Goal: Task Accomplishment & Management: Manage account settings

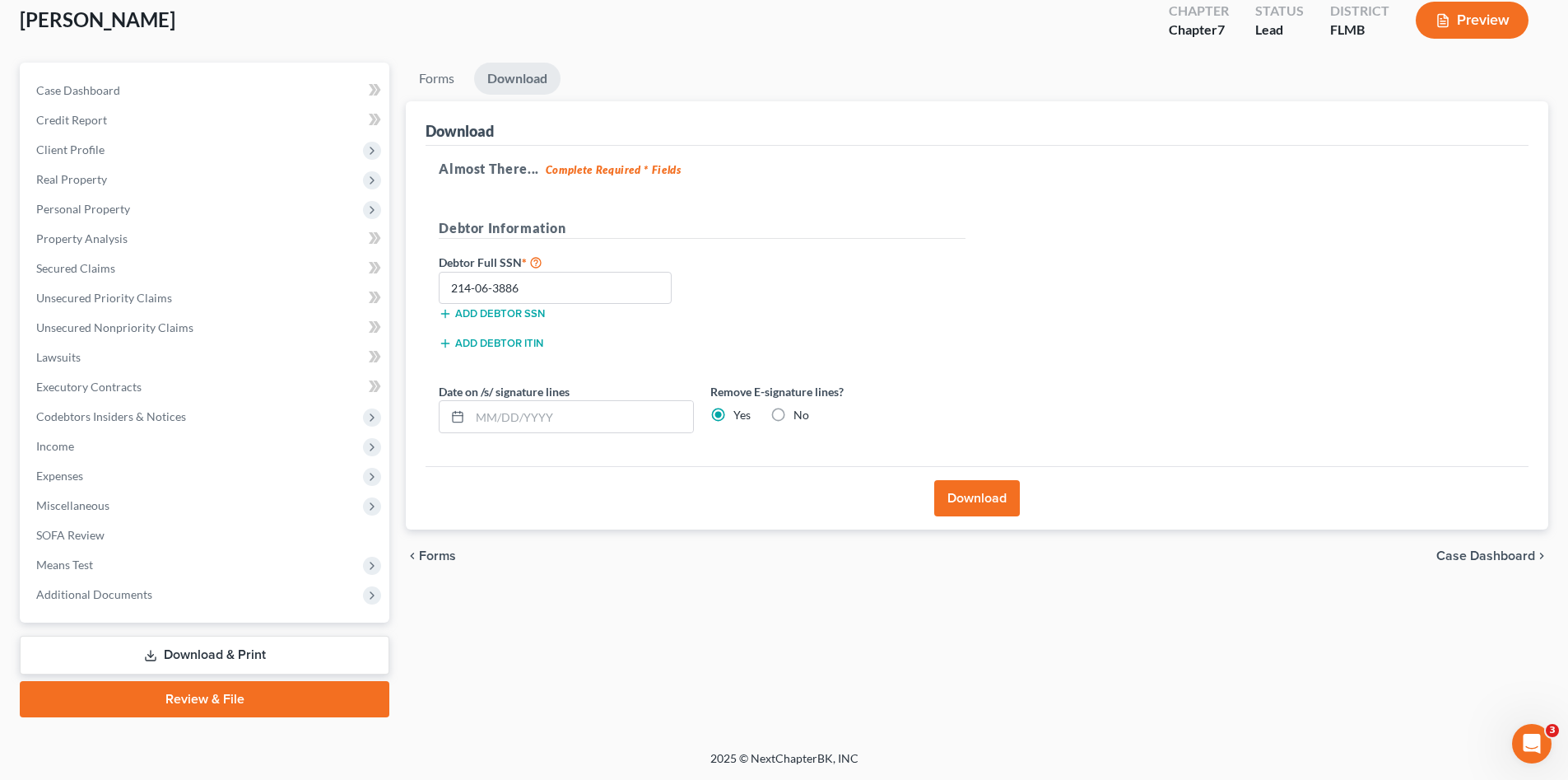
scroll to position [95, 0]
click at [242, 55] on div "[PERSON_NAME] Upgraded Chapter Chapter 7 Status Lead District FLMB Preview" at bounding box center [784, 27] width 1529 height 72
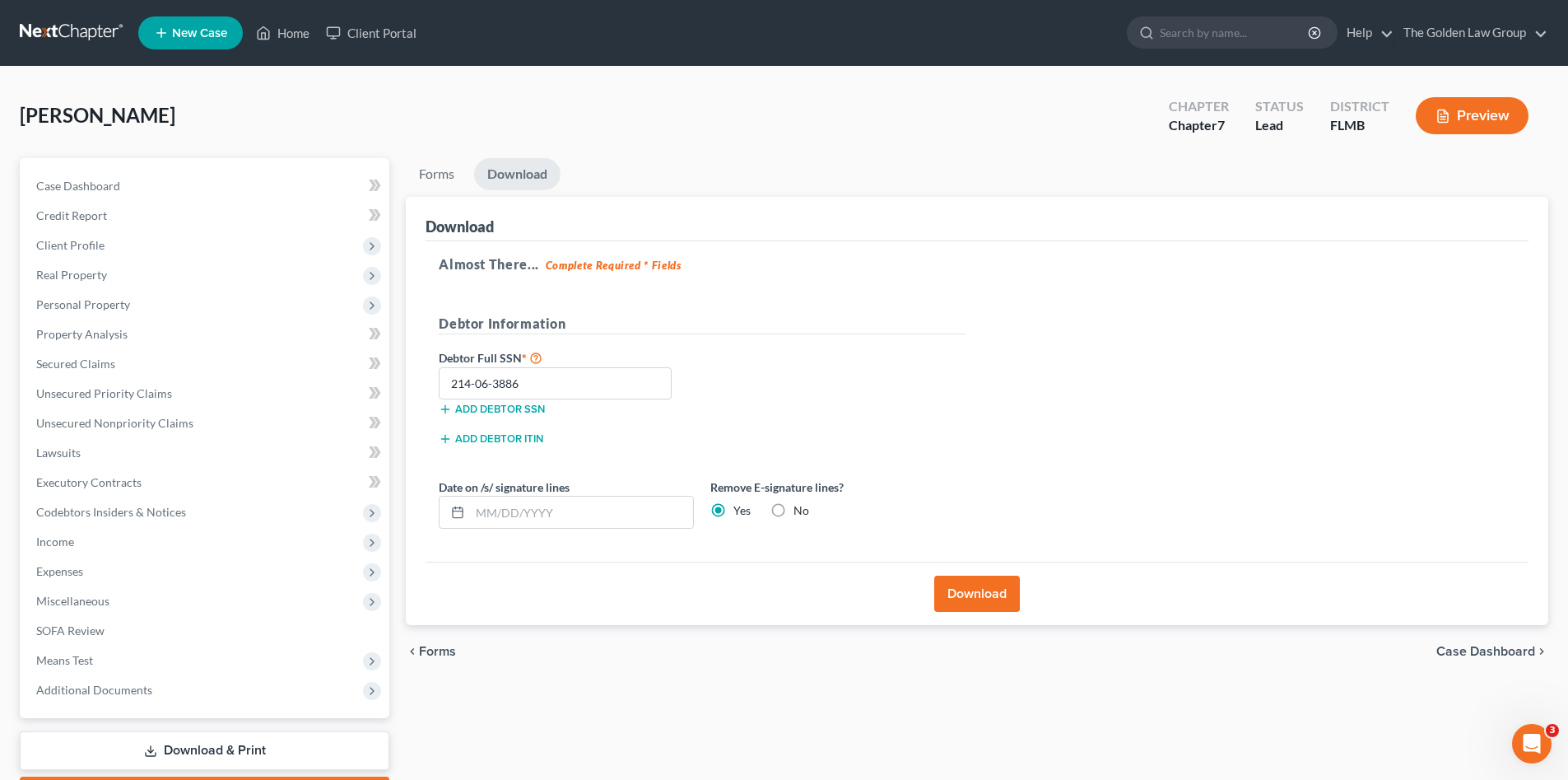
drag, startPoint x: 81, startPoint y: 27, endPoint x: 226, endPoint y: 111, distance: 167.6
click at [80, 27] on link at bounding box center [72, 34] width 105 height 30
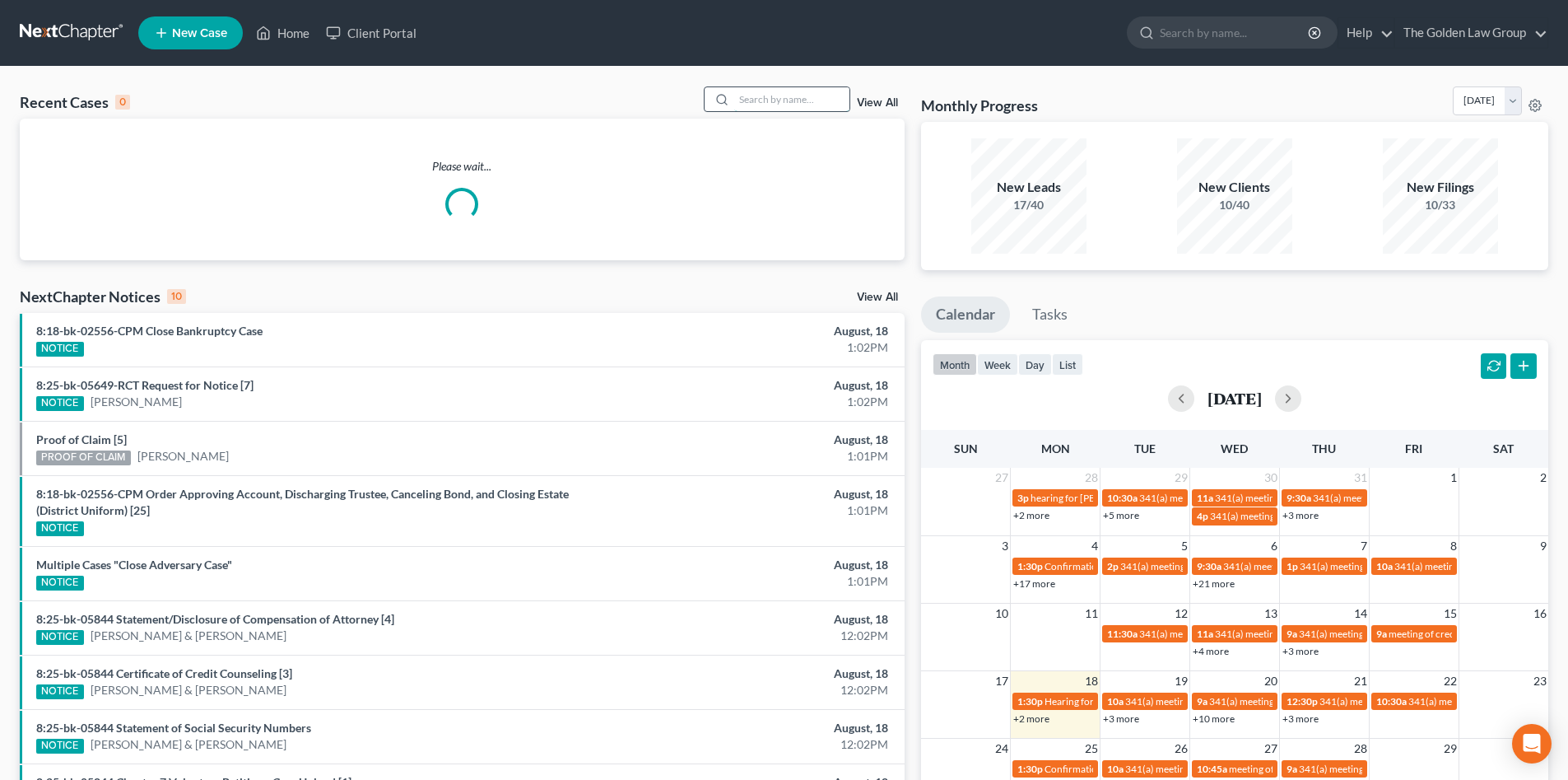
click at [800, 102] on input "search" at bounding box center [792, 99] width 115 height 24
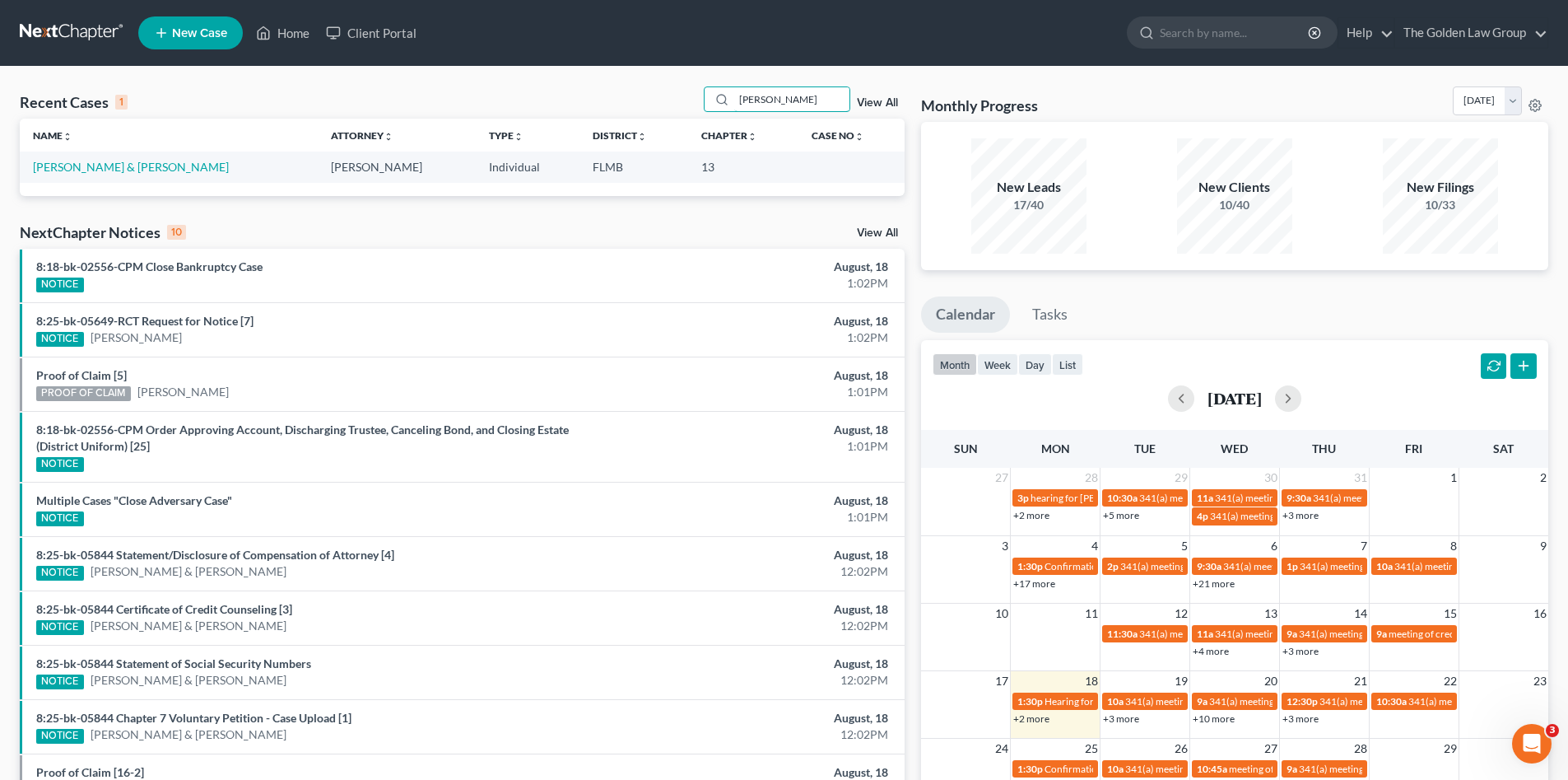
type input "sietz"
click at [82, 159] on td "Sietz, Joel & Deborah" at bounding box center [168, 166] width 298 height 30
click at [85, 161] on link "[PERSON_NAME] & [PERSON_NAME]" at bounding box center [131, 167] width 196 height 14
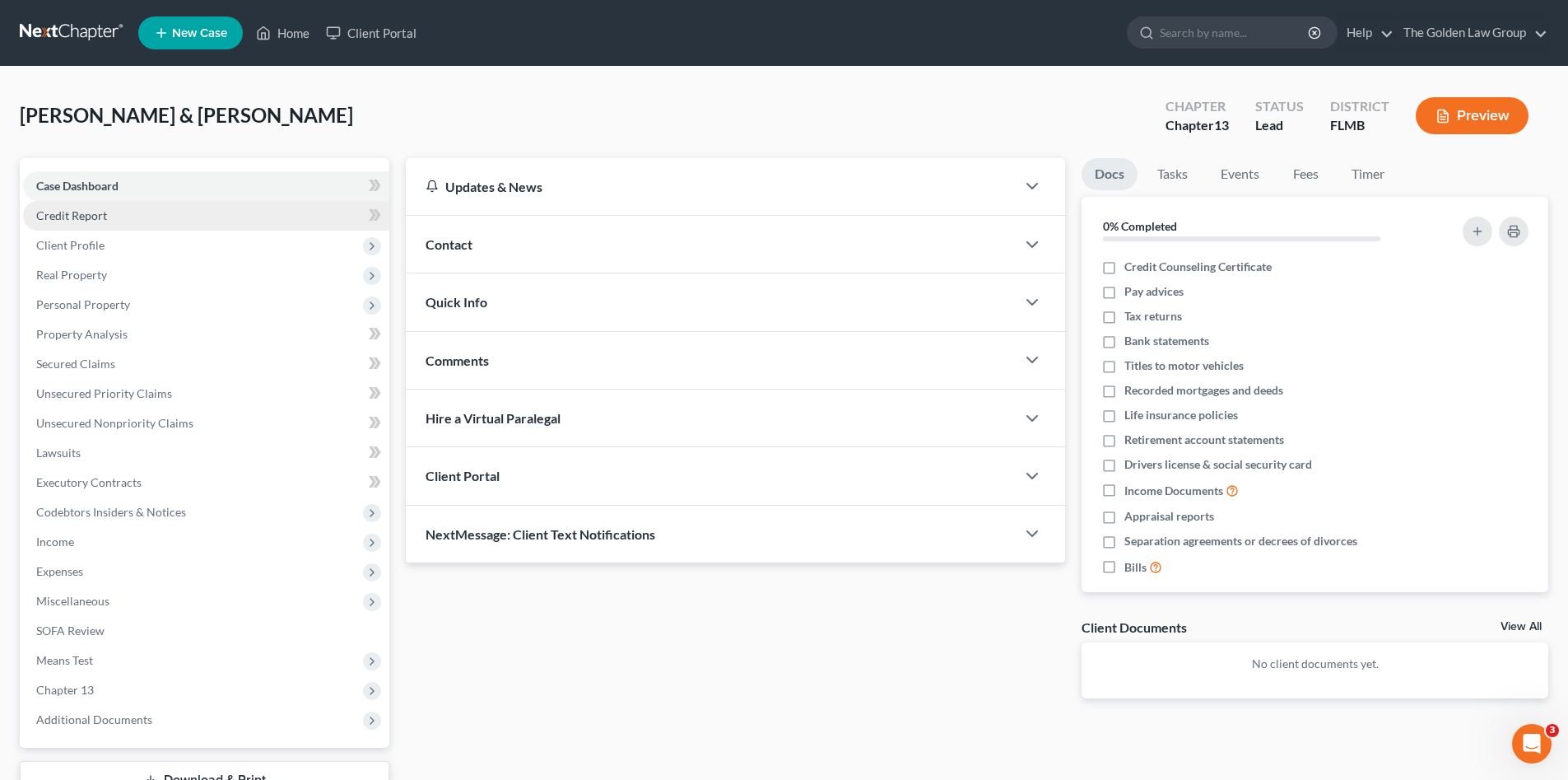
click at [80, 209] on span "Credit Report" at bounding box center [72, 216] width 71 height 14
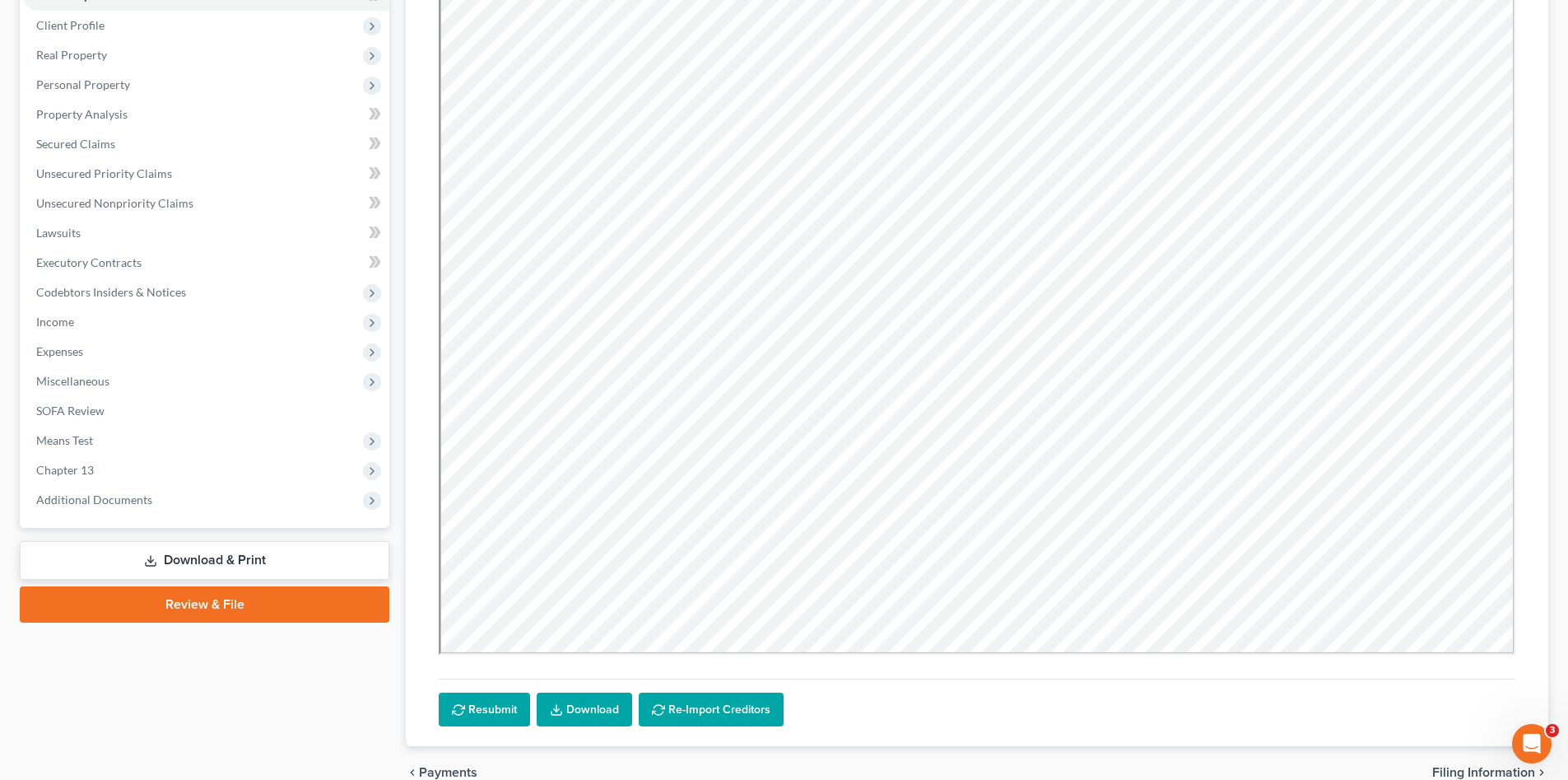
scroll to position [301, 0]
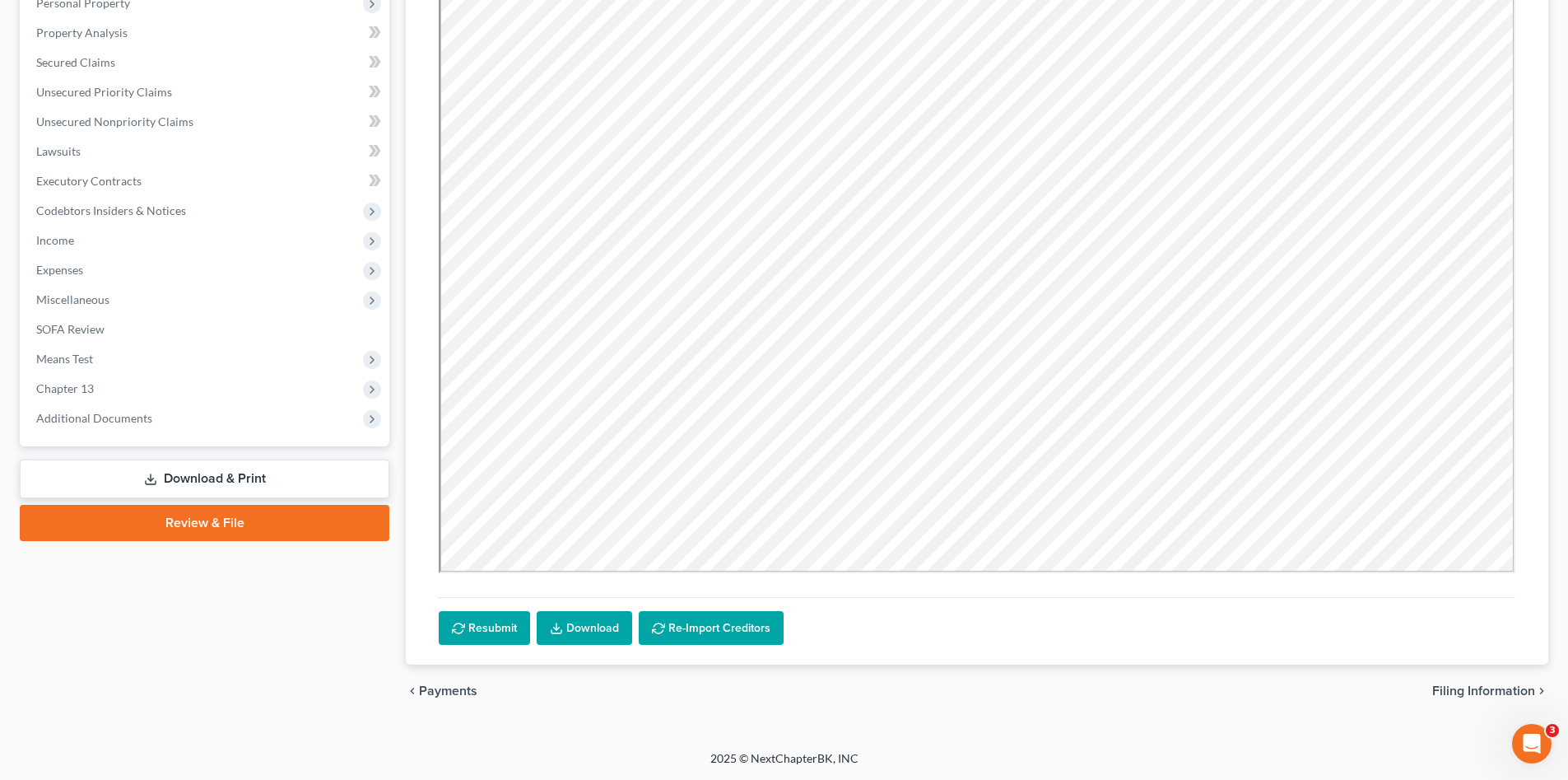
click at [201, 520] on link "Review & File" at bounding box center [204, 522] width 369 height 36
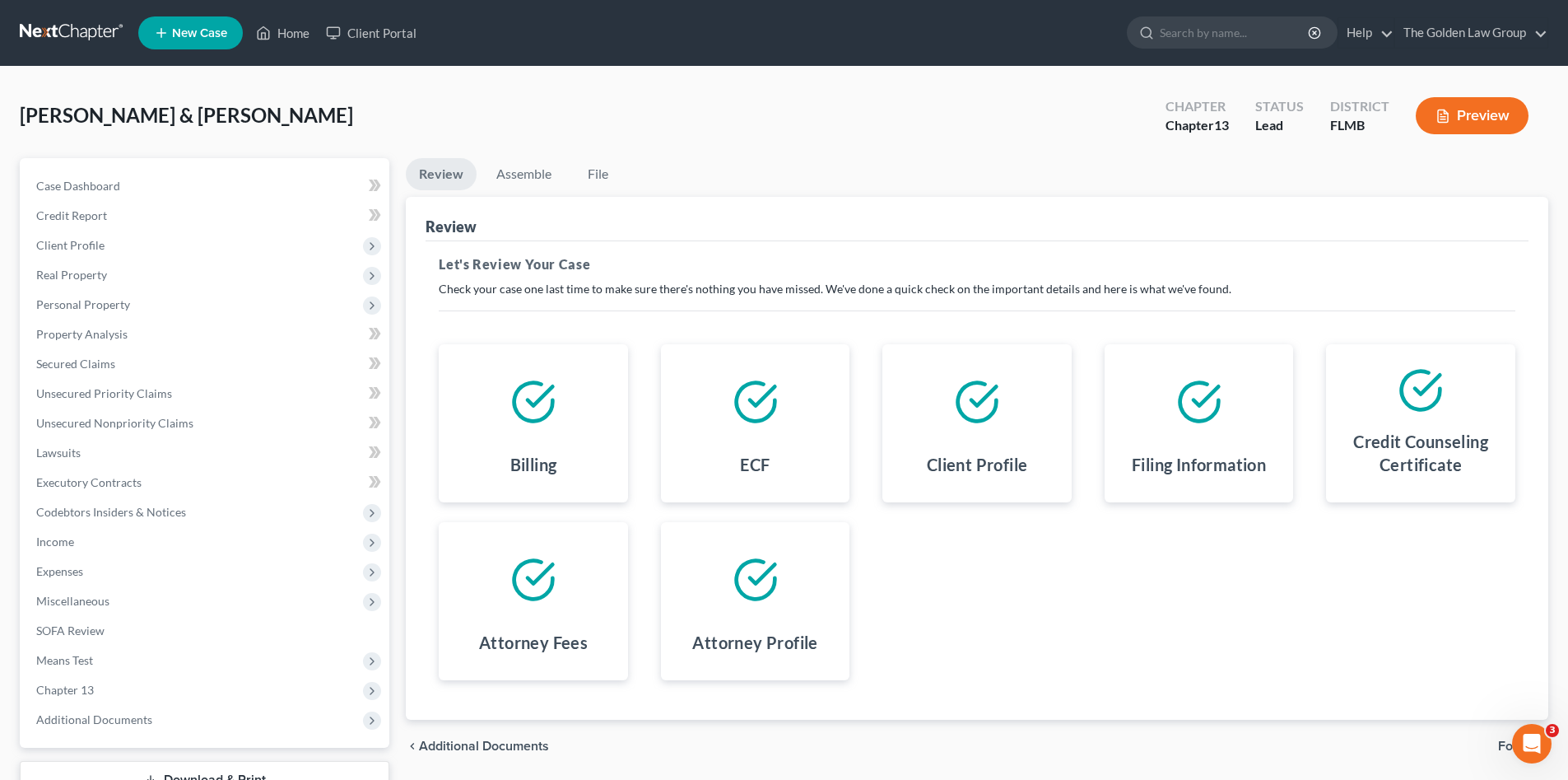
scroll to position [125, 0]
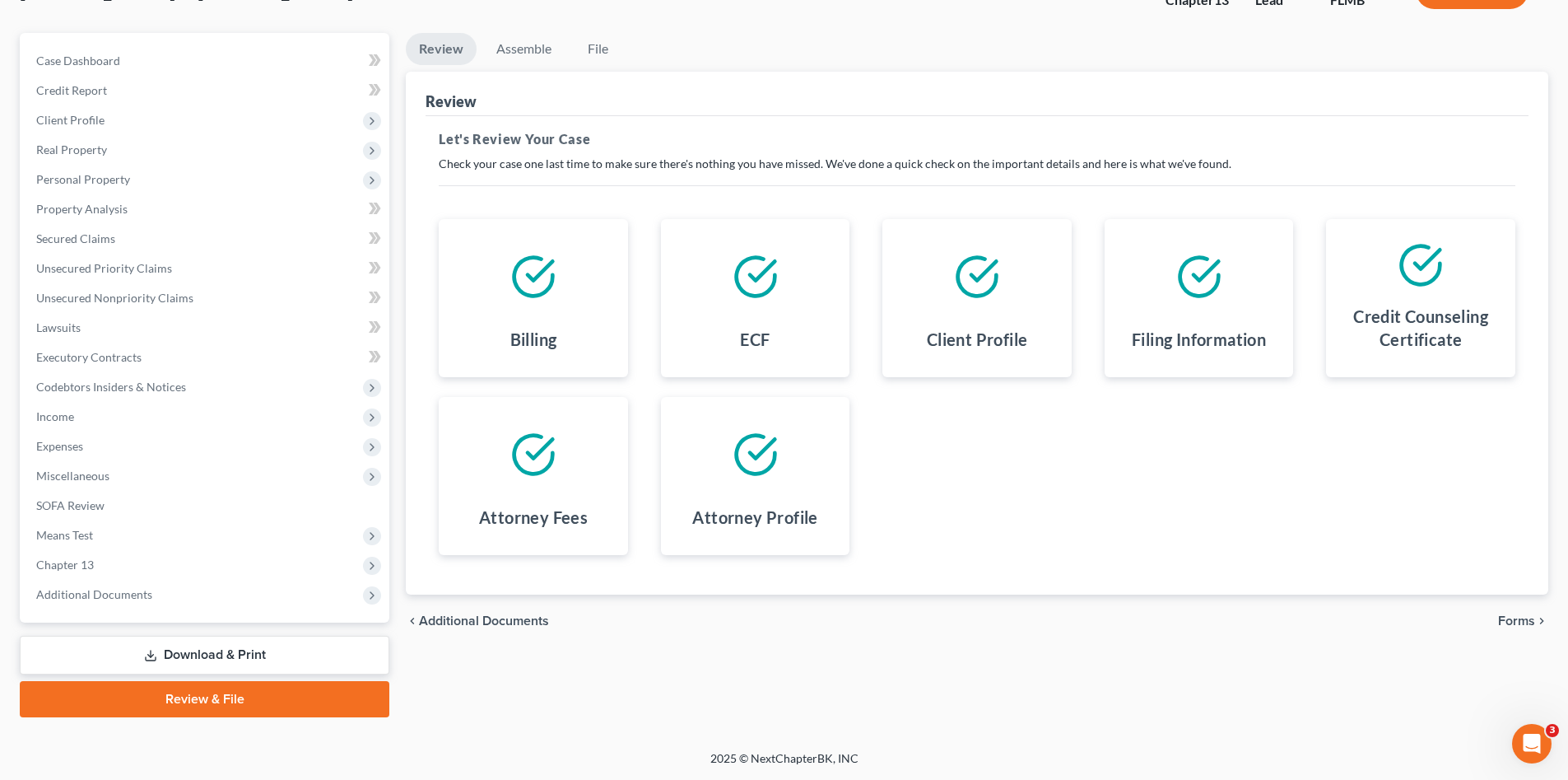
click at [1516, 627] on span "Forms" at bounding box center [1517, 620] width 37 height 13
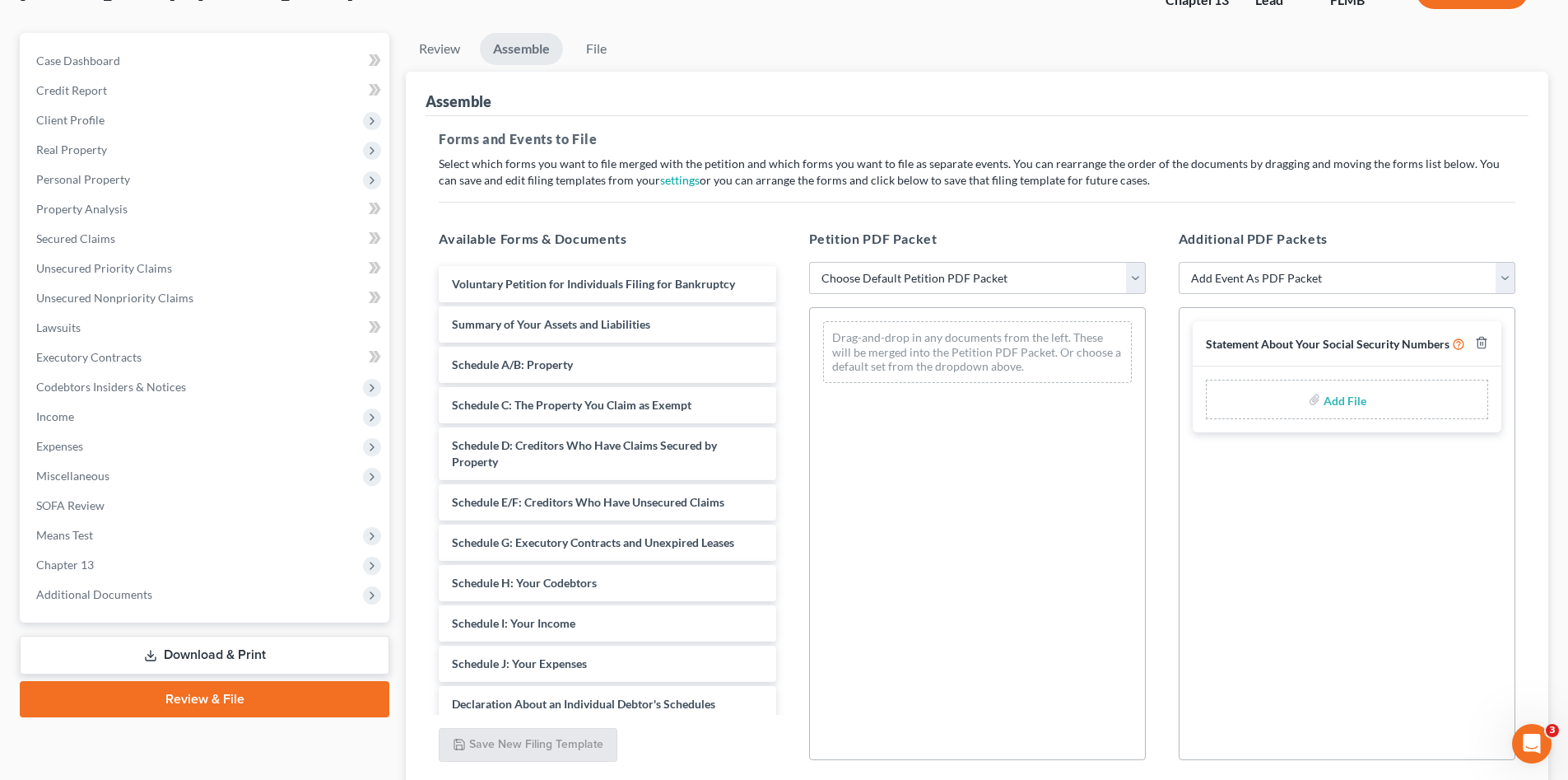
click at [1512, 614] on div "Statement About Your Social Security Numbers Add File" at bounding box center [1346, 534] width 337 height 453
click at [843, 272] on select "Choose Default Petition PDF Packet Complete Bankruptcy Petition (all forms and …" at bounding box center [977, 277] width 337 height 33
select select "0"
click at [809, 261] on select "Choose Default Petition PDF Packet Complete Bankruptcy Petition (all forms and …" at bounding box center [977, 277] width 337 height 33
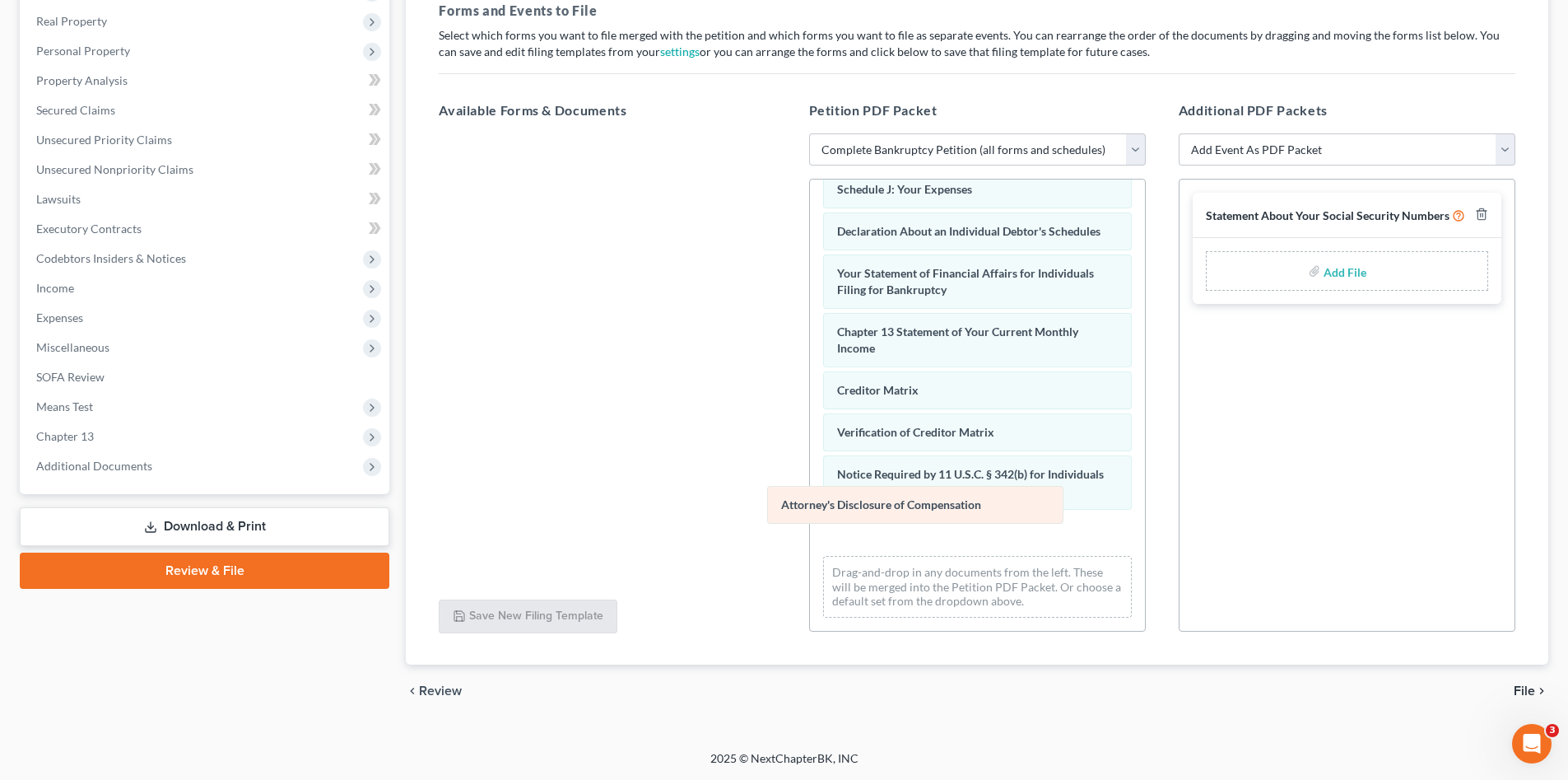
scroll to position [424, 0]
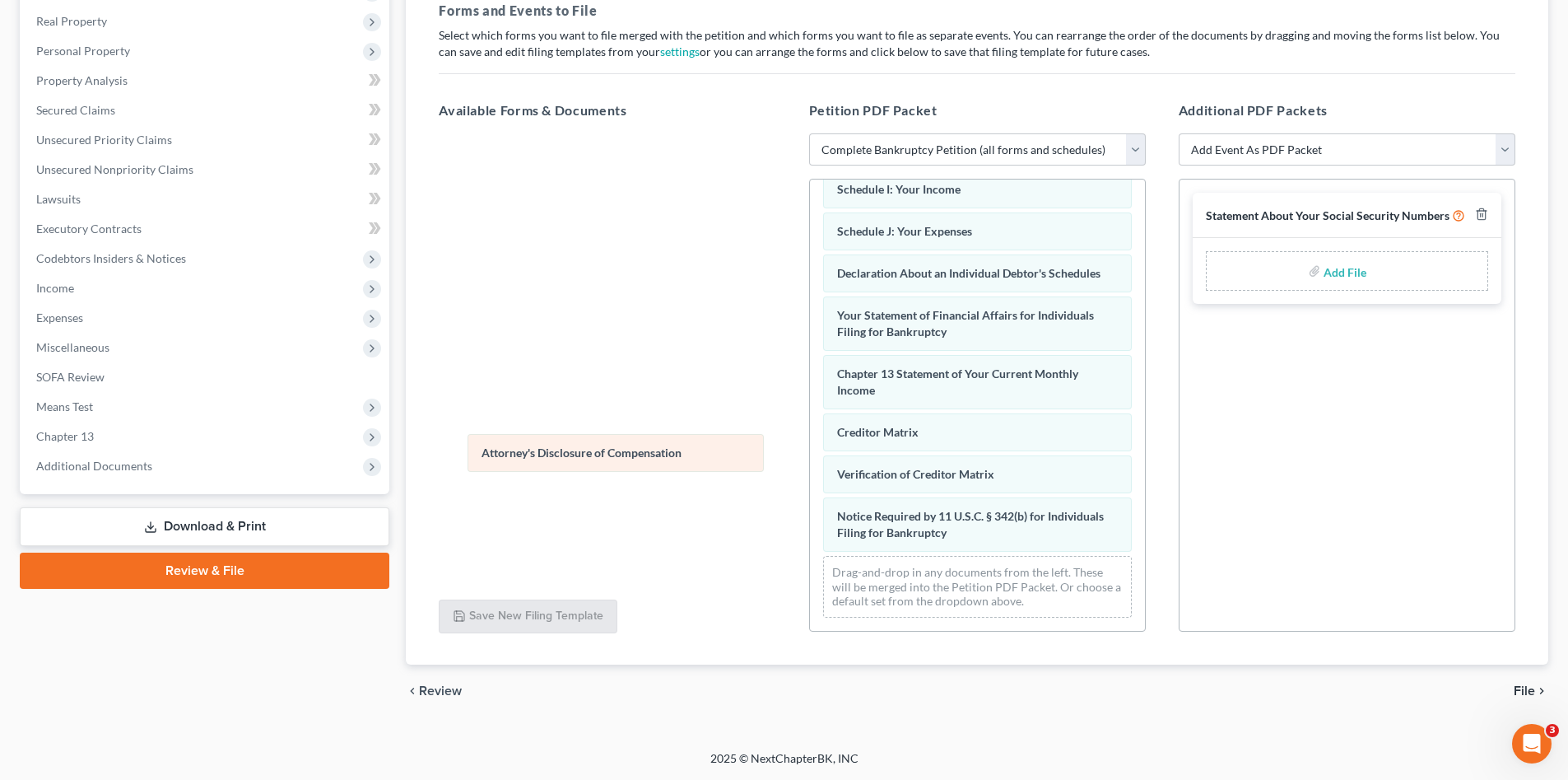
drag, startPoint x: 947, startPoint y: 538, endPoint x: 591, endPoint y: 458, distance: 364.9
click at [810, 458] on div "Attorney's Disclosure of Compensation Voluntary Petition for Individuals Filing…" at bounding box center [977, 201] width 335 height 859
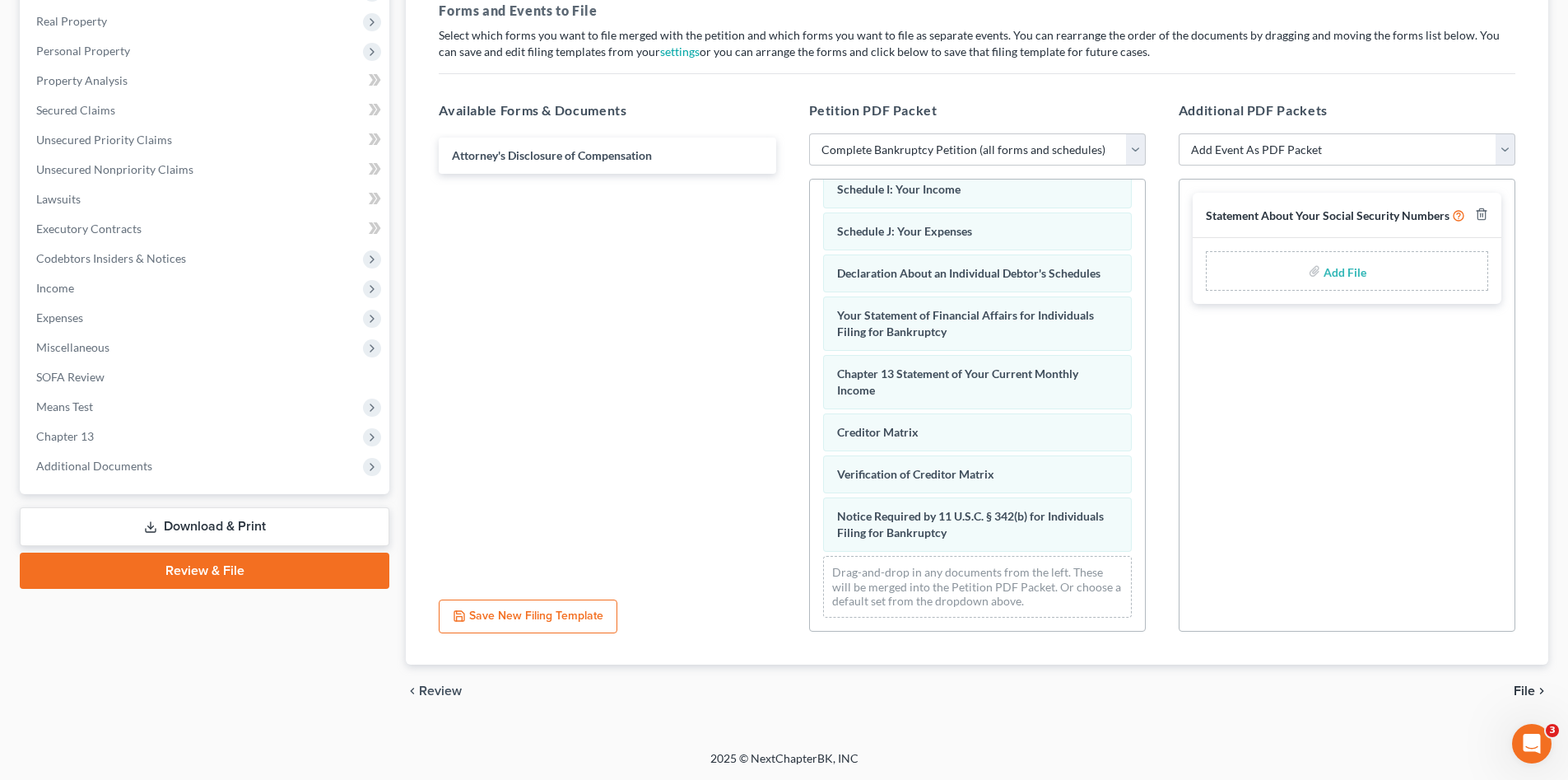
click at [1534, 691] on span "File" at bounding box center [1525, 690] width 21 height 13
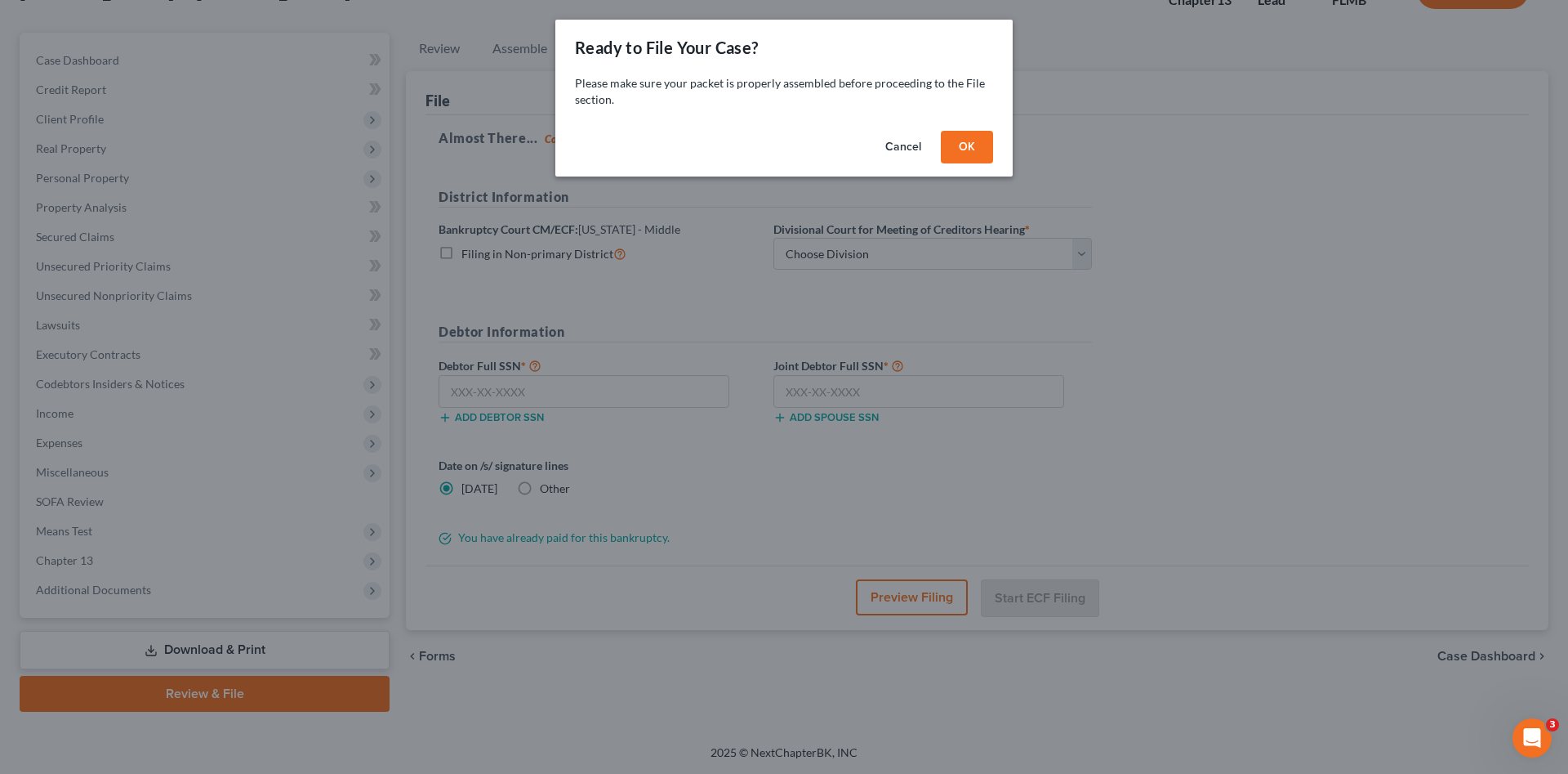
click at [959, 144] on button "OK" at bounding box center [968, 146] width 53 height 32
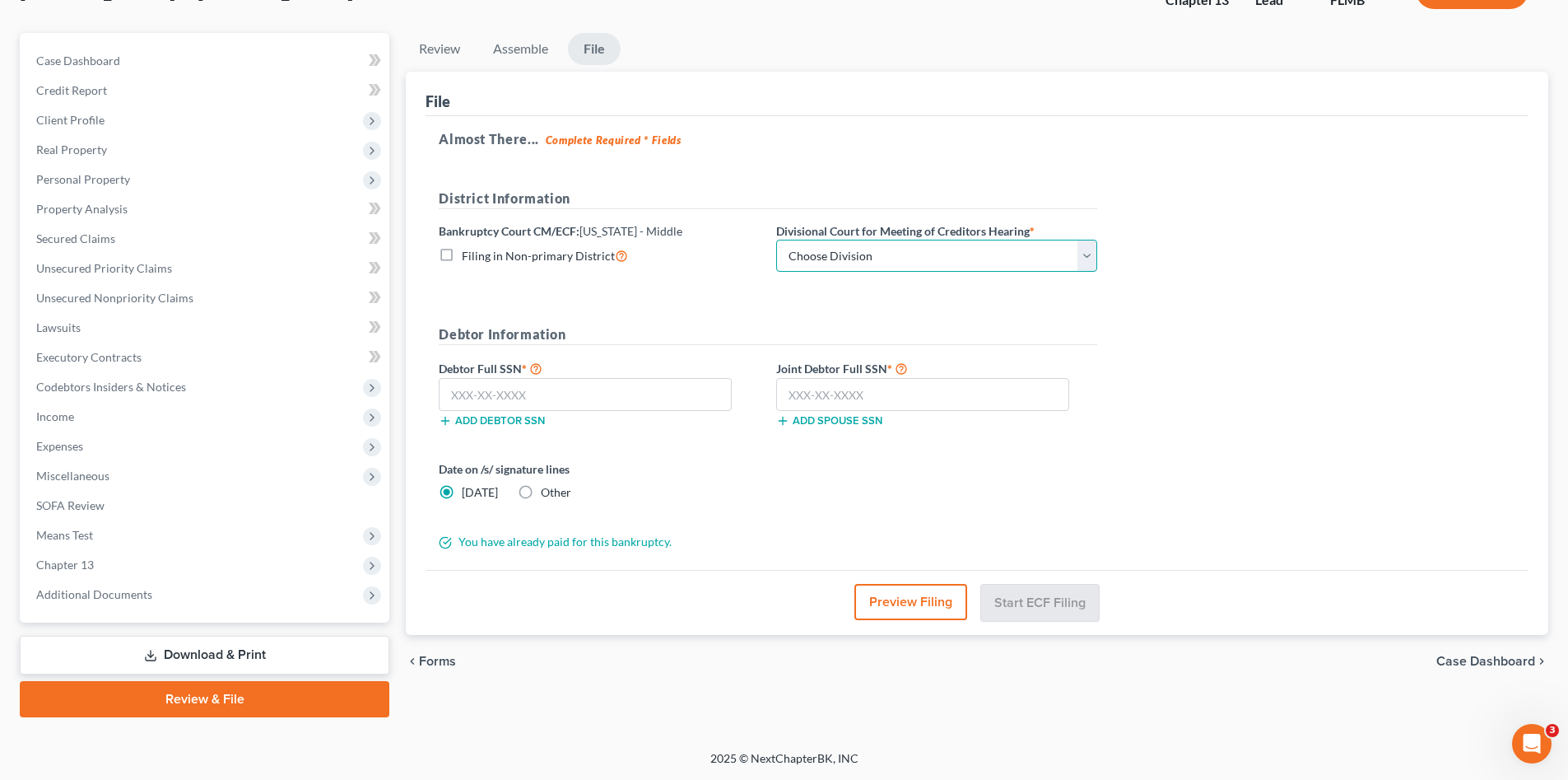
click at [958, 254] on select "Choose Division Fort Myers Jacksonville Orlando Tampa" at bounding box center [936, 255] width 321 height 33
select select "3"
click at [776, 239] on select "Choose Division Fort Myers Jacksonville Orlando Tampa" at bounding box center [936, 255] width 321 height 33
drag, startPoint x: 686, startPoint y: 387, endPoint x: 676, endPoint y: 387, distance: 10.0
click at [680, 389] on input "text" at bounding box center [586, 394] width 293 height 33
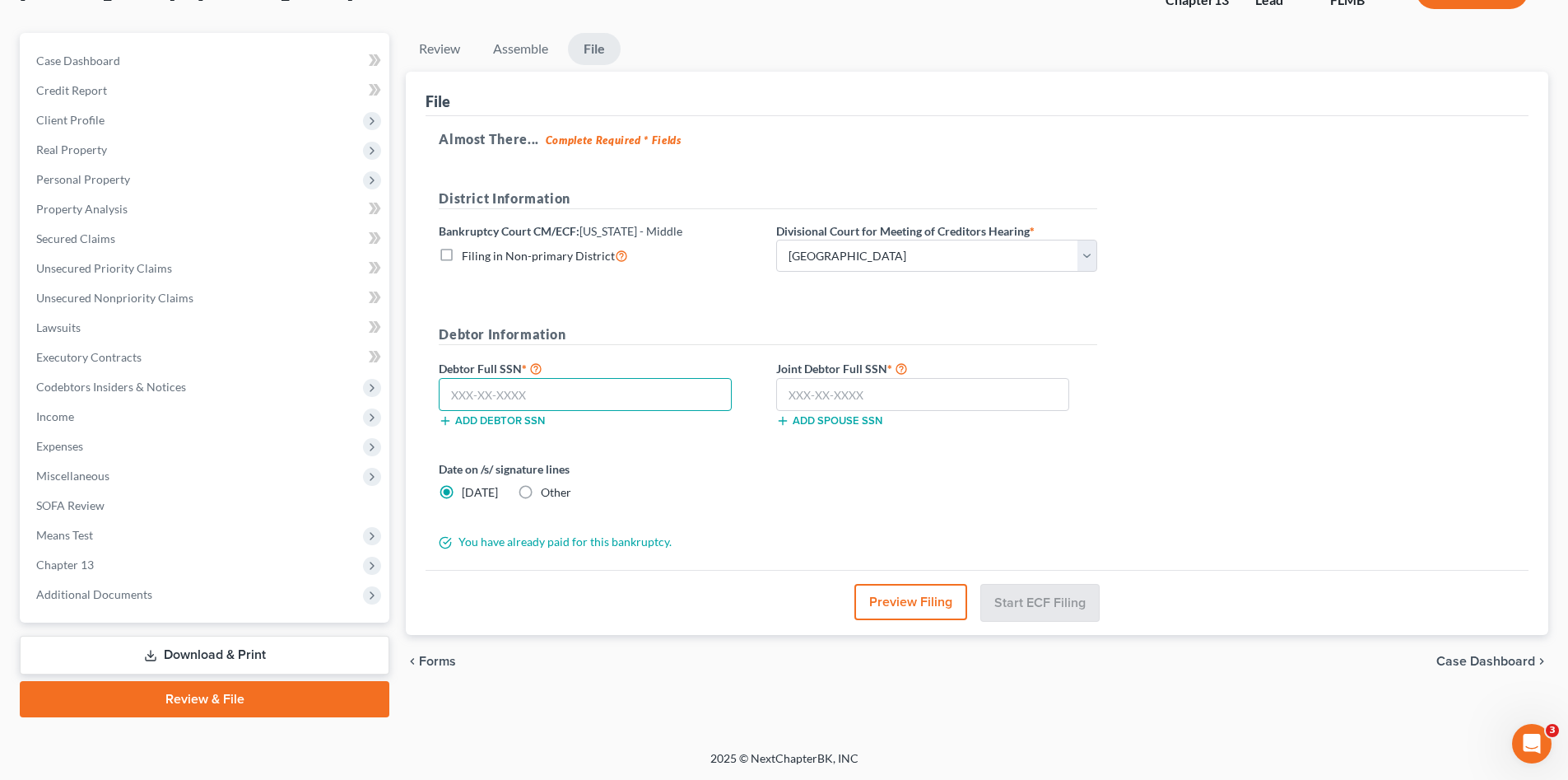
click at [561, 393] on input "text" at bounding box center [586, 394] width 293 height 33
type input "148-38-0251"
click at [903, 403] on input "text" at bounding box center [923, 394] width 293 height 33
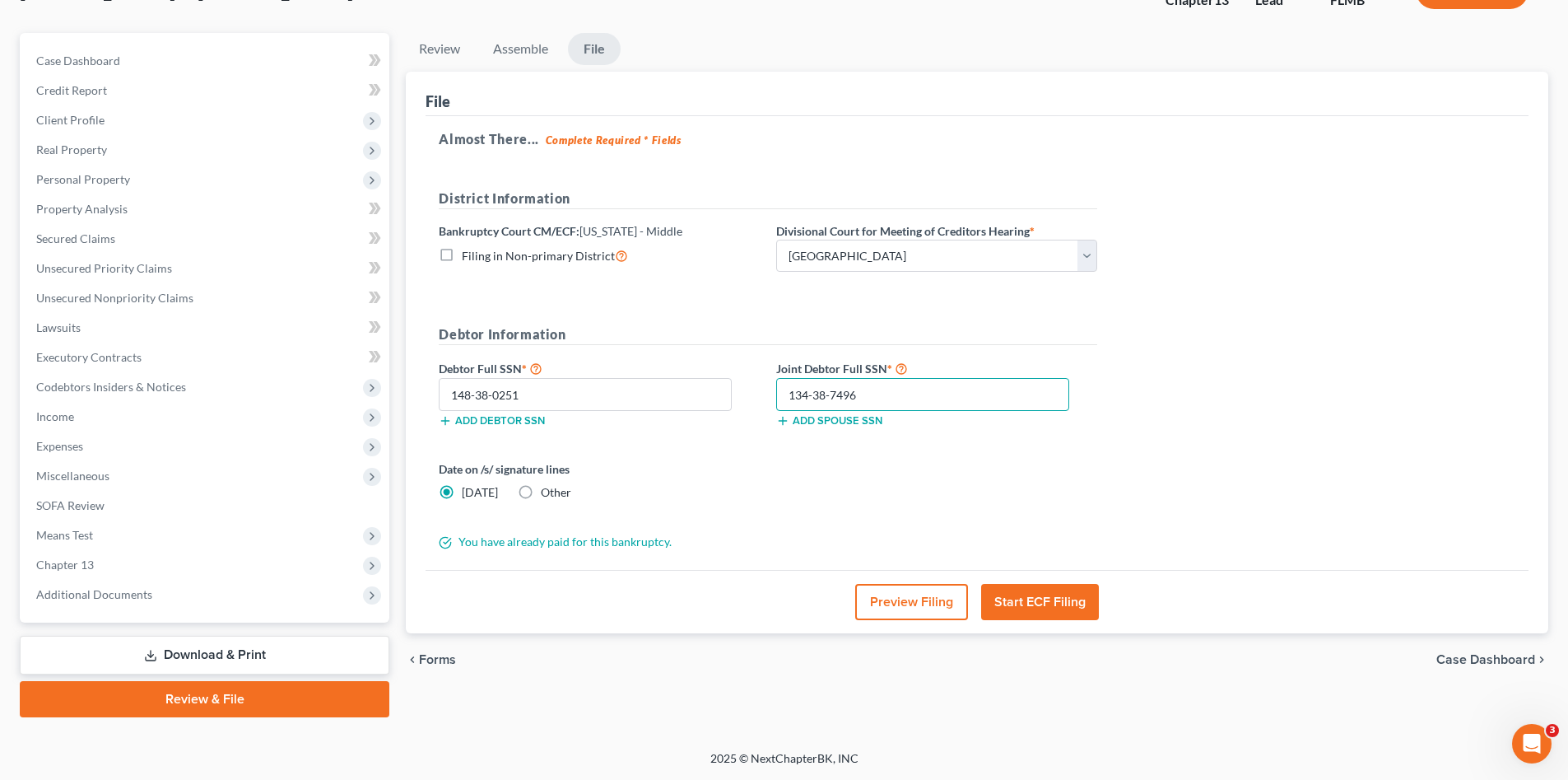
type input "134-38-7496"
click at [1034, 589] on button "Start ECF Filing" at bounding box center [1040, 602] width 117 height 36
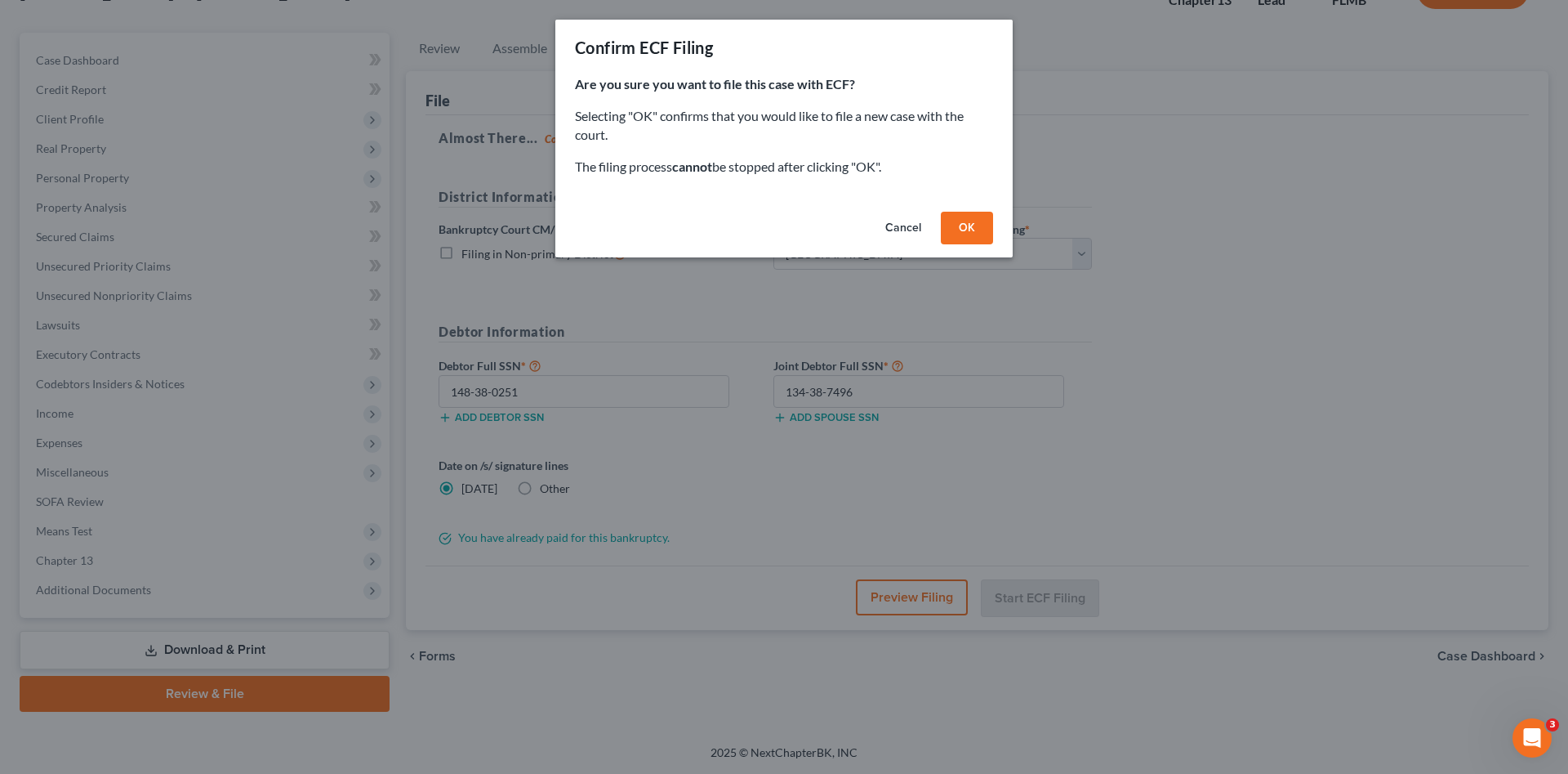
click at [983, 226] on button "OK" at bounding box center [968, 227] width 53 height 32
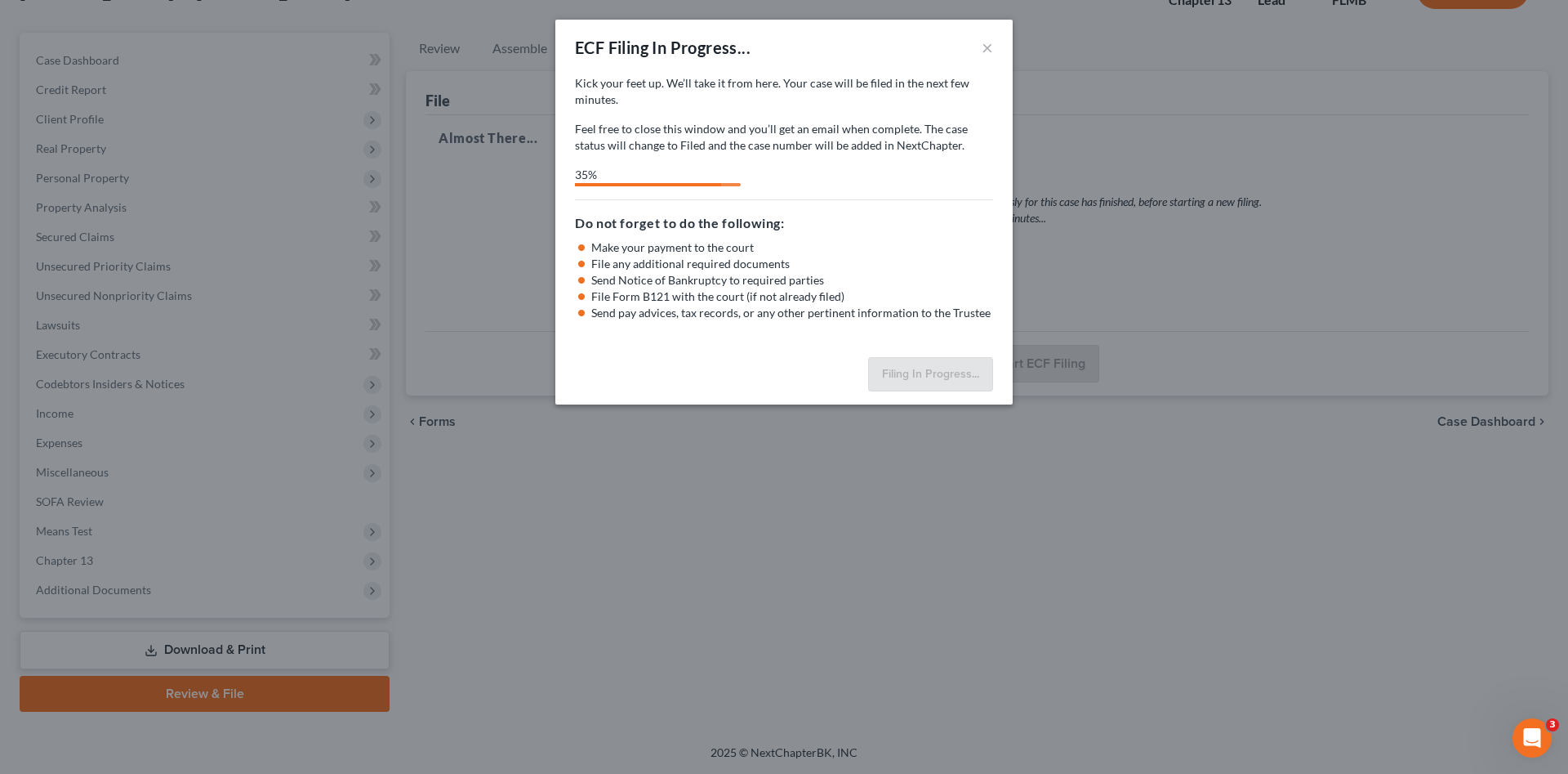
select select "3"
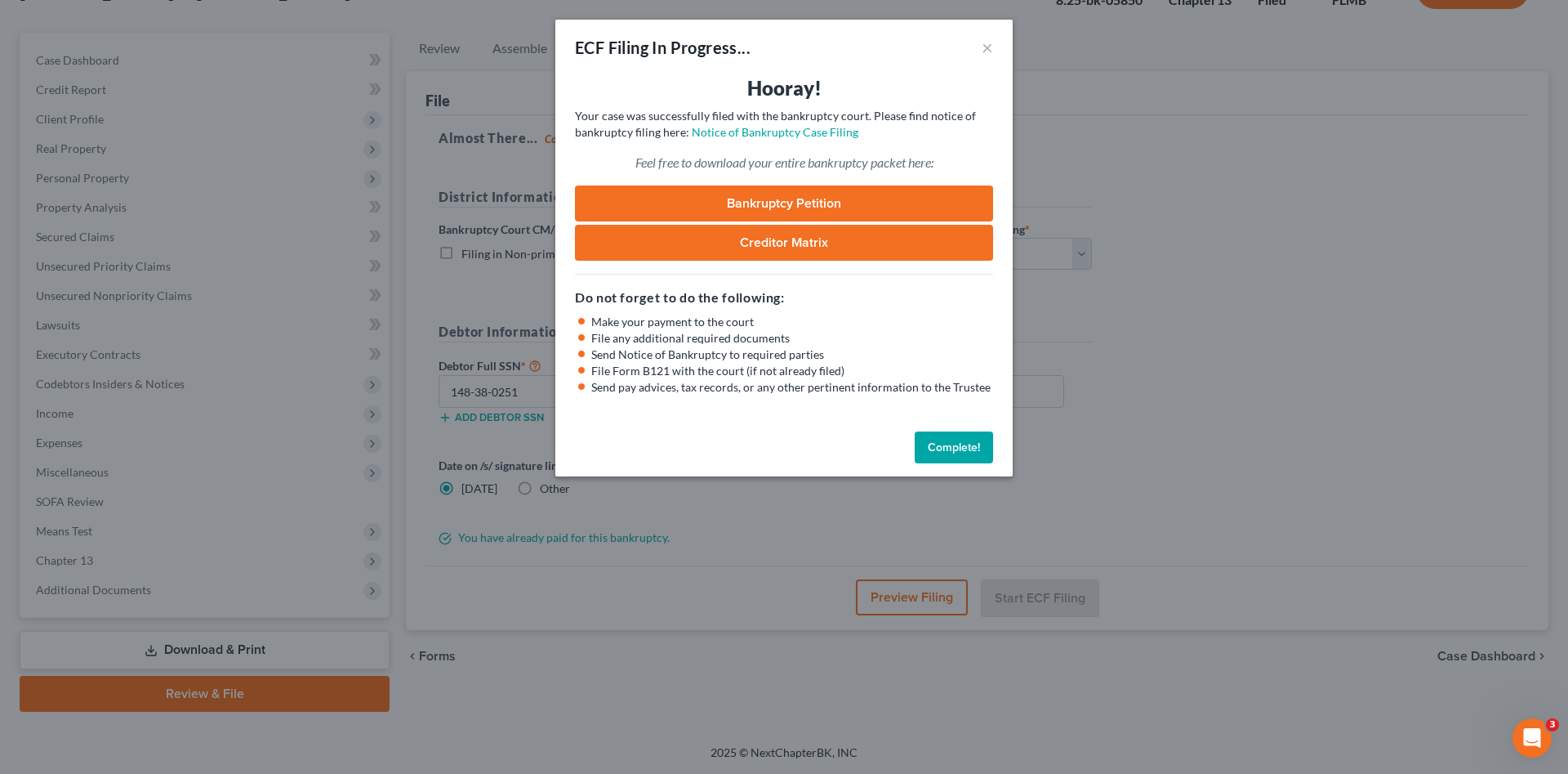
click at [774, 186] on link "Bankruptcy Petition" at bounding box center [784, 203] width 418 height 36
click at [943, 449] on button "Complete!" at bounding box center [954, 447] width 78 height 32
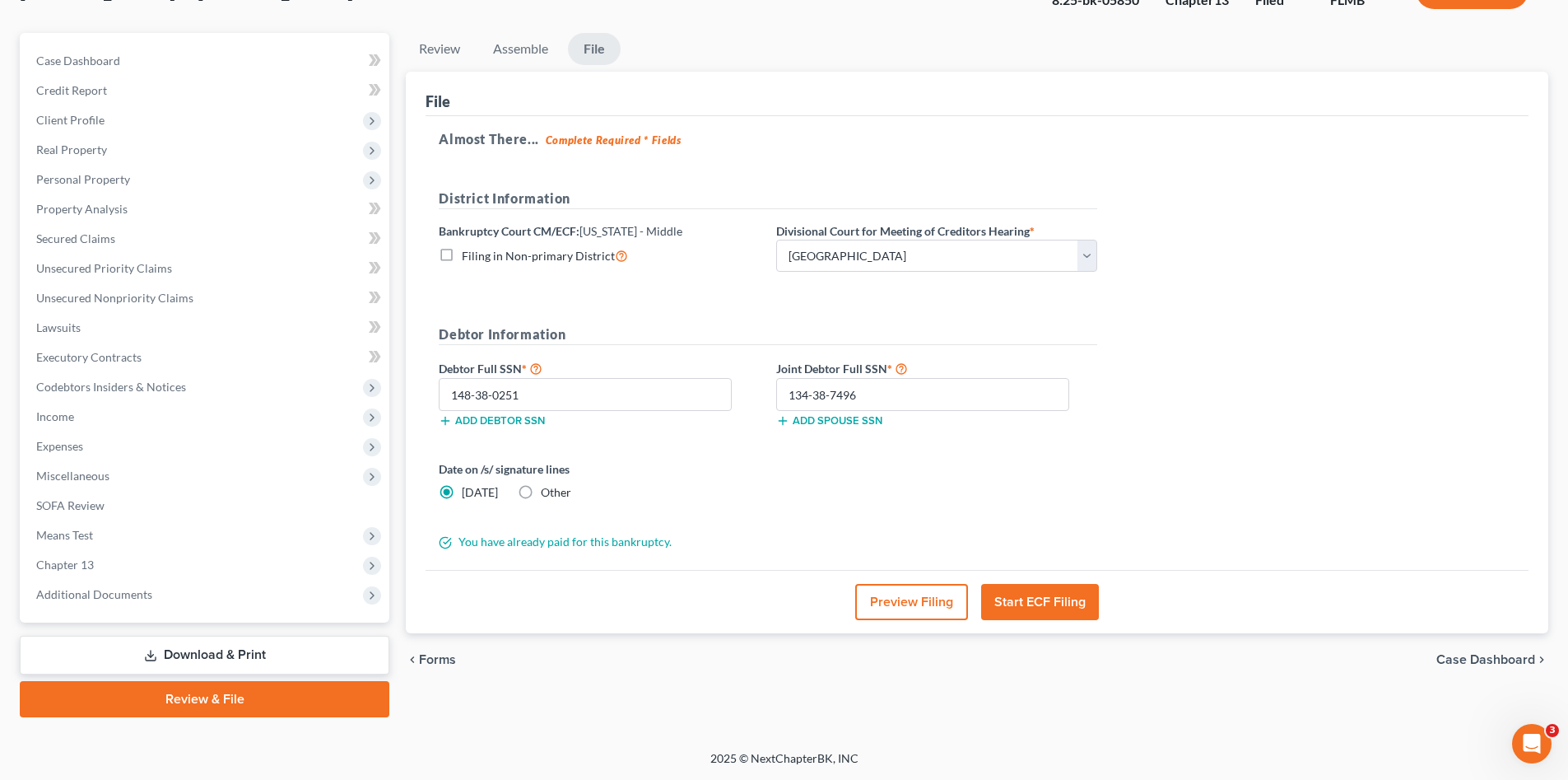
scroll to position [0, 0]
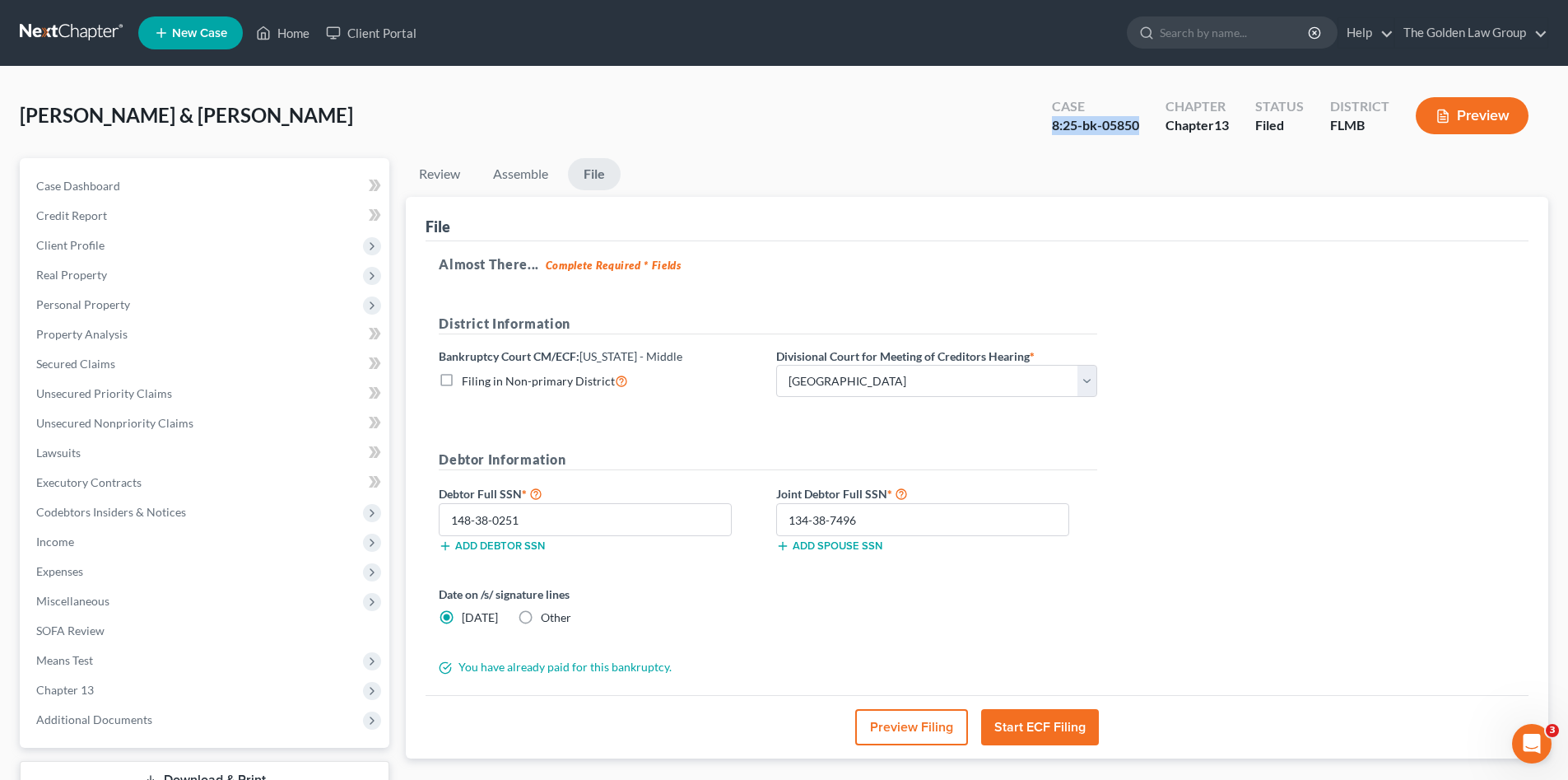
drag, startPoint x: 1142, startPoint y: 127, endPoint x: 1008, endPoint y: 127, distance: 134.0
click at [1008, 127] on div "Sietz, Joel & Deborah Upgraded Case 8:25-bk-05850 Chapter Chapter 13 Status Fil…" at bounding box center [784, 122] width 1529 height 72
copy div "8:25-bk-05850"
click at [86, 34] on link at bounding box center [72, 34] width 105 height 30
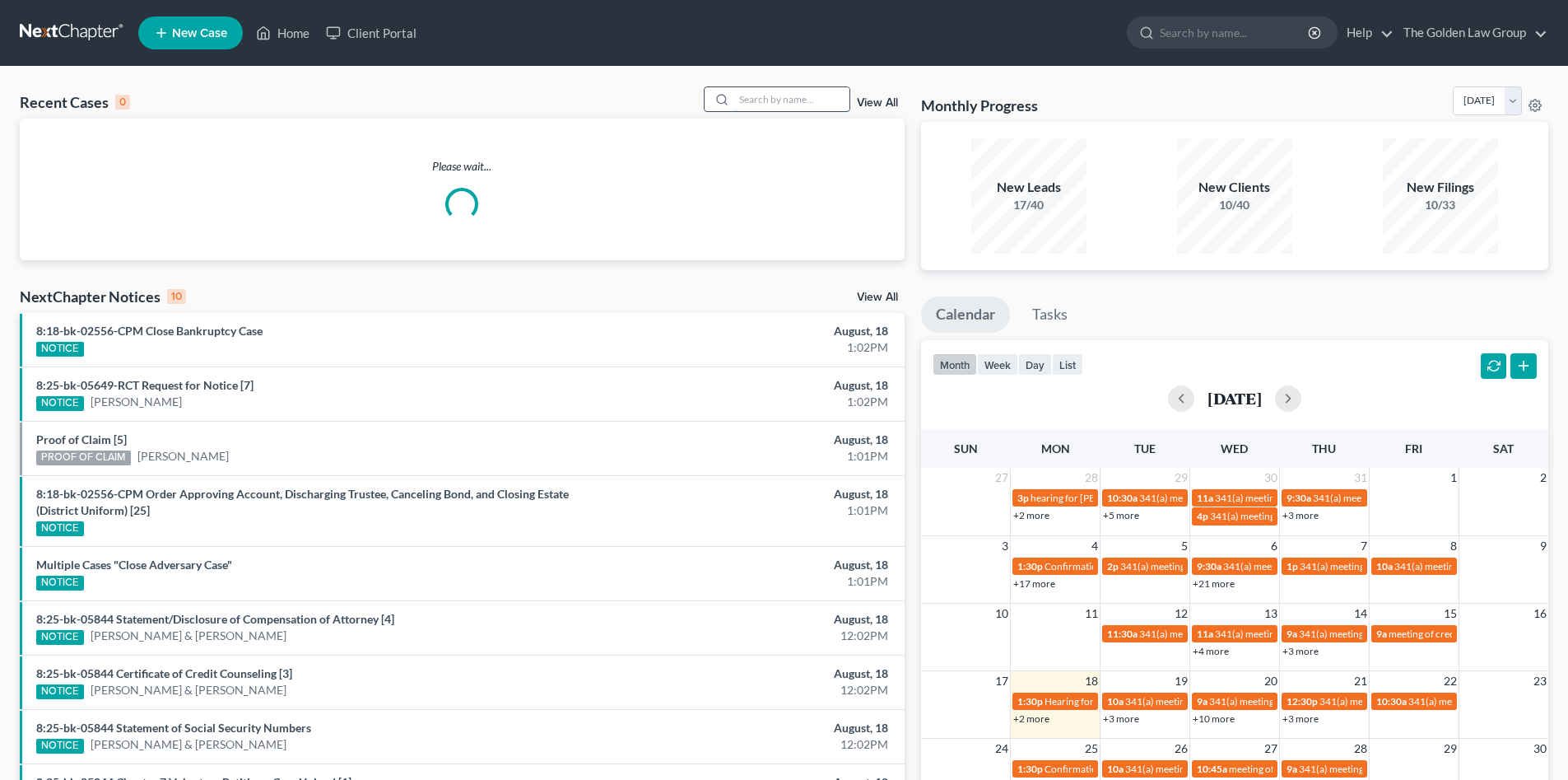
click at [775, 101] on input "search" at bounding box center [792, 99] width 115 height 24
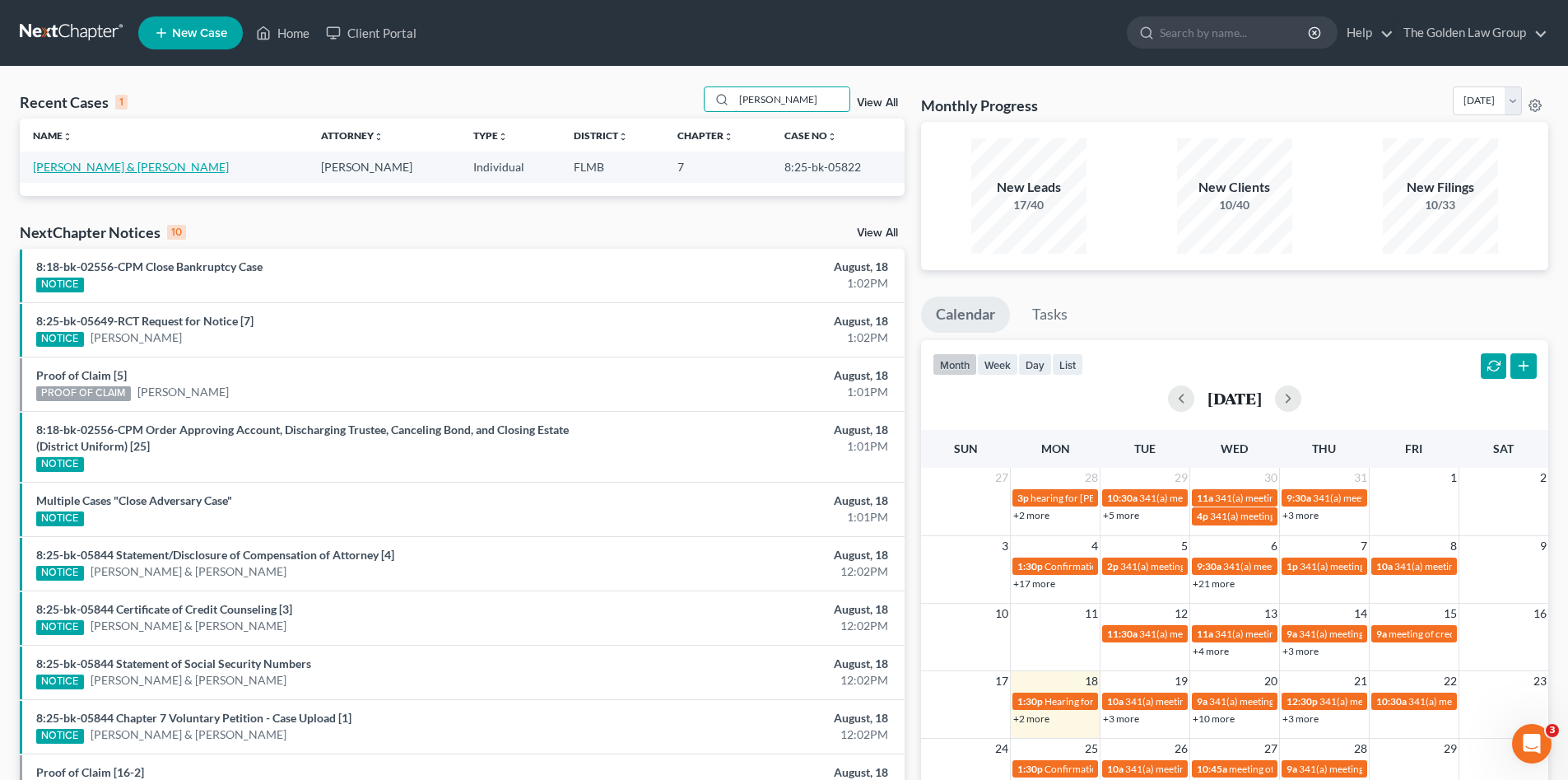
type input "ragan"
click at [102, 164] on link "[PERSON_NAME] & [PERSON_NAME]" at bounding box center [131, 167] width 196 height 14
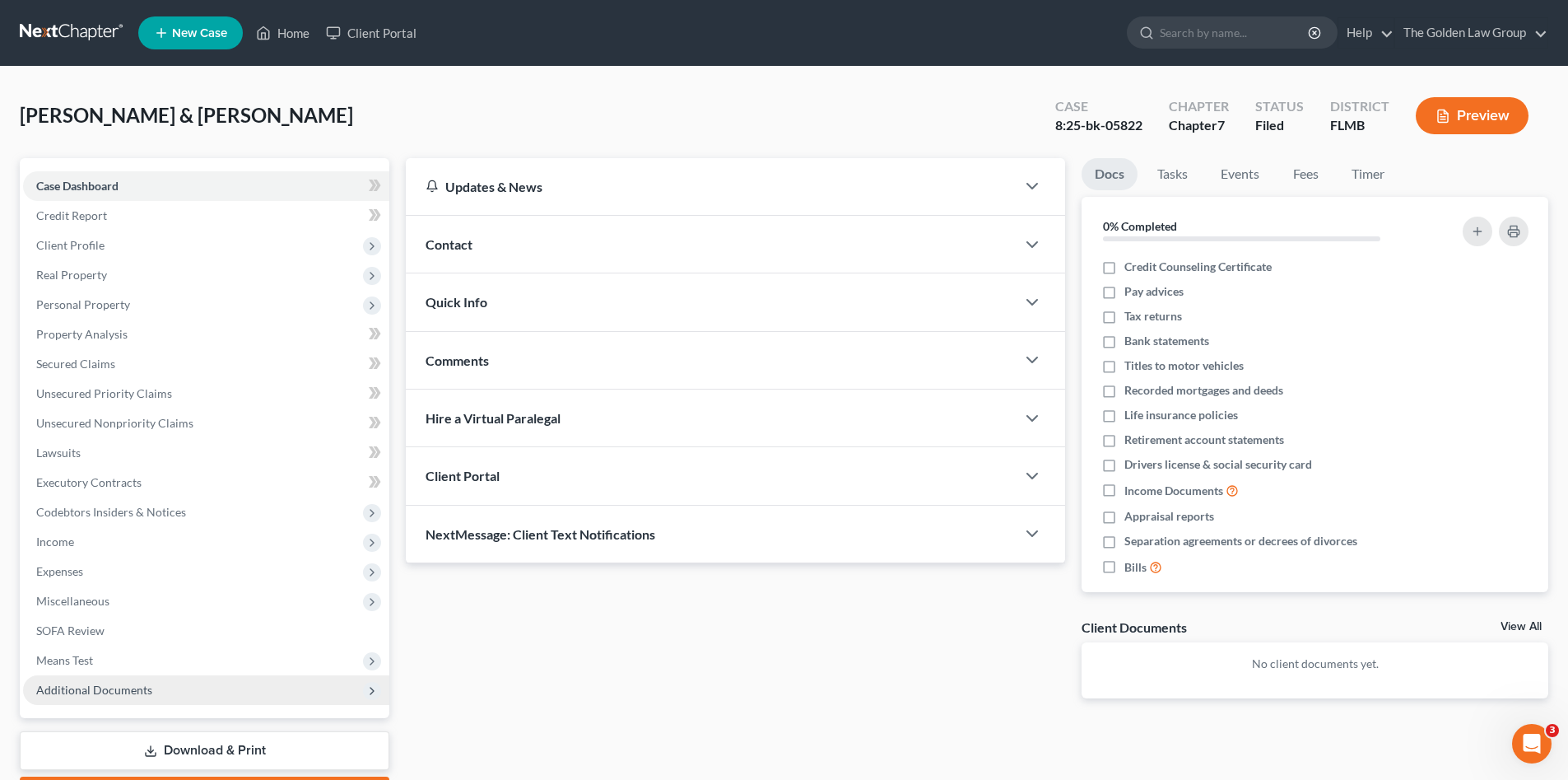
click at [127, 689] on span "Additional Documents" at bounding box center [94, 690] width 116 height 14
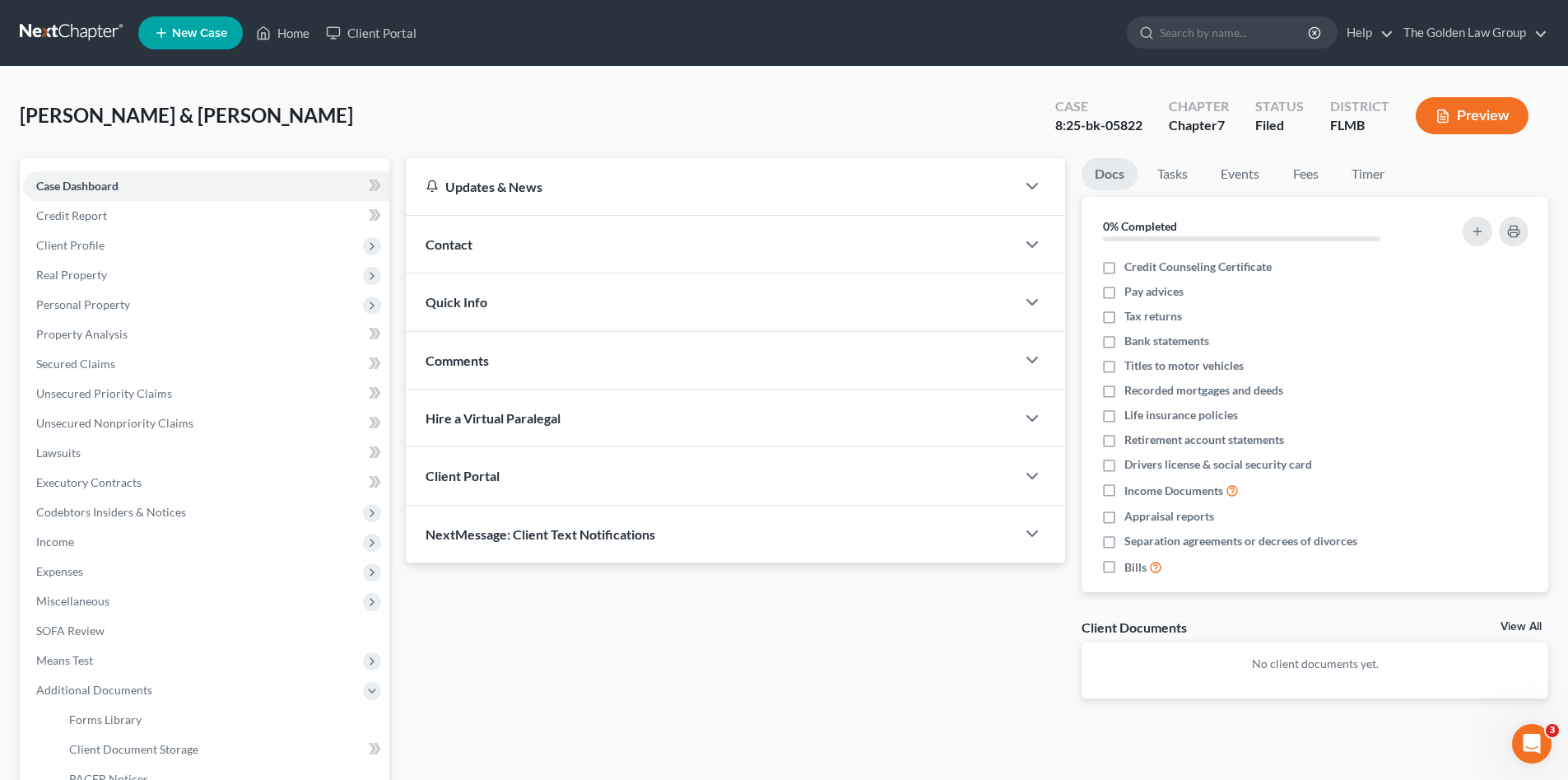
scroll to position [138, 0]
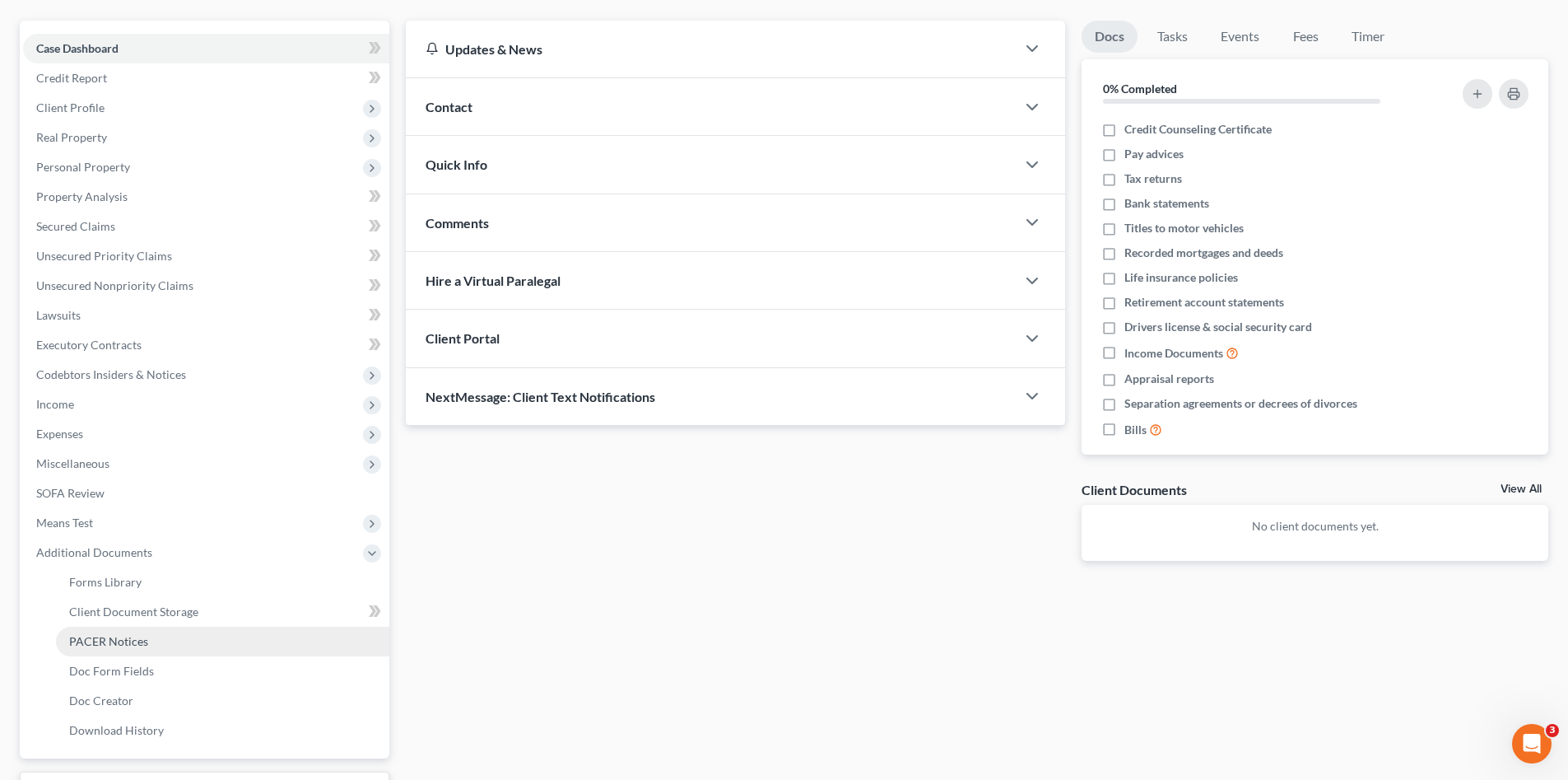
click at [142, 637] on span "PACER Notices" at bounding box center [108, 641] width 79 height 14
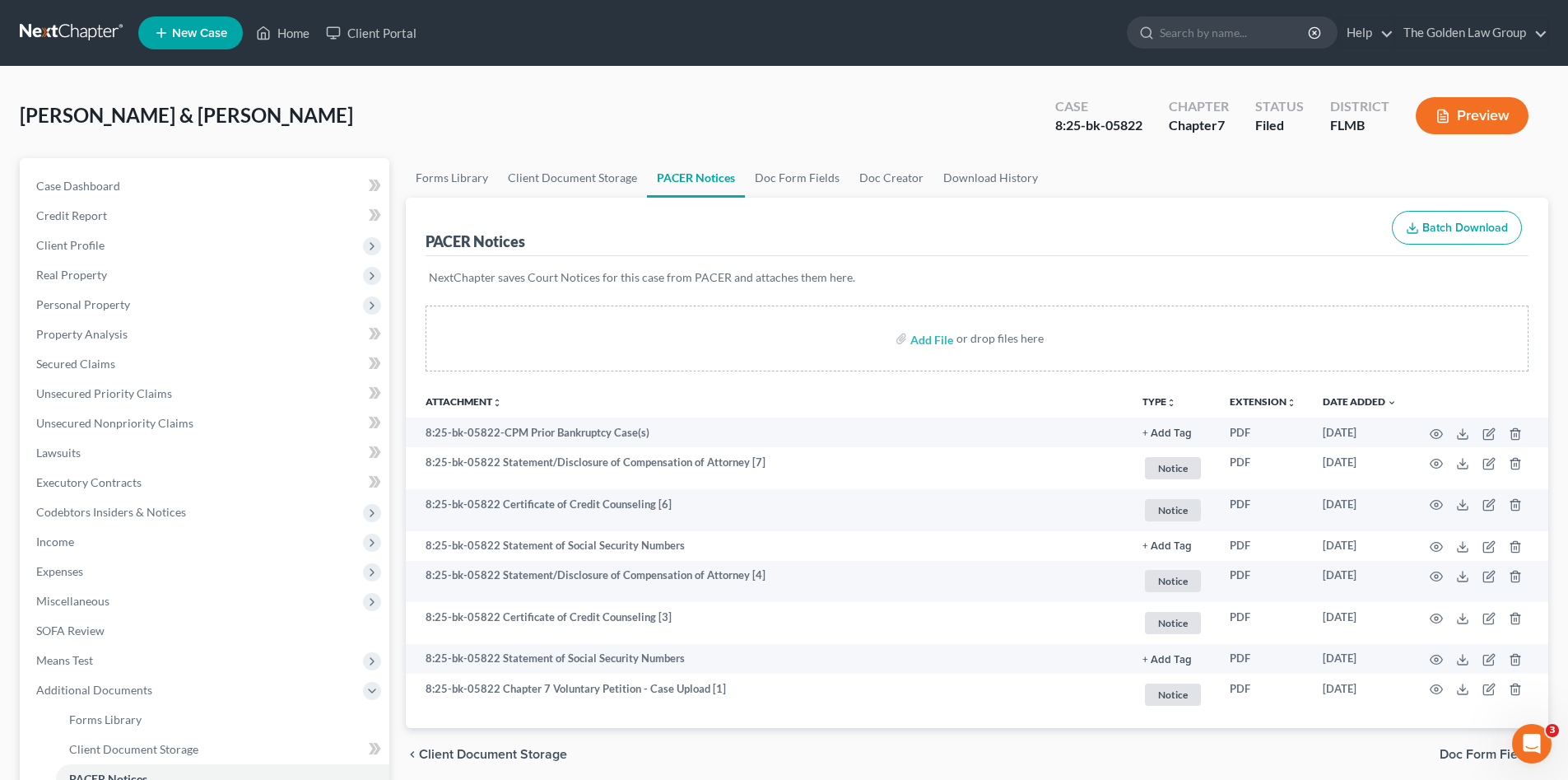
click at [75, 34] on link at bounding box center [72, 34] width 105 height 30
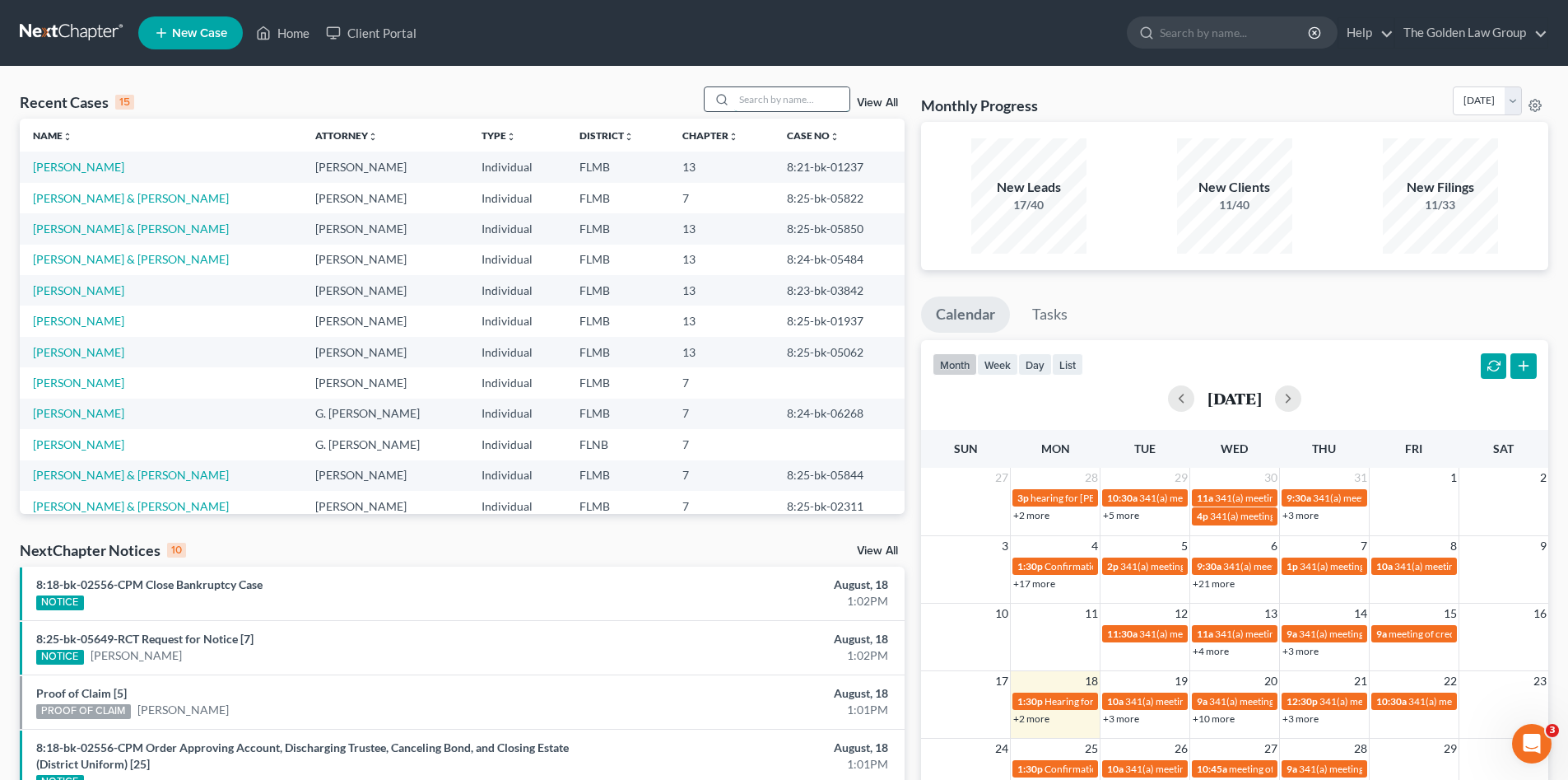
click at [786, 102] on input "search" at bounding box center [792, 99] width 115 height 24
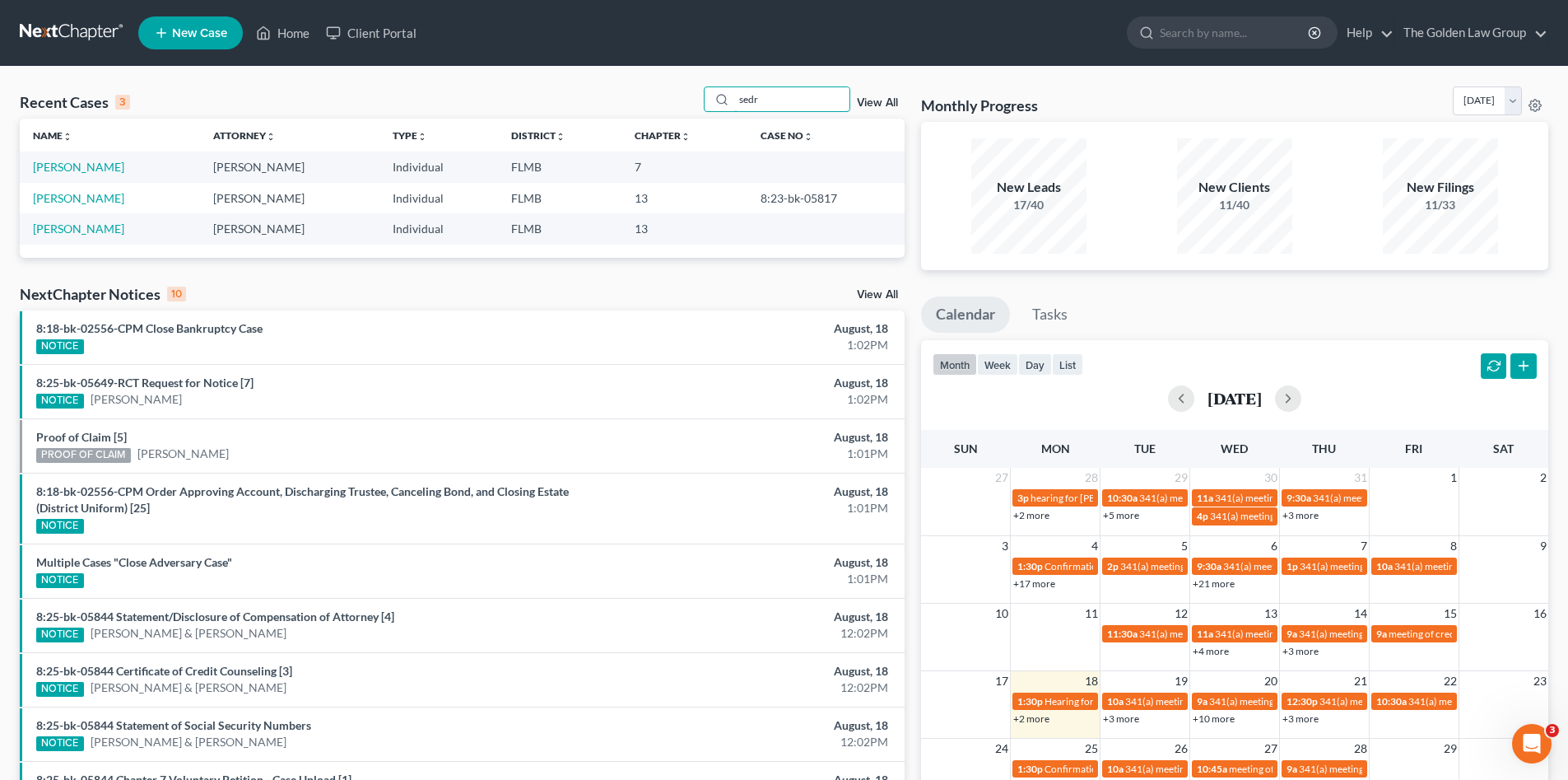
type input "sedr"
click at [881, 103] on link "View All" at bounding box center [877, 102] width 42 height 11
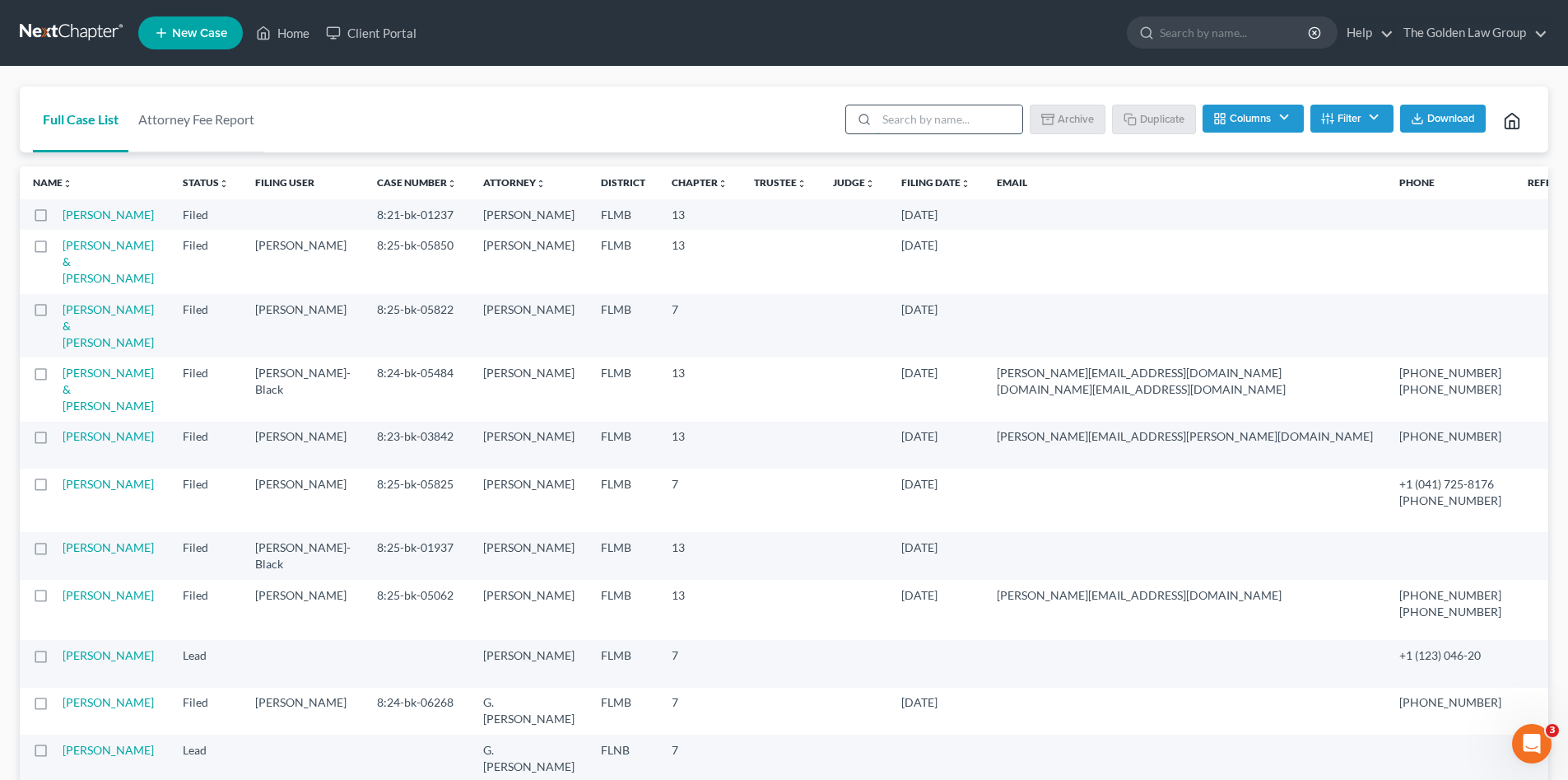
click at [939, 119] on input "search" at bounding box center [949, 119] width 146 height 28
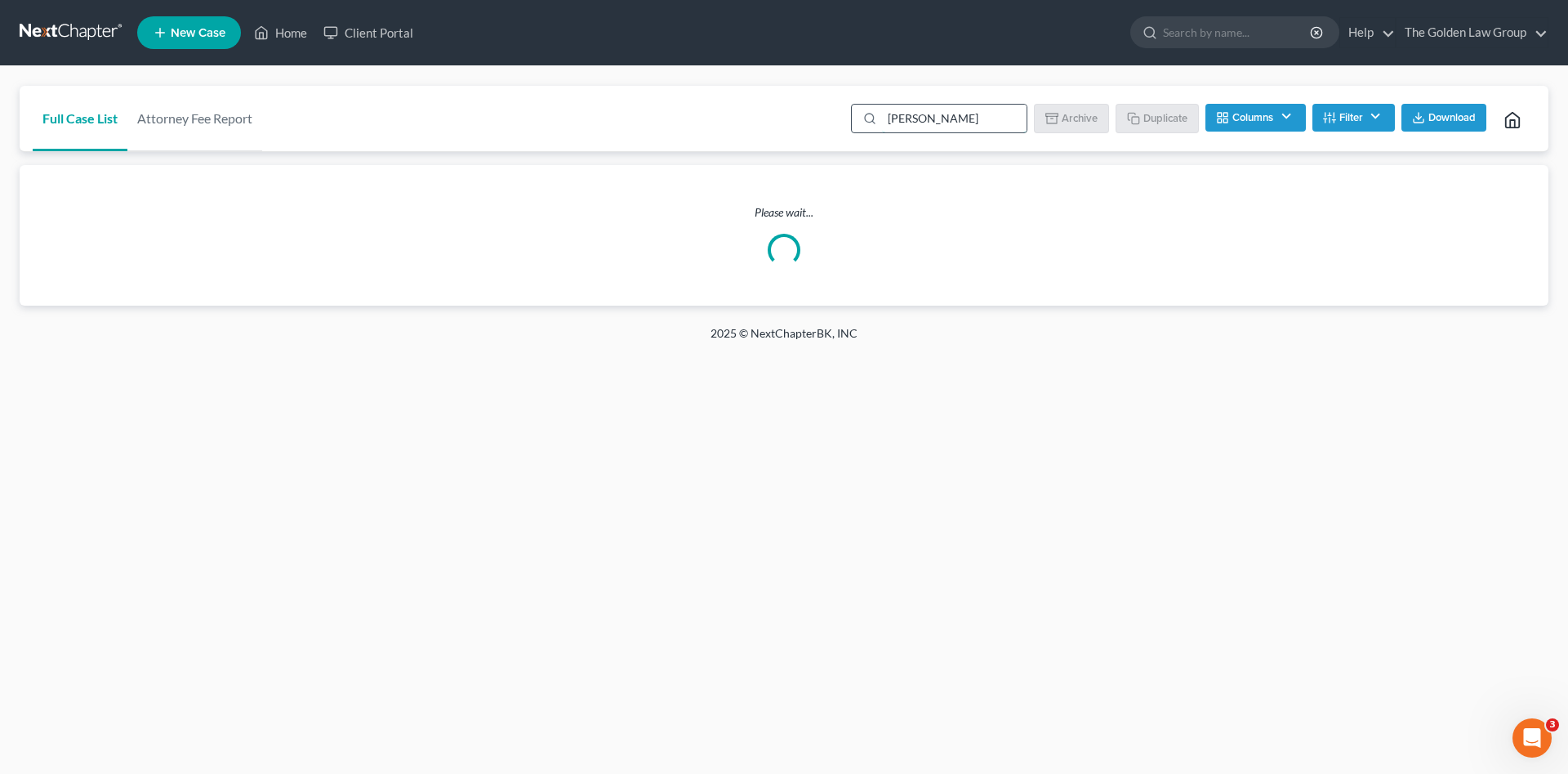
type input "sedrick"
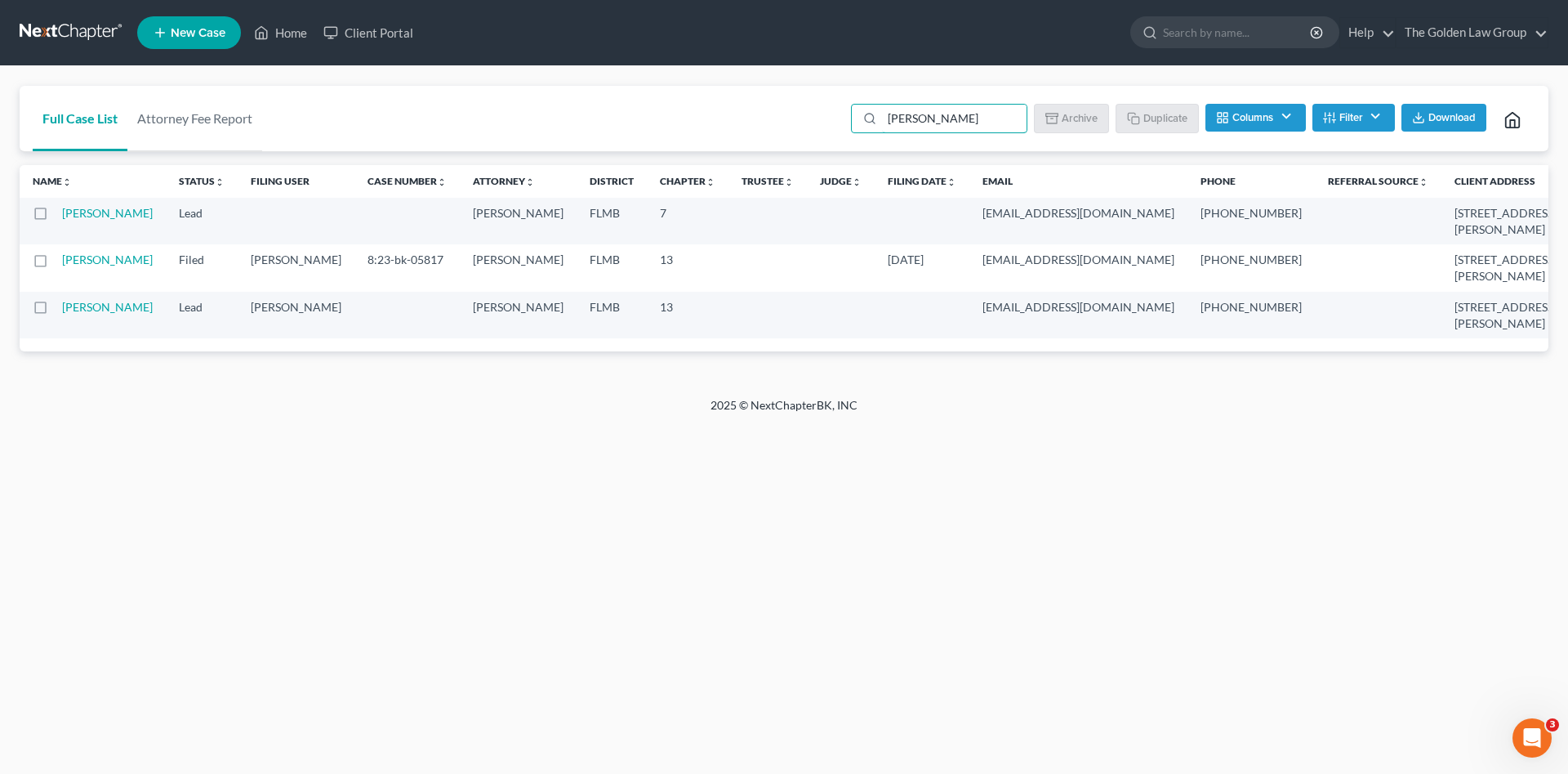
click at [55, 311] on label at bounding box center [55, 311] width 0 height 0
click at [62, 309] on input "checkbox" at bounding box center [67, 304] width 11 height 11
click at [1064, 127] on button "Archive" at bounding box center [1075, 117] width 74 height 28
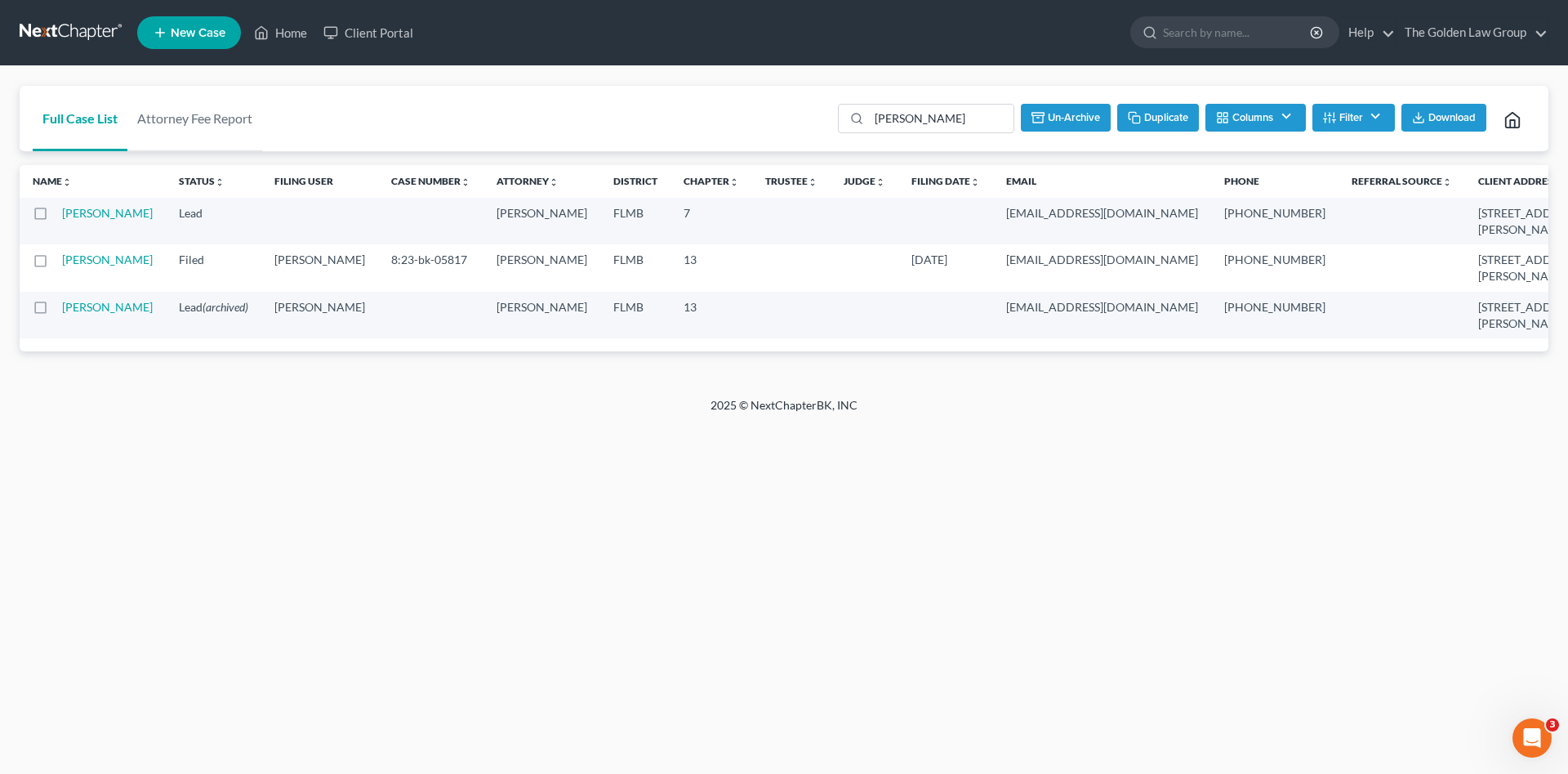
checkbox input "false"
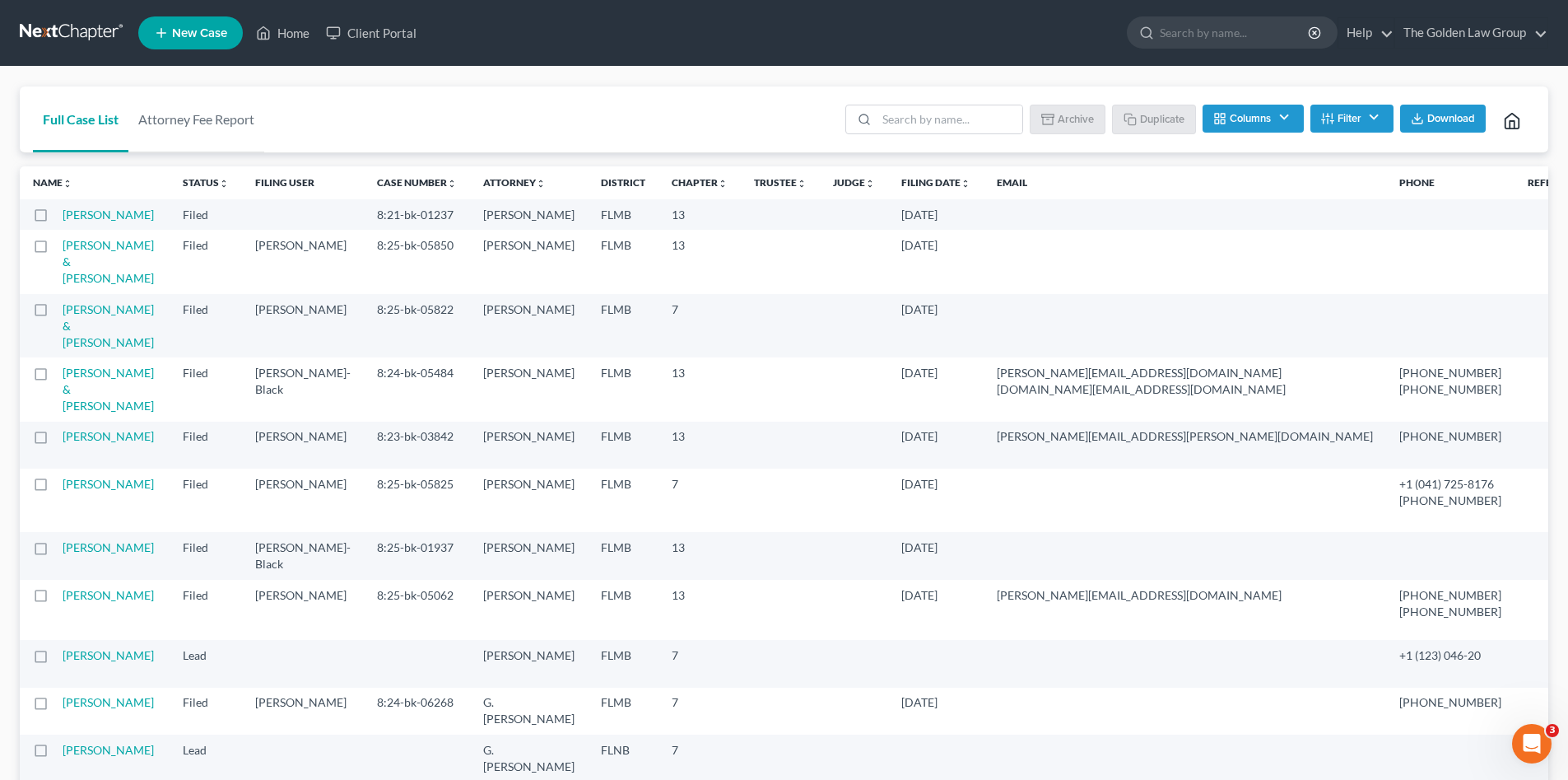
click at [67, 32] on link at bounding box center [72, 34] width 105 height 30
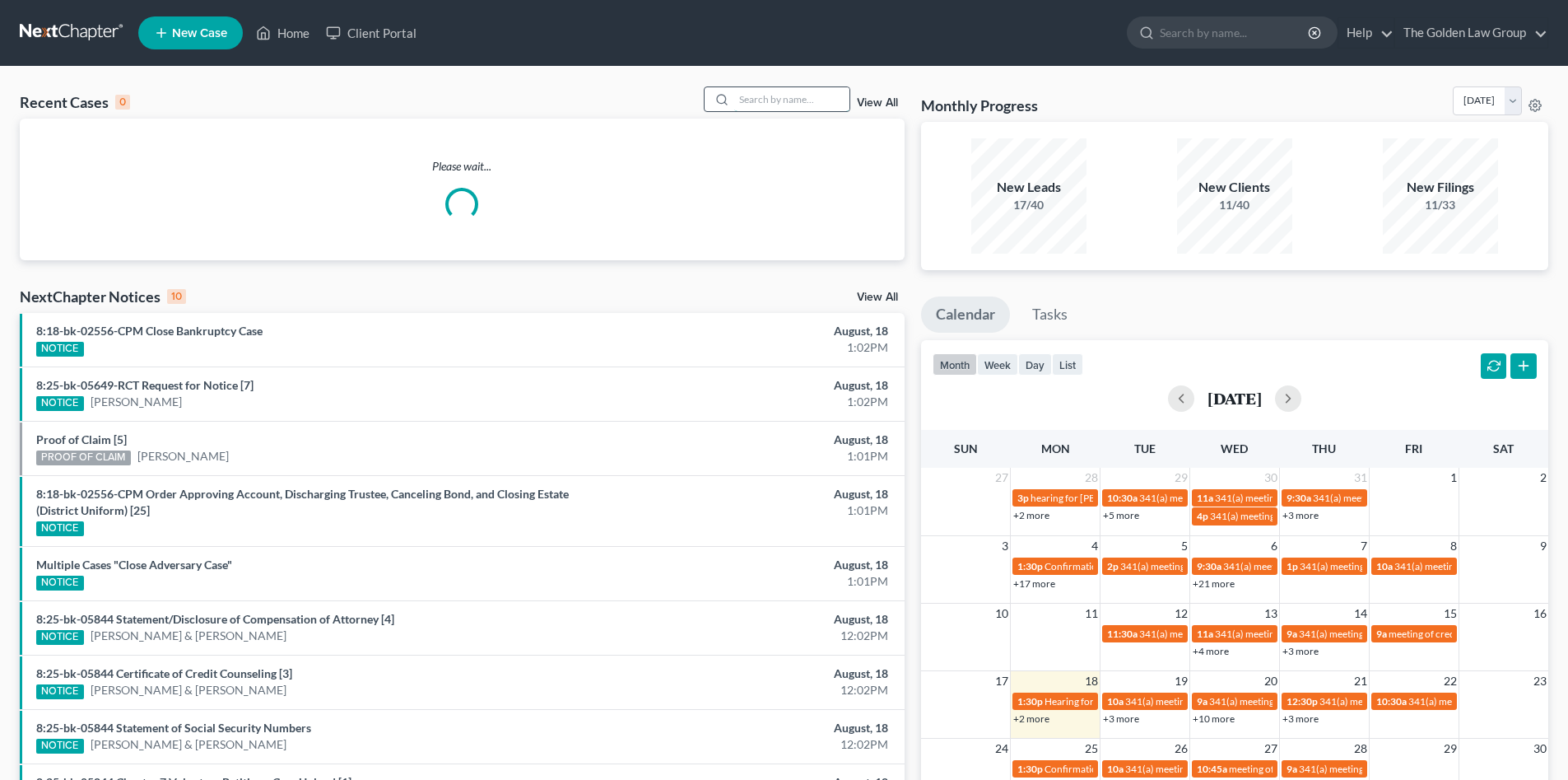
click at [777, 99] on input "search" at bounding box center [792, 99] width 115 height 24
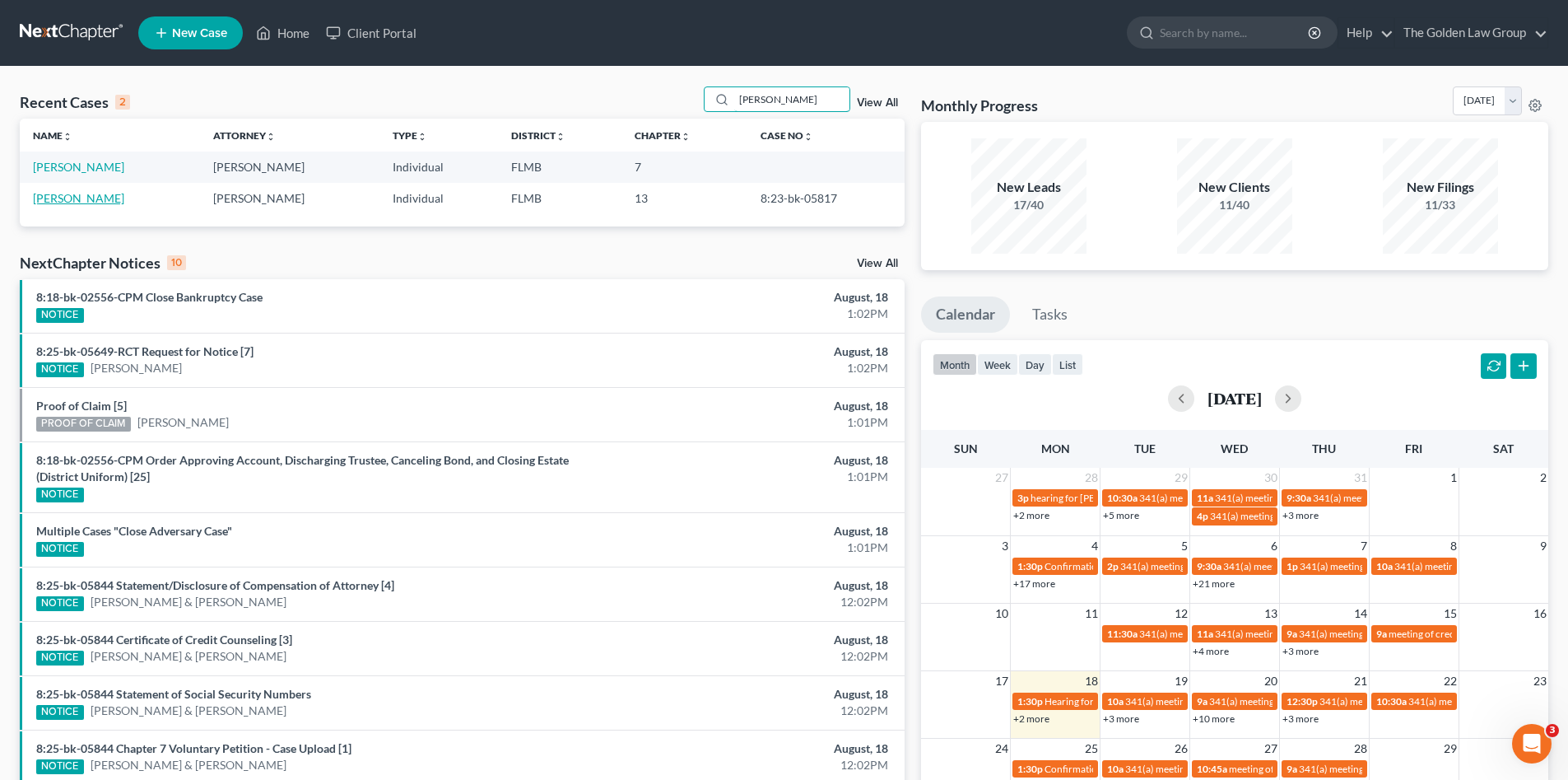
type input "[PERSON_NAME]"
click at [99, 200] on link "[PERSON_NAME]" at bounding box center [78, 198] width 91 height 14
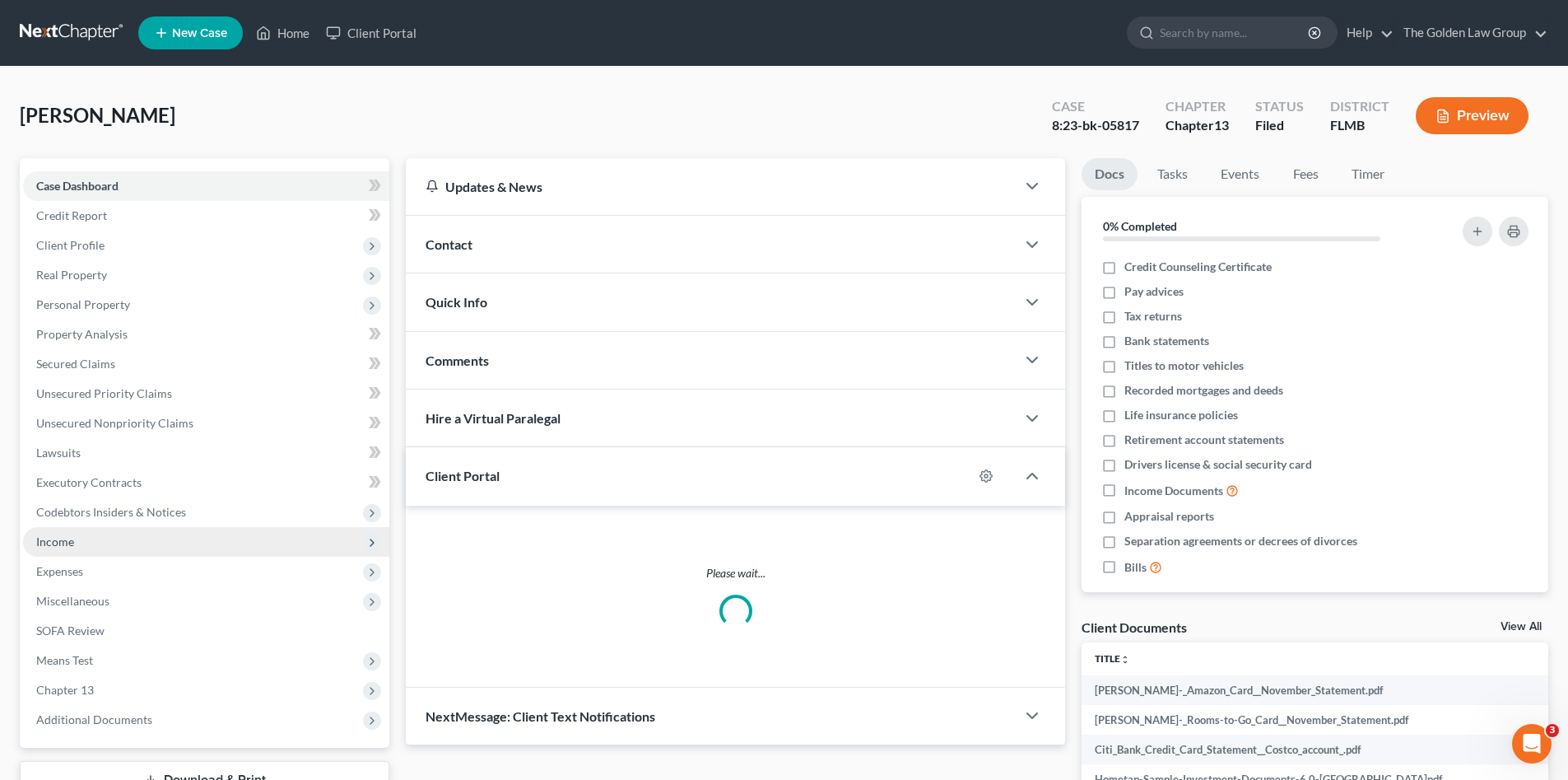
click at [71, 538] on span "Income" at bounding box center [55, 541] width 38 height 14
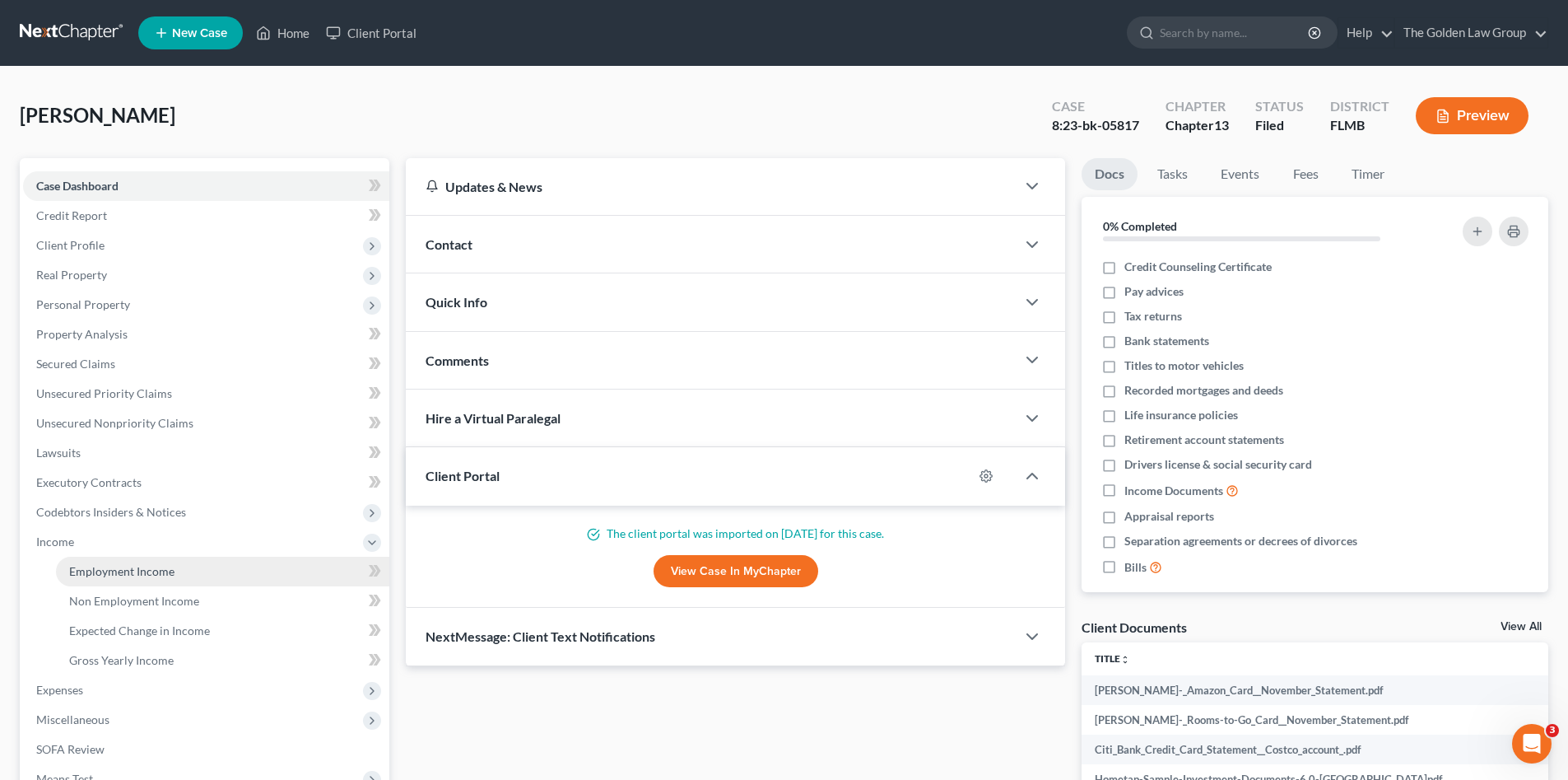
click at [105, 567] on span "Employment Income" at bounding box center [121, 571] width 105 height 14
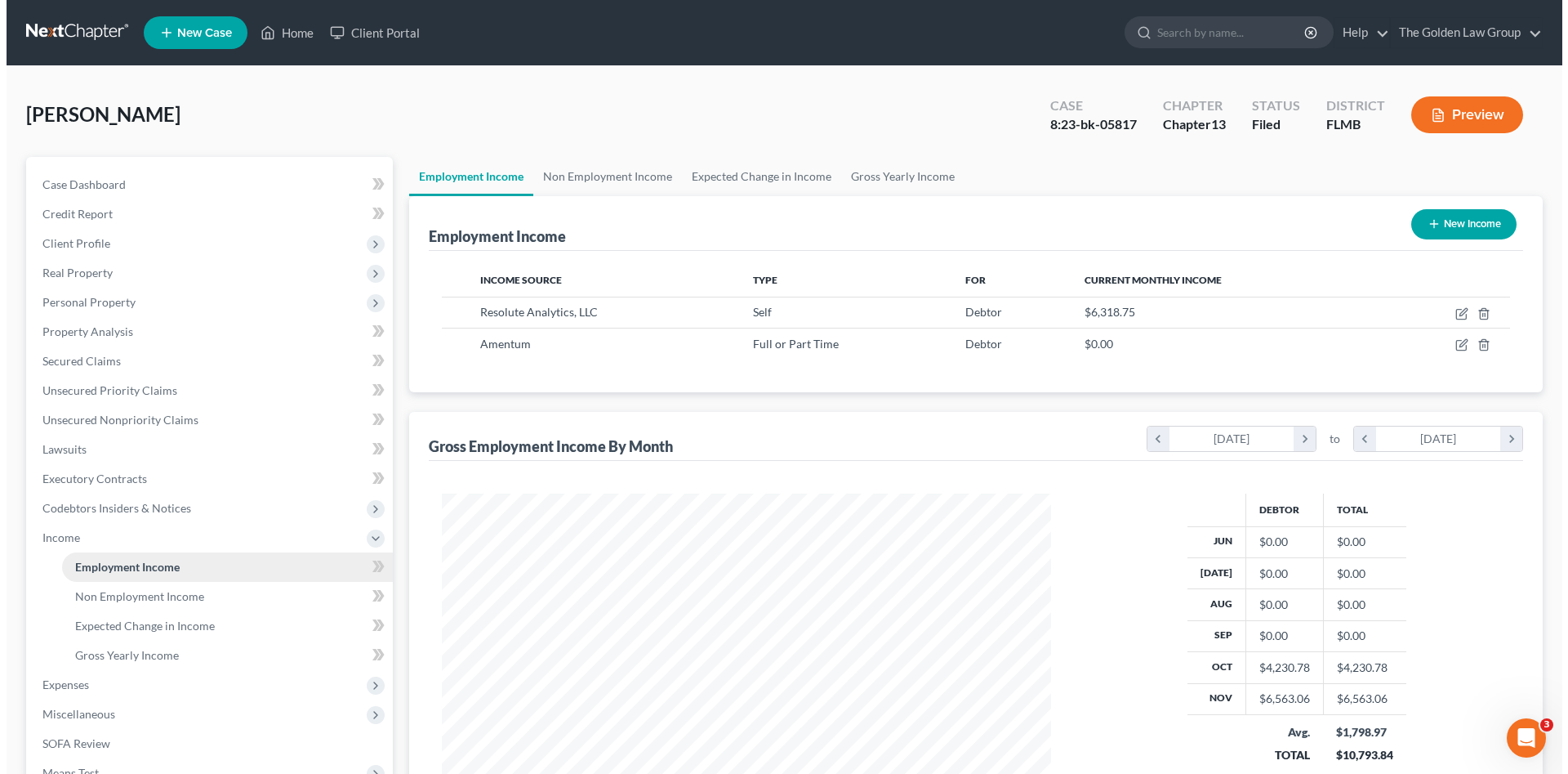
scroll to position [305, 642]
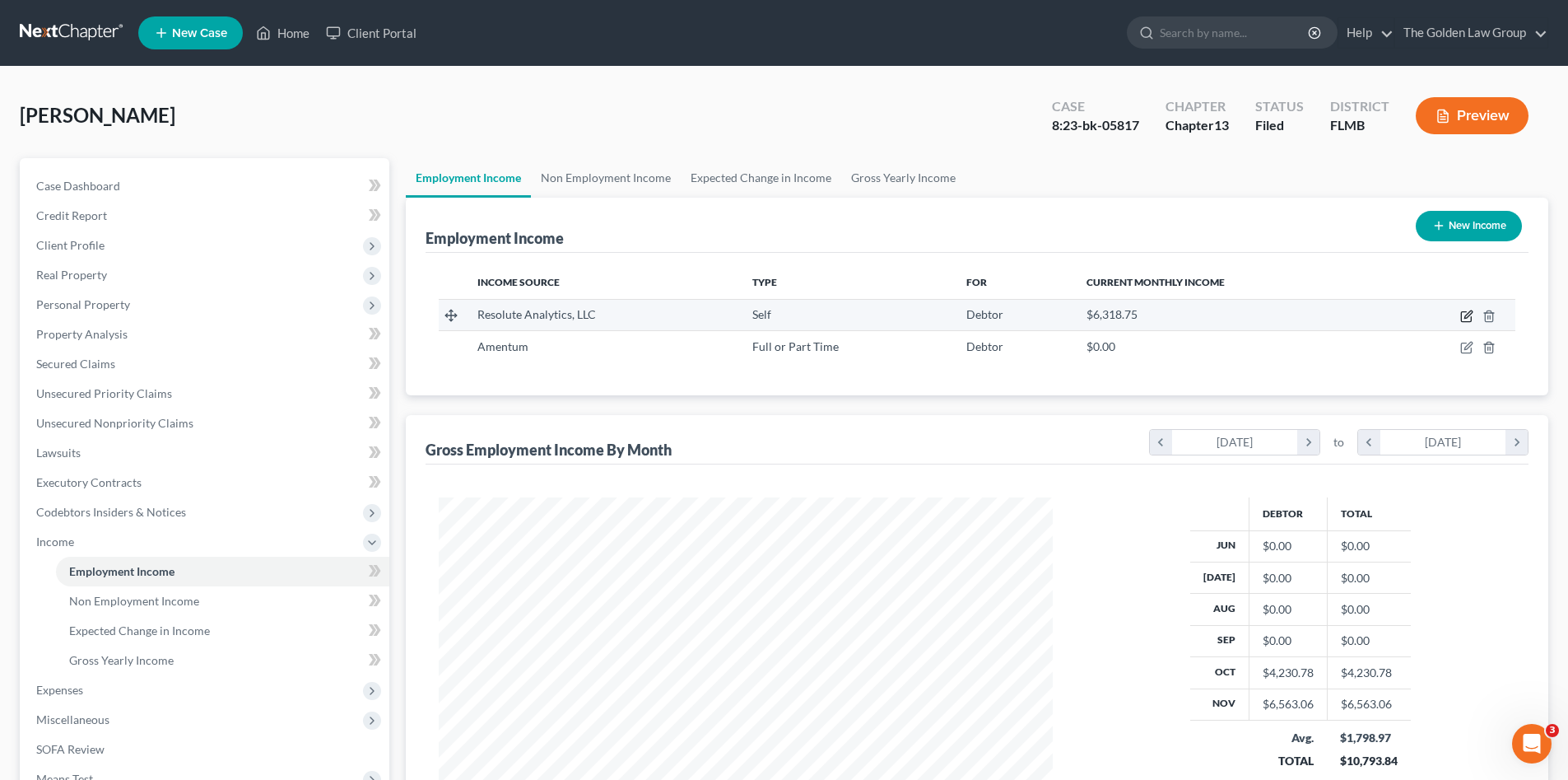
click at [1469, 312] on icon "button" at bounding box center [1466, 315] width 13 height 13
select select "1"
select select "9"
select select "0"
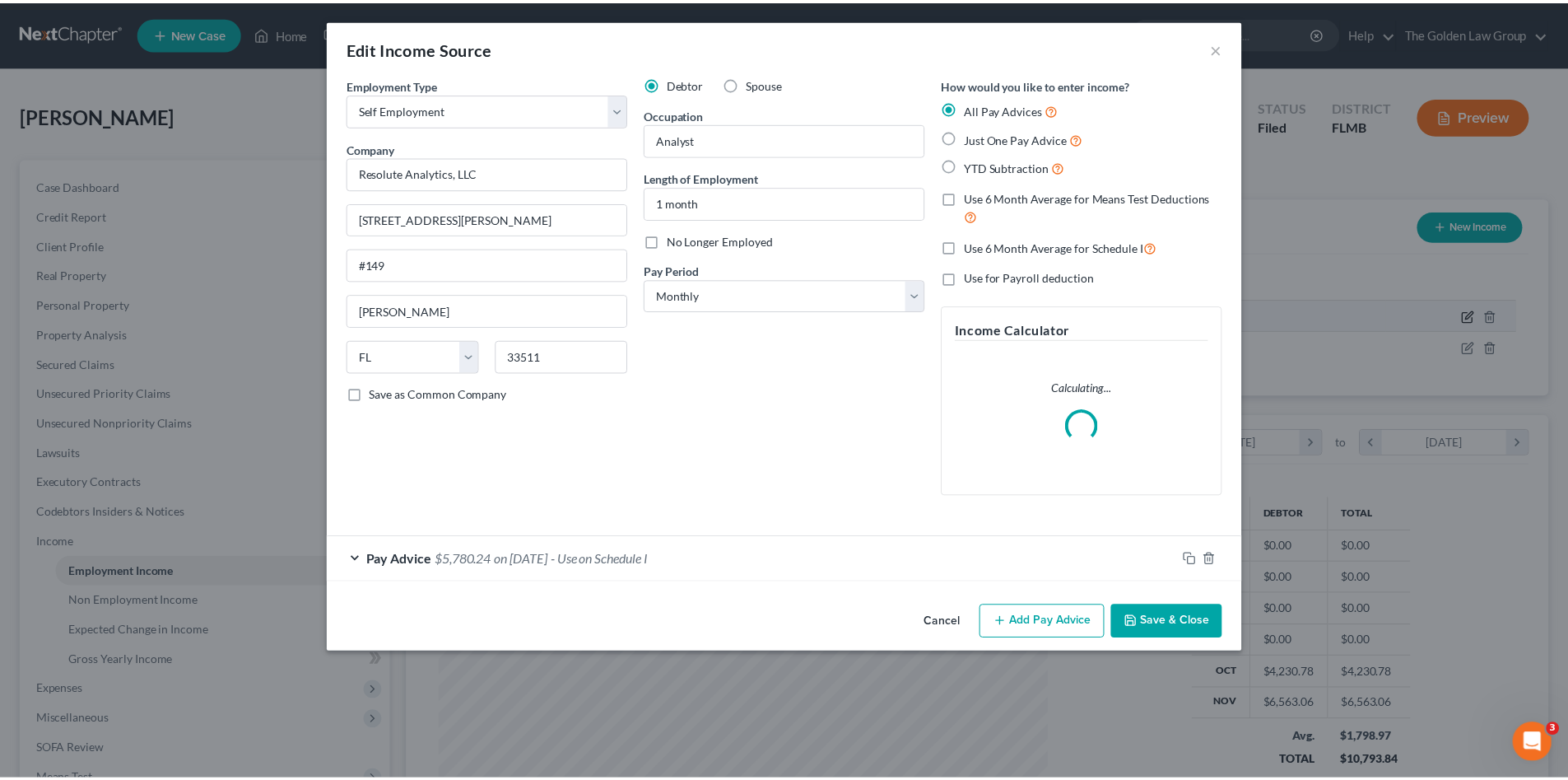
scroll to position [309, 653]
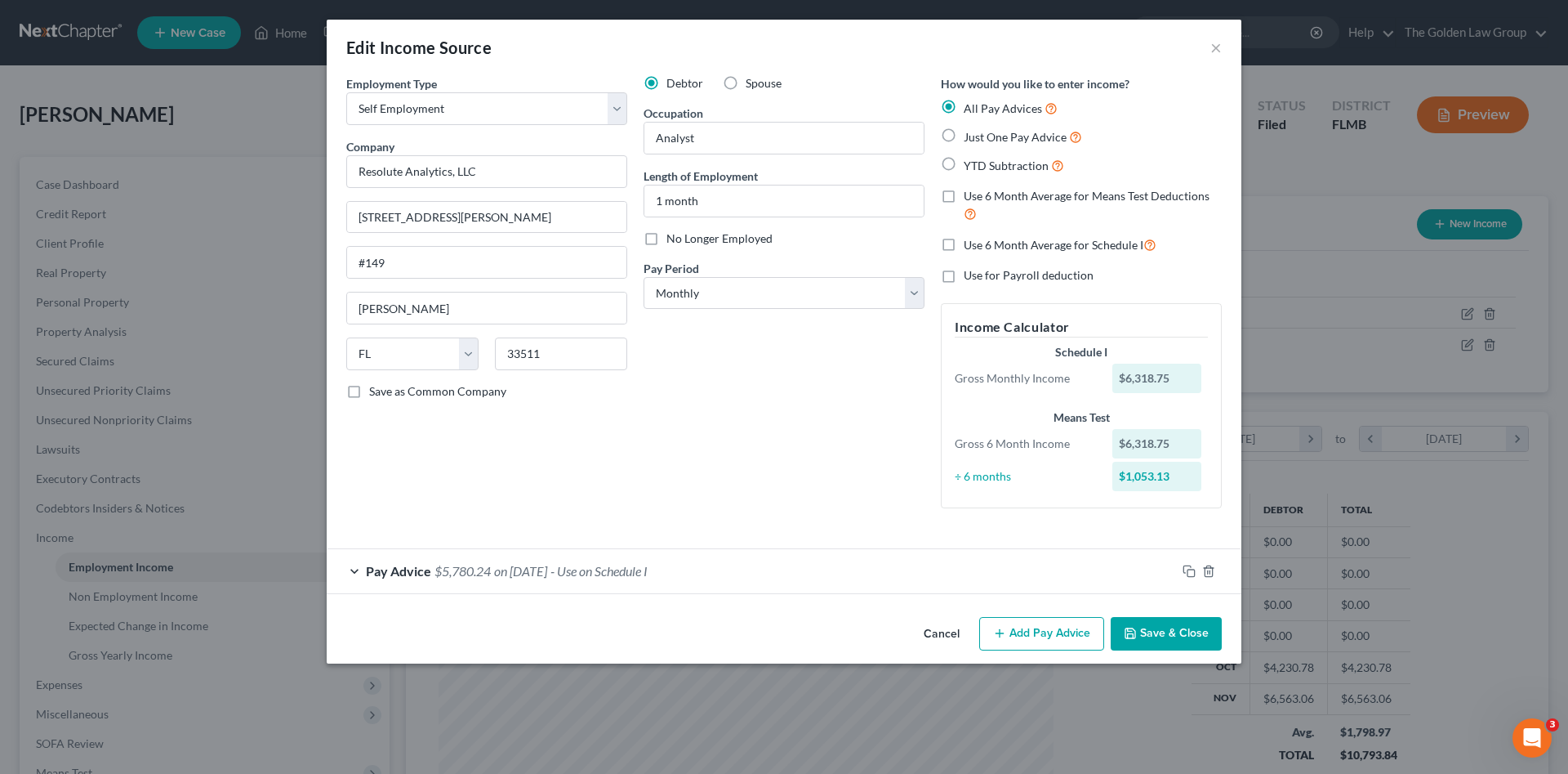
click at [943, 636] on button "Cancel" at bounding box center [941, 634] width 62 height 32
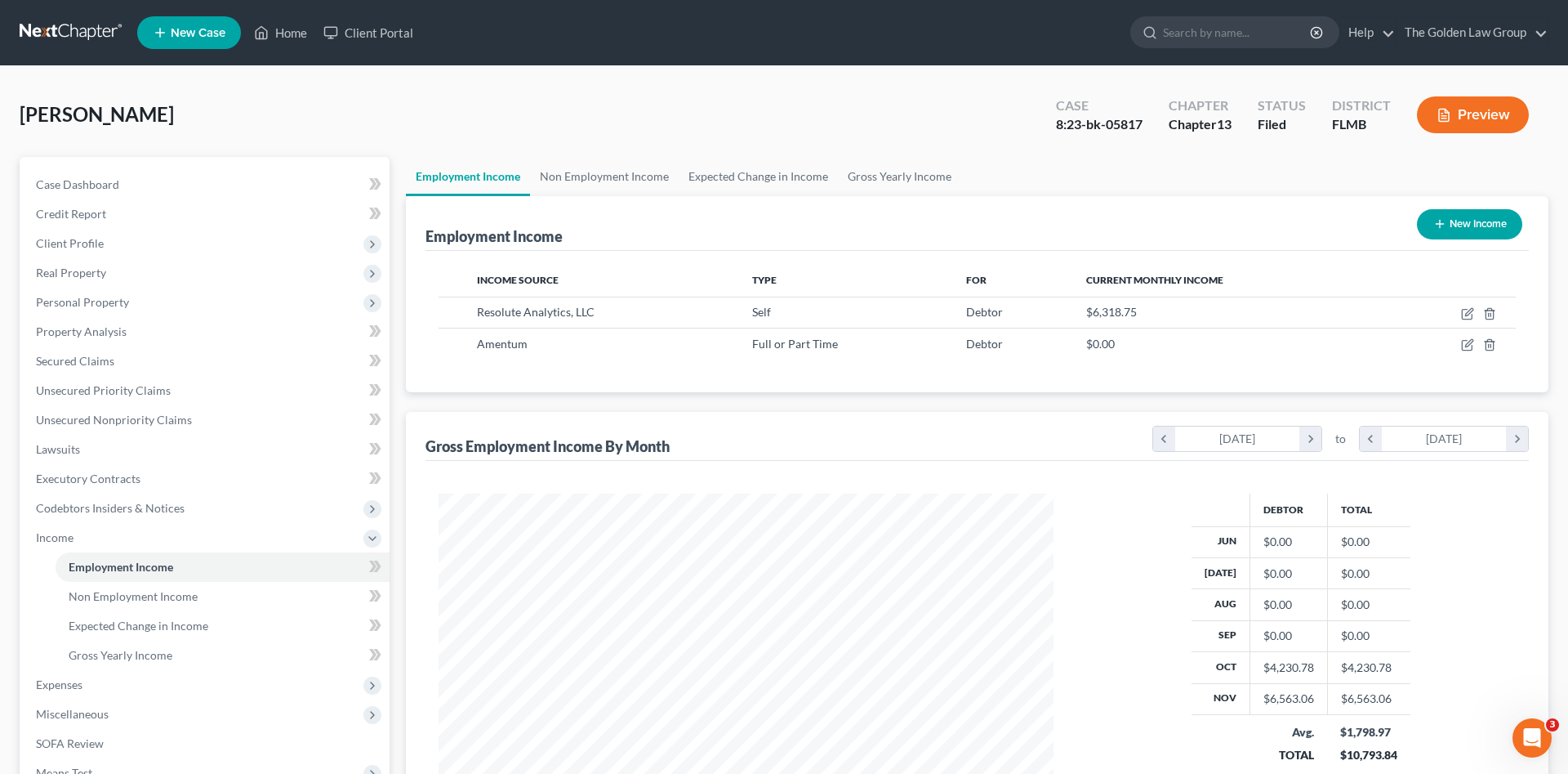
scroll to position [816570, 816149]
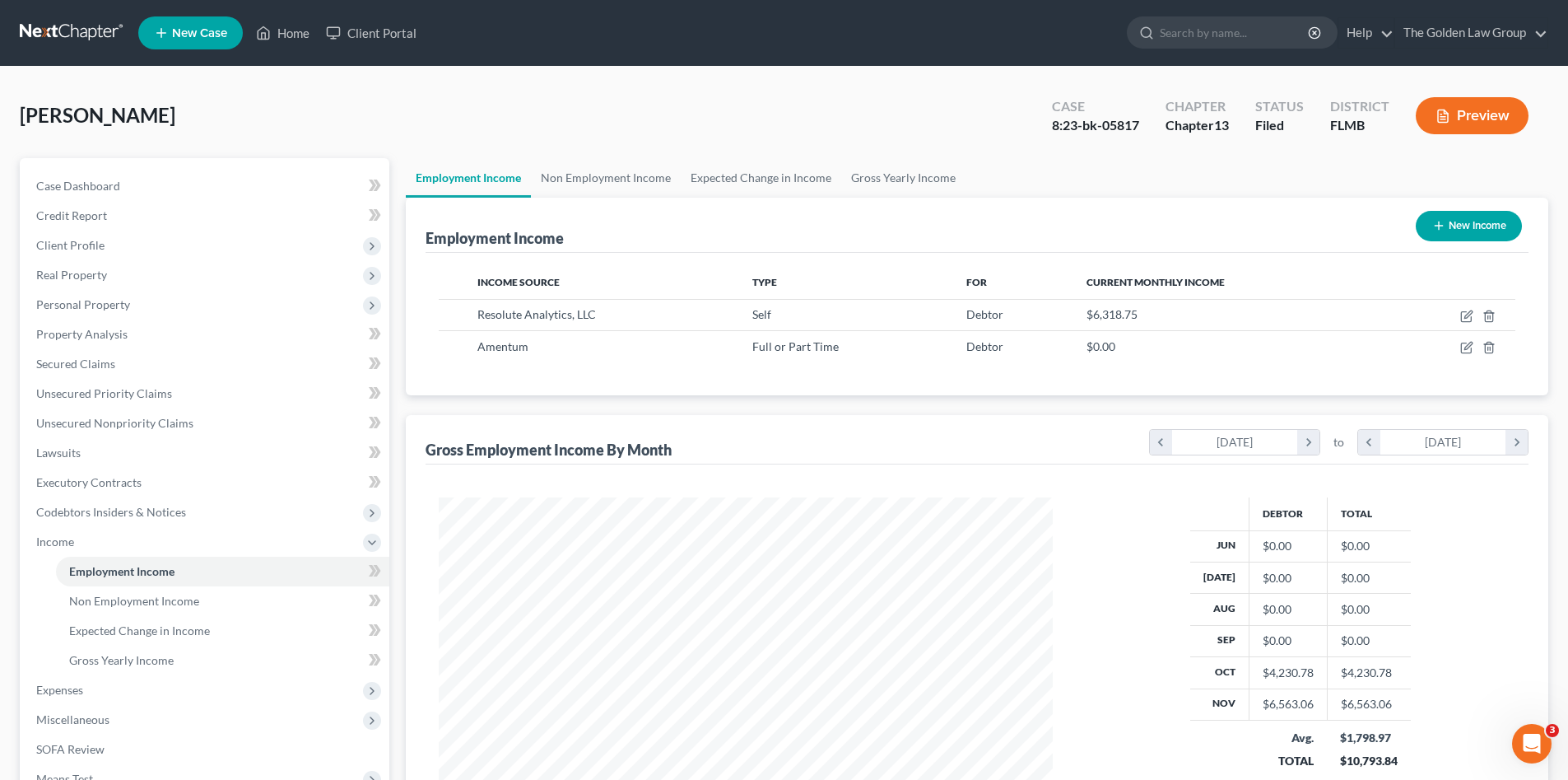
click at [361, 102] on div "Sedrick, Michael Upgraded Case 8:23-bk-05817 Chapter Chapter 13 Status Filed Di…" at bounding box center [784, 122] width 1529 height 72
click at [1464, 348] on icon "button" at bounding box center [1466, 347] width 13 height 13
select select "0"
select select "21"
select select "2"
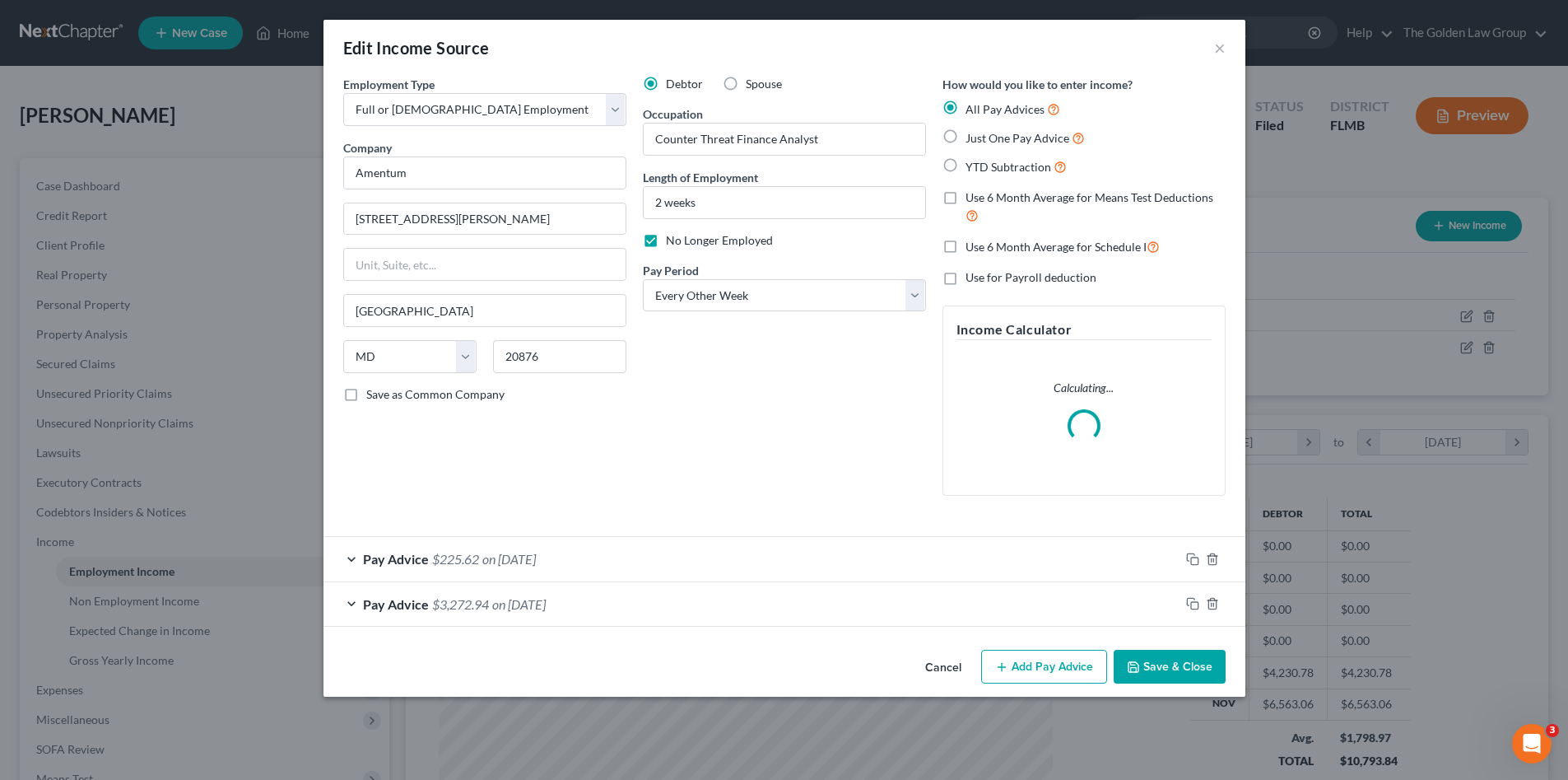
scroll to position [309, 653]
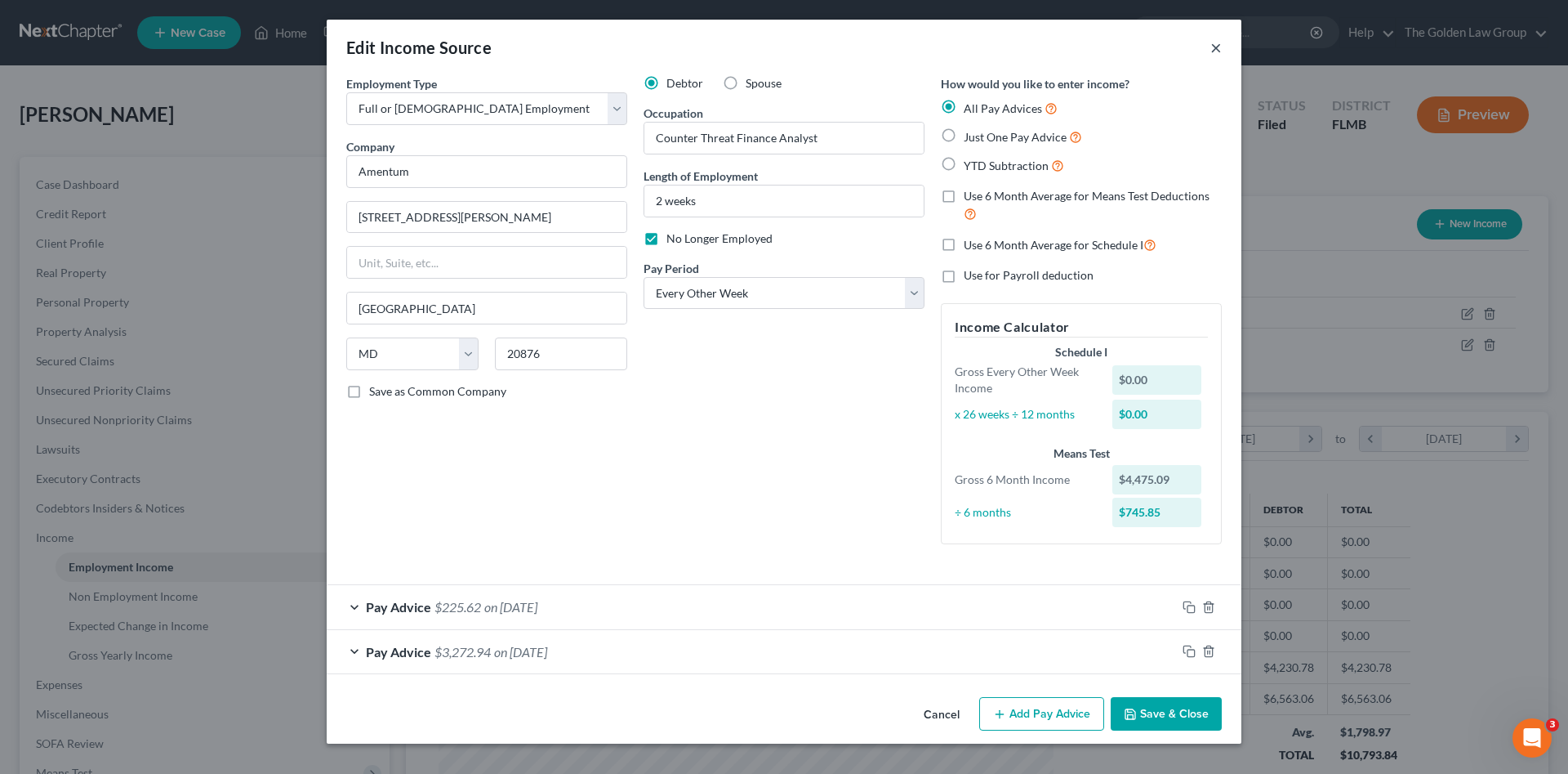
click at [1217, 50] on button "×" at bounding box center [1216, 47] width 11 height 19
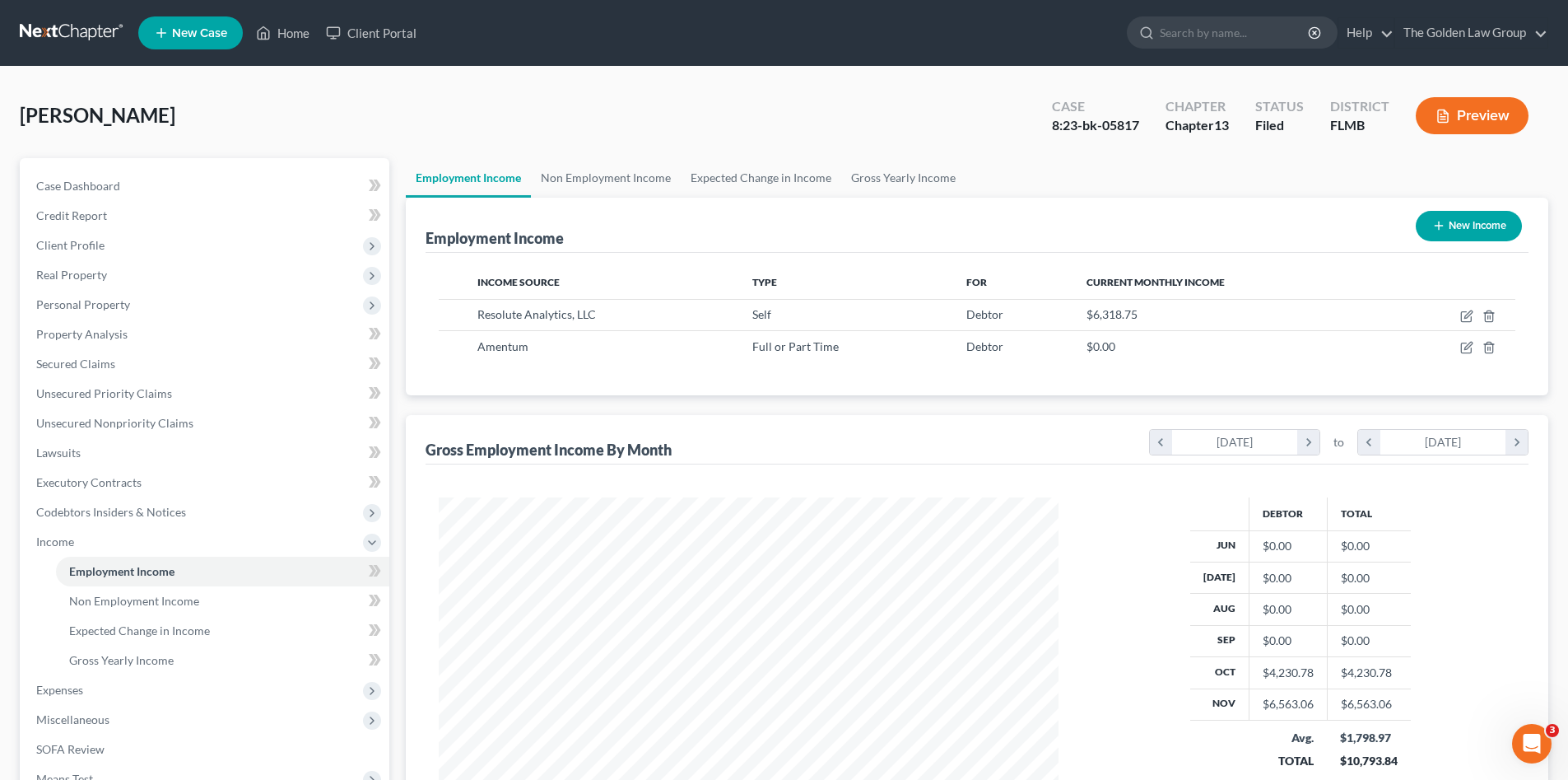
scroll to position [822900, 822586]
click at [704, 103] on div "Sedrick, Michael Upgraded Case 8:23-bk-05817 Chapter Chapter 13 Status Filed Di…" at bounding box center [784, 122] width 1529 height 72
click at [51, 33] on link at bounding box center [72, 34] width 105 height 30
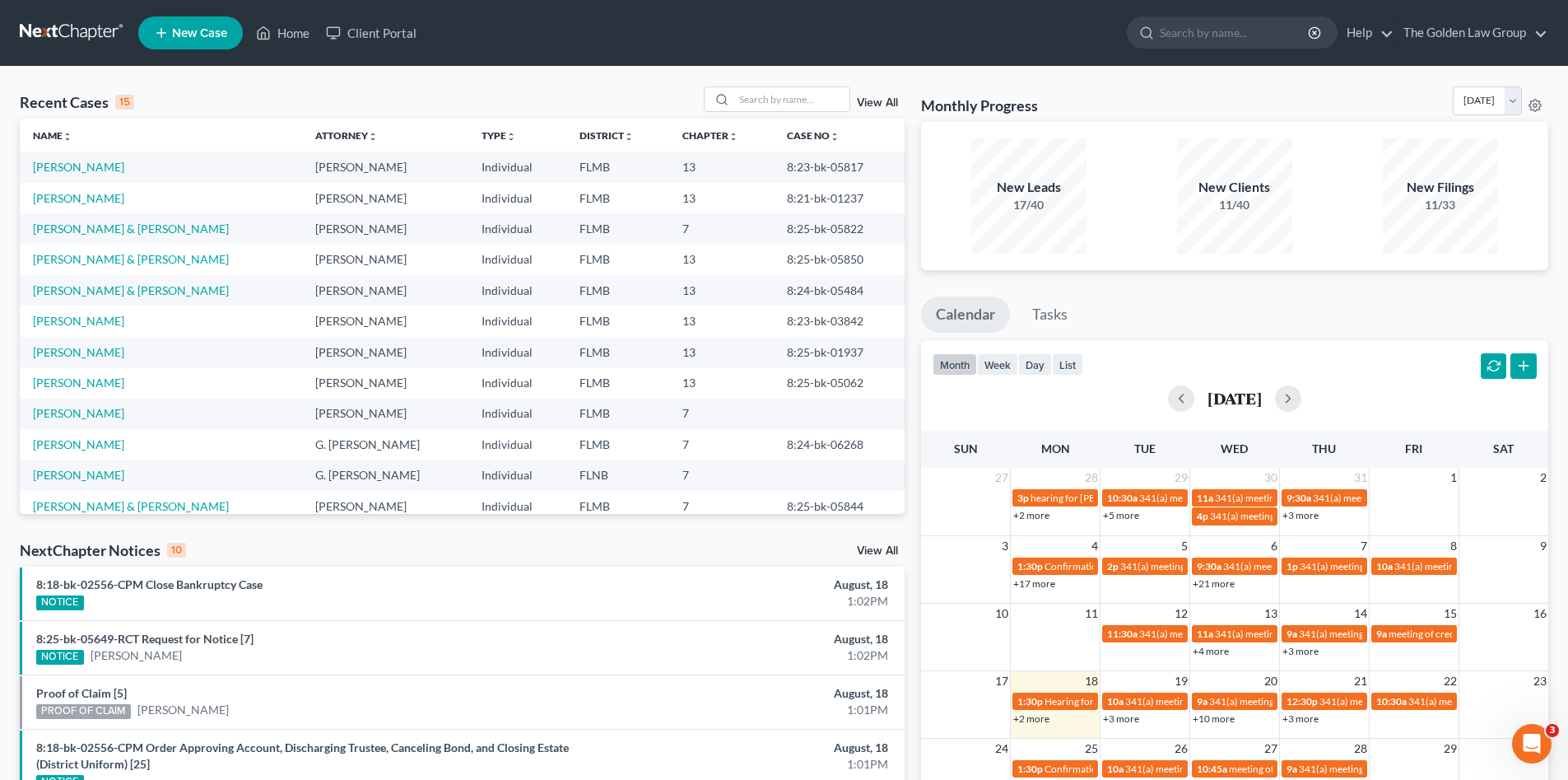
click at [485, 76] on div "Recent Cases 15 View All Name unfold_more expand_more expand_less Attorney unfo…" at bounding box center [784, 618] width 1568 height 1105
click at [792, 110] on input "search" at bounding box center [792, 99] width 115 height 24
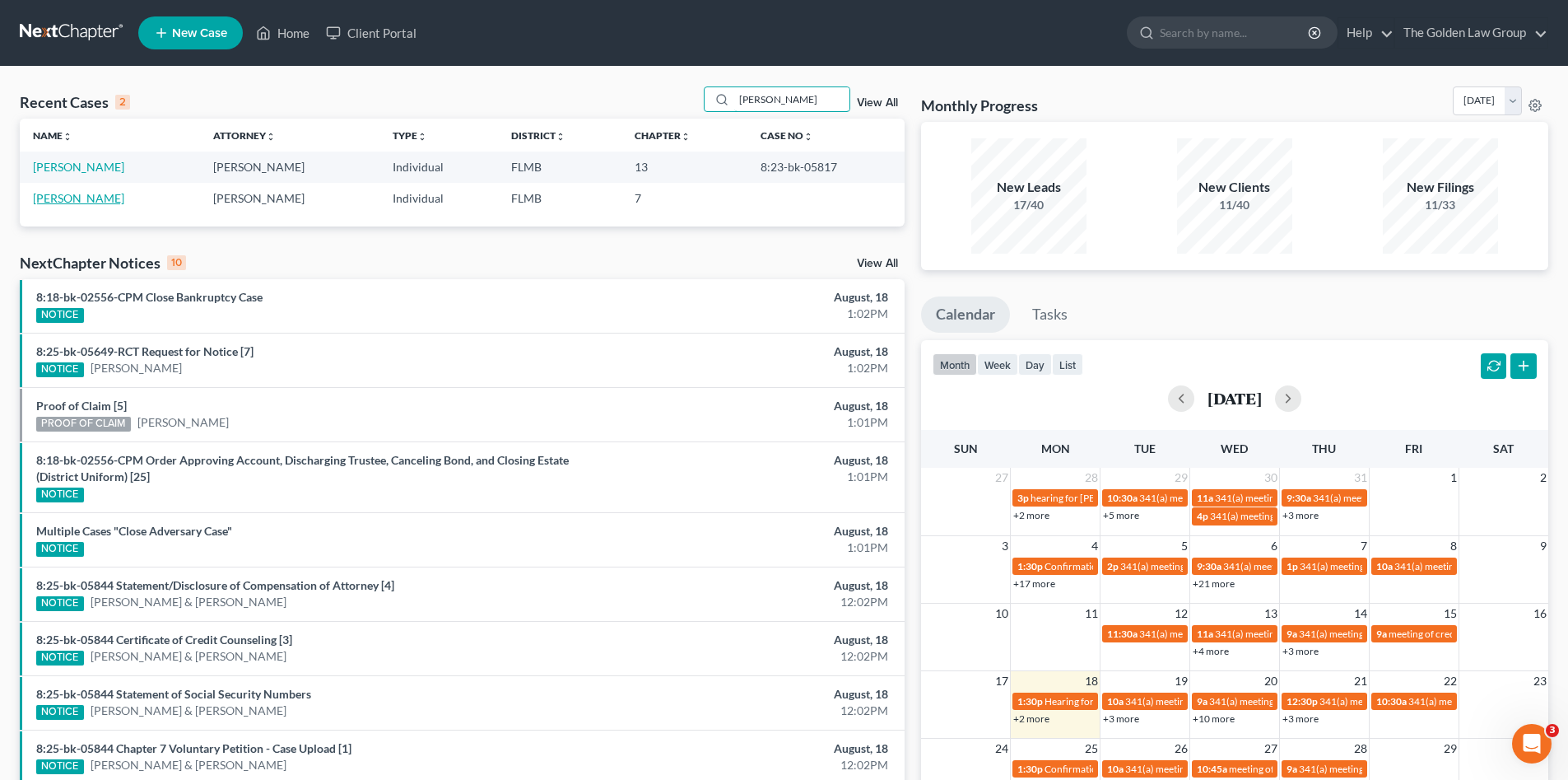
type input "sedrick"
click at [109, 200] on link "[PERSON_NAME]" at bounding box center [78, 198] width 91 height 14
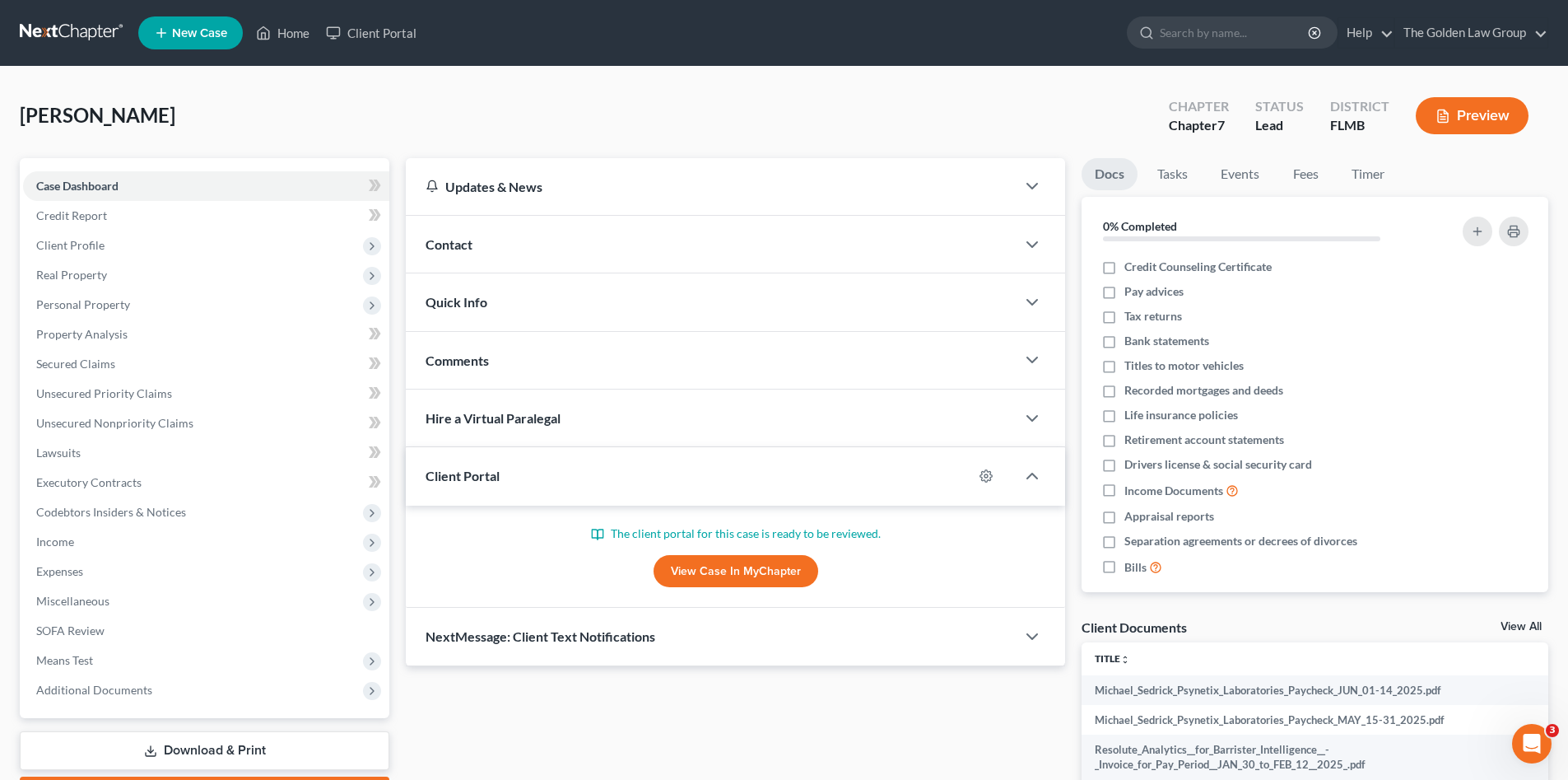
click at [305, 104] on div "Sedrick, Michael Upgraded Chapter Chapter 7 Status Lead District FLMB Preview" at bounding box center [784, 122] width 1529 height 72
click at [387, 134] on div "Sedrick, Michael Upgraded Chapter Chapter 7 Status Lead District FLMB Preview" at bounding box center [784, 122] width 1529 height 72
click at [131, 416] on span "Unsecured Nonpriority Claims" at bounding box center [115, 423] width 157 height 14
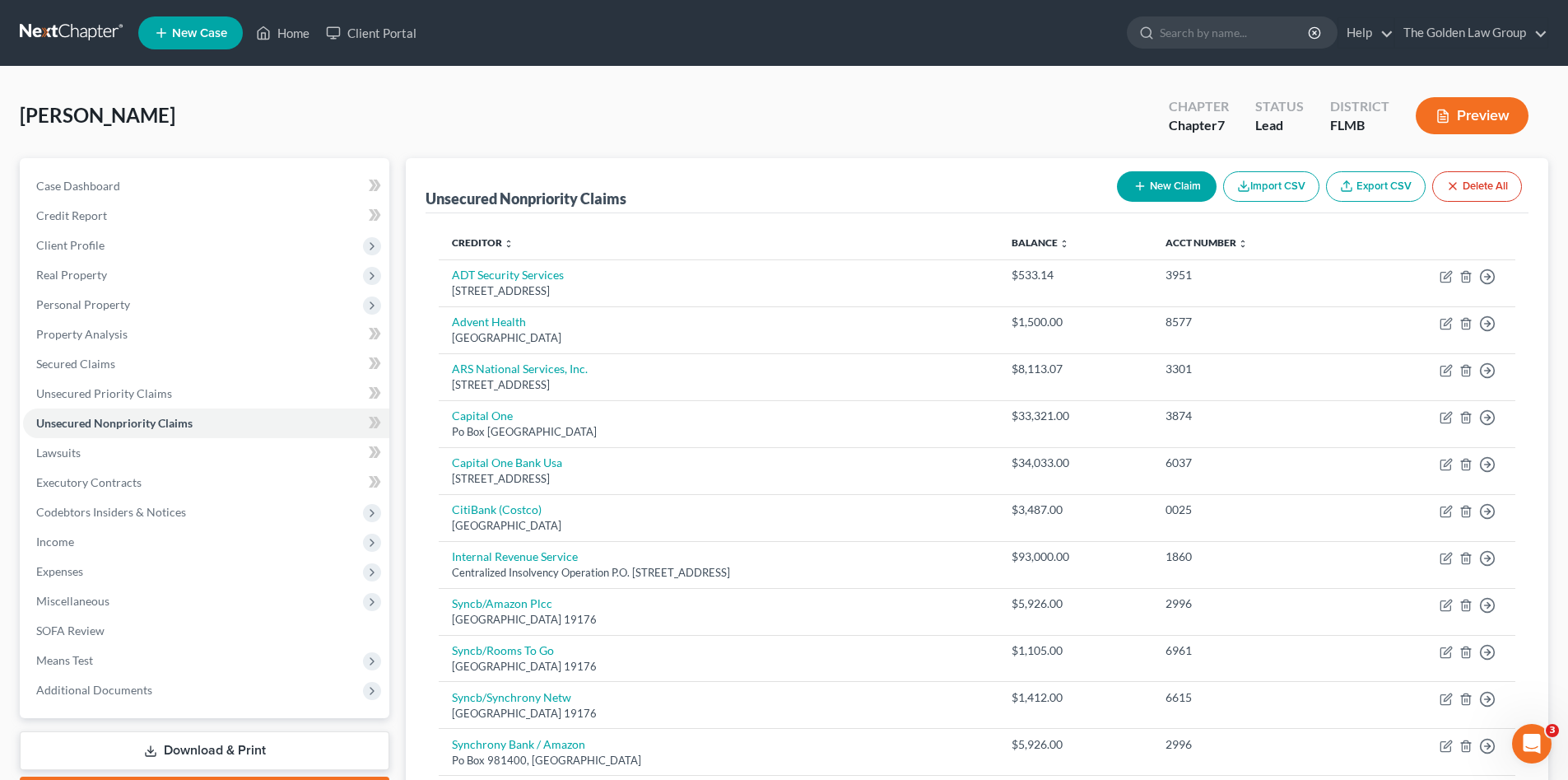
click at [527, 120] on div "Sedrick, Michael Upgraded Chapter Chapter 7 Status Lead District FLMB Preview" at bounding box center [784, 122] width 1529 height 72
click at [107, 452] on link "Lawsuits" at bounding box center [206, 453] width 367 height 30
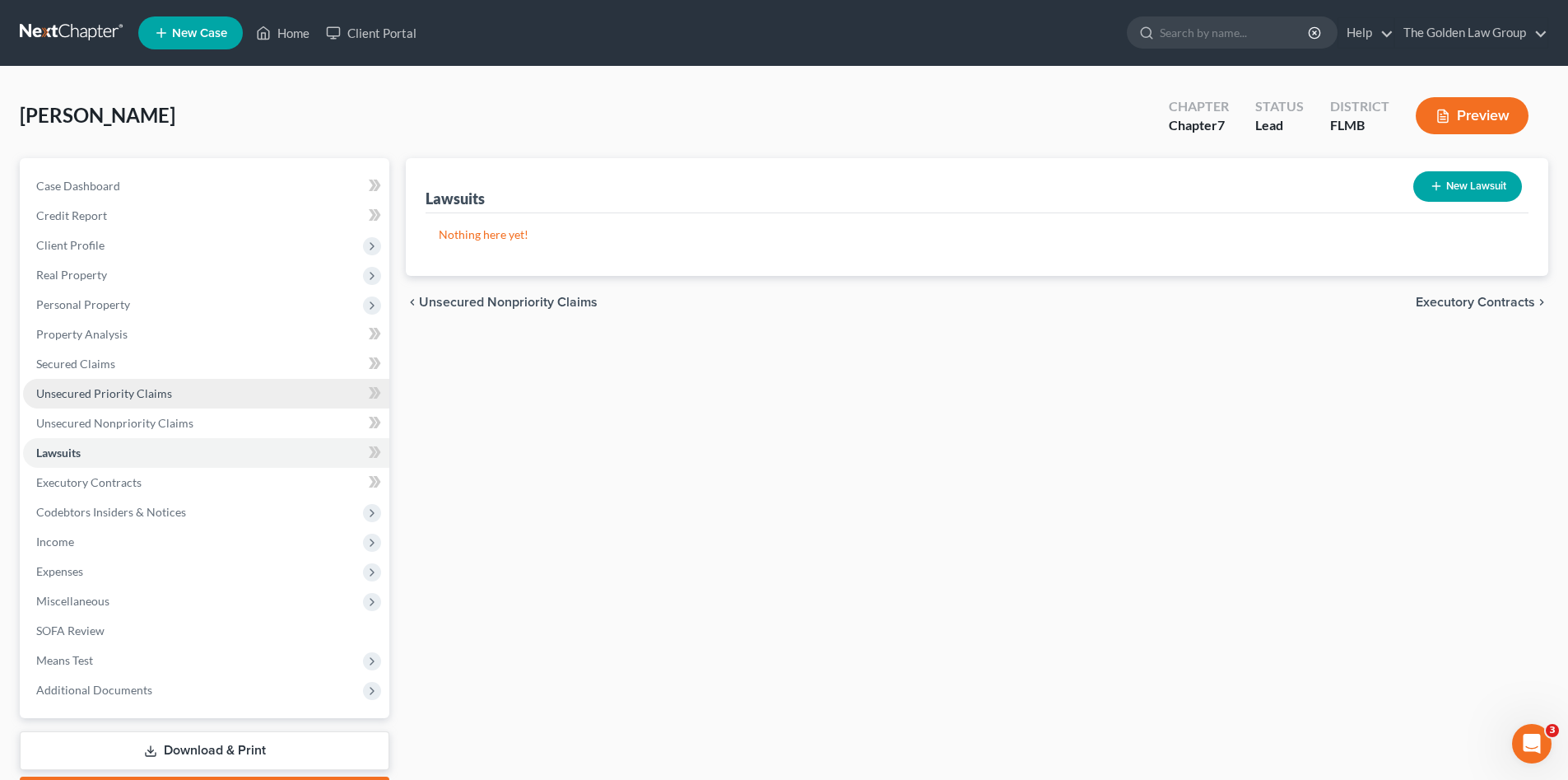
click at [103, 393] on span "Unsecured Priority Claims" at bounding box center [104, 393] width 136 height 14
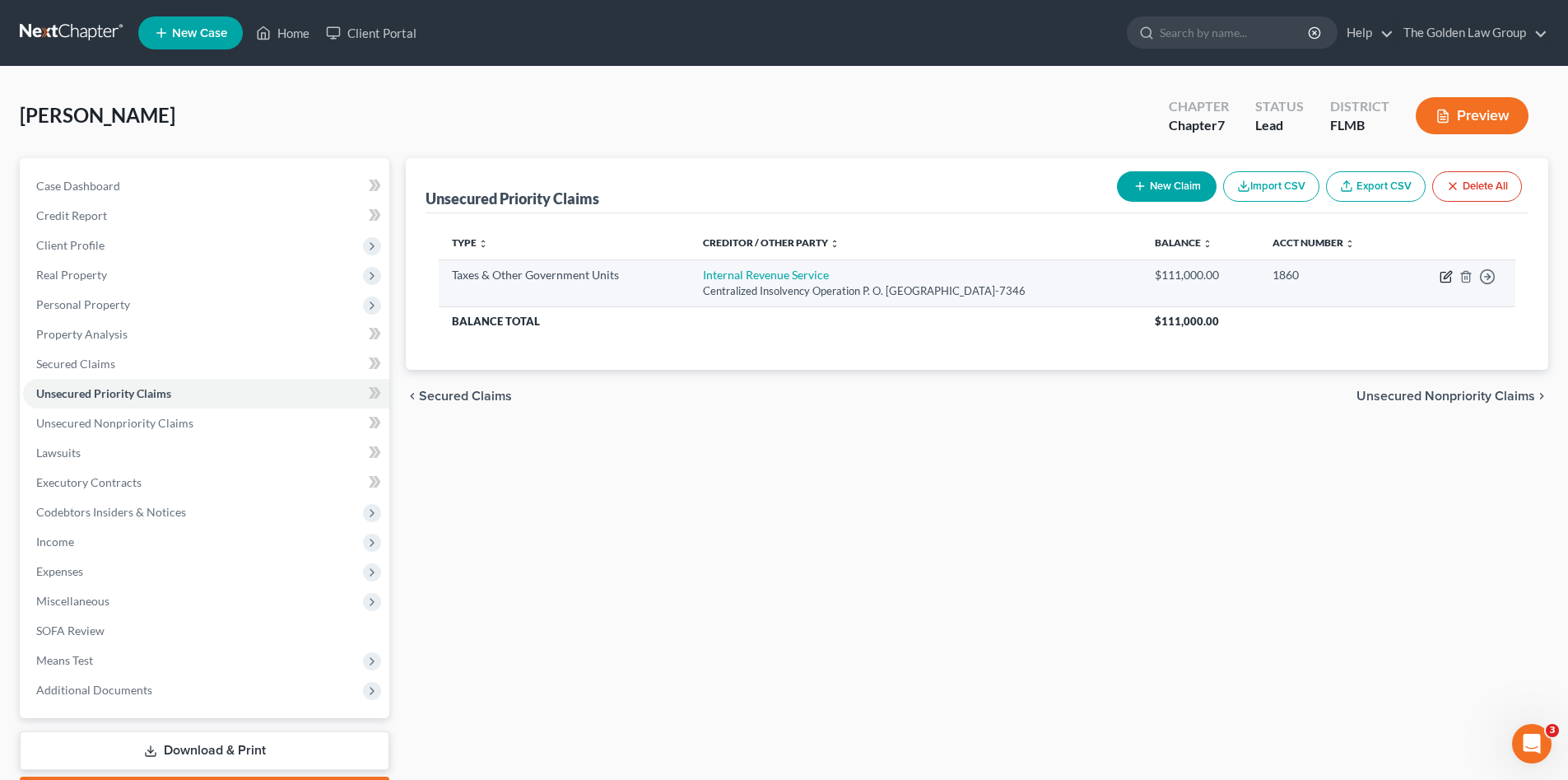
click at [1446, 276] on icon "button" at bounding box center [1446, 276] width 13 height 13
select select "0"
select select "39"
select select "0"
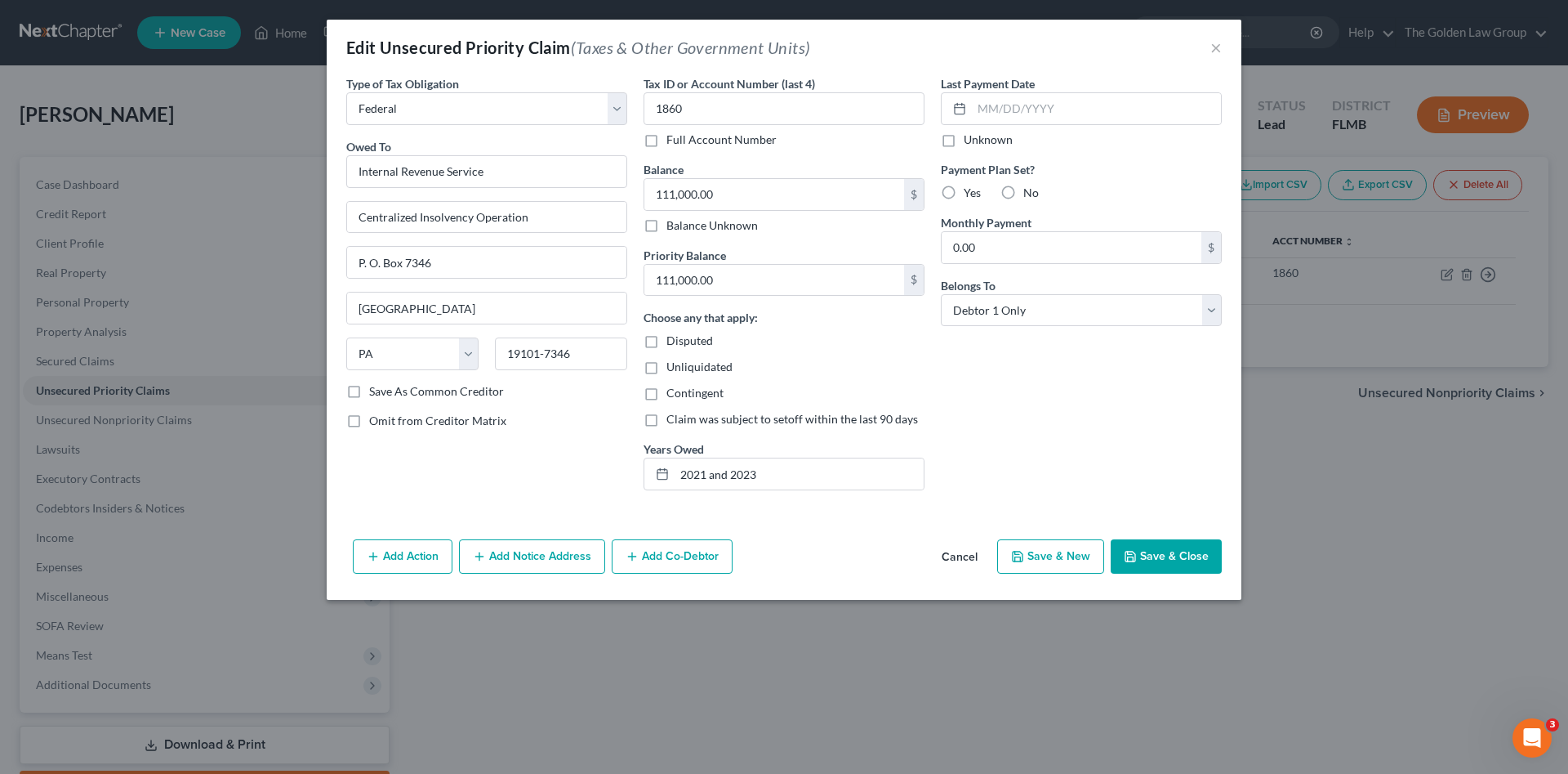
click at [990, 454] on div "Last Payment Date Unknown Payment Plan Set? Yes No Monthly Payment 0.00 $ Belon…" at bounding box center [1081, 289] width 297 height 428
click at [1146, 561] on button "Save & Close" at bounding box center [1166, 556] width 111 height 34
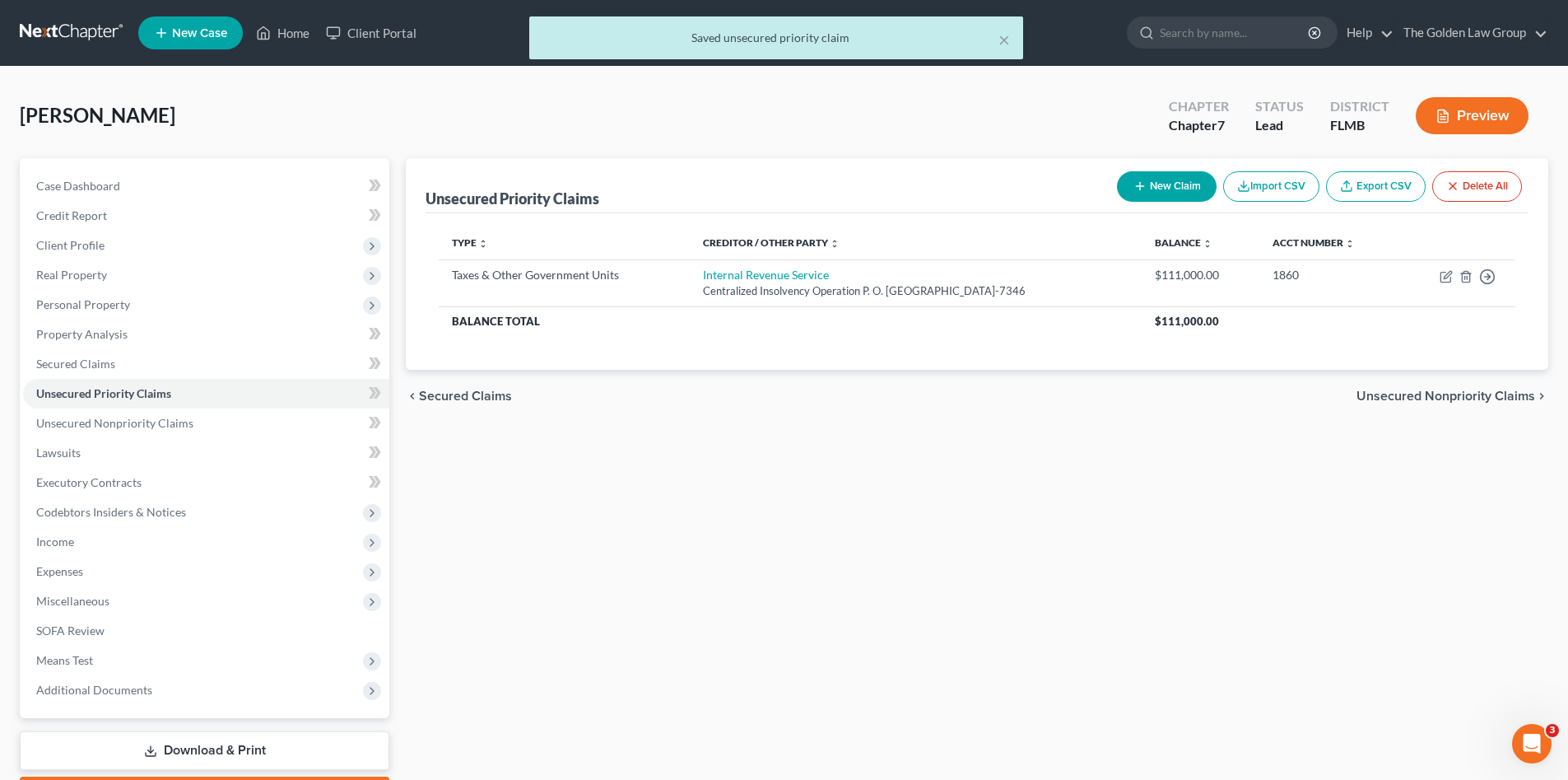
click at [1060, 544] on div "Unsecured Priority Claims New Claim Import CSV Export CSV Delete All Type expan…" at bounding box center [977, 485] width 1159 height 655
click at [106, 247] on span "Client Profile" at bounding box center [206, 246] width 367 height 30
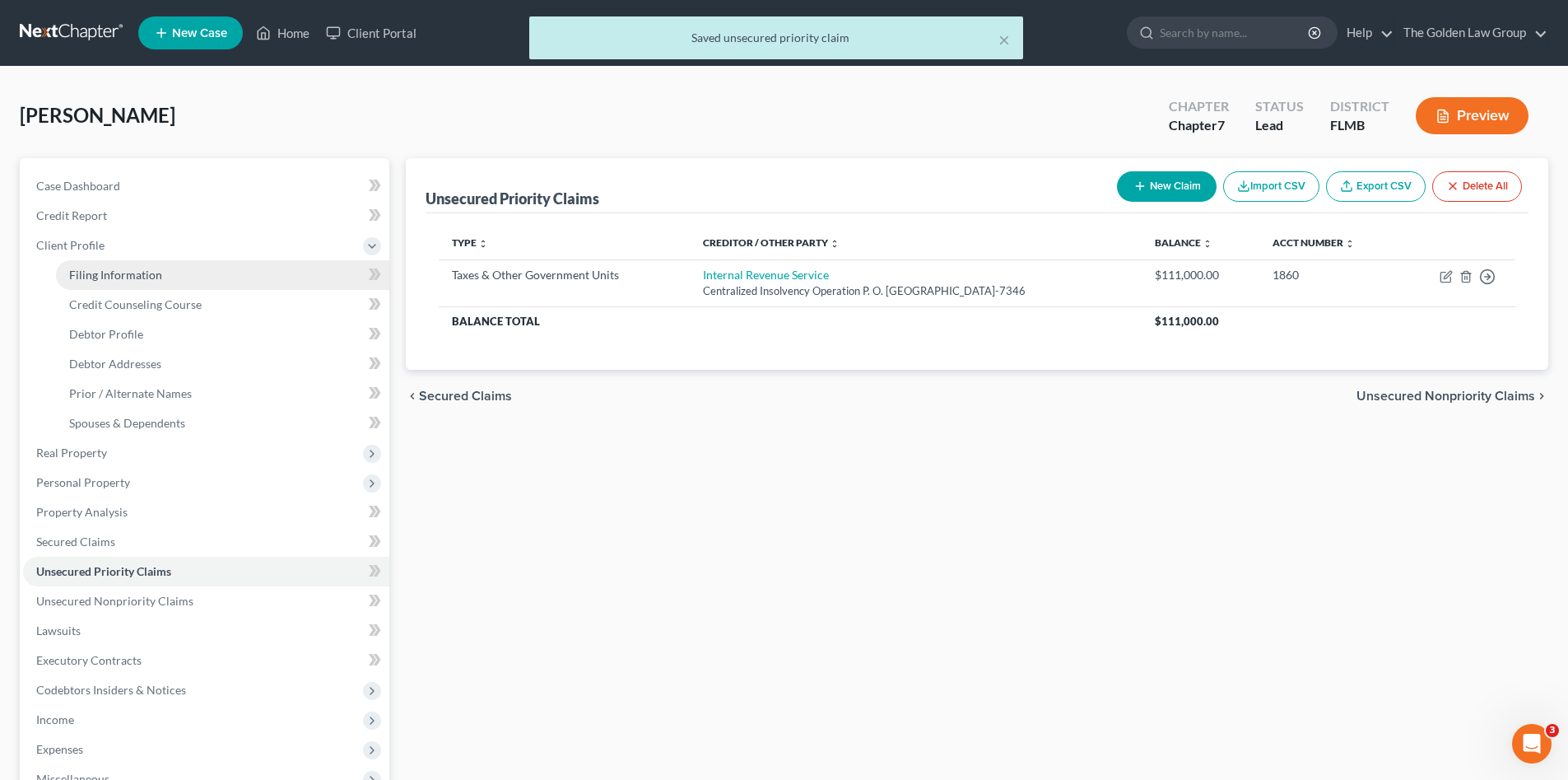
click at [125, 281] on span "Filing Information" at bounding box center [115, 275] width 93 height 14
select select "1"
select select "0"
select select "9"
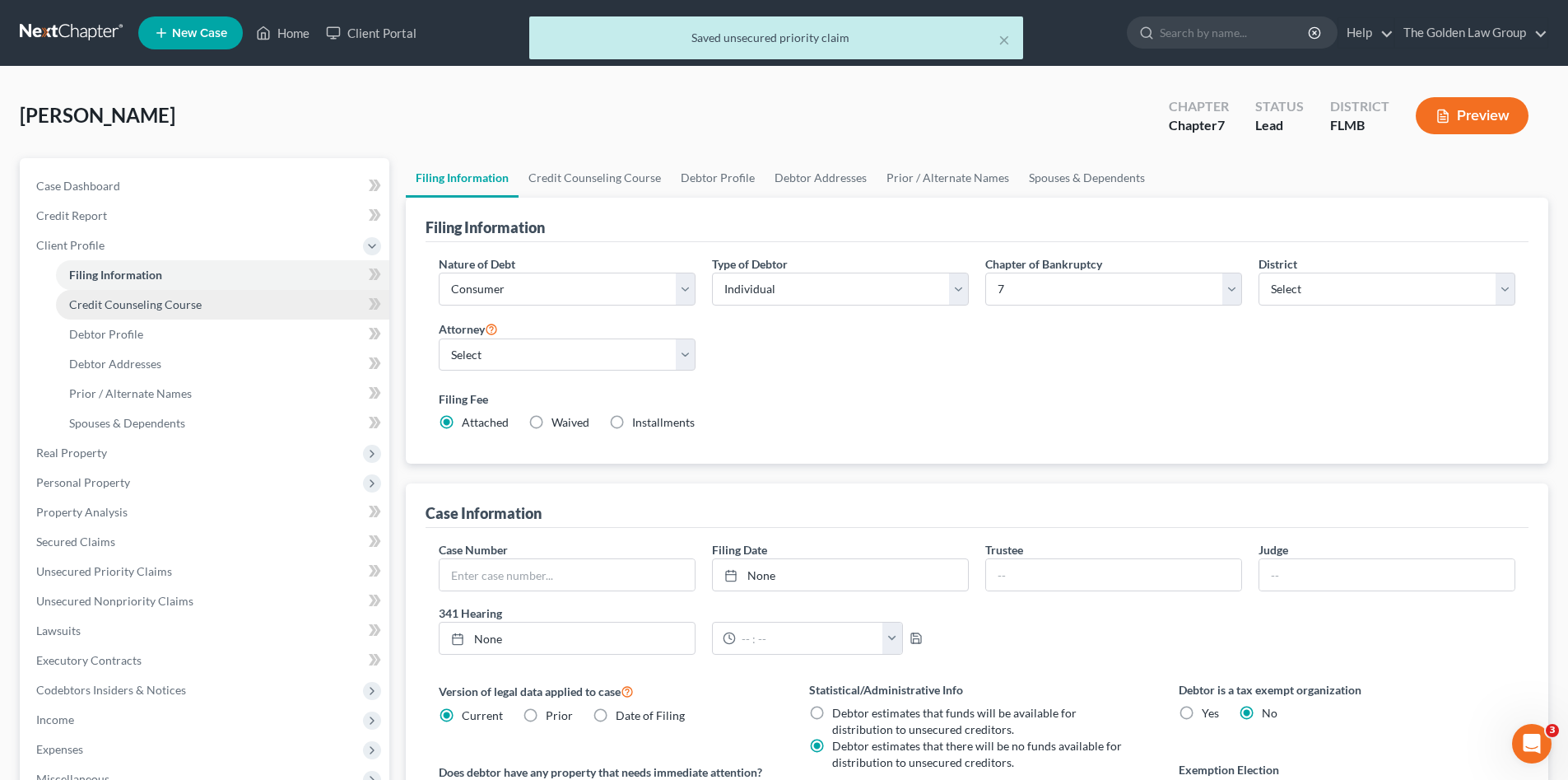
click at [135, 300] on span "Credit Counseling Course" at bounding box center [135, 304] width 133 height 14
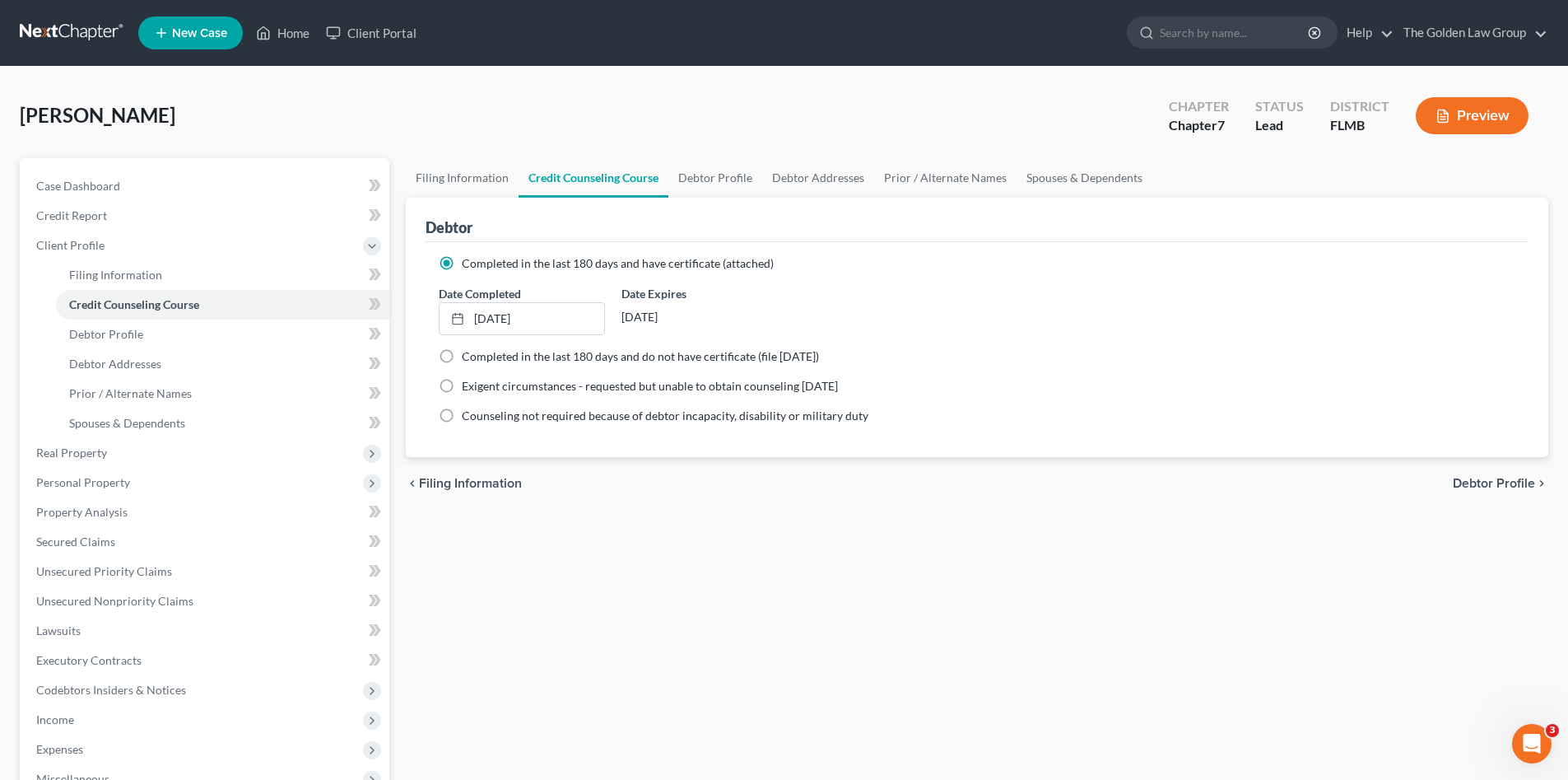
click at [593, 562] on div "Filing Information Credit Counseling Course Debtor Profile Debtor Addresses Pri…" at bounding box center [977, 574] width 1159 height 832
click at [109, 625] on link "Lawsuits" at bounding box center [206, 631] width 367 height 30
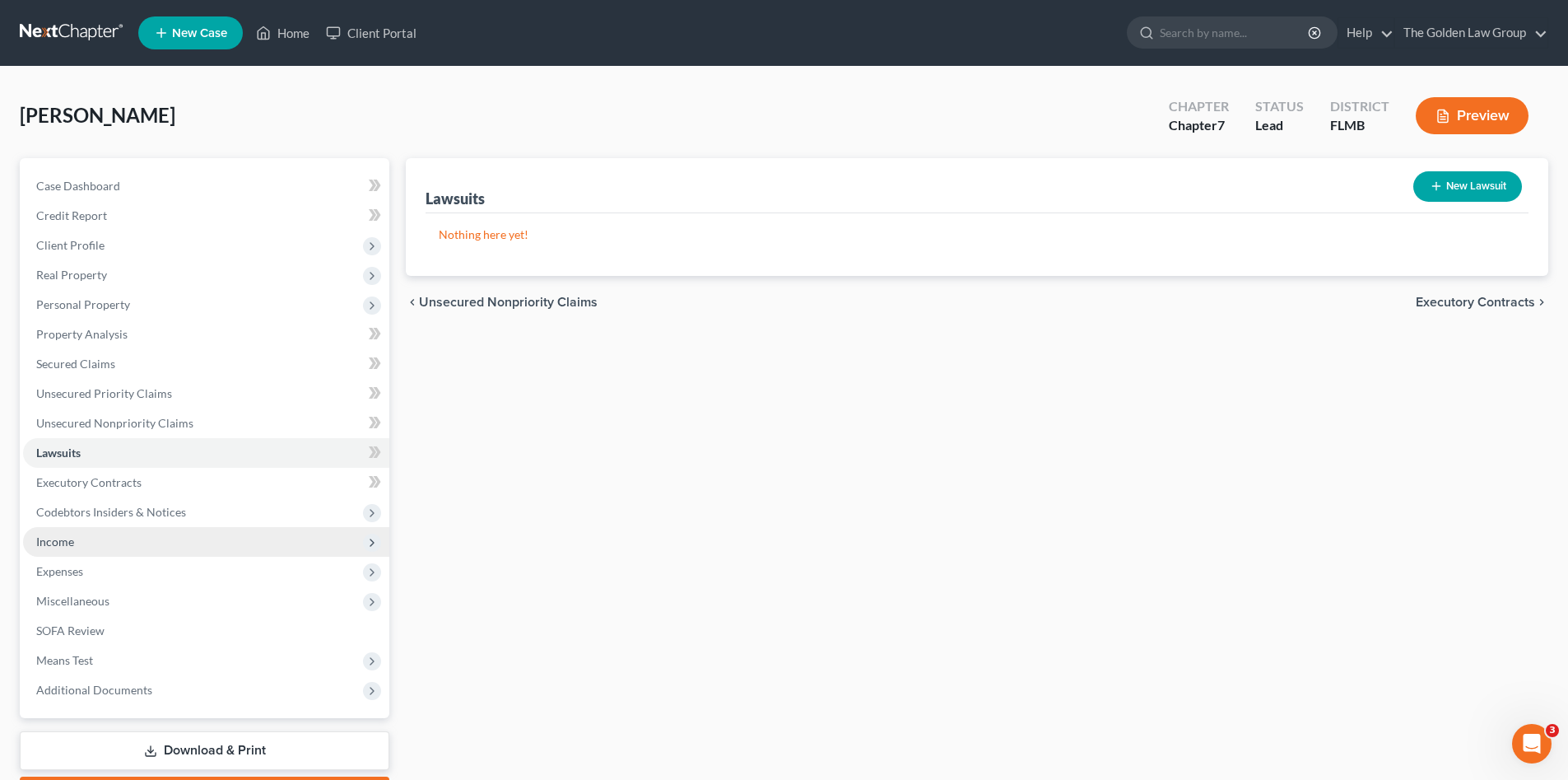
click at [96, 539] on span "Income" at bounding box center [206, 541] width 367 height 30
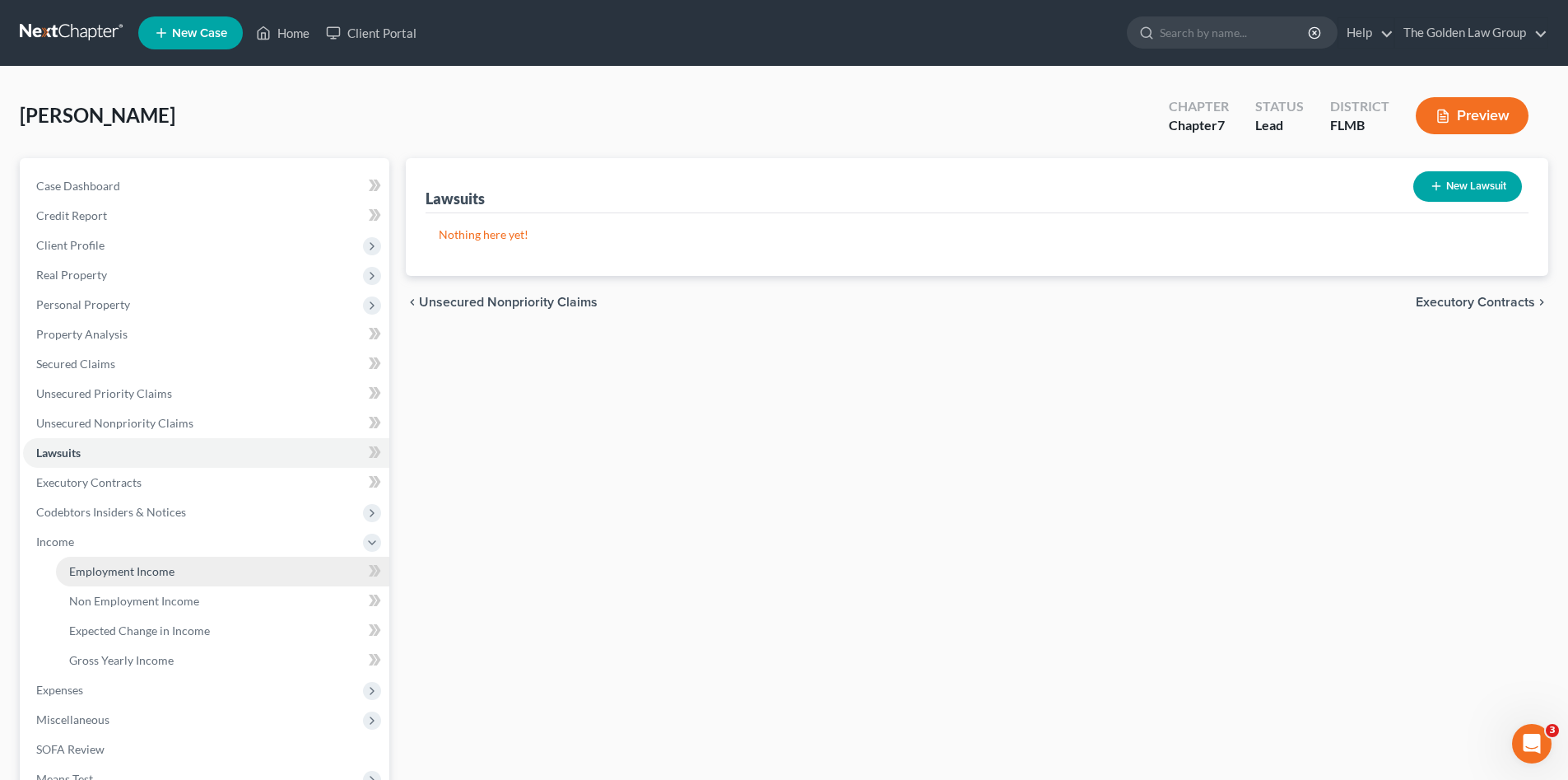
click at [223, 565] on link "Employment Income" at bounding box center [222, 572] width 333 height 30
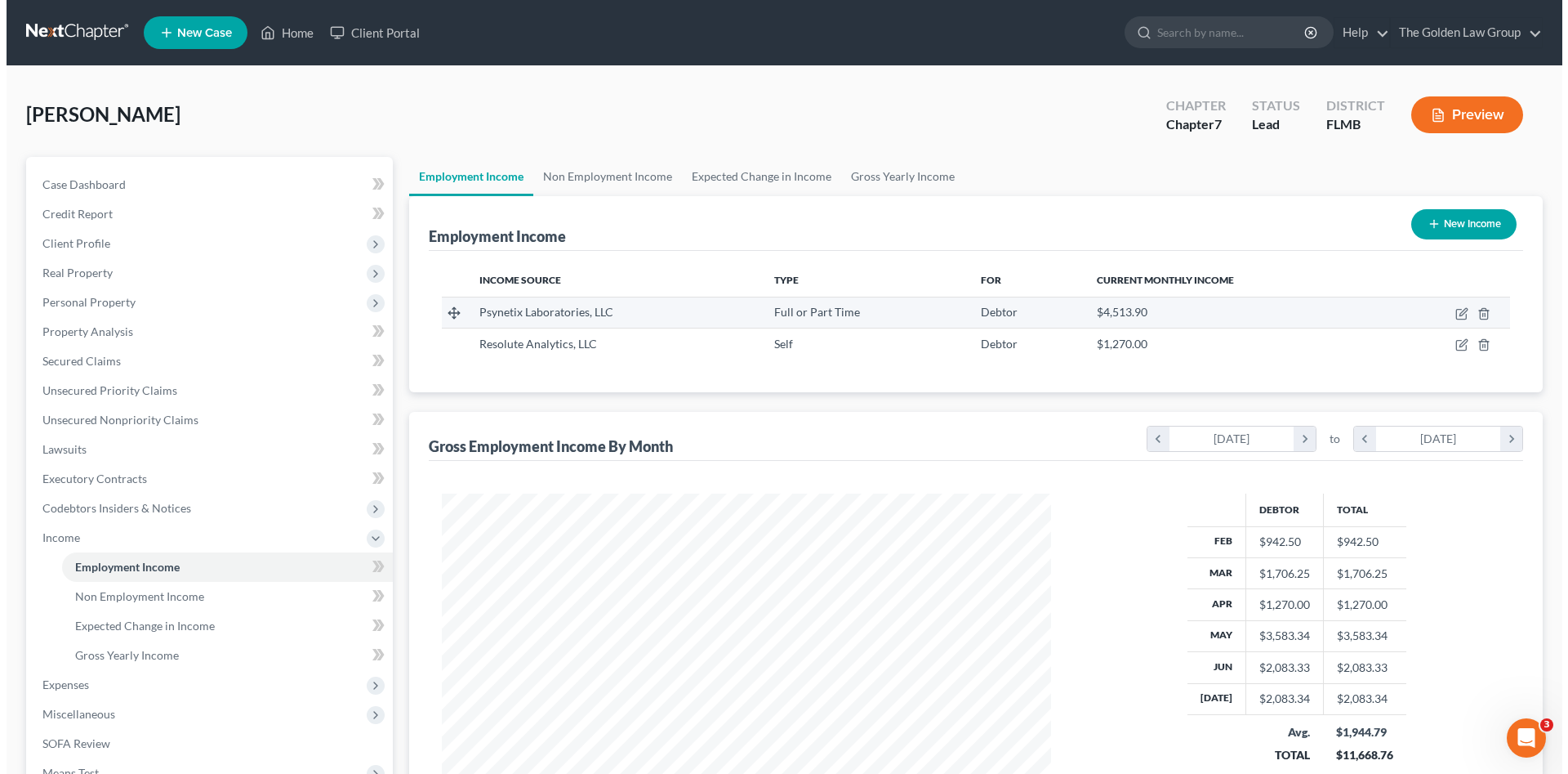
scroll to position [305, 642]
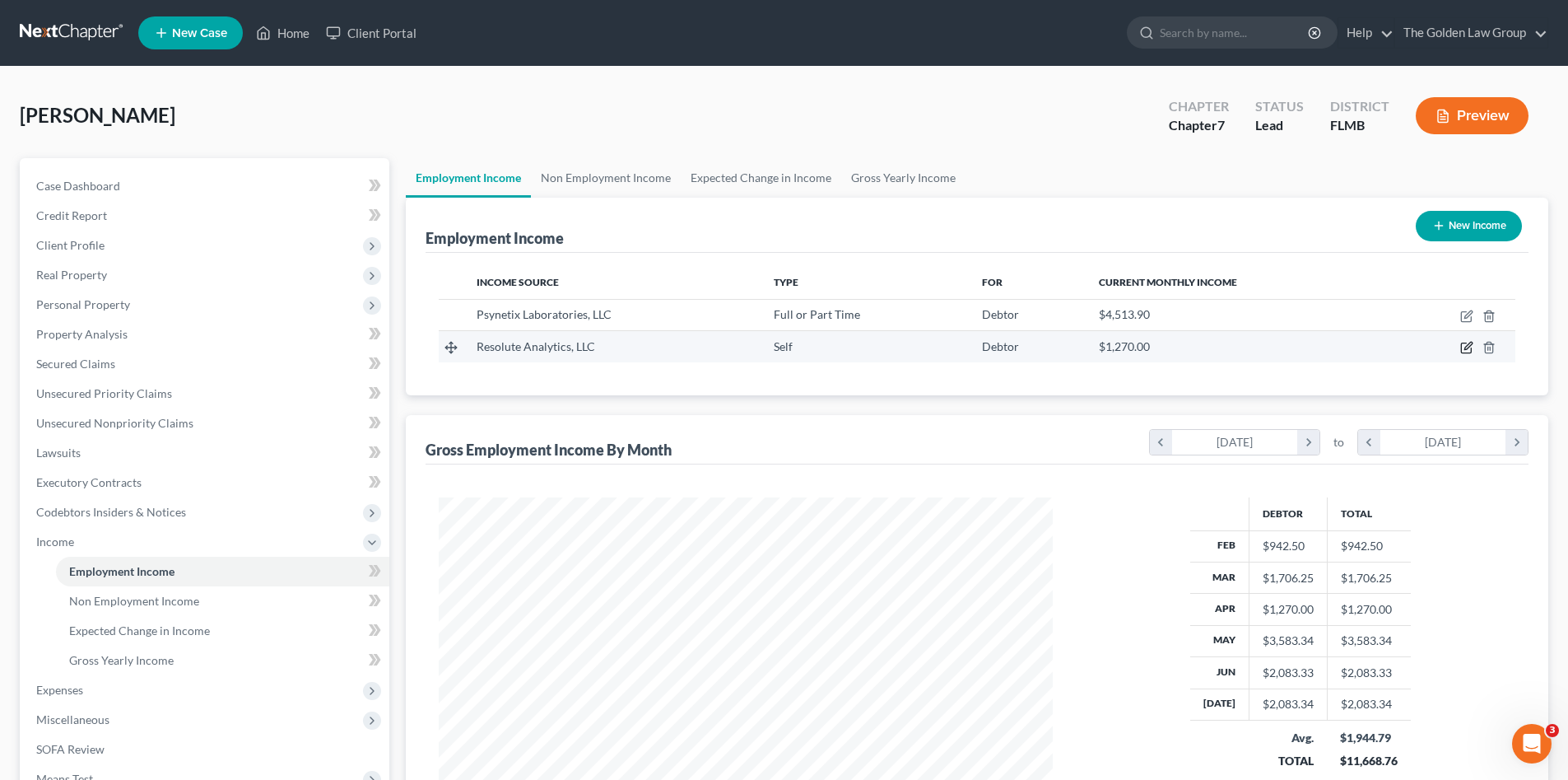
click at [1463, 353] on icon "button" at bounding box center [1466, 348] width 10 height 10
select select "1"
select select "9"
select select "0"
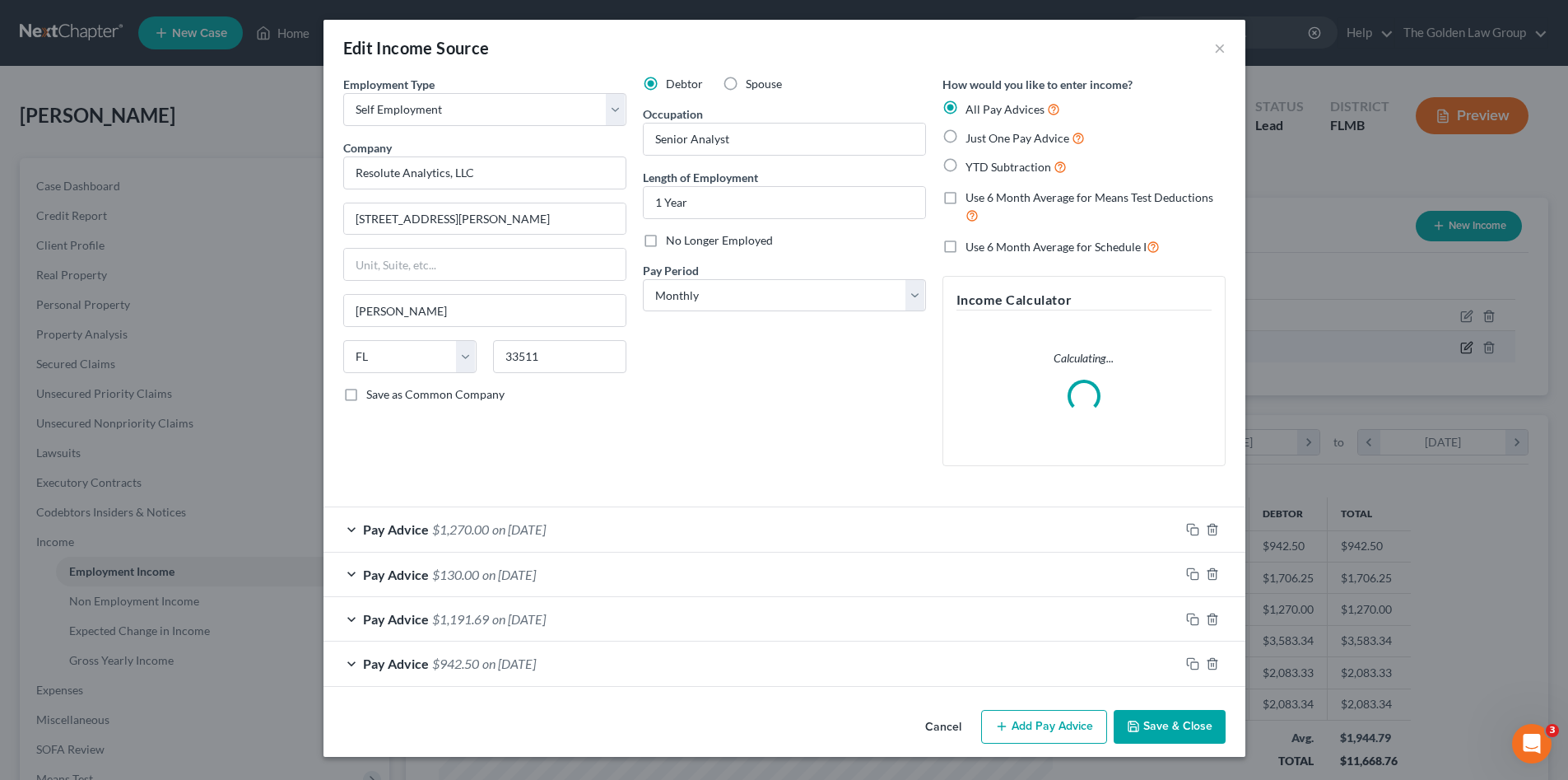
scroll to position [309, 653]
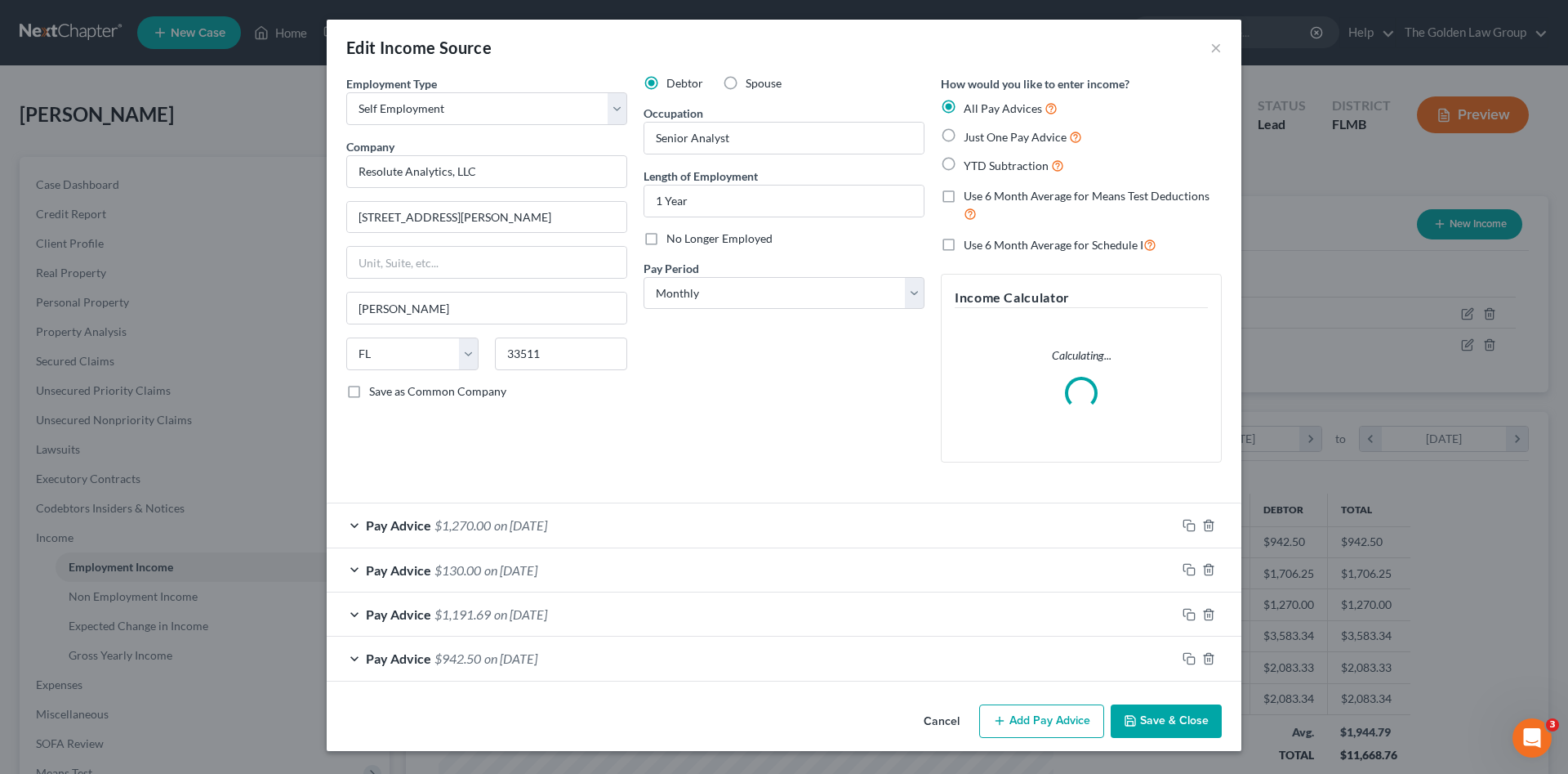
click at [666, 239] on label "No Longer Employed" at bounding box center [719, 238] width 106 height 17
click at [673, 239] on input "No Longer Employed" at bounding box center [678, 236] width 11 height 11
checkbox input "true"
click at [1164, 726] on button "Save & Close" at bounding box center [1166, 721] width 111 height 34
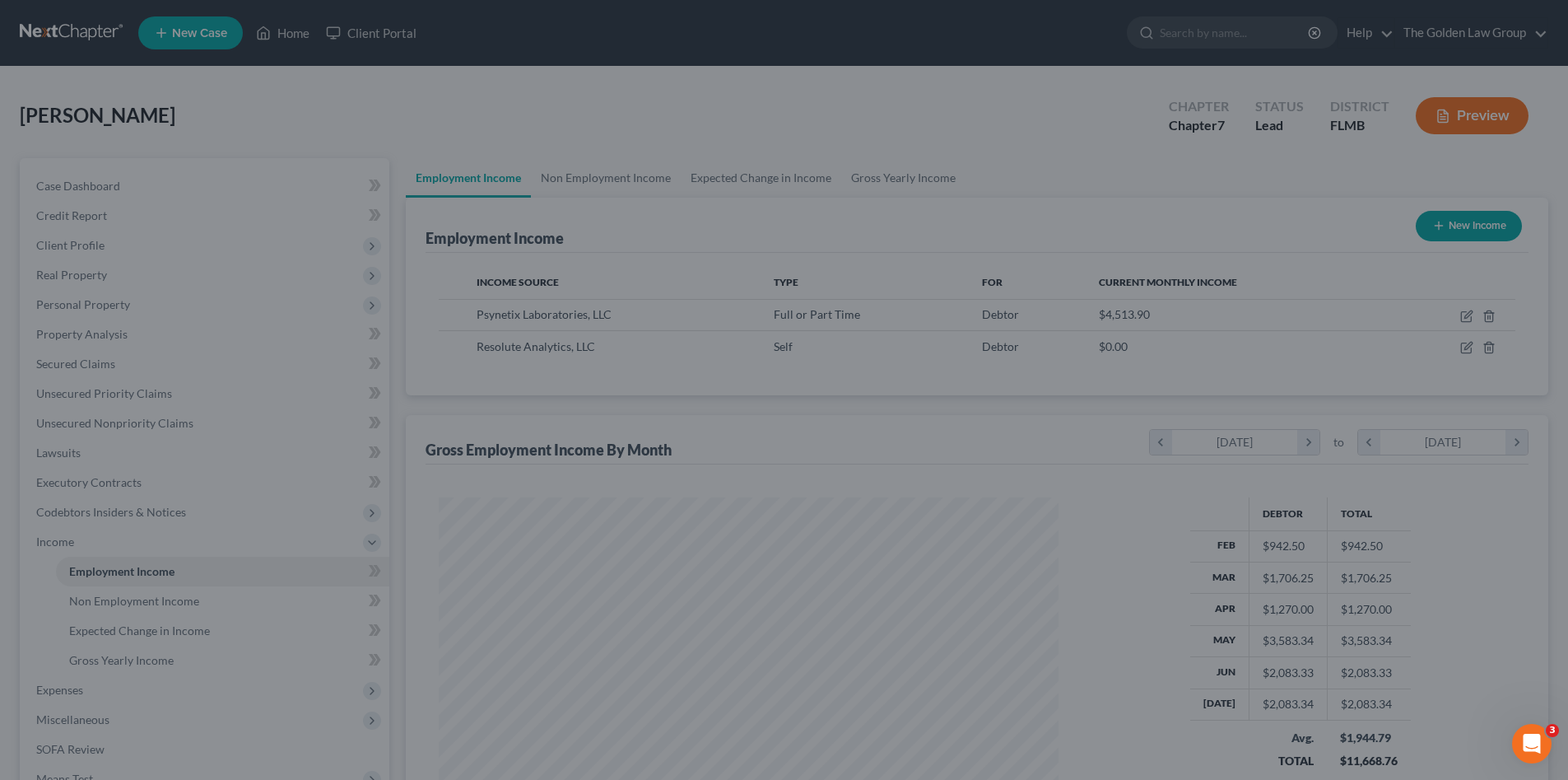
scroll to position [822900, 822586]
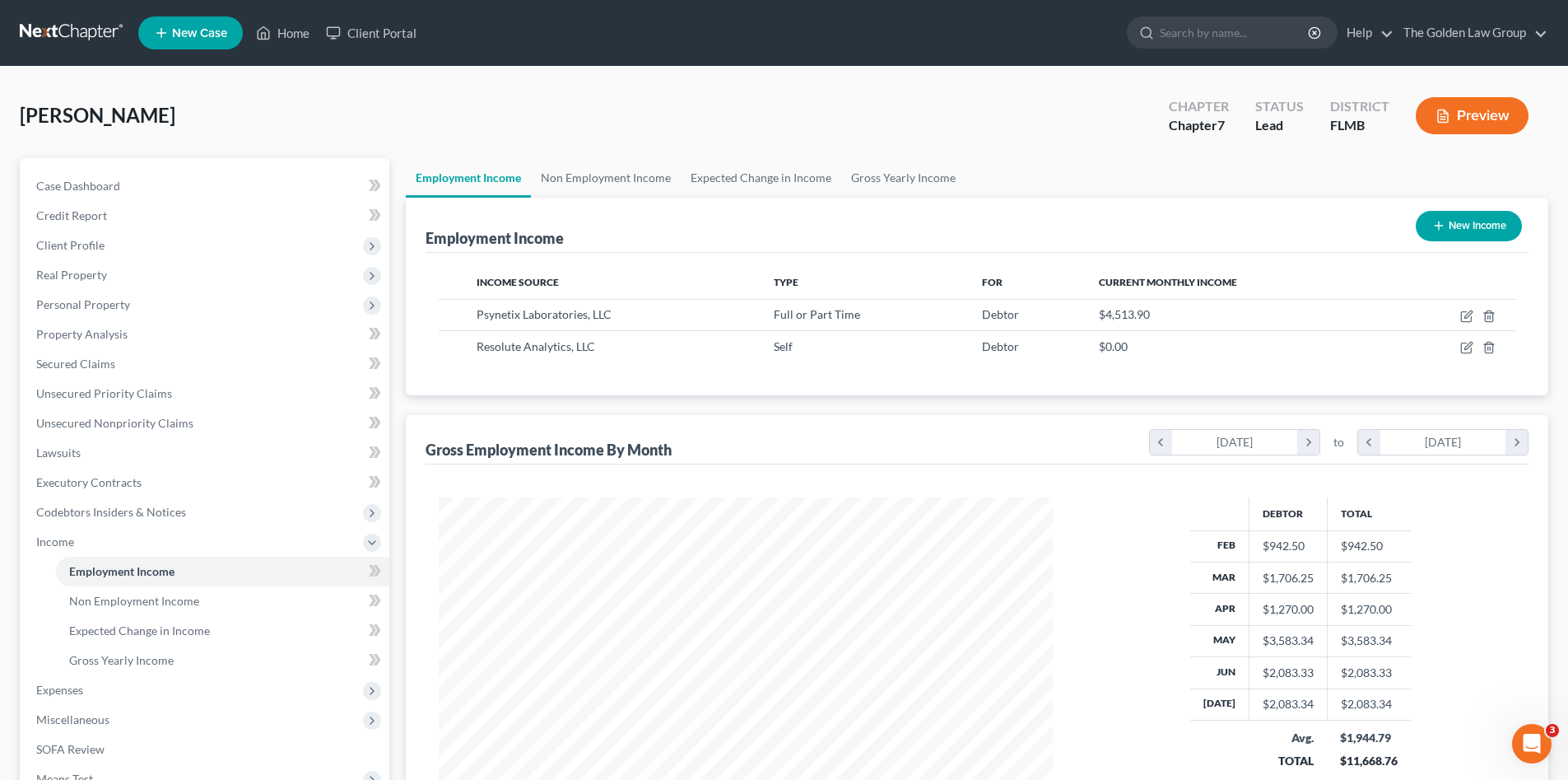
click at [703, 403] on div "Employment Income New Income Income Source Type For Current Monthly Income Psyn…" at bounding box center [976, 521] width 1142 height 647
click at [106, 660] on span "Gross Yearly Income" at bounding box center [121, 660] width 104 height 14
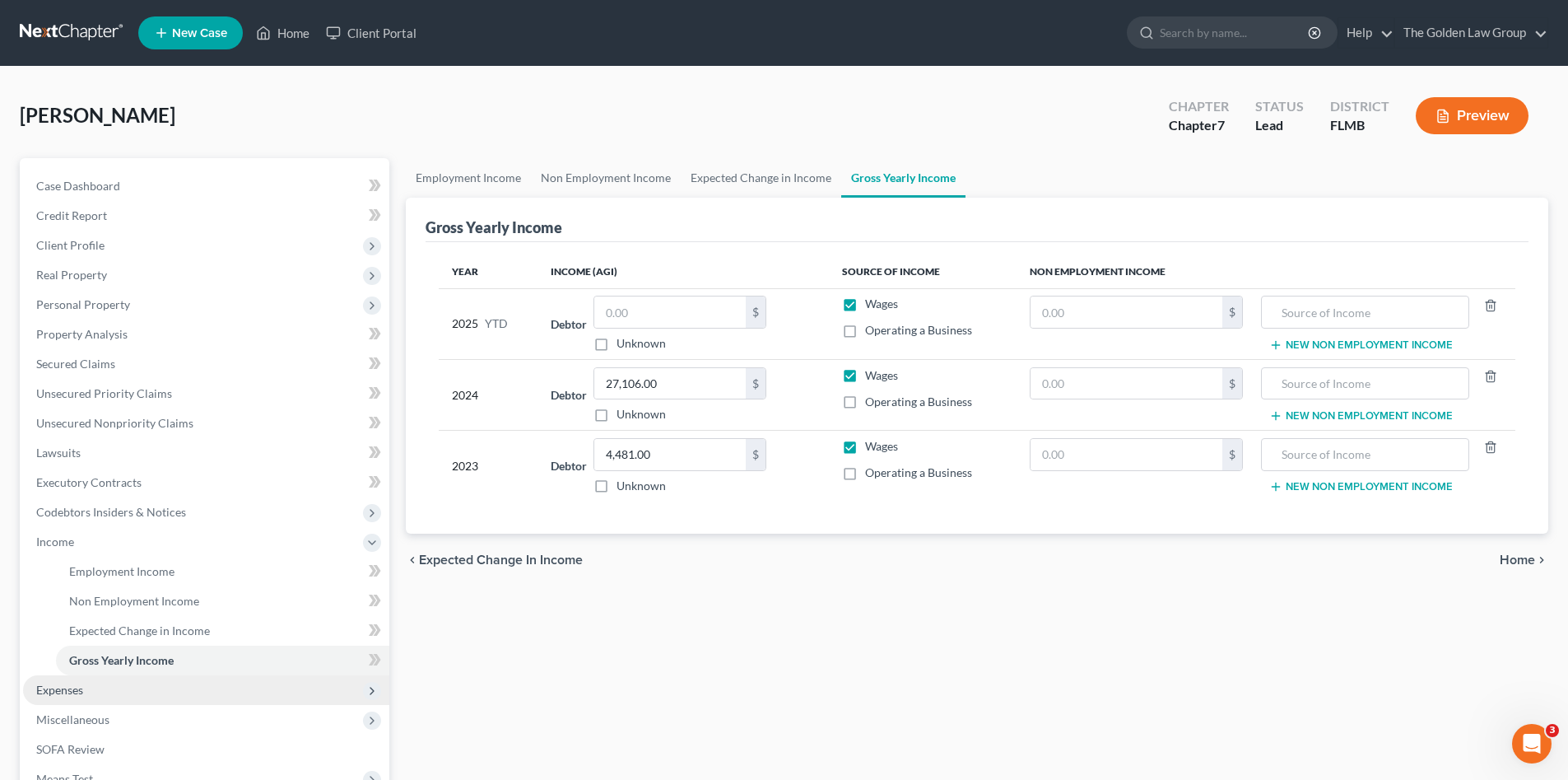
click at [112, 681] on span "Expenses" at bounding box center [206, 690] width 367 height 30
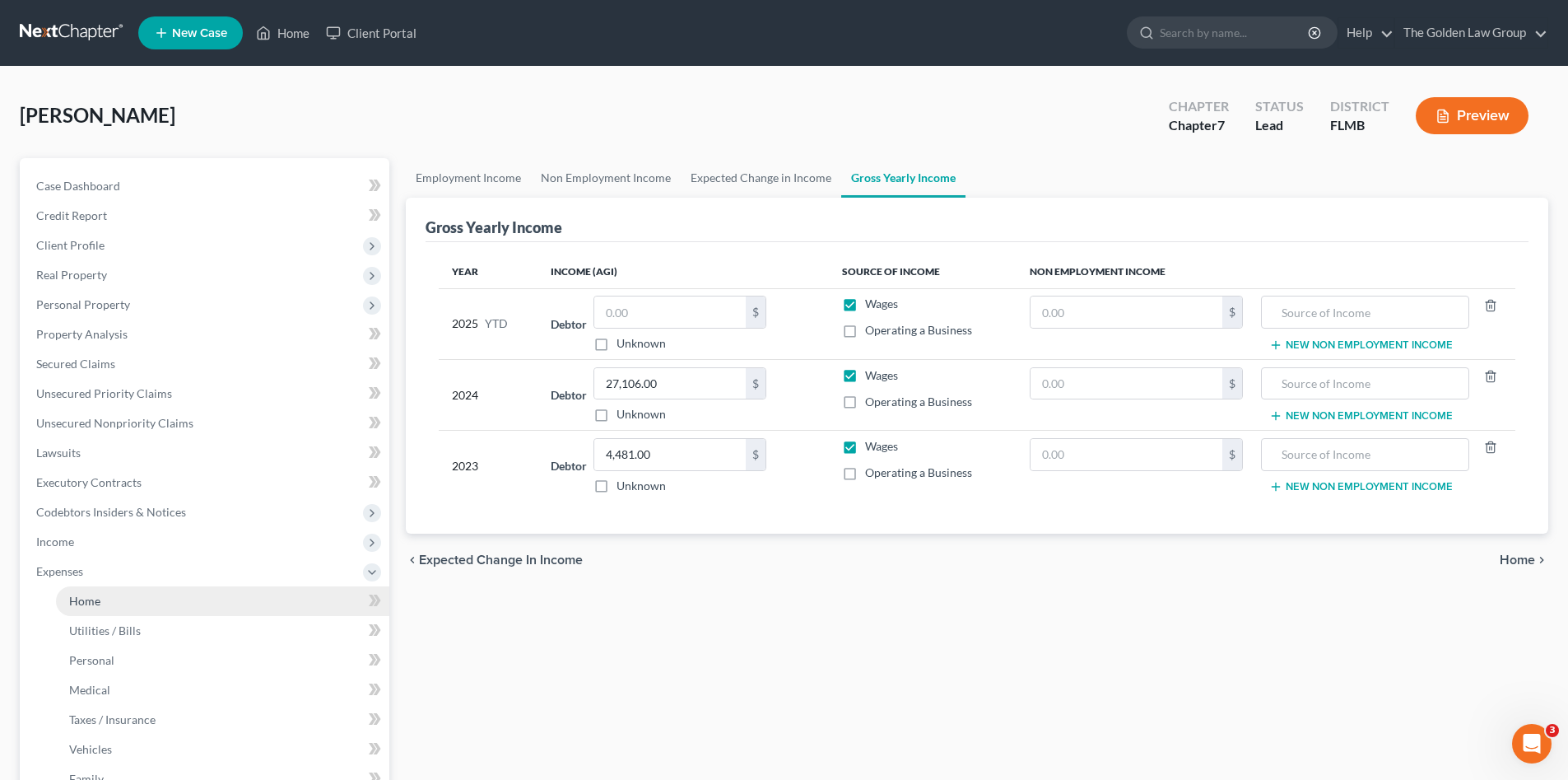
click at [99, 600] on span "Home" at bounding box center [84, 601] width 31 height 14
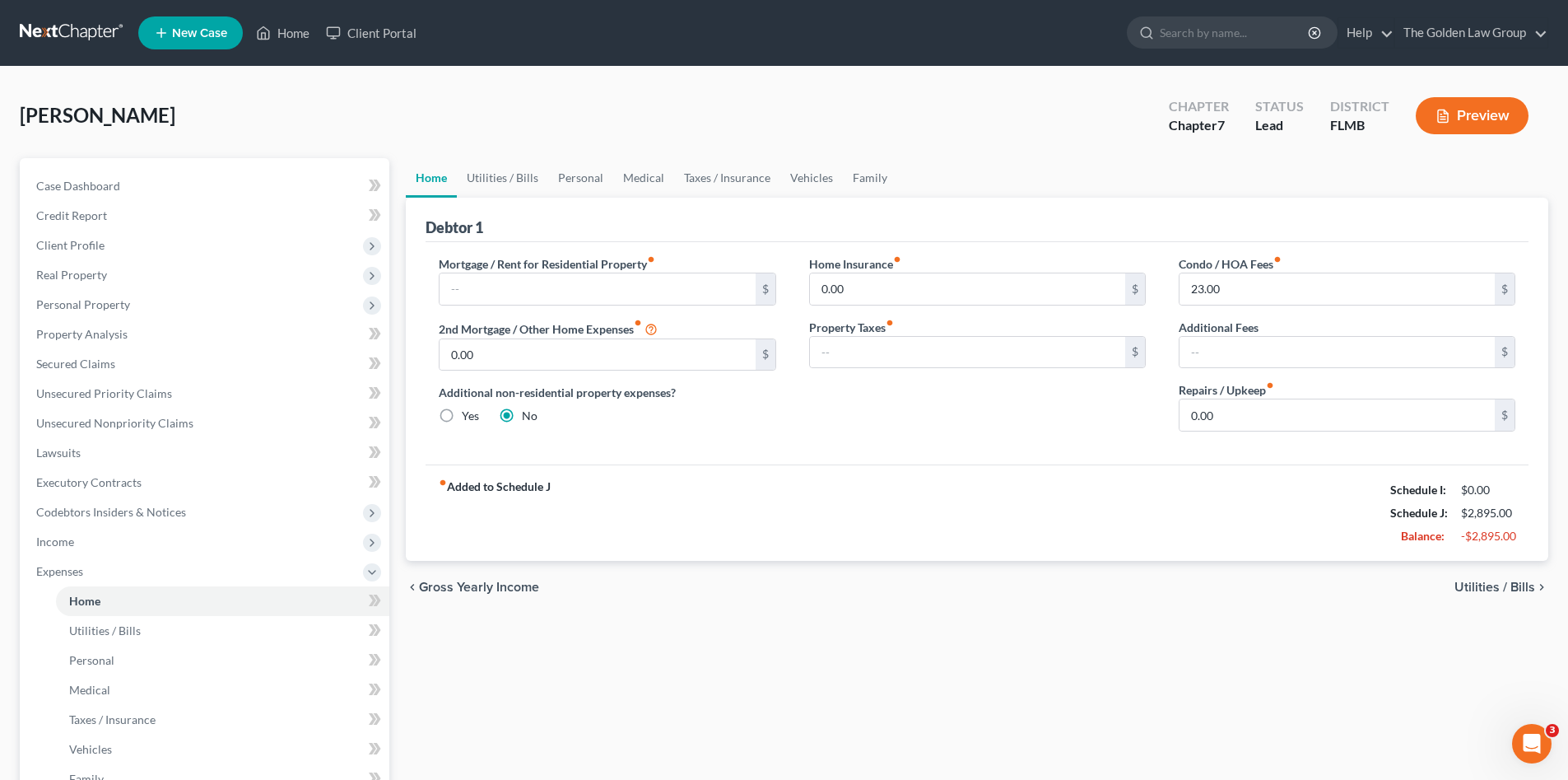
click at [784, 655] on div "Home Utilities / Bills Personal Medical Taxes / Insurance Vehicles Family Debto…" at bounding box center [977, 589] width 1159 height 862
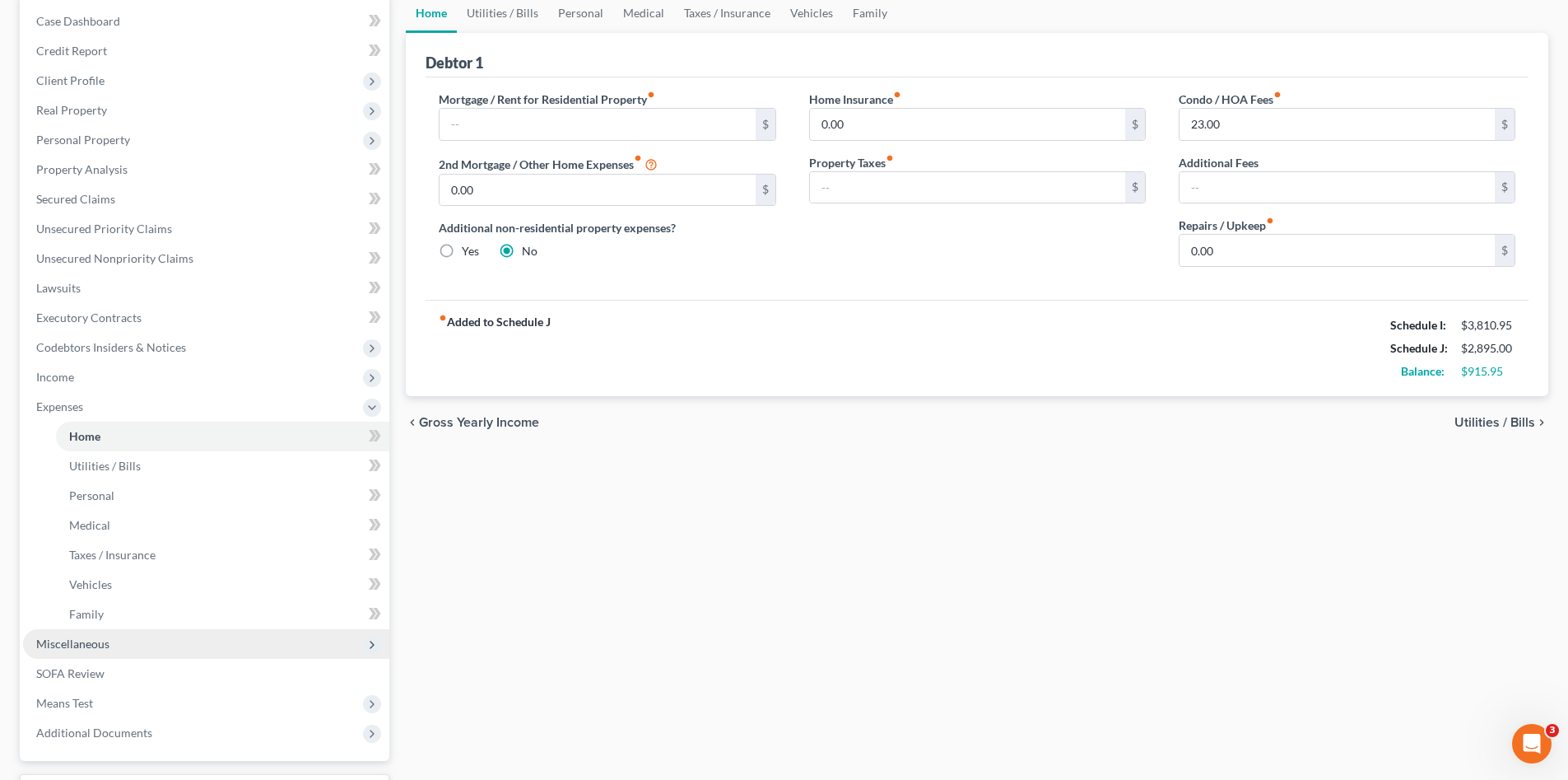
click at [114, 640] on span "Miscellaneous" at bounding box center [206, 644] width 367 height 30
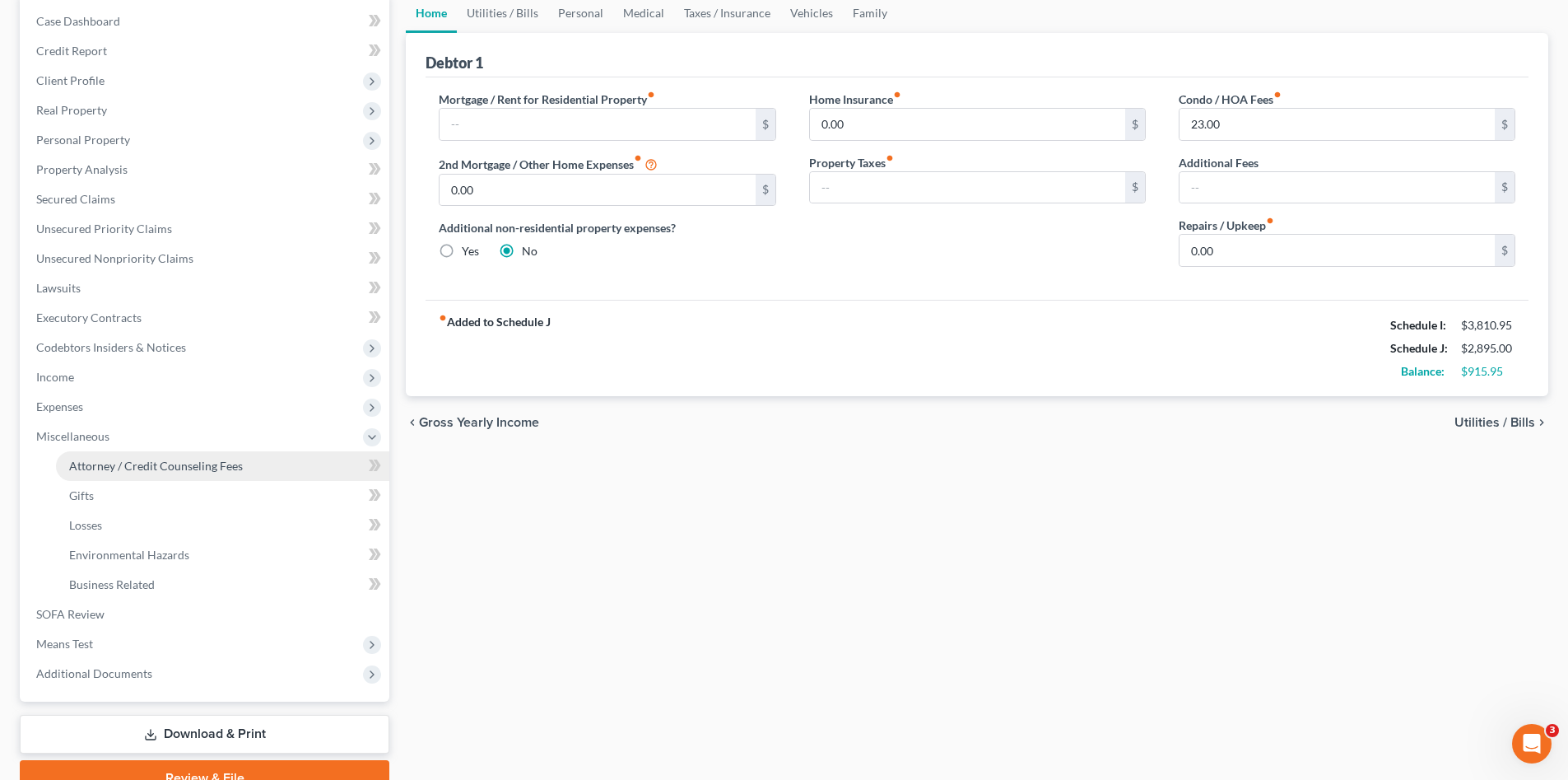
click at [200, 467] on span "Attorney / Credit Counseling Fees" at bounding box center [155, 466] width 174 height 14
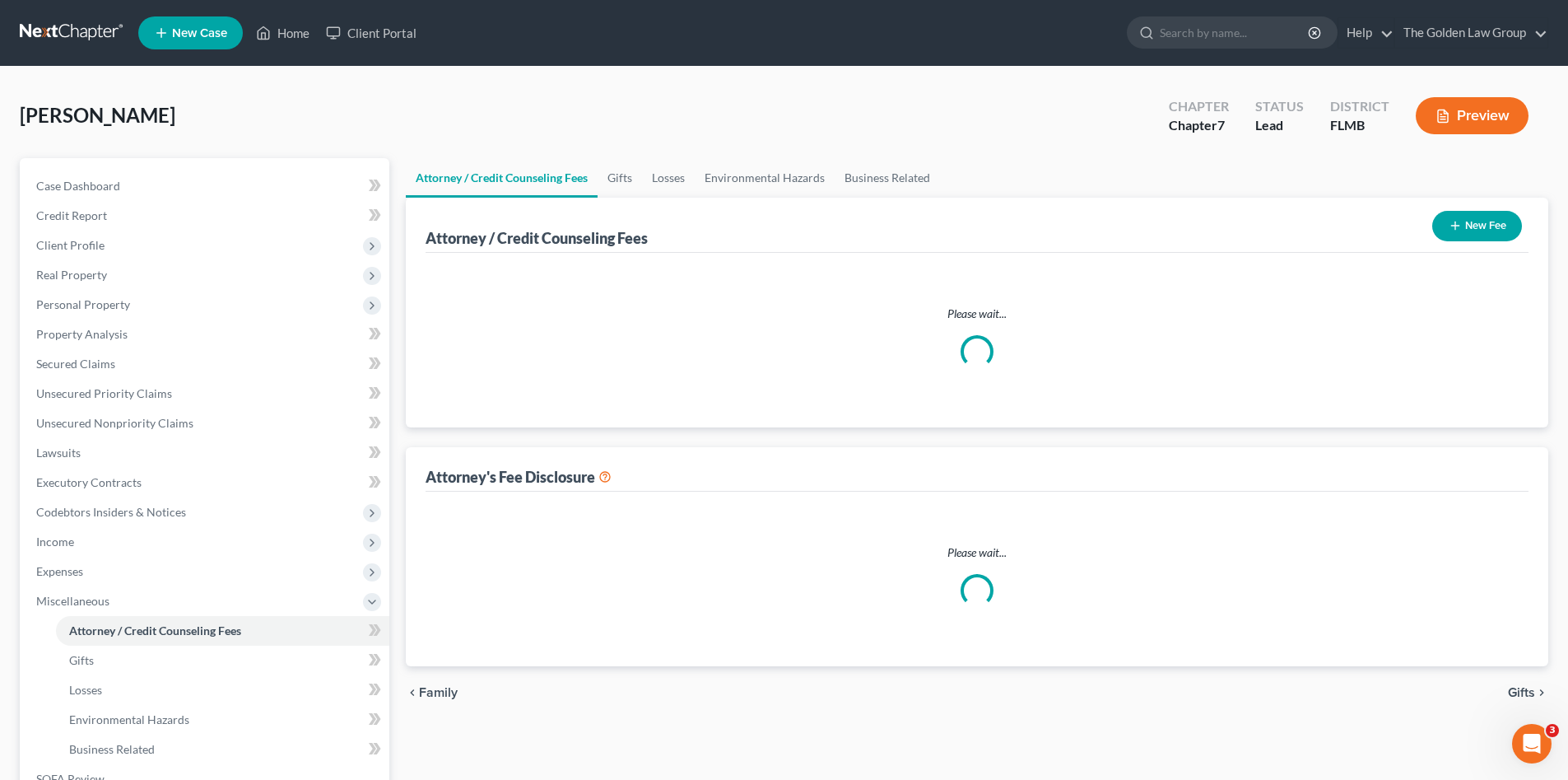
select select "2"
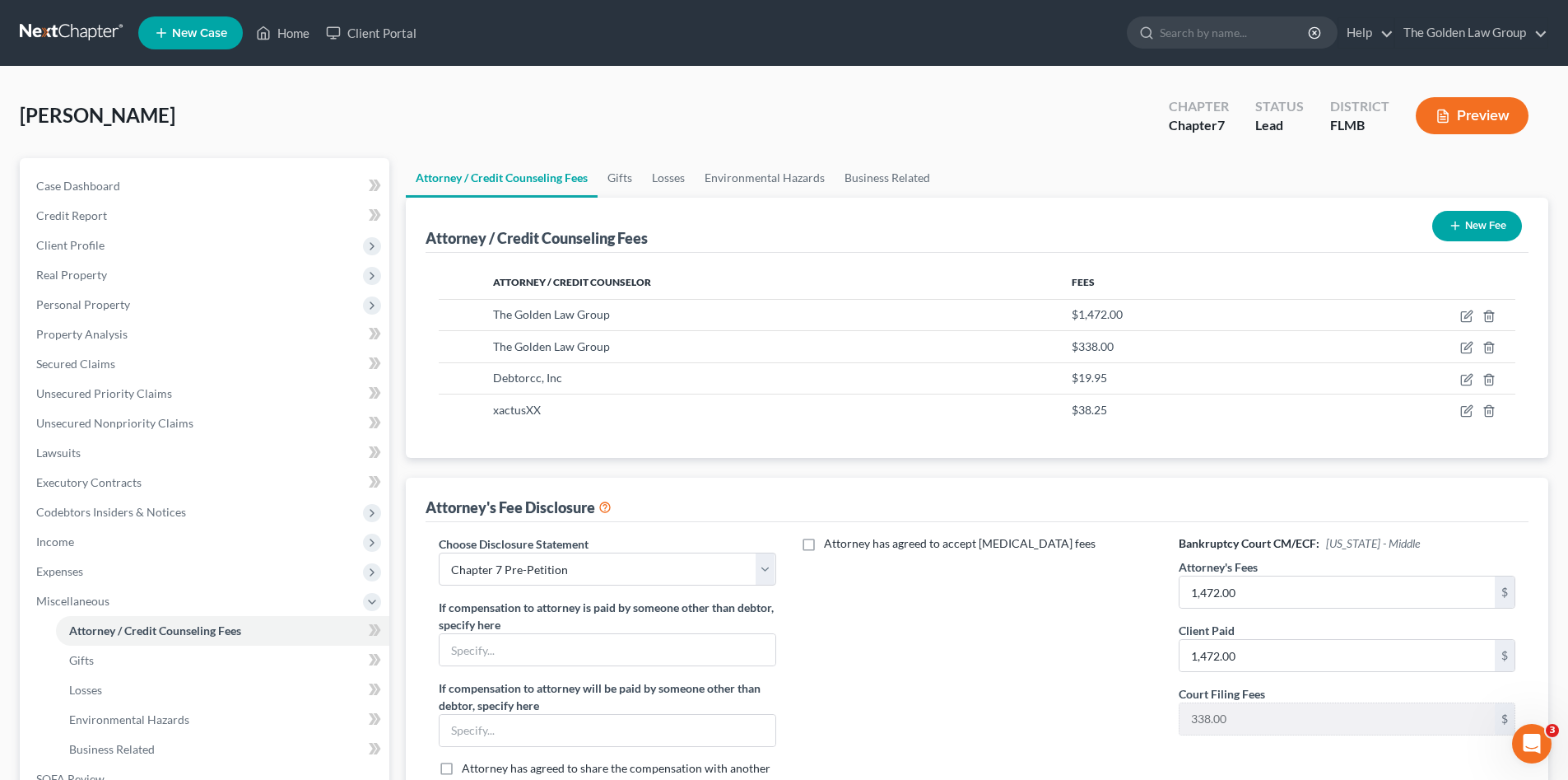
click at [989, 651] on div "Attorney has agreed to accept retainer fees" at bounding box center [977, 671] width 369 height 272
drag, startPoint x: 688, startPoint y: 117, endPoint x: 647, endPoint y: 96, distance: 46.1
click at [671, 111] on div "Sedrick, Michael Upgraded Chapter Chapter 7 Status Lead District FLMB Preview" at bounding box center [784, 122] width 1529 height 72
click at [79, 42] on link at bounding box center [72, 34] width 105 height 30
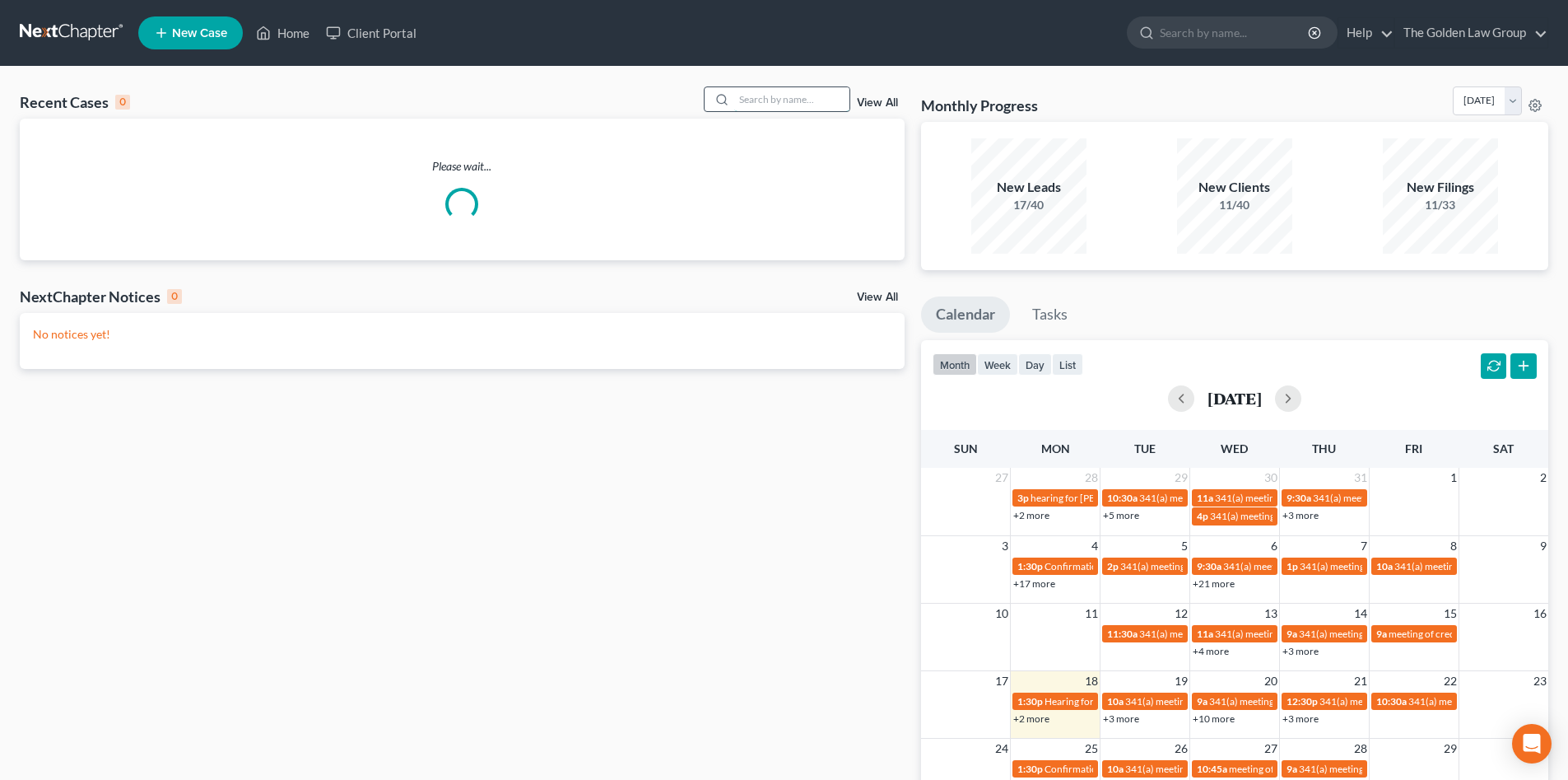
click at [783, 101] on input "search" at bounding box center [792, 99] width 115 height 24
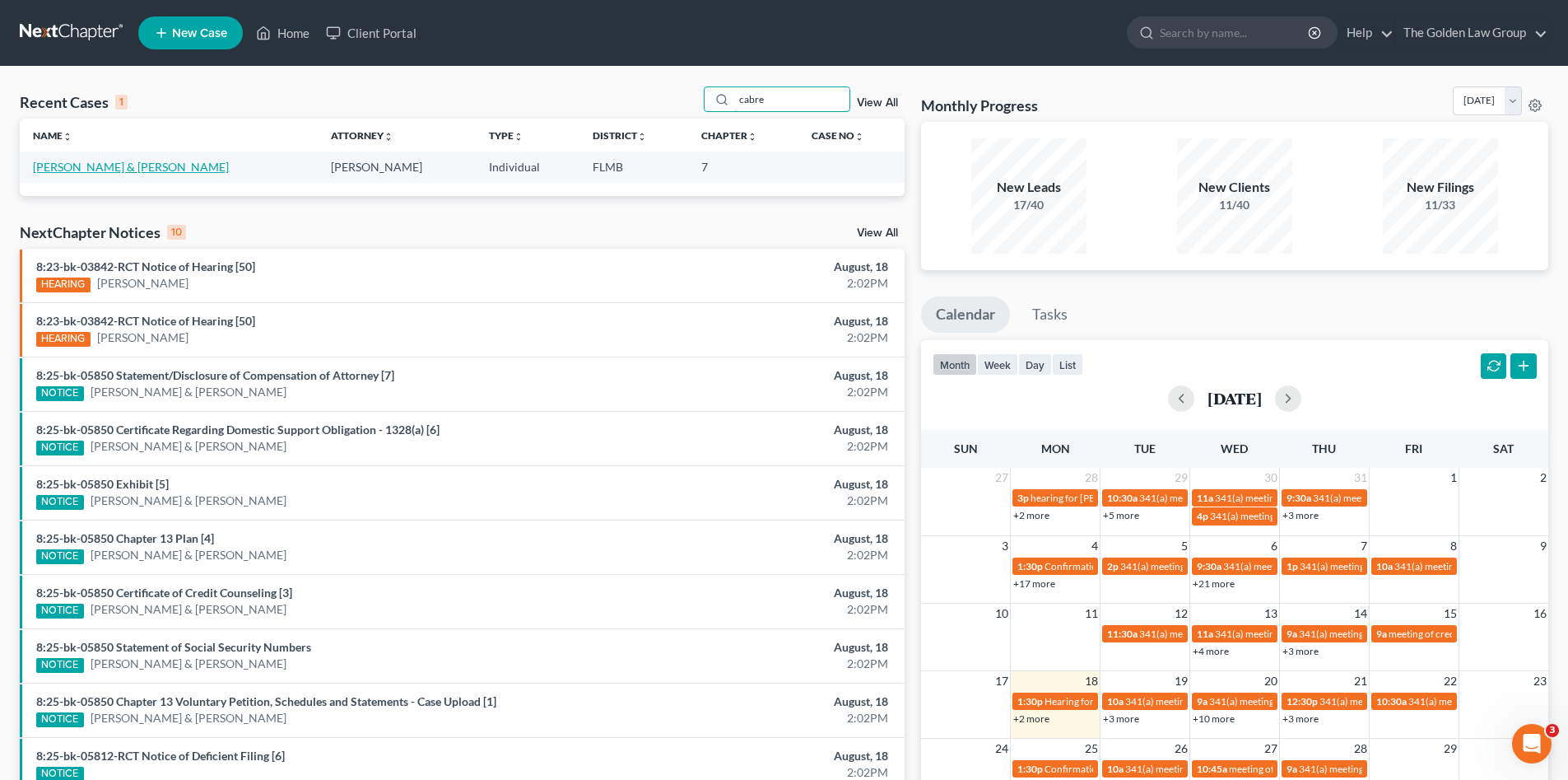
type input "cabre"
click at [97, 172] on link "[PERSON_NAME] & [PERSON_NAME]" at bounding box center [131, 167] width 196 height 14
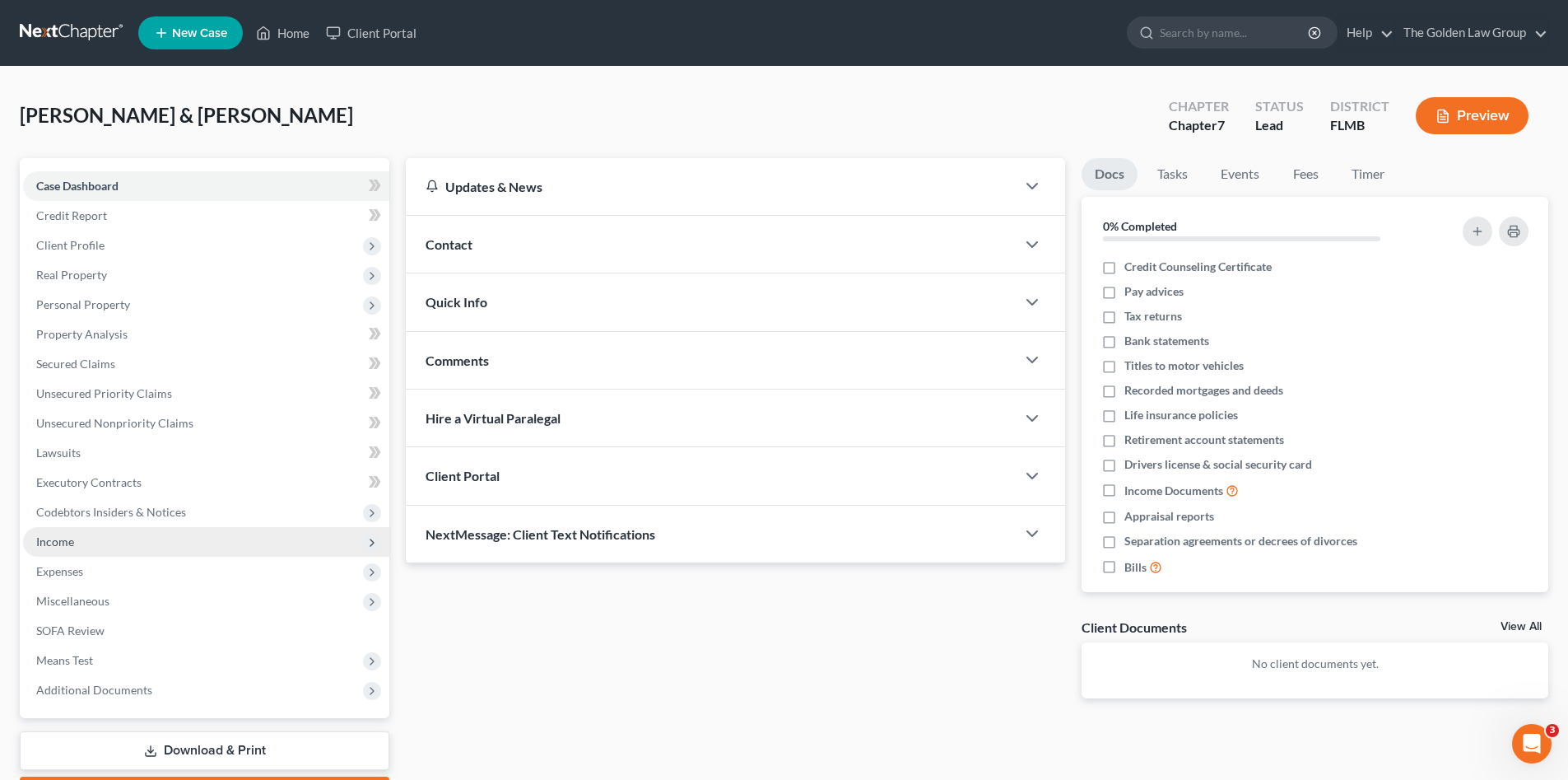
click at [89, 539] on span "Income" at bounding box center [206, 541] width 367 height 30
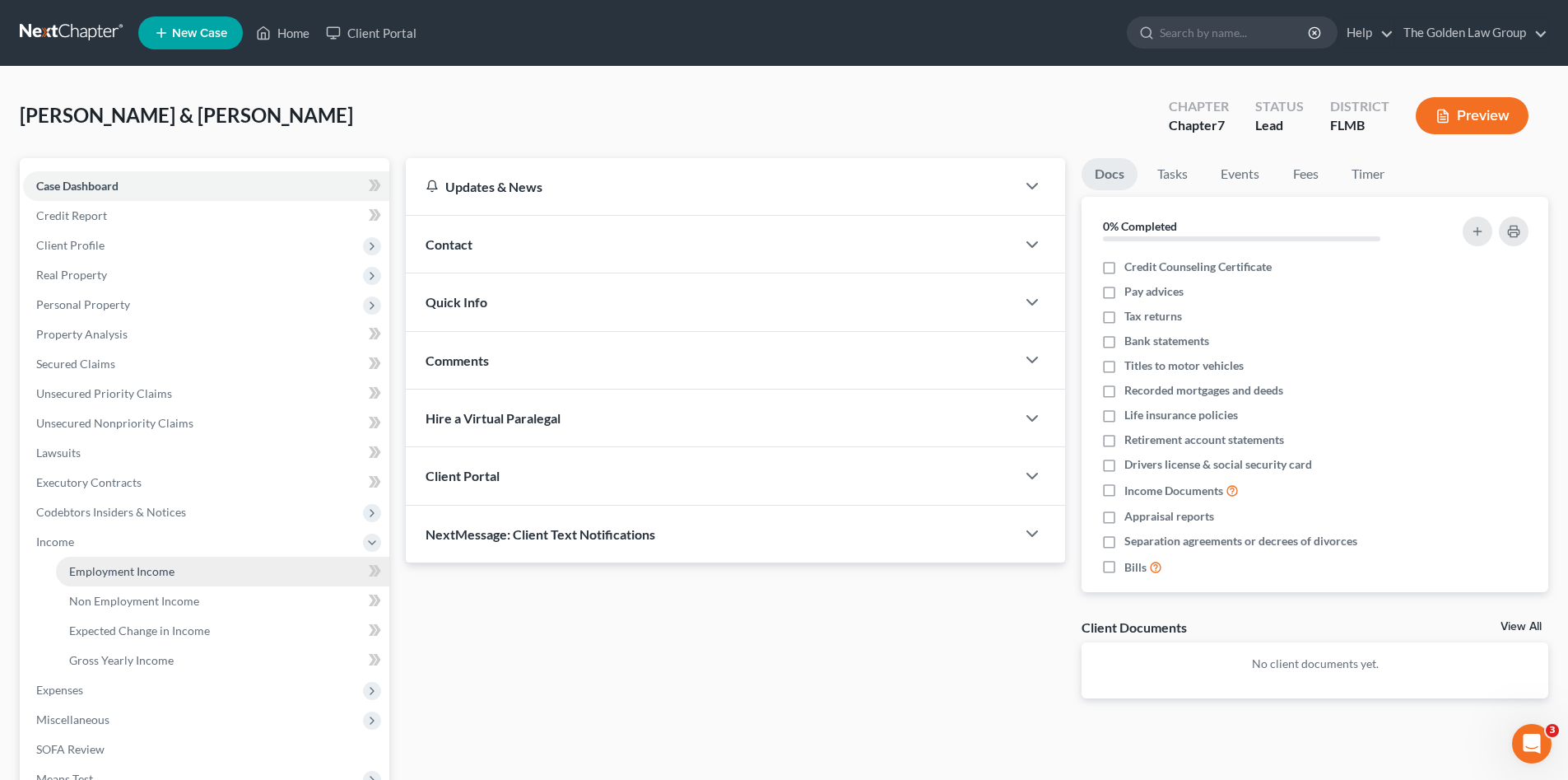
click at [138, 557] on link "Employment Income" at bounding box center [222, 572] width 333 height 30
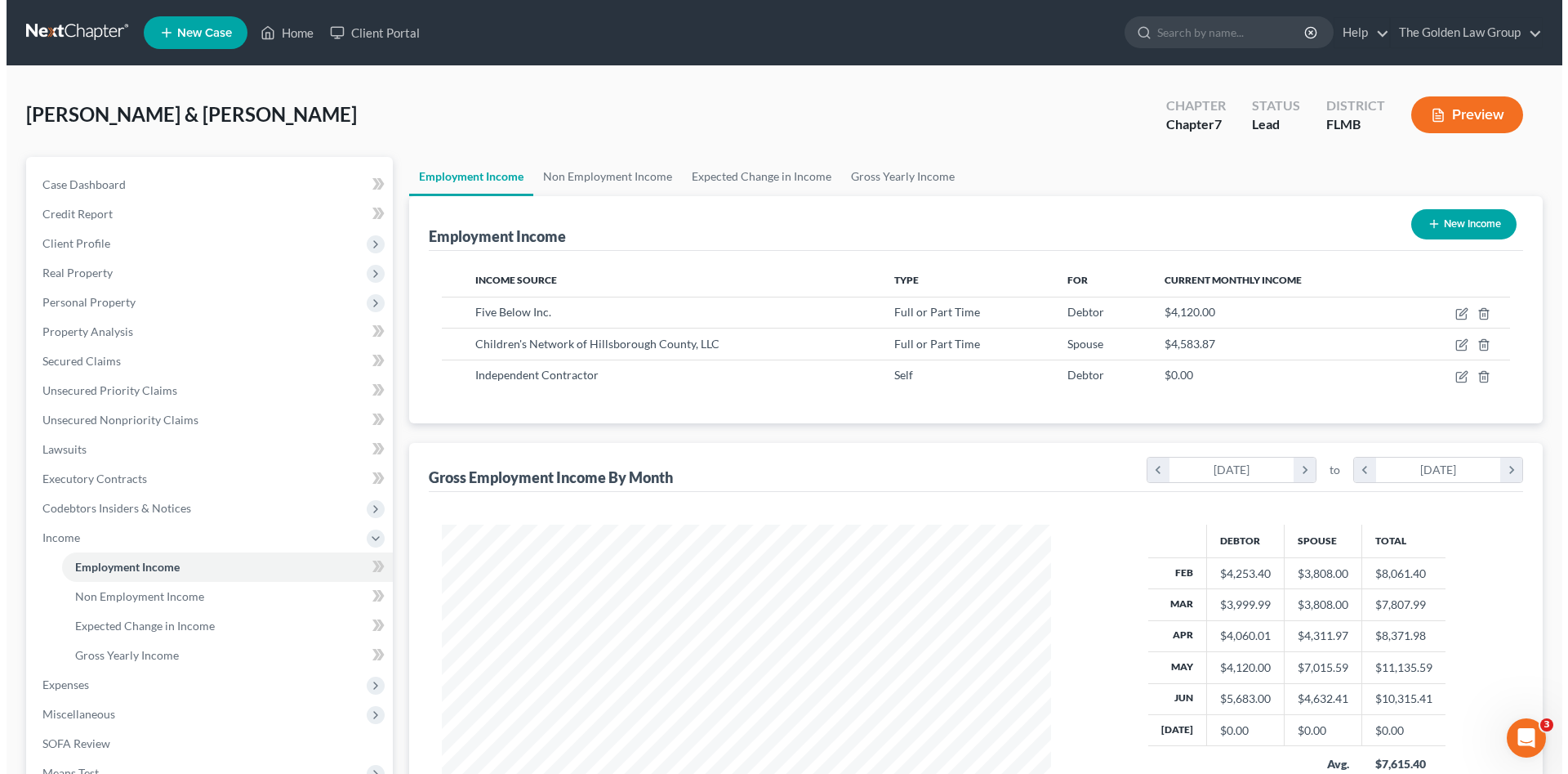
scroll to position [305, 642]
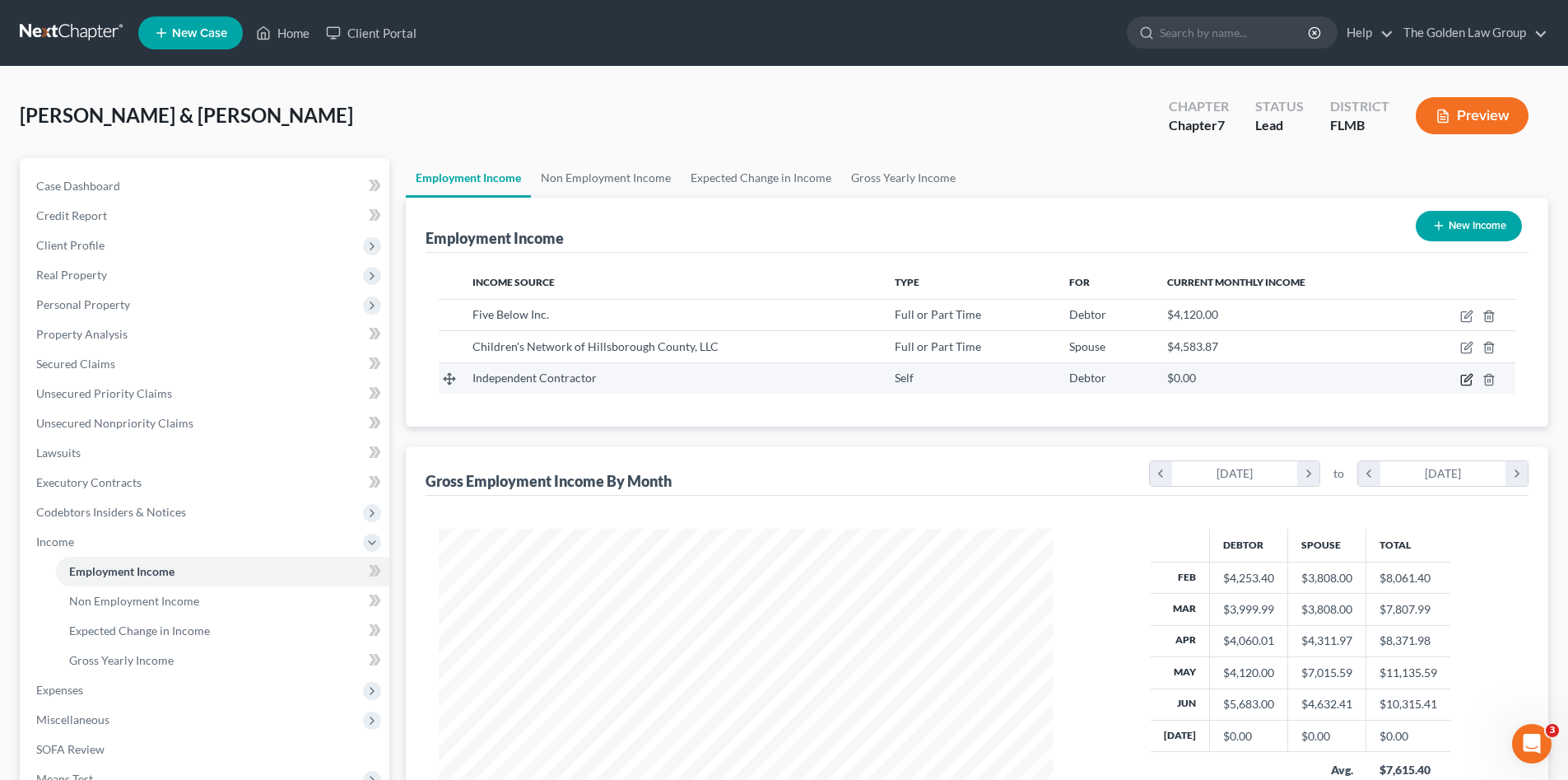
click at [1469, 377] on icon "button" at bounding box center [1466, 379] width 13 height 13
select select "1"
select select "0"
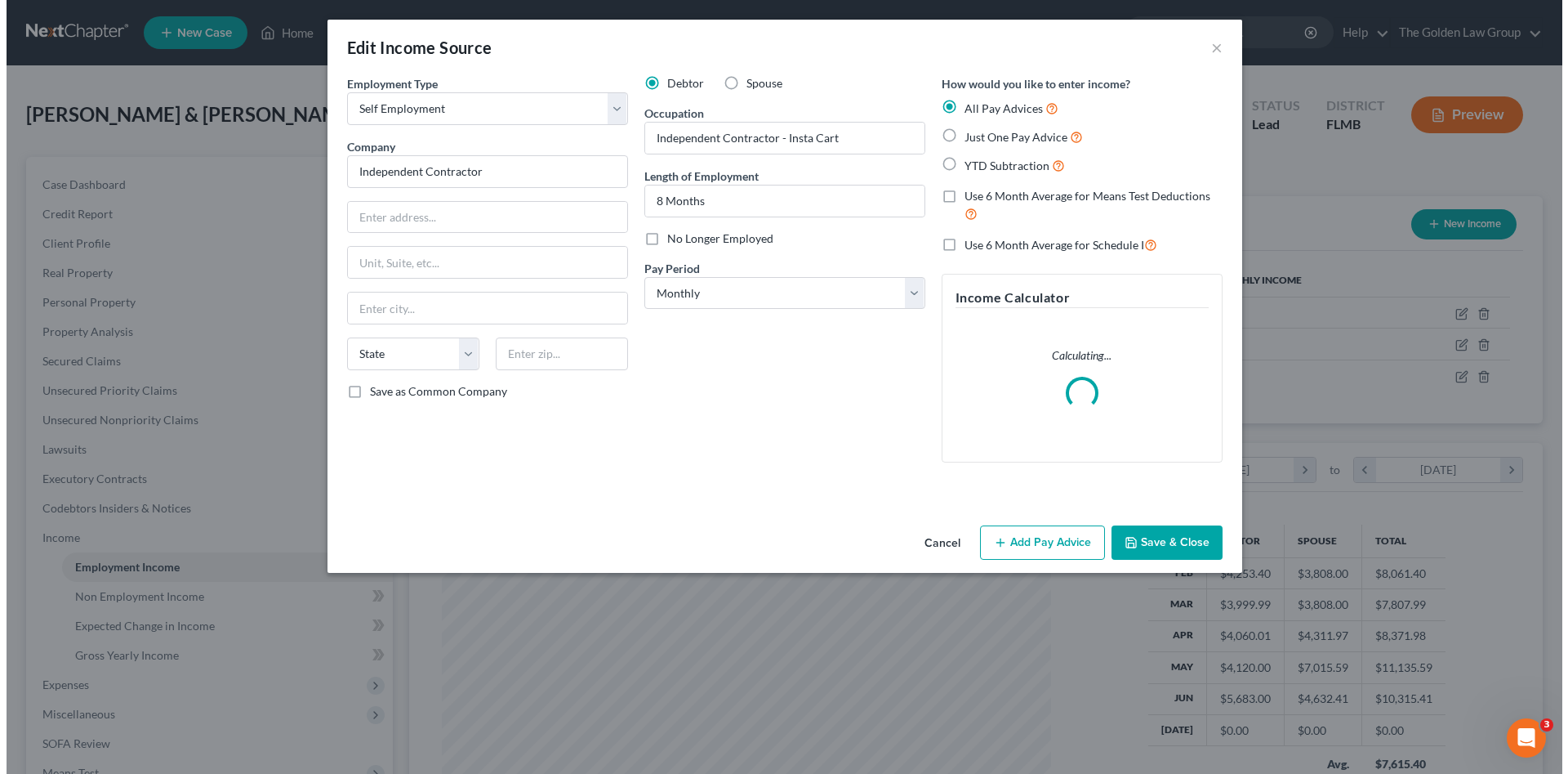
scroll to position [307, 648]
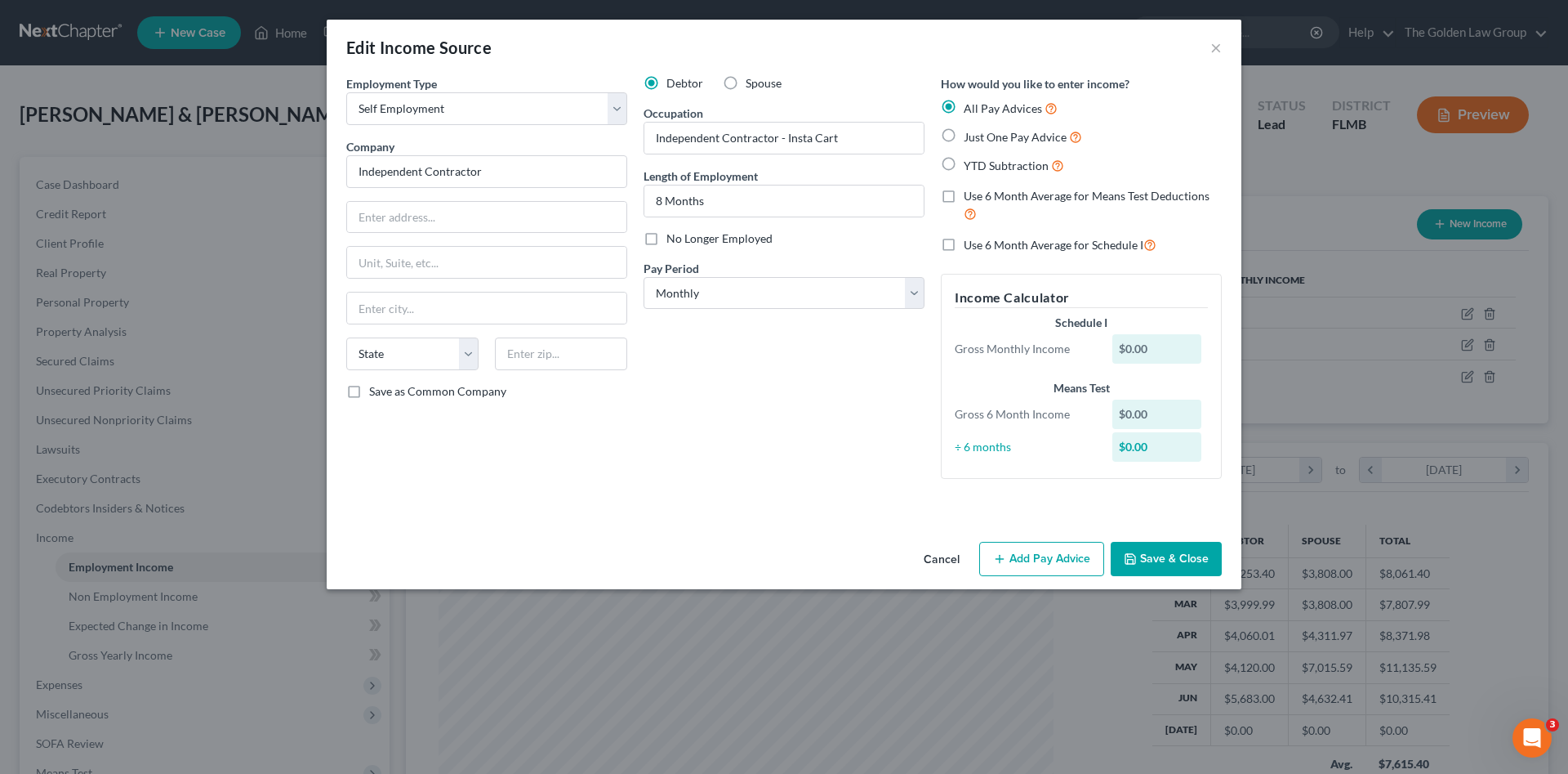
click at [1037, 559] on button "Add Pay Advice" at bounding box center [1041, 558] width 125 height 34
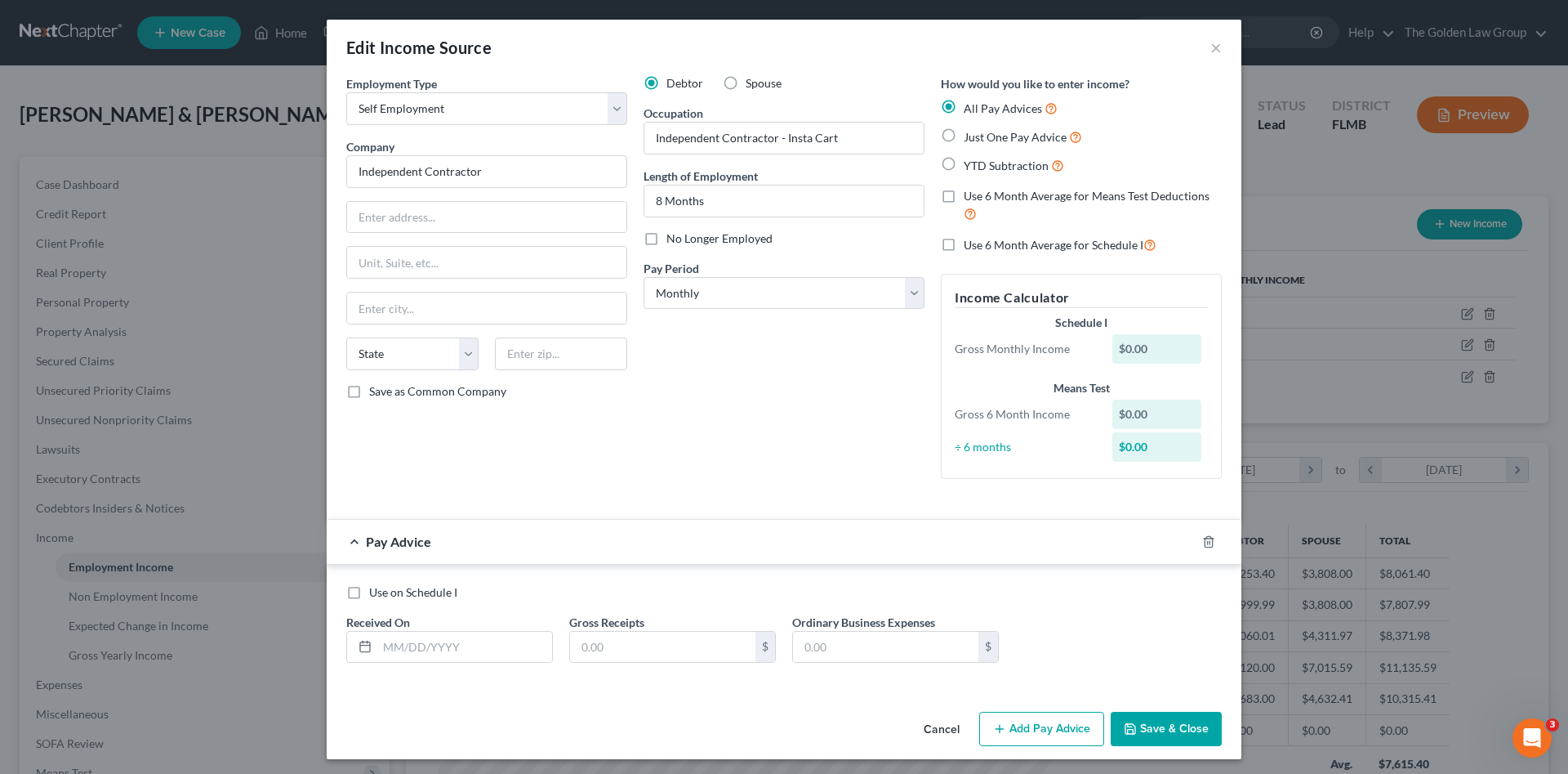
scroll to position [5, 0]
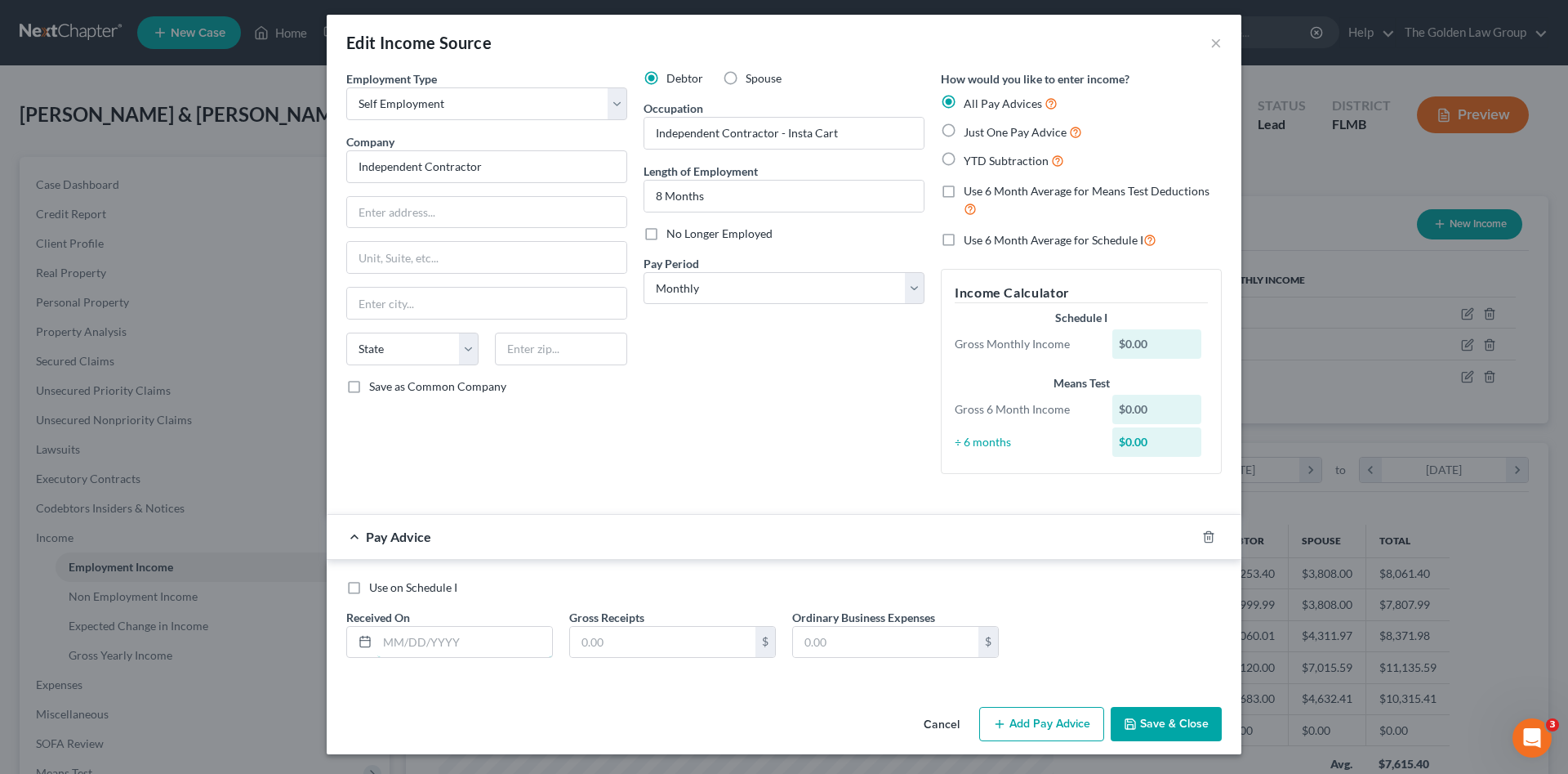
drag, startPoint x: 472, startPoint y: 638, endPoint x: 489, endPoint y: 619, distance: 25.5
click at [473, 638] on input "text" at bounding box center [465, 642] width 174 height 31
type input "[DATE]"
click at [675, 386] on div "Debtor Spouse Occupation Independent Contractor - Insta Cart Length of Employme…" at bounding box center [784, 278] width 297 height 416
click at [630, 636] on input "text" at bounding box center [663, 642] width 186 height 31
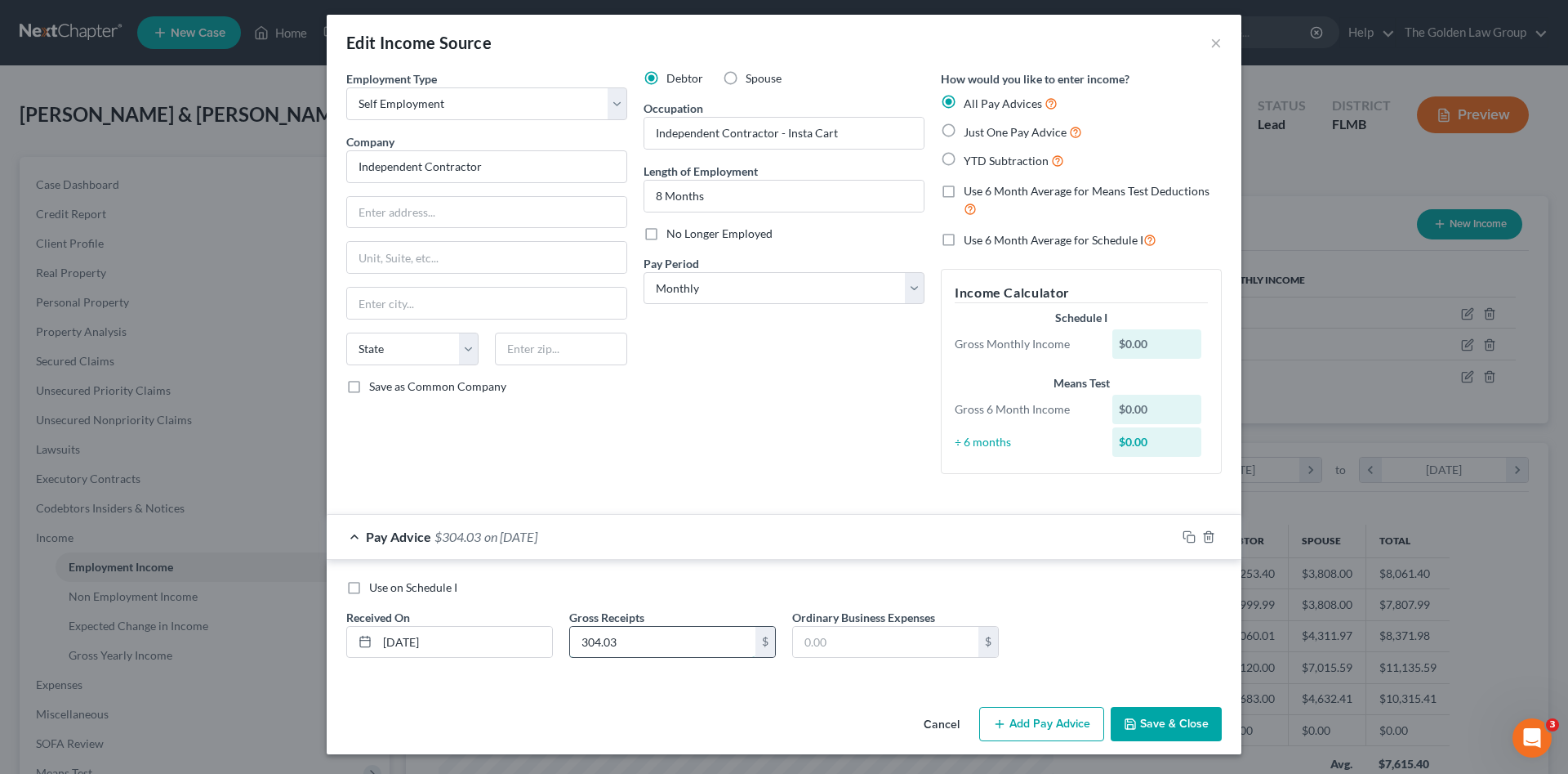
type input "304.03"
click at [851, 632] on input "text" at bounding box center [886, 642] width 186 height 31
type input "83.00"
click at [1183, 535] on icon "button" at bounding box center [1187, 535] width 7 height 7
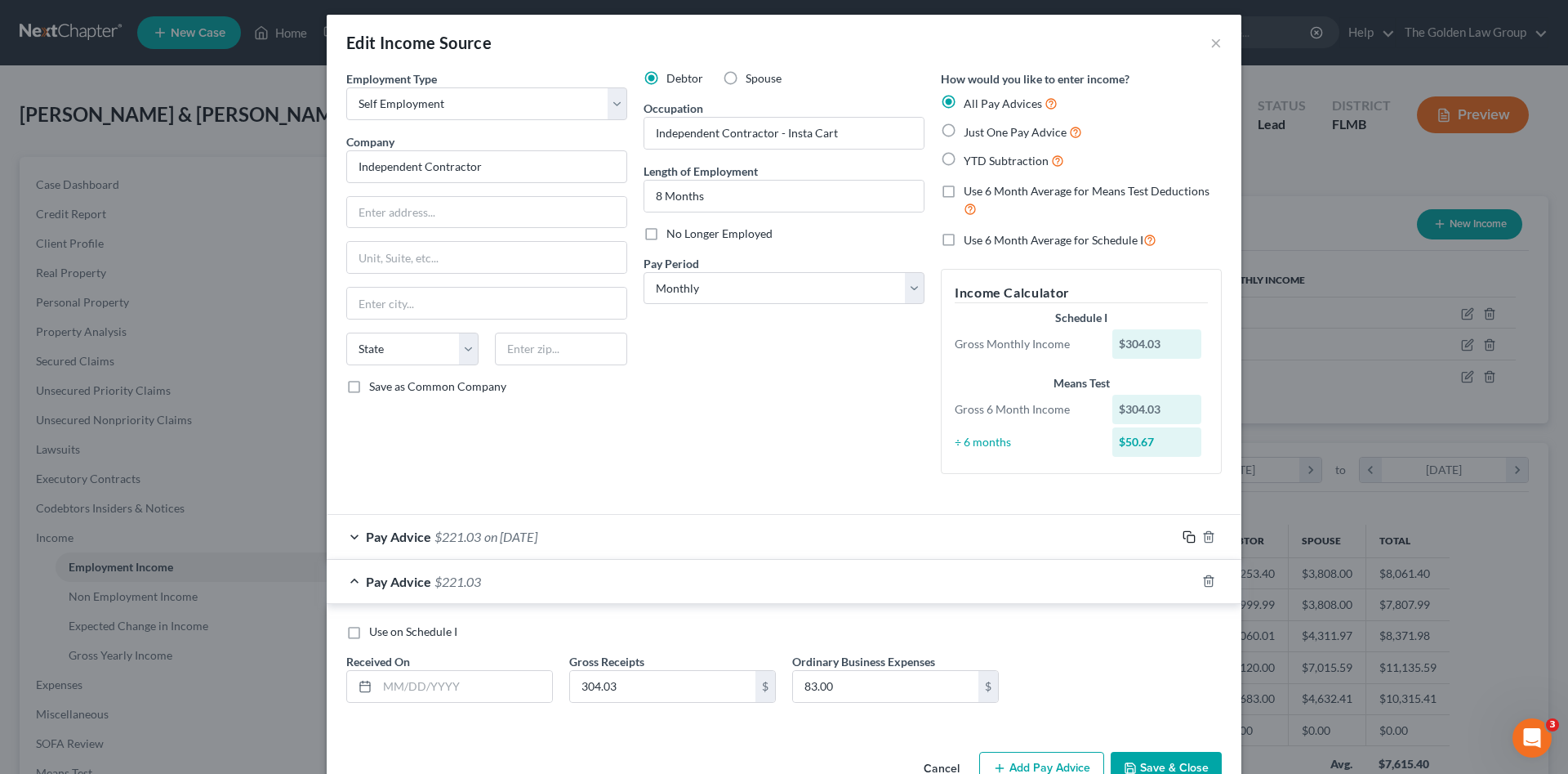
scroll to position [0, 0]
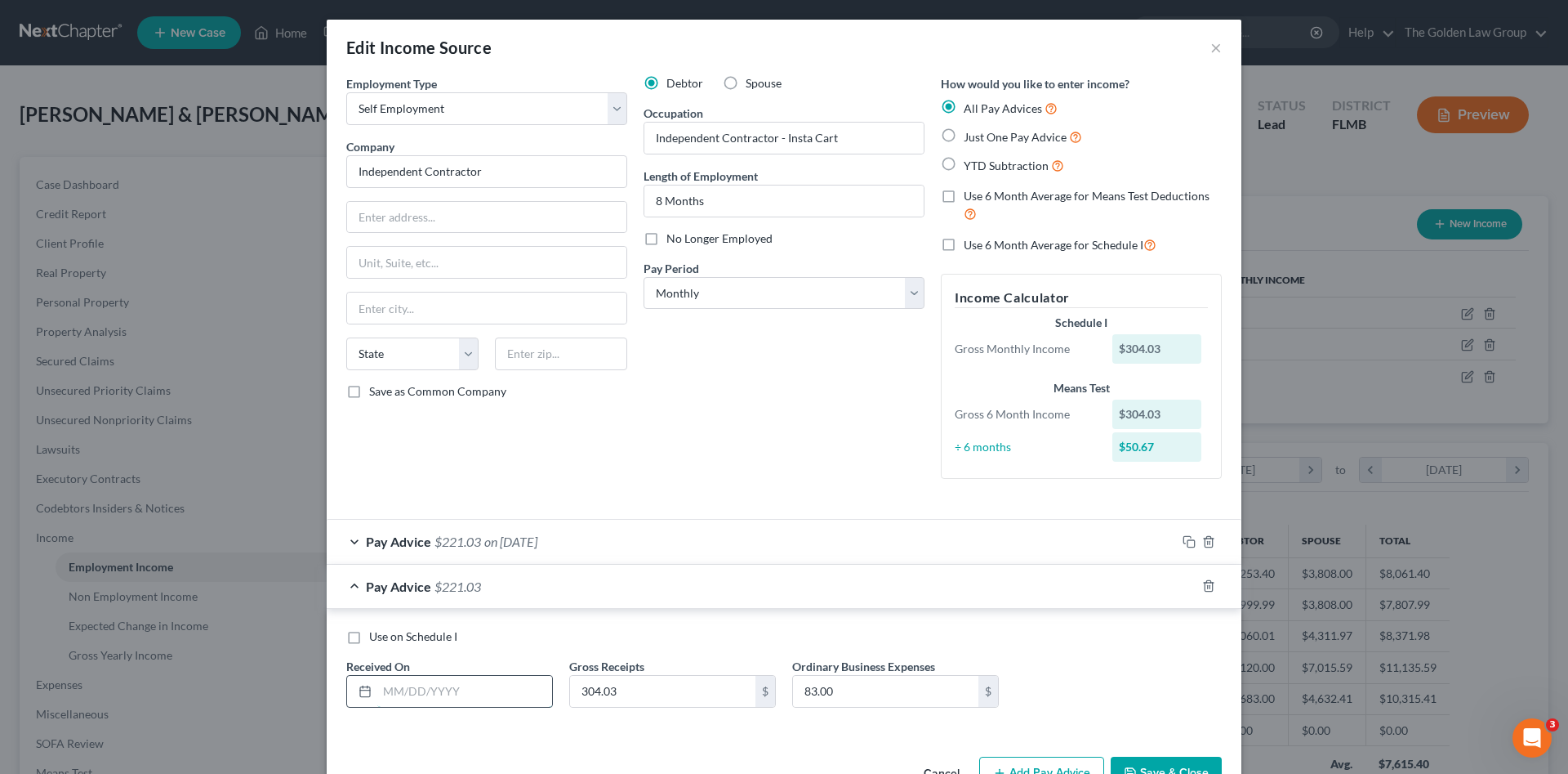
click at [475, 683] on input "text" at bounding box center [465, 691] width 174 height 31
type input "[DATE]"
click at [647, 689] on input "304.03" at bounding box center [663, 691] width 186 height 31
drag, startPoint x: 647, startPoint y: 689, endPoint x: 552, endPoint y: 682, distance: 95.3
click at [552, 682] on div "Use on Schedule I Received On * 03/30/2025 Gross Receipts 304.03 $ Ordinary Bus…" at bounding box center [784, 674] width 892 height 92
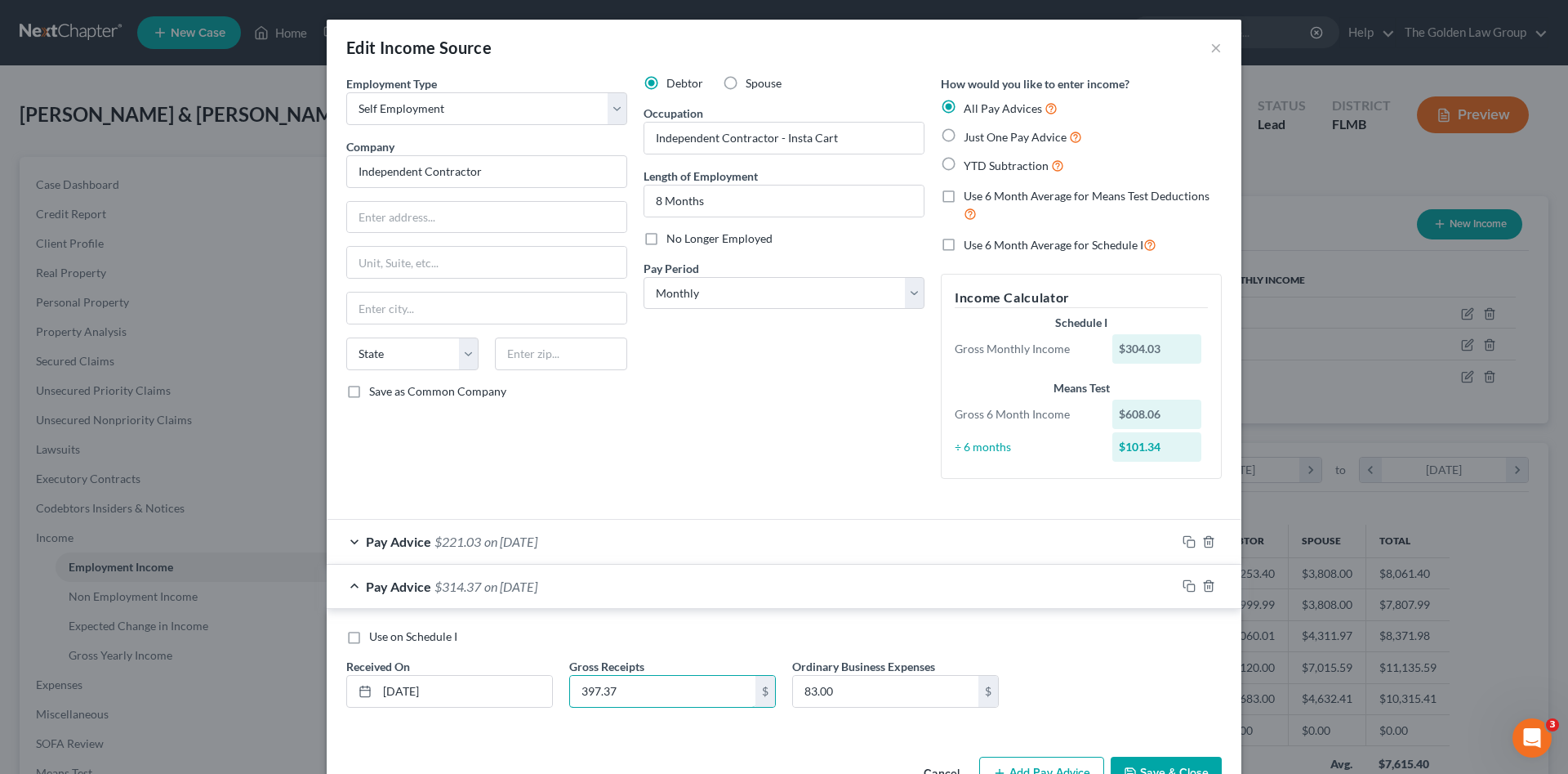
type input "397.37"
type input "75.00"
click at [1182, 584] on icon "button" at bounding box center [1188, 586] width 13 height 13
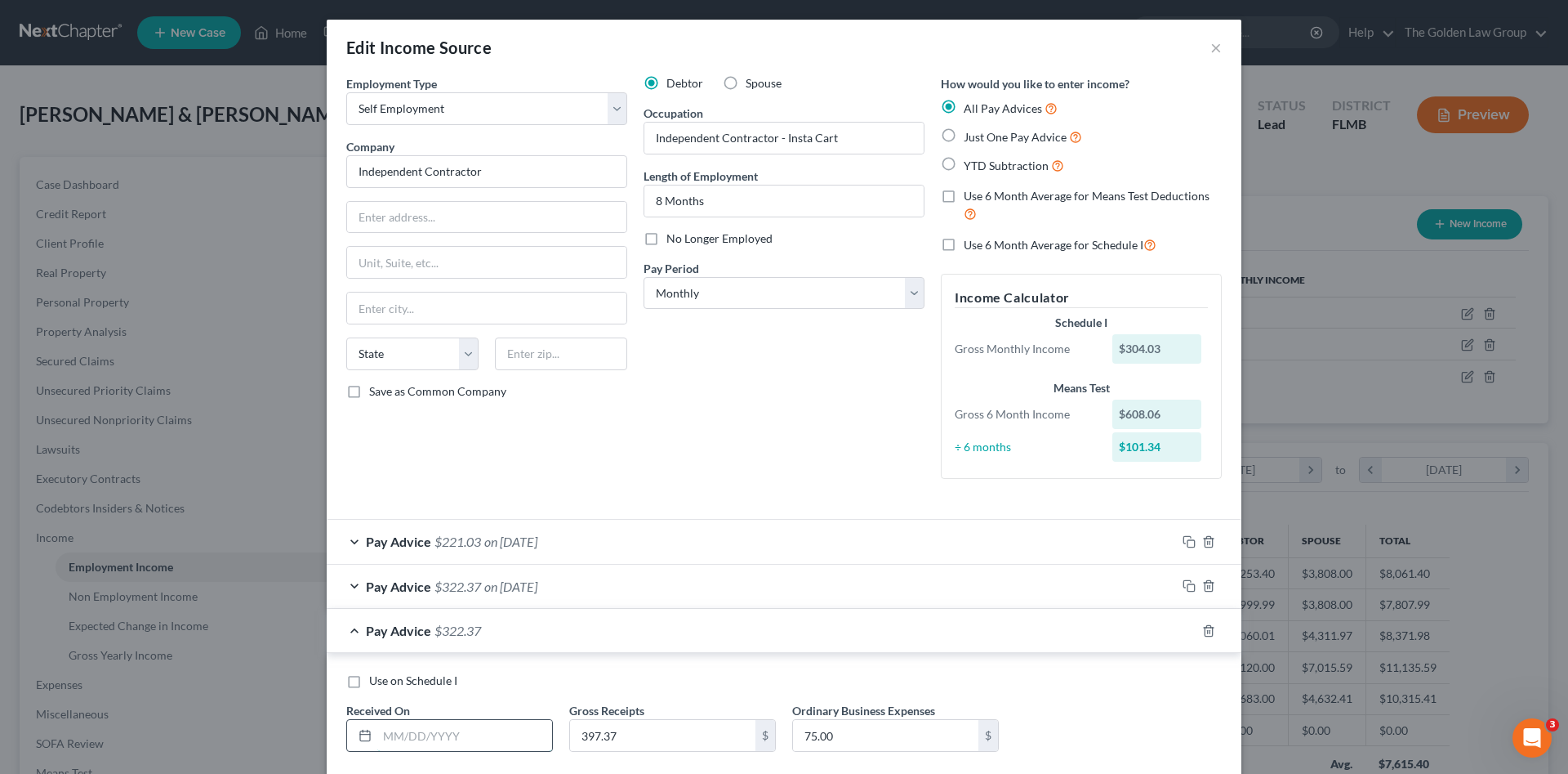
click at [495, 732] on input "text" at bounding box center [465, 735] width 174 height 31
type input "[DATE]"
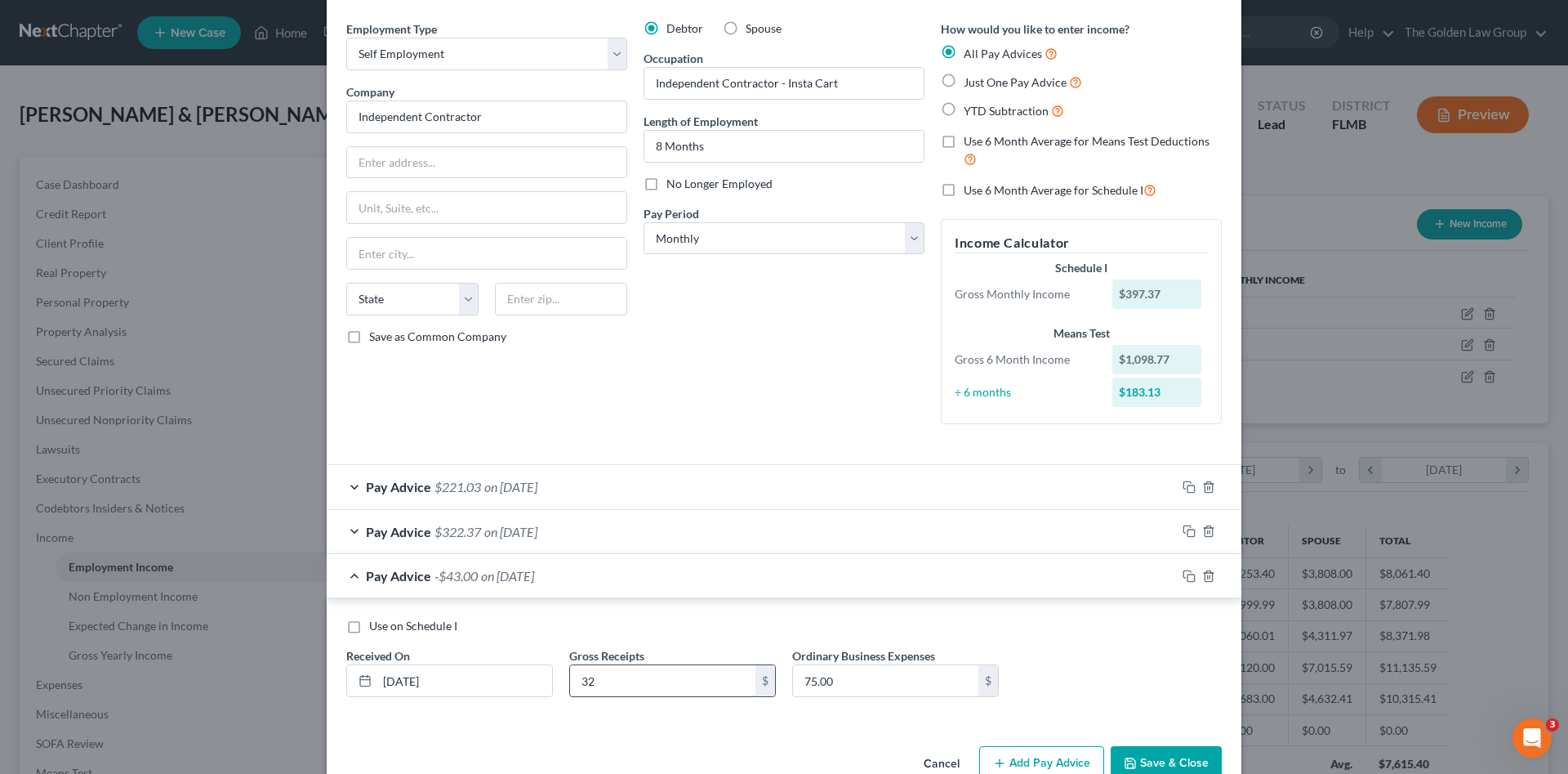
type input "3"
type input "220.27"
type input "58.00"
click at [1182, 572] on icon "button" at bounding box center [1188, 576] width 13 height 13
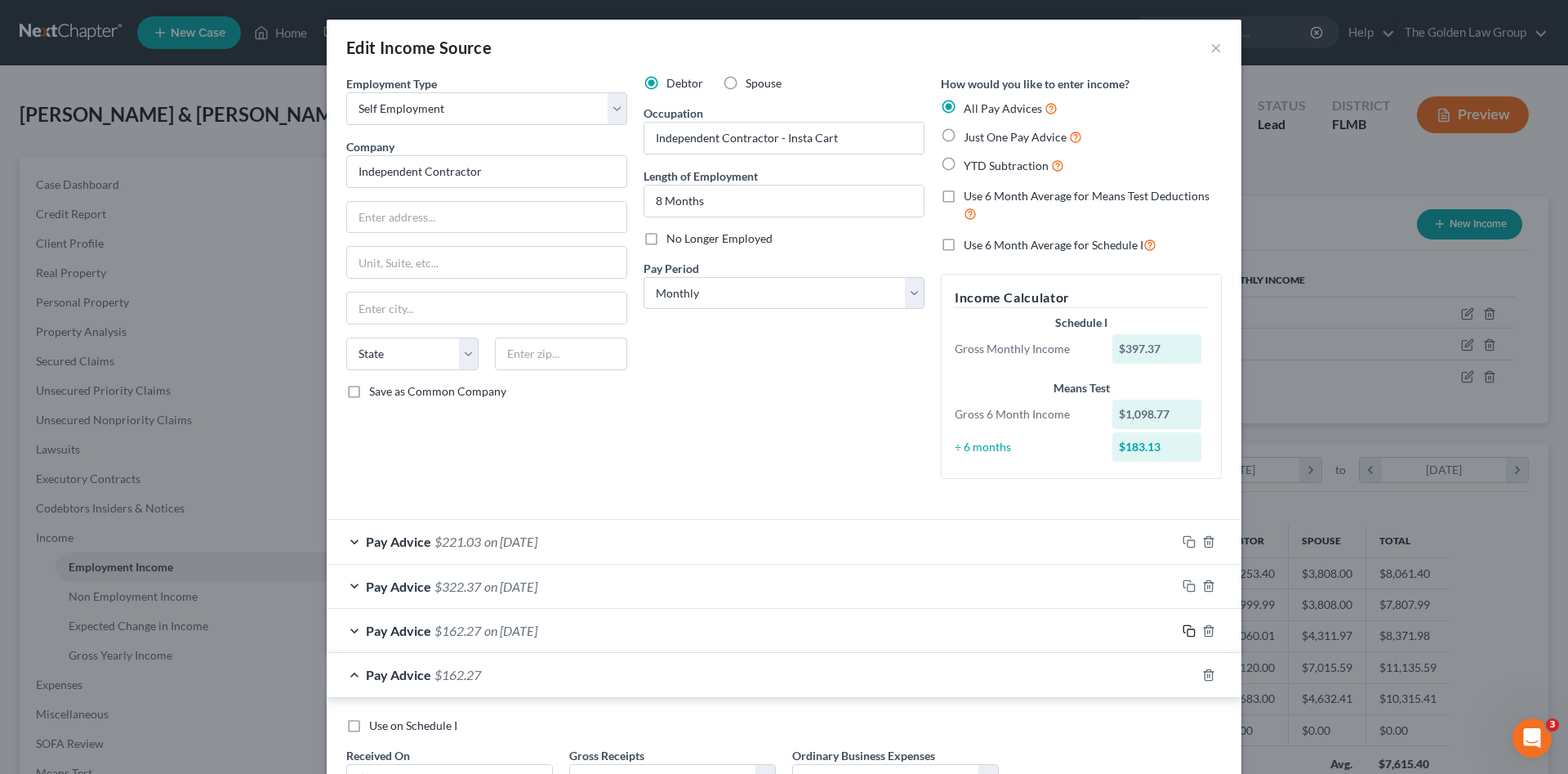
scroll to position [138, 0]
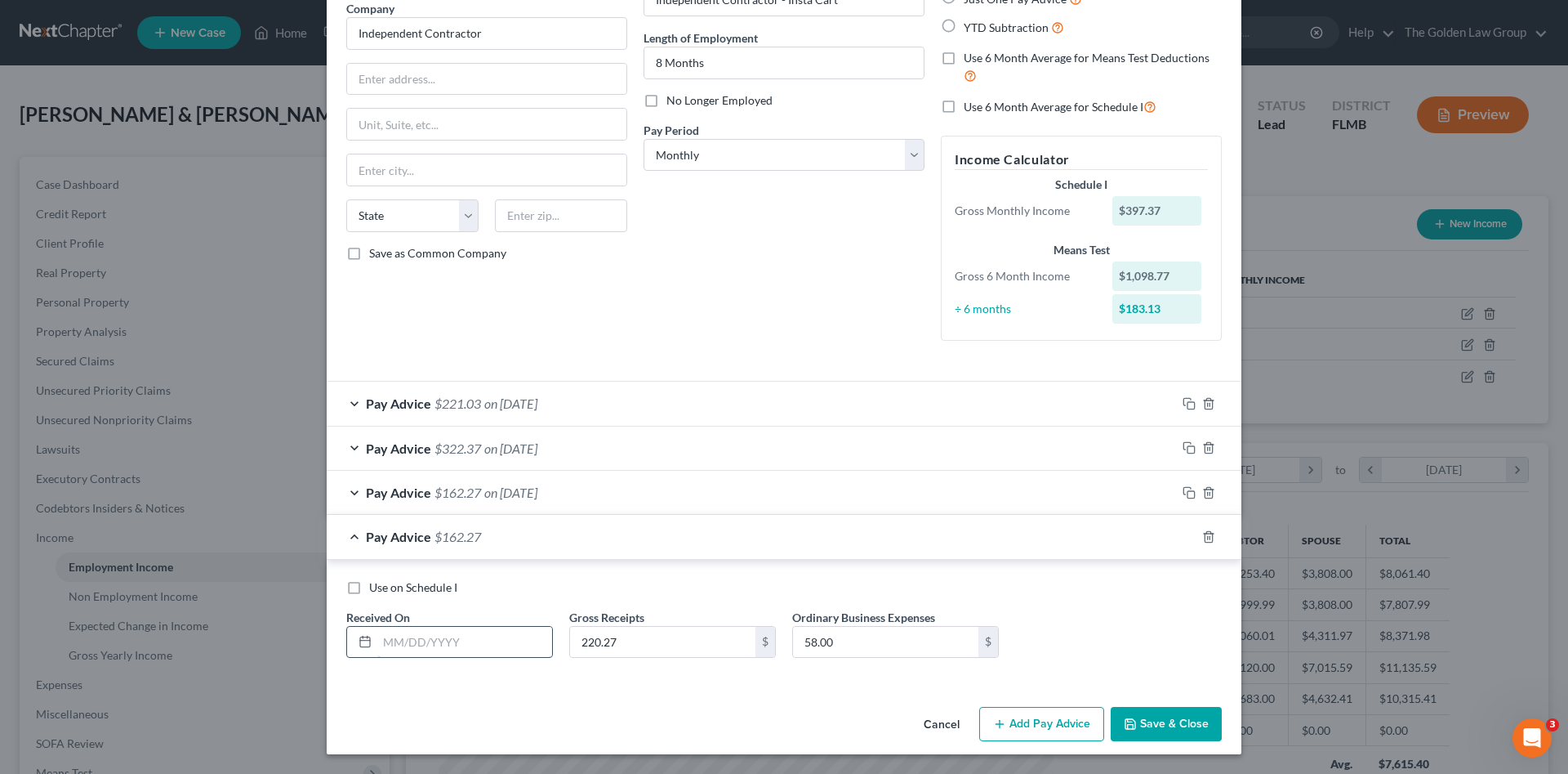
click at [465, 630] on input "text" at bounding box center [465, 642] width 174 height 31
type input "05/30/2025"
click at [639, 643] on input "220.27" at bounding box center [663, 642] width 186 height 31
drag, startPoint x: 639, startPoint y: 643, endPoint x: 590, endPoint y: 640, distance: 49.1
click at [590, 640] on input "220.27" at bounding box center [663, 642] width 186 height 31
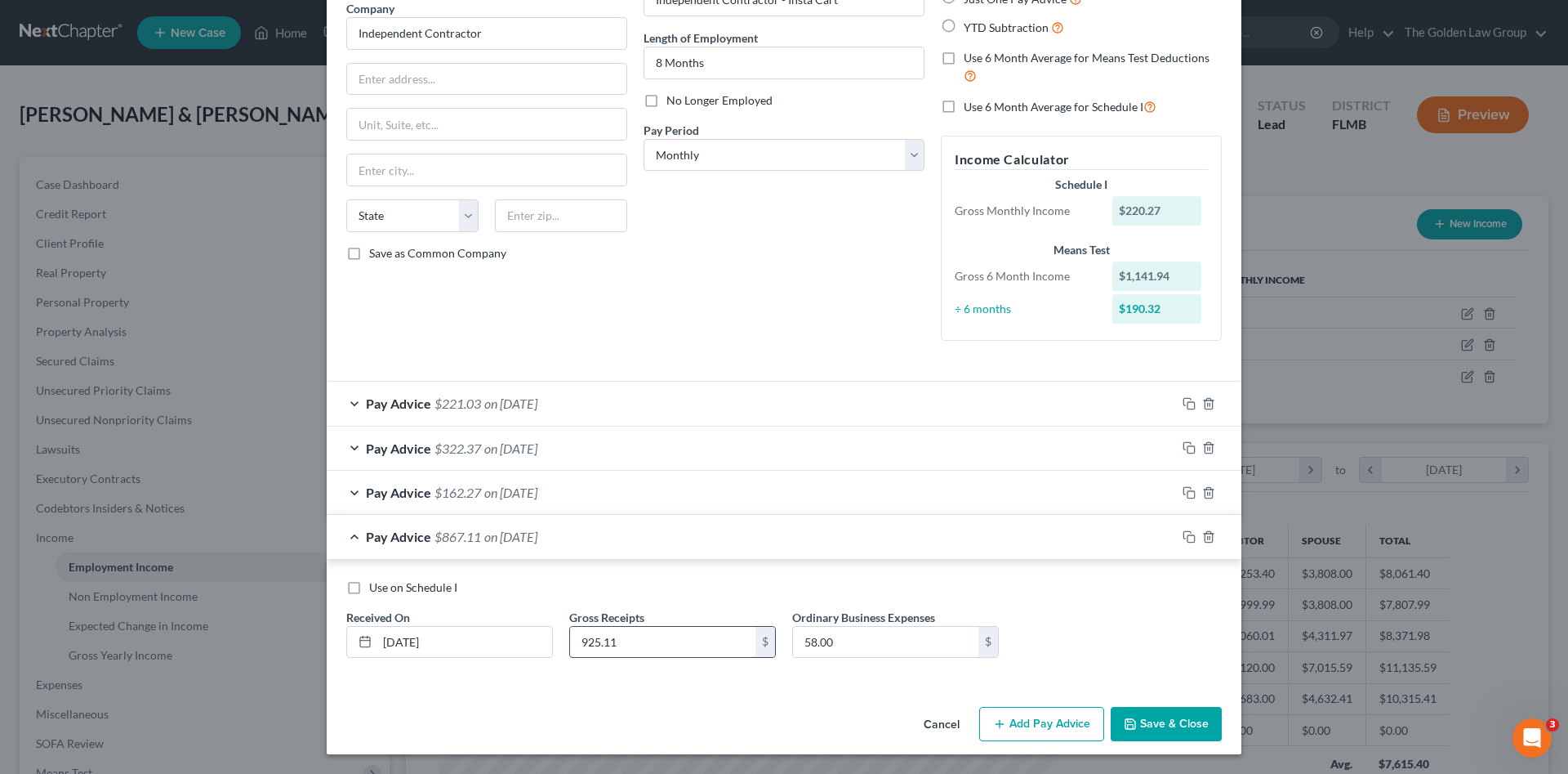
type input "925.11"
type input "756.00"
drag, startPoint x: 1186, startPoint y: 535, endPoint x: 1003, endPoint y: 560, distance: 184.7
click at [1188, 535] on rect "button" at bounding box center [1191, 538] width 7 height 7
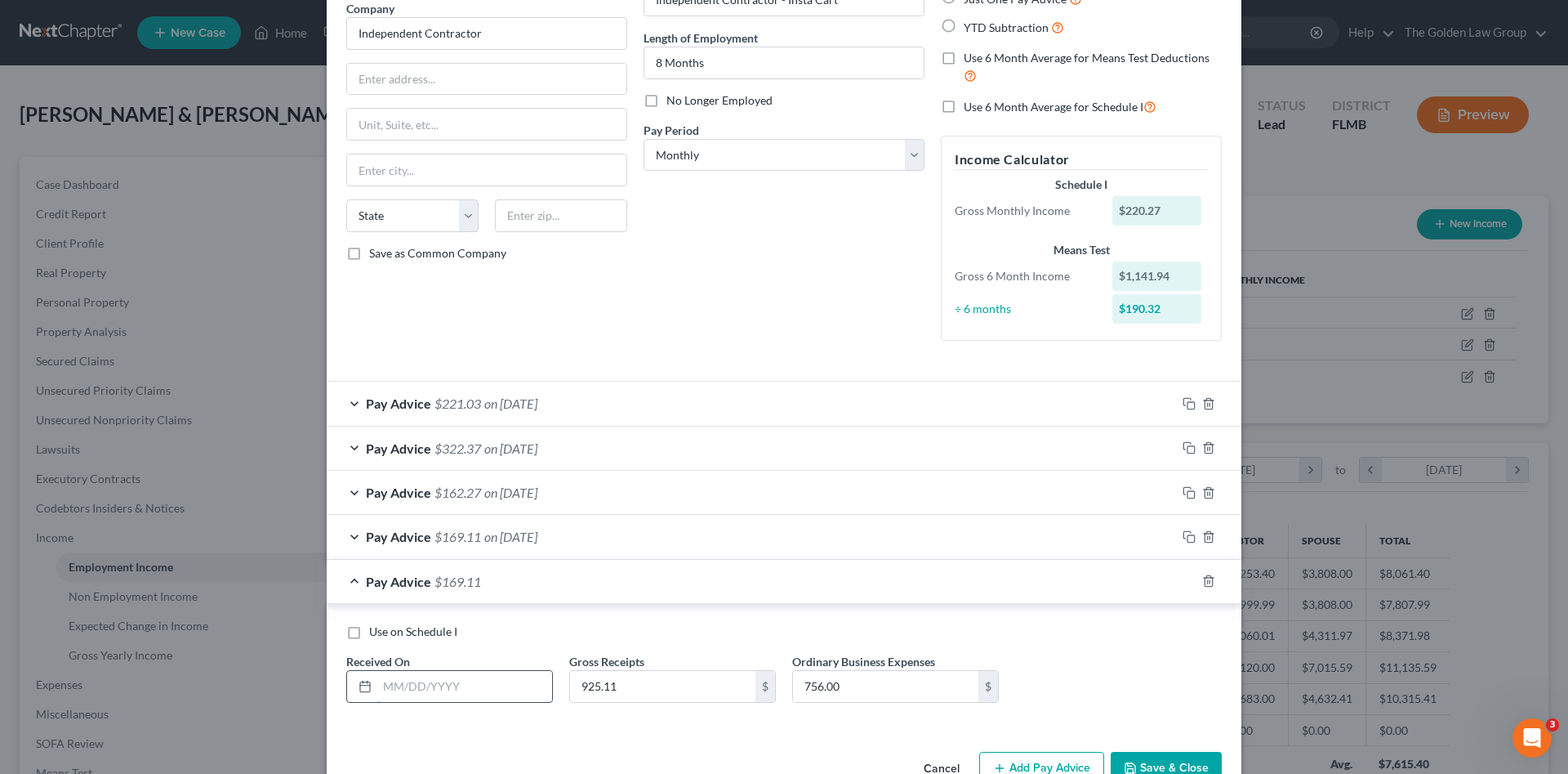
click at [493, 676] on input "text" at bounding box center [465, 685] width 174 height 31
type input "06/30/2025"
click at [606, 688] on input "925.11" at bounding box center [663, 685] width 186 height 31
type input "217.13"
type input "55.00"
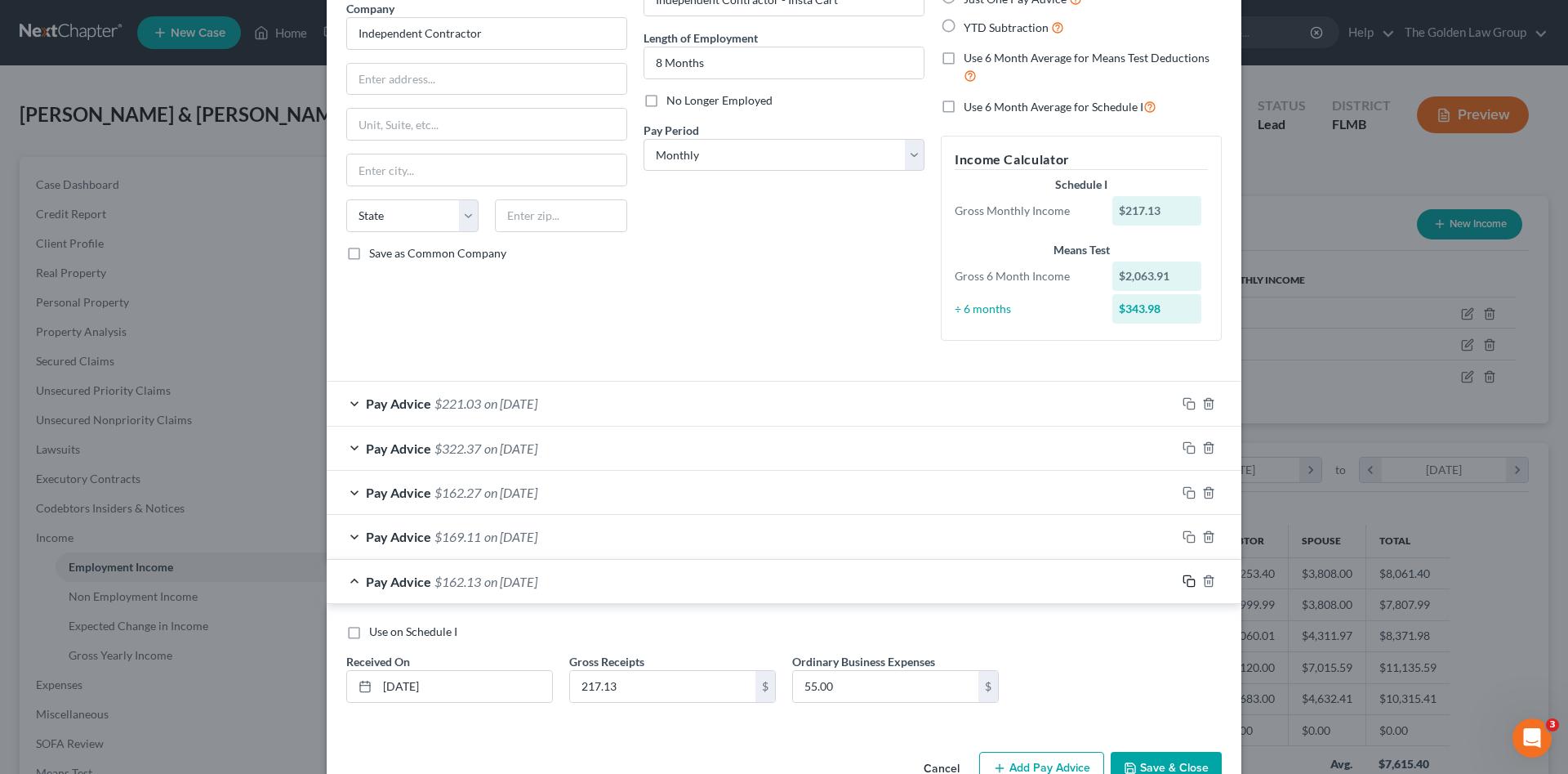
drag, startPoint x: 1181, startPoint y: 579, endPoint x: 1040, endPoint y: 574, distance: 141.1
click at [1182, 579] on icon "button" at bounding box center [1188, 580] width 13 height 13
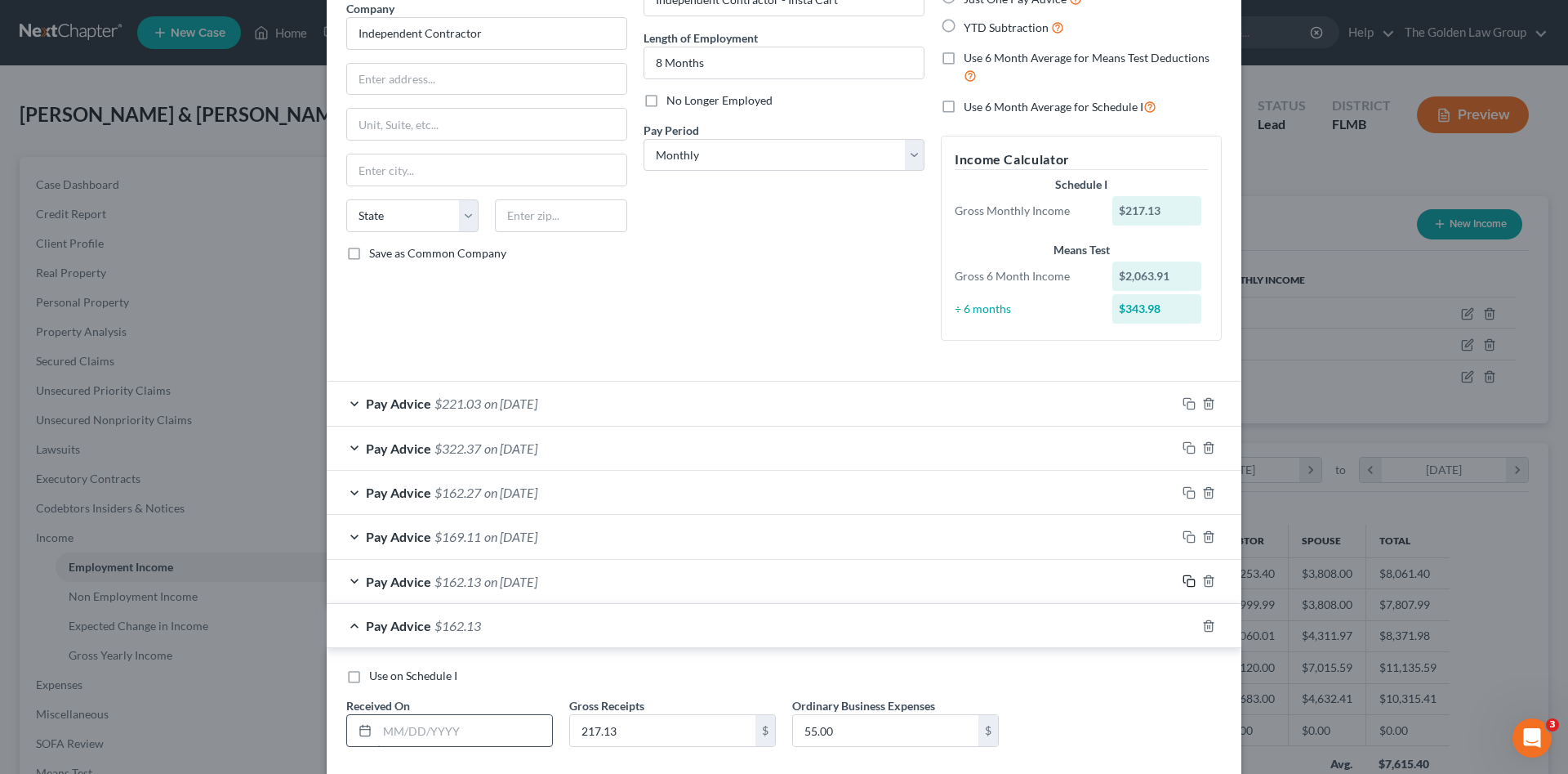
scroll to position [220, 0]
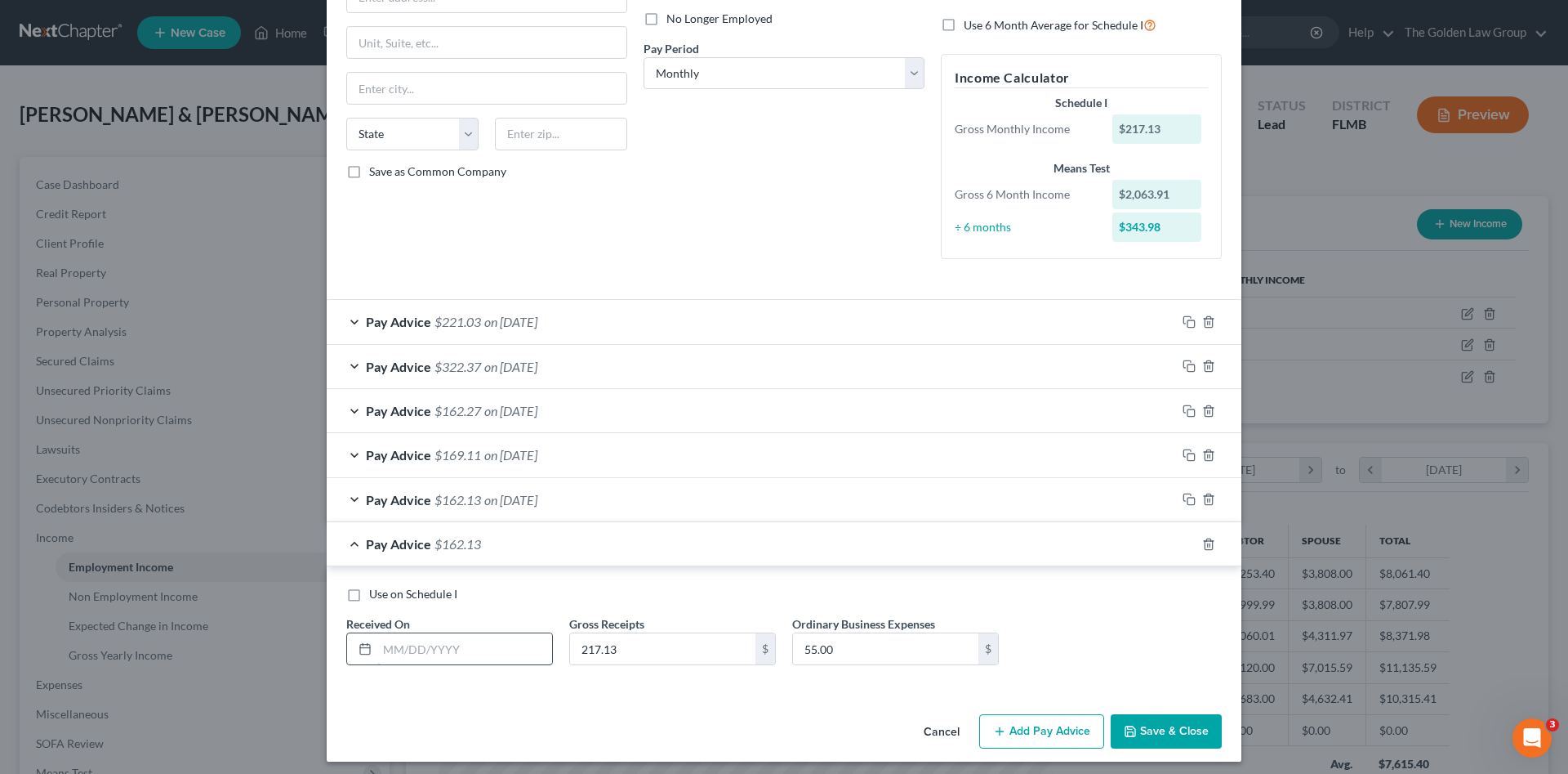
click at [473, 657] on input "text" at bounding box center [465, 648] width 174 height 31
type input "07/30/2025"
type input "508.94"
type input "95.00"
click at [964, 27] on label "Use 6 Month Average for Schedule I" at bounding box center [1061, 25] width 193 height 18
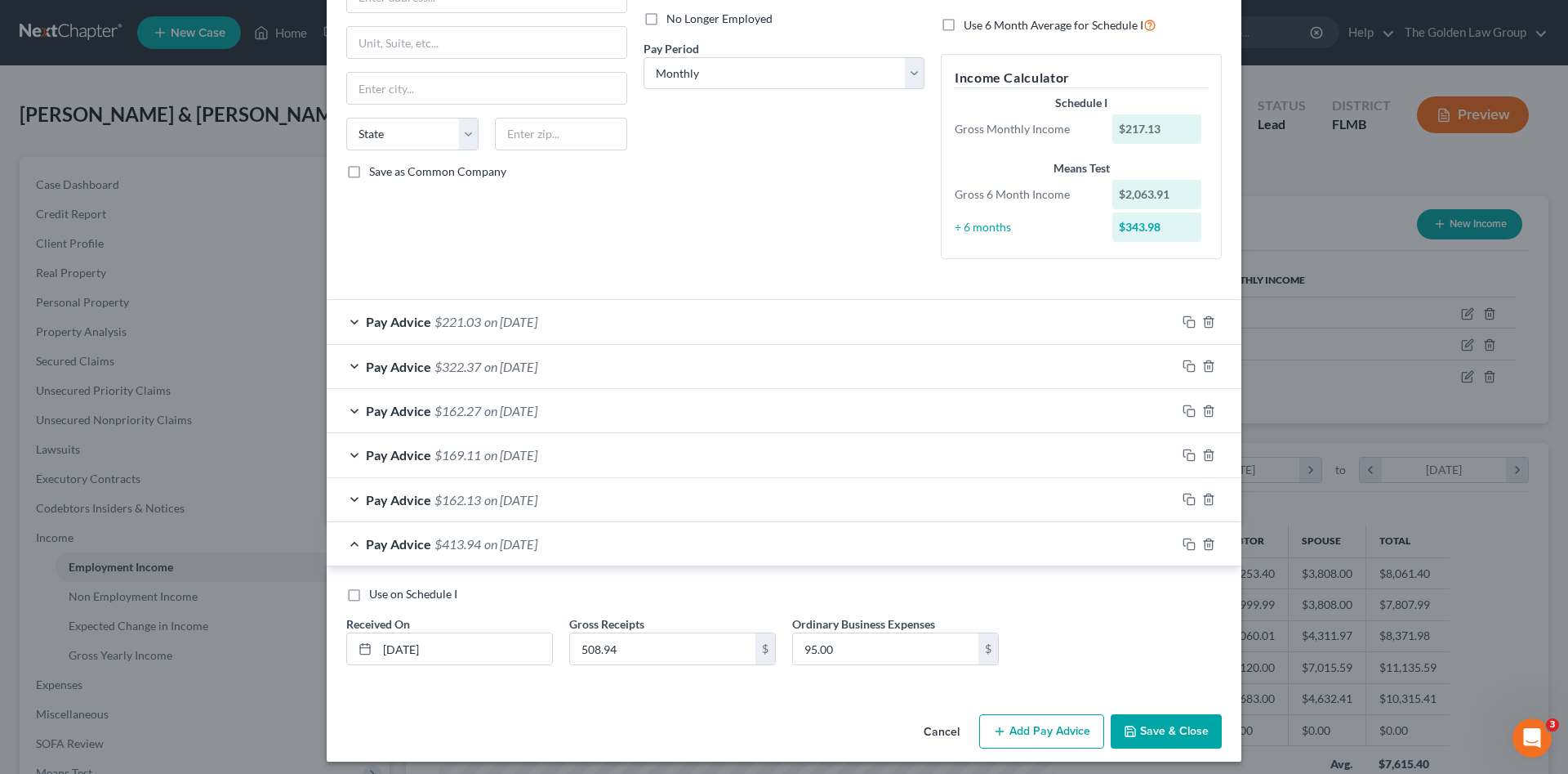
click at [970, 26] on input "Use 6 Month Average for Schedule I" at bounding box center [976, 21] width 11 height 11
checkbox input "true"
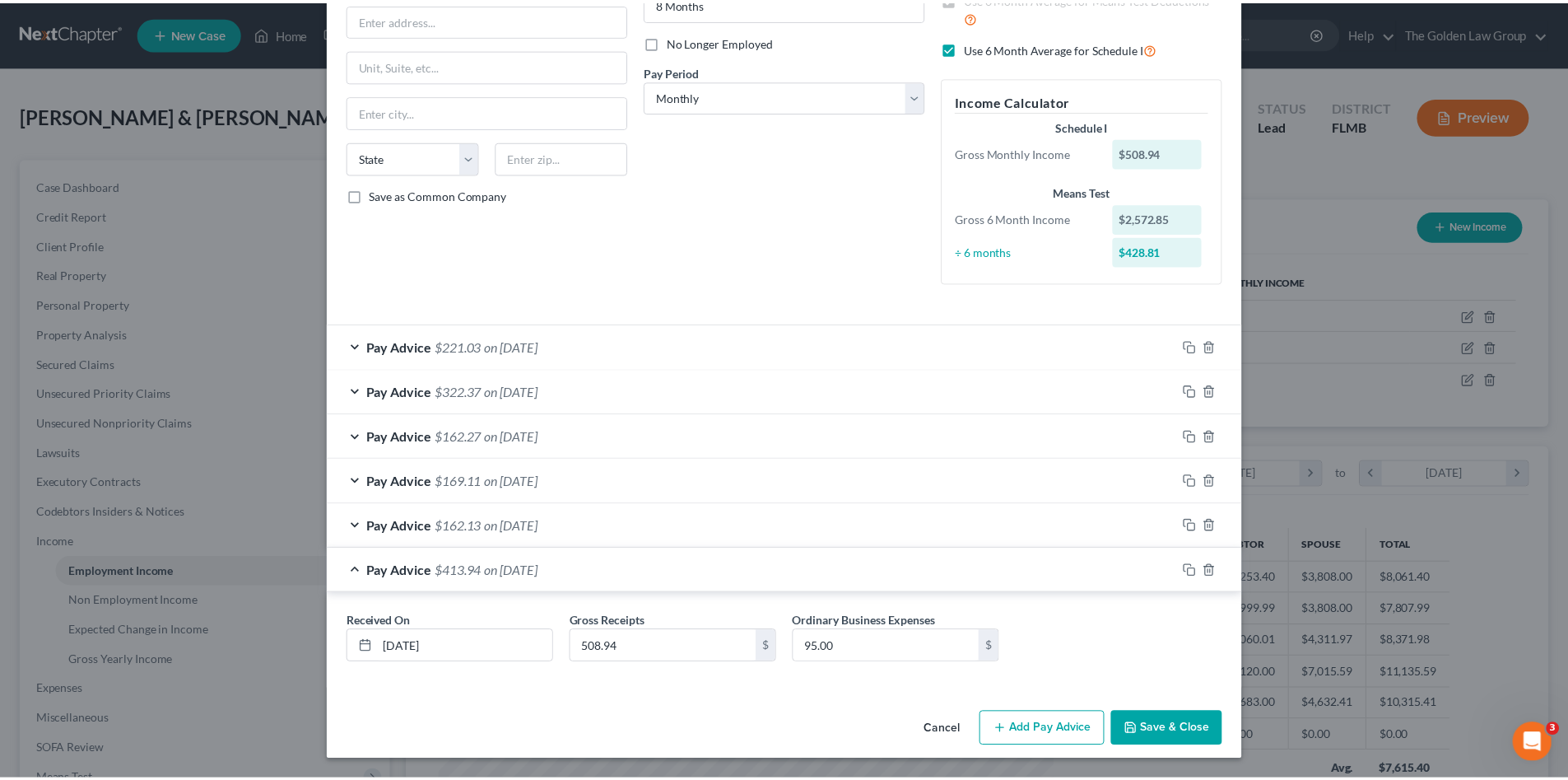
scroll to position [200, 0]
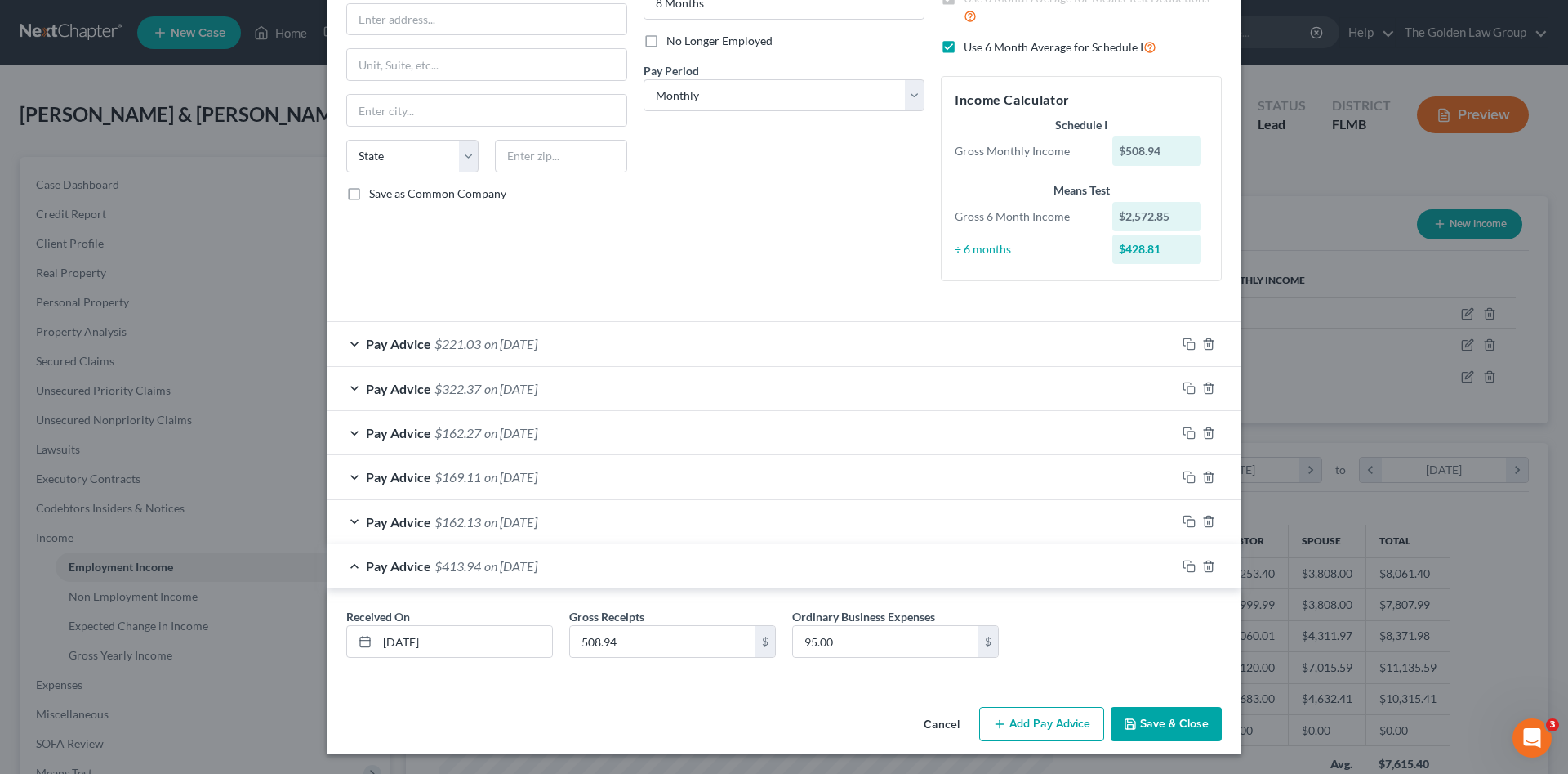
click at [1160, 720] on button "Save & Close" at bounding box center [1166, 723] width 111 height 34
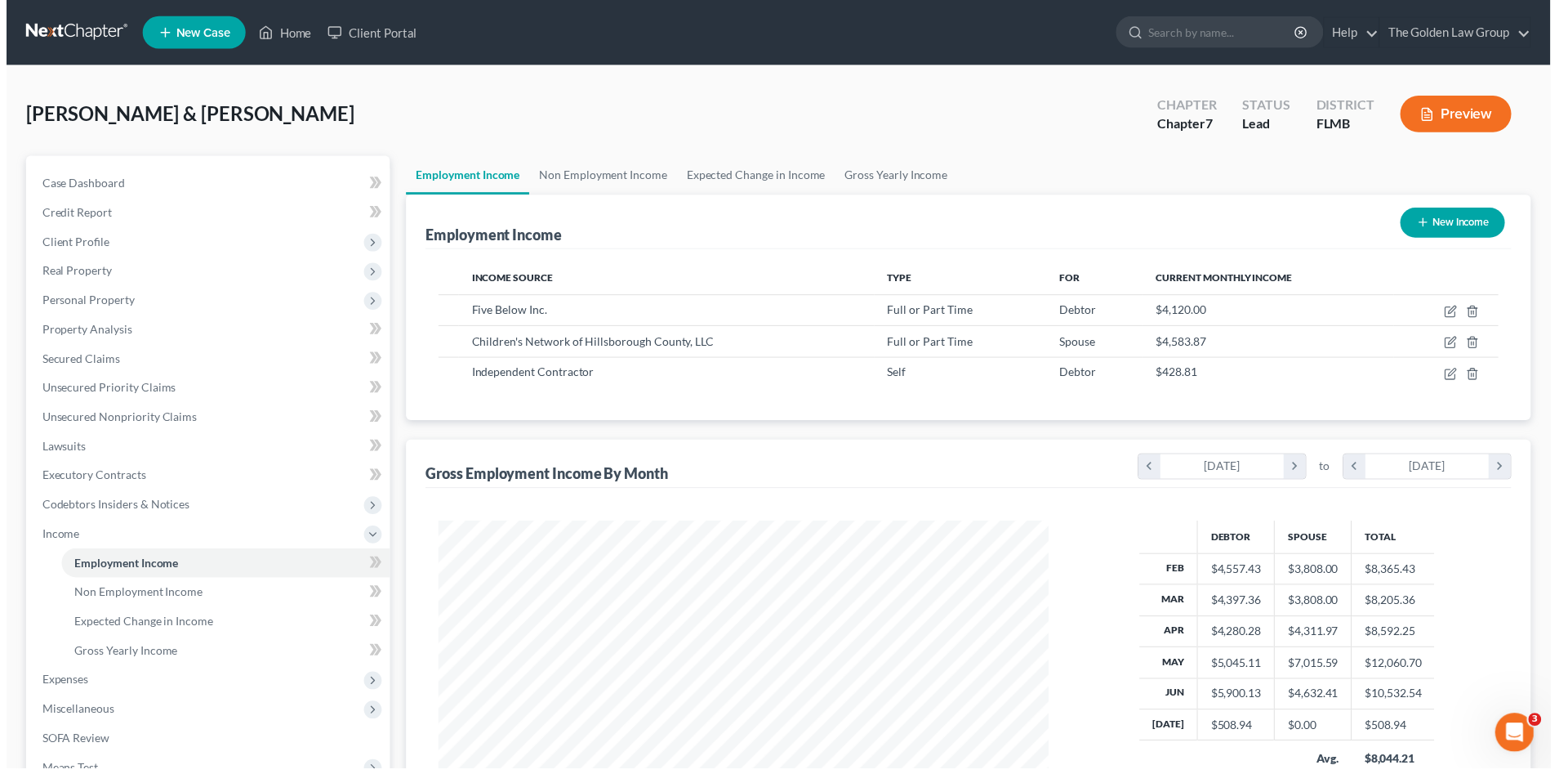
scroll to position [816570, 816149]
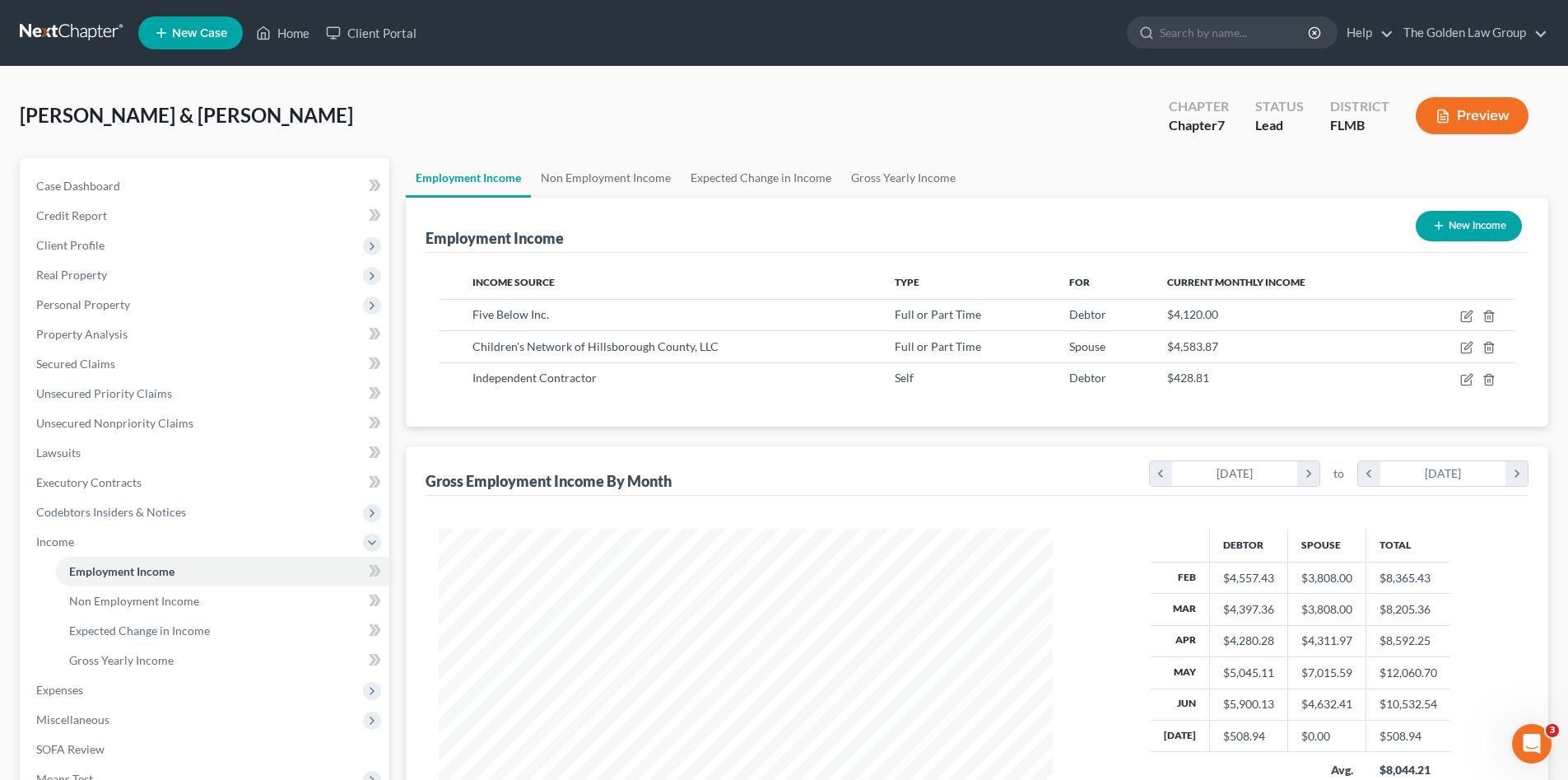
click at [462, 103] on div "Bajandas, Raheim & Cabrera, Karen Upgraded Chapter Chapter 7 Status Lead Distri…" at bounding box center [784, 122] width 1529 height 72
click at [1472, 234] on button "New Income" at bounding box center [1469, 226] width 106 height 30
select select "0"
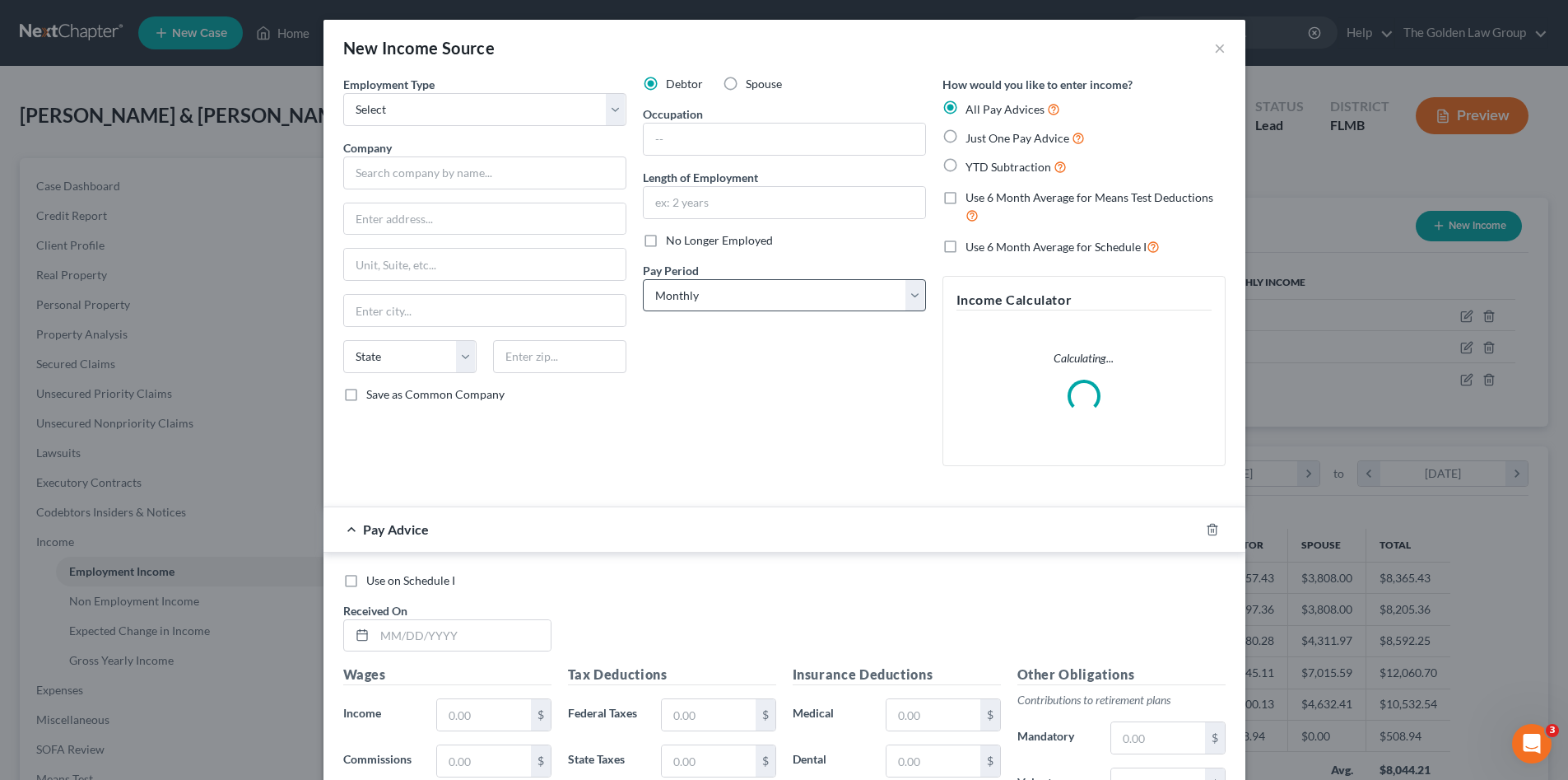
scroll to position [309, 653]
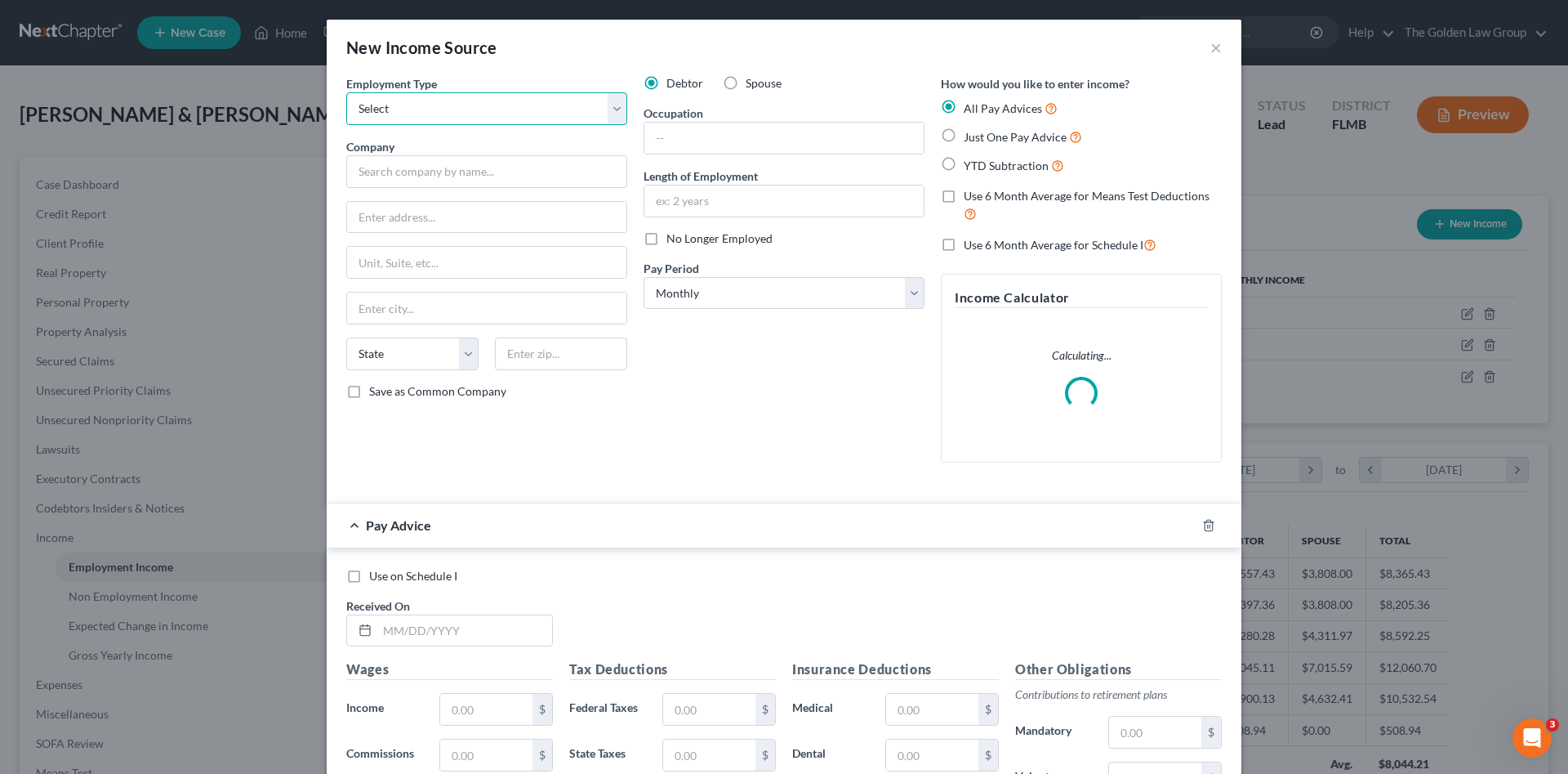
click at [479, 117] on select "Select Full or Part Time Employment Self Employment" at bounding box center [486, 108] width 281 height 32
select select "1"
click at [346, 92] on select "Select Full or Part Time Employment Self Employment" at bounding box center [486, 108] width 281 height 32
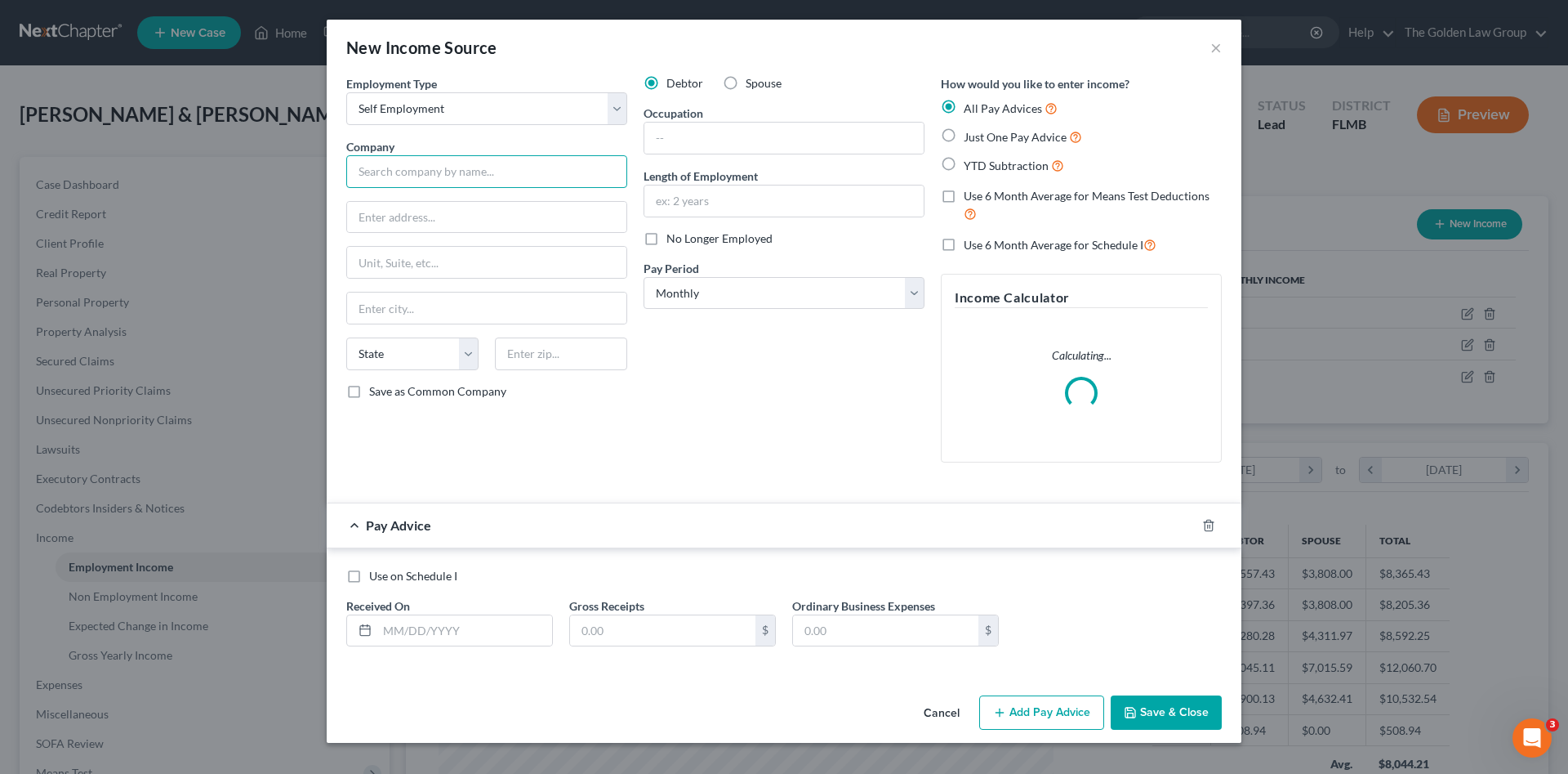
click at [558, 177] on input "text" at bounding box center [486, 171] width 281 height 32
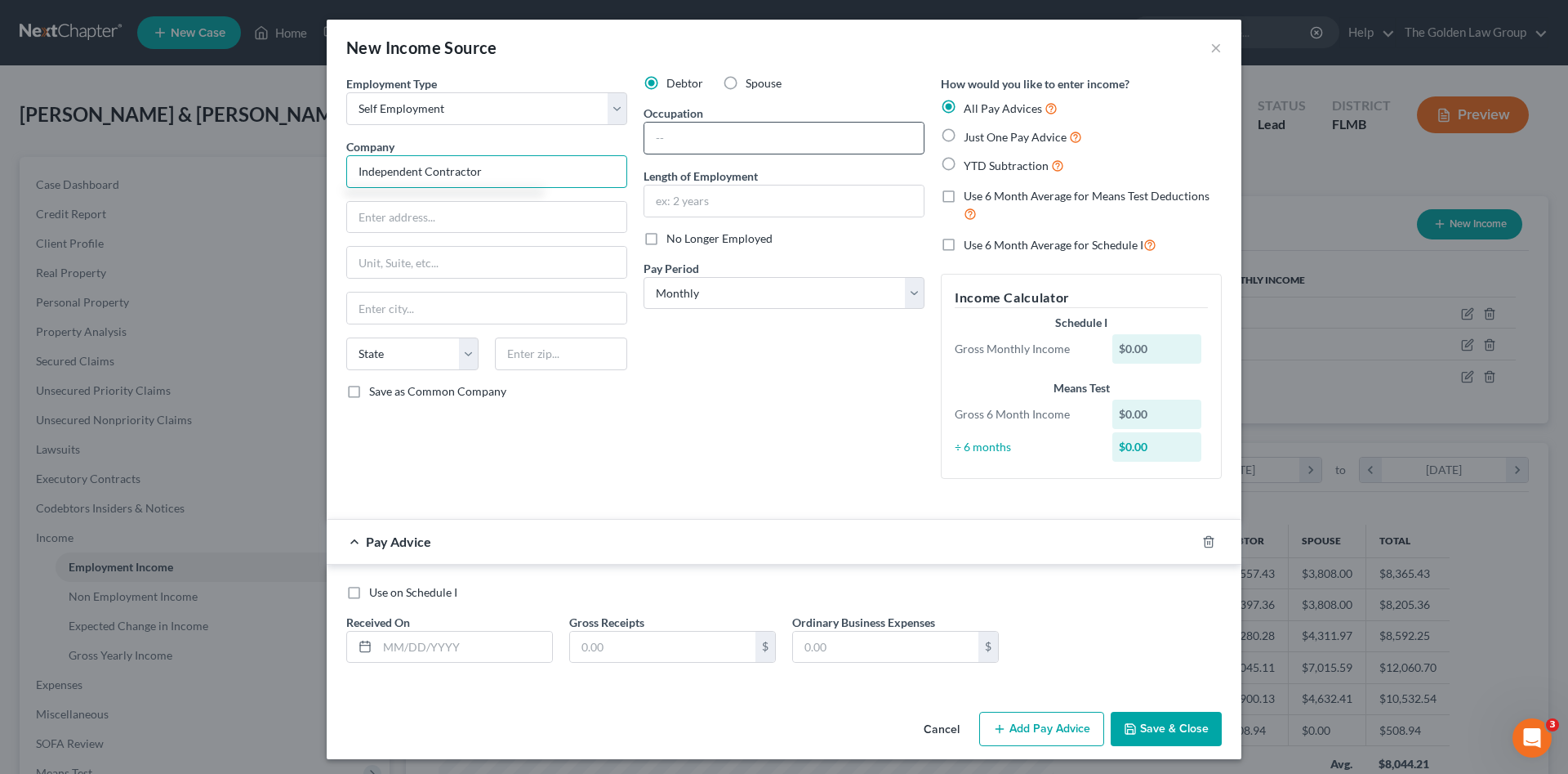
type input "Independent Contractor"
click at [733, 147] on input "text" at bounding box center [784, 138] width 280 height 31
click at [705, 140] on input "text" at bounding box center [784, 138] width 280 height 31
click at [746, 84] on label "Spouse" at bounding box center [763, 83] width 36 height 17
click at [752, 84] on input "Spouse" at bounding box center [757, 81] width 11 height 11
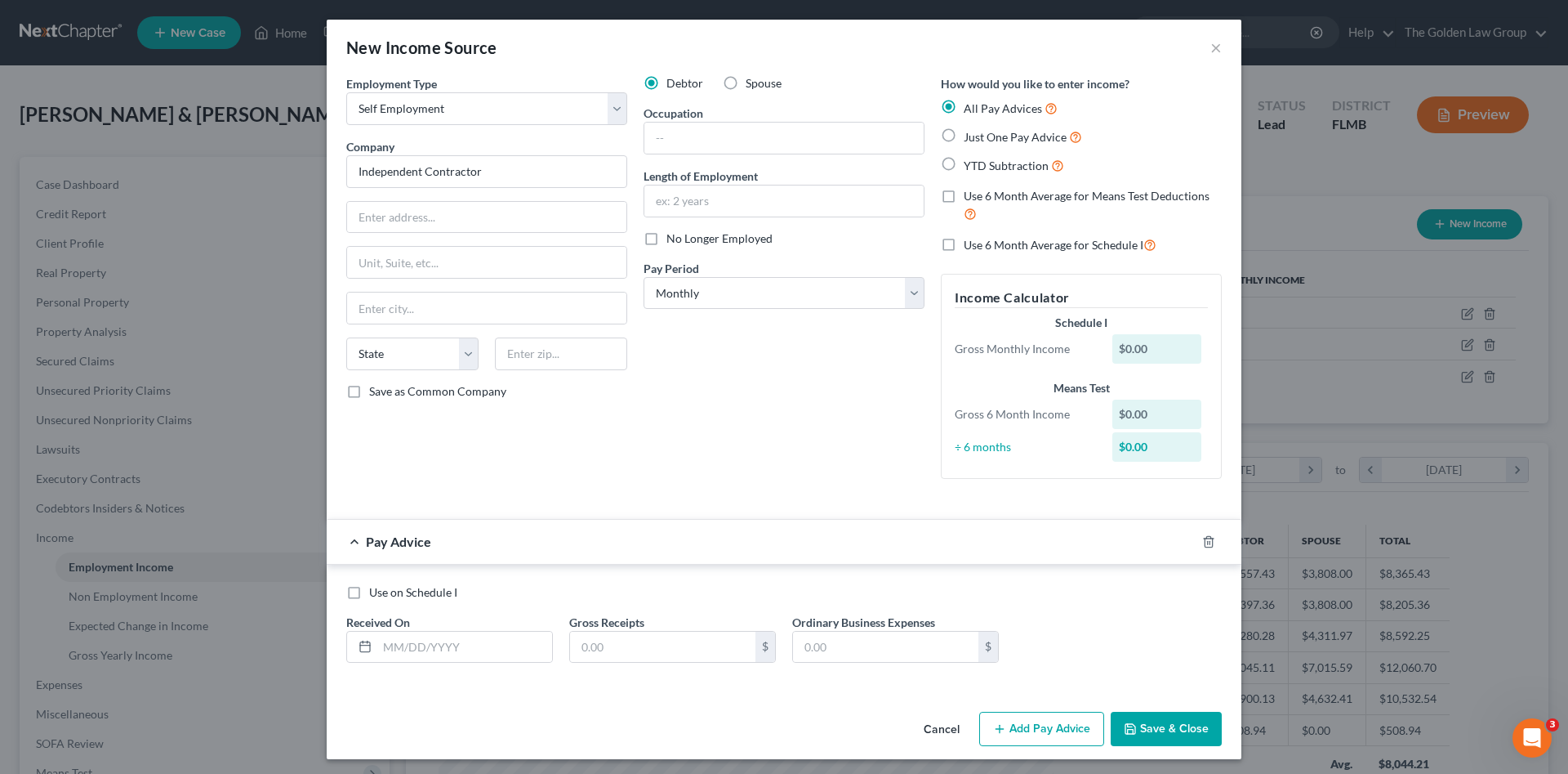
radio input "true"
click at [695, 140] on input "text" at bounding box center [784, 138] width 280 height 31
type input "Driver - Instacart"
click at [769, 393] on div "Debtor Spouse Occupation Driver - Instacart Length of Employment No Longer Empl…" at bounding box center [784, 283] width 297 height 416
click at [1167, 737] on button "Save & Close" at bounding box center [1166, 728] width 111 height 34
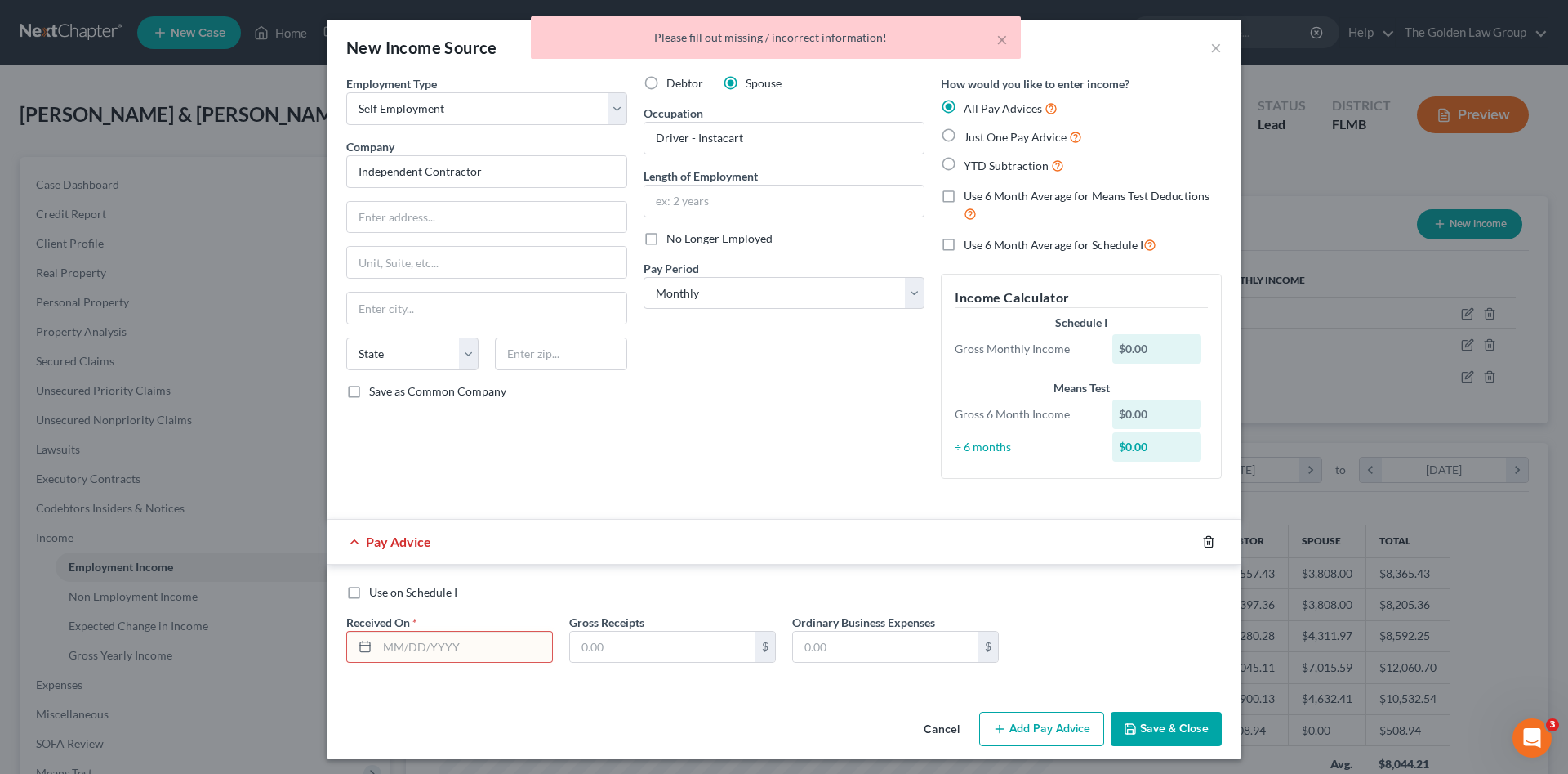
click at [1208, 543] on line "button" at bounding box center [1208, 543] width 0 height 4
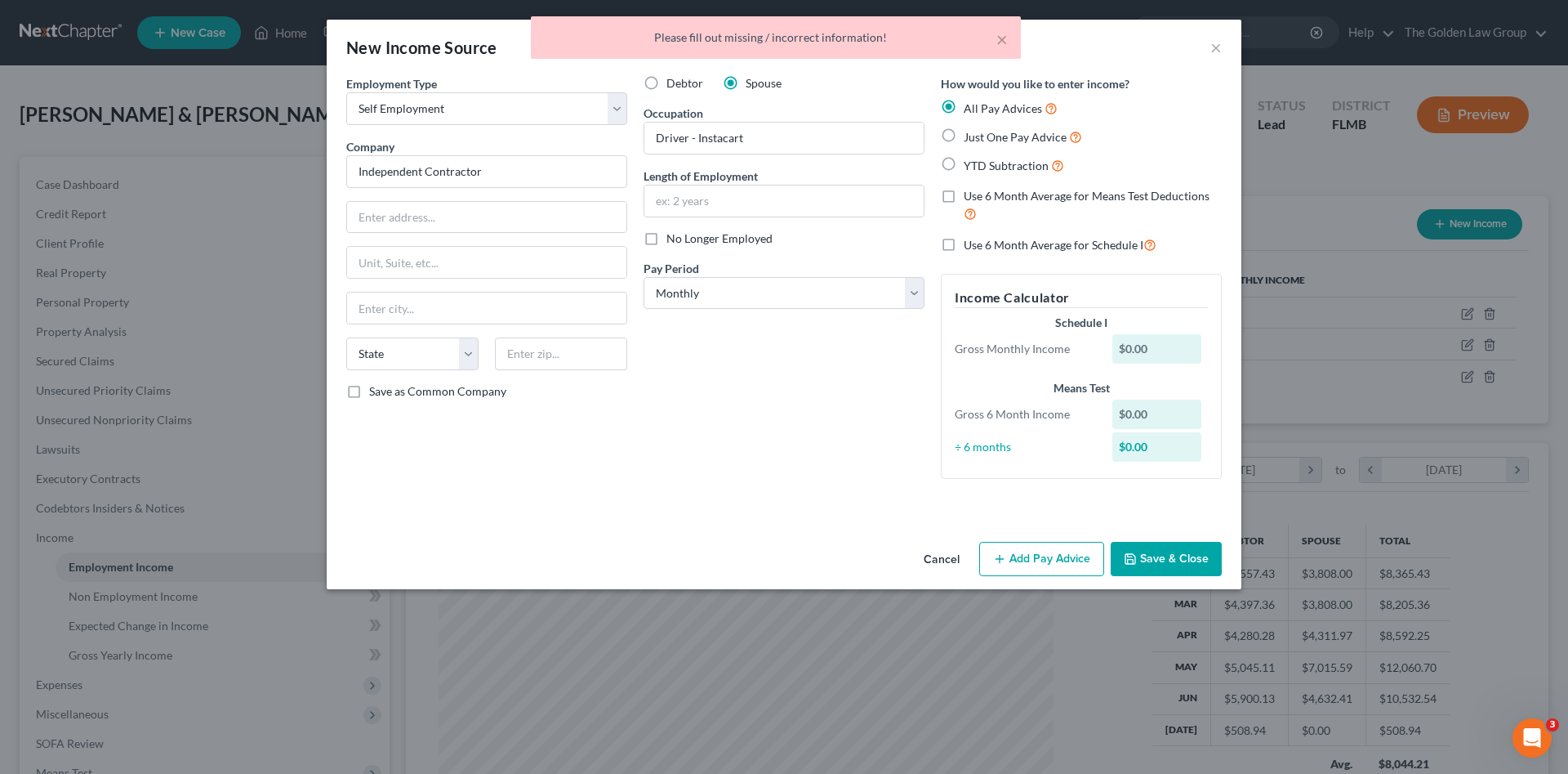
click at [1171, 561] on button "Save & Close" at bounding box center [1166, 558] width 111 height 34
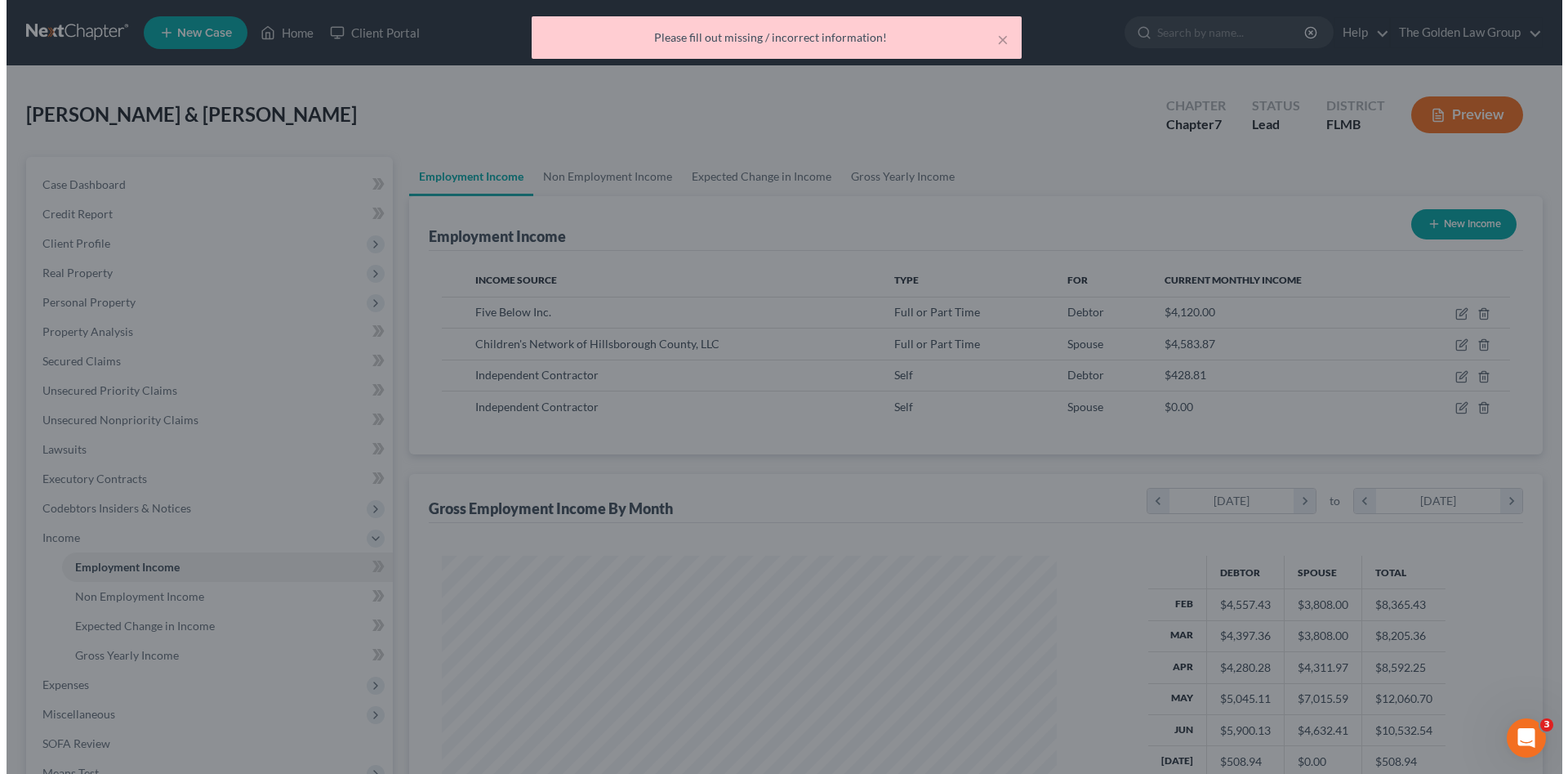
scroll to position [816570, 816149]
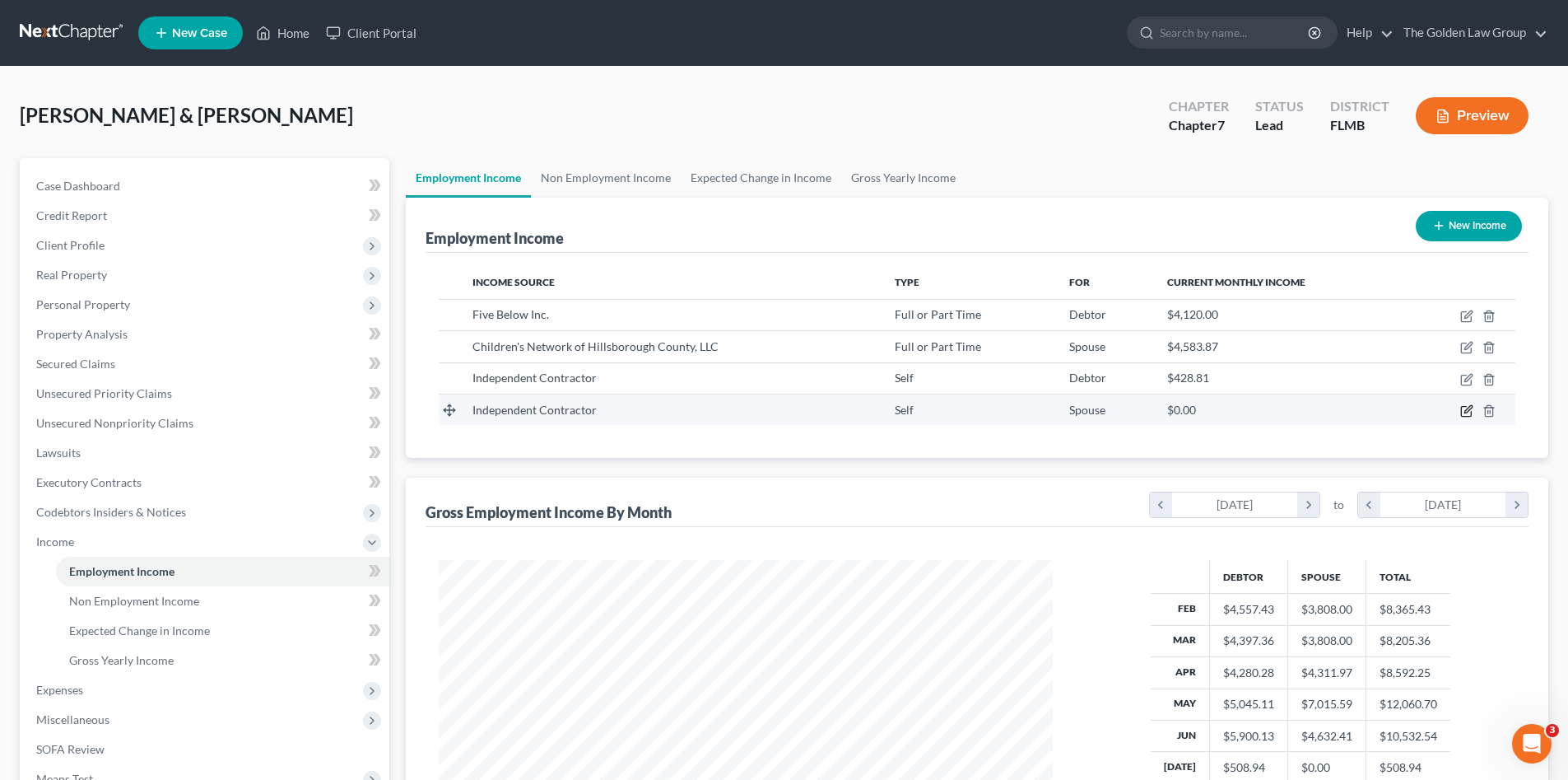
click at [1466, 413] on icon "button" at bounding box center [1468, 409] width 7 height 7
select select "1"
select select "0"
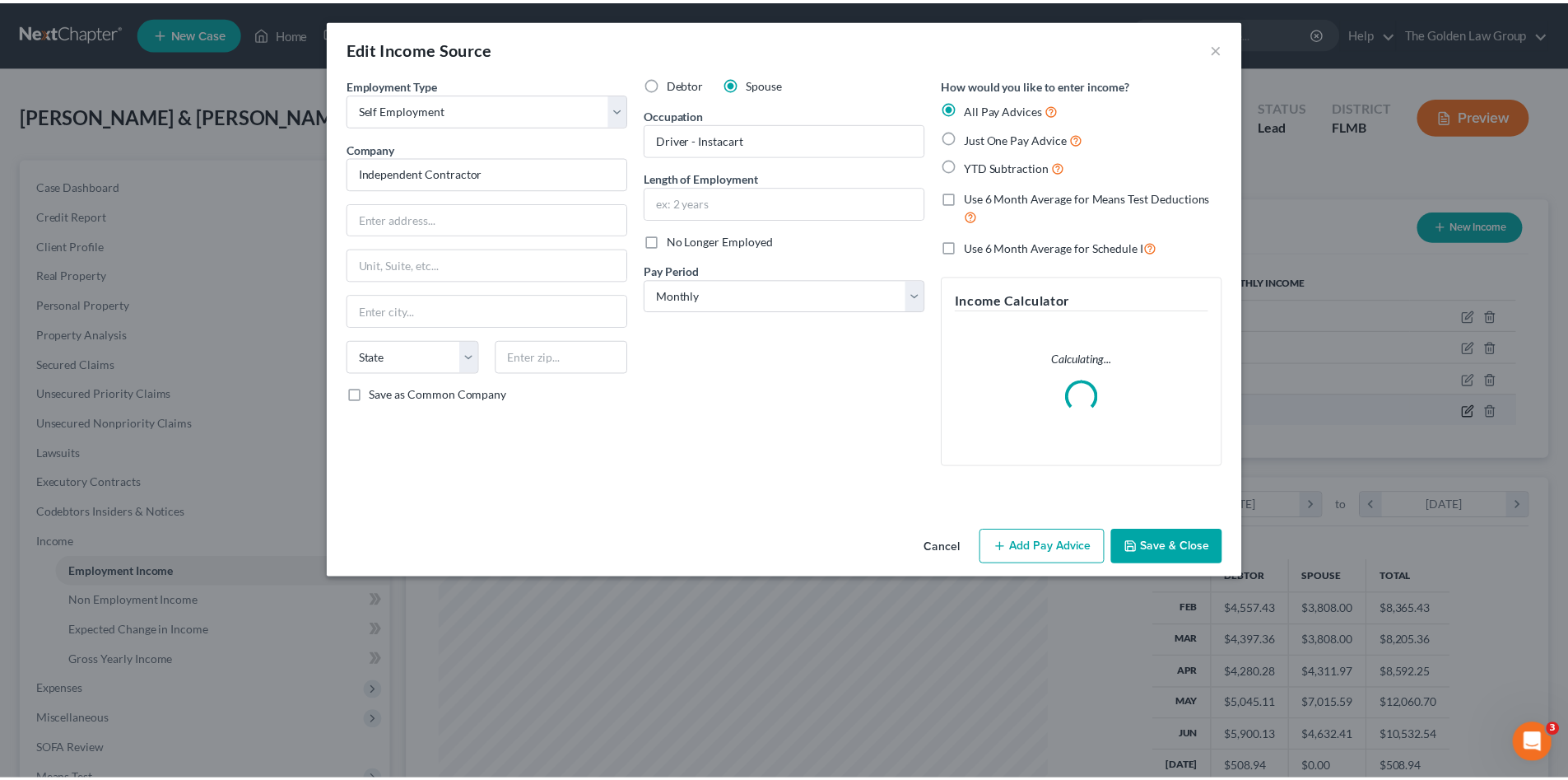
scroll to position [309, 653]
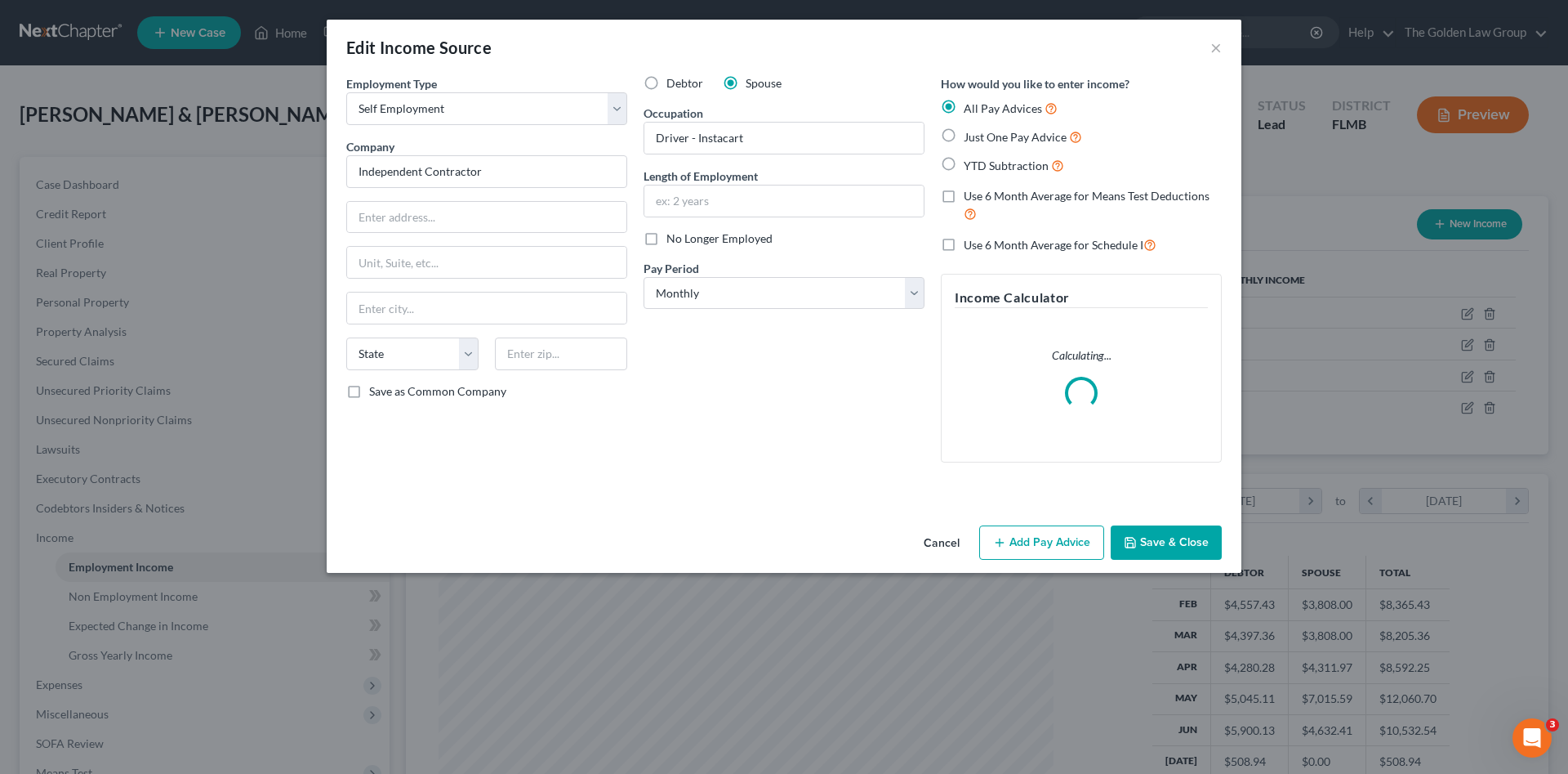
click at [935, 550] on button "Cancel" at bounding box center [941, 543] width 62 height 32
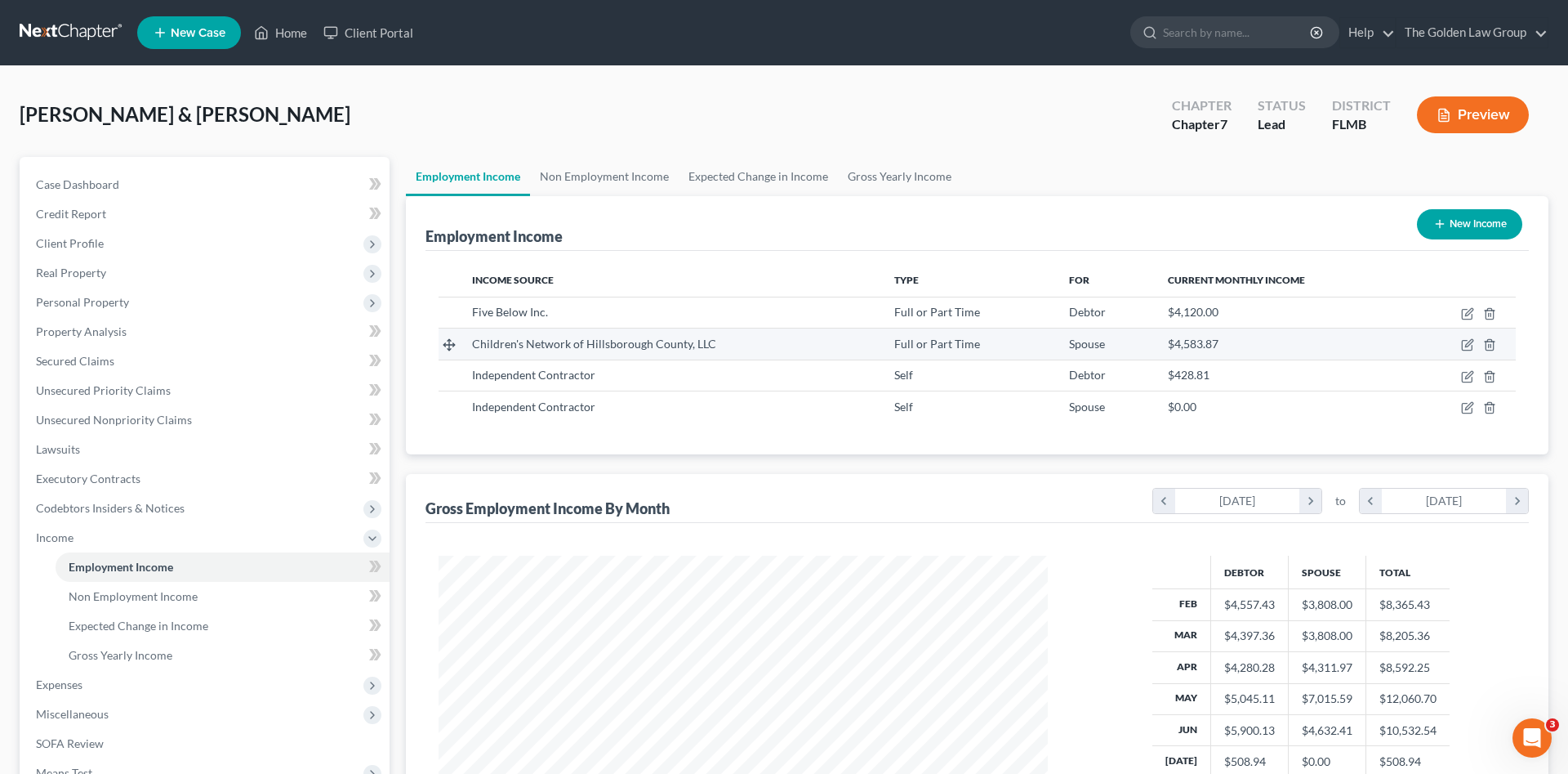
scroll to position [816570, 816149]
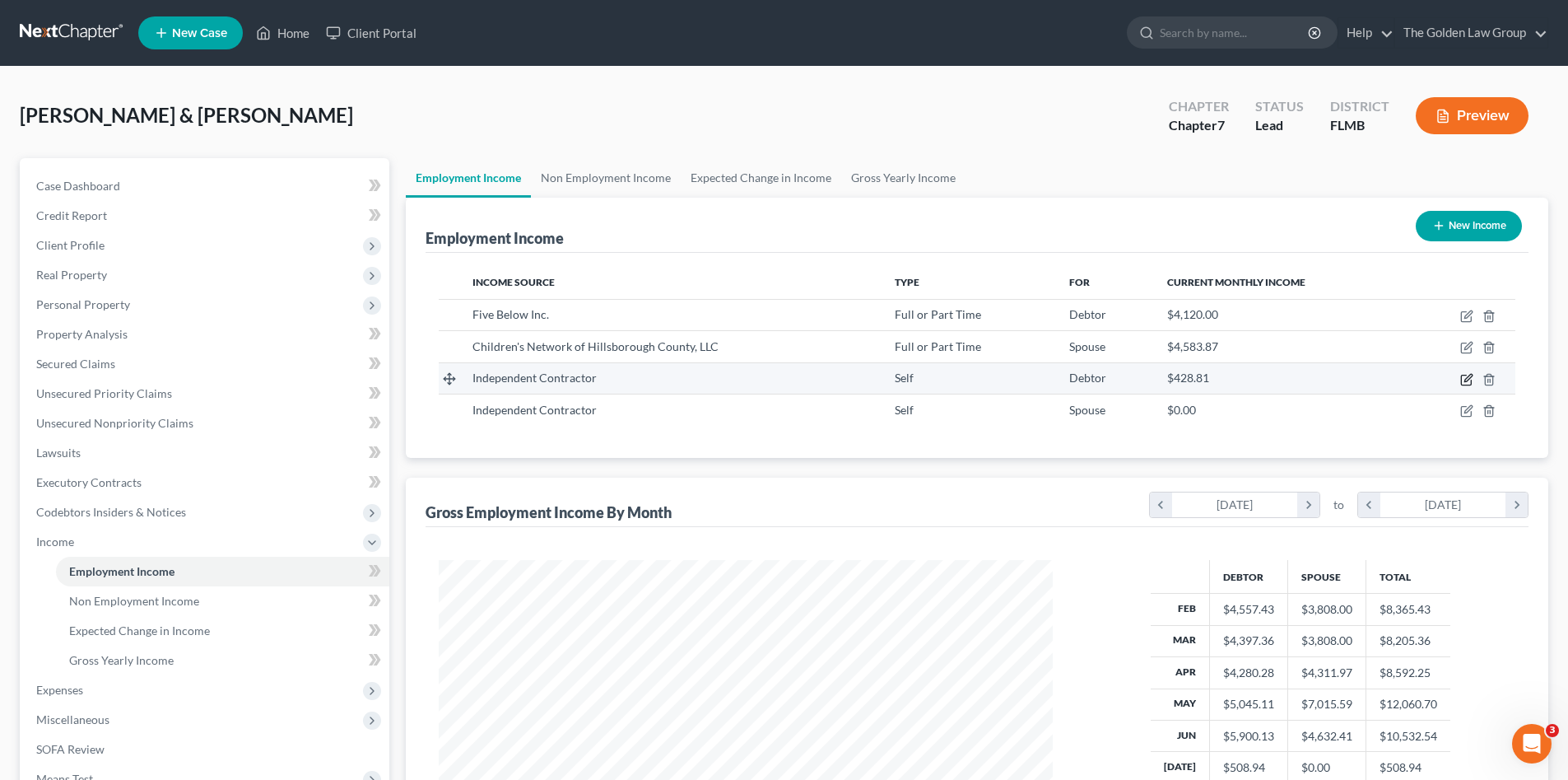
click at [1465, 378] on icon "button" at bounding box center [1466, 379] width 13 height 13
select select "1"
select select "0"
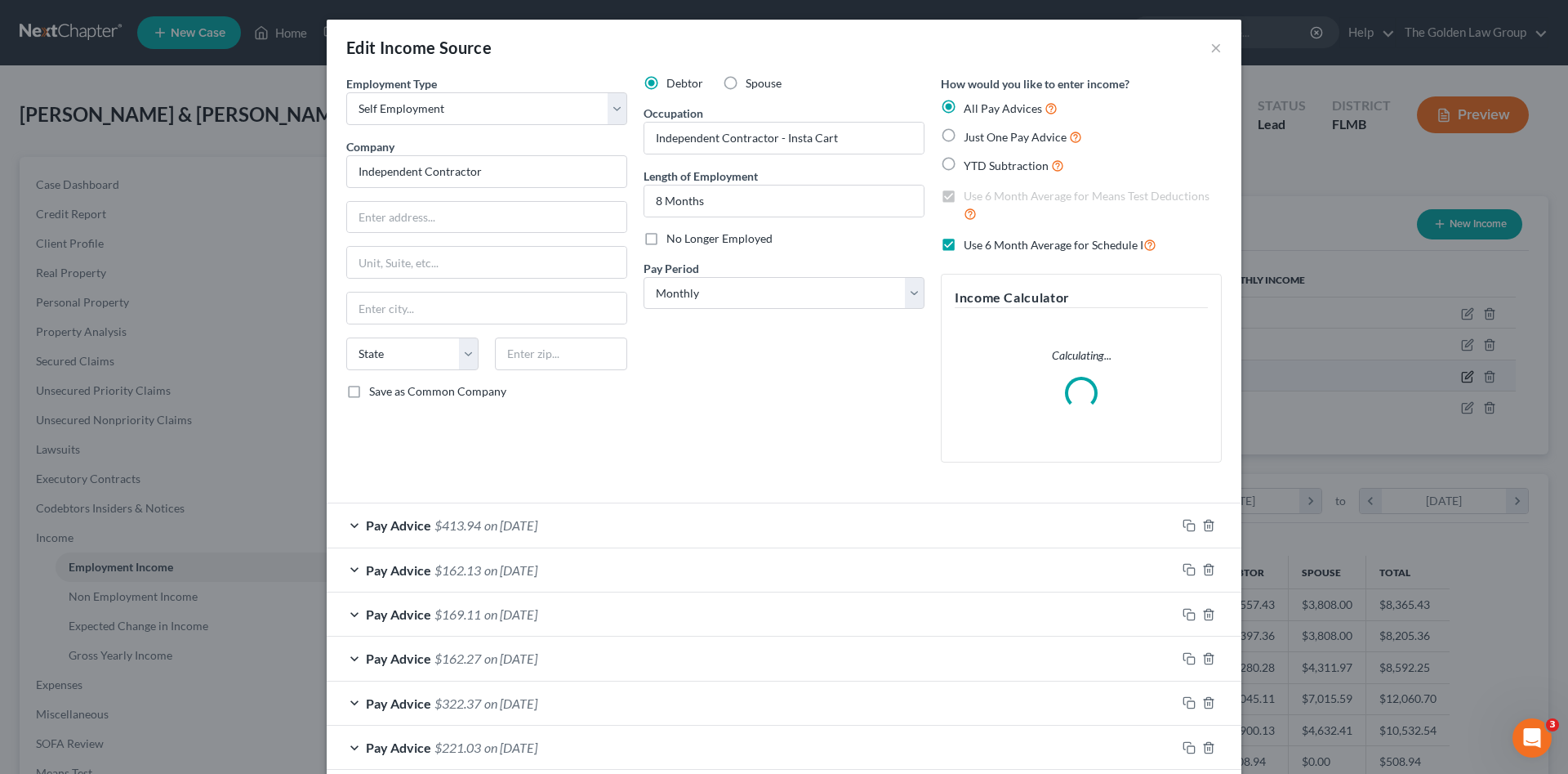
scroll to position [307, 648]
drag, startPoint x: 845, startPoint y: 139, endPoint x: 569, endPoint y: 157, distance: 276.6
click at [569, 156] on div "Employment Type * Select Full or Part Time Employment Self Employment Company *…" at bounding box center [784, 282] width 892 height 414
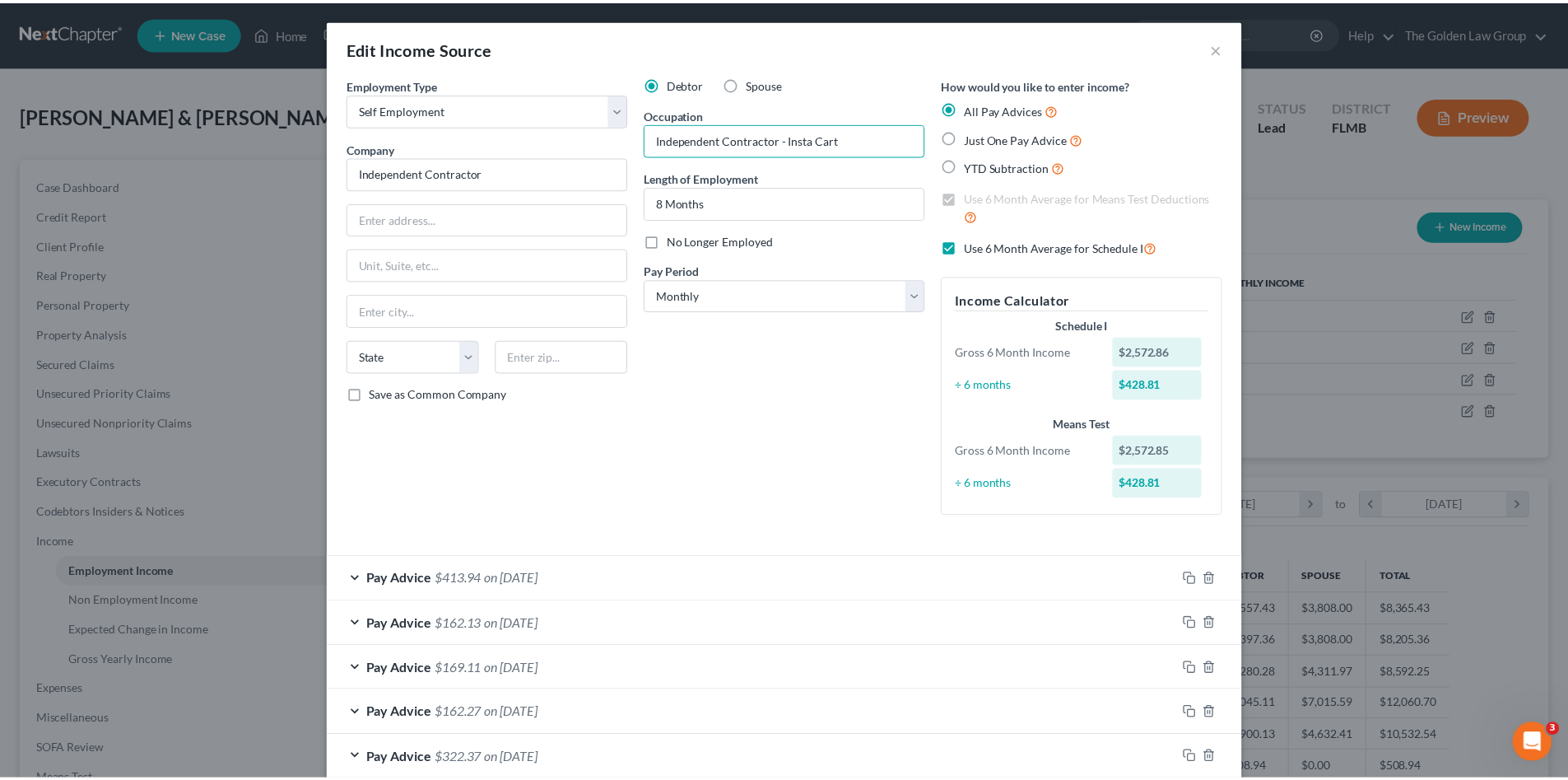
scroll to position [136, 0]
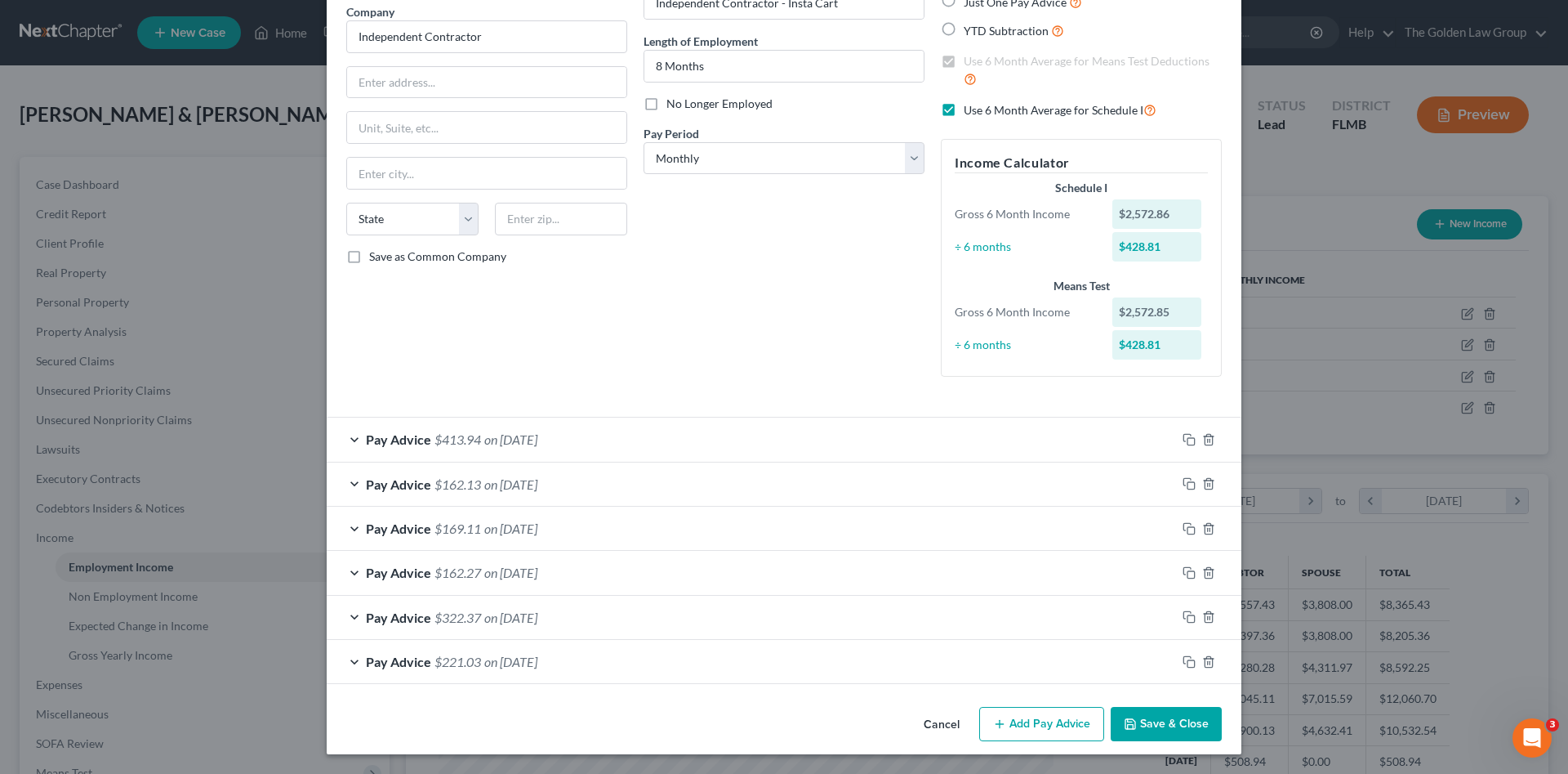
click at [1162, 721] on button "Save & Close" at bounding box center [1166, 723] width 111 height 34
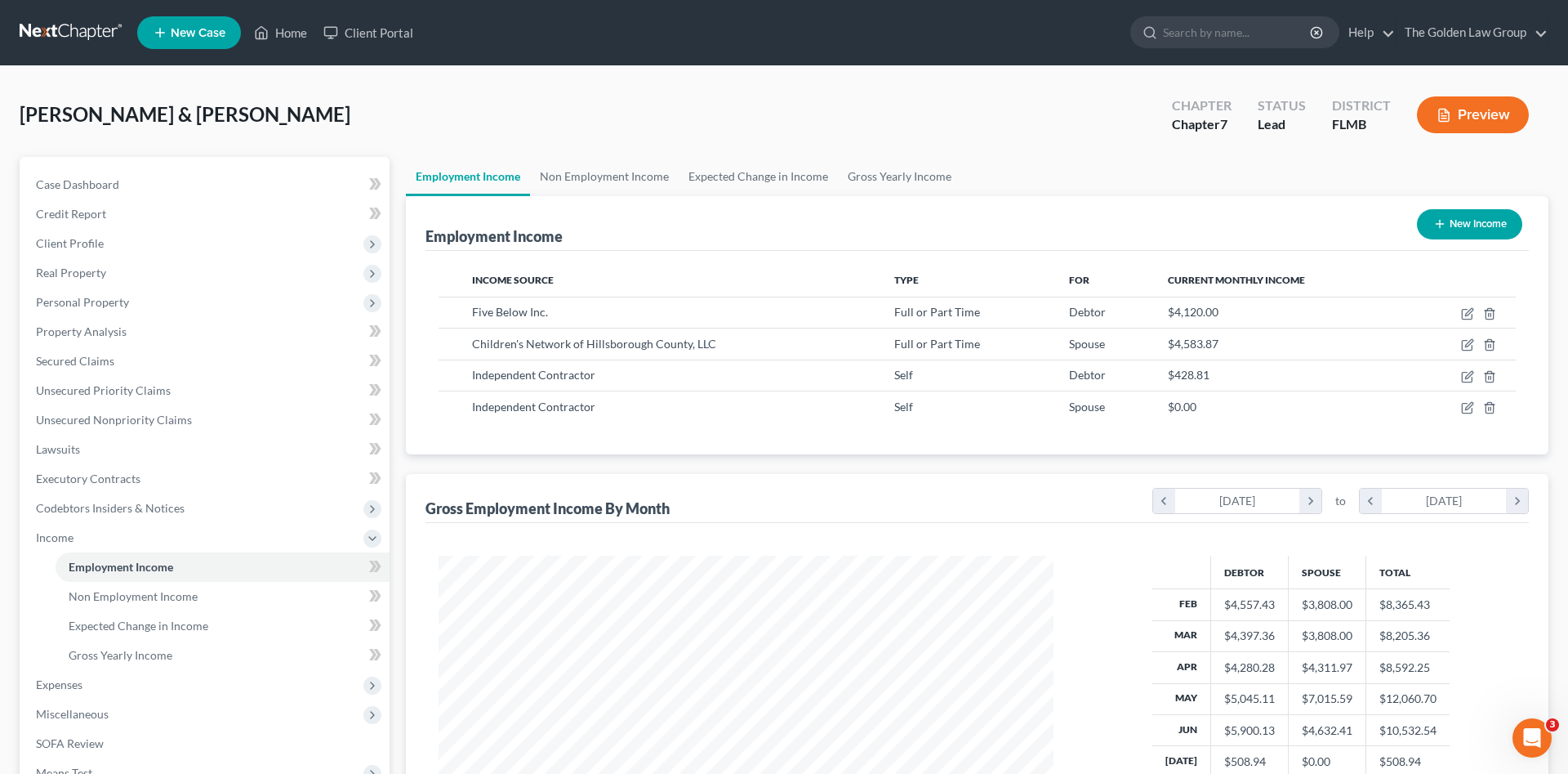
scroll to position [816570, 816149]
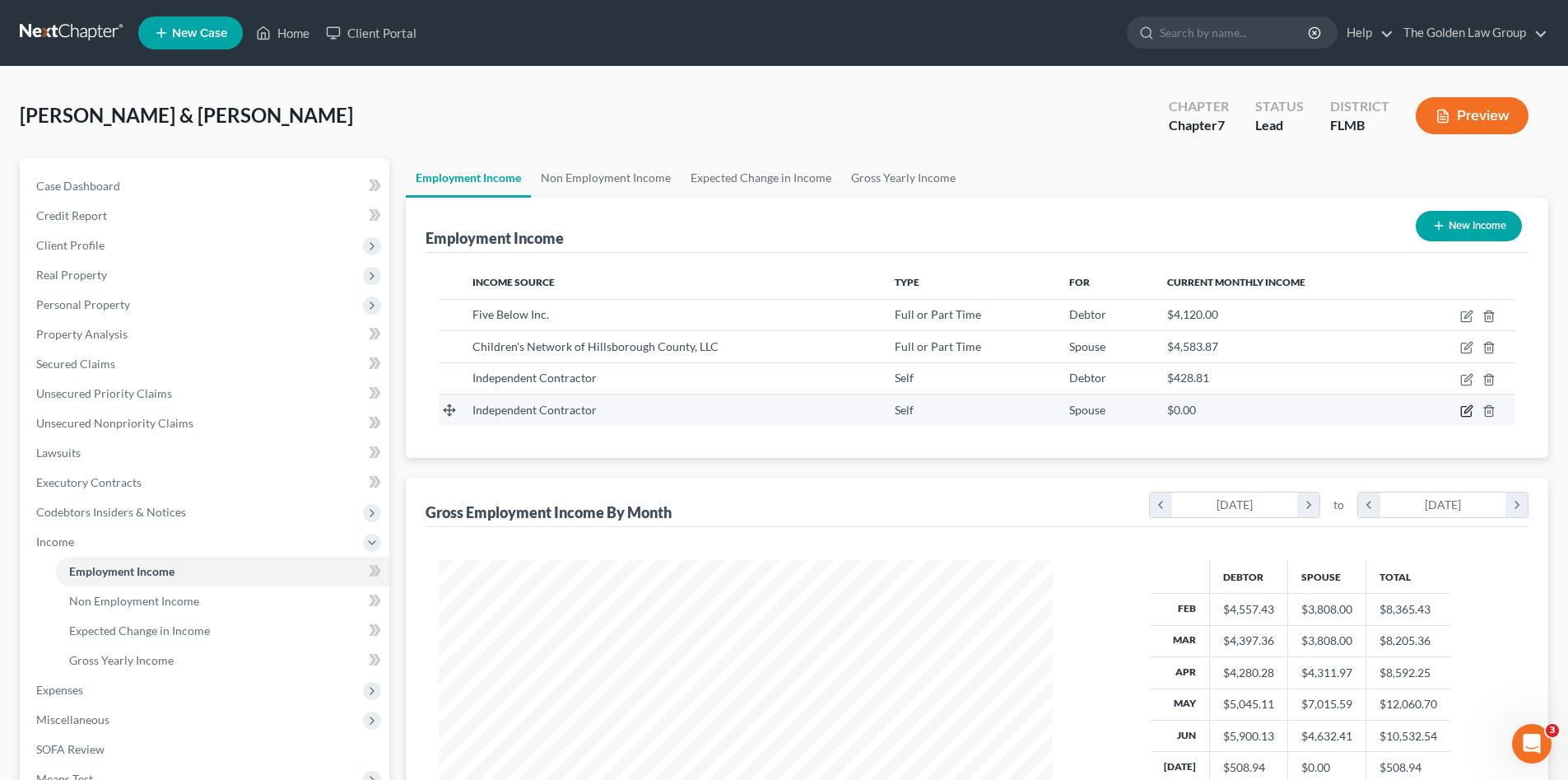
click at [1460, 412] on icon "button" at bounding box center [1466, 411] width 13 height 13
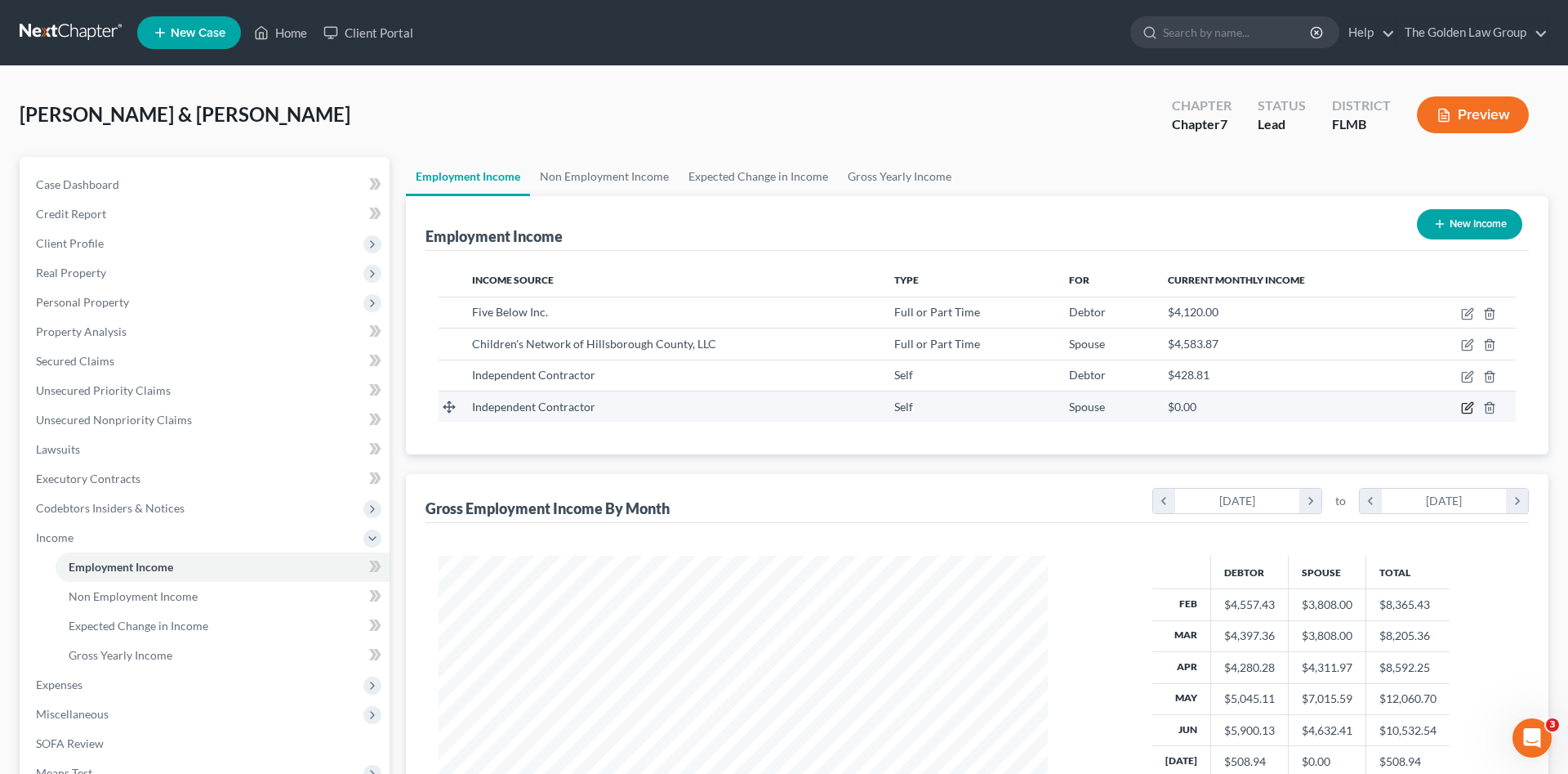
select select "1"
select select "0"
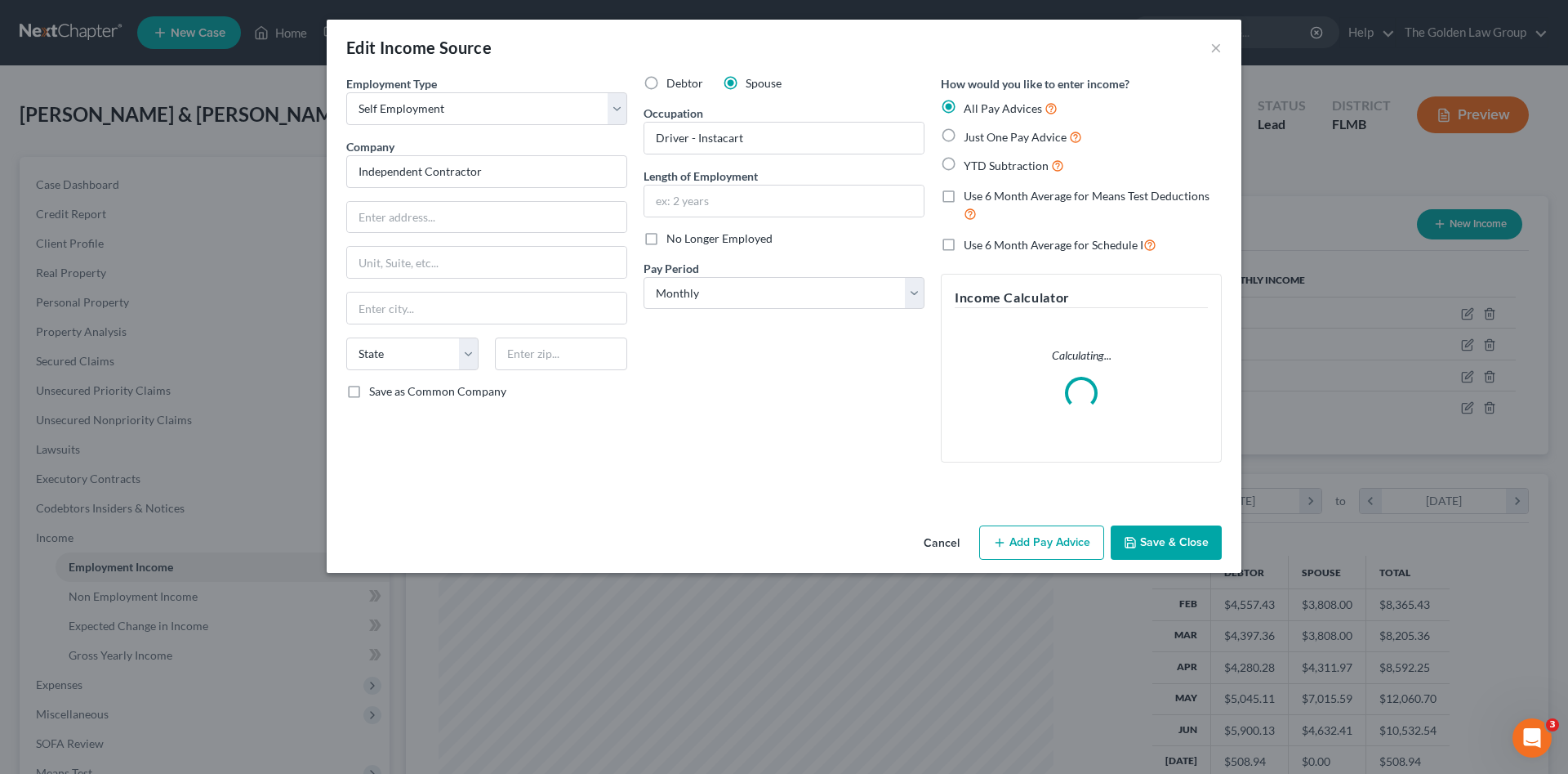
scroll to position [307, 648]
click at [791, 202] on input "text" at bounding box center [784, 201] width 280 height 31
drag, startPoint x: 723, startPoint y: 138, endPoint x: 633, endPoint y: 149, distance: 90.7
click at [633, 148] on div "Employment Type * Select Full or Part Time Employment Self Employment Company *…" at bounding box center [784, 282] width 892 height 414
paste input "Independent Contractor - Insta C"
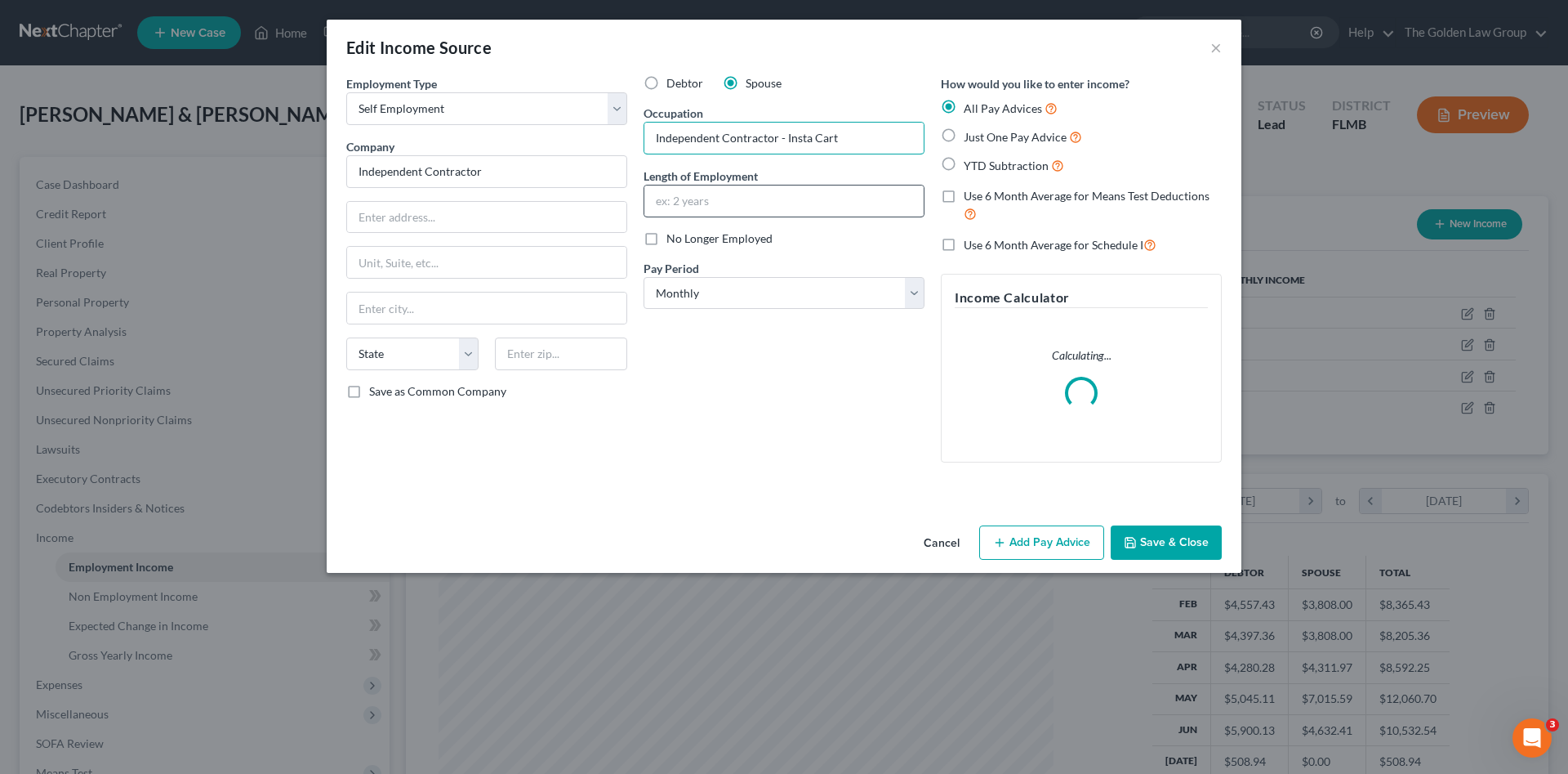
type input "Independent Contractor - Insta Cart"
click at [767, 209] on input "text" at bounding box center [784, 201] width 280 height 31
type input "8 Months"
click at [1018, 537] on button "Add Pay Advice" at bounding box center [1041, 542] width 125 height 34
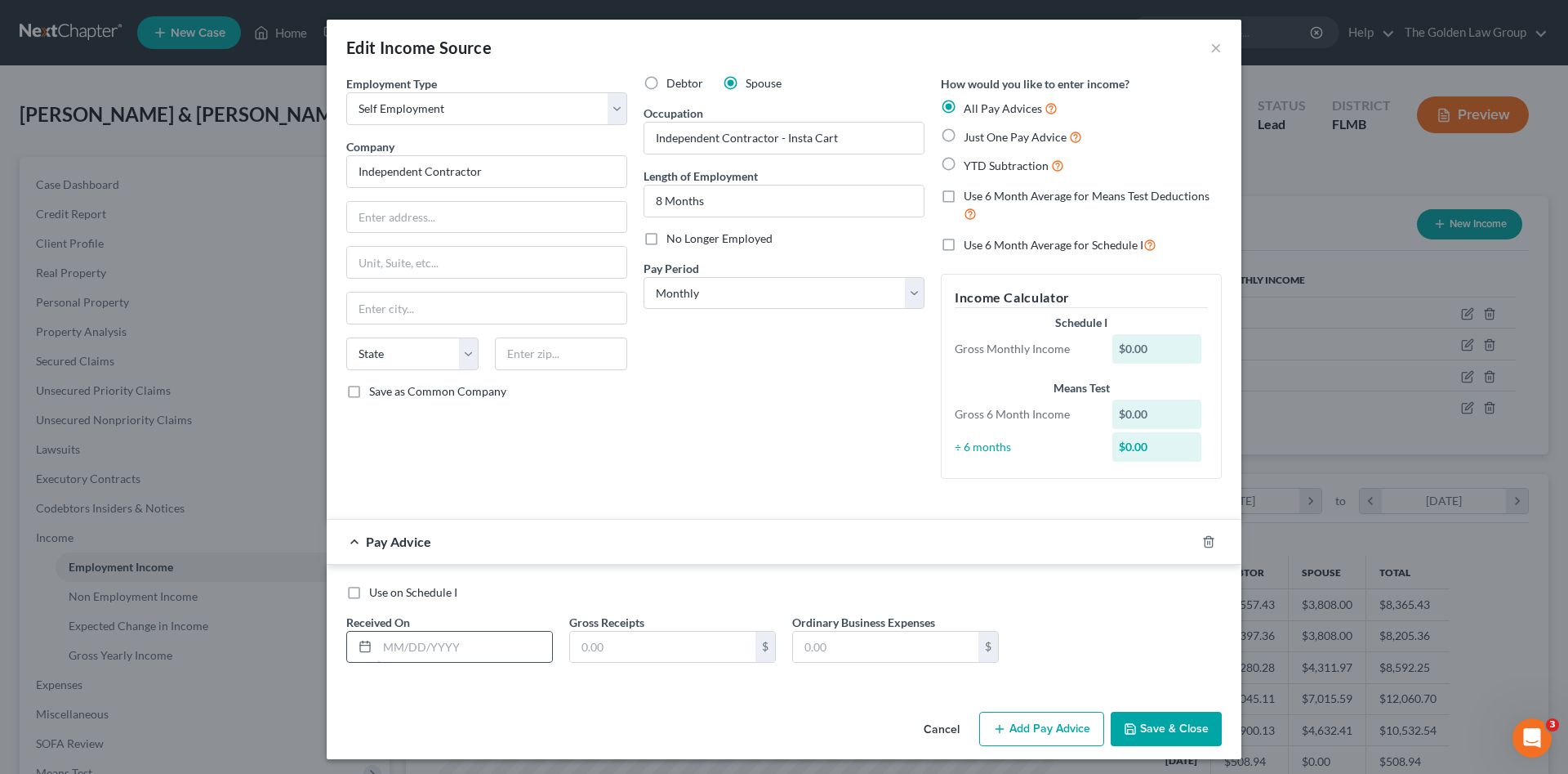
click at [462, 636] on input "text" at bounding box center [465, 646] width 174 height 31
type input "[DATE]"
type input "759.02"
click at [915, 654] on input "text" at bounding box center [886, 646] width 186 height 31
drag, startPoint x: 850, startPoint y: 650, endPoint x: 798, endPoint y: 645, distance: 52.2
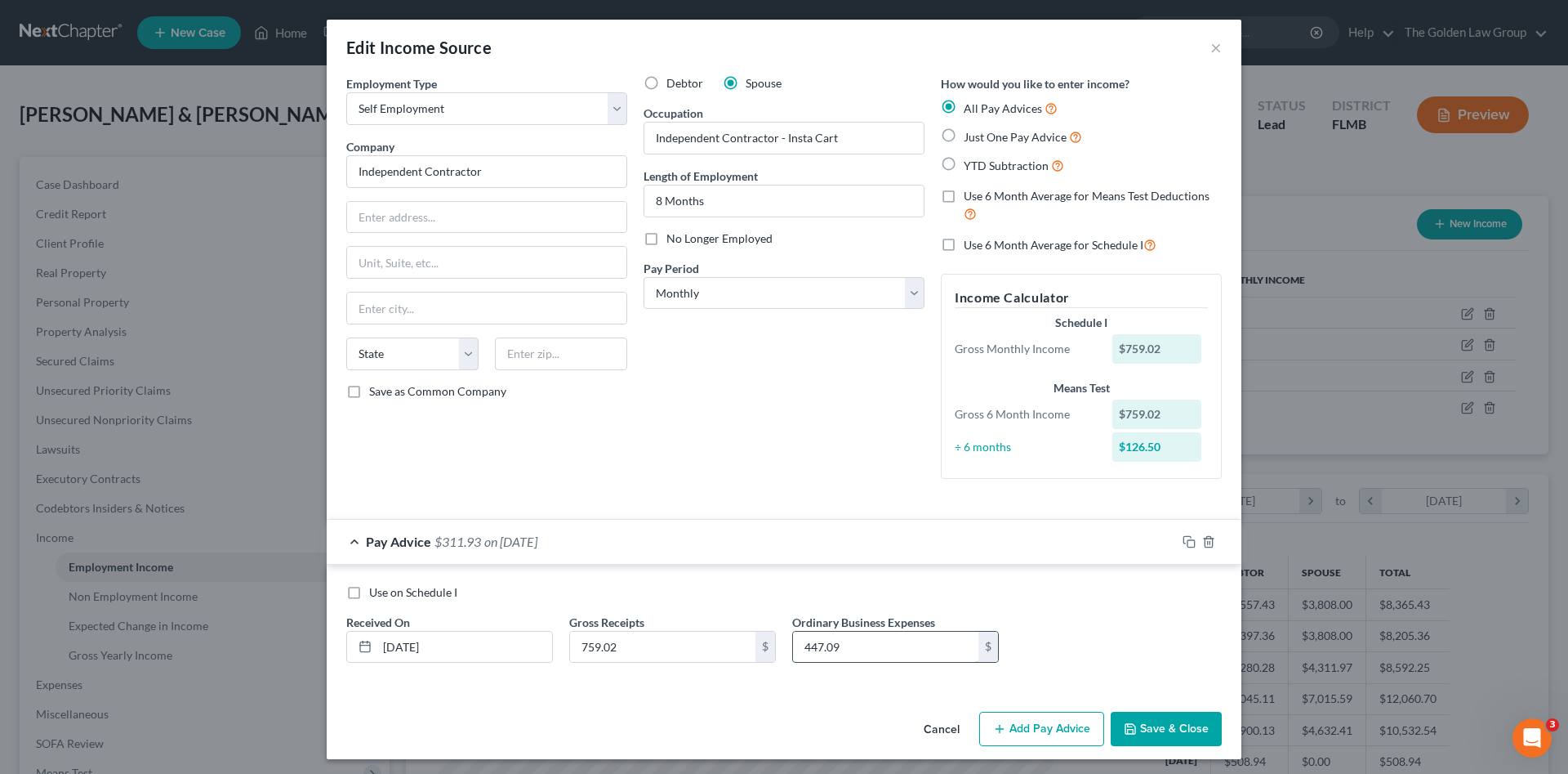
click at [798, 645] on input "447.09" at bounding box center [886, 646] width 186 height 31
type input "477.09"
drag, startPoint x: 1019, startPoint y: 720, endPoint x: 987, endPoint y: 652, distance: 75.2
click at [1018, 718] on button "Add Pay Advice" at bounding box center [1041, 728] width 125 height 34
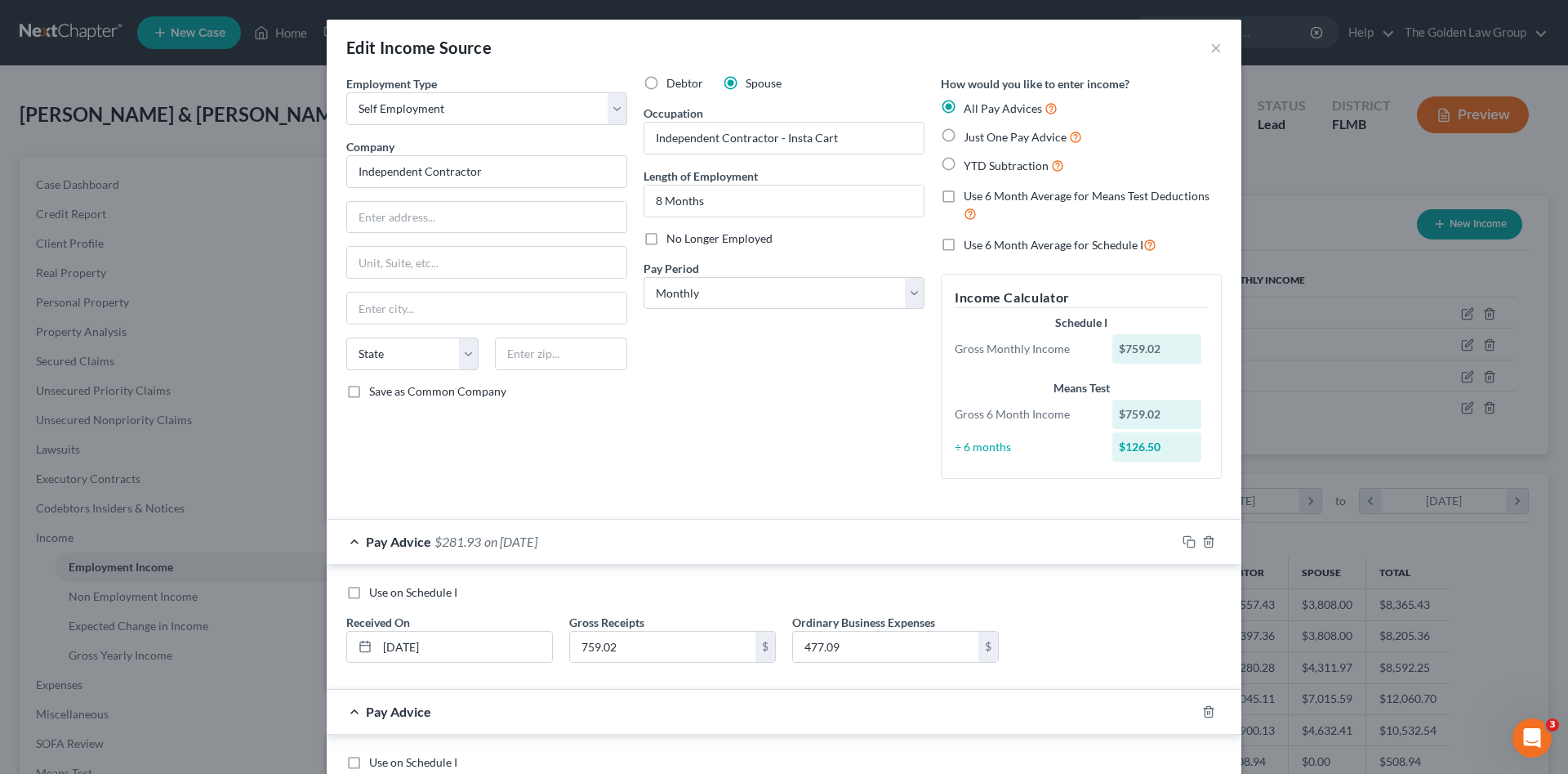
scroll to position [137, 0]
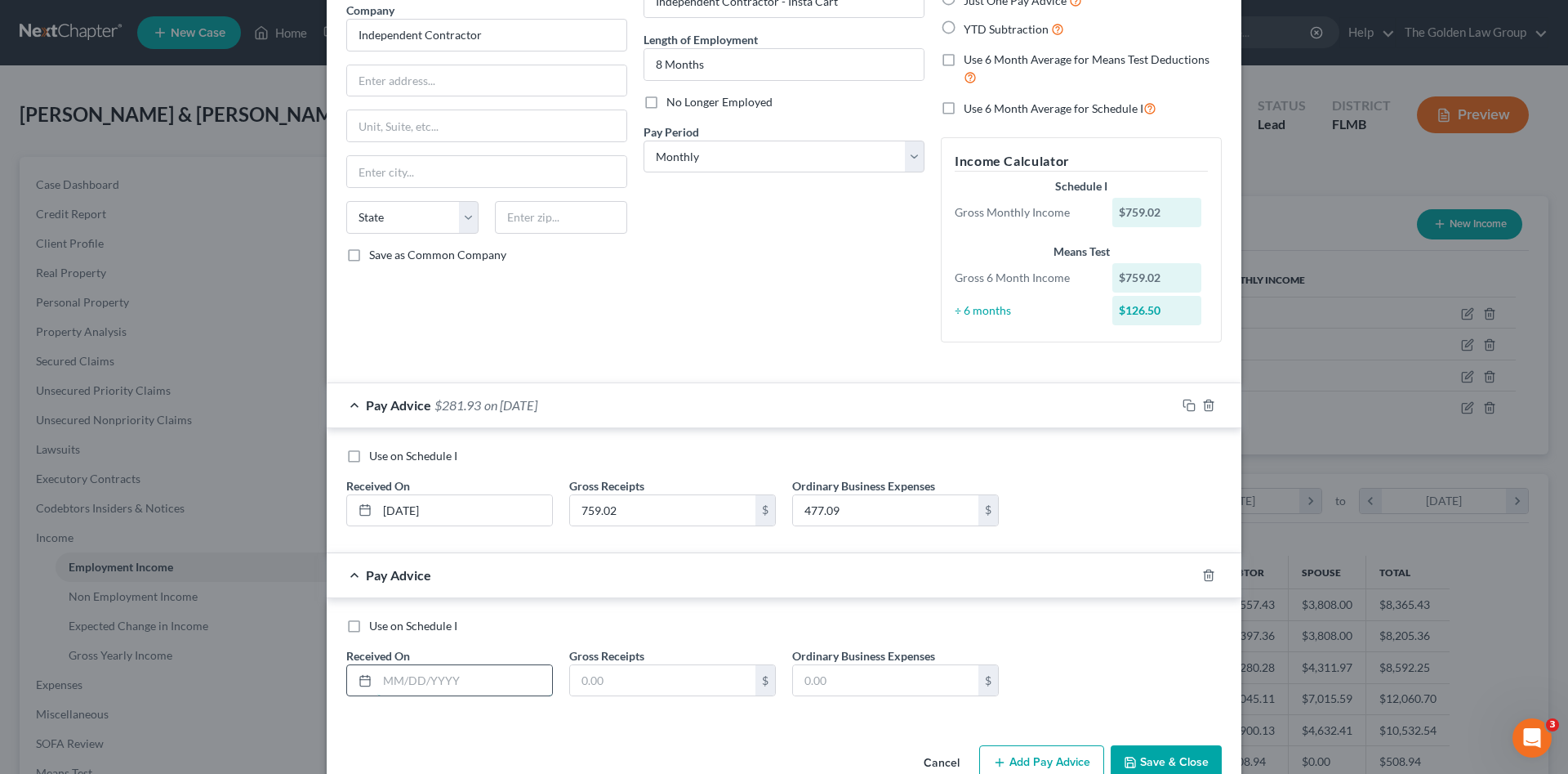
click at [462, 679] on input "text" at bounding box center [465, 680] width 174 height 31
type input "[DATE]"
click at [589, 674] on input "text" at bounding box center [663, 680] width 186 height 31
type input "870.89"
type input "354.80"
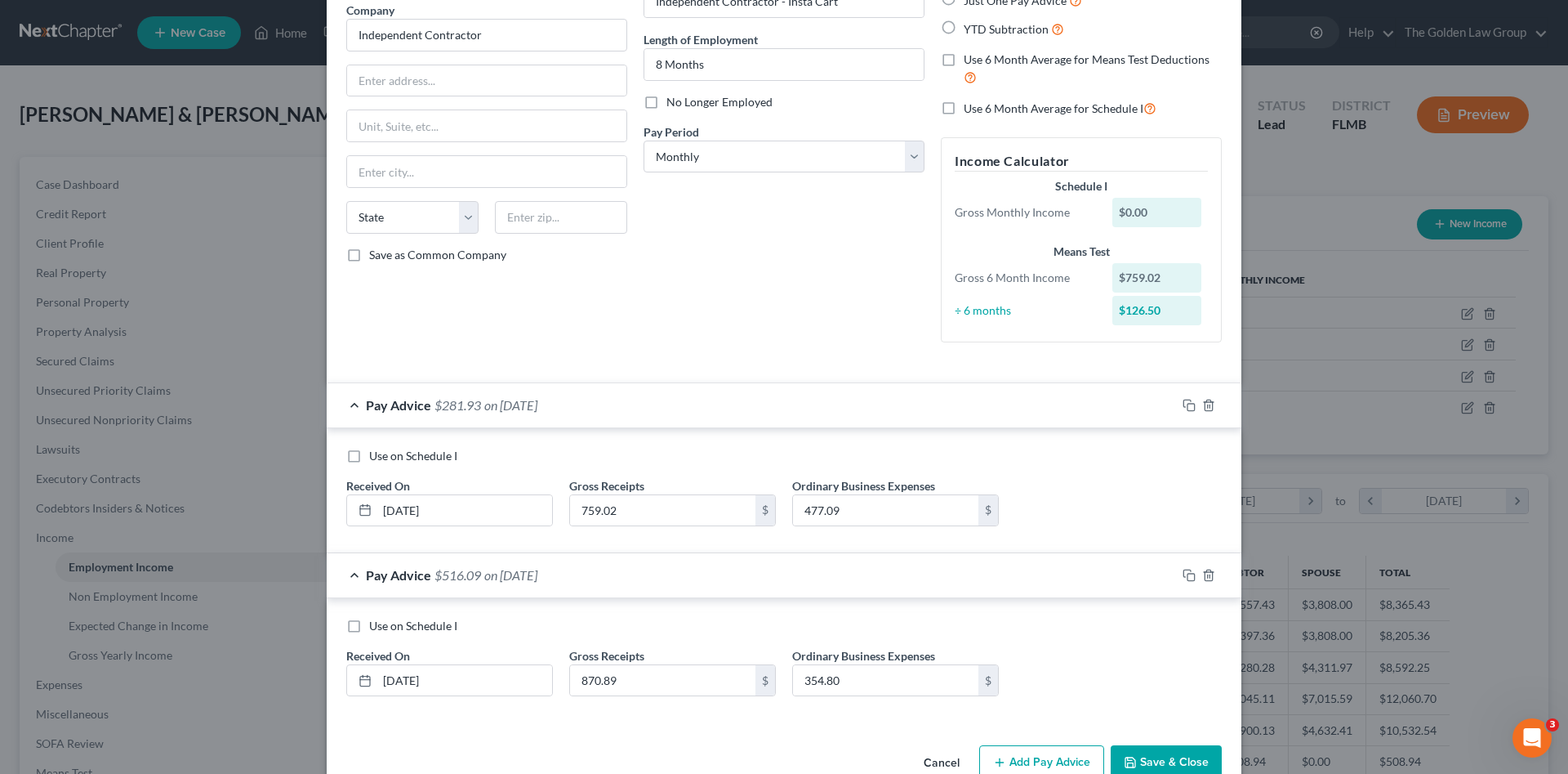
click at [1033, 770] on button "Add Pay Advice" at bounding box center [1041, 762] width 125 height 34
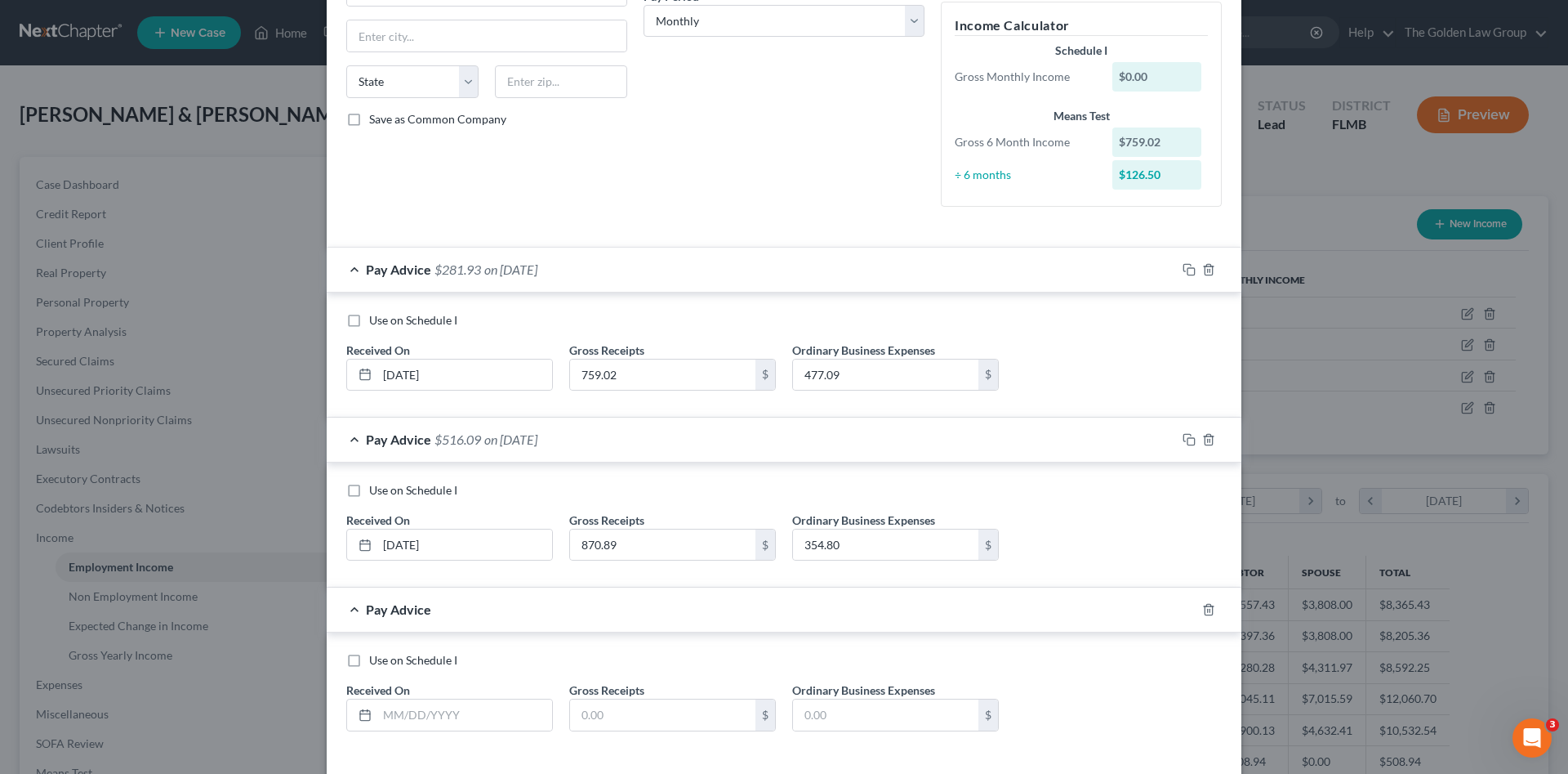
scroll to position [344, 0]
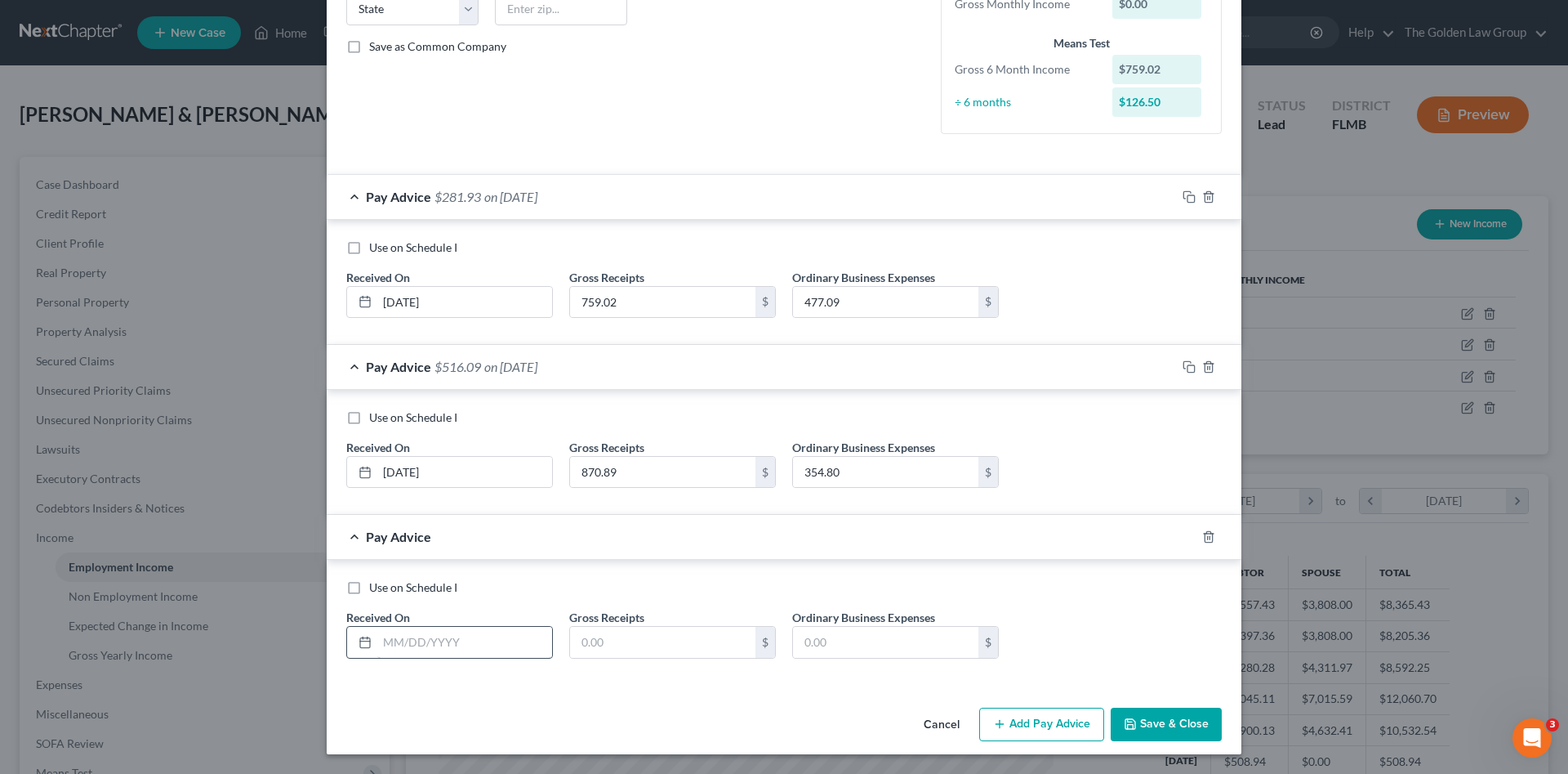
click at [444, 632] on input "text" at bounding box center [465, 642] width 174 height 31
type input "[DATE]"
click at [633, 640] on input "text" at bounding box center [663, 642] width 186 height 31
click at [589, 643] on input "text" at bounding box center [663, 642] width 186 height 31
type input "5"
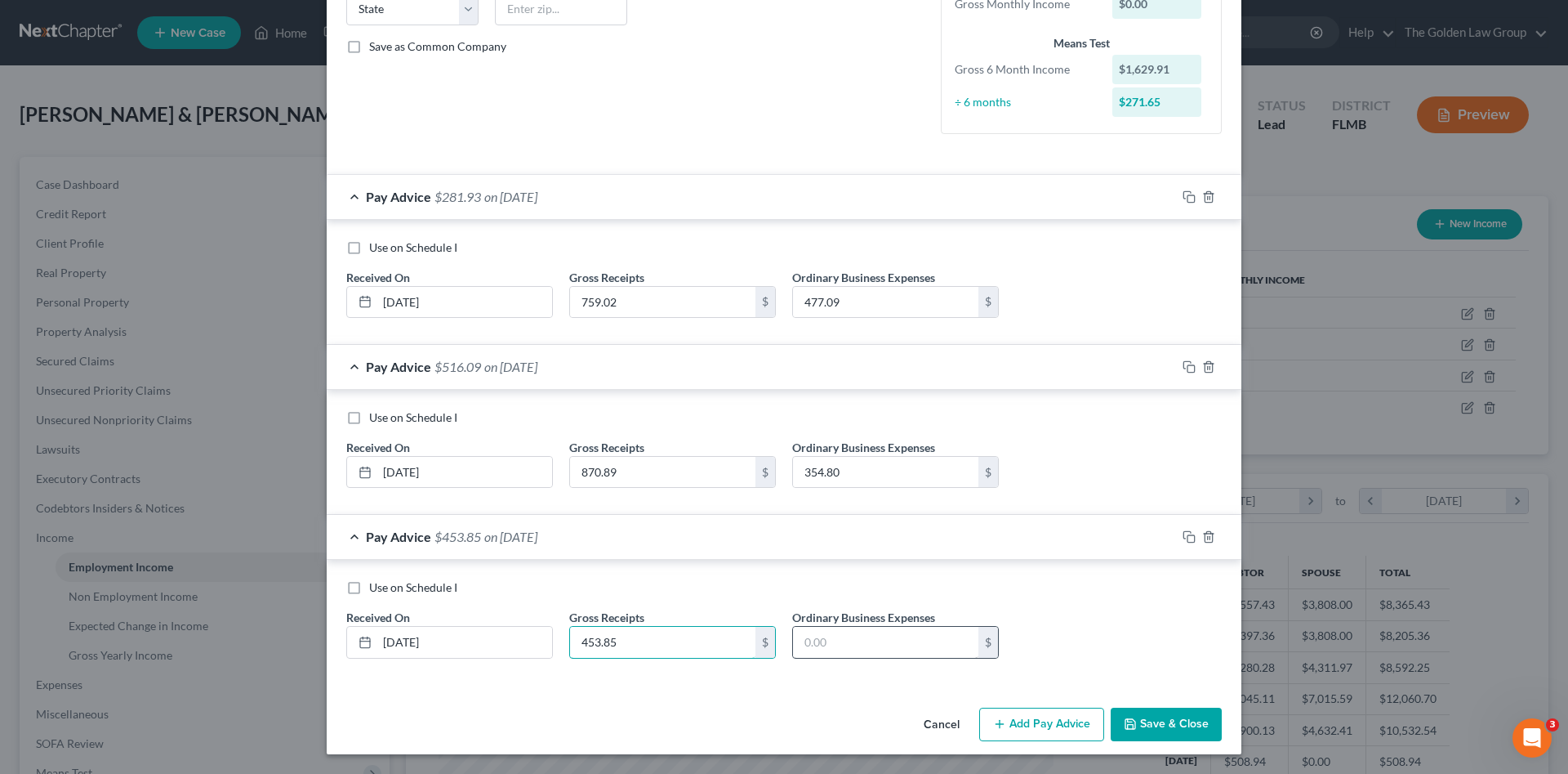
type input "453.85"
click at [944, 651] on input "text" at bounding box center [886, 642] width 186 height 31
type input "342.30"
drag, startPoint x: 1068, startPoint y: 714, endPoint x: 983, endPoint y: 681, distance: 91.2
click at [1067, 714] on button "Add Pay Advice" at bounding box center [1041, 724] width 125 height 34
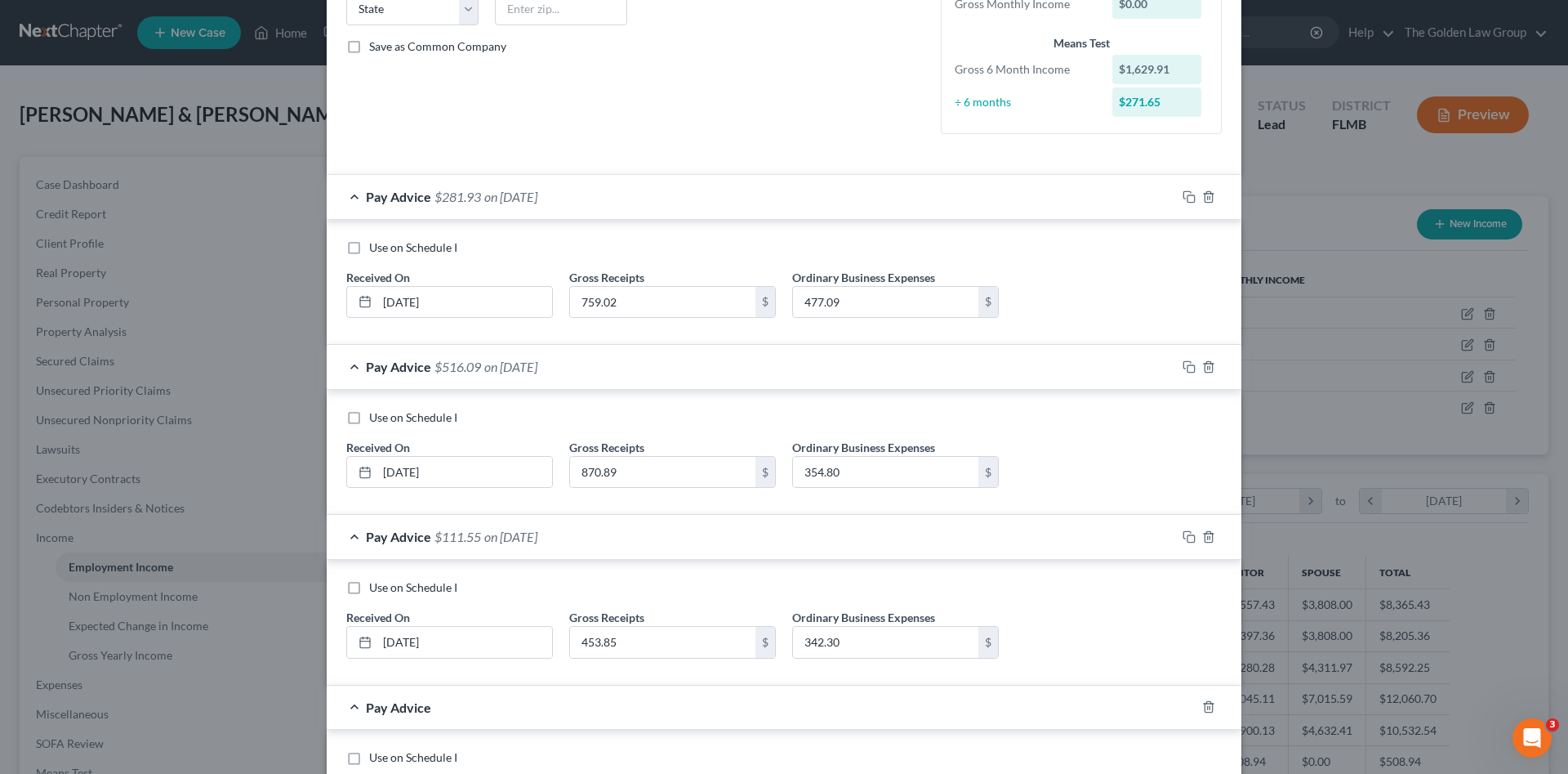
scroll to position [515, 0]
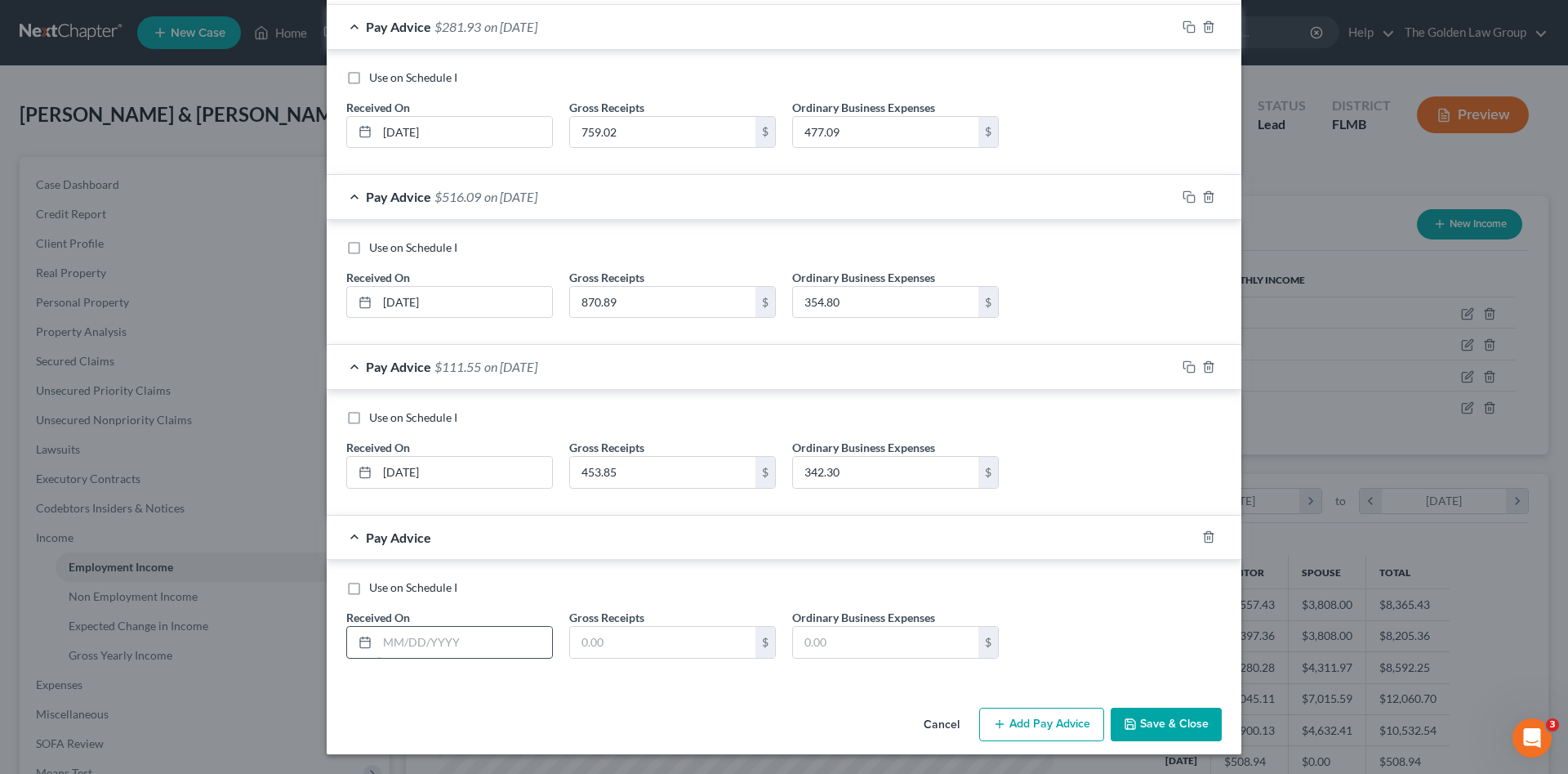
click at [506, 643] on input "text" at bounding box center [465, 642] width 174 height 31
type input "05/30/2025"
click at [660, 647] on input "text" at bounding box center [663, 642] width 186 height 31
type input "106.91"
type input "91.25"
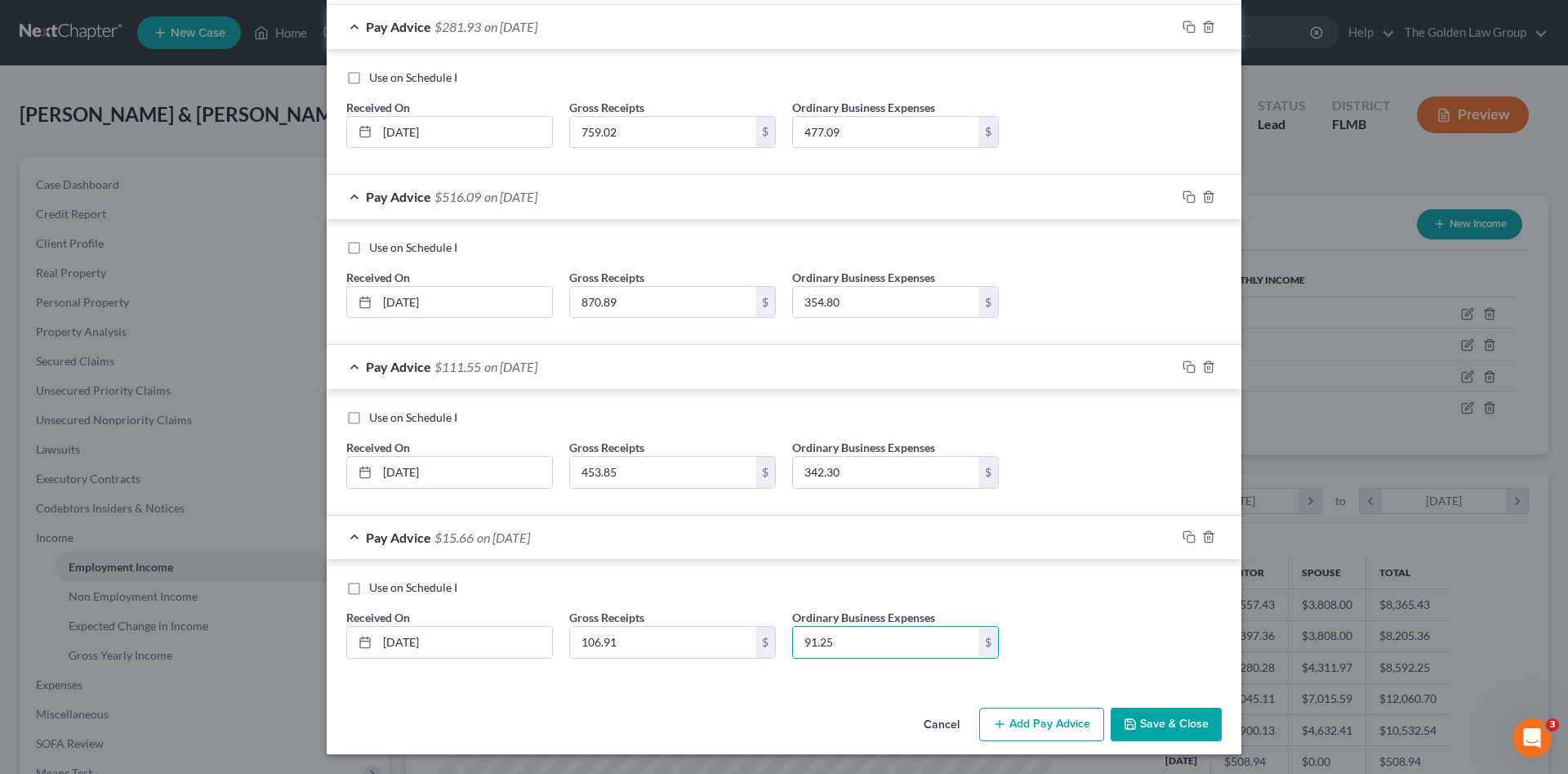
click at [1038, 719] on button "Add Pay Advice" at bounding box center [1041, 724] width 125 height 34
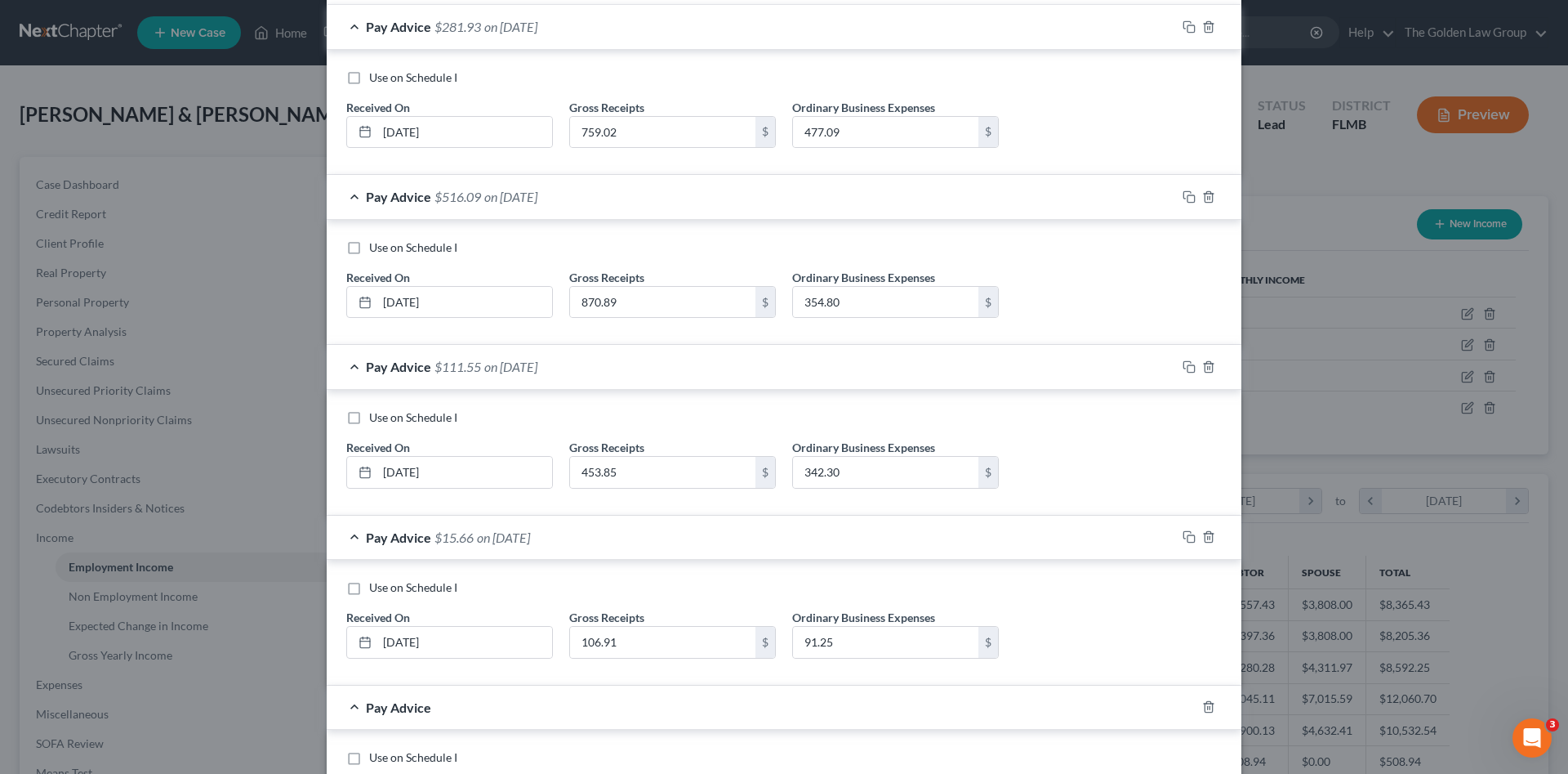
scroll to position [651, 0]
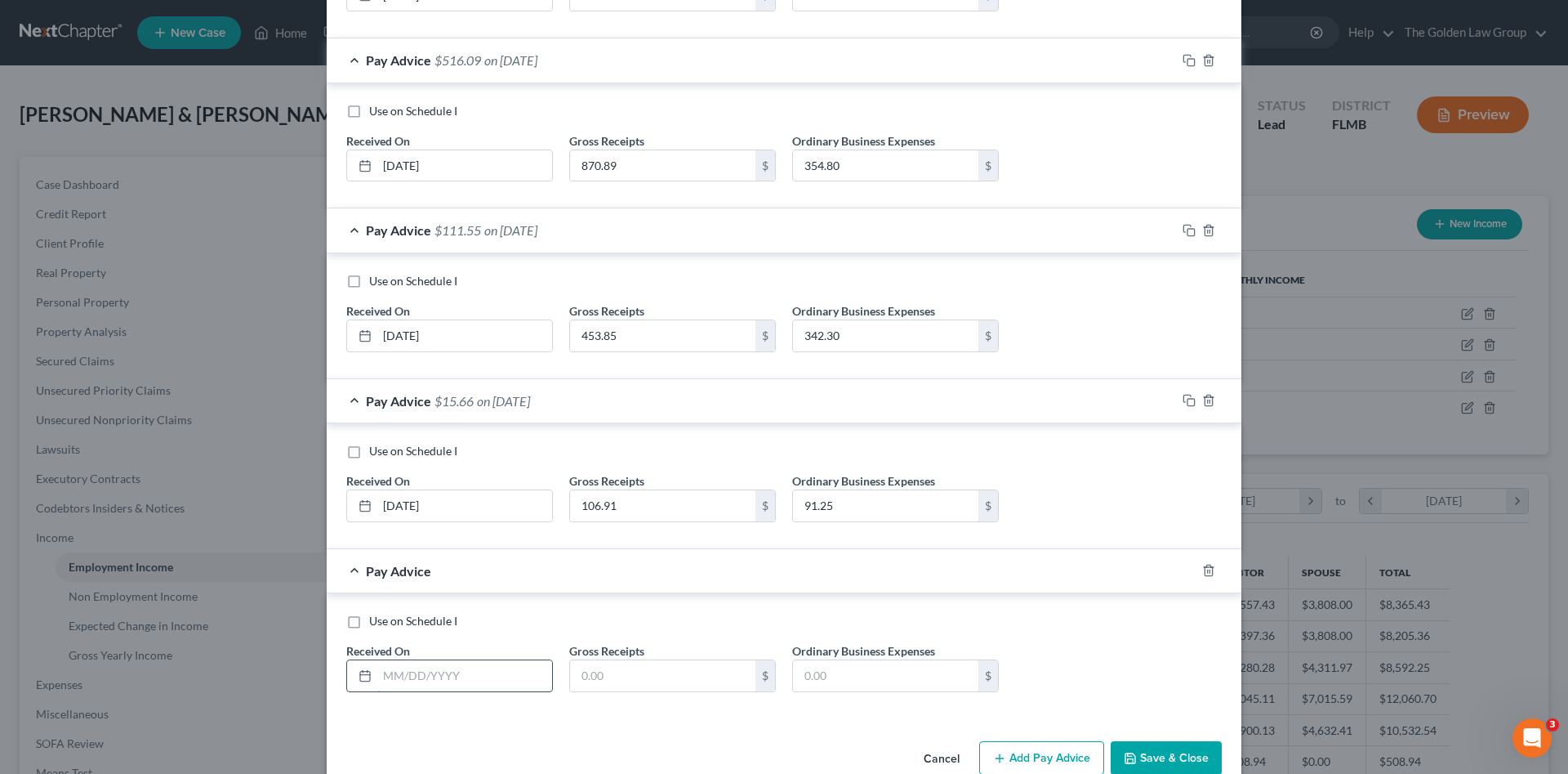
click at [478, 680] on input "text" at bounding box center [465, 675] width 174 height 31
type input "06/30/2025"
drag, startPoint x: 640, startPoint y: 671, endPoint x: 614, endPoint y: 671, distance: 26.0
click at [634, 671] on input "text" at bounding box center [663, 675] width 186 height 31
click at [595, 666] on input "text" at bounding box center [663, 675] width 186 height 31
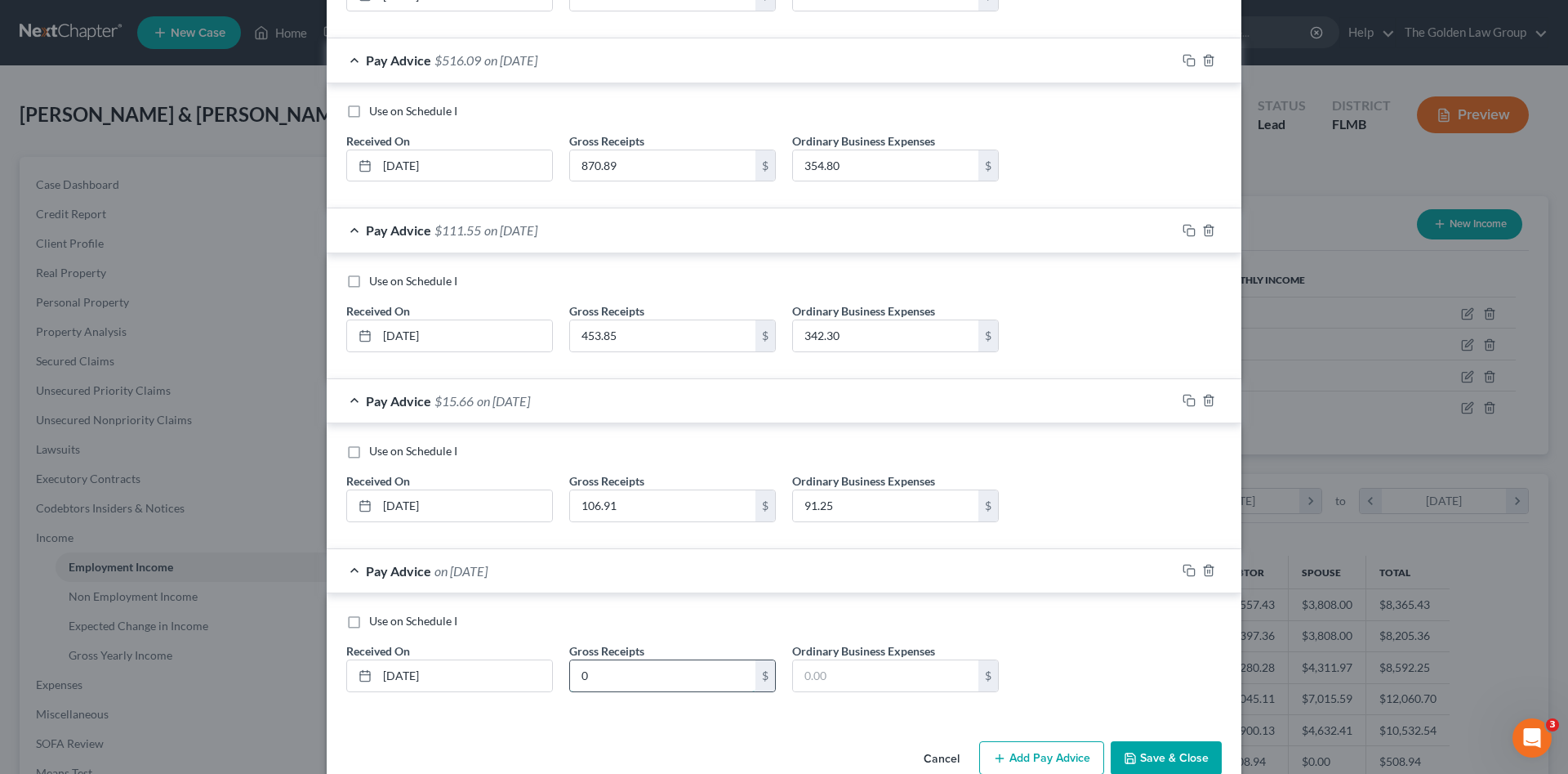
type input "0"
click at [1008, 752] on button "Add Pay Advice" at bounding box center [1041, 757] width 125 height 34
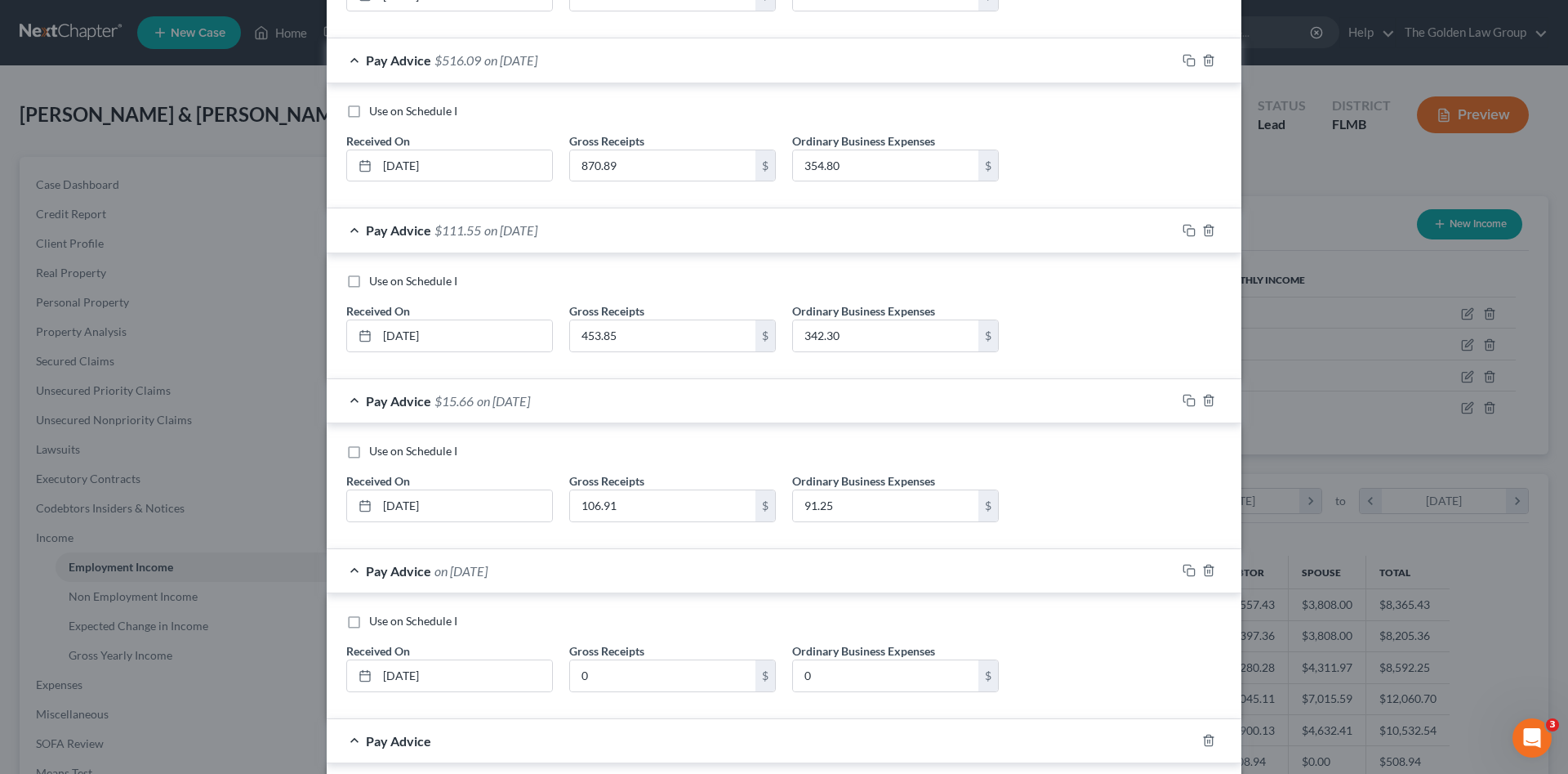
scroll to position [786, 0]
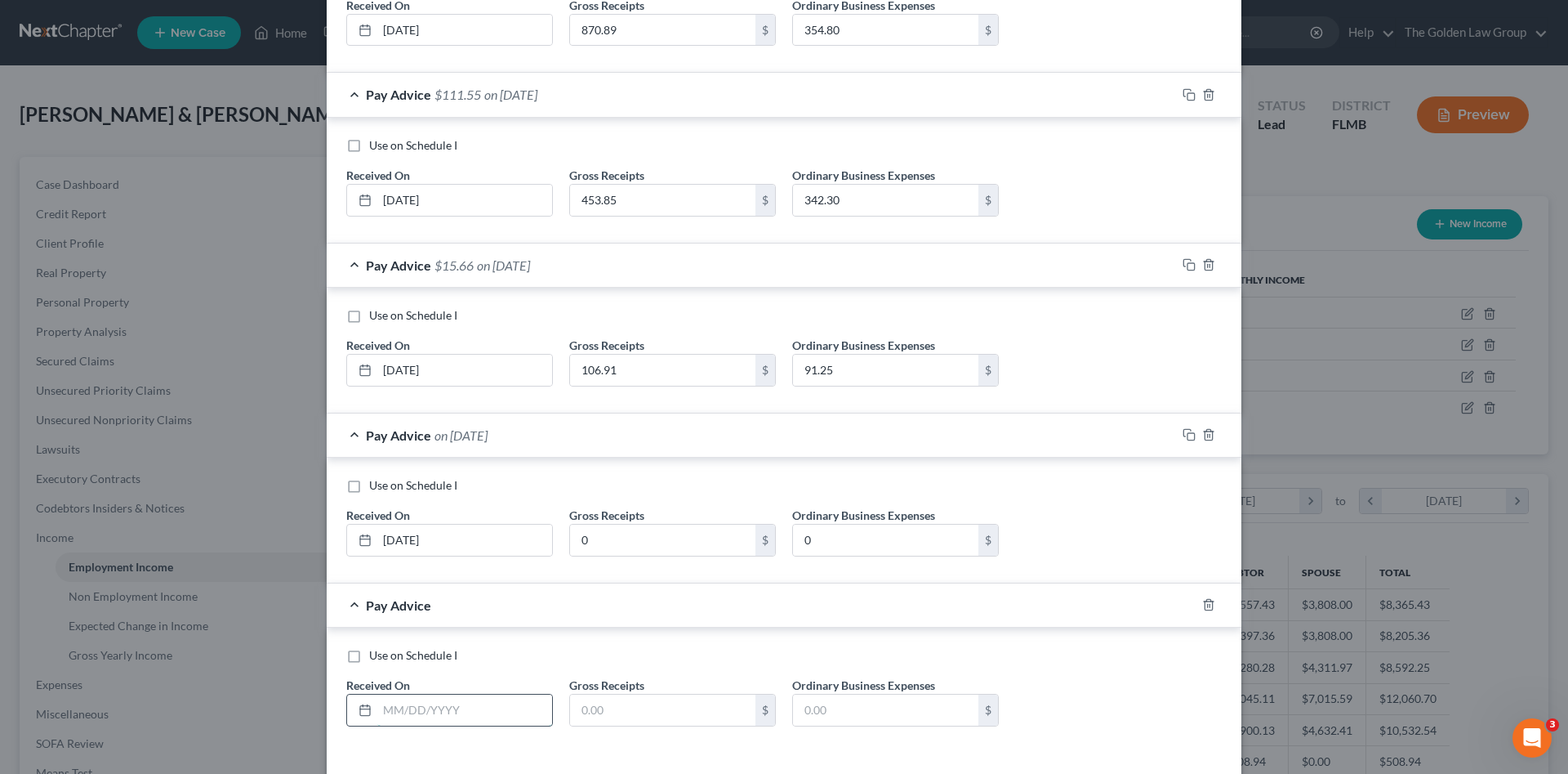
click at [448, 714] on input "text" at bounding box center [465, 709] width 174 height 31
type input "07/30/2025"
type input "214.45"
type input "1"
type input "214.45"
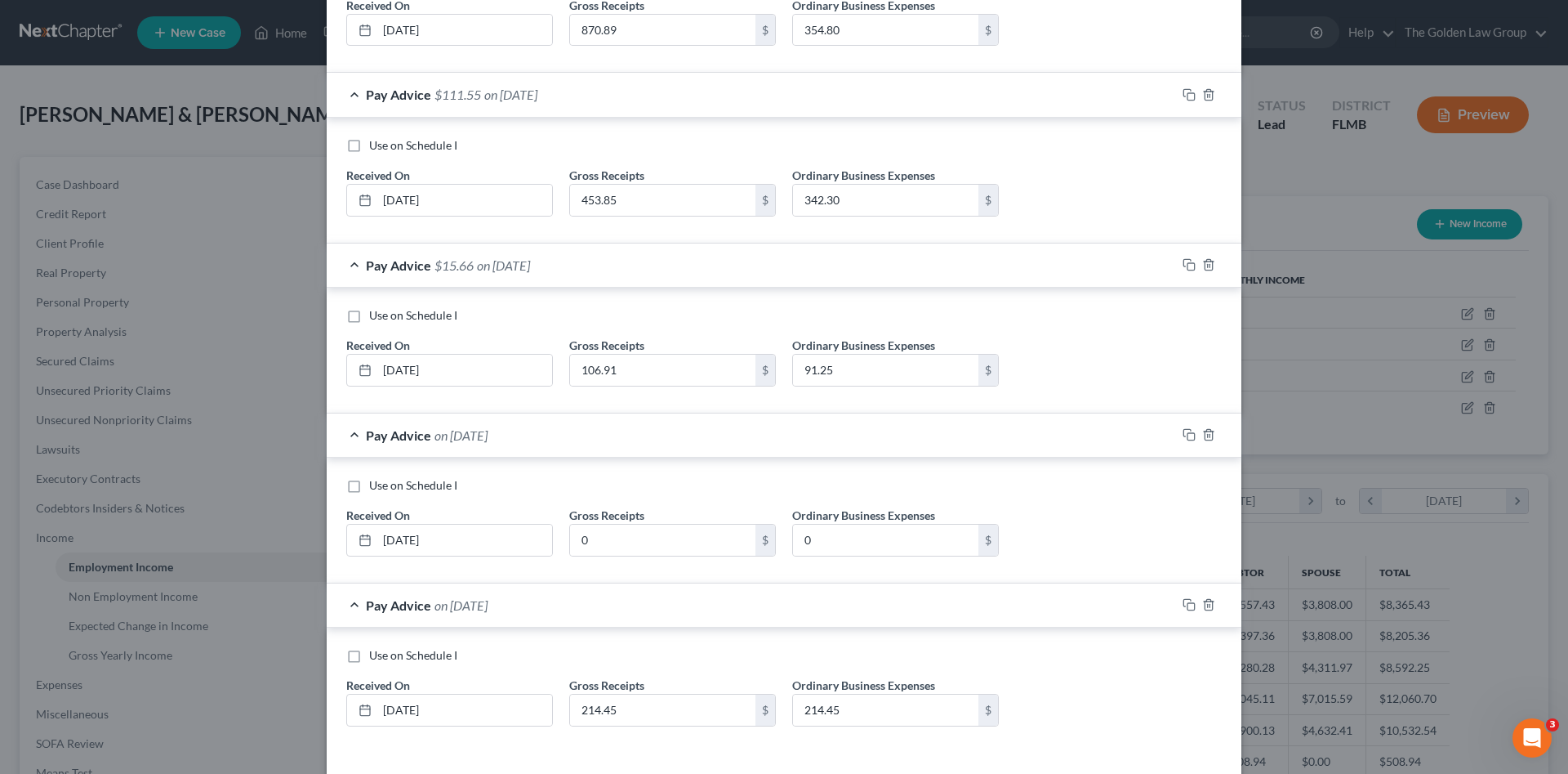
click at [1033, 642] on div "Use on Schedule I Received On * 07/30/2025 Gross Receipts 214.45 $ Ordinary Bus…" at bounding box center [784, 690] width 915 height 125
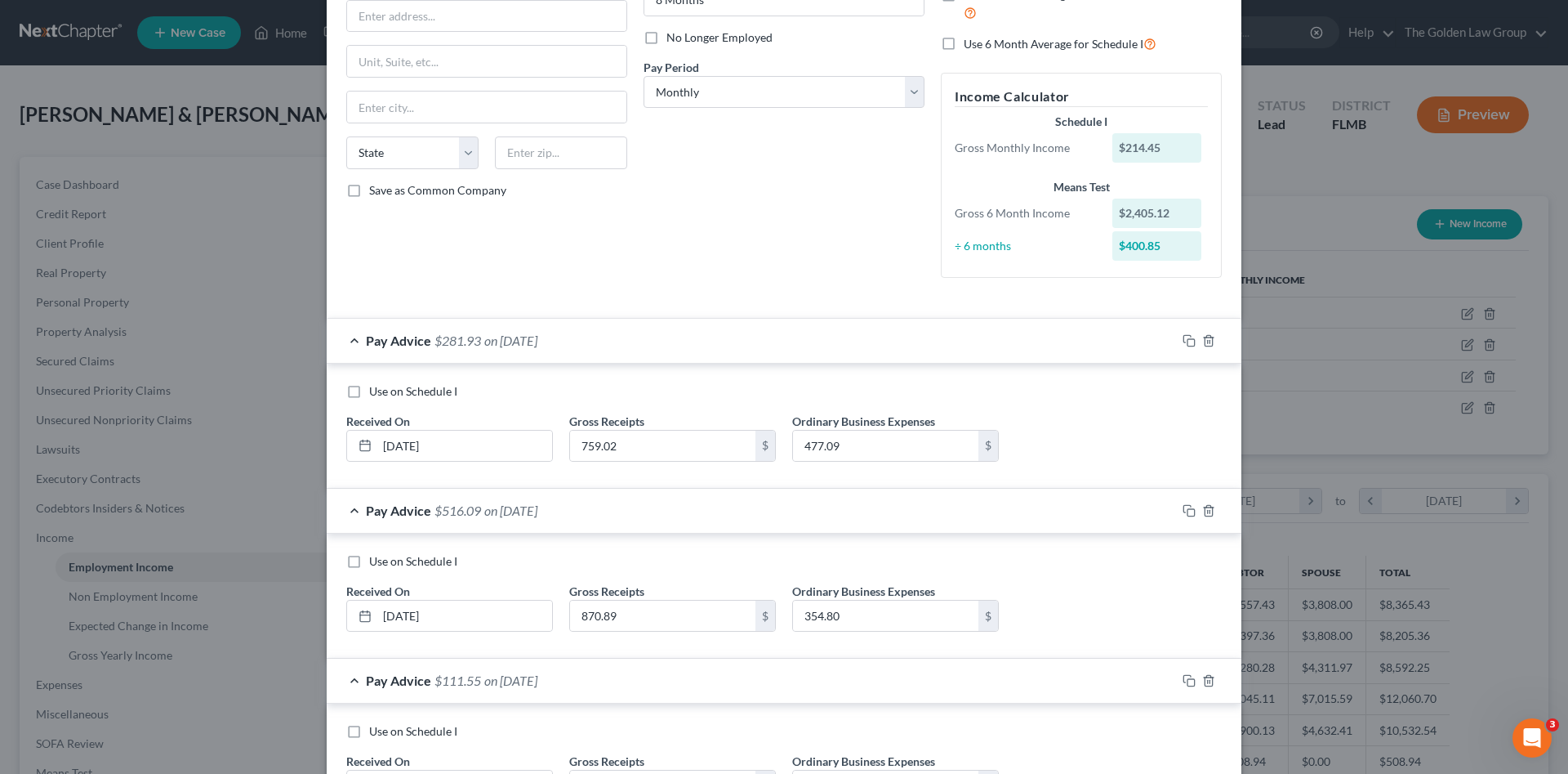
scroll to position [11, 0]
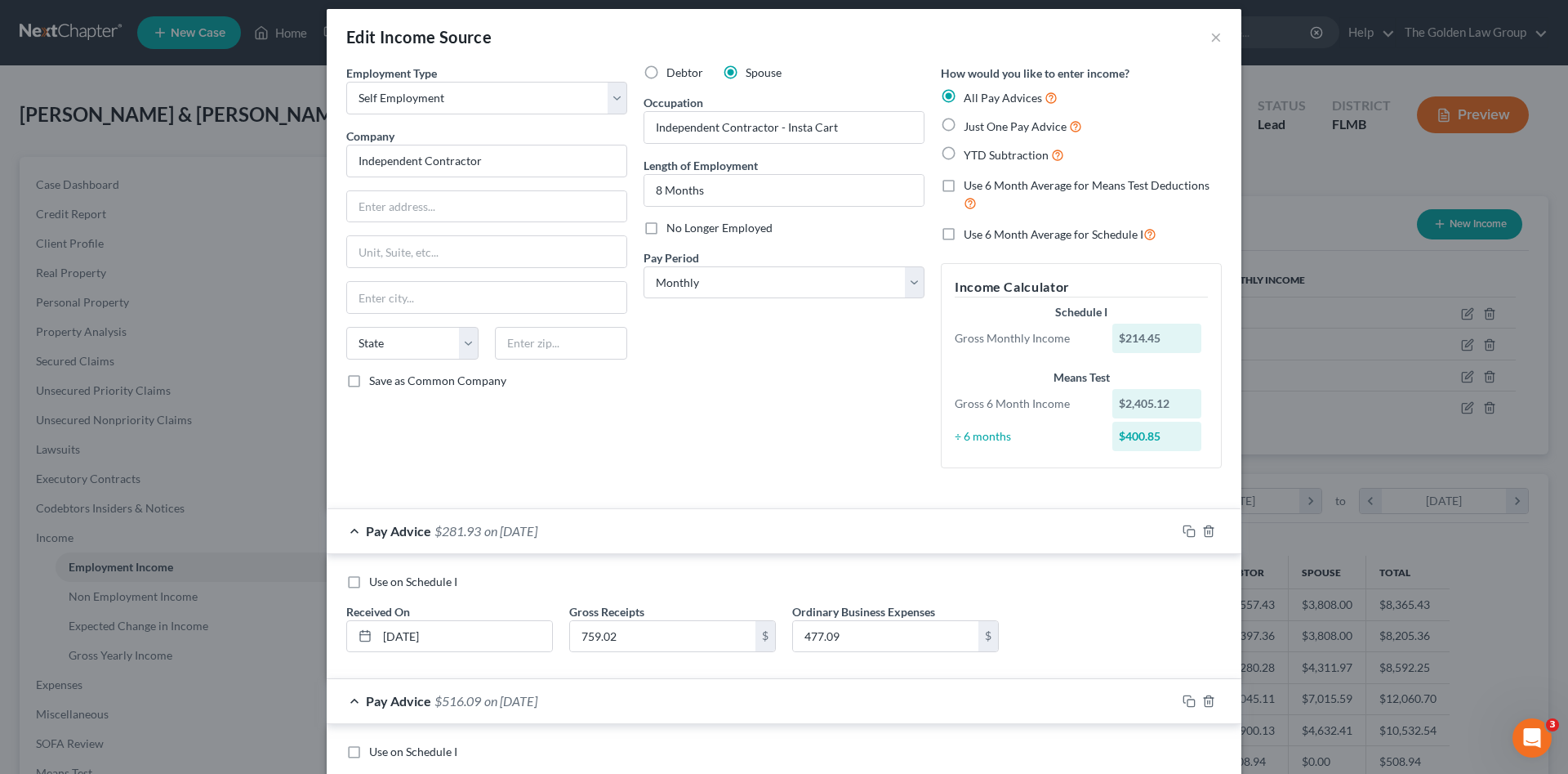
drag, startPoint x: 941, startPoint y: 234, endPoint x: 747, endPoint y: 361, distance: 231.9
click at [964, 235] on label "Use 6 Month Average for Schedule I" at bounding box center [1061, 233] width 193 height 18
click at [970, 235] on input "Use 6 Month Average for Schedule I" at bounding box center [976, 230] width 11 height 11
checkbox input "true"
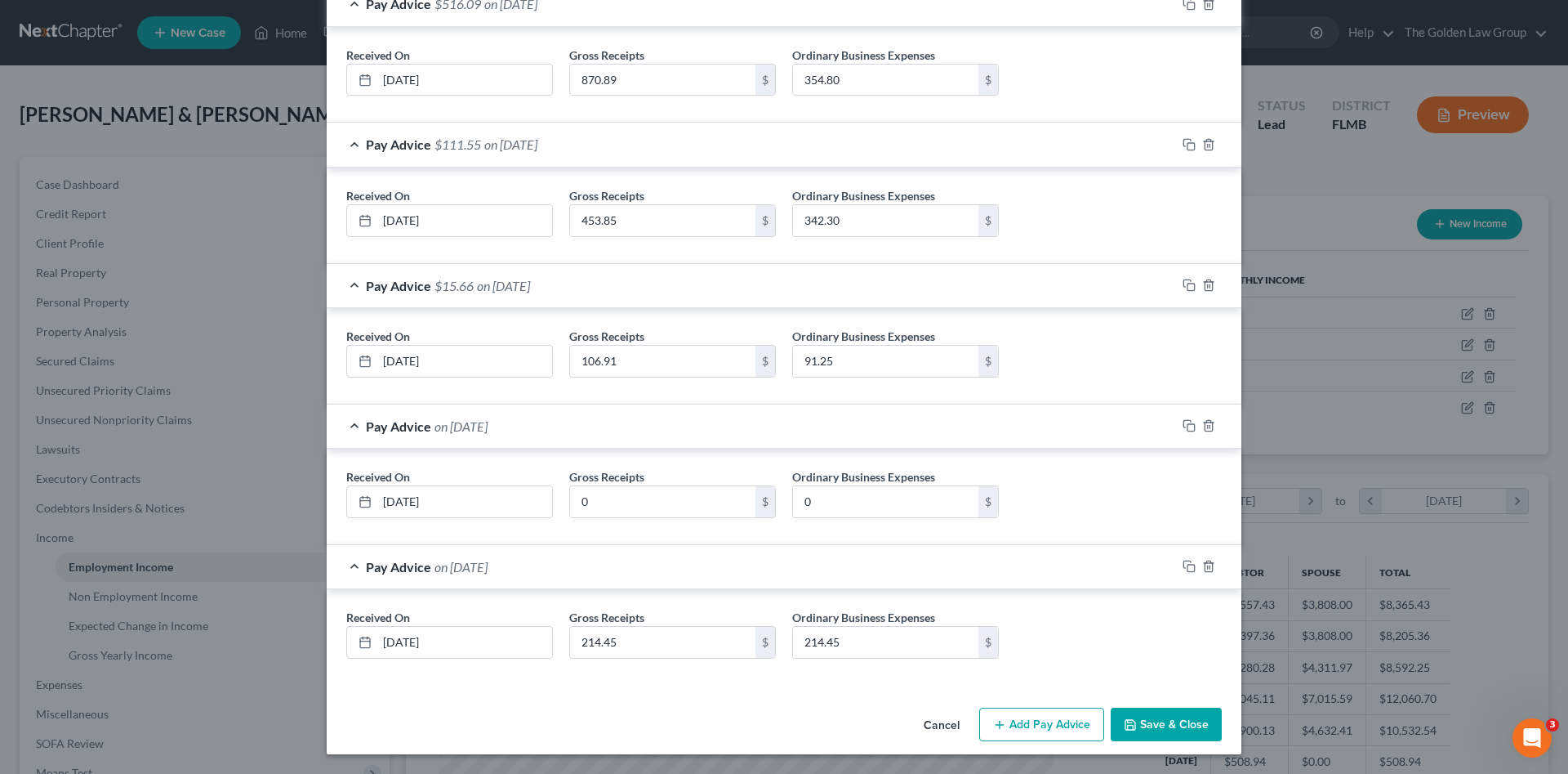
click at [1177, 720] on button "Save & Close" at bounding box center [1166, 724] width 111 height 34
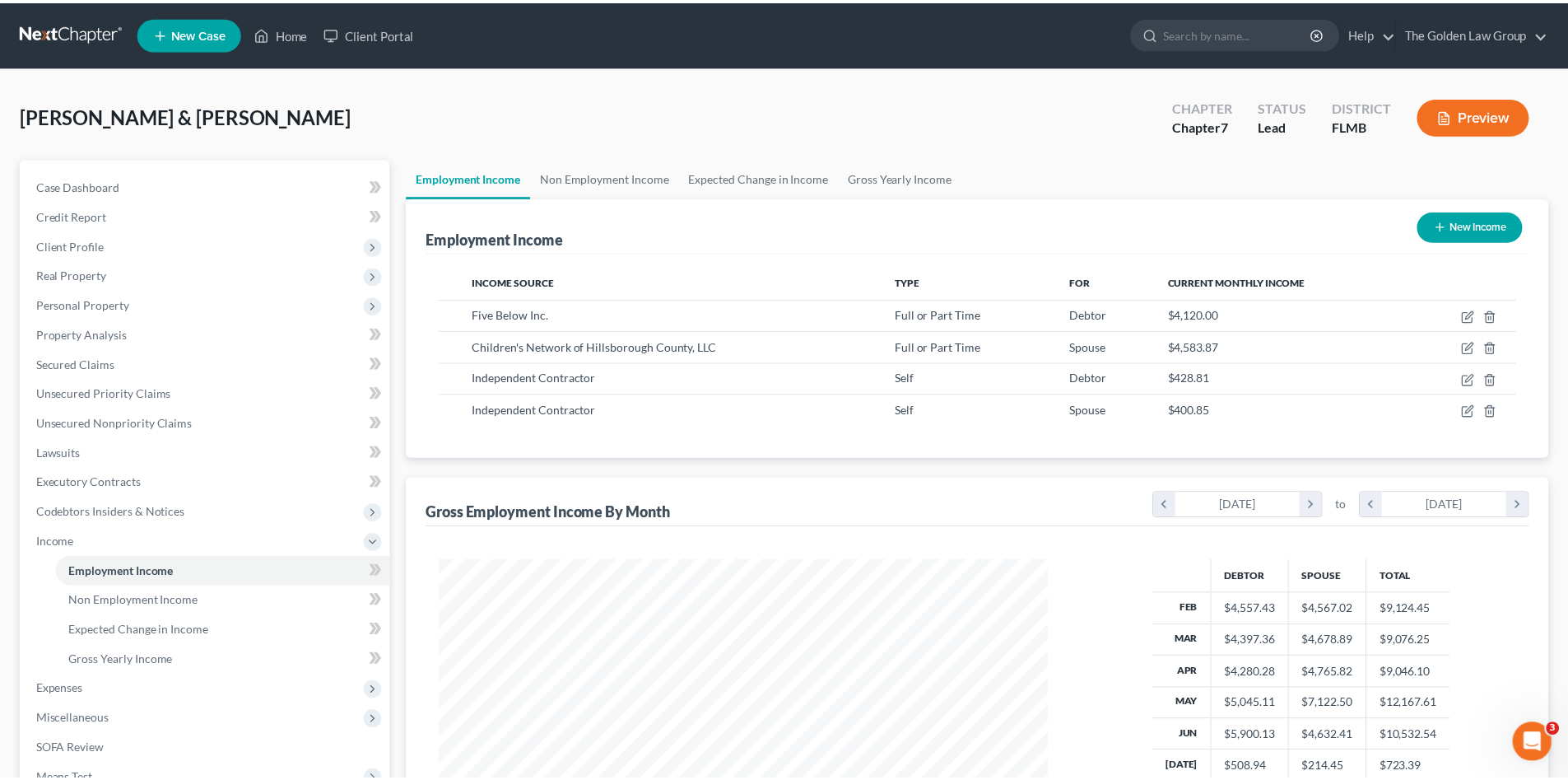
scroll to position [822900, 822586]
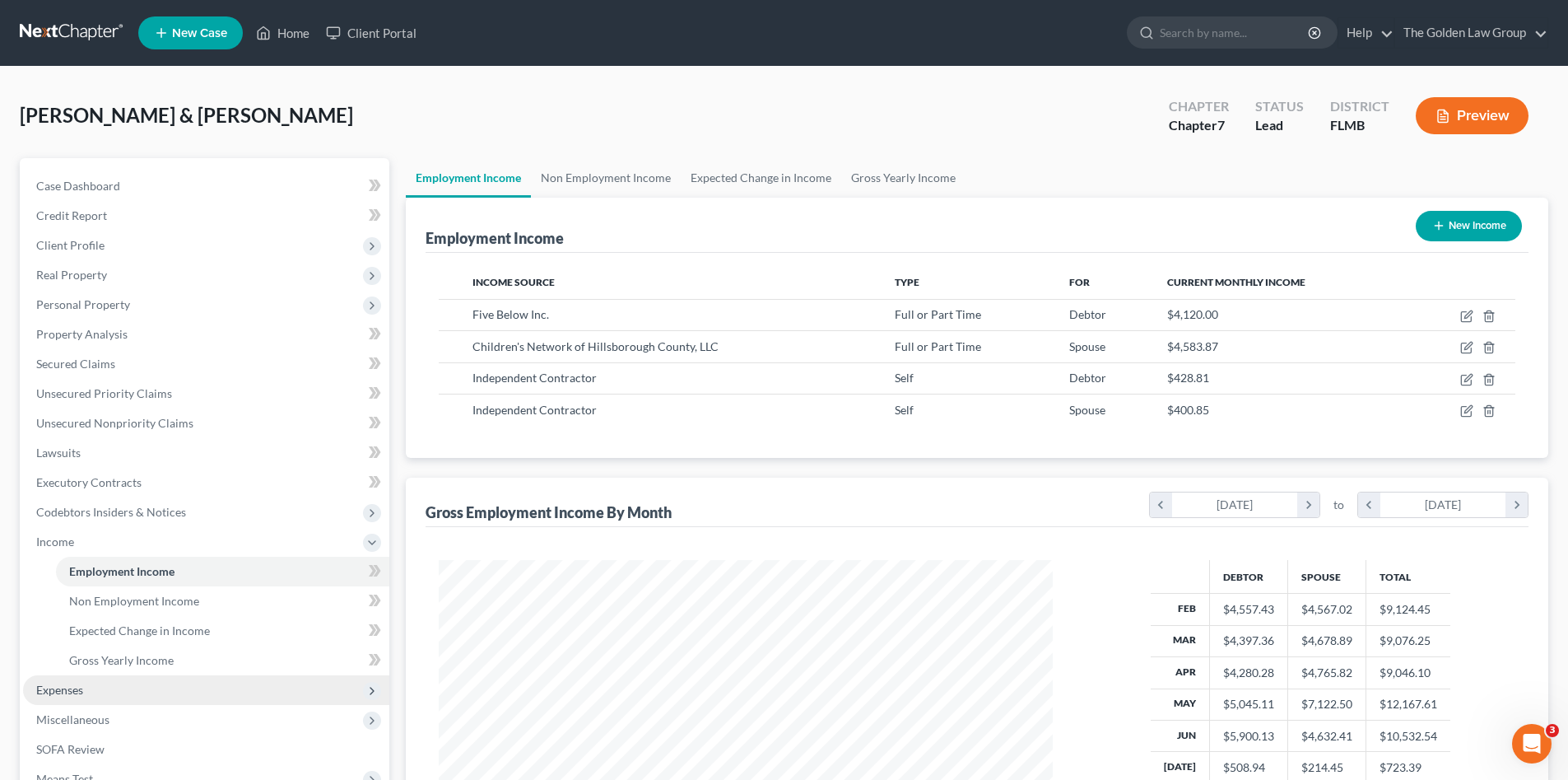
click at [115, 688] on span "Expenses" at bounding box center [206, 690] width 367 height 30
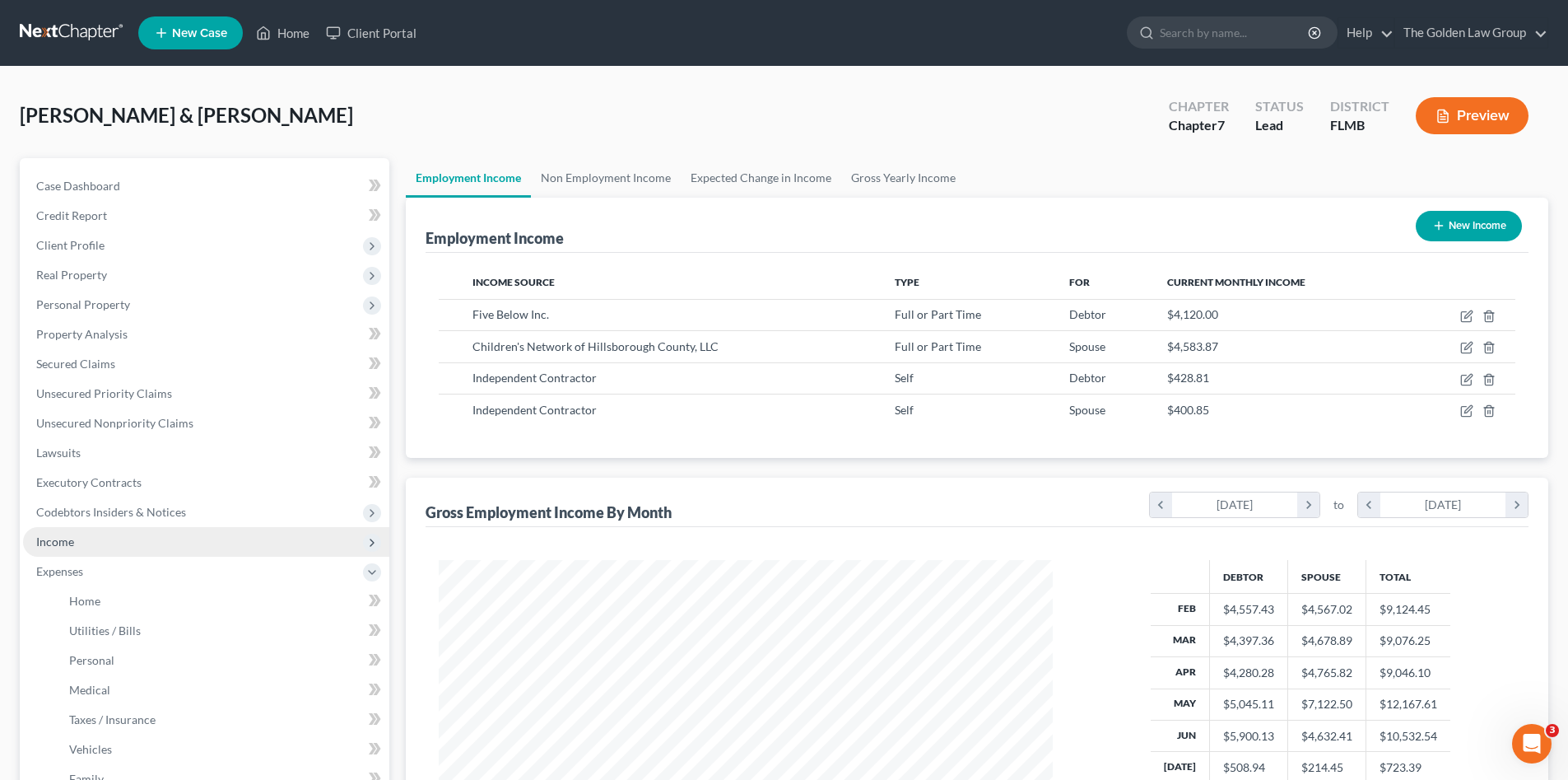
click at [109, 534] on span "Income" at bounding box center [206, 541] width 367 height 30
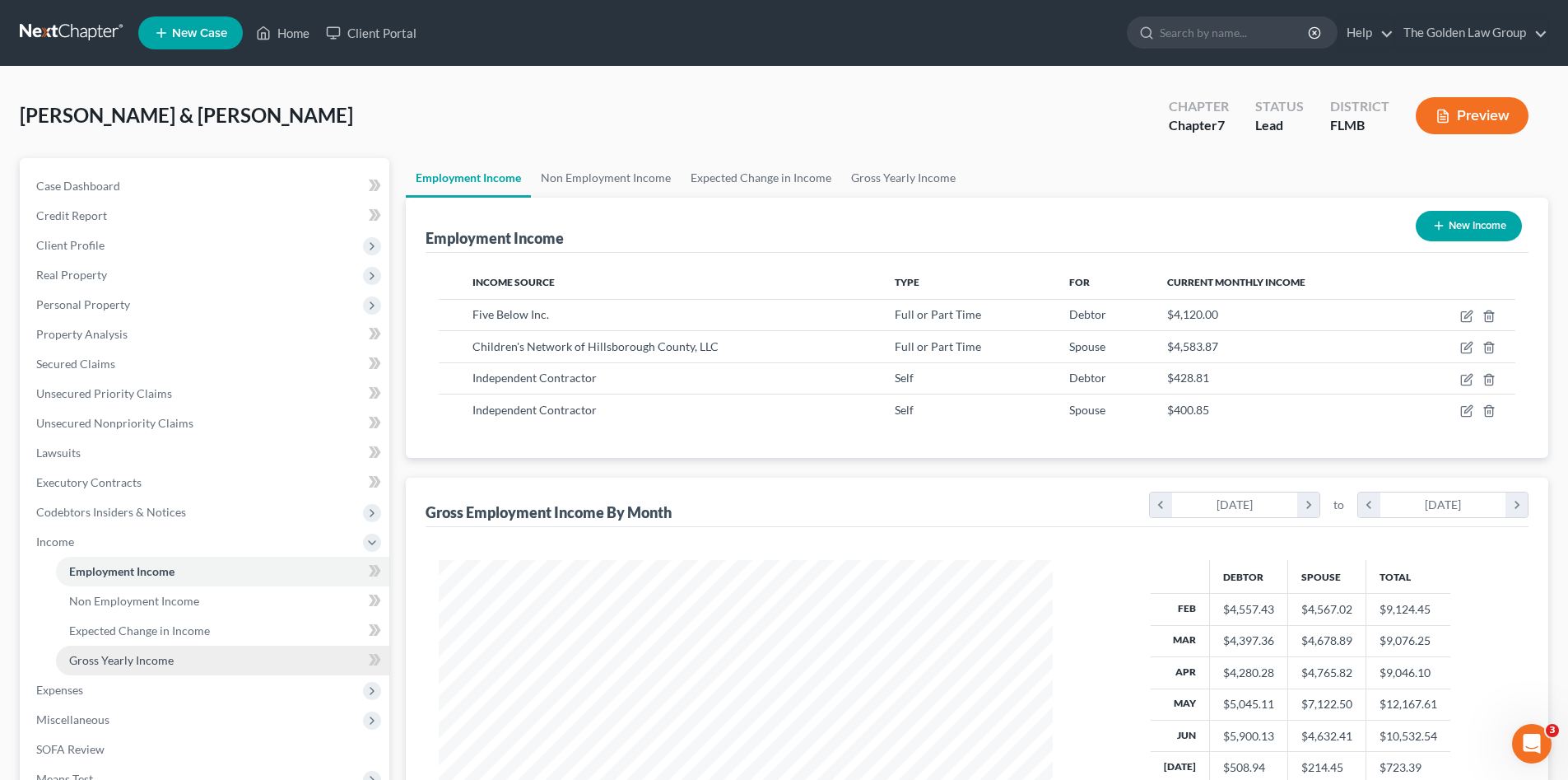
click at [205, 655] on link "Gross Yearly Income" at bounding box center [222, 661] width 333 height 30
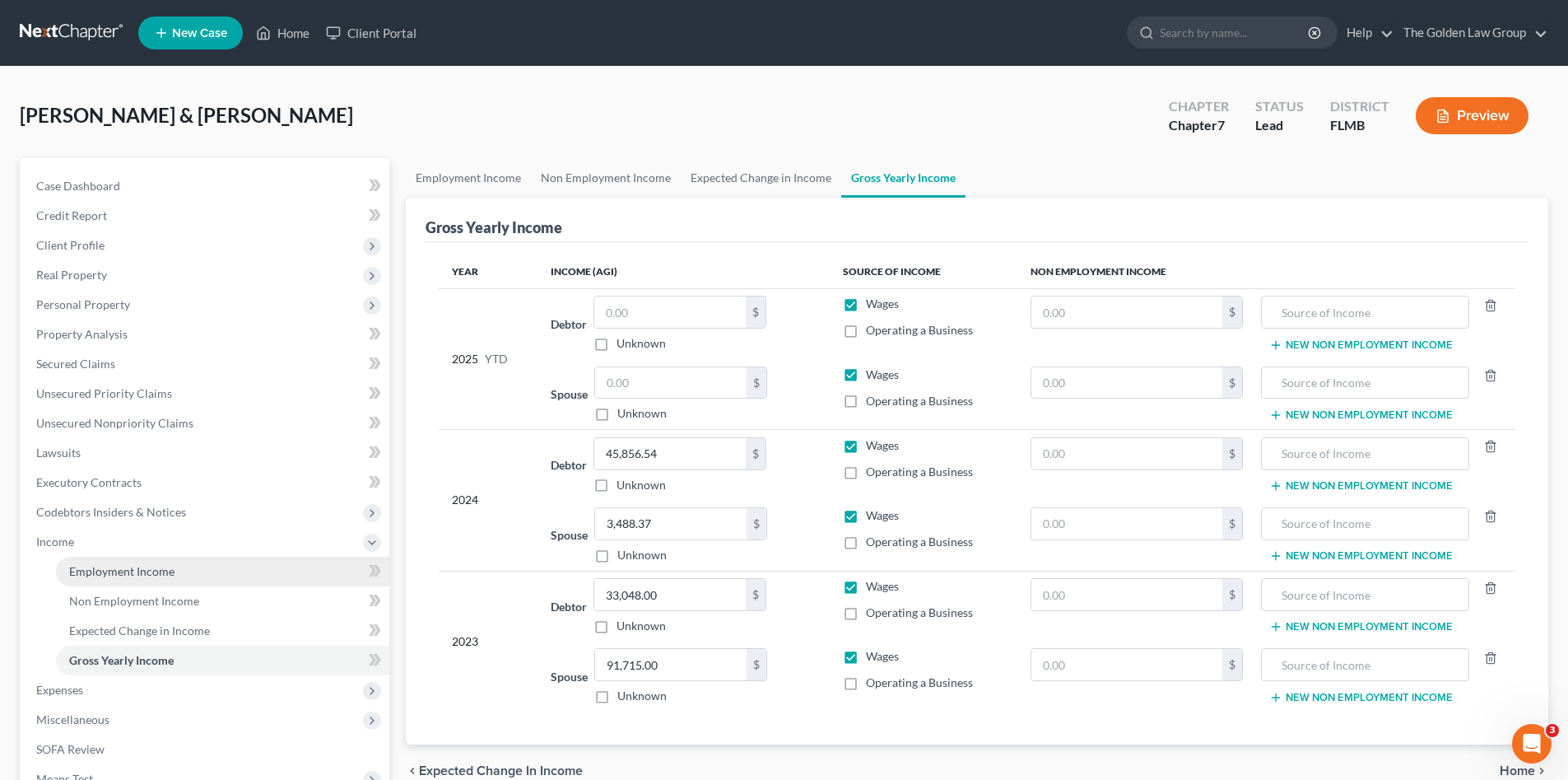
click at [187, 570] on link "Employment Income" at bounding box center [222, 572] width 333 height 30
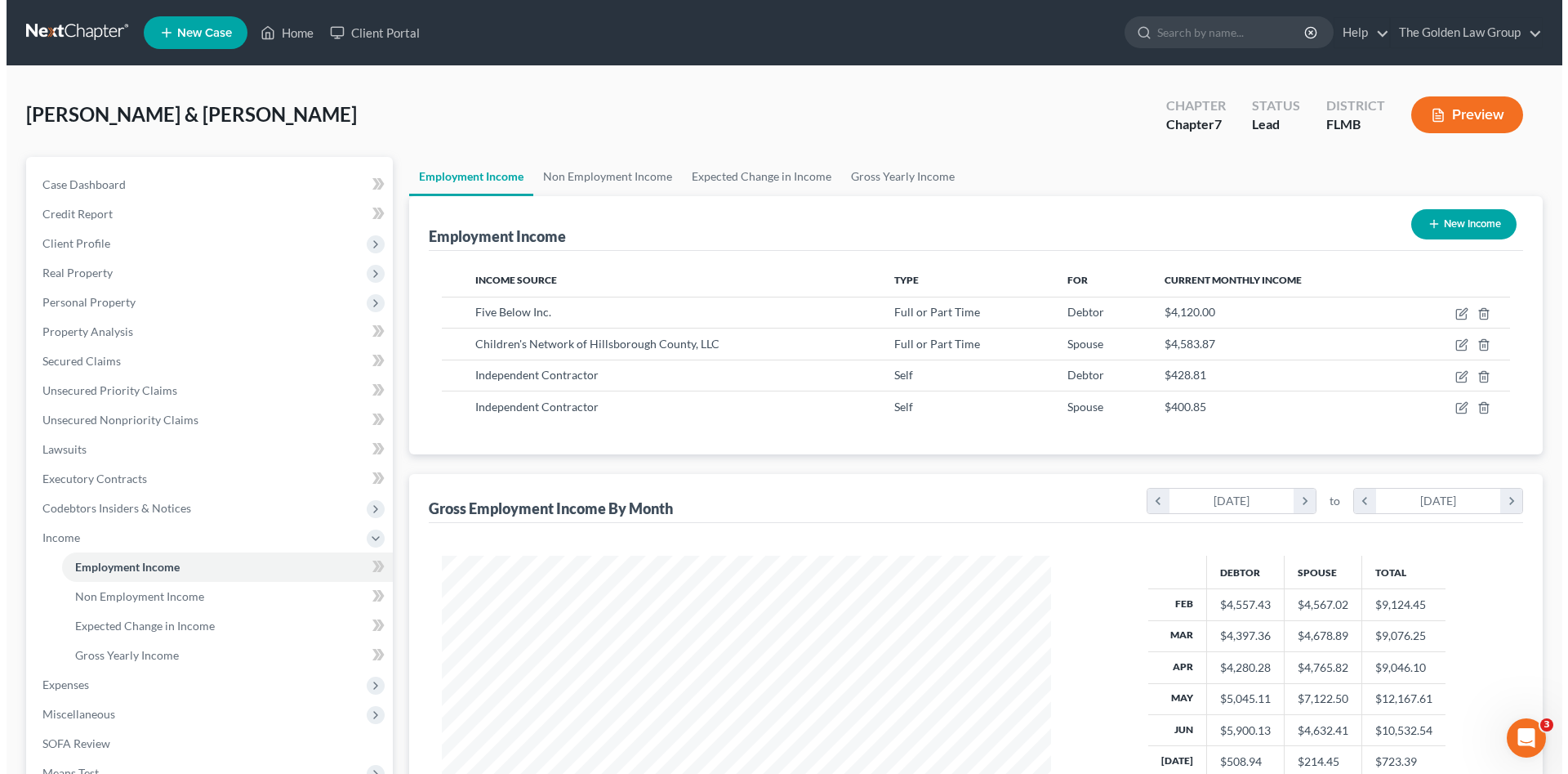
scroll to position [305, 642]
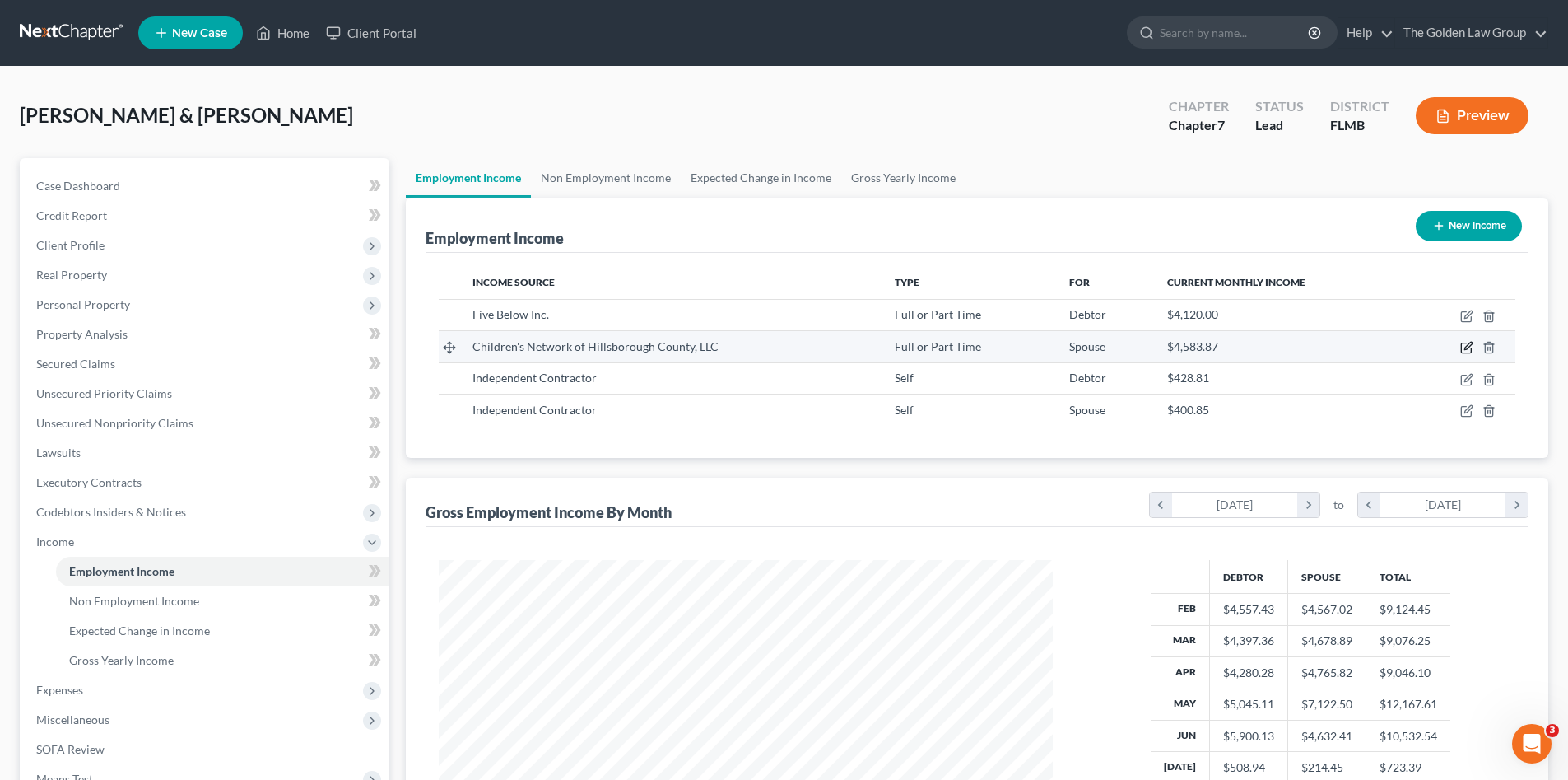
click at [1466, 348] on icon "button" at bounding box center [1468, 346] width 7 height 7
select select "0"
select select "9"
select select "2"
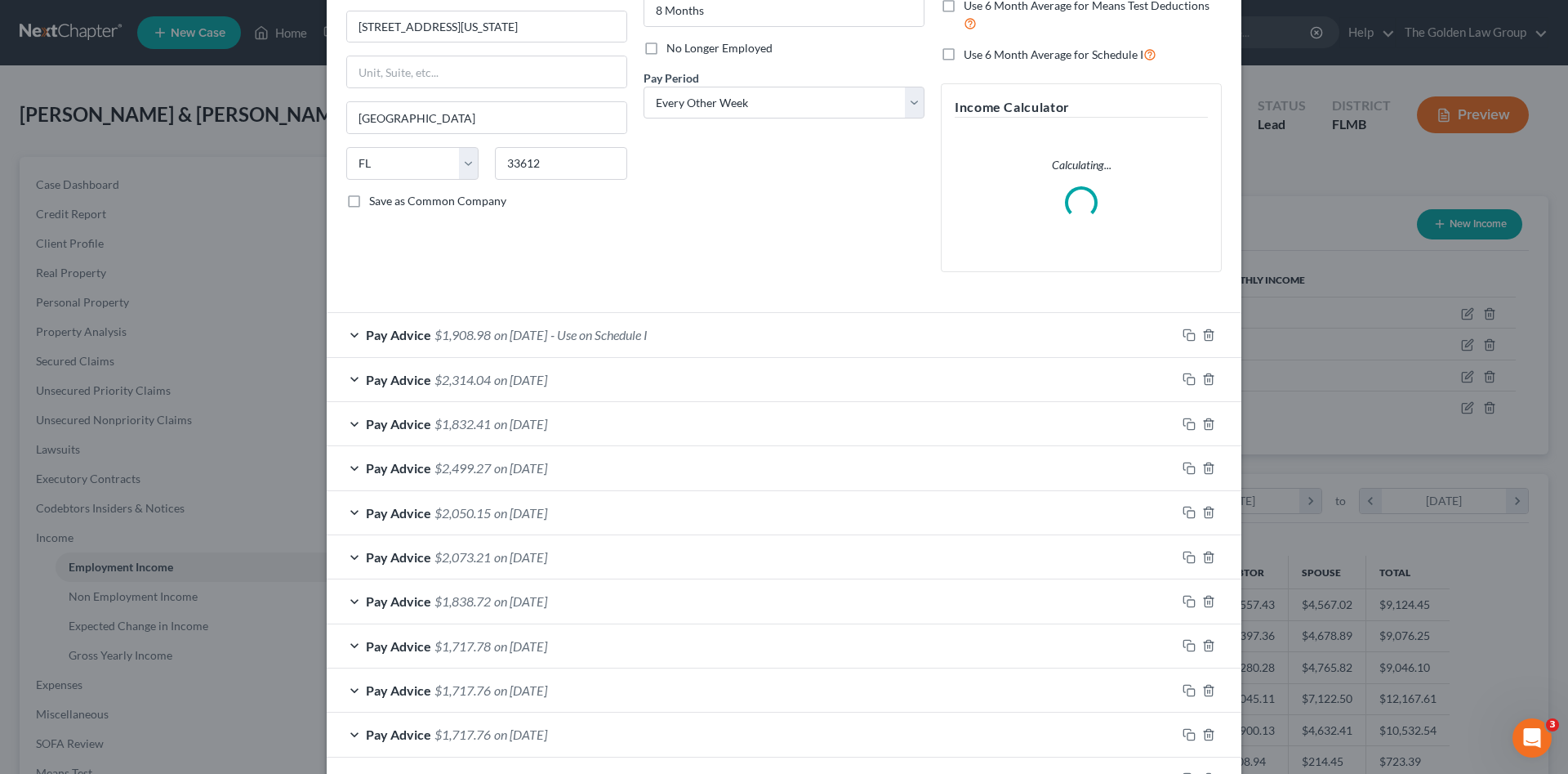
scroll to position [307, 0]
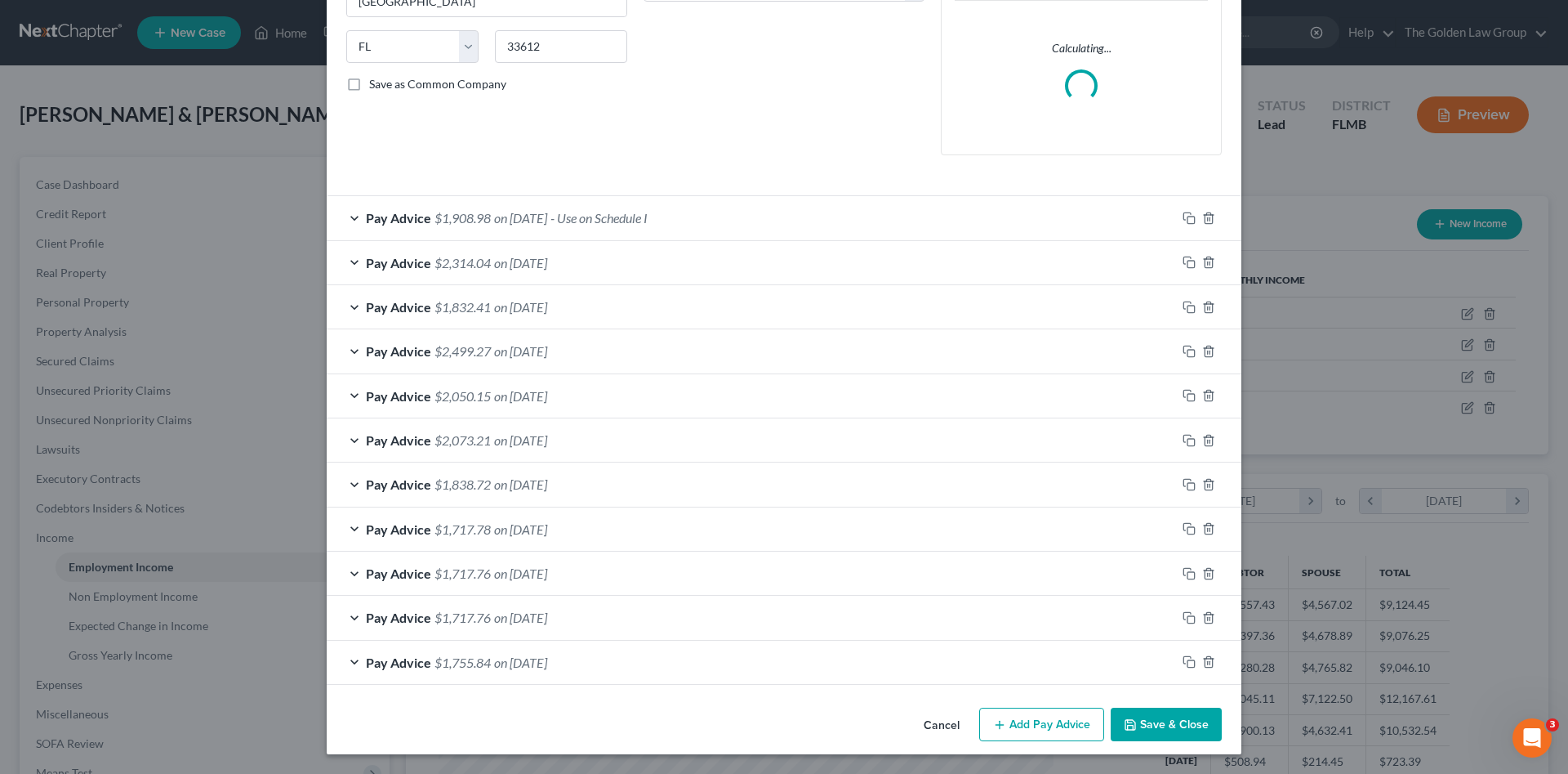
click at [742, 217] on form "Employment Type * Select Full or Part Time Employment Self Employment Company *…" at bounding box center [784, 226] width 876 height 917
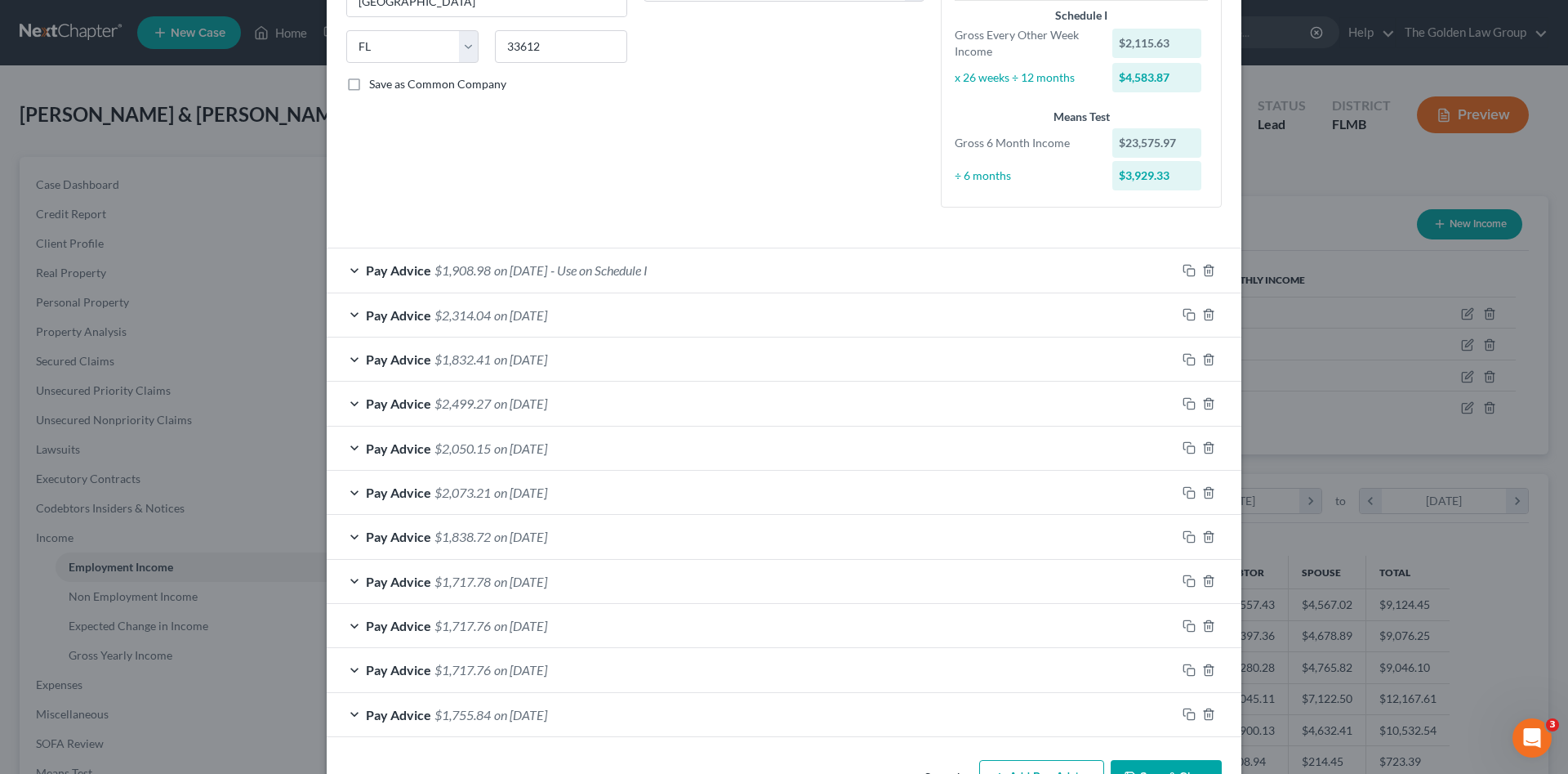
click at [714, 274] on div "Pay Advice $1,908.98 on 06/27/2025 - Use on Schedule I" at bounding box center [751, 269] width 849 height 43
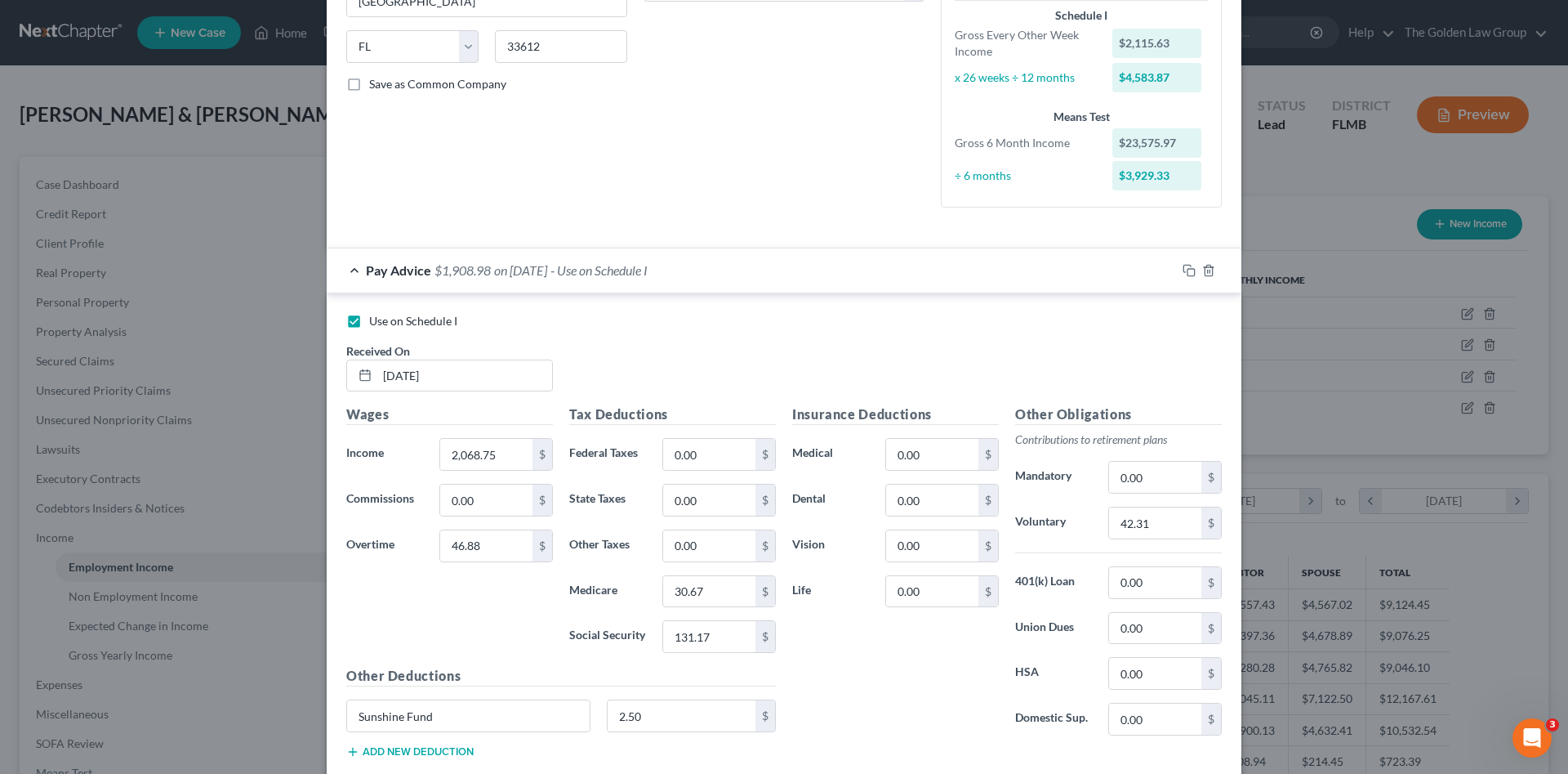
click at [409, 317] on span "Use on Schedule I" at bounding box center [413, 321] width 89 height 14
click at [387, 317] on input "Use on Schedule I" at bounding box center [381, 318] width 11 height 11
checkbox input "false"
click at [678, 273] on div "Pay Advice $1,908.98 on 06/27/2025" at bounding box center [751, 269] width 849 height 43
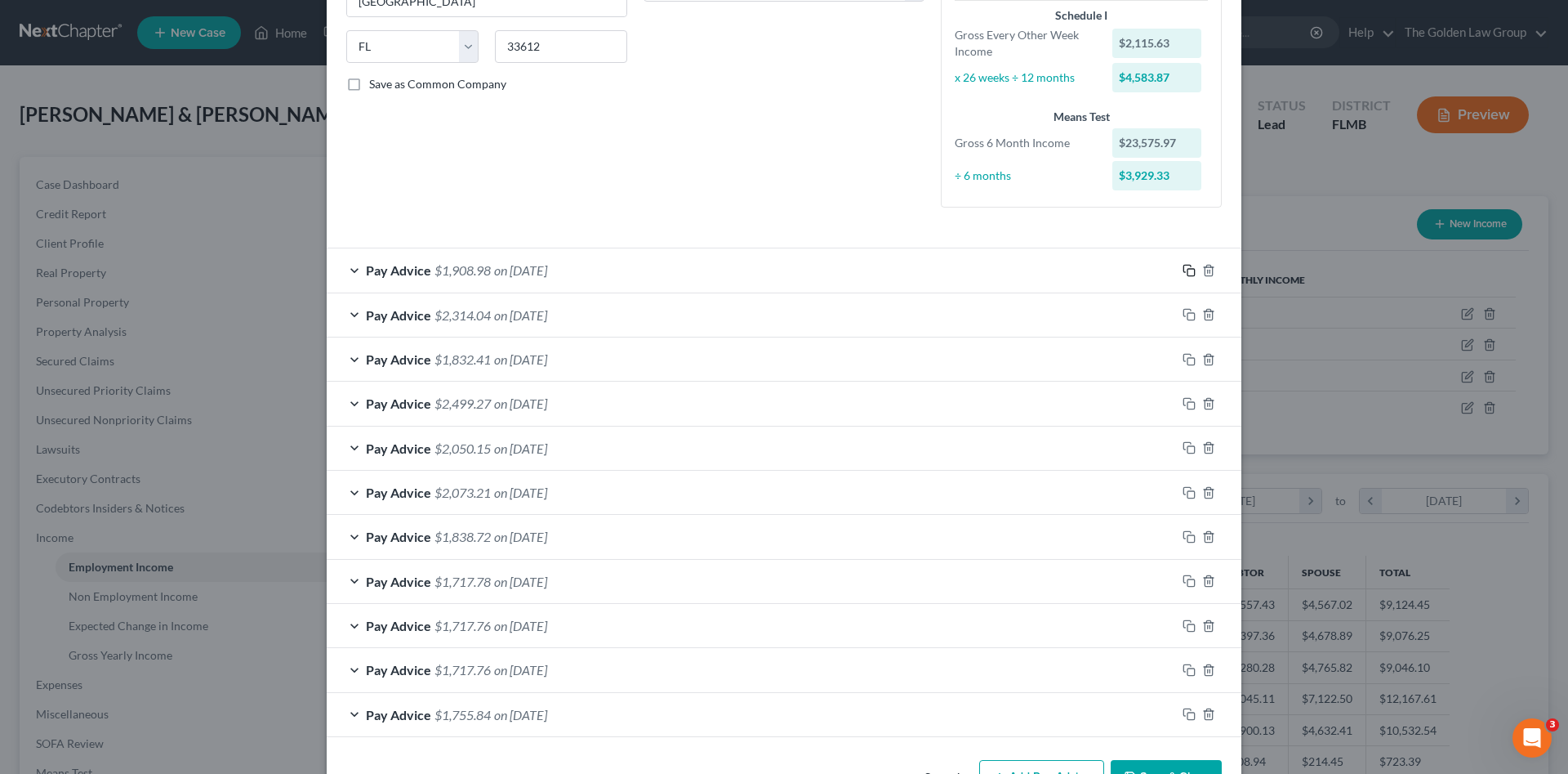
click at [1188, 269] on rect "button" at bounding box center [1191, 273] width 7 height 7
drag, startPoint x: 1183, startPoint y: 268, endPoint x: 1091, endPoint y: 309, distance: 100.7
click at [1183, 270] on icon "button" at bounding box center [1188, 270] width 13 height 13
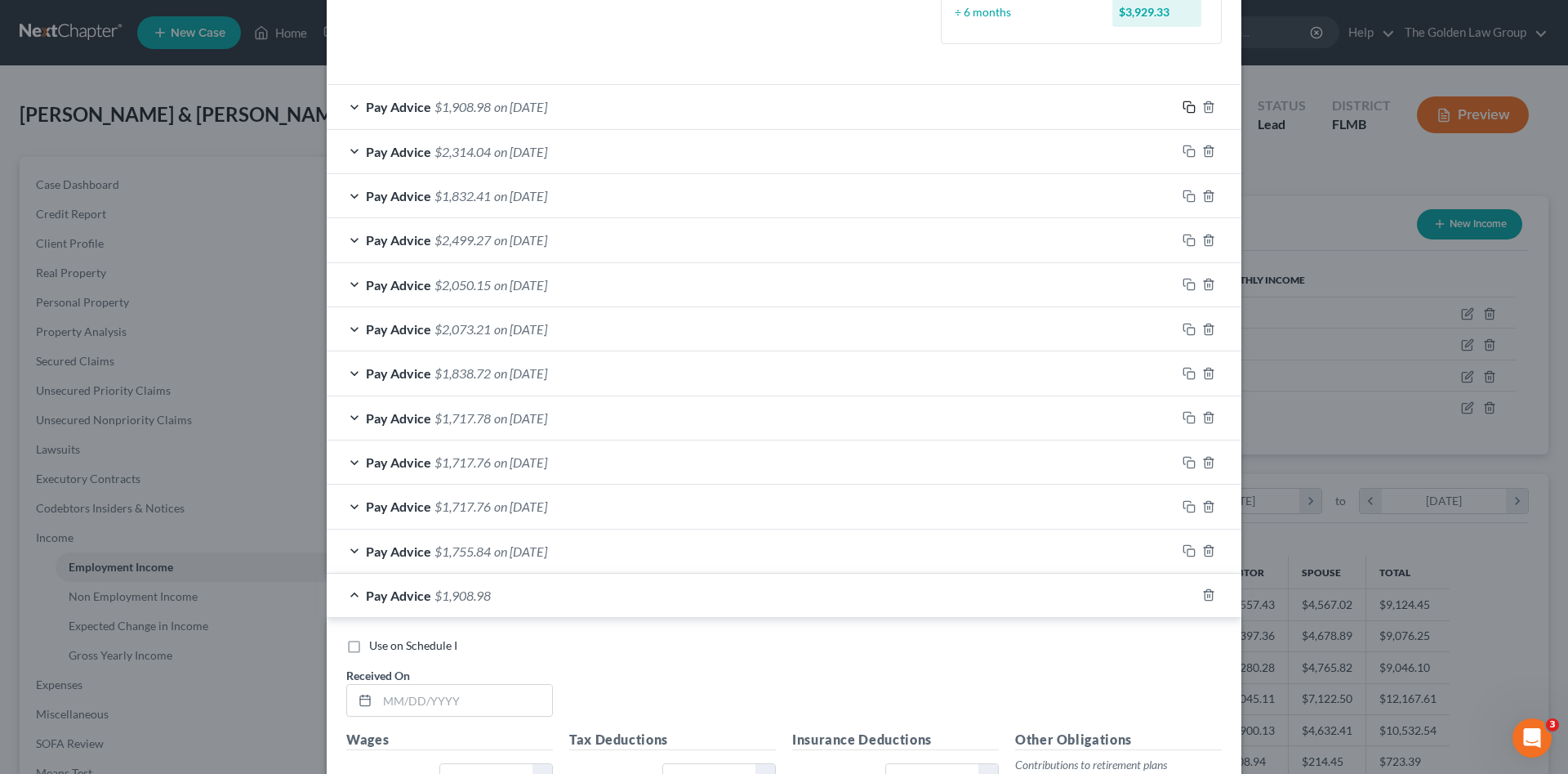
scroll to position [634, 0]
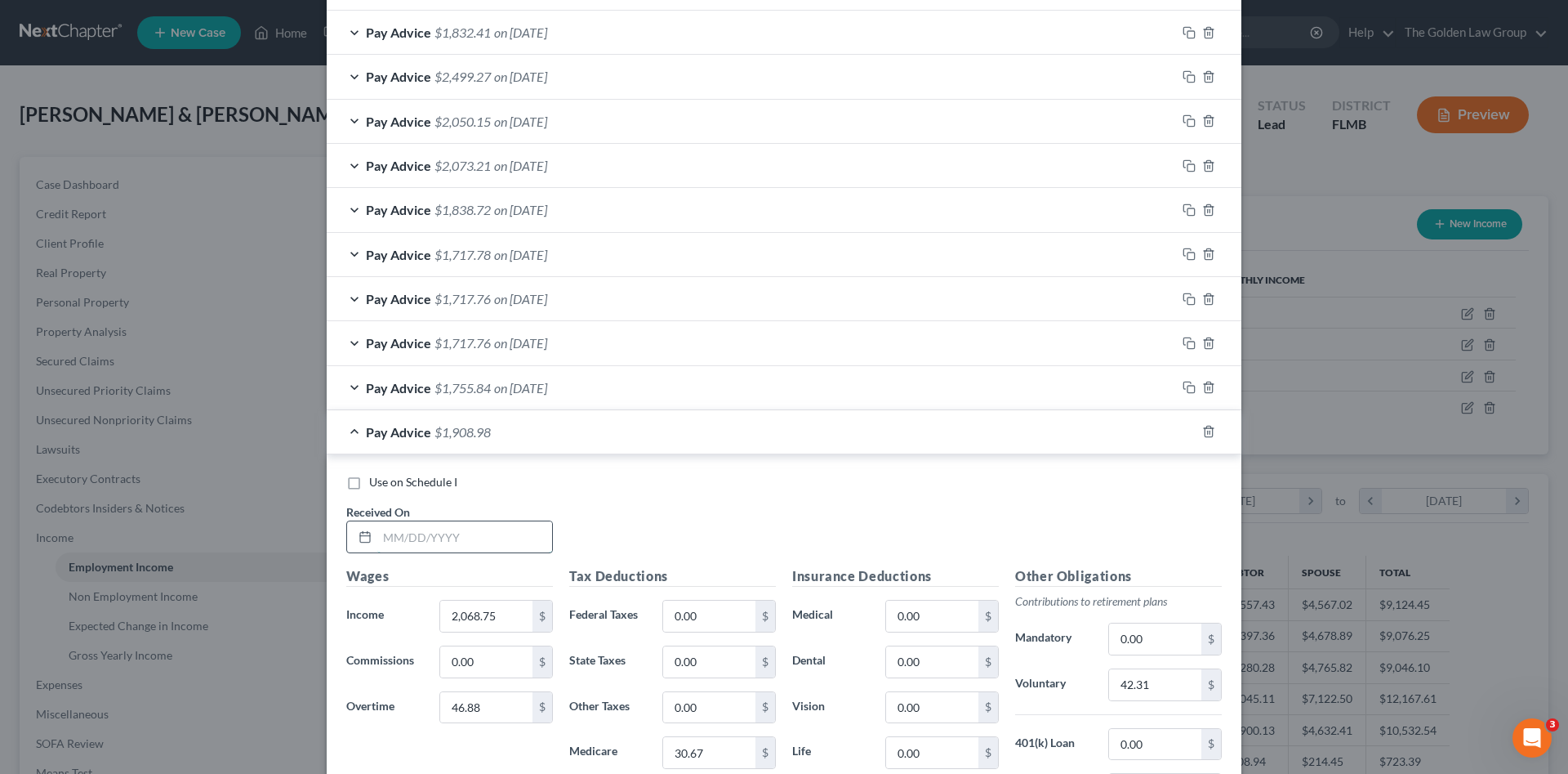
click at [467, 536] on input "text" at bounding box center [465, 536] width 174 height 31
type input "07/11/2025"
type input "2,000.00"
type input "1"
type input "121.88"
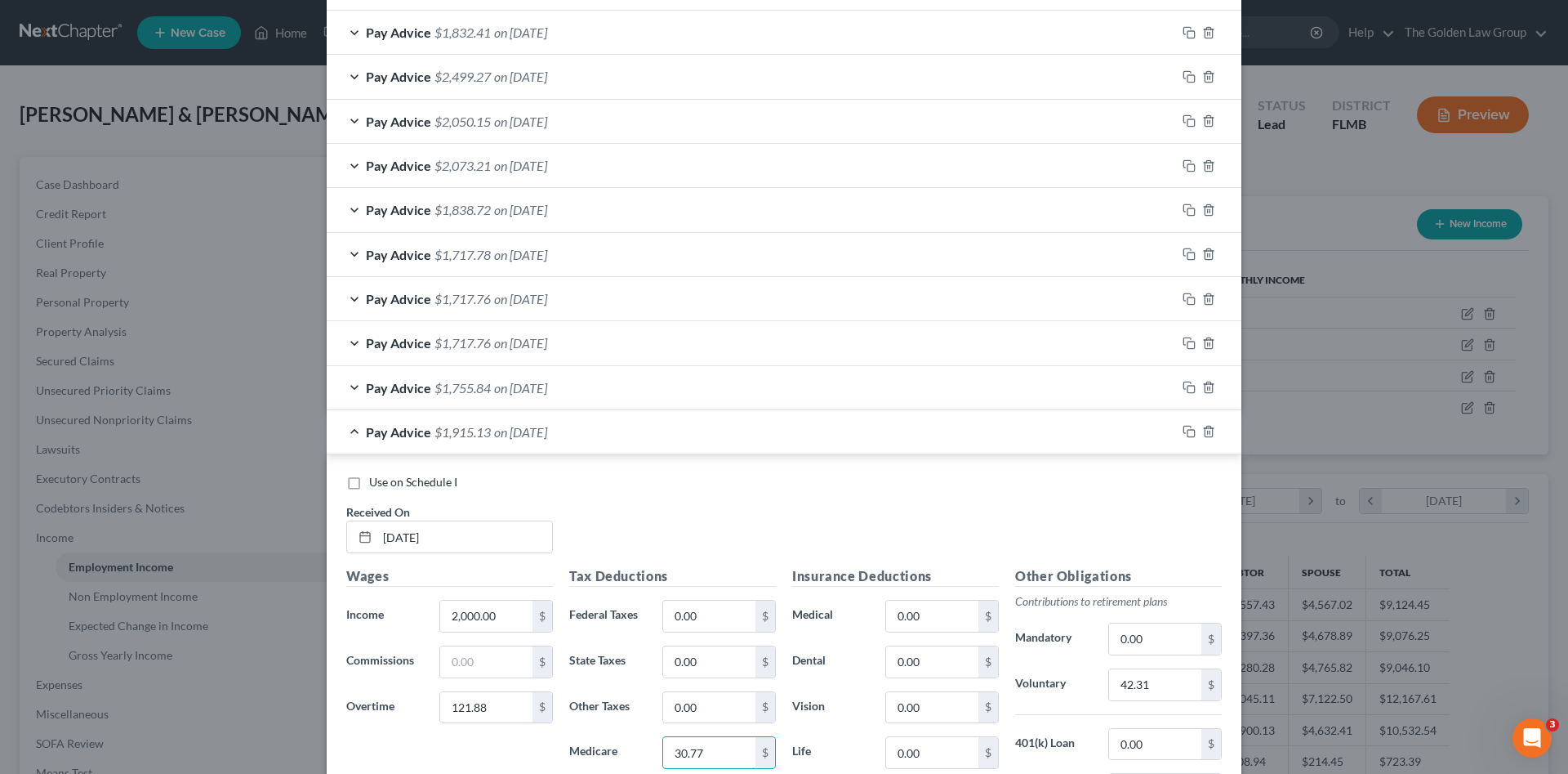
type input "30.77"
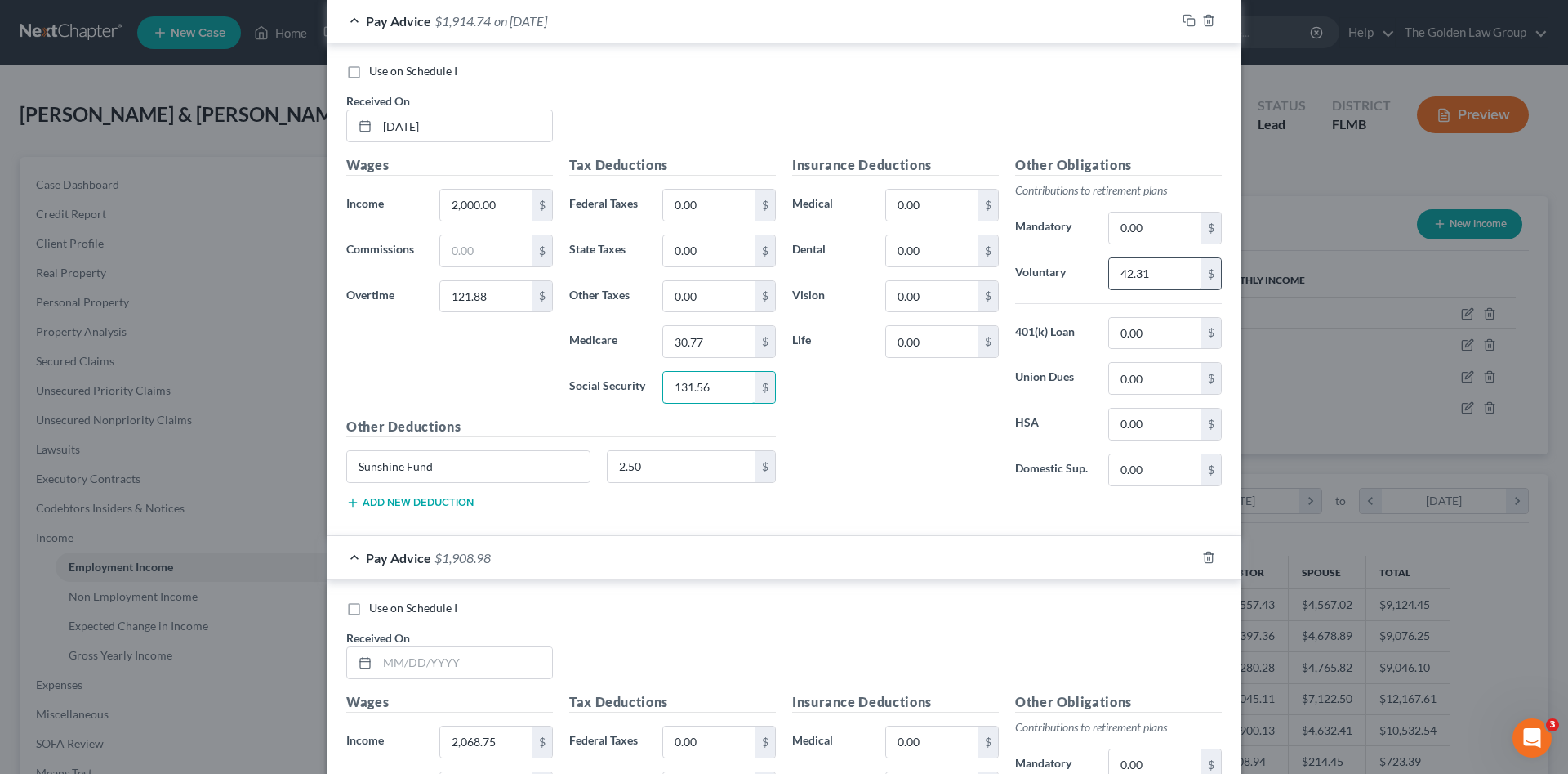
type input "131.56"
click at [1163, 280] on input "42.31" at bounding box center [1155, 273] width 92 height 31
type input "4"
type input "42.44"
click at [451, 647] on input "text" at bounding box center [465, 662] width 174 height 31
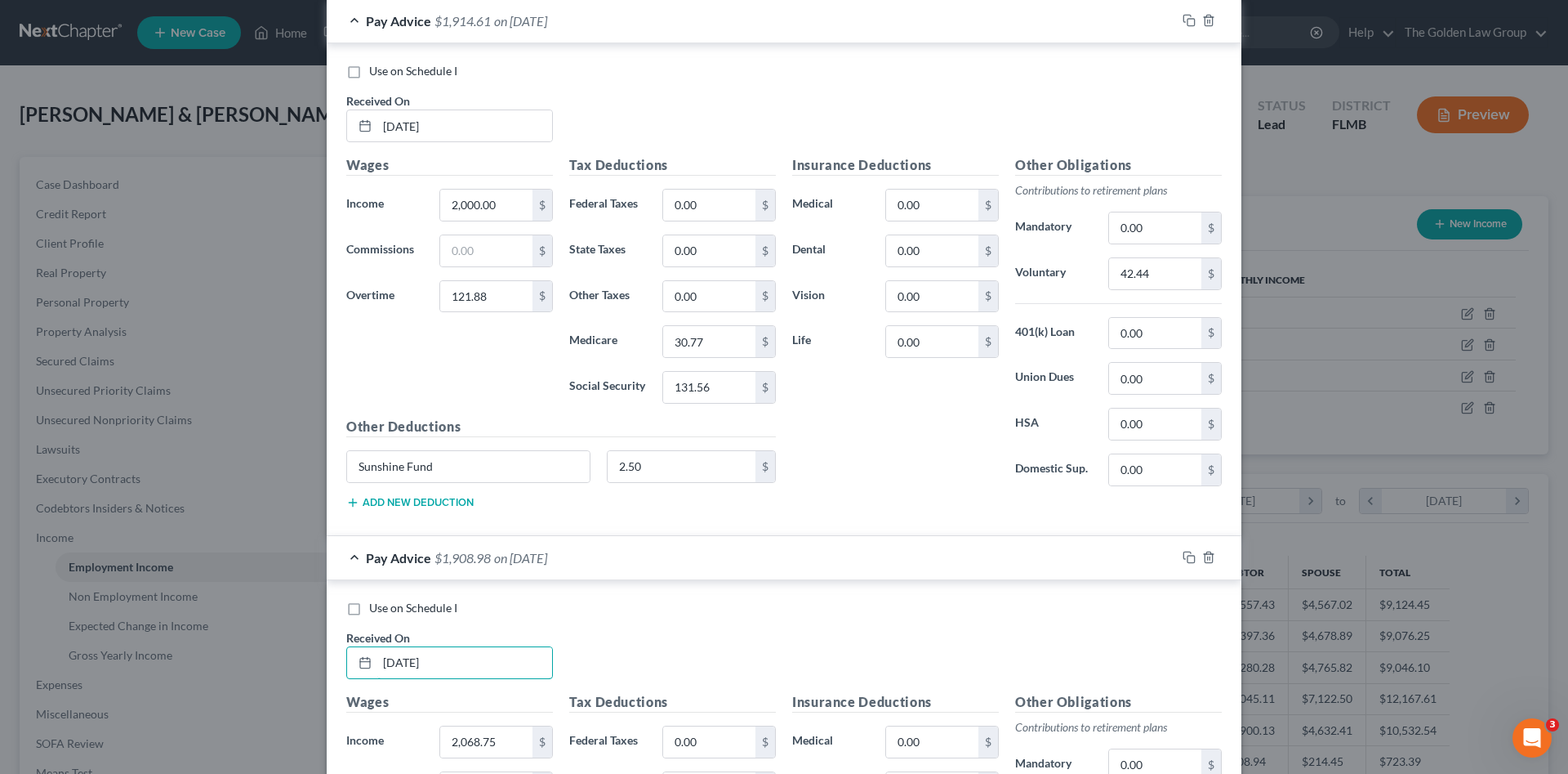
type input "07/25/2025"
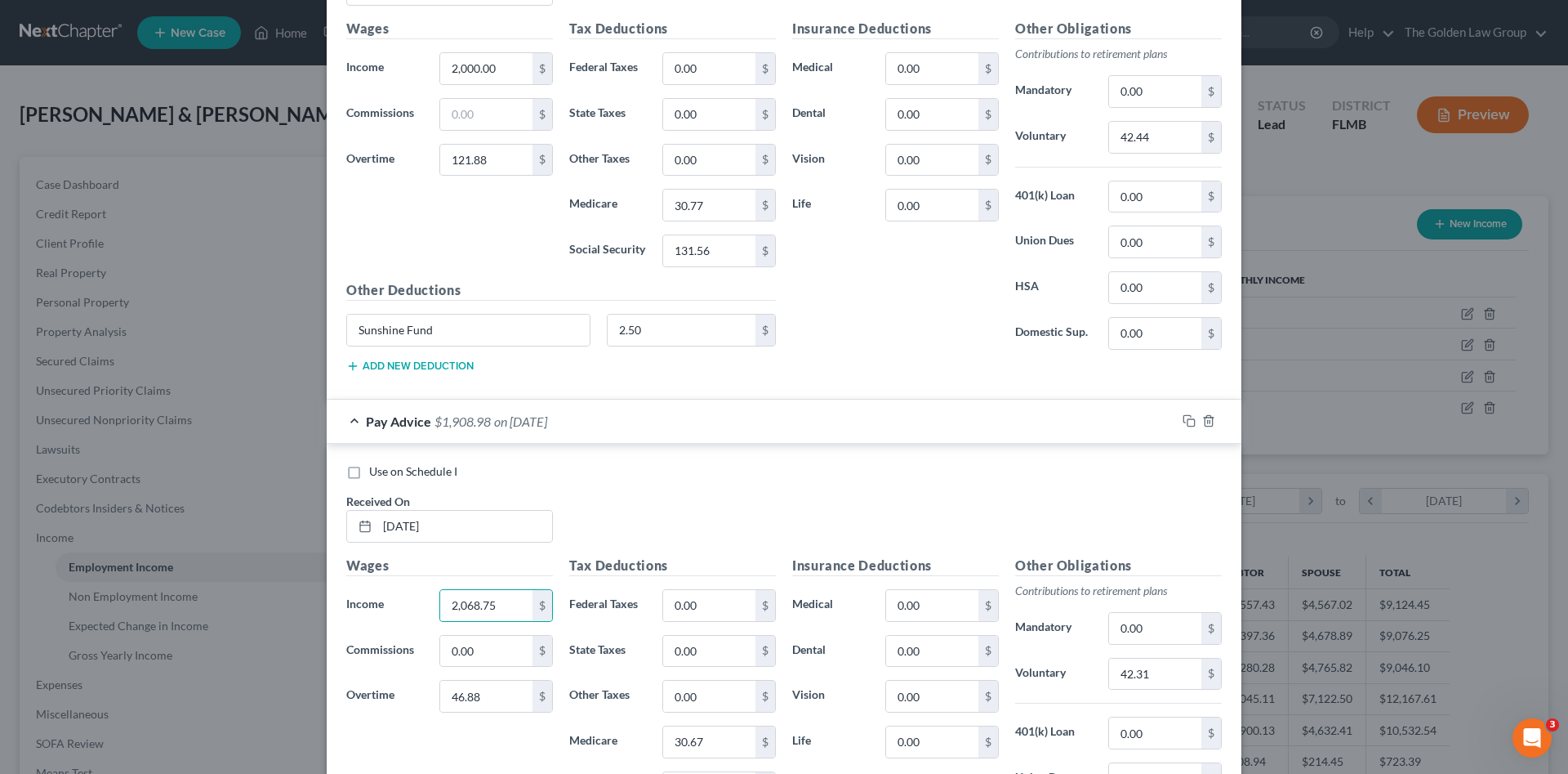
click at [652, 507] on div "Use on Schedule I Received On * 07/25/2025" at bounding box center [784, 508] width 892 height 92
click at [455, 519] on input "07/25/2025" at bounding box center [465, 525] width 174 height 31
drag, startPoint x: 422, startPoint y: 522, endPoint x: 392, endPoint y: 524, distance: 30.1
click at [378, 525] on input "07/25/2025" at bounding box center [465, 525] width 174 height 31
click at [455, 522] on input "07/25/2025" at bounding box center [465, 525] width 174 height 31
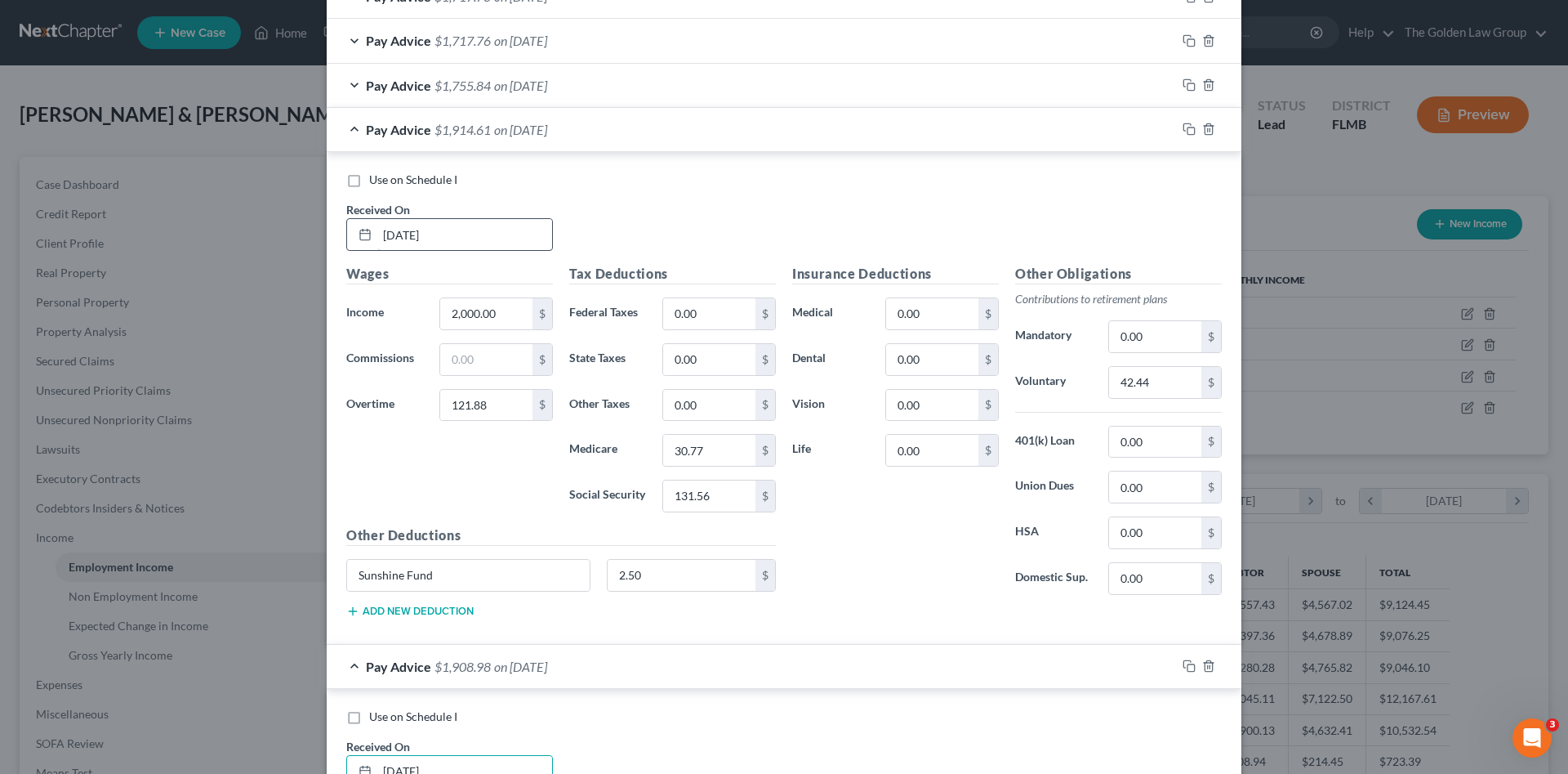
scroll to position [882, 0]
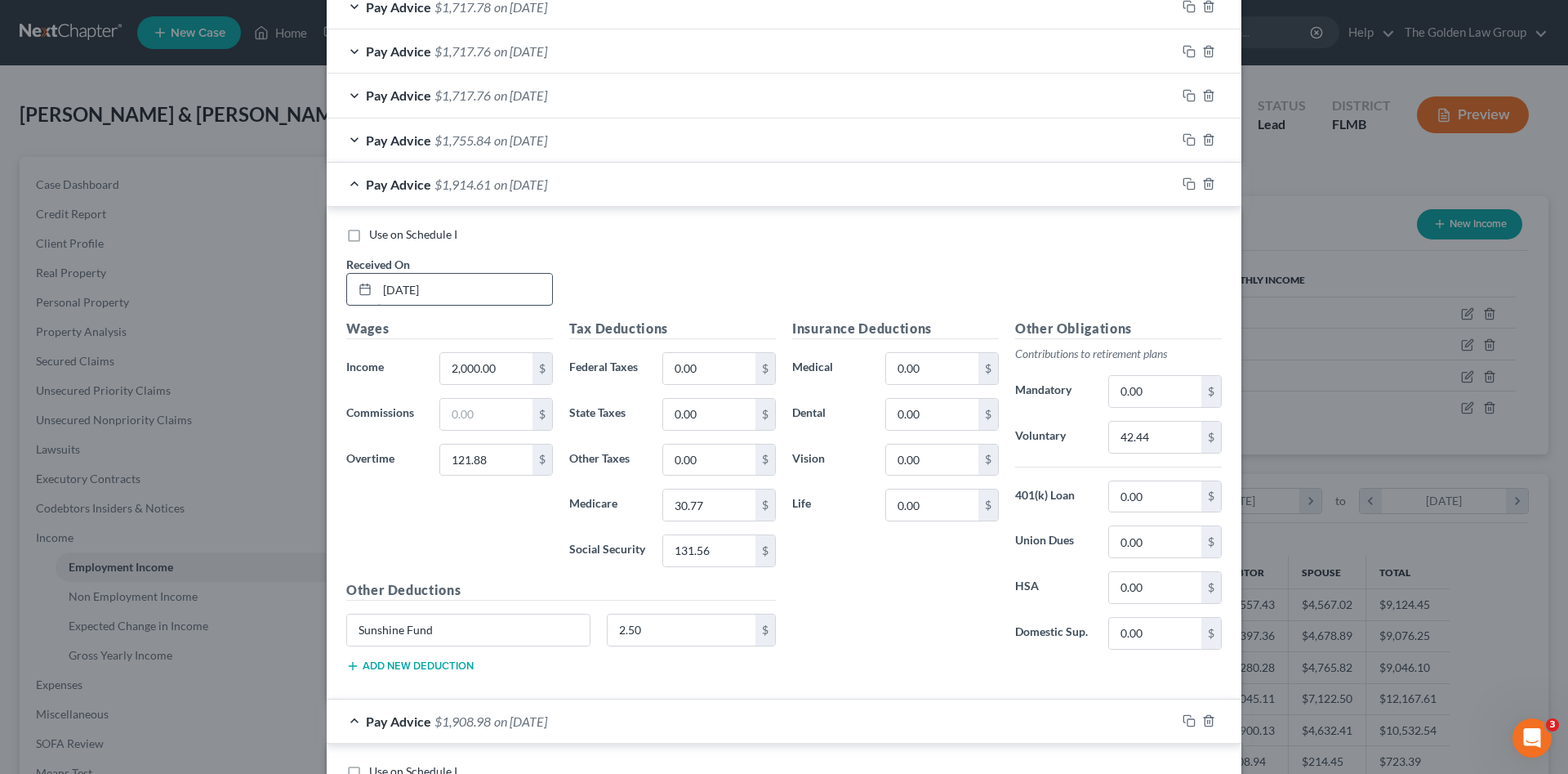
click at [482, 295] on input "07/11/2025" at bounding box center [465, 288] width 174 height 31
drag, startPoint x: 462, startPoint y: 282, endPoint x: 362, endPoint y: 291, distance: 100.4
click at [362, 291] on div "07/11/2025" at bounding box center [450, 288] width 207 height 32
type input "7/11/2025"
click at [468, 372] on input "1,800.00" at bounding box center [486, 368] width 92 height 31
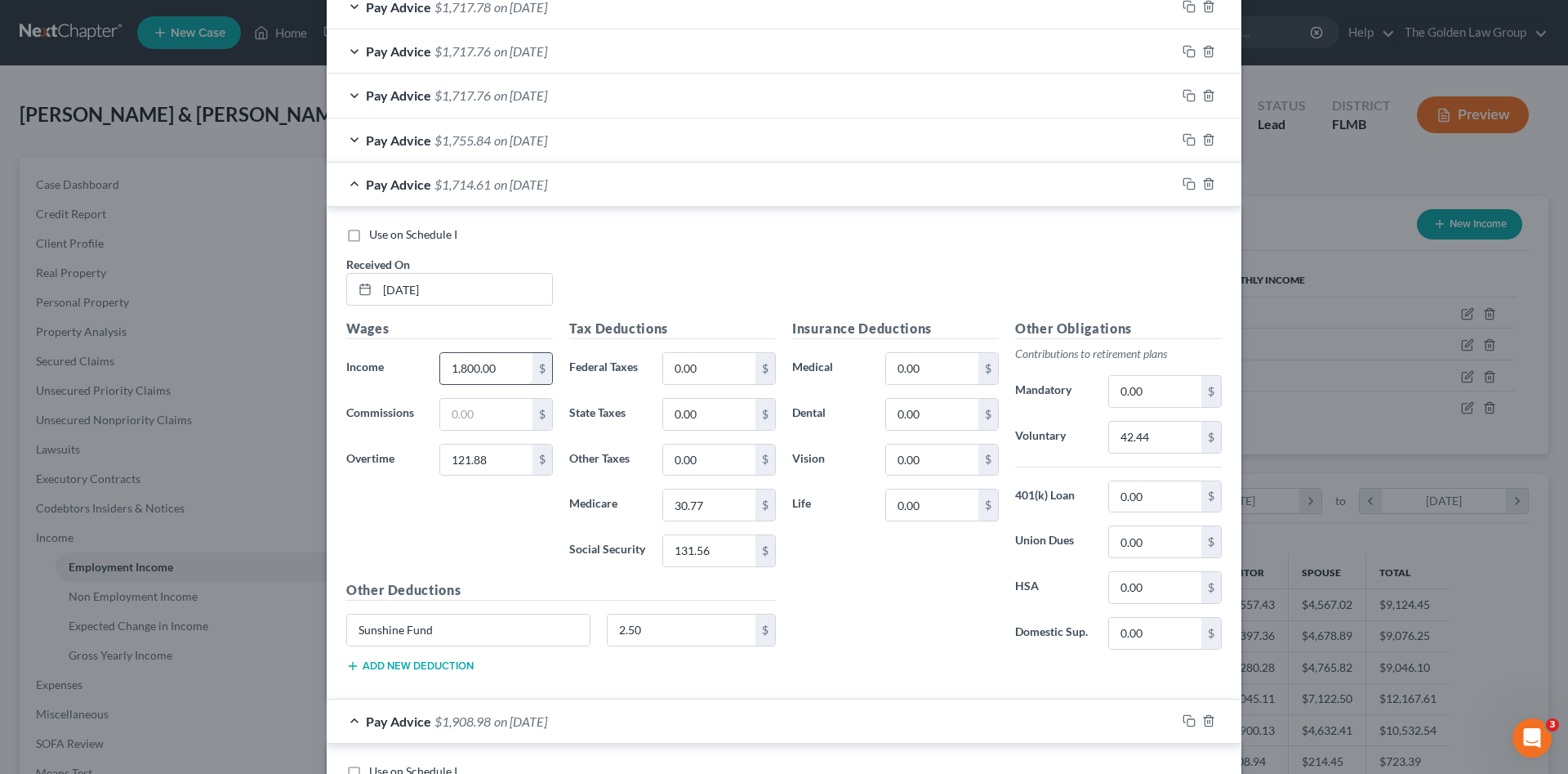
click at [468, 372] on input "1,800.00" at bounding box center [486, 368] width 92 height 31
click at [468, 373] on input "1,800.00" at bounding box center [486, 368] width 92 height 31
type input "2,000.00"
type input "5"
type input "56.25"
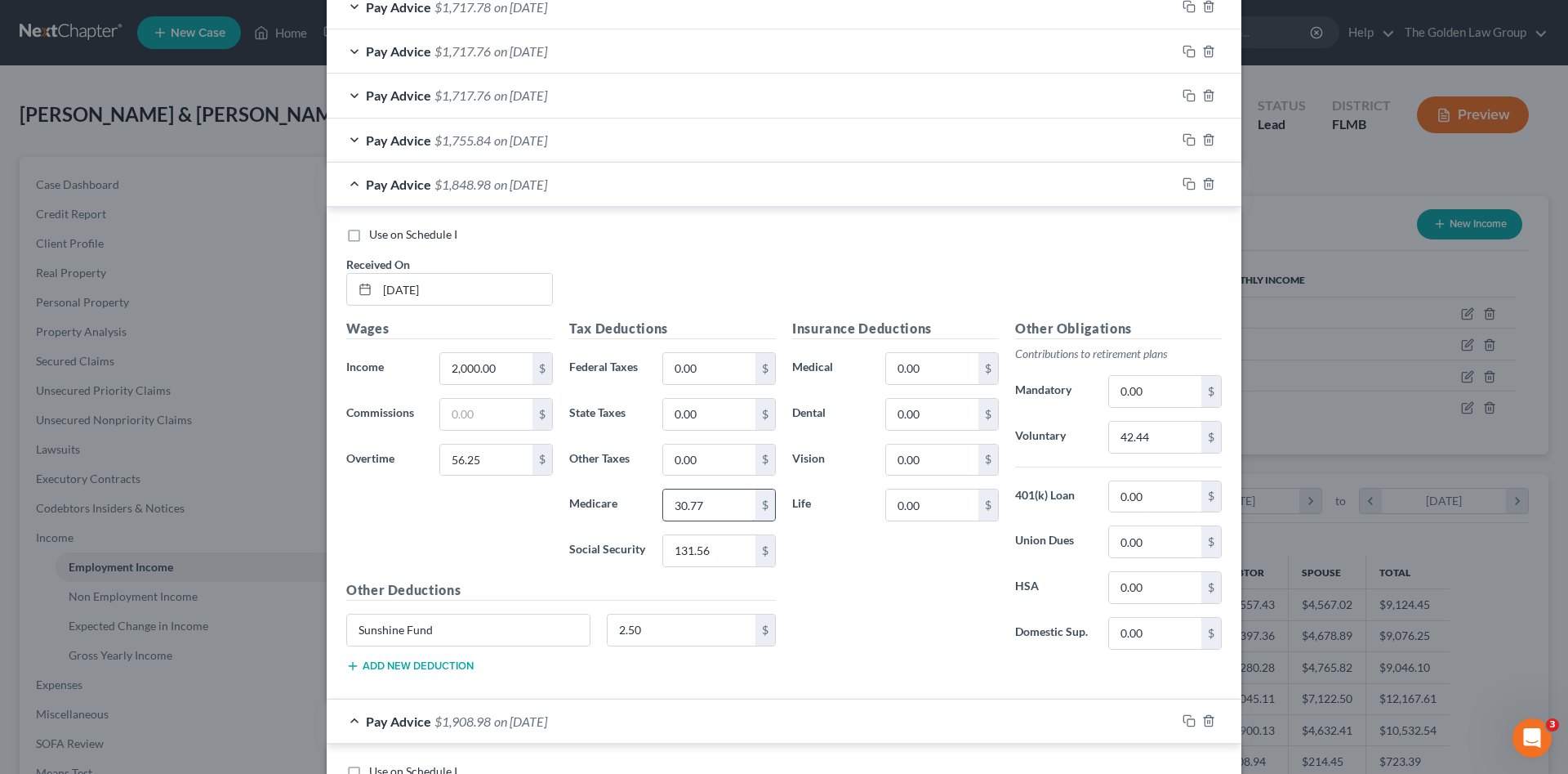
click at [741, 504] on input "30.77" at bounding box center [709, 504] width 92 height 31
type input "28.82"
type input "127.48"
click at [1158, 444] on input "42.44" at bounding box center [1155, 437] width 92 height 31
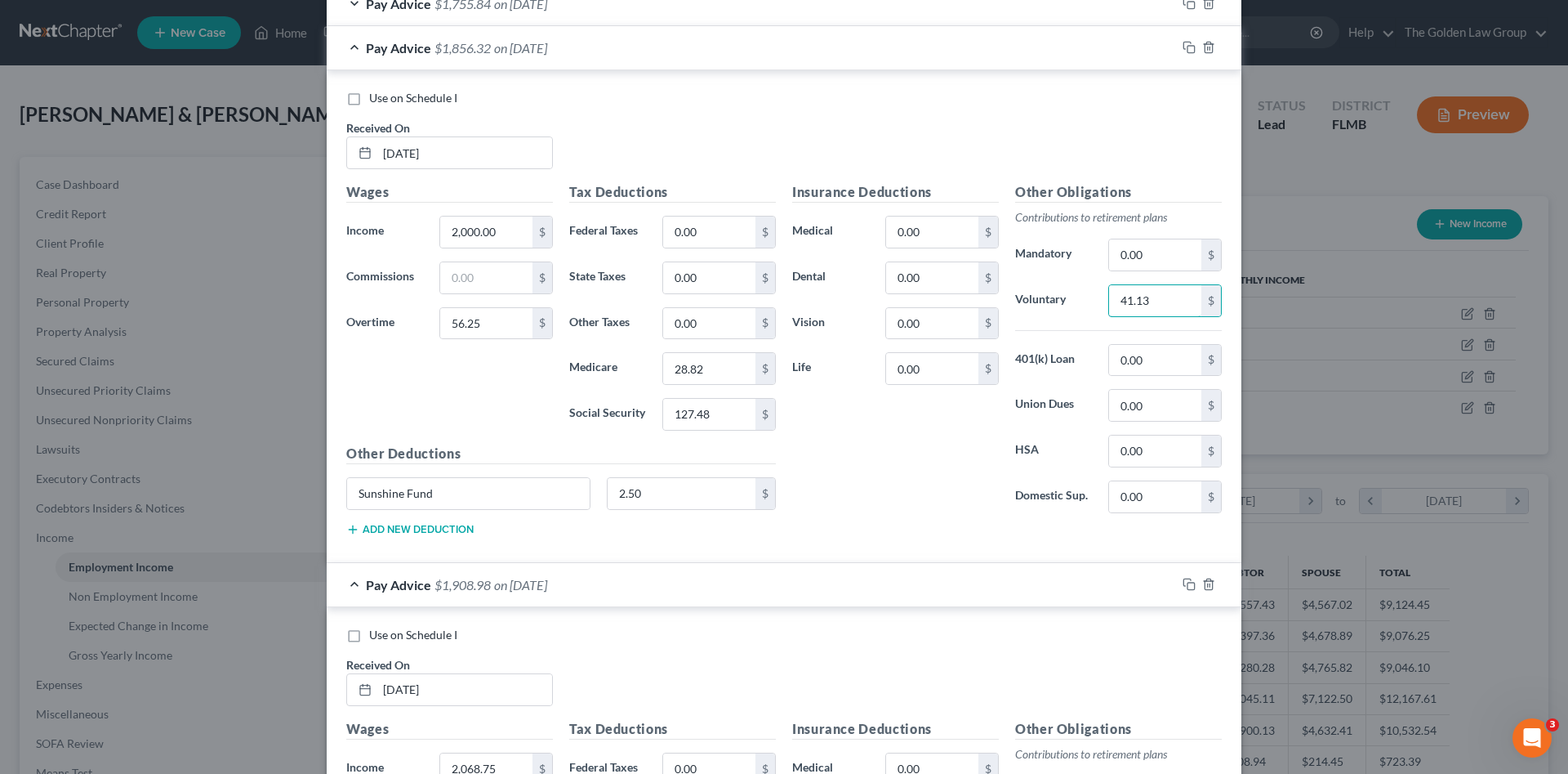
scroll to position [1182, 0]
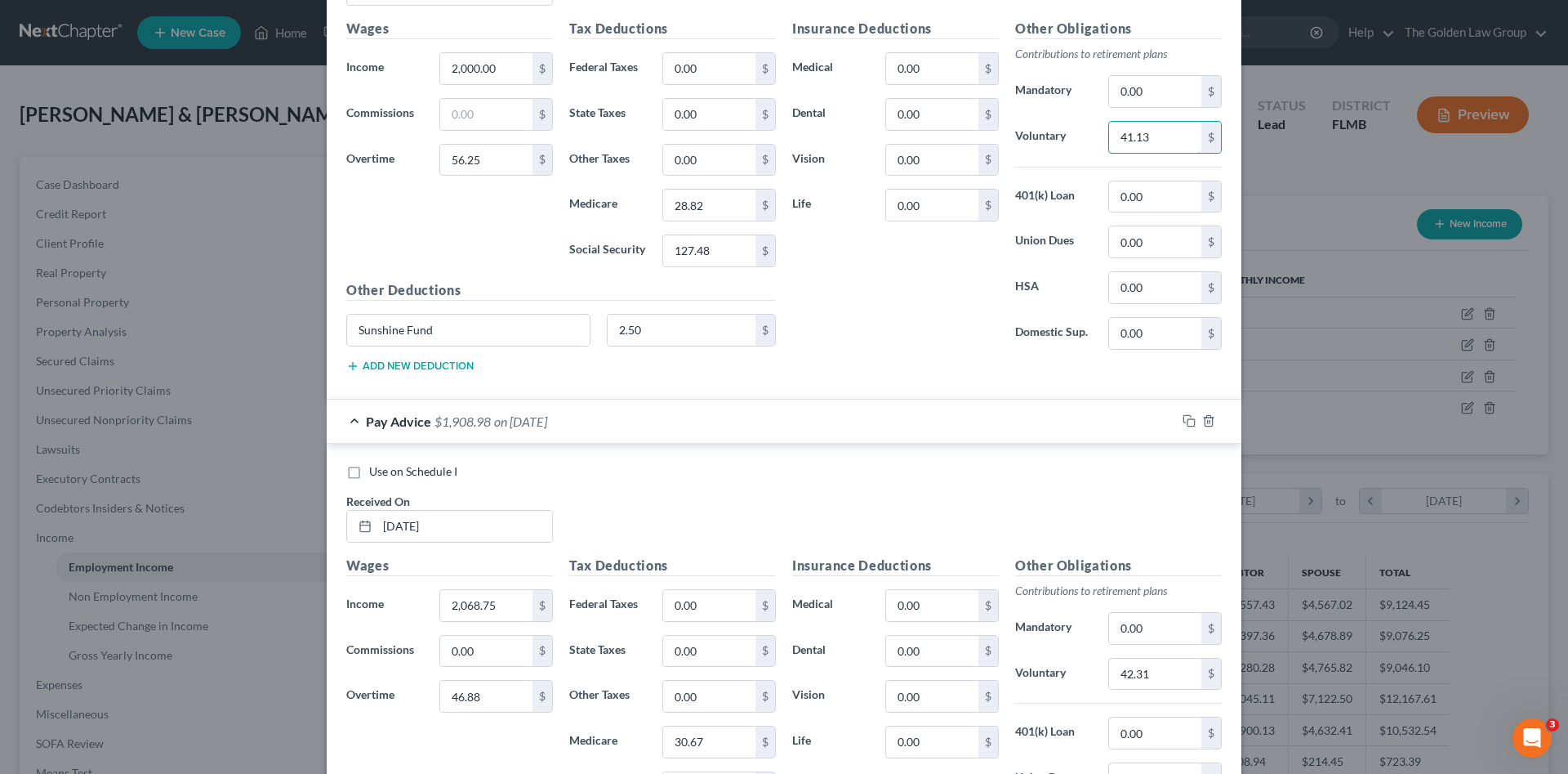
type input "41.13"
click at [438, 467] on span "Use on Schedule I" at bounding box center [413, 471] width 89 height 14
click at [387, 467] on input "Use on Schedule I" at bounding box center [381, 468] width 11 height 11
checkbox input "true"
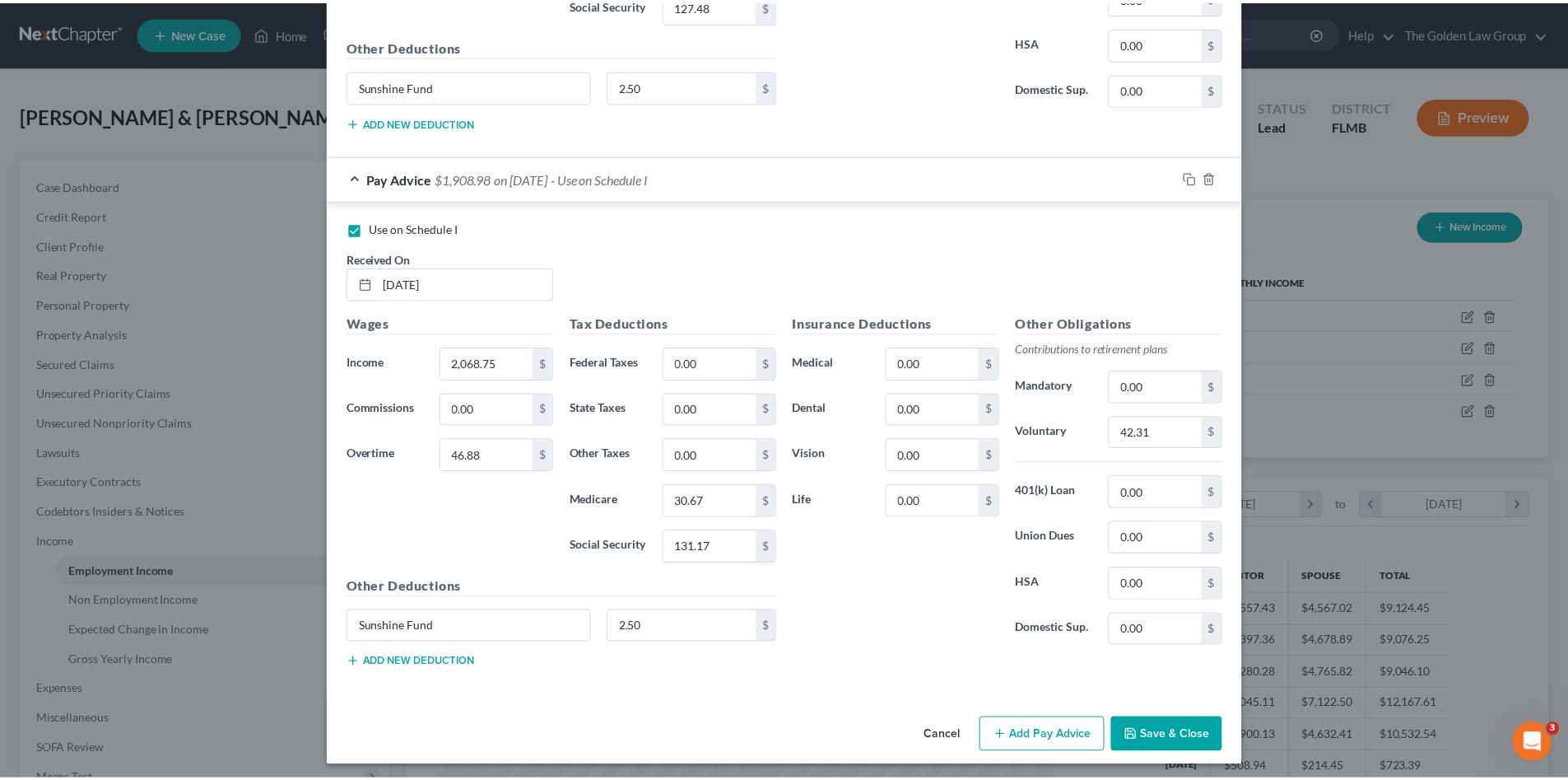
scroll to position [1443, 0]
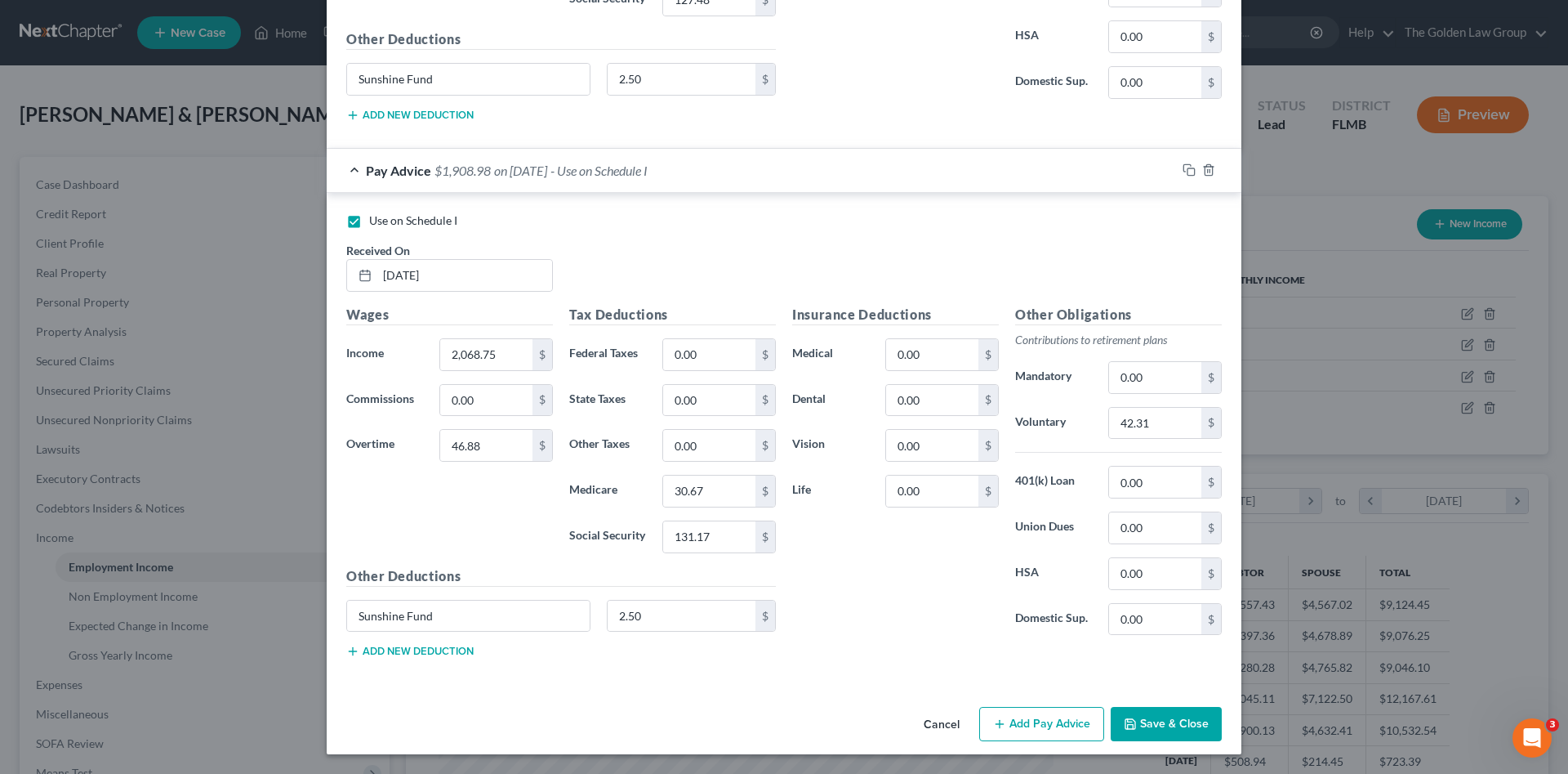
click at [1171, 728] on button "Save & Close" at bounding box center [1166, 723] width 111 height 34
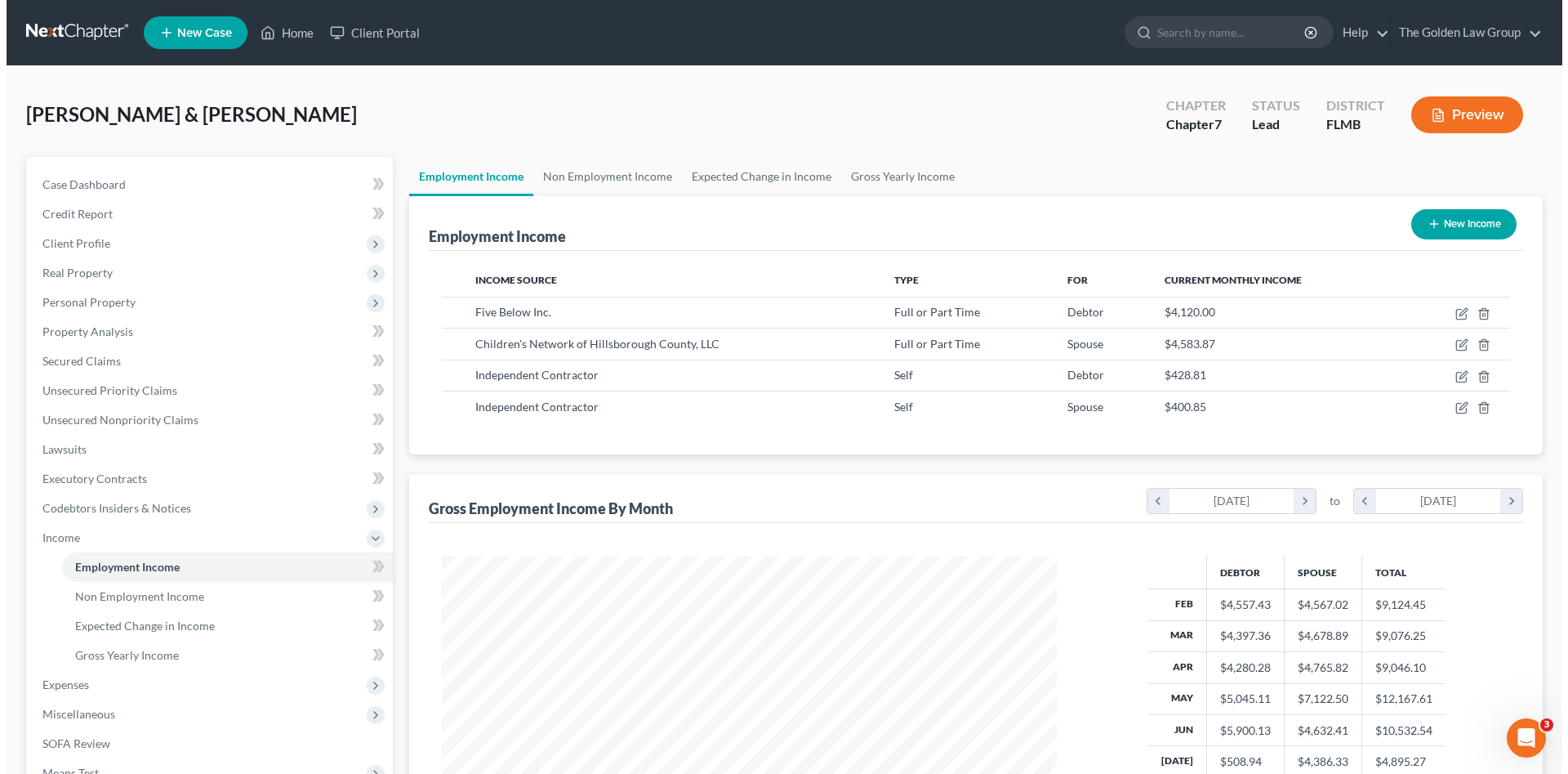
scroll to position [816570, 816149]
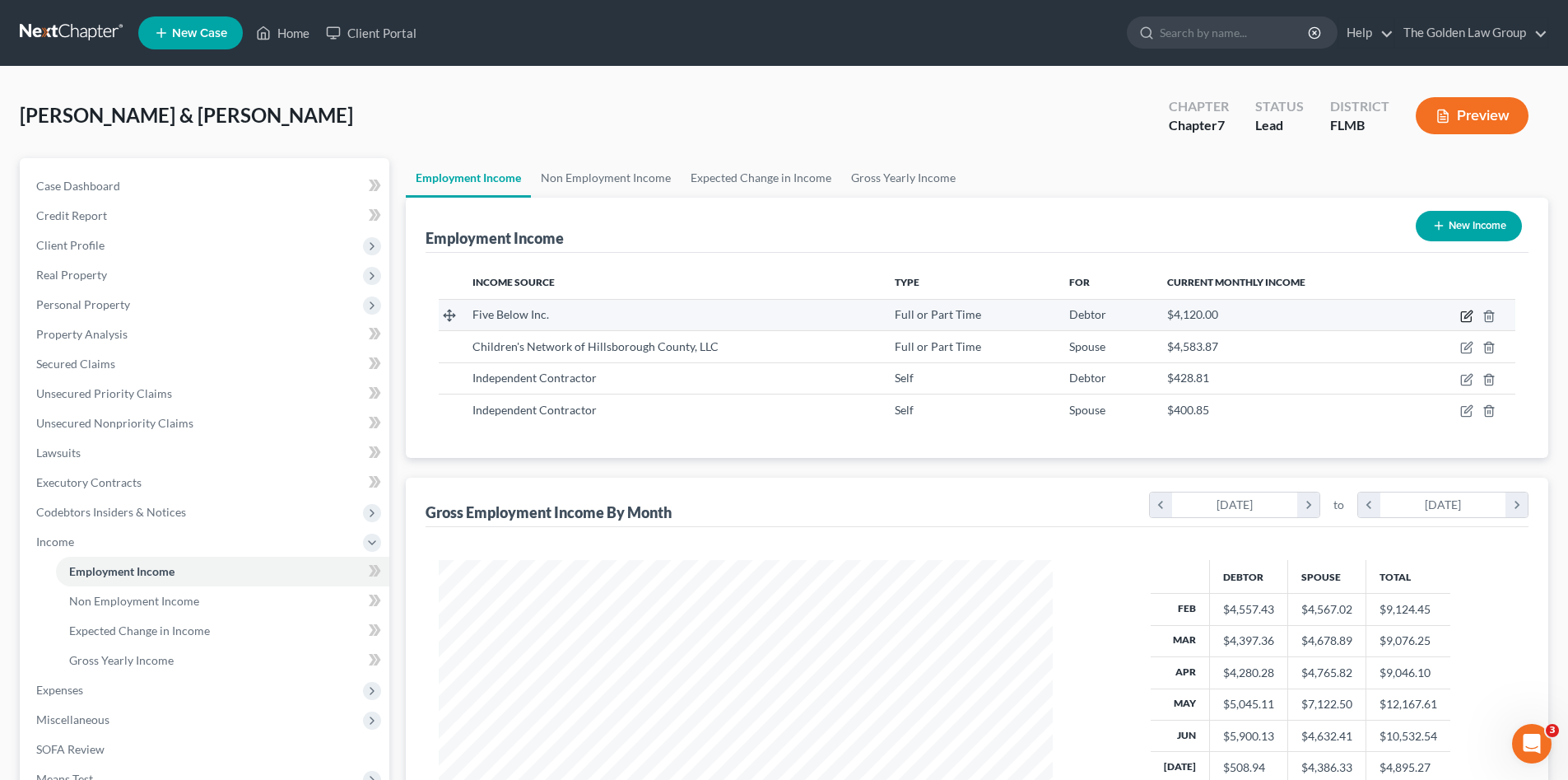
click at [1466, 316] on icon "button" at bounding box center [1468, 314] width 7 height 7
select select "0"
select select "39"
select select "1"
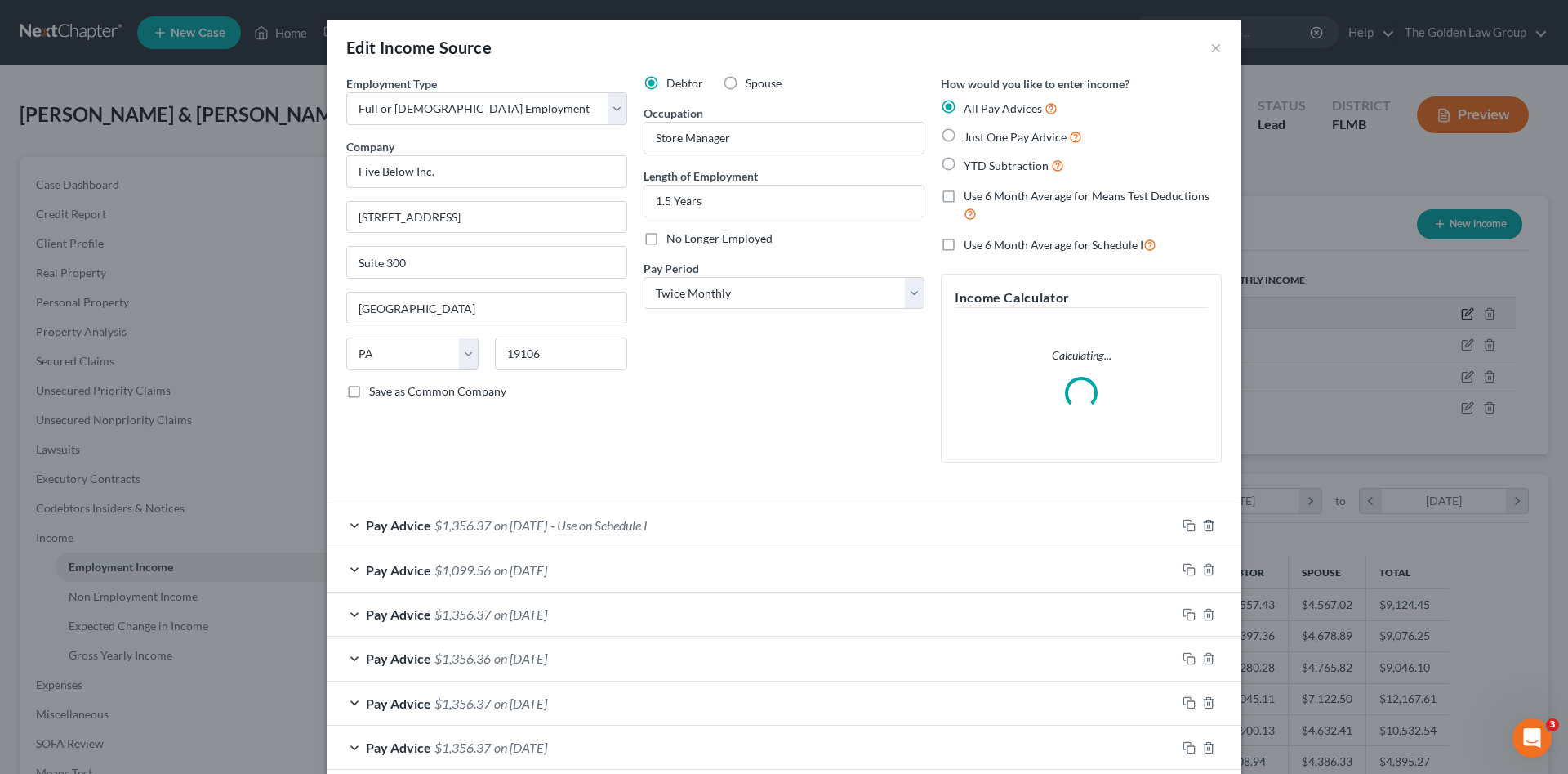
scroll to position [307, 648]
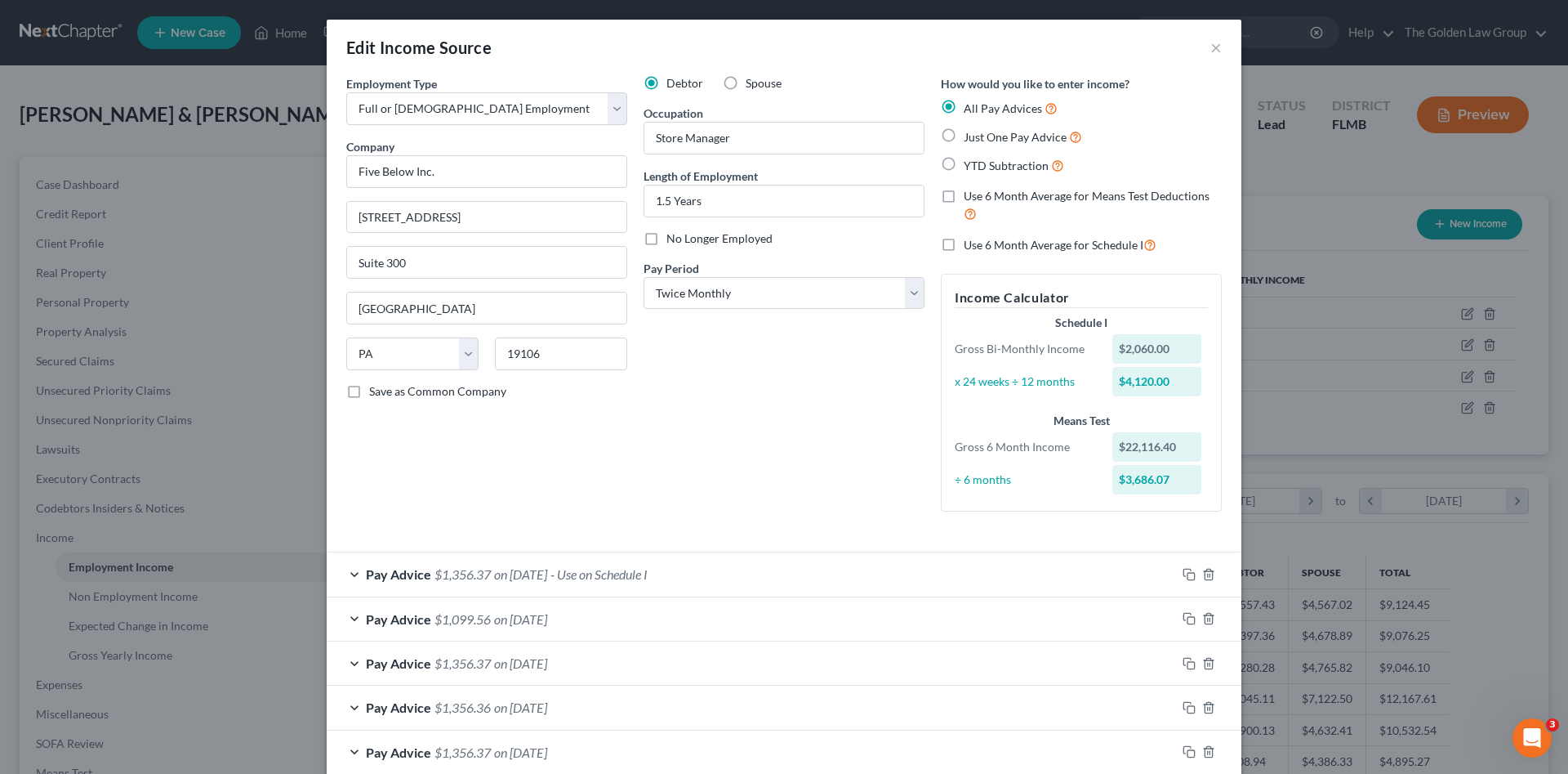
click at [716, 574] on div "Pay Advice $1,356.37 on 06/20/2025 - Use on Schedule I" at bounding box center [751, 573] width 849 height 43
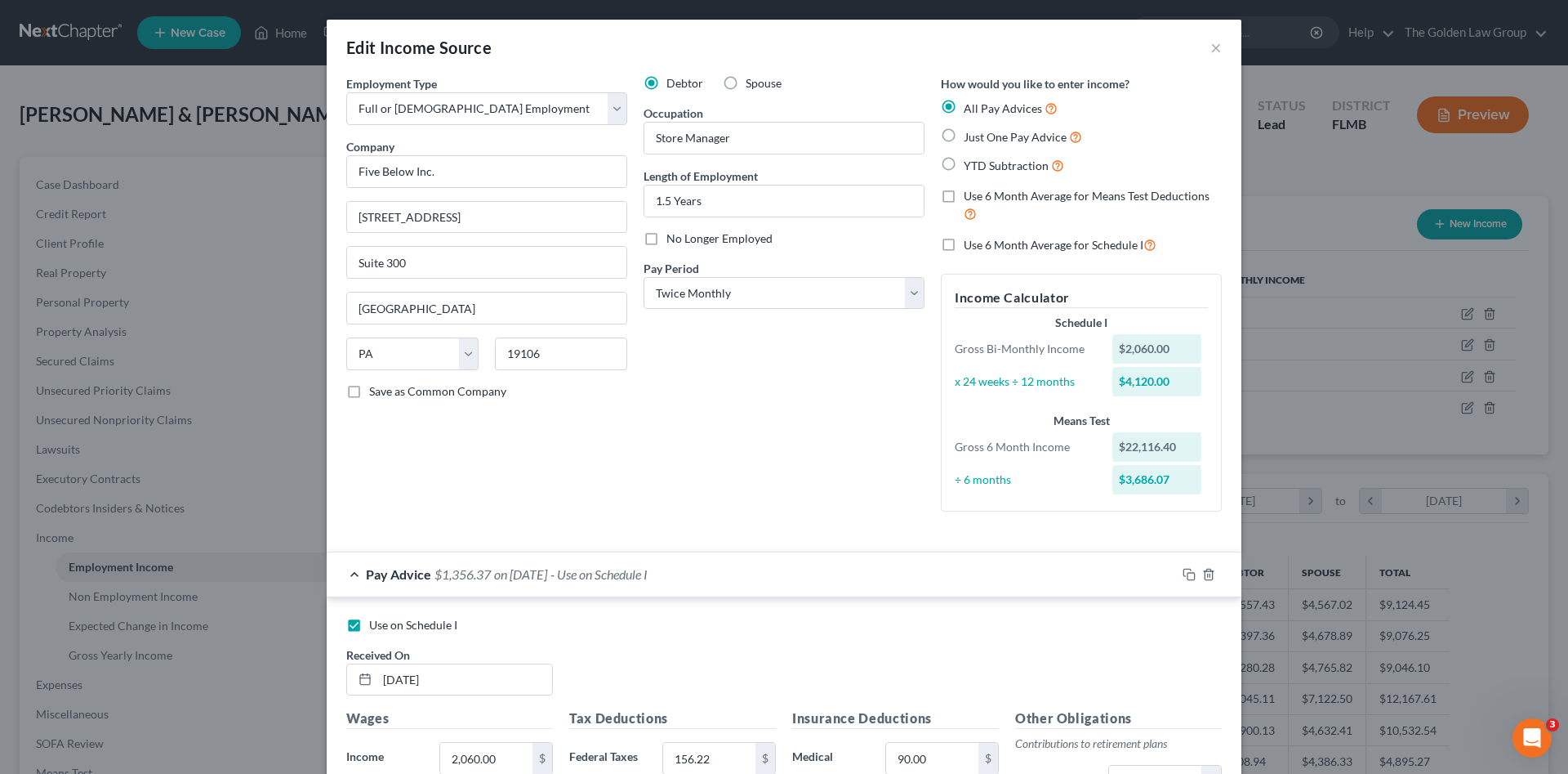
click at [441, 627] on span "Use on Schedule I" at bounding box center [413, 625] width 89 height 14
click at [387, 627] on input "Use on Schedule I" at bounding box center [381, 622] width 11 height 11
checkbox input "false"
click at [706, 573] on div "Pay Advice $1,356.37 on 06/20/2025" at bounding box center [751, 573] width 849 height 43
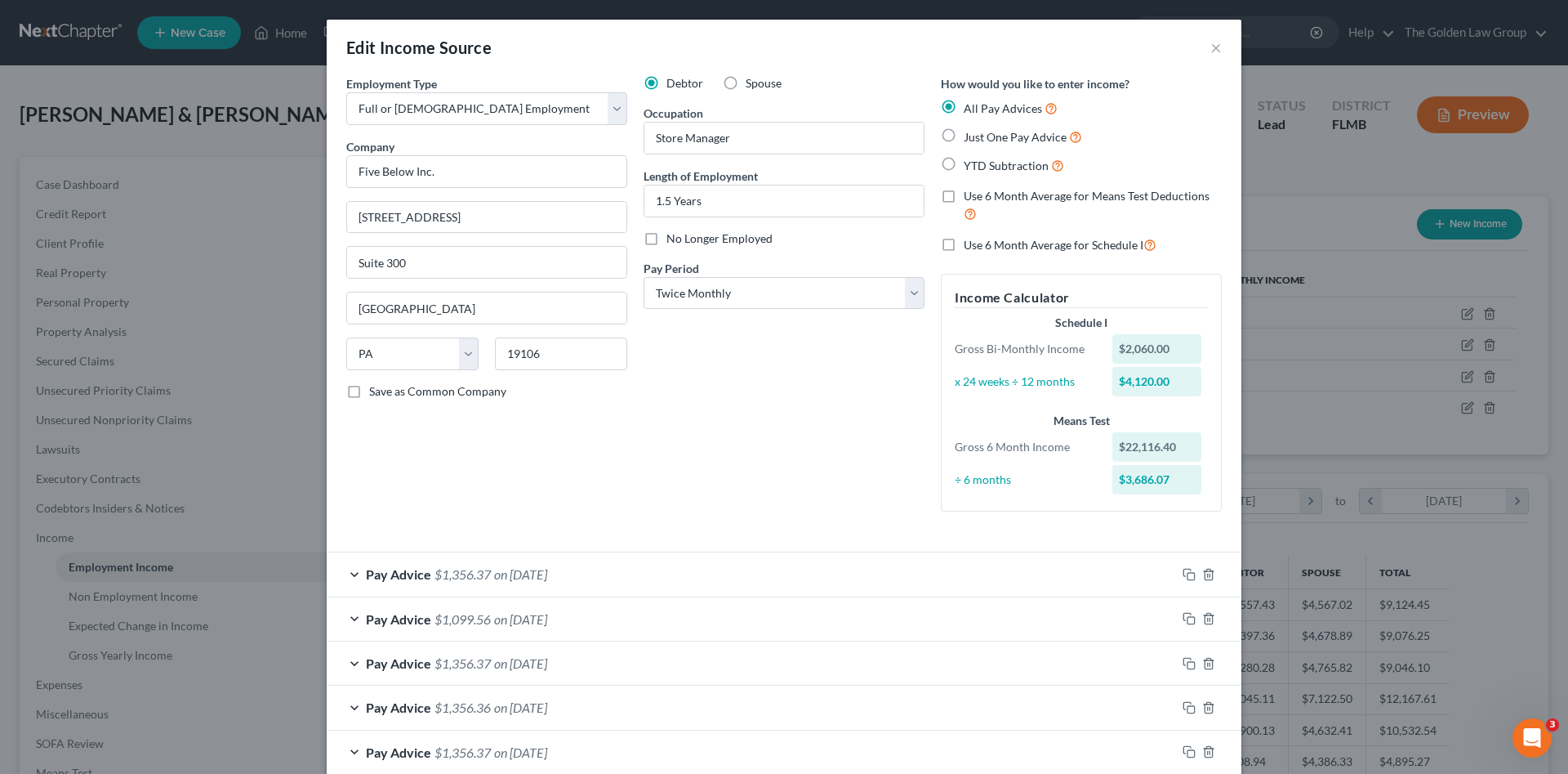
scroll to position [190, 0]
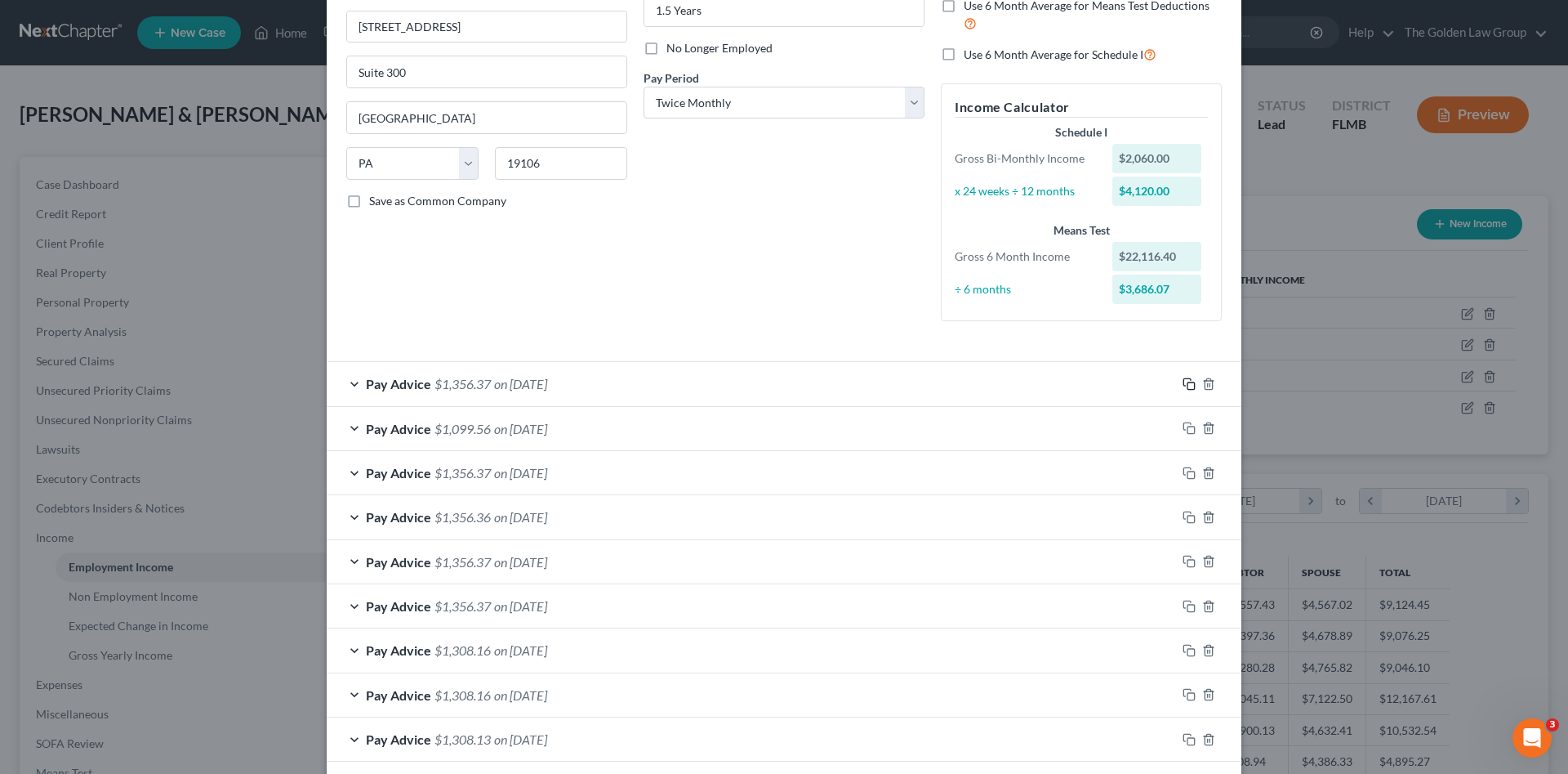
click at [1183, 380] on icon "button" at bounding box center [1188, 384] width 13 height 13
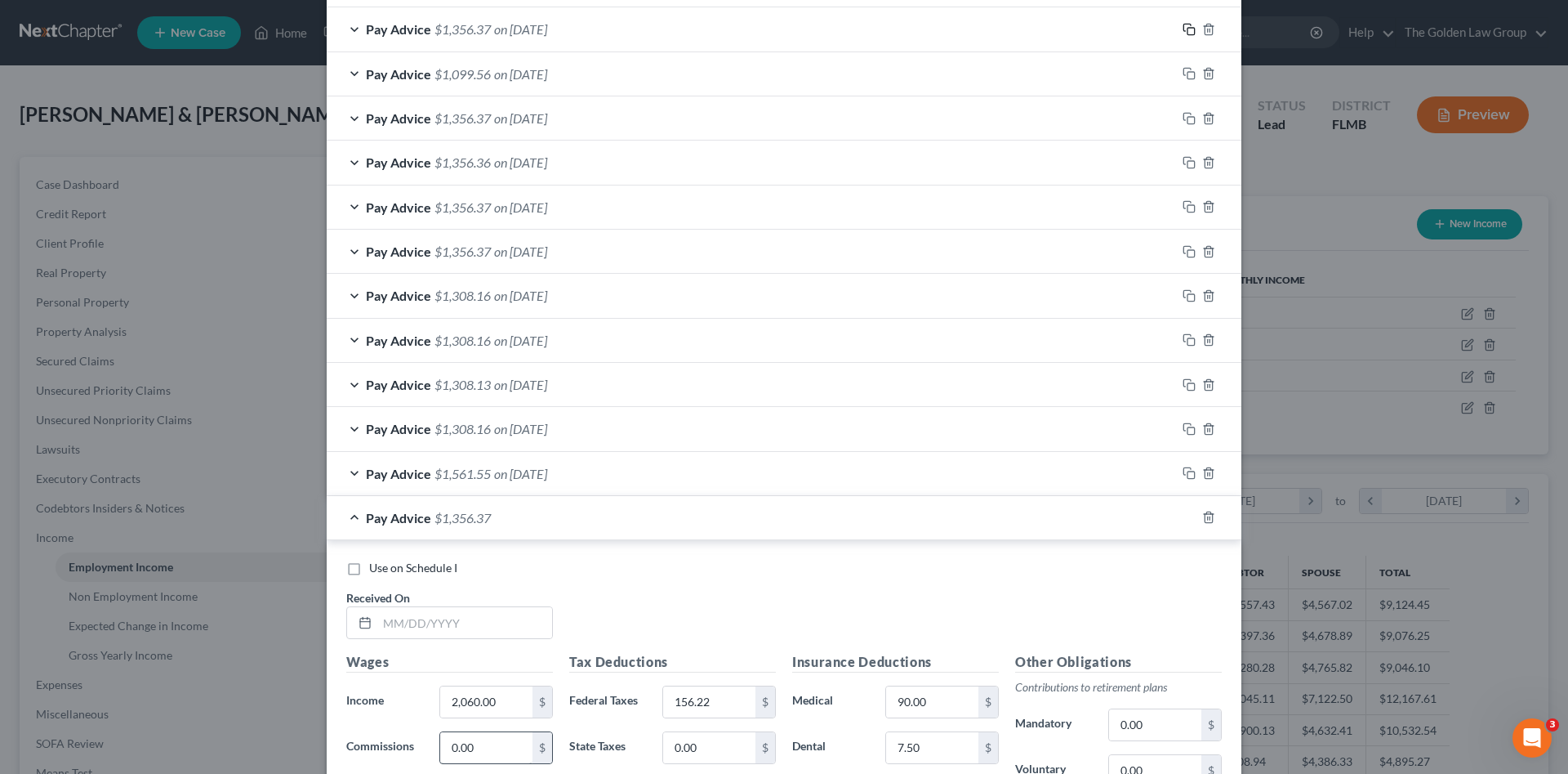
scroll to position [708, 0]
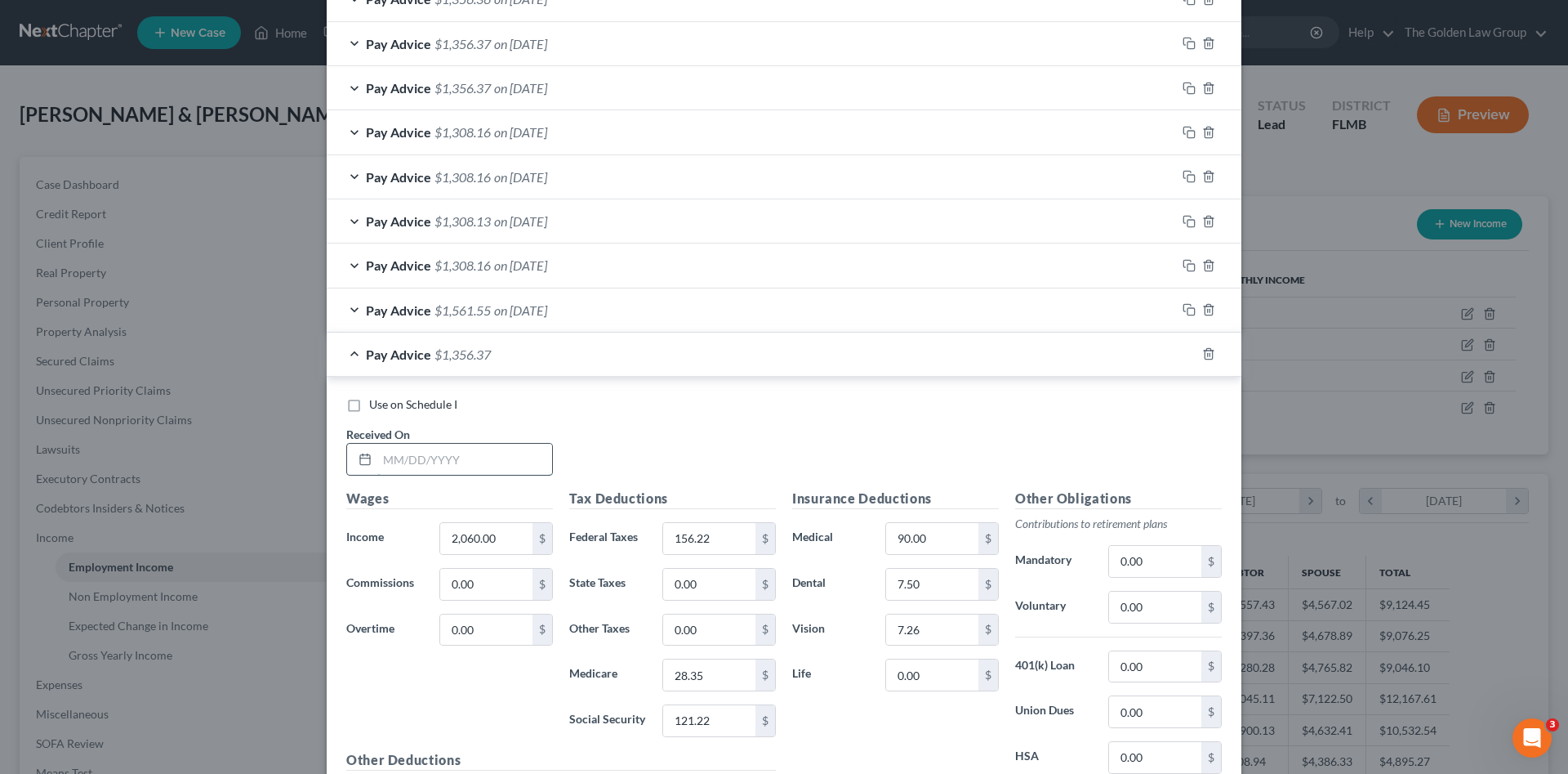
click at [436, 465] on input "text" at bounding box center [465, 458] width 174 height 31
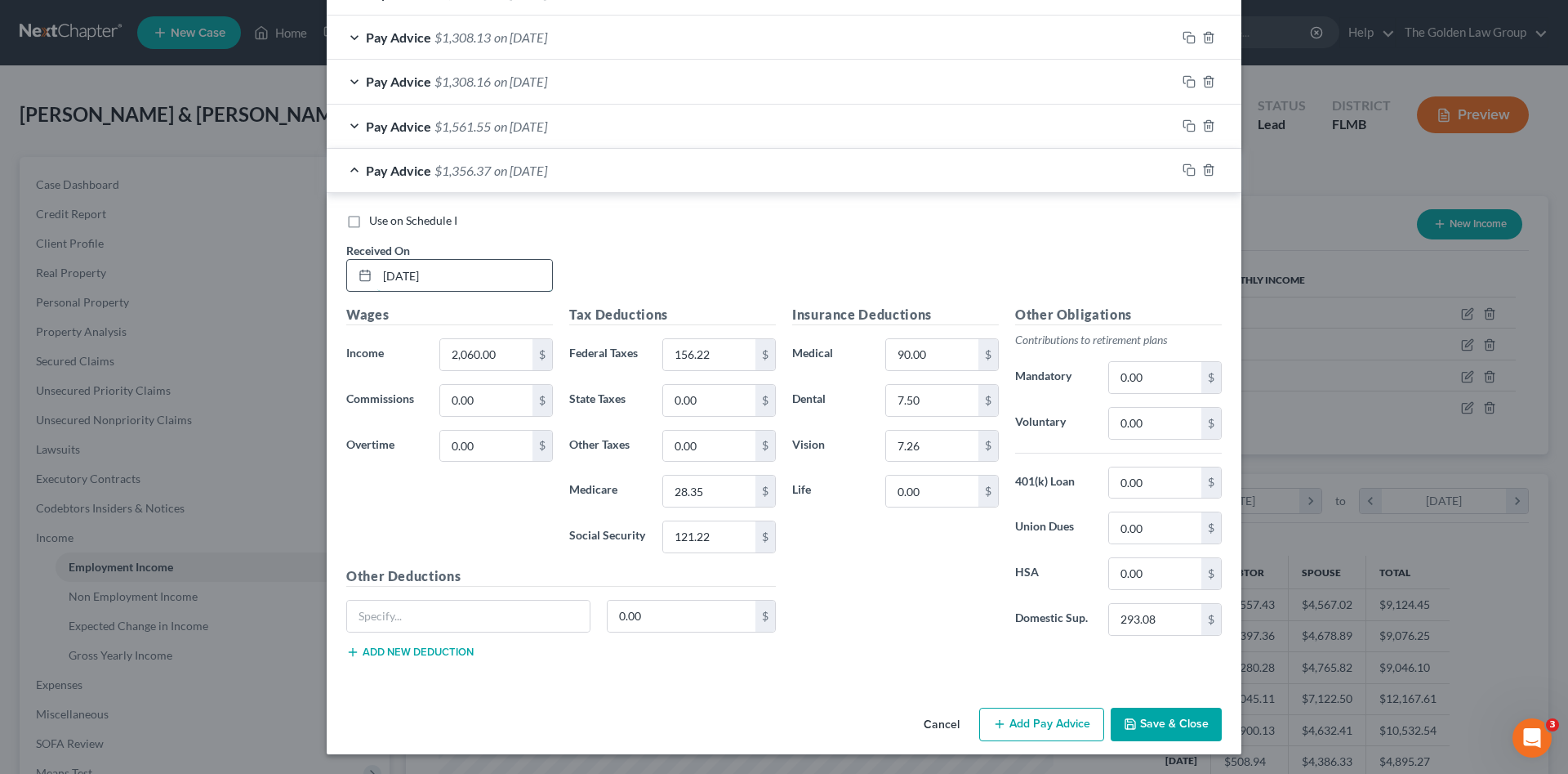
type input "07/03/2025"
type input "2,060.00"
type input "28.35"
type input "121.23"
drag, startPoint x: 1183, startPoint y: 172, endPoint x: 1113, endPoint y: 196, distance: 74.0
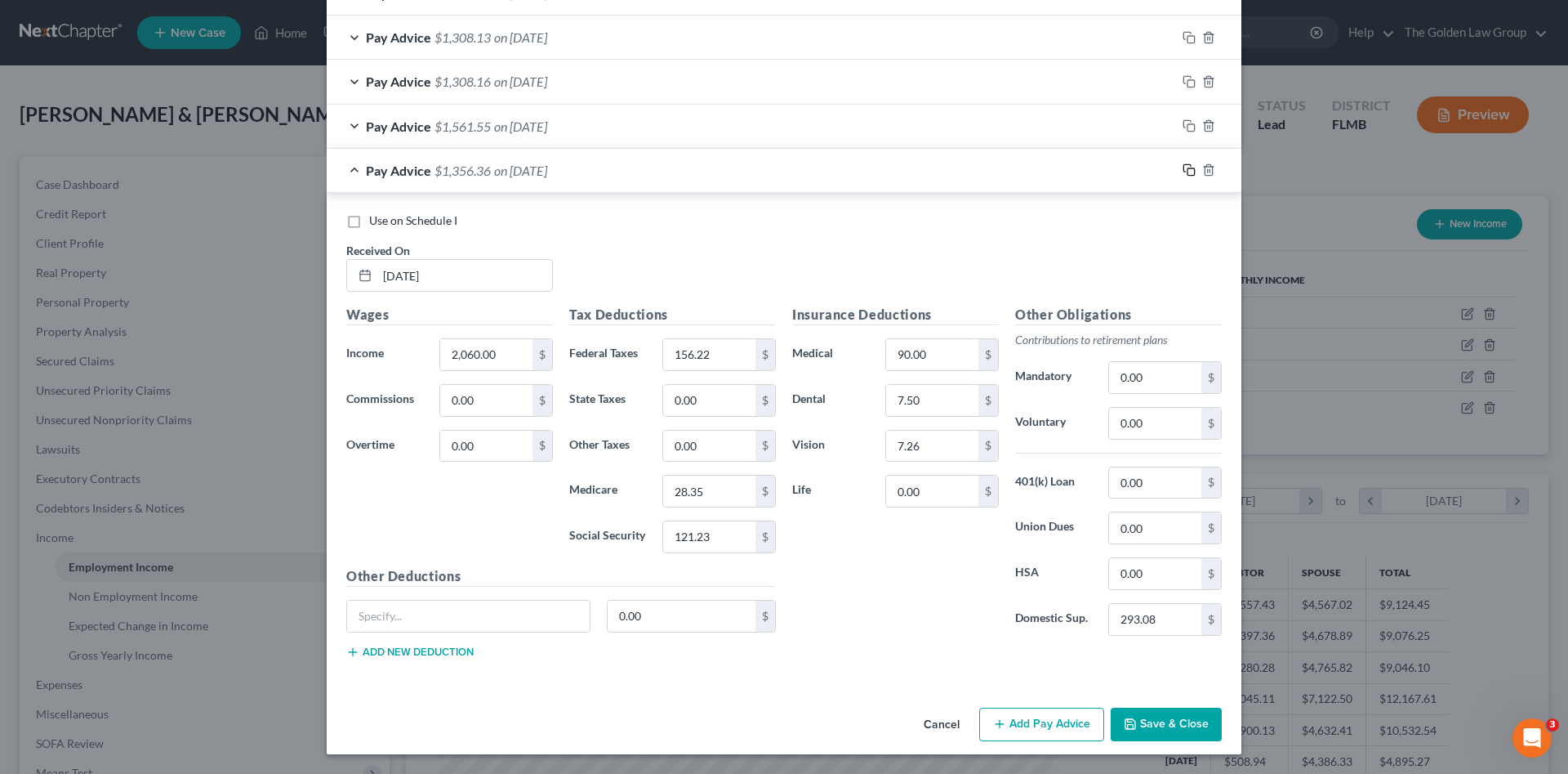
click at [1182, 172] on icon "button" at bounding box center [1188, 169] width 13 height 13
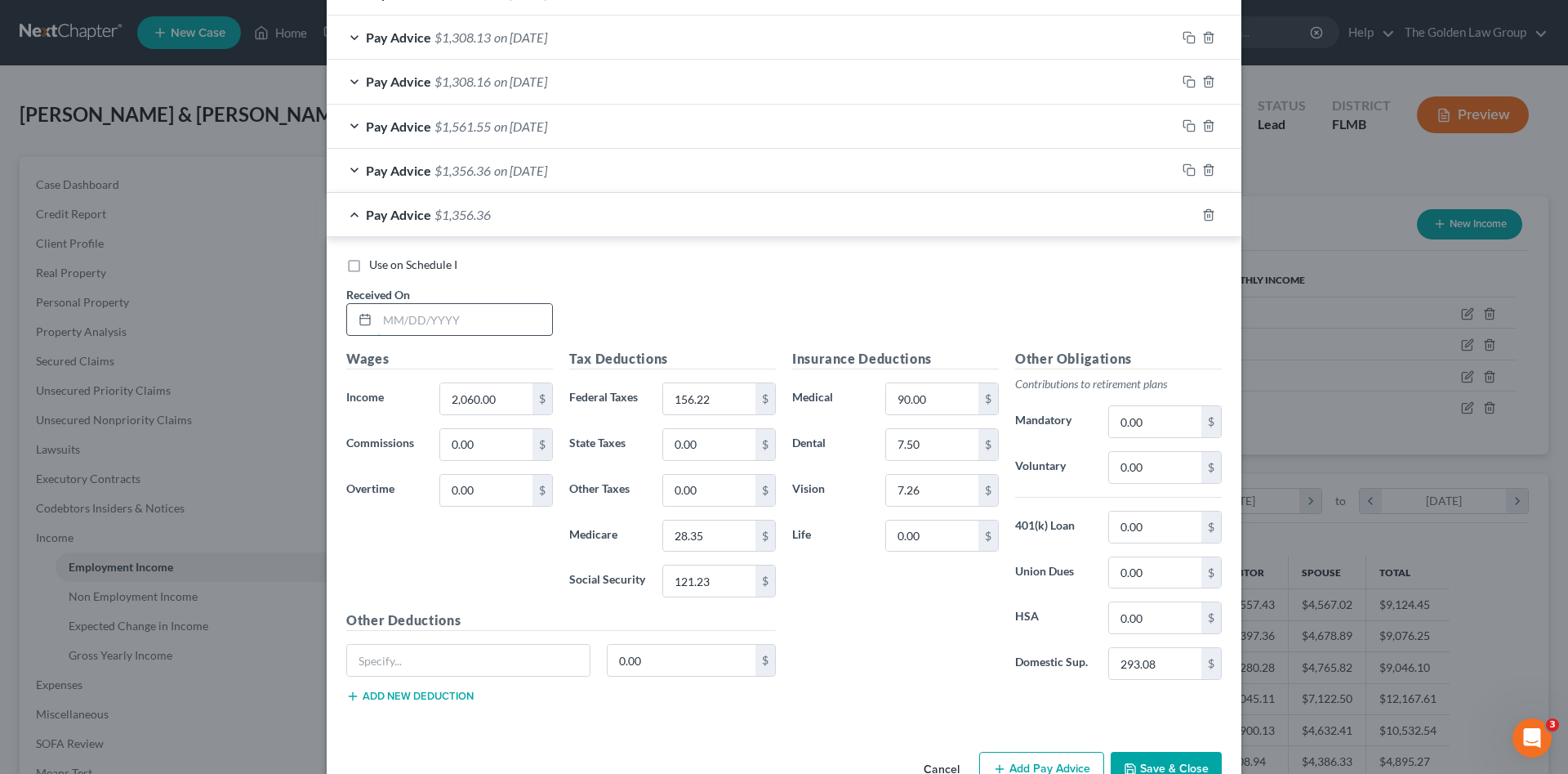
click at [463, 317] on input "text" at bounding box center [465, 319] width 174 height 31
click at [420, 319] on input "text" at bounding box center [465, 319] width 174 height 31
type input "1"
type input "07/18/2025"
type input "28.35"
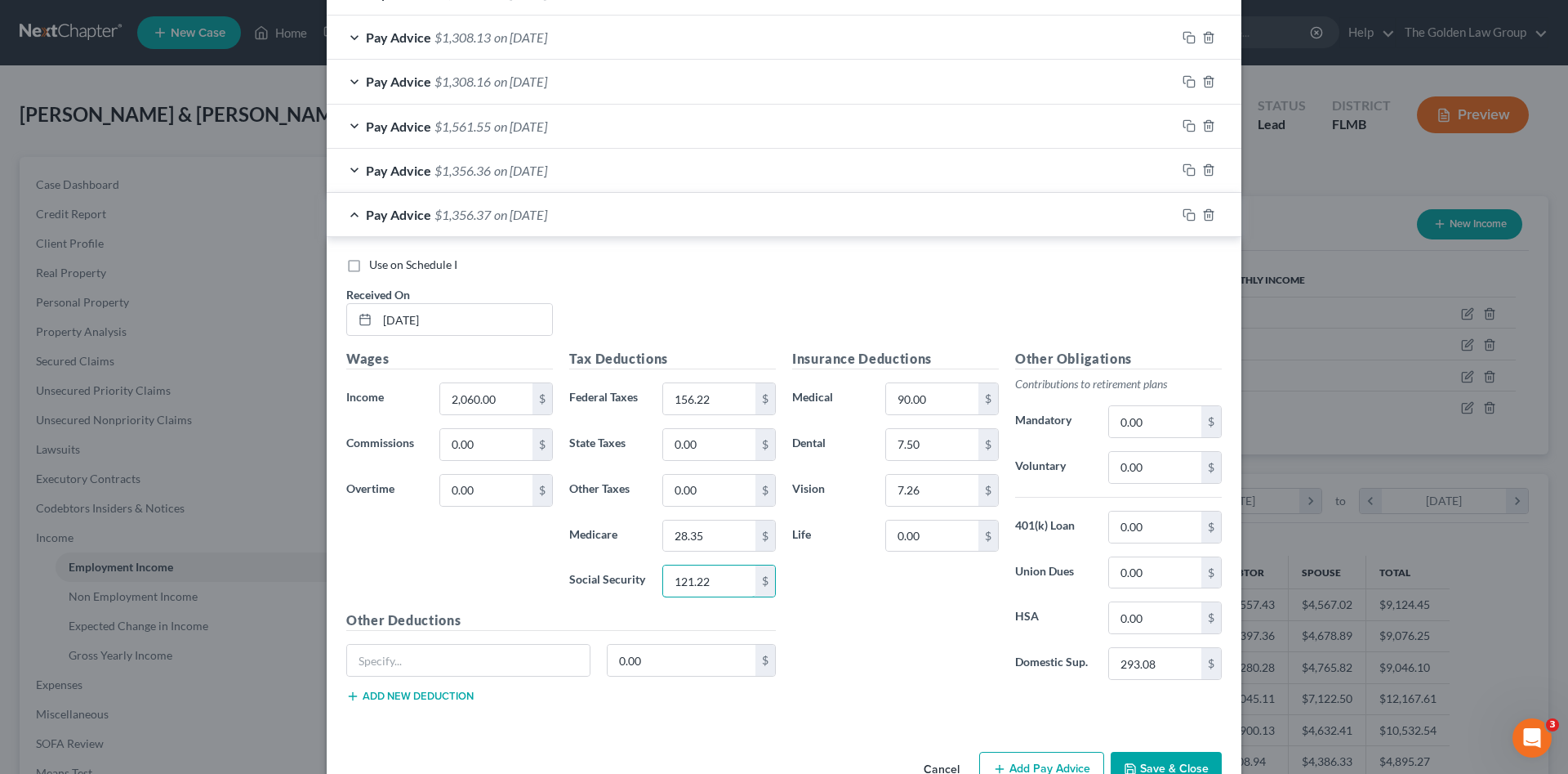
type input "121.22"
click at [429, 266] on span "Use on Schedule I" at bounding box center [413, 265] width 89 height 14
click at [387, 266] on input "Use on Schedule I" at bounding box center [381, 262] width 11 height 11
checkbox input "true"
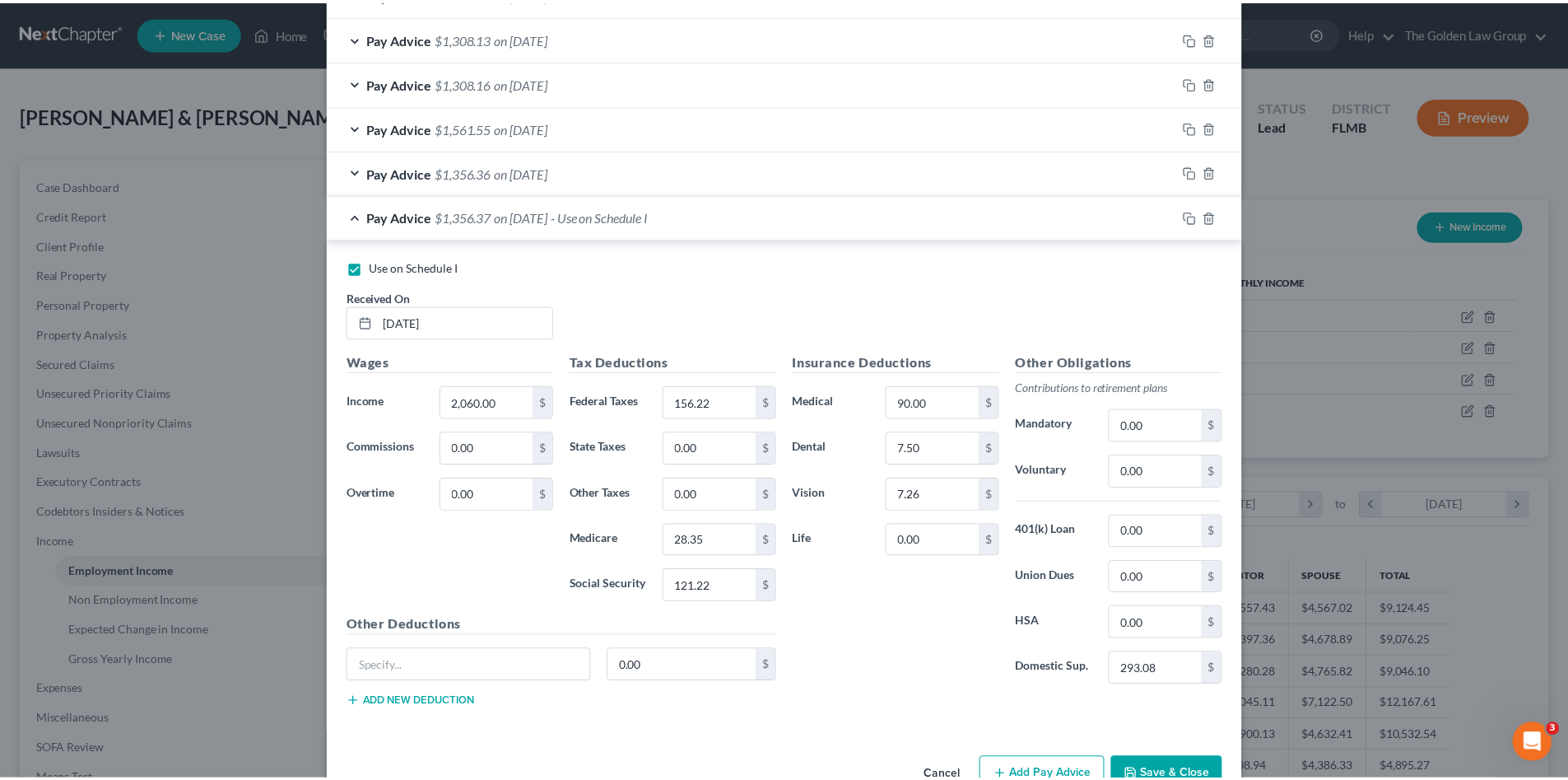
scroll to position [944, 0]
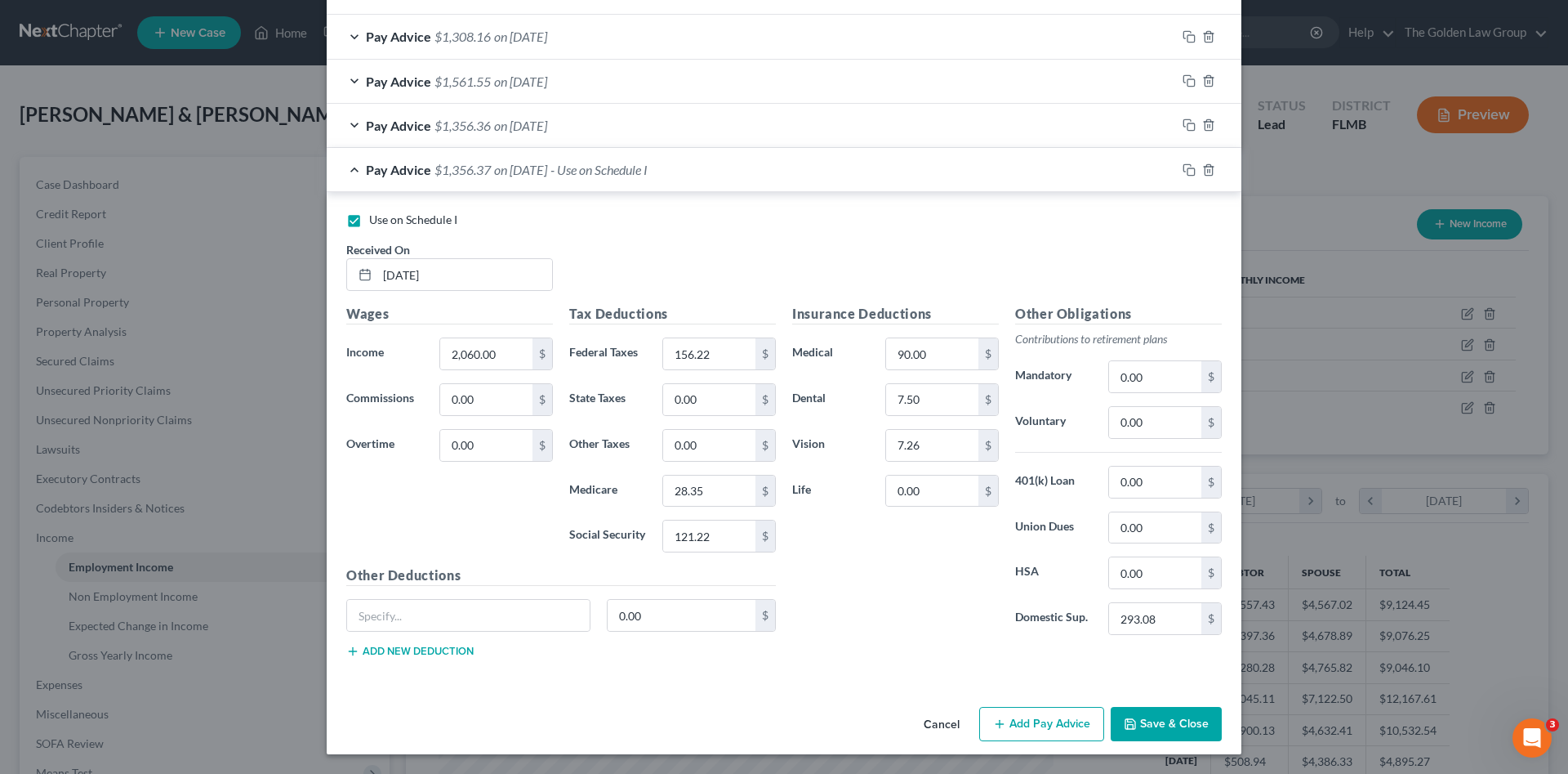
click at [1157, 720] on button "Save & Close" at bounding box center [1166, 723] width 111 height 34
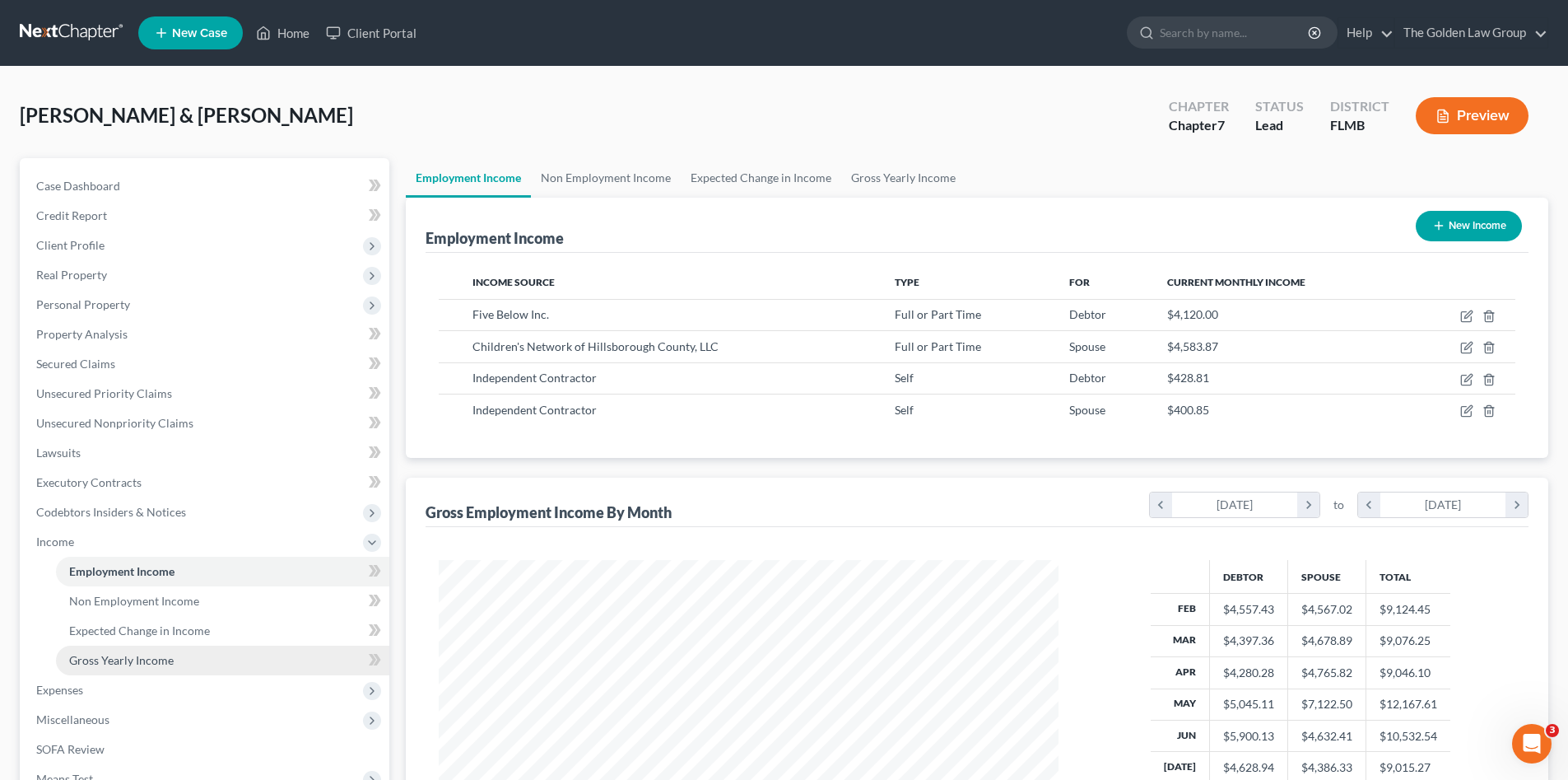
scroll to position [822900, 822586]
click at [130, 662] on span "Gross Yearly Income" at bounding box center [121, 660] width 104 height 14
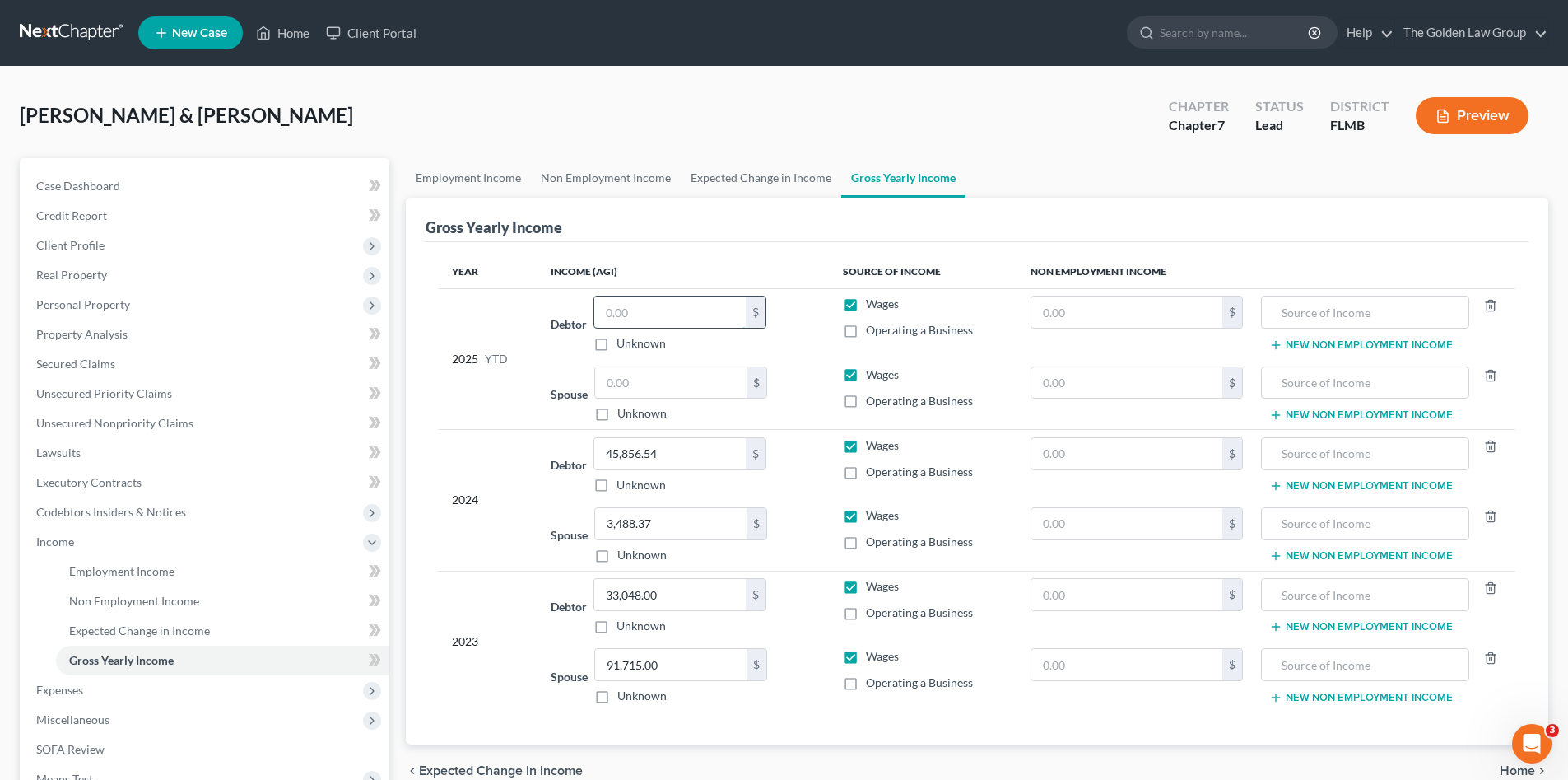
click at [669, 320] on input "text" at bounding box center [670, 311] width 151 height 31
type input "32,920.99"
click at [693, 388] on input "text" at bounding box center [670, 382] width 151 height 31
drag, startPoint x: 633, startPoint y: 370, endPoint x: 631, endPoint y: 385, distance: 15.1
click at [632, 372] on input "text" at bounding box center [670, 382] width 151 height 31
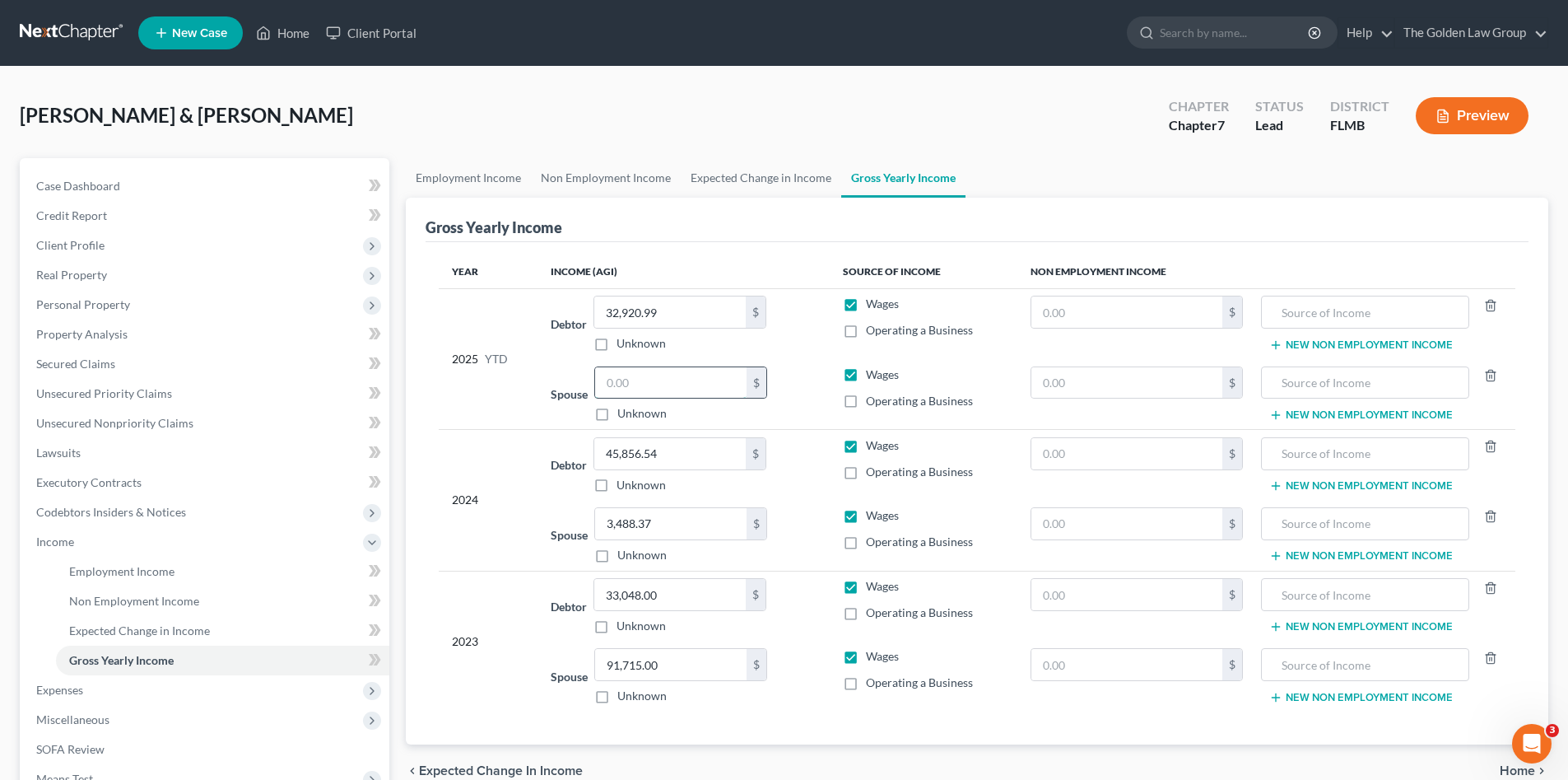
click at [631, 388] on input "text" at bounding box center [670, 382] width 151 height 31
type input "30,312.76"
click at [558, 453] on div "Debtor 45,856.54 $ Unknown Balance Undetermined 45,856.54 $ Unknown" at bounding box center [683, 465] width 265 height 56
click at [56, 549] on span "Income" at bounding box center [206, 541] width 367 height 30
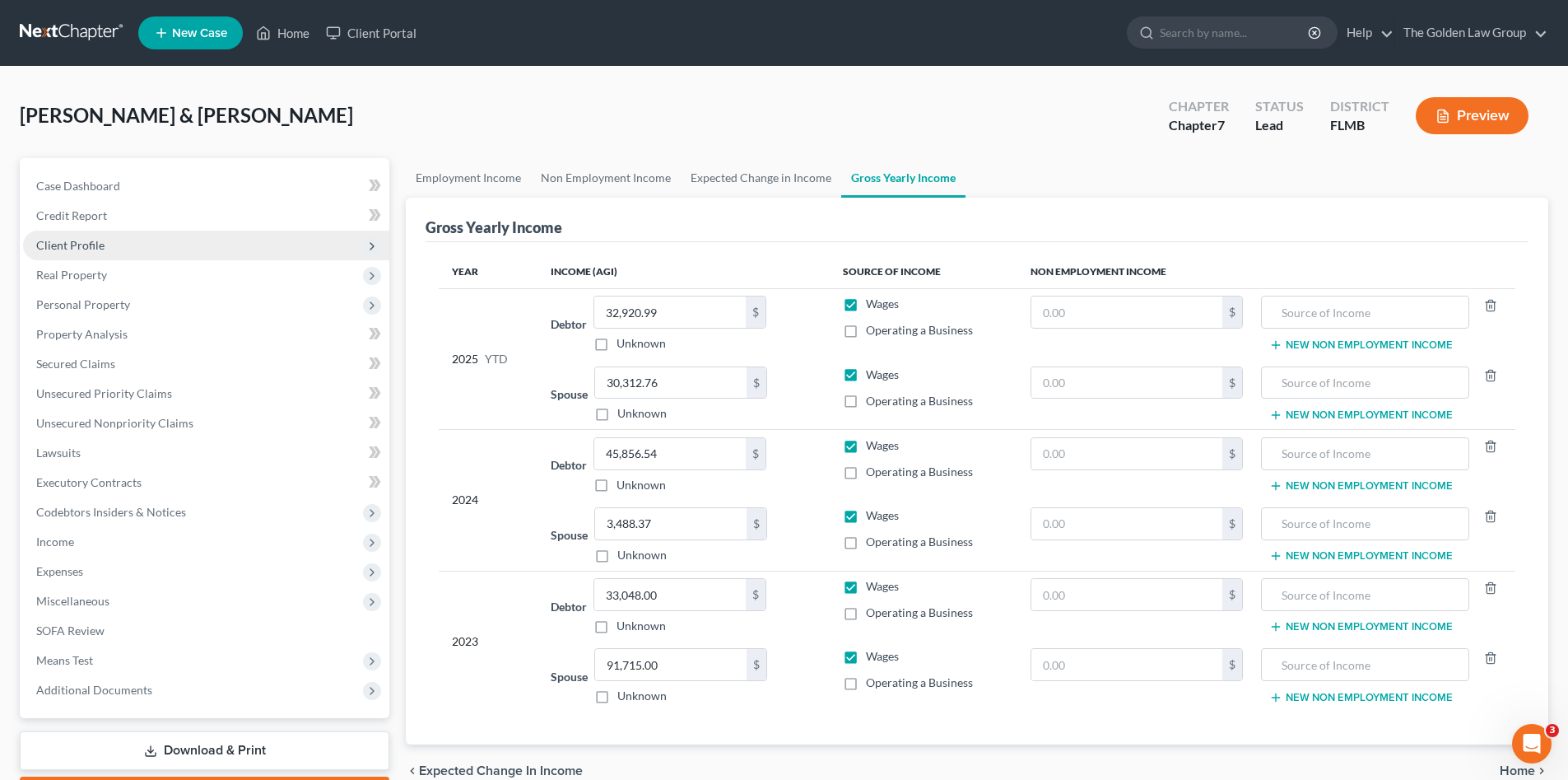
click at [96, 250] on span "Client Profile" at bounding box center [70, 245] width 68 height 14
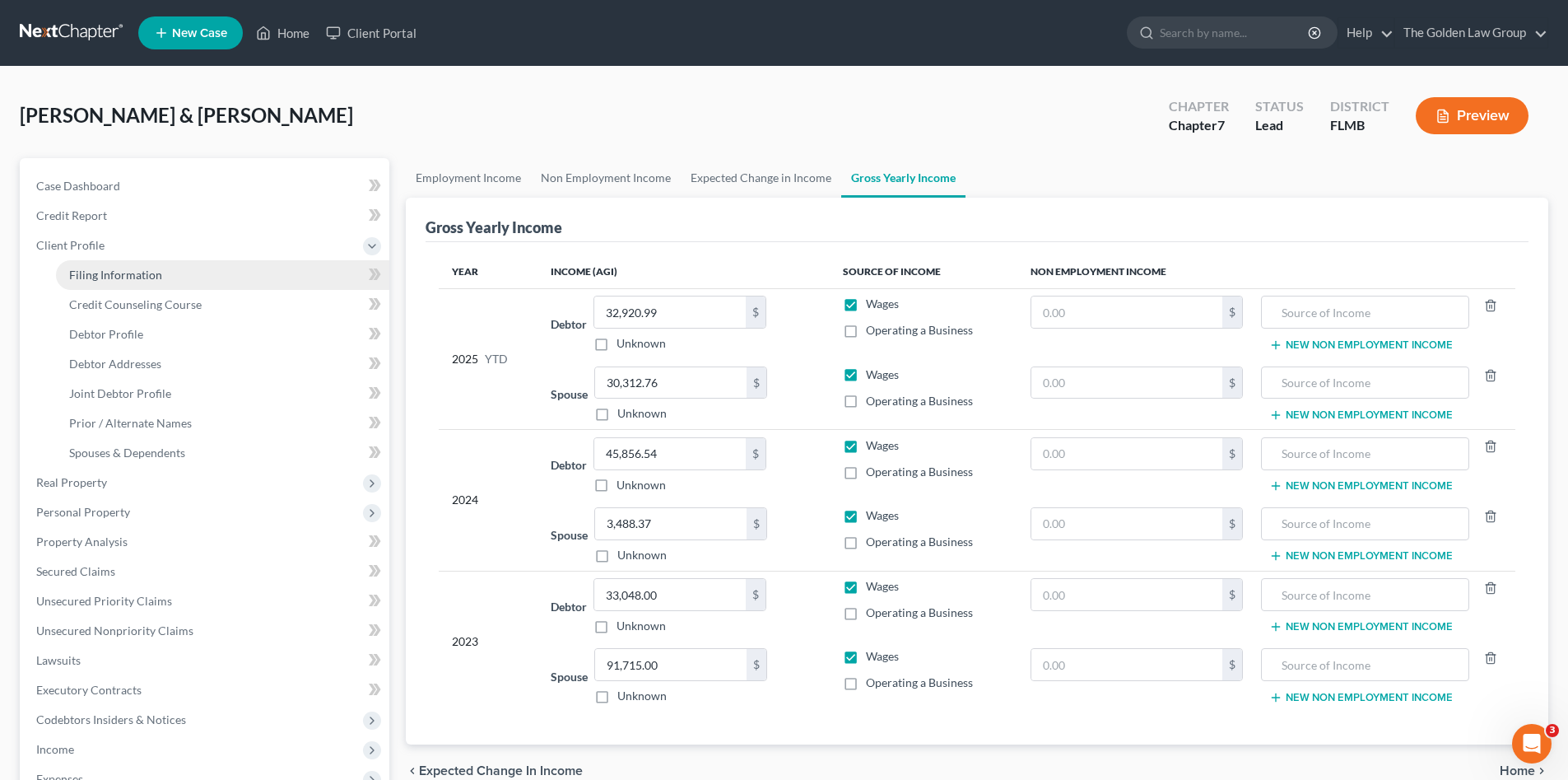
click at [112, 269] on span "Filing Information" at bounding box center [115, 275] width 93 height 14
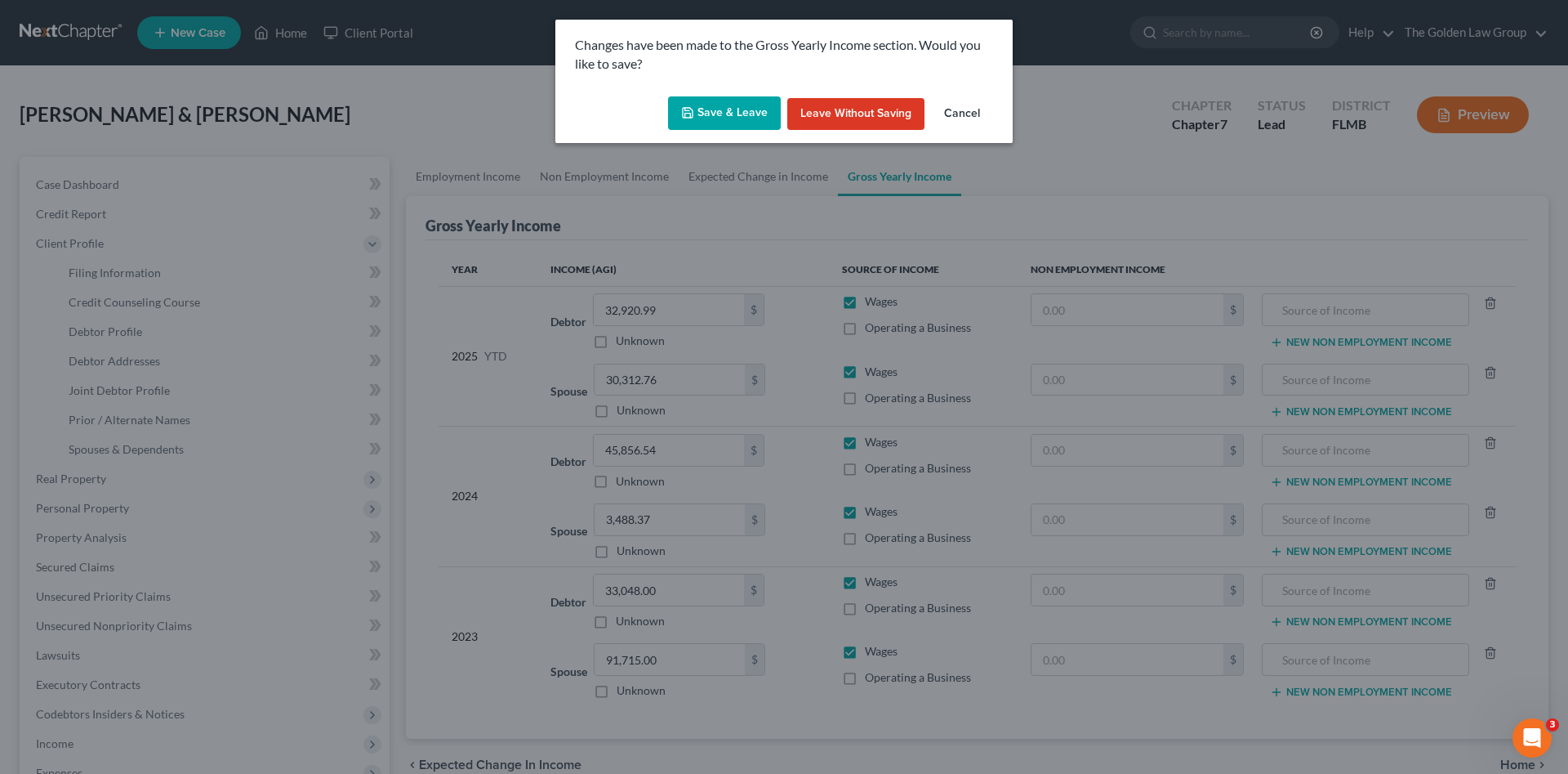
click at [772, 100] on button "Save & Leave" at bounding box center [724, 113] width 113 height 34
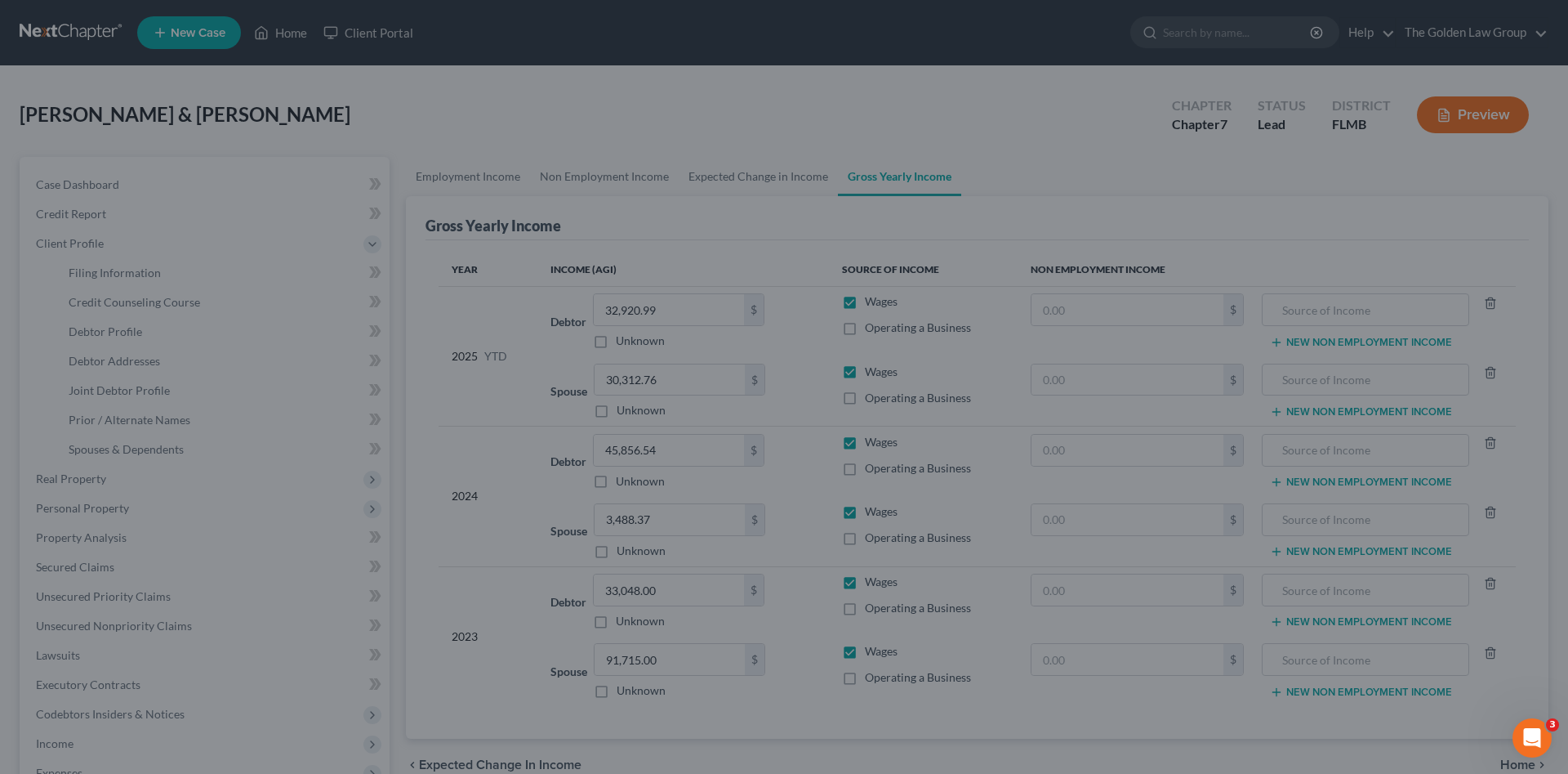
select select "1"
select select "0"
select select "9"
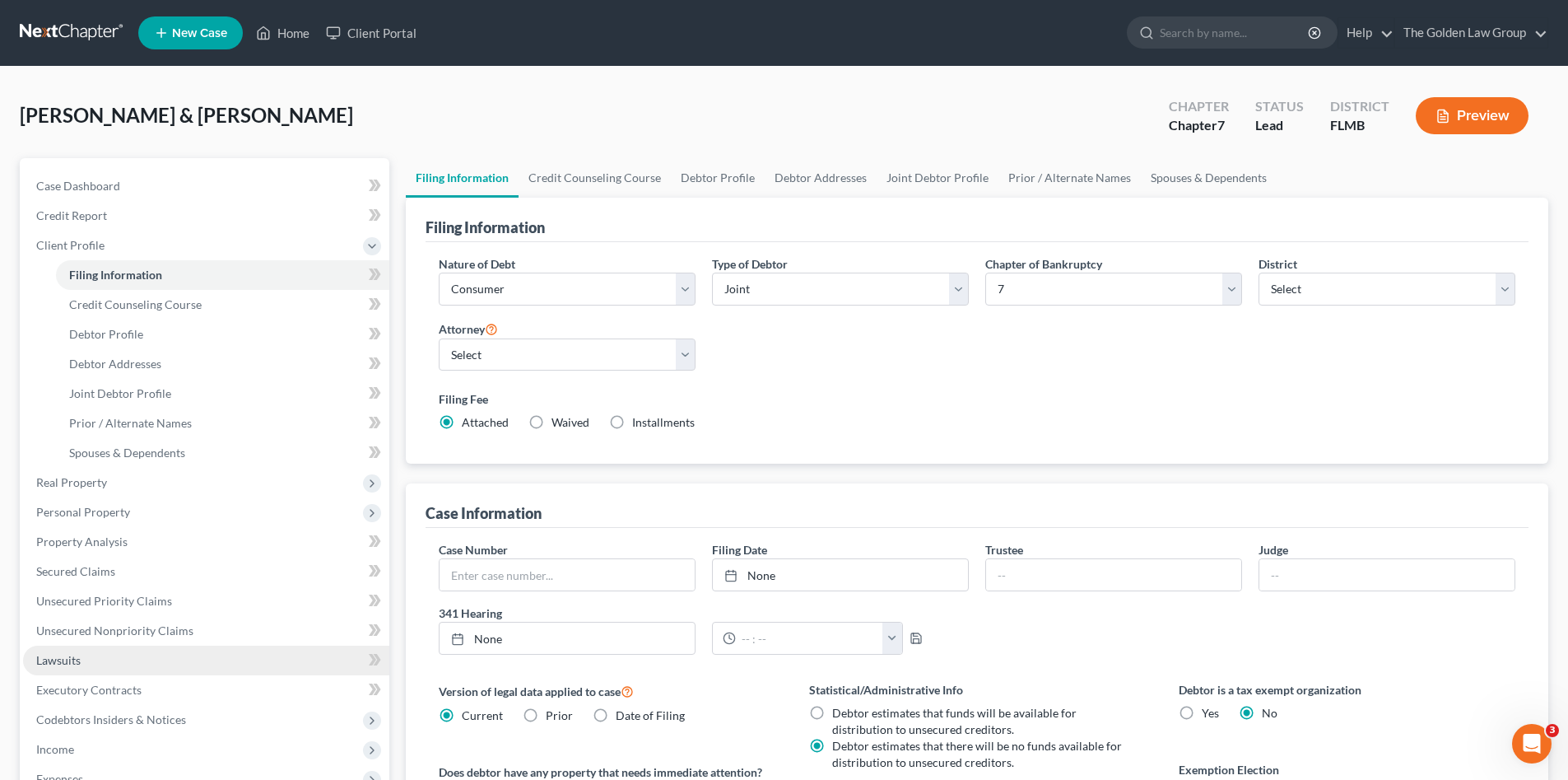
click at [91, 651] on link "Lawsuits" at bounding box center [206, 661] width 367 height 30
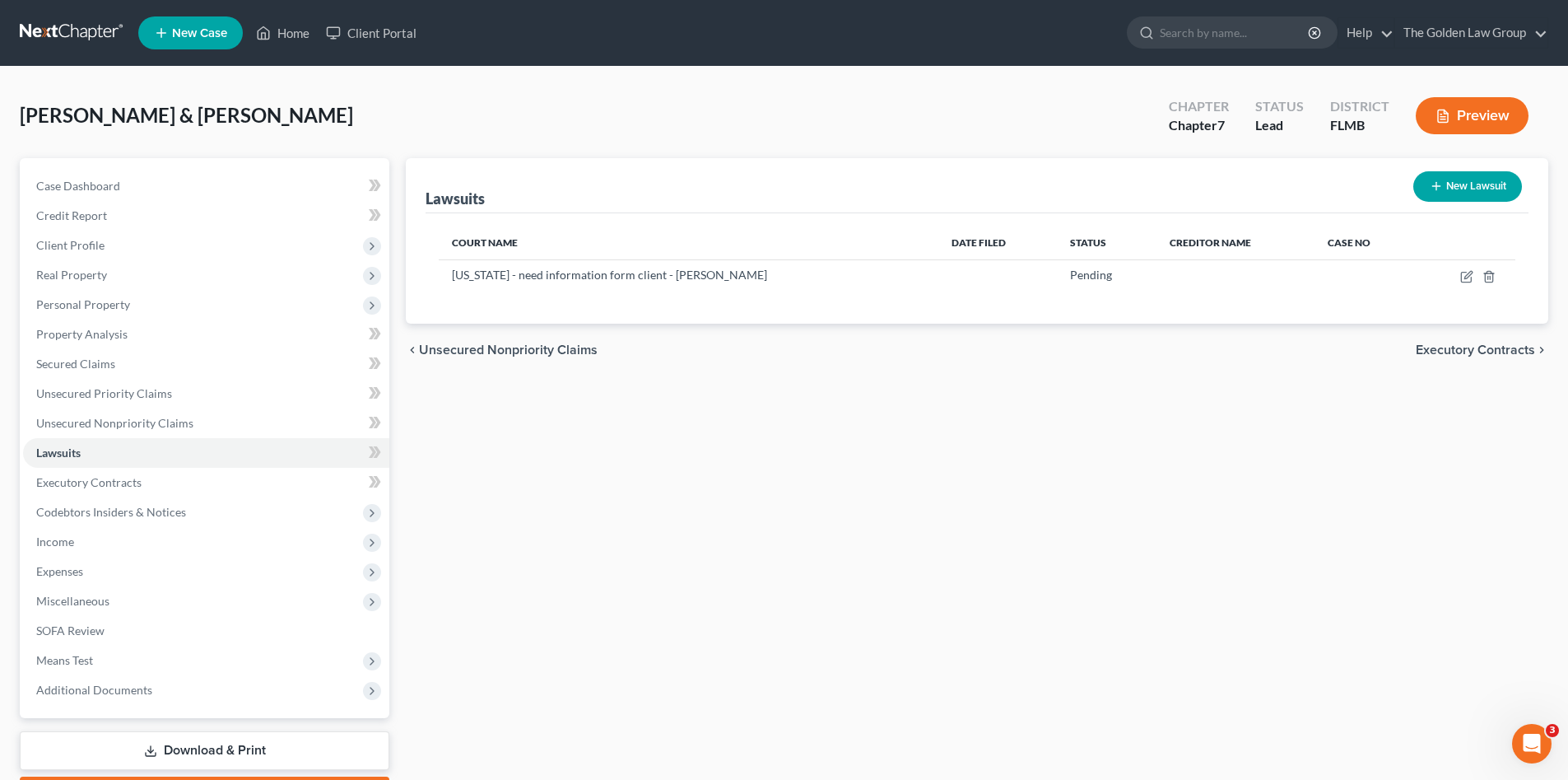
click at [716, 564] on div "Lawsuits New Lawsuit Court Name Date Filed Status Creditor Name Case No New Yor…" at bounding box center [977, 485] width 1159 height 655
click at [88, 213] on span "Credit Report" at bounding box center [72, 216] width 71 height 14
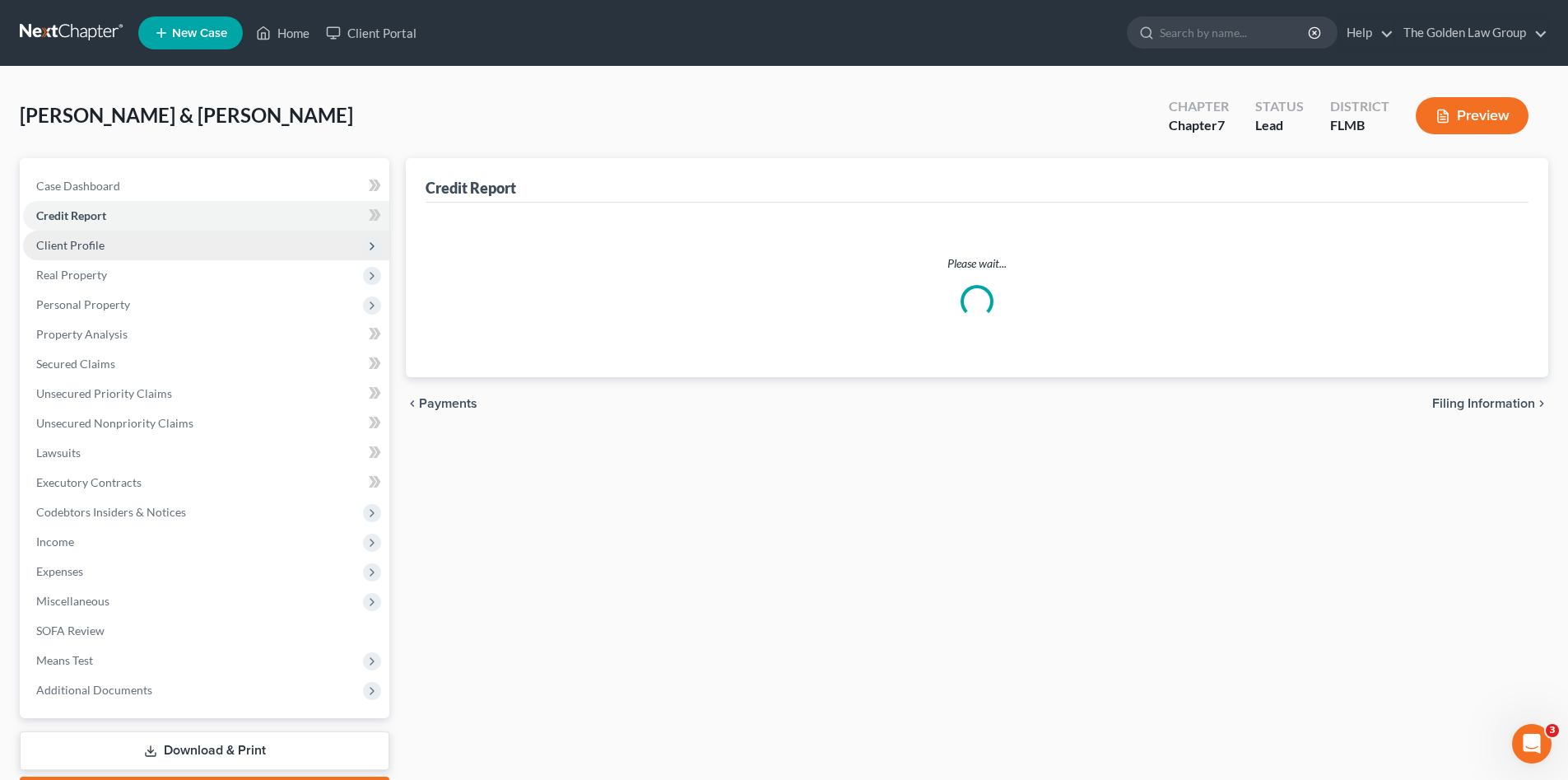
click at [99, 245] on span "Client Profile" at bounding box center [70, 245] width 68 height 14
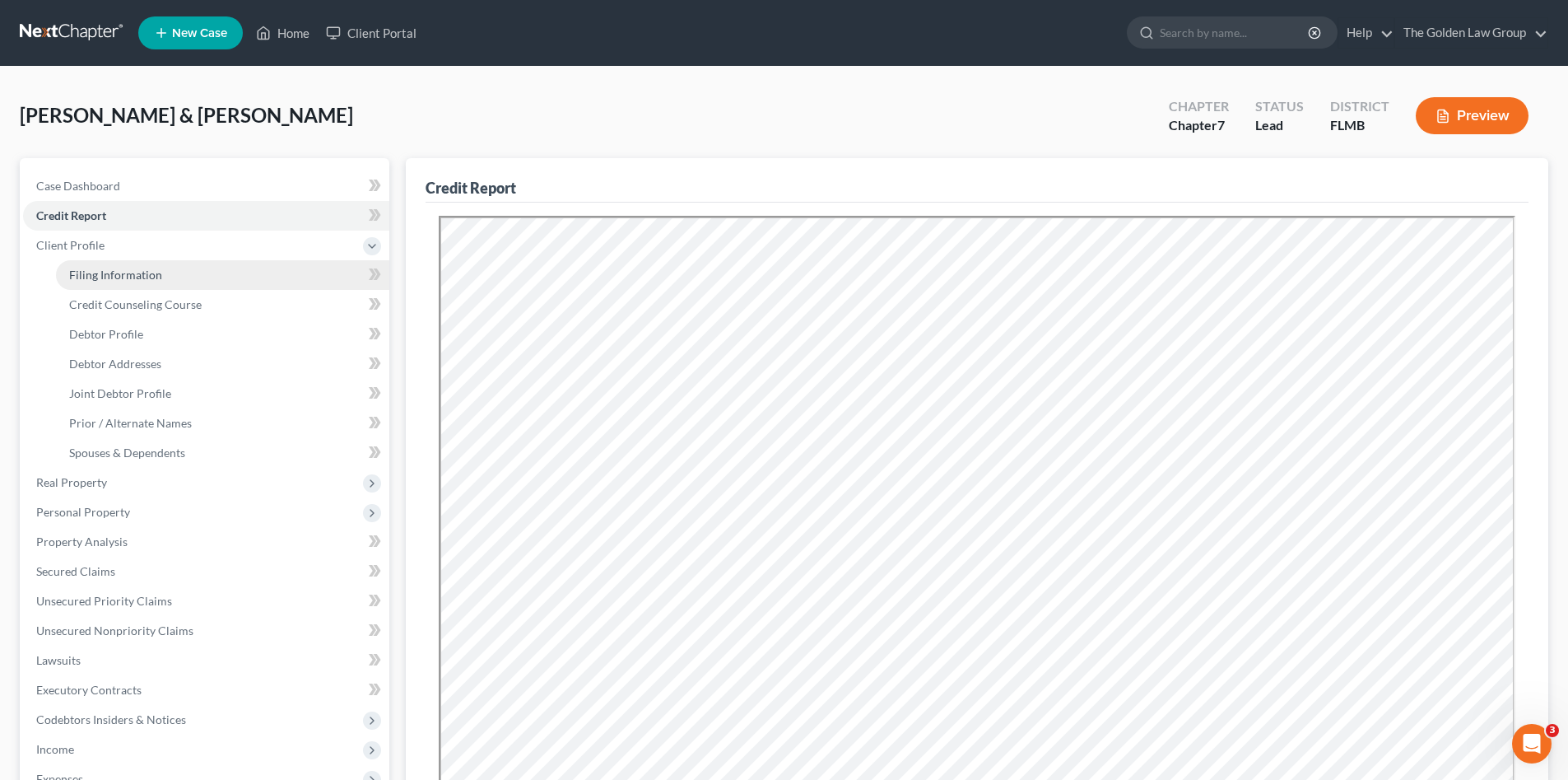
click at [113, 273] on span "Filing Information" at bounding box center [115, 275] width 93 height 14
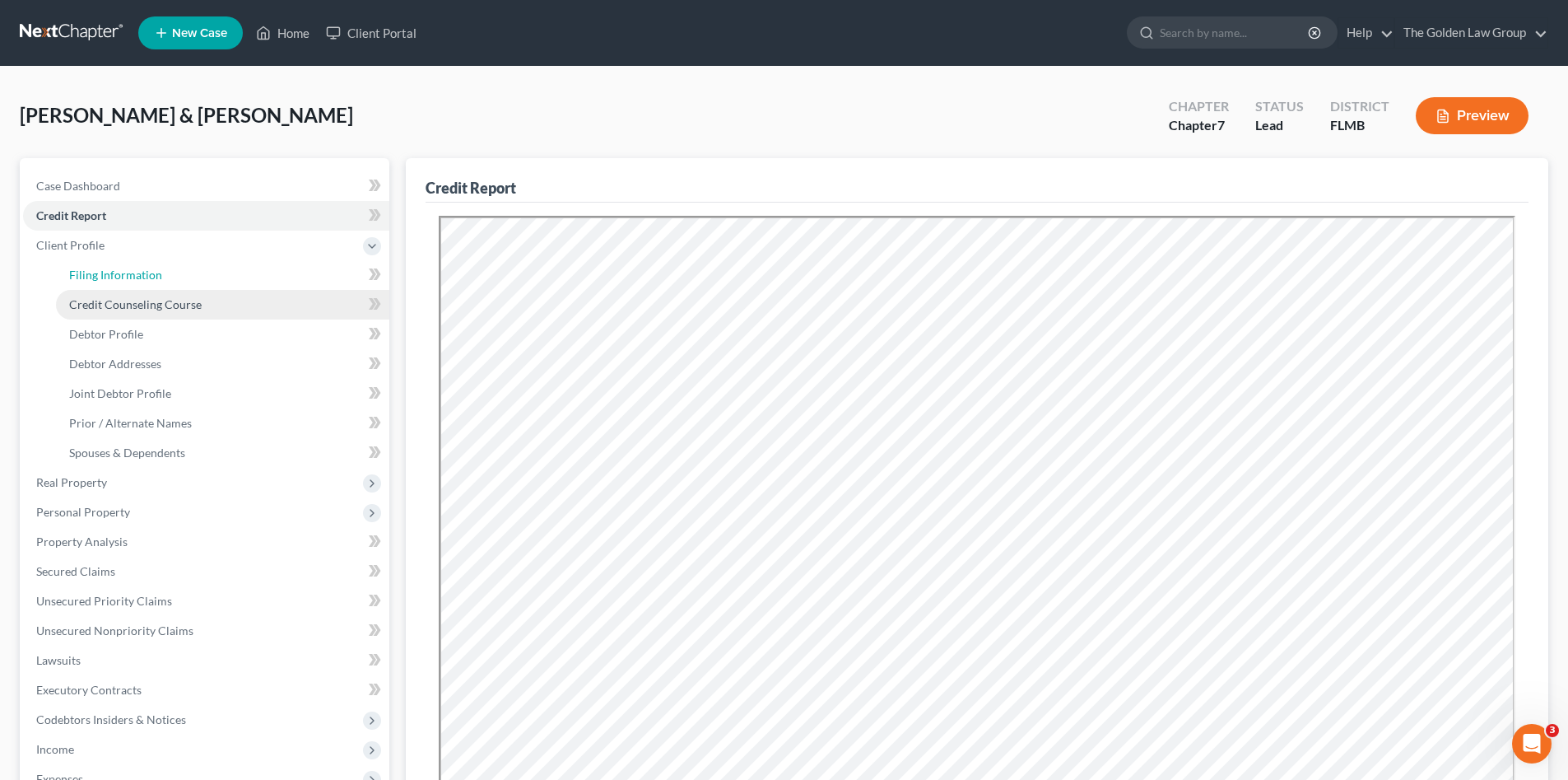
select select "1"
select select "0"
select select "15"
select select "3"
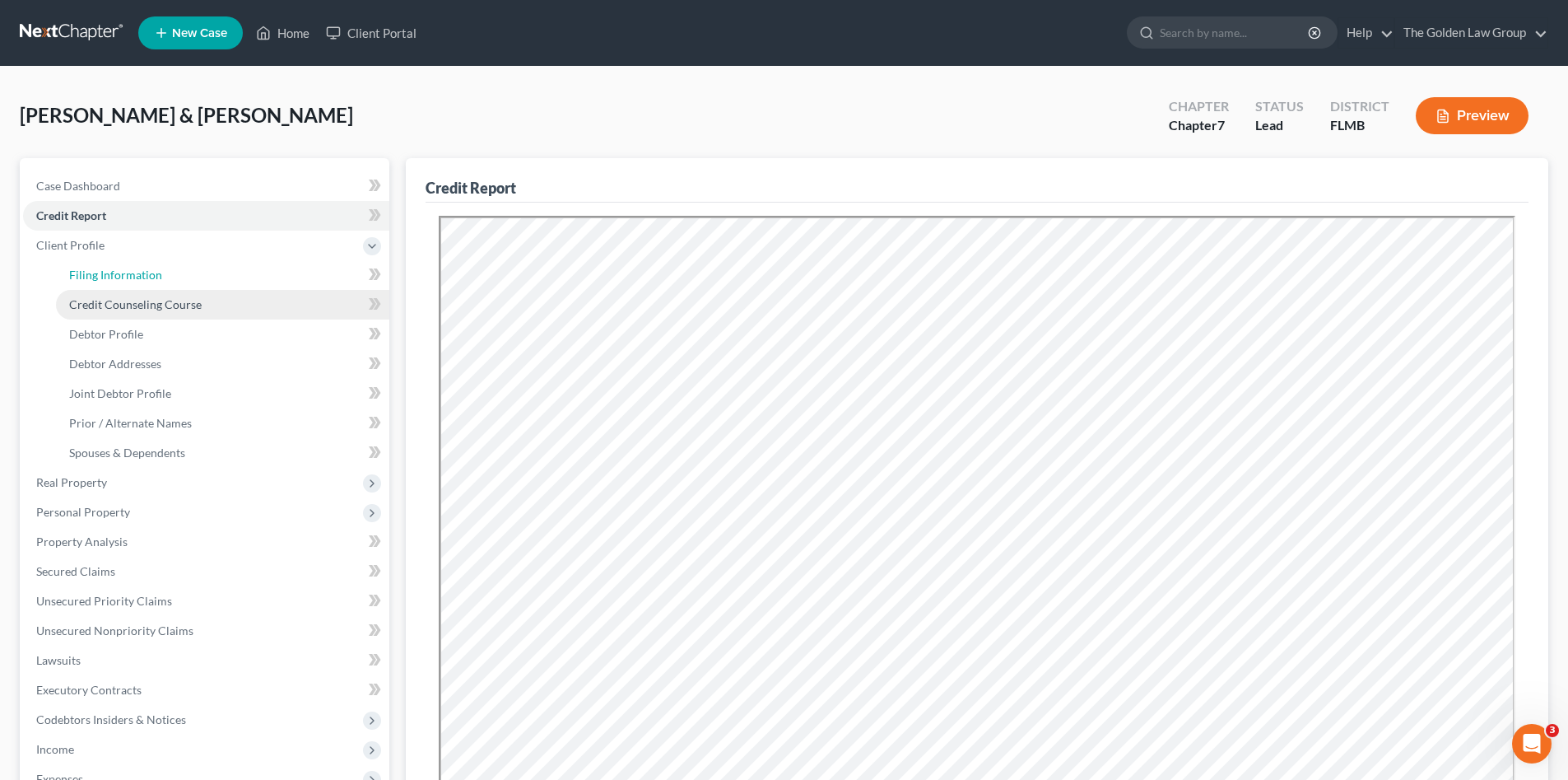
select select "9"
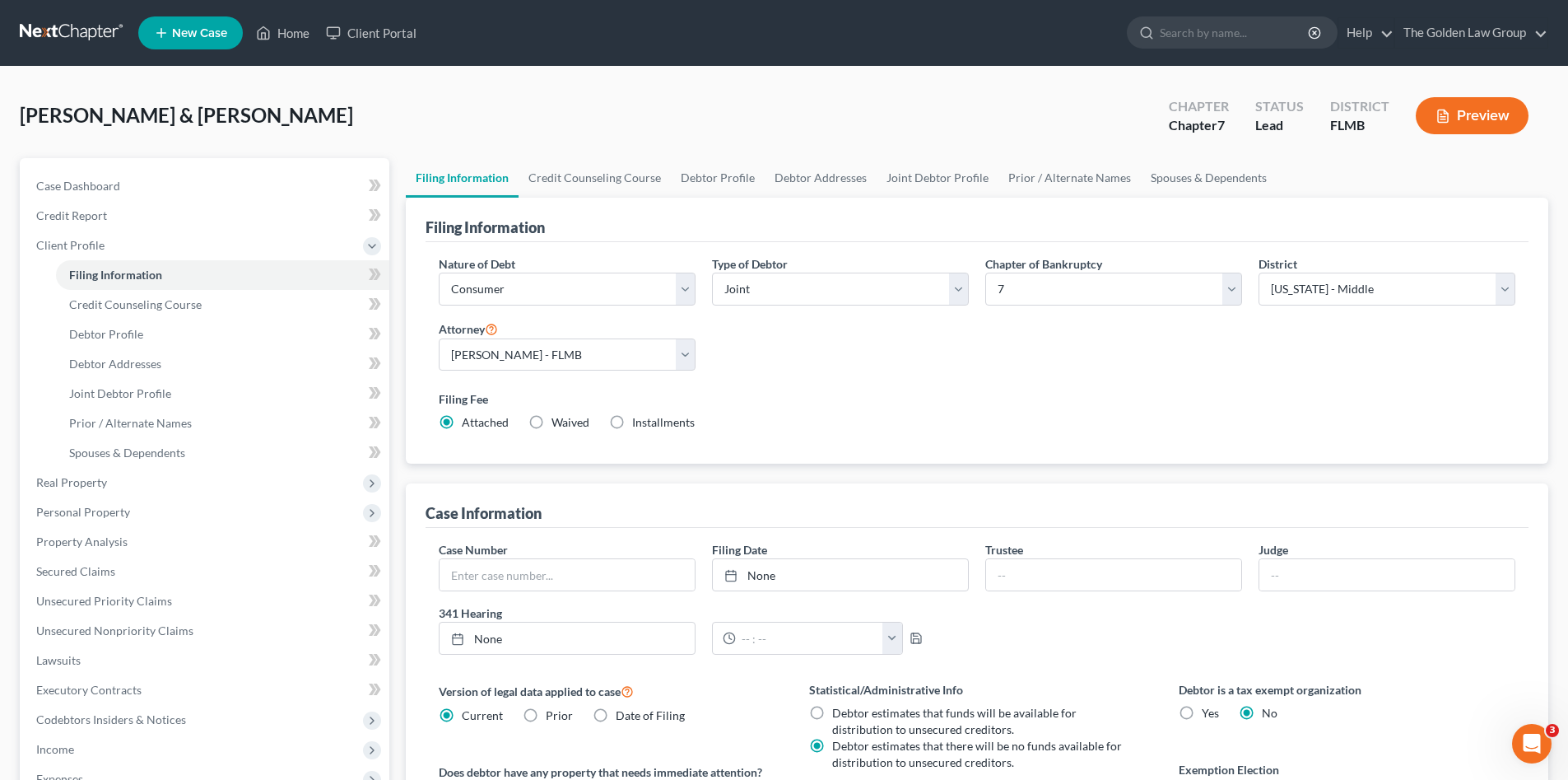
scroll to position [110, 0]
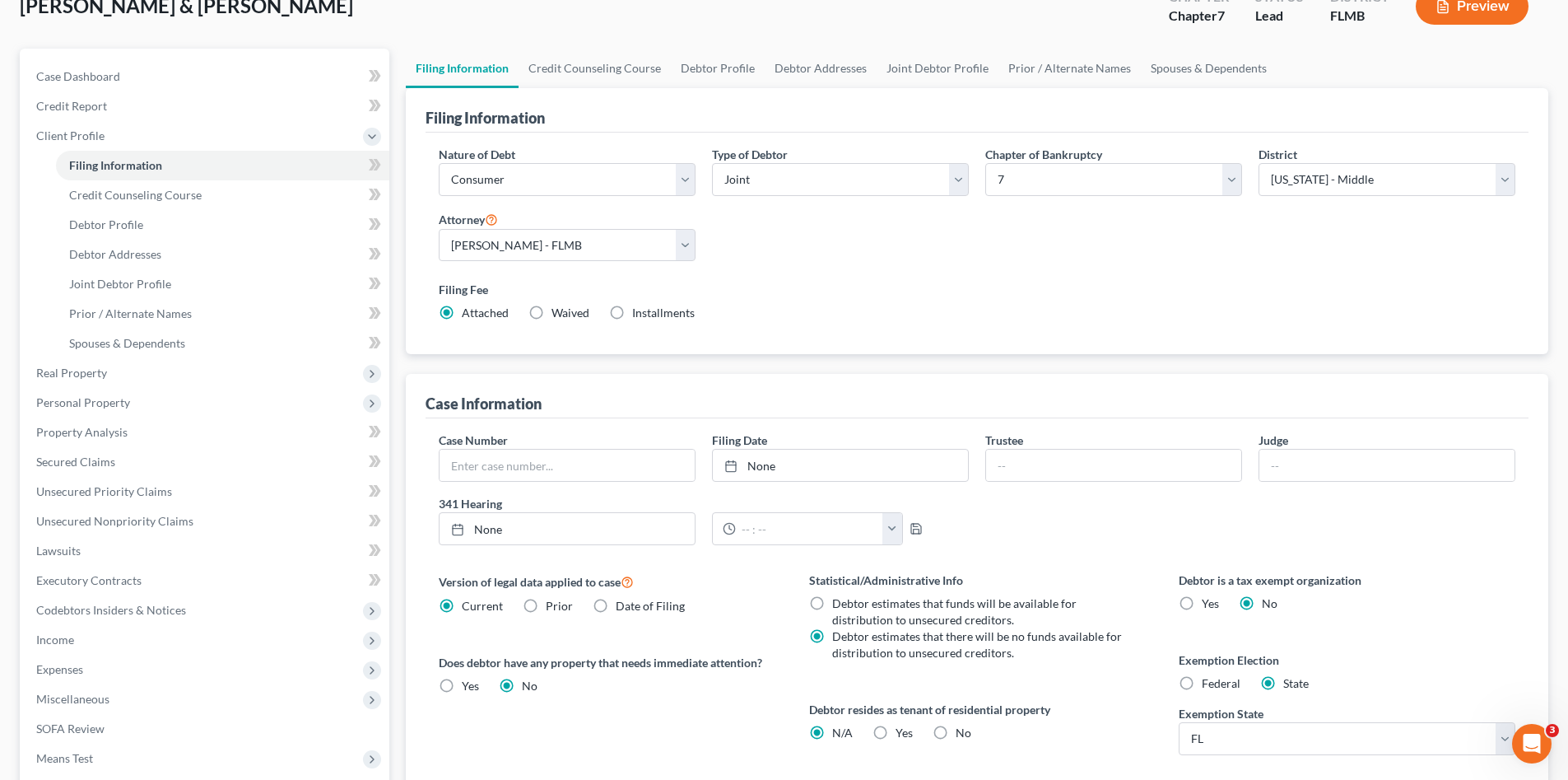
click at [913, 730] on div "Debtor resides as tenant of residential property N/A Yes Yes No" at bounding box center [977, 721] width 337 height 41
click at [896, 733] on label "Yes Yes" at bounding box center [905, 732] width 18 height 17
click at [902, 733] on input "Yes Yes" at bounding box center [907, 730] width 11 height 11
radio input "true"
radio input "false"
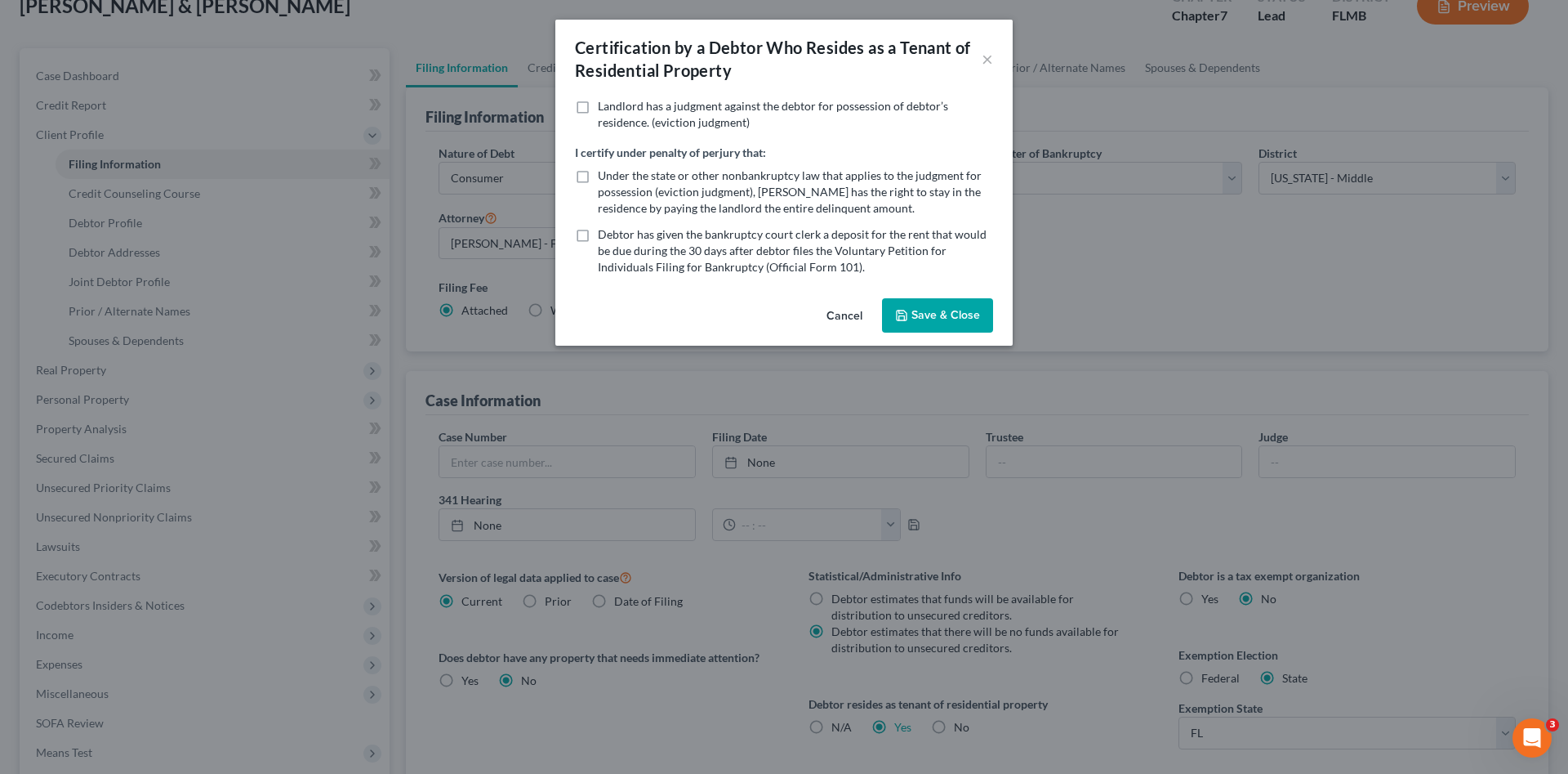
click at [912, 309] on button "Save & Close" at bounding box center [937, 315] width 111 height 34
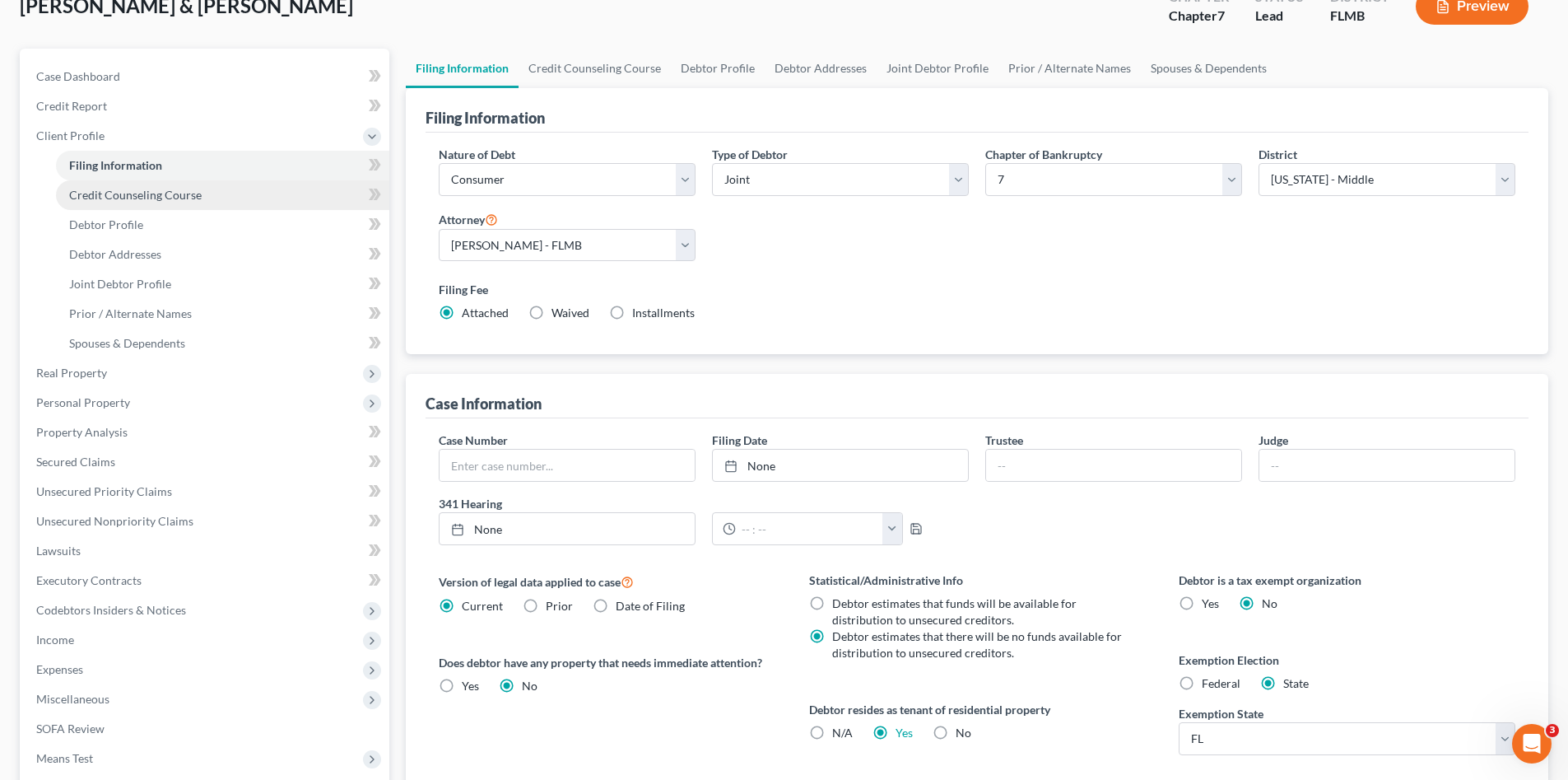
click at [126, 194] on span "Credit Counseling Course" at bounding box center [135, 194] width 133 height 14
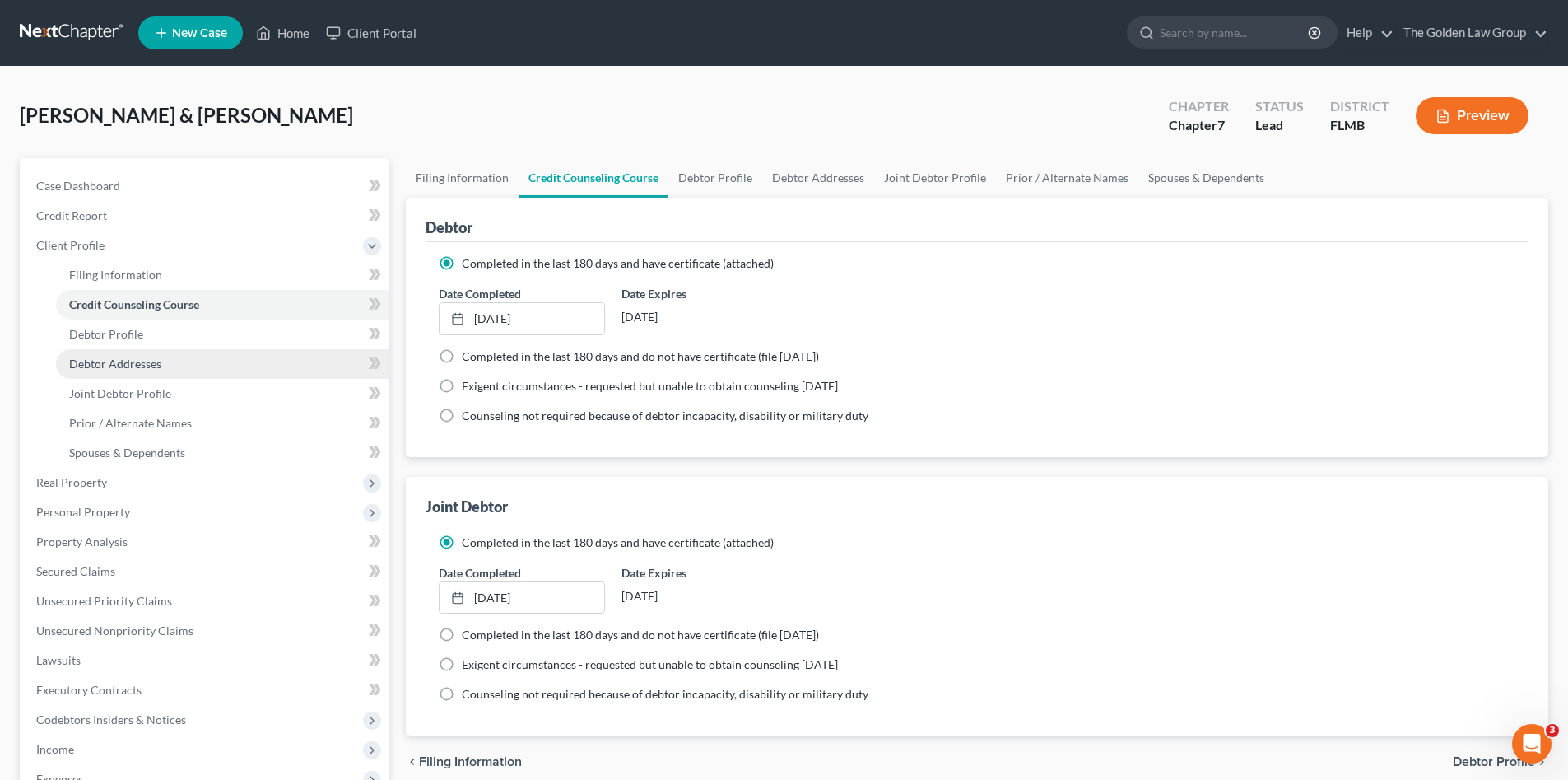
click at [146, 358] on span "Debtor Addresses" at bounding box center [115, 364] width 92 height 14
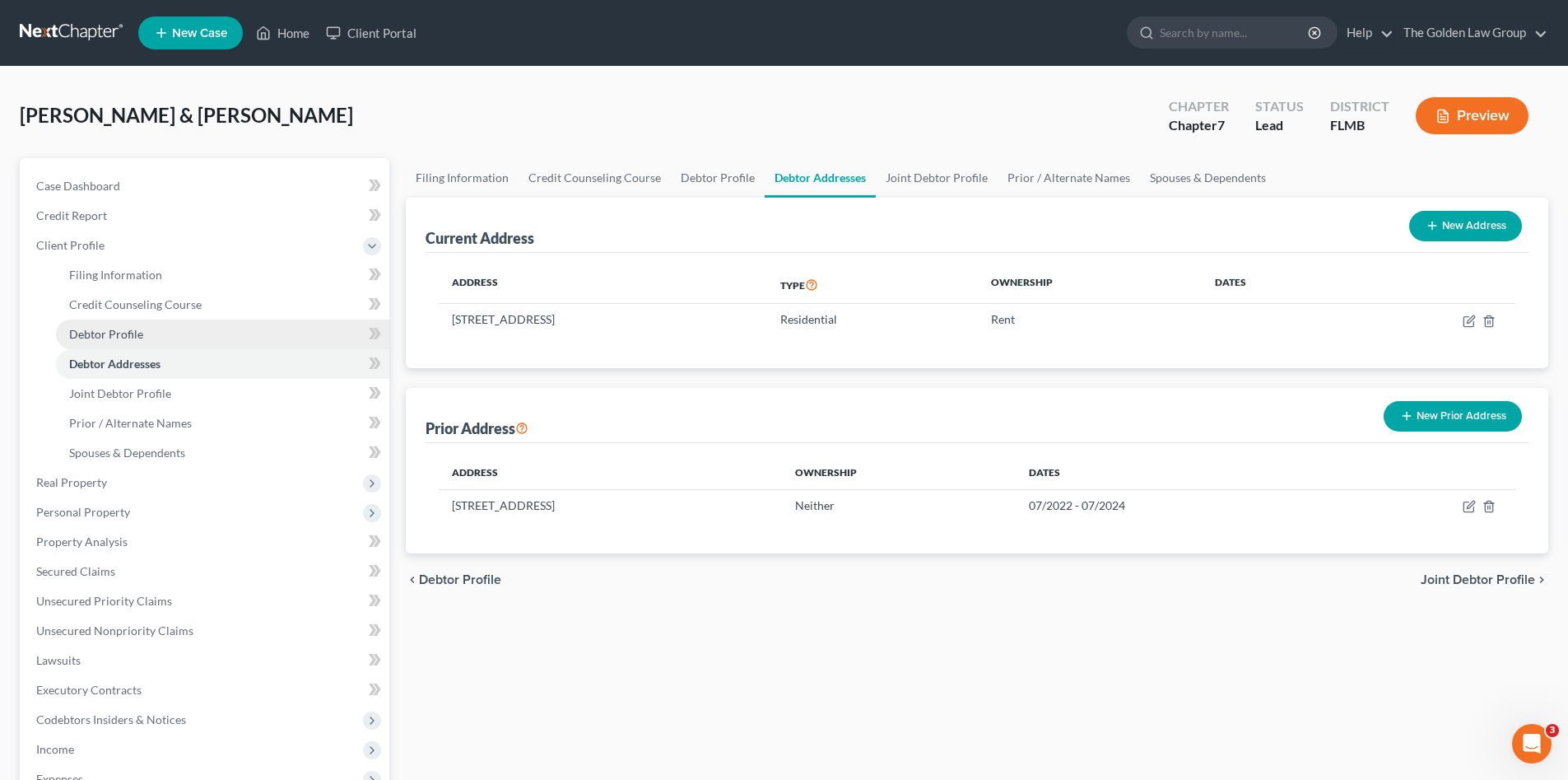
click at [139, 329] on span "Debtor Profile" at bounding box center [106, 334] width 74 height 14
select select "1"
select select "3"
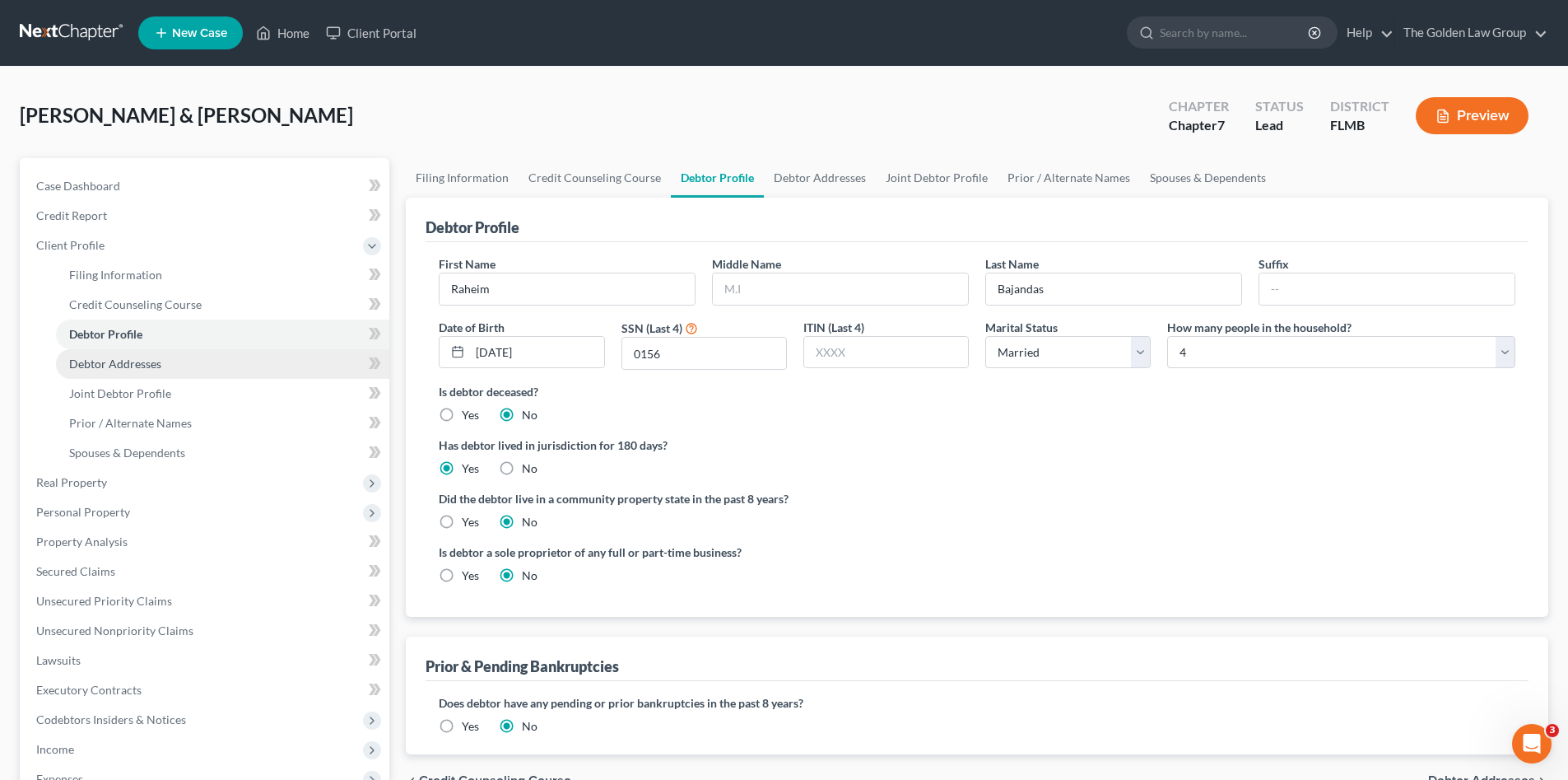
click at [116, 360] on span "Debtor Addresses" at bounding box center [115, 364] width 92 height 14
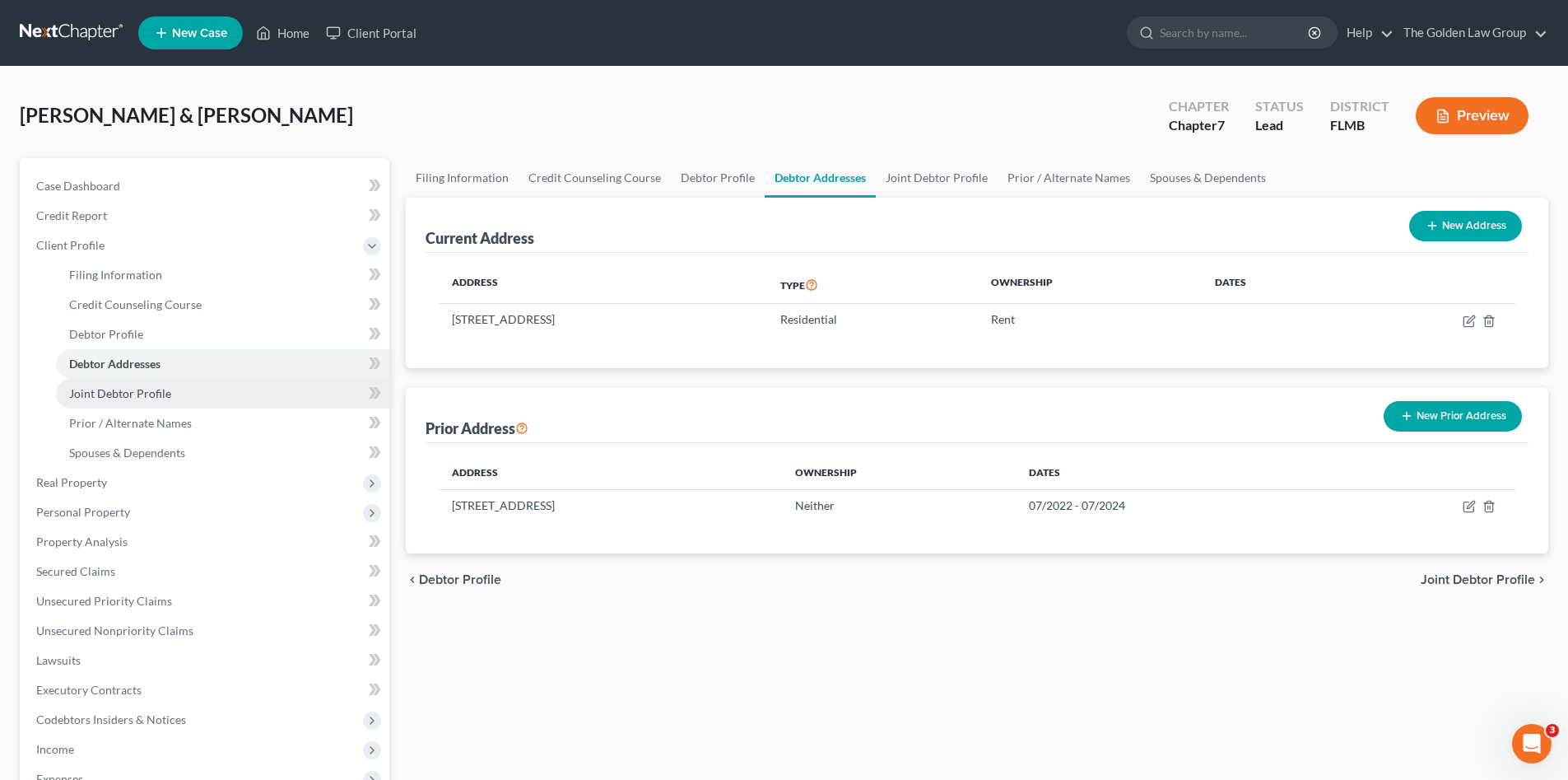
click at [139, 390] on span "Joint Debtor Profile" at bounding box center [120, 393] width 102 height 14
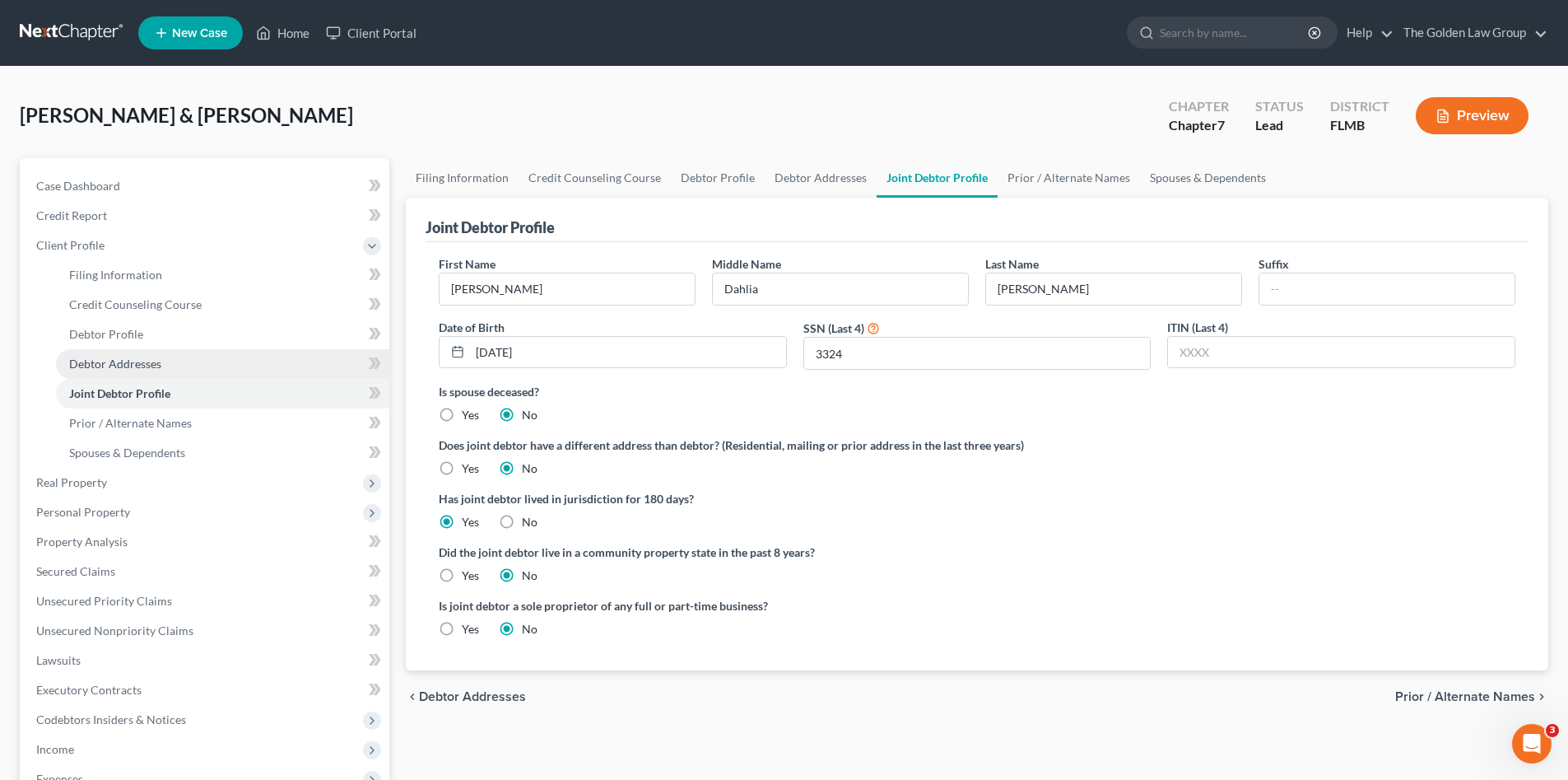
click at [133, 364] on span "Debtor Addresses" at bounding box center [115, 364] width 92 height 14
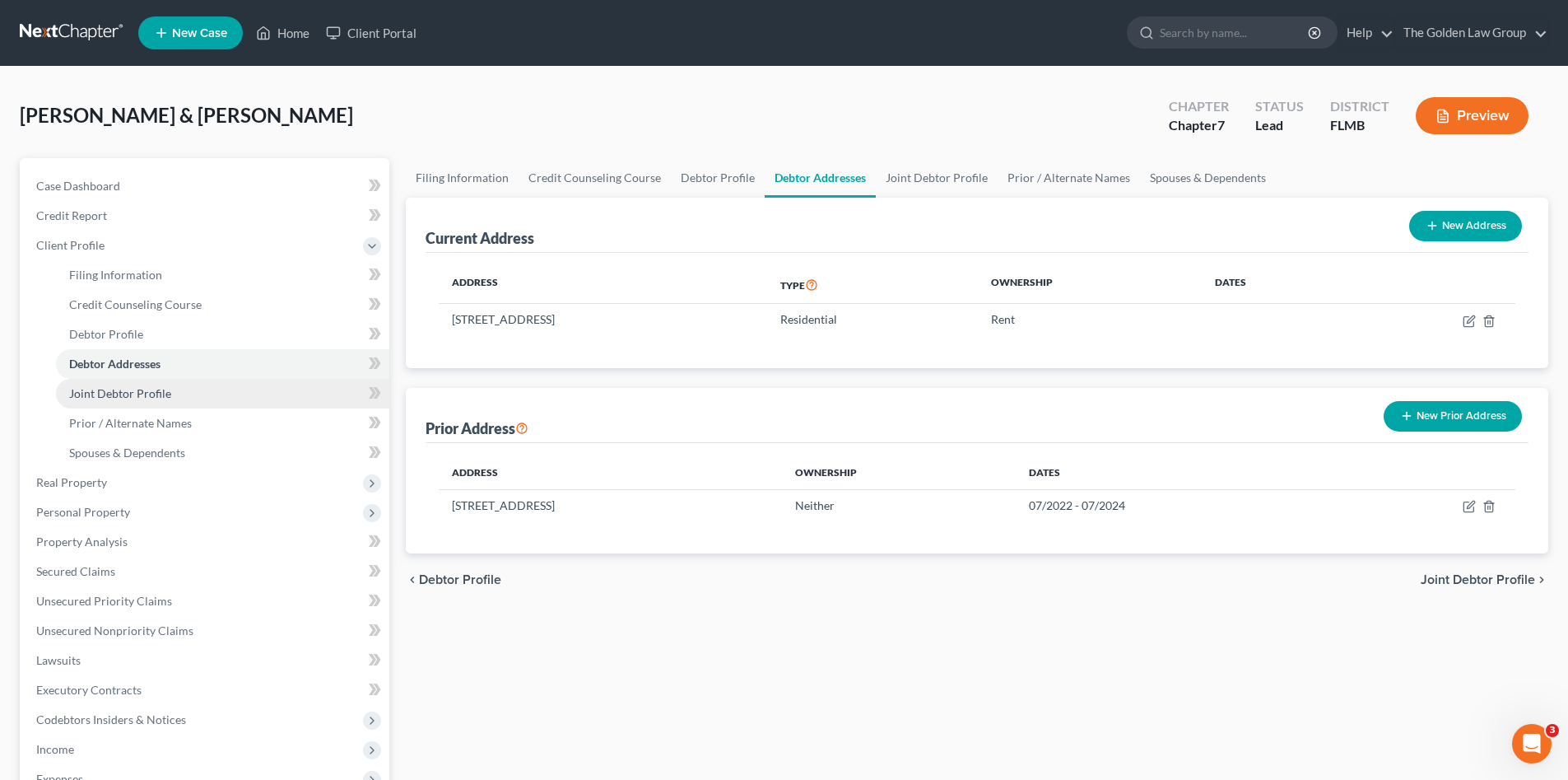
click at [147, 390] on span "Joint Debtor Profile" at bounding box center [120, 393] width 102 height 14
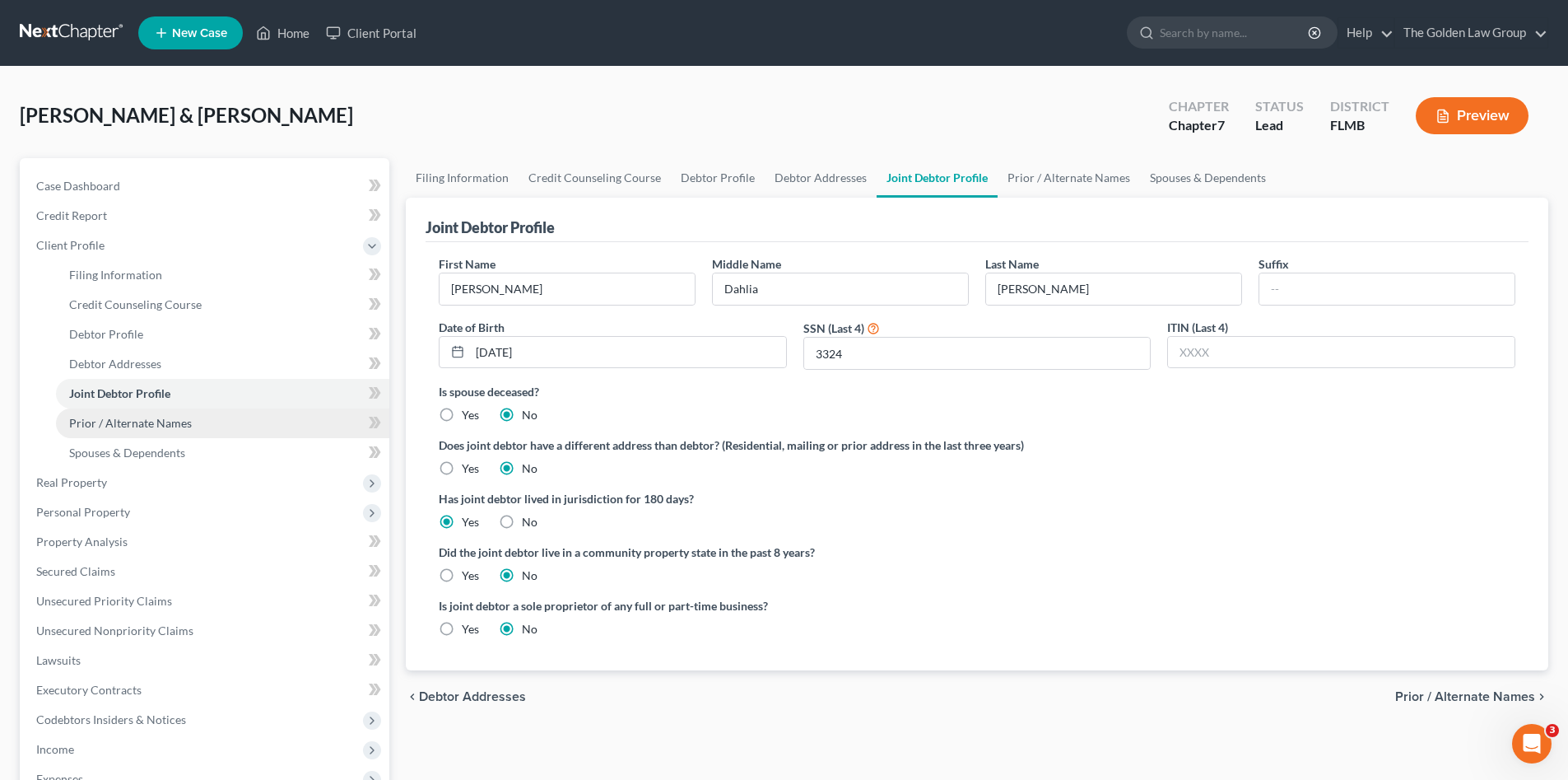
click at [155, 411] on link "Prior / Alternate Names" at bounding box center [222, 423] width 333 height 30
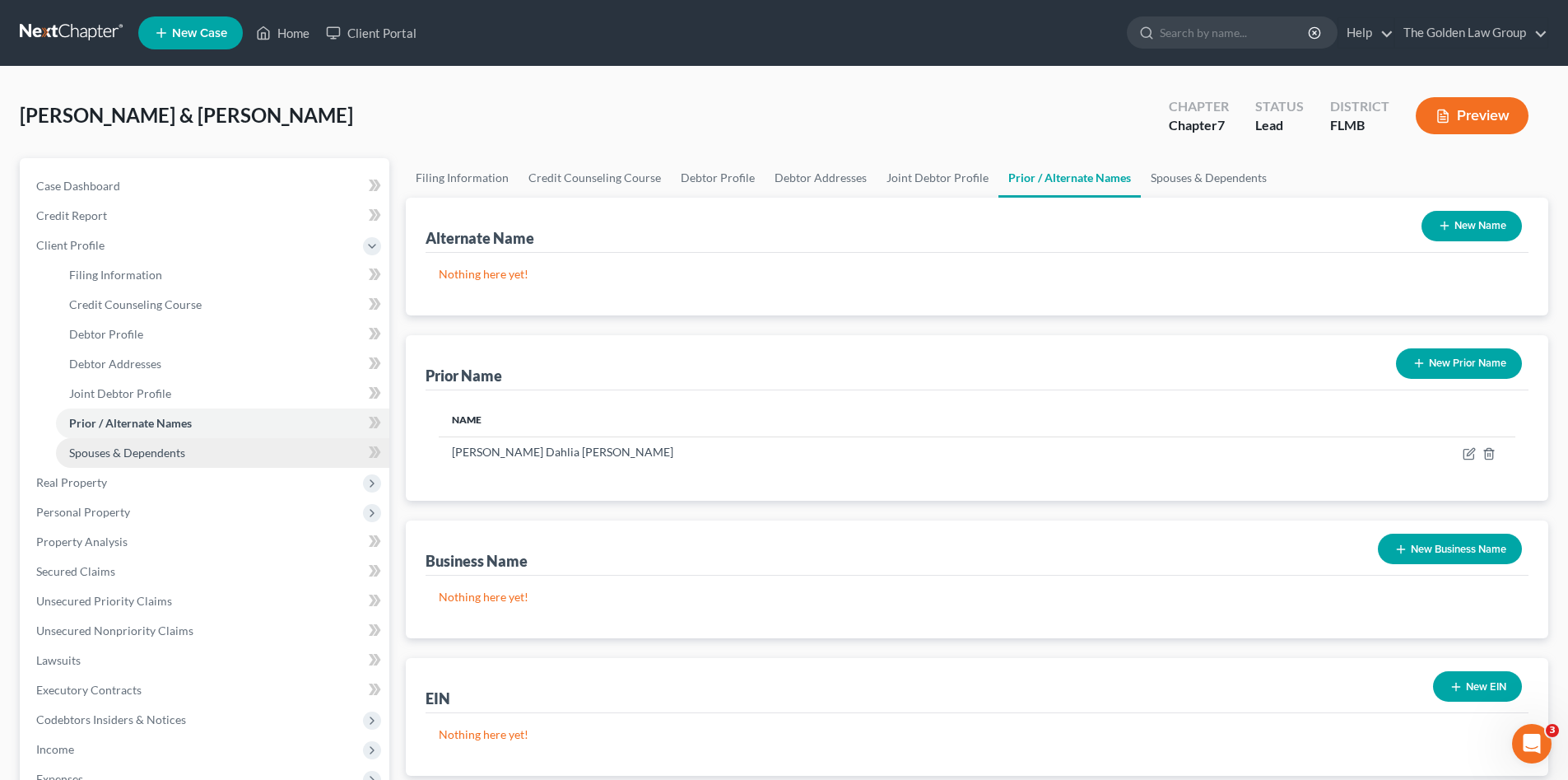
click at [157, 445] on span "Spouses & Dependents" at bounding box center [126, 452] width 116 height 14
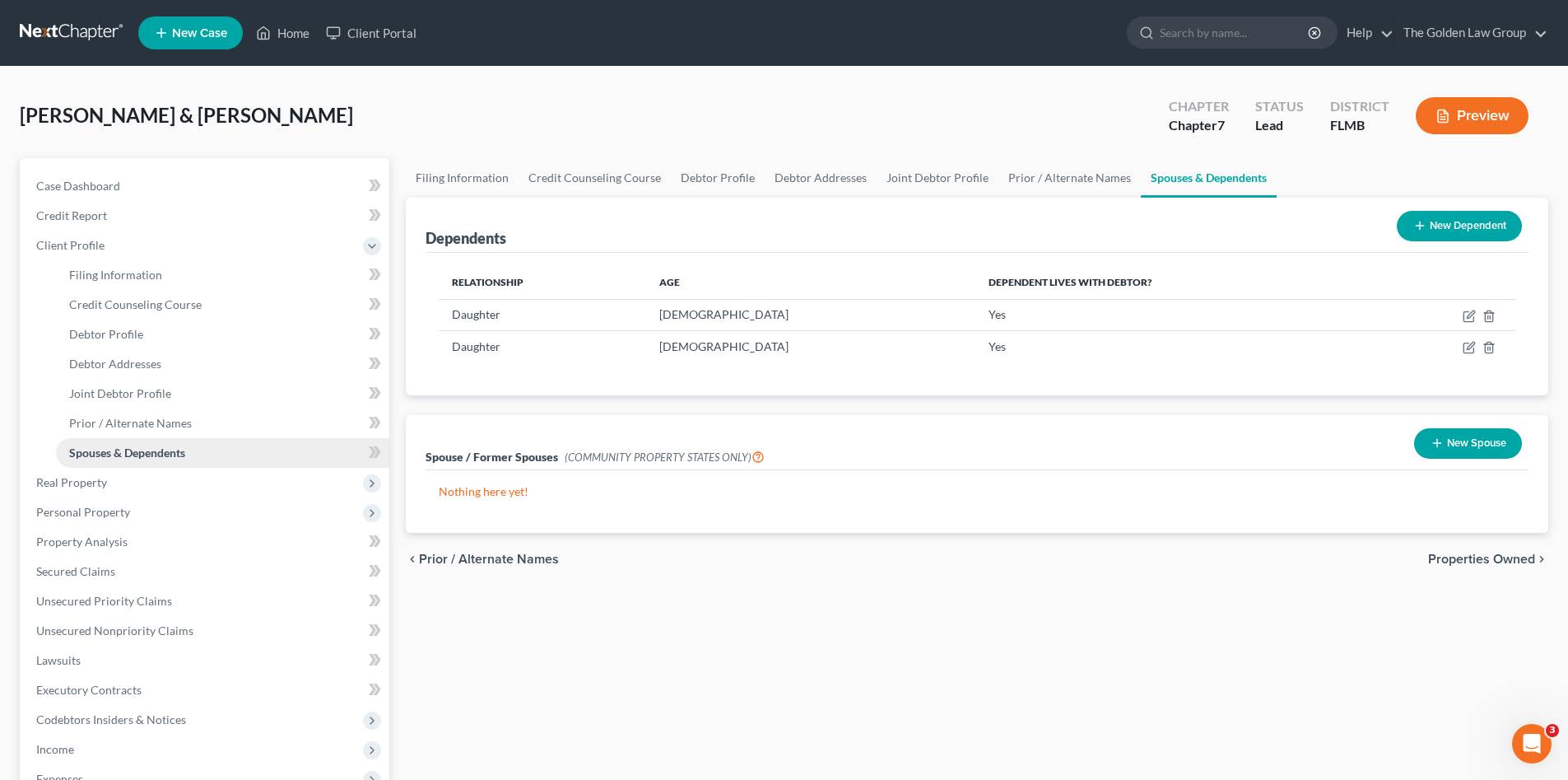
click at [137, 466] on link "Spouses & Dependents" at bounding box center [222, 453] width 333 height 30
click at [130, 486] on span "Real Property" at bounding box center [206, 482] width 367 height 30
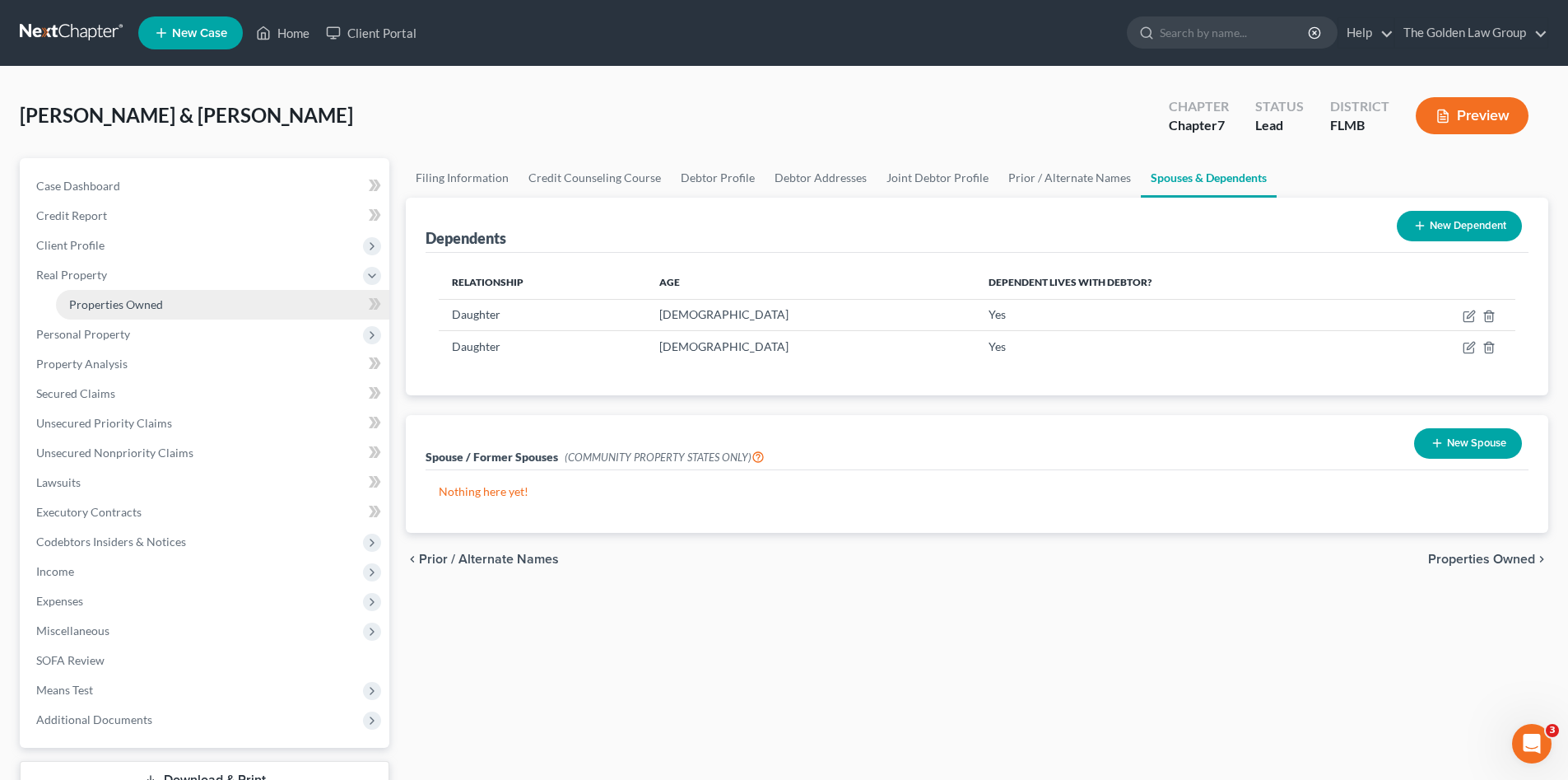
click at [148, 307] on span "Properties Owned" at bounding box center [116, 304] width 94 height 14
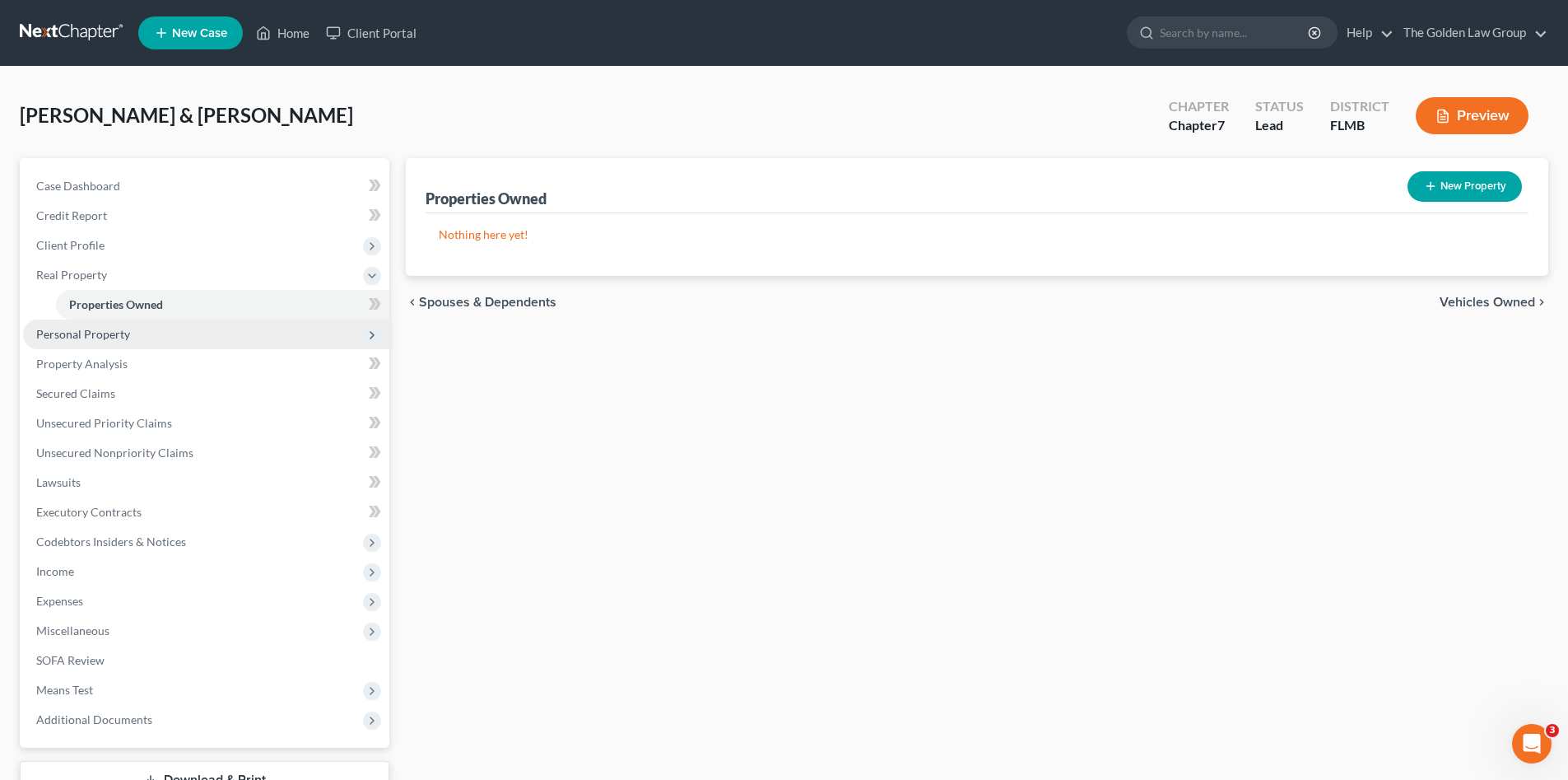
click at [141, 337] on span "Personal Property" at bounding box center [206, 335] width 367 height 30
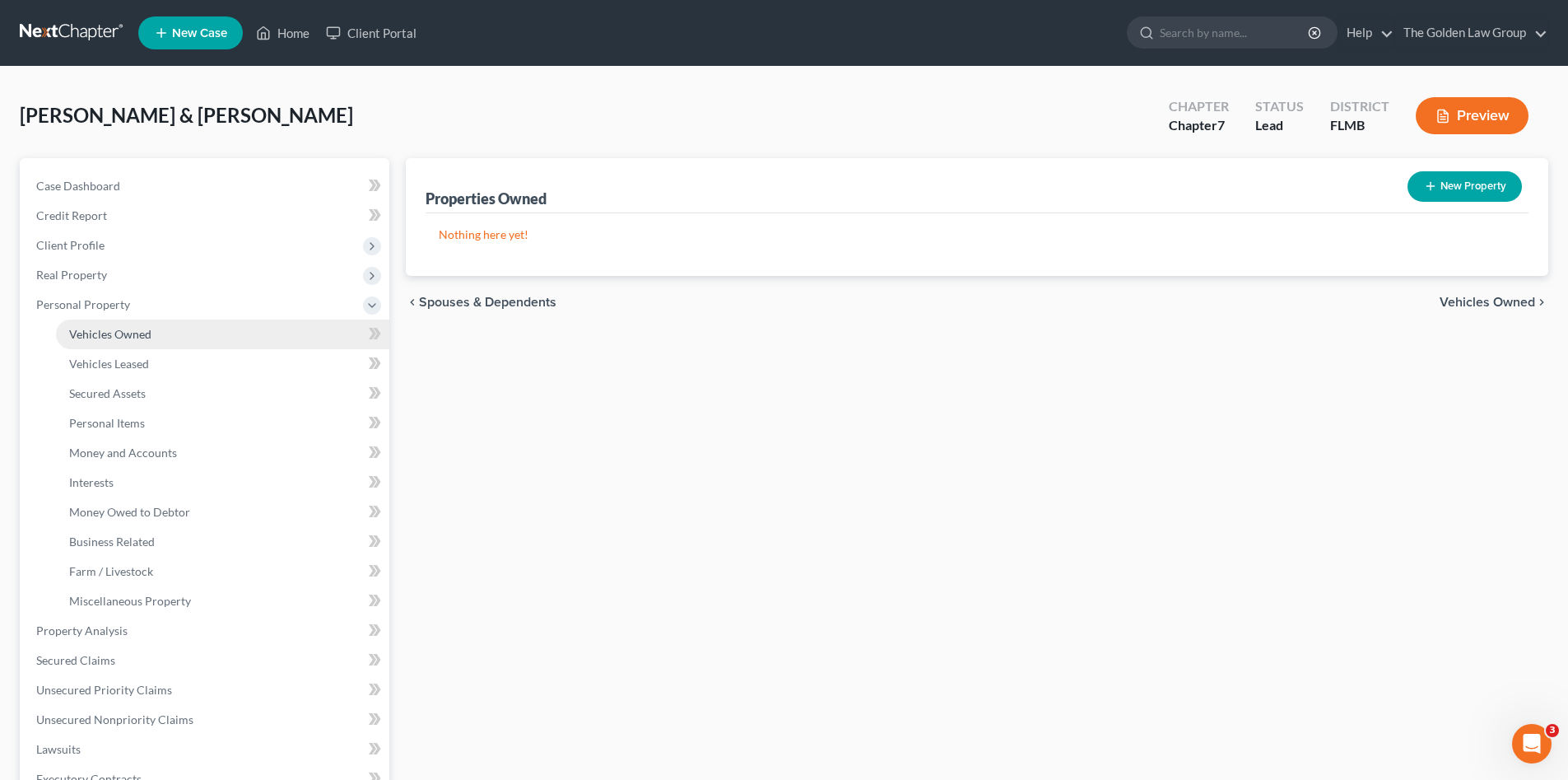
click at [146, 332] on span "Vehicles Owned" at bounding box center [110, 334] width 82 height 14
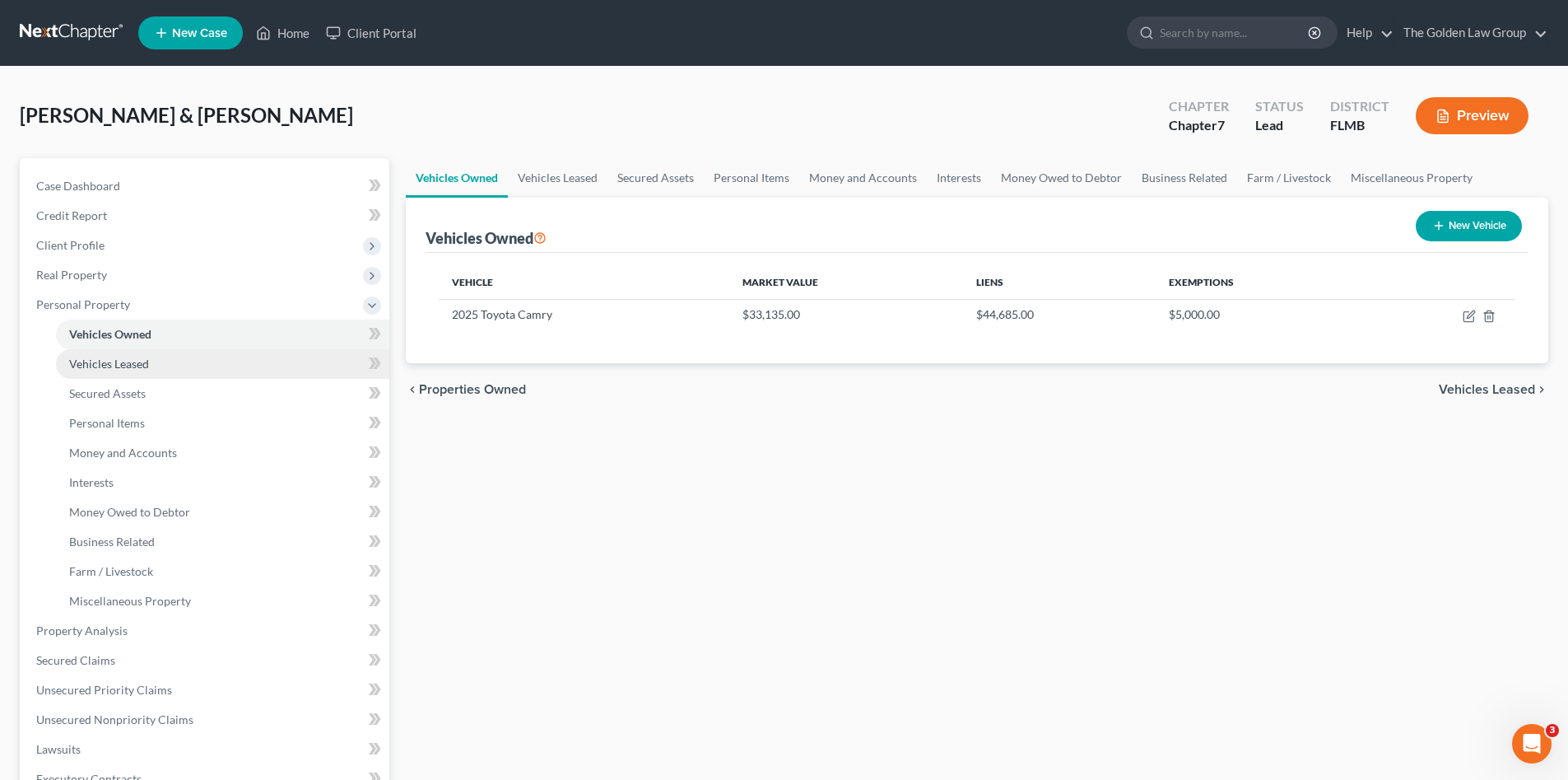
click at [141, 358] on span "Vehicles Leased" at bounding box center [109, 364] width 80 height 14
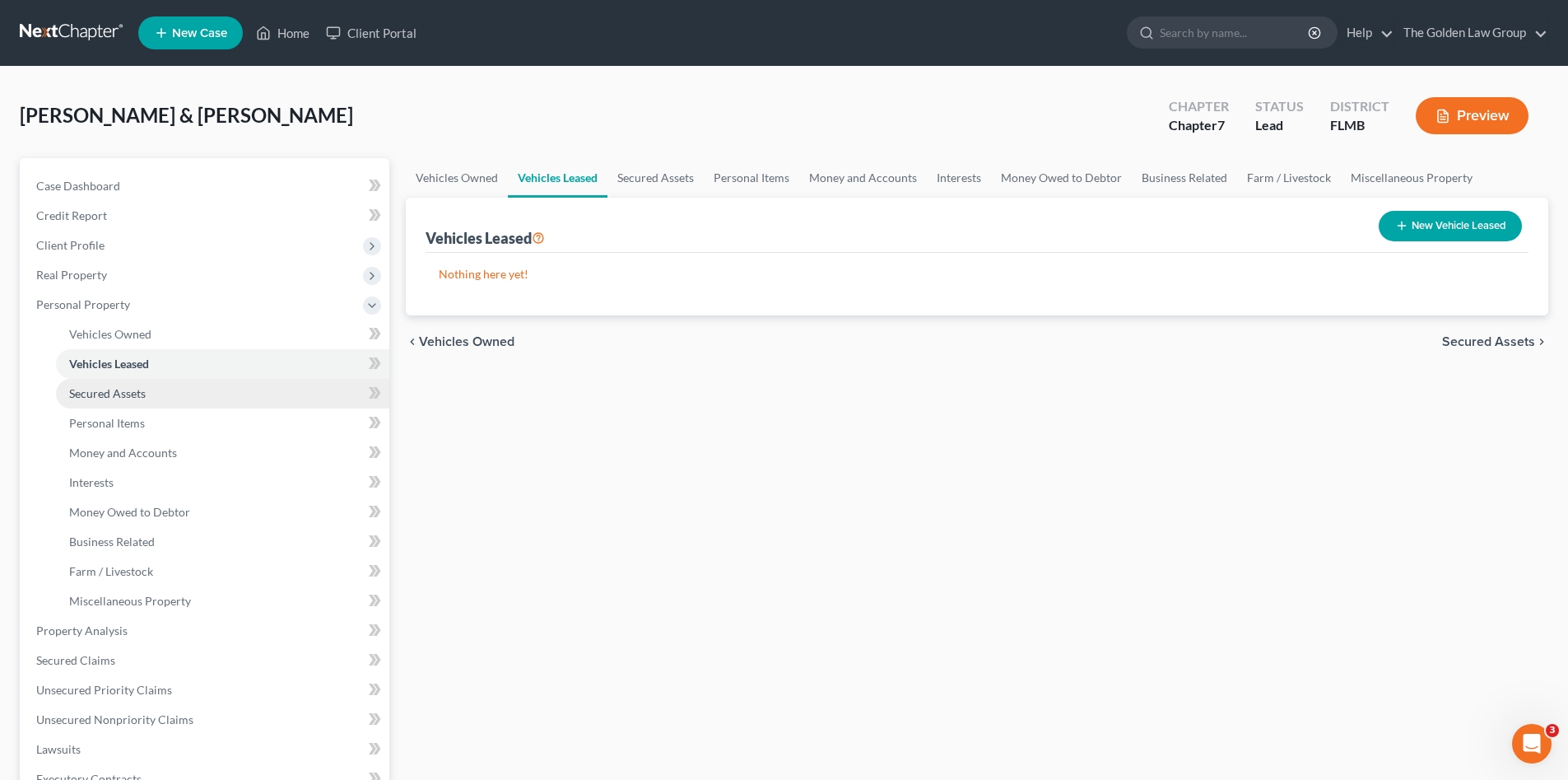
click at [143, 384] on link "Secured Assets" at bounding box center [222, 394] width 333 height 30
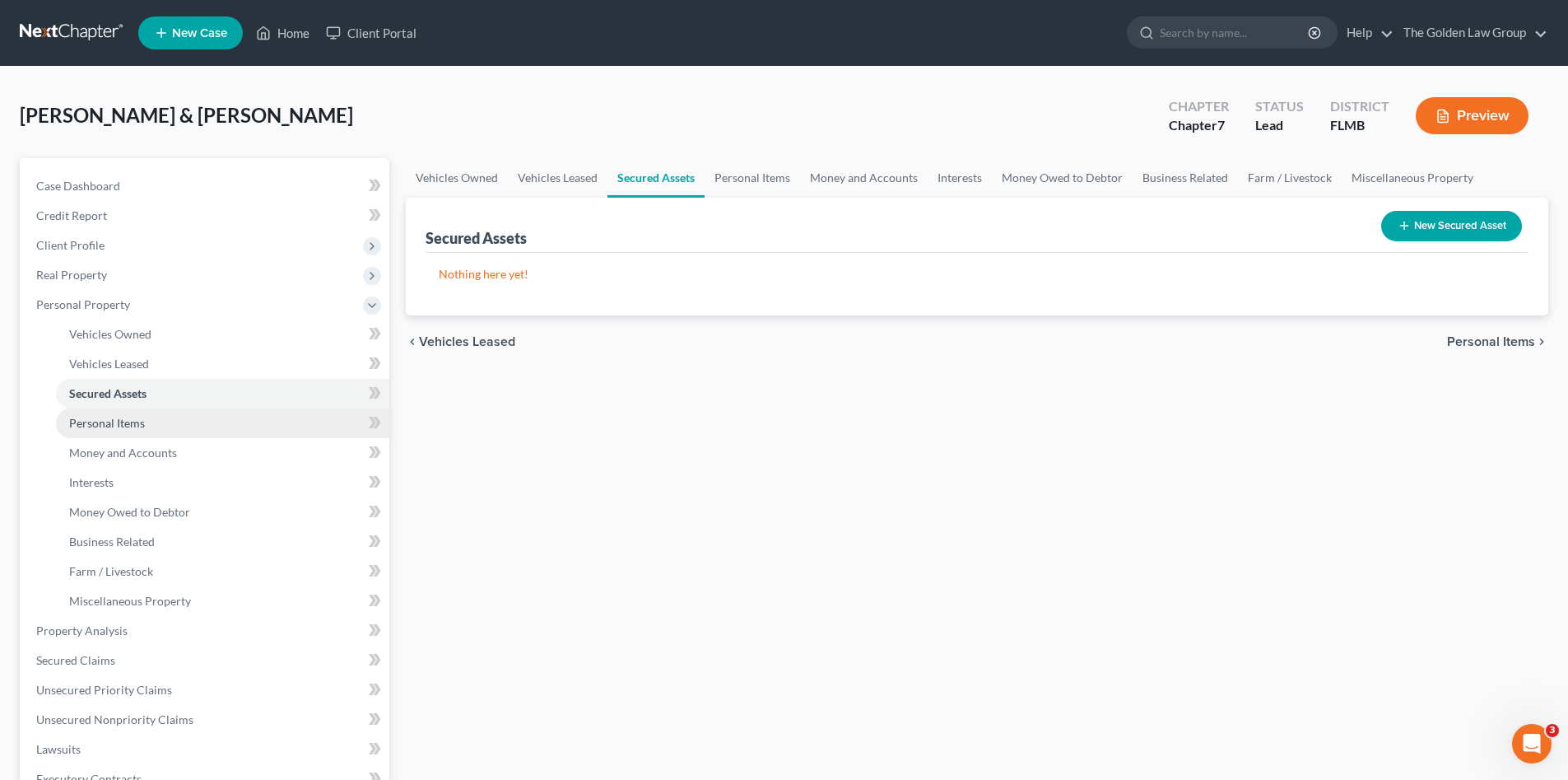
click at [148, 414] on link "Personal Items" at bounding box center [222, 423] width 333 height 30
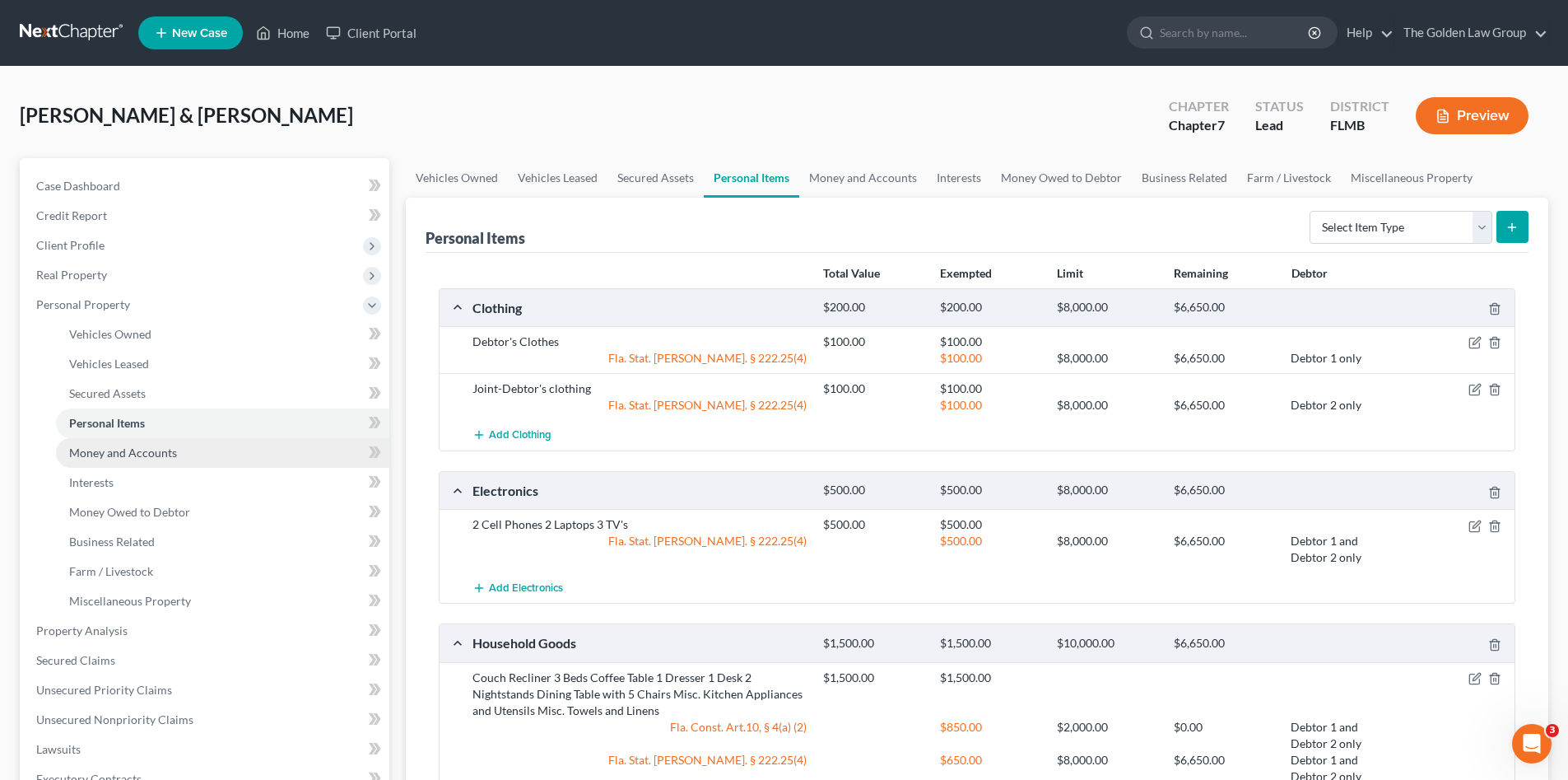
click at [152, 445] on span "Money and Accounts" at bounding box center [123, 452] width 108 height 14
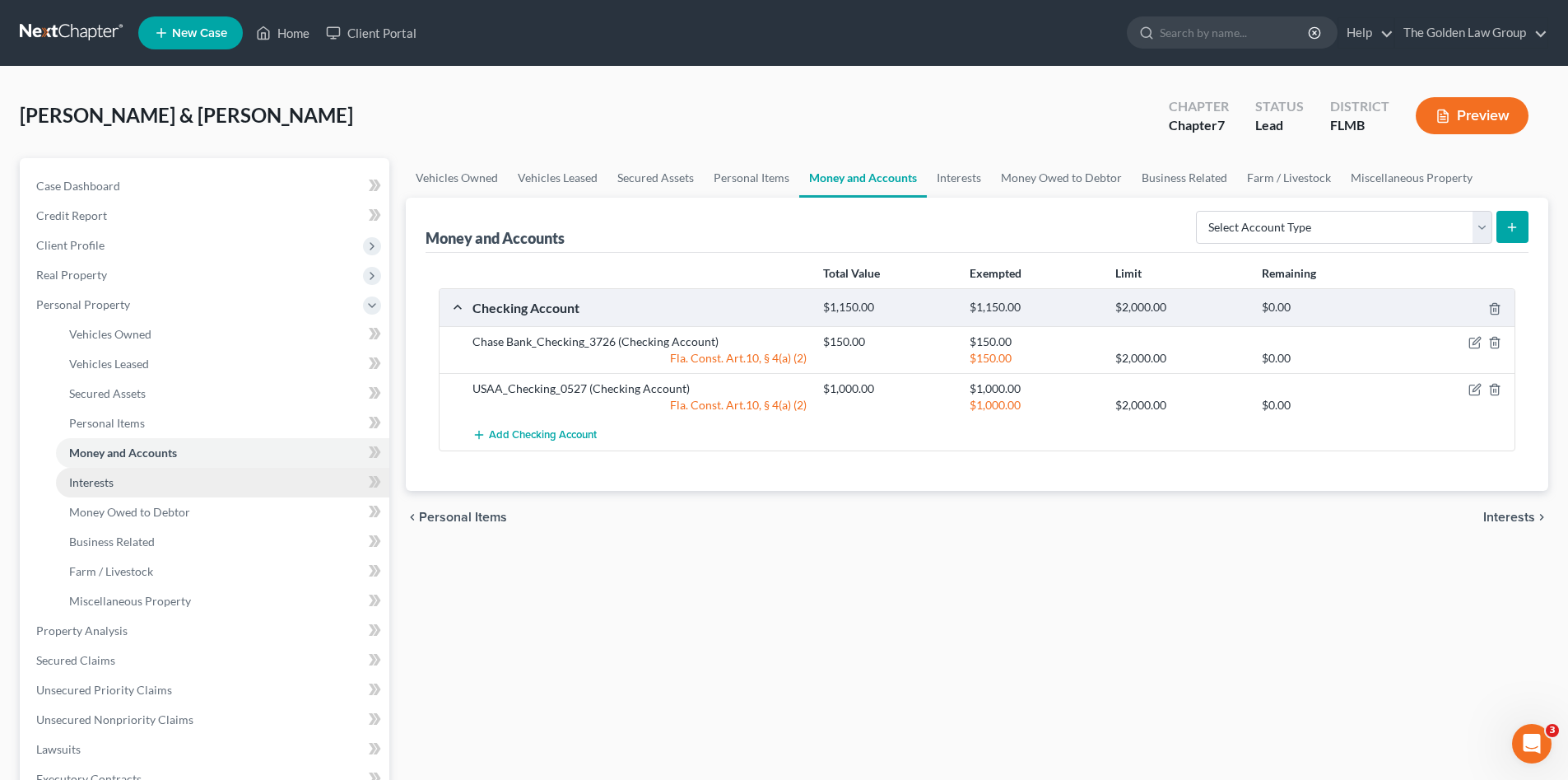
click at [160, 467] on link "Interests" at bounding box center [222, 482] width 333 height 30
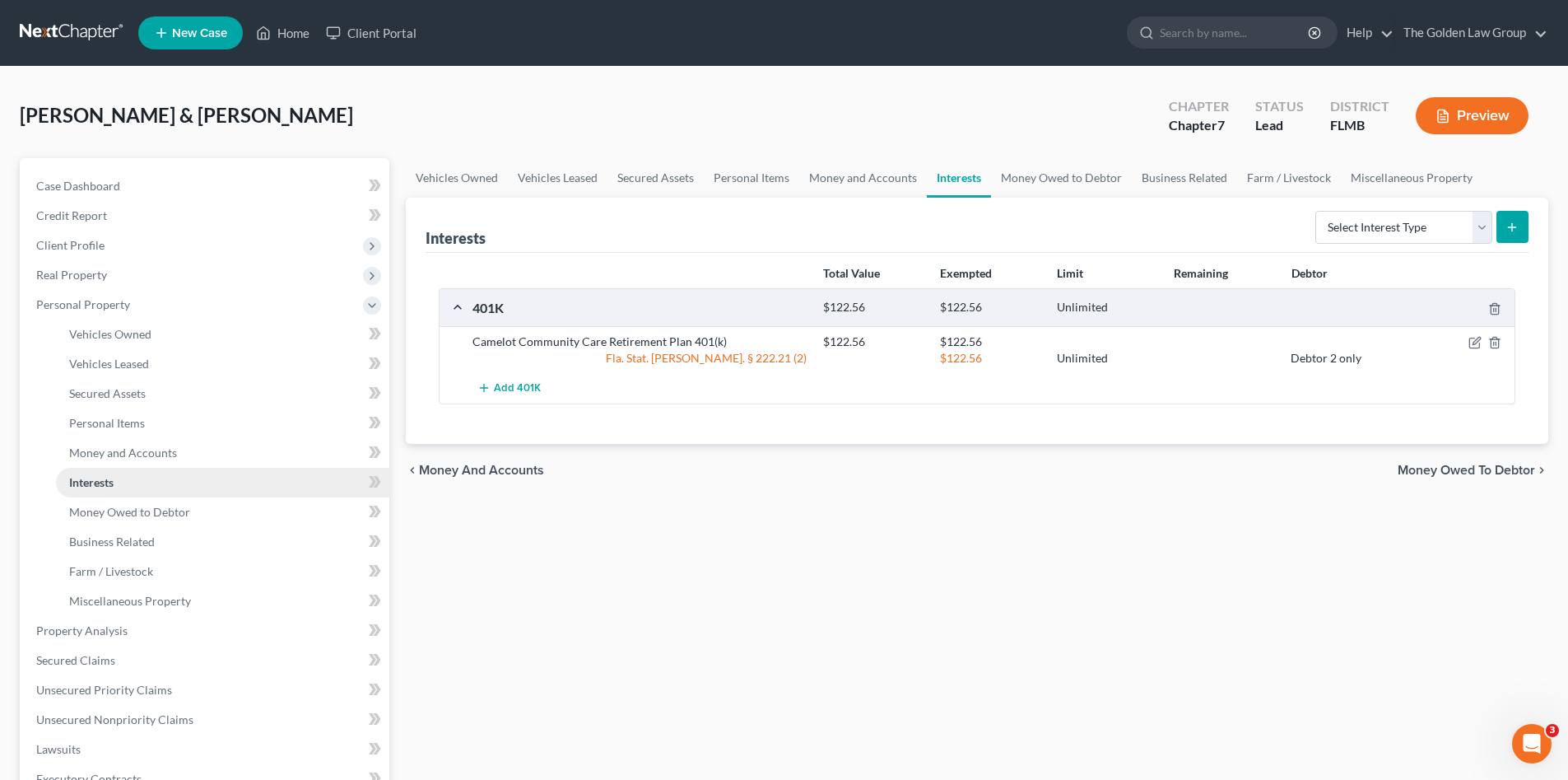
click at [175, 481] on link "Interests" at bounding box center [222, 482] width 333 height 30
click at [170, 493] on link "Interests" at bounding box center [222, 482] width 333 height 30
drag, startPoint x: 173, startPoint y: 510, endPoint x: 167, endPoint y: 526, distance: 17.1
click at [173, 511] on span "Money Owed to Debtor" at bounding box center [129, 511] width 121 height 14
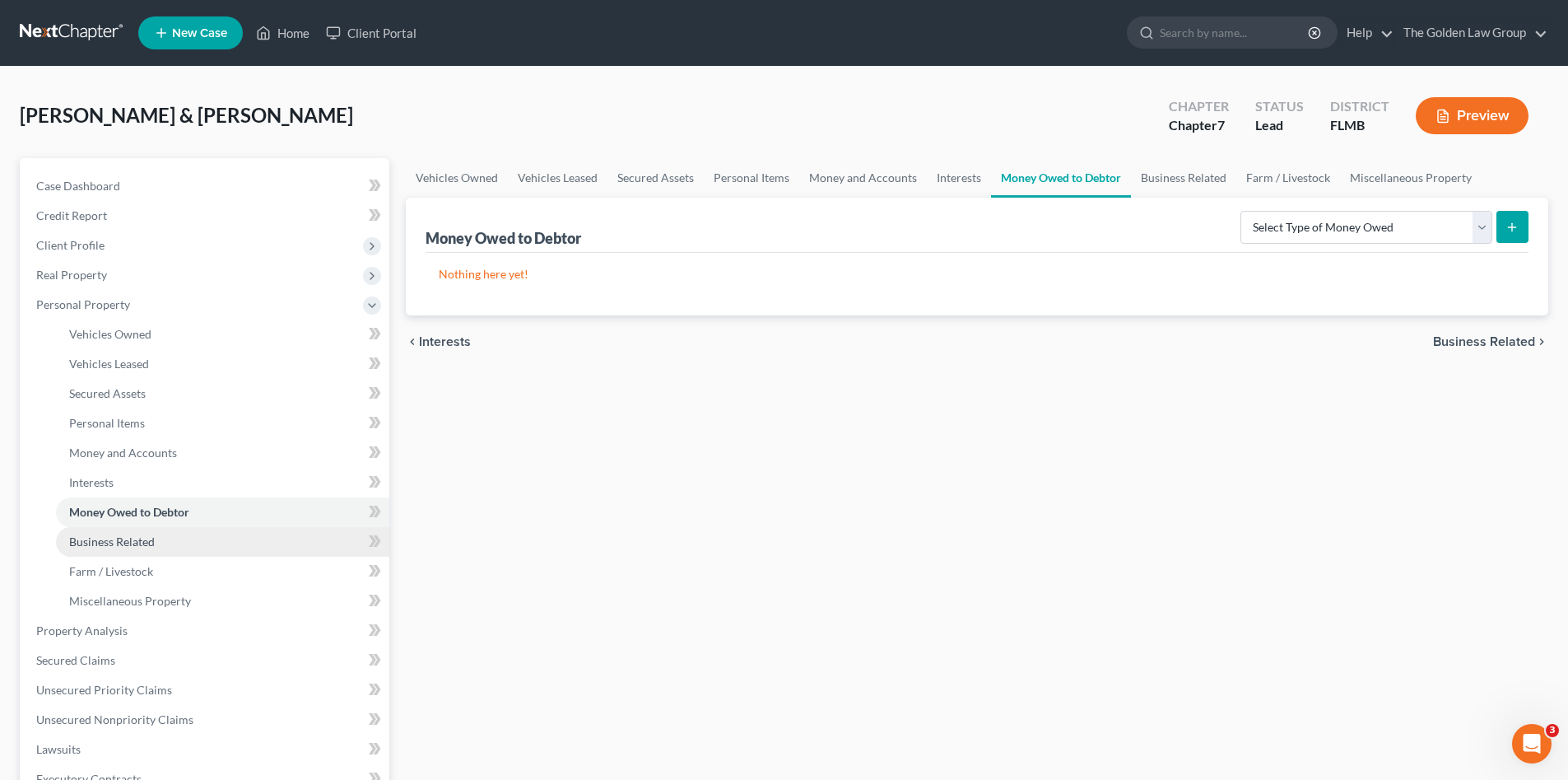
click at [166, 530] on link "Business Related" at bounding box center [222, 541] width 333 height 30
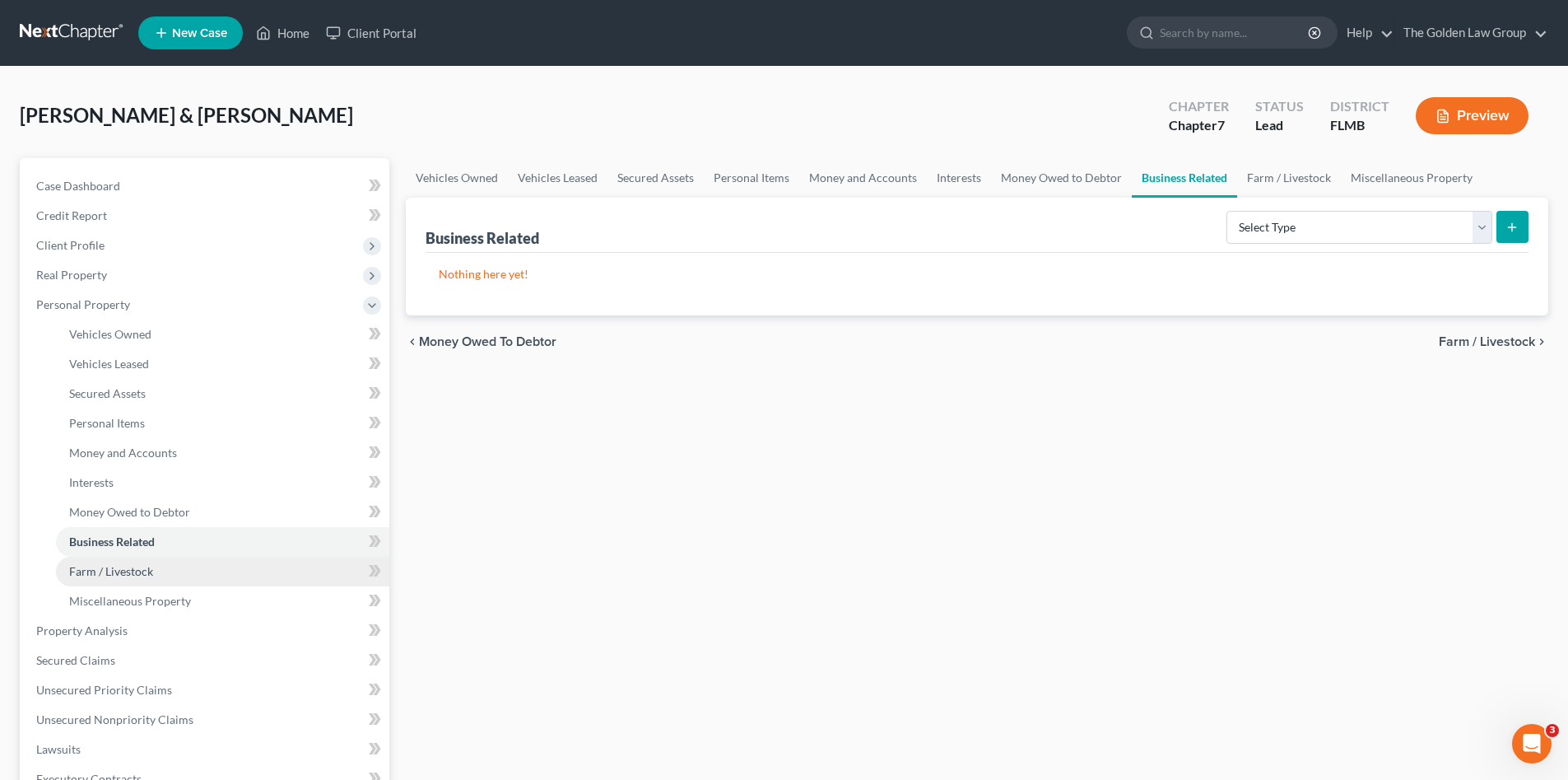
click at [170, 562] on link "Farm / Livestock" at bounding box center [222, 572] width 333 height 30
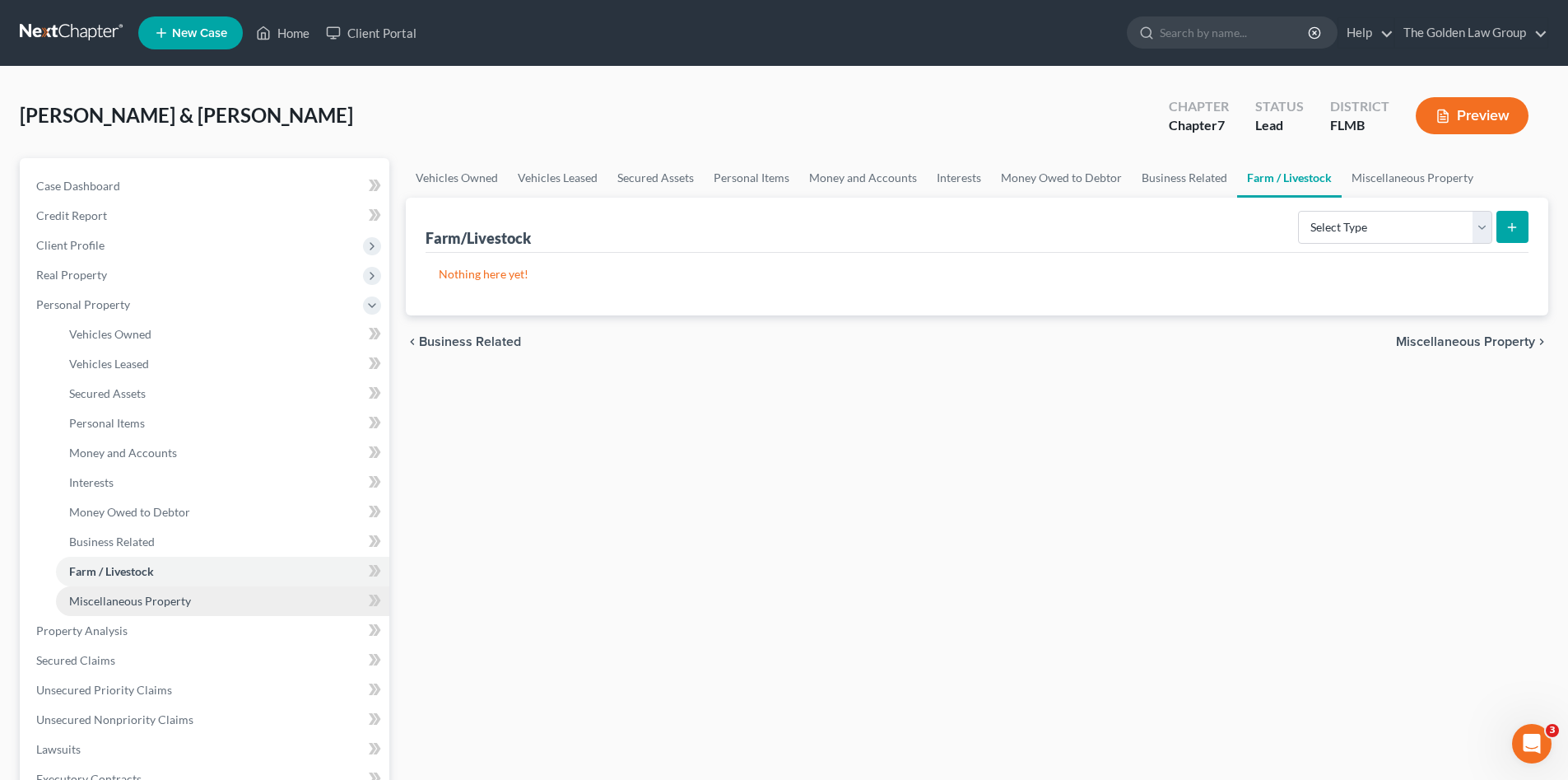
click at [191, 595] on link "Miscellaneous Property" at bounding box center [222, 602] width 333 height 30
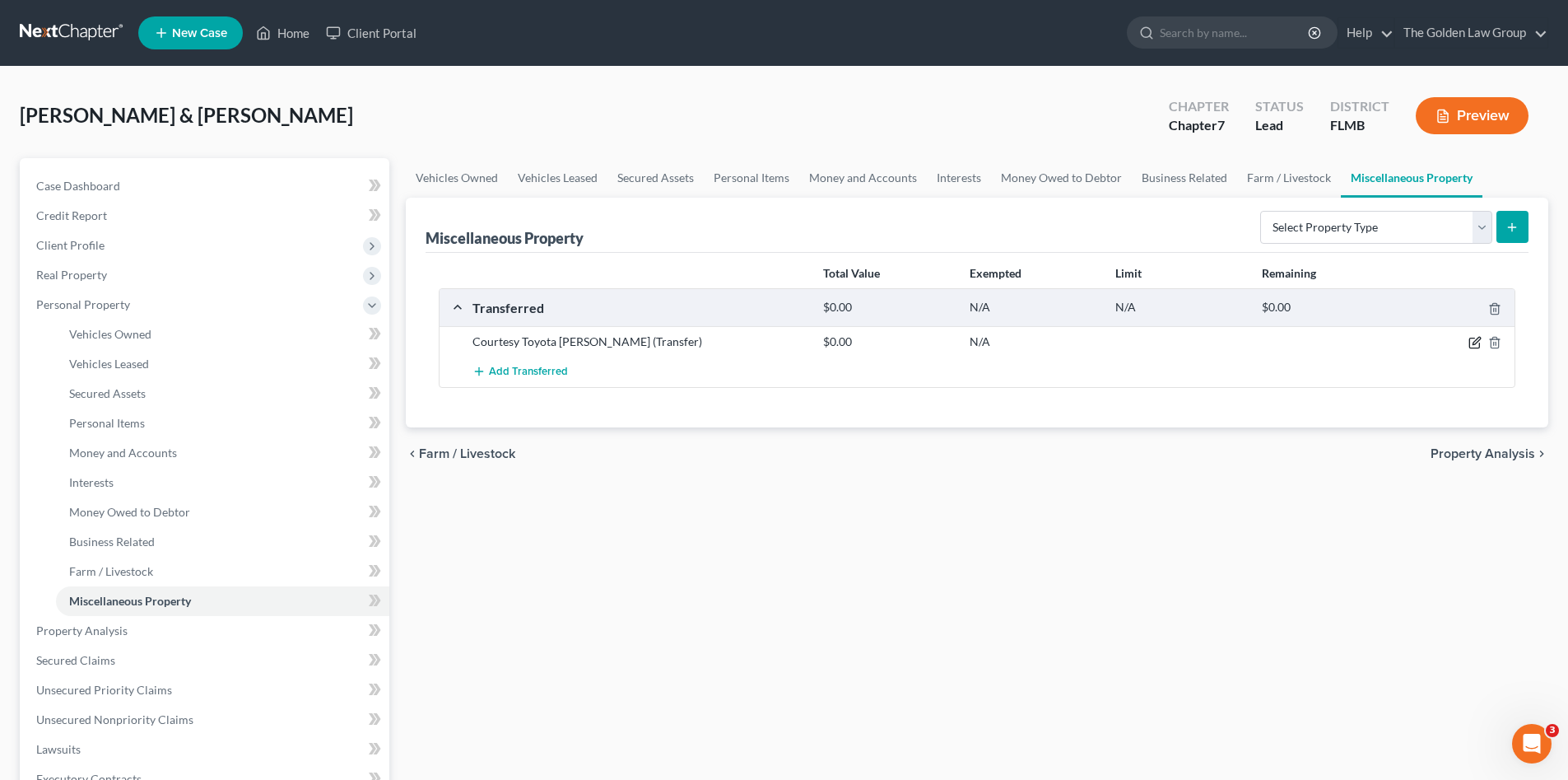
click at [1475, 340] on icon "button" at bounding box center [1475, 342] width 13 height 13
select select "Ordinary (within 2 years)"
select select "9"
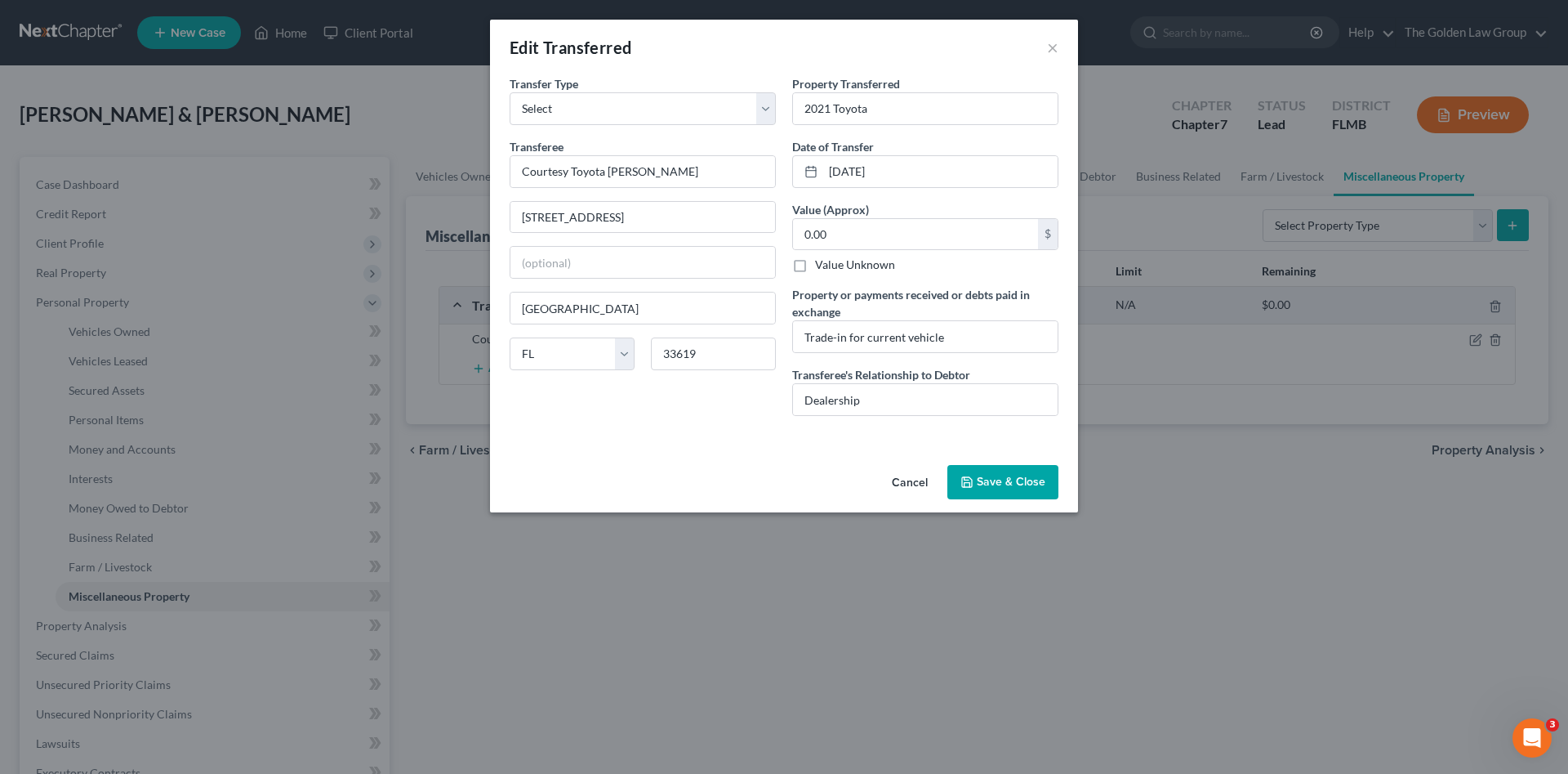
click at [1011, 474] on button "Save & Close" at bounding box center [1003, 481] width 111 height 34
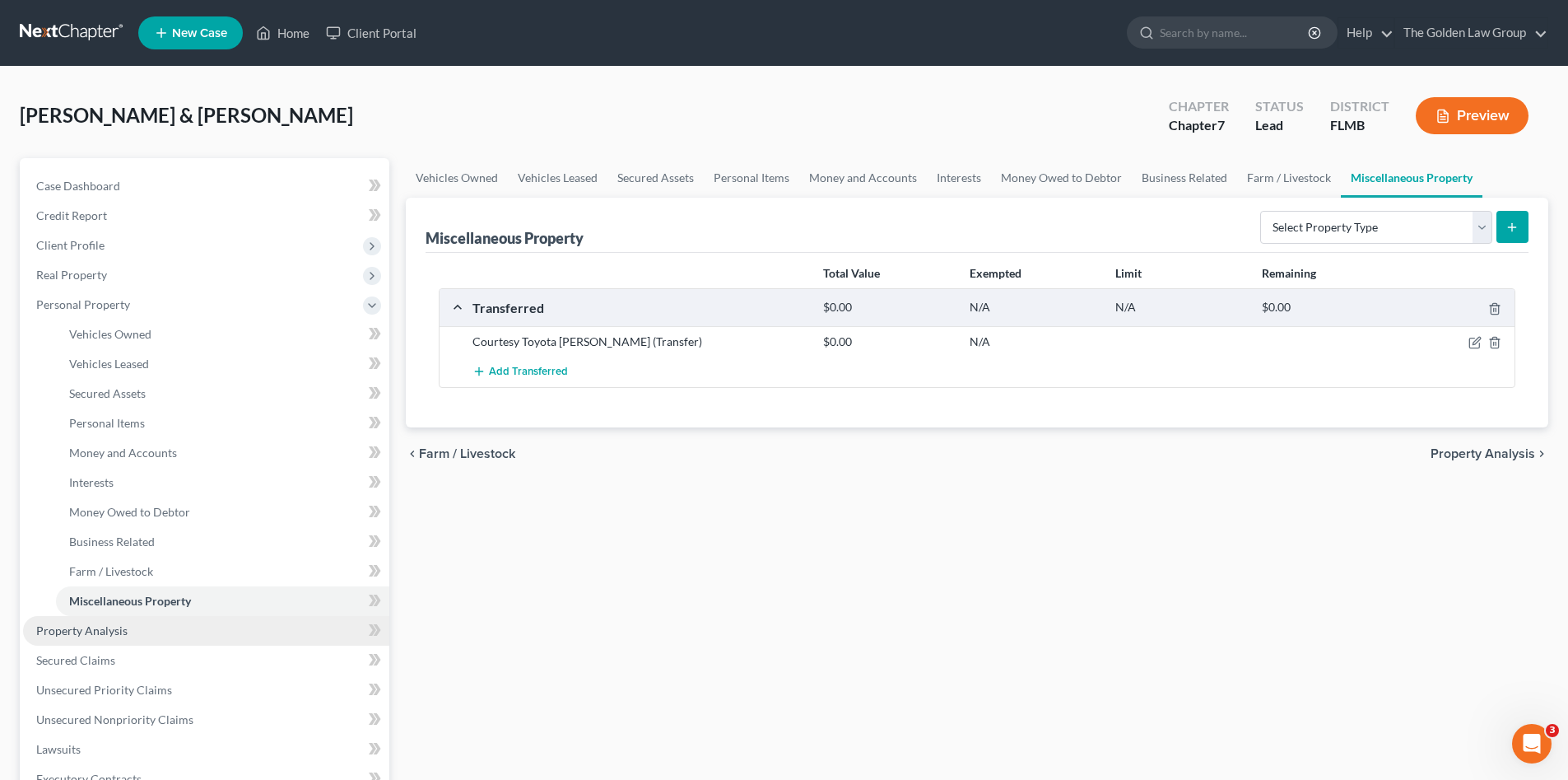
click at [189, 622] on link "Property Analysis" at bounding box center [206, 631] width 367 height 30
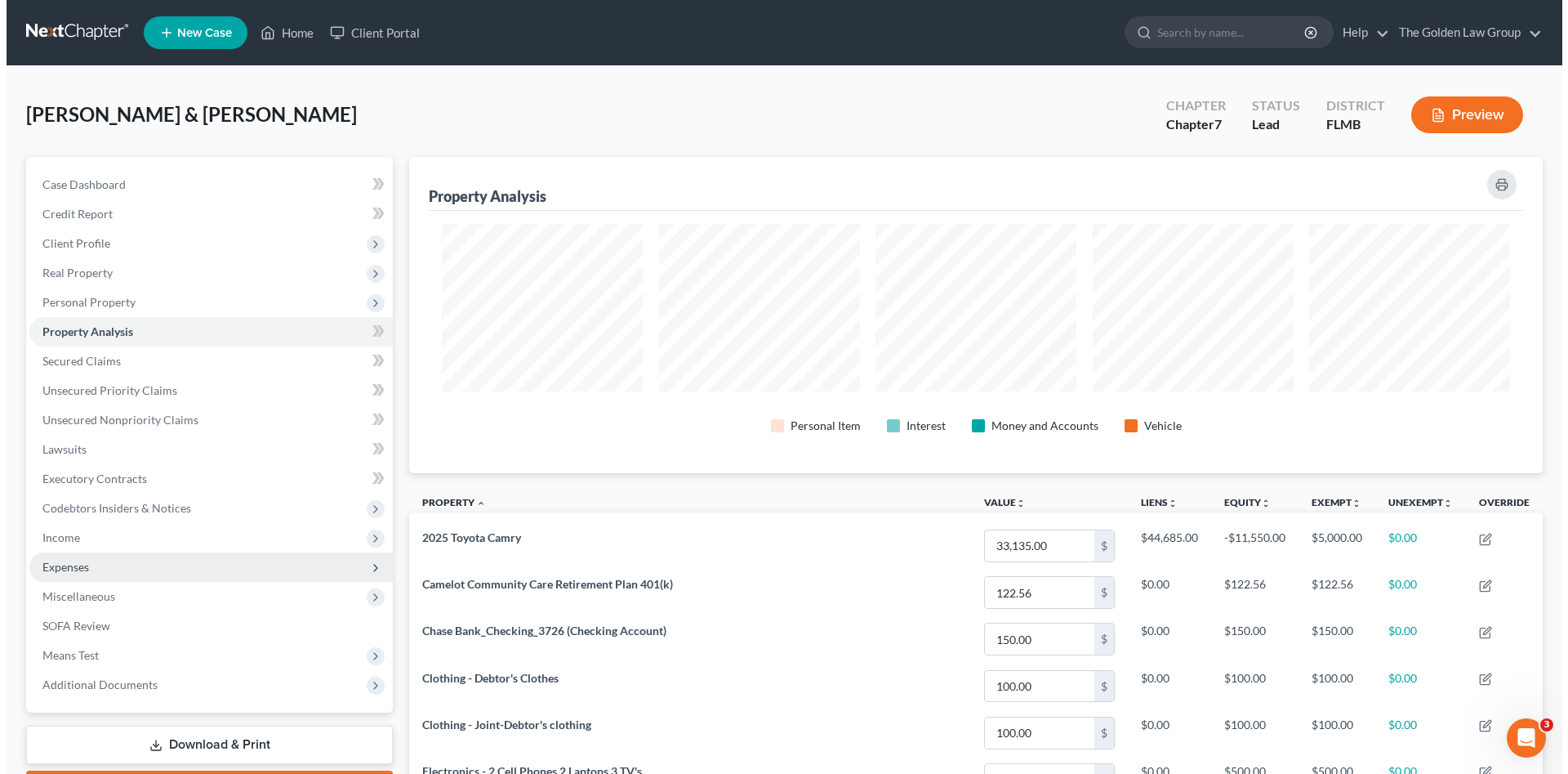
scroll to position [316, 1133]
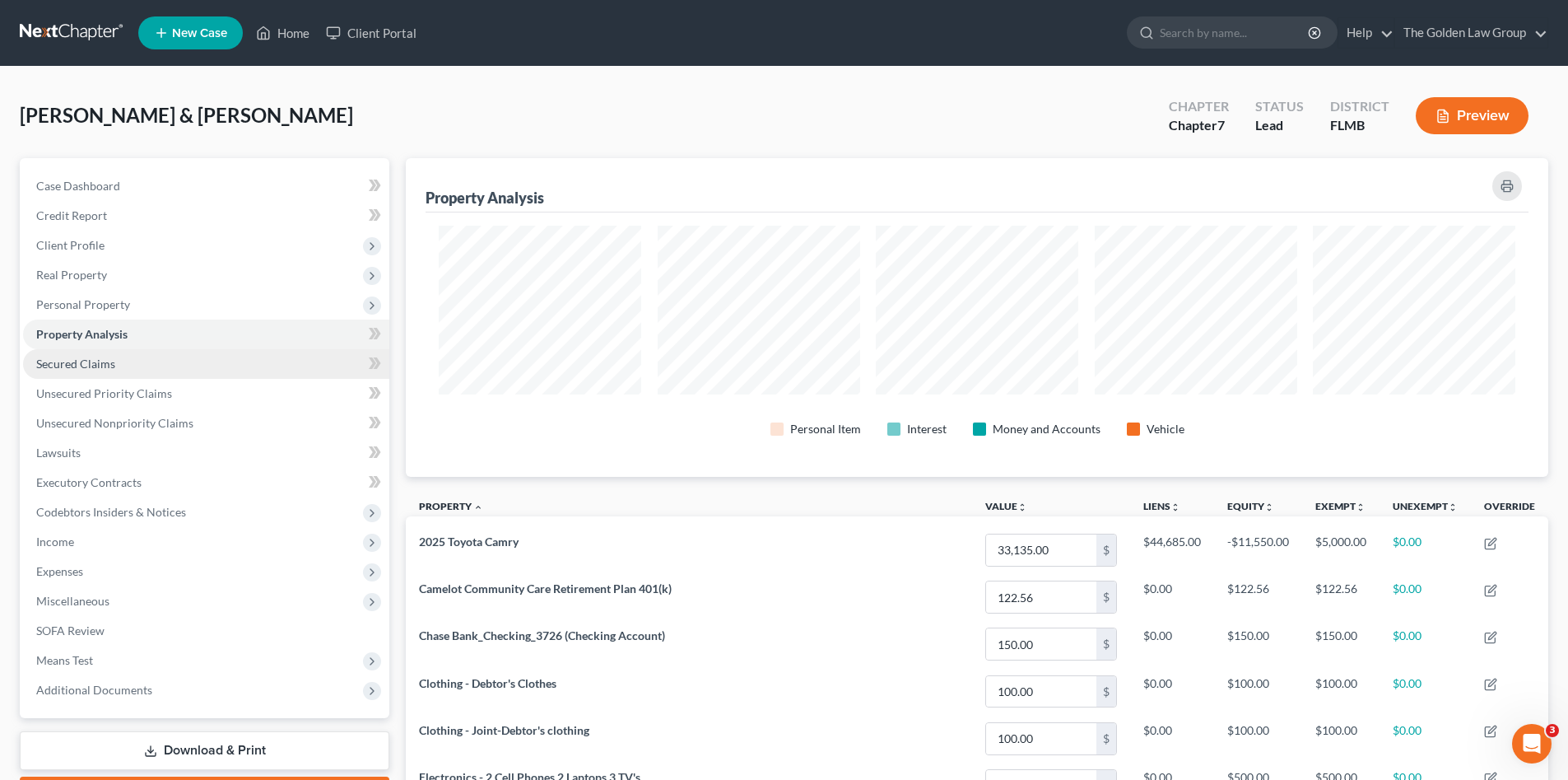
click at [102, 362] on span "Secured Claims" at bounding box center [75, 364] width 79 height 14
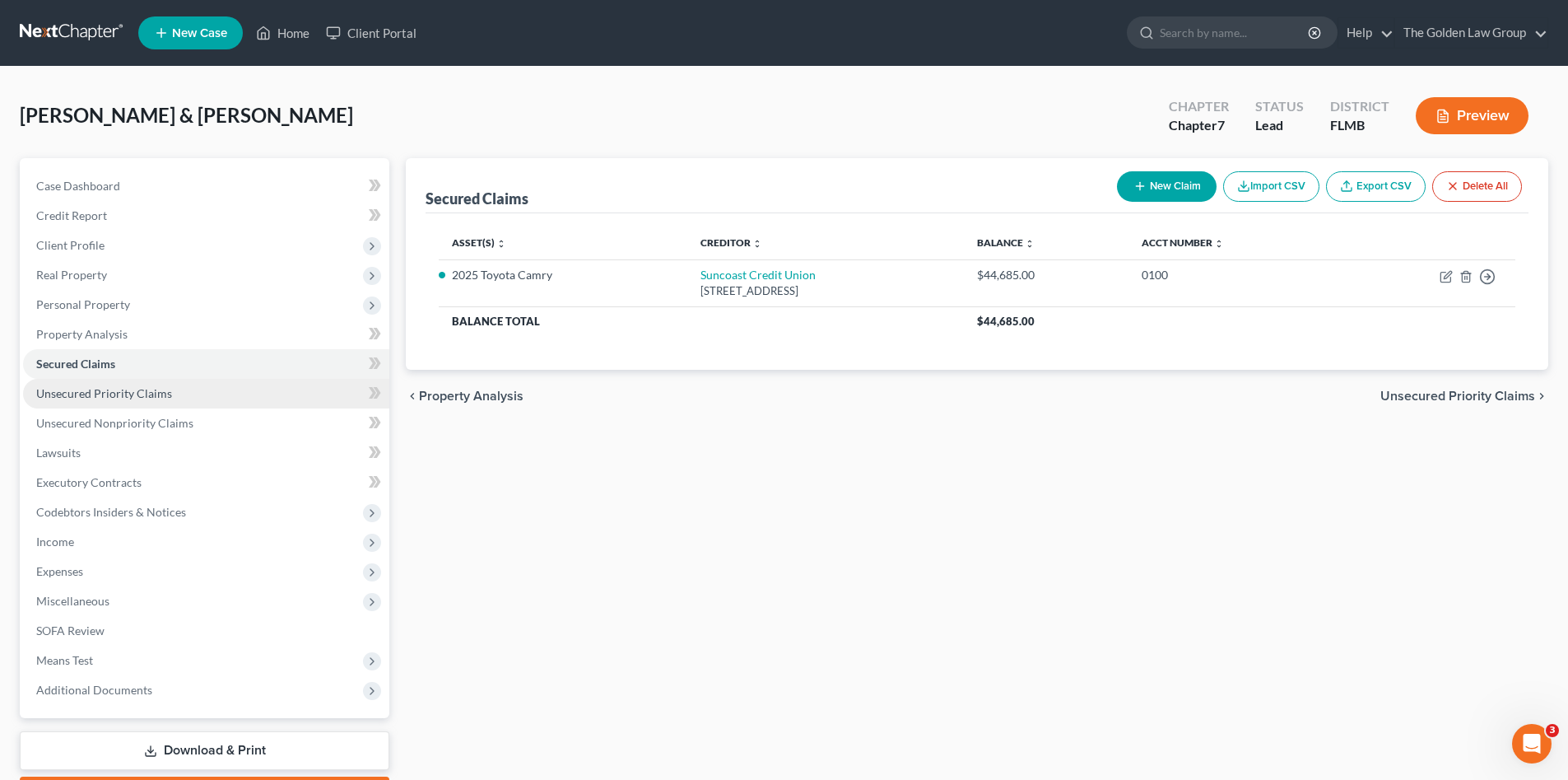
drag, startPoint x: 110, startPoint y: 382, endPoint x: 114, endPoint y: 392, distance: 10.8
click at [110, 382] on link "Unsecured Priority Claims" at bounding box center [206, 394] width 367 height 30
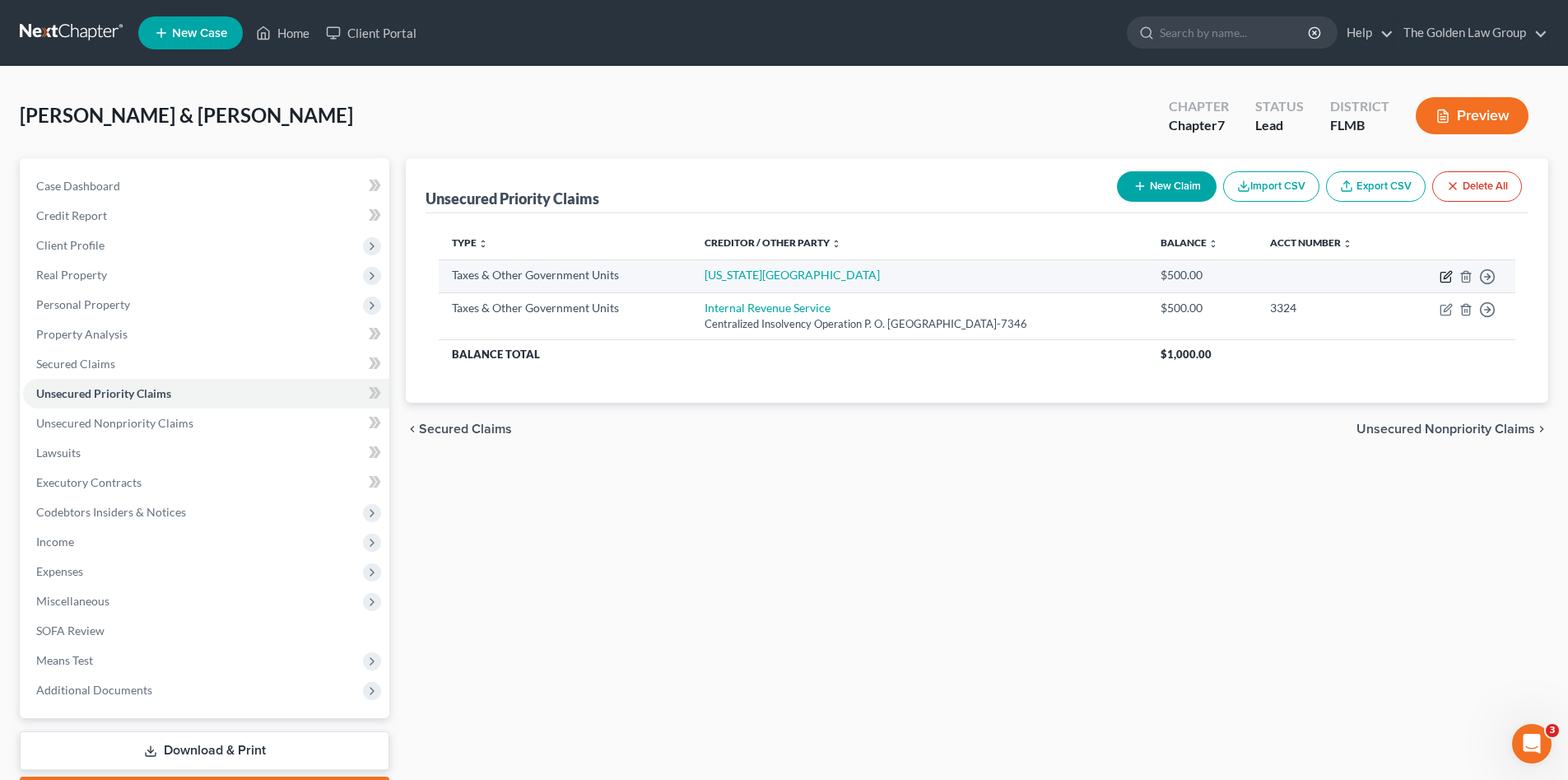
click at [1443, 275] on icon "button" at bounding box center [1446, 276] width 13 height 13
select select "2"
select select "1"
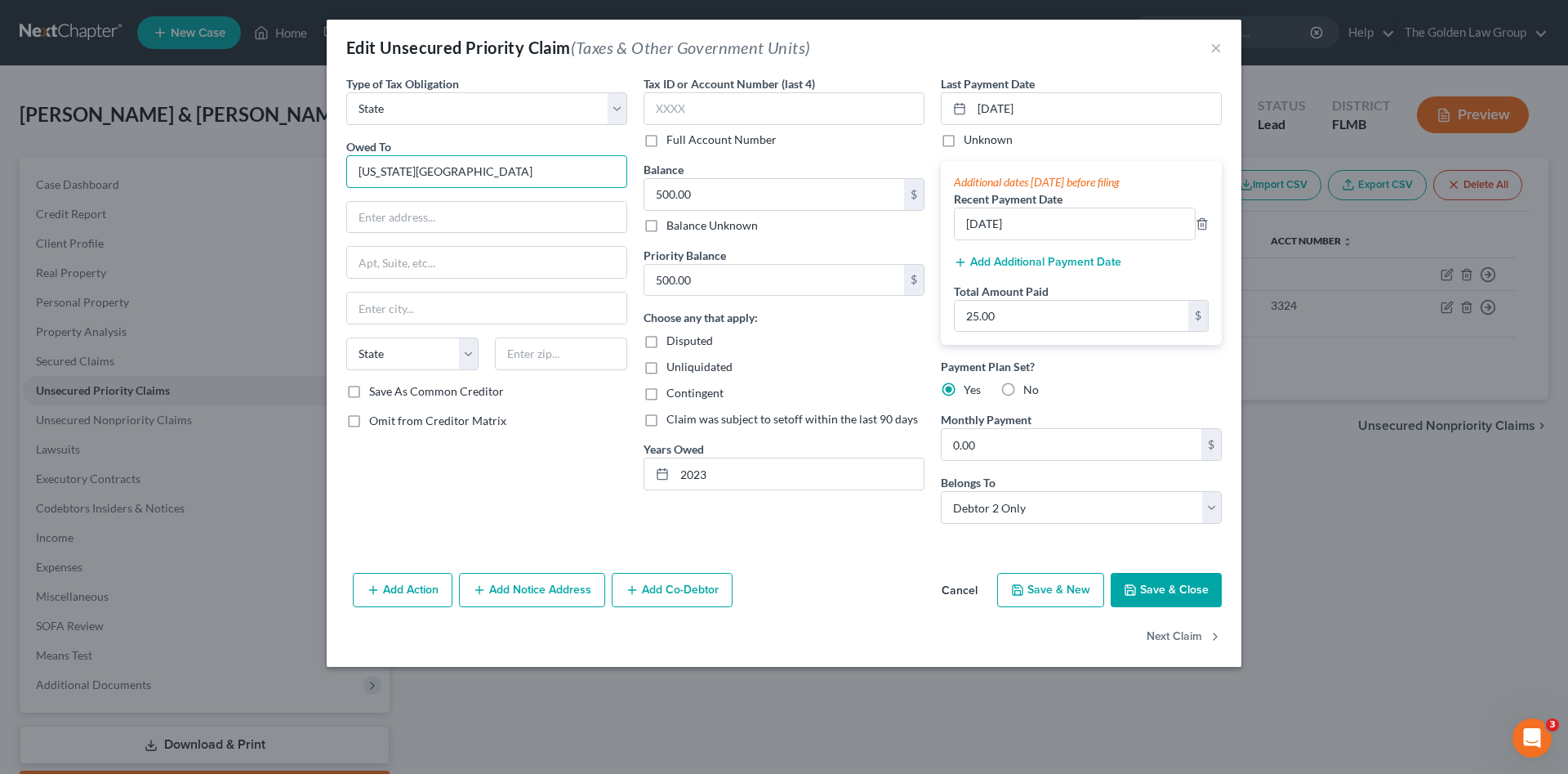
click at [521, 172] on input "New York State" at bounding box center [486, 171] width 281 height 32
click at [497, 217] on input "text" at bounding box center [486, 217] width 280 height 31
paste input "New York State Department of Taxation and Finance 111 Westfall Rd., Rm. 310 Roc…"
type input "New York State Department of Taxation and Finance 111 Westfall Rd., Rm. 310 Roc…"
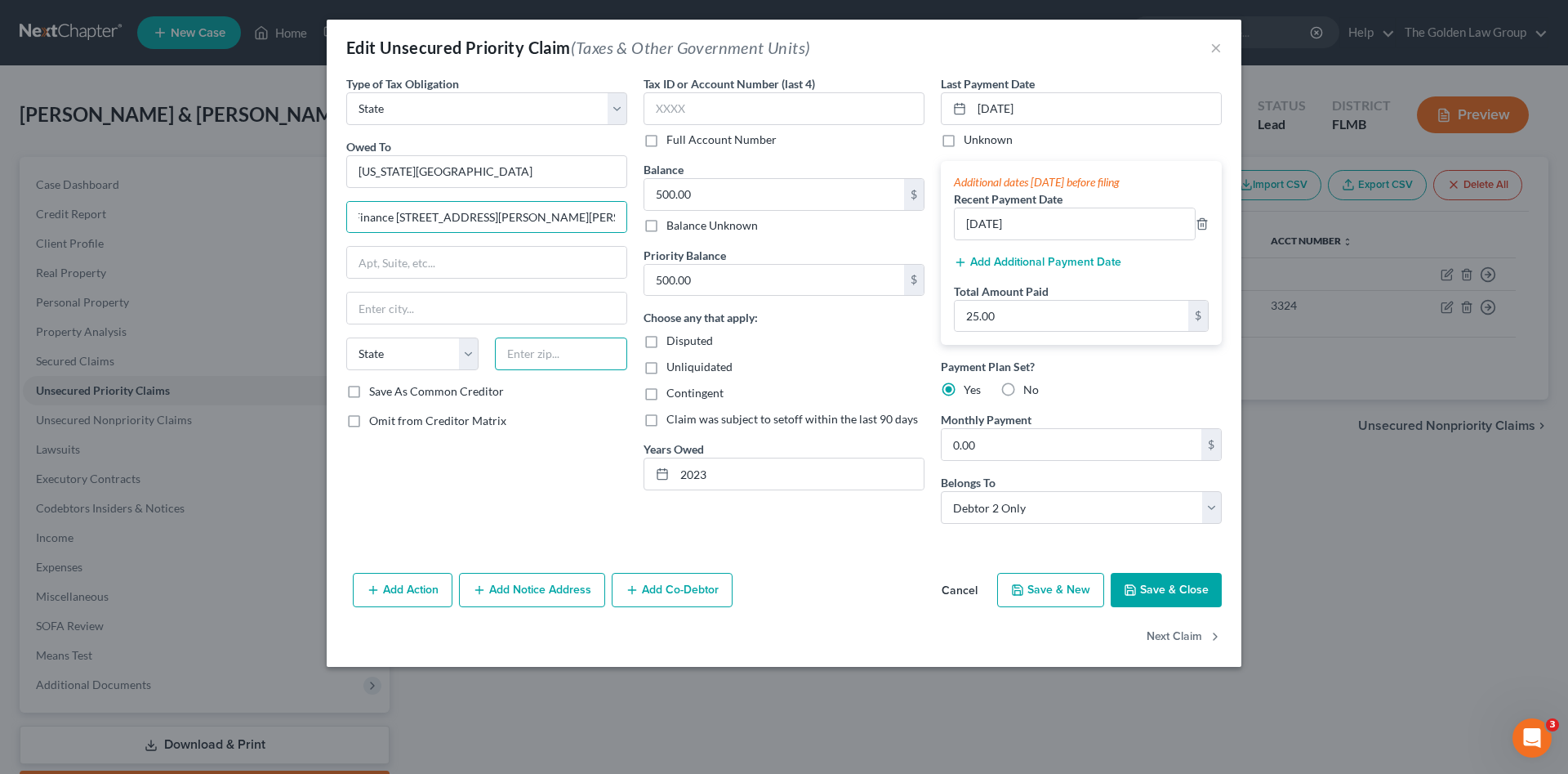
scroll to position [0, 0]
click at [516, 351] on input "text" at bounding box center [561, 353] width 132 height 32
type input "14250"
click at [570, 426] on div "Omit from Creditor Matrix" at bounding box center [486, 421] width 281 height 17
drag, startPoint x: 582, startPoint y: 438, endPoint x: 472, endPoint y: 383, distance: 123.0
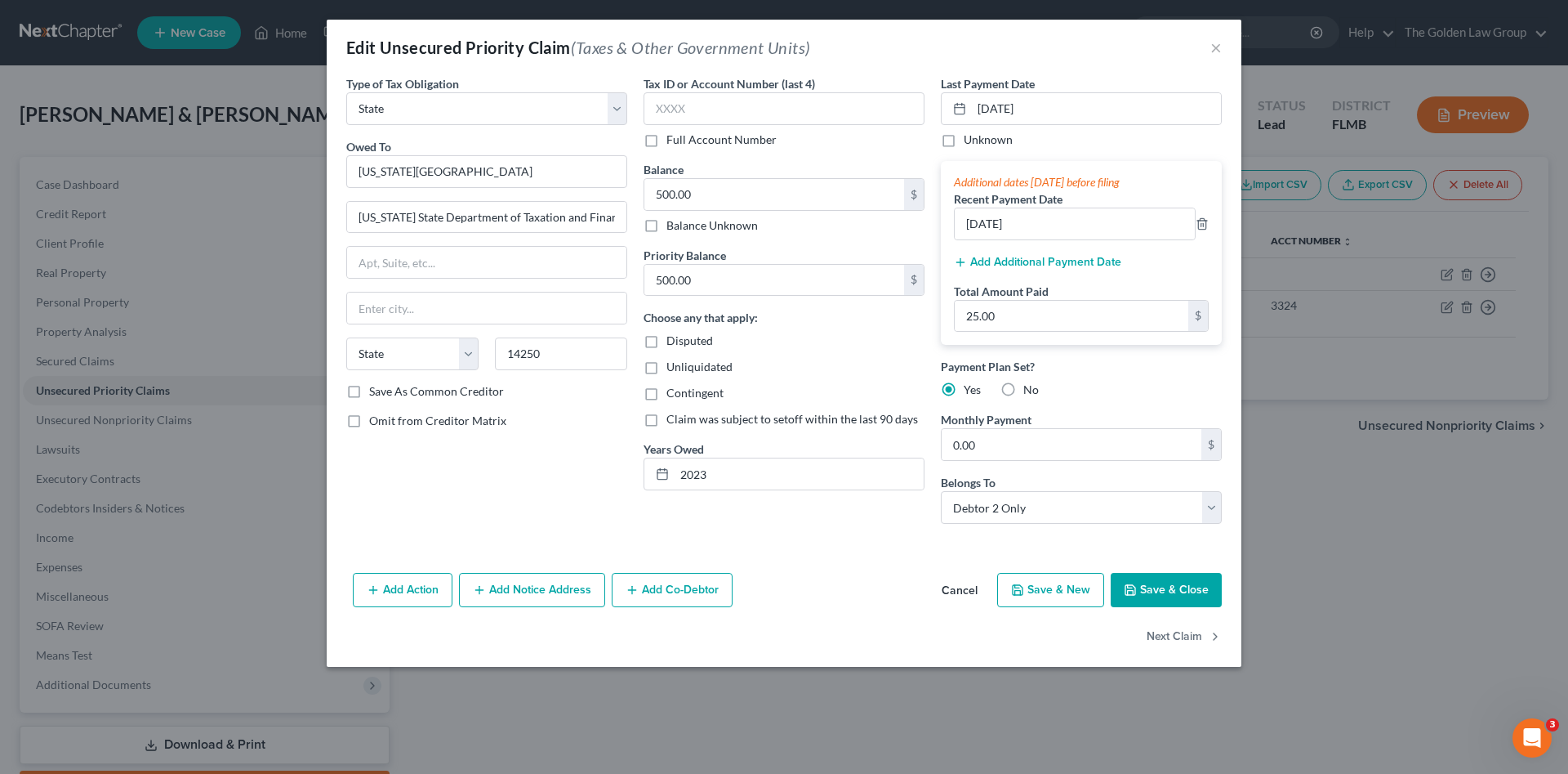
click at [566, 430] on div "Type of Tax Obligation * Select Federal City State Franchise Tax Board Other Ow…" at bounding box center [486, 306] width 297 height 462
click at [429, 350] on select "State AL AK AR AZ CA CO CT DE DC FL GA GU HI ID IL IN IA KS KY LA ME MD MA MI M…" at bounding box center [412, 353] width 132 height 32
select select "35"
click at [583, 449] on div "Type of Tax Obligation * Select Federal City State Franchise Tax Board Other Ow…" at bounding box center [486, 306] width 297 height 462
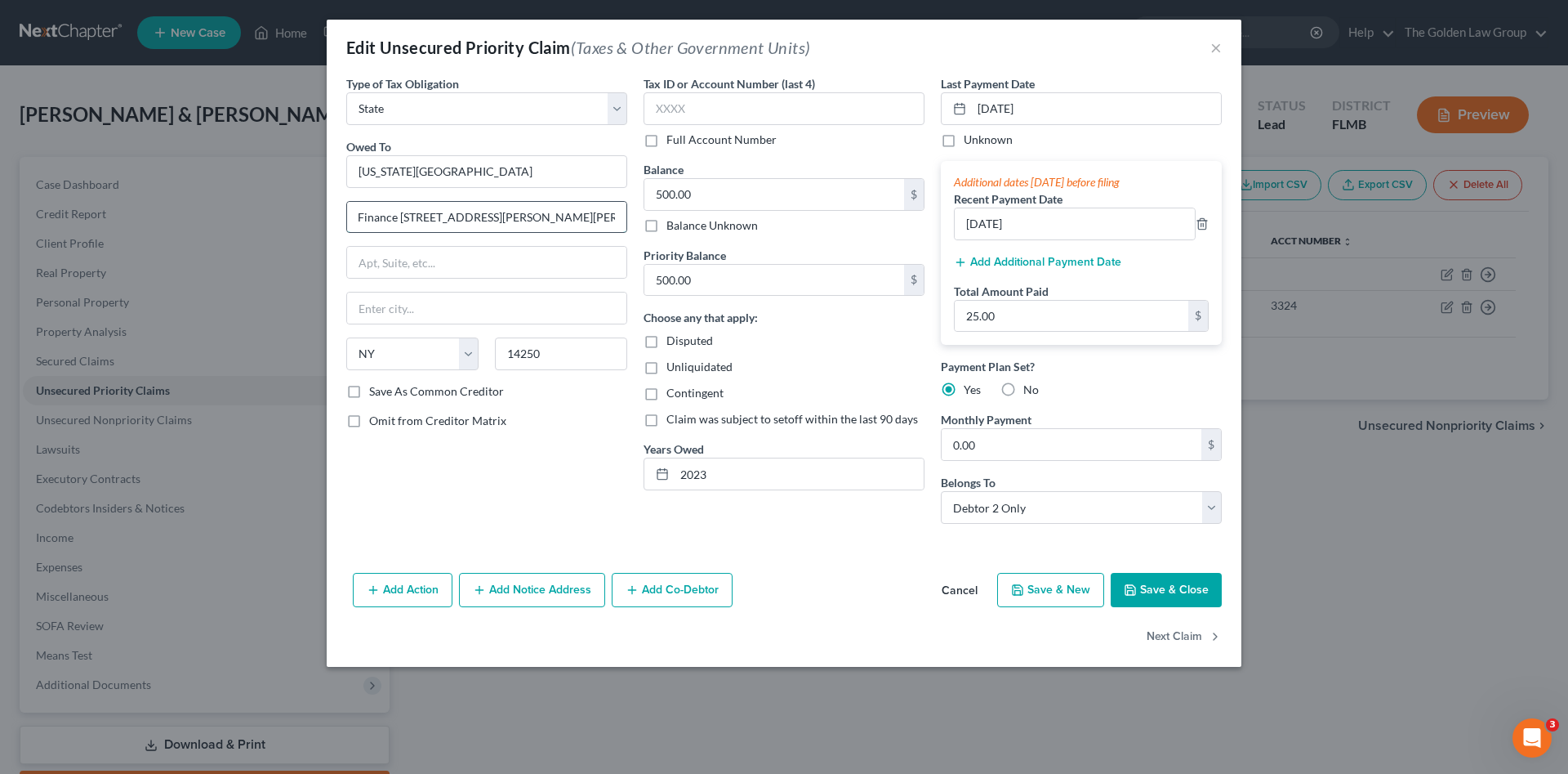
drag, startPoint x: 357, startPoint y: 216, endPoint x: 387, endPoint y: 220, distance: 30.3
click at [387, 220] on input "New York State Department of Taxation and Finance 111 Westfall Rd., Rm. 310 Roc…" at bounding box center [486, 217] width 280 height 31
type input "111 Westfall Rd., Rm. 310 Rochelle, NY 14250"
drag, startPoint x: 427, startPoint y: 175, endPoint x: 301, endPoint y: 177, distance: 126.0
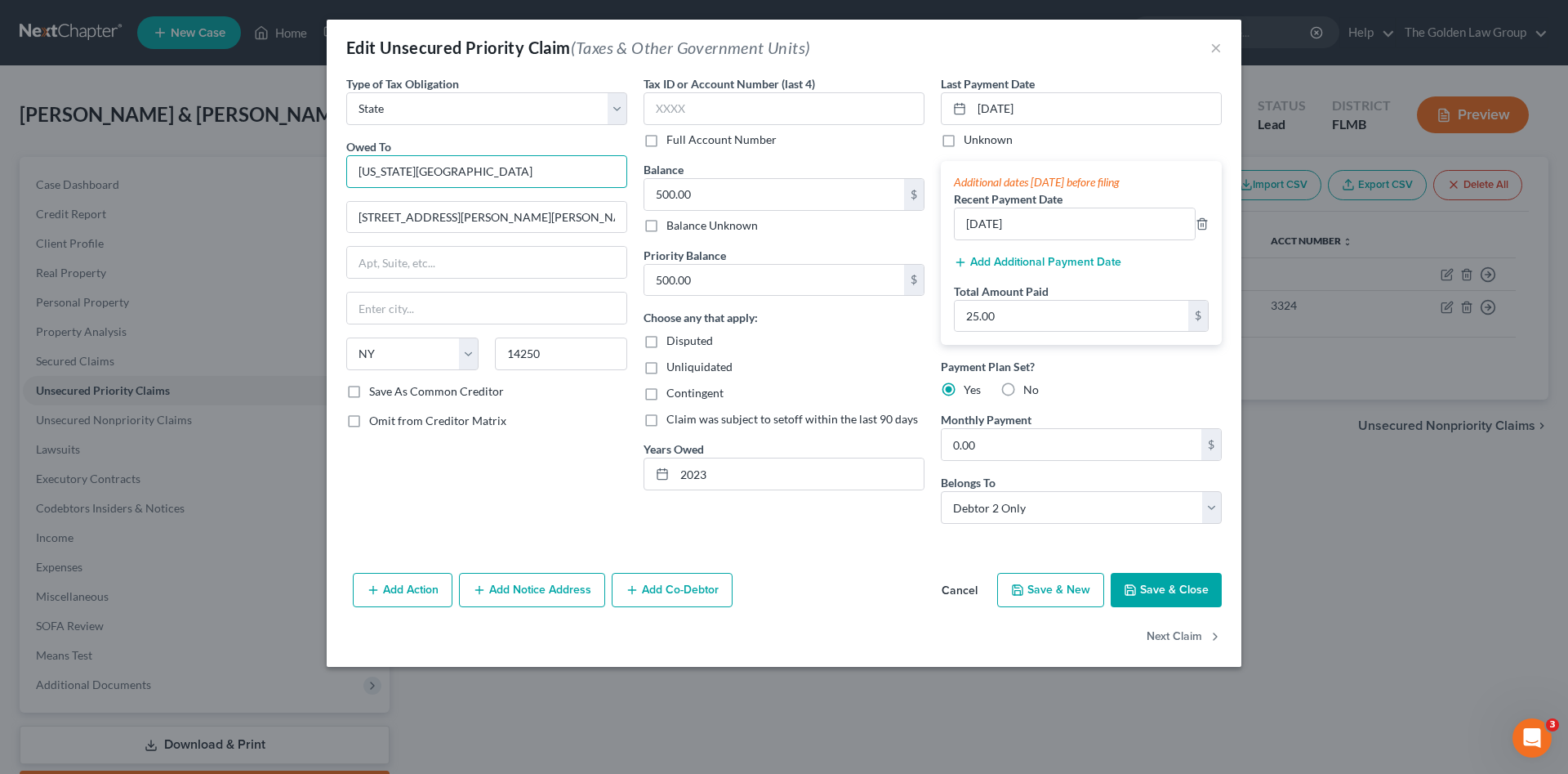
click at [301, 177] on div "Edit Unsecured Priority Claim (Taxes & Other Government Units) × Type of Tax Ob…" at bounding box center [784, 387] width 1568 height 774
paste input "Department of Taxation and Finance"
type input "New York State Department of Taxation and Finance"
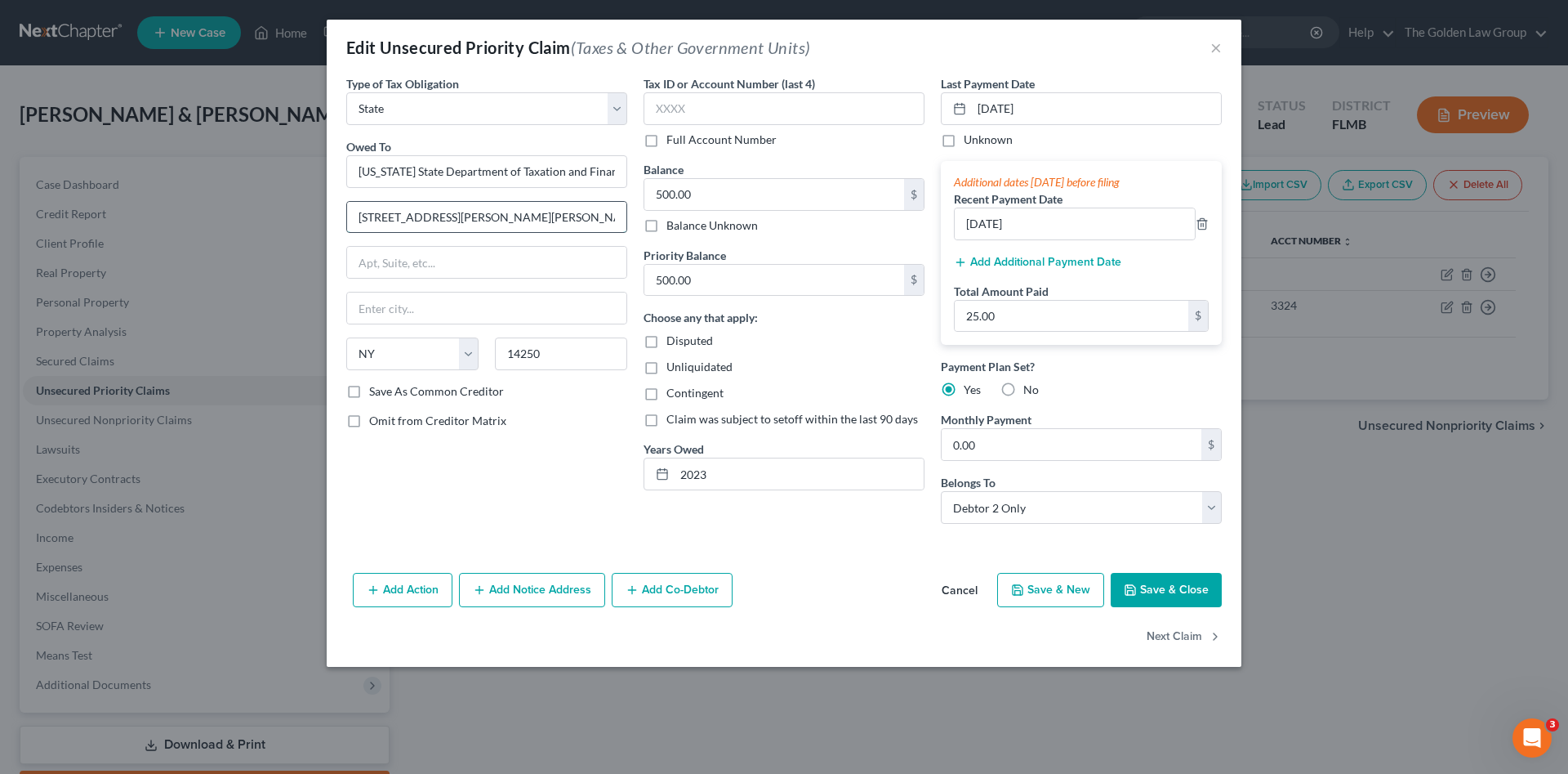
drag, startPoint x: 495, startPoint y: 217, endPoint x: 584, endPoint y: 226, distance: 89.5
click at [584, 226] on input "111 Westfall Rd., Rm. 310 Rochelle, NY 14250" at bounding box center [486, 217] width 280 height 31
click at [486, 317] on input "text" at bounding box center [486, 308] width 280 height 31
click at [529, 328] on div "Owed To * New York State Department of Taxation and Finance 111 Westfall Rd., R…" at bounding box center [486, 260] width 281 height 245
click at [525, 315] on input "text" at bounding box center [486, 308] width 280 height 31
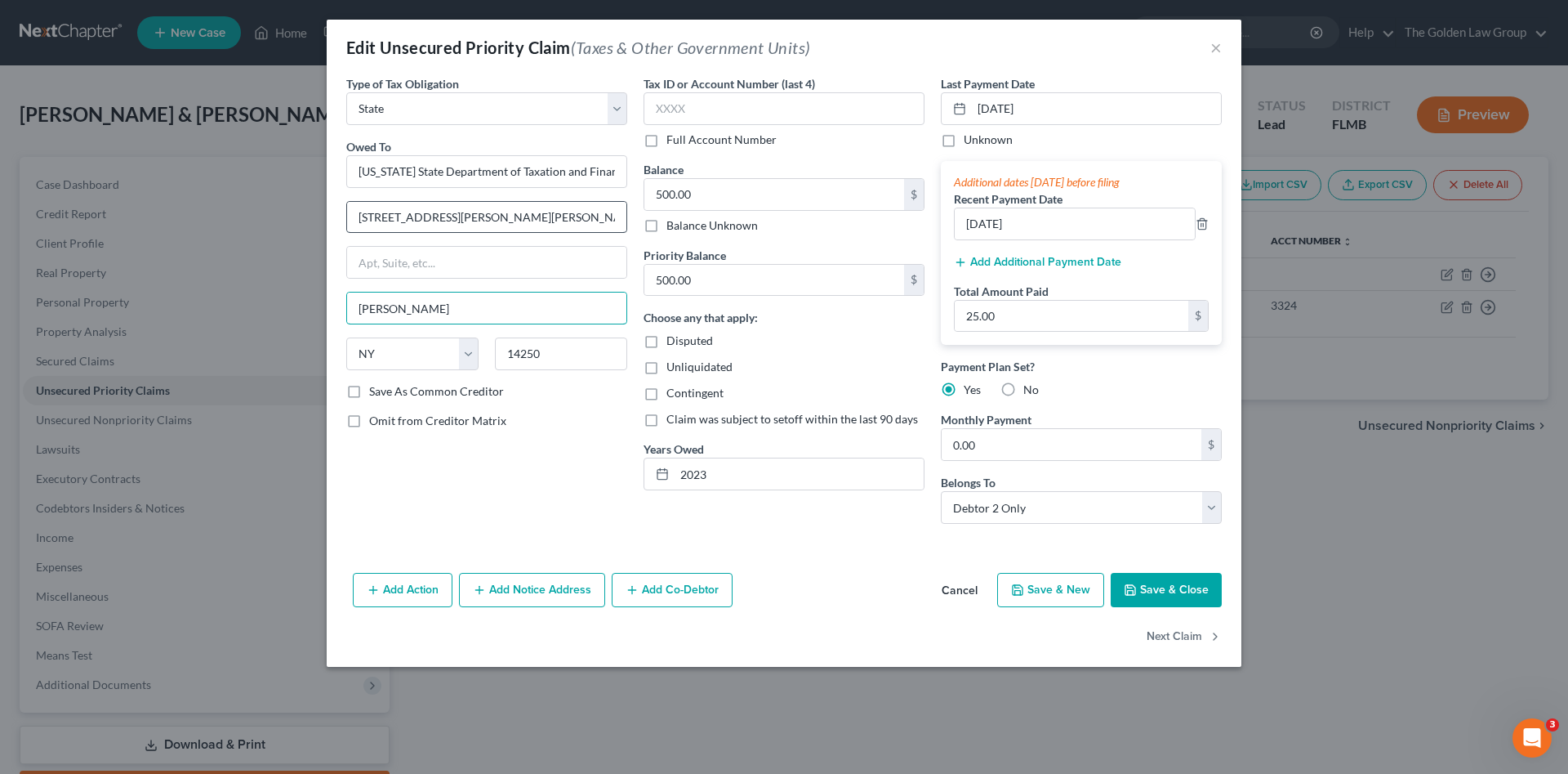
type input "Rochelle"
drag, startPoint x: 490, startPoint y: 219, endPoint x: 607, endPoint y: 233, distance: 117.8
click at [606, 231] on input "111 Westfall Rd., Rm. 310 Rochelle, NY 14250" at bounding box center [486, 217] width 280 height 31
type input "111 Westfall Rd., Rm. 310"
click at [695, 115] on input "text" at bounding box center [784, 108] width 281 height 32
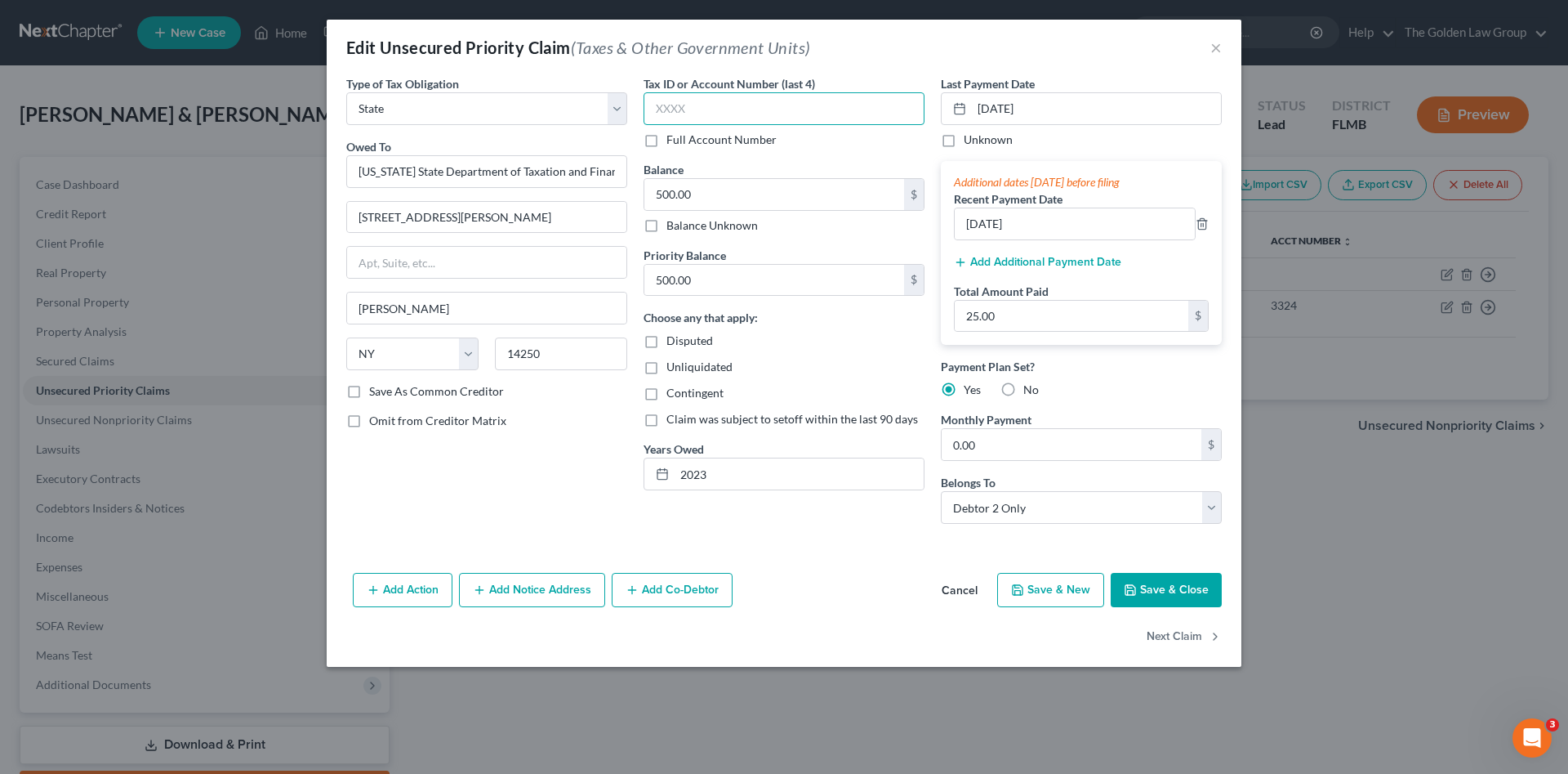
click at [697, 110] on input "text" at bounding box center [784, 108] width 281 height 32
click at [808, 559] on div "Type of Tax Obligation * Select Federal City State Franchise Tax Board Other Ow…" at bounding box center [784, 321] width 915 height 491
click at [673, 110] on input "0156" at bounding box center [784, 108] width 281 height 32
click at [700, 103] on input "0156" at bounding box center [784, 108] width 281 height 32
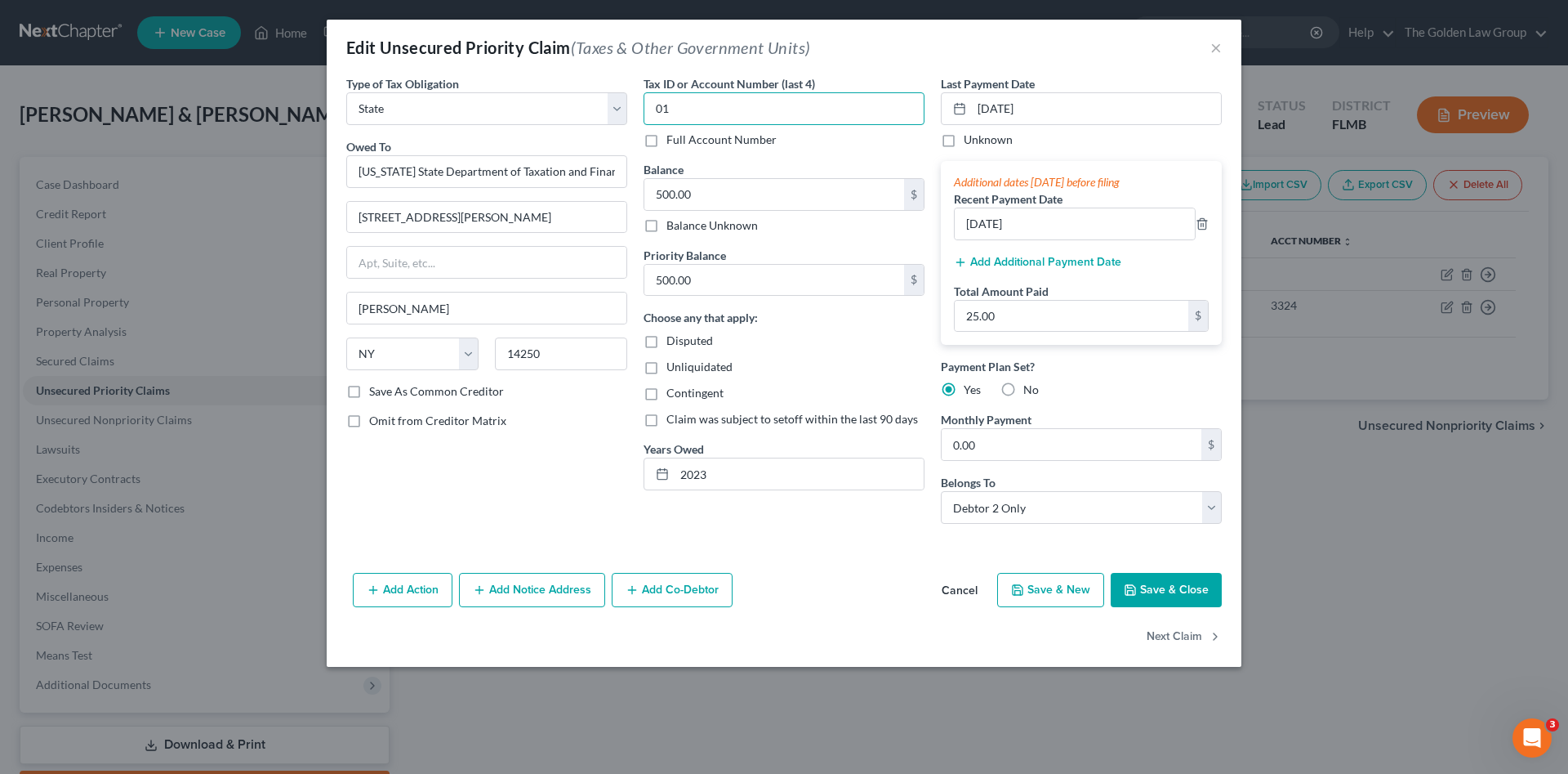
type input "0"
type input "3324"
click at [820, 533] on div "Tax ID or Account Number (last 4) 3324 Full Account Number Balance 500.00 $ Bal…" at bounding box center [784, 306] width 297 height 462
click at [1149, 592] on button "Save & Close" at bounding box center [1166, 589] width 111 height 34
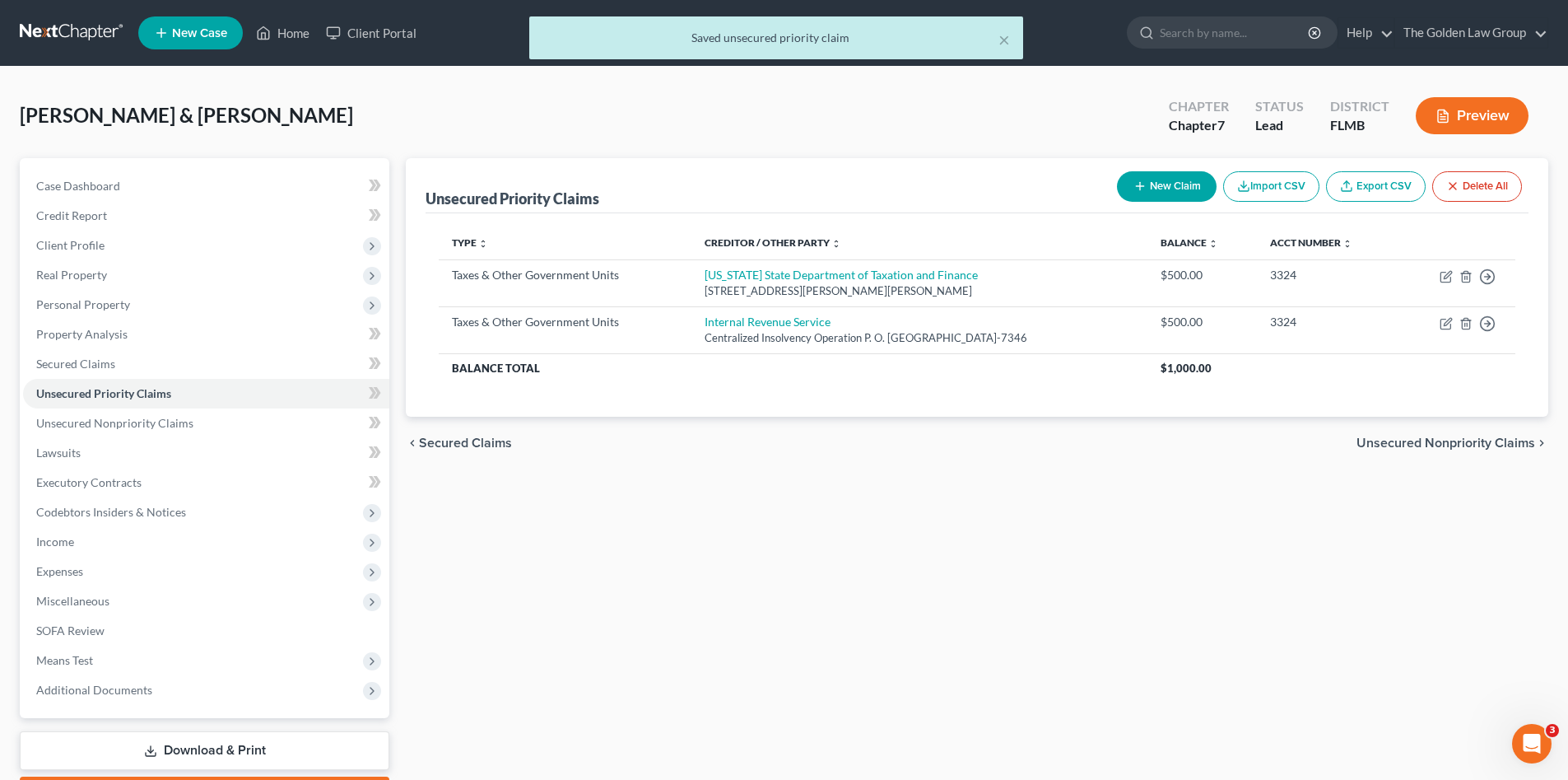
click at [847, 583] on div "Unsecured Priority Claims New Claim Import CSV Export CSV Delete All Type expan…" at bounding box center [977, 485] width 1159 height 655
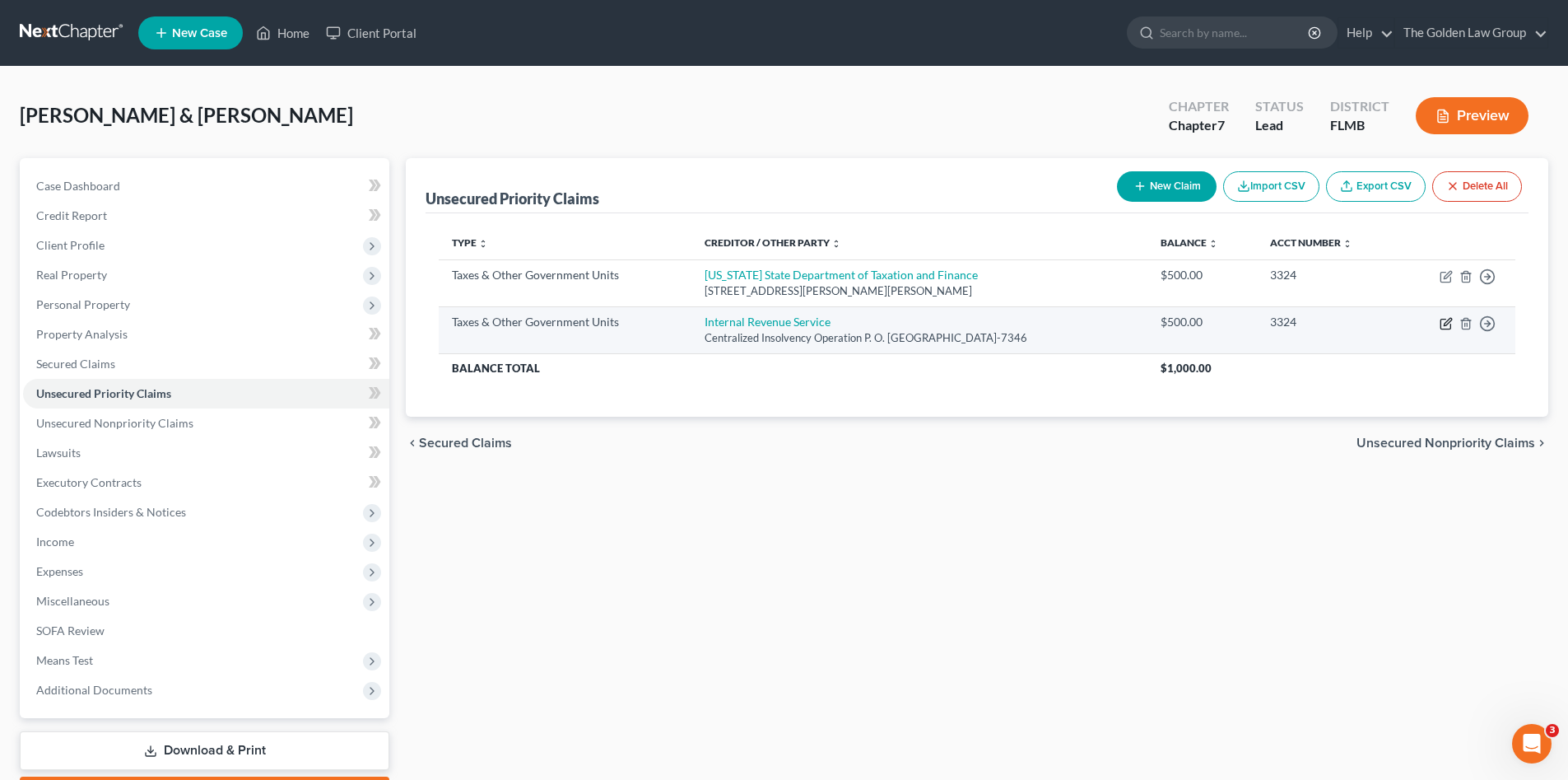
click at [1443, 322] on icon "button" at bounding box center [1446, 323] width 13 height 13
select select "0"
select select "39"
select select "1"
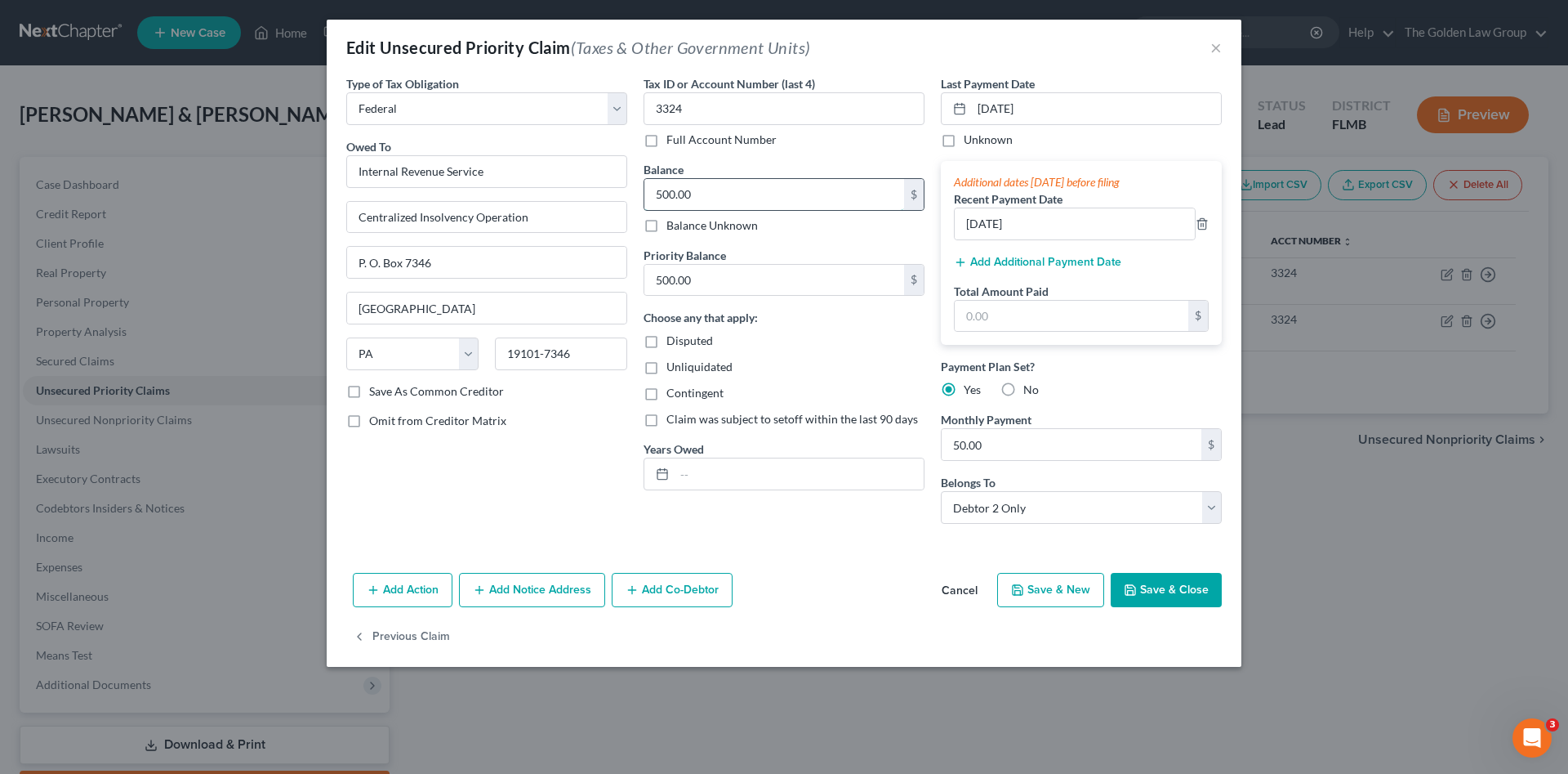
click at [716, 194] on input "500.00" at bounding box center [774, 194] width 259 height 31
type input "3,590.00"
click at [848, 464] on input "text" at bounding box center [799, 473] width 249 height 31
type input "2023"
click at [817, 557] on div "Type of Tax Obligation * Select Federal City State Franchise Tax Board Other Ow…" at bounding box center [784, 321] width 915 height 491
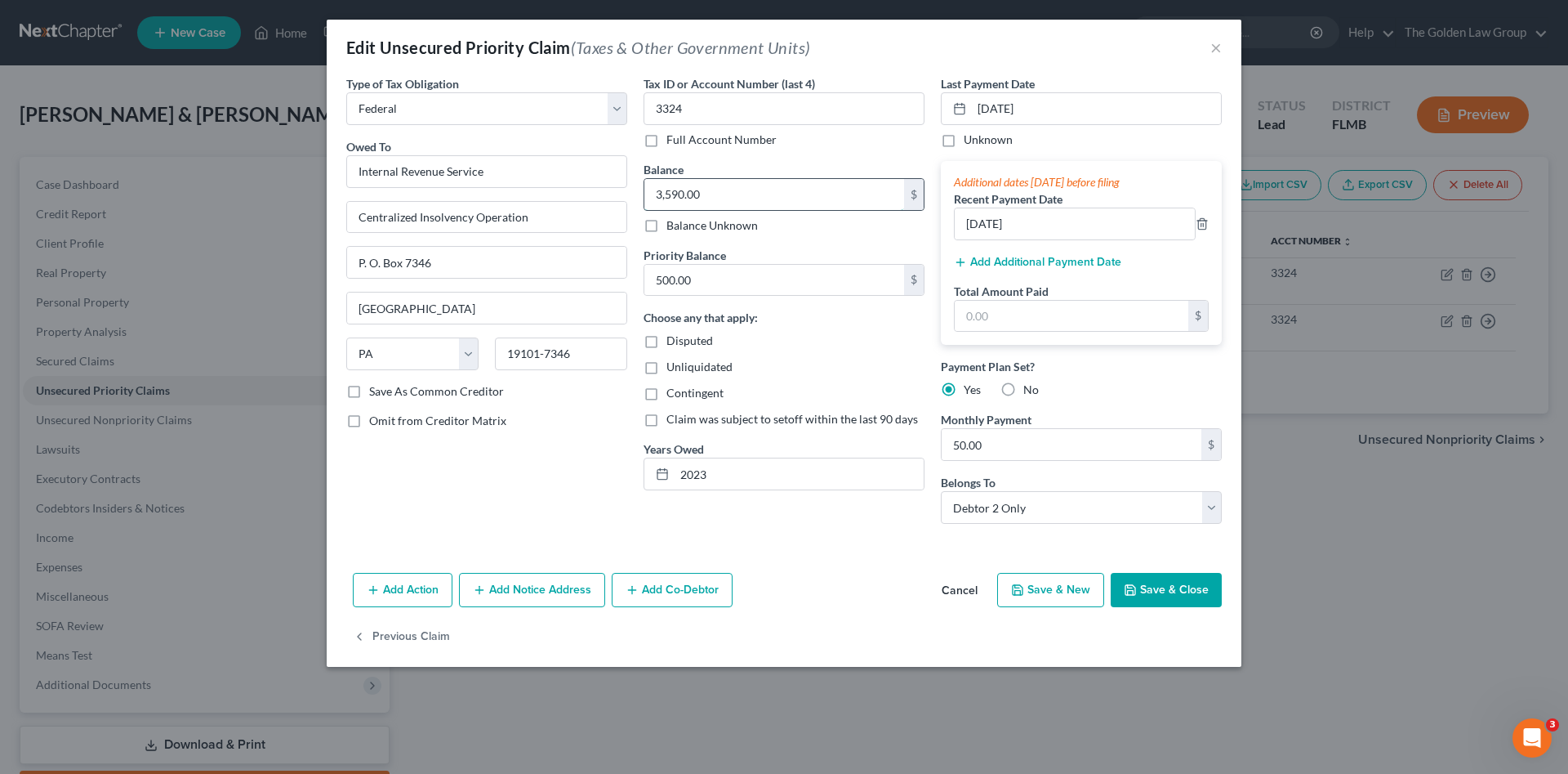
click at [693, 200] on input "3,590.00" at bounding box center [774, 194] width 259 height 31
click at [694, 282] on input "500.00" at bounding box center [774, 280] width 259 height 31
type input "3,590.00"
drag, startPoint x: 832, startPoint y: 588, endPoint x: 1102, endPoint y: 582, distance: 270.1
click at [876, 582] on div "Add Action Add Notice Address Add Co-Debtor Cancel Save & New Save & Close" at bounding box center [784, 593] width 915 height 54
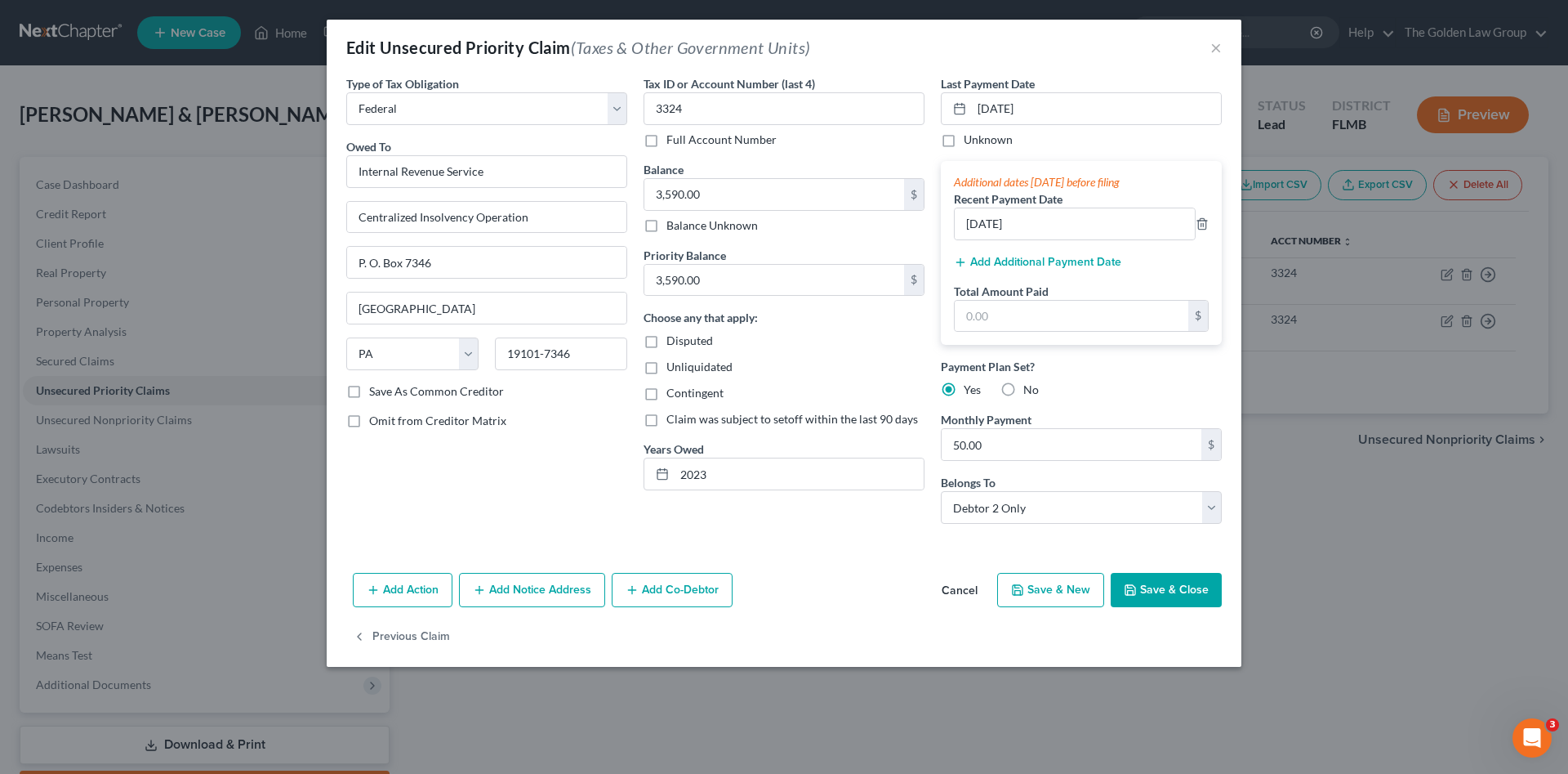
drag, startPoint x: 1139, startPoint y: 586, endPoint x: 1065, endPoint y: 588, distance: 74.0
click at [1140, 588] on button "Save & Close" at bounding box center [1166, 589] width 111 height 34
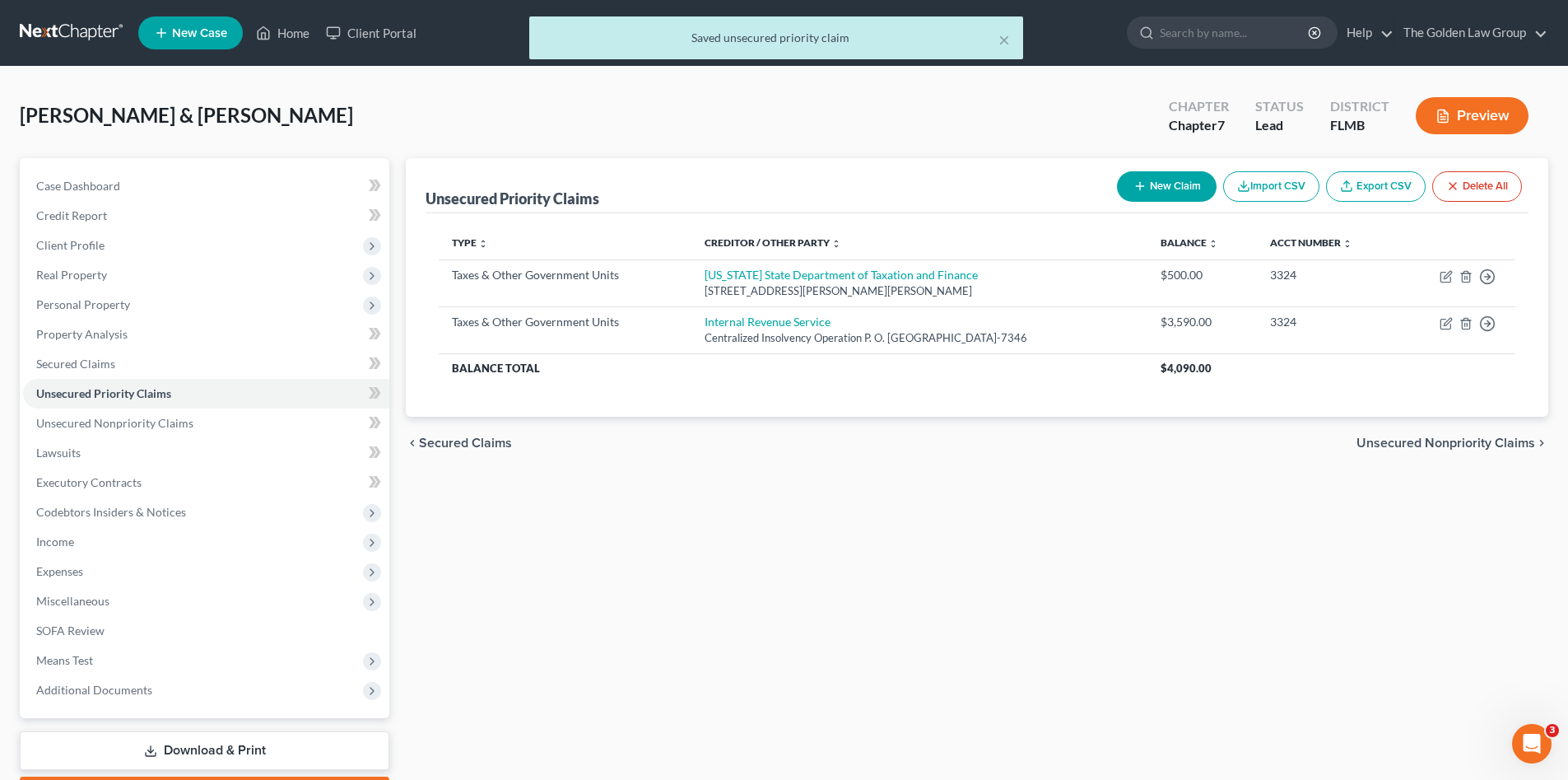
click at [859, 535] on div "Unsecured Priority Claims New Claim Import CSV Export CSV Delete All Type expan…" at bounding box center [977, 485] width 1159 height 655
click at [97, 429] on span "Unsecured Nonpriority Claims" at bounding box center [115, 423] width 157 height 14
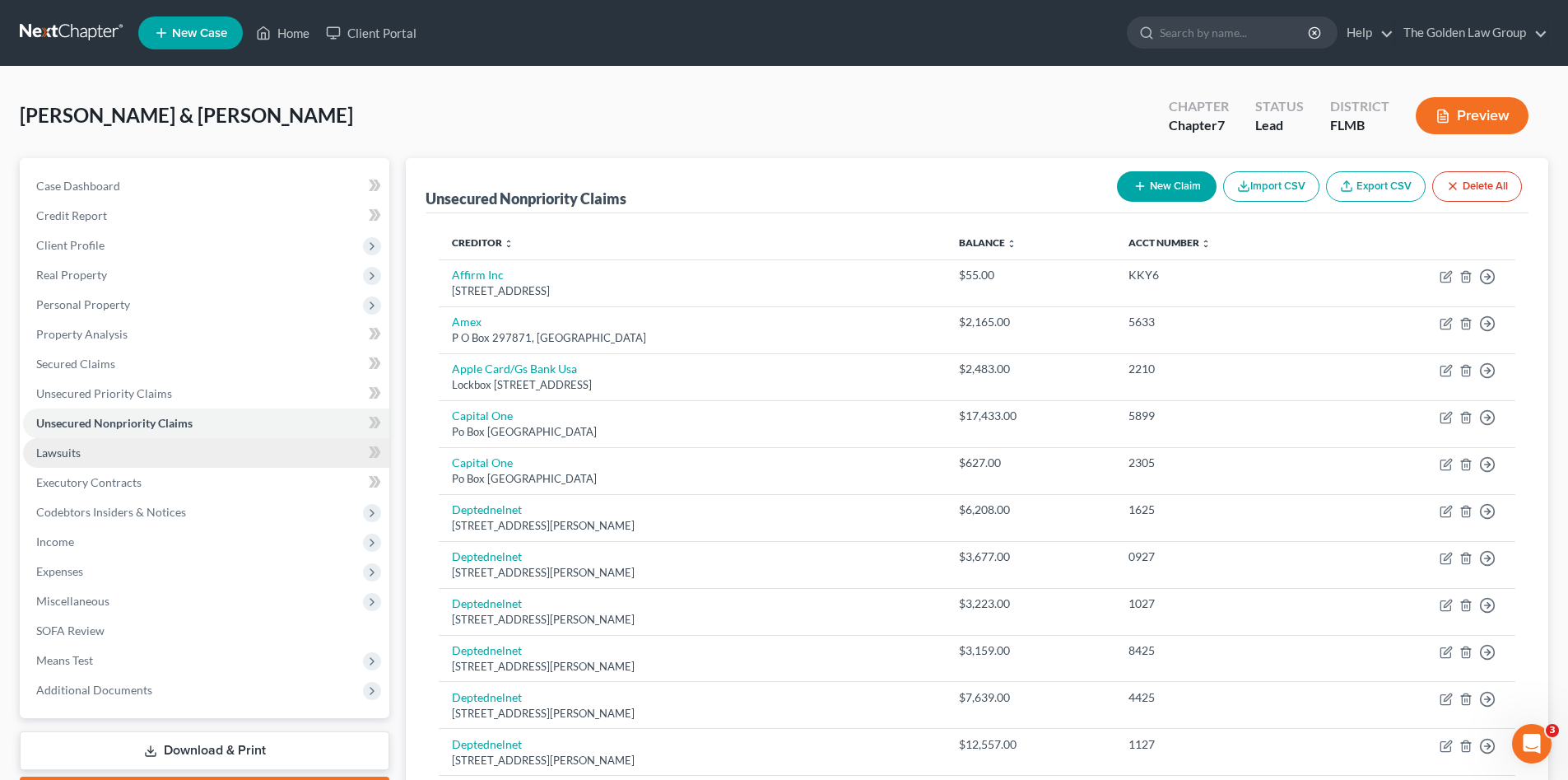
click at [104, 448] on link "Lawsuits" at bounding box center [206, 453] width 367 height 30
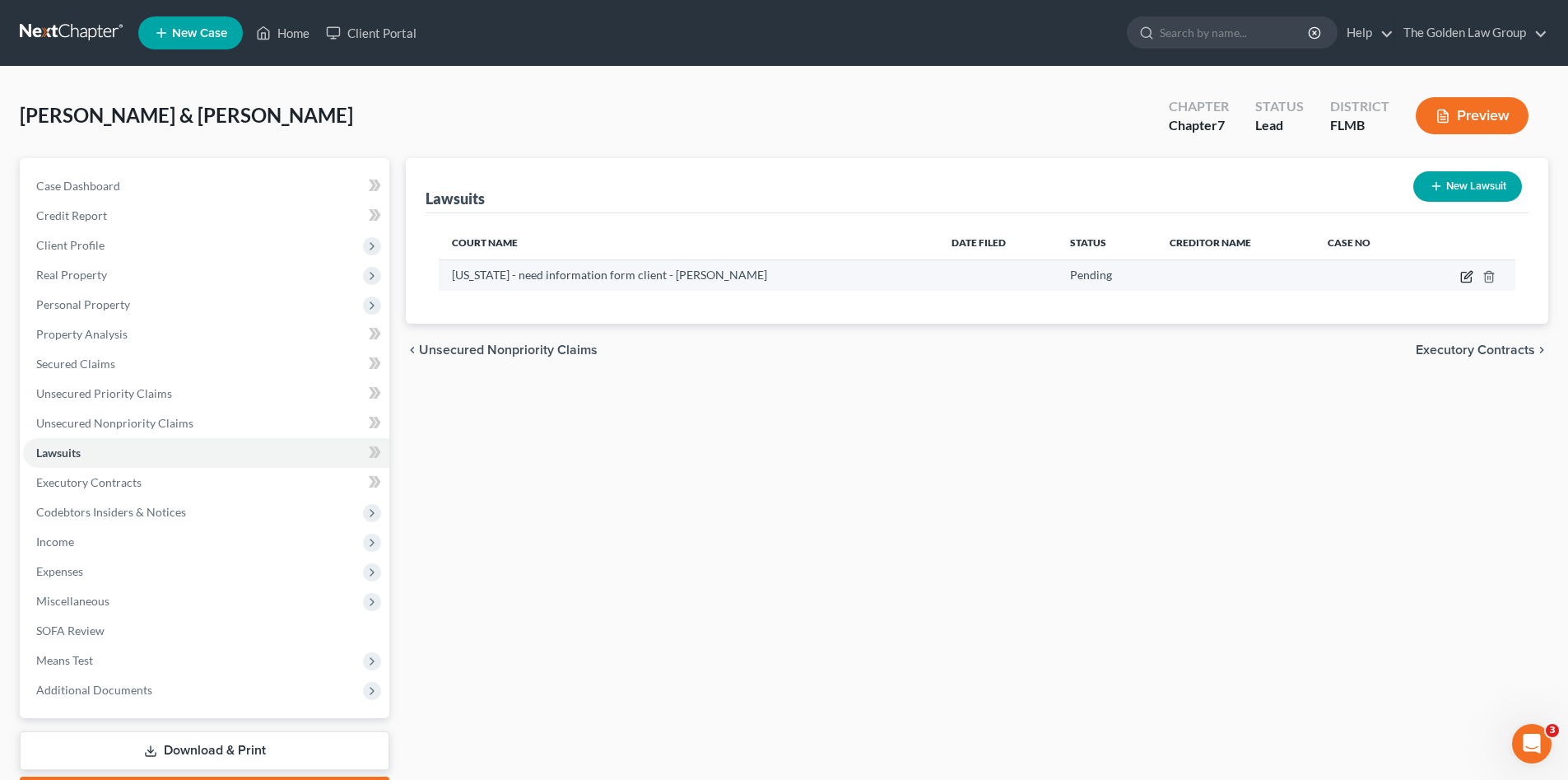
click at [1469, 279] on icon "button" at bounding box center [1466, 276] width 13 height 13
select select "0"
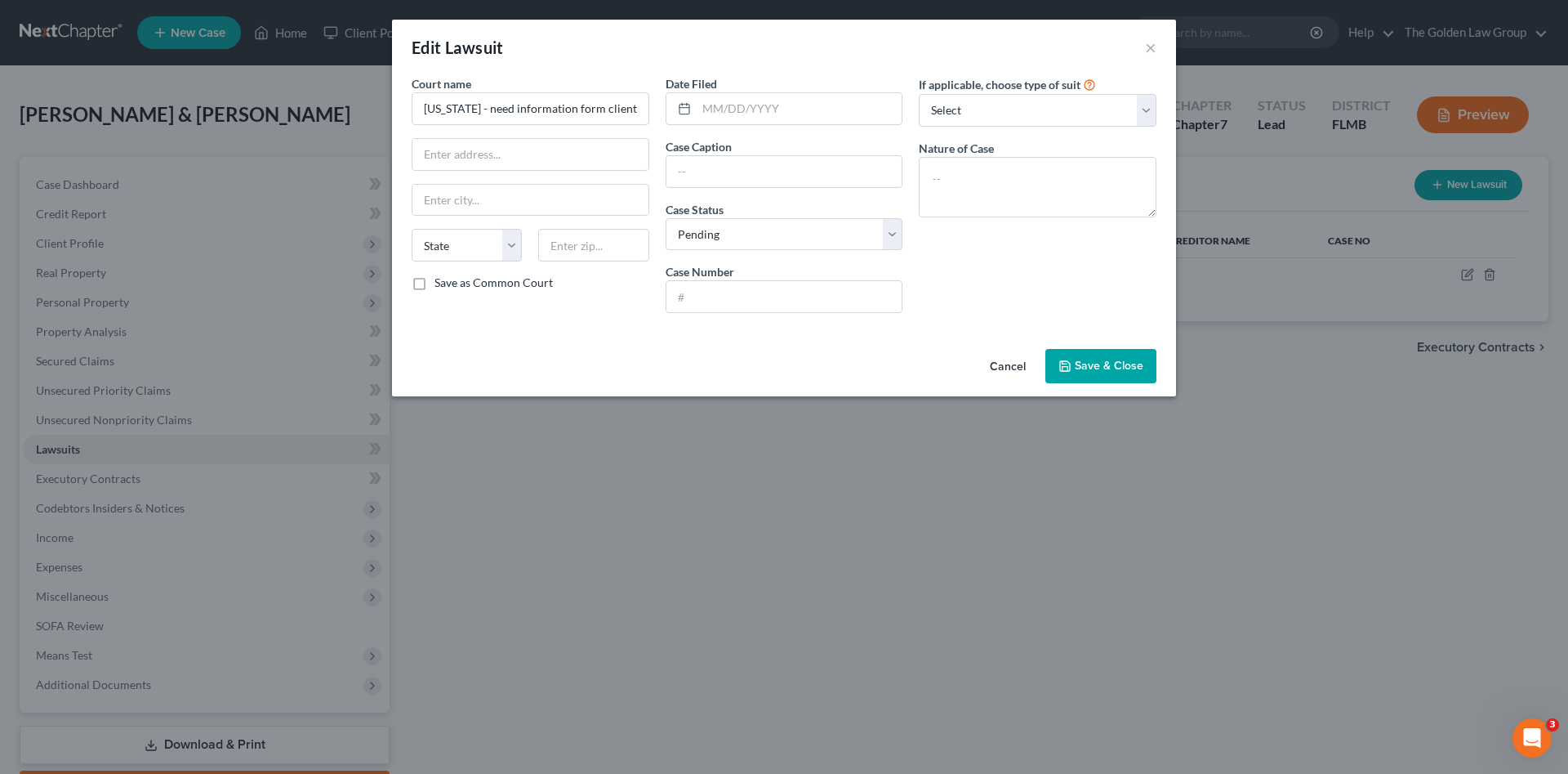
drag, startPoint x: 1011, startPoint y: 370, endPoint x: 998, endPoint y: 366, distance: 13.6
click at [1010, 370] on button "Cancel" at bounding box center [1008, 366] width 62 height 32
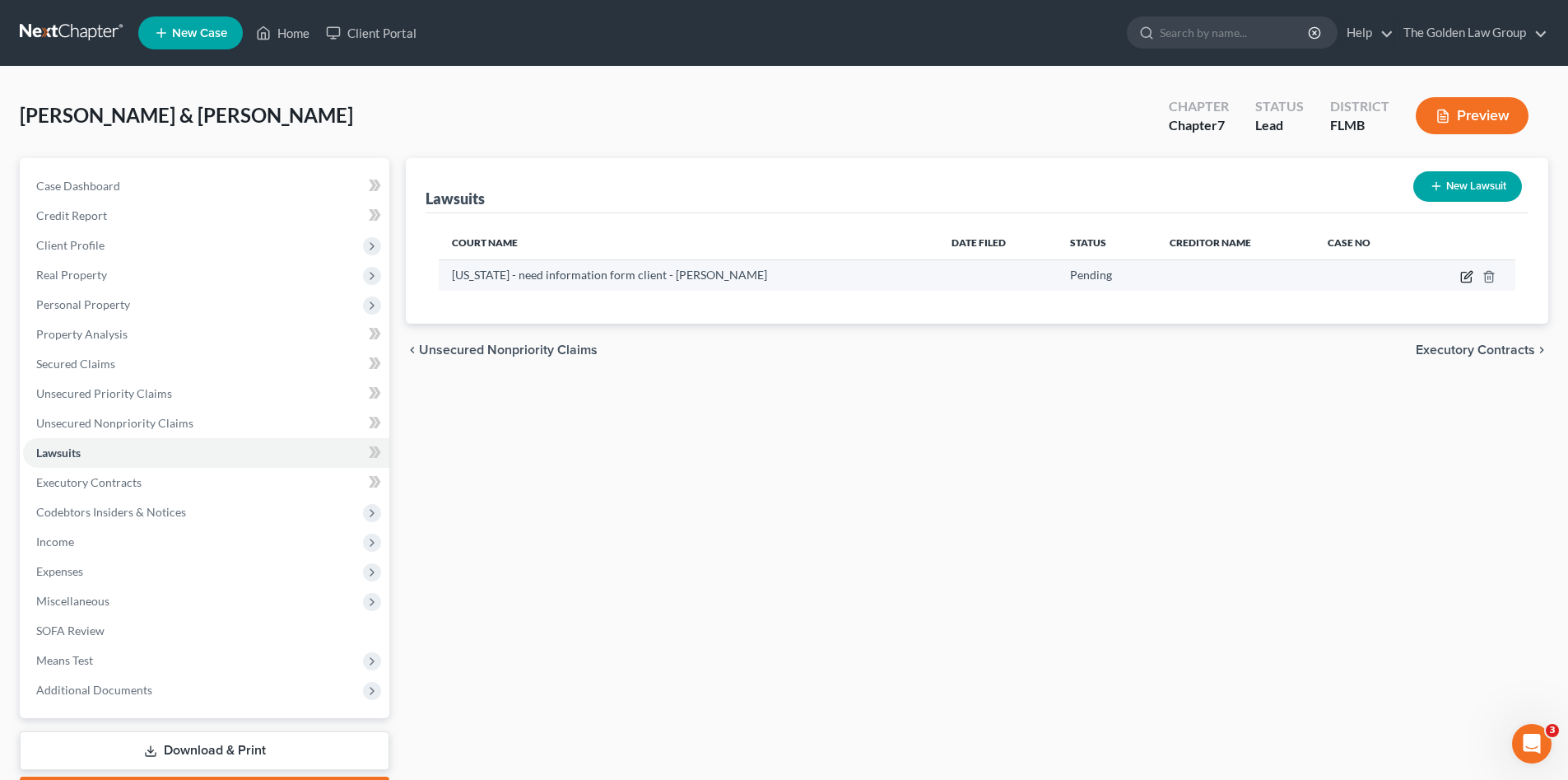
click at [1464, 274] on icon "button" at bounding box center [1466, 276] width 13 height 13
select select "0"
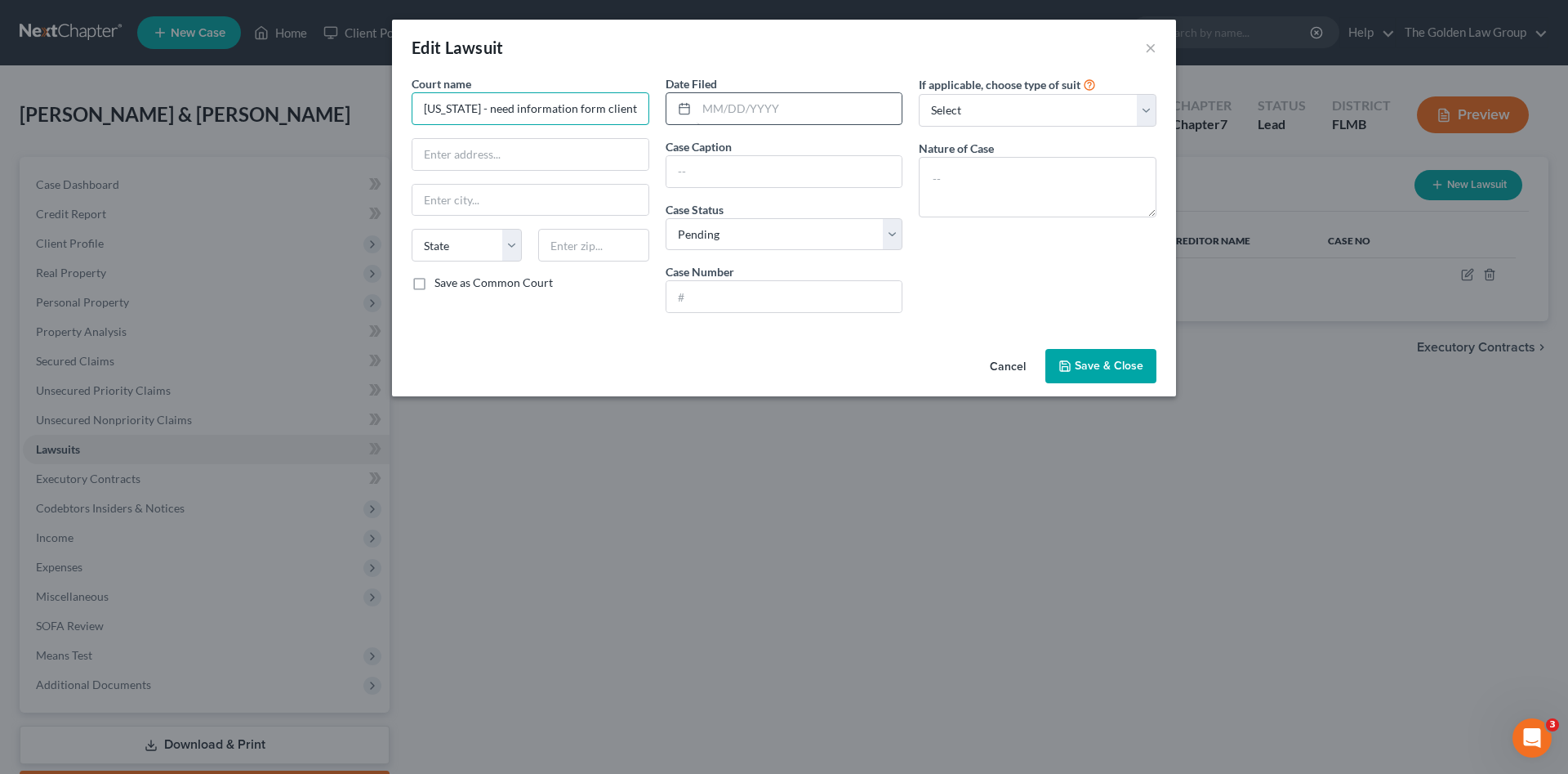
scroll to position [0, 24]
drag, startPoint x: 424, startPoint y: 104, endPoint x: 727, endPoint y: 102, distance: 303.0
click at [727, 102] on div "Court name * New York - need information form client - karen State AL AK AR AZ …" at bounding box center [784, 201] width 762 height 251
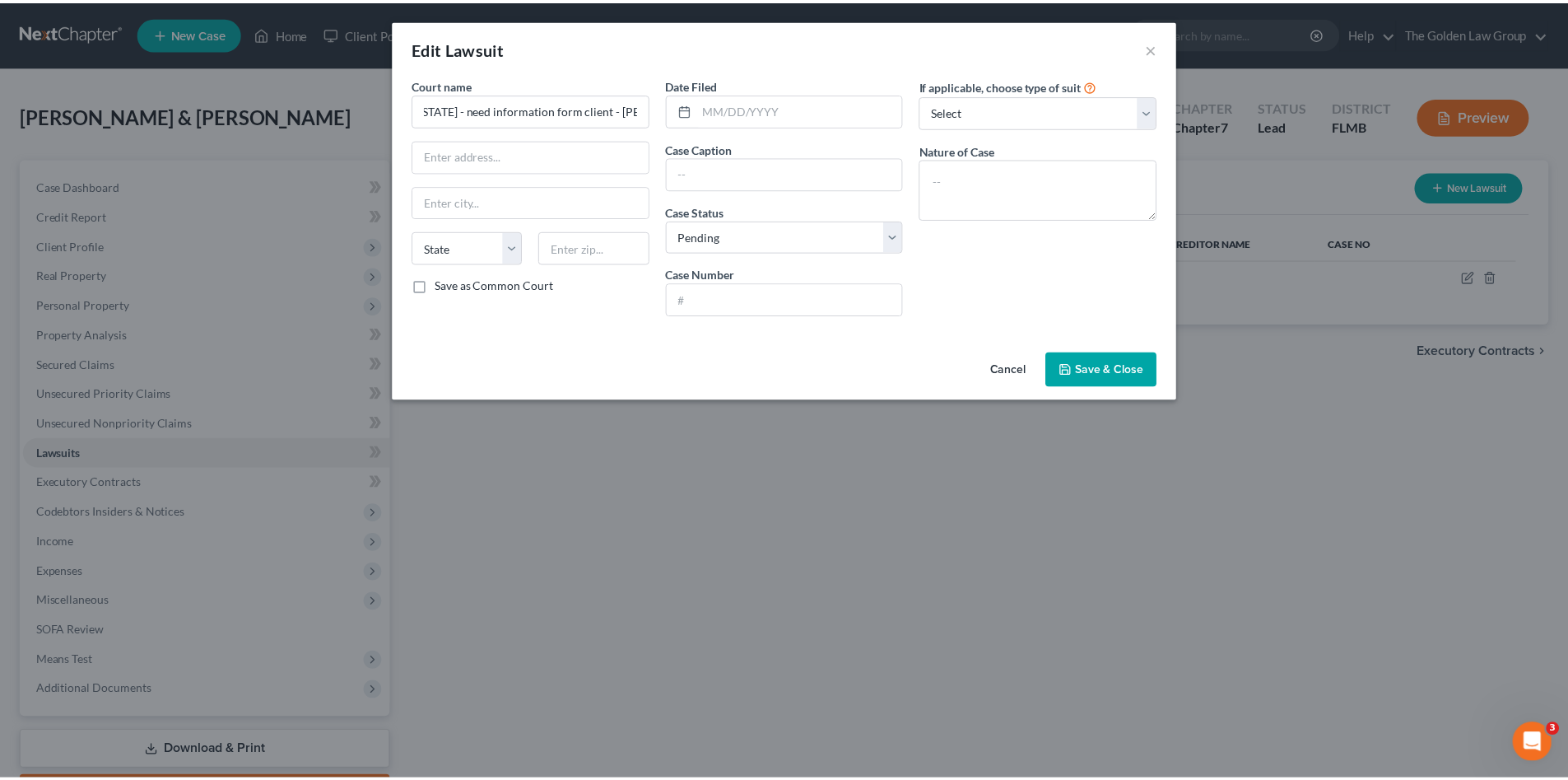
scroll to position [0, 0]
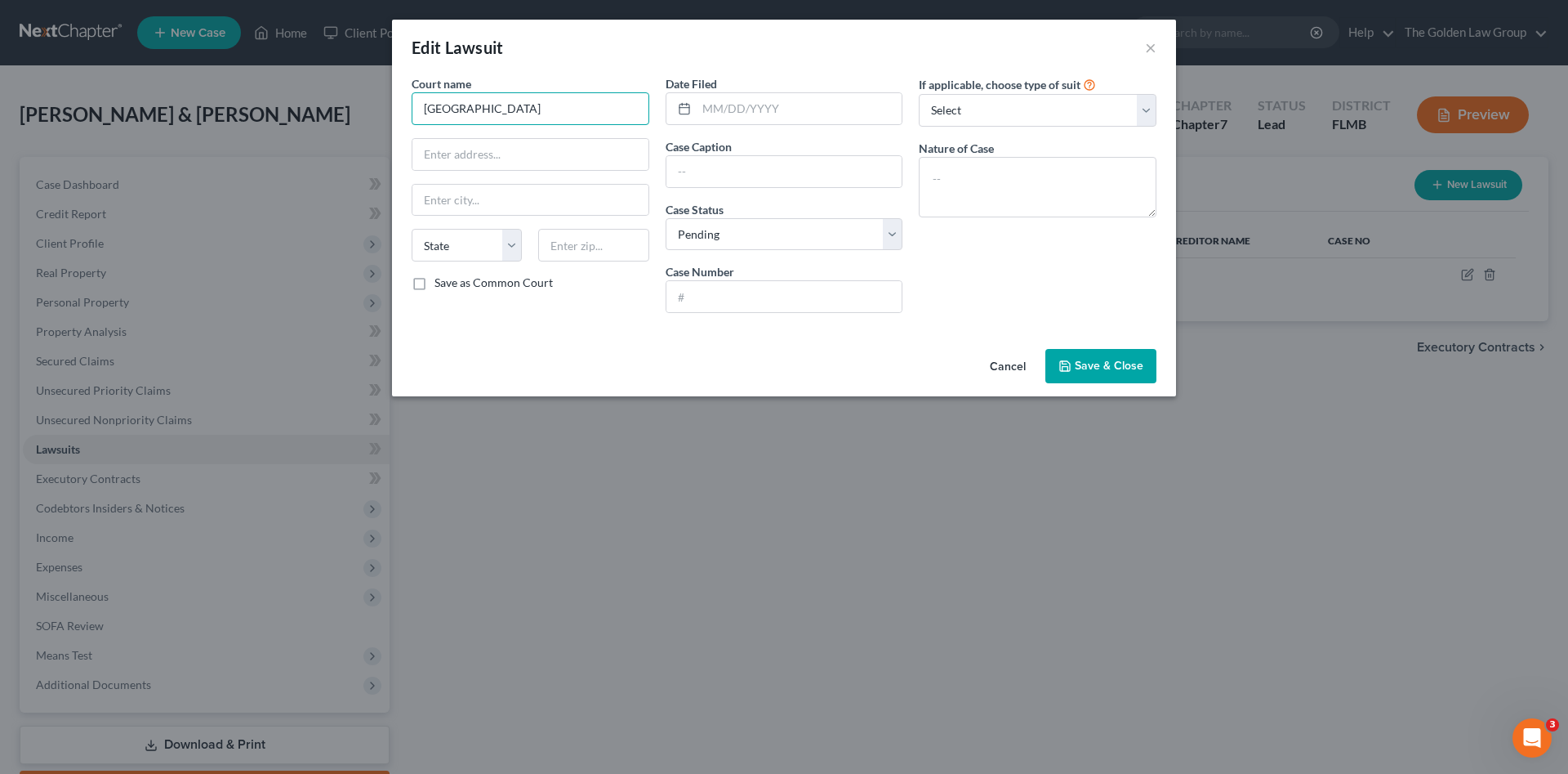
click at [548, 111] on input "Suffolk" at bounding box center [530, 108] width 238 height 32
type input "Suffolk County Courthouse"
paste input "310 Center Drive Riverhead, NY 11901"
type input "310 Center Drive Riverhead, NY 11901"
click at [579, 237] on input "text" at bounding box center [593, 245] width 110 height 32
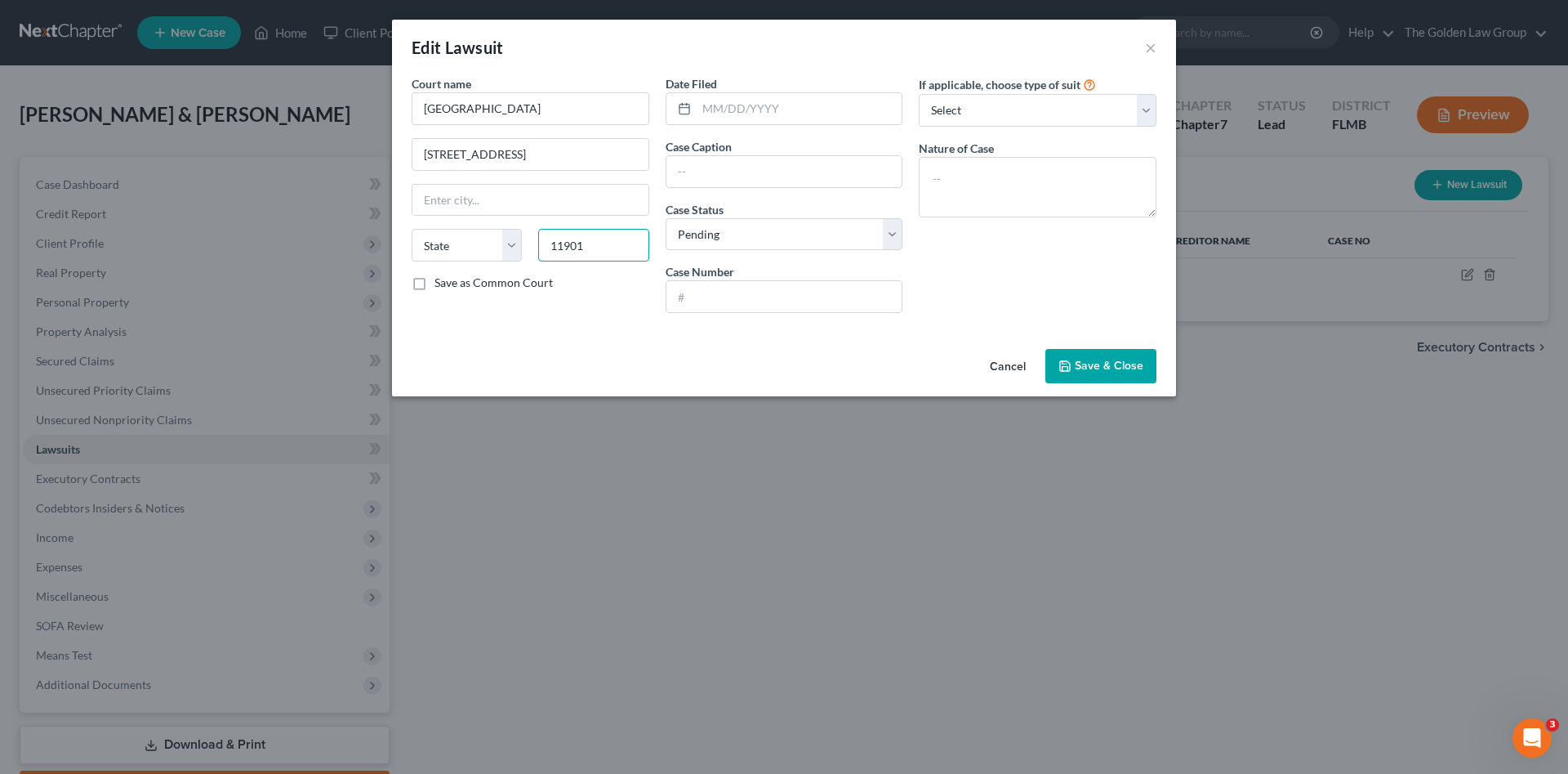
type input "11901"
click at [627, 326] on div "Court name * Suffolk County Courthouse 310 Center Drive Riverhead, NY 11901 Sta…" at bounding box center [784, 209] width 784 height 267
type input "Riverhead"
select select "35"
drag, startPoint x: 514, startPoint y: 156, endPoint x: 653, endPoint y: 148, distance: 139.2
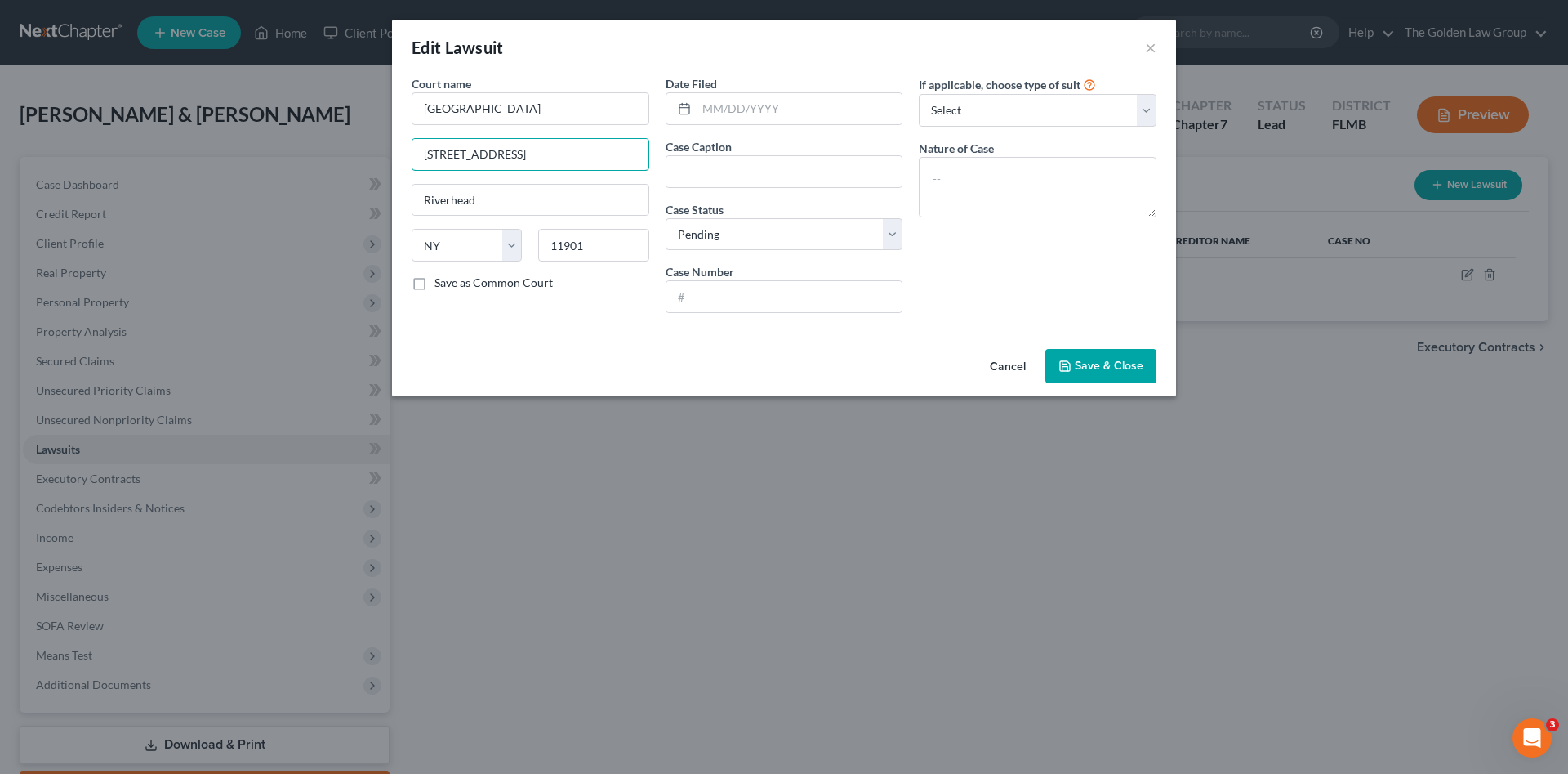
click at [653, 148] on div "Court name * Suffolk County Courthouse 310 Center Drive Riverhead, NY 11901 Riv…" at bounding box center [530, 201] width 254 height 251
type input "310 Center Drive"
drag, startPoint x: 825, startPoint y: 111, endPoint x: 815, endPoint y: 116, distance: 11.2
click at [817, 116] on input "text" at bounding box center [799, 108] width 206 height 31
type input "03/17/2025"
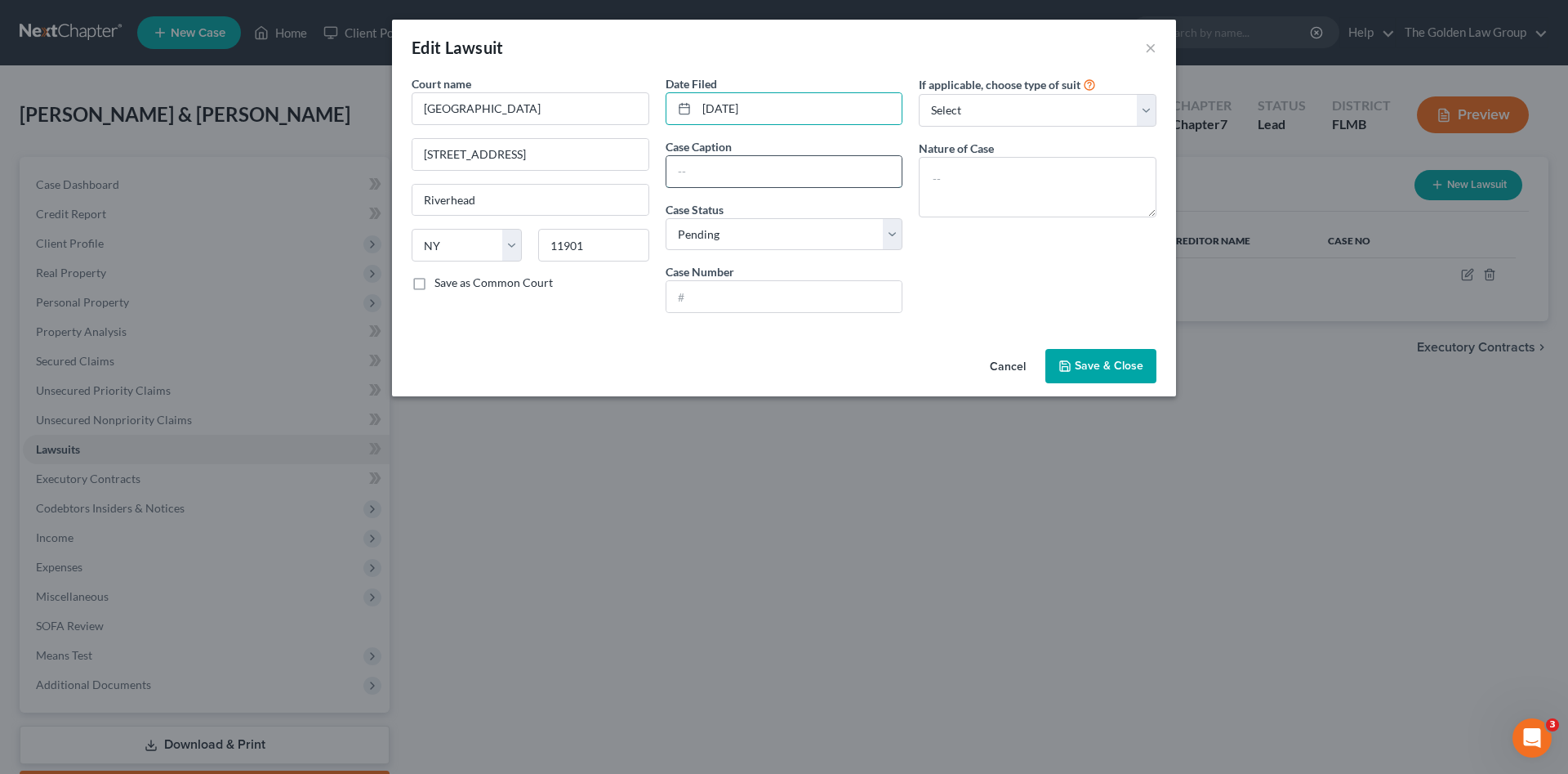
click at [799, 165] on input "text" at bounding box center [784, 171] width 236 height 31
type input "Capital One vs. Karen D. Toral Cabrera"
drag, startPoint x: 812, startPoint y: 276, endPoint x: 813, endPoint y: 292, distance: 16.0
click at [812, 289] on div "Case Number" at bounding box center [784, 288] width 238 height 50
click at [813, 293] on input "text" at bounding box center [784, 296] width 236 height 31
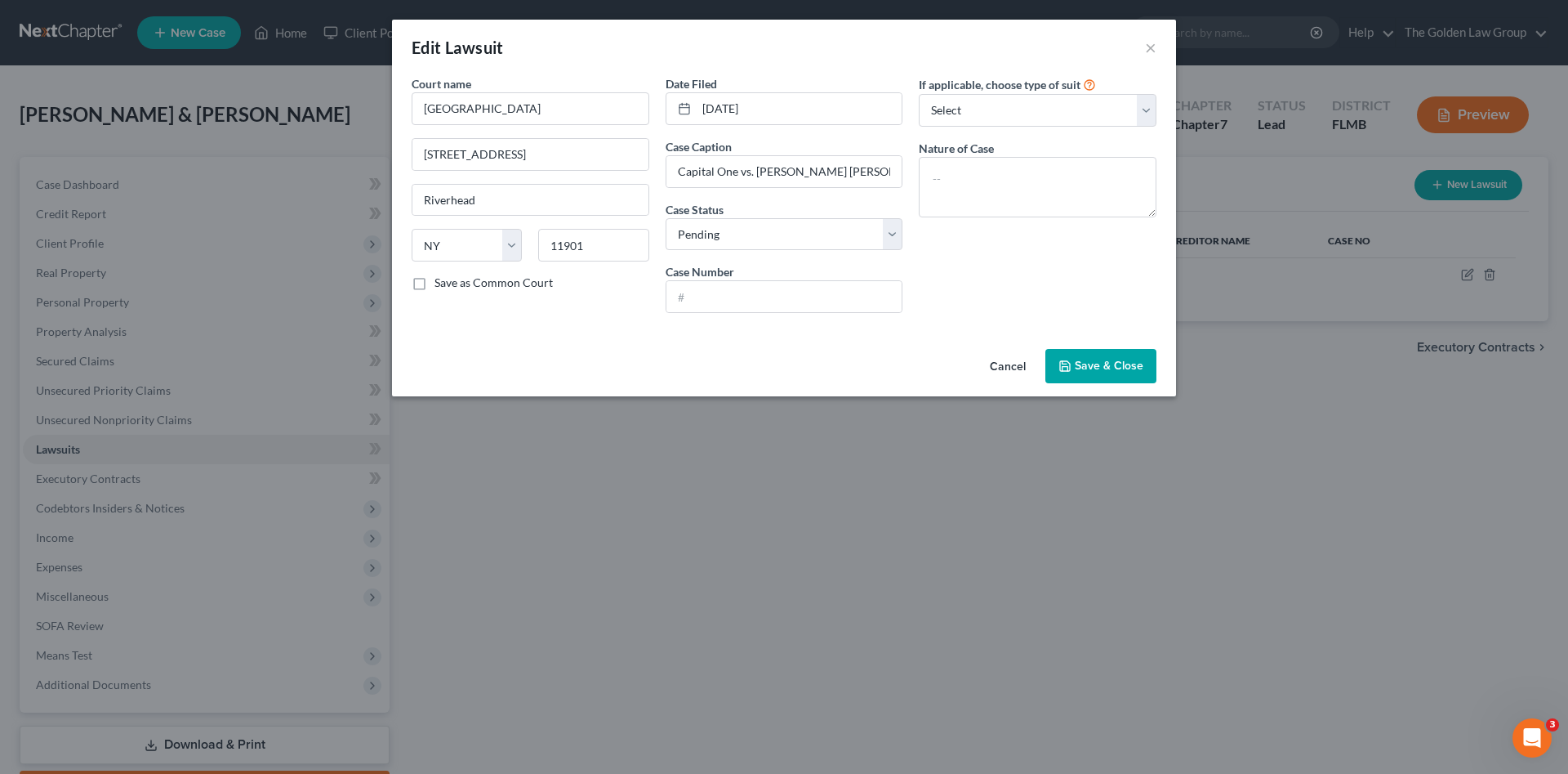
drag, startPoint x: 1103, startPoint y: 346, endPoint x: 1112, endPoint y: 362, distance: 18.4
click at [1110, 356] on div "Cancel Save & Close" at bounding box center [784, 369] width 784 height 54
click at [1115, 366] on span "Save & Close" at bounding box center [1109, 366] width 68 height 14
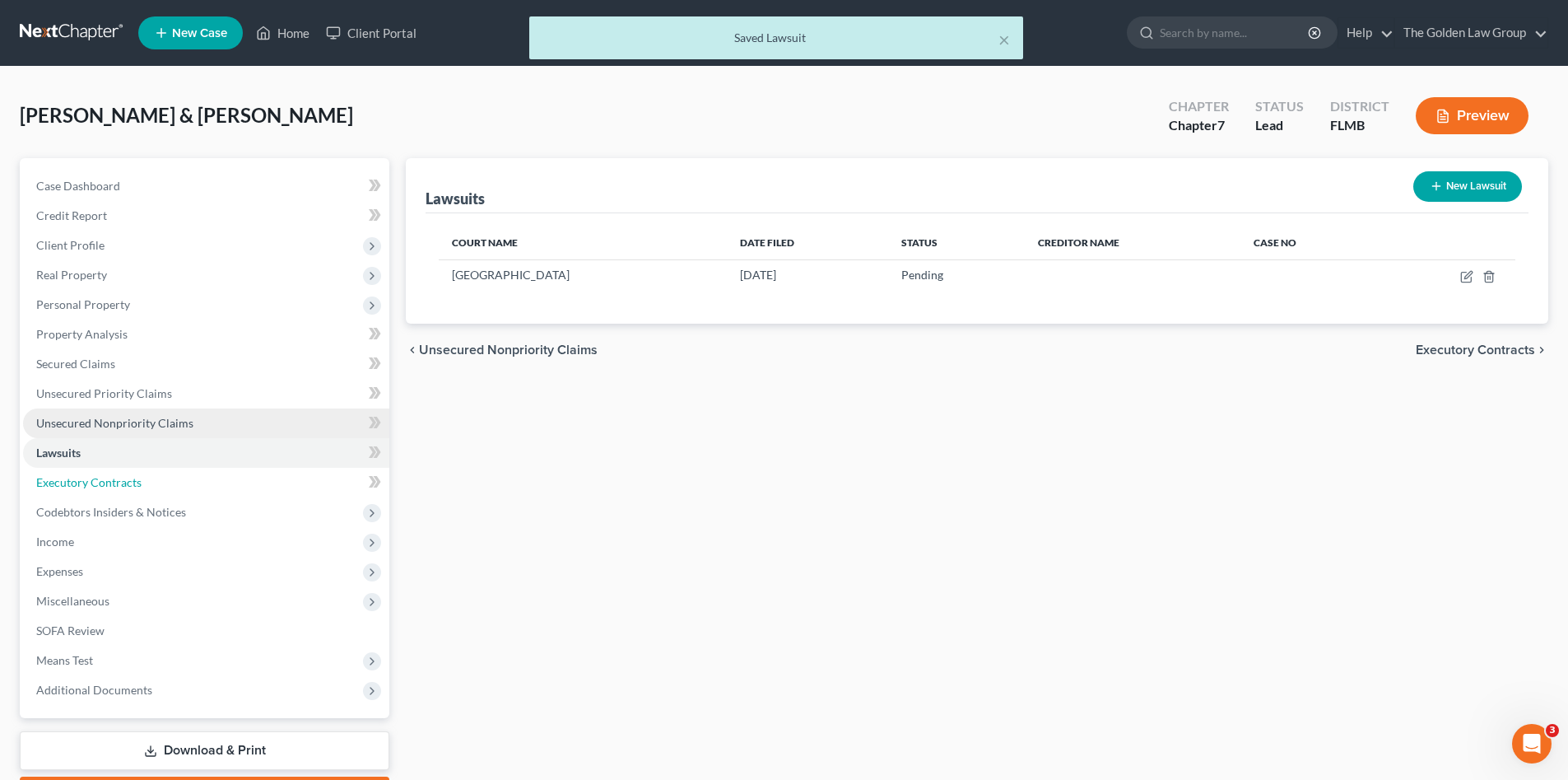
drag, startPoint x: 130, startPoint y: 481, endPoint x: 223, endPoint y: 419, distance: 111.8
click at [130, 481] on span "Executory Contracts" at bounding box center [88, 482] width 105 height 14
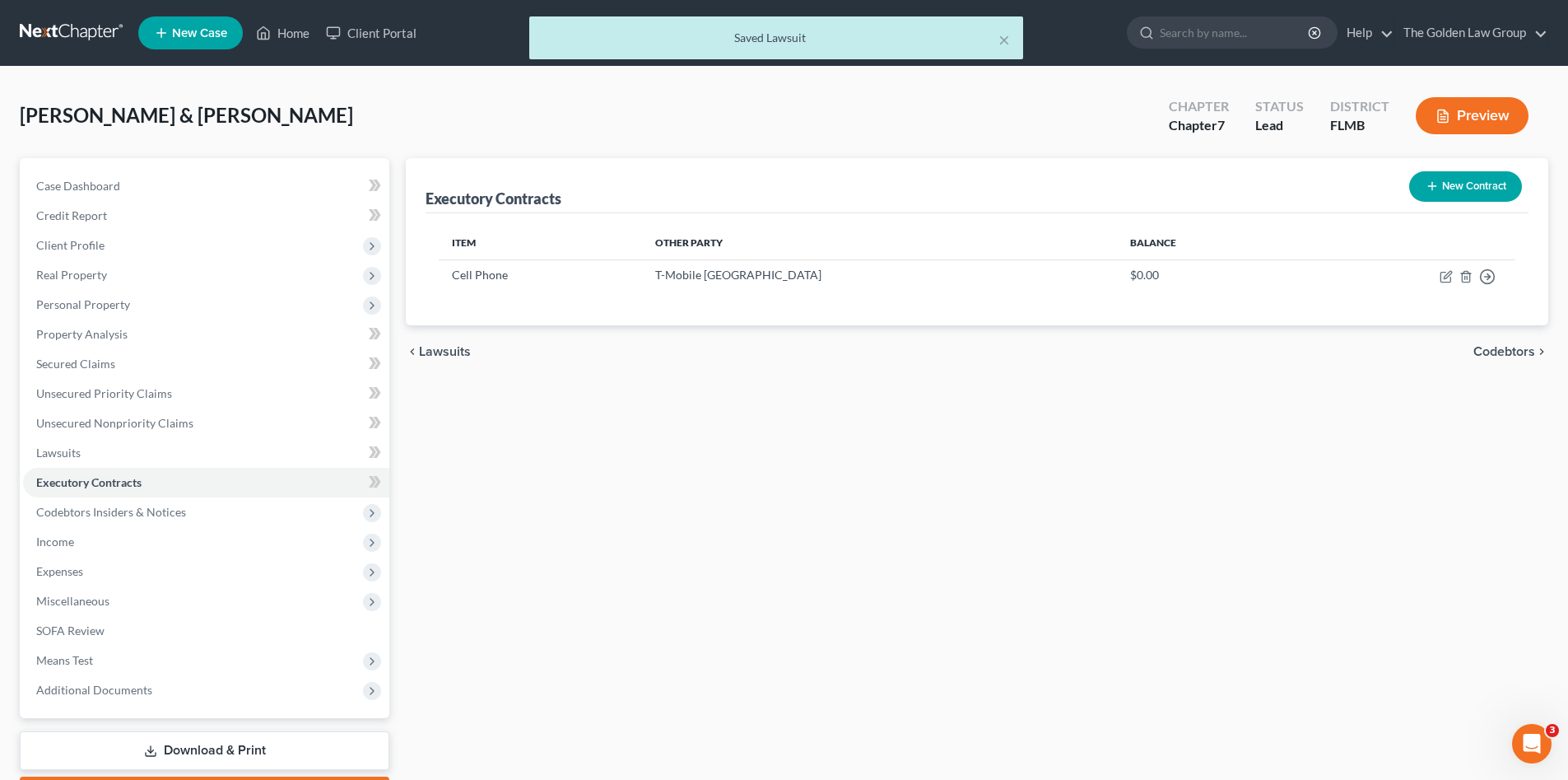
click at [1447, 186] on button "New Contract" at bounding box center [1466, 186] width 113 height 30
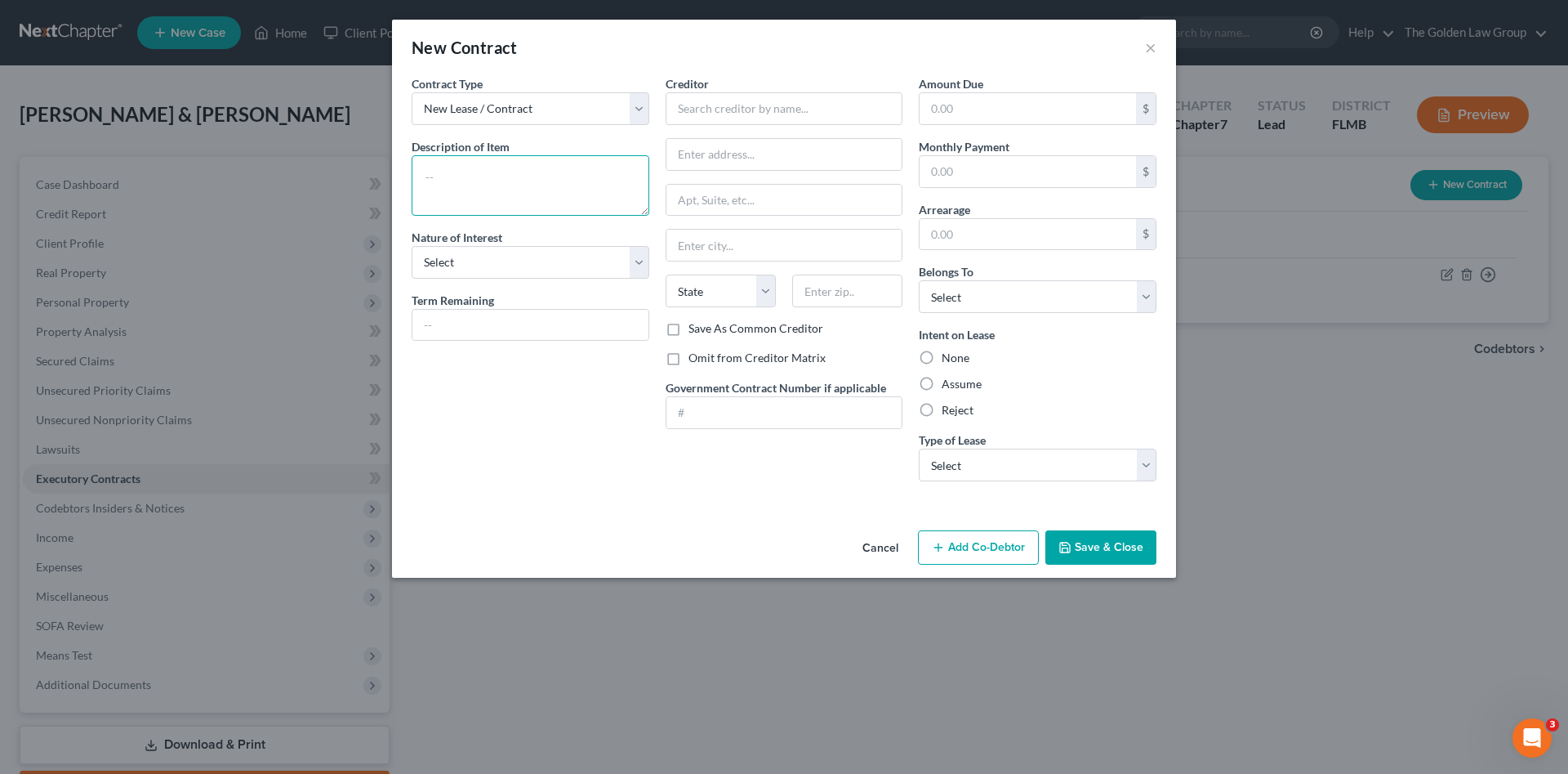
drag, startPoint x: 593, startPoint y: 181, endPoint x: 599, endPoint y: 173, distance: 10.0
click at [594, 181] on textarea at bounding box center [530, 185] width 238 height 60
type textarea "Residential Least"
click at [588, 266] on select "Select Purchaser Agent Lessor Lessee" at bounding box center [530, 262] width 238 height 32
select select "3"
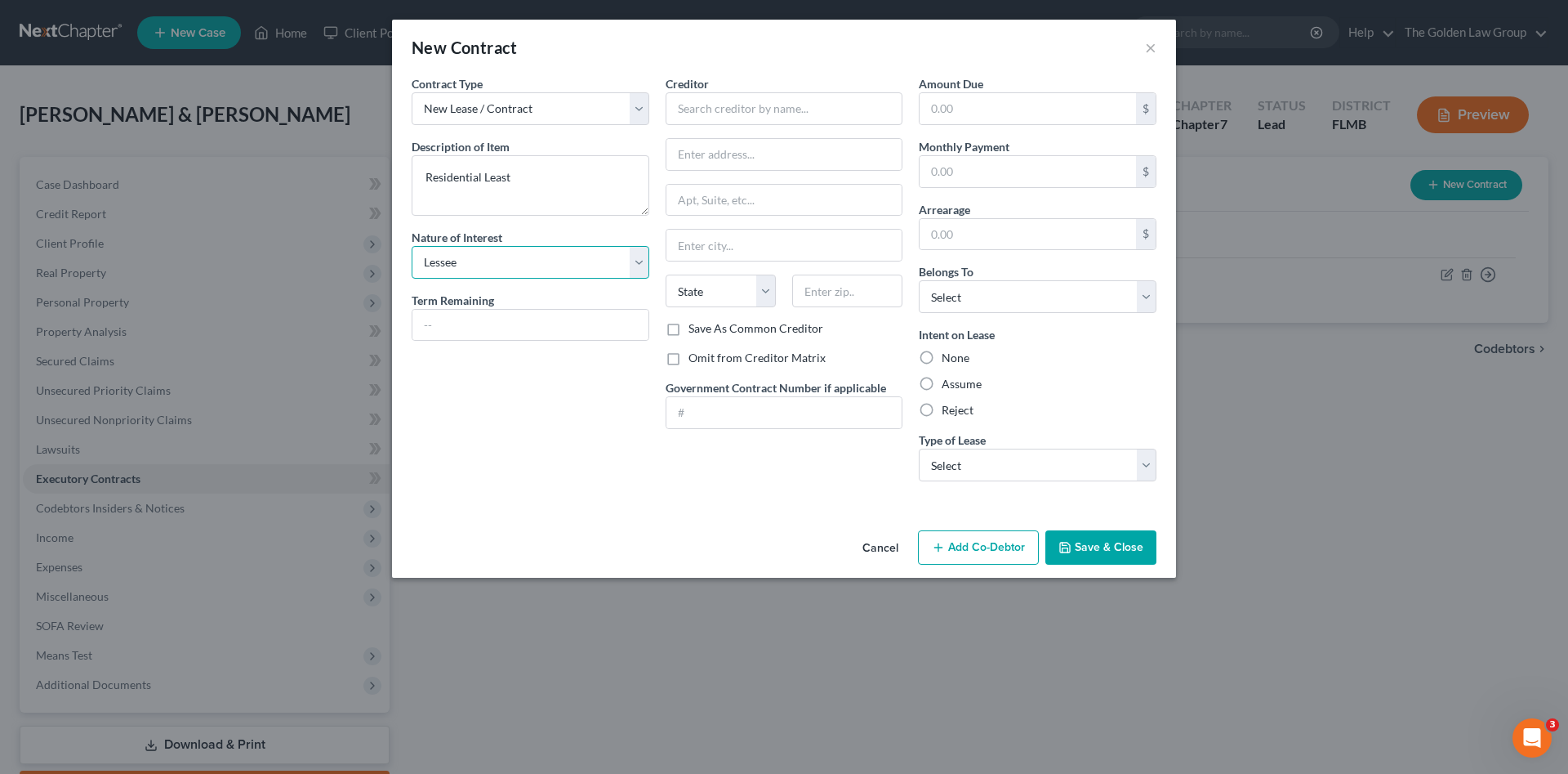
click at [412, 246] on select "Select Purchaser Agent Lessor Lessee" at bounding box center [530, 262] width 238 height 32
drag, startPoint x: 667, startPoint y: 359, endPoint x: 763, endPoint y: 371, distance: 96.7
click at [689, 359] on label "Omit from Creditor Matrix" at bounding box center [757, 358] width 138 height 17
click at [695, 359] on input "Omit from Creditor Matrix" at bounding box center [700, 355] width 11 height 11
checkbox input "true"
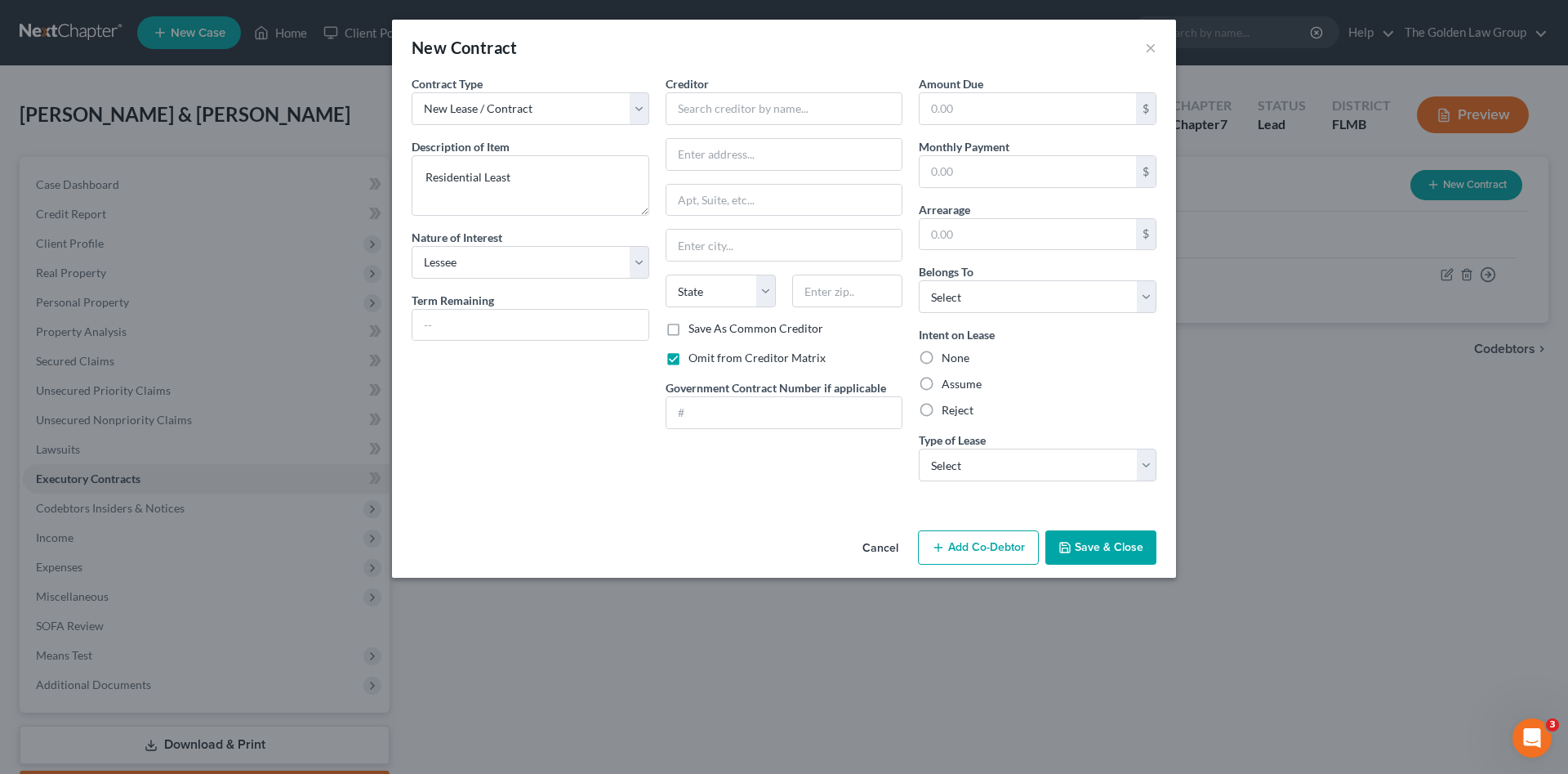
click at [958, 380] on label "Assume" at bounding box center [961, 384] width 40 height 17
click at [958, 380] on input "Assume" at bounding box center [954, 381] width 11 height 11
radio input "true"
click at [976, 297] on select "Select Debtor 1 Only Debtor 2 Only Debtor 1 And Debtor 2 Only At Least One Of T…" at bounding box center [1037, 296] width 238 height 32
select select "2"
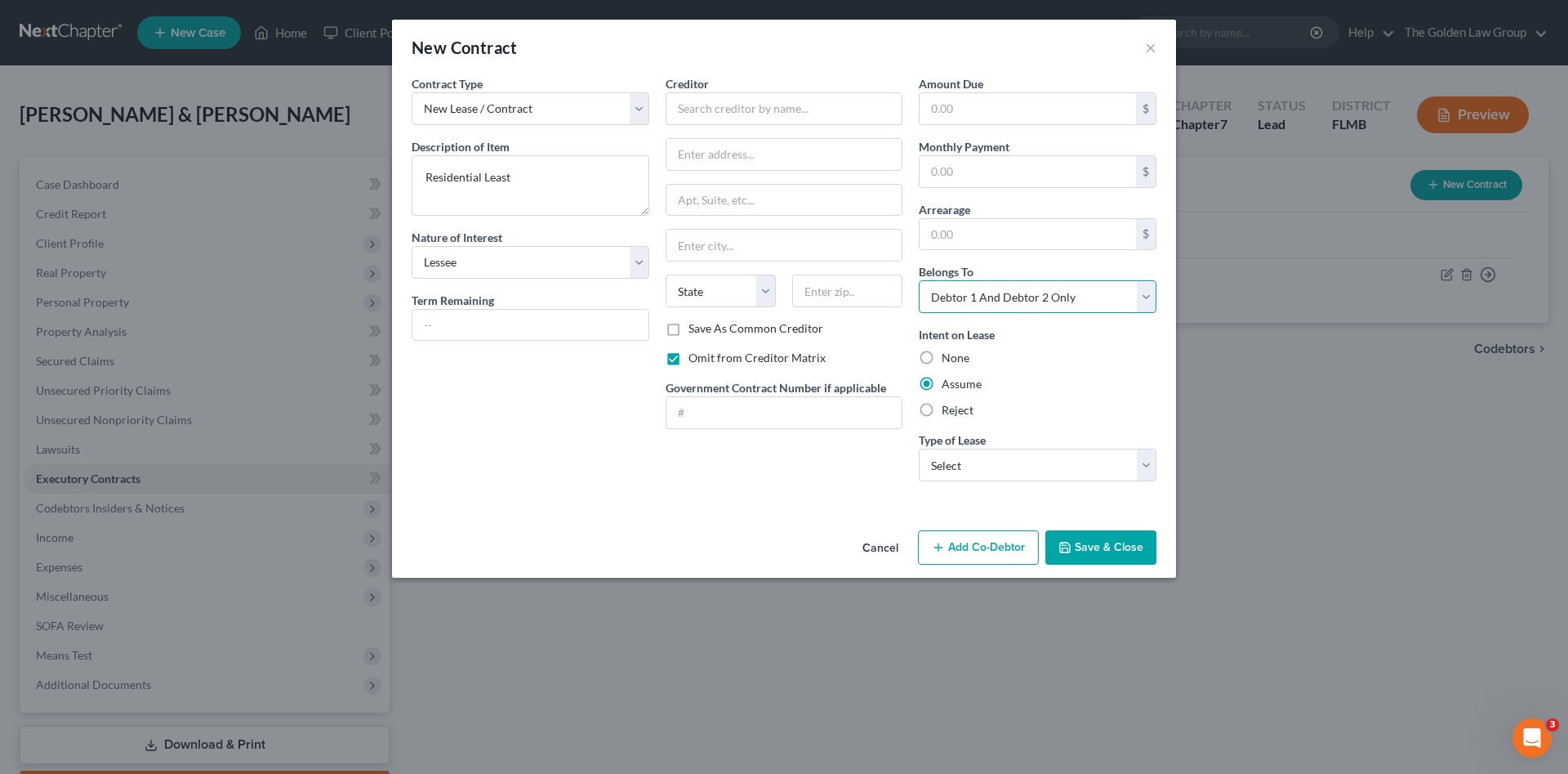
click at [919, 280] on select "Select Debtor 1 Only Debtor 2 Only Debtor 1 And Debtor 2 Only At Least One Of T…" at bounding box center [1037, 296] width 238 height 32
click at [727, 116] on input "text" at bounding box center [784, 108] width 238 height 32
type input "Westbury at Lake Brandon"
type input "PO Box 498067"
type input "Cinncinatti"
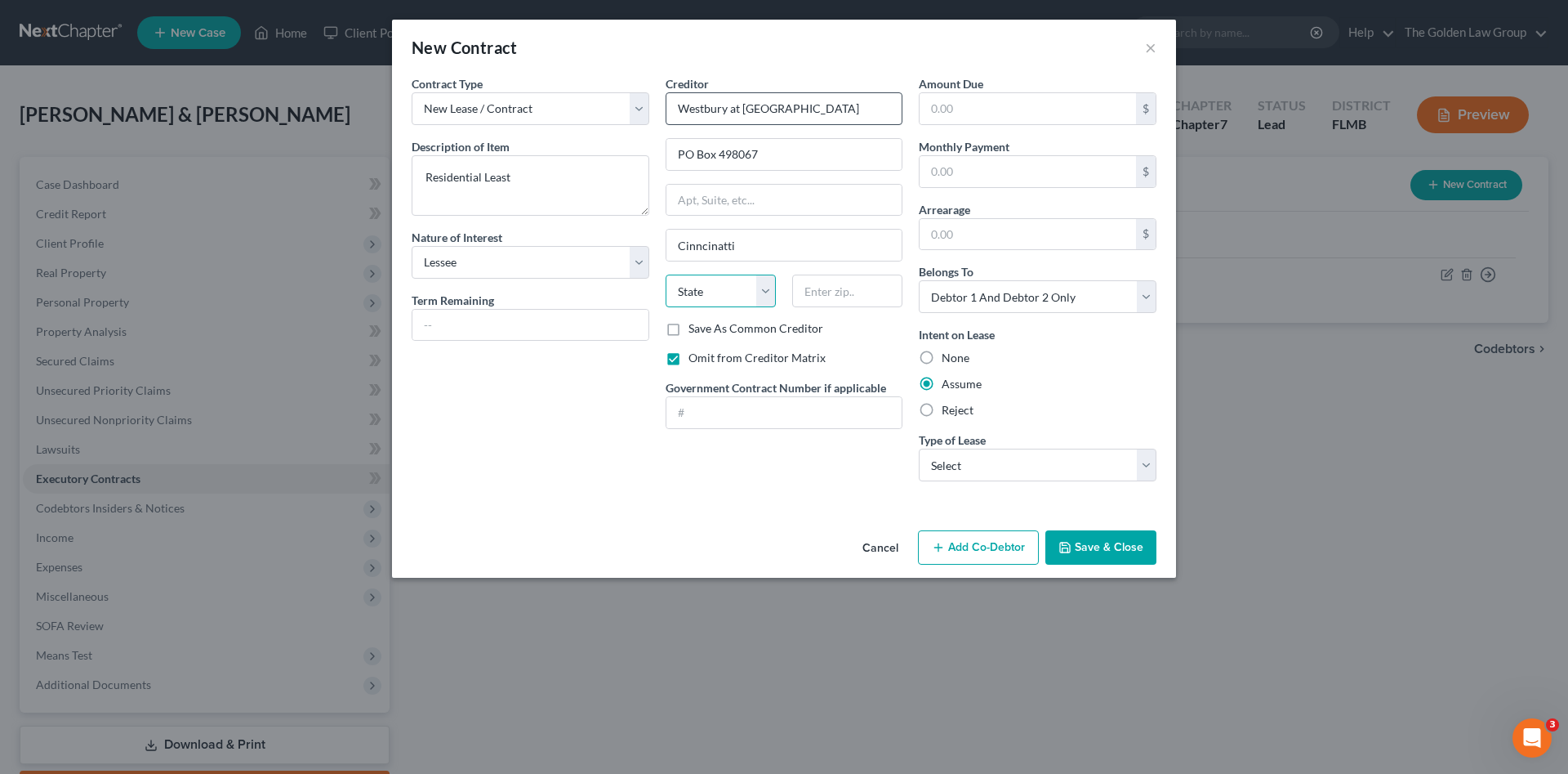
select select "36"
type input "45249"
type input "Cincinnati"
drag, startPoint x: 797, startPoint y: 485, endPoint x: 1089, endPoint y: 552, distance: 299.6
click at [798, 486] on div "Creditor * Westbury at Lake Brandon PO Box 498067 Cincinnati State AL AK AR AZ …" at bounding box center [784, 285] width 254 height 419
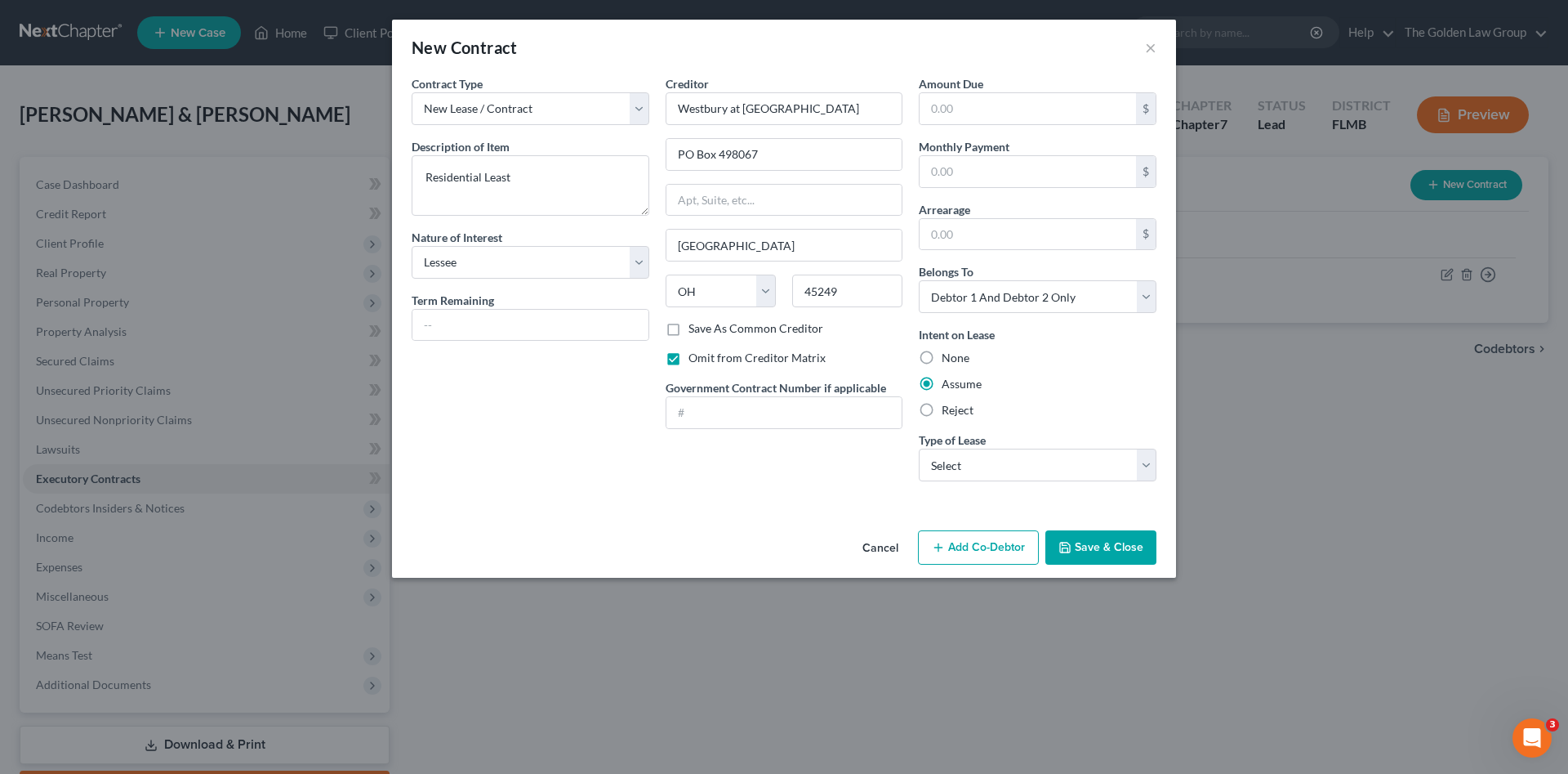
click at [1116, 555] on button "Save & Close" at bounding box center [1101, 547] width 111 height 34
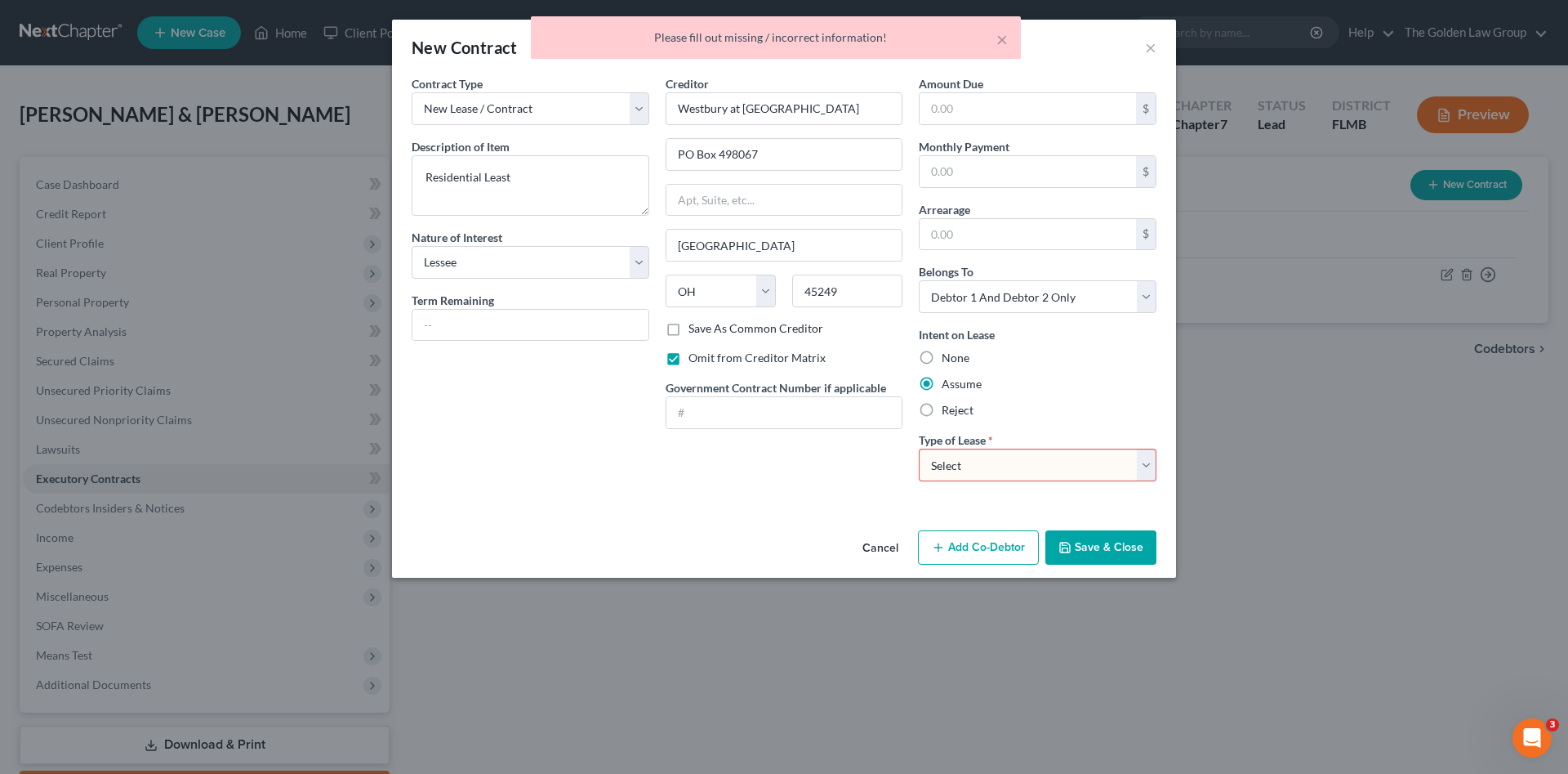
drag, startPoint x: 1040, startPoint y: 456, endPoint x: 1033, endPoint y: 475, distance: 20.2
click at [1039, 457] on select "Select Real Estate Car Other" at bounding box center [1037, 465] width 238 height 32
select select "2"
click at [919, 449] on select "Select Real Estate Car Other" at bounding box center [1037, 465] width 238 height 32
click at [1106, 550] on button "Save & Close" at bounding box center [1101, 547] width 111 height 34
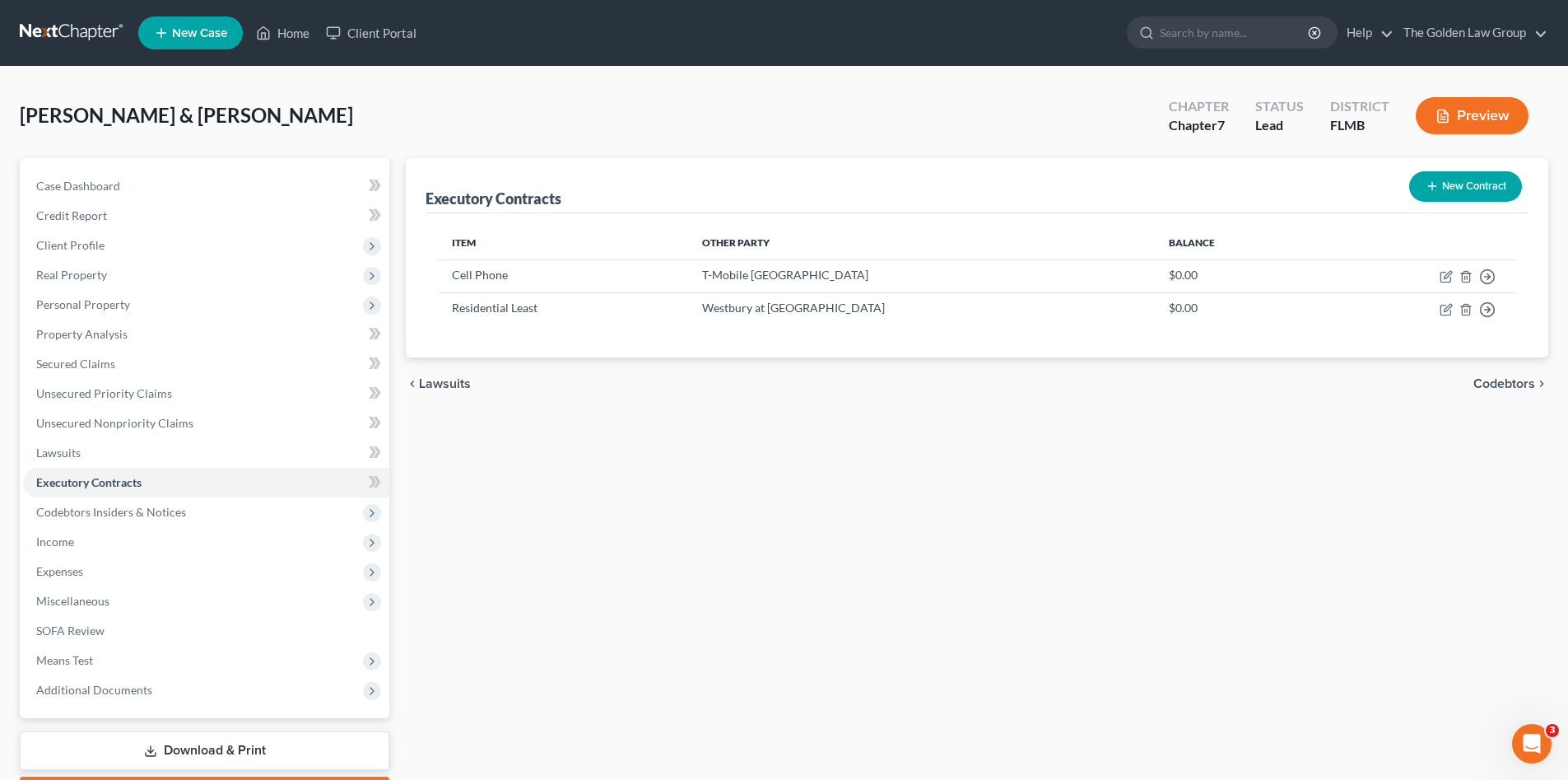
click at [48, 35] on link at bounding box center [72, 34] width 105 height 30
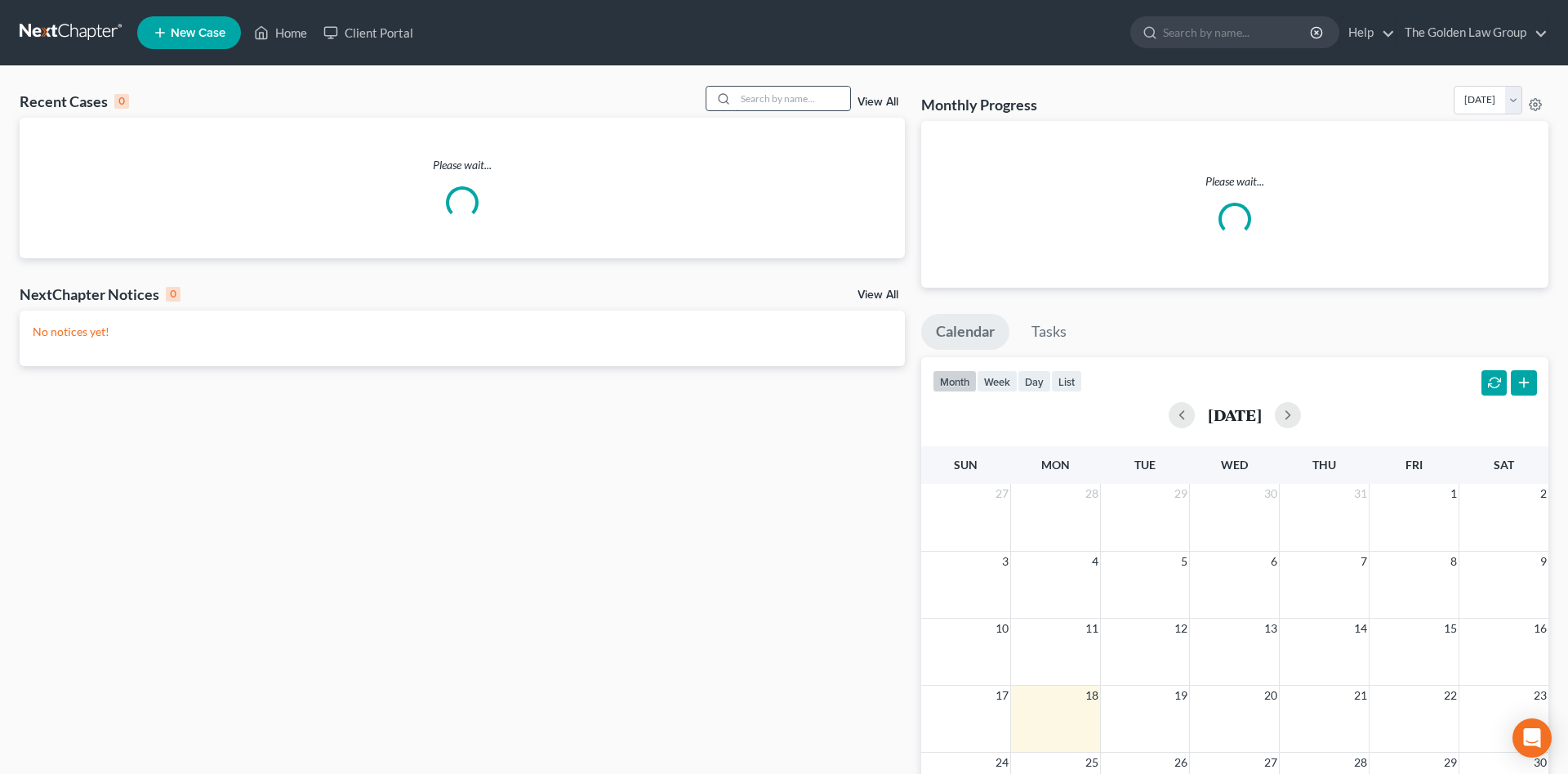
click at [802, 102] on input "search" at bounding box center [793, 98] width 114 height 24
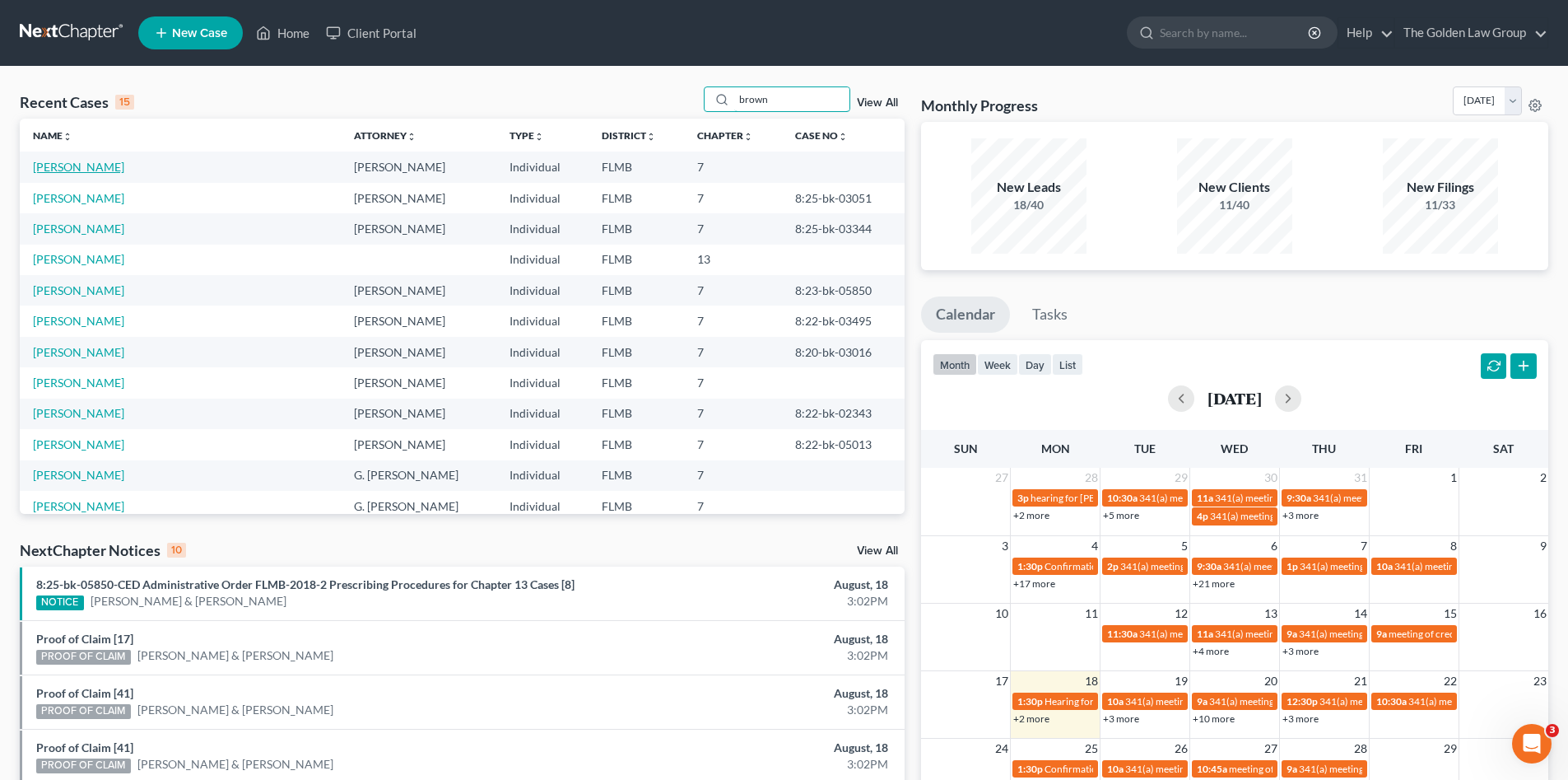
type input "brown"
click at [76, 169] on link "[PERSON_NAME]" at bounding box center [78, 167] width 91 height 14
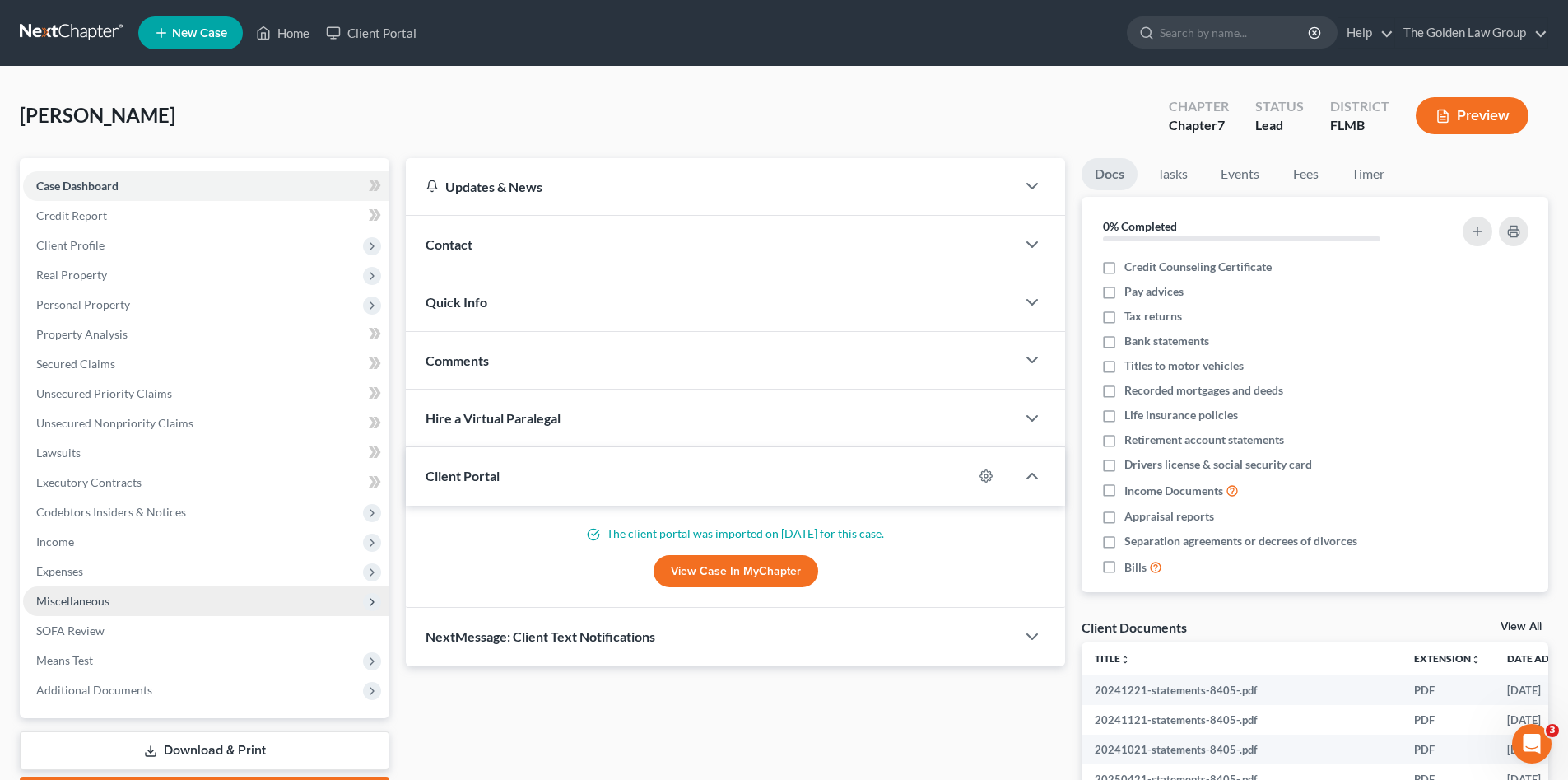
click at [95, 599] on span "Miscellaneous" at bounding box center [72, 601] width 73 height 14
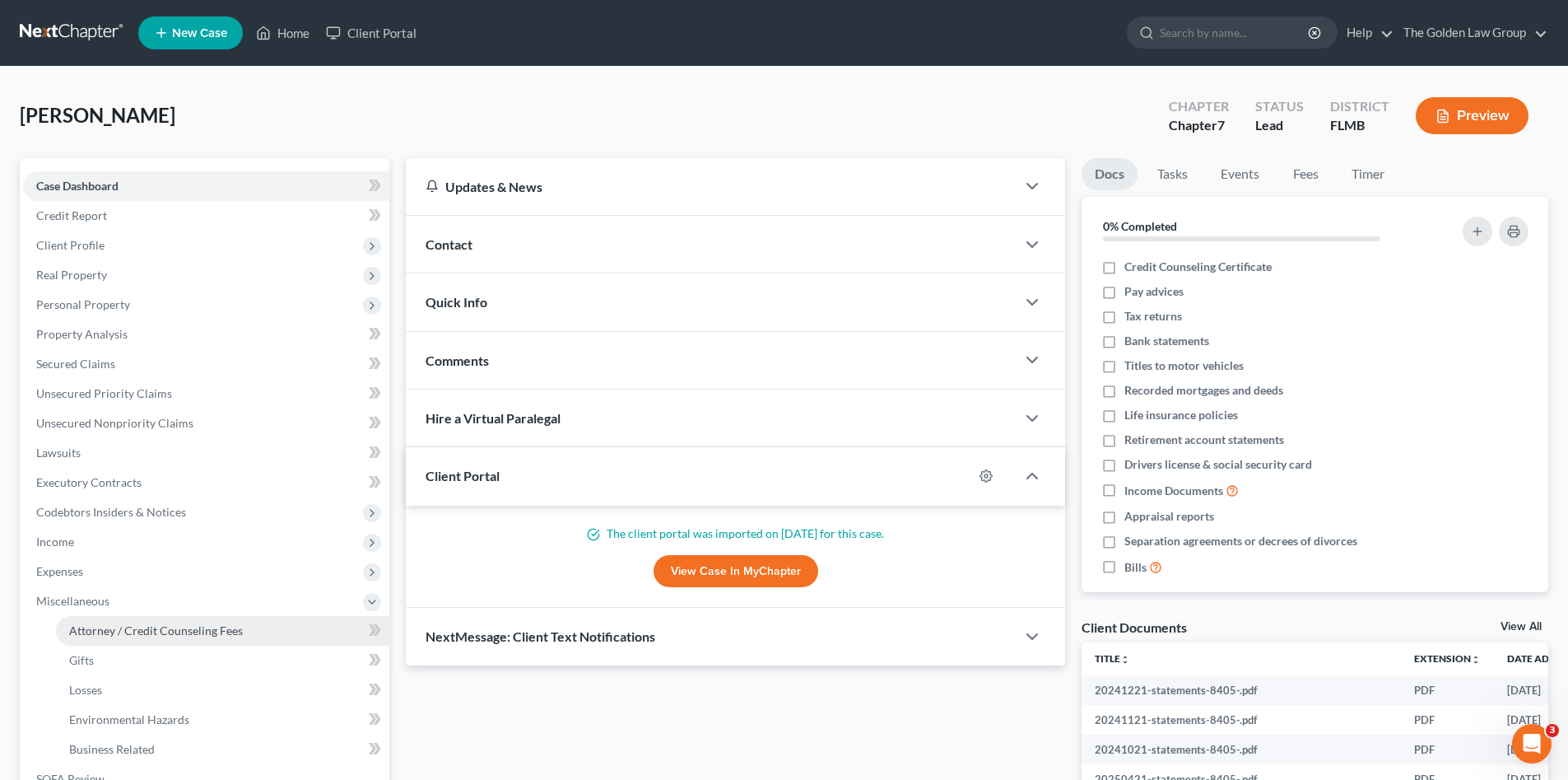
click at [141, 620] on link "Attorney / Credit Counseling Fees" at bounding box center [222, 631] width 333 height 30
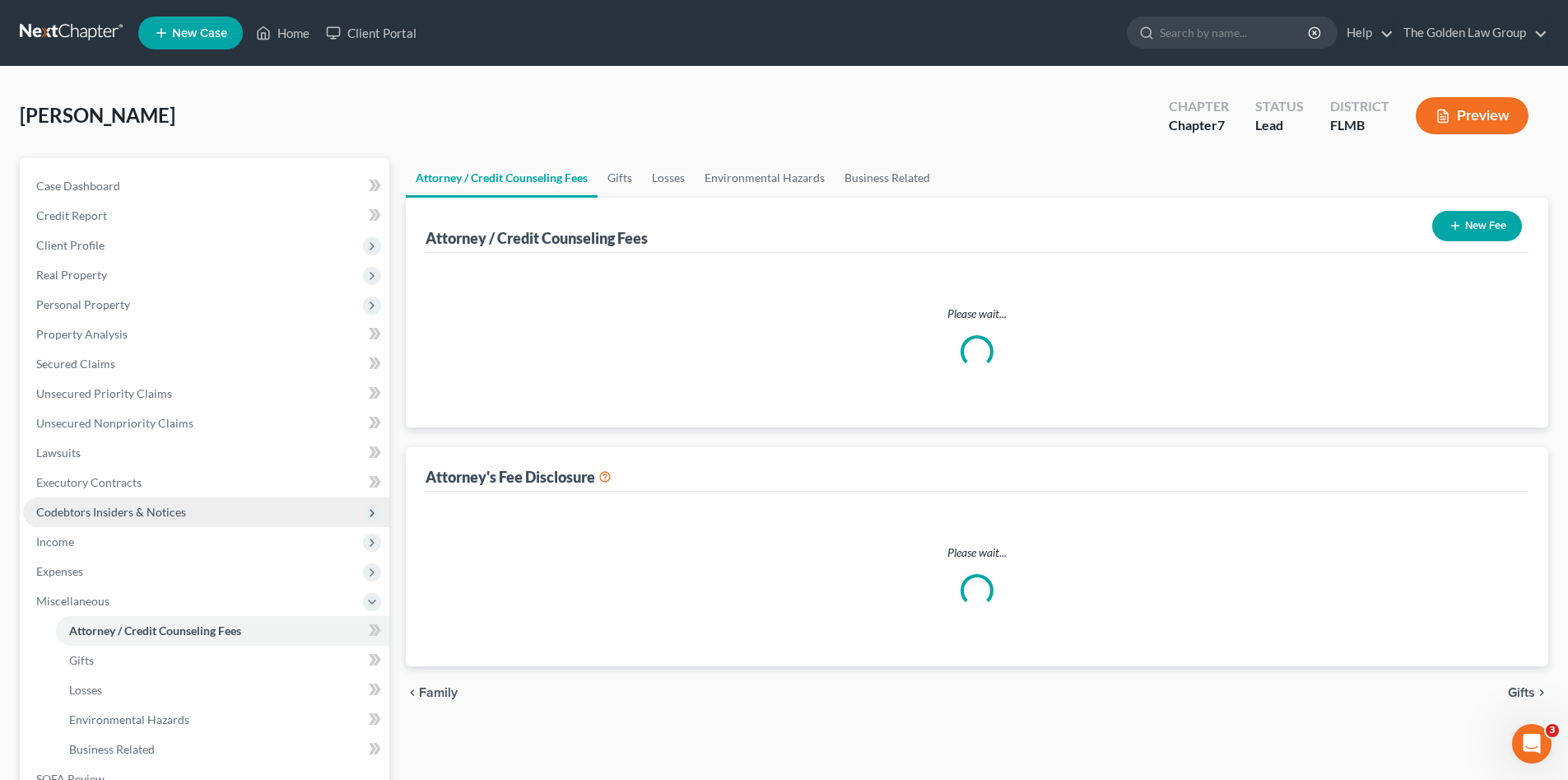
select select "2"
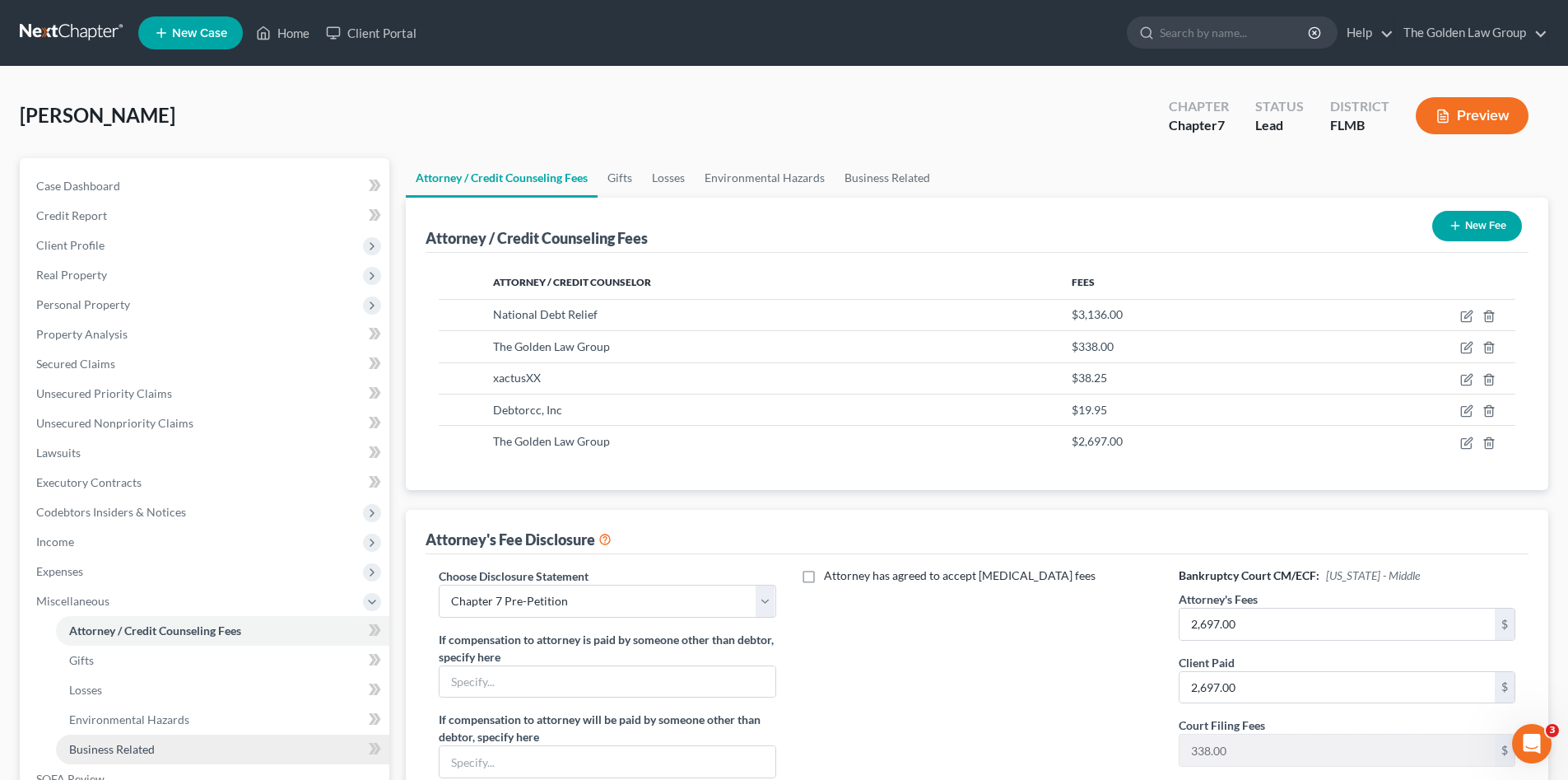
scroll to position [110, 0]
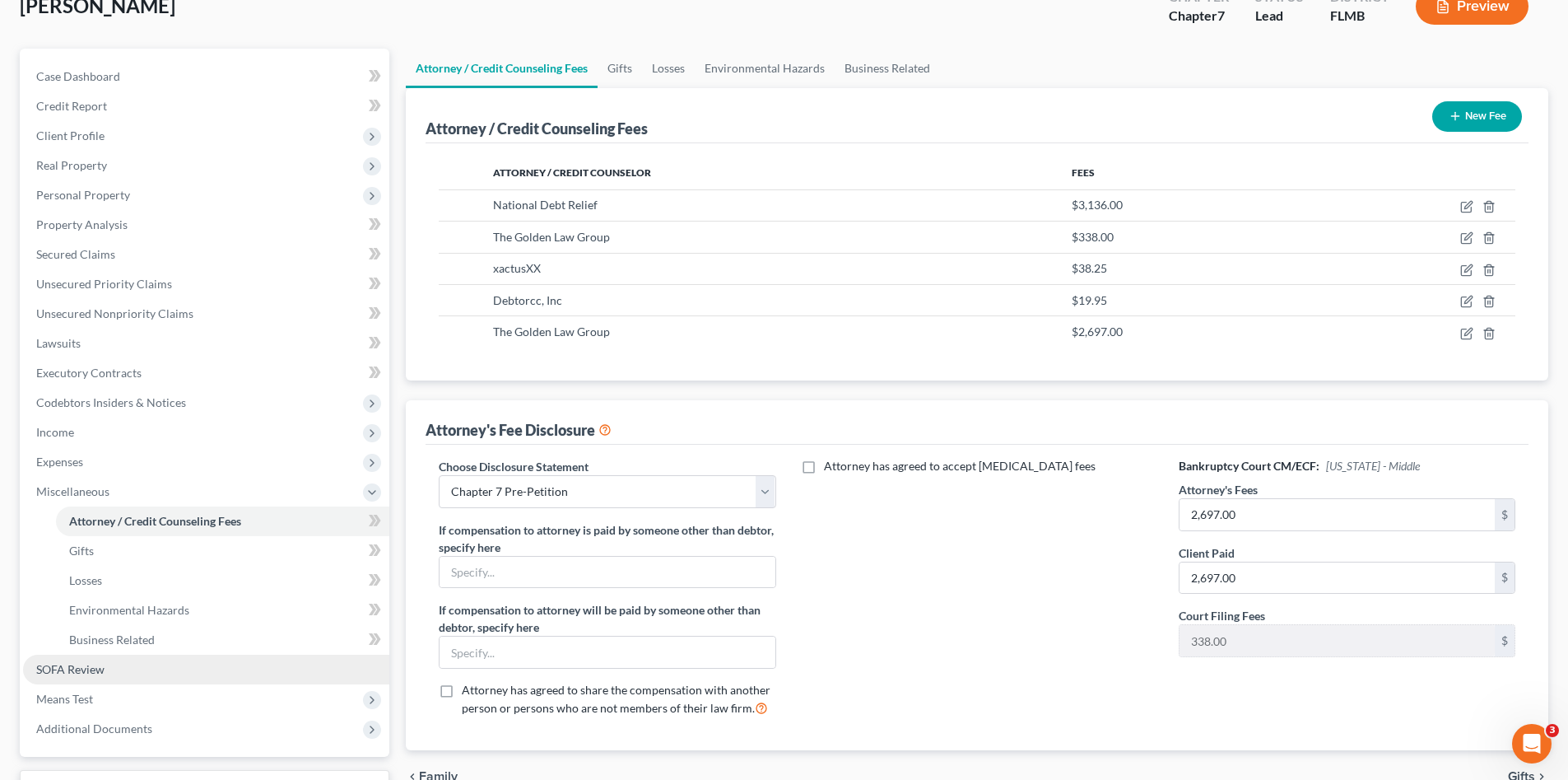
click at [106, 667] on link "SOFA Review" at bounding box center [206, 670] width 367 height 30
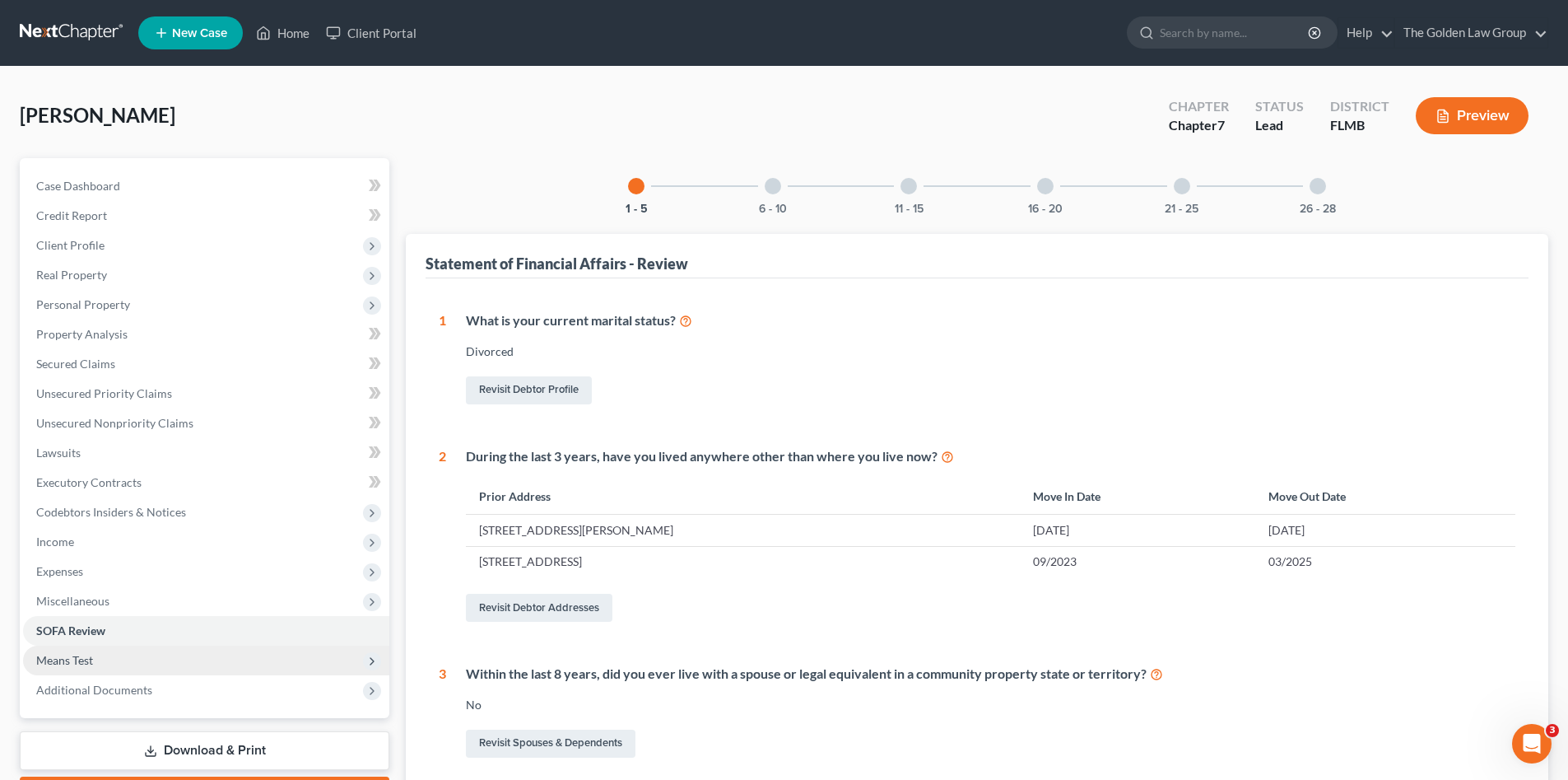
click at [127, 653] on span "Means Test" at bounding box center [206, 661] width 367 height 30
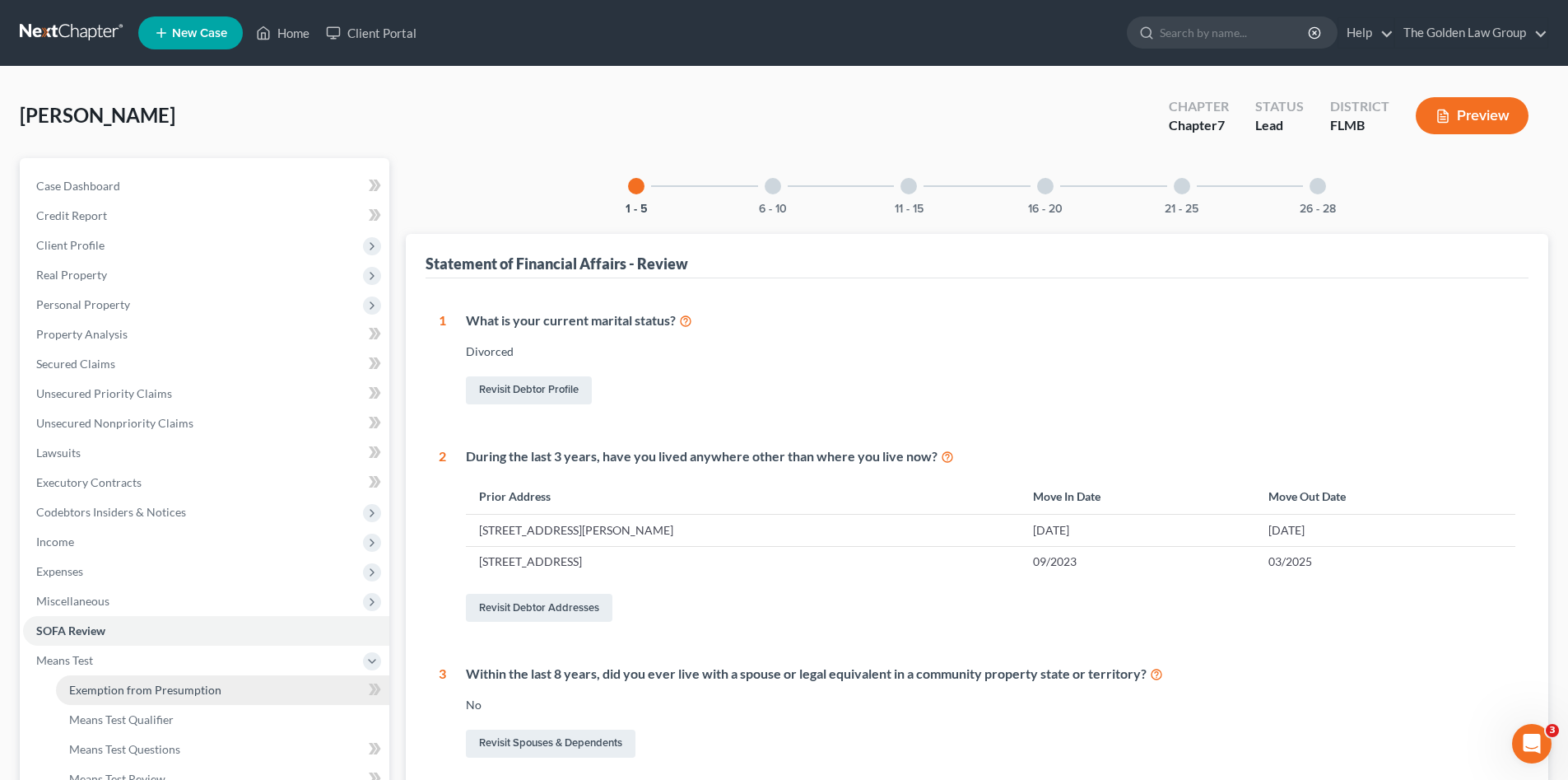
click at [180, 685] on span "Exemption from Presumption" at bounding box center [145, 690] width 152 height 14
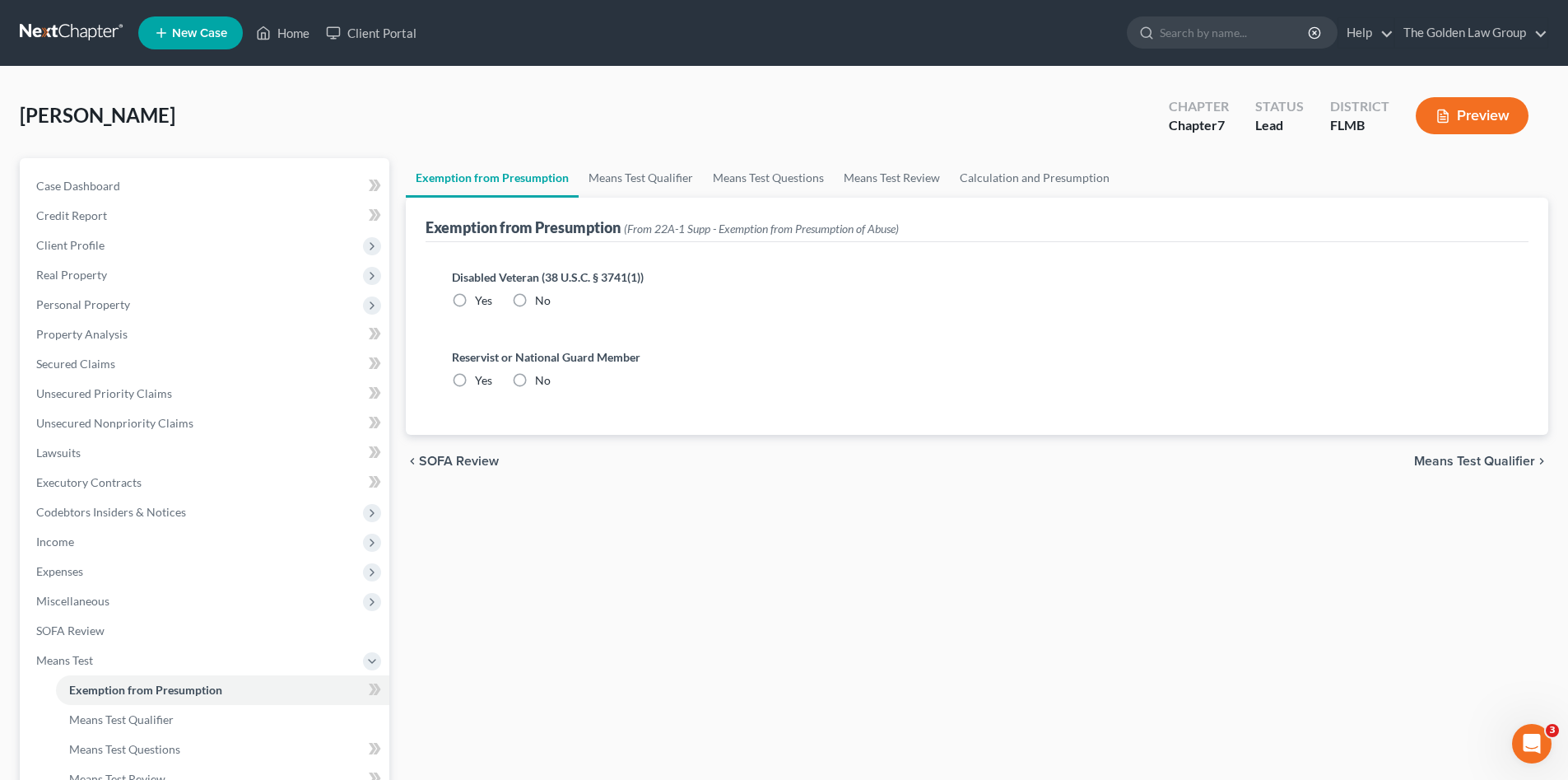
radio input "true"
click at [648, 182] on link "Means Test Qualifier" at bounding box center [640, 178] width 125 height 40
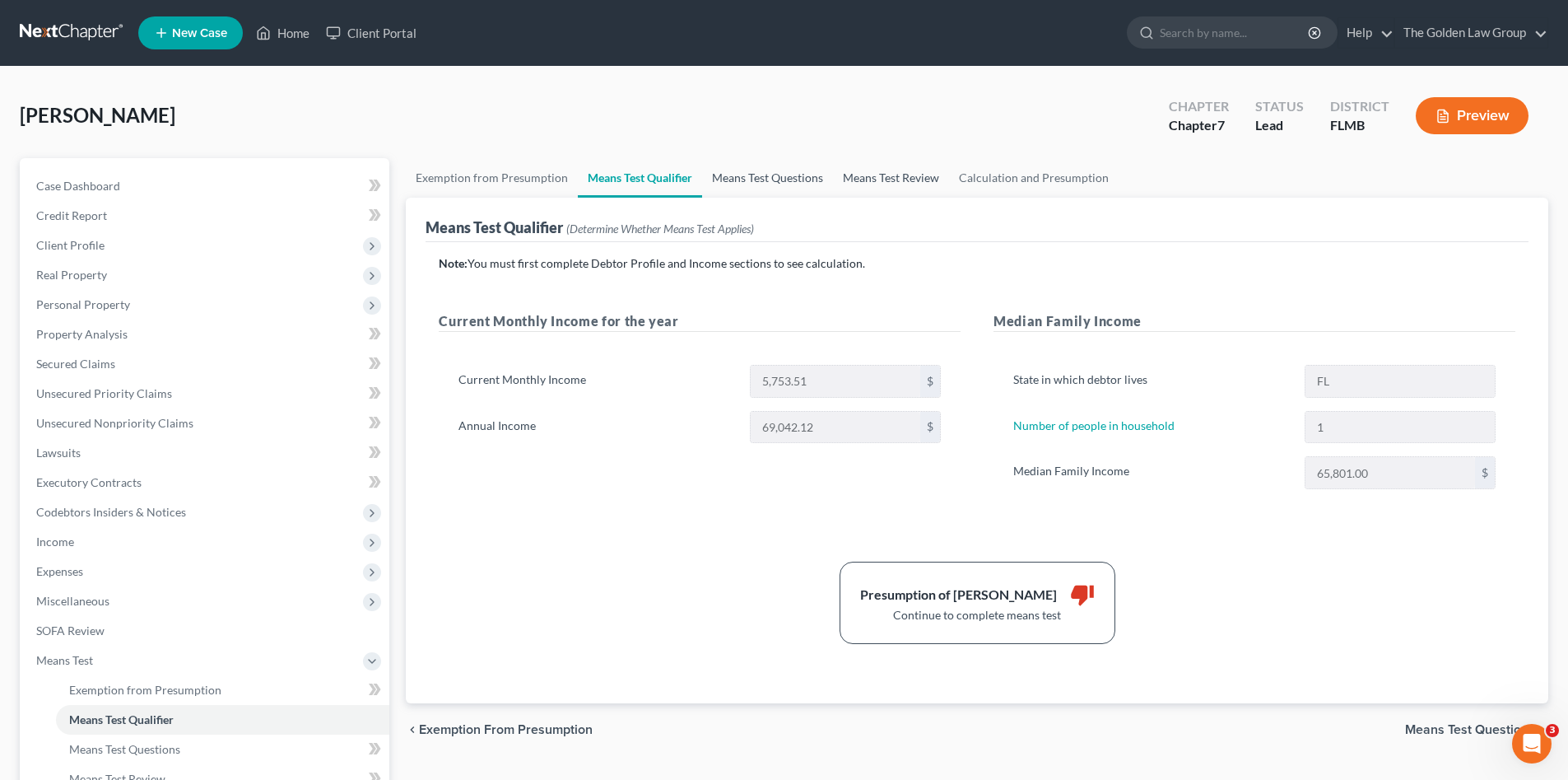
drag, startPoint x: 756, startPoint y: 174, endPoint x: 868, endPoint y: 163, distance: 112.5
click at [757, 175] on link "Means Test Questions" at bounding box center [768, 178] width 131 height 40
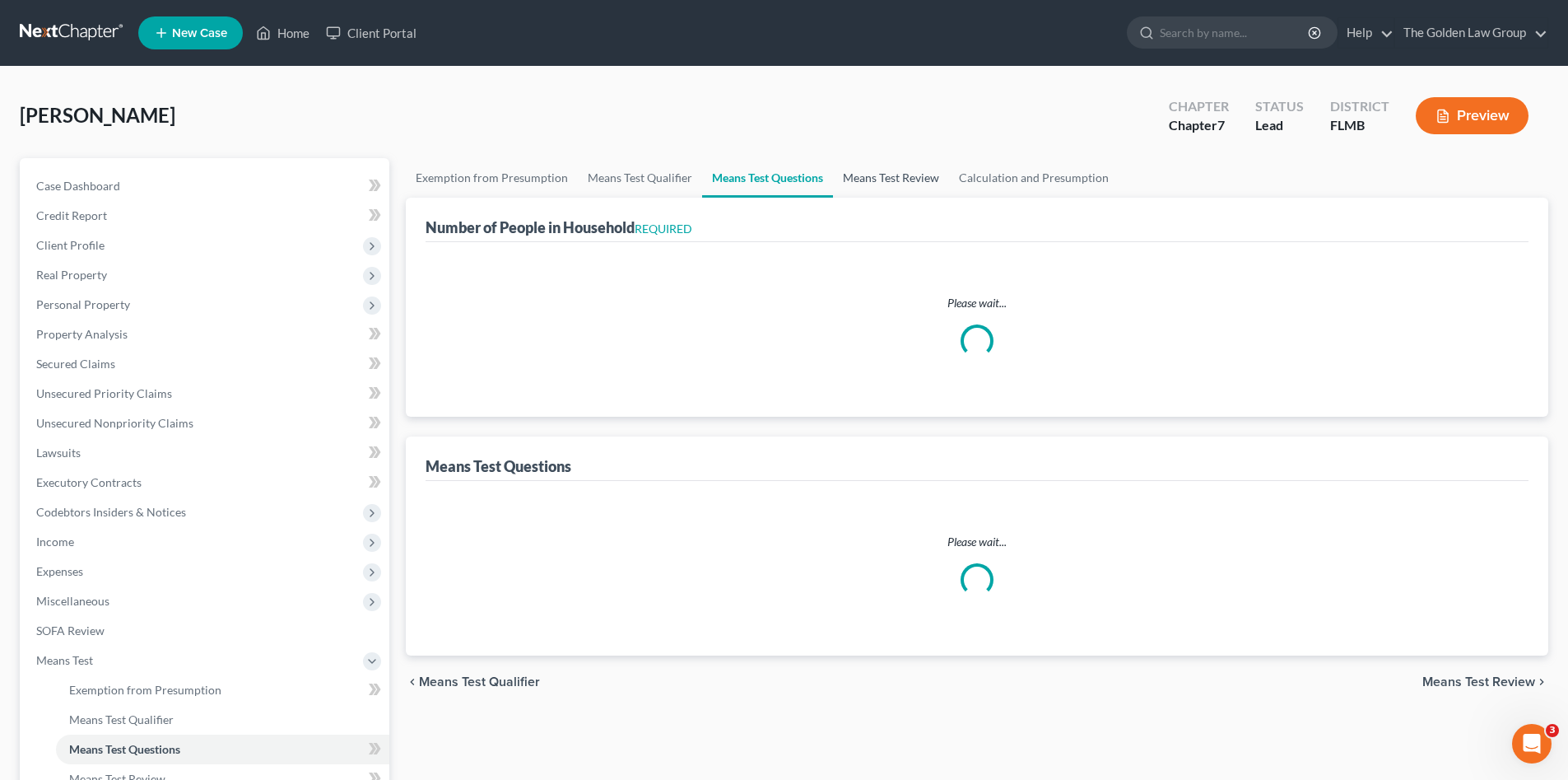
select select "1"
select select "60"
select select "1"
select select "60"
select select "1"
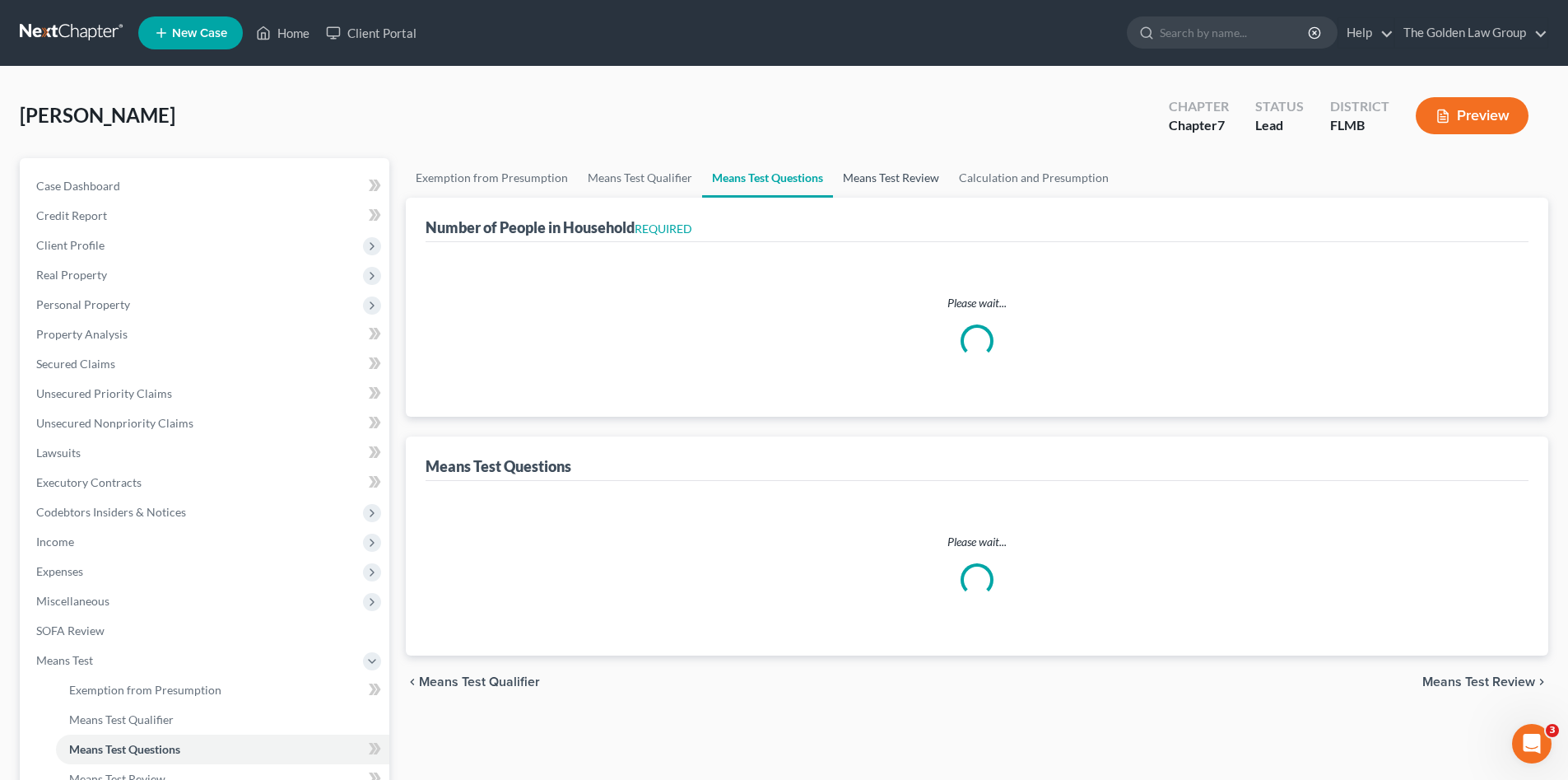
select select "0"
select select "2"
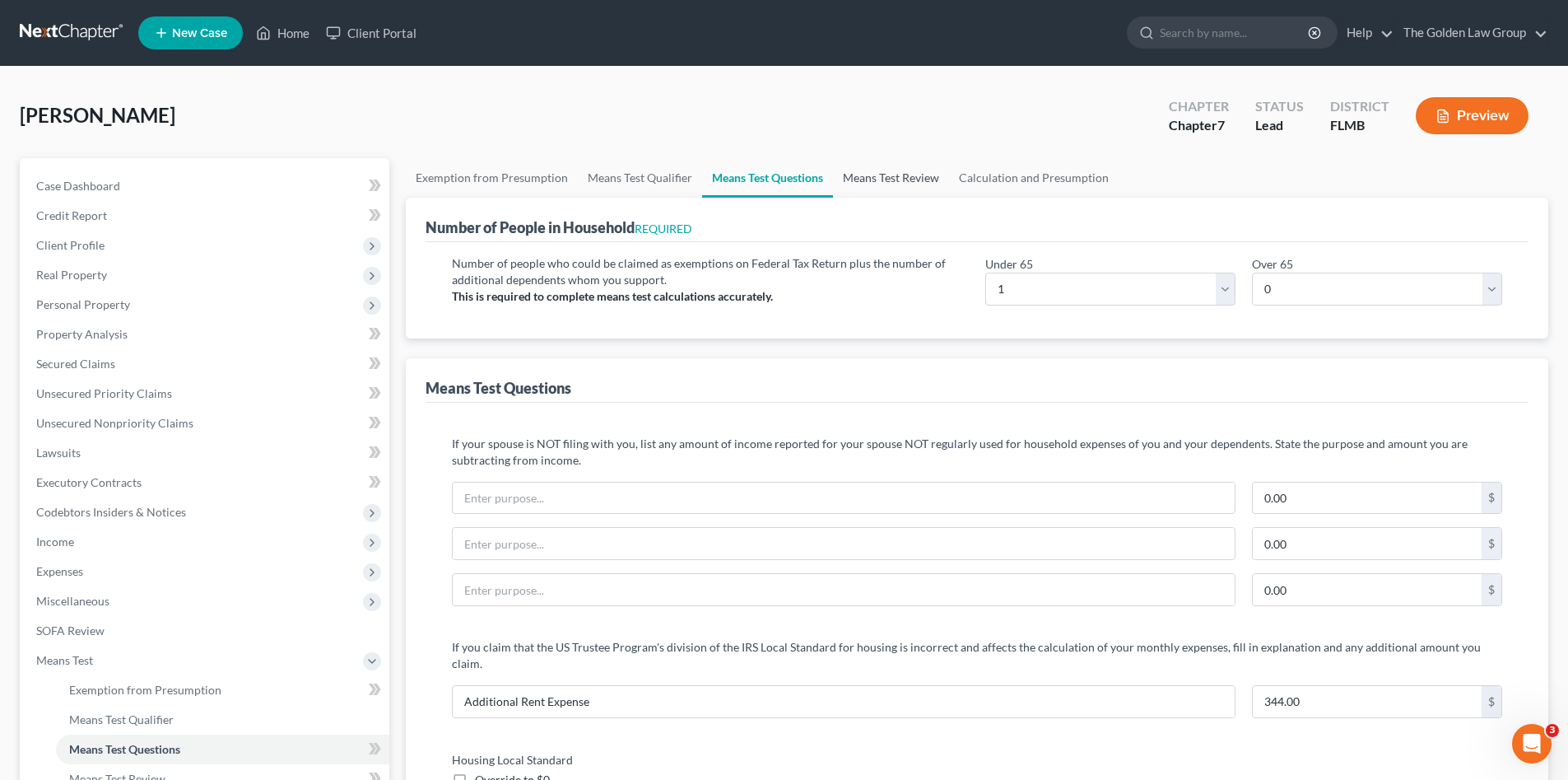
click at [890, 175] on link "Means Test Review" at bounding box center [890, 178] width 116 height 40
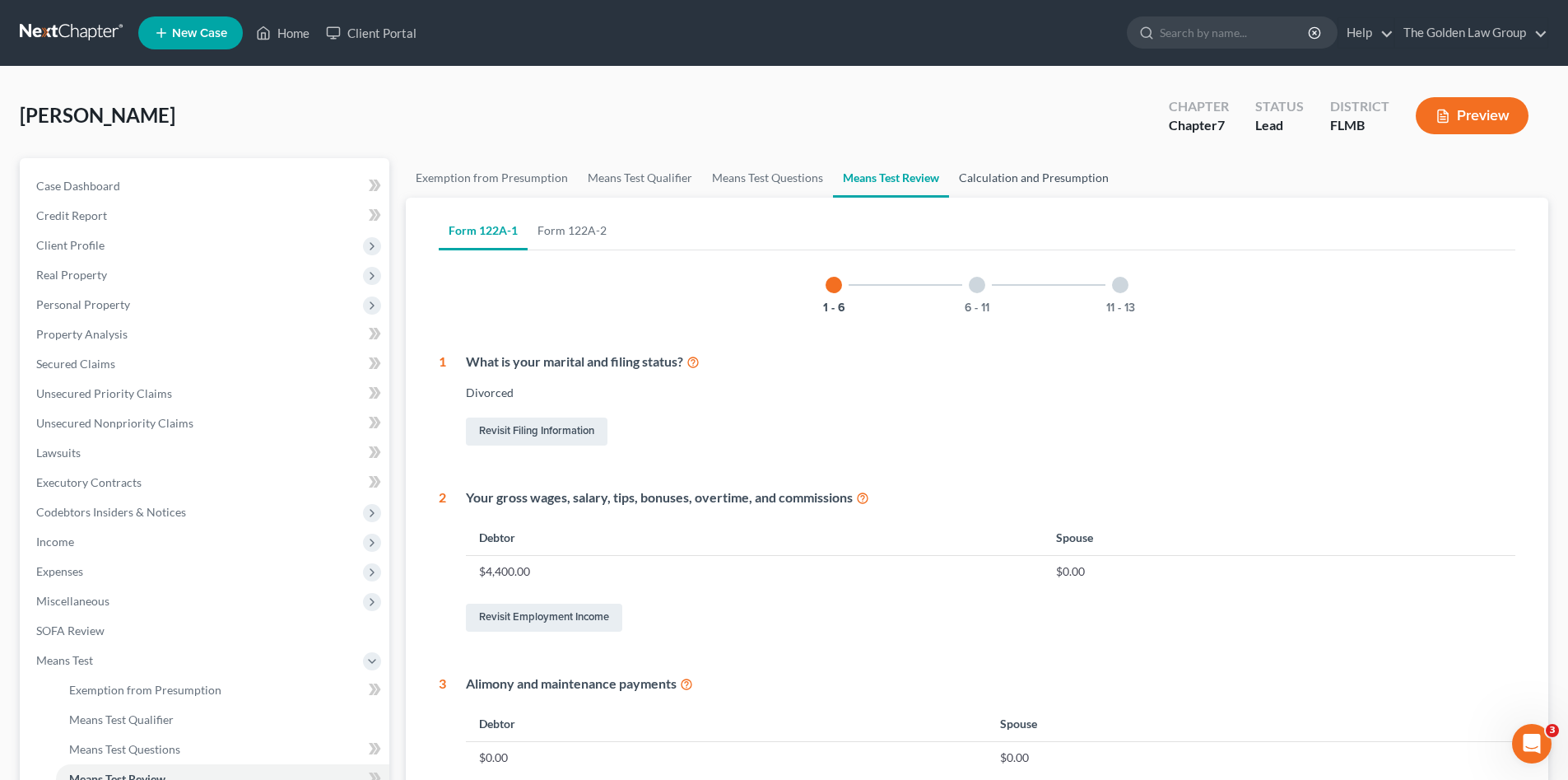
click at [1025, 177] on link "Calculation and Presumption" at bounding box center [1034, 178] width 170 height 40
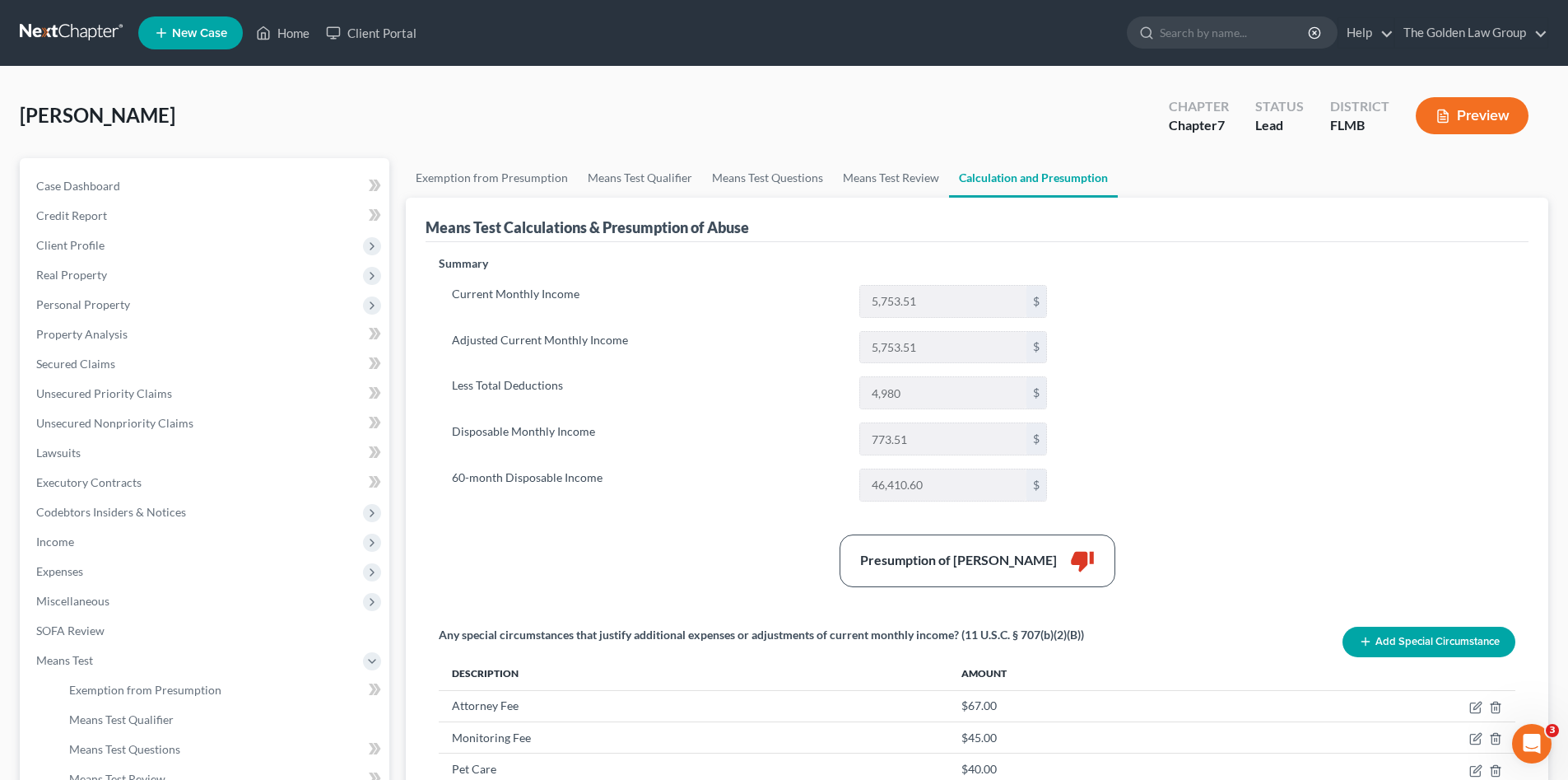
click at [931, 103] on div "[PERSON_NAME] Upgraded Chapter Chapter 7 Status Lead District FLMB Preview" at bounding box center [784, 122] width 1529 height 72
click at [518, 525] on div "Summary Current Monthly Income 5,753.51 $ Adjusted Current Monthly Income 5,753…" at bounding box center [977, 536] width 1094 height 562
click at [565, 554] on div "Presumption of Abuse Arises thumb_down" at bounding box center [977, 561] width 1094 height 53
click at [532, 184] on link "Exemption from Presumption" at bounding box center [491, 178] width 172 height 40
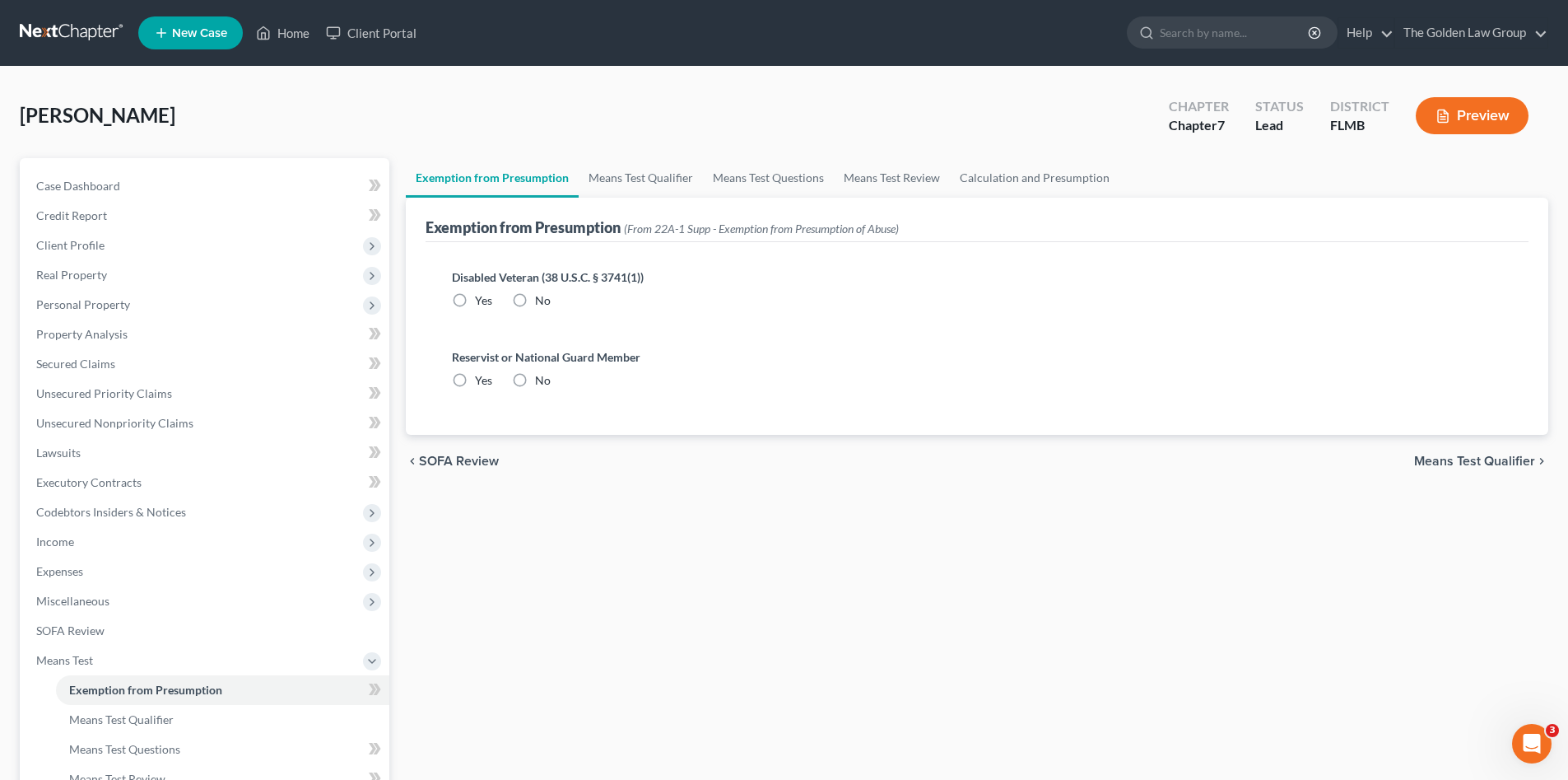
radio input "true"
click at [609, 169] on link "Means Test Qualifier" at bounding box center [640, 178] width 125 height 40
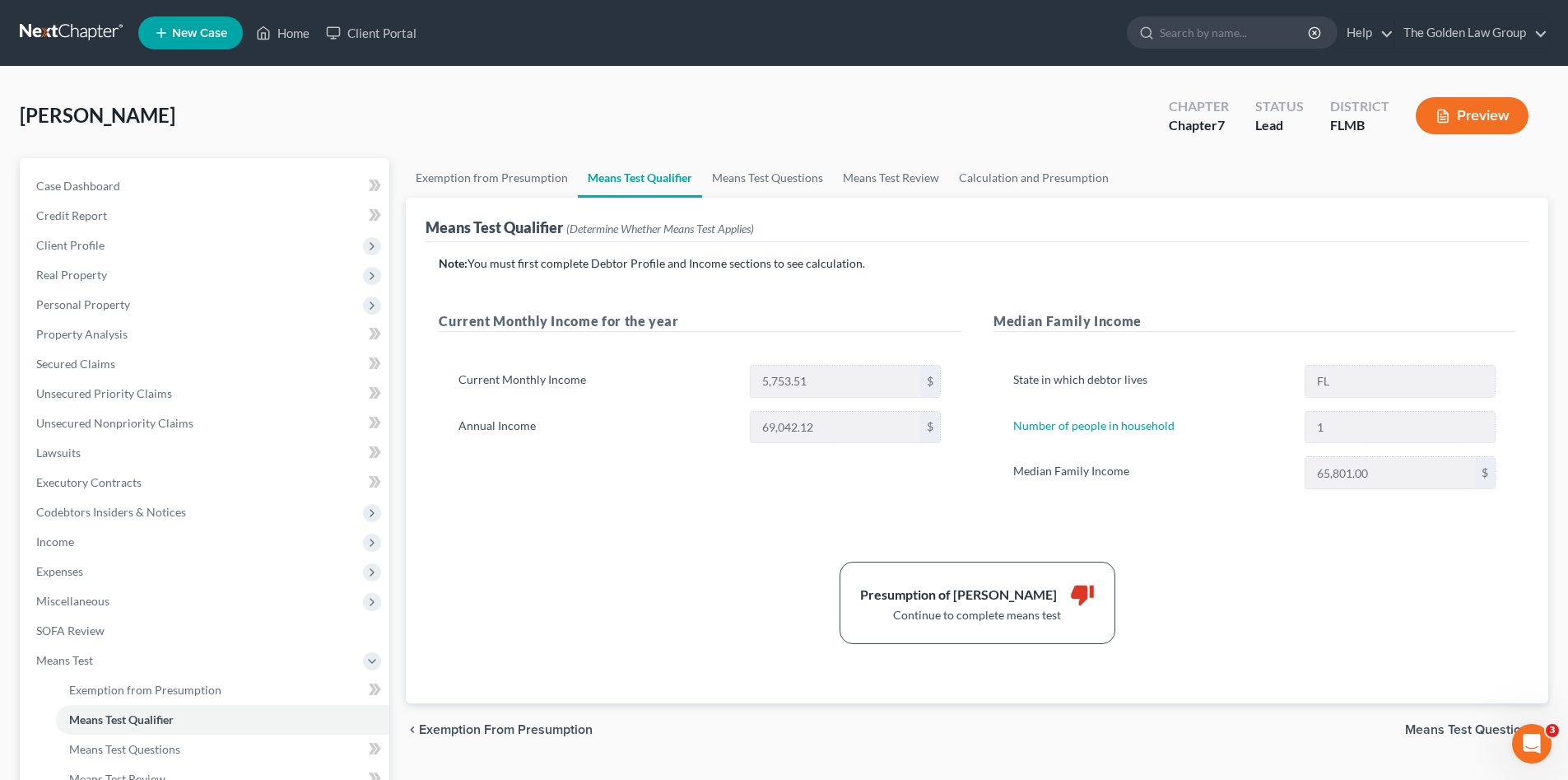
drag, startPoint x: 584, startPoint y: 560, endPoint x: 451, endPoint y: 543, distance: 134.1
click at [574, 560] on div "Note: You must first complete Debtor Profile and Income sections to see calcula…" at bounding box center [977, 450] width 1077 height 389
click at [647, 530] on div "Note: You must first complete Debtor Profile and Income sections to see calcula…" at bounding box center [977, 450] width 1077 height 389
click at [484, 83] on div "[PERSON_NAME] Upgraded Chapter Chapter 7 Status Lead District FLMB Preview Peti…" at bounding box center [784, 529] width 1568 height 927
click at [377, 119] on div "[PERSON_NAME] Upgraded Chapter Chapter 7 Status Lead District FLMB Preview" at bounding box center [784, 122] width 1529 height 72
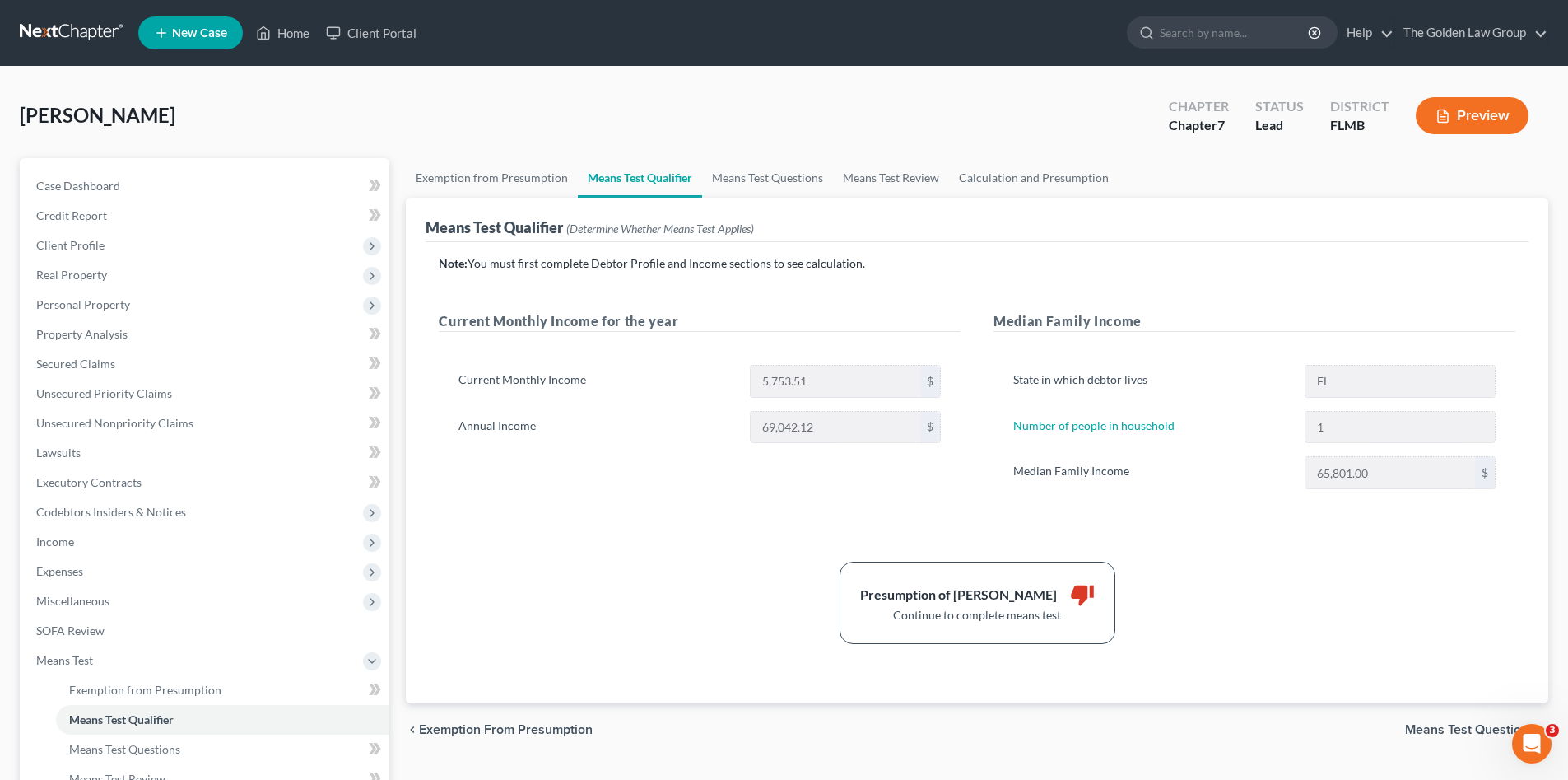
click at [714, 633] on div "Presumption of Abuse Arises thumb_down Continue to complete means test" at bounding box center [977, 602] width 1094 height 82
click at [66, 550] on span "Income" at bounding box center [206, 541] width 367 height 30
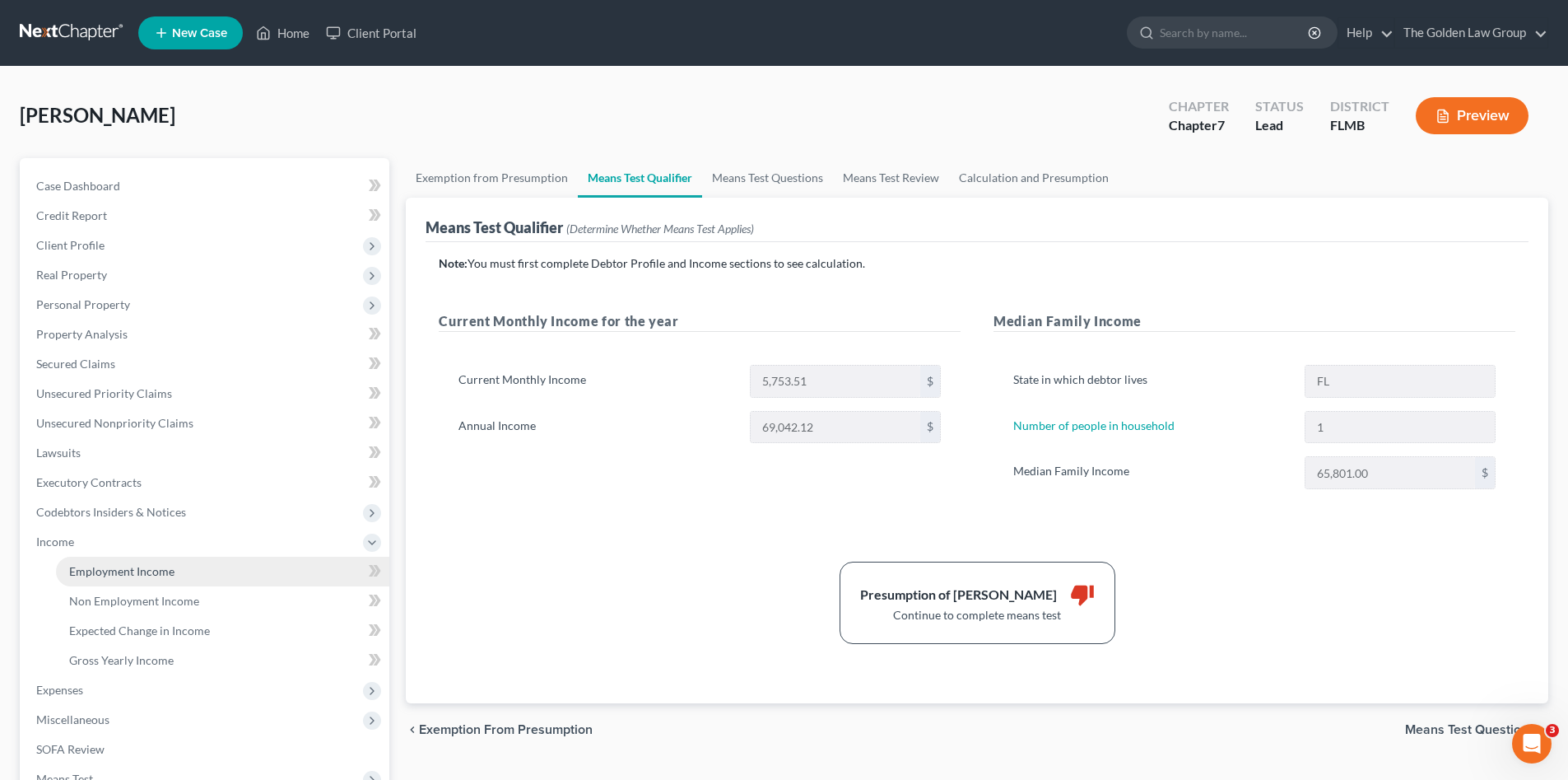
click at [91, 568] on span "Employment Income" at bounding box center [121, 571] width 105 height 14
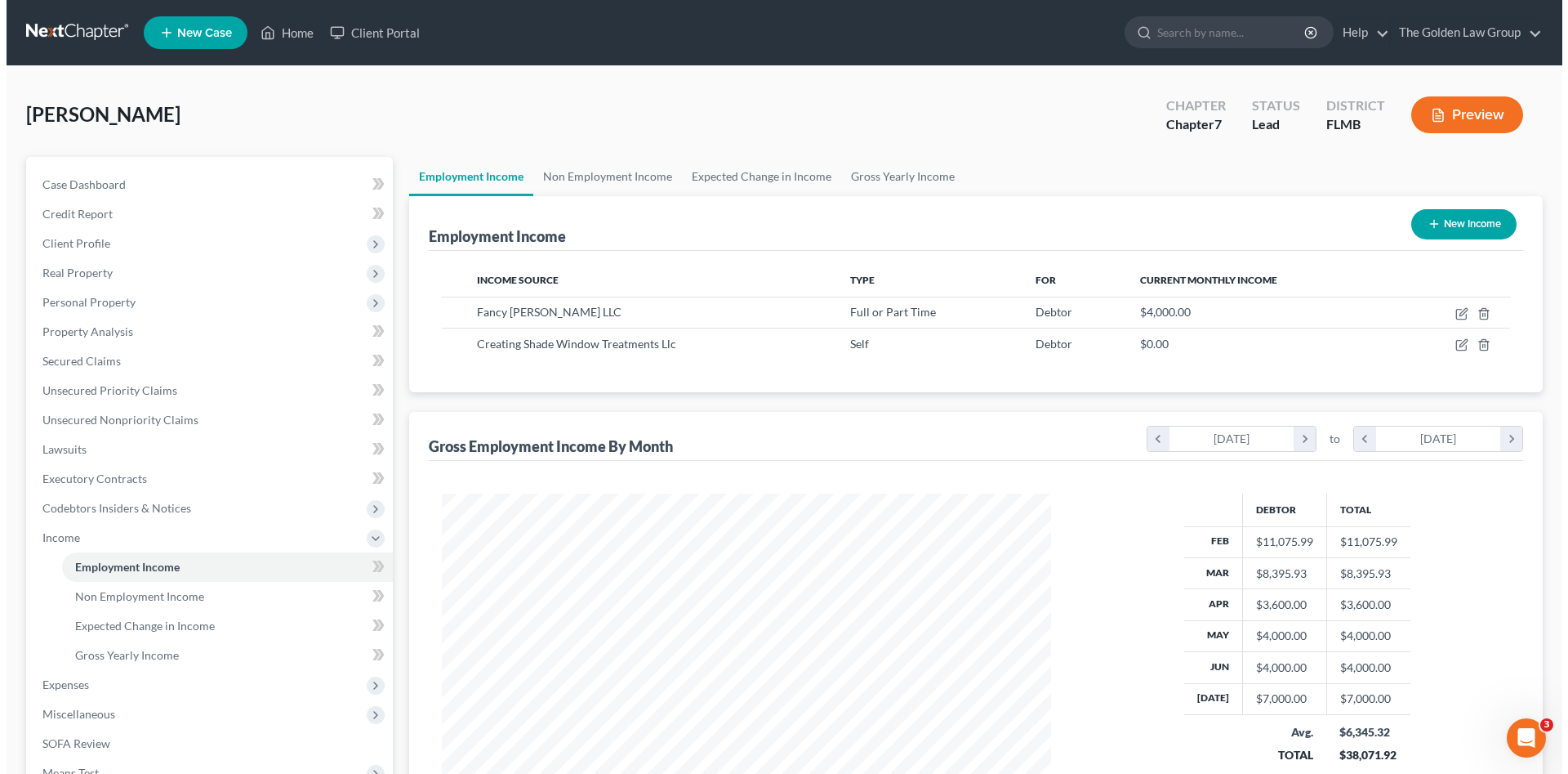
scroll to position [305, 642]
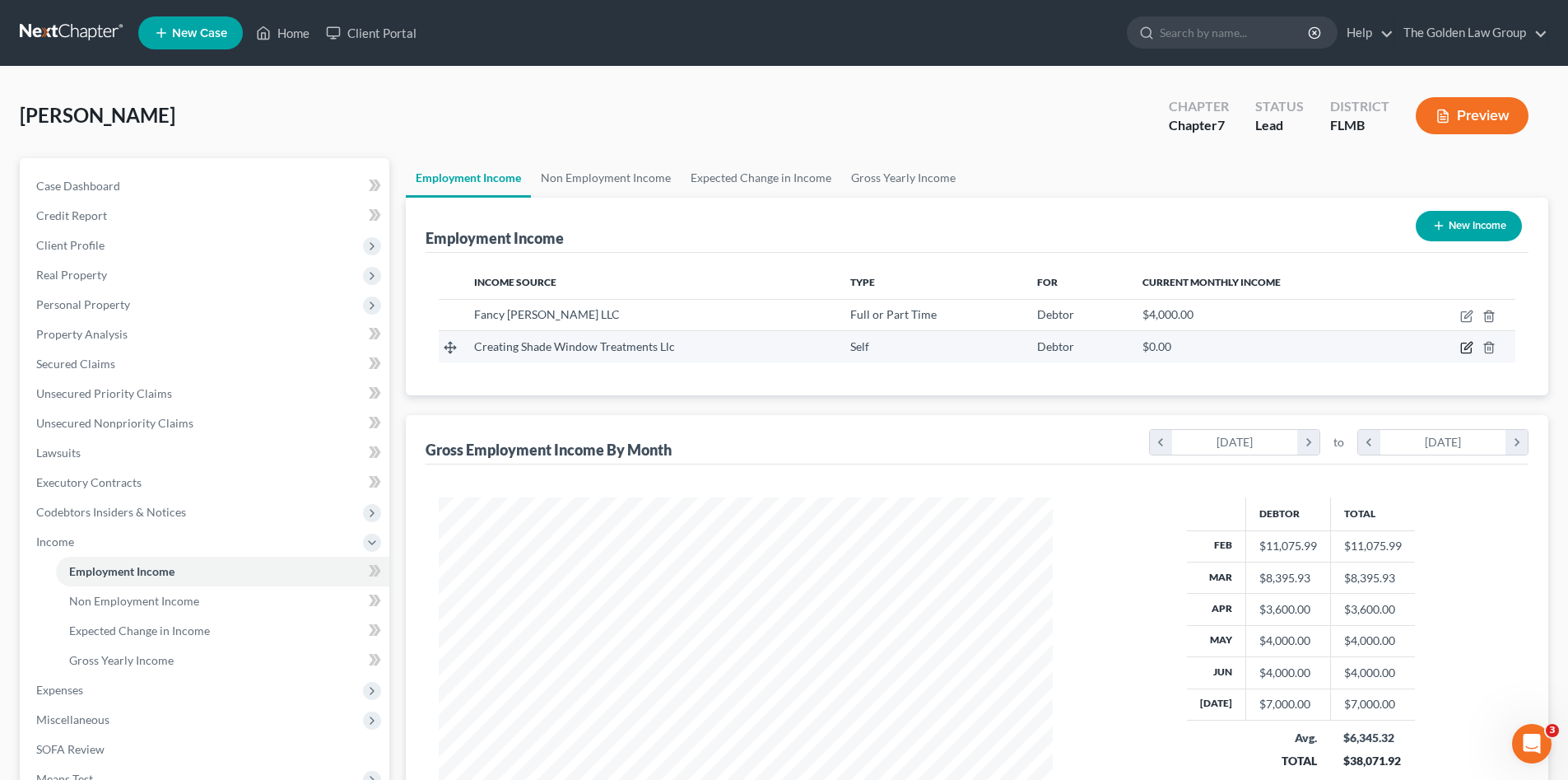
click at [1465, 347] on icon "button" at bounding box center [1466, 347] width 13 height 13
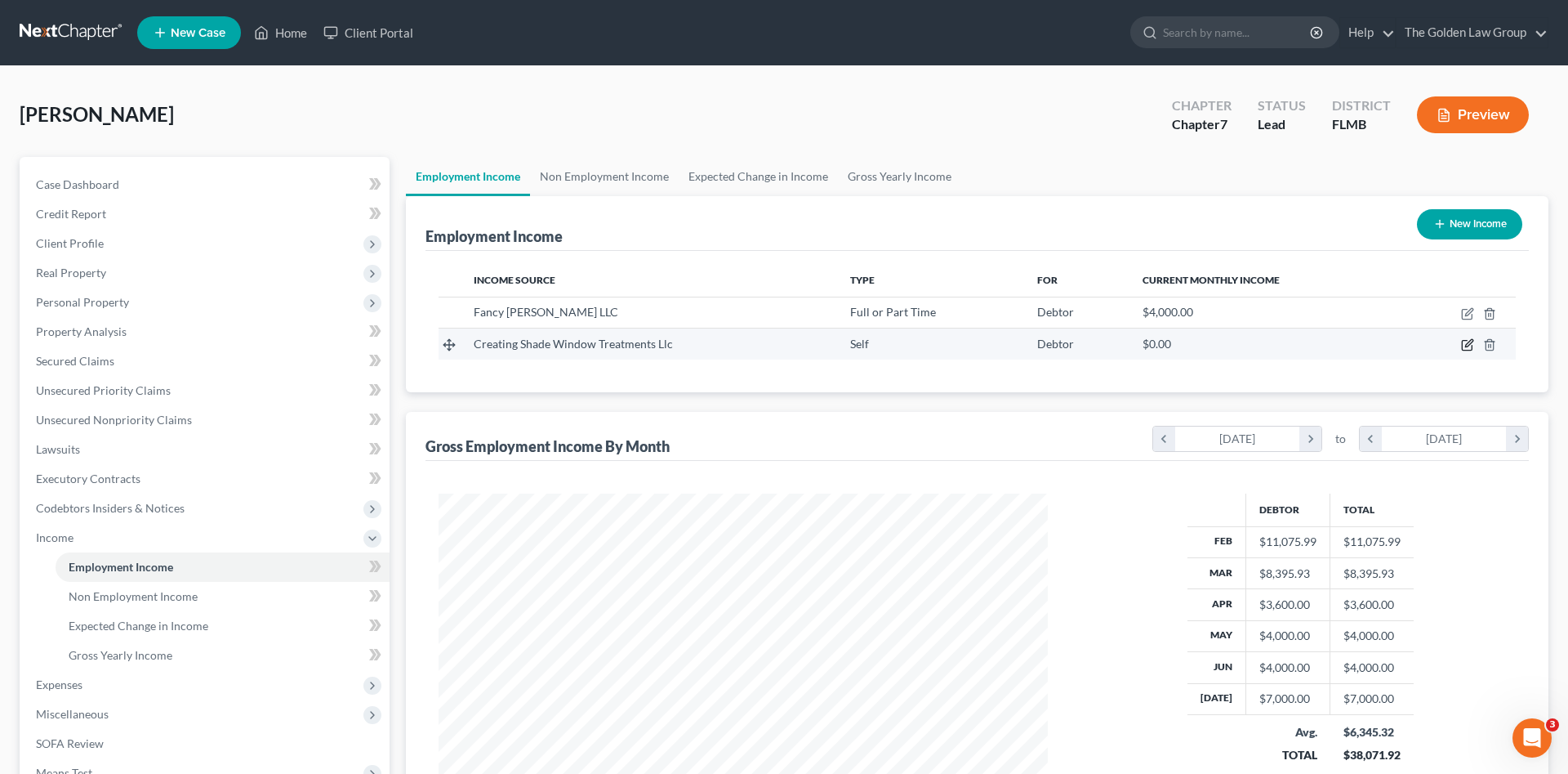
select select "1"
select select "9"
select select "0"
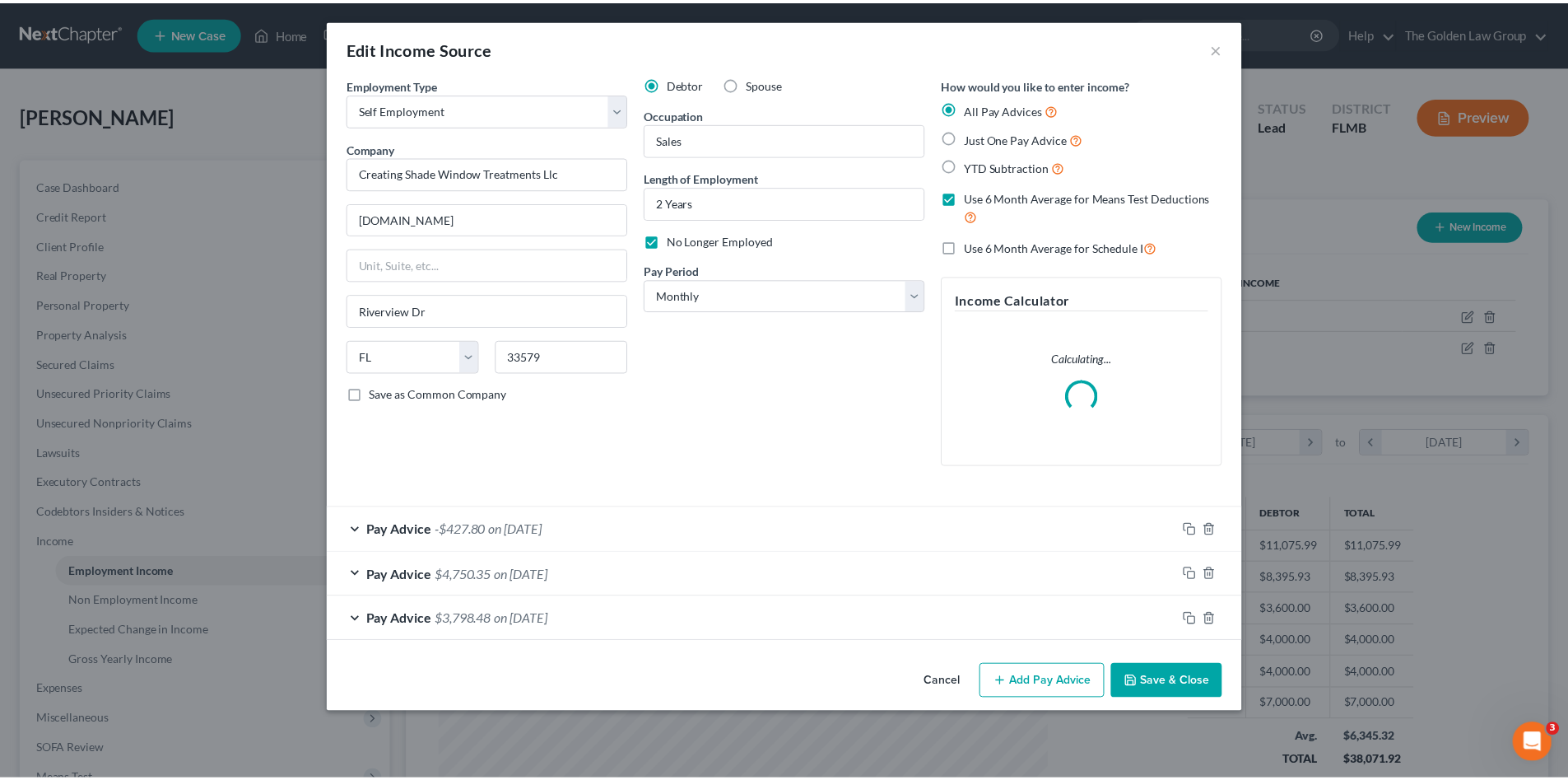
scroll to position [309, 653]
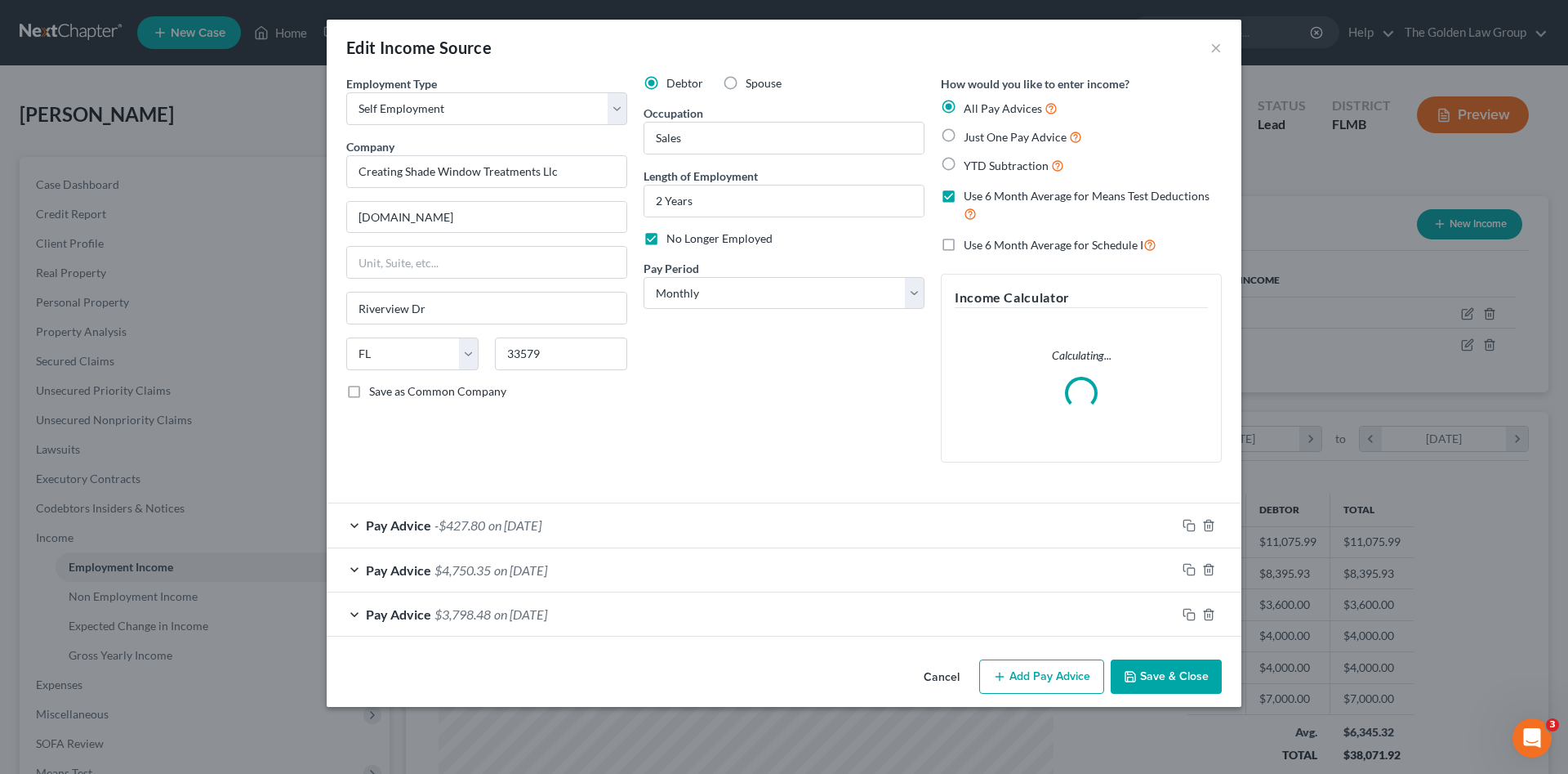
click at [691, 434] on div "Debtor Spouse Occupation Sales Length of Employment 2 Years No Longer Employed …" at bounding box center [784, 275] width 297 height 401
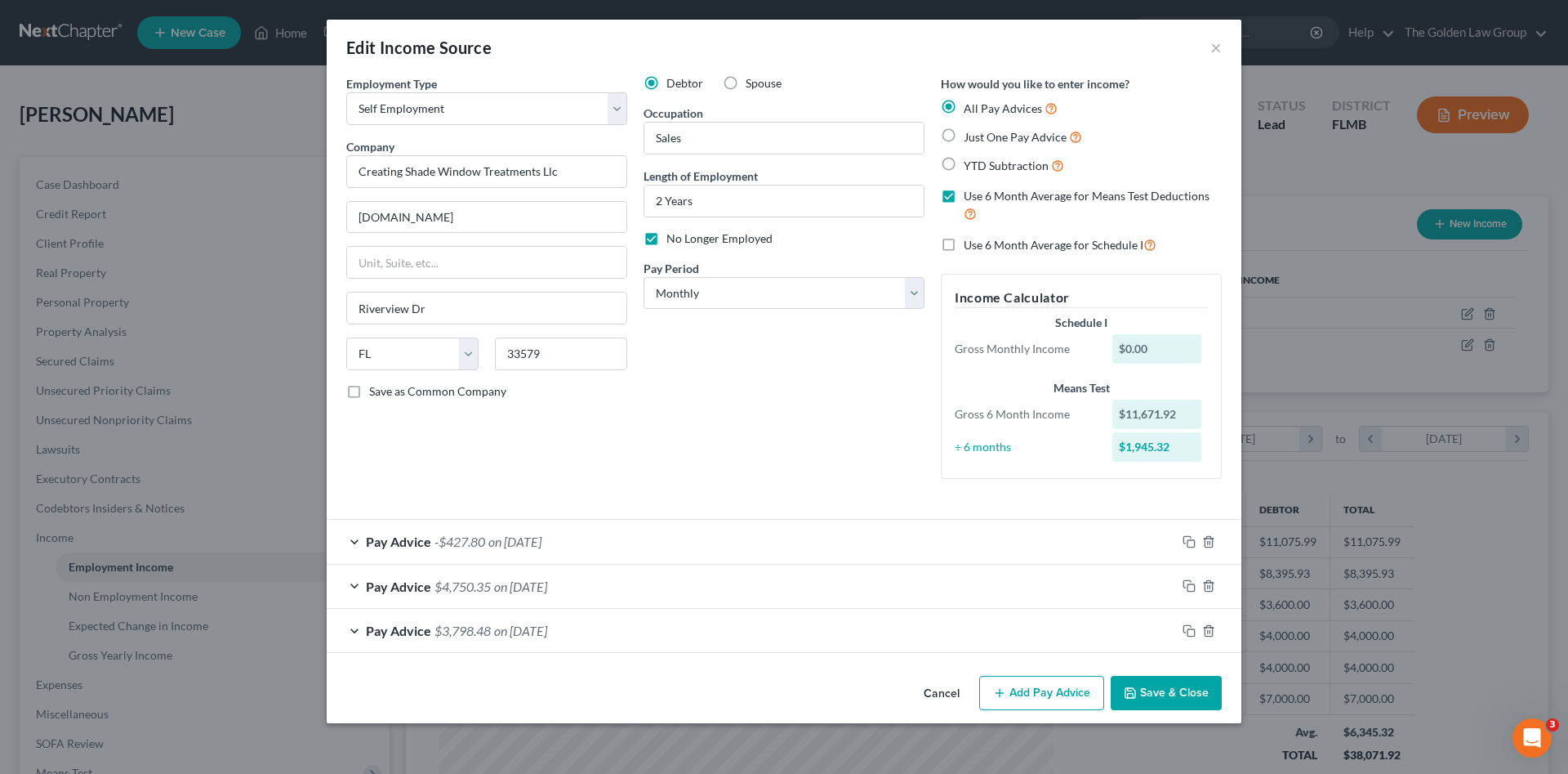
click at [936, 693] on button "Cancel" at bounding box center [941, 693] width 62 height 32
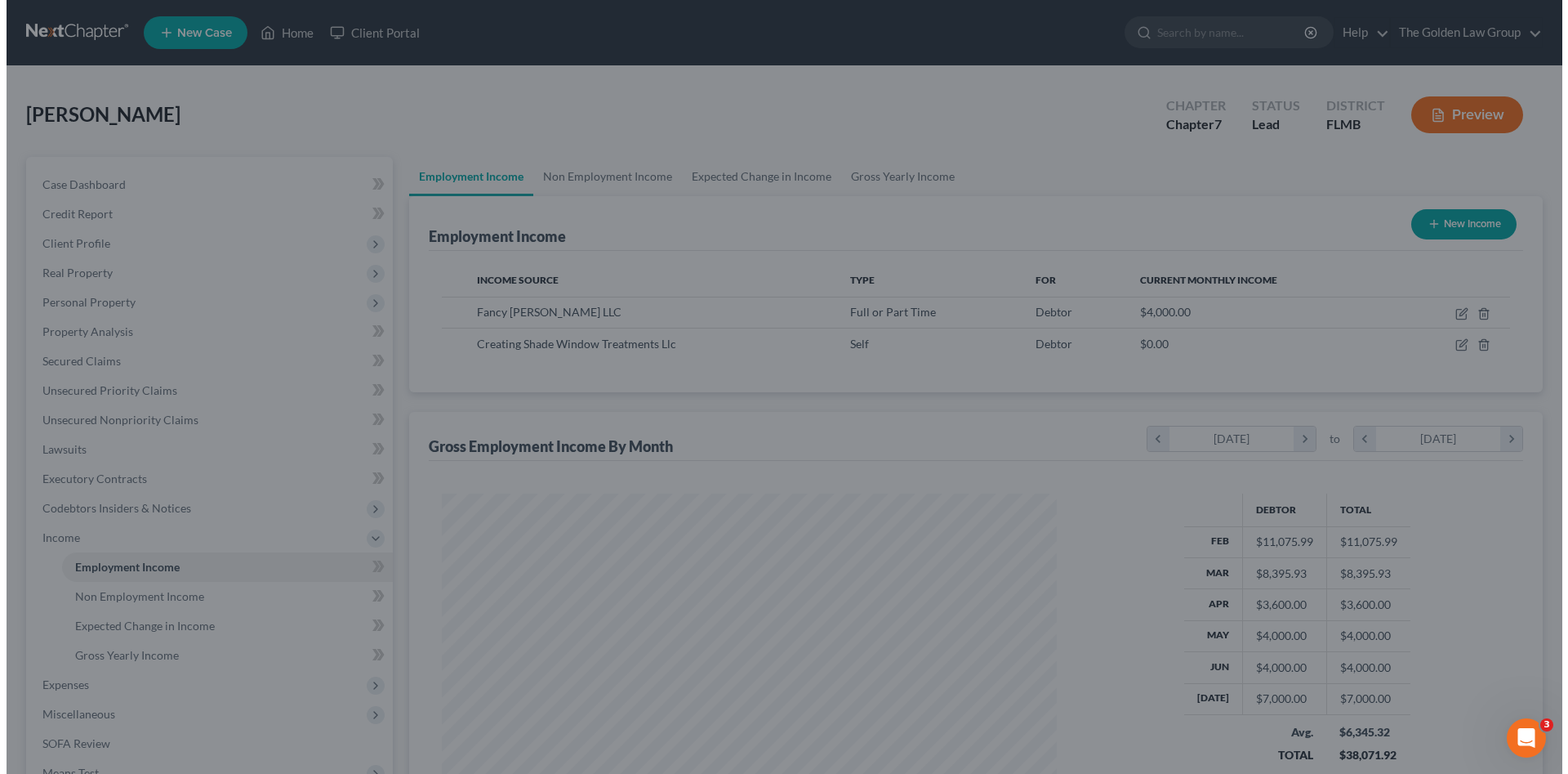
scroll to position [816570, 816149]
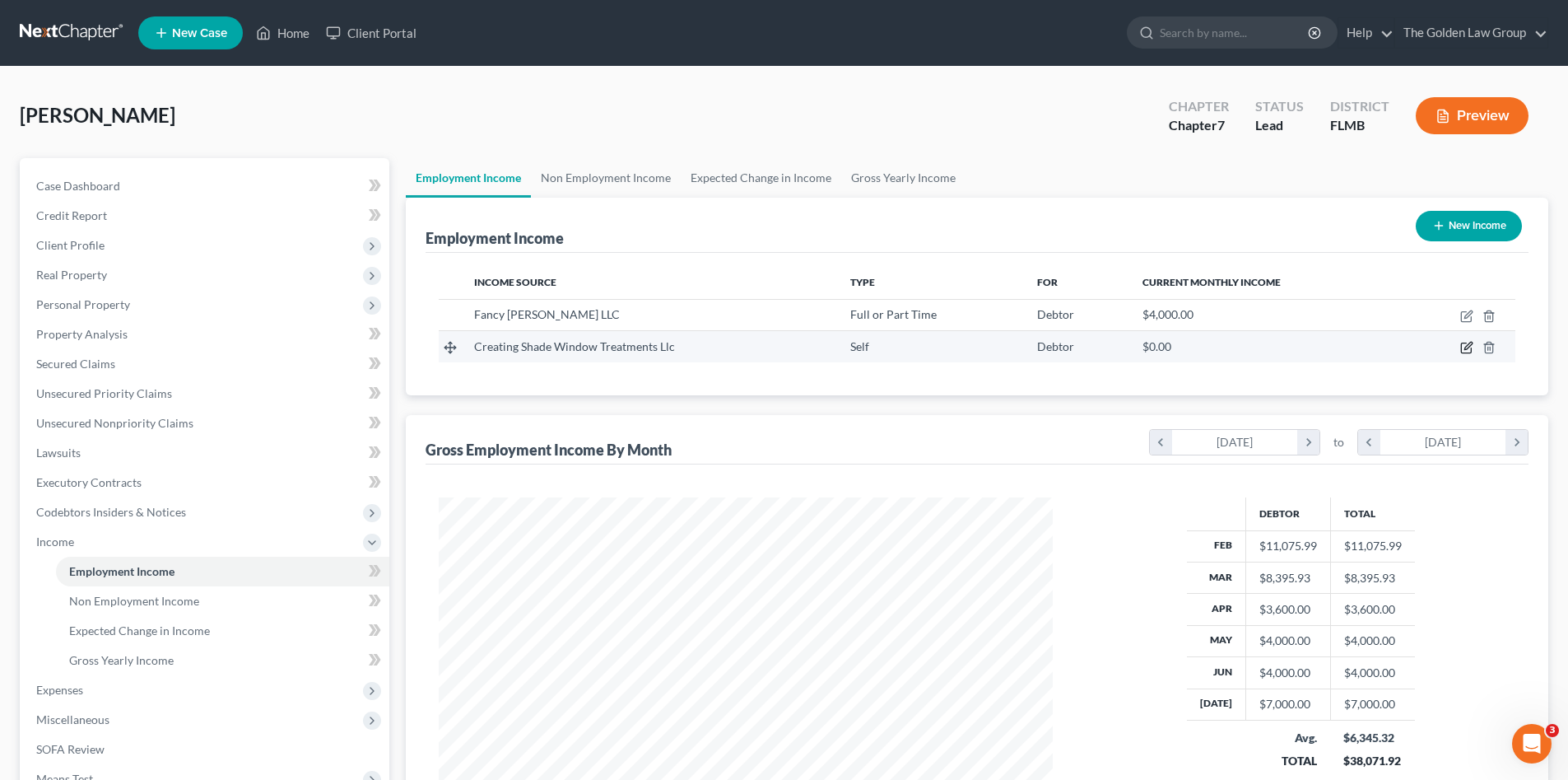
click at [1469, 350] on icon "button" at bounding box center [1466, 347] width 13 height 13
select select "1"
select select "9"
select select "0"
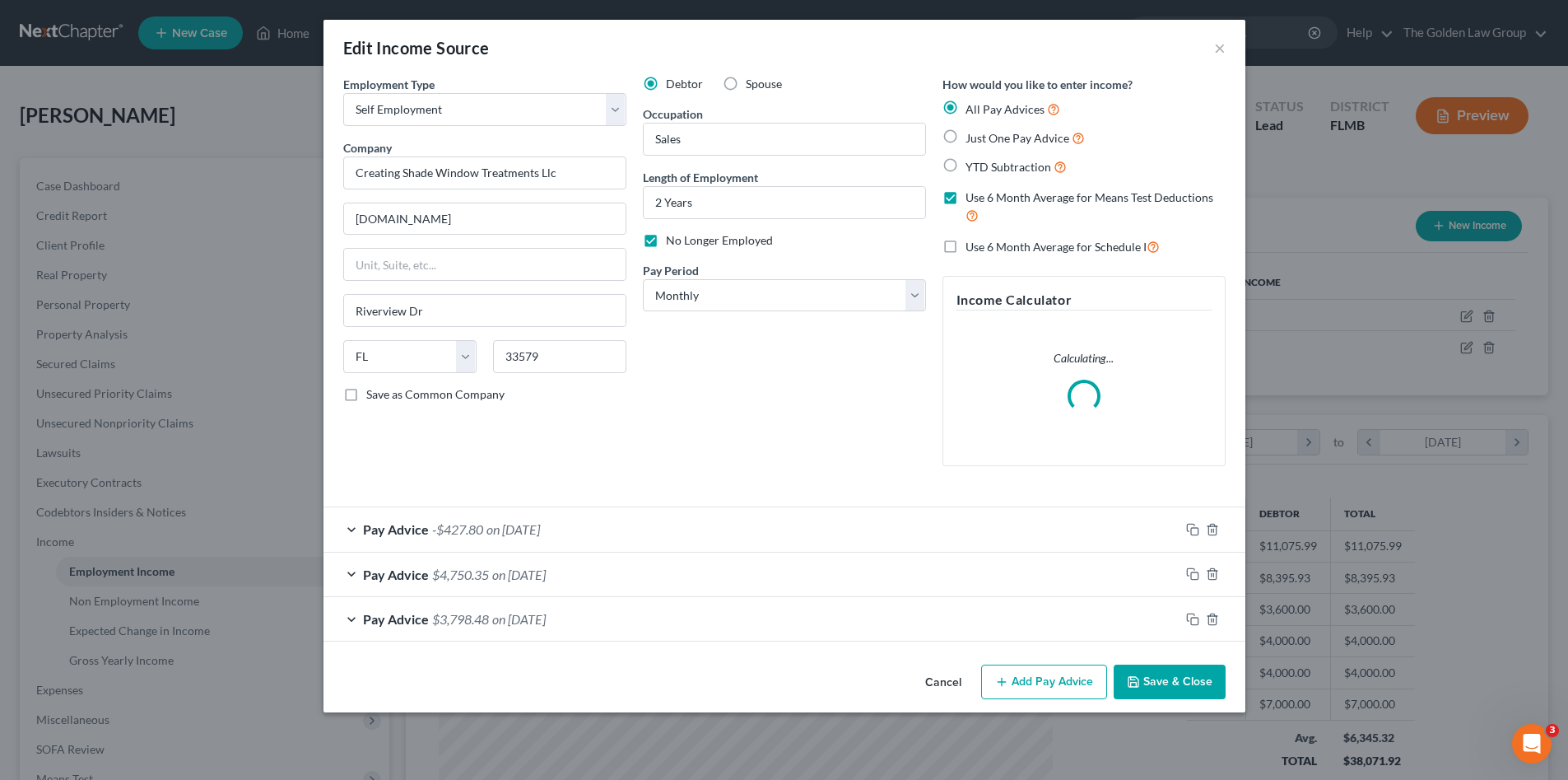
scroll to position [309, 653]
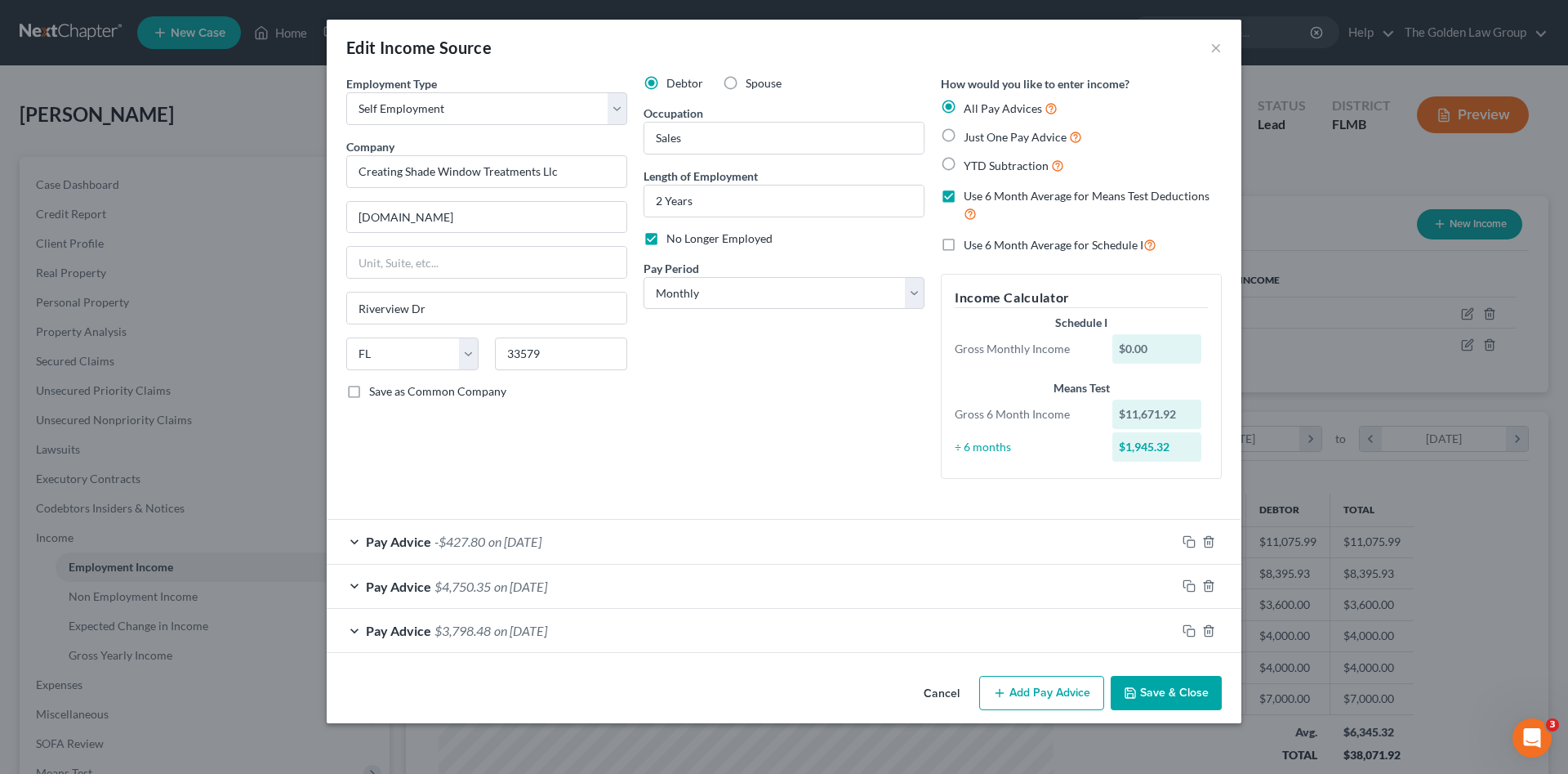
click at [941, 695] on button "Cancel" at bounding box center [941, 693] width 62 height 32
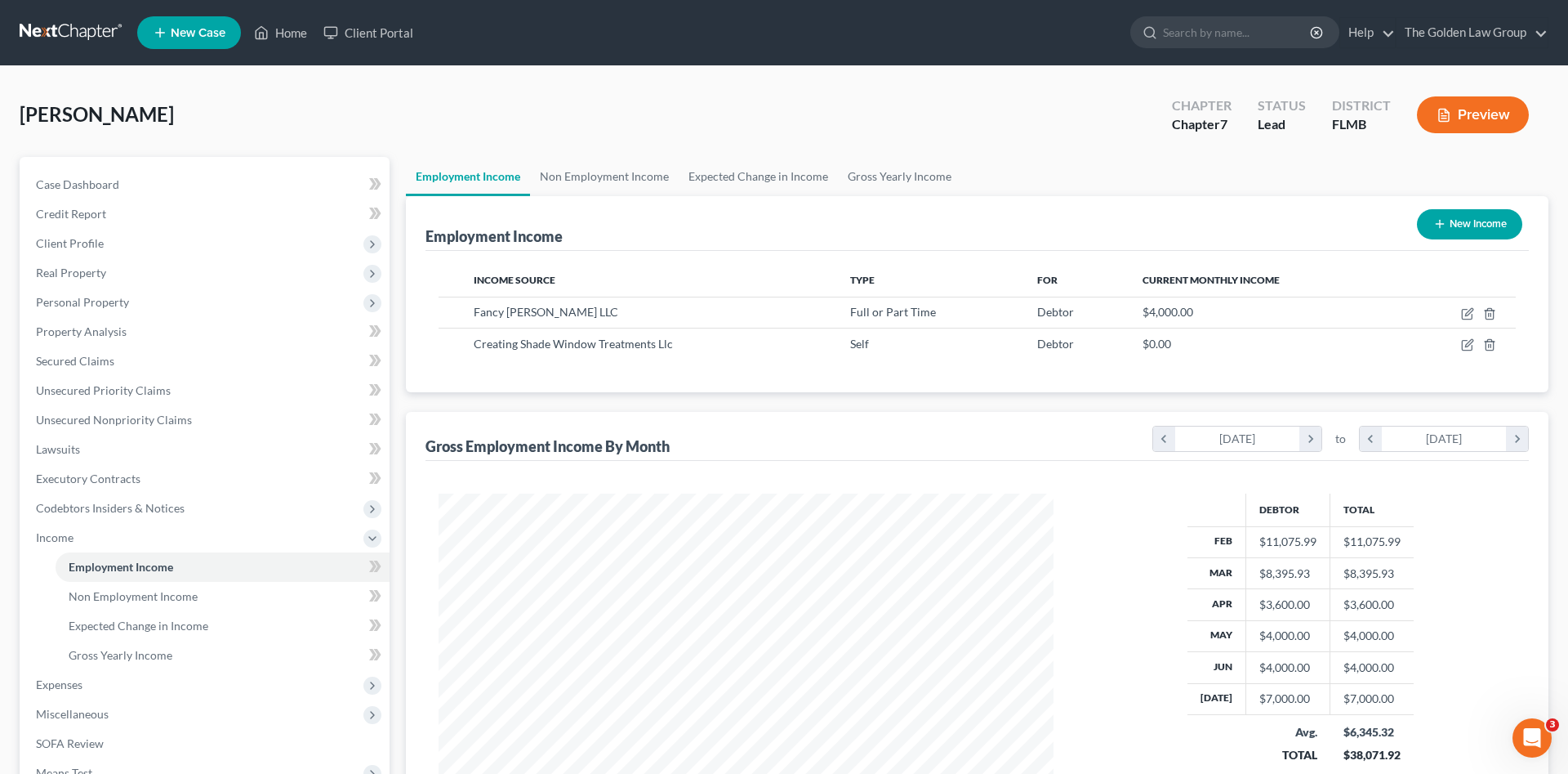
scroll to position [816570, 816149]
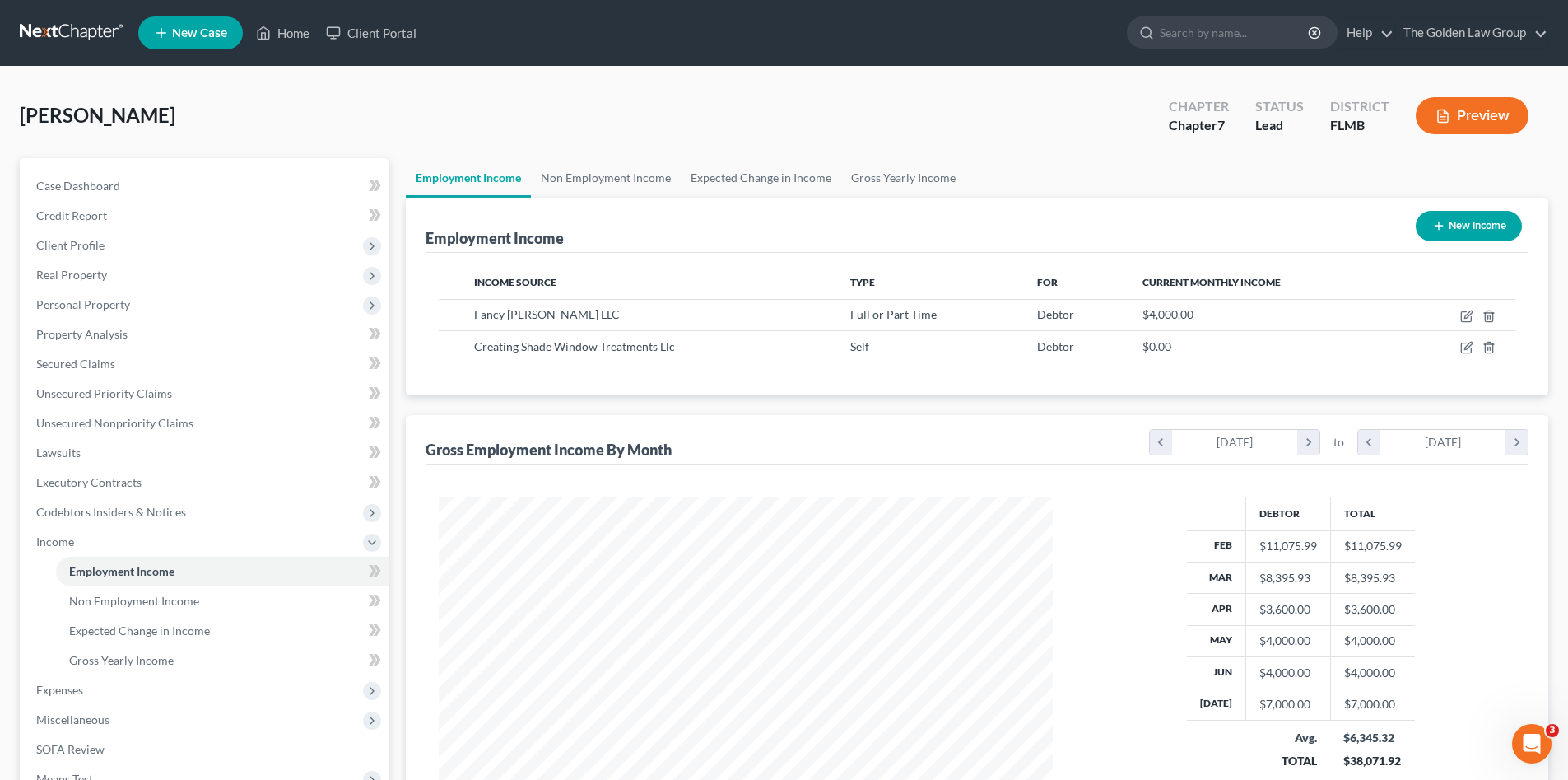
click at [514, 84] on div "[PERSON_NAME] Upgraded Chapter Chapter 7 Status Lead District FLMB Preview Peti…" at bounding box center [784, 515] width 1568 height 897
click at [1469, 346] on icon "button" at bounding box center [1466, 347] width 13 height 13
select select "1"
select select "9"
select select "0"
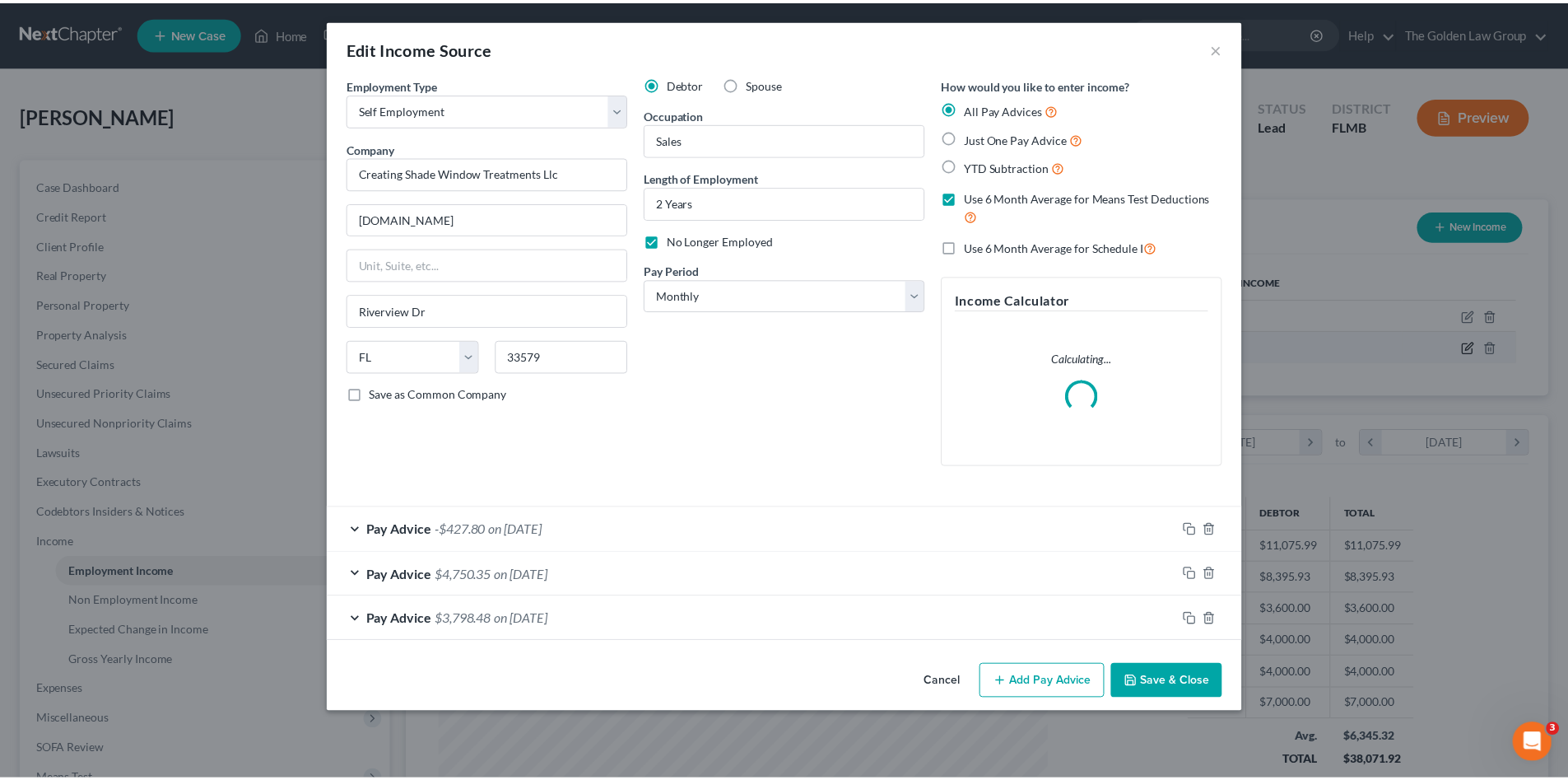
scroll to position [309, 653]
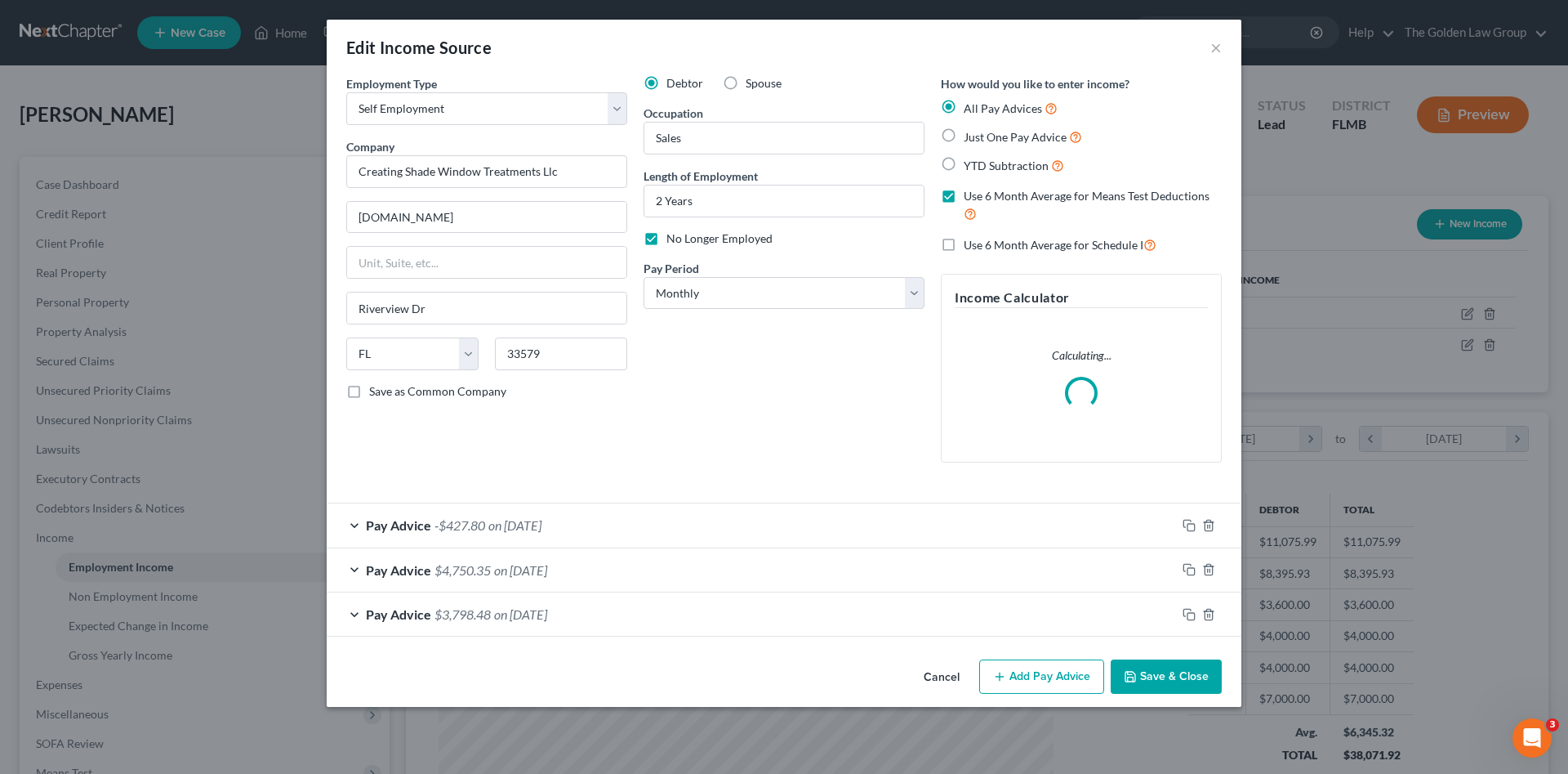
click at [738, 405] on div "Debtor Spouse Occupation Sales Length of Employment 2 Years No Longer Employed …" at bounding box center [784, 275] width 297 height 401
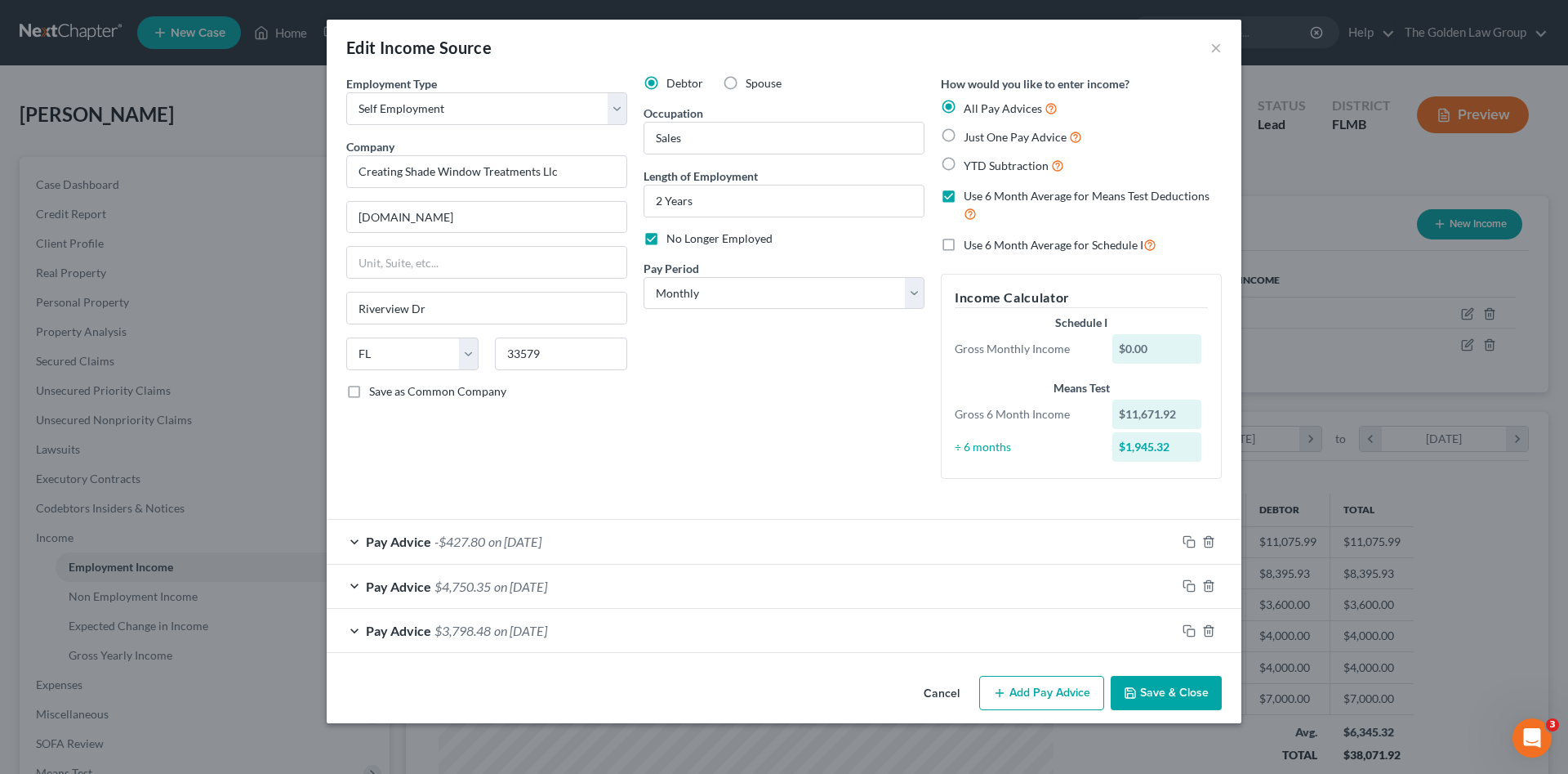
click at [797, 415] on div "Debtor Spouse Occupation Sales Length of Employment 2 Years No Longer Employed …" at bounding box center [784, 283] width 297 height 416
click at [1159, 693] on button "Save & Close" at bounding box center [1166, 692] width 111 height 34
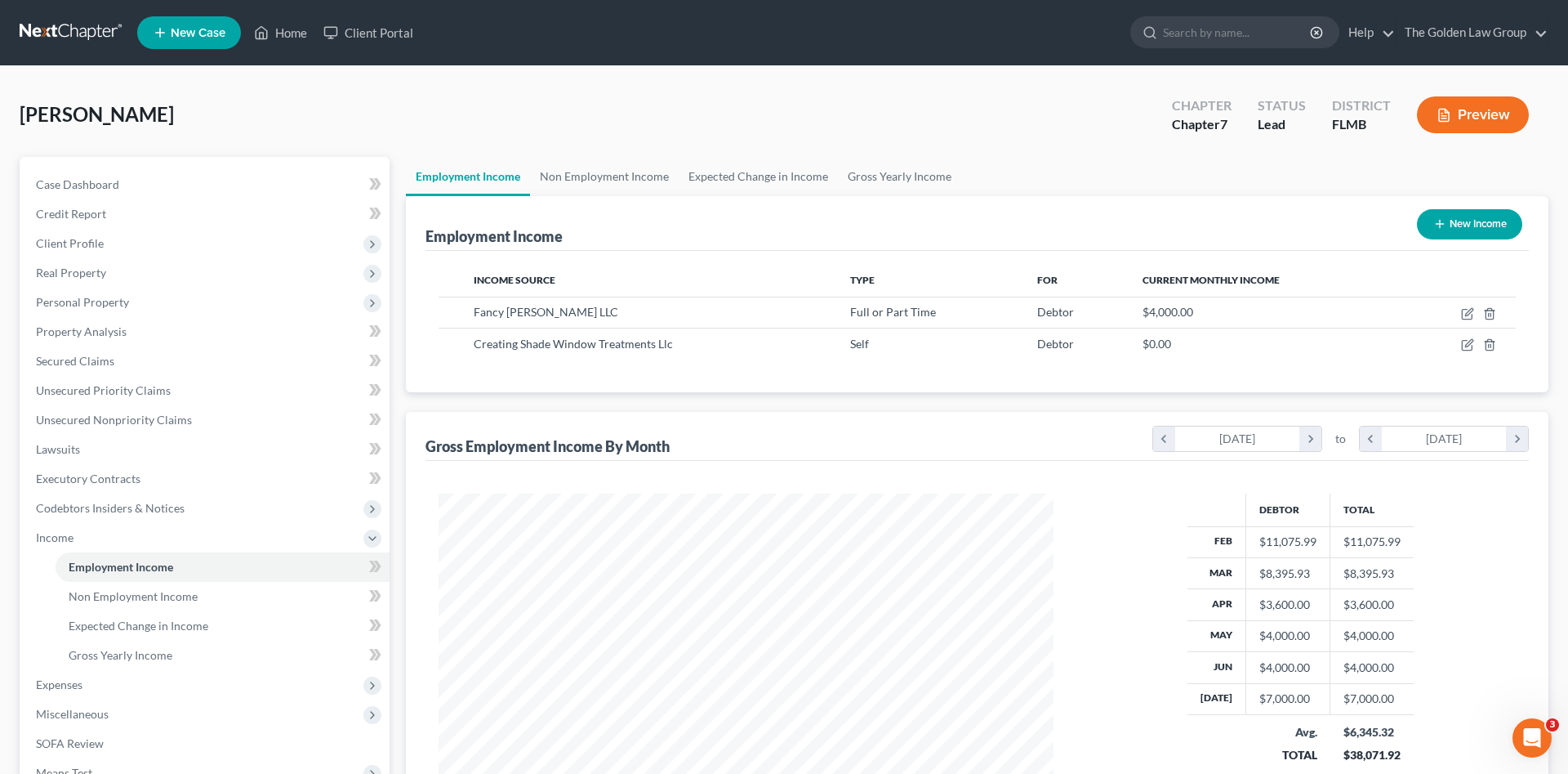
scroll to position [816570, 816149]
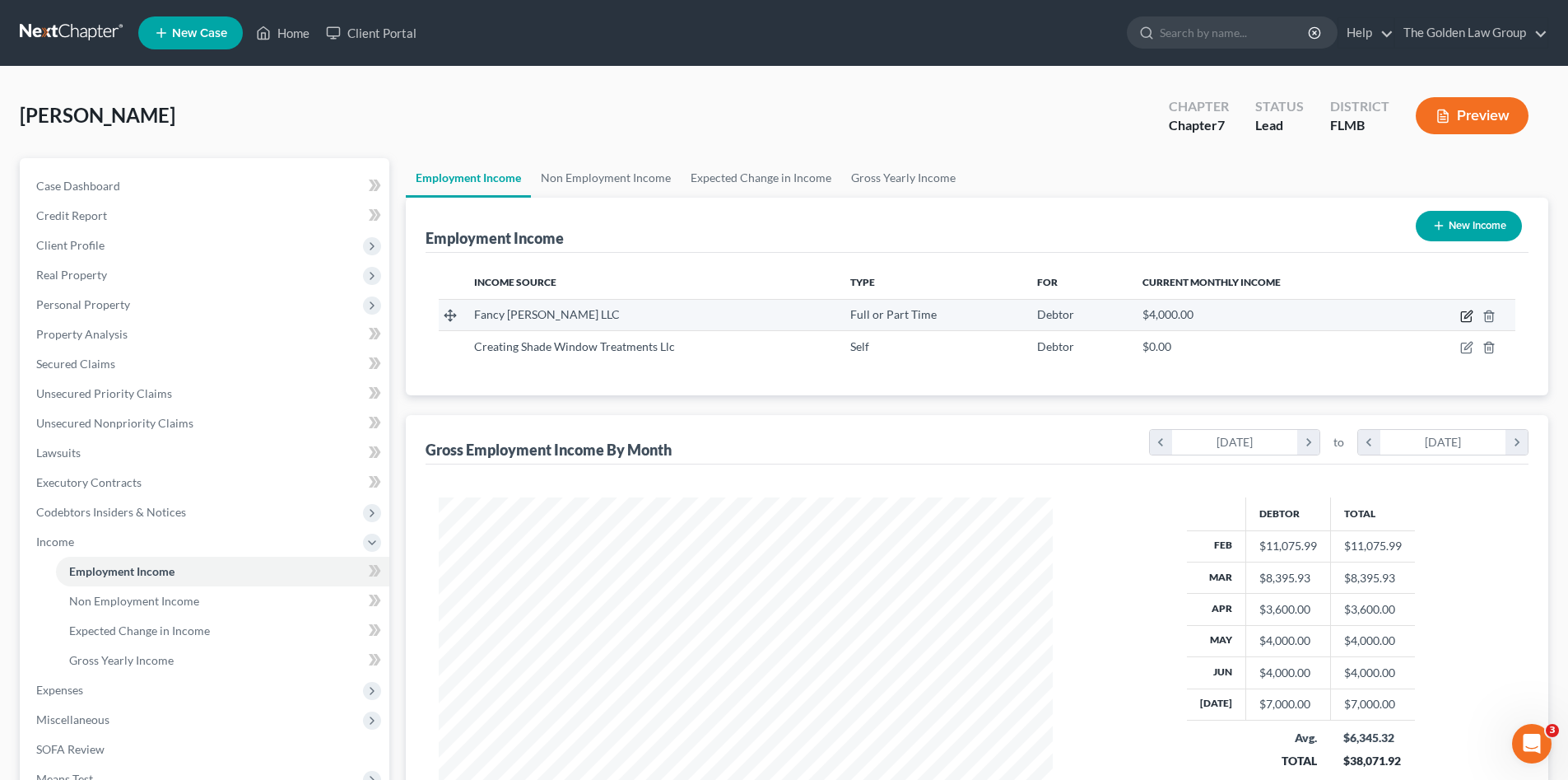
click at [1467, 315] on icon "button" at bounding box center [1468, 314] width 7 height 7
select select "0"
select select "9"
select select "1"
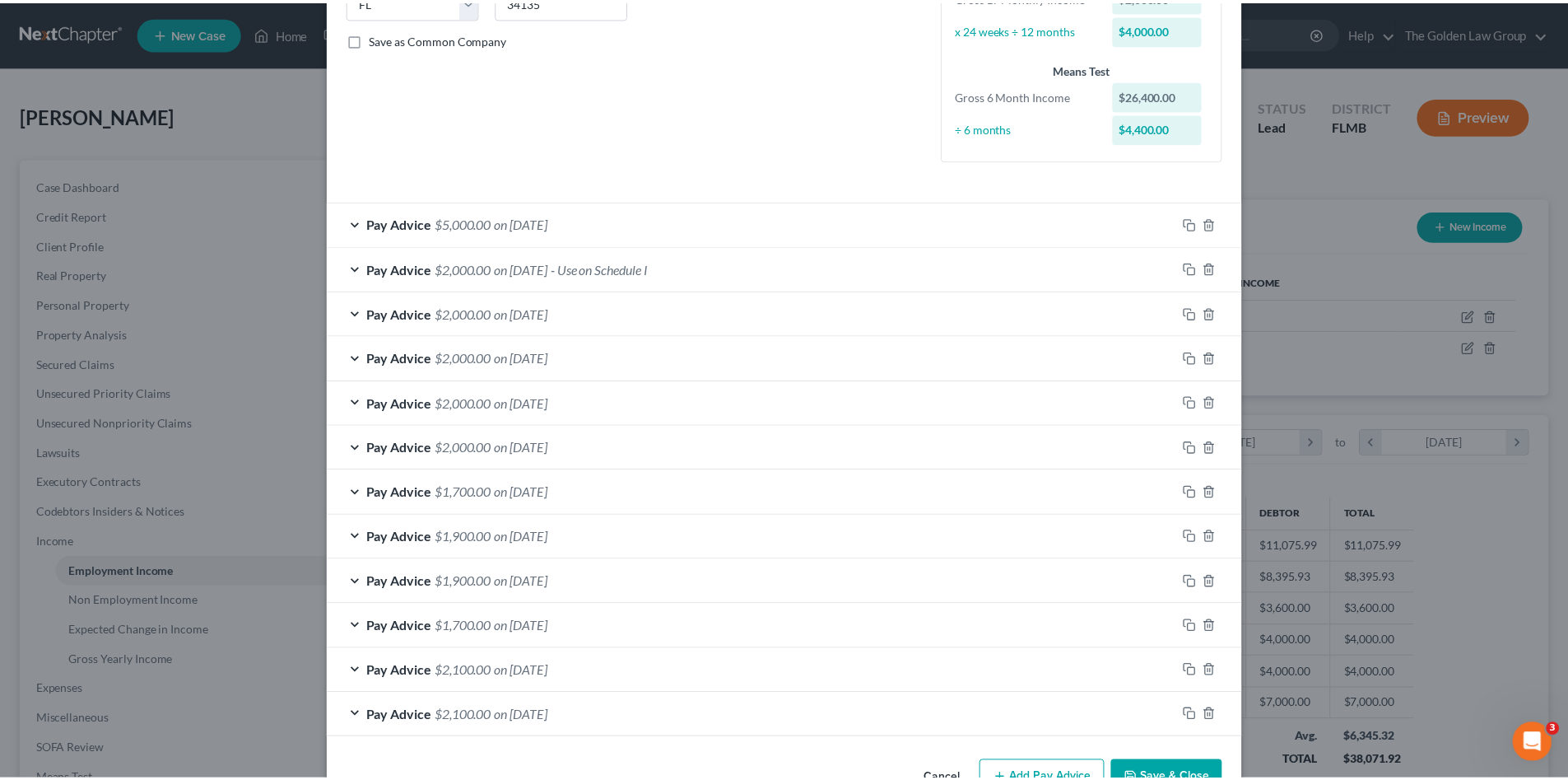
scroll to position [405, 0]
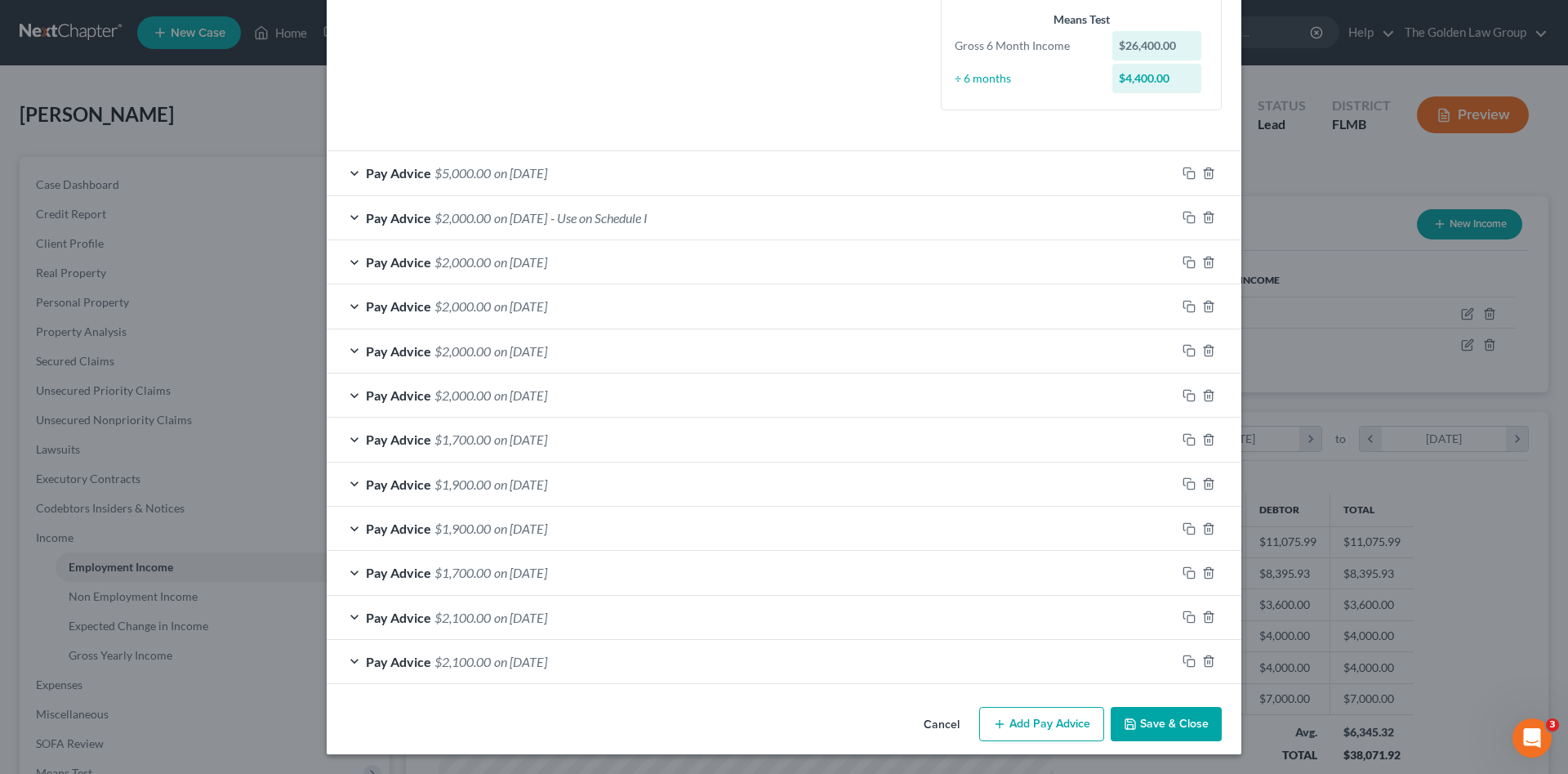
click at [933, 721] on button "Cancel" at bounding box center [941, 724] width 62 height 32
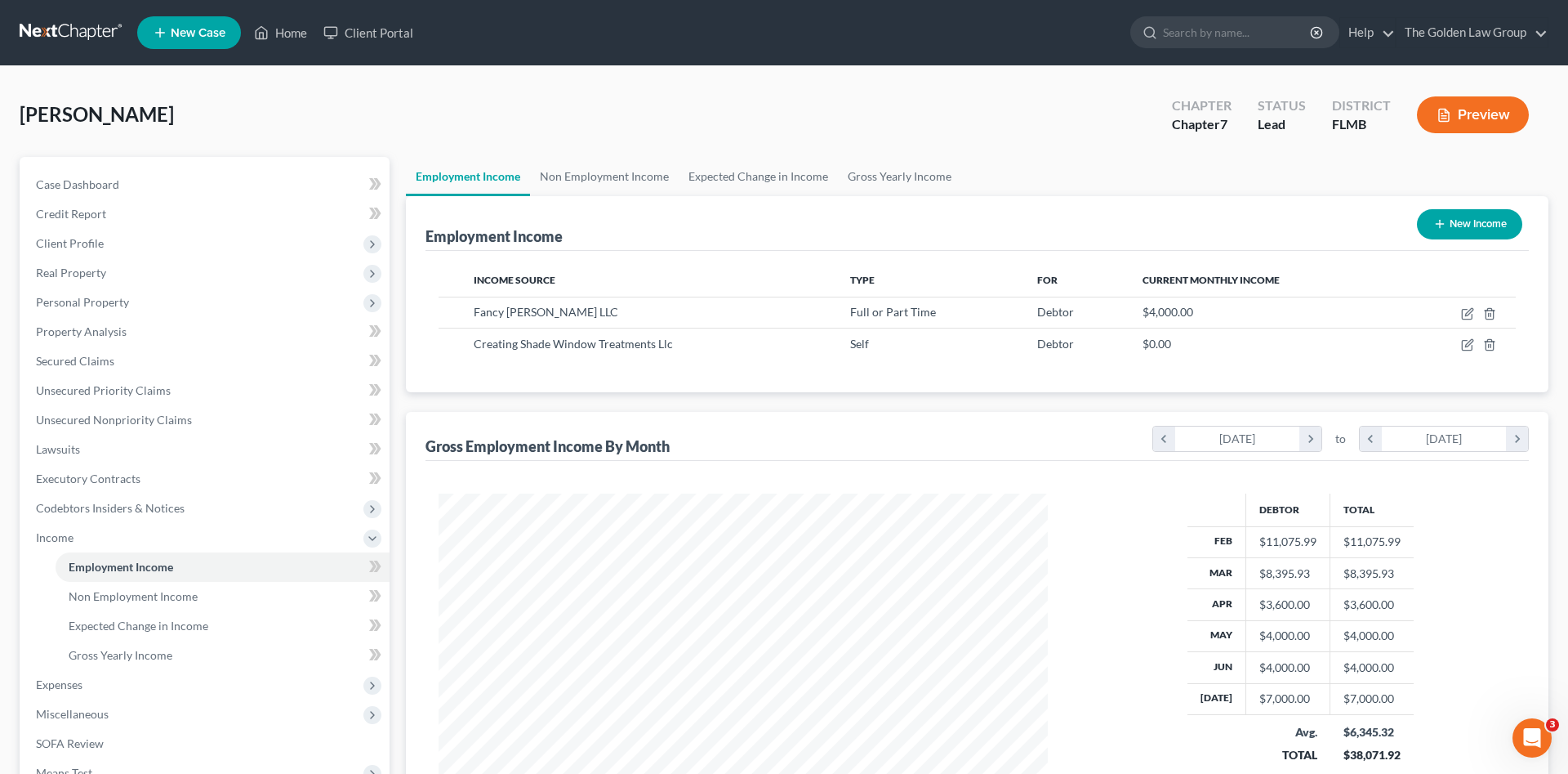
scroll to position [816570, 816149]
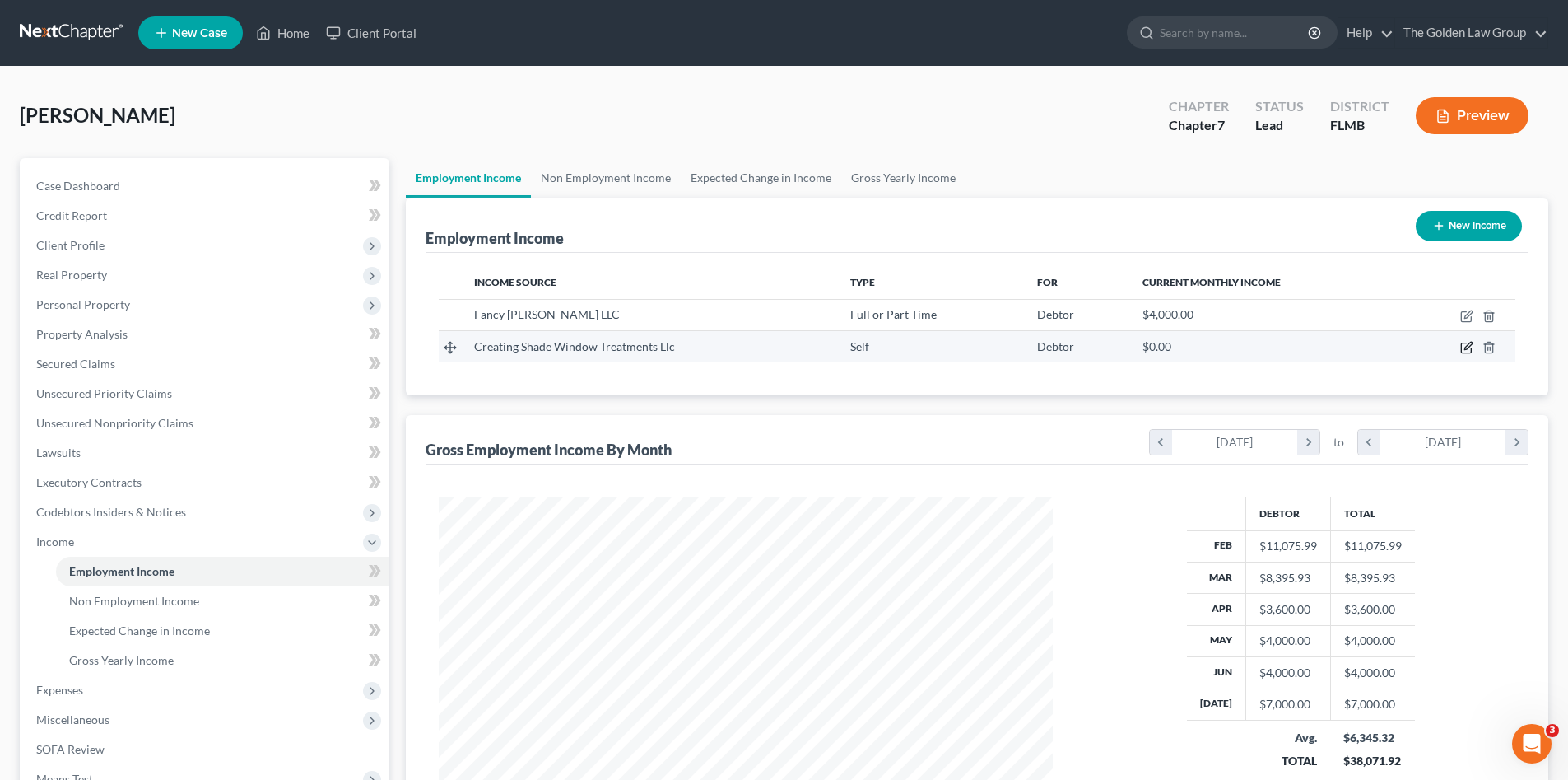
click at [1468, 348] on icon "button" at bounding box center [1468, 346] width 7 height 7
select select "1"
select select "9"
select select "0"
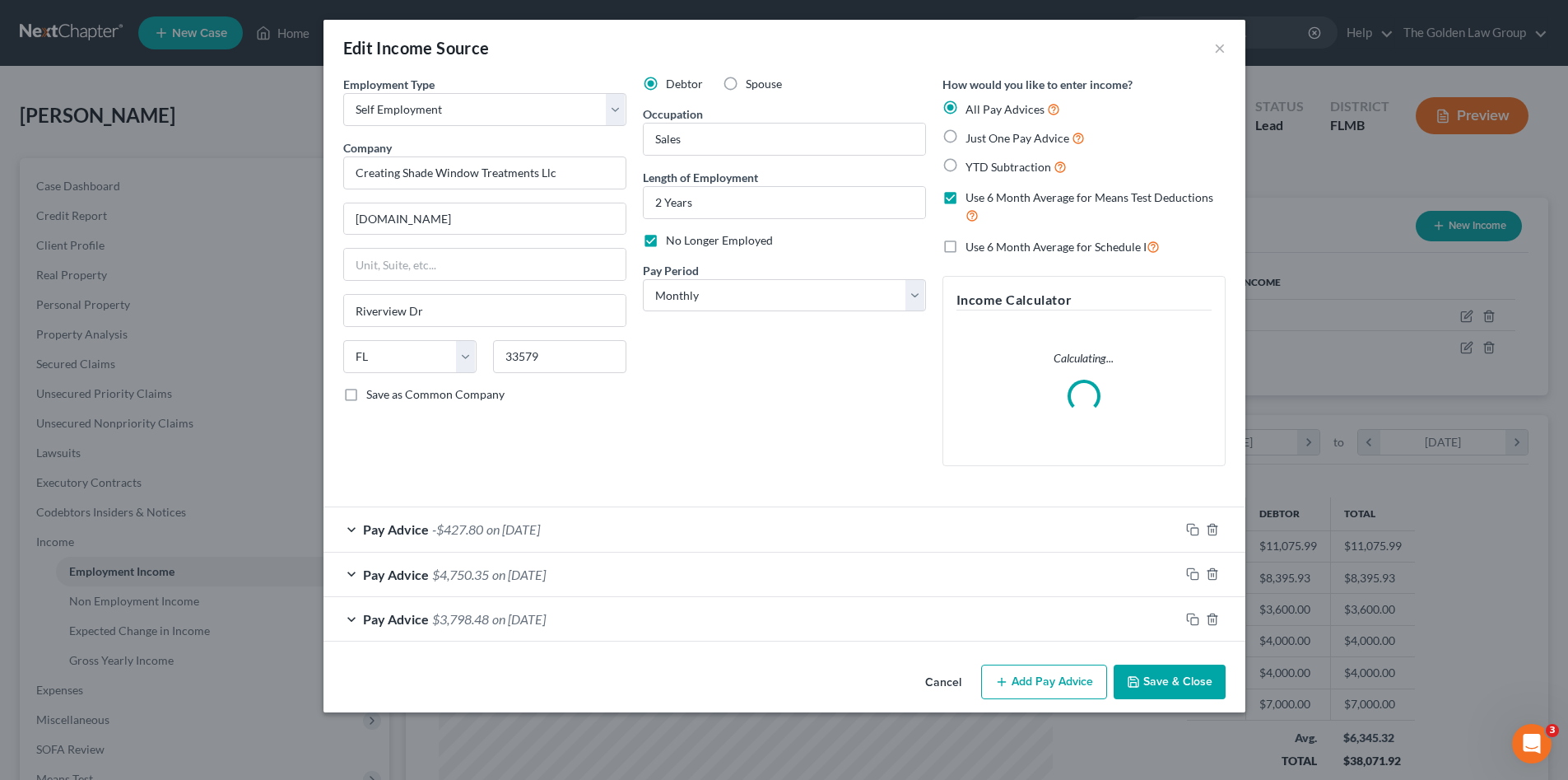
scroll to position [309, 653]
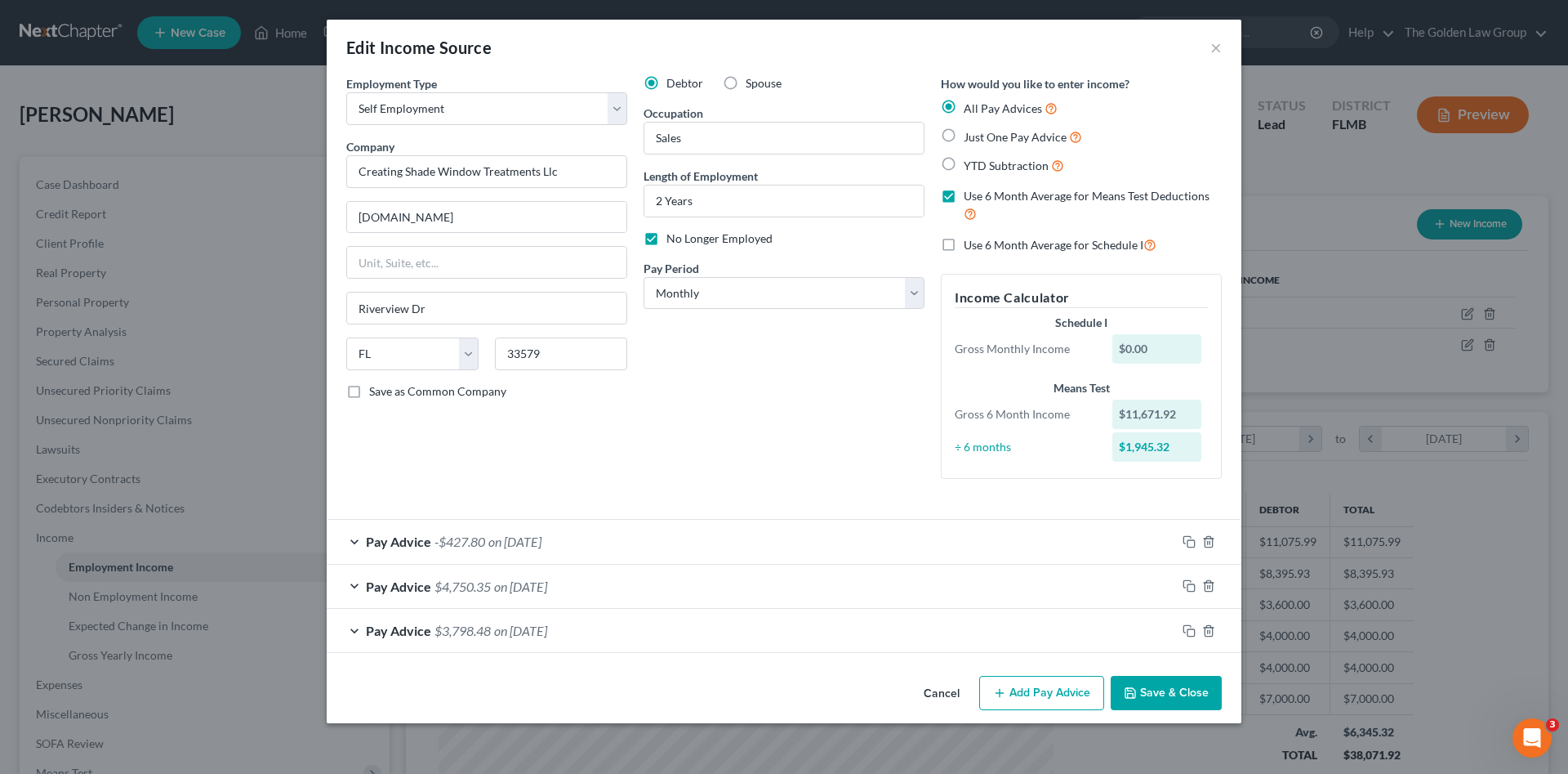
click at [940, 699] on button "Cancel" at bounding box center [941, 693] width 62 height 32
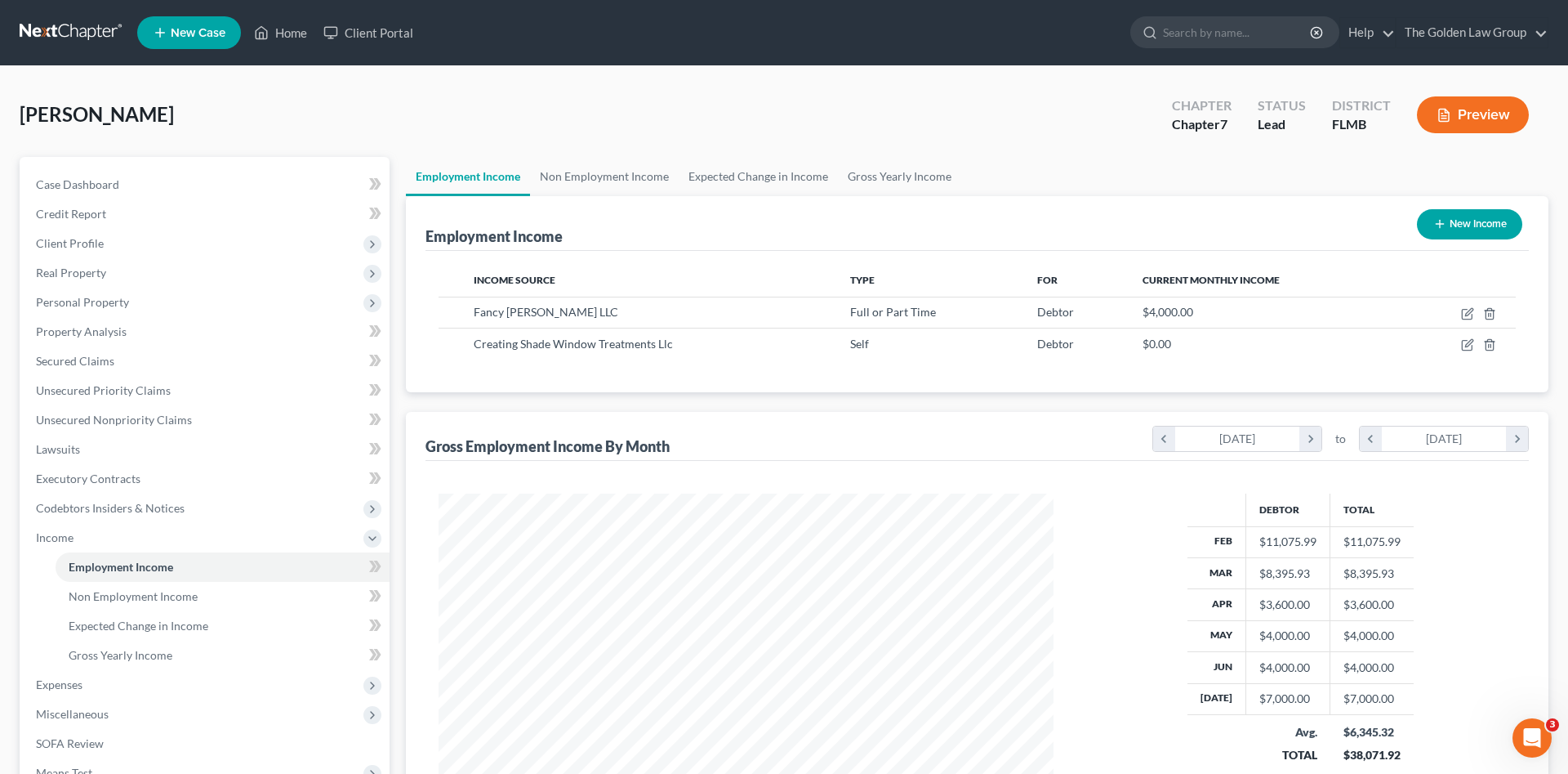
scroll to position [816570, 816149]
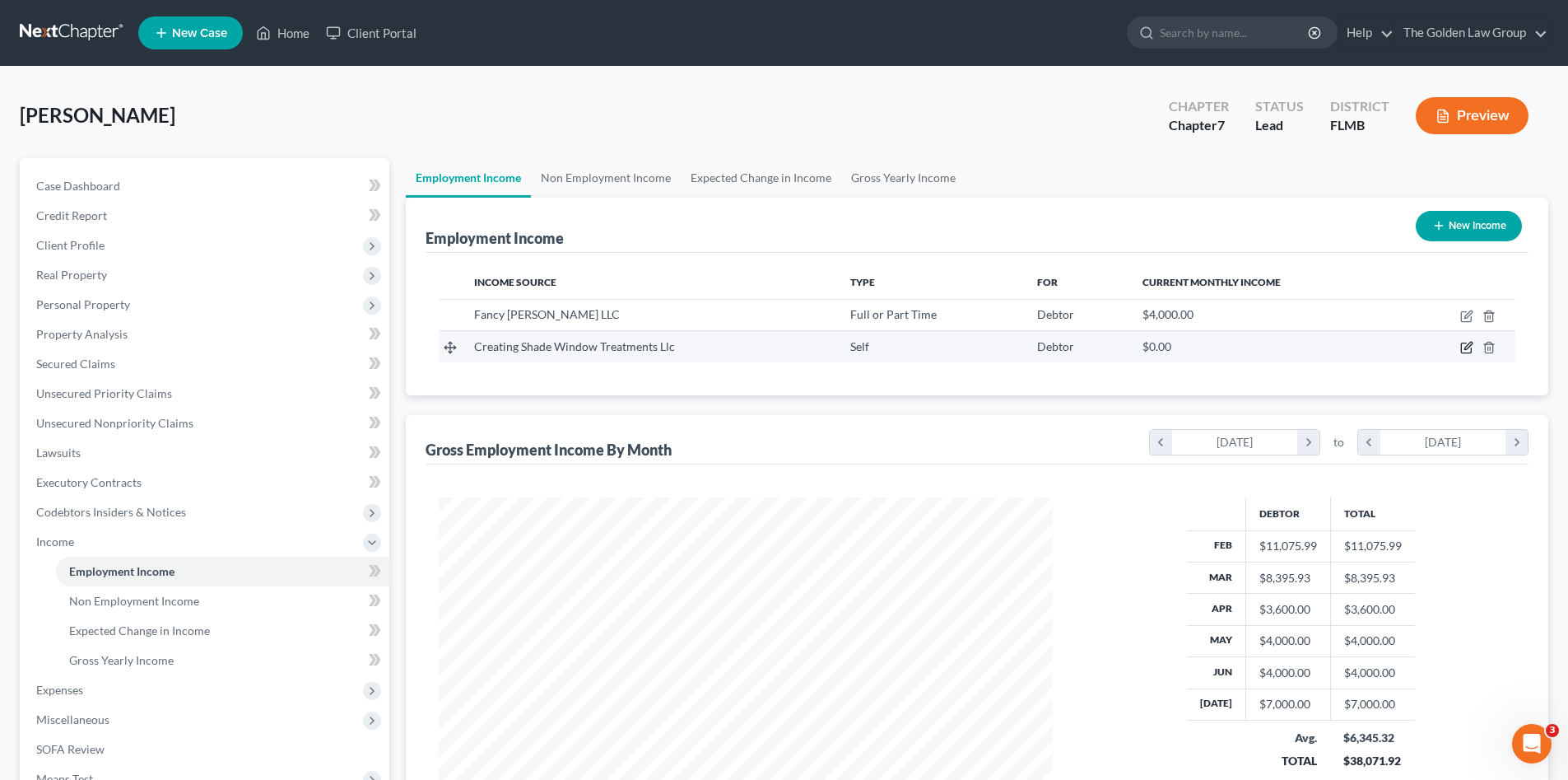
click at [1473, 349] on icon "button" at bounding box center [1466, 347] width 13 height 13
select select "1"
select select "9"
select select "0"
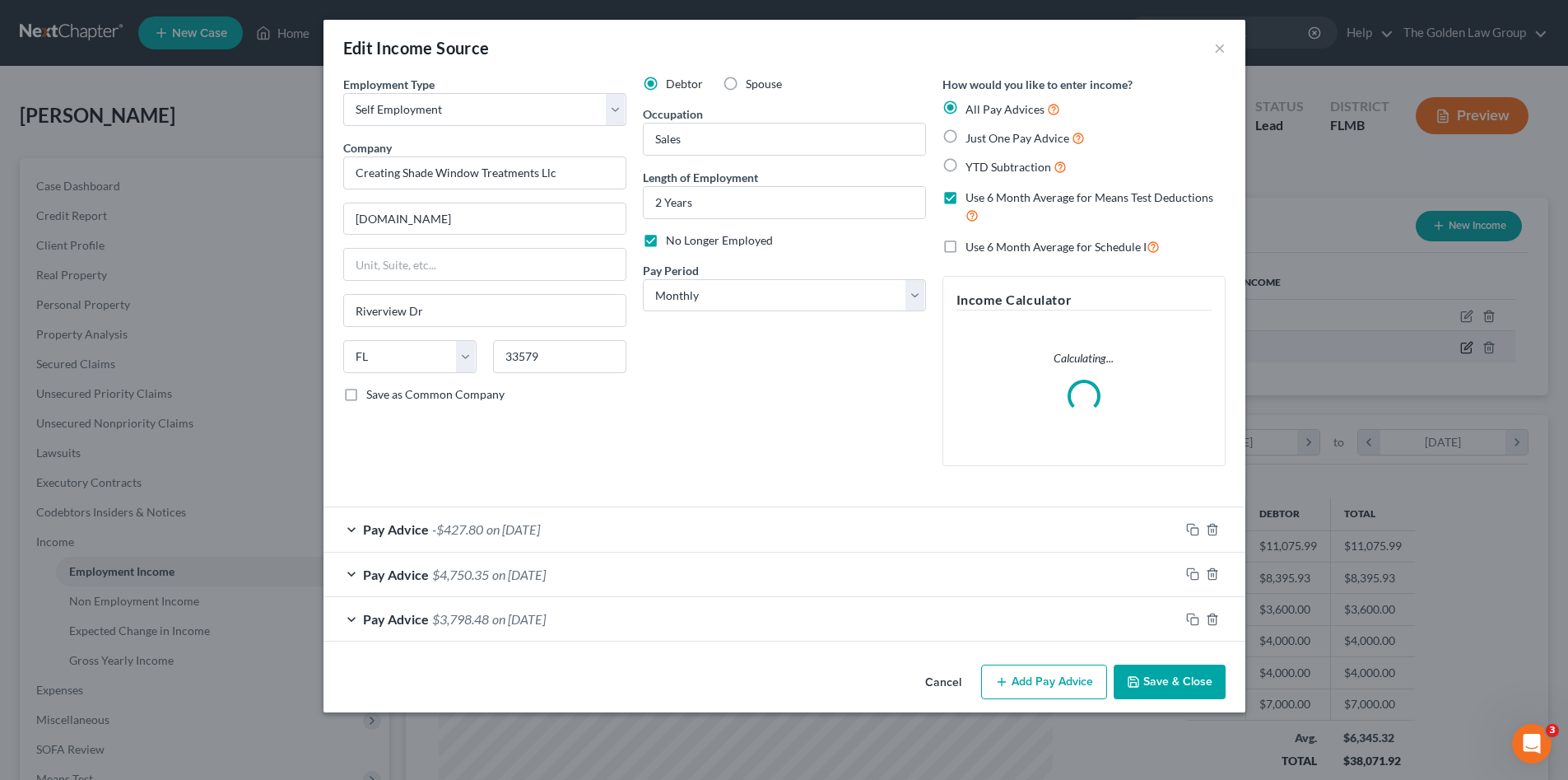
scroll to position [309, 653]
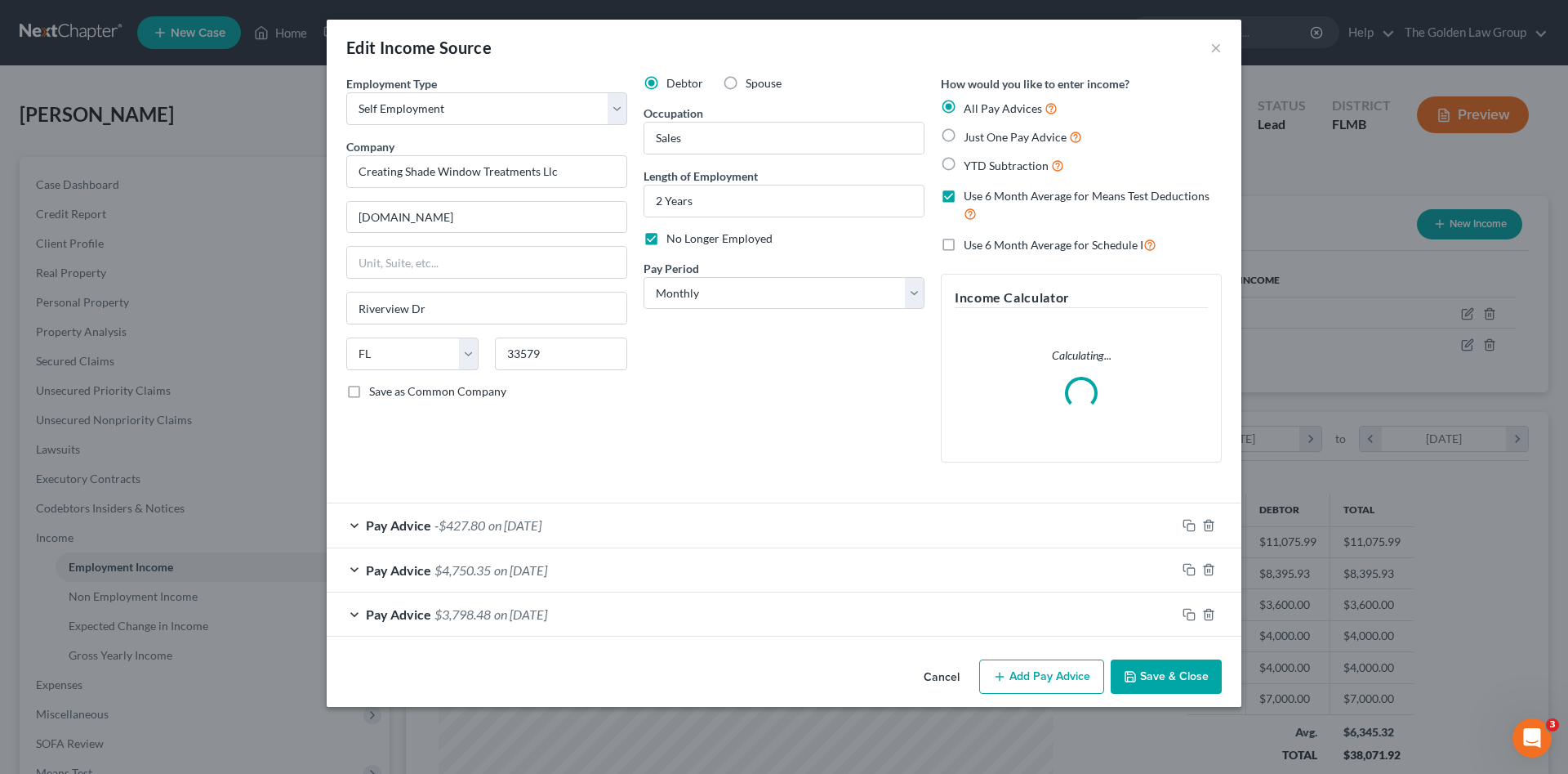
click at [932, 677] on button "Cancel" at bounding box center [941, 677] width 62 height 32
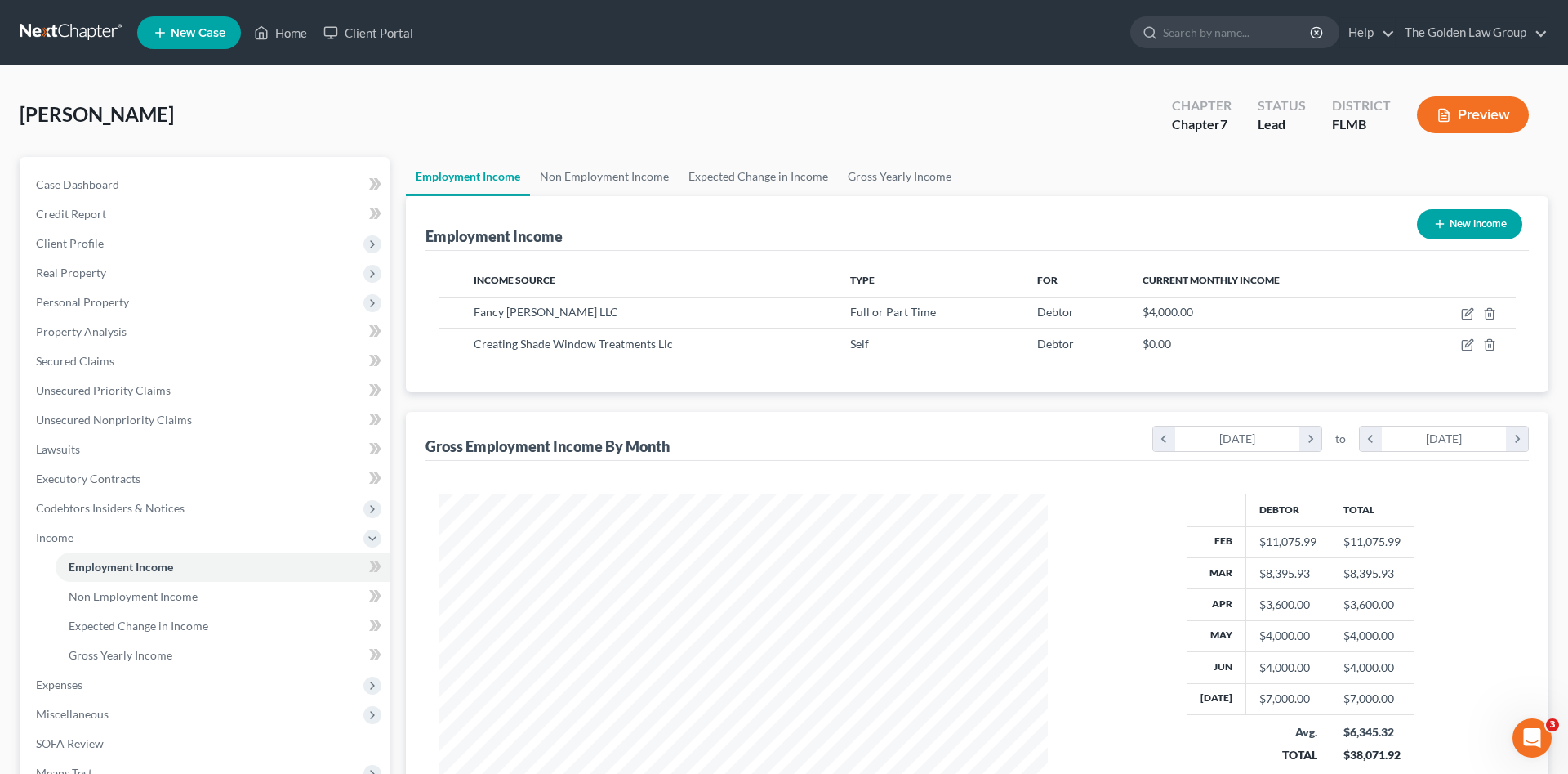
scroll to position [816570, 816149]
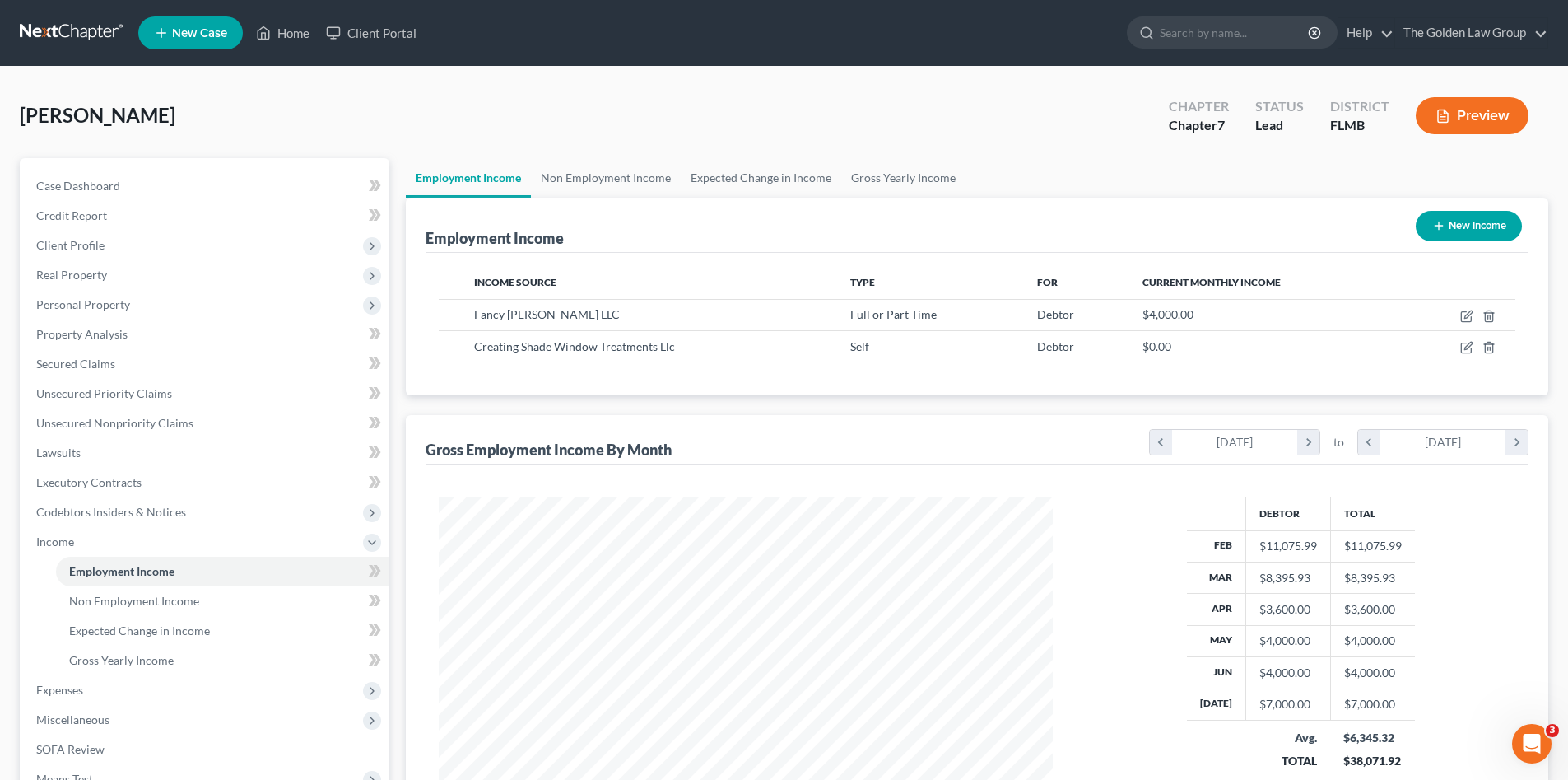
click at [676, 406] on div "Employment Income New Income Income Source Type For Current Monthly Income Fanc…" at bounding box center [976, 521] width 1142 height 647
click at [1464, 317] on icon "button" at bounding box center [1466, 315] width 13 height 13
select select "0"
select select "9"
select select "1"
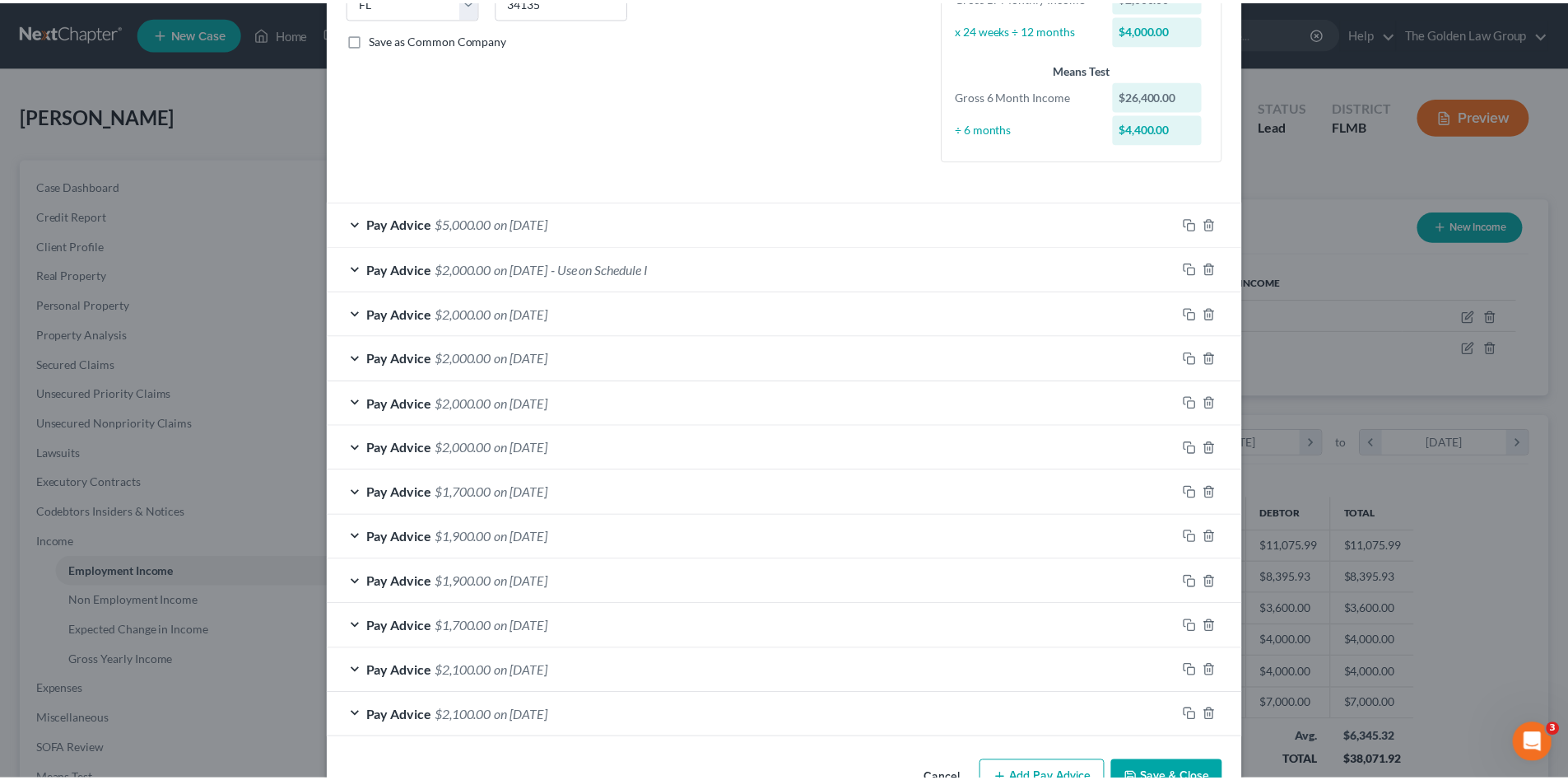
scroll to position [405, 0]
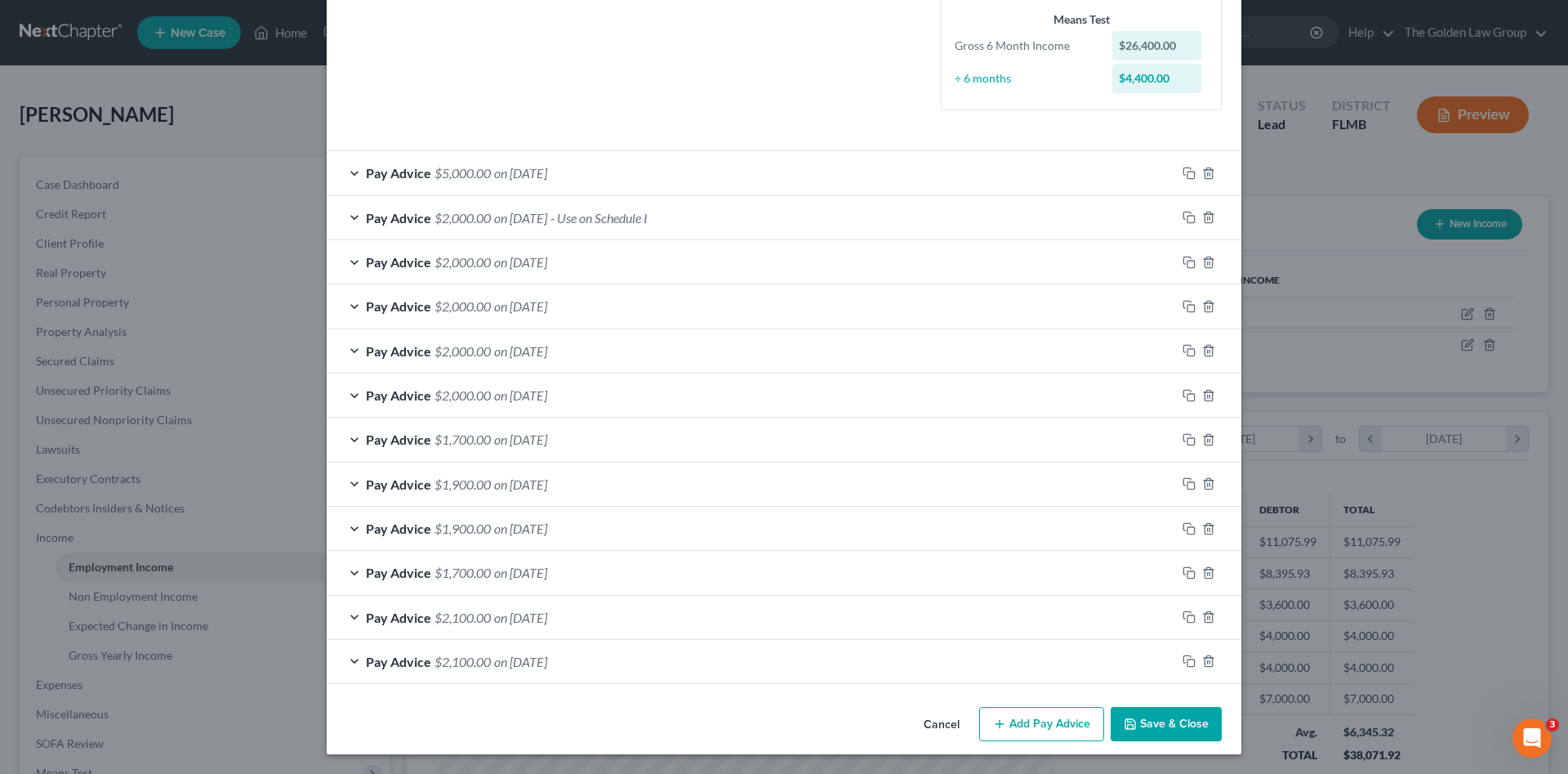
click at [931, 721] on button "Cancel" at bounding box center [941, 724] width 62 height 32
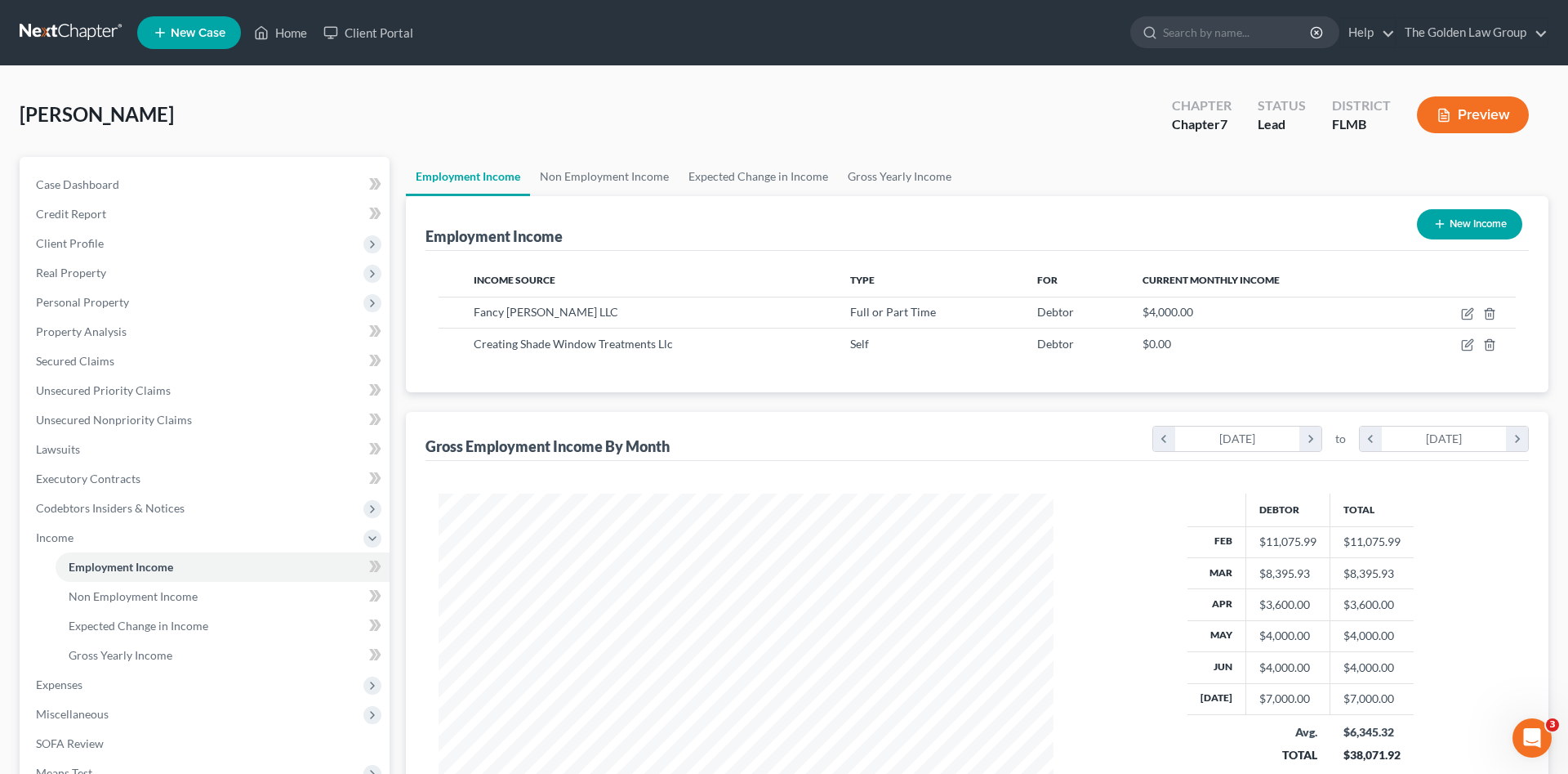
scroll to position [816570, 816149]
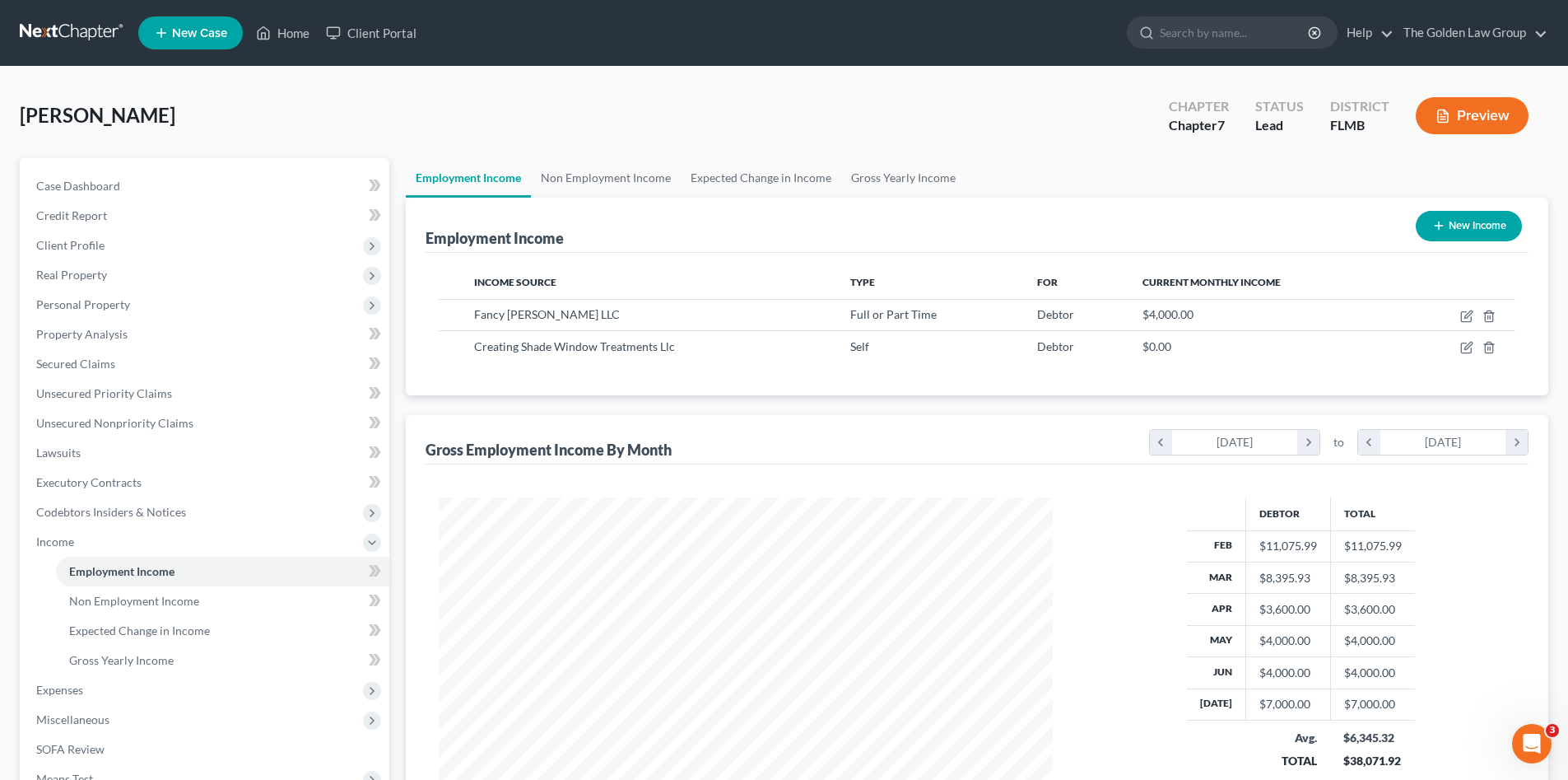
click at [526, 120] on div "[PERSON_NAME] Upgraded Chapter Chapter 7 Status Lead District FLMB Preview" at bounding box center [784, 122] width 1529 height 72
click at [501, 405] on div "Employment Income New Income Income Source Type For Current Monthly Income Fanc…" at bounding box center [976, 521] width 1142 height 647
click at [633, 72] on div "[PERSON_NAME] Upgraded Chapter Chapter 7 Status Lead District FLMB Preview Peti…" at bounding box center [784, 515] width 1568 height 897
click at [527, 94] on div "[PERSON_NAME] Upgraded Chapter Chapter 7 Status Lead District FLMB Preview" at bounding box center [784, 122] width 1529 height 72
click at [1463, 347] on icon "button" at bounding box center [1466, 347] width 13 height 13
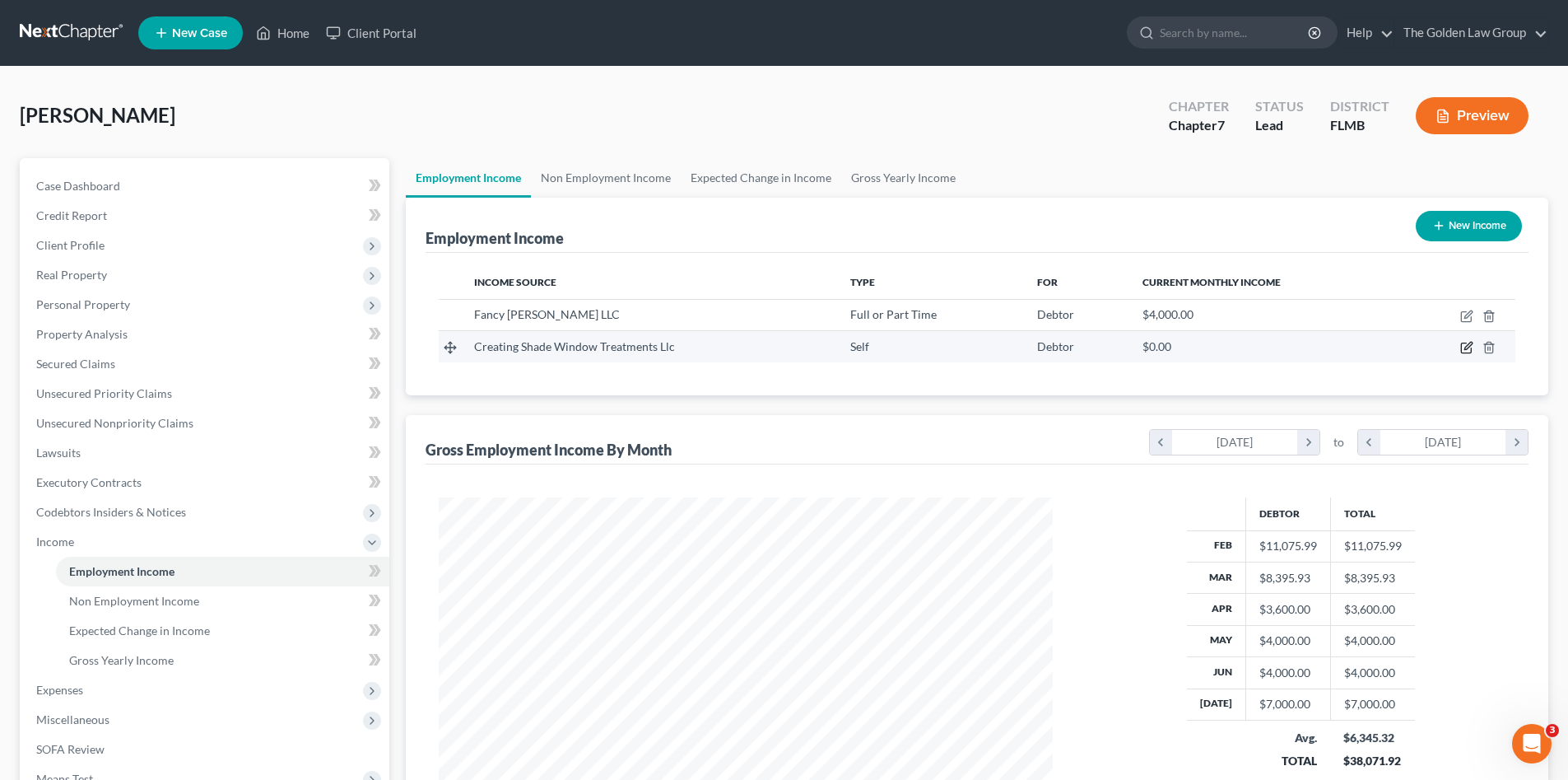
select select "1"
select select "9"
select select "0"
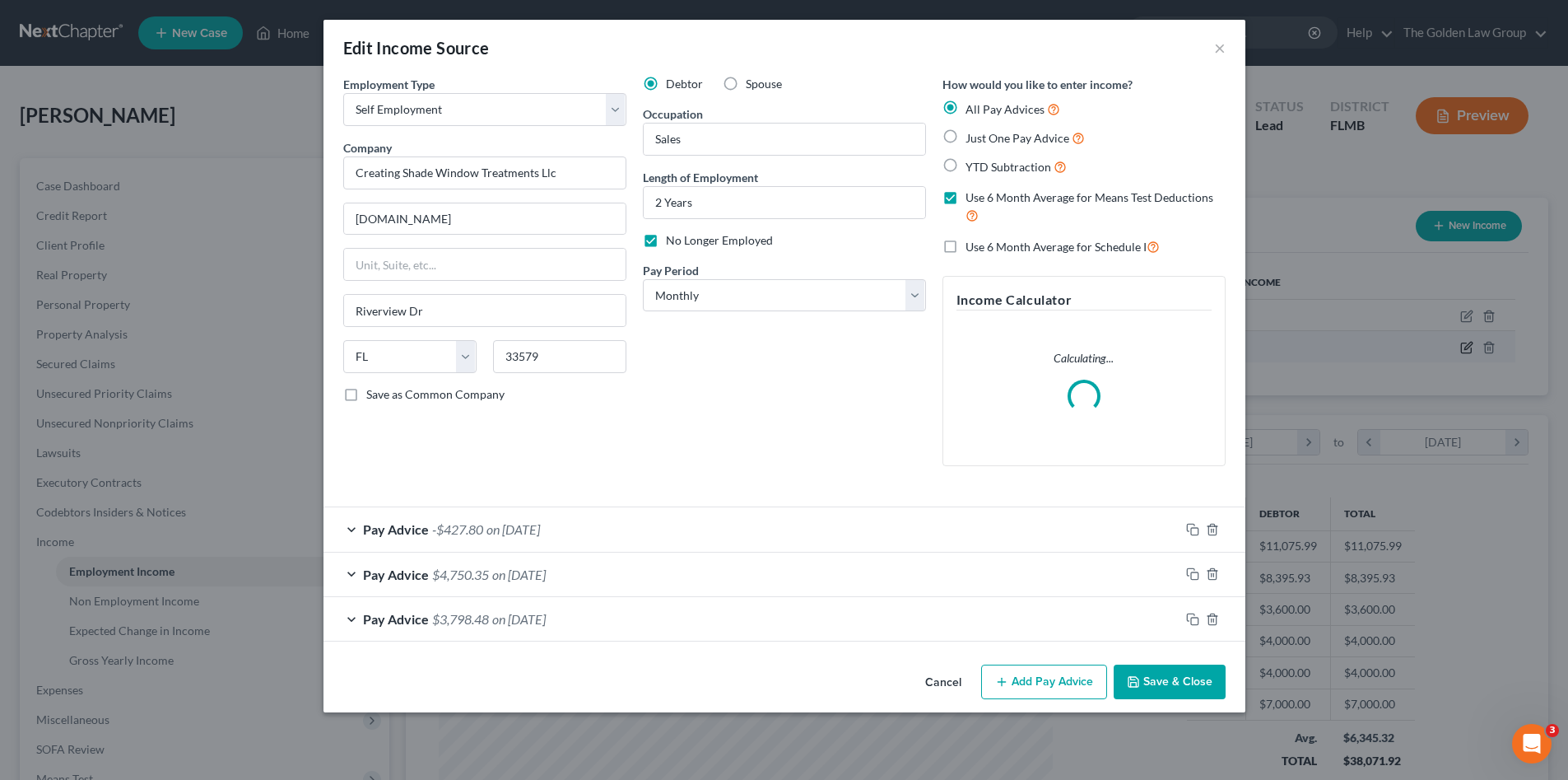
scroll to position [309, 653]
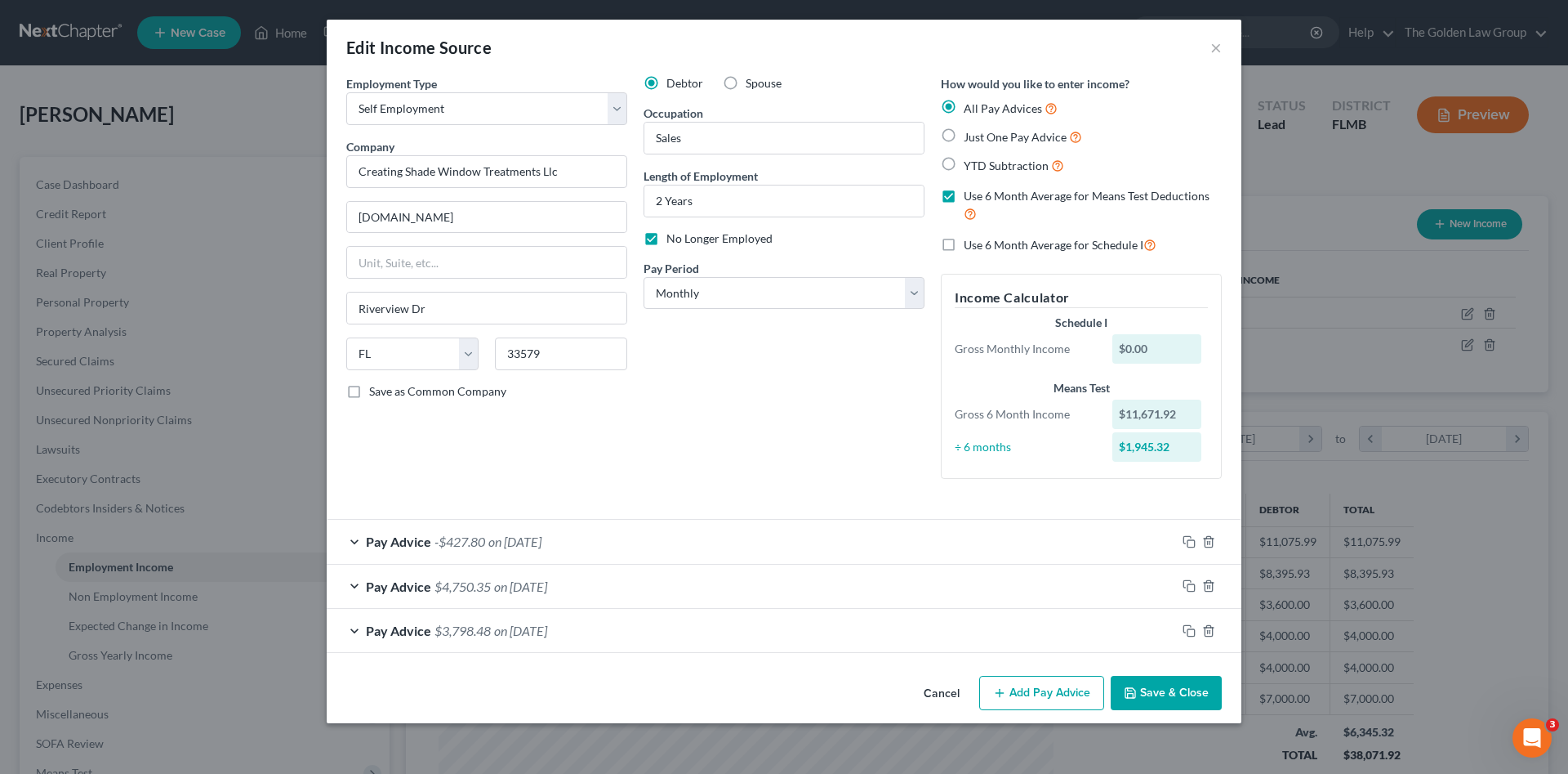
click at [940, 690] on button "Cancel" at bounding box center [941, 693] width 62 height 32
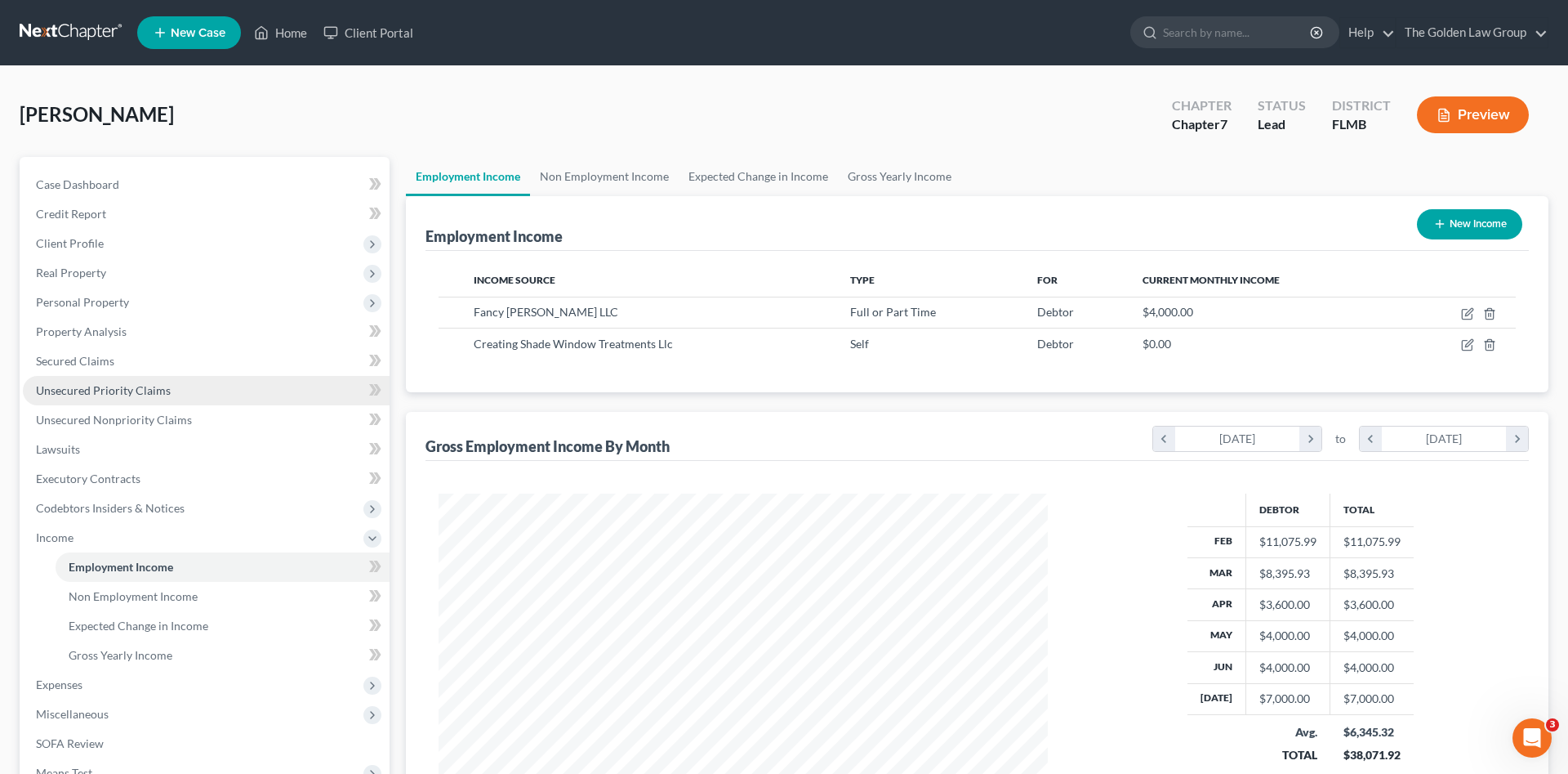
scroll to position [816570, 816149]
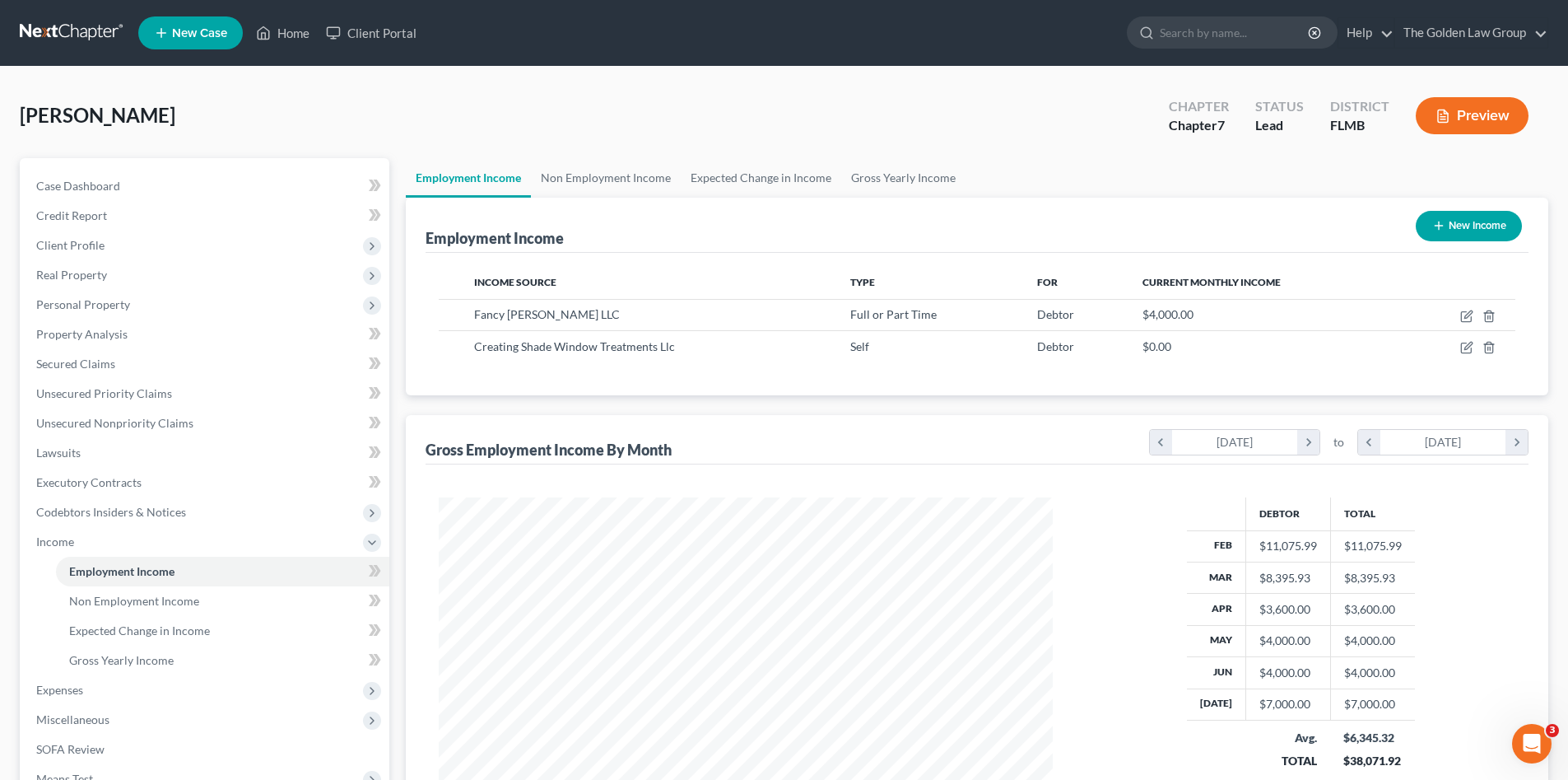
click at [545, 124] on div "[PERSON_NAME] Upgraded Chapter Chapter 7 Status Lead District FLMB Preview" at bounding box center [784, 122] width 1529 height 72
click at [1469, 344] on icon "button" at bounding box center [1466, 347] width 13 height 13
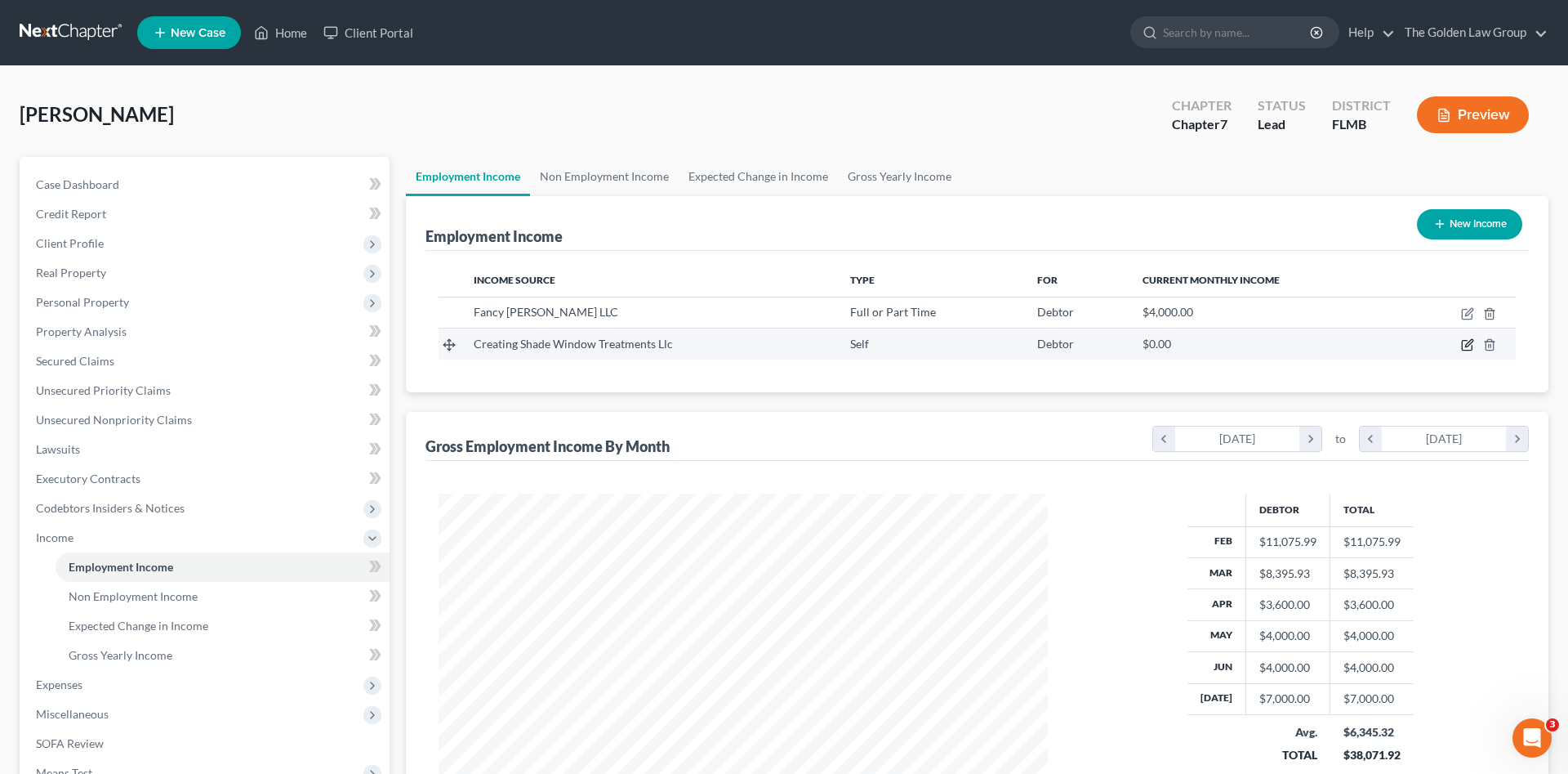
select select "1"
select select "9"
select select "0"
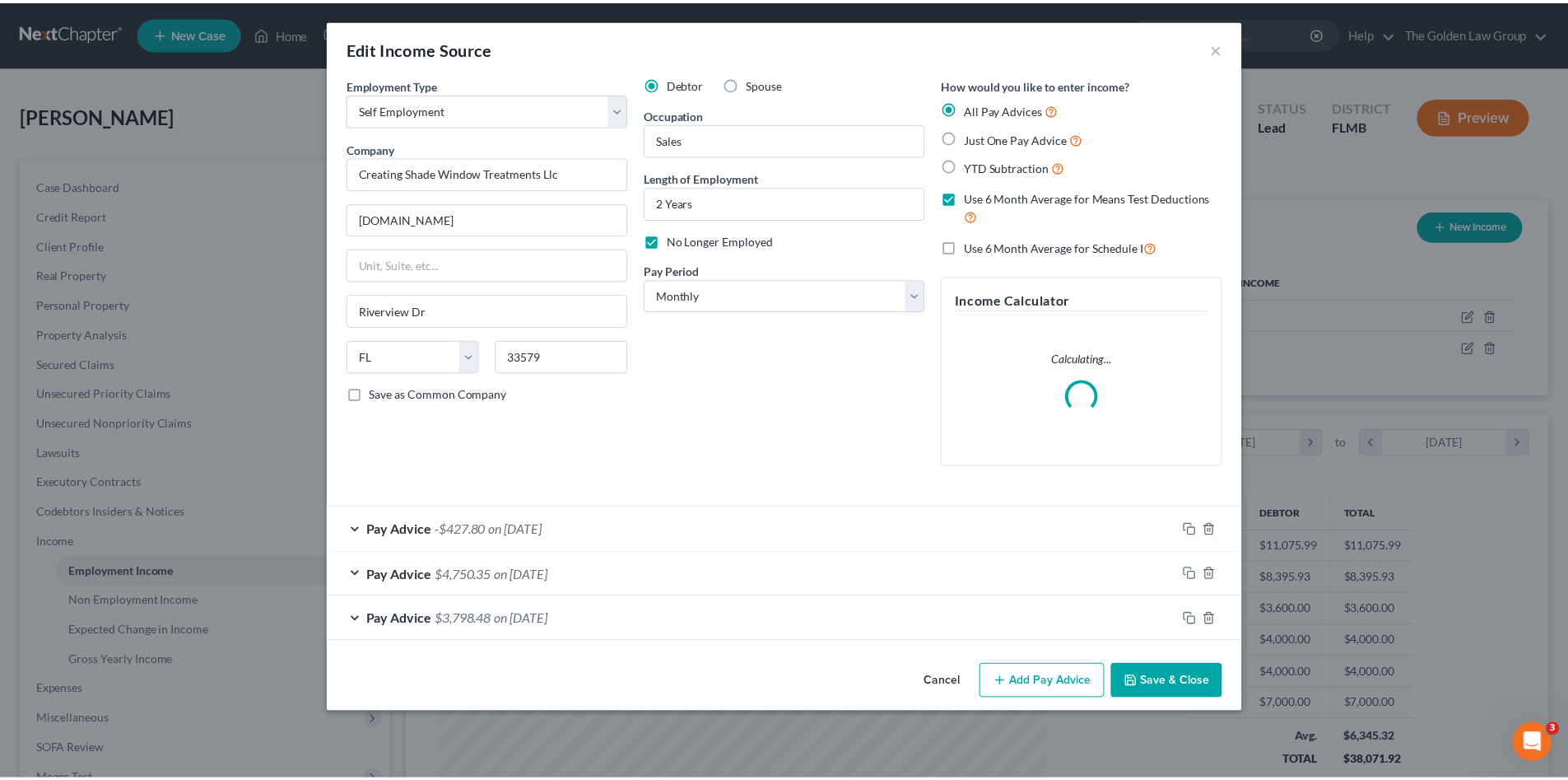
scroll to position [309, 653]
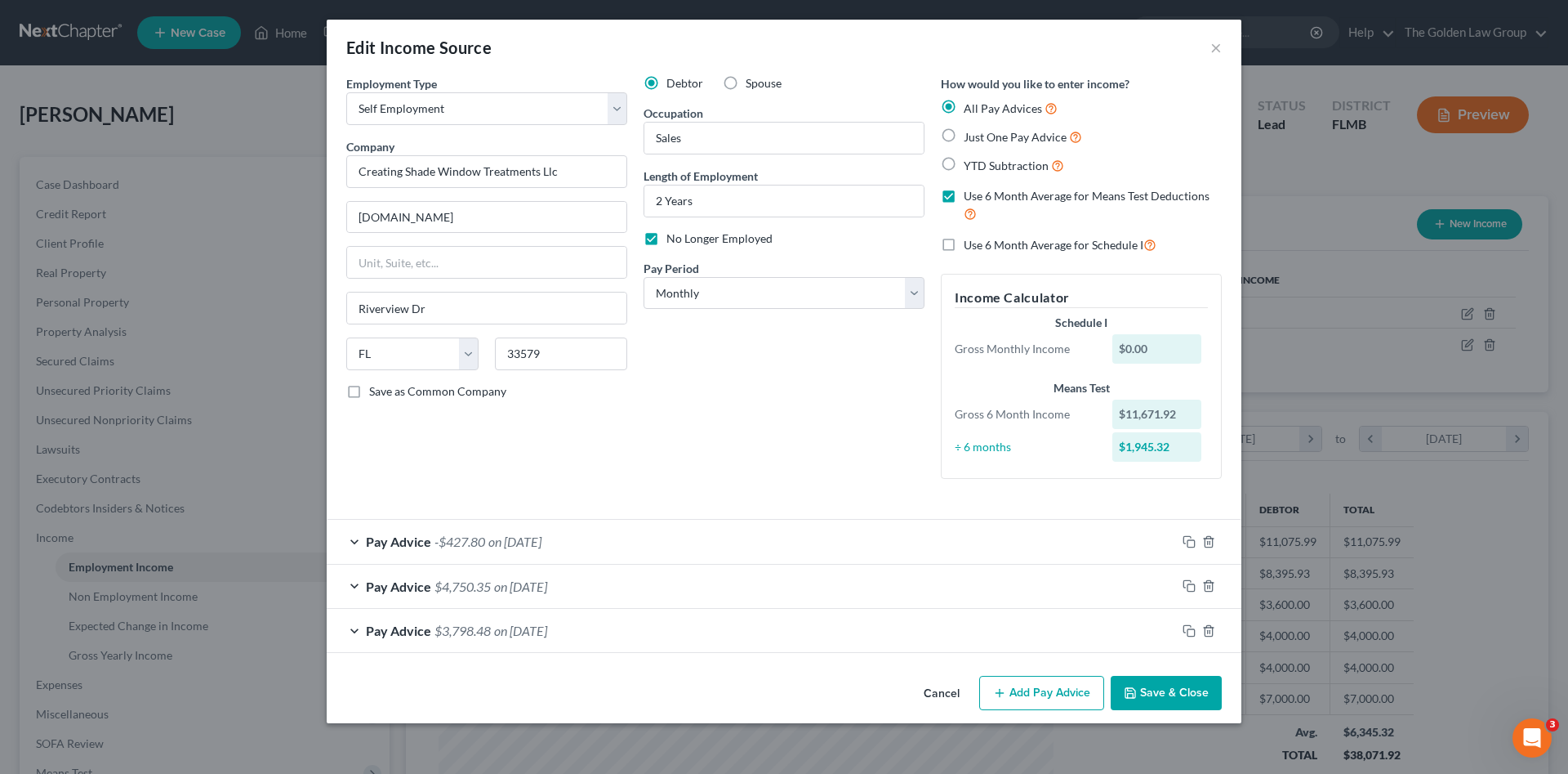
click at [939, 696] on button "Cancel" at bounding box center [941, 693] width 62 height 32
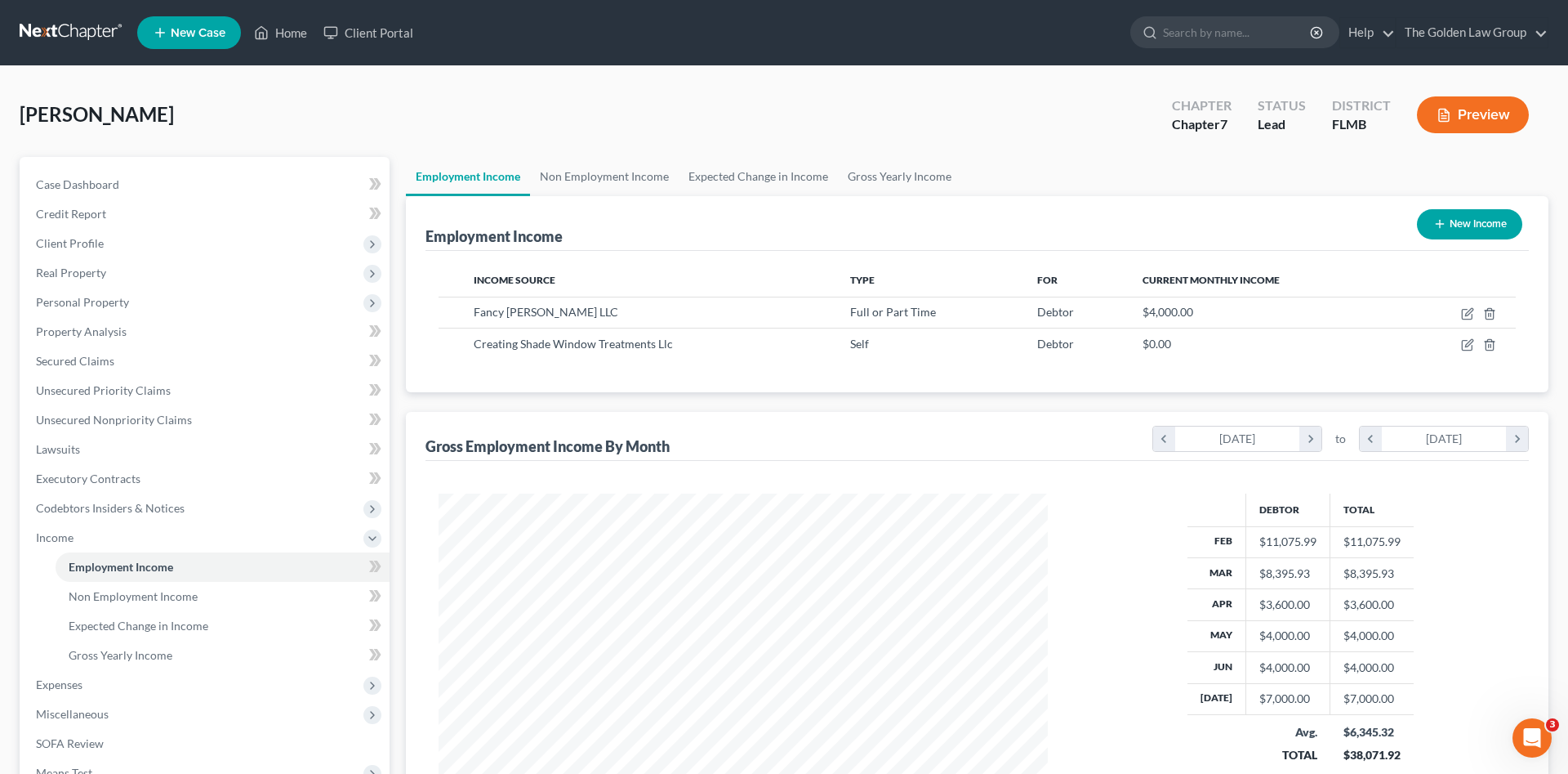
scroll to position [816570, 816149]
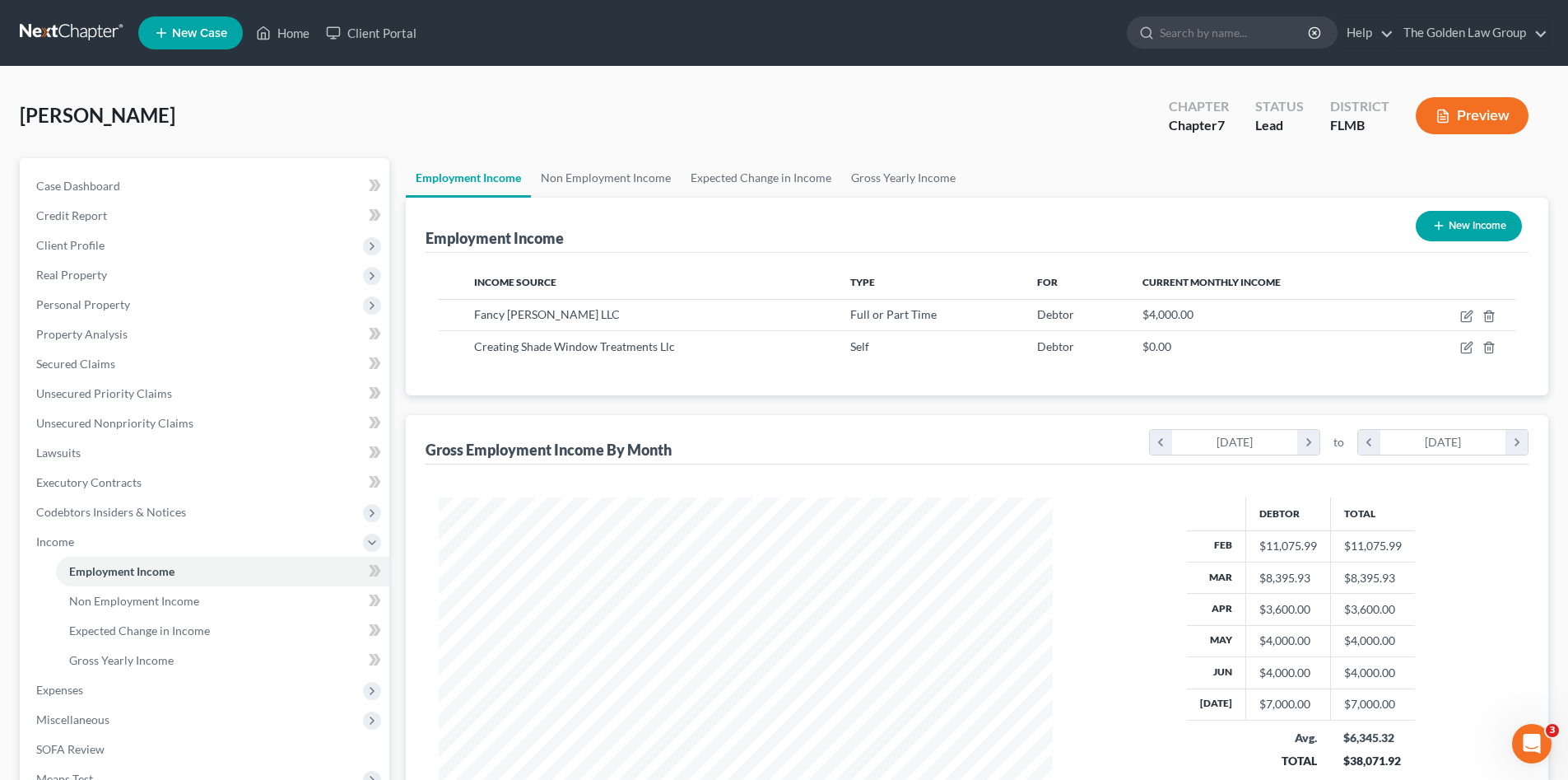
click at [889, 109] on div "[PERSON_NAME] Upgraded Chapter Chapter 7 Status Lead District FLMB Preview" at bounding box center [784, 122] width 1529 height 72
click at [667, 84] on div "[PERSON_NAME] Upgraded Chapter Chapter 7 Status Lead District FLMB Preview Peti…" at bounding box center [784, 515] width 1568 height 897
click at [1469, 348] on icon "button" at bounding box center [1466, 347] width 13 height 13
select select "1"
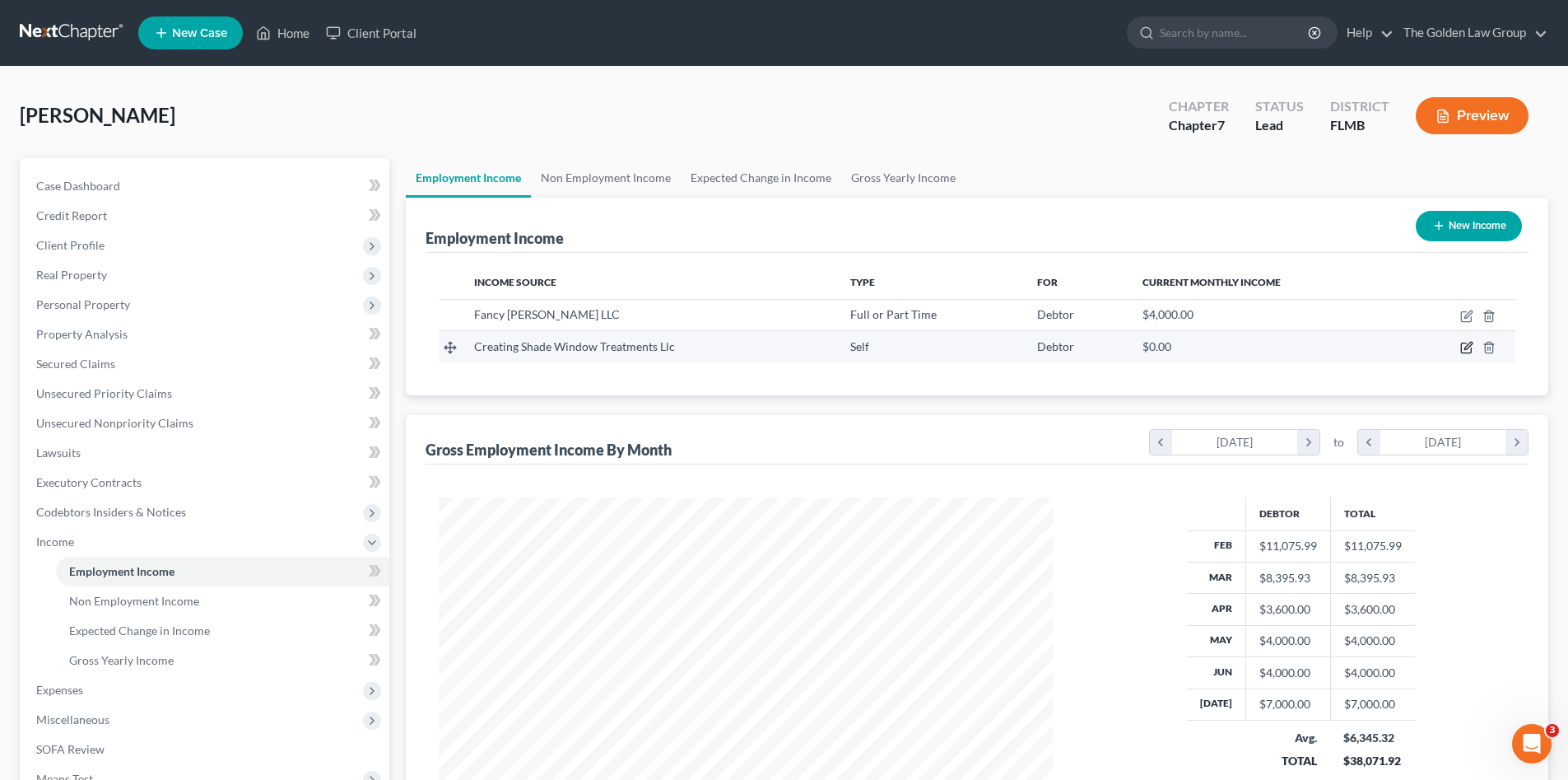
select select "9"
select select "0"
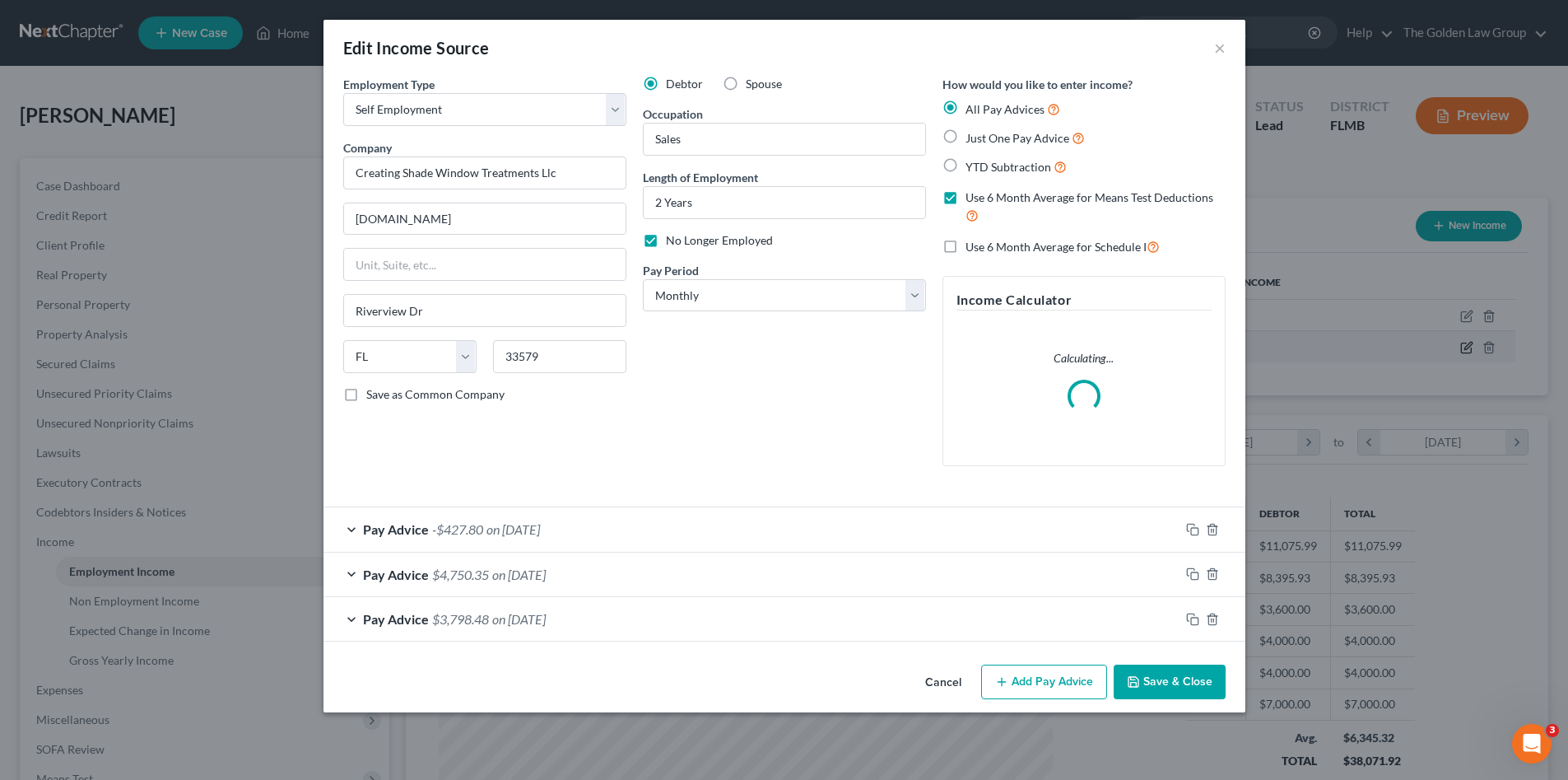
scroll to position [309, 653]
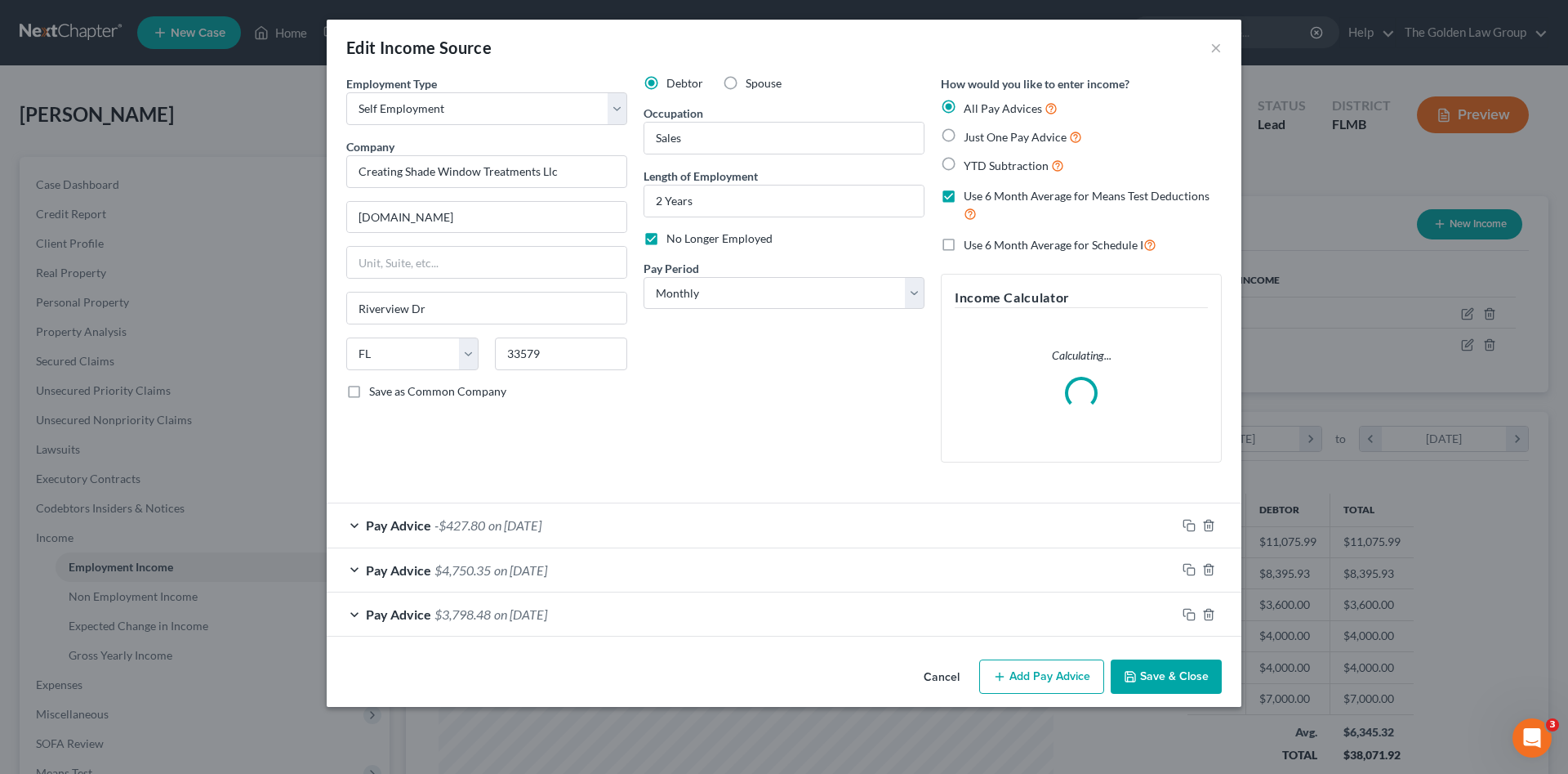
click at [838, 428] on div "Debtor Spouse Occupation Sales Length of Employment 2 Years No Longer Employed …" at bounding box center [784, 275] width 297 height 401
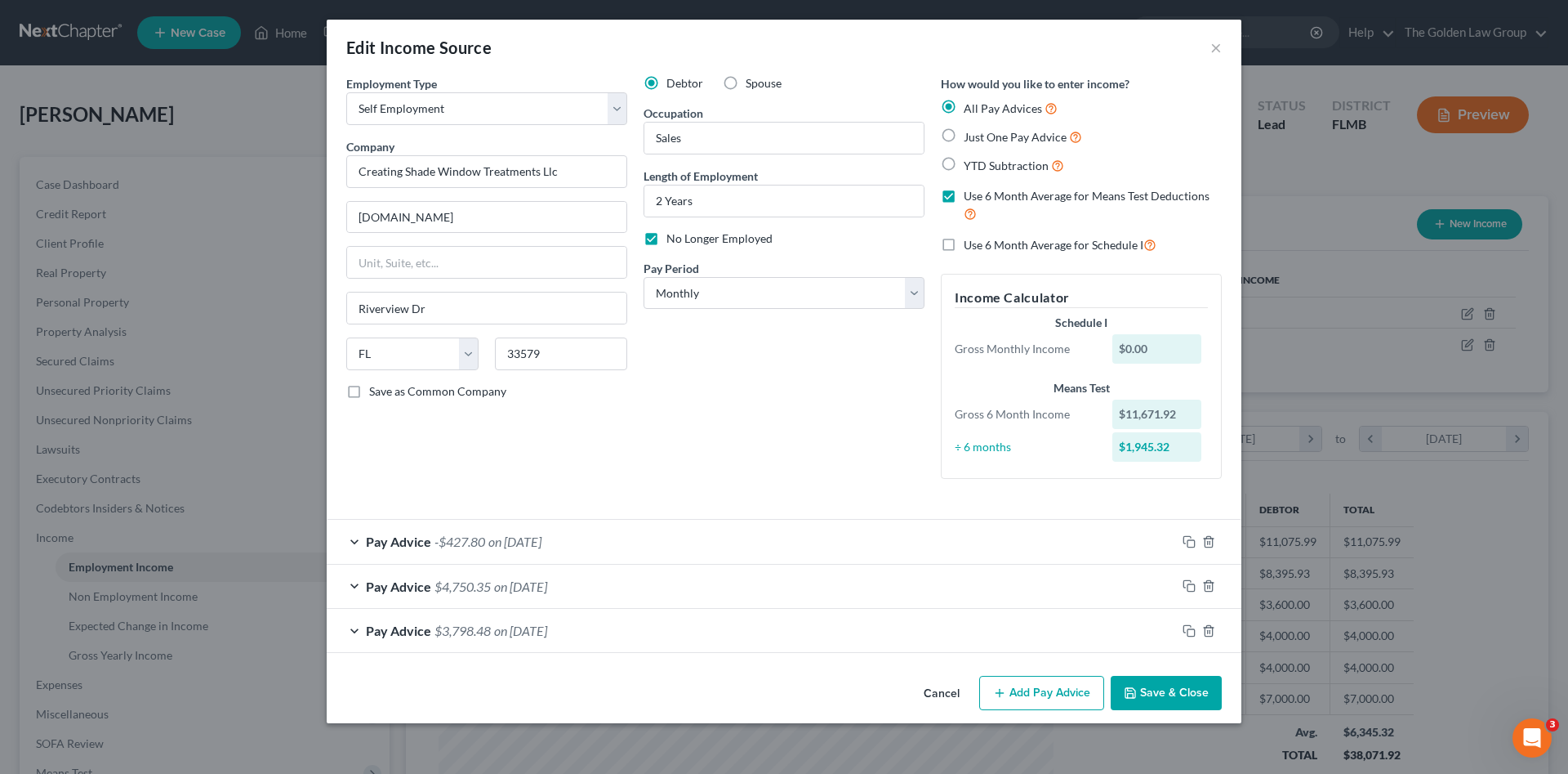
click at [698, 487] on div "Debtor Spouse Occupation Sales Length of Employment 2 Years No Longer Employed …" at bounding box center [784, 283] width 297 height 416
click at [1174, 691] on button "Save & Close" at bounding box center [1166, 692] width 111 height 34
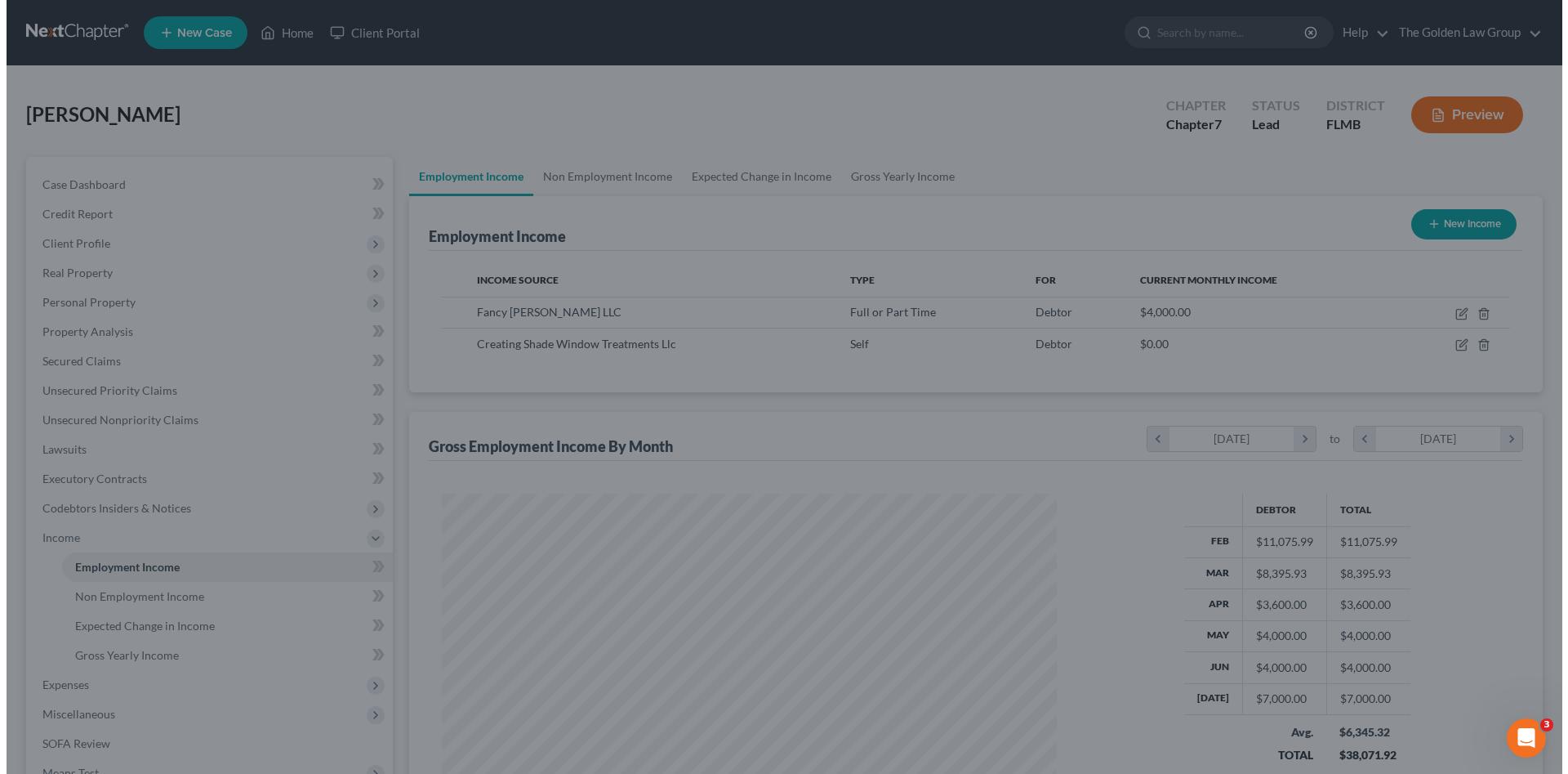
scroll to position [816570, 816149]
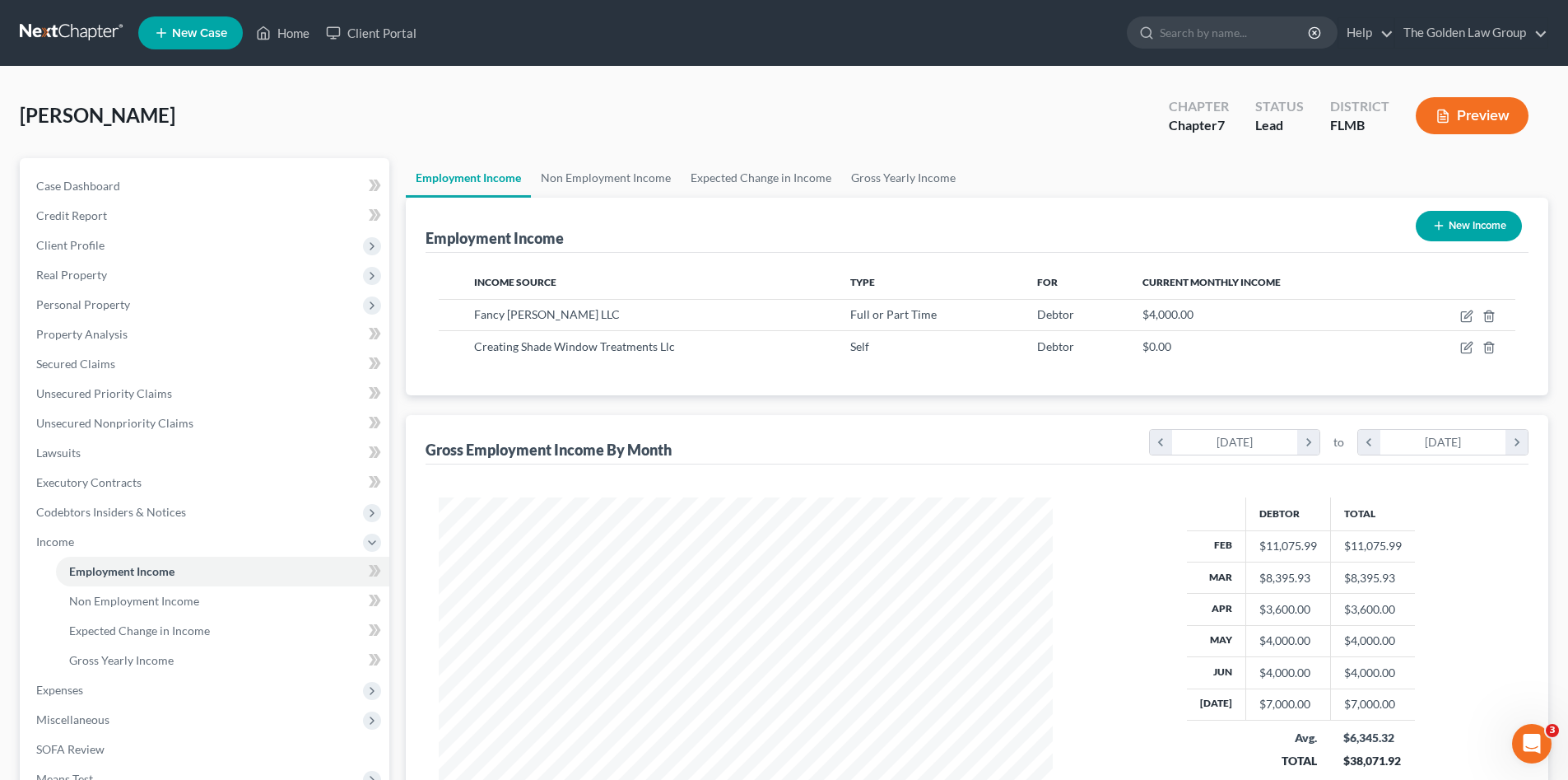
click at [380, 102] on div "[PERSON_NAME] Upgraded Chapter Chapter 7 Status Lead District FLMB Preview" at bounding box center [784, 122] width 1529 height 72
click at [1467, 347] on icon "button" at bounding box center [1466, 347] width 13 height 13
select select "1"
select select "9"
select select "0"
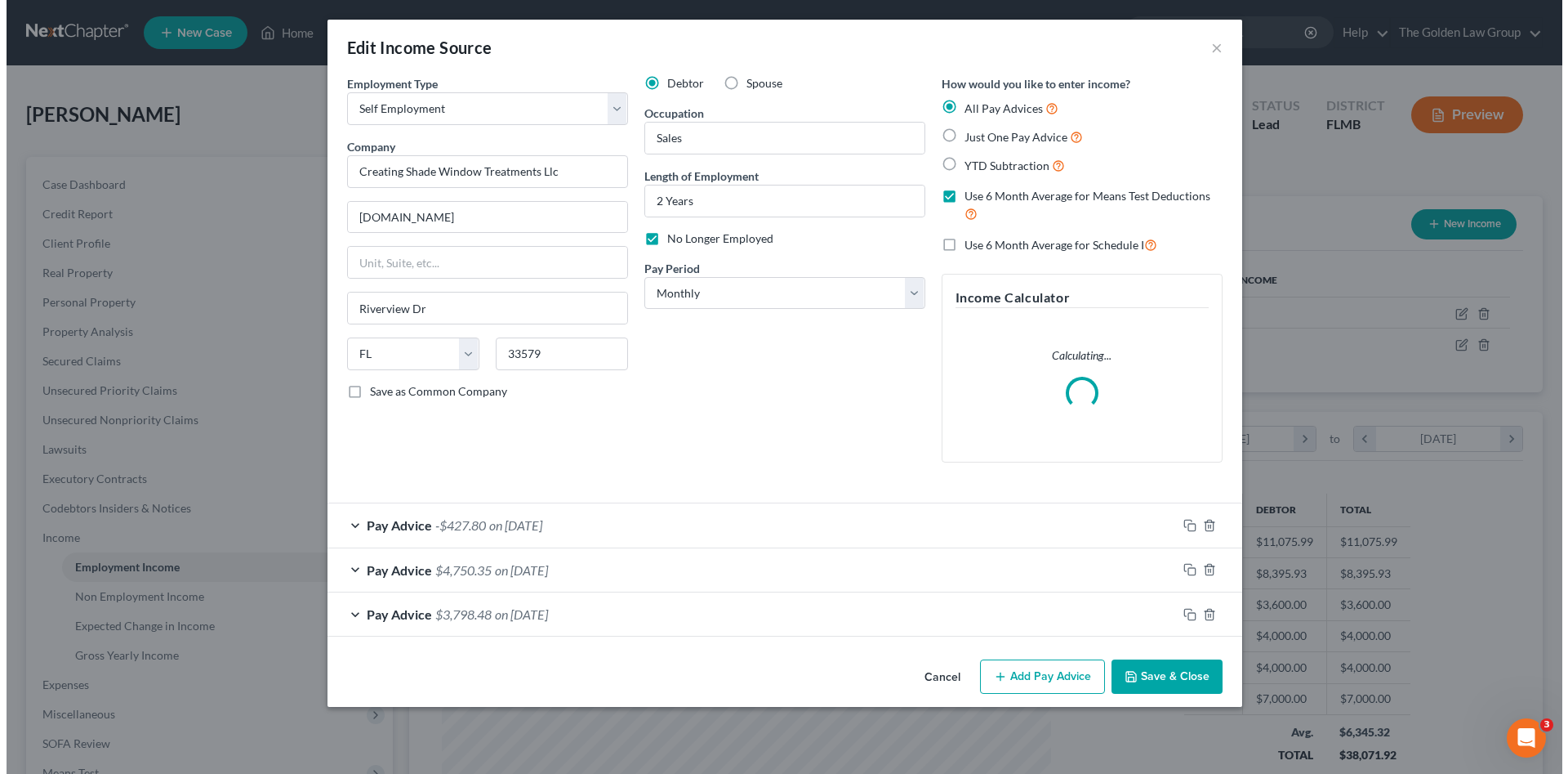
scroll to position [307, 648]
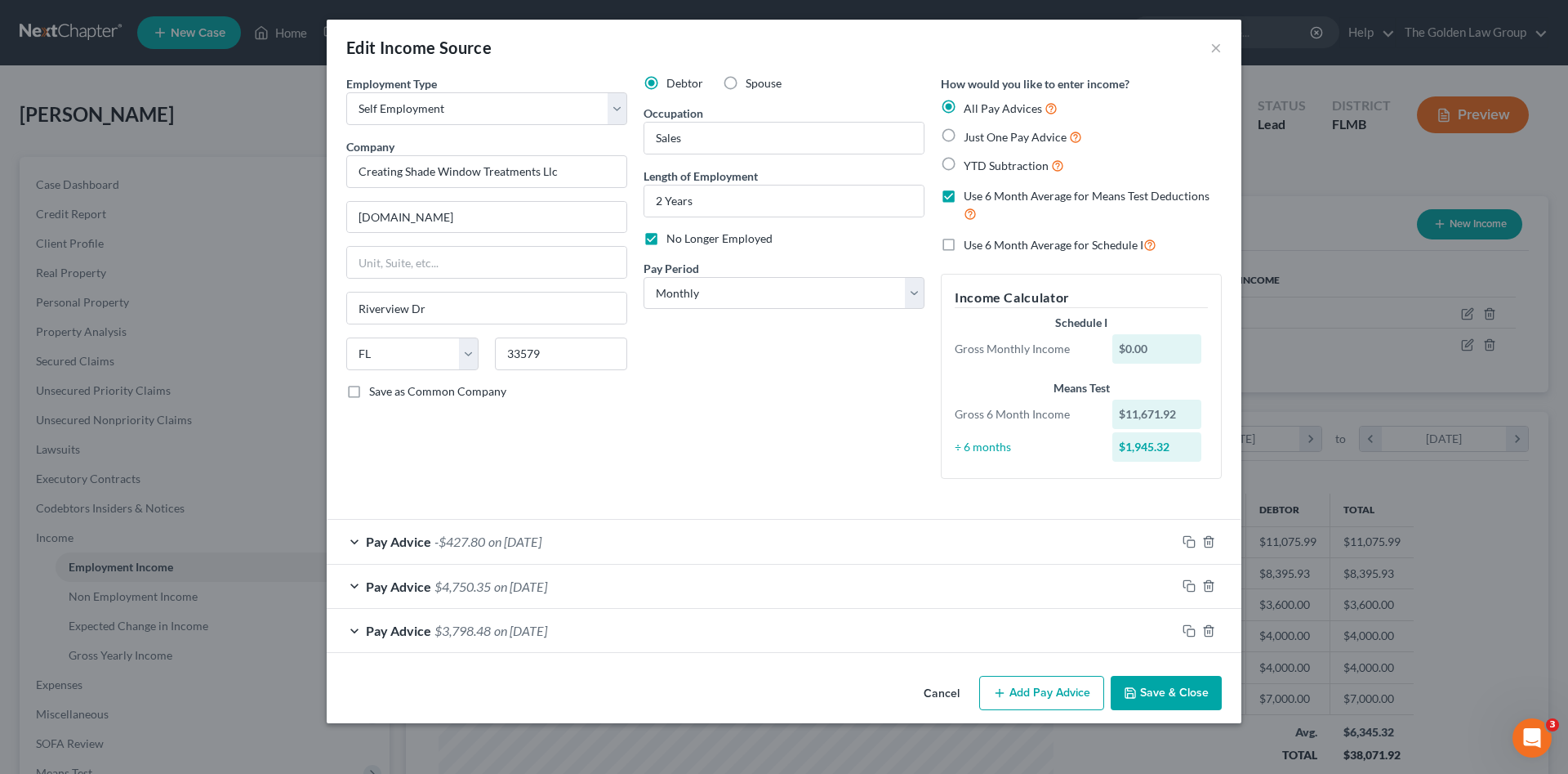
click at [666, 541] on div "Pay Advice -$427.80 on [DATE]" at bounding box center [751, 541] width 849 height 43
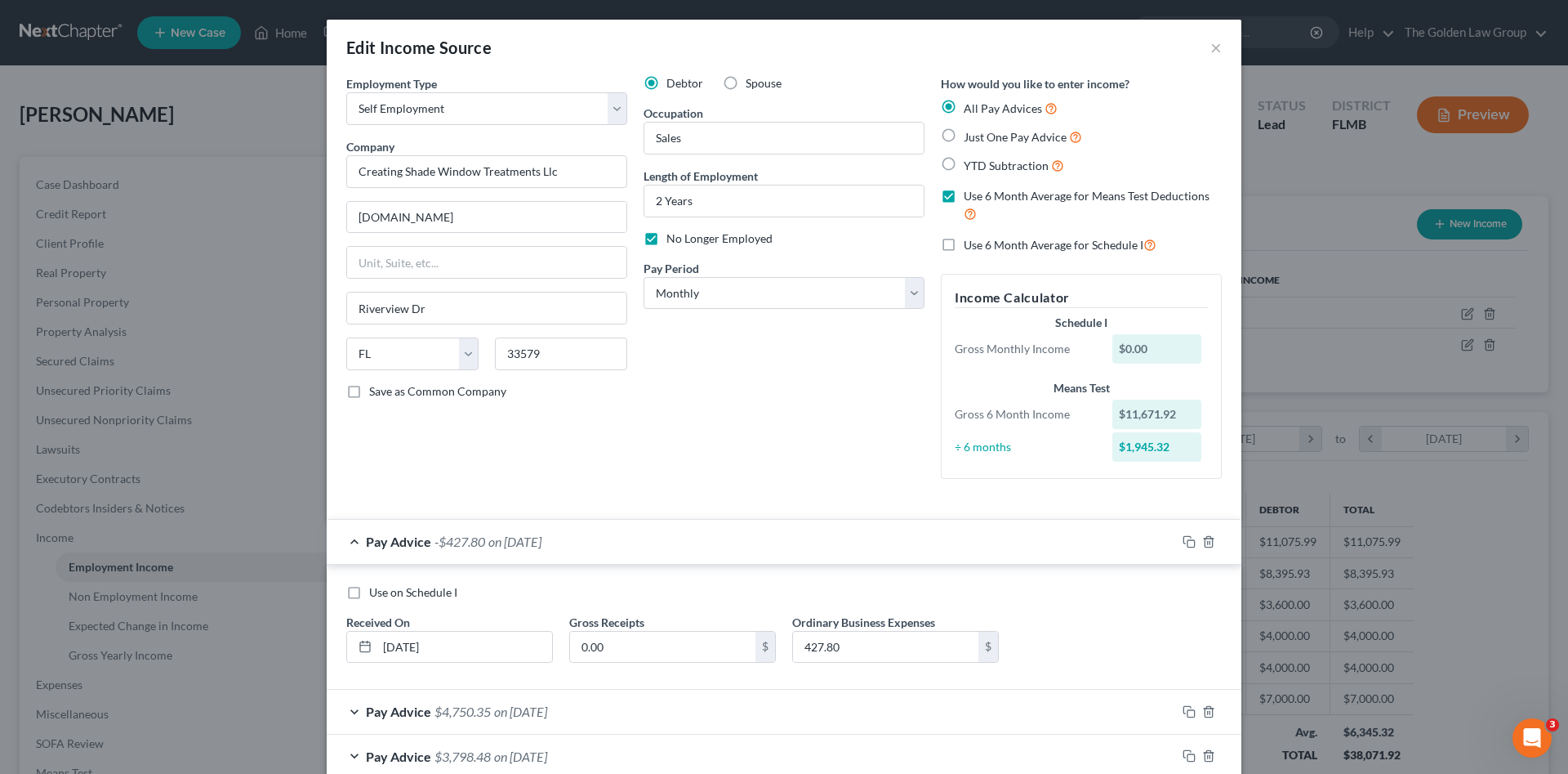
click at [789, 444] on div "Debtor Spouse Occupation Sales Length of Employment 2 Years No Longer Employed …" at bounding box center [784, 283] width 297 height 416
click at [828, 436] on div "Debtor Spouse Occupation Sales Length of Employment 2 Years No Longer Employed …" at bounding box center [784, 283] width 297 height 416
click at [520, 469] on div "Employment Type * Select Full or [DEMOGRAPHIC_DATA] Employment Self Employment …" at bounding box center [486, 283] width 297 height 416
click at [878, 402] on div "Debtor Spouse Occupation Sales Length of Employment 2 Years No Longer Employed …" at bounding box center [784, 283] width 297 height 416
click at [964, 245] on label "Use 6 Month Average for Schedule I" at bounding box center [1061, 244] width 193 height 18
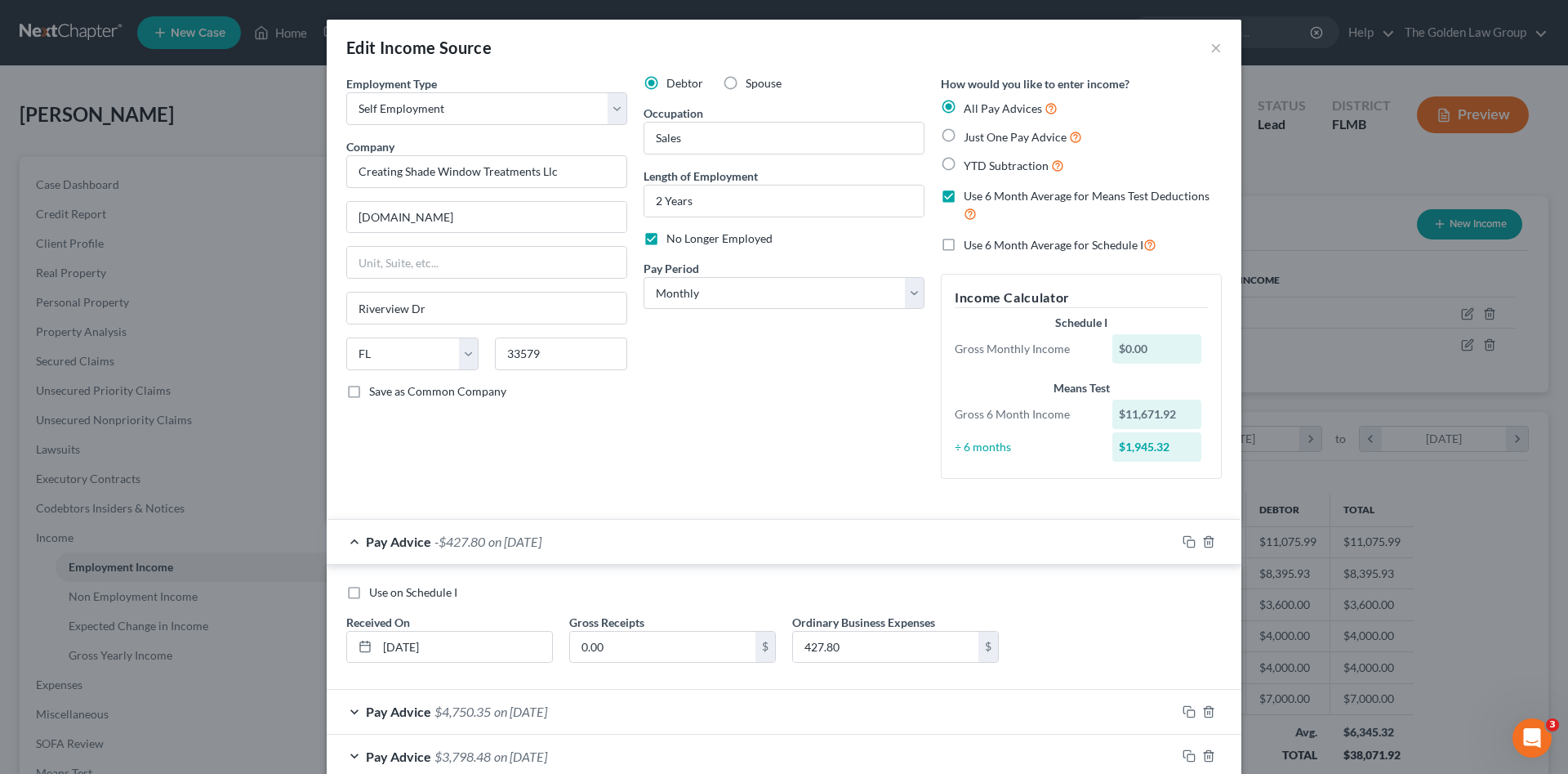
click at [970, 245] on input "Use 6 Month Average for Schedule I" at bounding box center [976, 240] width 11 height 11
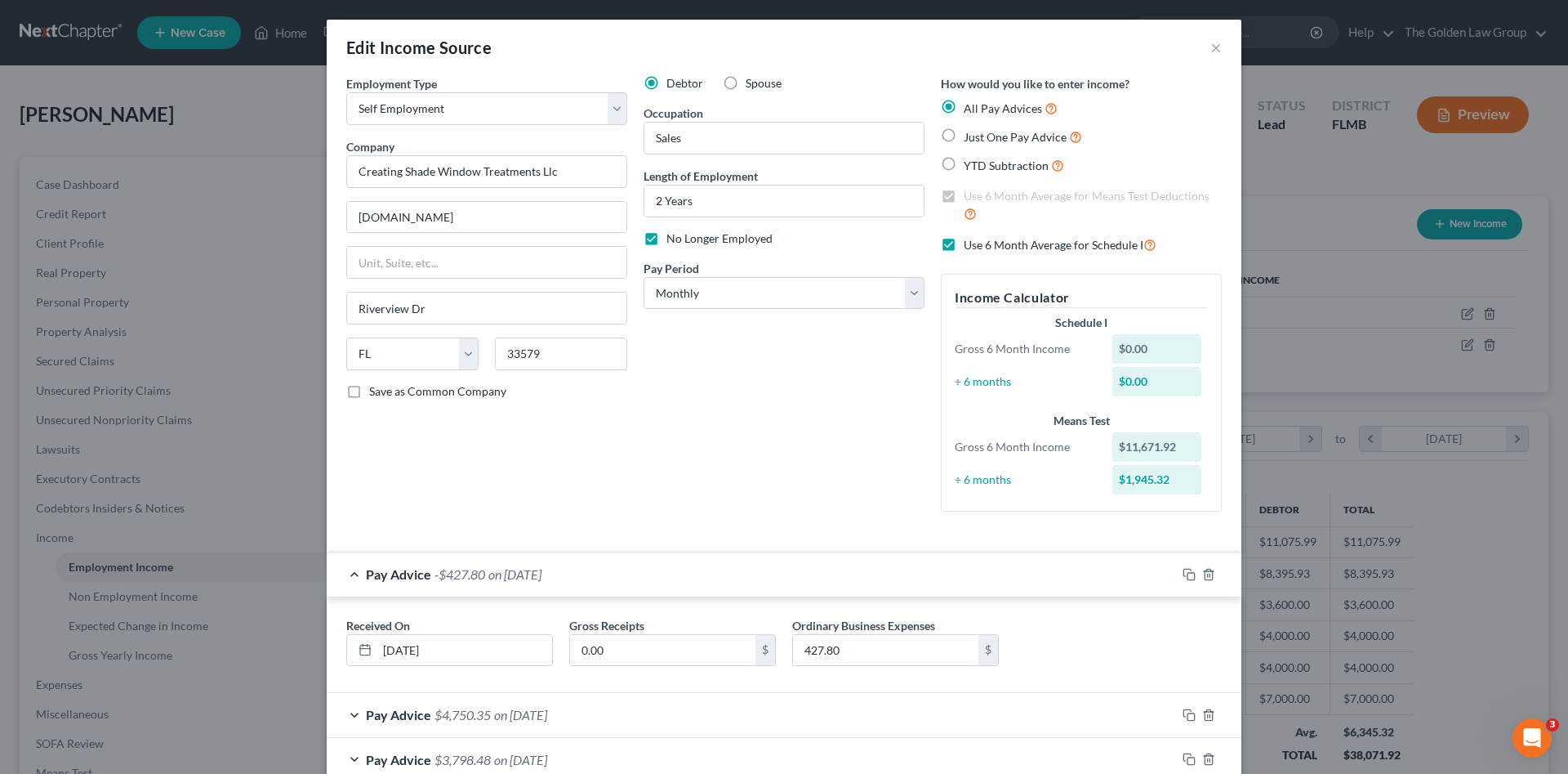
click at [964, 195] on label "Use 6 Month Average for Means Test Deductions" at bounding box center [1093, 205] width 258 height 35
click at [964, 246] on label "Use 6 Month Average for Schedule I" at bounding box center [1061, 244] width 193 height 18
click at [970, 246] on input "Use 6 Month Average for Schedule I" at bounding box center [976, 240] width 11 height 11
checkbox input "false"
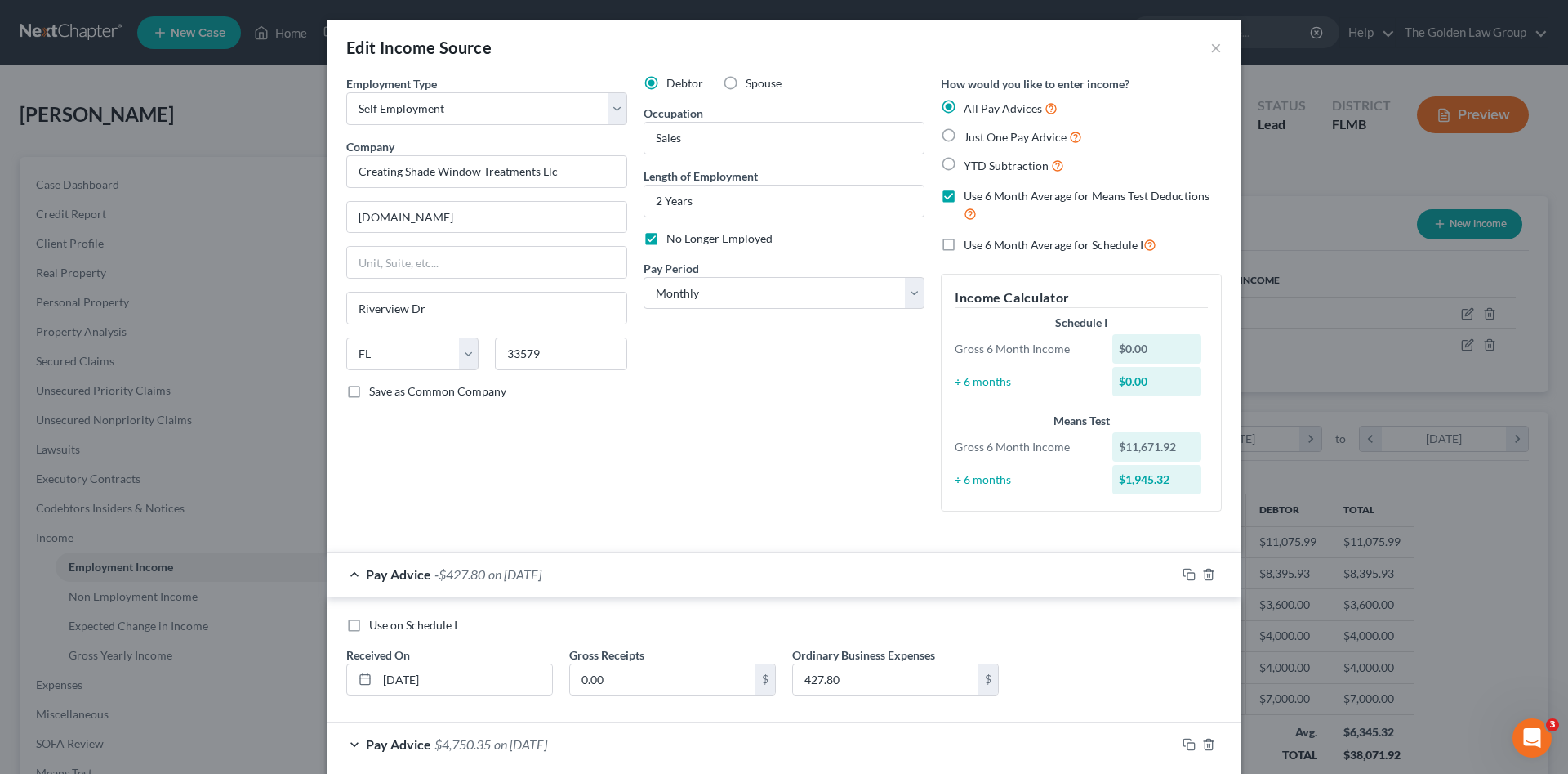
click at [847, 447] on div "Debtor Spouse Occupation Sales Length of Employment 2 Years No Longer Employed …" at bounding box center [784, 300] width 297 height 450
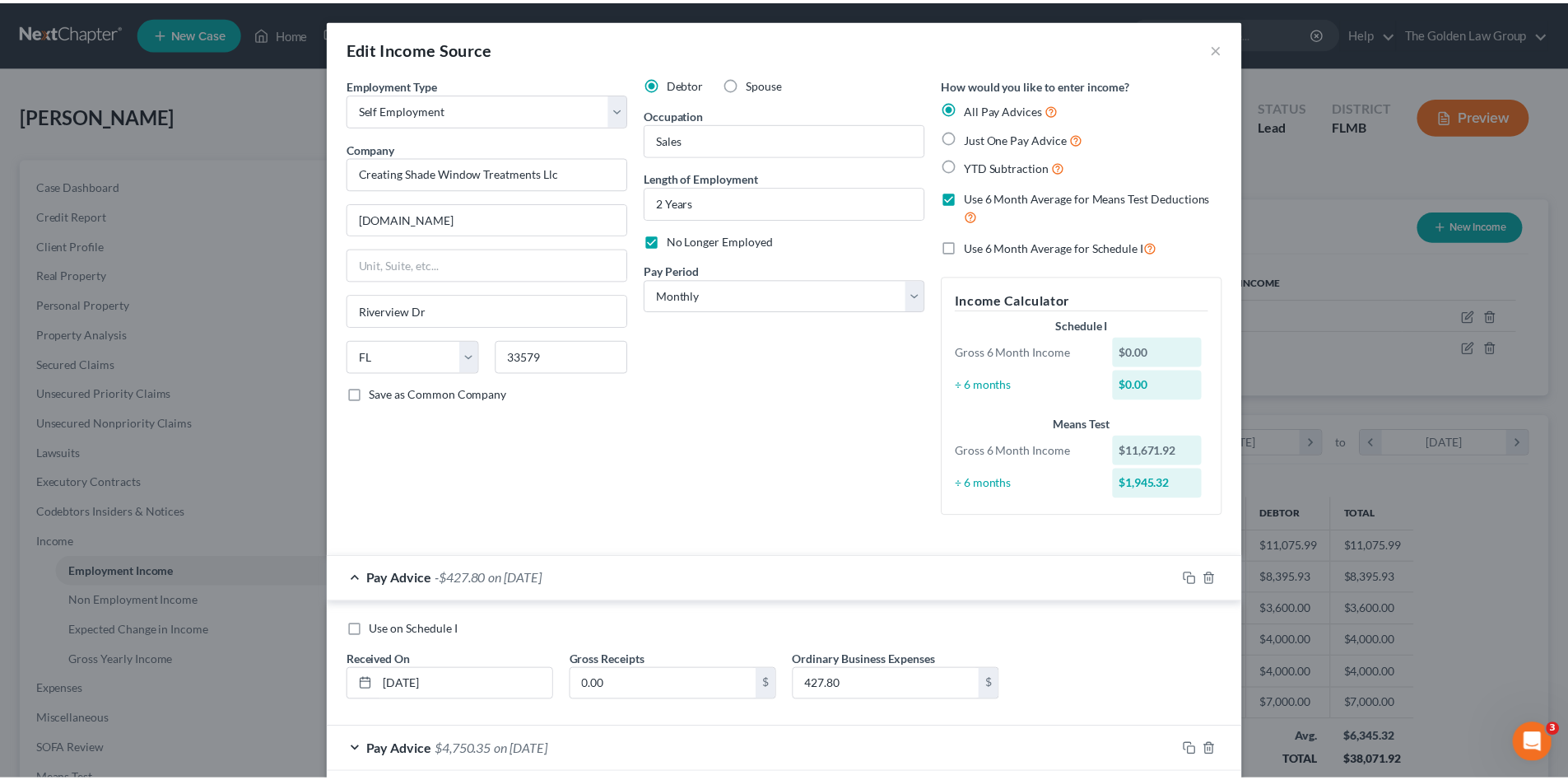
scroll to position [128, 0]
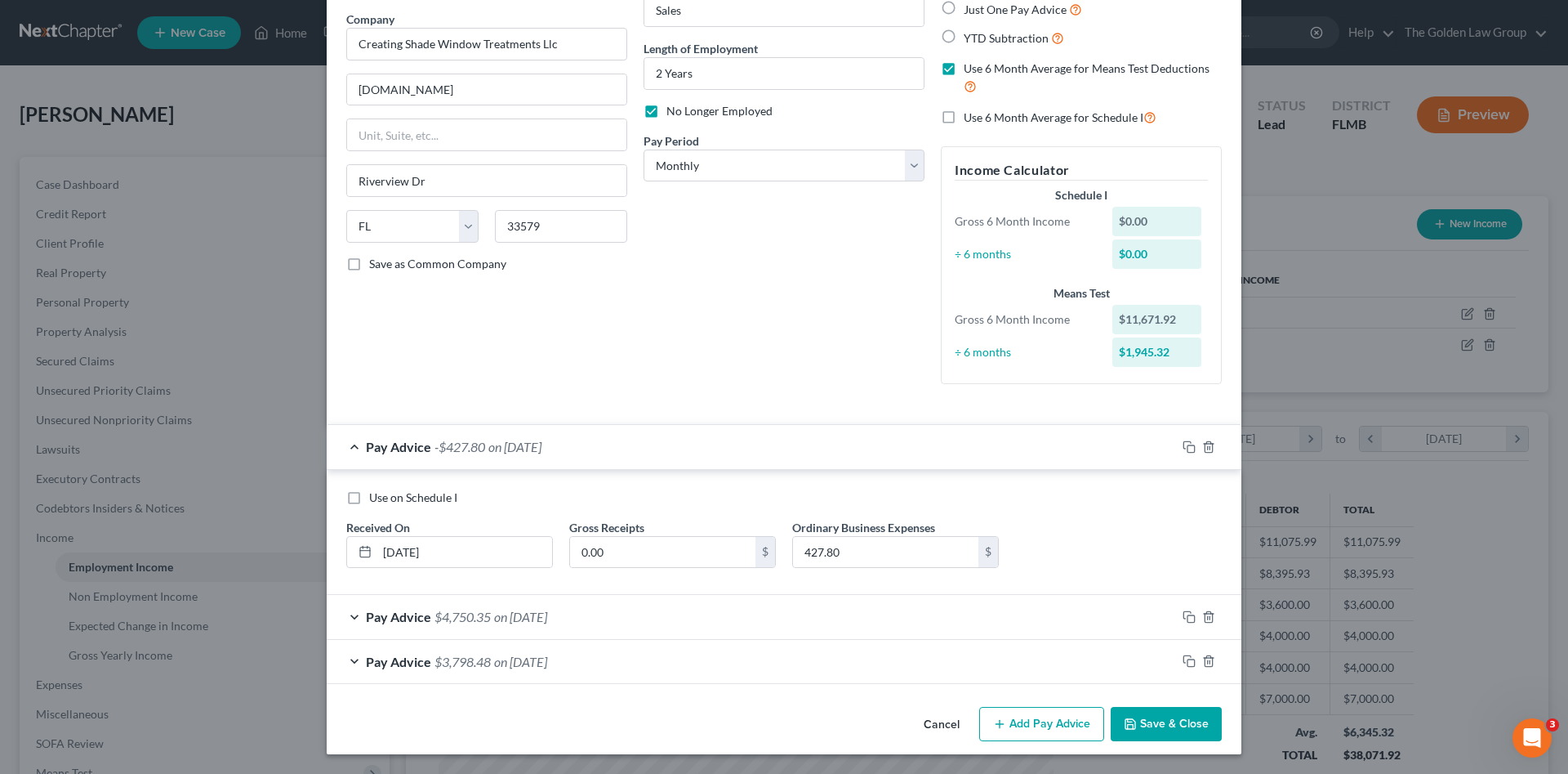
click at [930, 726] on button "Cancel" at bounding box center [941, 724] width 62 height 32
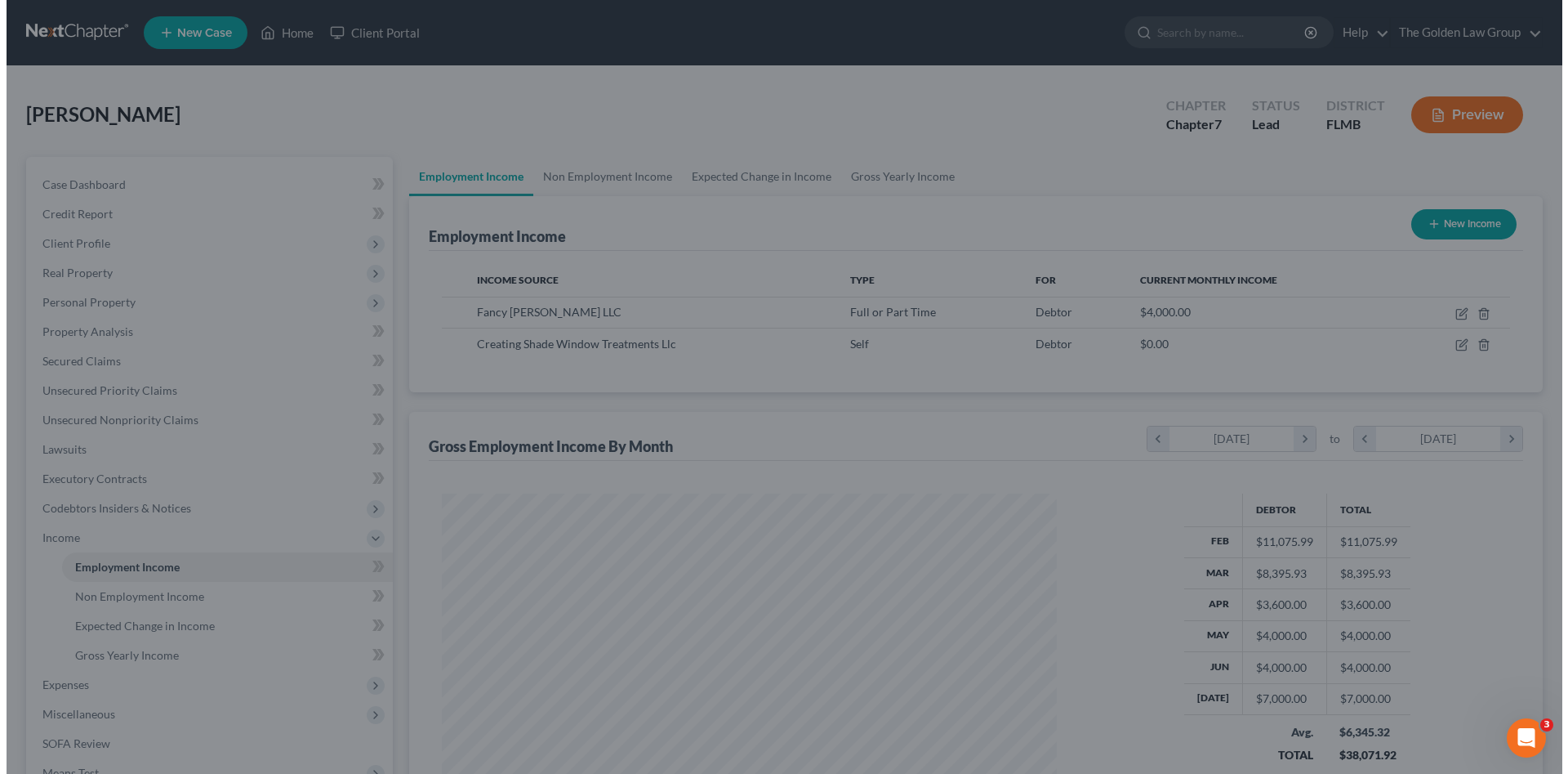
scroll to position [816570, 816149]
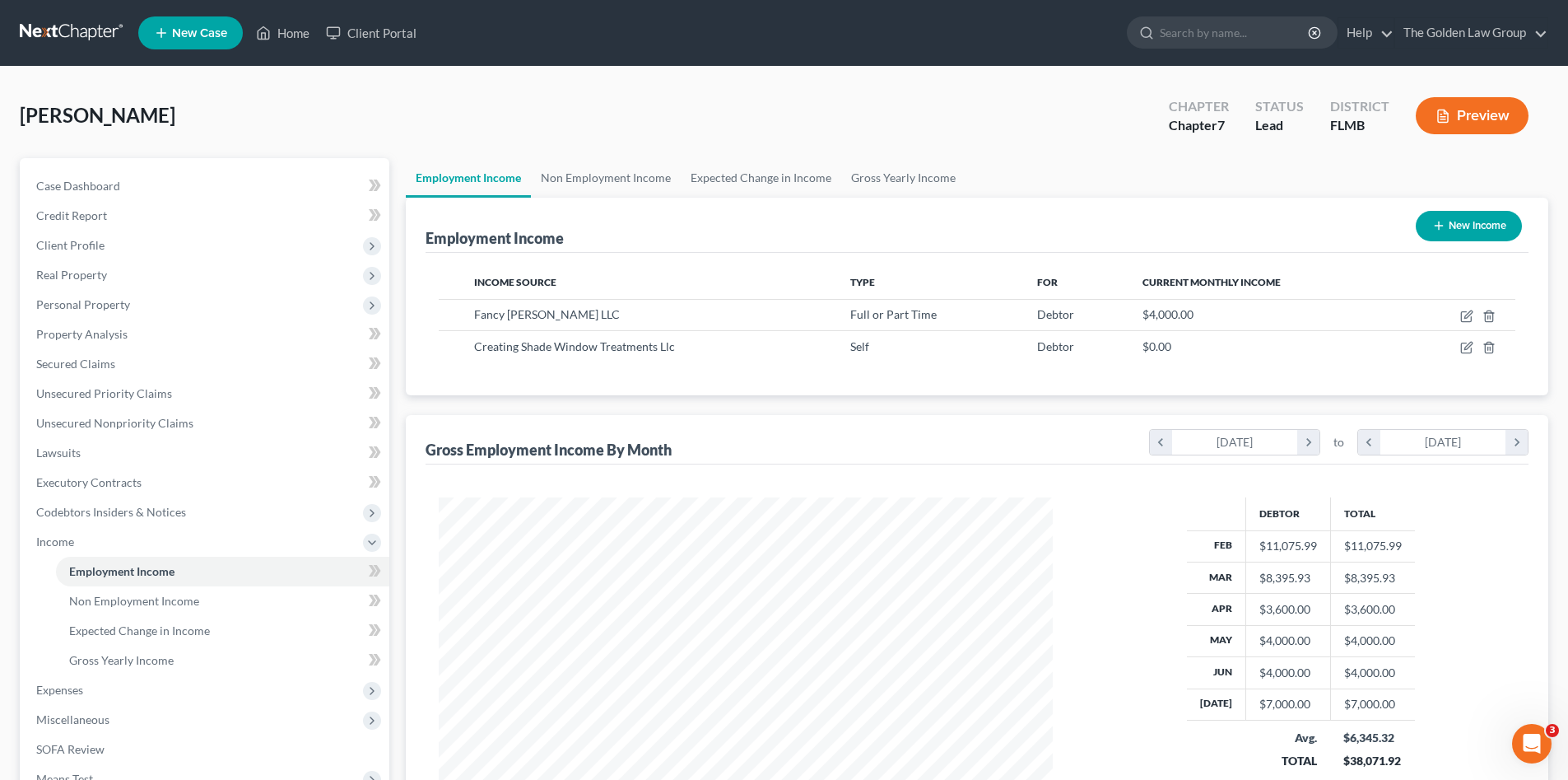
click at [744, 143] on div "[PERSON_NAME] Upgraded Chapter Chapter 7 Status Lead District FLMB Preview" at bounding box center [784, 122] width 1529 height 72
click at [730, 112] on div "[PERSON_NAME] Upgraded Chapter Chapter 7 Status Lead District FLMB Preview" at bounding box center [784, 122] width 1529 height 72
click at [496, 95] on div "[PERSON_NAME] Upgraded Chapter Chapter 7 Status Lead District FLMB Preview" at bounding box center [784, 122] width 1529 height 72
click at [1464, 346] on icon "button" at bounding box center [1466, 347] width 13 height 13
select select "1"
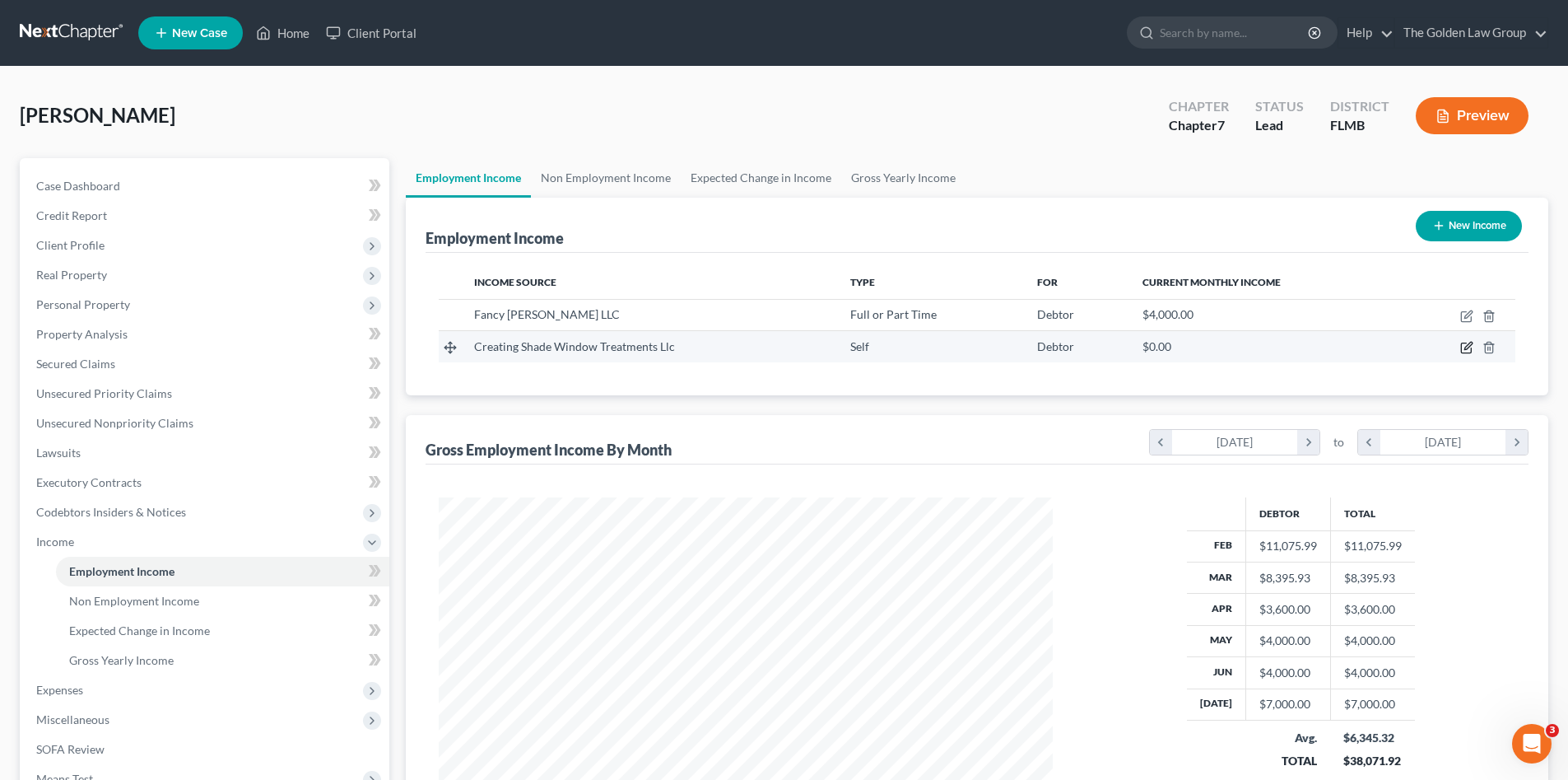
select select "9"
select select "0"
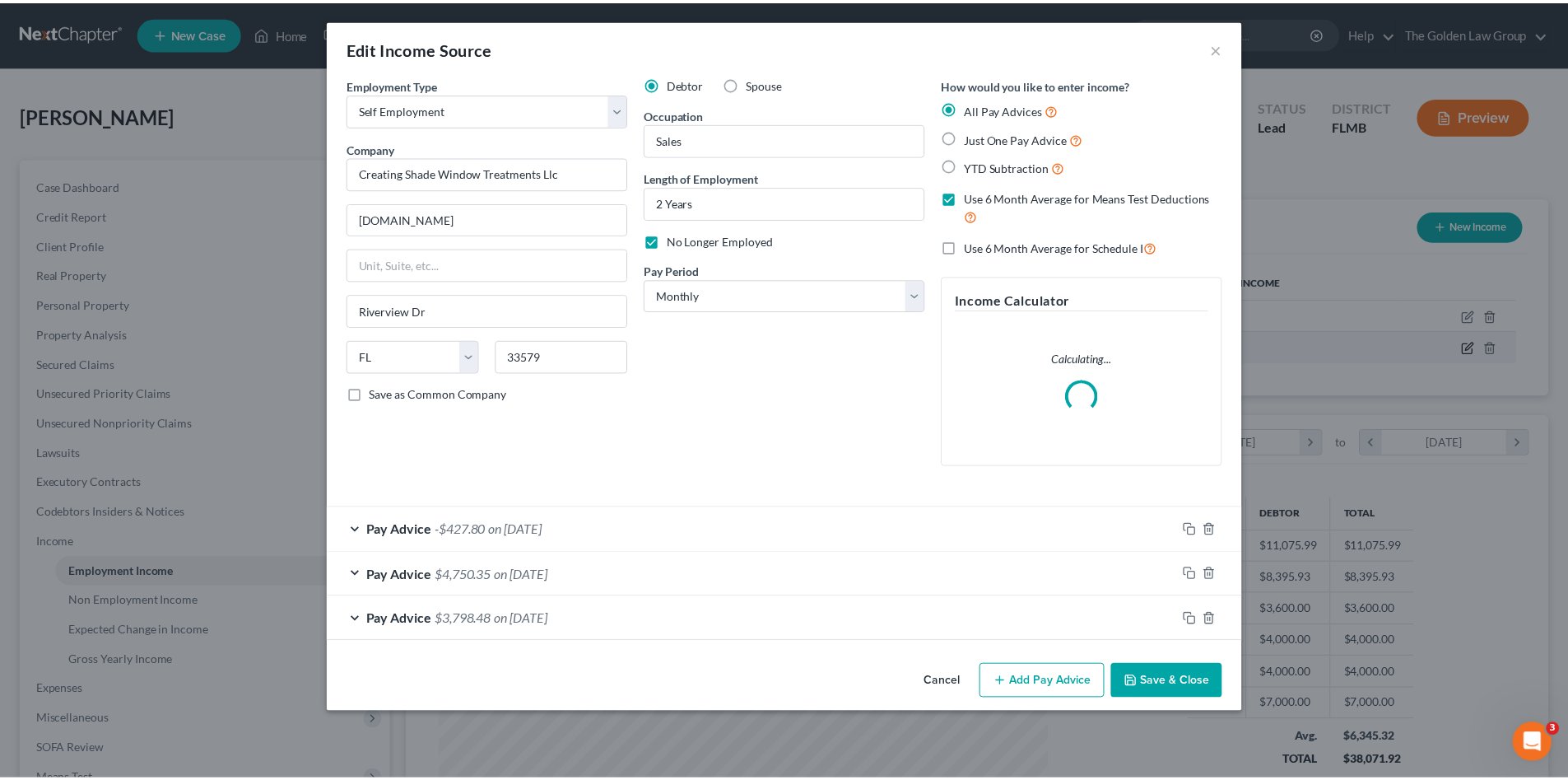
scroll to position [309, 653]
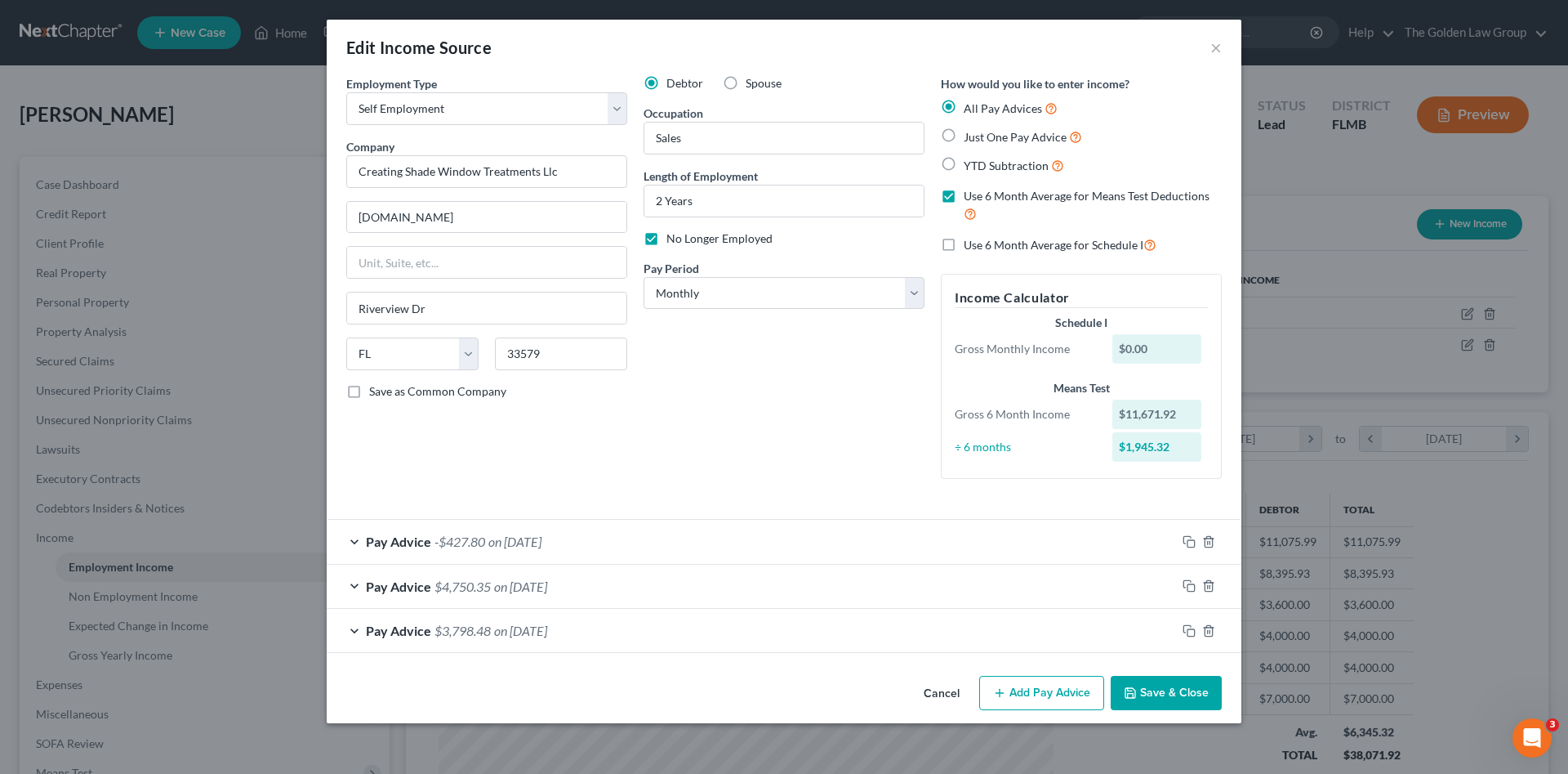
click at [610, 481] on div "Employment Type * Select Full or [DEMOGRAPHIC_DATA] Employment Self Employment …" at bounding box center [486, 283] width 297 height 416
click at [947, 692] on button "Cancel" at bounding box center [941, 693] width 62 height 32
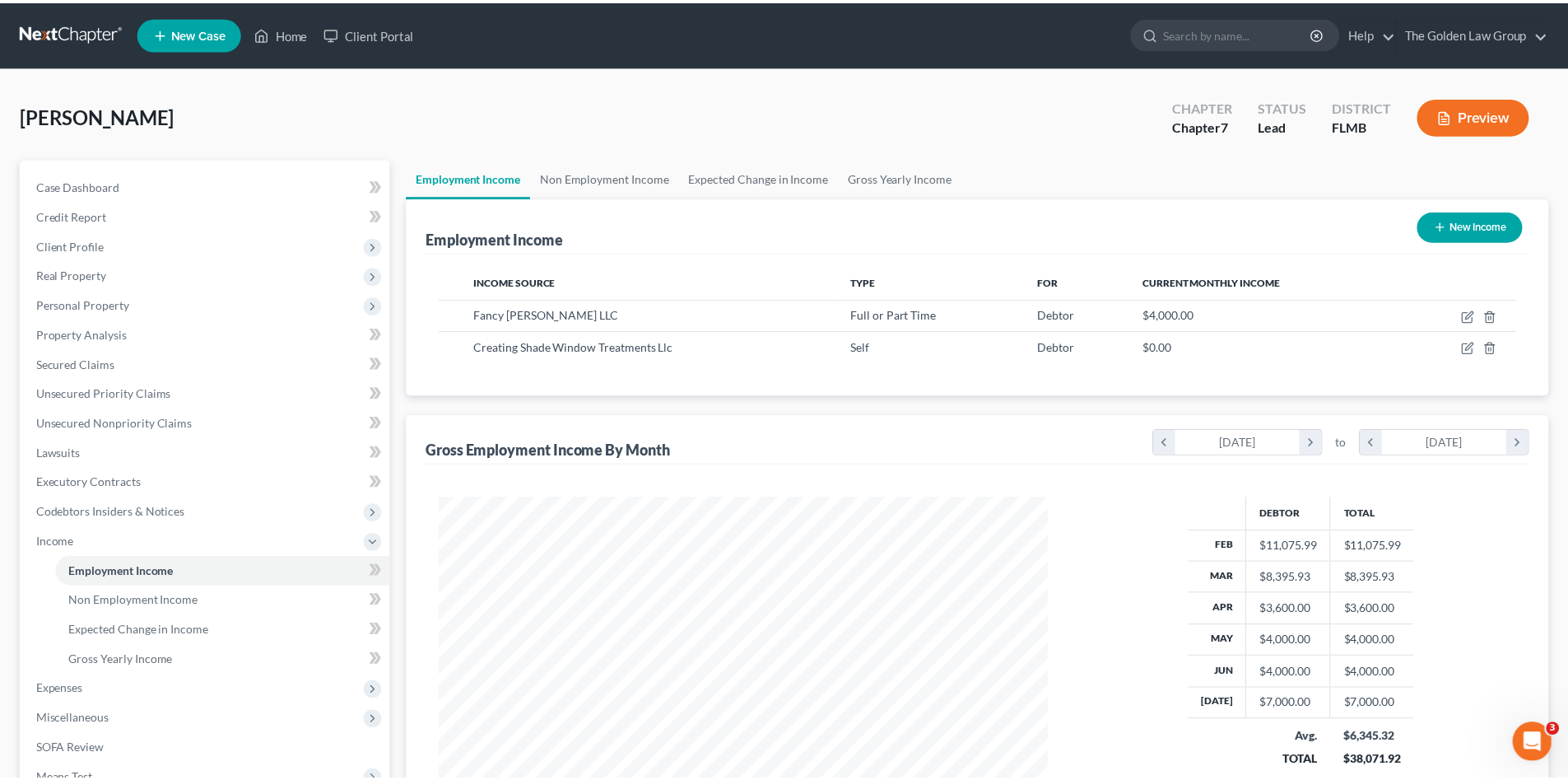
scroll to position [822900, 822586]
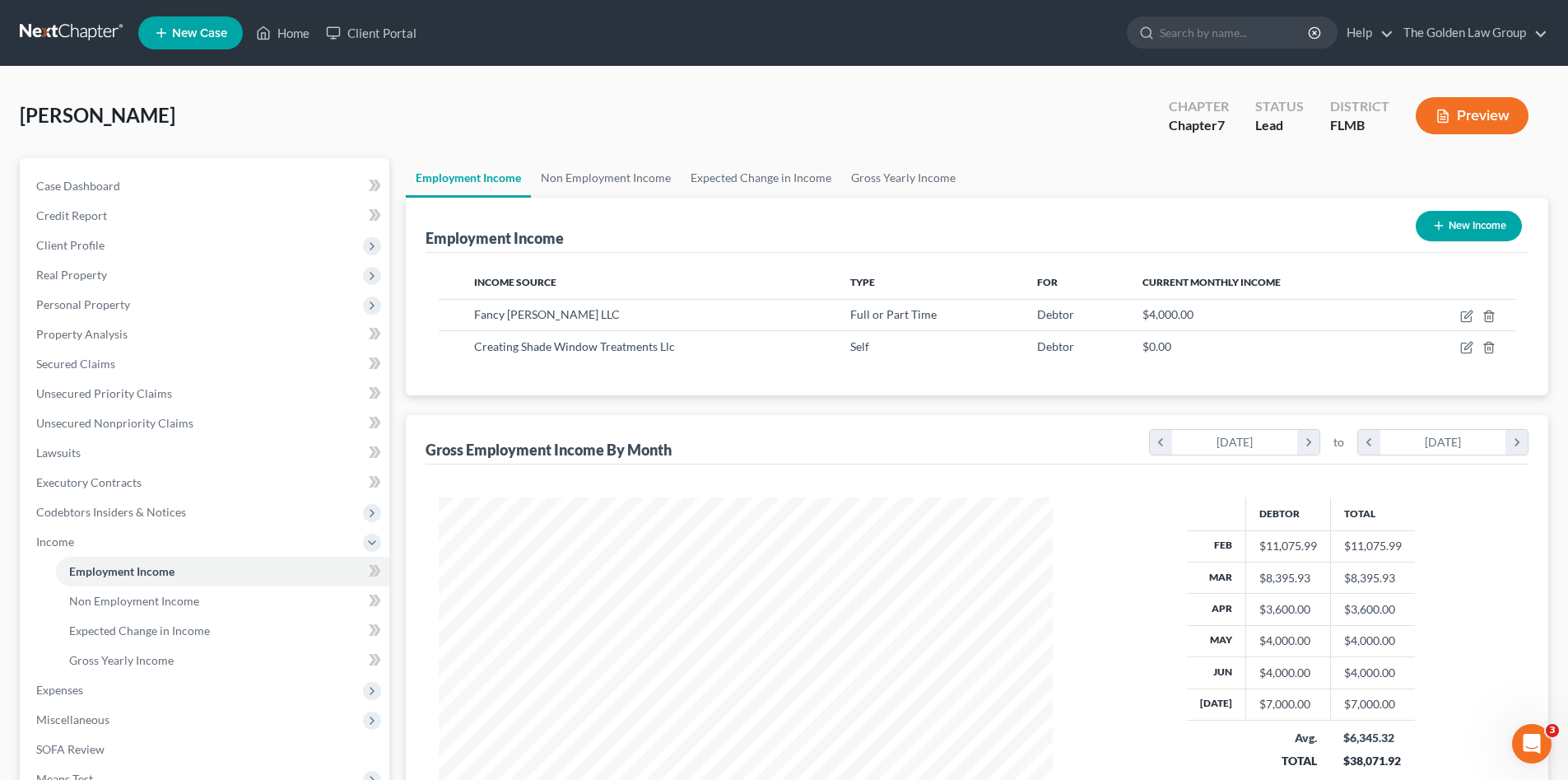
click at [783, 413] on div "Employment Income New Income Income Source Type For Current Monthly Income Fanc…" at bounding box center [976, 521] width 1142 height 647
click at [644, 110] on div "[PERSON_NAME] Upgraded Chapter Chapter 7 Status Lead District FLMB Preview" at bounding box center [784, 122] width 1529 height 72
click at [657, 93] on div "[PERSON_NAME] Upgraded Chapter Chapter 7 Status Lead District FLMB Preview" at bounding box center [784, 122] width 1529 height 72
click at [85, 541] on span "Income" at bounding box center [206, 541] width 367 height 30
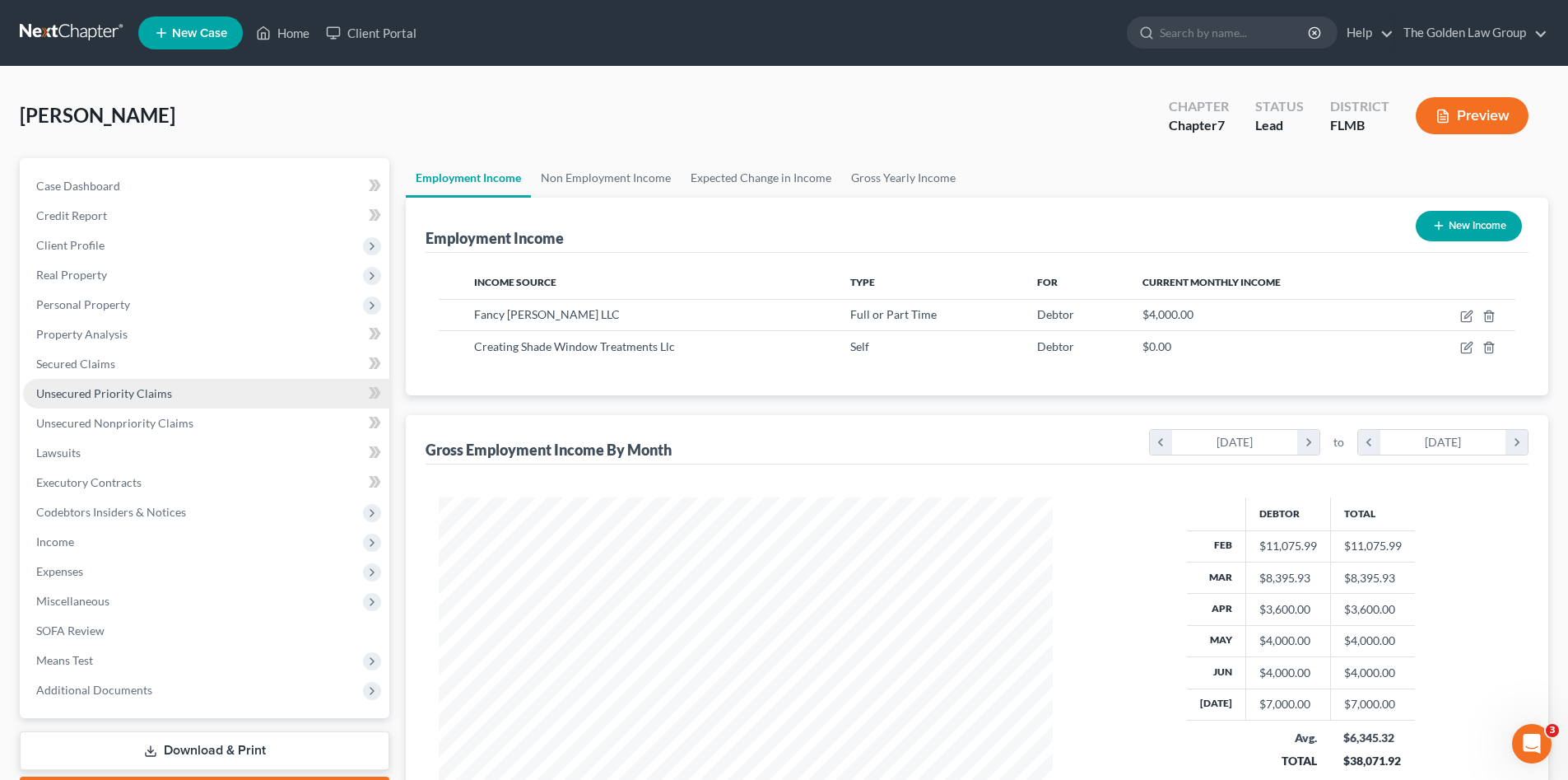
click at [83, 396] on span "Unsecured Priority Claims" at bounding box center [104, 393] width 136 height 14
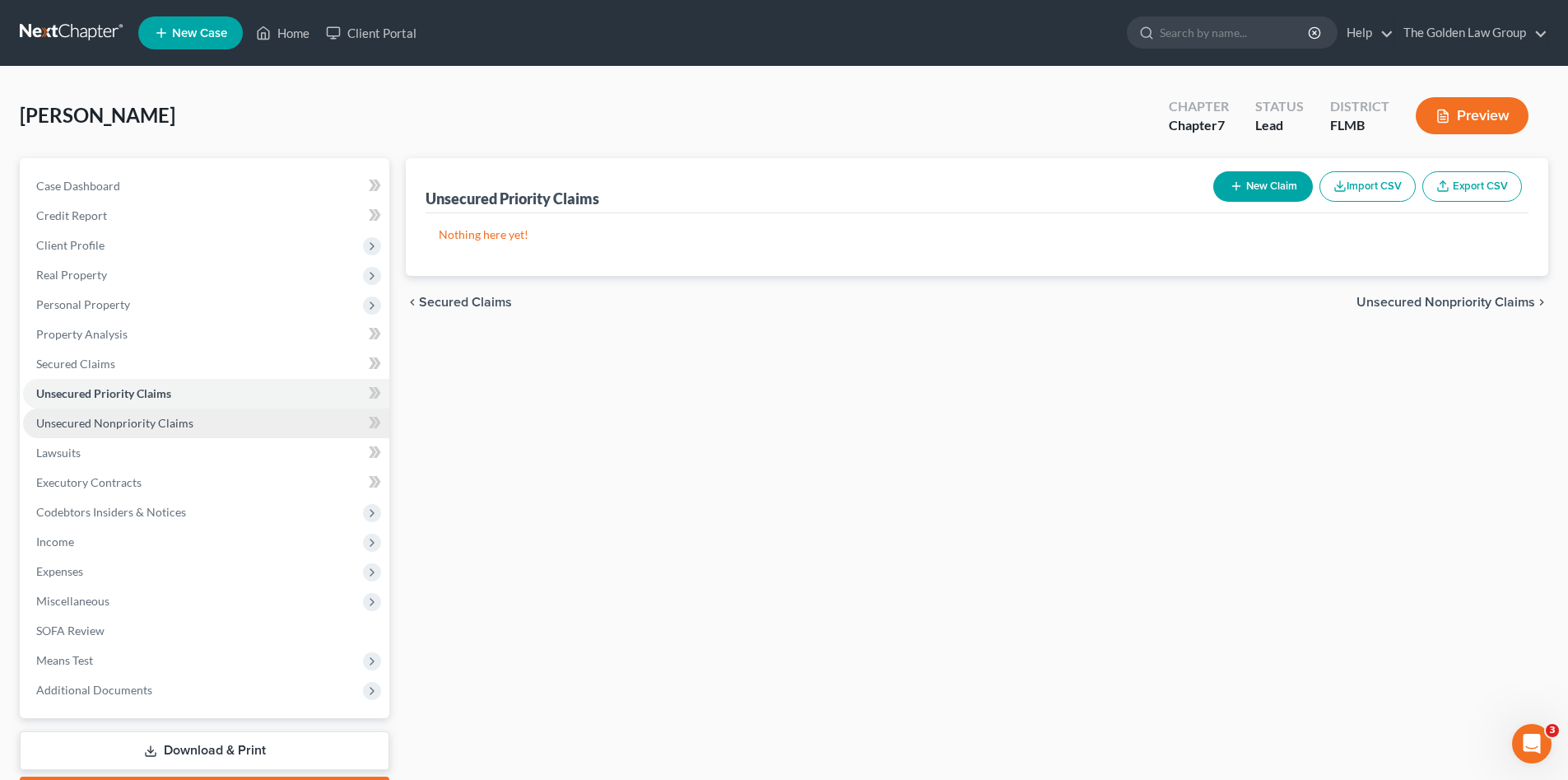
click at [144, 416] on span "Unsecured Nonpriority Claims" at bounding box center [115, 423] width 157 height 14
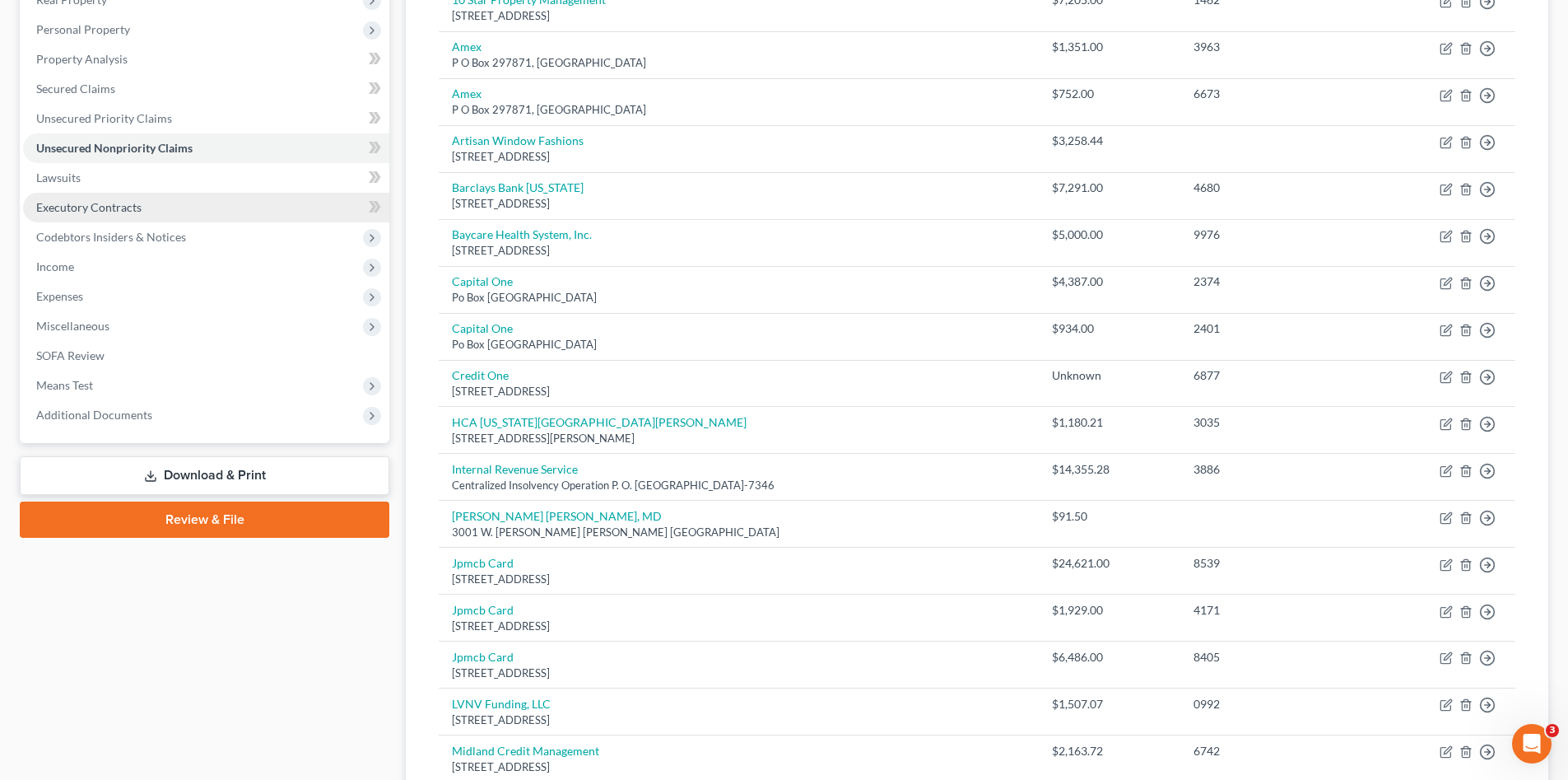
scroll to position [110, 0]
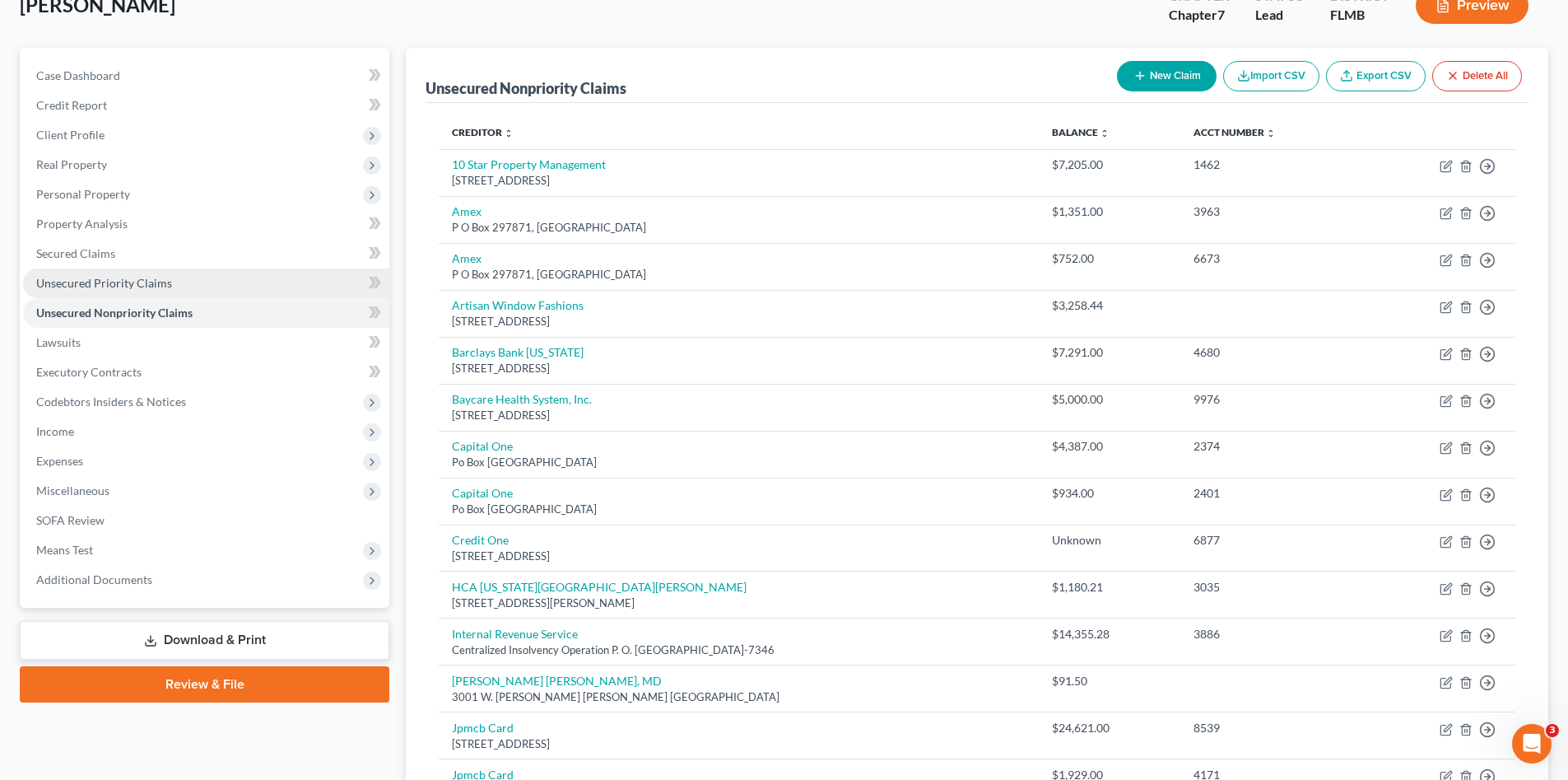
click at [158, 284] on span "Unsecured Priority Claims" at bounding box center [104, 283] width 136 height 14
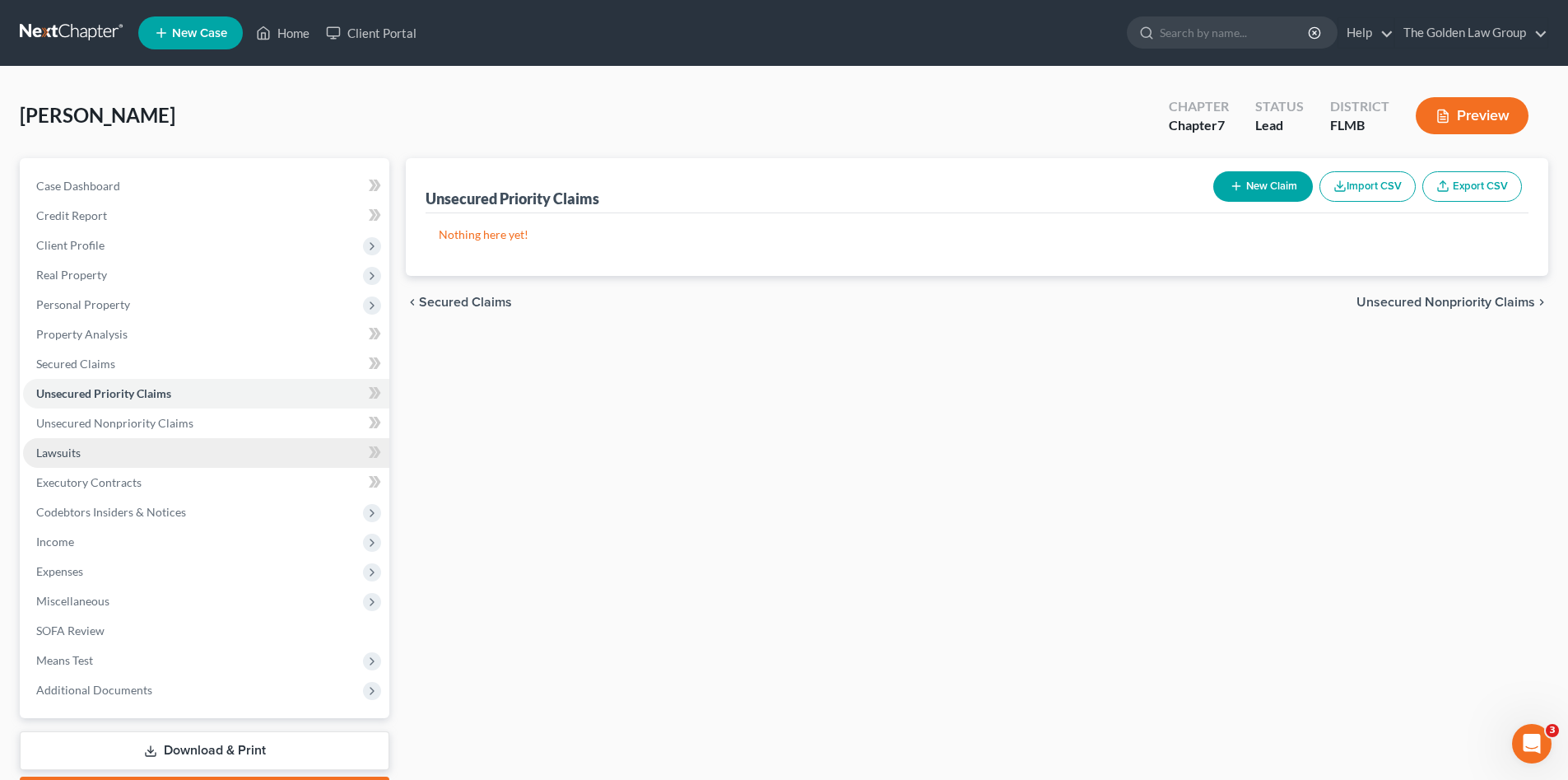
click at [163, 443] on link "Lawsuits" at bounding box center [206, 453] width 367 height 30
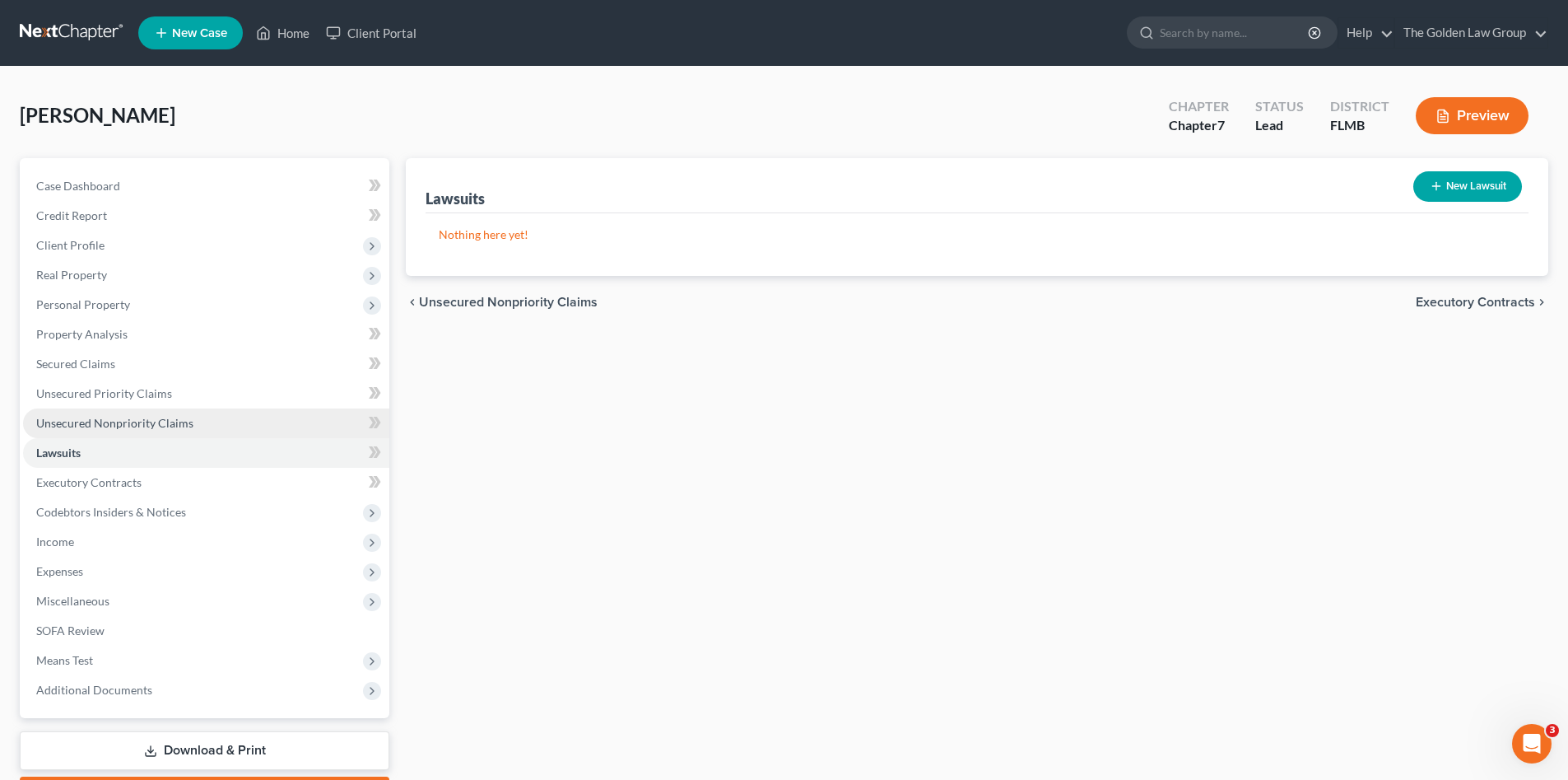
click at [167, 424] on span "Unsecured Nonpriority Claims" at bounding box center [115, 423] width 157 height 14
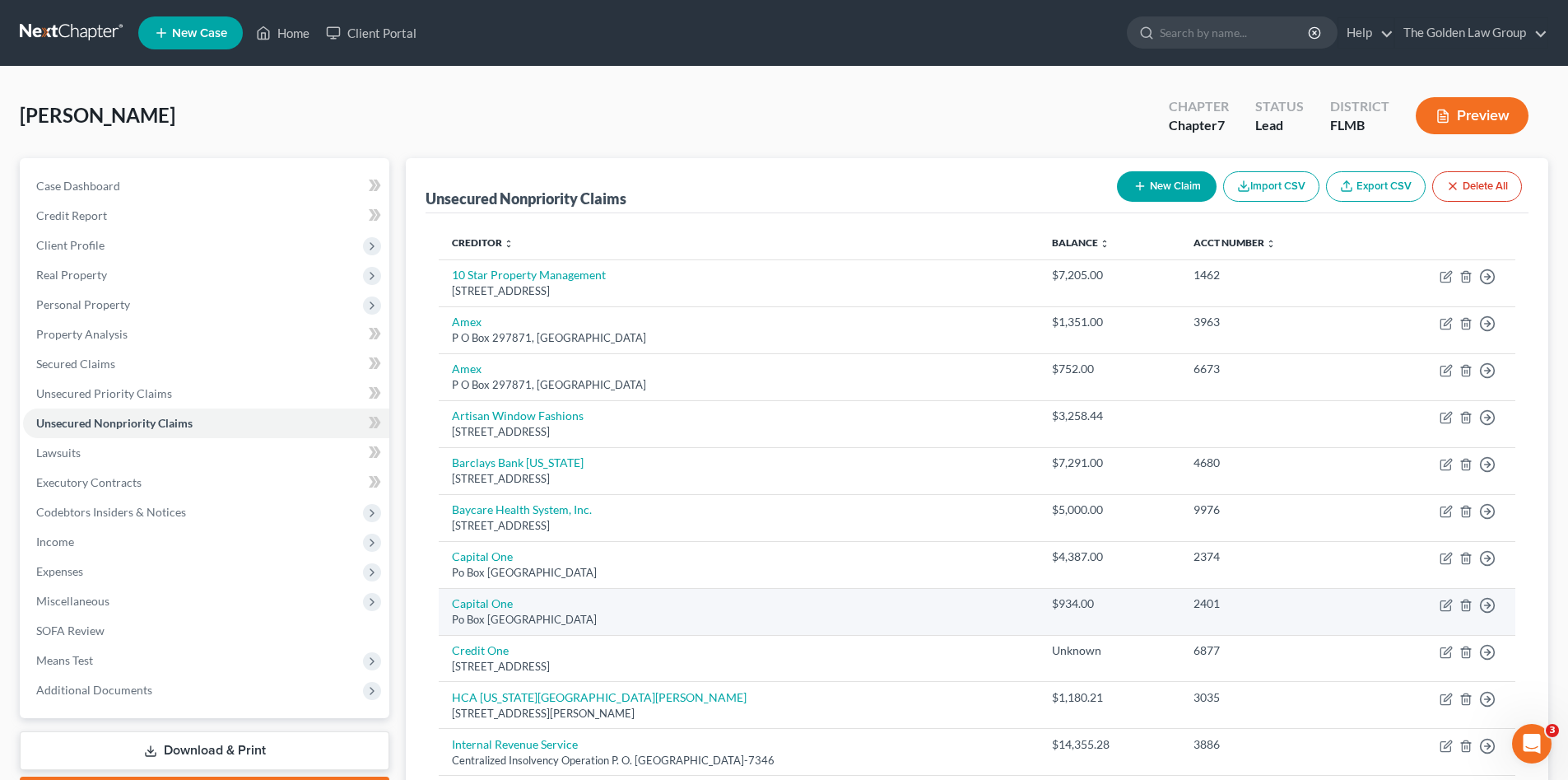
scroll to position [138, 0]
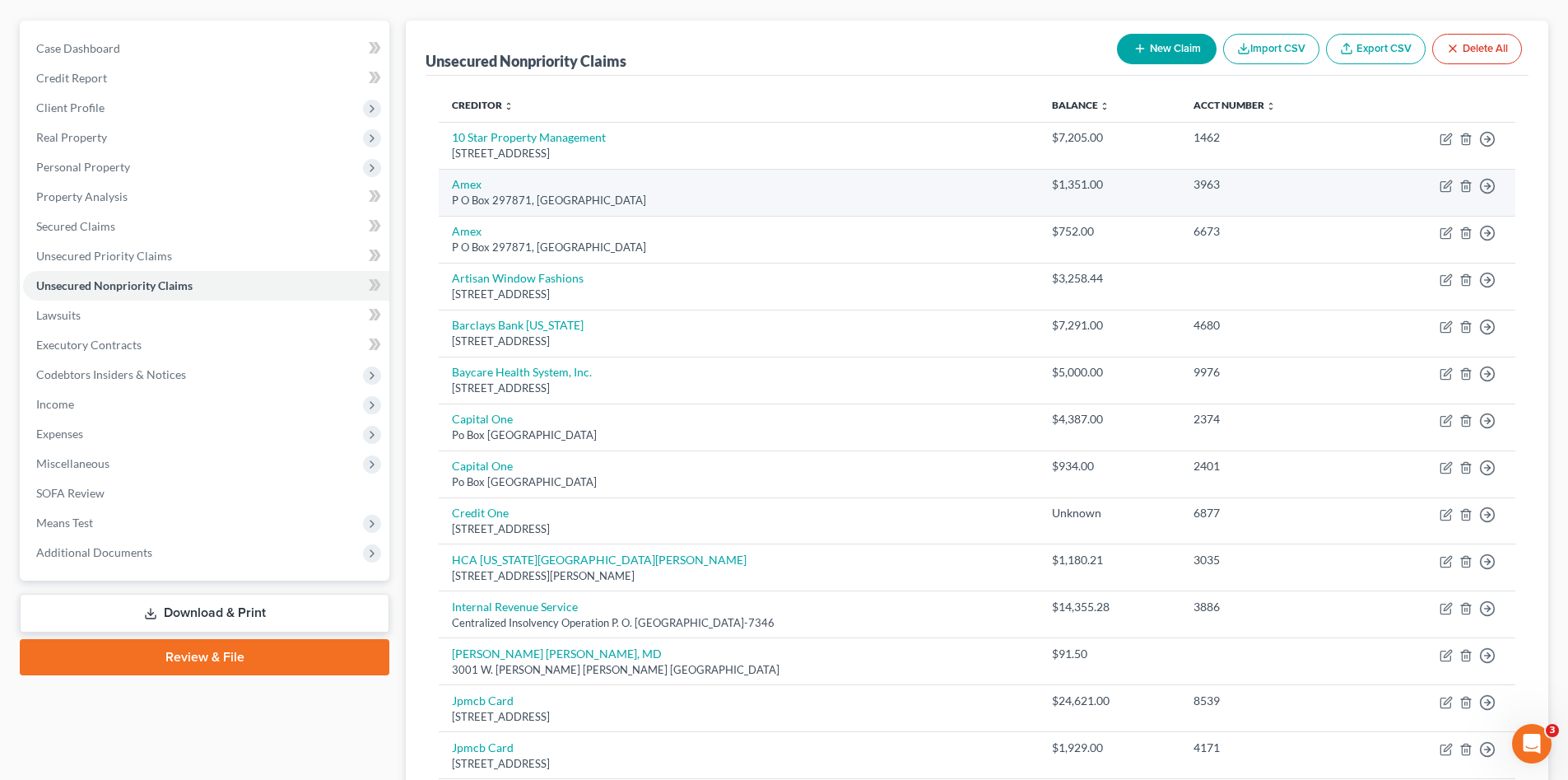
scroll to position [0, 0]
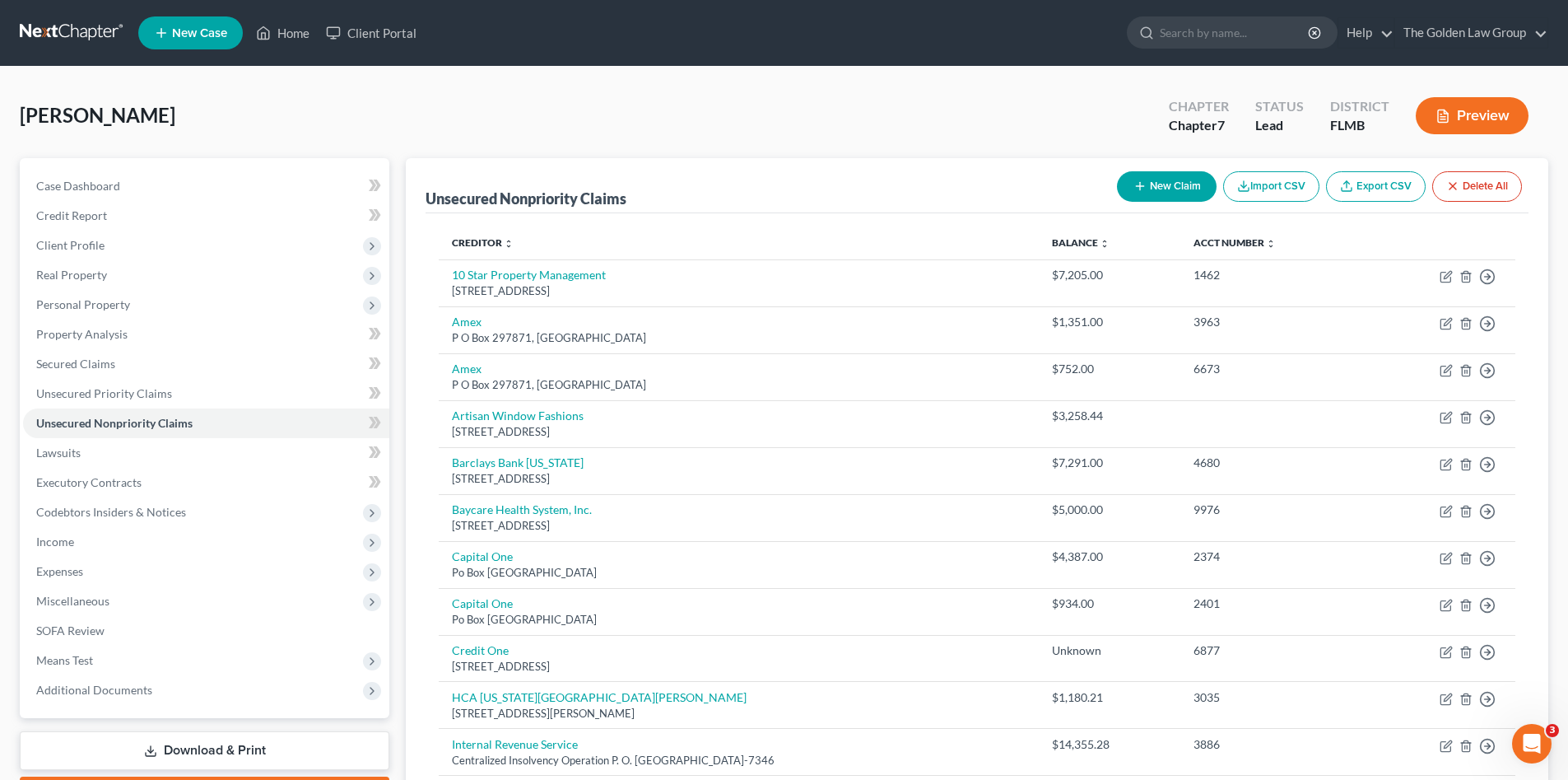
click at [518, 128] on div "[PERSON_NAME] Upgraded Chapter Chapter 7 Status Lead District FLMB Preview" at bounding box center [784, 122] width 1529 height 72
drag, startPoint x: 496, startPoint y: 98, endPoint x: 649, endPoint y: 11, distance: 176.0
click at [502, 96] on div "[PERSON_NAME] Upgraded Chapter Chapter 7 Status Lead District FLMB Preview" at bounding box center [784, 122] width 1529 height 72
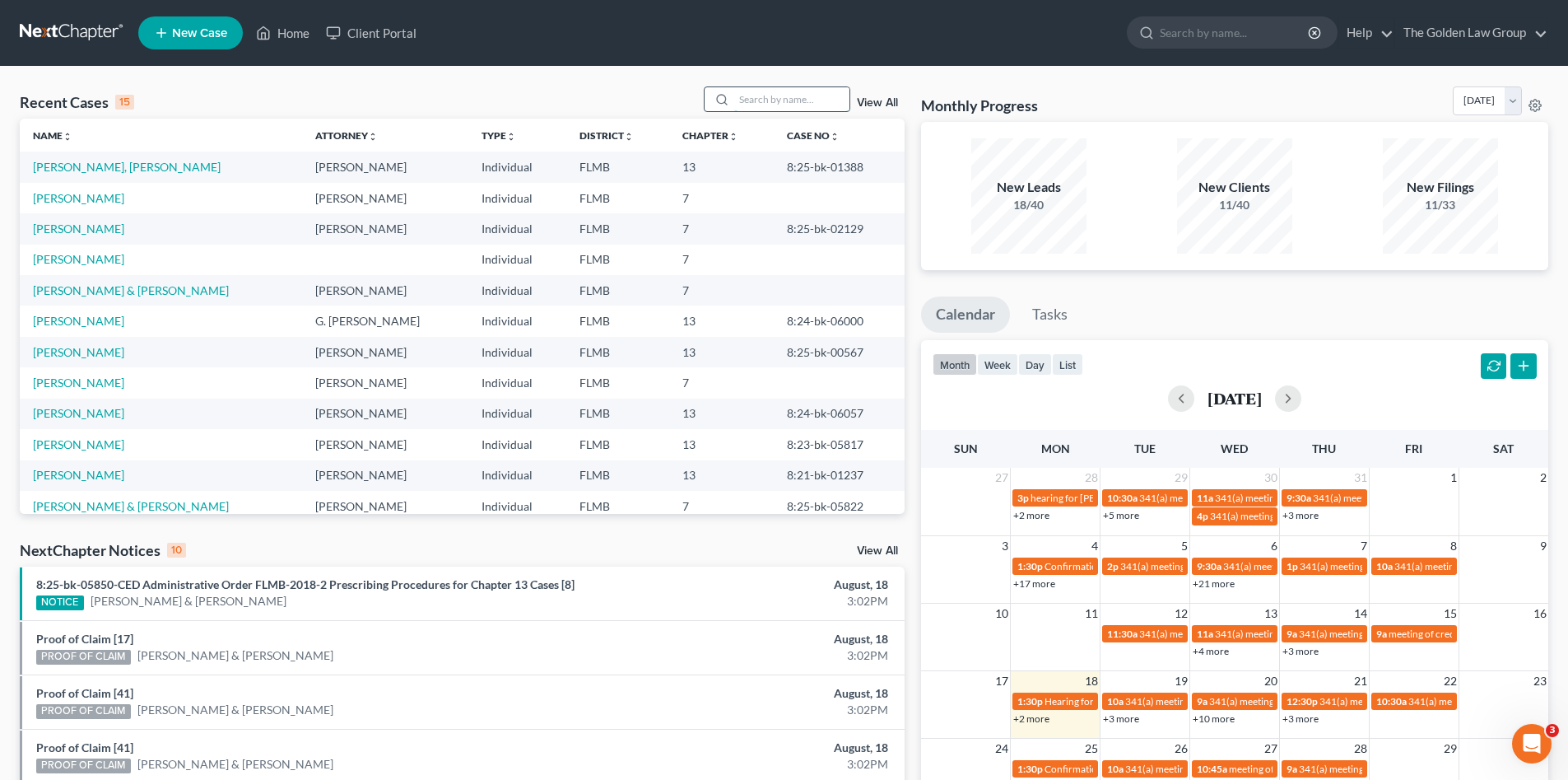
click at [769, 106] on input "search" at bounding box center [792, 99] width 115 height 24
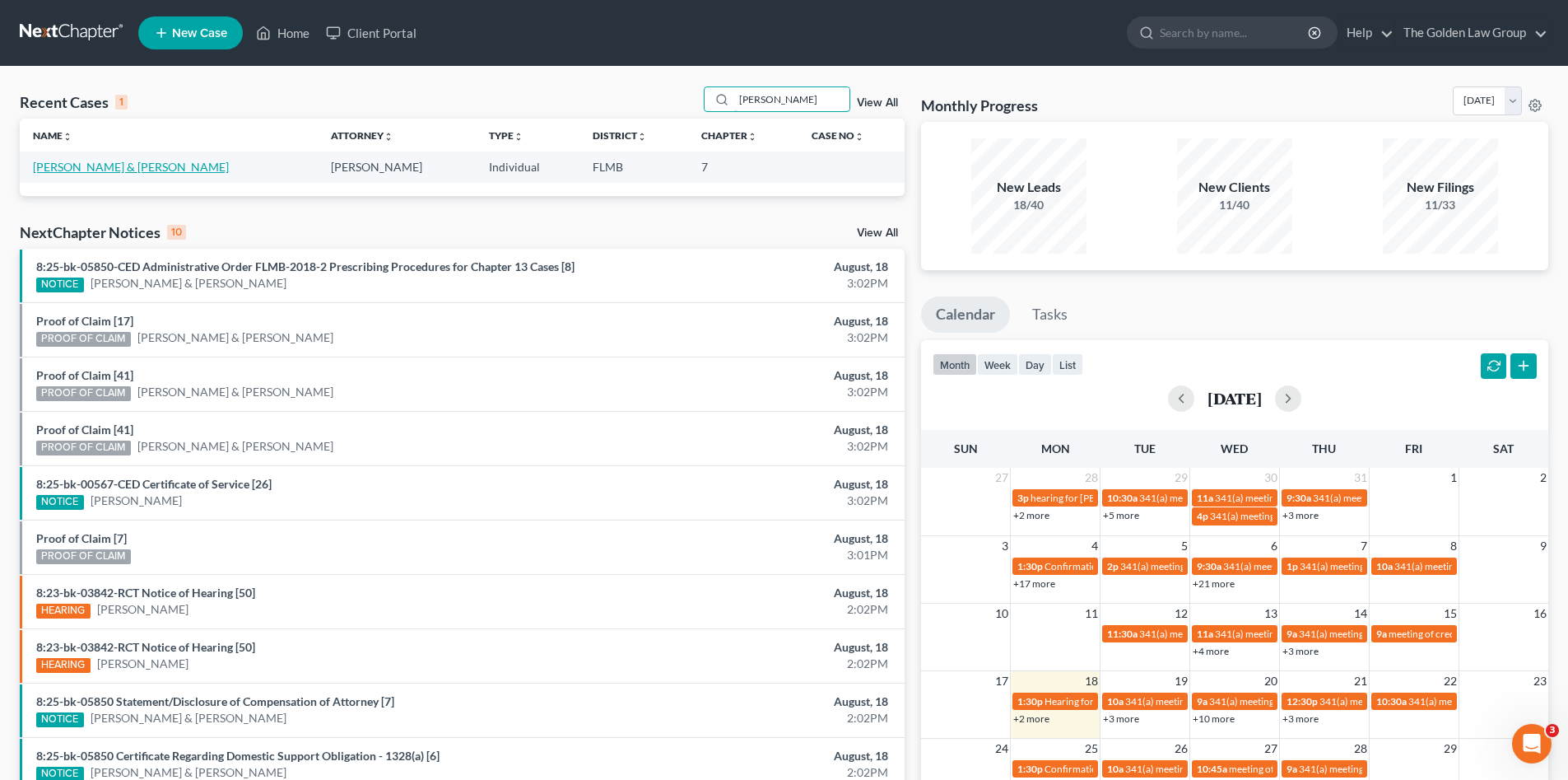
type input "[PERSON_NAME]"
click at [110, 172] on link "[PERSON_NAME] & [PERSON_NAME]" at bounding box center [131, 167] width 196 height 14
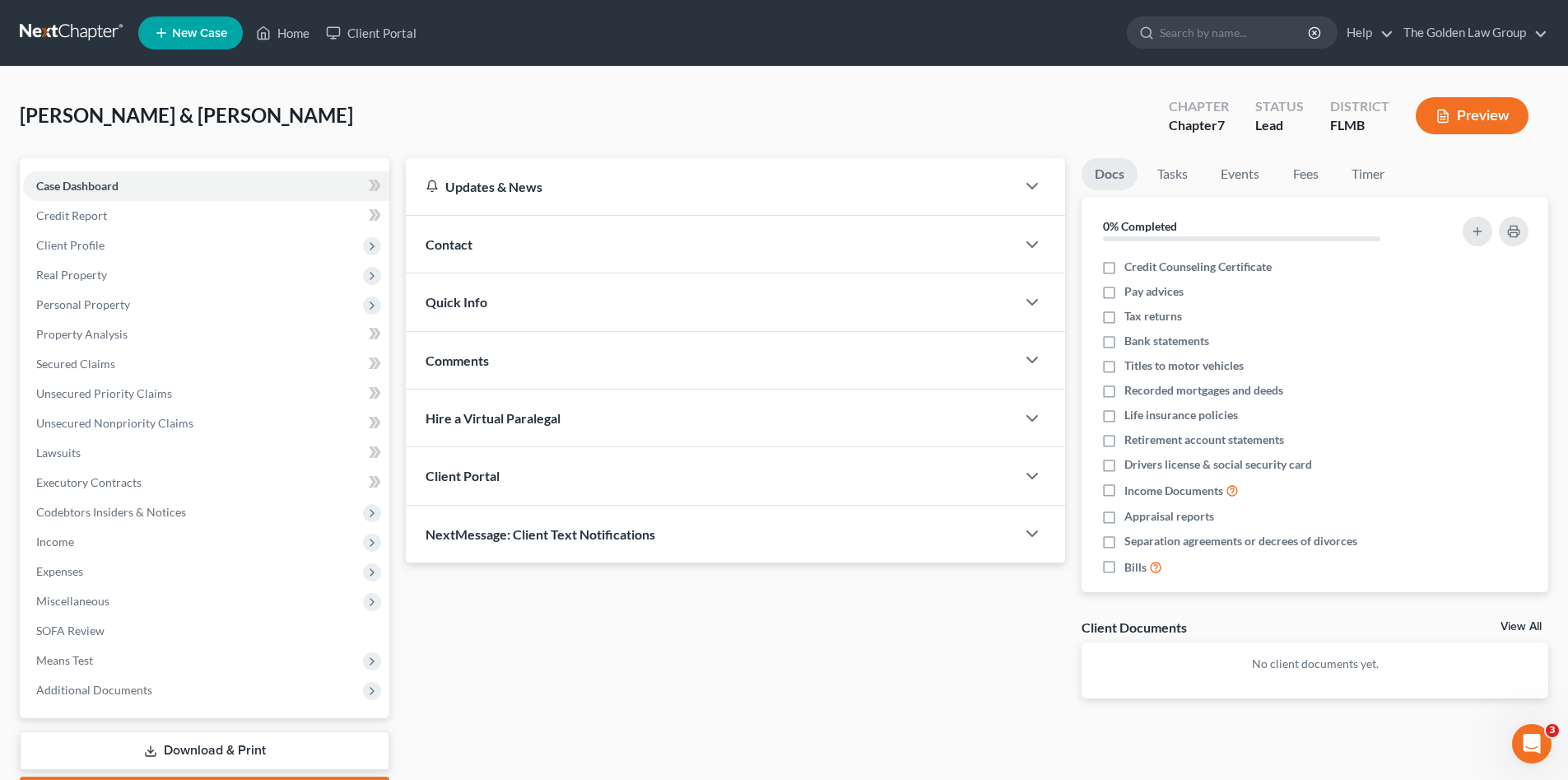
click at [381, 102] on div "[PERSON_NAME] & [PERSON_NAME] Upgraded Chapter Chapter 7 Status Lead District […" at bounding box center [784, 122] width 1529 height 72
click at [87, 454] on link "Lawsuits" at bounding box center [206, 453] width 367 height 30
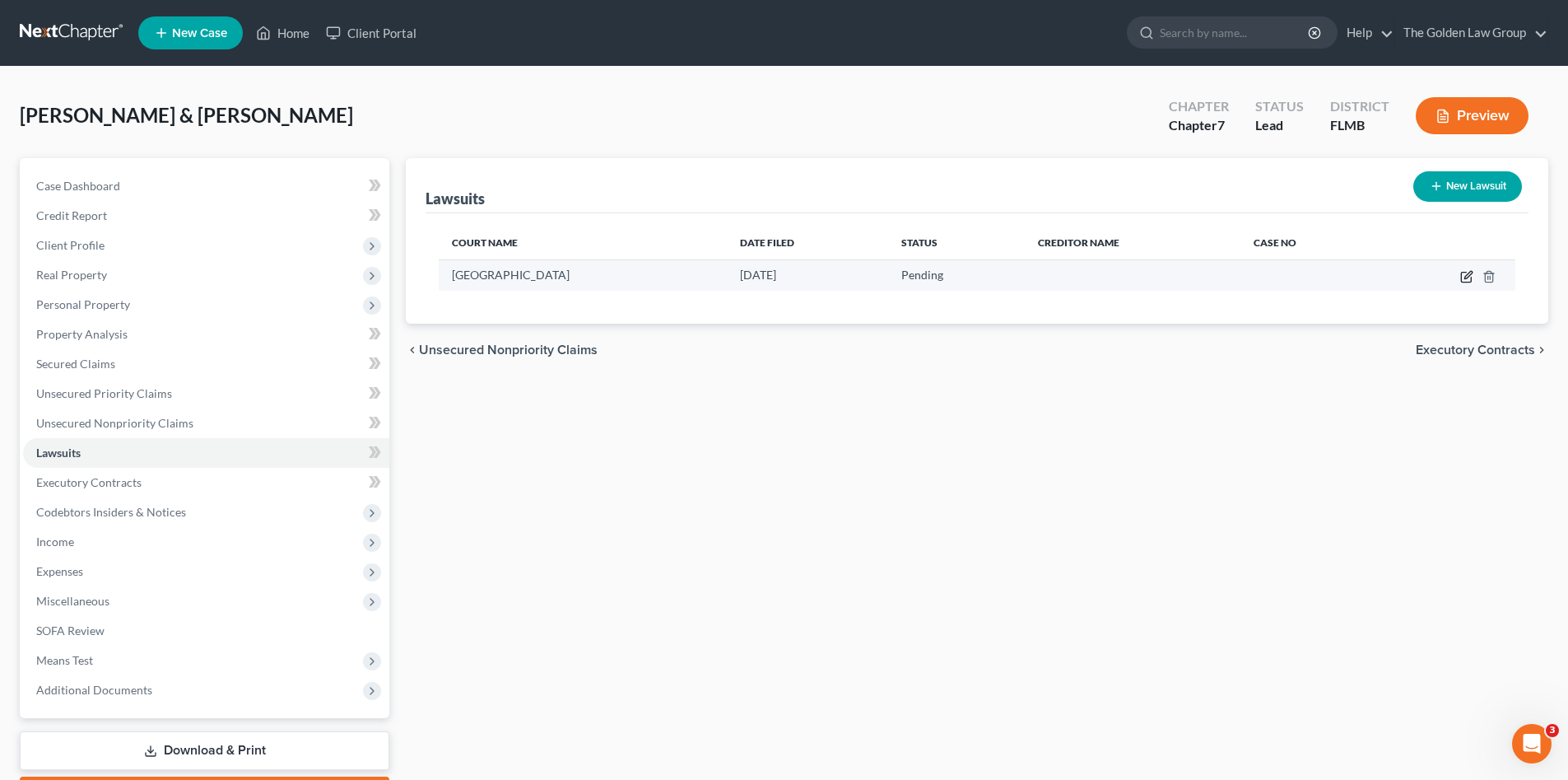
click at [1465, 276] on icon "button" at bounding box center [1466, 276] width 13 height 13
select select "35"
select select "0"
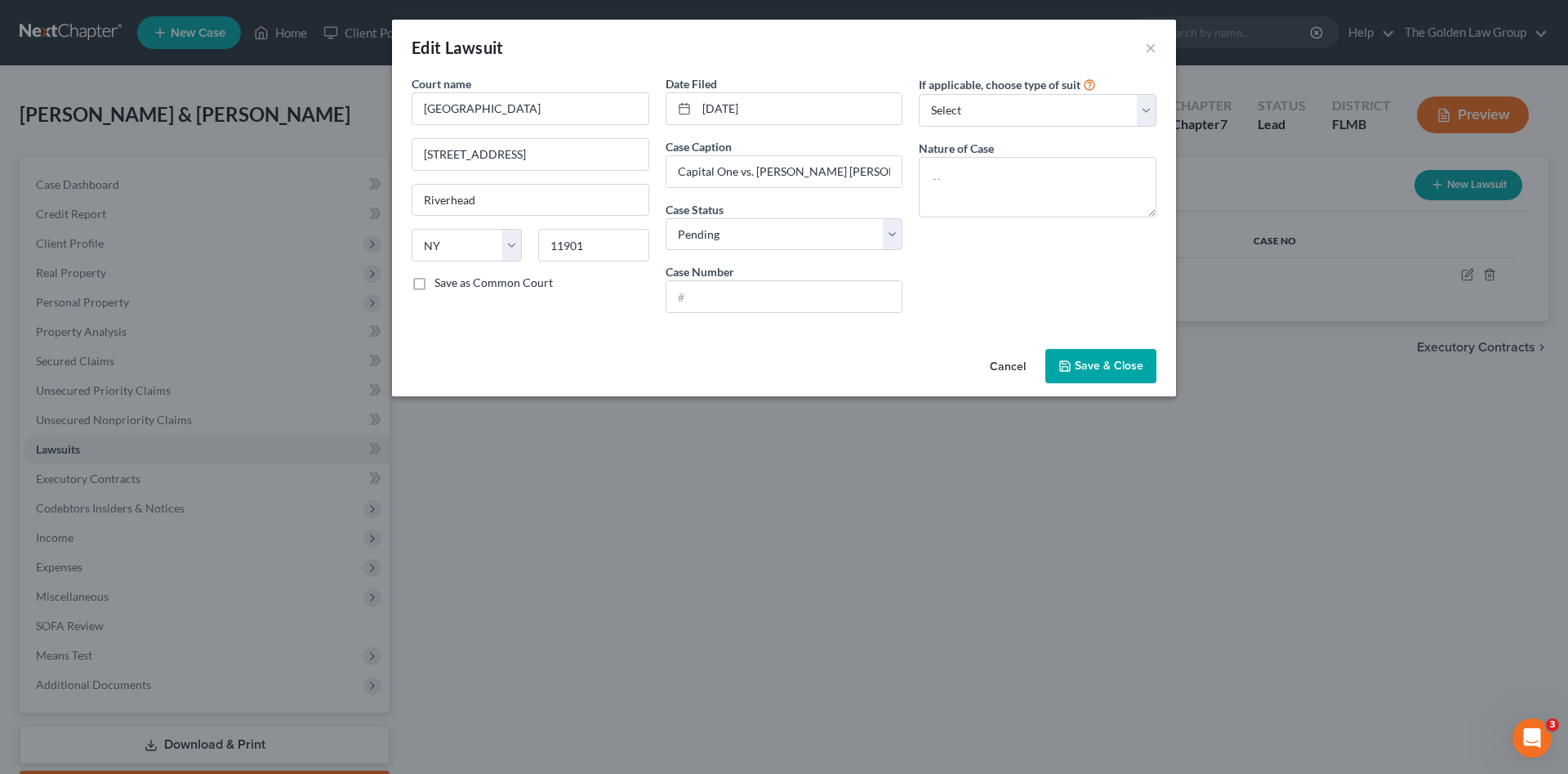
click at [1083, 363] on span "Save & Close" at bounding box center [1109, 366] width 68 height 14
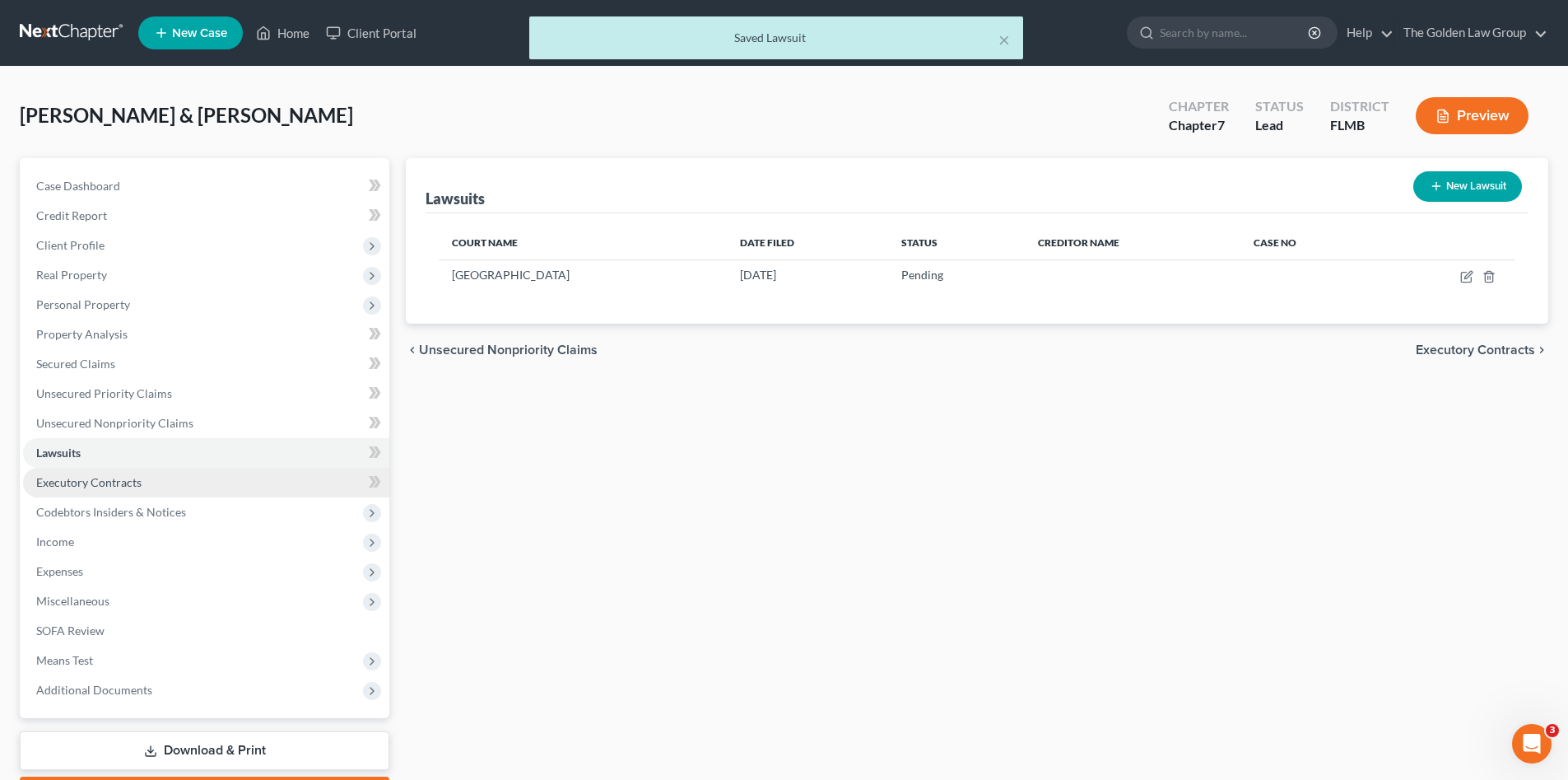
click at [138, 482] on span "Executory Contracts" at bounding box center [88, 482] width 105 height 14
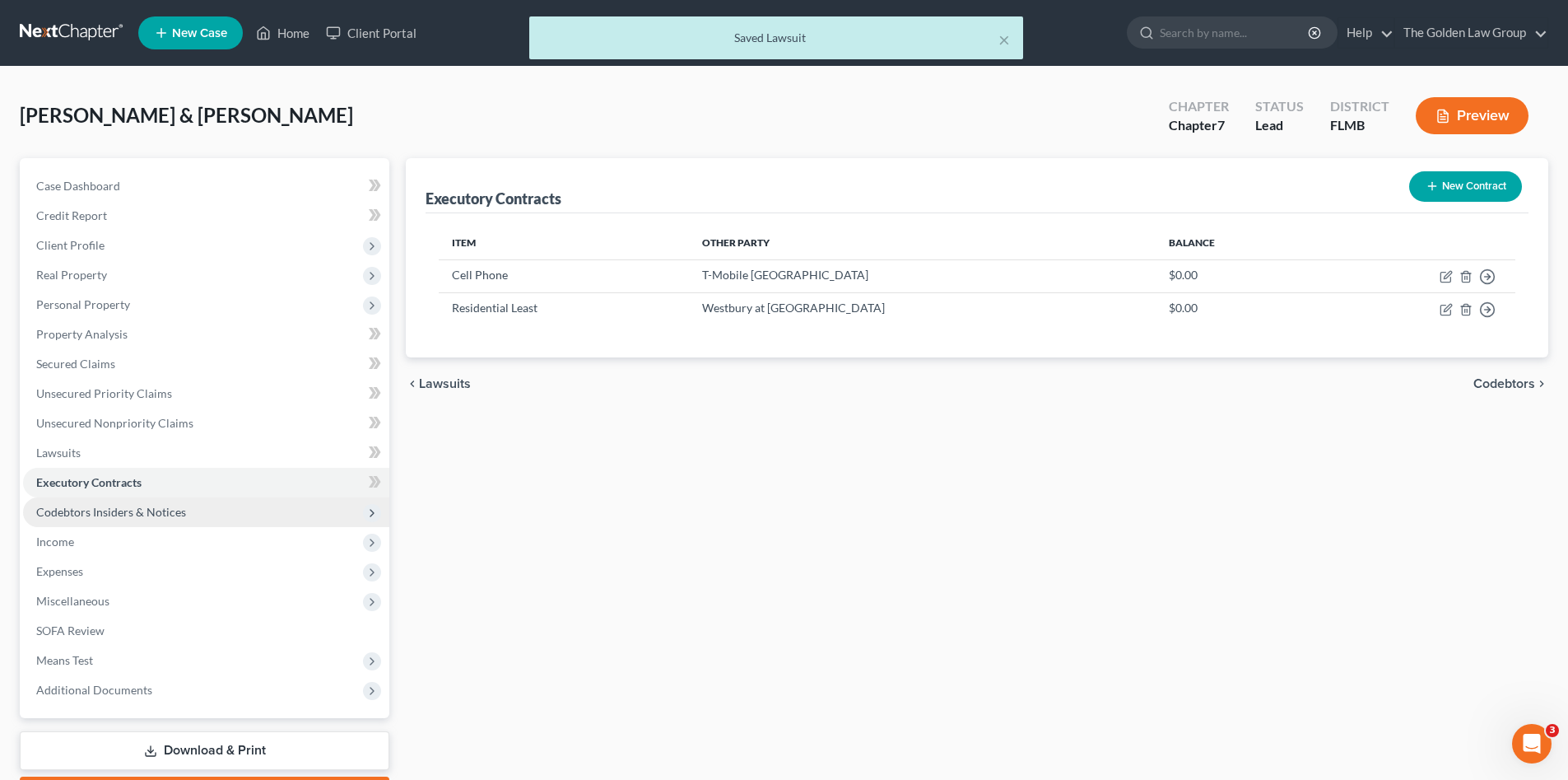
click at [148, 510] on span "Codebtors Insiders & Notices" at bounding box center [111, 511] width 150 height 14
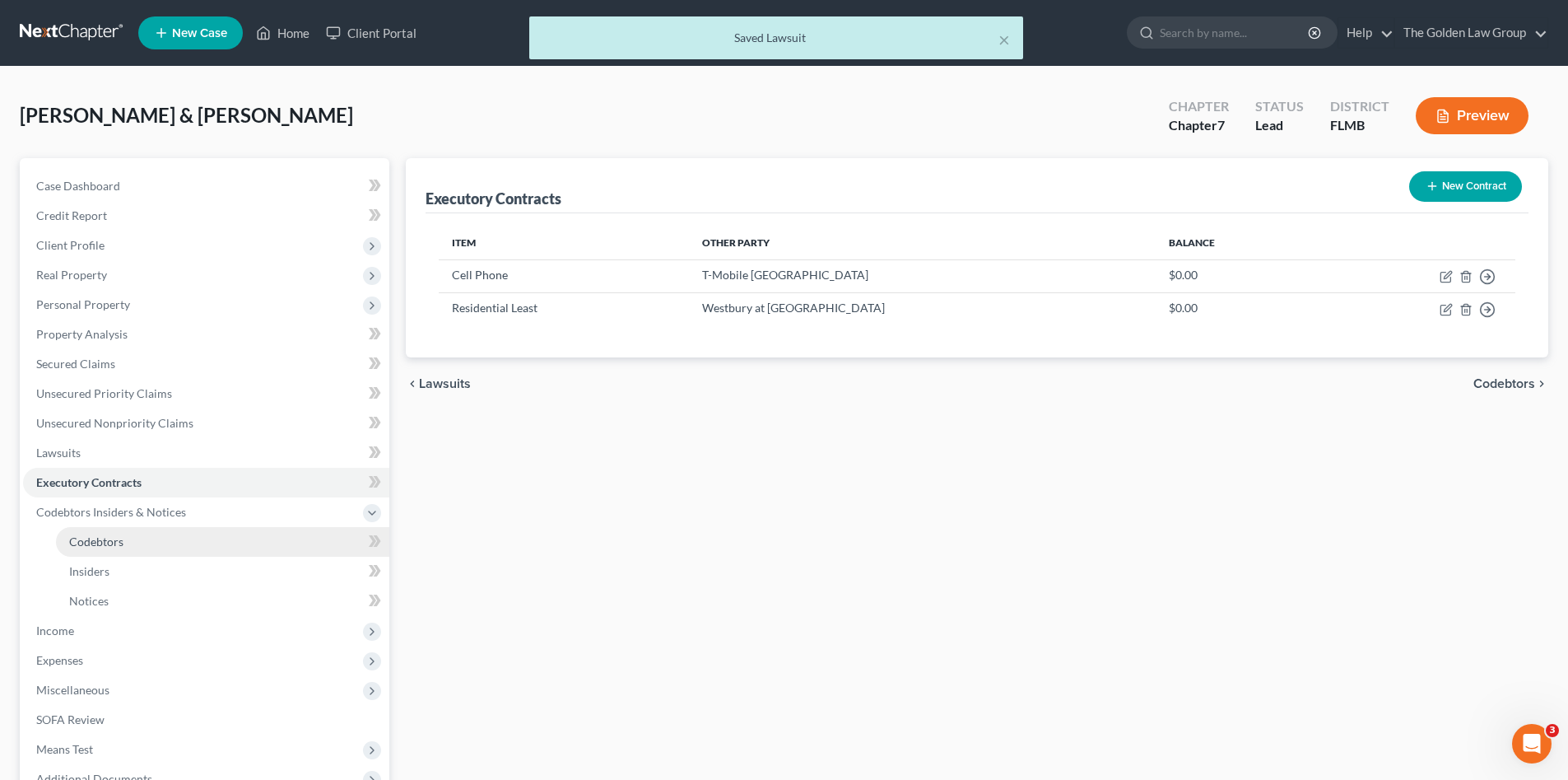
click at [149, 538] on link "Codebtors" at bounding box center [222, 541] width 333 height 30
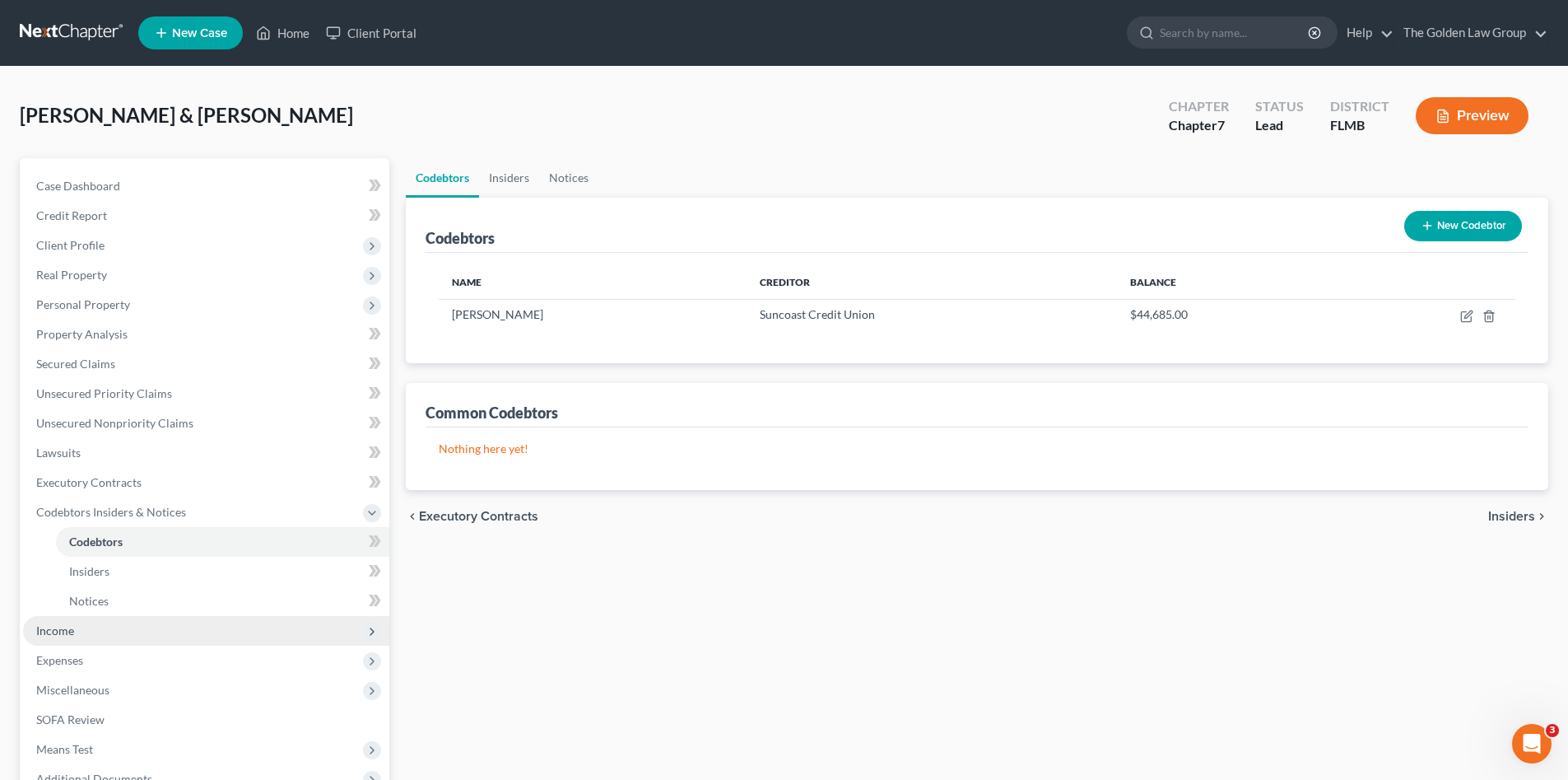
click at [121, 625] on span "Income" at bounding box center [206, 631] width 367 height 30
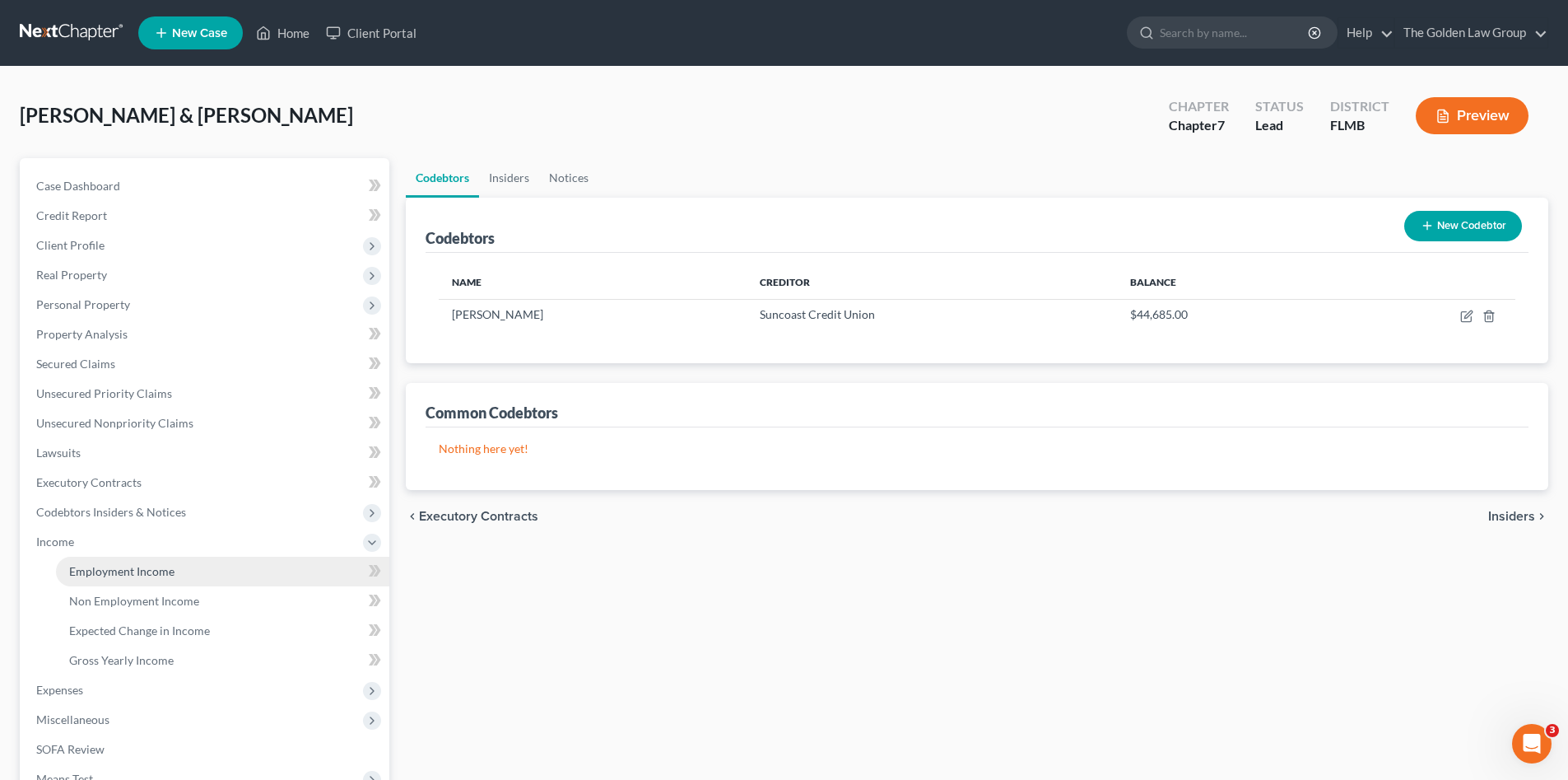
click at [151, 567] on span "Employment Income" at bounding box center [121, 571] width 105 height 14
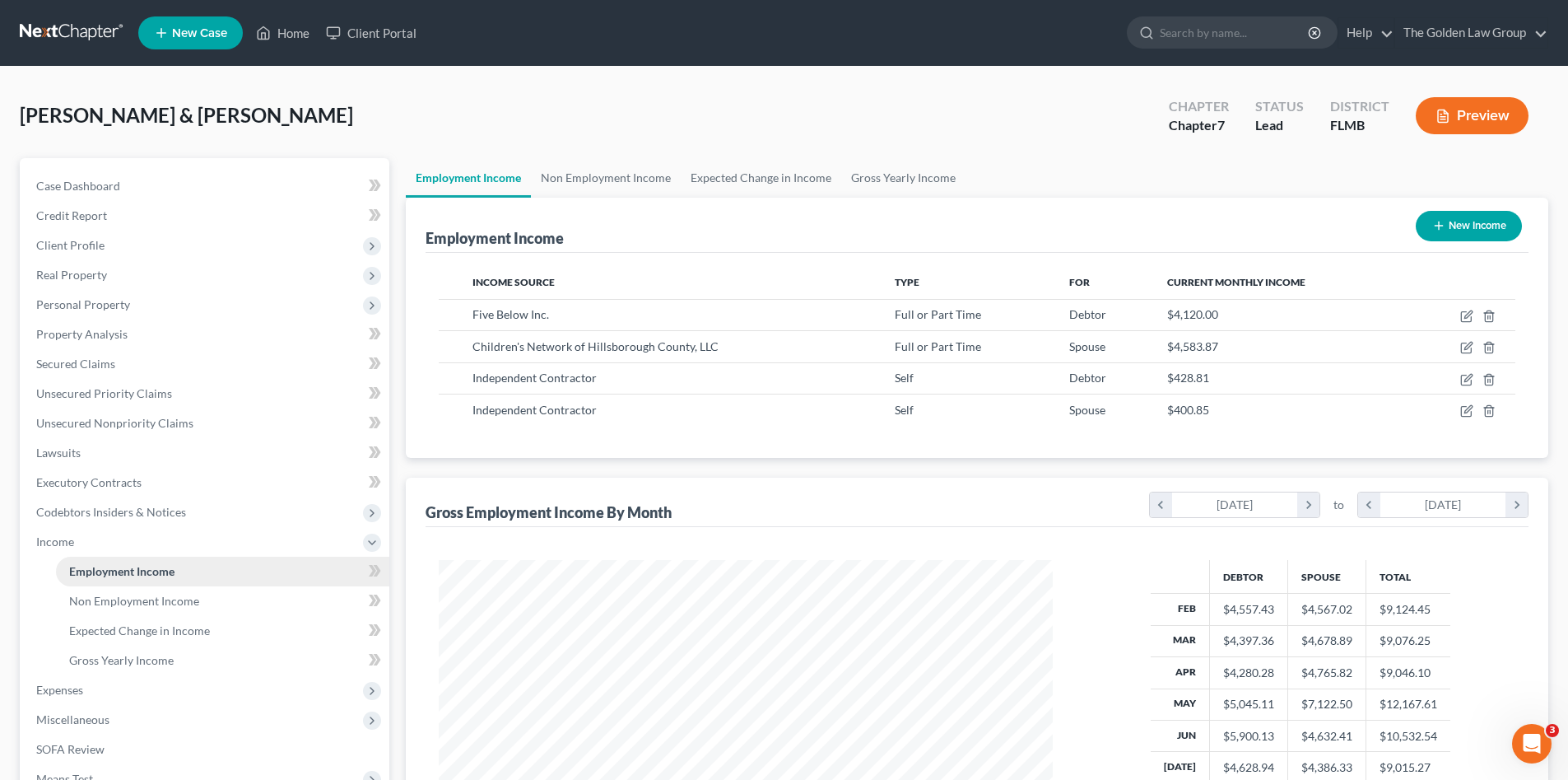
scroll to position [307, 647]
click at [139, 609] on link "Non Employment Income" at bounding box center [222, 602] width 333 height 30
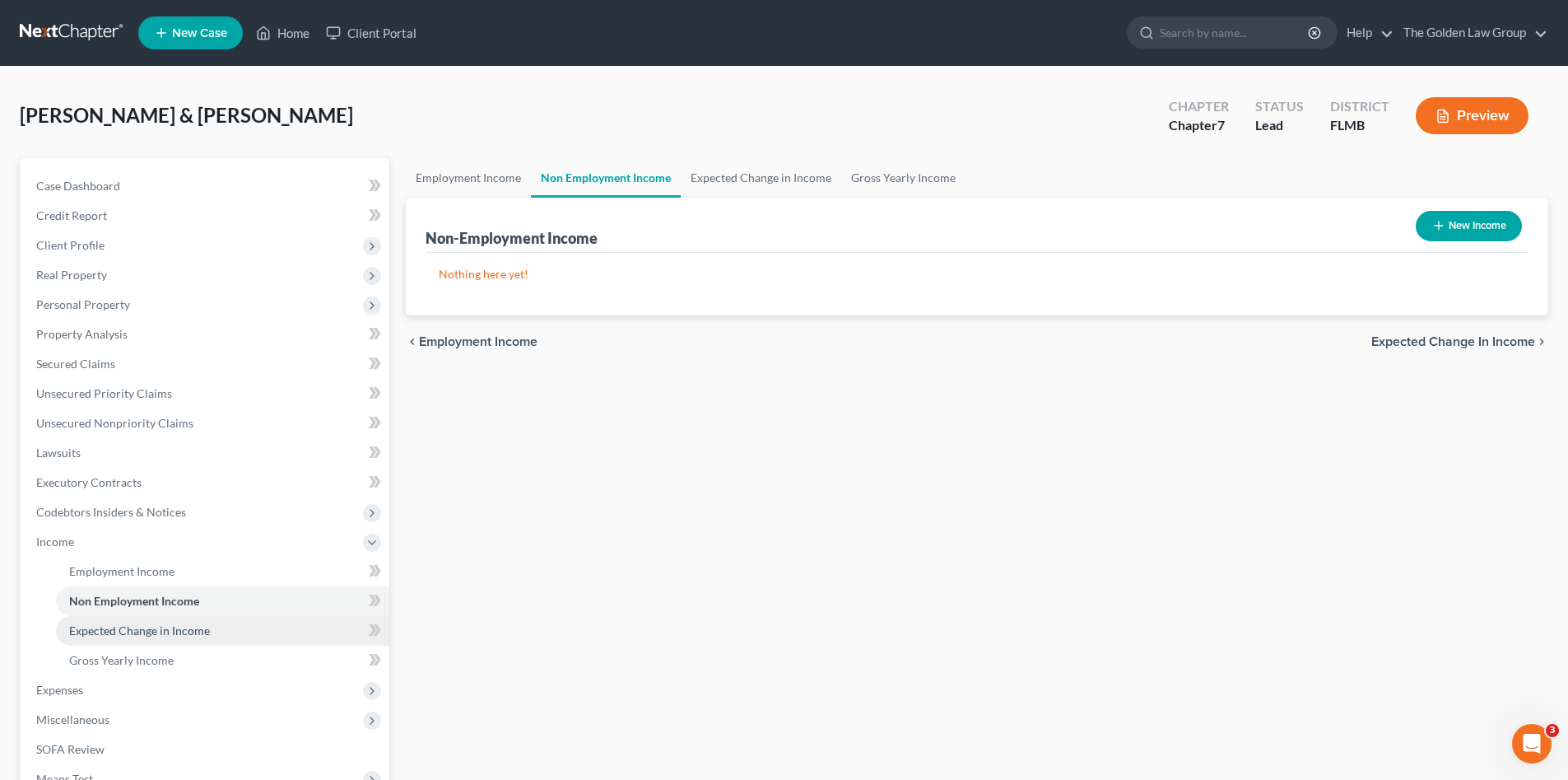
click at [146, 625] on span "Expected Change in Income" at bounding box center [139, 630] width 140 height 14
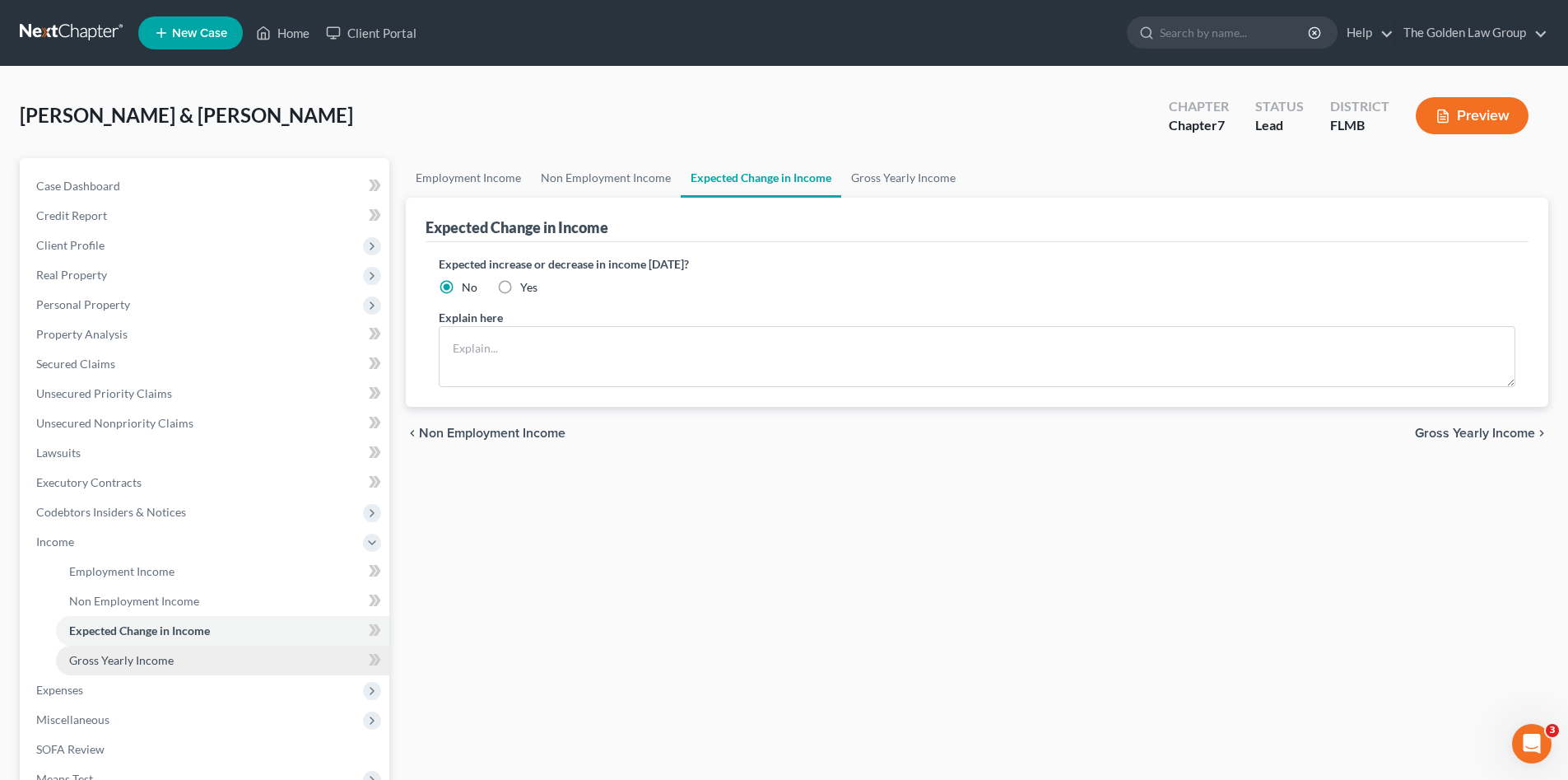
click at [148, 654] on span "Gross Yearly Income" at bounding box center [121, 660] width 104 height 14
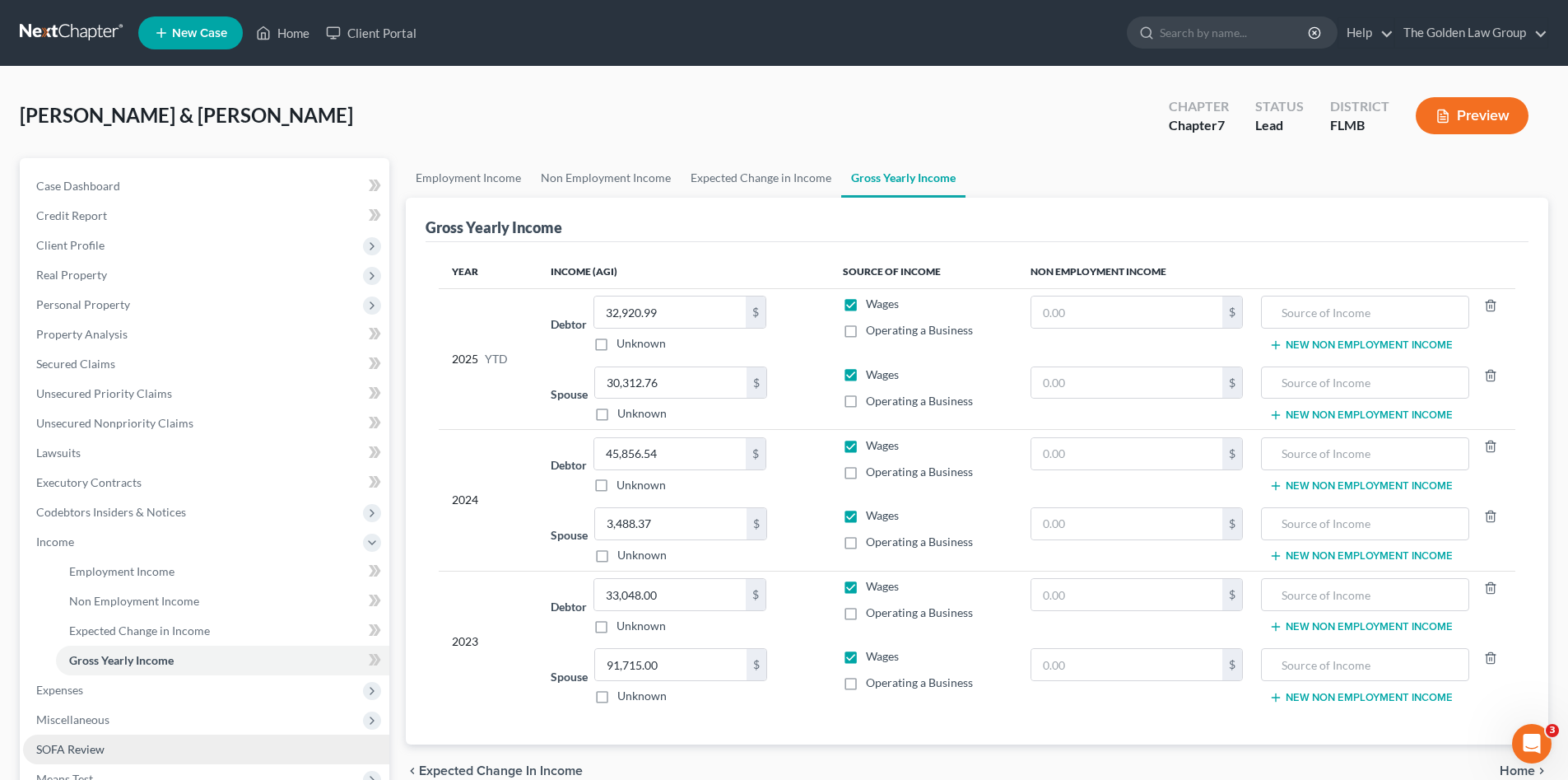
scroll to position [110, 0]
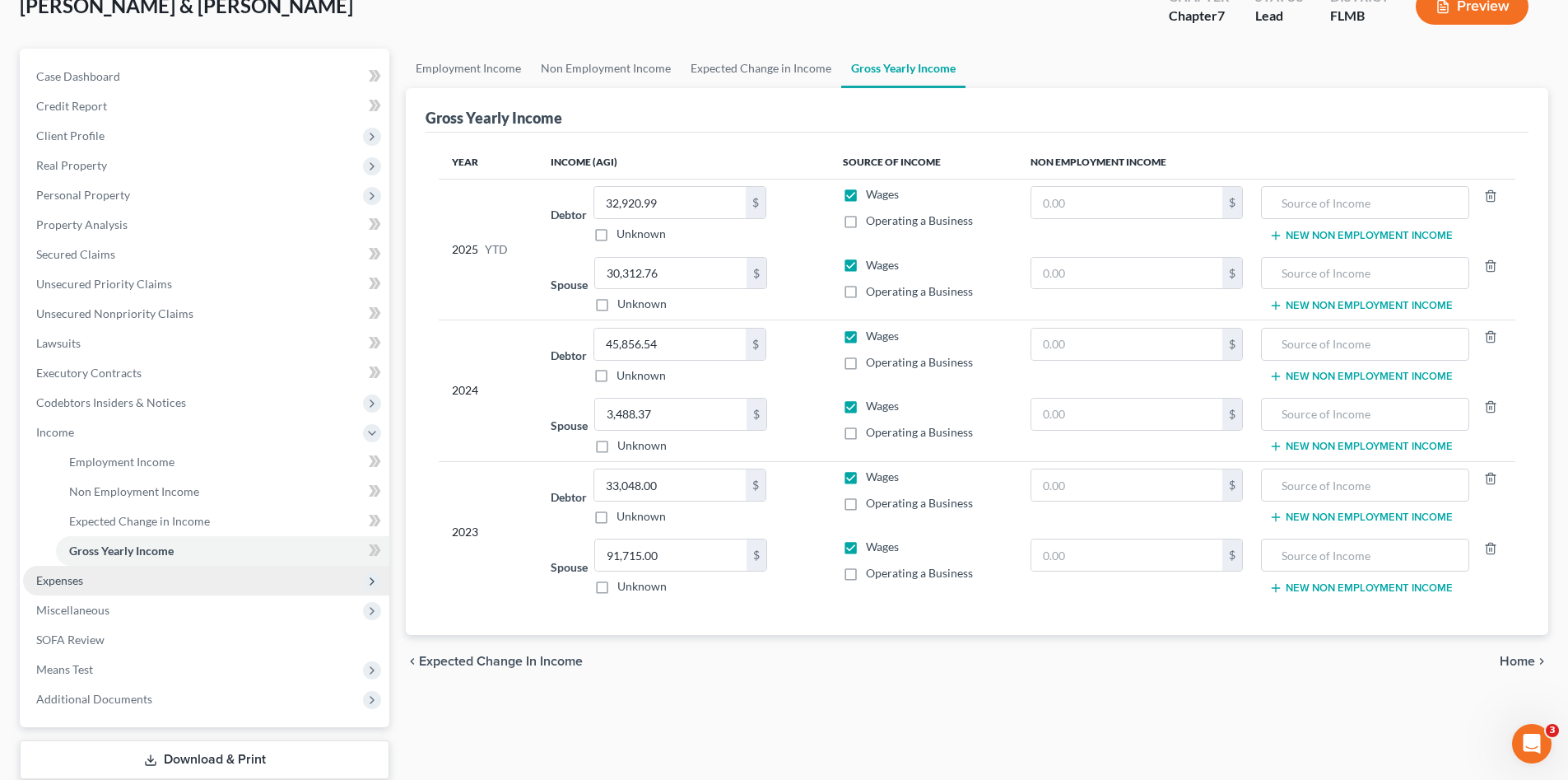
click at [95, 586] on span "Expenses" at bounding box center [206, 580] width 367 height 30
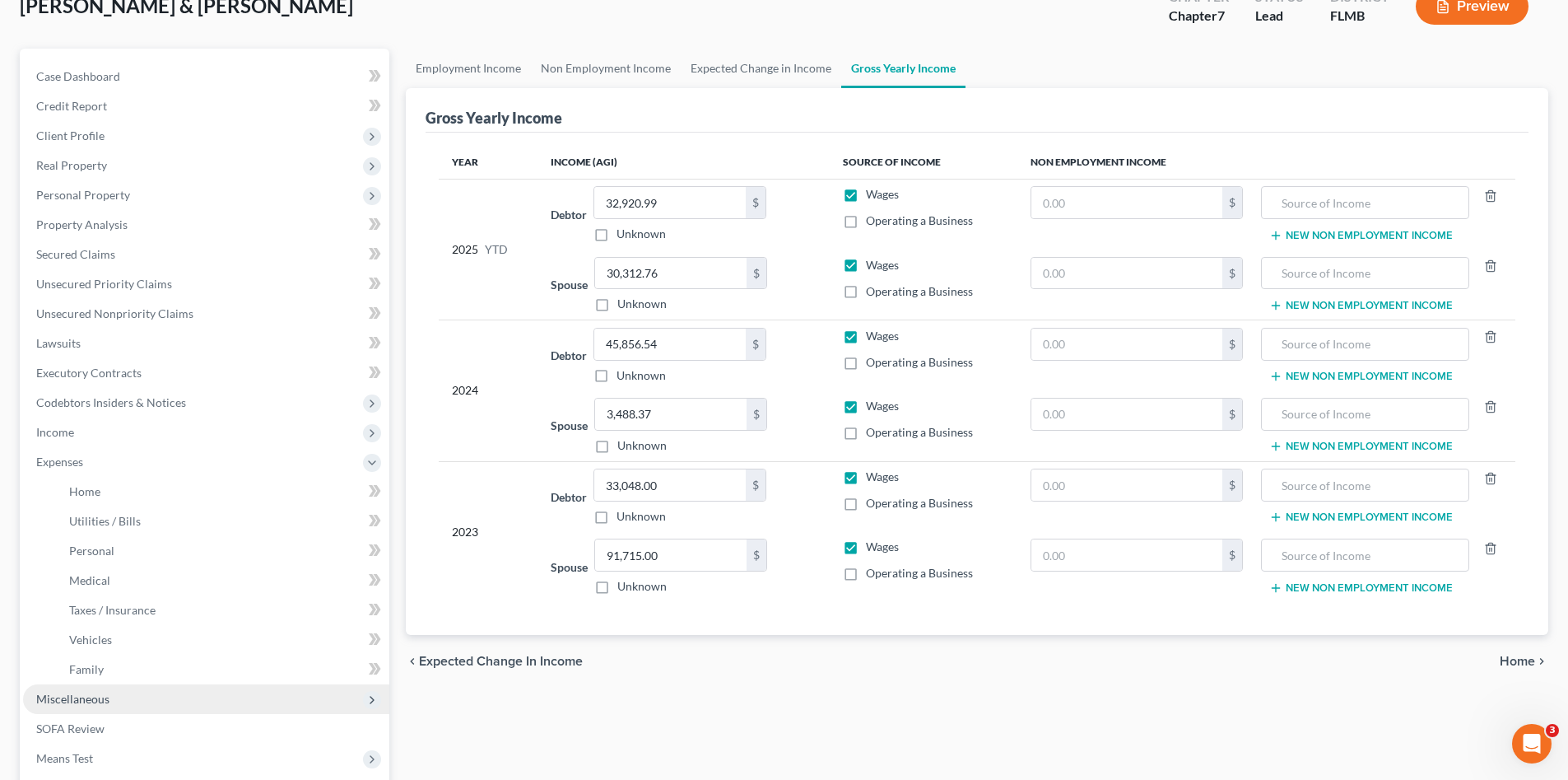
click at [105, 696] on span "Miscellaneous" at bounding box center [72, 699] width 73 height 14
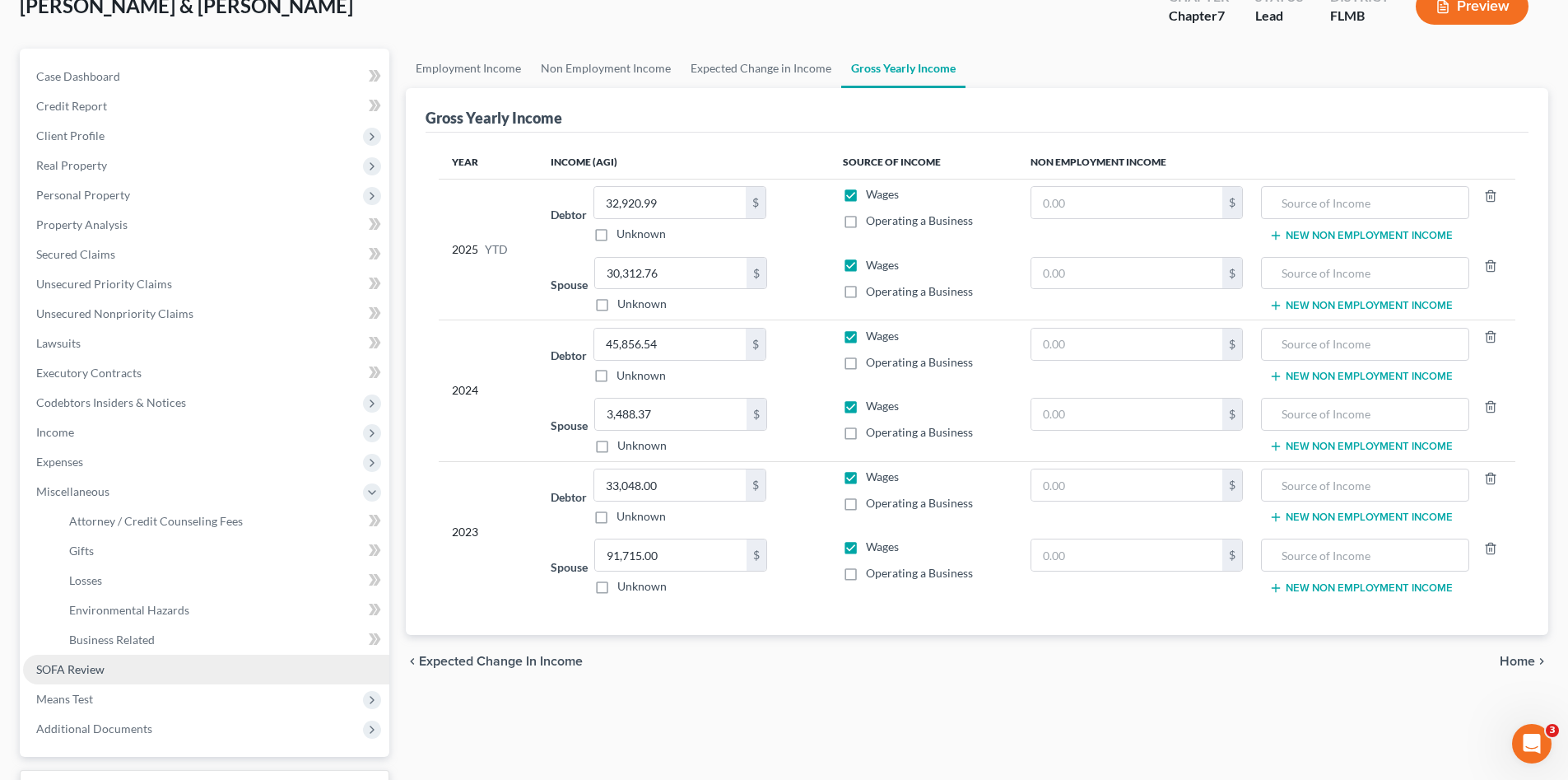
scroll to position [220, 0]
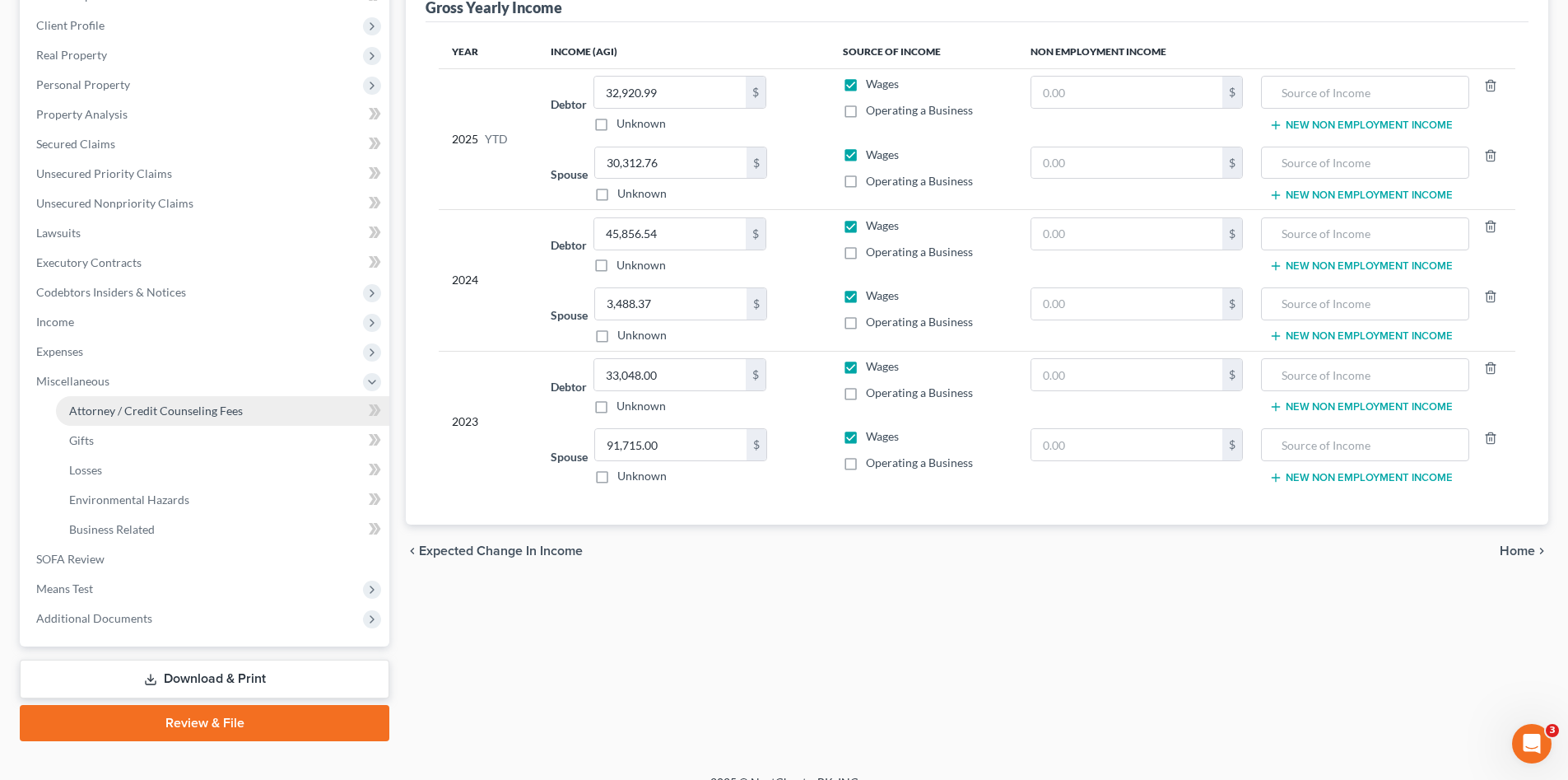
click at [219, 408] on span "Attorney / Credit Counseling Fees" at bounding box center [155, 411] width 174 height 14
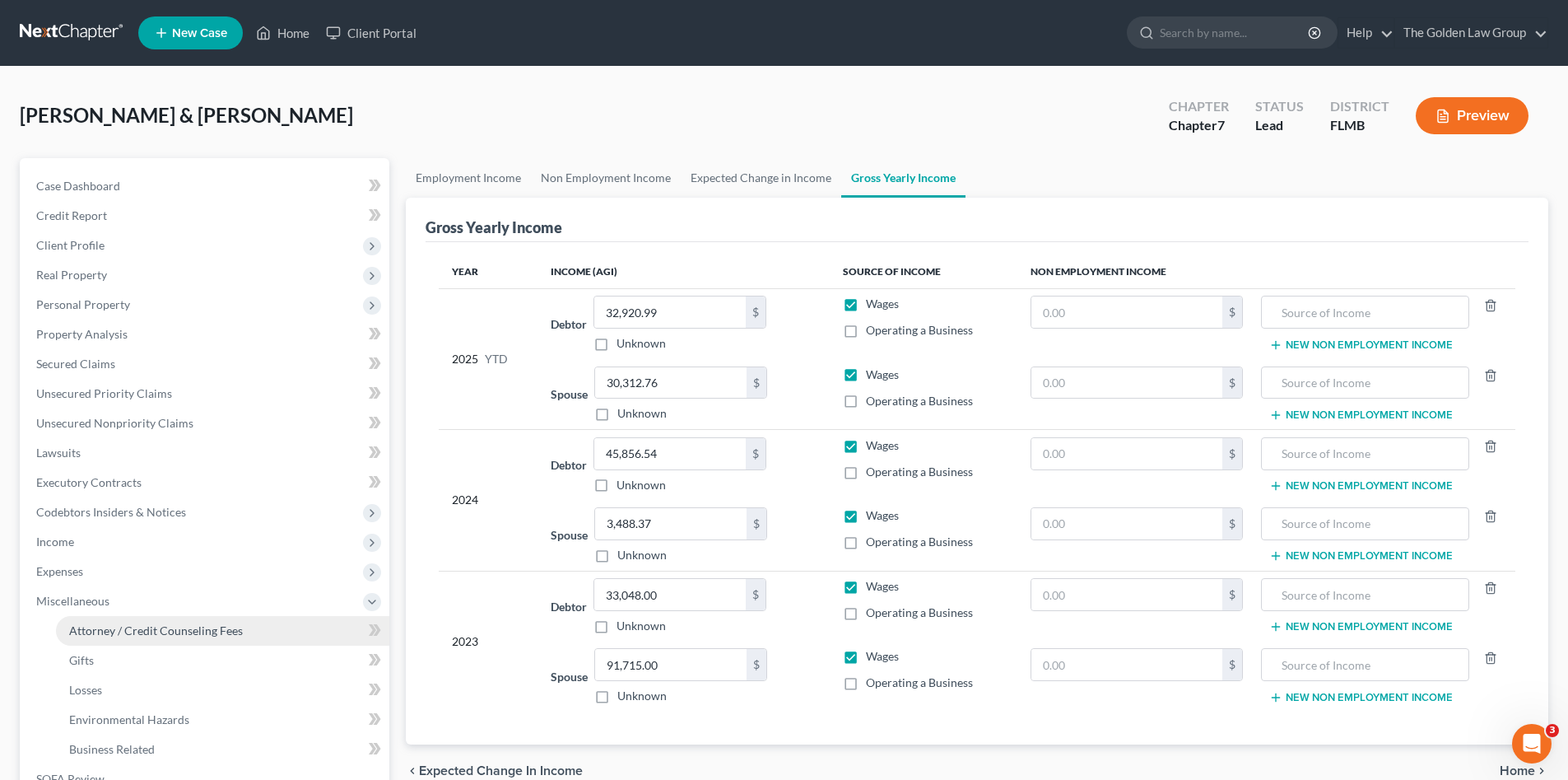
select select "2"
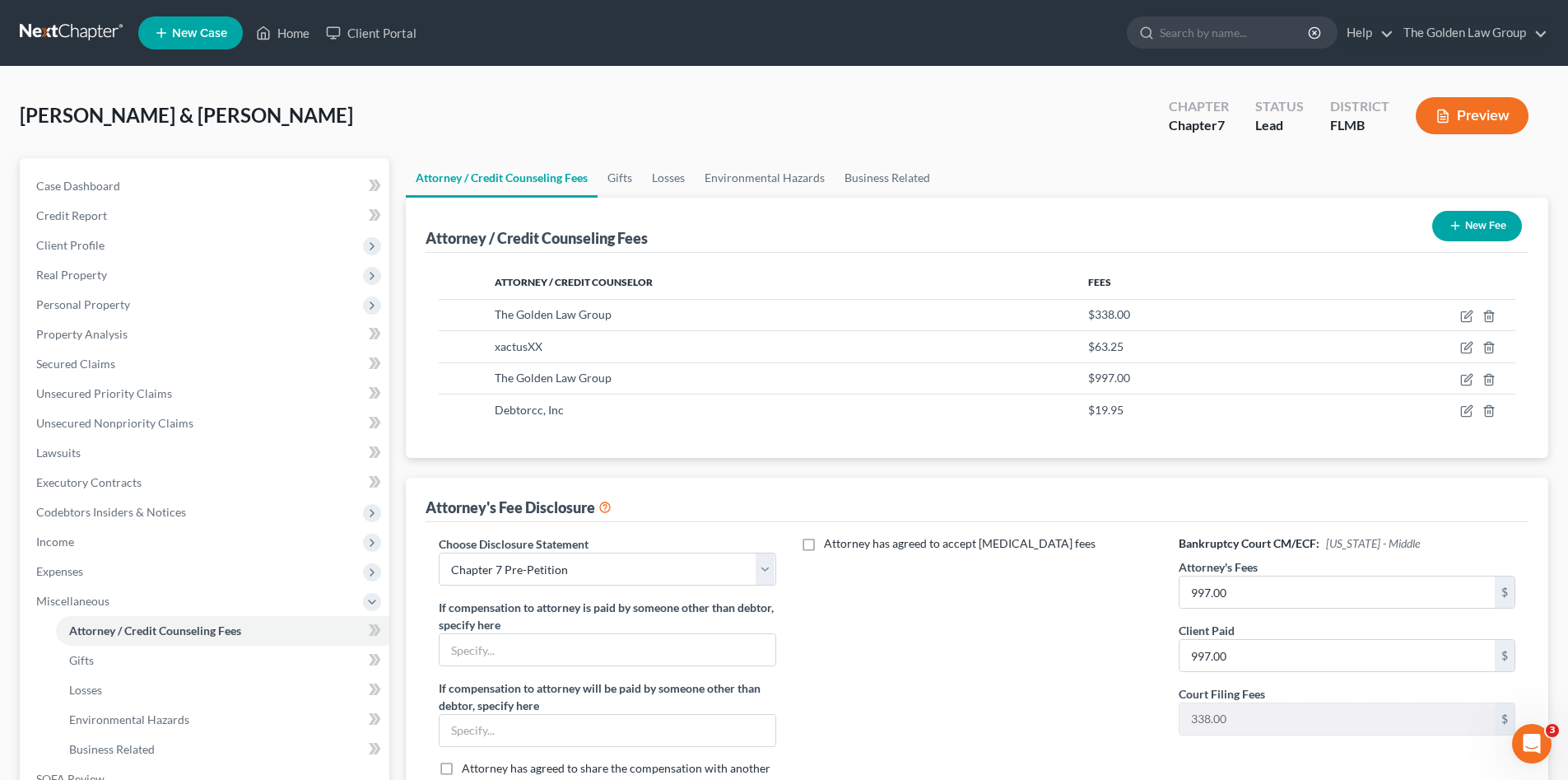
click at [846, 610] on div "Attorney has agreed to accept [MEDICAL_DATA] fees" at bounding box center [977, 671] width 369 height 272
click at [851, 617] on div "Attorney has agreed to accept [MEDICAL_DATA] fees" at bounding box center [977, 671] width 369 height 272
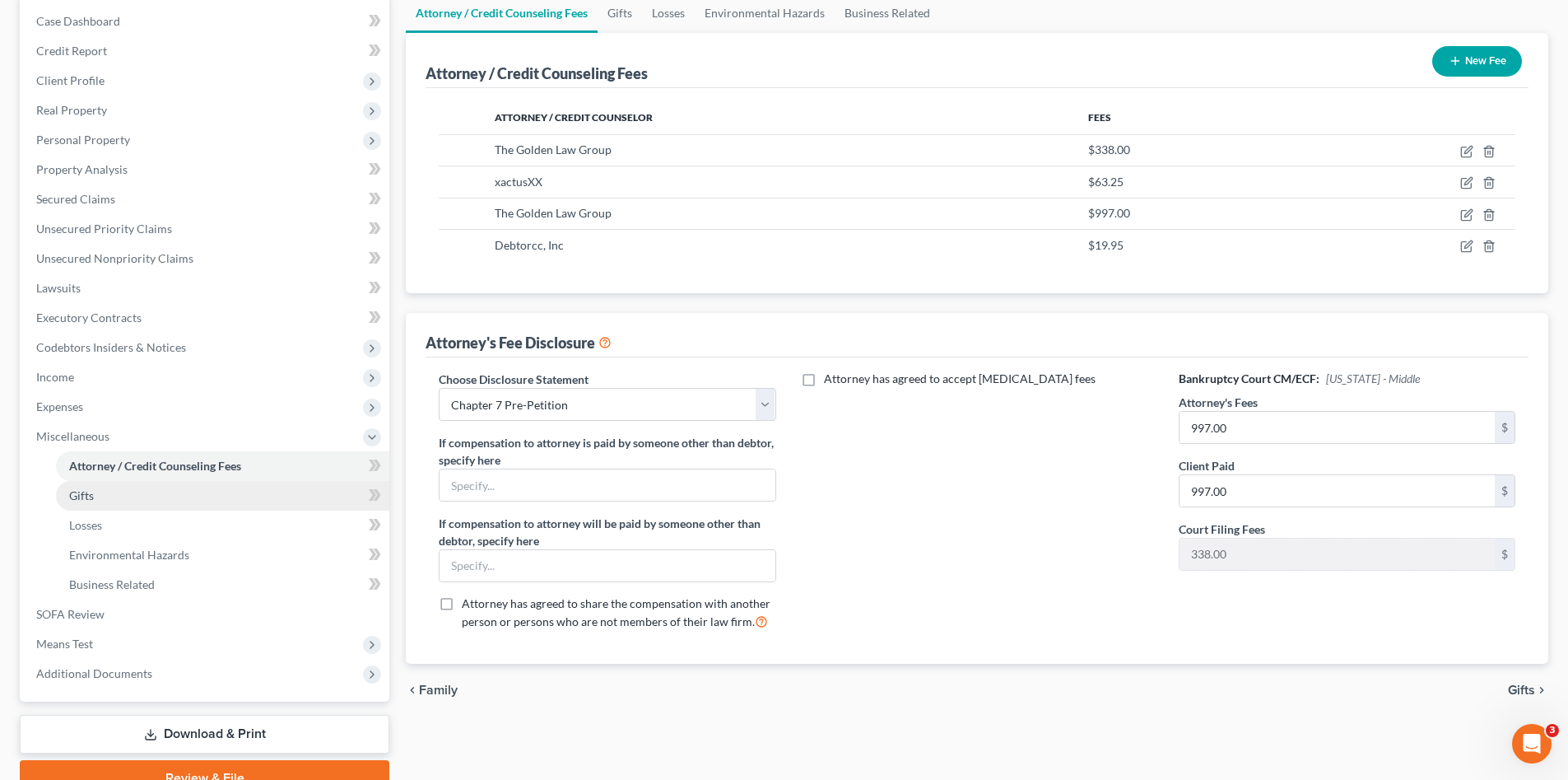
click at [116, 488] on link "Gifts" at bounding box center [222, 496] width 333 height 30
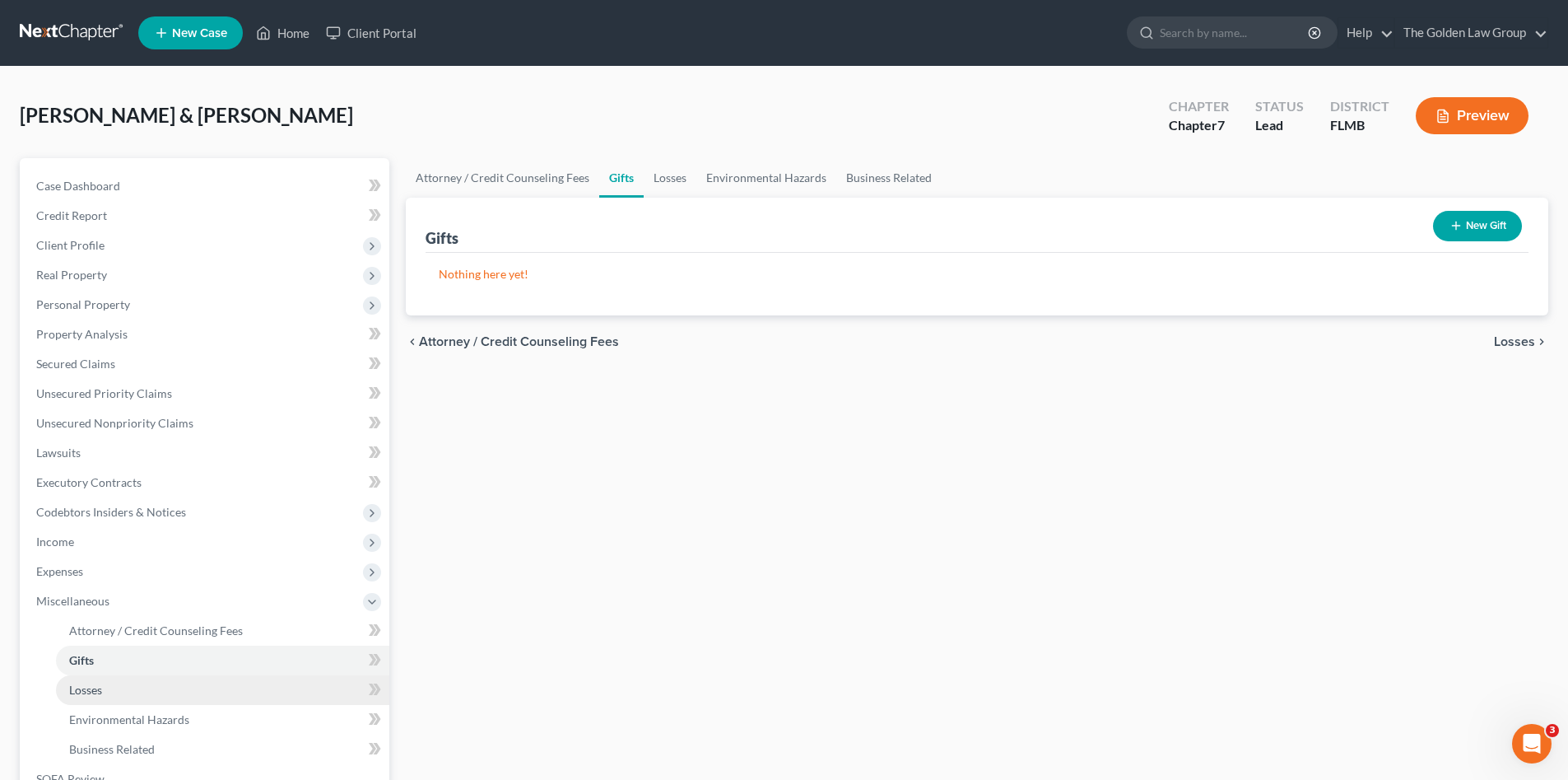
click at [148, 683] on link "Losses" at bounding box center [222, 690] width 333 height 30
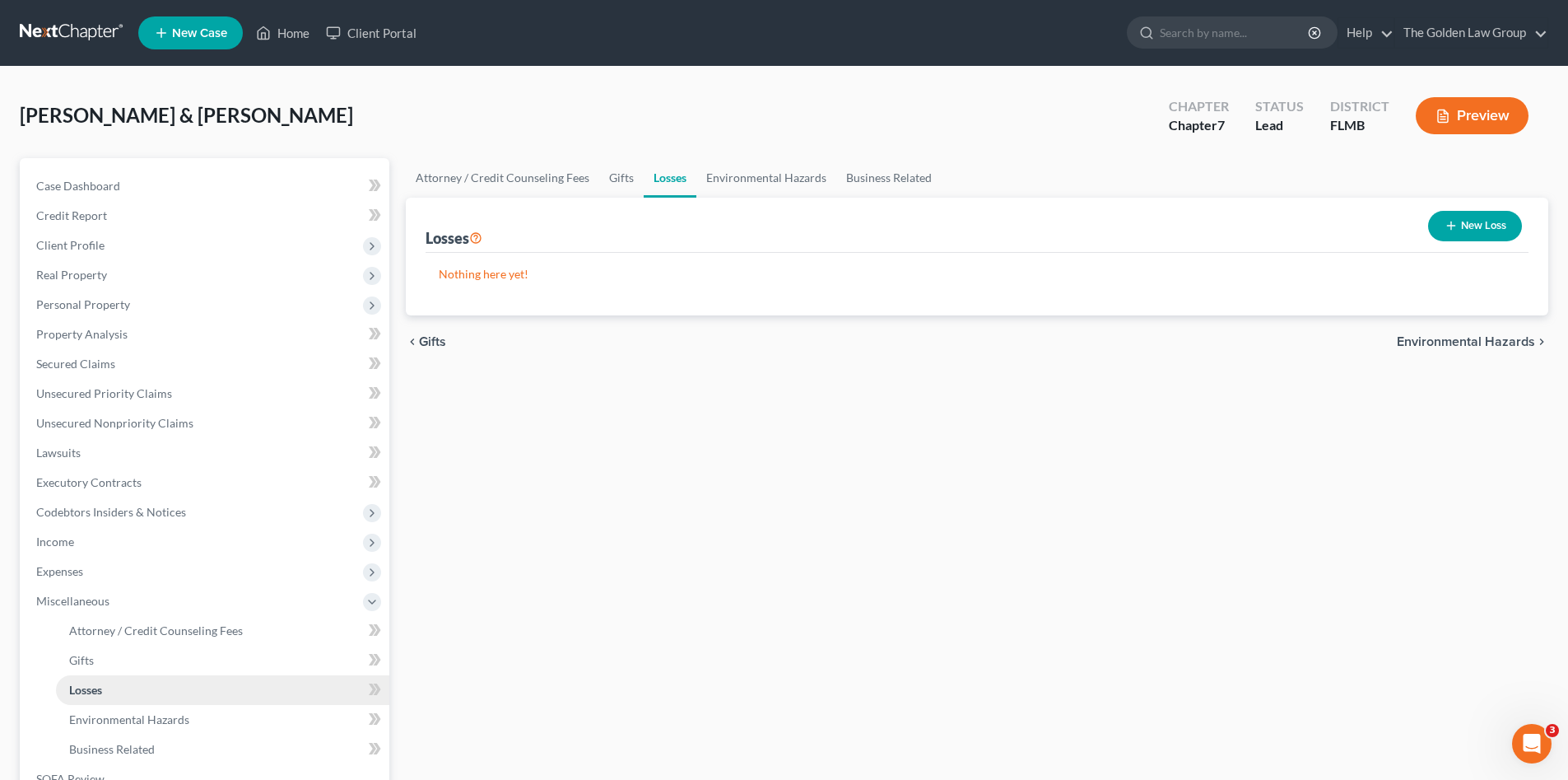
click at [155, 701] on link "Losses" at bounding box center [222, 690] width 333 height 30
click at [148, 747] on span "Business Related" at bounding box center [111, 749] width 86 height 14
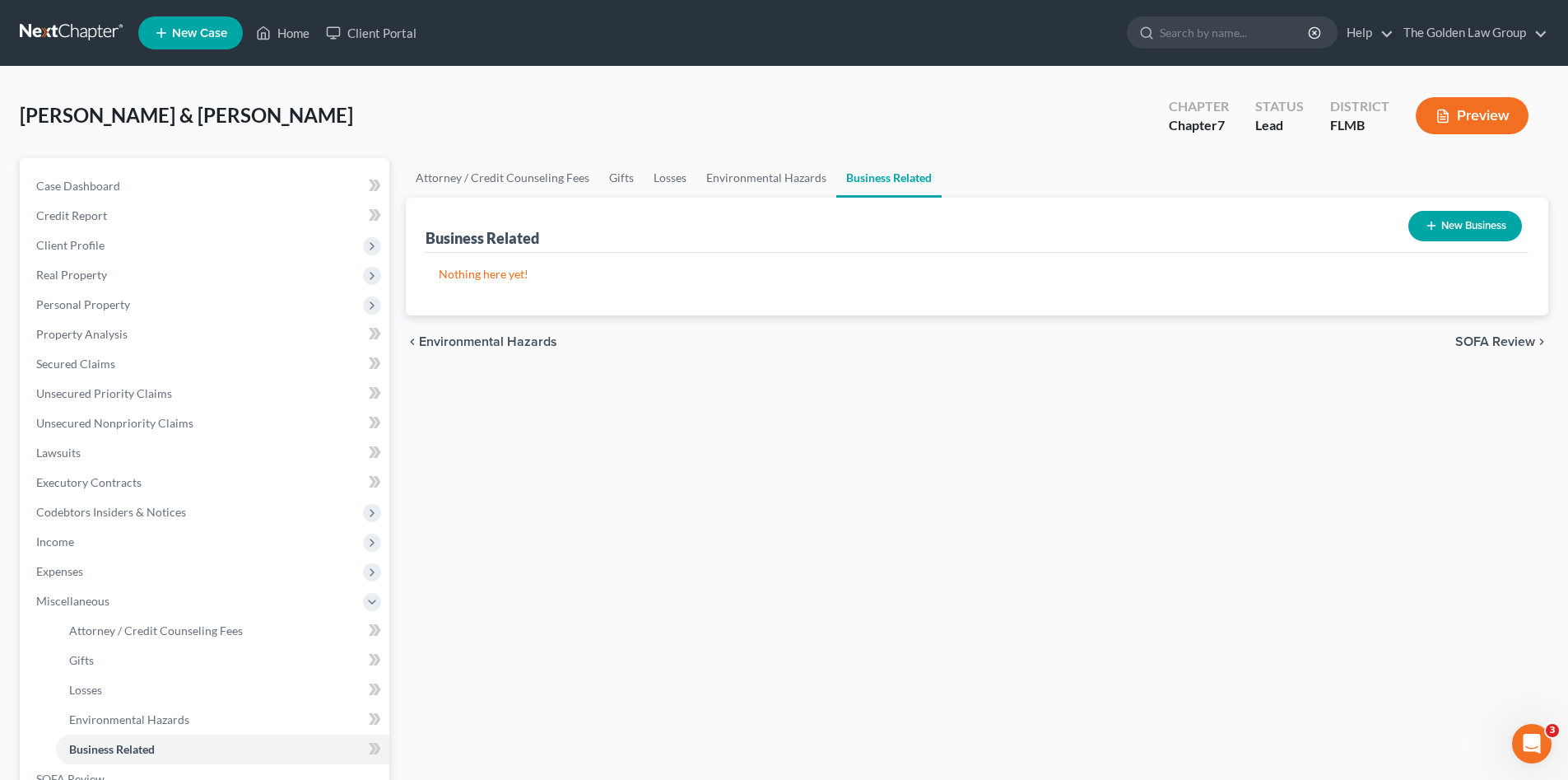
scroll to position [138, 0]
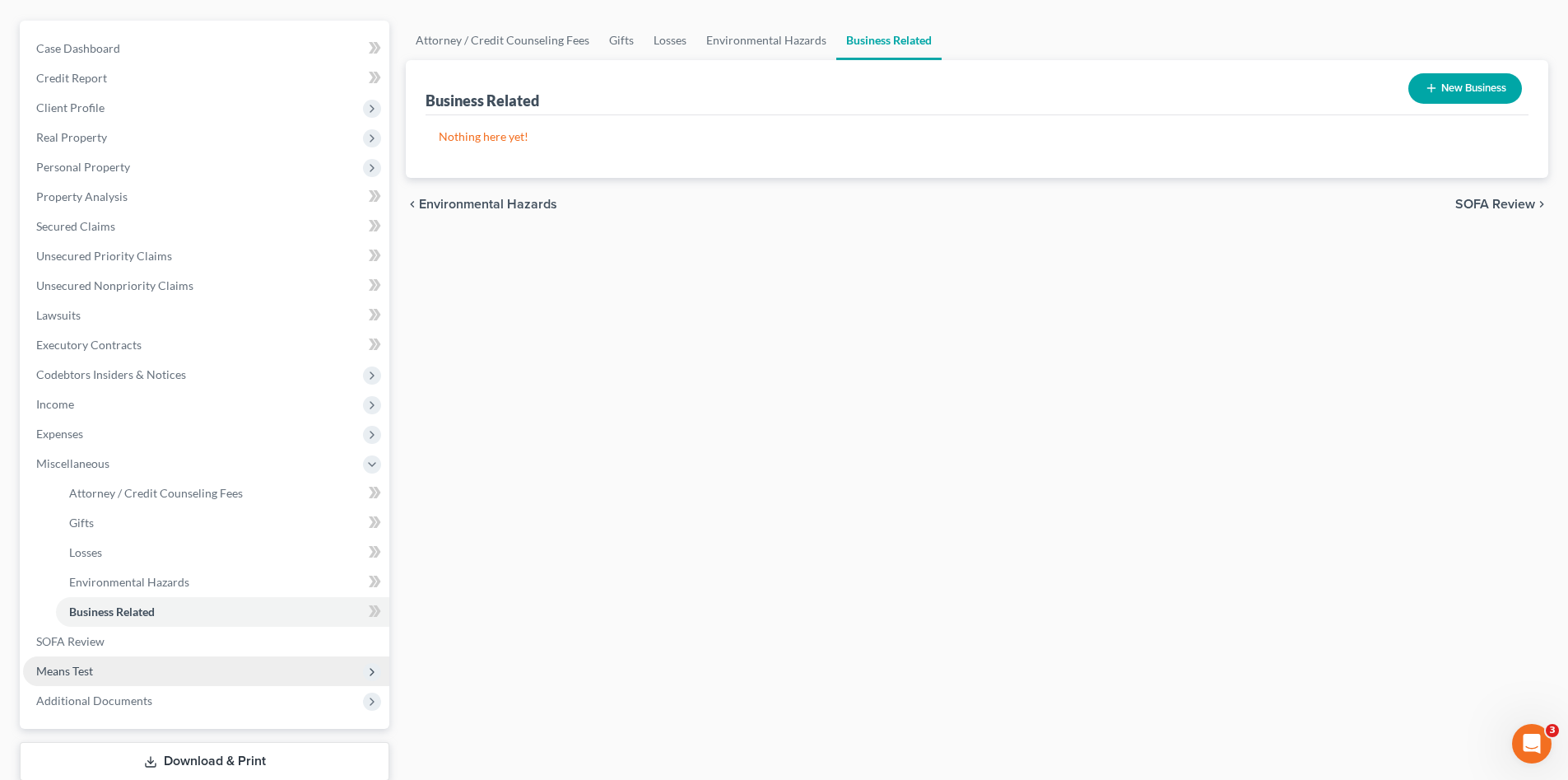
click at [117, 670] on span "Means Test" at bounding box center [206, 671] width 367 height 30
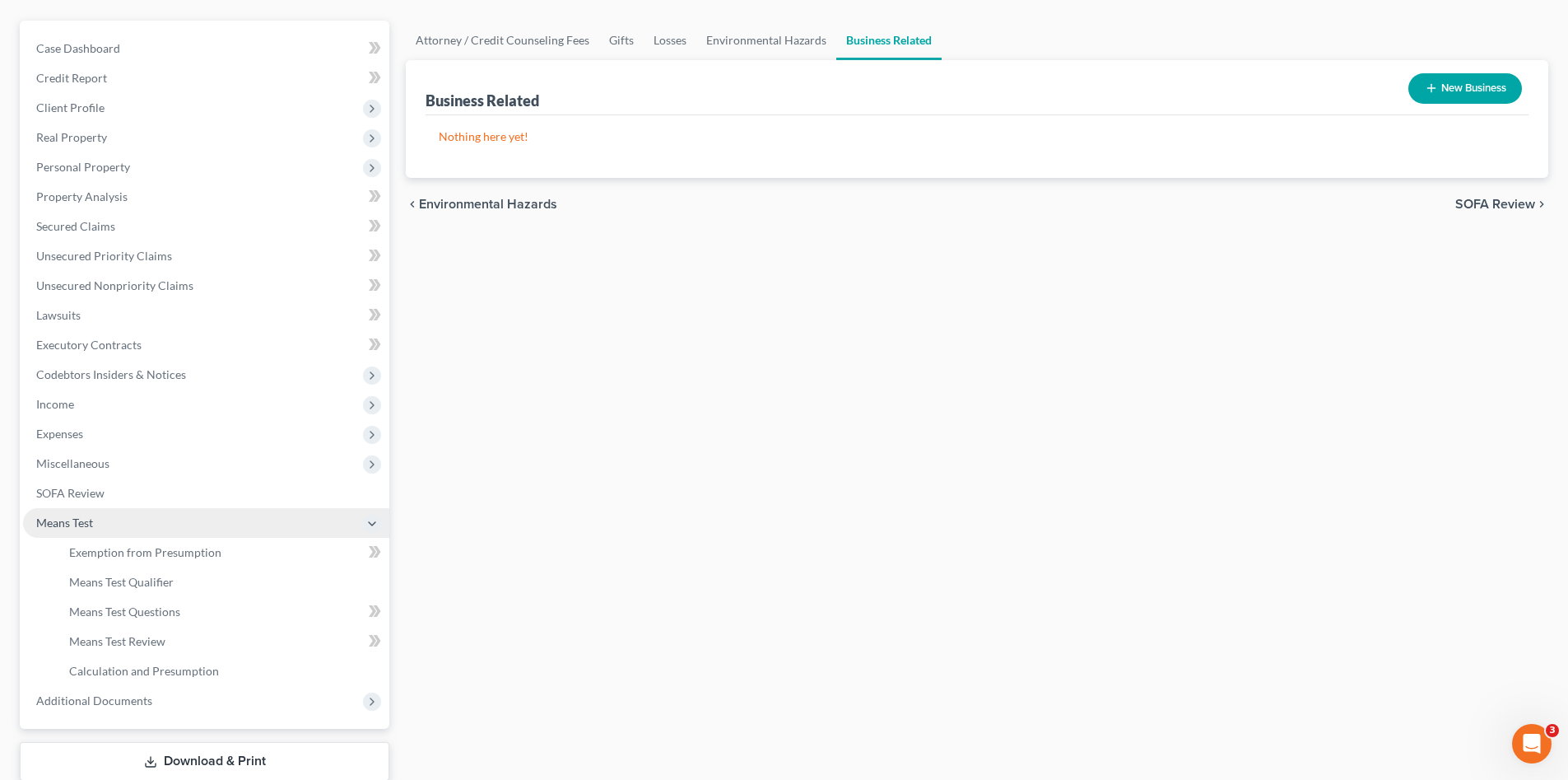
click at [217, 536] on span "Means Test" at bounding box center [206, 523] width 367 height 30
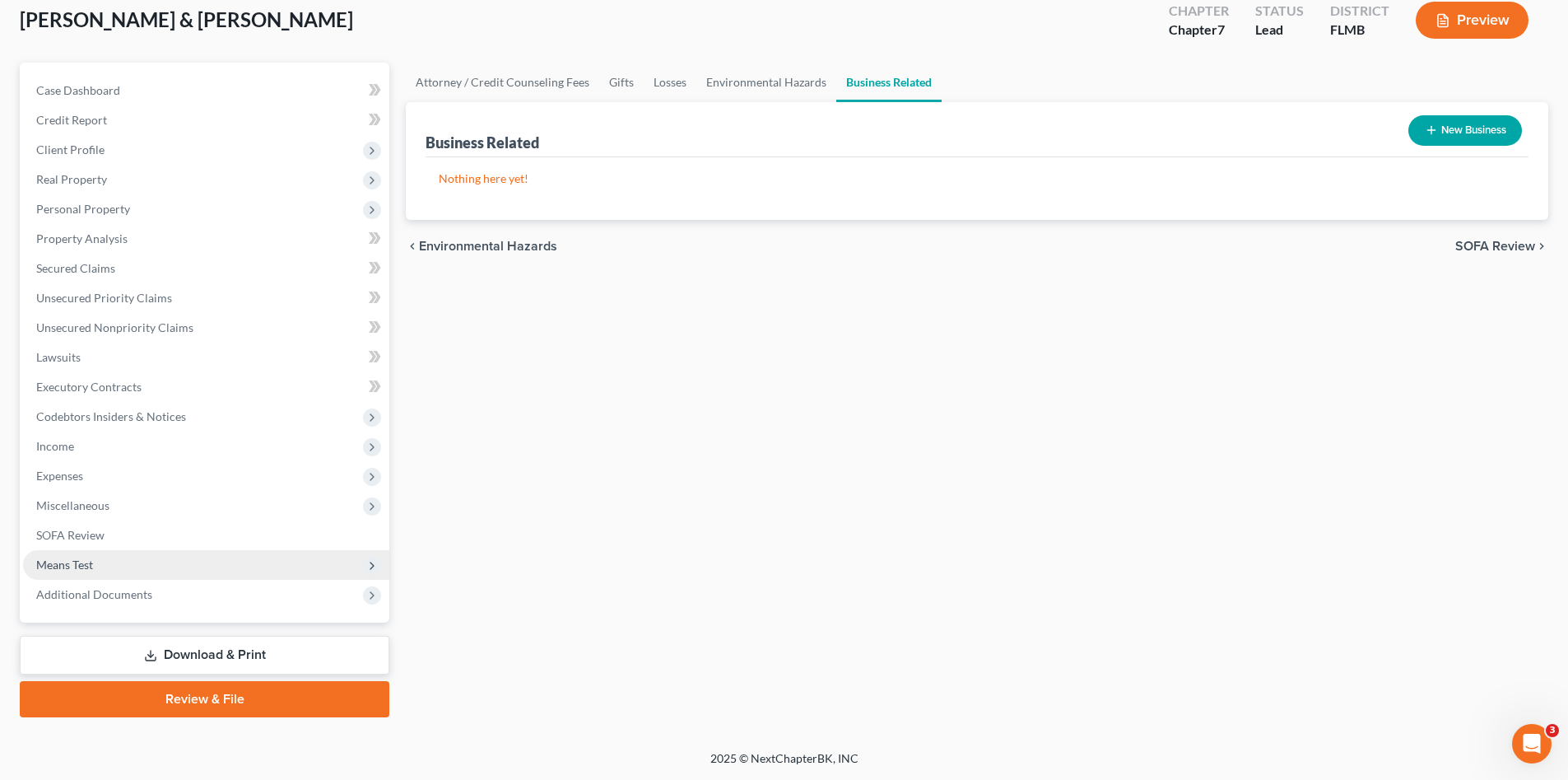
click at [218, 556] on span "Means Test" at bounding box center [206, 565] width 367 height 30
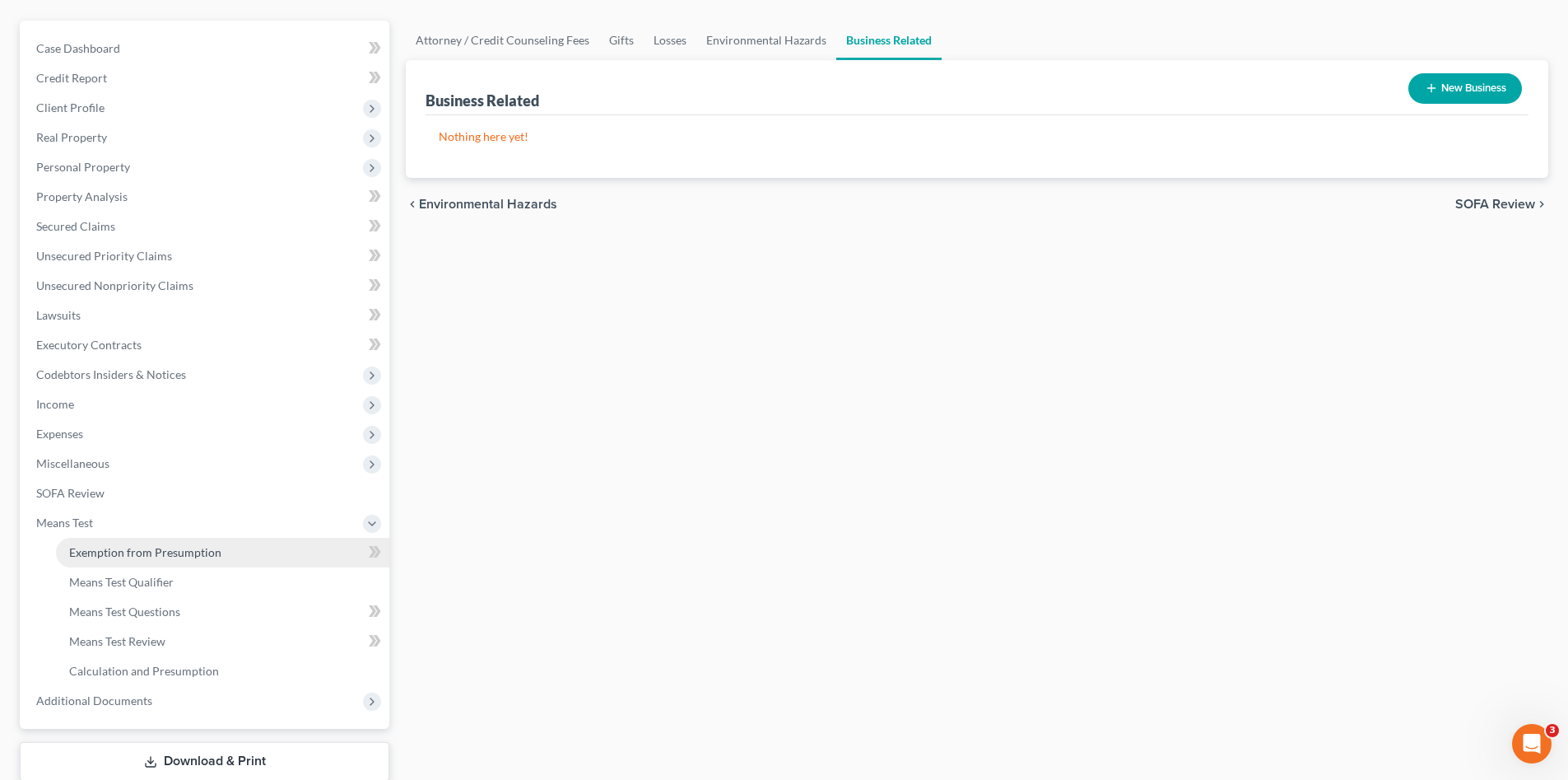
click at [226, 556] on link "Exemption from Presumption" at bounding box center [222, 553] width 333 height 30
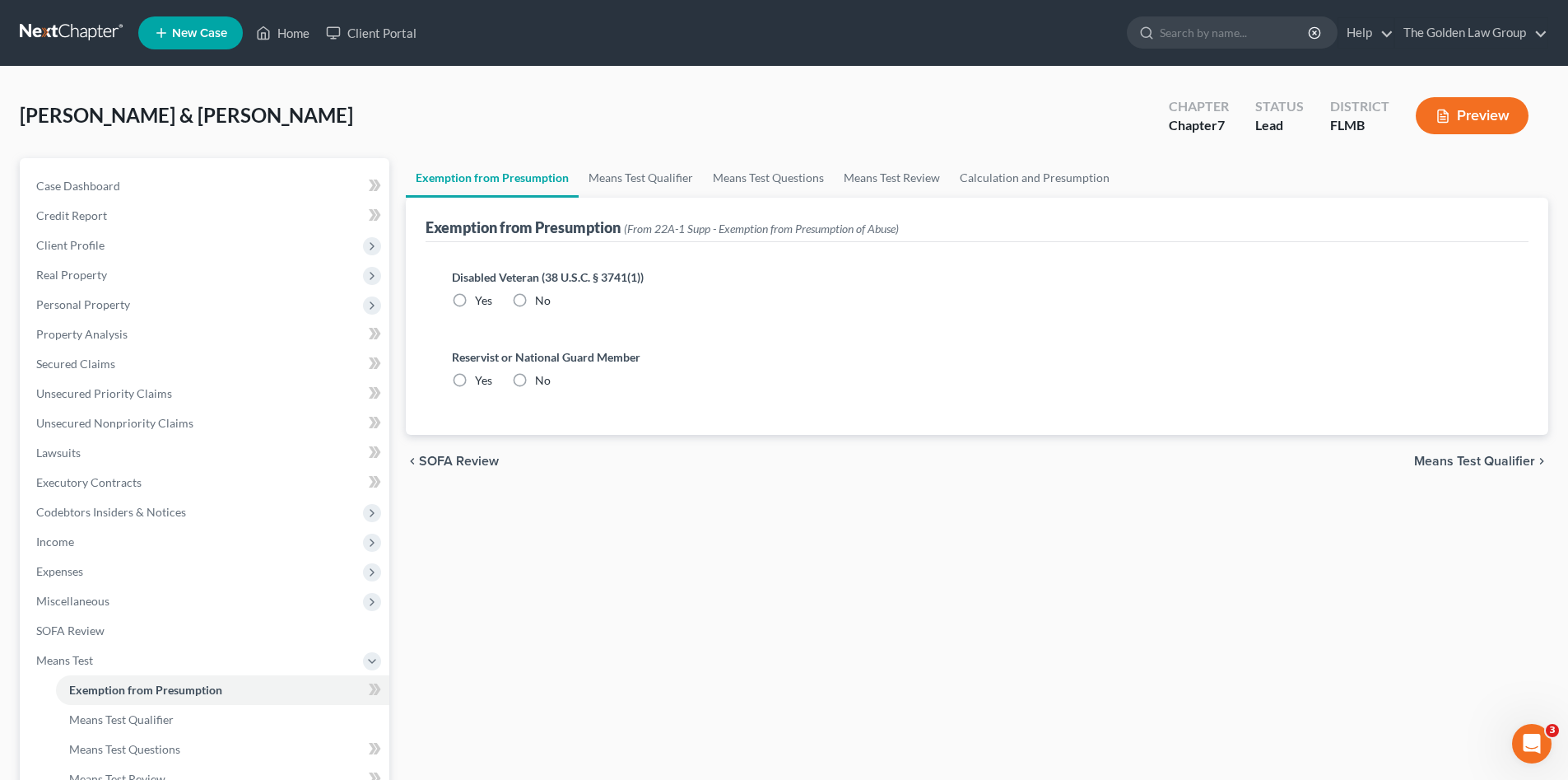
click at [535, 306] on label "No" at bounding box center [543, 300] width 16 height 17
click at [542, 303] on input "No" at bounding box center [547, 298] width 11 height 11
radio input "true"
click at [535, 375] on label "No" at bounding box center [543, 380] width 16 height 17
click at [542, 375] on input "No" at bounding box center [547, 377] width 11 height 11
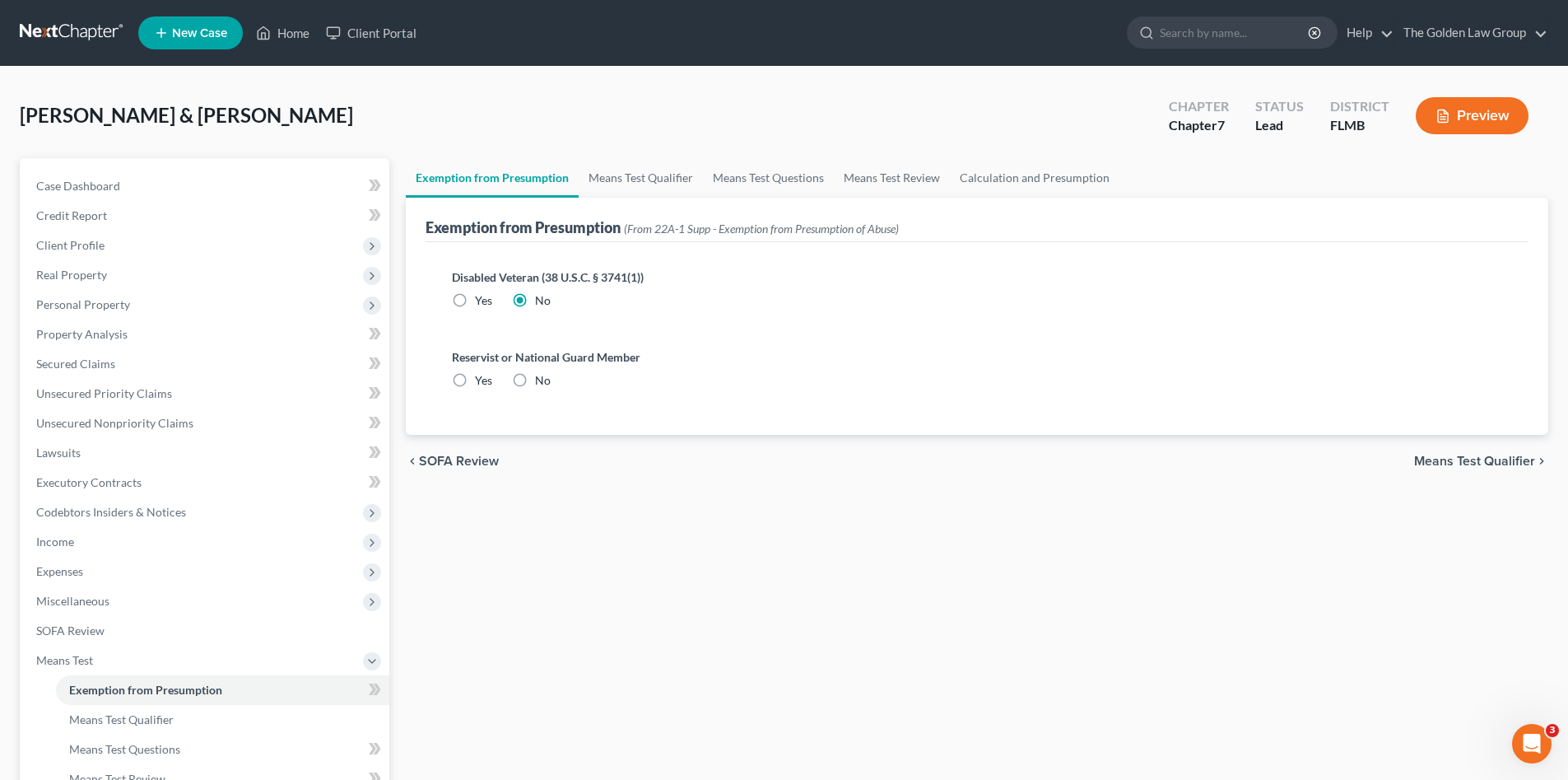
radio input "true"
click at [627, 176] on link "Means Test Qualifier" at bounding box center [640, 178] width 125 height 40
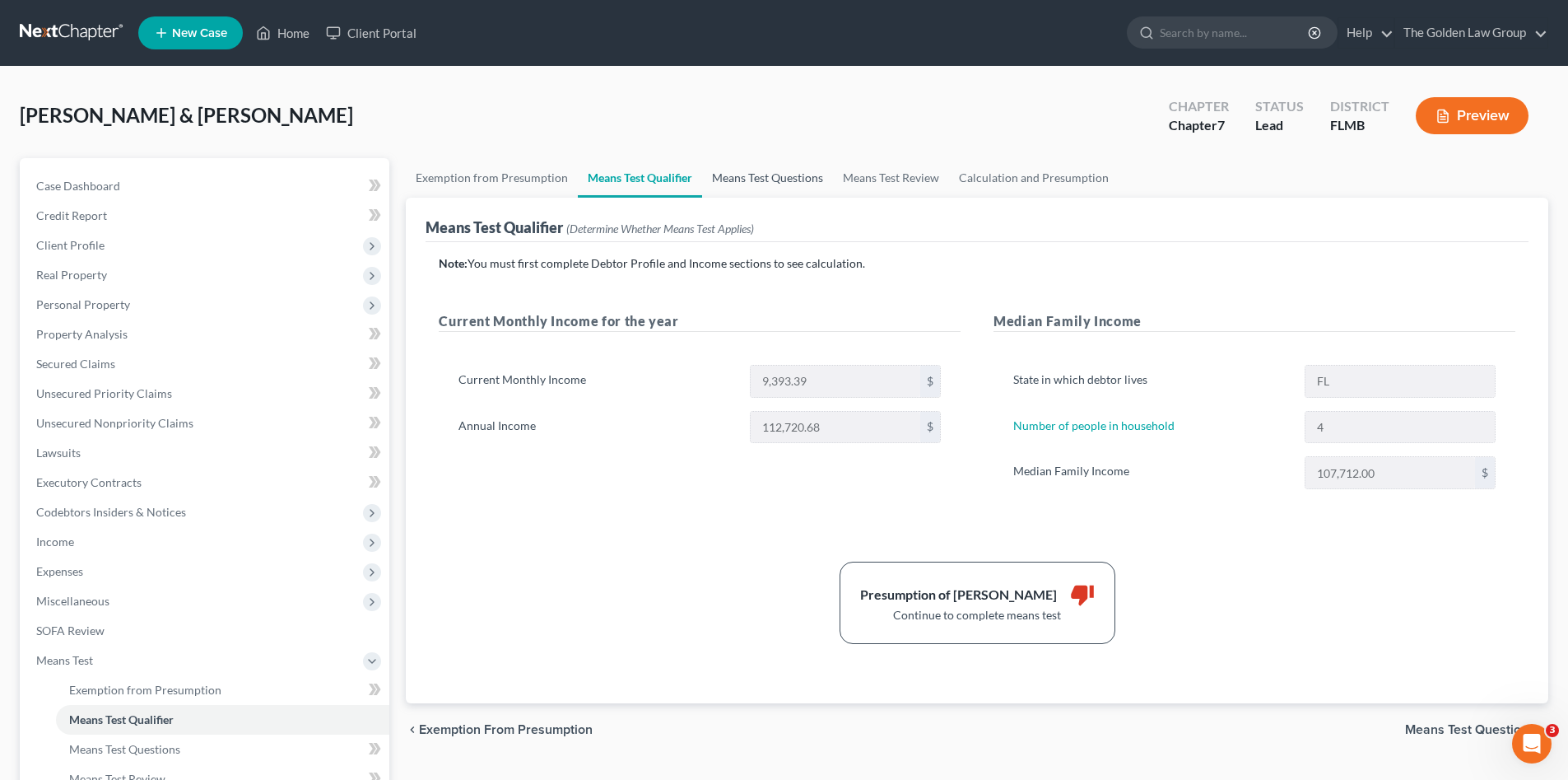
click at [753, 175] on link "Means Test Questions" at bounding box center [768, 178] width 131 height 40
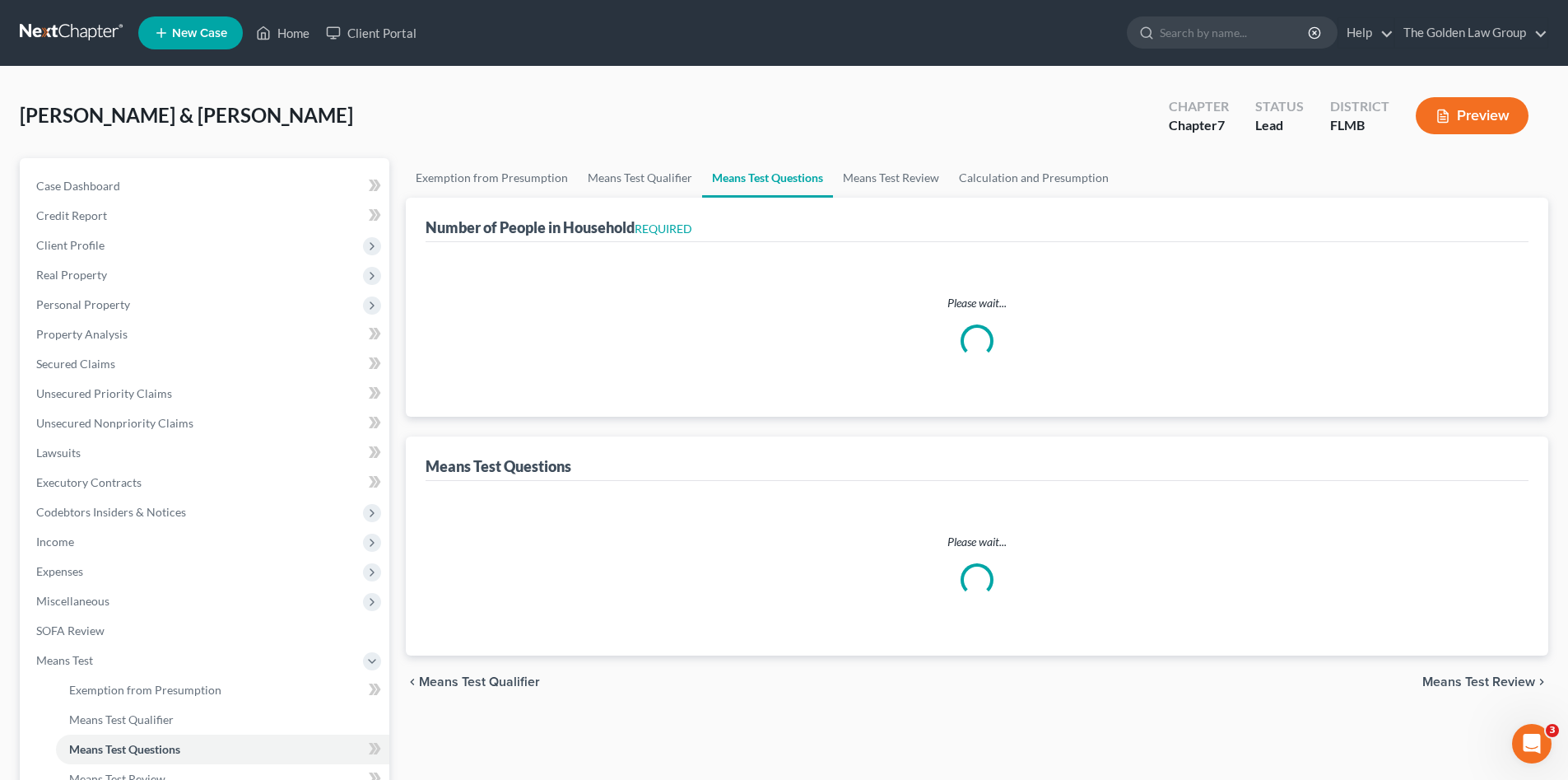
select select "1"
select select "60"
select select "1"
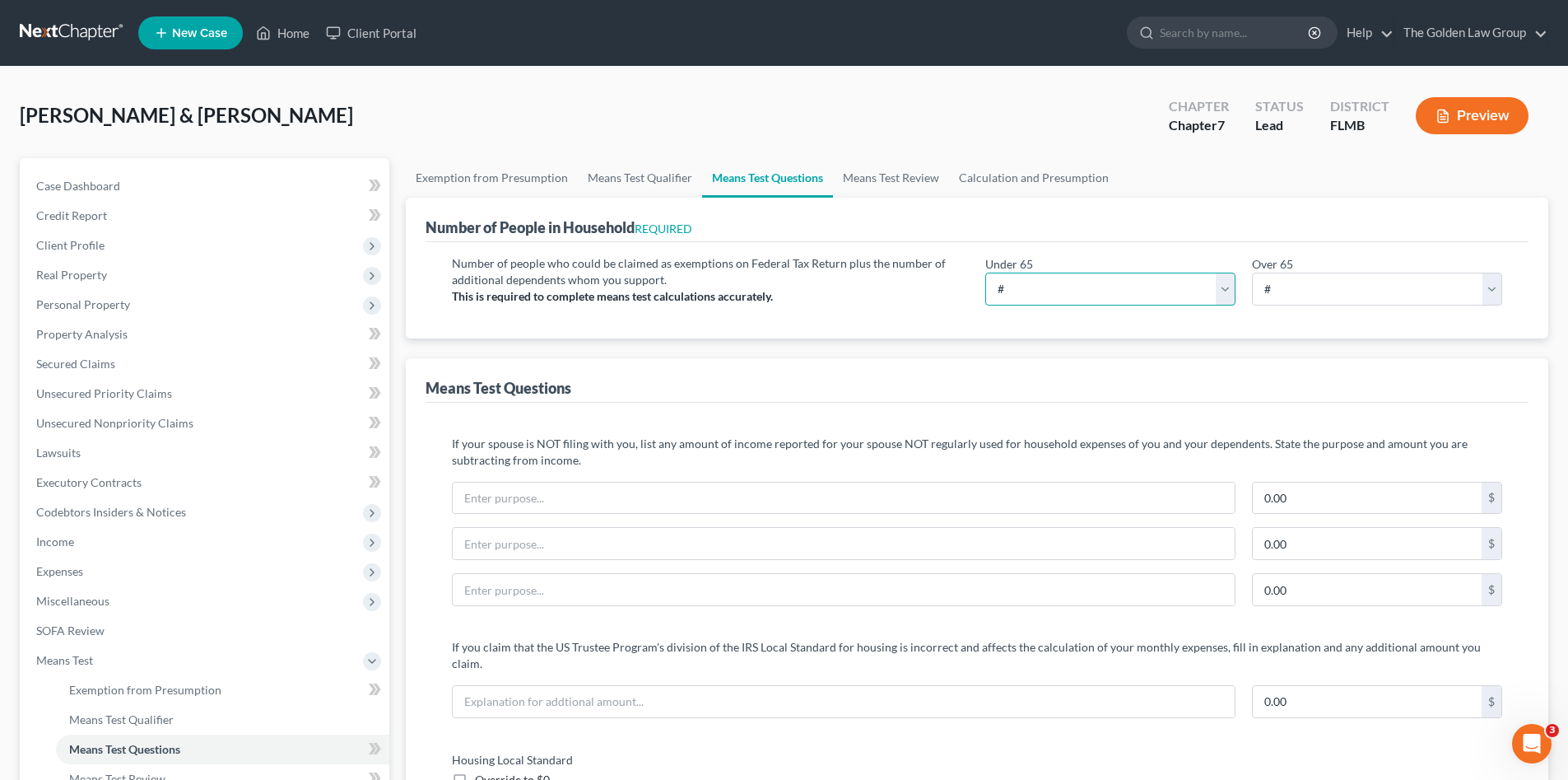
click at [1022, 282] on select "# 0 1 2 3 4 5 6 7 8 9 10" at bounding box center [1110, 288] width 250 height 33
select select "4"
click at [985, 272] on select "# 0 1 2 3 4 5 6 7 8 9 10" at bounding box center [1110, 288] width 250 height 33
click at [99, 240] on span "Client Profile" at bounding box center [70, 245] width 68 height 14
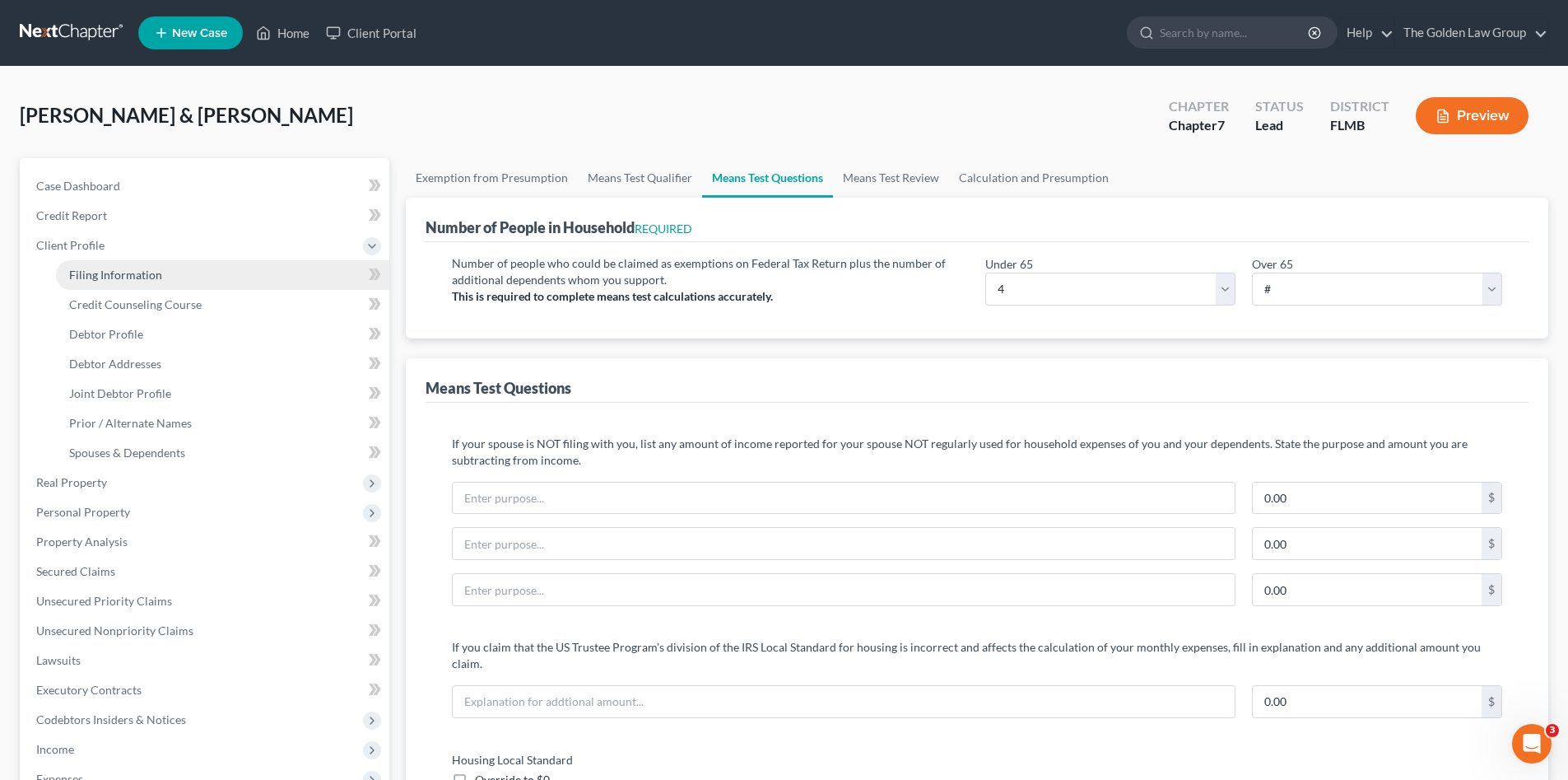
click at [118, 278] on span "Filing Information" at bounding box center [115, 275] width 93 height 14
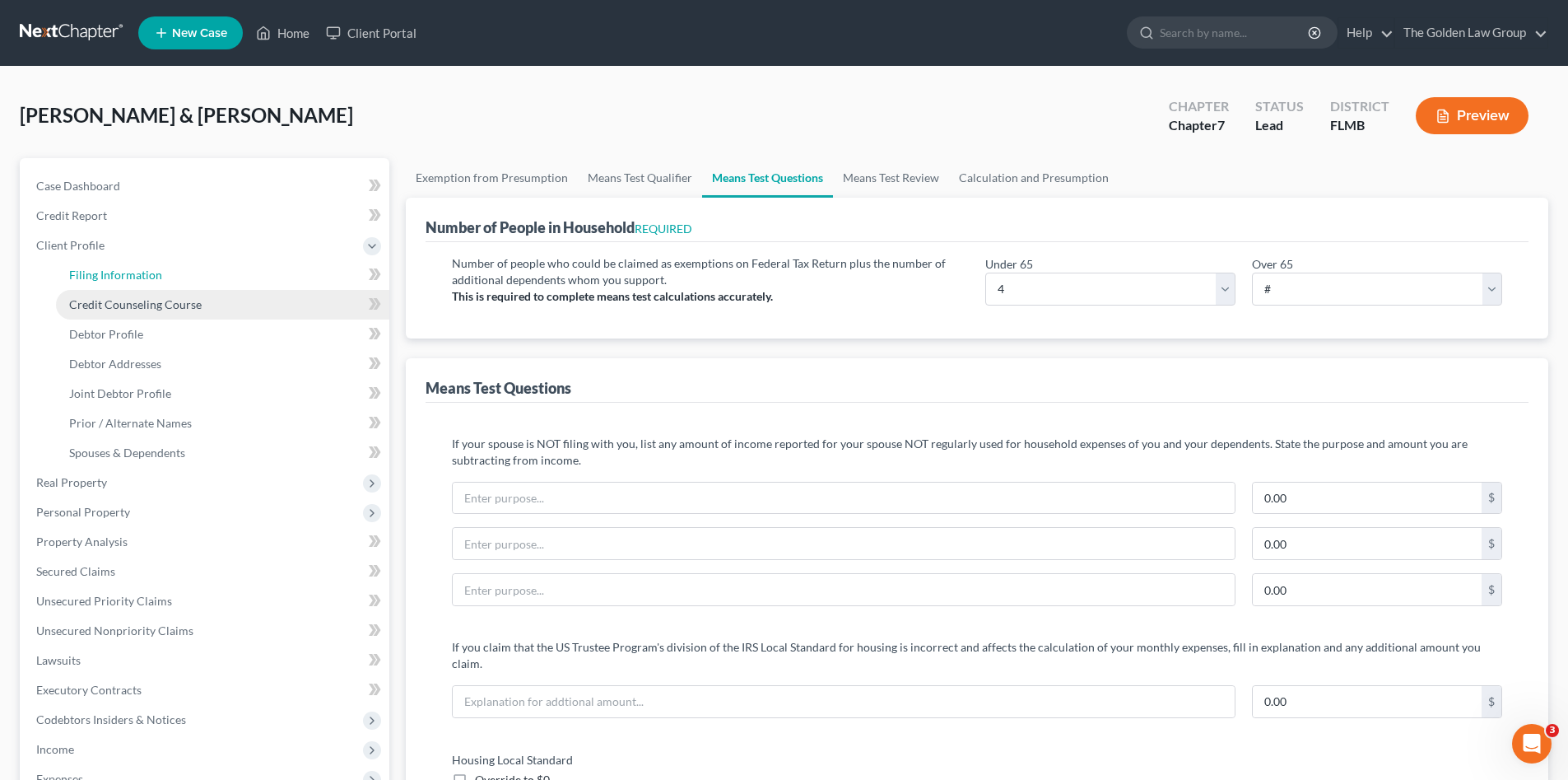
select select "1"
select select "0"
select select "9"
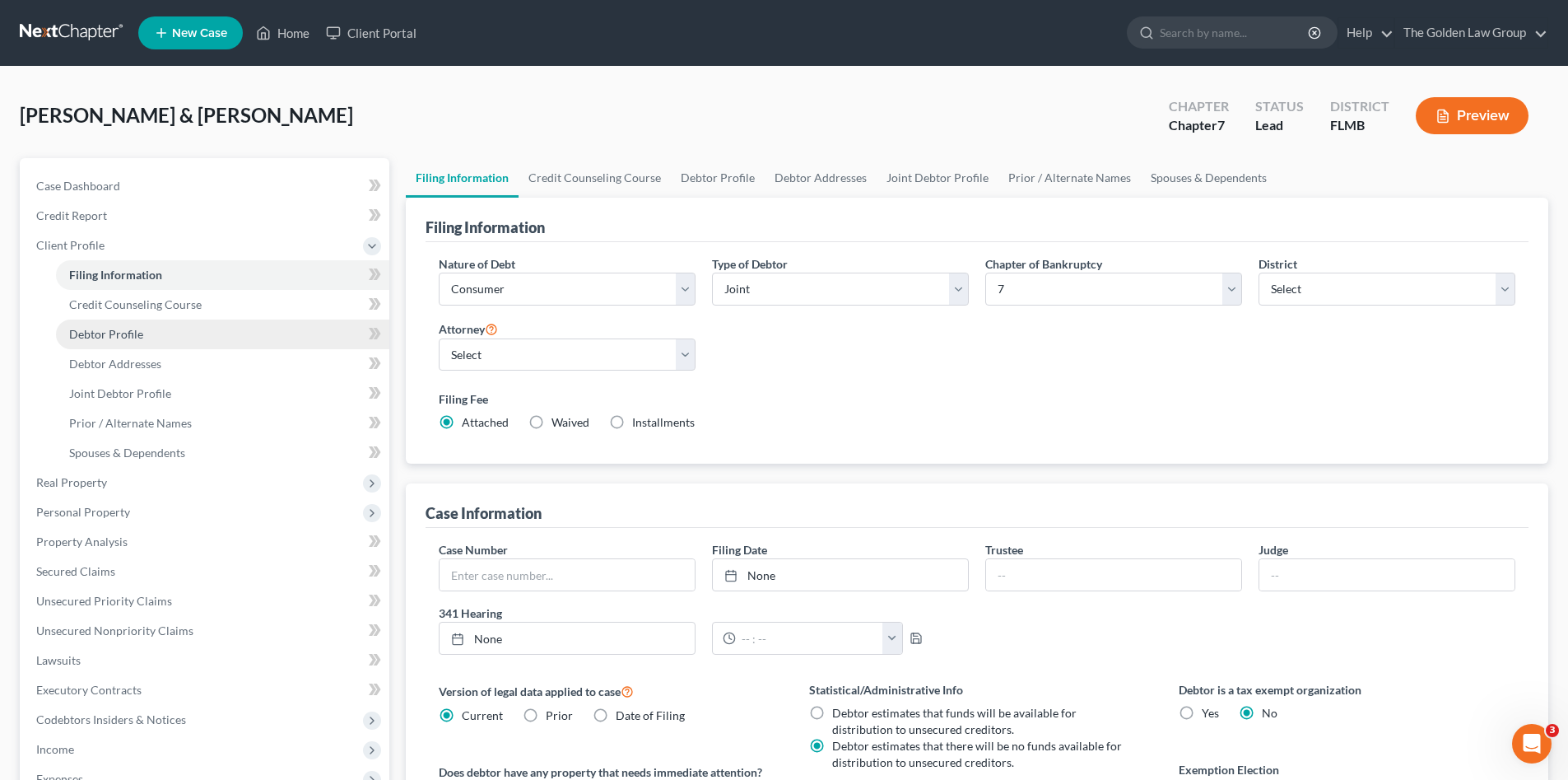
click at [140, 329] on span "Debtor Profile" at bounding box center [106, 334] width 74 height 14
select select "1"
select select "3"
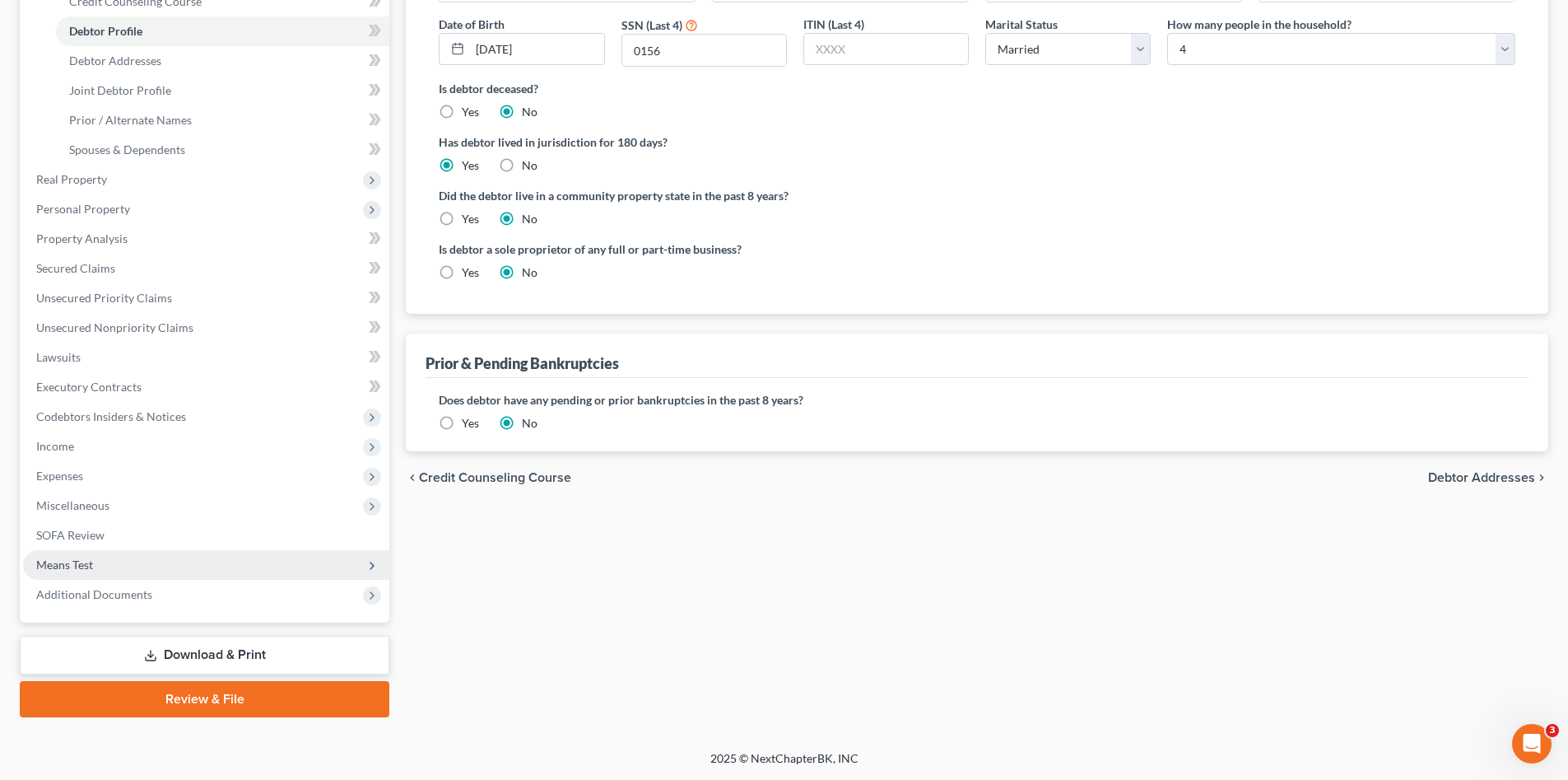
click at [169, 555] on span "Means Test" at bounding box center [206, 565] width 367 height 30
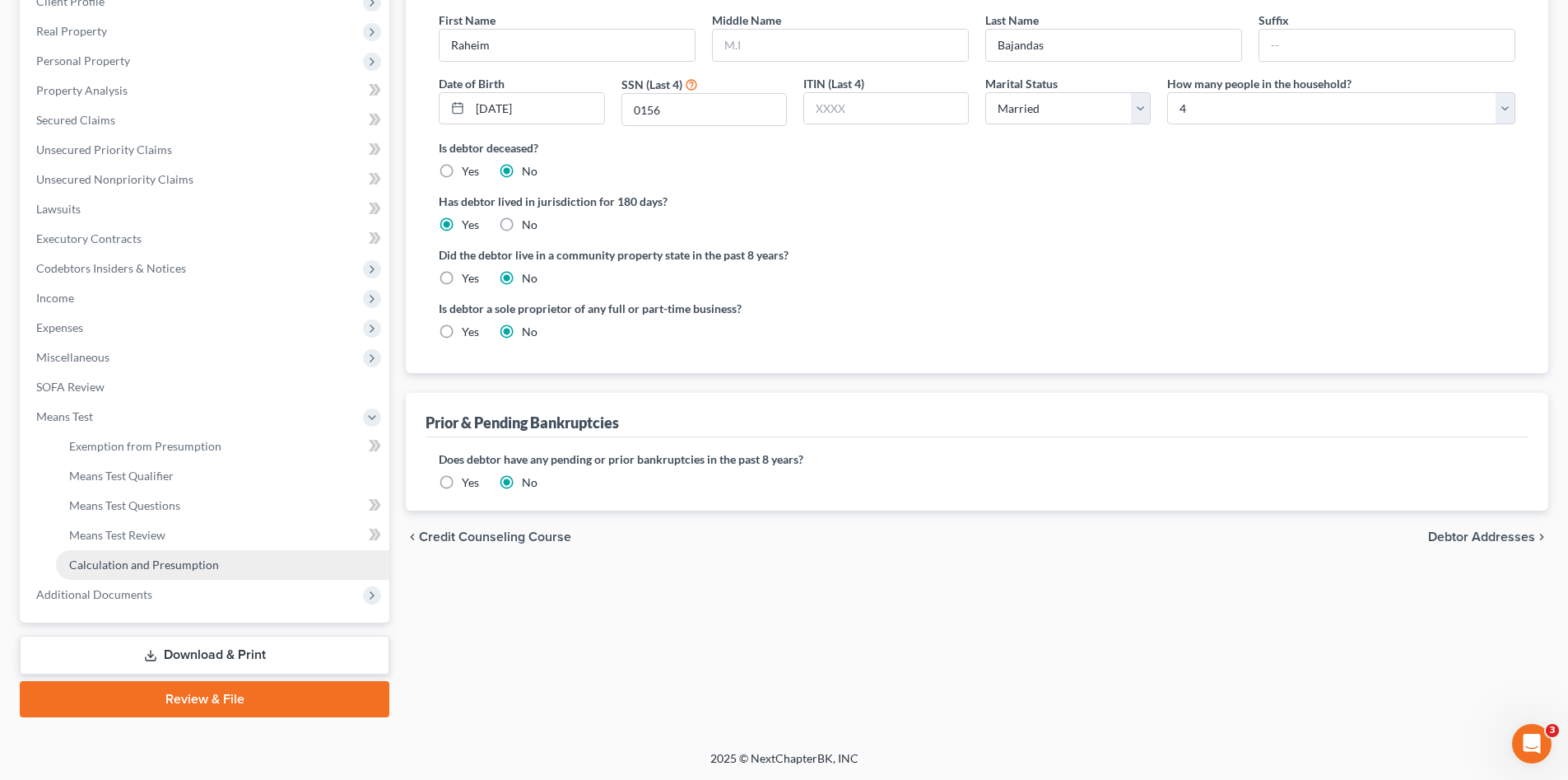
scroll to position [244, 0]
click at [198, 446] on span "Exemption from Presumption" at bounding box center [145, 446] width 152 height 14
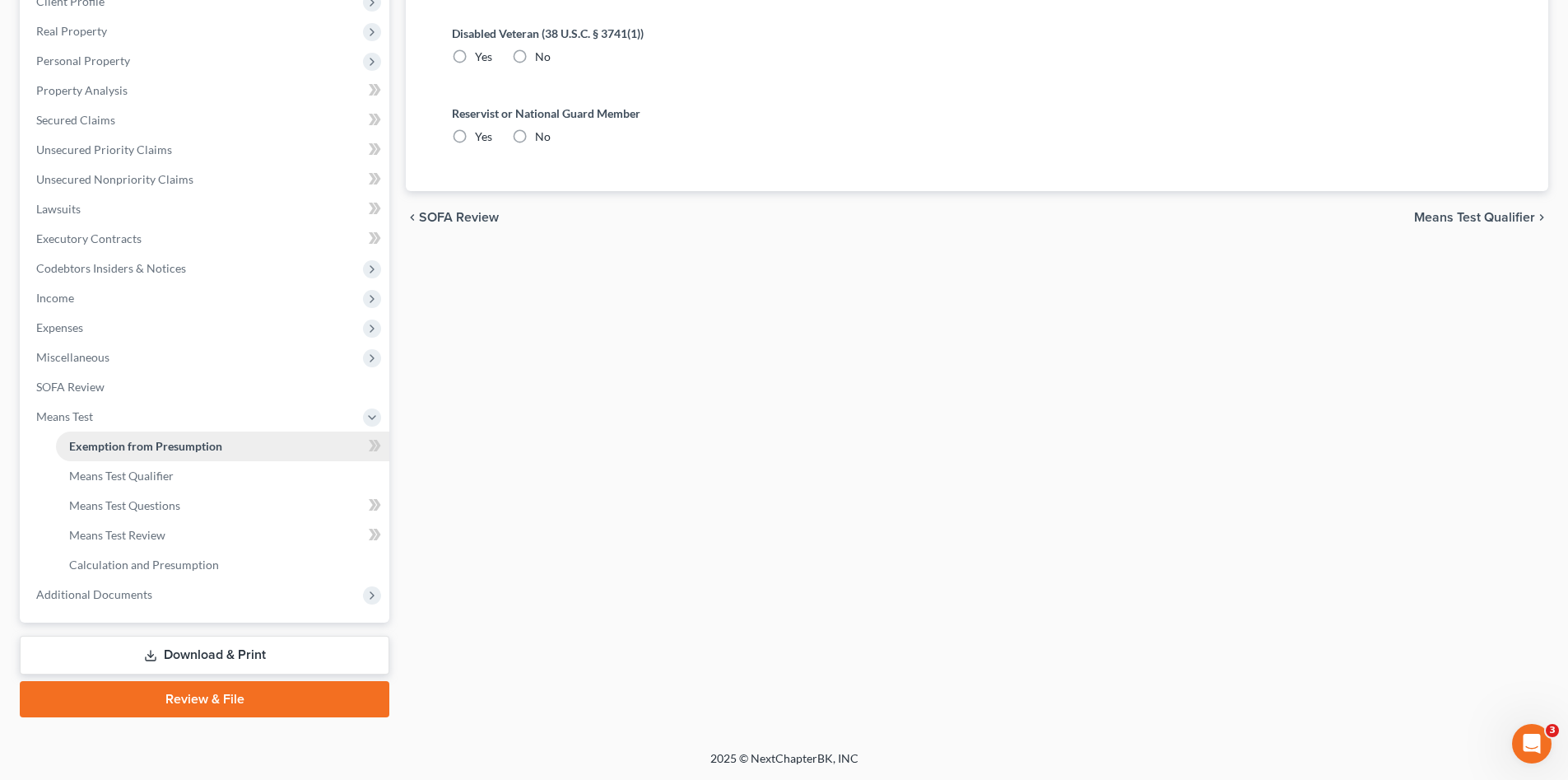
radio input "true"
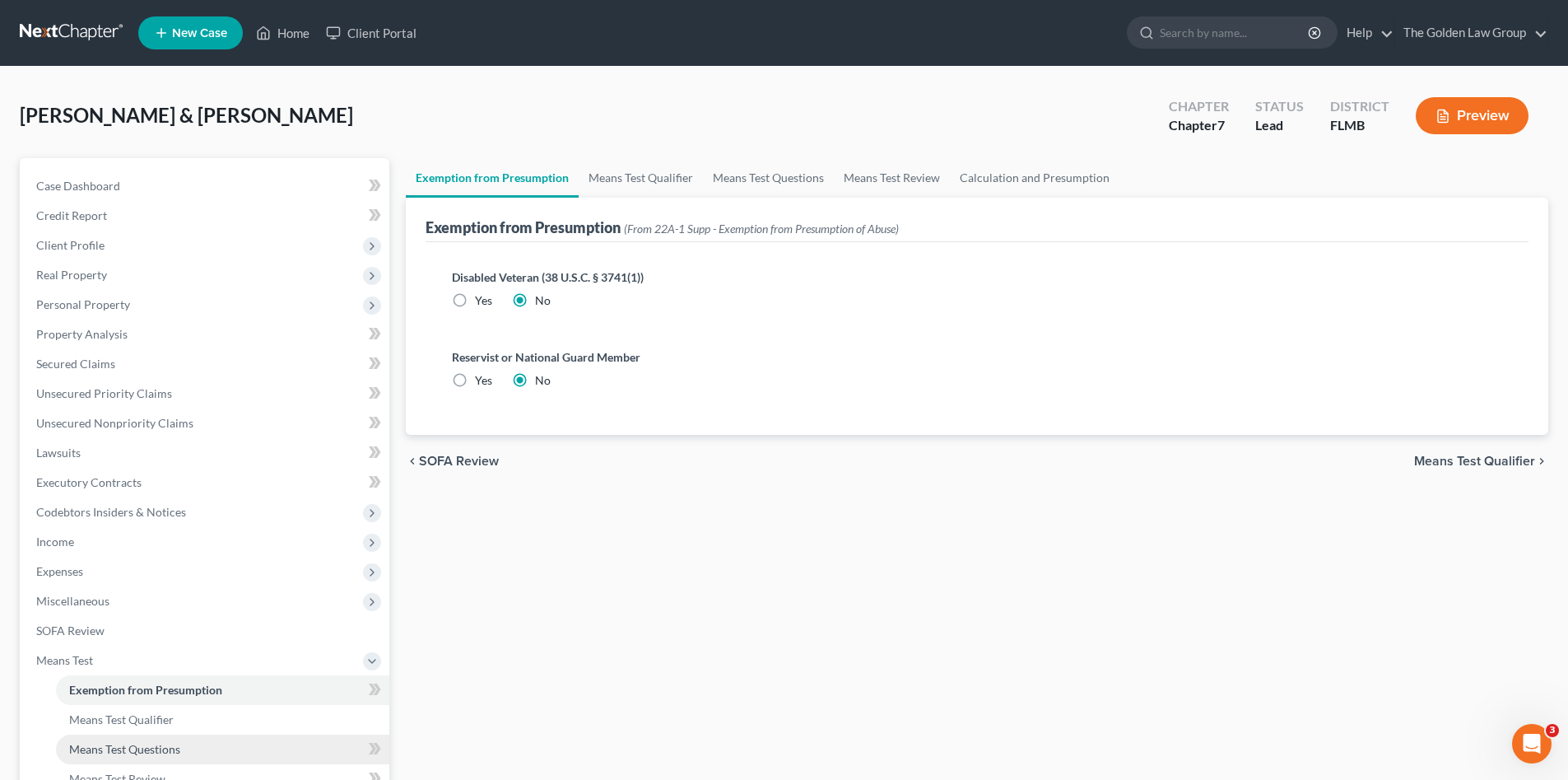
scroll to position [164, 0]
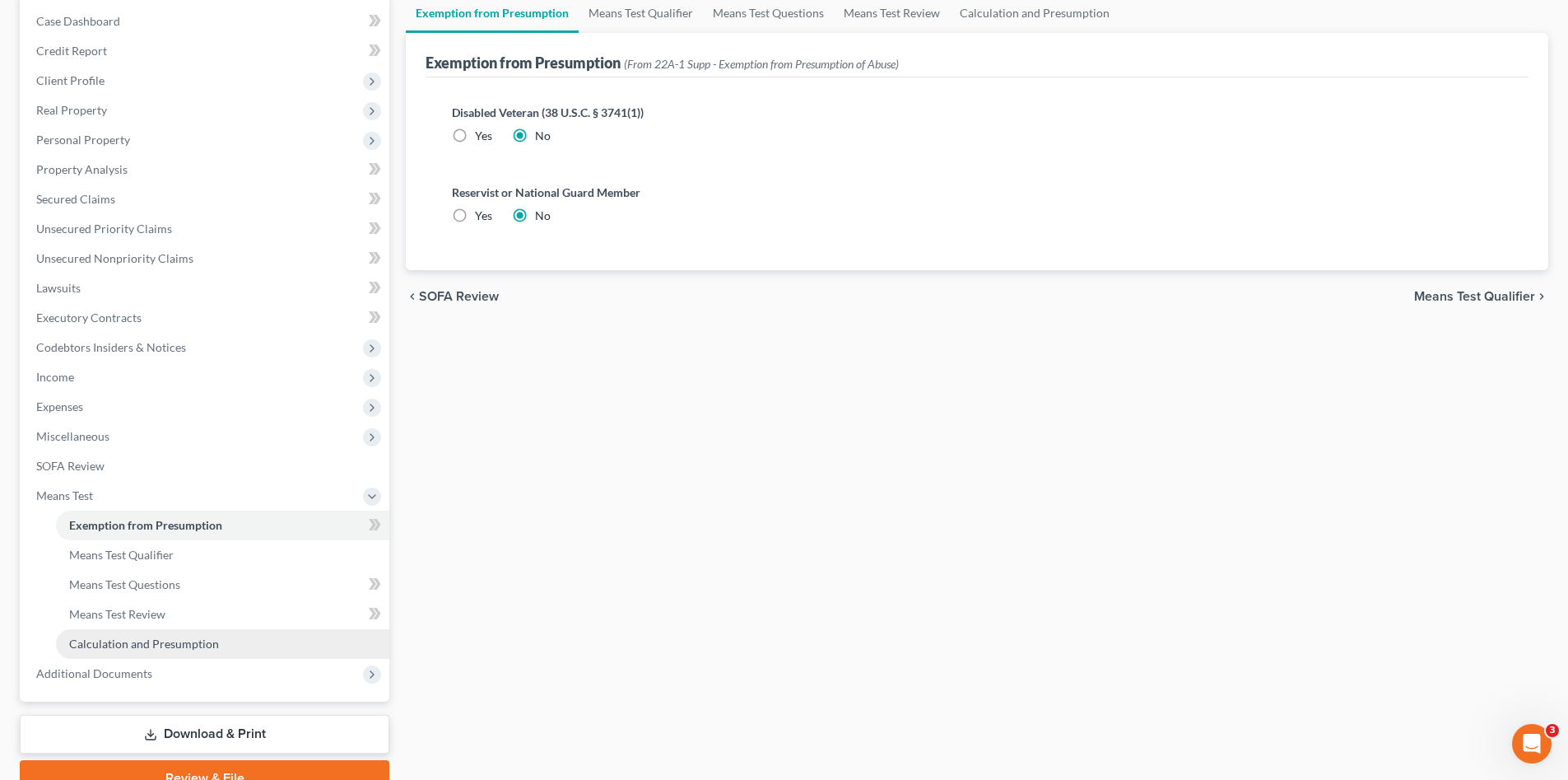
click at [164, 641] on span "Calculation and Presumption" at bounding box center [144, 643] width 150 height 14
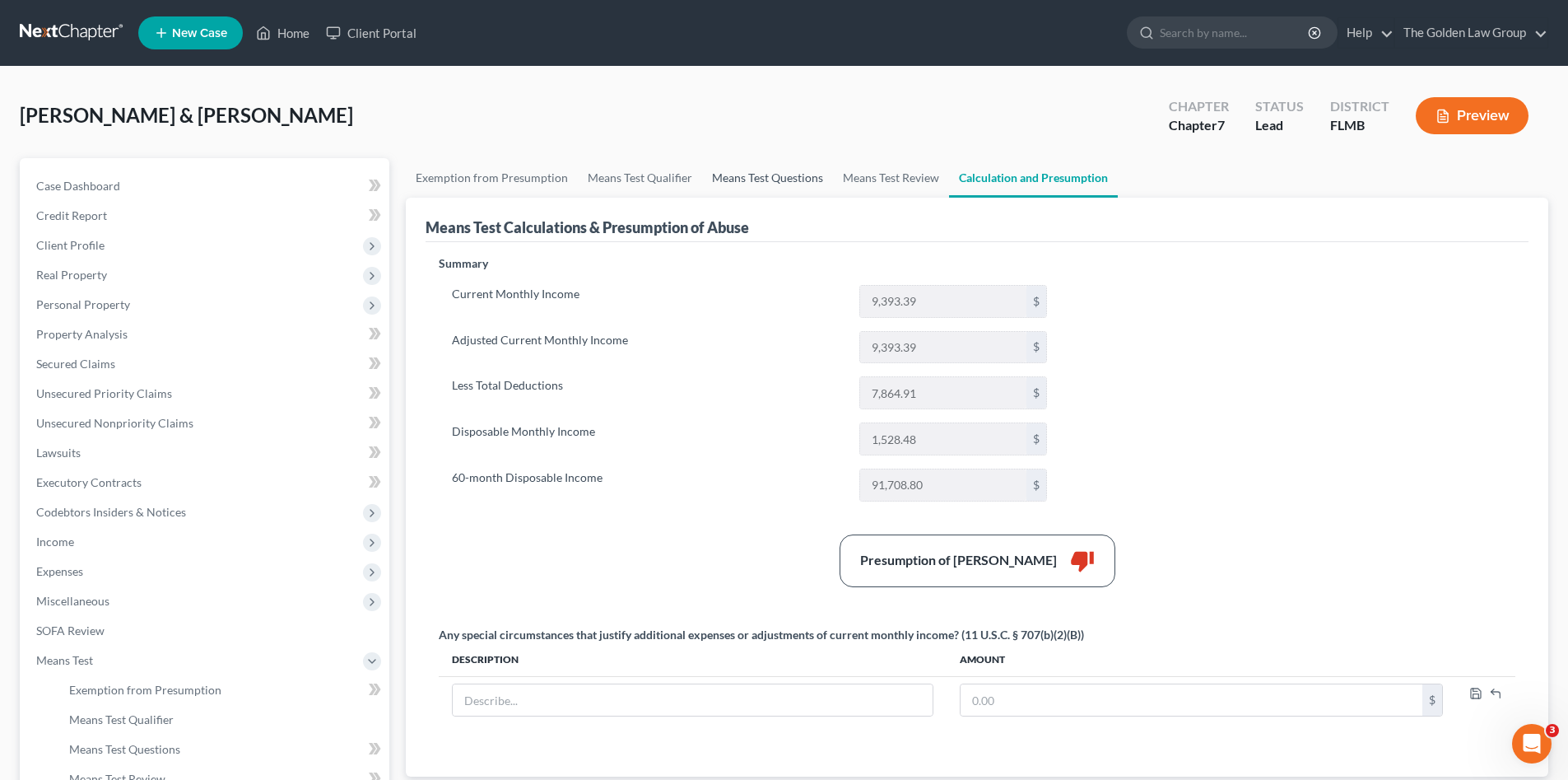
click at [772, 179] on link "Means Test Questions" at bounding box center [768, 178] width 131 height 40
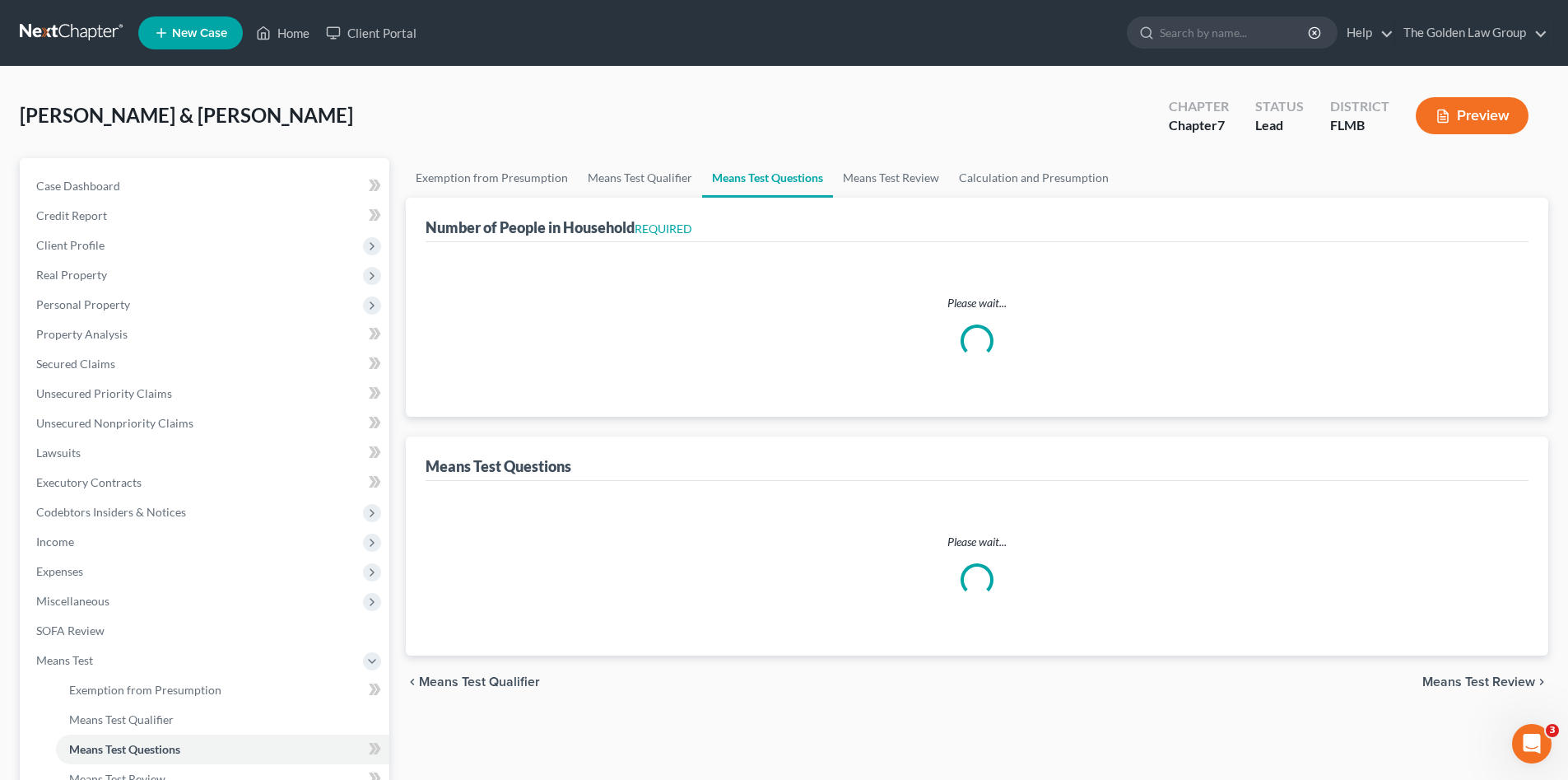
select select "1"
select select "60"
select select "4"
select select "1"
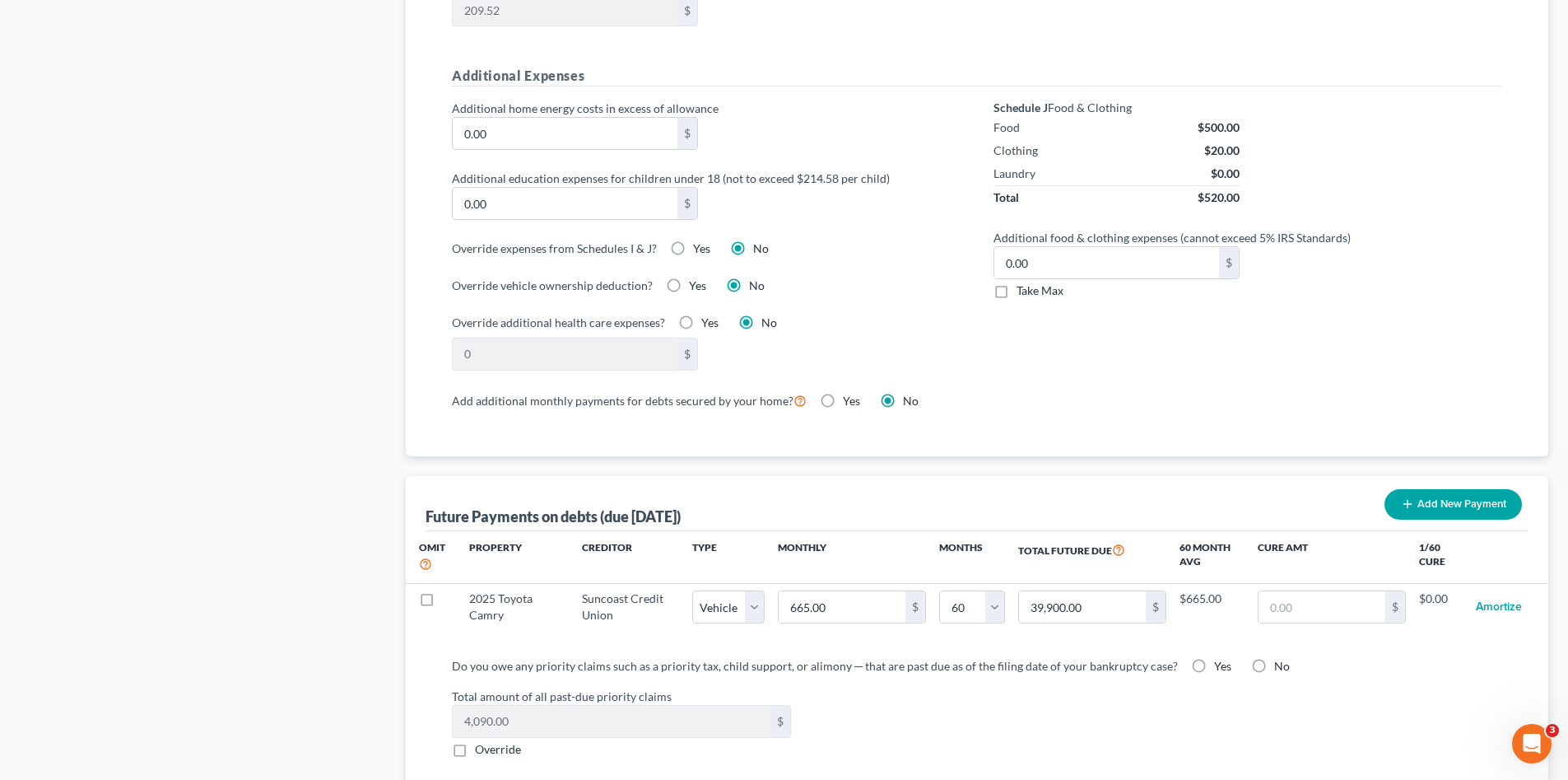
scroll to position [1317, 0]
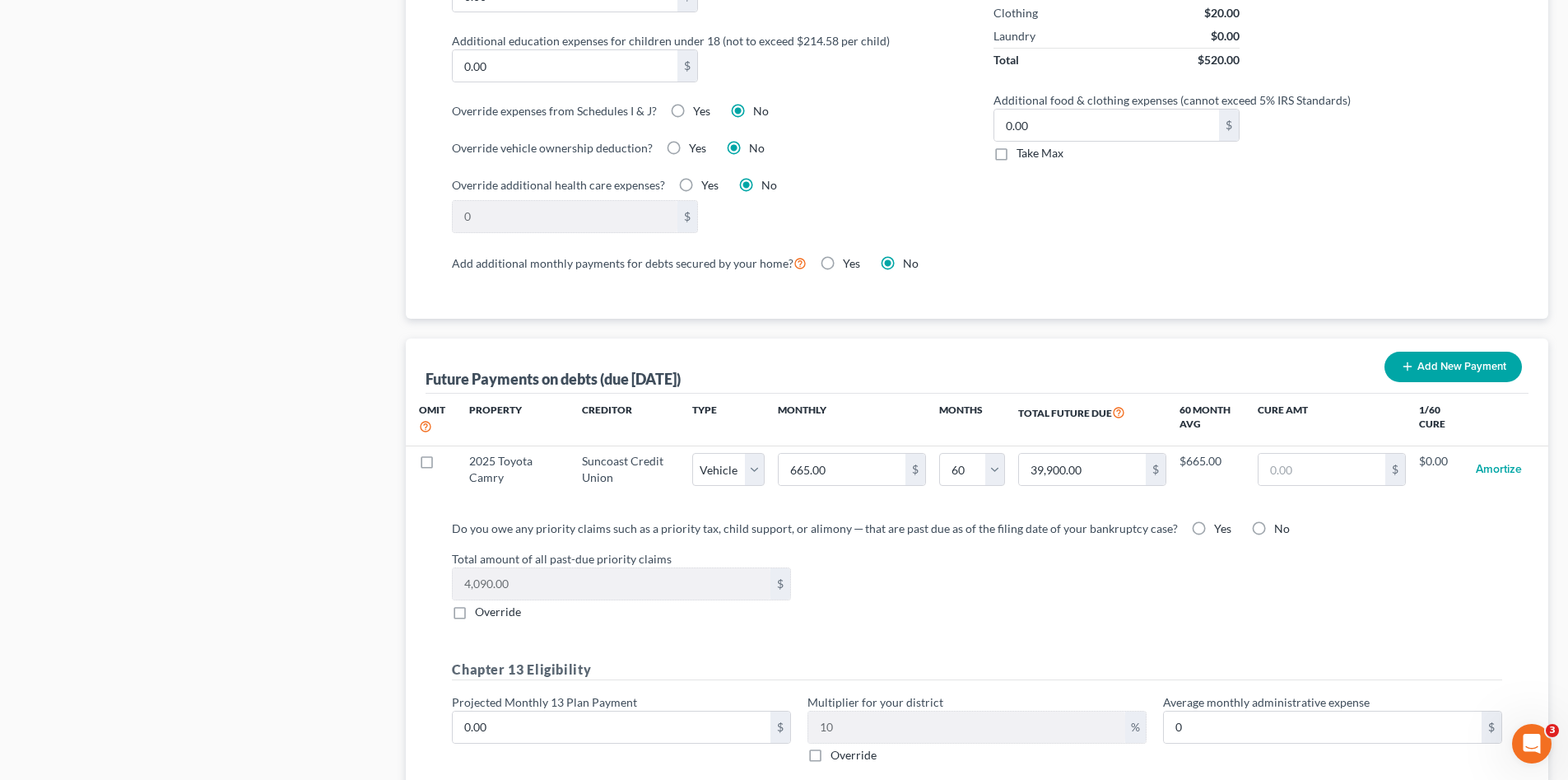
click at [1215, 520] on label "Yes" at bounding box center [1223, 528] width 18 height 17
click at [1221, 520] on input "Yes" at bounding box center [1226, 526] width 11 height 11
radio input "true"
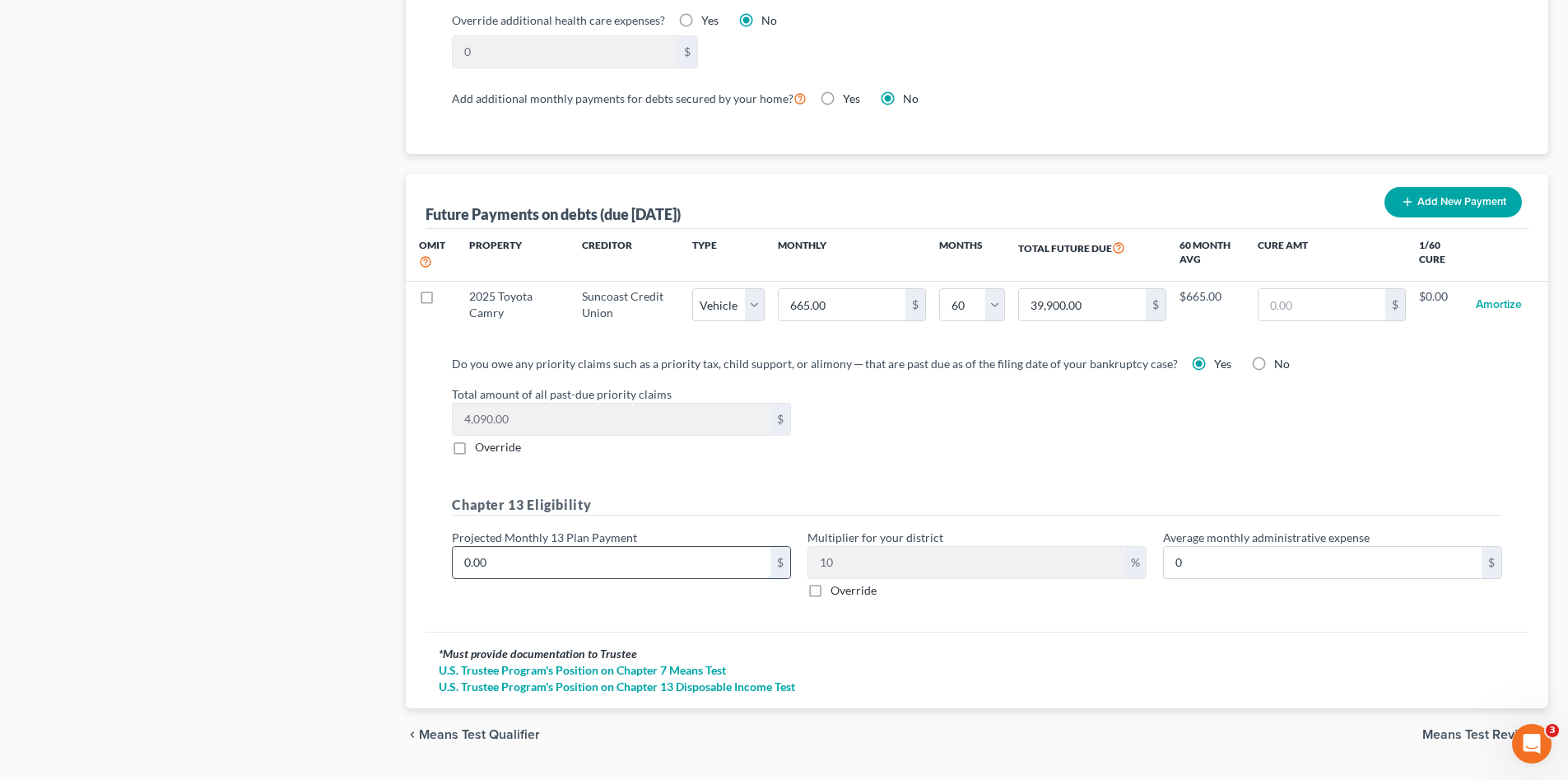
click at [633, 549] on input "0.00" at bounding box center [612, 562] width 318 height 31
type input "5"
type input "0.50"
type input "50"
type input "5.00"
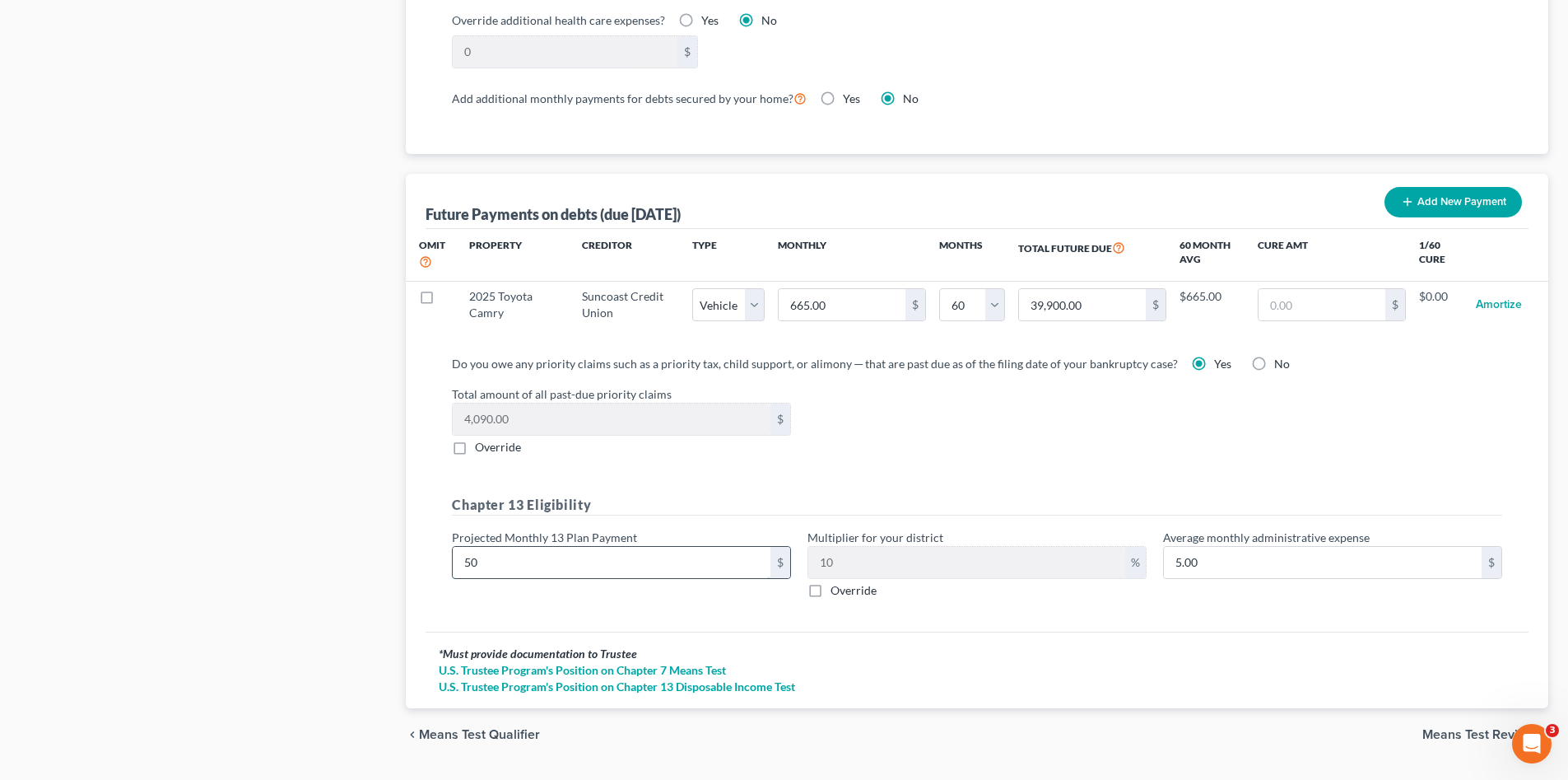
type input "500"
type input "50.00"
type input "500.00"
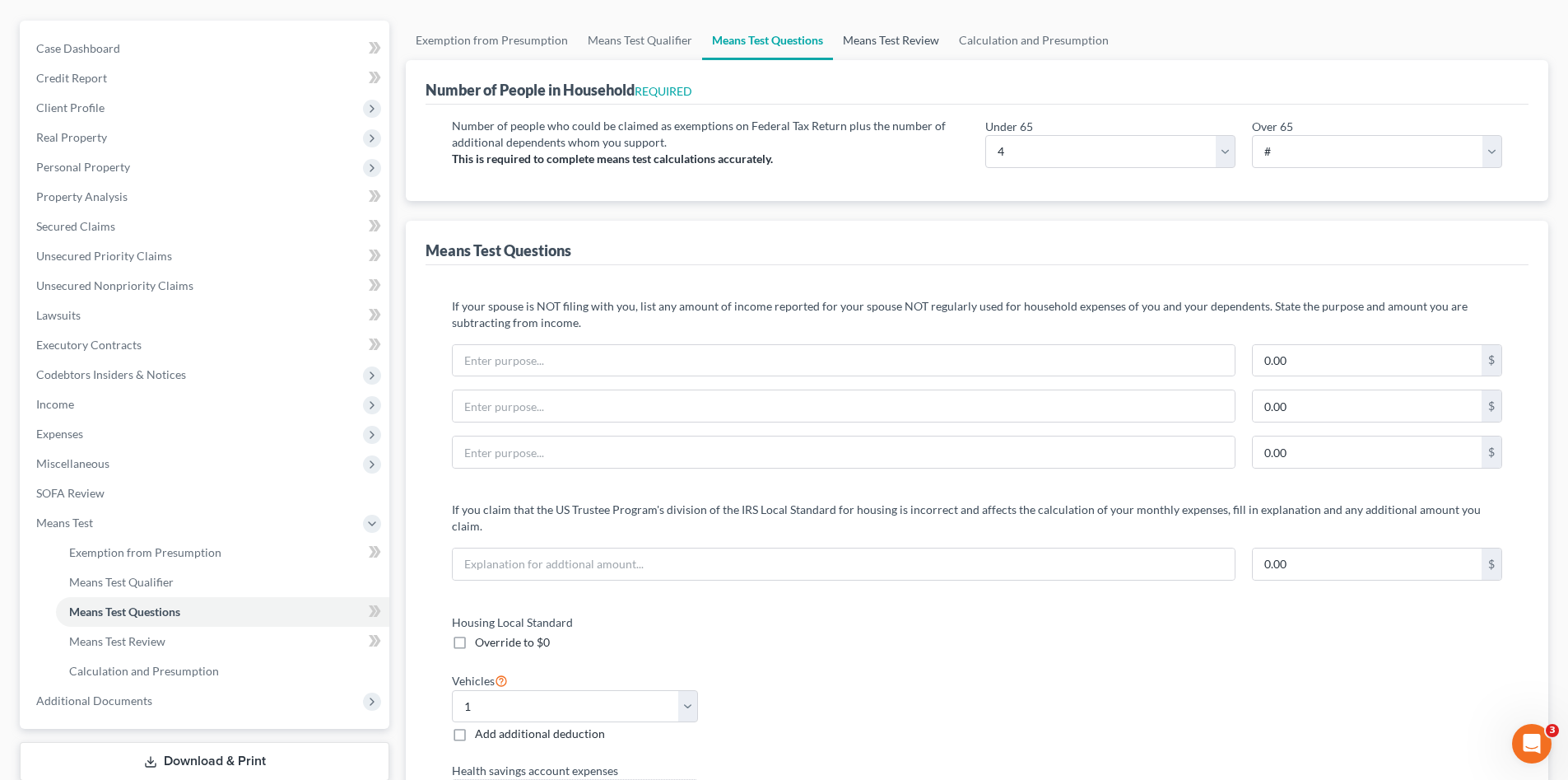
scroll to position [27, 0]
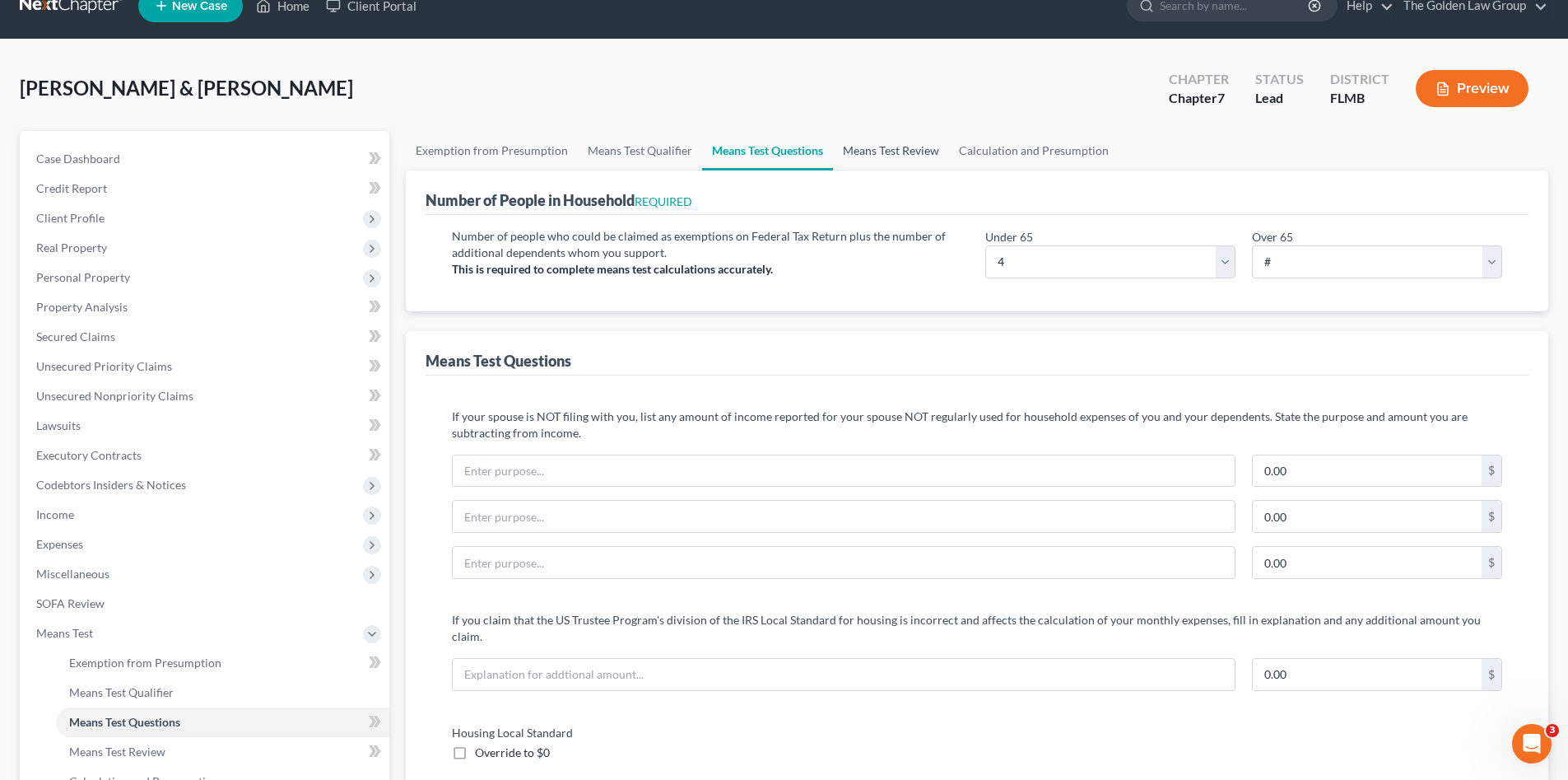
click at [862, 147] on link "Means Test Review" at bounding box center [890, 150] width 116 height 40
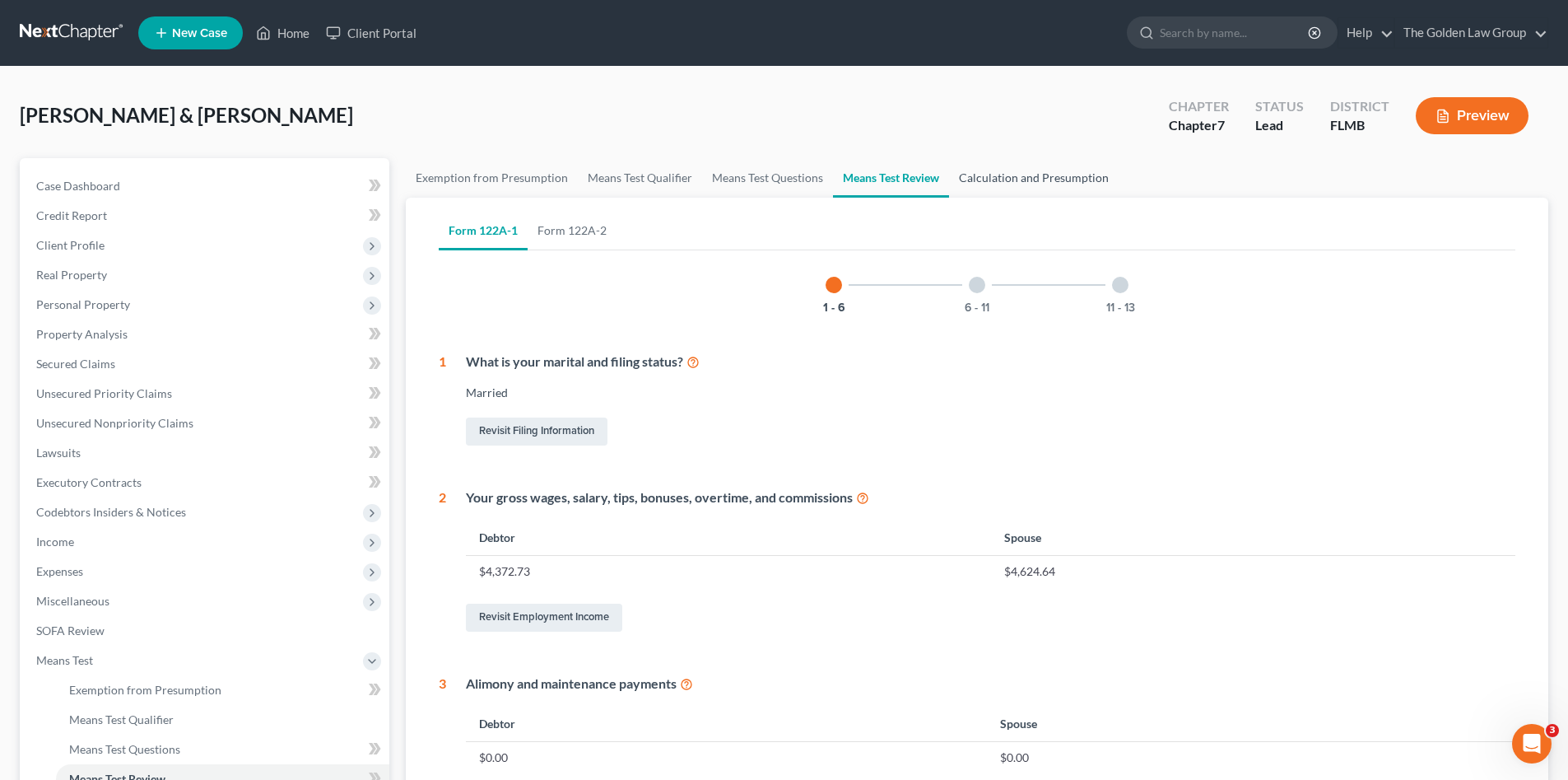
click at [997, 174] on link "Calculation and Presumption" at bounding box center [1034, 178] width 170 height 40
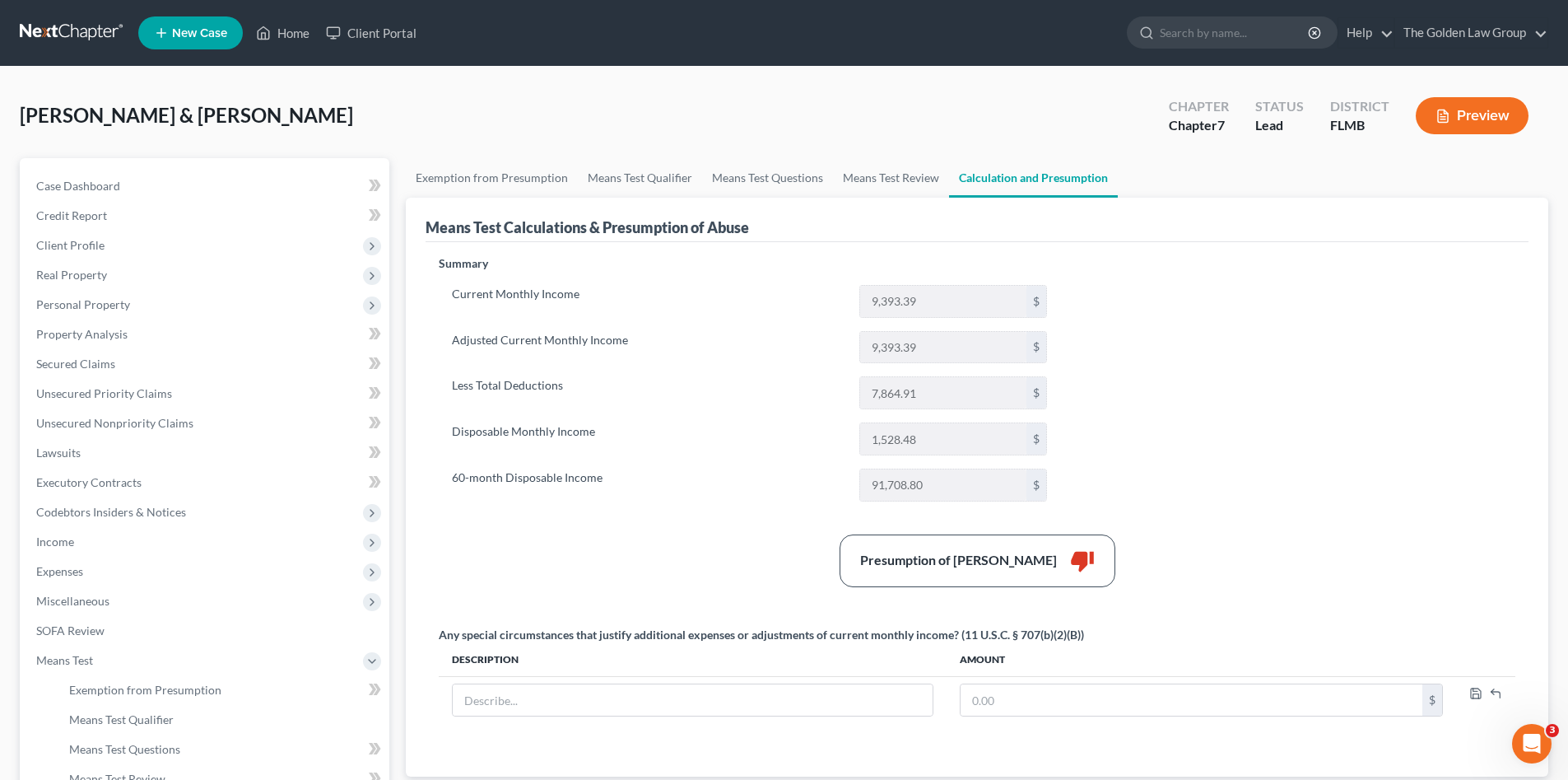
click at [731, 481] on label "60-month Disposable Income" at bounding box center [647, 484] width 407 height 33
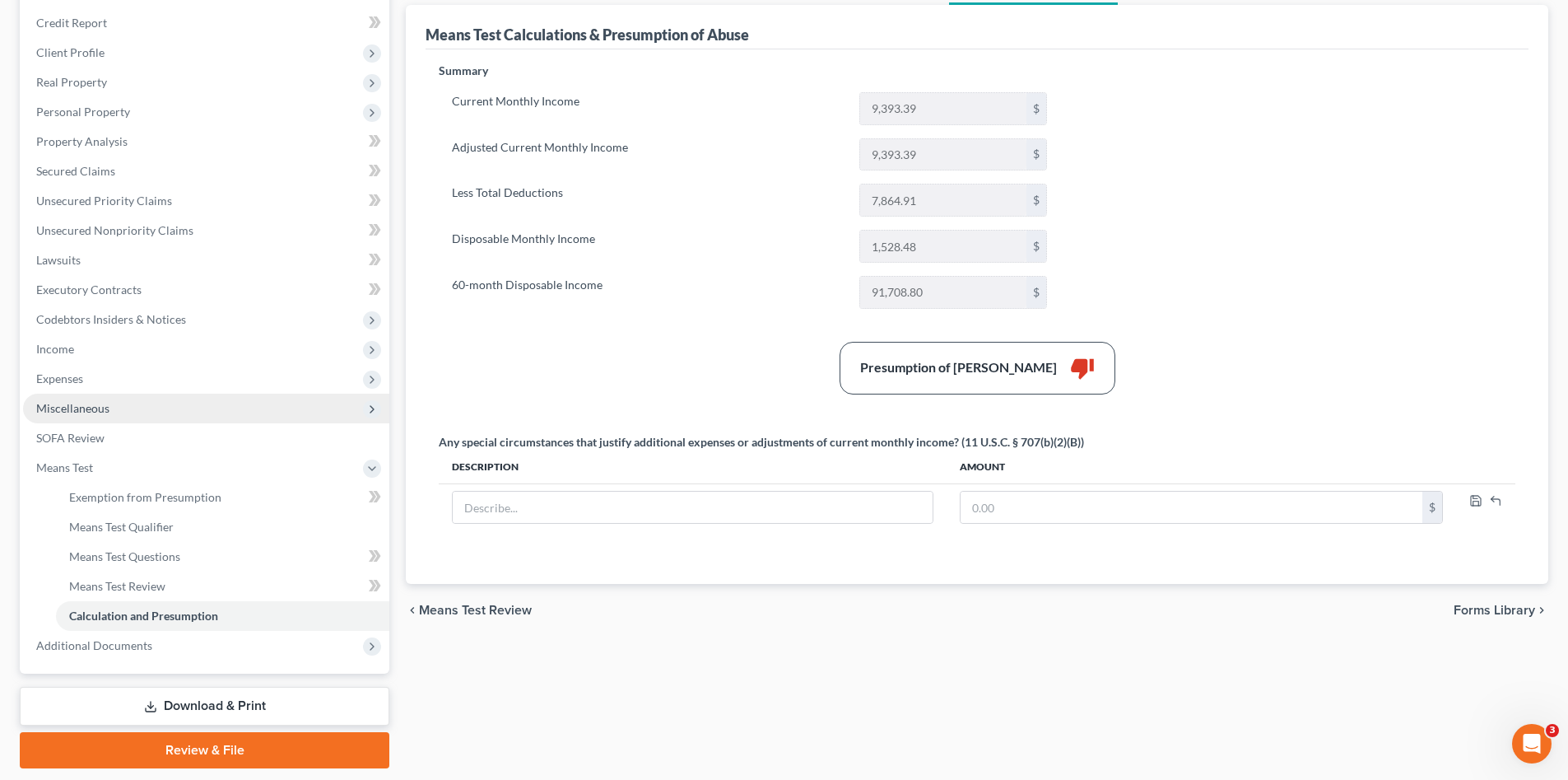
click at [76, 413] on span "Miscellaneous" at bounding box center [72, 408] width 73 height 14
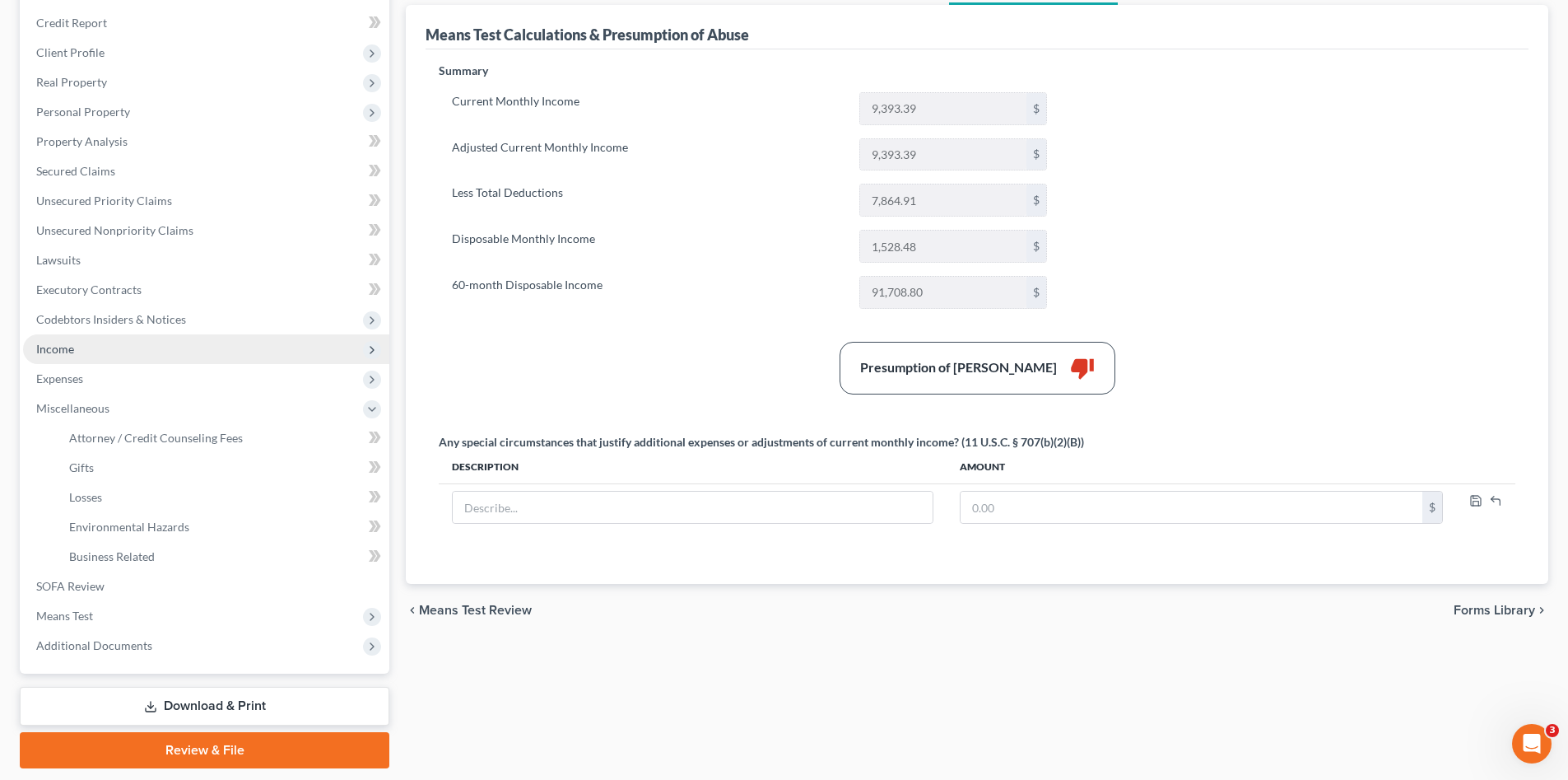
click at [111, 355] on span "Income" at bounding box center [206, 349] width 367 height 30
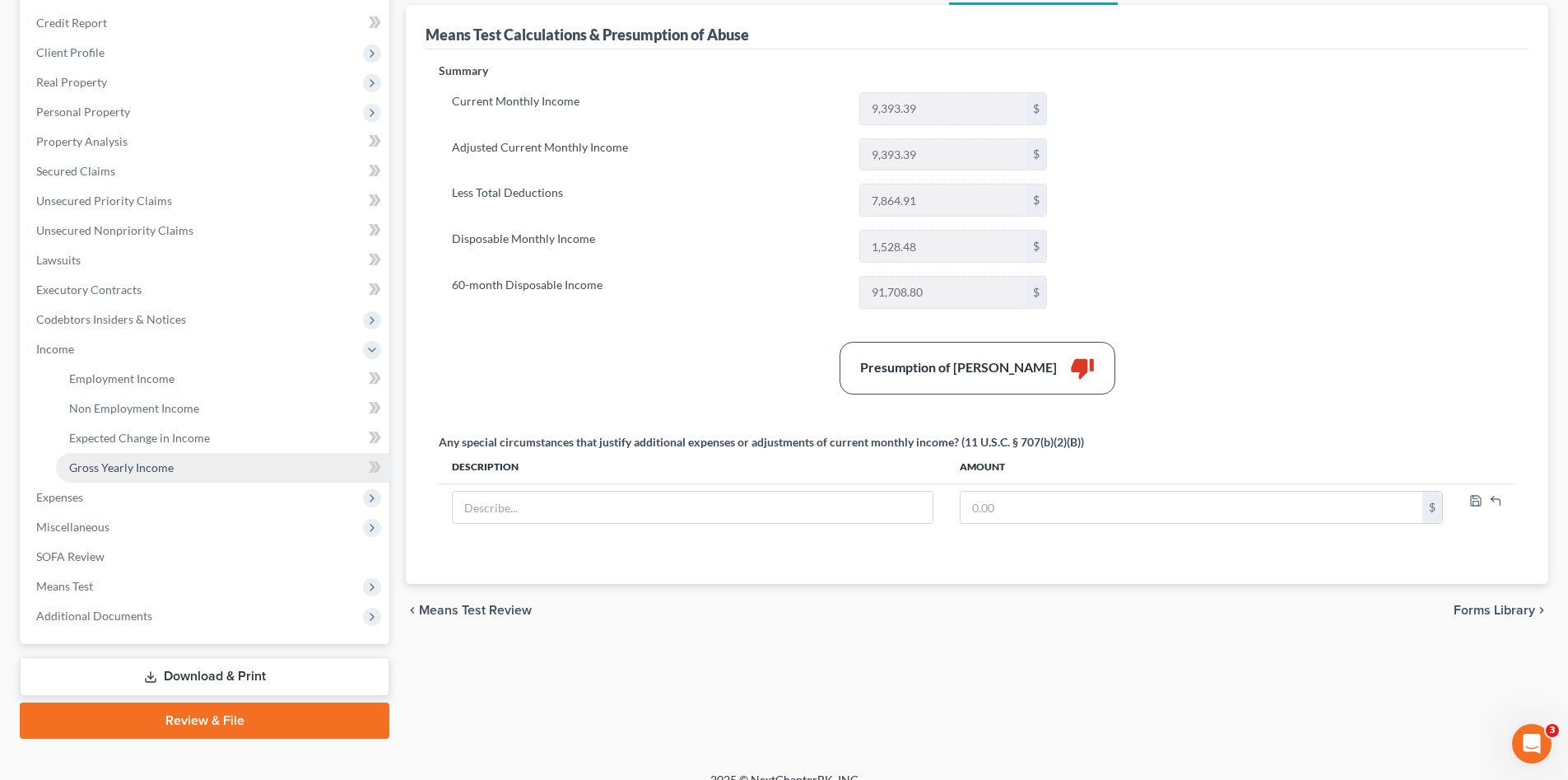
click at [126, 469] on span "Gross Yearly Income" at bounding box center [121, 467] width 104 height 14
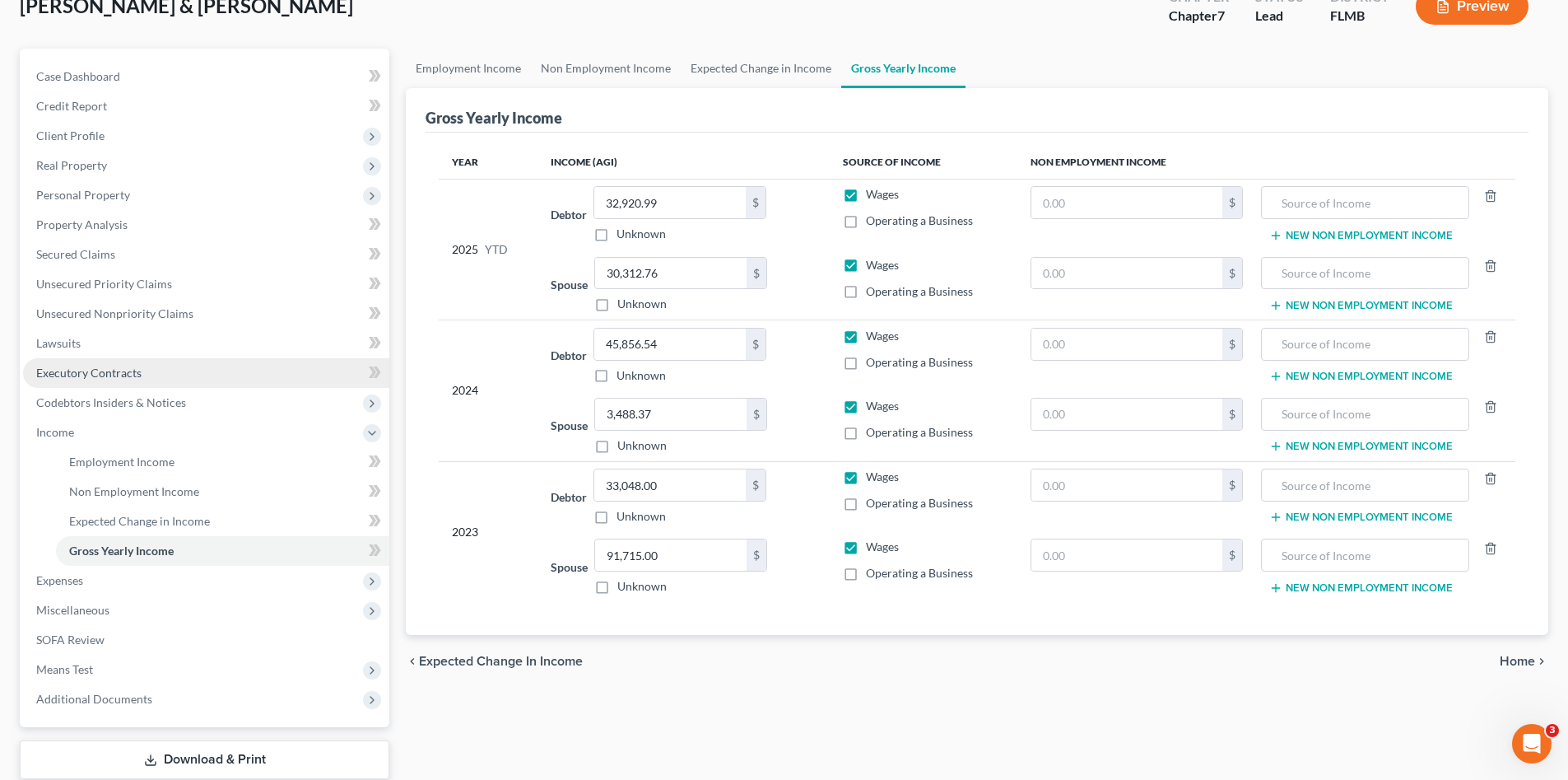
scroll to position [138, 0]
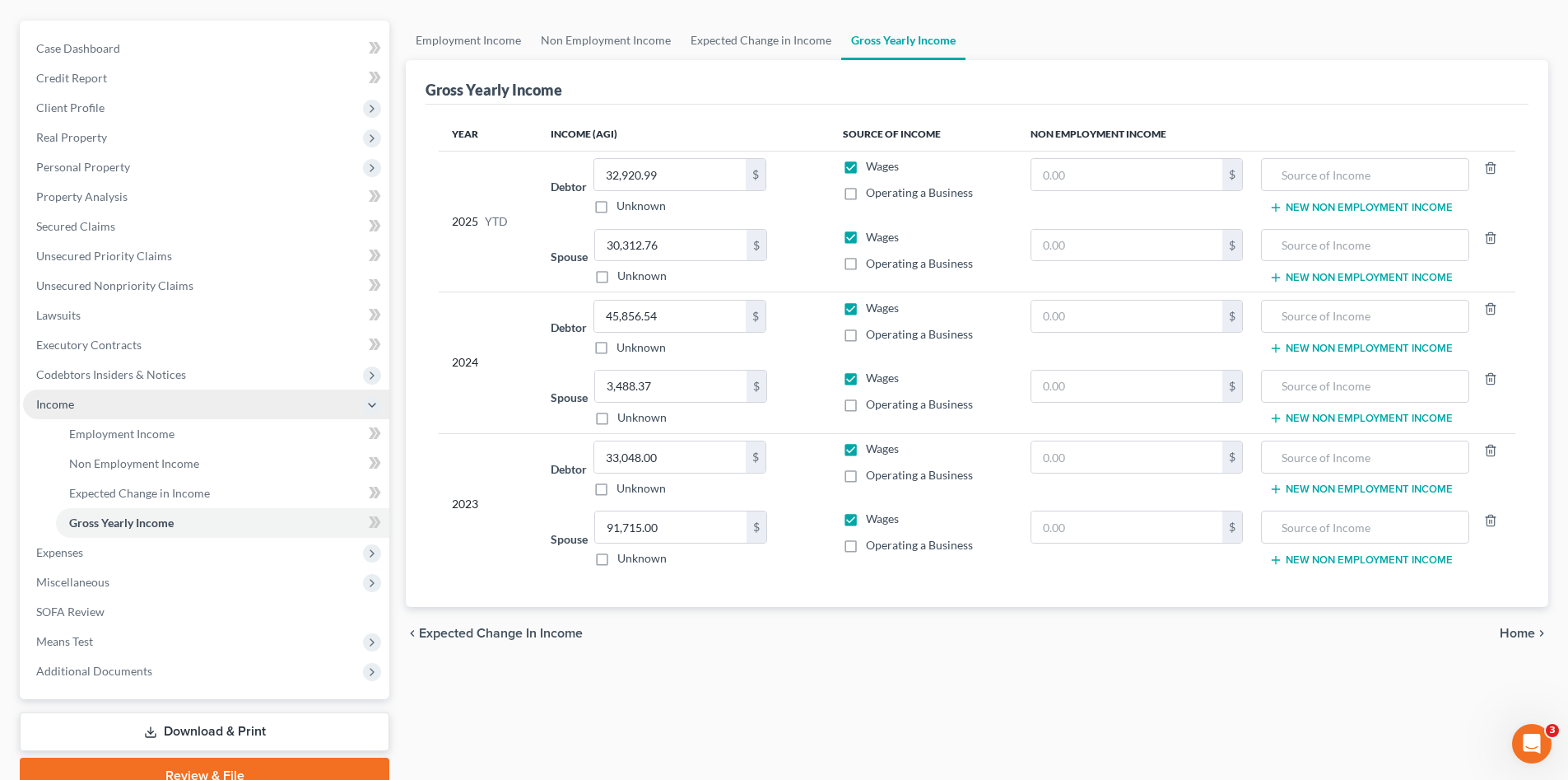
click at [109, 413] on span "Income" at bounding box center [206, 405] width 367 height 30
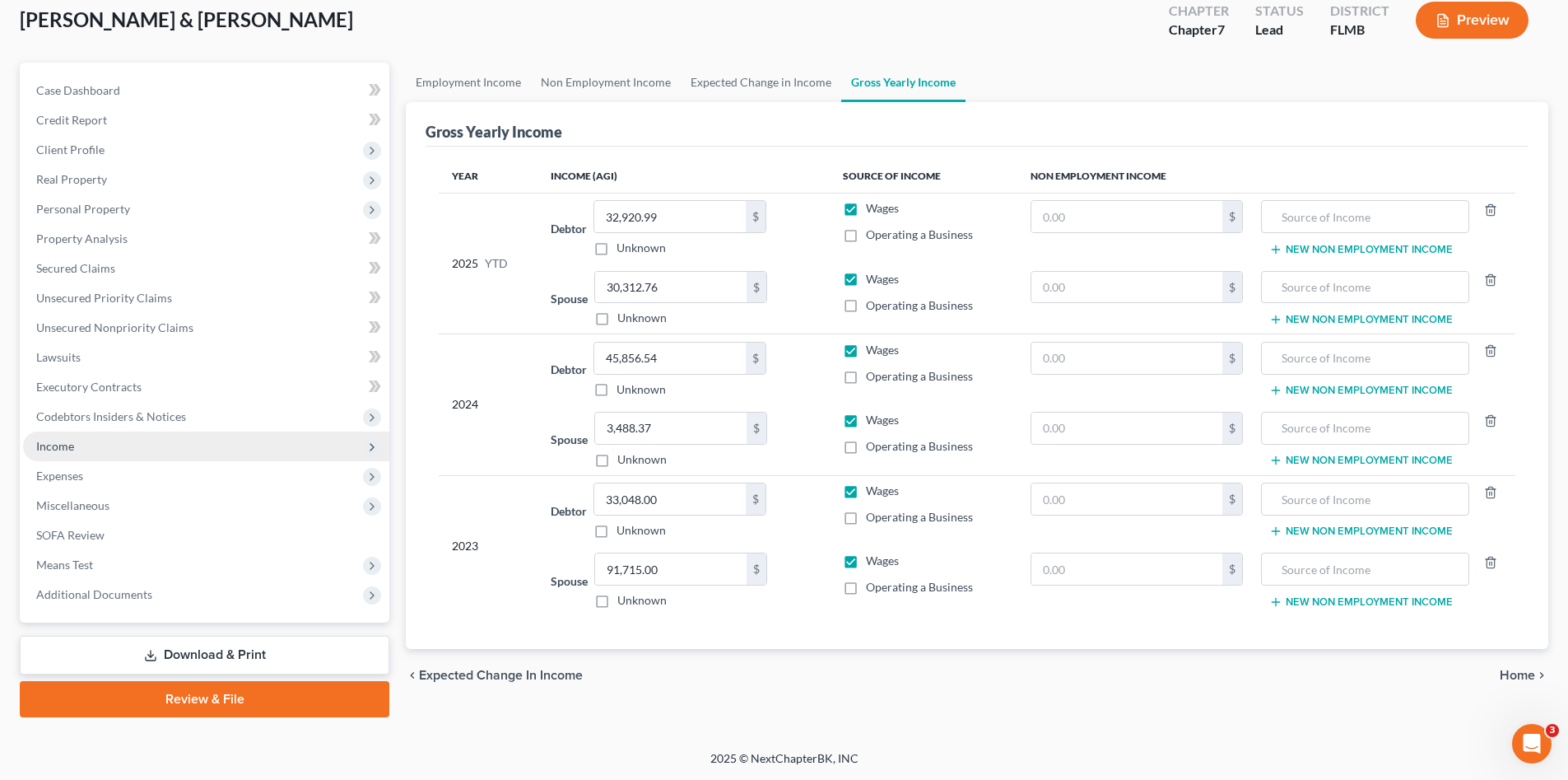
scroll to position [95, 0]
click at [701, 678] on div "chevron_left Expected Change in Income Home chevron_right" at bounding box center [976, 675] width 1142 height 53
click at [186, 323] on span "Unsecured Nonpriority Claims" at bounding box center [115, 328] width 157 height 14
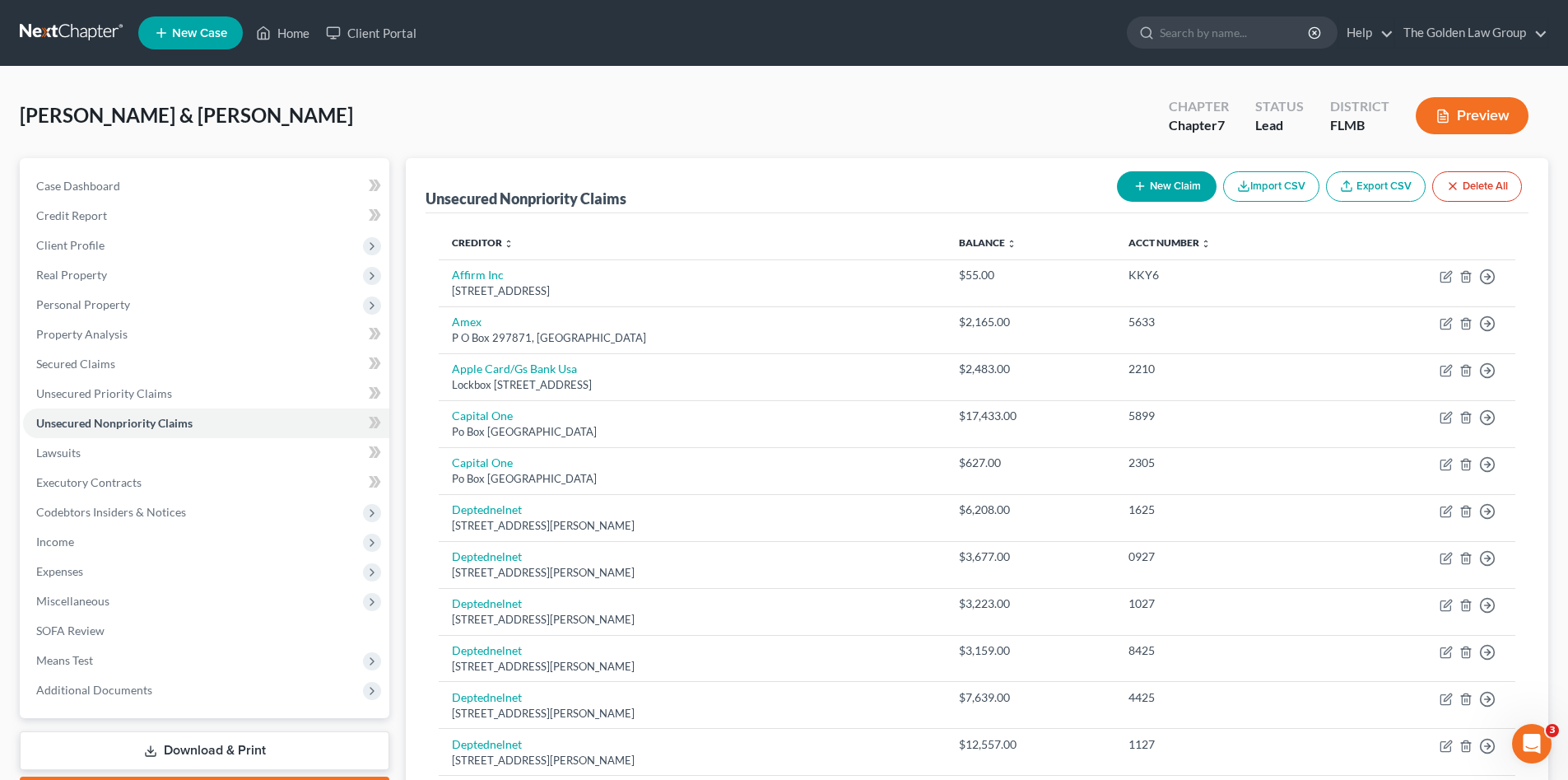
click at [600, 82] on div "Bajandas, Raheim & Cabrera, Karen Upgraded Chapter Chapter 7 Status Lead Distri…" at bounding box center [784, 682] width 1568 height 1232
click at [100, 602] on span "Miscellaneous" at bounding box center [72, 601] width 73 height 14
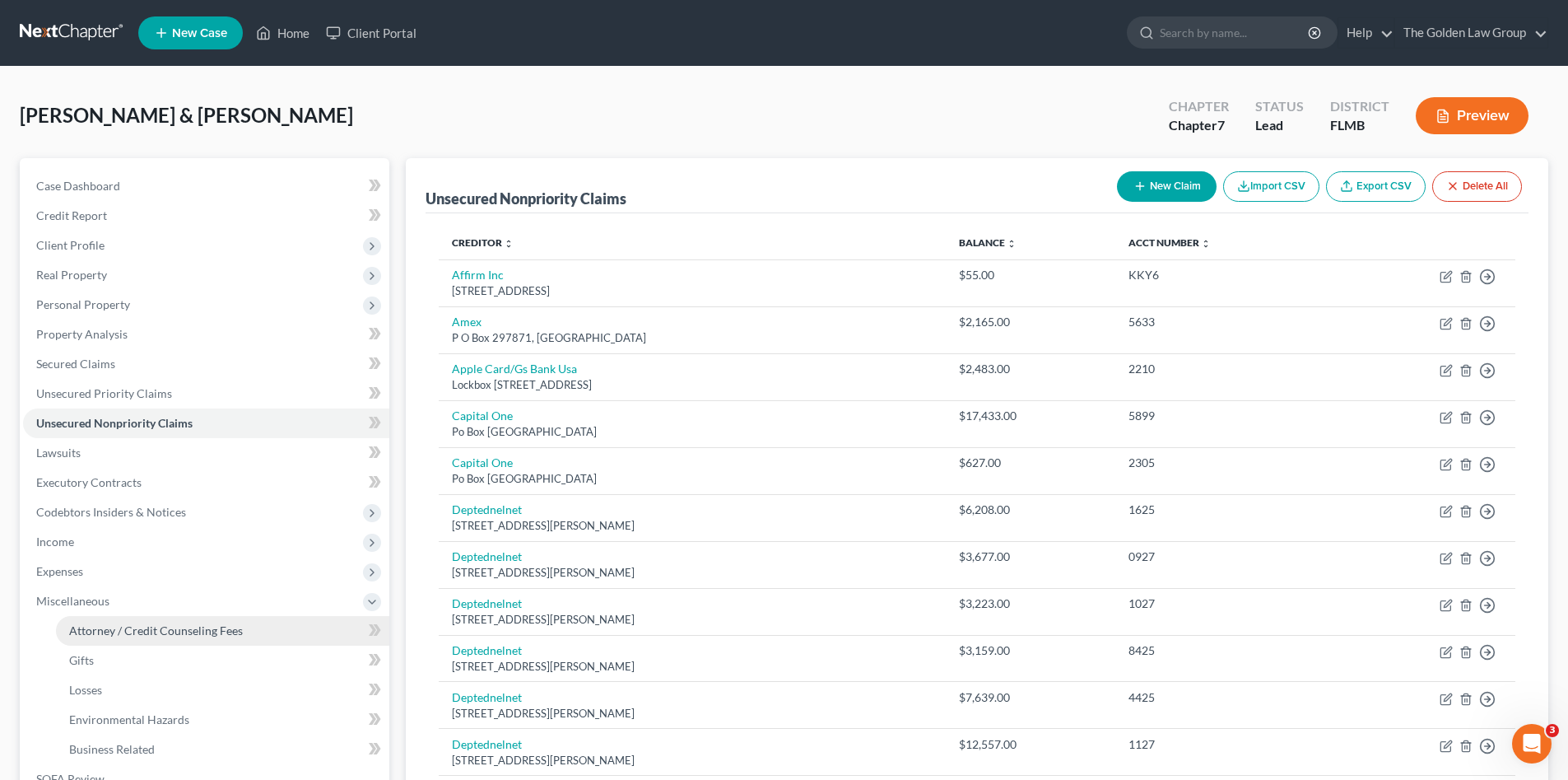
click at [125, 635] on span "Attorney / Credit Counseling Fees" at bounding box center [155, 630] width 174 height 14
select select "2"
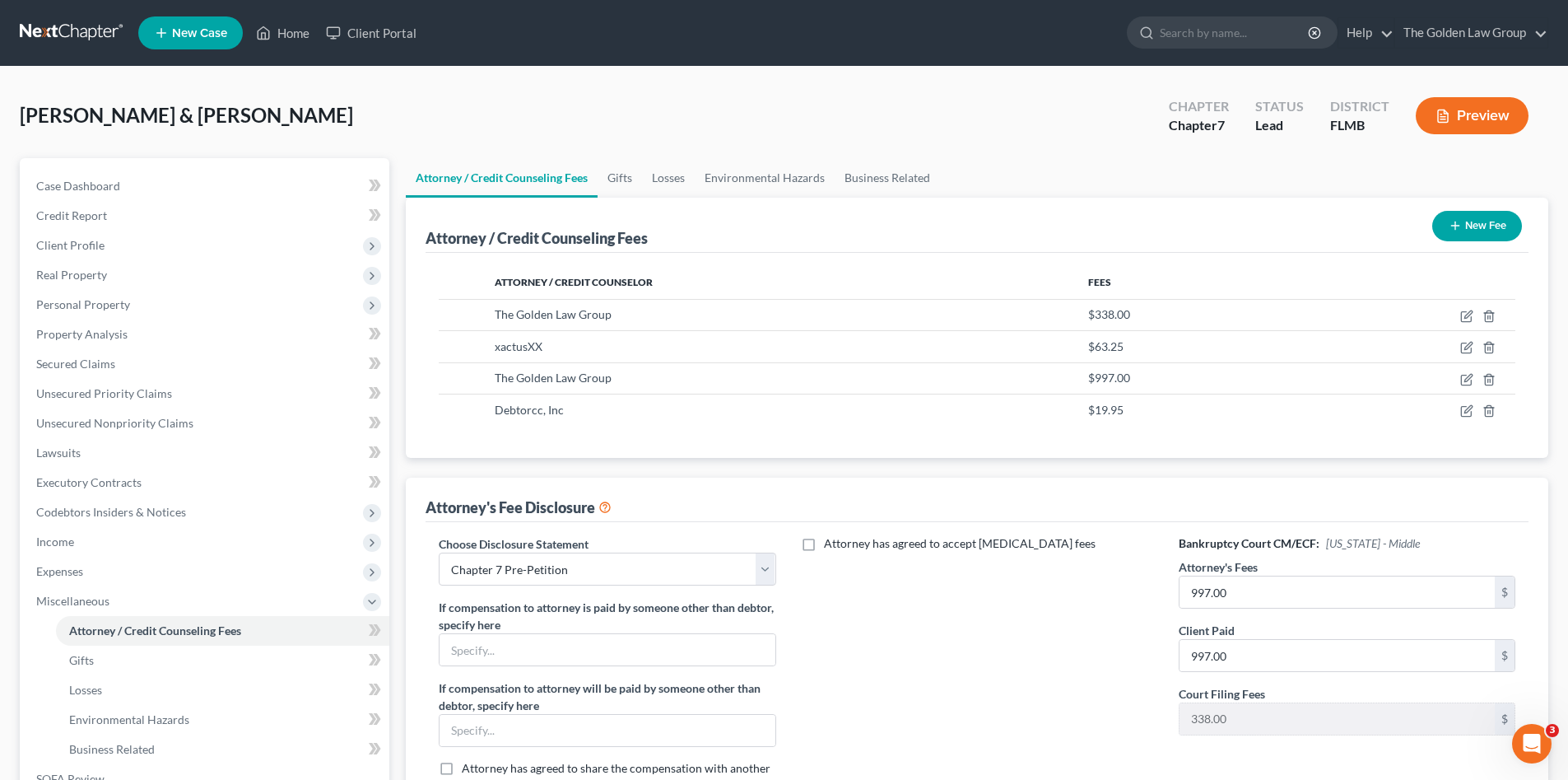
click at [987, 678] on div "Attorney has agreed to accept retainer fees" at bounding box center [977, 671] width 369 height 272
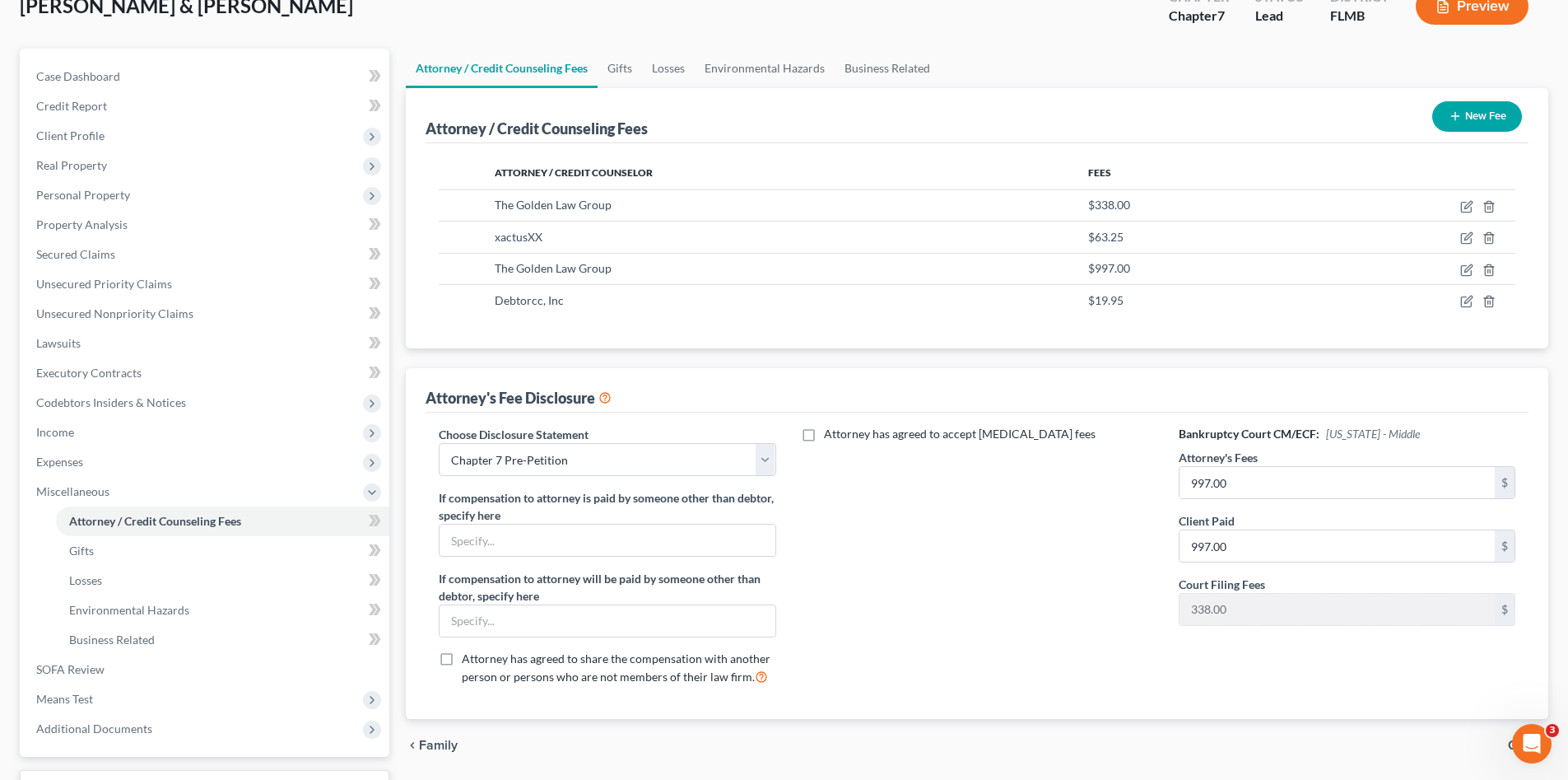
scroll to position [220, 0]
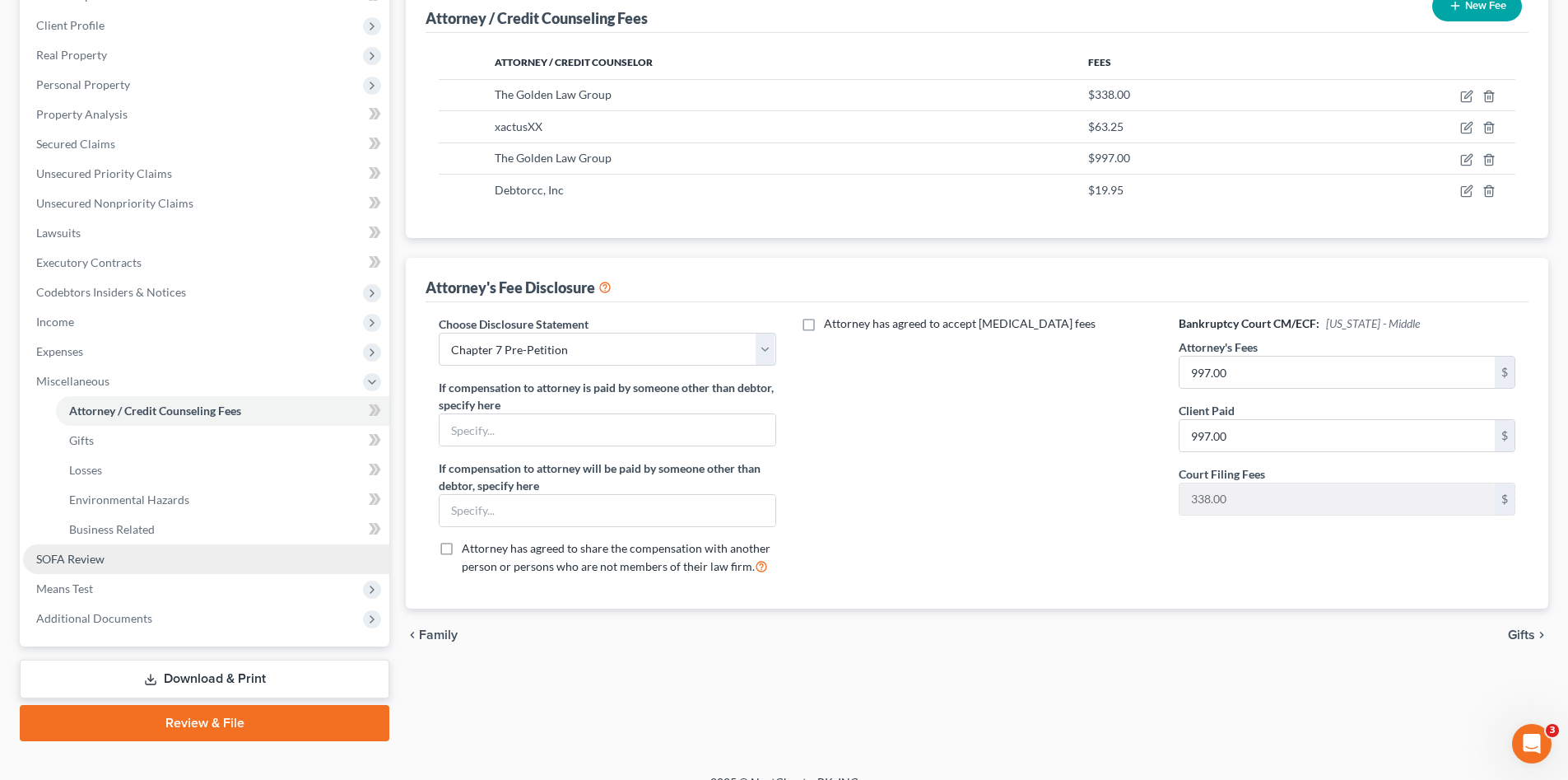
click at [105, 555] on link "SOFA Review" at bounding box center [206, 559] width 367 height 30
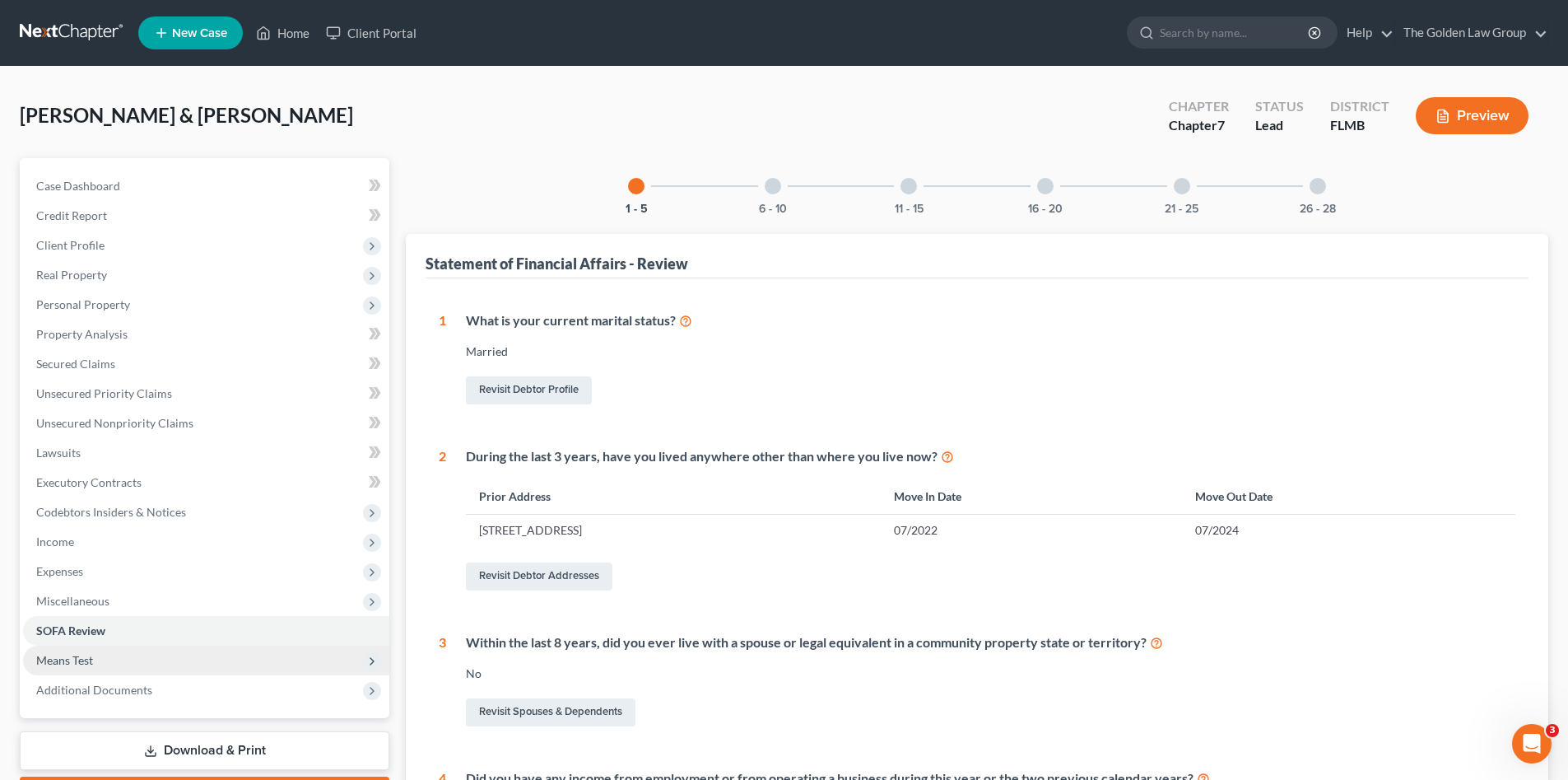
click at [95, 651] on span "Means Test" at bounding box center [206, 661] width 367 height 30
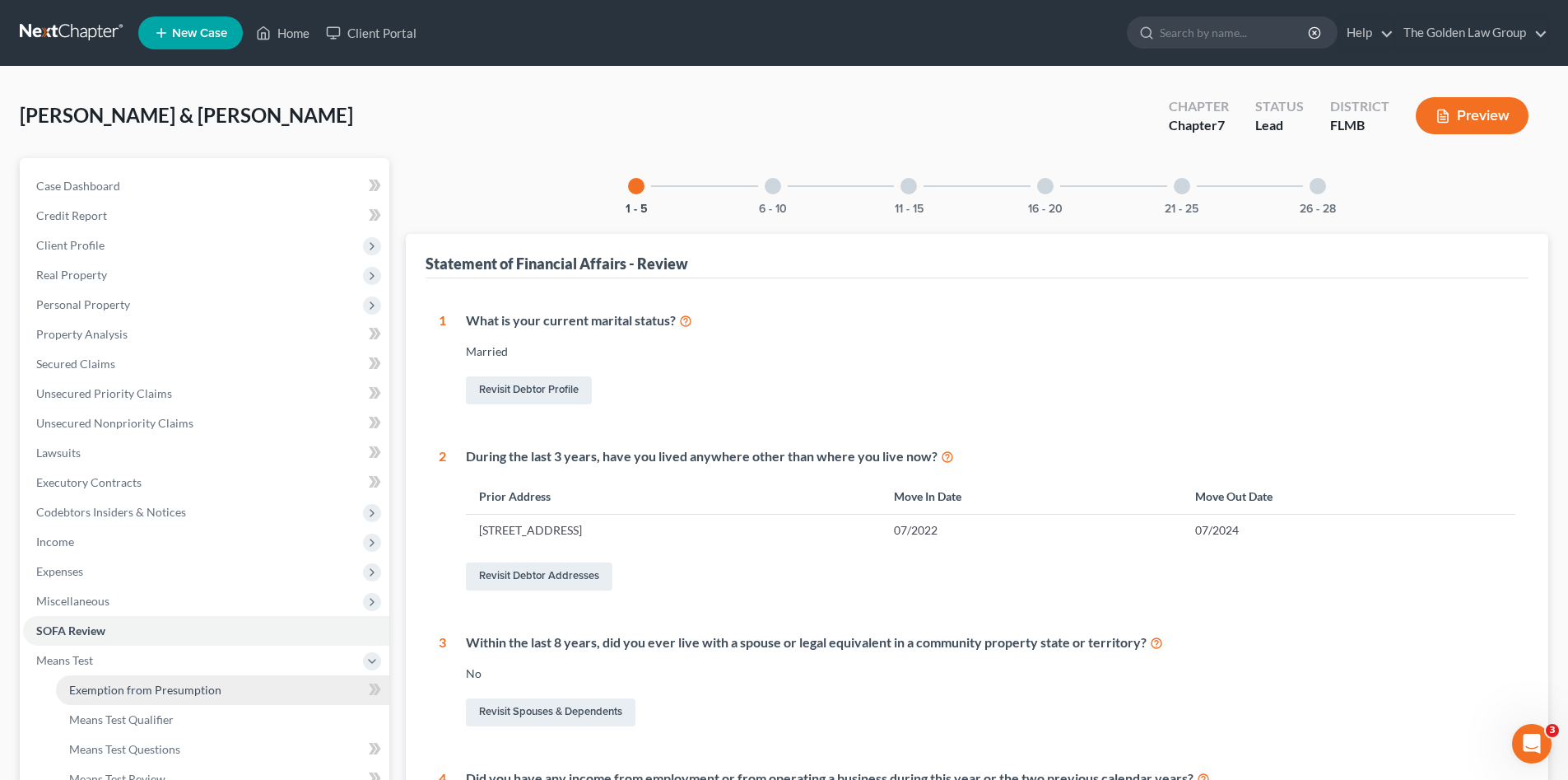
click at [125, 683] on span "Exemption from Presumption" at bounding box center [145, 690] width 152 height 14
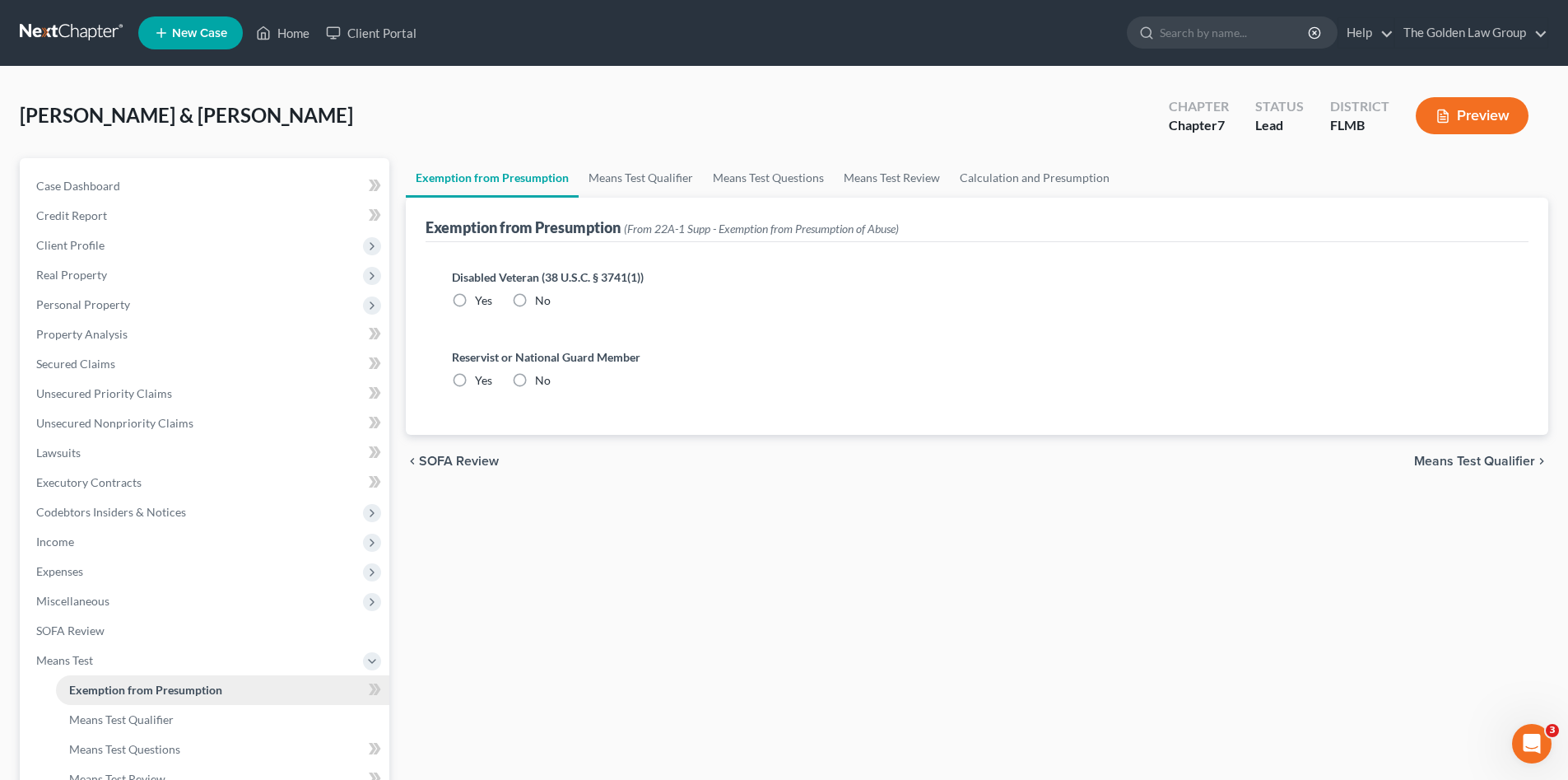
radio input "true"
click at [574, 541] on div "Exemption from Presumption Means Test Qualifier Means Test Questions Means Test…" at bounding box center [977, 559] width 1159 height 803
click at [90, 660] on span "Means Test" at bounding box center [64, 660] width 57 height 14
click at [104, 689] on span "Additional Documents" at bounding box center [94, 690] width 116 height 14
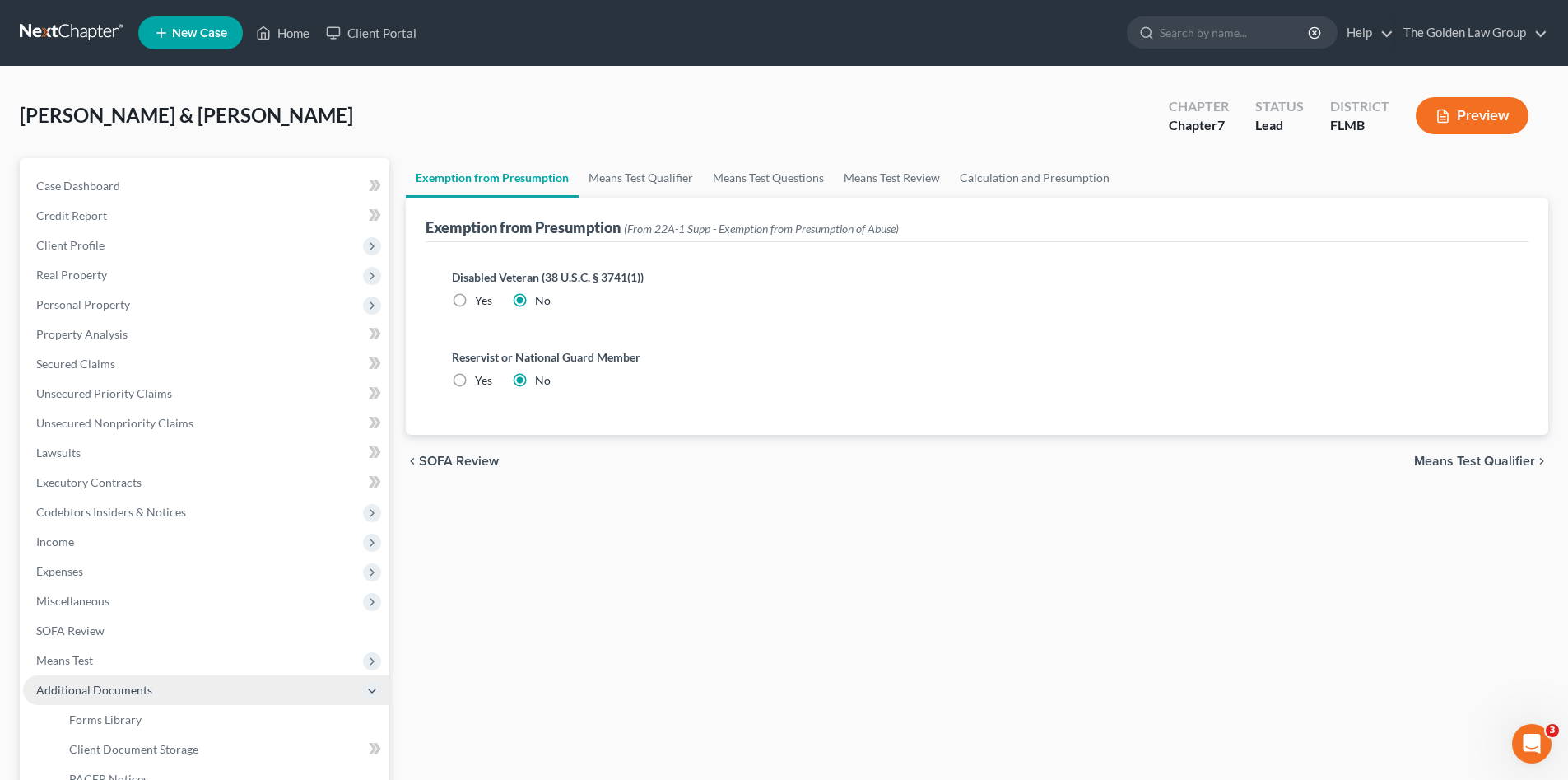
click at [110, 686] on span "Additional Documents" at bounding box center [94, 690] width 116 height 14
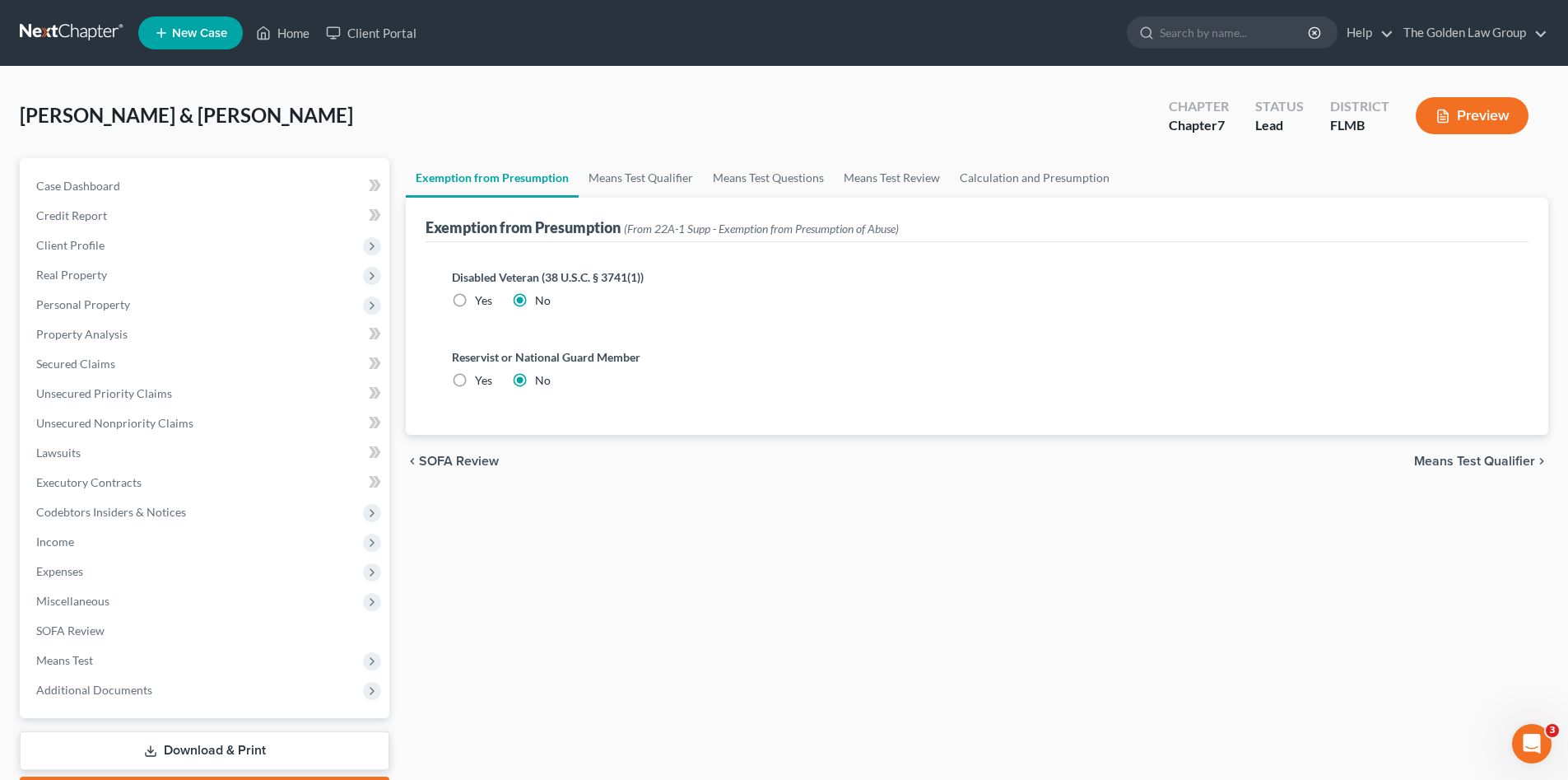
click at [616, 620] on div "Exemption from Presumption Means Test Qualifier Means Test Questions Means Test…" at bounding box center [977, 485] width 1159 height 655
click at [663, 183] on link "Means Test Qualifier" at bounding box center [640, 178] width 125 height 40
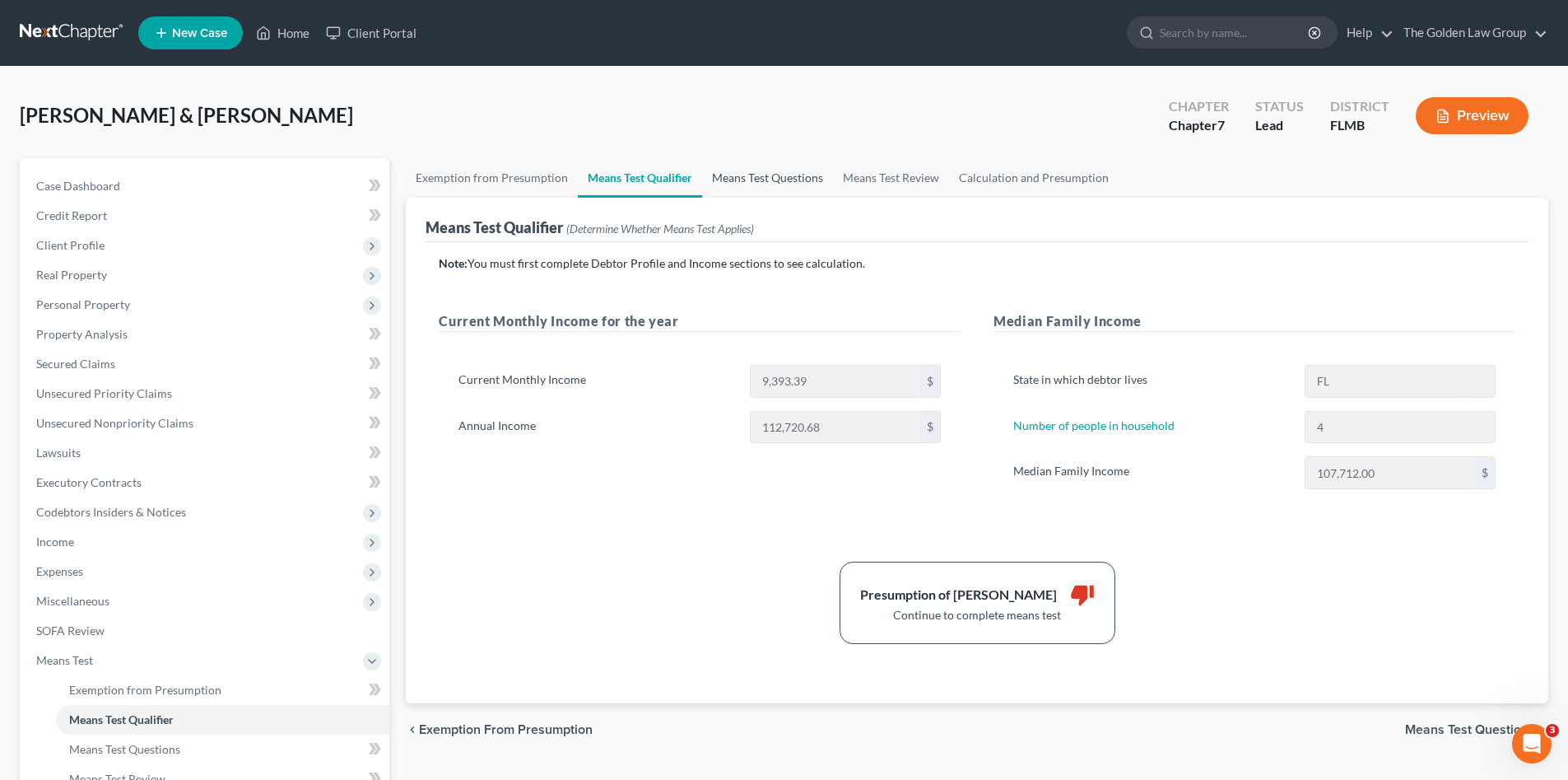
click at [746, 174] on link "Means Test Questions" at bounding box center [768, 178] width 131 height 40
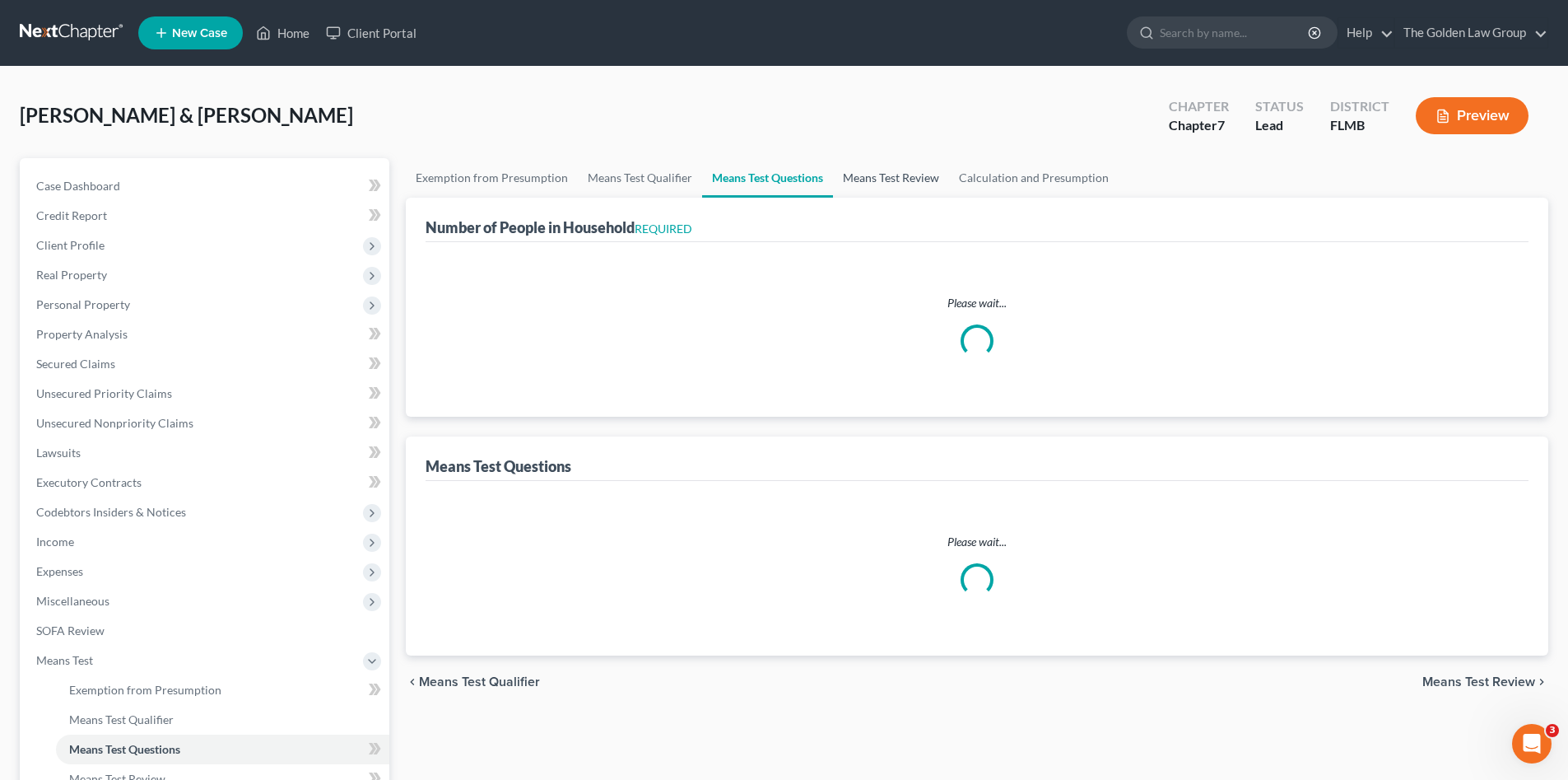
select select "1"
select select "60"
select select "4"
select select "1"
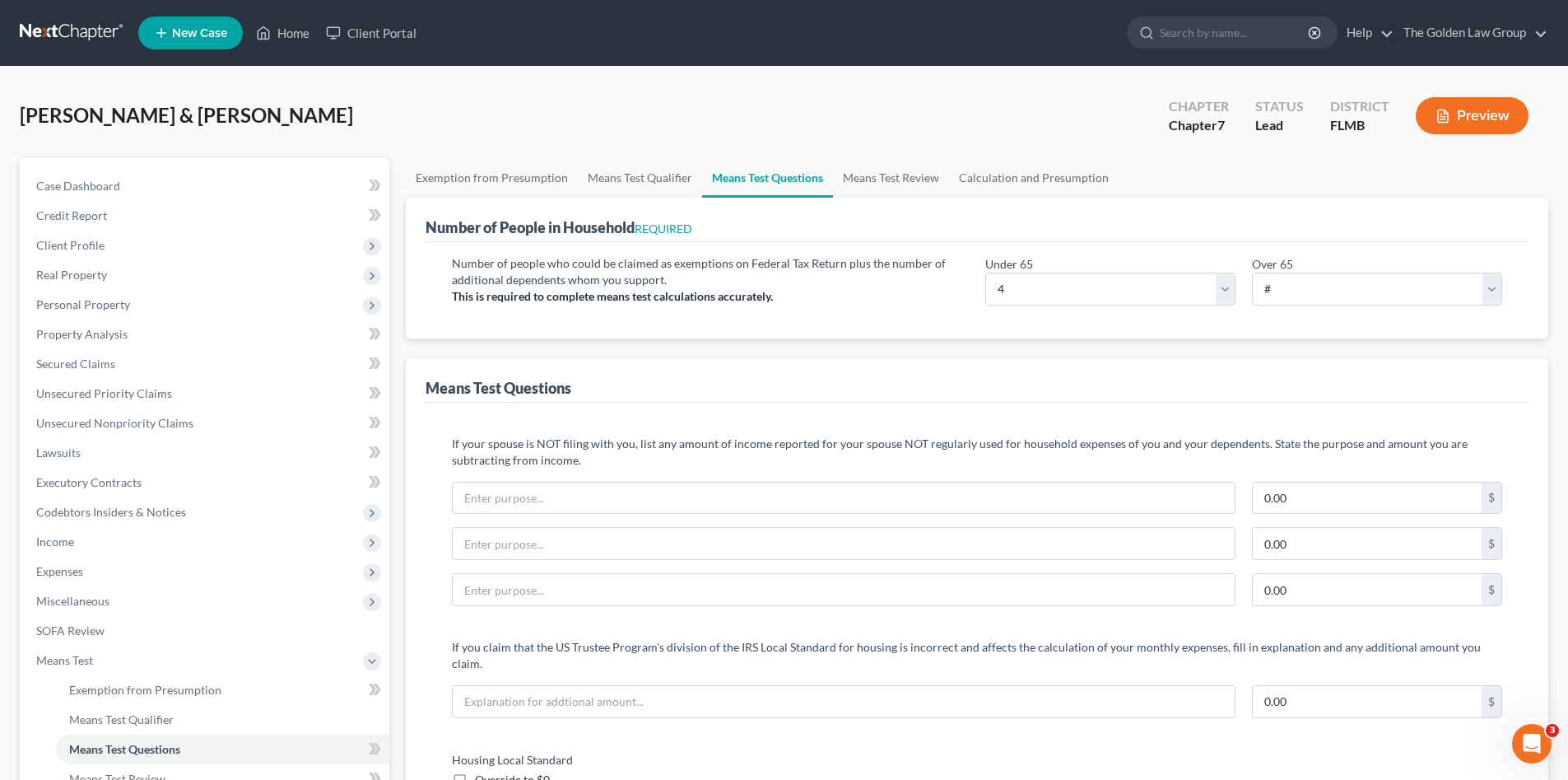
click at [901, 322] on div "Number of people who could be claimed as exemptions on Federal Tax Return plus …" at bounding box center [977, 290] width 1103 height 96
click at [1482, 117] on button "Preview" at bounding box center [1473, 116] width 113 height 37
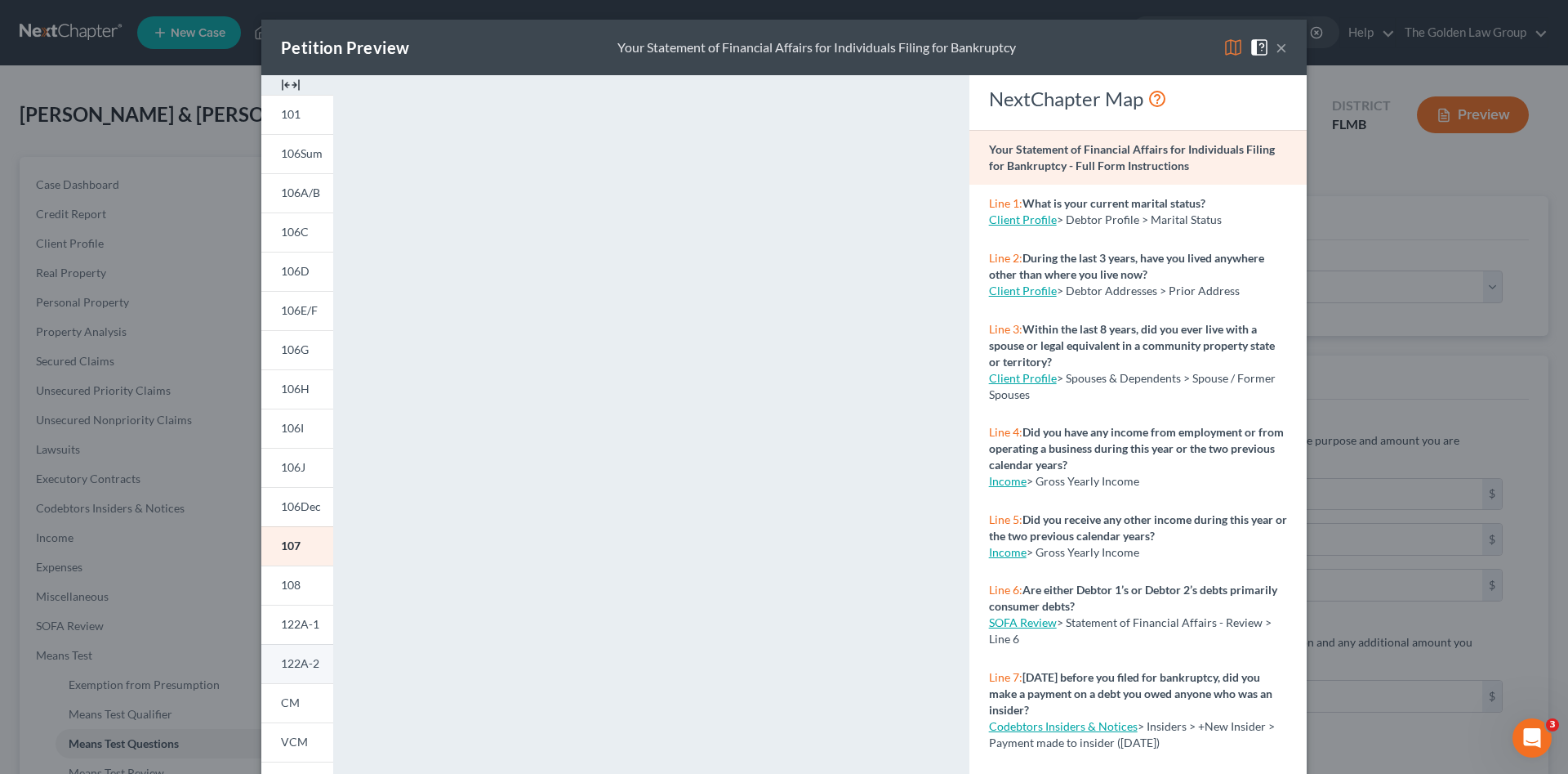
click at [290, 653] on link "122A-2" at bounding box center [297, 663] width 72 height 39
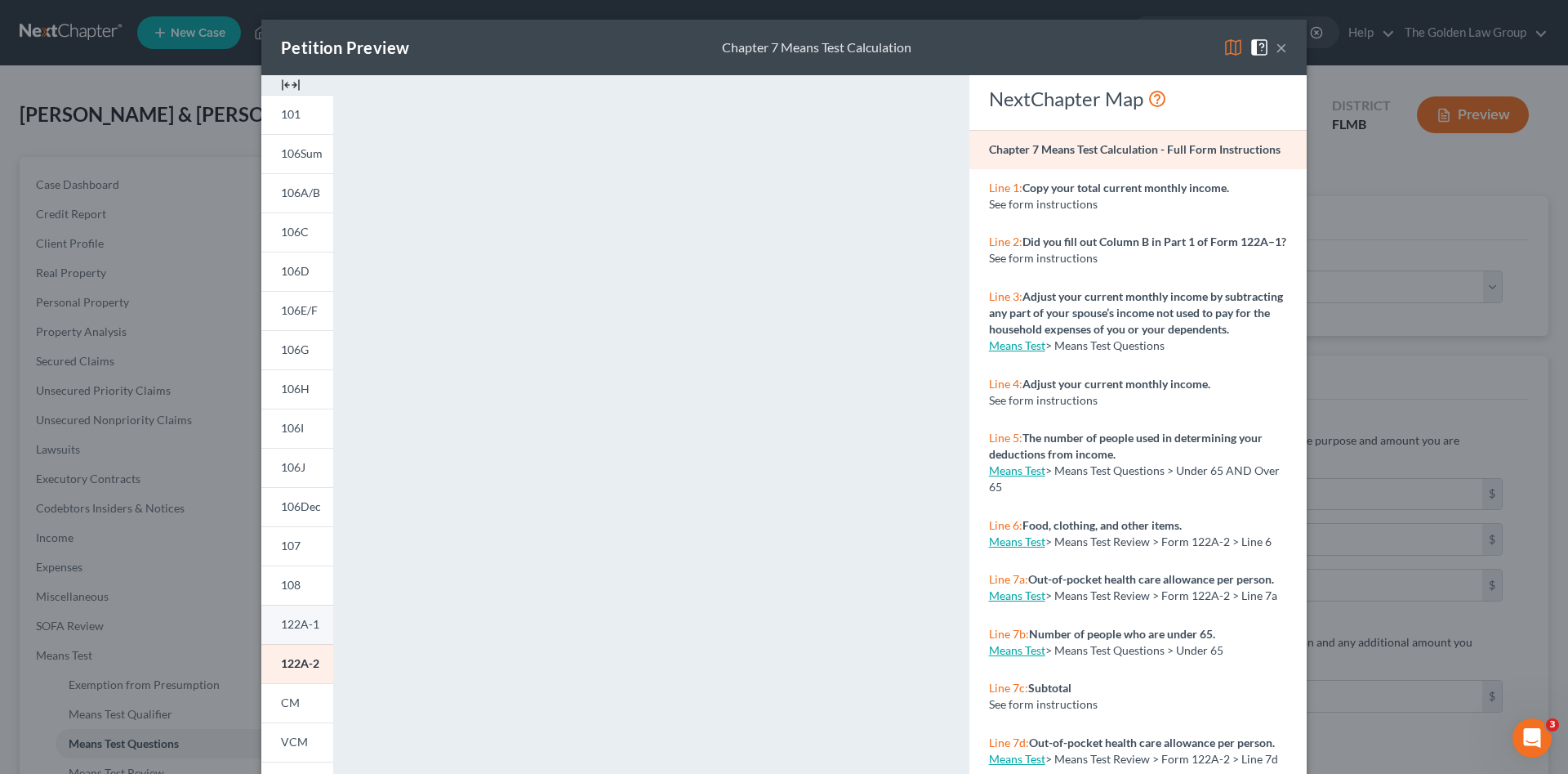
click at [302, 621] on span "122A-1" at bounding box center [301, 624] width 39 height 14
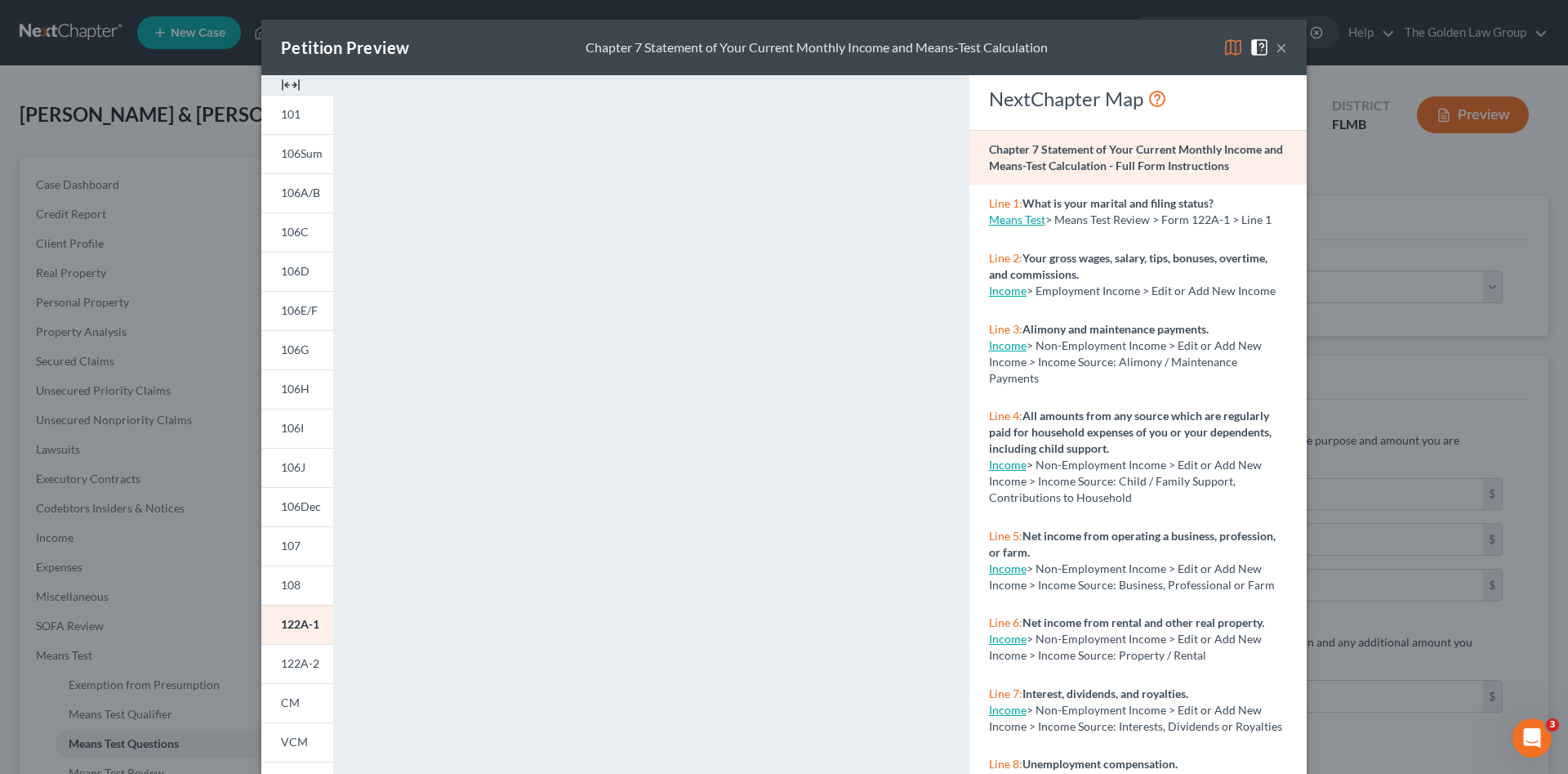
drag, startPoint x: 284, startPoint y: 535, endPoint x: 613, endPoint y: 536, distance: 329.0
click at [284, 535] on link "107" at bounding box center [297, 545] width 72 height 39
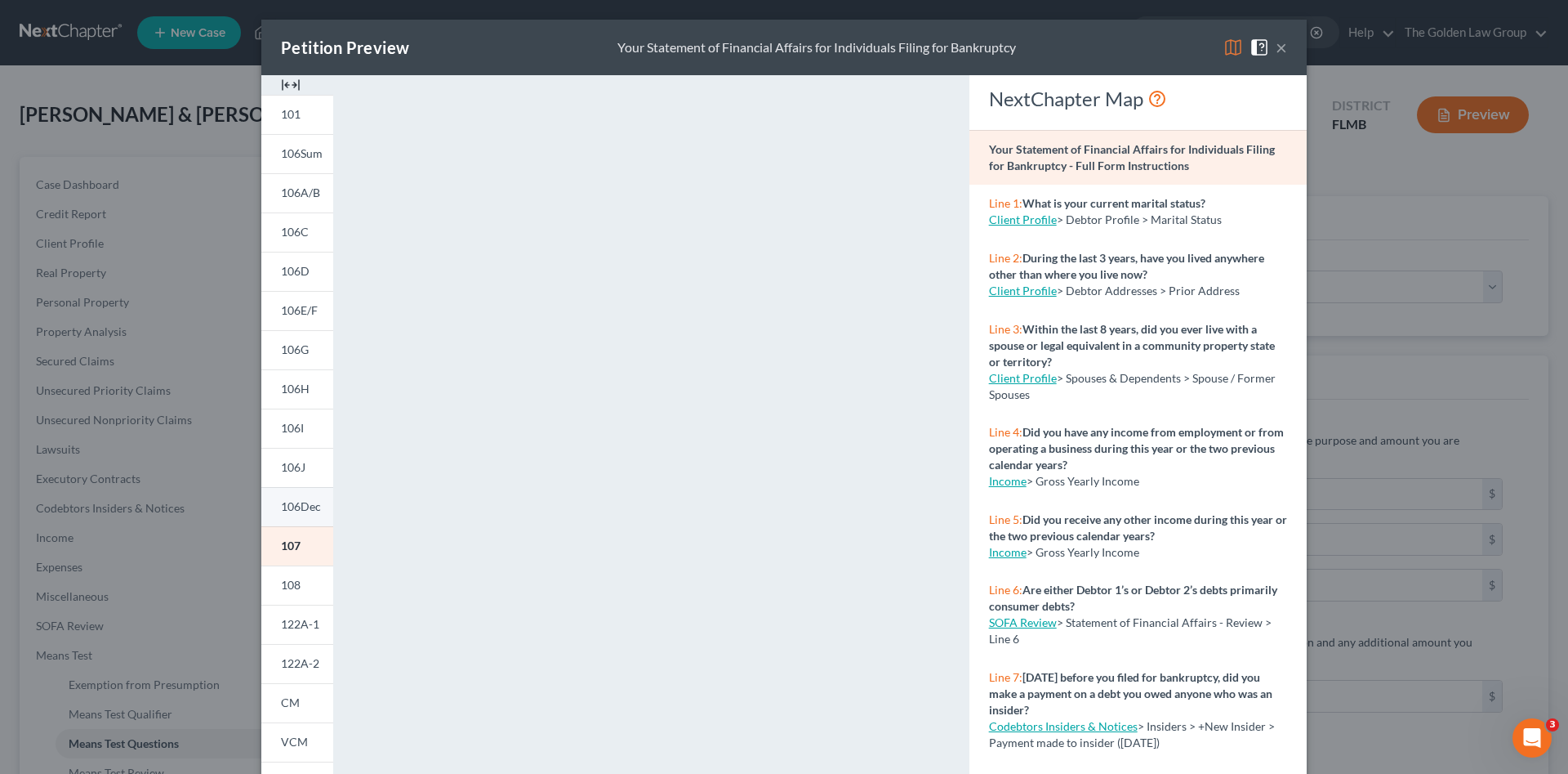
click at [290, 502] on span "106Dec" at bounding box center [302, 506] width 40 height 14
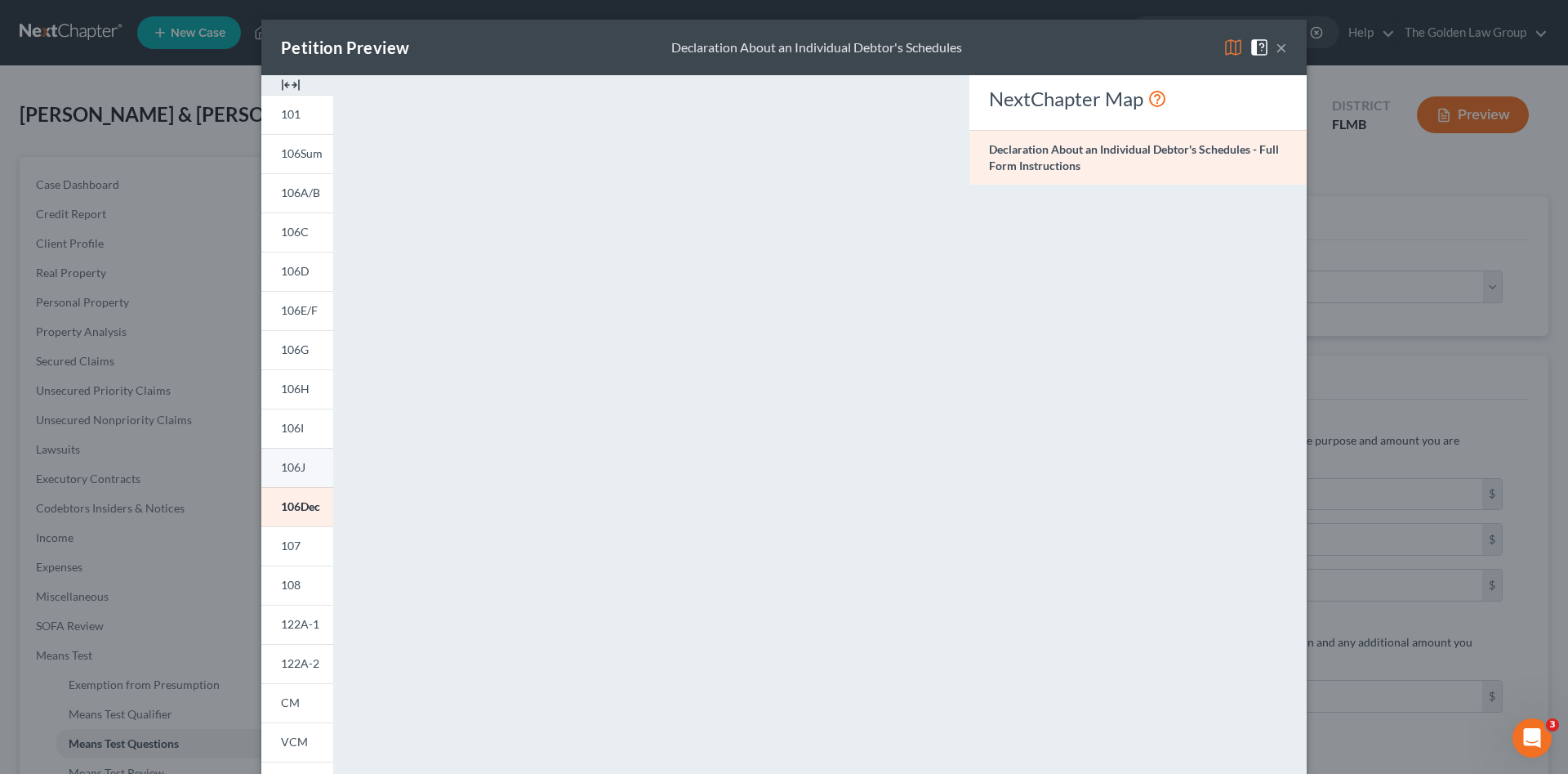
click at [281, 474] on span "106J" at bounding box center [294, 467] width 25 height 14
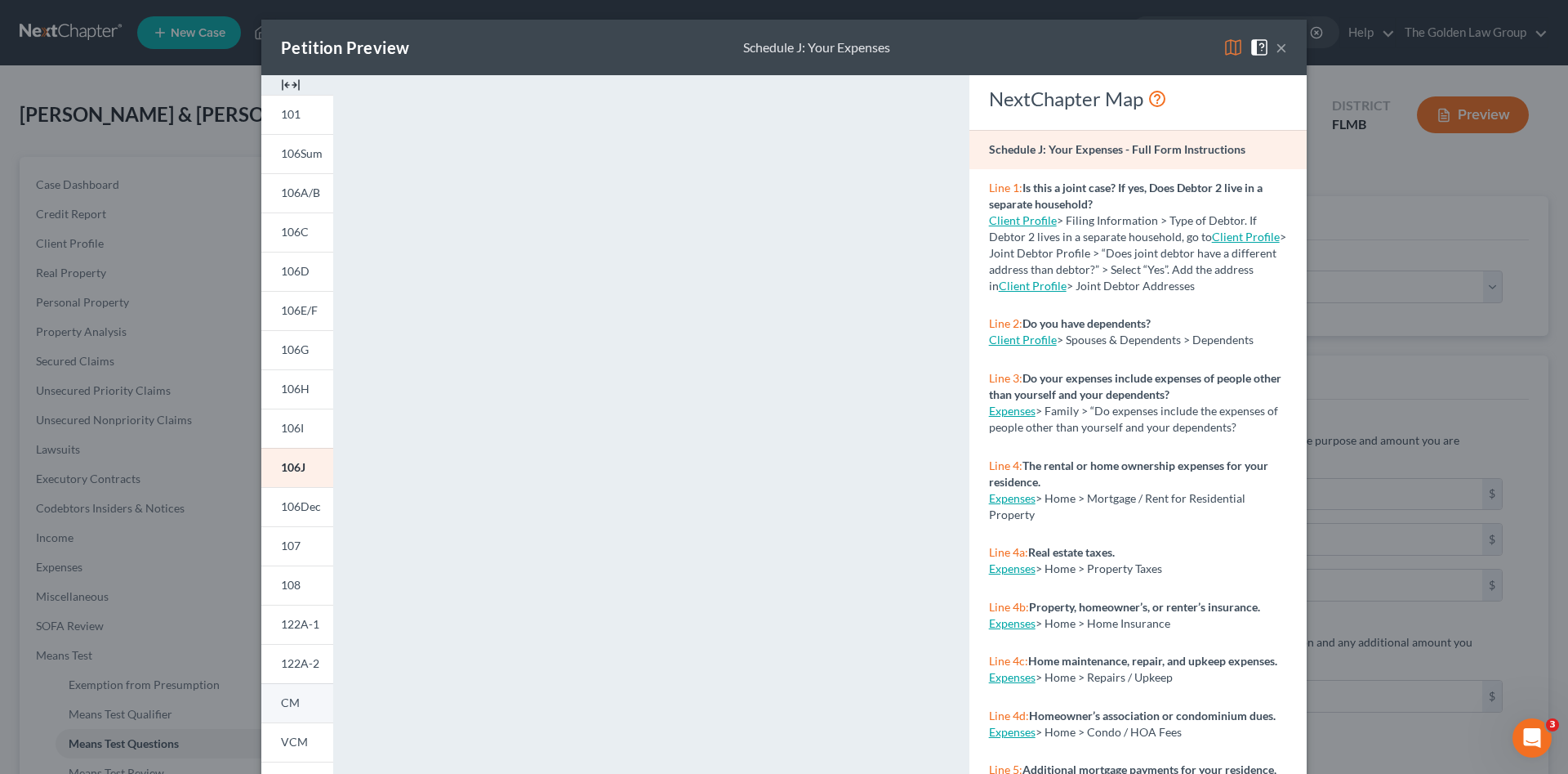
click at [289, 702] on span "CM" at bounding box center [290, 702] width 18 height 14
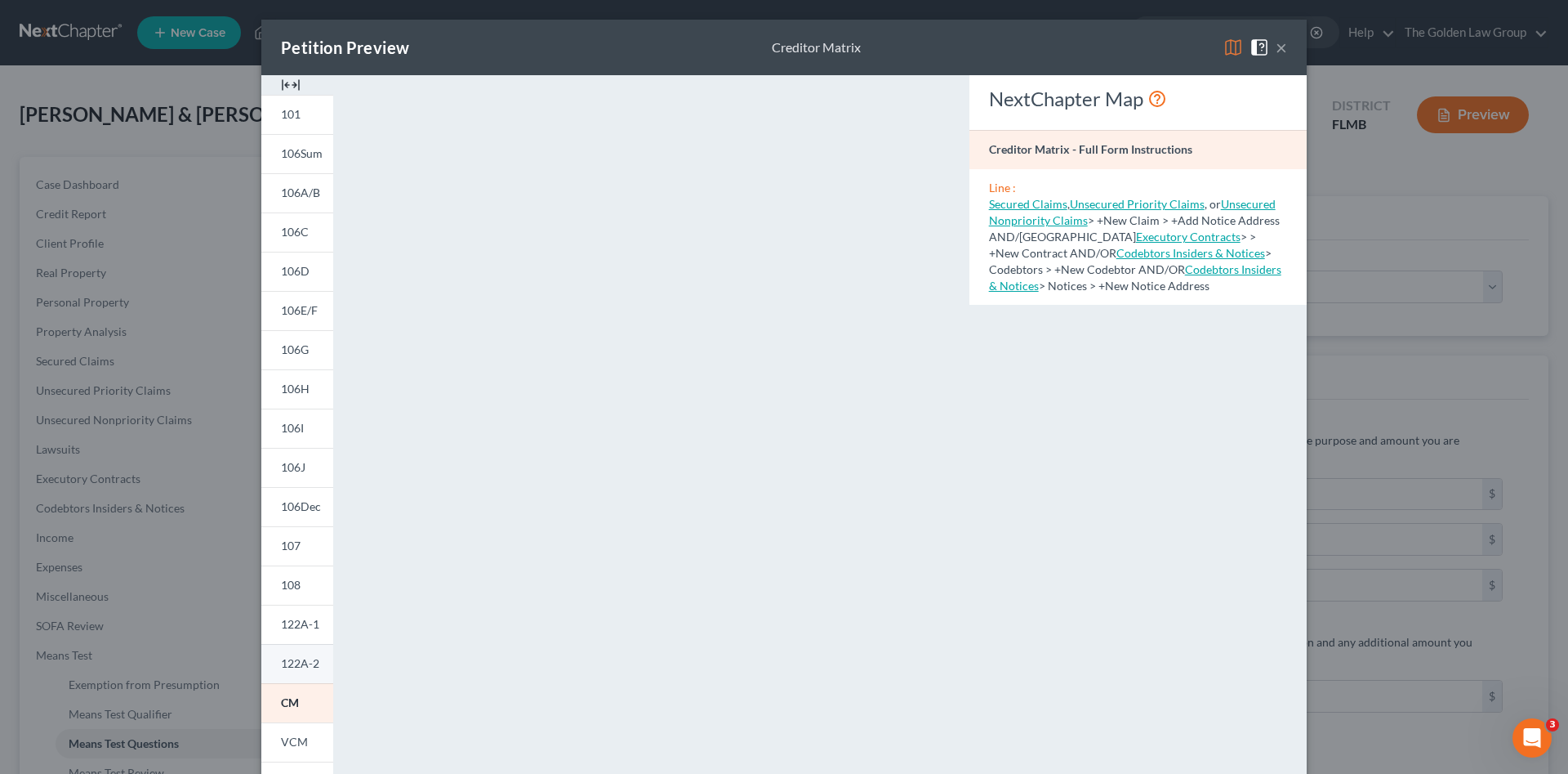
click at [304, 662] on span "122A-2" at bounding box center [301, 663] width 39 height 14
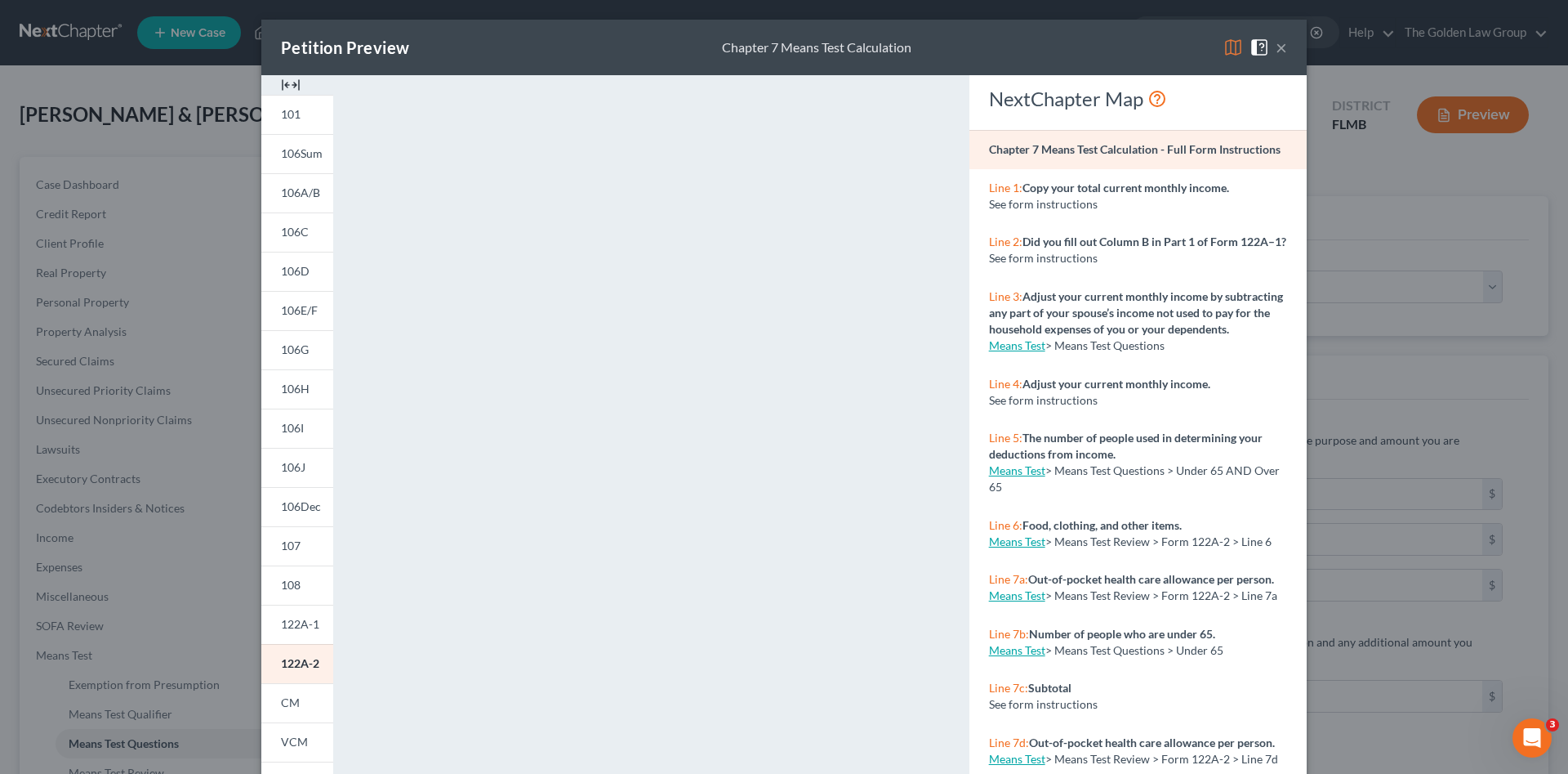
click at [1276, 51] on button "×" at bounding box center [1281, 47] width 11 height 19
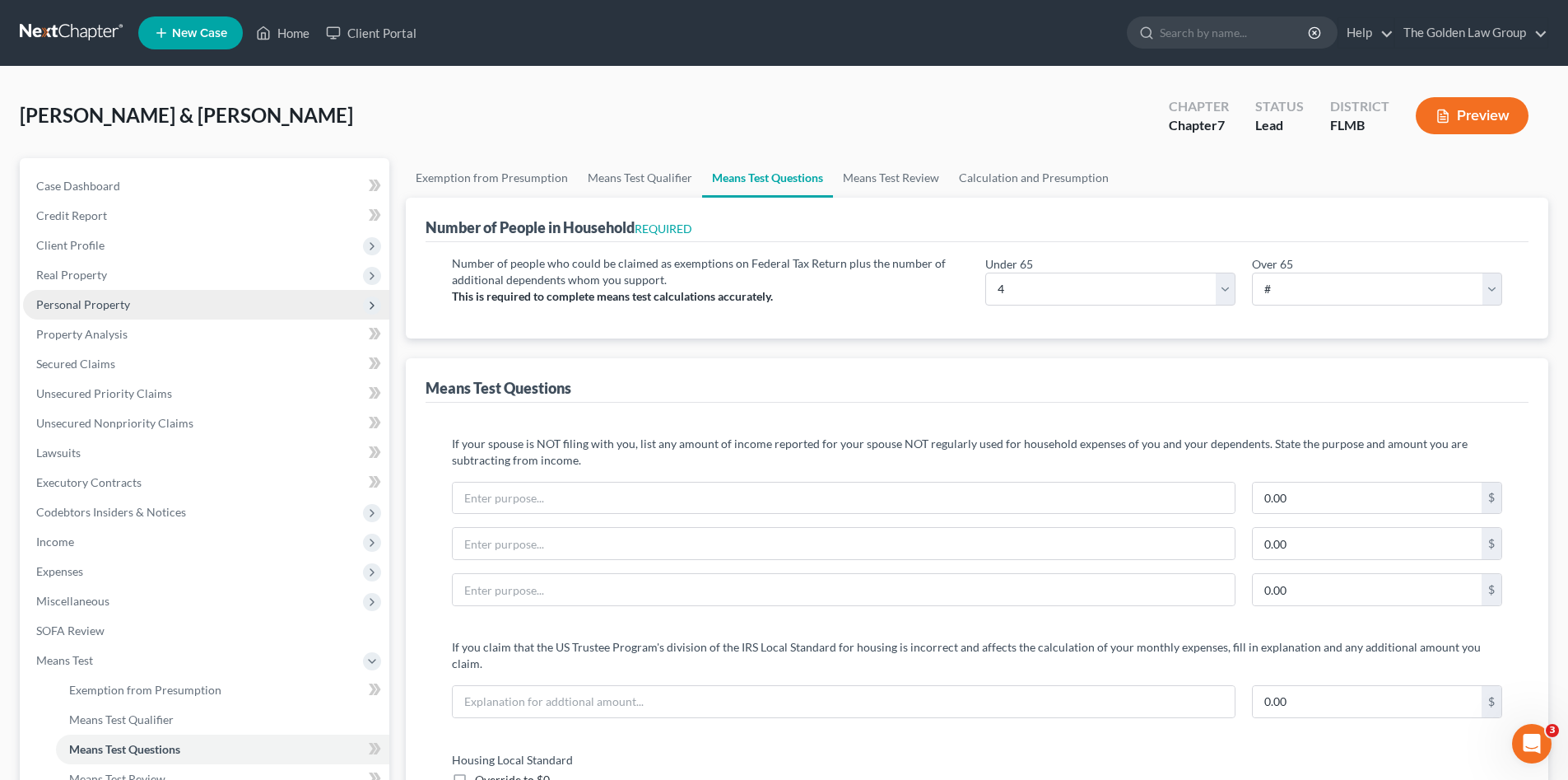
click at [95, 309] on span "Personal Property" at bounding box center [83, 304] width 94 height 14
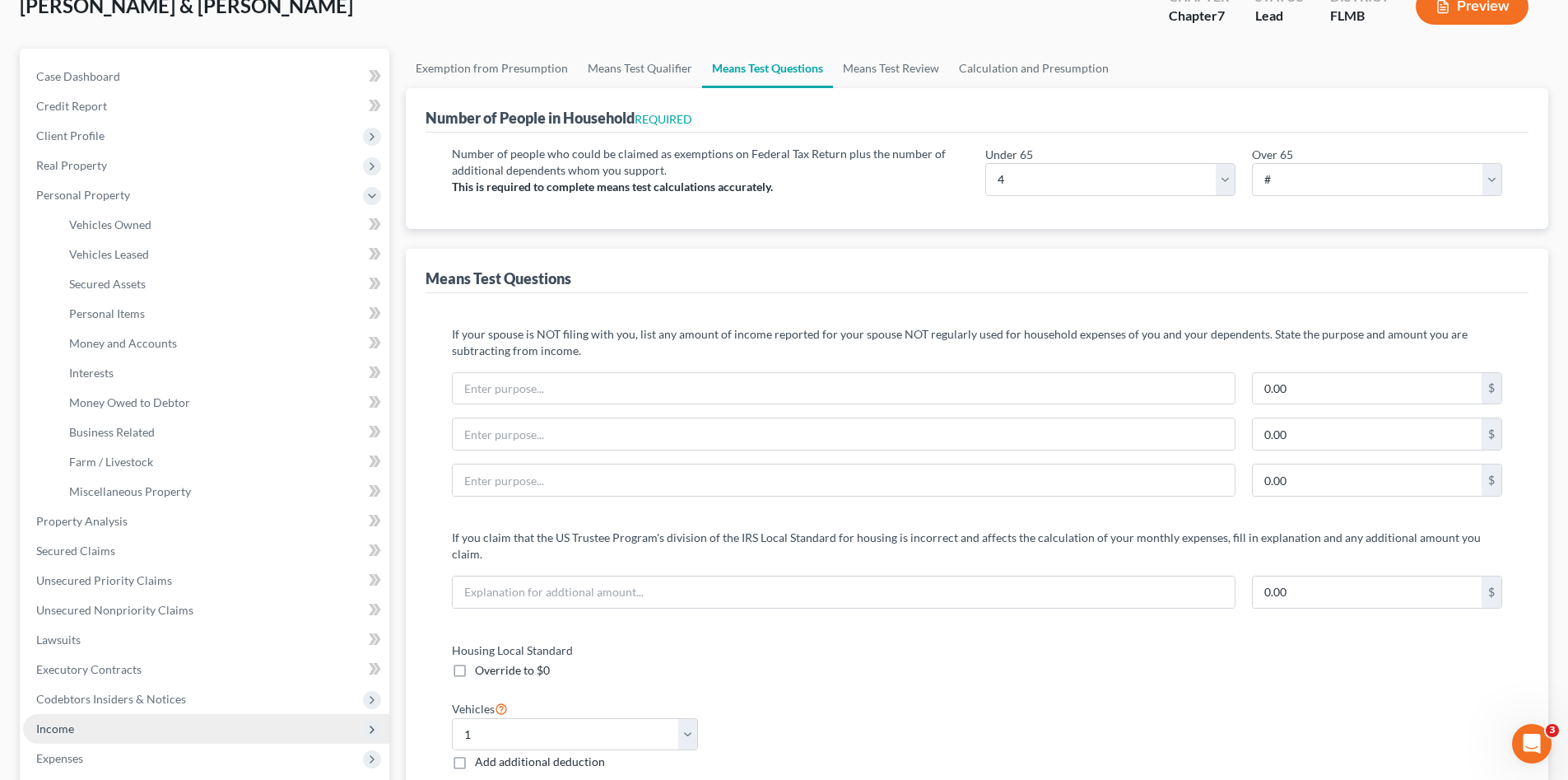
scroll to position [220, 0]
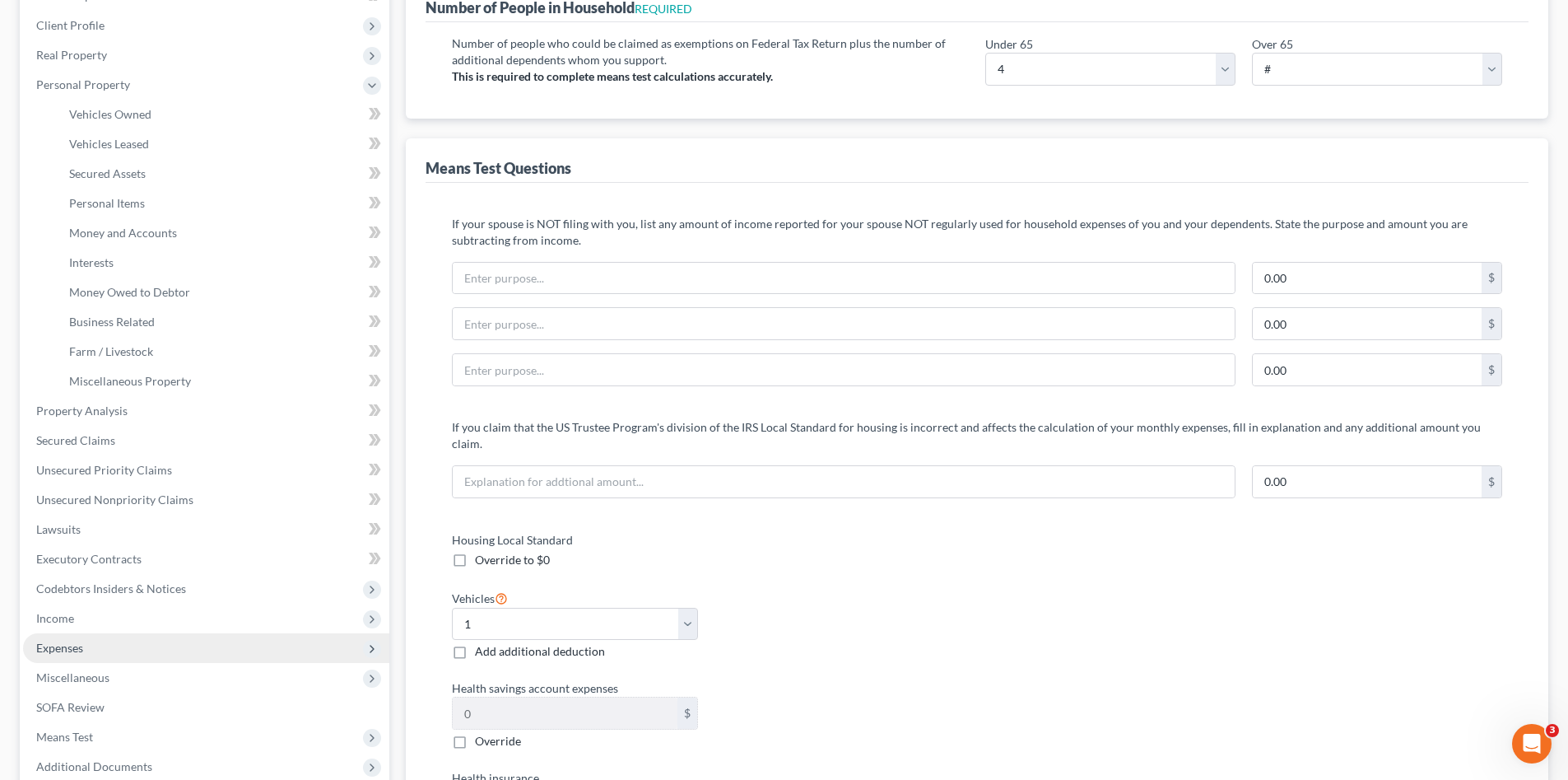
click at [91, 646] on span "Expenses" at bounding box center [206, 648] width 367 height 30
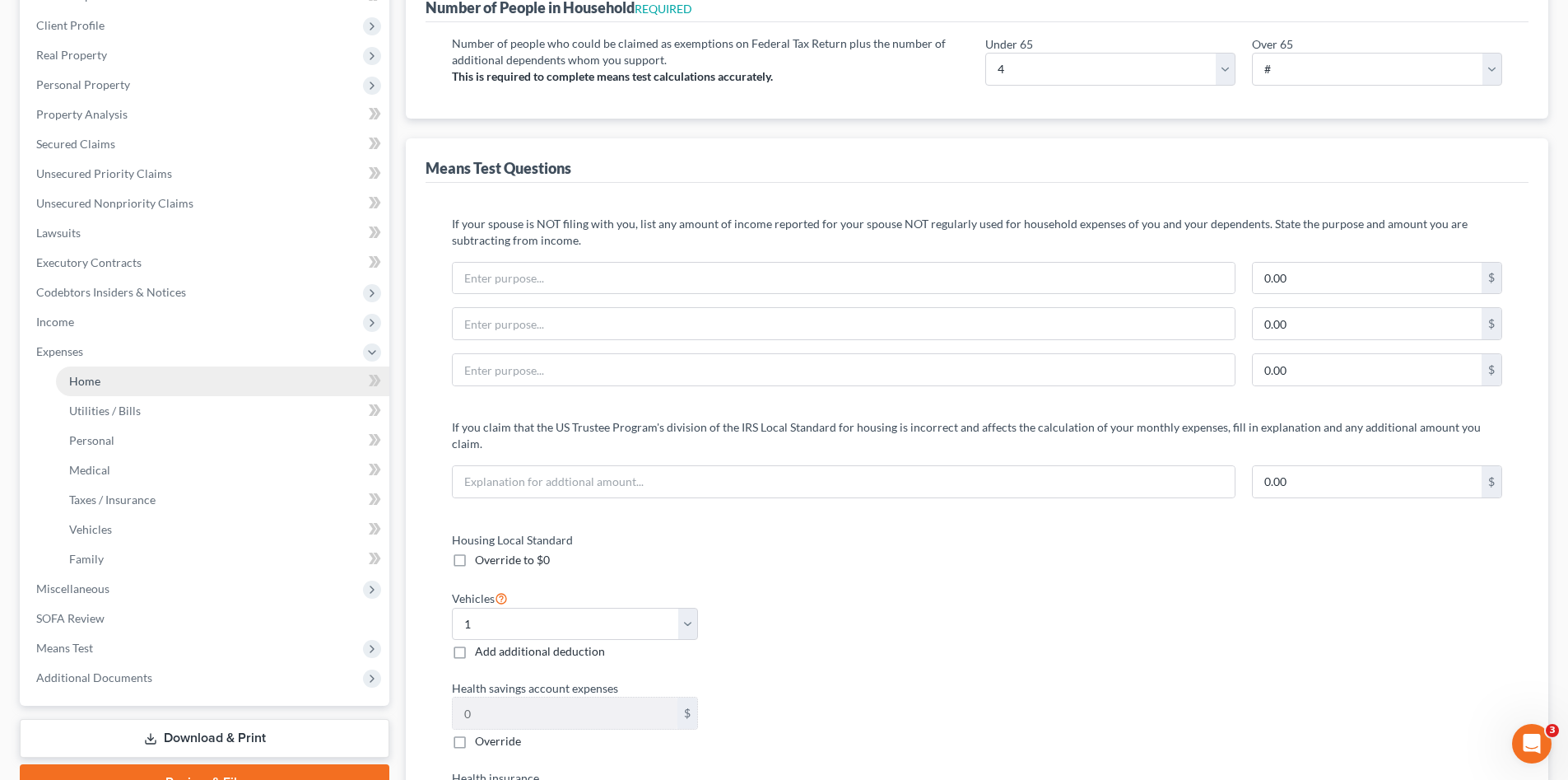
click at [91, 375] on span "Home" at bounding box center [84, 381] width 31 height 14
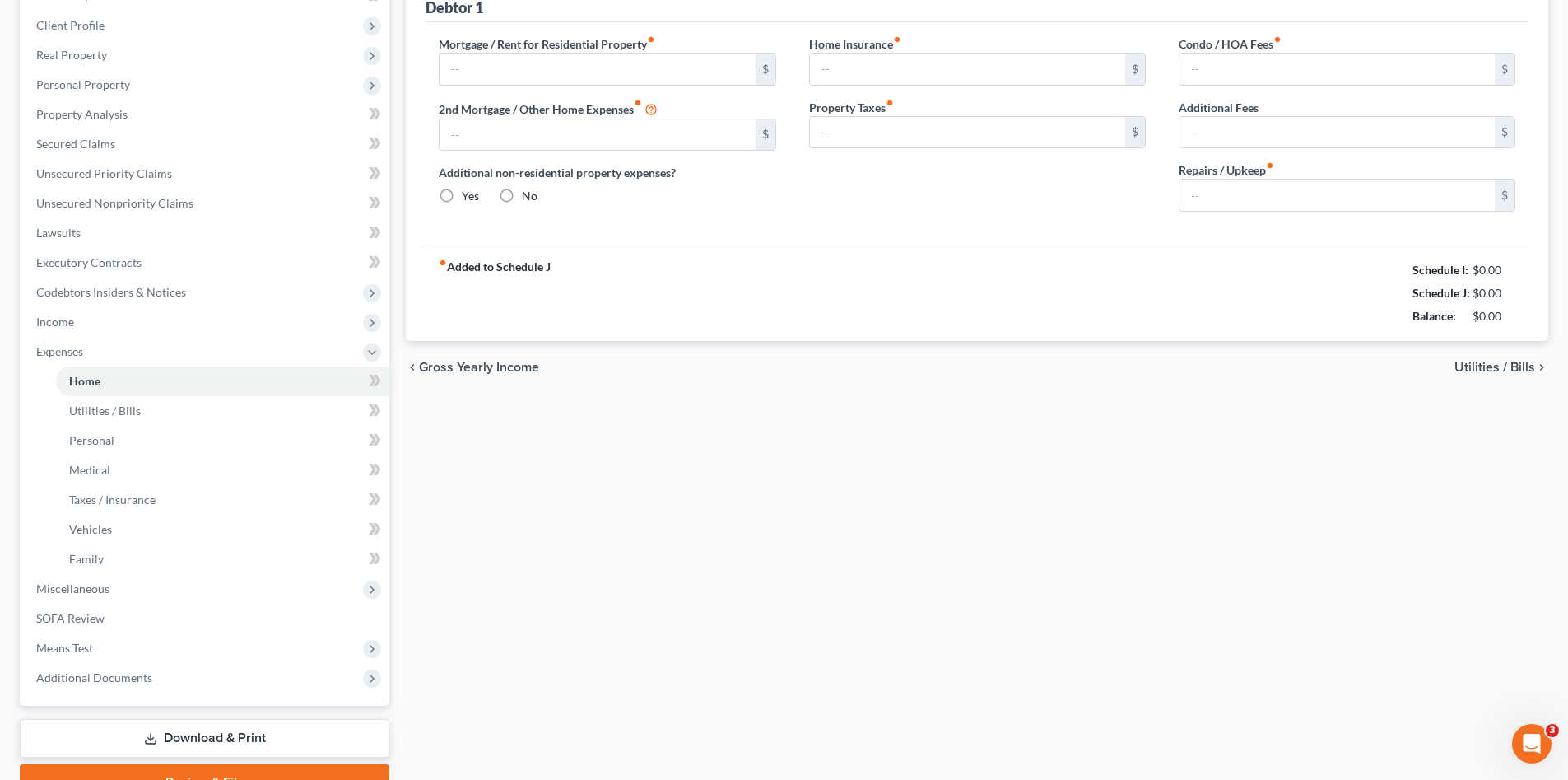
type input "2,077.00"
type input "0.00"
radio input "true"
type input "0.00"
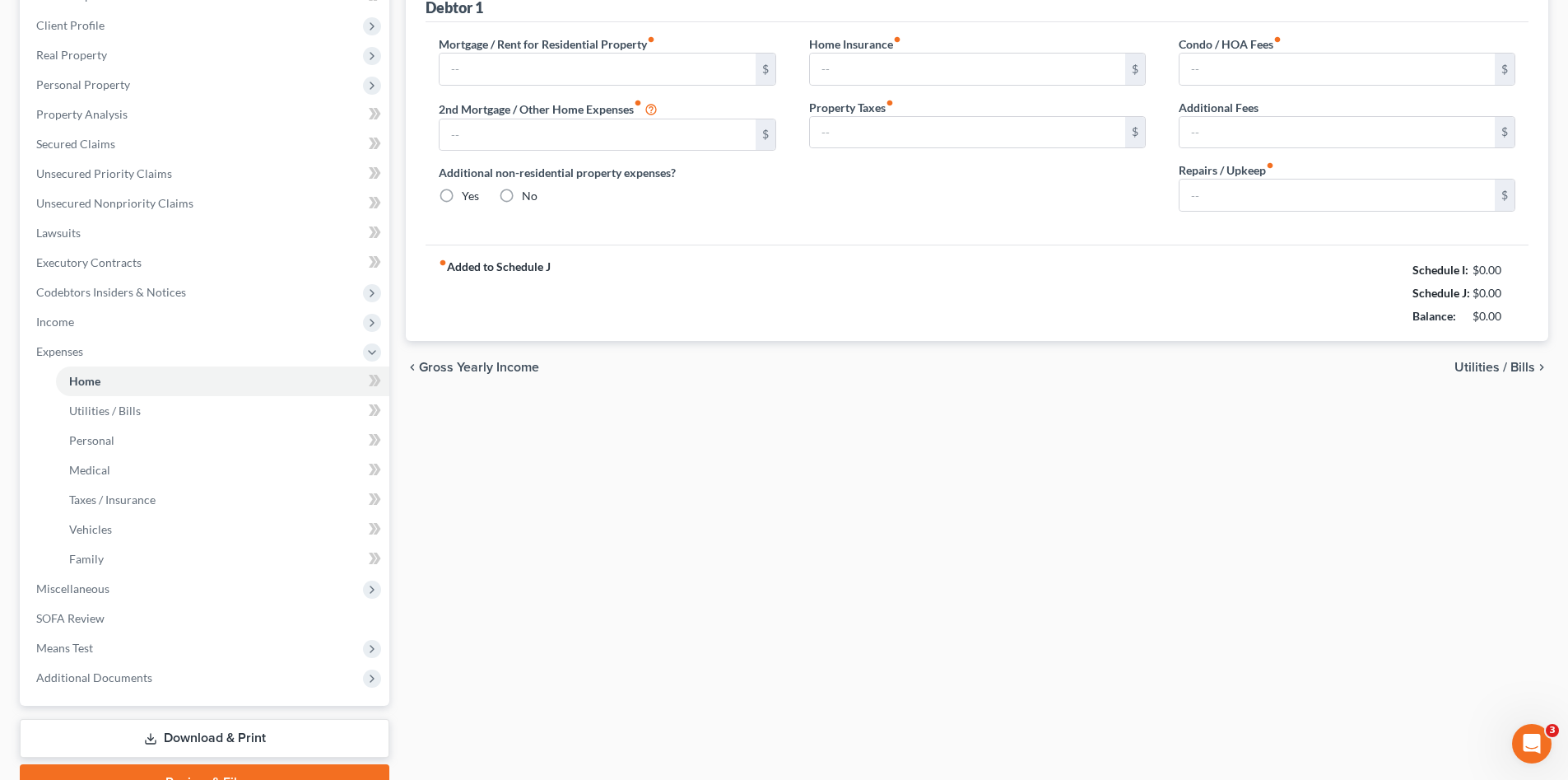
type input "0.00"
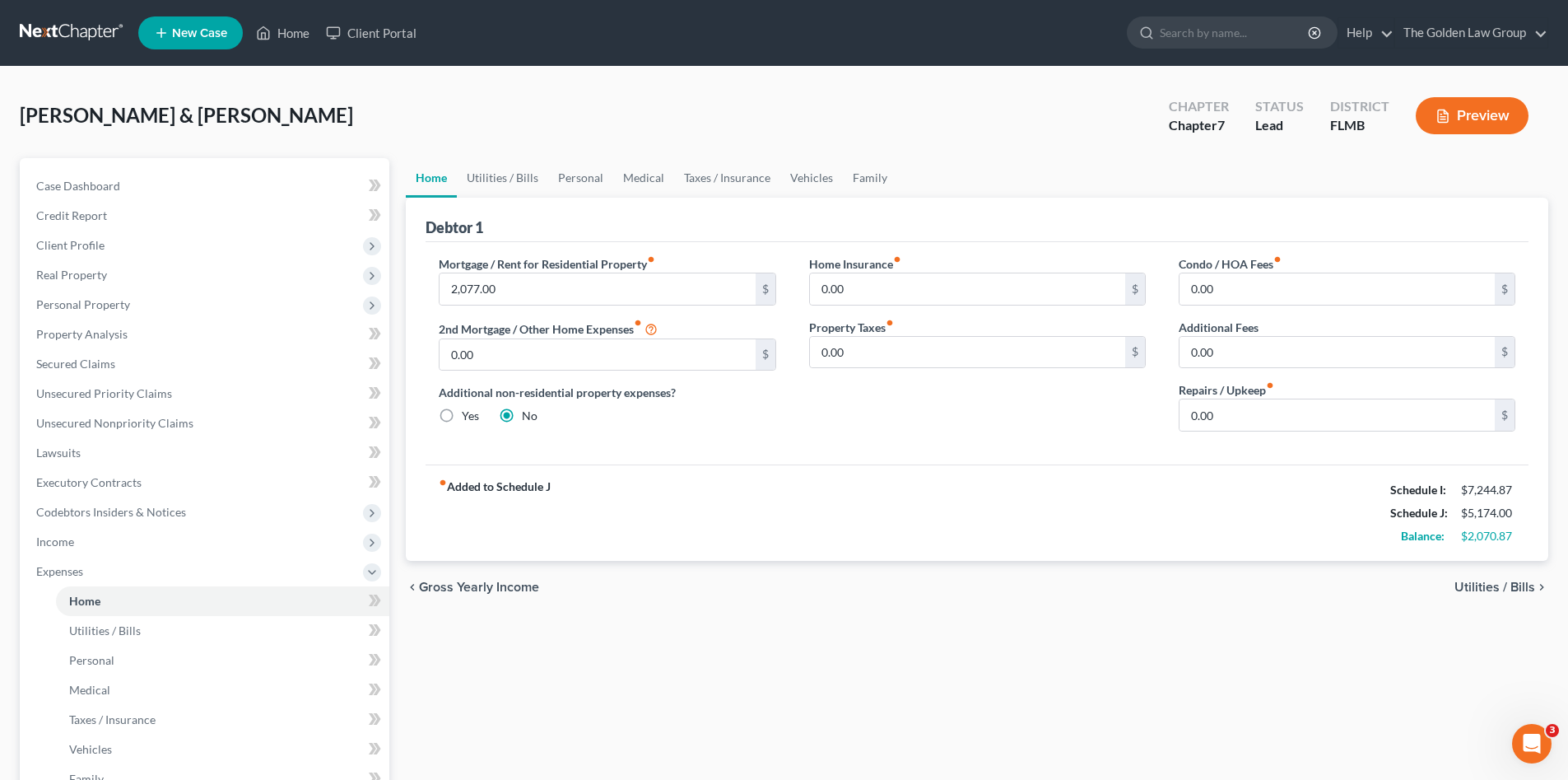
click at [655, 677] on div "Home Utilities / Bills Personal Medical Taxes / Insurance Vehicles Family Debto…" at bounding box center [977, 589] width 1159 height 862
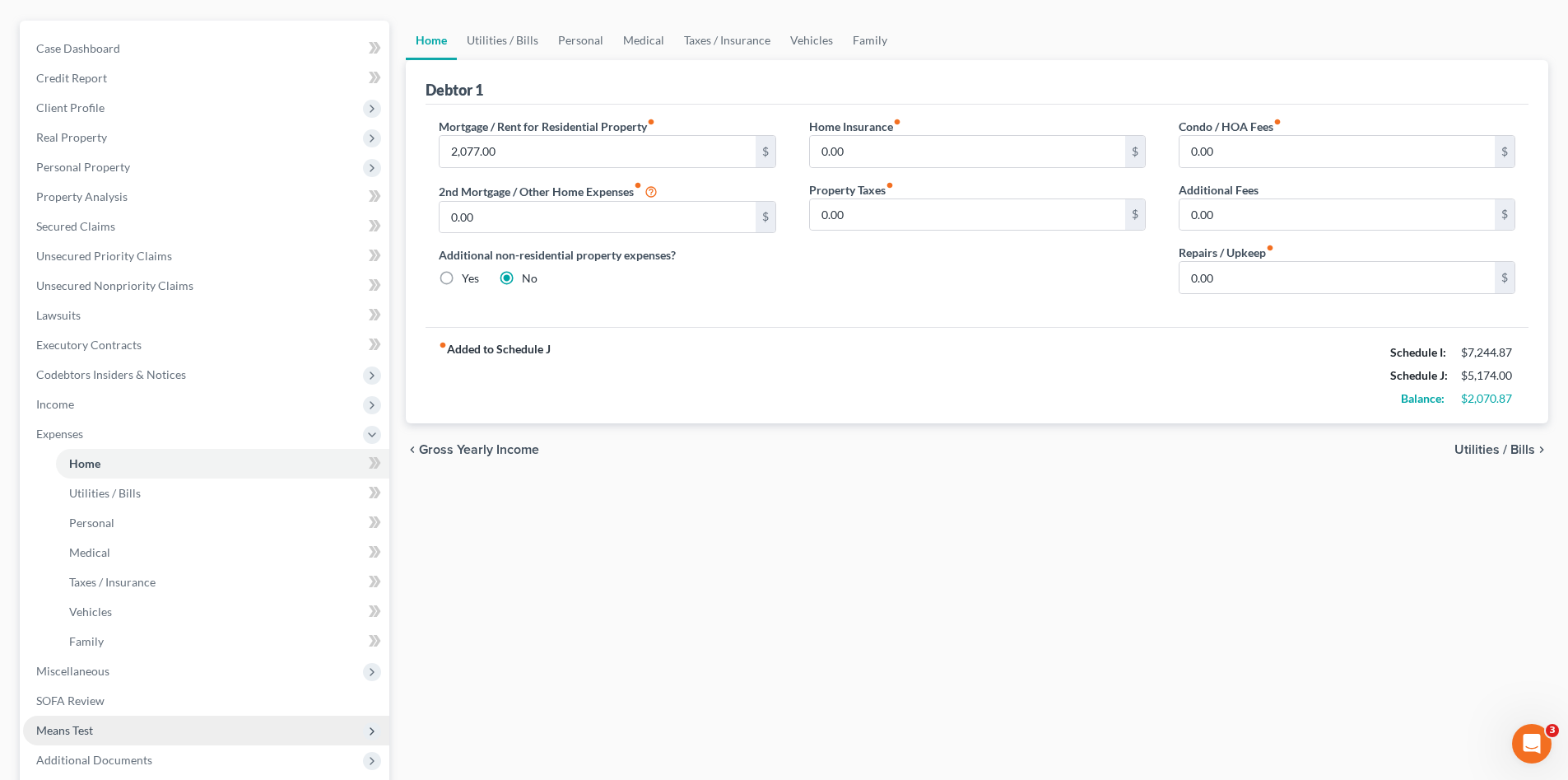
scroll to position [274, 0]
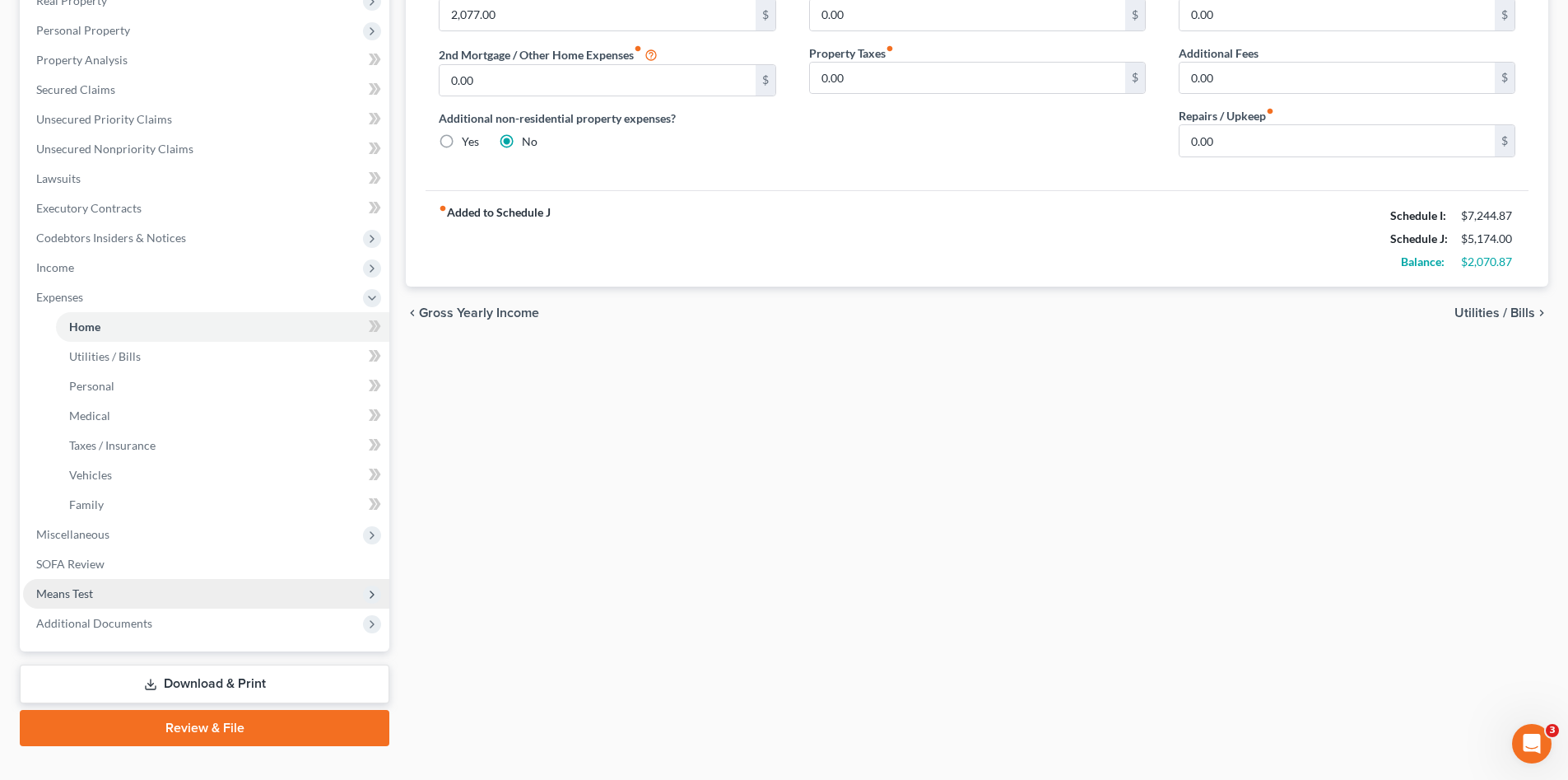
click at [91, 592] on span "Means Test" at bounding box center [64, 594] width 57 height 14
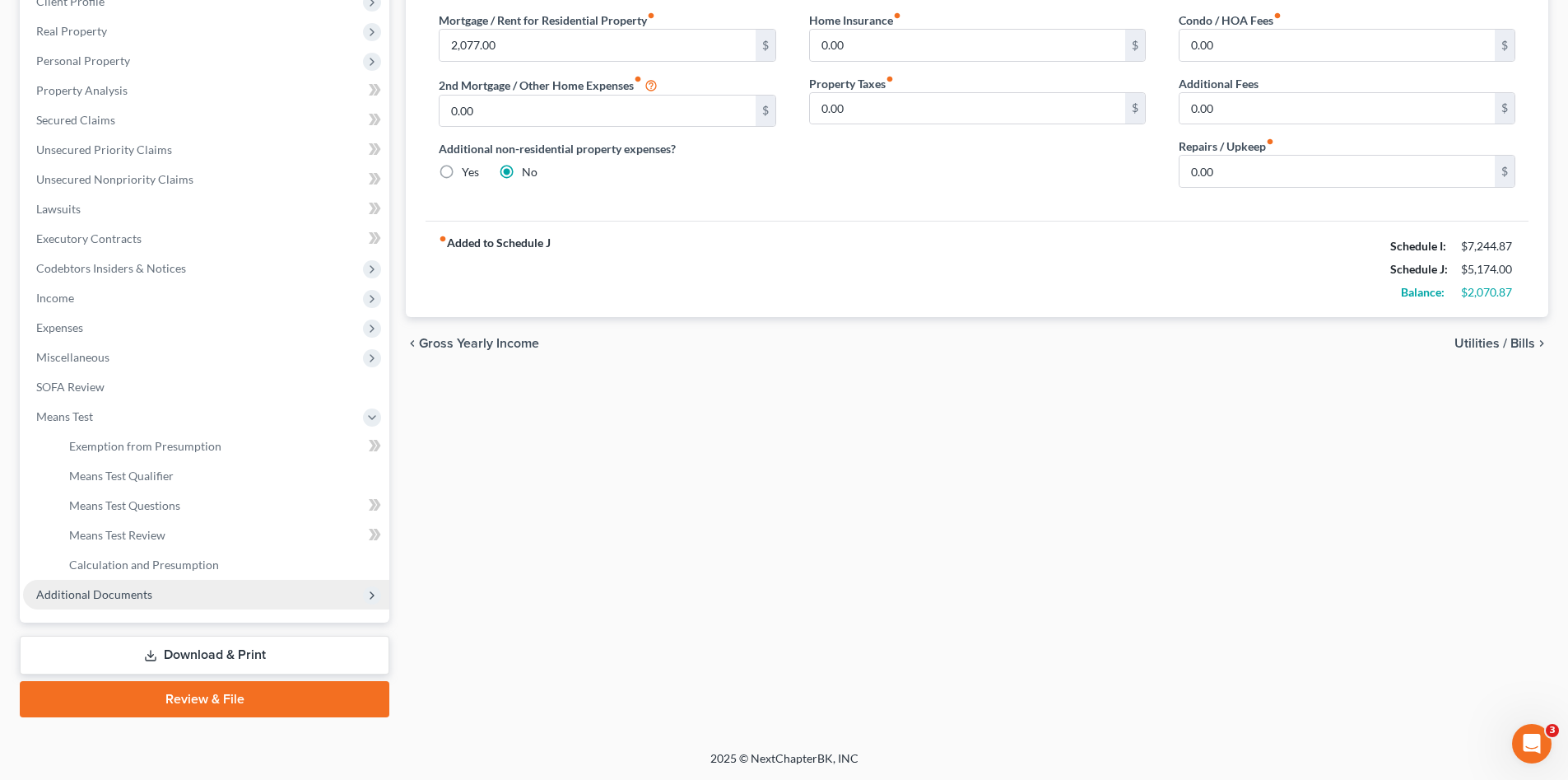
scroll to position [244, 0]
click at [182, 436] on link "Exemption from Presumption" at bounding box center [222, 446] width 333 height 30
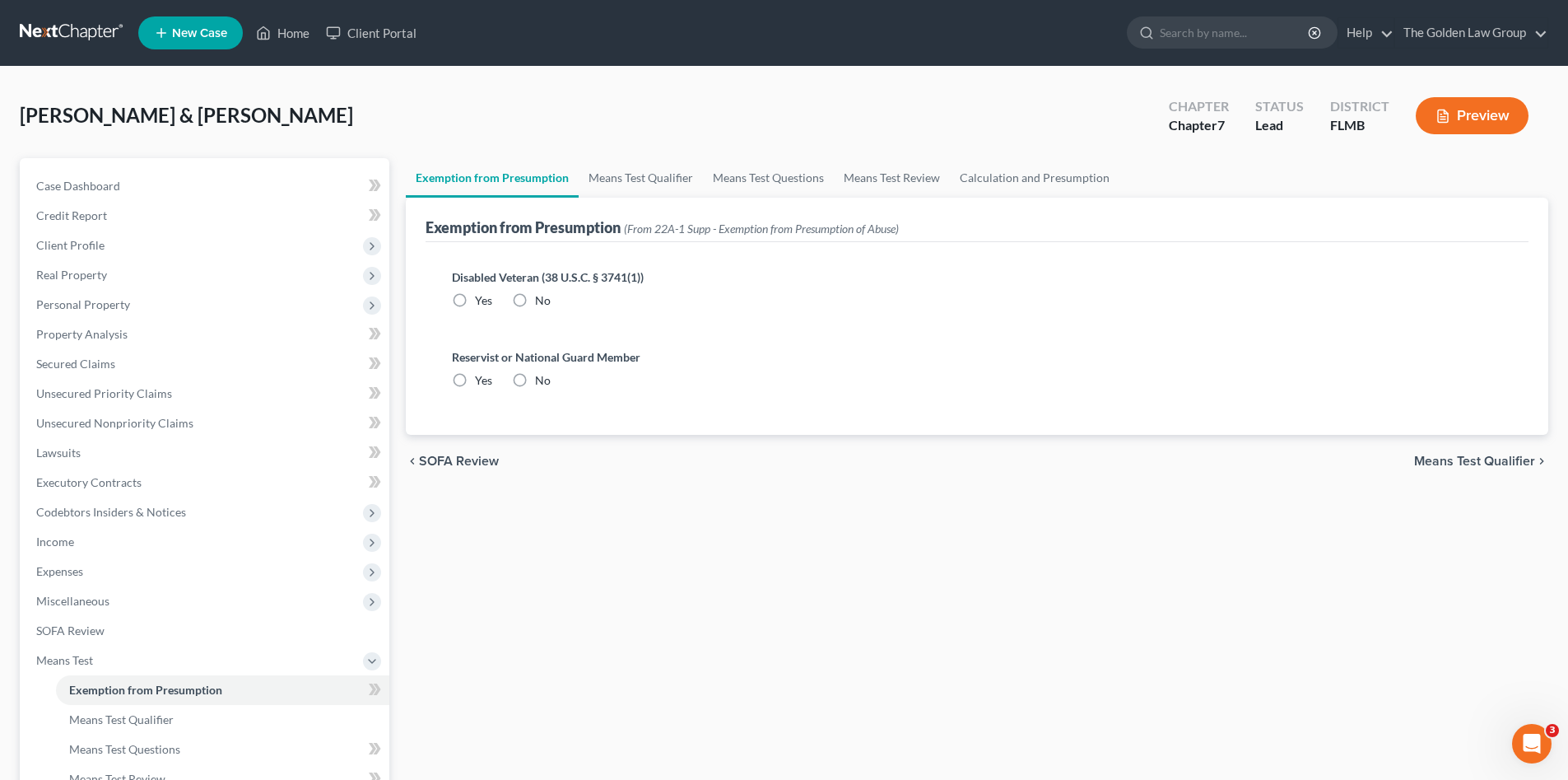
radio input "true"
click at [632, 174] on link "Means Test Qualifier" at bounding box center [640, 178] width 125 height 40
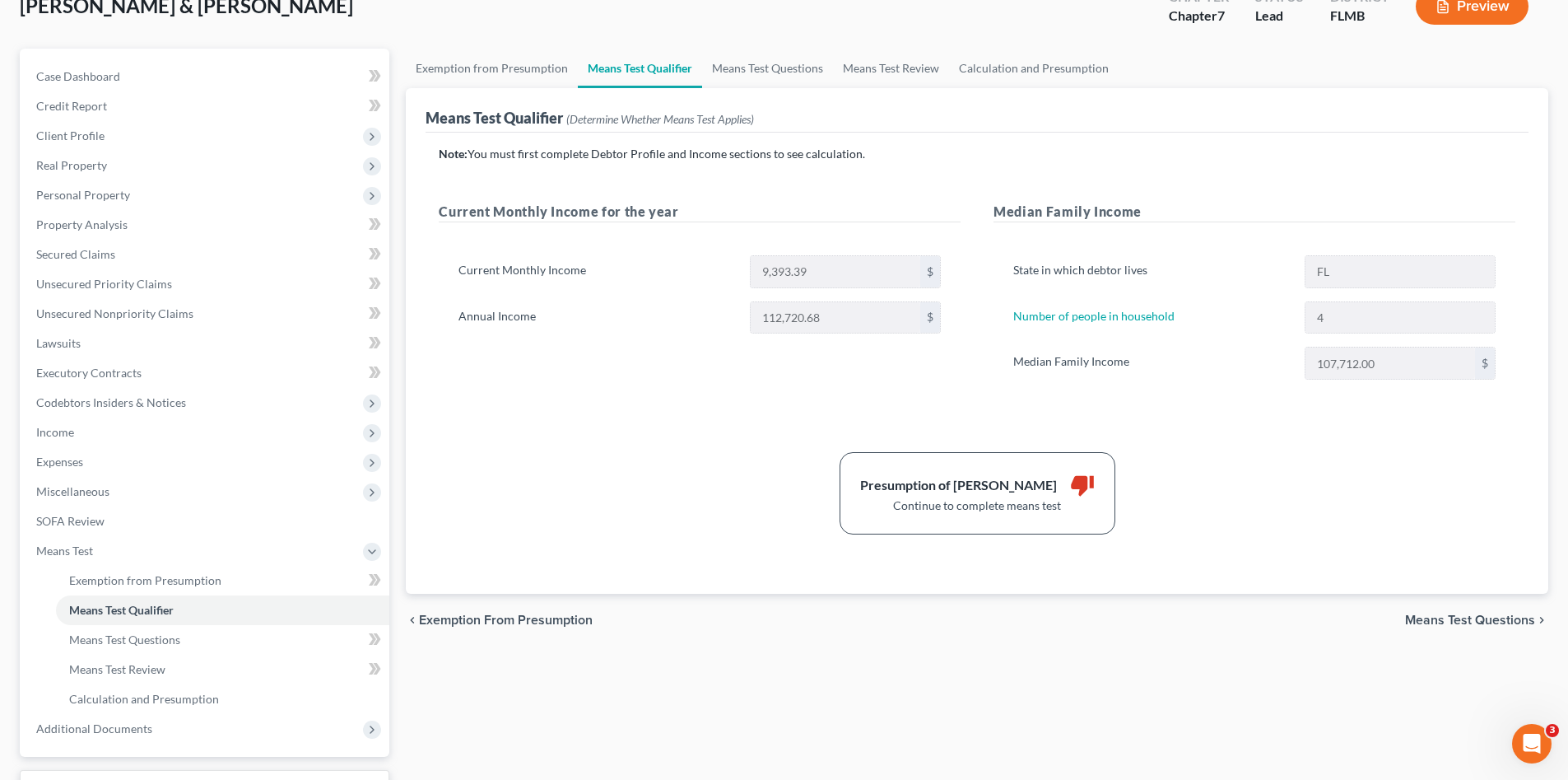
scroll to position [138, 0]
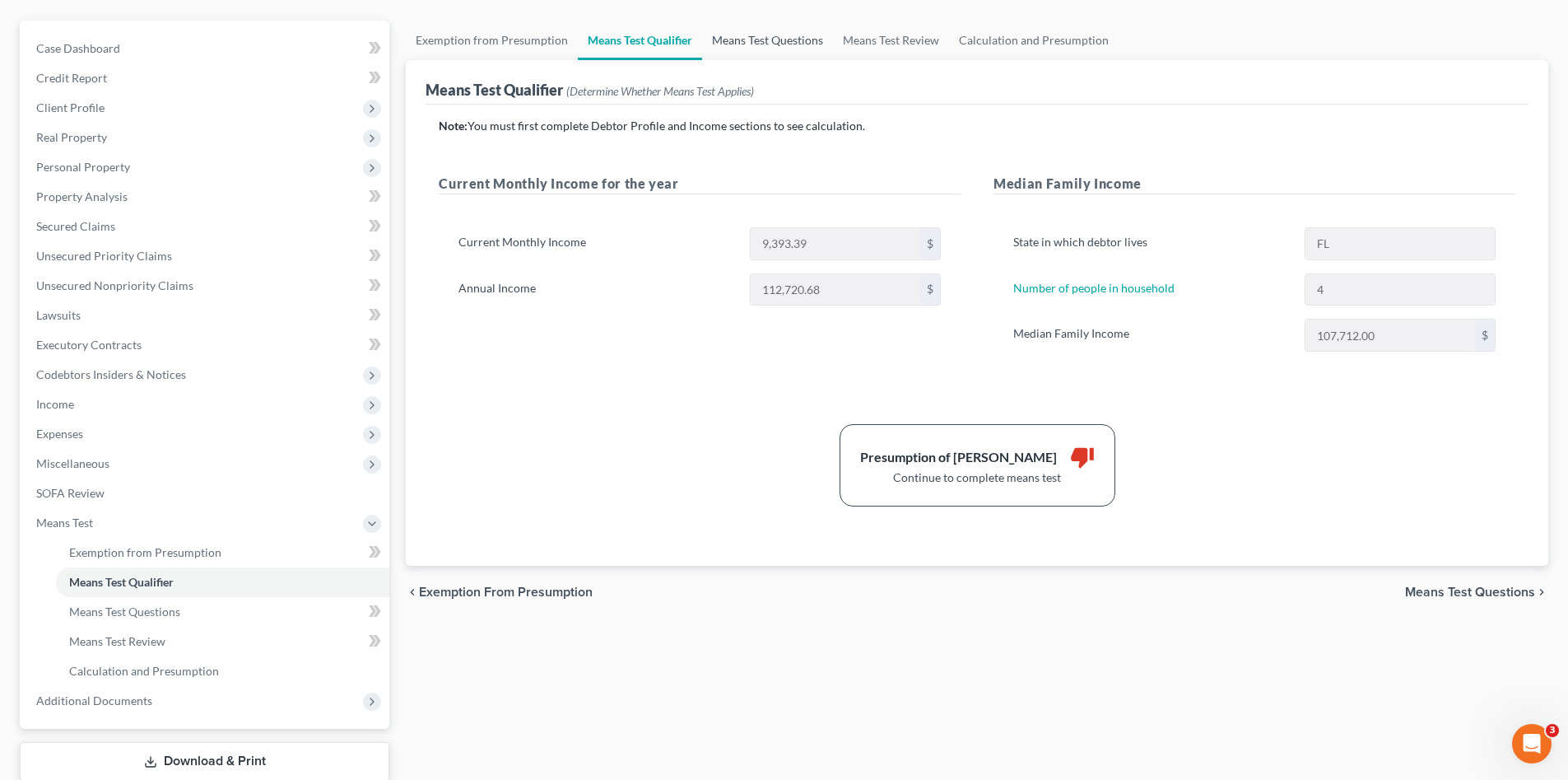
click at [784, 46] on link "Means Test Questions" at bounding box center [768, 40] width 131 height 40
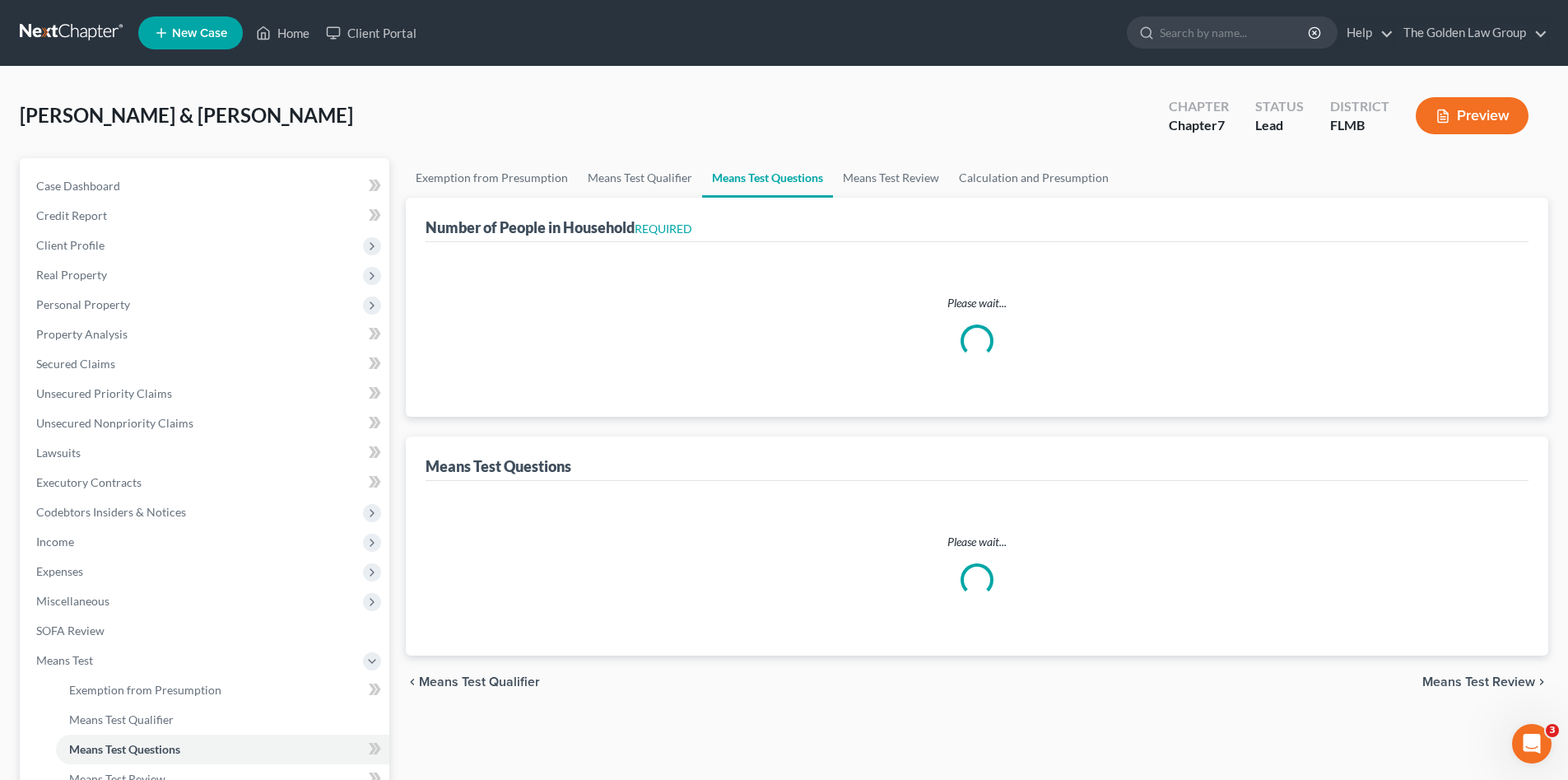
select select "1"
select select "60"
select select "4"
select select "1"
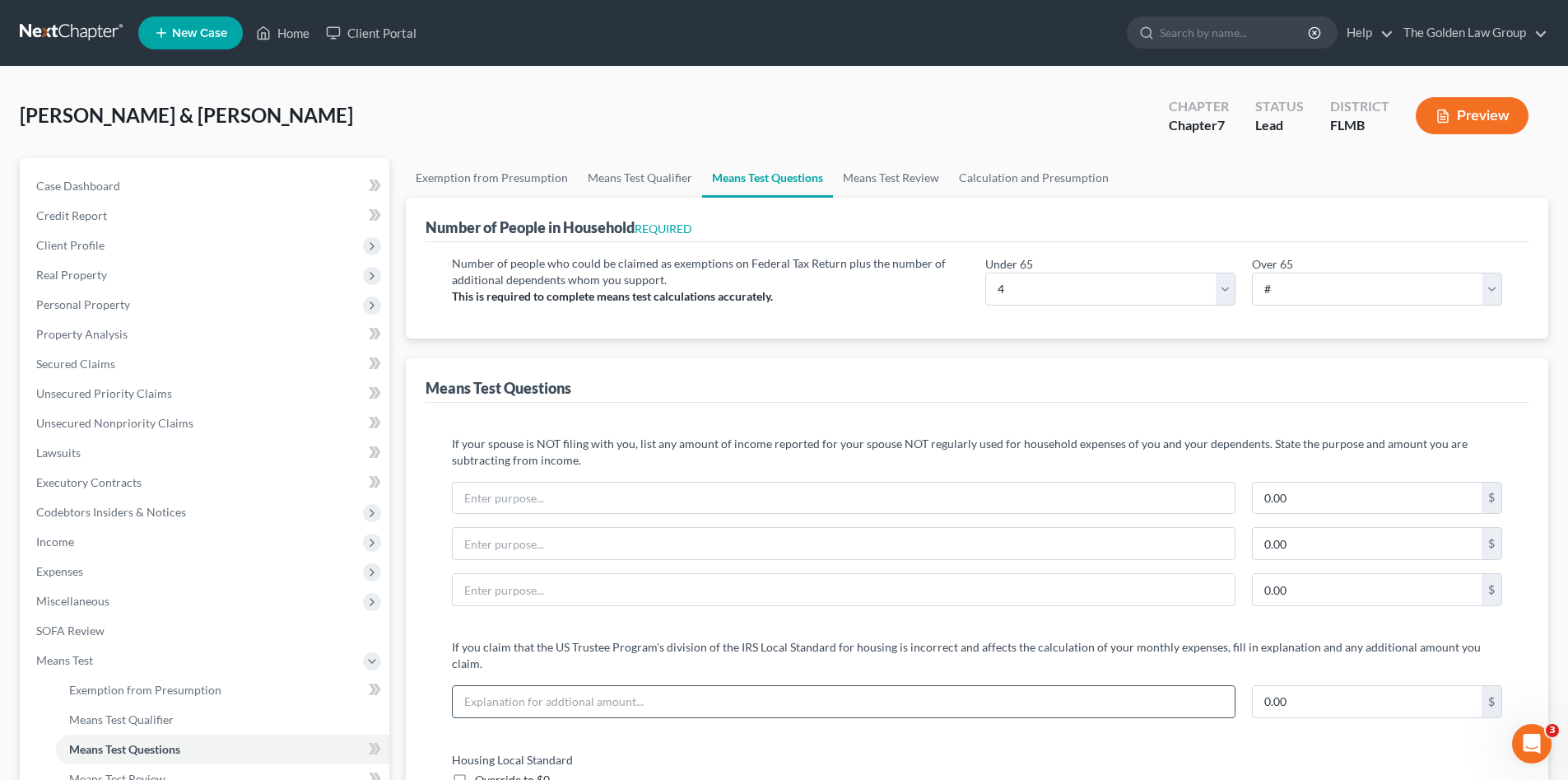
click at [671, 689] on input "text" at bounding box center [844, 700] width 782 height 31
type input "Additional Rent Expense"
type input "148.00"
click at [752, 708] on div "Additional Rent Expense 148.00 $" at bounding box center [977, 708] width 1067 height 46
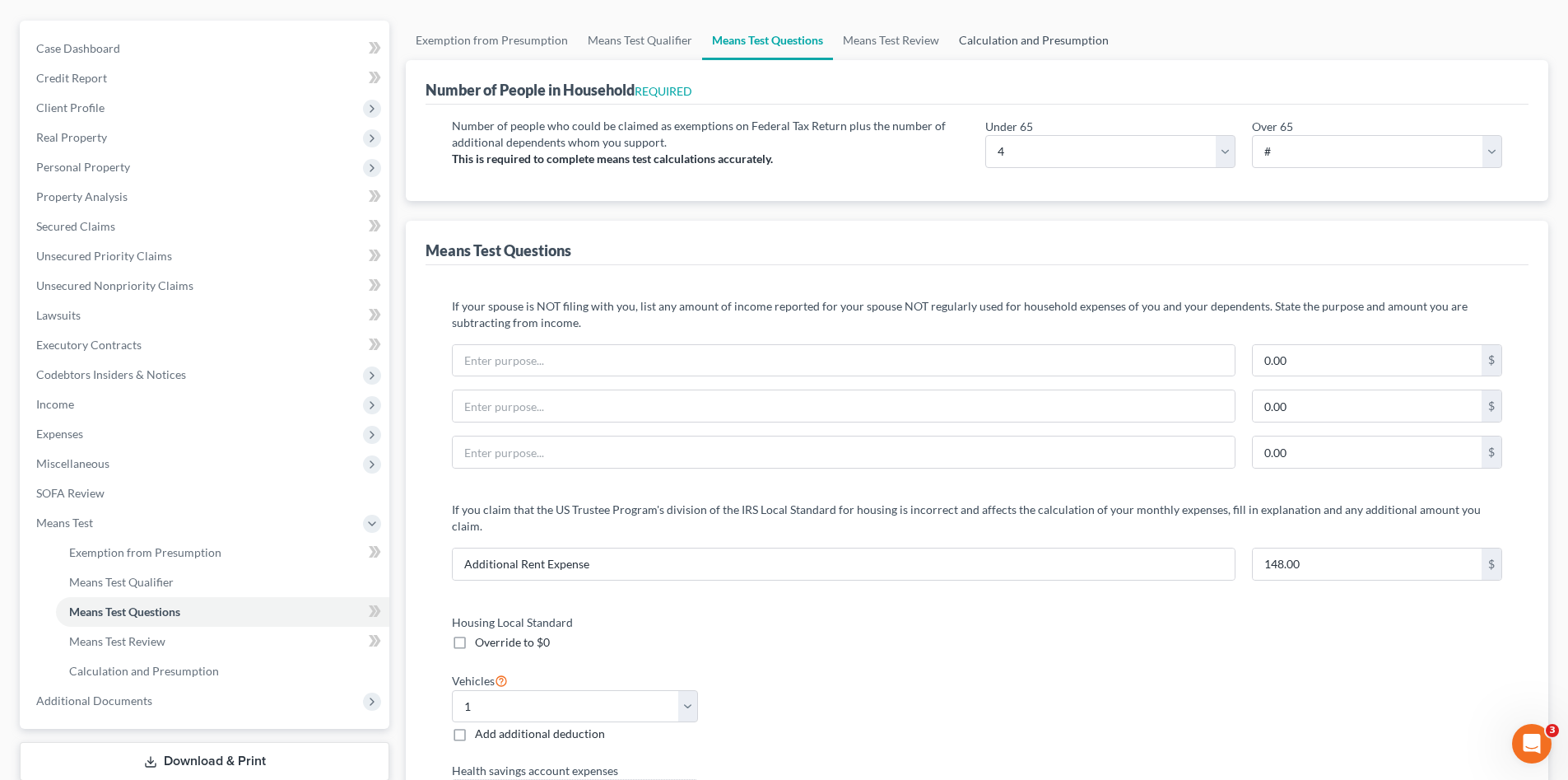
click at [1083, 45] on link "Calculation and Presumption" at bounding box center [1034, 40] width 170 height 40
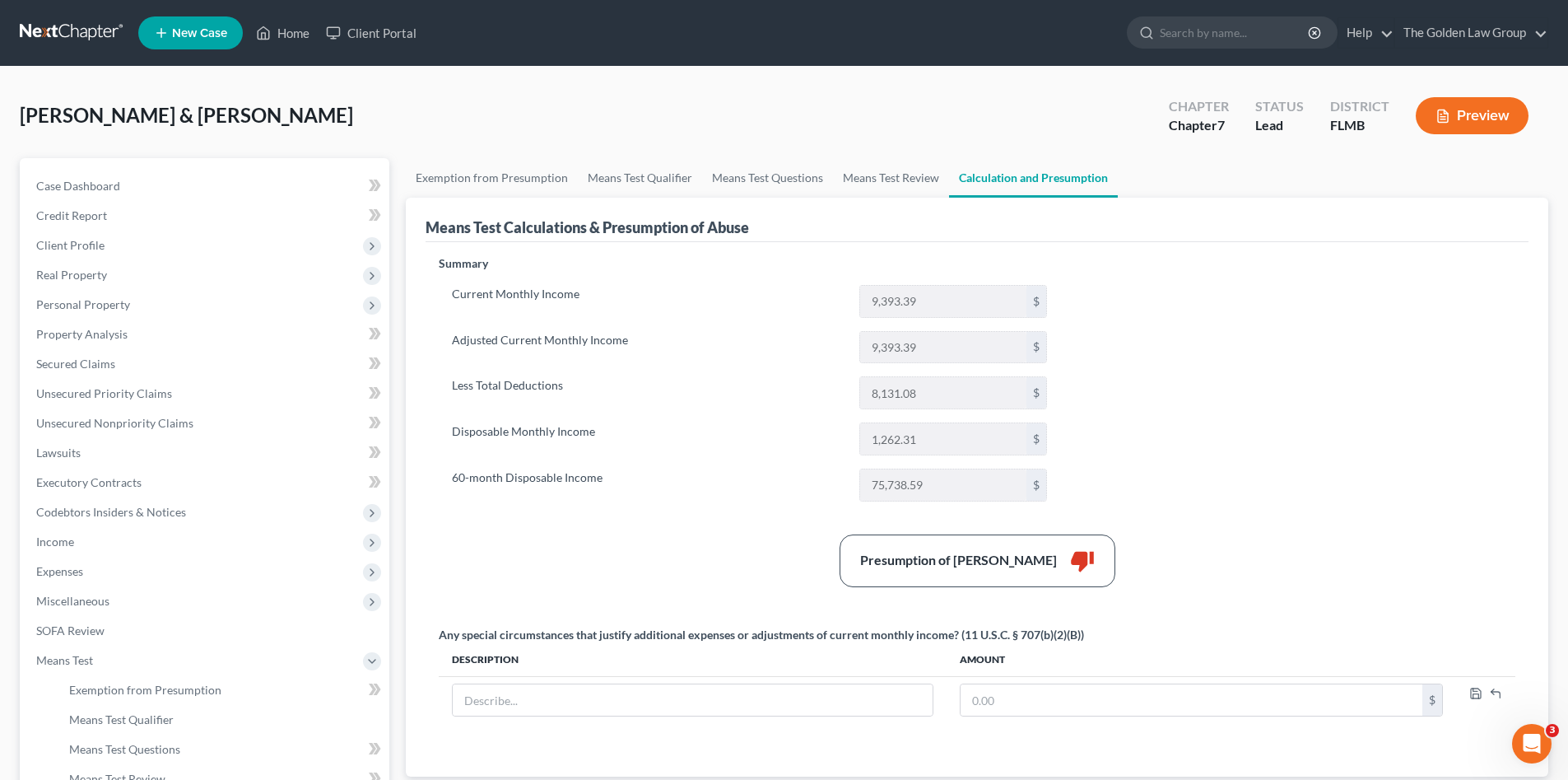
click at [1197, 443] on div "Summary Current Monthly Income 9,393.39 $ Adjusted Current Monthly Income 9,393…" at bounding box center [977, 506] width 1094 height 502
click at [713, 550] on div "Presumption of Abuse Arises thumb_down" at bounding box center [977, 561] width 1094 height 53
click at [68, 562] on span "Expenses" at bounding box center [206, 572] width 367 height 30
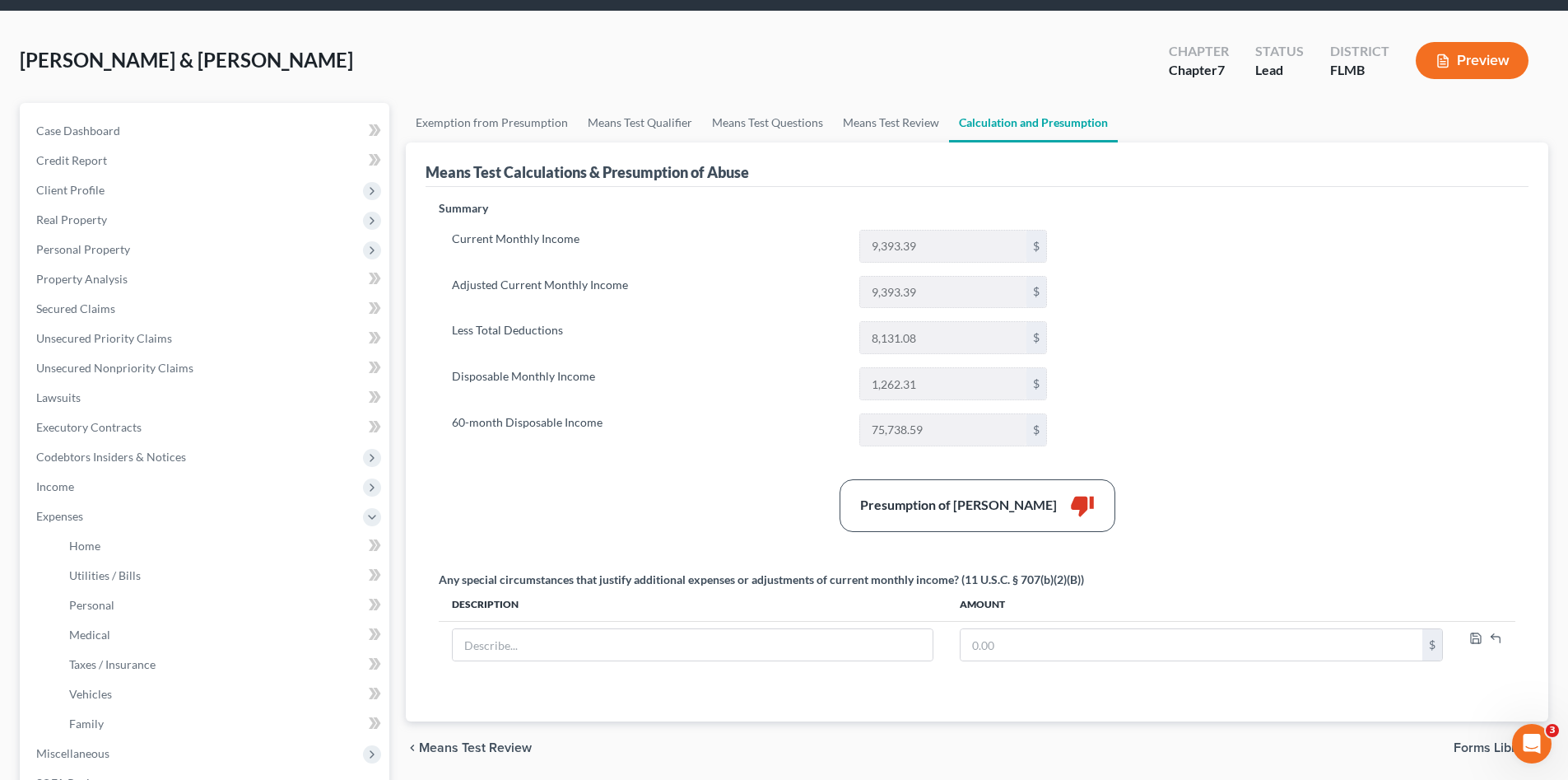
scroll to position [138, 0]
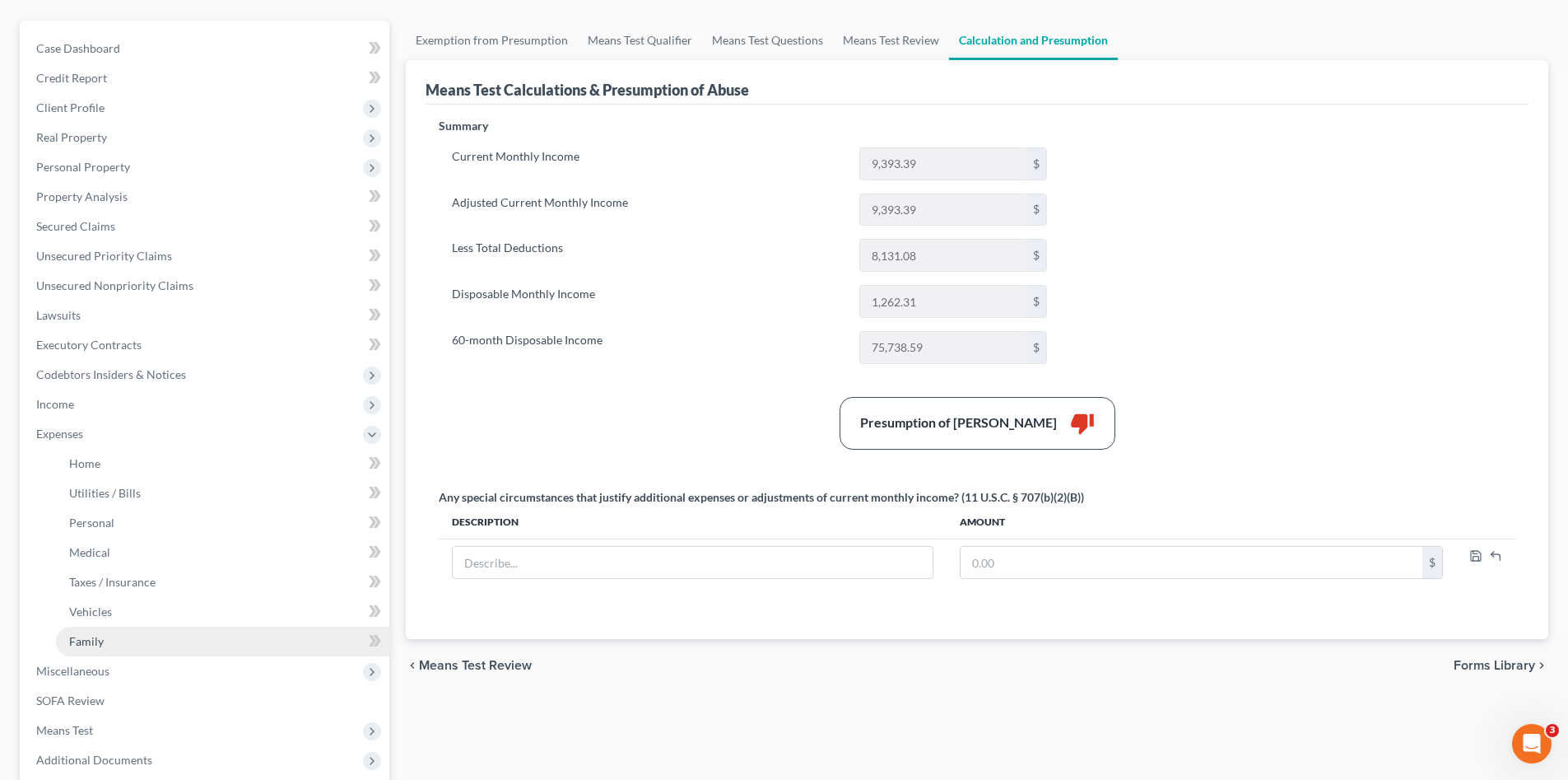
click at [126, 637] on link "Family" at bounding box center [222, 641] width 333 height 30
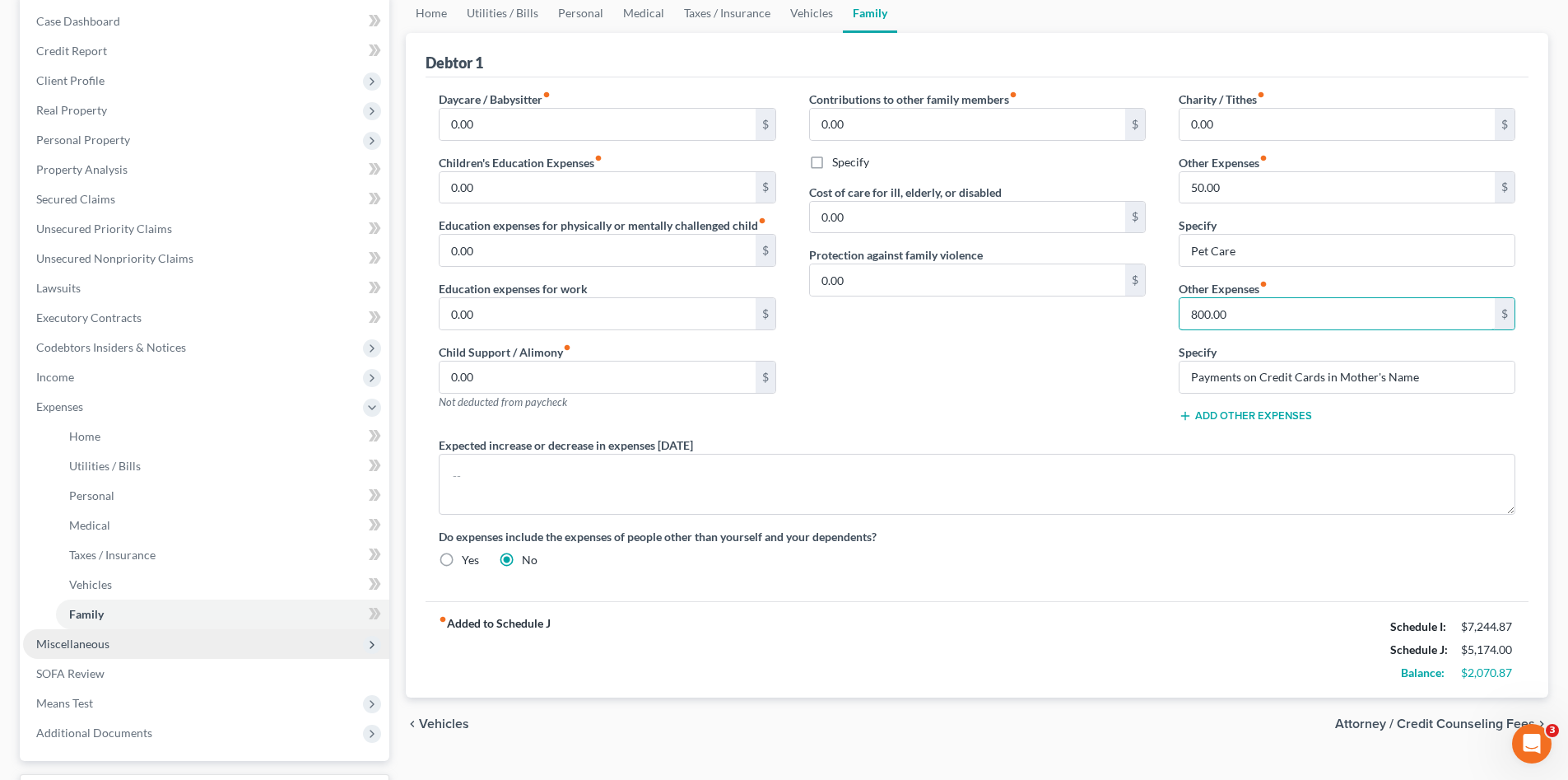
scroll to position [302, 0]
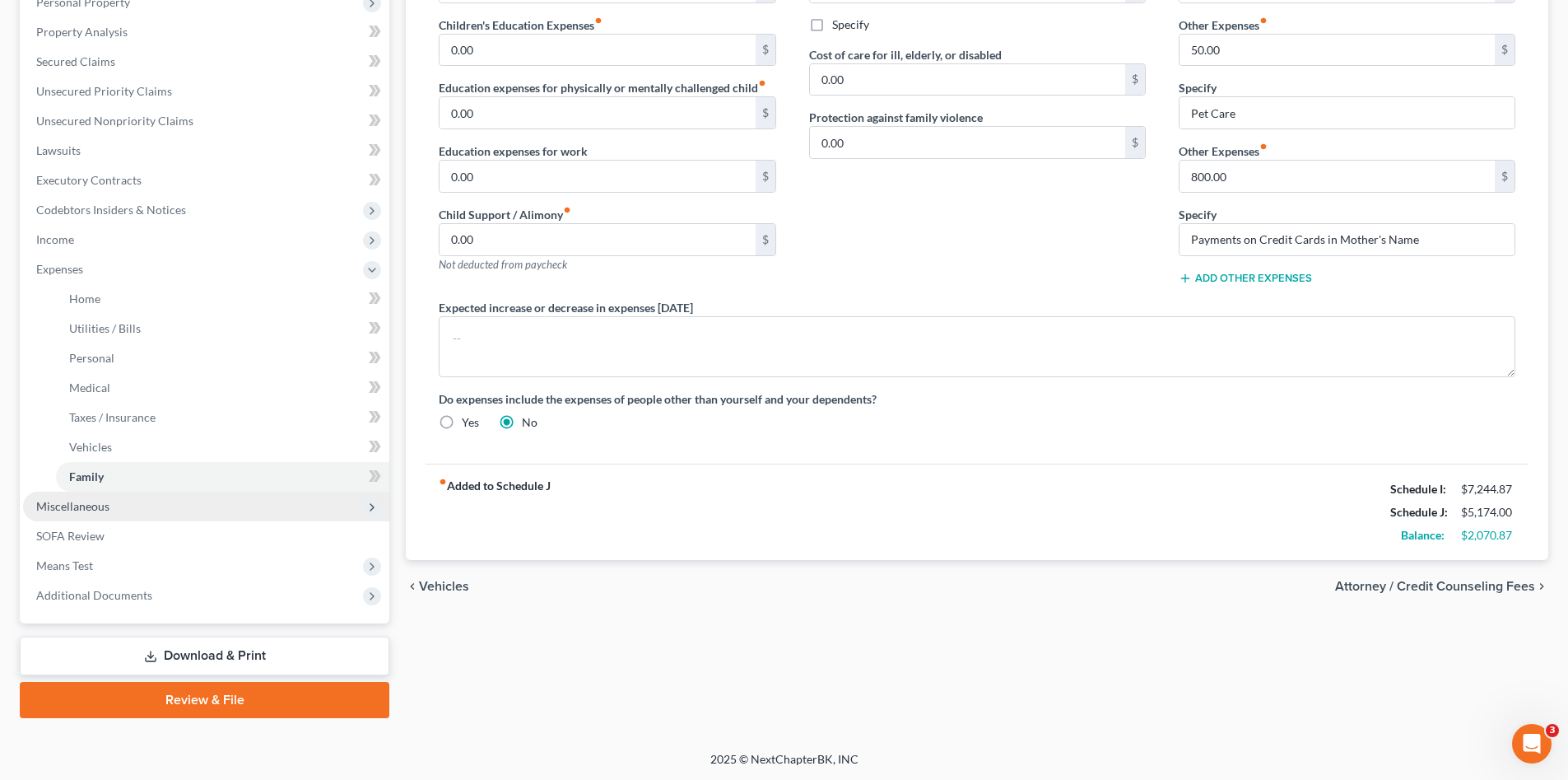
click at [117, 505] on span "Miscellaneous" at bounding box center [206, 506] width 367 height 30
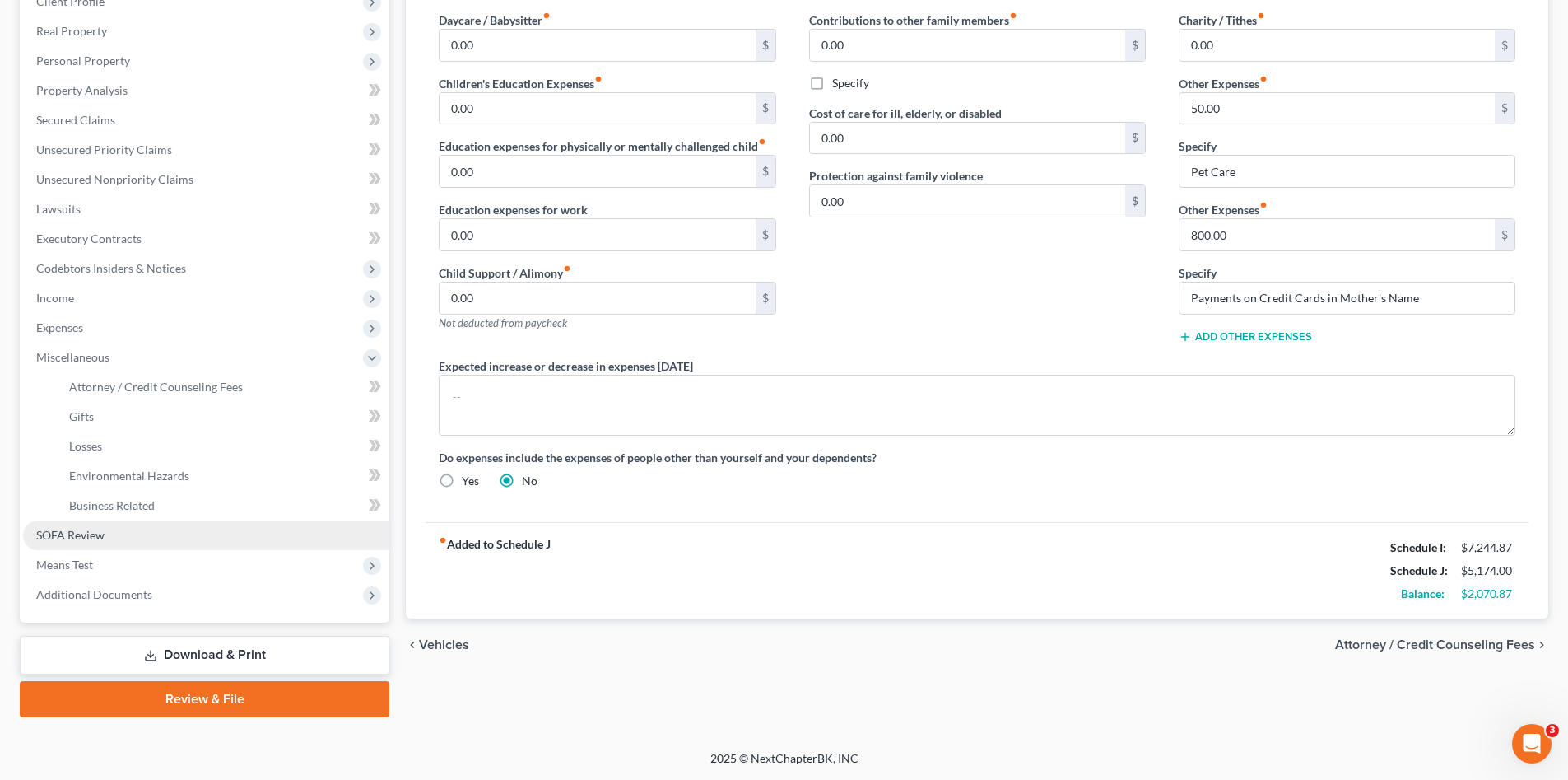
scroll to position [244, 0]
click at [168, 543] on link "SOFA Review" at bounding box center [206, 535] width 367 height 30
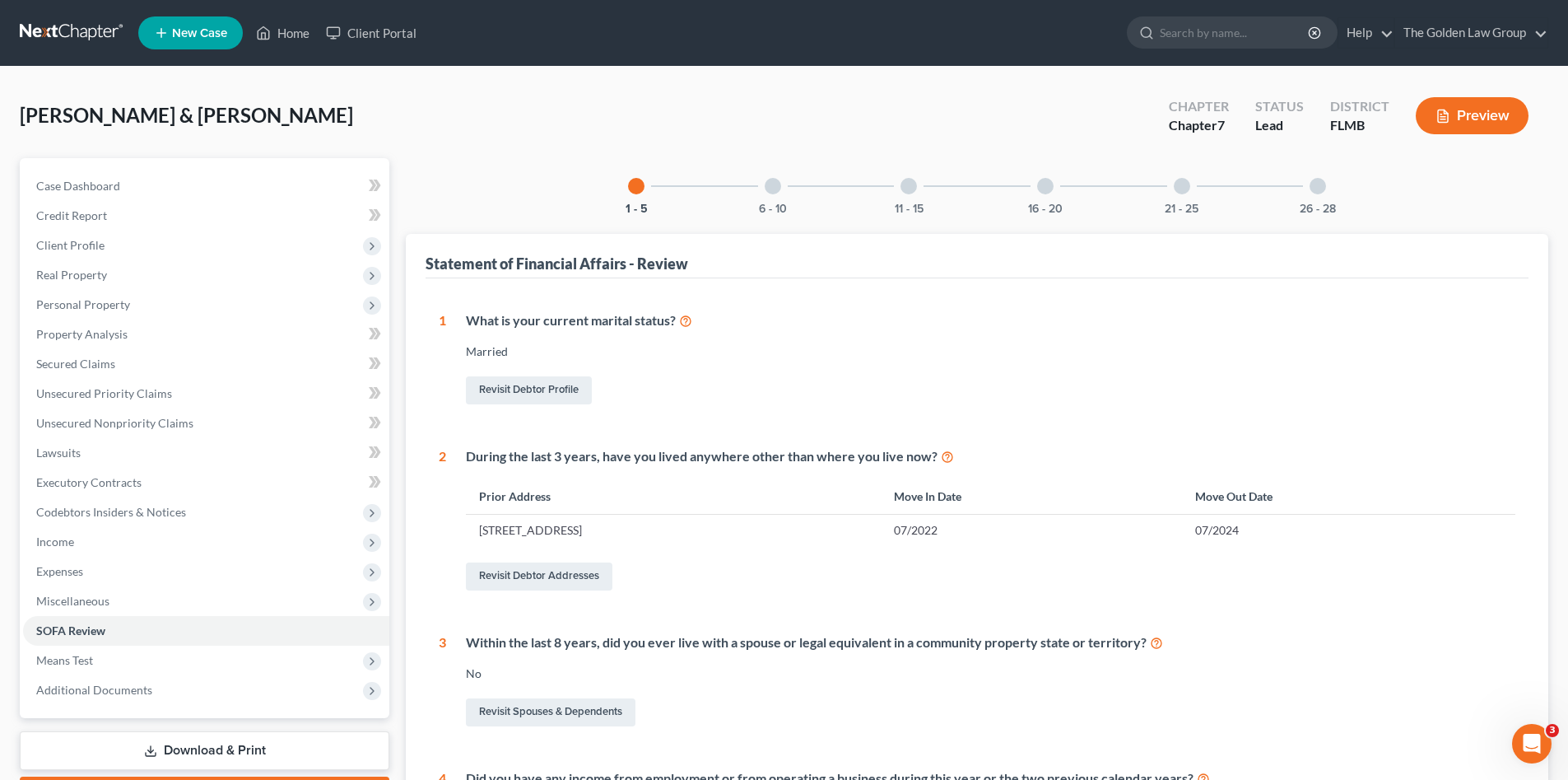
scroll to position [138, 0]
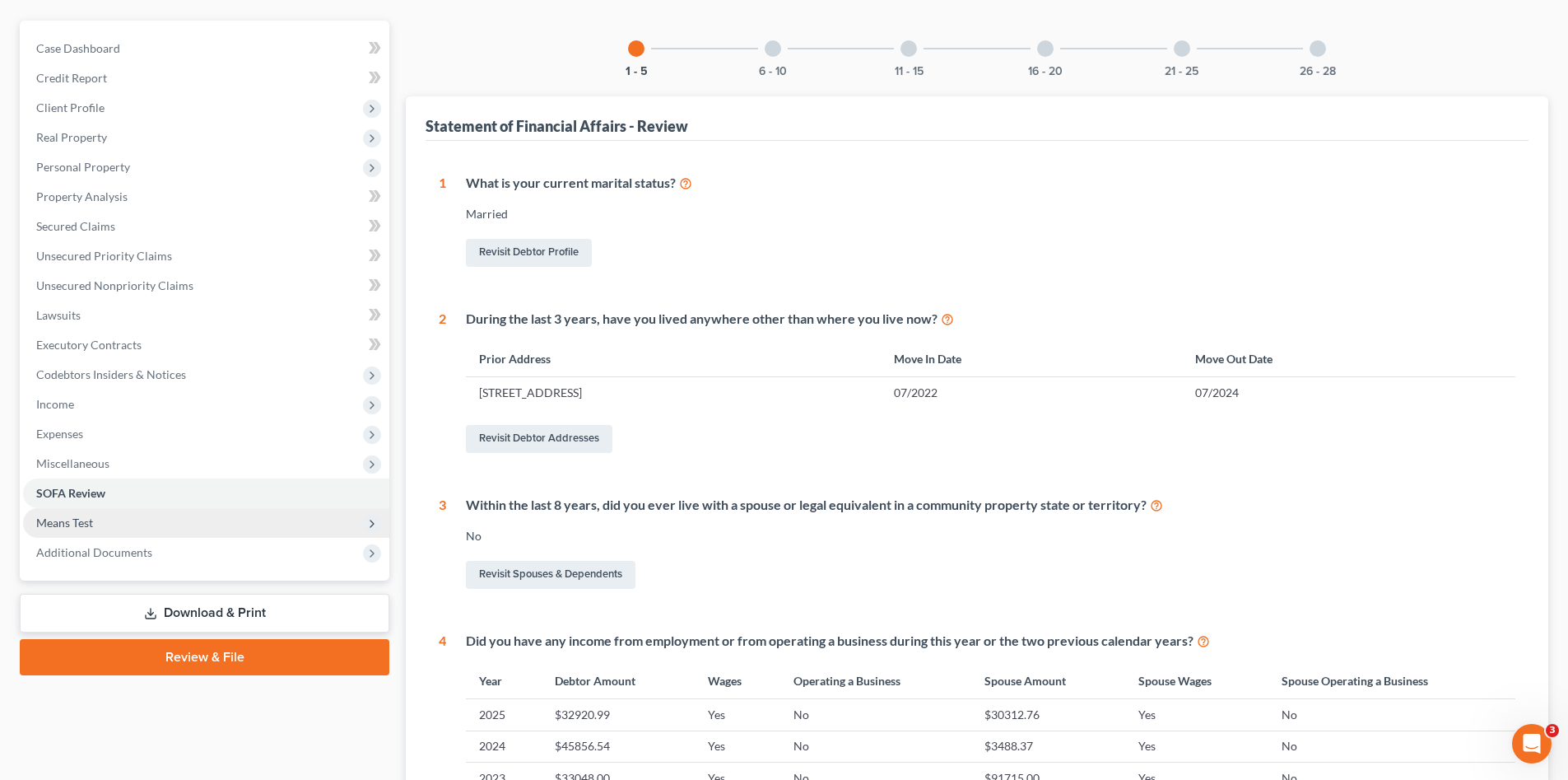
click at [108, 527] on span "Means Test" at bounding box center [206, 523] width 367 height 30
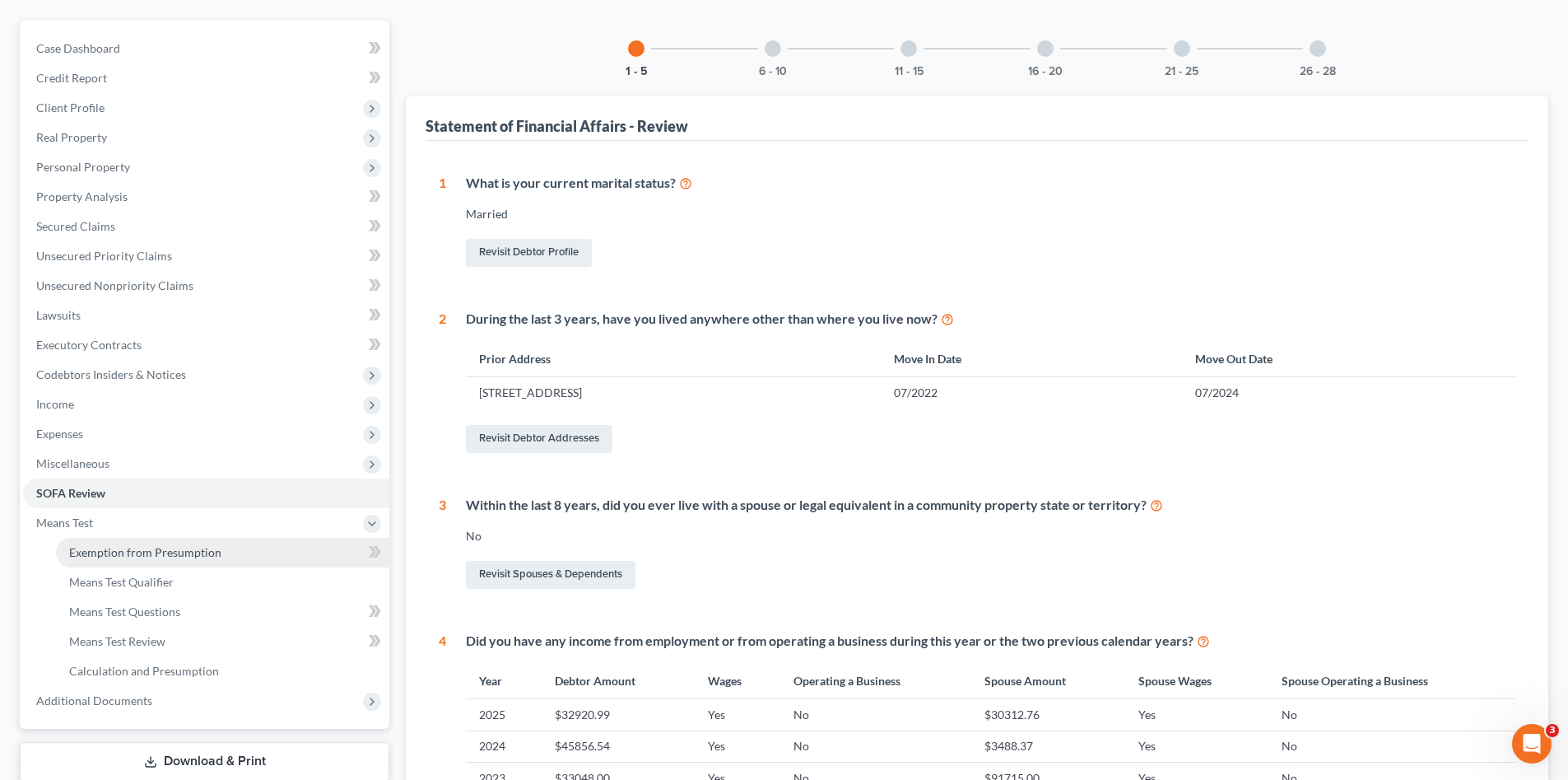
click at [139, 555] on span "Exemption from Presumption" at bounding box center [145, 552] width 152 height 14
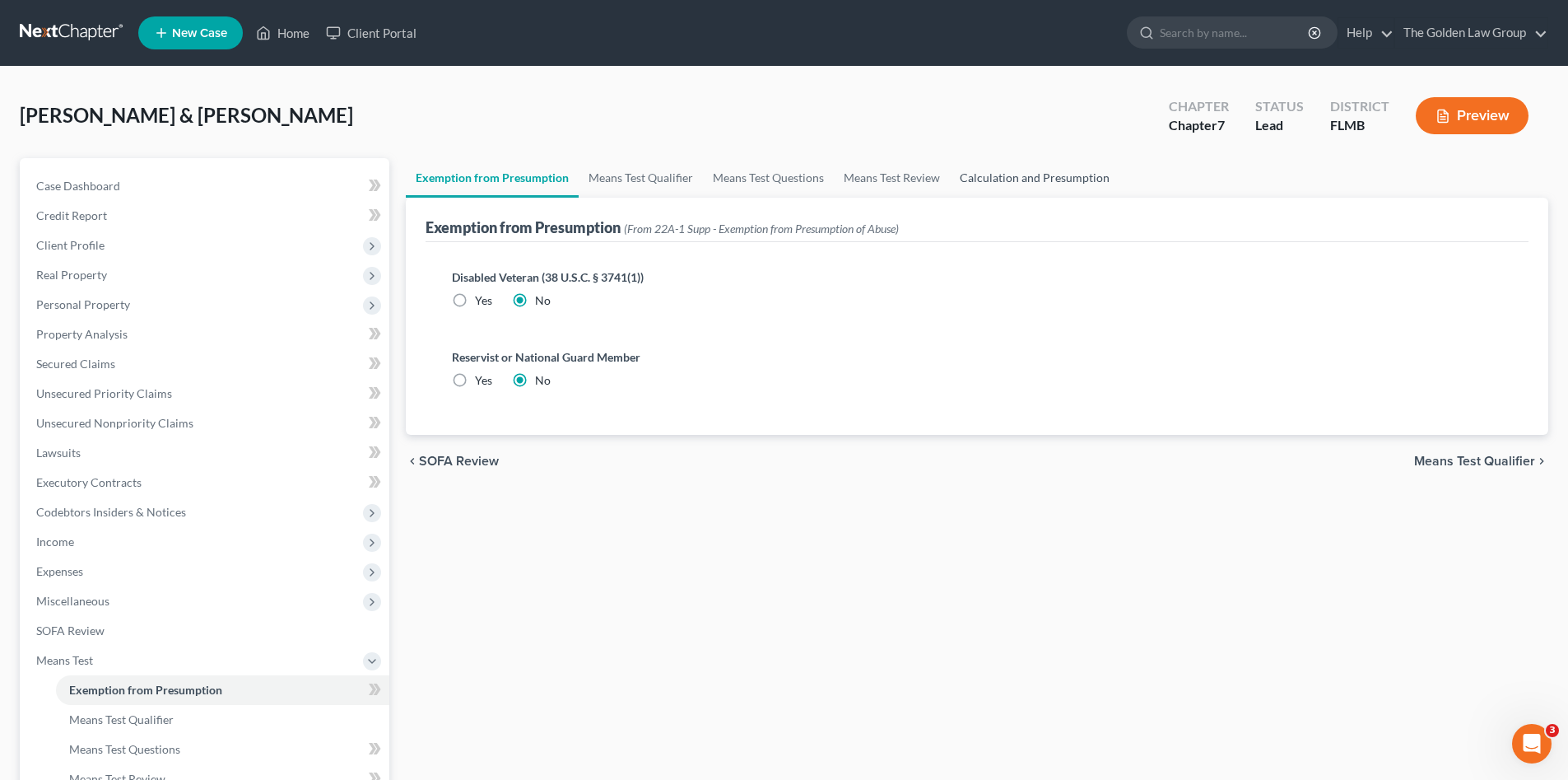
click at [959, 171] on link "Calculation and Presumption" at bounding box center [1034, 178] width 170 height 40
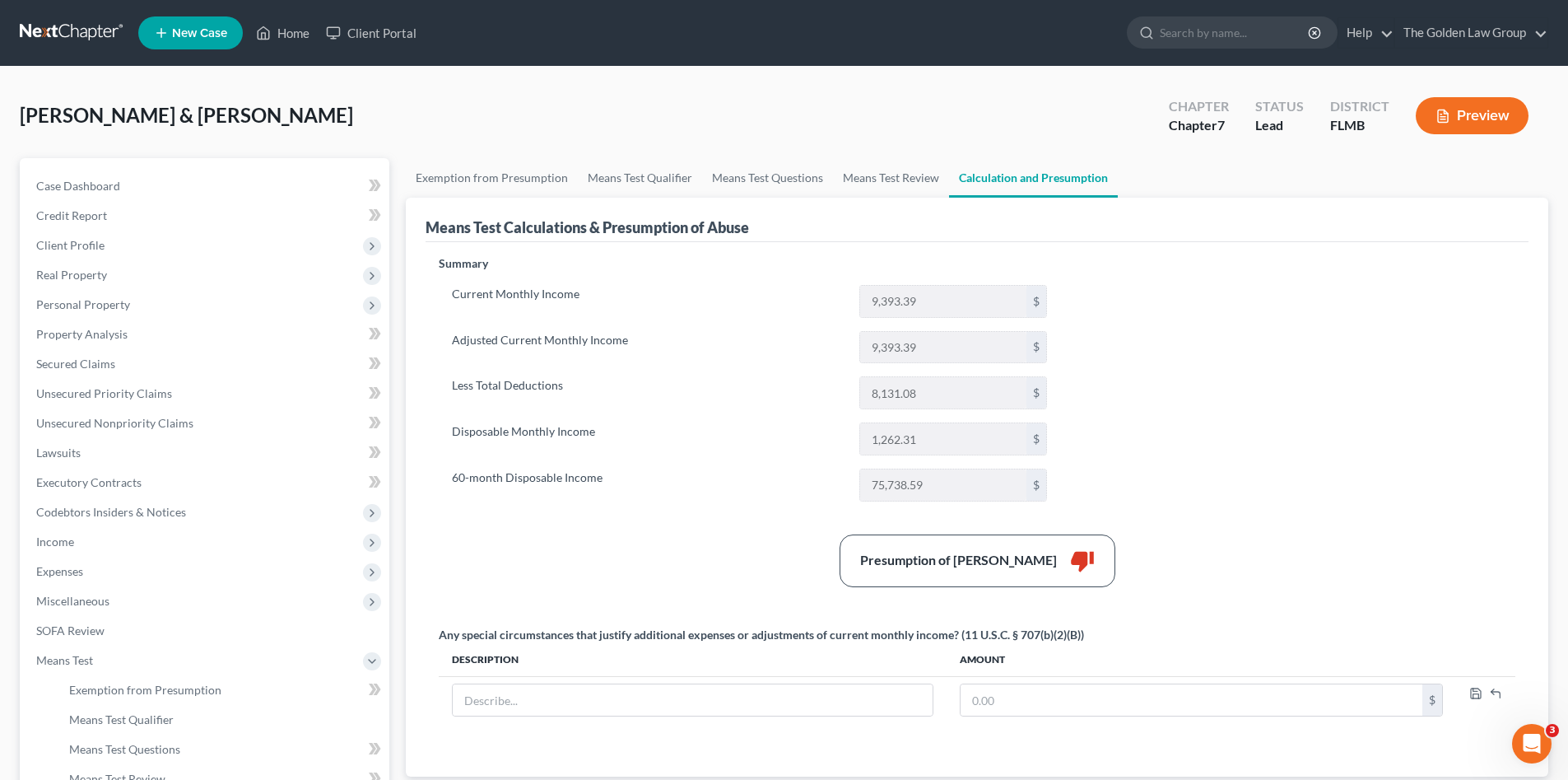
scroll to position [110, 0]
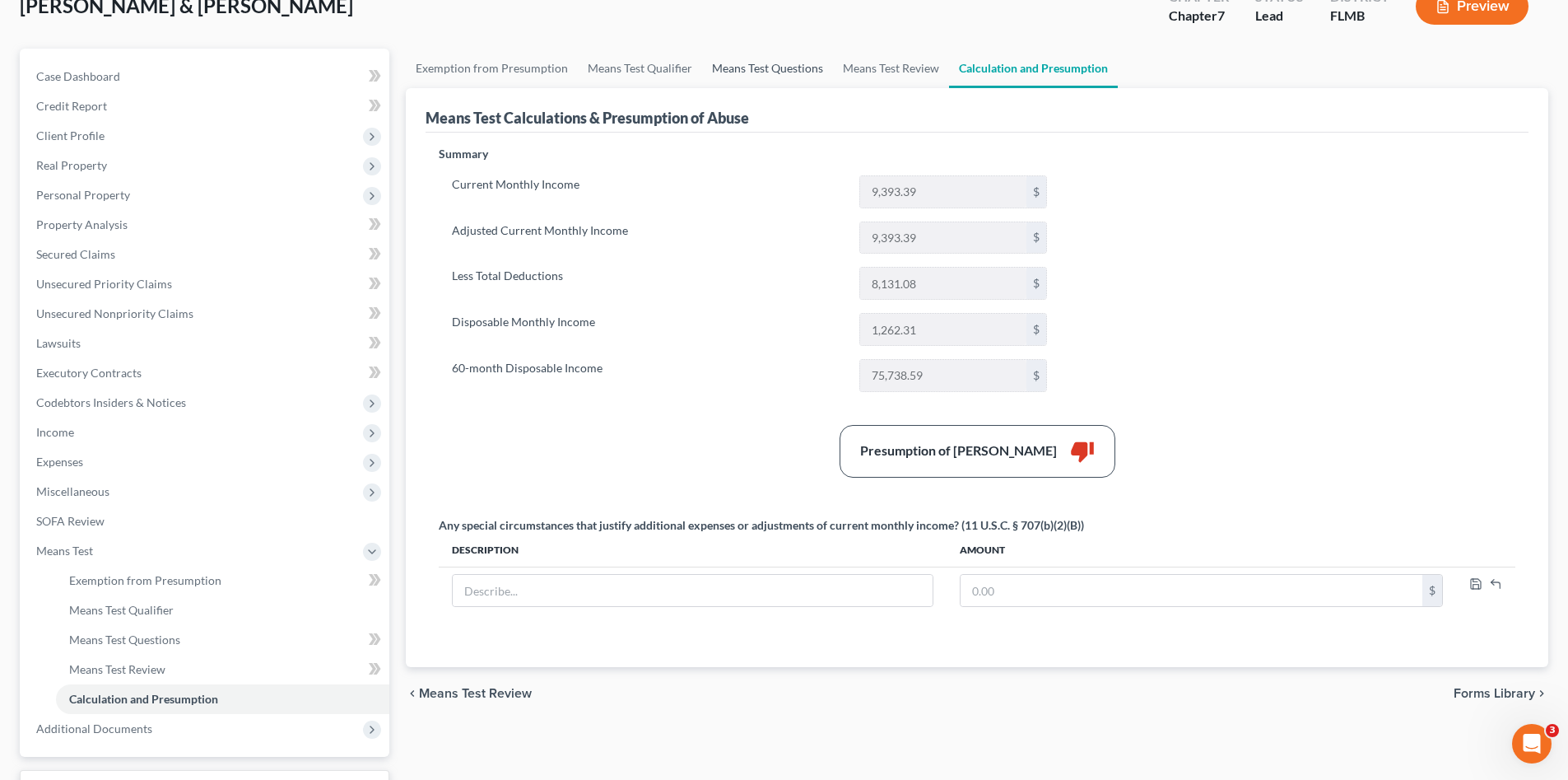
click at [754, 66] on link "Means Test Questions" at bounding box center [768, 68] width 131 height 40
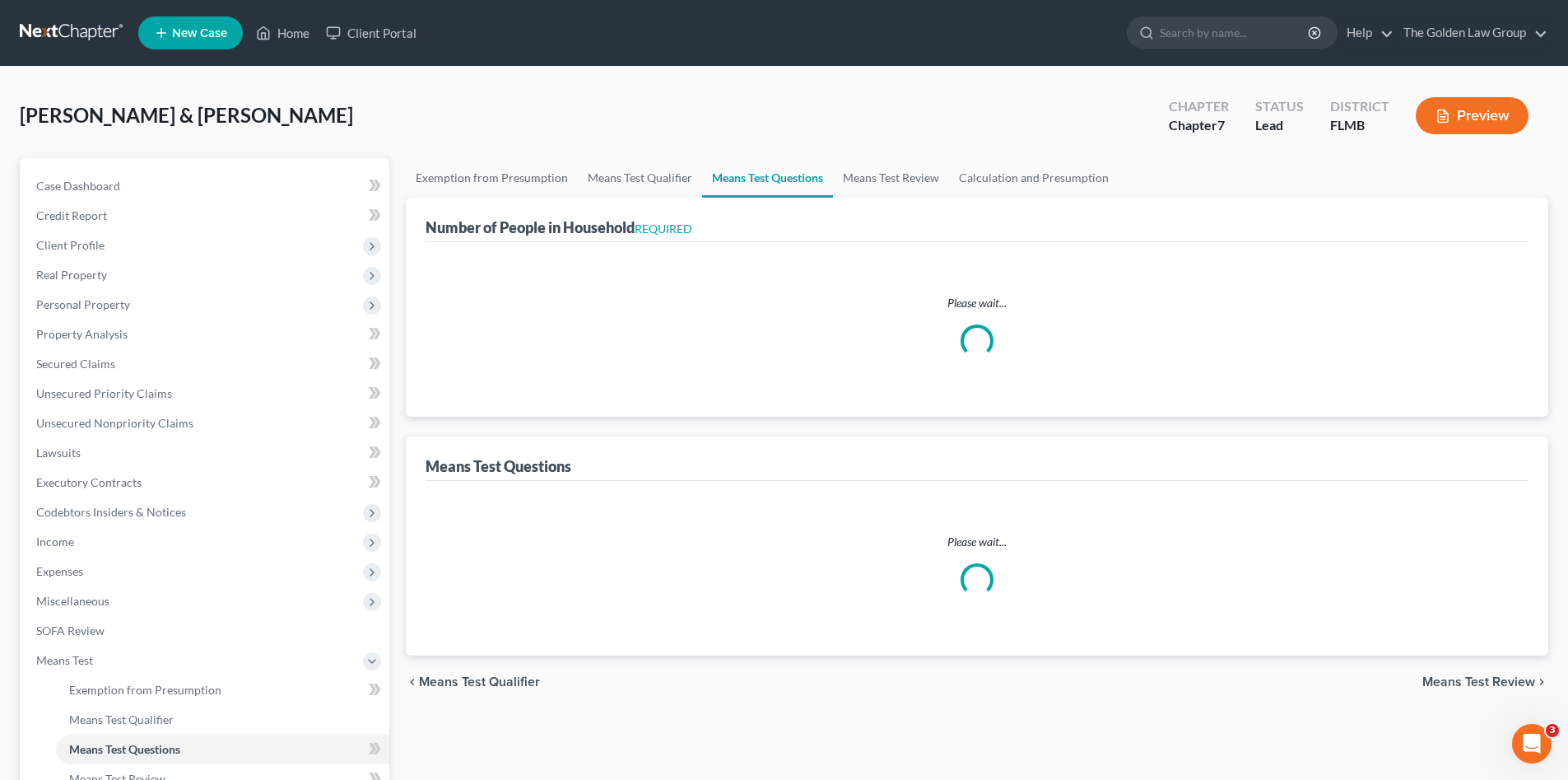
select select "1"
select select "60"
select select "4"
select select "1"
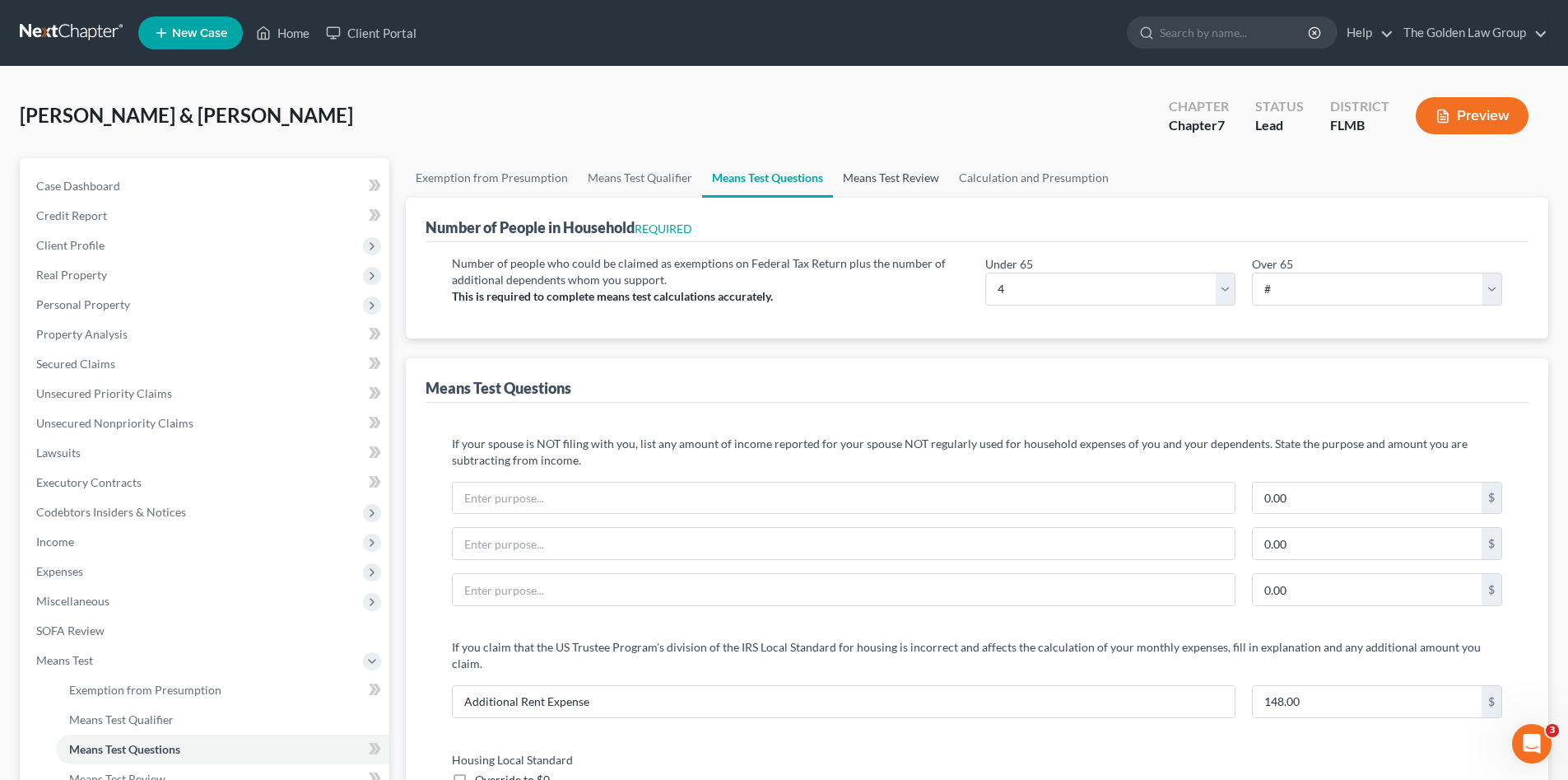
click at [875, 177] on link "Means Test Review" at bounding box center [890, 178] width 116 height 40
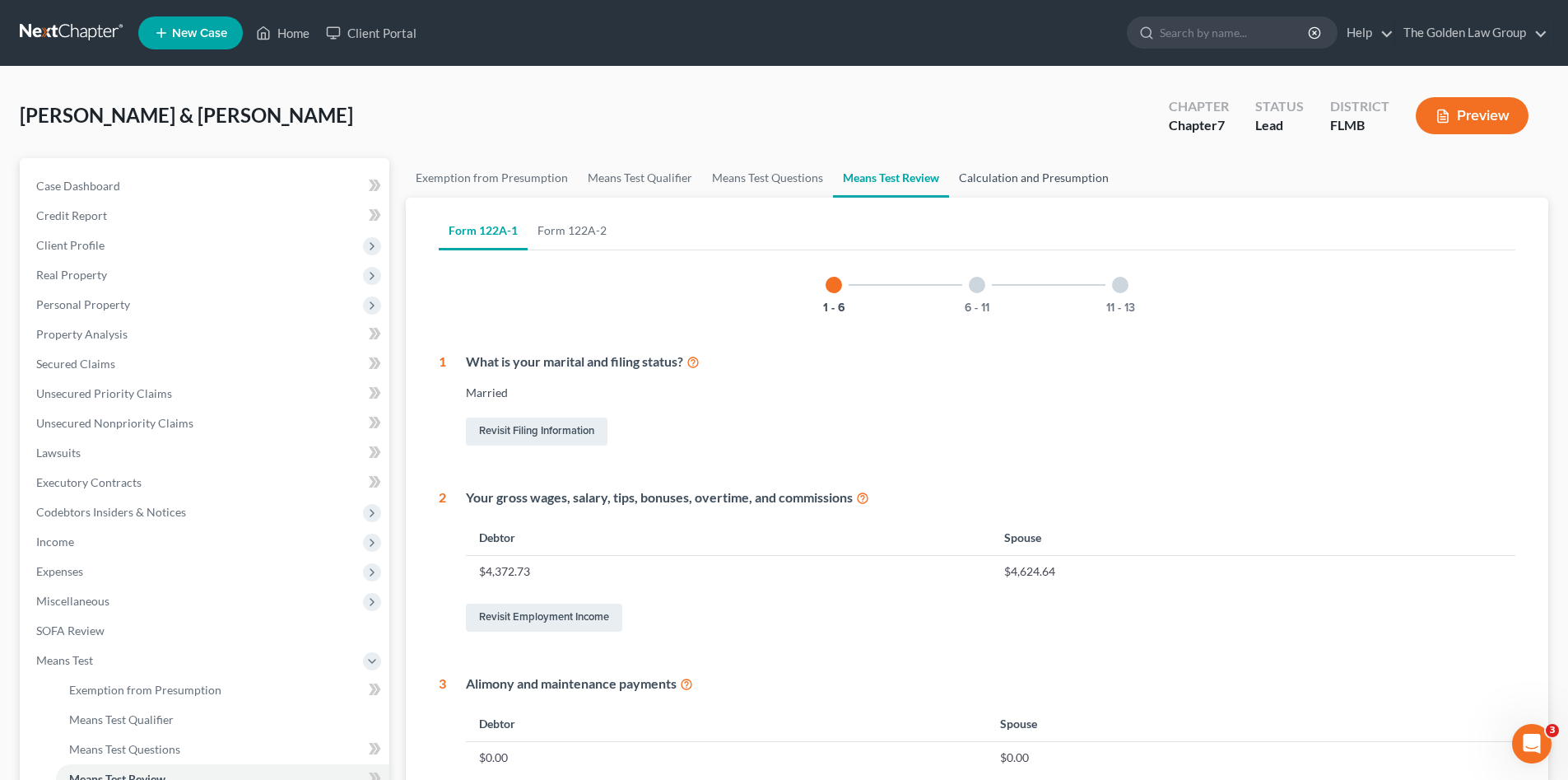
click at [1049, 188] on link "Calculation and Presumption" at bounding box center [1034, 178] width 170 height 40
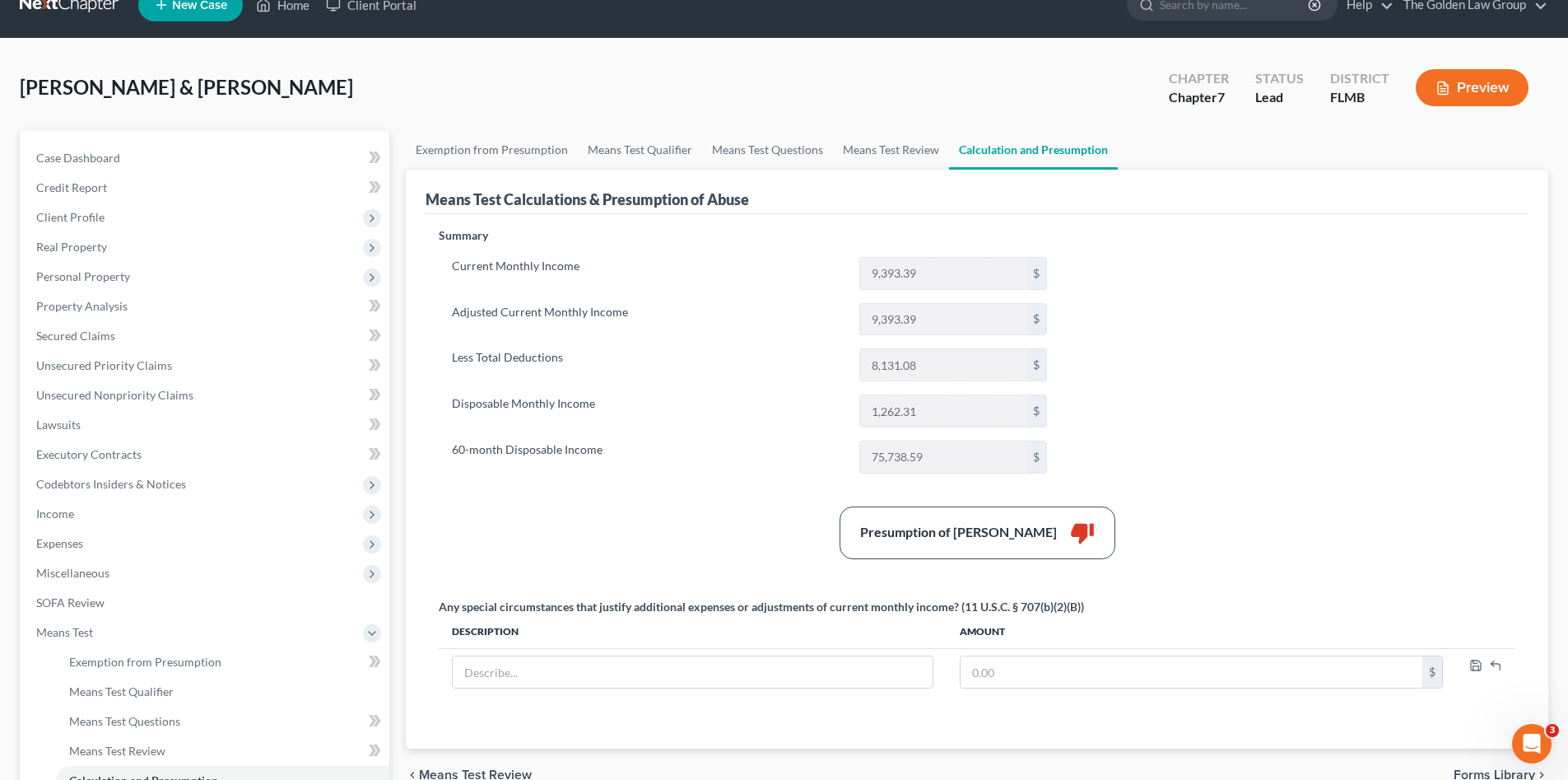
scroll to position [138, 0]
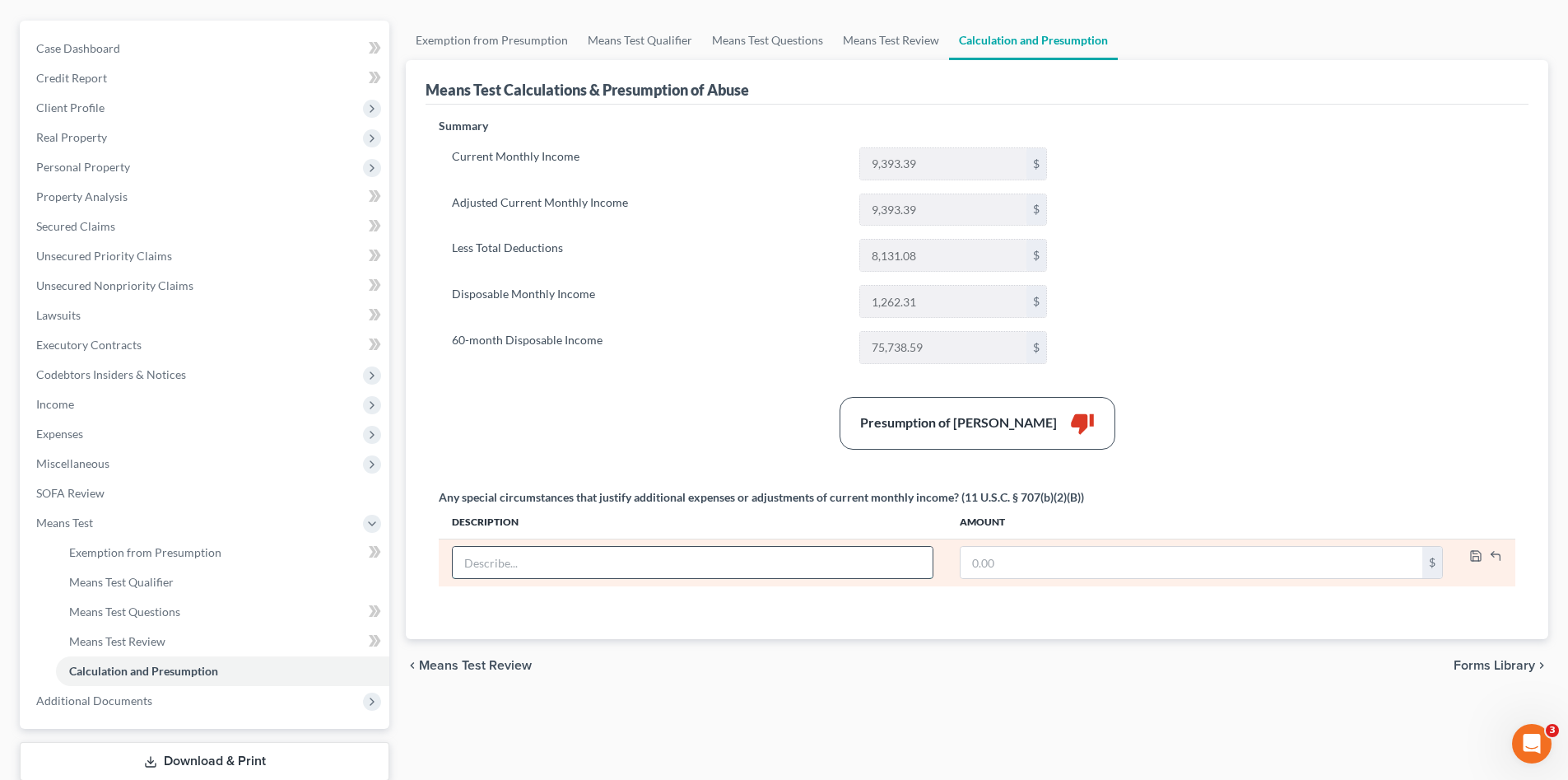
click at [760, 568] on input "text" at bounding box center [693, 562] width 480 height 31
paste input "800.00"
type input "800.00"
click at [994, 564] on input "text" at bounding box center [1192, 562] width 462 height 31
type input "800.00"
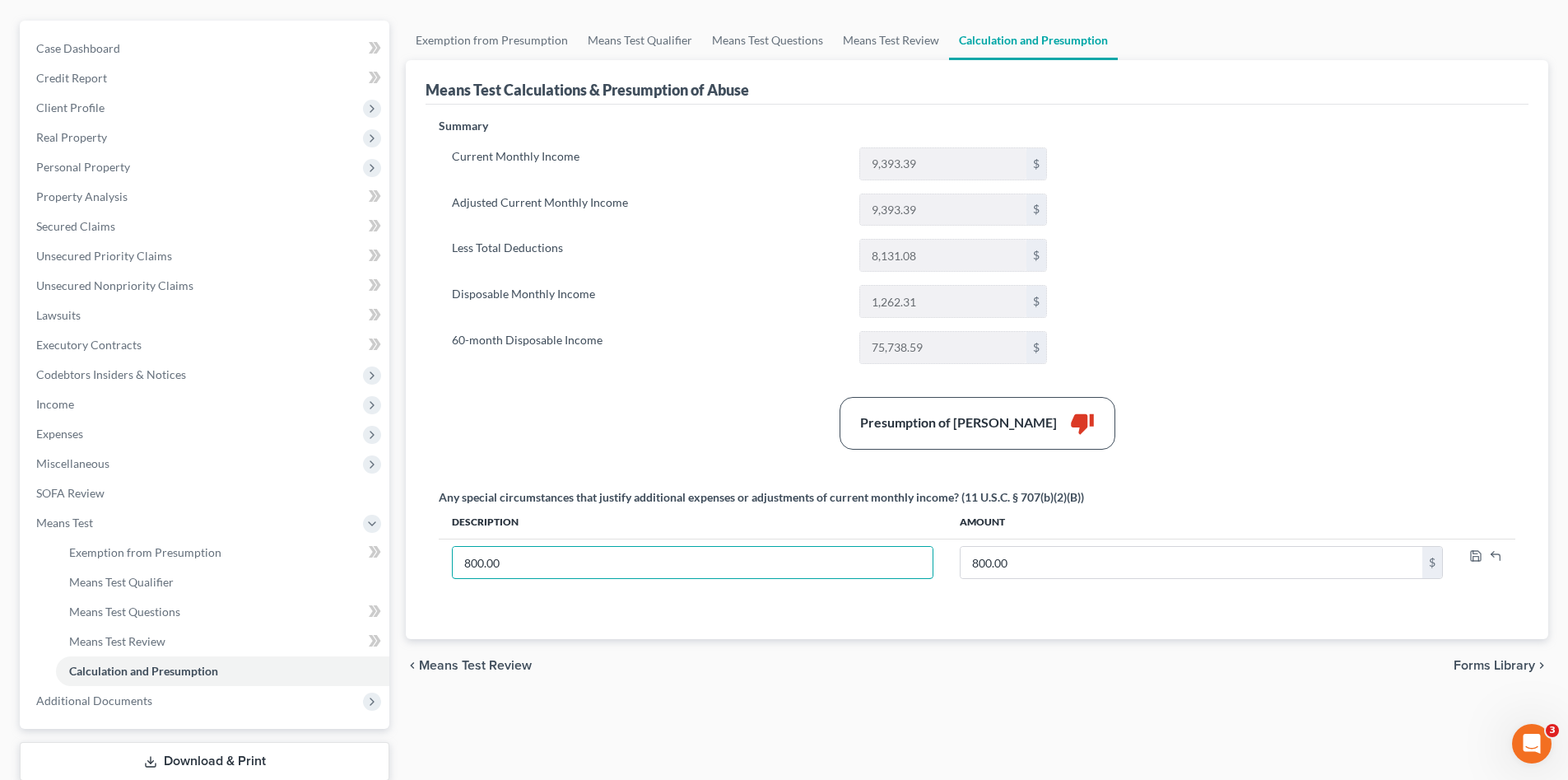
drag, startPoint x: 443, startPoint y: 562, endPoint x: 398, endPoint y: 558, distance: 45.2
click at [398, 558] on div "Exemption from Presumption Means Test Qualifier Means Test Questions Means Test…" at bounding box center [977, 421] width 1159 height 803
click at [1473, 553] on polyline "button" at bounding box center [1475, 551] width 4 height 3
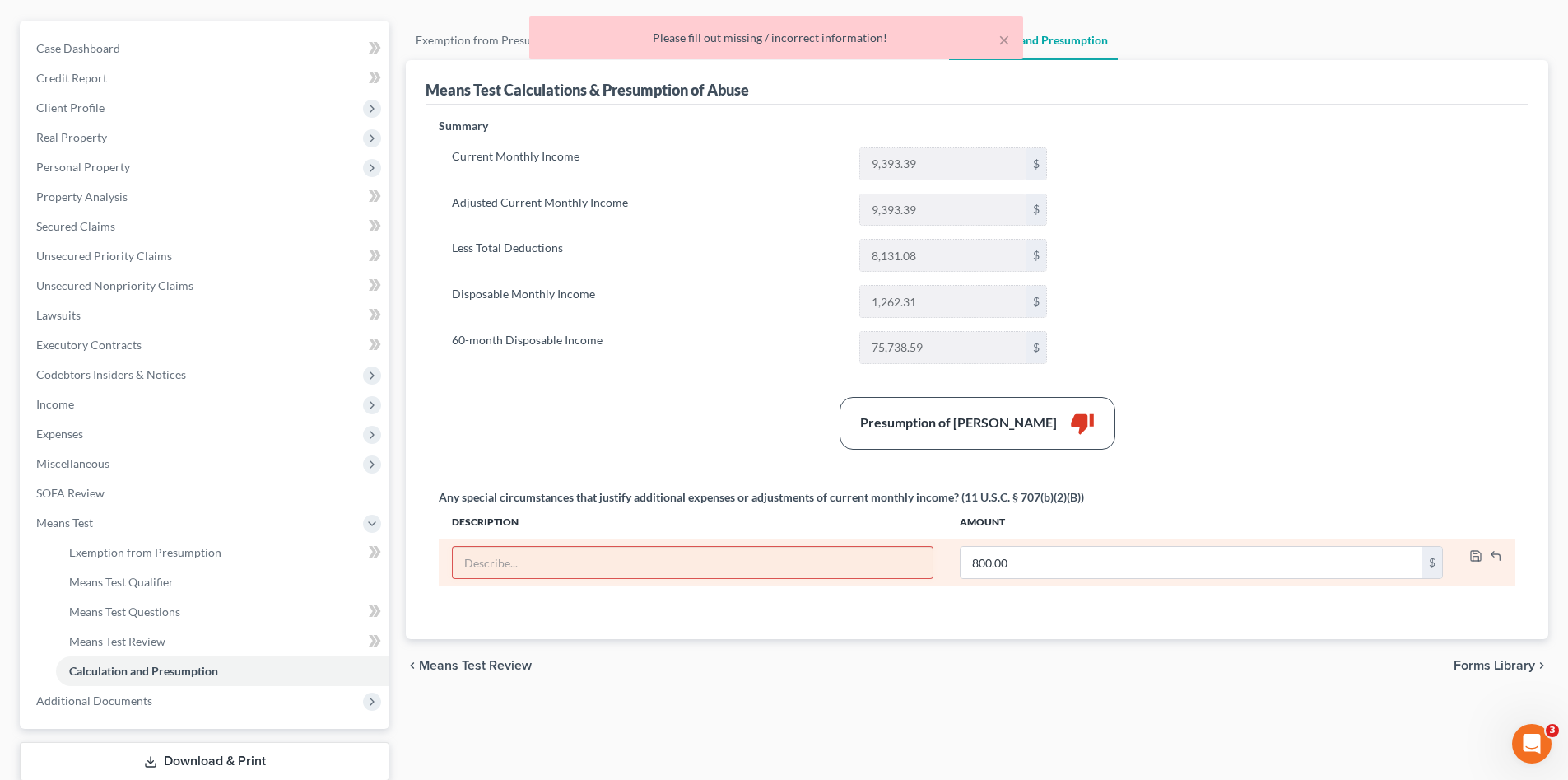
click at [739, 565] on input "text" at bounding box center [693, 562] width 480 height 31
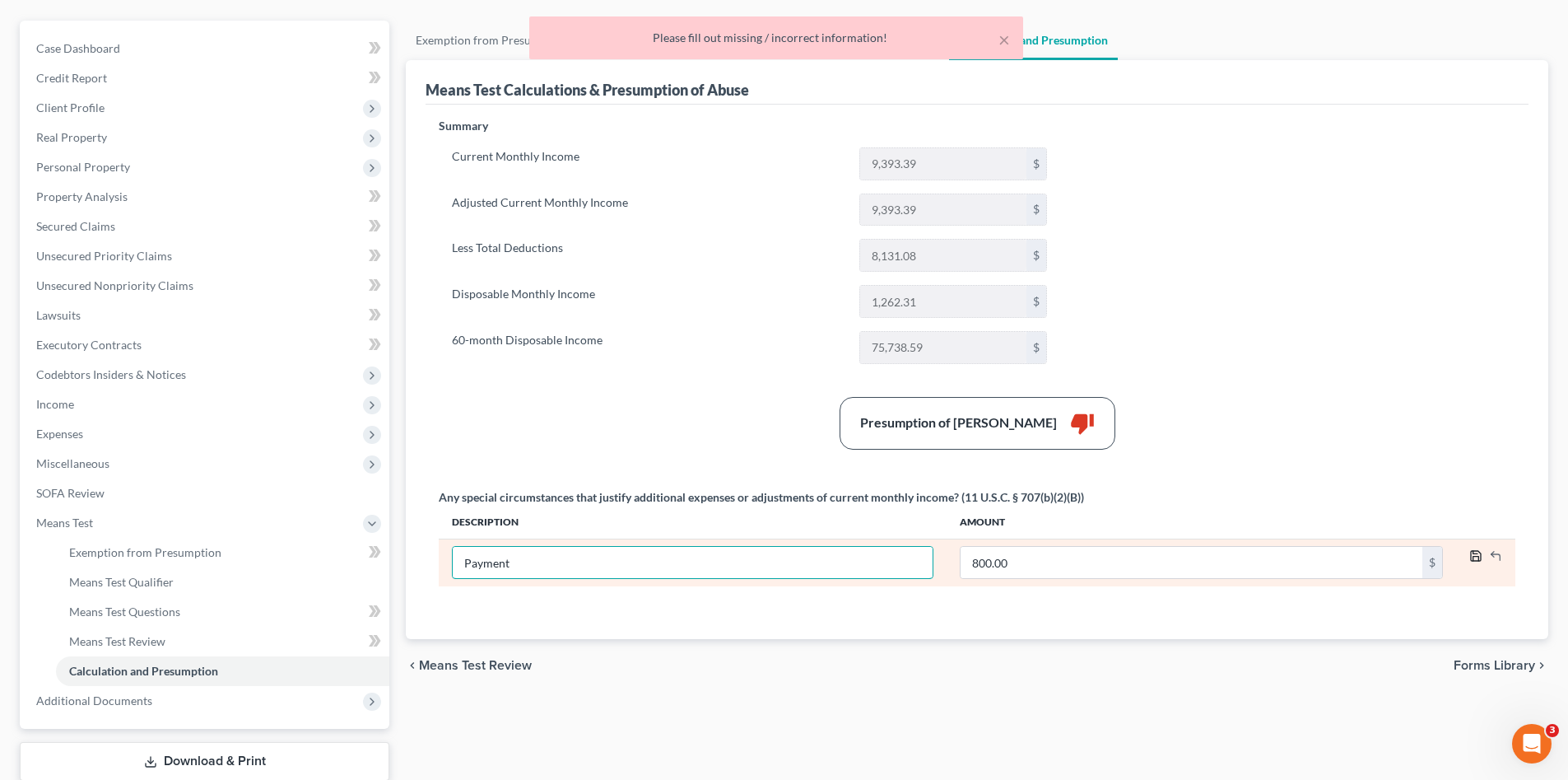
type input "Payment"
click at [1473, 555] on icon "button" at bounding box center [1475, 556] width 13 height 13
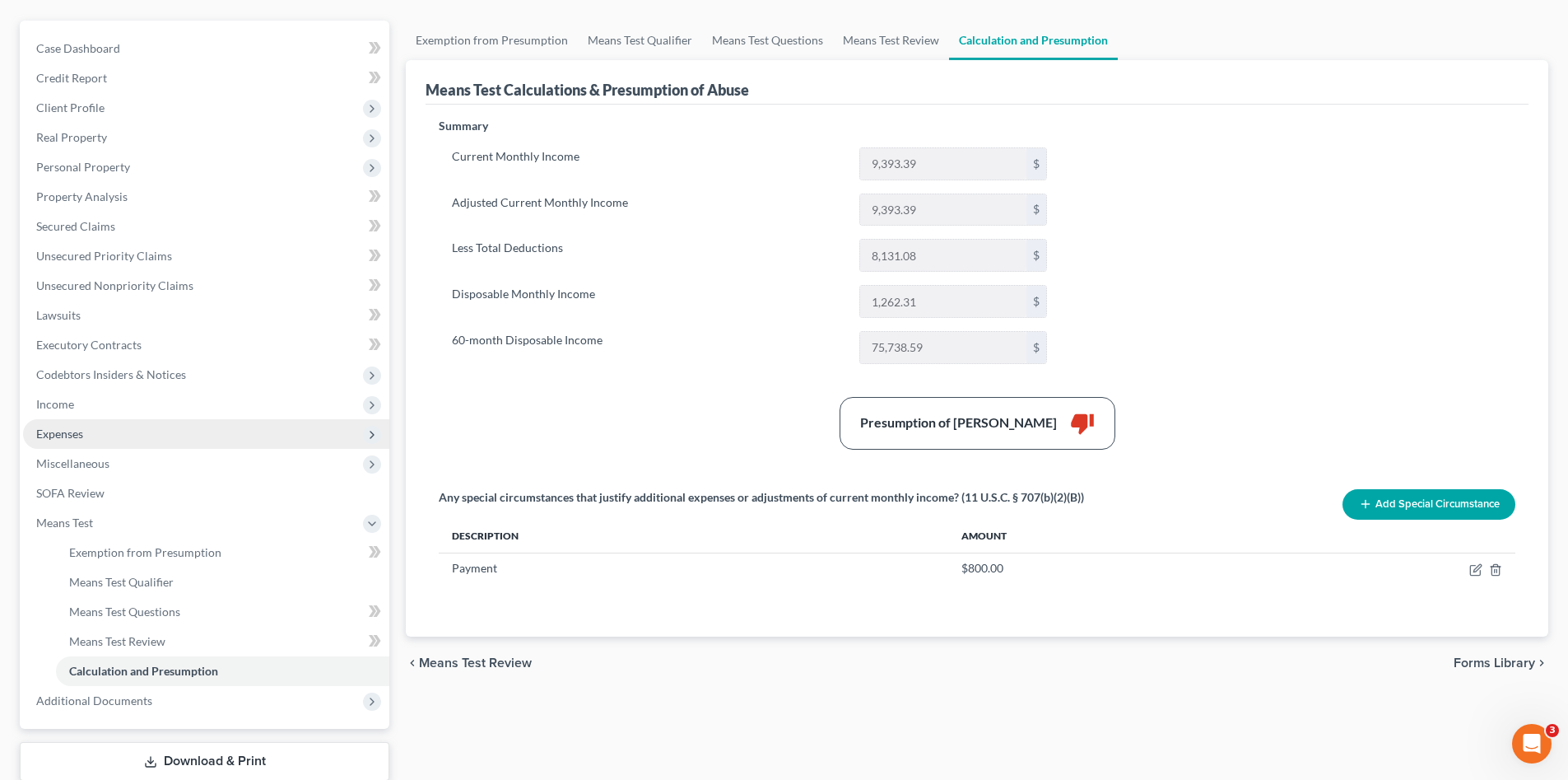
click at [95, 437] on span "Expenses" at bounding box center [206, 434] width 367 height 30
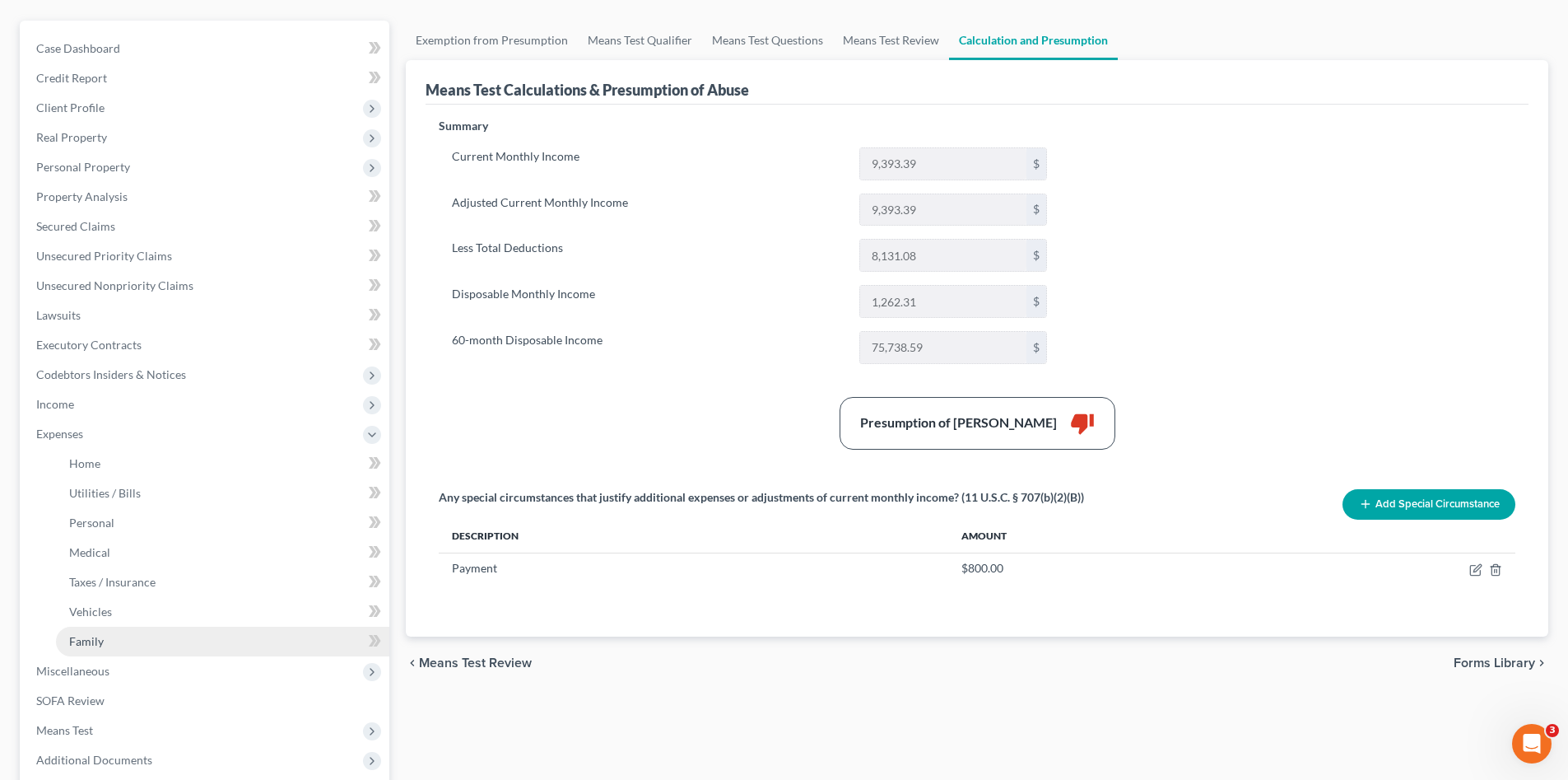
click at [127, 640] on link "Family" at bounding box center [222, 641] width 333 height 30
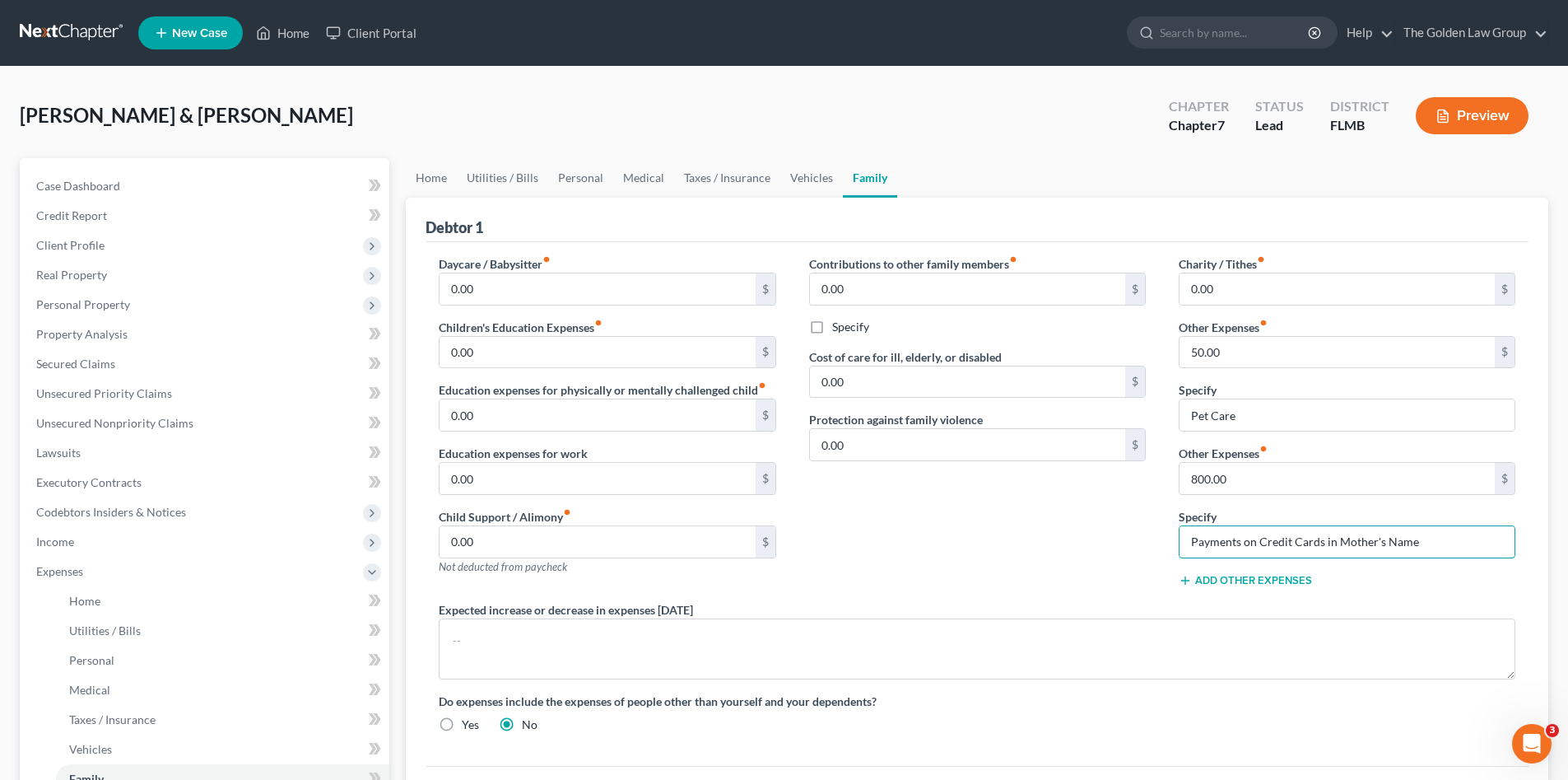
drag, startPoint x: 1440, startPoint y: 548, endPoint x: 1142, endPoint y: 554, distance: 298.1
click at [1142, 554] on div "Daycare / Babysitter fiber_manual_record 0.00 $ Children's Education Expenses f…" at bounding box center [977, 500] width 1110 height 490
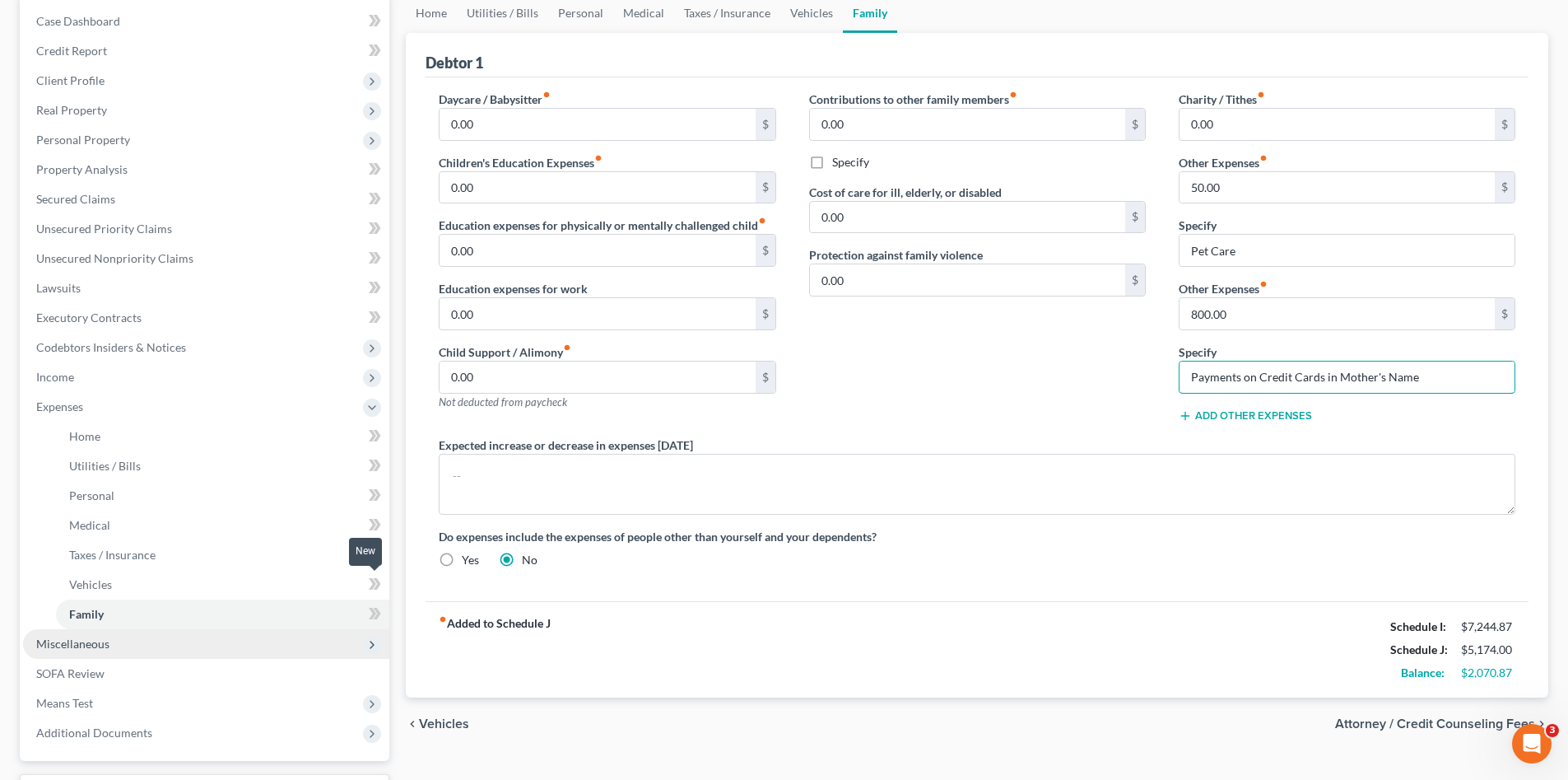
scroll to position [220, 0]
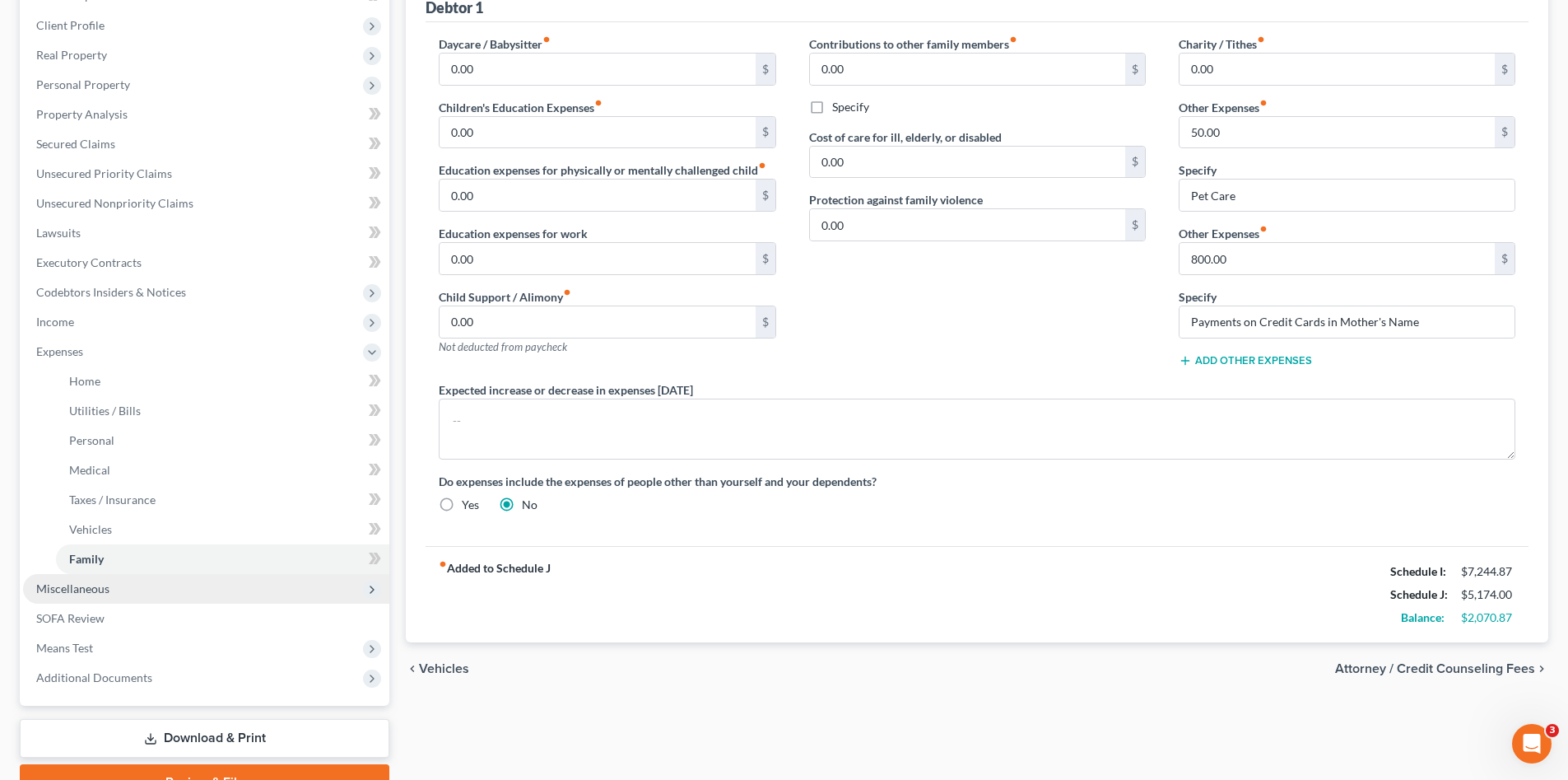
click at [165, 596] on span "Miscellaneous" at bounding box center [206, 589] width 367 height 30
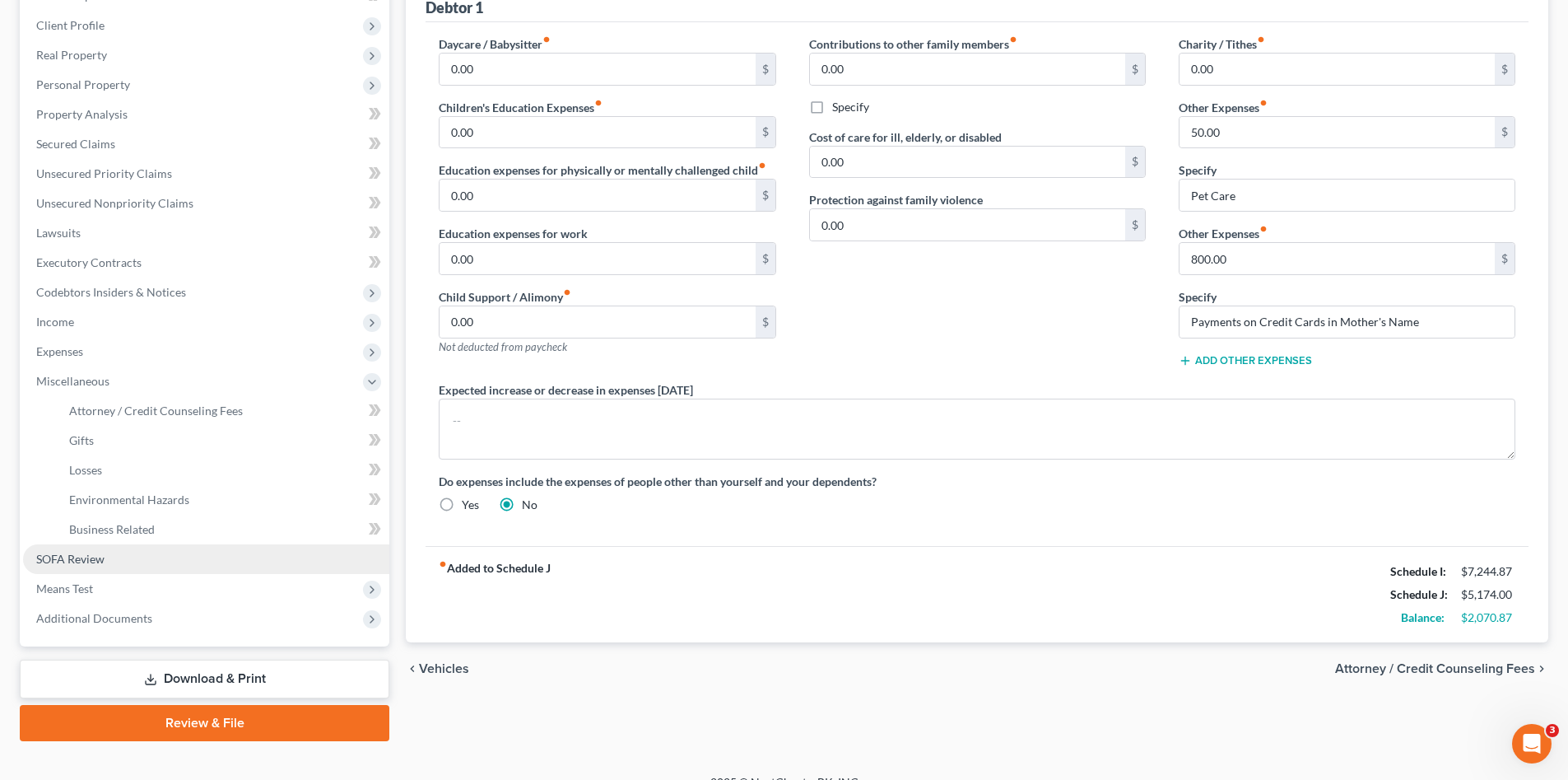
click at [118, 557] on link "SOFA Review" at bounding box center [206, 559] width 367 height 30
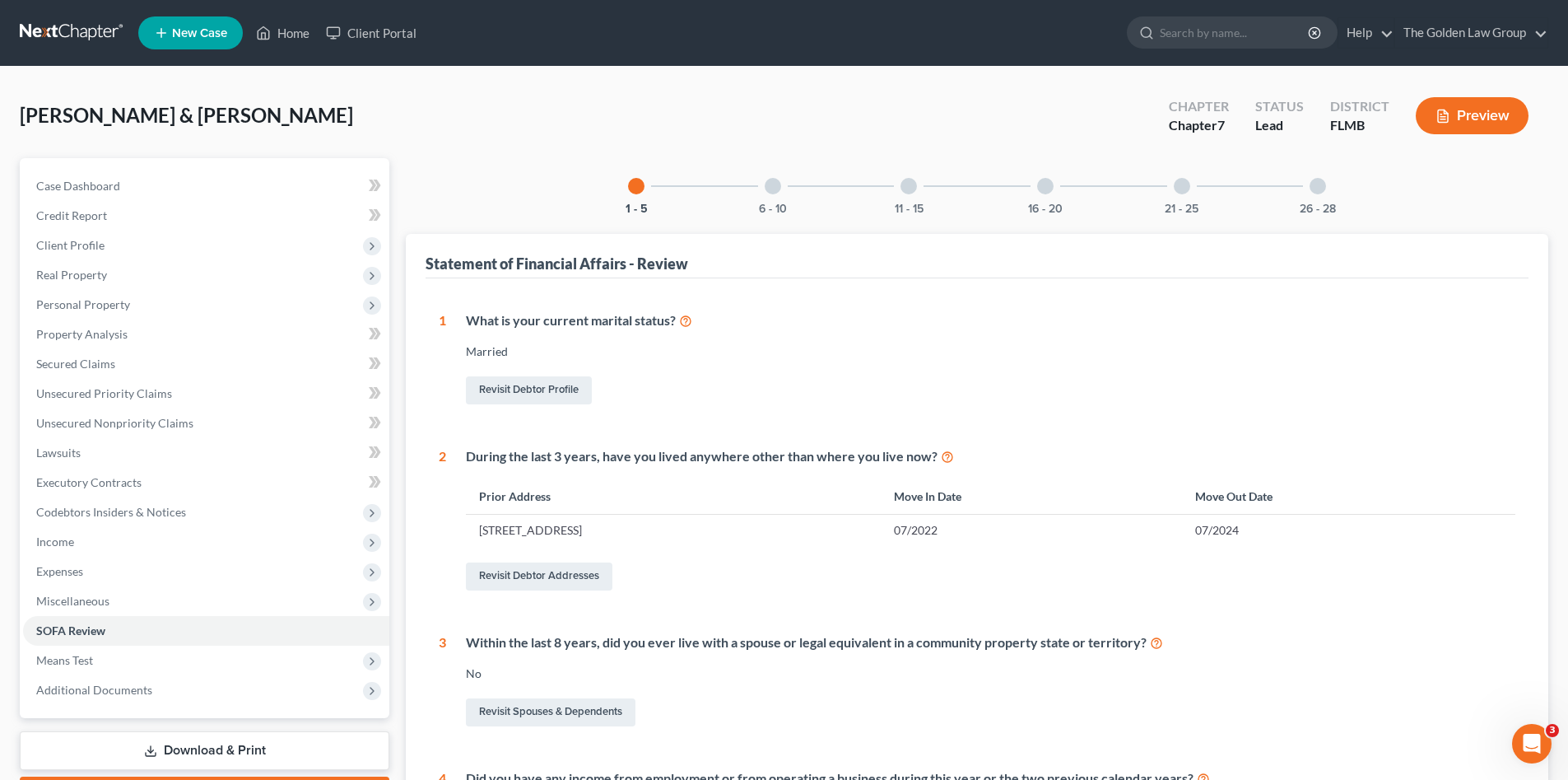
scroll to position [110, 0]
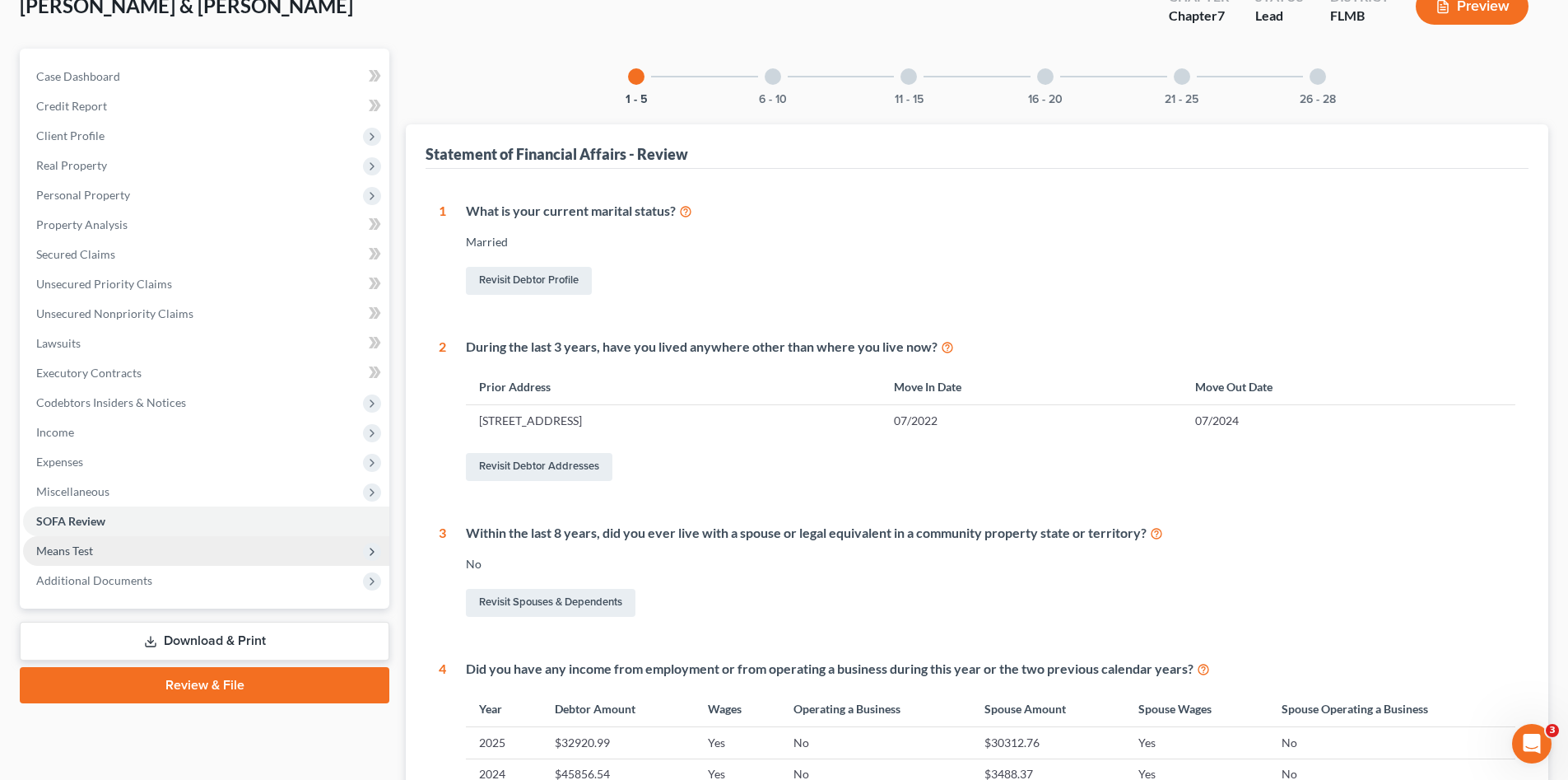
click at [146, 549] on span "Means Test" at bounding box center [206, 551] width 367 height 30
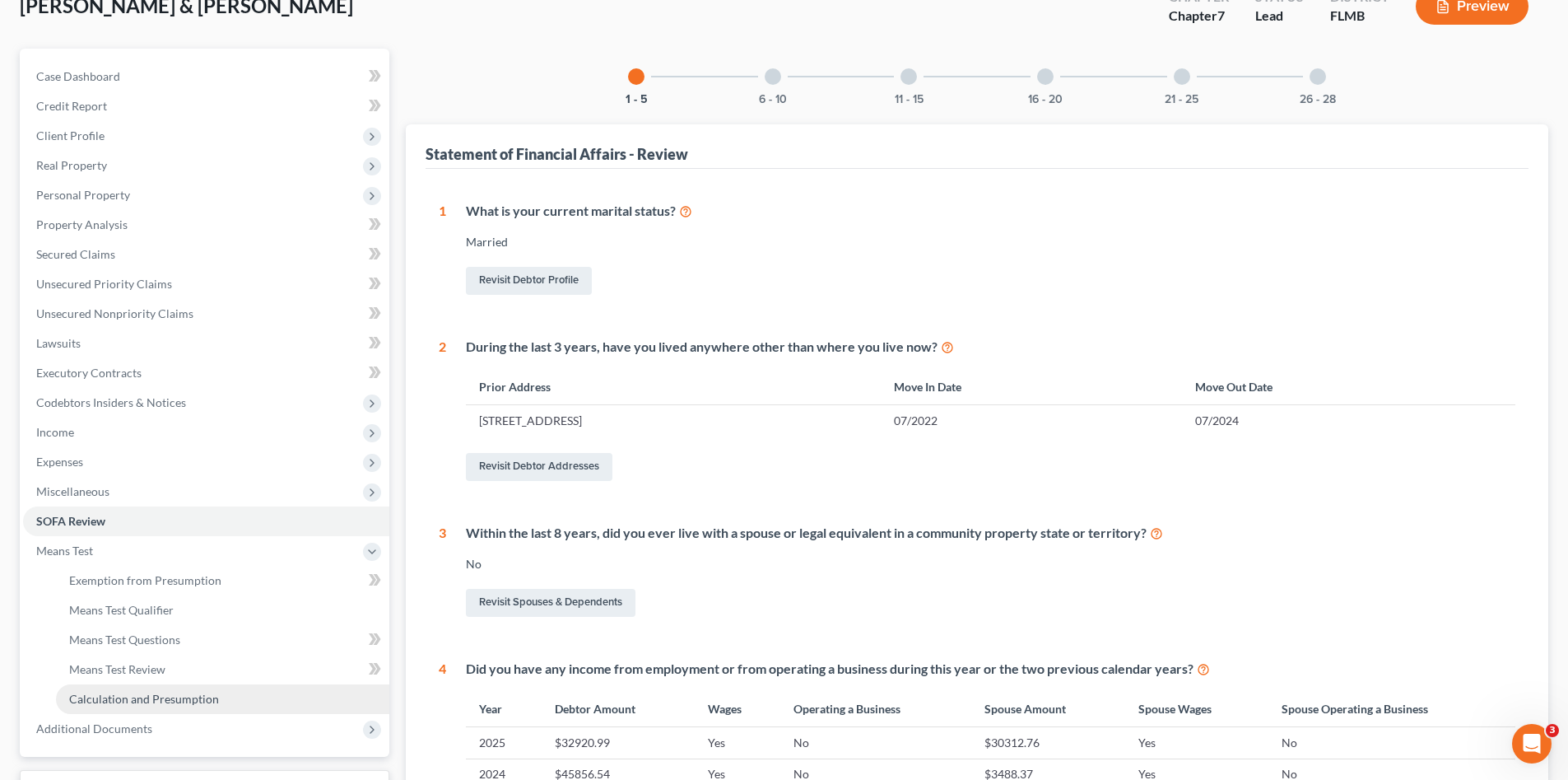
click at [175, 699] on span "Calculation and Presumption" at bounding box center [144, 699] width 150 height 14
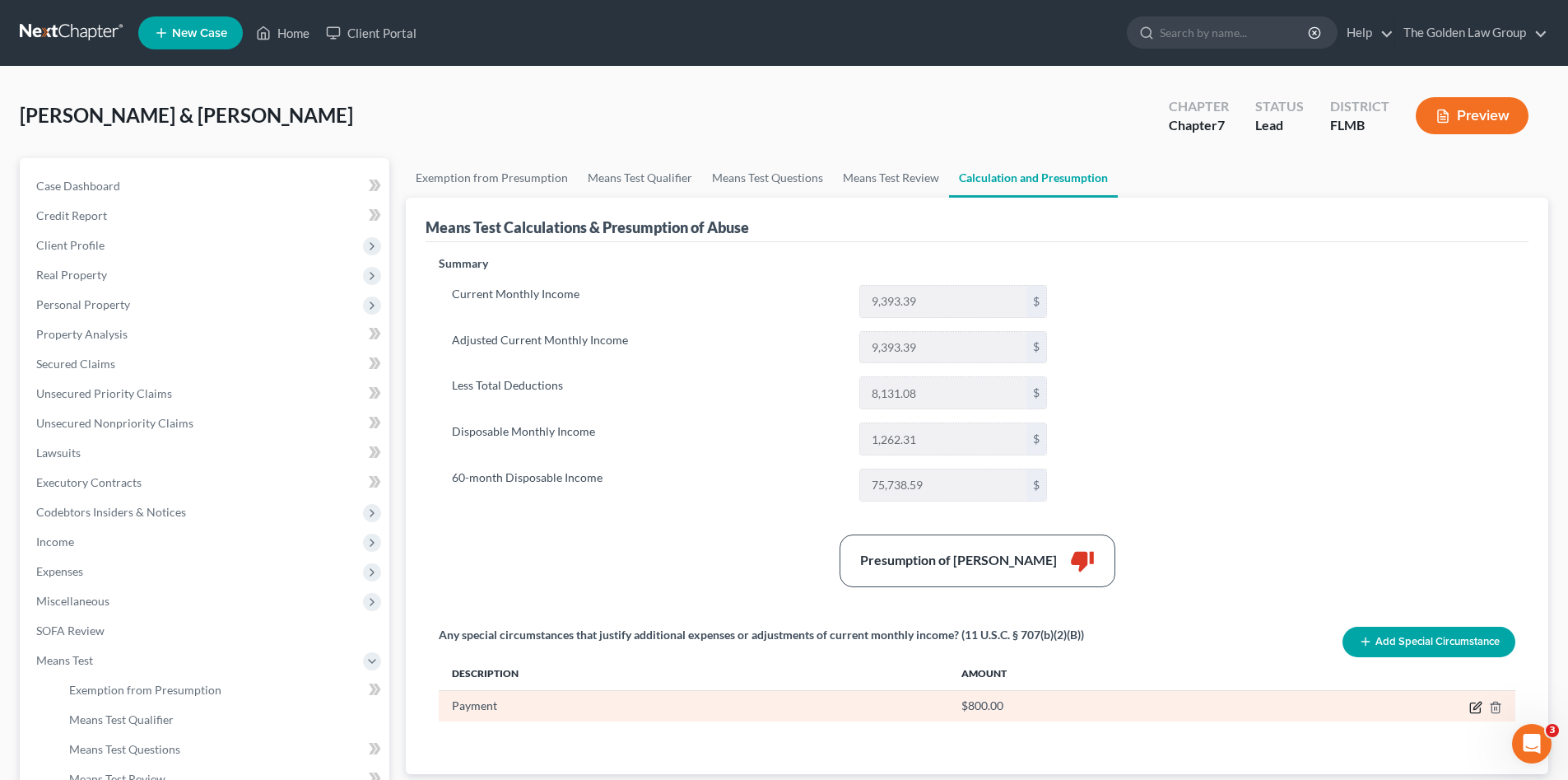
click at [1473, 708] on icon "button" at bounding box center [1475, 707] width 13 height 13
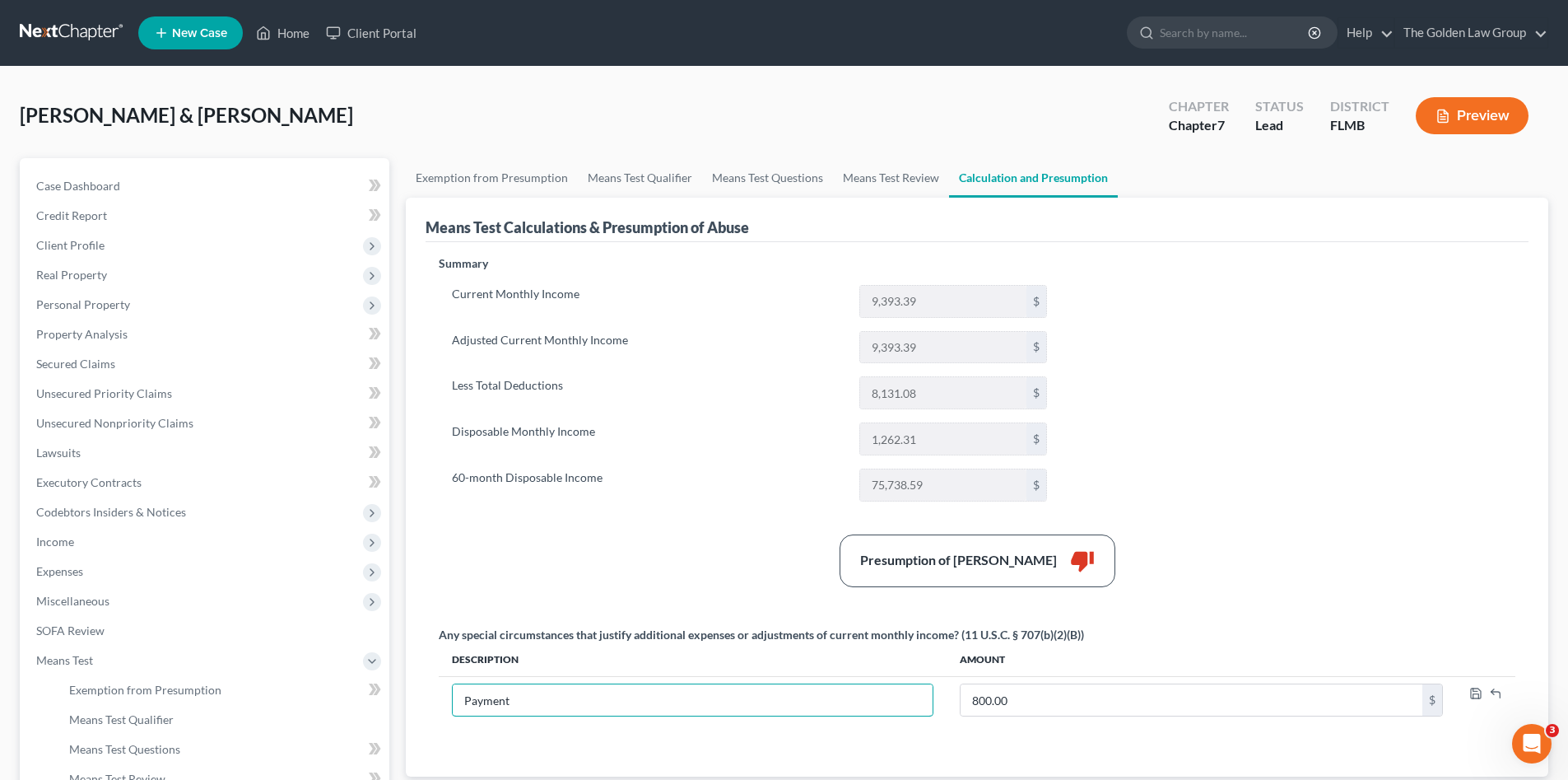
drag, startPoint x: 575, startPoint y: 696, endPoint x: 429, endPoint y: 683, distance: 146.6
click at [429, 683] on div "Summary Current Monthly Income 9,393.39 $ Adjusted Current Monthly Income 9,393…" at bounding box center [977, 509] width 1103 height 534
paste input "s on Credit Cards in Mother's Name"
type input "Payments on Credit Cards in Mother's Name"
click at [1251, 492] on div "Summary Current Monthly Income 9,393.39 $ Adjusted Current Monthly Income 9,393…" at bounding box center [977, 506] width 1094 height 502
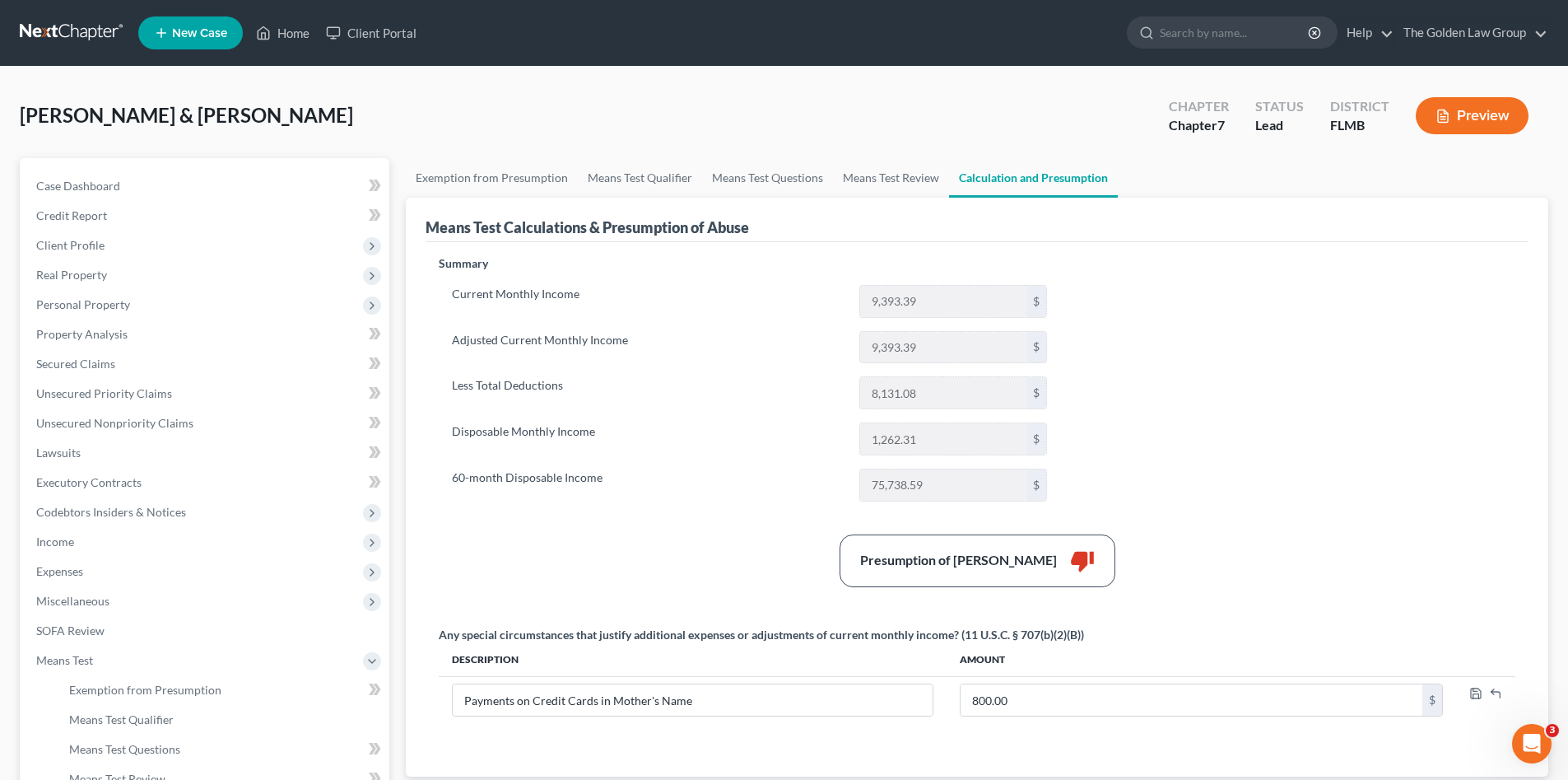
scroll to position [138, 0]
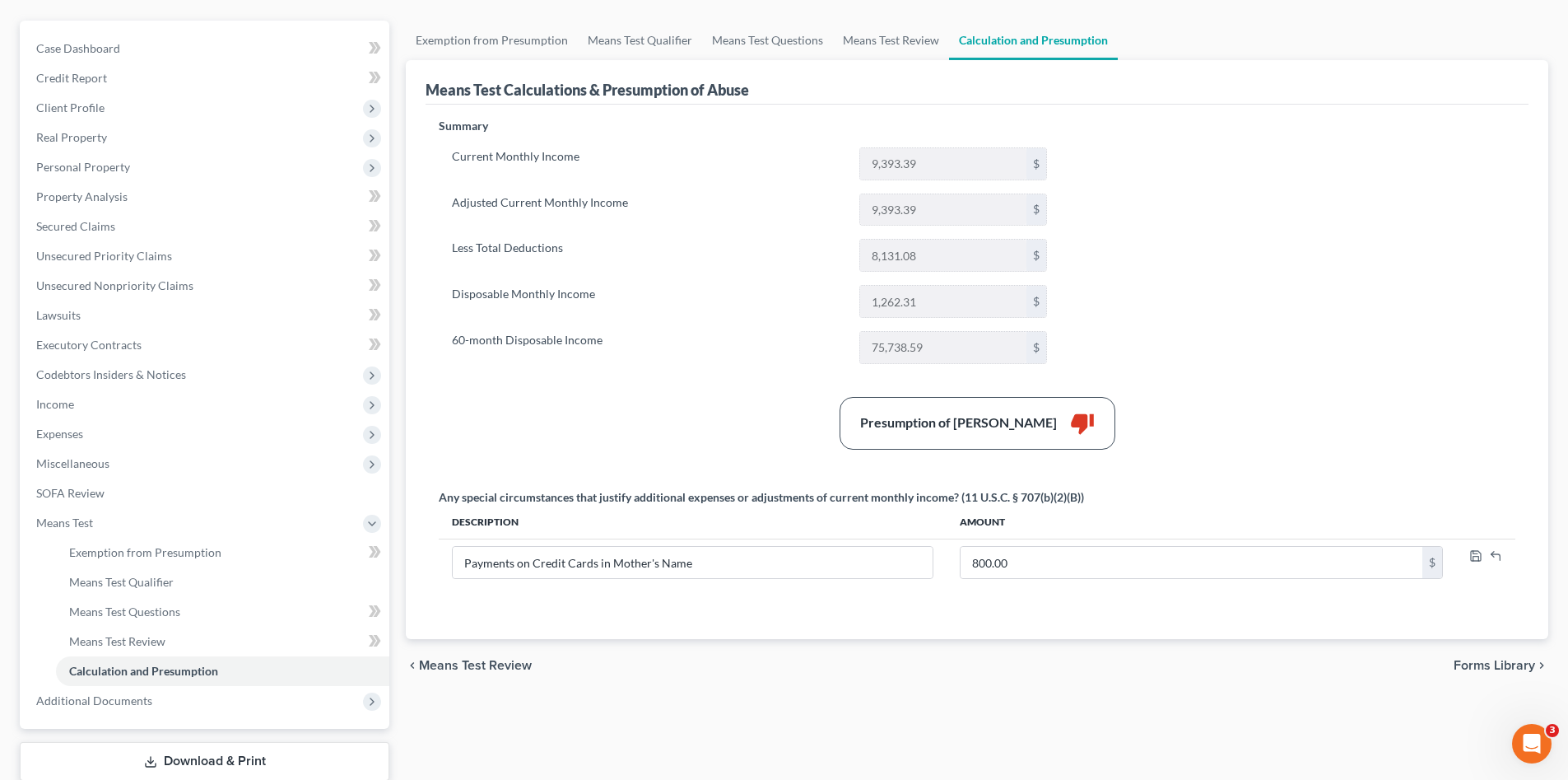
click at [1090, 647] on div "chevron_left Means Test Review Forms Library chevron_right" at bounding box center [976, 665] width 1142 height 53
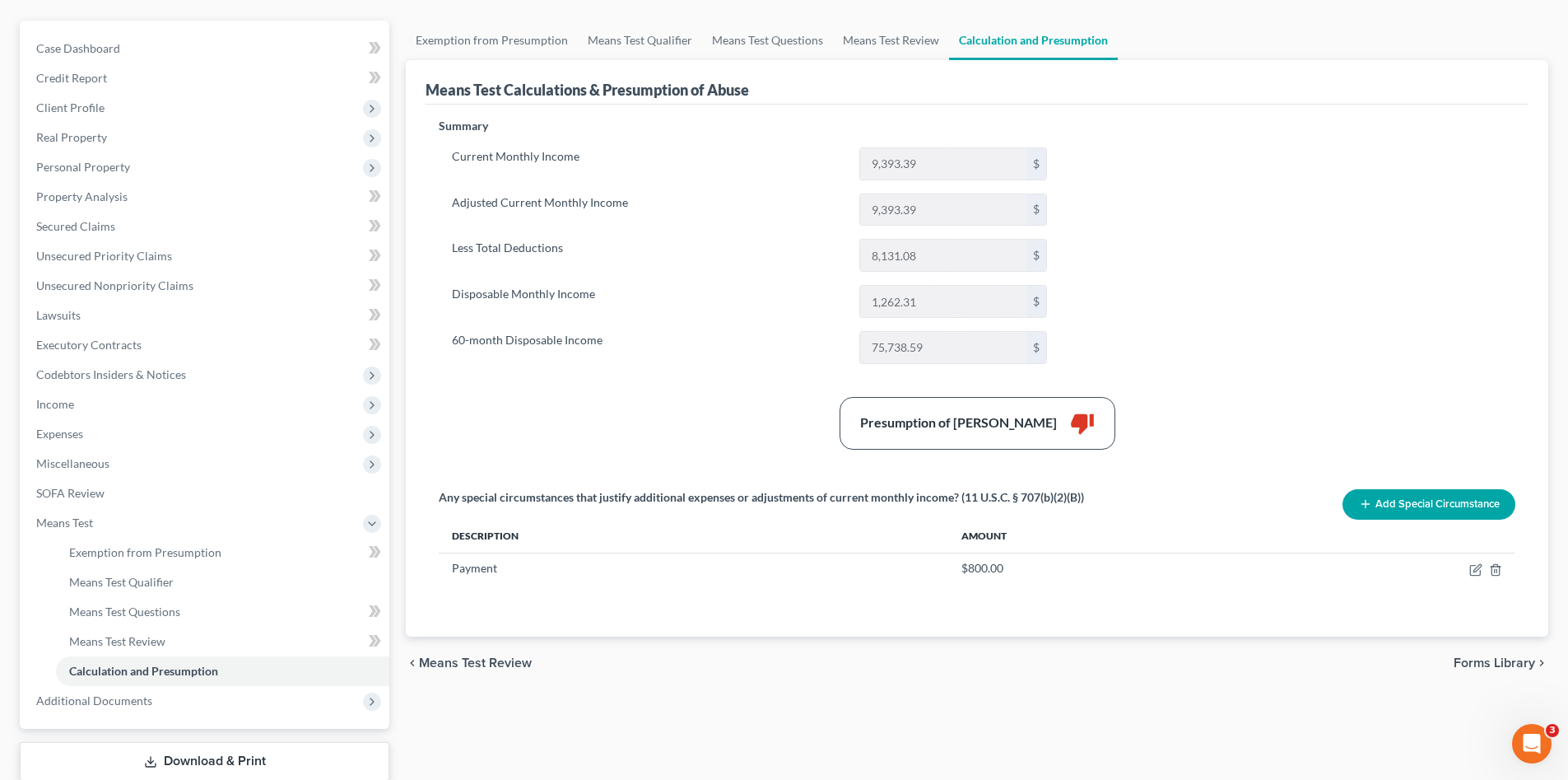
click at [661, 403] on div "Presumption of Abuse Arises thumb_down" at bounding box center [977, 423] width 1094 height 53
drag, startPoint x: 1443, startPoint y: 502, endPoint x: 1433, endPoint y: 372, distance: 130.4
click at [1433, 372] on div "Summary Current Monthly Income 9,393.39 $ Adjusted Current Monthly Income 9,393…" at bounding box center [977, 367] width 1094 height 499
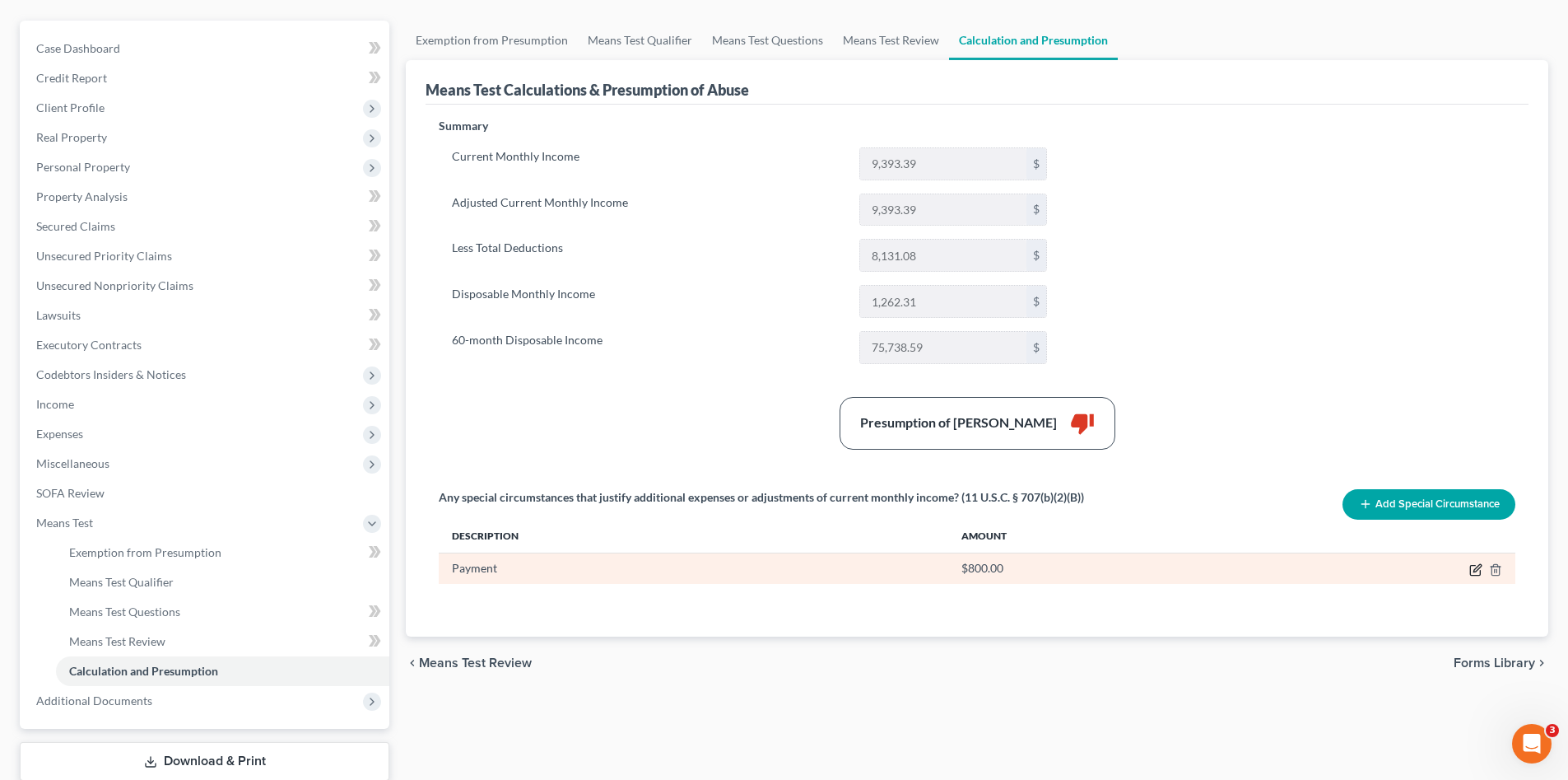
click at [1470, 573] on icon "button" at bounding box center [1474, 569] width 10 height 10
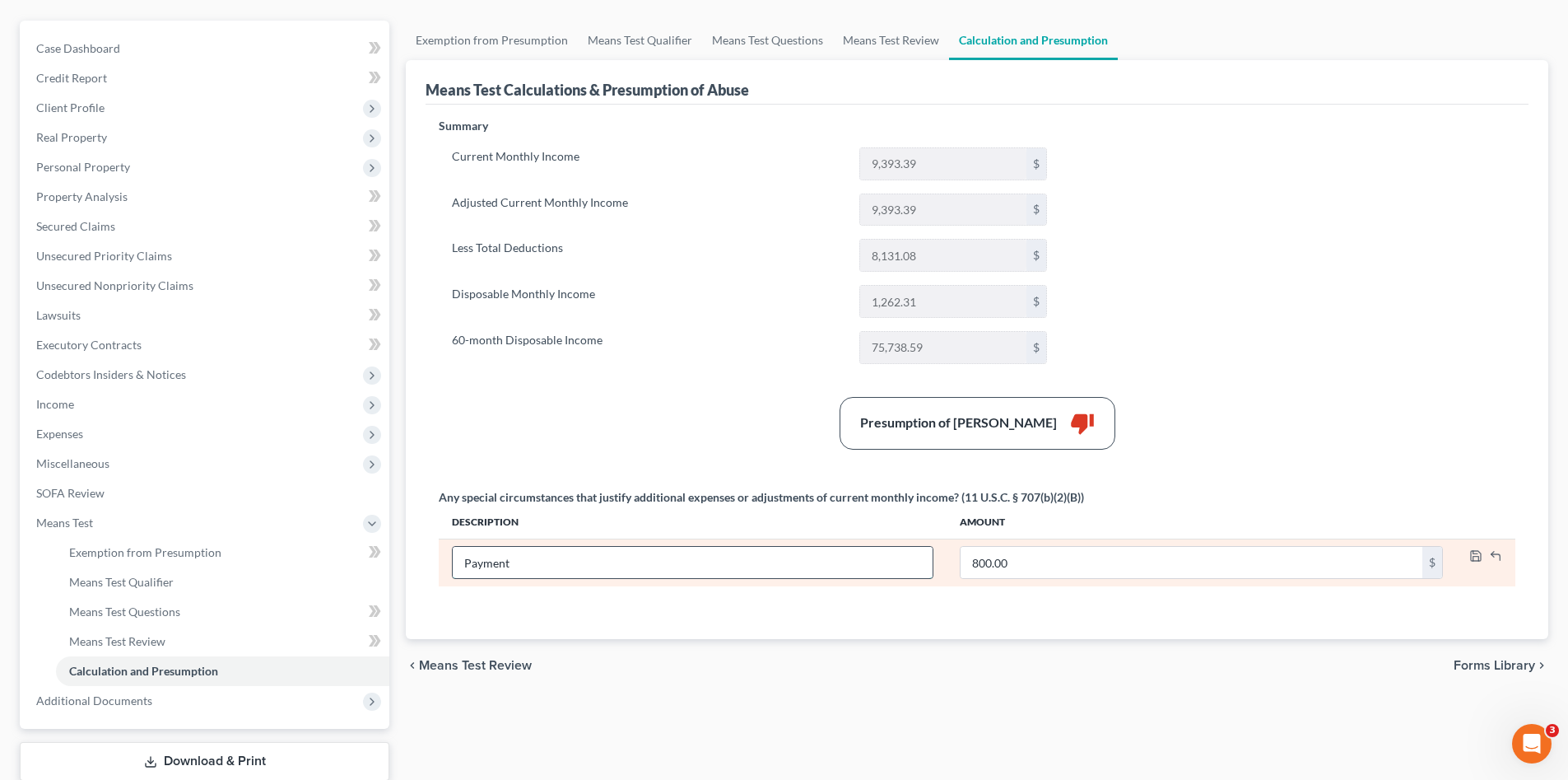
drag, startPoint x: 503, startPoint y: 571, endPoint x: 458, endPoint y: 574, distance: 45.1
click at [452, 574] on div "Payment" at bounding box center [693, 562] width 481 height 33
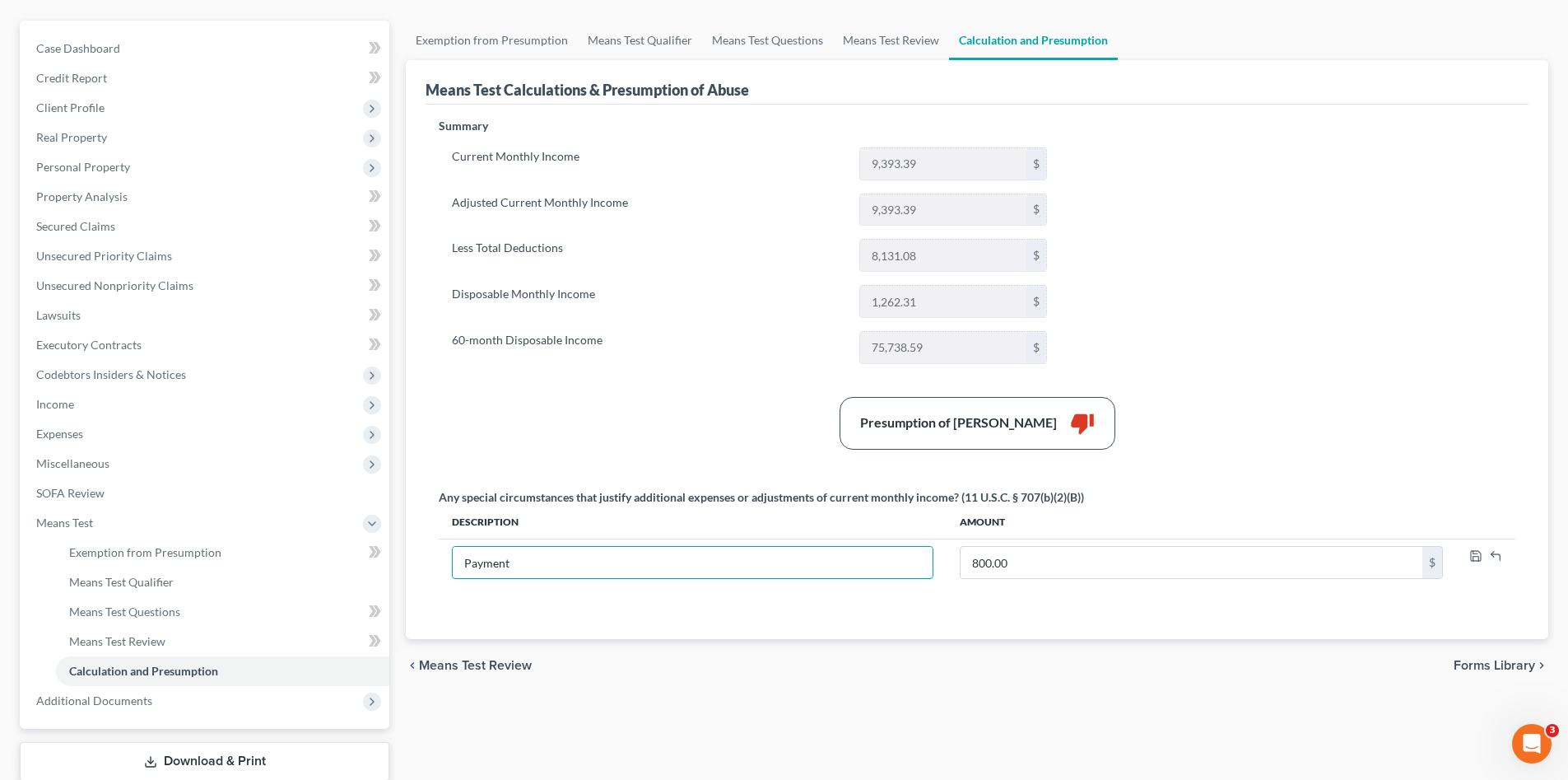
paste input "s on Credit Cards in Mother's Name"
type input "Payments on Credit Cards in Mother's Name"
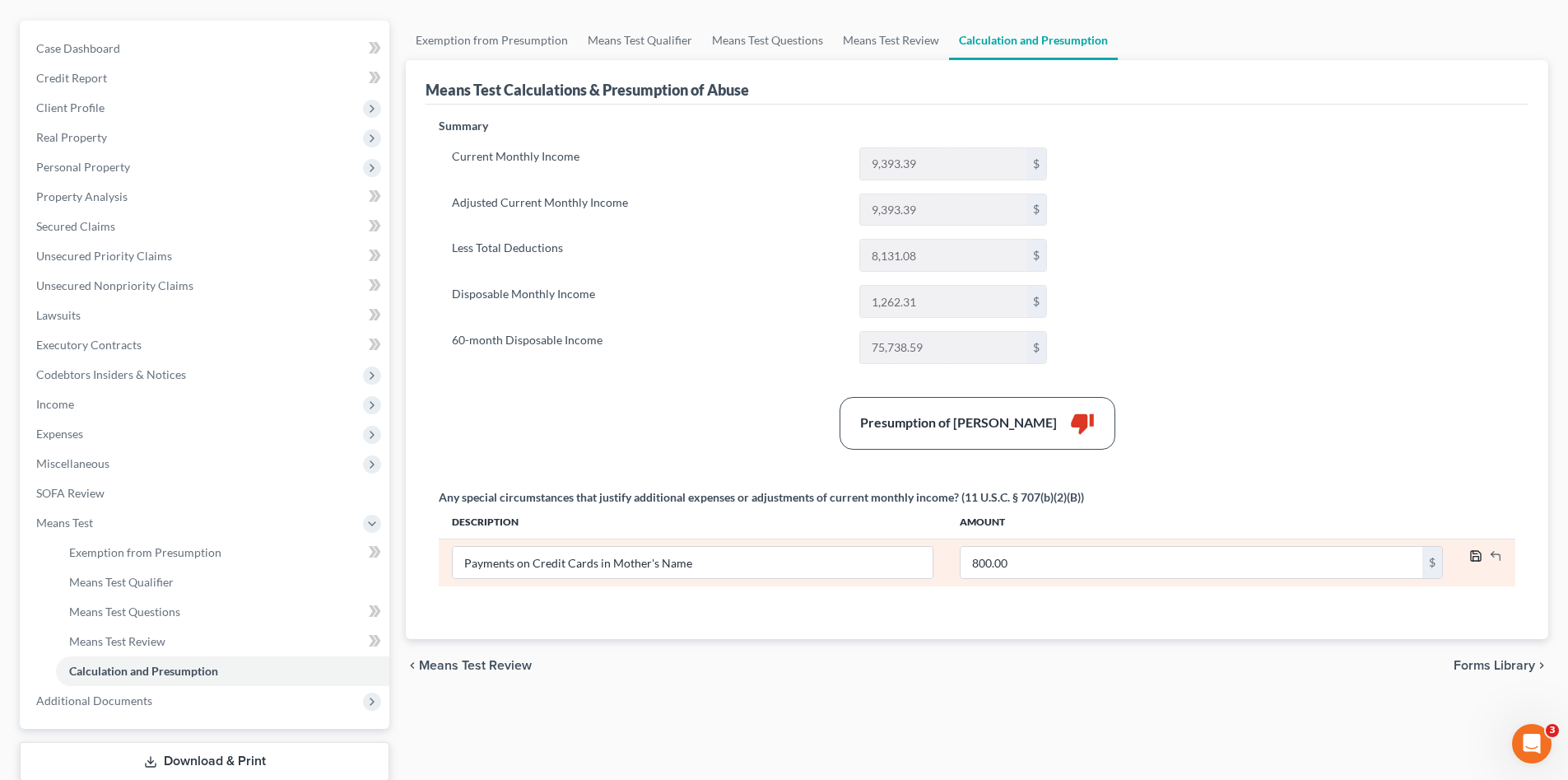
click at [1476, 562] on icon "button" at bounding box center [1475, 556] width 13 height 13
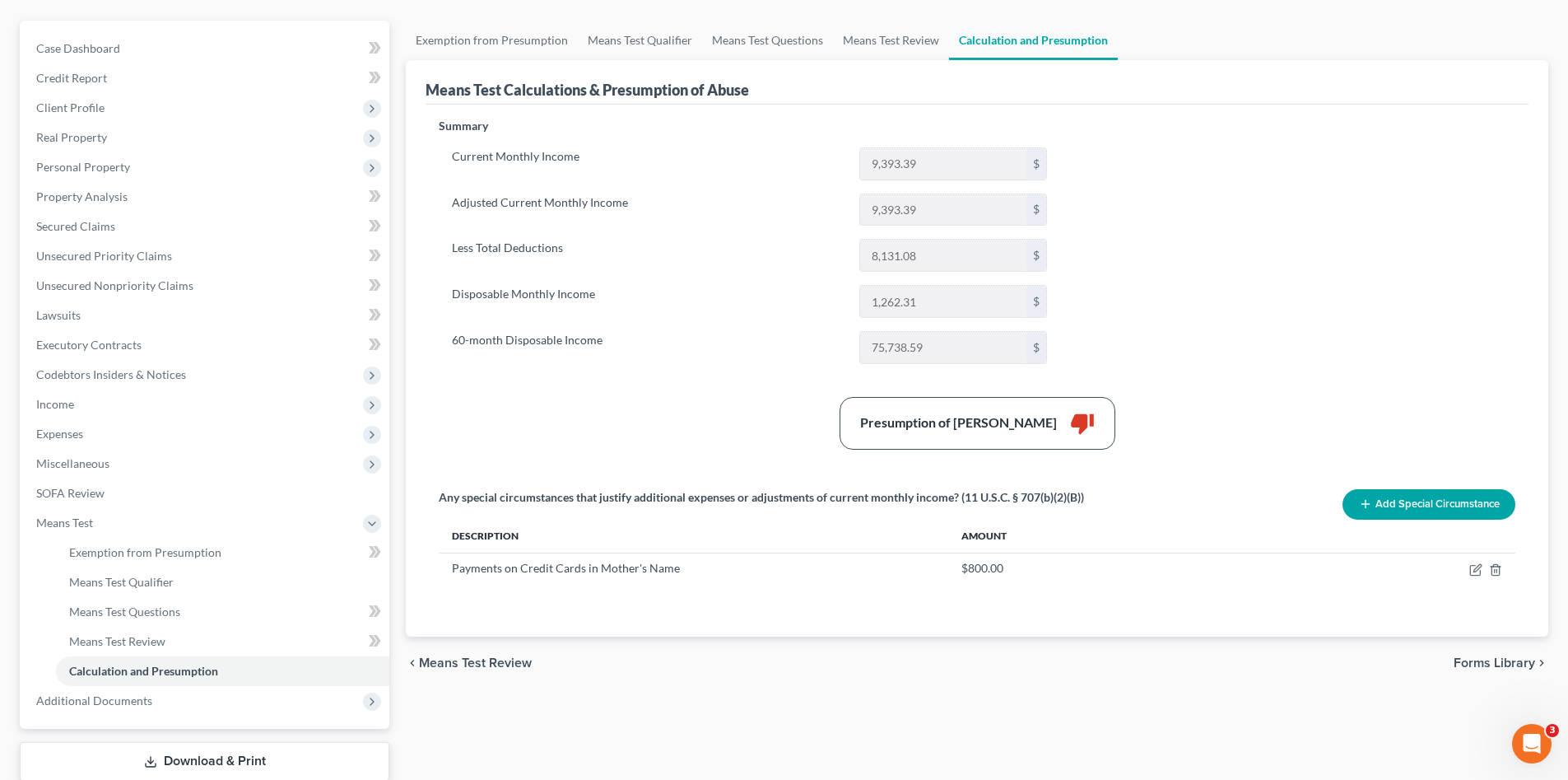
click at [1419, 502] on button "Add Special Circumstance" at bounding box center [1429, 504] width 173 height 30
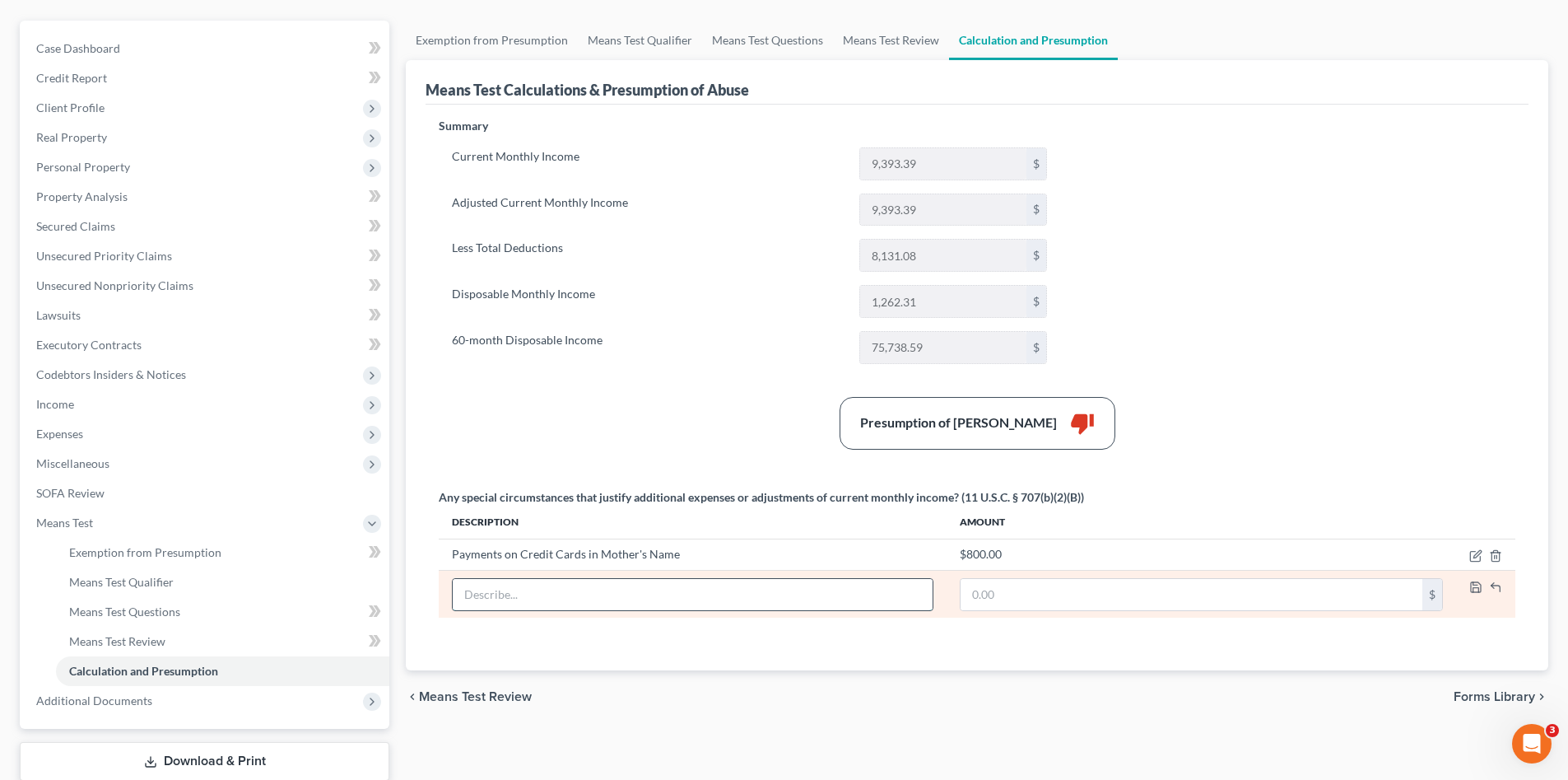
click at [629, 594] on input "text" at bounding box center [693, 594] width 480 height 31
type input "Attorney Fee"
type input "67.00"
click at [1474, 587] on icon "button" at bounding box center [1475, 587] width 13 height 13
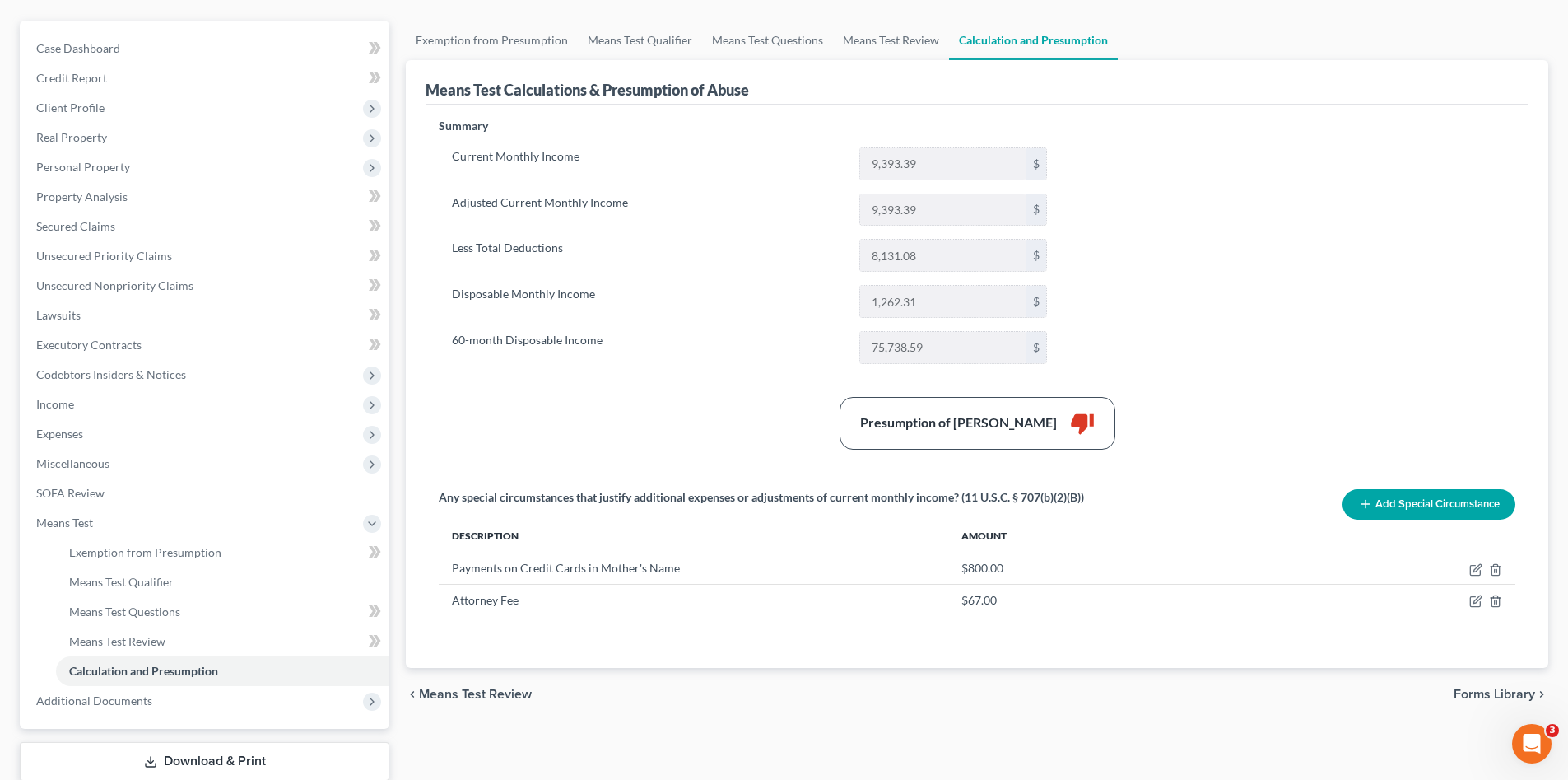
click at [1382, 494] on button "Add Special Circumstance" at bounding box center [1429, 504] width 173 height 30
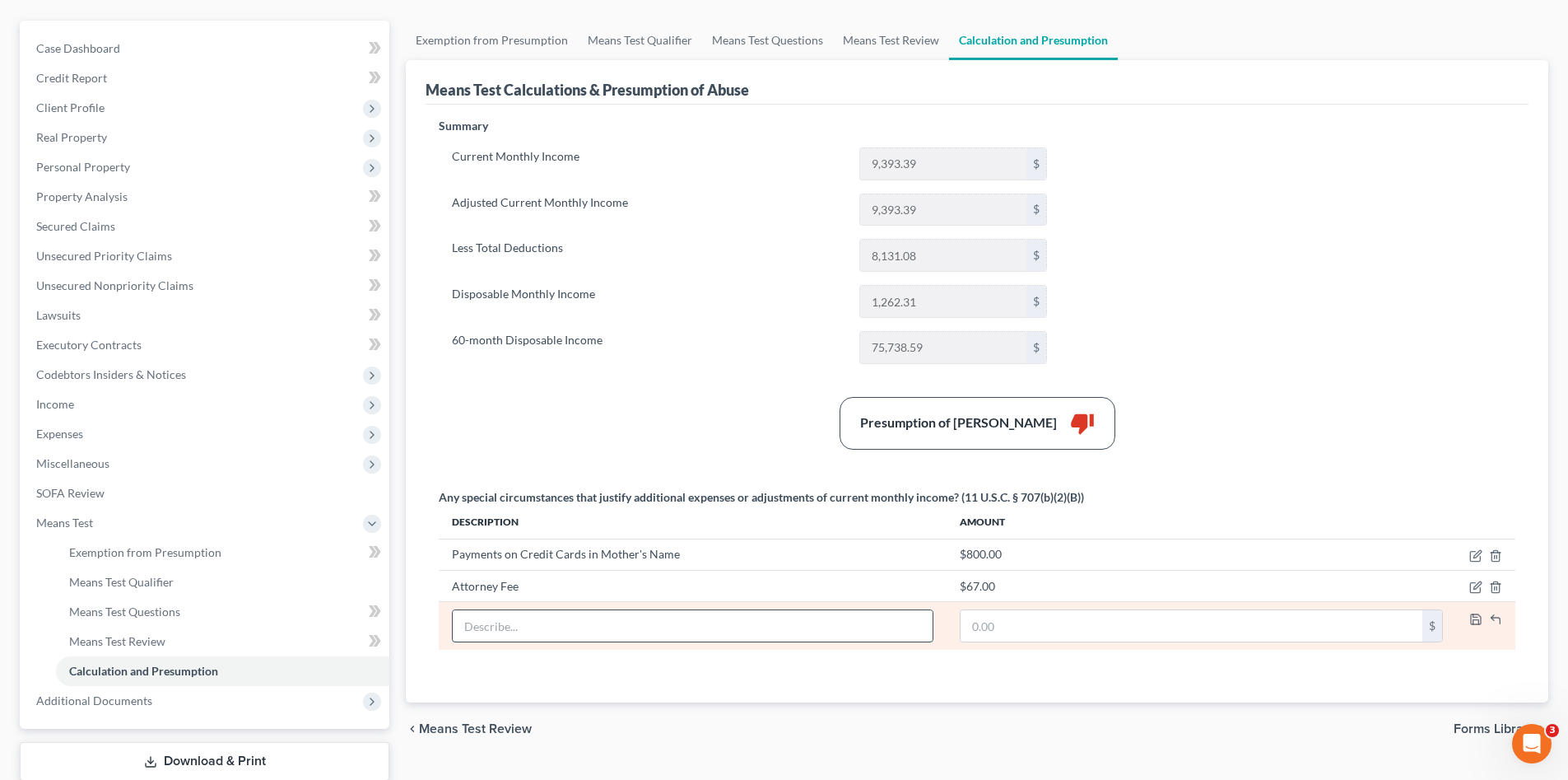
click at [564, 633] on input "text" at bounding box center [693, 625] width 480 height 31
type input "Monitoring Fee"
type input "45.00"
click at [1477, 623] on icon "button" at bounding box center [1475, 618] width 10 height 10
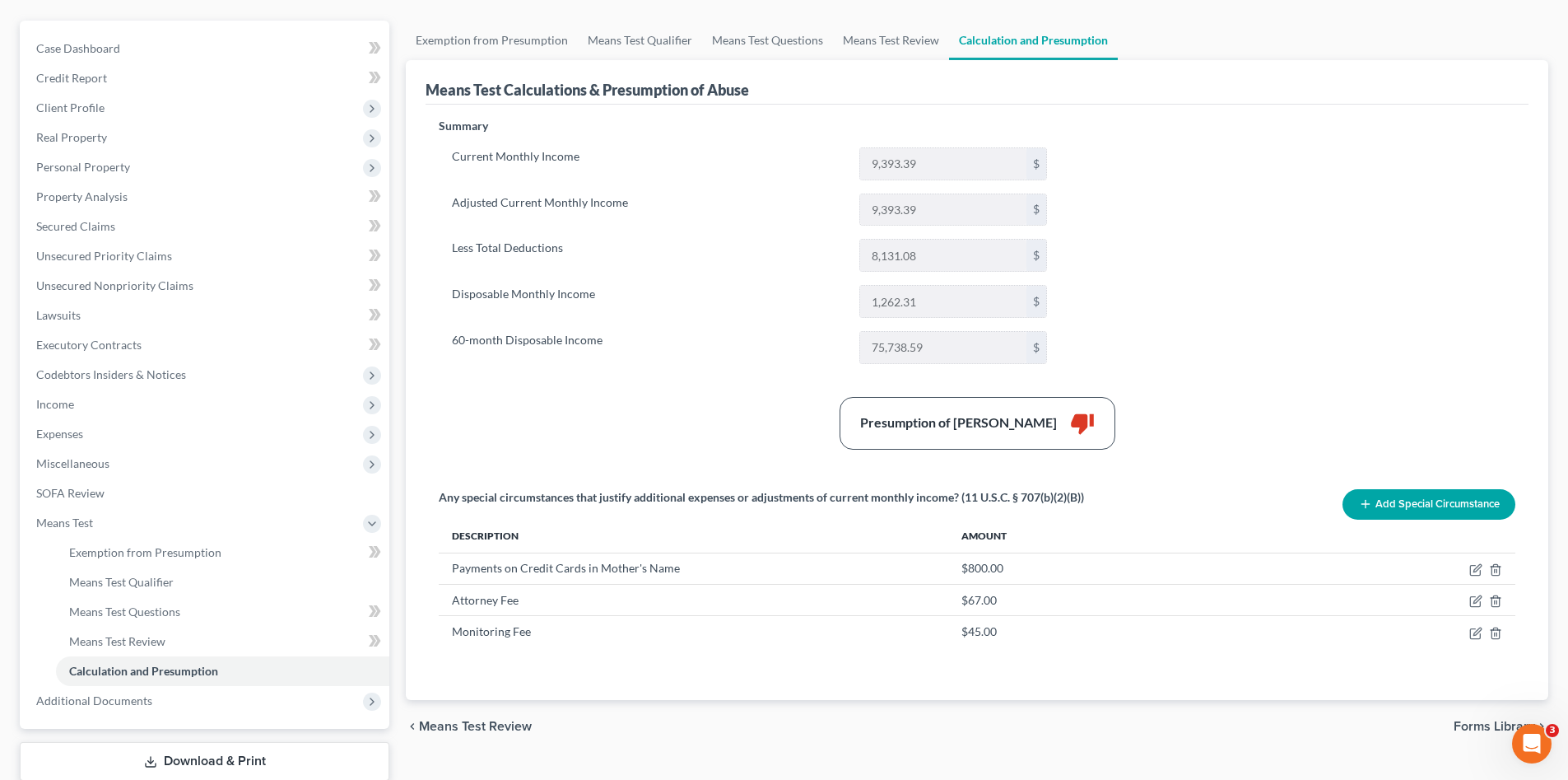
click at [969, 680] on div "Summary Current Monthly Income 9,393.39 $ Adjusted Current Monthly Income 9,393…" at bounding box center [977, 402] width 1103 height 595
click at [1034, 688] on div "Summary Current Monthly Income 9,393.39 $ Adjusted Current Monthly Income 9,393…" at bounding box center [977, 402] width 1103 height 595
click at [527, 401] on div "Presumption of Abuse Arises thumb_down" at bounding box center [977, 423] width 1094 height 53
click at [150, 274] on link "Unsecured Nonpriority Claims" at bounding box center [206, 286] width 367 height 30
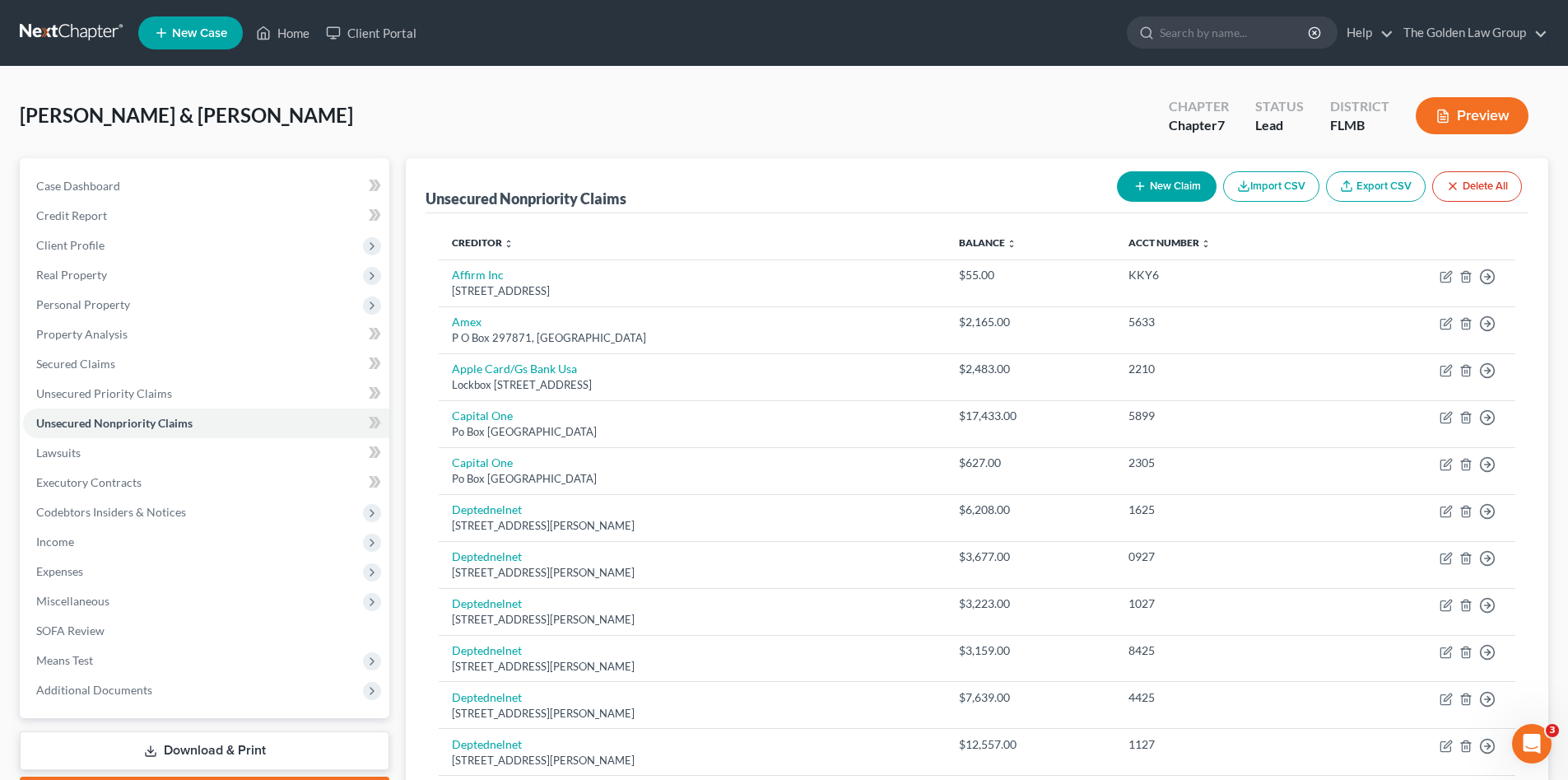
click at [663, 84] on div "Bajandas, Raheim & Cabrera, Karen Upgraded Chapter Chapter 7 Status Lead Distri…" at bounding box center [784, 682] width 1568 height 1232
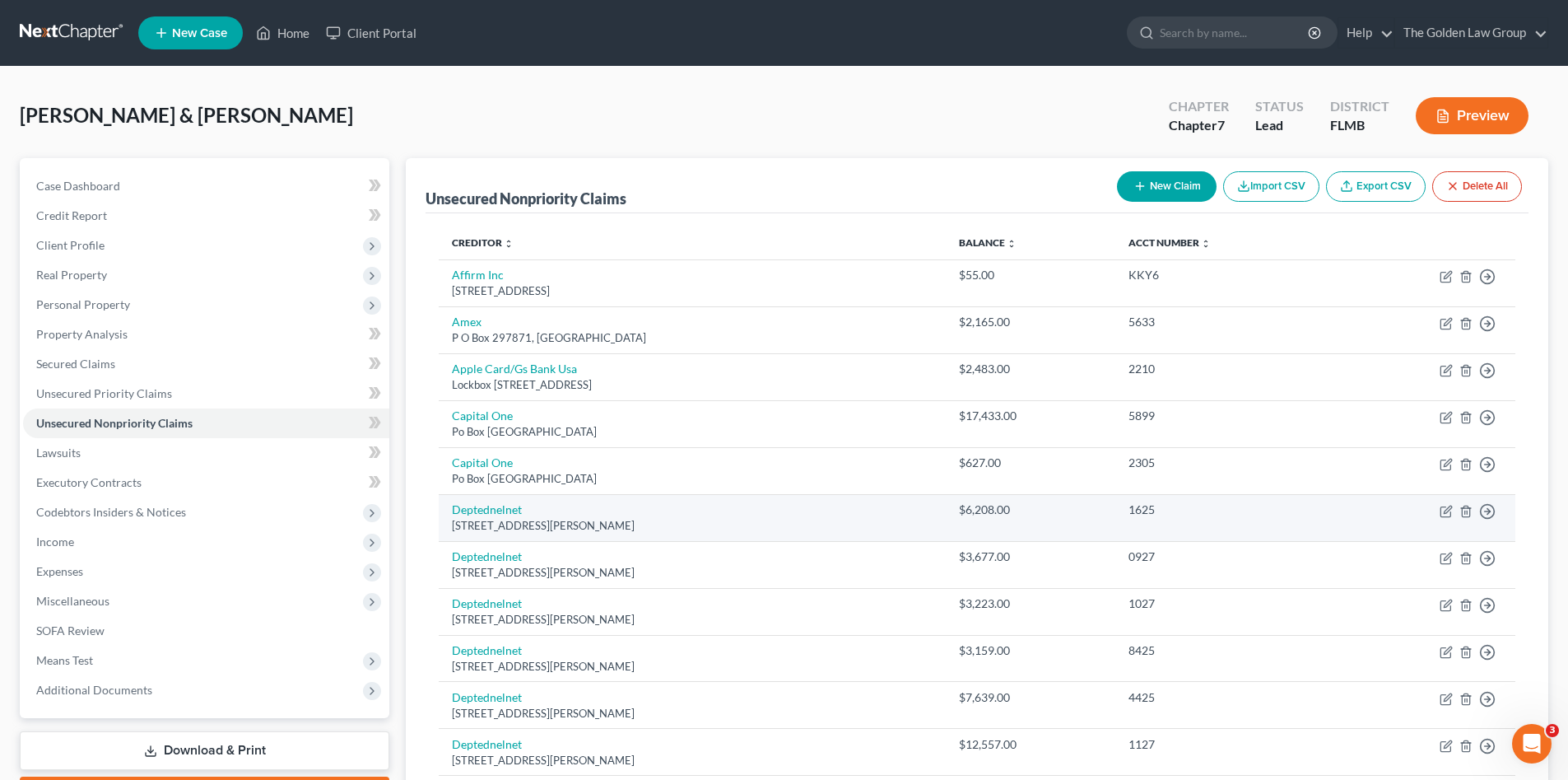
scroll to position [110, 0]
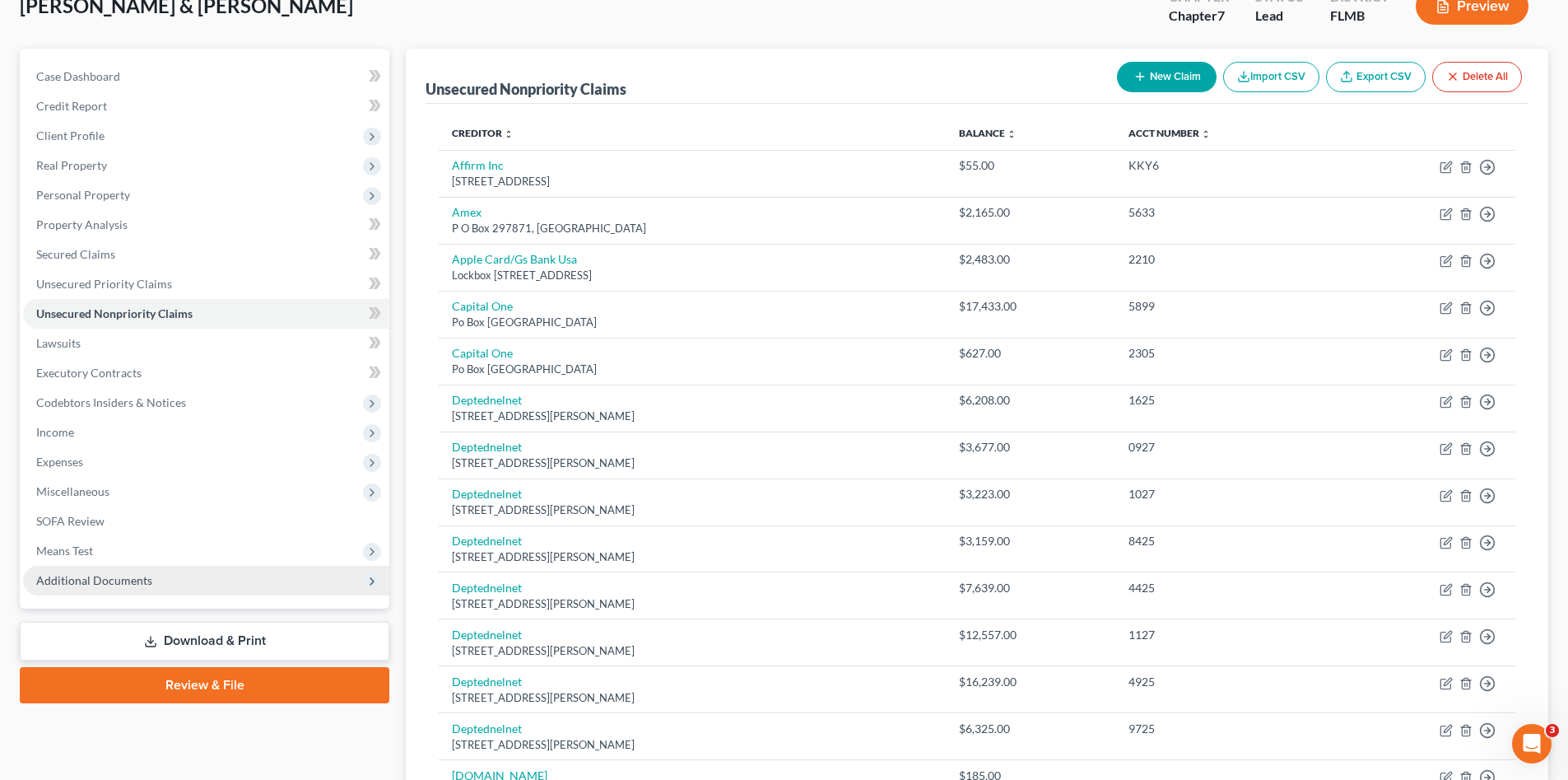
click at [131, 587] on span "Additional Documents" at bounding box center [94, 580] width 116 height 14
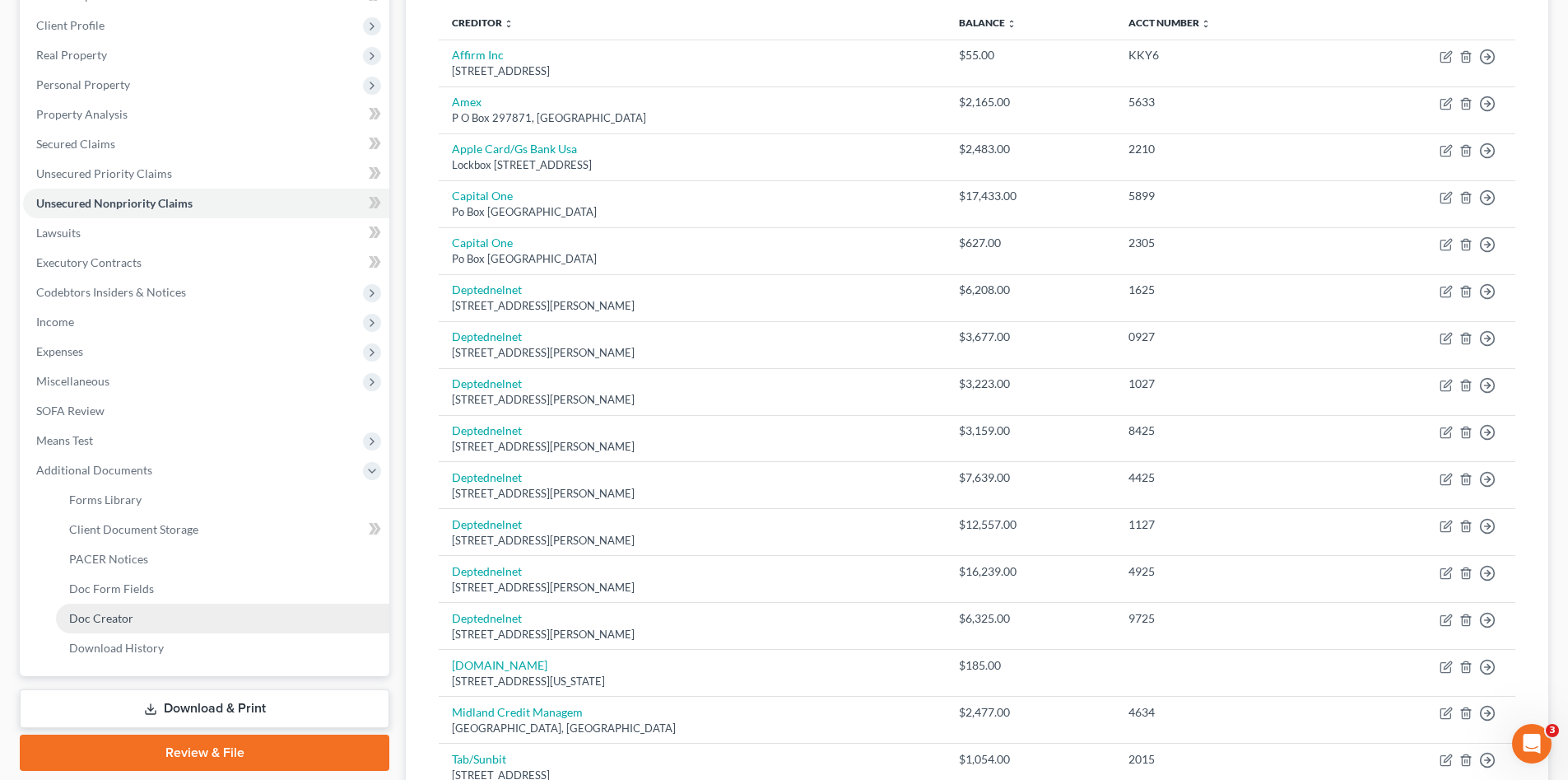
scroll to position [274, 0]
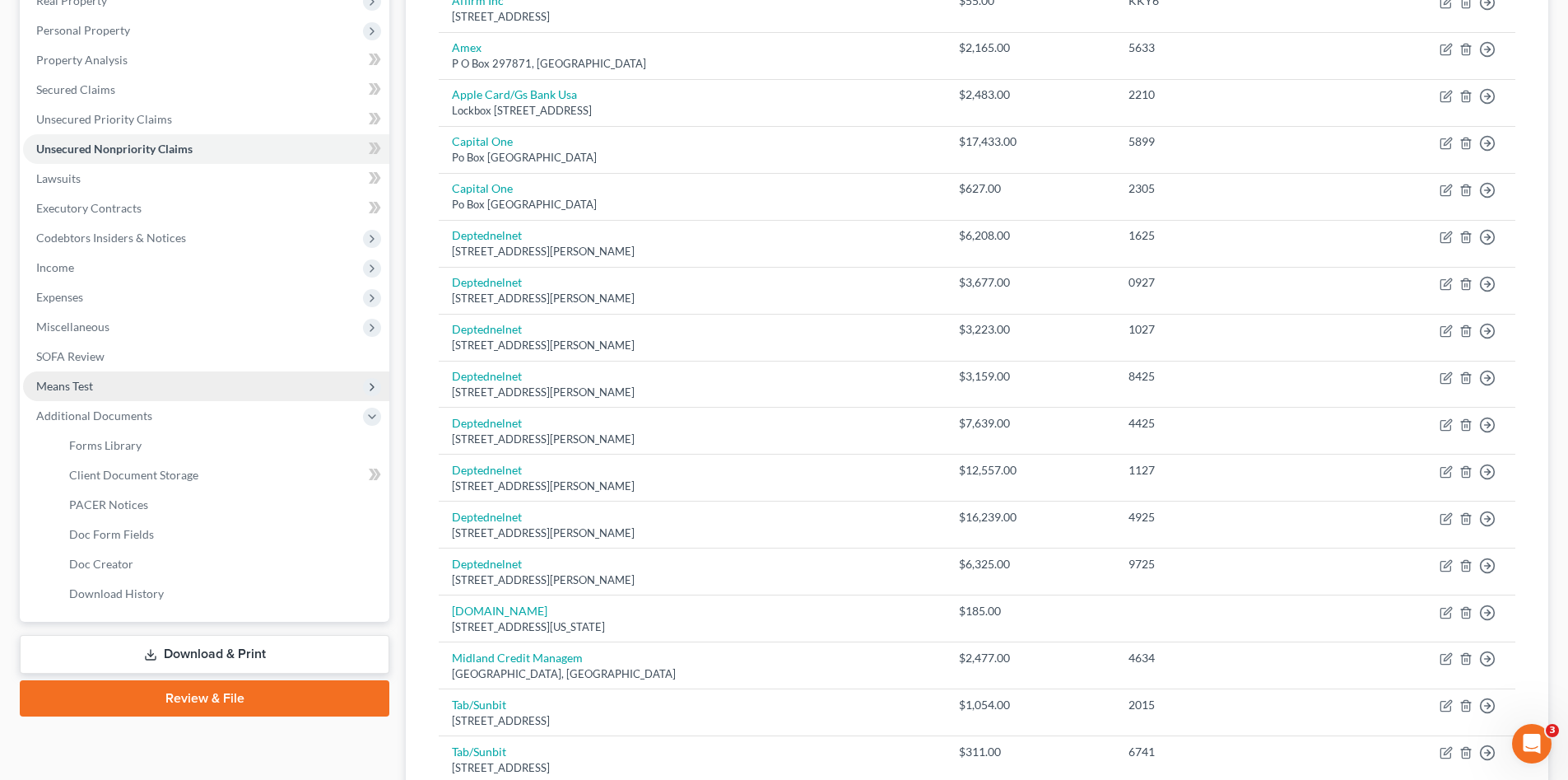
click at [66, 384] on span "Means Test" at bounding box center [64, 386] width 57 height 14
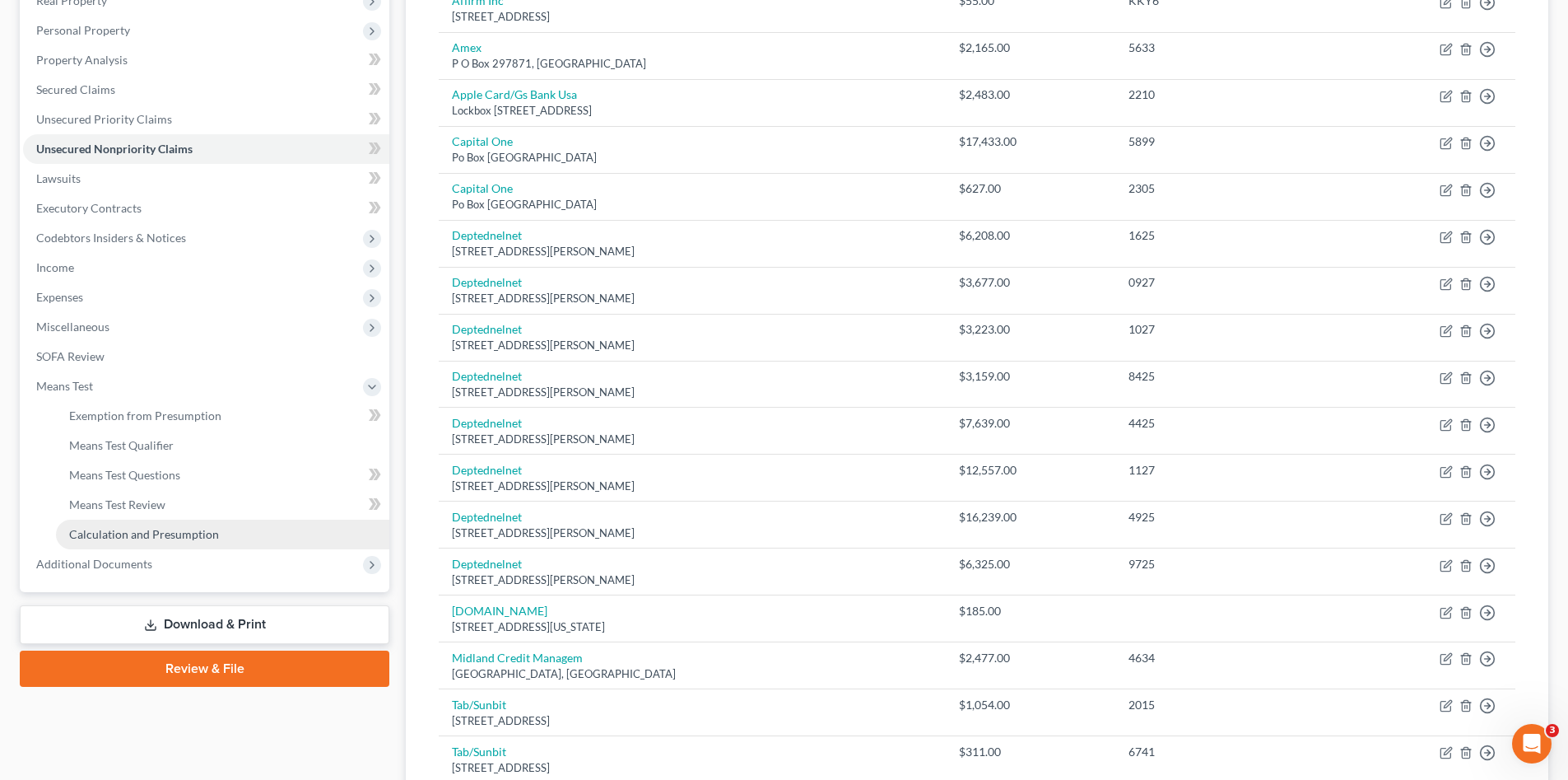
click at [151, 538] on span "Calculation and Presumption" at bounding box center [144, 534] width 150 height 14
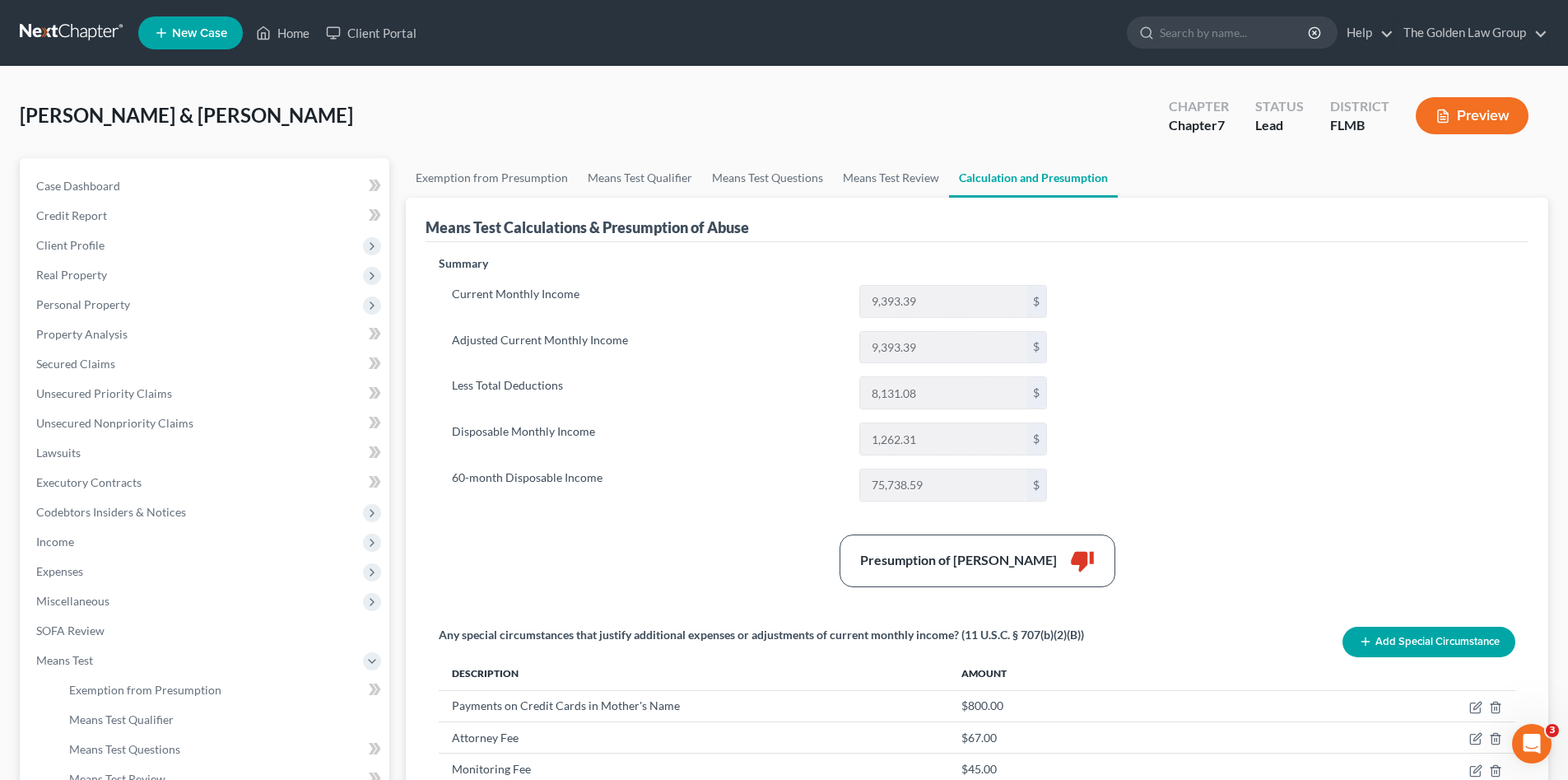
click at [740, 530] on div "Summary Current Monthly Income 9,393.39 $ Adjusted Current Monthly Income 9,393…" at bounding box center [977, 536] width 1094 height 562
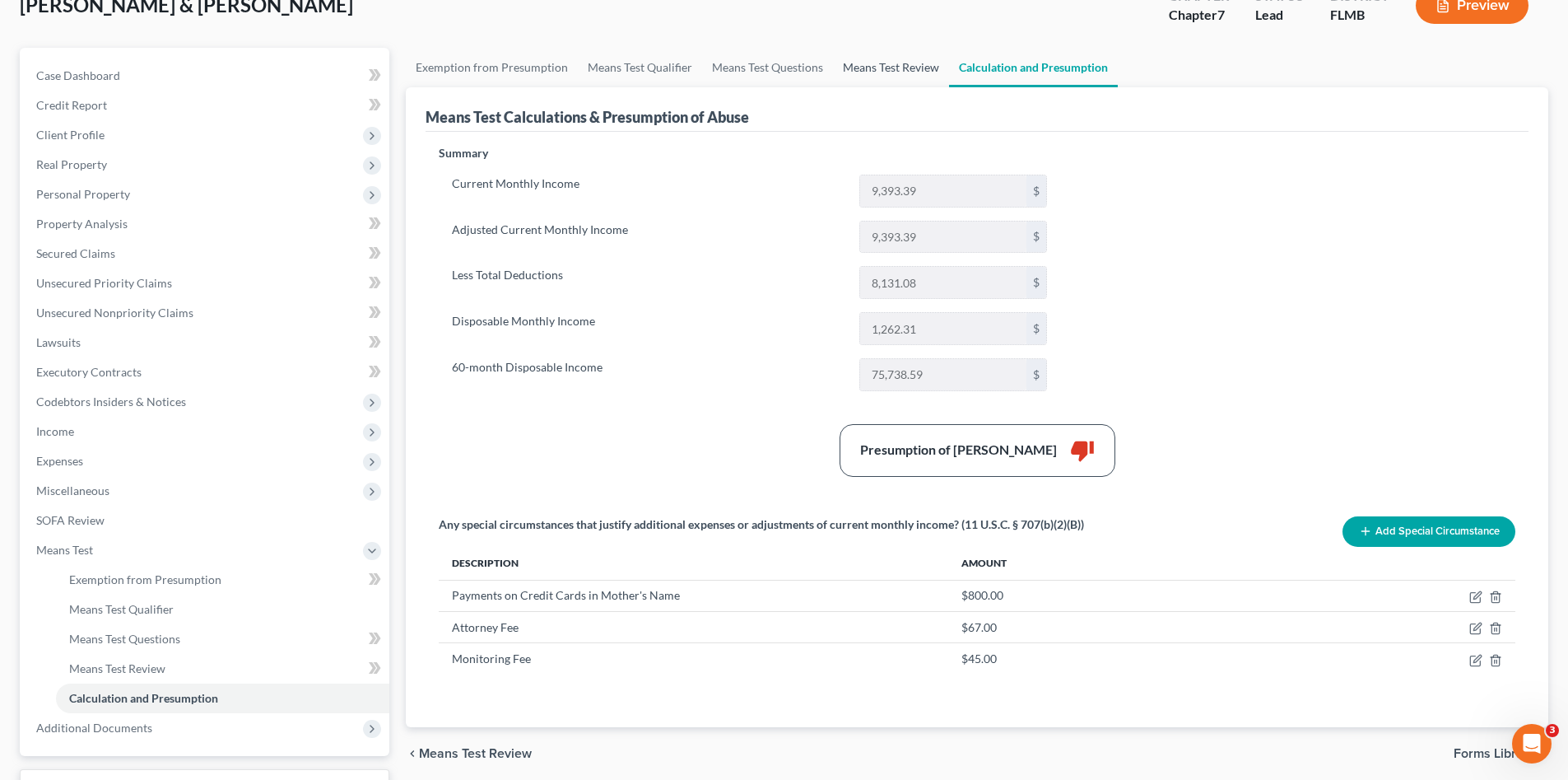
click at [871, 65] on link "Means Test Review" at bounding box center [890, 67] width 116 height 40
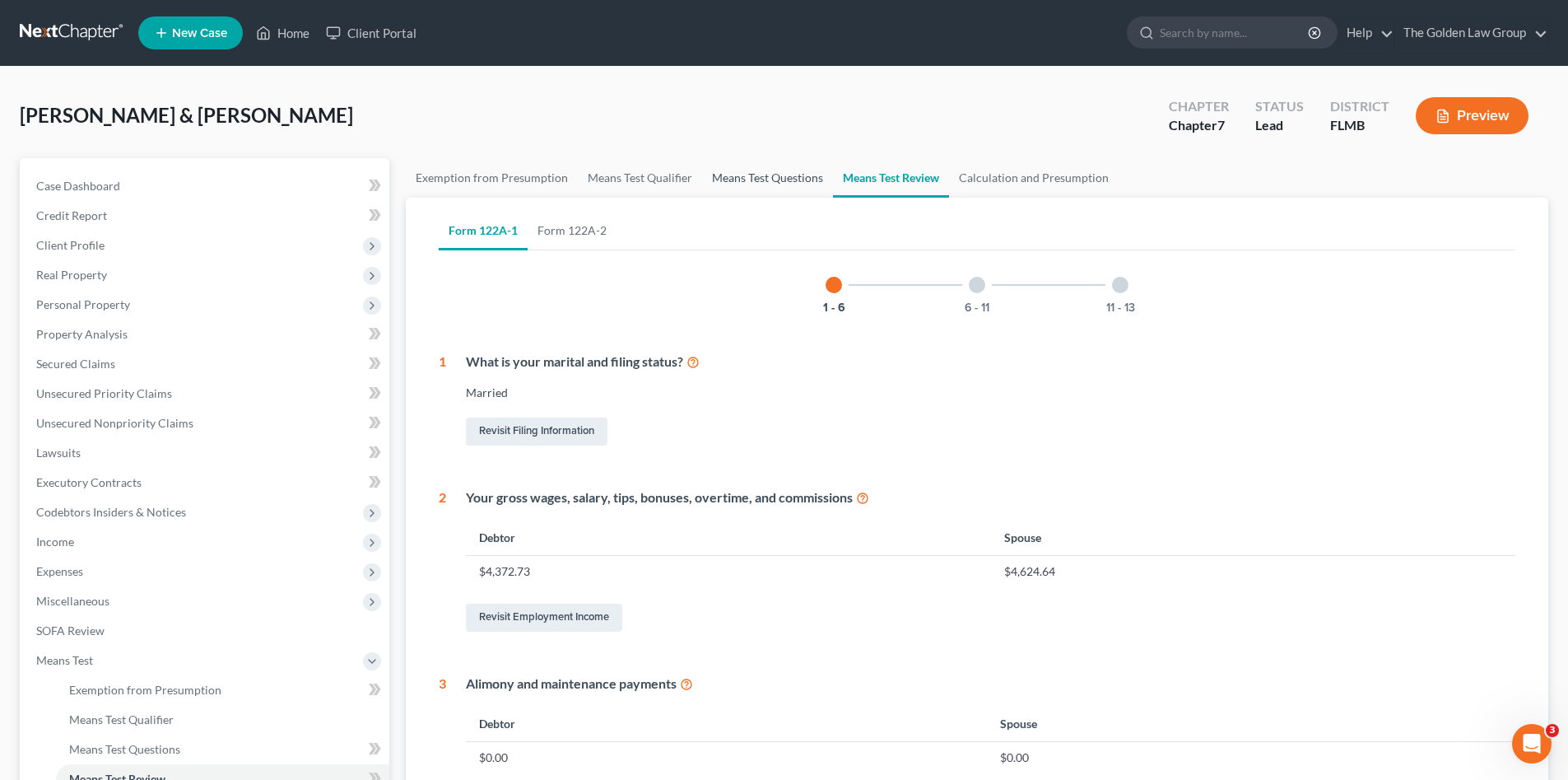
click at [775, 176] on link "Means Test Questions" at bounding box center [768, 178] width 131 height 40
select select "4"
select select "1"
select select "60"
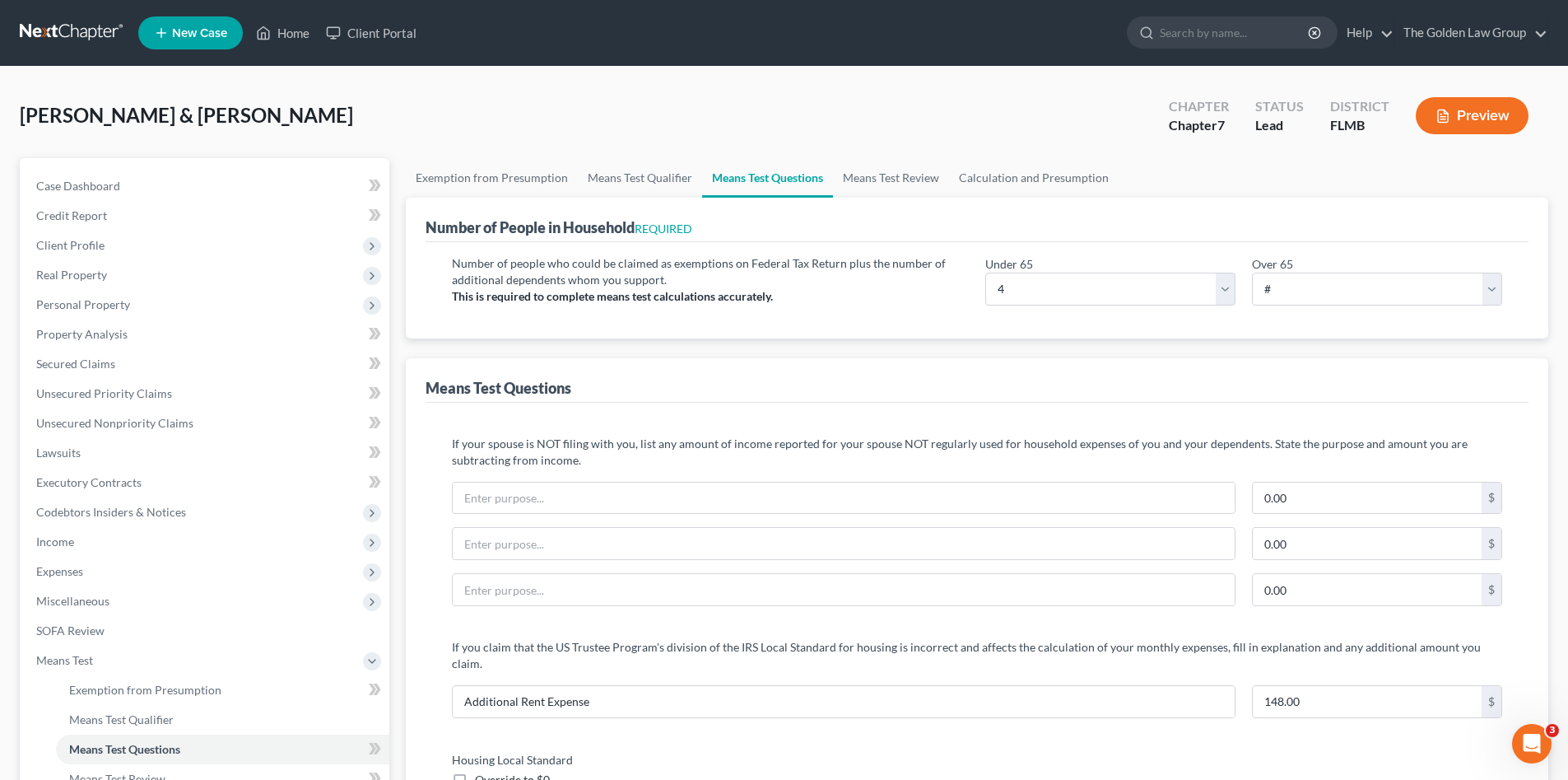
click at [762, 368] on div "Means Test Questions" at bounding box center [977, 380] width 1103 height 44
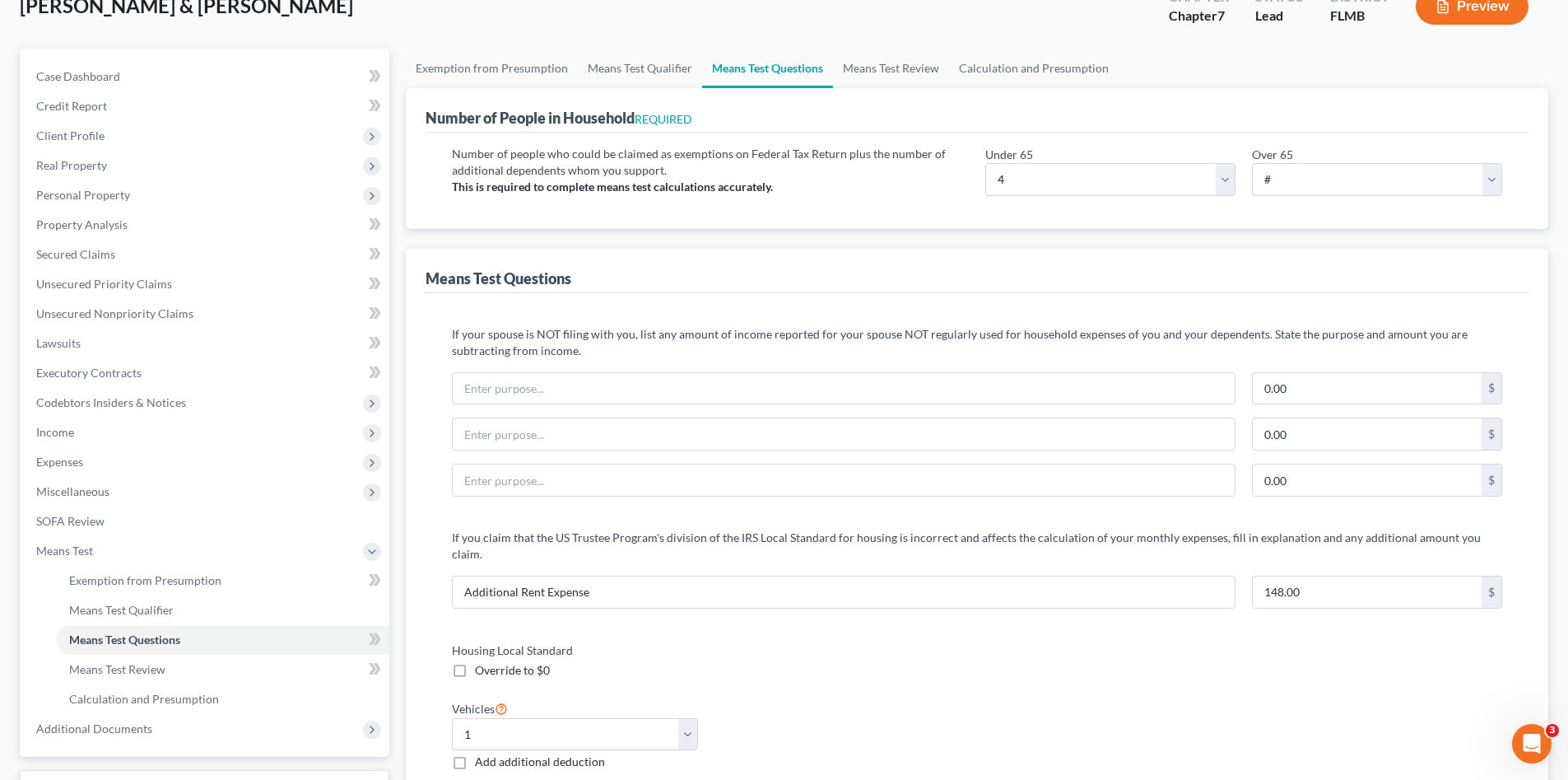
click at [838, 641] on label "Housing Local Standard" at bounding box center [706, 650] width 526 height 18
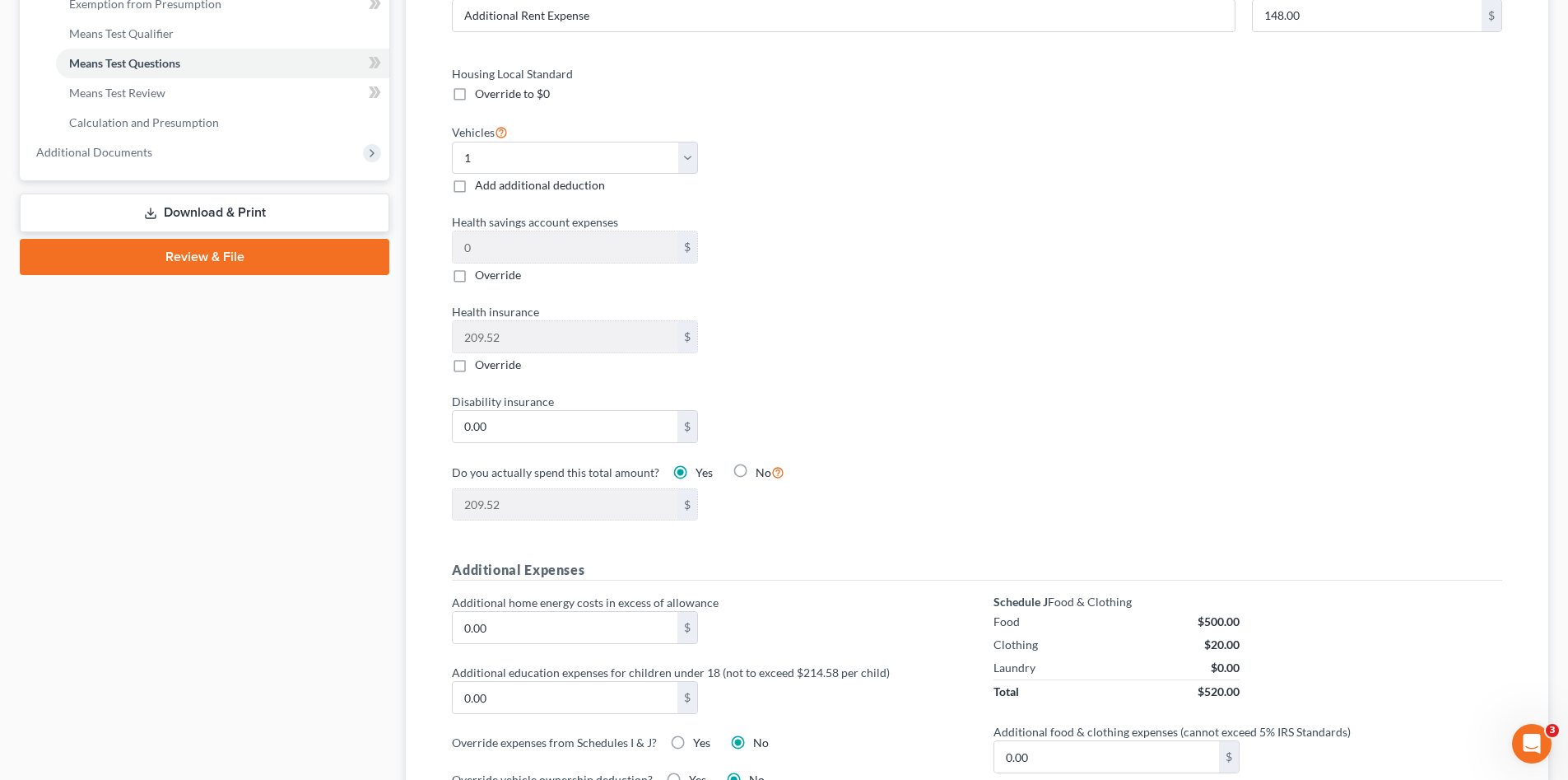
scroll to position [851, 0]
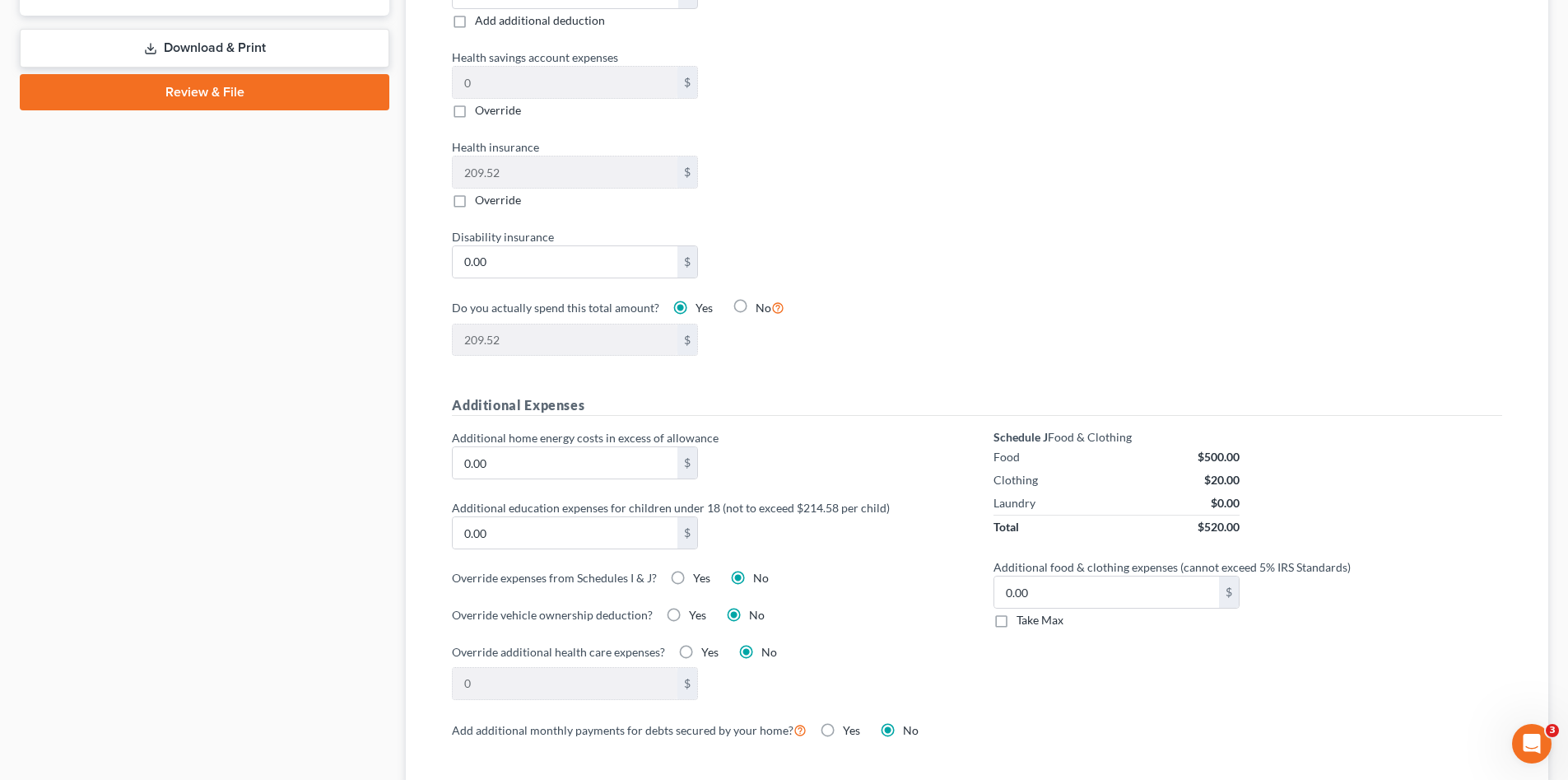
click at [861, 584] on div "Additional home energy costs in excess of allowance 0.00 $ Additional education…" at bounding box center [706, 574] width 542 height 290
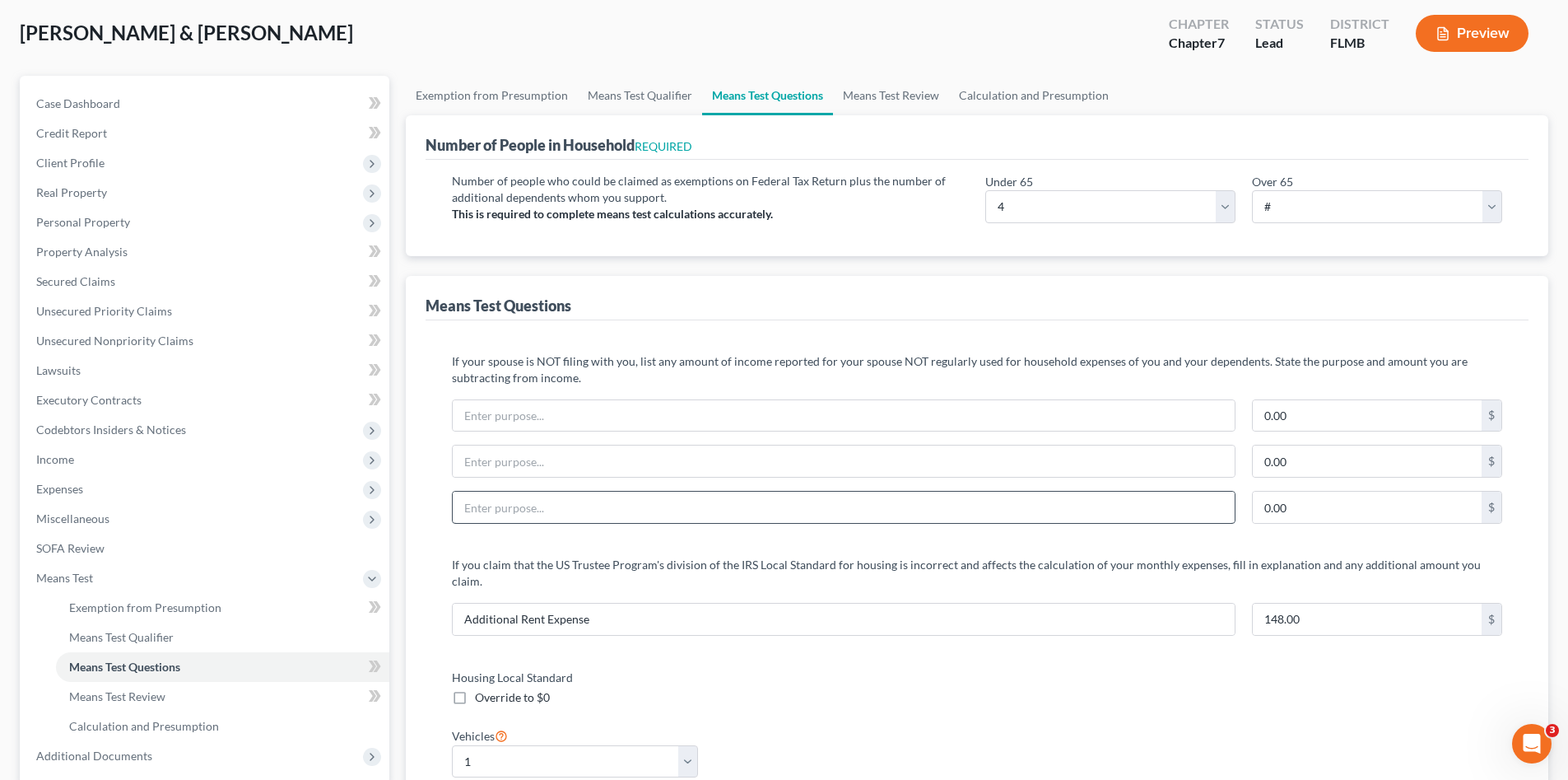
scroll to position [0, 0]
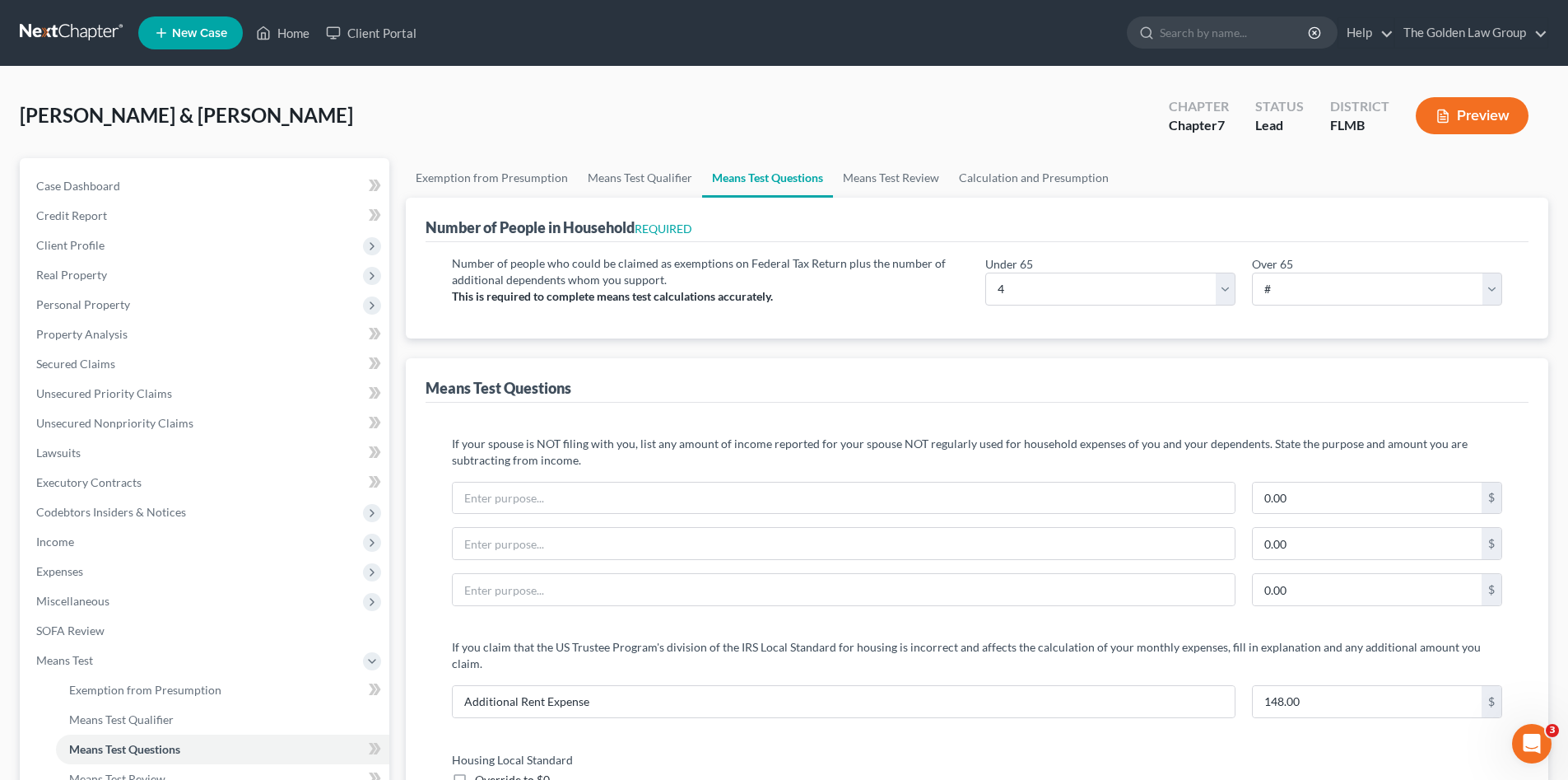
click at [1011, 176] on link "Calculation and Presumption" at bounding box center [1034, 178] width 170 height 40
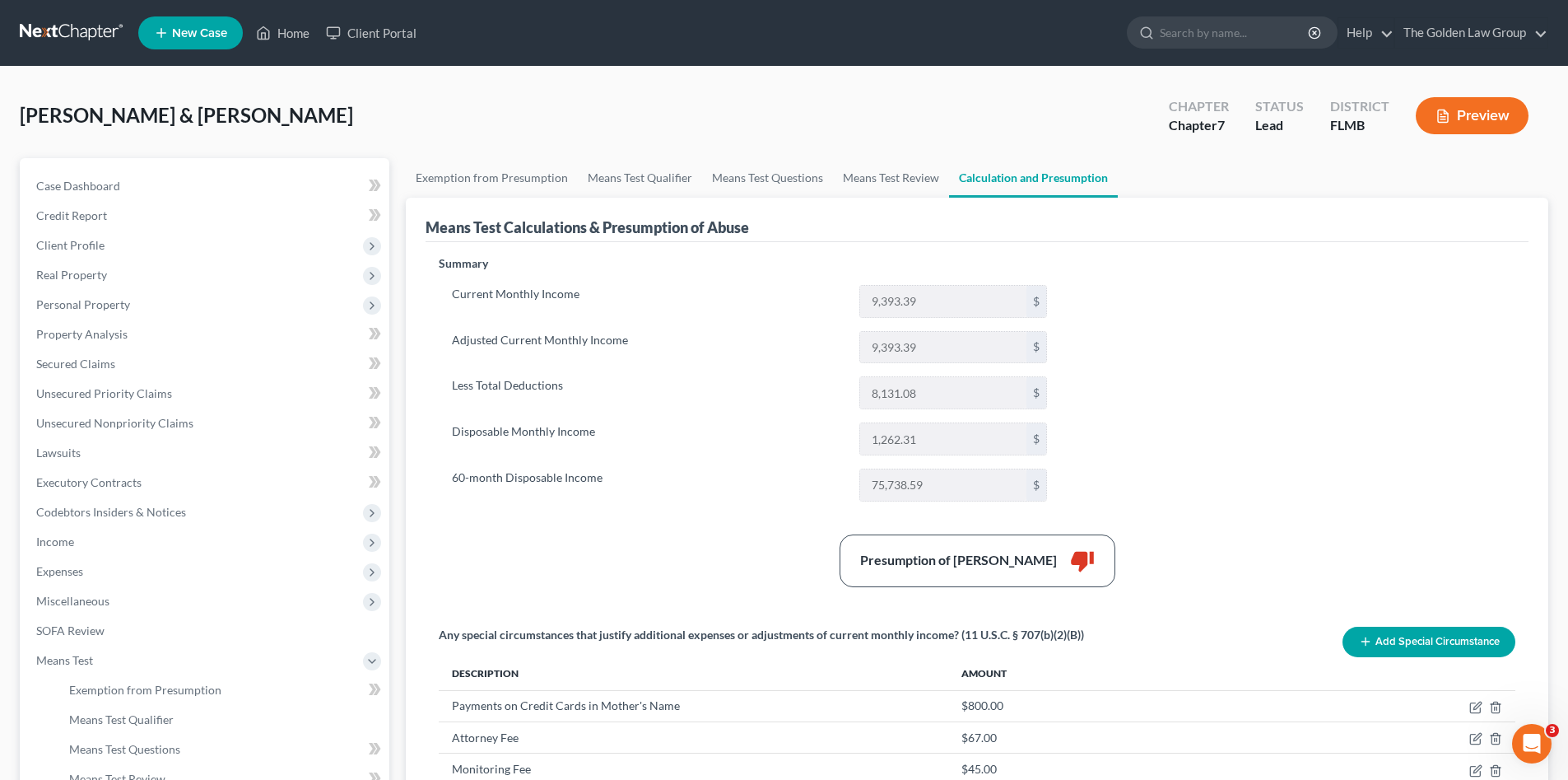
click at [1141, 326] on div "Summary Current Monthly Income 9,393.39 $ Adjusted Current Monthly Income 9,393…" at bounding box center [977, 536] width 1094 height 562
click at [1212, 468] on div "Summary Current Monthly Income 9,393.39 $ Adjusted Current Monthly Income 9,393…" at bounding box center [977, 536] width 1094 height 562
click at [623, 66] on div at bounding box center [784, 66] width 461 height 1
click at [761, 541] on div "Presumption of Abuse Arises thumb_down" at bounding box center [977, 561] width 1094 height 53
click at [658, 526] on div "Summary Current Monthly Income 9,393.39 $ Adjusted Current Monthly Income 9,393…" at bounding box center [977, 536] width 1094 height 562
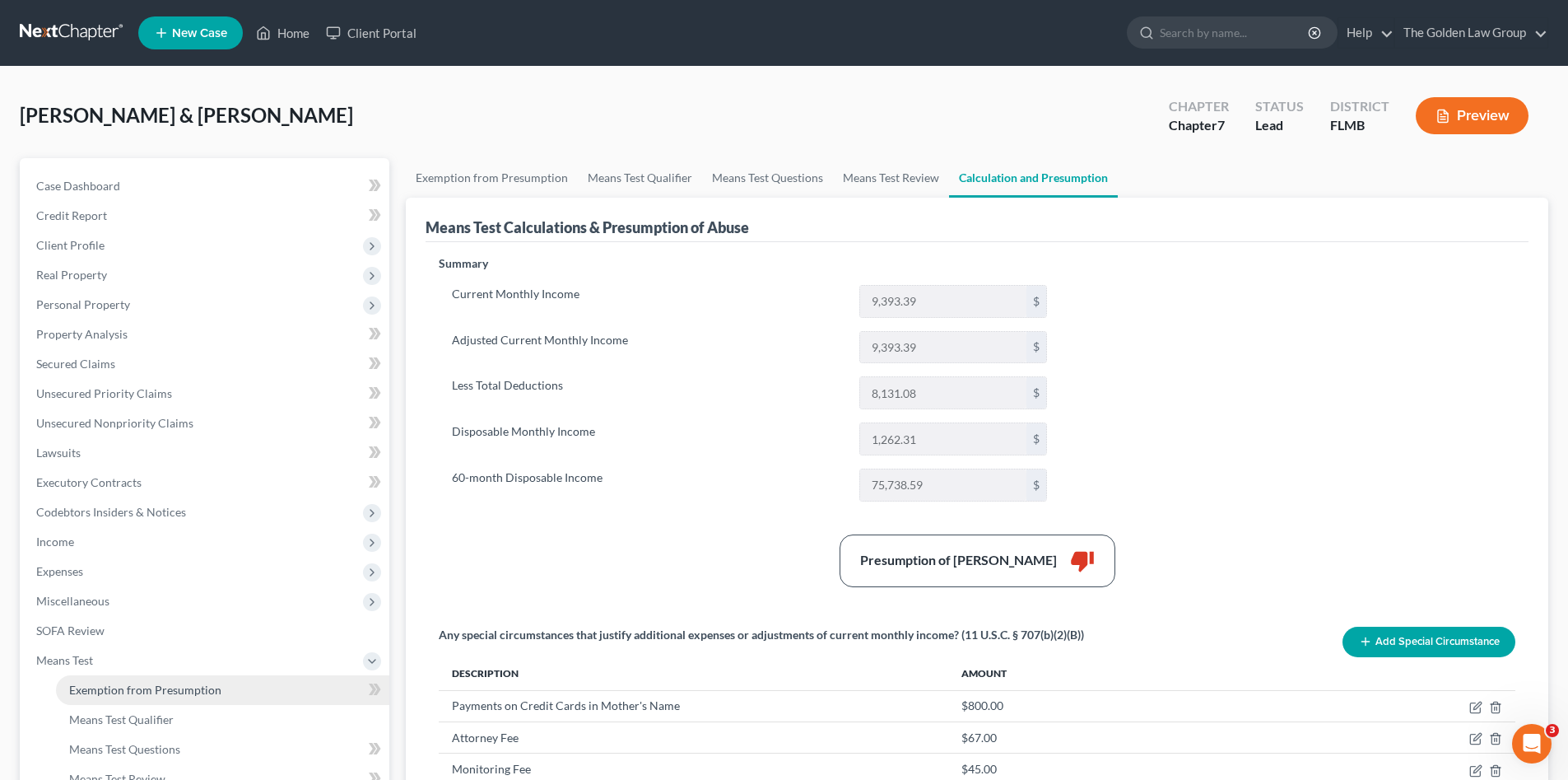
click at [102, 689] on span "Exemption from Presumption" at bounding box center [145, 690] width 152 height 14
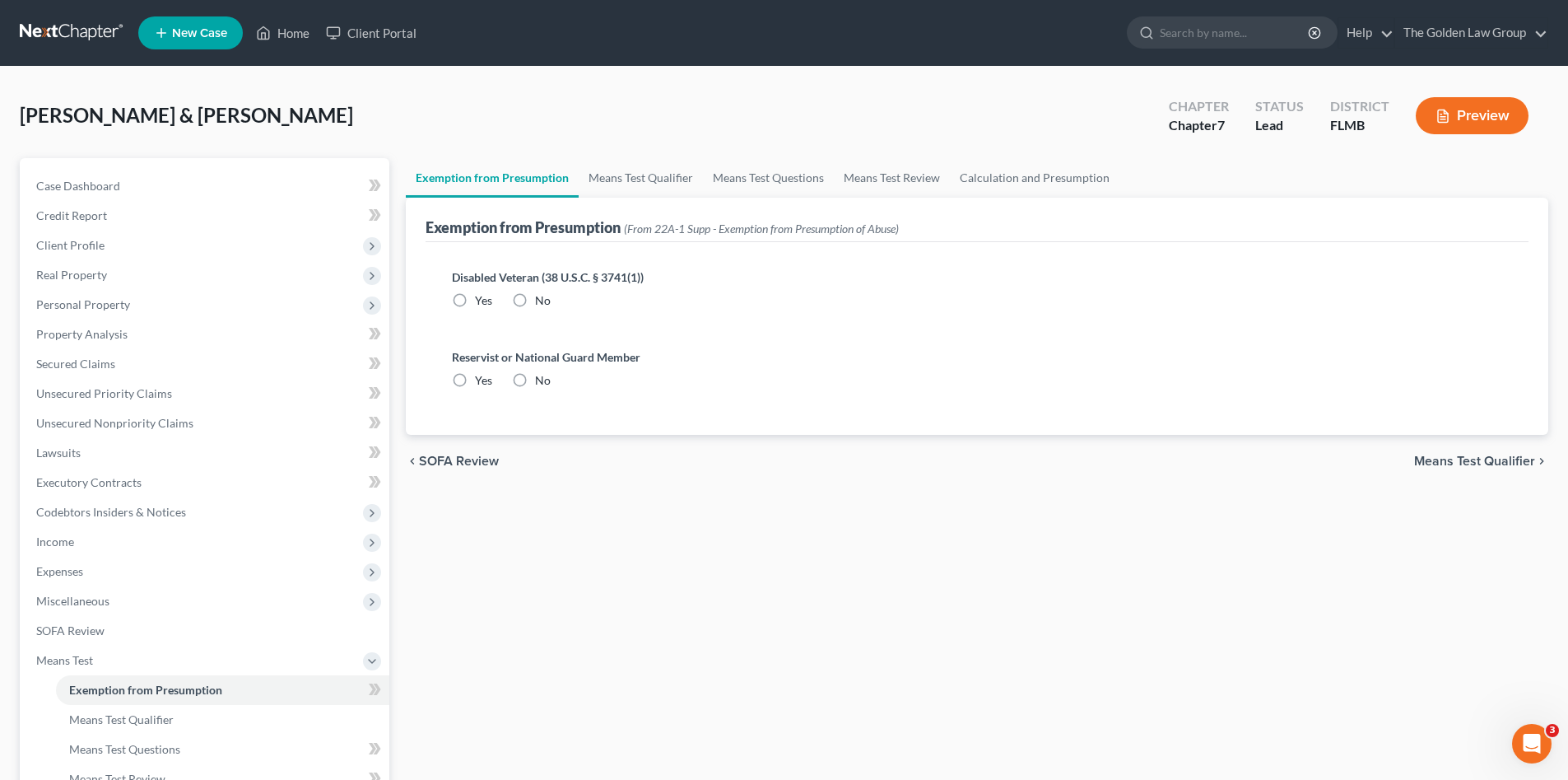
radio input "true"
click at [642, 182] on link "Means Test Qualifier" at bounding box center [640, 178] width 125 height 40
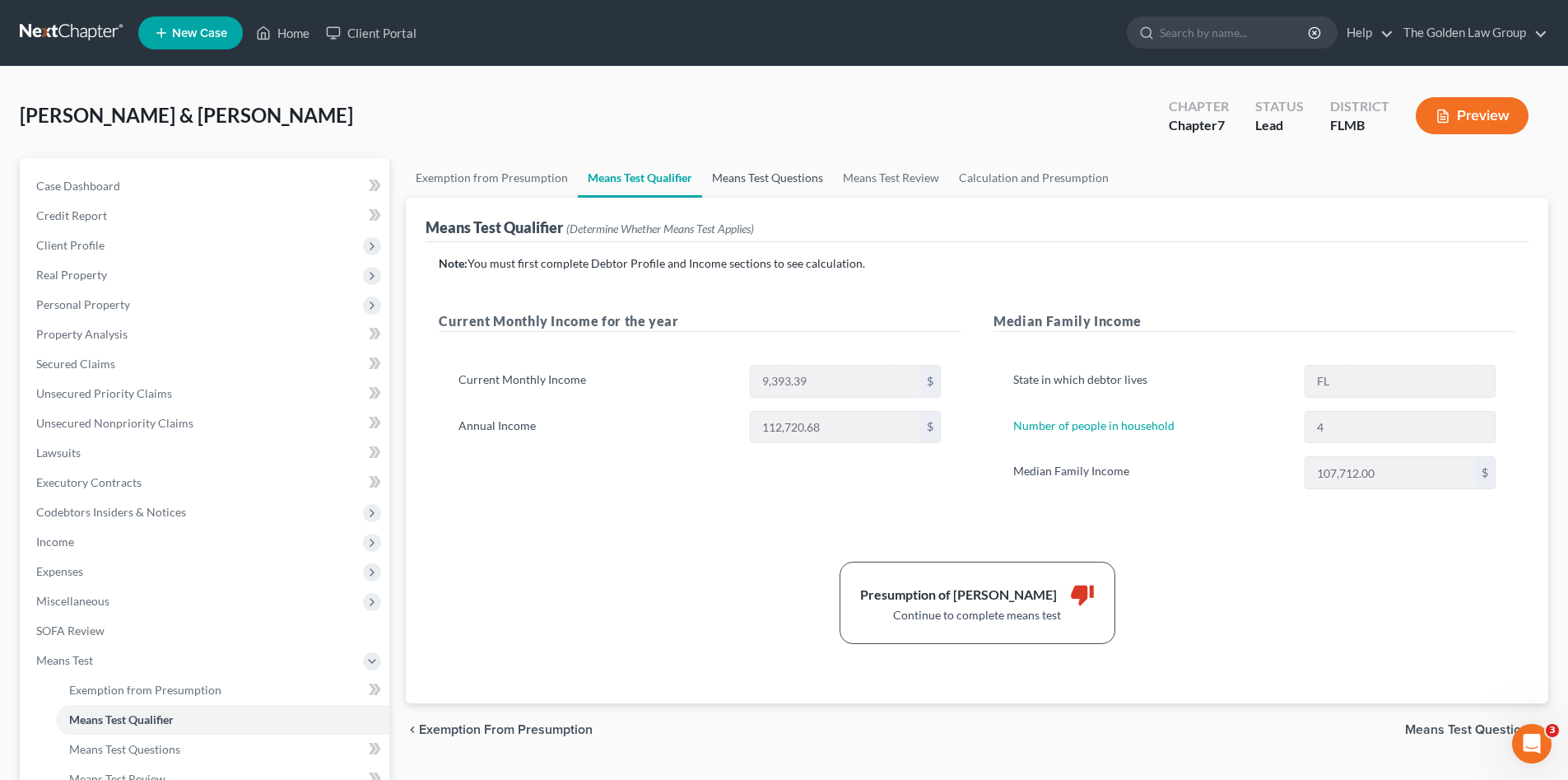
click at [735, 180] on link "Means Test Questions" at bounding box center [768, 178] width 131 height 40
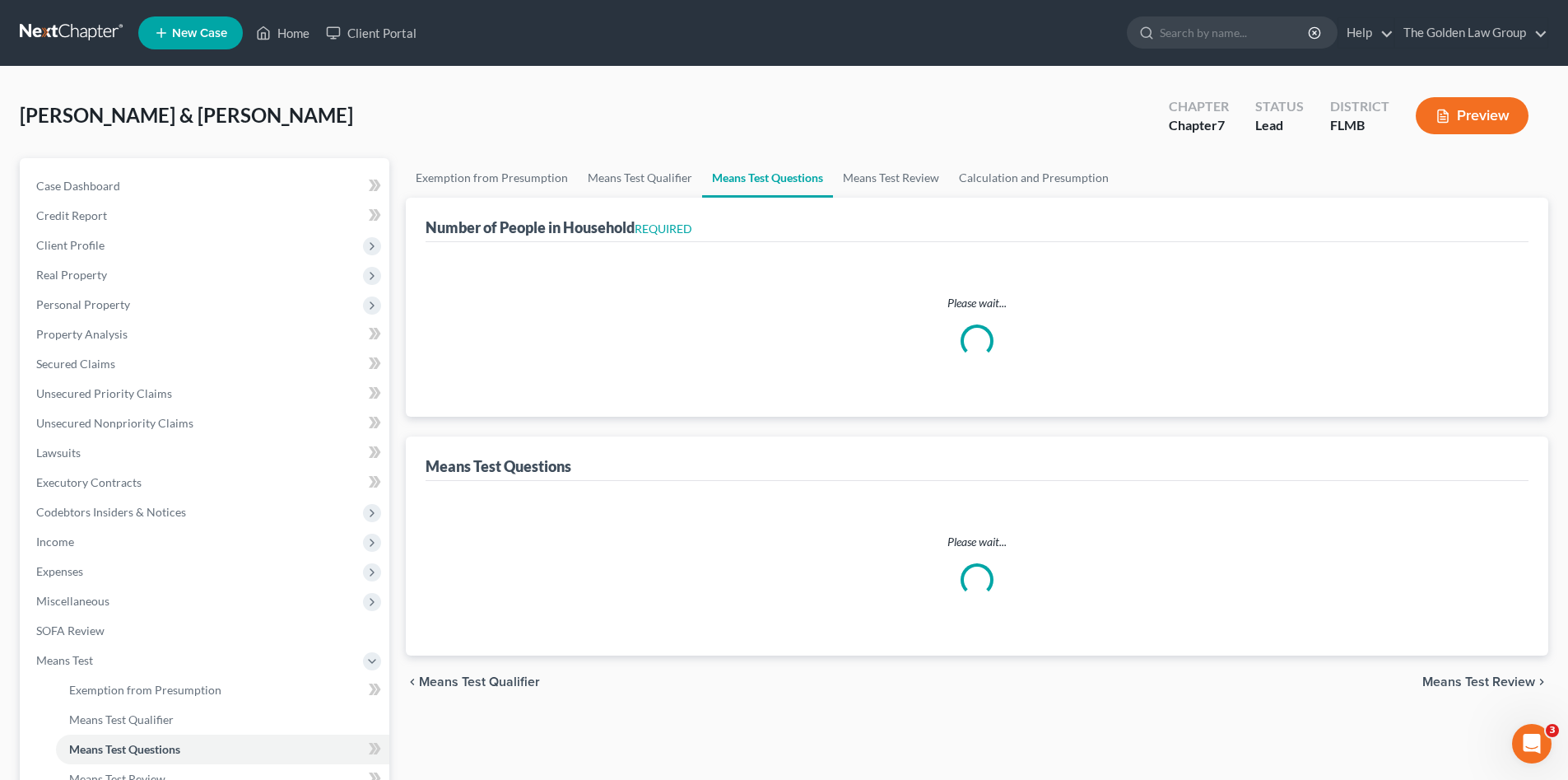
select select "1"
select select "60"
select select "4"
select select "1"
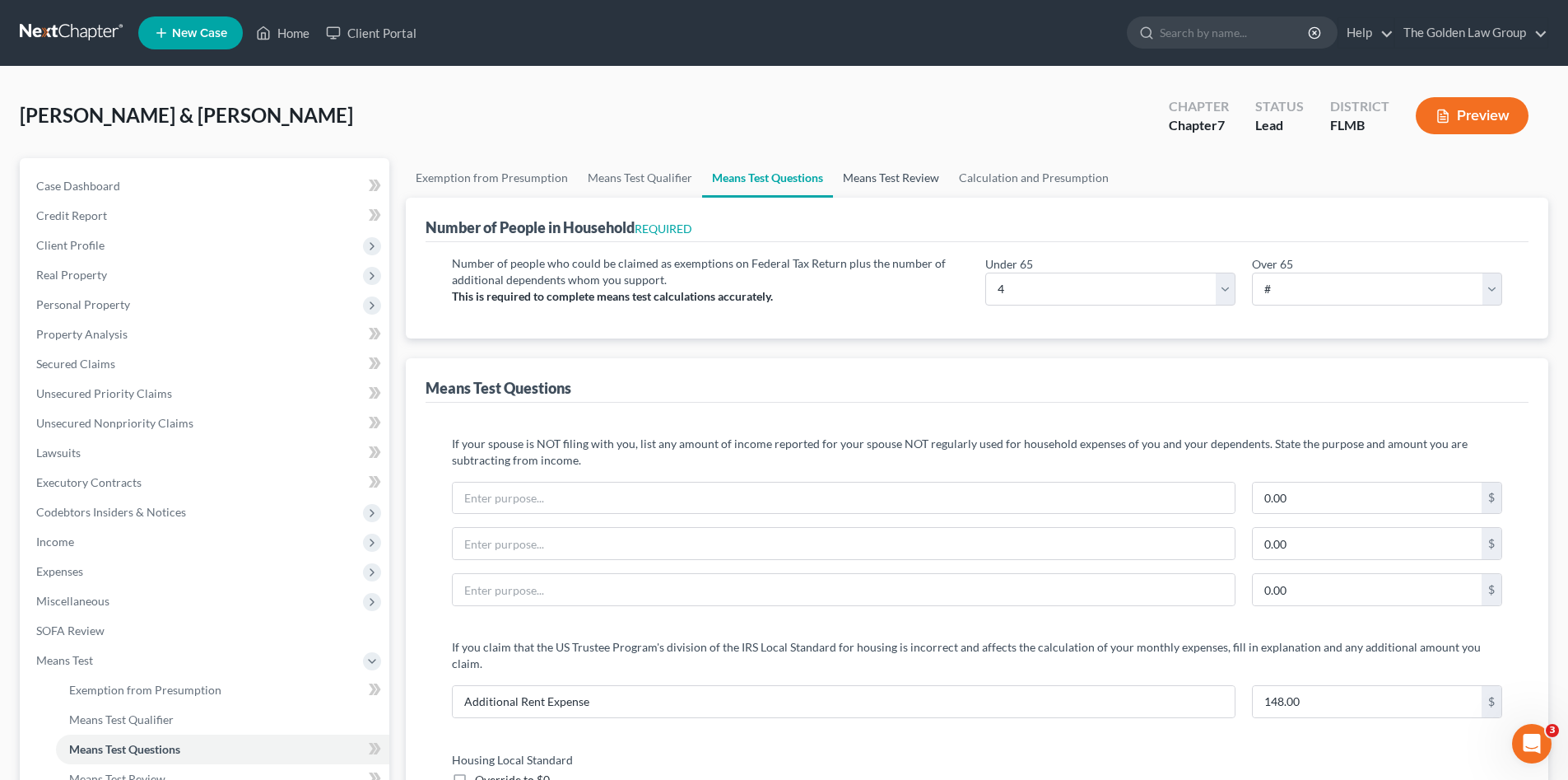
click at [918, 180] on link "Means Test Review" at bounding box center [890, 178] width 116 height 40
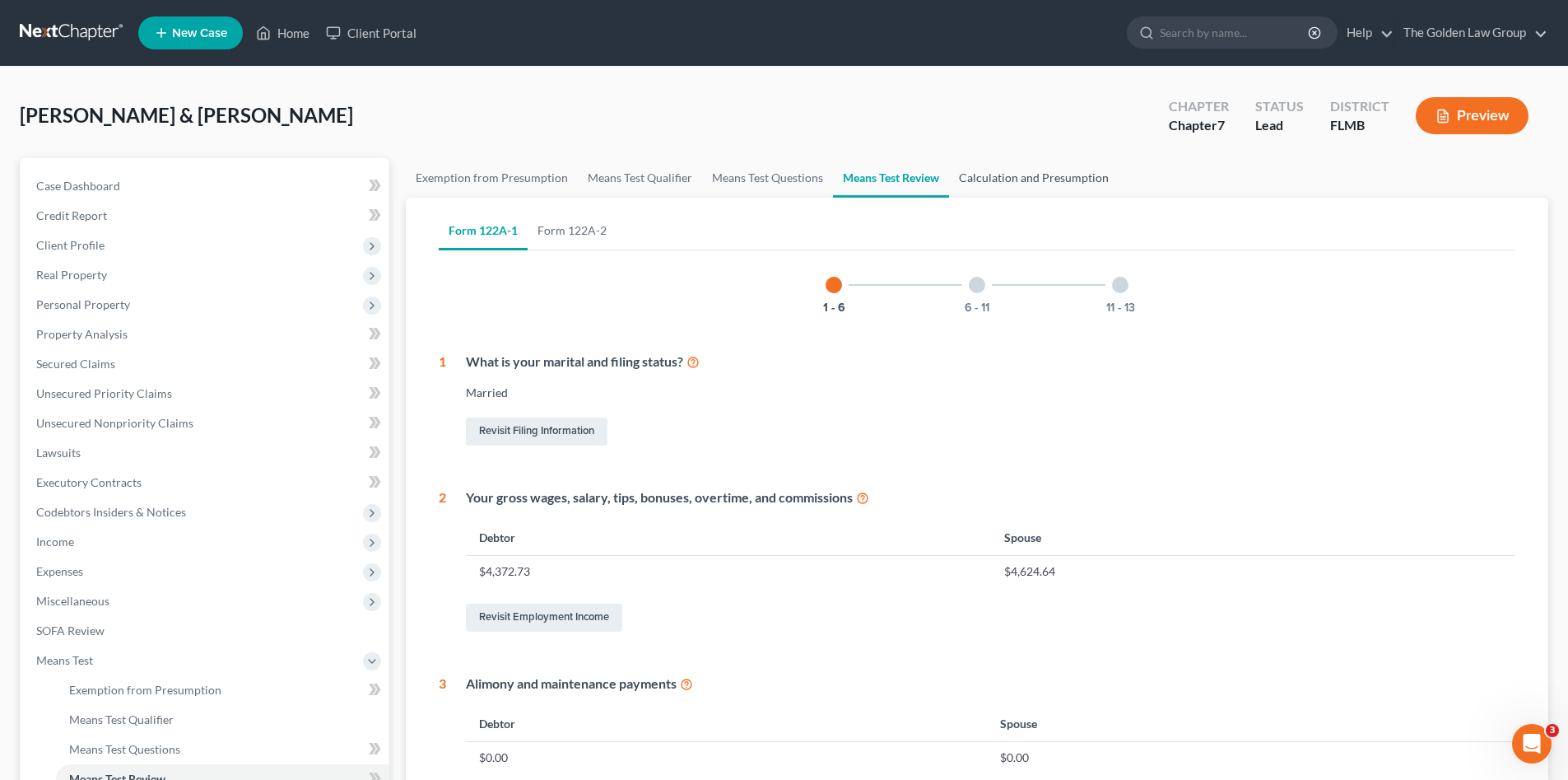
click at [1016, 173] on link "Calculation and Presumption" at bounding box center [1034, 178] width 170 height 40
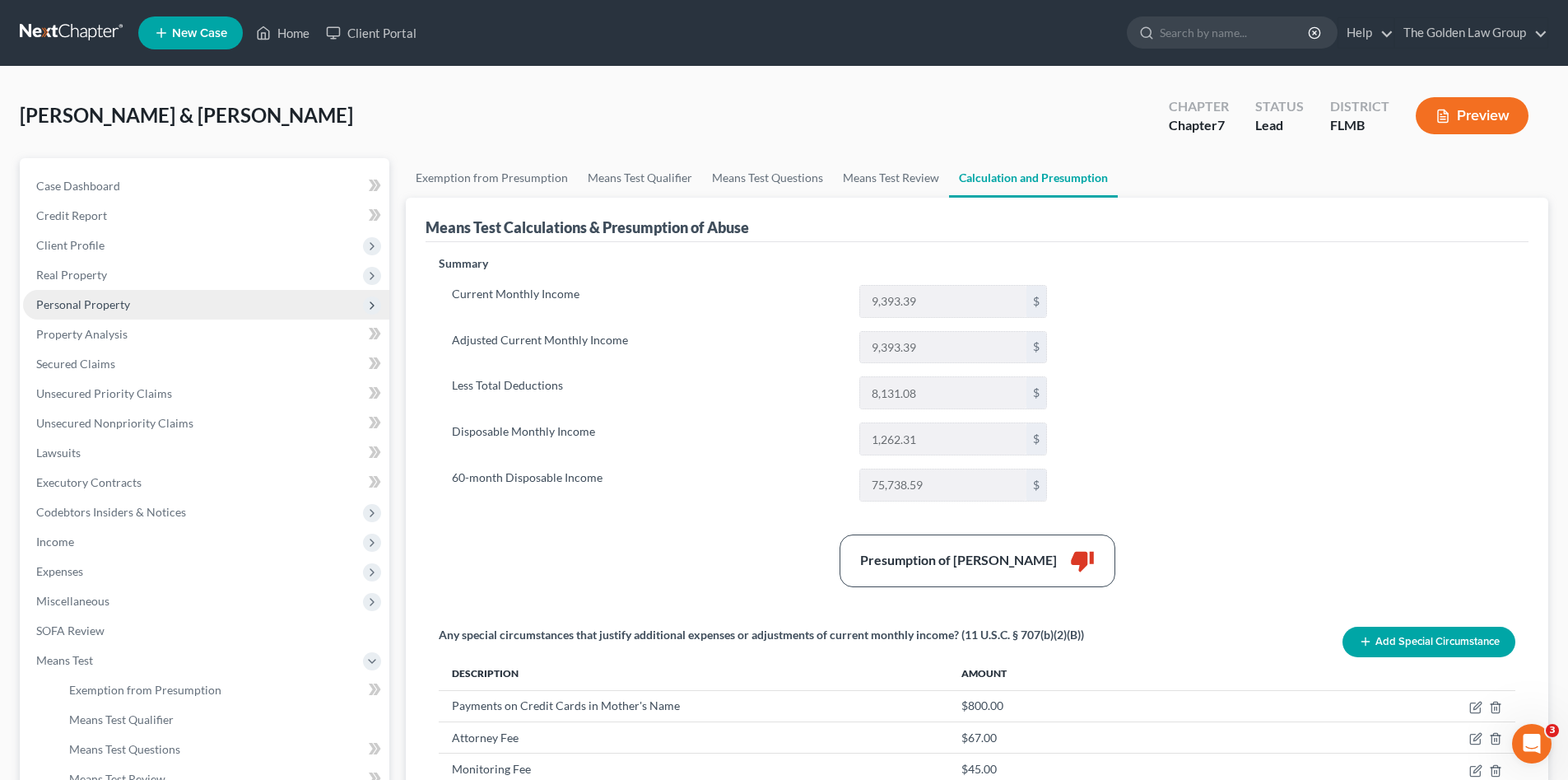
click at [81, 304] on span "Personal Property" at bounding box center [83, 304] width 94 height 14
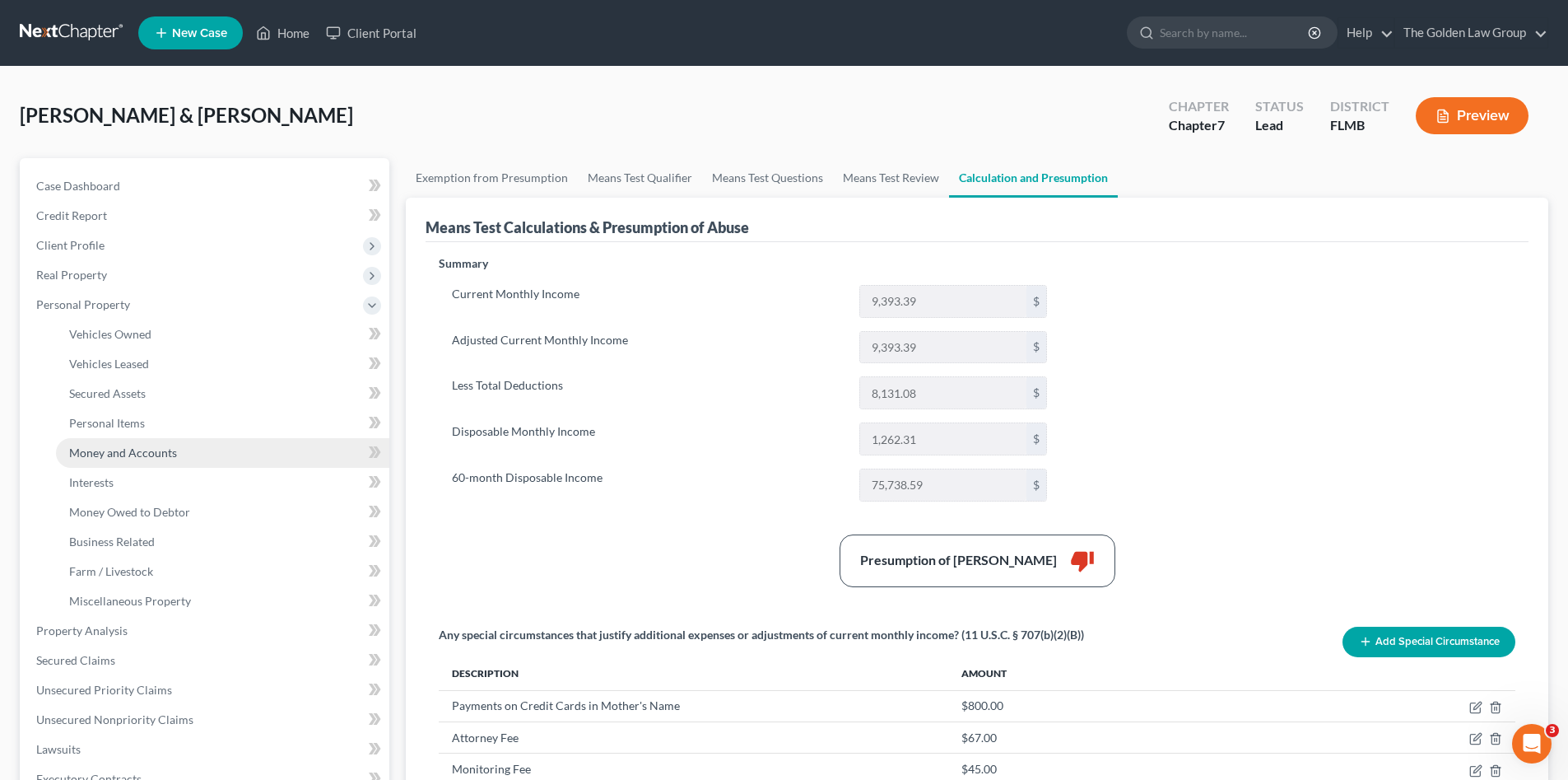
click at [134, 461] on link "Money and Accounts" at bounding box center [222, 453] width 333 height 30
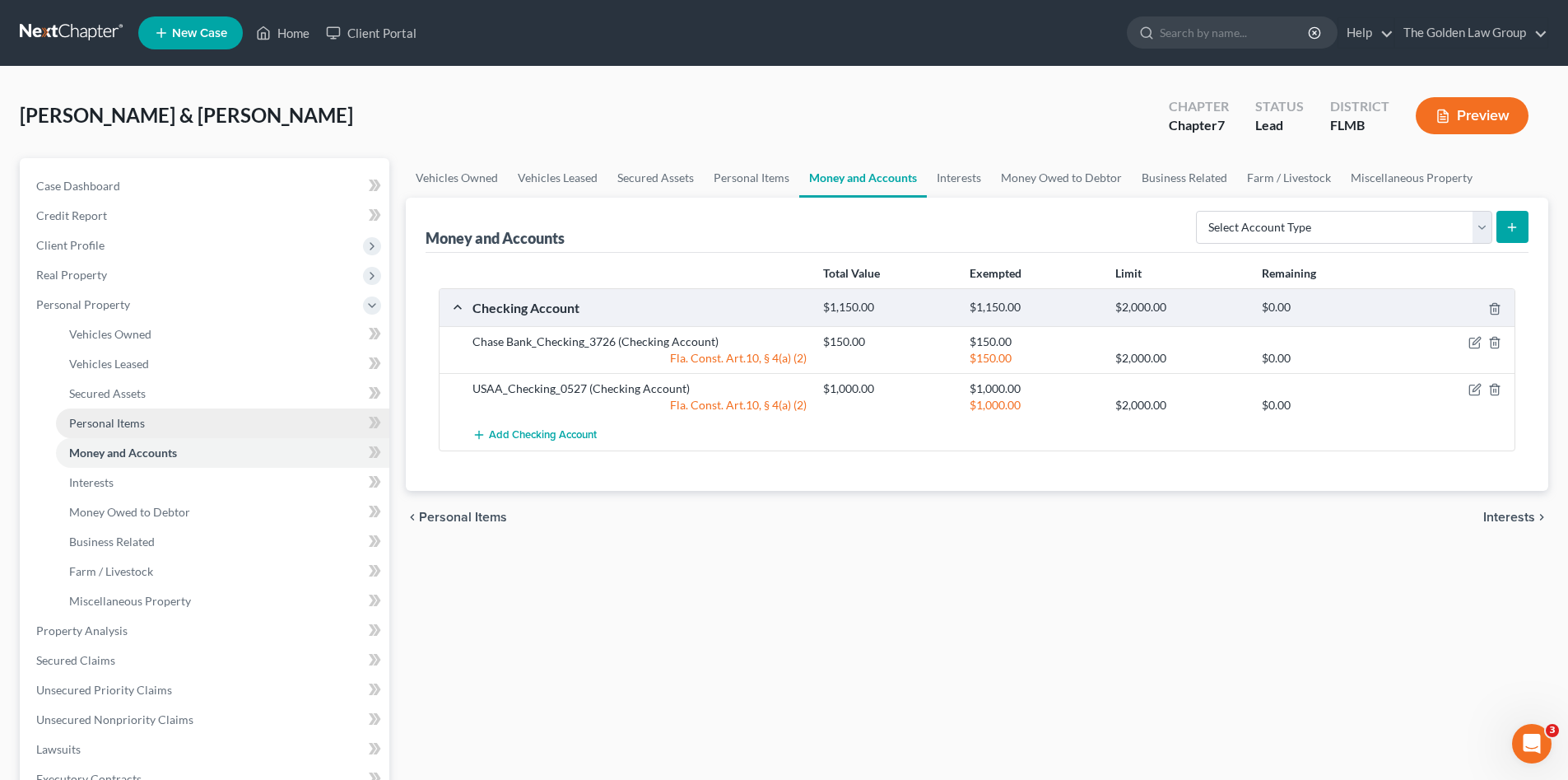
click at [139, 425] on span "Personal Items" at bounding box center [107, 423] width 76 height 14
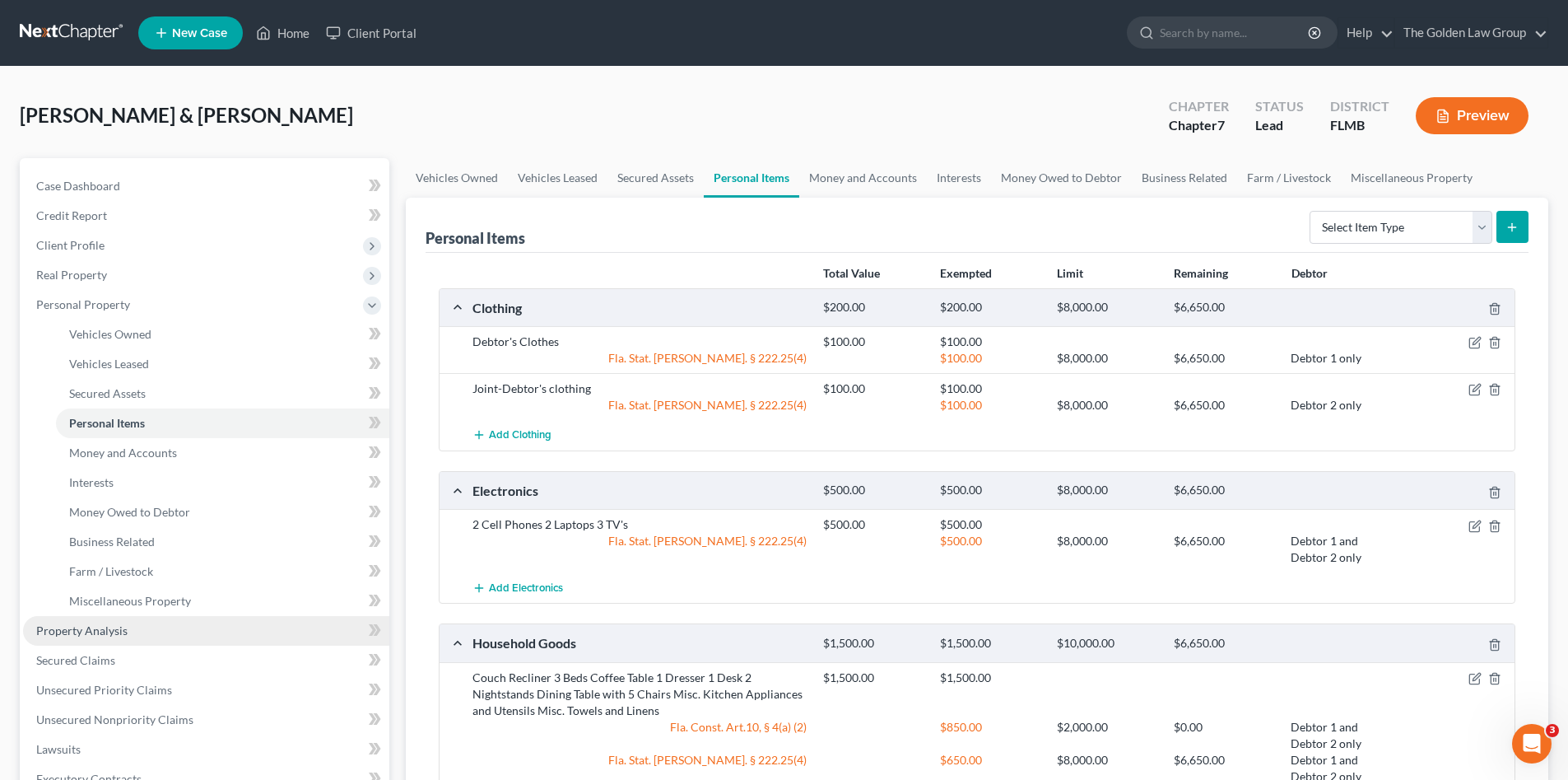
click at [91, 632] on span "Property Analysis" at bounding box center [81, 630] width 91 height 14
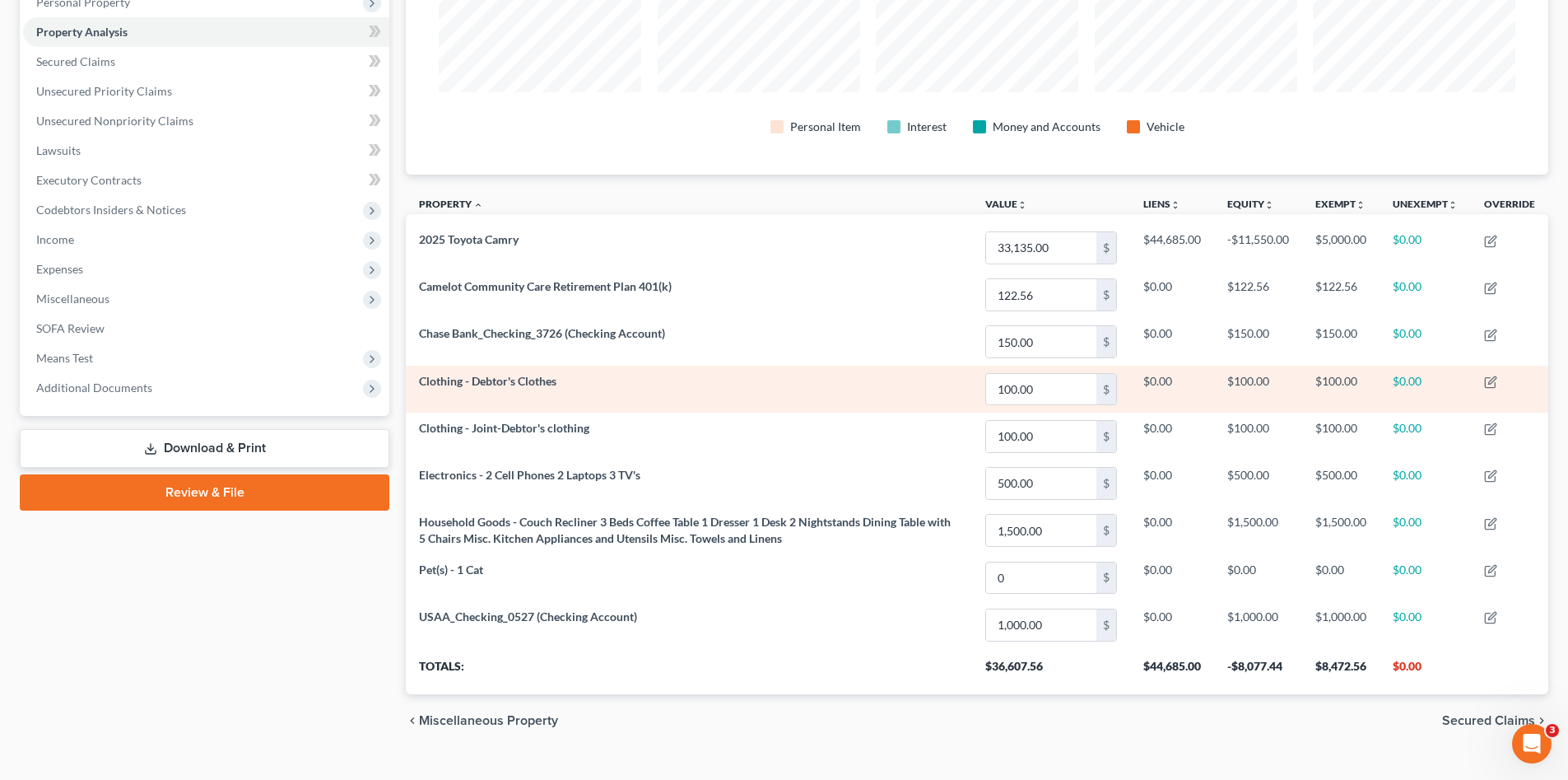
scroll to position [332, 0]
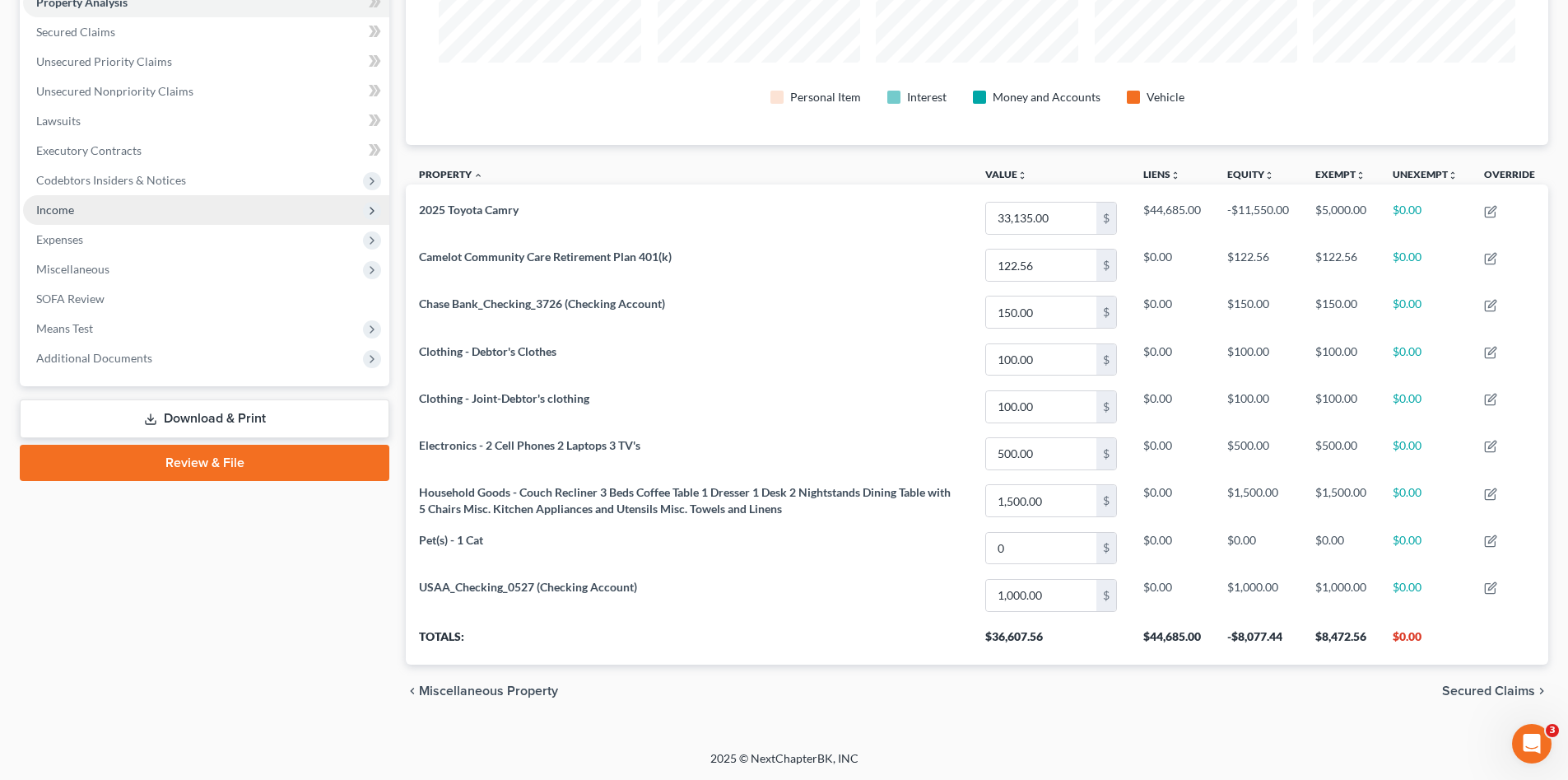
click at [76, 204] on span "Income" at bounding box center [206, 210] width 367 height 30
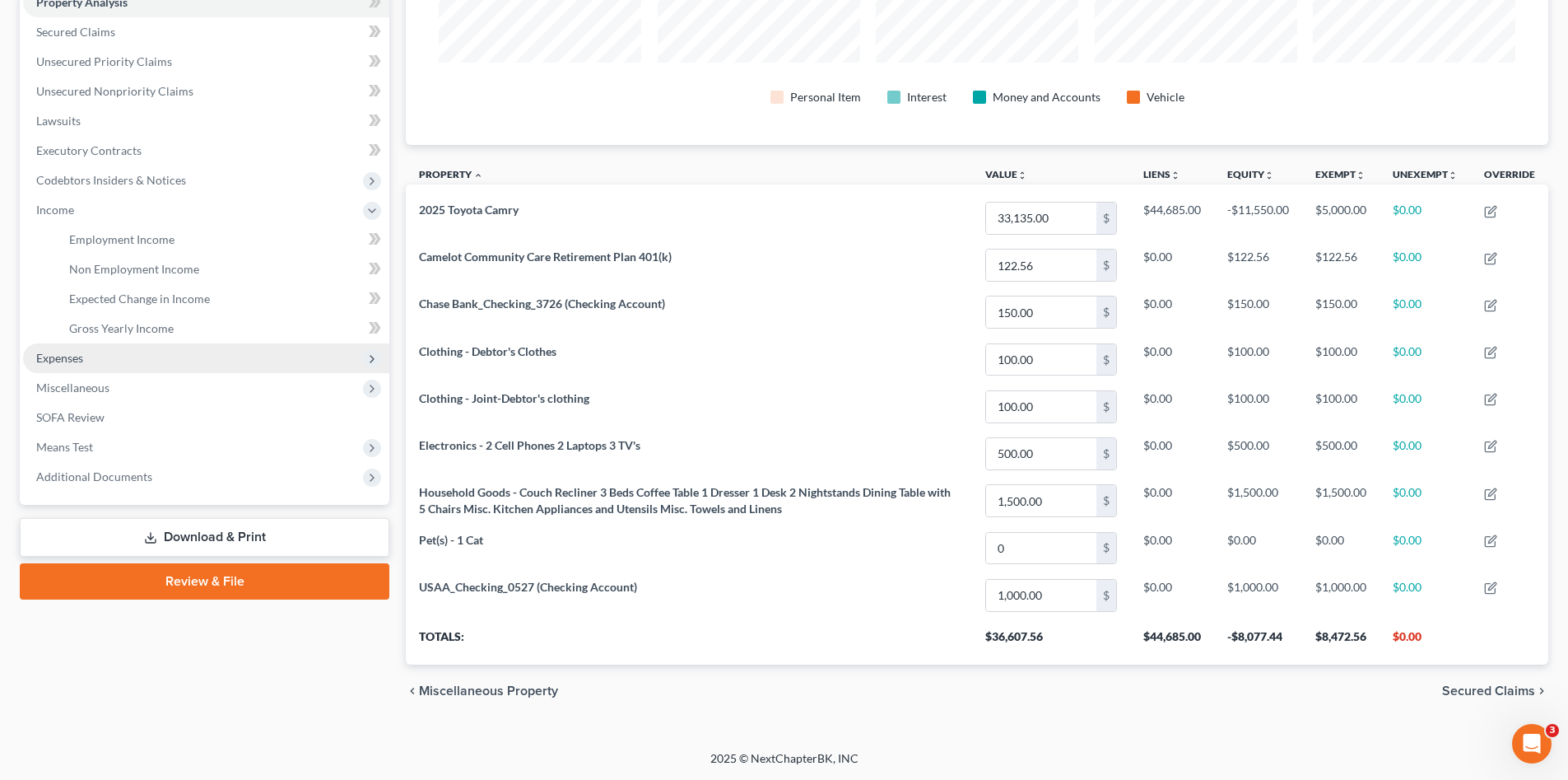
click at [108, 350] on span "Expenses" at bounding box center [206, 359] width 367 height 30
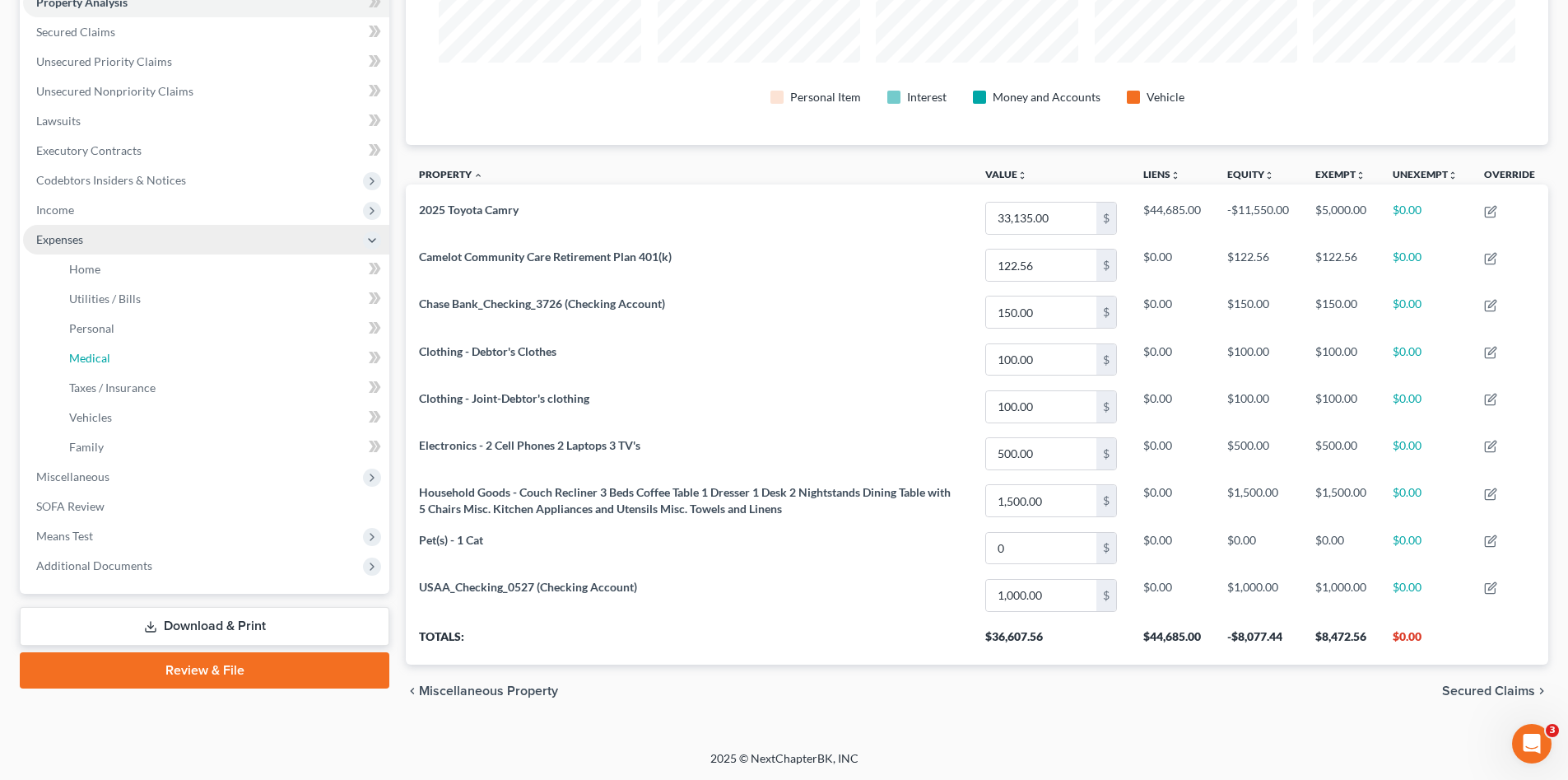
click at [122, 368] on link "Medical" at bounding box center [222, 359] width 333 height 30
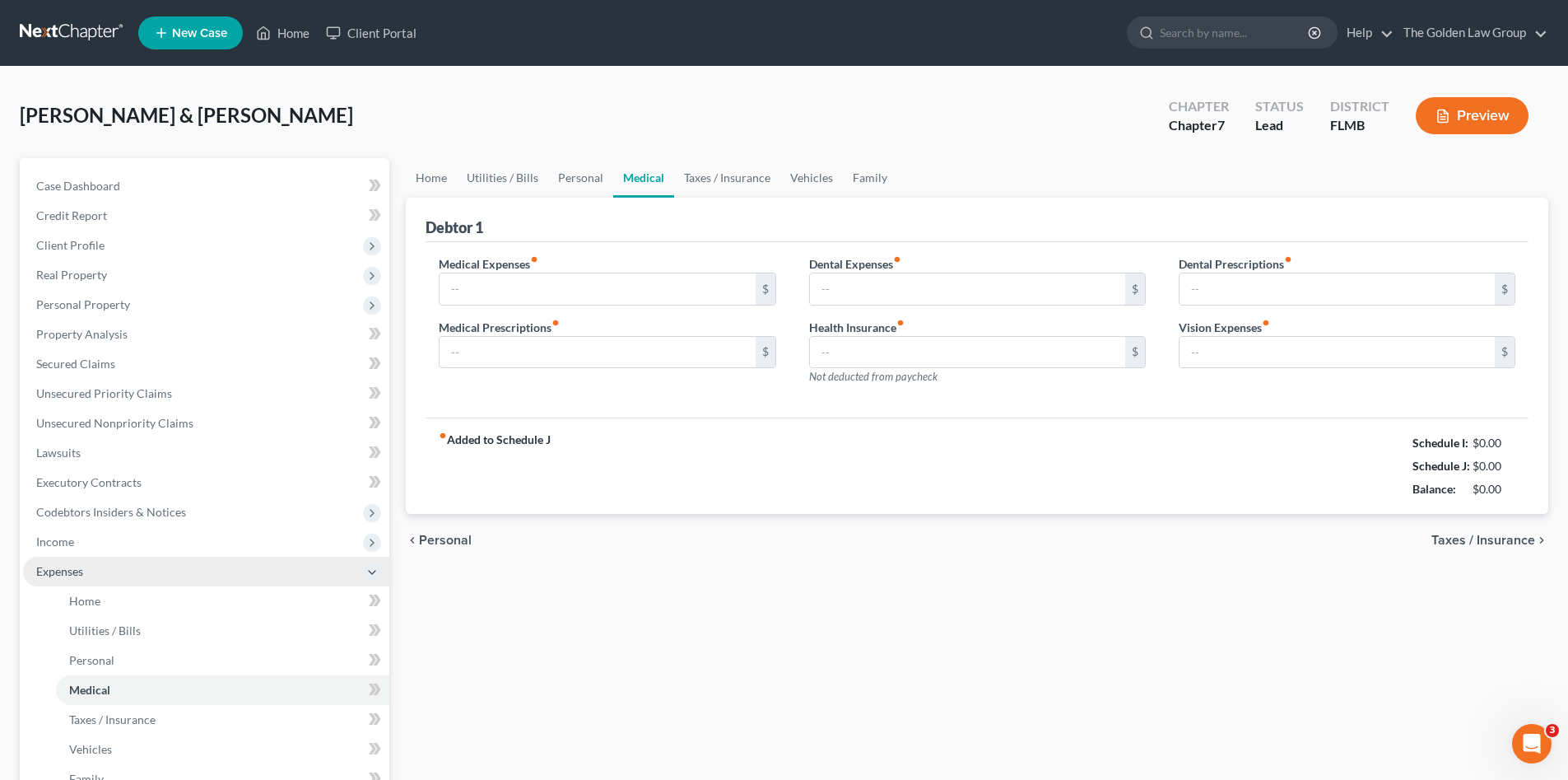
type input "0.00"
type input "10.00"
type input "0.00"
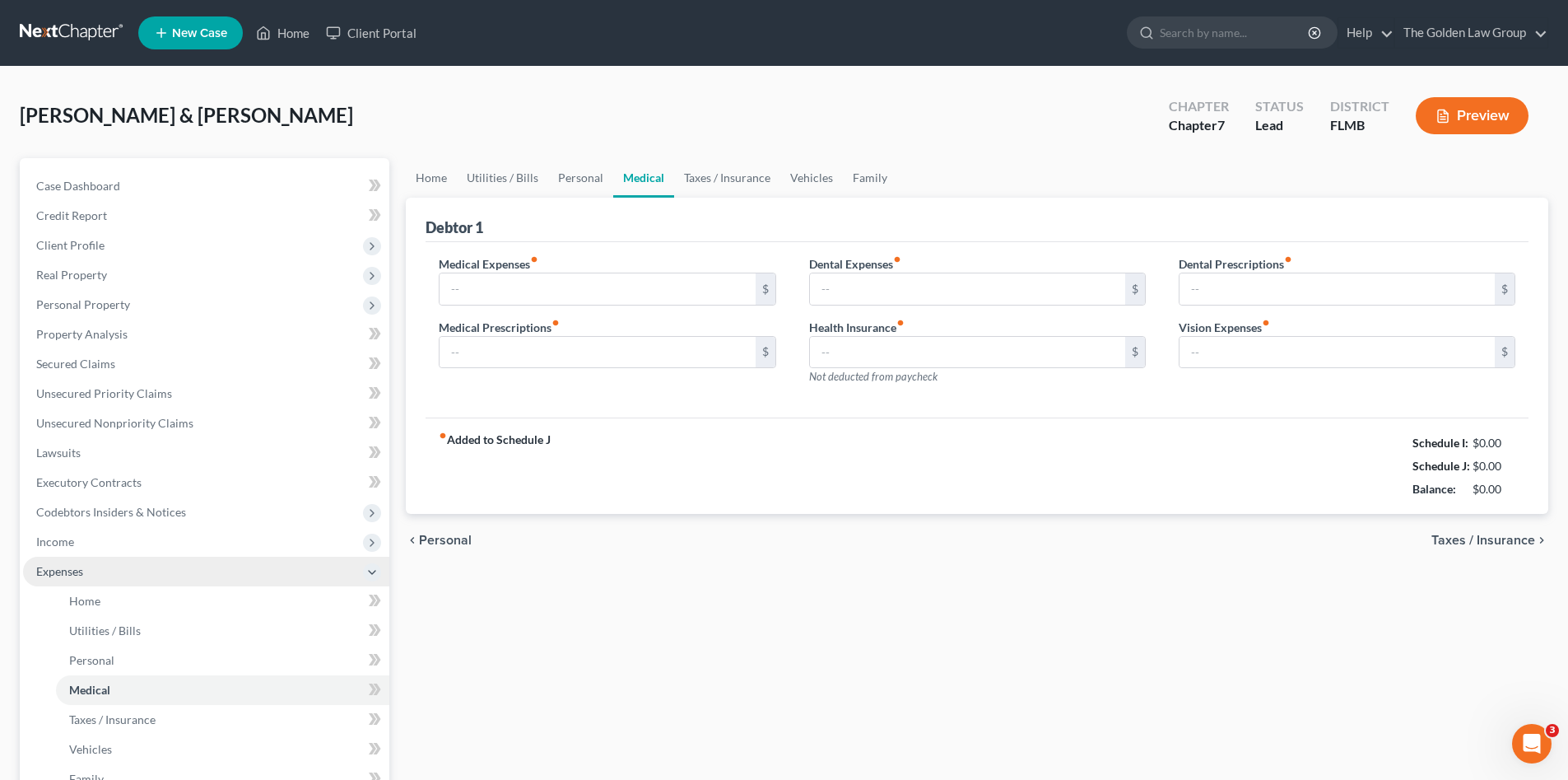
type input "0.00"
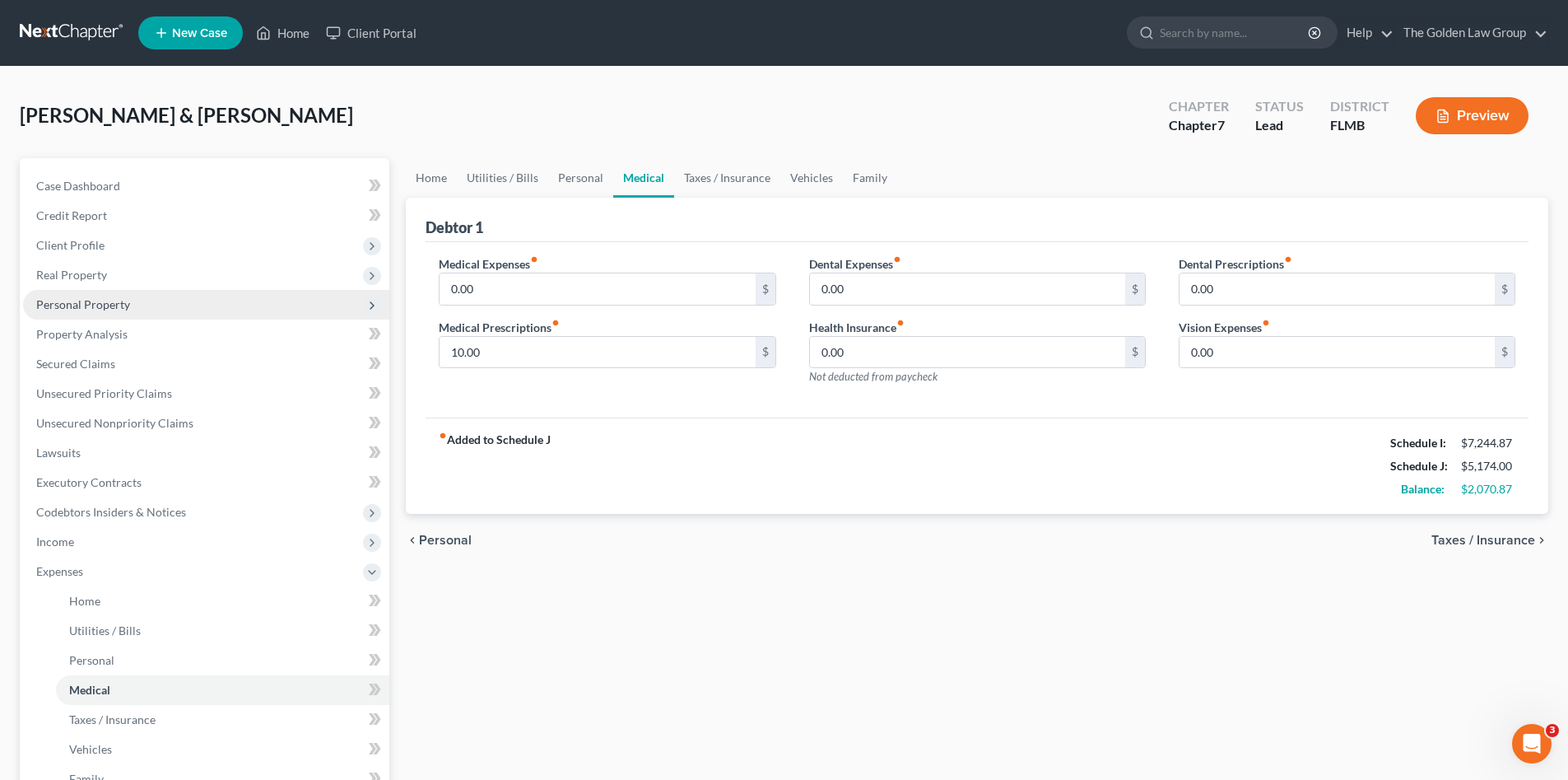
click at [115, 308] on span "Personal Property" at bounding box center [83, 304] width 94 height 14
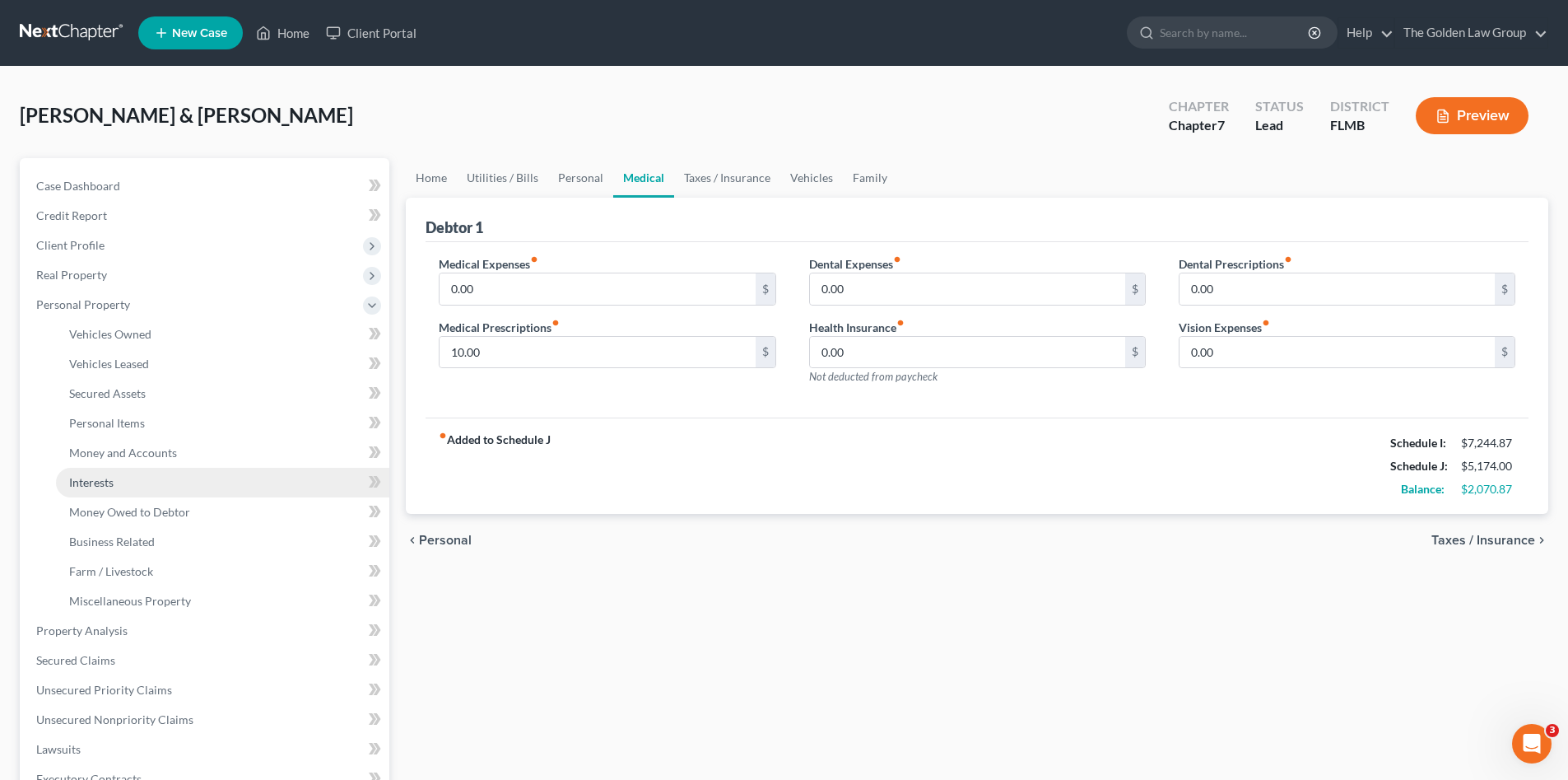
click at [163, 479] on link "Interests" at bounding box center [222, 482] width 333 height 30
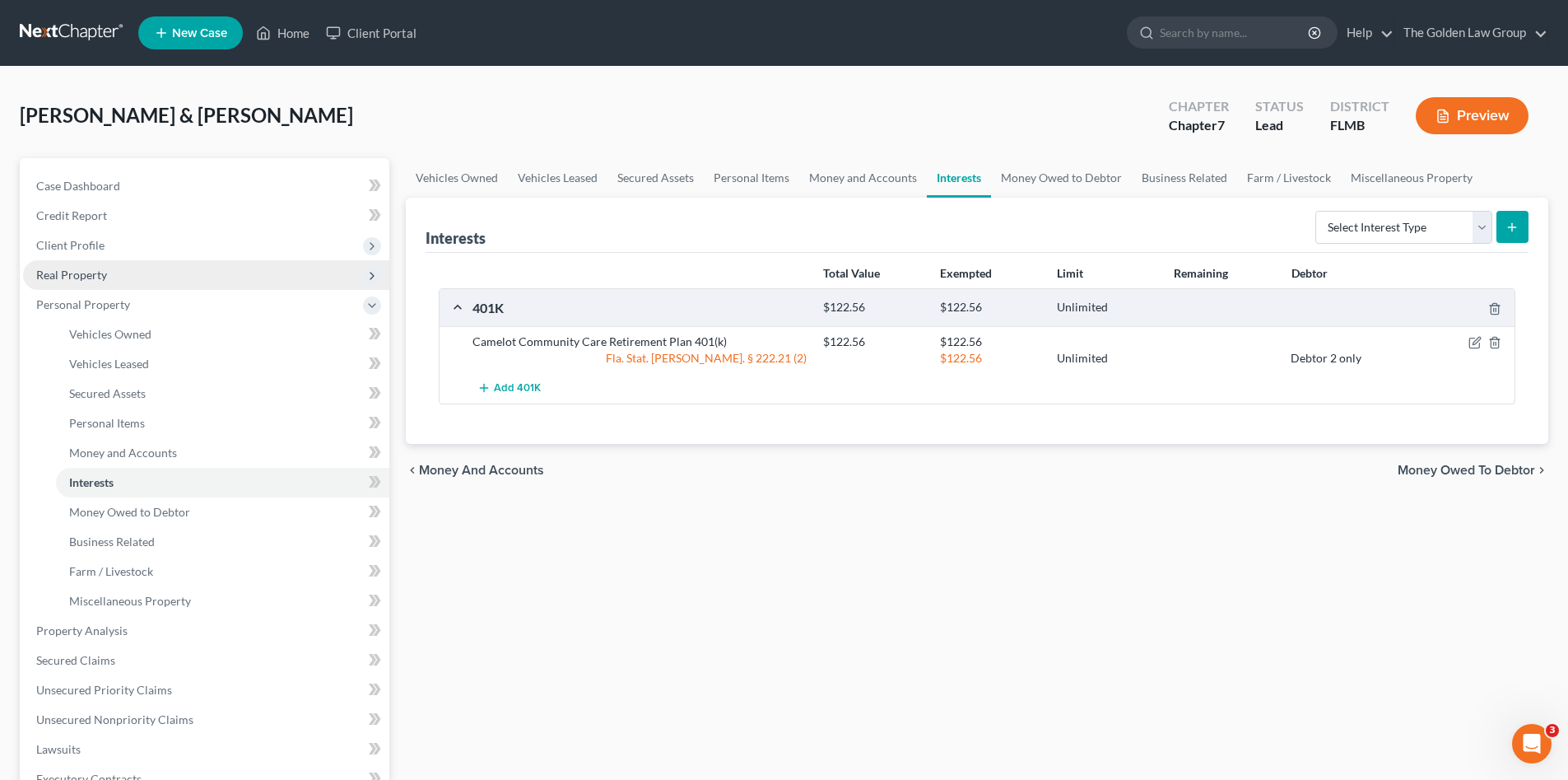
click at [114, 267] on span "Real Property" at bounding box center [206, 275] width 367 height 30
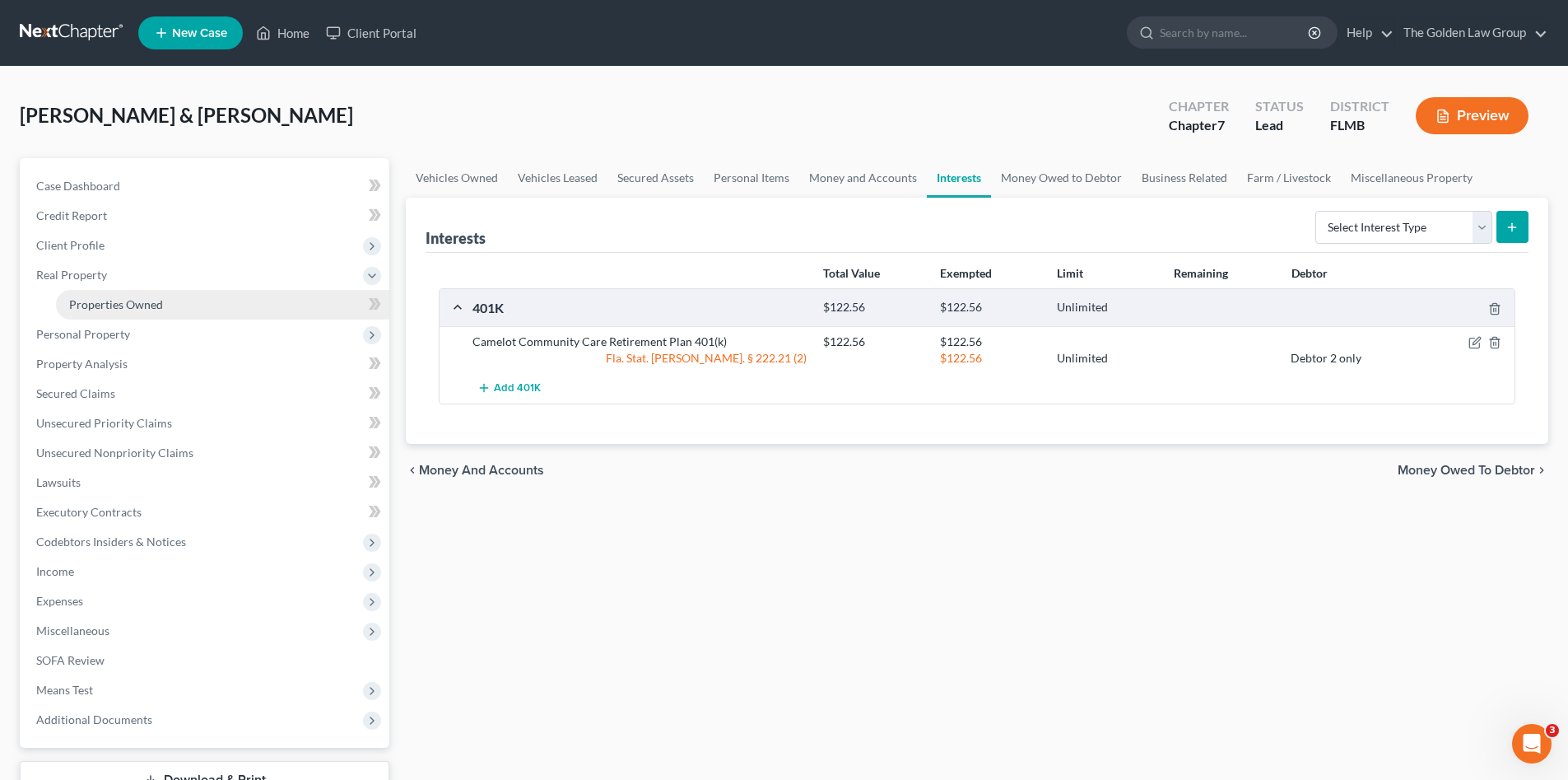
click at [127, 296] on link "Properties Owned" at bounding box center [222, 305] width 333 height 30
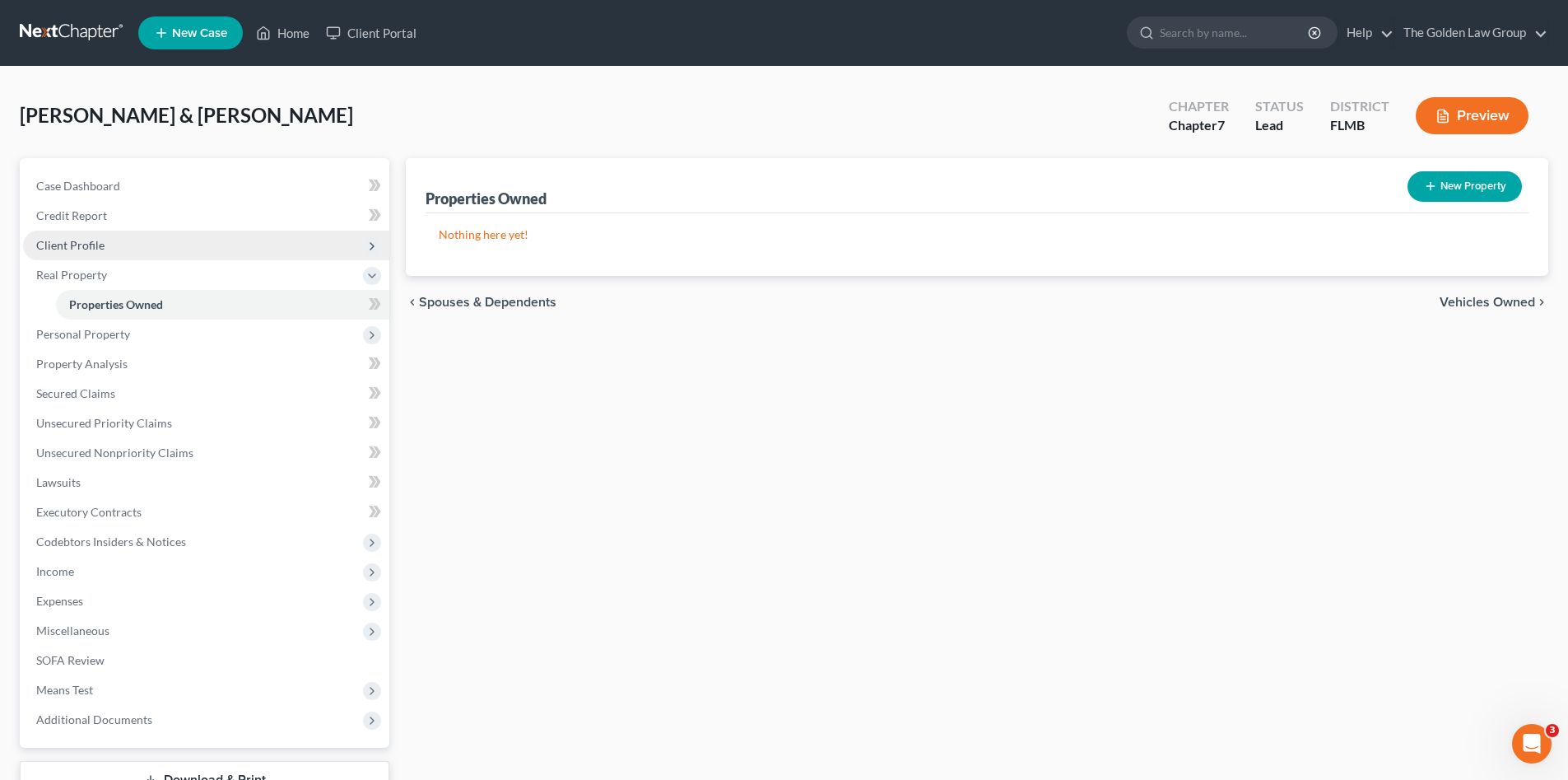
click at [107, 257] on span "Client Profile" at bounding box center [206, 246] width 367 height 30
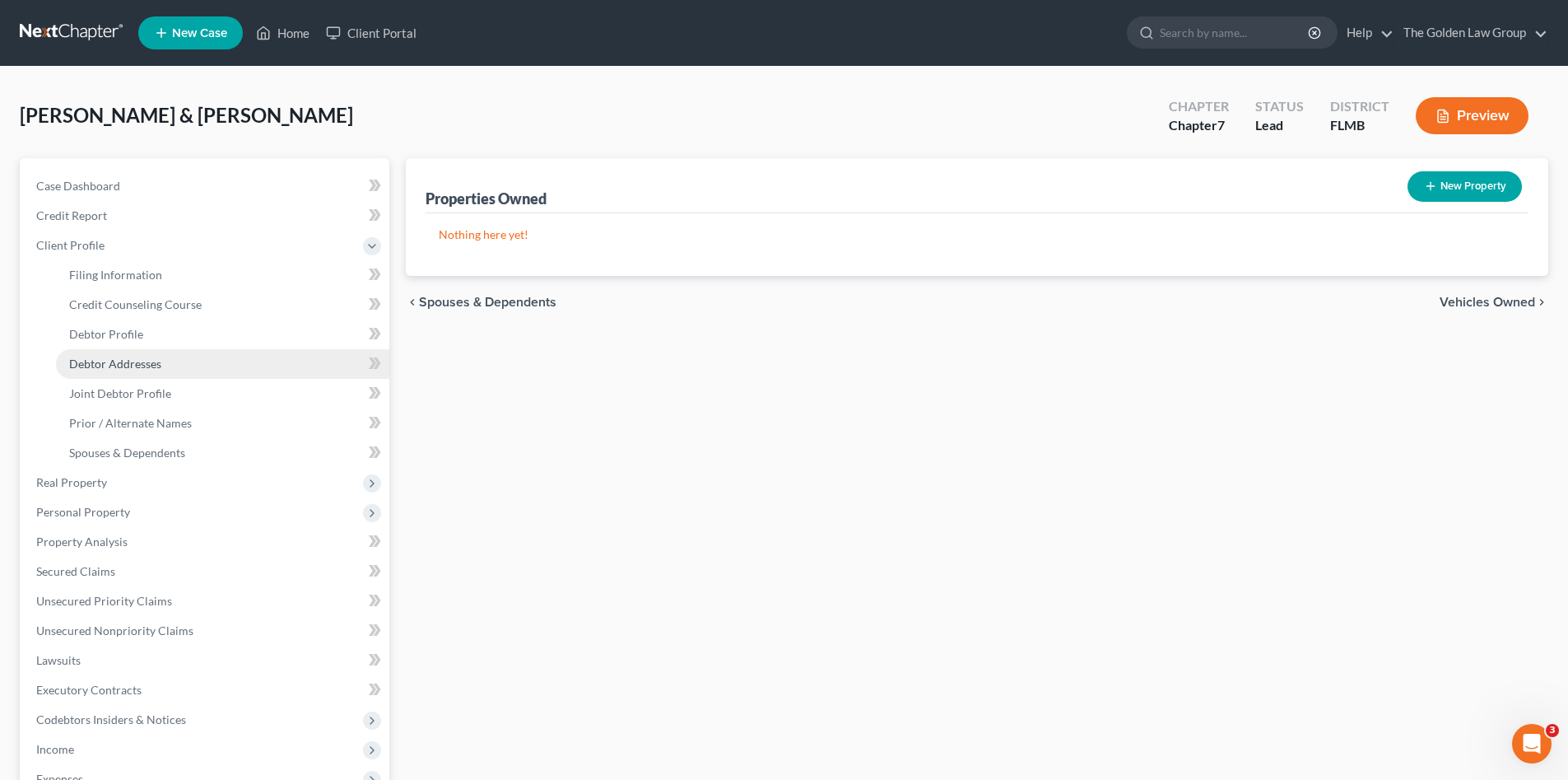
click at [168, 355] on link "Debtor Addresses" at bounding box center [222, 364] width 333 height 30
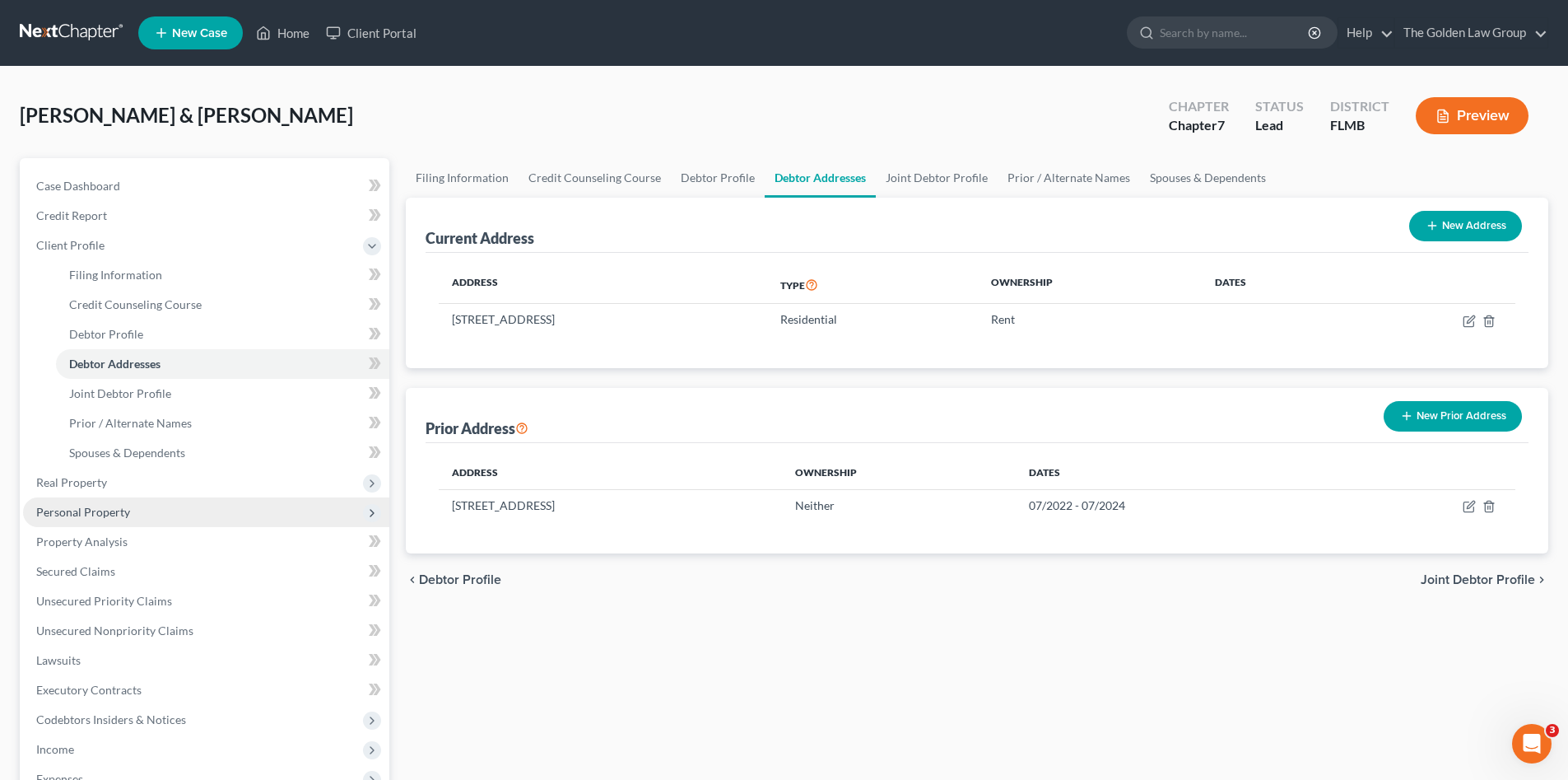
click at [144, 504] on span "Personal Property" at bounding box center [206, 512] width 367 height 30
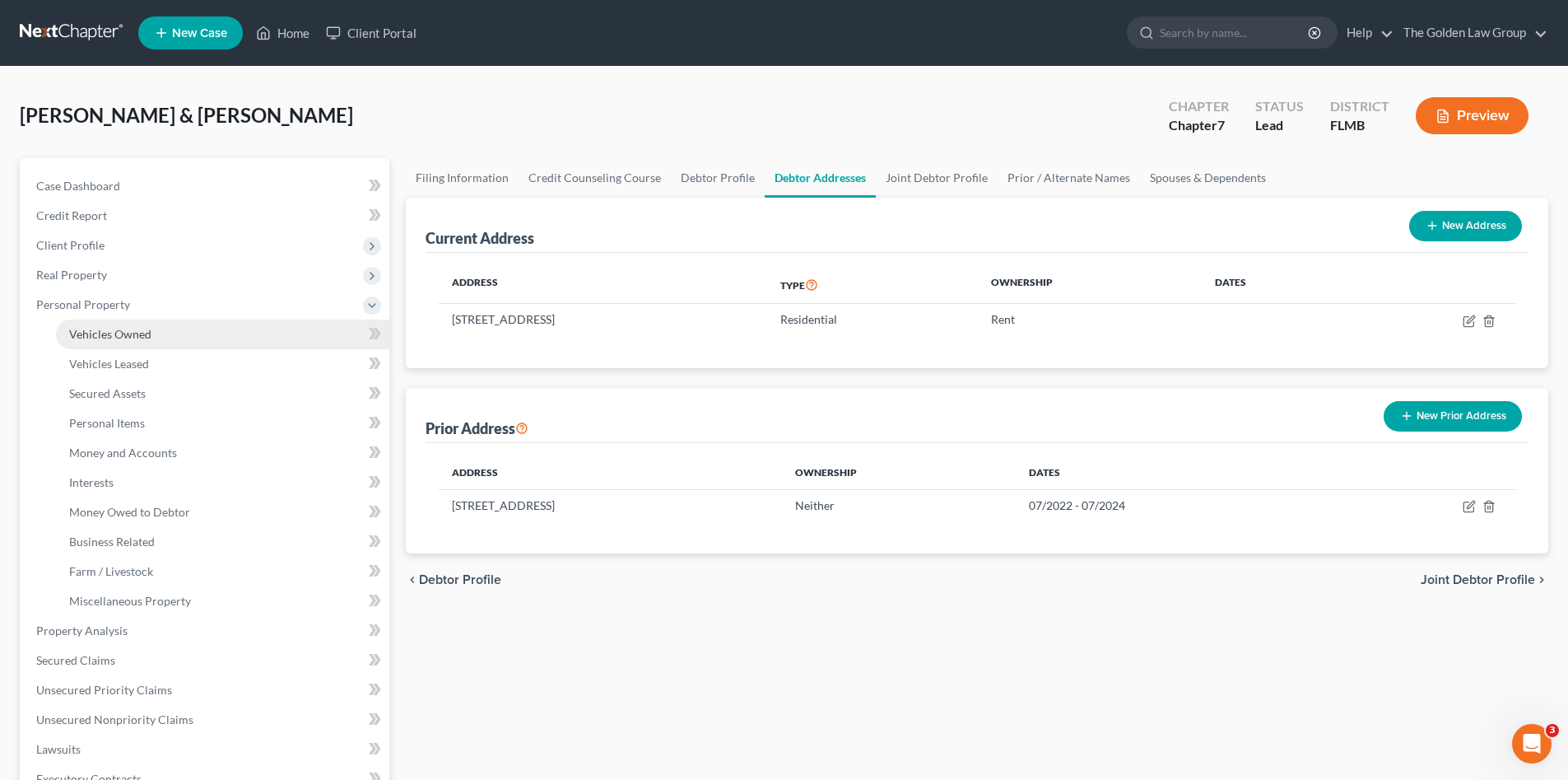
click at [204, 326] on link "Vehicles Owned" at bounding box center [222, 335] width 333 height 30
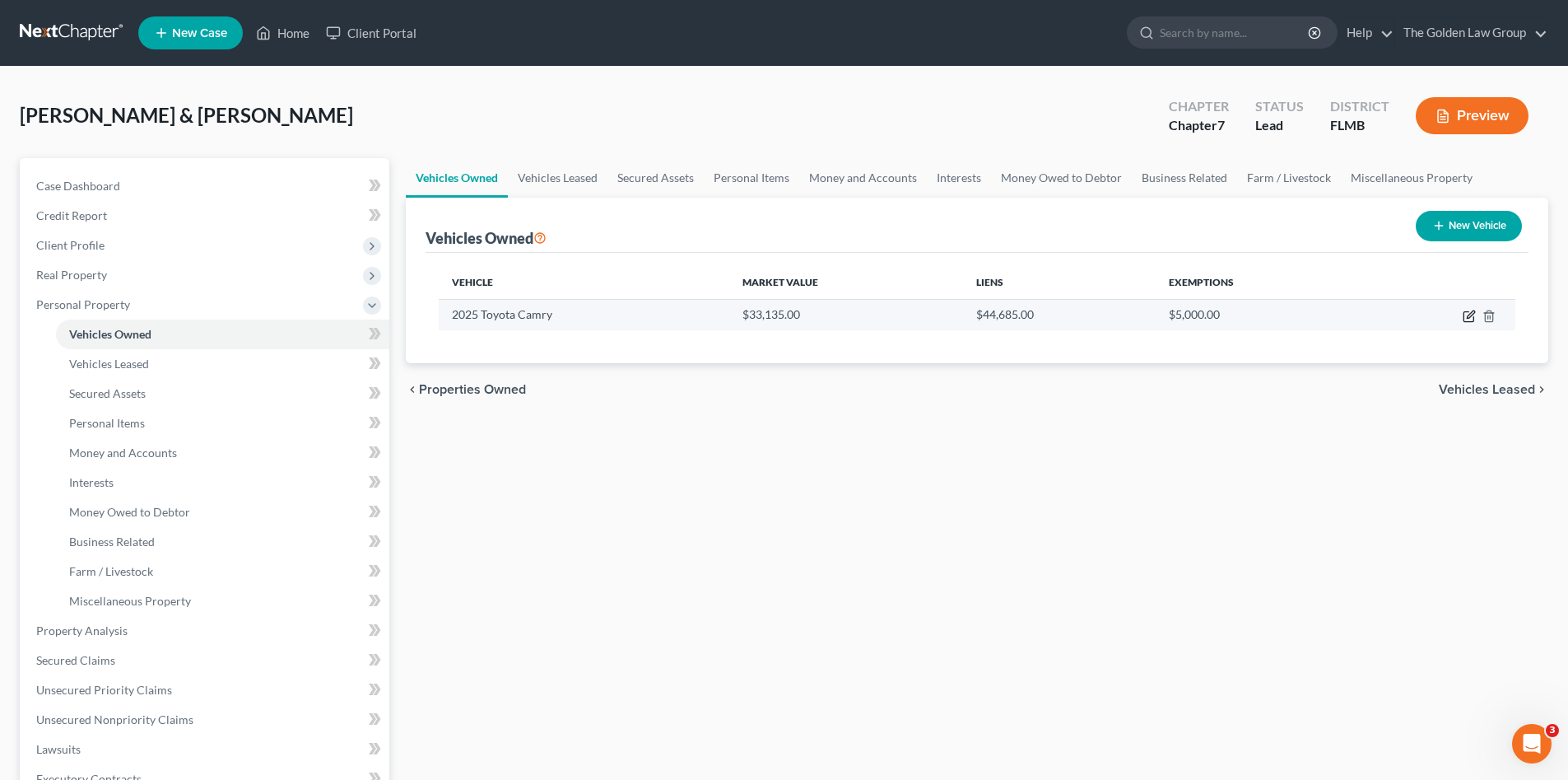
click at [1471, 315] on icon "button" at bounding box center [1469, 315] width 13 height 13
select select "0"
select select "1"
select select "3"
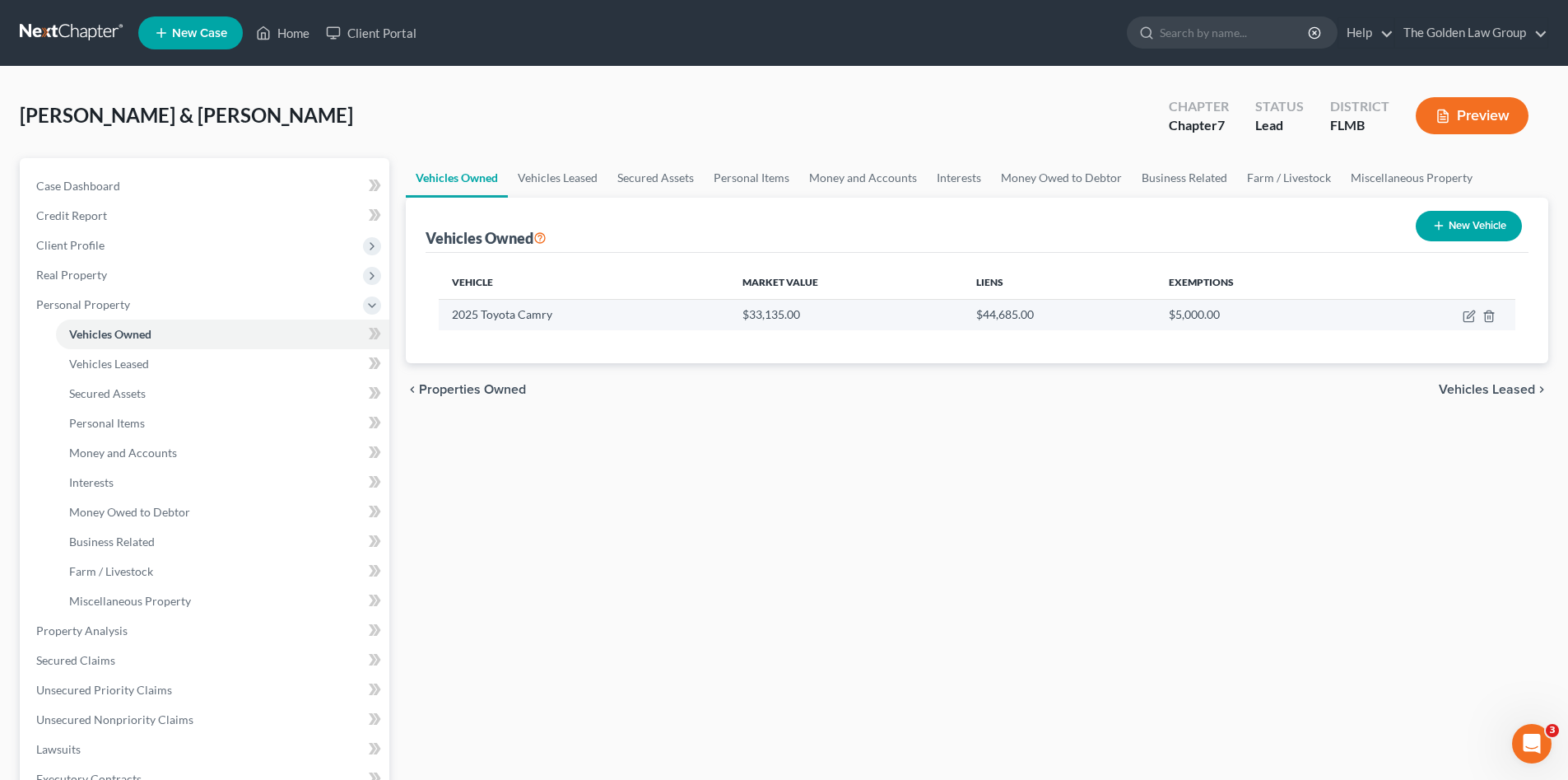
select select "9"
select select "1"
select select "2"
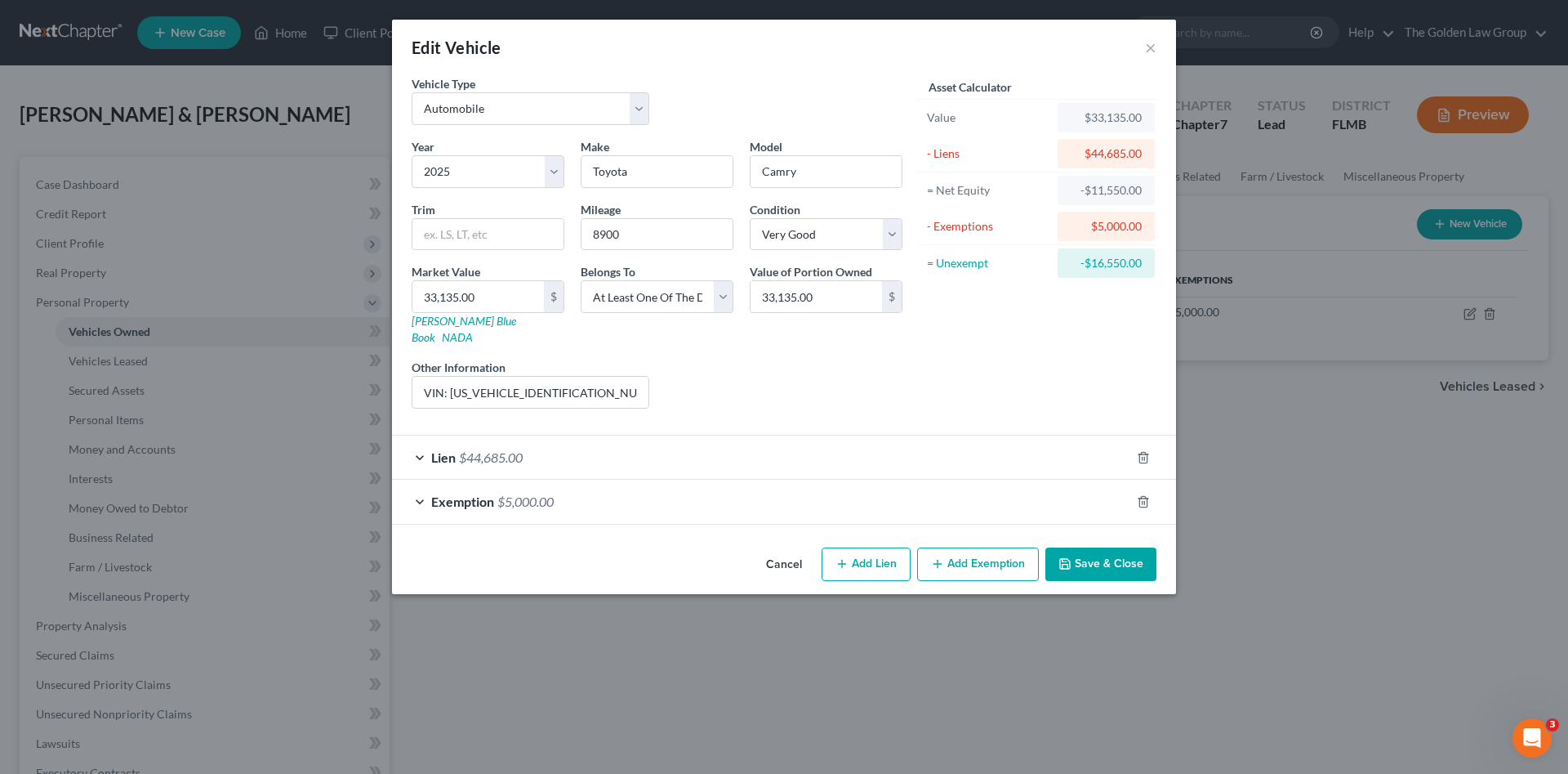
click at [722, 444] on div "Lien $44,685.00" at bounding box center [761, 457] width 738 height 43
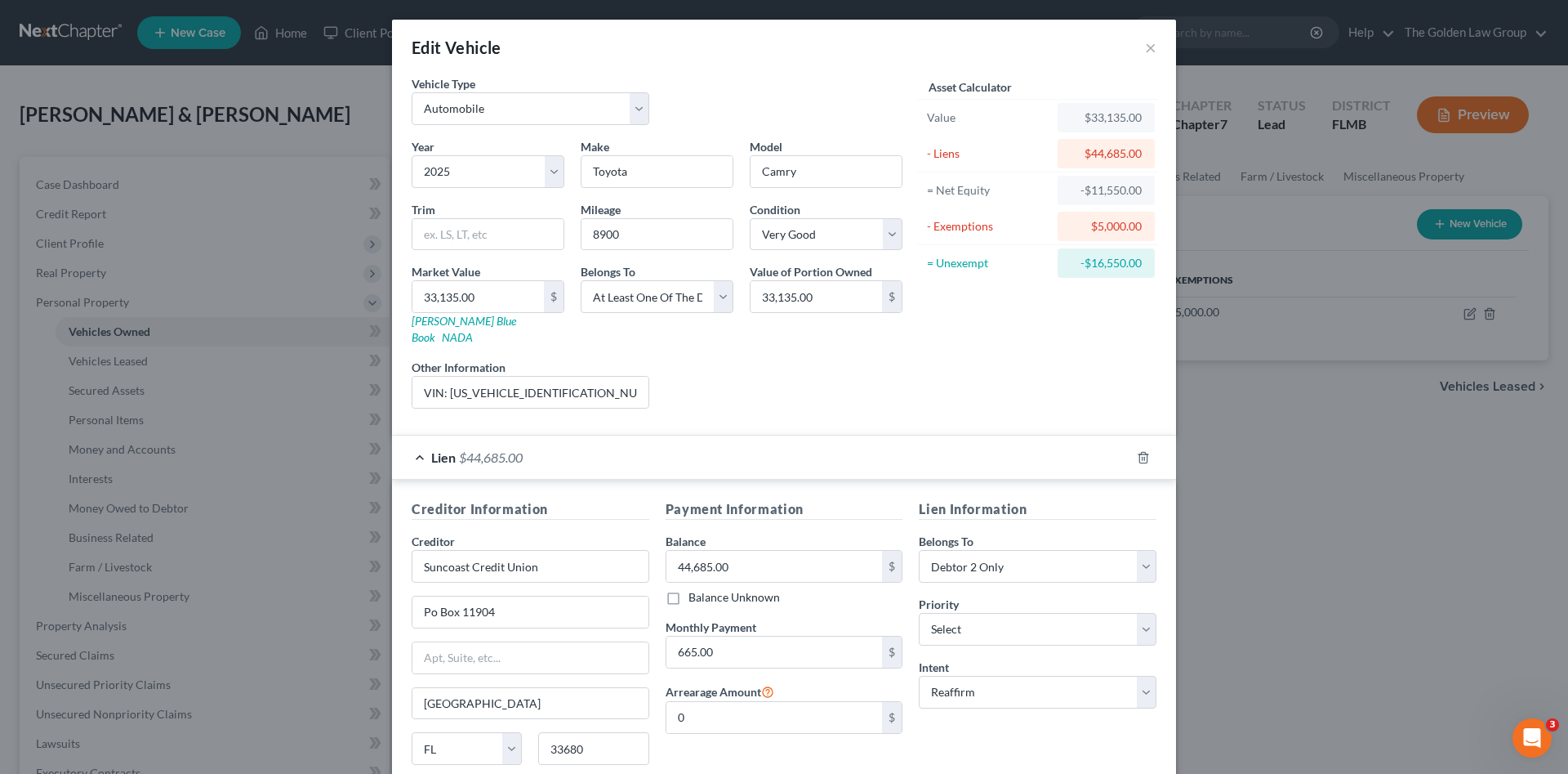
click at [722, 444] on div "Lien $44,685.00" at bounding box center [761, 457] width 738 height 43
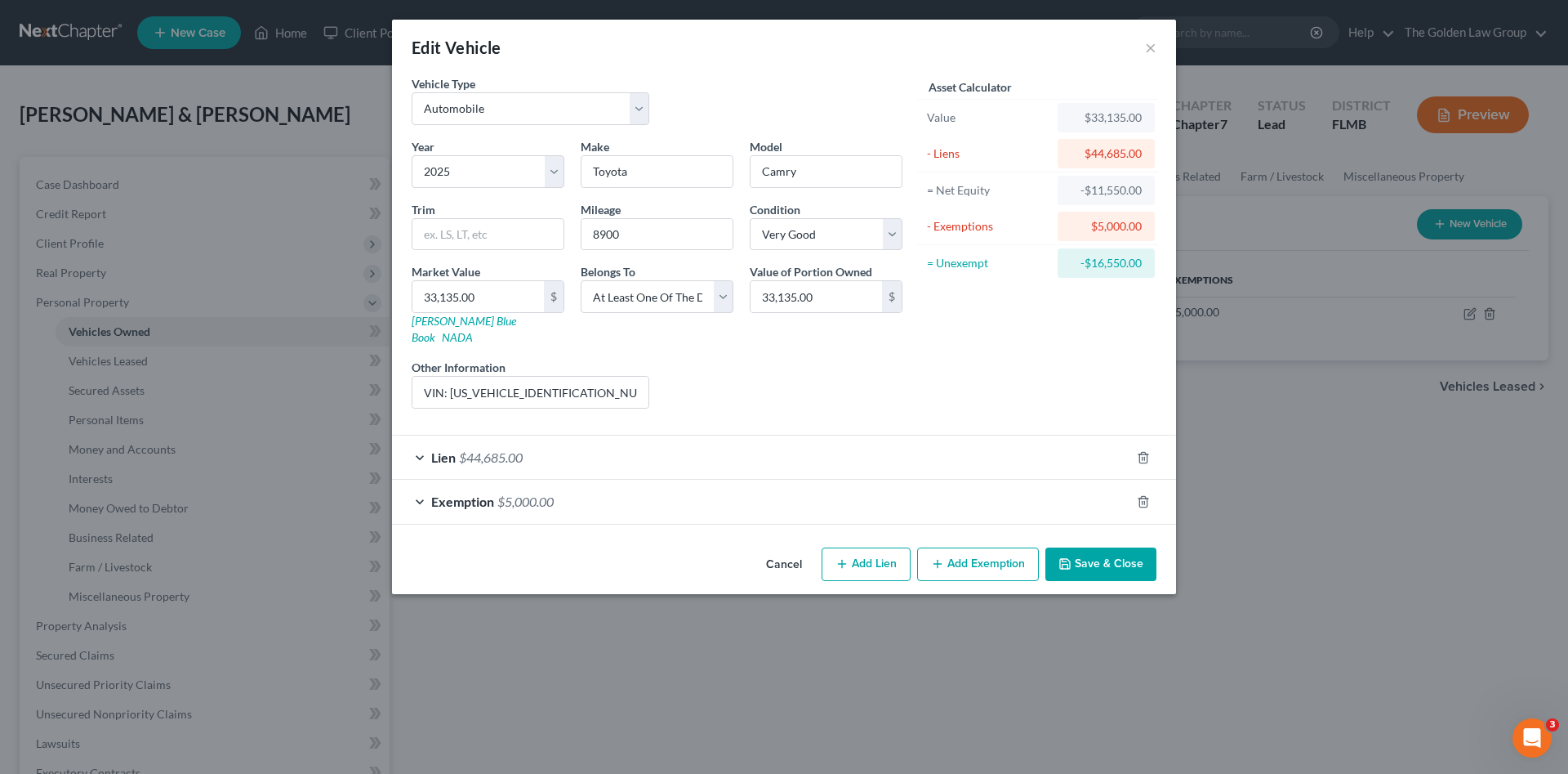
drag, startPoint x: 786, startPoint y: 554, endPoint x: 767, endPoint y: 543, distance: 22.0
click at [784, 554] on button "Cancel" at bounding box center [784, 565] width 62 height 32
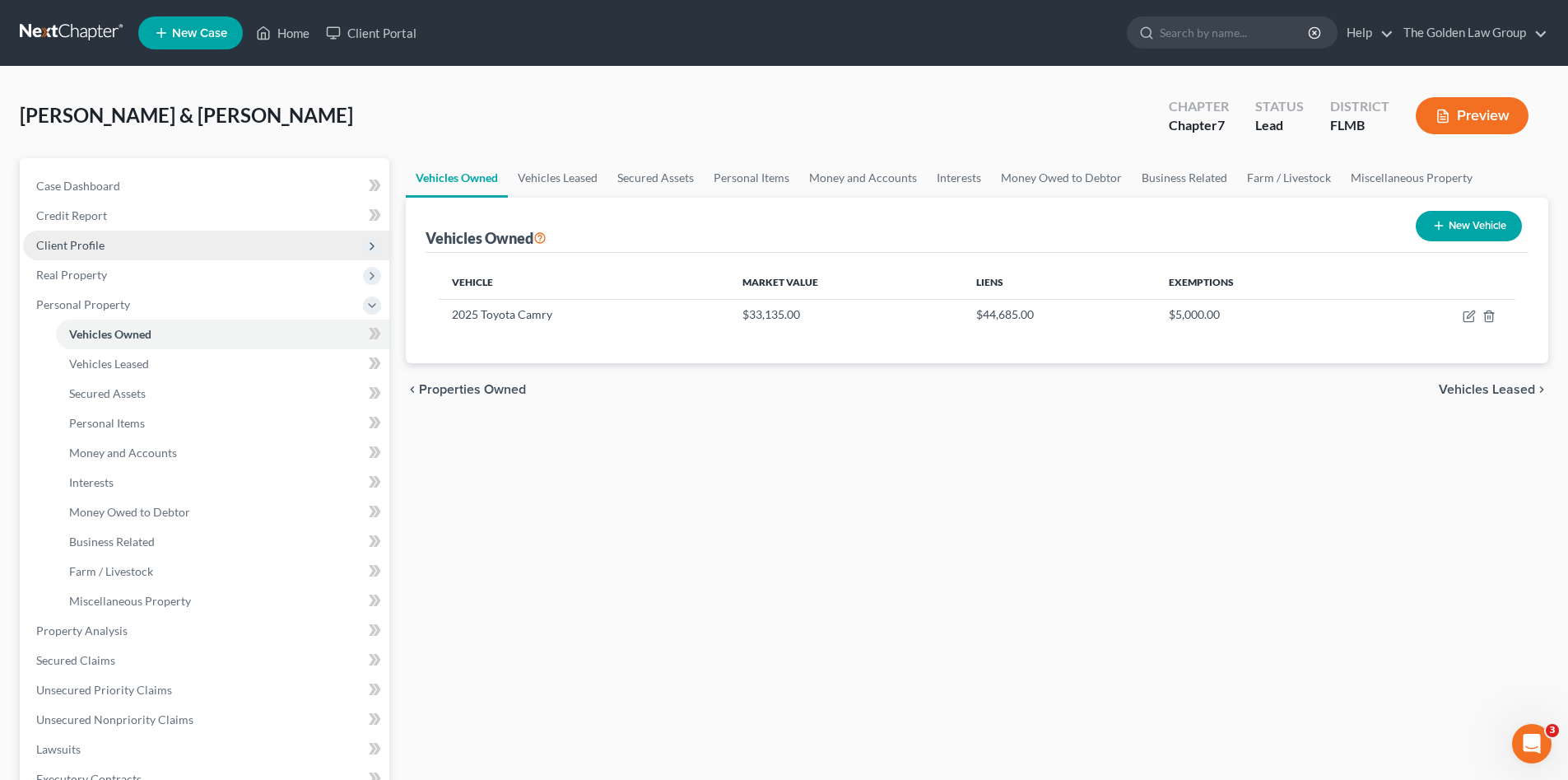
click at [107, 240] on span "Client Profile" at bounding box center [206, 246] width 367 height 30
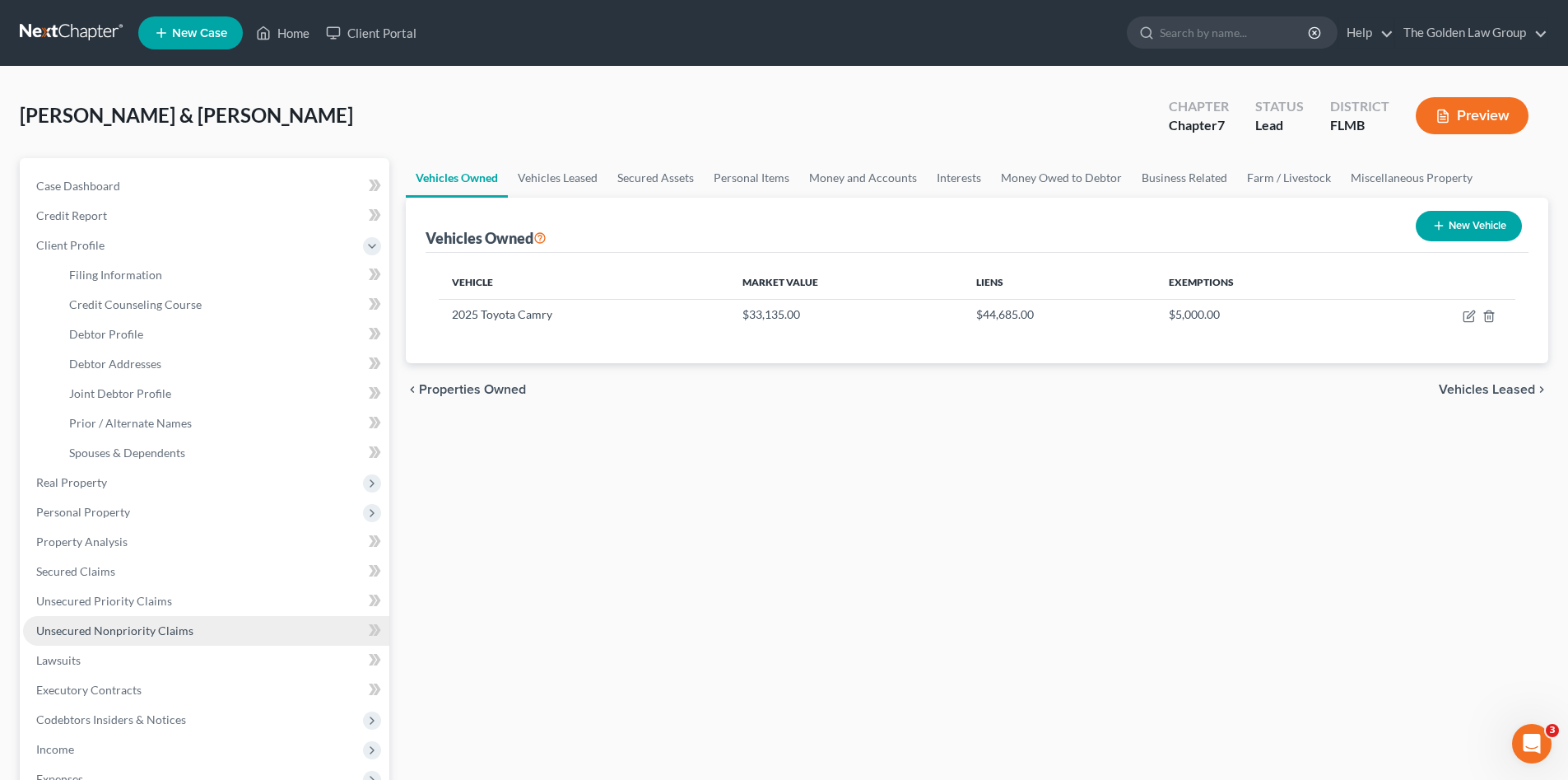
click at [153, 632] on span "Unsecured Nonpriority Claims" at bounding box center [115, 630] width 157 height 14
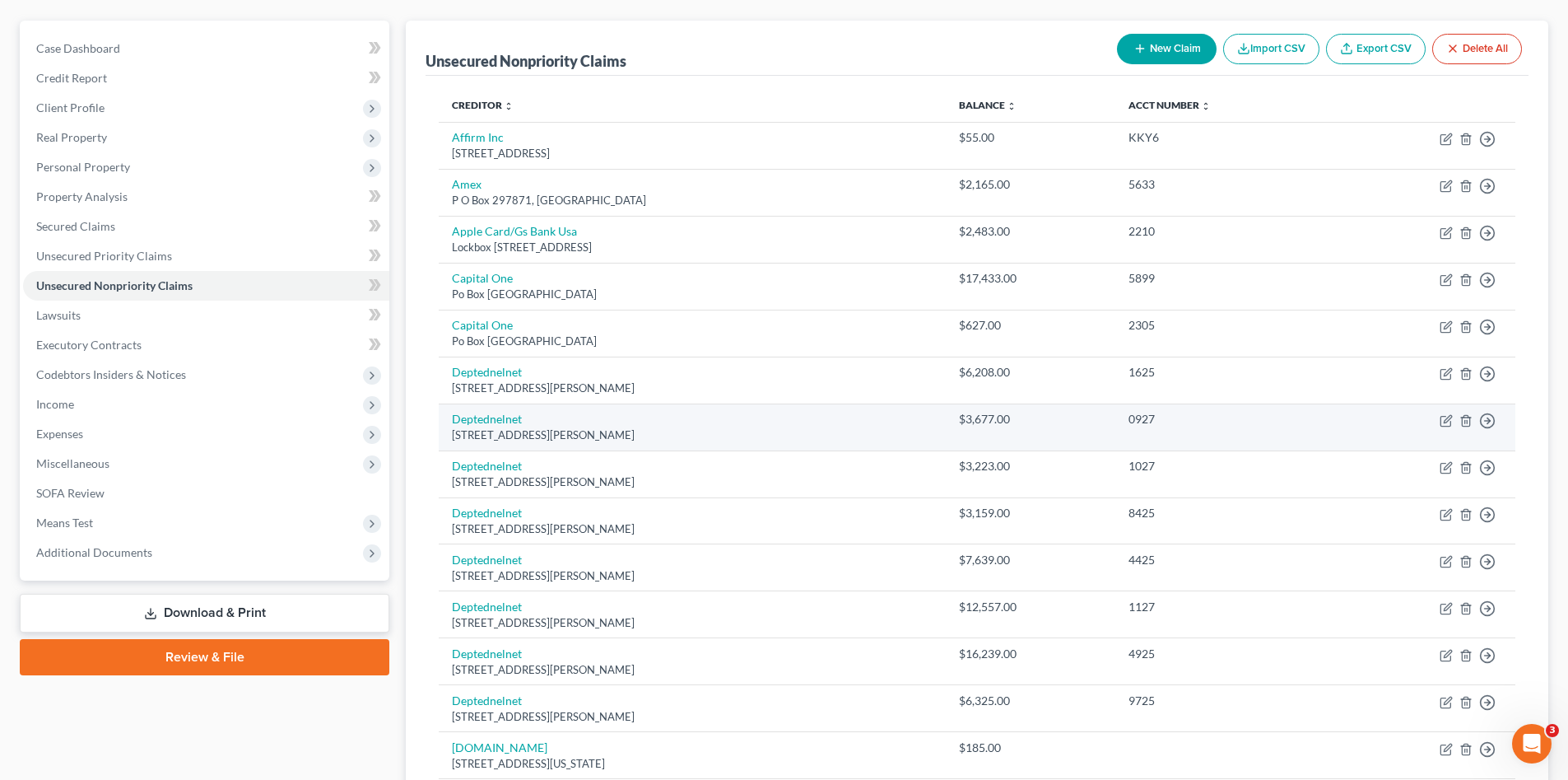
scroll to position [192, 0]
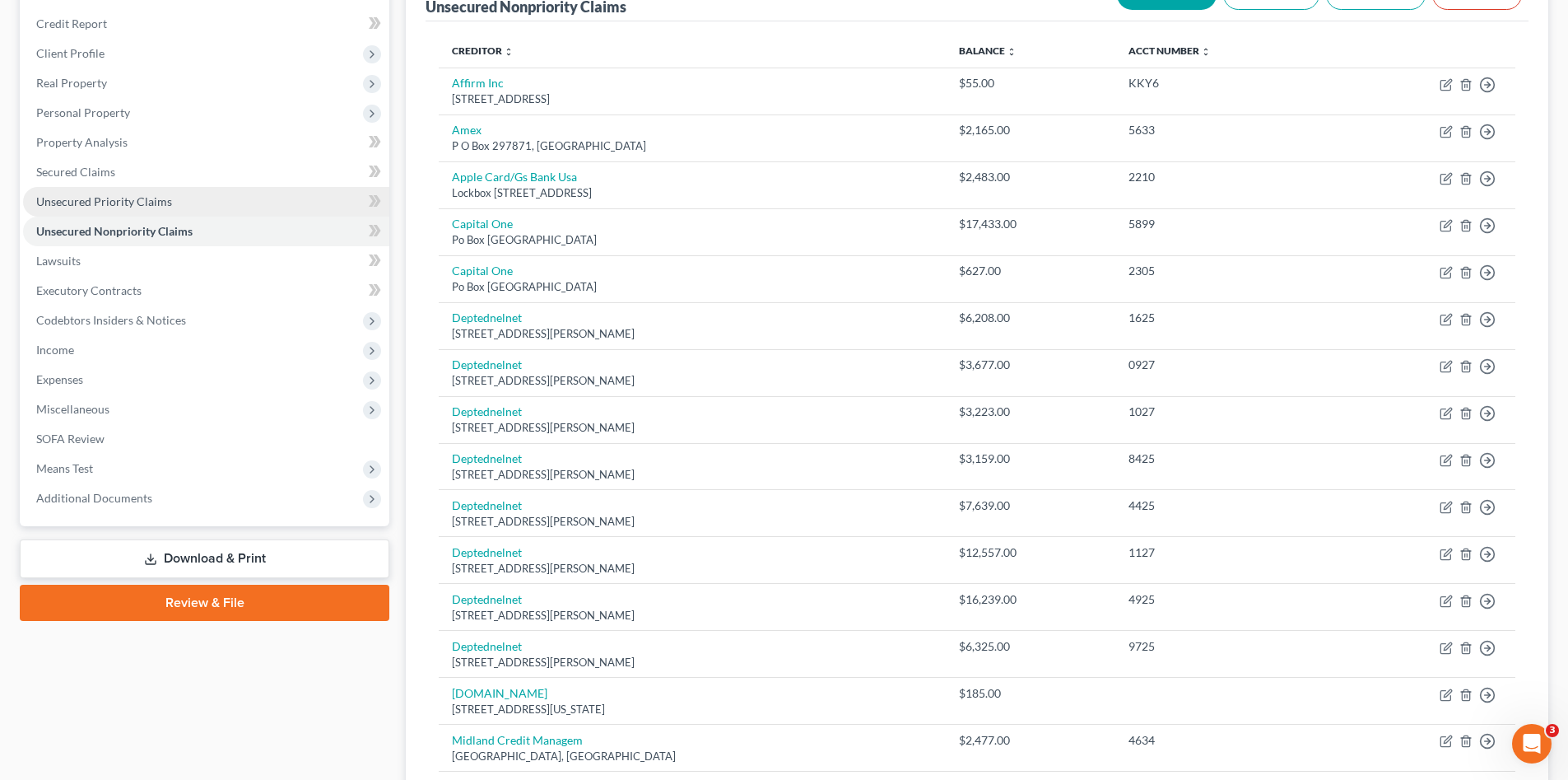
click at [172, 192] on link "Unsecured Priority Claims" at bounding box center [206, 202] width 367 height 30
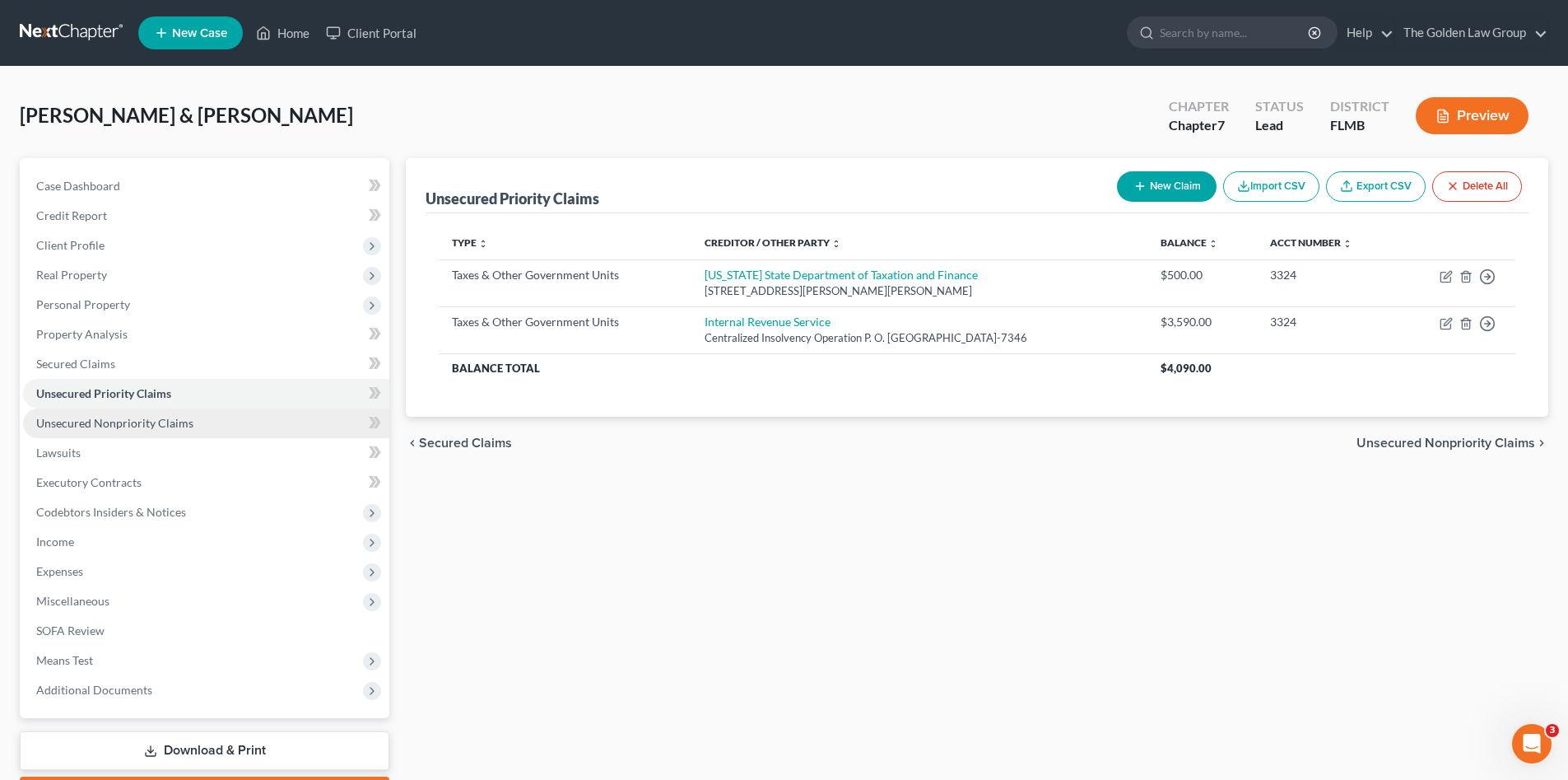
click at [177, 420] on span "Unsecured Nonpriority Claims" at bounding box center [115, 423] width 157 height 14
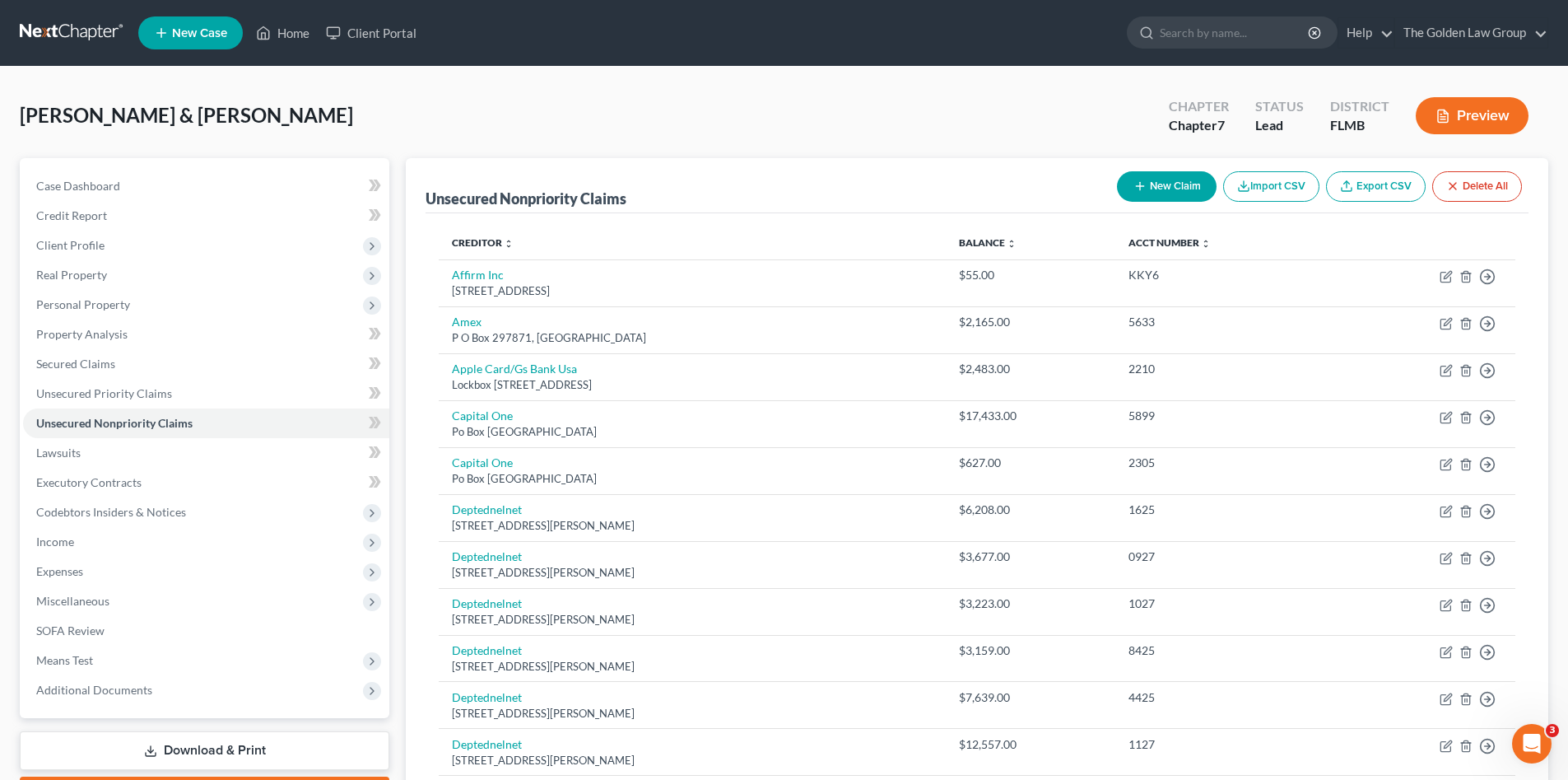
click at [620, 102] on div "Bajandas, Raheim & Cabrera, Karen Upgraded Chapter Chapter 7 Status Lead Distri…" at bounding box center [784, 122] width 1529 height 72
drag, startPoint x: 55, startPoint y: 26, endPoint x: 51, endPoint y: 34, distance: 8.9
click at [52, 26] on link at bounding box center [72, 34] width 105 height 30
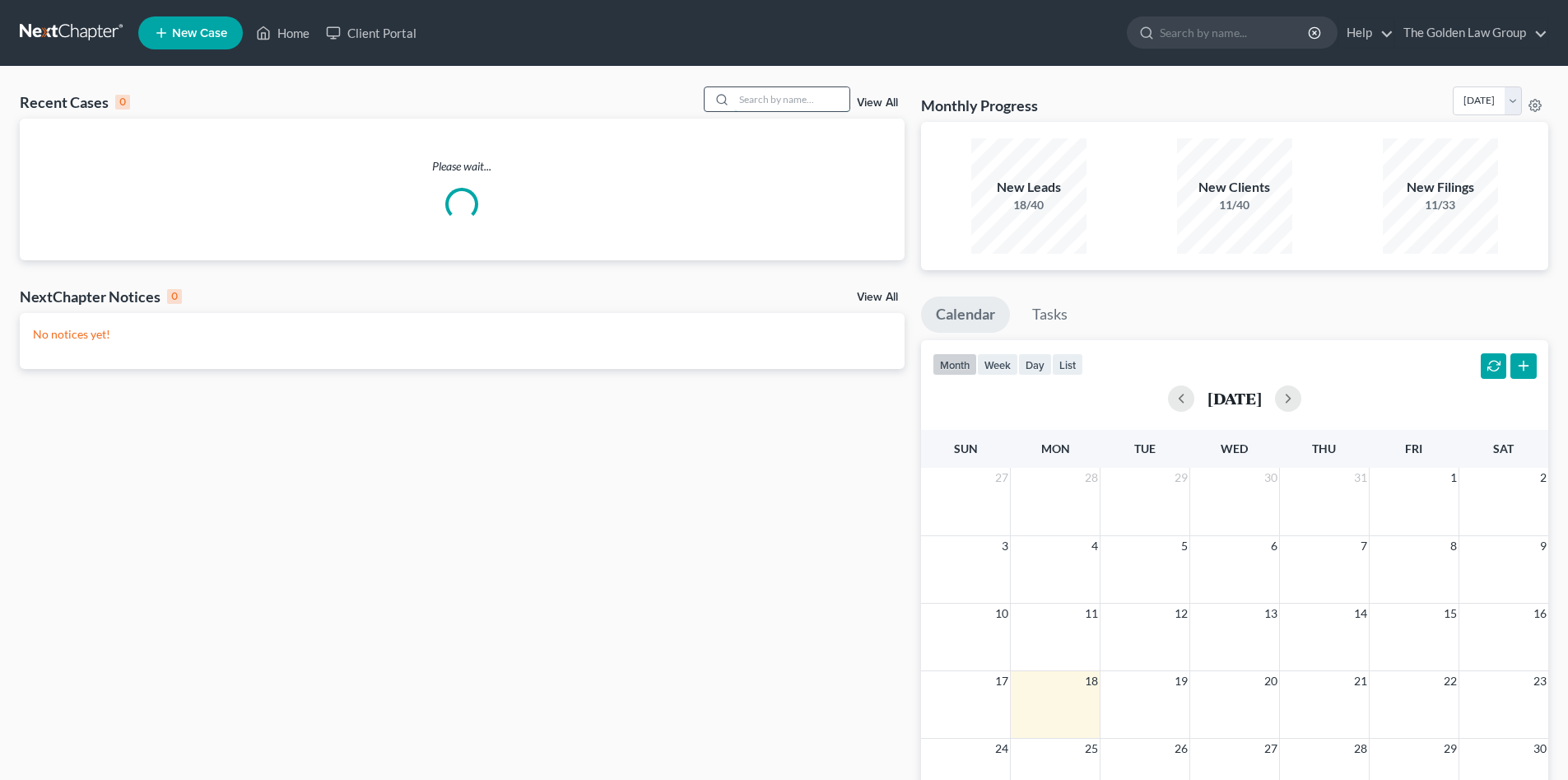
click at [757, 102] on input "search" at bounding box center [792, 99] width 115 height 24
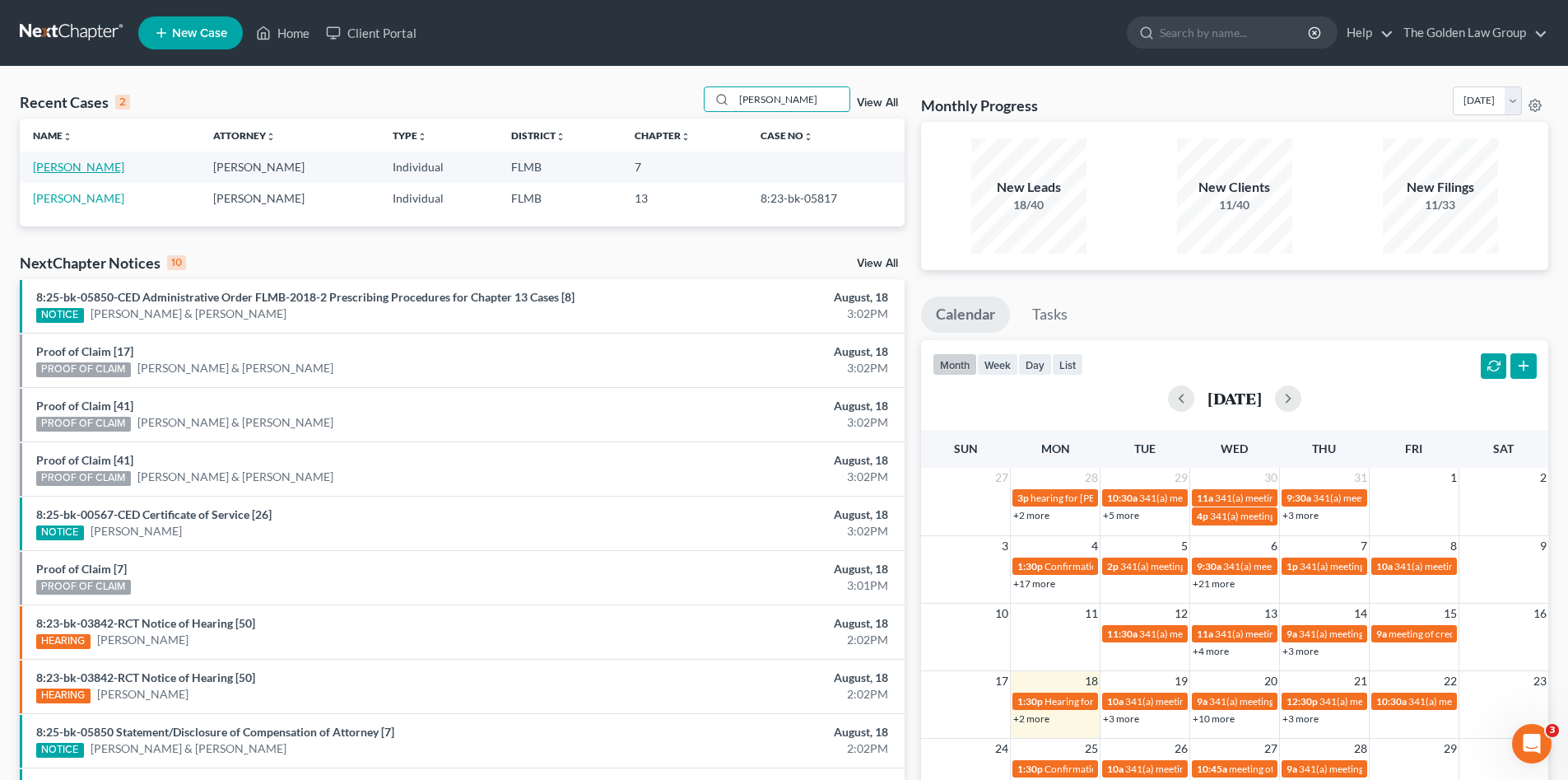
type input "[PERSON_NAME]"
click at [57, 166] on link "[PERSON_NAME]" at bounding box center [78, 167] width 91 height 14
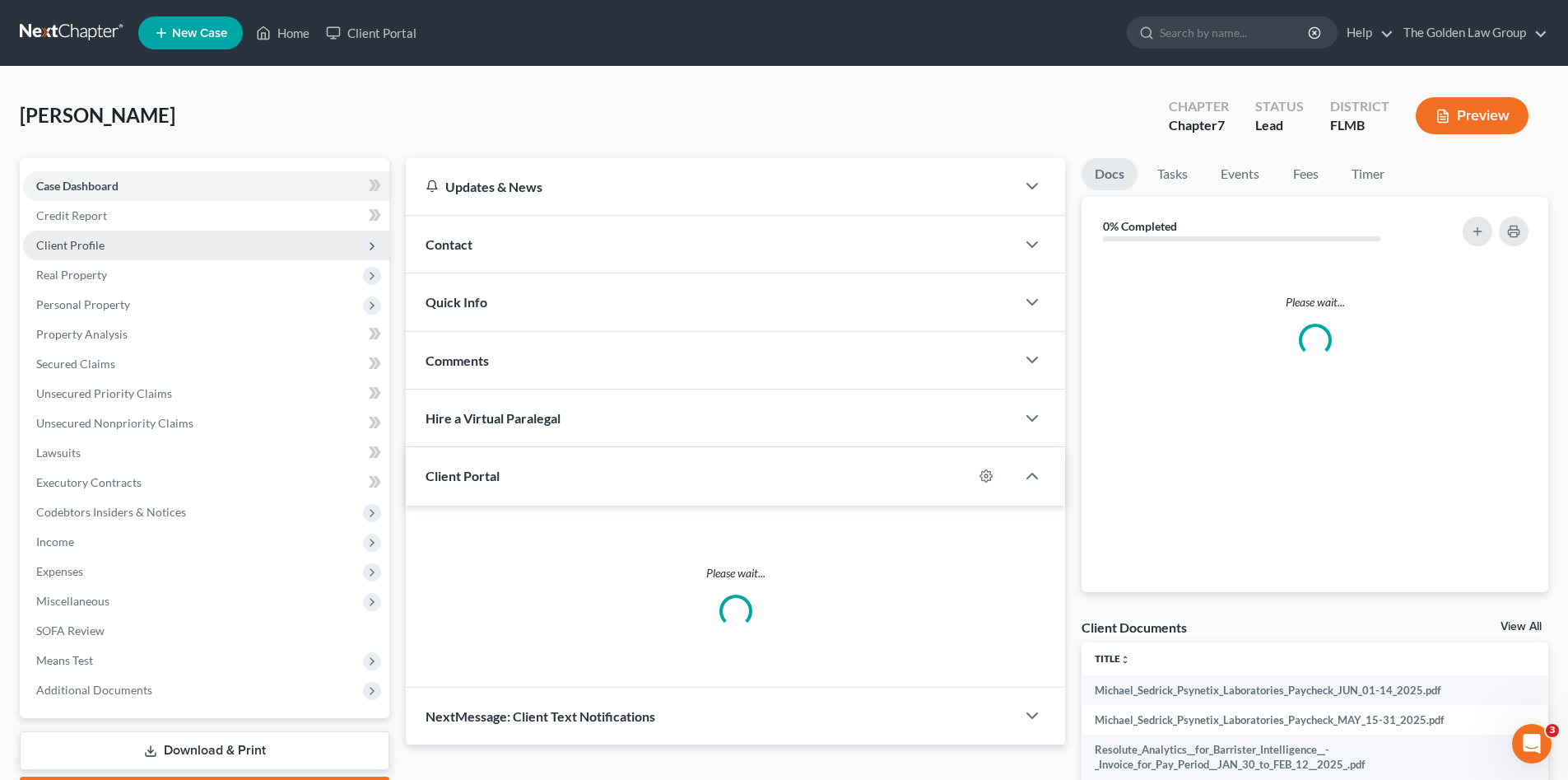
click at [91, 248] on span "Client Profile" at bounding box center [70, 245] width 68 height 14
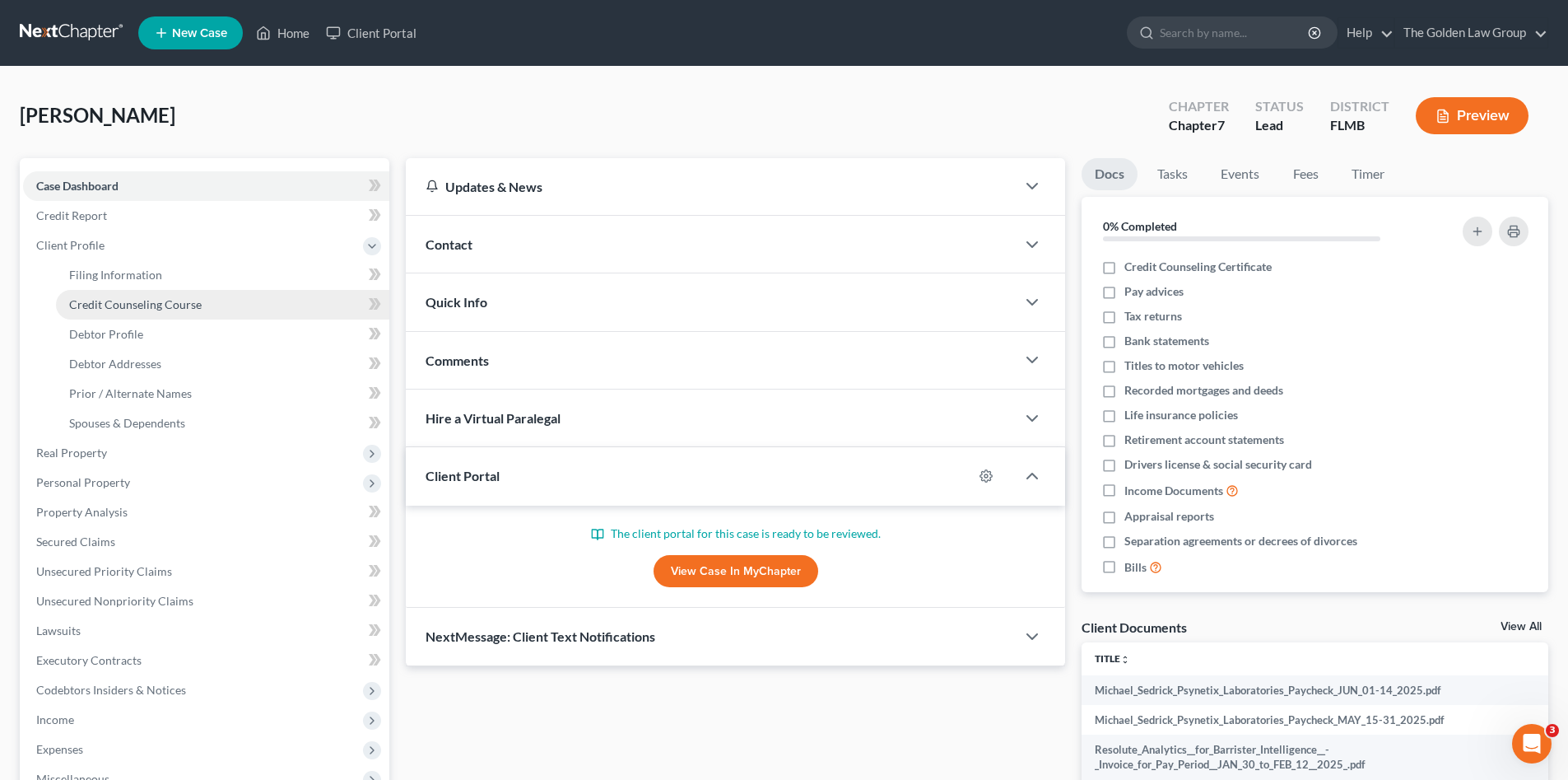
click at [117, 304] on span "Credit Counseling Course" at bounding box center [135, 304] width 133 height 14
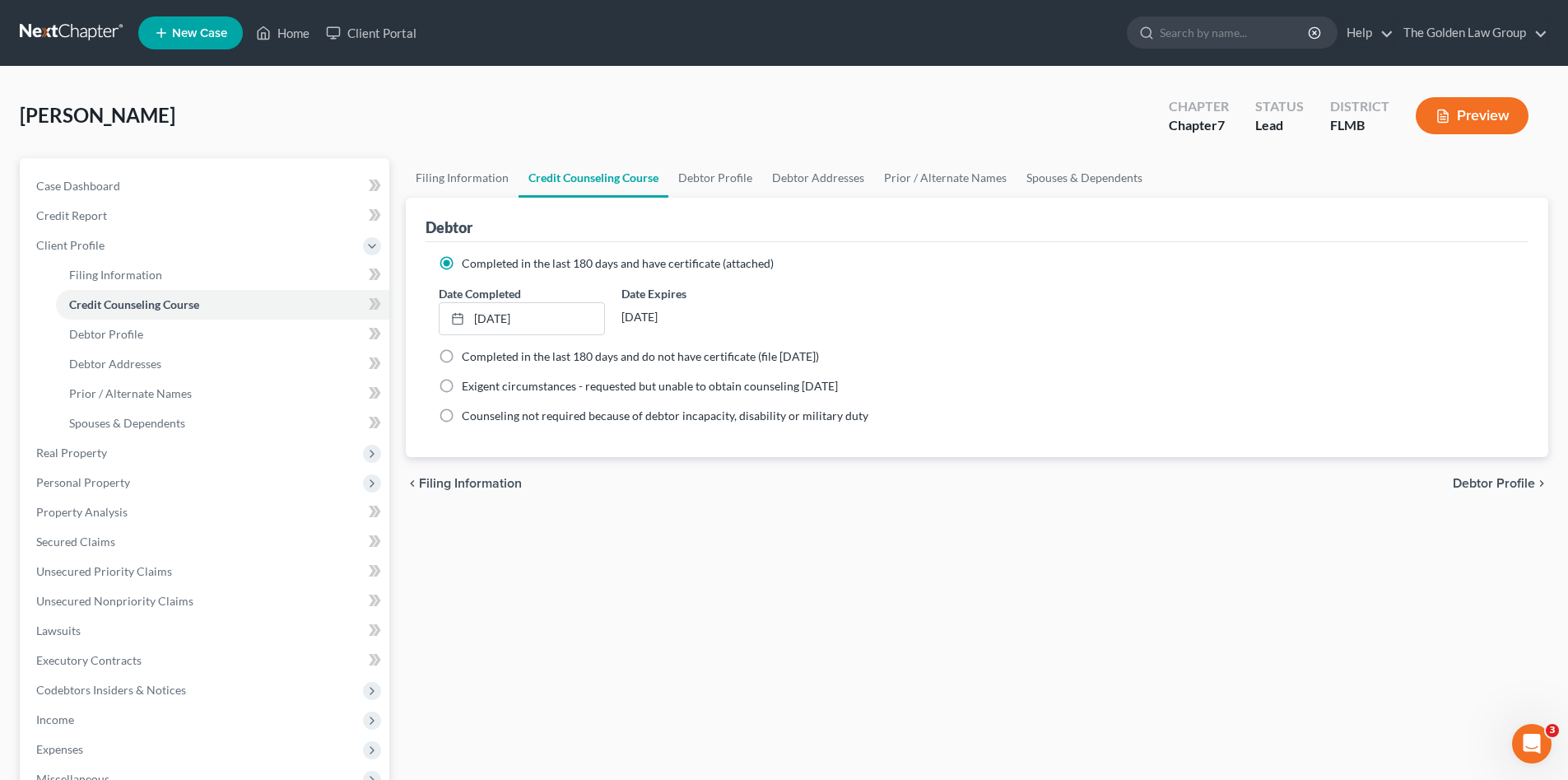
click at [393, 98] on div "[PERSON_NAME] Upgraded Chapter Chapter 7 Status Lead District [GEOGRAPHIC_DATA]…" at bounding box center [784, 122] width 1529 height 72
click at [64, 35] on link at bounding box center [72, 34] width 105 height 30
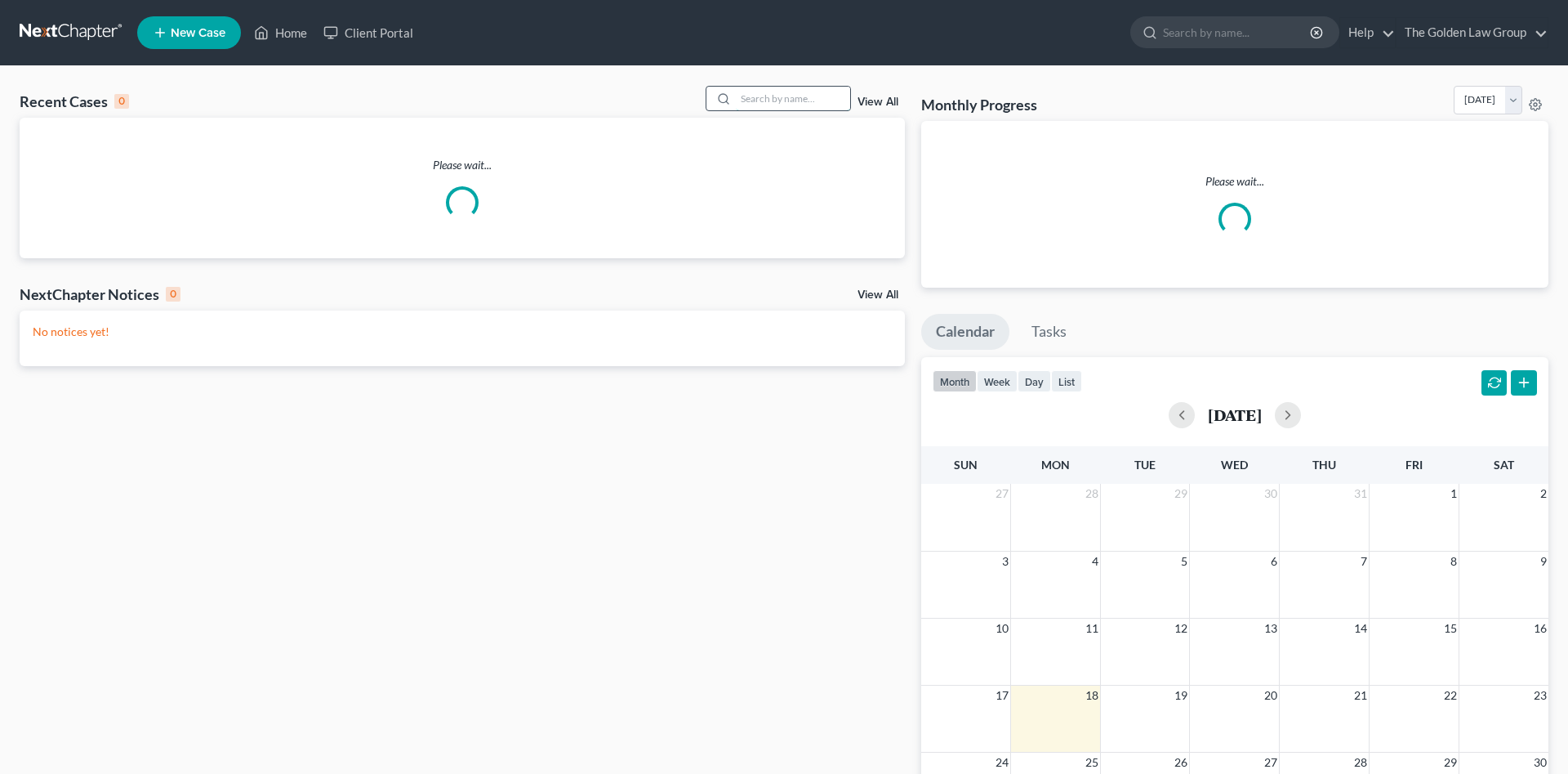
click at [762, 92] on input "search" at bounding box center [793, 98] width 114 height 24
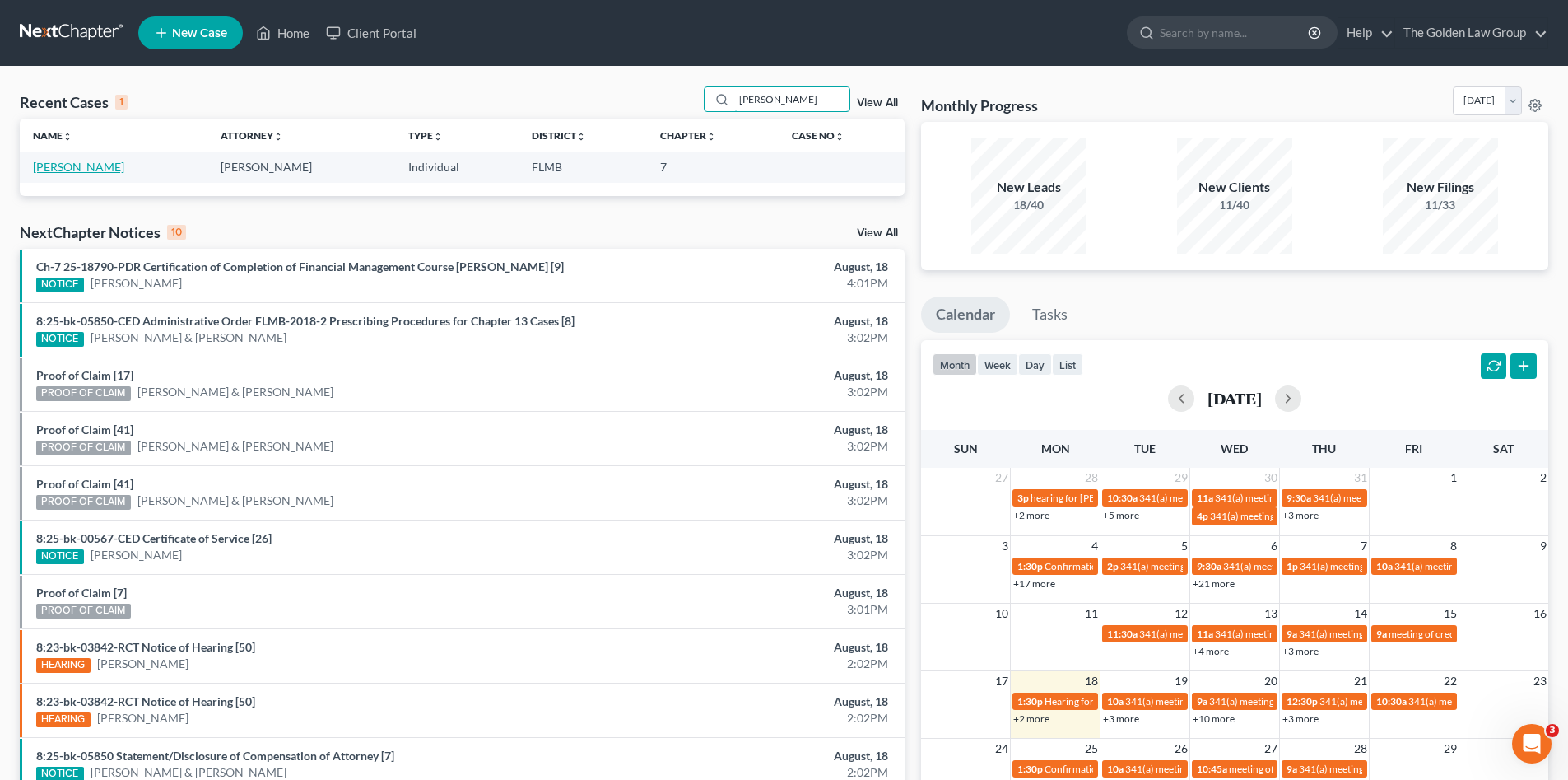
type input "[PERSON_NAME]"
click at [86, 171] on link "[PERSON_NAME]" at bounding box center [78, 167] width 91 height 14
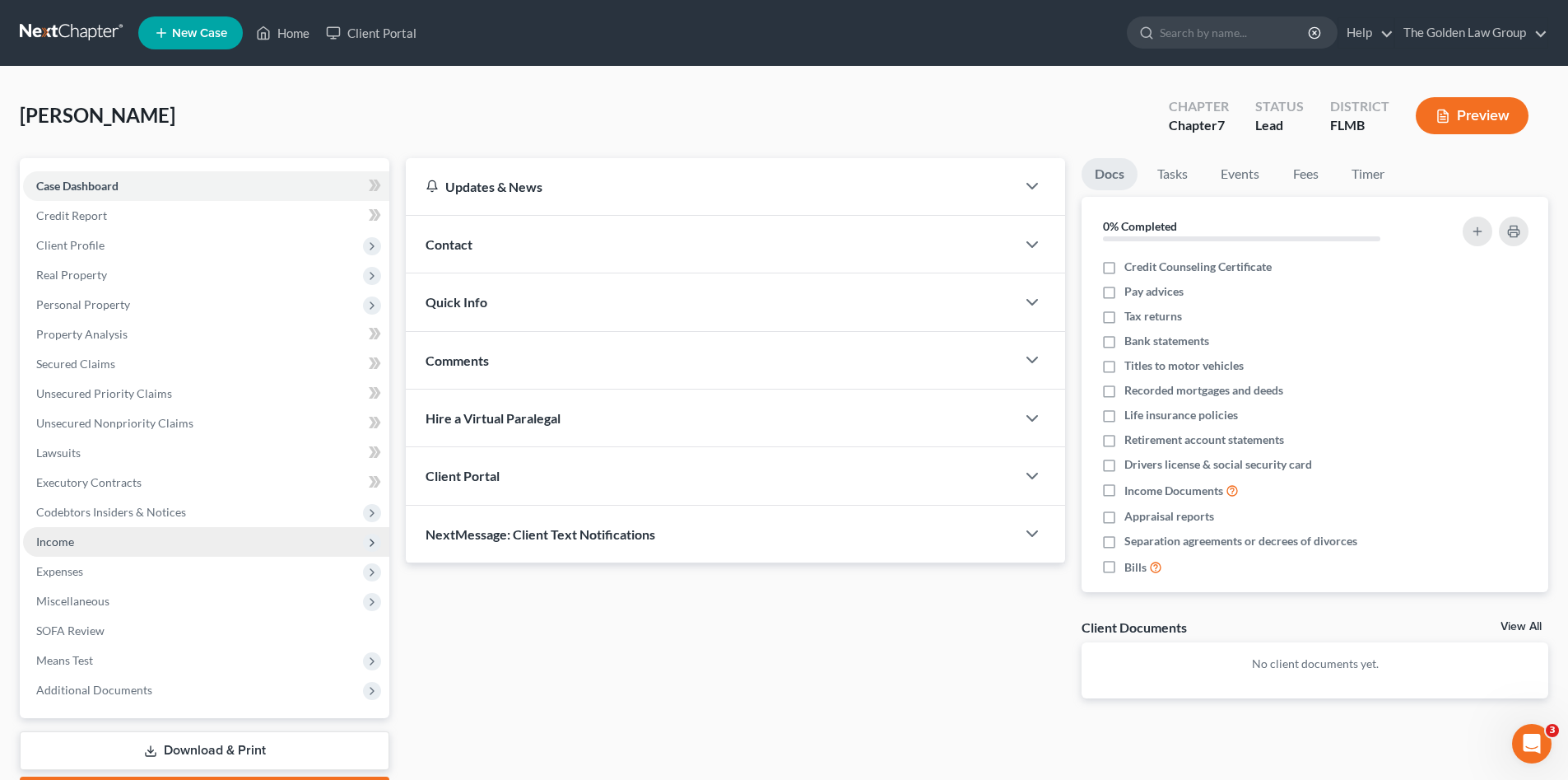
click at [64, 539] on span "Income" at bounding box center [55, 541] width 38 height 14
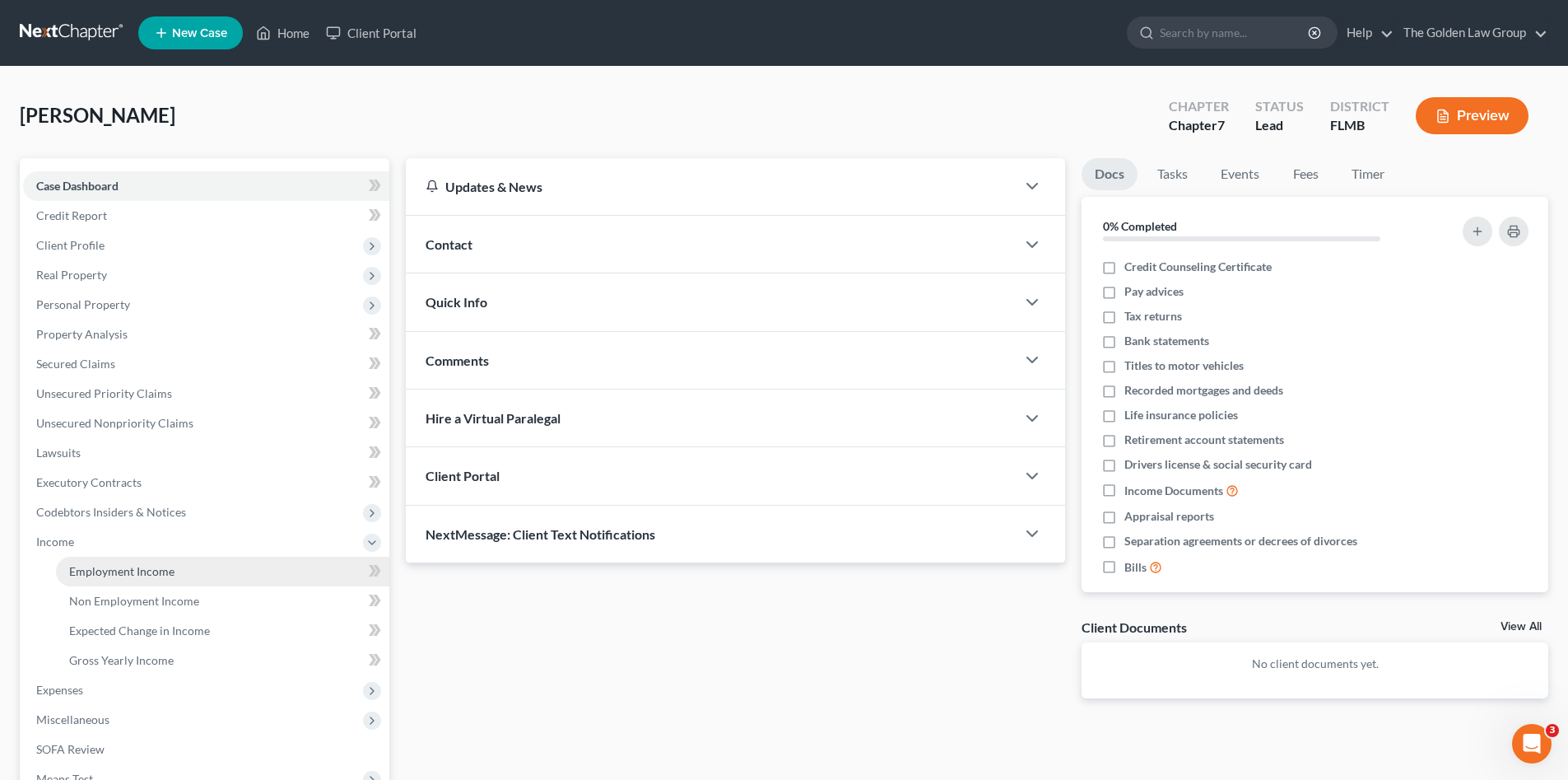
click at [121, 561] on link "Employment Income" at bounding box center [222, 572] width 333 height 30
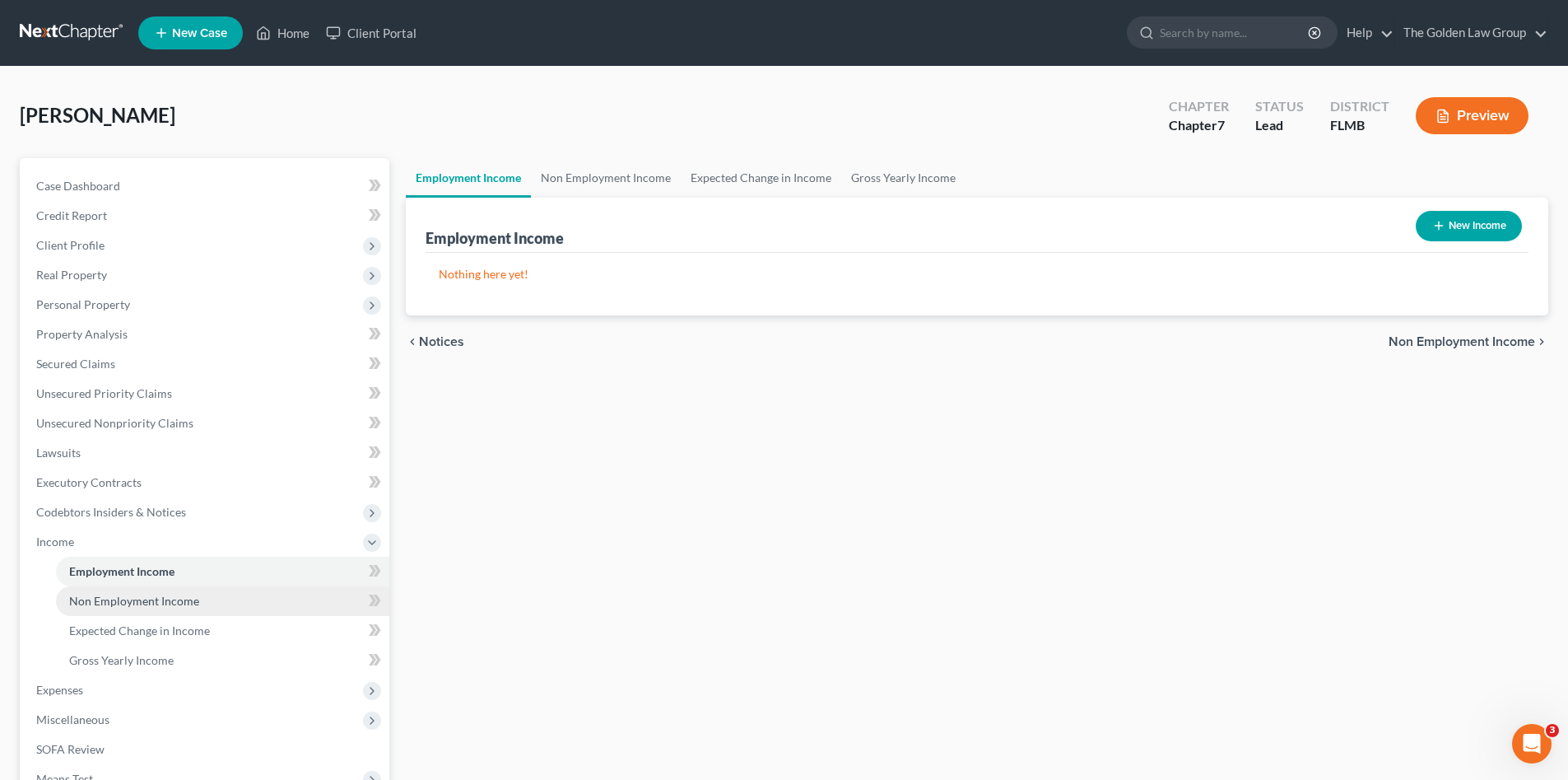
click at [133, 600] on span "Non Employment Income" at bounding box center [133, 601] width 130 height 14
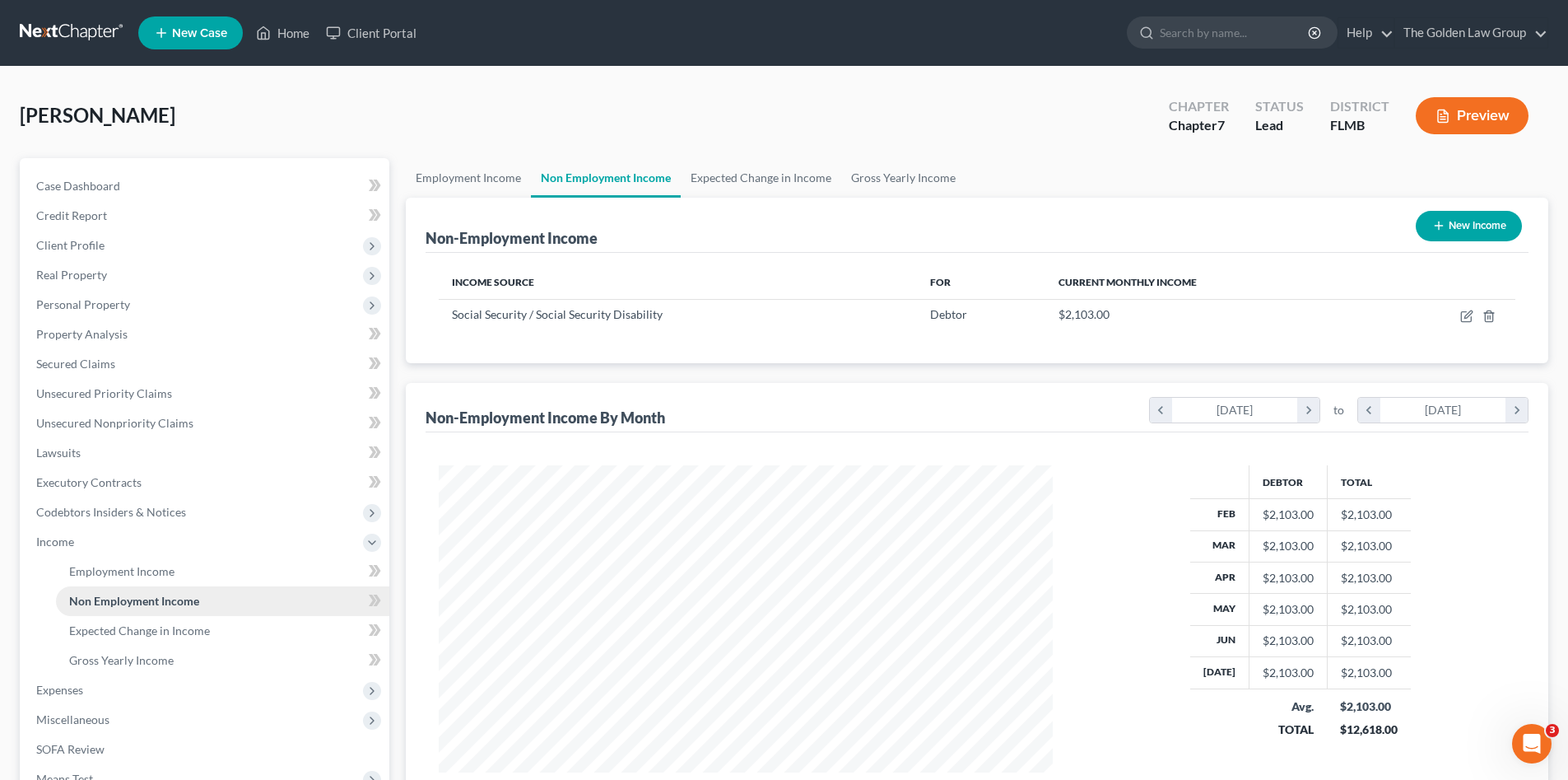
scroll to position [307, 647]
click at [73, 220] on span "Credit Report" at bounding box center [72, 216] width 71 height 14
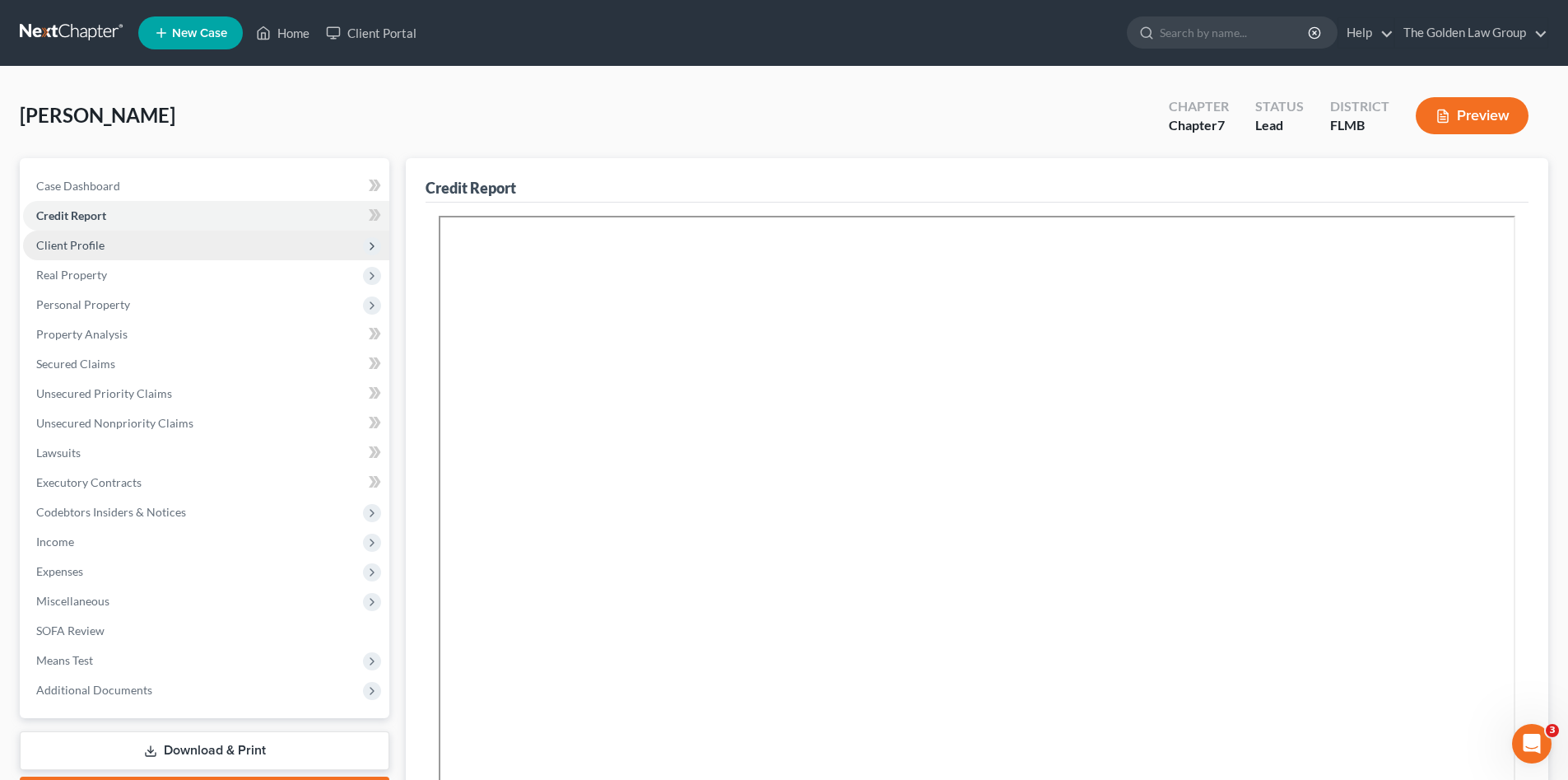
click at [110, 245] on span "Client Profile" at bounding box center [206, 246] width 367 height 30
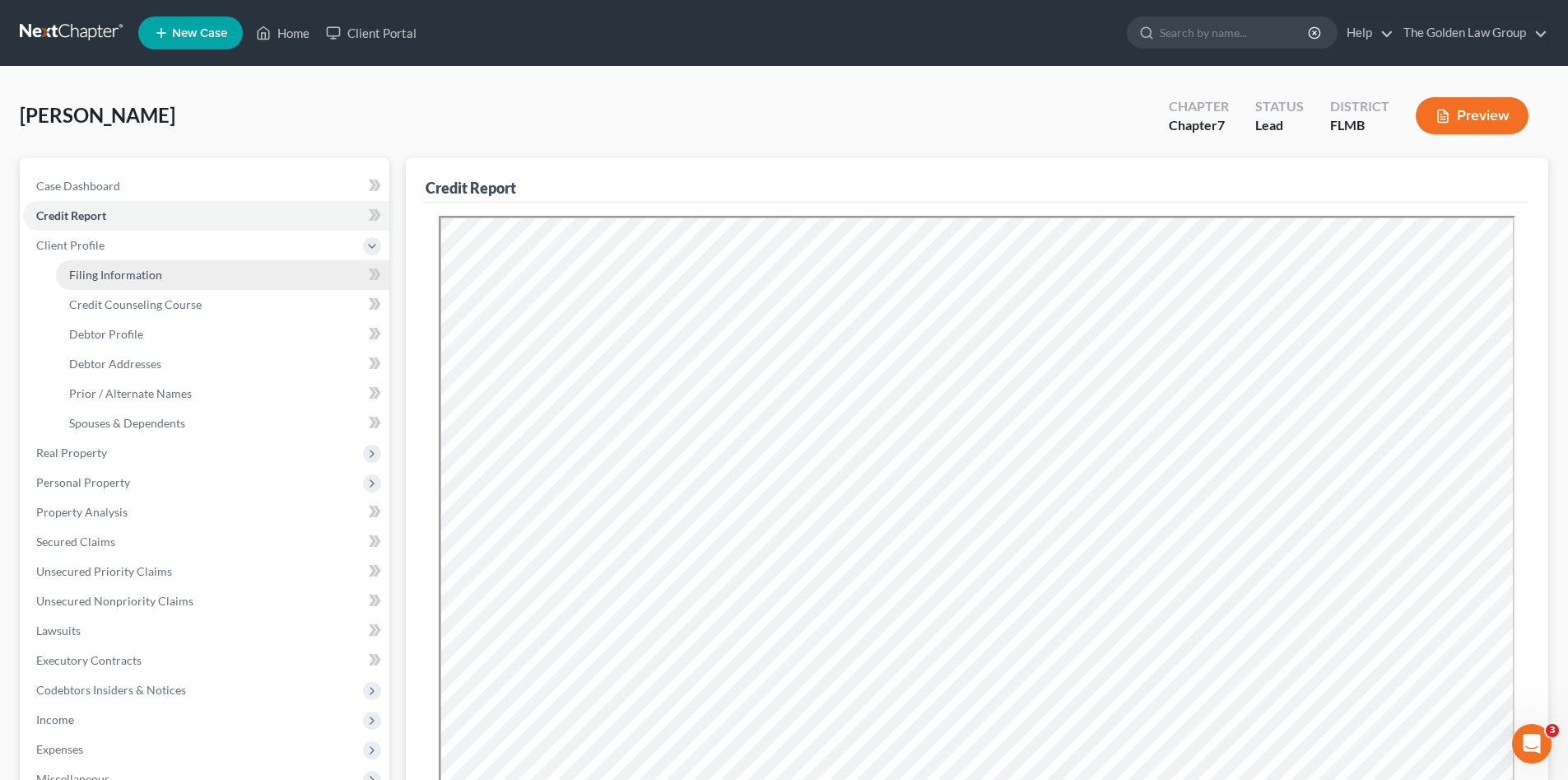
click at [133, 276] on span "Filing Information" at bounding box center [115, 275] width 93 height 14
select select "1"
select select "0"
select select "15"
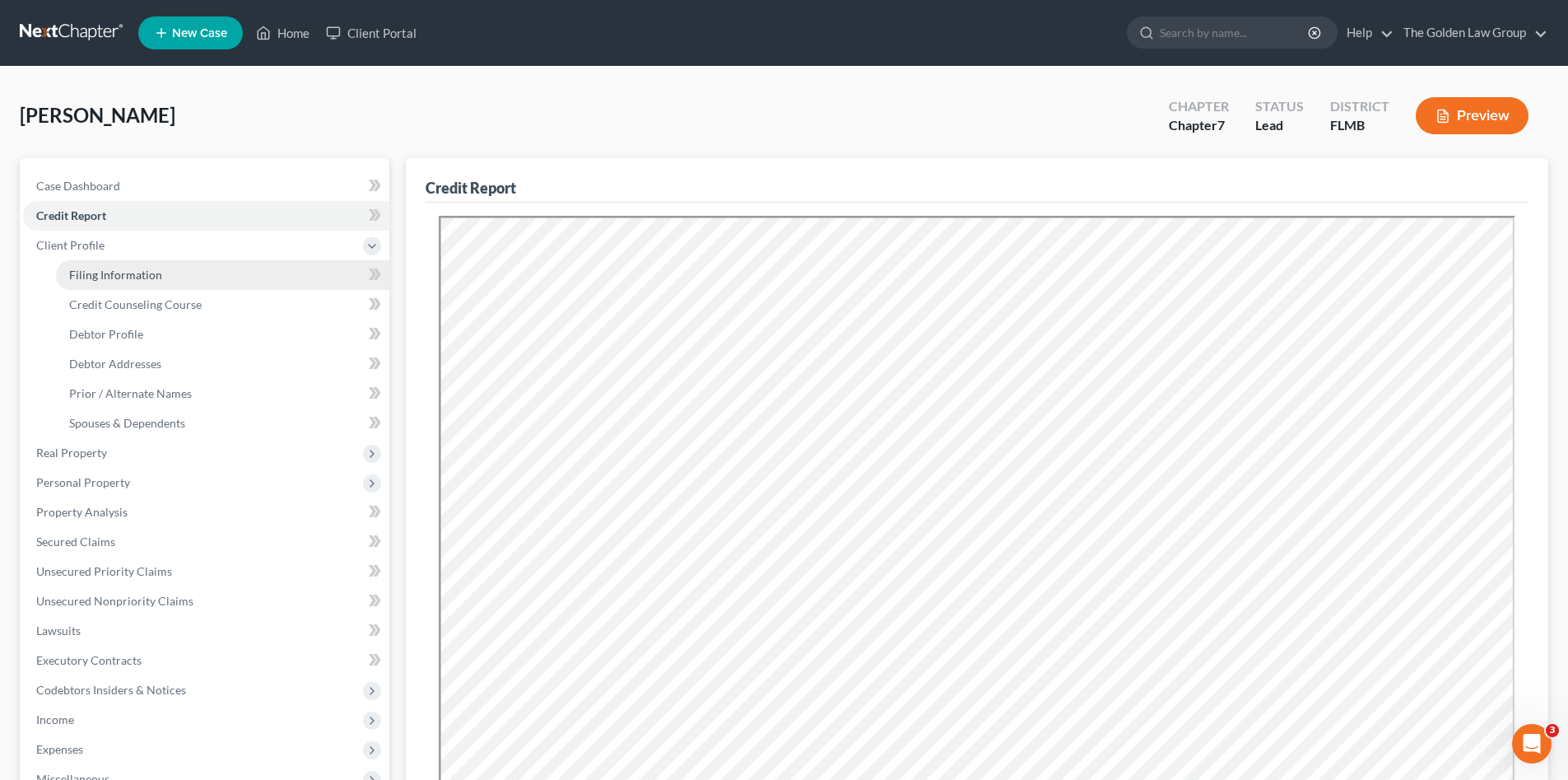
select select "3"
select select "9"
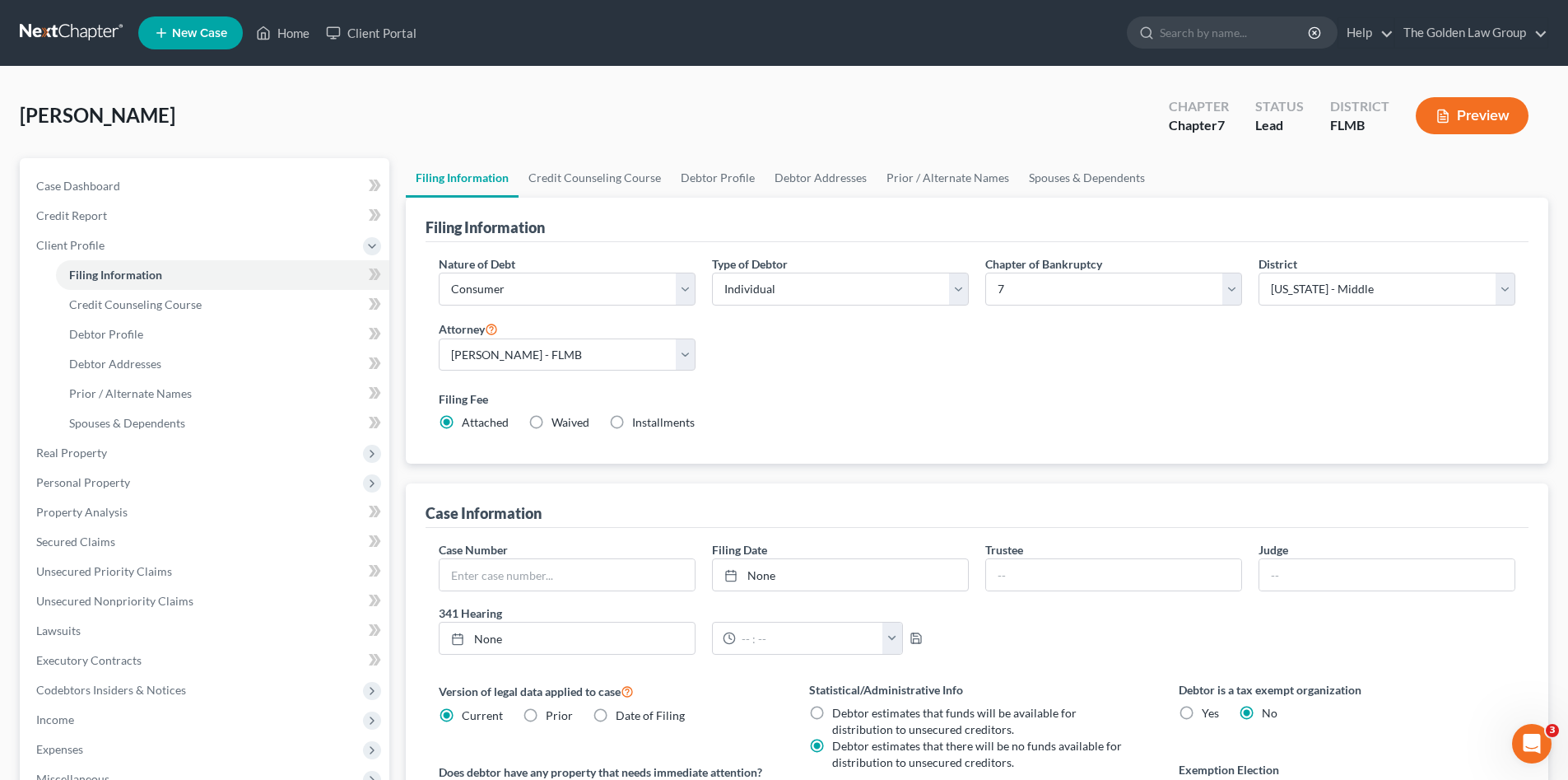
scroll to position [110, 0]
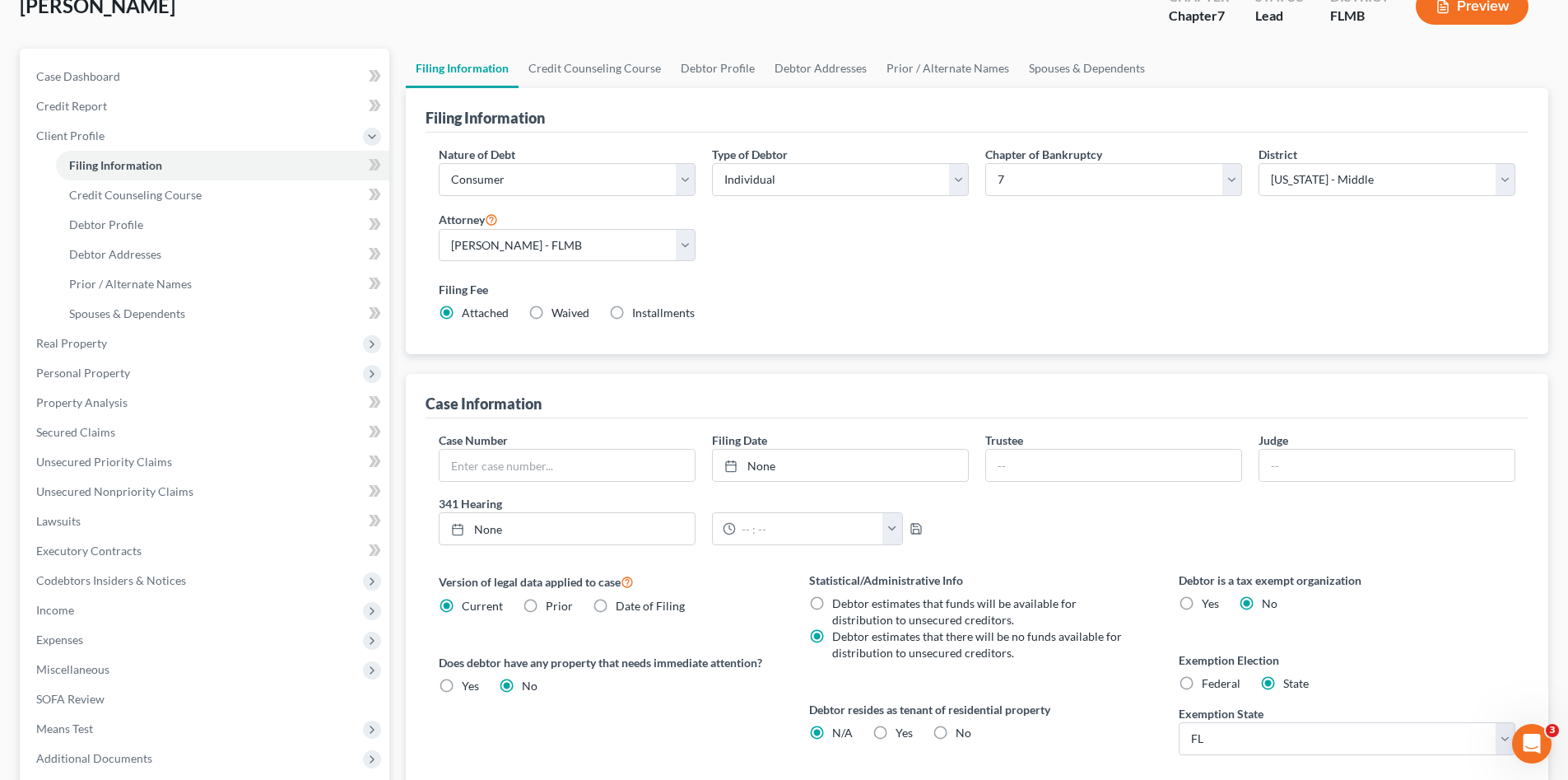
click at [803, 256] on div "Nature of Debt Select Business Consumer Other Nature of Business Select Clearin…" at bounding box center [977, 240] width 1094 height 189
click at [187, 193] on span "Credit Counseling Course" at bounding box center [135, 194] width 133 height 14
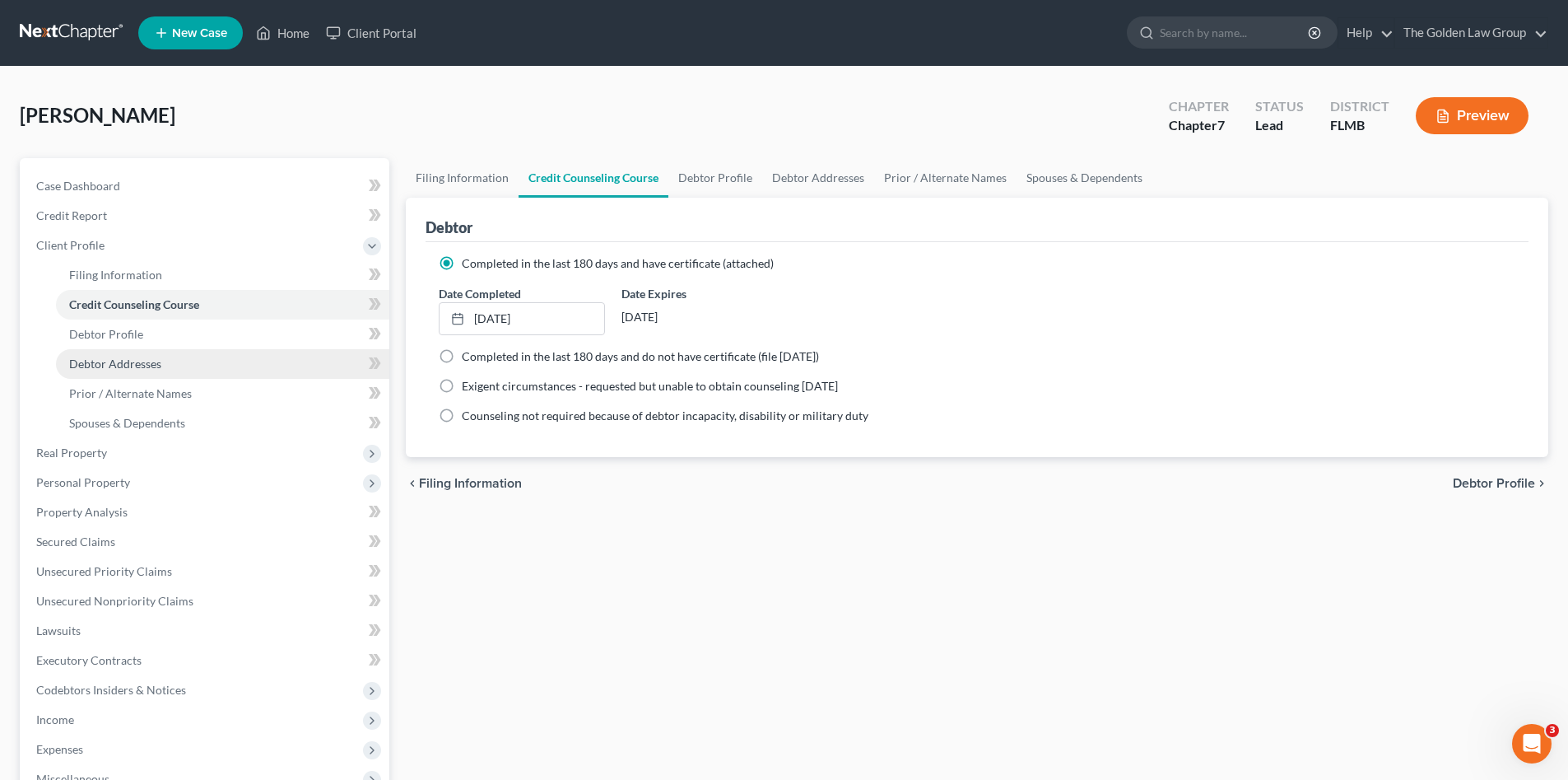
click at [126, 360] on span "Debtor Addresses" at bounding box center [115, 364] width 92 height 14
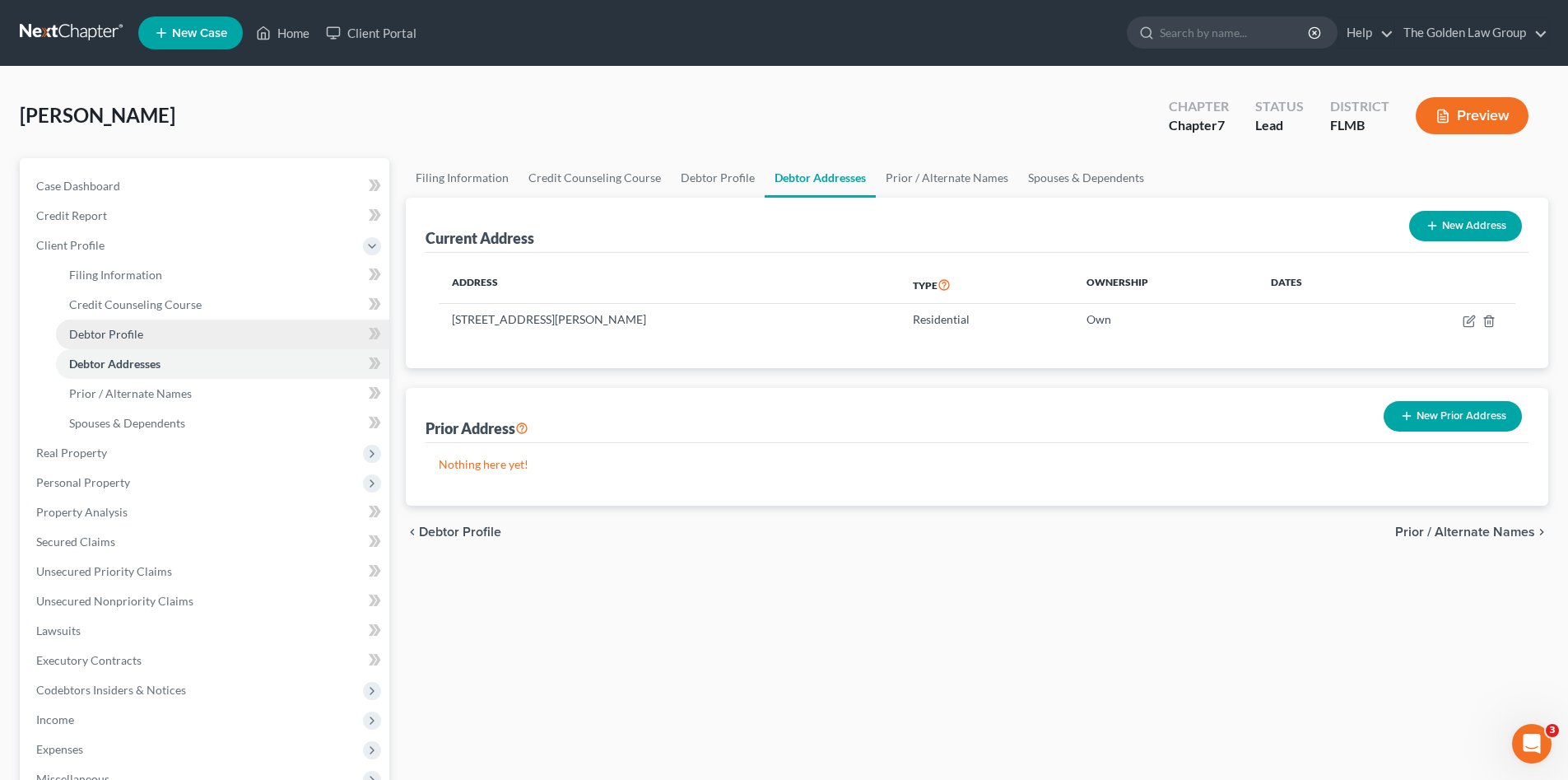
click at [144, 337] on link "Debtor Profile" at bounding box center [222, 335] width 333 height 30
select select "4"
select select "0"
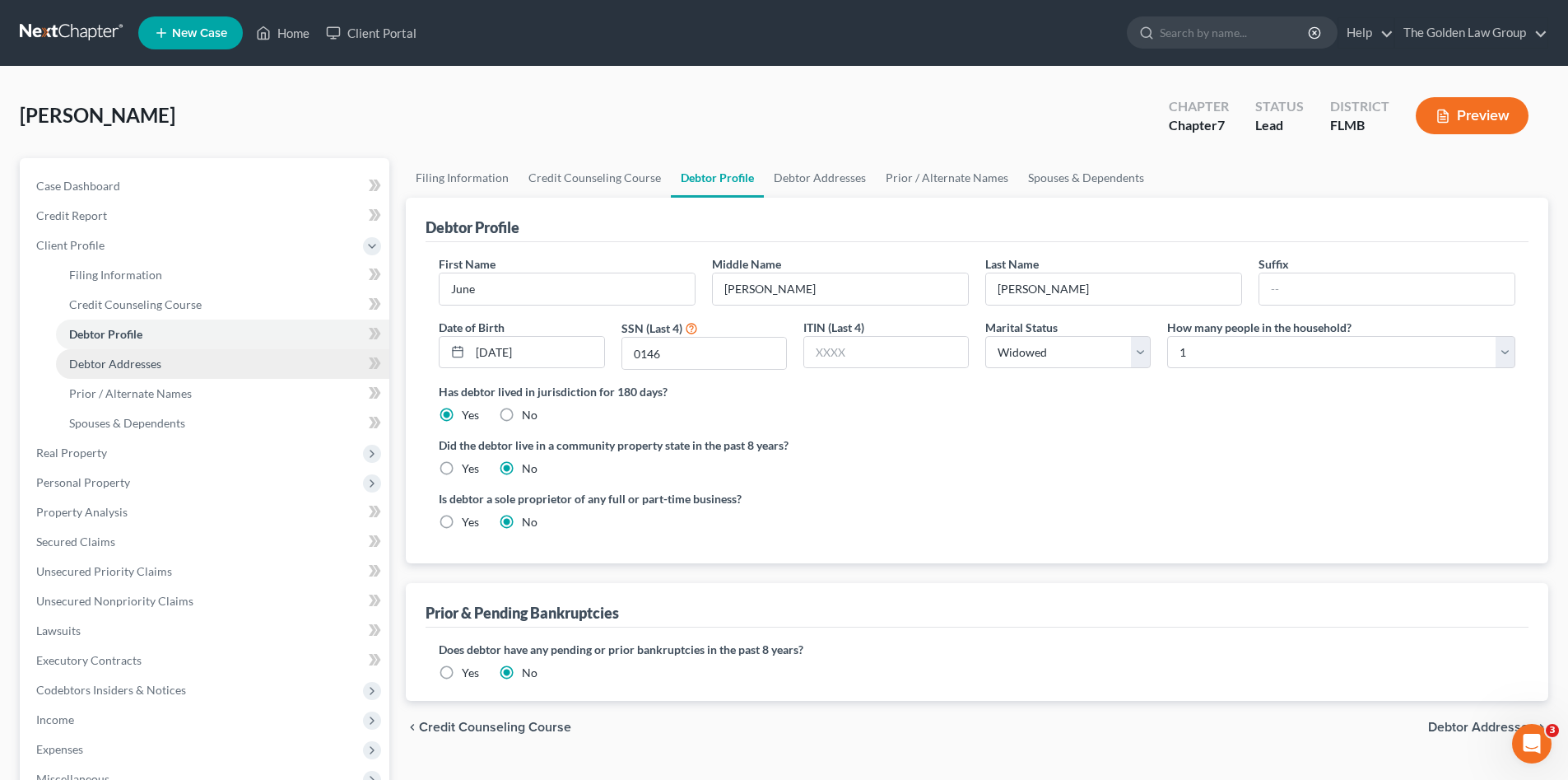
click at [151, 357] on span "Debtor Addresses" at bounding box center [115, 364] width 92 height 14
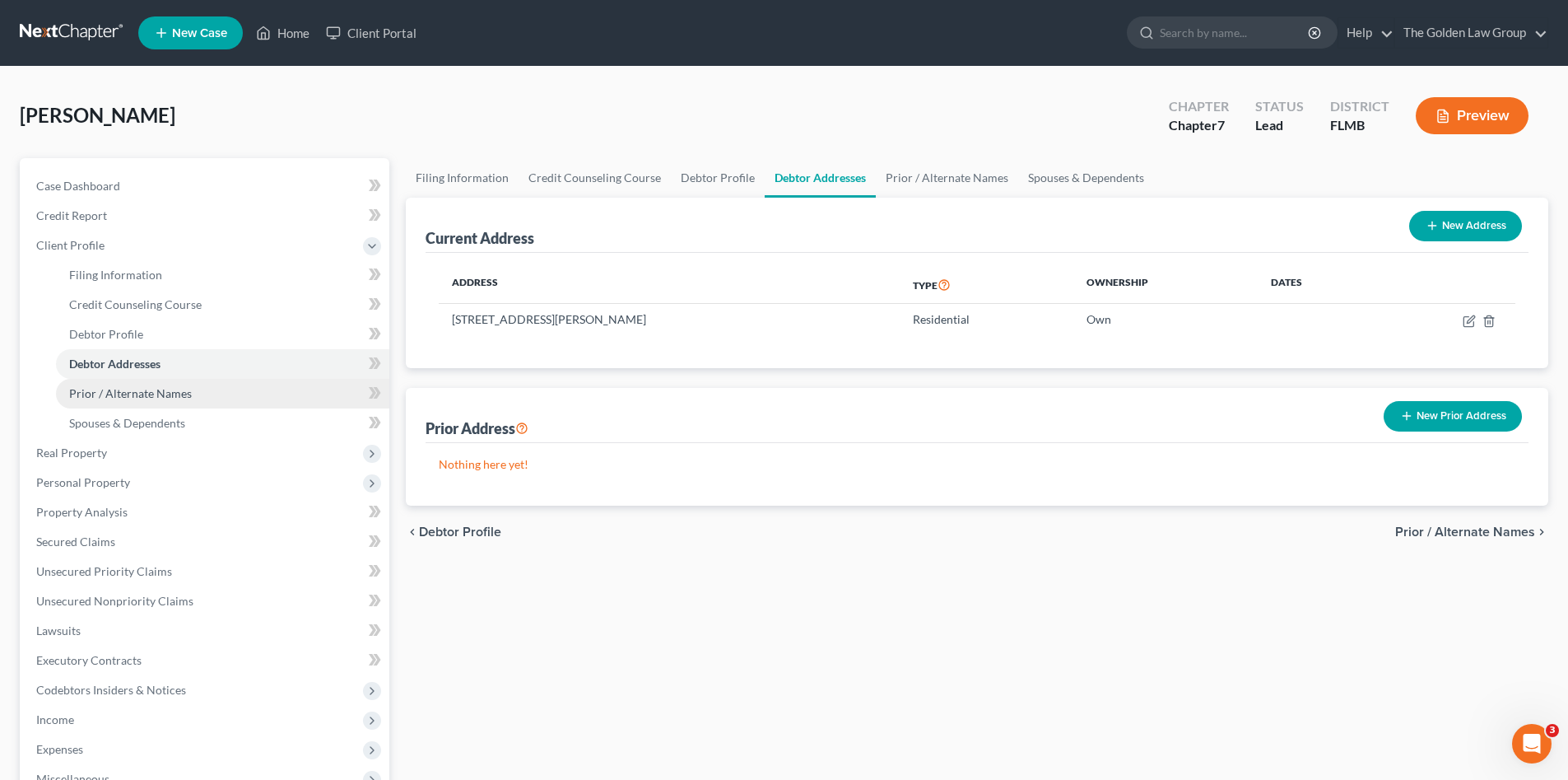
click at [175, 394] on span "Prior / Alternate Names" at bounding box center [130, 393] width 123 height 14
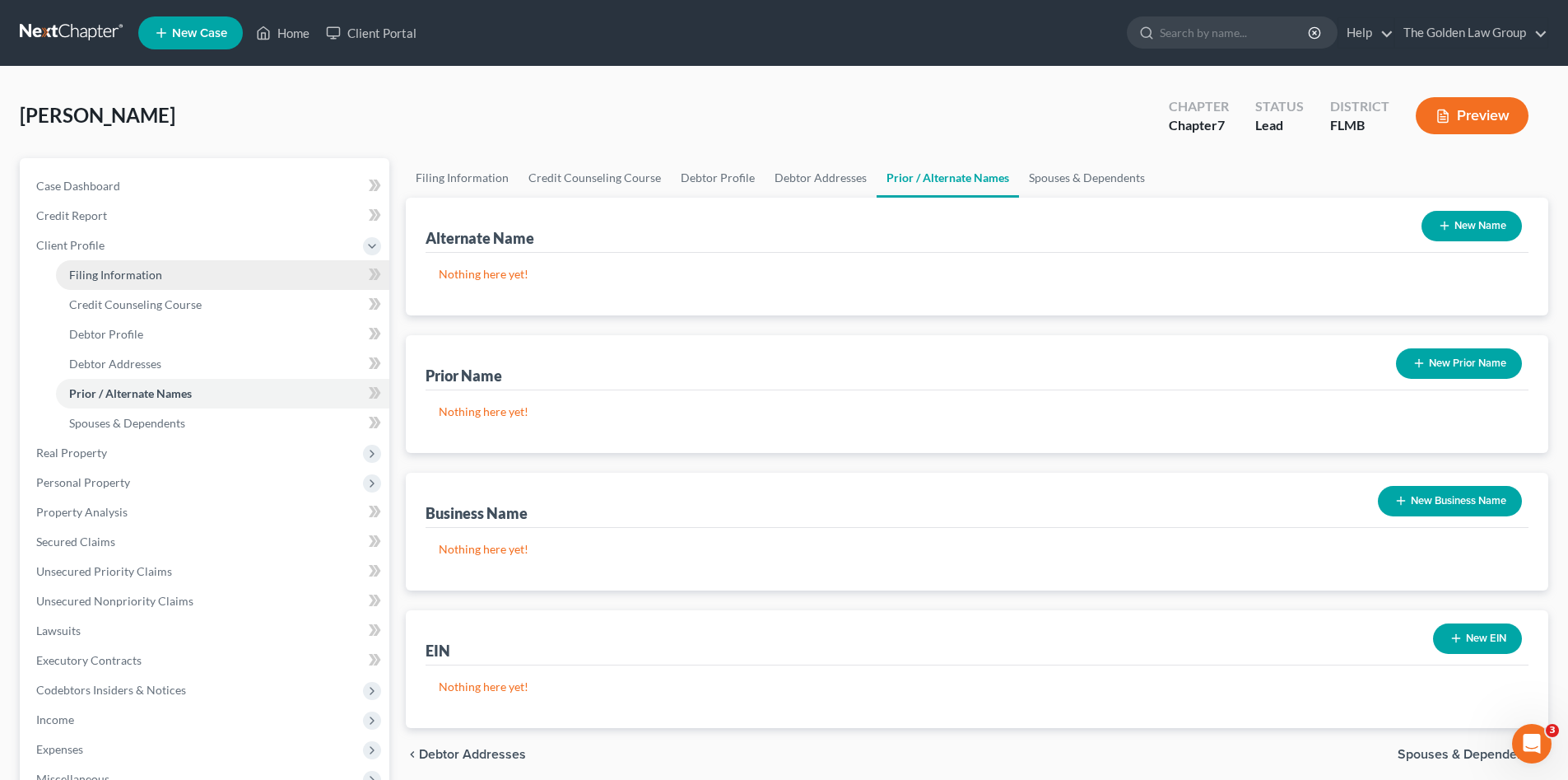
click at [140, 277] on span "Filing Information" at bounding box center [115, 275] width 93 height 14
select select "1"
select select "0"
select select "15"
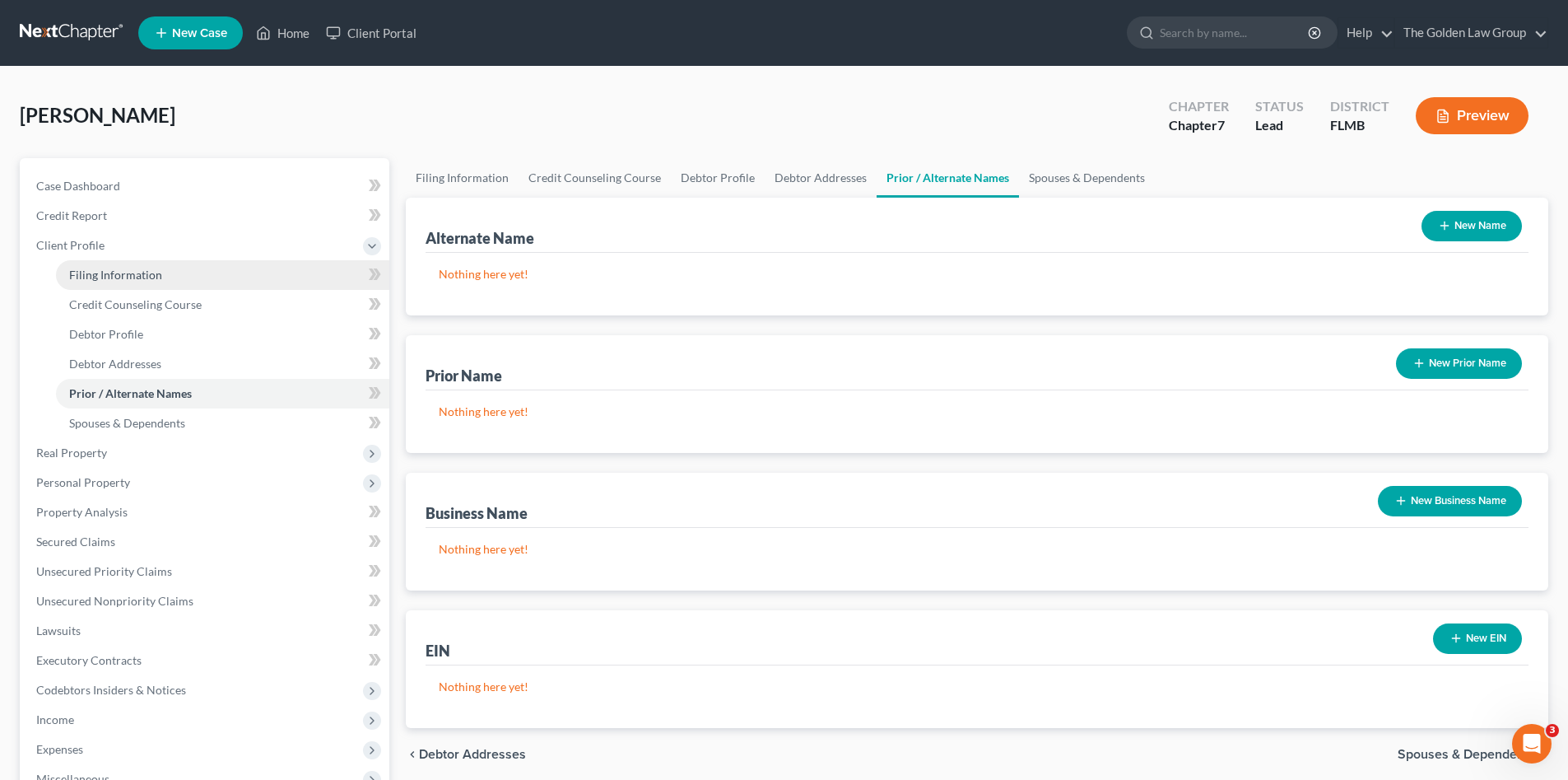
select select "3"
select select "9"
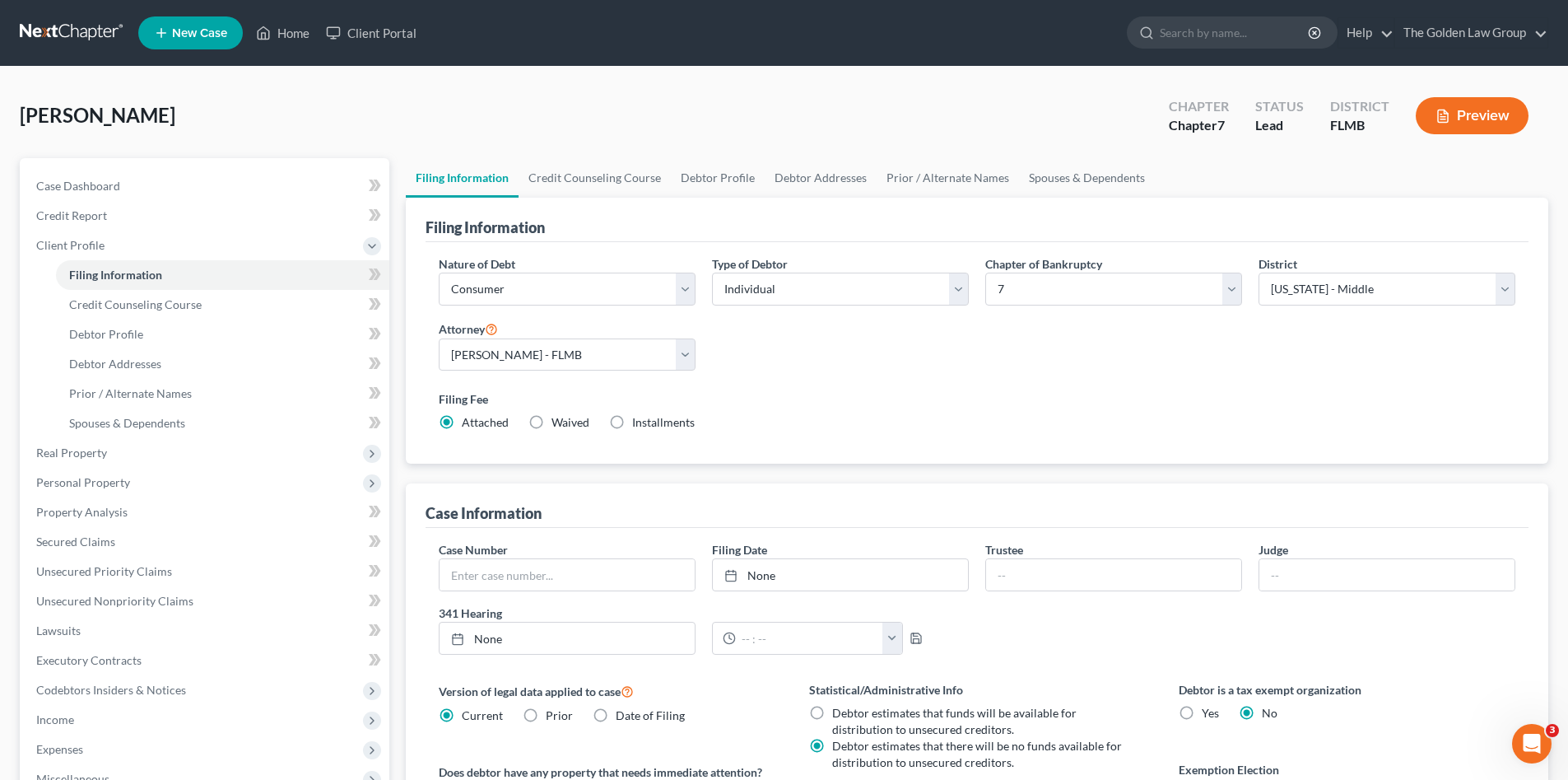
scroll to position [164, 0]
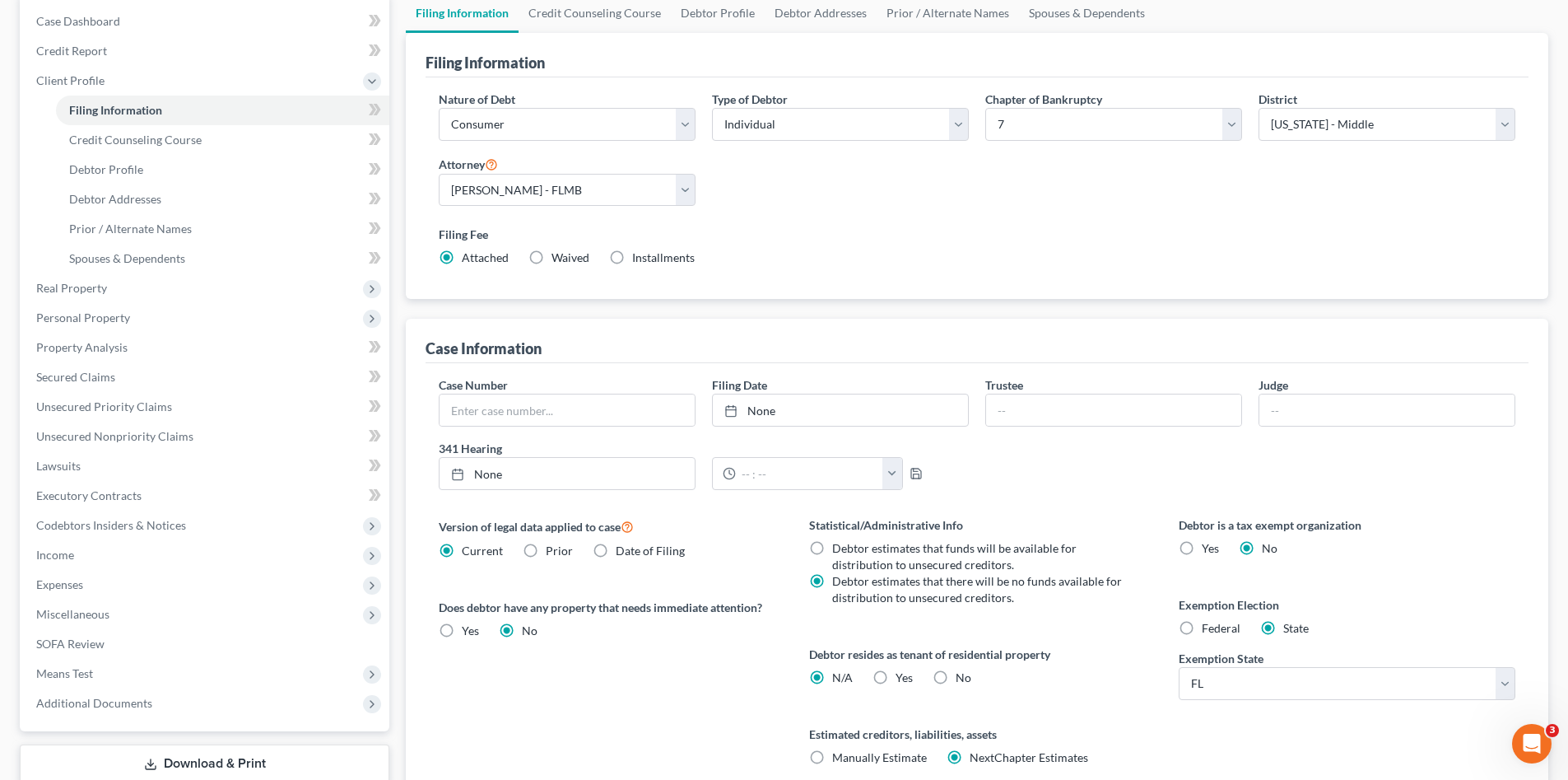
click at [956, 677] on label "No" at bounding box center [964, 678] width 16 height 17
click at [962, 677] on input "No" at bounding box center [967, 675] width 11 height 11
radio input "true"
radio input "false"
click at [124, 176] on link "Debtor Profile" at bounding box center [222, 170] width 333 height 30
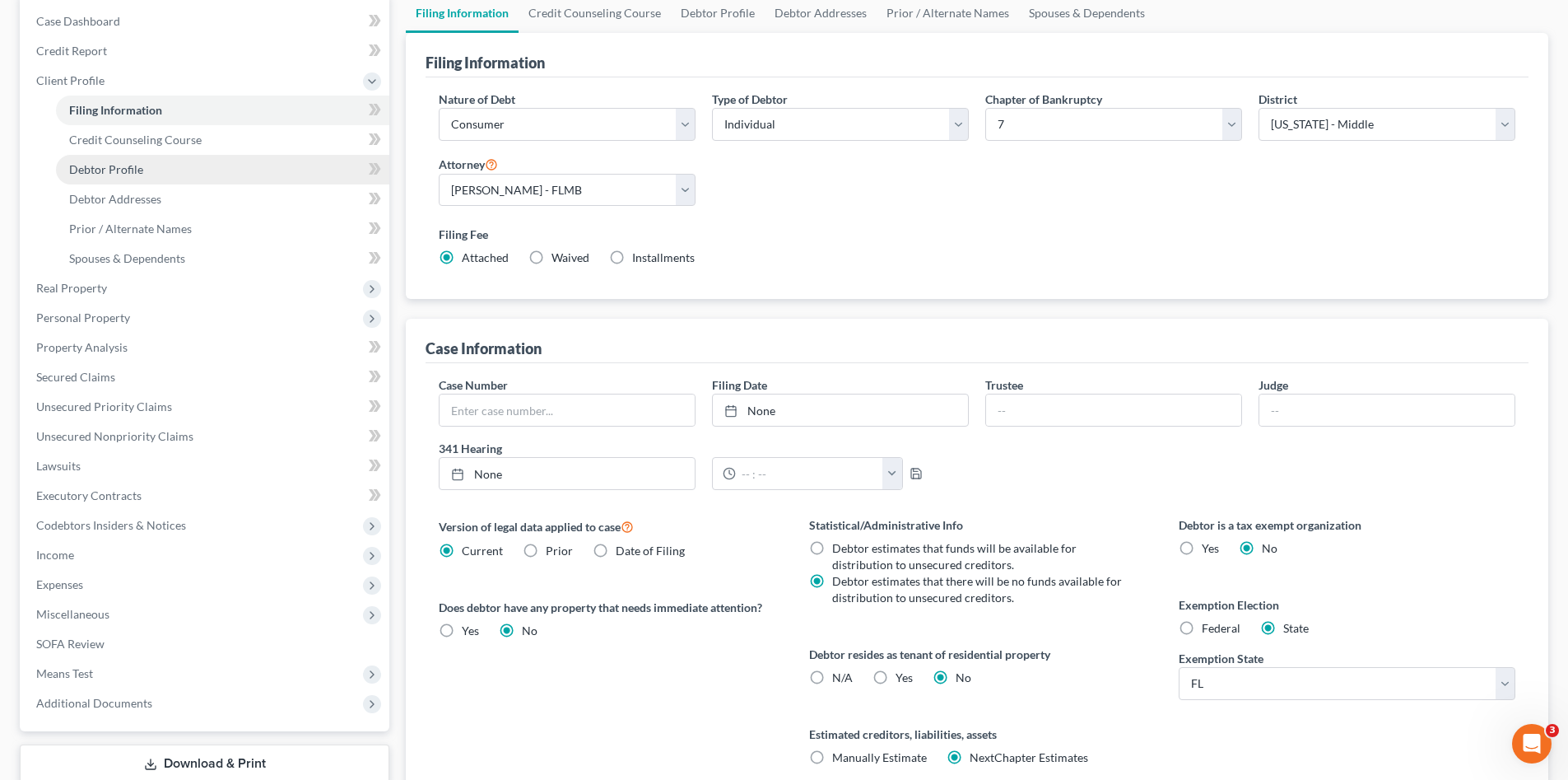
select select "4"
select select "0"
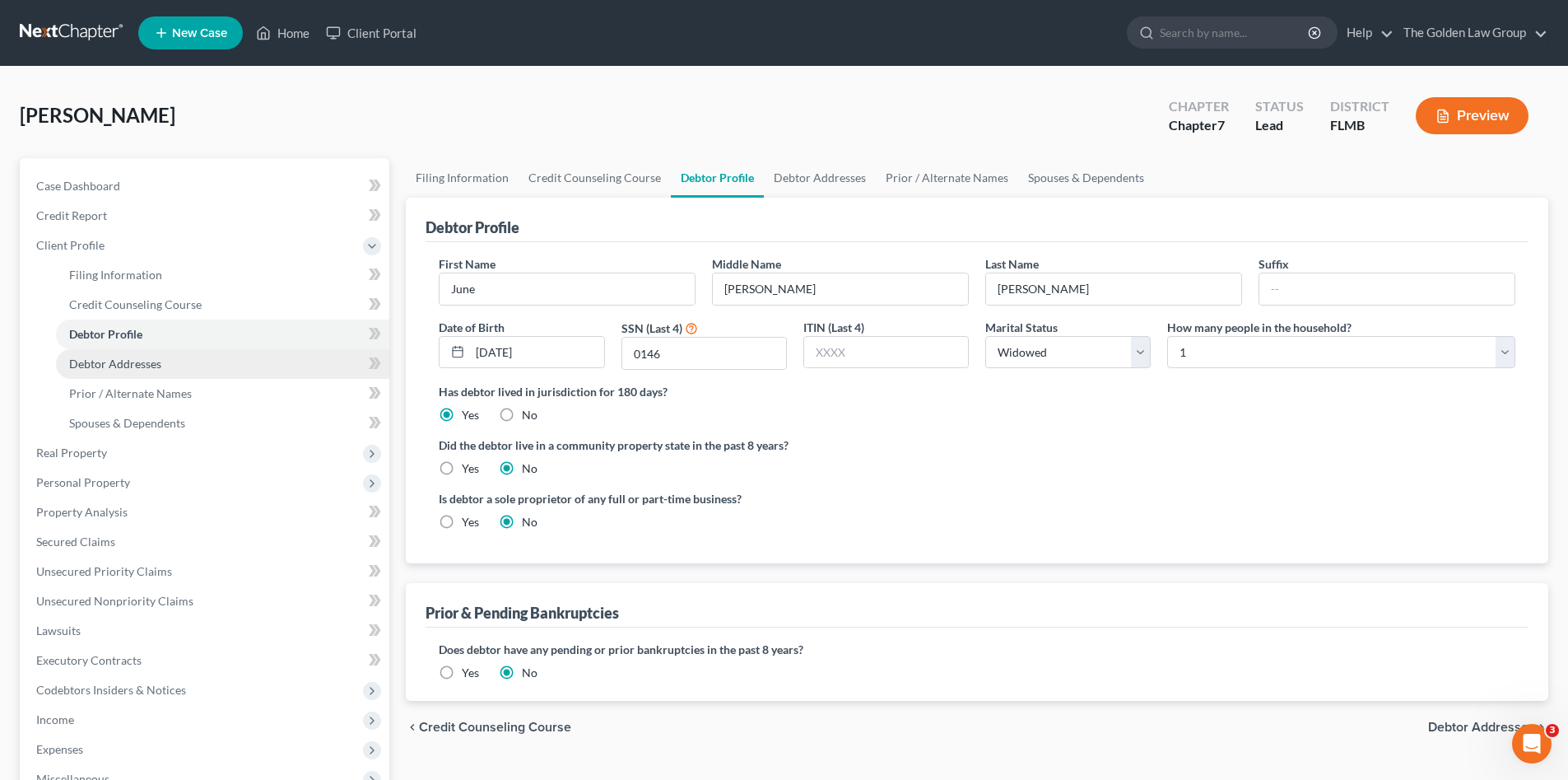
click at [145, 359] on span "Debtor Addresses" at bounding box center [115, 364] width 92 height 14
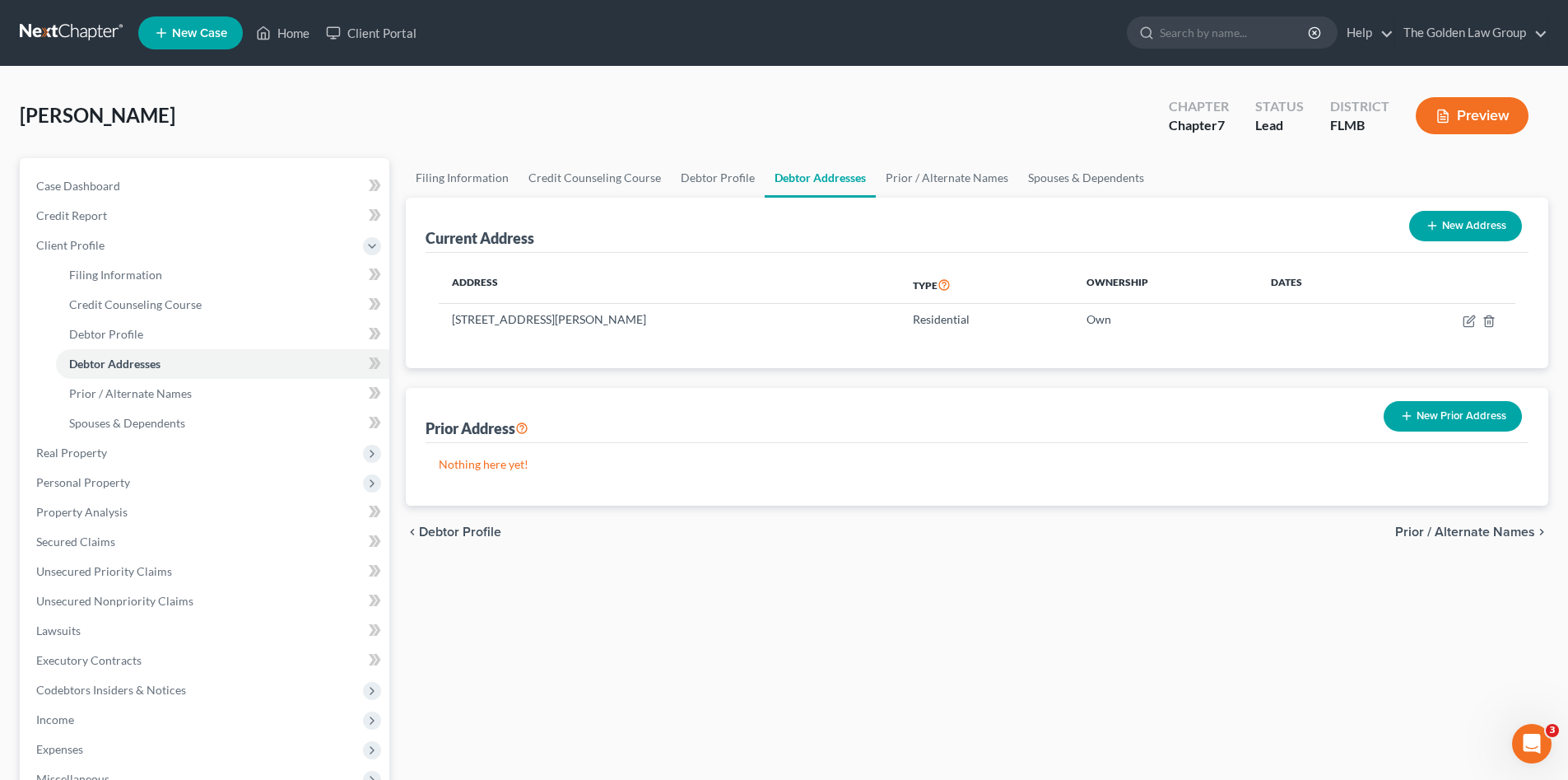
click at [690, 671] on div "Filing Information Credit Counseling Course Debtor Profile Debtor Addresses Pri…" at bounding box center [977, 574] width 1159 height 832
click at [155, 398] on span "Prior / Alternate Names" at bounding box center [130, 393] width 123 height 14
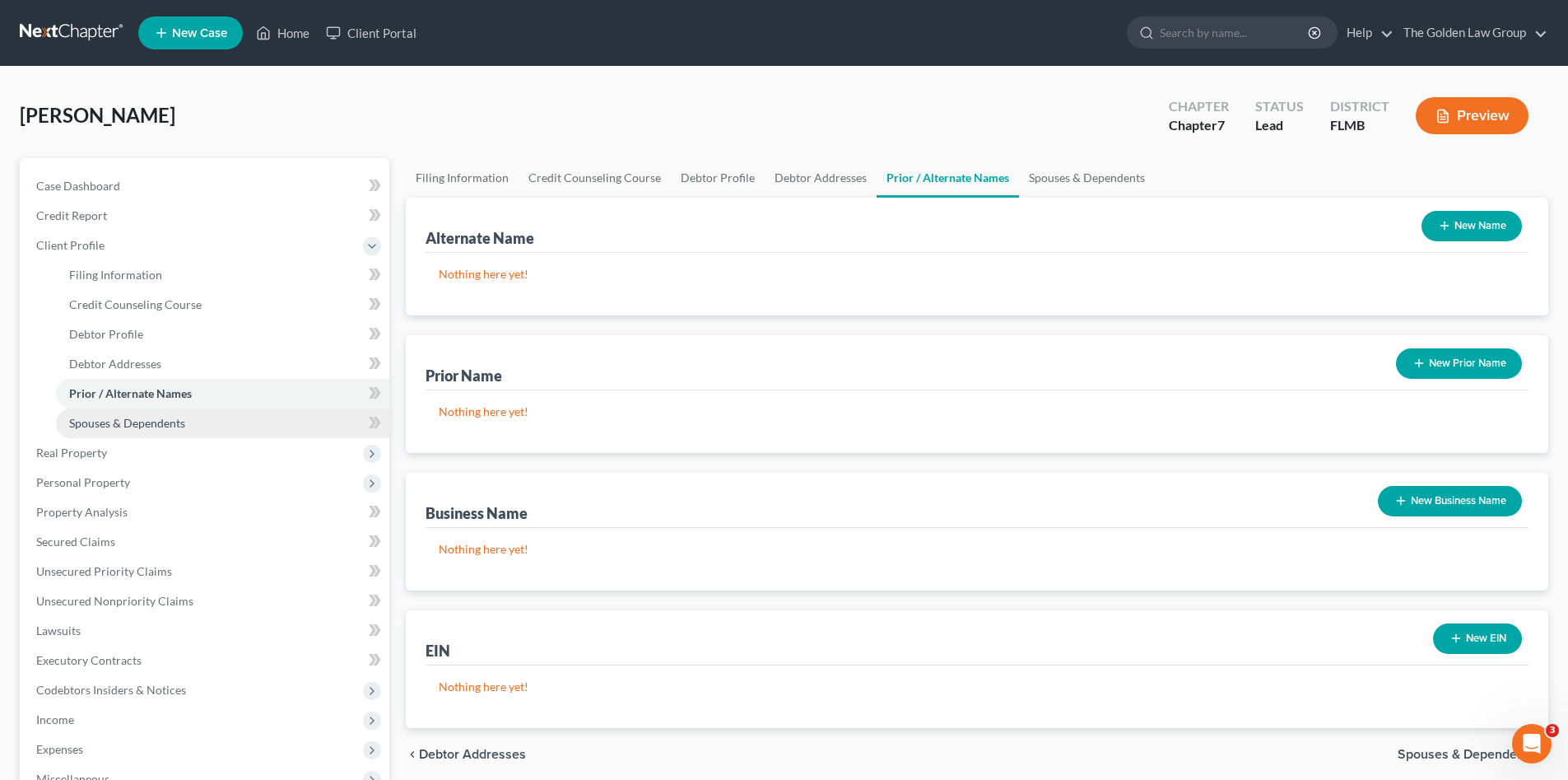
click at [163, 425] on span "Spouses & Dependents" at bounding box center [126, 423] width 116 height 14
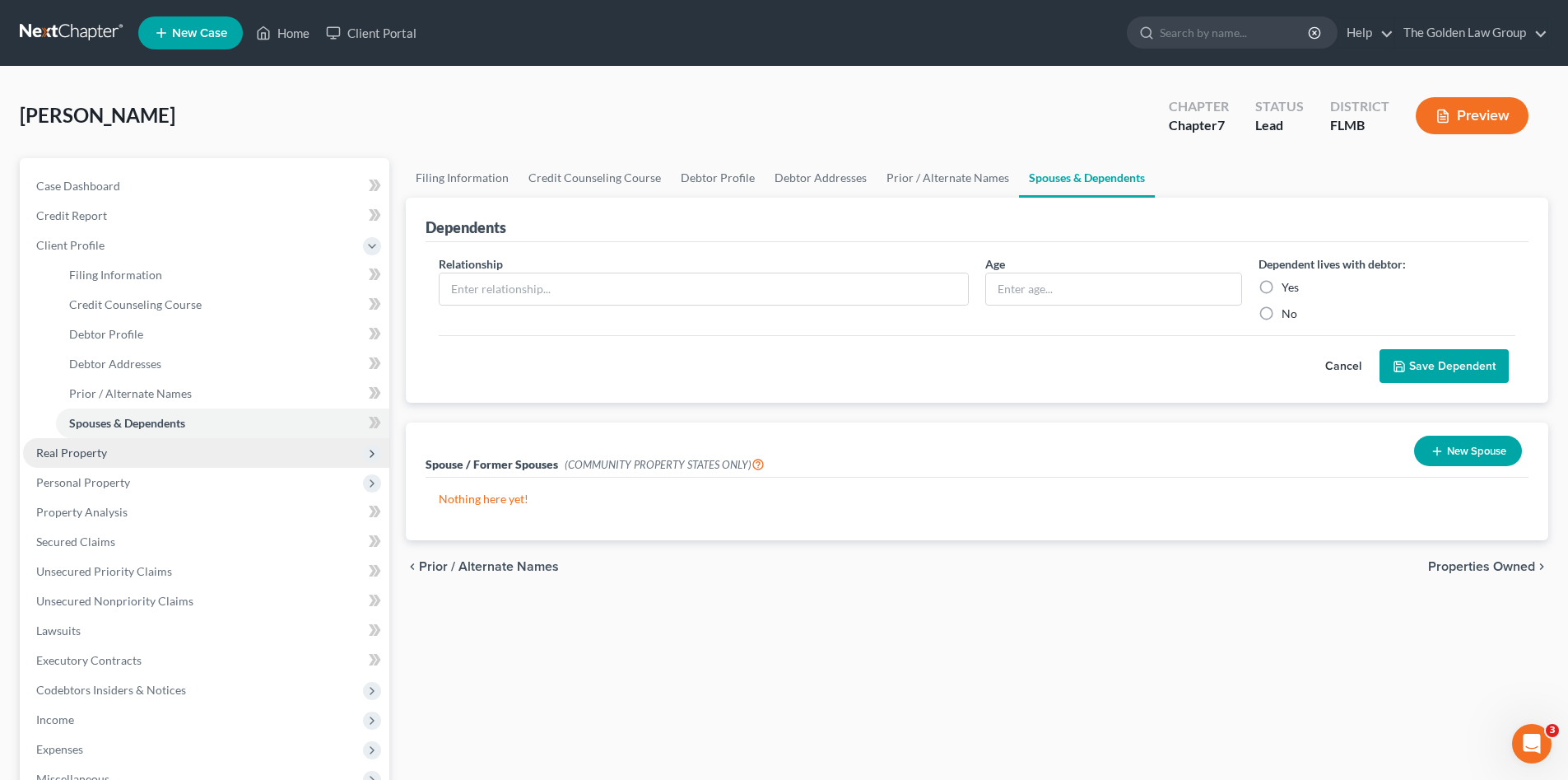
click at [148, 443] on span "Real Property" at bounding box center [206, 453] width 367 height 30
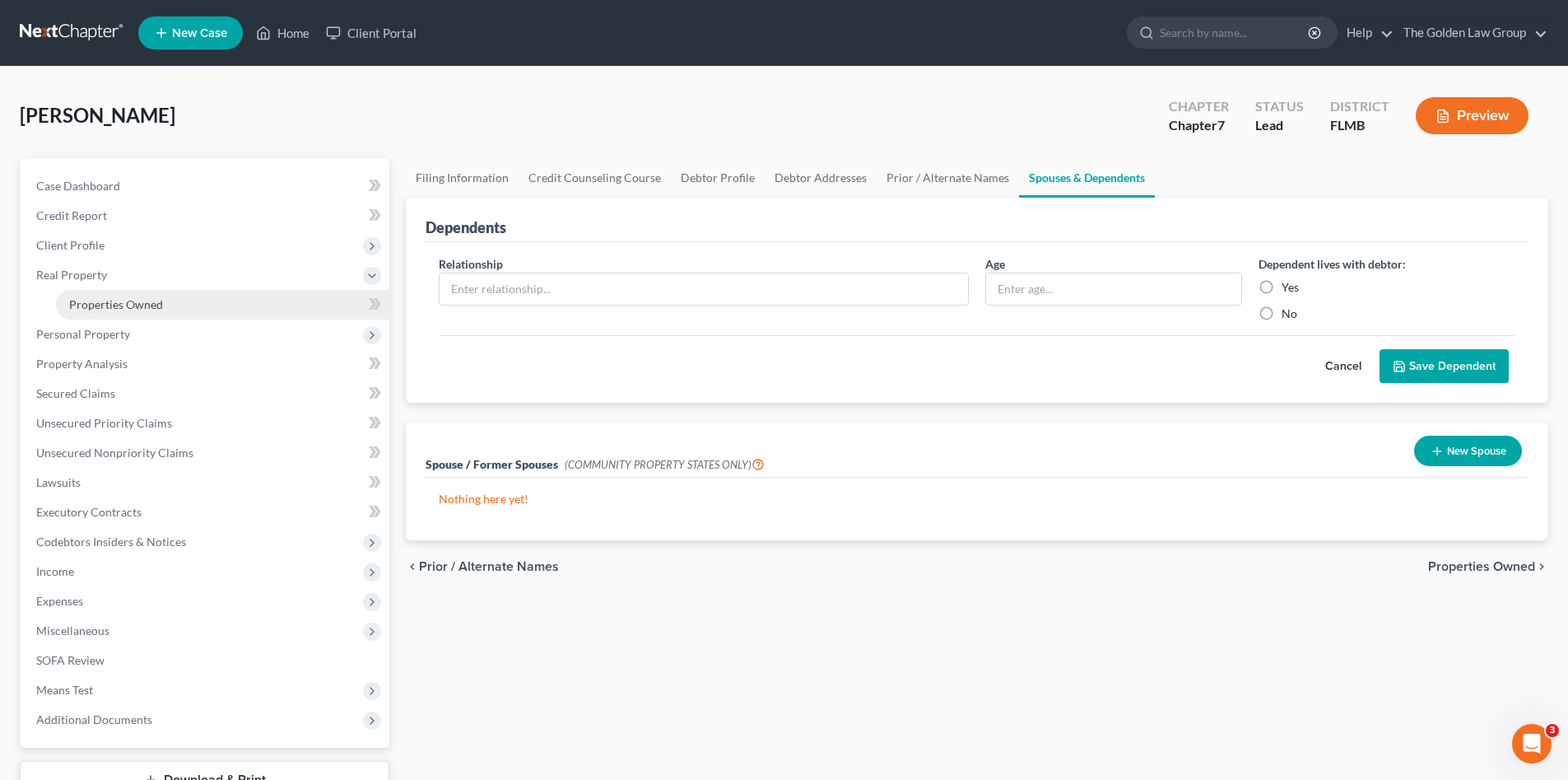
click at [156, 300] on span "Properties Owned" at bounding box center [116, 304] width 94 height 14
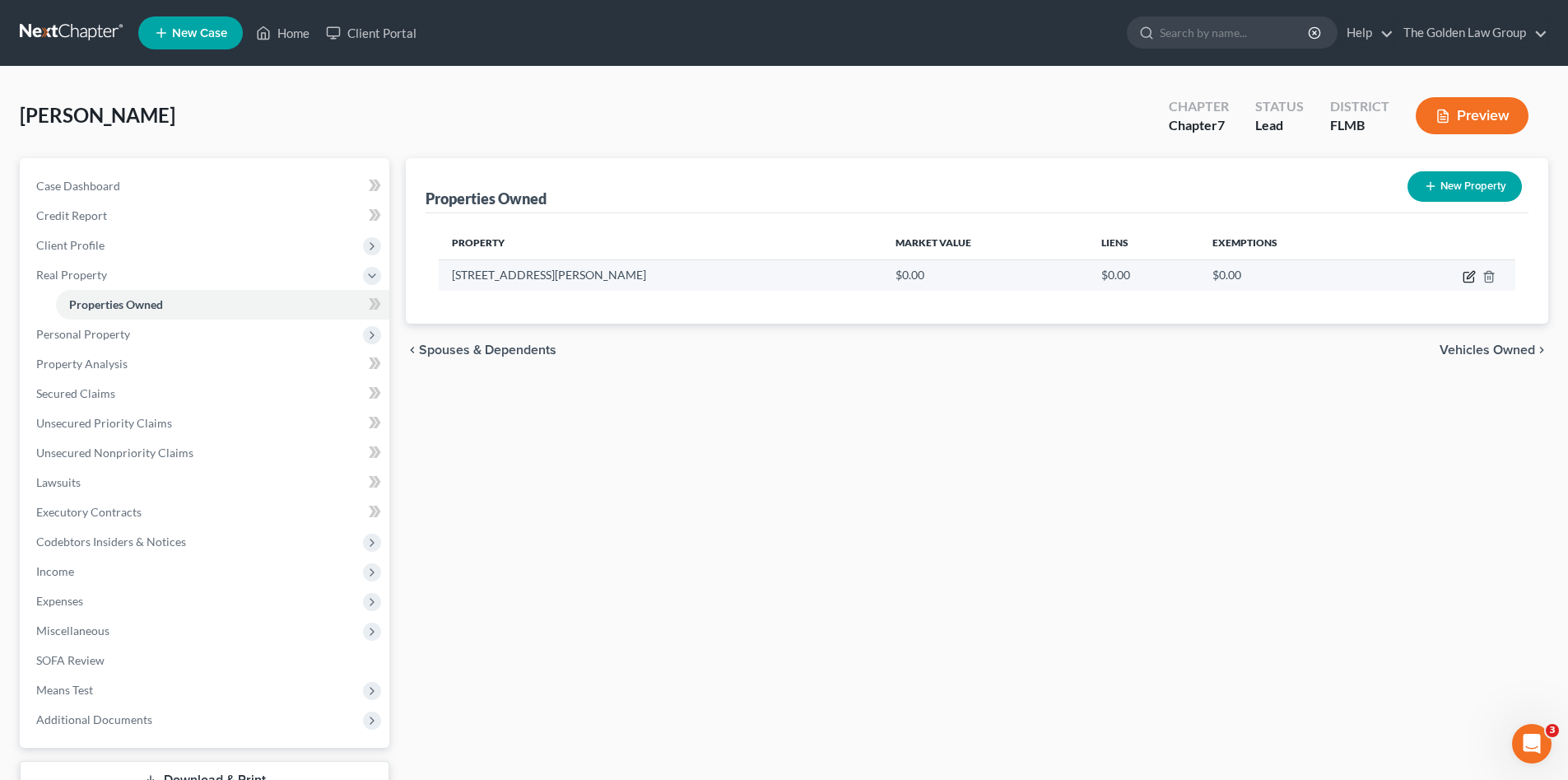
click at [1467, 283] on icon "button" at bounding box center [1468, 276] width 10 height 10
select select "9"
select select "0"
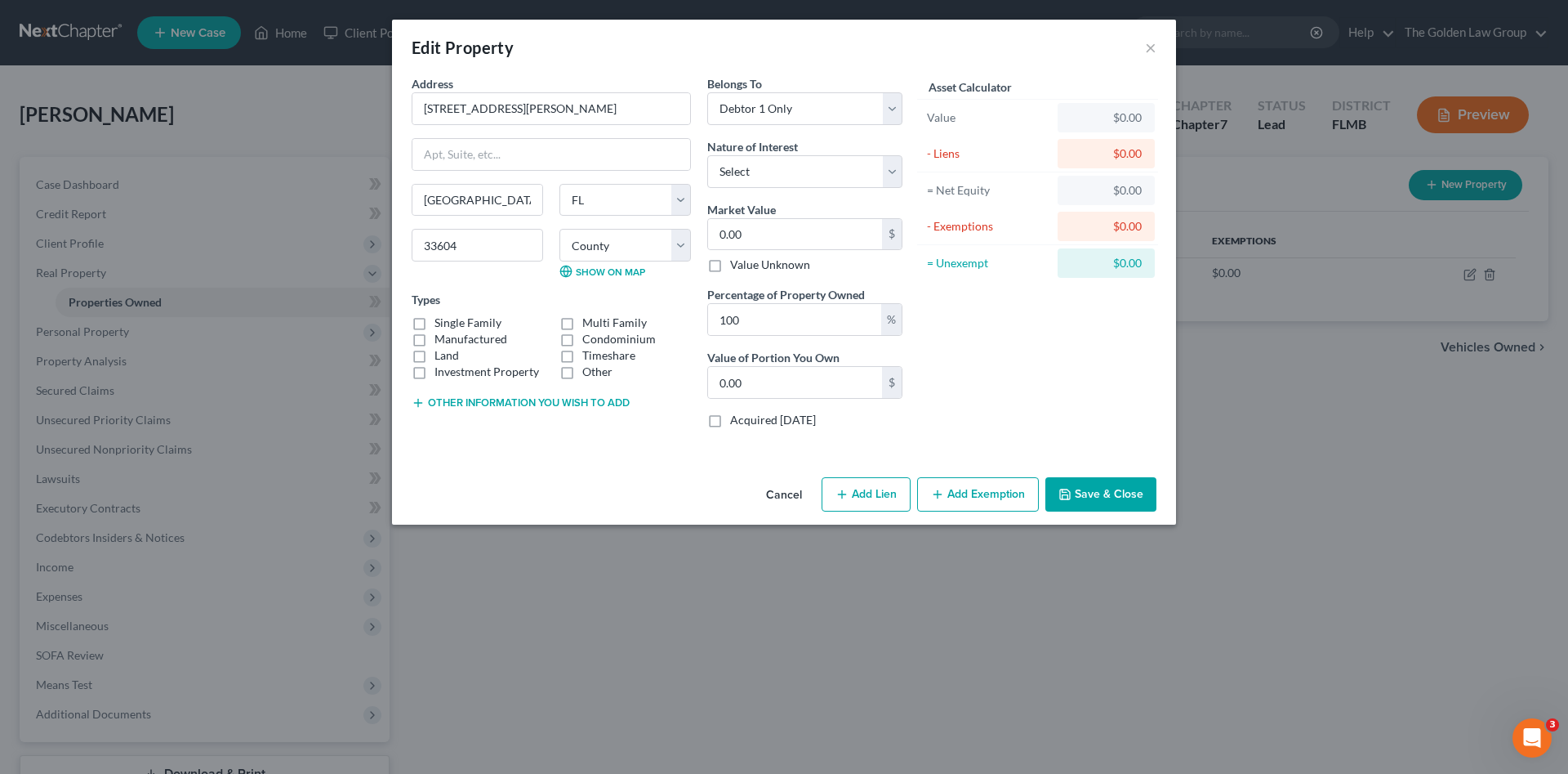
click at [529, 398] on button "Other information you wish to add" at bounding box center [521, 402] width 218 height 13
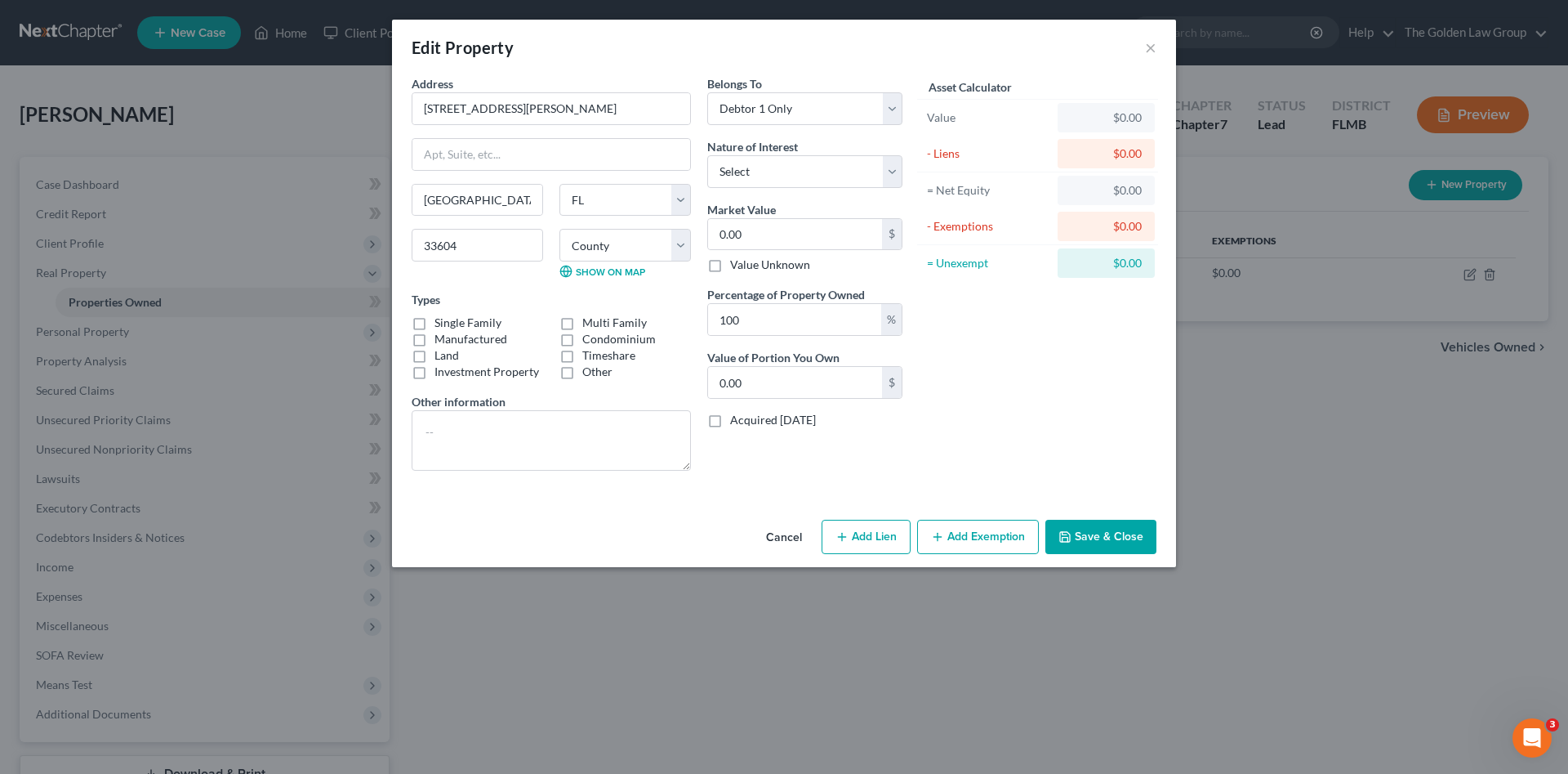
click at [1117, 540] on button "Save & Close" at bounding box center [1101, 536] width 111 height 34
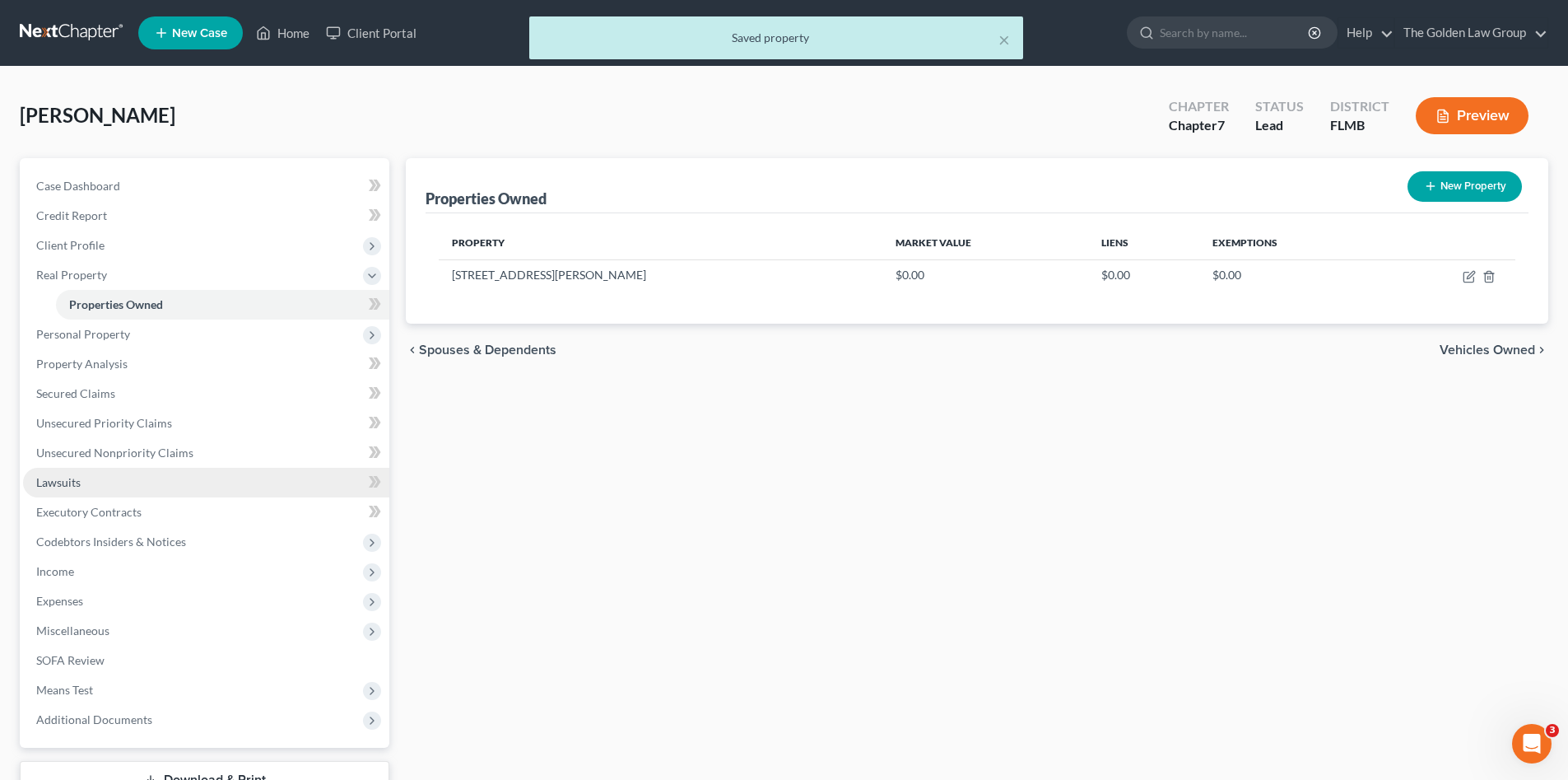
click at [95, 480] on link "Lawsuits" at bounding box center [206, 482] width 367 height 30
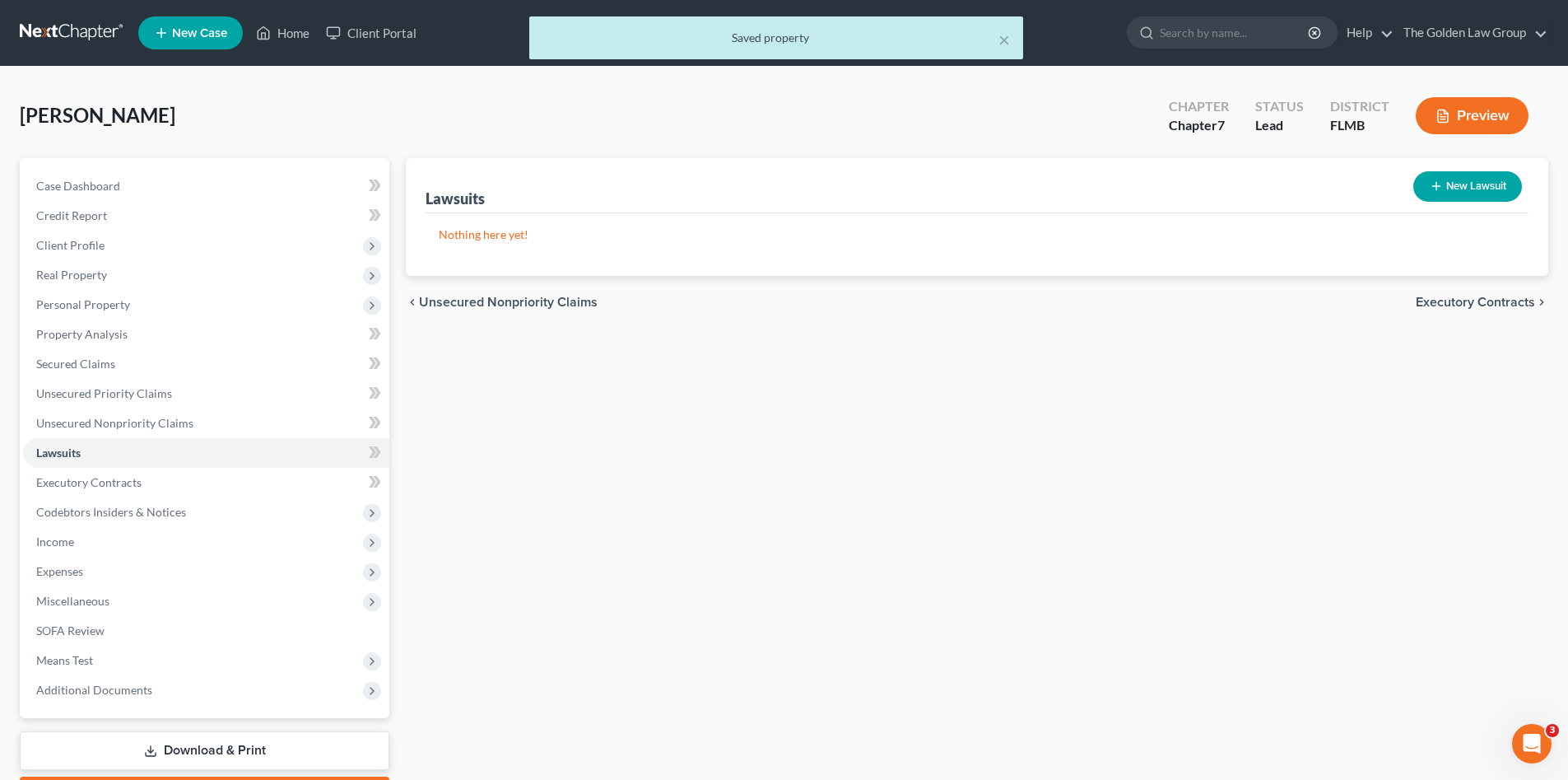
click at [1444, 183] on button "New Lawsuit" at bounding box center [1467, 186] width 109 height 30
select select "0"
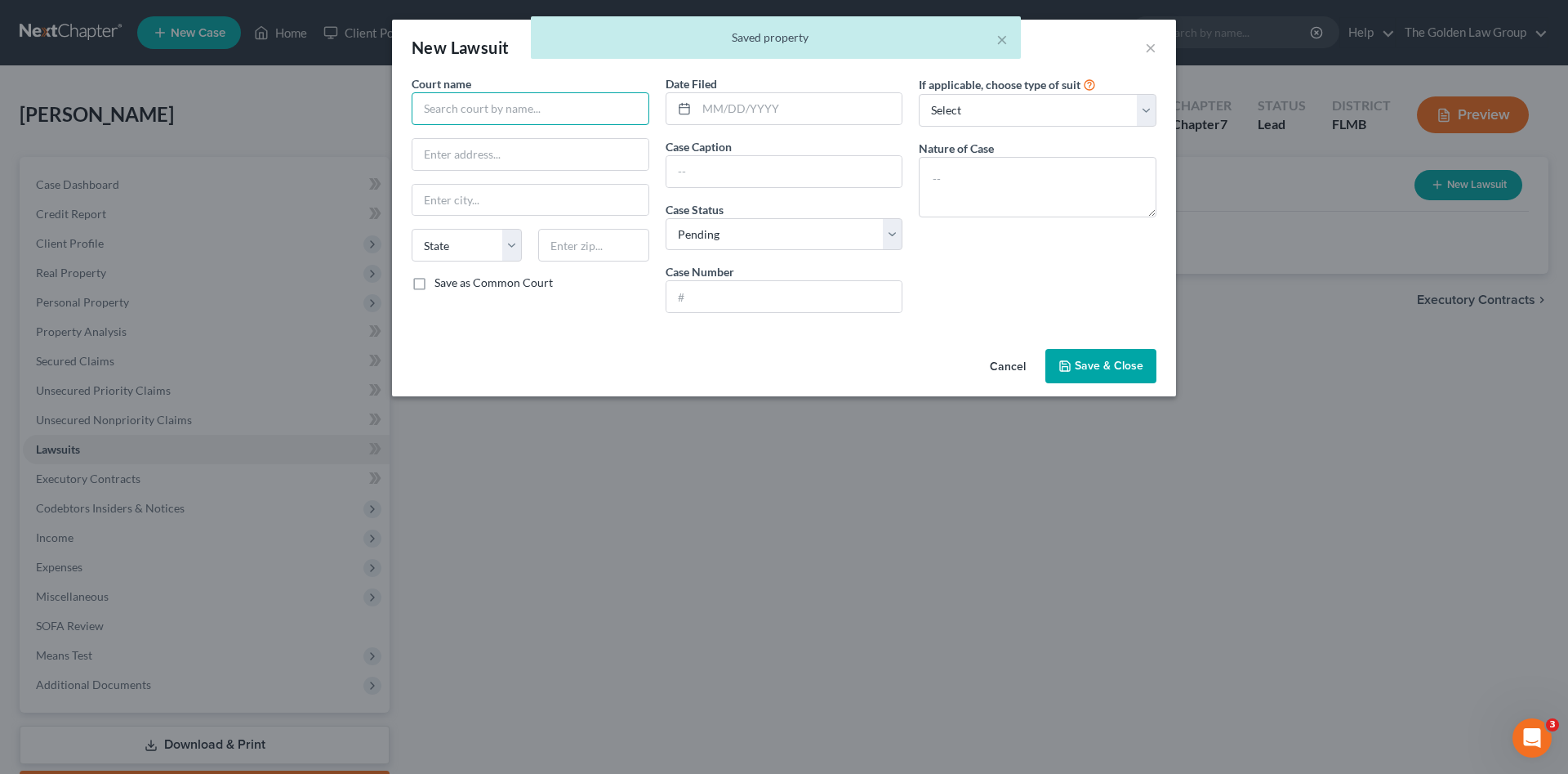
click at [488, 113] on input "text" at bounding box center [530, 108] width 238 height 32
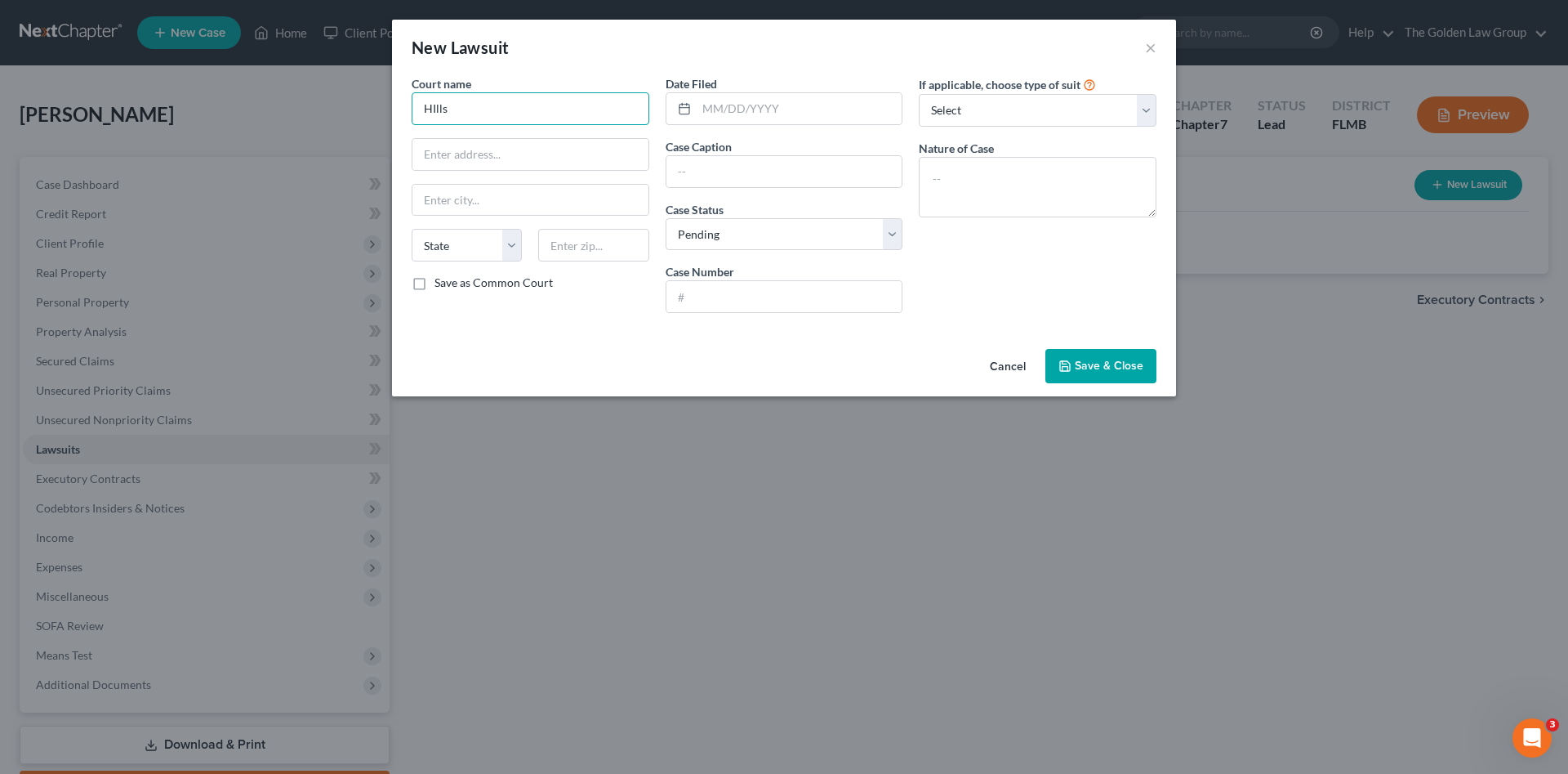
click at [488, 112] on input "HIlls" at bounding box center [530, 108] width 238 height 32
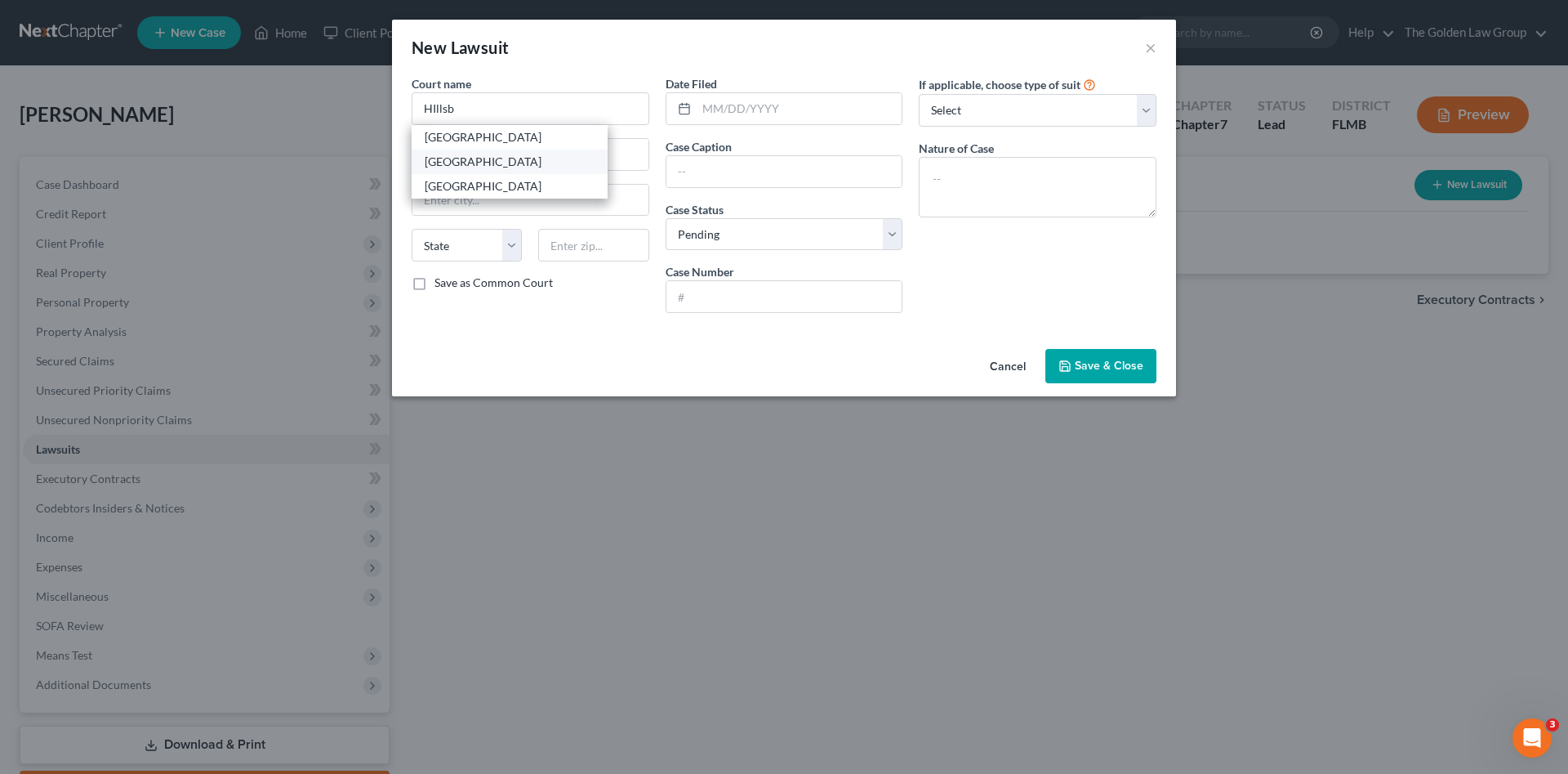
click at [505, 153] on div "Hillsborough County Courthouse" at bounding box center [510, 161] width 170 height 17
type input "Hillsborough County Courthouse"
type input "800 E. Twiggs St."
type input "Tampa"
select select "9"
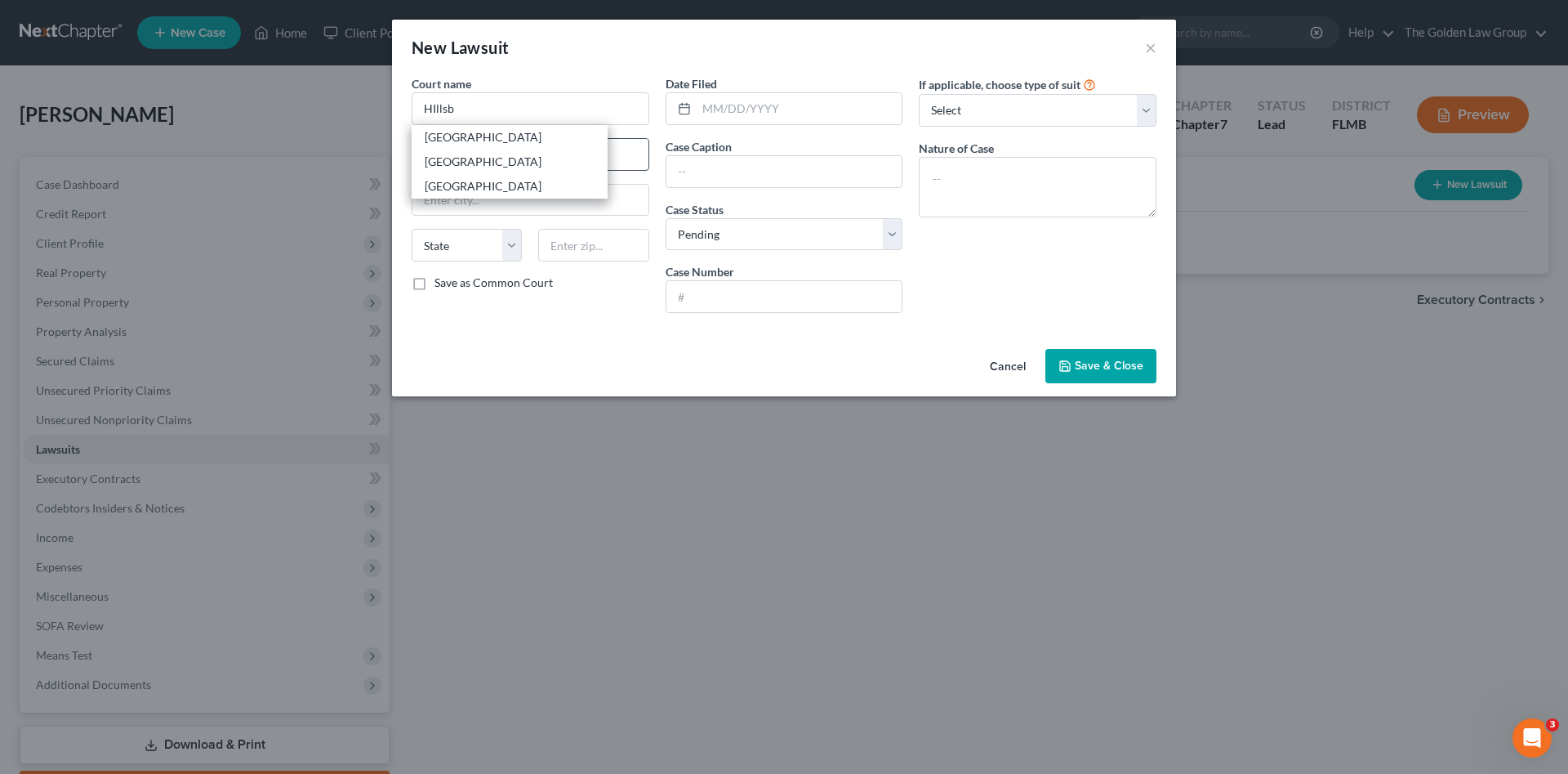
type input "33602"
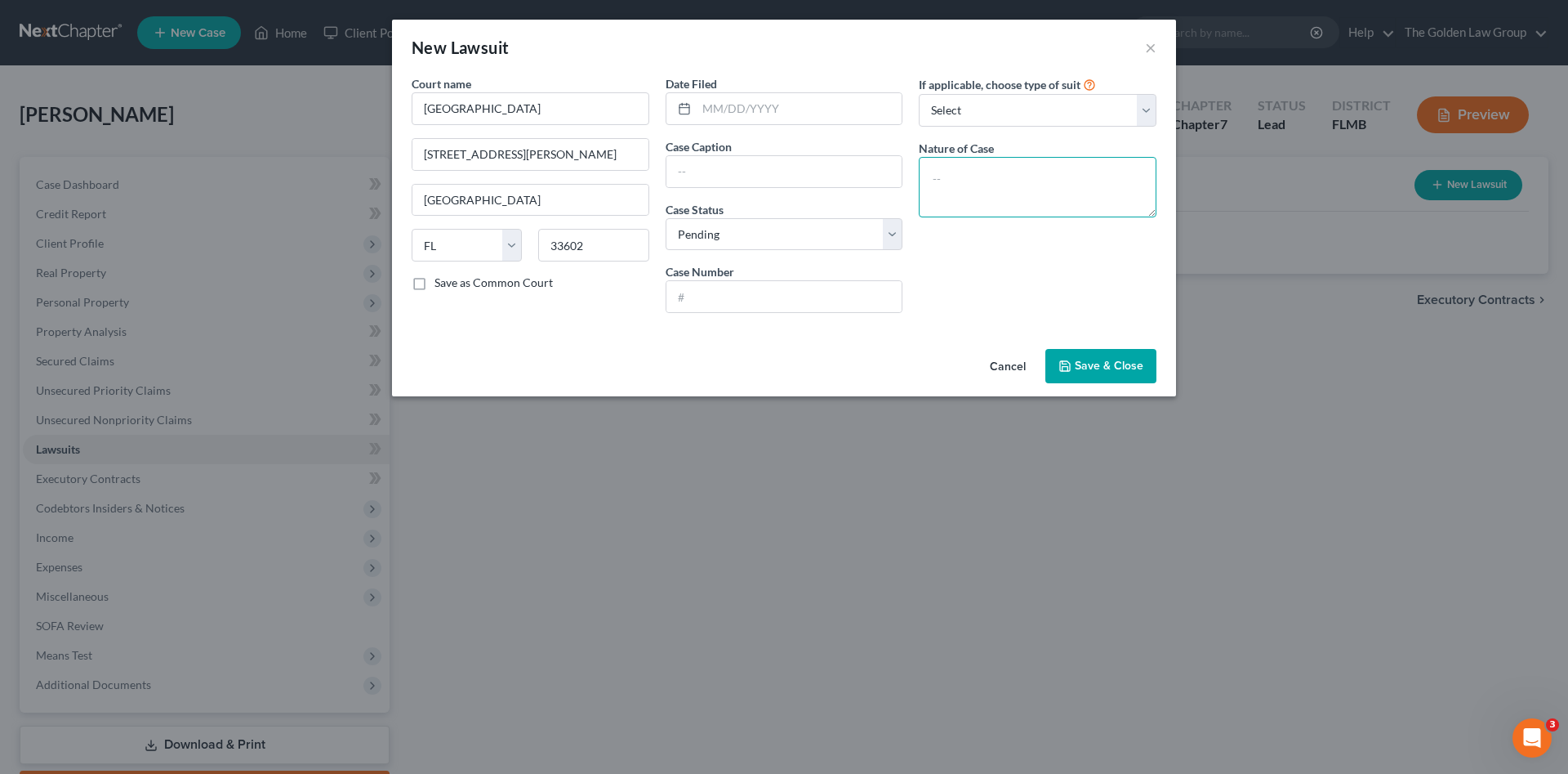
click at [964, 191] on textarea at bounding box center [1037, 187] width 238 height 60
paste textarea "CC Debt Owed $15,000.01 to $30,000.00"
type textarea "CC Debt Owed $15,000.01 to $30,000.00"
click at [749, 114] on input "text" at bounding box center [799, 108] width 206 height 31
type input "06/17/2025"
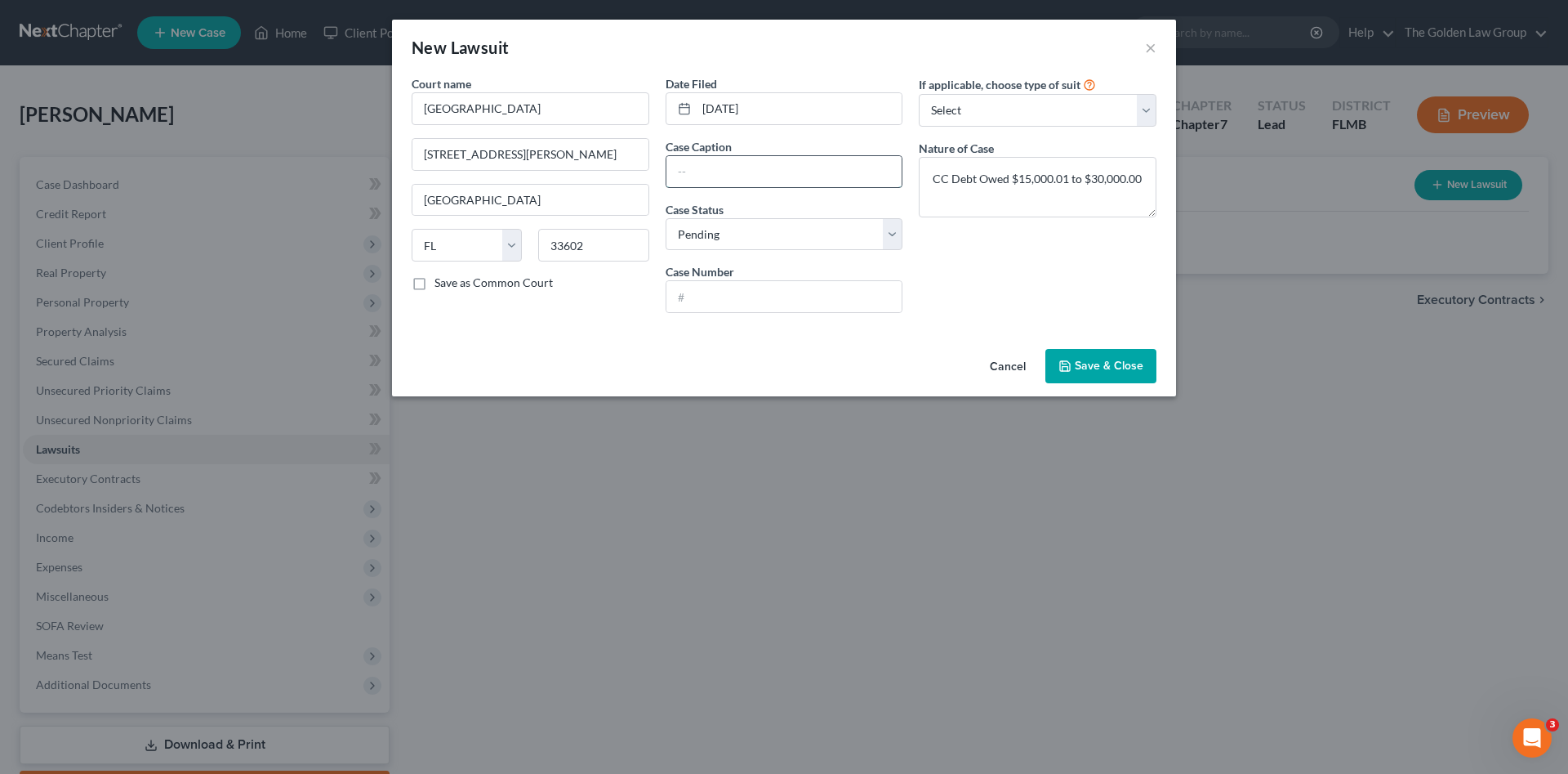
click at [703, 166] on input "text" at bounding box center [784, 171] width 236 height 31
paste input "GTE FEDERAL CREDIT UNION vs THACKER, JUNE MARIA"
type input "GTE FEDERAL CREDIT UNION vs THACKER, JUNE MARIA"
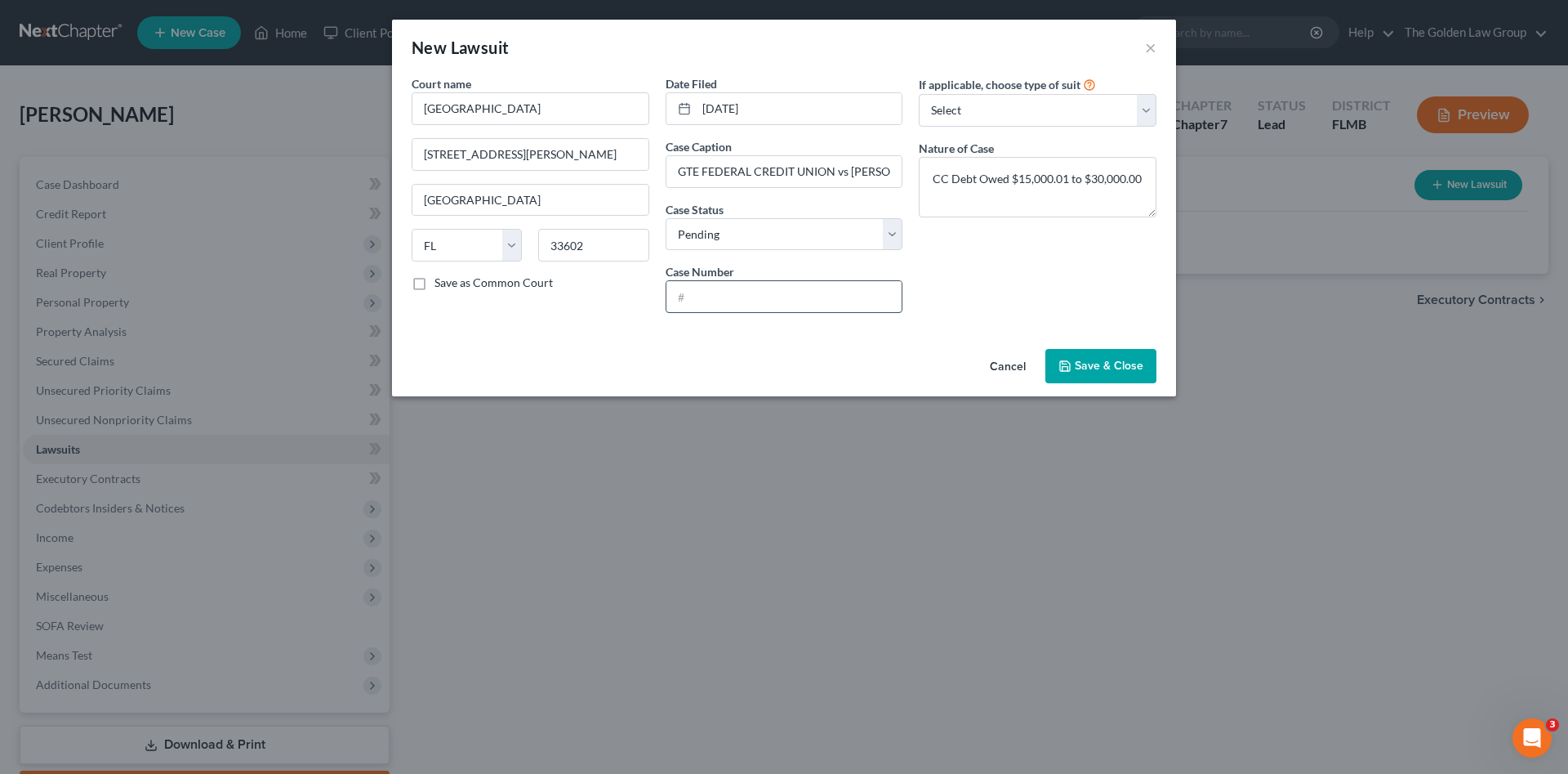
click at [776, 297] on input "text" at bounding box center [784, 296] width 236 height 31
paste input "25-CC-025299"
type input "25-CC-025299"
click at [1088, 355] on button "Save & Close" at bounding box center [1101, 366] width 111 height 34
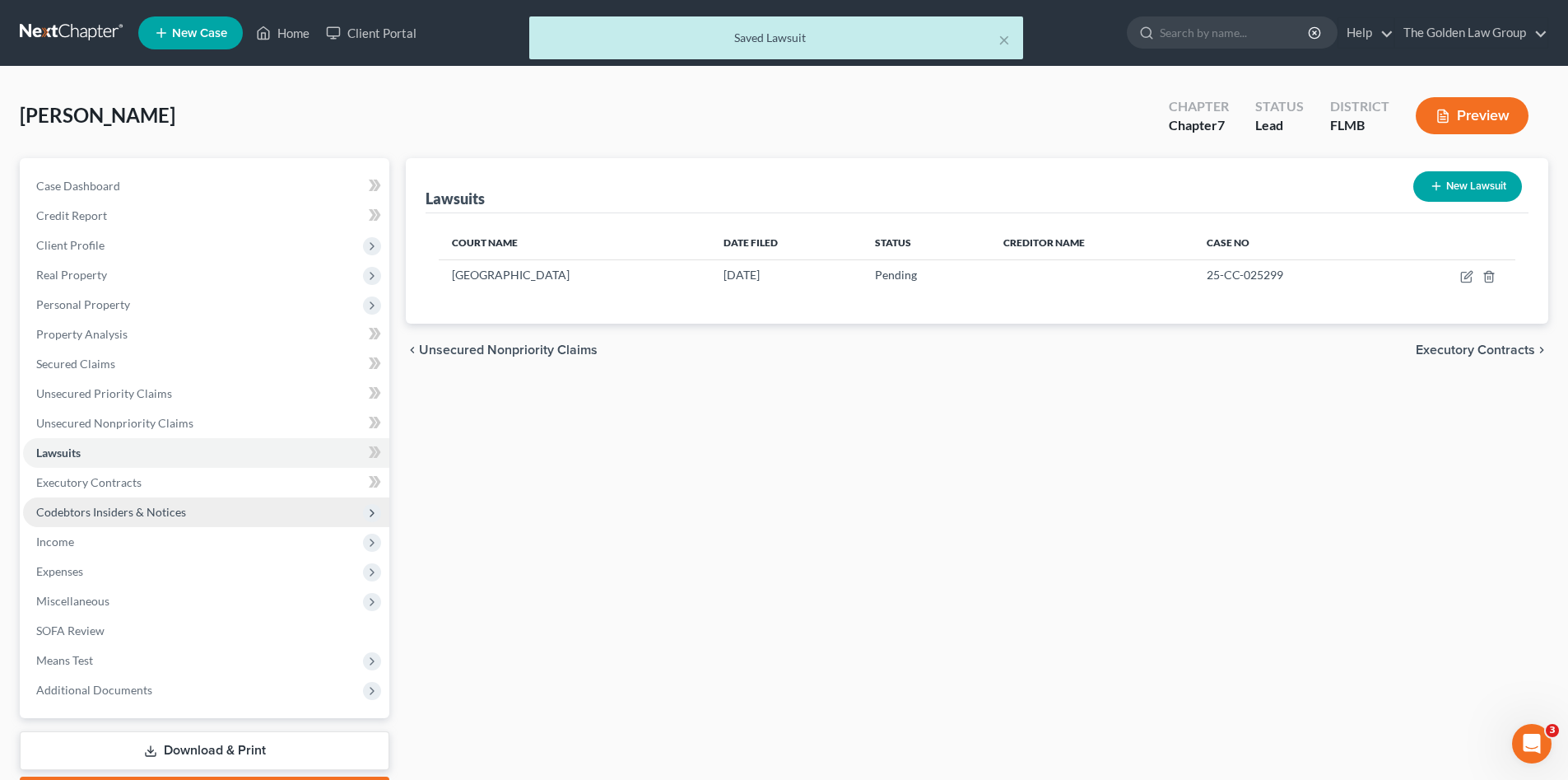
click at [160, 511] on span "Codebtors Insiders & Notices" at bounding box center [111, 511] width 150 height 14
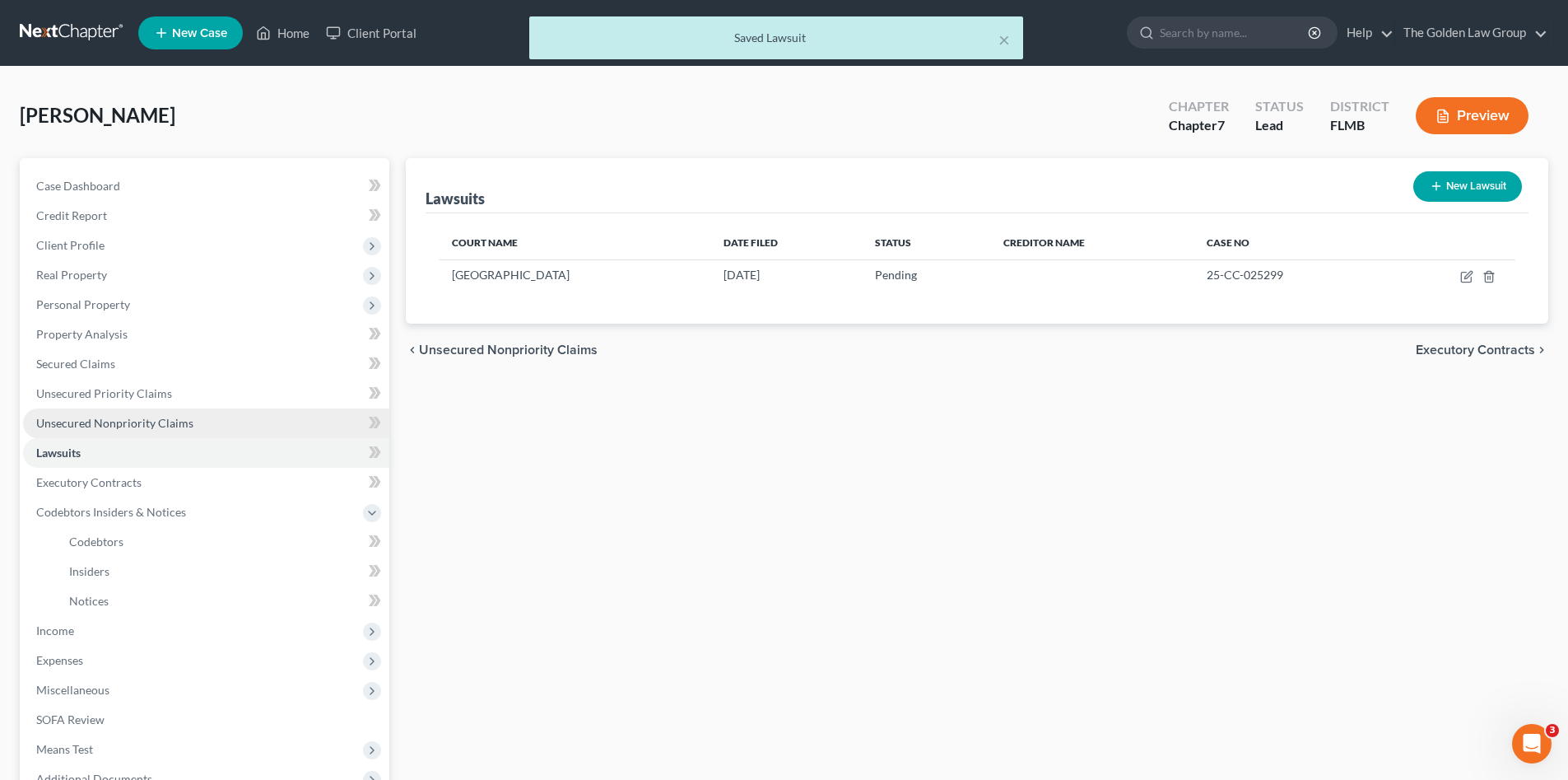
click at [164, 420] on span "Unsecured Nonpriority Claims" at bounding box center [115, 423] width 157 height 14
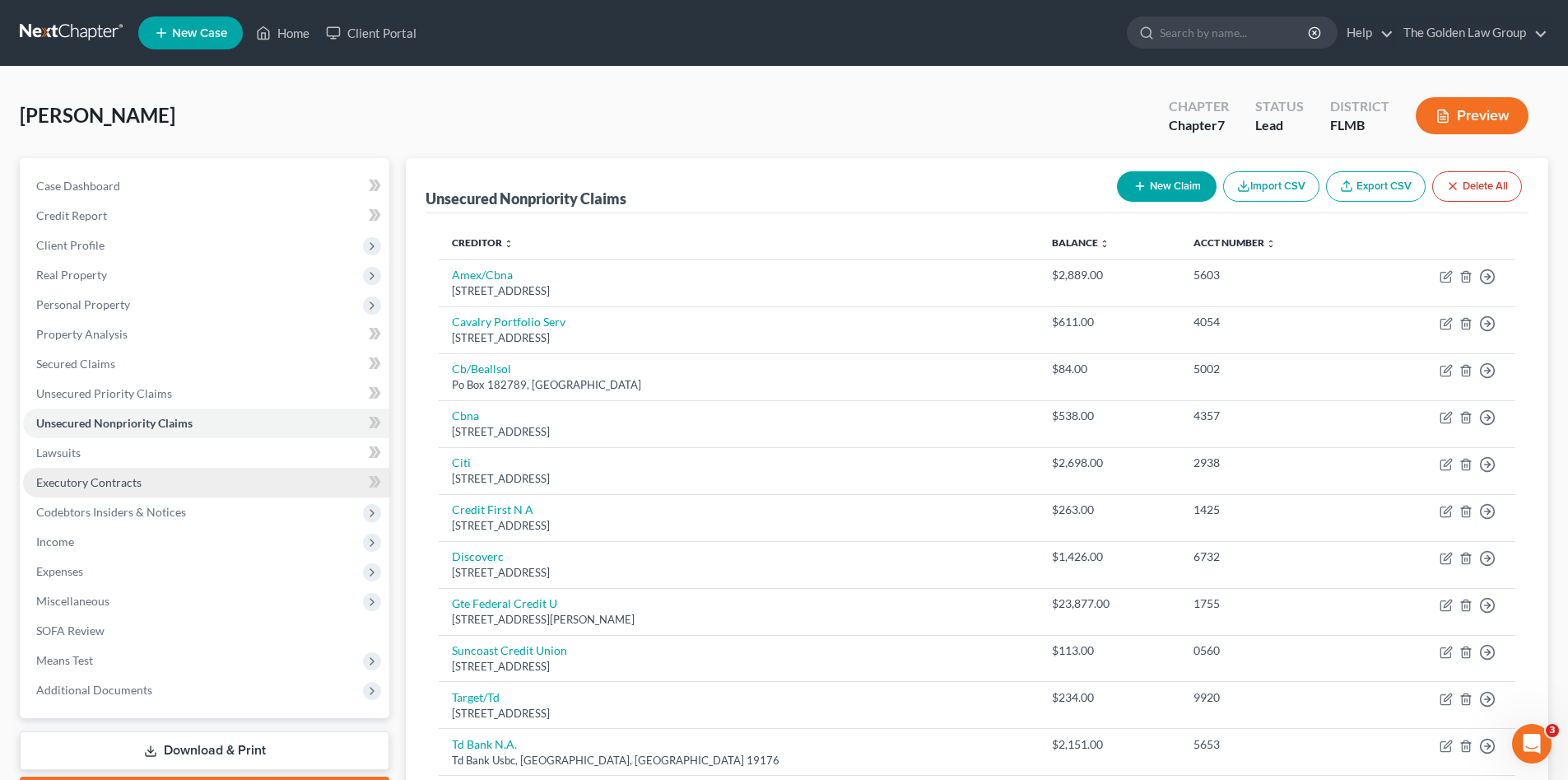
click at [161, 467] on link "Executory Contracts" at bounding box center [206, 482] width 367 height 30
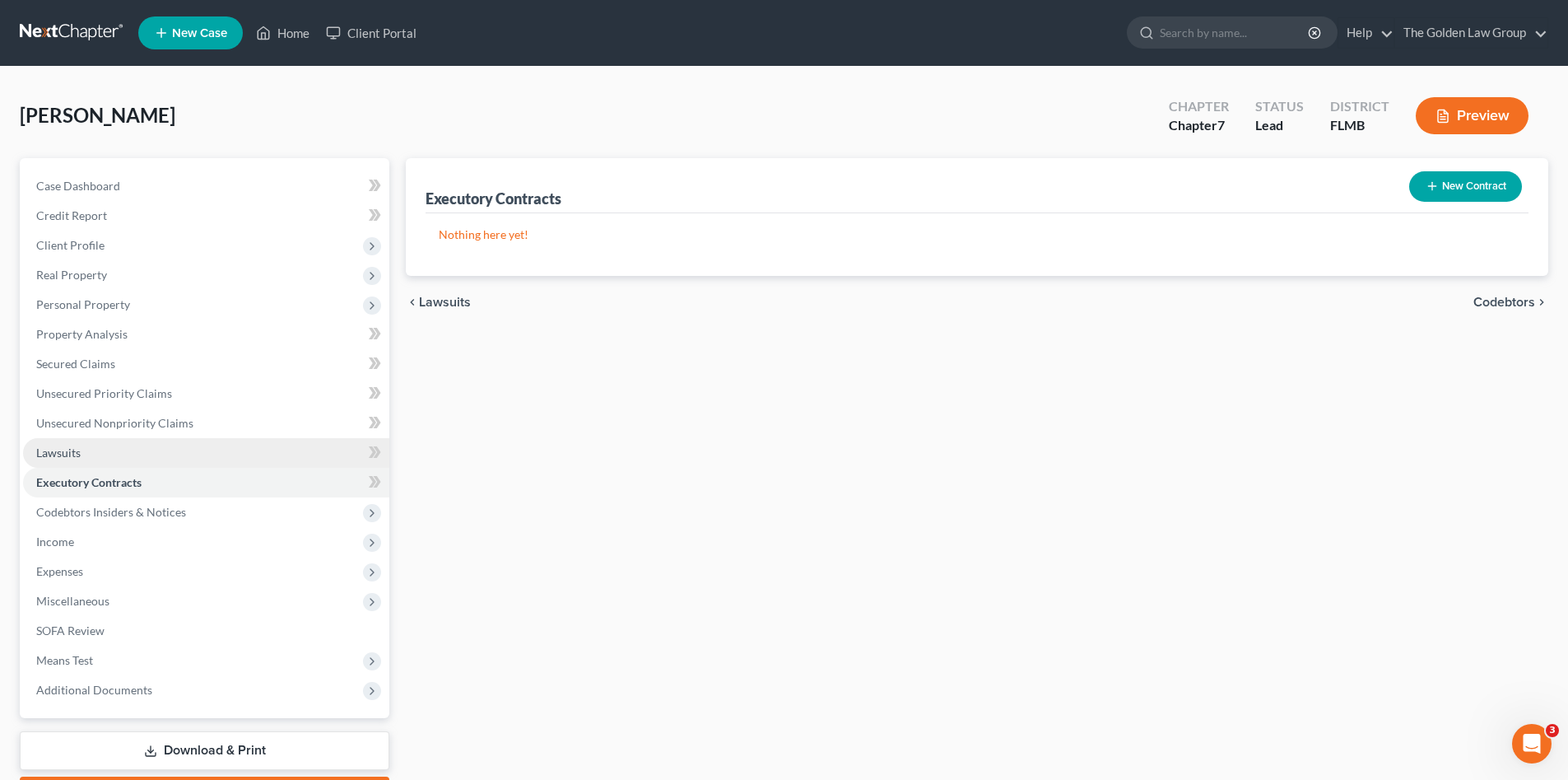
click at [161, 454] on link "Lawsuits" at bounding box center [206, 453] width 367 height 30
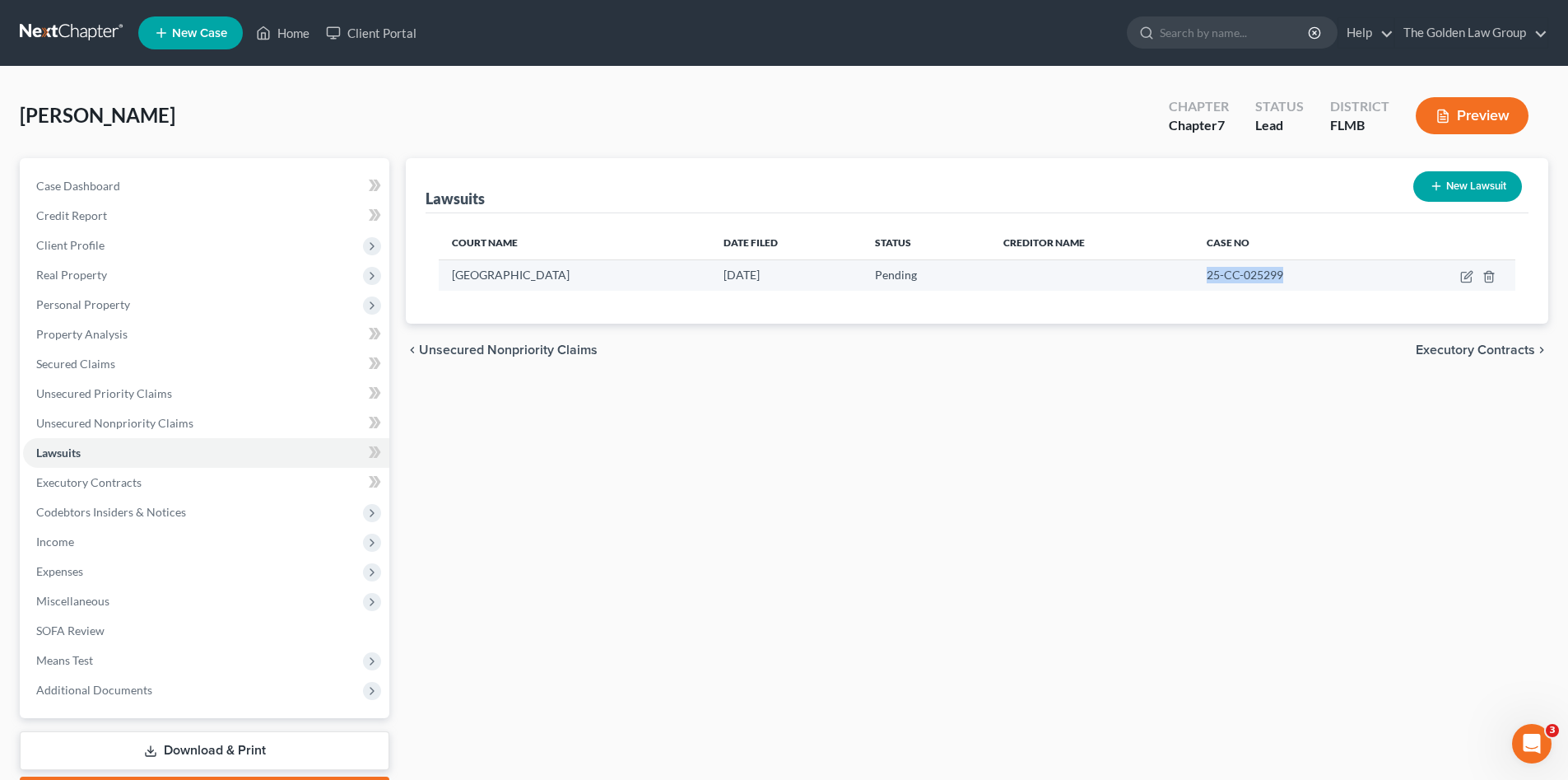
drag, startPoint x: 1346, startPoint y: 283, endPoint x: 1221, endPoint y: 282, distance: 125.0
click at [1221, 282] on tr "Hillsborough County Courthouse 06/17/2025 Pending 25-CC-025299" at bounding box center [977, 275] width 1077 height 31
click at [596, 527] on div "Lawsuits New Lawsuit Court Name Date Filed Status Creditor Name Case No Hillsbo…" at bounding box center [977, 485] width 1159 height 655
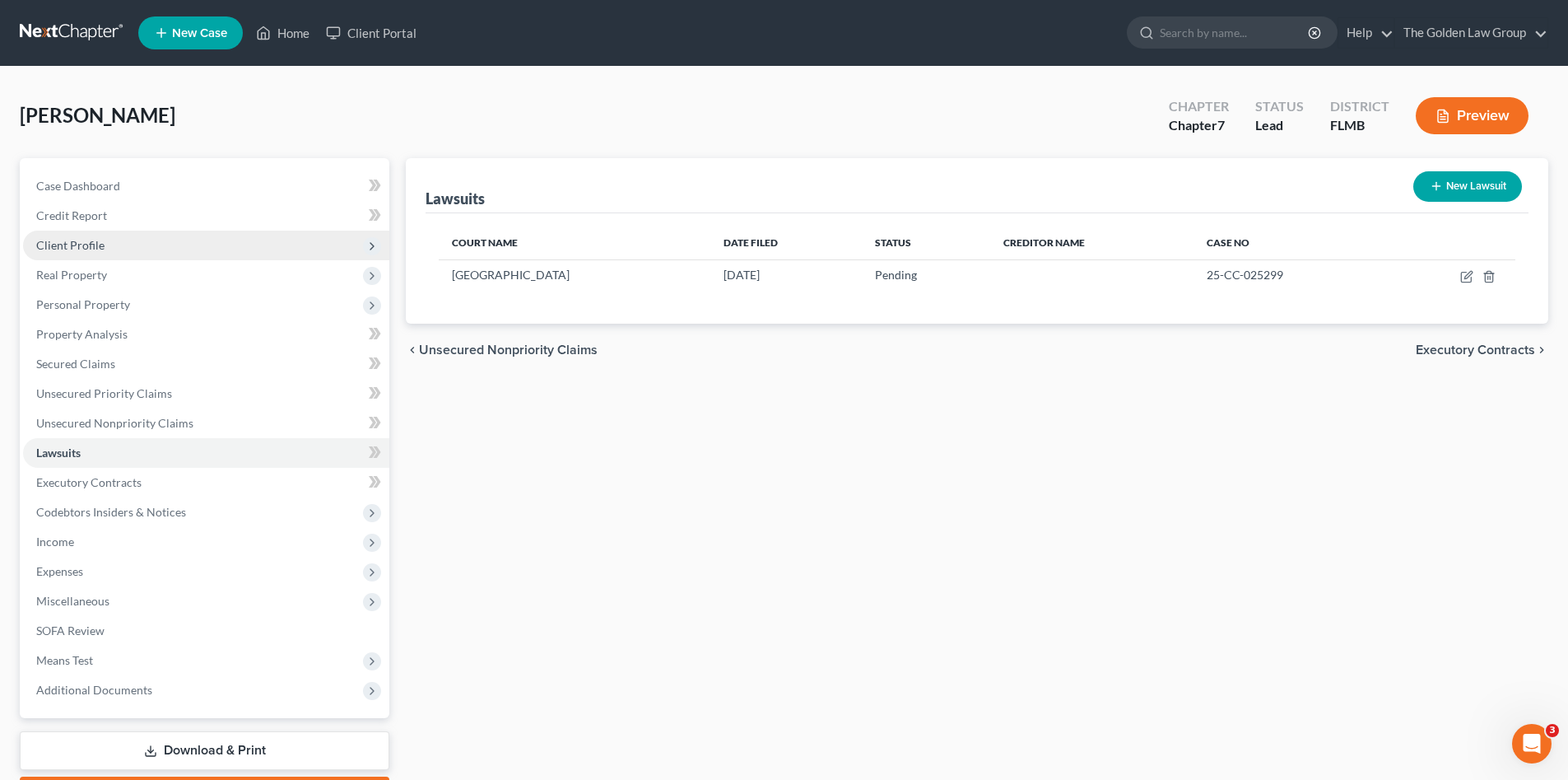
click at [104, 250] on span "Client Profile" at bounding box center [206, 246] width 367 height 30
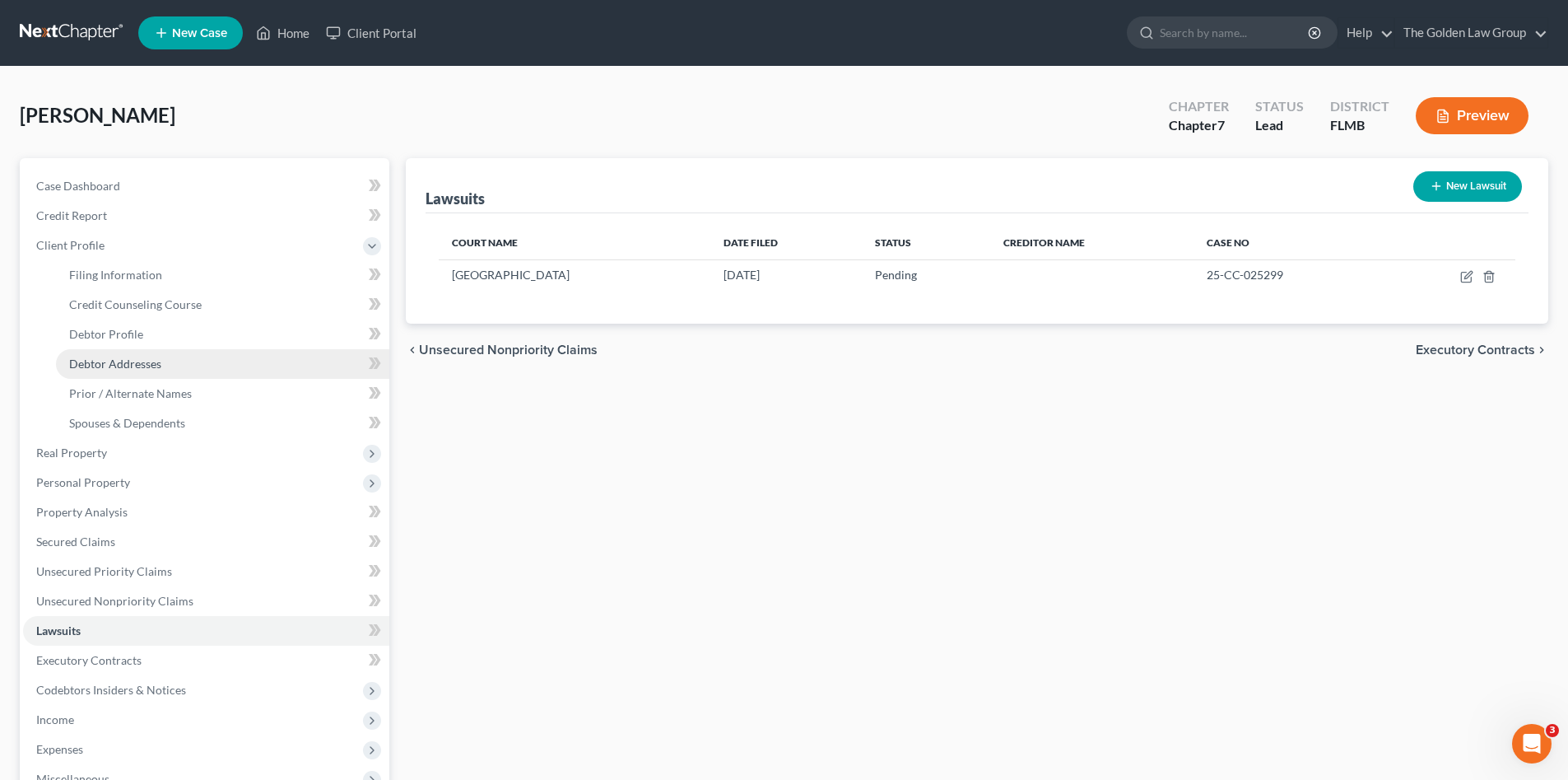
click at [155, 363] on span "Debtor Addresses" at bounding box center [115, 364] width 92 height 14
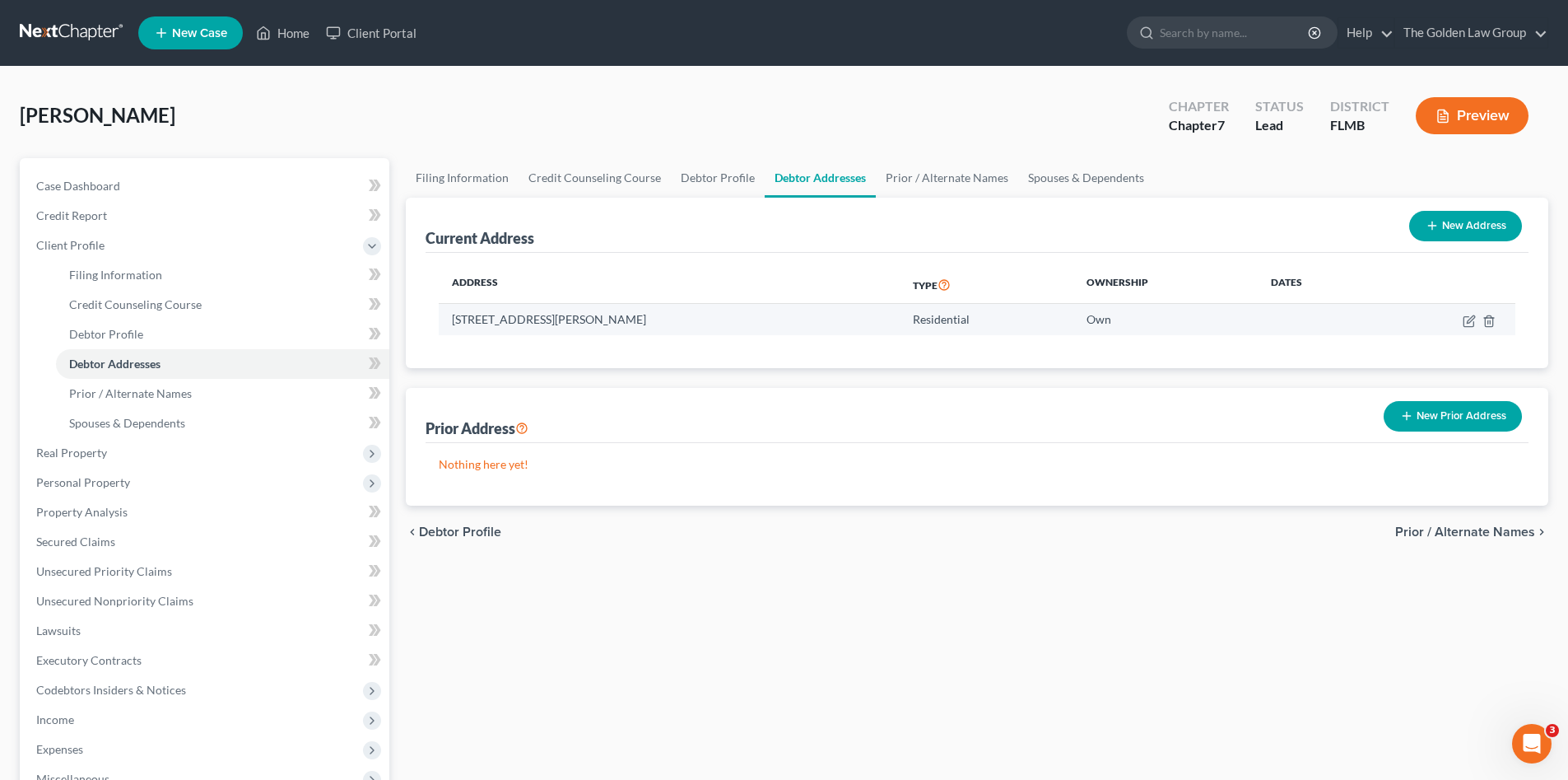
click at [600, 319] on td "8504 North Taliaferro Avenue, Tampa, FL 33604" at bounding box center [670, 319] width 461 height 31
drag, startPoint x: 751, startPoint y: 113, endPoint x: 818, endPoint y: 26, distance: 109.8
click at [756, 108] on div "Thacker, June Upgraded Chapter Chapter 7 Status Lead District FLMB Preview" at bounding box center [784, 122] width 1529 height 72
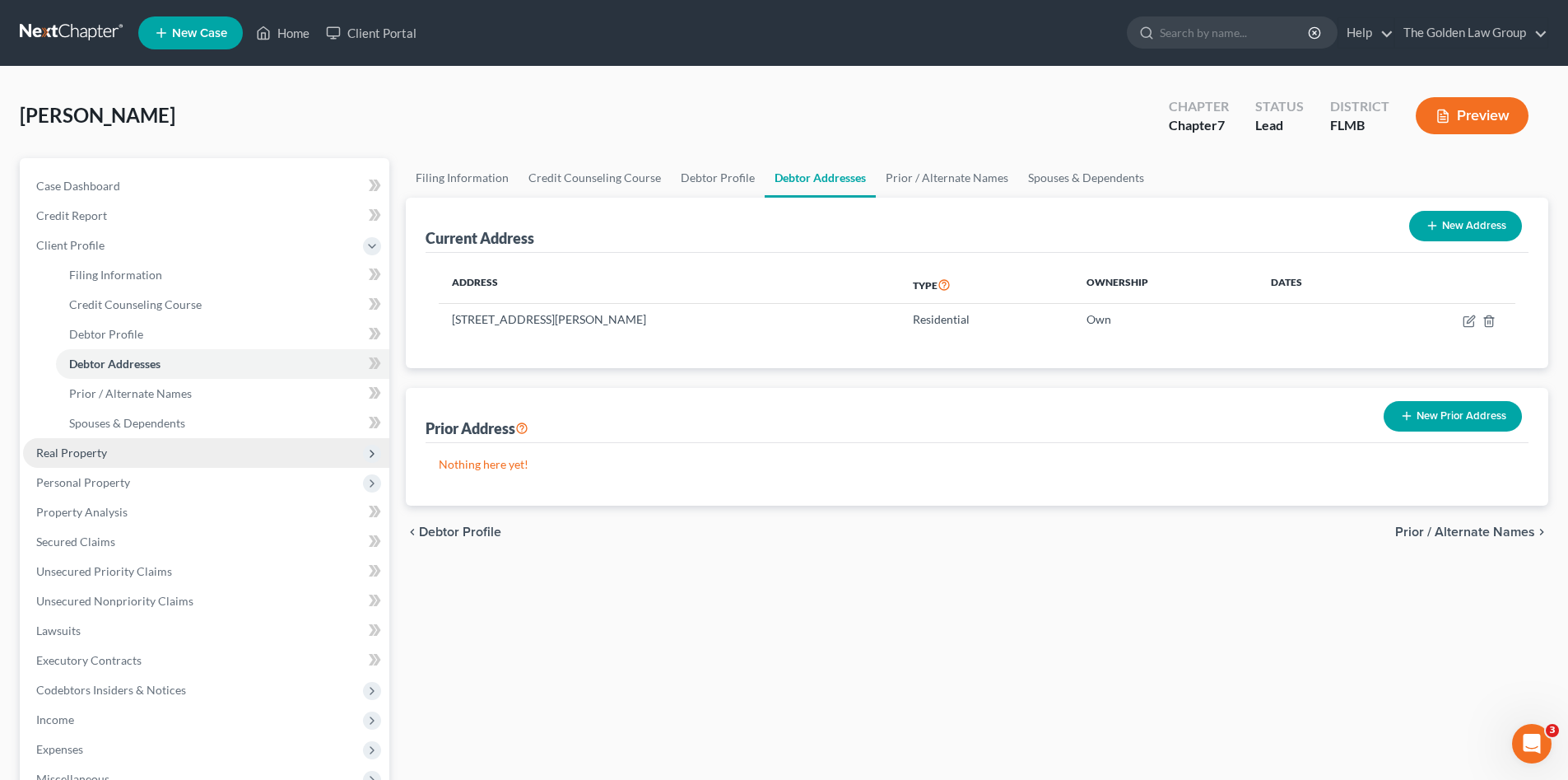
click at [115, 442] on span "Real Property" at bounding box center [206, 453] width 367 height 30
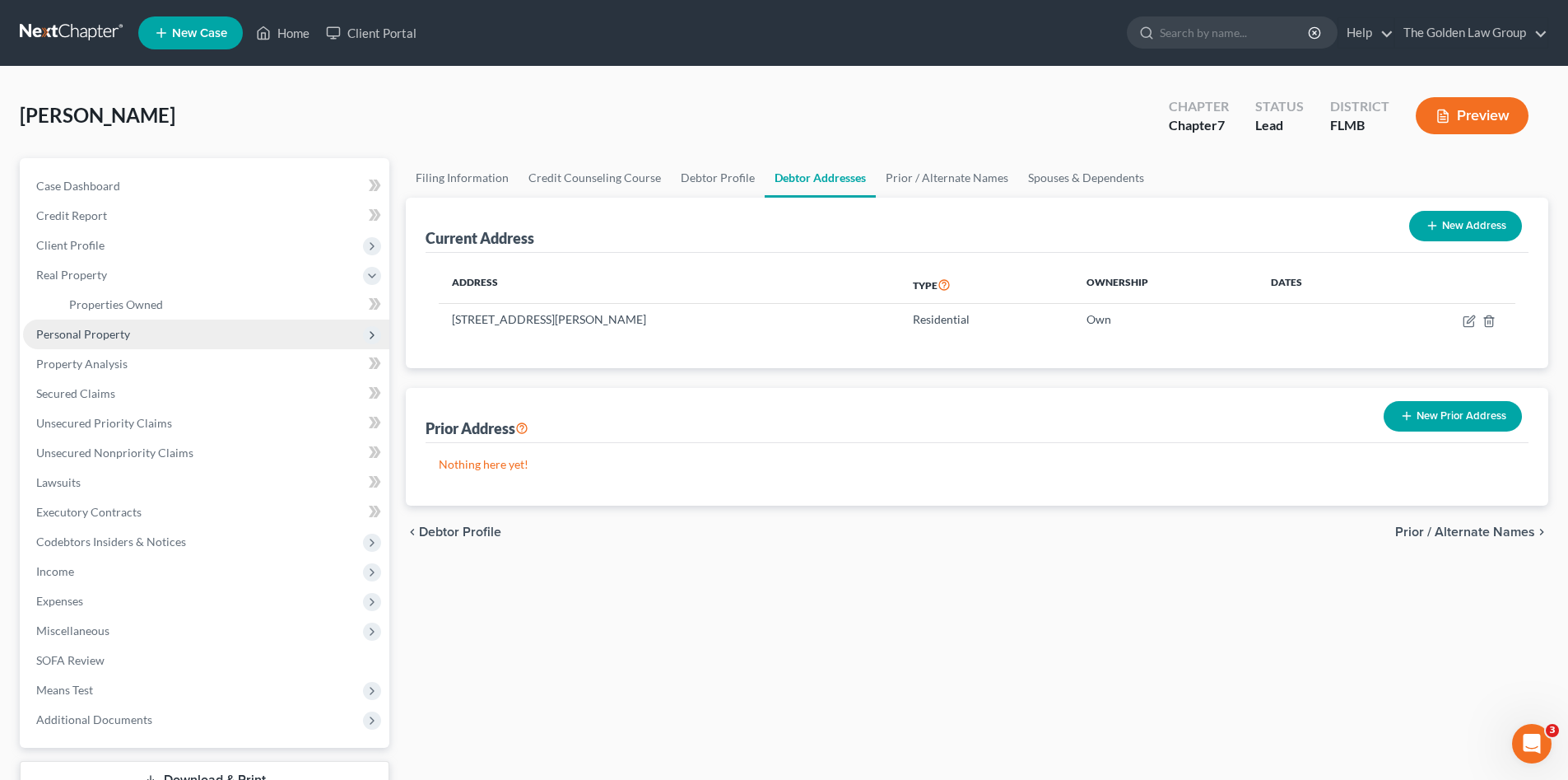
click at [117, 334] on span "Personal Property" at bounding box center [83, 334] width 94 height 14
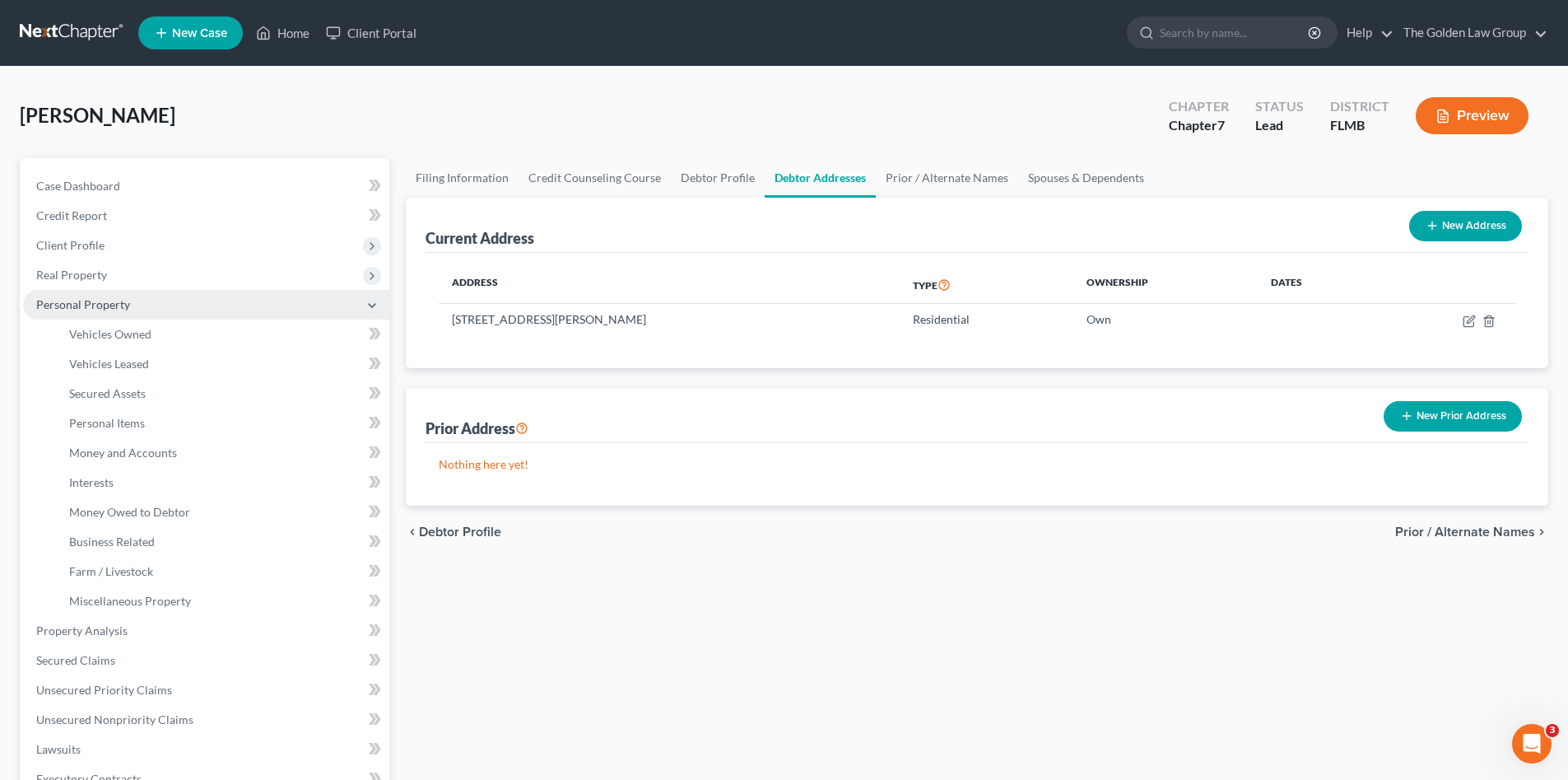
click at [130, 308] on span "Personal Property" at bounding box center [206, 305] width 367 height 30
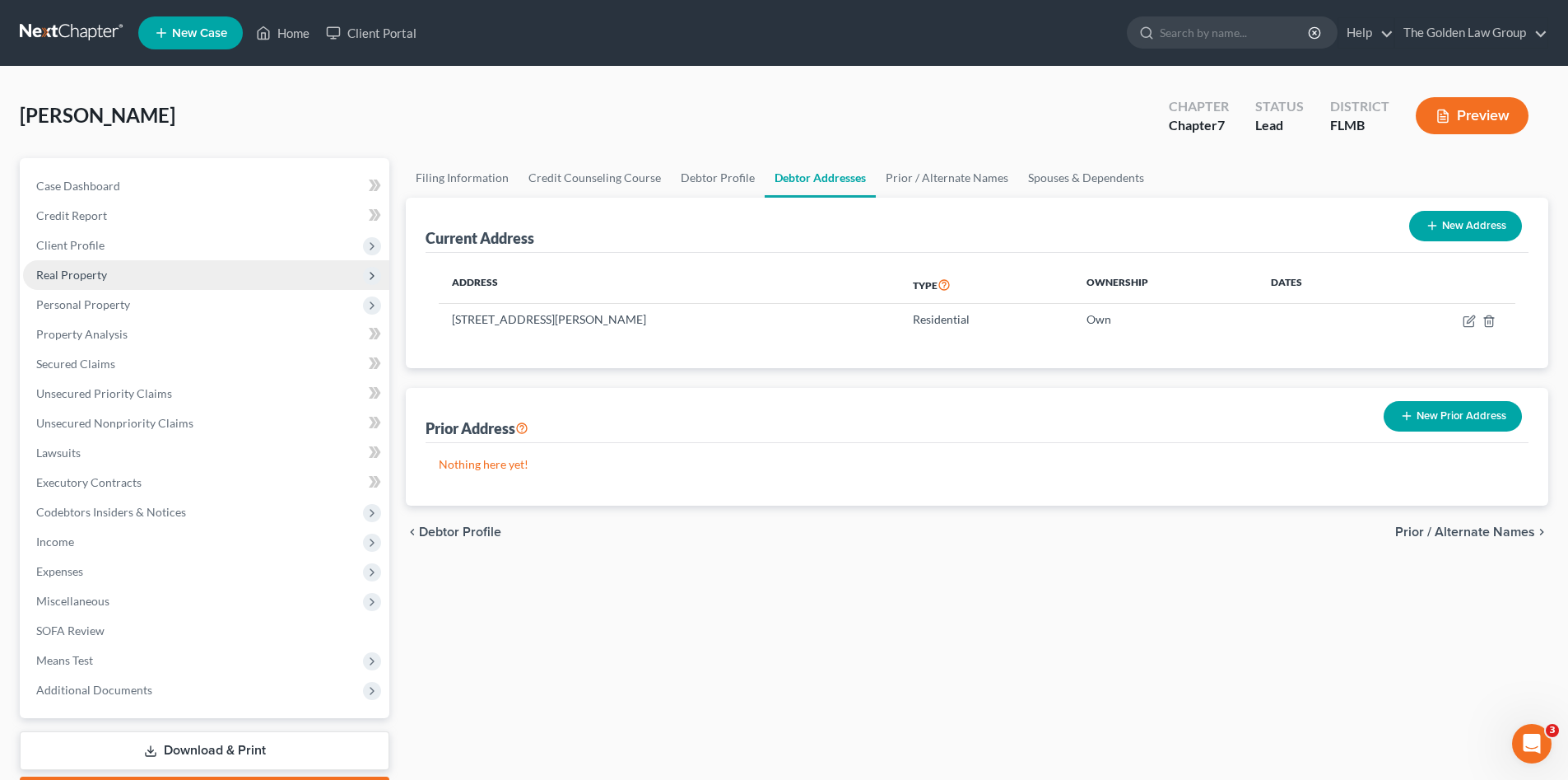
click at [107, 278] on span "Real Property" at bounding box center [206, 275] width 367 height 30
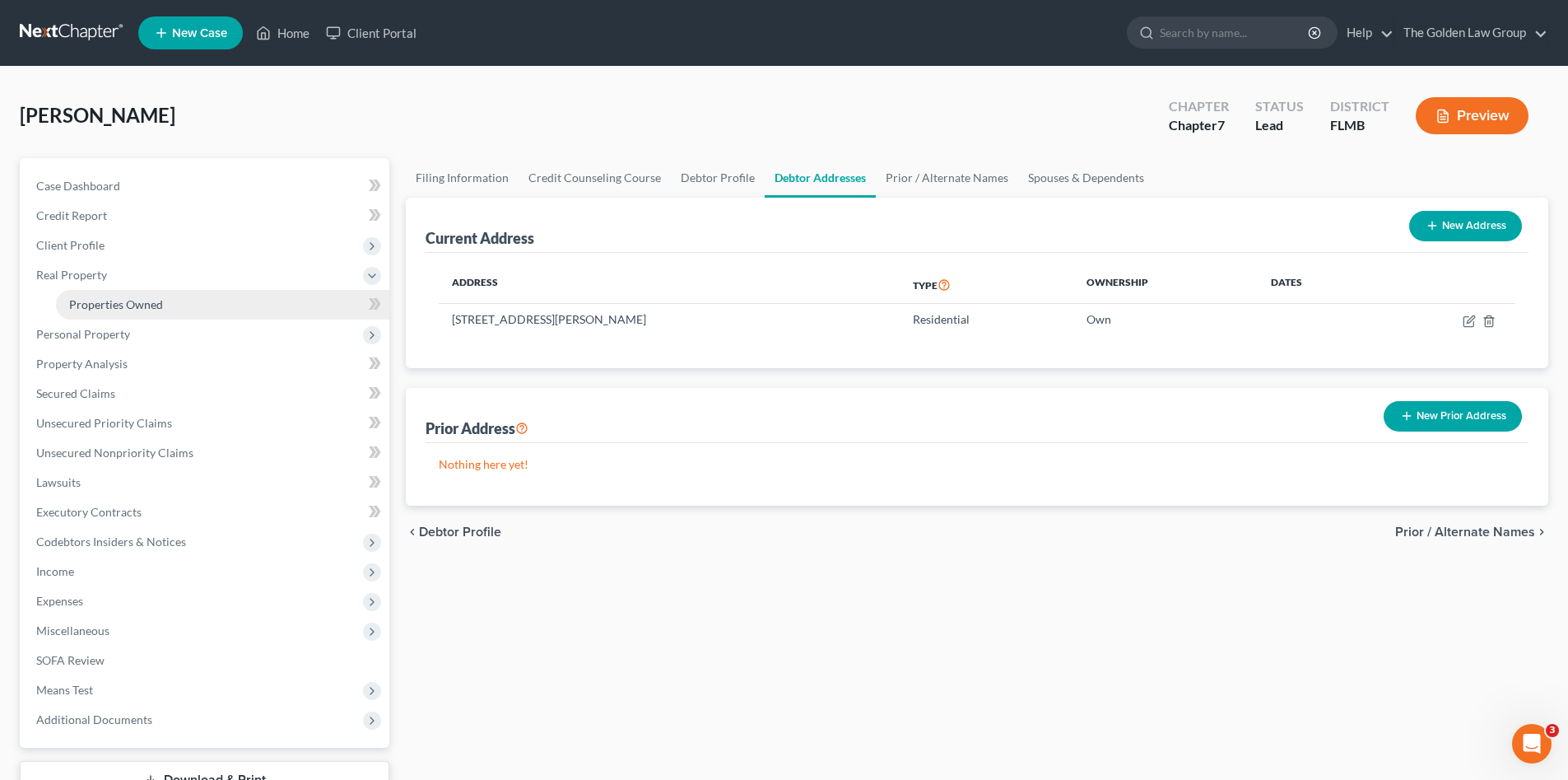
click at [118, 299] on span "Properties Owned" at bounding box center [116, 304] width 94 height 14
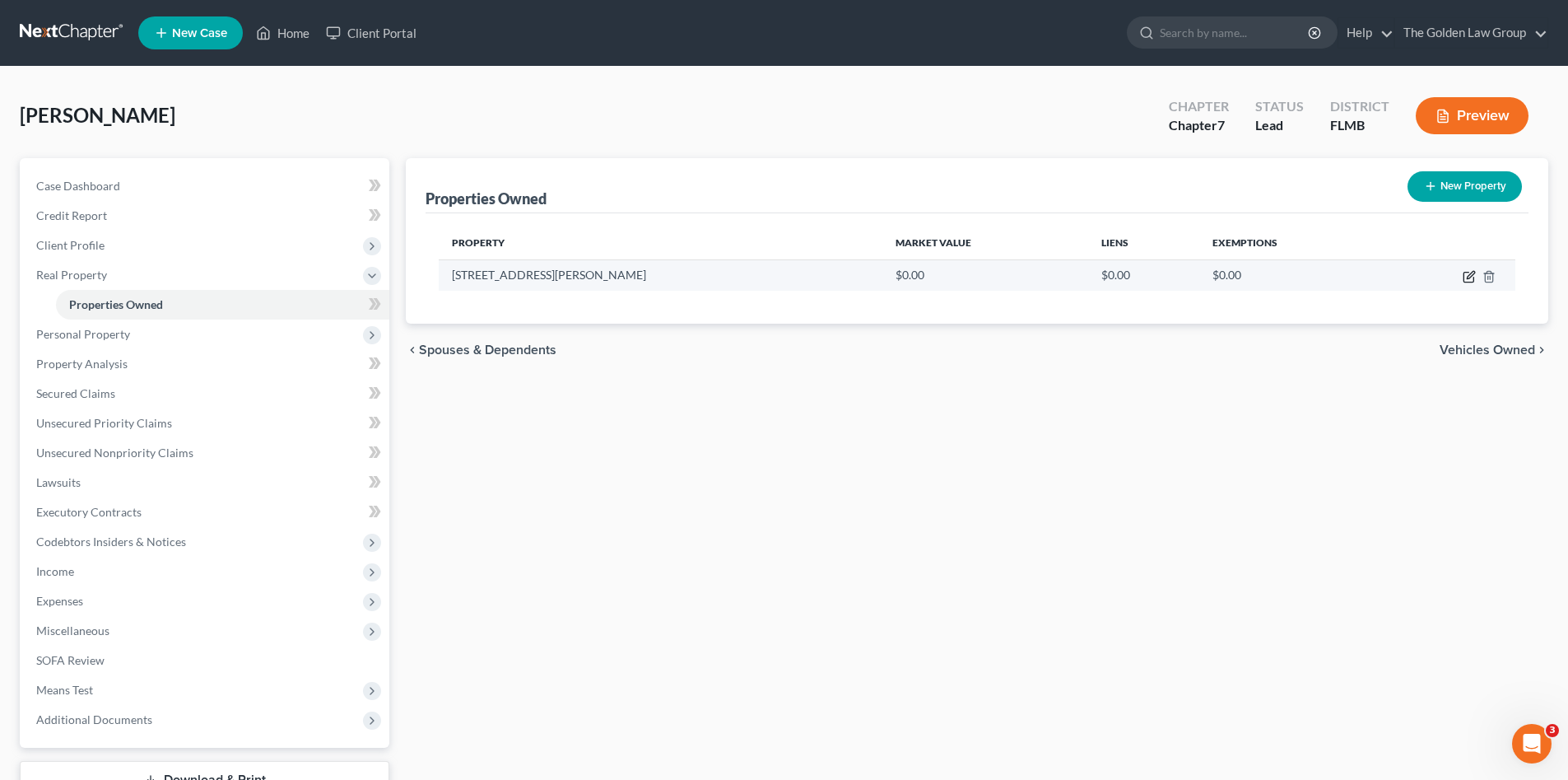
click at [1466, 275] on icon "button" at bounding box center [1469, 276] width 13 height 13
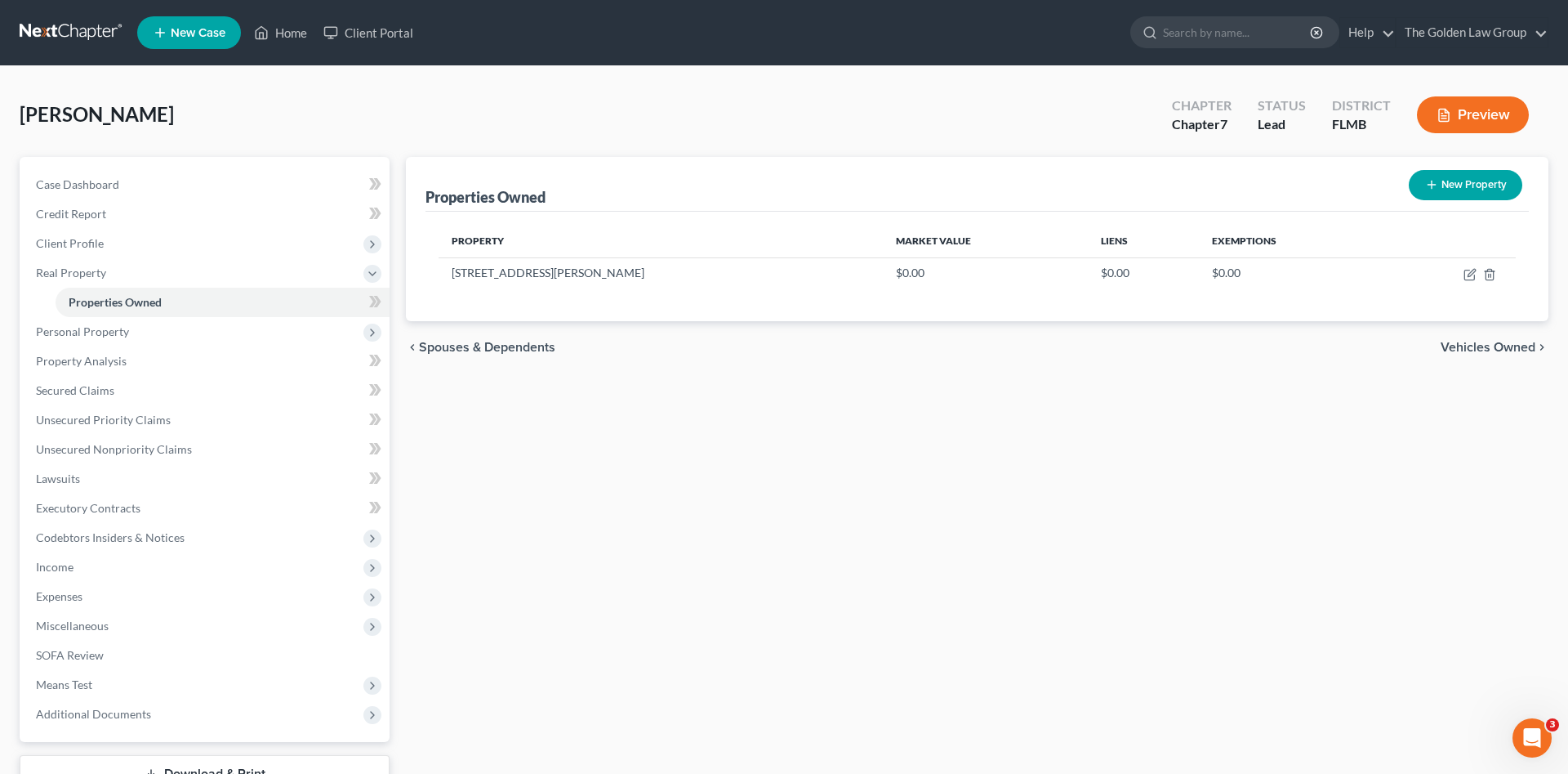
select select "9"
select select "27"
select select "0"
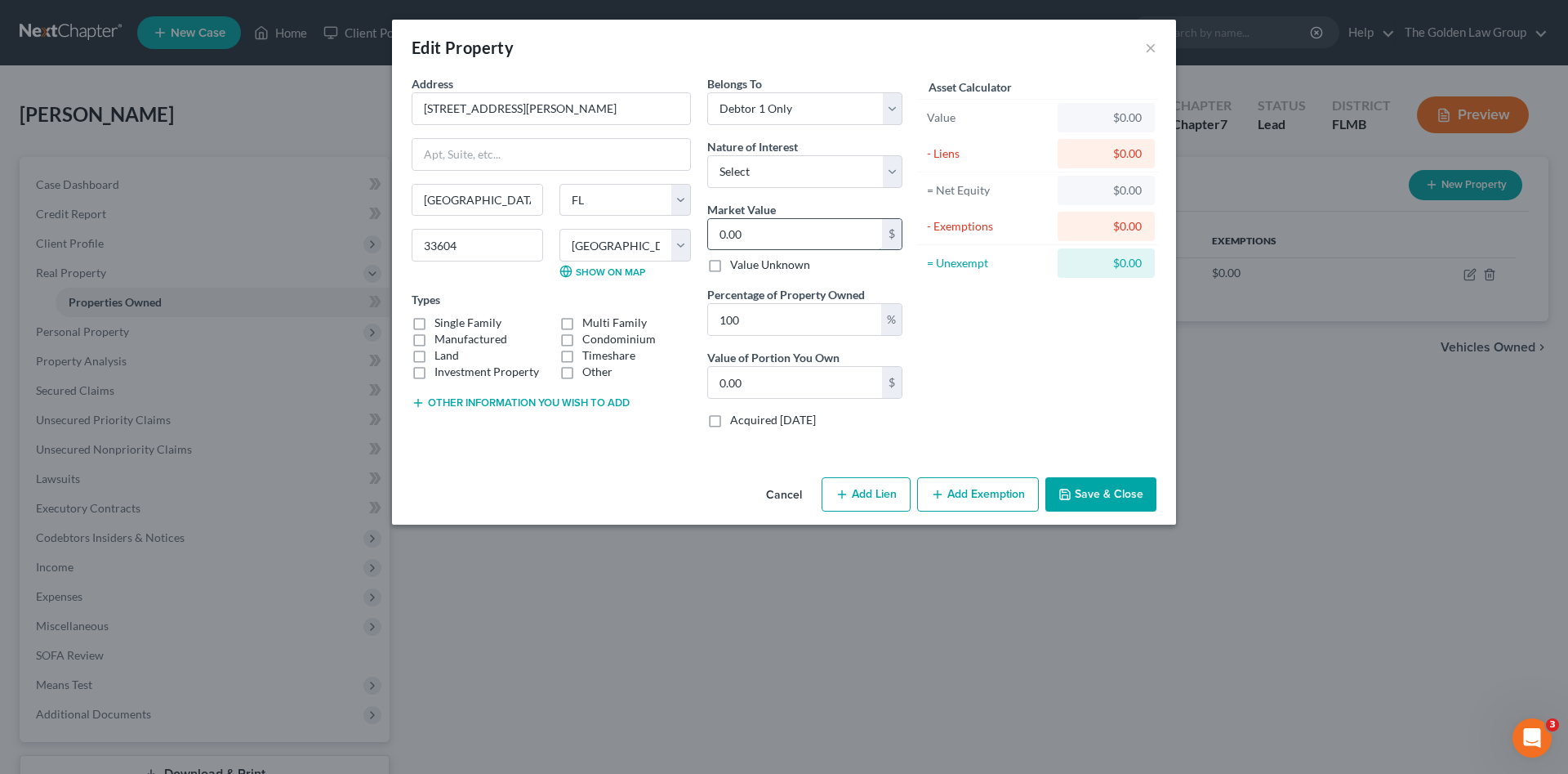
click at [785, 231] on input "0.00" at bounding box center [795, 234] width 174 height 31
paste input "140,855"
type input "140,855"
type input "140,855.00"
type input "140,855"
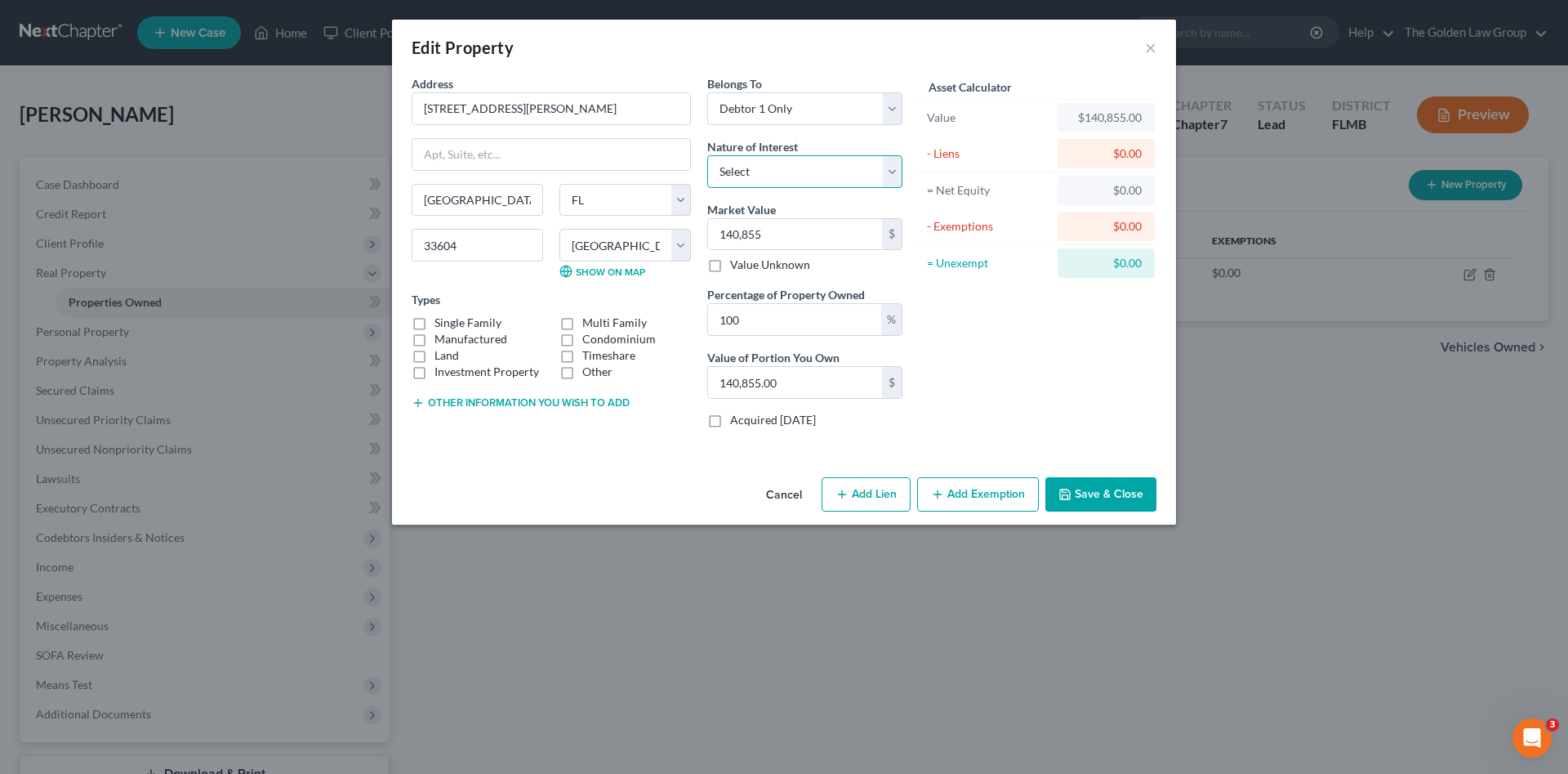
click at [777, 176] on select "Select Fee Simple Joint Tenant Life Estate Equitable Interest Future Interest T…" at bounding box center [805, 171] width 195 height 32
click at [707, 155] on select "Select Fee Simple Joint Tenant Life Estate Equitable Interest Future Interest T…" at bounding box center [805, 171] width 195 height 32
click at [765, 212] on label "Market Value" at bounding box center [741, 209] width 68 height 18
click at [756, 177] on select "Select Fee Simple Joint Tenant Life Estate Equitable Interest Future Interest T…" at bounding box center [805, 171] width 195 height 32
select select "0"
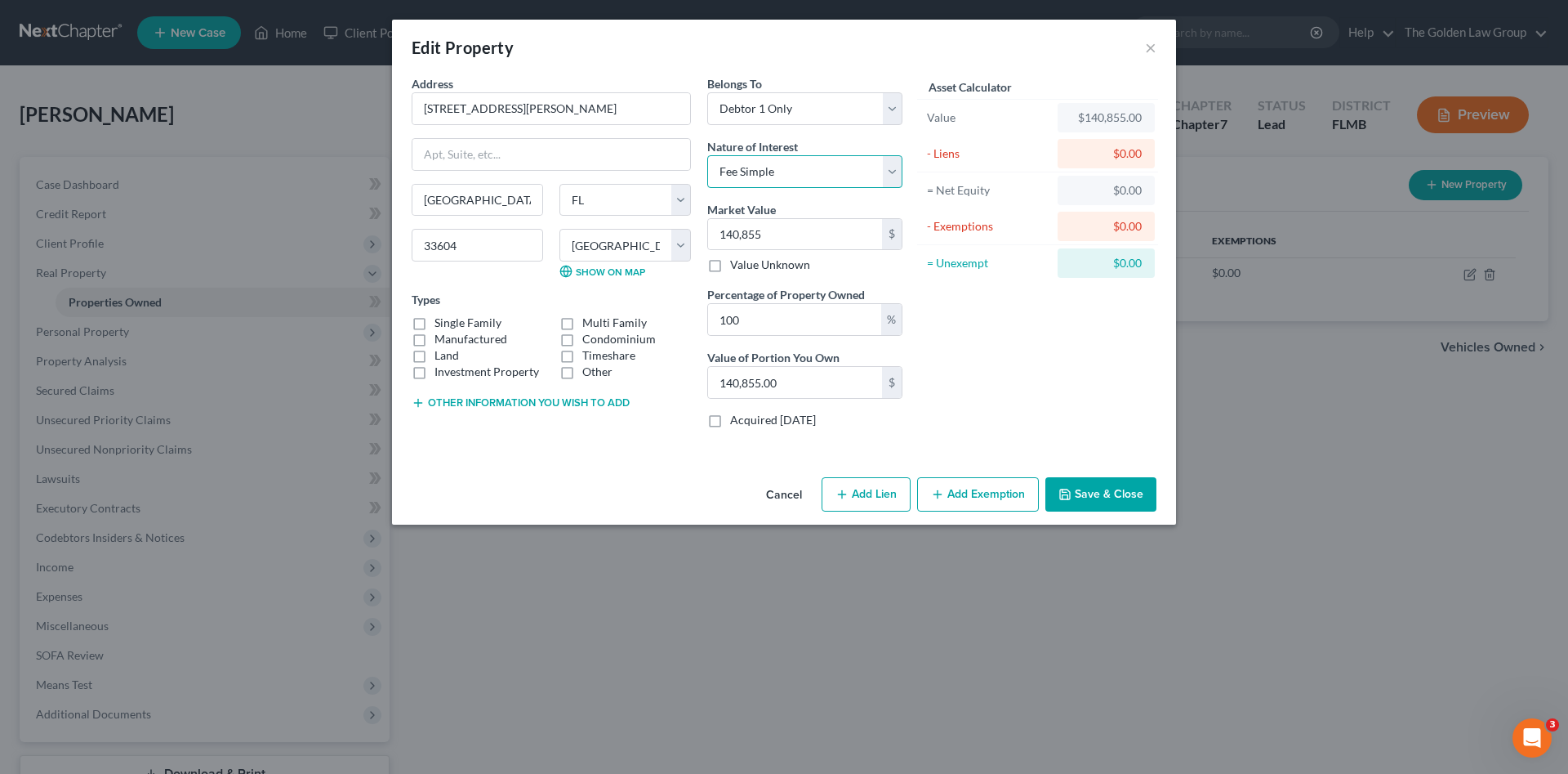
click at [707, 155] on select "Select Fee Simple Joint Tenant Life Estate Equitable Interest Future Interest T…" at bounding box center [805, 171] width 195 height 32
click at [961, 501] on button "Add Exemption" at bounding box center [978, 494] width 122 height 34
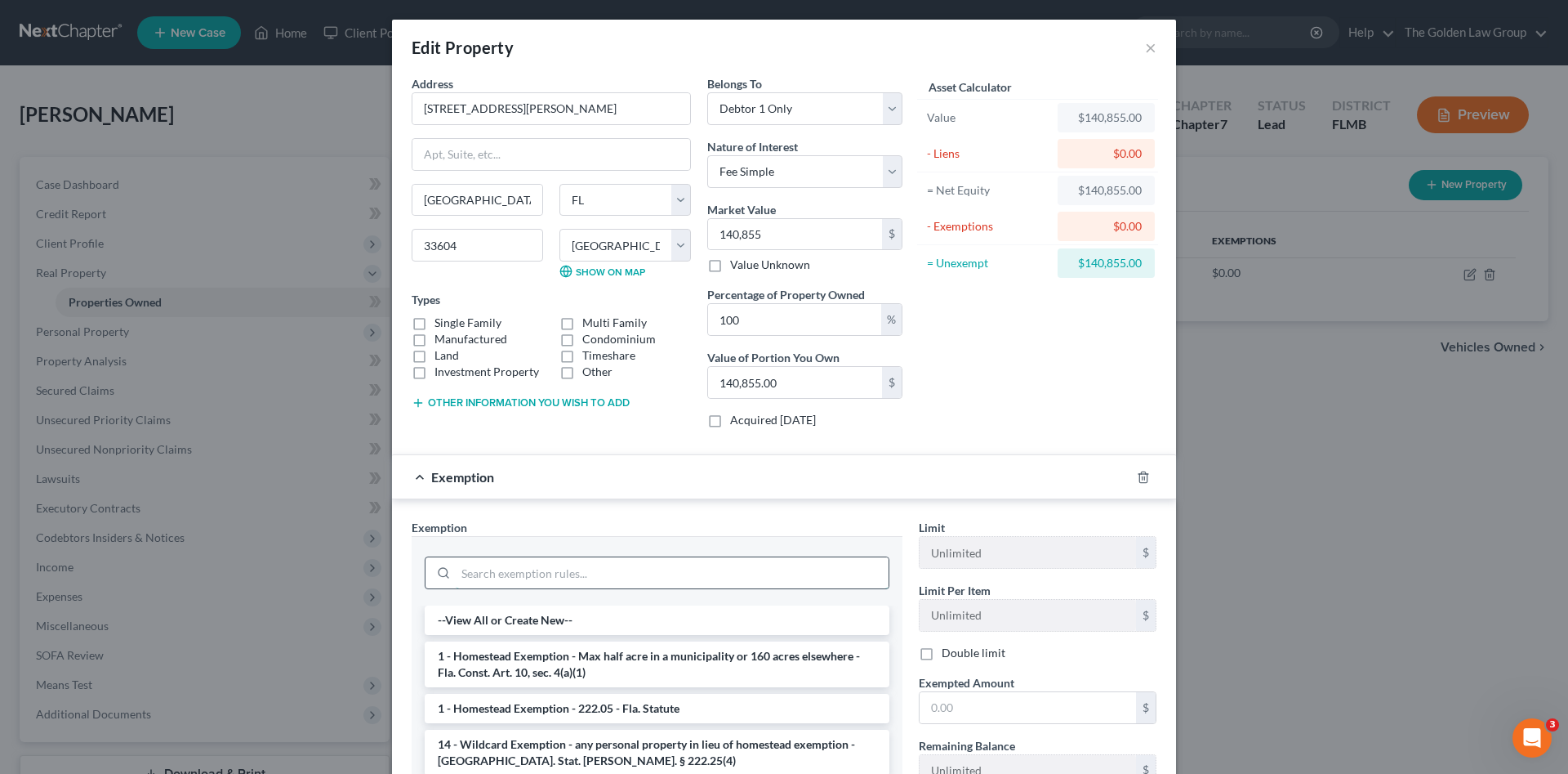
click at [639, 562] on input "search" at bounding box center [672, 572] width 433 height 31
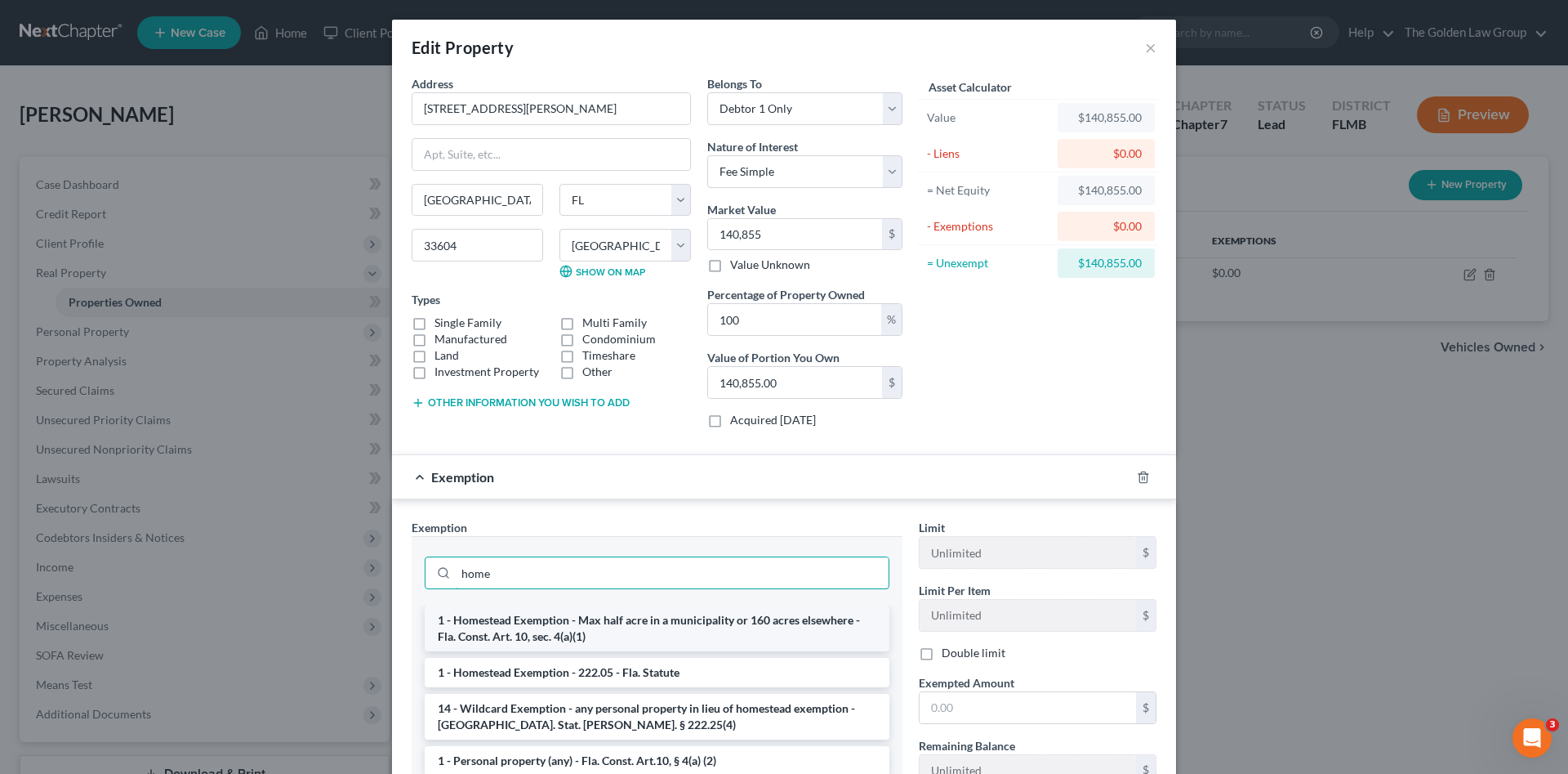
type input "home"
drag, startPoint x: 658, startPoint y: 628, endPoint x: 850, endPoint y: 691, distance: 202.1
click at [680, 633] on li "1 - Homestead Exemption - Max half acre in a municipality or 160 acres elsewher…" at bounding box center [657, 628] width 465 height 46
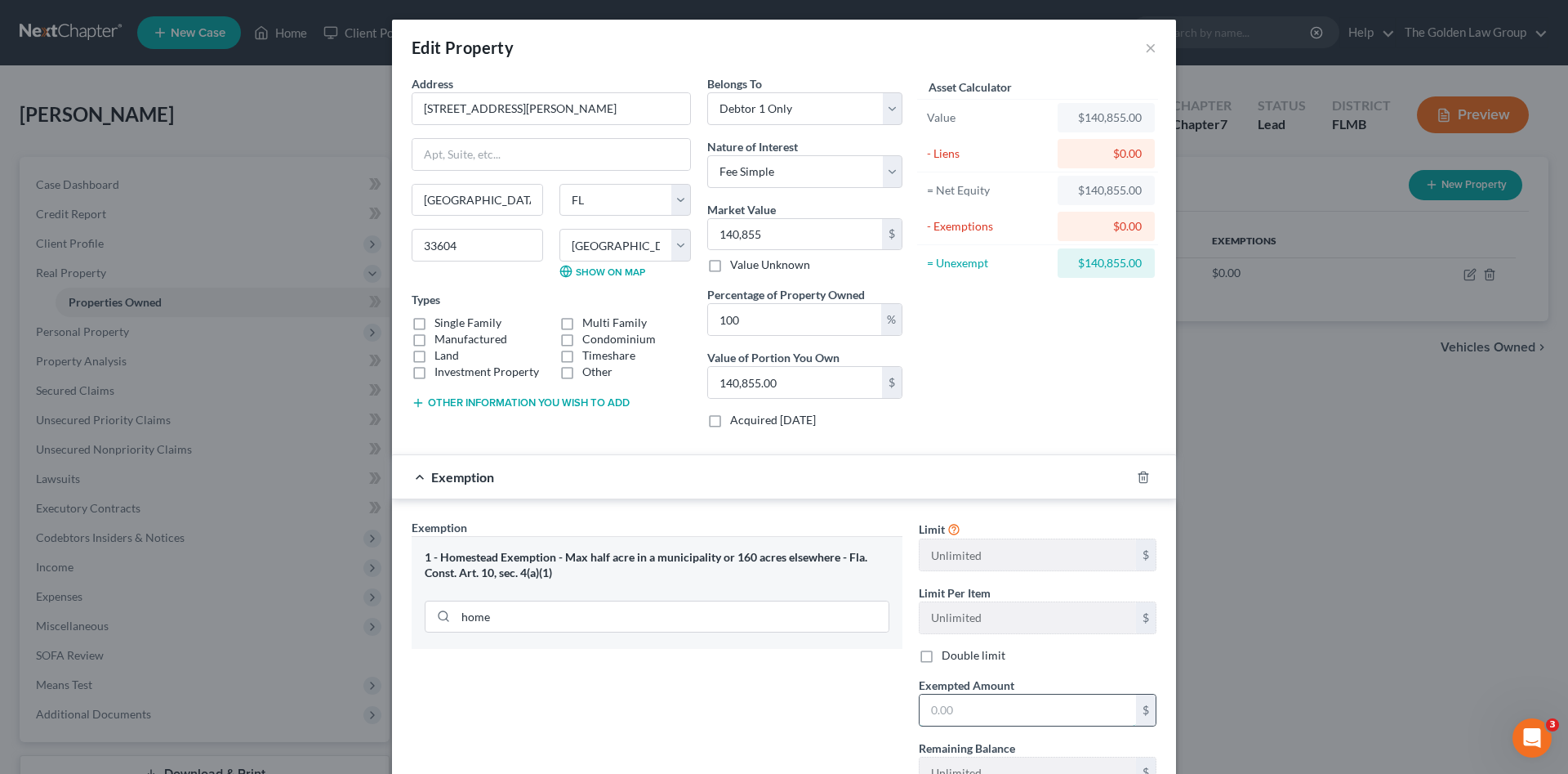
click at [954, 712] on input "text" at bounding box center [1027, 709] width 216 height 31
paste input "140,855"
type input "140,855"
drag, startPoint x: 470, startPoint y: 324, endPoint x: 489, endPoint y: 372, distance: 51.6
click at [470, 323] on label "Single Family" at bounding box center [468, 323] width 67 height 17
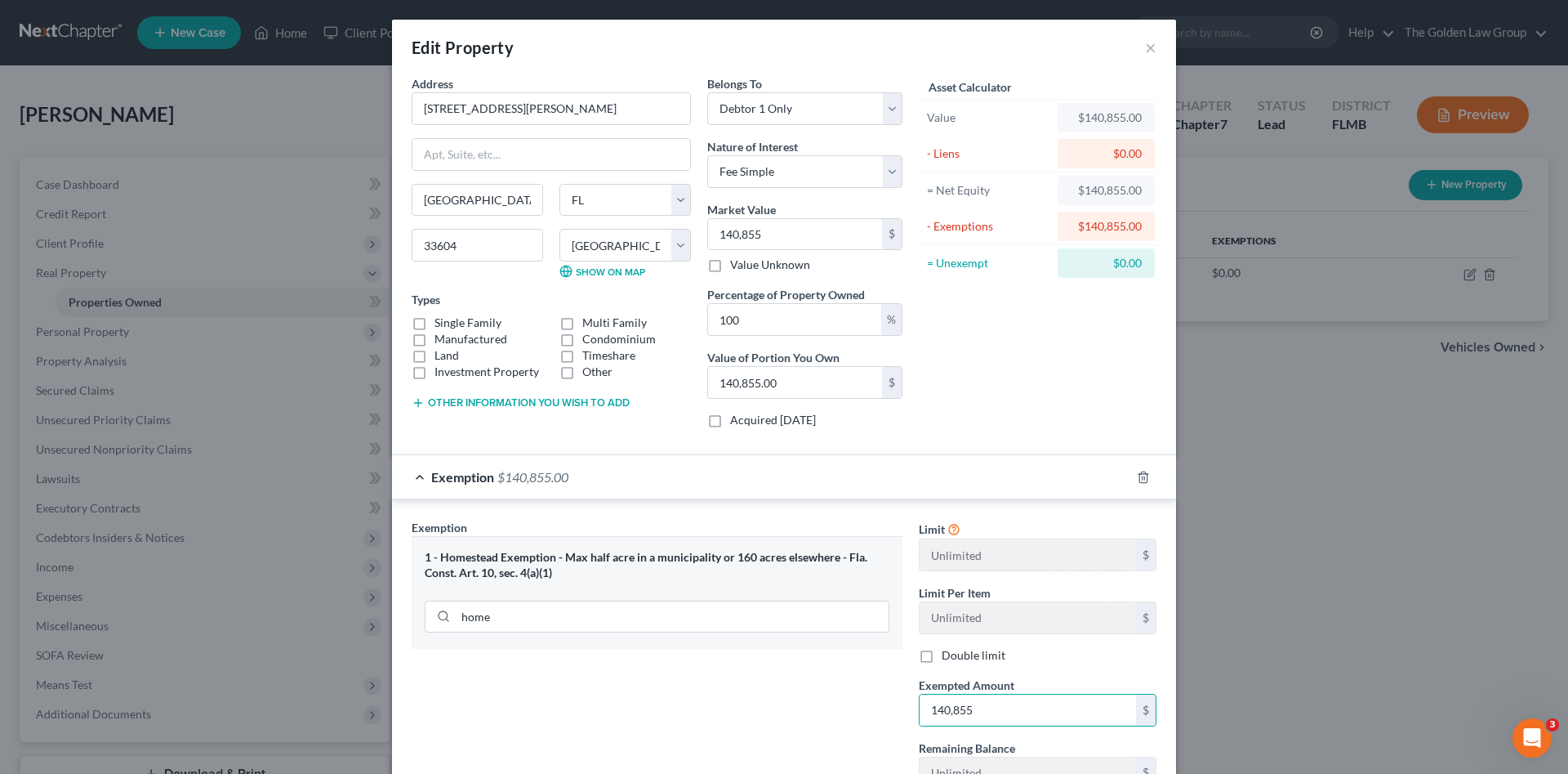
click at [451, 323] on input "Single Family" at bounding box center [446, 320] width 11 height 11
checkbox input "true"
click at [507, 403] on button "Other information you wish to add" at bounding box center [521, 402] width 218 height 13
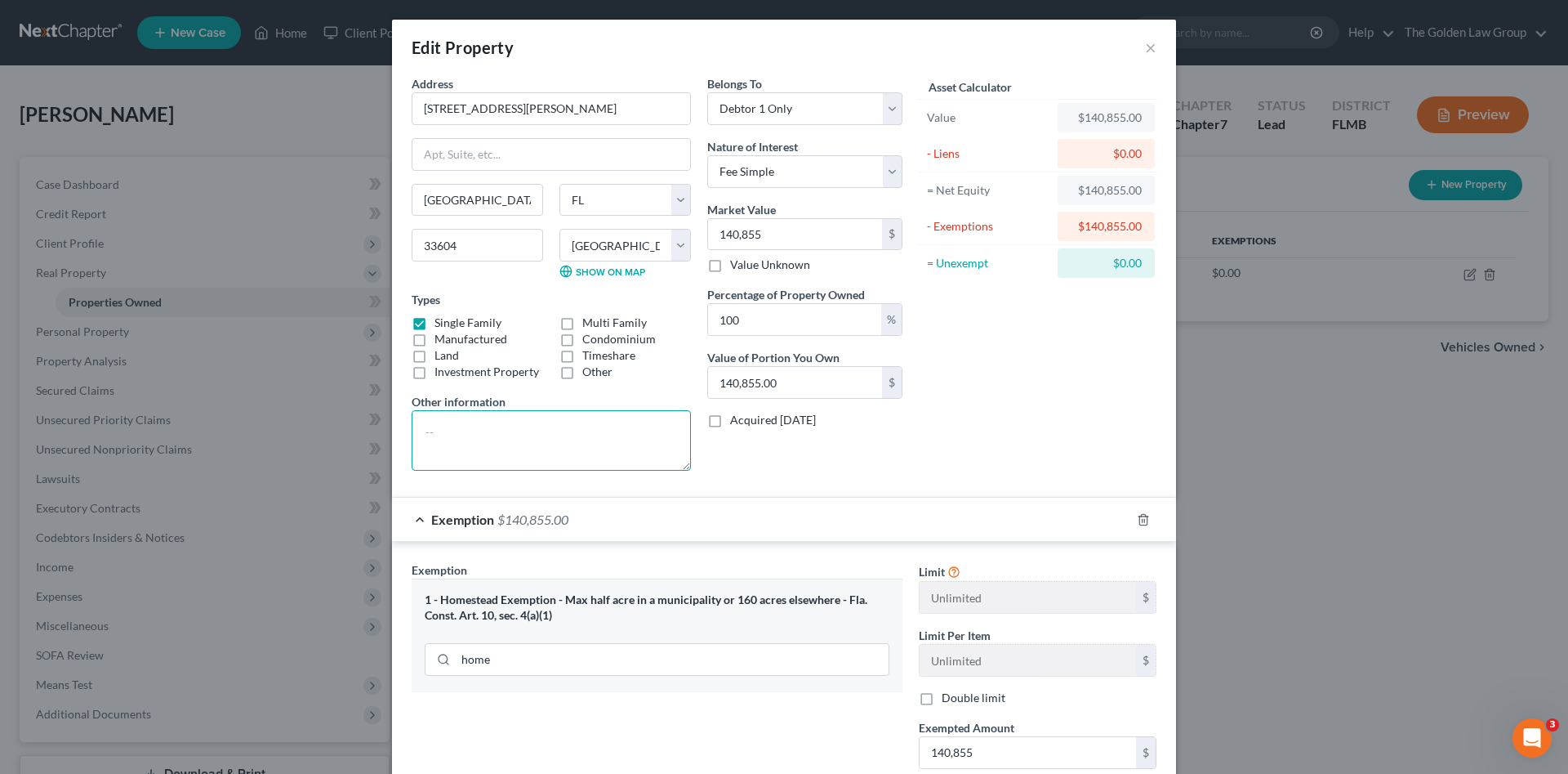
click at [549, 436] on textarea at bounding box center [551, 440] width 280 height 60
paste textarea "Lot 3, Block 36, SULPHUR SPRING, according to map or plat thereof as recorded i…"
click at [779, 465] on div "Belongs To * Select Debtor 1 Only Debtor 2 Only Debtor 1 And Debtor 2 Only At L…" at bounding box center [805, 280] width 211 height 408
click at [417, 439] on textarea "Lot 3, Block 36, SULPHUR SPRING, according to map or plat thereof as recorded i…" at bounding box center [551, 440] width 280 height 60
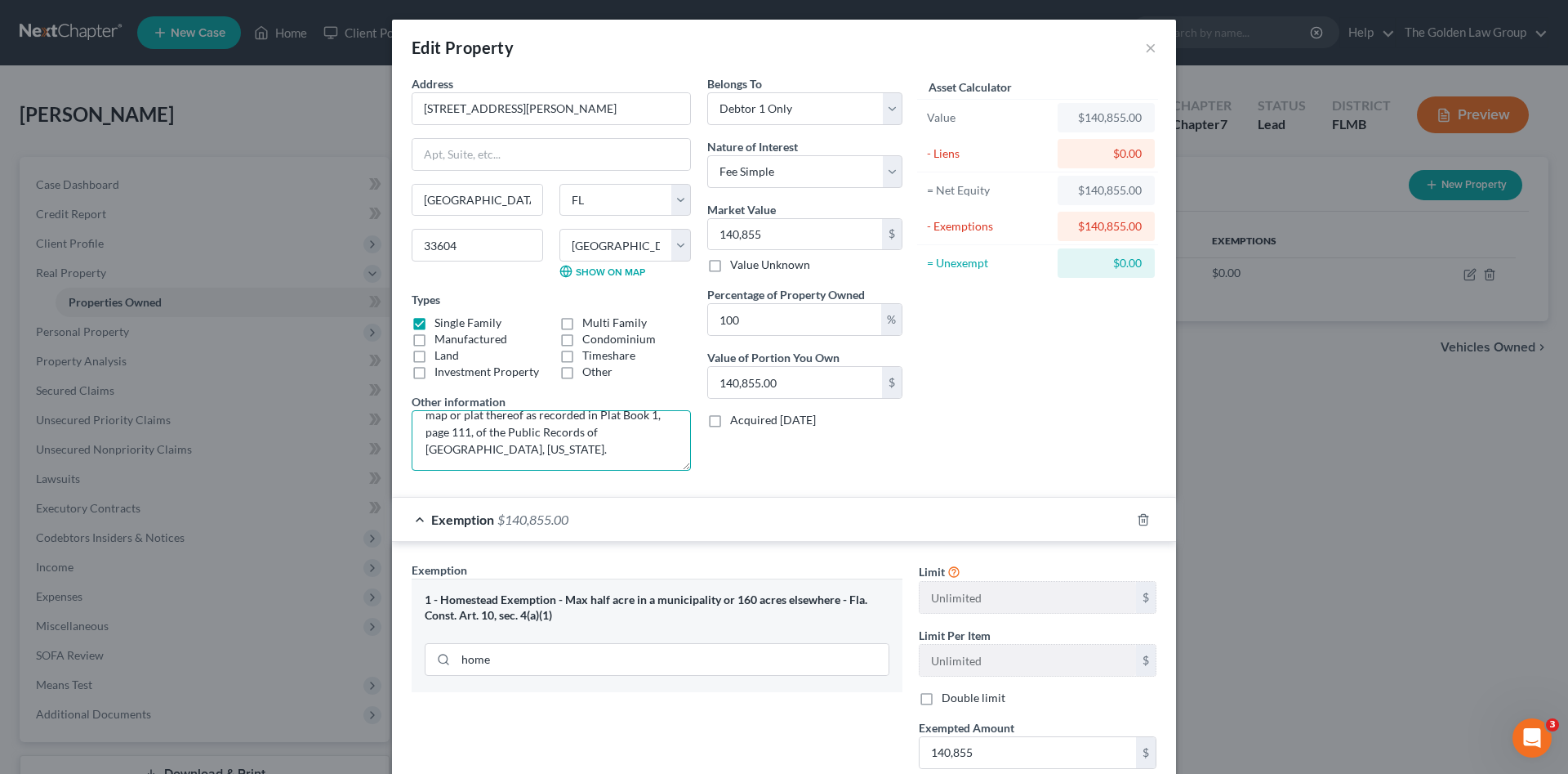
click at [482, 457] on textarea "Lot 3, Block 36, SULPHUR SPRING, according to map or plat thereof as recorded i…" at bounding box center [551, 440] width 280 height 60
type textarea "Lot 3, Block 36, SULPHUR SPRING, according to map or plat thereof as recorded i…"
click at [740, 473] on div "Belongs To * Select Debtor 1 Only Debtor 2 Only Debtor 1 And Debtor 2 Only At L…" at bounding box center [805, 280] width 211 height 408
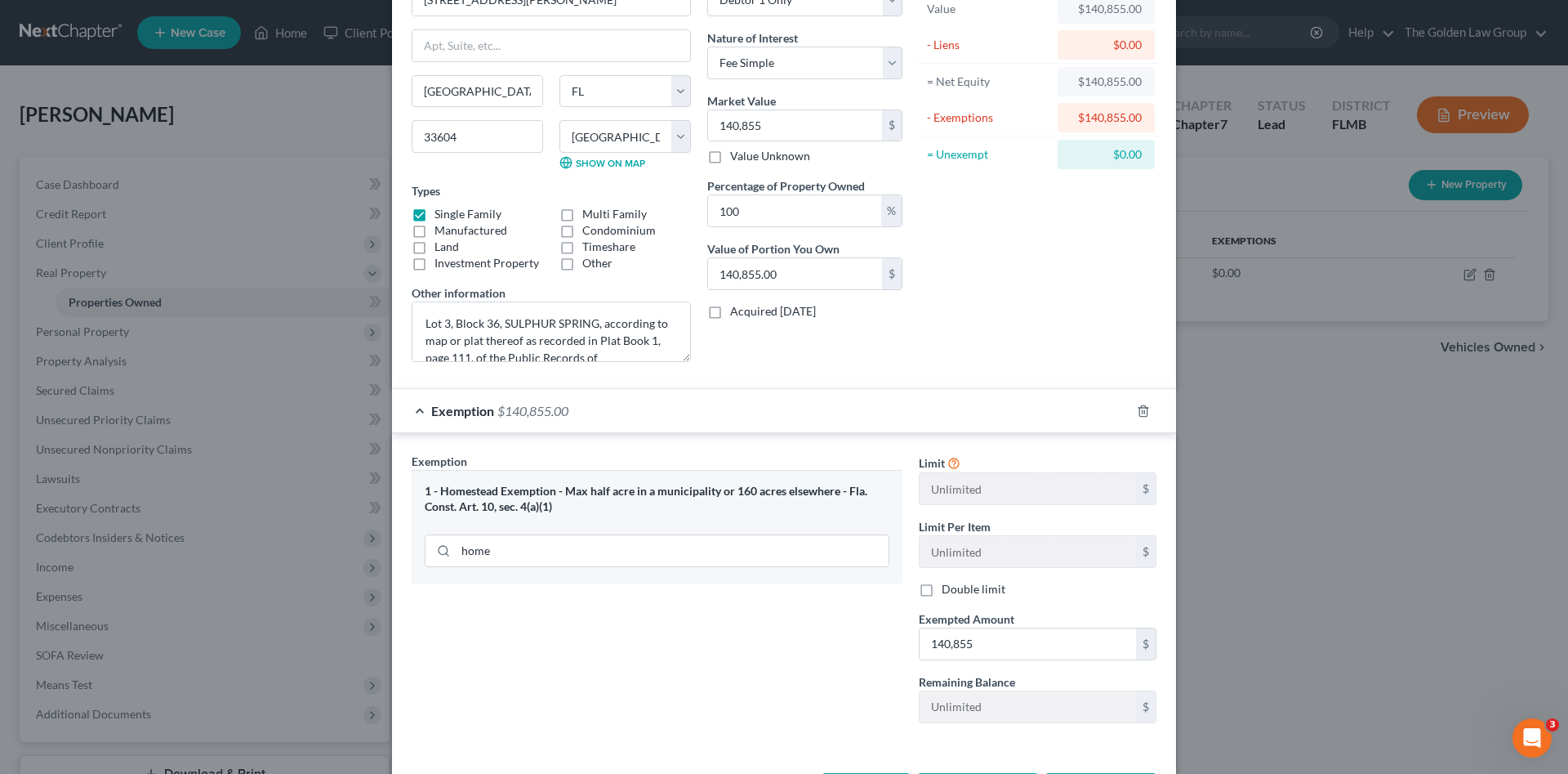
scroll to position [174, 0]
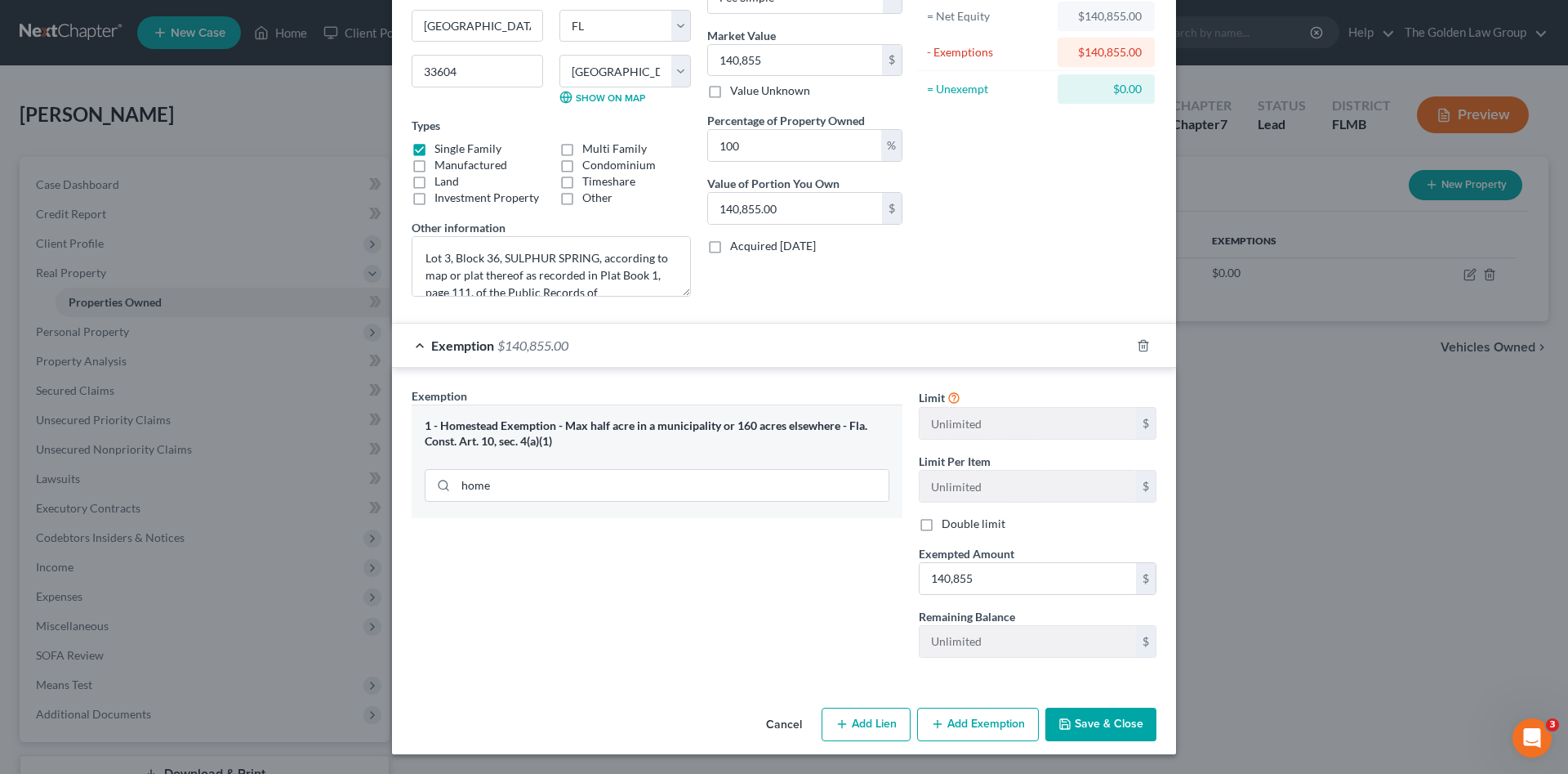
click at [1133, 722] on button "Save & Close" at bounding box center [1101, 724] width 111 height 34
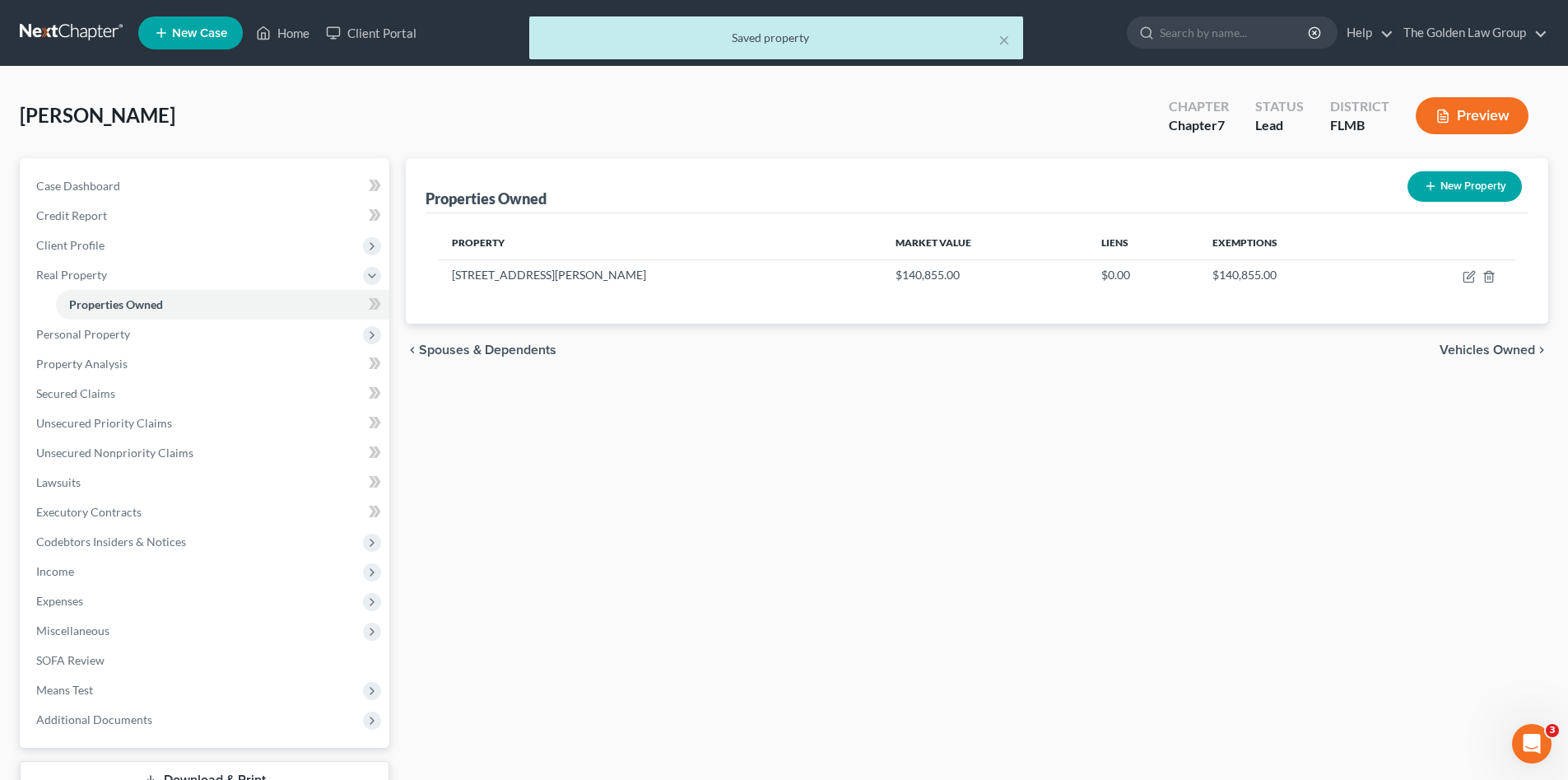
click at [776, 648] on div "Properties Owned New Property Property Market Value Liens Exemptions 8504 North…" at bounding box center [977, 500] width 1159 height 684
click at [118, 341] on span "Personal Property" at bounding box center [206, 335] width 367 height 30
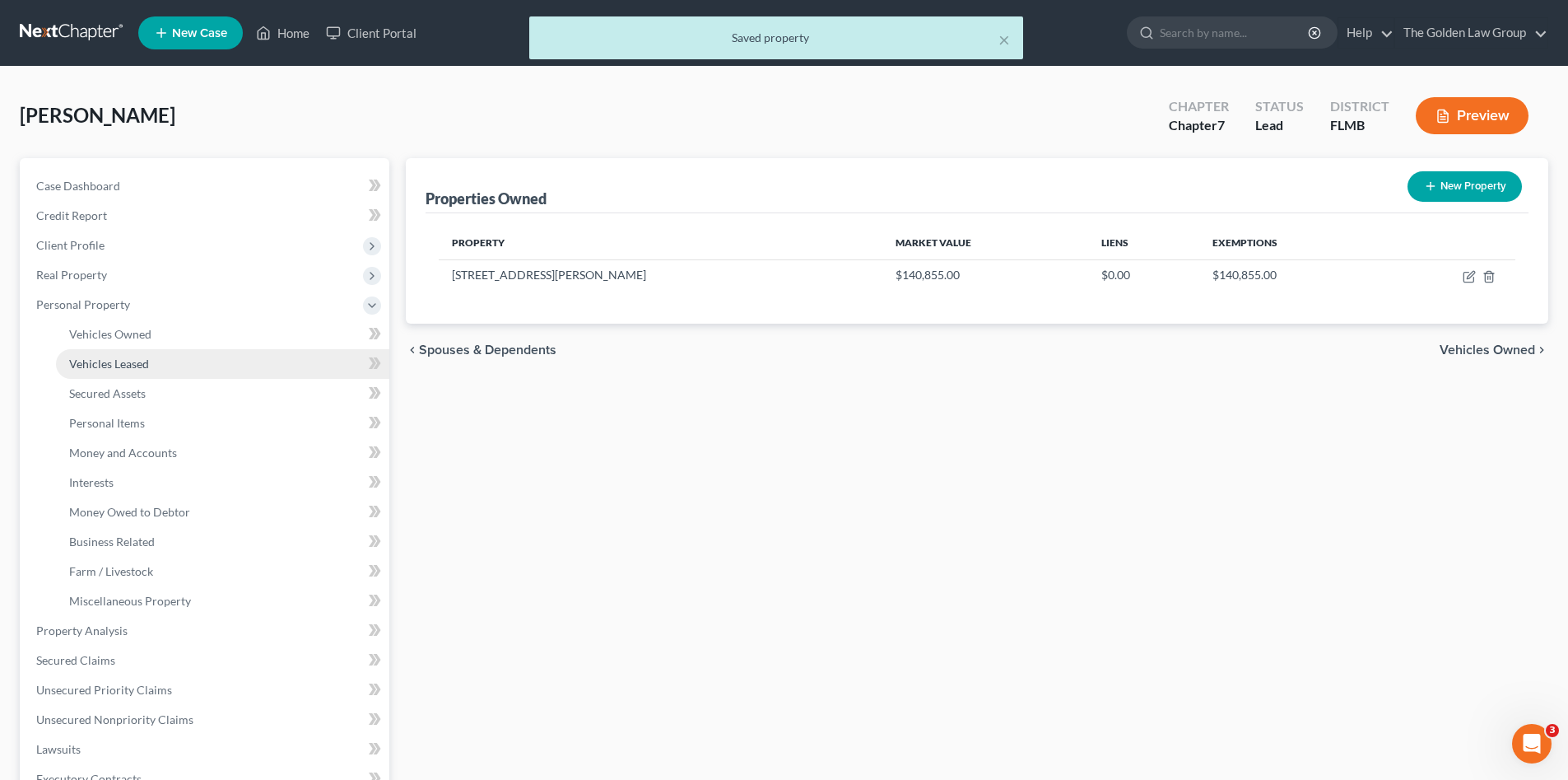
click at [123, 354] on link "Vehicles Leased" at bounding box center [222, 364] width 333 height 30
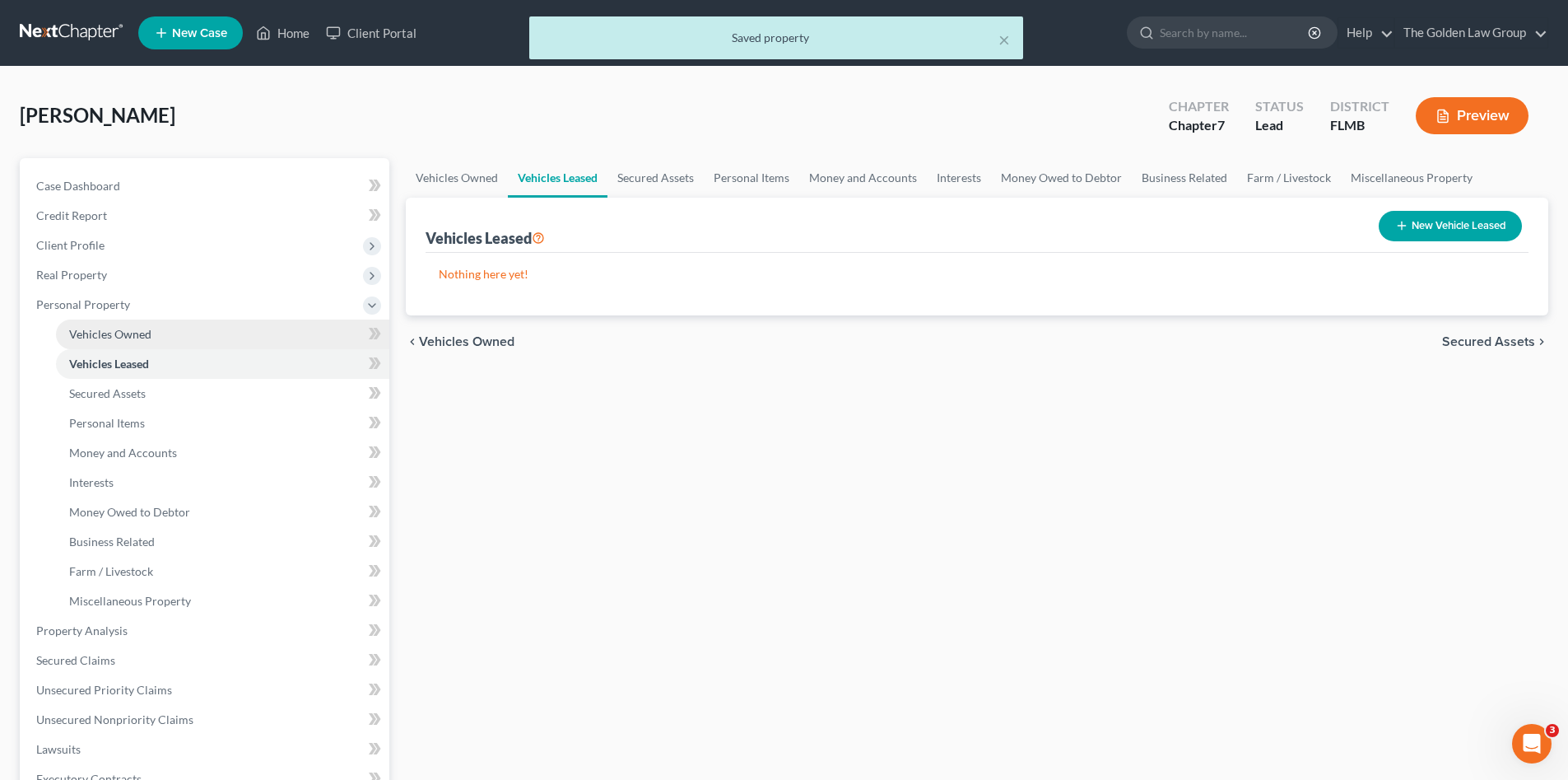
click at [133, 333] on span "Vehicles Owned" at bounding box center [110, 334] width 82 height 14
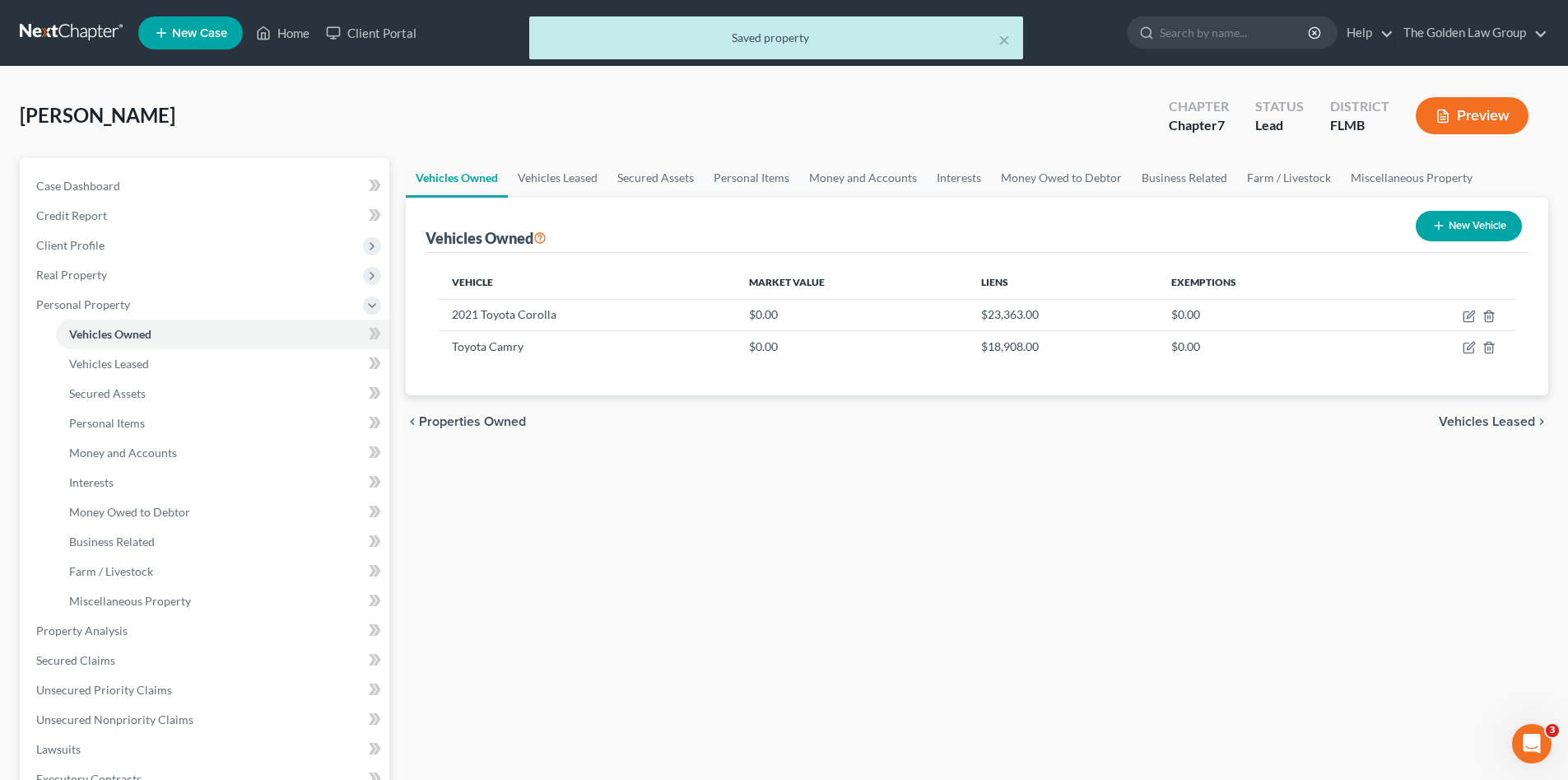
click at [748, 516] on div "Vehicles Owned Vehicles Leased Secured Assets Personal Items Money and Accounts…" at bounding box center [977, 633] width 1159 height 950
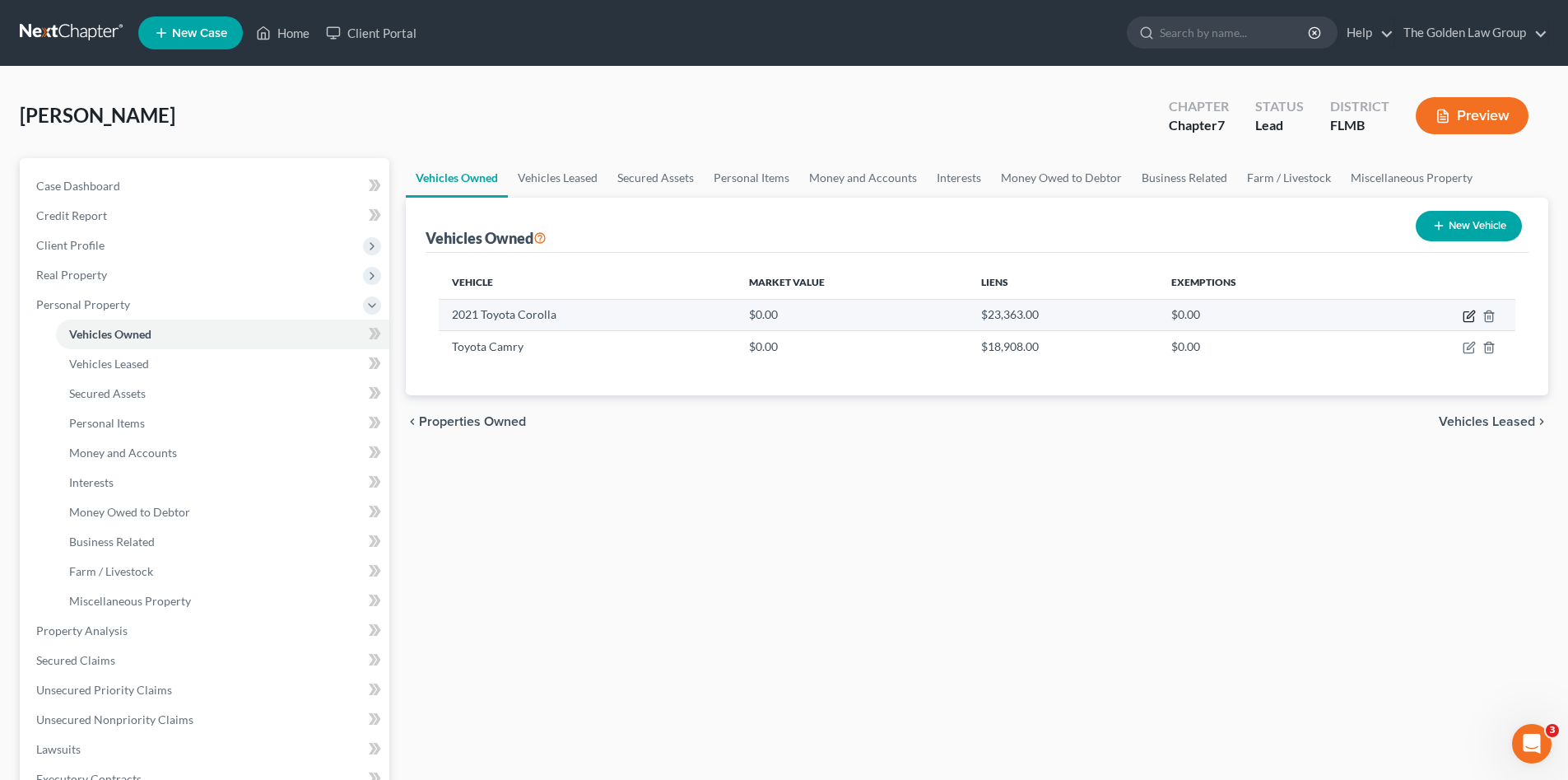
click at [1465, 314] on icon "button" at bounding box center [1468, 316] width 10 height 10
select select "0"
select select "5"
select select "2"
select select "0"
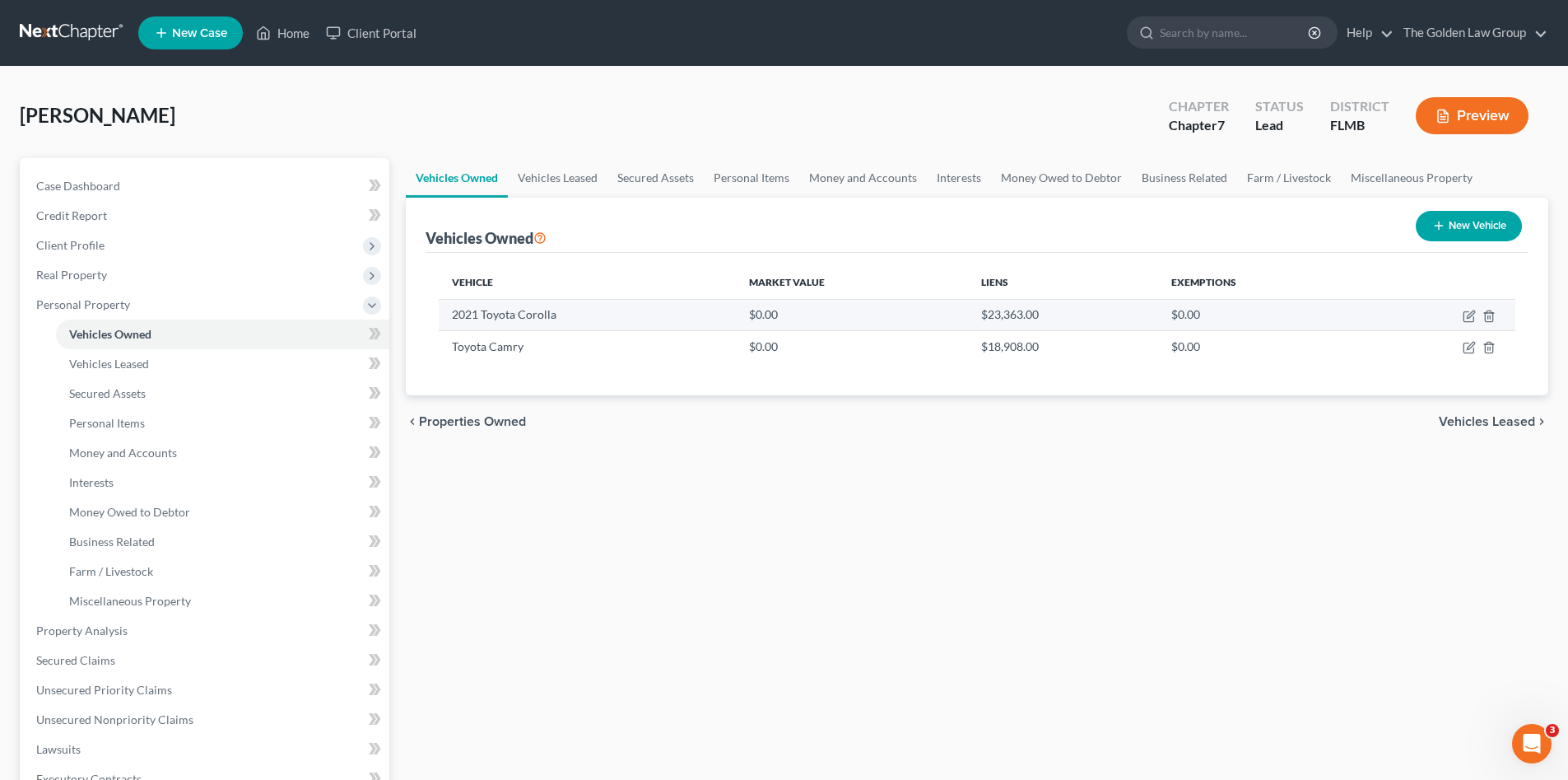
select select "45"
select select "0"
select select "2"
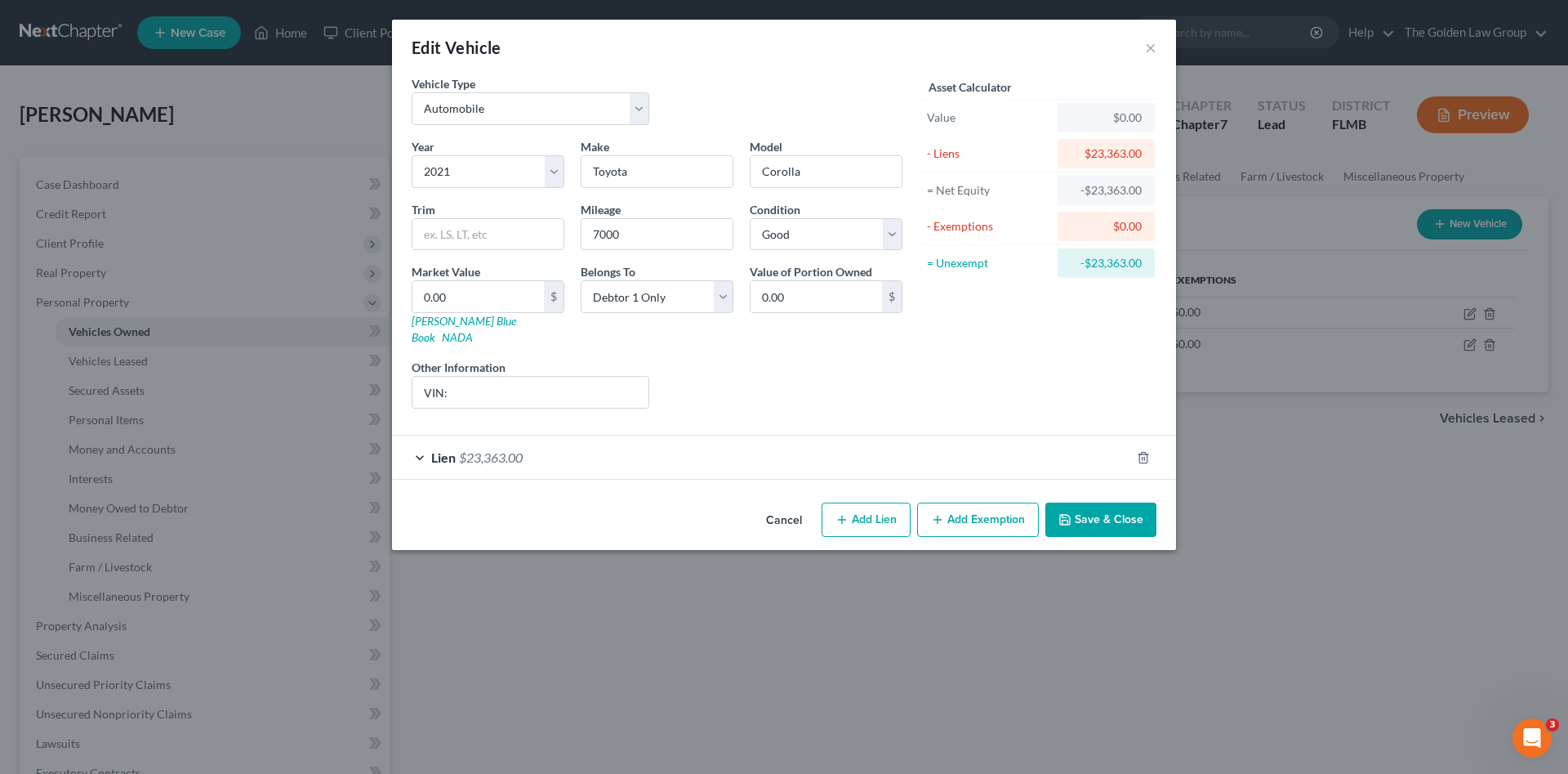
click at [687, 437] on div "Lien $23,363.00" at bounding box center [761, 457] width 738 height 43
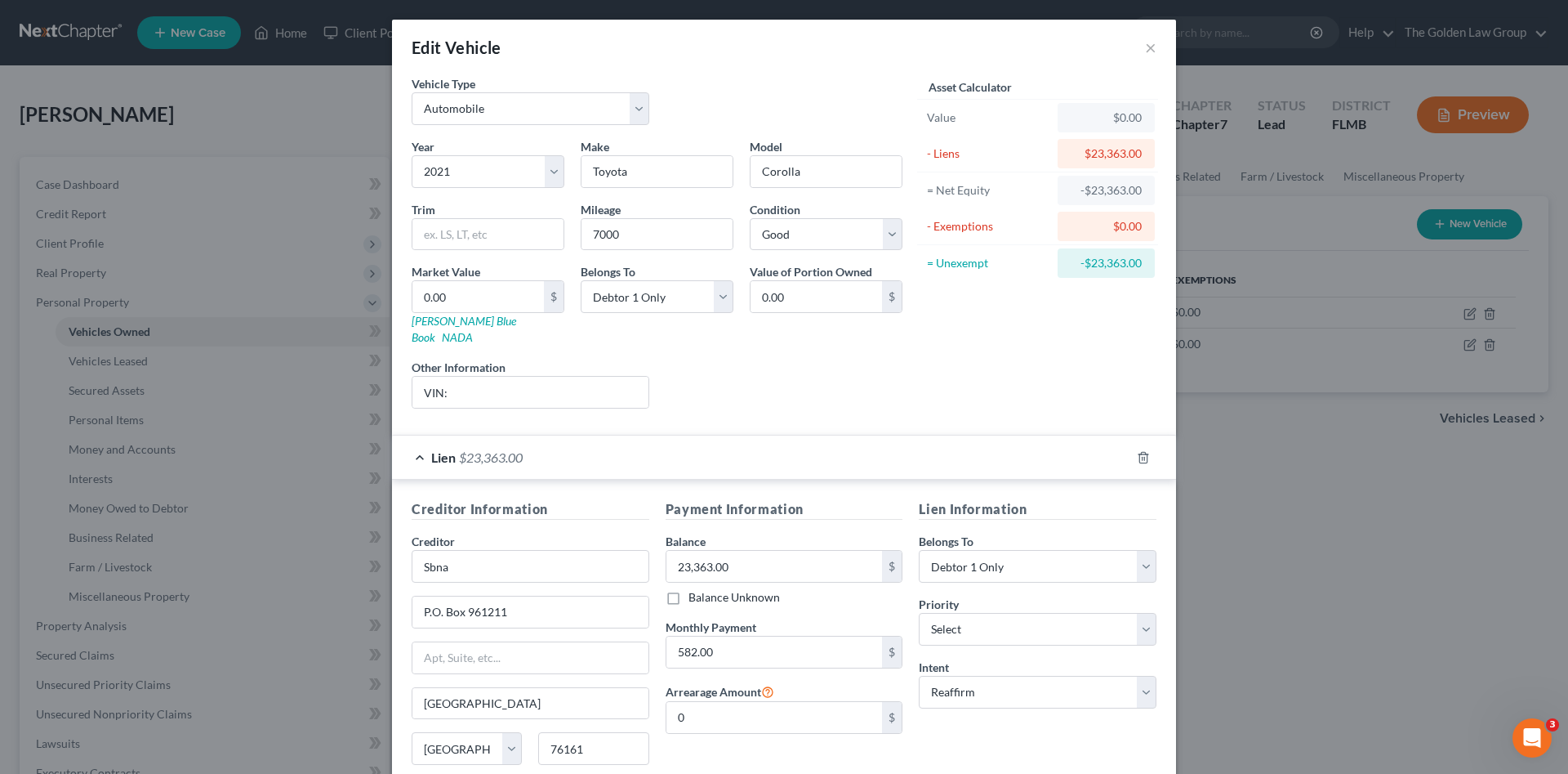
click at [875, 366] on div "Liens Select" at bounding box center [784, 383] width 254 height 50
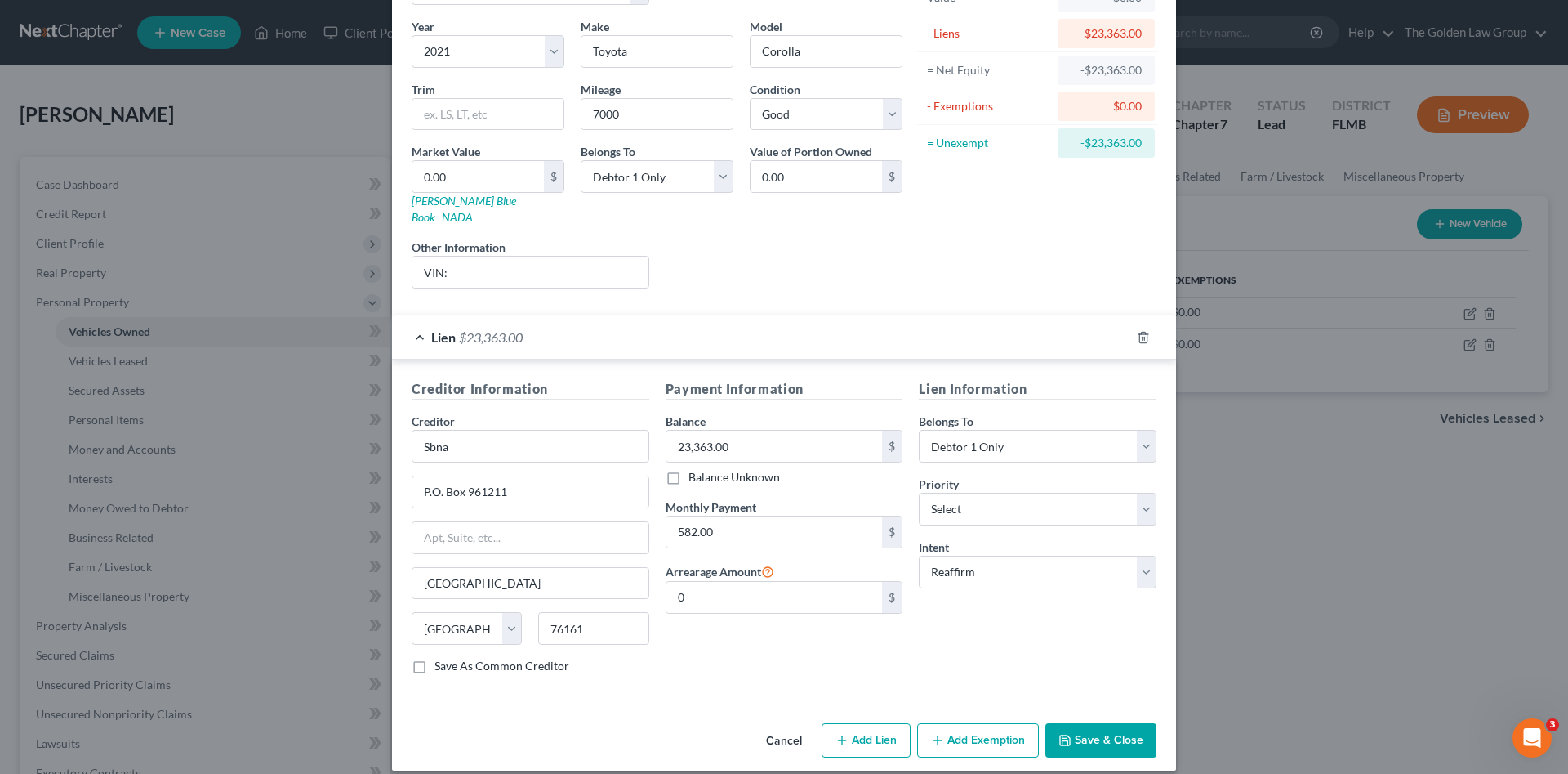
click at [1103, 723] on button "Save & Close" at bounding box center [1101, 740] width 111 height 34
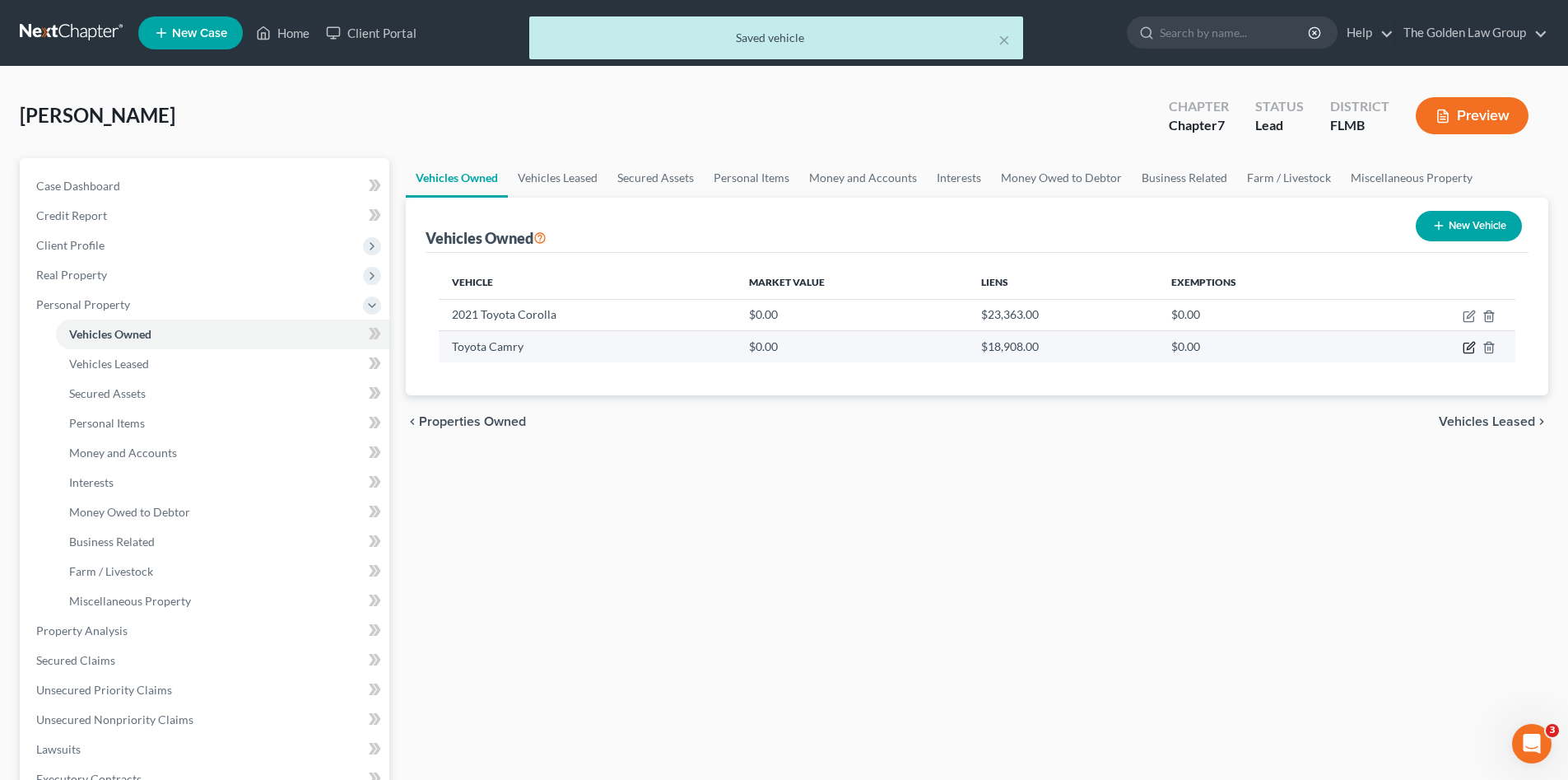
click at [1470, 348] on icon "button" at bounding box center [1471, 346] width 7 height 7
select select "0"
select select "2"
select select "0"
select select "9"
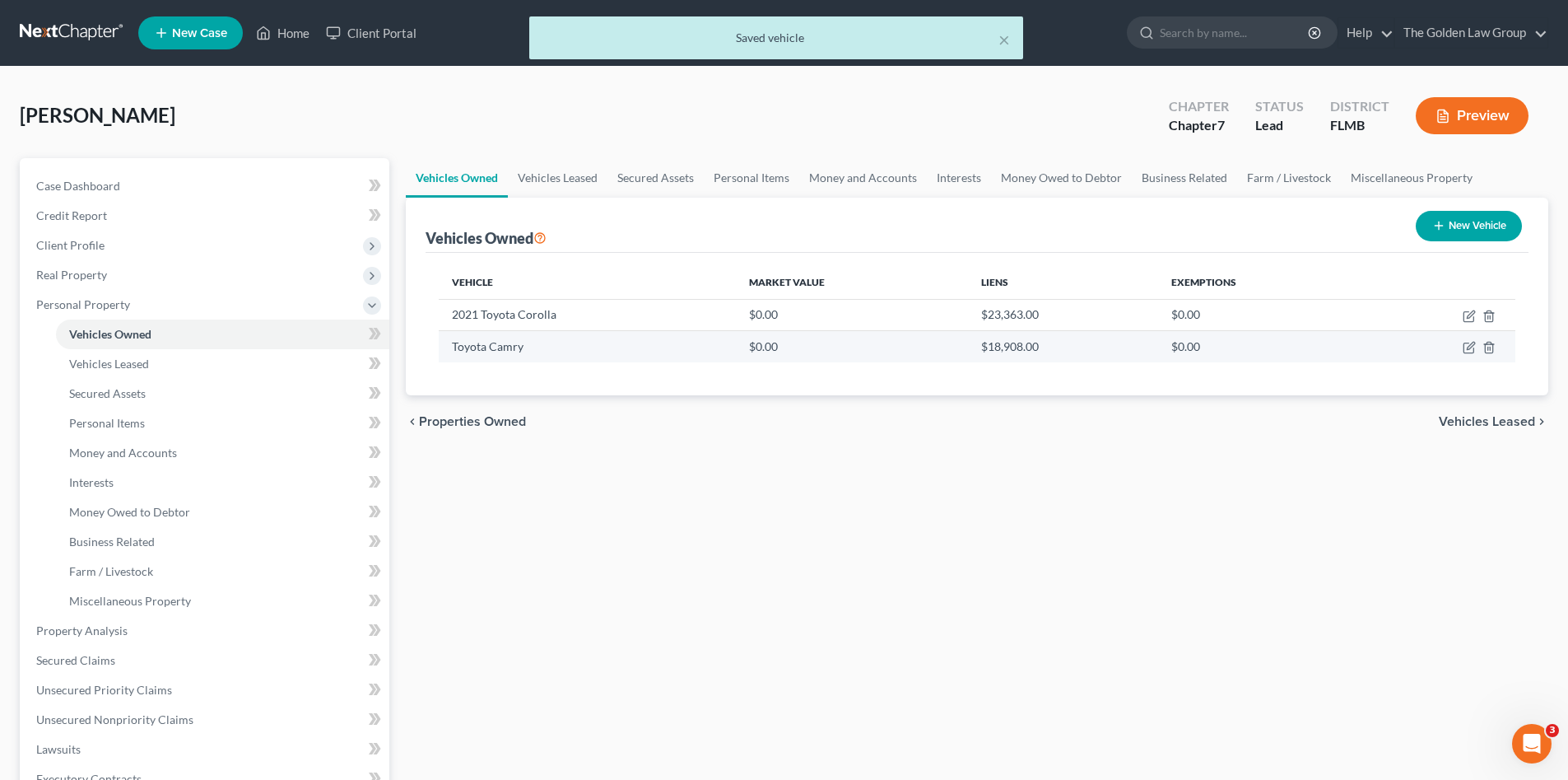
select select "3"
select select "2"
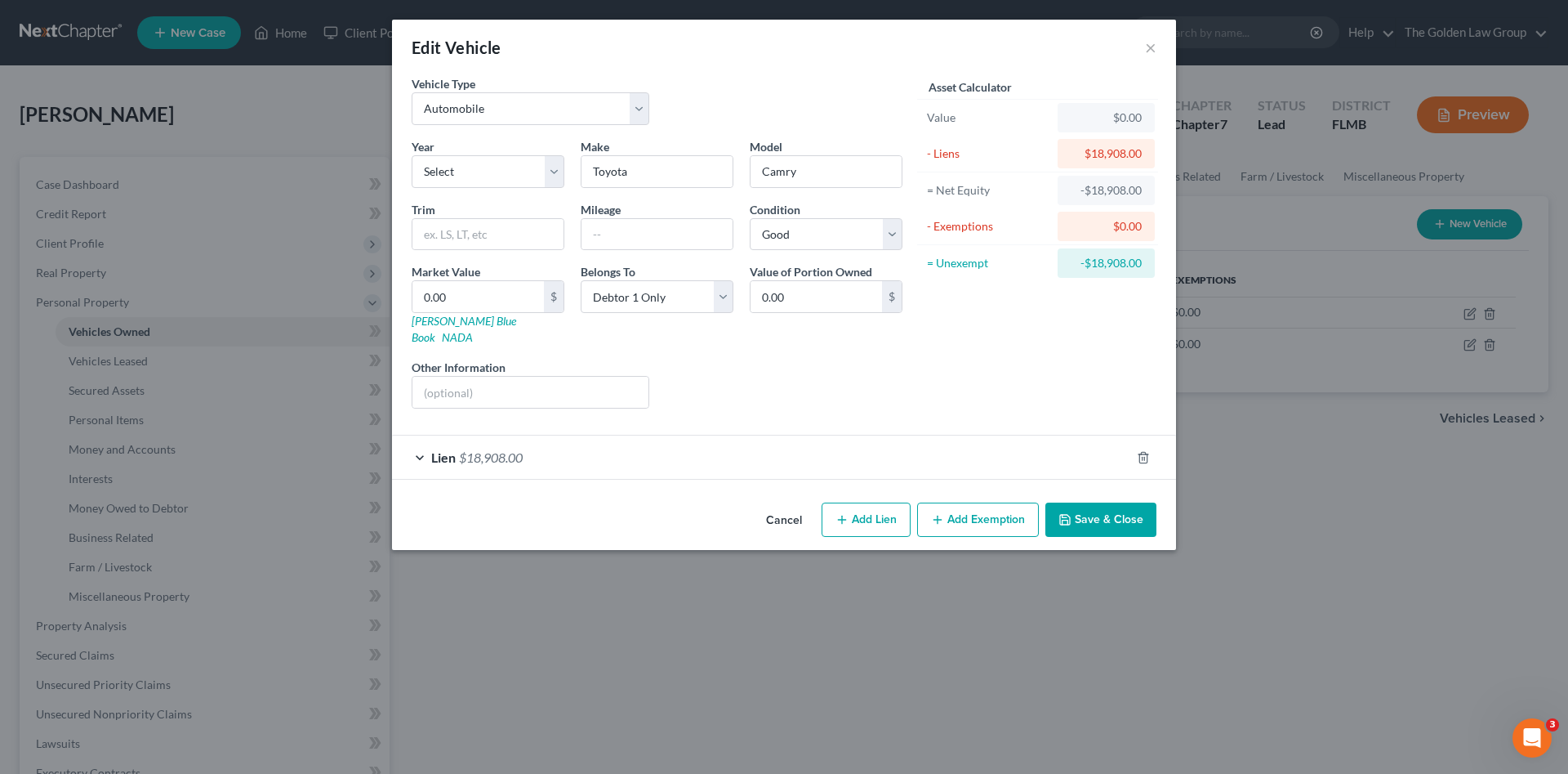
click at [568, 438] on div "Lien $18,908.00" at bounding box center [761, 457] width 738 height 43
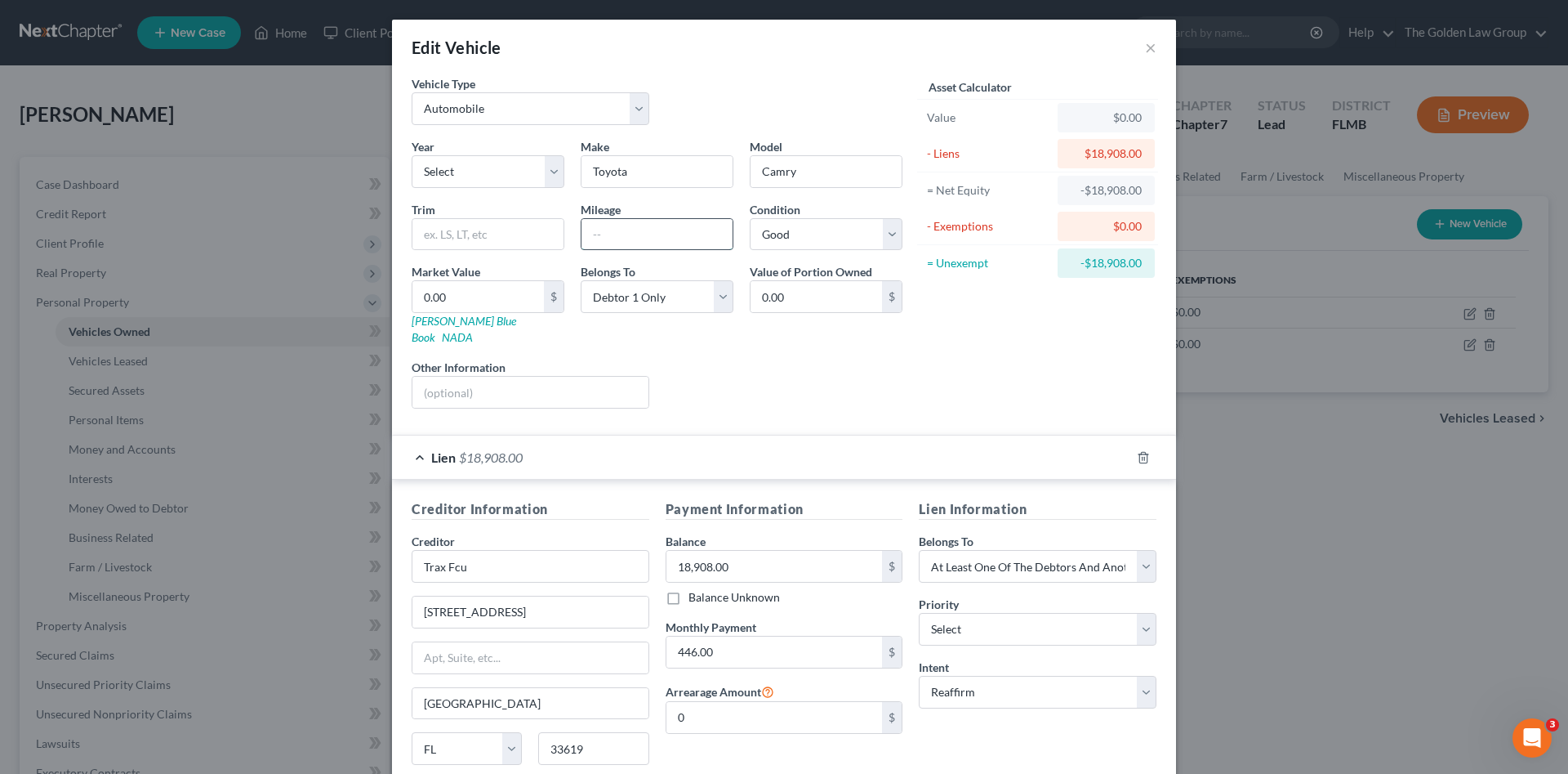
click at [623, 234] on input "text" at bounding box center [657, 234] width 151 height 31
type input "201370"
click at [556, 377] on input "text" at bounding box center [530, 392] width 236 height 31
type input "VIN:"
drag, startPoint x: 462, startPoint y: 150, endPoint x: 465, endPoint y: 162, distance: 12.4
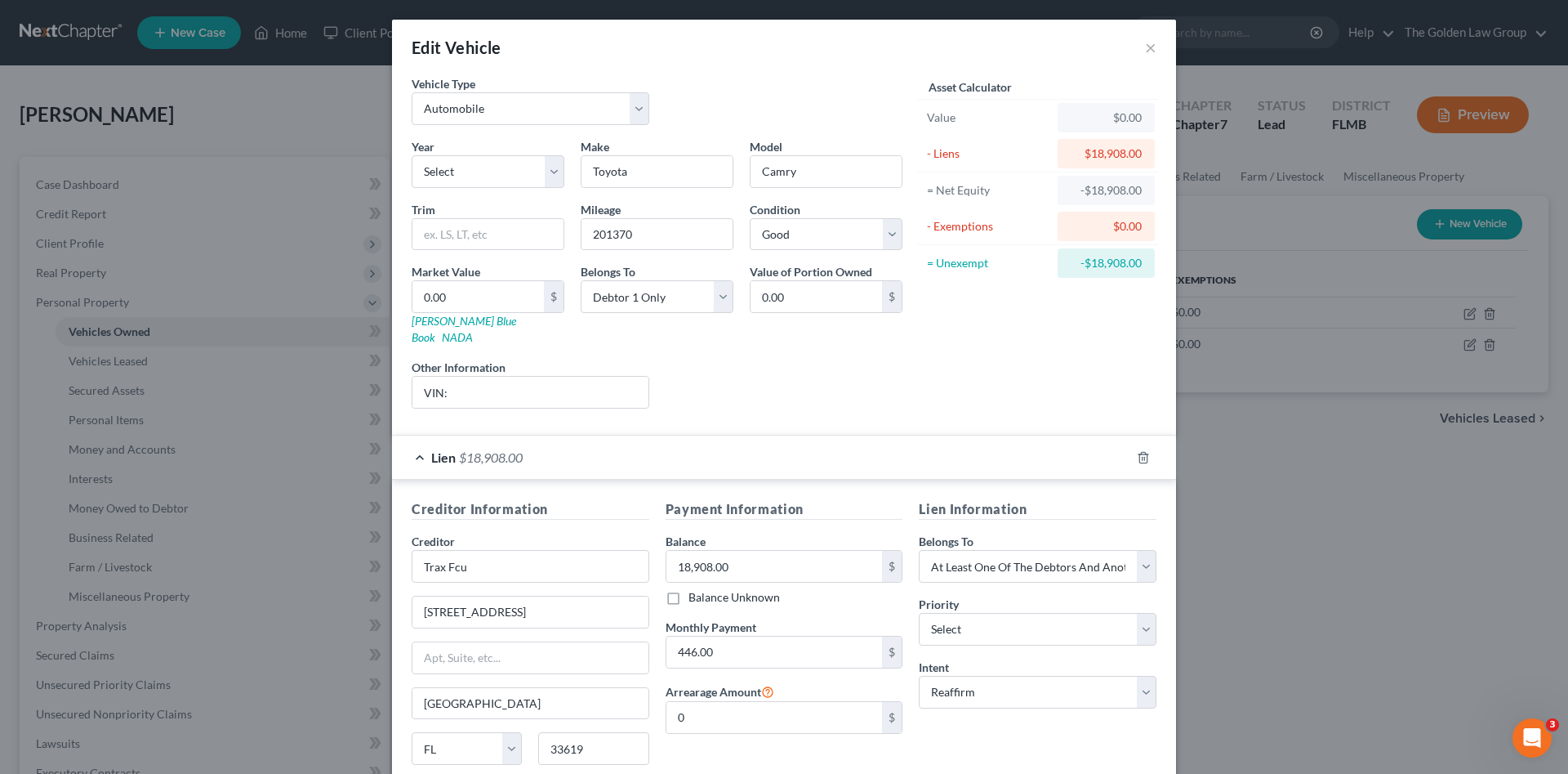
click at [462, 152] on div "Year Select 2026 2025 2024 2023 2022 2021 2020 2019 2018 2017 2016 2015 2014 20…" at bounding box center [487, 162] width 169 height 50
drag, startPoint x: 465, startPoint y: 162, endPoint x: 466, endPoint y: 174, distance: 12.0
click at [465, 162] on select "Select 2026 2025 2024 2023 2022 2021 2020 2019 2018 2017 2016 2015 2014 2013 20…" at bounding box center [488, 171] width 153 height 32
select select "8"
click at [412, 155] on select "Select 2026 2025 2024 2023 2022 2021 2020 2019 2018 2017 2016 2015 2014 2013 20…" at bounding box center [488, 171] width 153 height 32
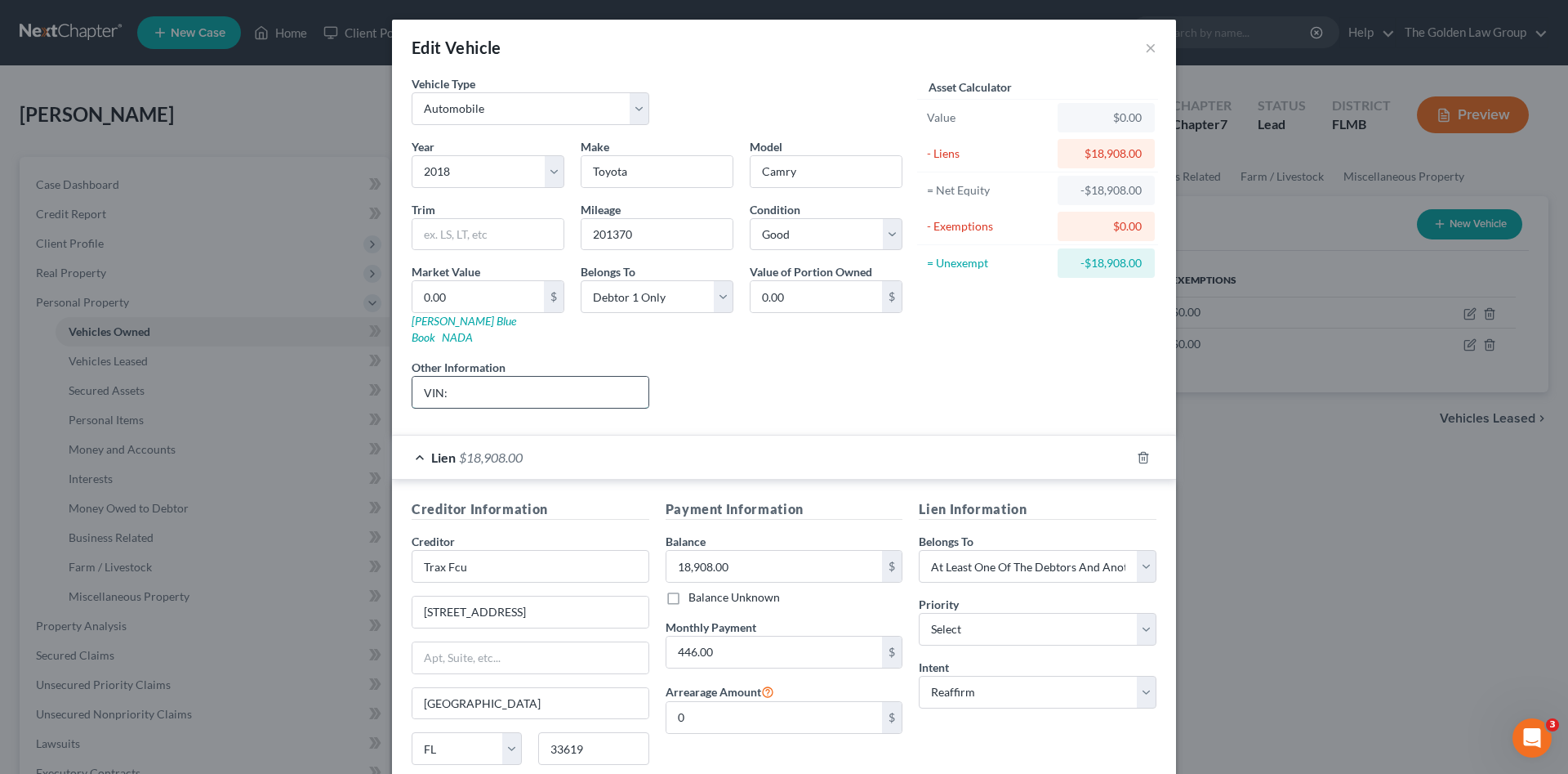
click at [537, 381] on input "VIN:" at bounding box center [530, 392] width 236 height 31
type input "VIN:"
click at [614, 296] on select "Select Debtor 1 Only Debtor 2 Only Debtor 1 And Debtor 2 Only At Least One Of T…" at bounding box center [657, 296] width 153 height 32
select select "2"
click at [581, 280] on select "Select Debtor 1 Only Debtor 2 Only Debtor 1 And Debtor 2 Only At Least One Of T…" at bounding box center [657, 296] width 153 height 32
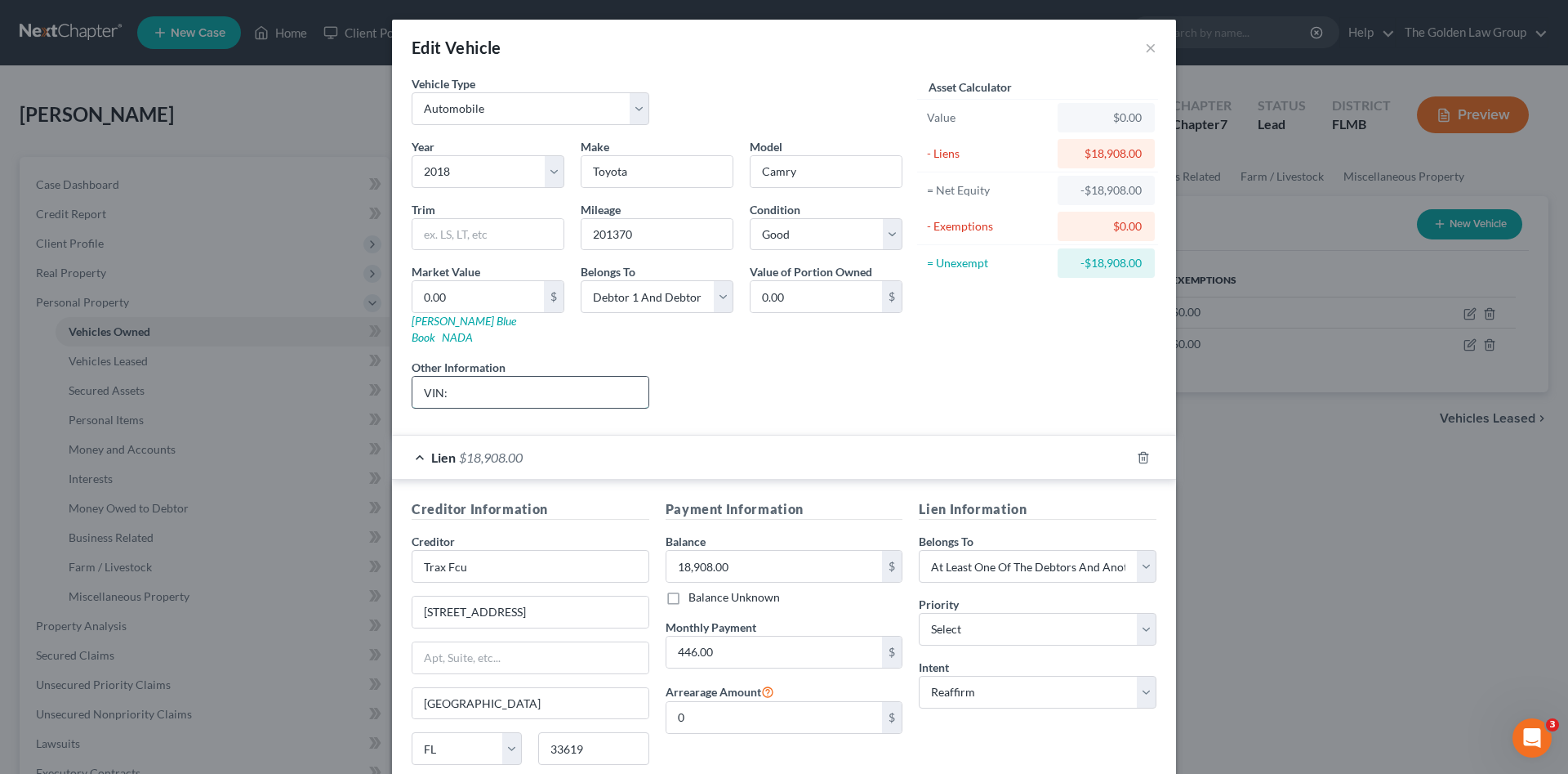
click at [521, 377] on input "VIN:" at bounding box center [530, 392] width 236 height 31
click at [521, 377] on input "VIN: 2T1BURHEXJC003755" at bounding box center [530, 392] width 236 height 31
type input "VIN: 2T1BURHEXJC003755"
type input "6"
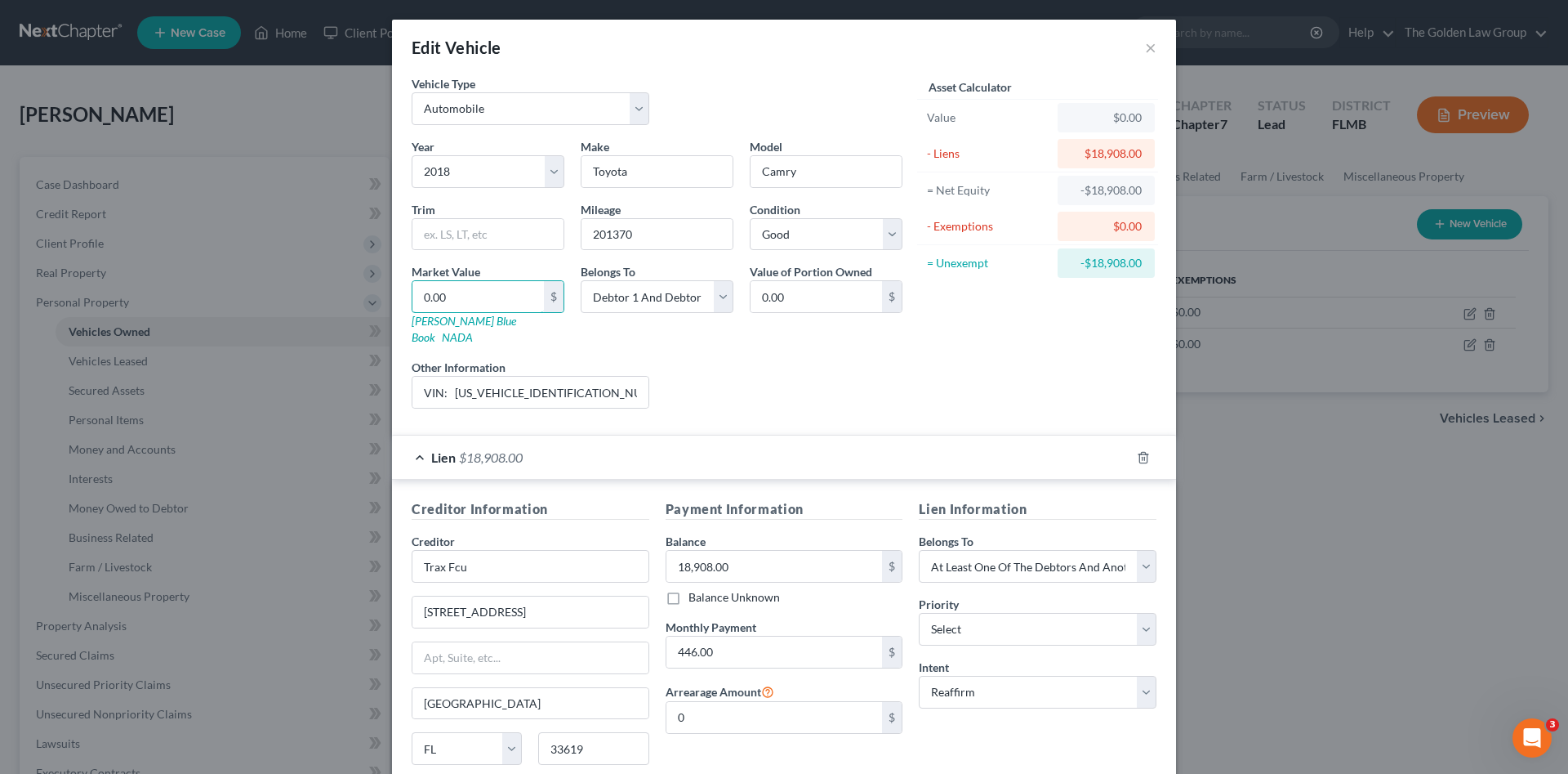
type input "6.00"
type input "68"
type input "68.00"
type input "684"
type input "684.00"
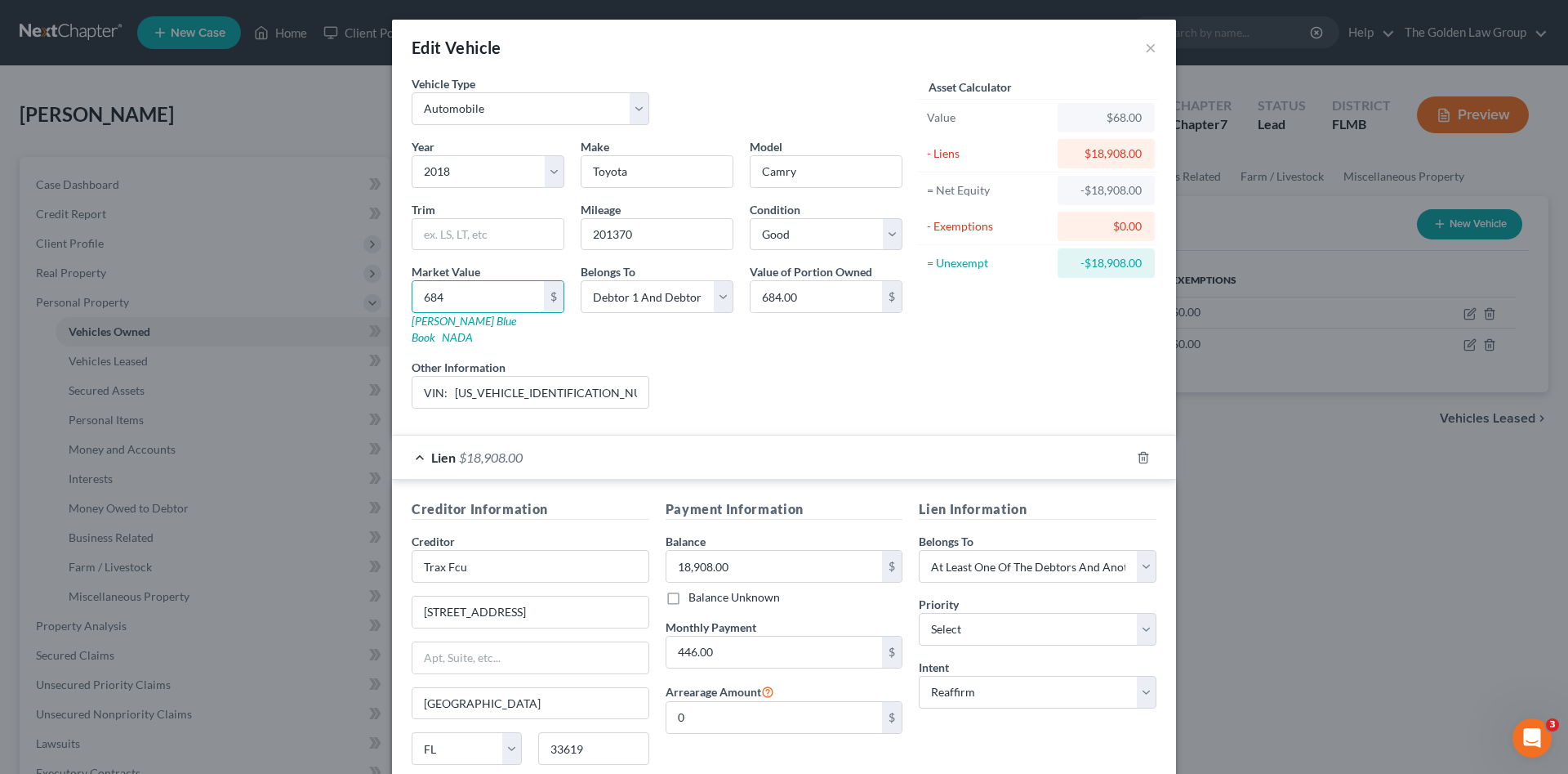
type input "6840"
type input "6,840.00"
click at [1055, 310] on div "Asset Calculator Value $6,840.00 - Liens $18,908.00 = Net Equity -$12,068.00 - …" at bounding box center [1038, 248] width 254 height 346
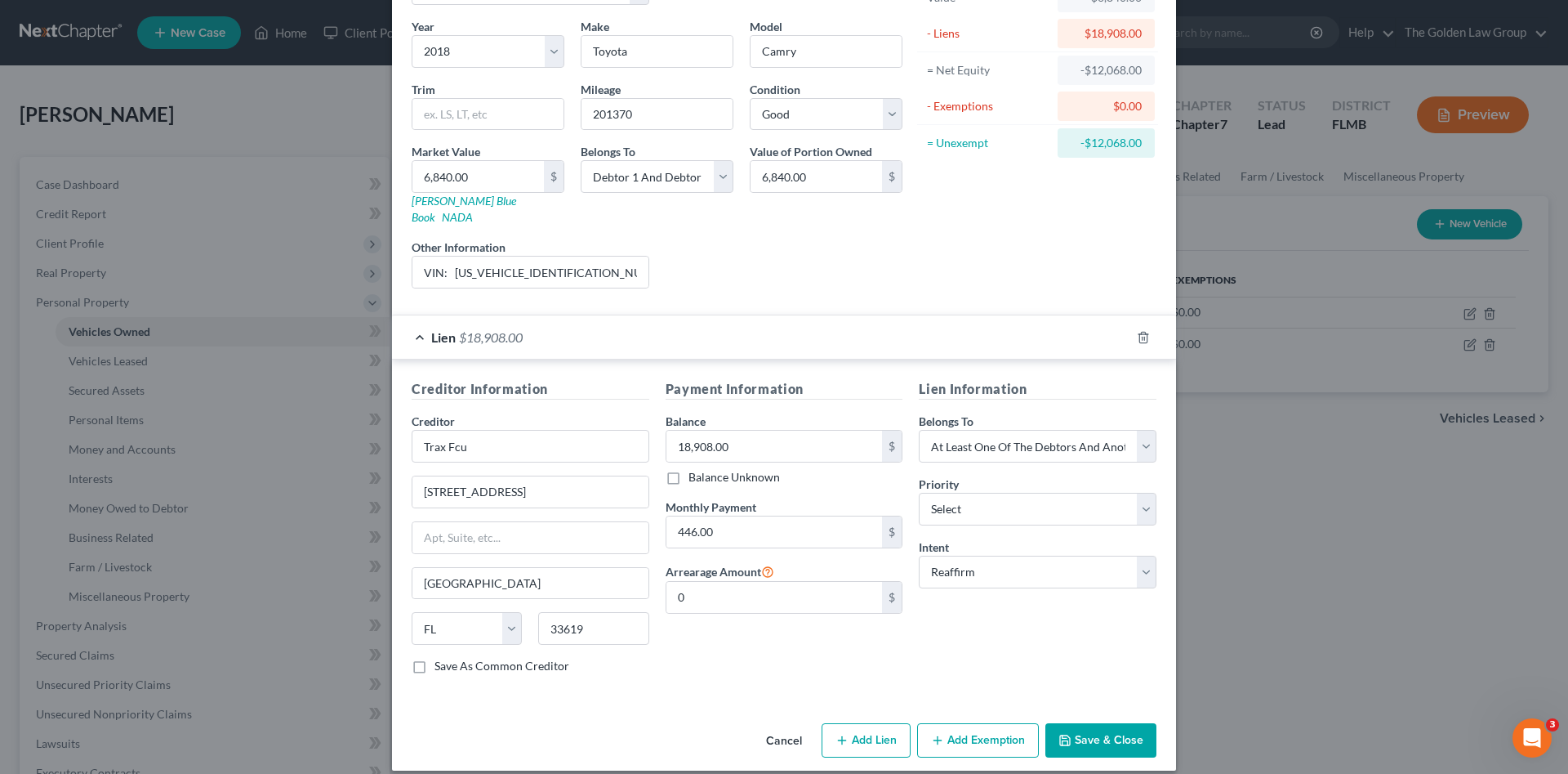
click at [1089, 723] on button "Save & Close" at bounding box center [1101, 740] width 111 height 34
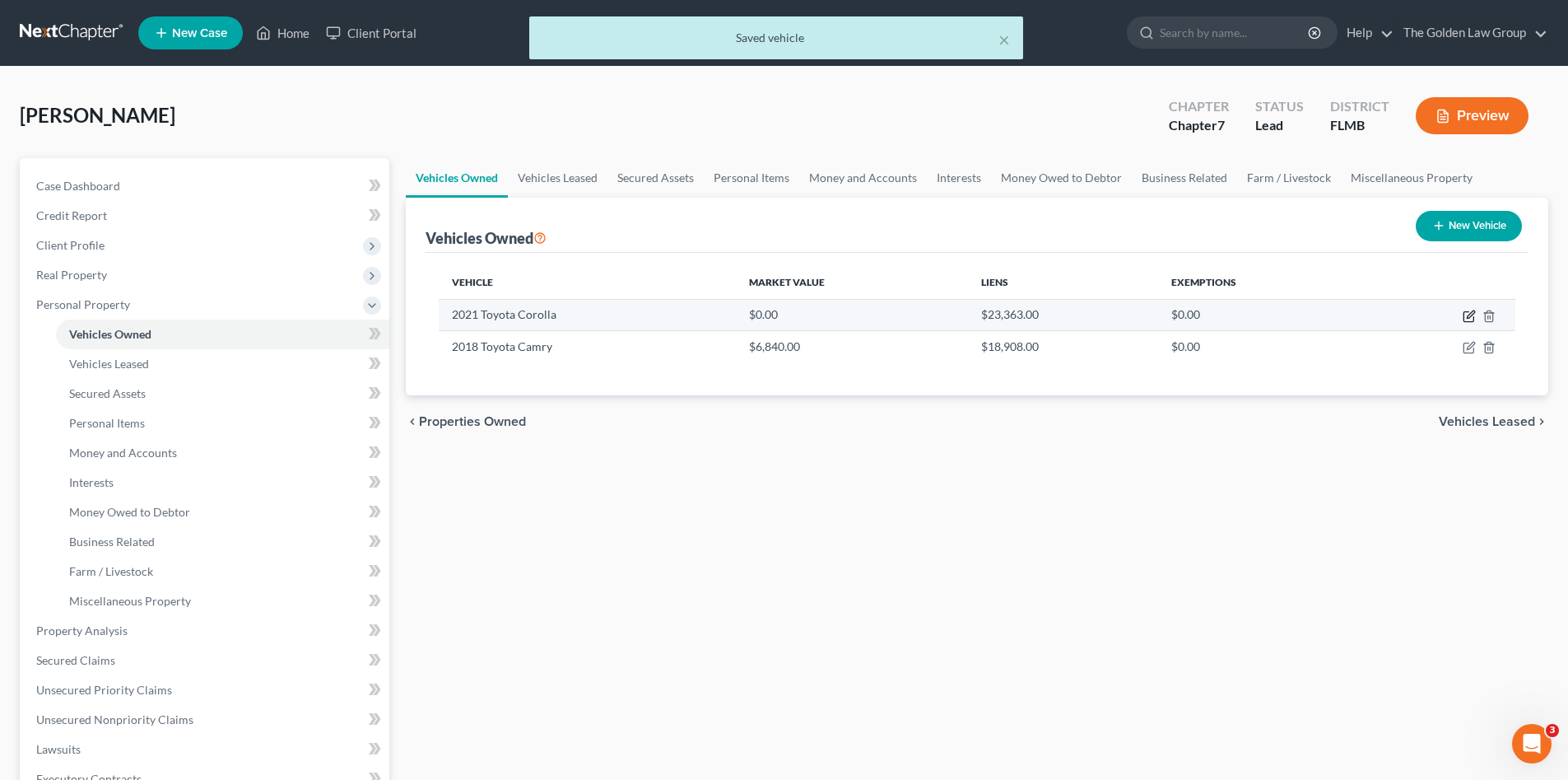
click at [1468, 315] on icon "button" at bounding box center [1471, 314] width 7 height 7
select select "0"
select select "5"
select select "2"
select select "0"
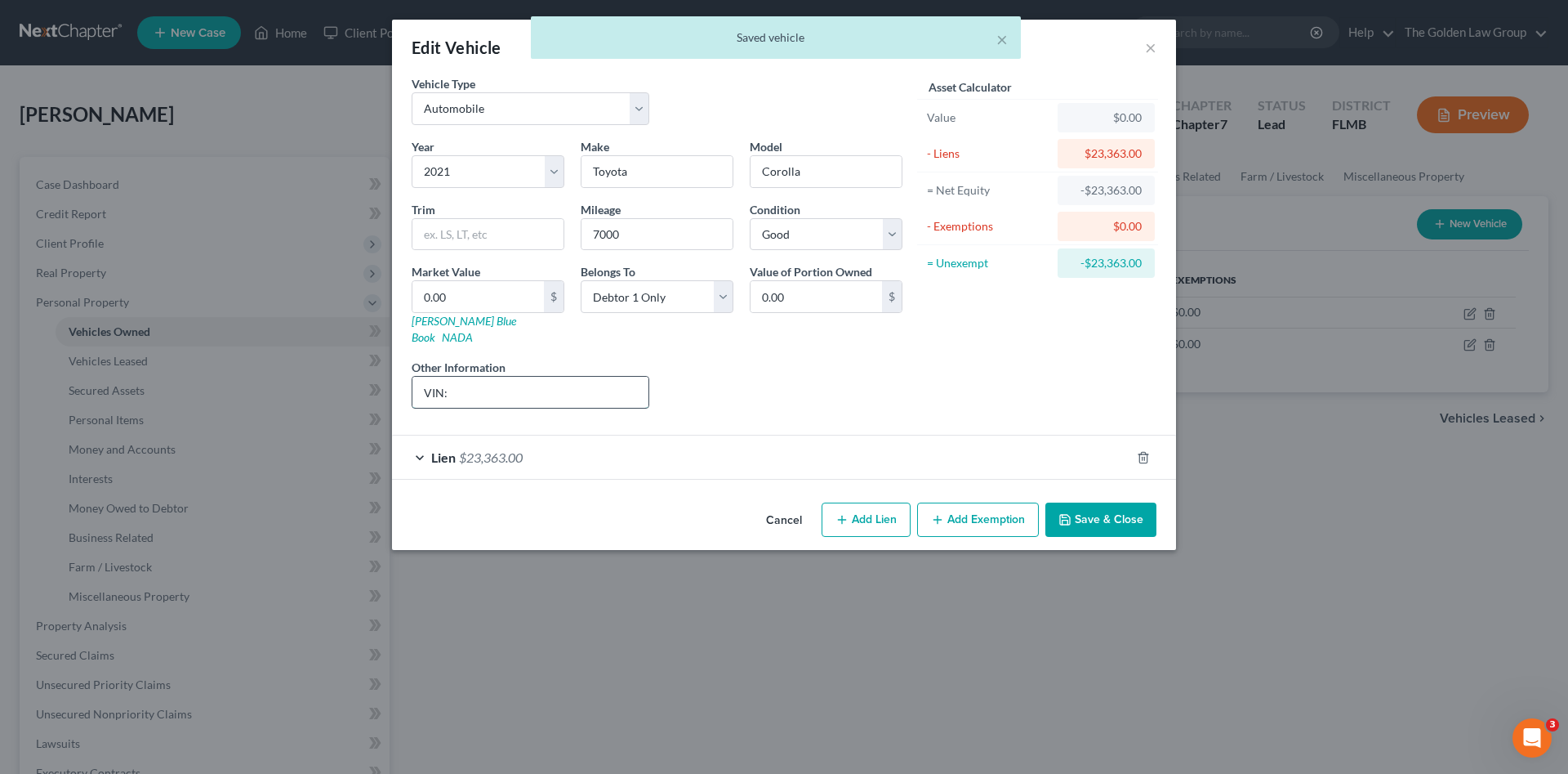
click at [572, 380] on input "VIN:" at bounding box center [530, 392] width 236 height 31
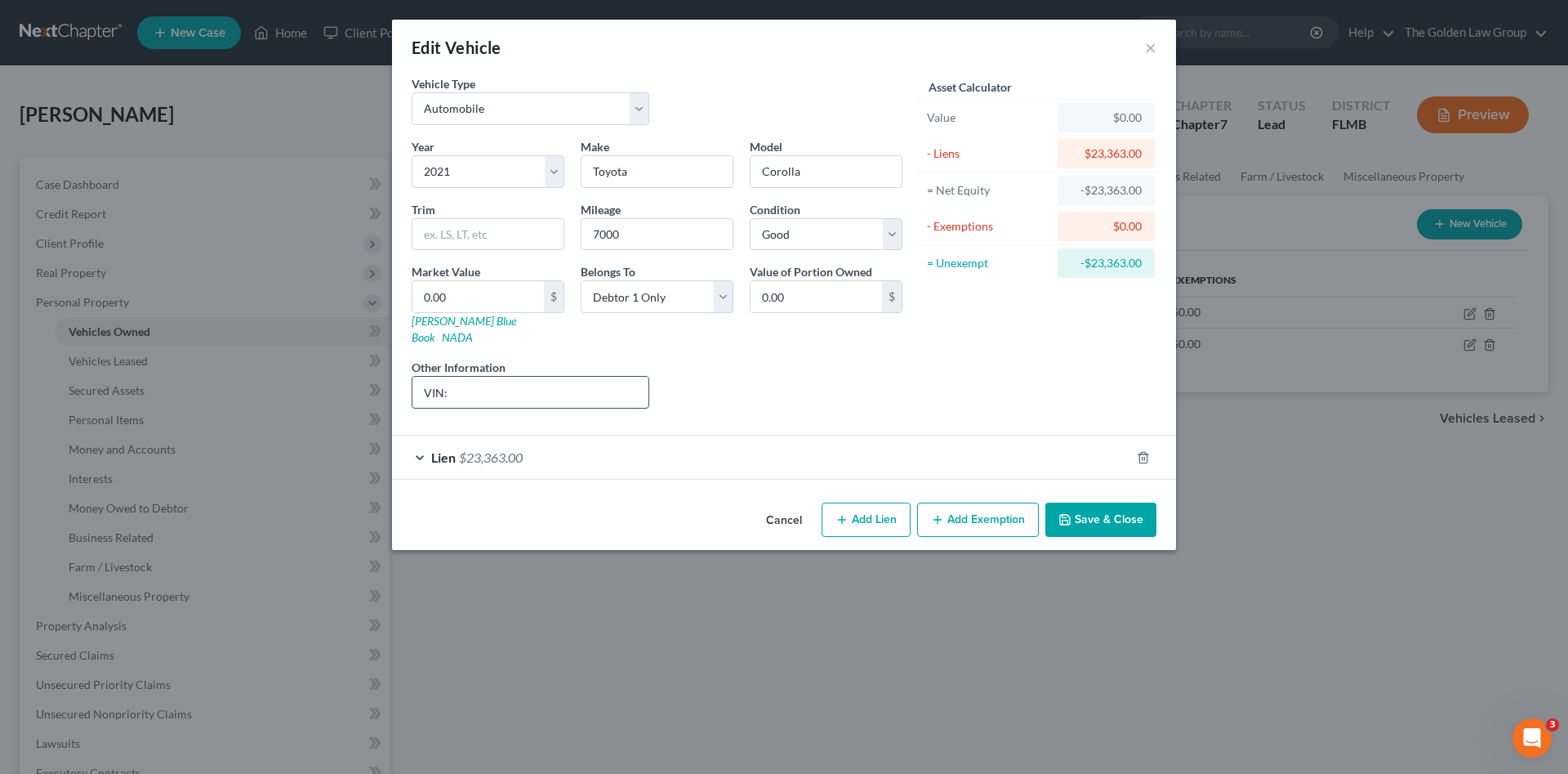
click at [524, 377] on input "VIN:" at bounding box center [530, 392] width 236 height 31
click at [523, 377] on input "VIN: JTND4MBE1M3129225" at bounding box center [530, 392] width 236 height 31
type input "VIN: JTND4MBE1M3129225"
click at [493, 290] on input "0.00" at bounding box center [479, 296] width 131 height 31
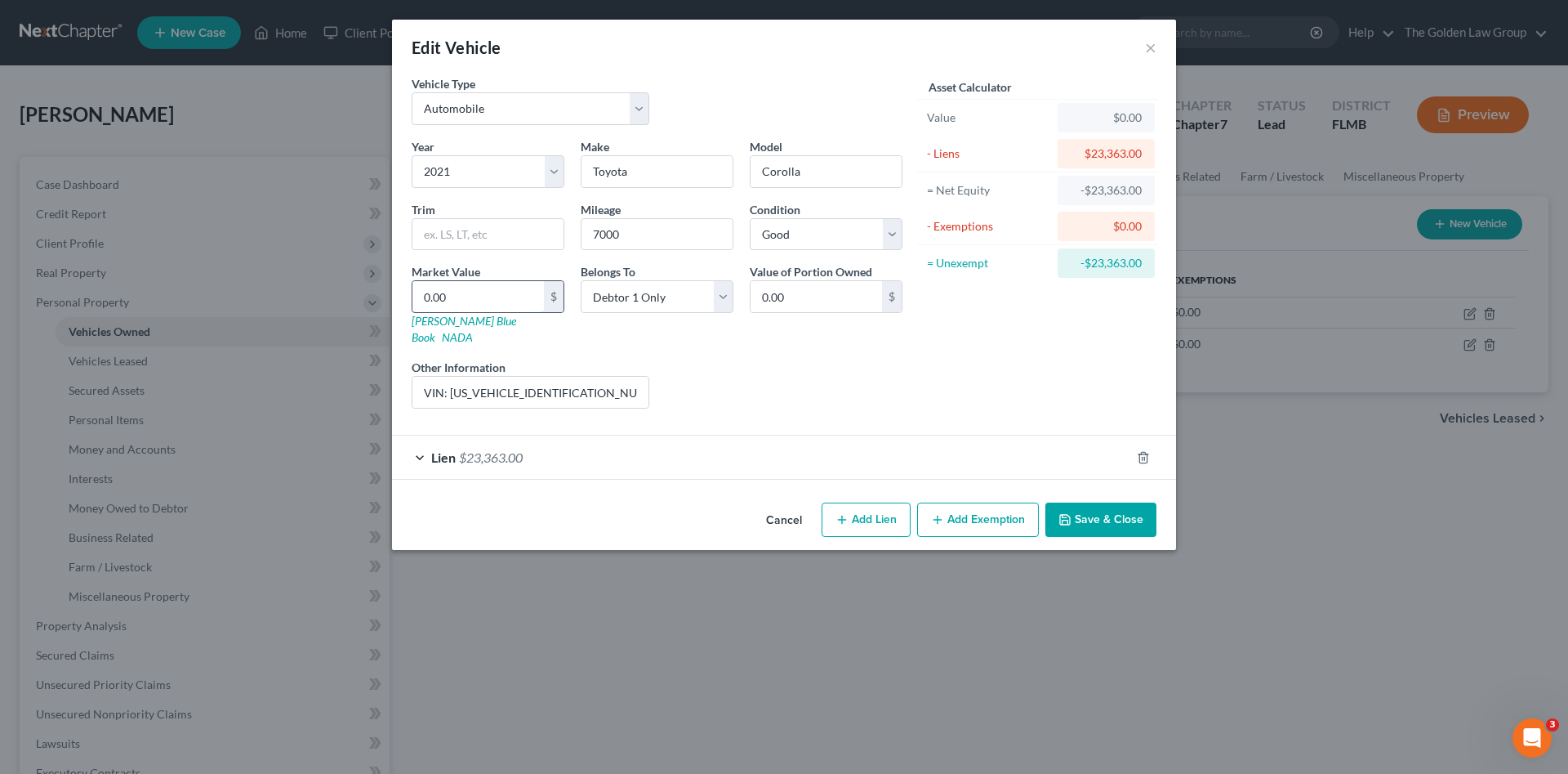
type input "2"
type input "2.00"
type input "20"
type input "20.00"
type input "209"
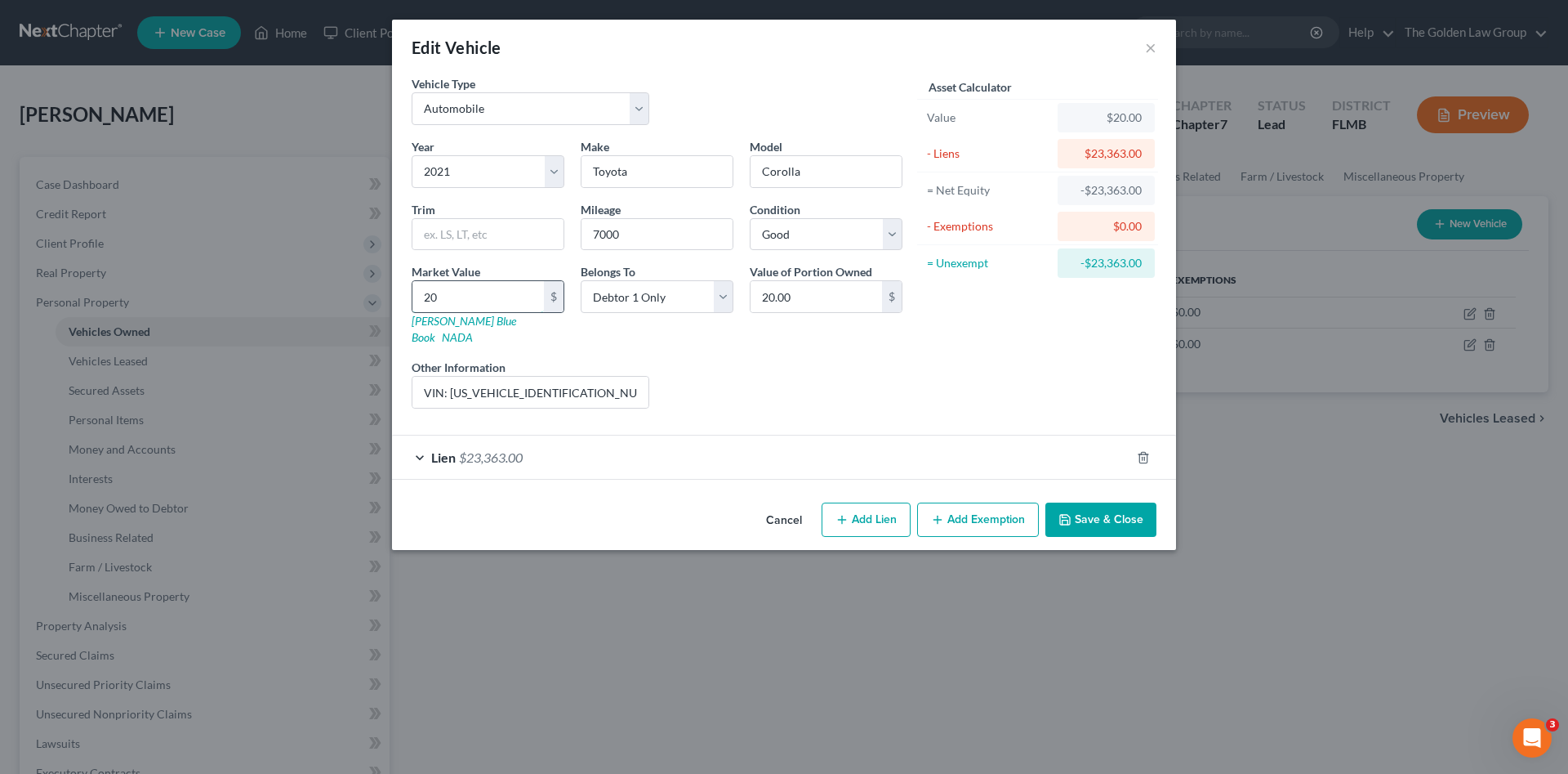
type input "209.00"
type input "2094"
type input "2,094.00"
type input "2,0949"
type input "20,949.00"
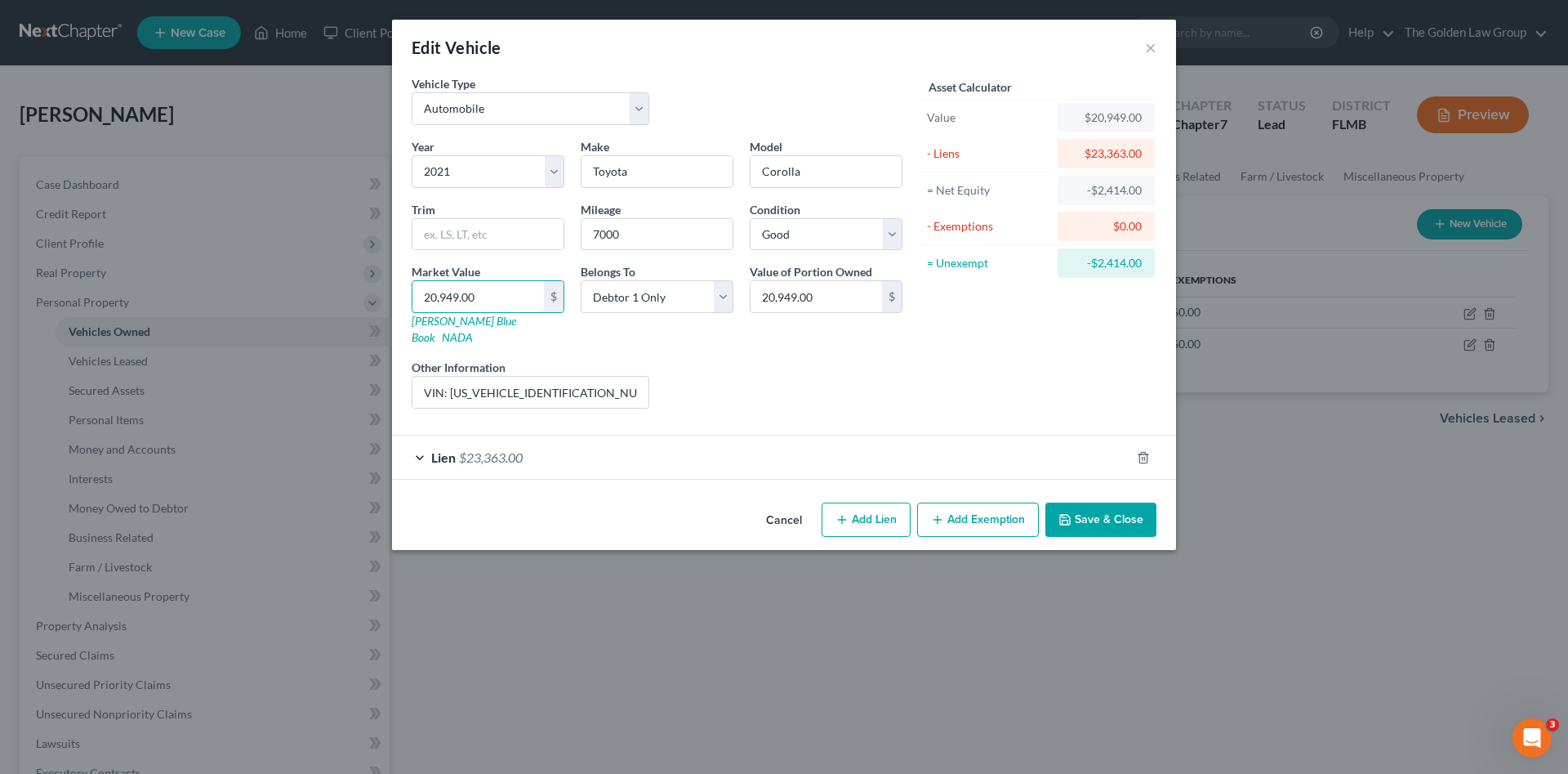
type input "20,949.00"
click at [940, 367] on div "Asset Calculator Value $20,949.00 - Liens $23,363.00 = Net Equity -$2,414.00 - …" at bounding box center [1038, 248] width 254 height 346
click at [979, 502] on button "Add Exemption" at bounding box center [978, 519] width 122 height 34
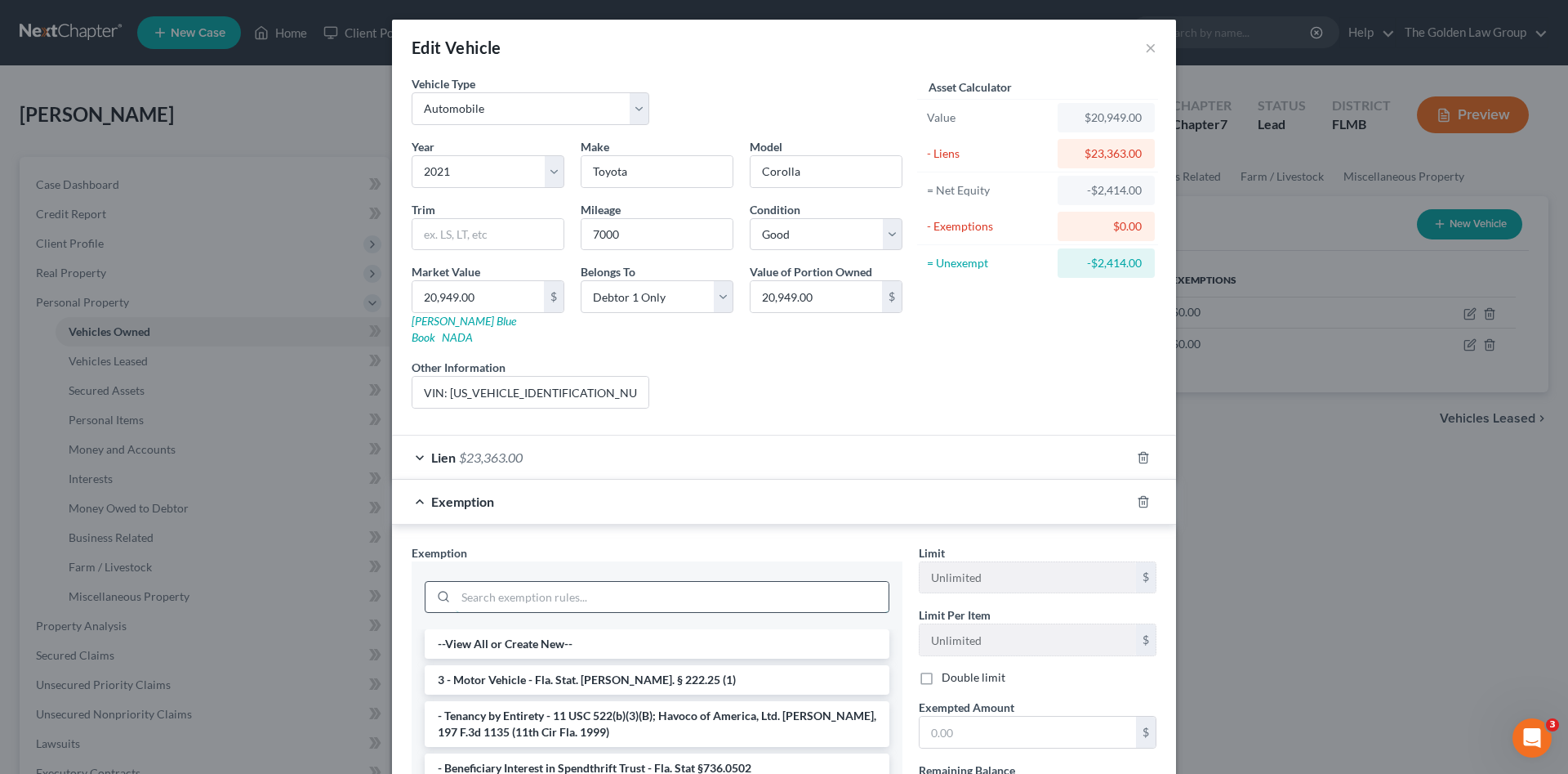
click at [782, 582] on input "search" at bounding box center [672, 597] width 433 height 31
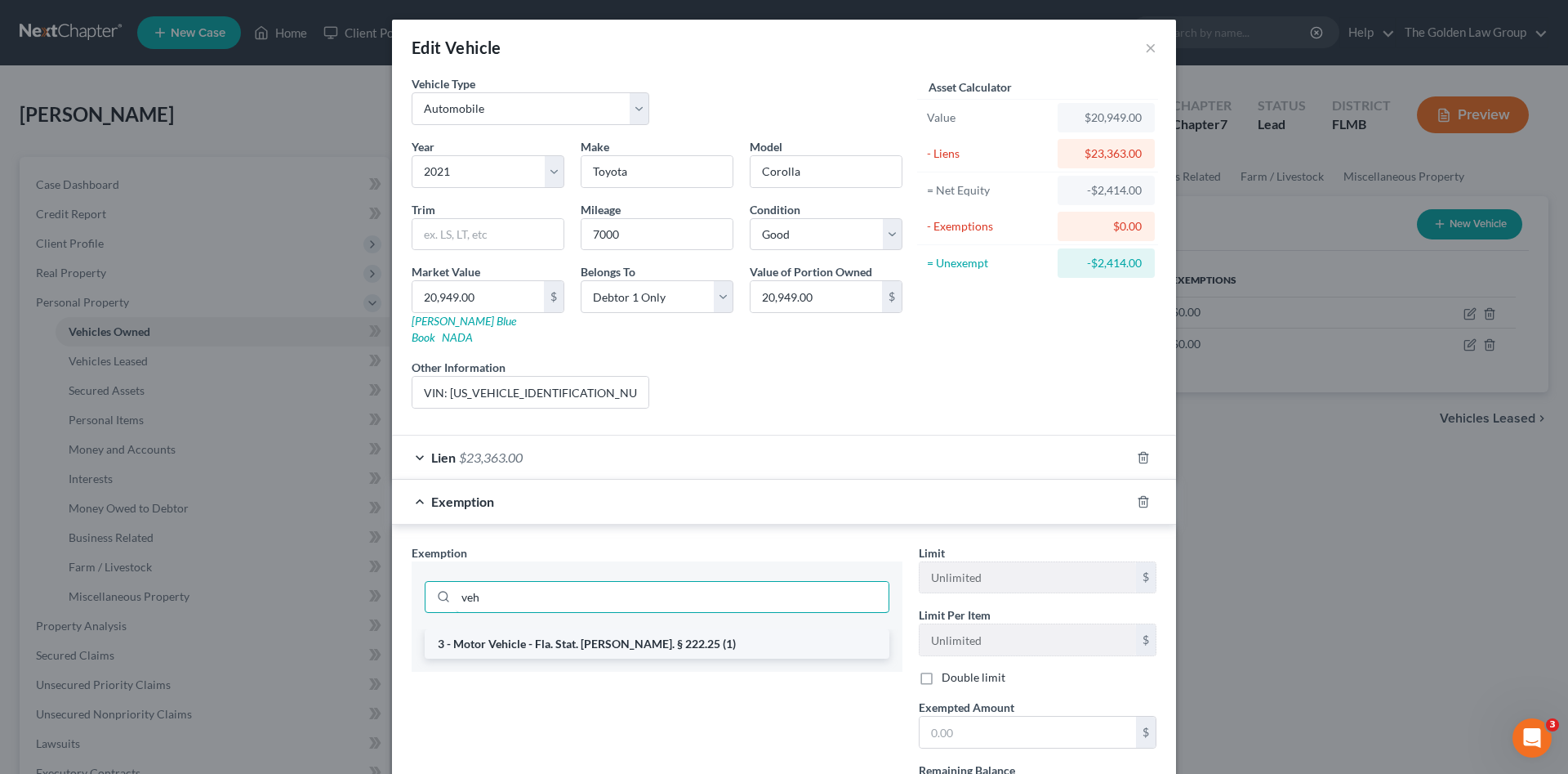
type input "veh"
click at [798, 629] on li "3 - Motor Vehicle - Fla. Stat. Ann. § 222.25 (1)" at bounding box center [657, 644] width 465 height 30
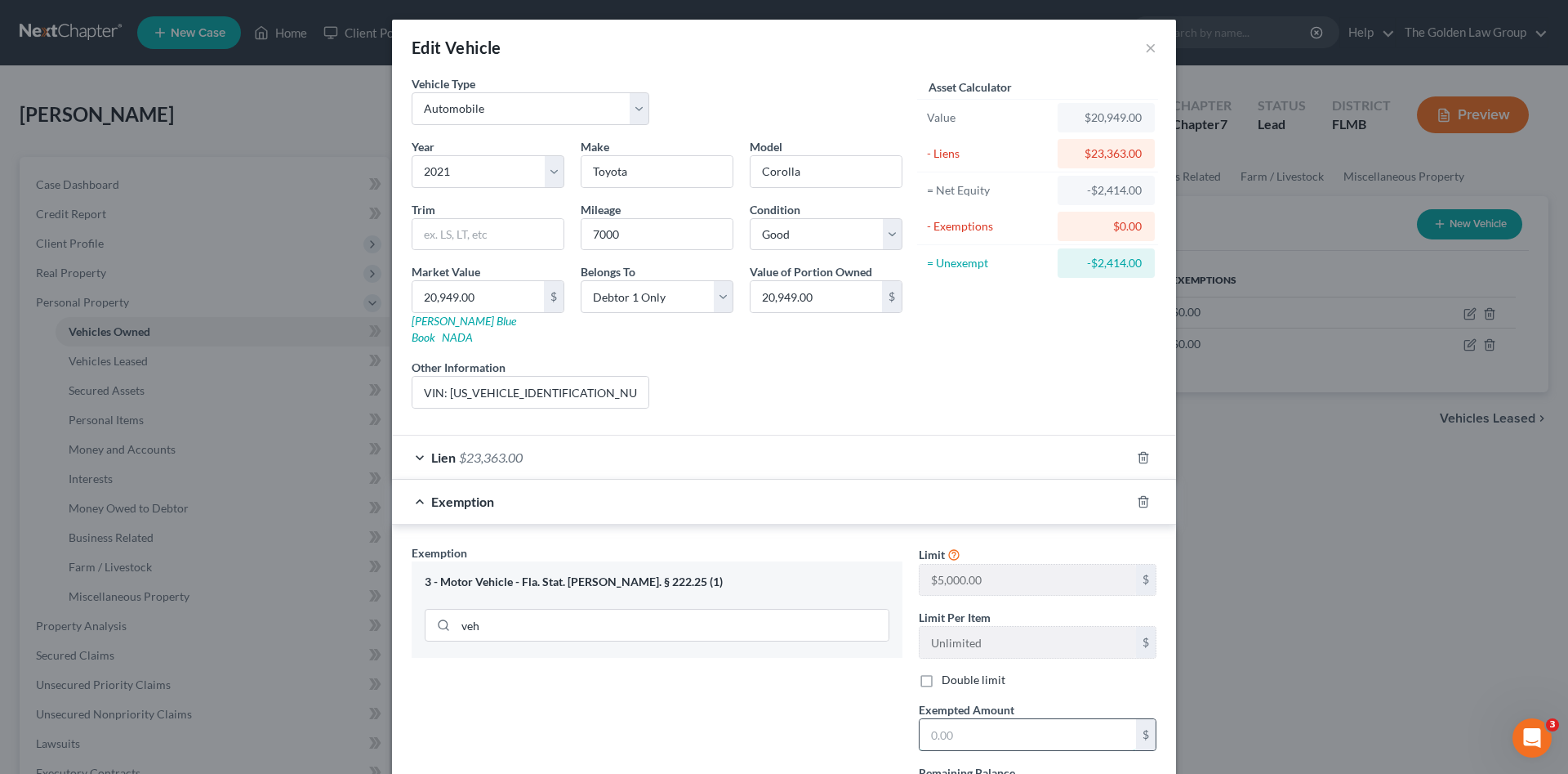
click at [964, 719] on input "text" at bounding box center [1027, 734] width 216 height 31
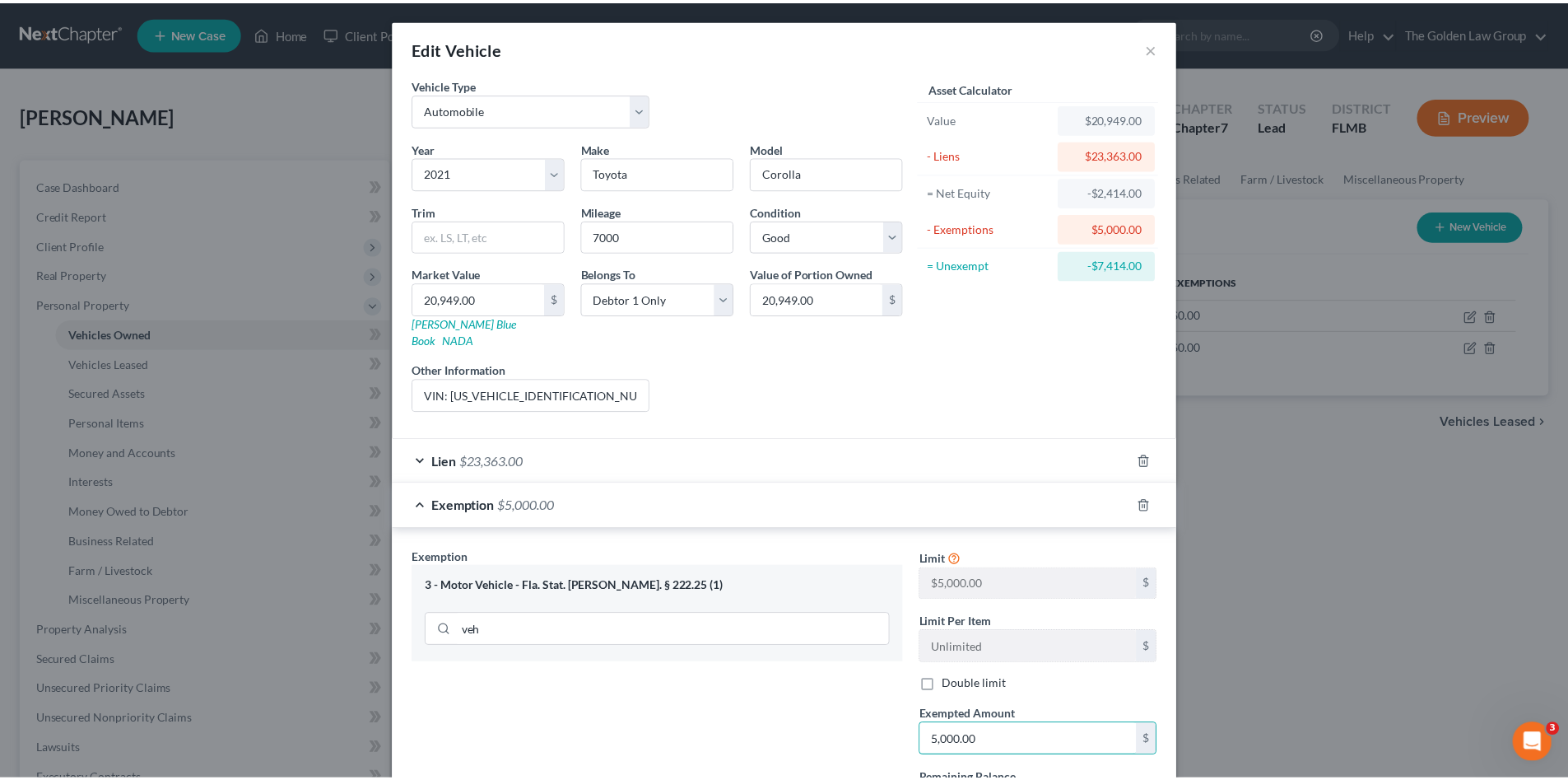
scroll to position [140, 0]
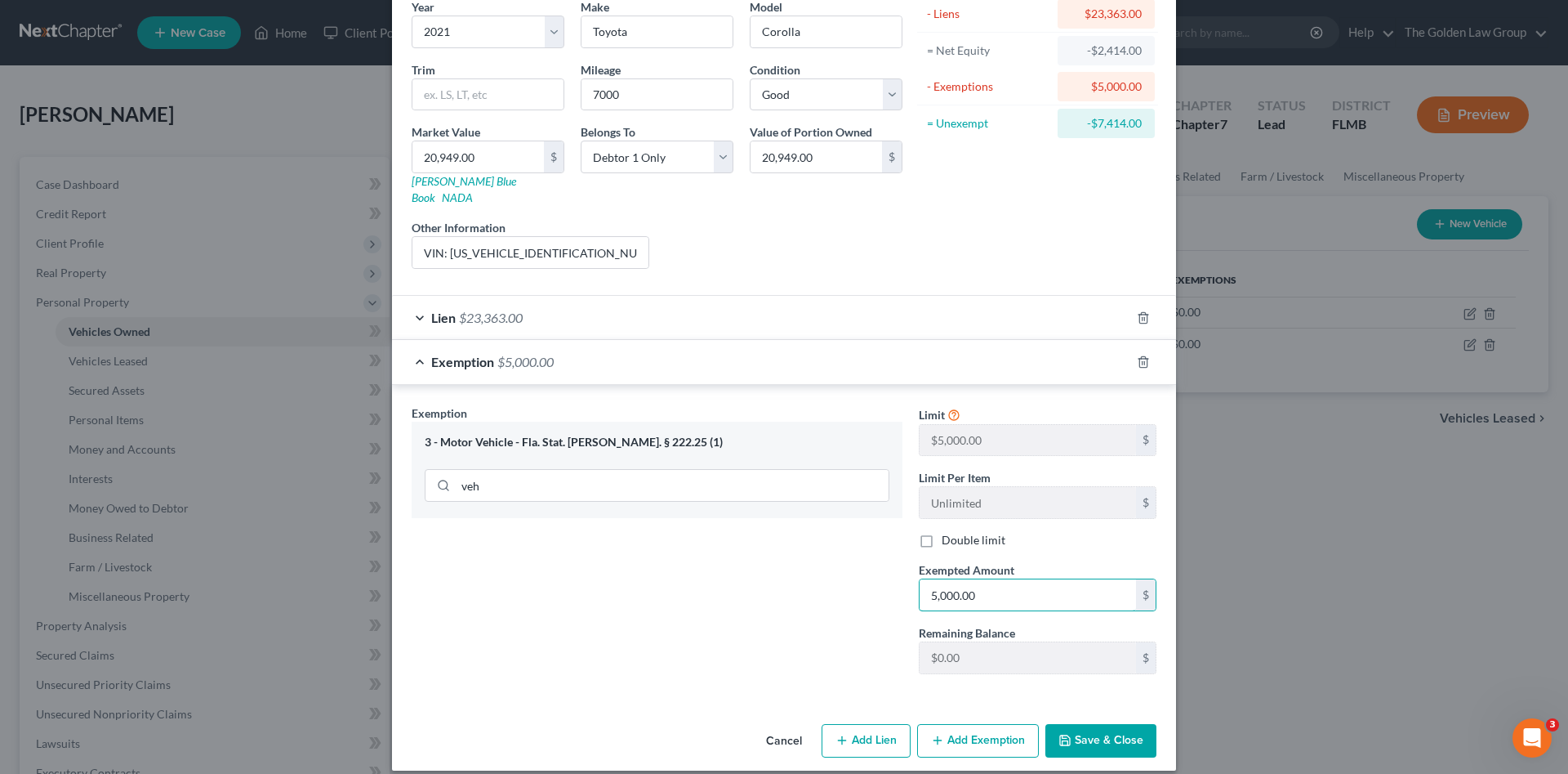
type input "5,000.00"
click at [1090, 730] on button "Save & Close" at bounding box center [1101, 741] width 111 height 34
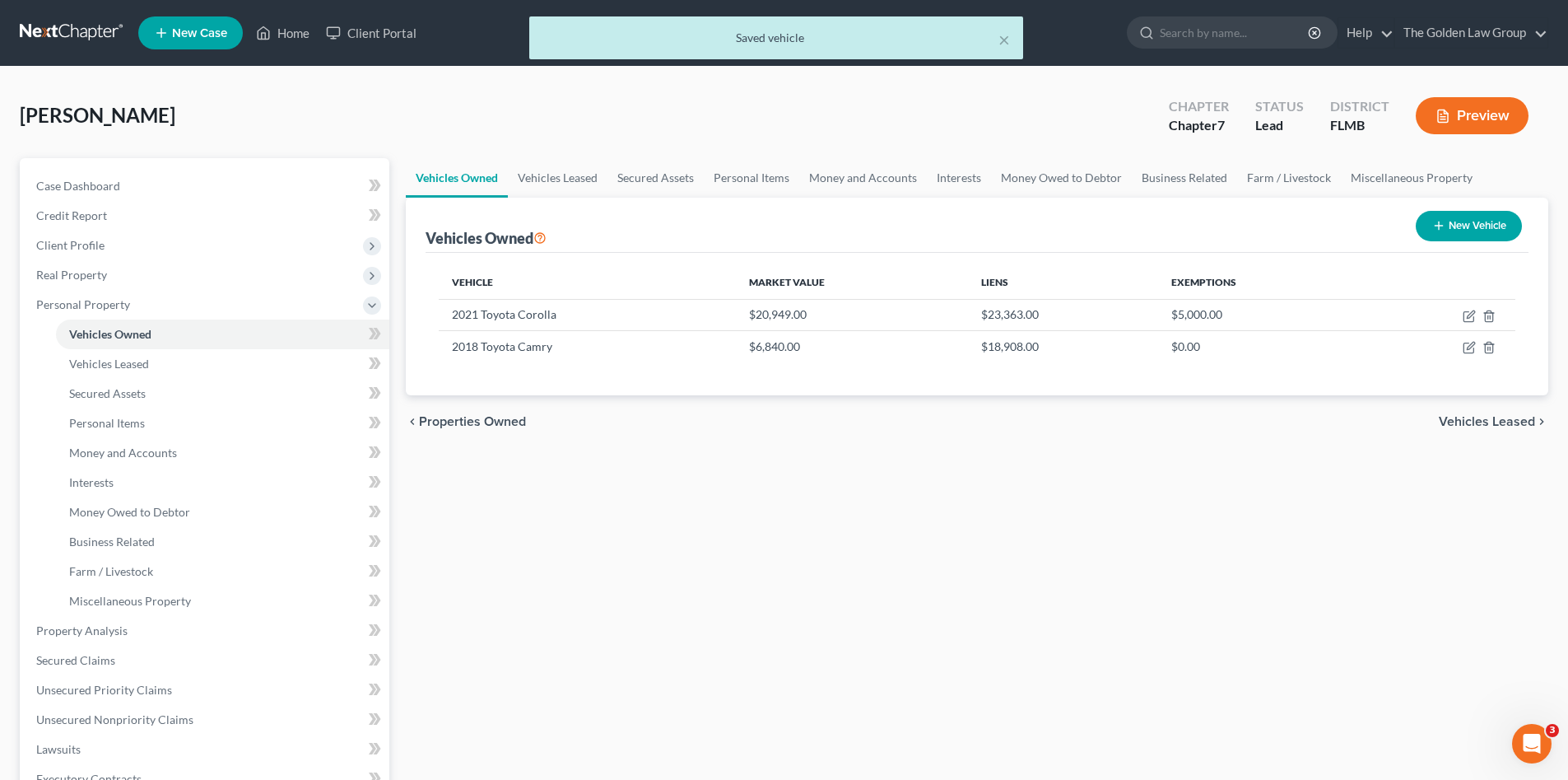
click at [599, 582] on div "Vehicles Owned Vehicles Leased Secured Assets Personal Items Money and Accounts…" at bounding box center [977, 633] width 1159 height 950
click at [129, 351] on link "Vehicles Leased" at bounding box center [222, 364] width 333 height 30
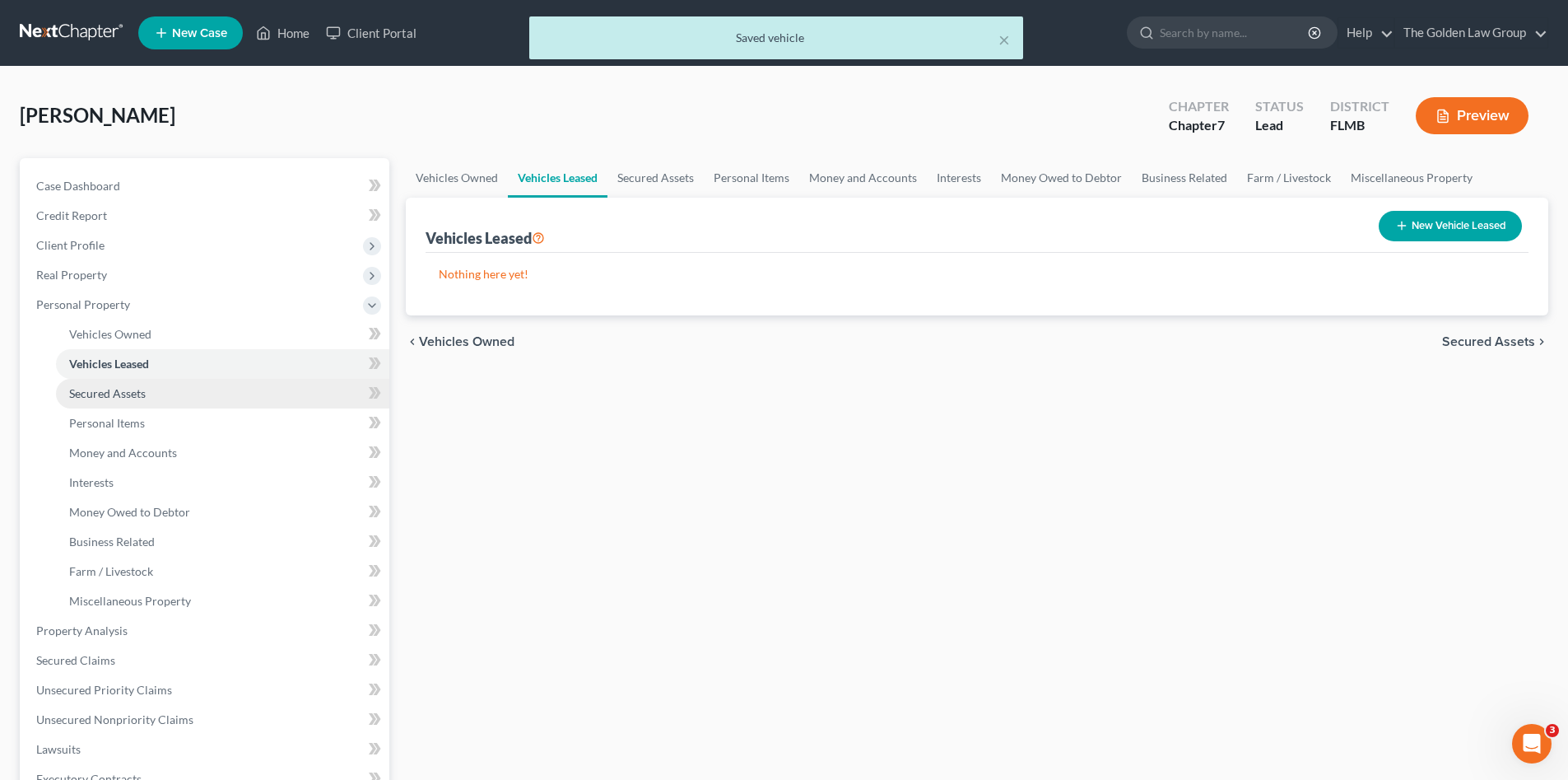
click at [153, 381] on link "Secured Assets" at bounding box center [222, 394] width 333 height 30
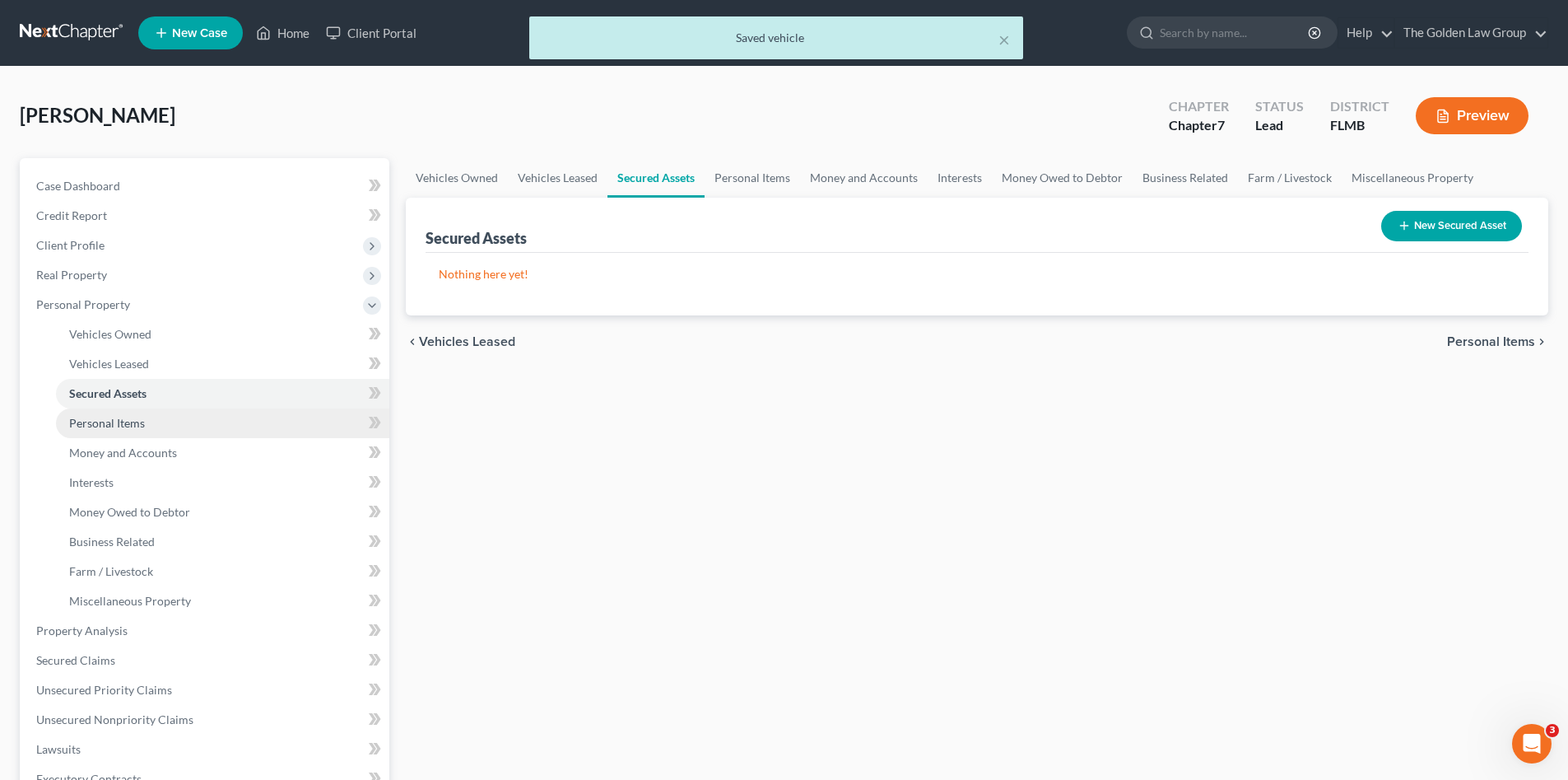
click at [163, 413] on link "Personal Items" at bounding box center [222, 423] width 333 height 30
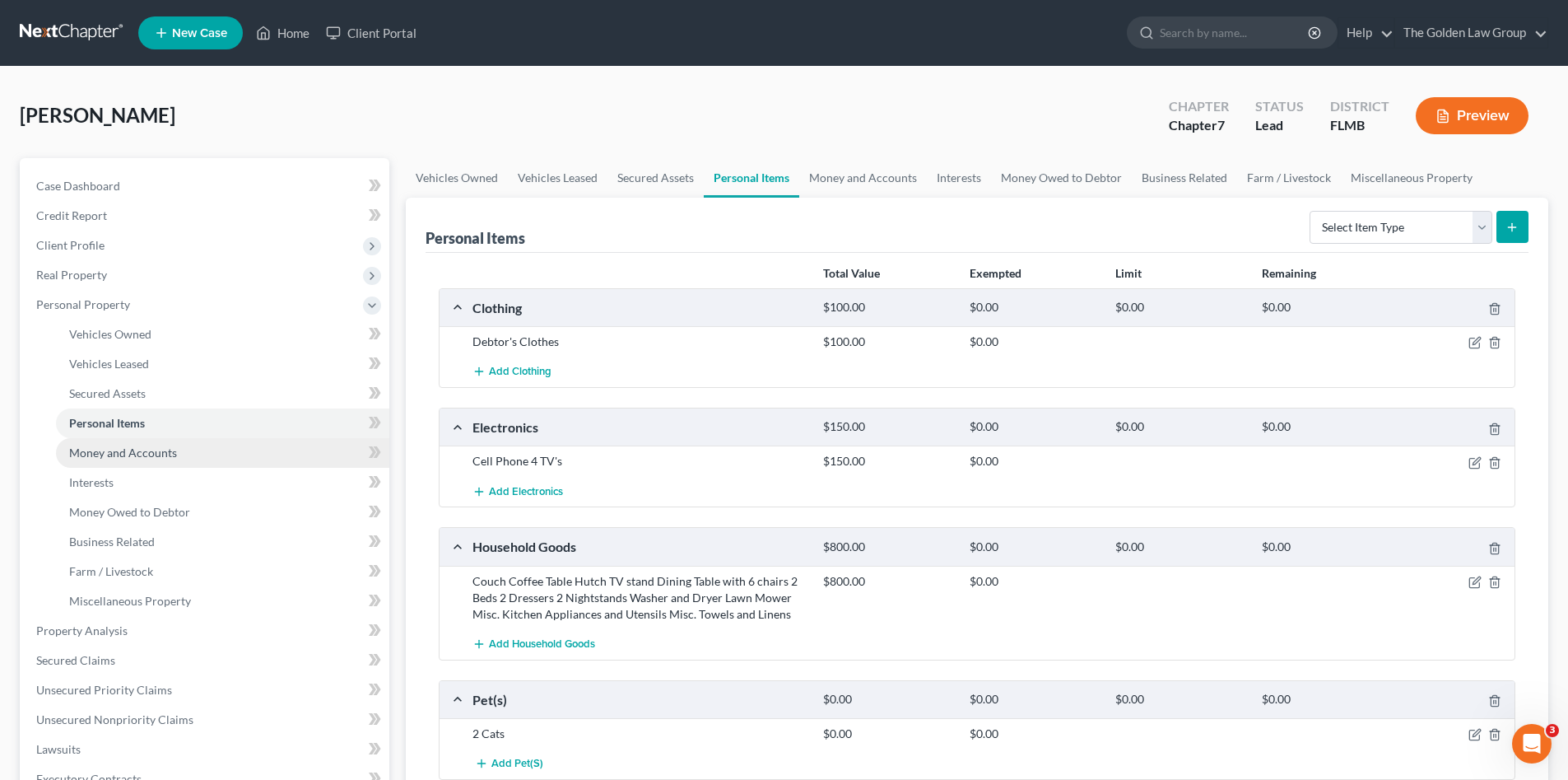
click at [196, 447] on link "Money and Accounts" at bounding box center [222, 453] width 333 height 30
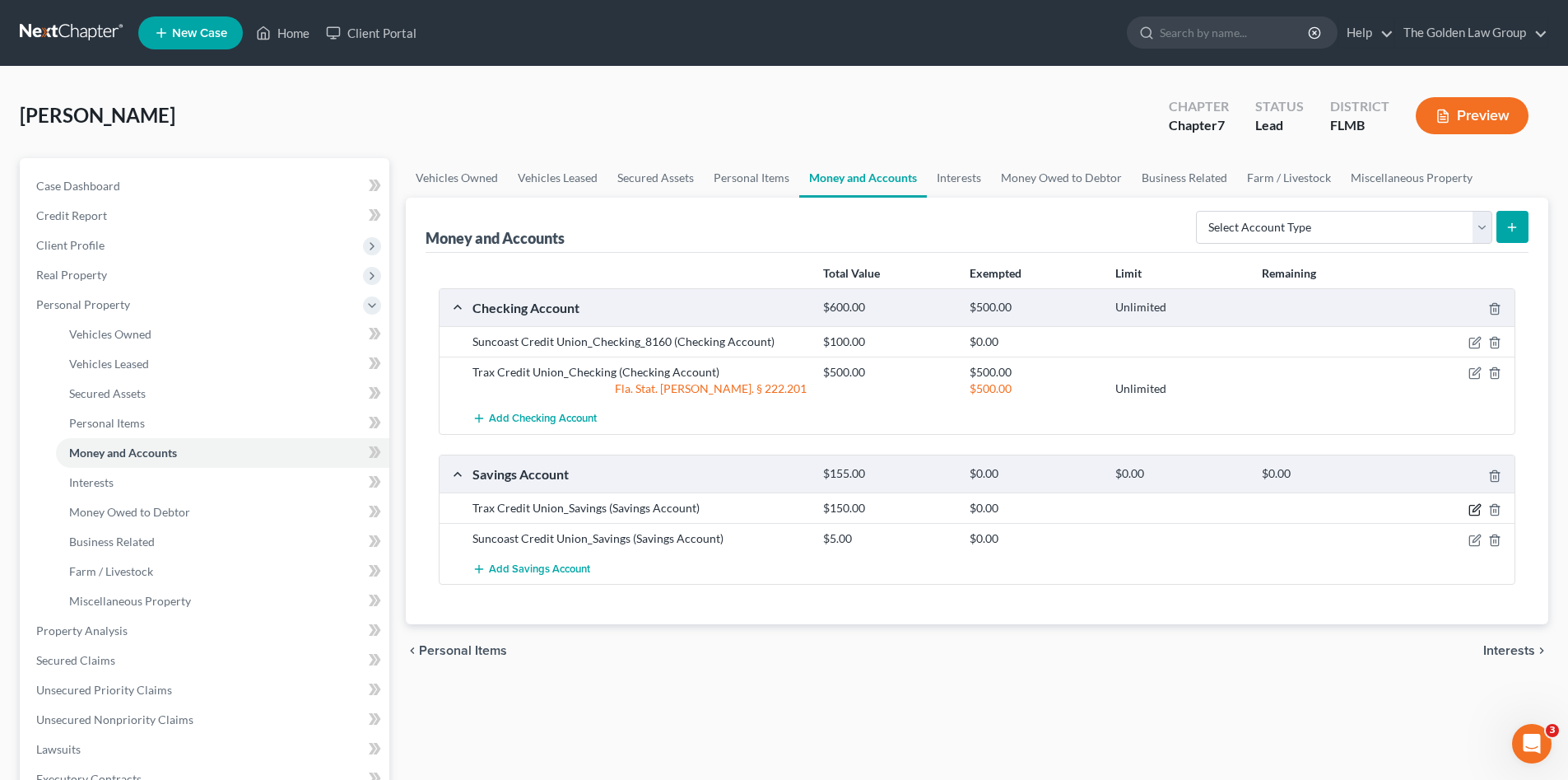
click at [1473, 510] on icon "button" at bounding box center [1476, 507] width 7 height 7
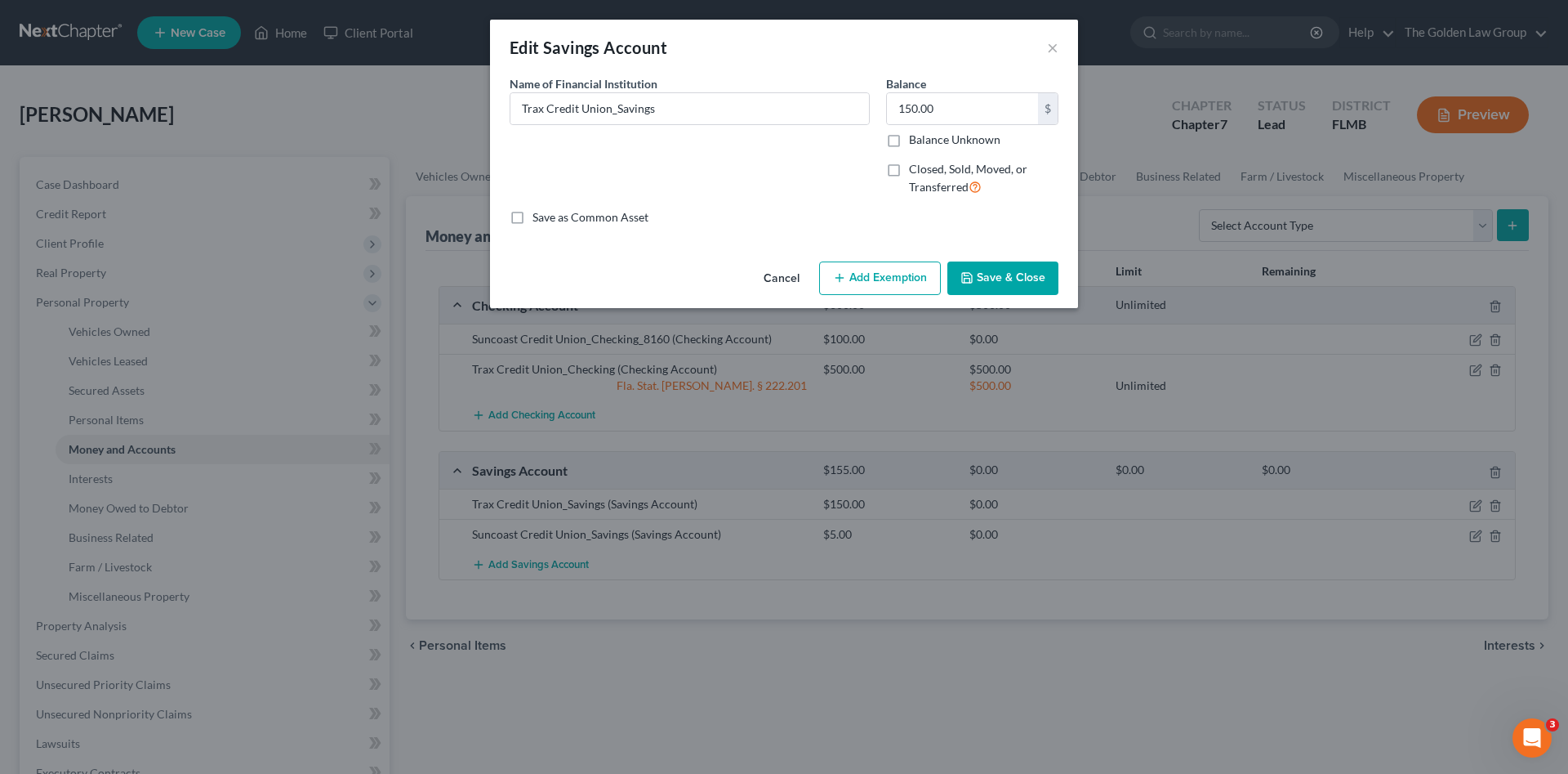
click at [837, 284] on icon "button" at bounding box center [840, 277] width 13 height 13
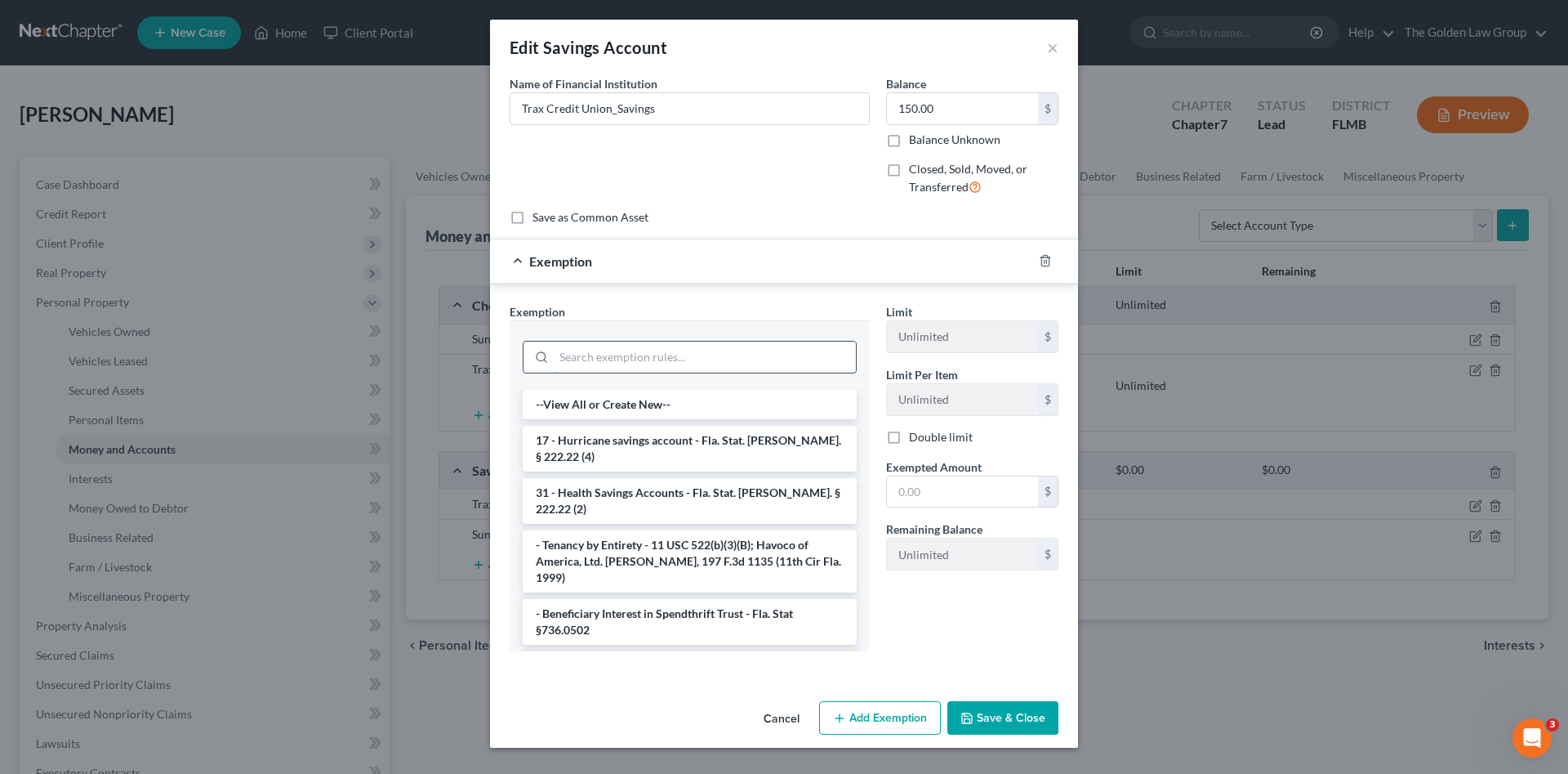
click at [692, 356] on input "search" at bounding box center [705, 357] width 302 height 31
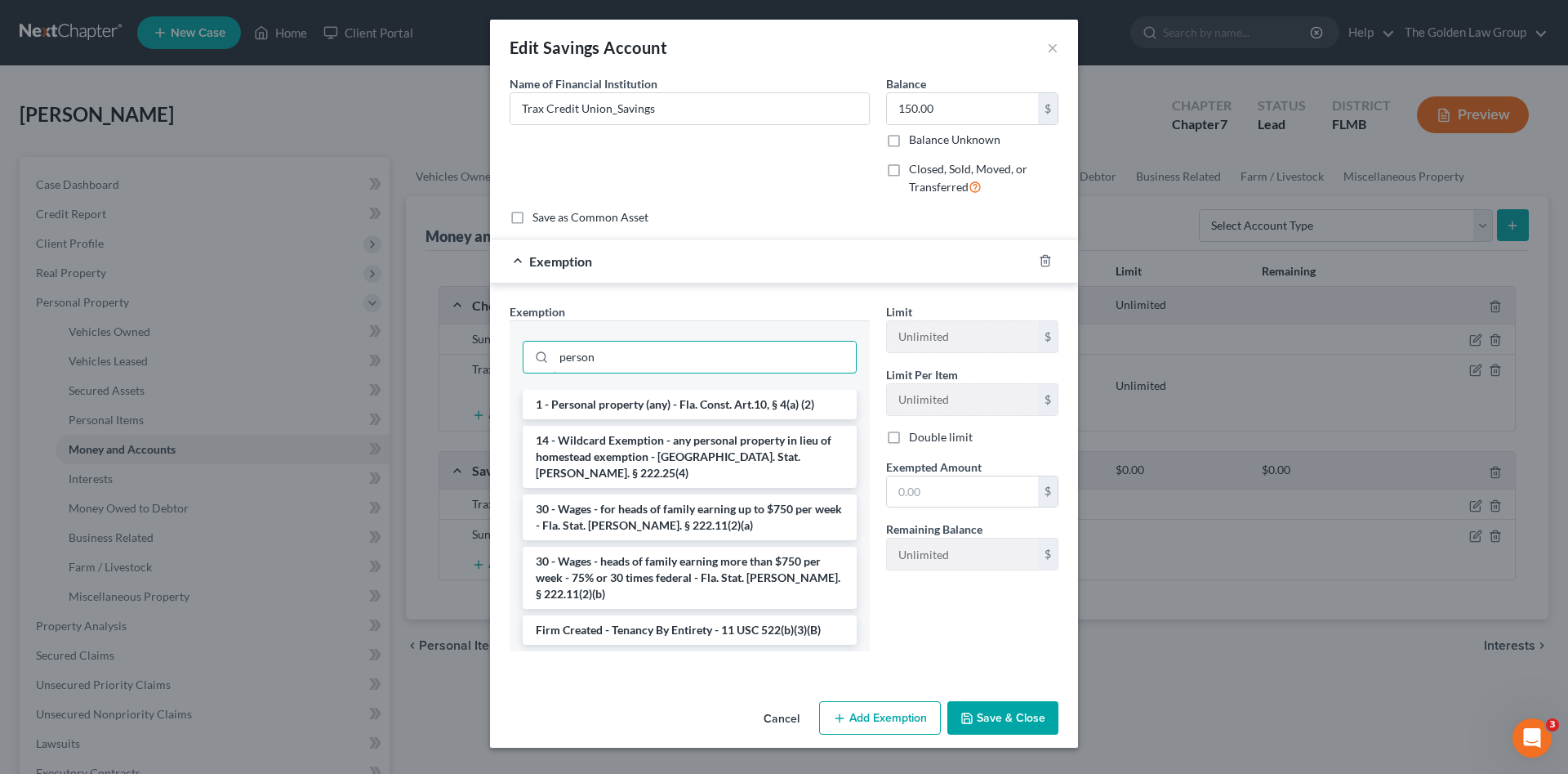
type input "person"
click at [708, 395] on li "1 - Personal property (any) - Fla. Const. Art.10, § 4(a) (2)" at bounding box center [689, 405] width 334 height 30
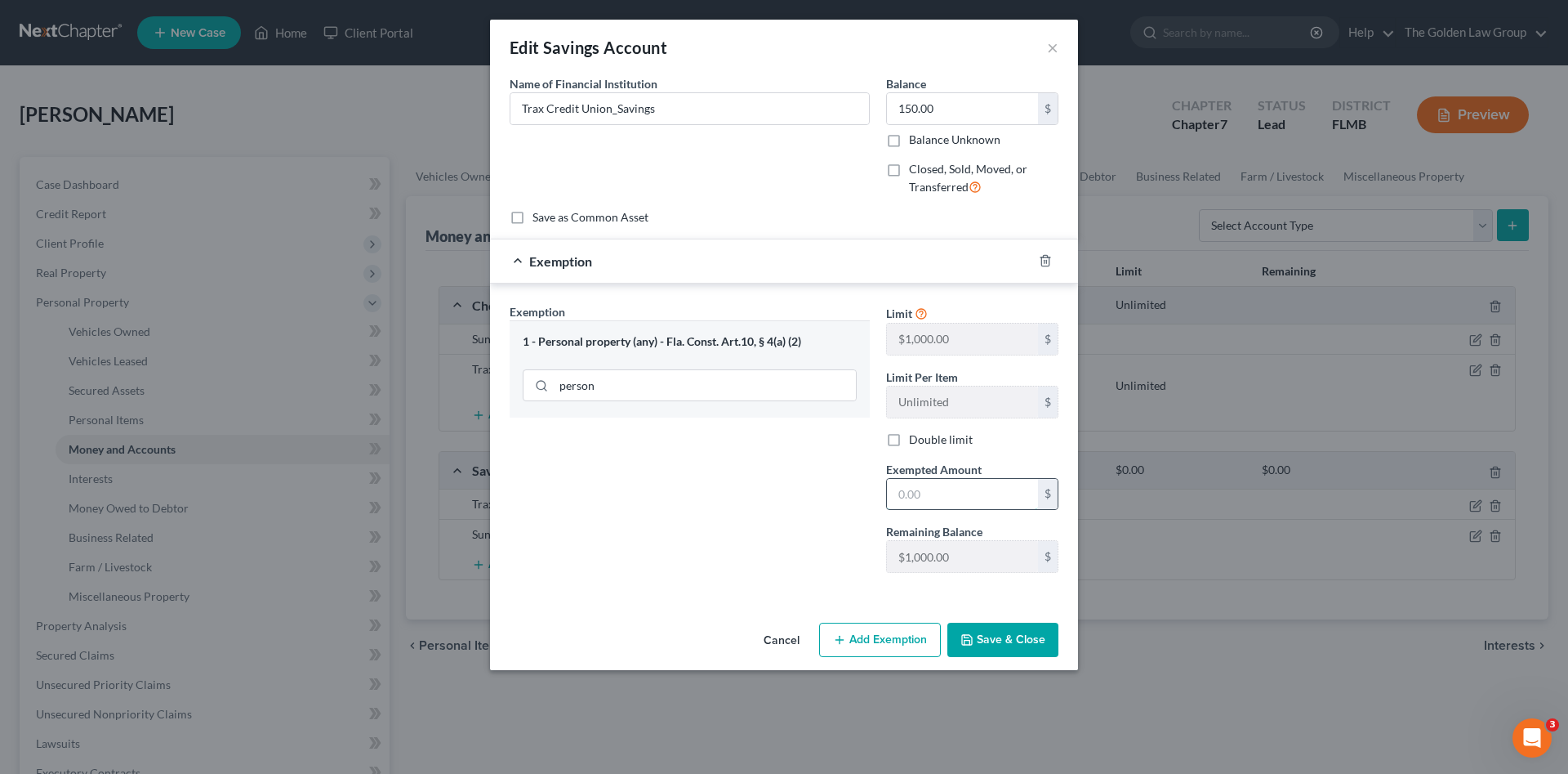
click at [919, 494] on input "text" at bounding box center [962, 494] width 151 height 31
type input "150.00"
click at [1004, 624] on button "Save & Close" at bounding box center [1003, 639] width 111 height 34
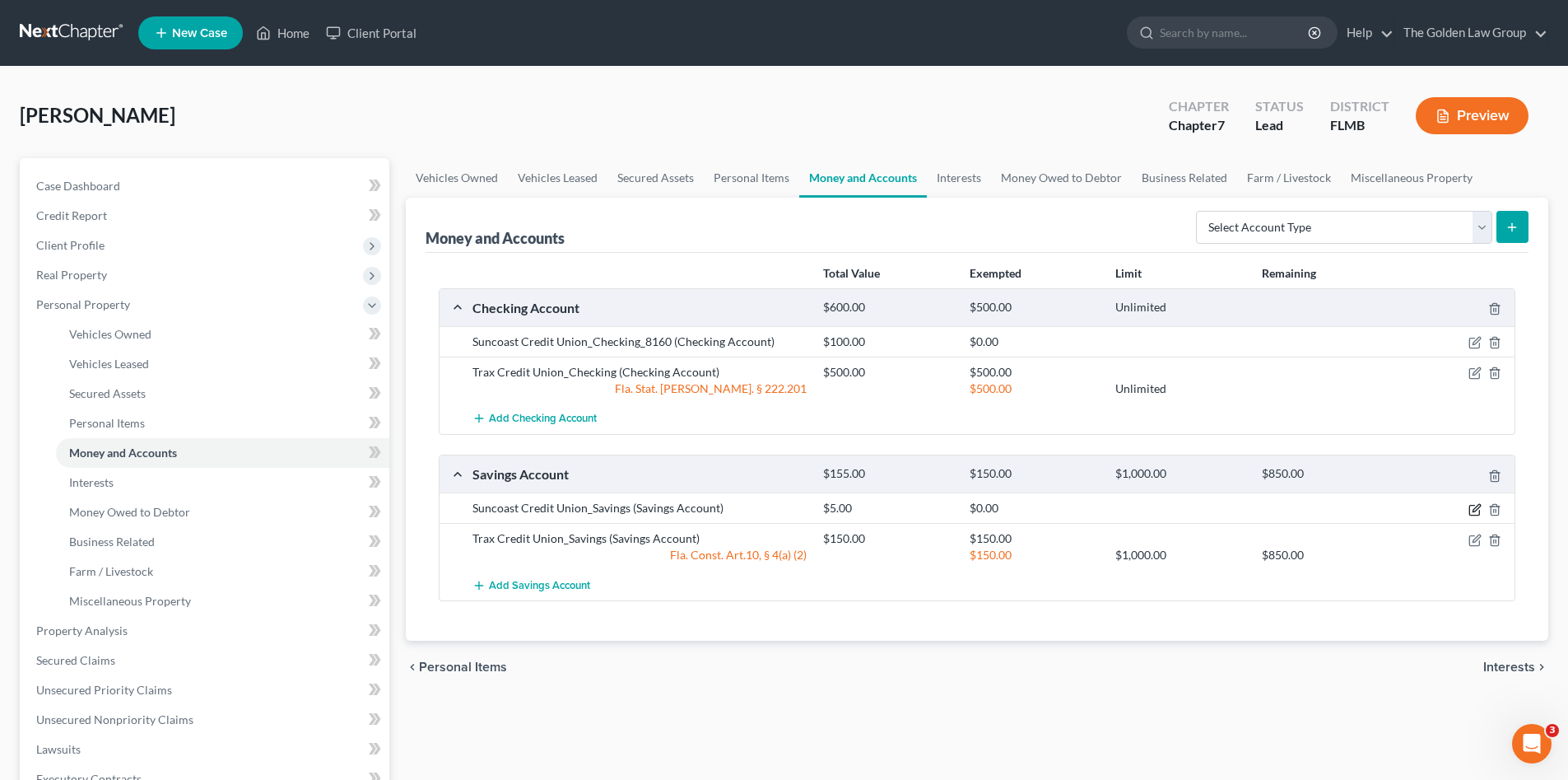
click at [1476, 505] on icon "button" at bounding box center [1475, 509] width 13 height 13
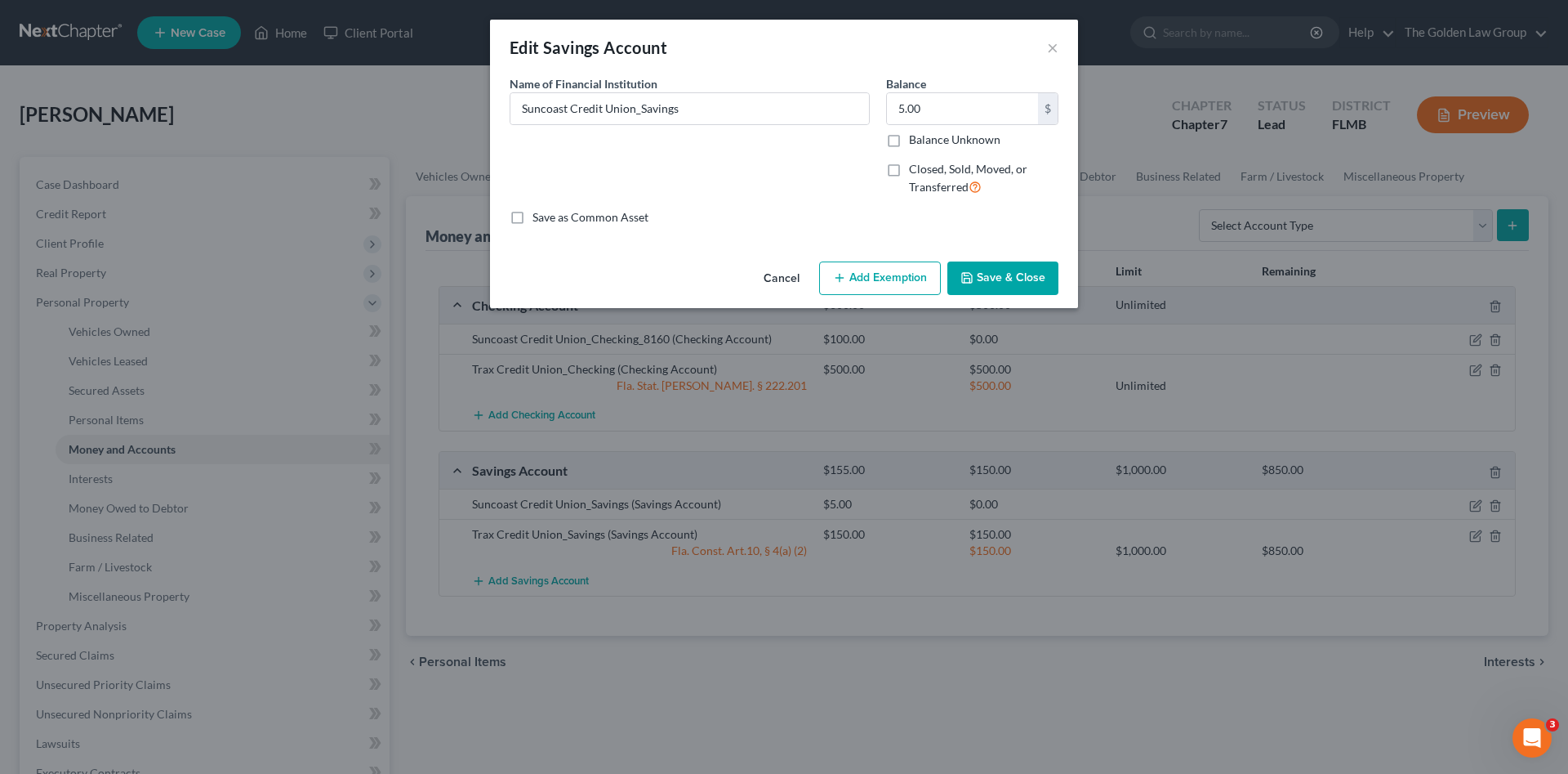
click at [842, 273] on icon "button" at bounding box center [840, 277] width 13 height 13
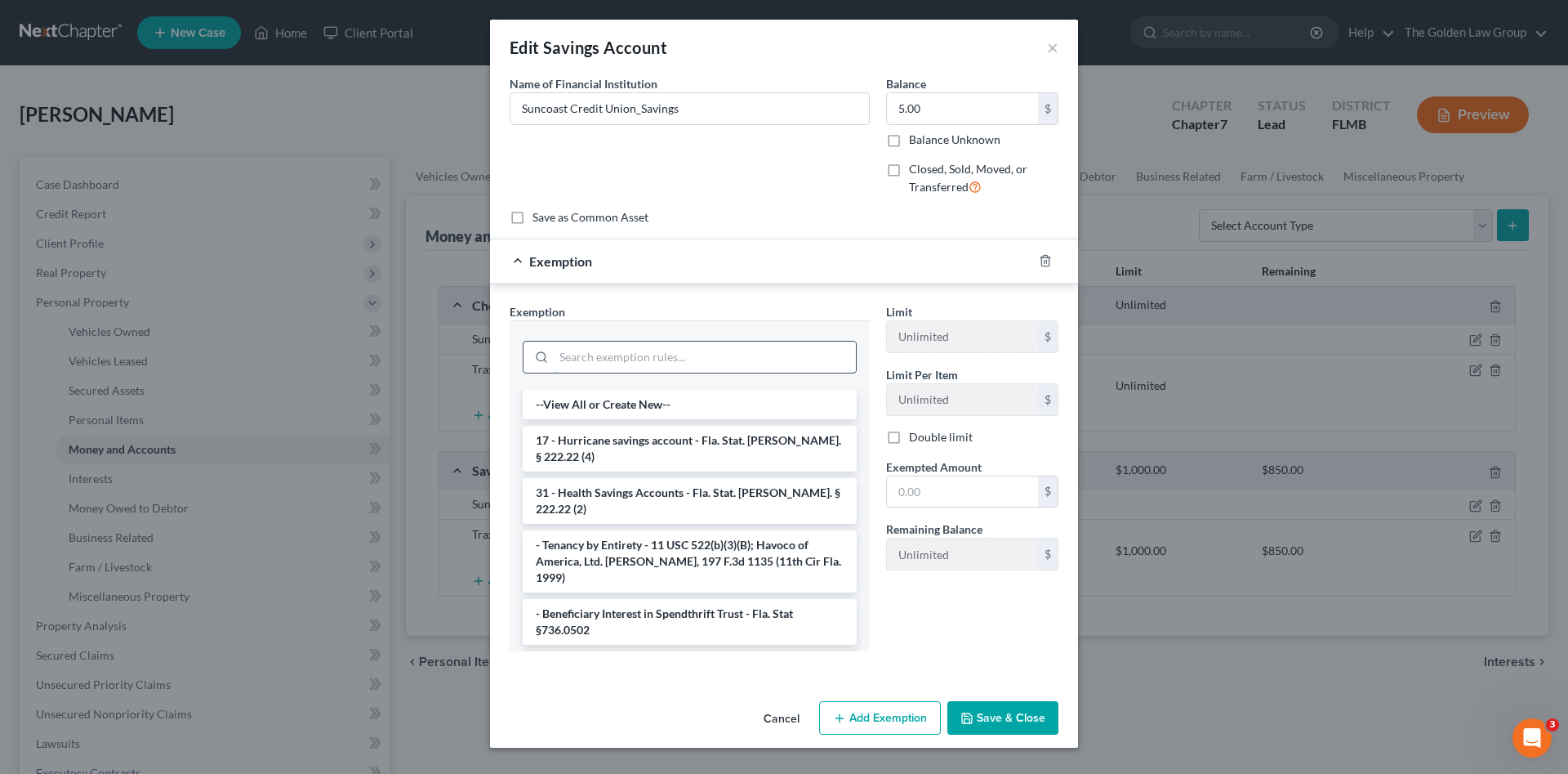
click at [690, 352] on input "search" at bounding box center [705, 357] width 302 height 31
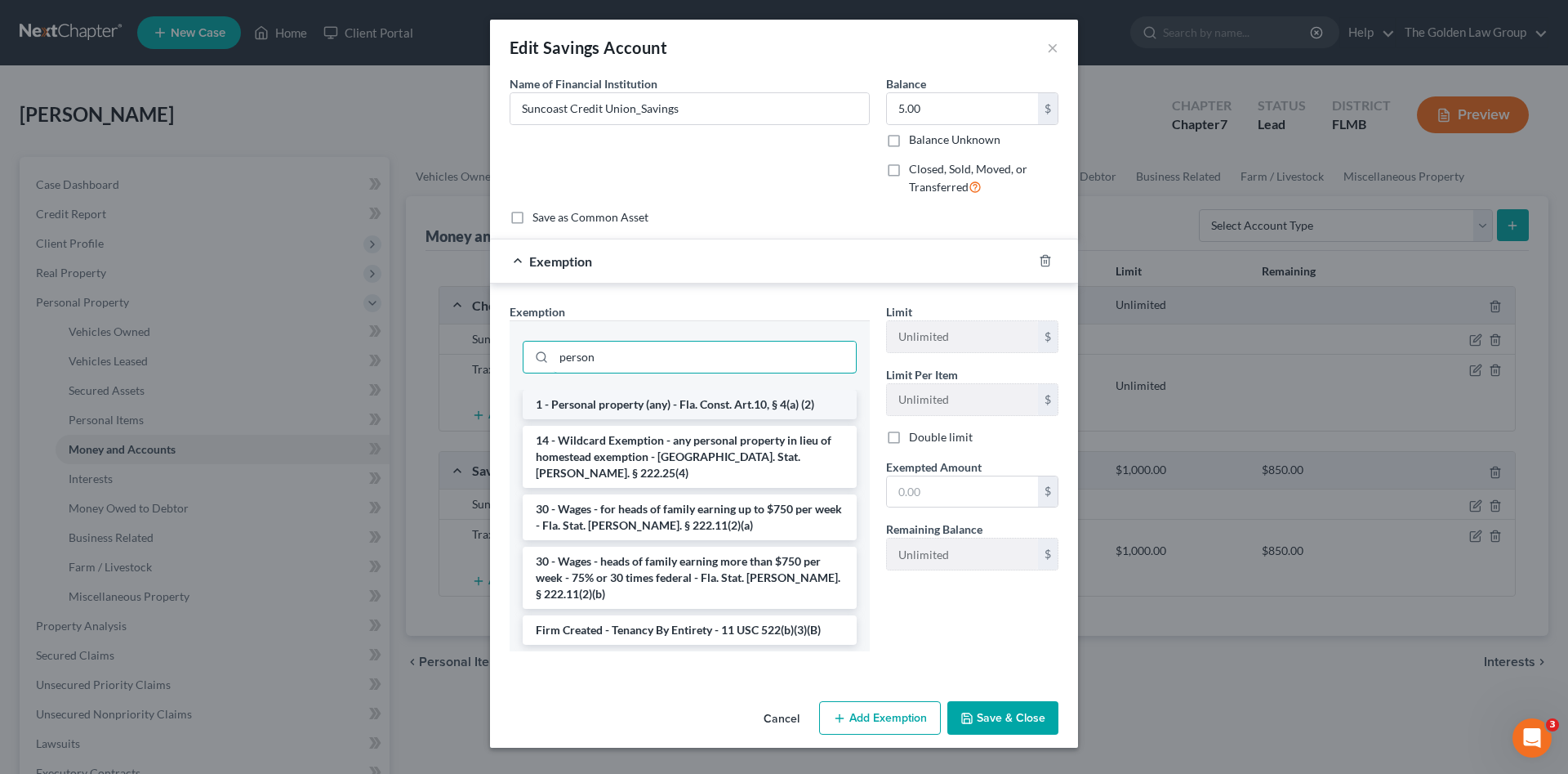
type input "person"
drag, startPoint x: 711, startPoint y: 408, endPoint x: 825, endPoint y: 454, distance: 122.9
click at [712, 408] on li "1 - Personal property (any) - Fla. Const. Art.10, § 4(a) (2)" at bounding box center [689, 405] width 334 height 30
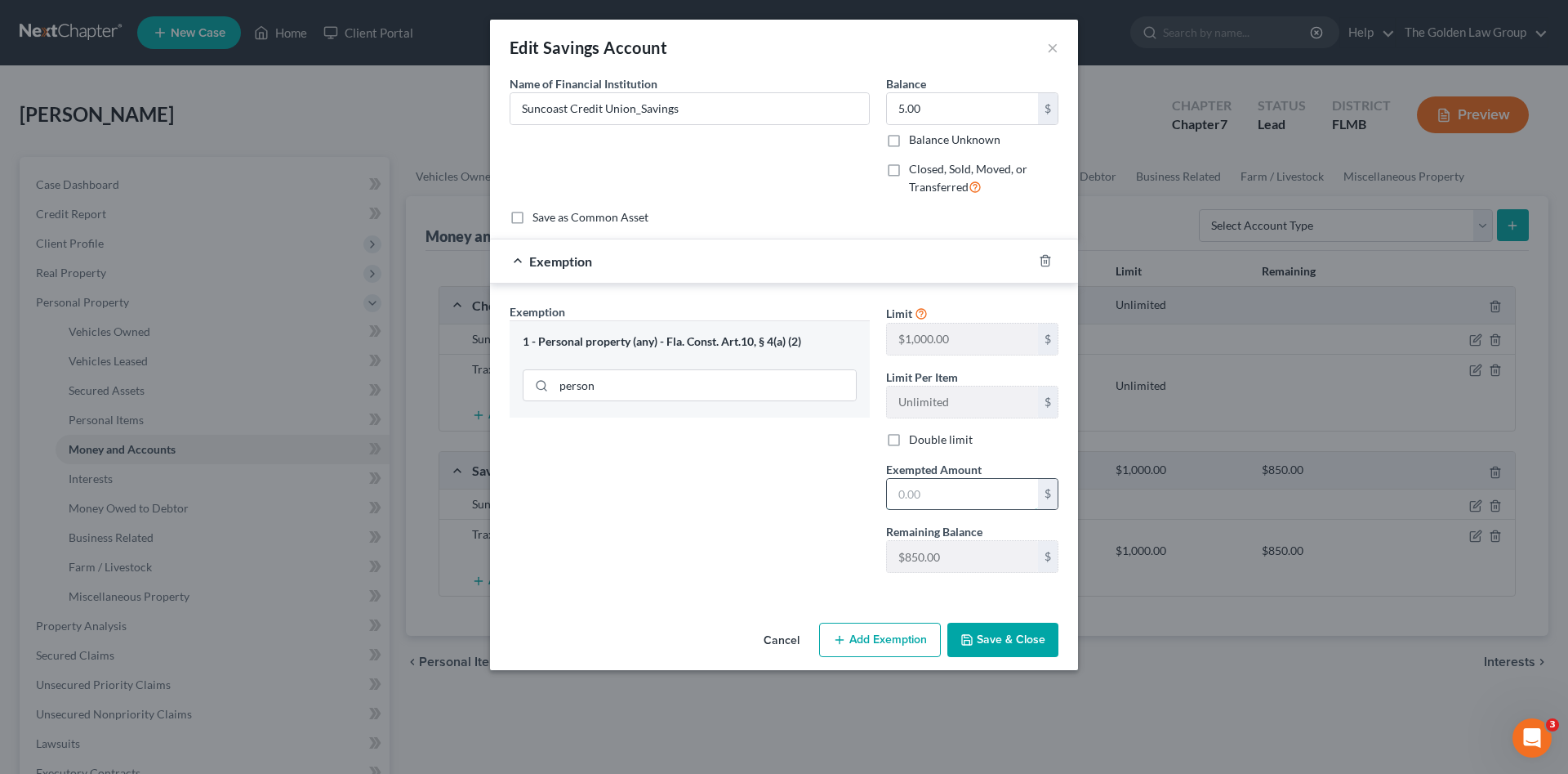
click at [917, 496] on input "text" at bounding box center [962, 494] width 151 height 31
type input "5.00"
click at [1004, 640] on button "Save & Close" at bounding box center [1003, 639] width 111 height 34
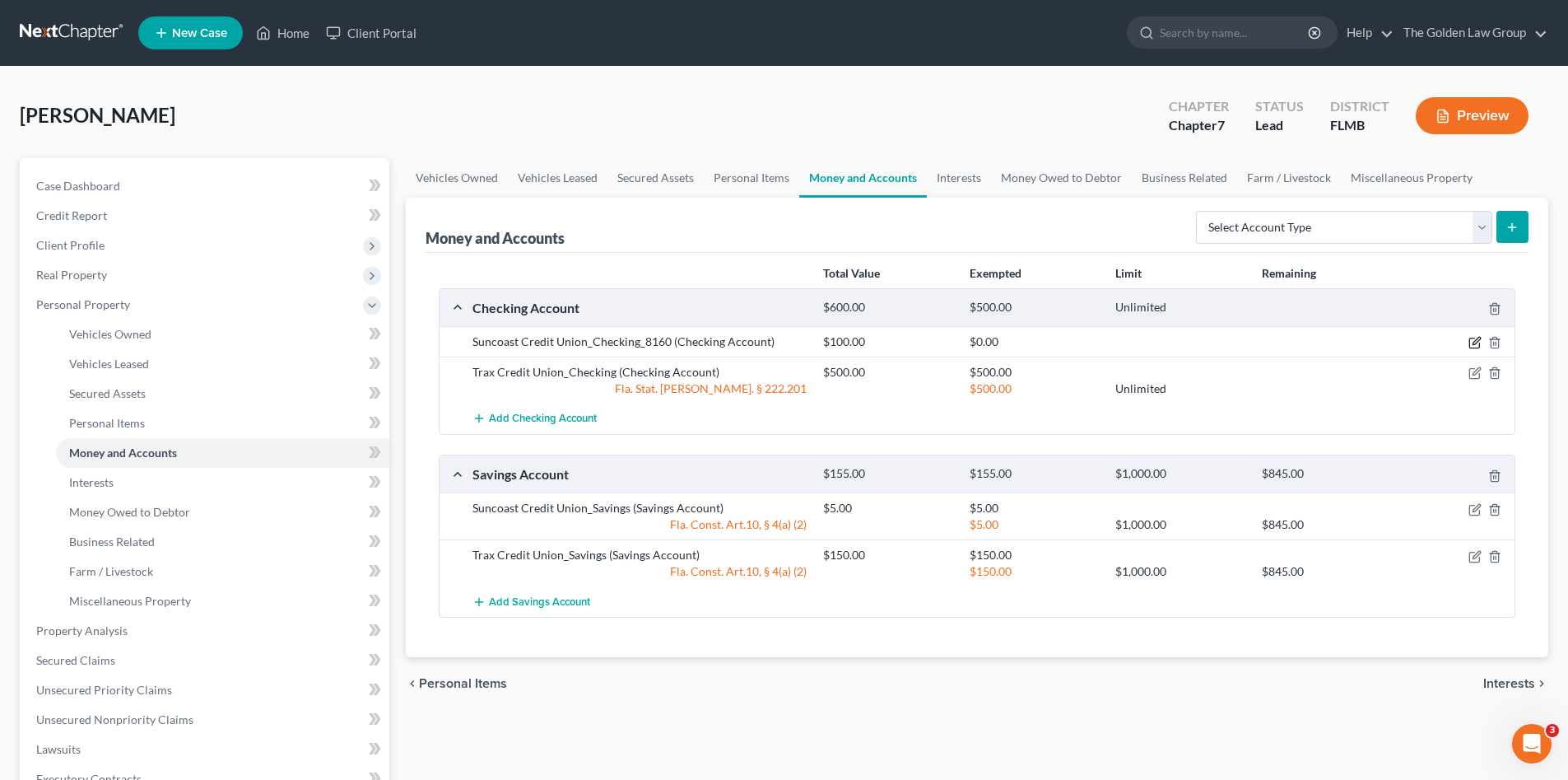
click at [1478, 344] on icon "button" at bounding box center [1475, 342] width 13 height 13
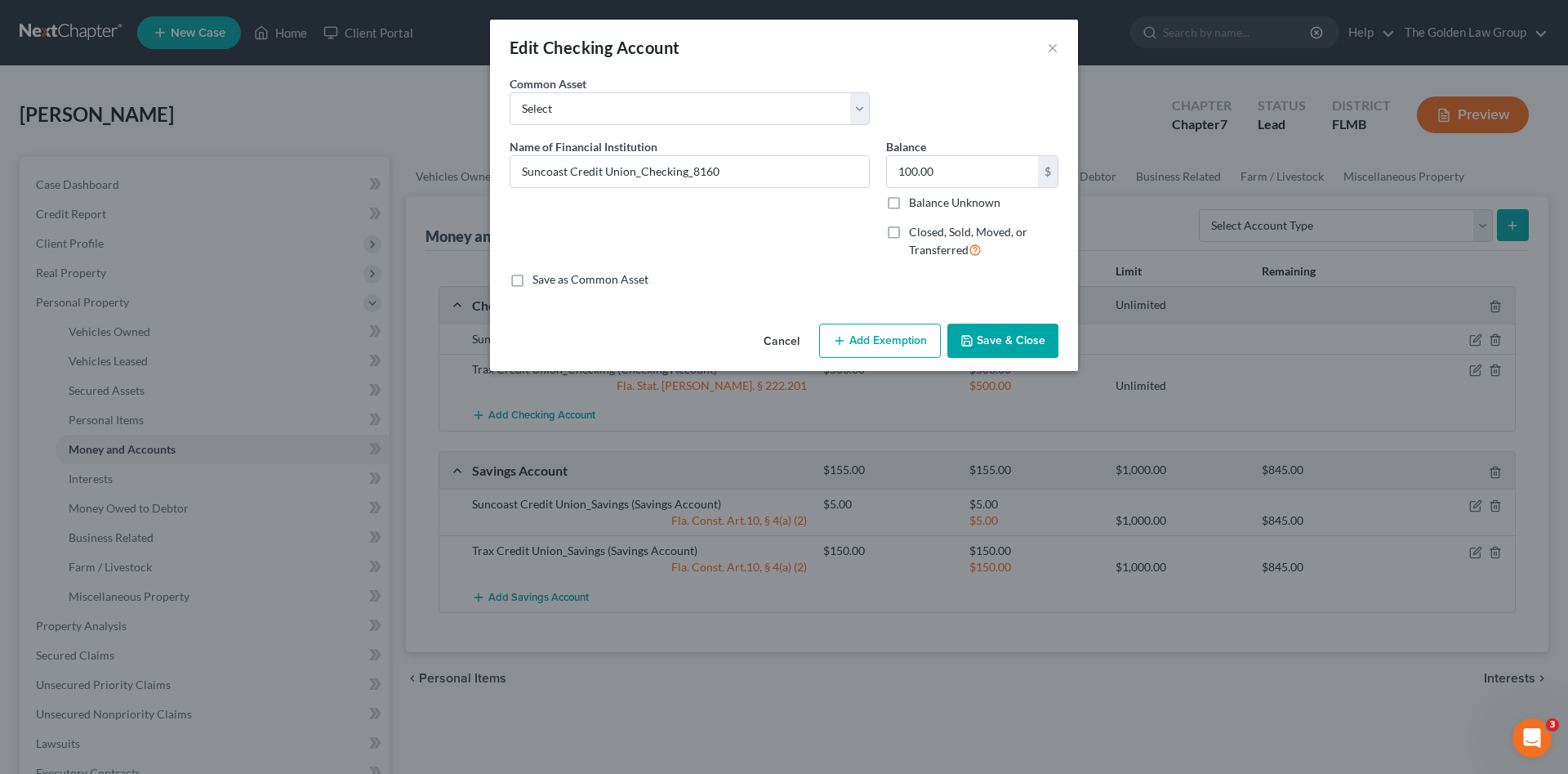
click at [831, 344] on button "Add Exemption" at bounding box center [880, 340] width 122 height 34
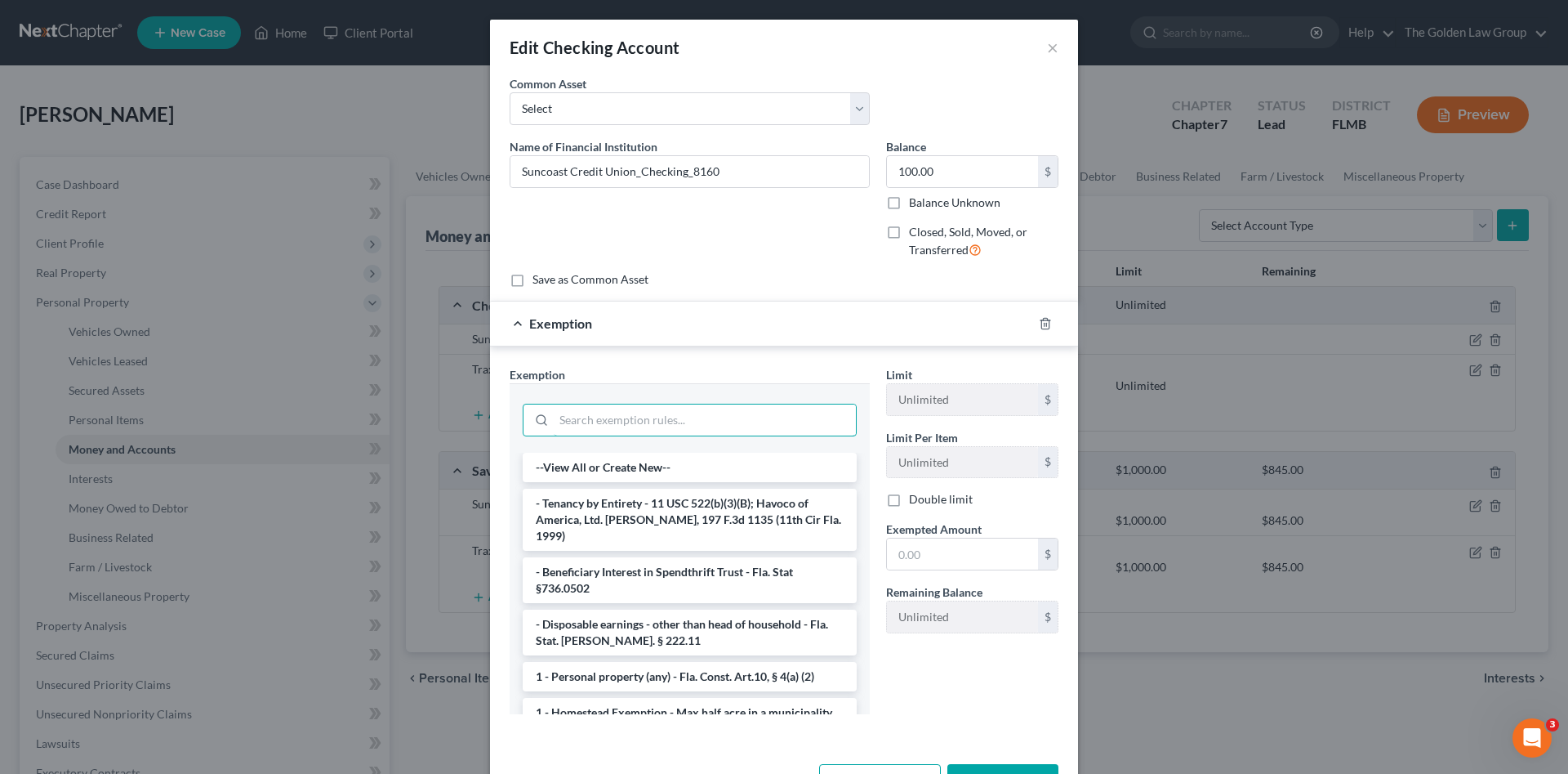
click at [690, 406] on input "search" at bounding box center [705, 419] width 302 height 31
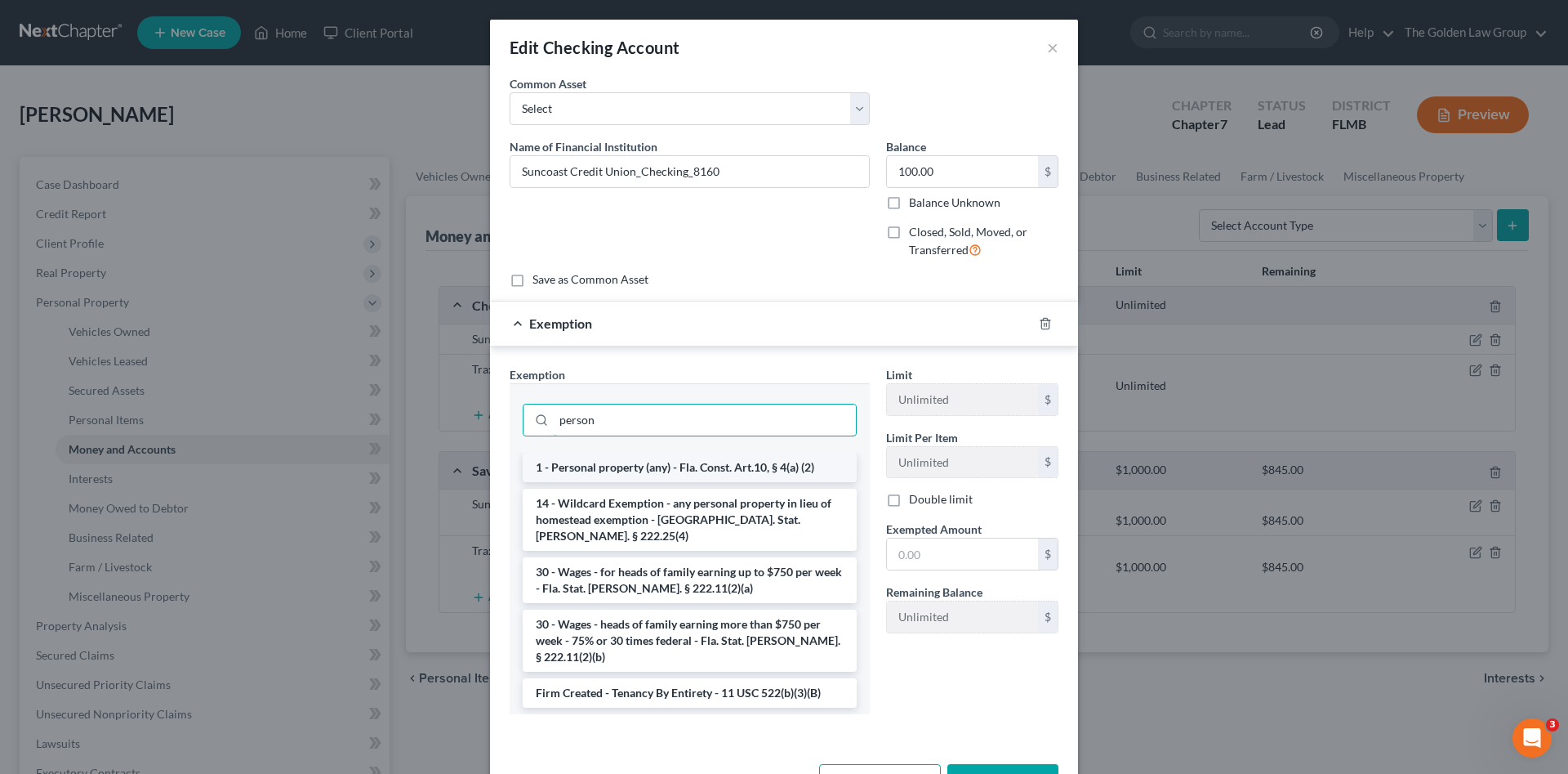
type input "person"
click at [753, 465] on li "1 - Personal property (any) - Fla. Const. Art.10, § 4(a) (2)" at bounding box center [689, 467] width 334 height 30
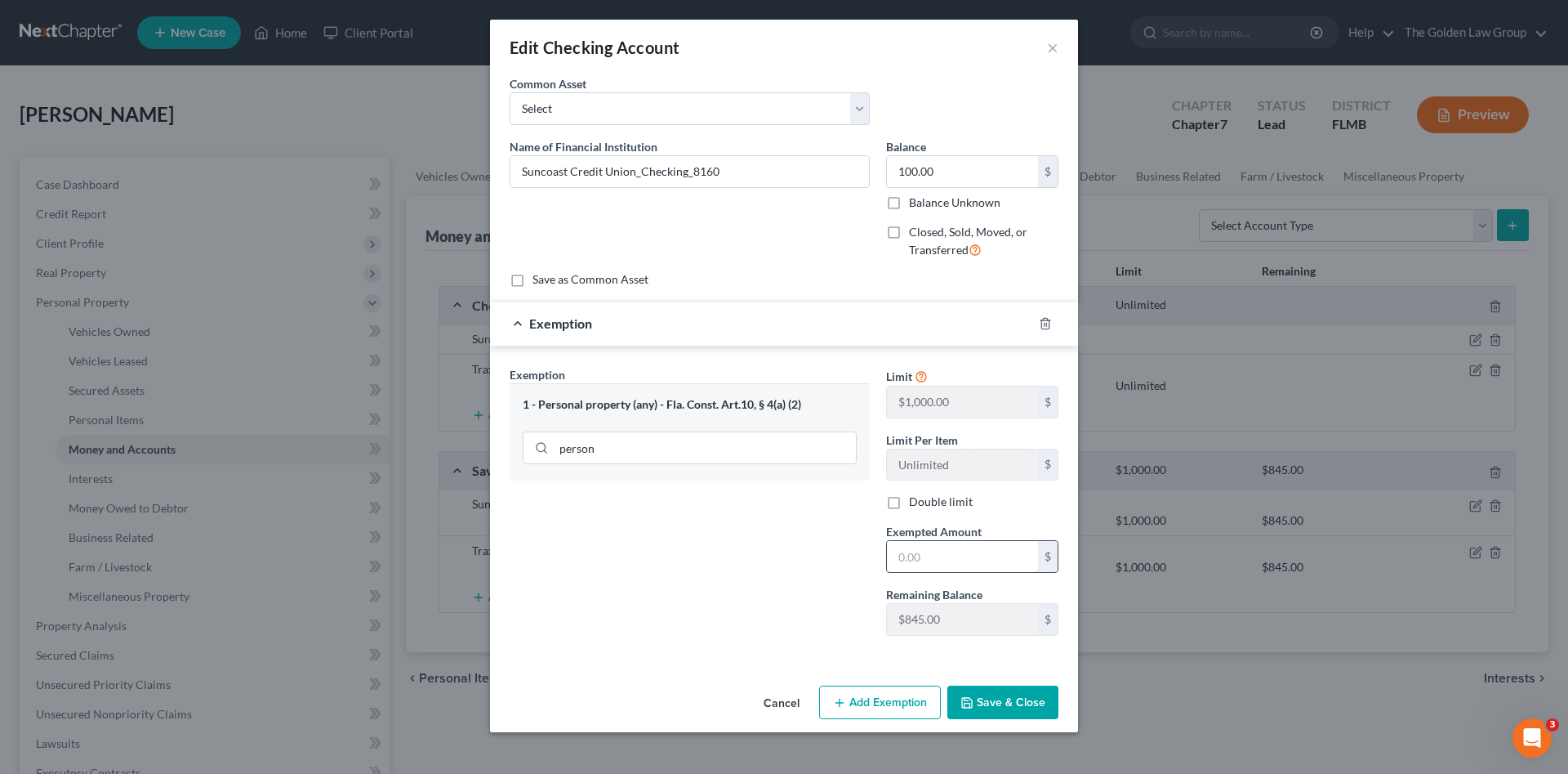
click at [924, 557] on input "text" at bounding box center [962, 556] width 151 height 31
type input "100.00"
click at [1001, 698] on button "Save & Close" at bounding box center [1003, 702] width 111 height 34
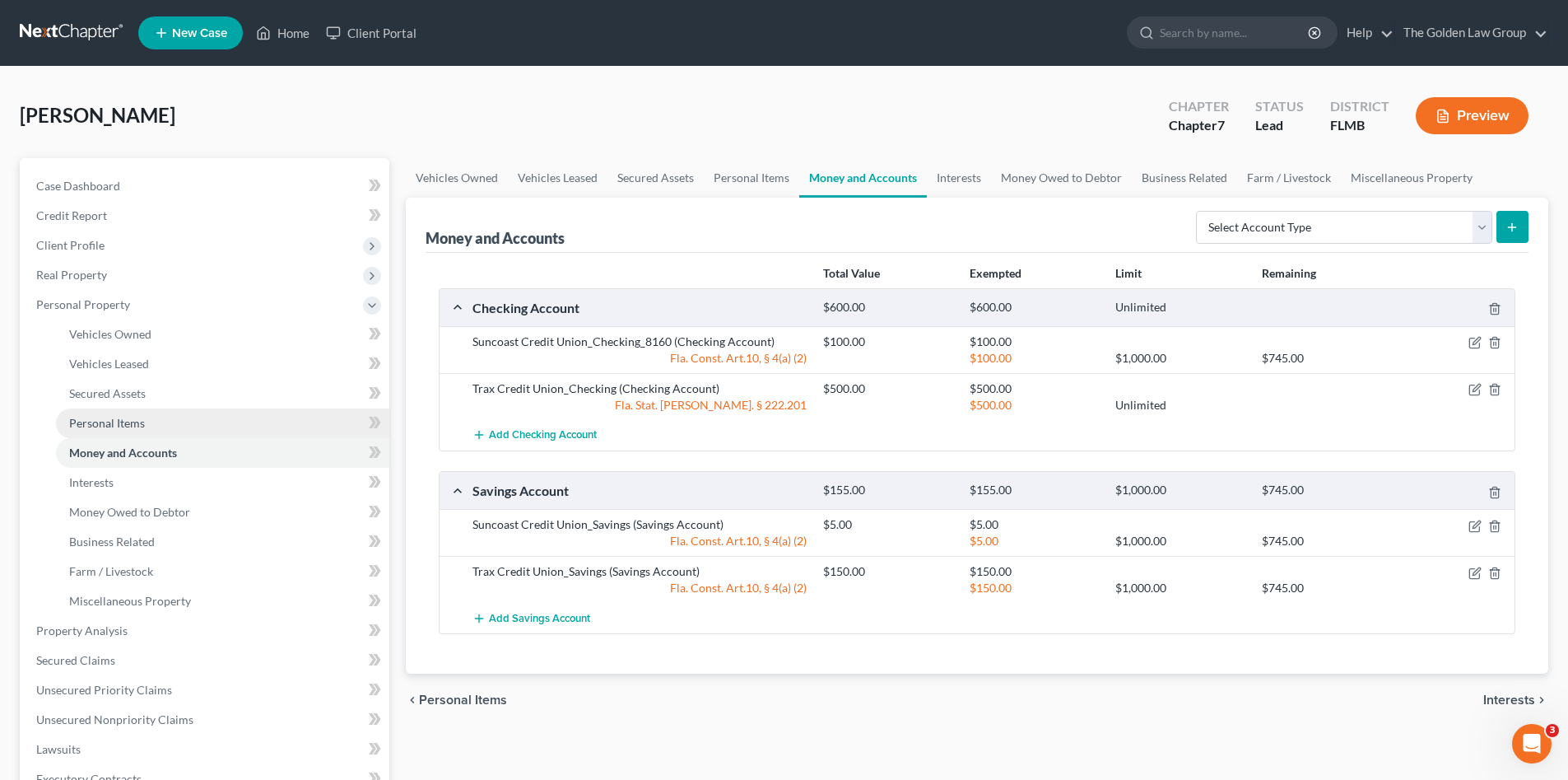
click at [121, 423] on span "Personal Items" at bounding box center [107, 423] width 76 height 14
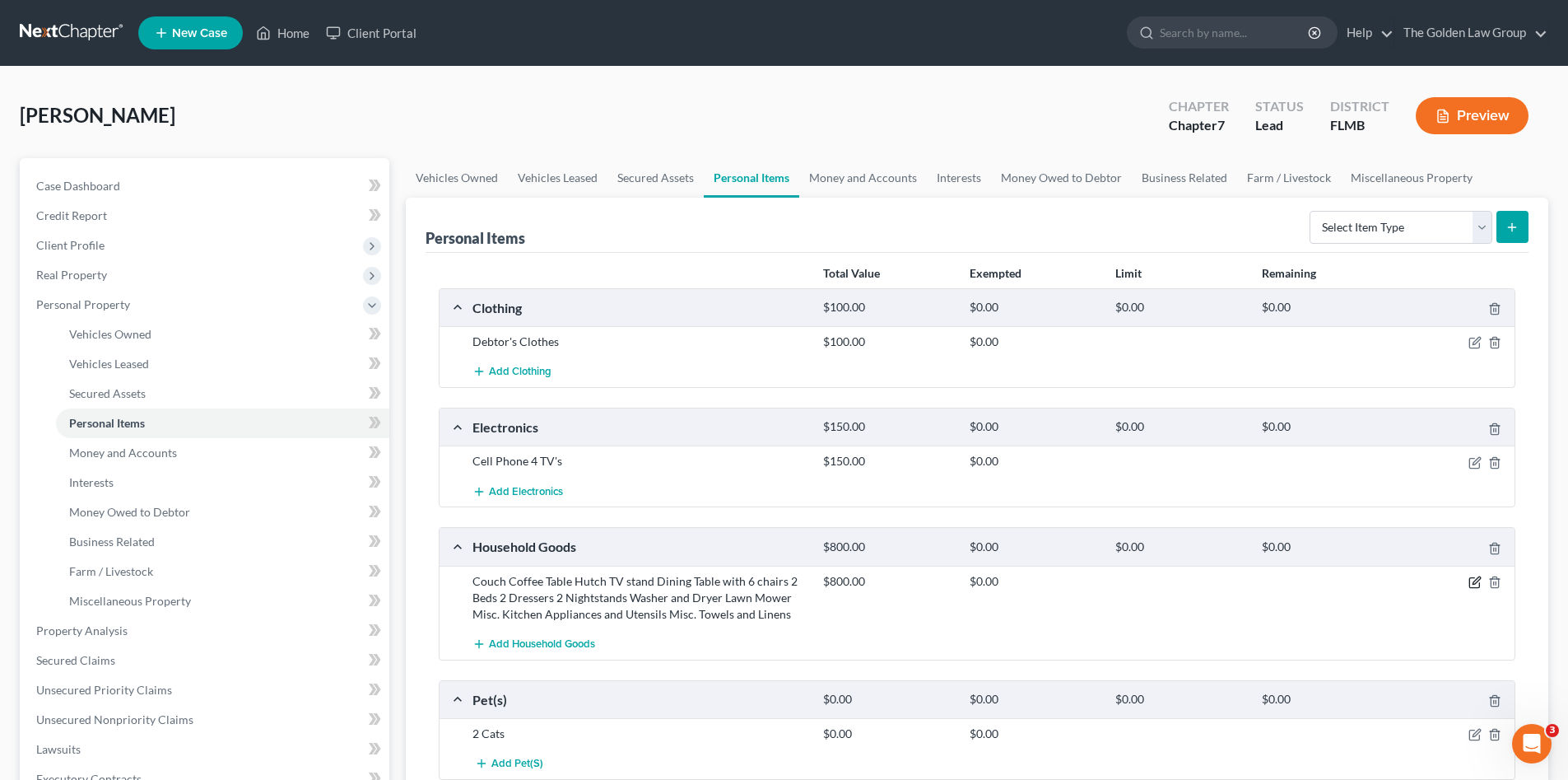
click at [1476, 580] on icon "button" at bounding box center [1475, 581] width 13 height 13
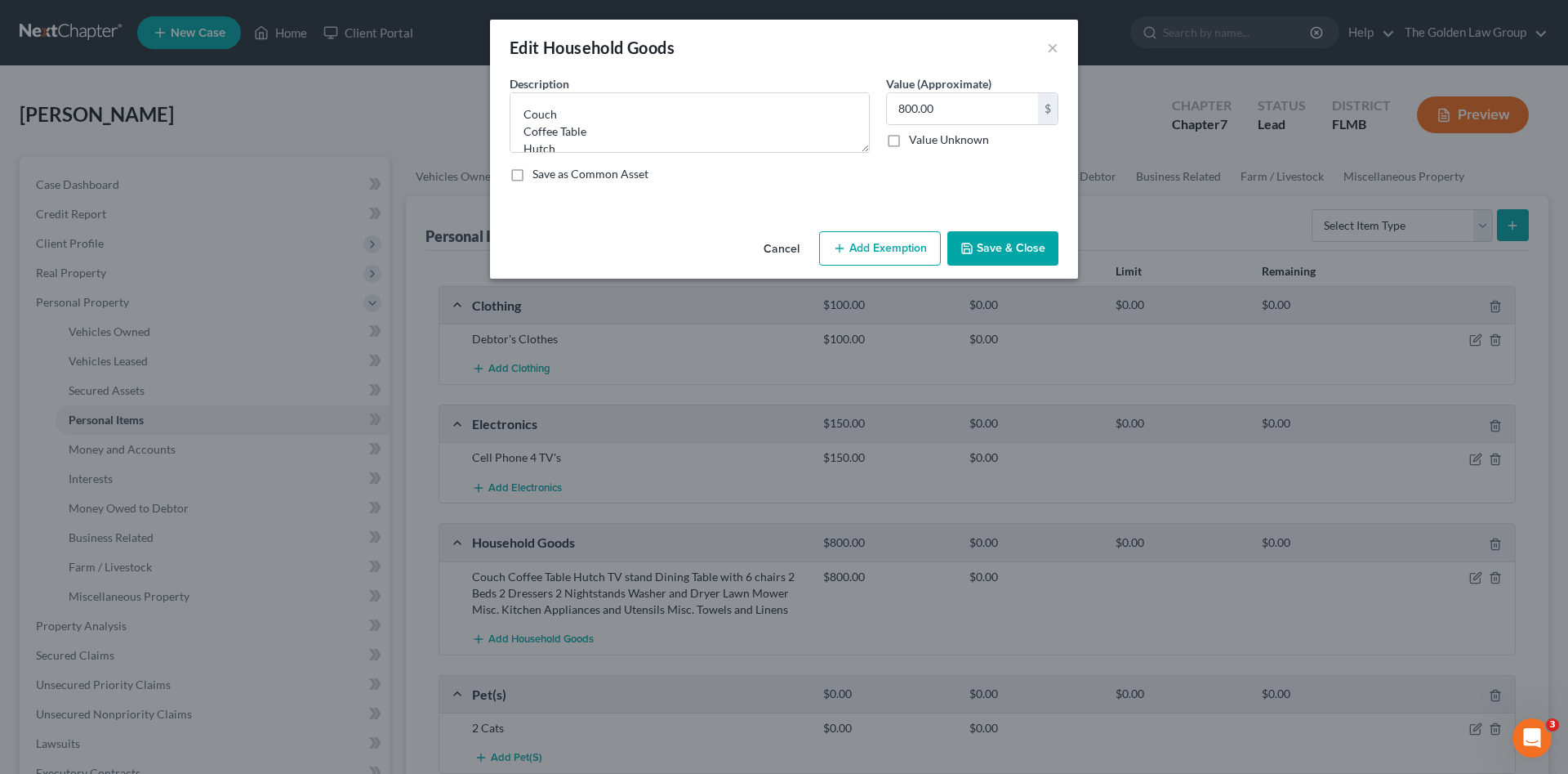
click at [895, 245] on button "Add Exemption" at bounding box center [880, 248] width 122 height 34
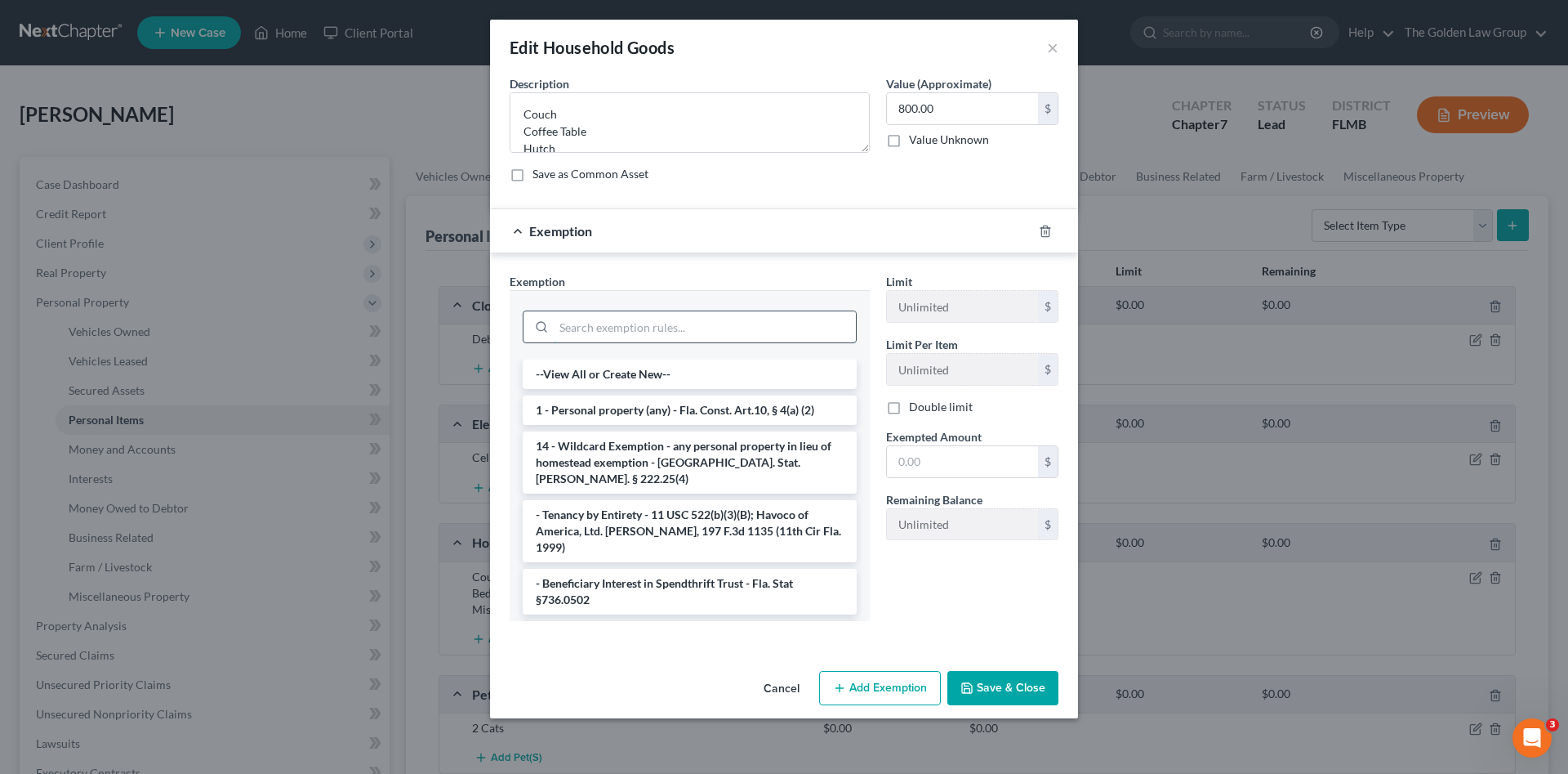
click at [741, 319] on input "search" at bounding box center [705, 326] width 302 height 31
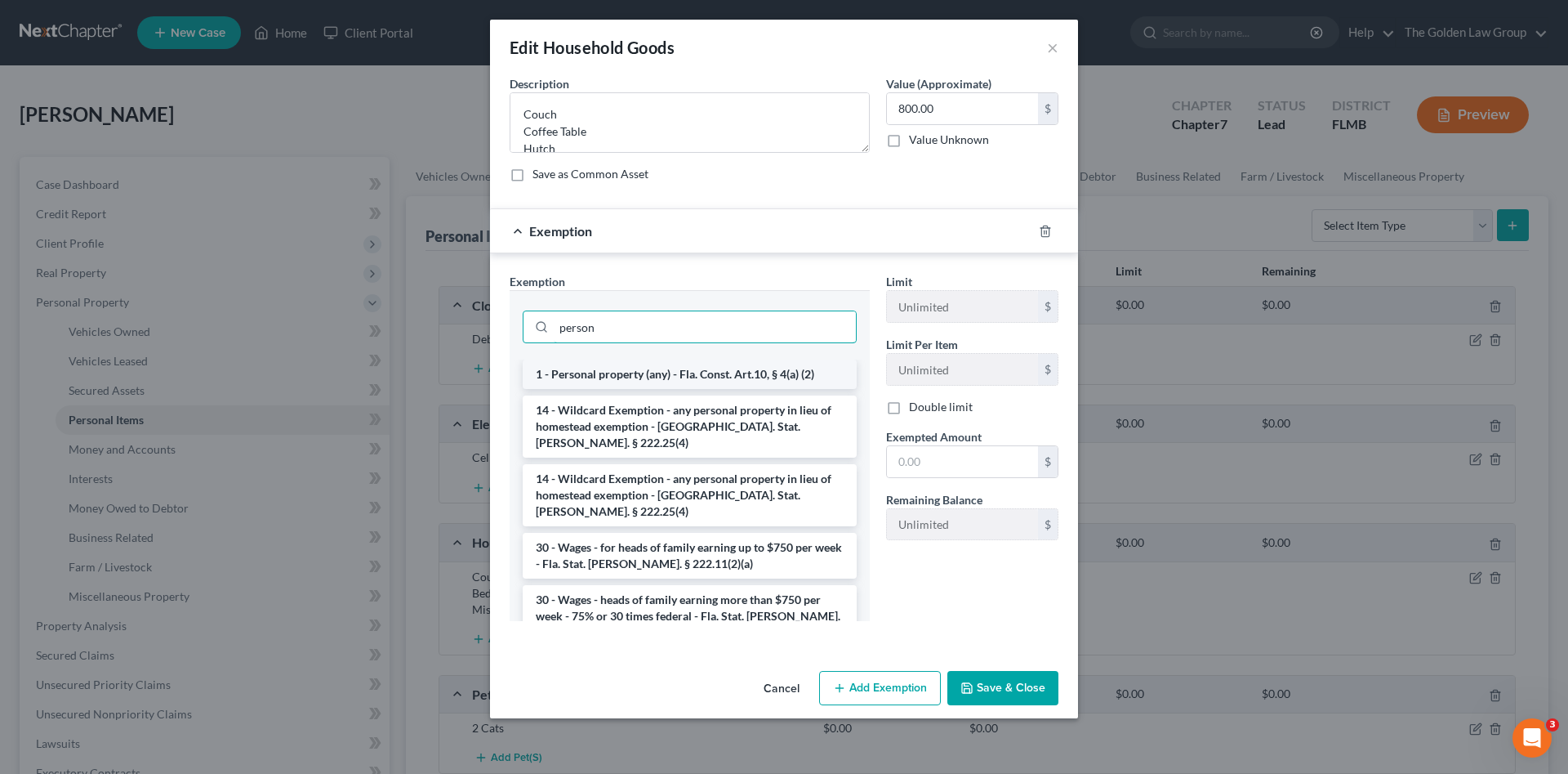
type input "person"
drag, startPoint x: 751, startPoint y: 380, endPoint x: 915, endPoint y: 478, distance: 191.0
click at [752, 380] on li "1 - Personal property (any) - Fla. Const. Art.10, § 4(a) (2)" at bounding box center [689, 374] width 334 height 30
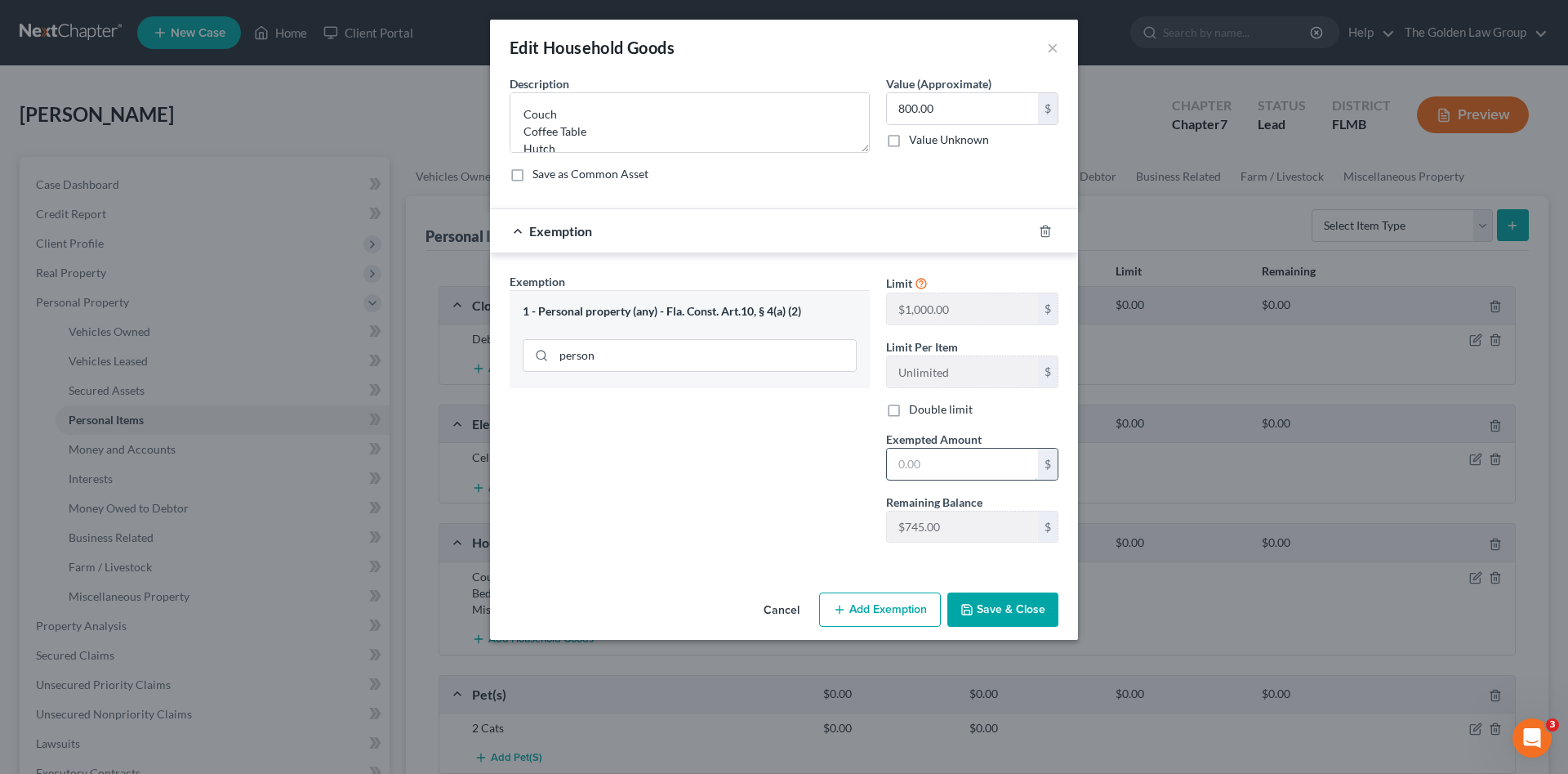
click at [943, 465] on input "text" at bounding box center [962, 464] width 151 height 31
type input "745.00"
click at [1004, 606] on button "Save & Close" at bounding box center [1003, 609] width 111 height 34
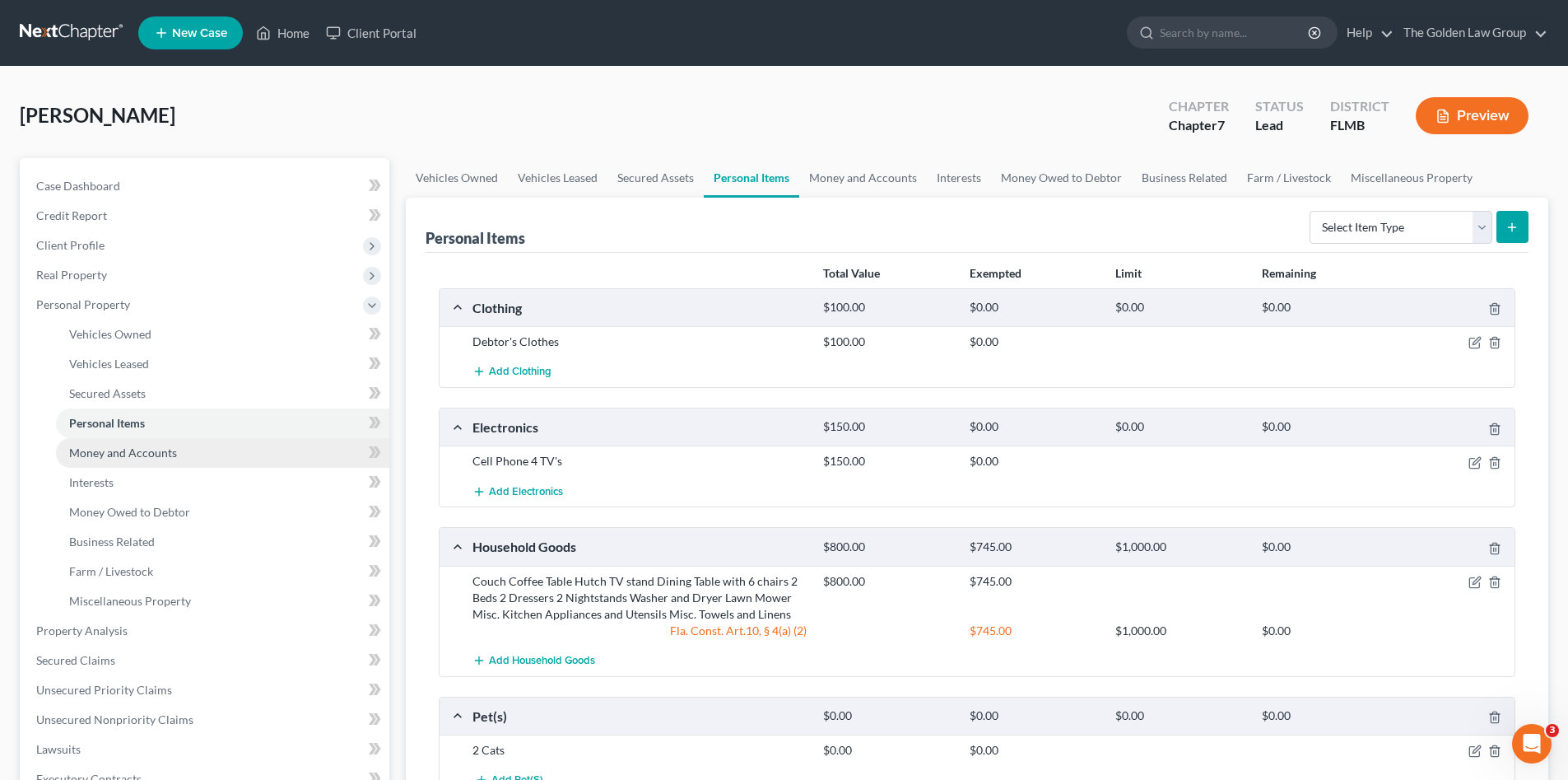
click at [125, 462] on link "Money and Accounts" at bounding box center [222, 453] width 333 height 30
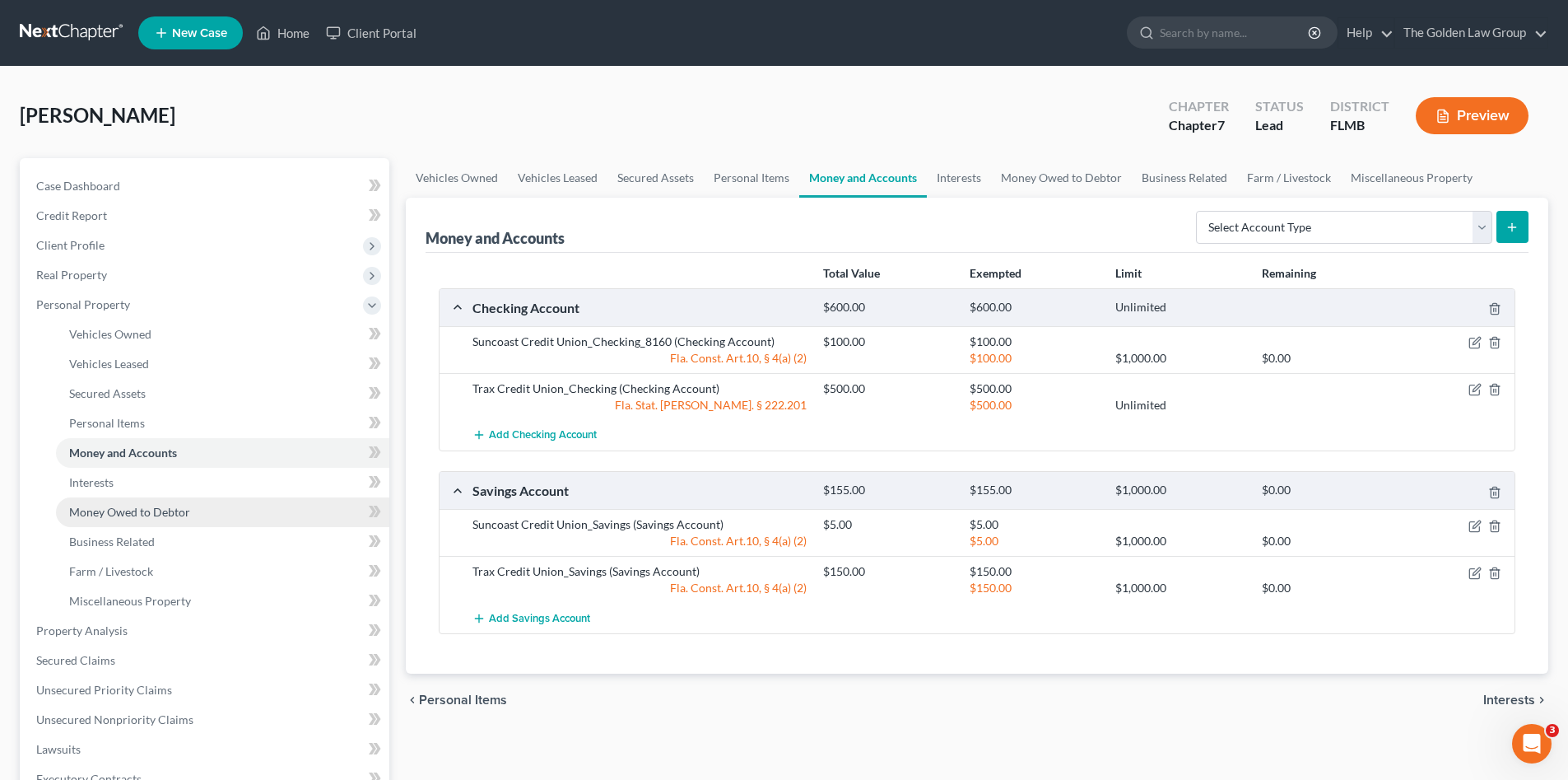
click at [148, 502] on link "Money Owed to Debtor" at bounding box center [222, 512] width 333 height 30
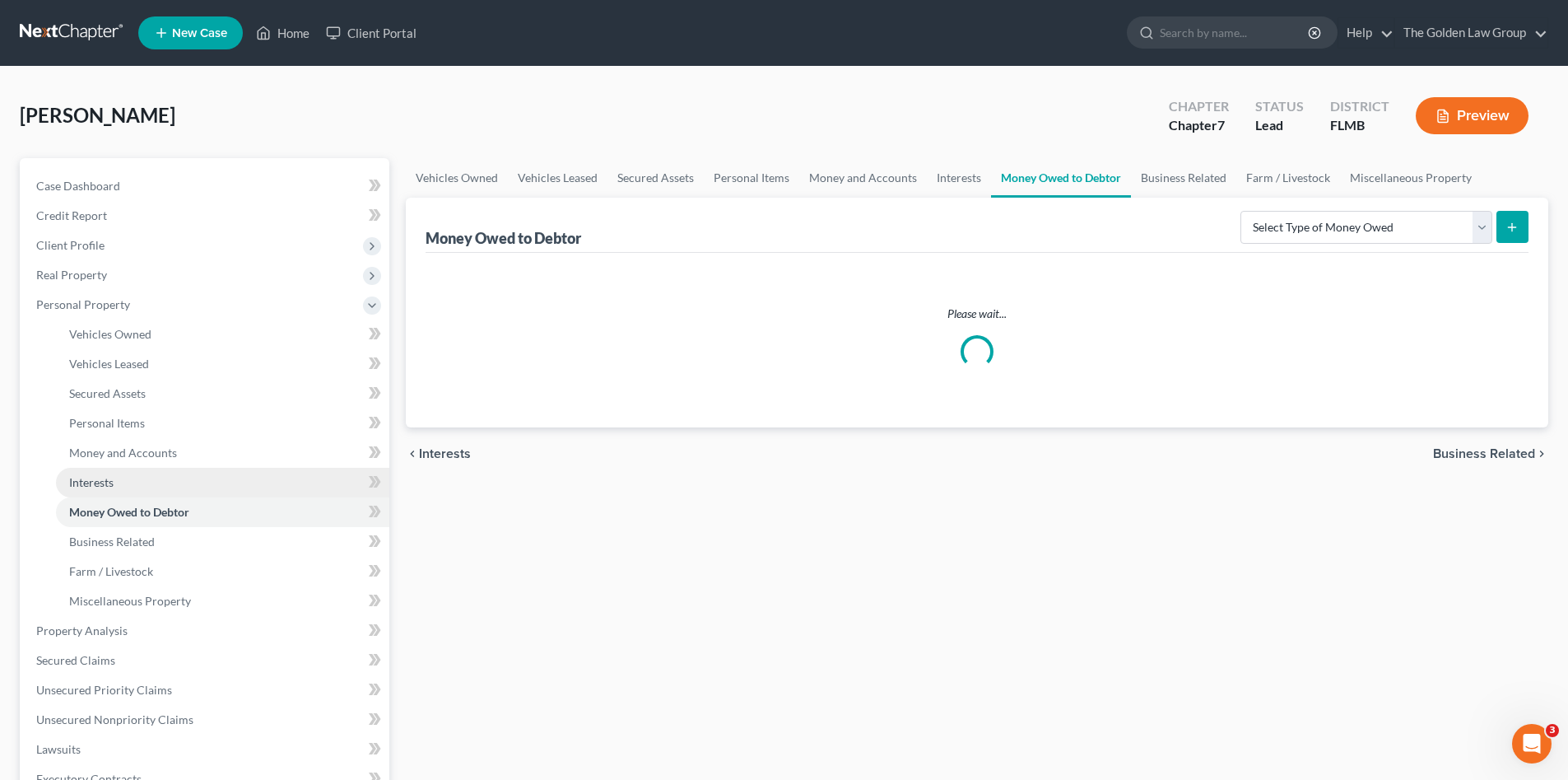
click at [143, 486] on link "Interests" at bounding box center [222, 482] width 333 height 30
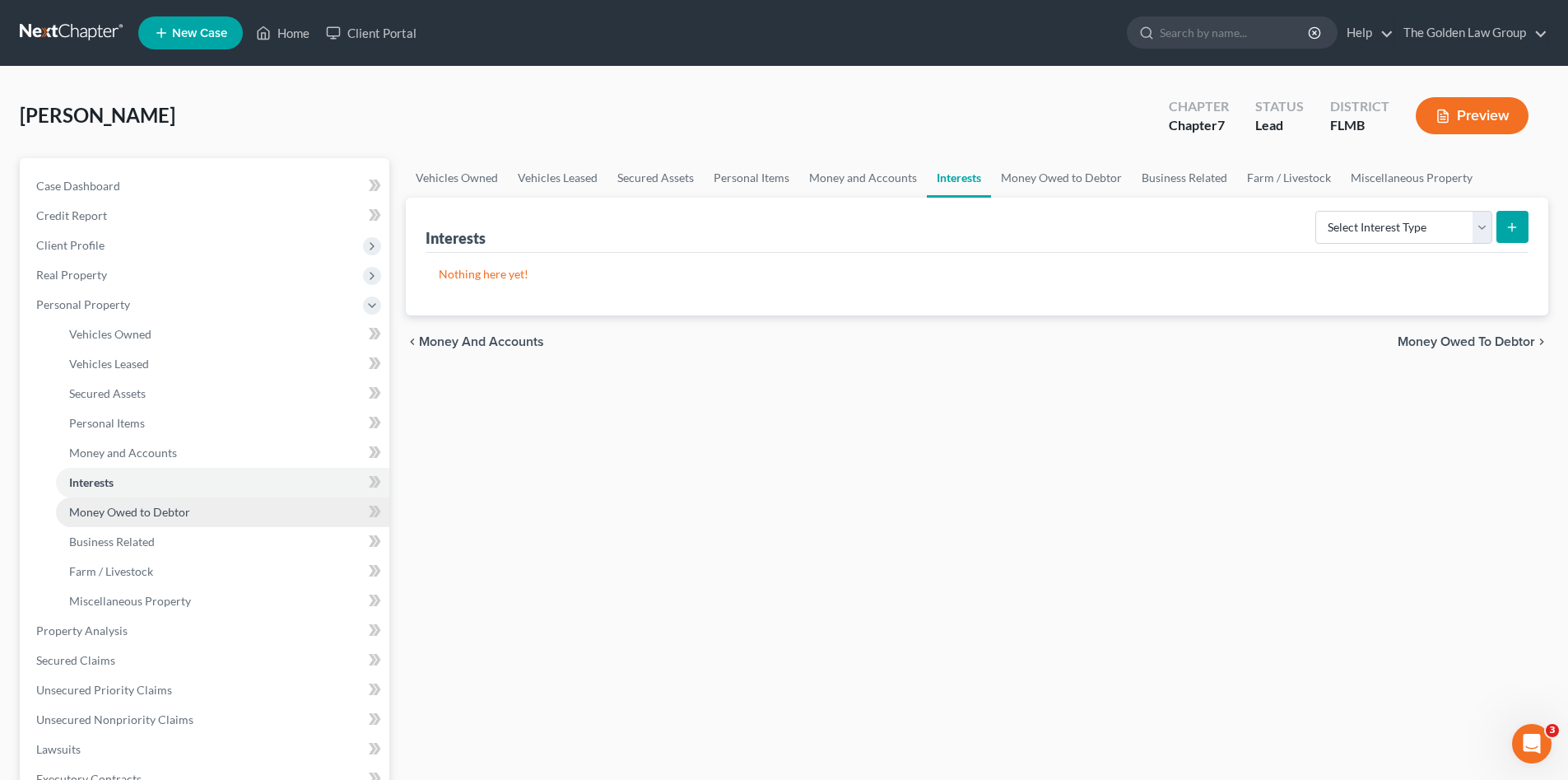
click at [155, 505] on span "Money Owed to Debtor" at bounding box center [129, 511] width 121 height 14
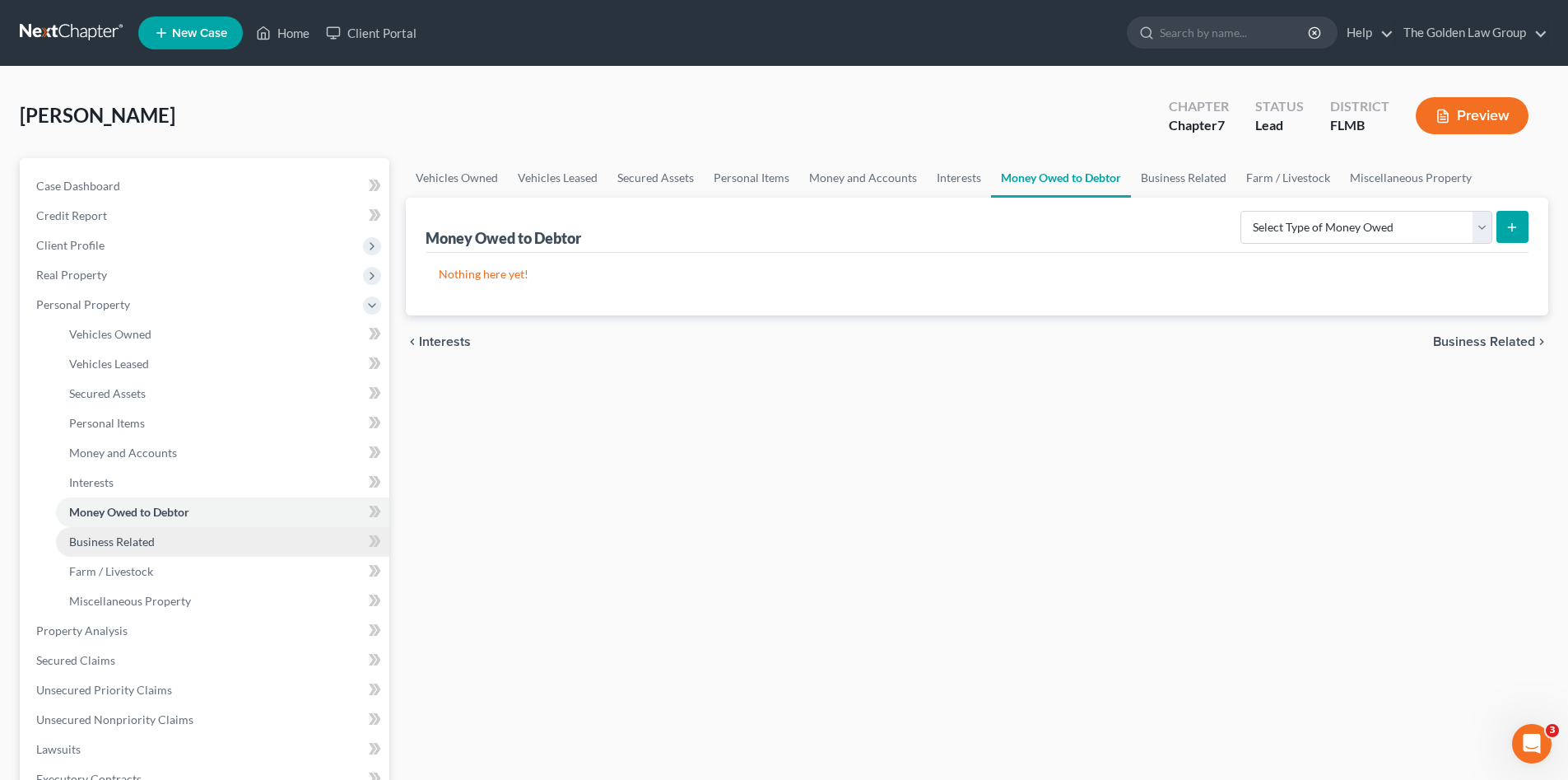
click at [131, 539] on span "Business Related" at bounding box center [111, 541] width 86 height 14
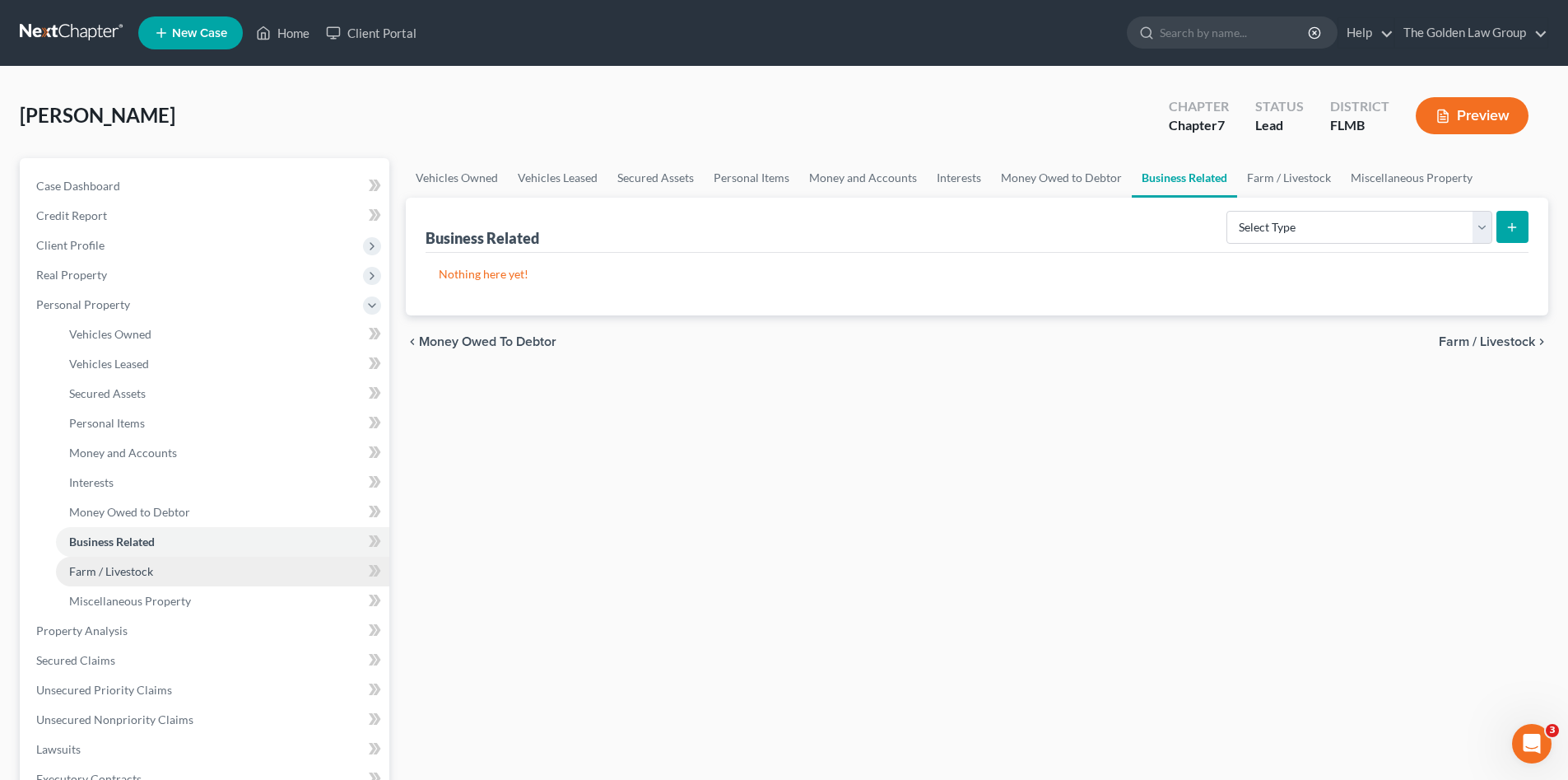
click at [148, 570] on span "Farm / Livestock" at bounding box center [110, 571] width 84 height 14
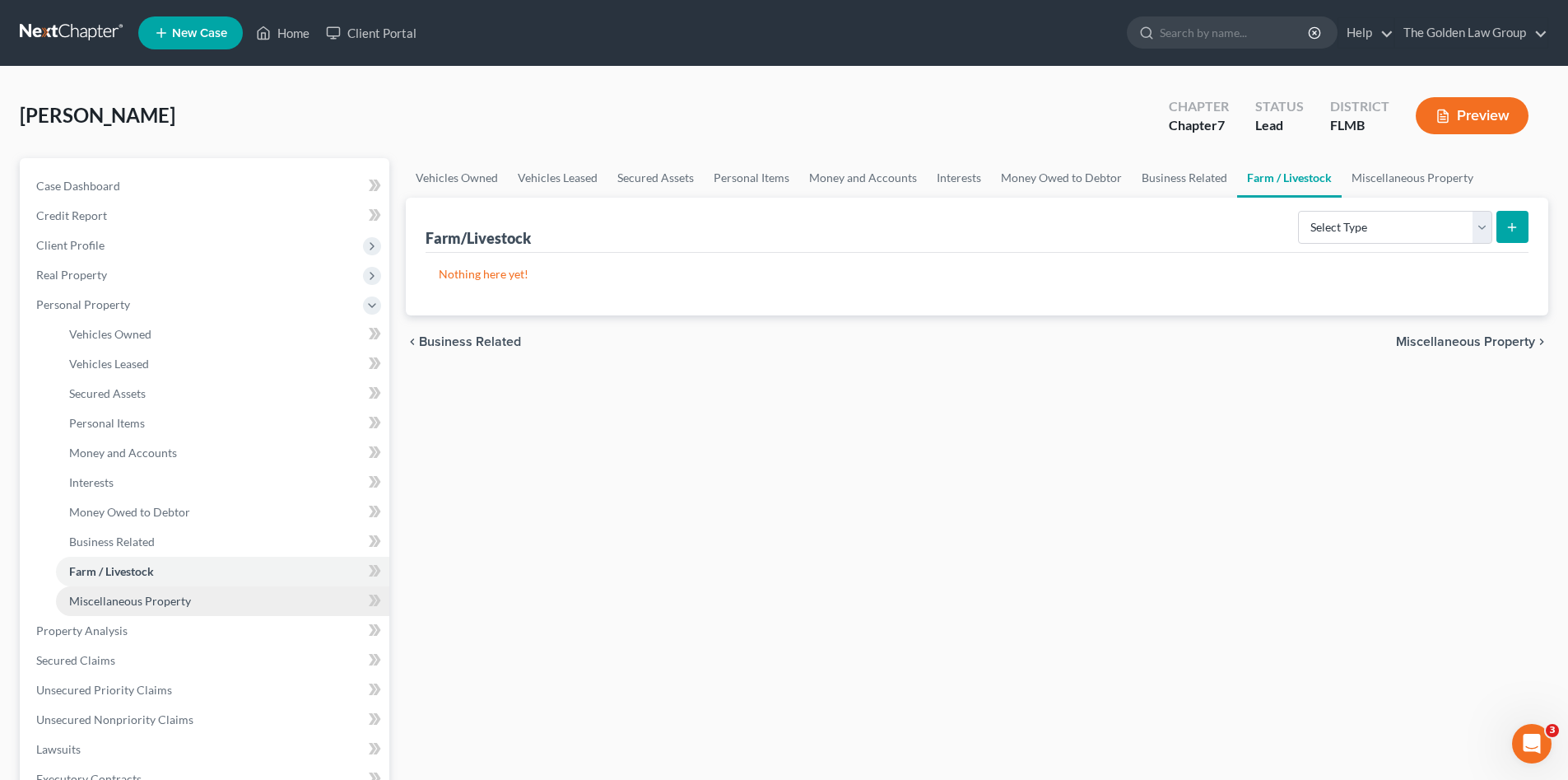
click at [155, 599] on span "Miscellaneous Property" at bounding box center [130, 601] width 122 height 14
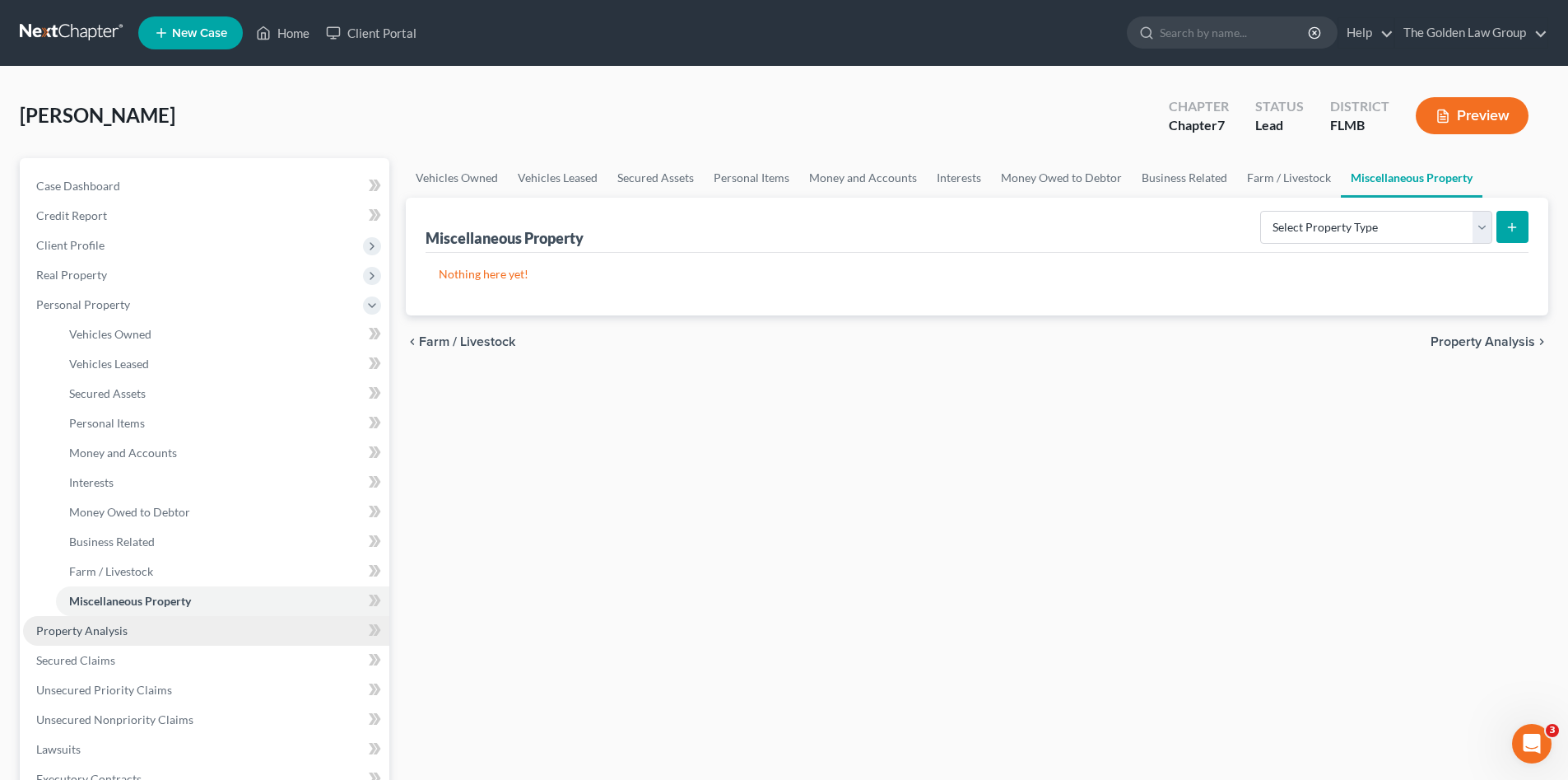
click at [142, 616] on link "Property Analysis" at bounding box center [206, 631] width 367 height 30
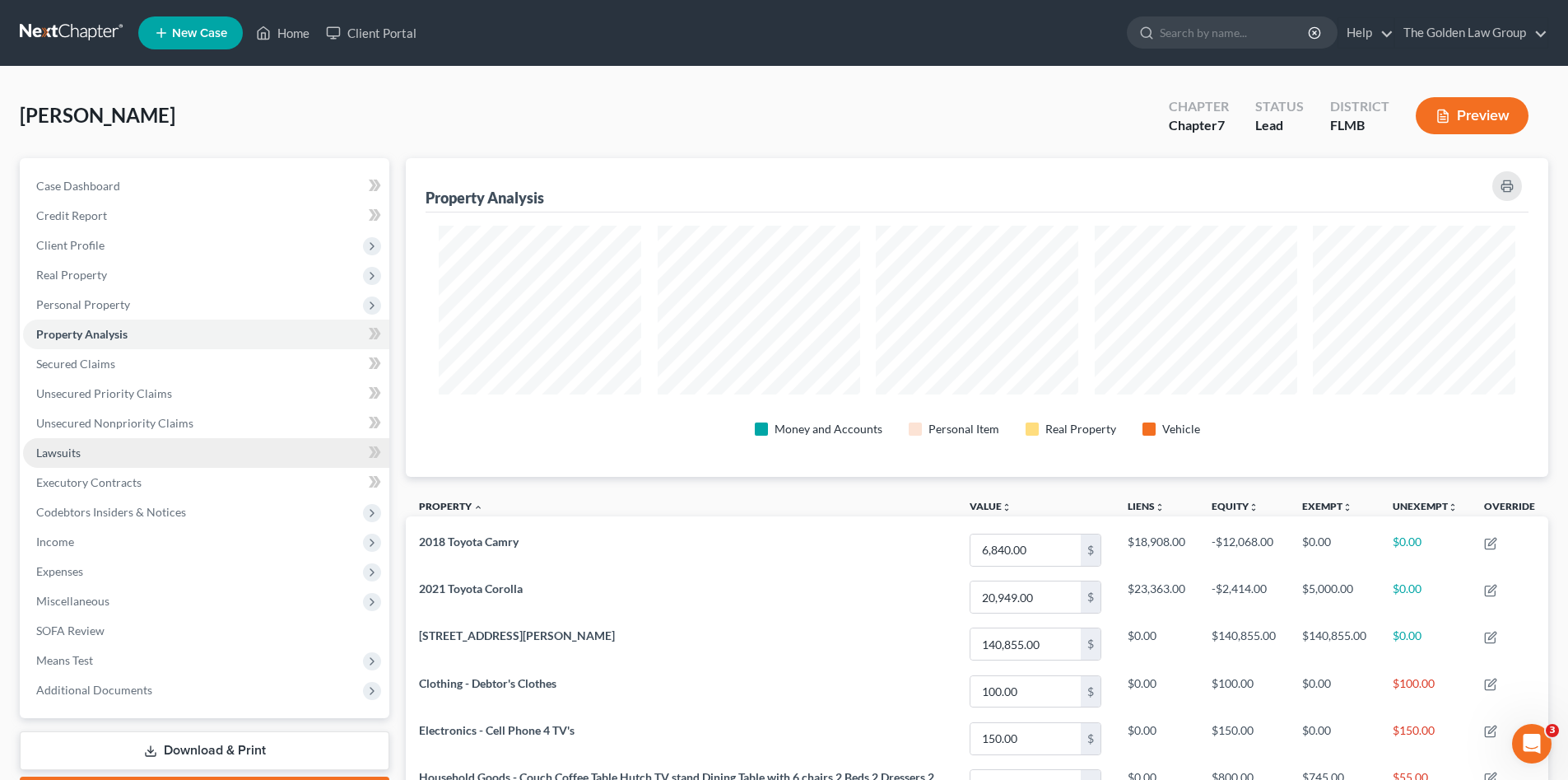
scroll to position [319, 1142]
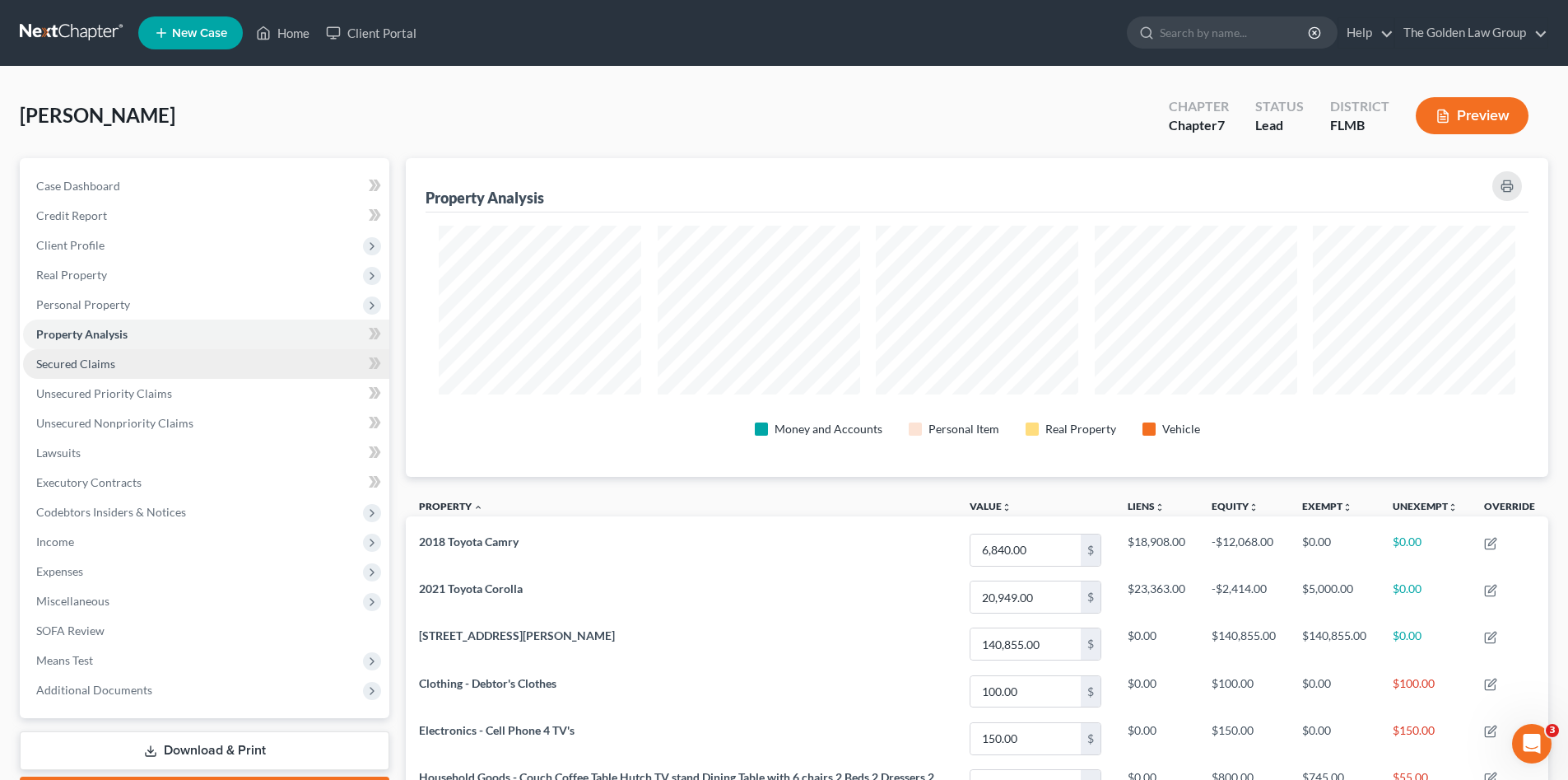
click at [90, 367] on span "Secured Claims" at bounding box center [75, 364] width 79 height 14
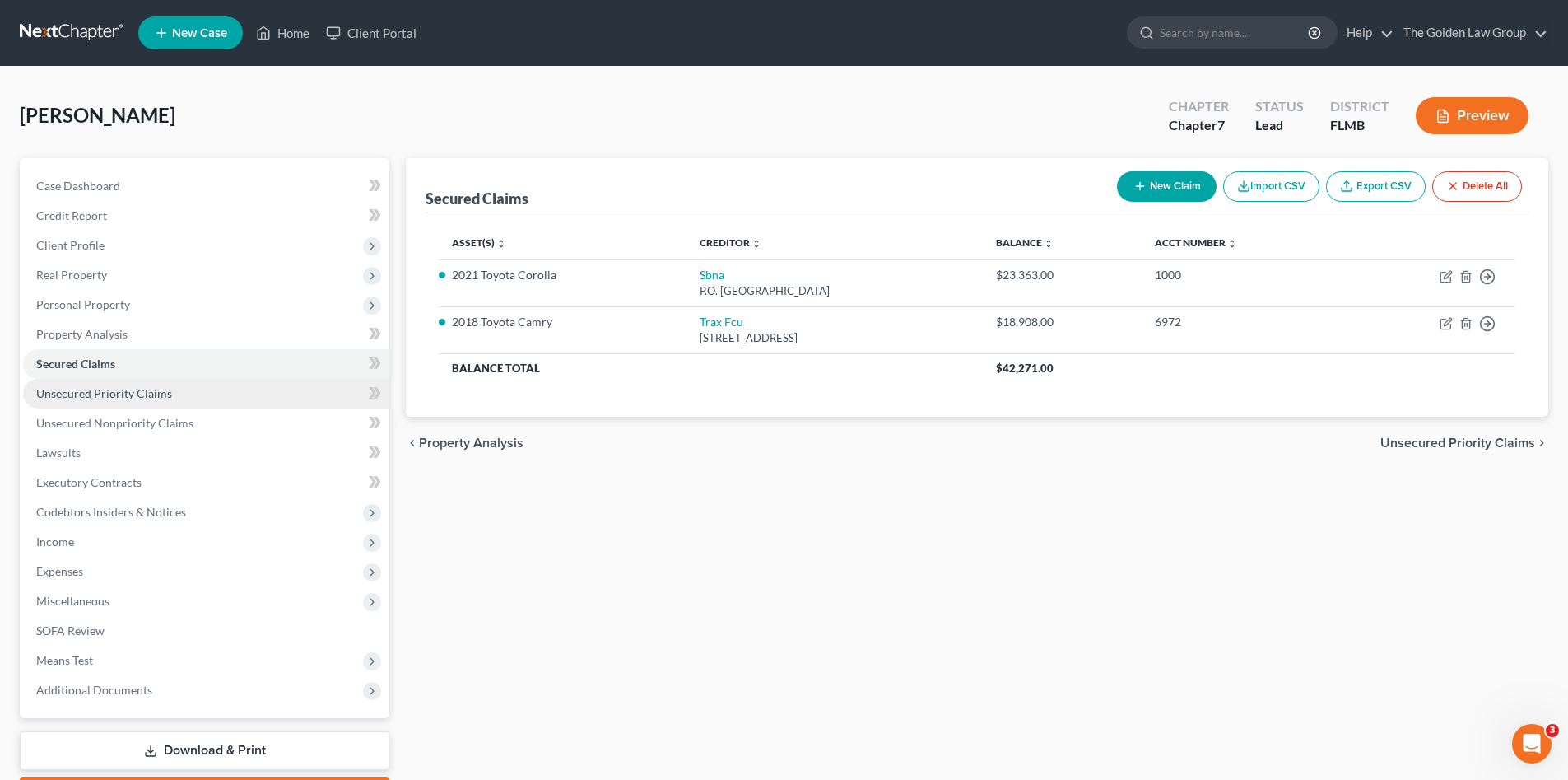
click at [99, 387] on span "Unsecured Priority Claims" at bounding box center [104, 393] width 136 height 14
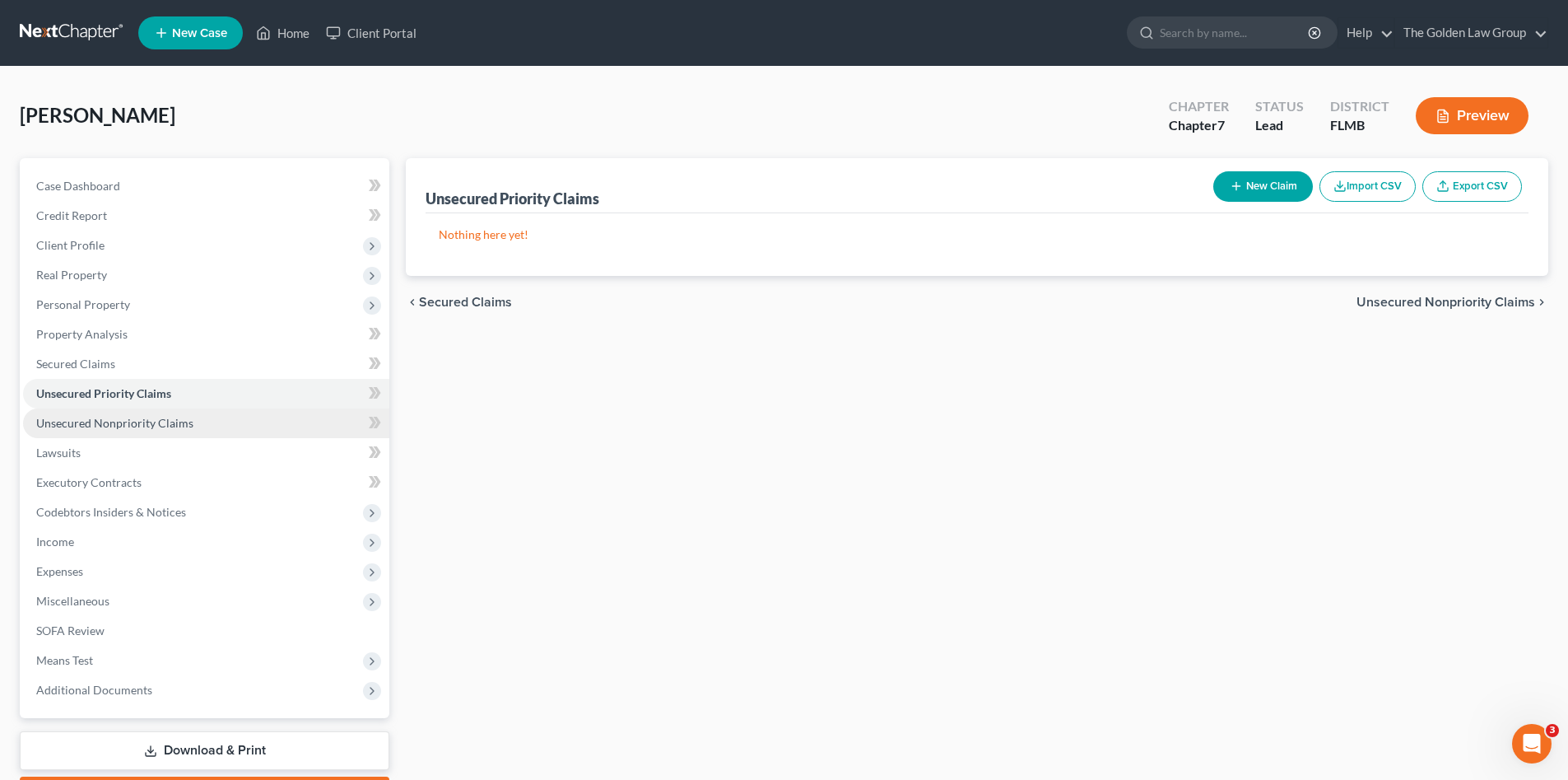
click at [115, 419] on span "Unsecured Nonpriority Claims" at bounding box center [115, 423] width 157 height 14
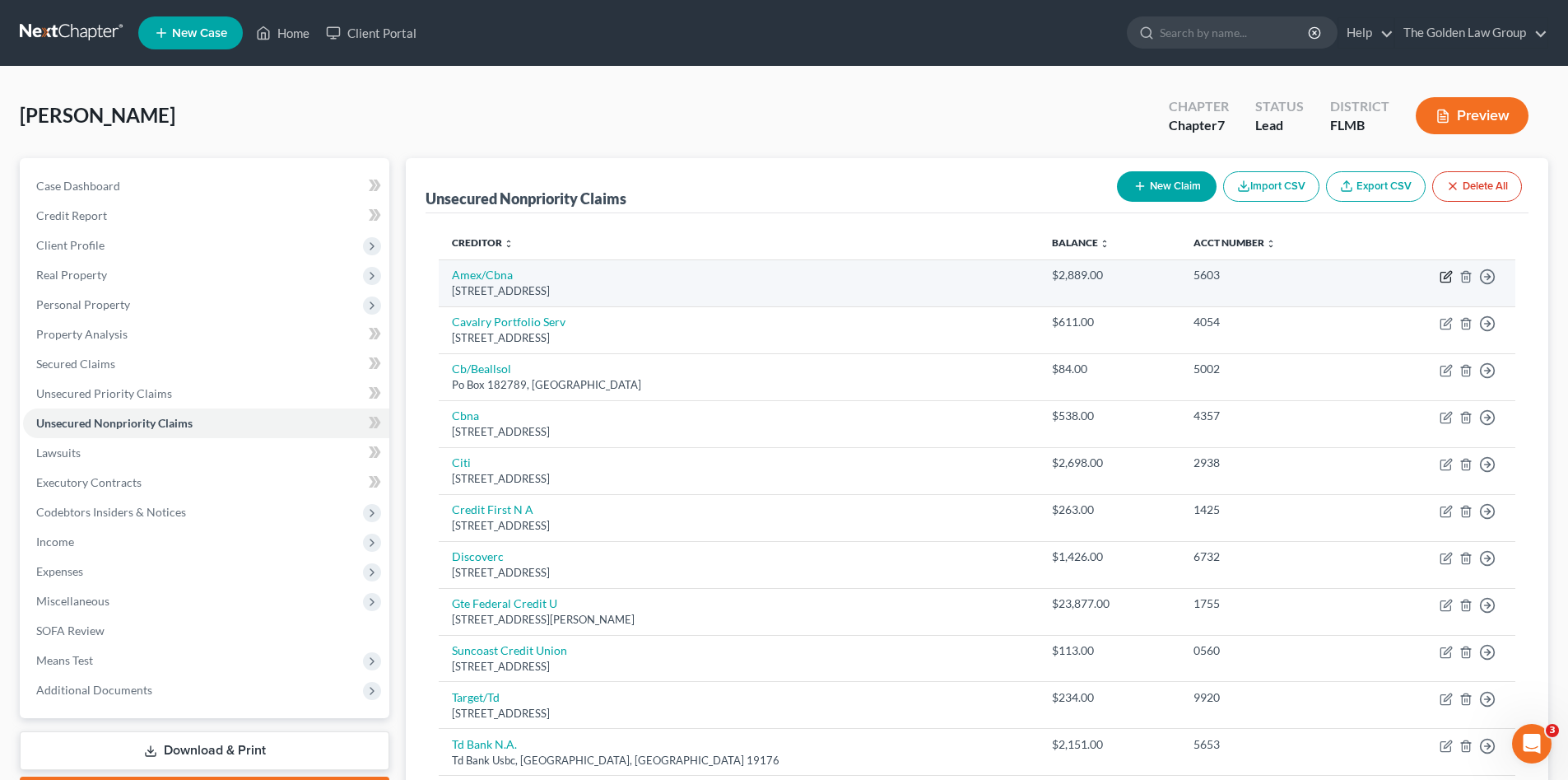
click at [1448, 279] on icon "button" at bounding box center [1446, 276] width 13 height 13
select select "36"
select select "2"
select select "0"
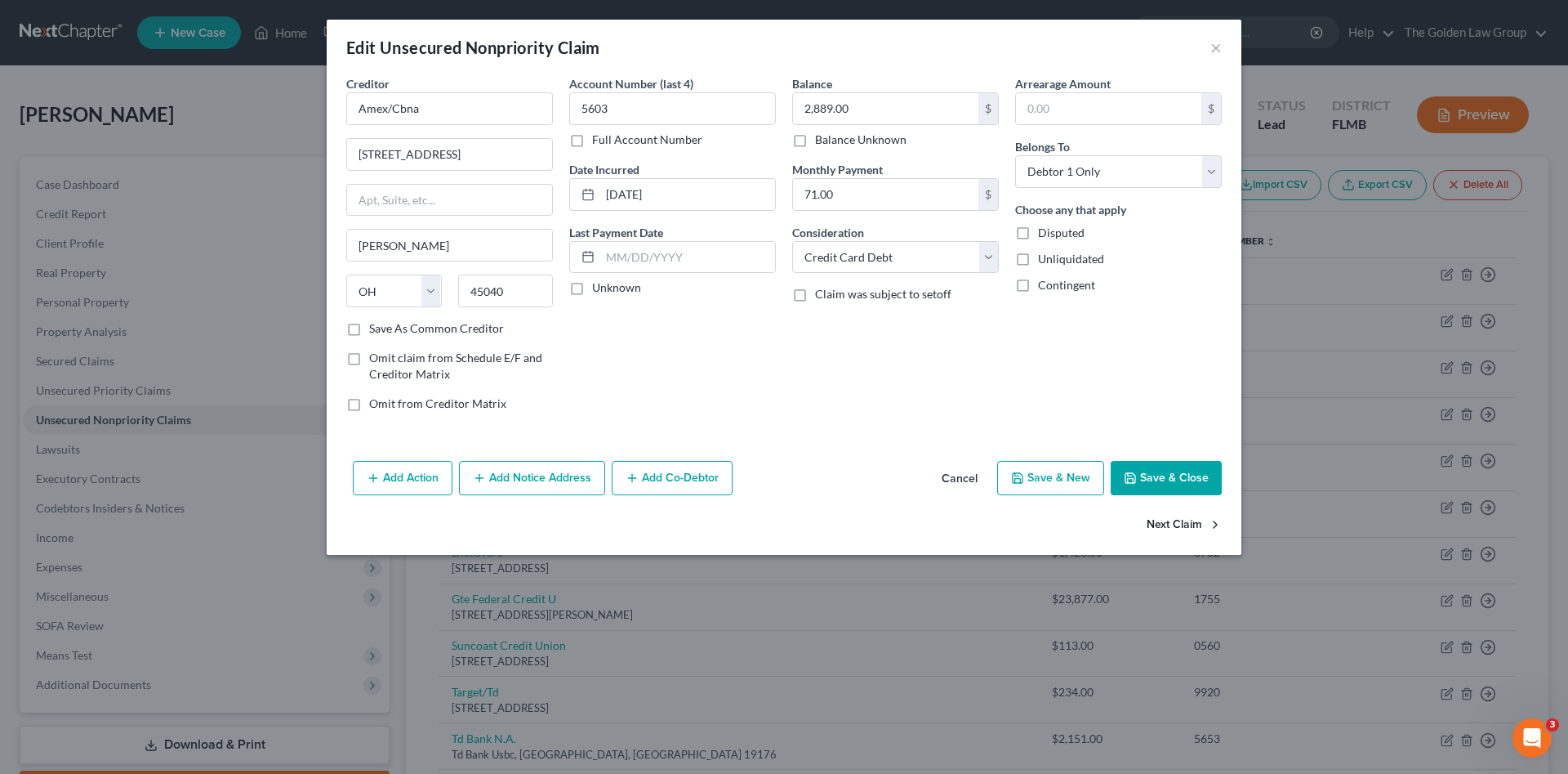
click at [1160, 525] on button "Next Claim" at bounding box center [1184, 525] width 75 height 34
select select "6"
select select "1"
select select "0"
click at [1160, 525] on button "Next Claim" at bounding box center [1184, 525] width 75 height 34
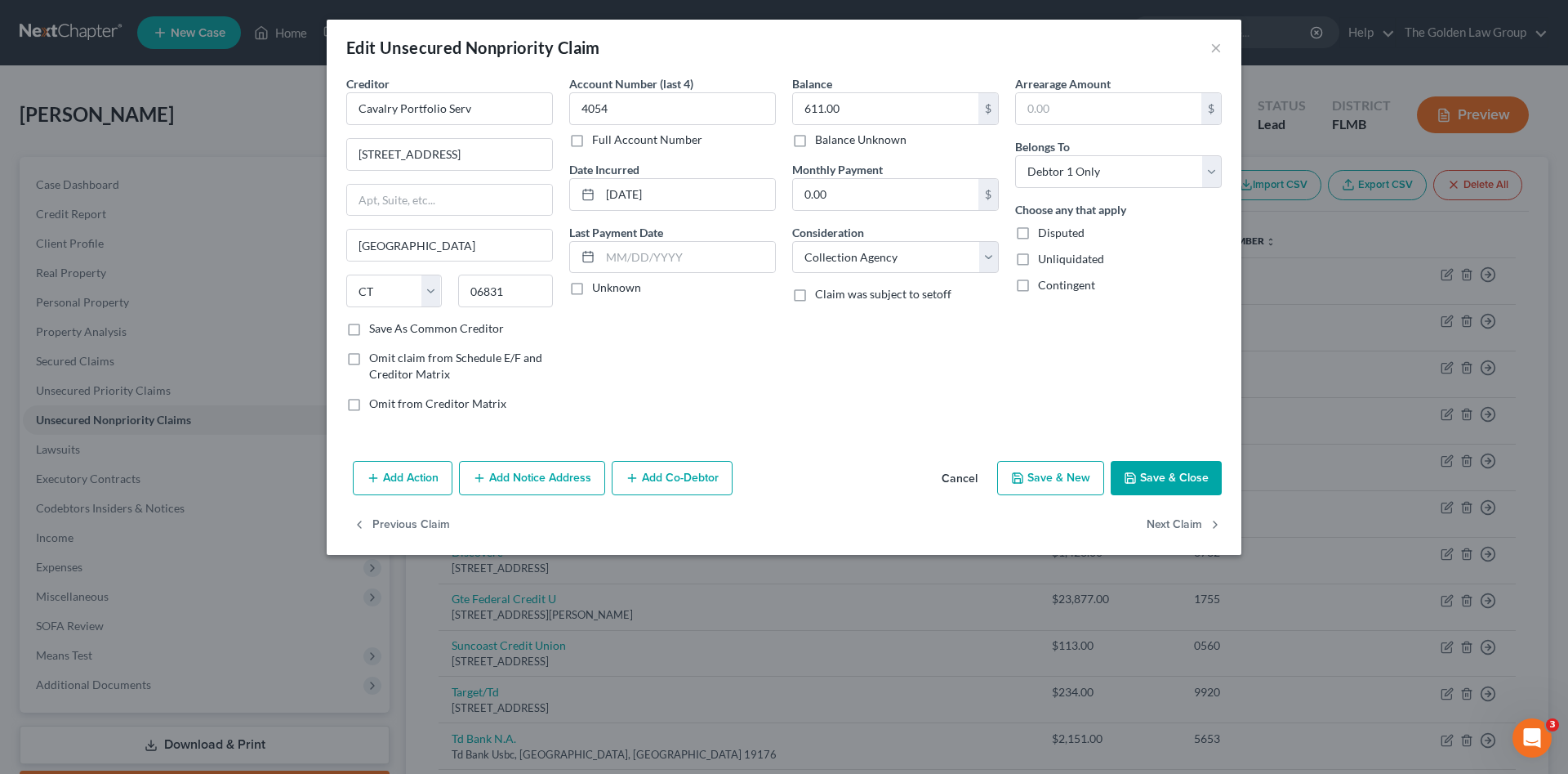
select select "36"
select select "2"
select select "0"
click at [1160, 525] on button "Next Claim" at bounding box center [1184, 525] width 75 height 34
select select "43"
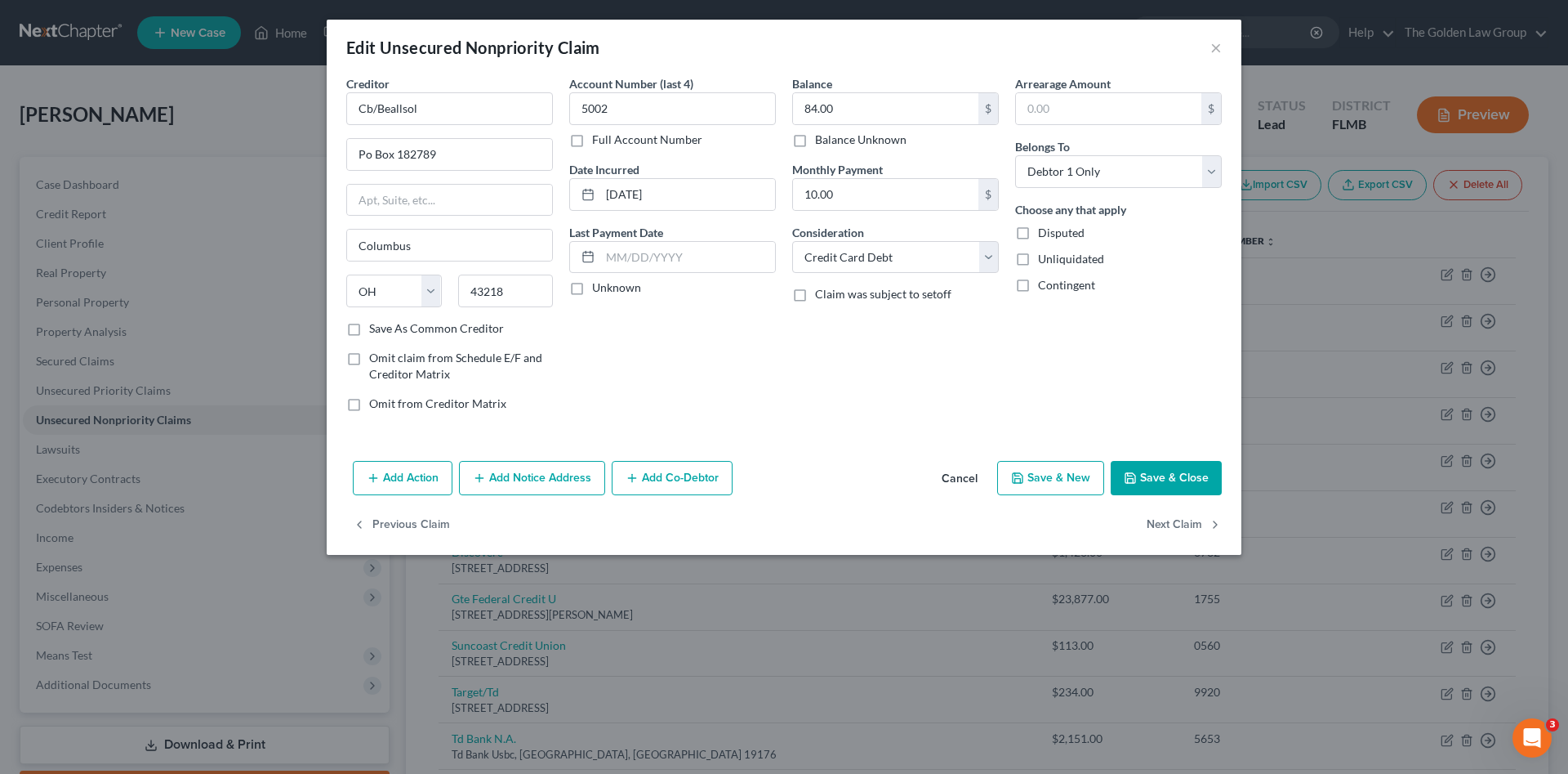
select select "2"
select select "0"
click at [1160, 525] on button "Next Claim" at bounding box center [1184, 525] width 75 height 34
select select "43"
select select "0"
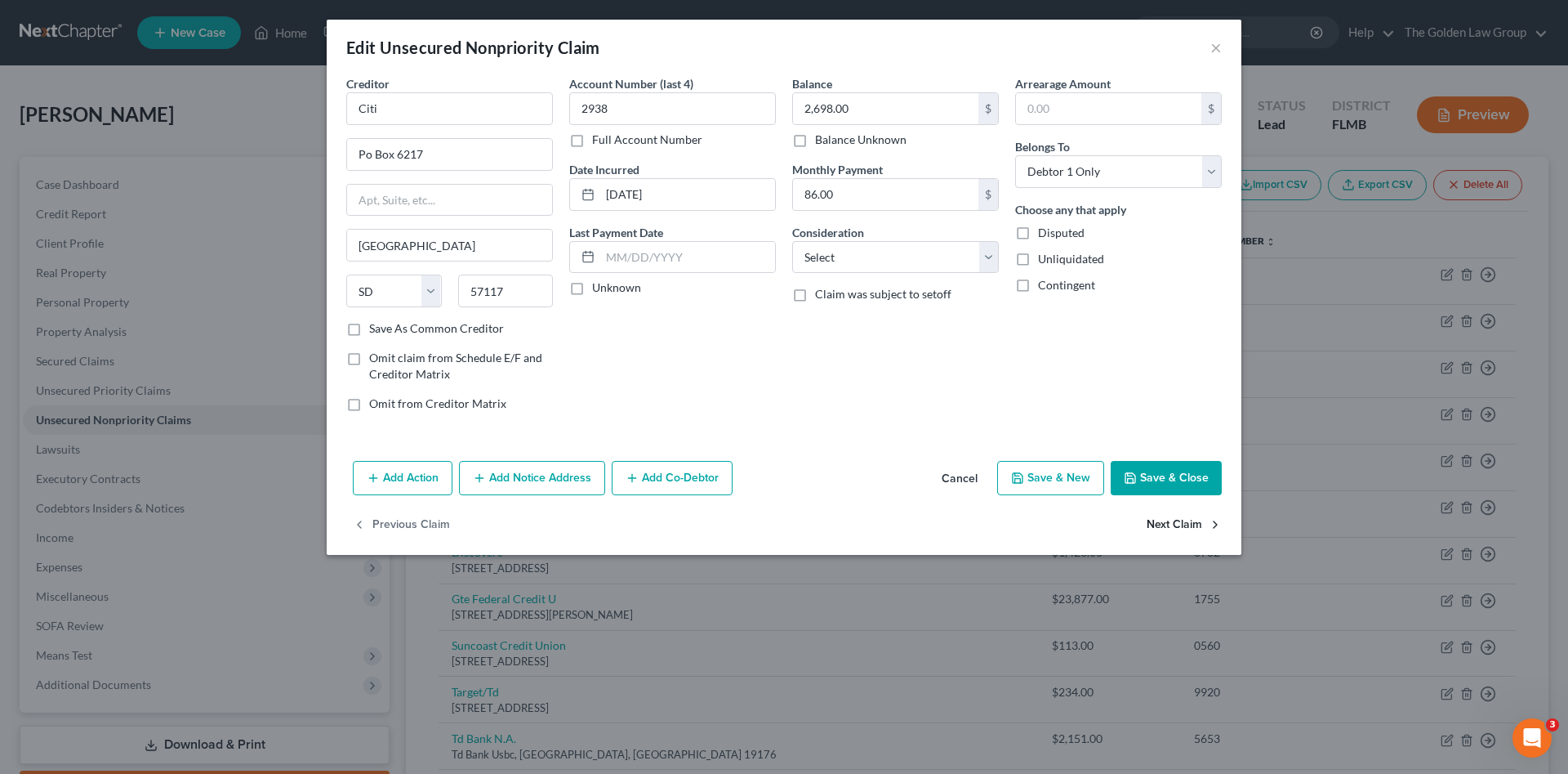
click at [1160, 525] on button "Next Claim" at bounding box center [1184, 525] width 75 height 34
select select "36"
select select "2"
select select "0"
click at [416, 526] on button "Previous Claim" at bounding box center [401, 525] width 97 height 34
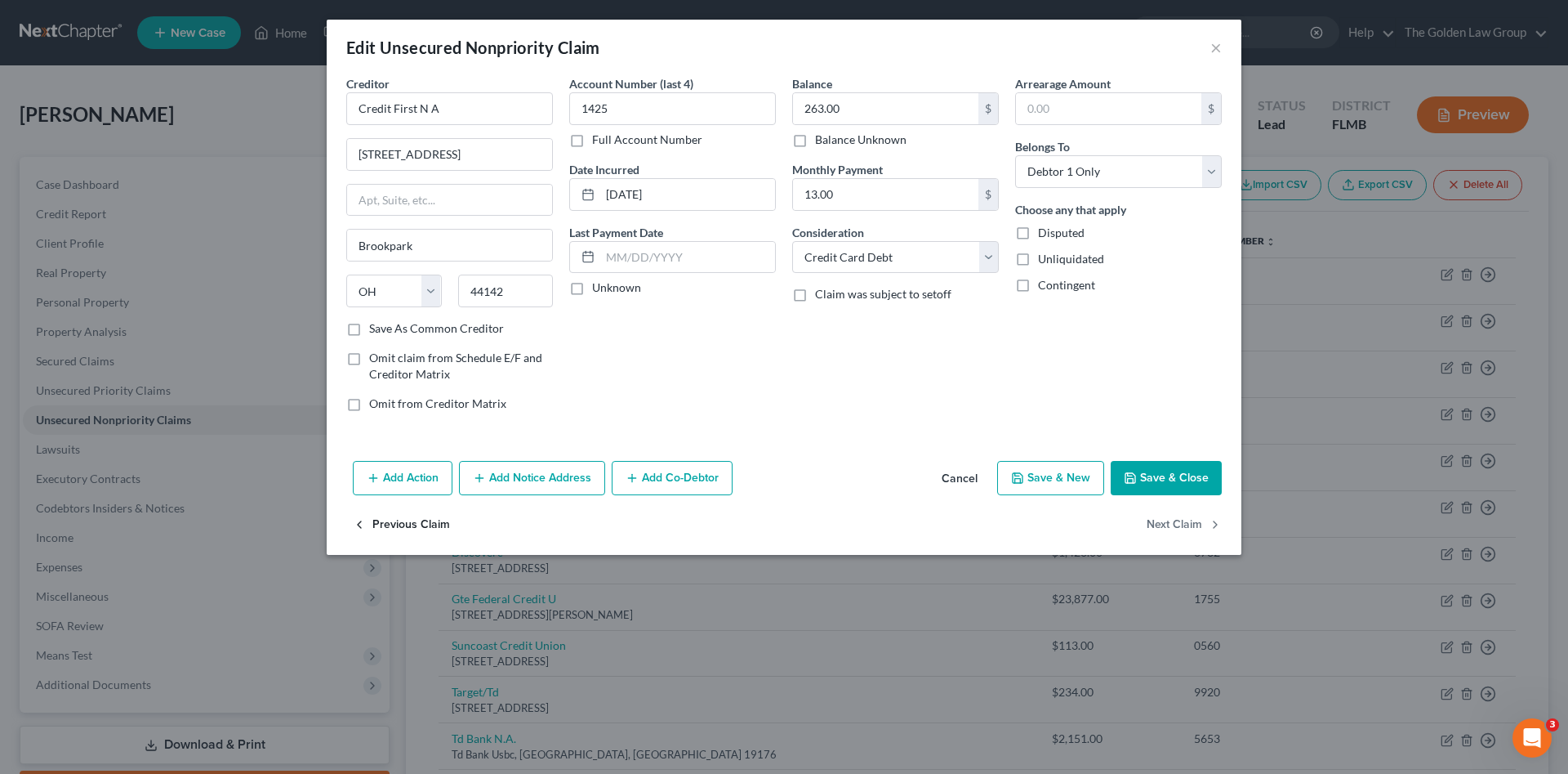
select select "43"
select select "0"
click at [841, 263] on select "Select Cable / Satellite Services Collection Agency Credit Card Debt Debt Couns…" at bounding box center [896, 257] width 207 height 32
select select "2"
click at [792, 241] on select "Select Cable / Satellite Services Collection Agency Credit Card Debt Debt Couns…" at bounding box center [896, 257] width 207 height 32
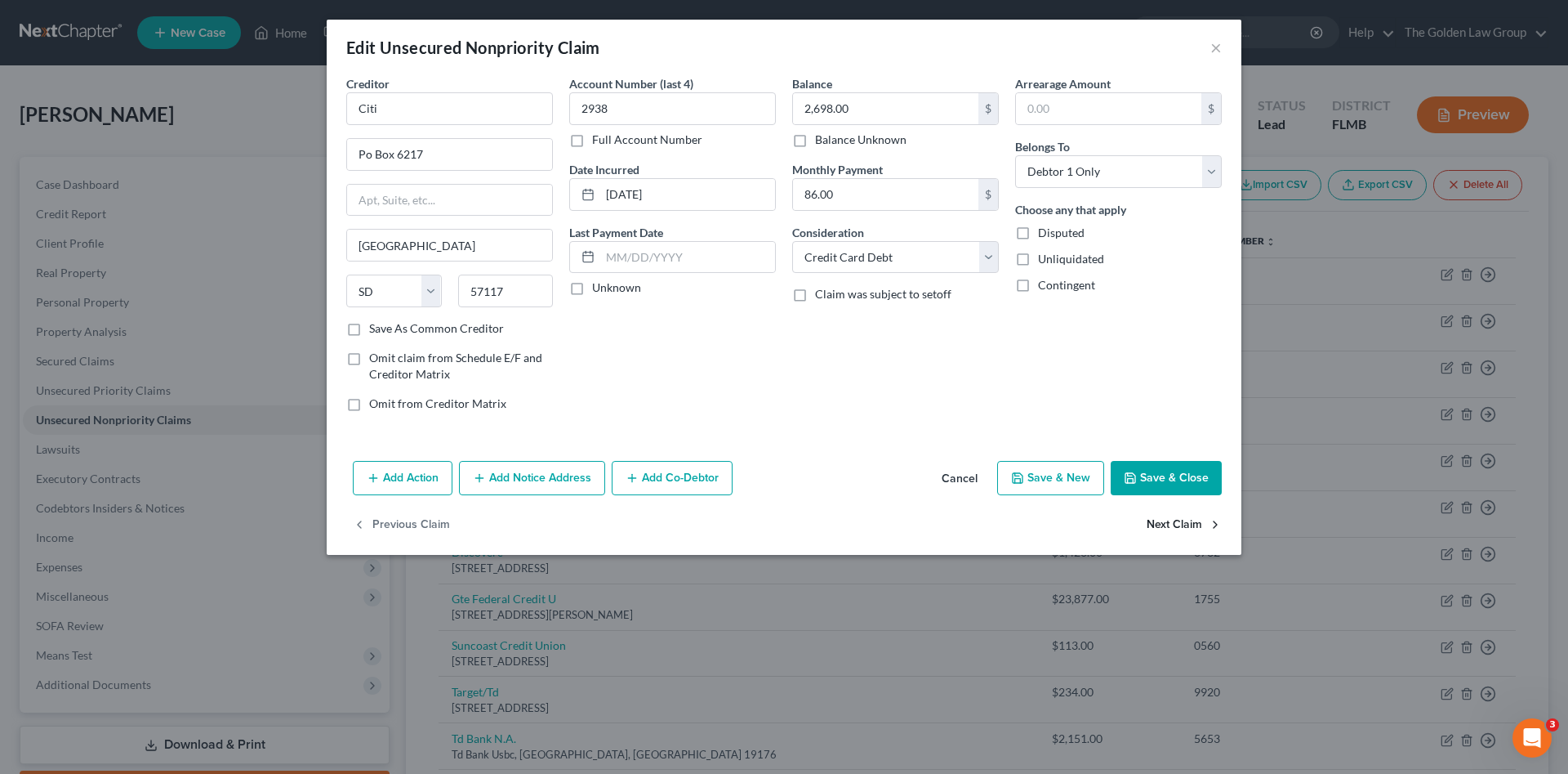
click at [1191, 518] on button "Next Claim" at bounding box center [1184, 525] width 75 height 34
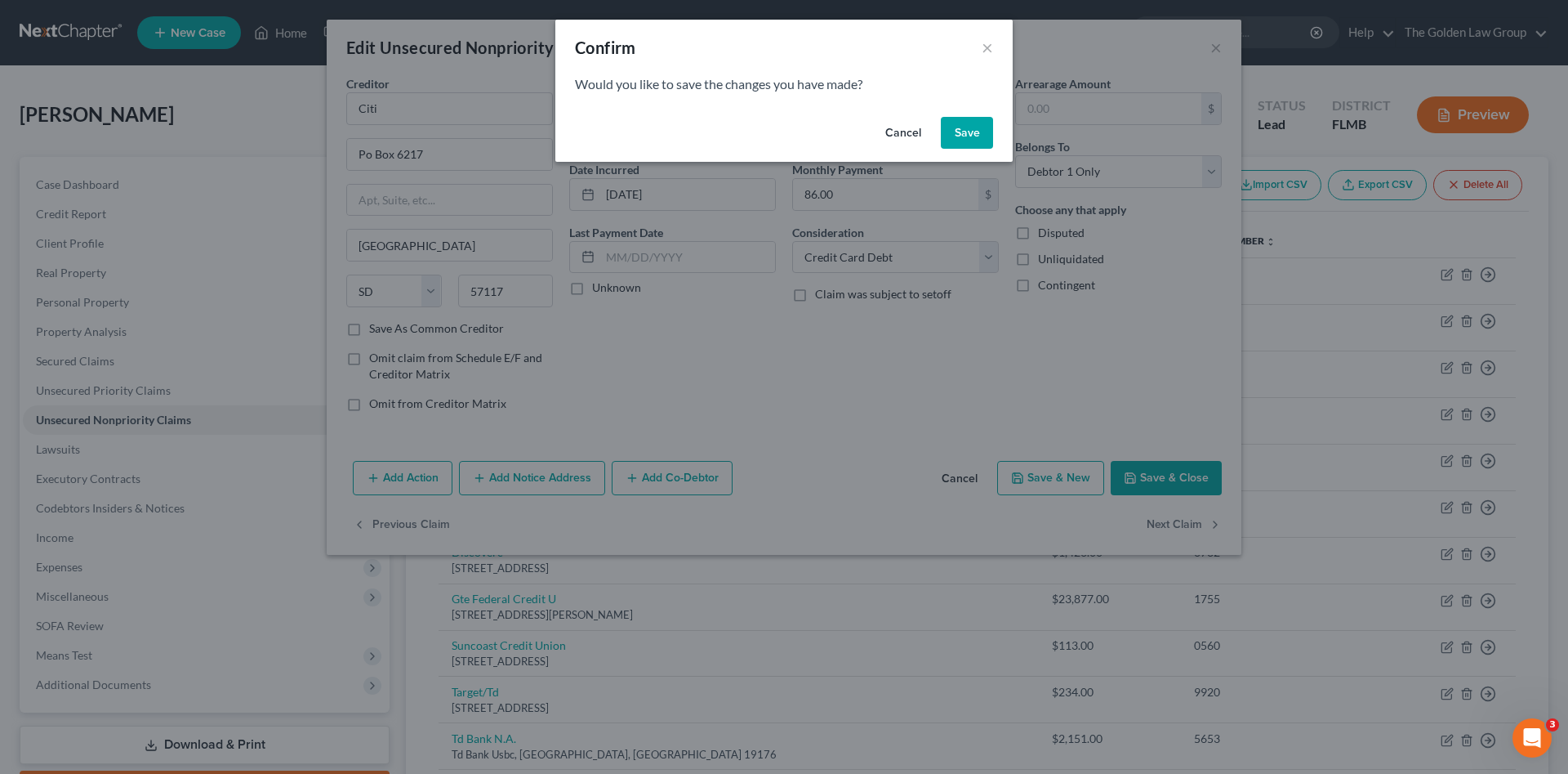
click at [955, 124] on button "Save" at bounding box center [968, 132] width 53 height 32
select select "36"
select select "2"
select select "0"
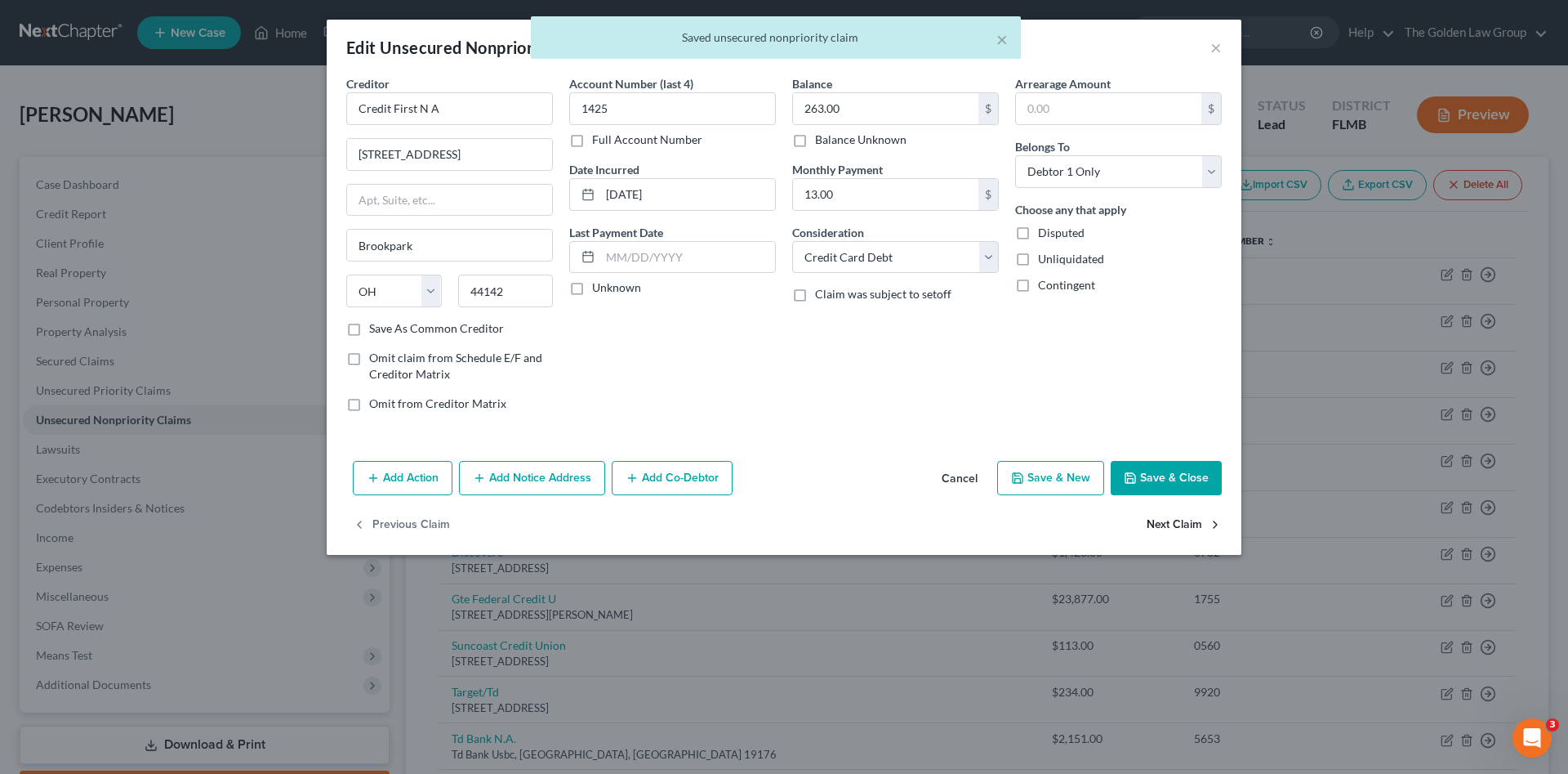
click at [1196, 522] on button "Next Claim" at bounding box center [1184, 525] width 75 height 34
select select "46"
select select "2"
select select "0"
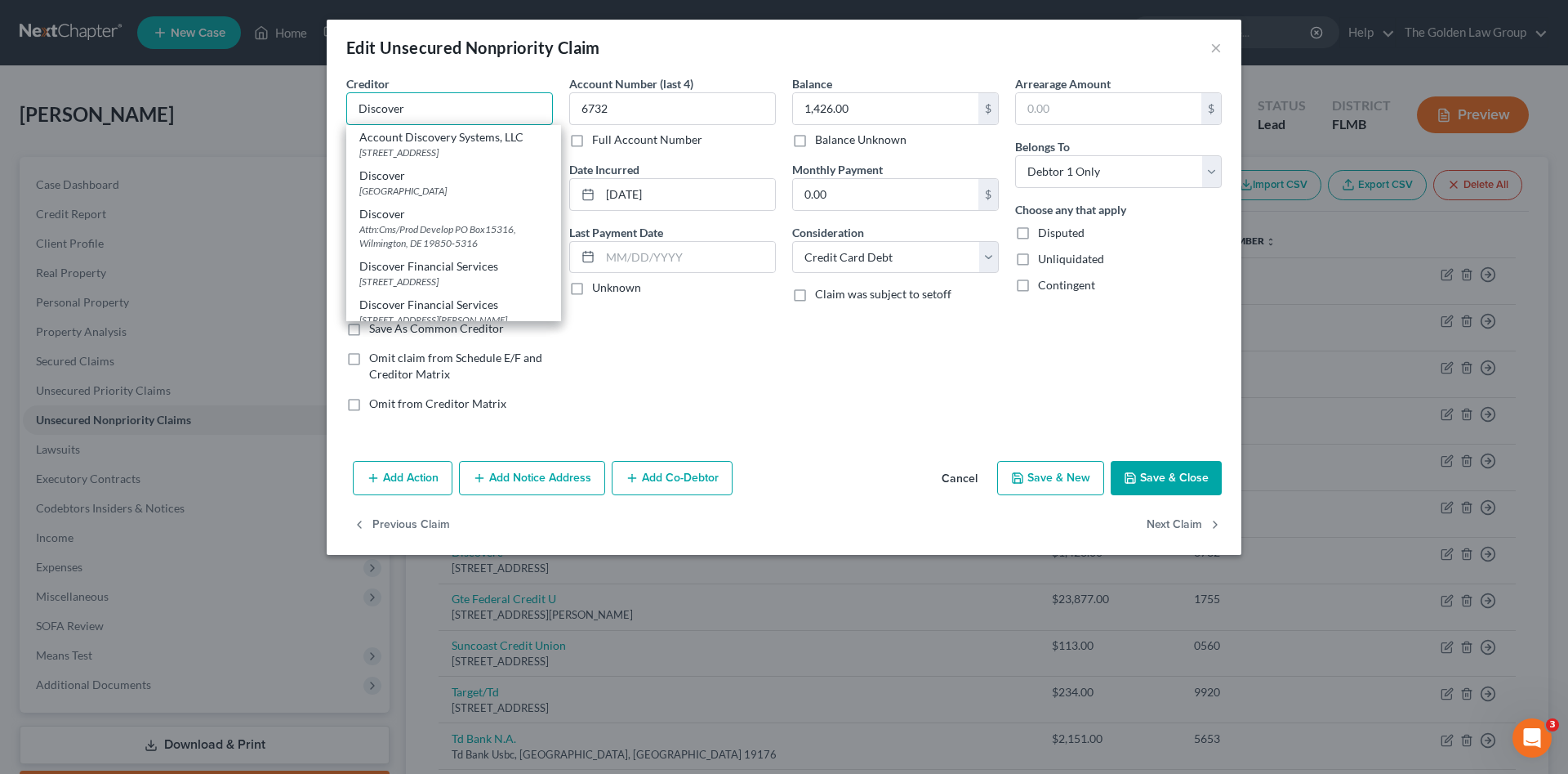
type input "Discover"
drag, startPoint x: 929, startPoint y: 403, endPoint x: 1133, endPoint y: 514, distance: 232.2
click at [949, 415] on div "Balance 1,426.00 $ Balance Unknown Balance Undetermined 1,426.00 $ Balance Unkn…" at bounding box center [896, 250] width 223 height 350
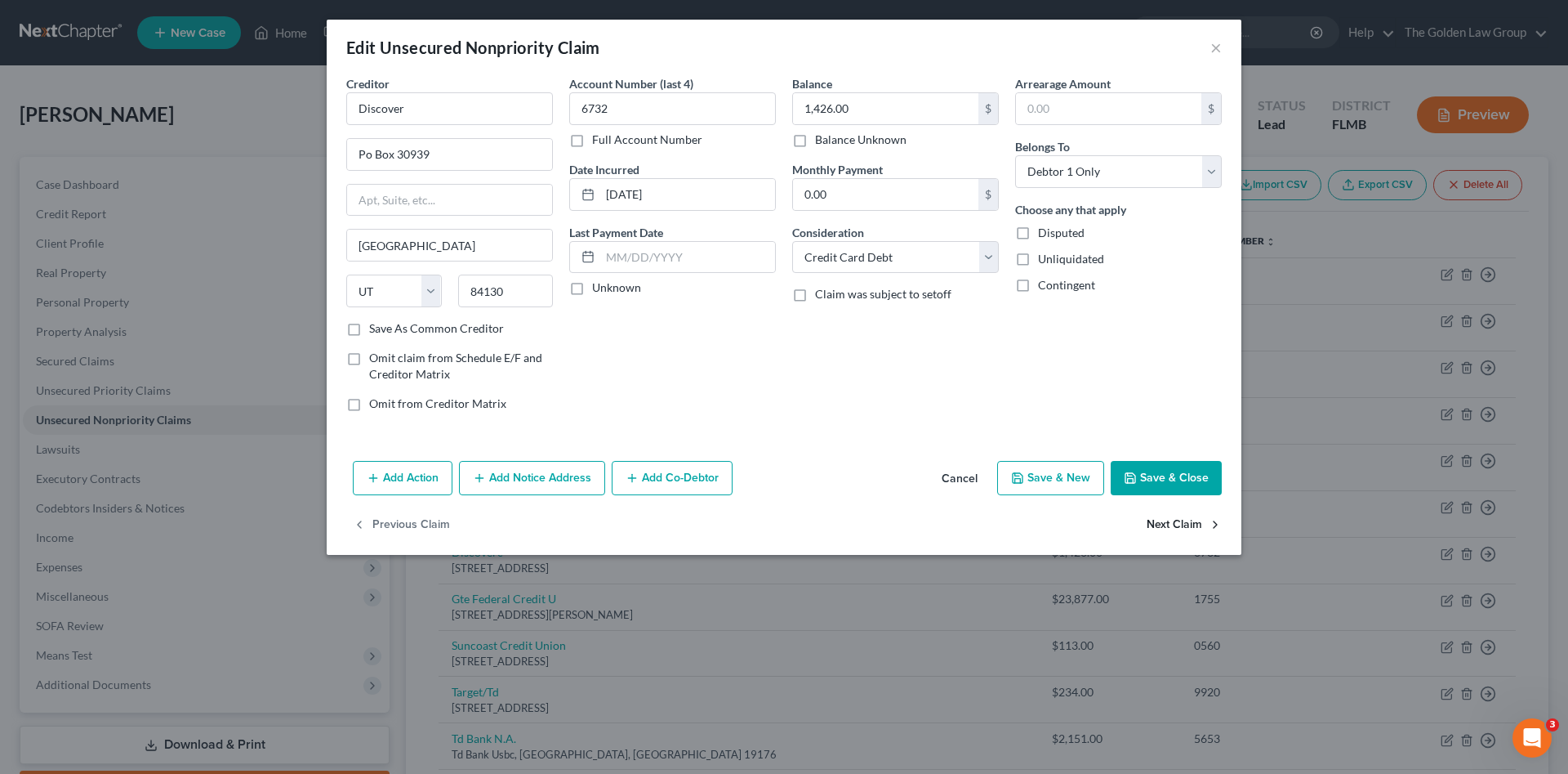
click at [1193, 523] on button "Next Claim" at bounding box center [1184, 525] width 75 height 34
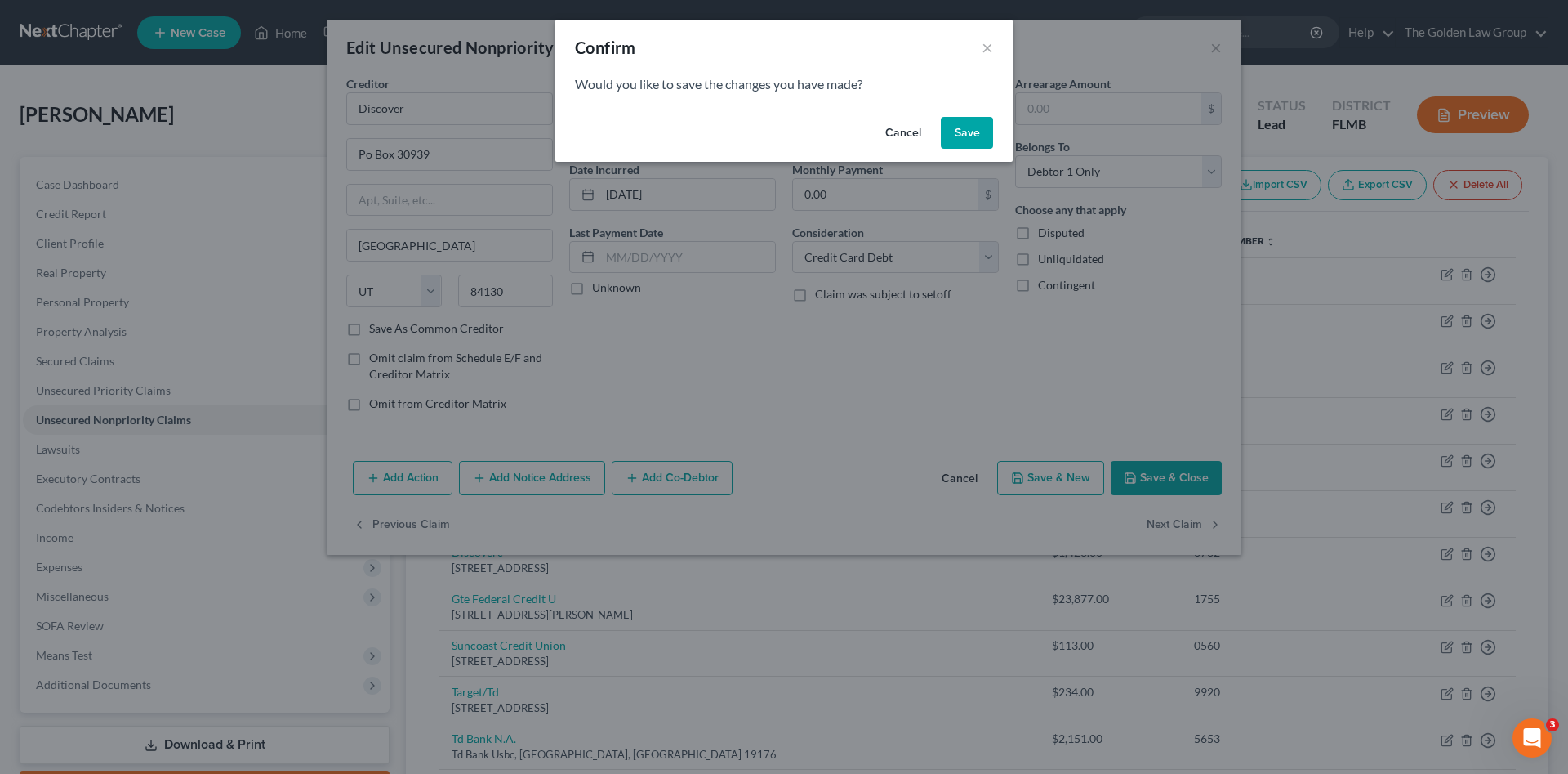
click at [961, 130] on button "Save" at bounding box center [968, 132] width 53 height 32
select select "9"
select select "1"
select select "0"
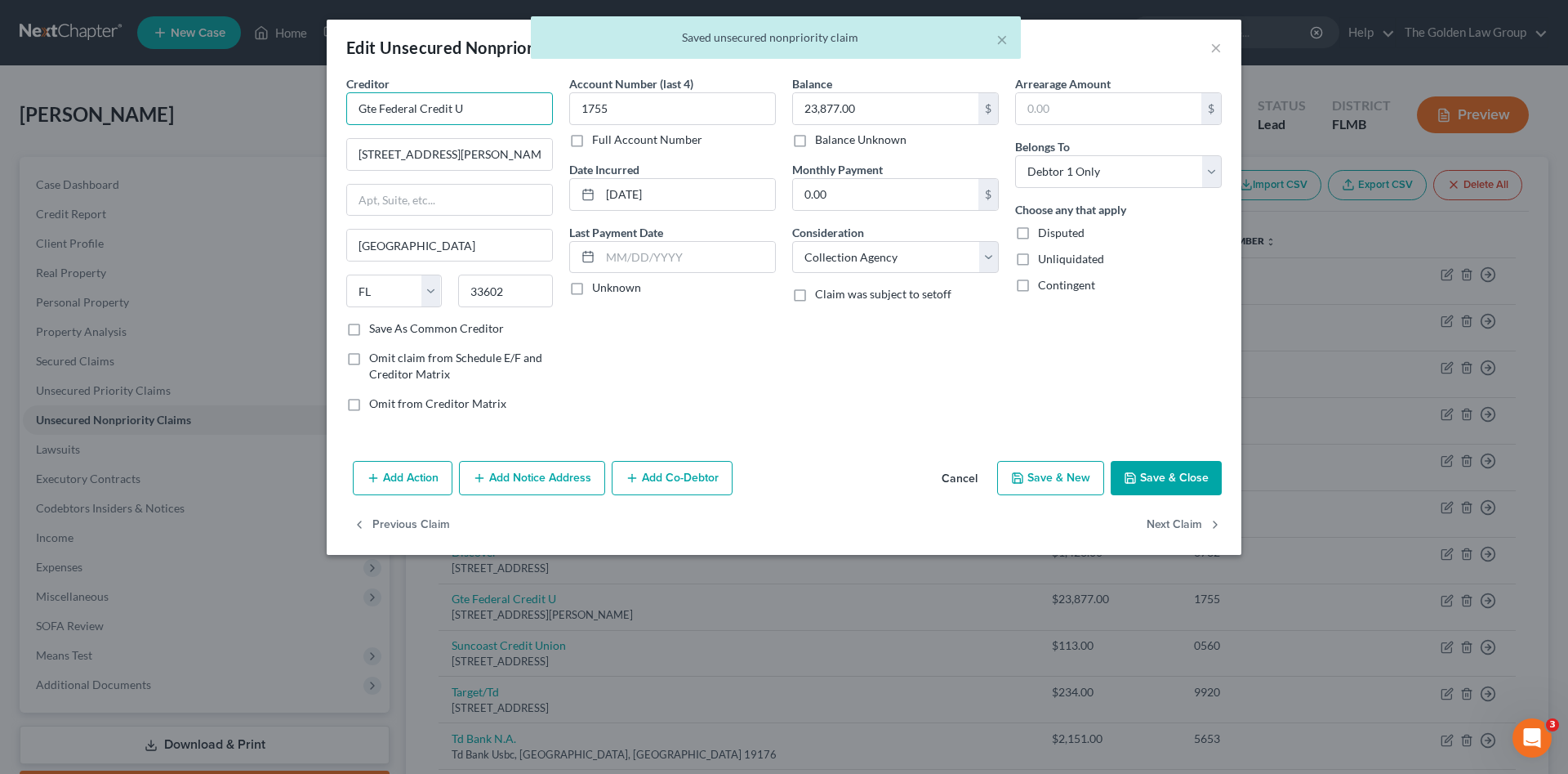
click at [514, 101] on input "Gte Federal Credit U" at bounding box center [450, 108] width 207 height 32
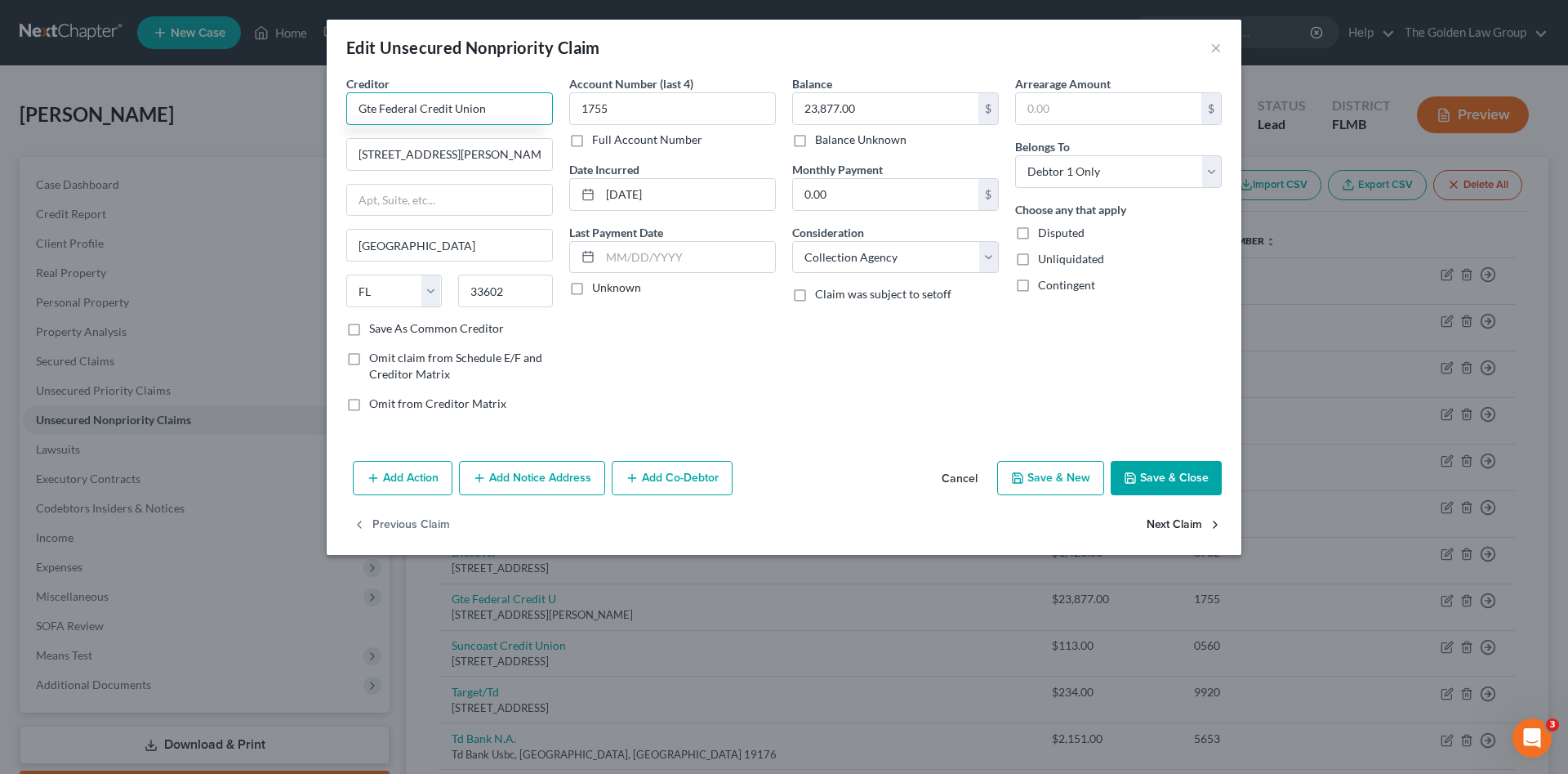
type input "Gte Federal Credit Union"
click at [1159, 522] on button "Next Claim" at bounding box center [1184, 525] width 75 height 34
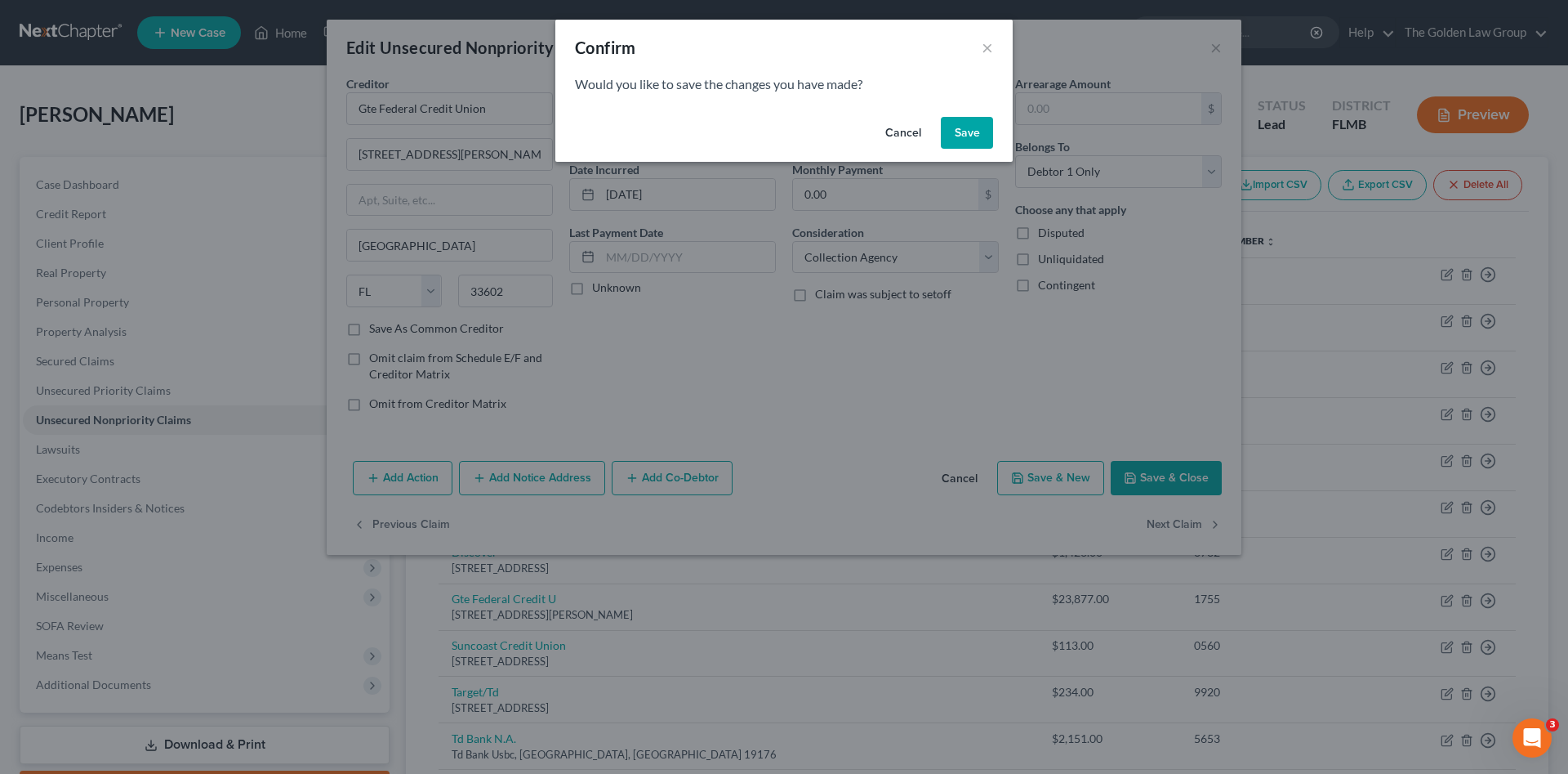
click at [953, 136] on button "Save" at bounding box center [968, 132] width 53 height 32
select select "9"
select select "2"
select select "0"
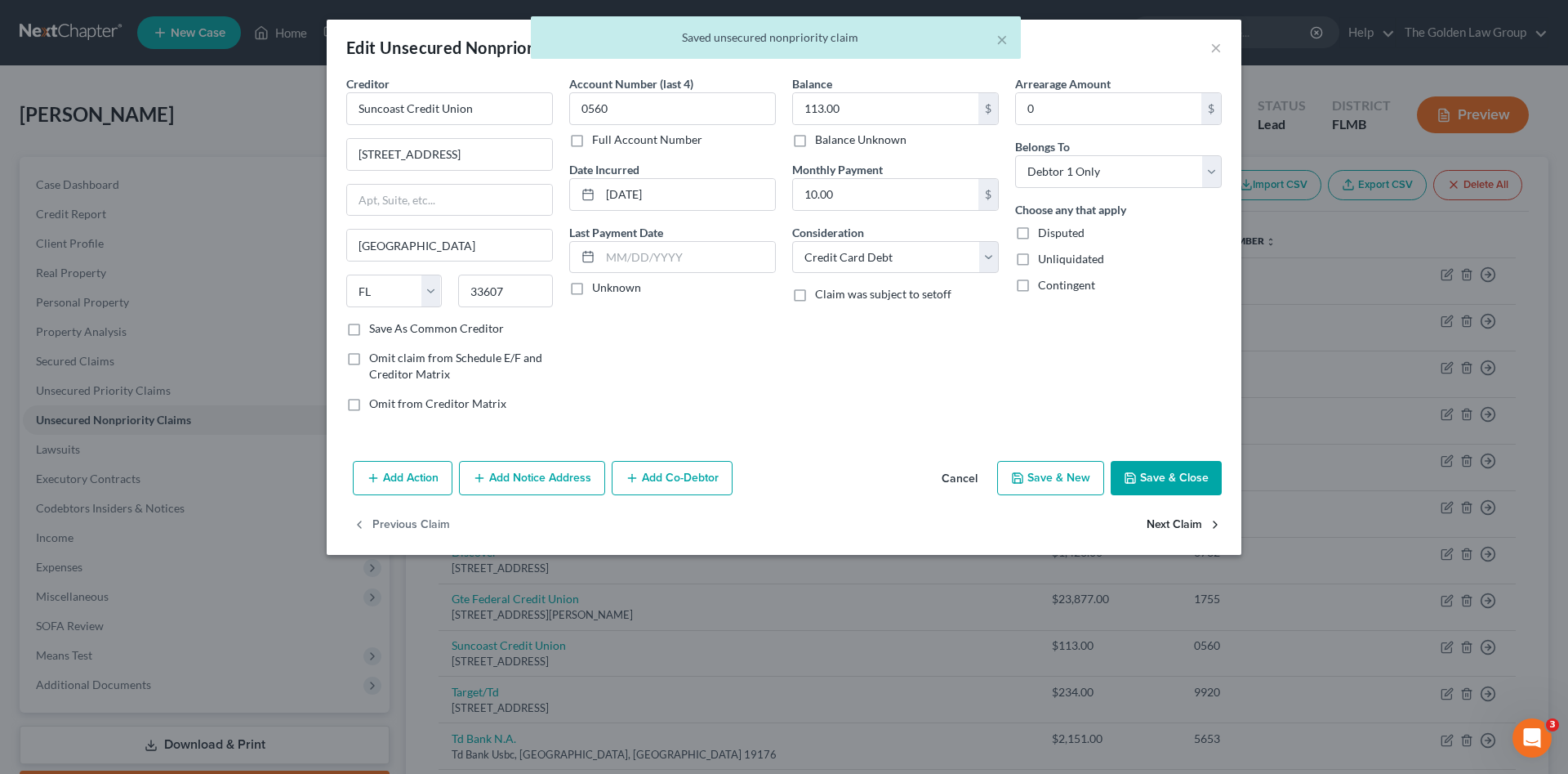
click at [1162, 521] on button "Next Claim" at bounding box center [1184, 525] width 75 height 34
select select "24"
select select "2"
select select "0"
click at [1162, 521] on button "Next Claim" at bounding box center [1184, 525] width 75 height 34
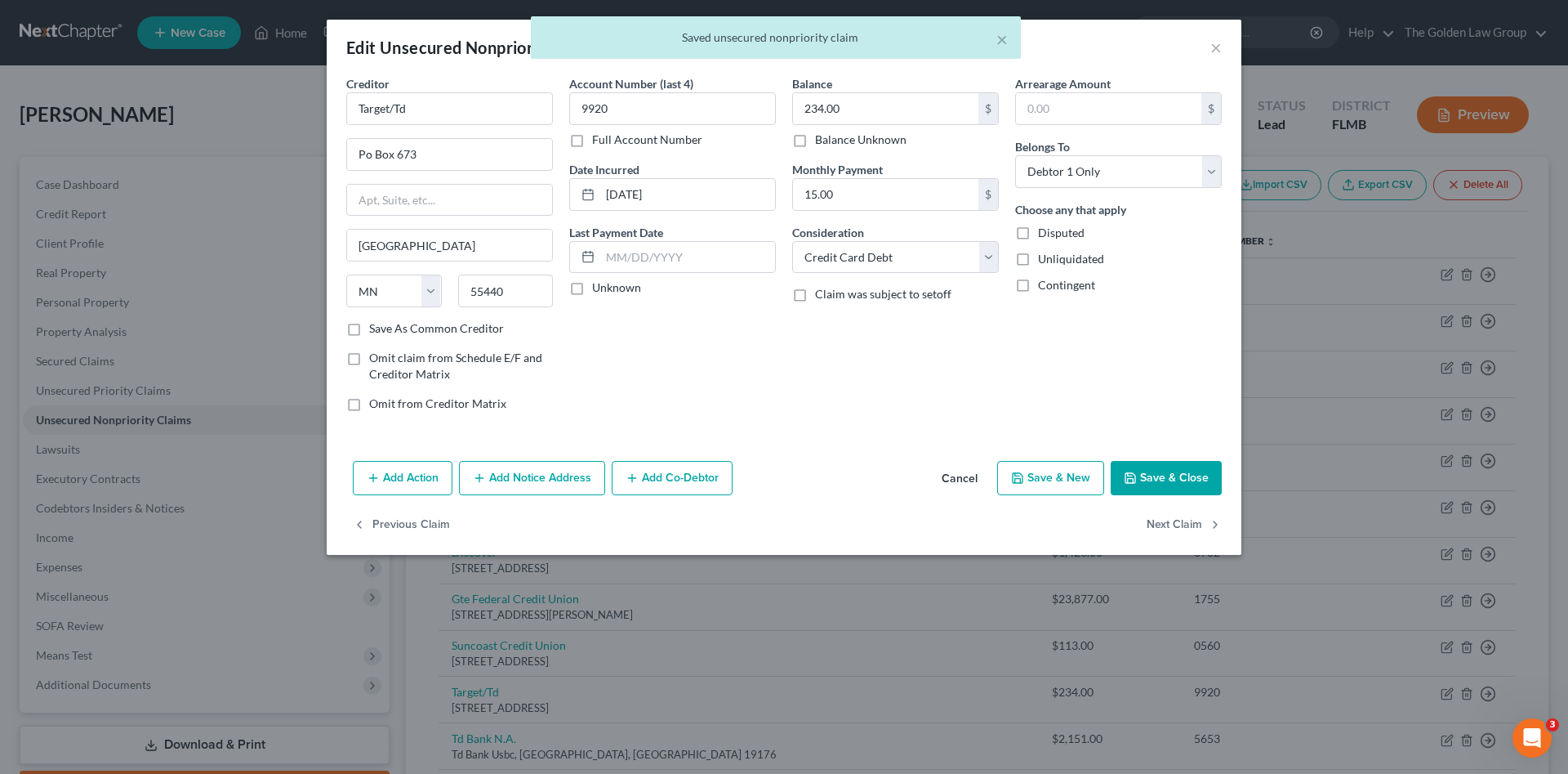
select select "39"
select select "2"
select select "0"
click at [1162, 521] on div "Previous Claim" at bounding box center [784, 532] width 915 height 47
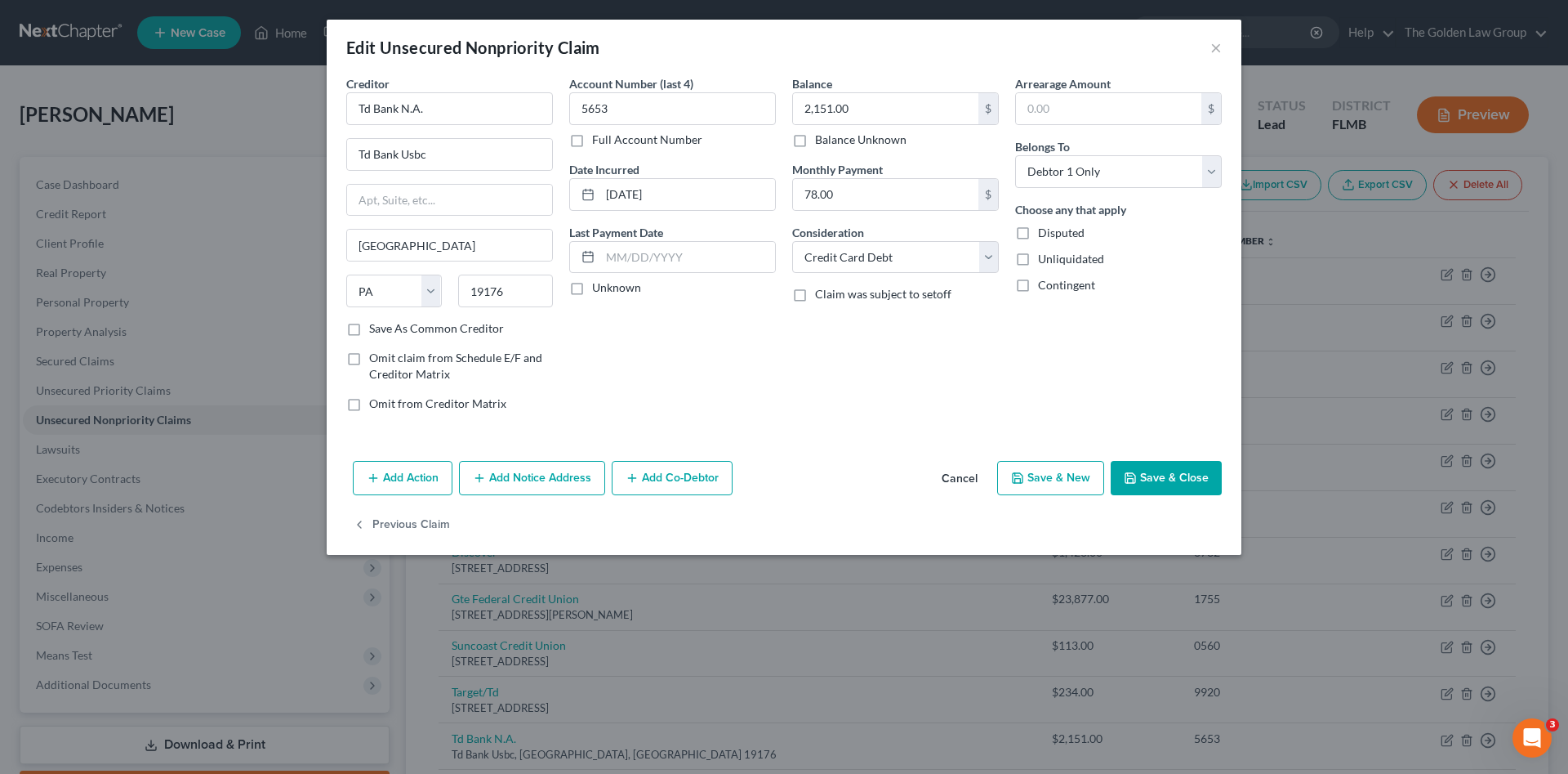
click at [1162, 521] on div "Previous Claim" at bounding box center [784, 532] width 915 height 47
click at [1159, 472] on button "Save & Close" at bounding box center [1166, 478] width 111 height 34
type input "0"
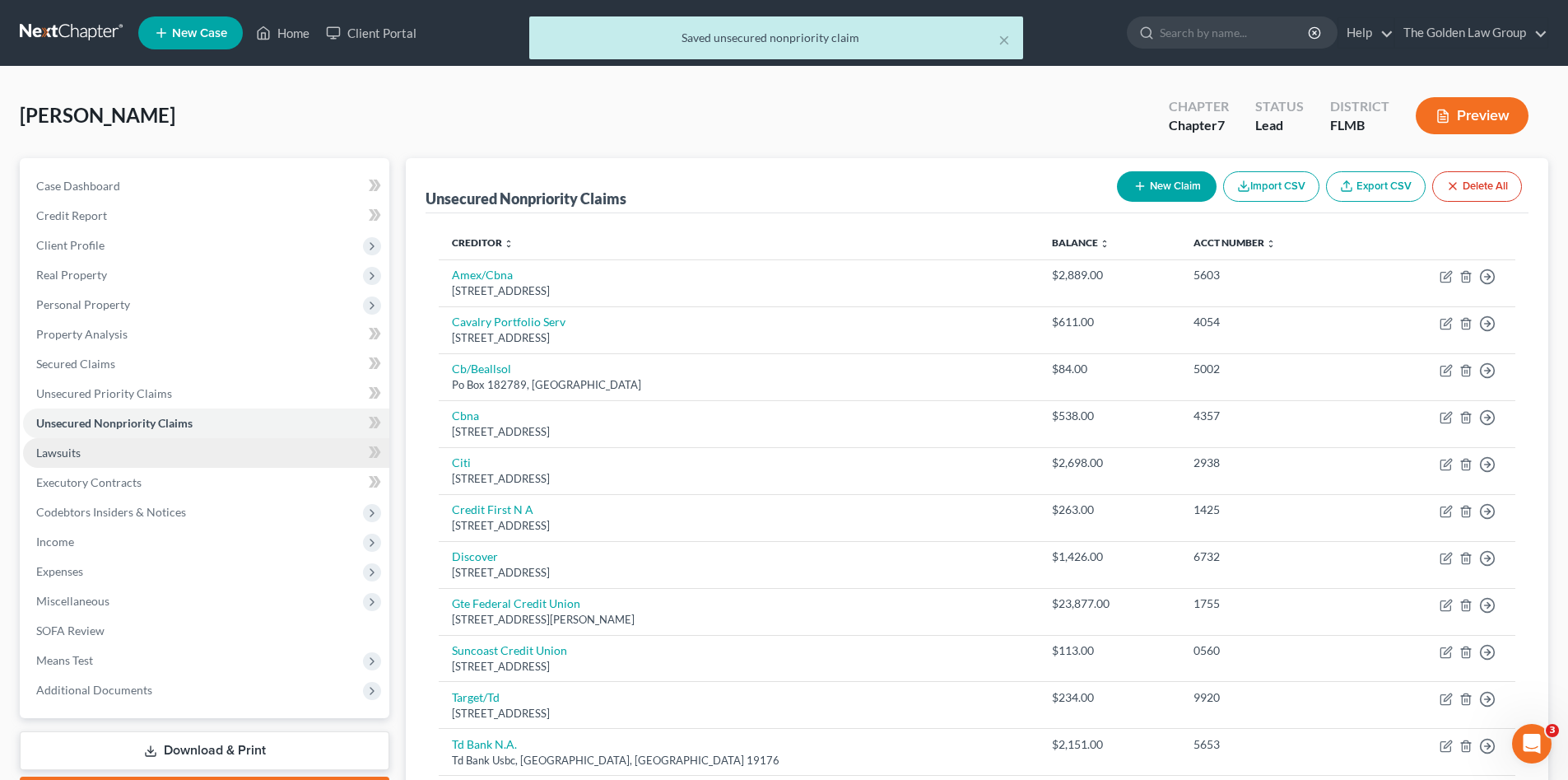
click at [186, 448] on link "Lawsuits" at bounding box center [206, 453] width 367 height 30
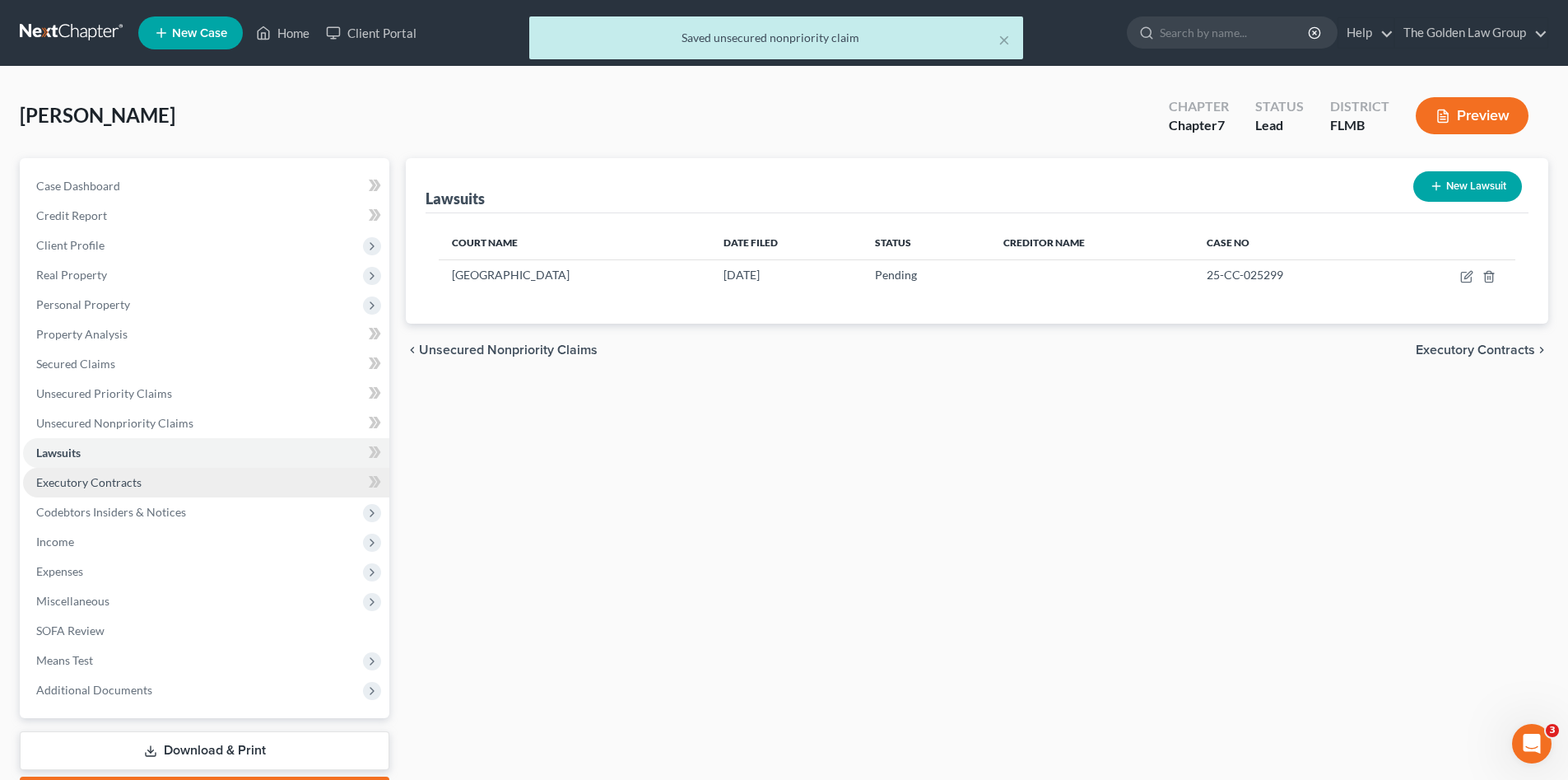
click at [200, 473] on link "Executory Contracts" at bounding box center [206, 482] width 367 height 30
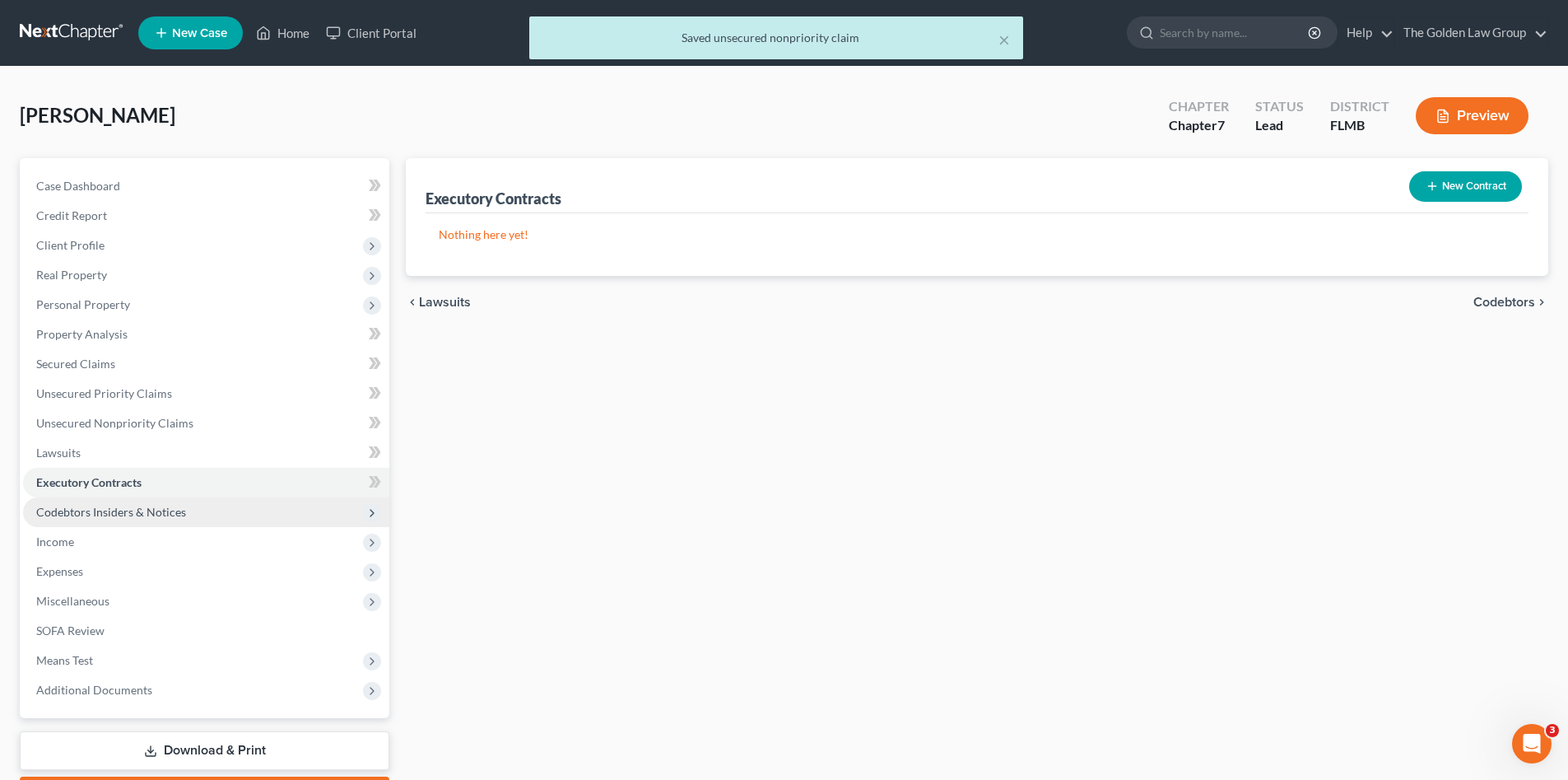
click at [216, 504] on span "Codebtors Insiders & Notices" at bounding box center [206, 512] width 367 height 30
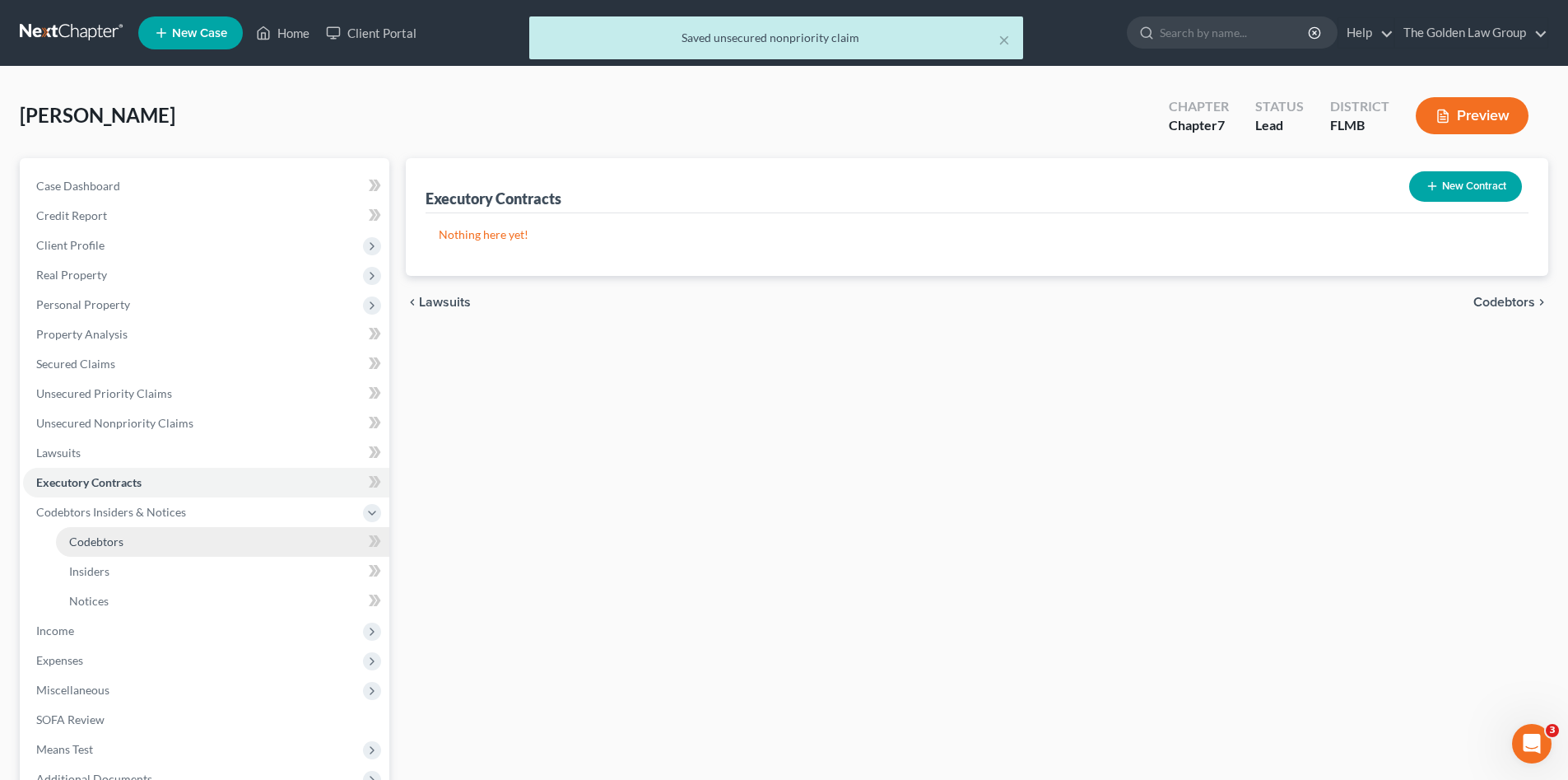
click at [216, 532] on link "Codebtors" at bounding box center [222, 541] width 333 height 30
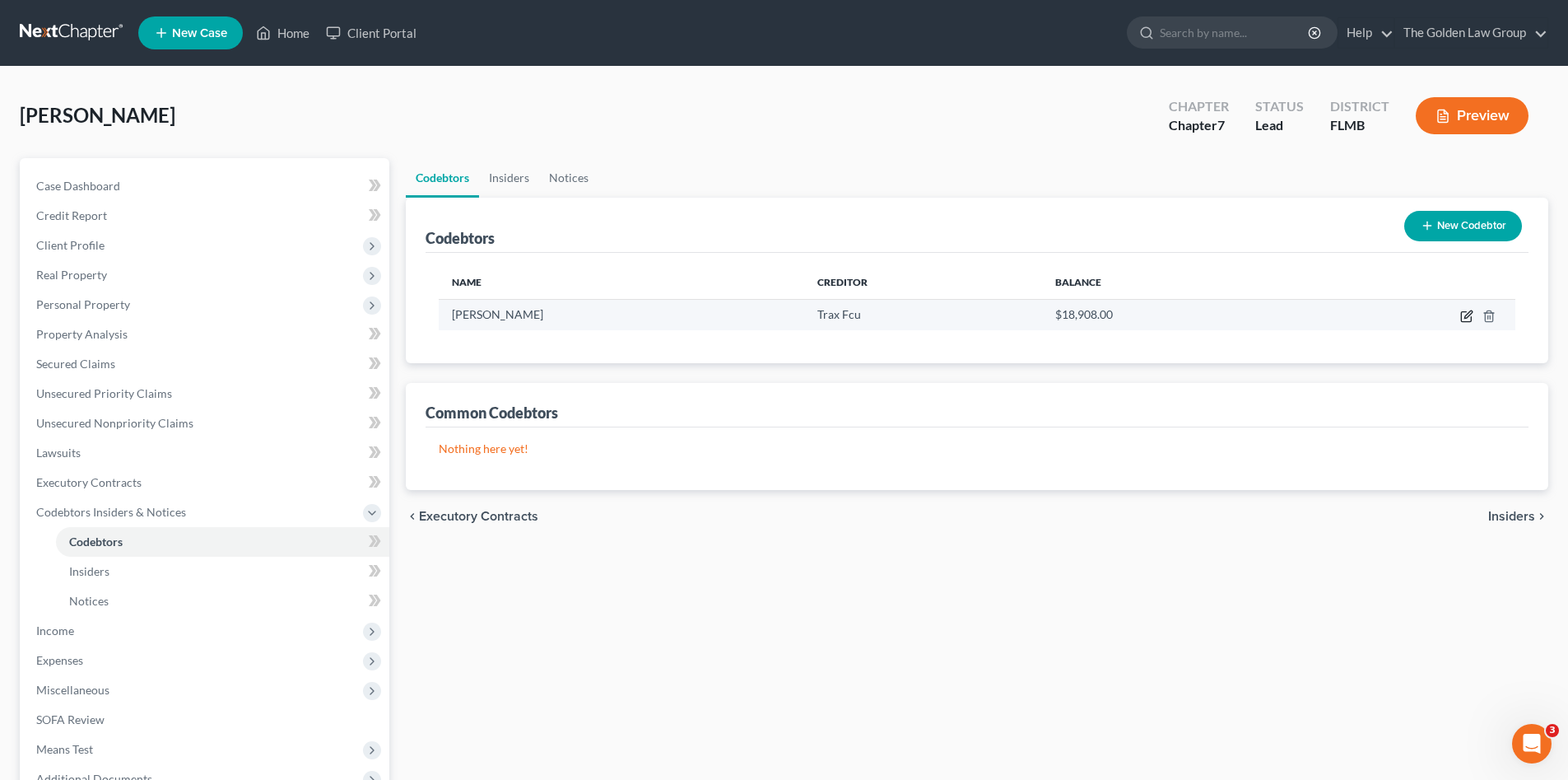
click at [1462, 313] on icon "button" at bounding box center [1466, 316] width 10 height 10
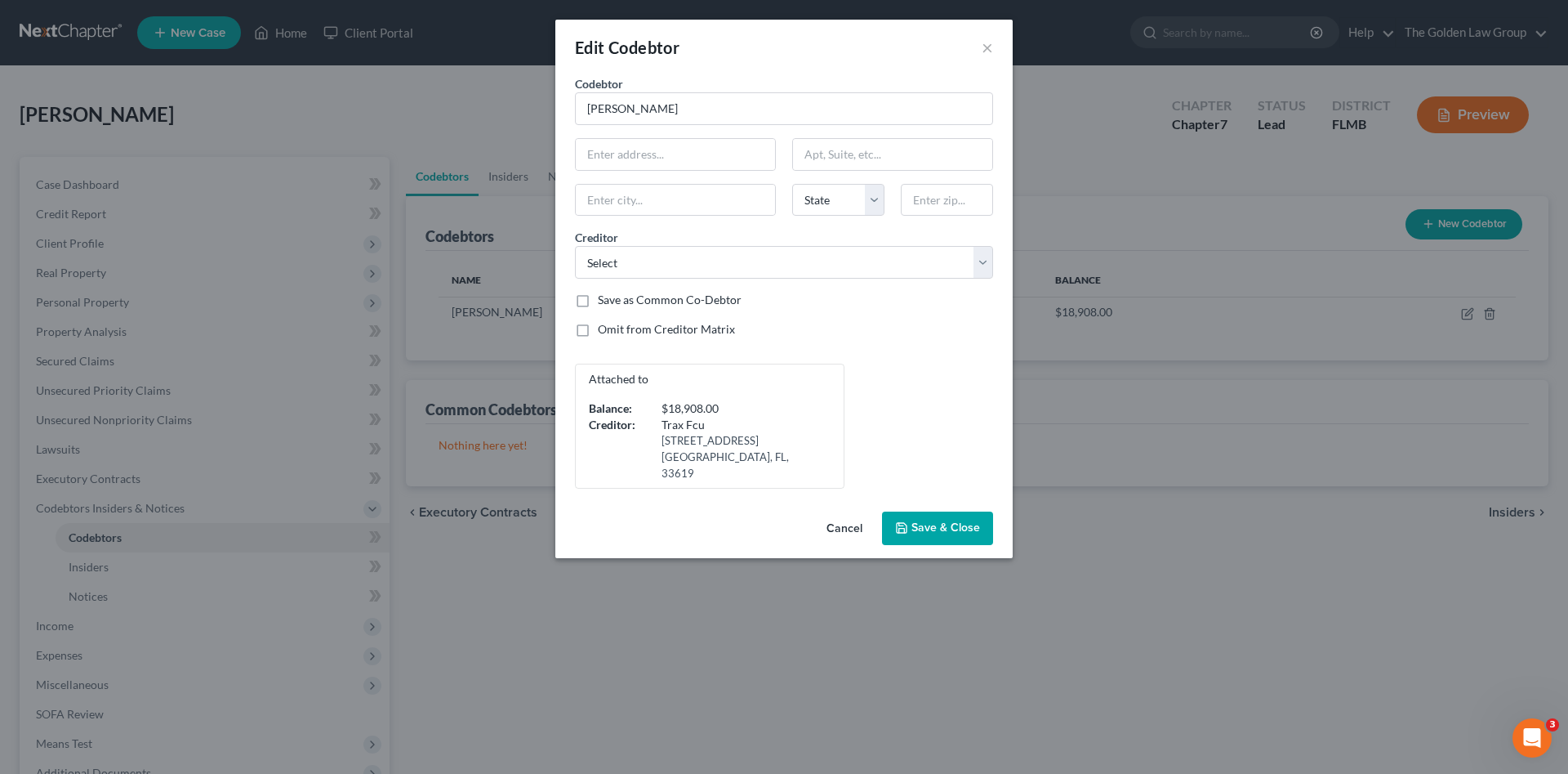
click at [805, 405] on div "Attached to Balance: $18,908.00 Creditor: Trax Fcu 3710 N 50th St Tampa, FL, 33…" at bounding box center [784, 426] width 435 height 125
click at [591, 146] on input "text" at bounding box center [675, 153] width 199 height 31
click at [901, 521] on button "Save & Close" at bounding box center [937, 528] width 111 height 34
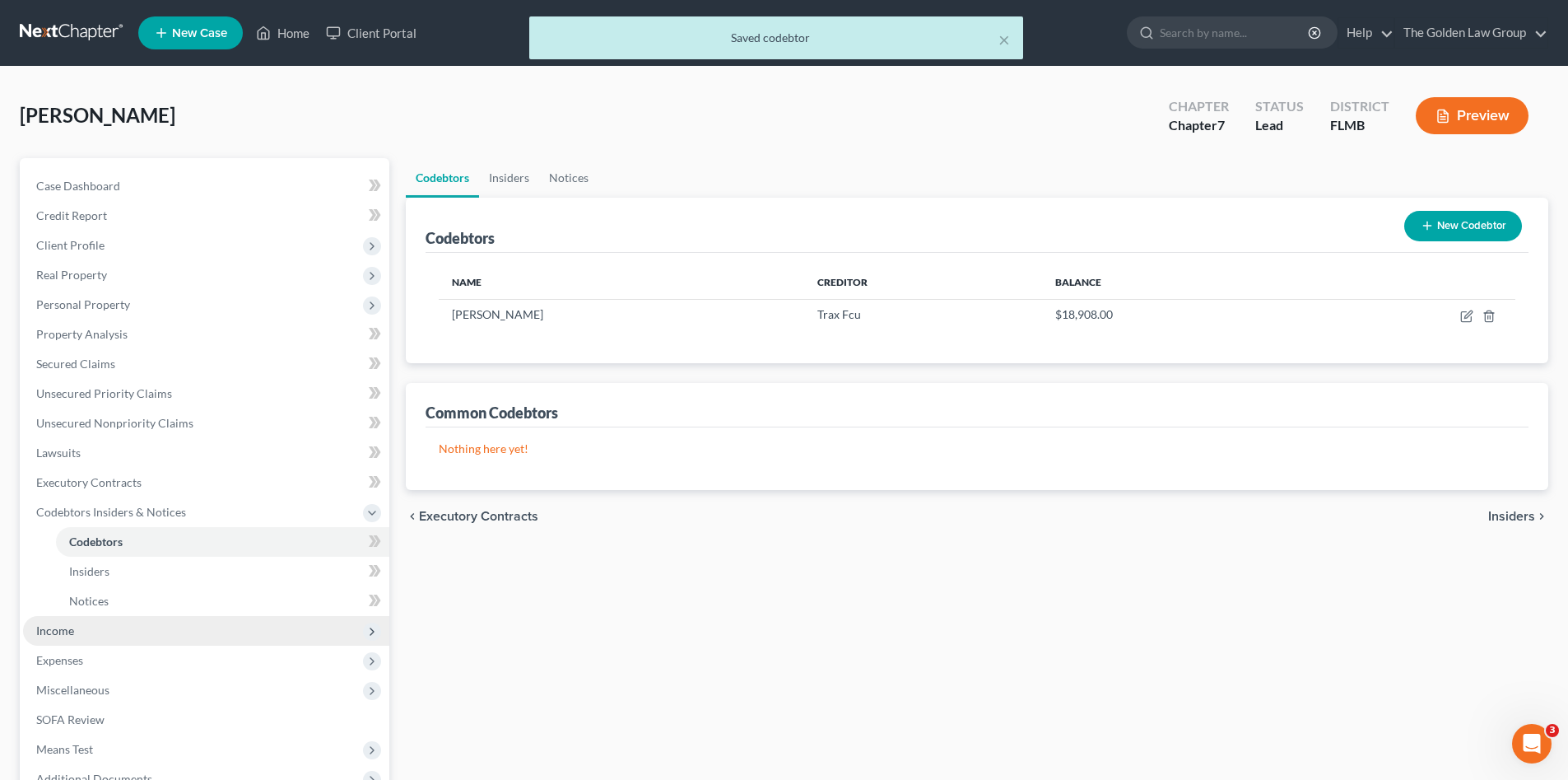
click at [99, 628] on span "Income" at bounding box center [206, 631] width 367 height 30
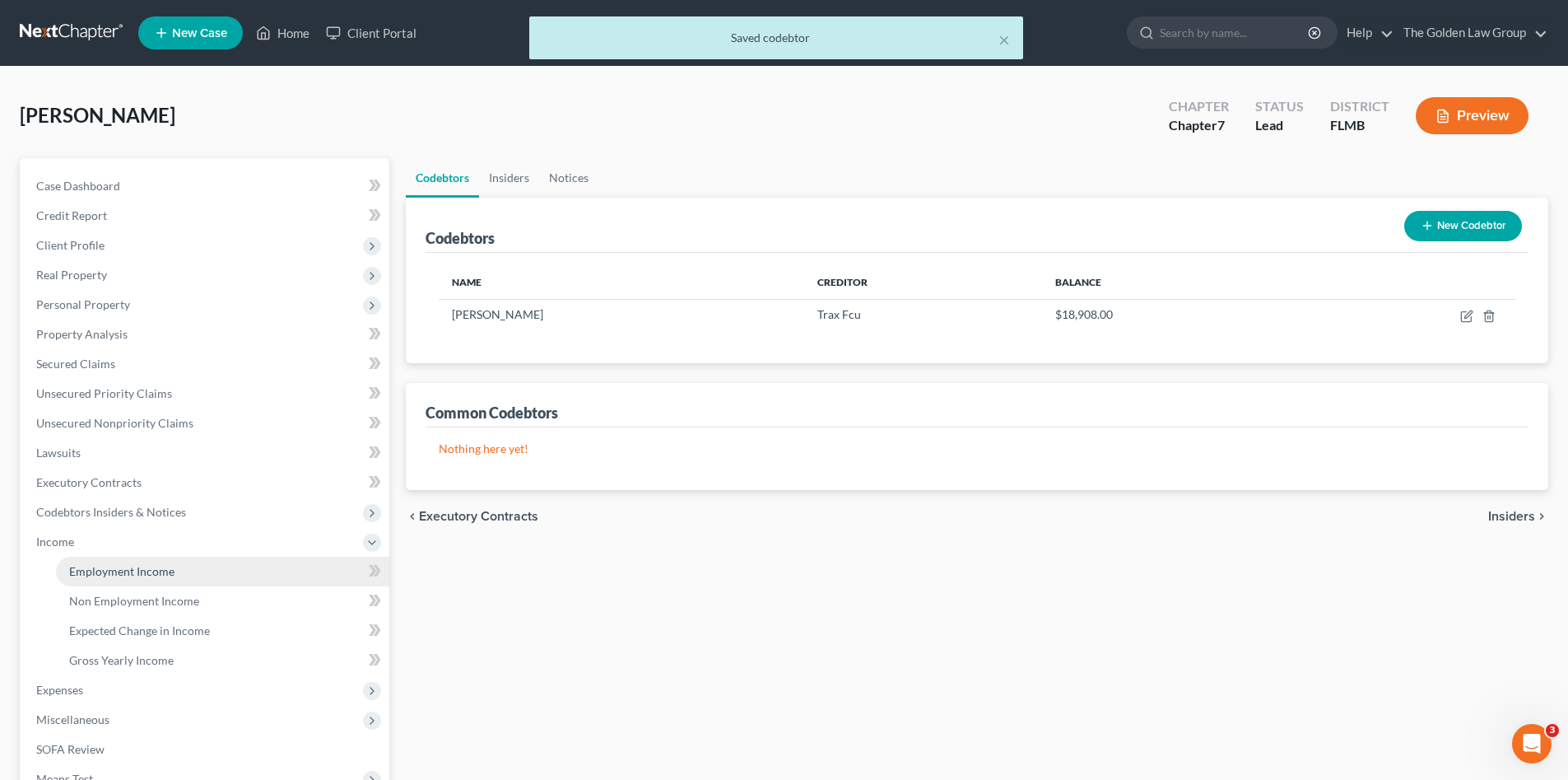
click at [133, 572] on span "Employment Income" at bounding box center [121, 571] width 105 height 14
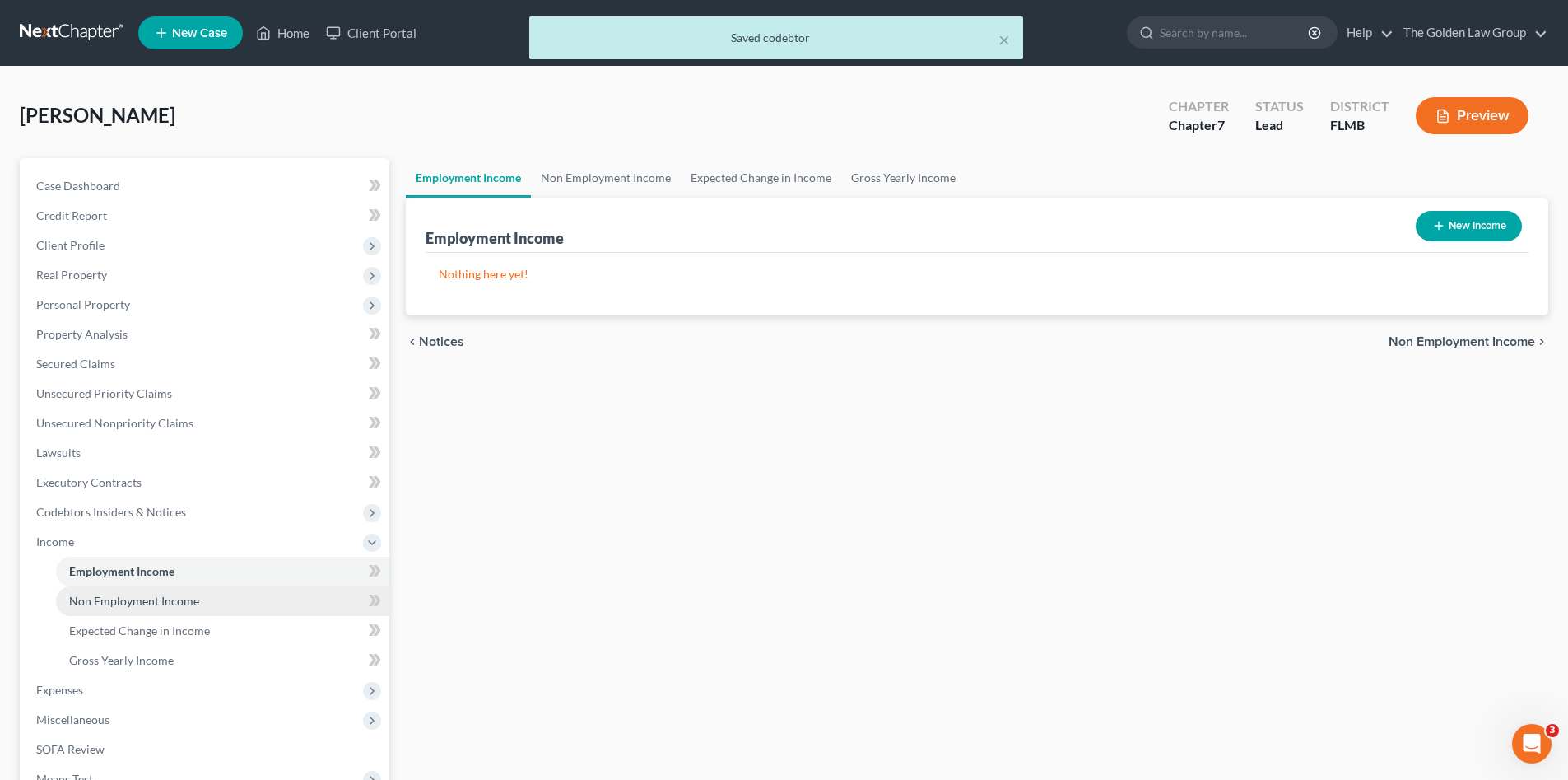
click at [163, 596] on span "Non Employment Income" at bounding box center [133, 601] width 130 height 14
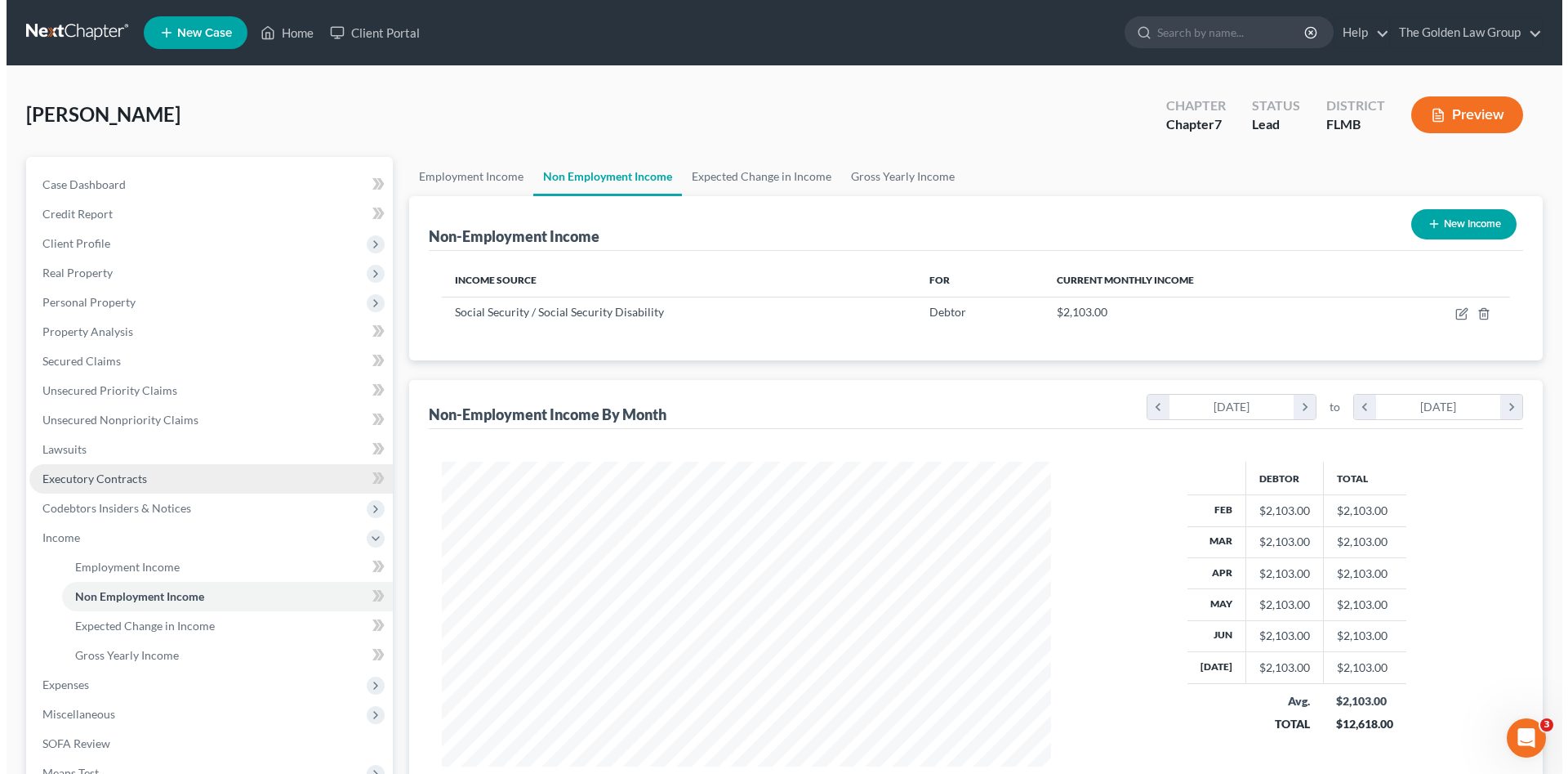
scroll to position [305, 642]
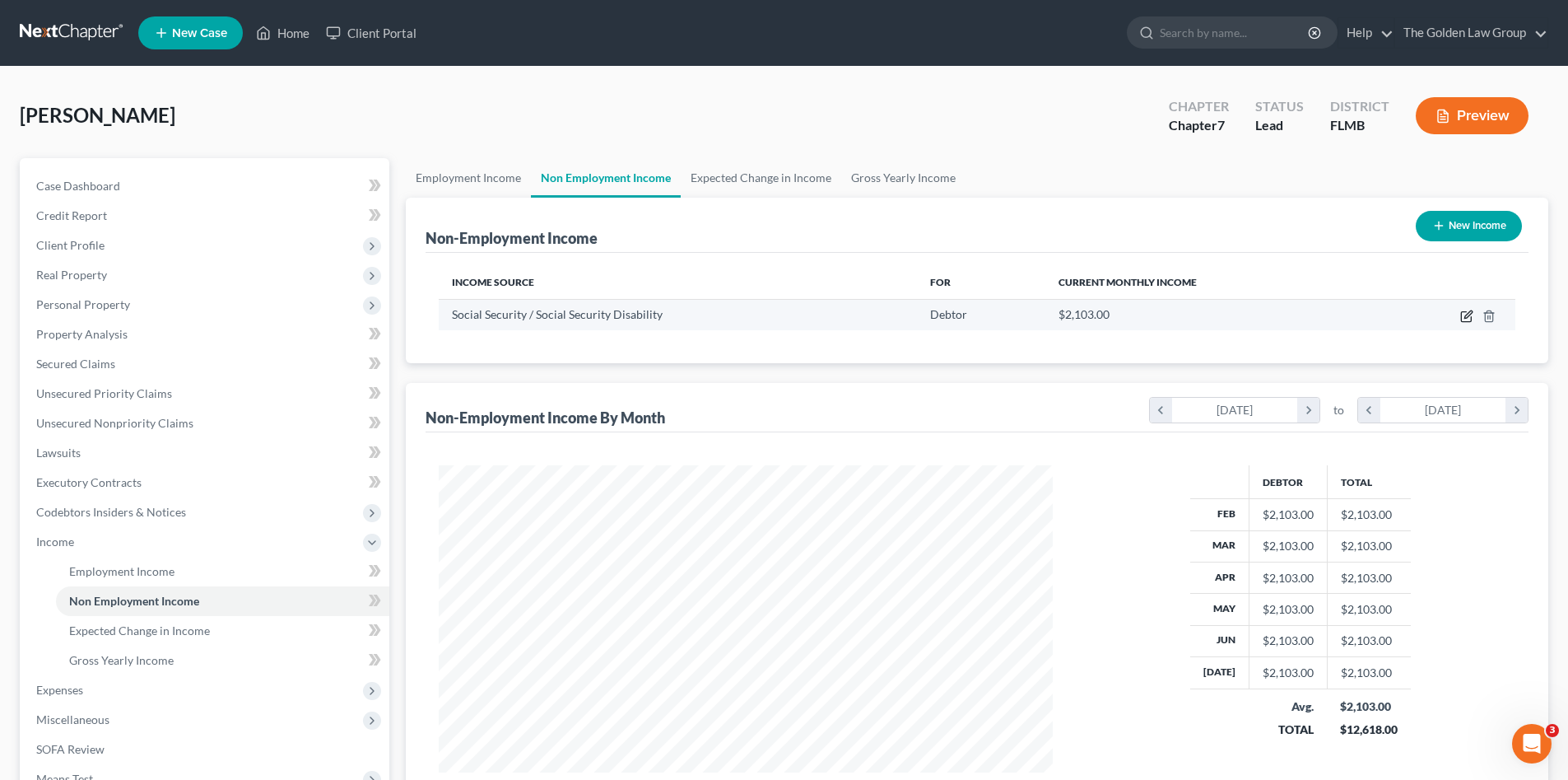
click at [1465, 319] on icon "button" at bounding box center [1466, 315] width 13 height 13
select select "4"
select select "0"
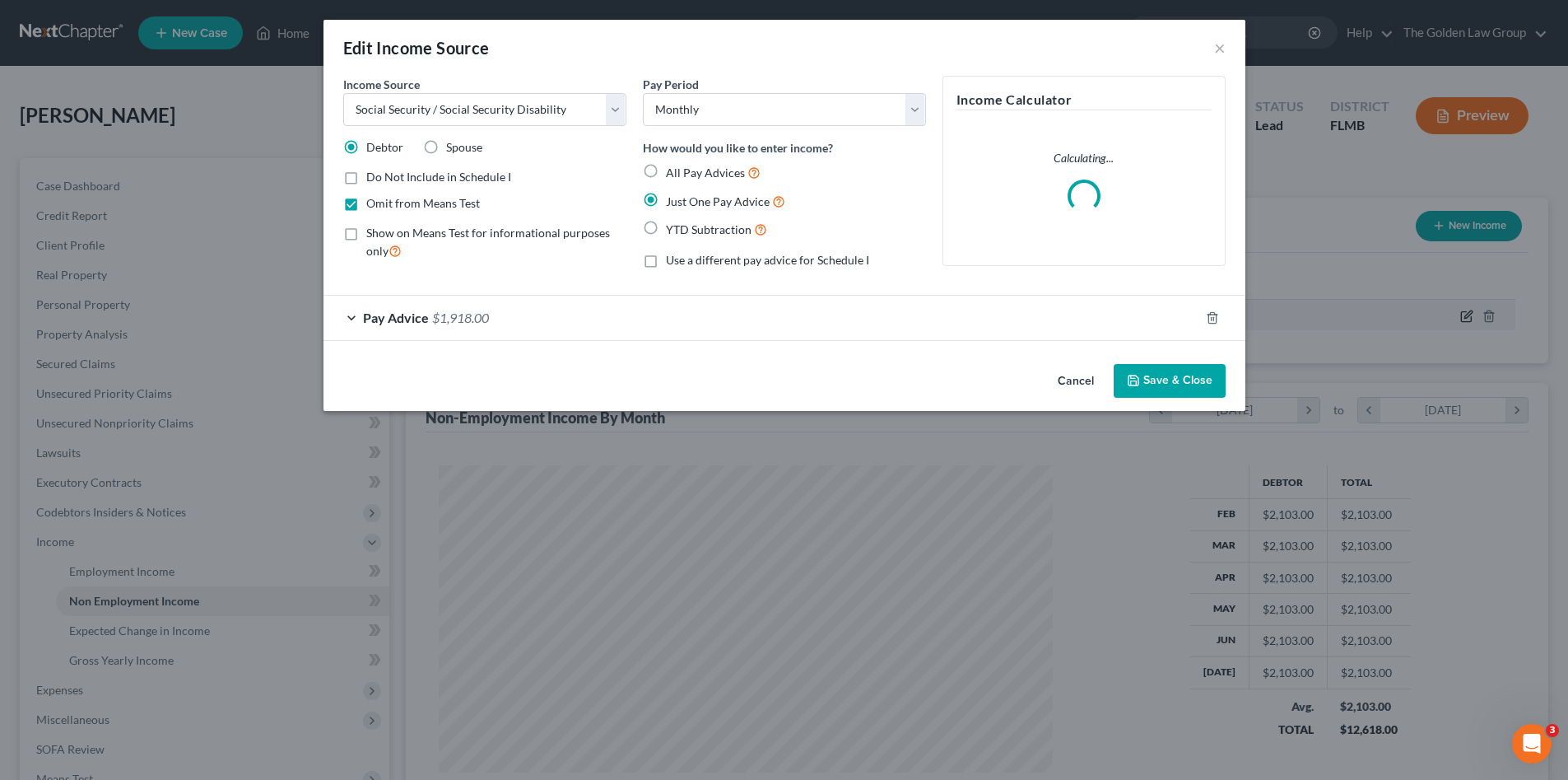
scroll to position [309, 653]
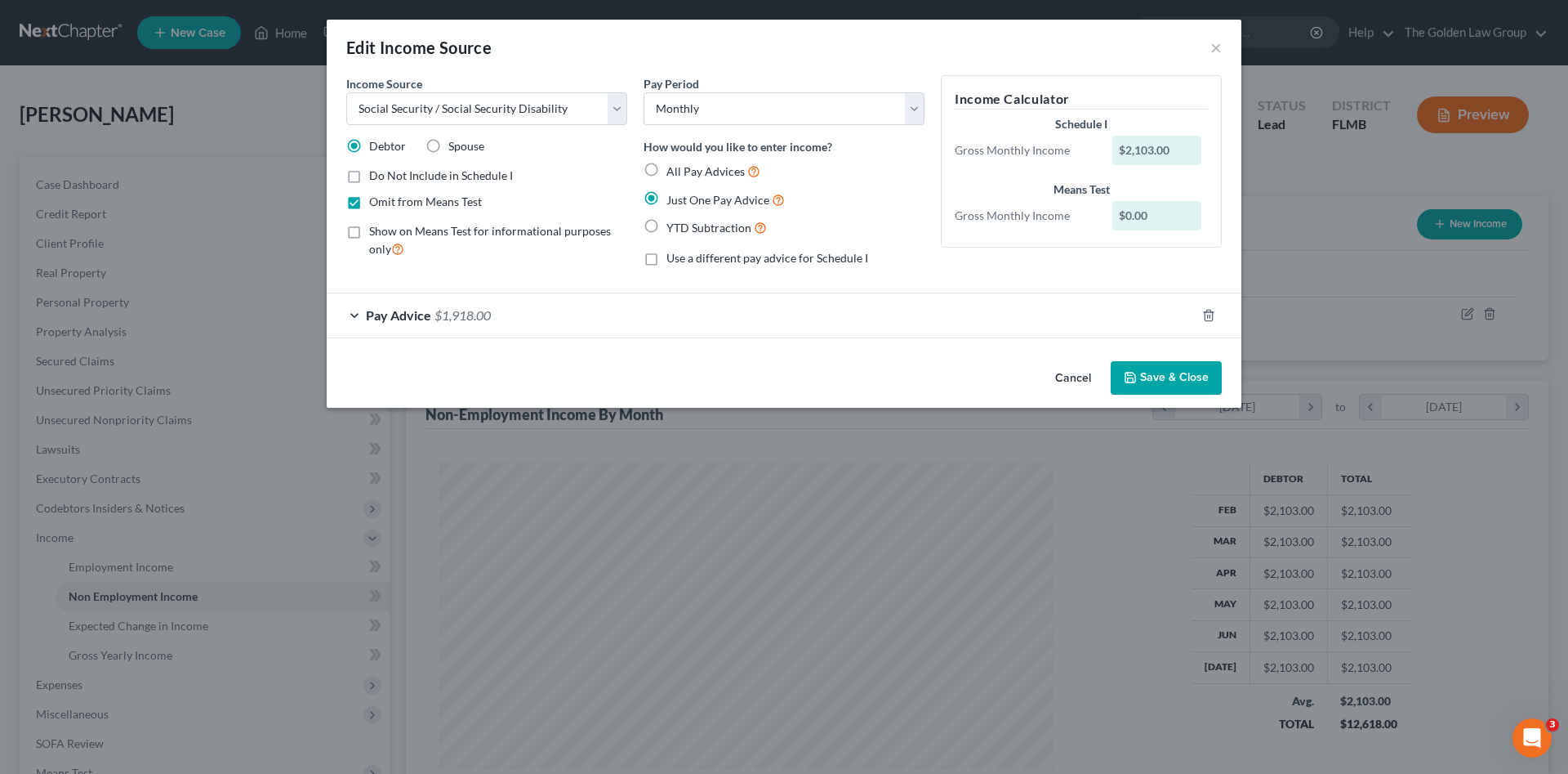
click at [1161, 380] on button "Save & Close" at bounding box center [1166, 378] width 111 height 34
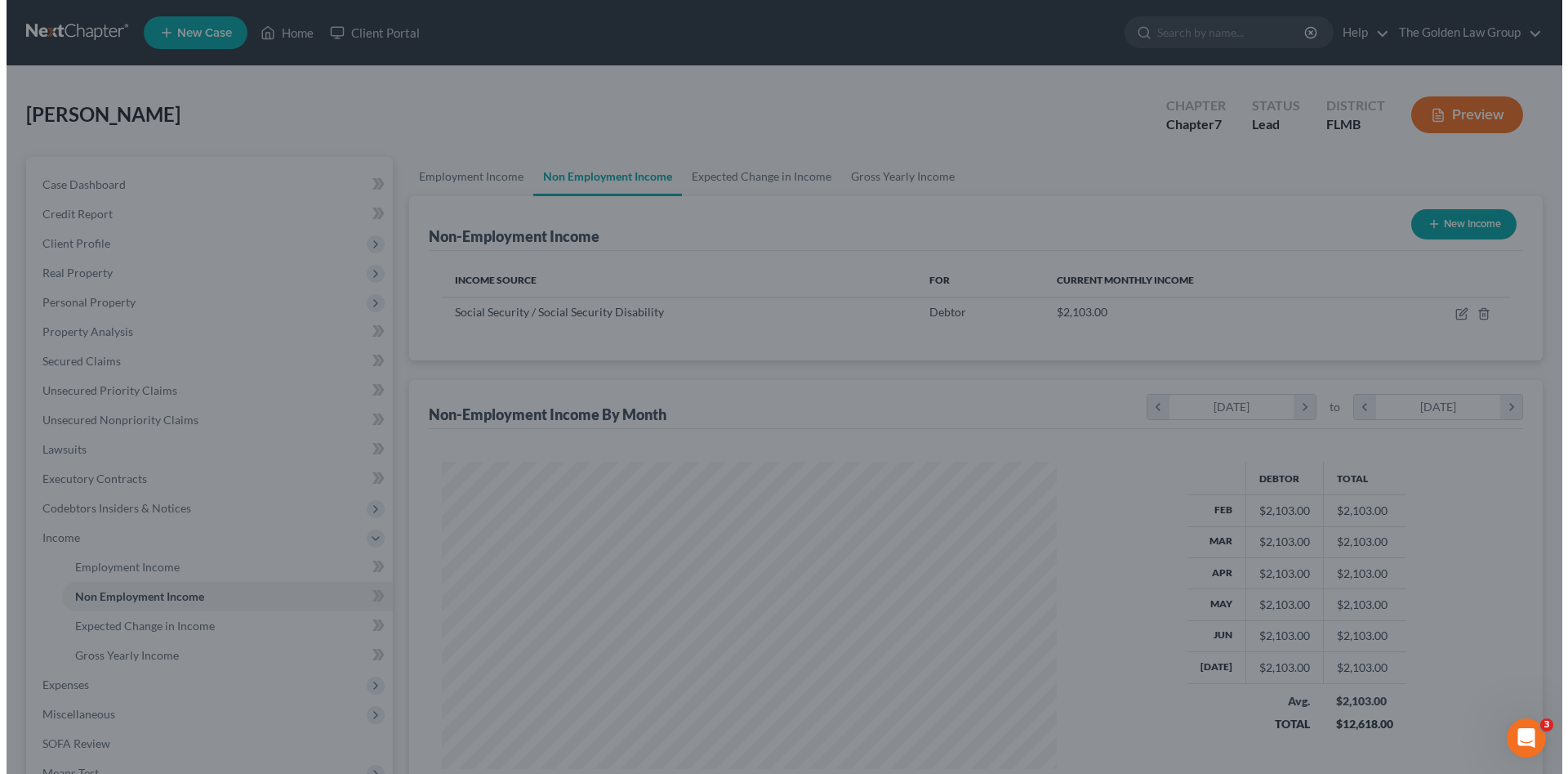
scroll to position [816570, 816149]
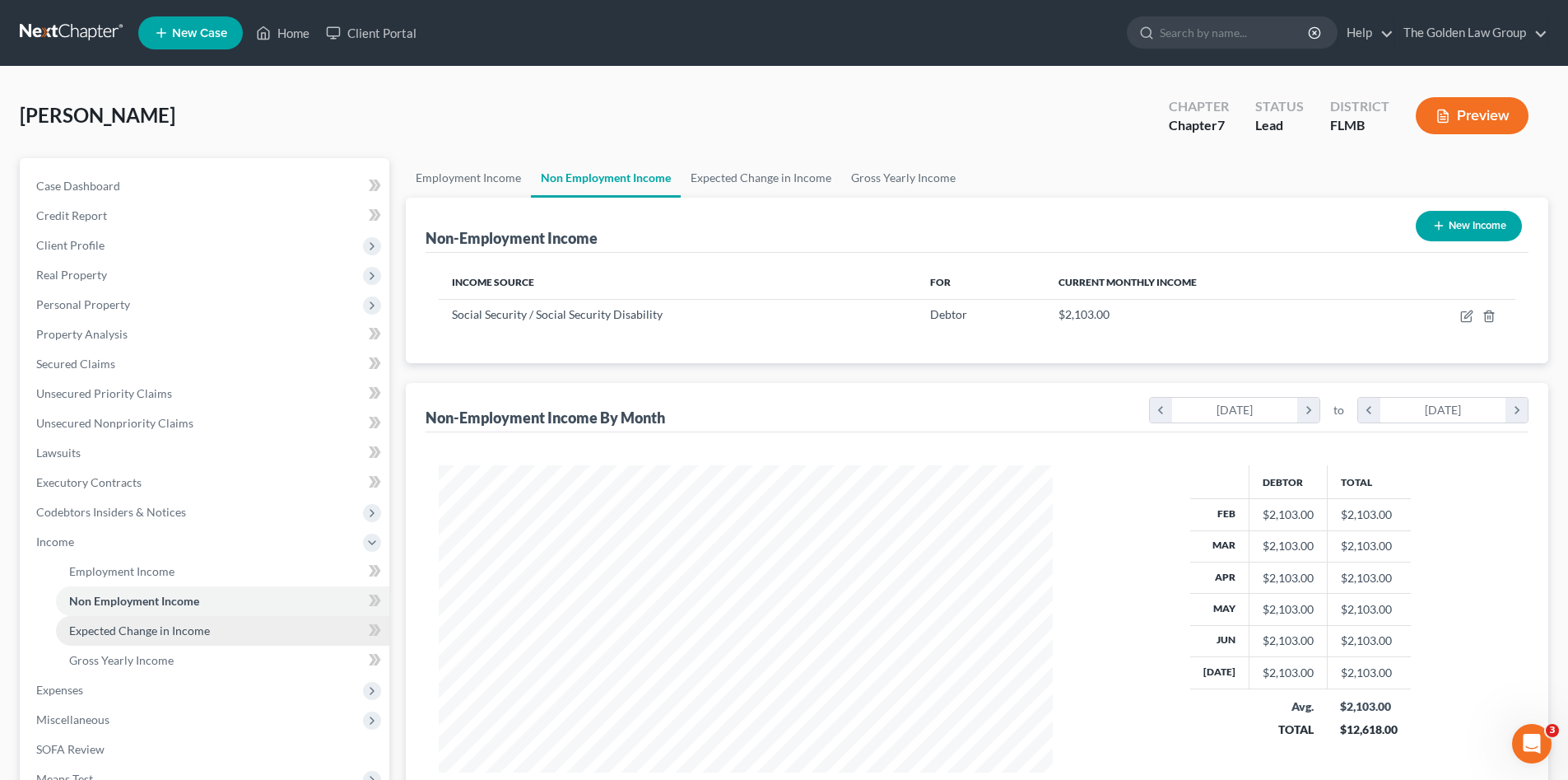
click at [222, 632] on link "Expected Change in Income" at bounding box center [222, 631] width 333 height 30
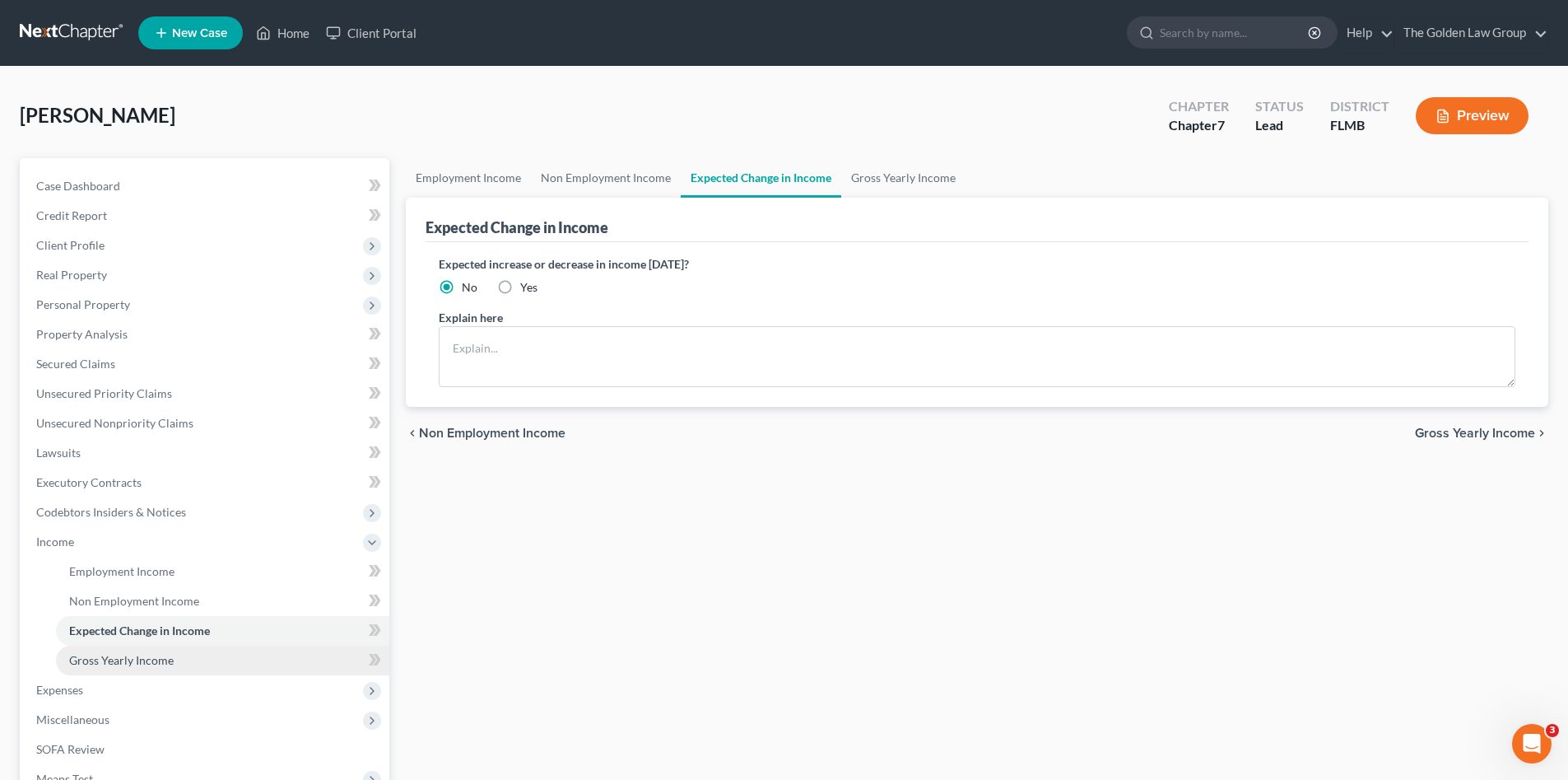
click at [221, 651] on link "Gross Yearly Income" at bounding box center [222, 661] width 333 height 30
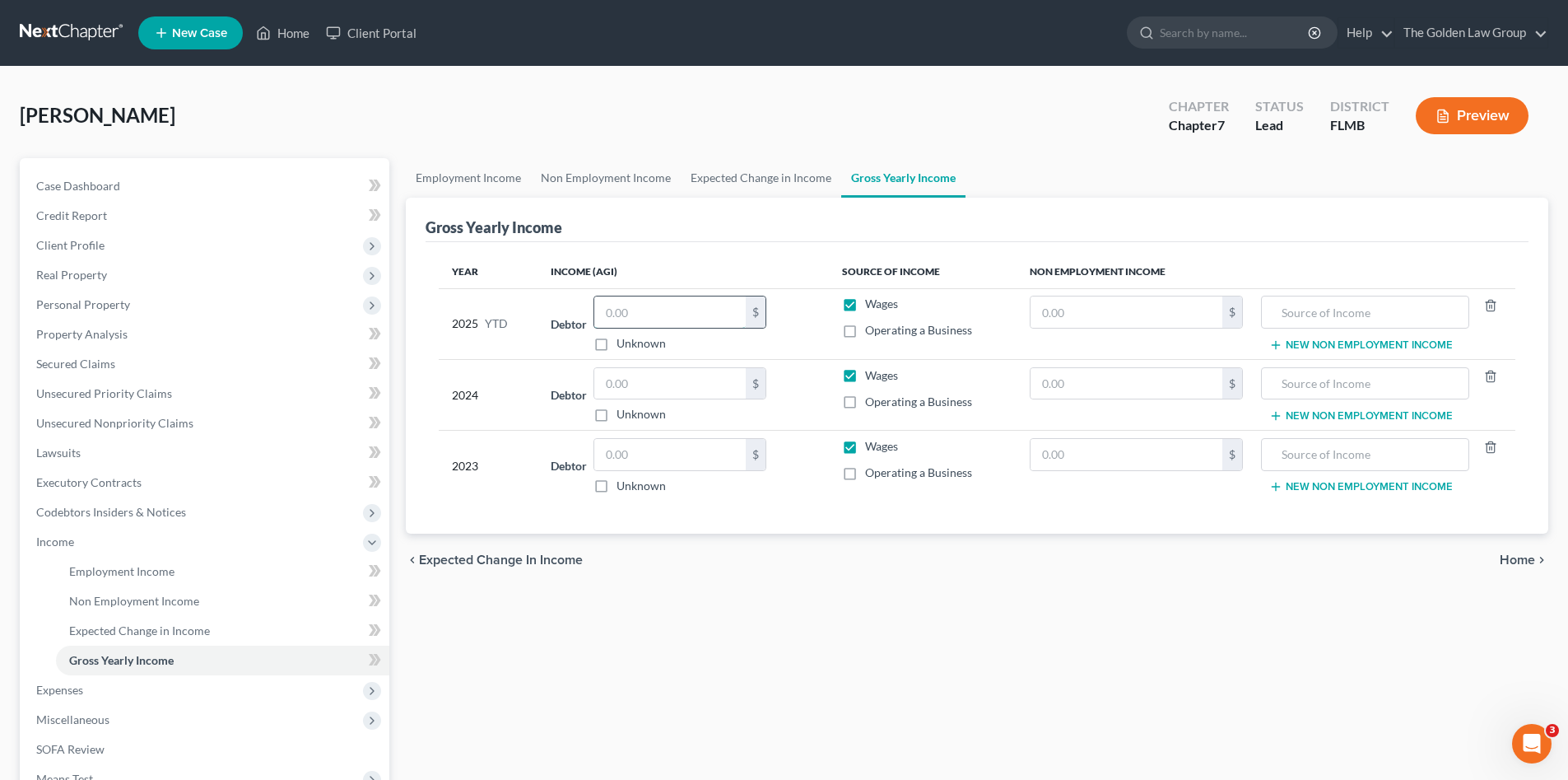
click at [655, 313] on input "text" at bounding box center [670, 311] width 151 height 31
drag, startPoint x: 841, startPoint y: 302, endPoint x: 850, endPoint y: 309, distance: 11.4
click at [865, 303] on label "Wages" at bounding box center [881, 304] width 33 height 17
drag, startPoint x: 850, startPoint y: 309, endPoint x: 840, endPoint y: 429, distance: 120.4
click at [865, 375] on label "Wages" at bounding box center [881, 375] width 33 height 17
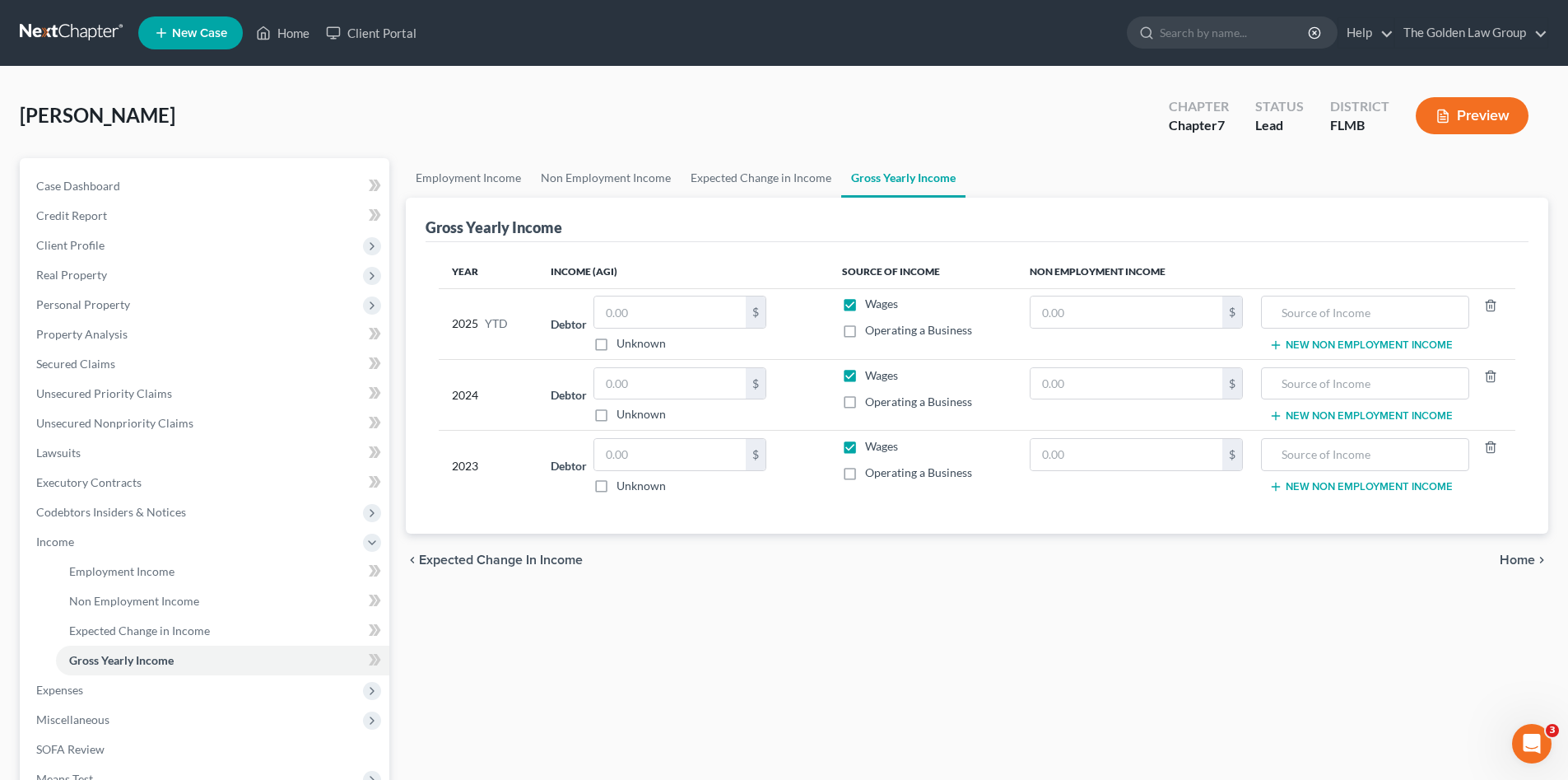
click at [872, 375] on input "Wages" at bounding box center [877, 373] width 11 height 11
checkbox input "false"
drag, startPoint x: 852, startPoint y: 445, endPoint x: 879, endPoint y: 338, distance: 110.4
click at [865, 442] on label "Wages" at bounding box center [881, 446] width 33 height 17
click at [872, 442] on input "Wages" at bounding box center [877, 443] width 11 height 11
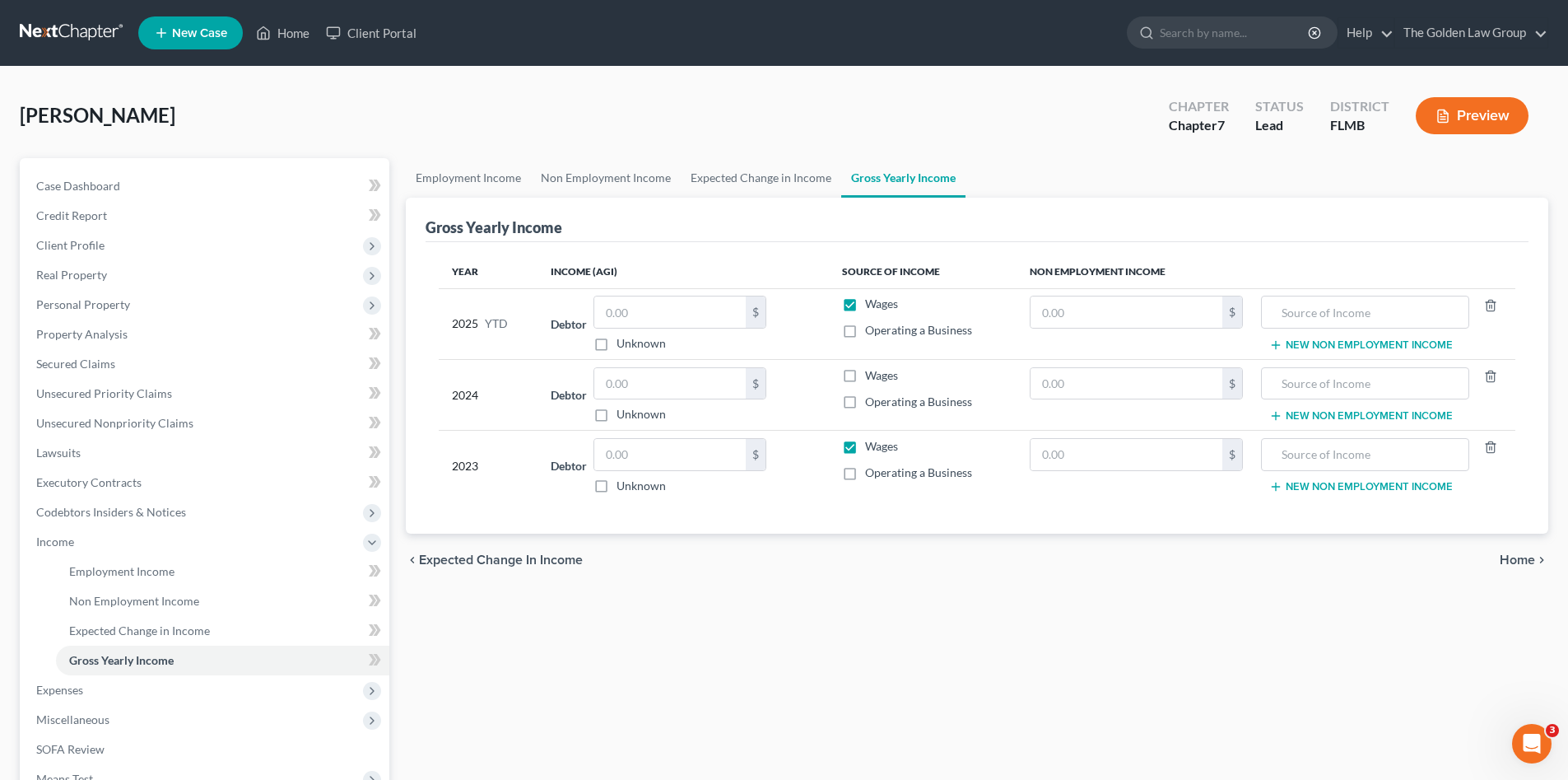
checkbox input "false"
click at [865, 307] on label "Wages" at bounding box center [881, 304] width 33 height 17
click at [872, 307] on input "Wages" at bounding box center [877, 301] width 11 height 11
checkbox input "false"
click at [1092, 315] on input "text" at bounding box center [1126, 311] width 192 height 31
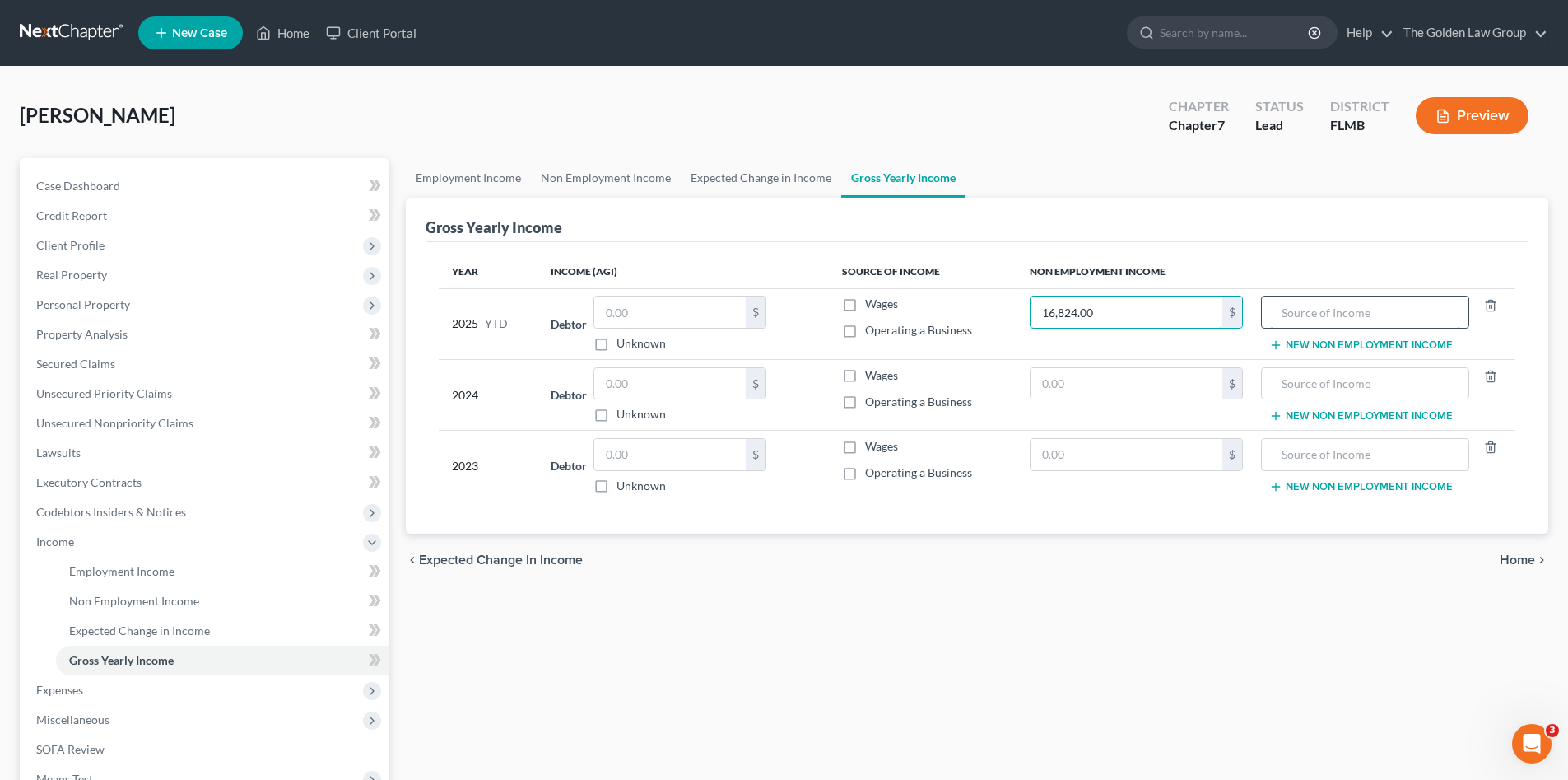
type input "16,824.00"
click at [1322, 307] on input "text" at bounding box center [1365, 311] width 189 height 31
drag, startPoint x: 1238, startPoint y: 289, endPoint x: 1293, endPoint y: 275, distance: 56.8
click at [1235, 289] on tr "2025 YTD Debtor $ Unknown Balance Undetermined $ Unknown Wages Operating a Busi…" at bounding box center [977, 323] width 1077 height 71
paste input "JTND4MBE1M3129225"
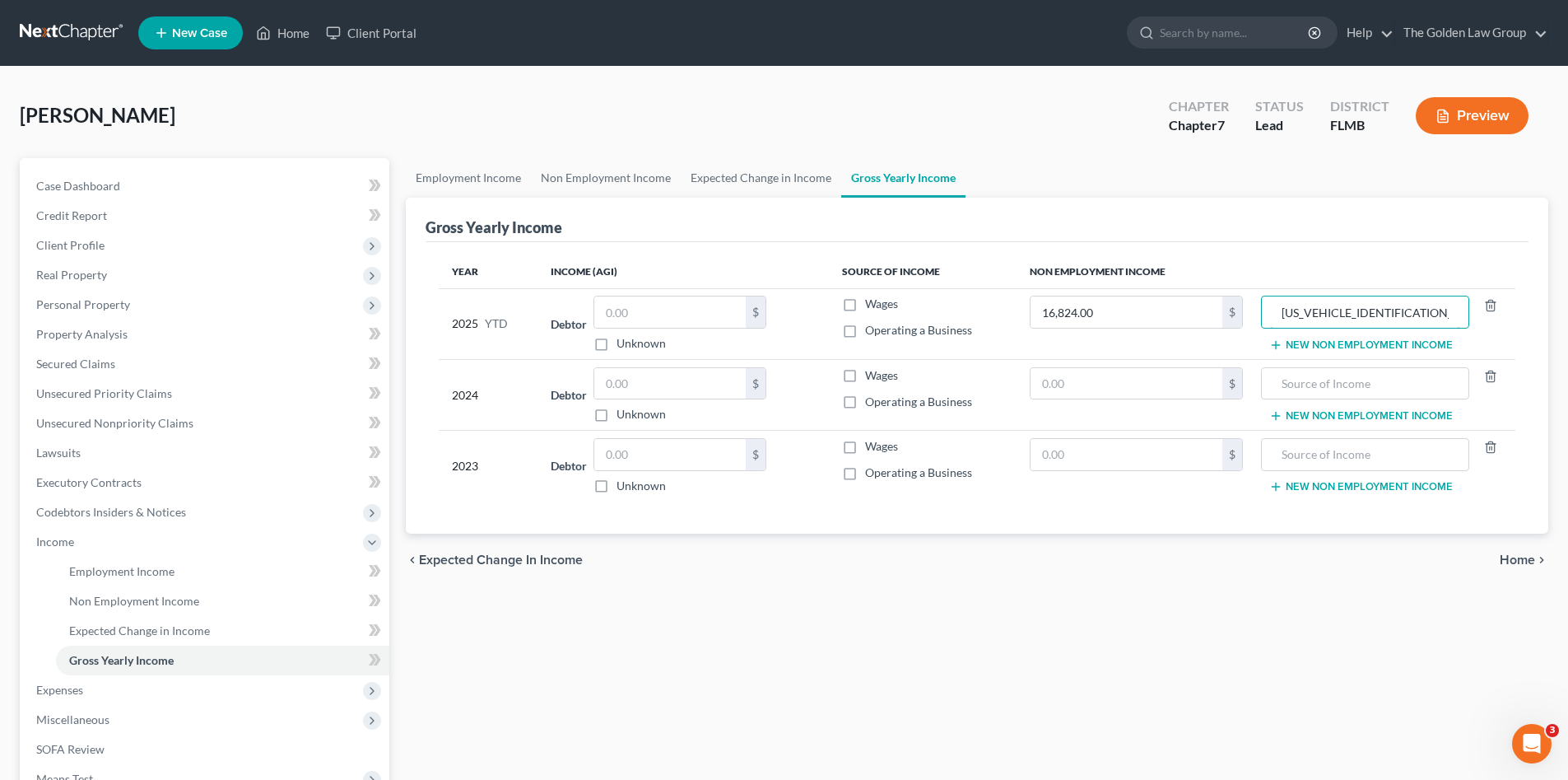
drag, startPoint x: 1400, startPoint y: 306, endPoint x: 1253, endPoint y: 298, distance: 147.2
click at [1253, 298] on tr "2025 YTD Debtor $ Unknown Balance Undetermined $ Unknown Wages Operating a Busi…" at bounding box center [977, 323] width 1077 height 71
drag, startPoint x: 1360, startPoint y: 307, endPoint x: 1263, endPoint y: 301, distance: 97.2
click at [1263, 301] on div "Social Security" at bounding box center [1365, 312] width 208 height 33
type input "Social Security"
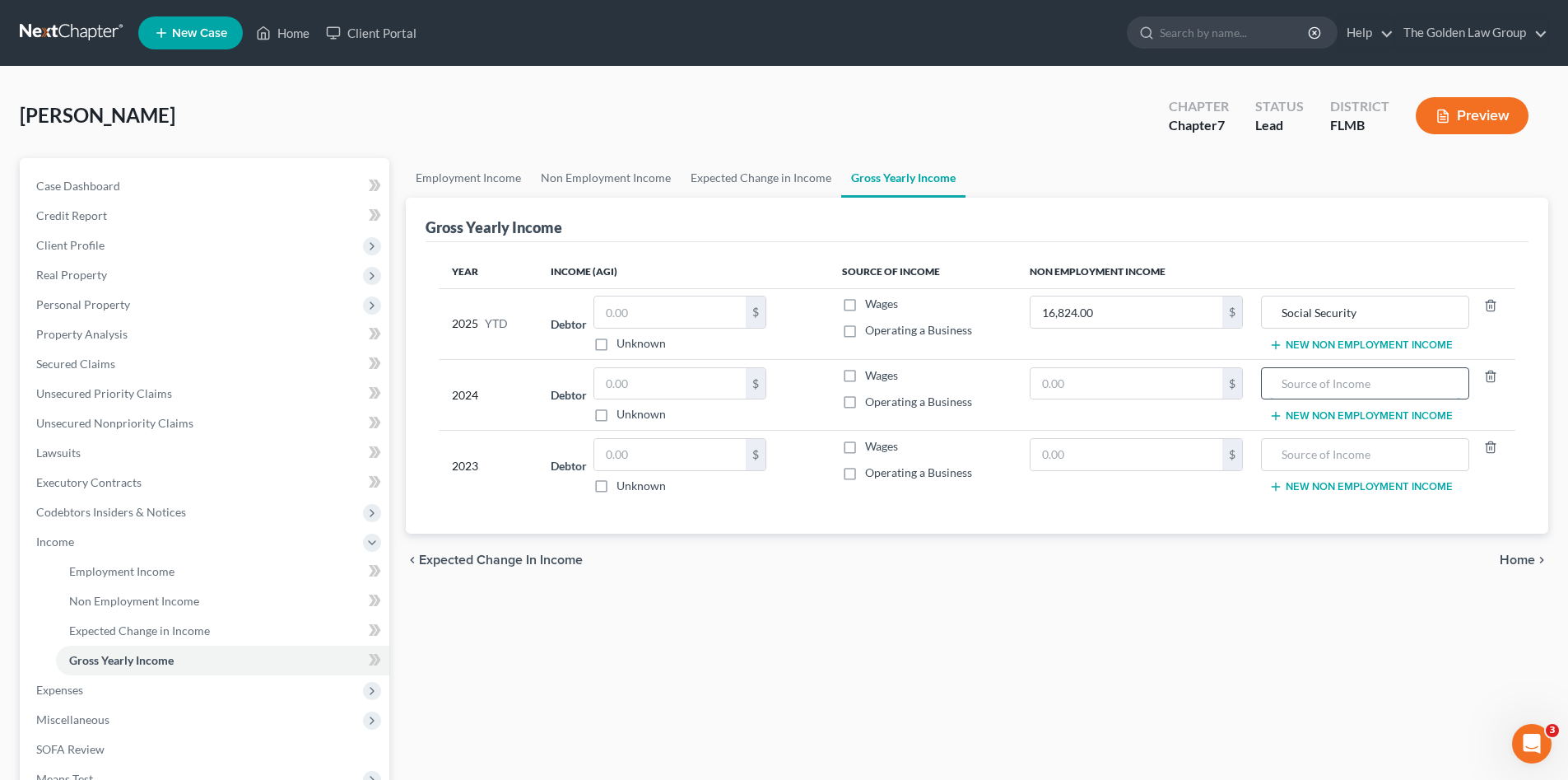
click at [1347, 391] on input "text" at bounding box center [1365, 383] width 189 height 31
paste input "Social Security"
type input "Social Security"
drag, startPoint x: 1353, startPoint y: 452, endPoint x: 1330, endPoint y: 470, distance: 29.2
click at [1352, 452] on input "text" at bounding box center [1365, 454] width 189 height 31
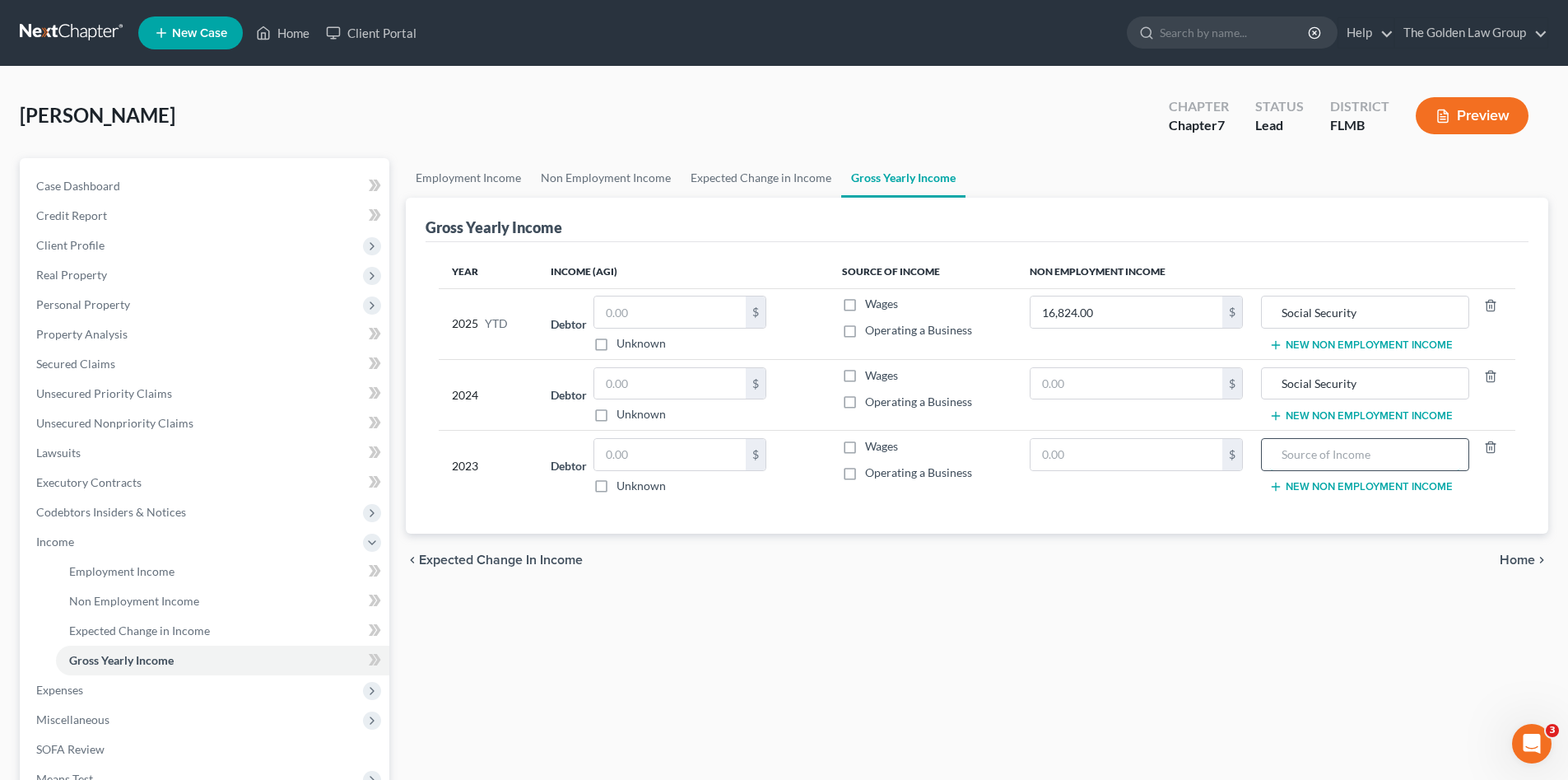
paste input "Social Security"
type input "Social Security"
click at [1224, 563] on div "chevron_left Expected Change in Income Home chevron_right" at bounding box center [976, 560] width 1142 height 53
click at [1110, 367] on td "$" at bounding box center [1136, 394] width 239 height 71
click at [1113, 375] on input "text" at bounding box center [1126, 383] width 192 height 31
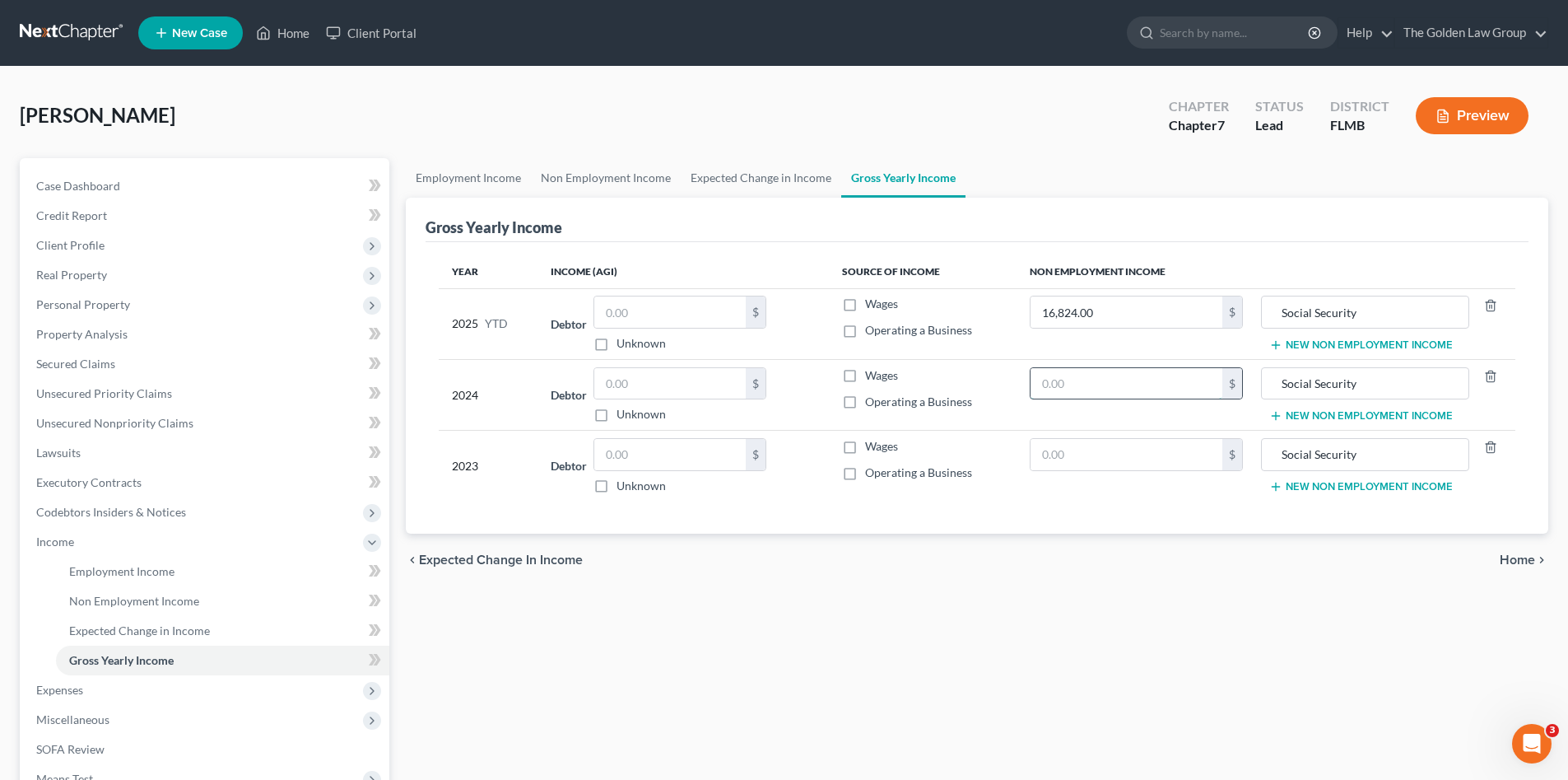
paste input "24478.92"
drag, startPoint x: 1118, startPoint y: 381, endPoint x: 1073, endPoint y: 379, distance: 45.0
click at [1073, 379] on input "24,478.92" at bounding box center [1126, 383] width 192 height 31
type input "24,479.00"
click at [1117, 514] on div "Year Income (AGI) Source of Income Non Employment Income 2025 YTD Debtor $ Unkn…" at bounding box center [977, 388] width 1103 height 292
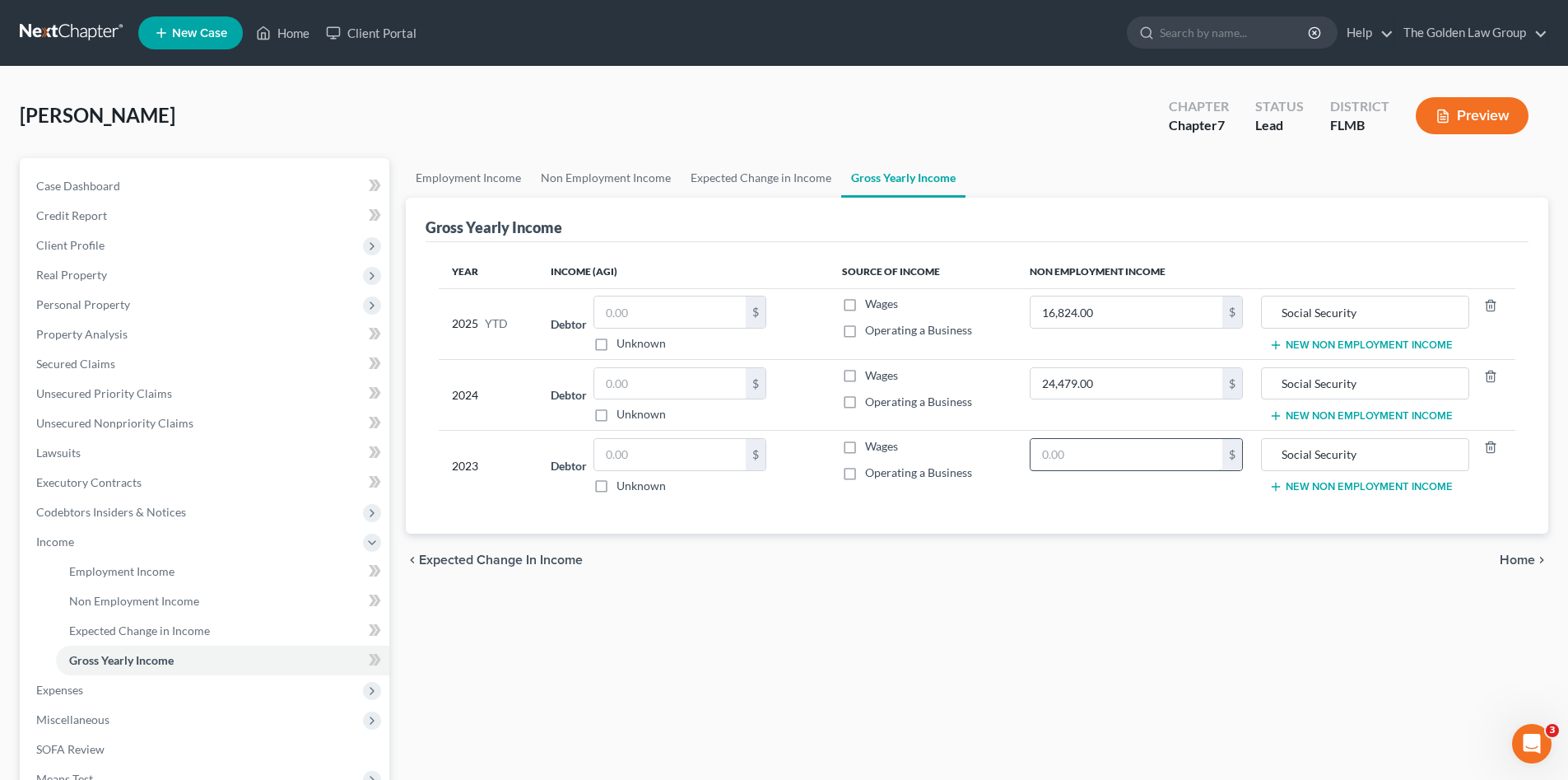
click at [1070, 459] on input "text" at bounding box center [1126, 454] width 192 height 31
paste input "23,651.4"
type input "23,651.00"
click at [1178, 580] on div "chevron_left Expected Change in Income Home chevron_right" at bounding box center [976, 560] width 1142 height 53
click at [1155, 642] on div "Employment Income Non Employment Income Expected Change in Income Gross Yearly …" at bounding box center [977, 544] width 1159 height 773
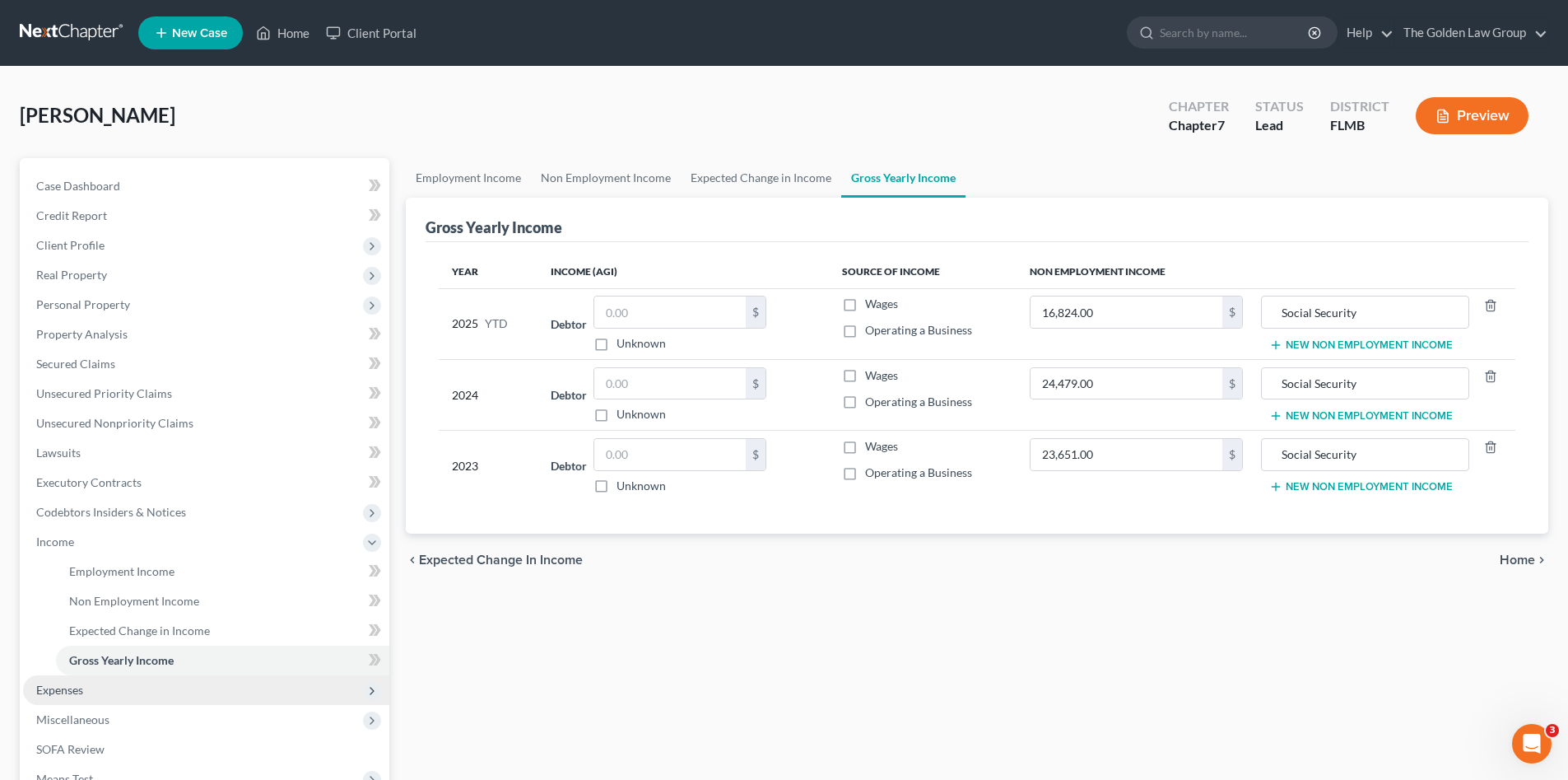
click at [58, 683] on span "Expenses" at bounding box center [59, 690] width 47 height 14
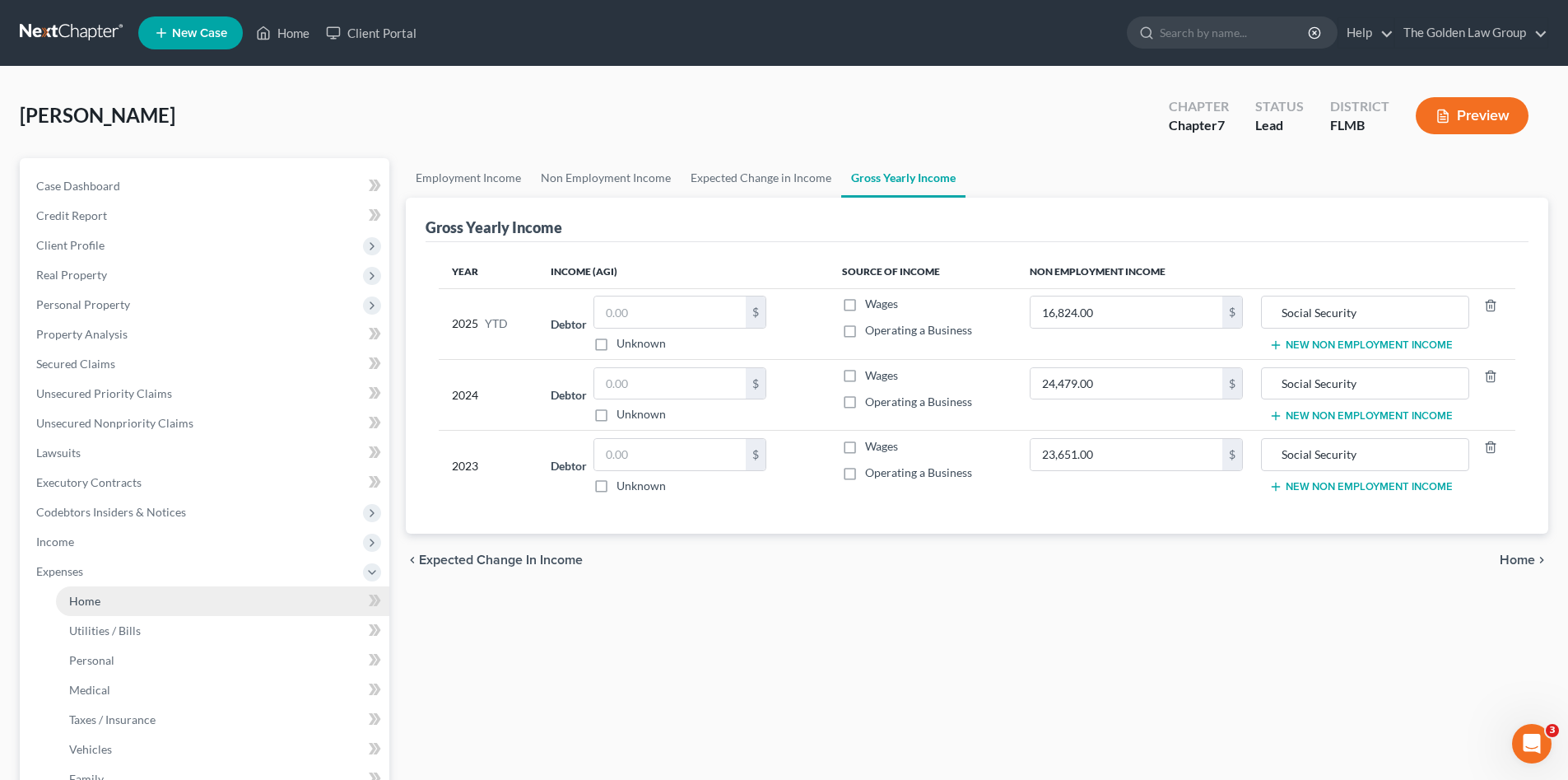
click at [89, 605] on span "Home" at bounding box center [84, 601] width 31 height 14
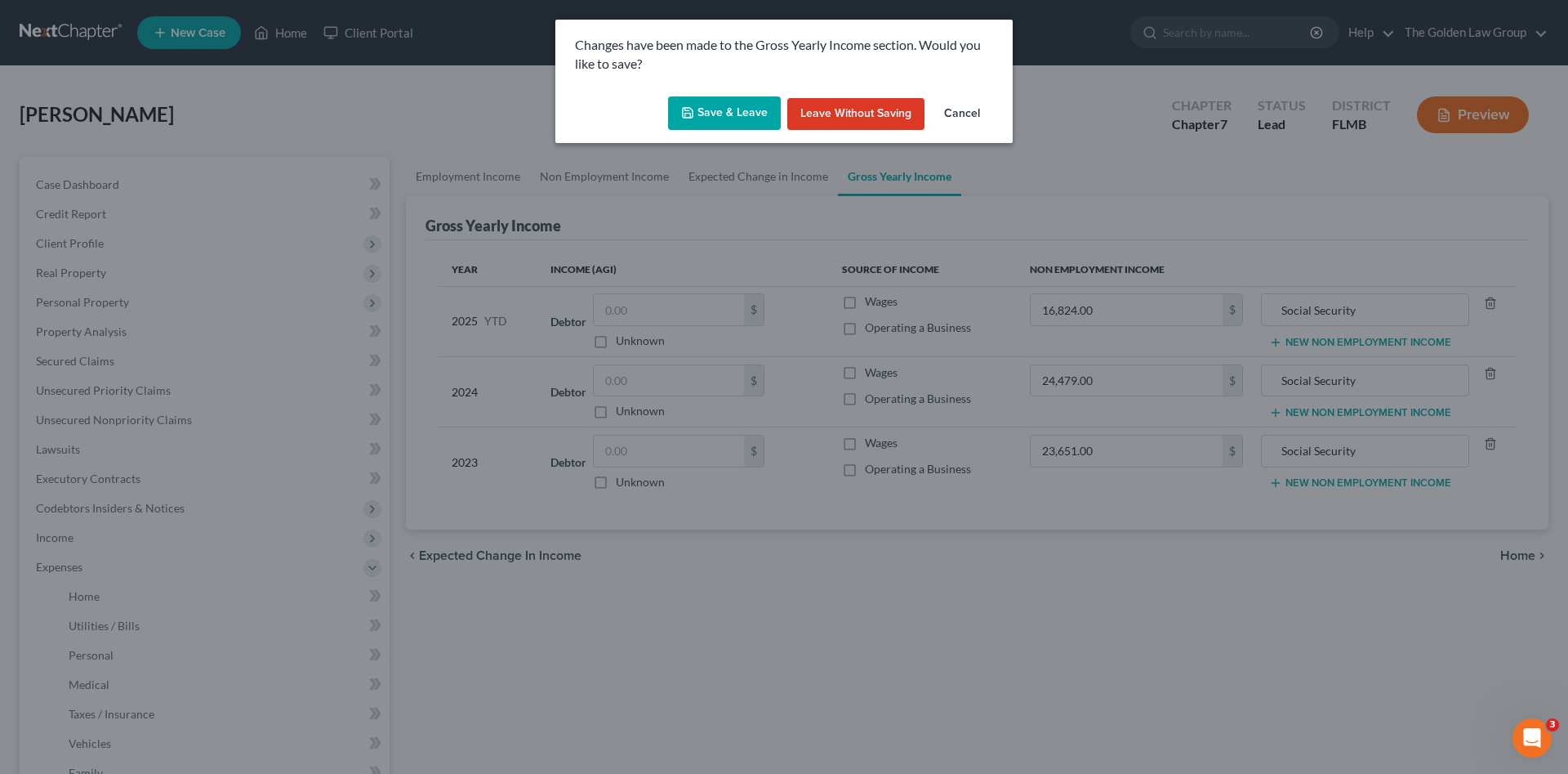
click at [760, 110] on button "Save & Leave" at bounding box center [724, 113] width 113 height 34
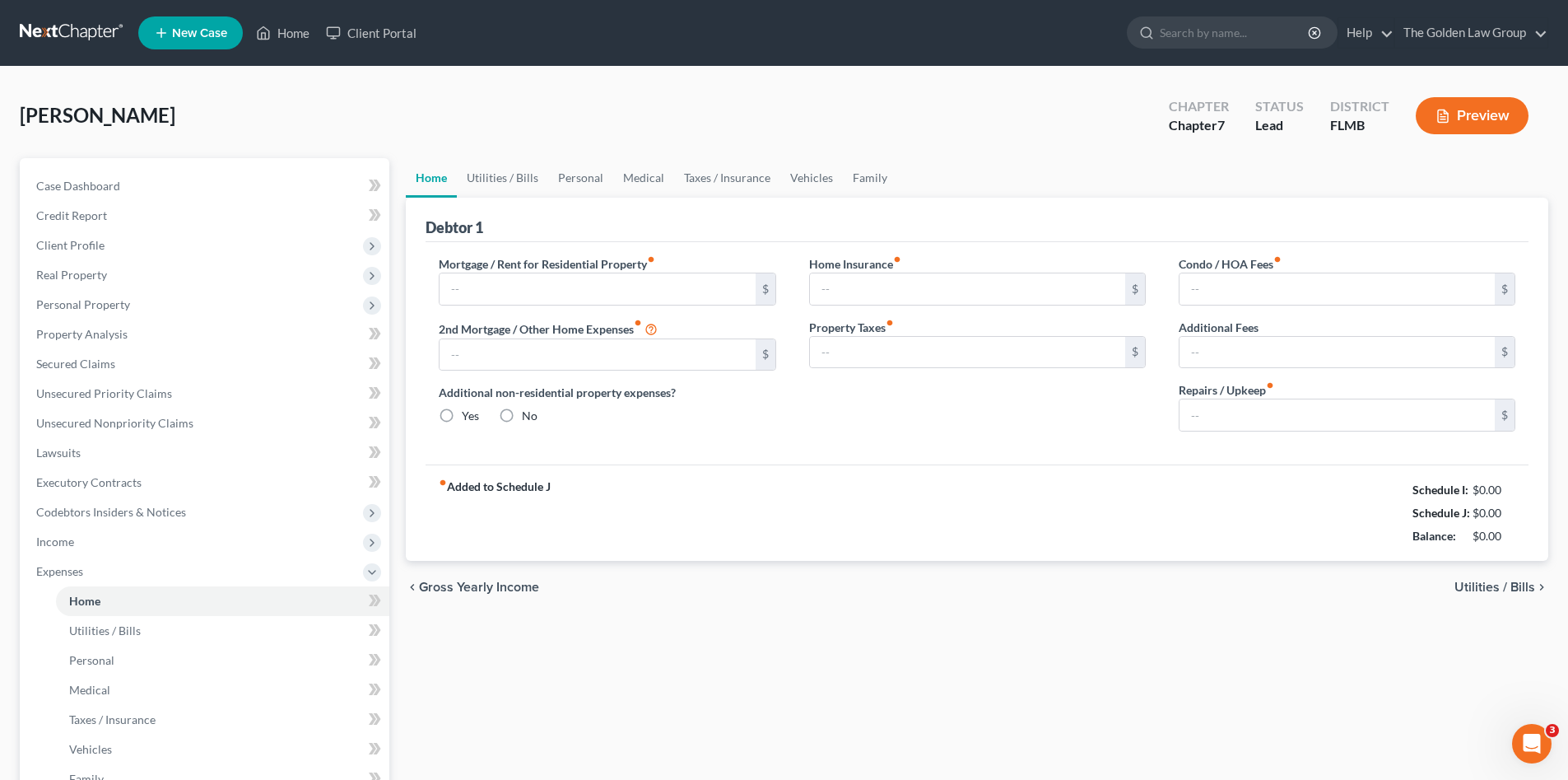
type input "0.00"
radio input "true"
type input "0.00"
type input "20.00"
type input "0.00"
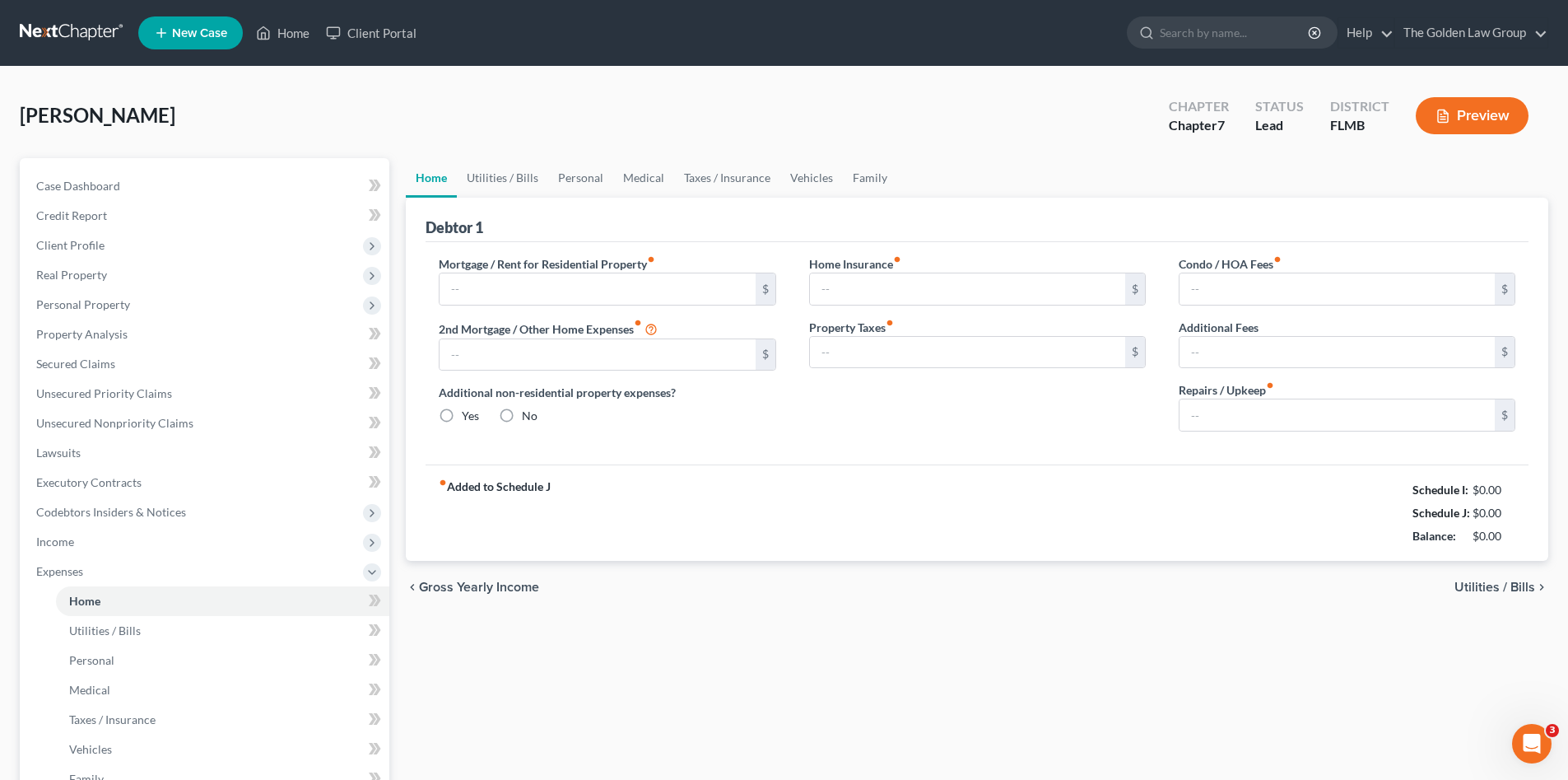
type input "0.00"
type input "20.00"
drag, startPoint x: 980, startPoint y: 689, endPoint x: 1025, endPoint y: 630, distance: 74.2
click at [980, 688] on div "Home Utilities / Bills Personal Medical Taxes / Insurance Vehicles Family Debto…" at bounding box center [977, 589] width 1159 height 862
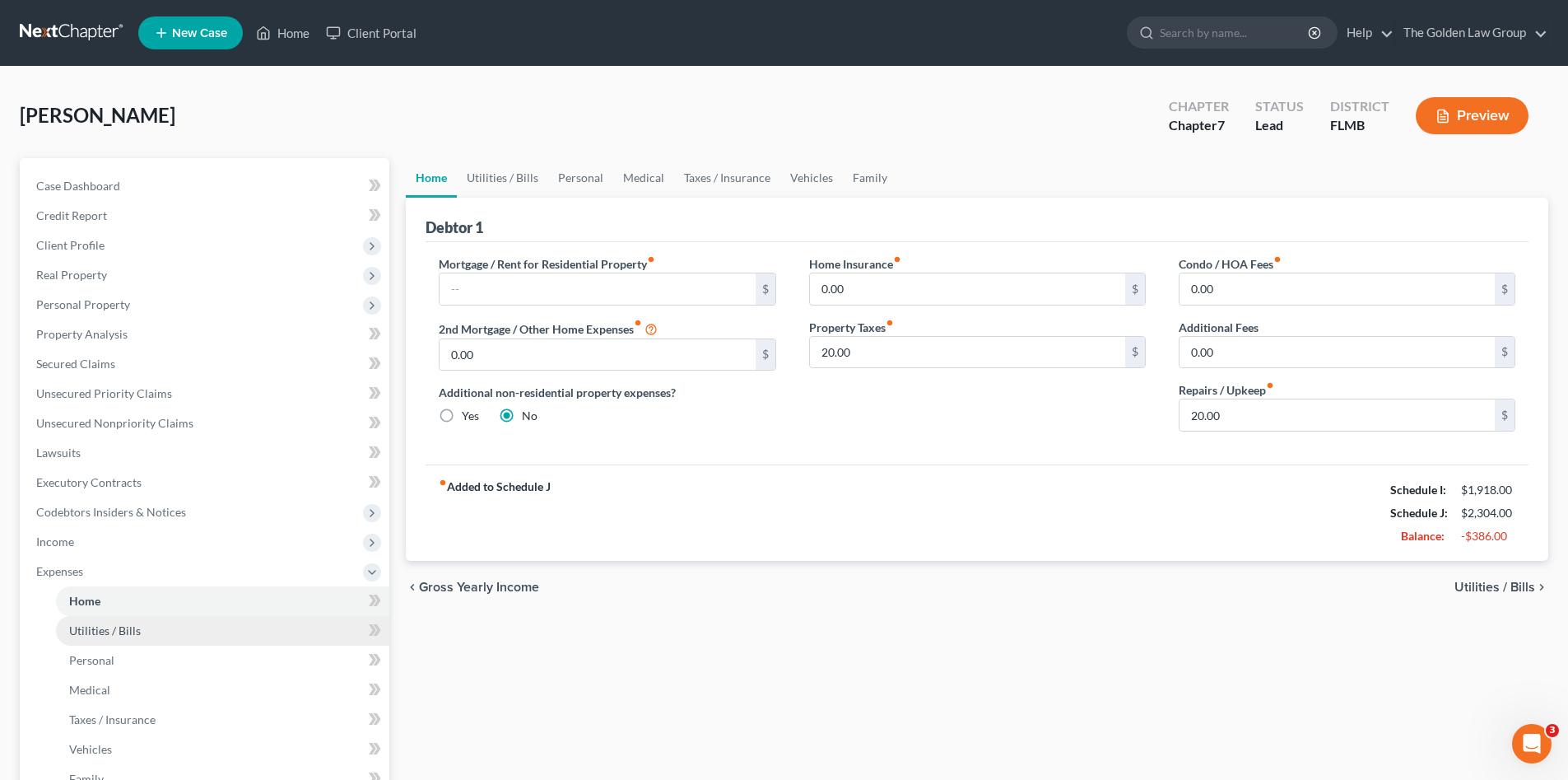
click at [121, 635] on span "Utilities / Bills" at bounding box center [104, 630] width 72 height 14
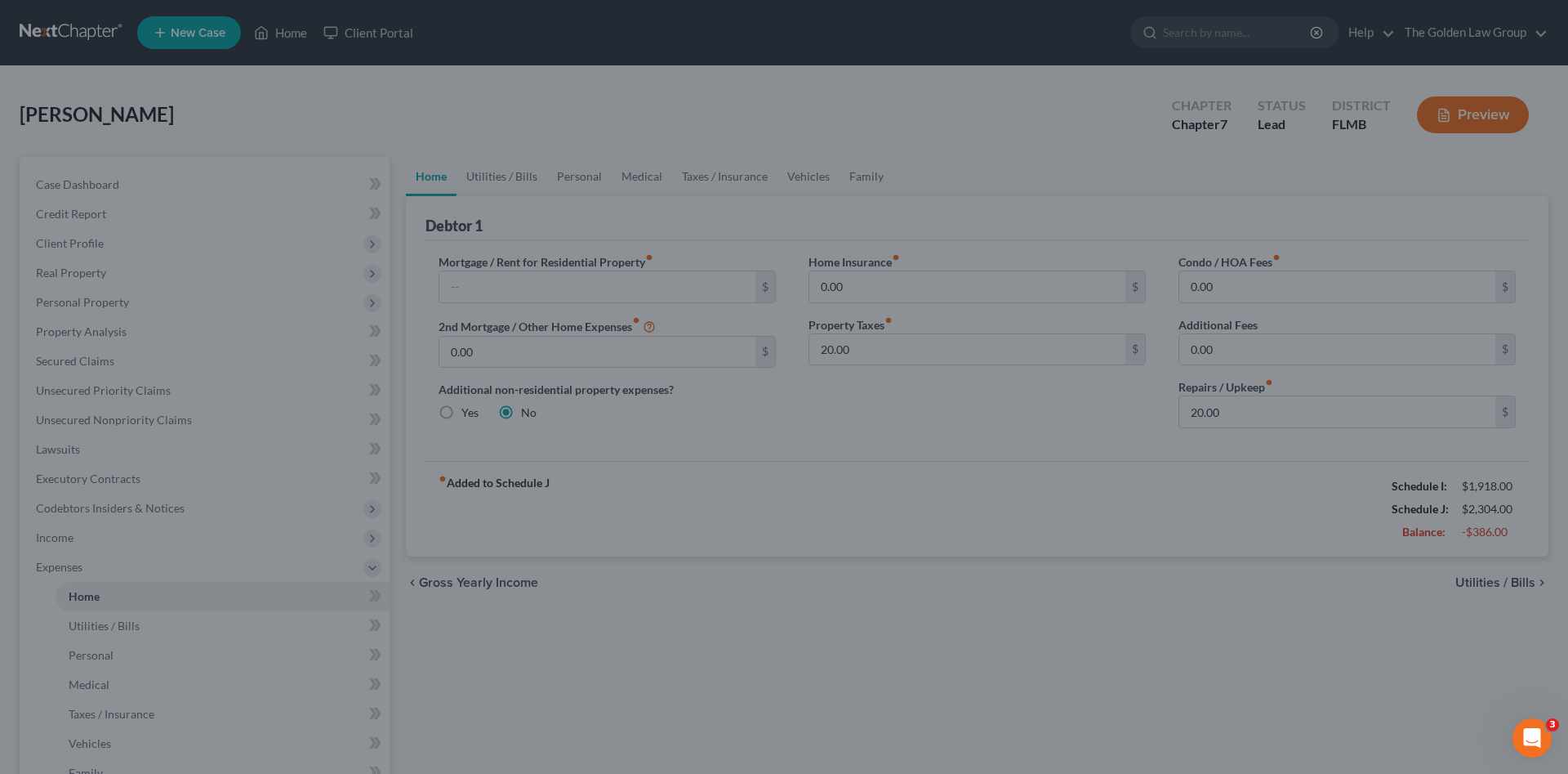
click at [128, 651] on div at bounding box center [784, 387] width 1568 height 774
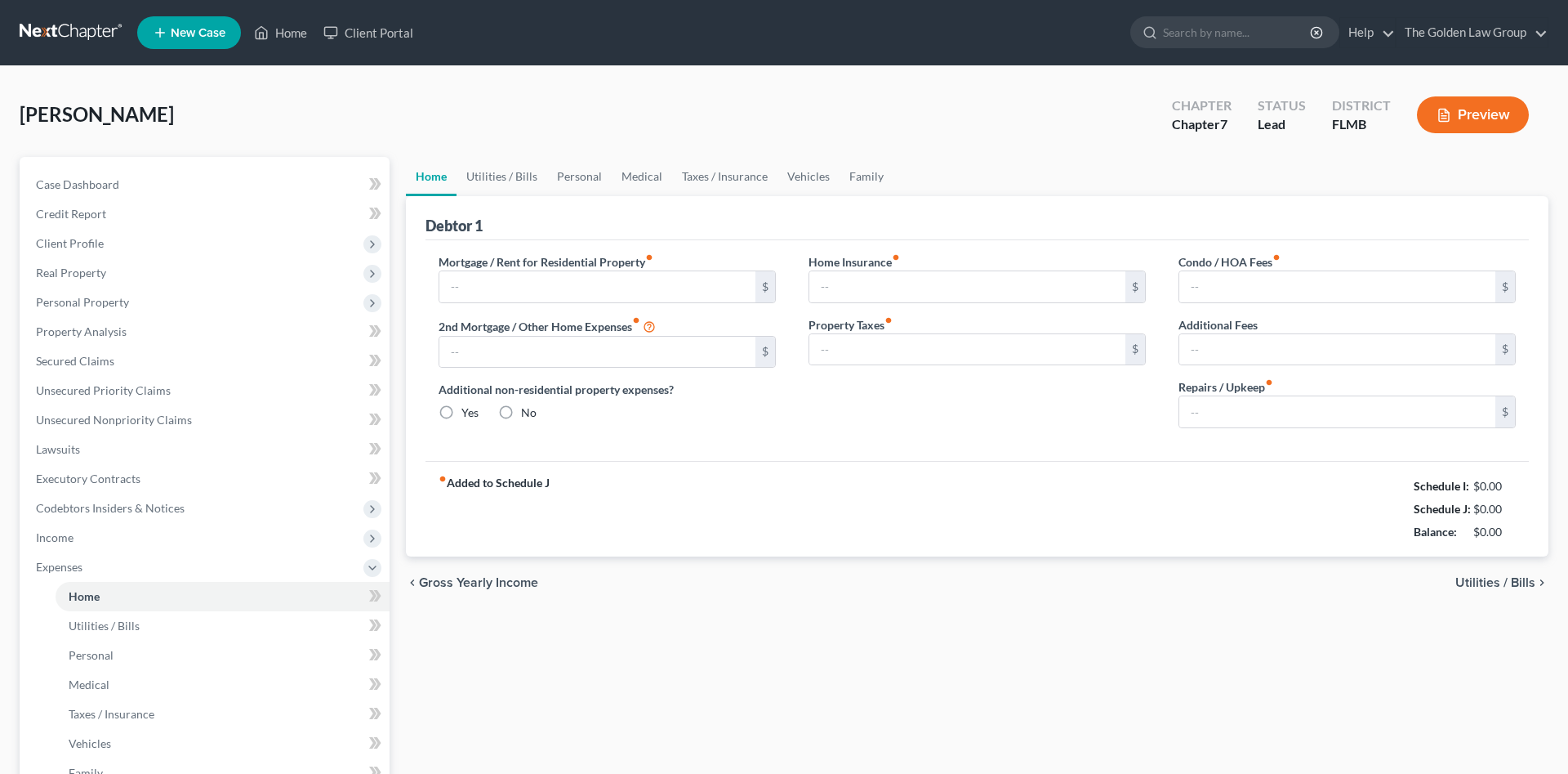
type input "0.00"
radio input "true"
type input "0.00"
type input "20.00"
type input "0.00"
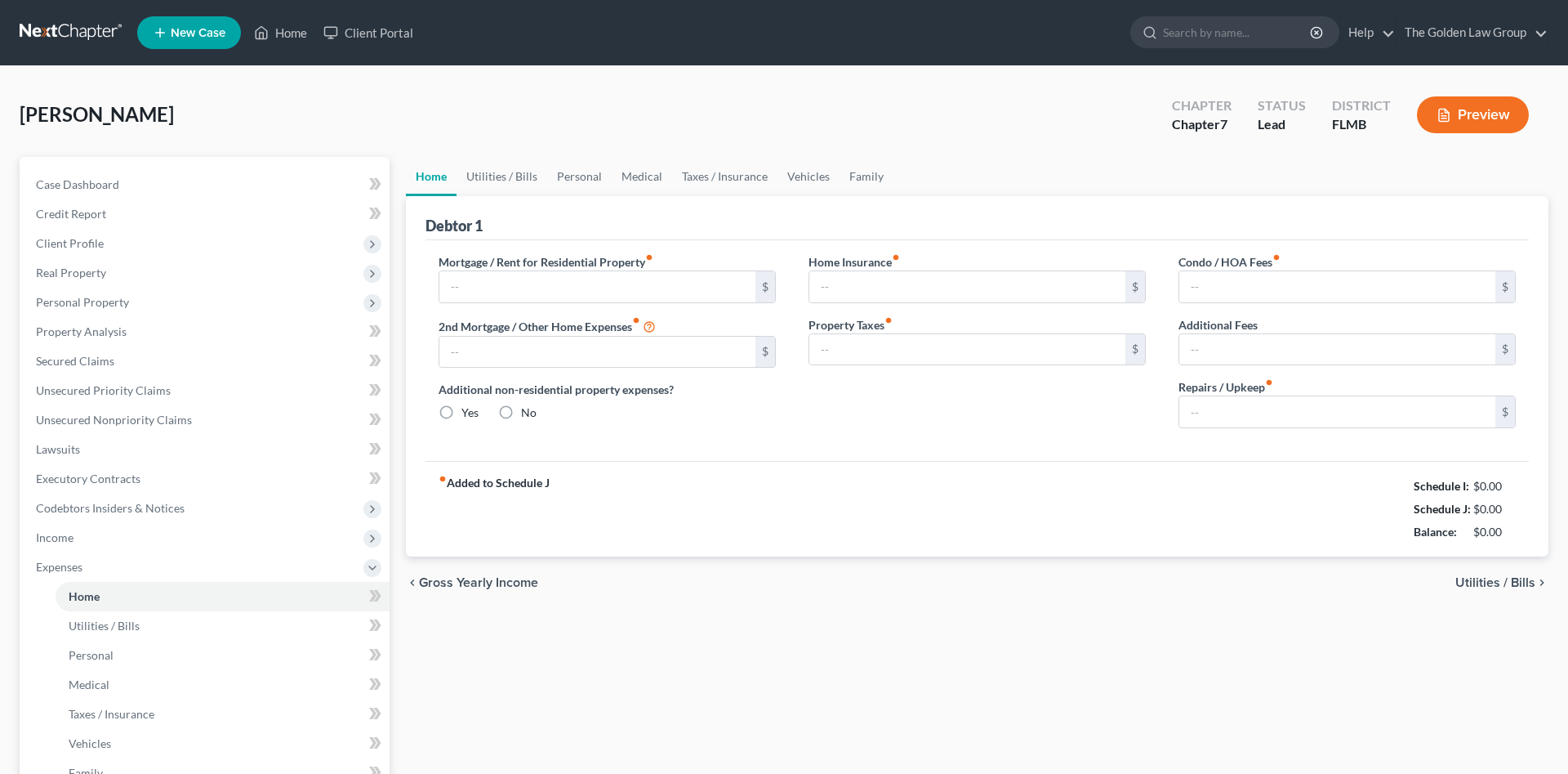
type input "0.00"
type input "20.00"
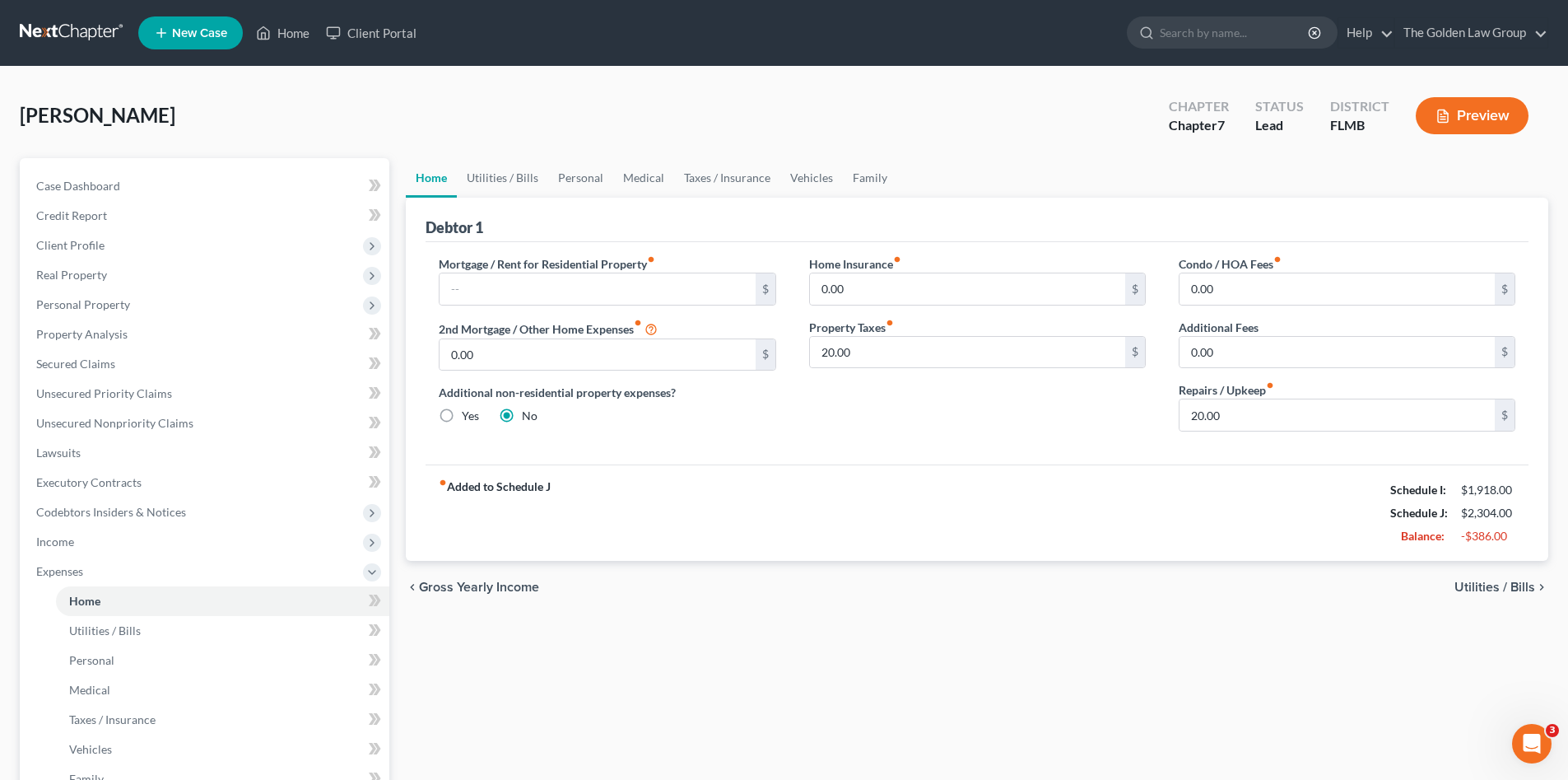
click at [956, 451] on div "Mortgage / Rent for Residential Property fiber_manual_record $ 2nd Mortgage / O…" at bounding box center [977, 353] width 1103 height 223
click at [130, 630] on span "Utilities / Bills" at bounding box center [104, 630] width 72 height 14
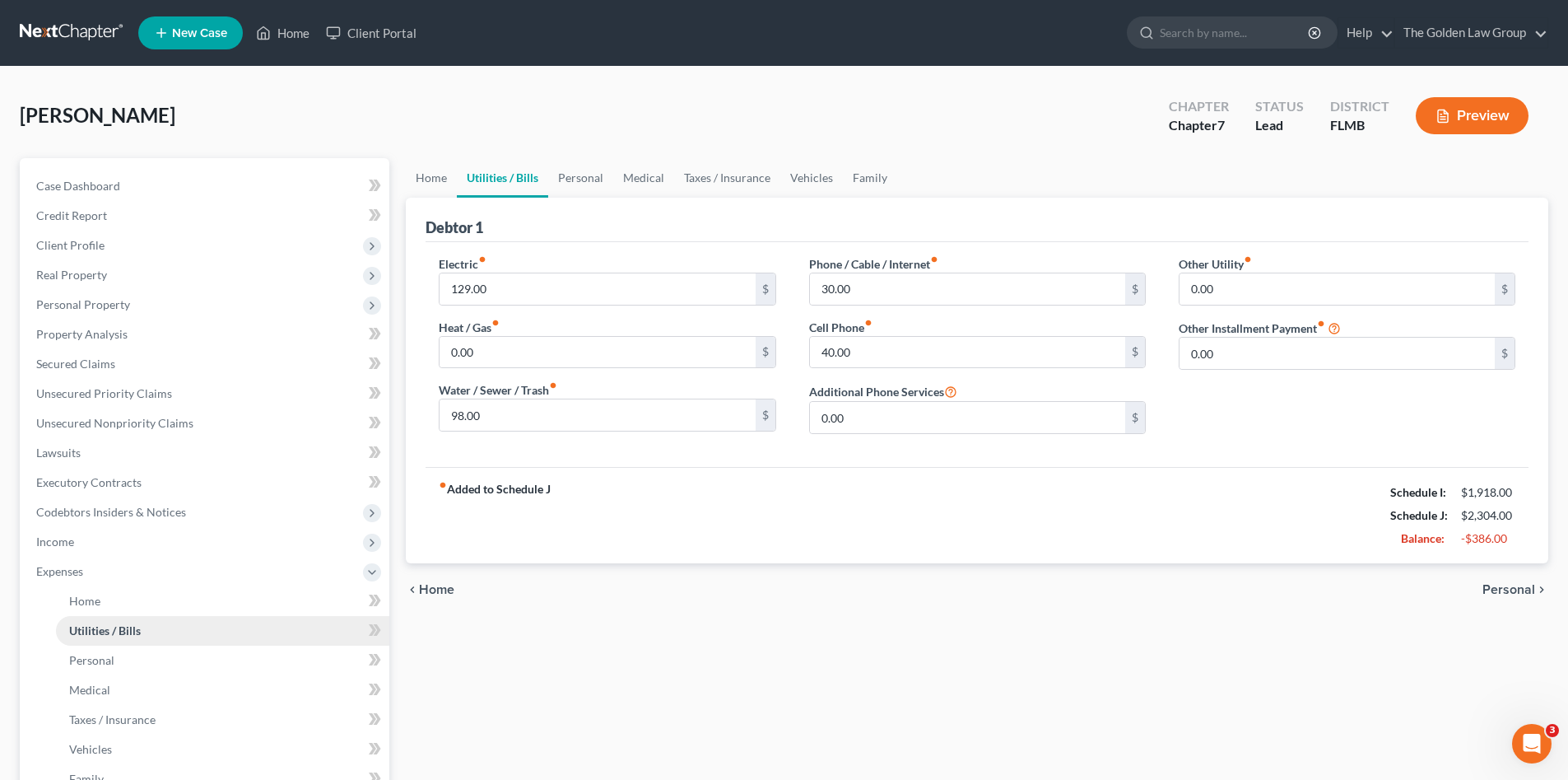
scroll to position [164, 0]
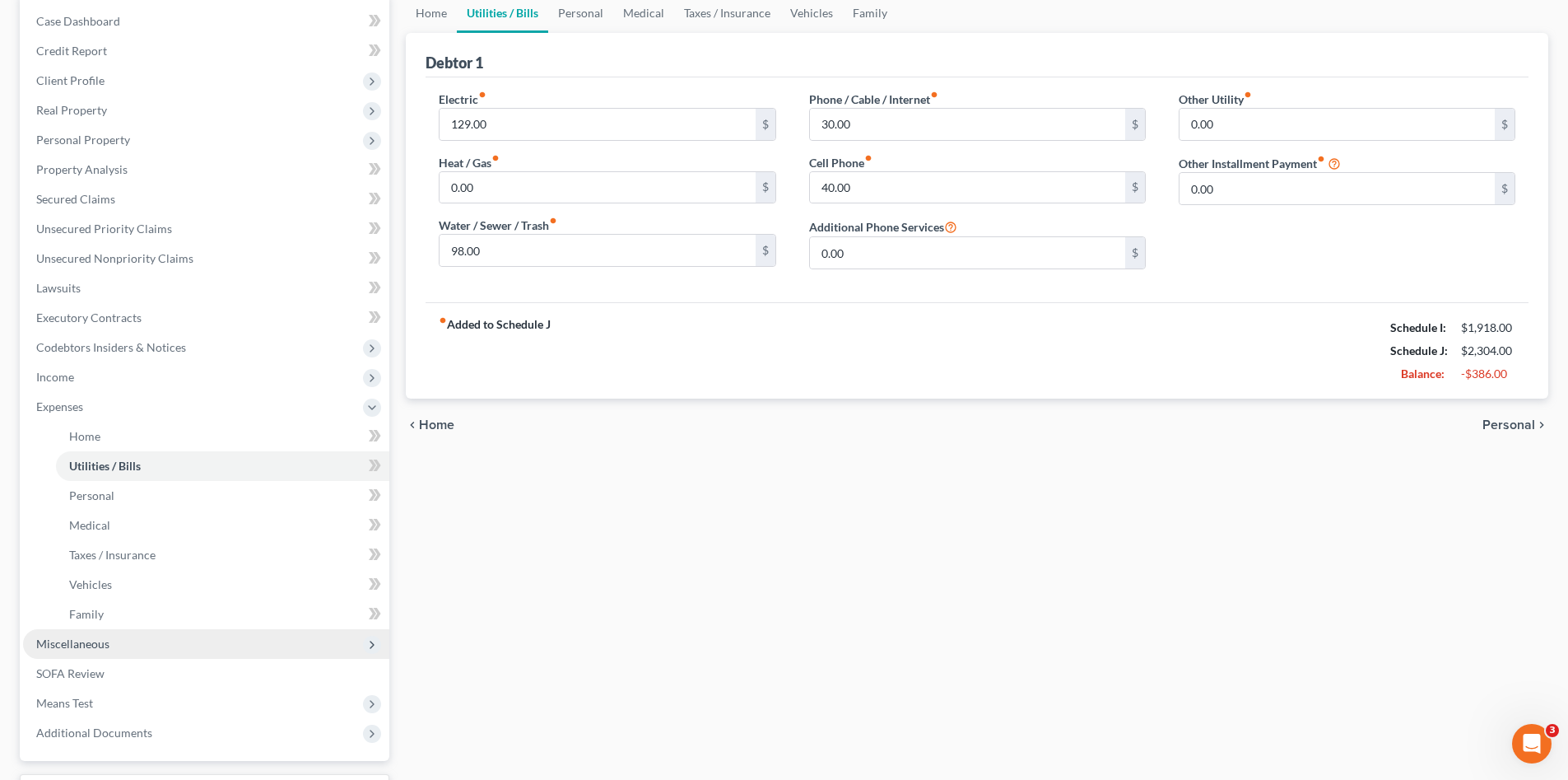
click at [128, 647] on span "Miscellaneous" at bounding box center [206, 644] width 367 height 30
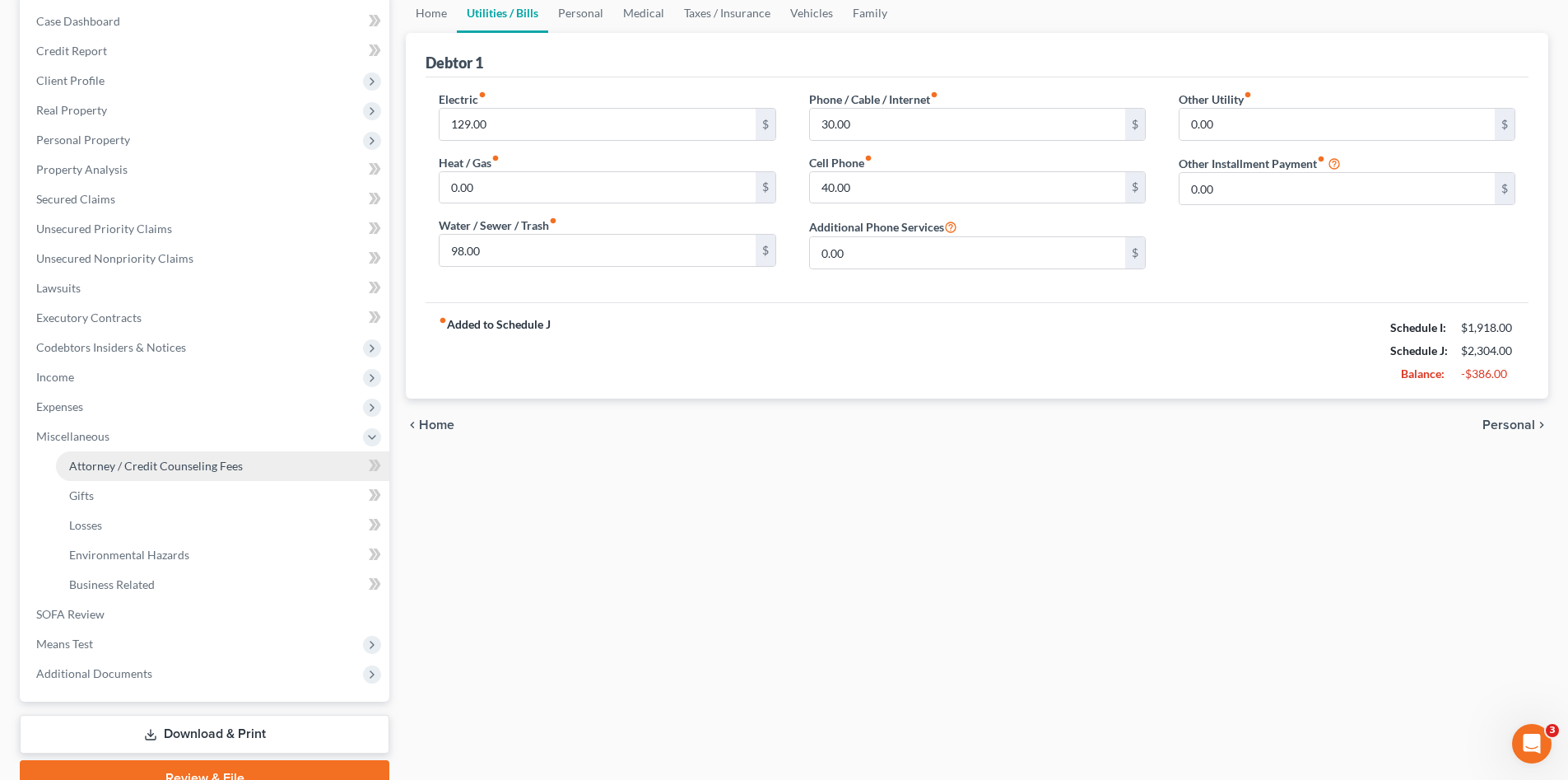
click at [144, 453] on link "Attorney / Credit Counseling Fees" at bounding box center [222, 466] width 333 height 30
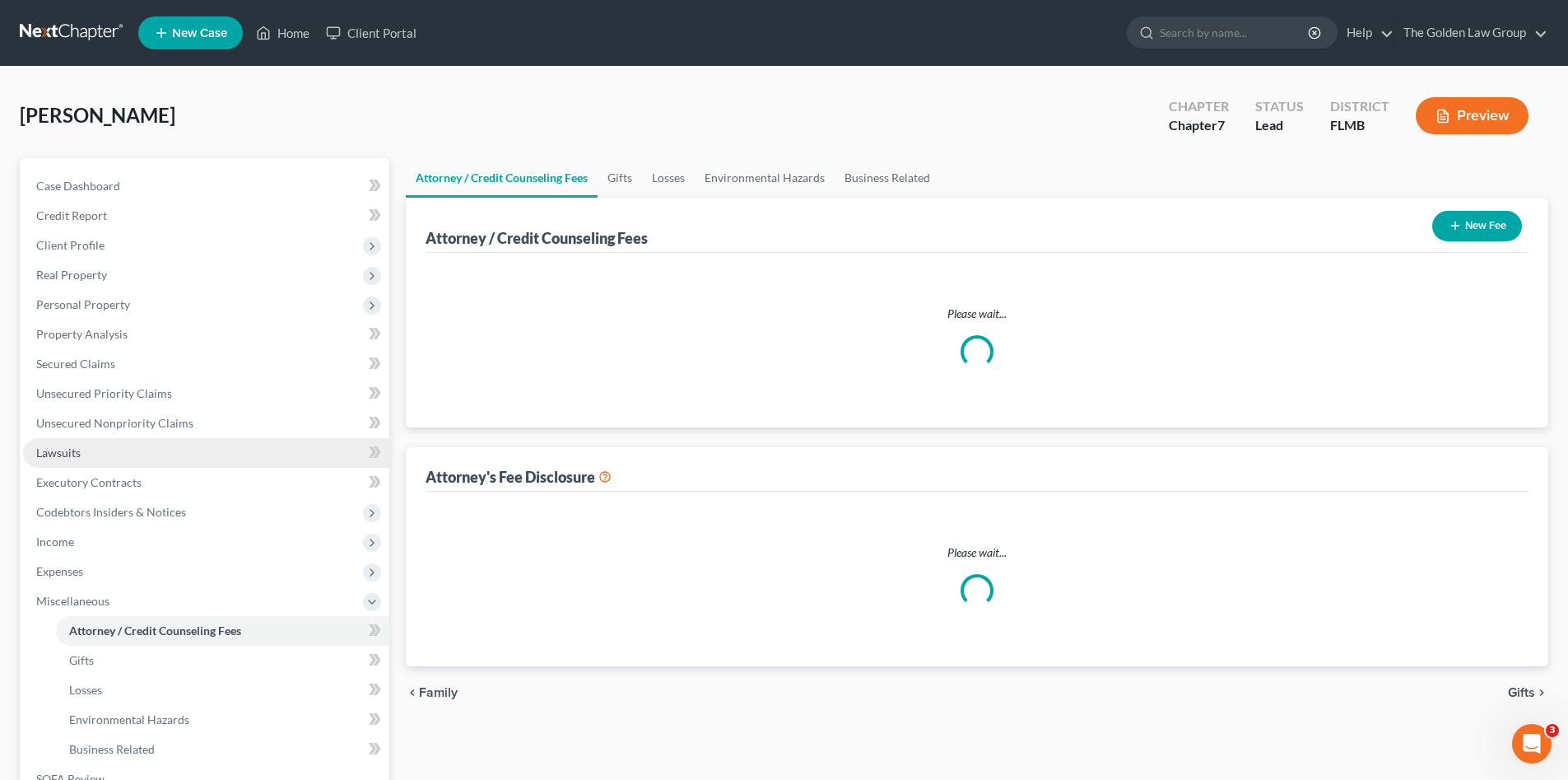
select select "2"
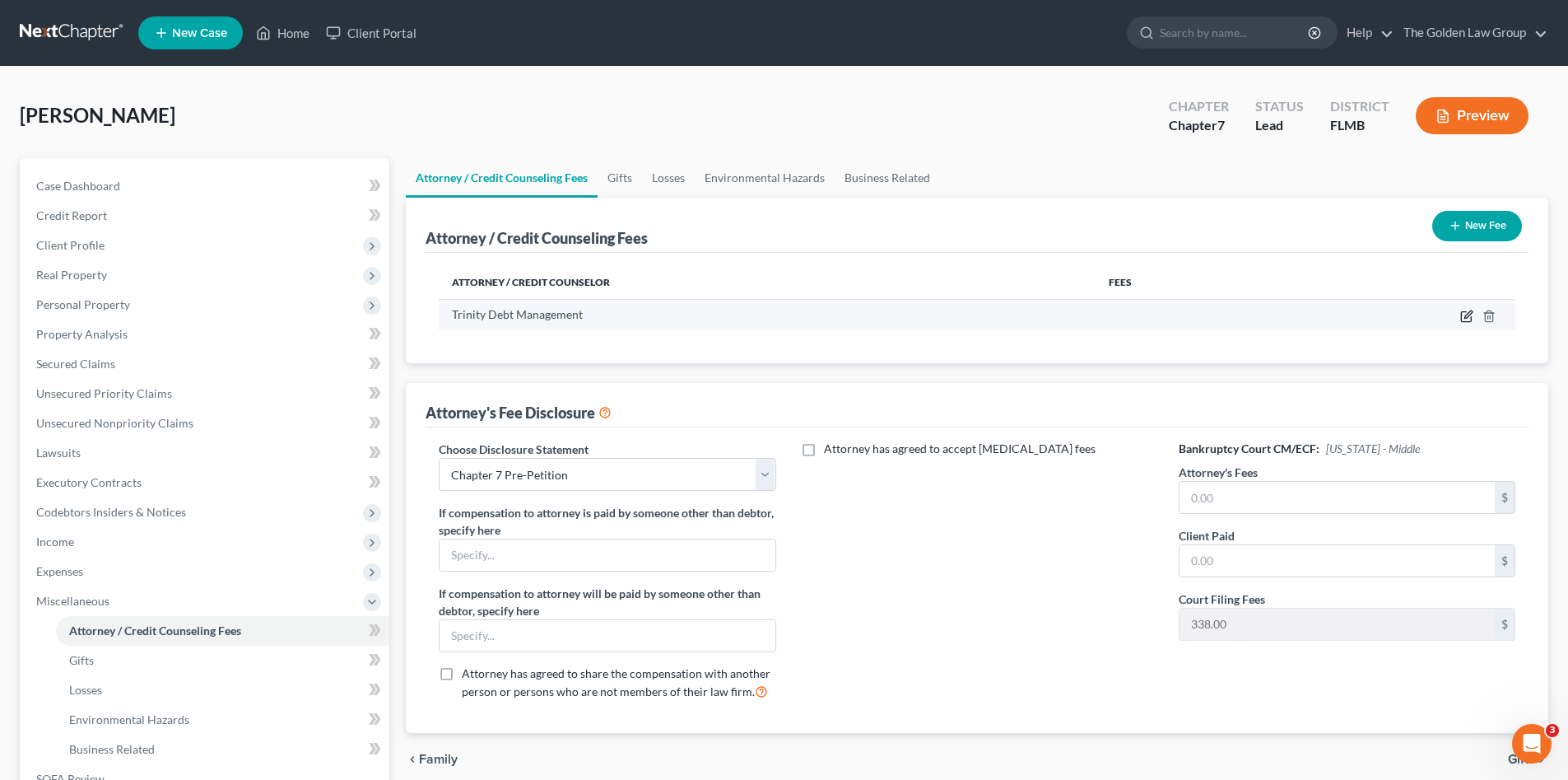
click at [1464, 319] on icon "button" at bounding box center [1466, 315] width 13 height 13
select select "36"
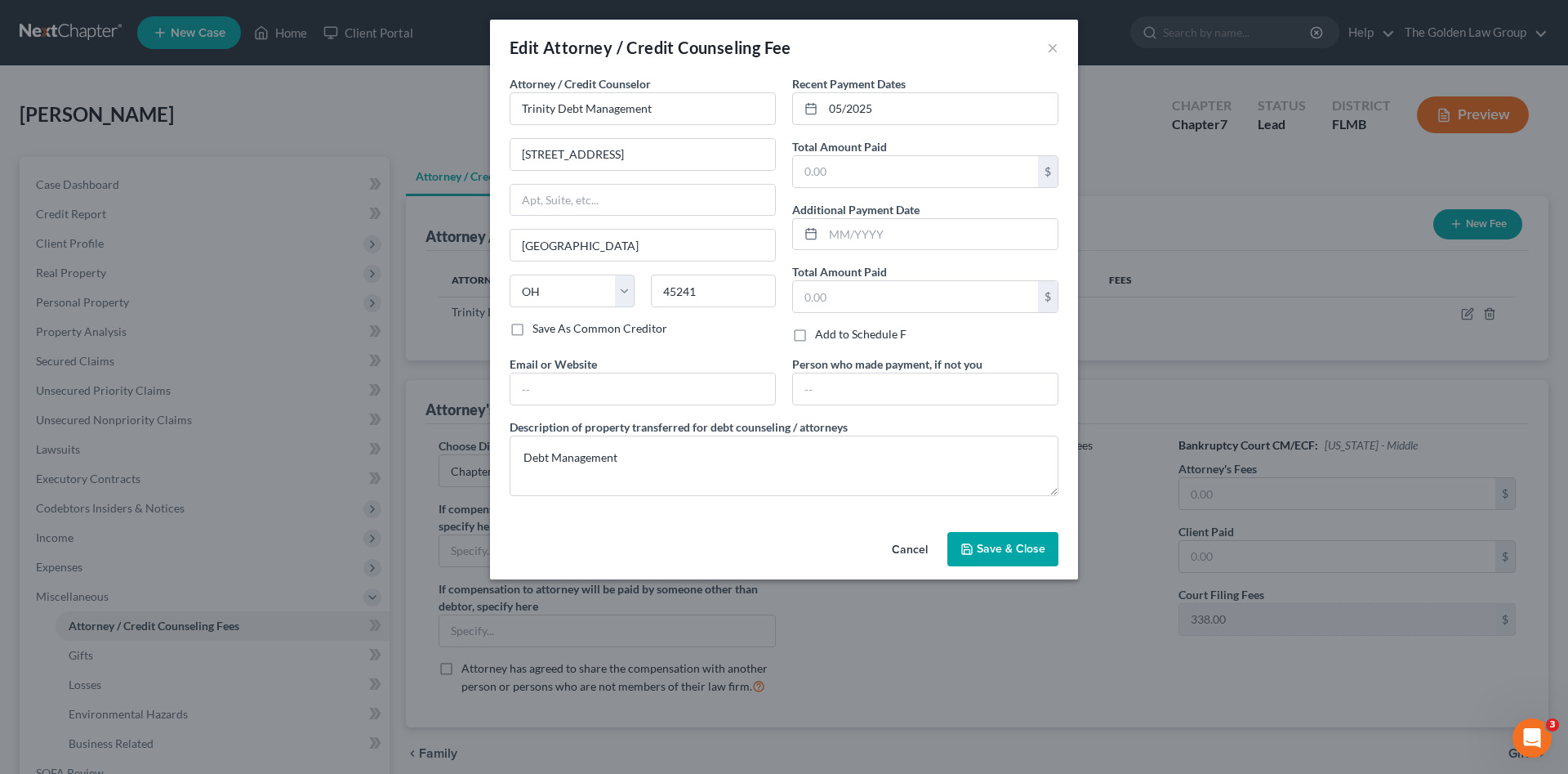
click at [908, 546] on button "Cancel" at bounding box center [910, 550] width 62 height 32
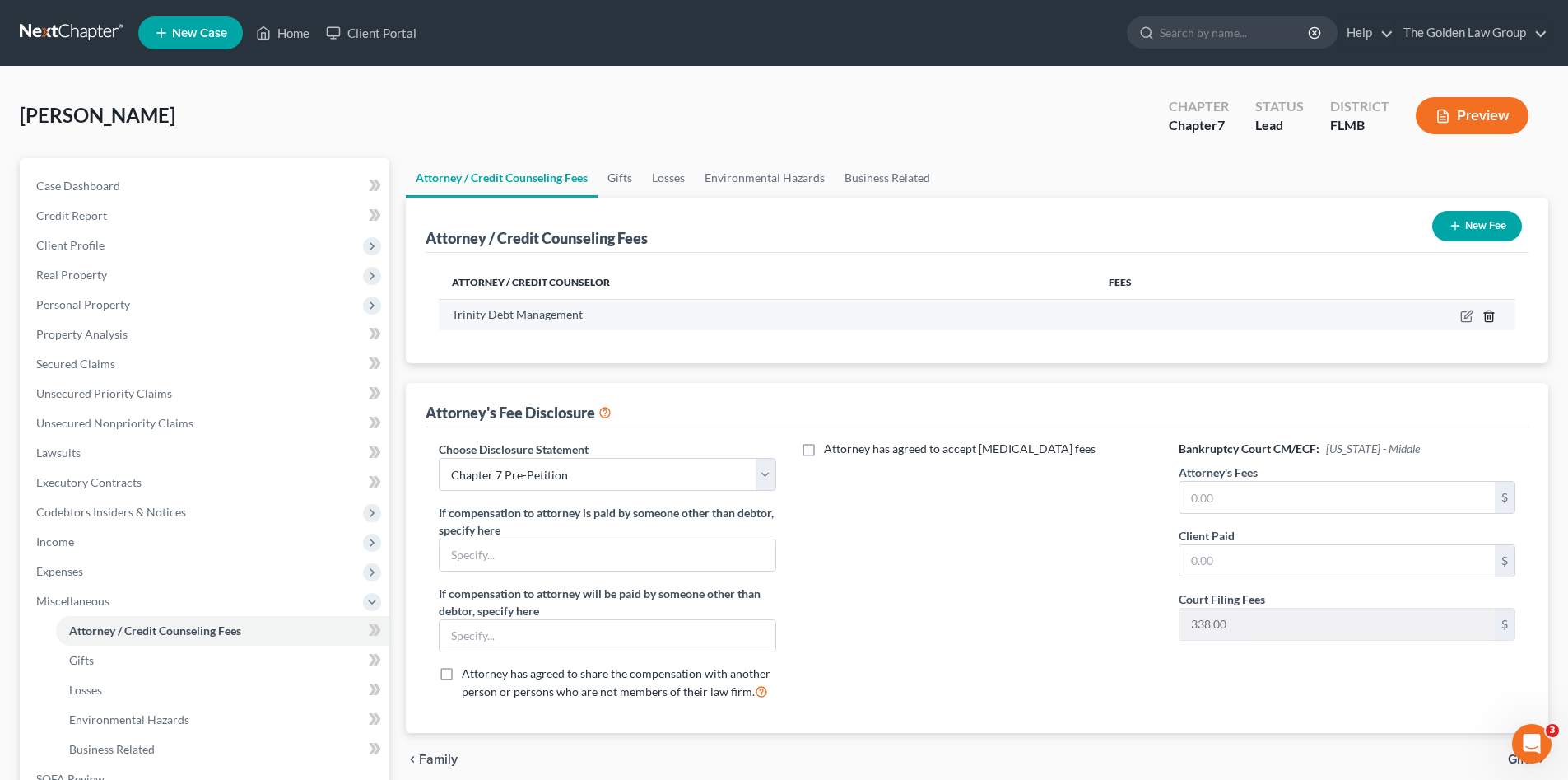
click at [1490, 312] on icon "button" at bounding box center [1488, 315] width 13 height 13
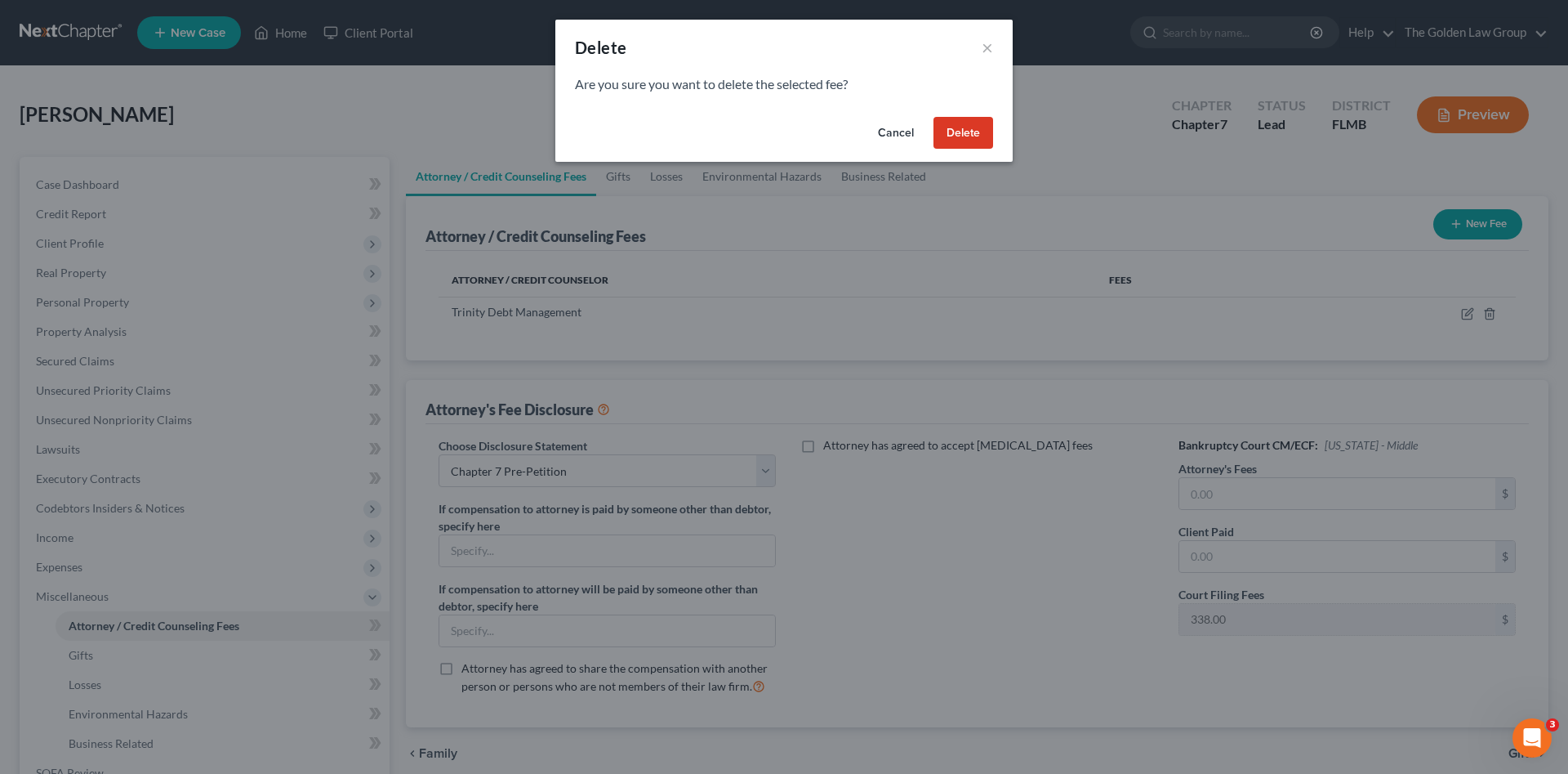
click at [961, 146] on button "Delete" at bounding box center [963, 132] width 60 height 32
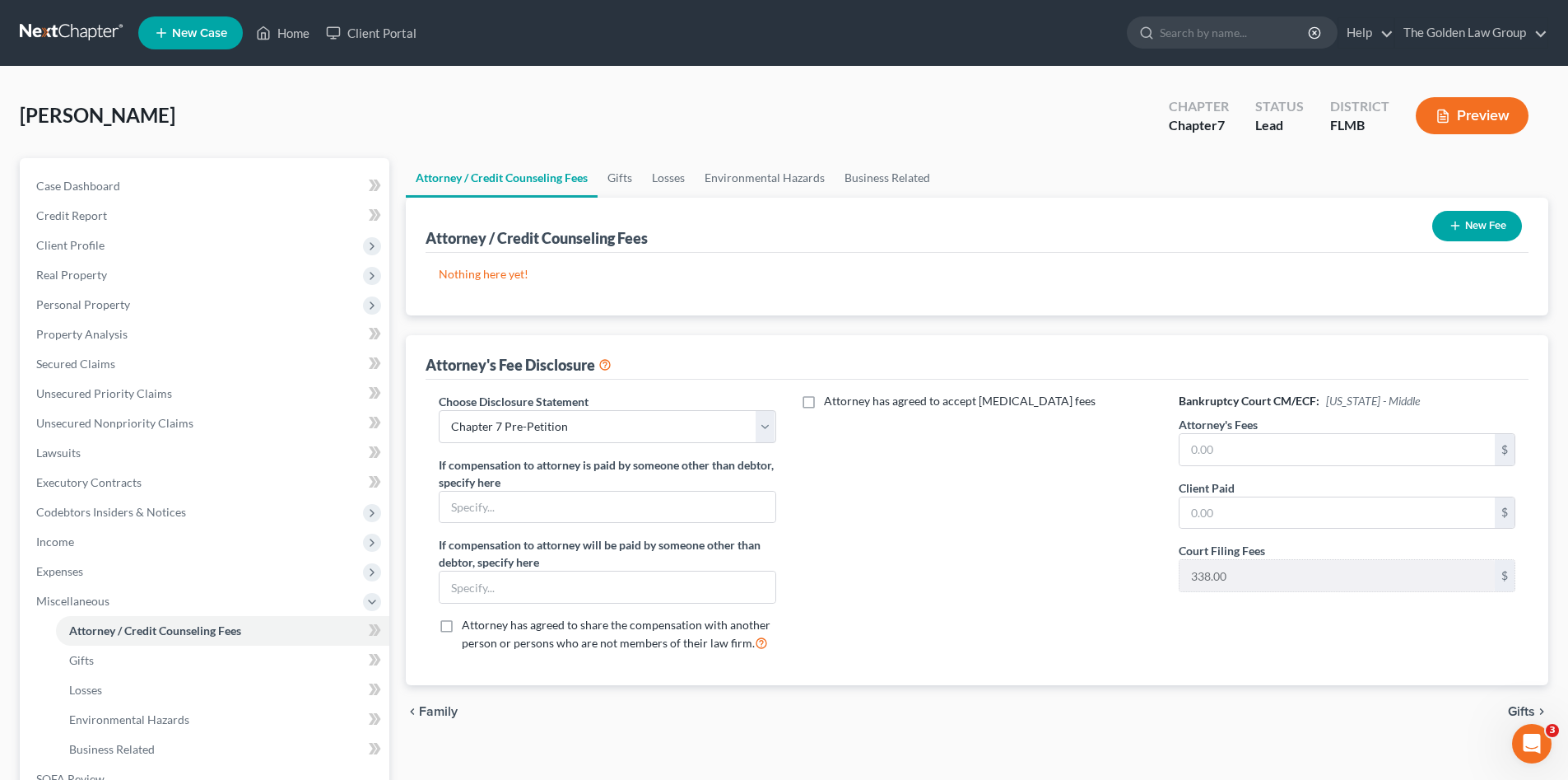
click at [974, 565] on div "Attorney has agreed to accept retainer fees" at bounding box center [977, 529] width 369 height 272
click at [1201, 447] on input "text" at bounding box center [1337, 449] width 315 height 31
click at [1299, 453] on input "text" at bounding box center [1337, 449] width 315 height 31
type input "497.00"
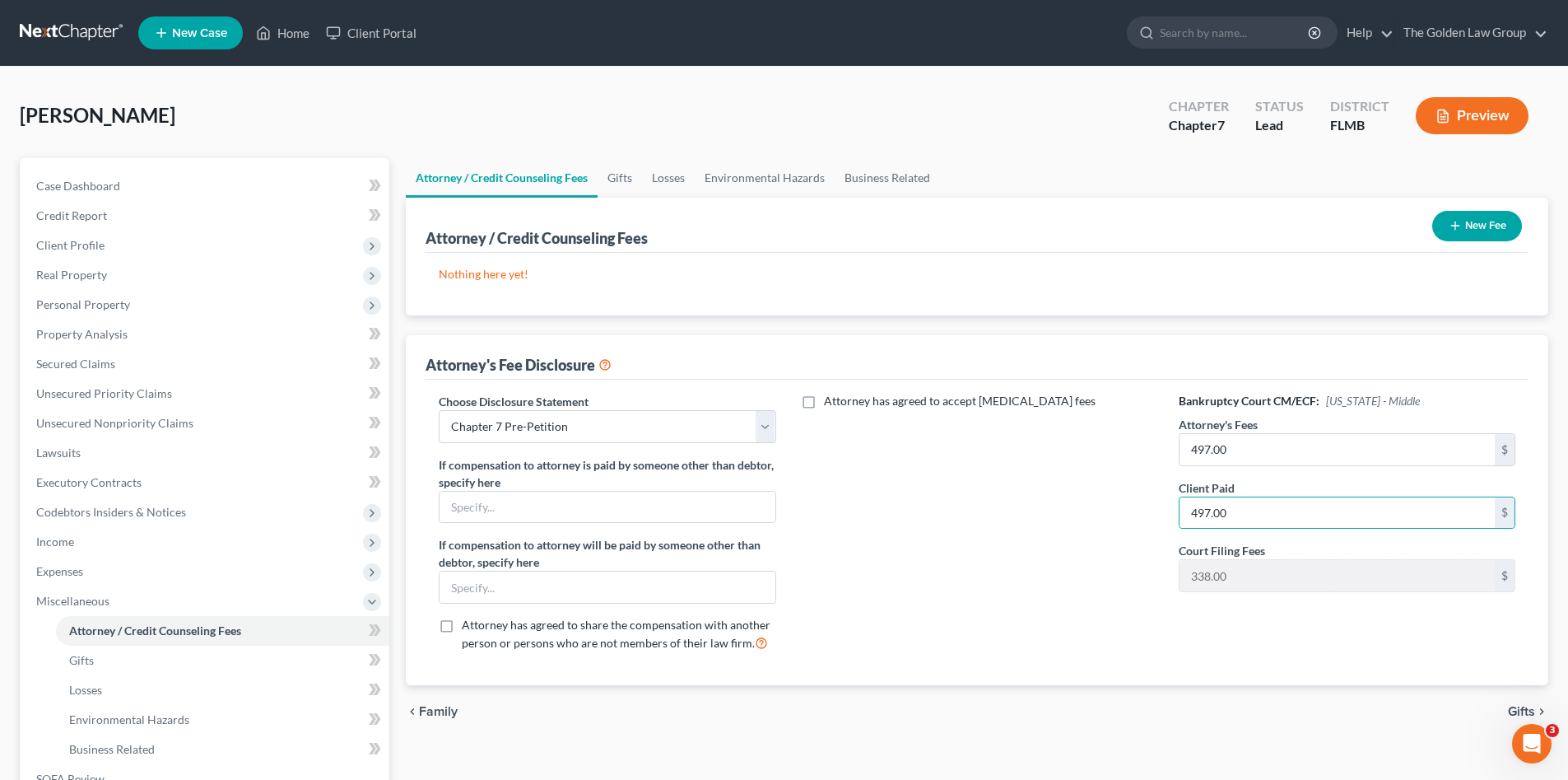
click at [1449, 231] on icon "button" at bounding box center [1455, 225] width 13 height 13
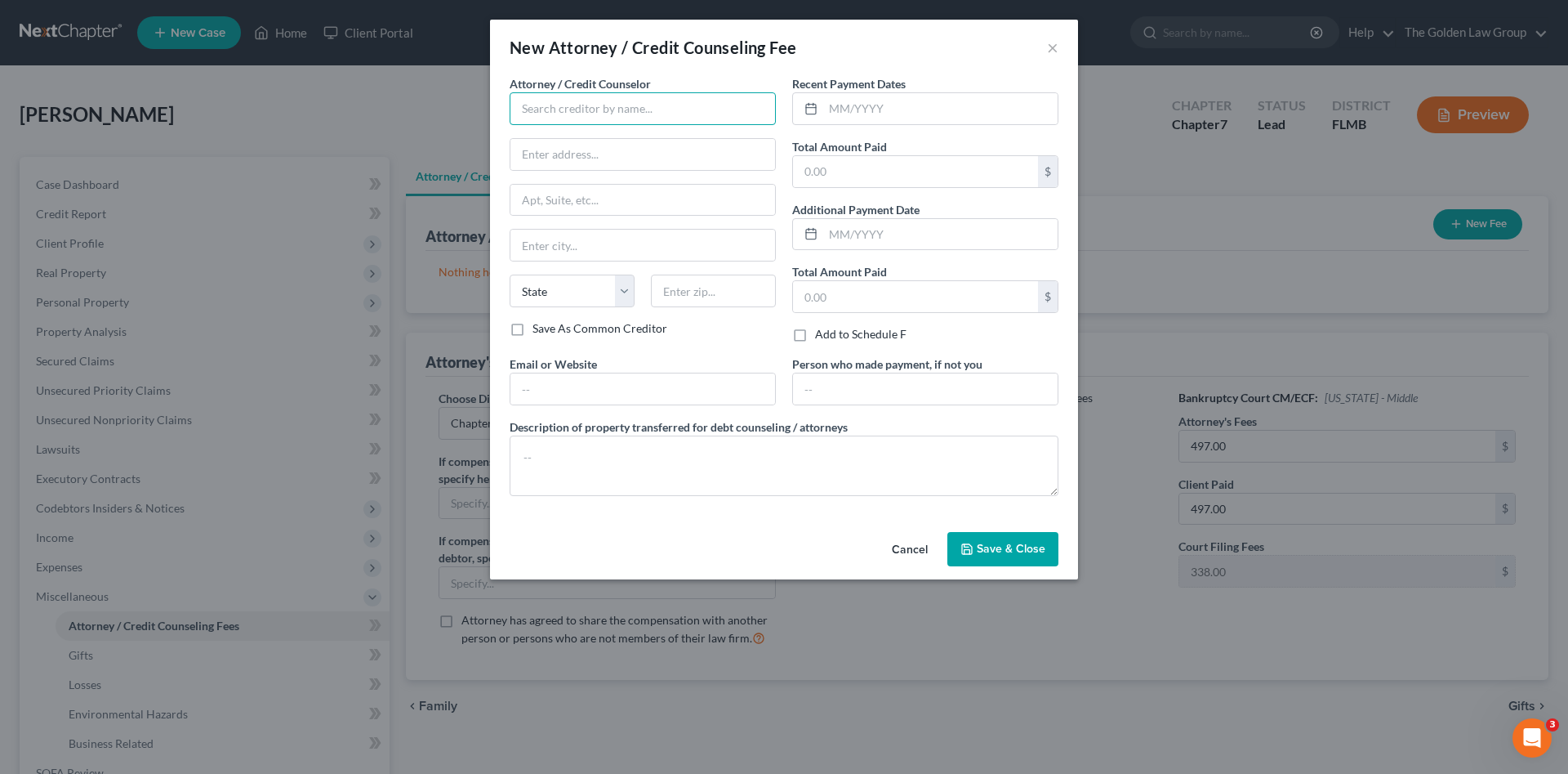
click at [558, 108] on input "text" at bounding box center [643, 108] width 266 height 32
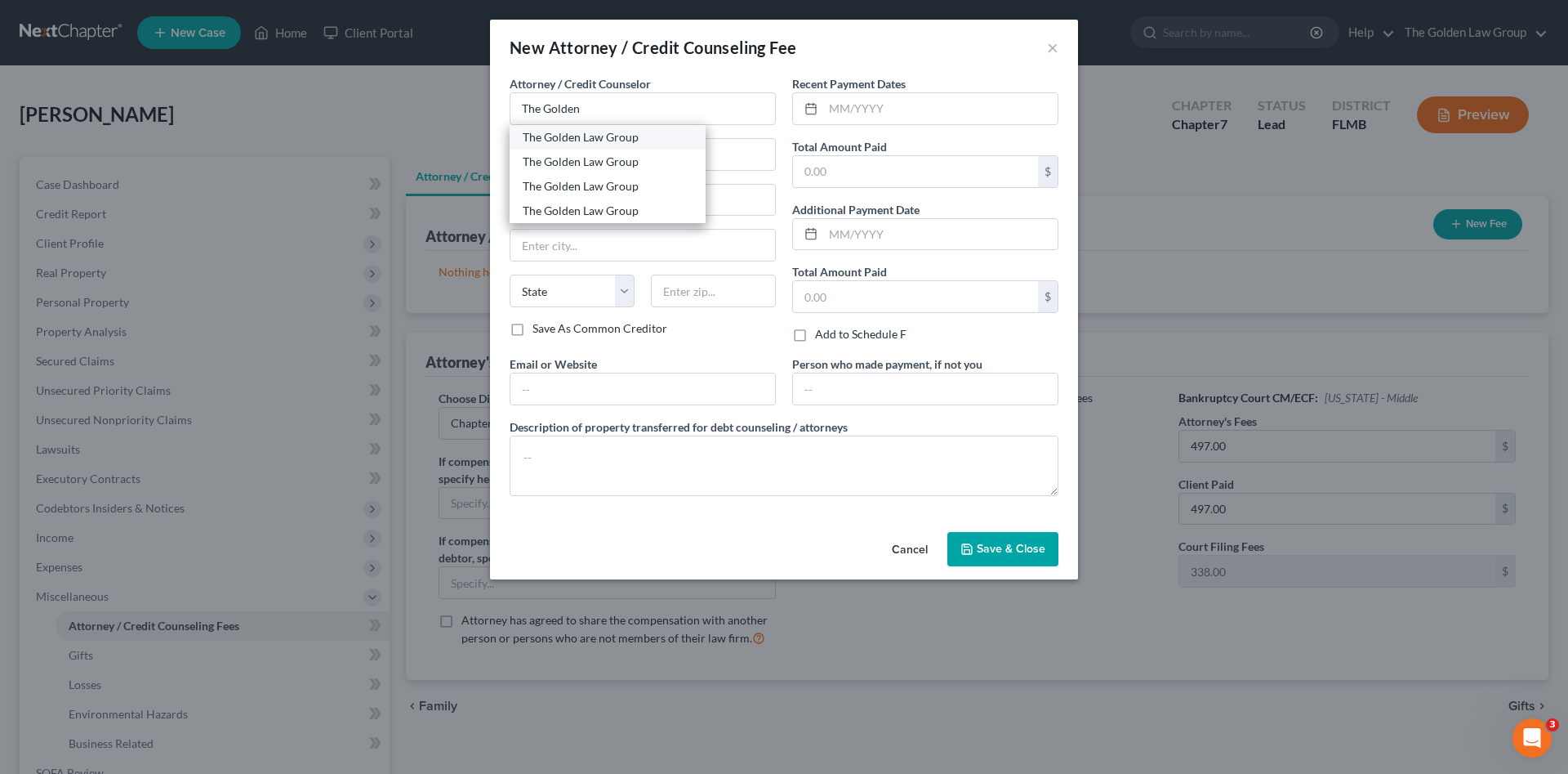
click at [583, 135] on div "The Golden Law Group" at bounding box center [607, 137] width 170 height 17
type input "The Golden Law Group"
type input "429 Lithia Pinecrest Road"
type input "Brandon"
select select "9"
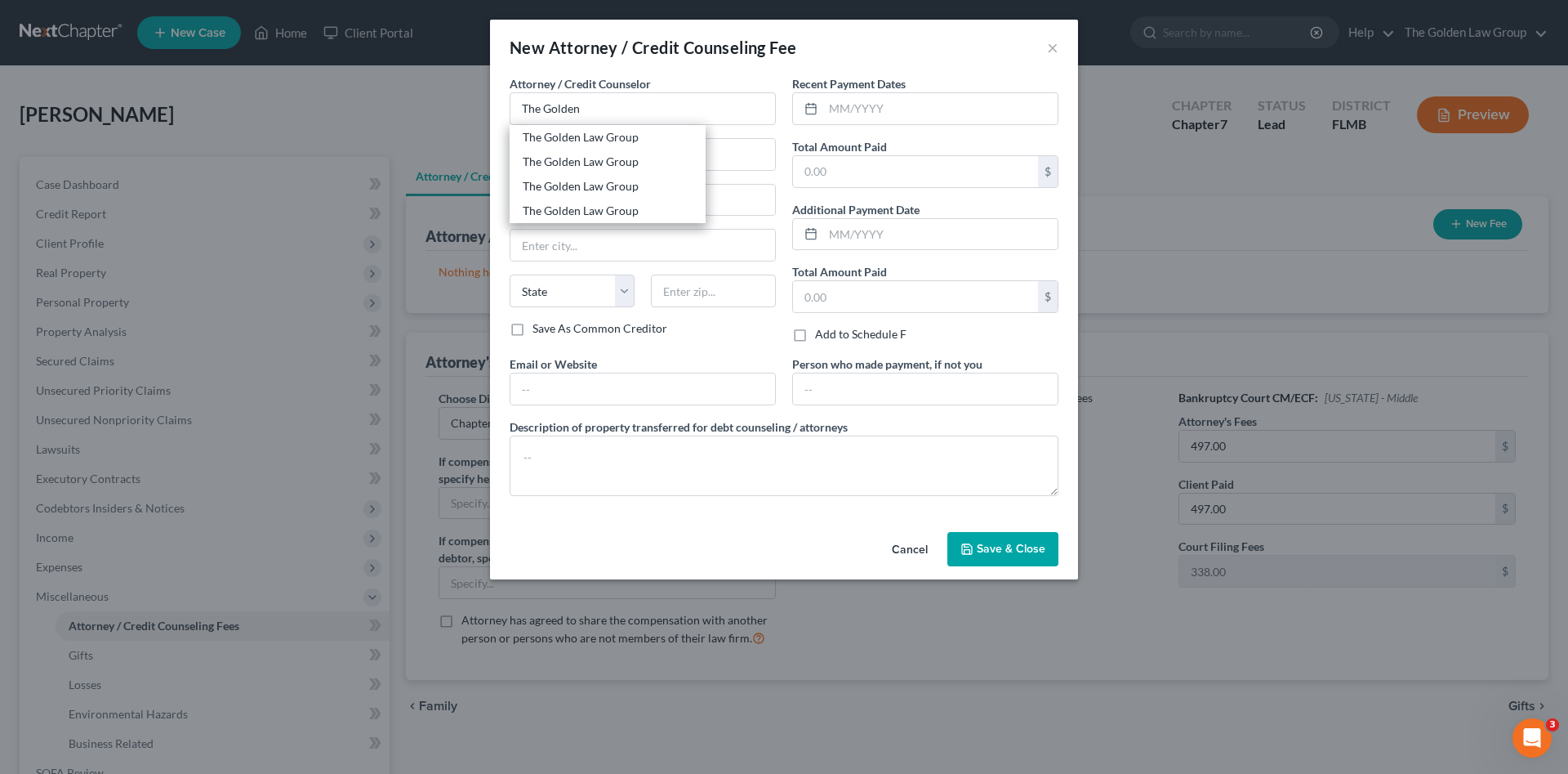
type input "33511"
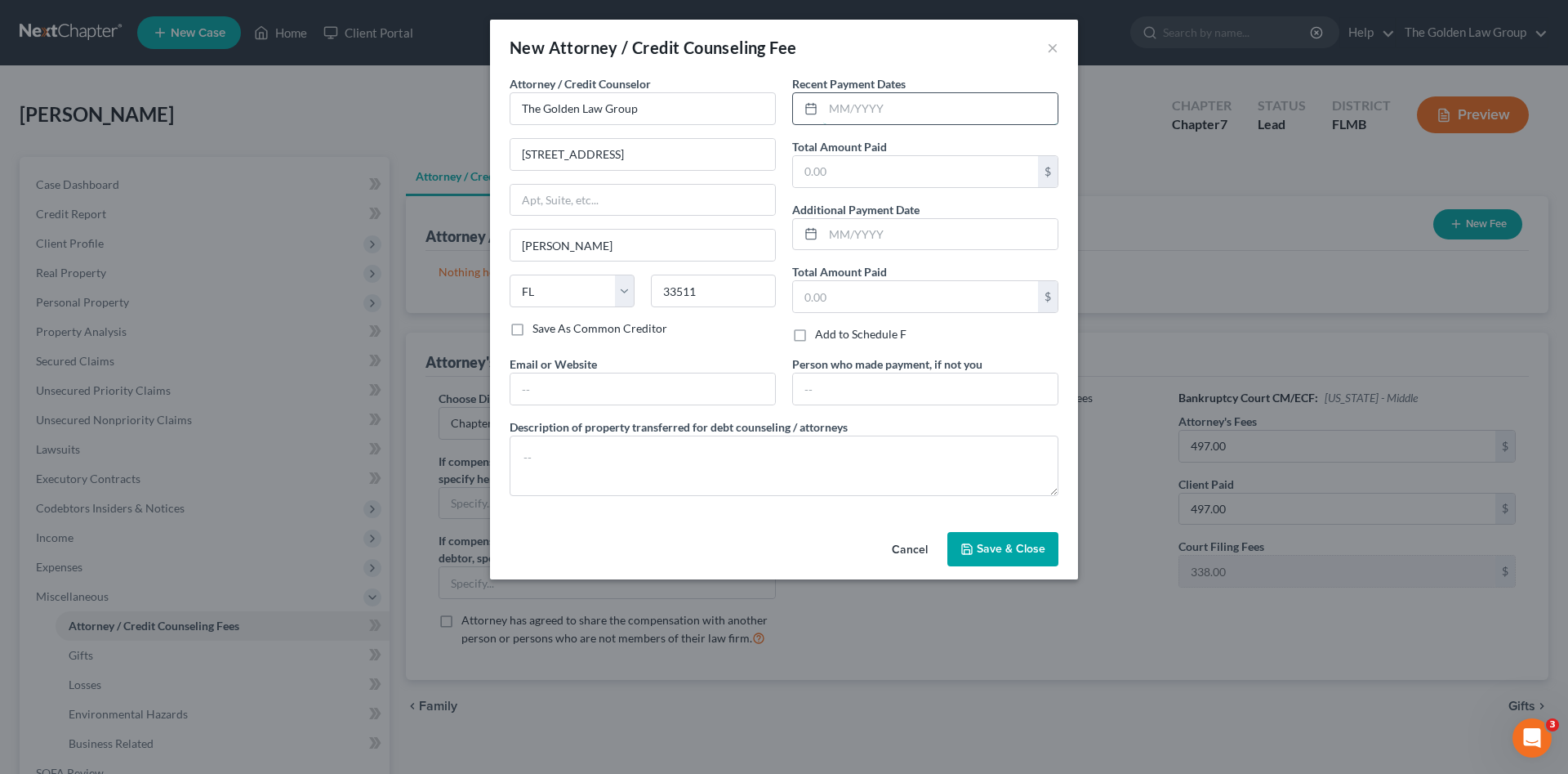
click at [870, 110] on input "text" at bounding box center [940, 108] width 234 height 31
type input "07/03/2025"
type input "497.00"
click at [834, 470] on textarea at bounding box center [784, 465] width 549 height 60
type textarea "Attorney Fee"
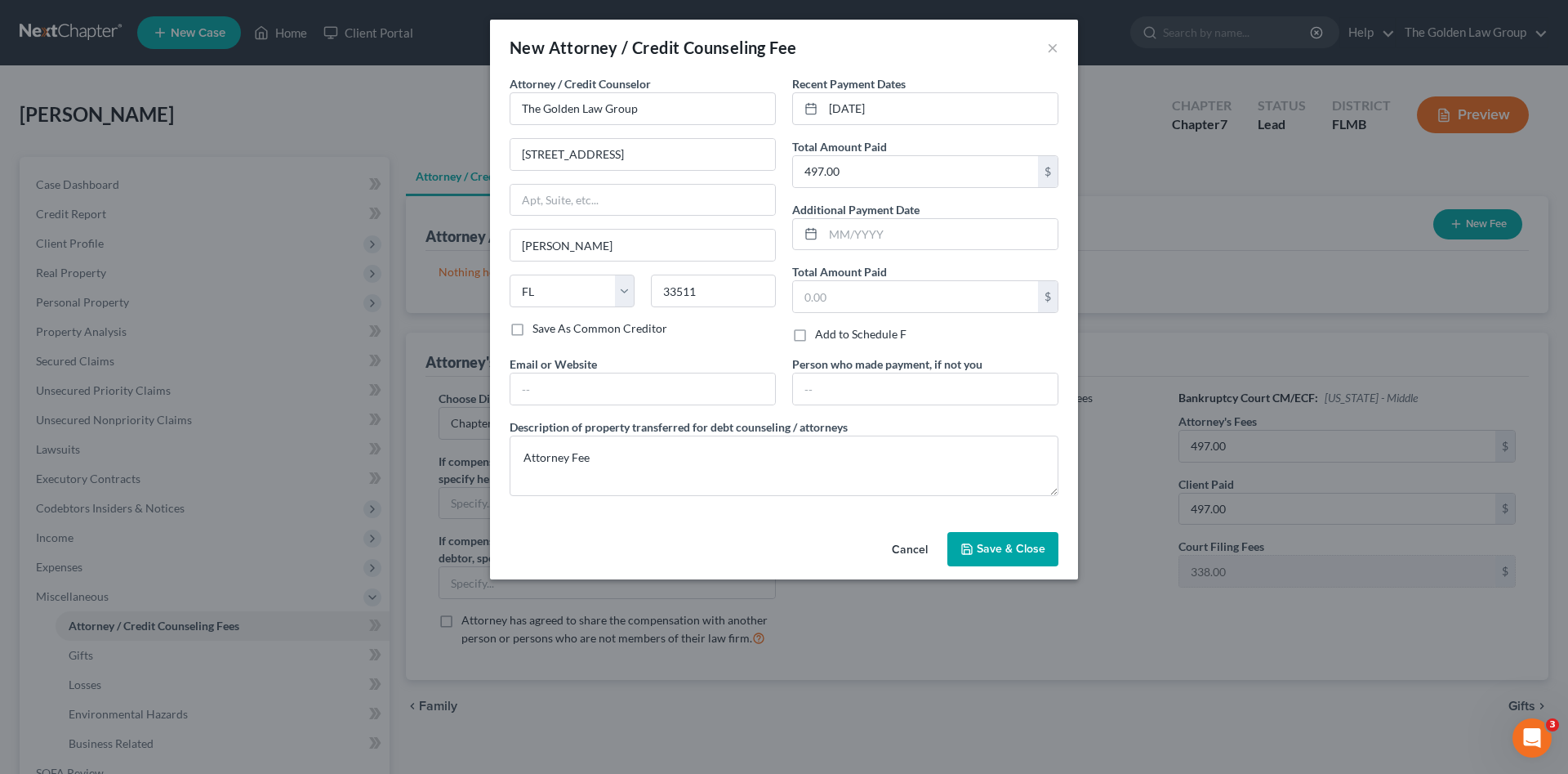
click at [955, 536] on button "Save & Close" at bounding box center [1003, 549] width 111 height 34
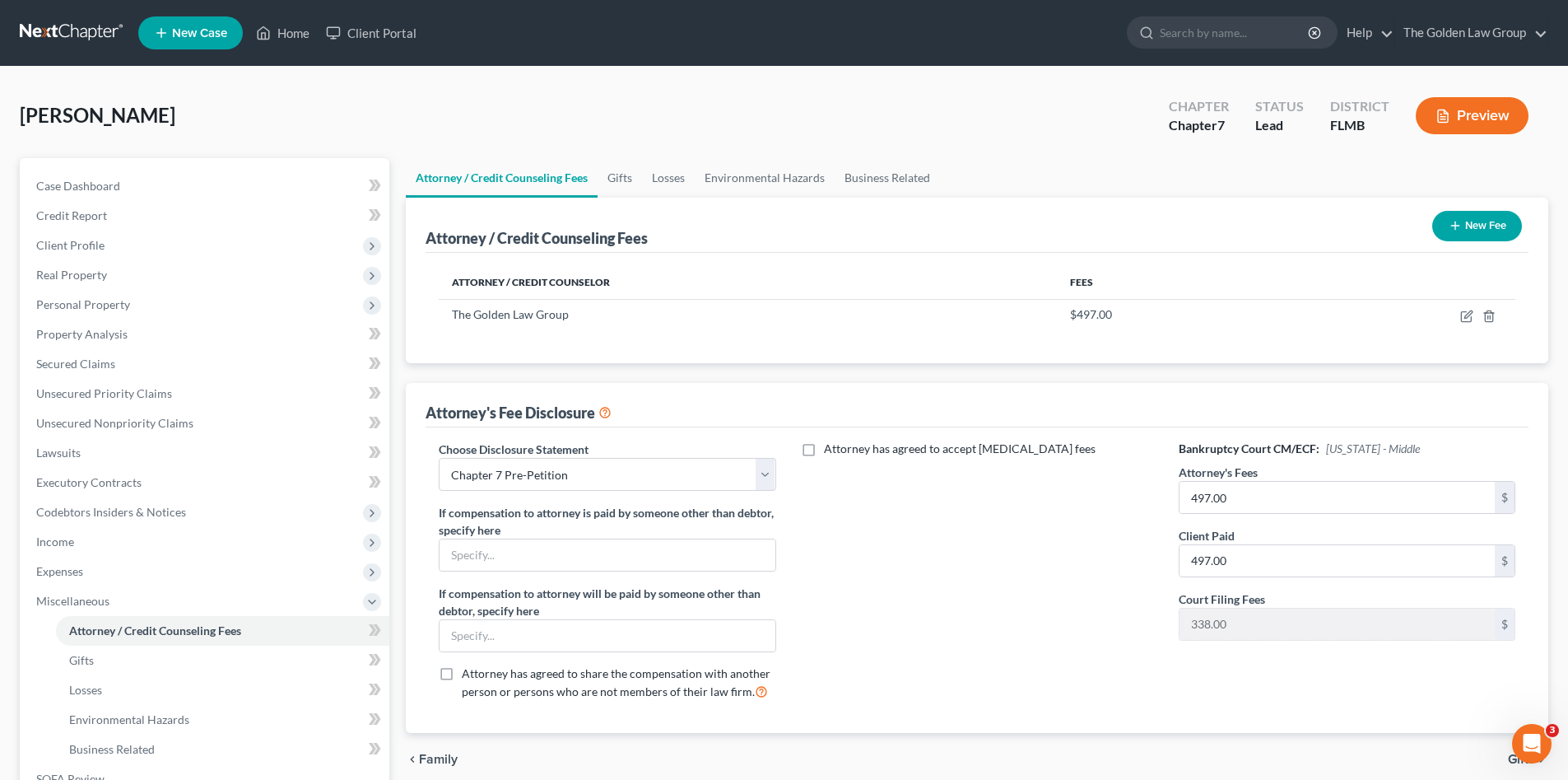
click at [1468, 237] on button "New Fee" at bounding box center [1478, 226] width 90 height 30
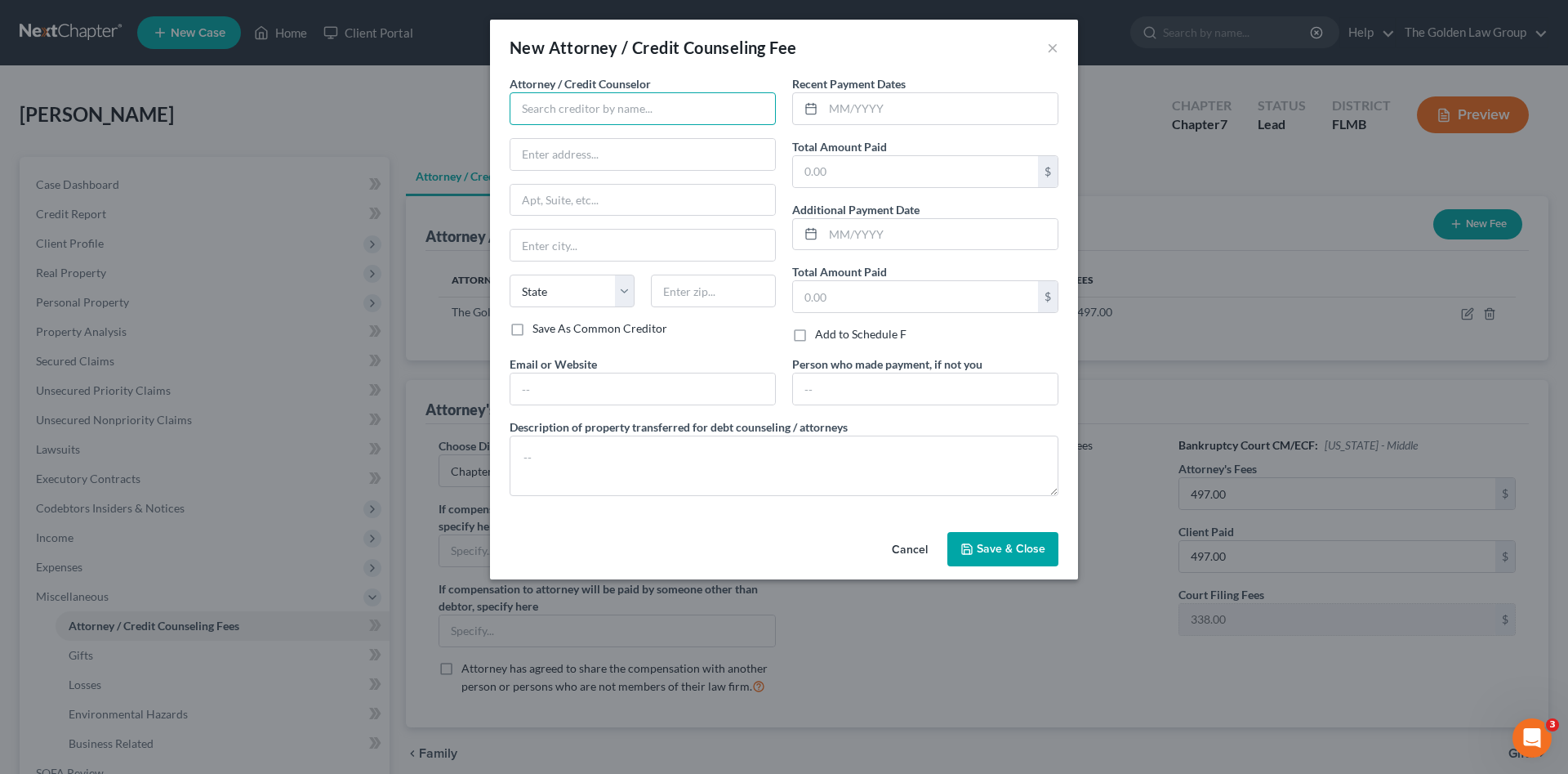
click at [566, 114] on input "text" at bounding box center [643, 108] width 266 height 32
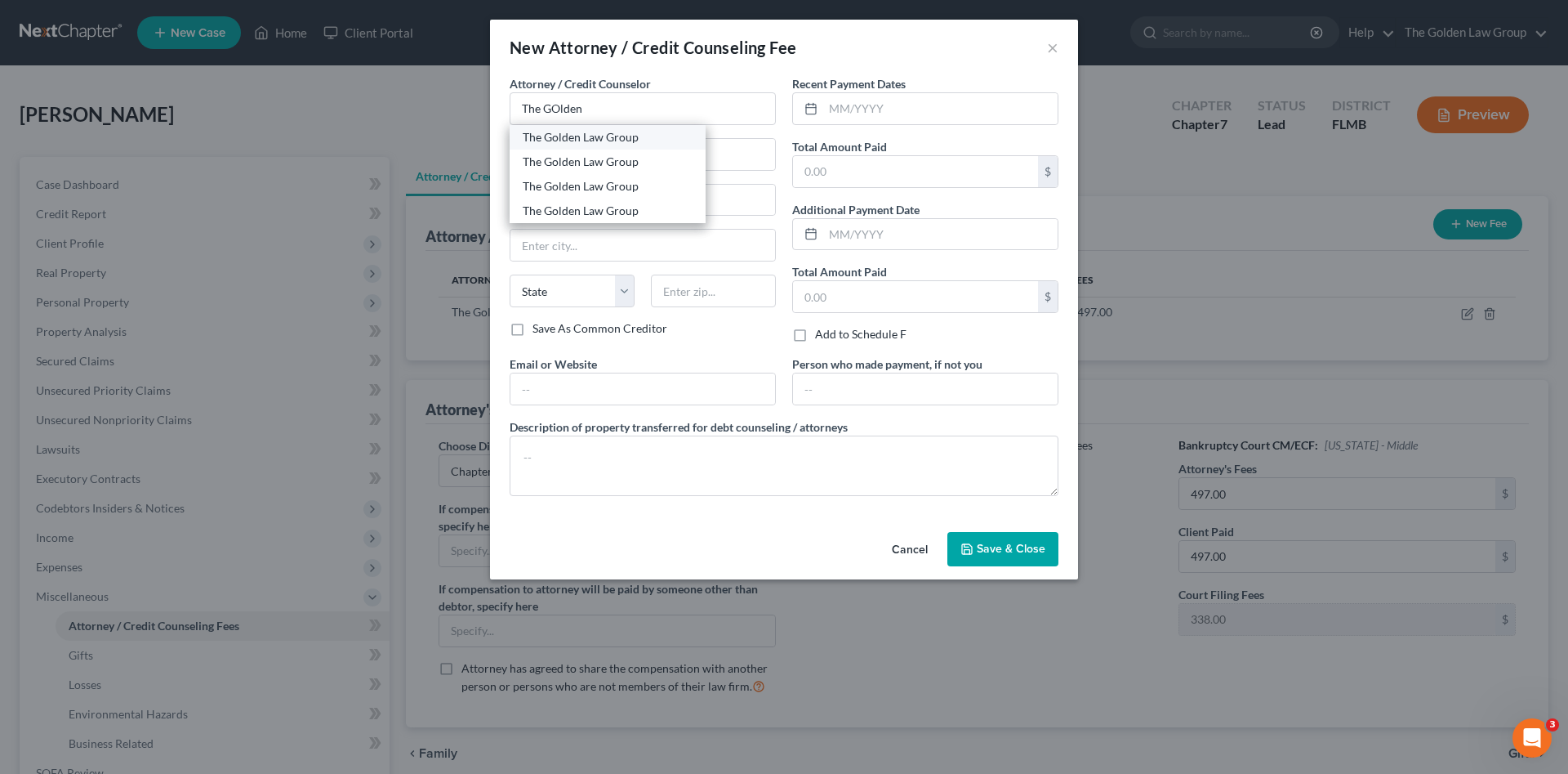
click at [602, 131] on div "The Golden Law Group" at bounding box center [607, 137] width 170 height 17
type input "The Golden Law Group"
type input "429 Lithia Pinecrest Road"
type input "Brandon"
select select "9"
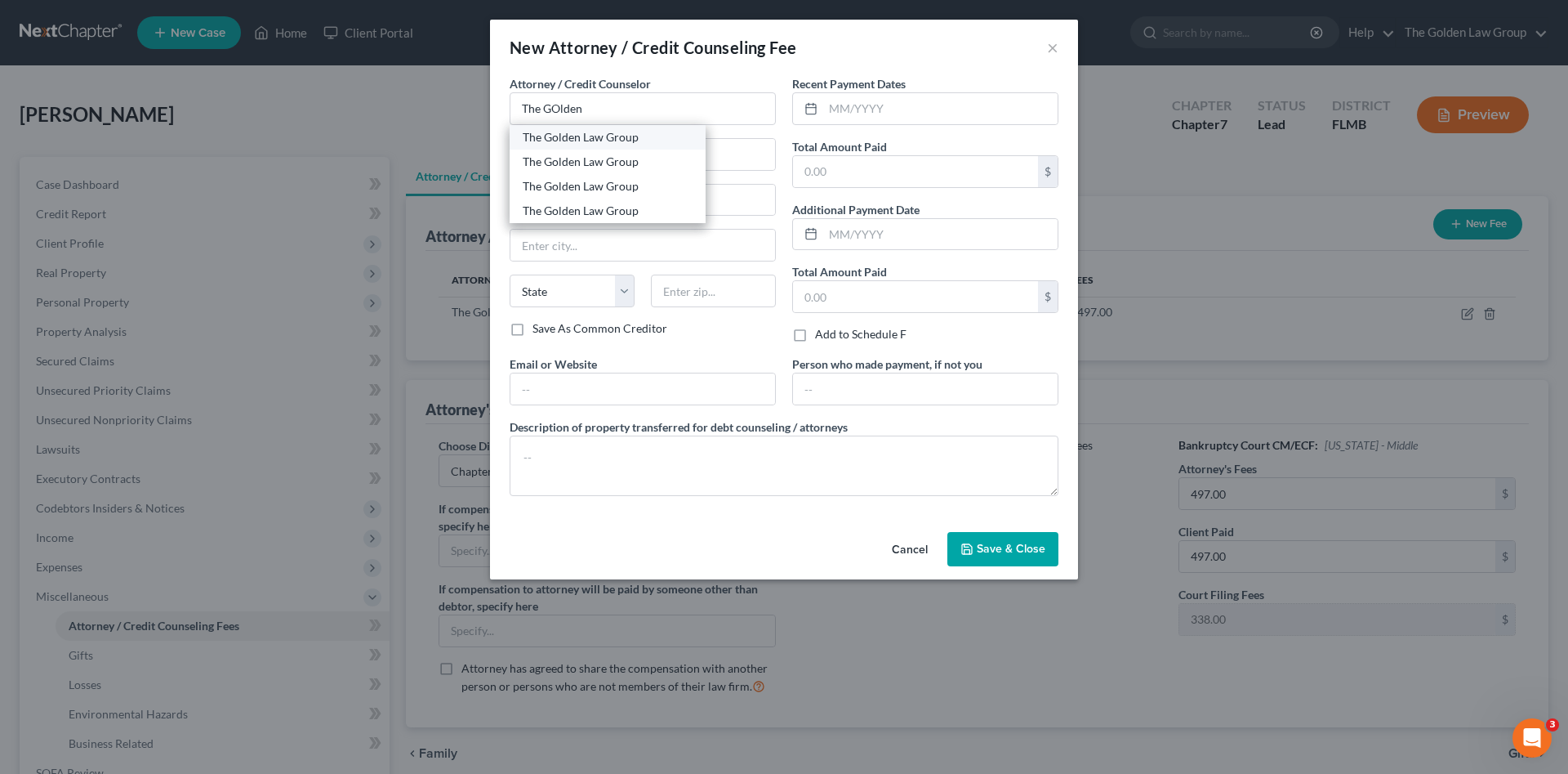
type input "33511"
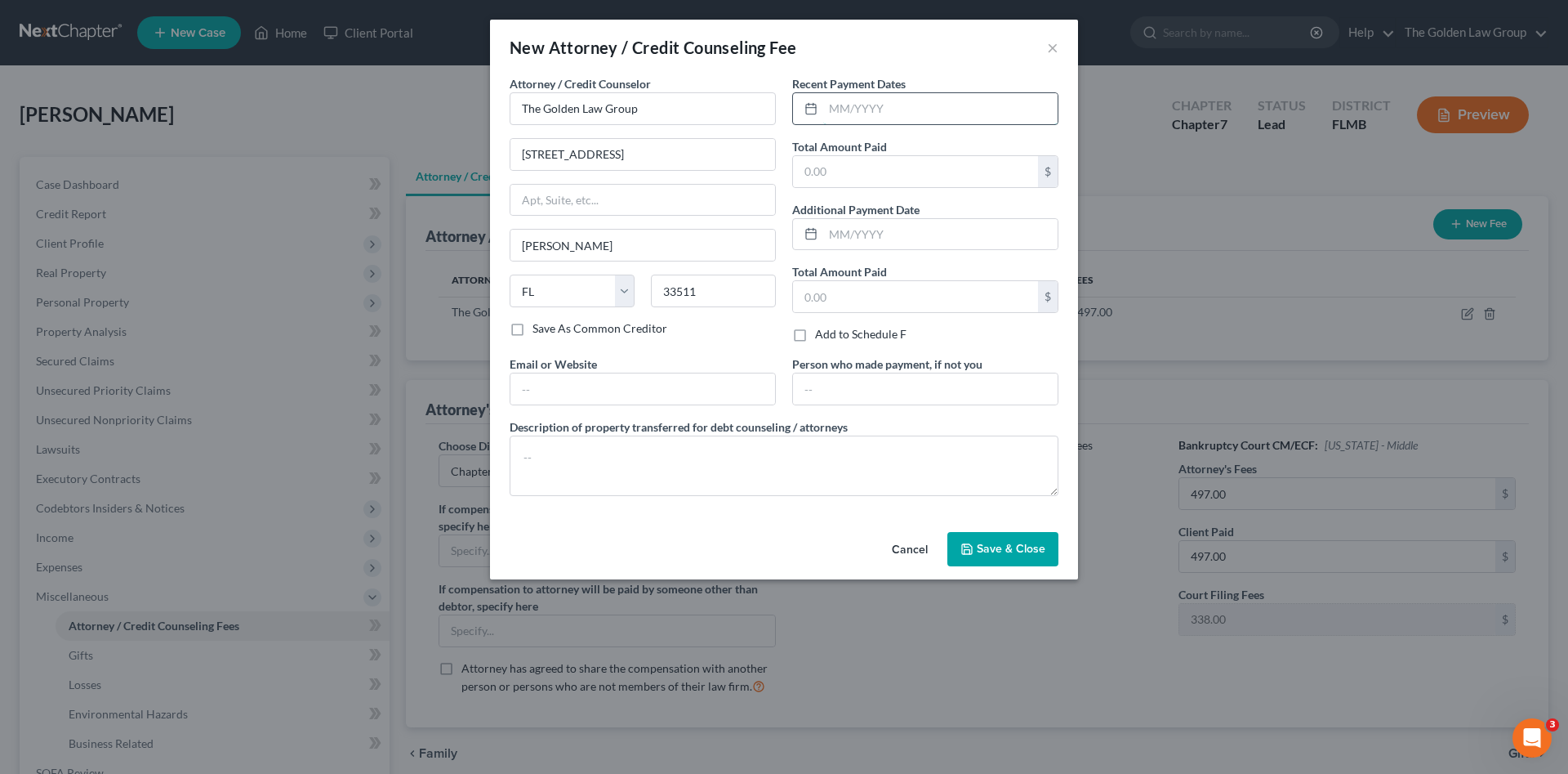
click at [866, 115] on input "text" at bounding box center [940, 108] width 234 height 31
type input "07/03/2025"
type input "338.00"
click at [853, 476] on textarea at bounding box center [784, 465] width 549 height 60
type textarea "Filing Fee"
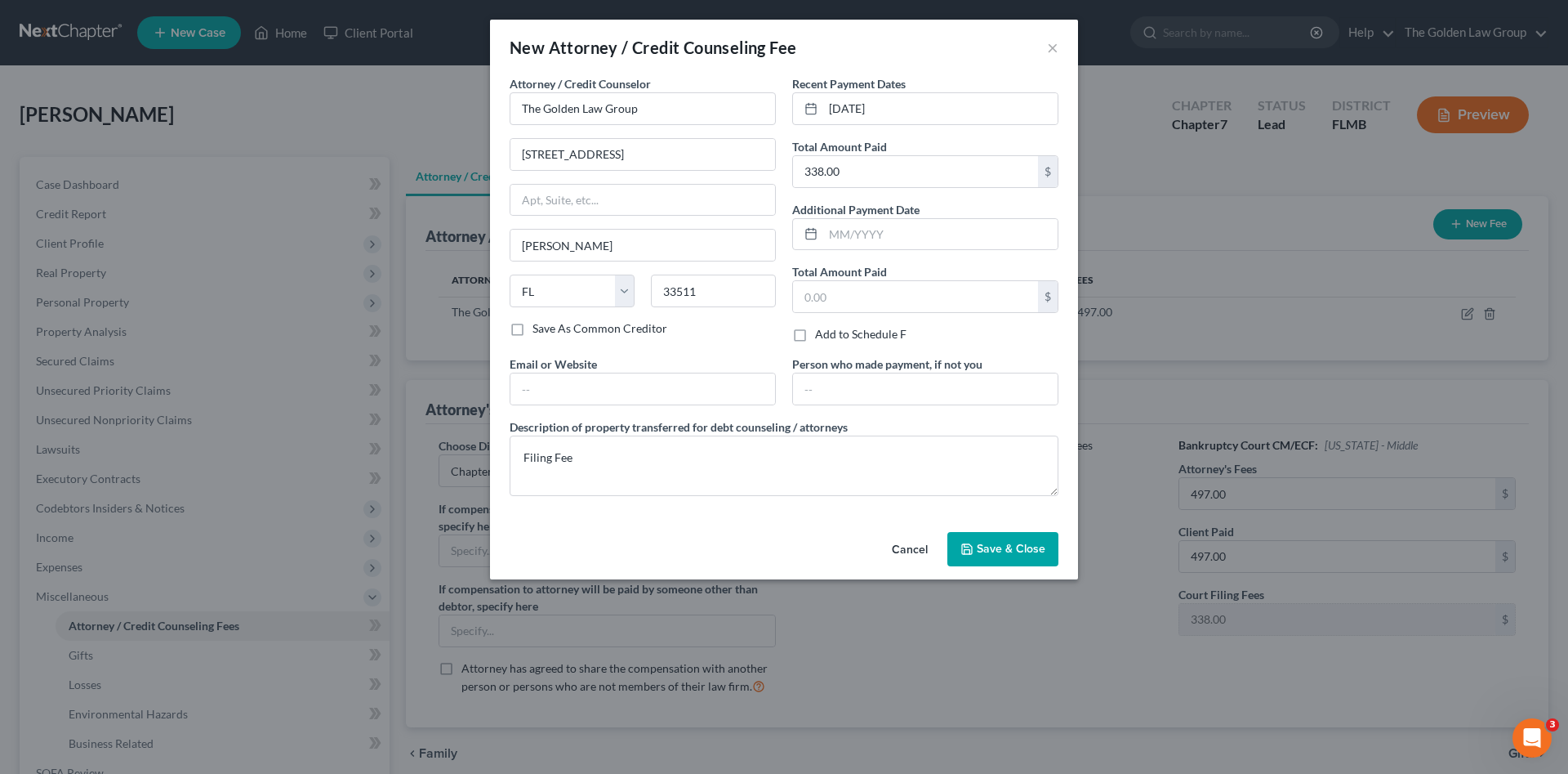
click at [1048, 548] on button "Save & Close" at bounding box center [1003, 549] width 111 height 34
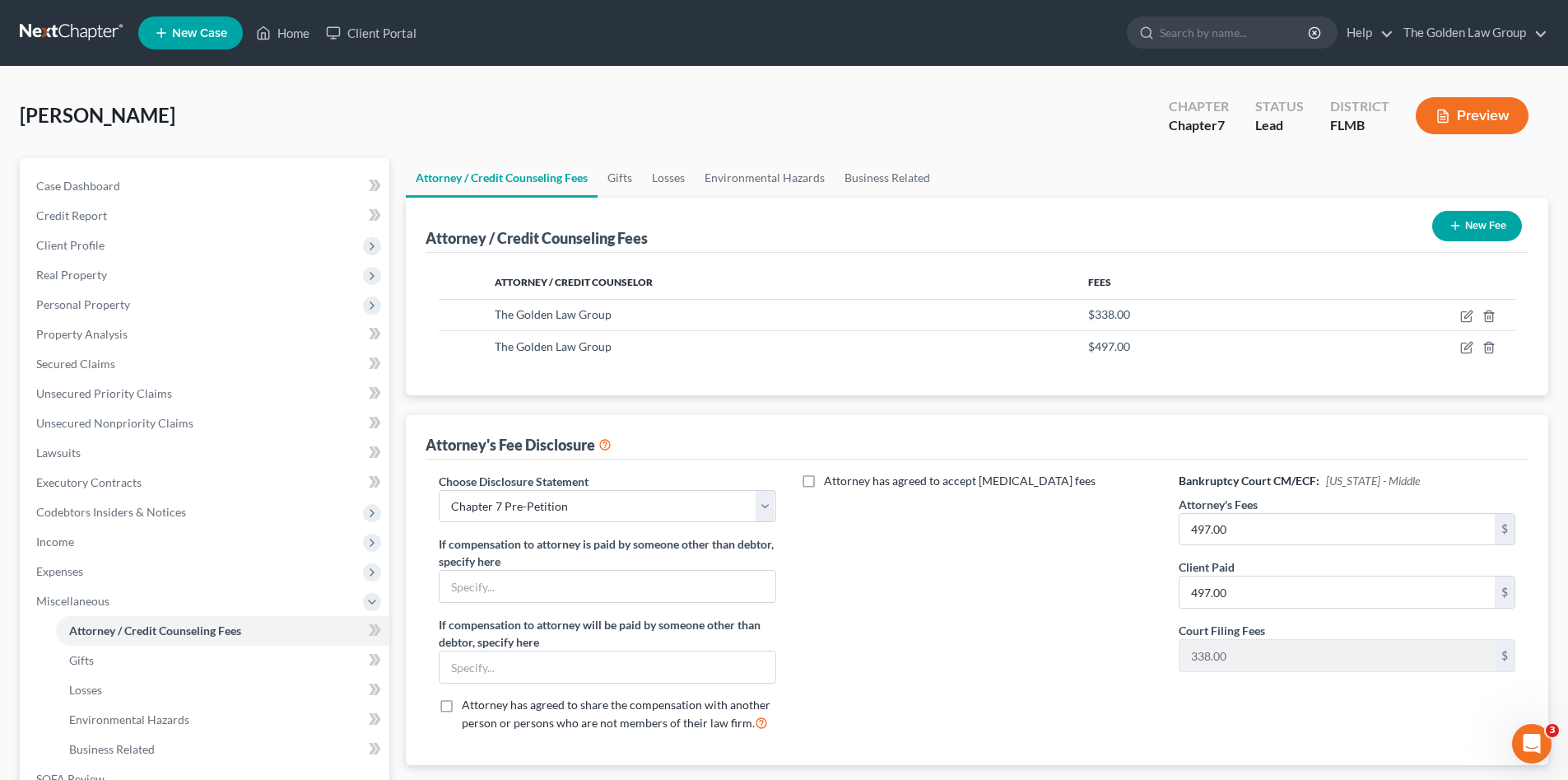
click at [1443, 230] on button "New Fee" at bounding box center [1478, 226] width 90 height 30
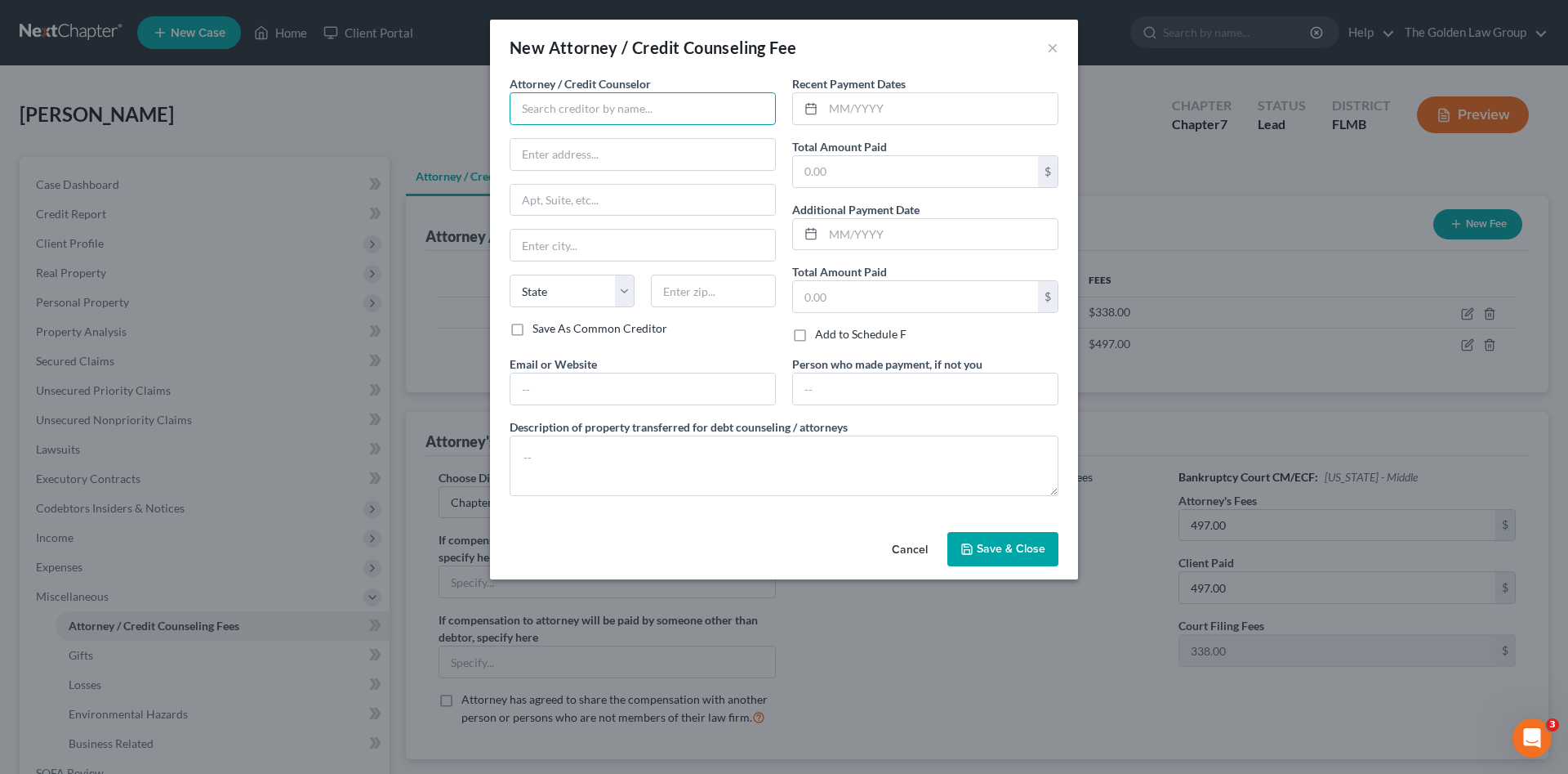
click at [600, 107] on input "text" at bounding box center [643, 108] width 266 height 32
click at [586, 134] on div "Debtorcc, Inc" at bounding box center [607, 137] width 170 height 17
type input "Debtorcc, Inc"
type input "372 Summit Avenue"
type input "Jersey City"
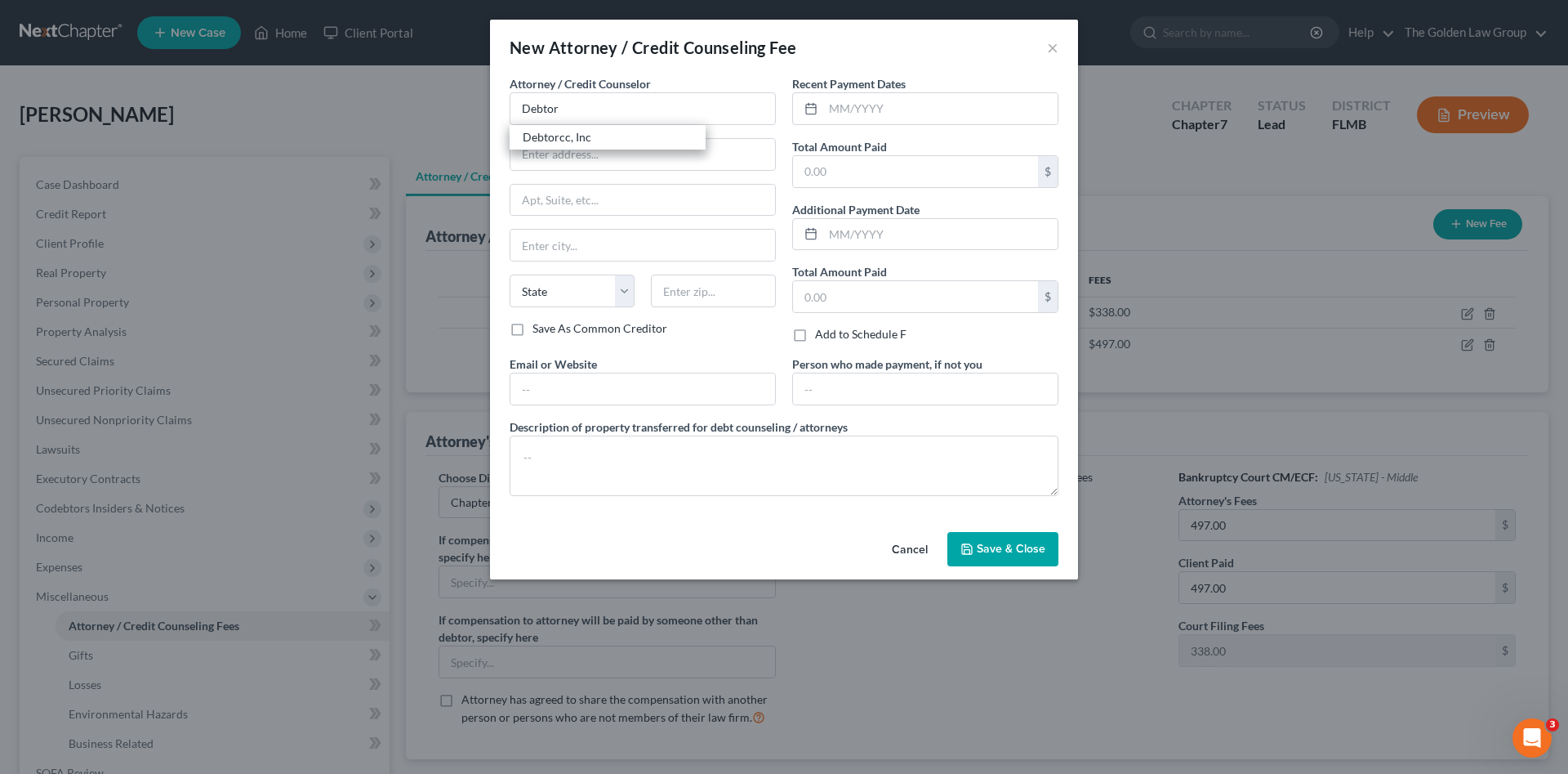
select select "33"
type input "07302"
click at [866, 105] on input "text" at bounding box center [940, 108] width 234 height 31
type input "07/22/2025"
type input "19.95"
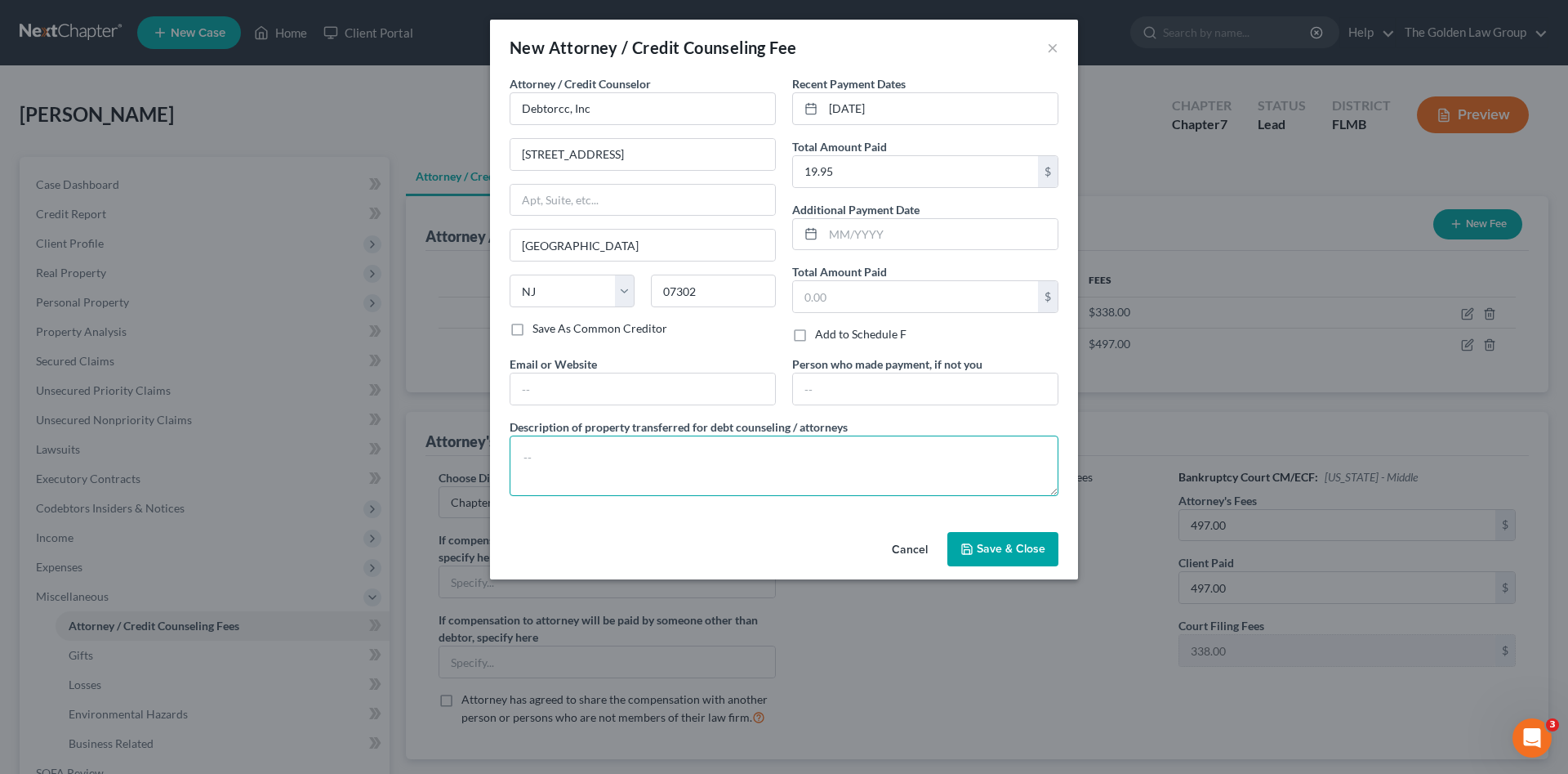
click at [827, 471] on textarea at bounding box center [784, 465] width 549 height 60
type textarea "Credit Counseling"
click at [965, 534] on button "Save & Close" at bounding box center [1003, 549] width 111 height 34
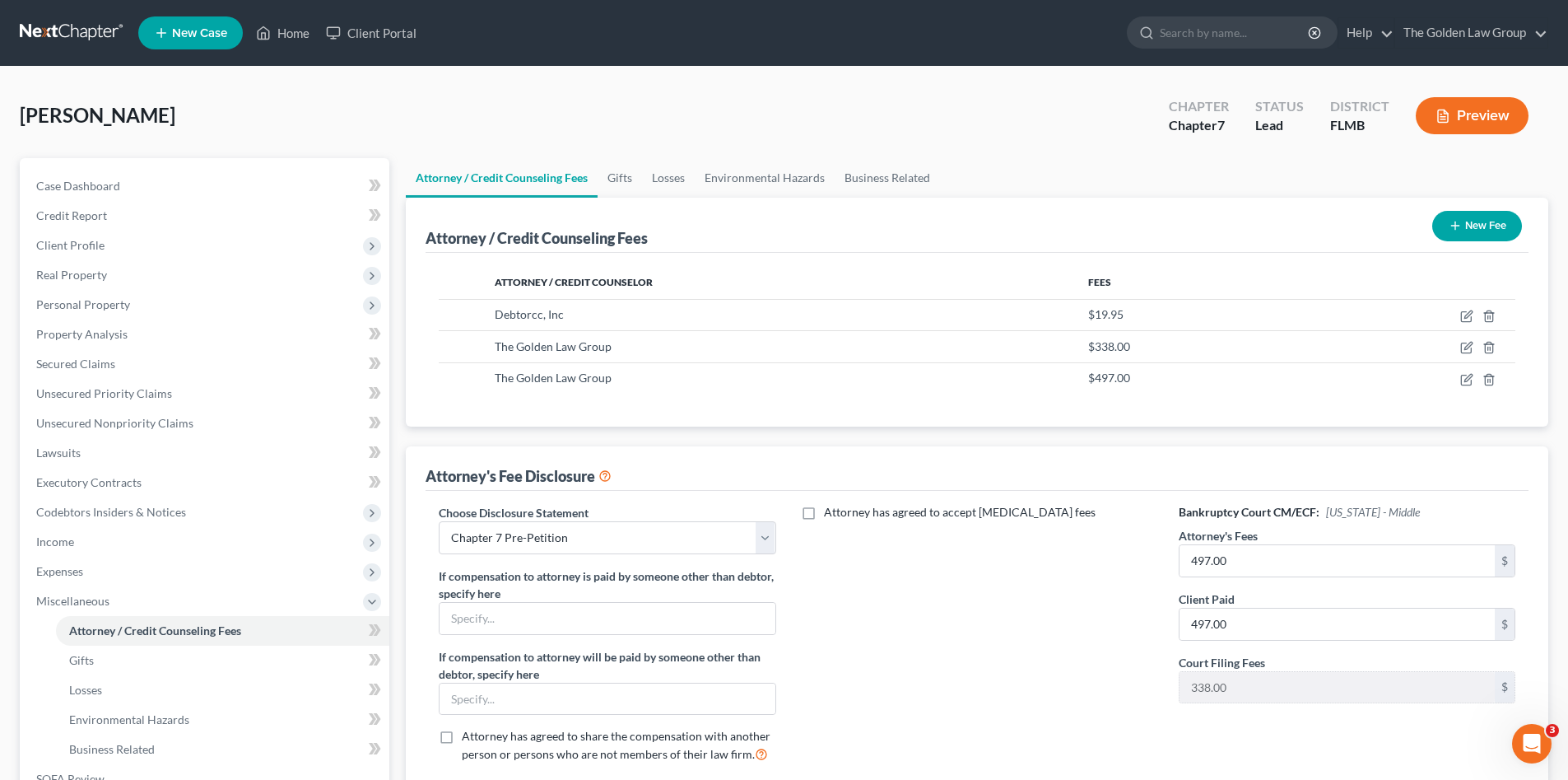
click at [1472, 223] on button "New Fee" at bounding box center [1478, 226] width 90 height 30
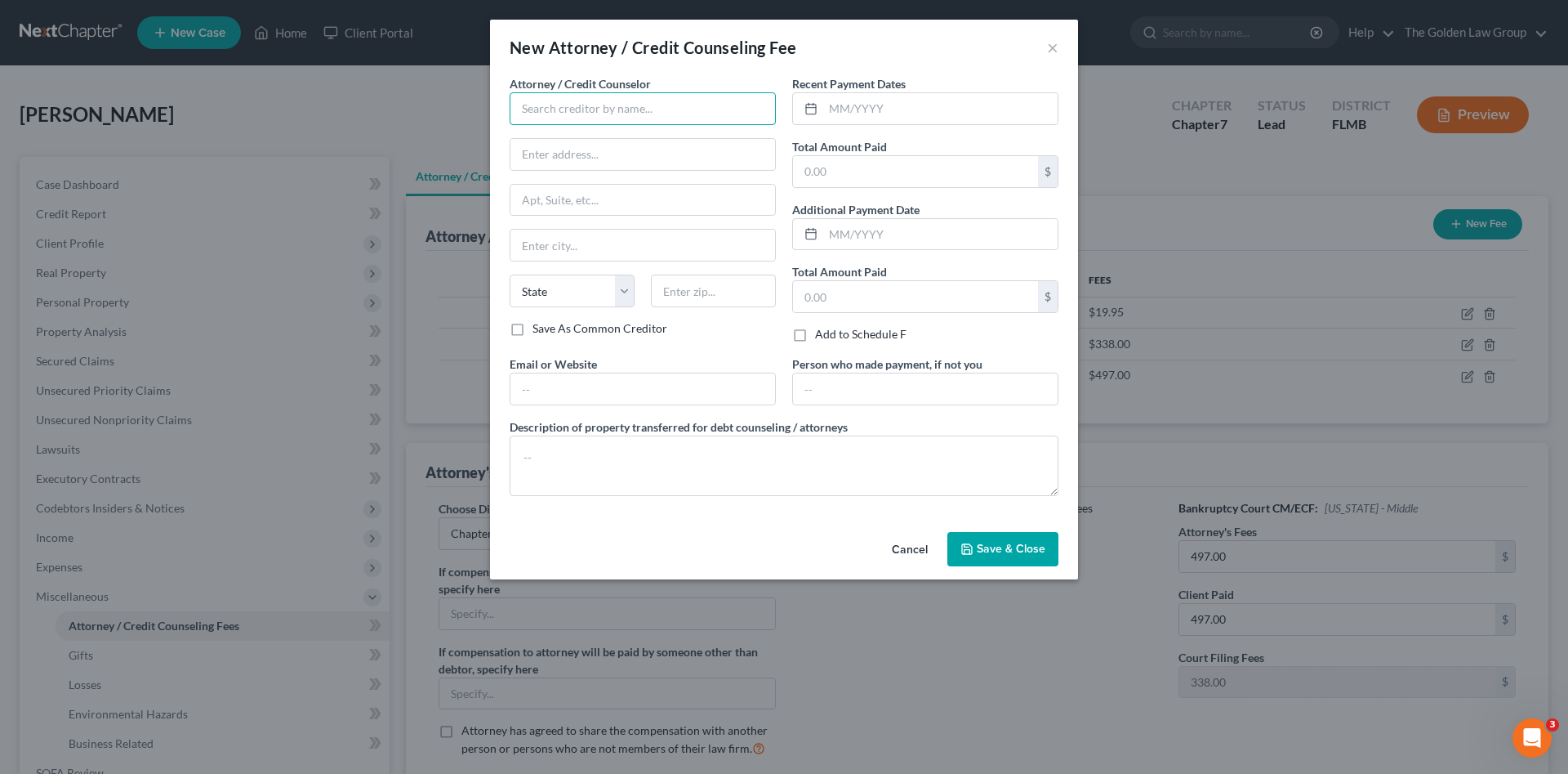
click at [649, 113] on input "text" at bounding box center [643, 108] width 266 height 32
drag, startPoint x: 620, startPoint y: 158, endPoint x: 792, endPoint y: 131, distance: 174.1
click at [633, 154] on div "xactusXX" at bounding box center [607, 161] width 170 height 17
type input "xactusXX"
type input "370 Reed Road"
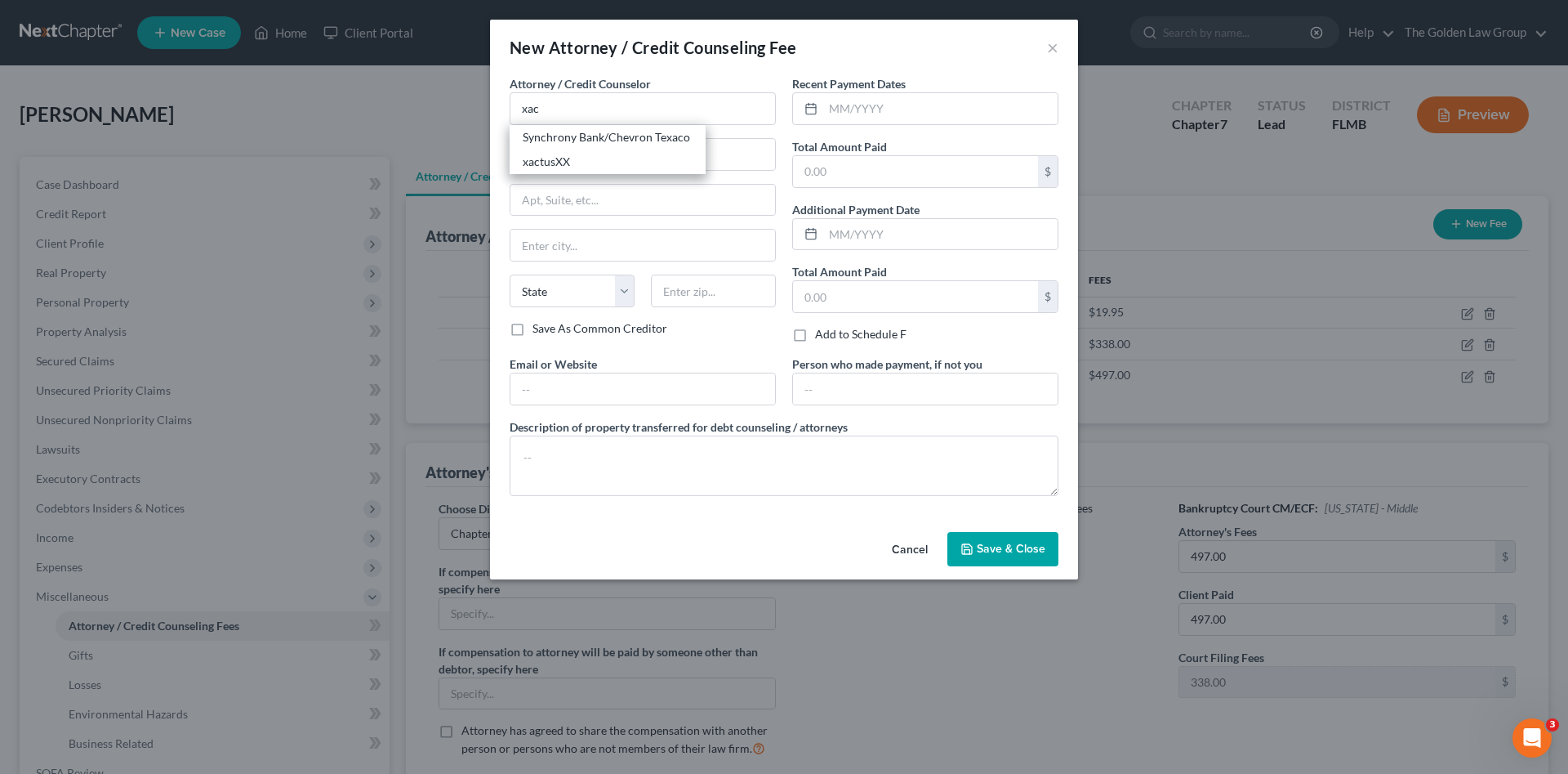
type input "Suite 100"
type input "Broomall"
select select "39"
type input "19008"
click at [889, 103] on input "text" at bounding box center [940, 108] width 234 height 31
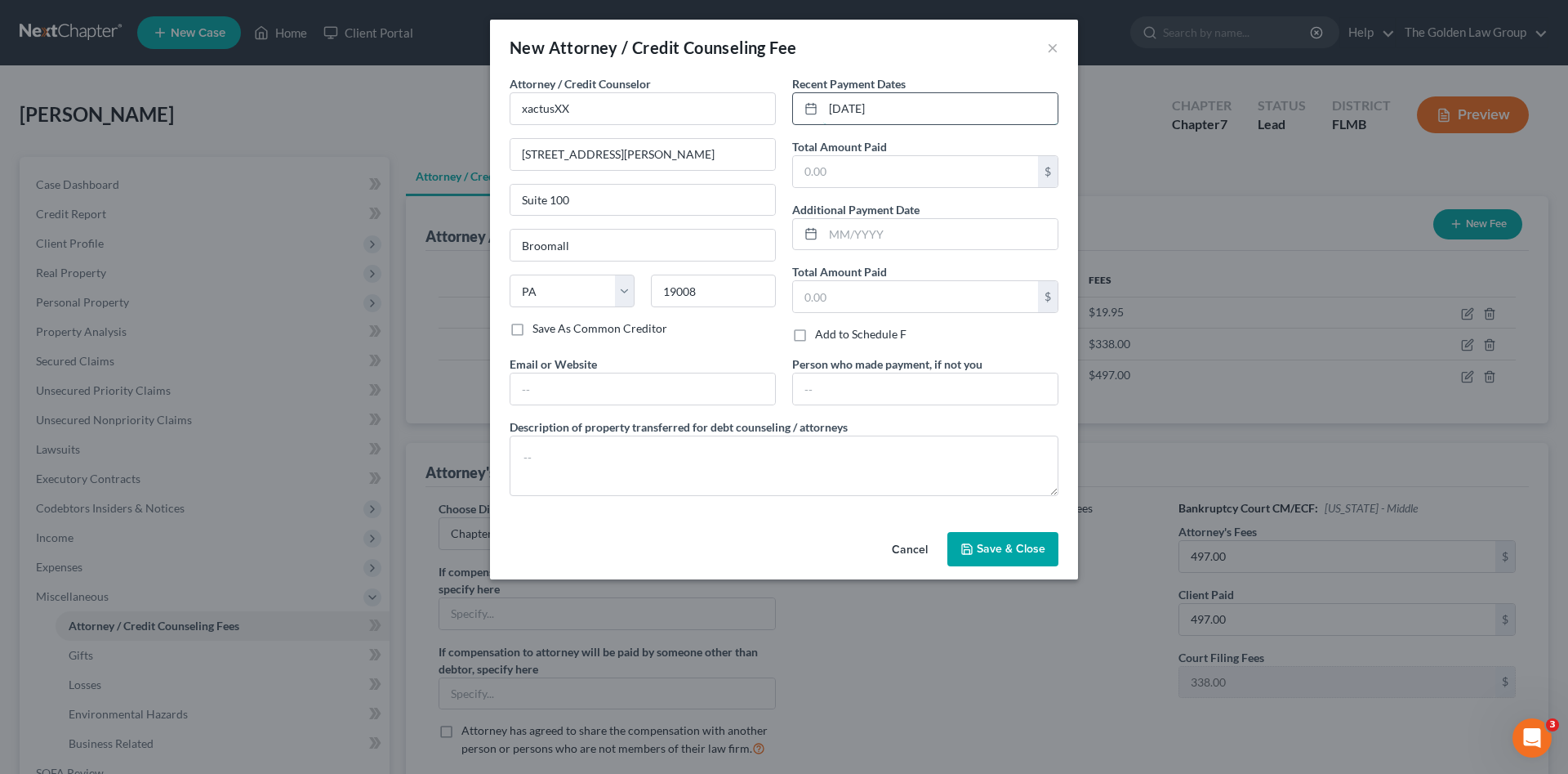
type input "07/29/2025"
type input "38.25"
click at [885, 456] on textarea at bounding box center [784, 465] width 549 height 60
type textarea "Credit Report"
click at [974, 541] on button "Save & Close" at bounding box center [1003, 549] width 111 height 34
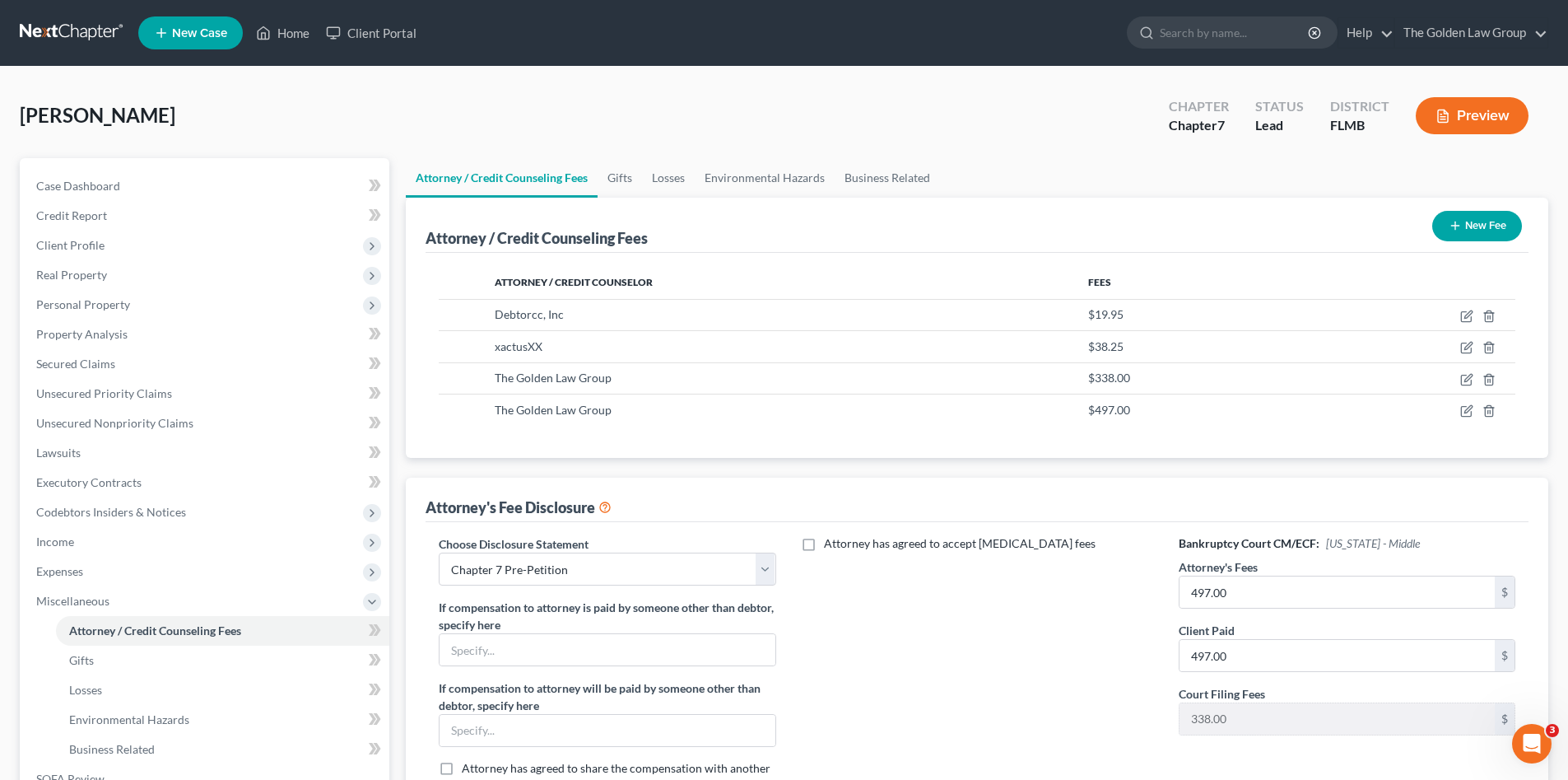
click at [973, 599] on div "Attorney has agreed to accept retainer fees" at bounding box center [977, 671] width 369 height 272
click at [118, 661] on link "Gifts" at bounding box center [222, 661] width 333 height 30
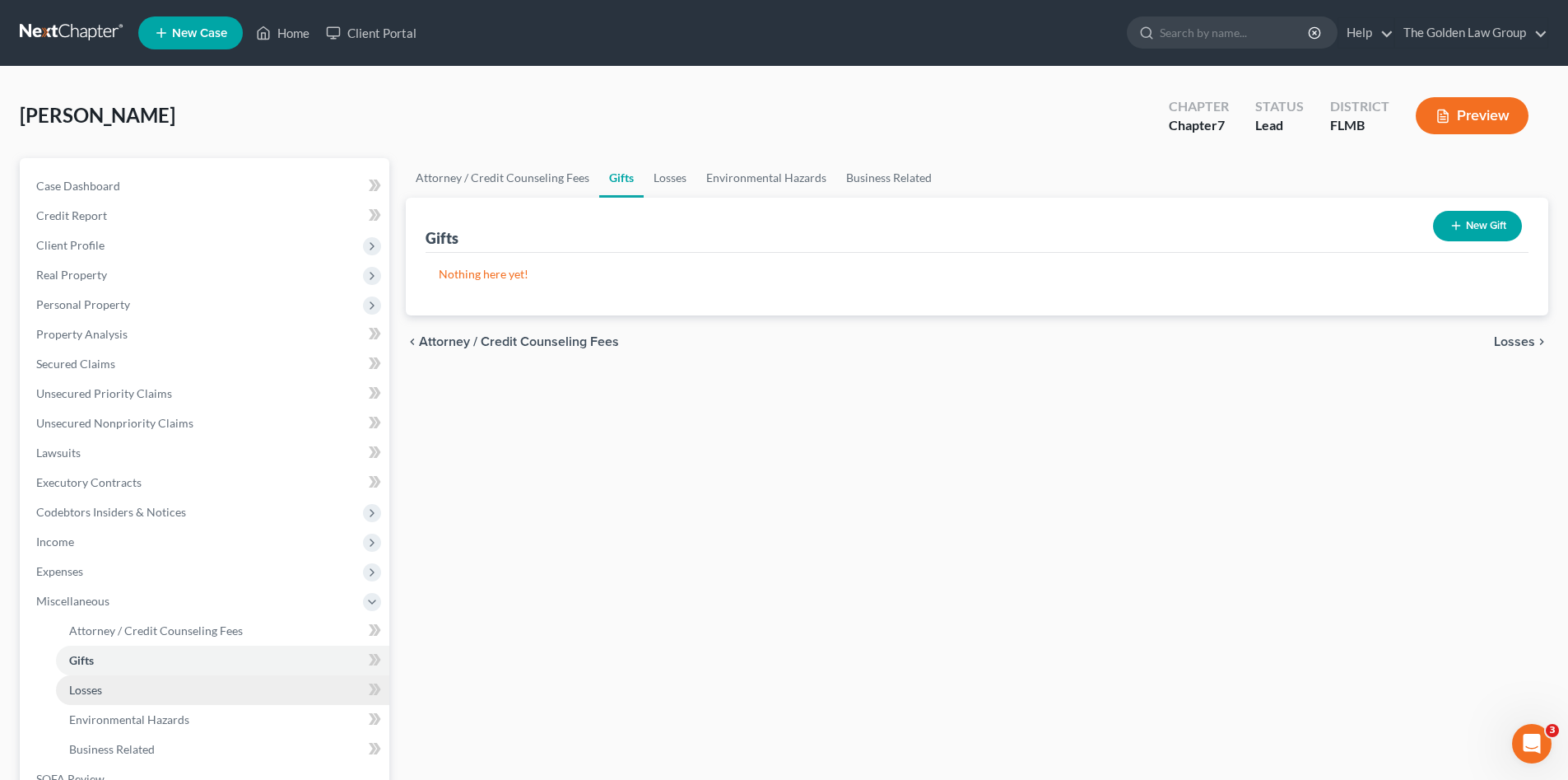
click at [128, 678] on link "Losses" at bounding box center [222, 690] width 333 height 30
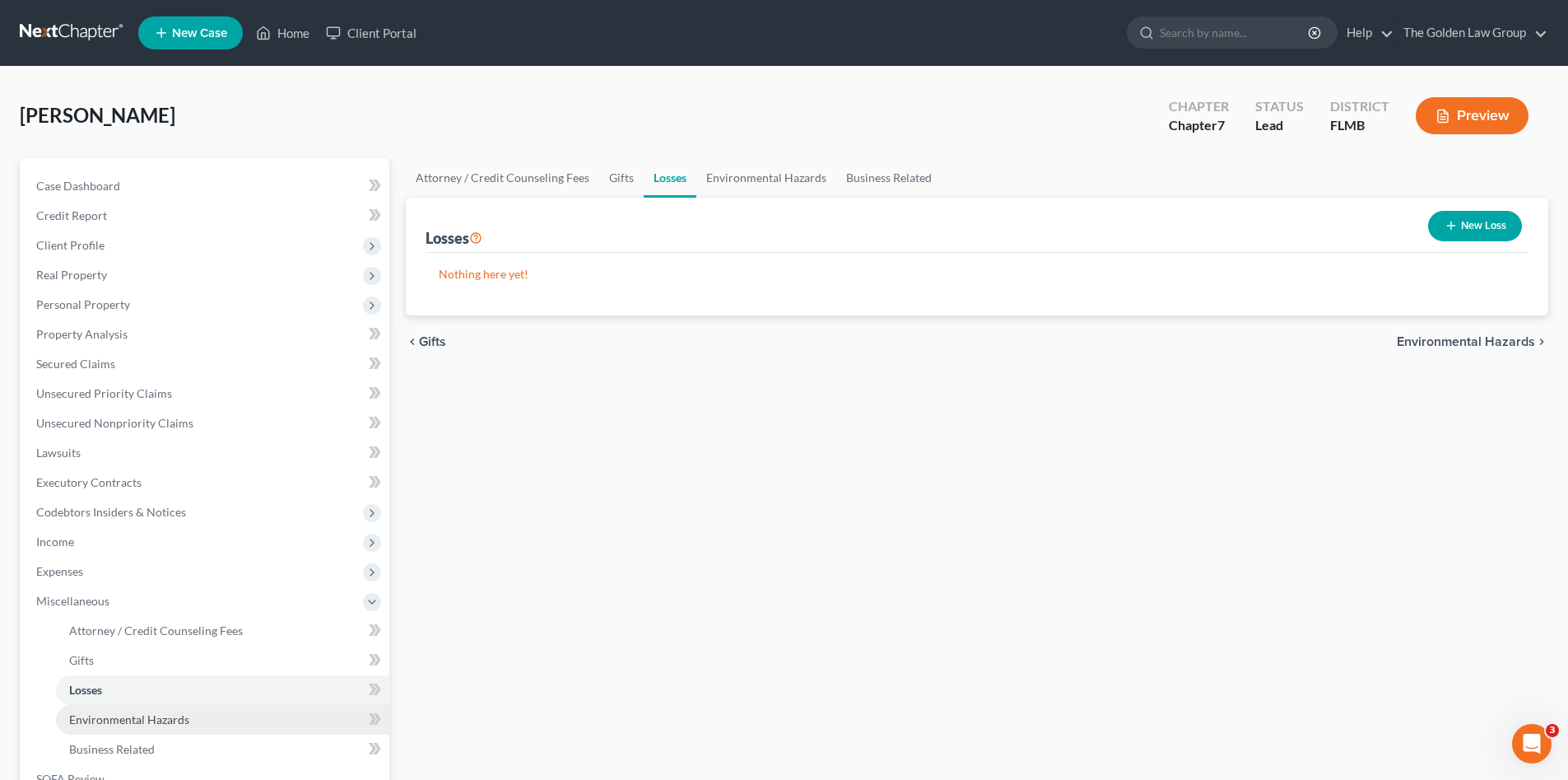
click at [150, 708] on link "Environmental Hazards" at bounding box center [222, 720] width 333 height 30
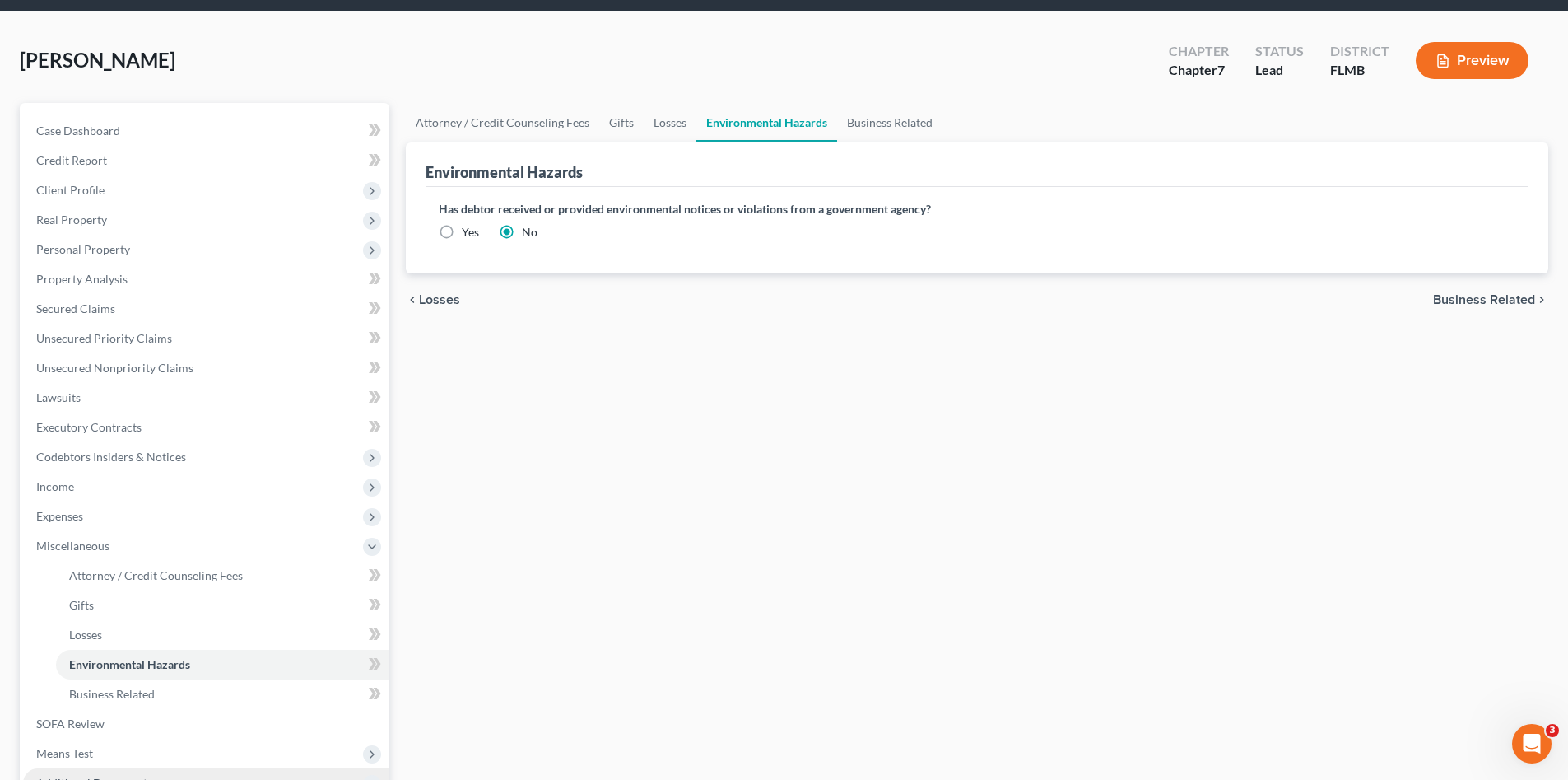
scroll to position [138, 0]
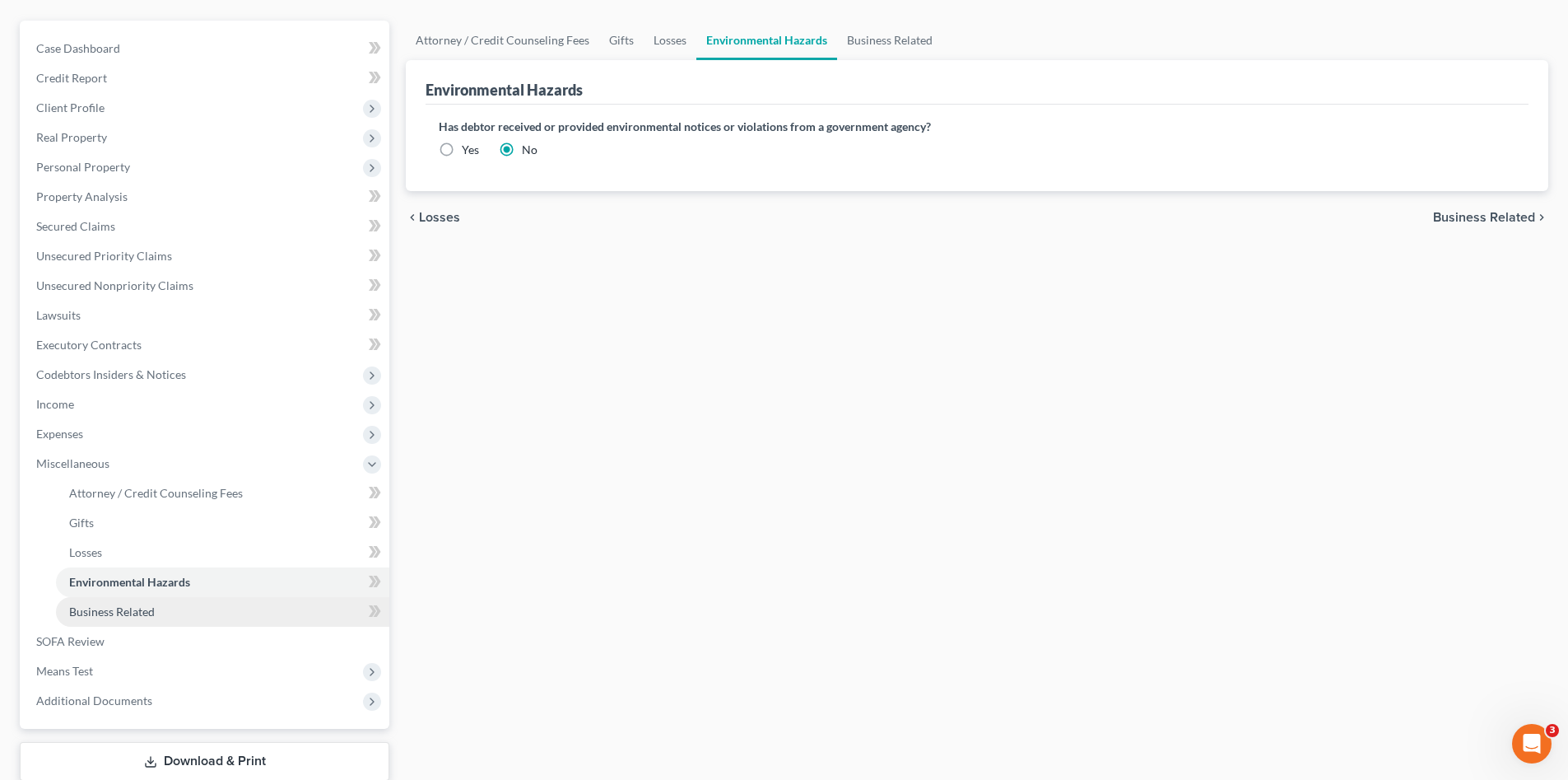
click at [158, 618] on link "Business Related" at bounding box center [222, 612] width 333 height 30
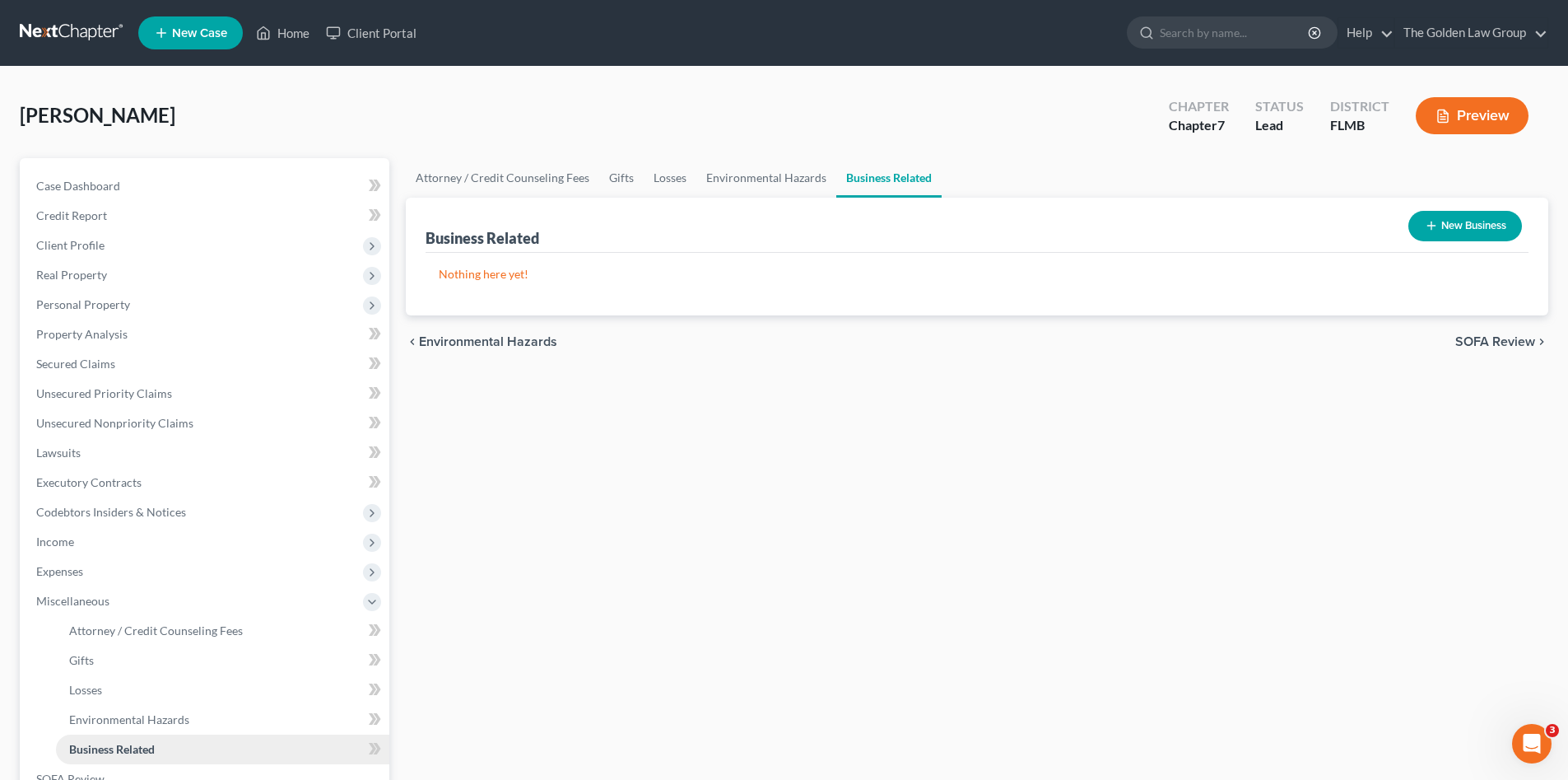
scroll to position [138, 0]
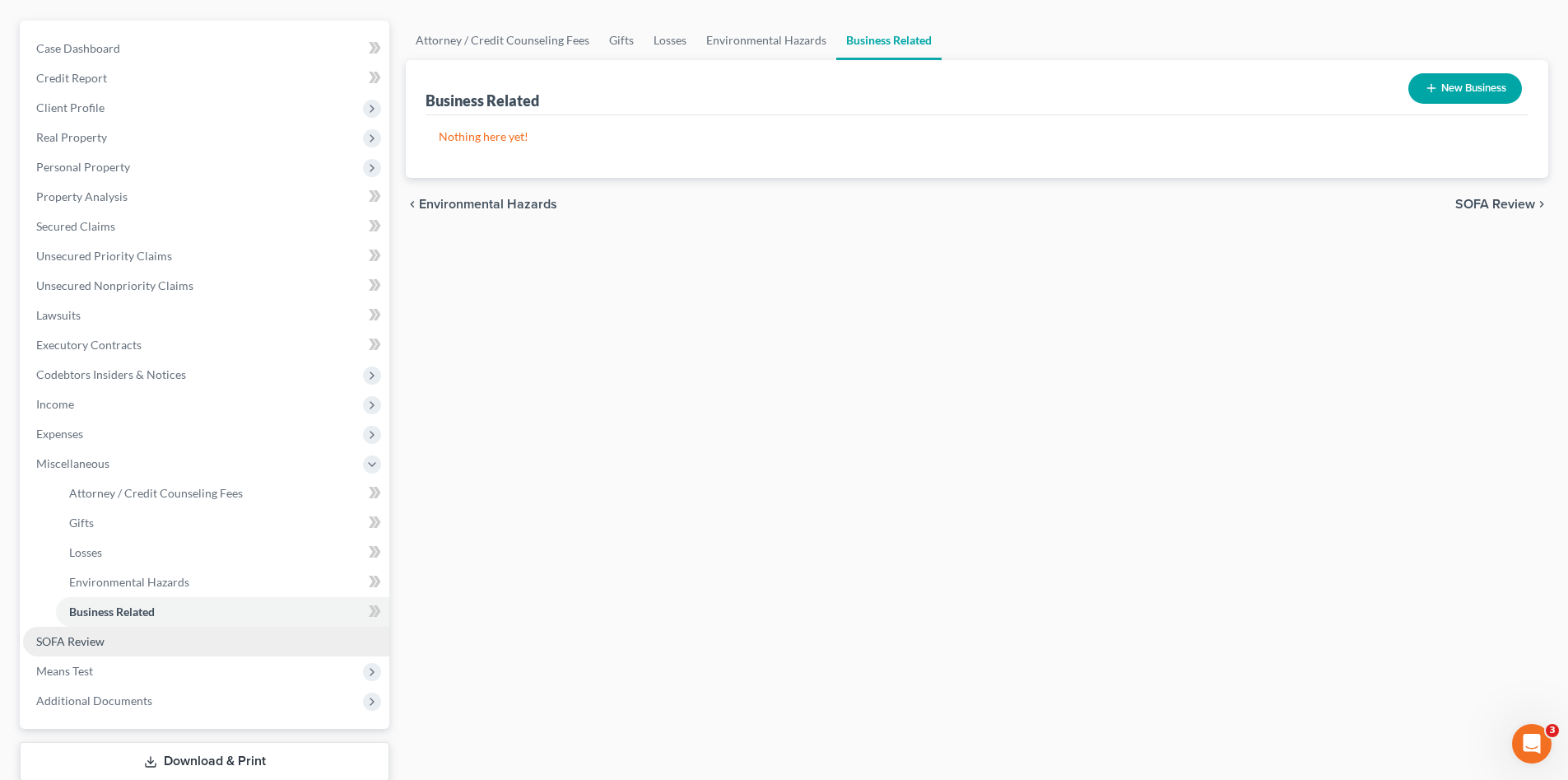
click at [110, 634] on link "SOFA Review" at bounding box center [206, 641] width 367 height 30
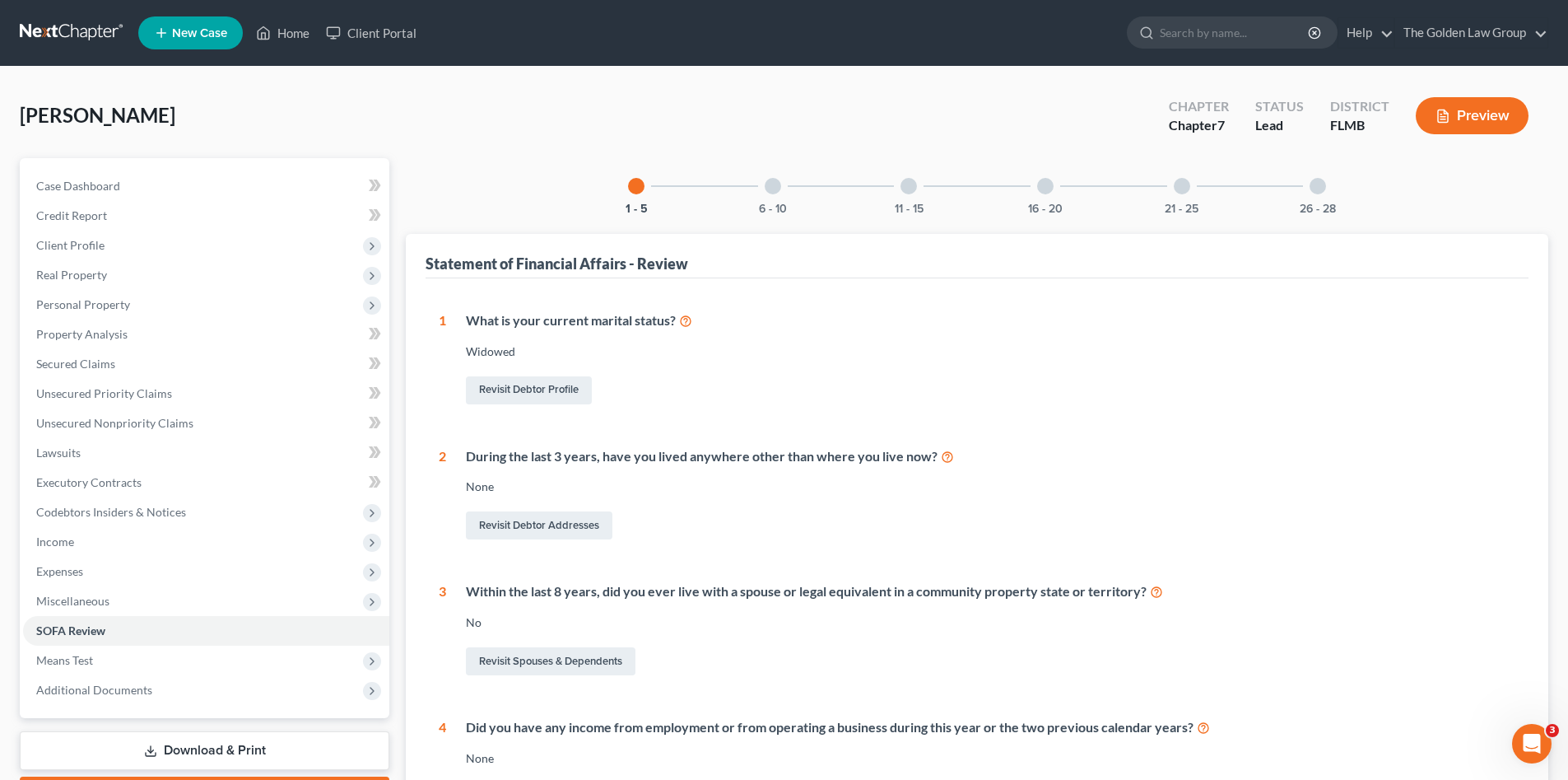
scroll to position [138, 0]
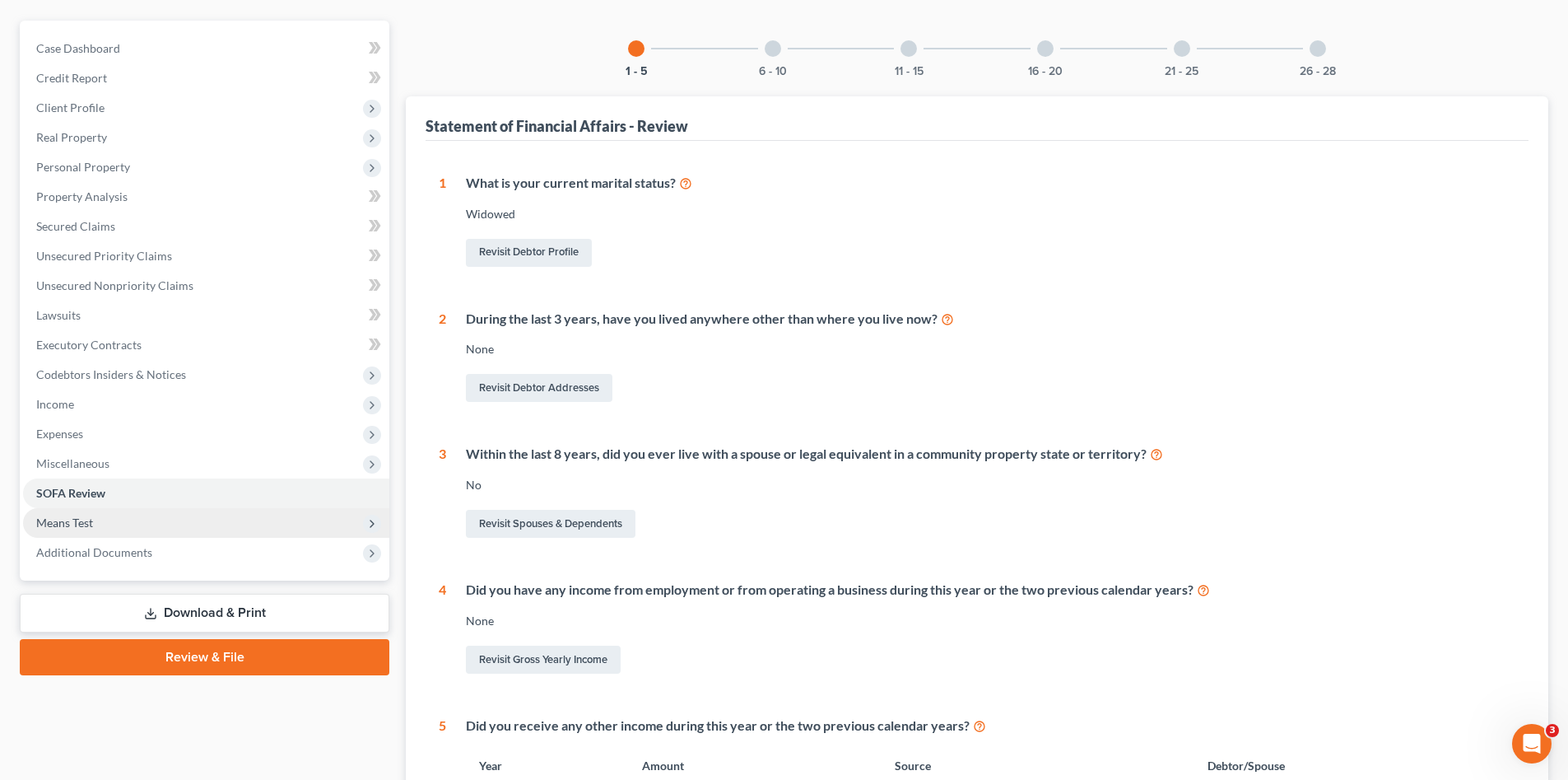
click at [55, 527] on span "Means Test" at bounding box center [64, 522] width 57 height 14
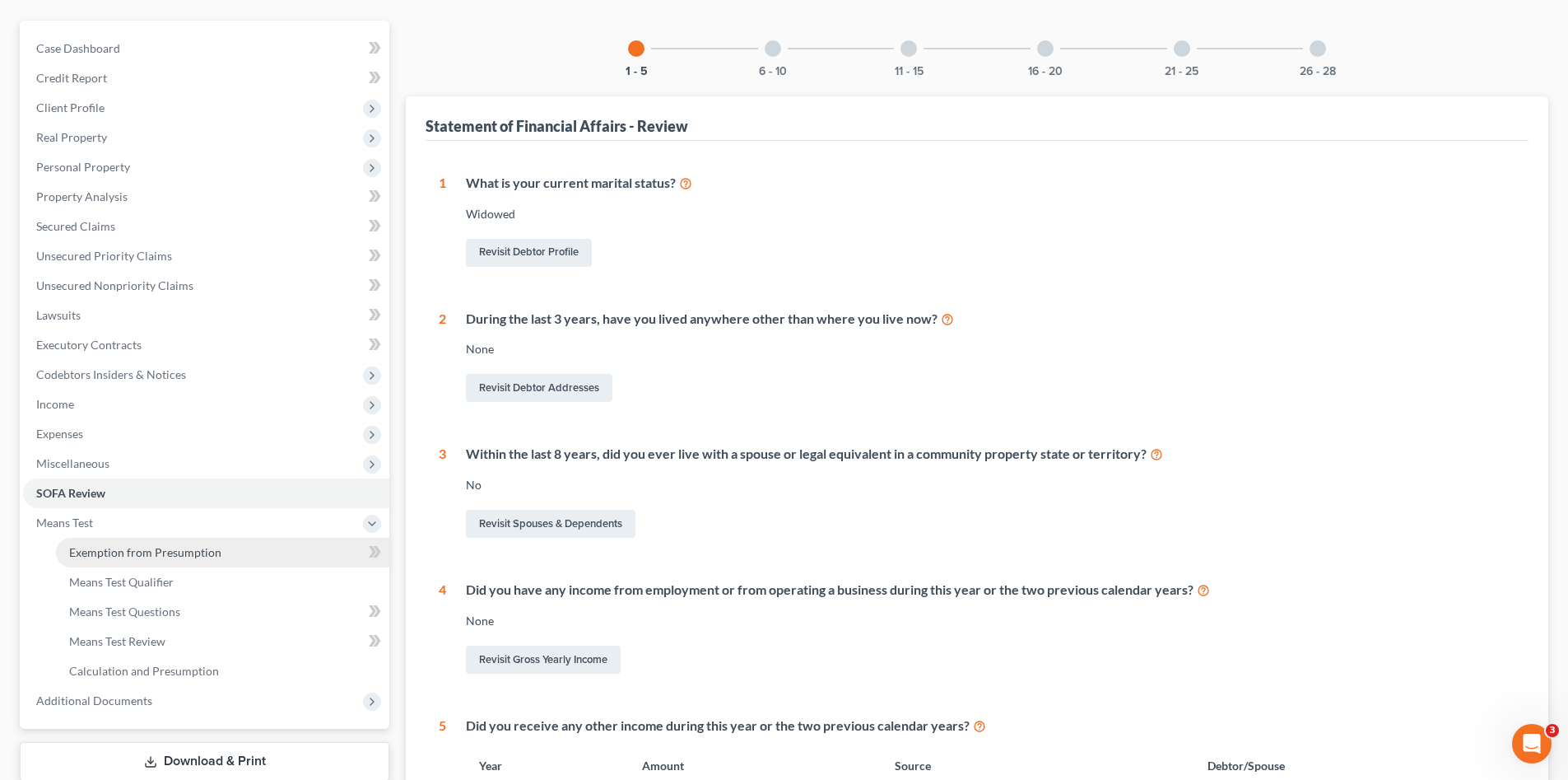
click at [90, 559] on link "Exemption from Presumption" at bounding box center [222, 553] width 333 height 30
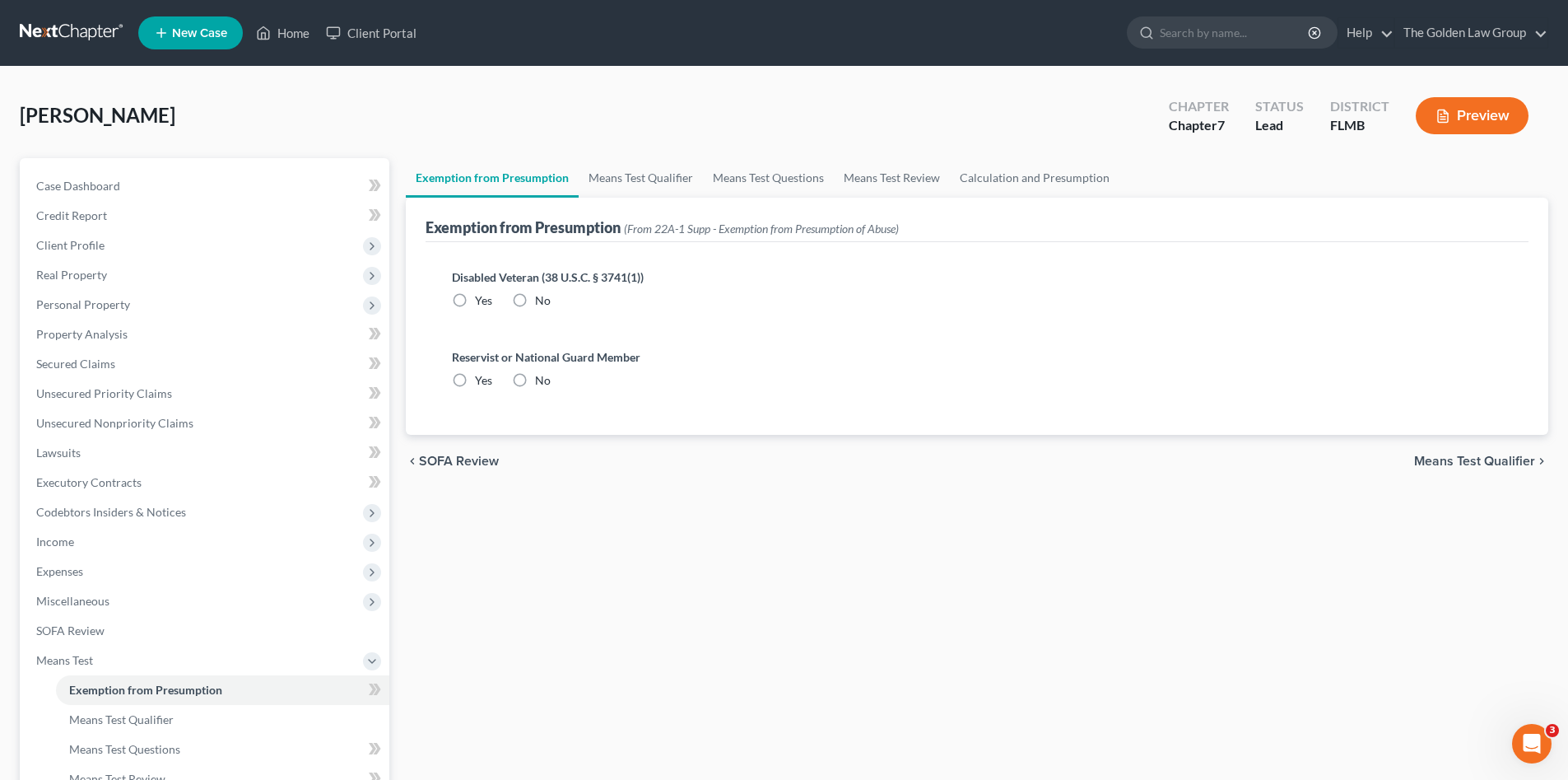
click at [535, 307] on label "No" at bounding box center [543, 300] width 16 height 17
click at [542, 303] on input "No" at bounding box center [547, 298] width 11 height 11
radio input "true"
click at [519, 367] on div "Reservist or National Guard Member Yes No" at bounding box center [977, 368] width 1050 height 41
click at [535, 382] on label "No" at bounding box center [543, 380] width 16 height 17
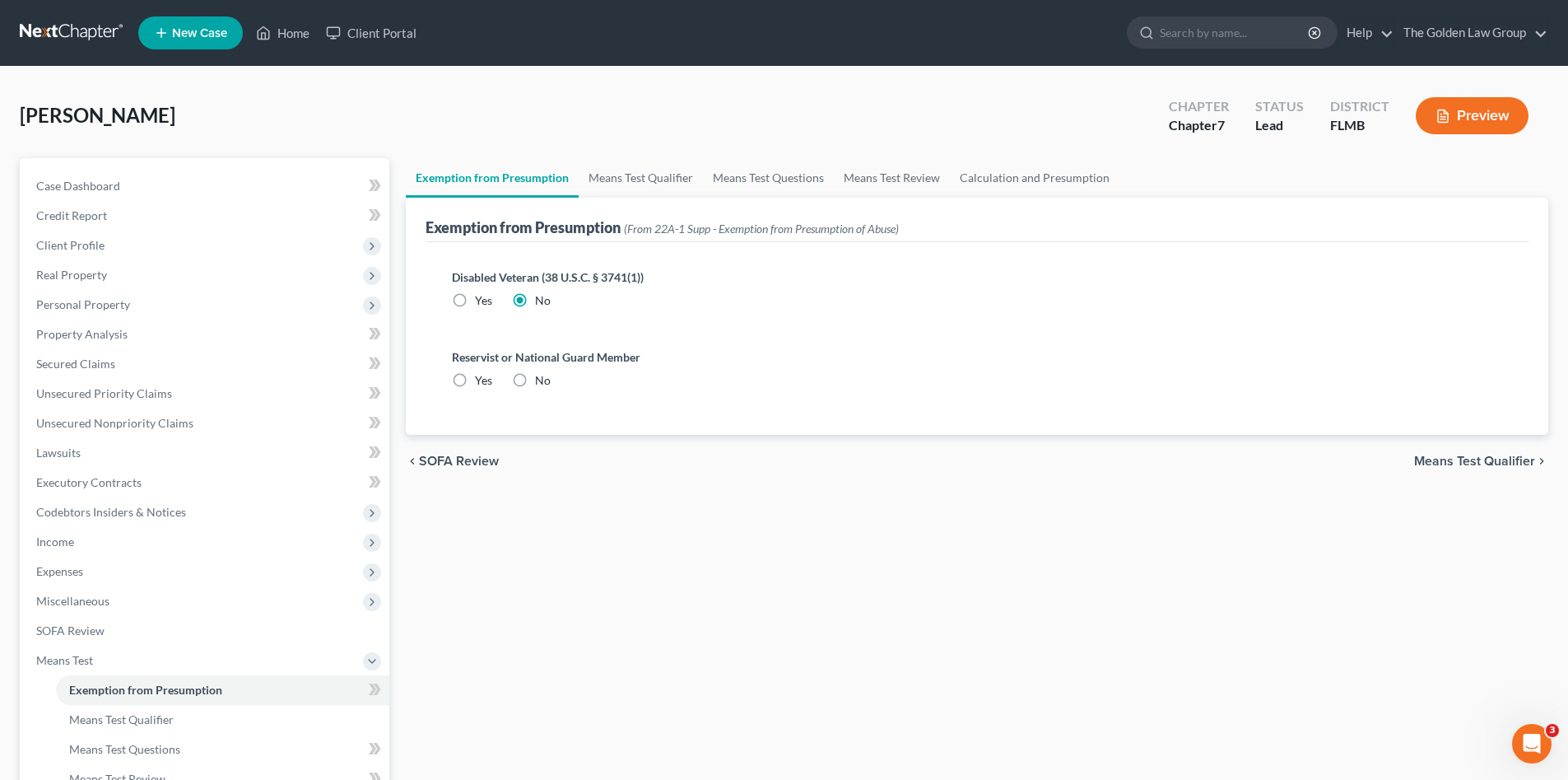
click at [542, 382] on input "No" at bounding box center [547, 377] width 11 height 11
radio input "true"
click at [624, 175] on link "Means Test Qualifier" at bounding box center [640, 178] width 125 height 40
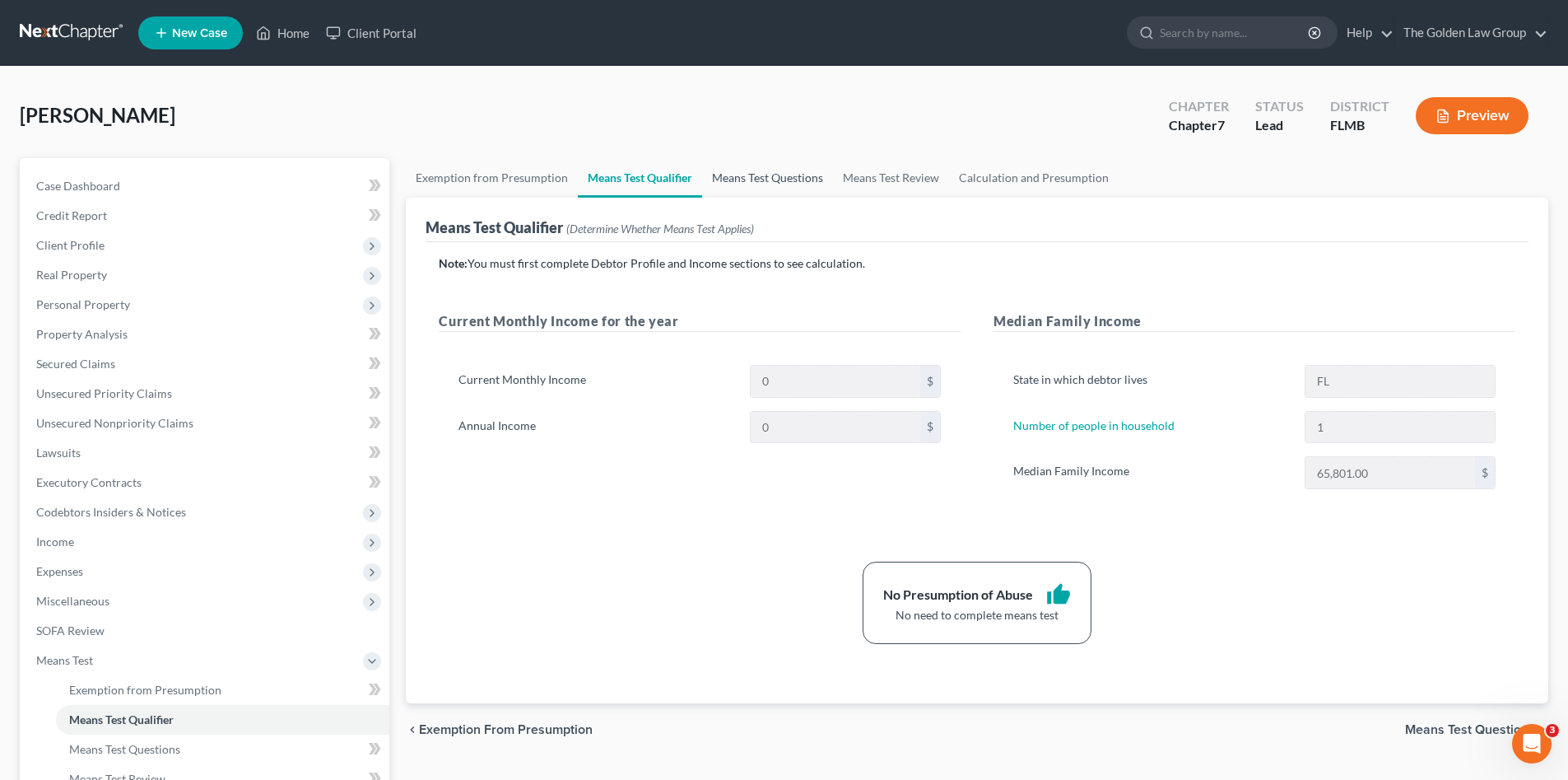
click at [756, 187] on link "Means Test Questions" at bounding box center [768, 178] width 131 height 40
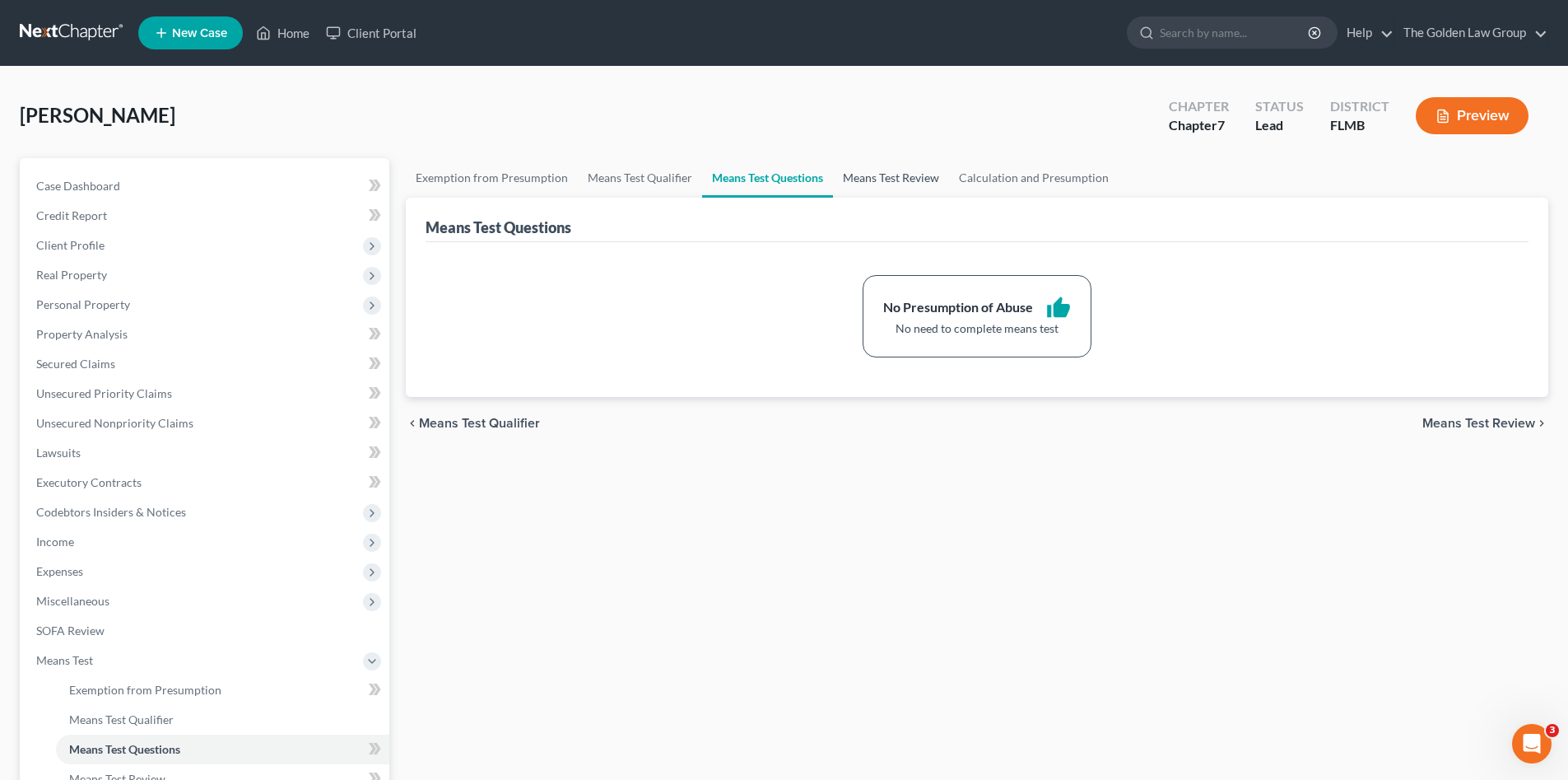
click at [900, 186] on link "Means Test Review" at bounding box center [890, 178] width 116 height 40
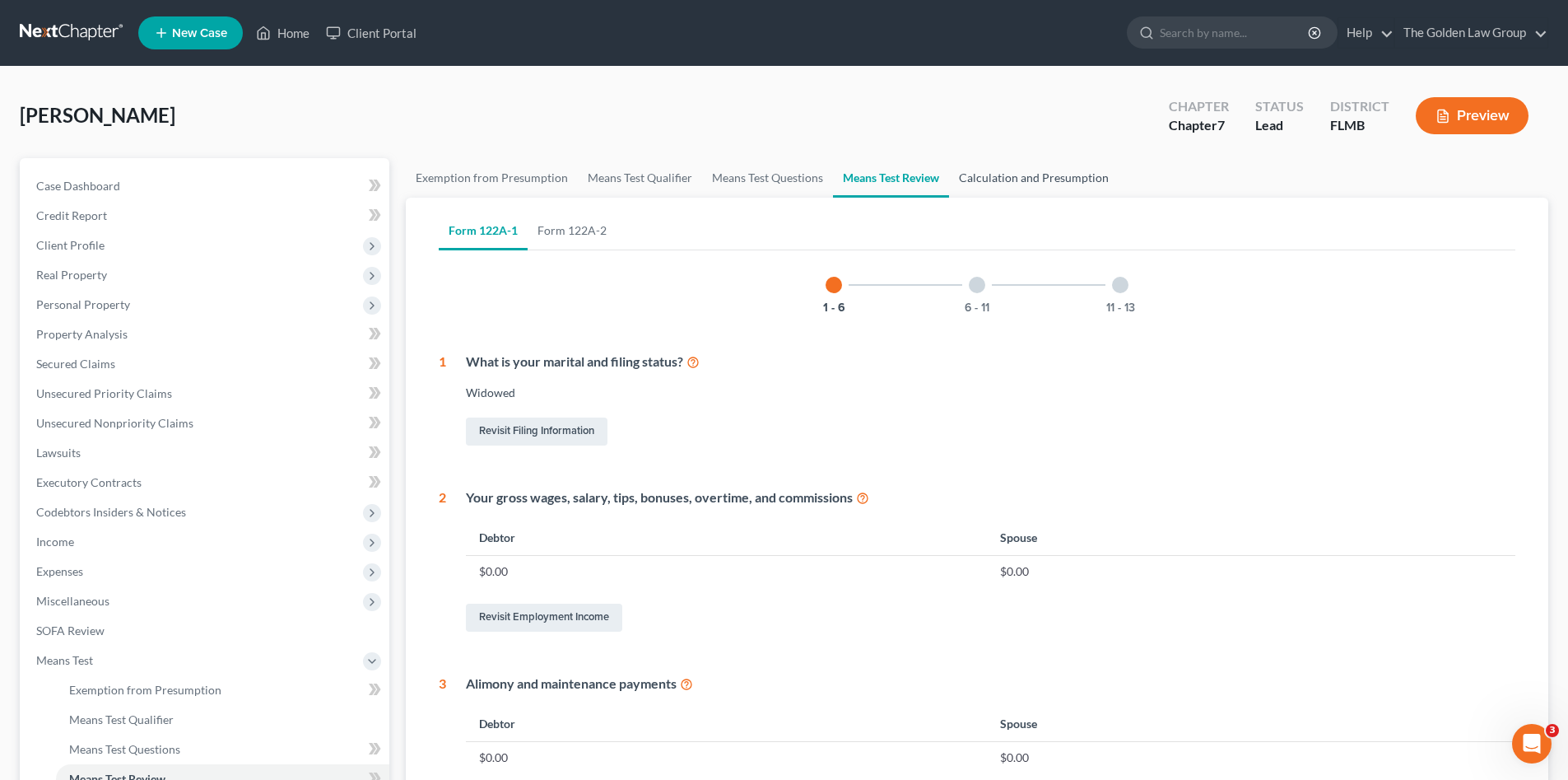
click at [990, 184] on link "Calculation and Presumption" at bounding box center [1034, 178] width 170 height 40
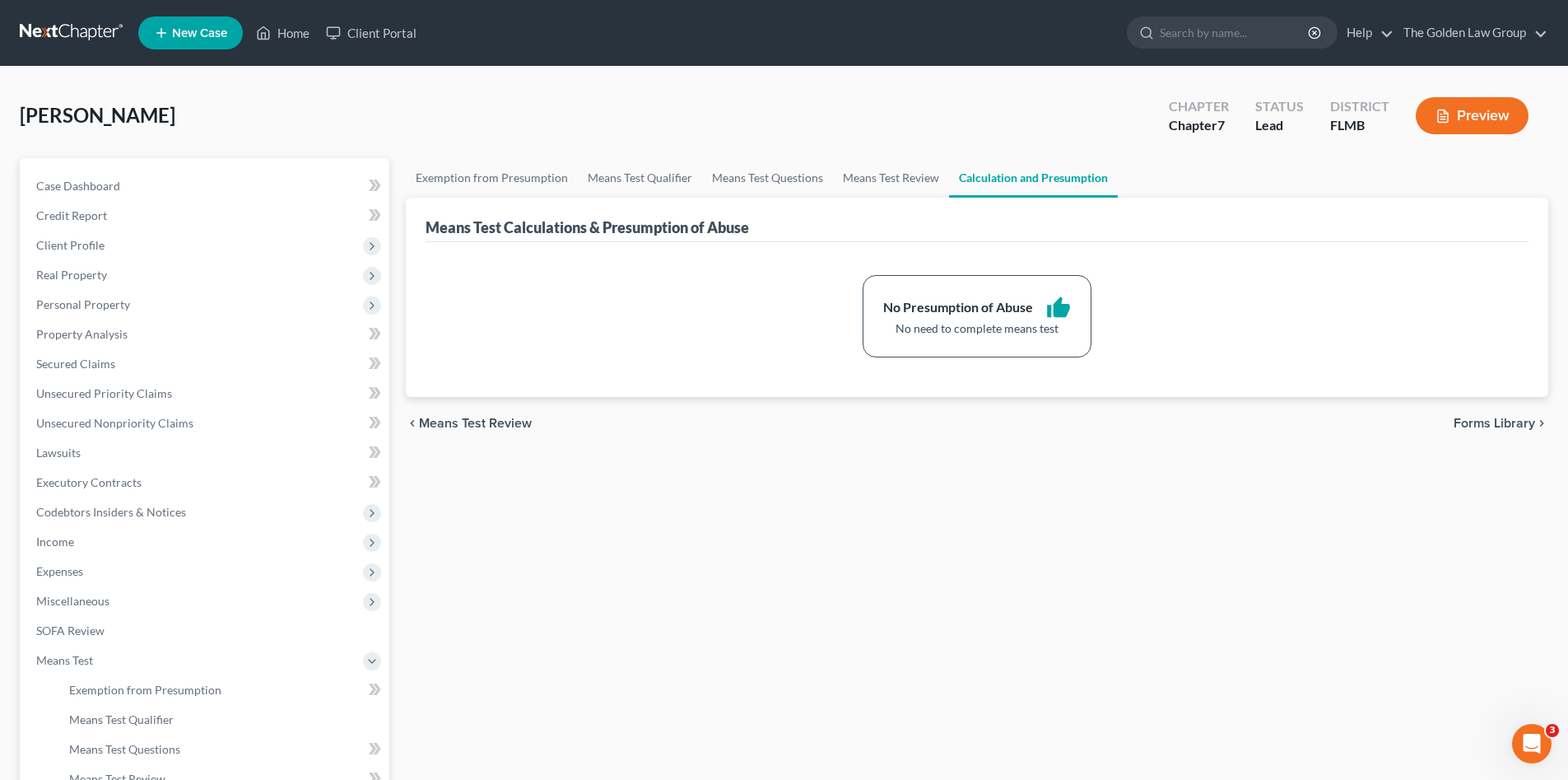
drag, startPoint x: 776, startPoint y: 112, endPoint x: 754, endPoint y: 119, distance: 23.1
click at [776, 112] on div "Thacker, June Upgraded Chapter Chapter 7 Status Lead District FLMB Preview" at bounding box center [784, 122] width 1529 height 72
click at [79, 656] on span "Means Test" at bounding box center [64, 660] width 57 height 14
drag, startPoint x: 261, startPoint y: 75, endPoint x: 189, endPoint y: 104, distance: 77.6
click at [259, 79] on div "Thacker, June Upgraded Chapter Chapter 7 Status Lead District FLMB Preview Peti…" at bounding box center [784, 456] width 1568 height 779
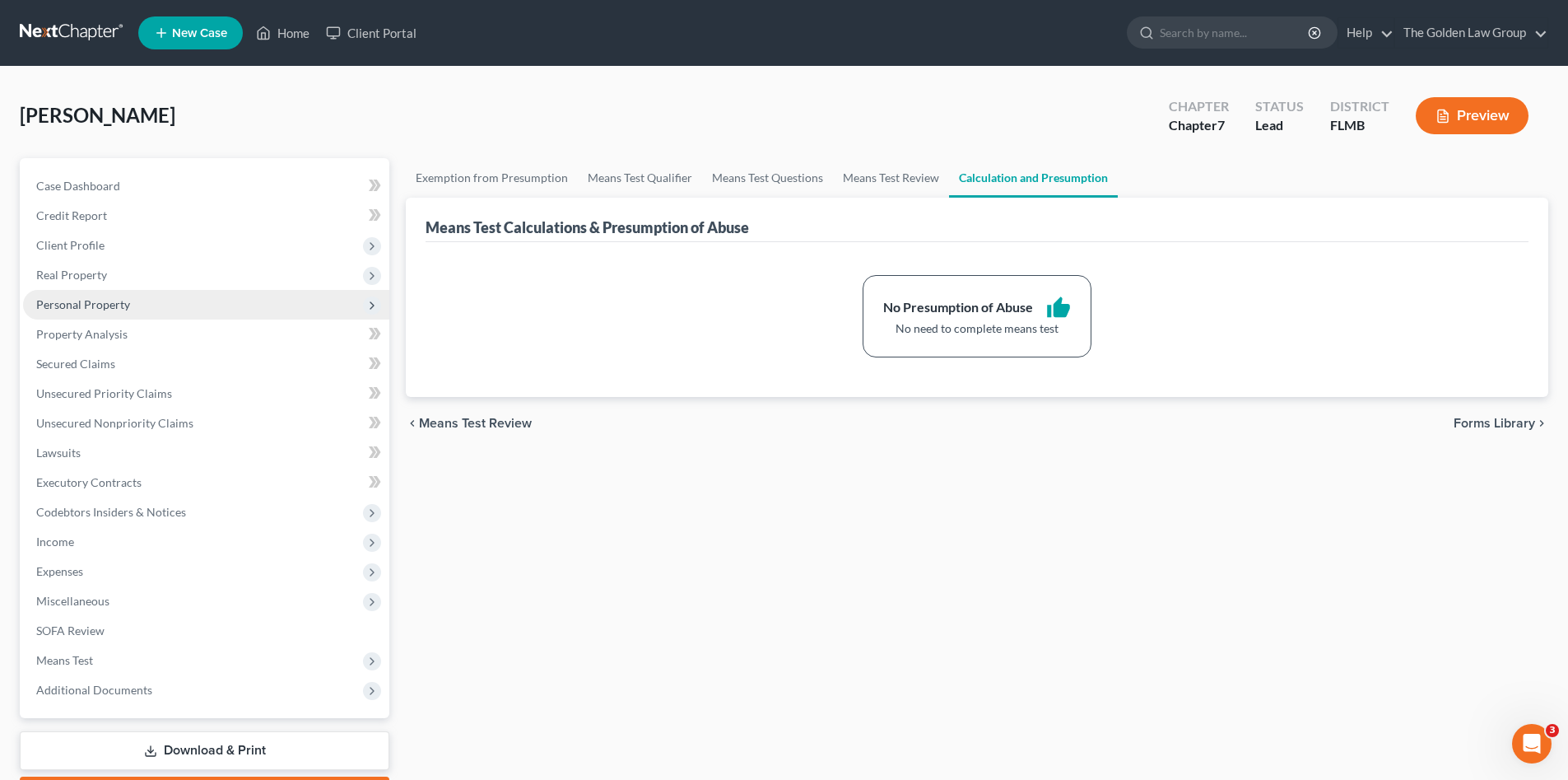
click at [72, 300] on span "Personal Property" at bounding box center [83, 304] width 94 height 14
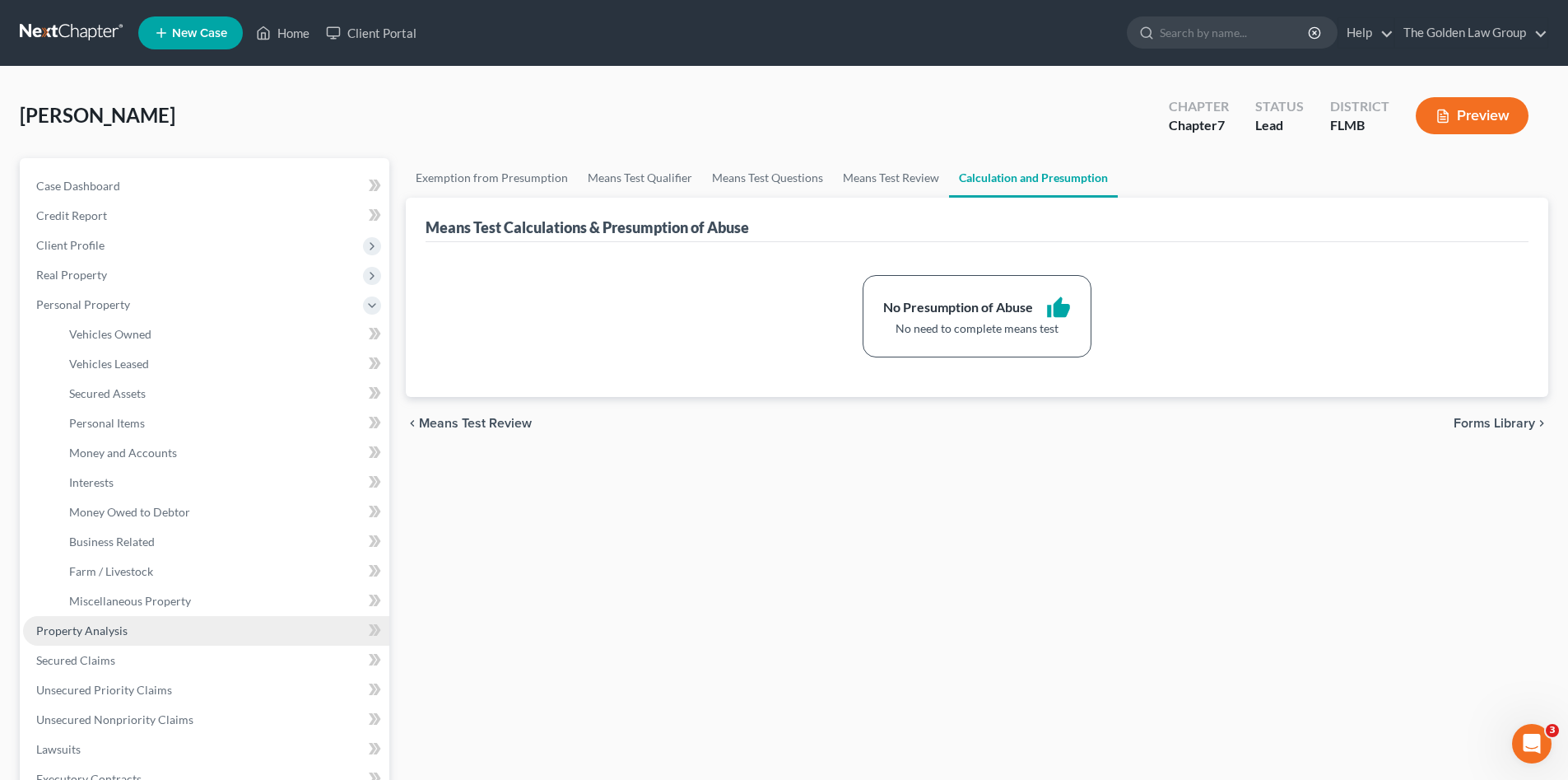
click at [121, 635] on span "Property Analysis" at bounding box center [81, 630] width 91 height 14
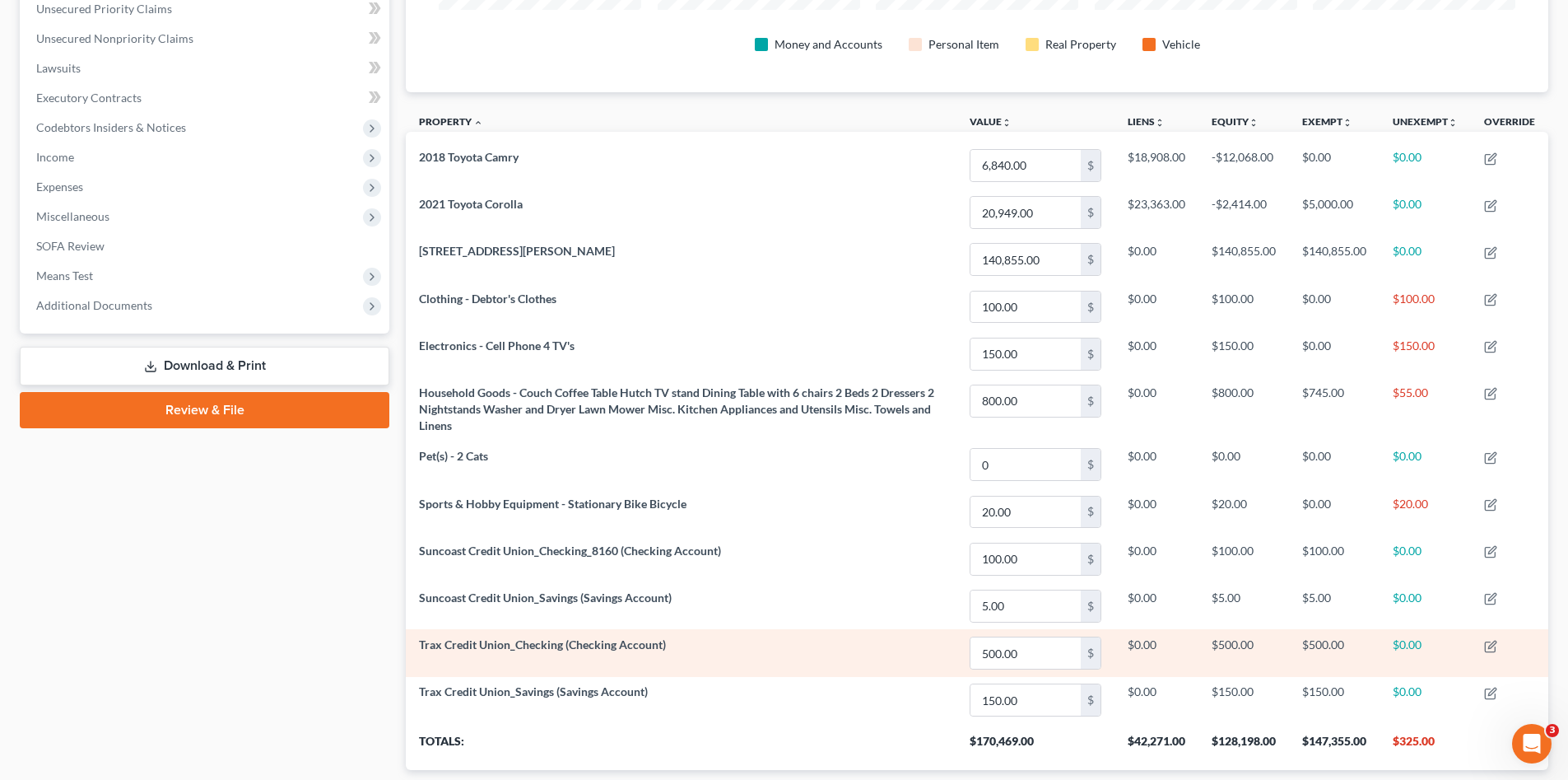
scroll to position [489, 0]
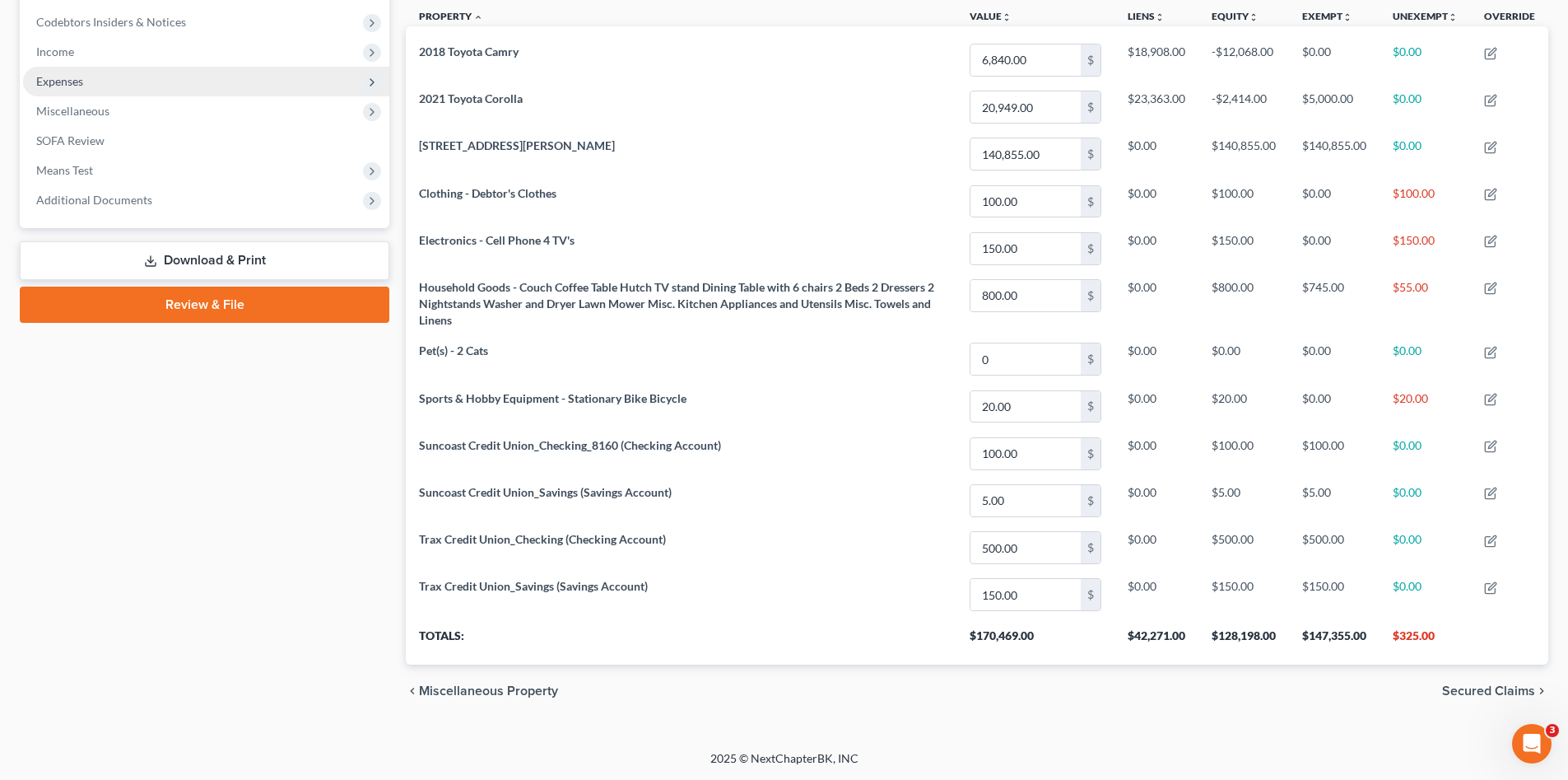
click at [83, 88] on span "Expenses" at bounding box center [206, 81] width 367 height 30
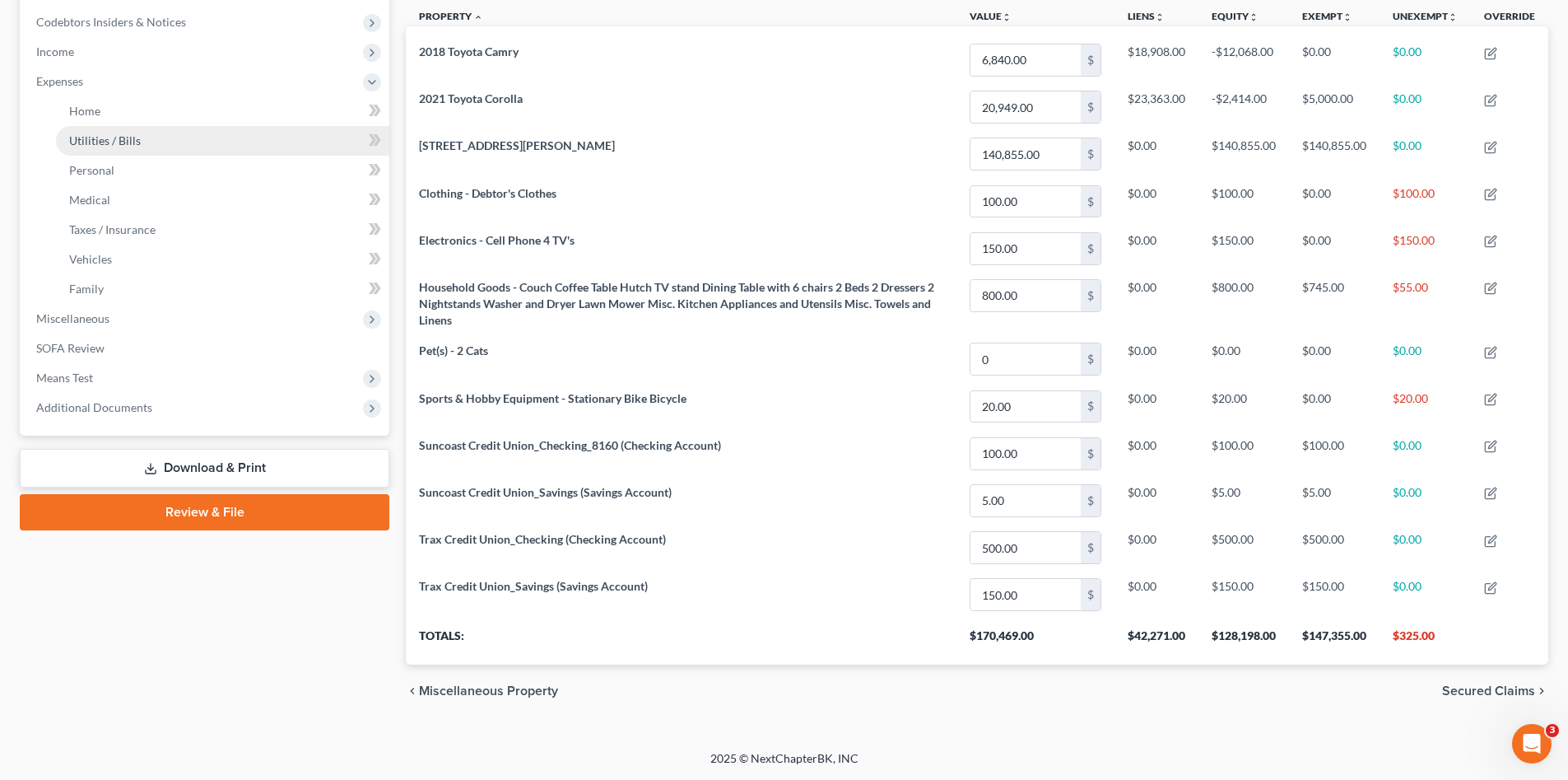
click at [109, 137] on span "Utilities / Bills" at bounding box center [104, 140] width 72 height 14
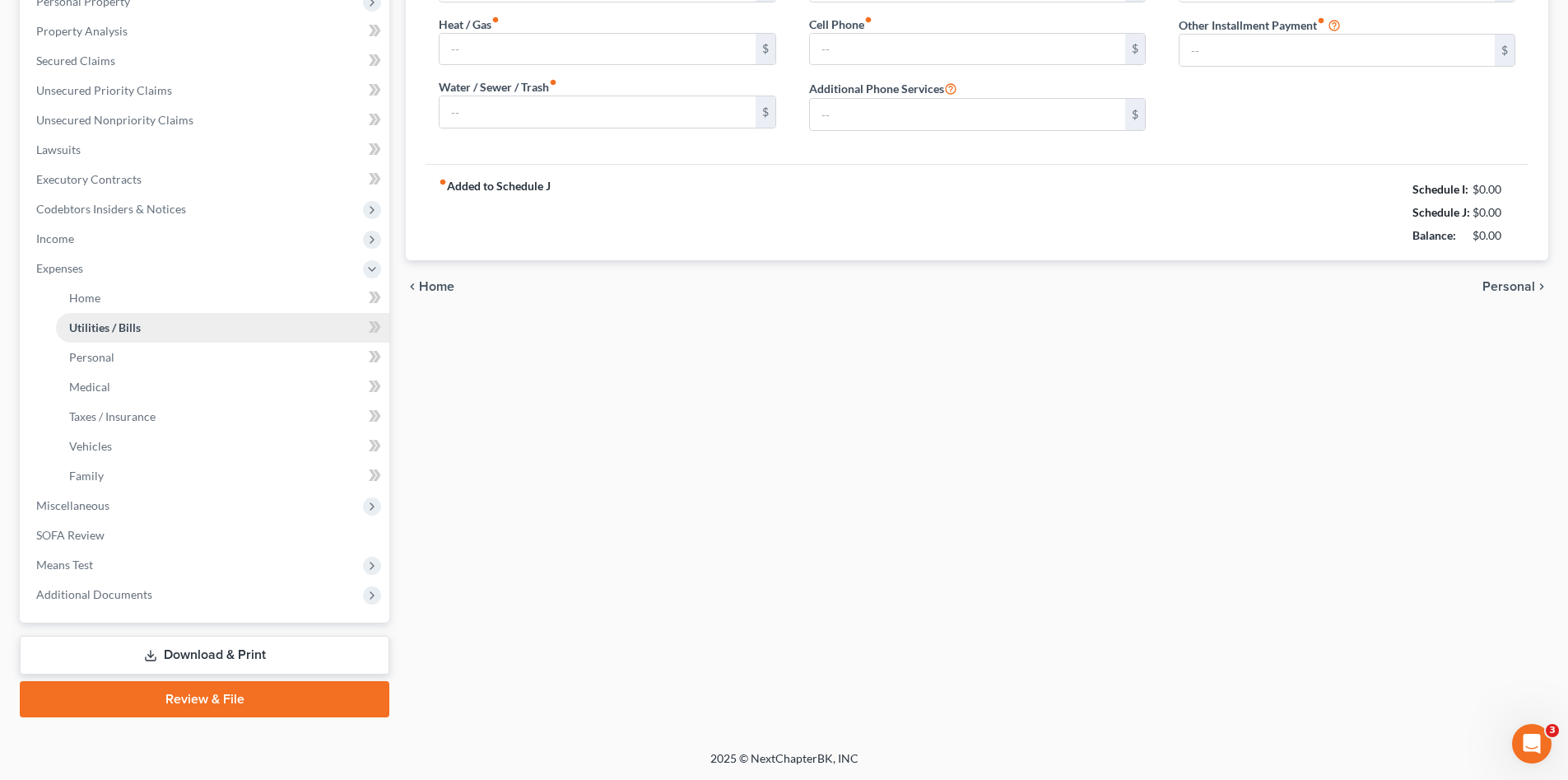
type input "129.00"
type input "0.00"
type input "98.00"
type input "30.00"
type input "40.00"
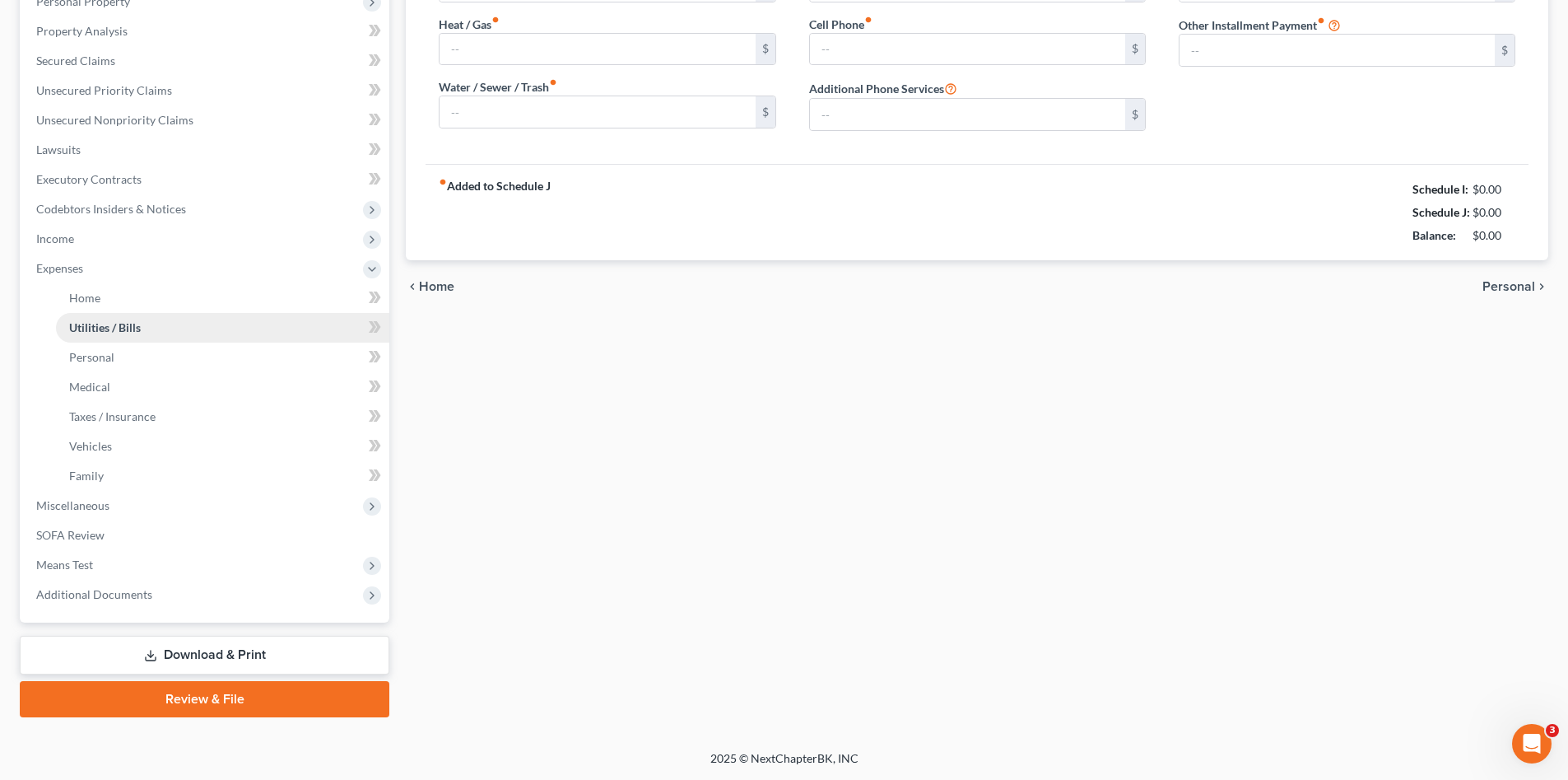
type input "0.00"
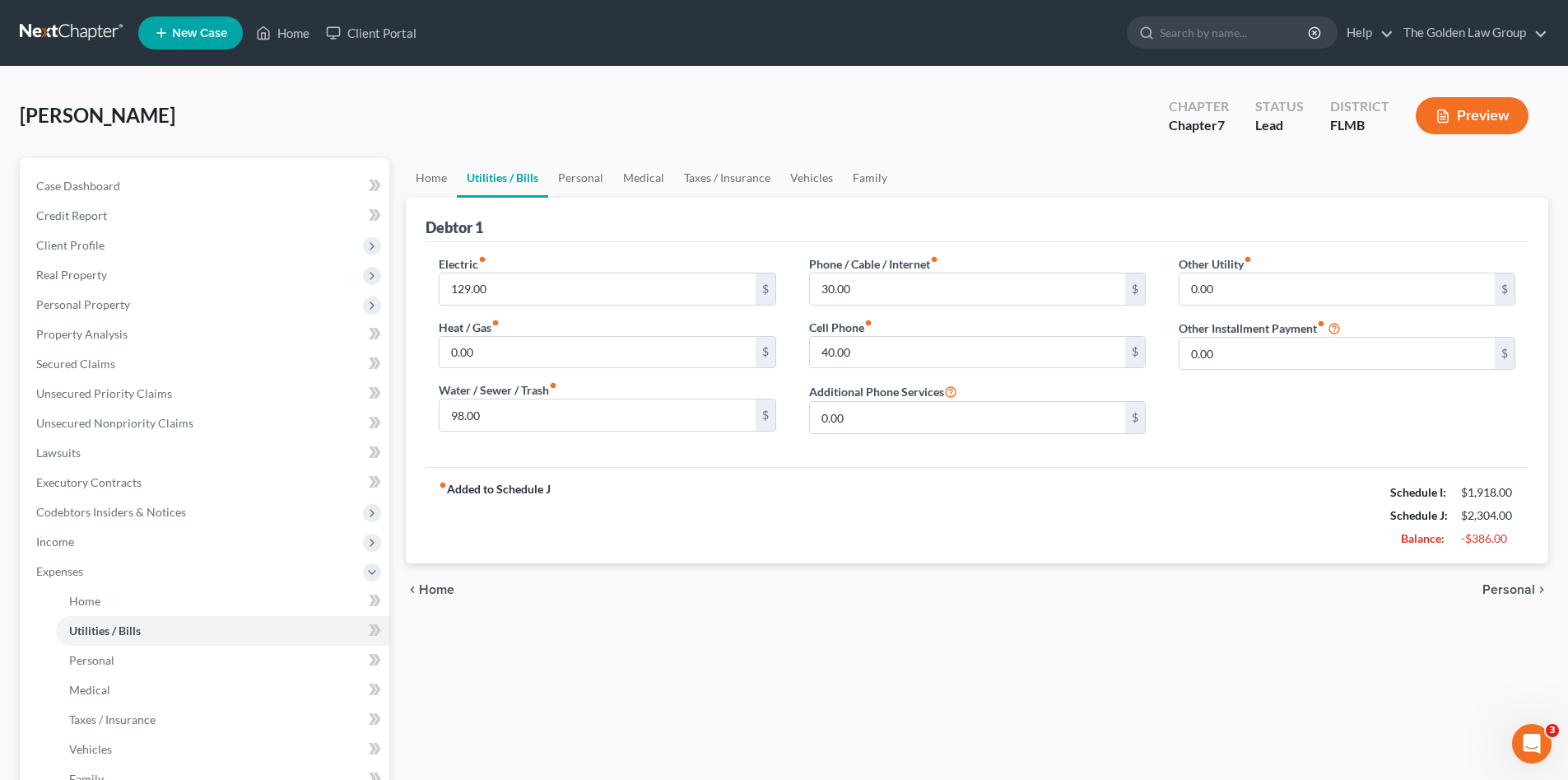
click at [72, 23] on link at bounding box center [72, 34] width 105 height 30
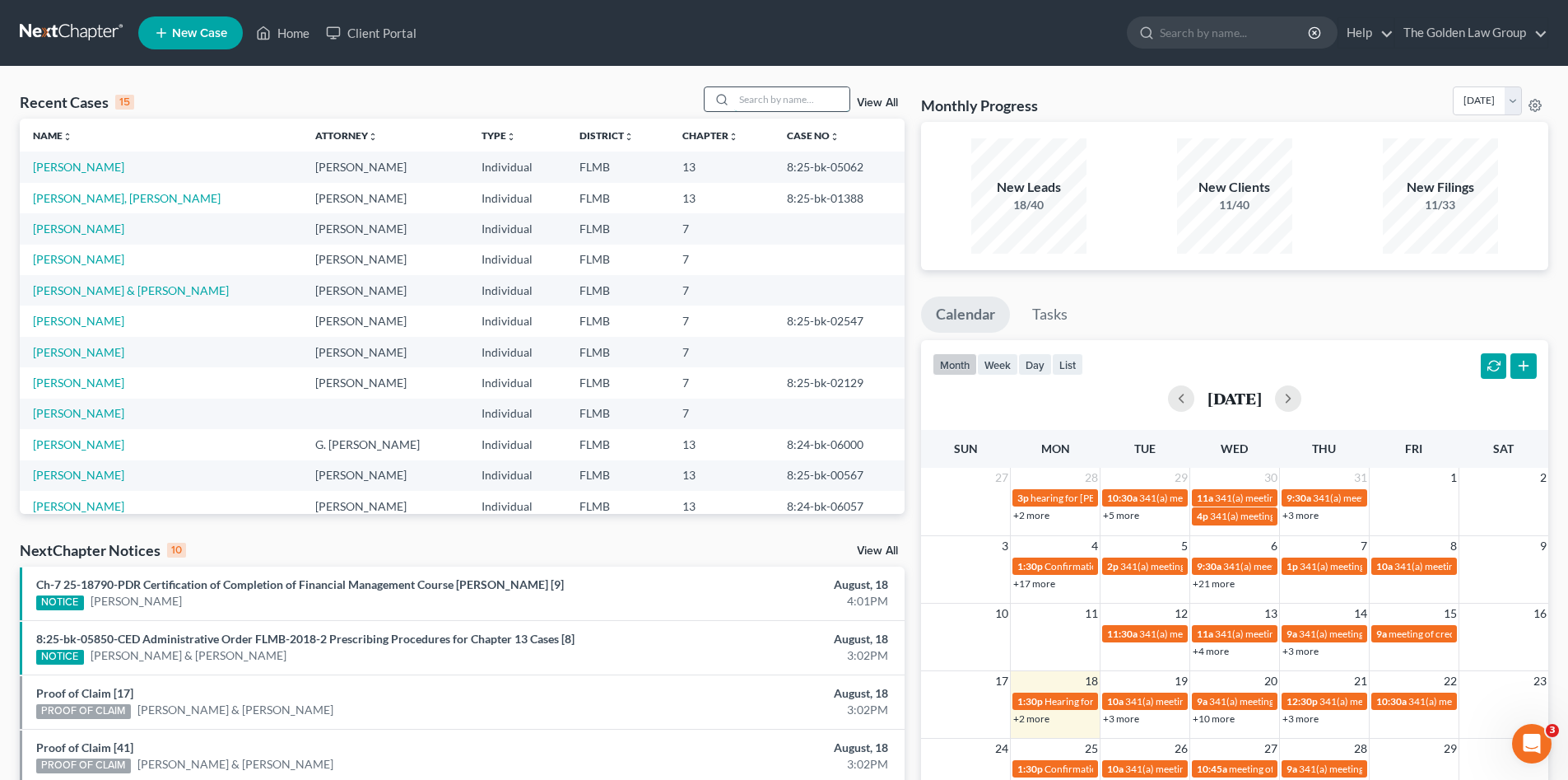
click at [755, 98] on input "search" at bounding box center [792, 99] width 115 height 24
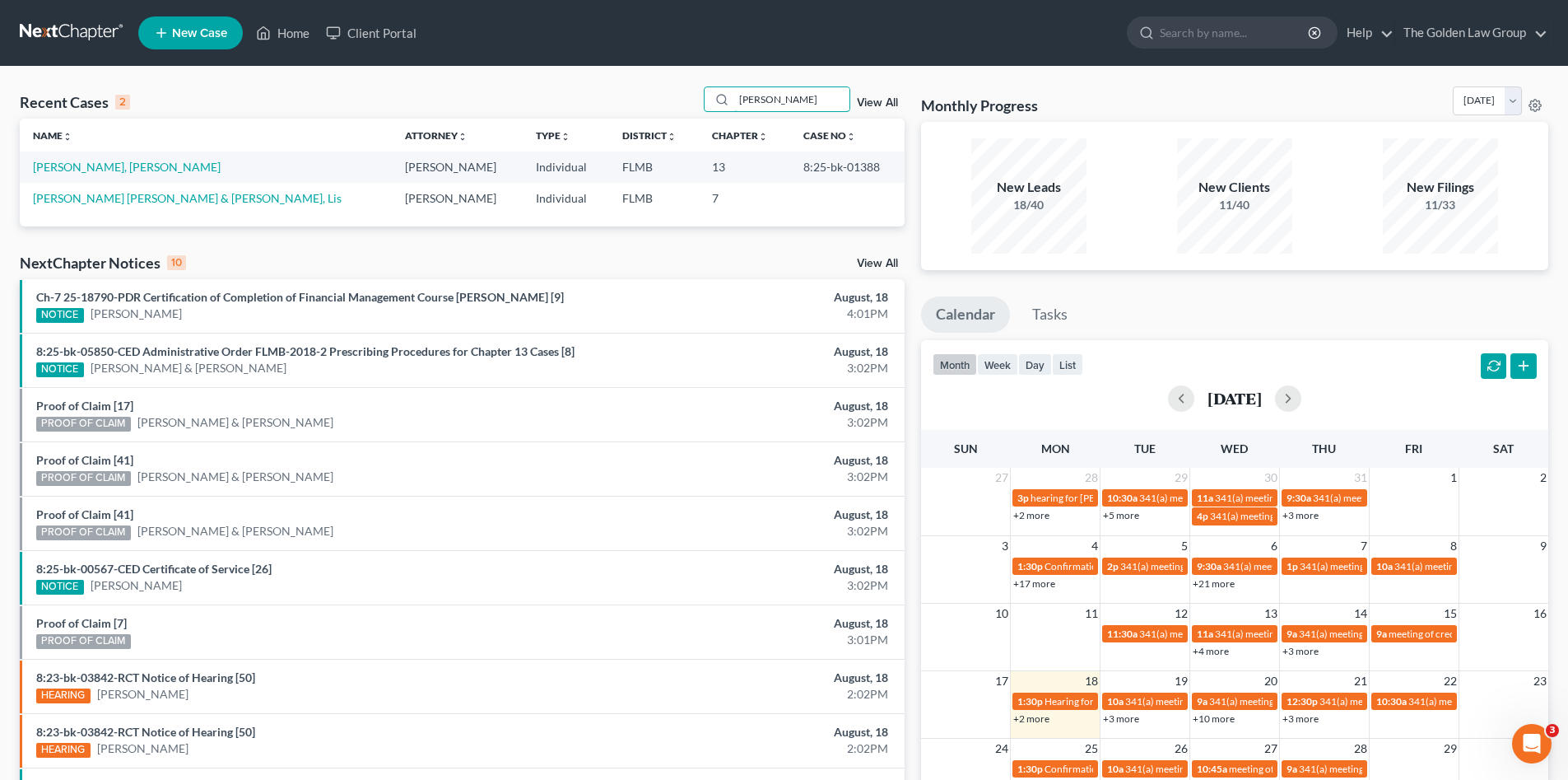
type input "[PERSON_NAME]"
click at [134, 167] on link "[PERSON_NAME], [PERSON_NAME]" at bounding box center [126, 167] width 187 height 14
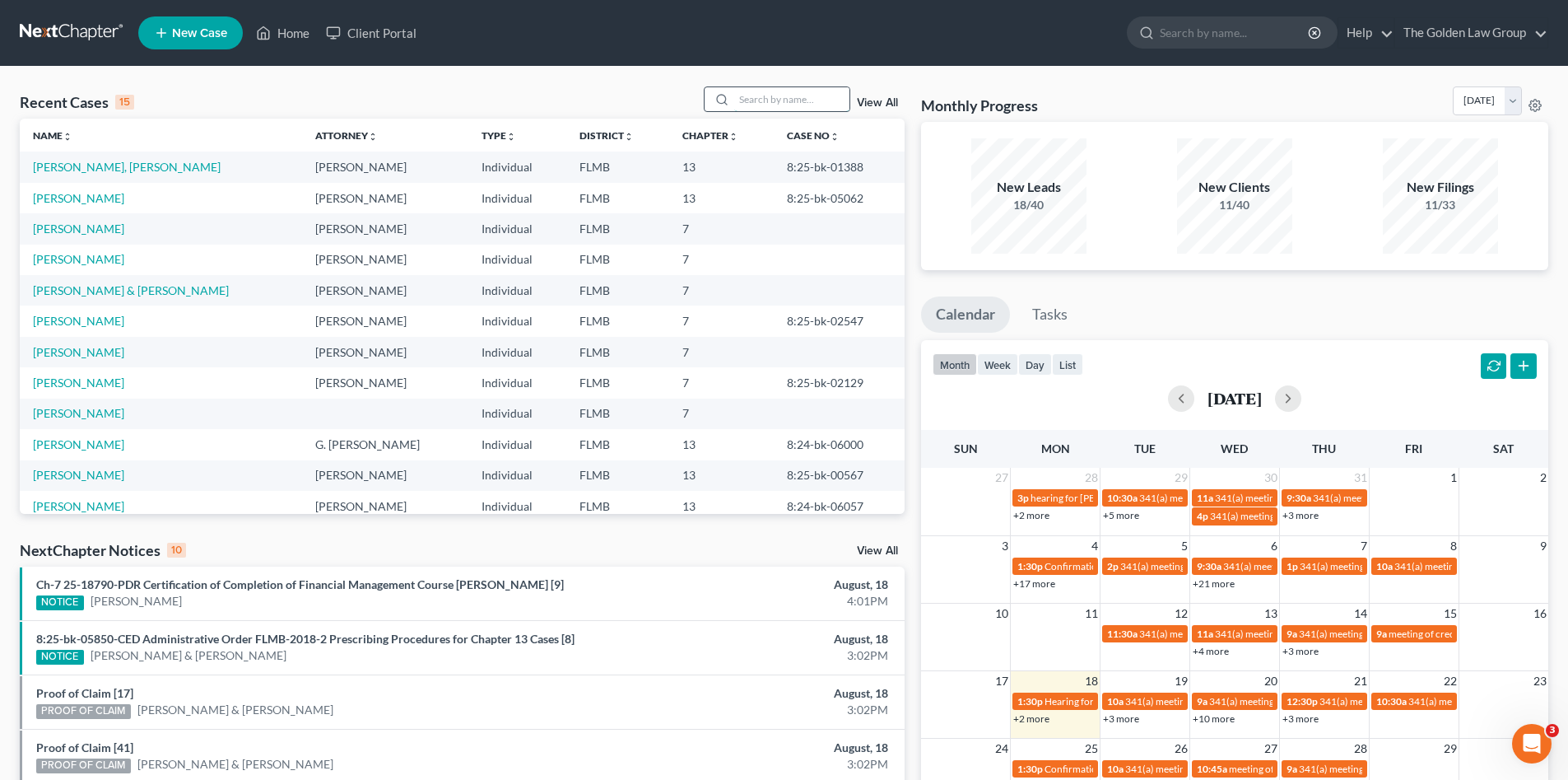
click at [812, 96] on input "search" at bounding box center [792, 99] width 115 height 24
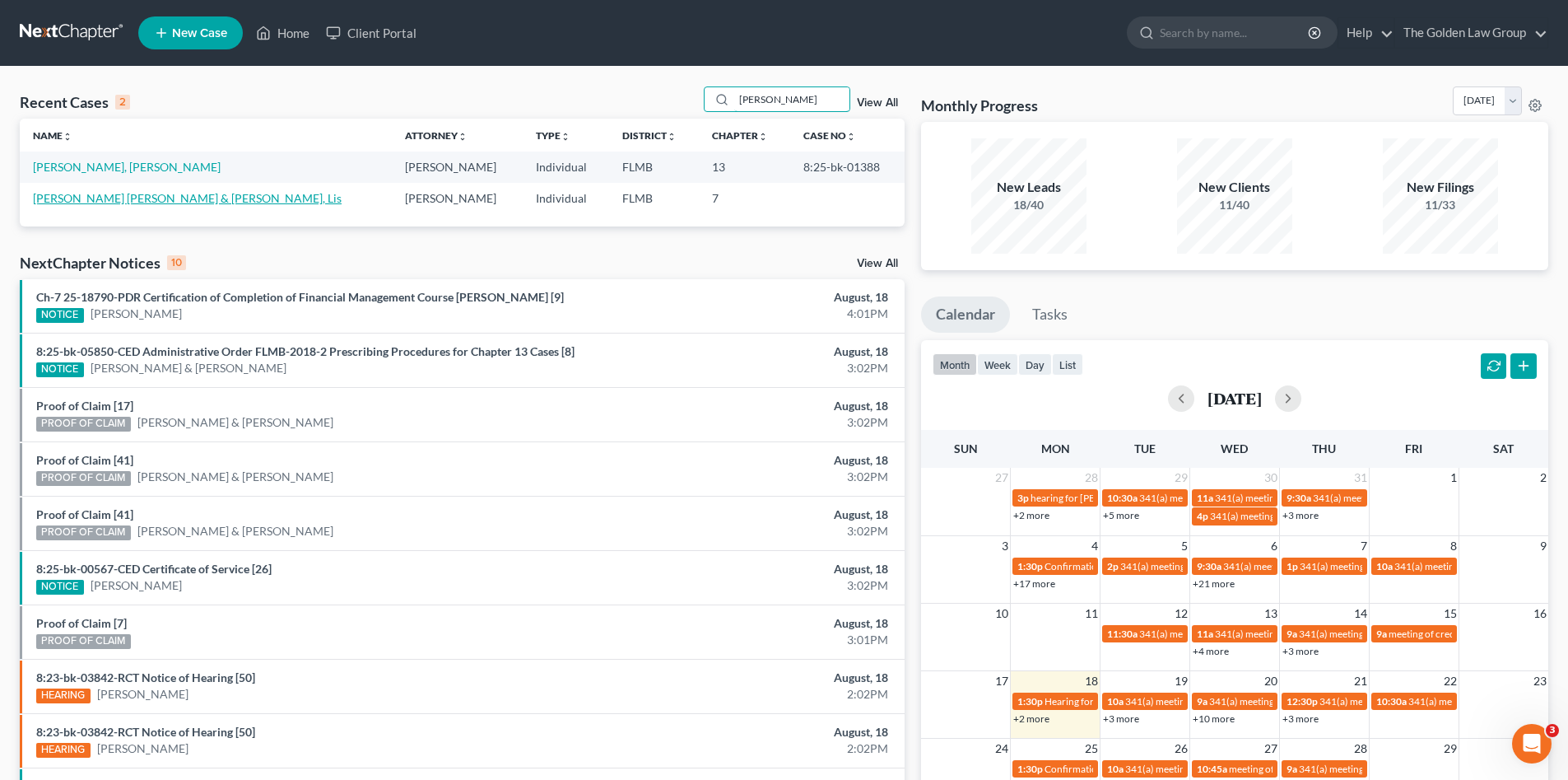
type input "[PERSON_NAME]"
click at [135, 194] on link "[PERSON_NAME] [PERSON_NAME] & [PERSON_NAME], Lis" at bounding box center [186, 198] width 308 height 14
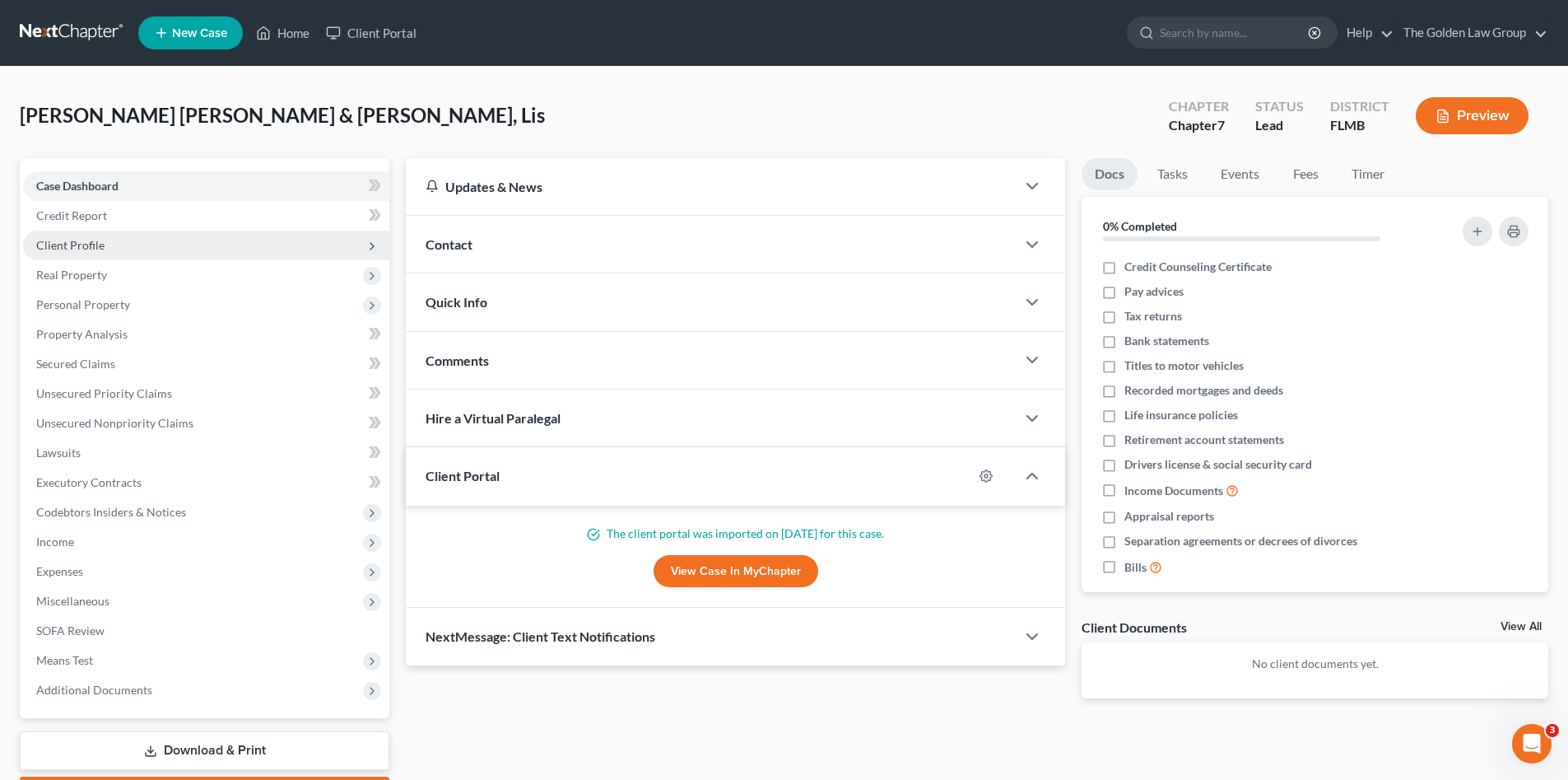
click at [84, 250] on span "Client Profile" at bounding box center [70, 245] width 68 height 14
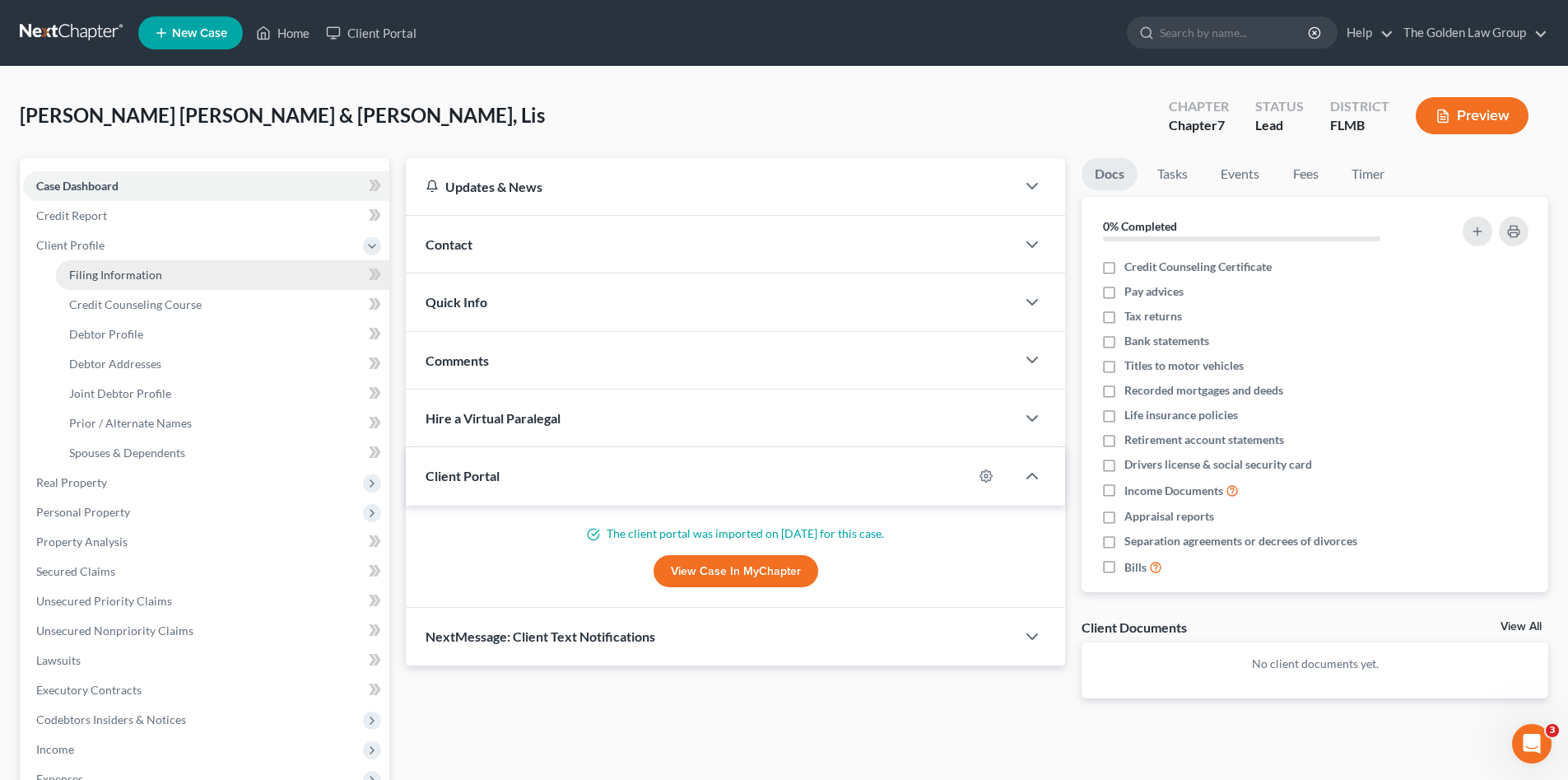
click at [100, 272] on span "Filing Information" at bounding box center [115, 275] width 93 height 14
select select "1"
select select "0"
select select "9"
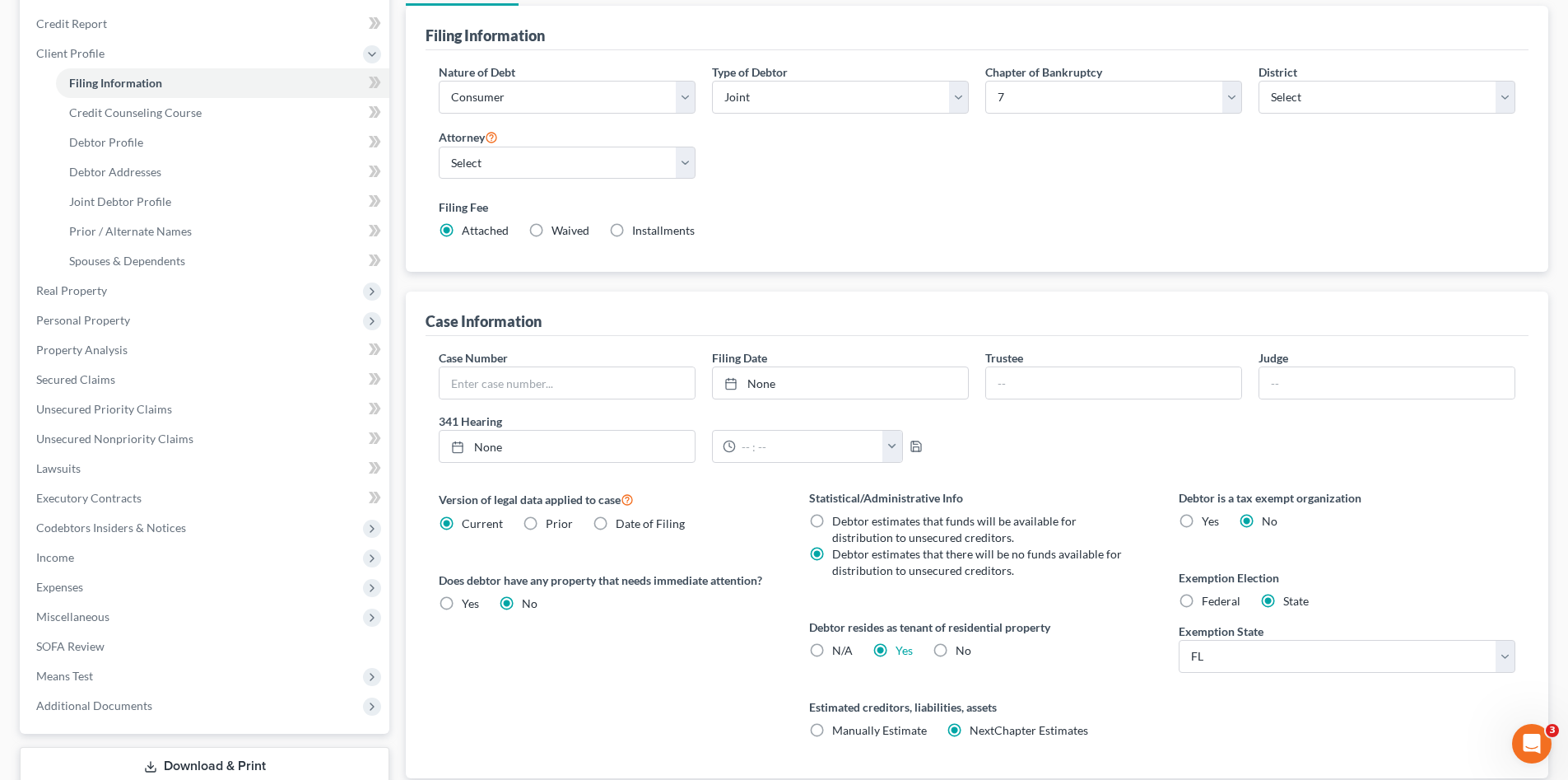
scroll to position [306, 0]
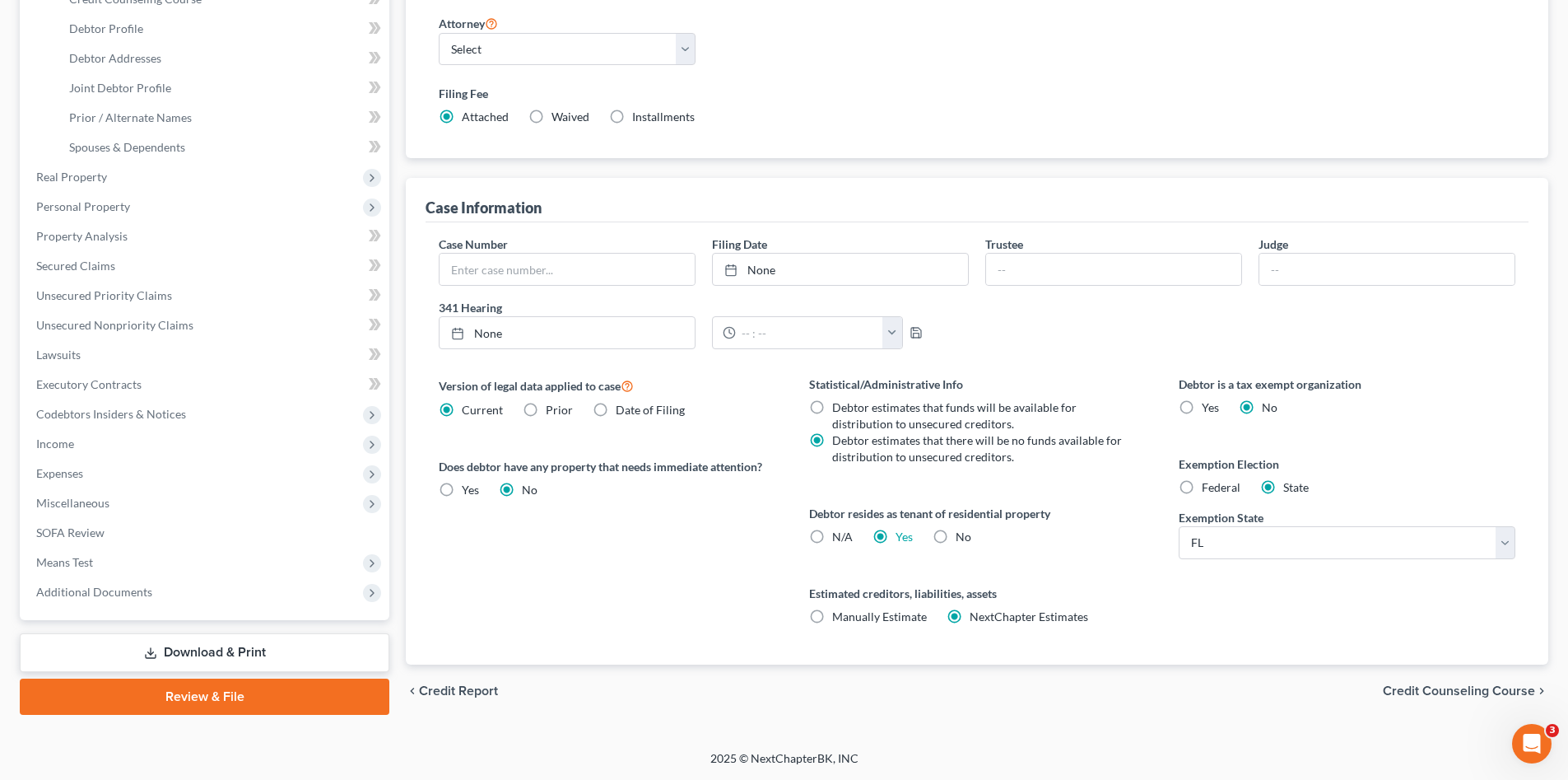
click at [236, 663] on link "Download & Print" at bounding box center [204, 653] width 369 height 39
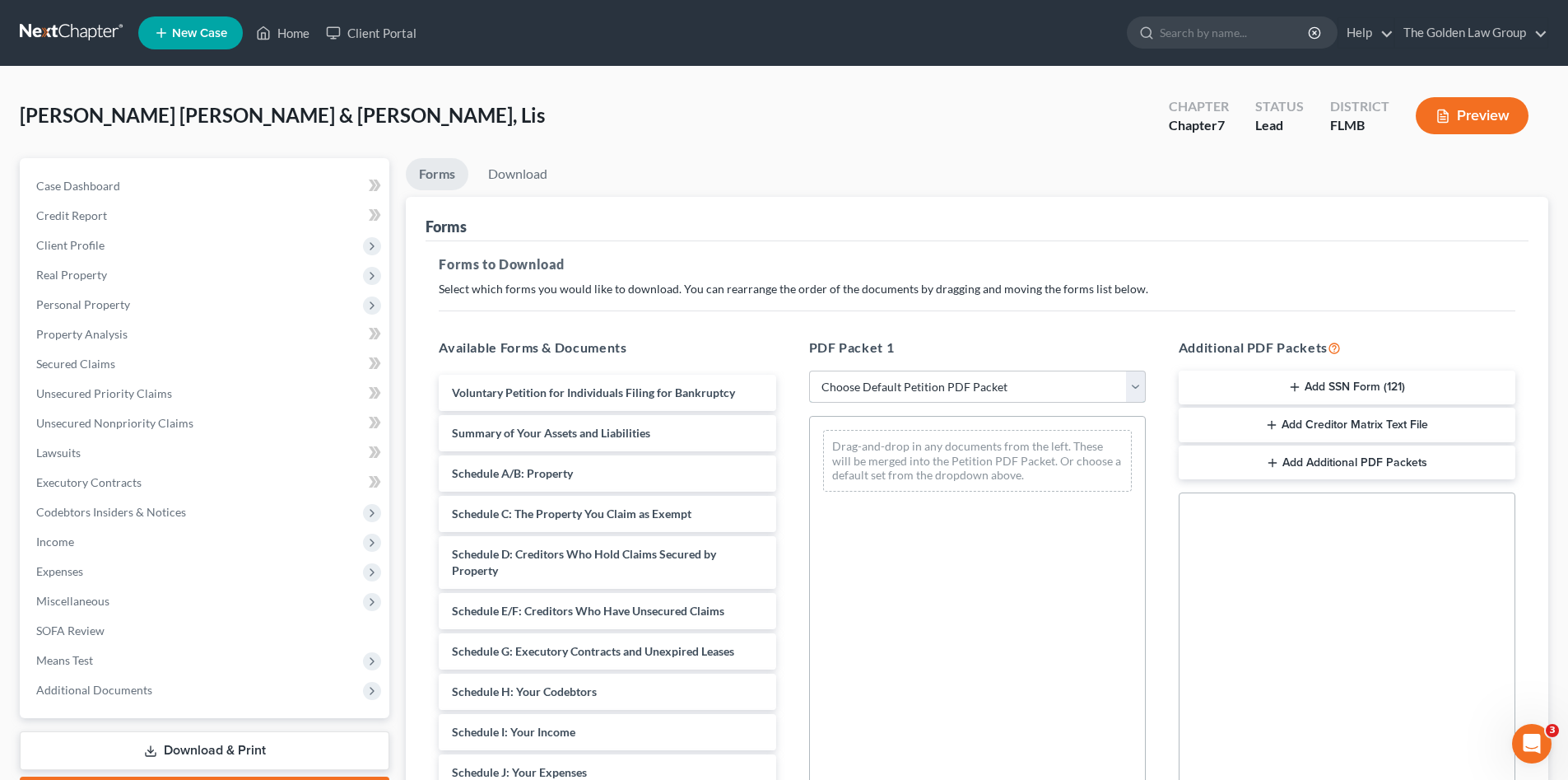
click at [913, 377] on select "Choose Default Petition PDF Packet Complete Bankruptcy Petition (all forms and …" at bounding box center [977, 386] width 337 height 33
select select "0"
click at [809, 370] on select "Choose Default Petition PDF Packet Complete Bankruptcy Petition (all forms and …" at bounding box center [977, 386] width 337 height 33
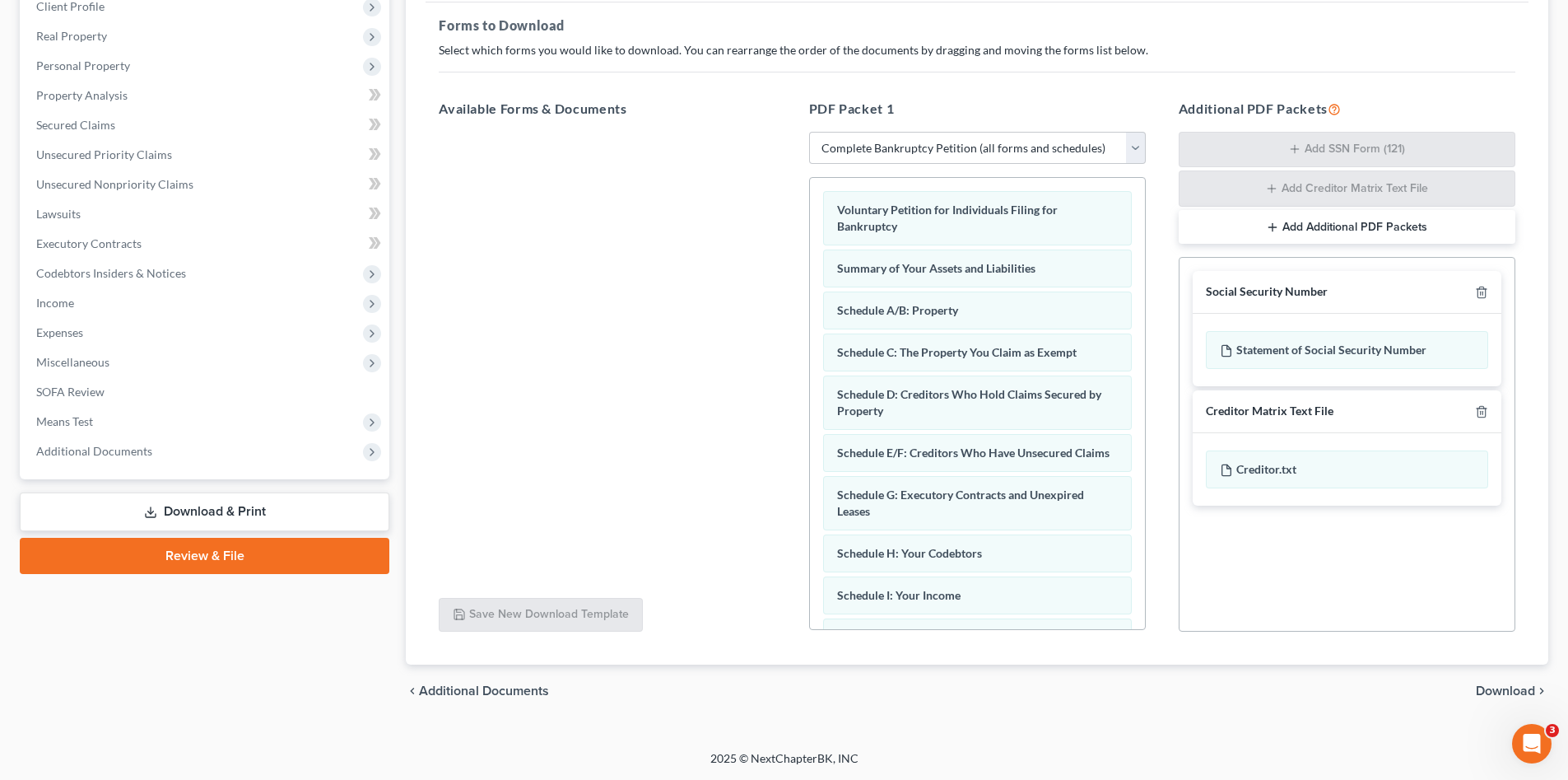
click at [1509, 693] on span "Download" at bounding box center [1505, 690] width 59 height 13
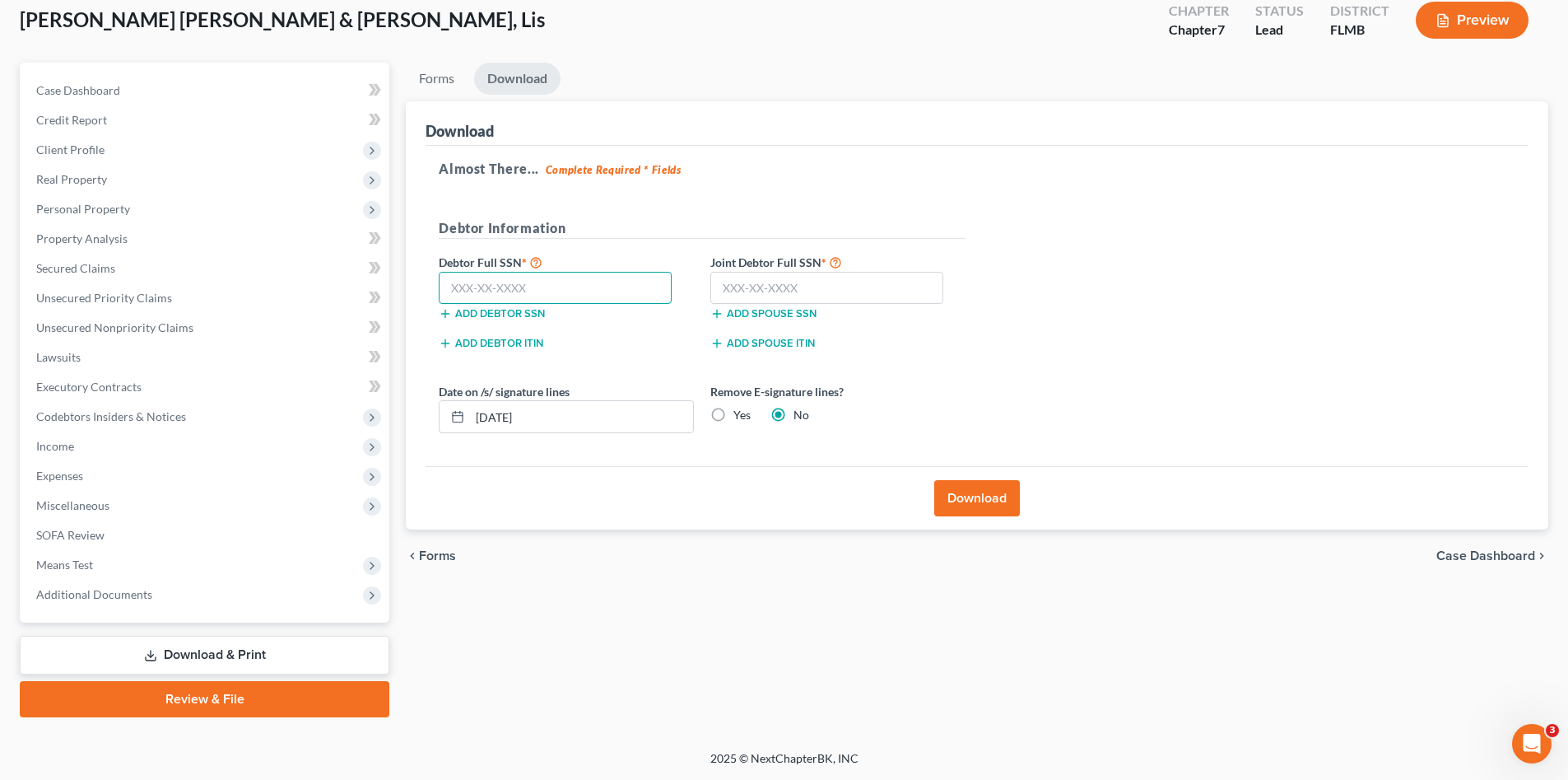
click at [569, 283] on input "text" at bounding box center [556, 288] width 233 height 33
click at [518, 292] on input "text" at bounding box center [556, 288] width 233 height 33
type input "208-23-7533"
click at [779, 291] on input "text" at bounding box center [827, 288] width 233 height 33
click at [805, 283] on input "[PHONE_NUMBER]" at bounding box center [827, 288] width 233 height 33
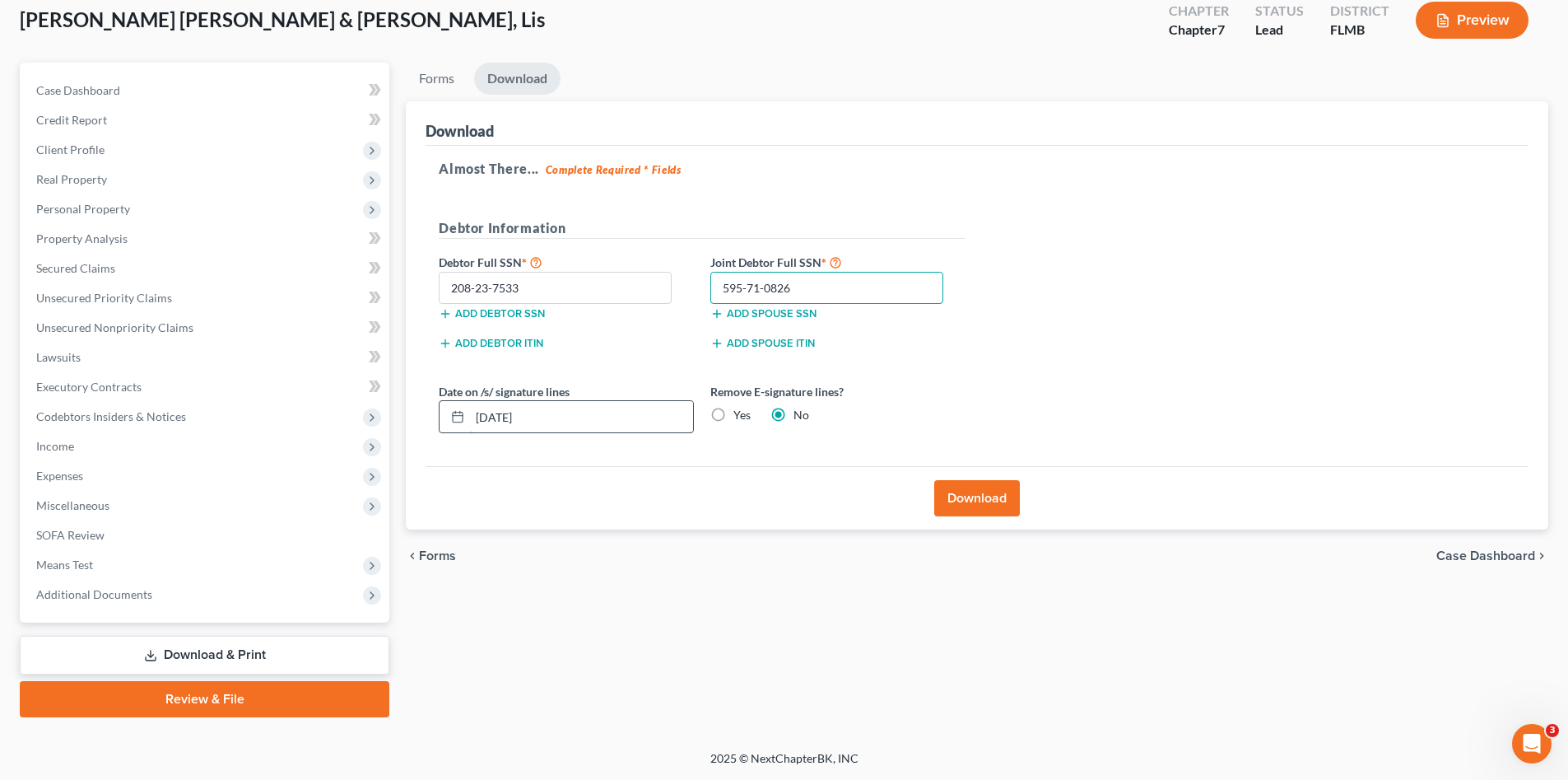
type input "595-71-0826"
drag, startPoint x: 547, startPoint y: 419, endPoint x: 569, endPoint y: 427, distance: 23.4
click at [469, 409] on div "[DATE]" at bounding box center [566, 416] width 255 height 33
click at [733, 417] on label "Yes" at bounding box center [742, 414] width 18 height 17
click at [740, 417] on input "Yes" at bounding box center [746, 412] width 11 height 11
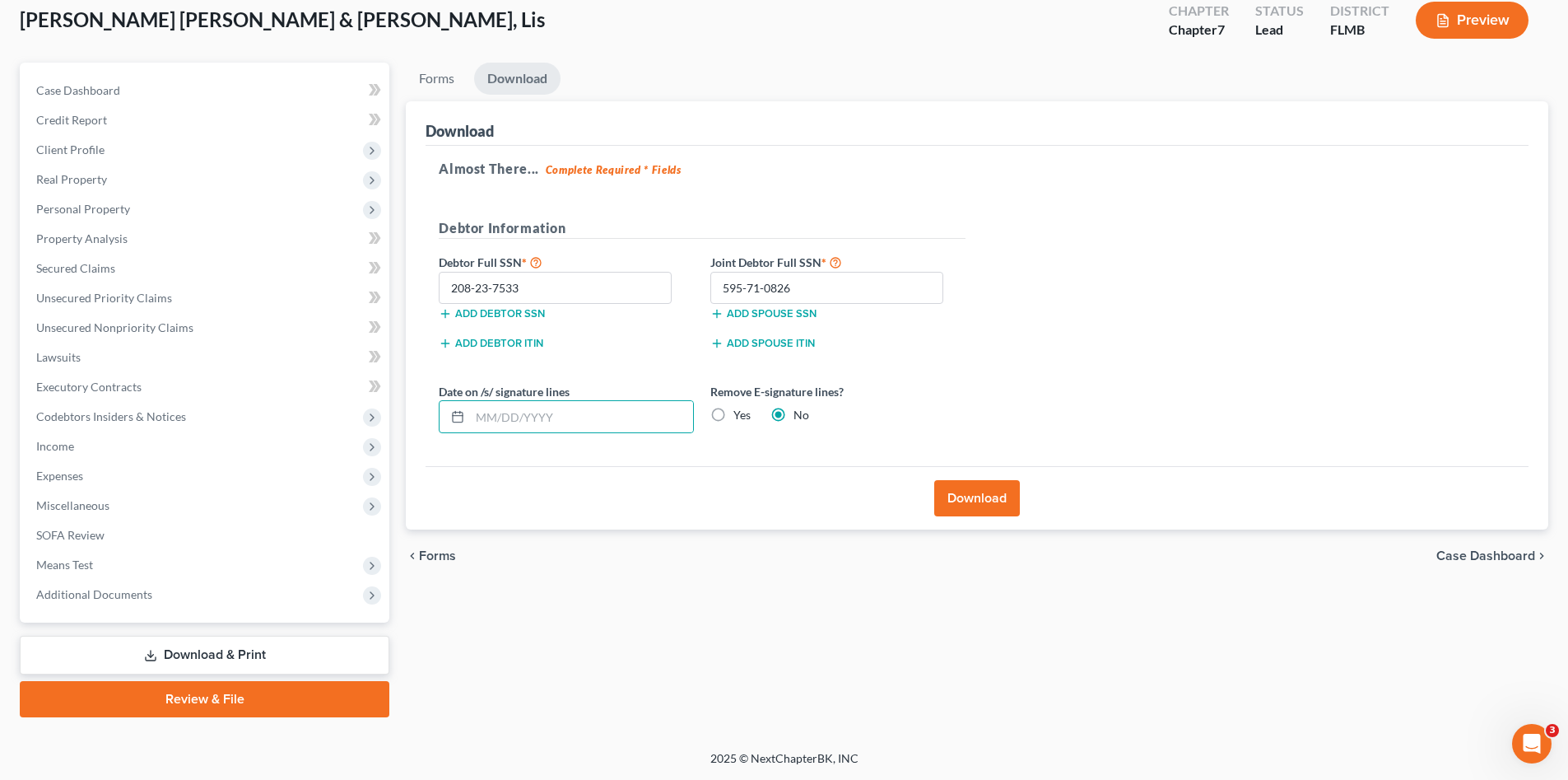
radio input "true"
radio input "false"
click at [981, 495] on button "Download" at bounding box center [977, 497] width 86 height 36
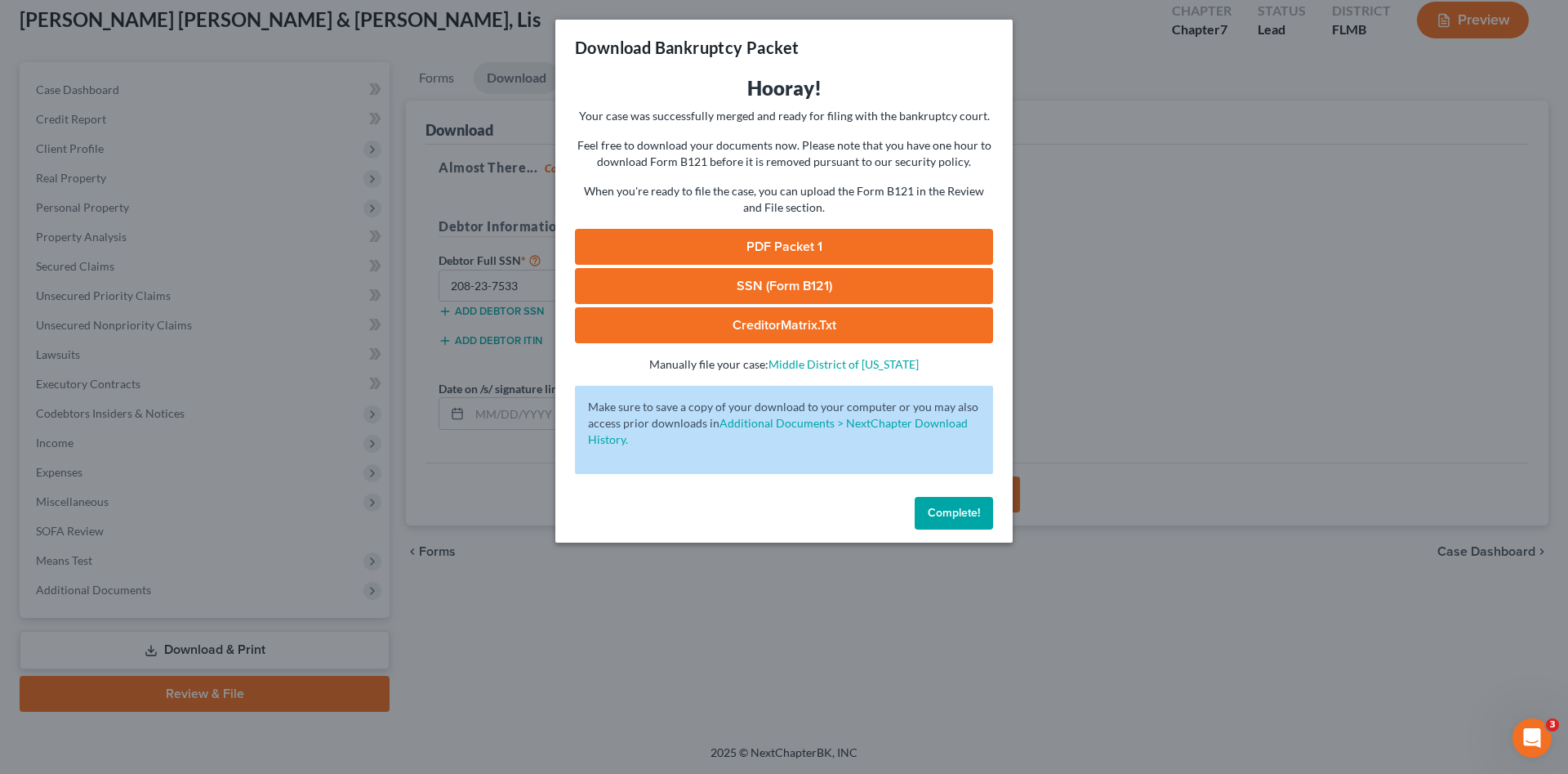
click at [713, 258] on link "PDF Packet 1" at bounding box center [784, 246] width 418 height 36
click at [834, 276] on link "SSN (Form B121)" at bounding box center [784, 286] width 418 height 36
click at [971, 512] on span "Complete!" at bounding box center [954, 513] width 53 height 14
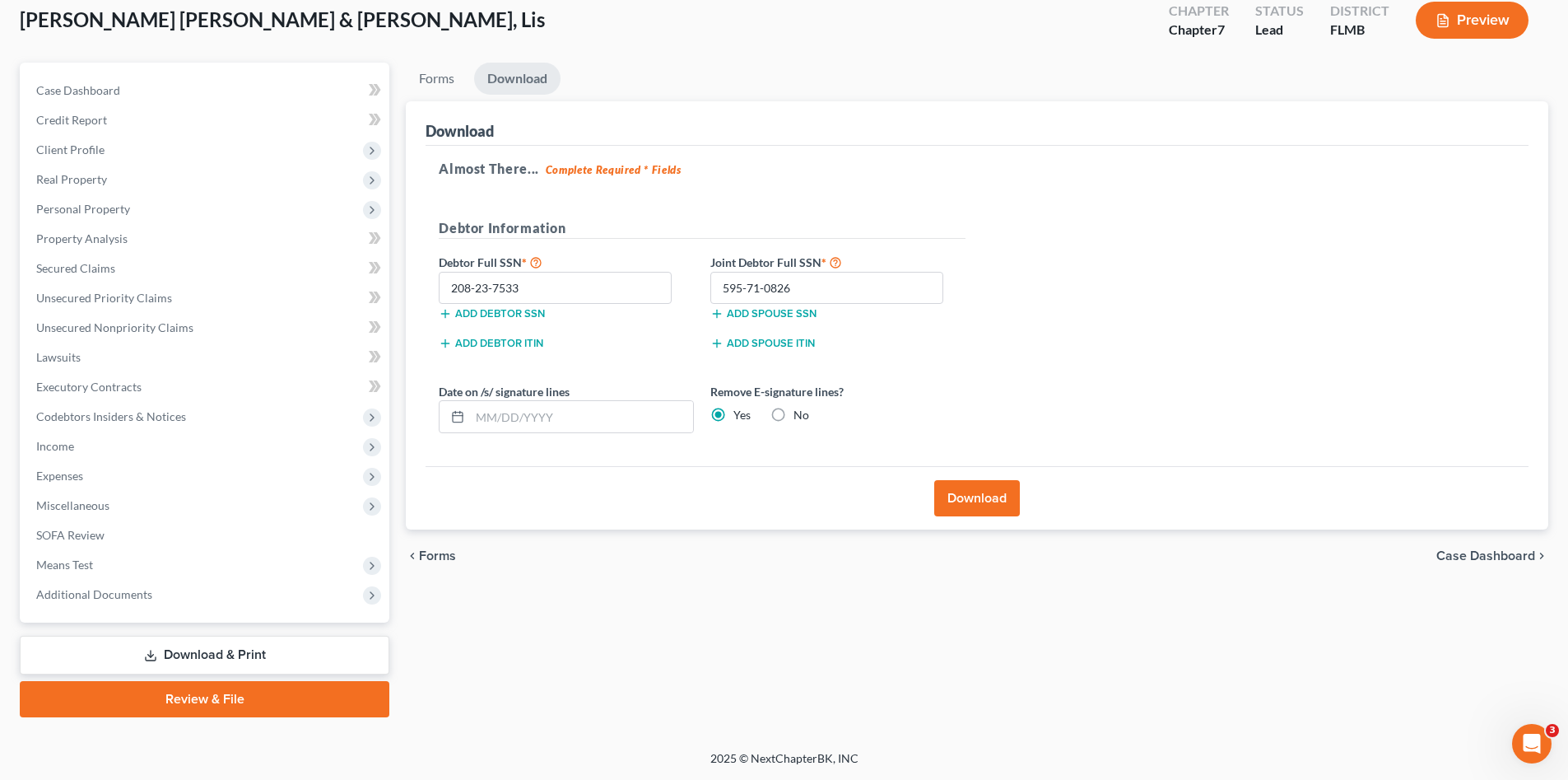
drag, startPoint x: 564, startPoint y: 582, endPoint x: 544, endPoint y: 481, distance: 103.0
click at [564, 582] on div "chevron_left Forms Case Dashboard chevron_right" at bounding box center [976, 556] width 1142 height 53
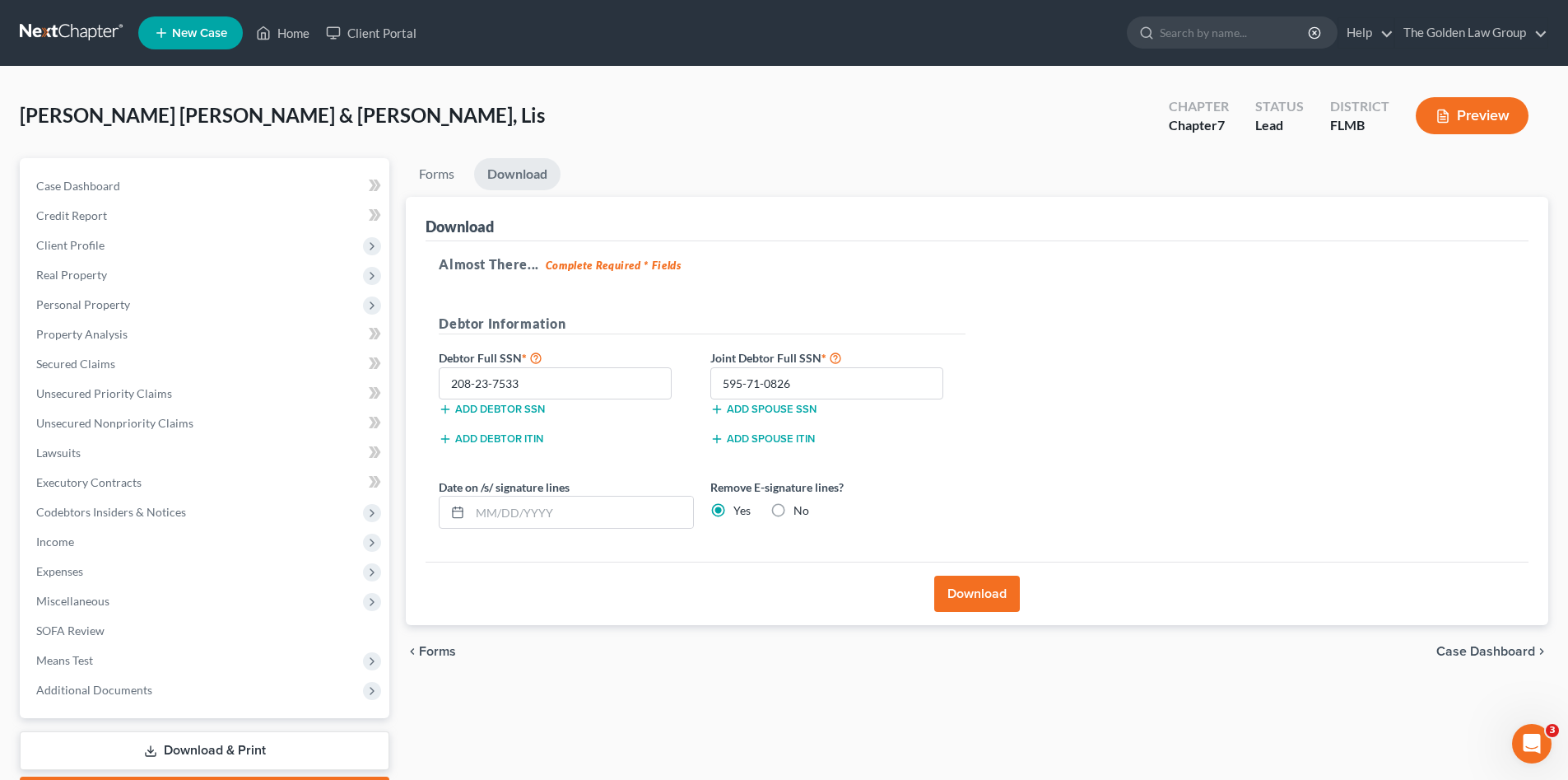
click at [84, 26] on link at bounding box center [72, 34] width 105 height 30
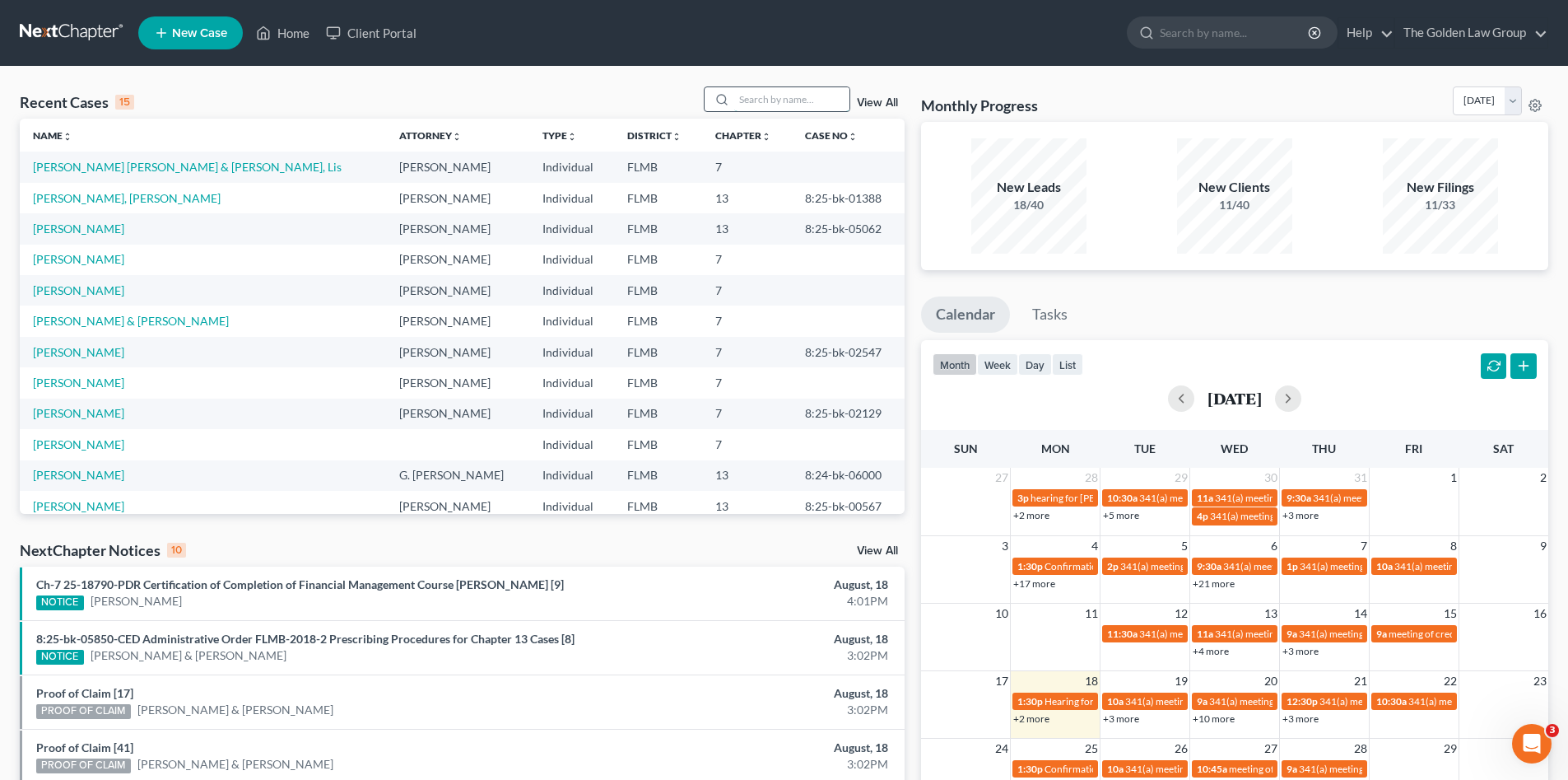
click at [764, 109] on input "search" at bounding box center [792, 99] width 115 height 24
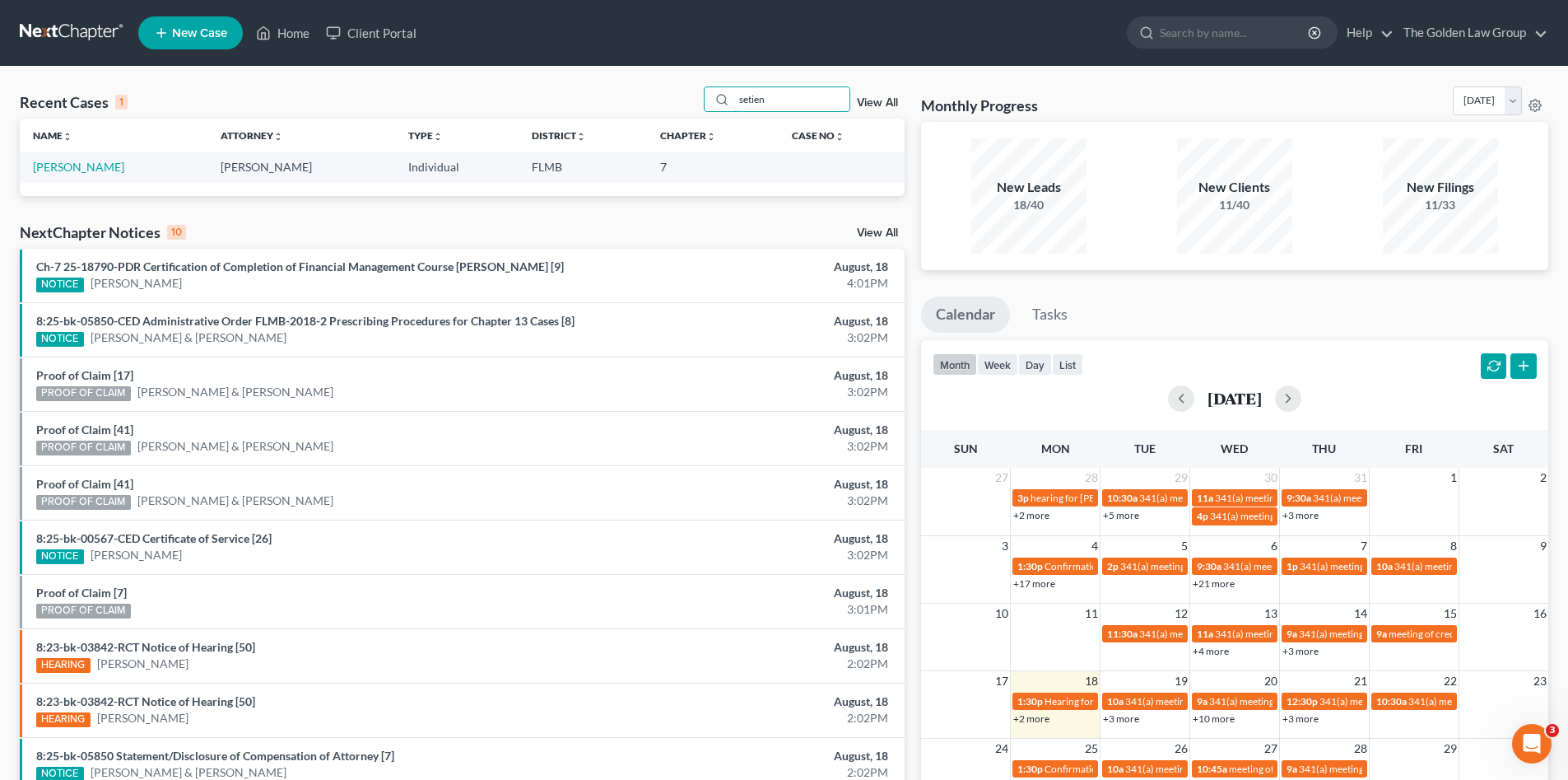
type input "setien"
click at [99, 169] on td "[PERSON_NAME]" at bounding box center [113, 166] width 187 height 30
click at [73, 163] on link "[PERSON_NAME]" at bounding box center [78, 167] width 91 height 14
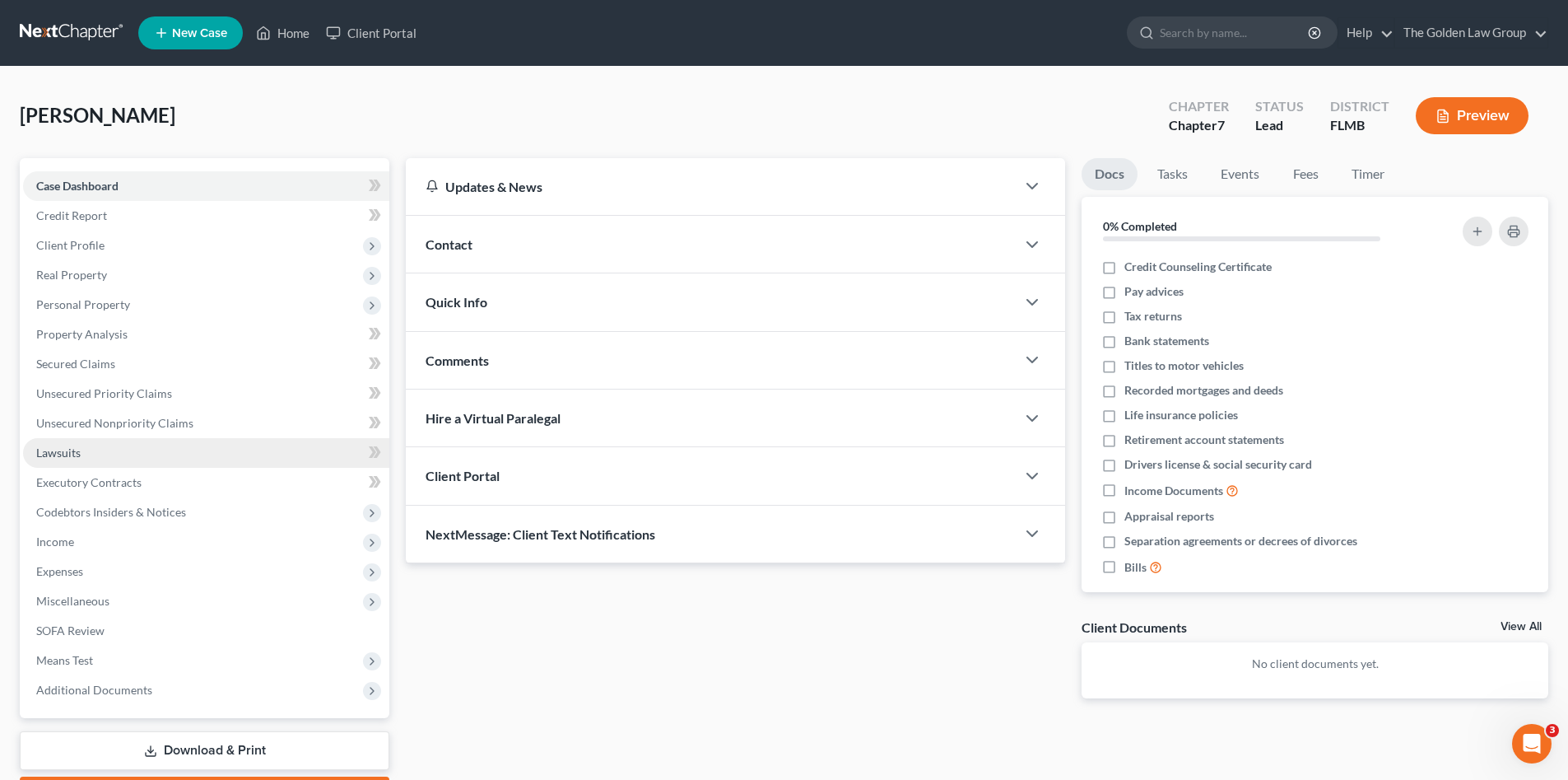
click at [84, 456] on link "Lawsuits" at bounding box center [206, 453] width 367 height 30
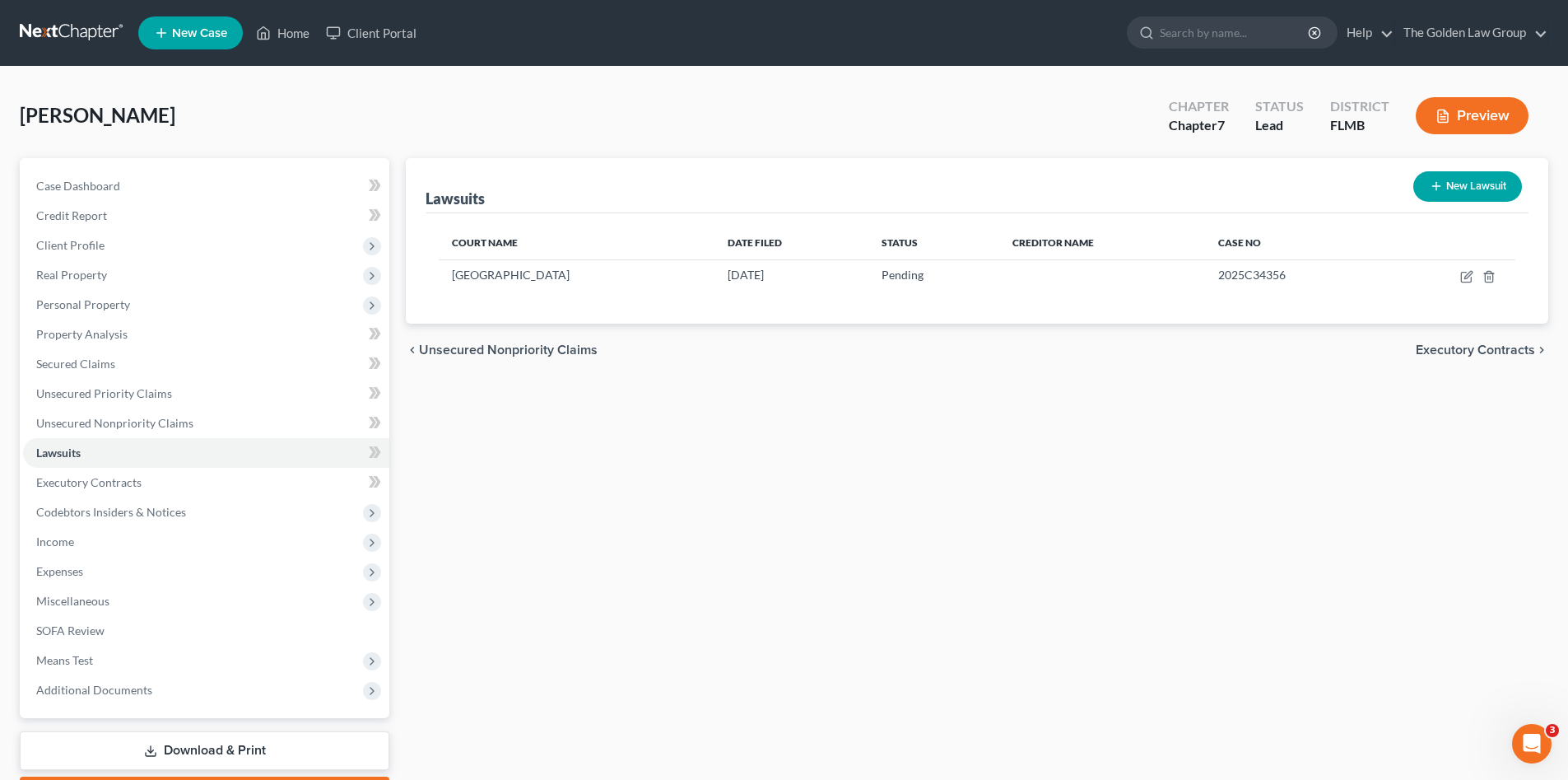
click at [1133, 463] on div "Lawsuits New Lawsuit Court Name Date Filed Status Creditor Name Case No [GEOGRA…" at bounding box center [977, 485] width 1159 height 655
click at [115, 248] on span "Client Profile" at bounding box center [206, 246] width 367 height 30
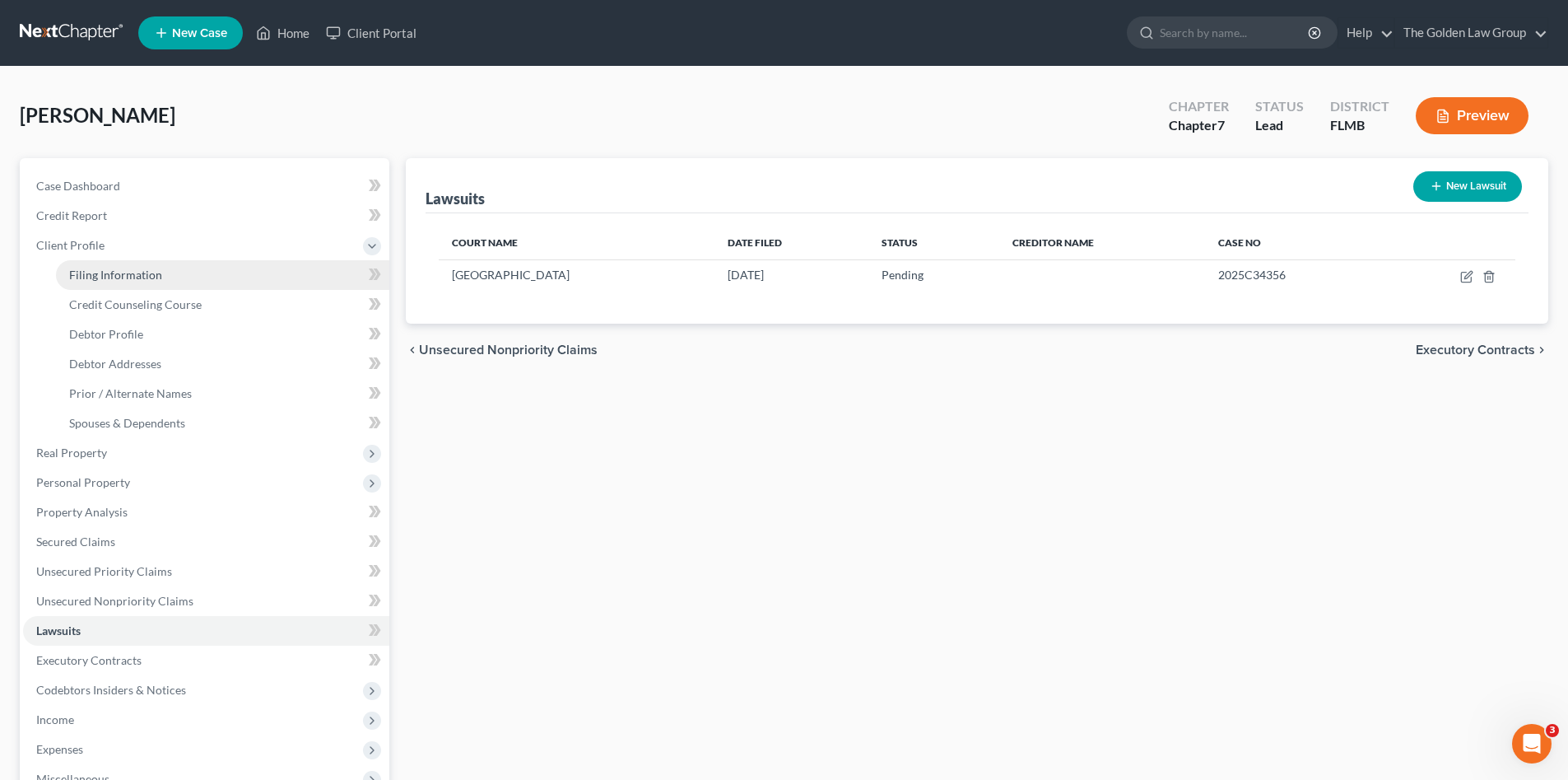
click at [132, 270] on span "Filing Information" at bounding box center [115, 275] width 93 height 14
select select "1"
select select "0"
select select "9"
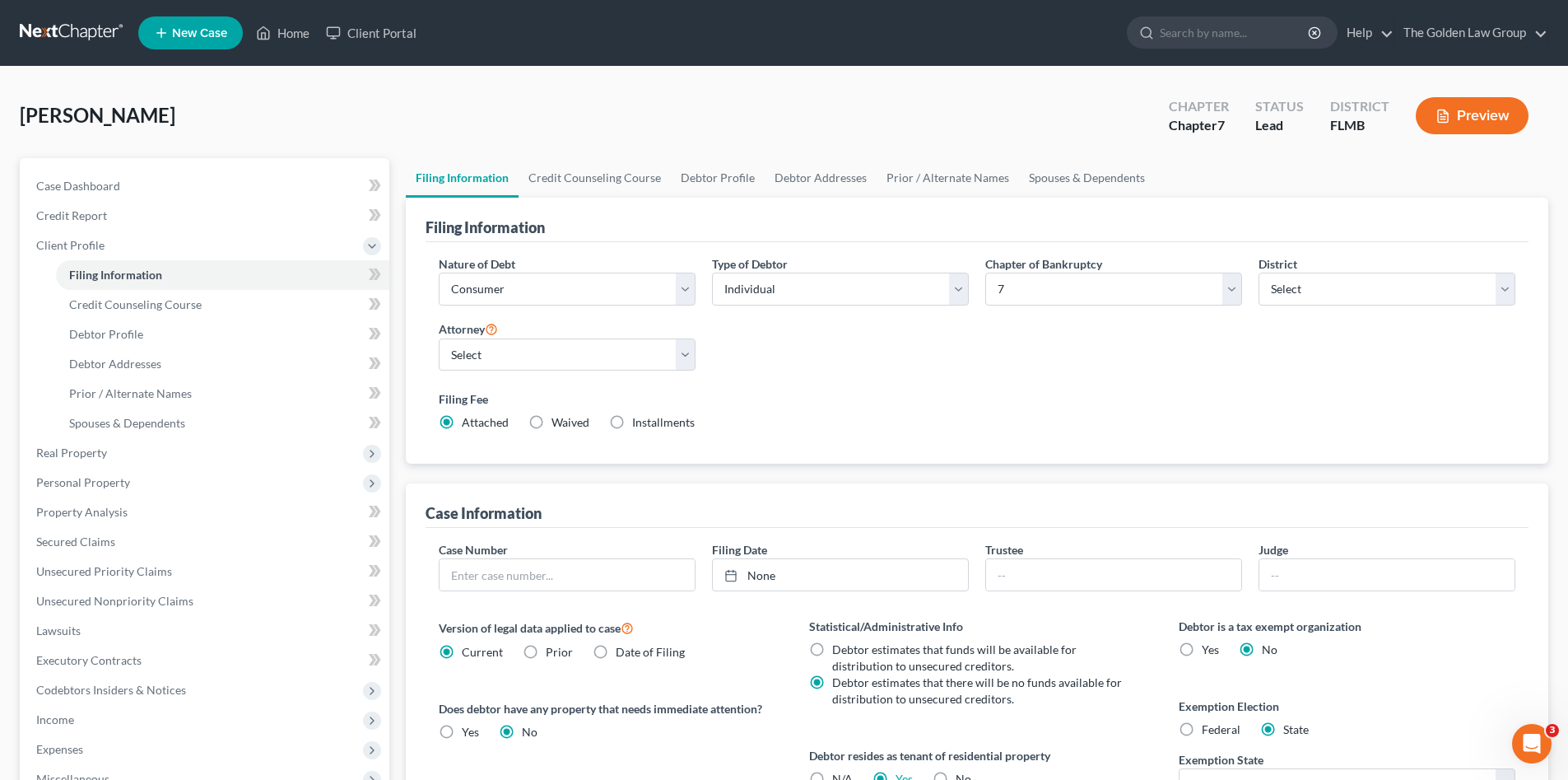
scroll to position [220, 0]
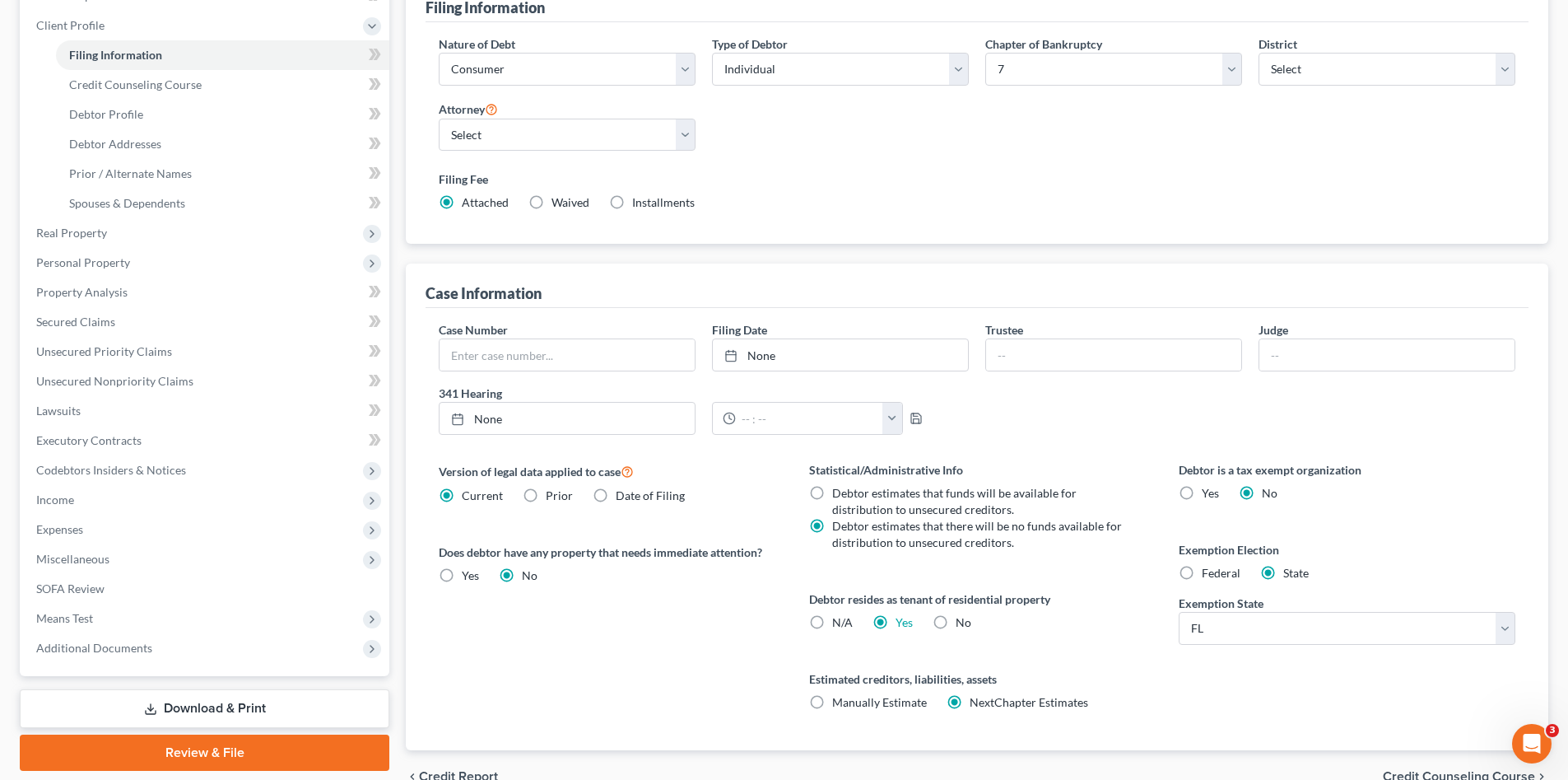
click at [171, 699] on link "Download & Print" at bounding box center [204, 708] width 369 height 39
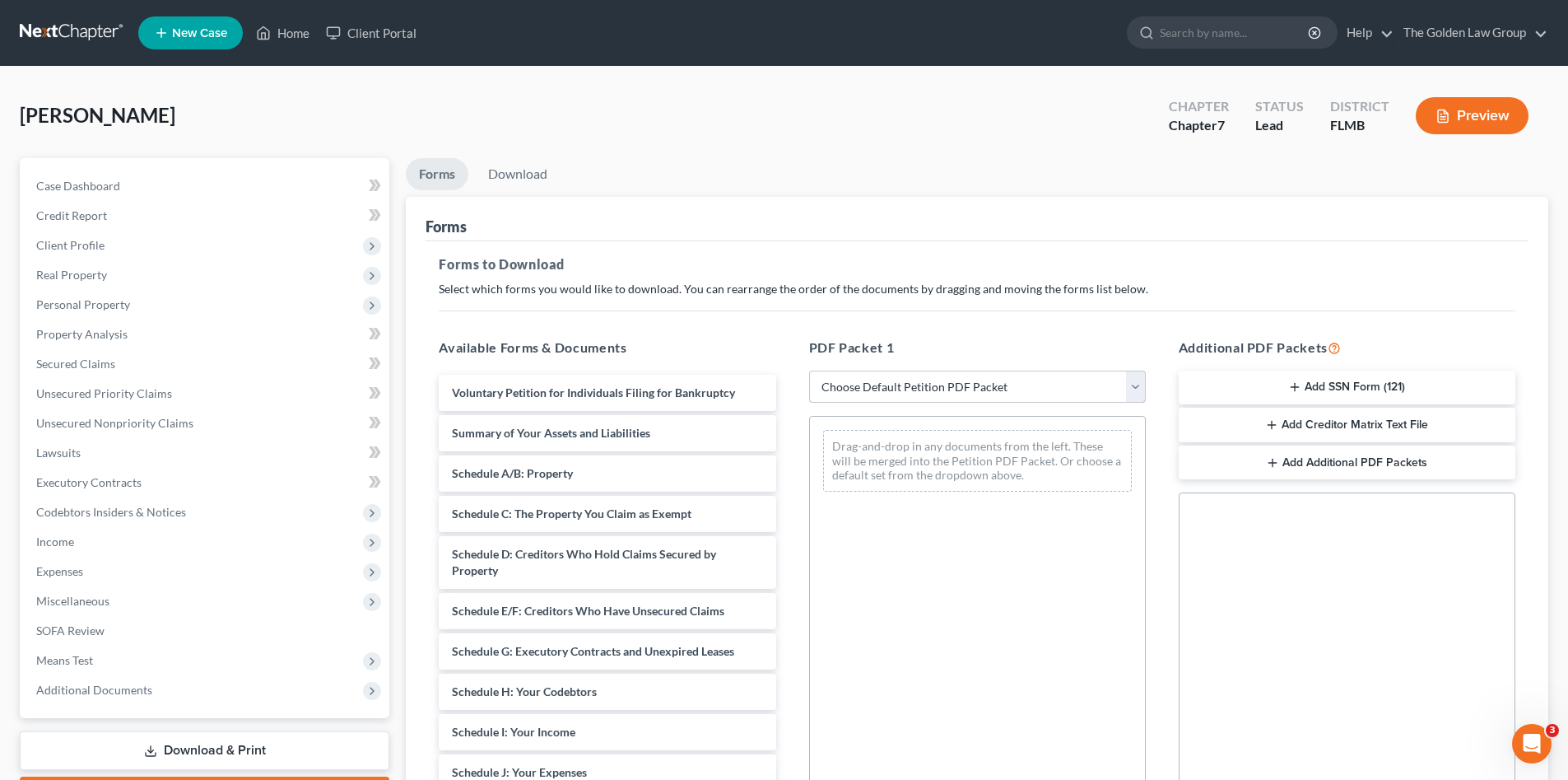
drag, startPoint x: 837, startPoint y: 384, endPoint x: 851, endPoint y: 405, distance: 25.2
click at [837, 384] on select "Choose Default Petition PDF Packet Complete Bankruptcy Petition (all forms and …" at bounding box center [977, 386] width 337 height 33
select select "0"
click at [809, 370] on select "Choose Default Petition PDF Packet Complete Bankruptcy Petition (all forms and …" at bounding box center [977, 386] width 337 height 33
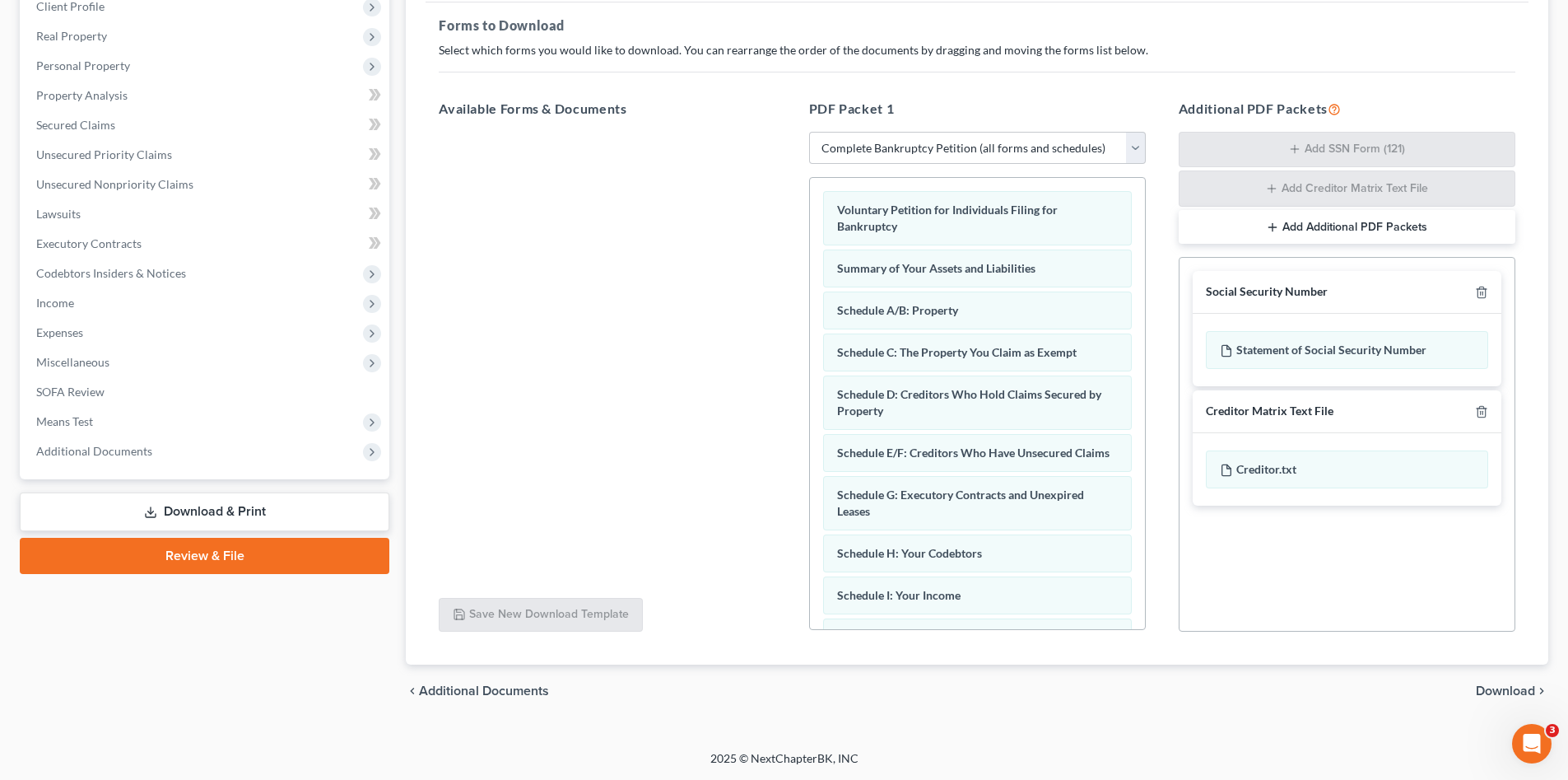
click at [1506, 694] on span "Download" at bounding box center [1505, 690] width 59 height 13
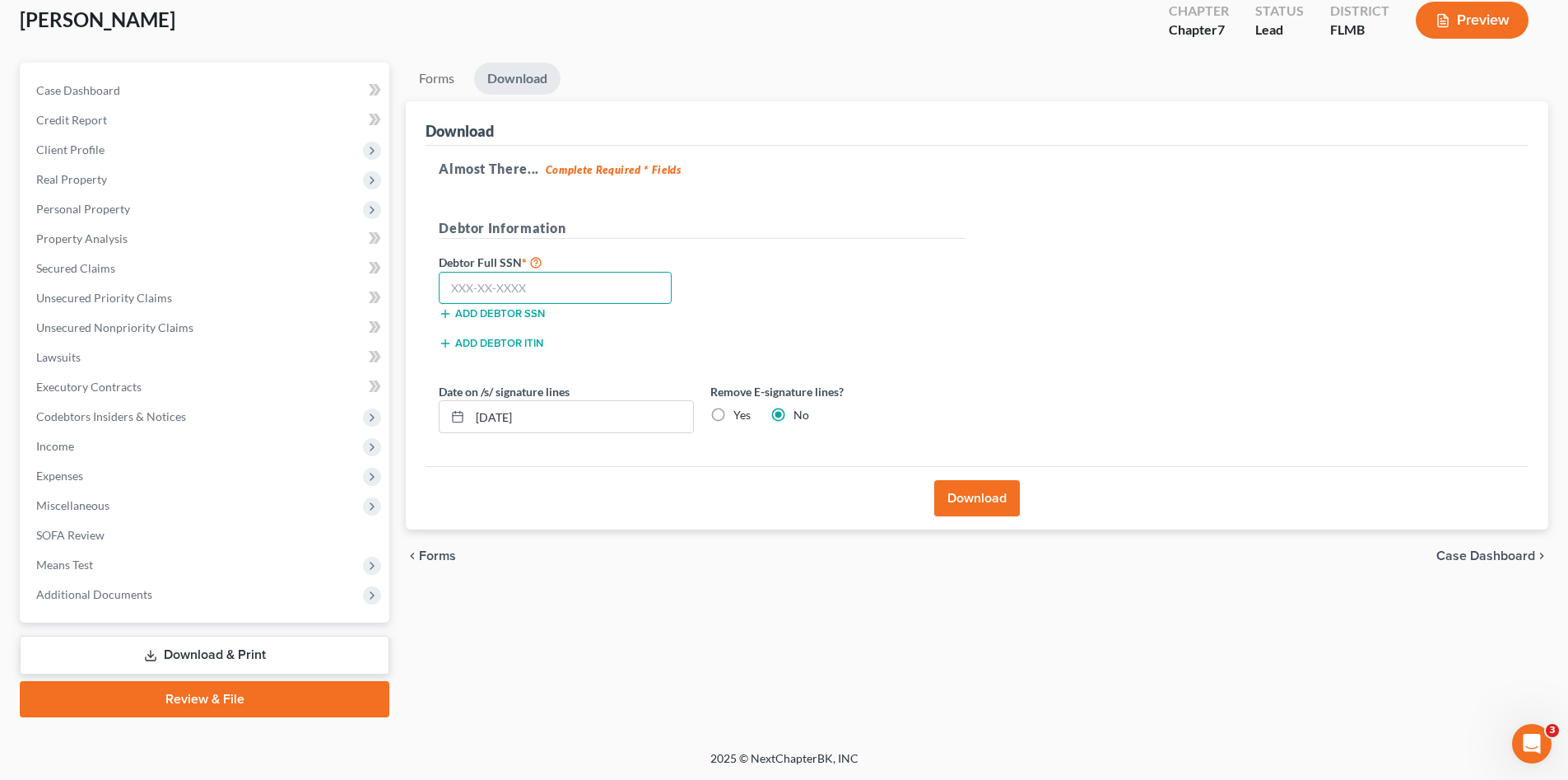
drag, startPoint x: 591, startPoint y: 282, endPoint x: 574, endPoint y: 282, distance: 17.0
click at [589, 282] on input "text" at bounding box center [556, 288] width 233 height 33
click at [532, 290] on input "text" at bounding box center [556, 288] width 233 height 33
click at [522, 290] on input "text" at bounding box center [556, 288] width 233 height 33
type input "591-12-2422"
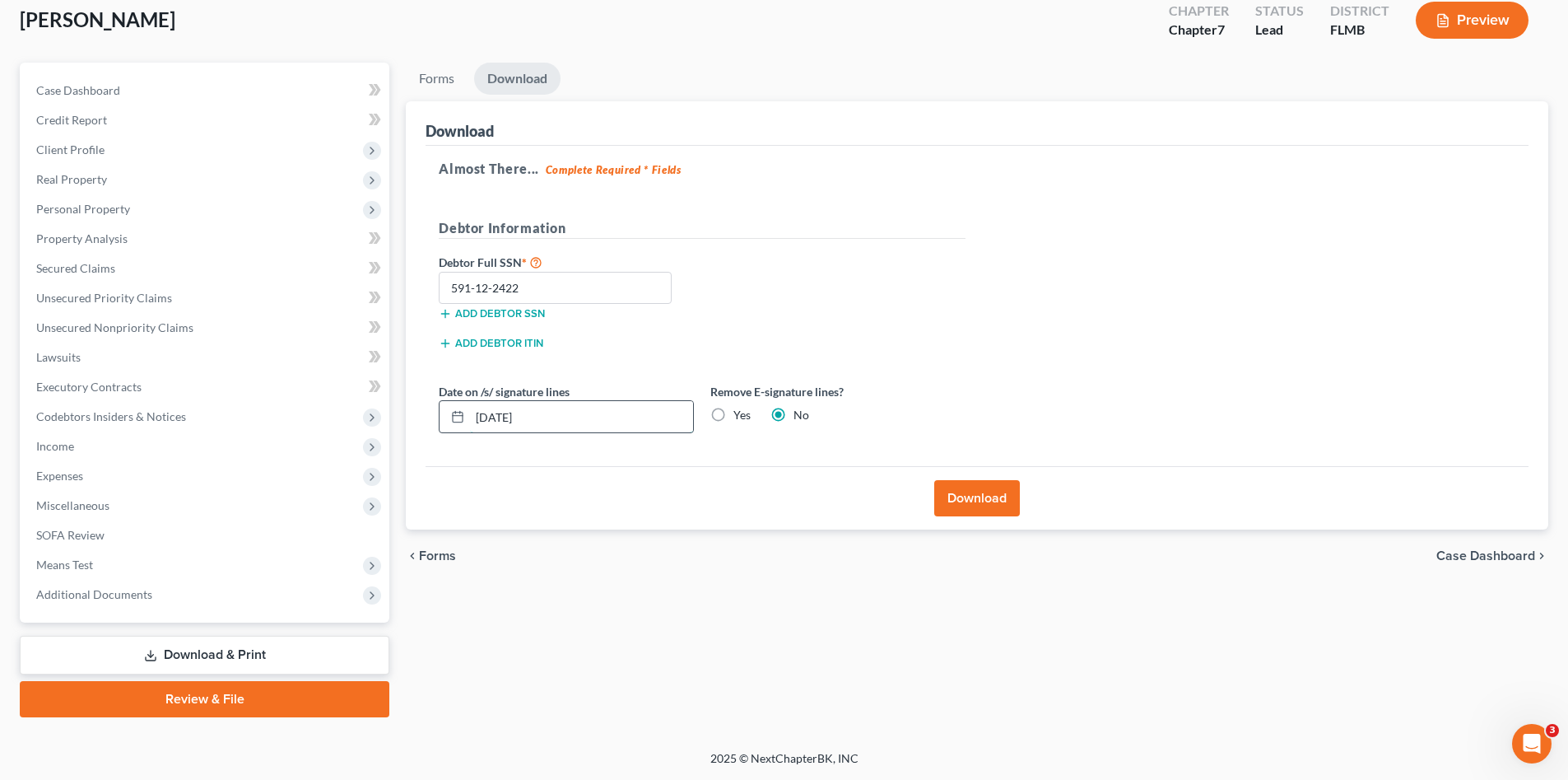
click at [542, 420] on input "[DATE]" at bounding box center [581, 416] width 223 height 31
drag, startPoint x: 542, startPoint y: 420, endPoint x: 476, endPoint y: 433, distance: 67.3
click at [476, 433] on div "[DATE]" at bounding box center [566, 416] width 255 height 33
click at [733, 417] on label "Yes" at bounding box center [742, 414] width 18 height 17
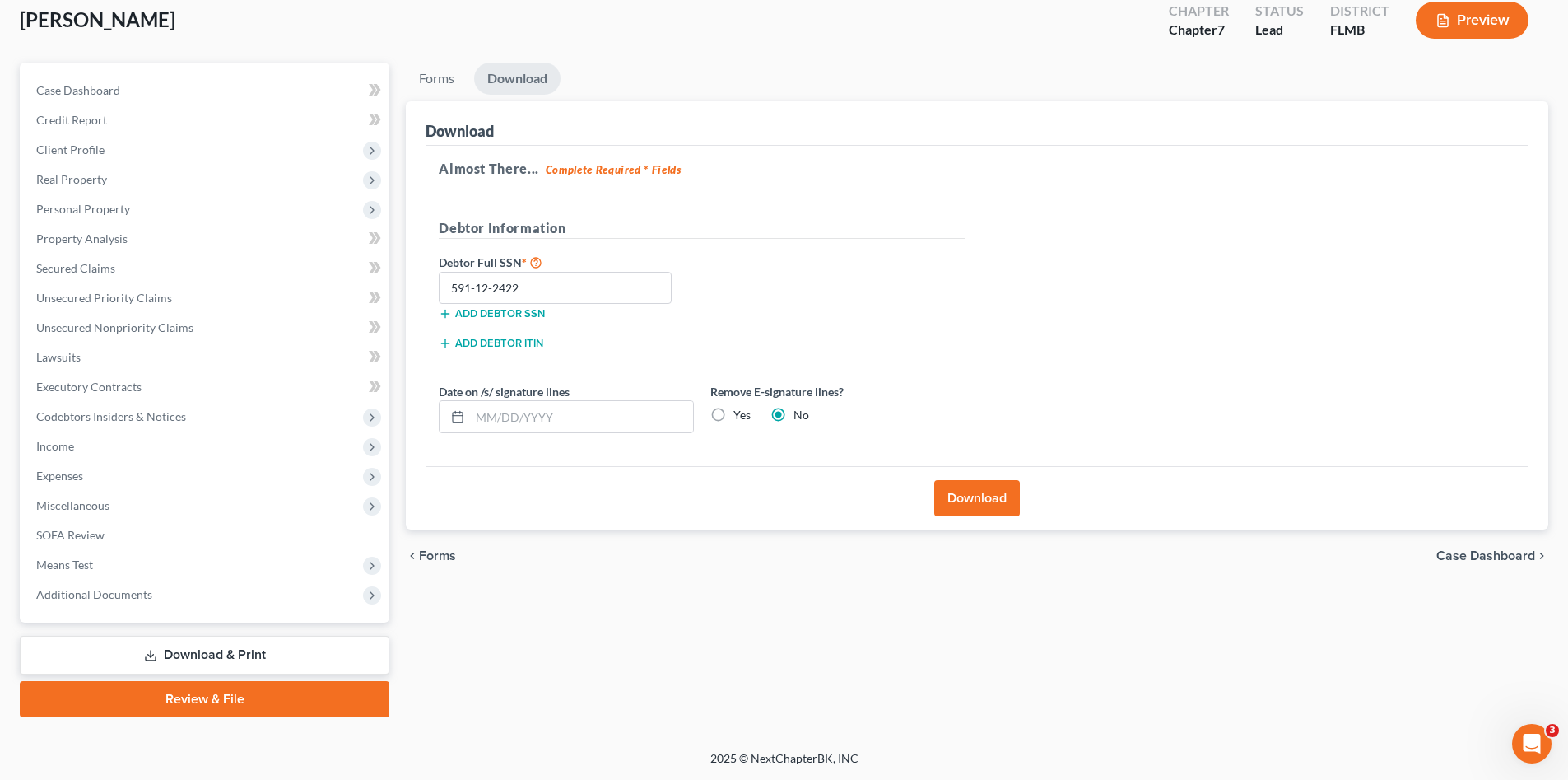
click at [740, 417] on input "Yes" at bounding box center [746, 412] width 11 height 11
radio input "true"
radio input "false"
click at [968, 504] on button "Download" at bounding box center [977, 497] width 86 height 36
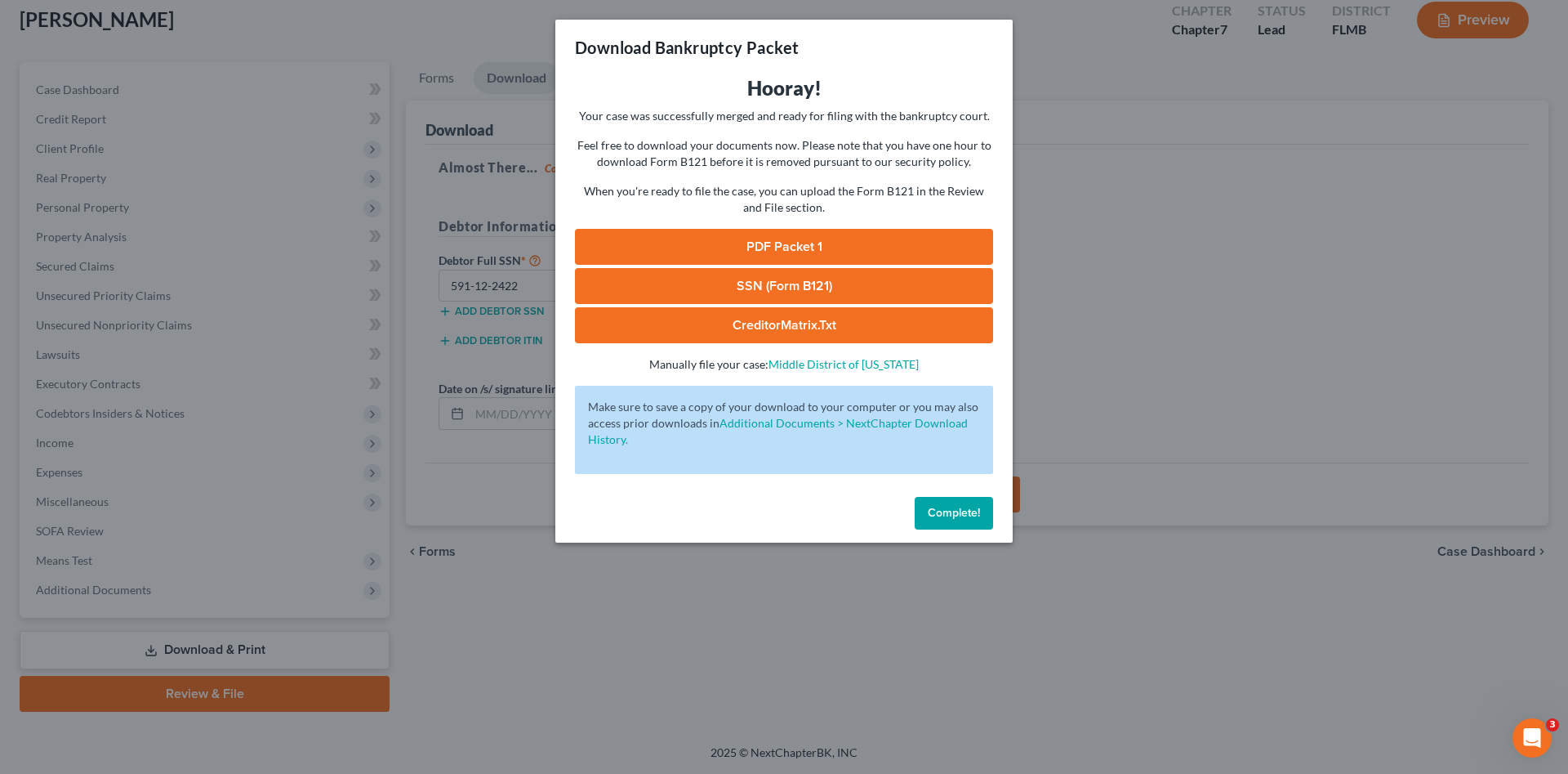
click at [810, 251] on link "PDF Packet 1" at bounding box center [784, 246] width 418 height 36
click at [758, 282] on link "SSN (Form B121)" at bounding box center [784, 286] width 418 height 36
click at [949, 518] on span "Complete!" at bounding box center [954, 513] width 53 height 14
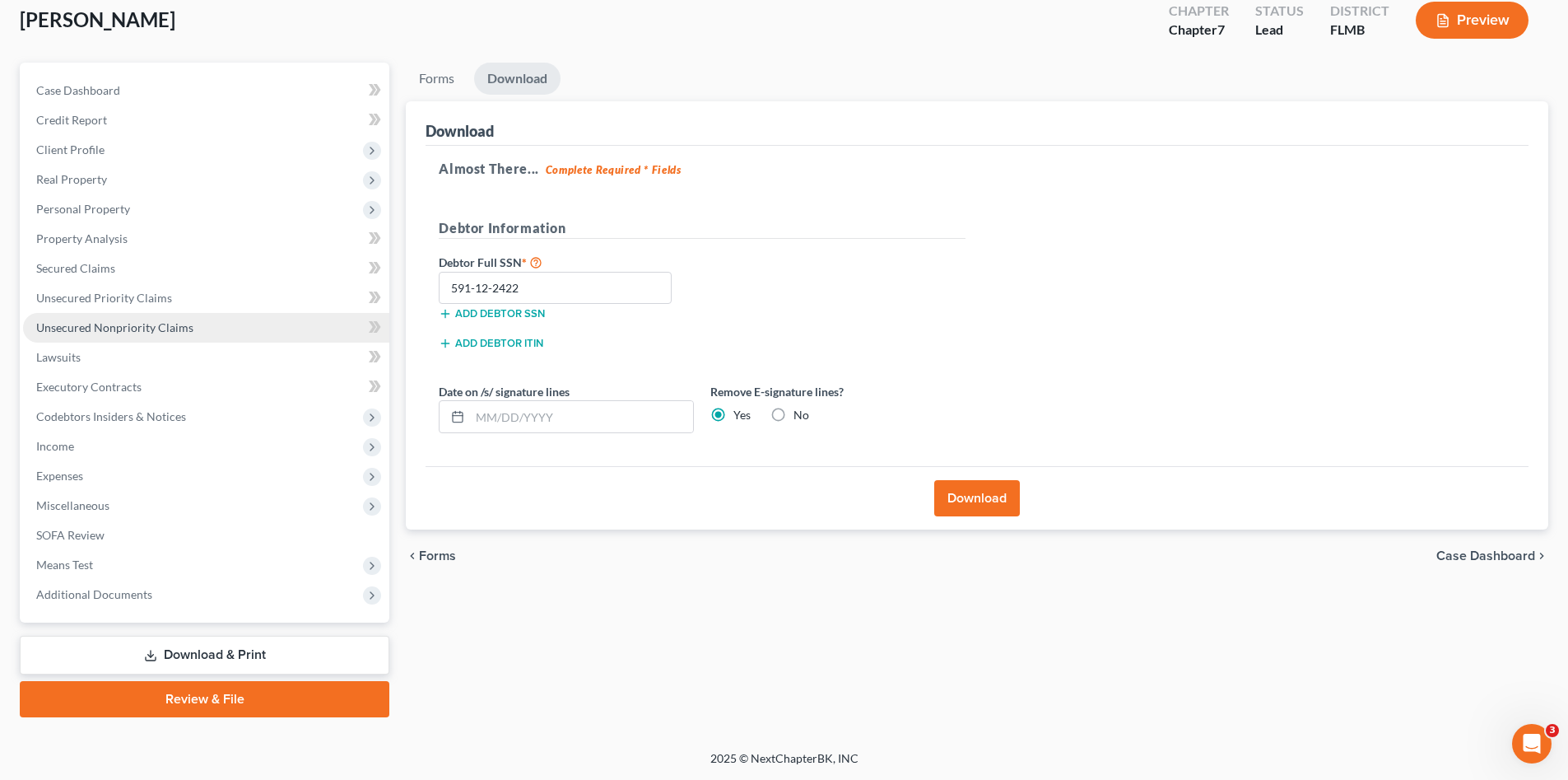
click at [104, 327] on span "Unsecured Nonpriority Claims" at bounding box center [115, 328] width 157 height 14
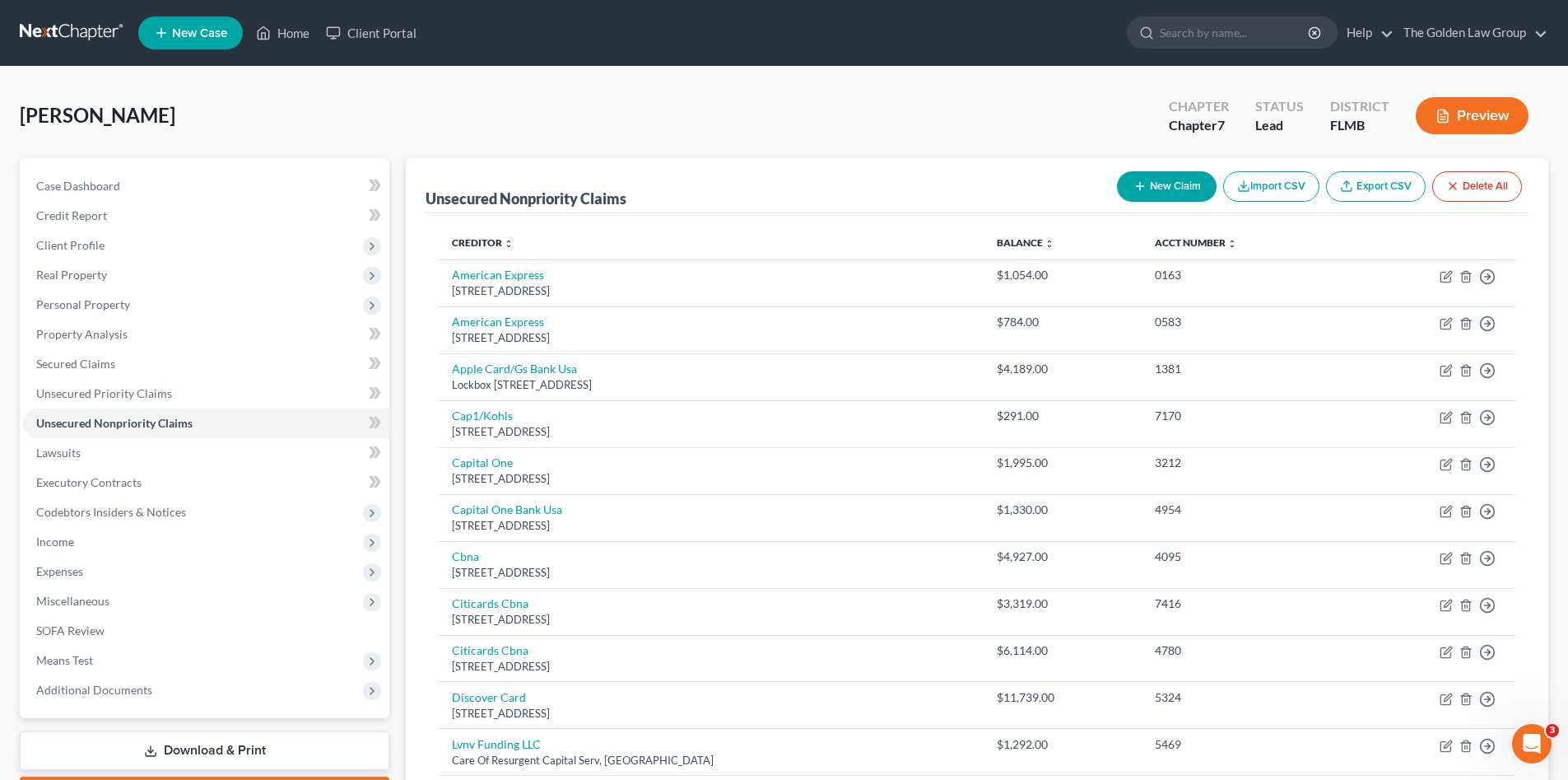
click at [1149, 176] on button "New Claim" at bounding box center [1167, 186] width 100 height 30
select select "0"
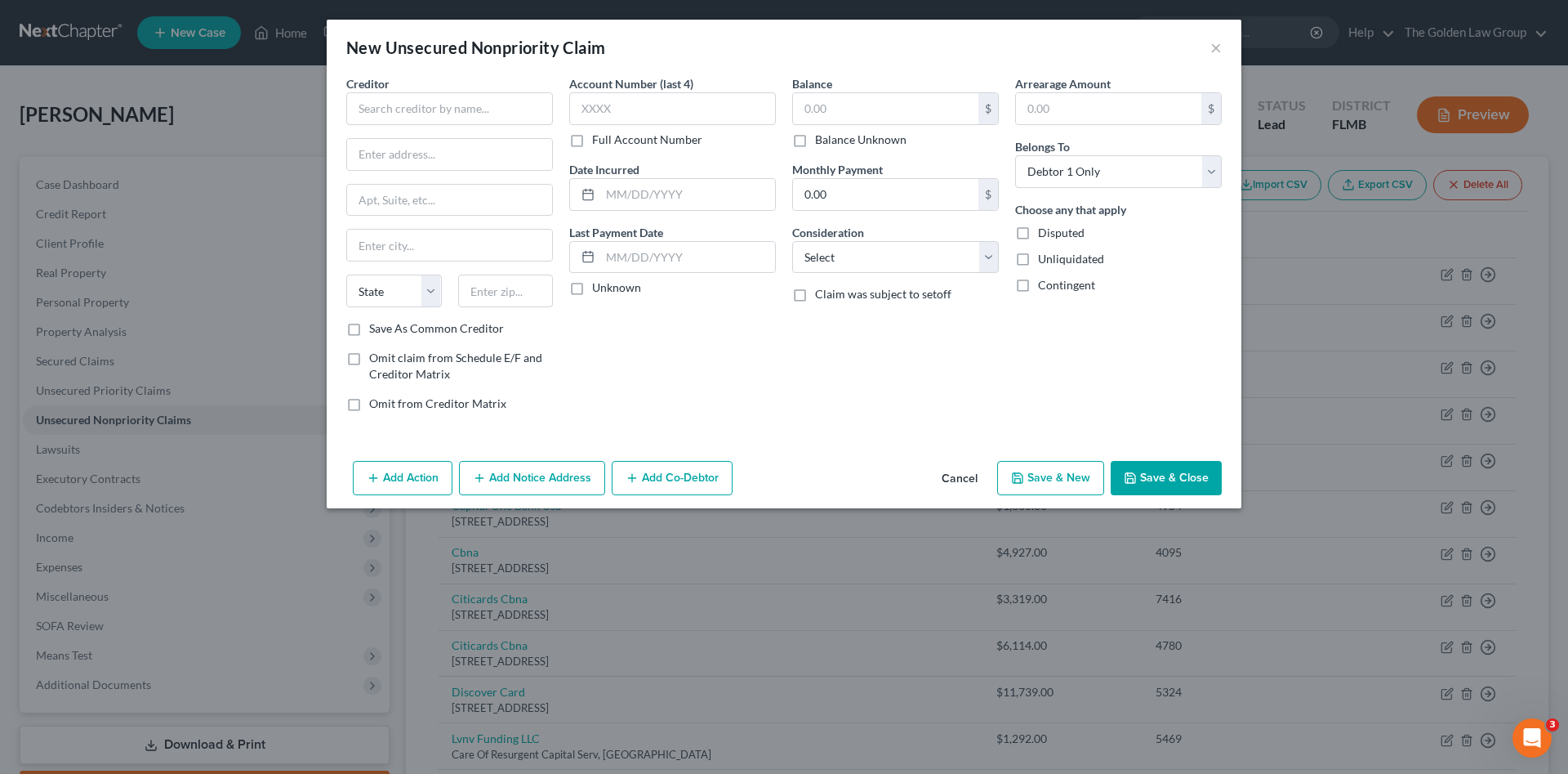
click at [377, 91] on label "Creditor *" at bounding box center [367, 84] width 43 height 18
click at [386, 108] on input "text" at bounding box center [450, 108] width 207 height 32
click at [408, 153] on input "text" at bounding box center [450, 153] width 205 height 31
type input "BCS Financial Services, Inc."
type input "[STREET_ADDRESS][PERSON_NAME]"
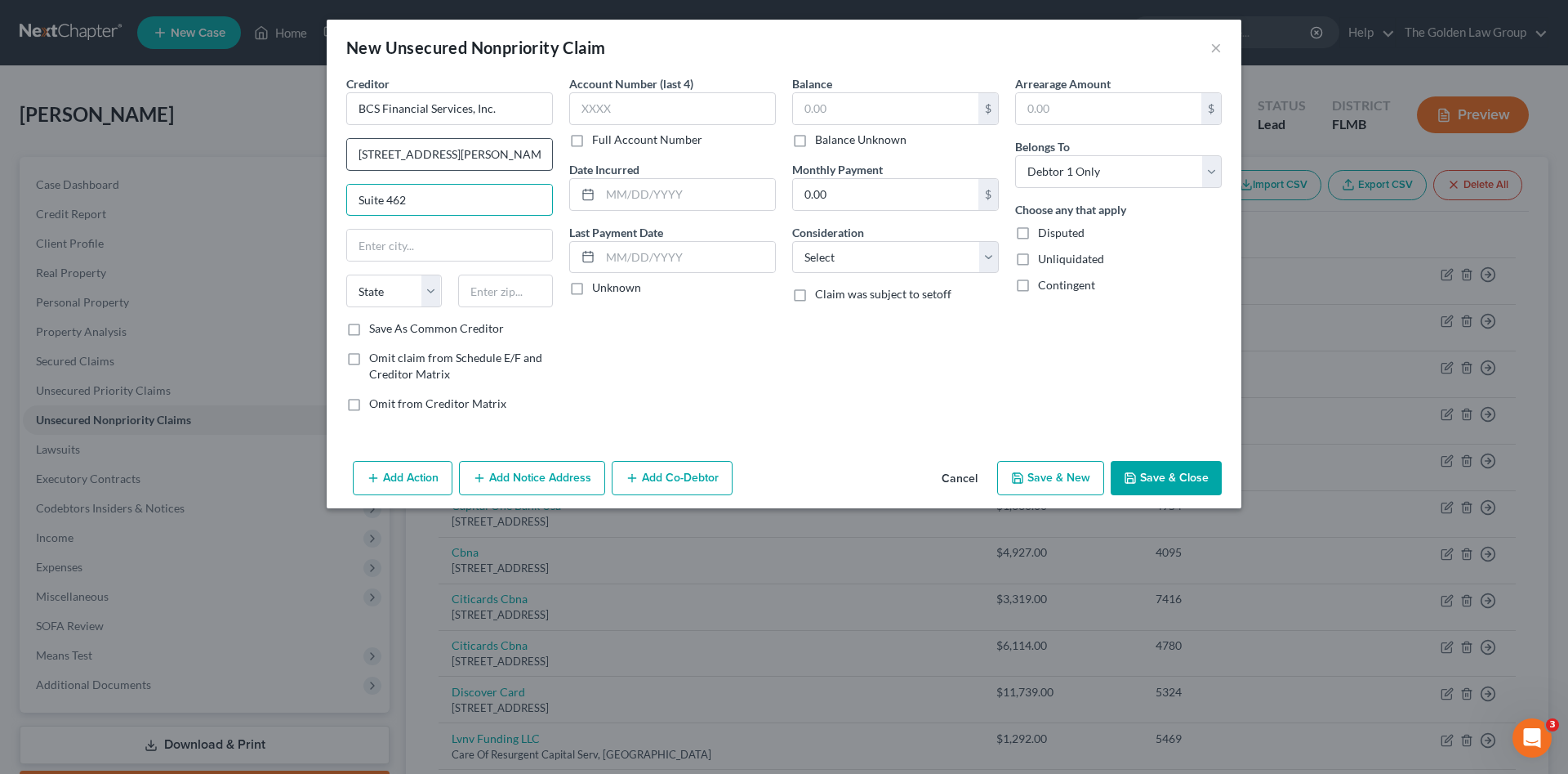
type input "Suite 462"
type input "[GEOGRAPHIC_DATA]"
select select "9"
type input "33157"
click at [591, 104] on input "text" at bounding box center [673, 108] width 207 height 32
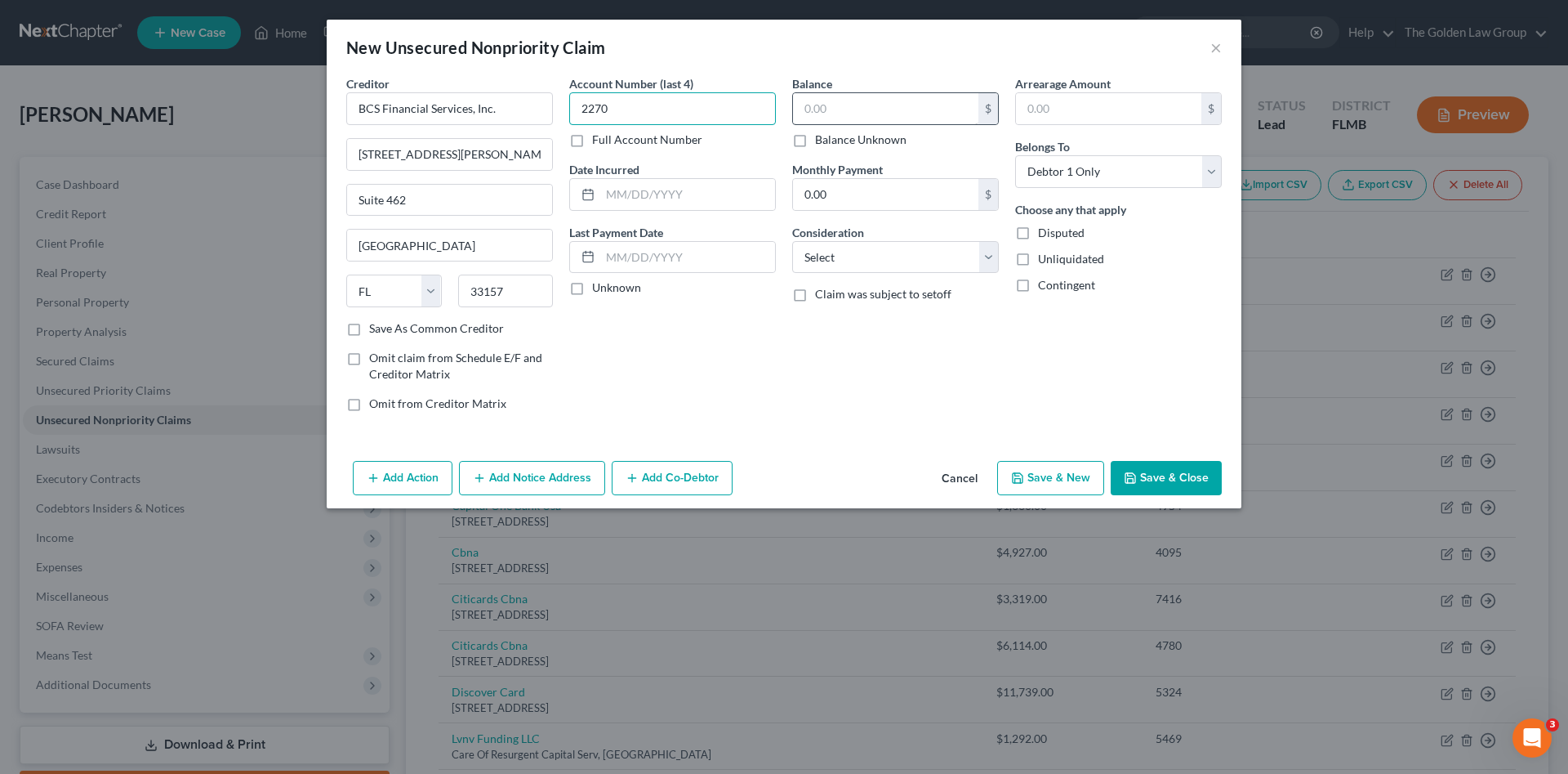
type input "2270"
click at [914, 96] on input "text" at bounding box center [886, 108] width 186 height 31
type input "2,323.06"
click at [892, 253] on select "Select Cable / Satellite Services Collection Agency Credit Card Debt Debt Couns…" at bounding box center [896, 257] width 207 height 32
select select "1"
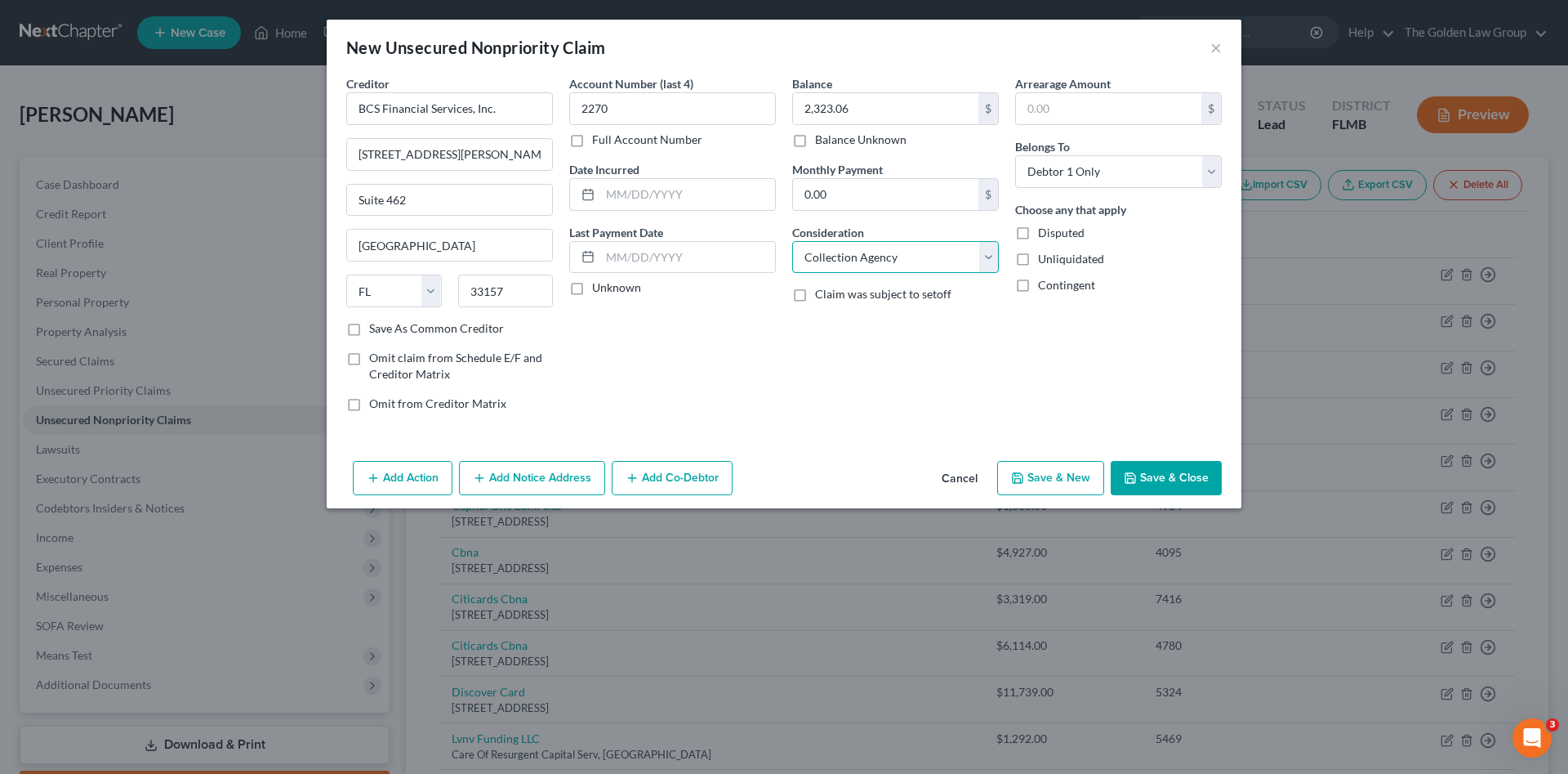
click at [792, 241] on select "Select Cable / Satellite Services Collection Agency Credit Card Debt Debt Couns…" at bounding box center [896, 257] width 207 height 32
drag, startPoint x: 1162, startPoint y: 481, endPoint x: 408, endPoint y: 423, distance: 756.2
click at [1156, 477] on button "Save & Close" at bounding box center [1166, 478] width 111 height 34
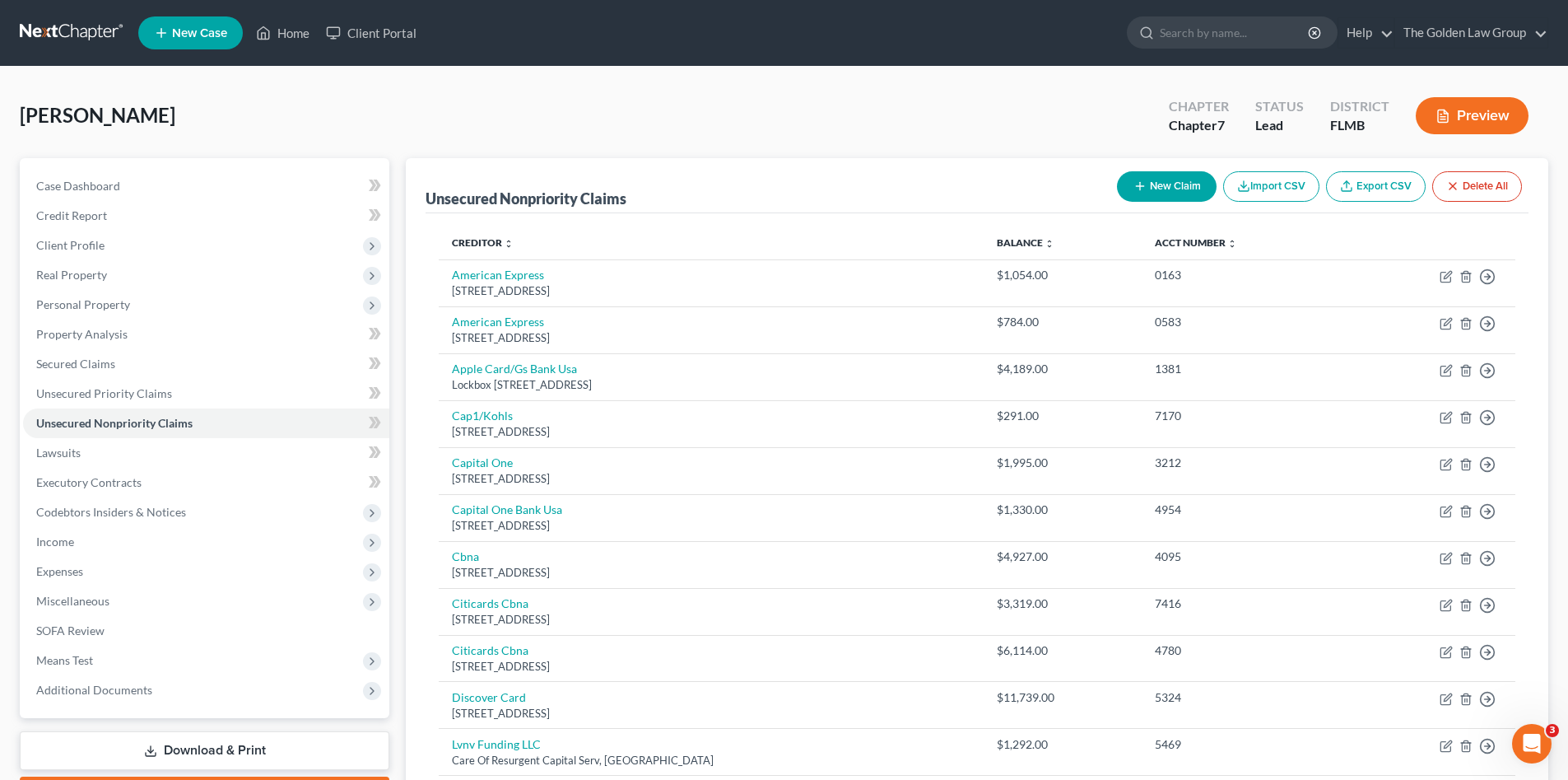
click at [1163, 189] on button "New Claim" at bounding box center [1167, 186] width 100 height 30
select select "0"
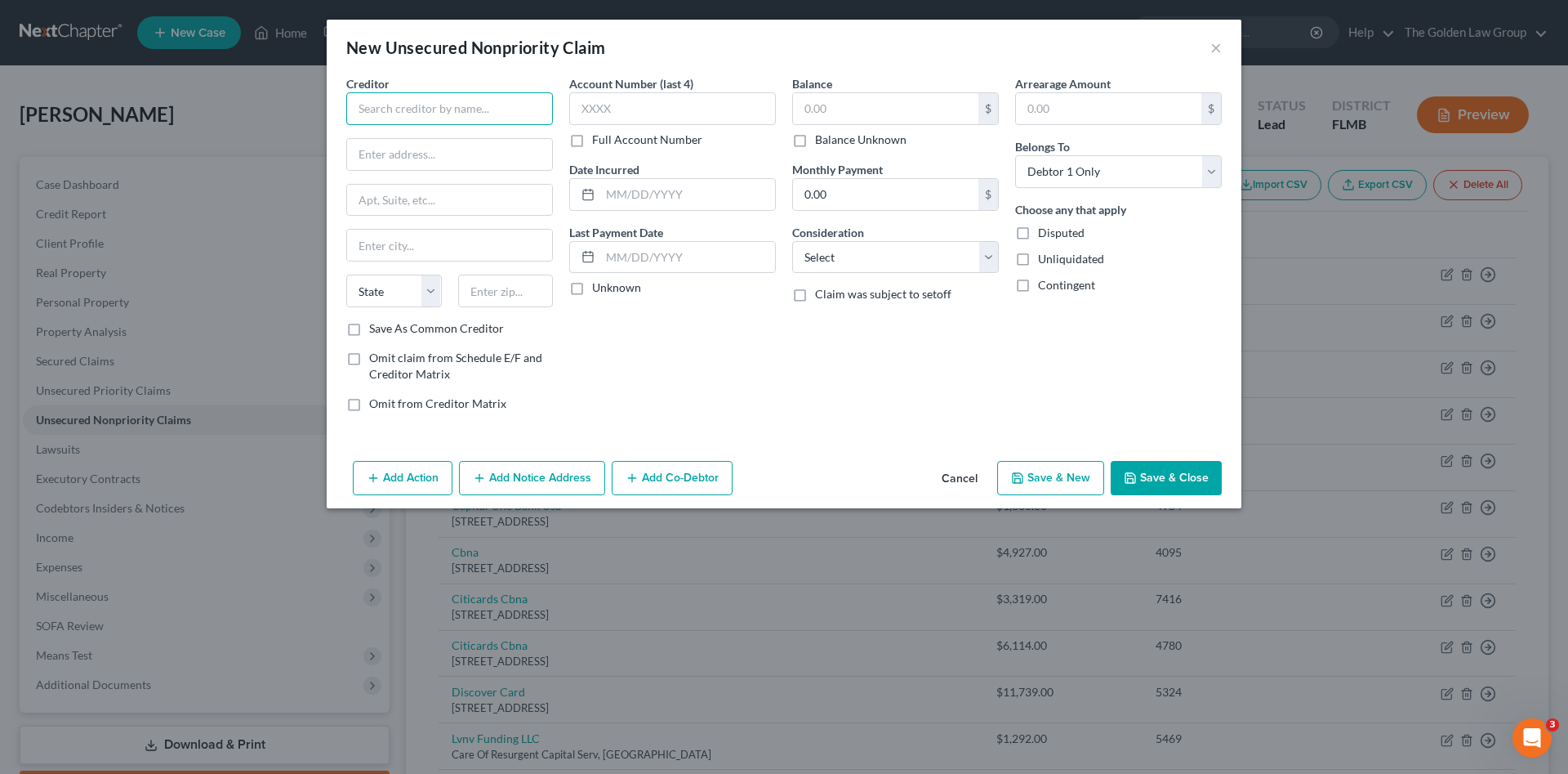
click at [484, 112] on input "text" at bounding box center [450, 108] width 207 height 32
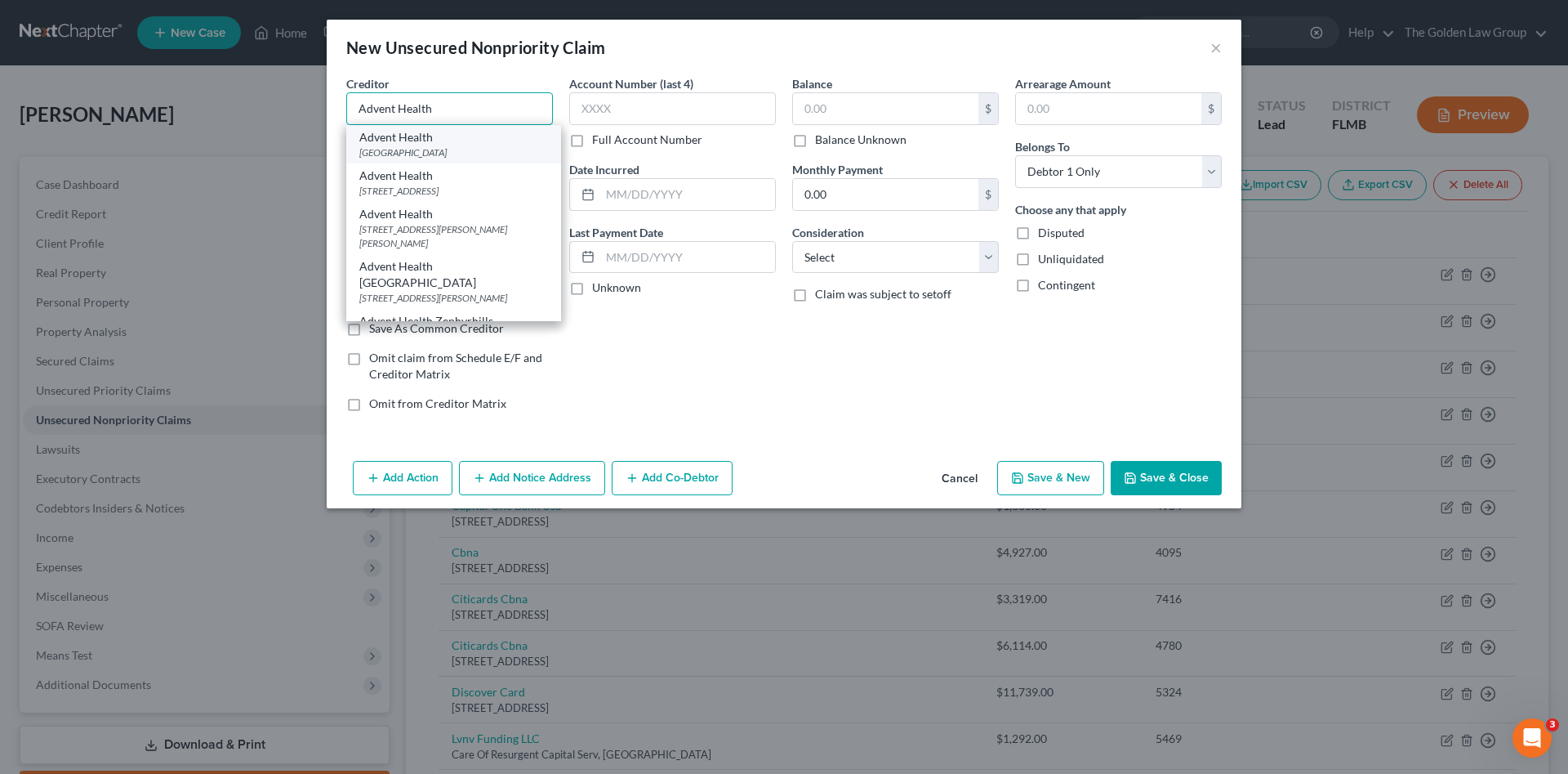
type input "Advent Health"
click at [443, 144] on div "Advent Health" at bounding box center [453, 137] width 188 height 17
type input "PO Box 86470"
type input "Orlando"
select select "9"
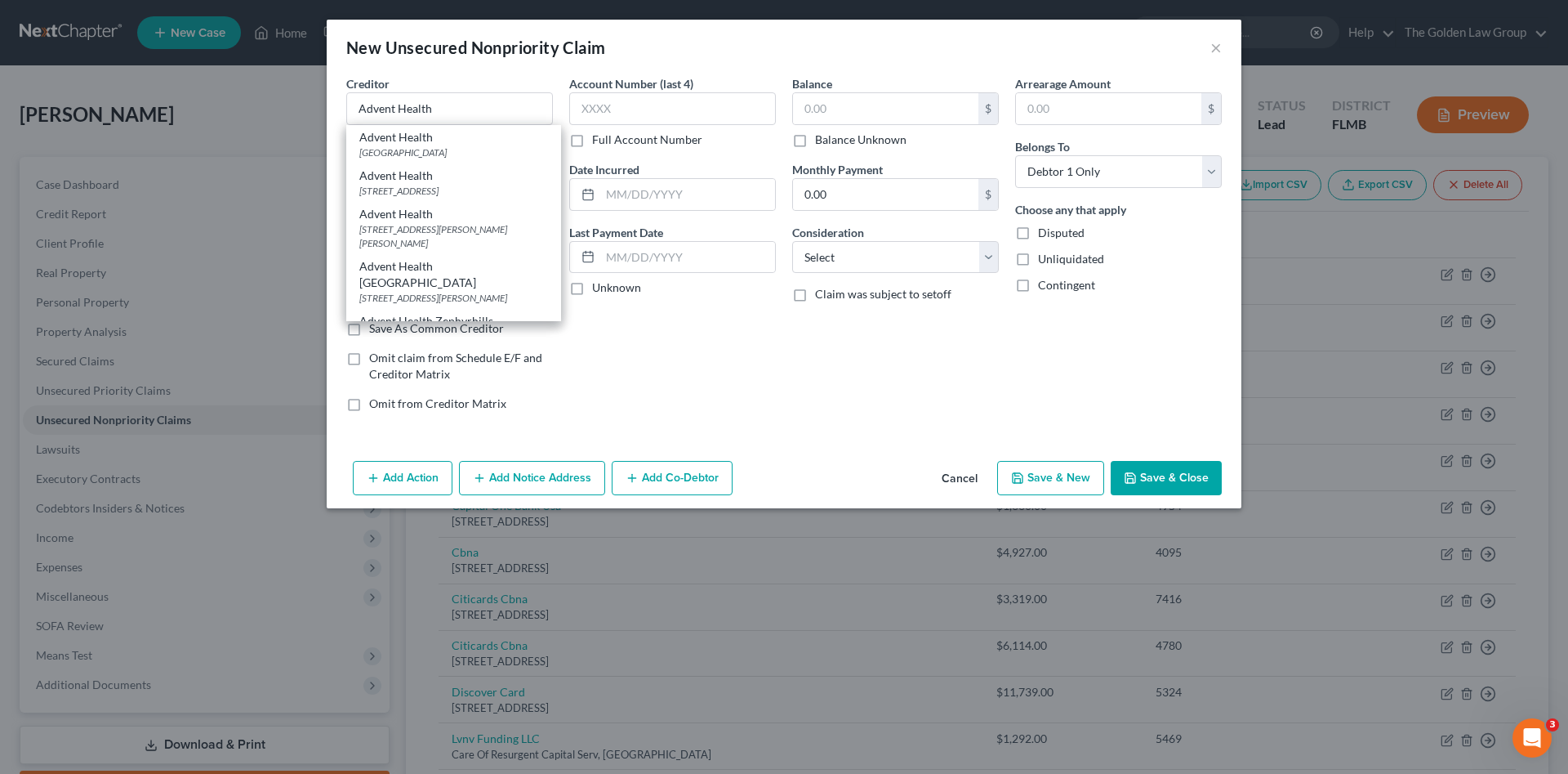
type input "32886"
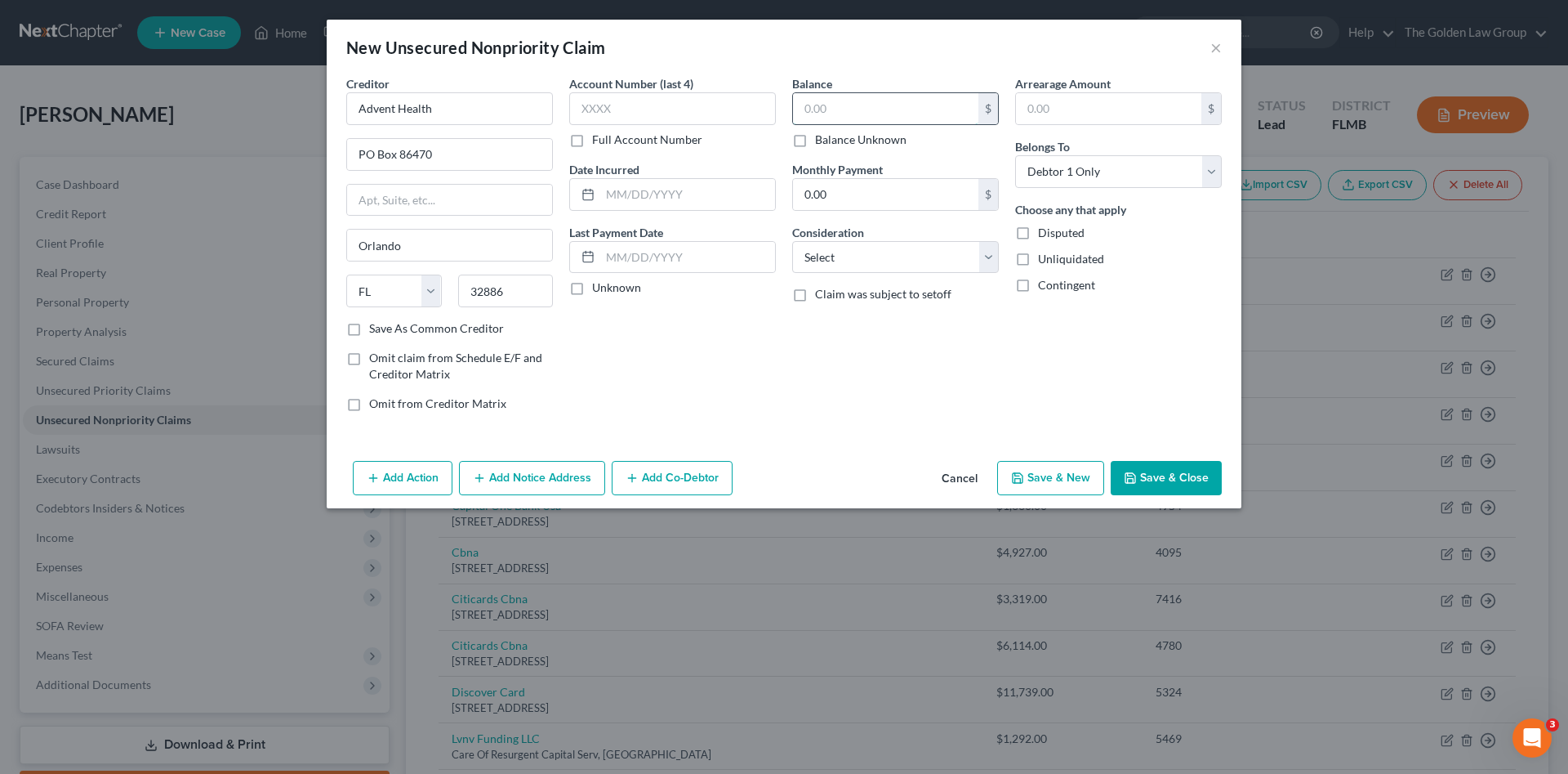
click at [834, 114] on input "text" at bounding box center [886, 108] width 186 height 31
type input "454.00"
click at [617, 106] on input "text" at bounding box center [673, 108] width 207 height 32
type input "6366"
drag, startPoint x: 974, startPoint y: 266, endPoint x: 966, endPoint y: 267, distance: 8.1
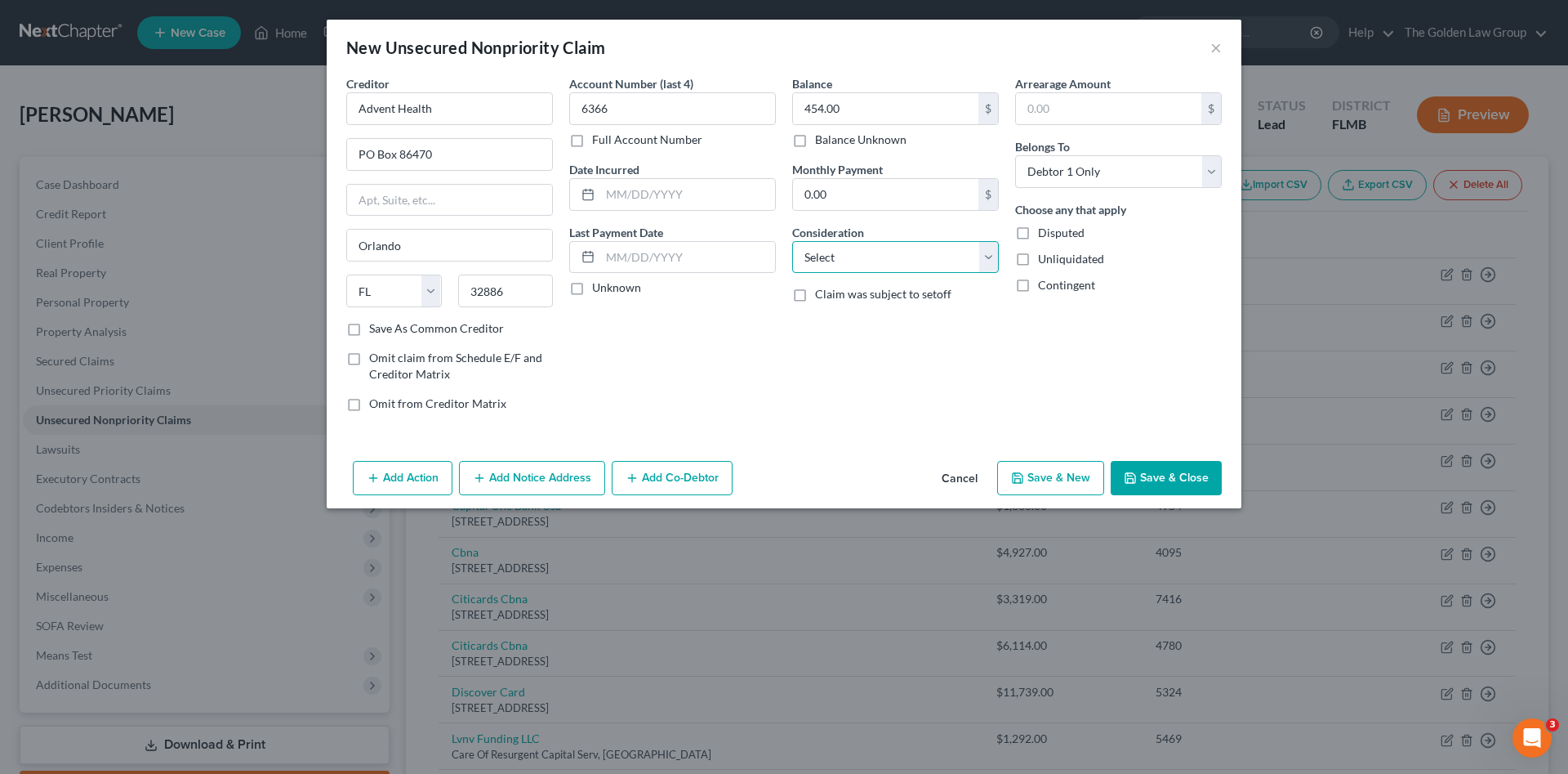
click at [971, 266] on select "Select Cable / Satellite Services Collection Agency Credit Card Debt Debt Couns…" at bounding box center [896, 257] width 207 height 32
select select "9"
click at [792, 241] on select "Select Cable / Satellite Services Collection Agency Credit Card Debt Debt Couns…" at bounding box center [896, 257] width 207 height 32
click at [1160, 485] on button "Save & Close" at bounding box center [1166, 478] width 111 height 34
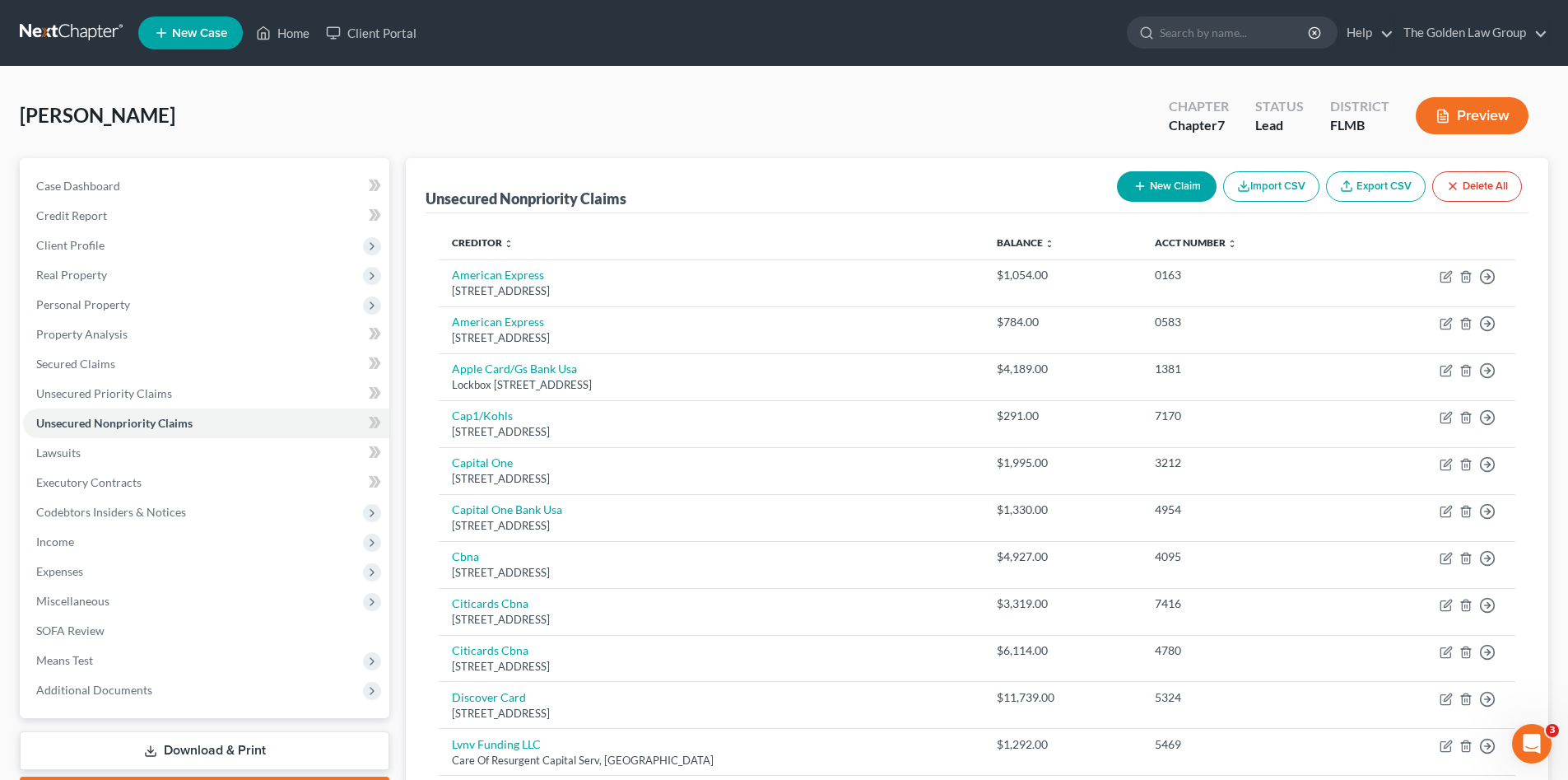
click at [1161, 179] on button "New Claim" at bounding box center [1167, 186] width 100 height 30
select select "0"
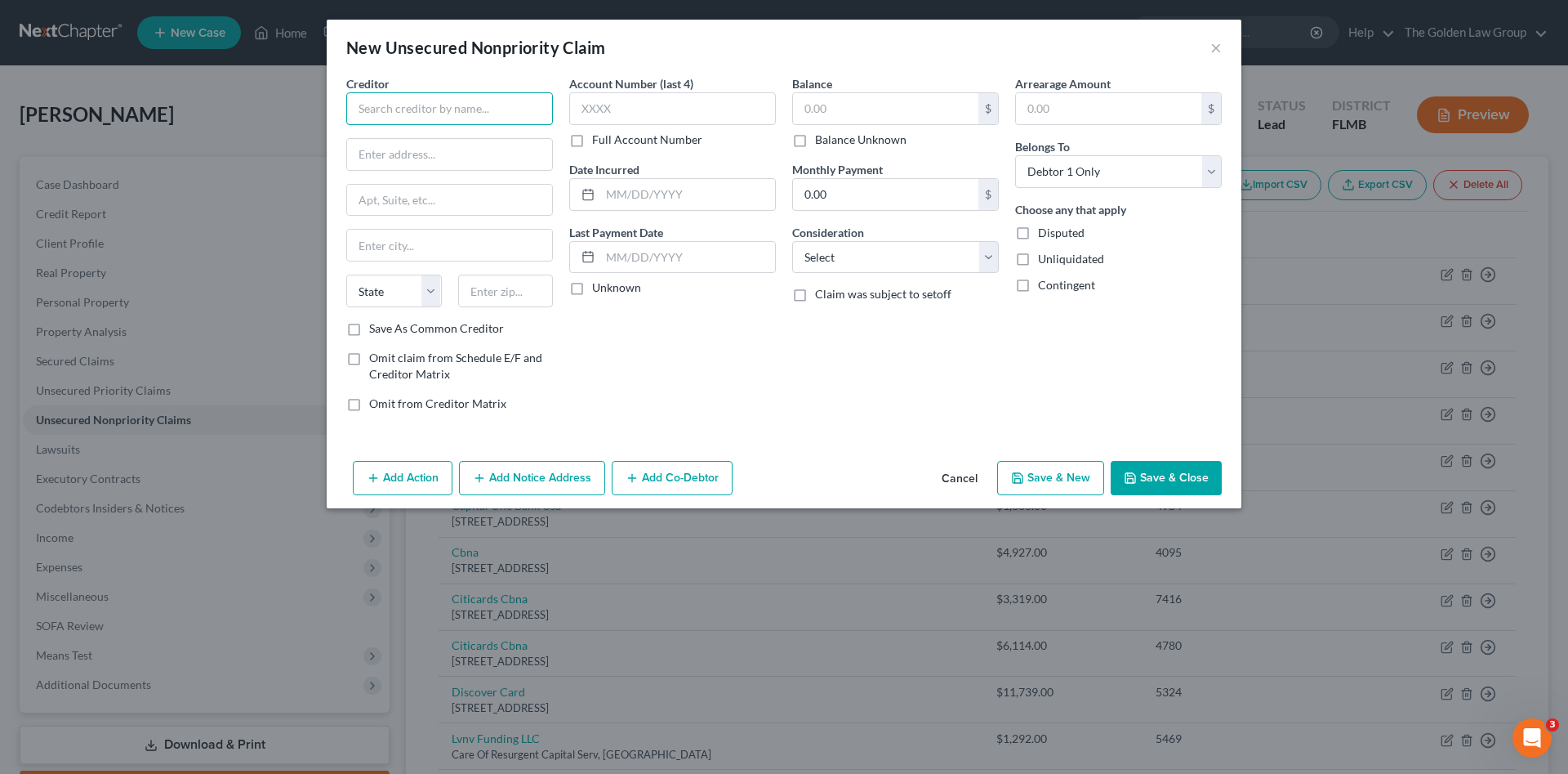
click at [437, 109] on input "text" at bounding box center [450, 108] width 207 height 32
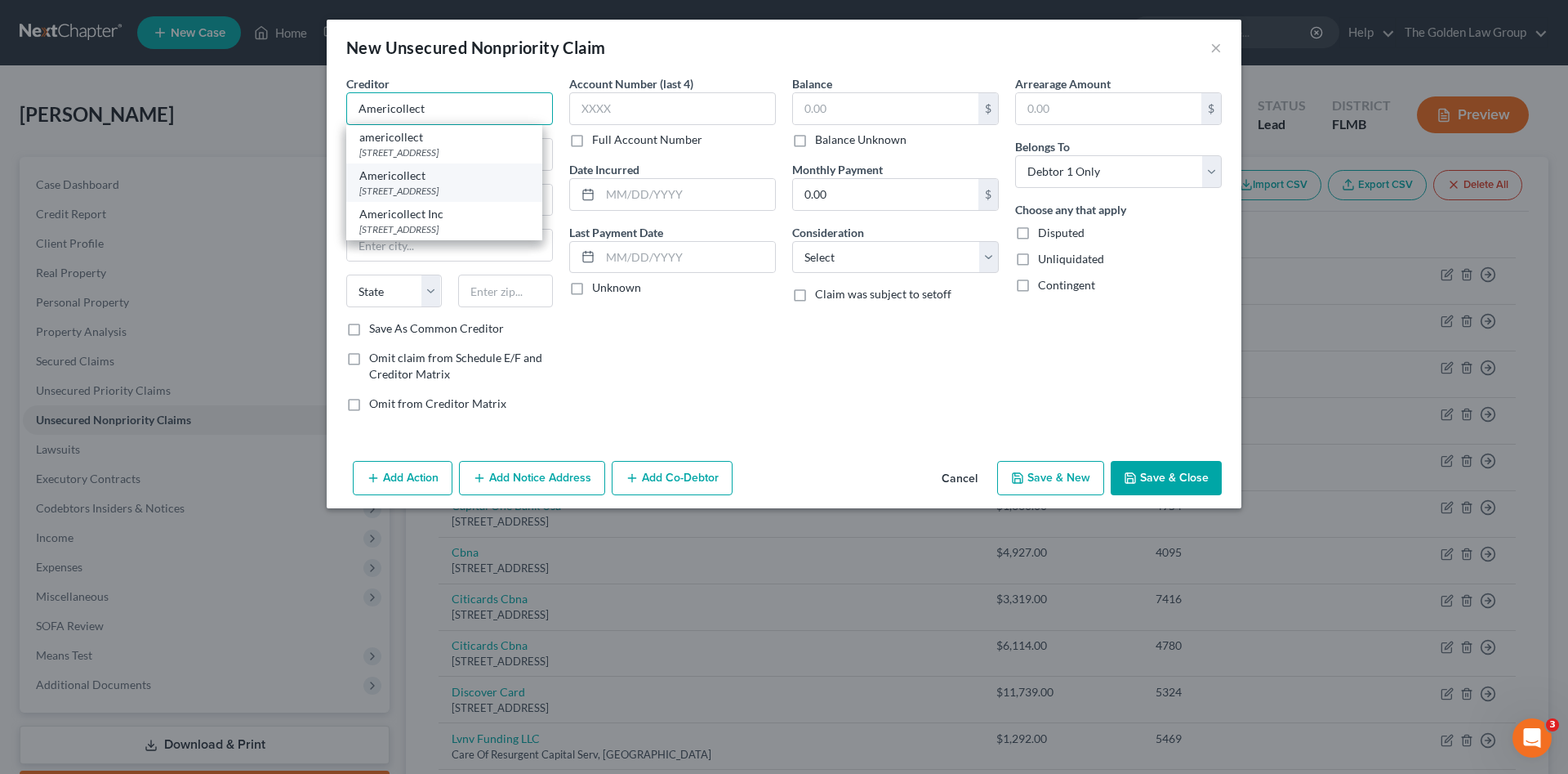
type input "Americollect"
click at [456, 181] on div "Americollect" at bounding box center [444, 175] width 170 height 17
type input "PO Box 1505"
type input "Manitowoc"
select select "52"
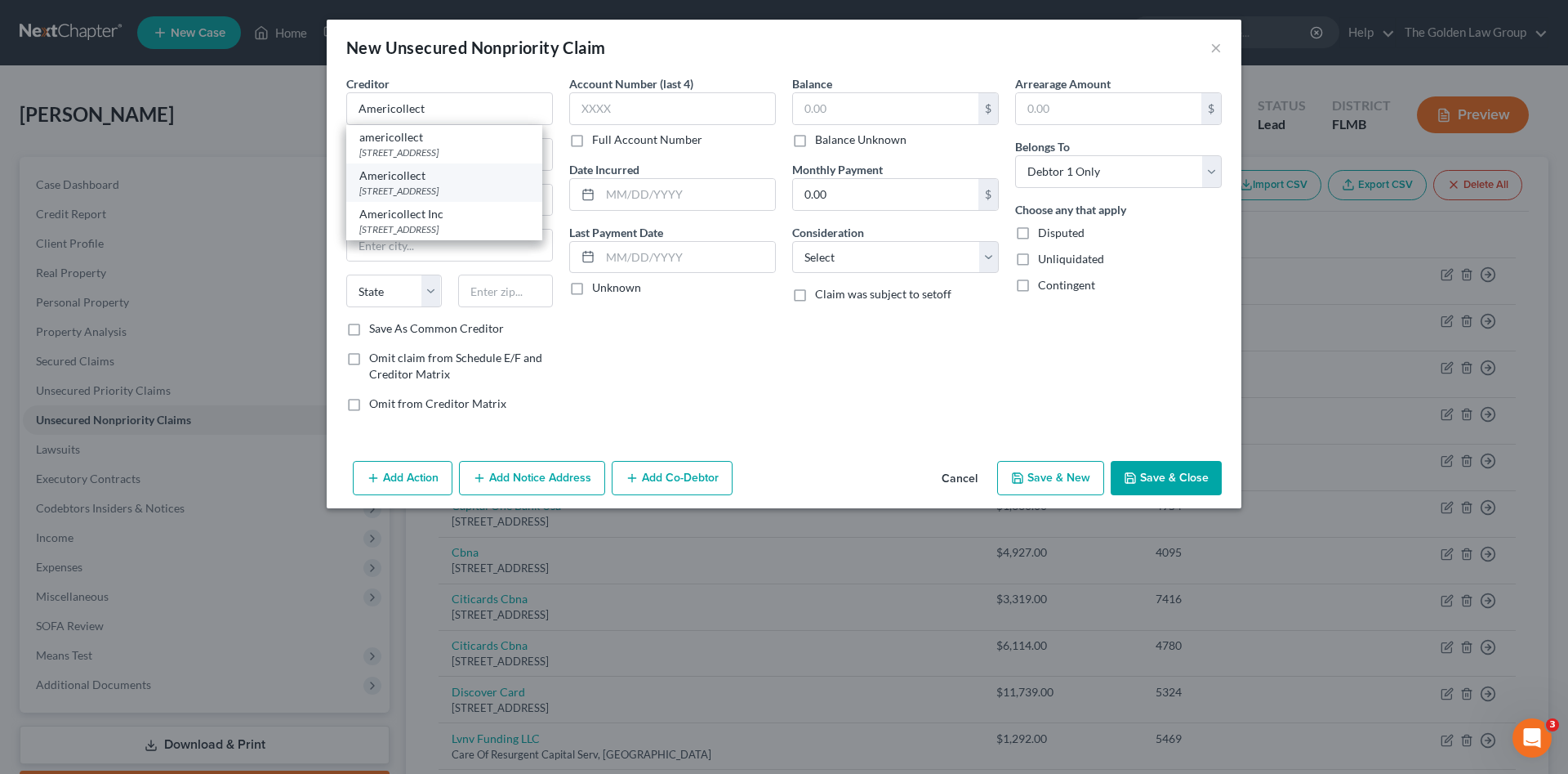
type input "54221"
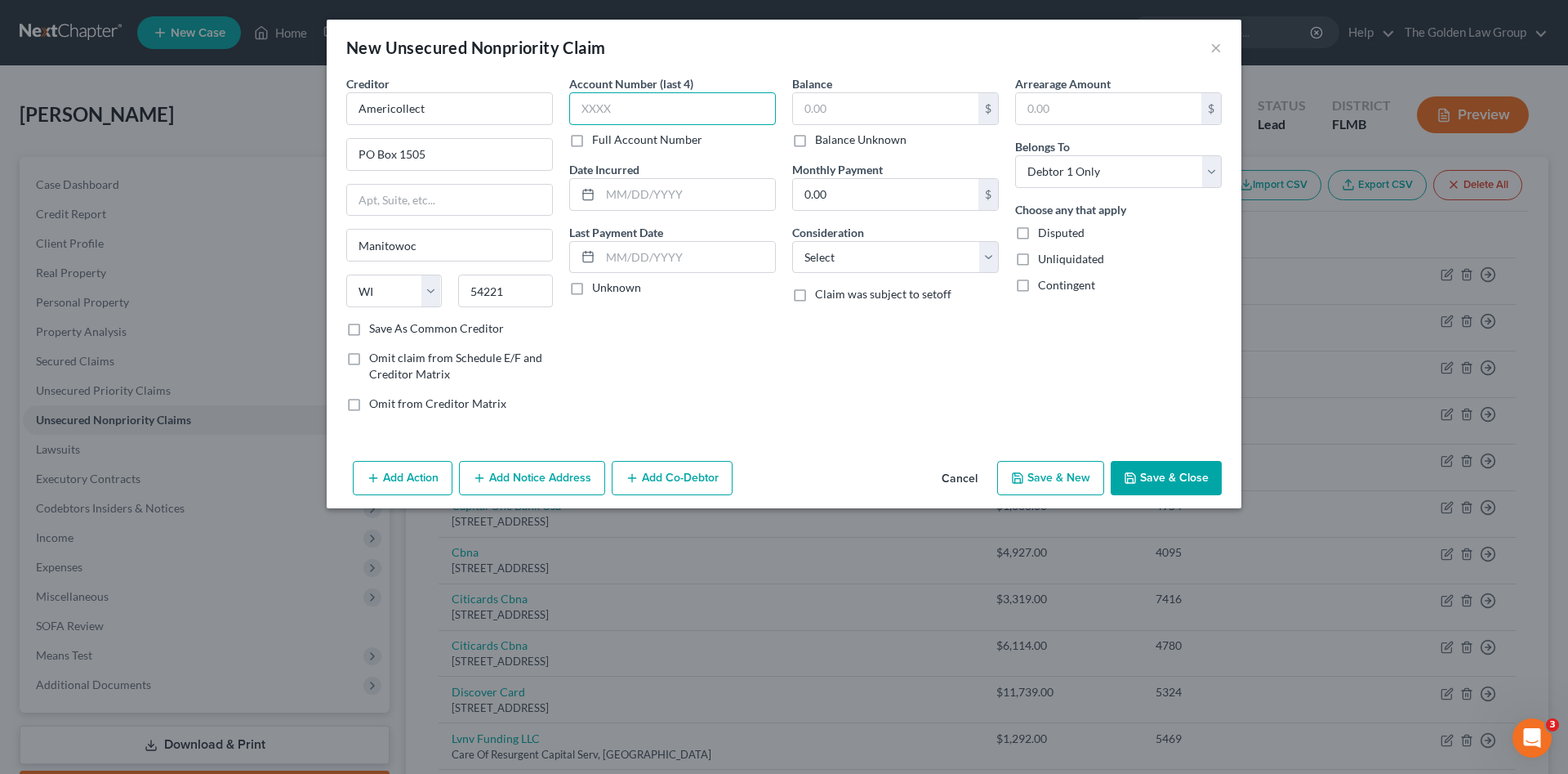
click at [623, 108] on input "text" at bounding box center [673, 108] width 207 height 32
type input "0255"
click at [847, 107] on input "text" at bounding box center [886, 108] width 186 height 31
type input "246.00"
click at [905, 256] on select "Select Cable / Satellite Services Collection Agency Credit Card Debt Debt Couns…" at bounding box center [896, 257] width 207 height 32
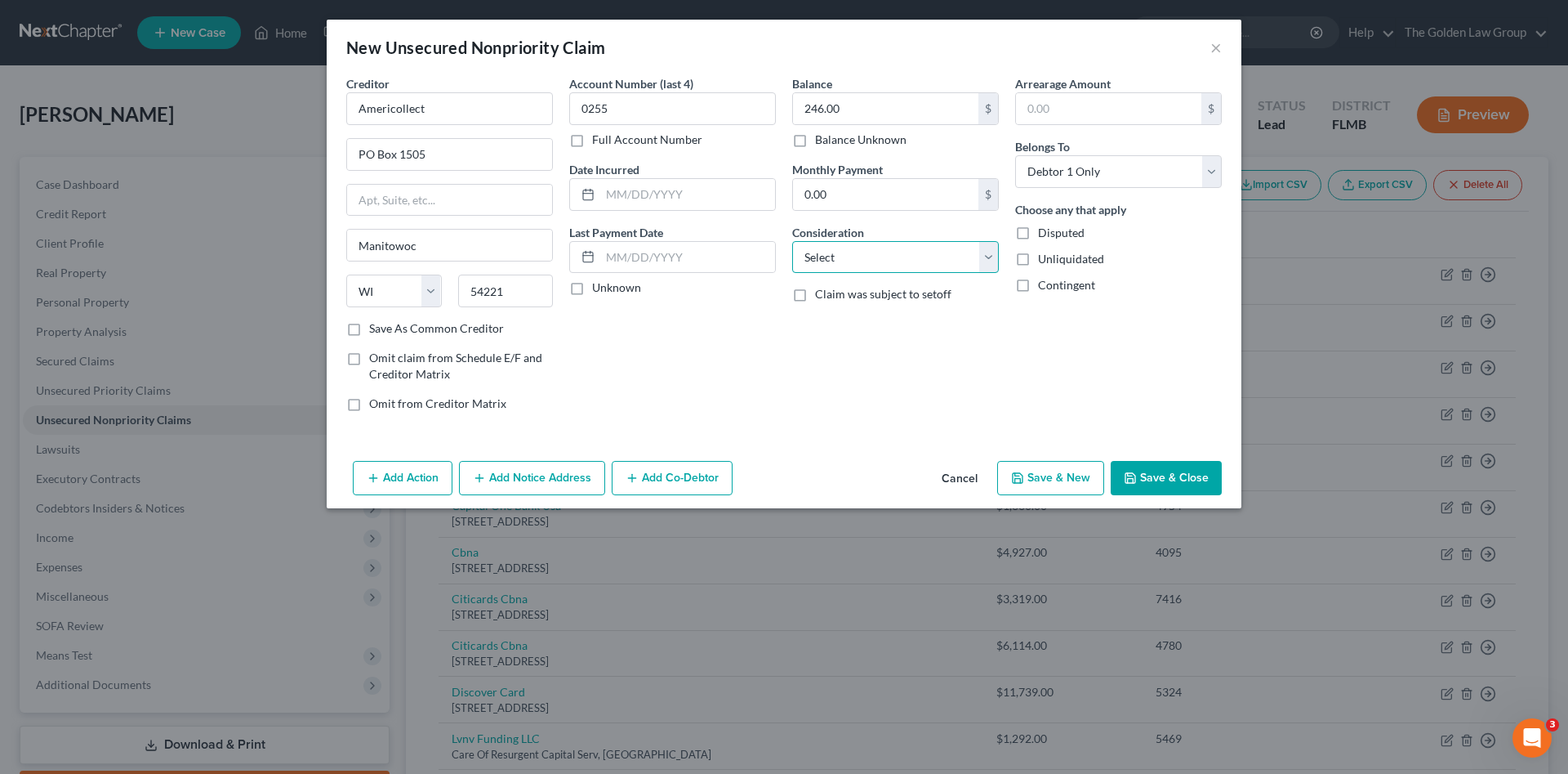
select select "9"
click at [792, 241] on select "Select Cable / Satellite Services Collection Agency Credit Card Debt Debt Couns…" at bounding box center [896, 257] width 207 height 32
click at [1169, 489] on button "Save & Close" at bounding box center [1166, 478] width 111 height 34
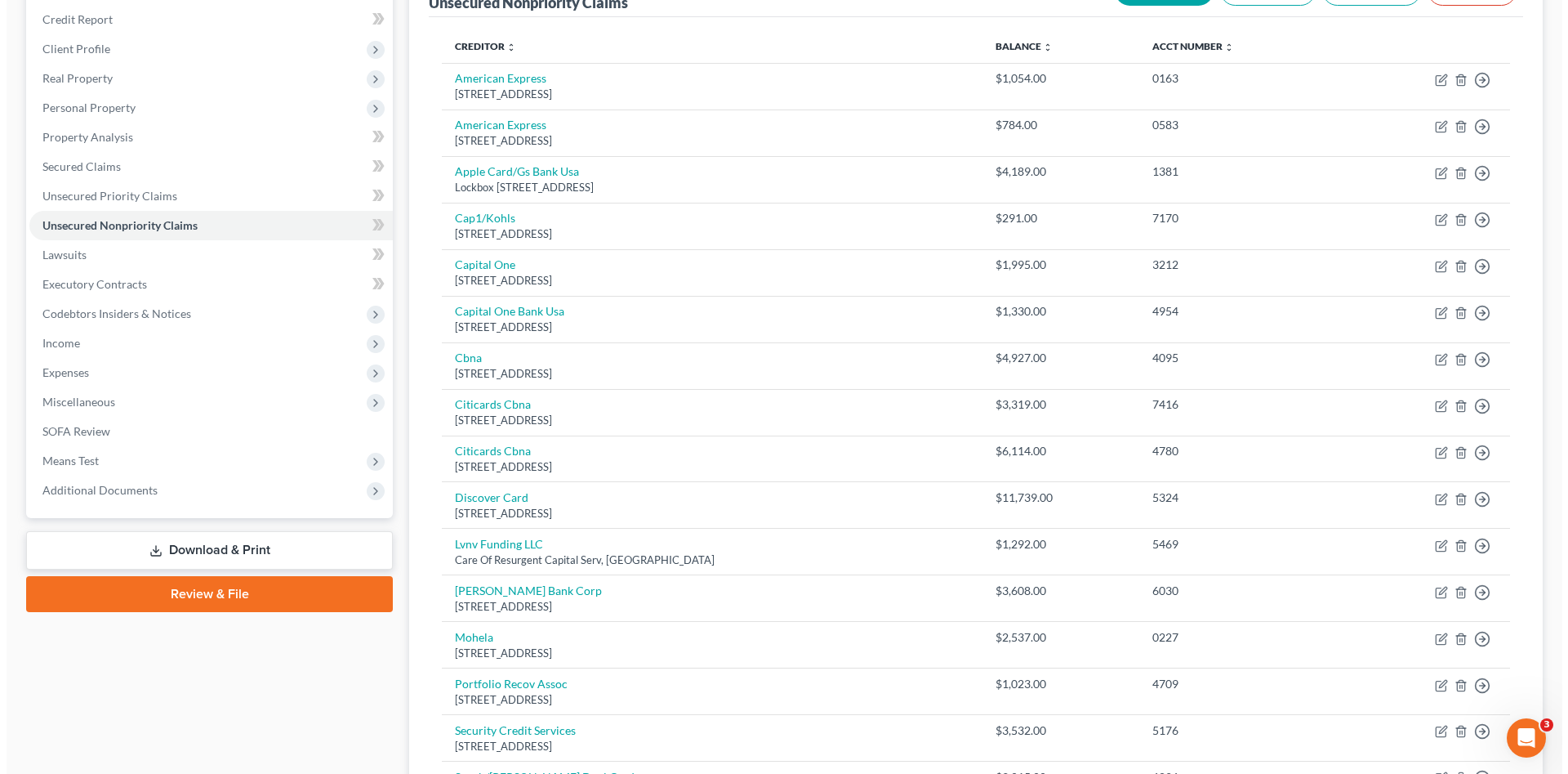
scroll to position [58, 0]
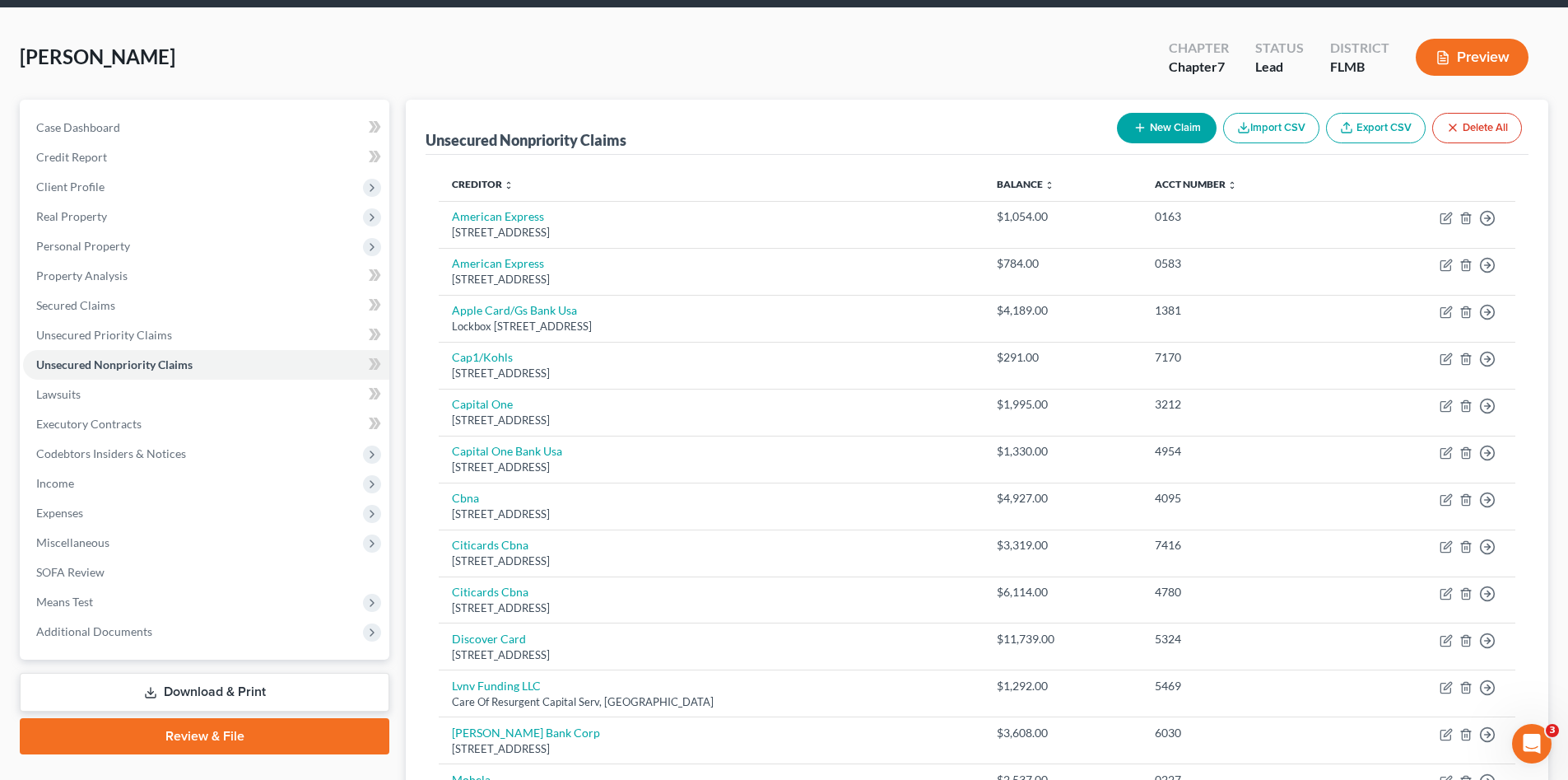
click at [1171, 110] on div "Unsecured Nonpriority Claims New Claim Import CSV Export CSV Delete All" at bounding box center [977, 127] width 1103 height 55
click at [1180, 127] on button "New Claim" at bounding box center [1167, 128] width 100 height 30
select select "0"
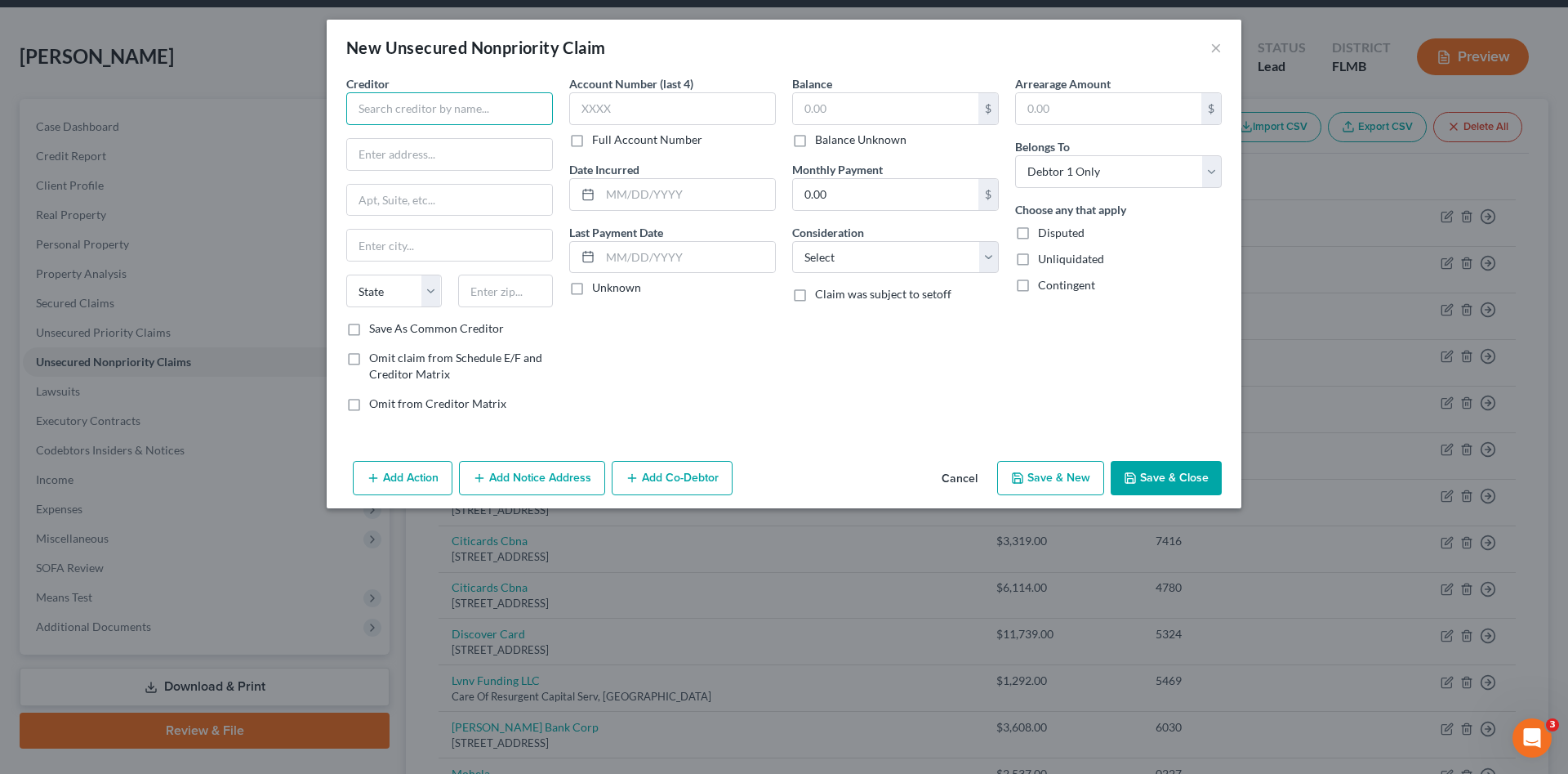
click at [481, 108] on input "text" at bounding box center [450, 108] width 207 height 32
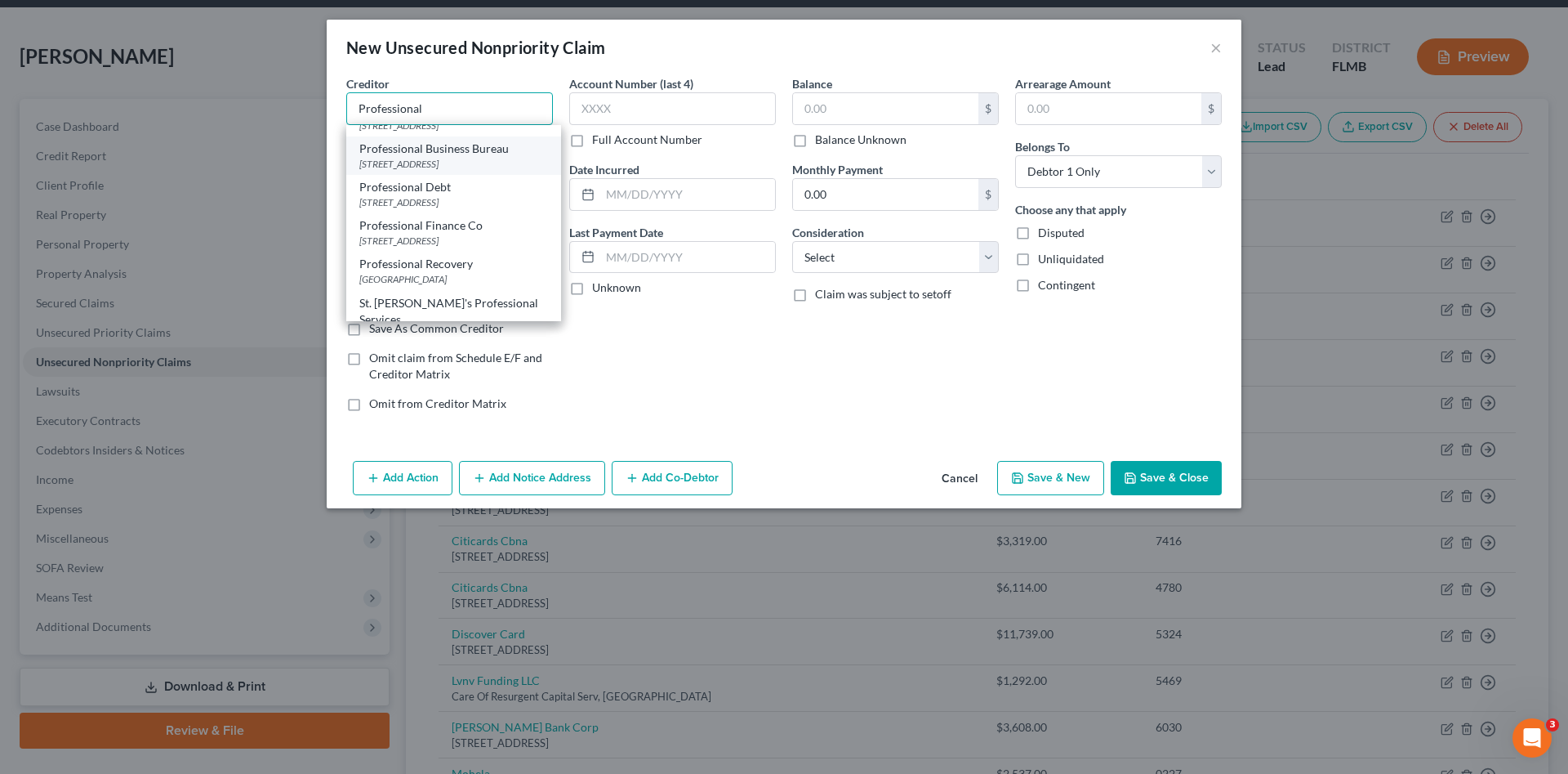
scroll to position [170, 0]
click at [463, 101] on input "Professional" at bounding box center [450, 108] width 207 height 32
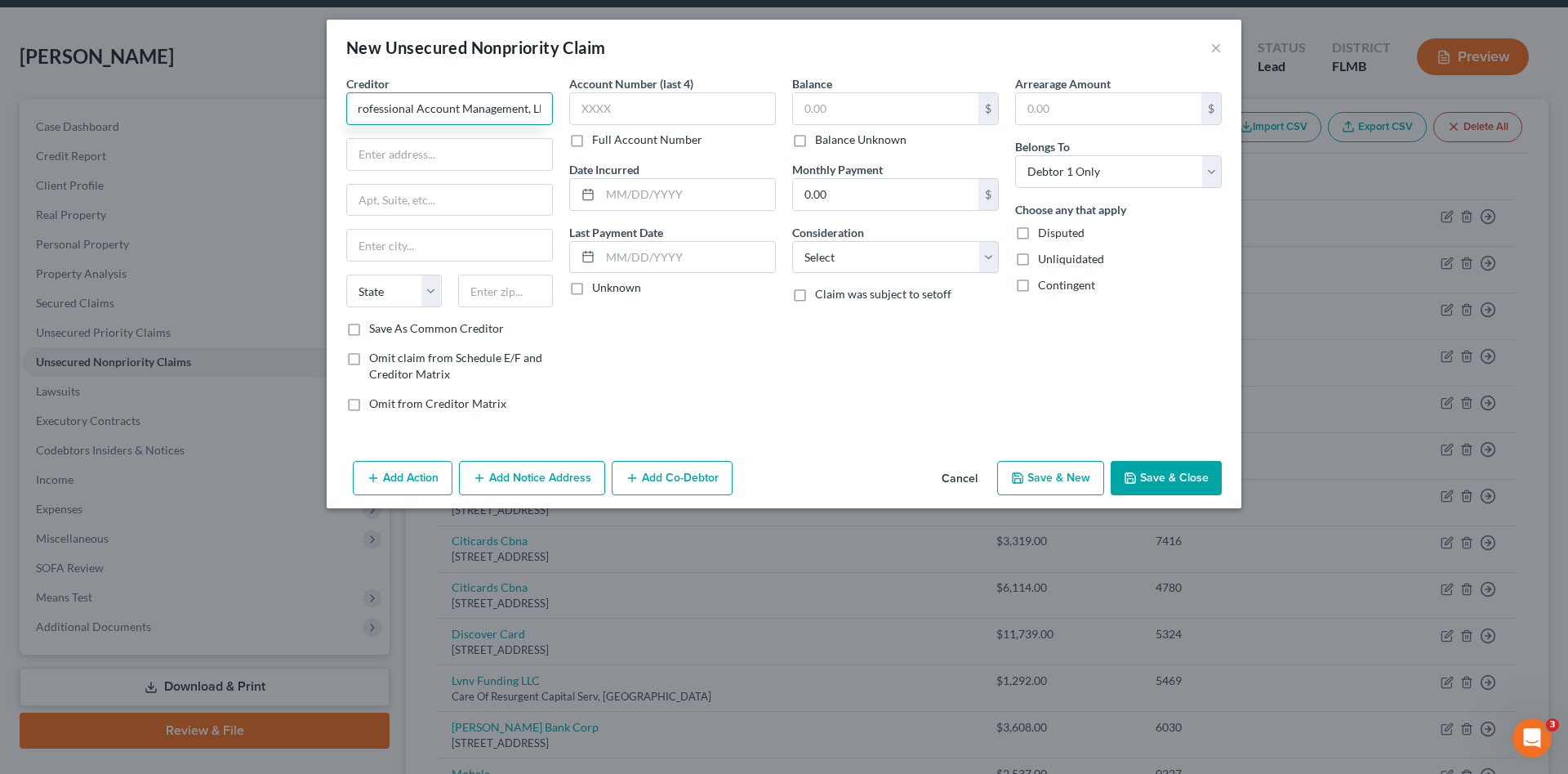
scroll to position [0, 16]
type input "Professional Account Management, LLC"
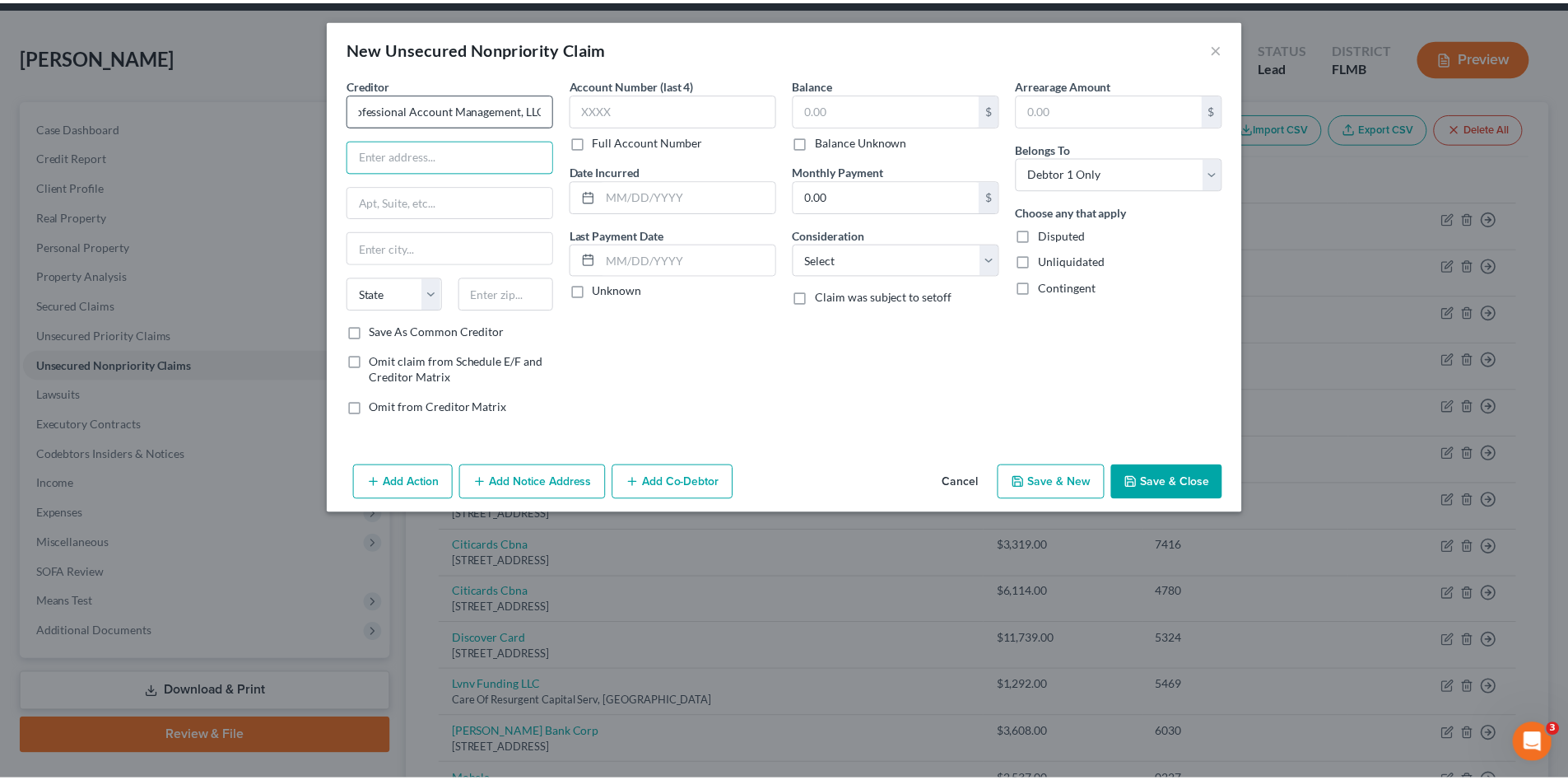
scroll to position [0, 0]
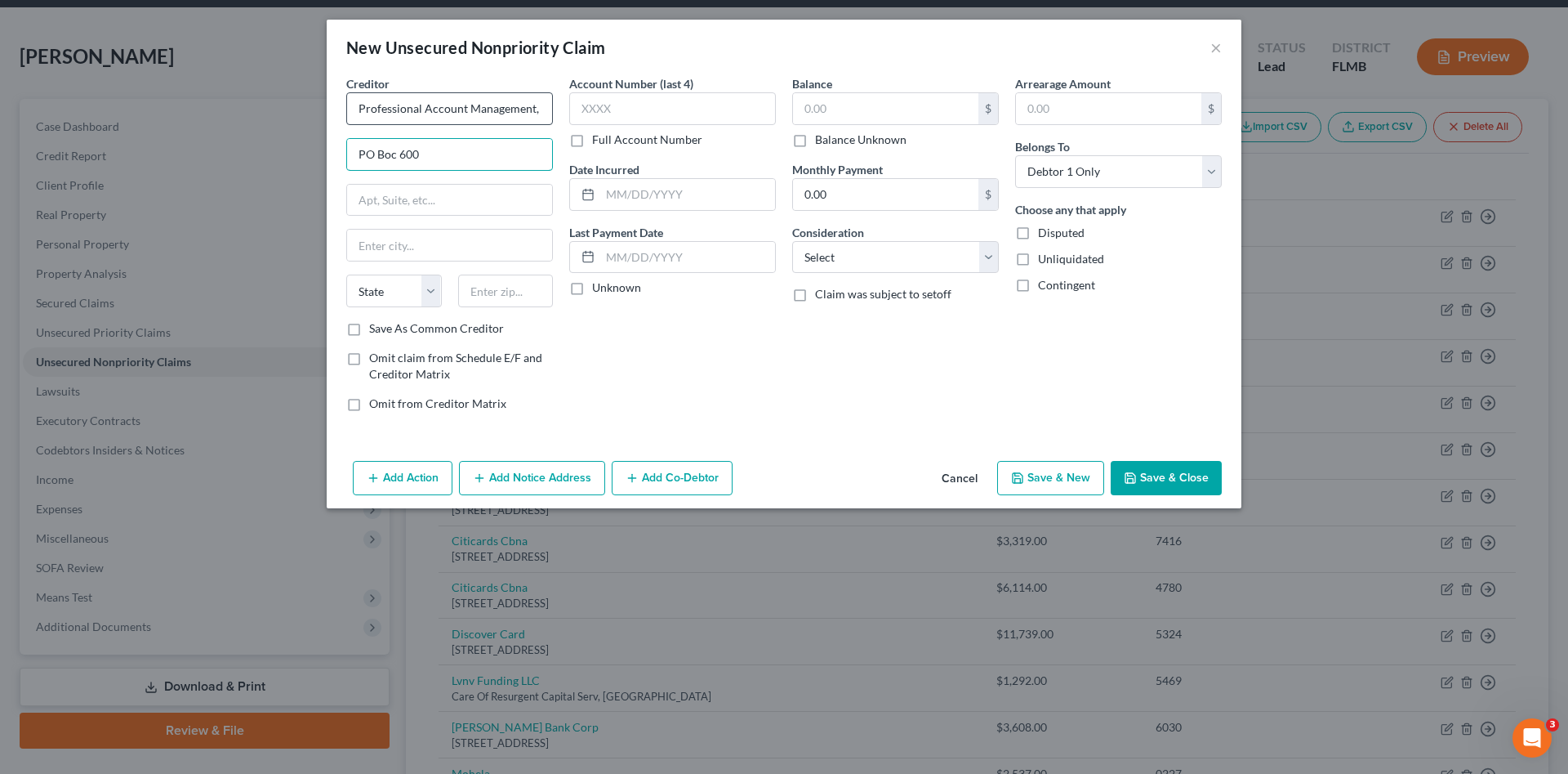
type input "PO Boc 600"
type input "Horseheads"
select select "35"
type input "1"
click at [472, 162] on input "PO Boc 600" at bounding box center [450, 153] width 205 height 31
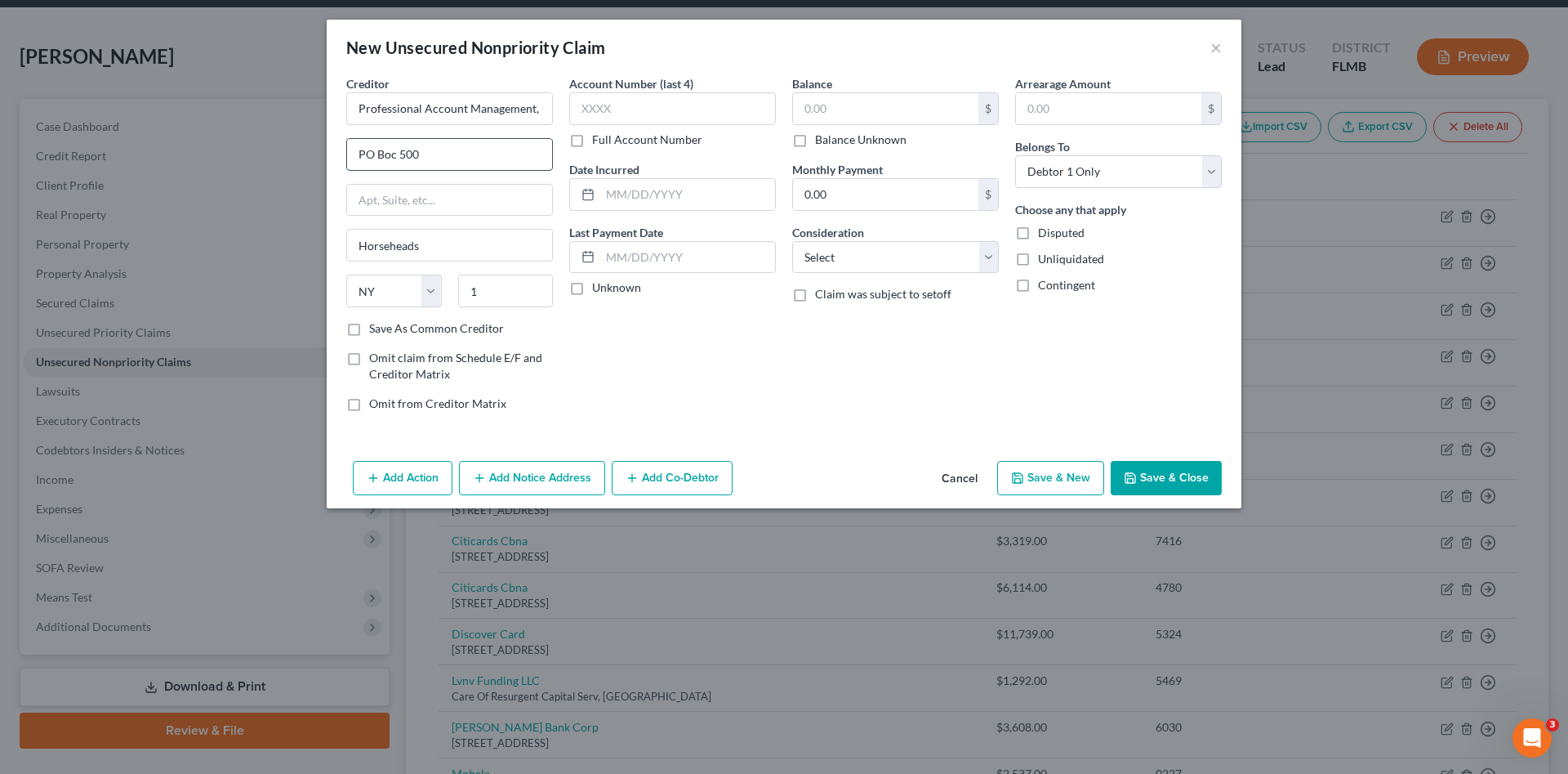
type input "PO Boc 500"
type input "14845"
click at [911, 115] on input "text" at bounding box center [886, 108] width 186 height 31
type input "62.94"
click at [620, 107] on input "text" at bounding box center [673, 108] width 207 height 32
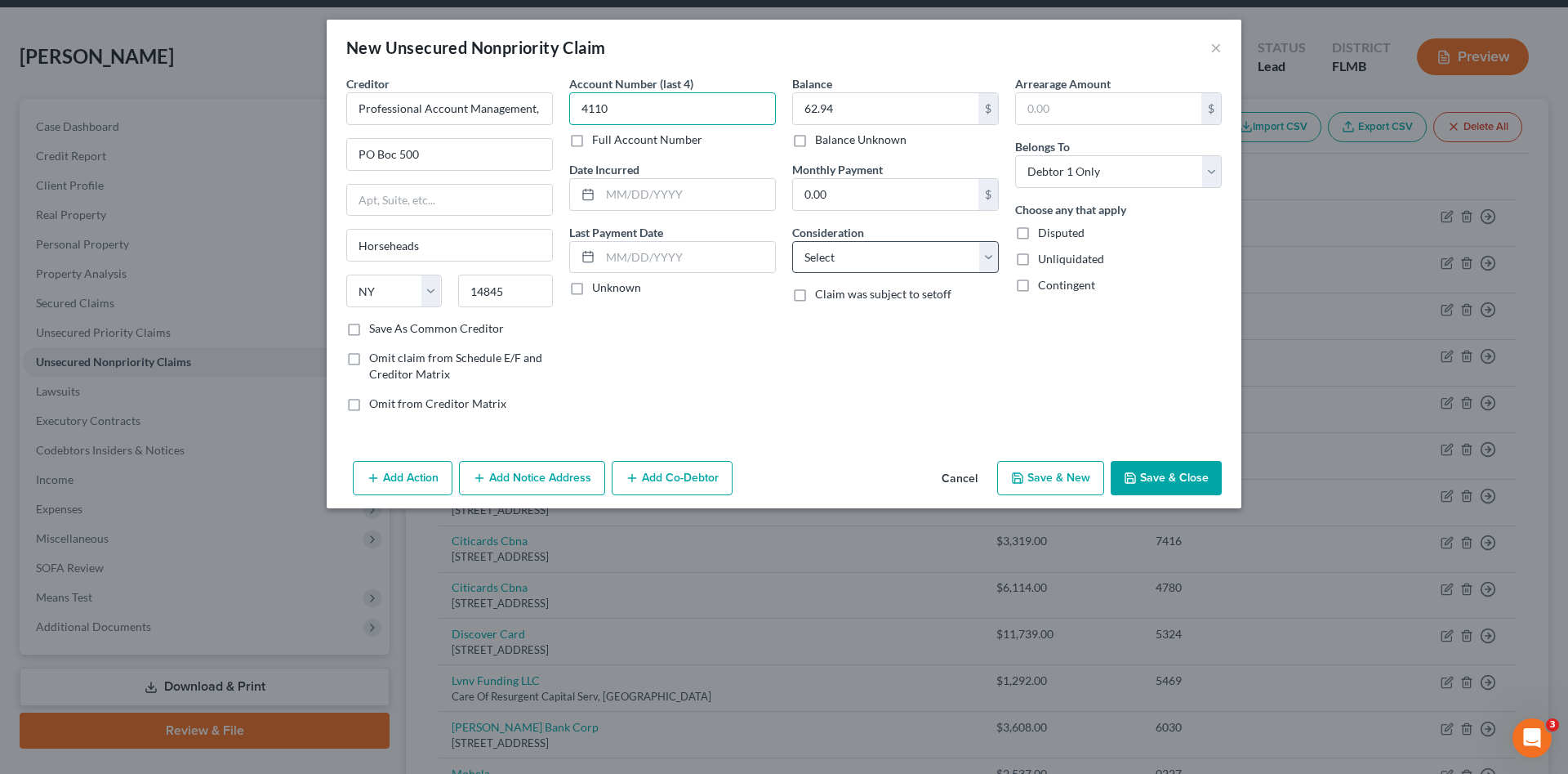
type input "4110"
click at [827, 254] on select "Select Cable / Satellite Services Collection Agency Credit Card Debt Debt Couns…" at bounding box center [896, 257] width 207 height 32
select select "1"
click at [792, 241] on select "Select Cable / Satellite Services Collection Agency Credit Card Debt Debt Couns…" at bounding box center [896, 257] width 207 height 32
click at [1163, 474] on button "Save & Close" at bounding box center [1166, 478] width 111 height 34
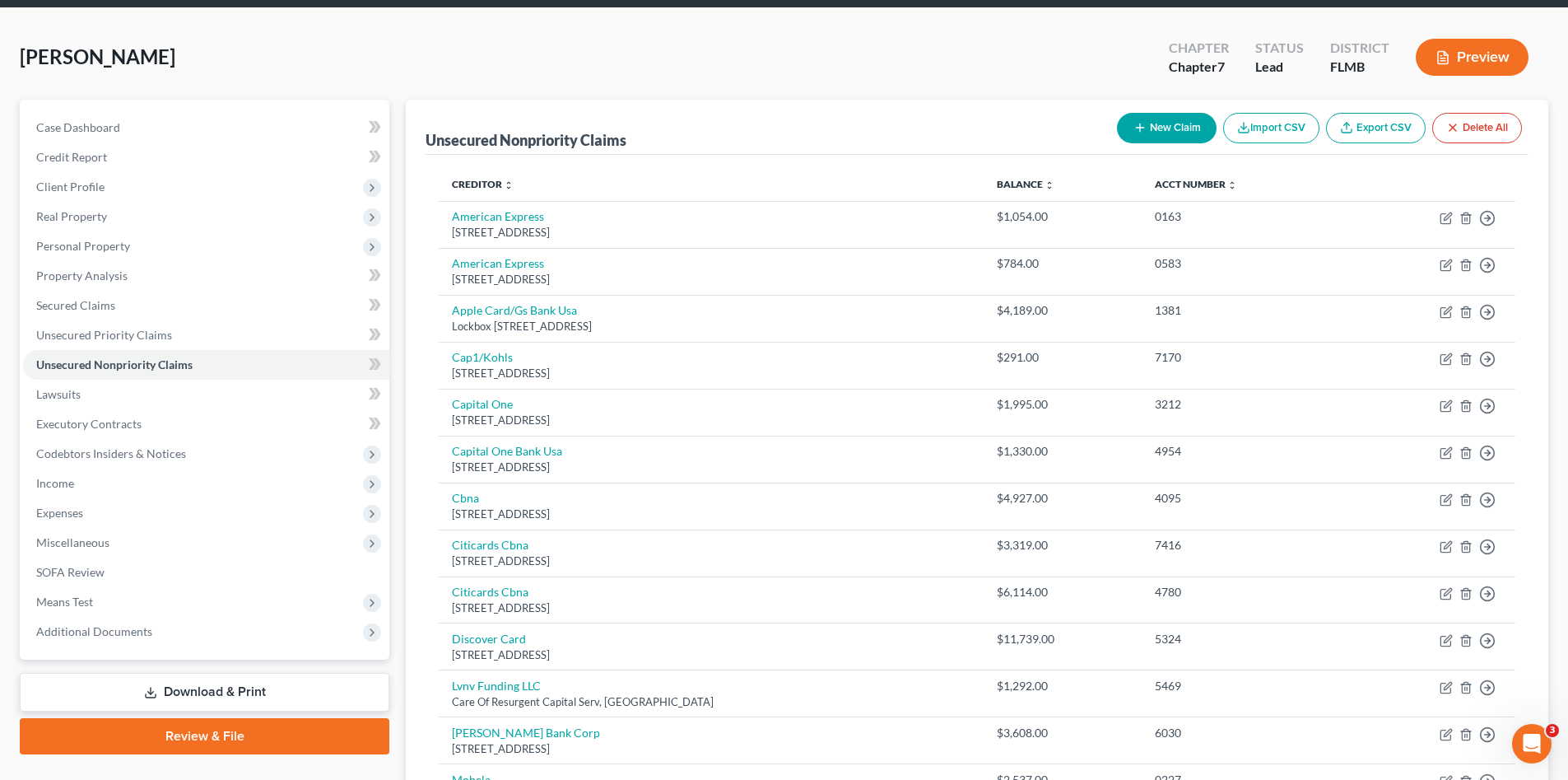
click at [1169, 130] on button "New Claim" at bounding box center [1167, 128] width 100 height 30
select select "0"
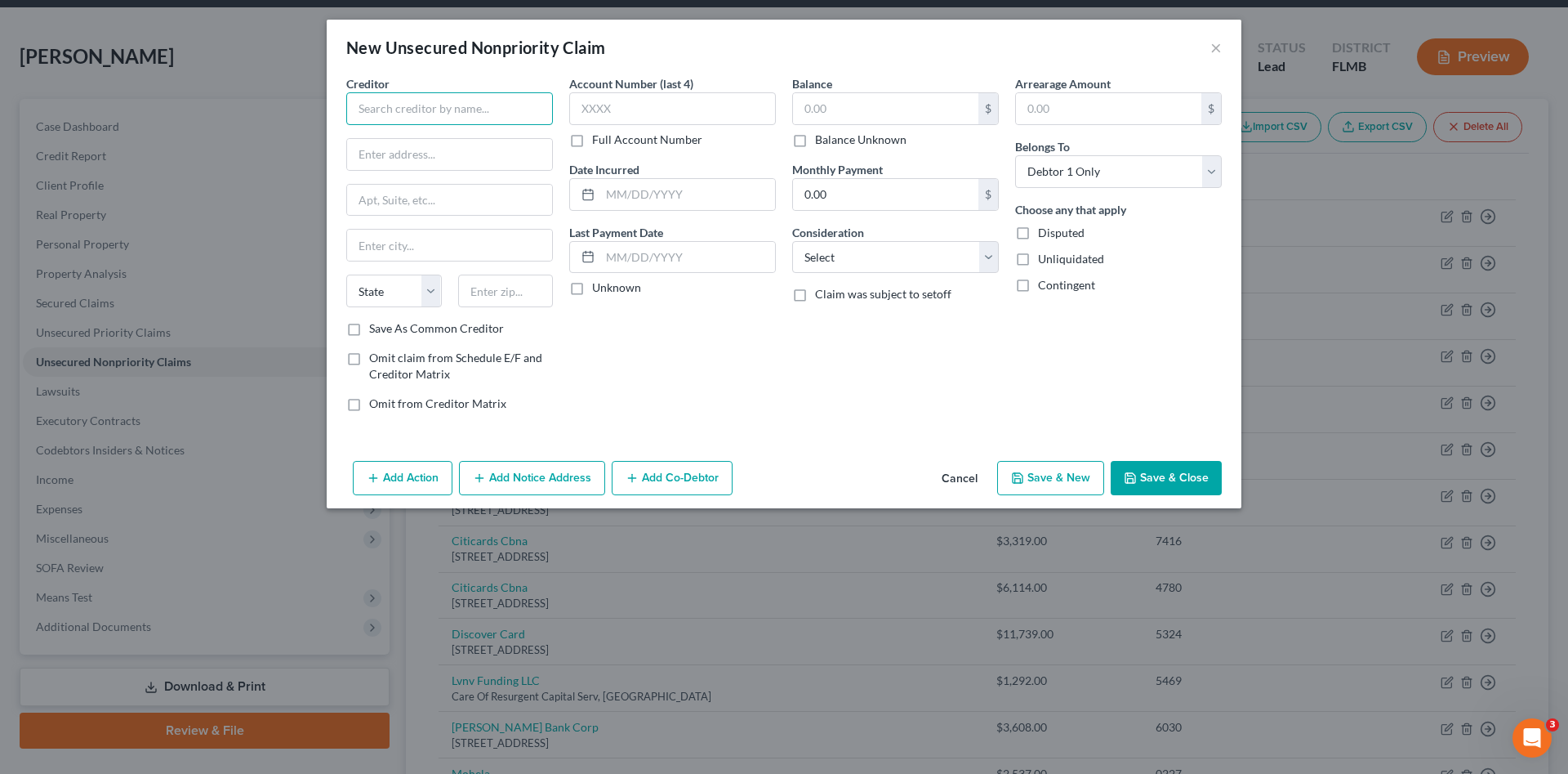
click at [427, 115] on input "text" at bounding box center [450, 108] width 207 height 32
drag, startPoint x: 437, startPoint y: 145, endPoint x: 493, endPoint y: 131, distance: 57.7
click at [440, 142] on div "Client Services INC. [STREET_ADDRESS][PERSON_NAME][PERSON_NAME]" at bounding box center [453, 152] width 215 height 53
type input "Client Services INC."
type input "[STREET_ADDRESS][PERSON_NAME]"
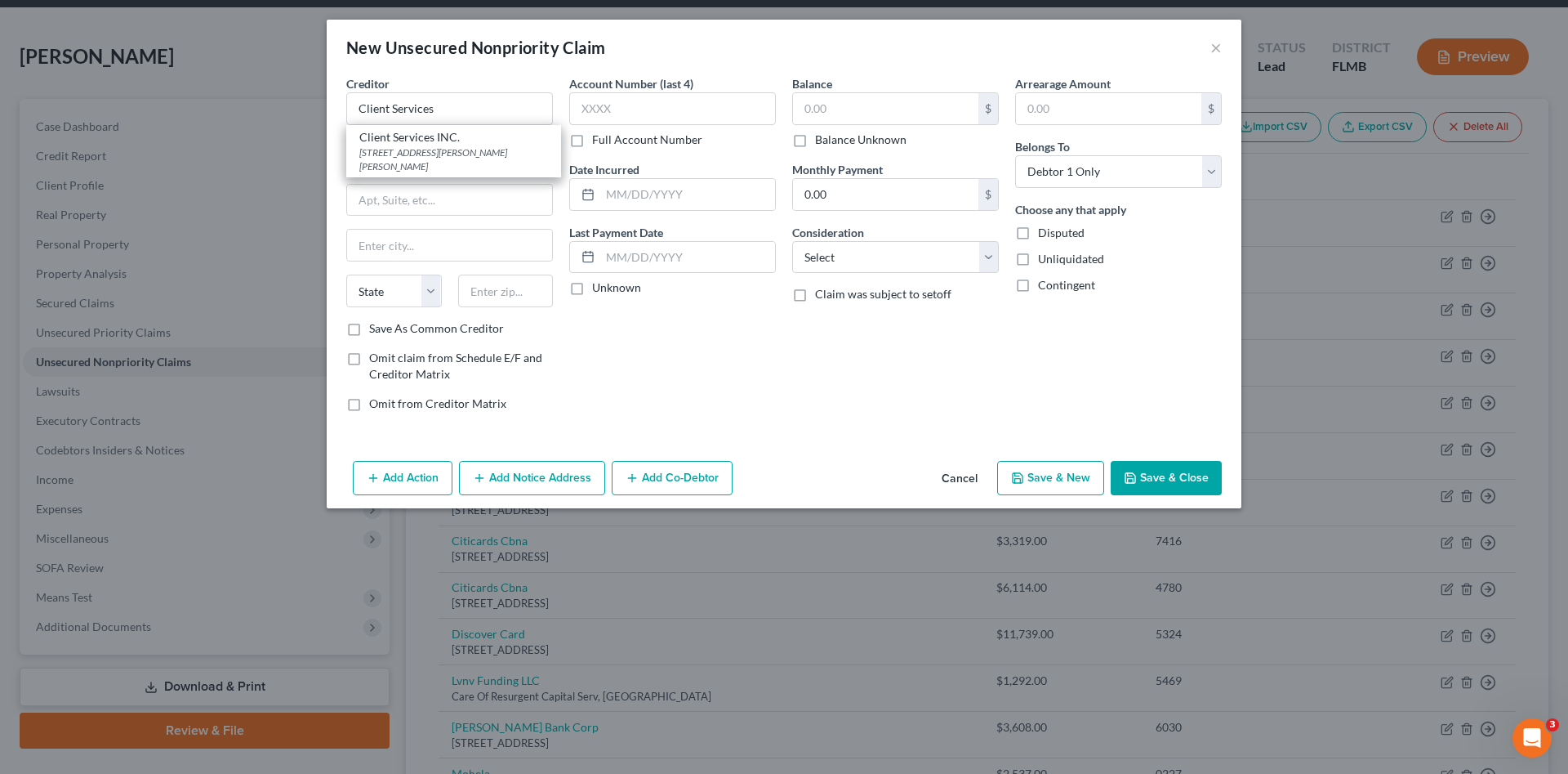
type input "Saint [PERSON_NAME]"
select select "26"
type input "63301"
click at [815, 140] on label "Balance Unknown" at bounding box center [861, 139] width 91 height 17
click at [822, 140] on input "Balance Unknown" at bounding box center [827, 137] width 11 height 11
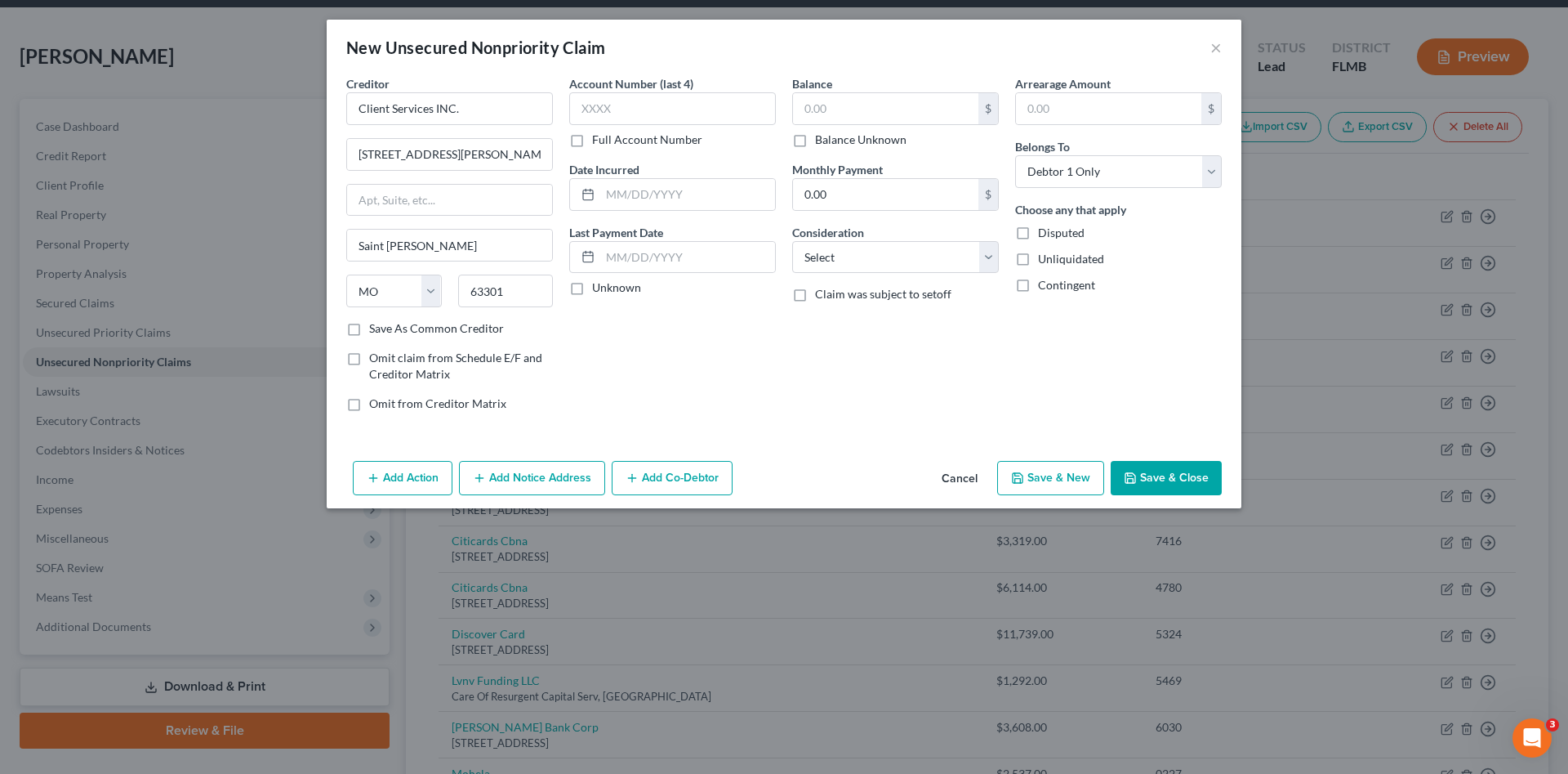
checkbox input "true"
type input "0.00"
drag, startPoint x: 843, startPoint y: 252, endPoint x: 820, endPoint y: 205, distance: 52.3
click at [820, 205] on div "Balance 0.00 $ Balance Unknown Balance Undetermined 0.00 $ Balance Unknown Mont…" at bounding box center [896, 250] width 223 height 350
select select "1"
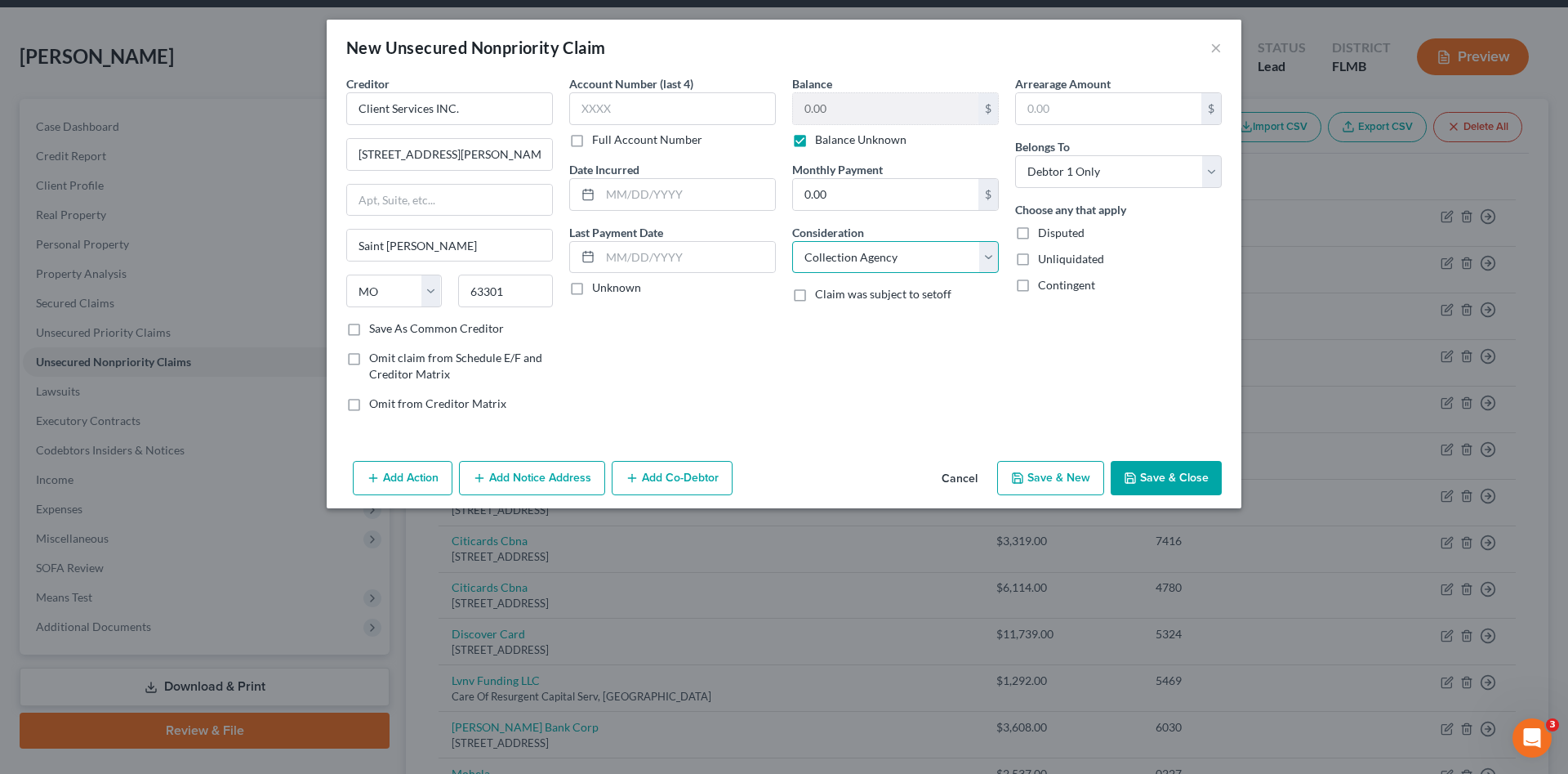
click at [792, 241] on select "Select Cable / Satellite Services Collection Agency Credit Card Debt Debt Couns…" at bounding box center [896, 257] width 207 height 32
click at [625, 106] on input "text" at bounding box center [673, 108] width 207 height 32
type input "7205"
click at [1150, 475] on button "Save & Close" at bounding box center [1166, 478] width 111 height 34
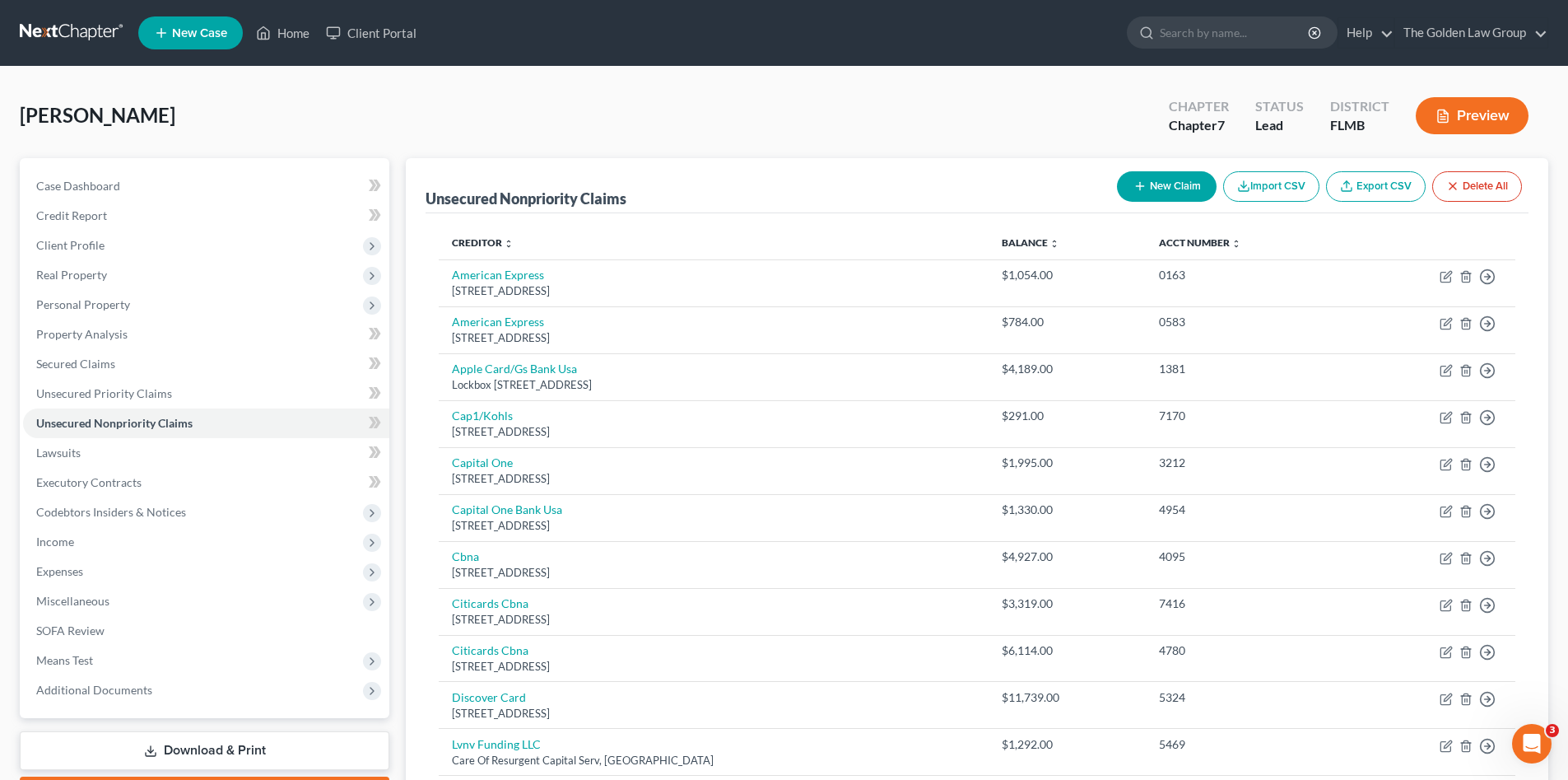
click at [1154, 191] on button "New Claim" at bounding box center [1167, 186] width 100 height 30
select select "0"
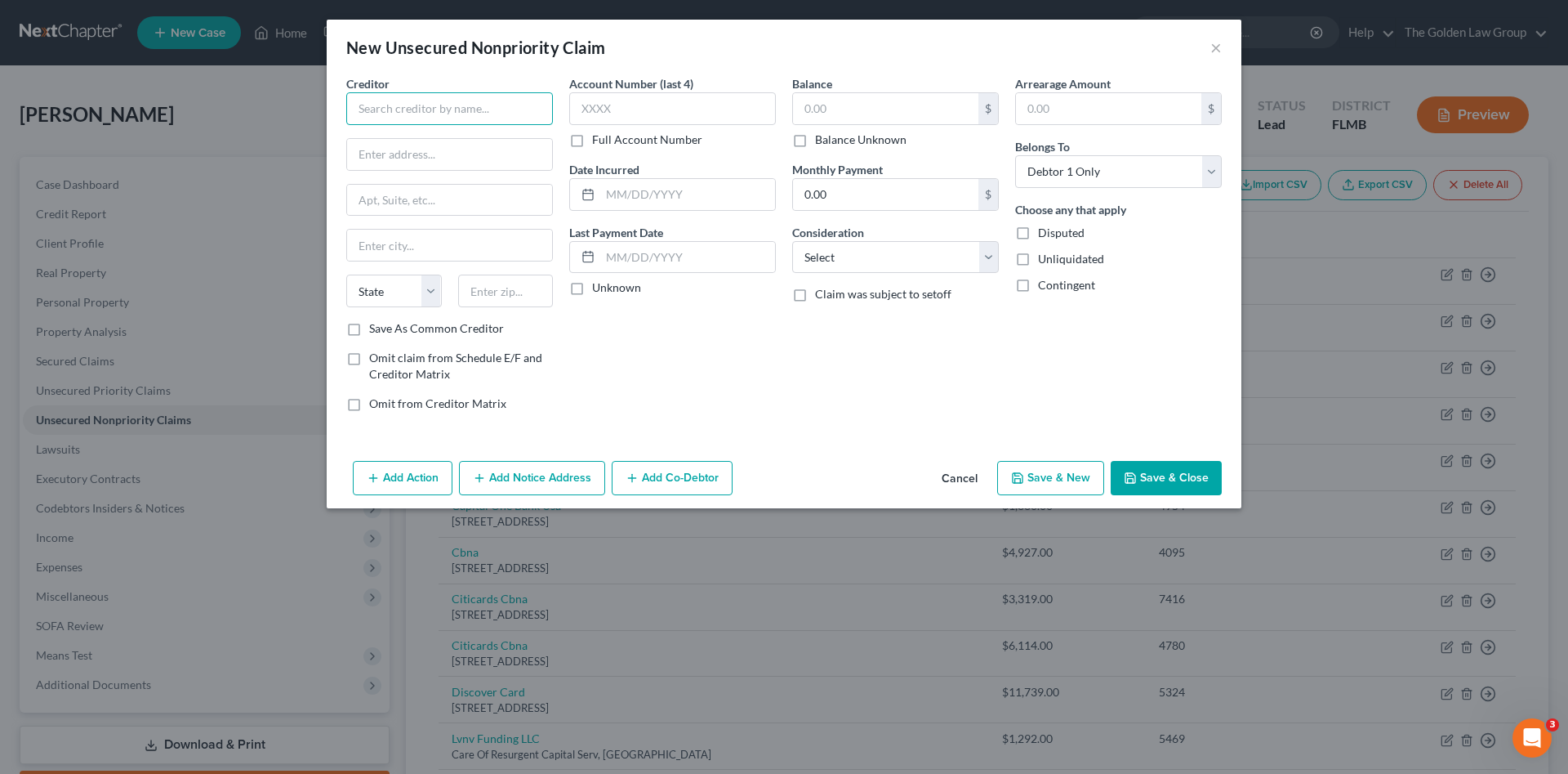
click at [409, 102] on input "text" at bounding box center [450, 108] width 207 height 32
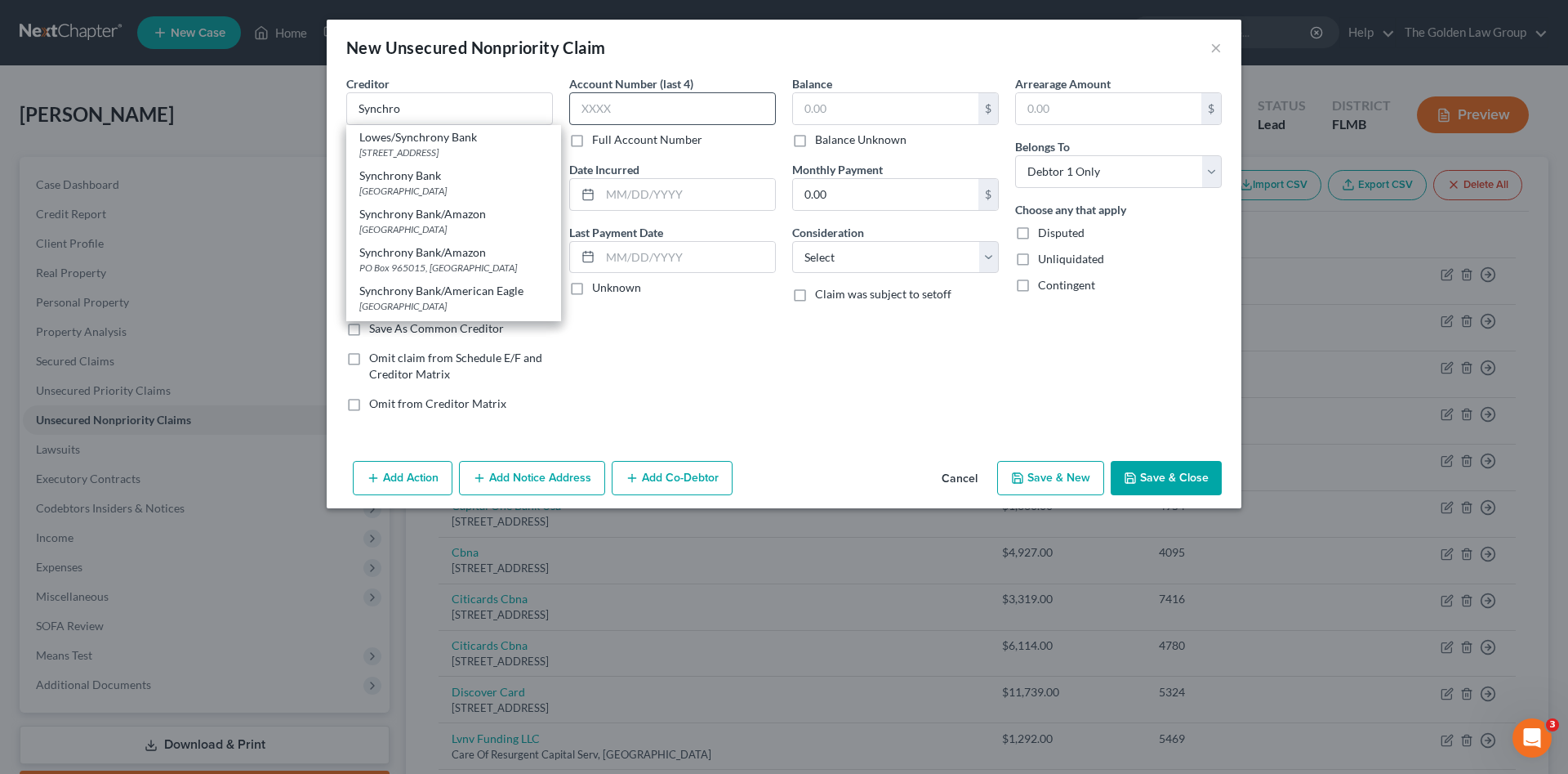
click at [453, 236] on div "[GEOGRAPHIC_DATA]" at bounding box center [453, 229] width 188 height 14
type input "Synchrony Bank/Amazon"
type input "PO Box 960061"
type input "Orlando"
select select "9"
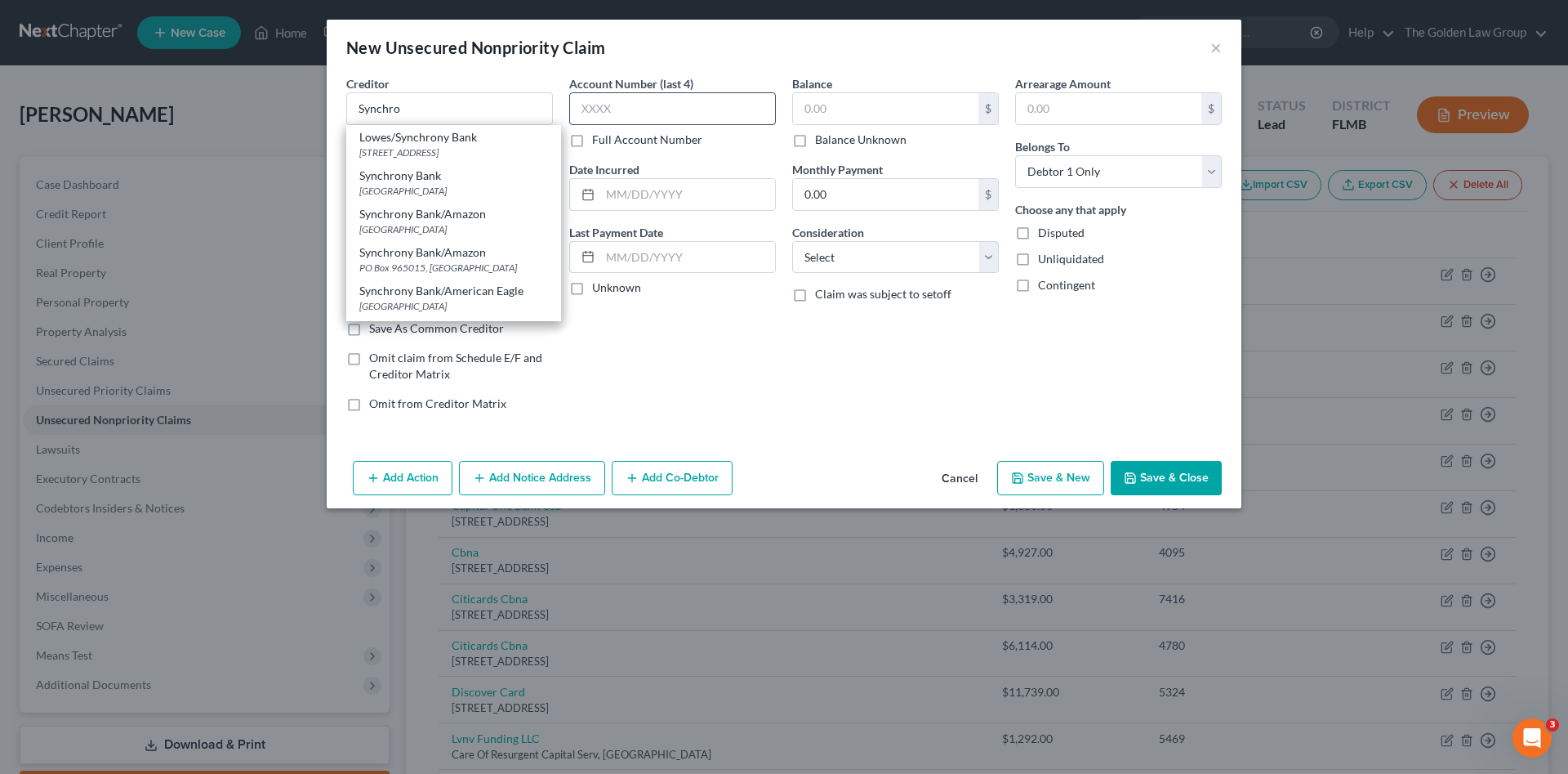
type input "32896"
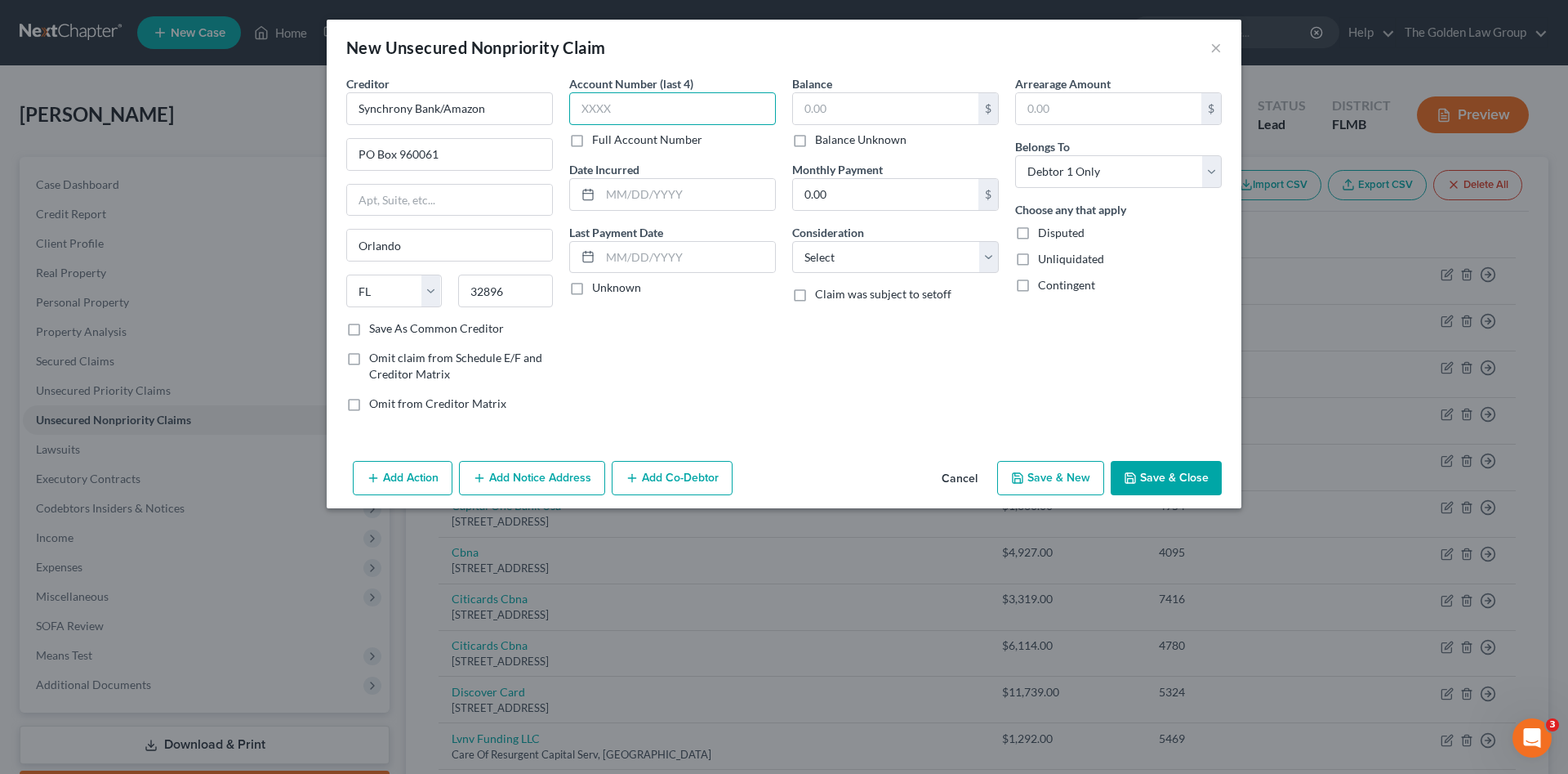
click at [600, 114] on input "text" at bounding box center [673, 108] width 207 height 32
click at [666, 108] on input "text" at bounding box center [673, 108] width 207 height 32
type input "4709"
click at [834, 107] on input "text" at bounding box center [886, 108] width 186 height 31
type input "983.43"
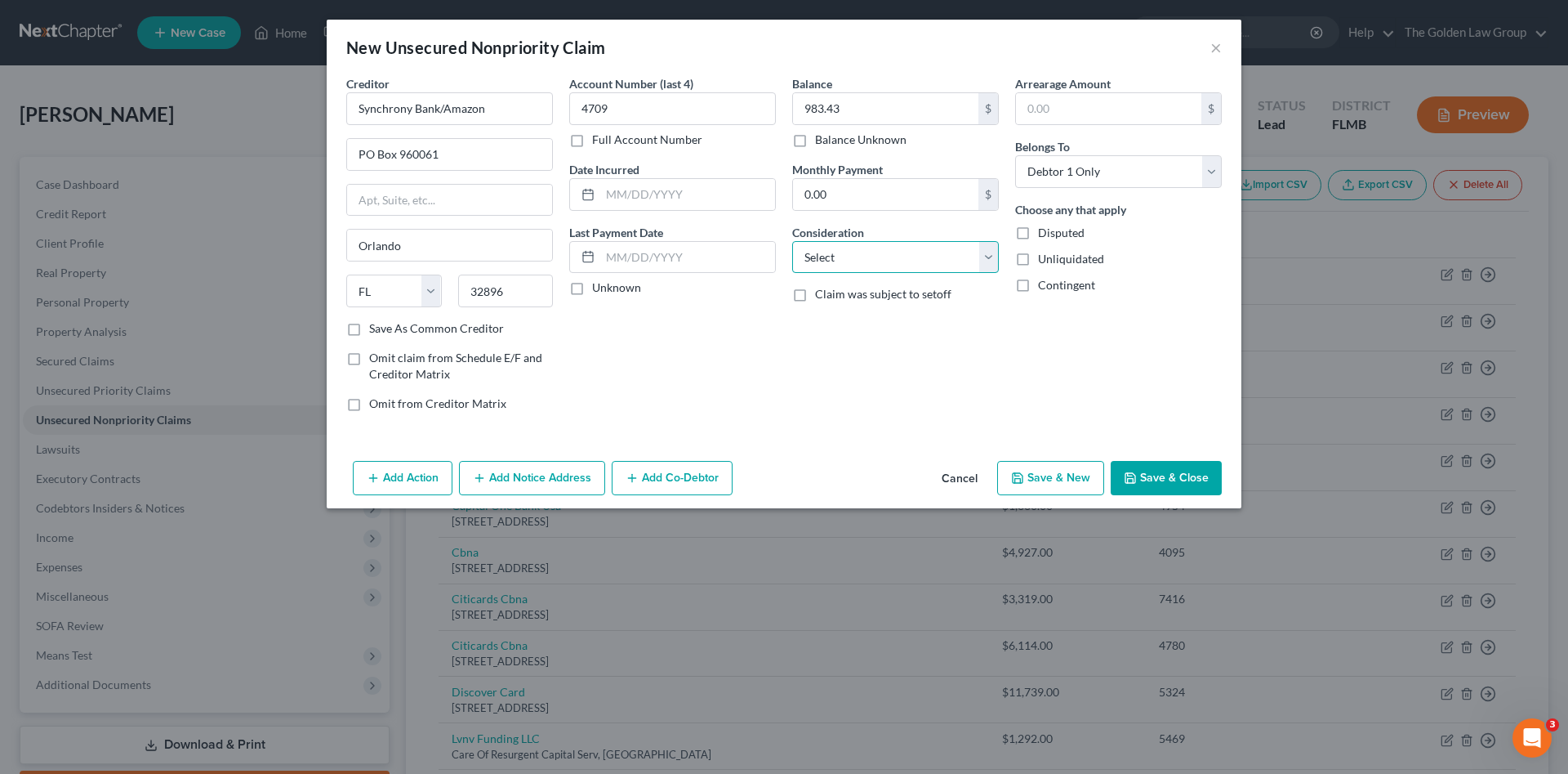
click at [878, 262] on select "Select Cable / Satellite Services Collection Agency Credit Card Debt Debt Couns…" at bounding box center [896, 257] width 207 height 32
select select "2"
click at [792, 241] on select "Select Cable / Satellite Services Collection Agency Credit Card Debt Debt Couns…" at bounding box center [896, 257] width 207 height 32
click at [1142, 475] on button "Save & Close" at bounding box center [1166, 478] width 111 height 34
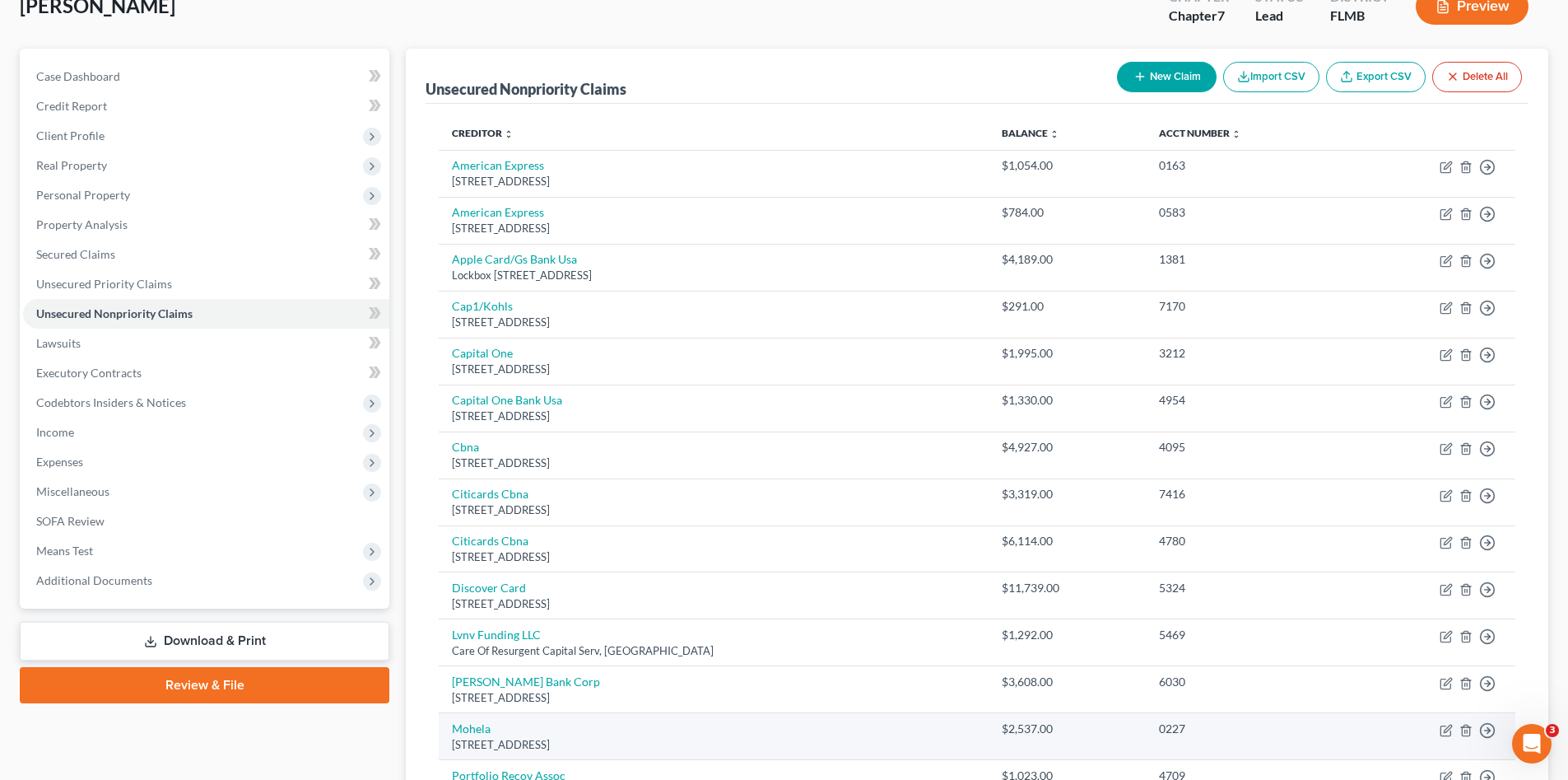
scroll to position [27, 0]
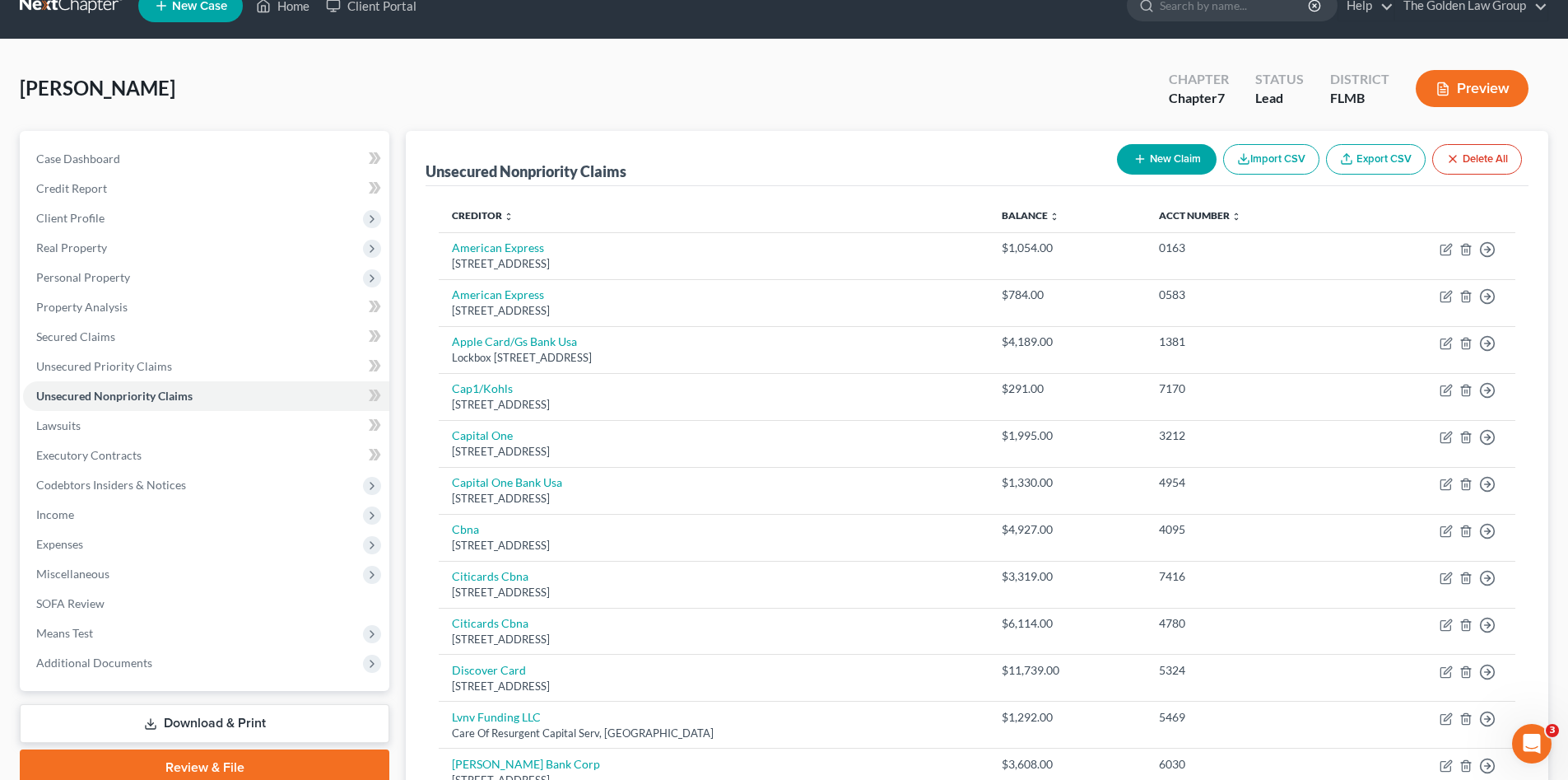
click at [1169, 175] on div "New Claim Import CSV Export CSV Delete All" at bounding box center [1319, 159] width 418 height 43
click at [1134, 151] on button "New Claim" at bounding box center [1167, 159] width 100 height 30
select select "0"
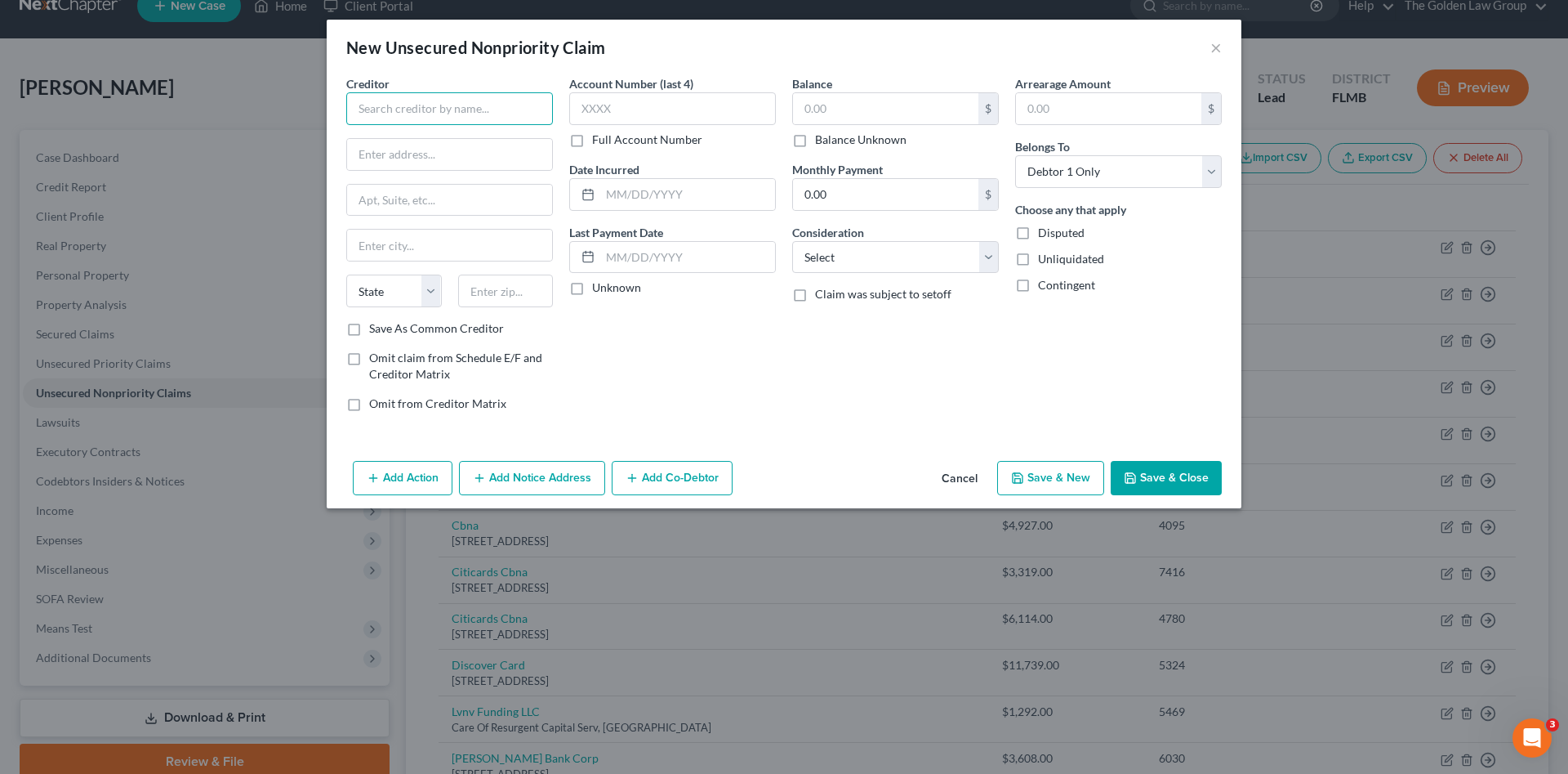
click at [431, 114] on input "text" at bounding box center [450, 108] width 207 height 32
drag, startPoint x: 442, startPoint y: 144, endPoint x: 569, endPoint y: 120, distance: 129.2
click at [450, 142] on div "Client Services INC." at bounding box center [453, 137] width 188 height 17
type input "Client Services INC."
type input "[STREET_ADDRESS][PERSON_NAME]"
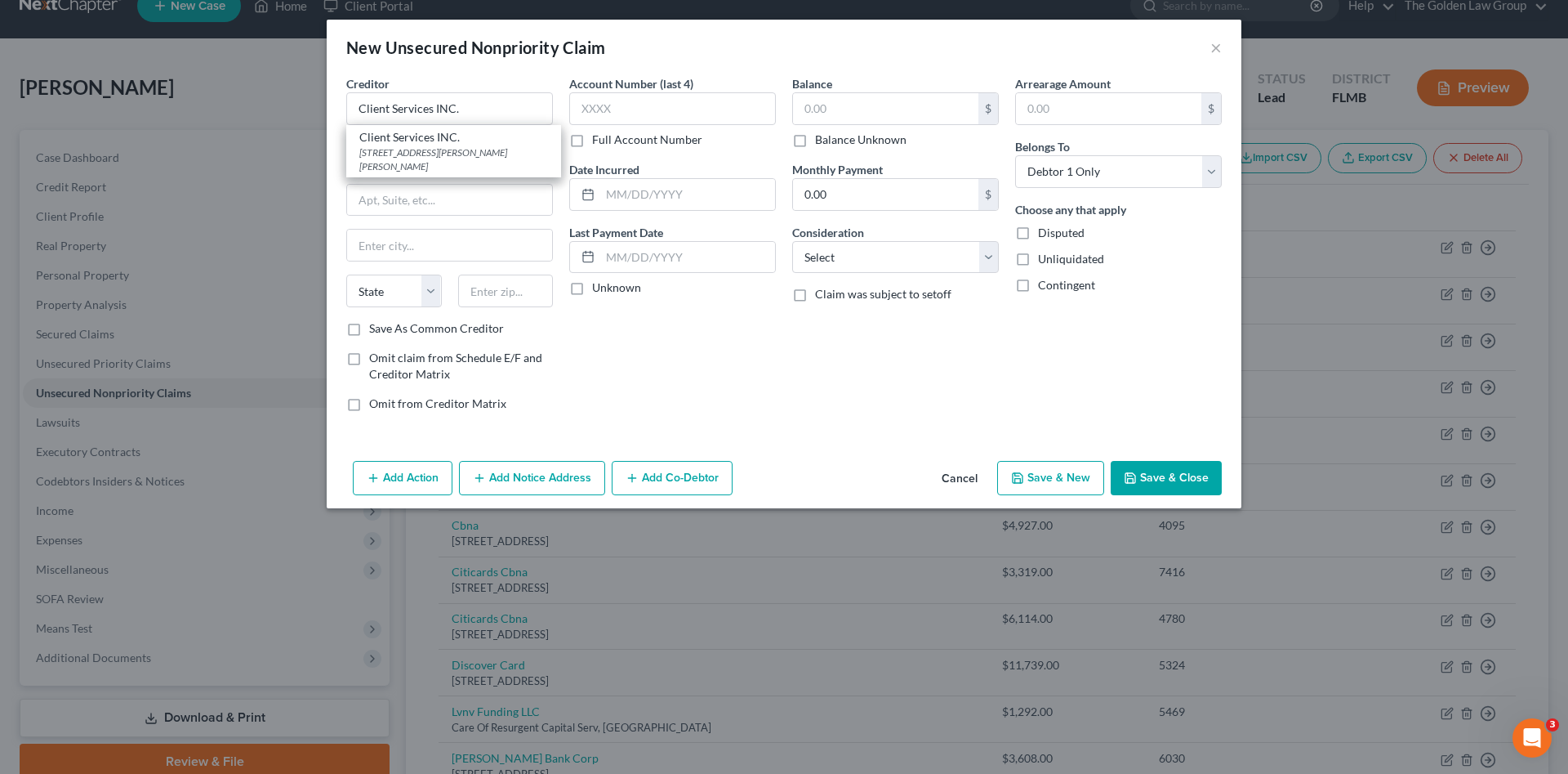
type input "Saint [PERSON_NAME]"
select select "26"
type input "63301"
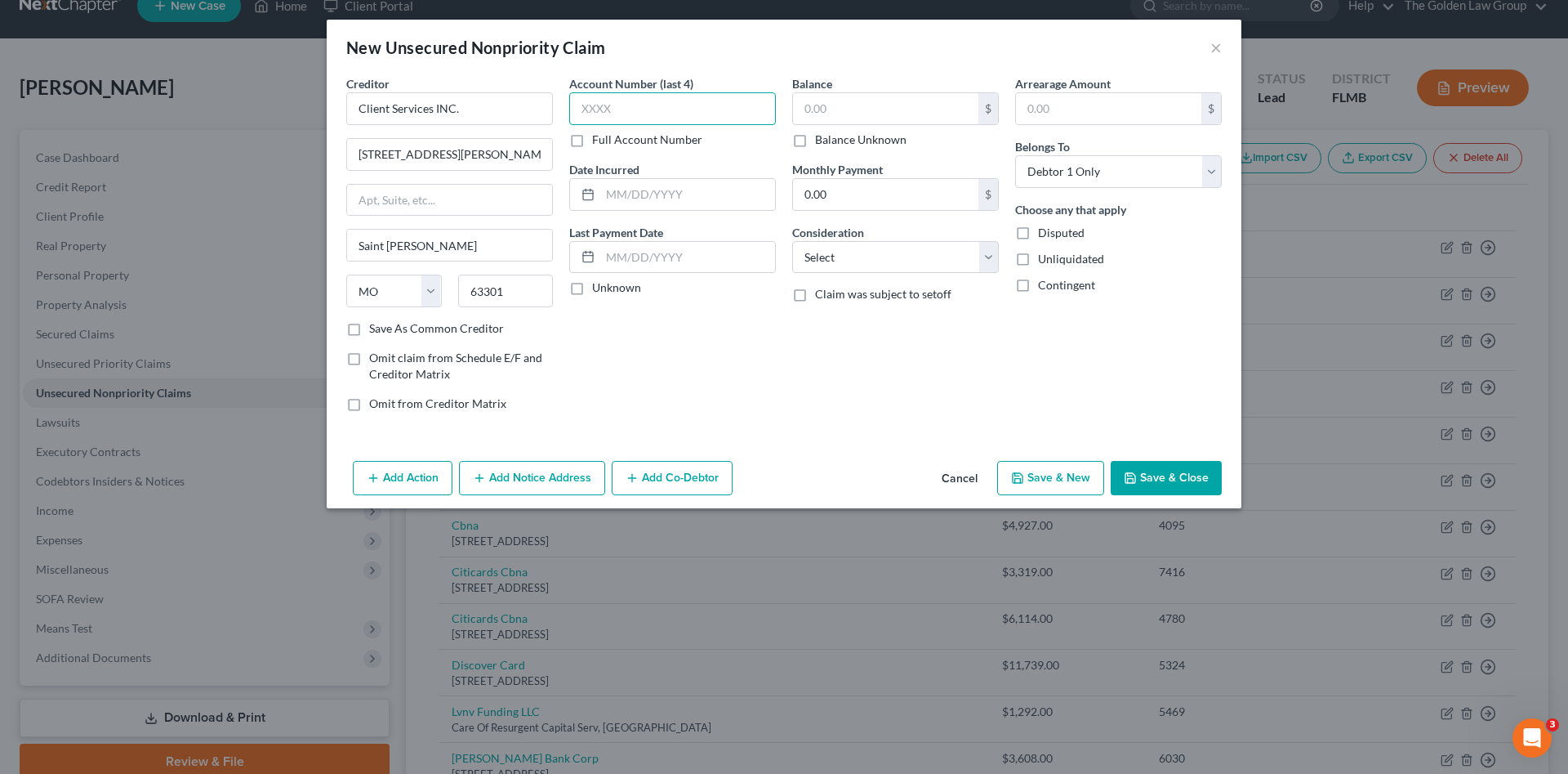
click at [597, 112] on input "text" at bounding box center [673, 108] width 207 height 32
type input "7205"
click at [837, 107] on input "text" at bounding box center [886, 108] width 186 height 31
type input "3,015.12"
click at [887, 261] on select "Select Cable / Satellite Services Collection Agency Credit Card Debt Debt Couns…" at bounding box center [896, 257] width 207 height 32
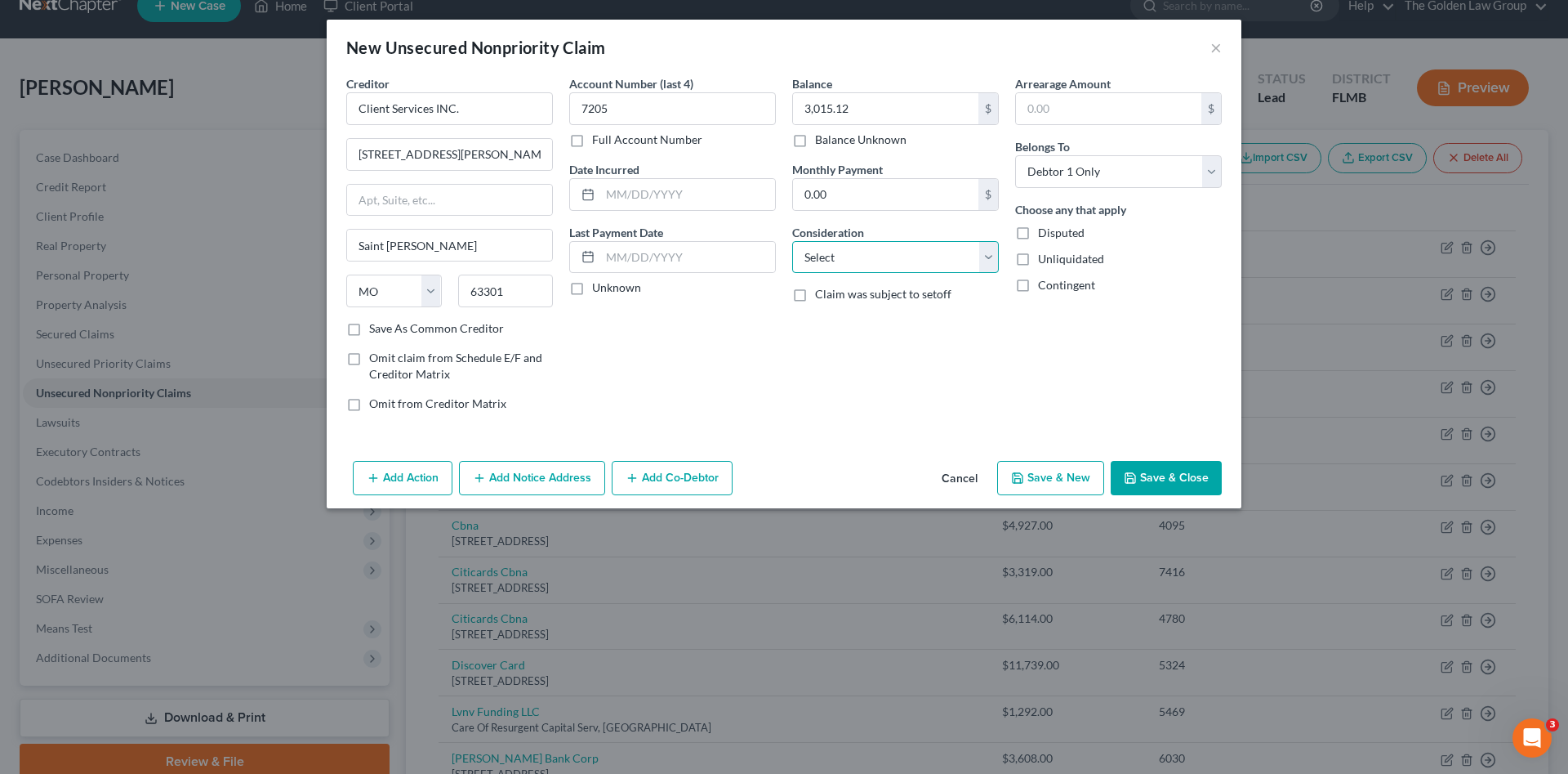
select select "1"
click at [792, 241] on select "Select Cable / Satellite Services Collection Agency Credit Card Debt Debt Couns…" at bounding box center [896, 257] width 207 height 32
drag, startPoint x: 1139, startPoint y: 468, endPoint x: 61, endPoint y: 513, distance: 1078.9
click at [1137, 468] on button "Save & Close" at bounding box center [1166, 478] width 111 height 34
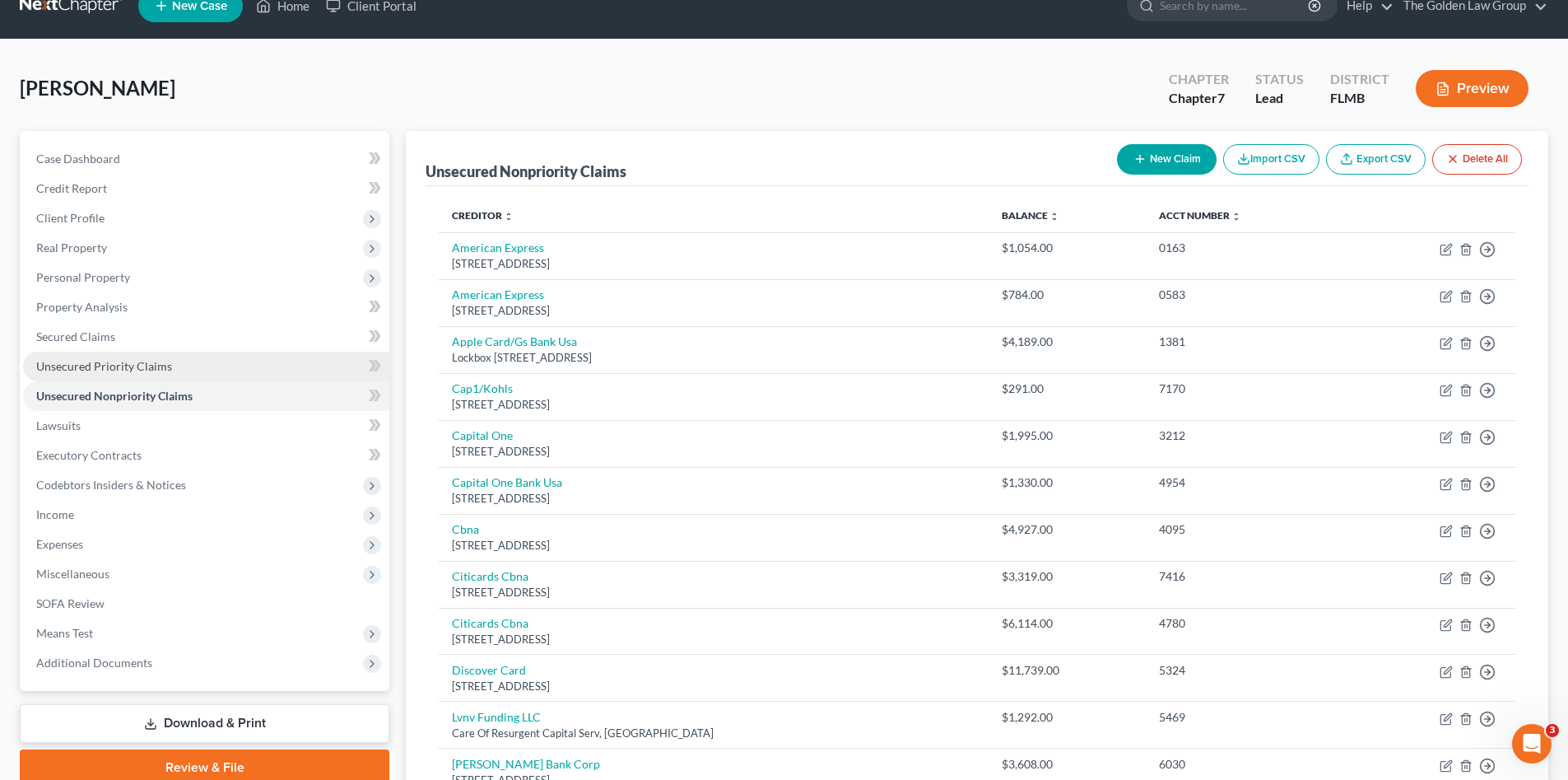
click at [102, 370] on span "Unsecured Priority Claims" at bounding box center [104, 366] width 136 height 14
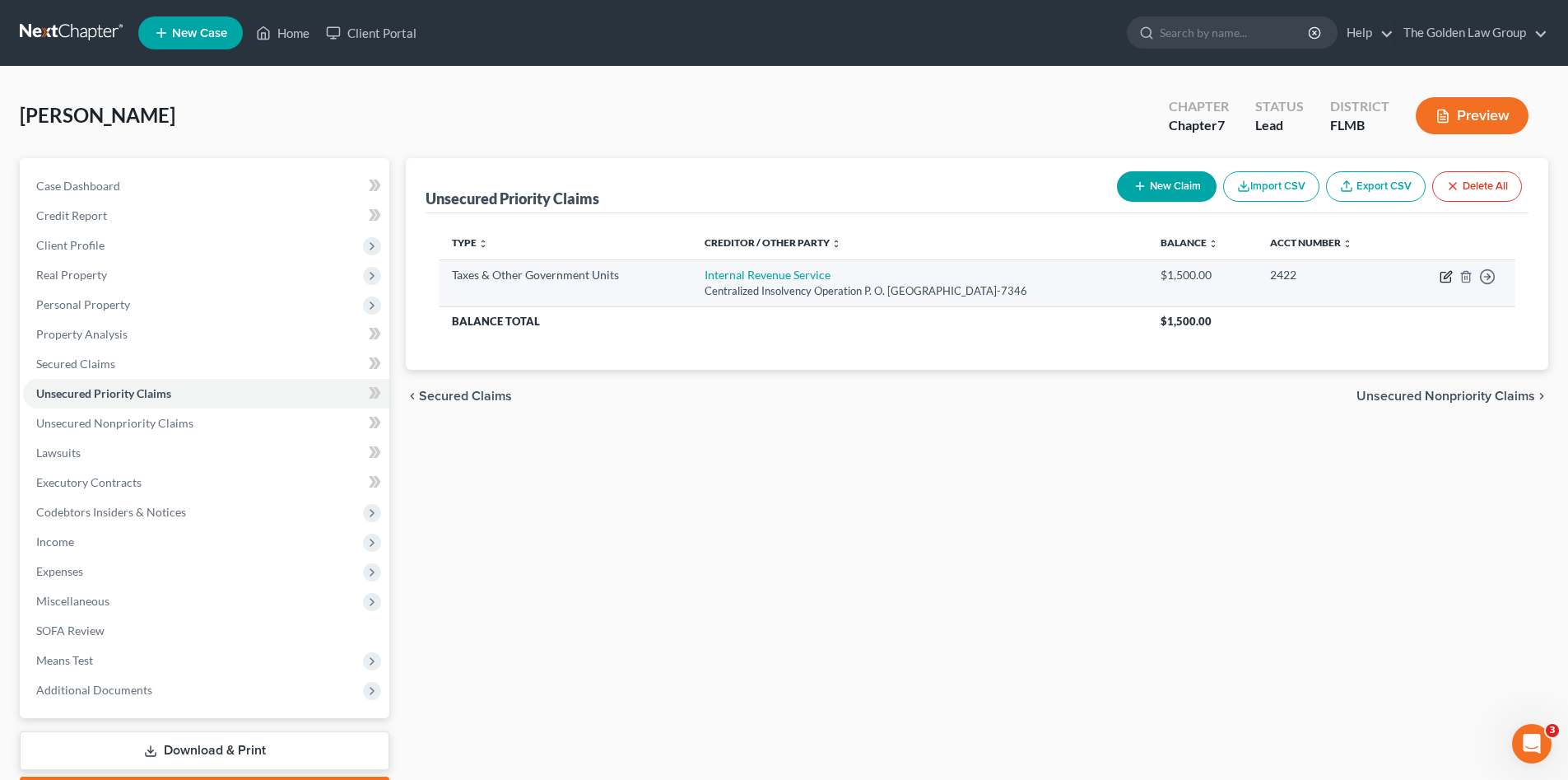
click at [1445, 278] on icon "button" at bounding box center [1448, 275] width 7 height 7
select select "0"
select select "39"
select select "0"
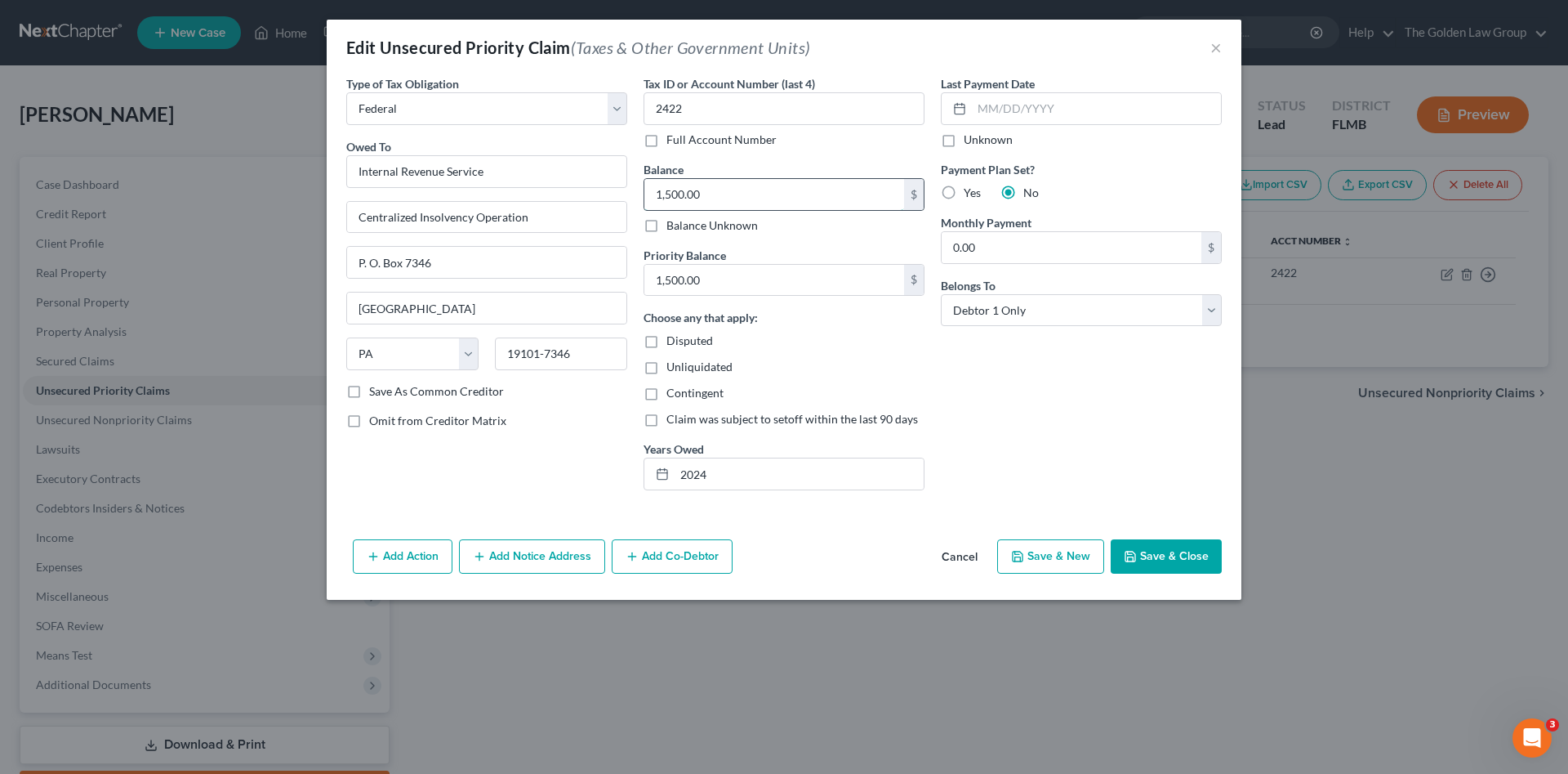
click at [720, 192] on input "1,500.00" at bounding box center [774, 194] width 259 height 31
type input "2,275.38"
click at [1185, 554] on button "Save & Close" at bounding box center [1166, 556] width 111 height 34
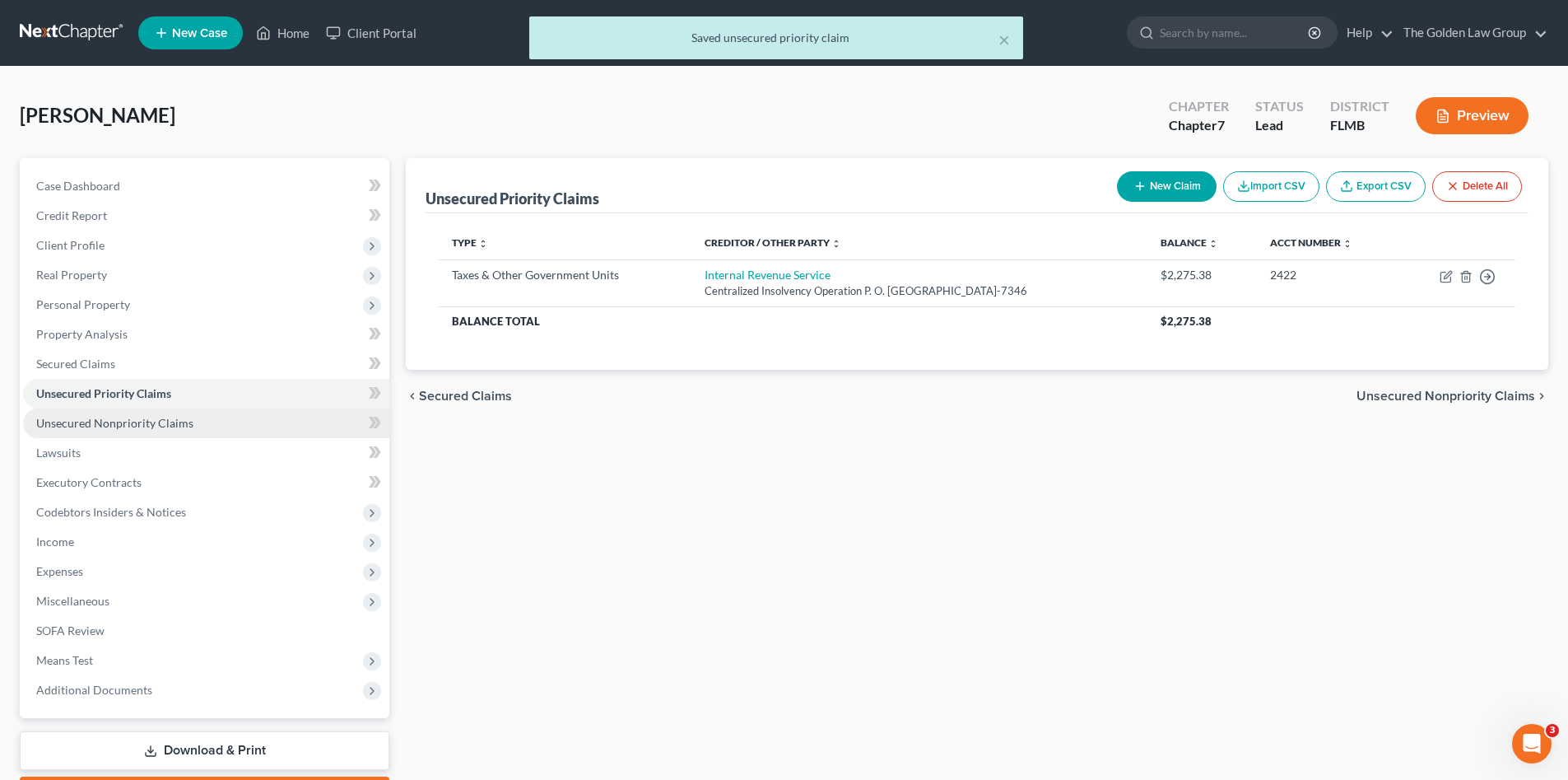
click at [105, 418] on span "Unsecured Nonpriority Claims" at bounding box center [115, 423] width 157 height 14
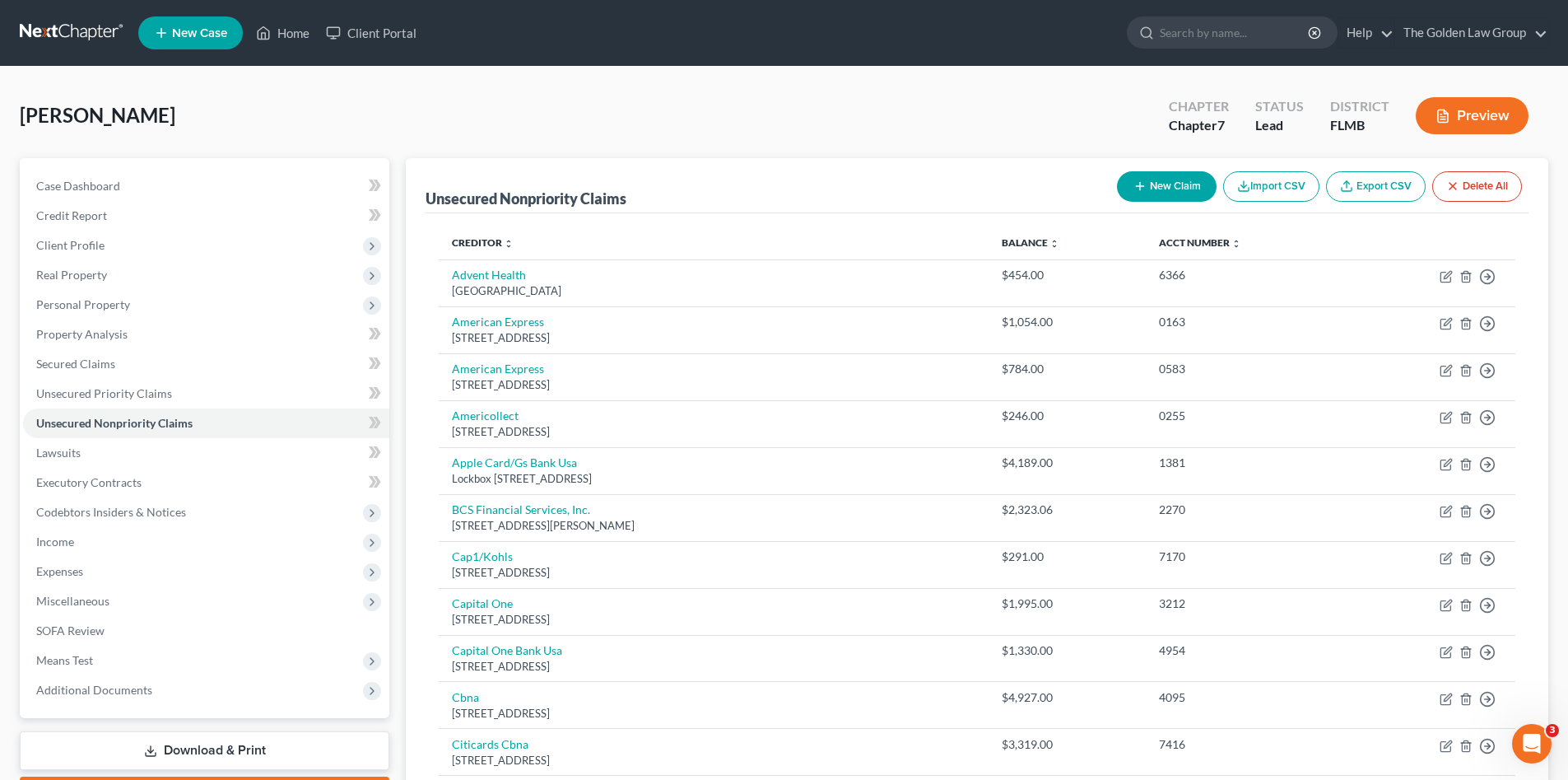
click at [1147, 183] on button "New Claim" at bounding box center [1167, 186] width 100 height 30
select select "0"
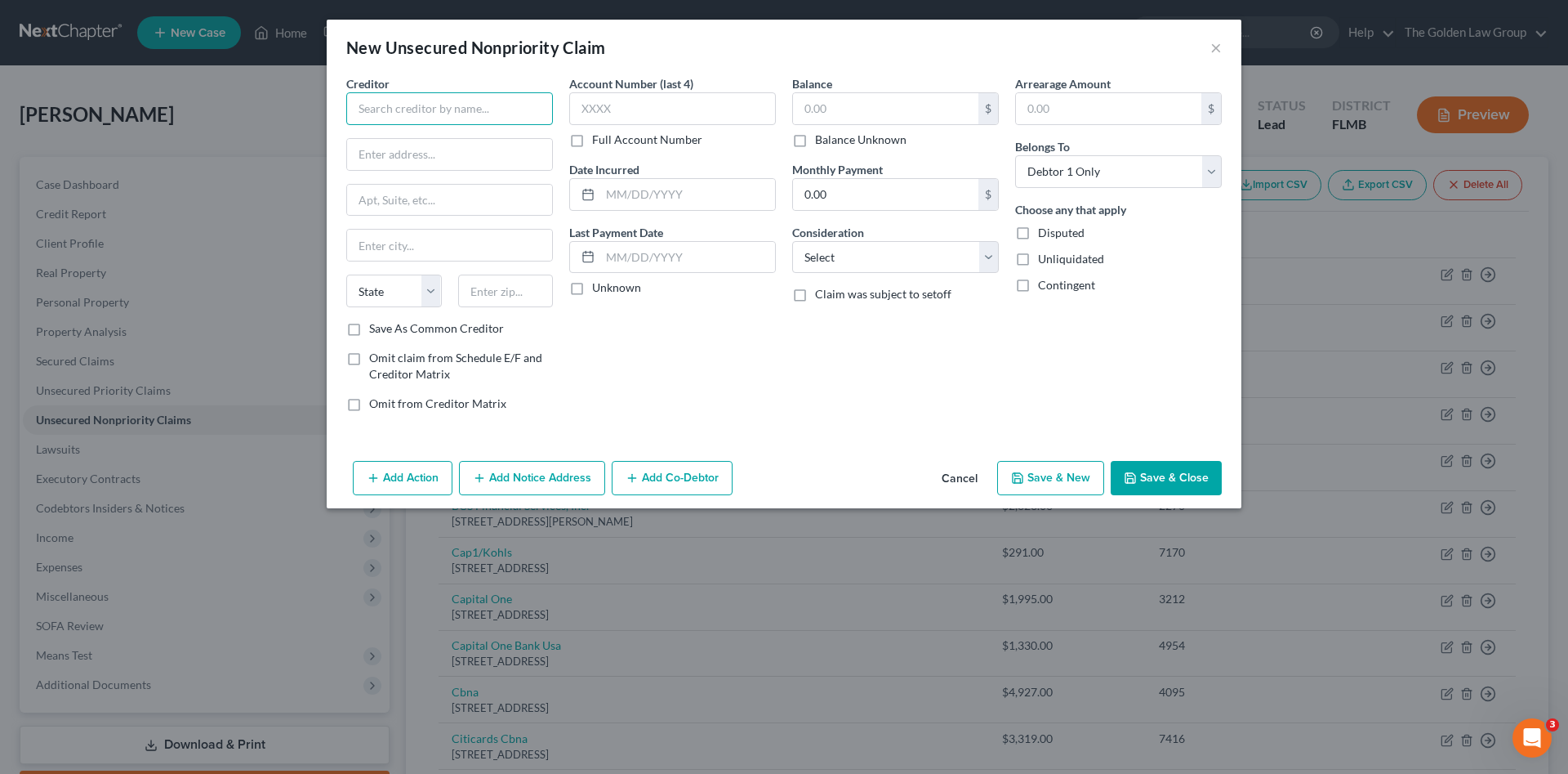
click at [378, 114] on input "text" at bounding box center [450, 108] width 207 height 32
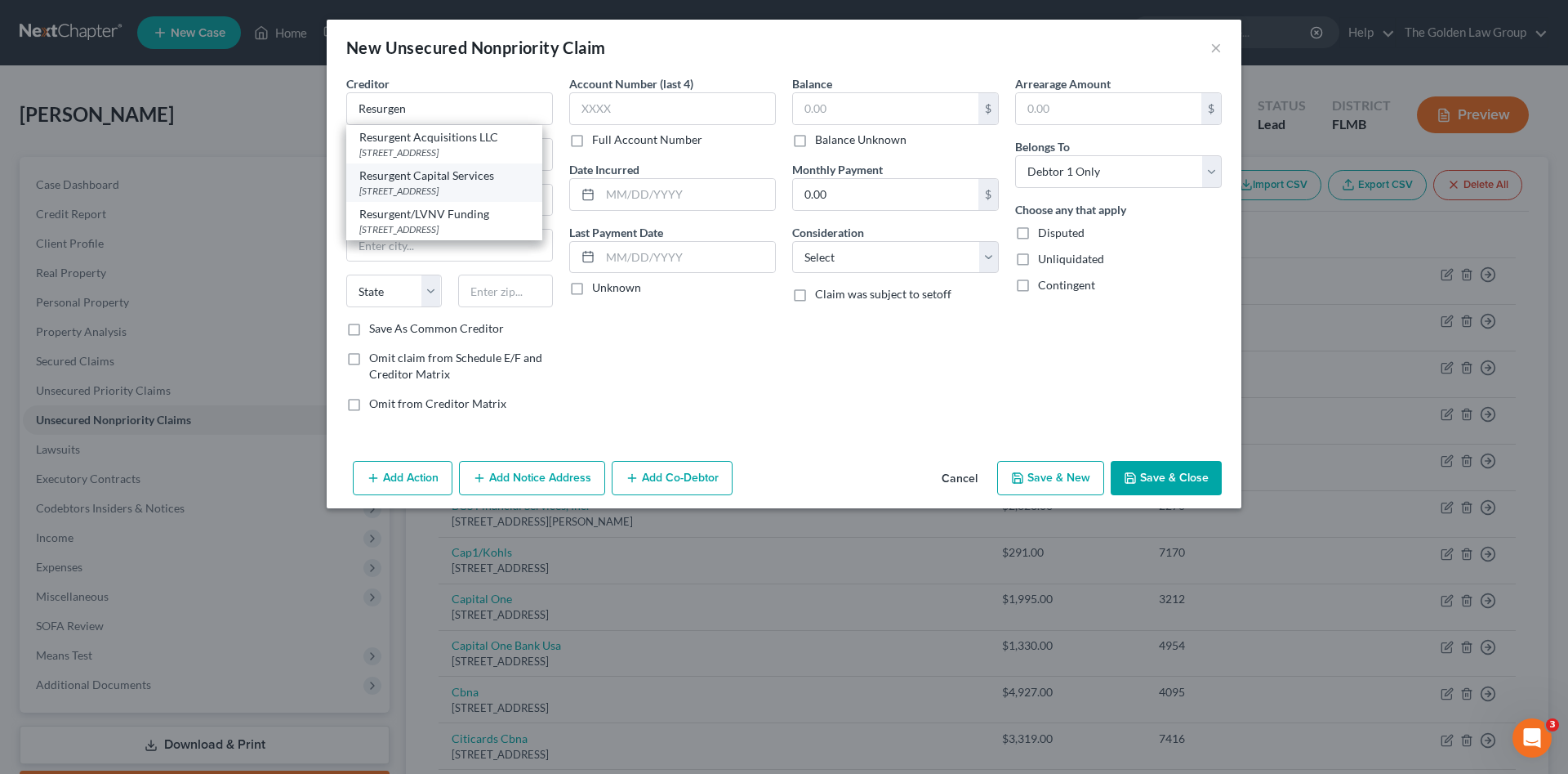
click at [430, 184] on div "Resurgent Capital Services" at bounding box center [444, 175] width 170 height 17
type input "Resurgent Capital Services"
type input "PO Box 10466"
type input "[GEOGRAPHIC_DATA]"
select select "42"
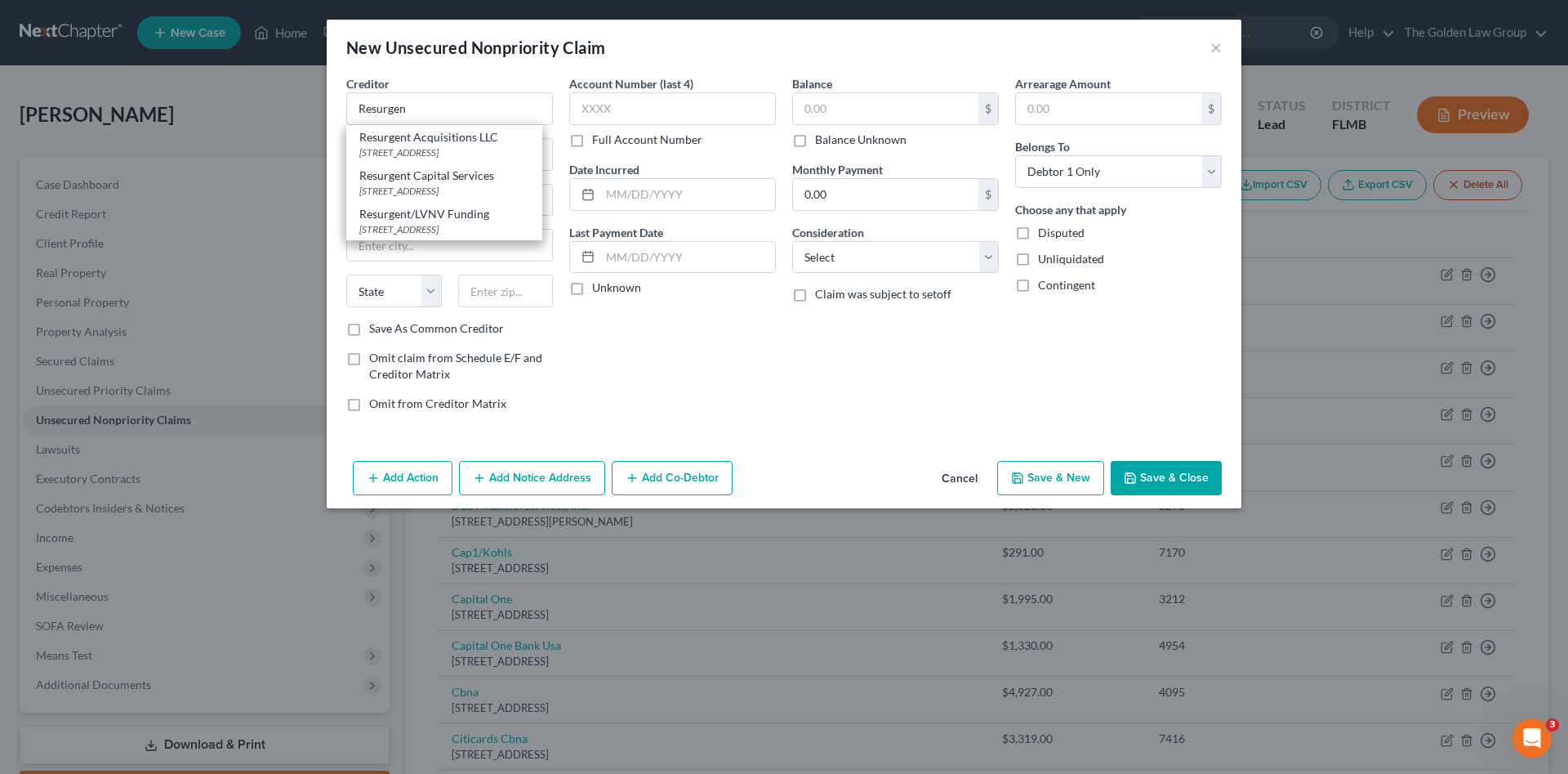
type input "29603"
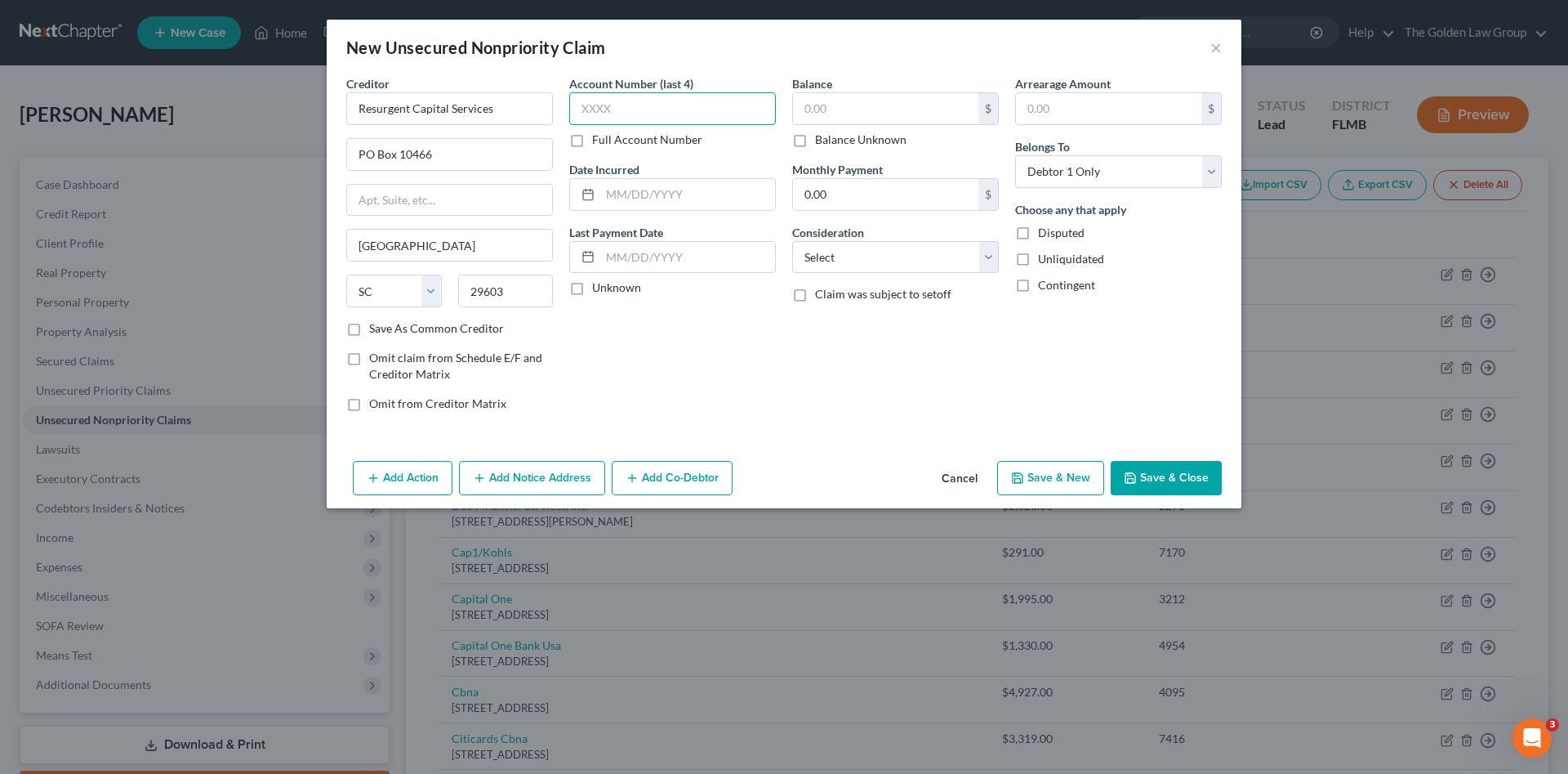
click at [595, 103] on input "text" at bounding box center [673, 108] width 207 height 32
type input "6315"
click at [846, 114] on input "text" at bounding box center [886, 108] width 186 height 31
type input "1,292.38"
click at [877, 260] on select "Select Cable / Satellite Services Collection Agency Credit Card Debt Debt Couns…" at bounding box center [896, 257] width 207 height 32
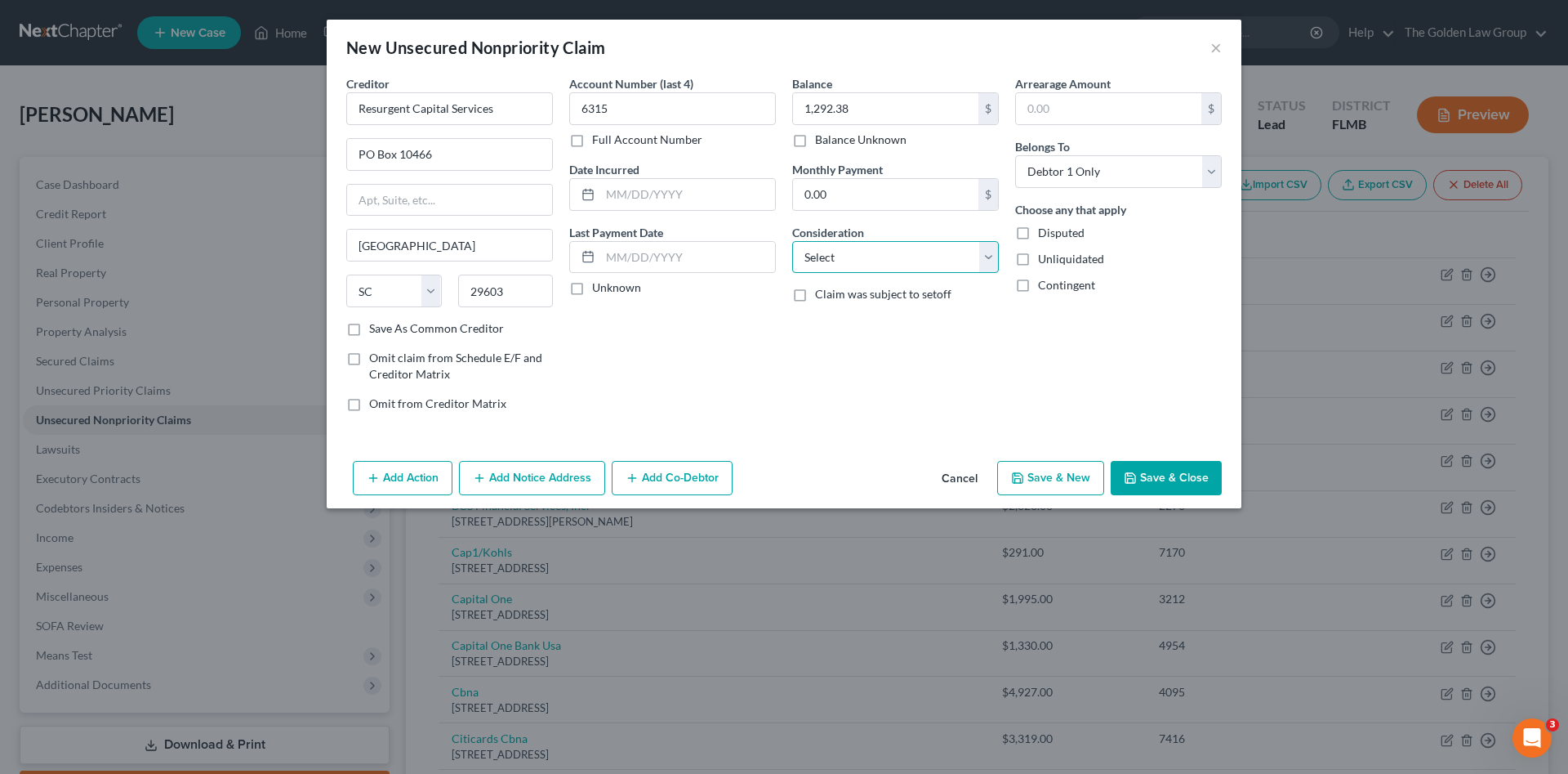
select select "1"
click at [792, 241] on select "Select Cable / Satellite Services Collection Agency Credit Card Debt Debt Couns…" at bounding box center [896, 257] width 207 height 32
click at [1151, 478] on button "Save & Close" at bounding box center [1166, 478] width 111 height 34
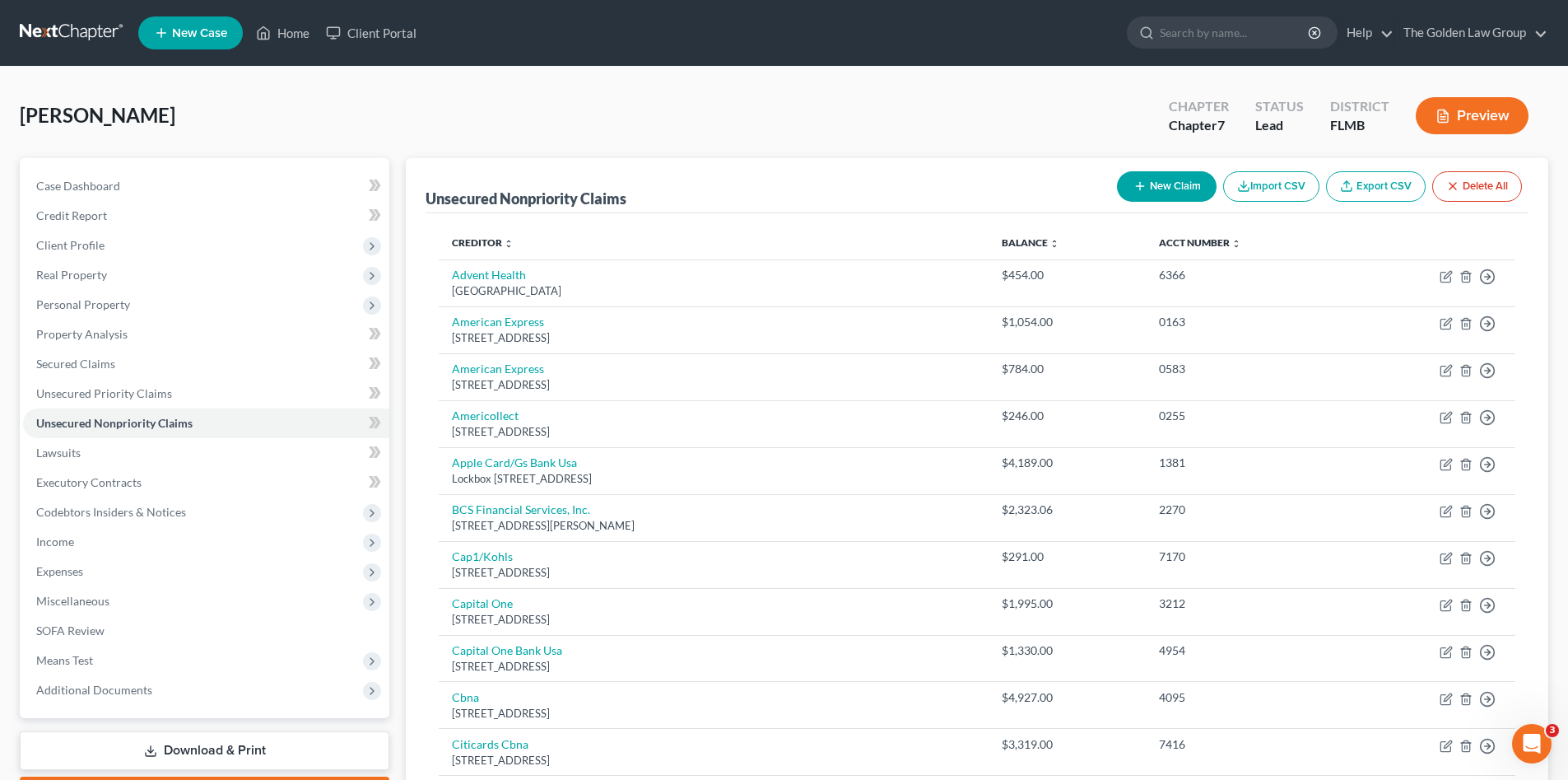
click at [1161, 183] on button "New Claim" at bounding box center [1167, 186] width 100 height 30
select select "0"
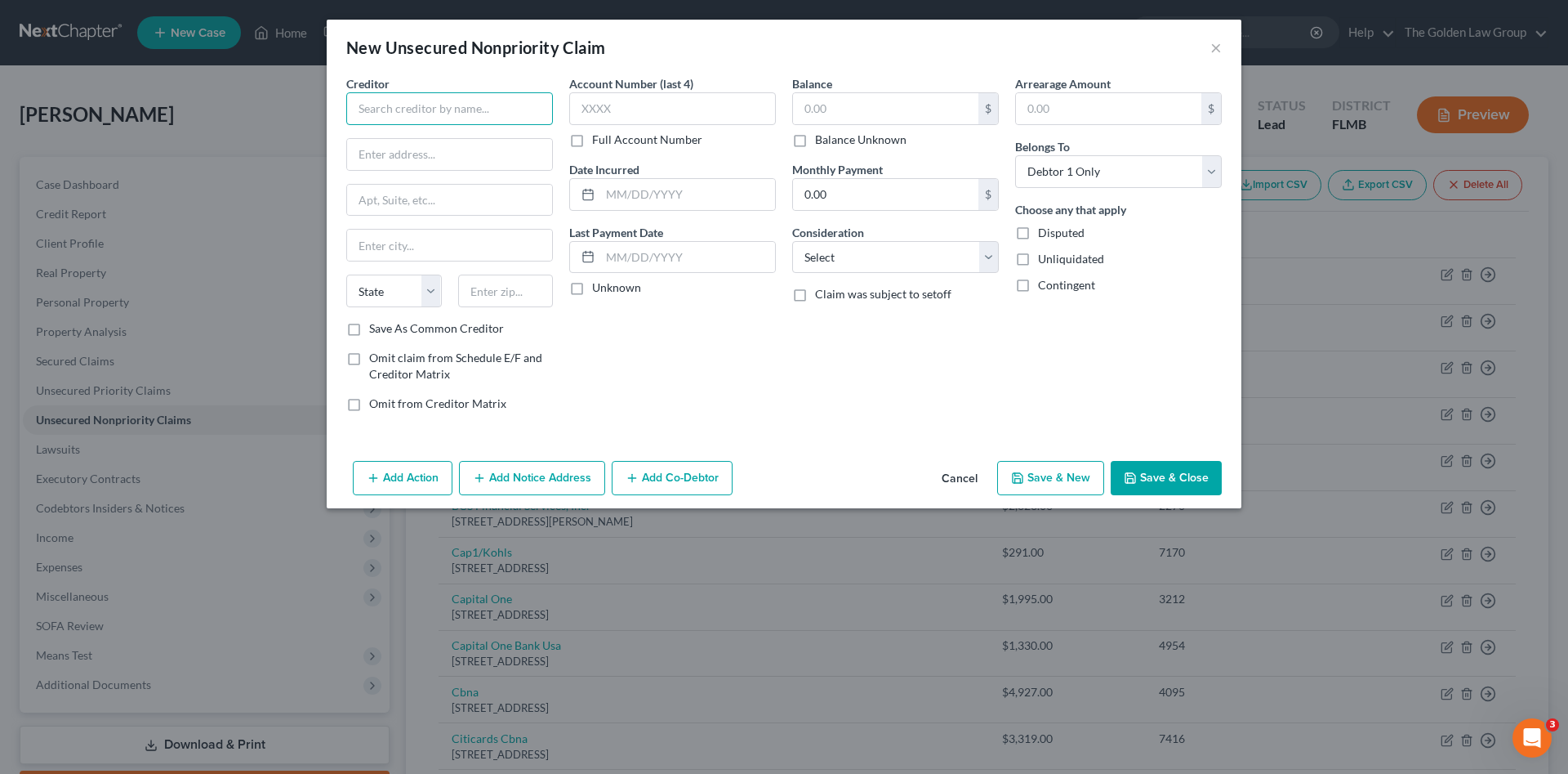
click at [532, 102] on input "text" at bounding box center [450, 108] width 207 height 32
click at [426, 100] on input "text" at bounding box center [450, 108] width 207 height 32
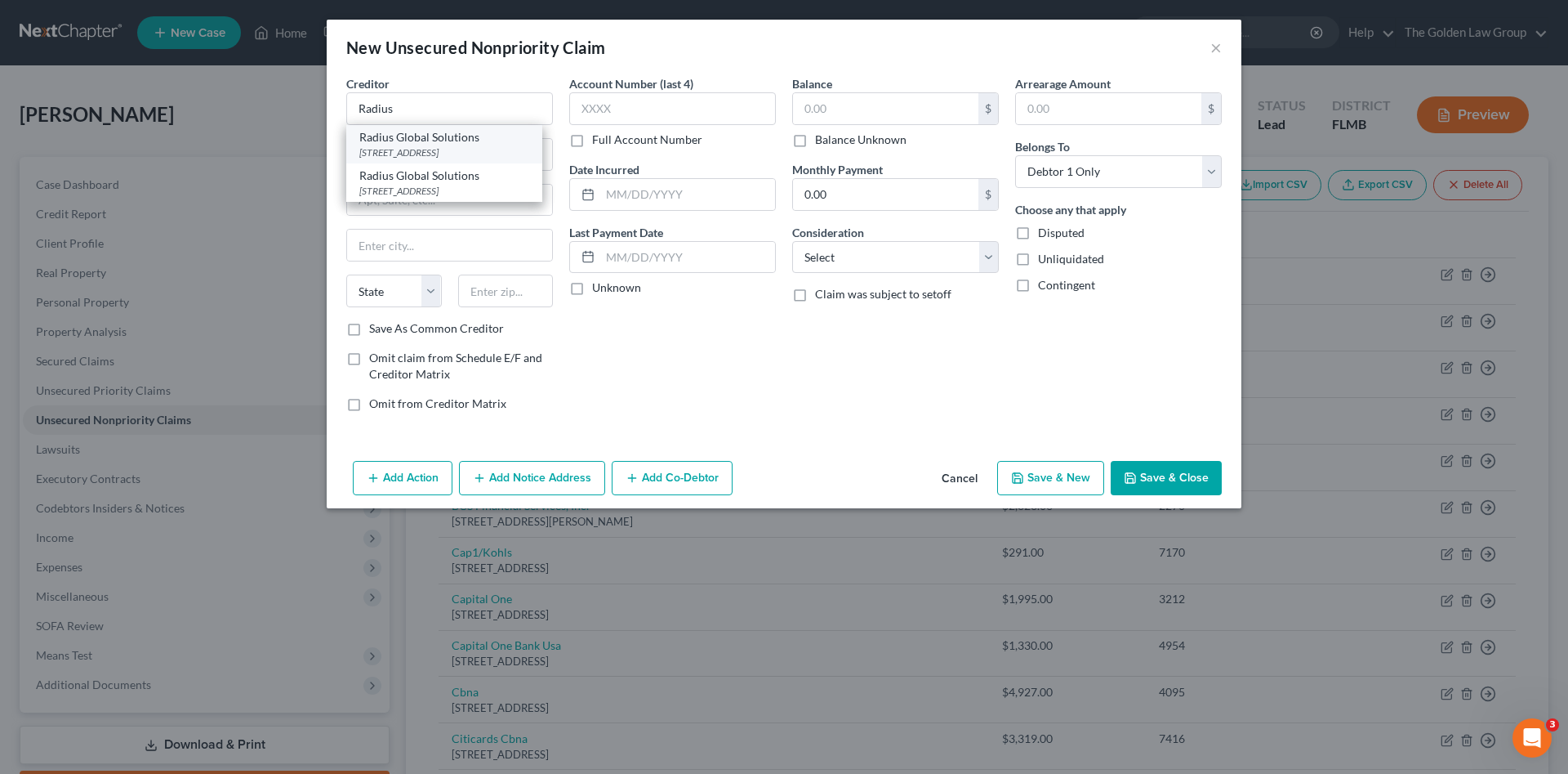
click at [429, 143] on div "Radius Global Solutions" at bounding box center [444, 137] width 170 height 17
type input "Radius Global Solutions"
type input "50 W Skippack pike"
type input "Ambler"
select select "39"
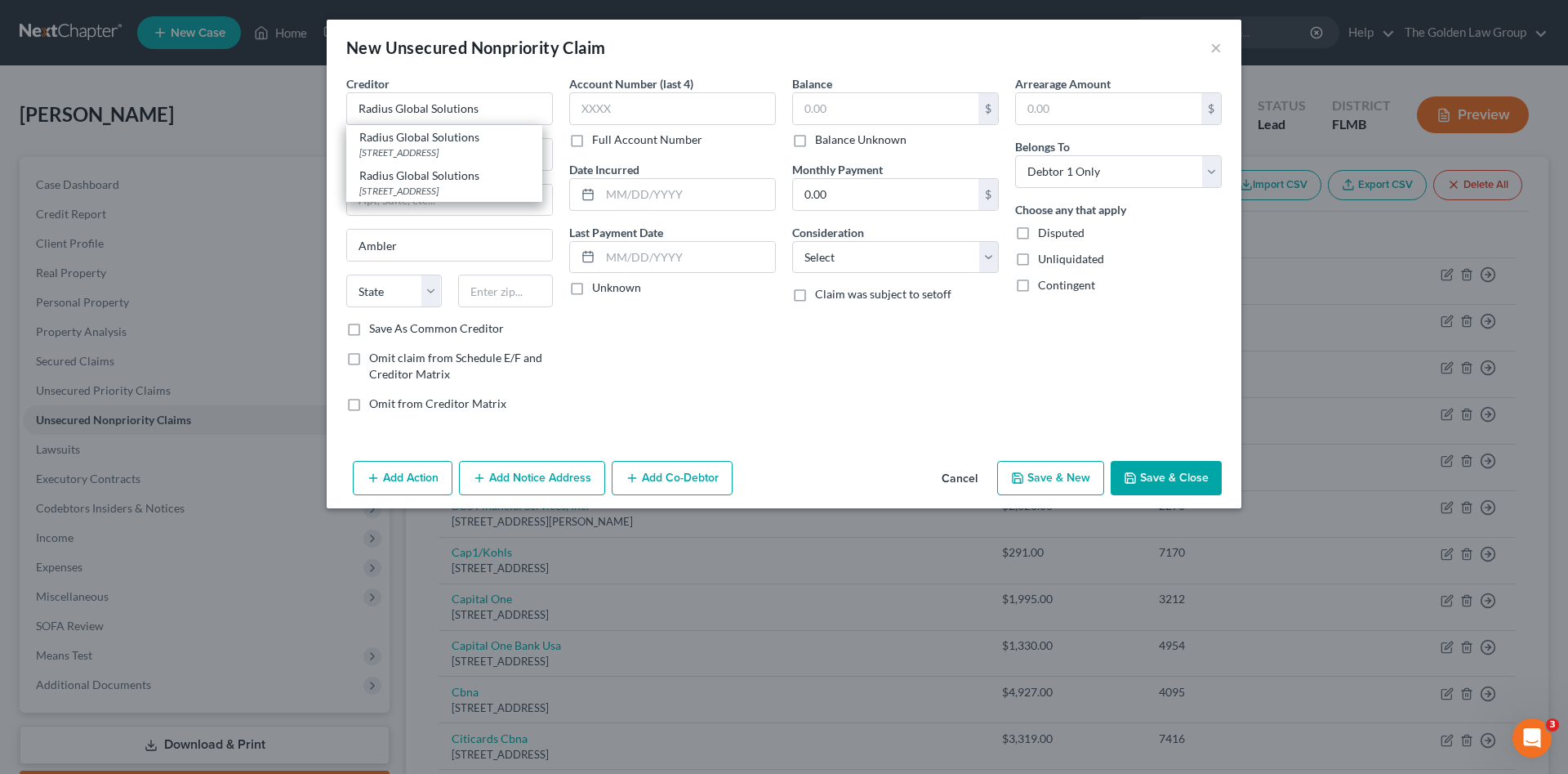
type input "19002"
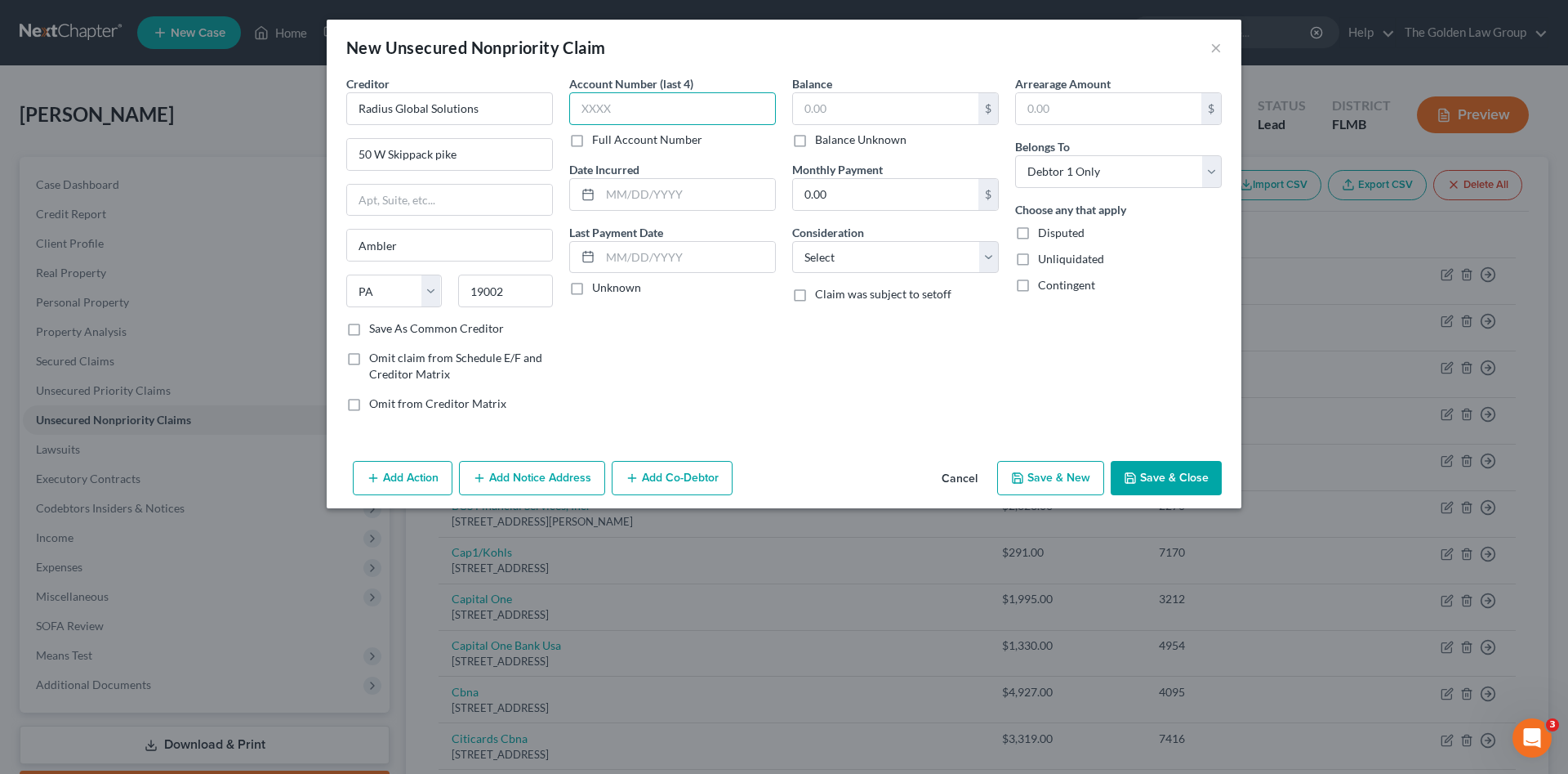
click at [693, 101] on input "text" at bounding box center [673, 108] width 207 height 32
type input "6794"
type input "3,319.57"
click at [841, 239] on label "Consideration" at bounding box center [828, 232] width 72 height 18
click at [841, 252] on select "Select Cable / Satellite Services Collection Agency Credit Card Debt Debt Couns…" at bounding box center [896, 257] width 207 height 32
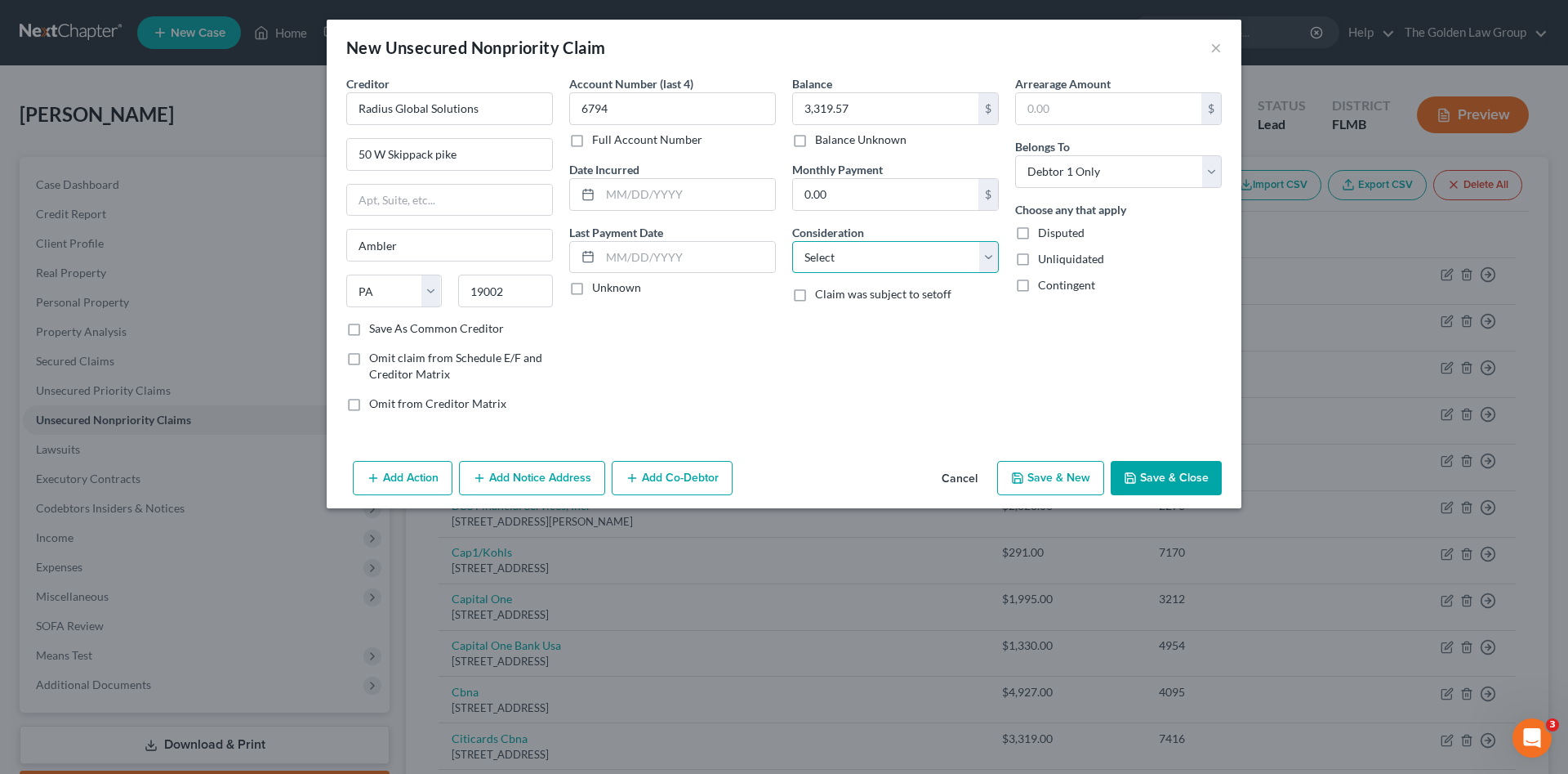
select select "1"
click at [792, 241] on select "Select Cable / Satellite Services Collection Agency Credit Card Debt Debt Couns…" at bounding box center [896, 257] width 207 height 32
drag, startPoint x: 1186, startPoint y: 480, endPoint x: 330, endPoint y: 430, distance: 857.5
click at [1185, 480] on button "Save & Close" at bounding box center [1166, 478] width 111 height 34
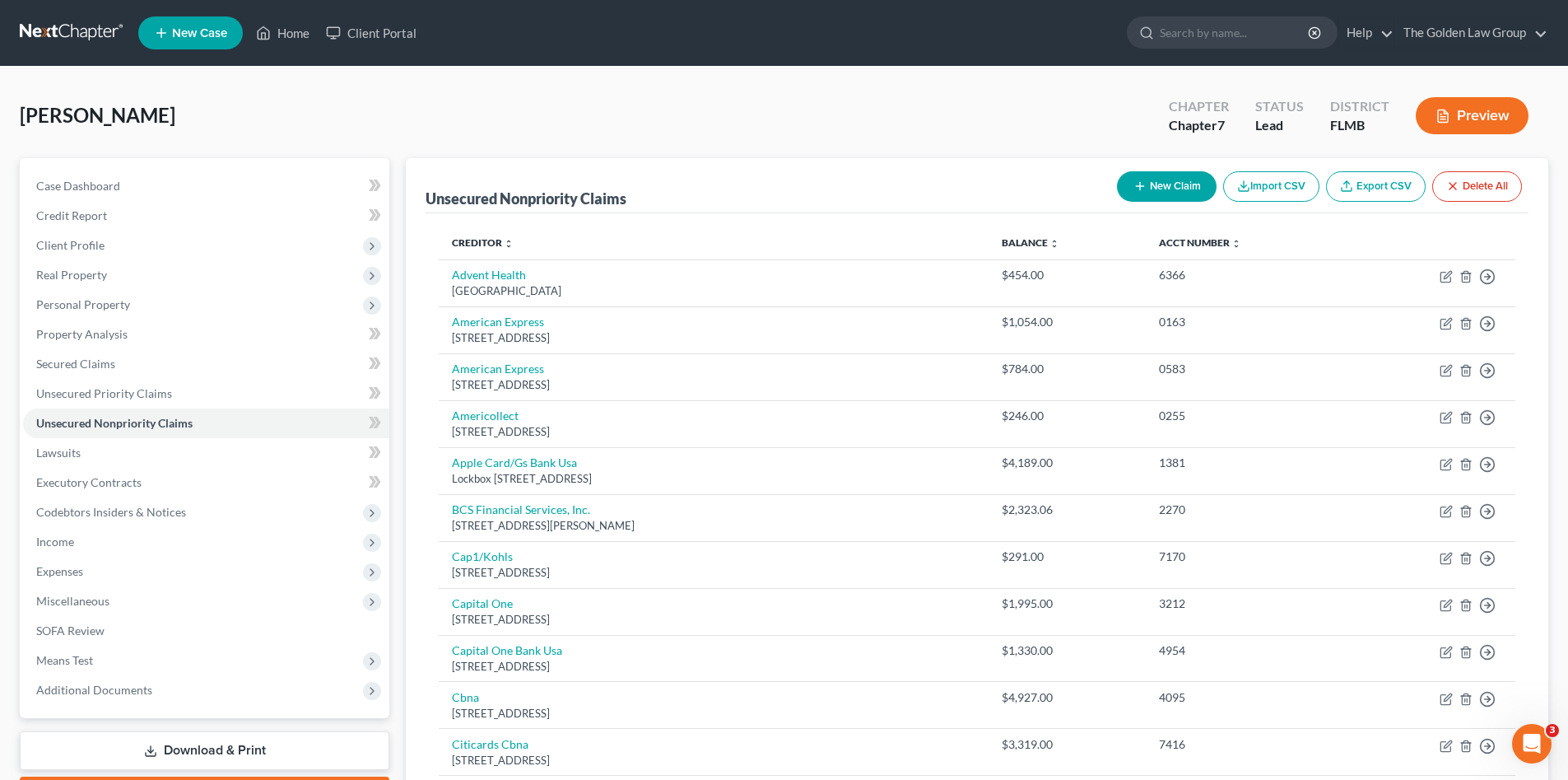
click at [1133, 184] on icon "button" at bounding box center [1140, 186] width 13 height 13
select select "0"
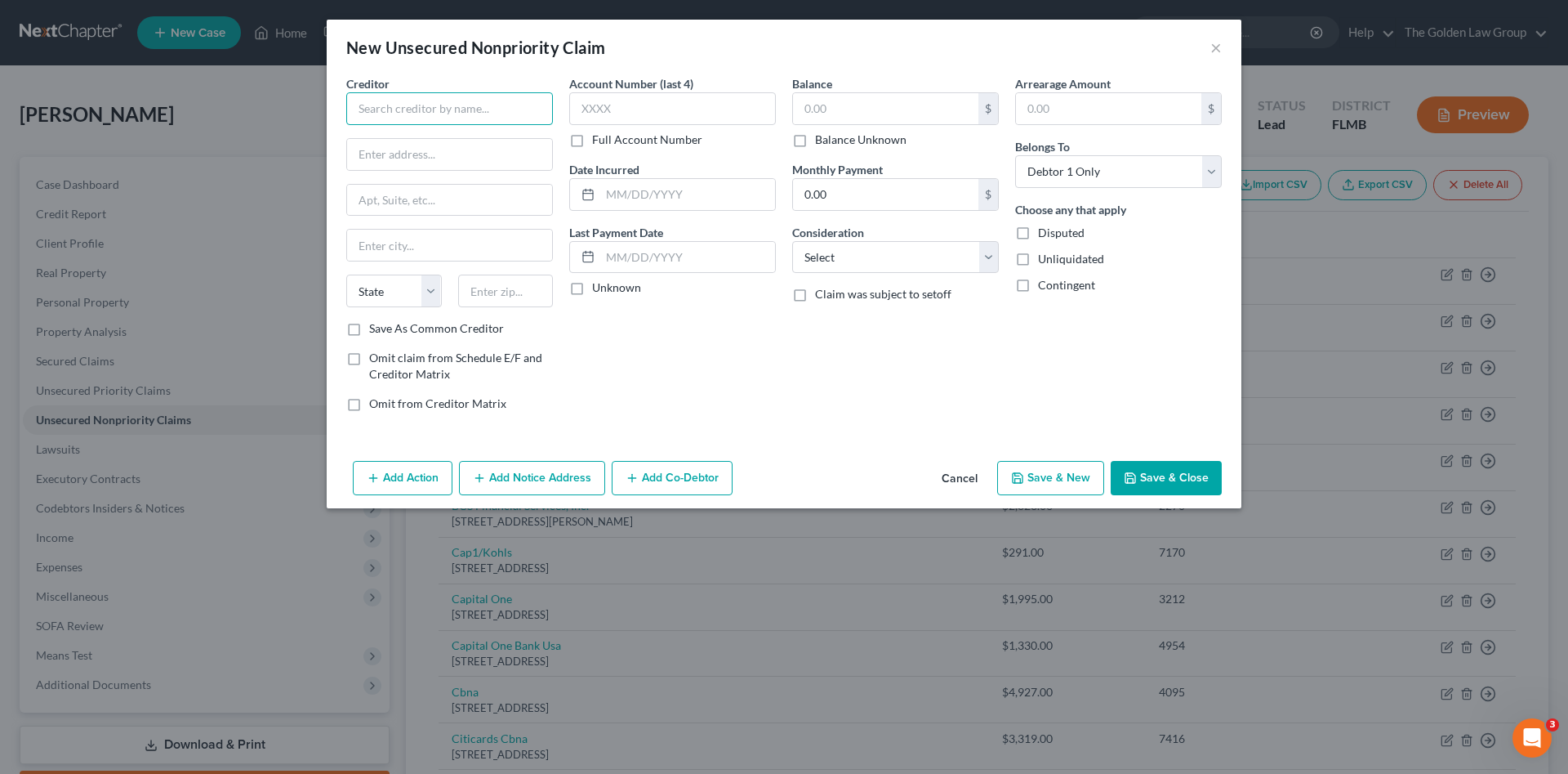
click at [401, 108] on input "text" at bounding box center [450, 108] width 207 height 32
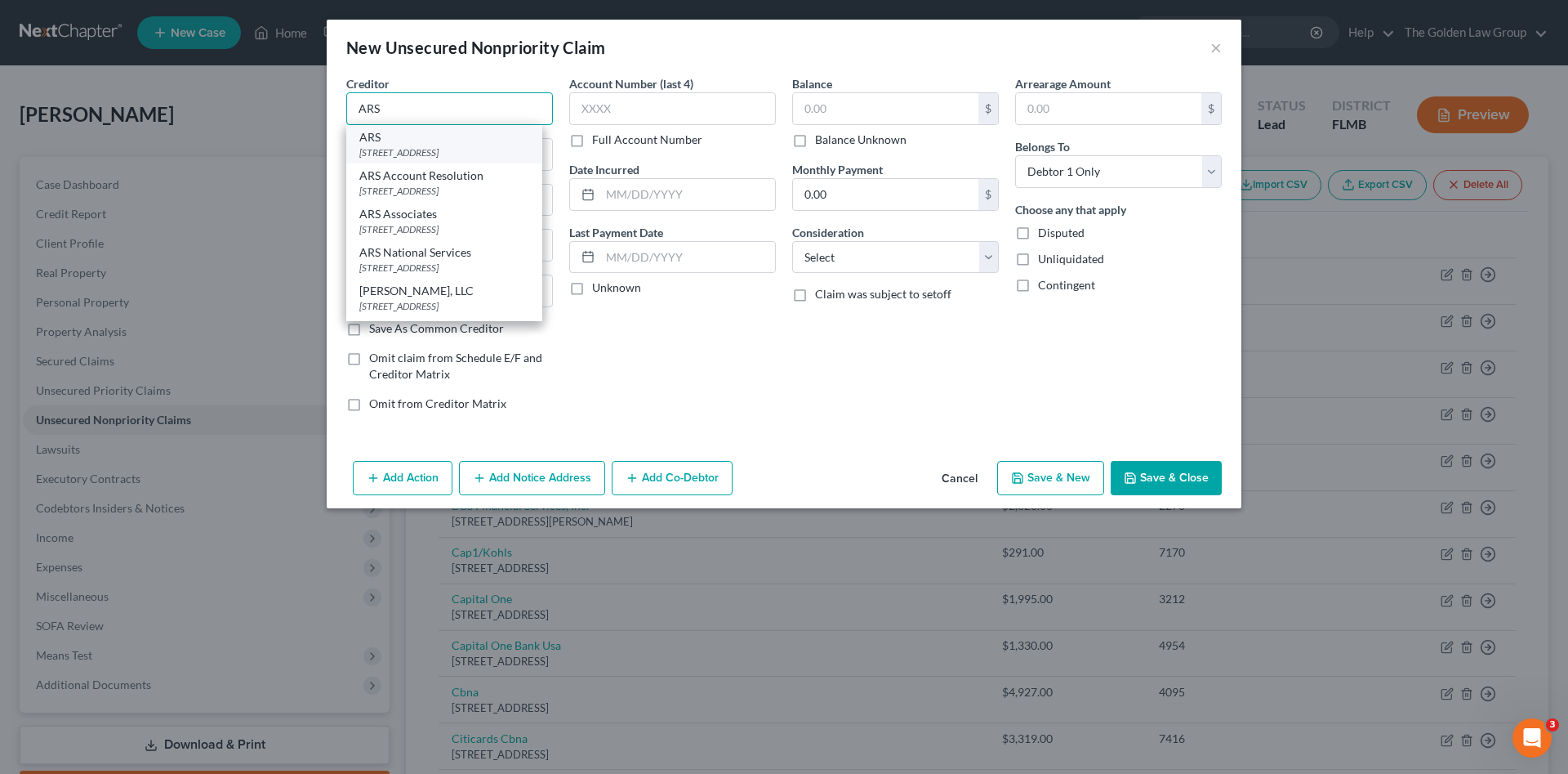
type input "ARS"
click at [414, 151] on div "[STREET_ADDRESS]" at bounding box center [444, 153] width 170 height 14
type input "PO Box 469100"
type input "Escondido"
select select "4"
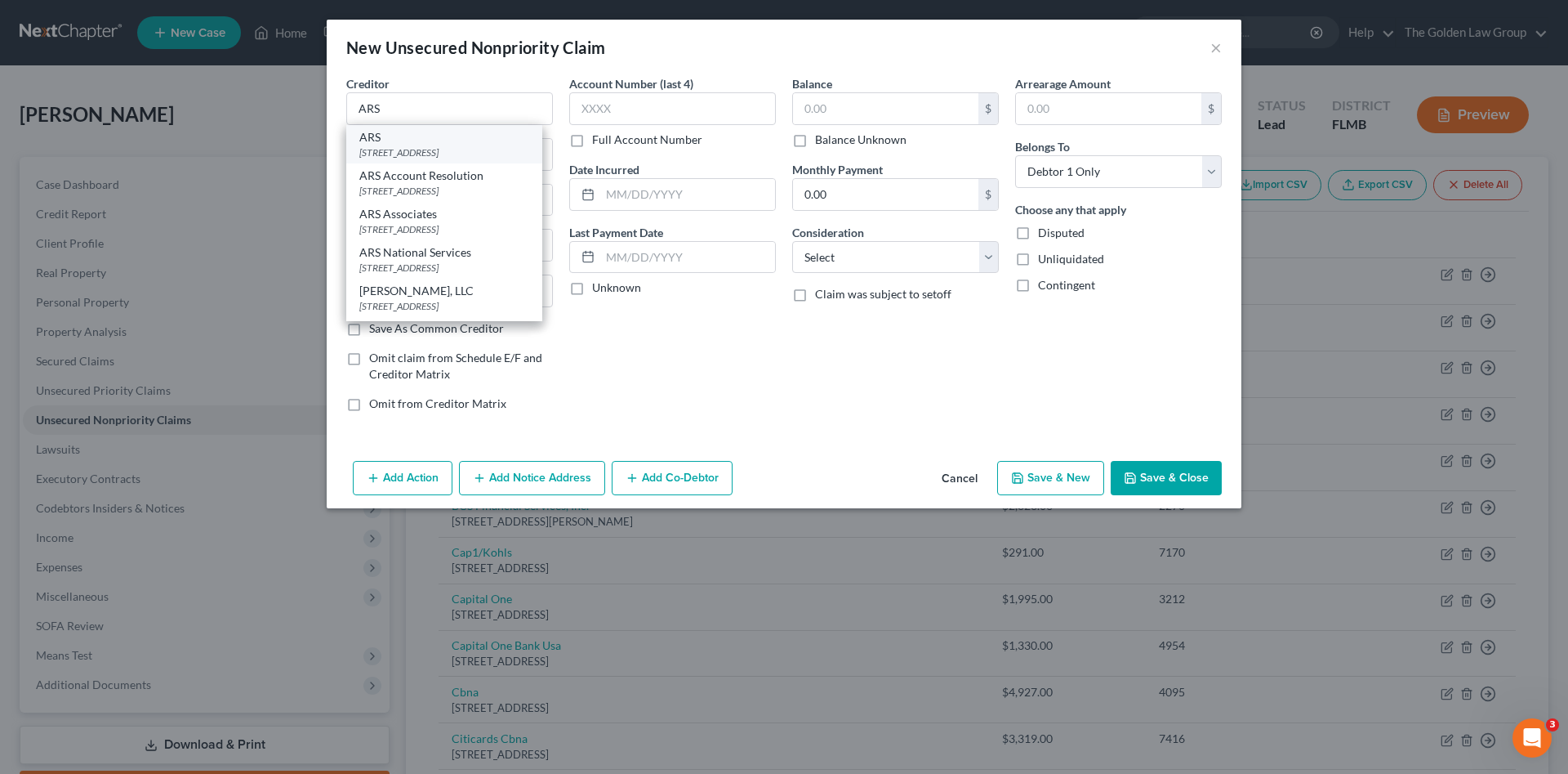
type input "92046"
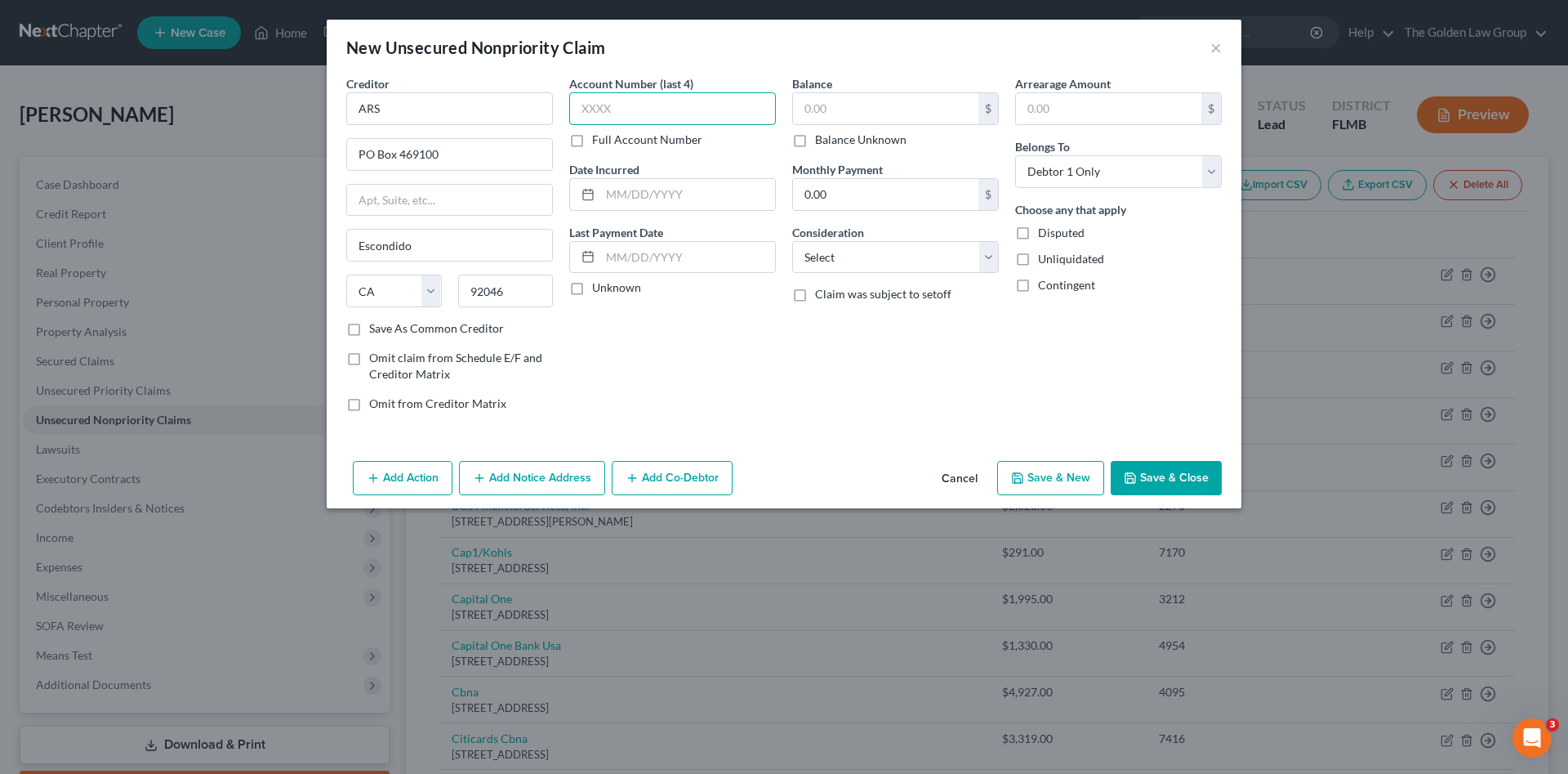
click at [692, 110] on input "text" at bounding box center [673, 108] width 207 height 32
drag, startPoint x: 692, startPoint y: 110, endPoint x: 635, endPoint y: 112, distance: 57.0
click at [635, 112] on input "2707" at bounding box center [673, 108] width 207 height 32
type input "2"
type input "7207"
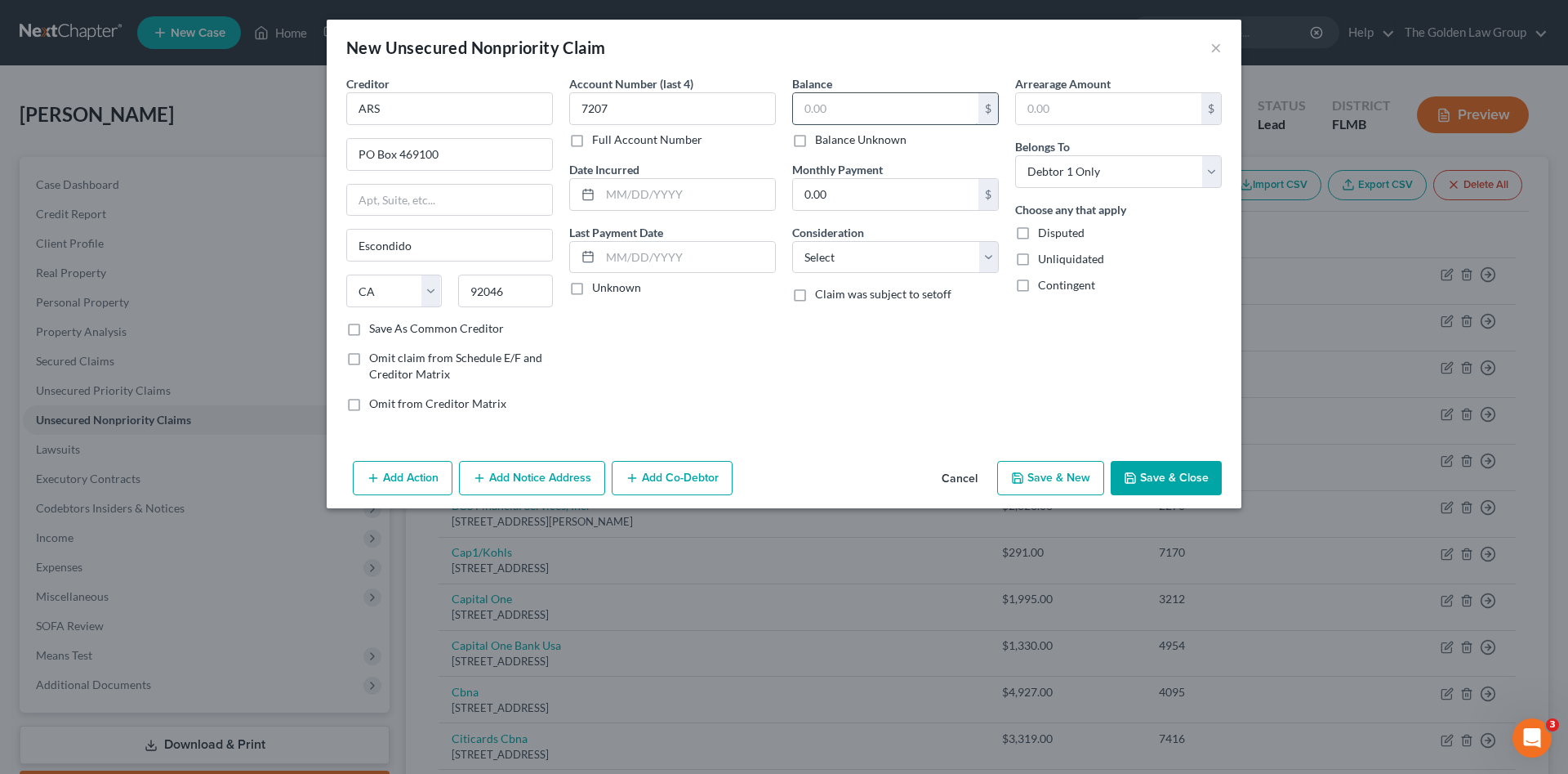
click at [912, 106] on input "text" at bounding box center [886, 108] width 186 height 31
type input "3,461.55"
drag, startPoint x: 913, startPoint y: 256, endPoint x: 901, endPoint y: 270, distance: 18.4
click at [913, 256] on select "Select Cable / Satellite Services Collection Agency Credit Card Debt Debt Couns…" at bounding box center [896, 257] width 207 height 32
select select "1"
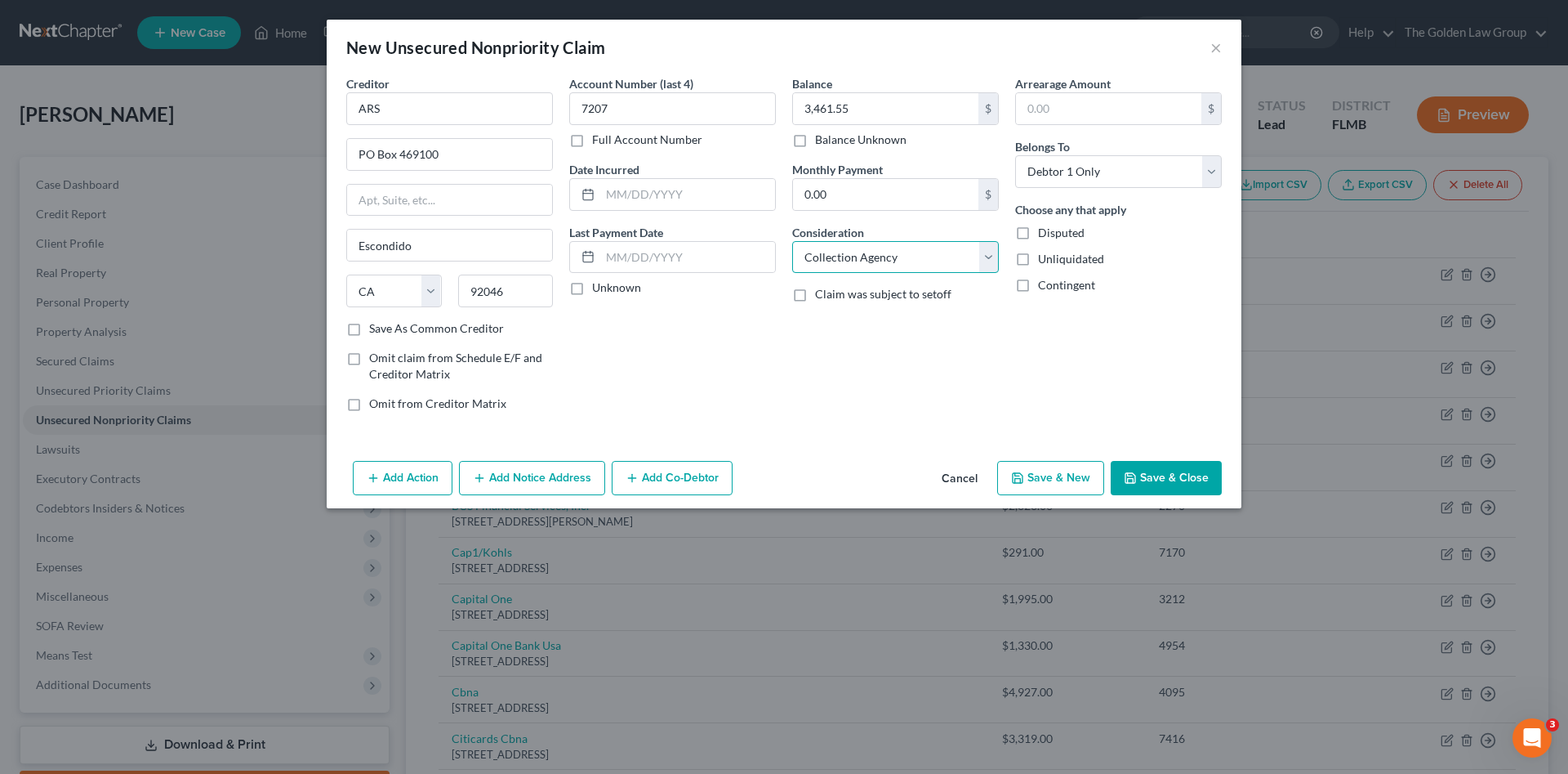
click at [792, 241] on select "Select Cable / Satellite Services Collection Agency Credit Card Debt Debt Couns…" at bounding box center [896, 257] width 207 height 32
click at [1125, 475] on icon "button" at bounding box center [1130, 478] width 13 height 13
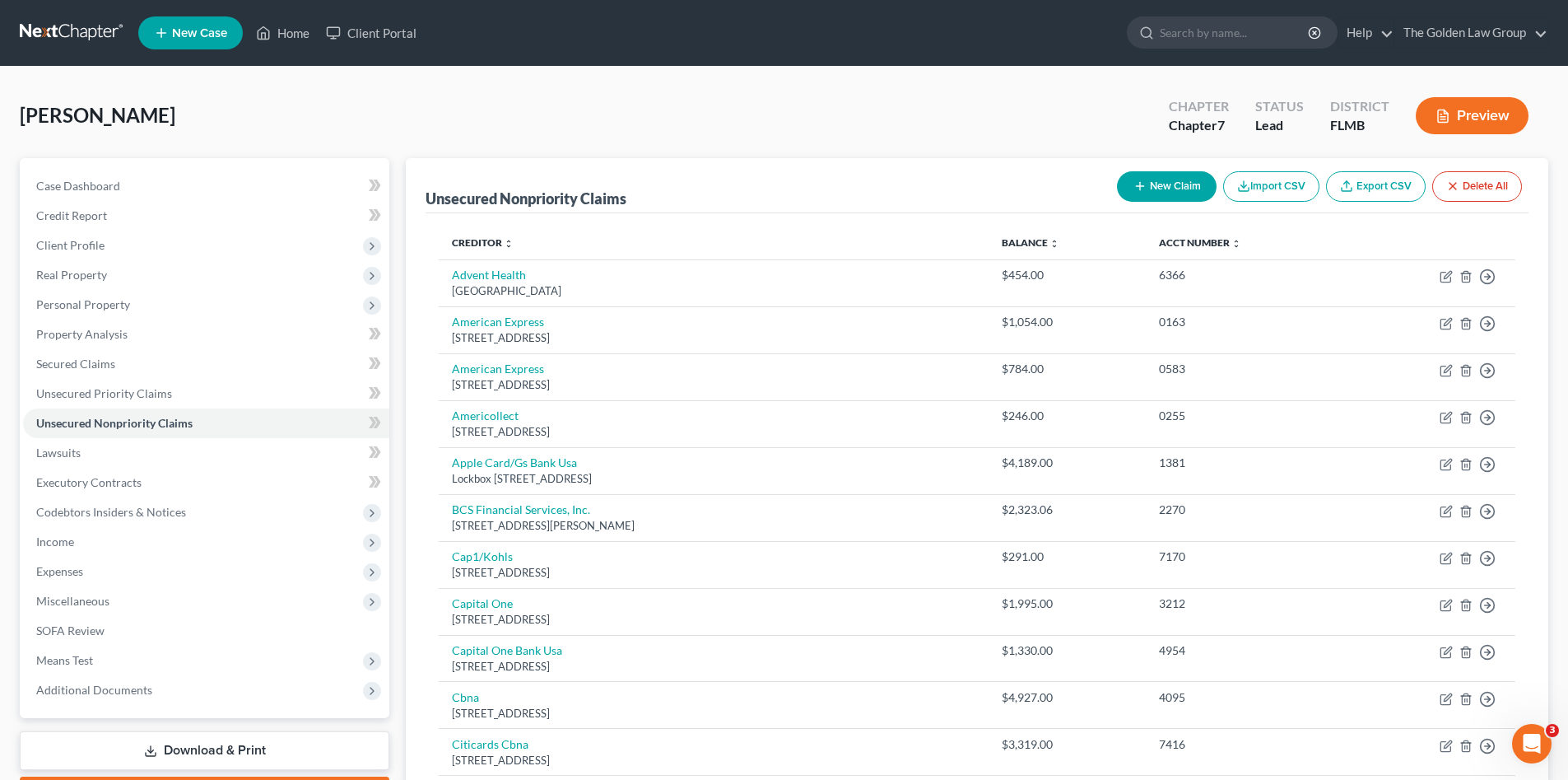
click at [1141, 192] on icon "button" at bounding box center [1140, 186] width 13 height 13
select select "0"
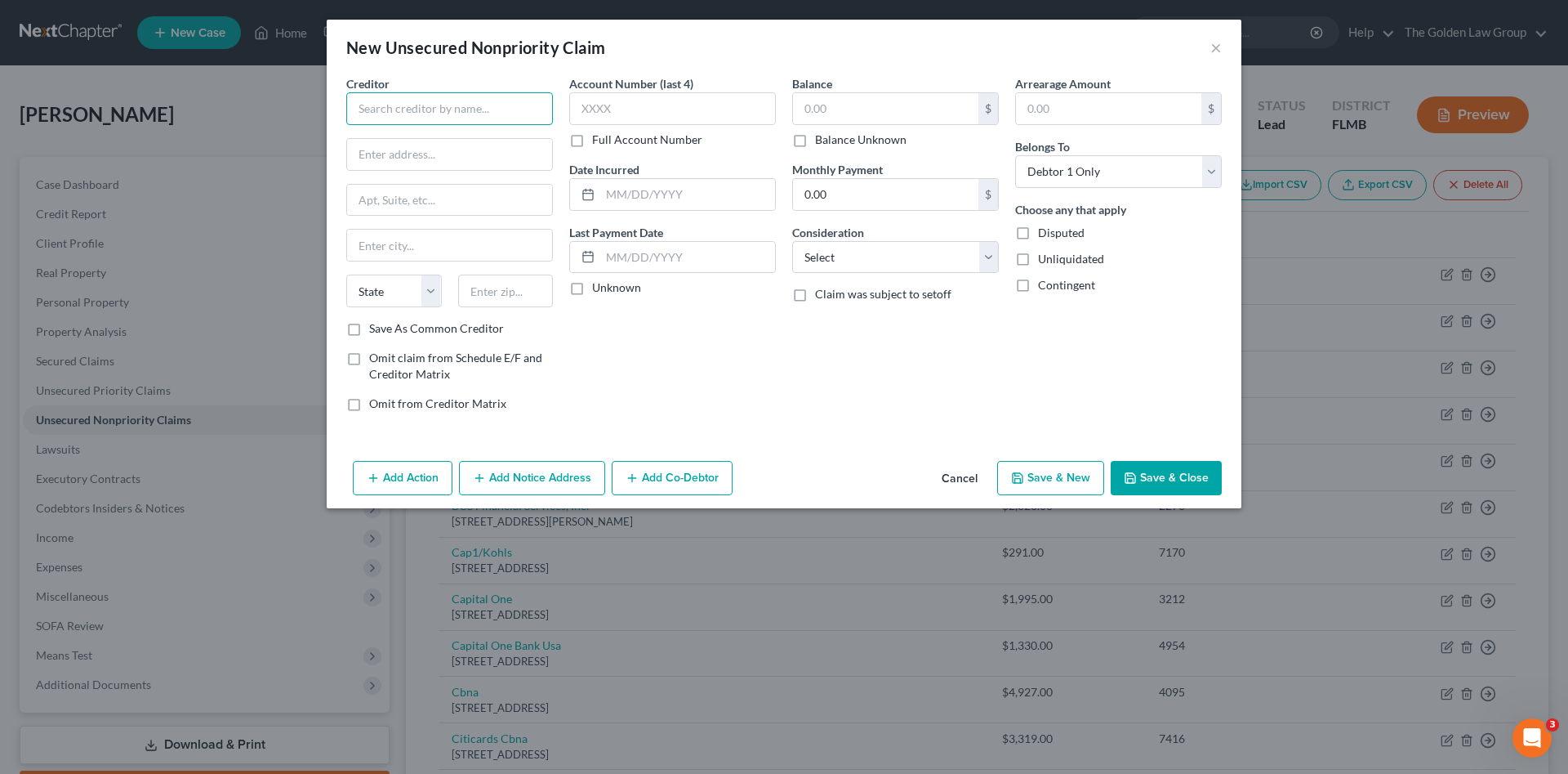
click at [401, 115] on input "text" at bounding box center [450, 108] width 207 height 32
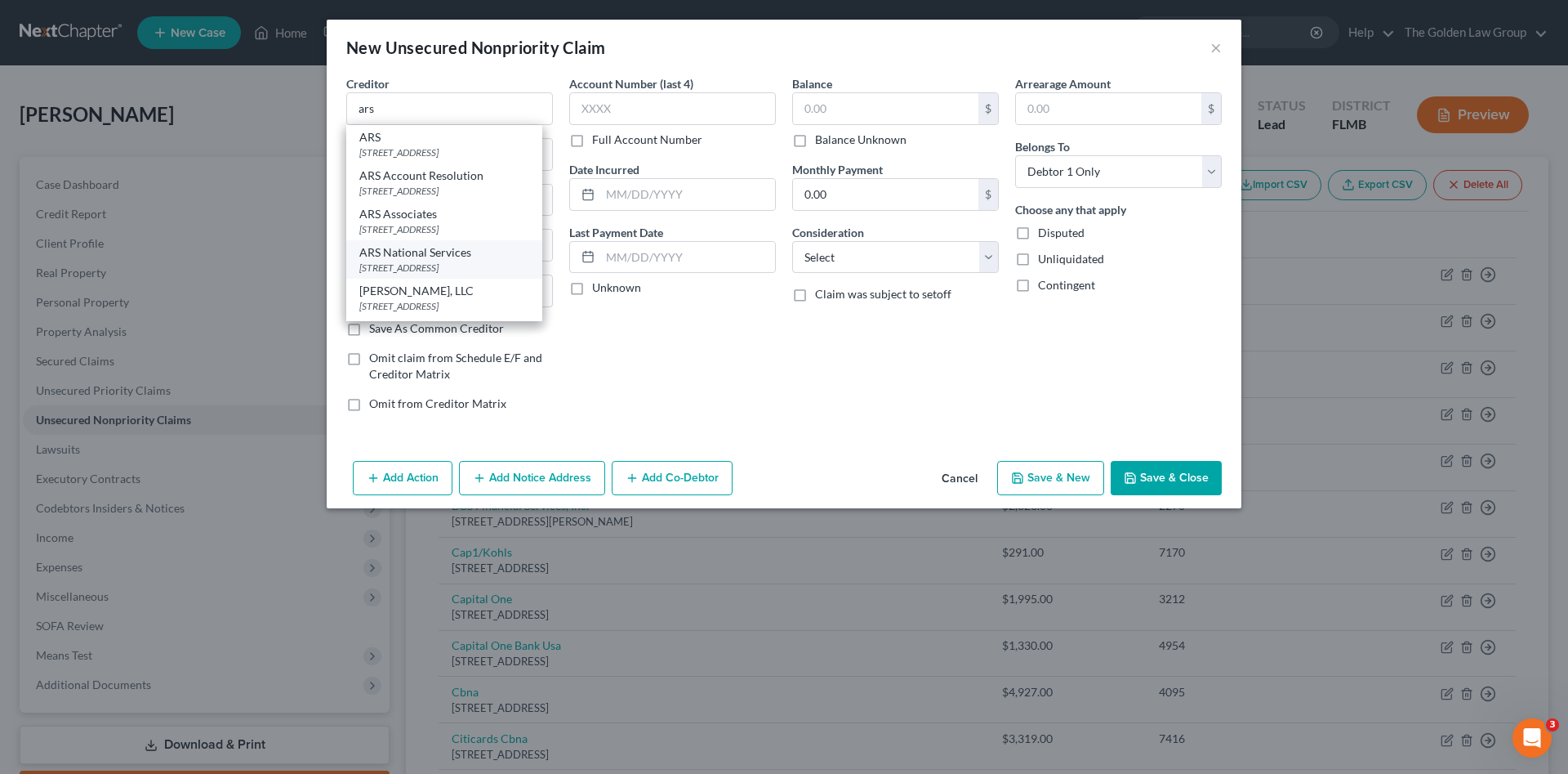
click at [437, 260] on div "ARS National Services" at bounding box center [444, 252] width 170 height 17
type input "ARS National Services"
type input "[STREET_ADDRESS]"
type input "Escondido"
select select "4"
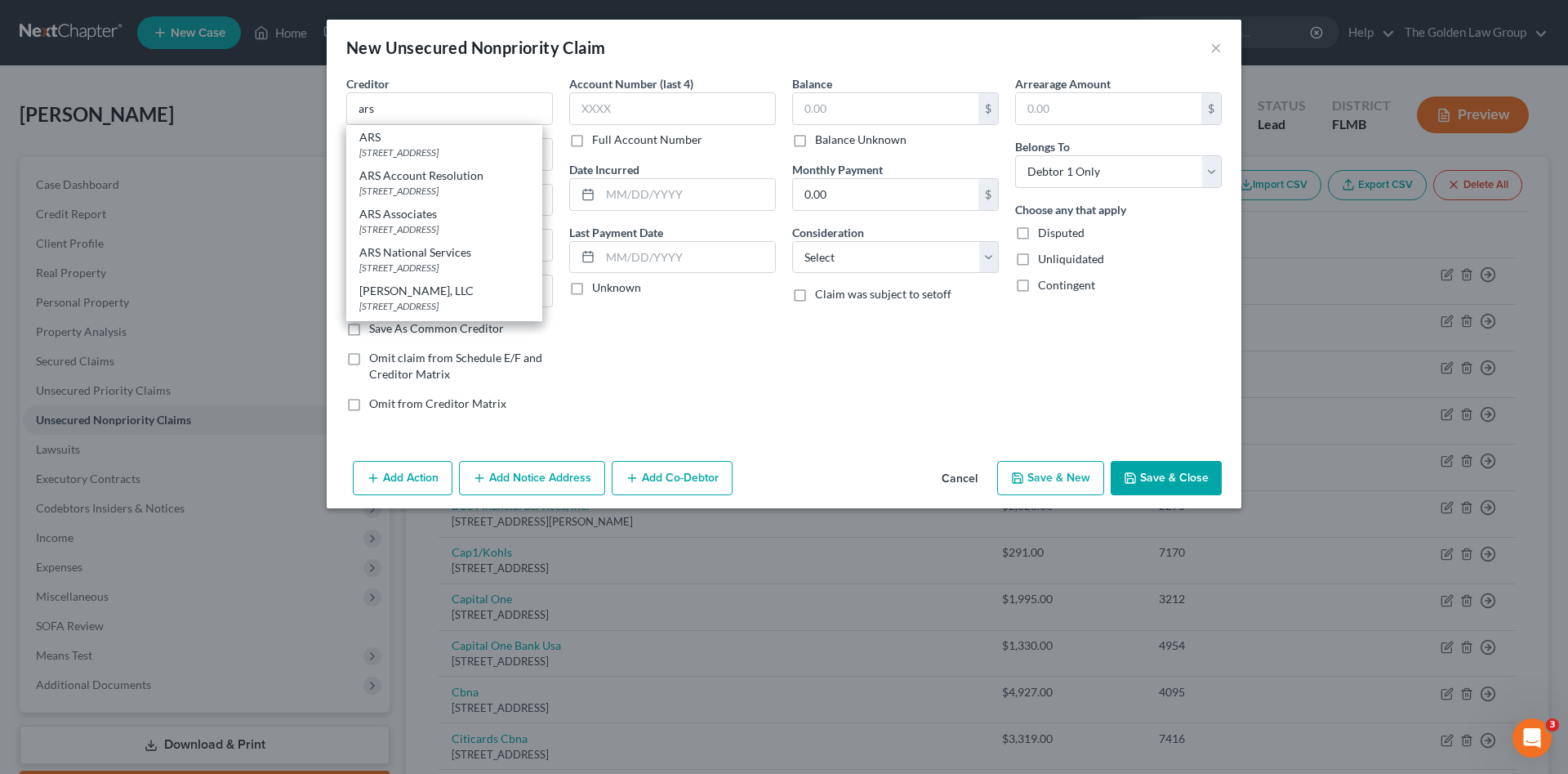
type input "92046"
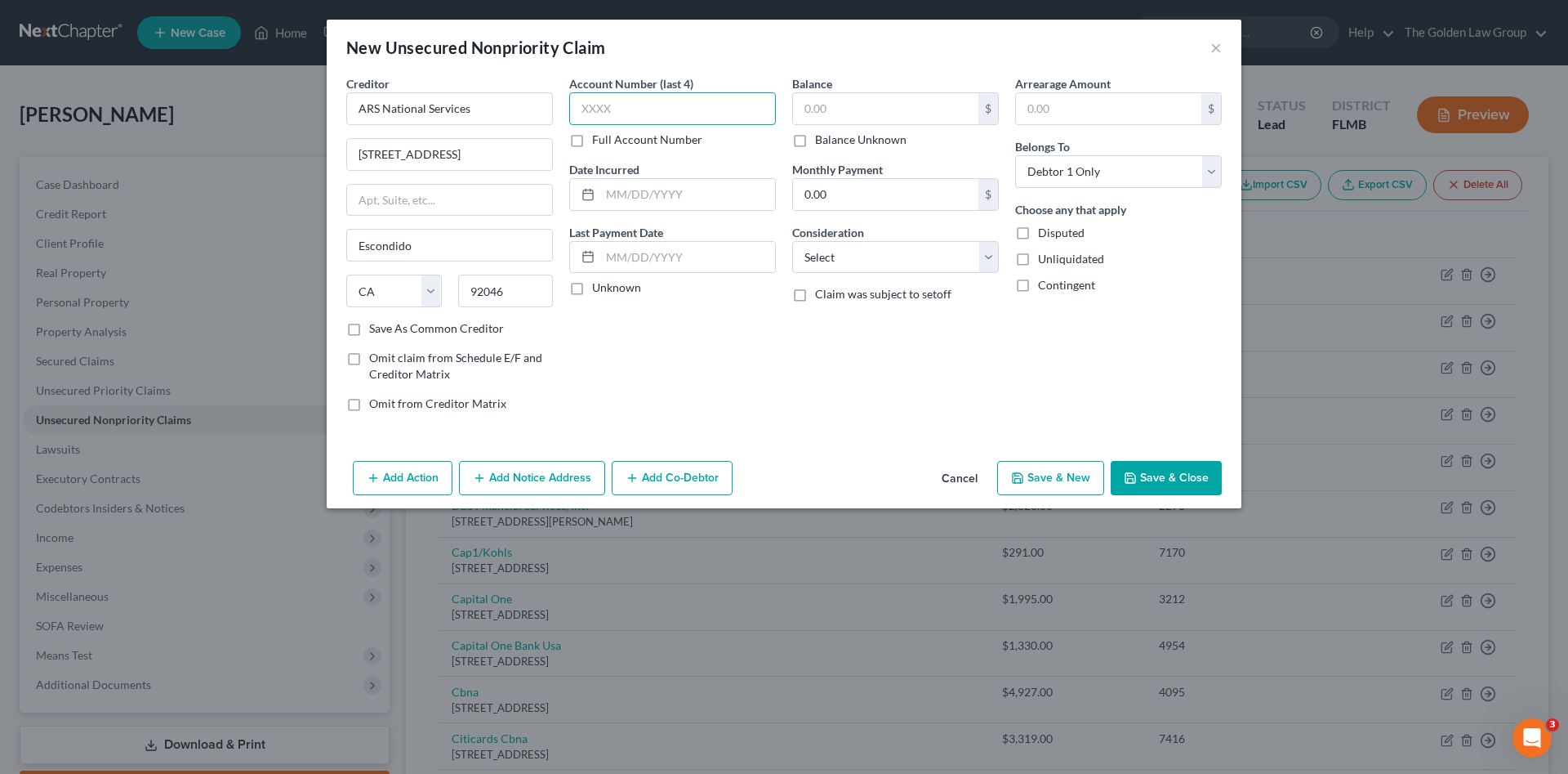
click at [609, 111] on input "text" at bounding box center [673, 108] width 207 height 32
type input "7975"
click at [816, 111] on input "text" at bounding box center [886, 108] width 186 height 31
type input "4,769.40"
click at [876, 266] on select "Select Cable / Satellite Services Collection Agency Credit Card Debt Debt Couns…" at bounding box center [896, 257] width 207 height 32
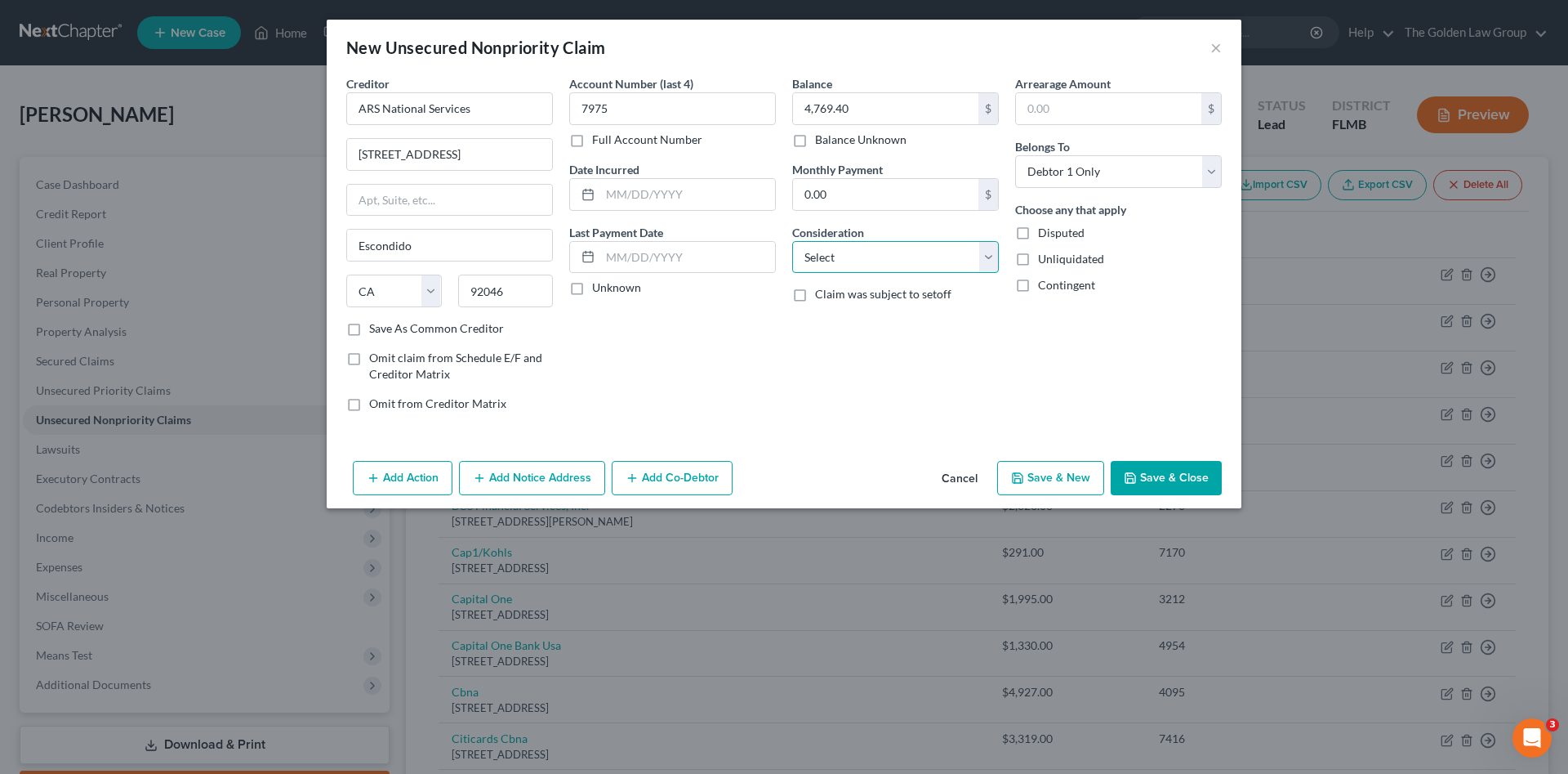
select select "1"
click at [792, 241] on select "Select Cable / Satellite Services Collection Agency Credit Card Debt Debt Couns…" at bounding box center [896, 257] width 207 height 32
click at [1146, 478] on button "Save & Close" at bounding box center [1166, 478] width 111 height 34
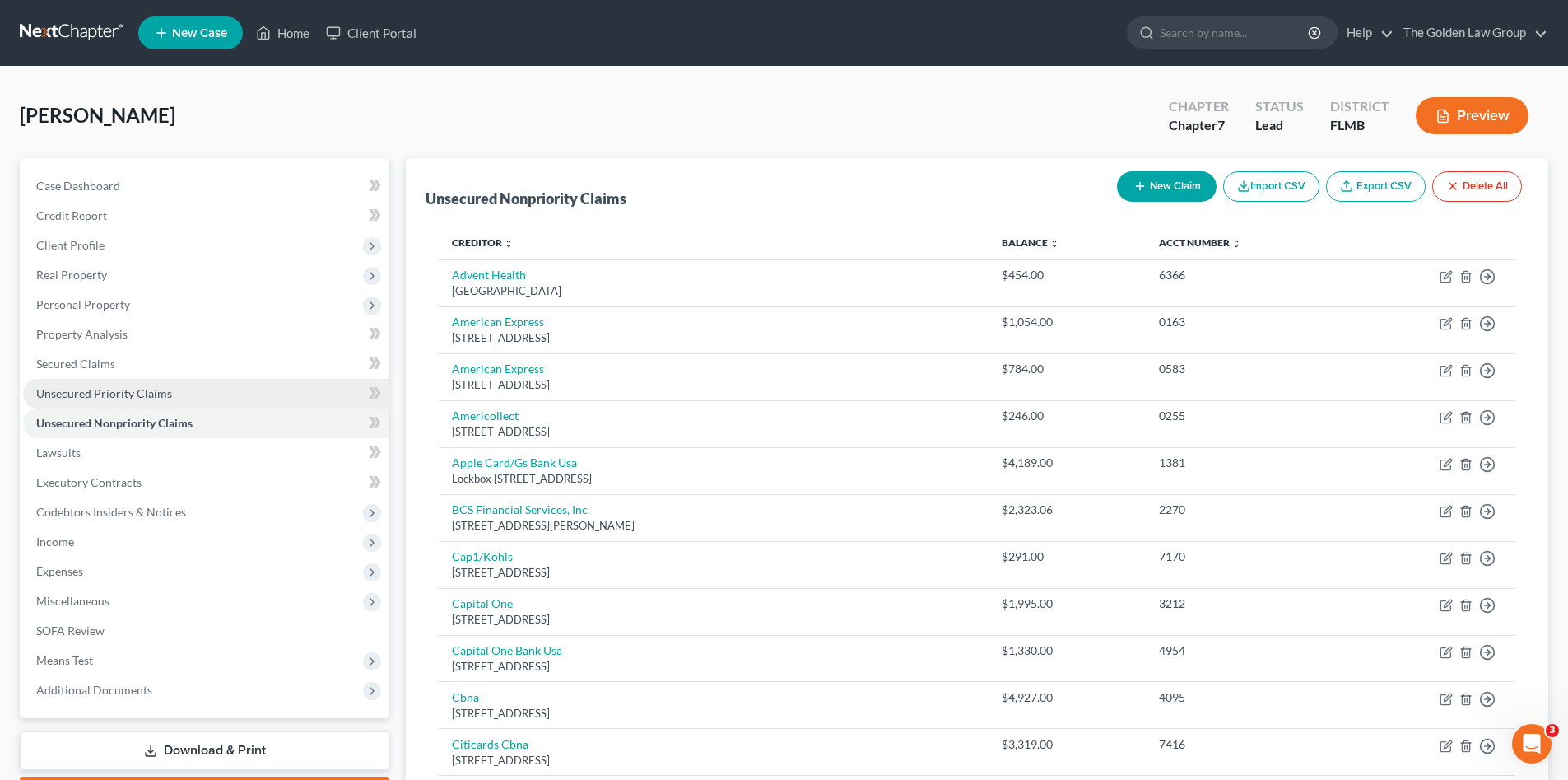
click at [66, 398] on span "Unsecured Priority Claims" at bounding box center [104, 393] width 136 height 14
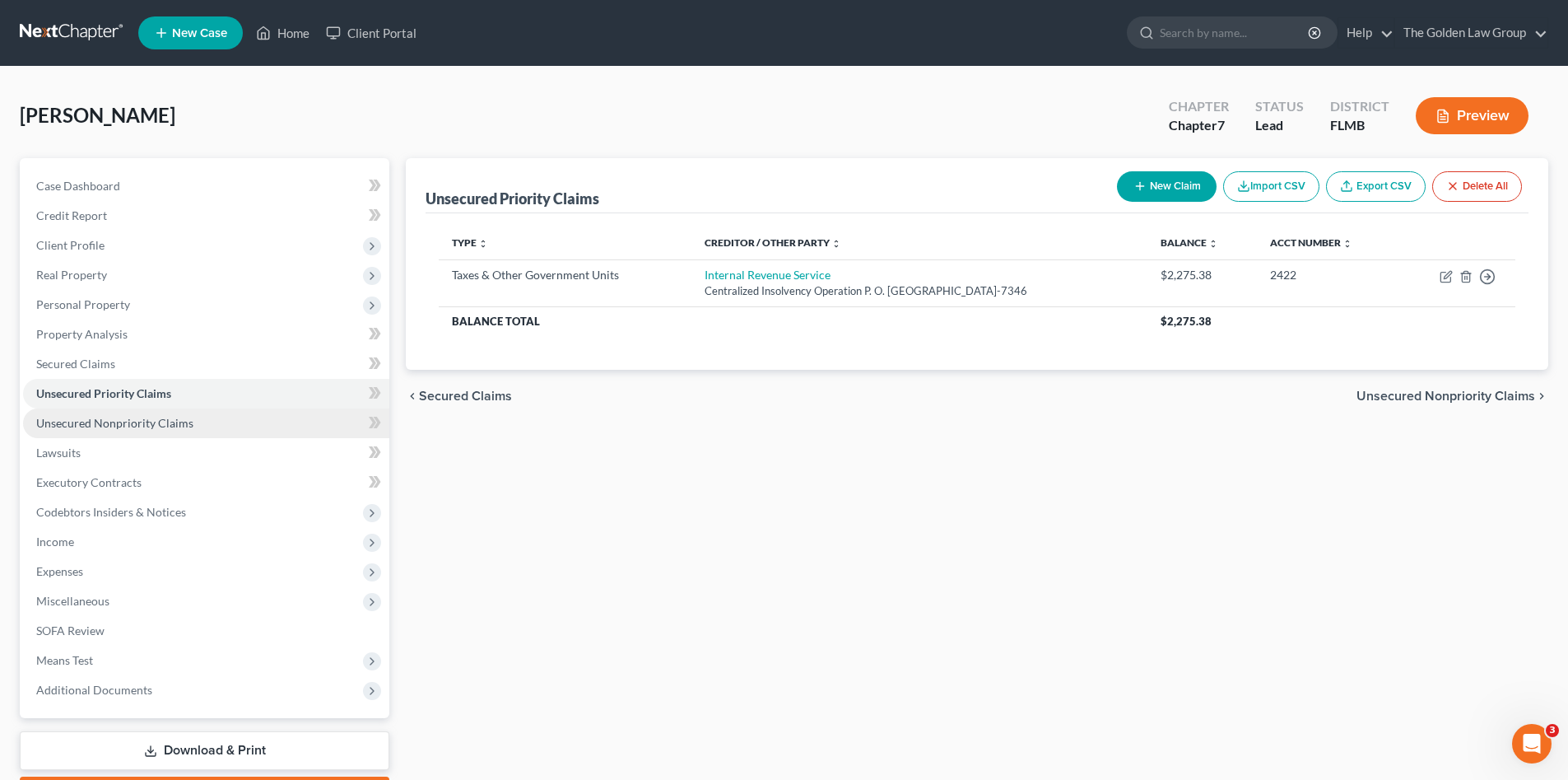
click at [83, 423] on span "Unsecured Nonpriority Claims" at bounding box center [115, 423] width 157 height 14
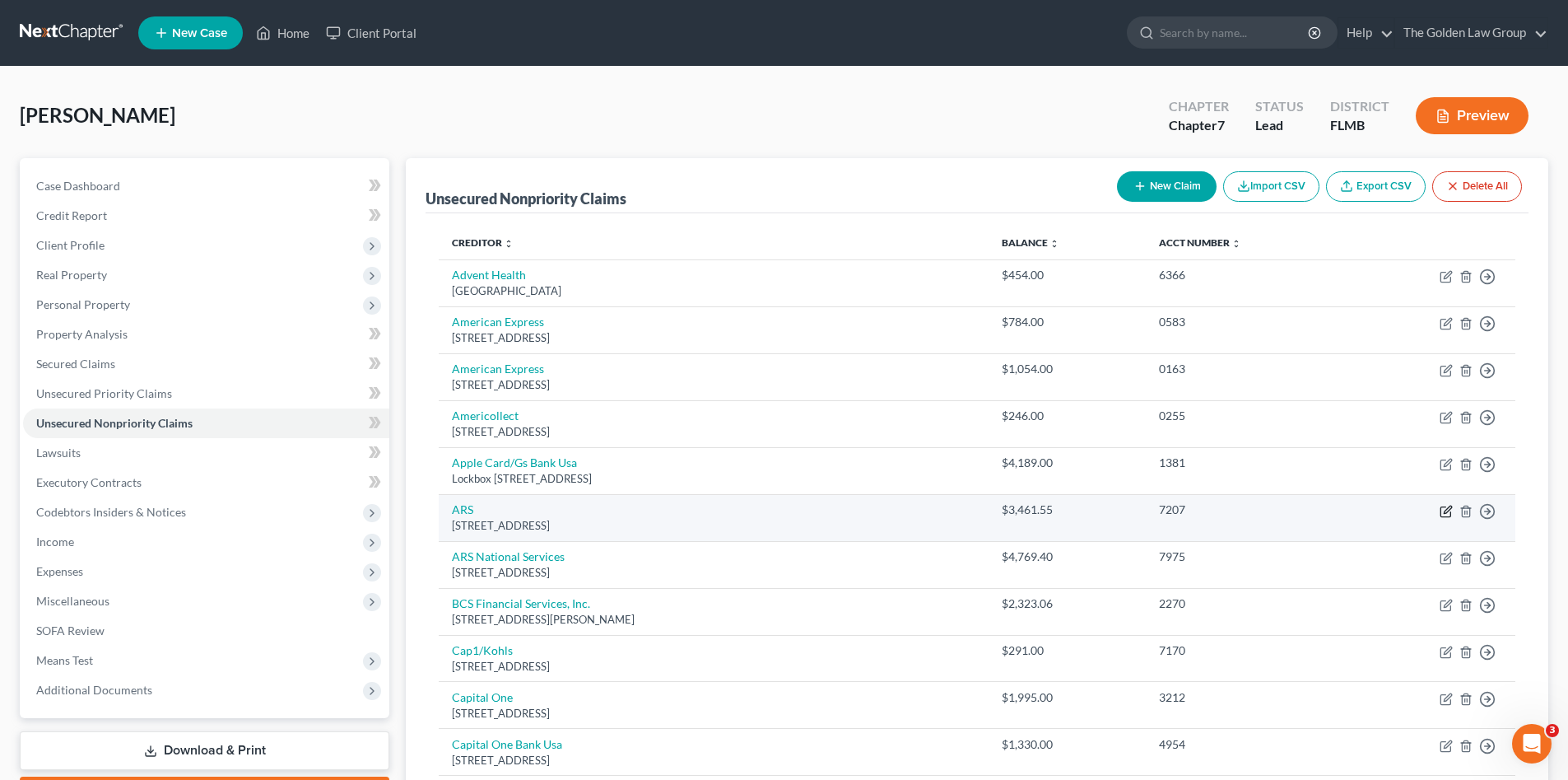
click at [1444, 512] on icon "button" at bounding box center [1446, 511] width 13 height 13
select select "4"
select select "1"
select select "0"
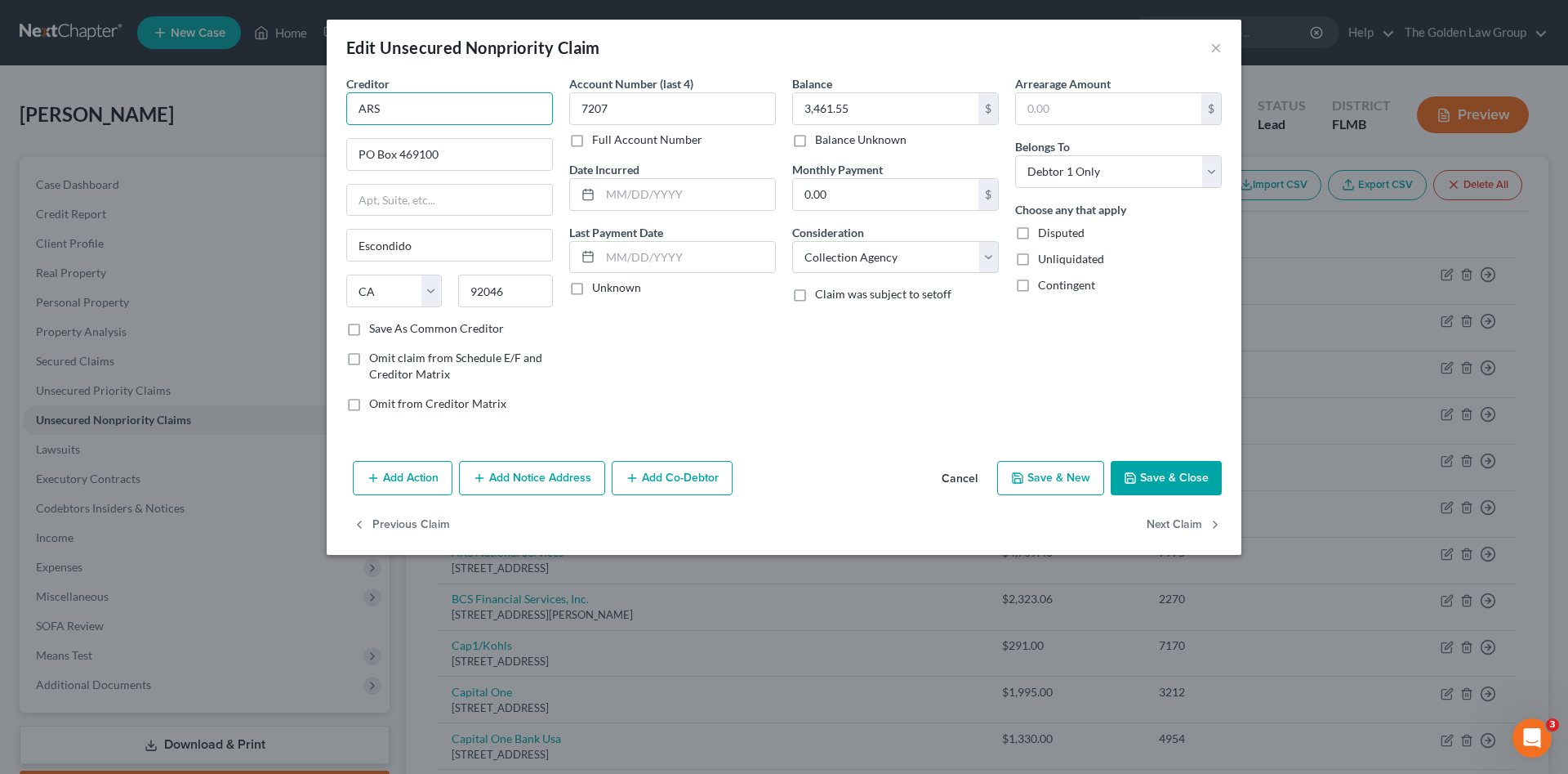
click at [474, 116] on input "ARS" at bounding box center [450, 108] width 207 height 32
click at [438, 141] on div "ARS National Services" at bounding box center [444, 137] width 170 height 17
type input "ARS National Services"
type input "[STREET_ADDRESS]"
click at [1153, 469] on button "Save & Close" at bounding box center [1166, 478] width 111 height 34
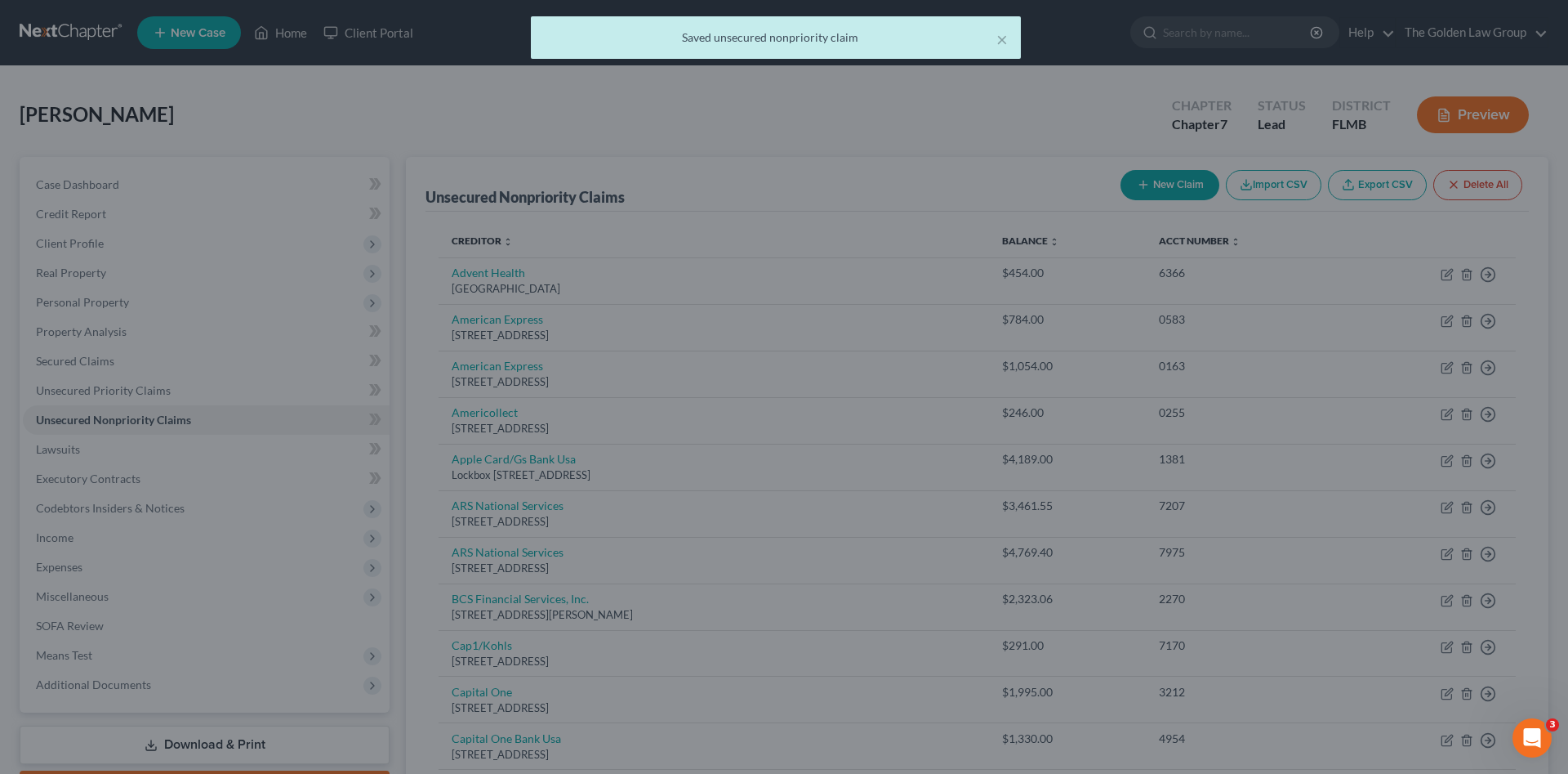
type input "0"
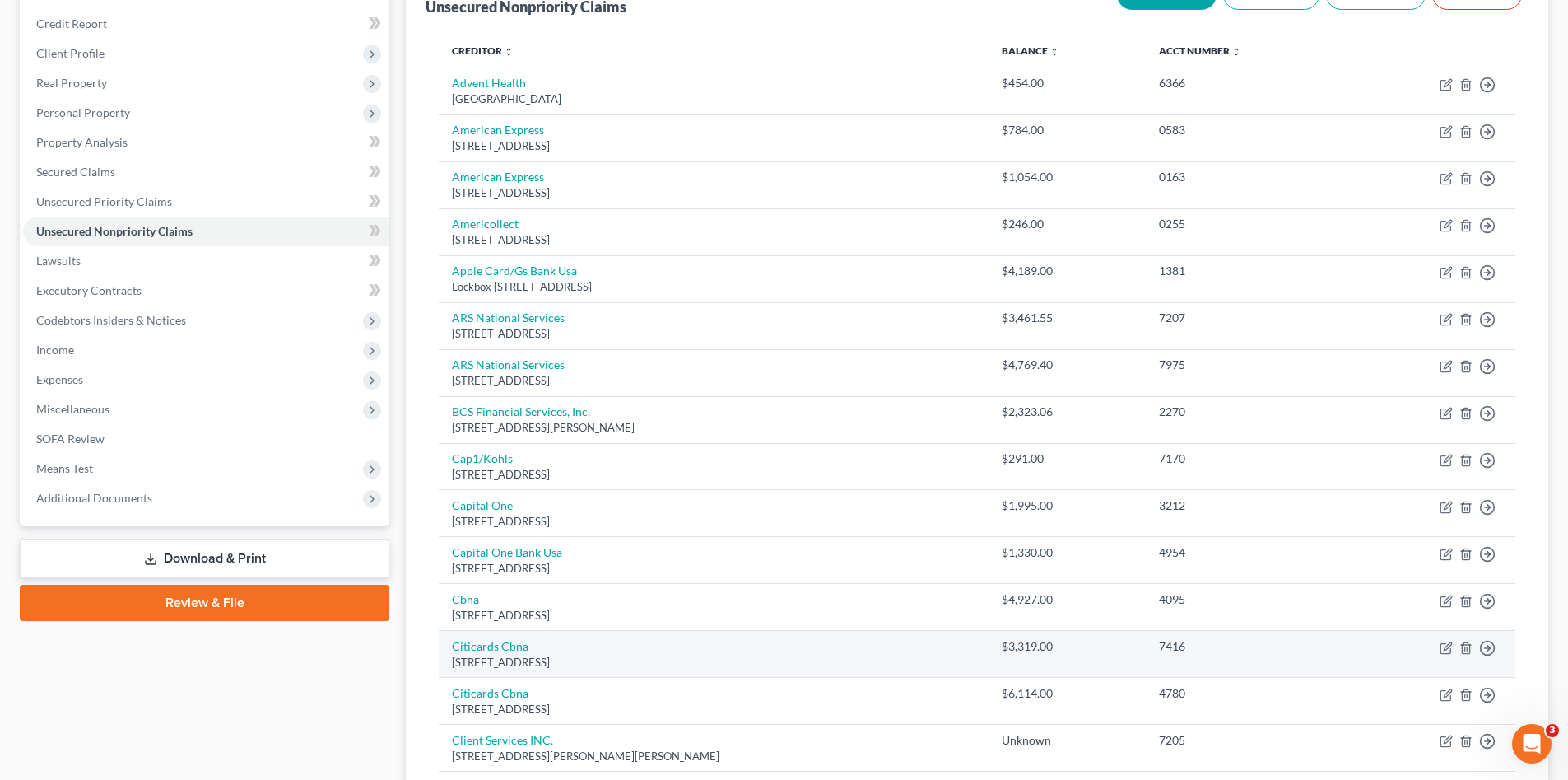
scroll to position [384, 0]
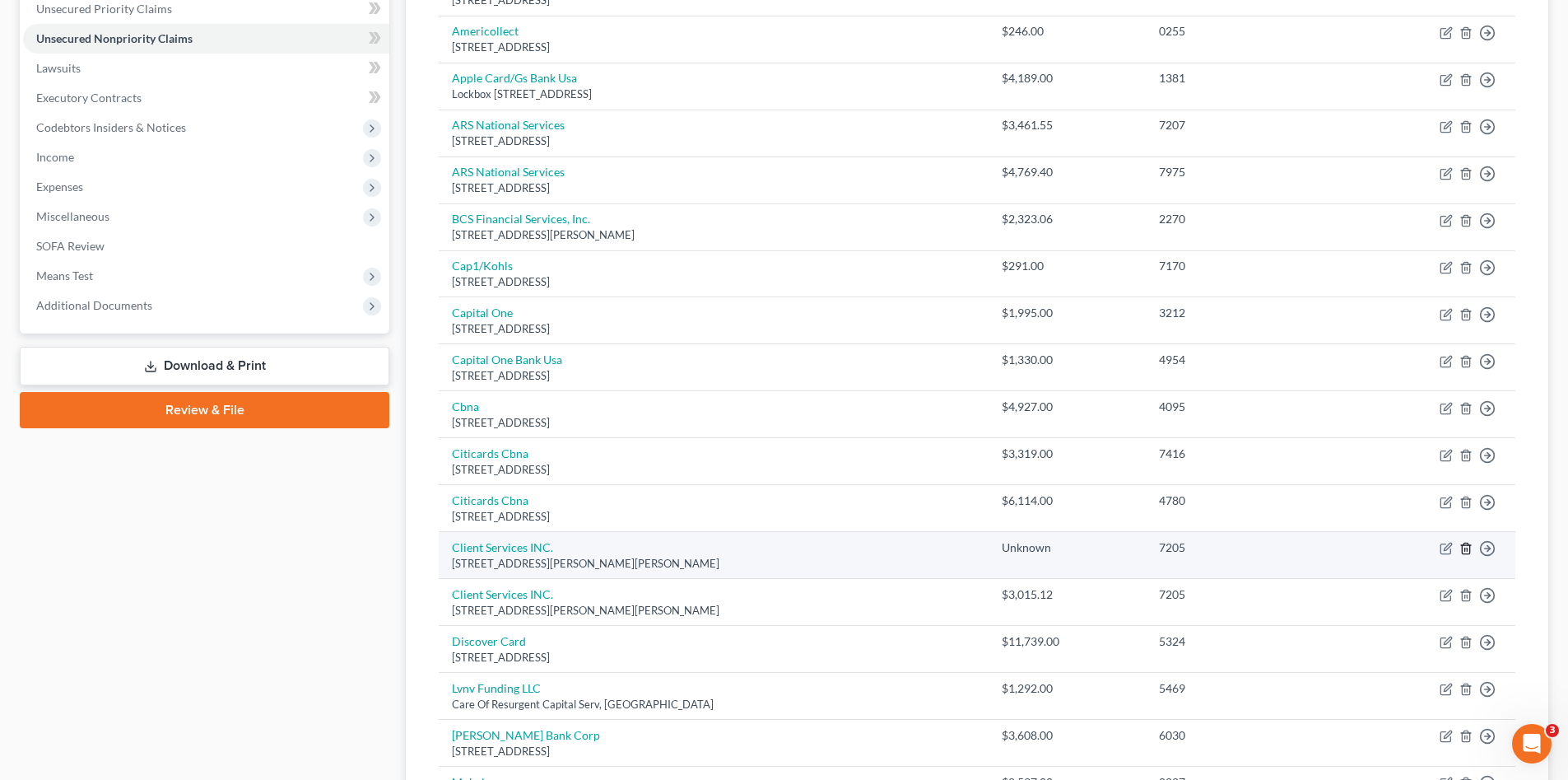
click at [1462, 550] on icon "button" at bounding box center [1466, 549] width 7 height 11
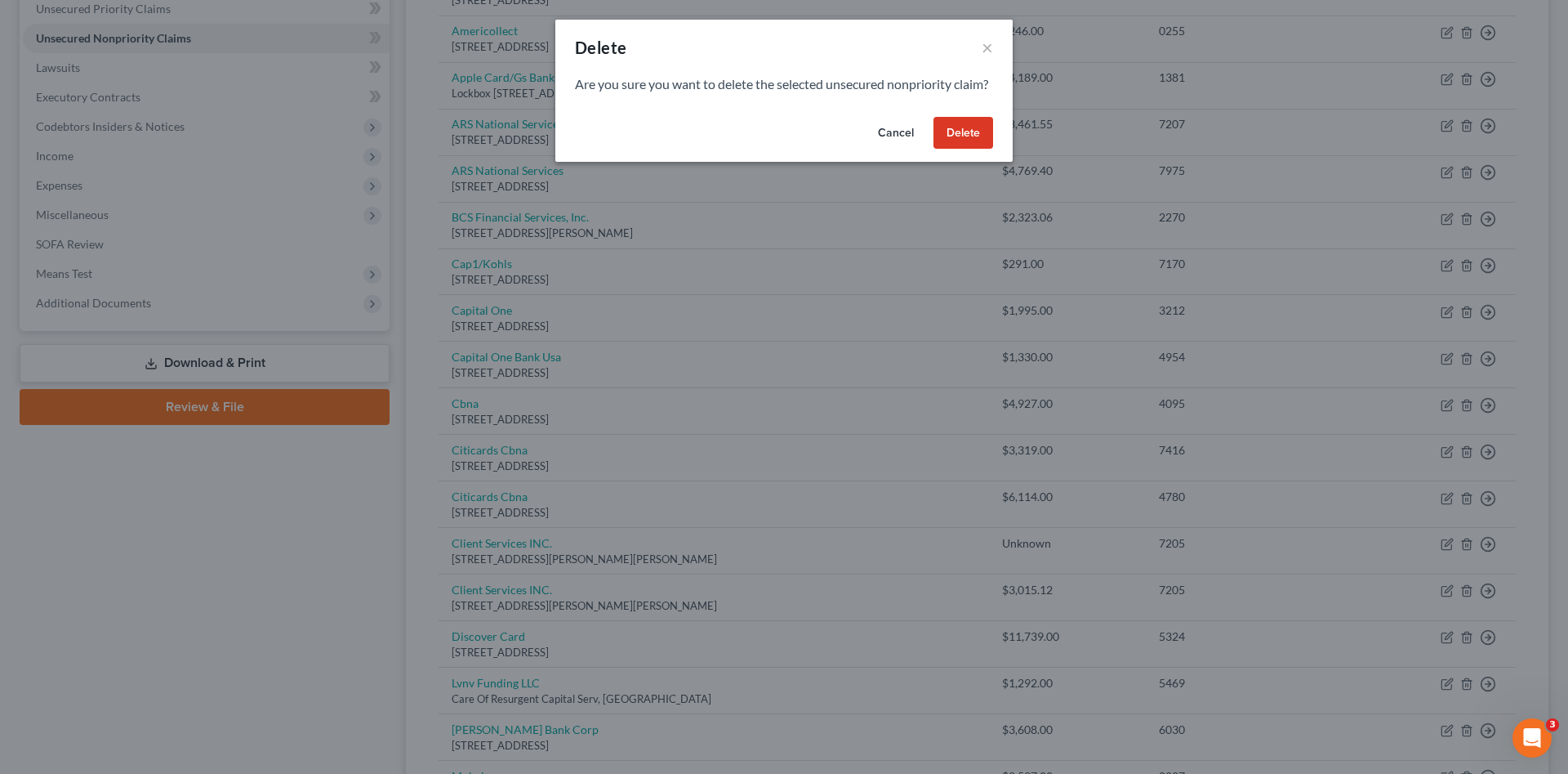
click at [972, 150] on button "Delete" at bounding box center [963, 132] width 60 height 32
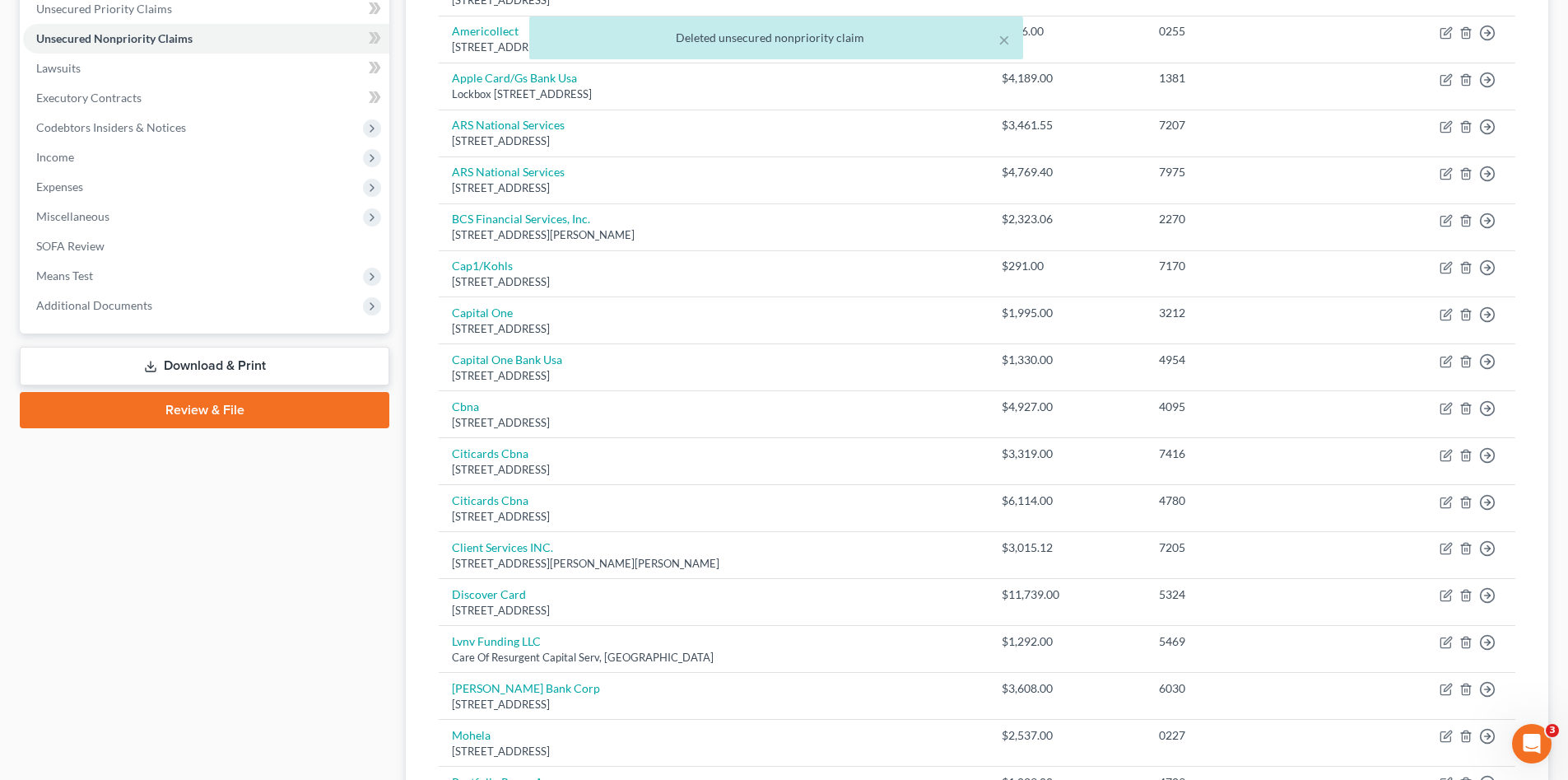
click at [311, 613] on div "Case Dashboard Payments Invoices Payments Payments Credit Report Client Profile" at bounding box center [204, 563] width 386 height 1578
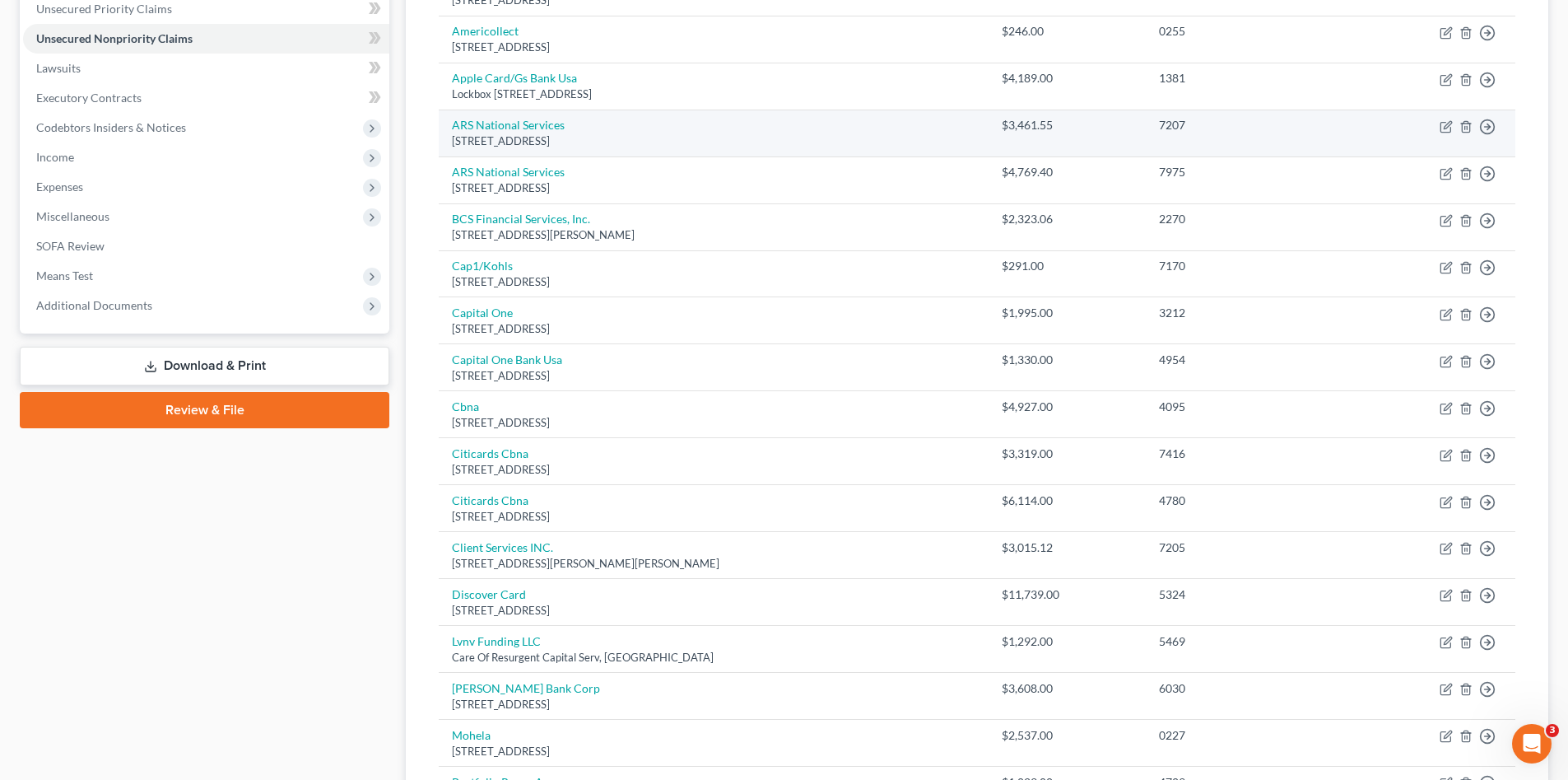
scroll to position [164, 0]
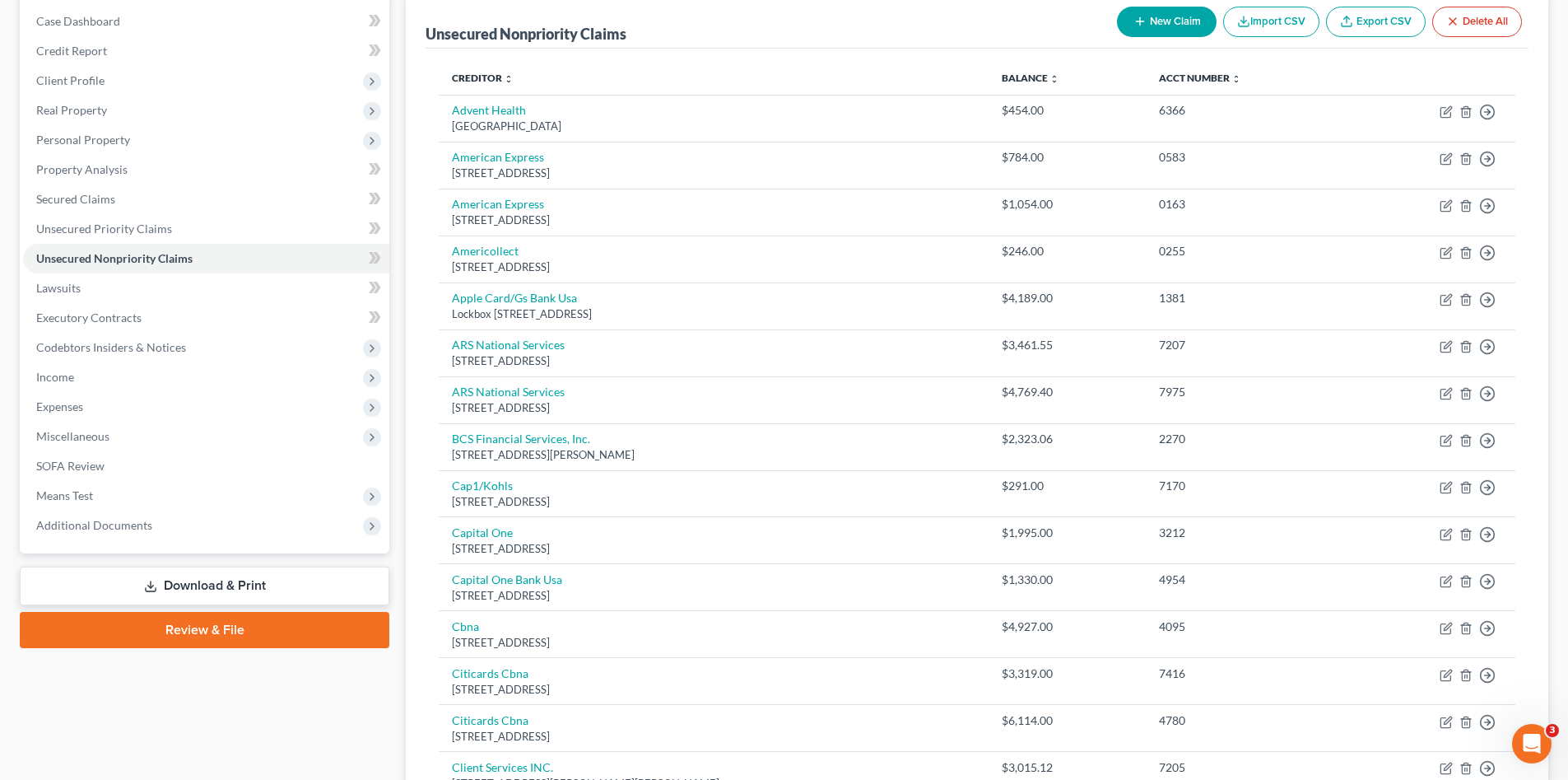
click at [1188, 15] on button "New Claim" at bounding box center [1167, 21] width 100 height 30
select select "0"
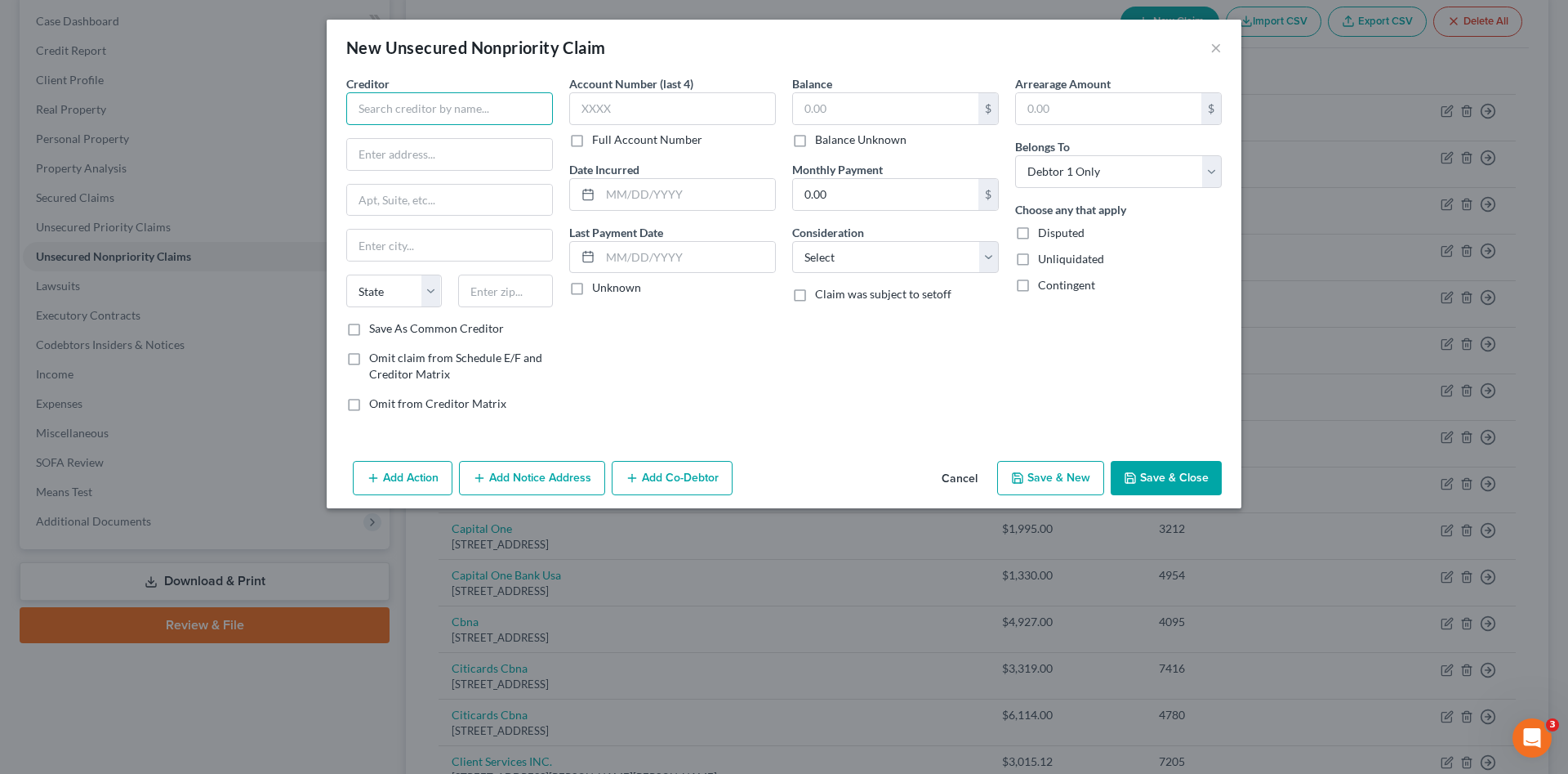
click at [422, 107] on input "text" at bounding box center [450, 108] width 207 height 32
drag, startPoint x: 440, startPoint y: 144, endPoint x: 531, endPoint y: 120, distance: 94.1
click at [440, 145] on div "Client Services INC. [STREET_ADDRESS][PERSON_NAME][PERSON_NAME]" at bounding box center [453, 152] width 215 height 53
type input "Client Services INC."
type input "[STREET_ADDRESS][PERSON_NAME]"
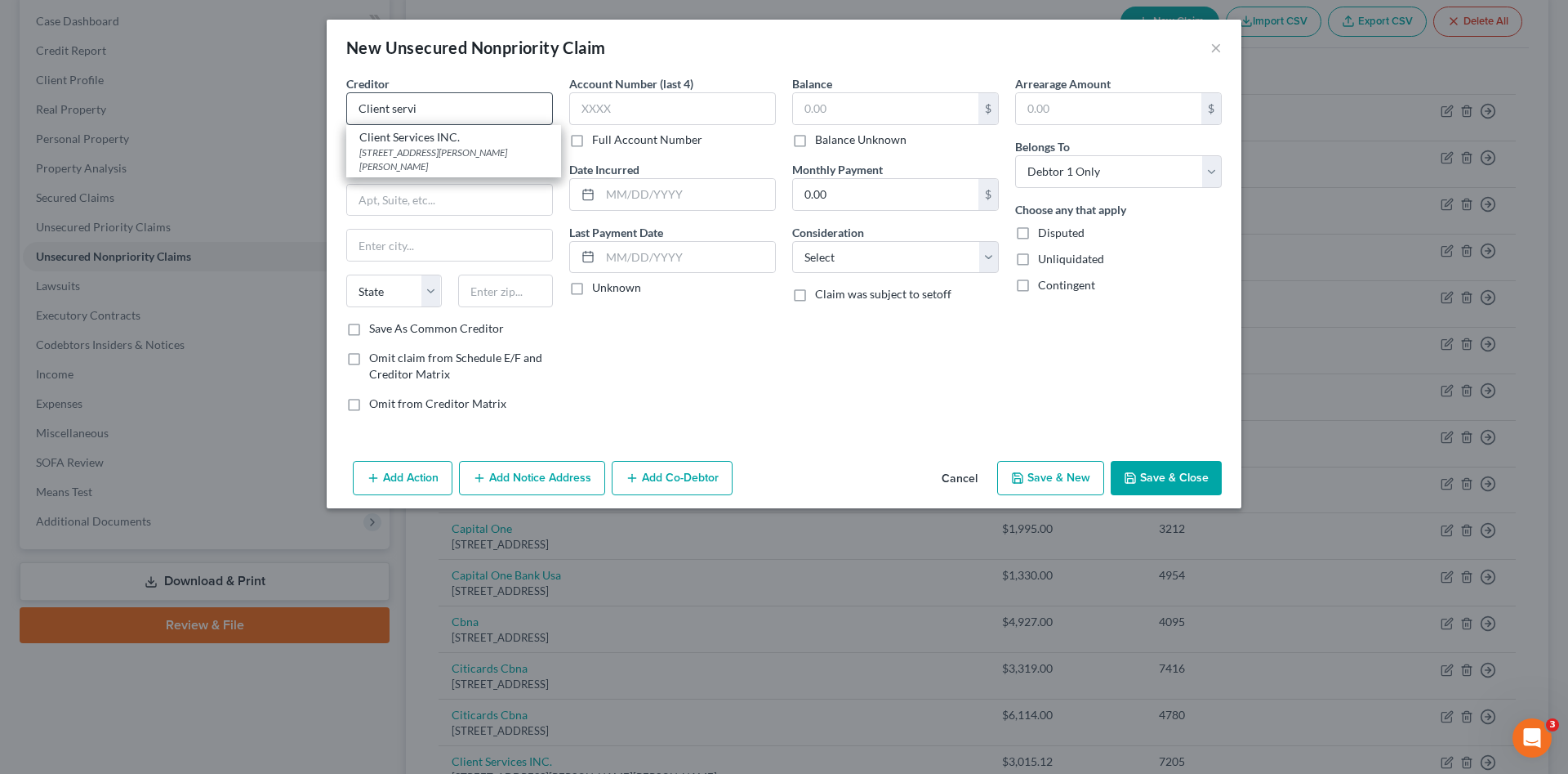
type input "Saint [PERSON_NAME]"
select select "26"
type input "63301"
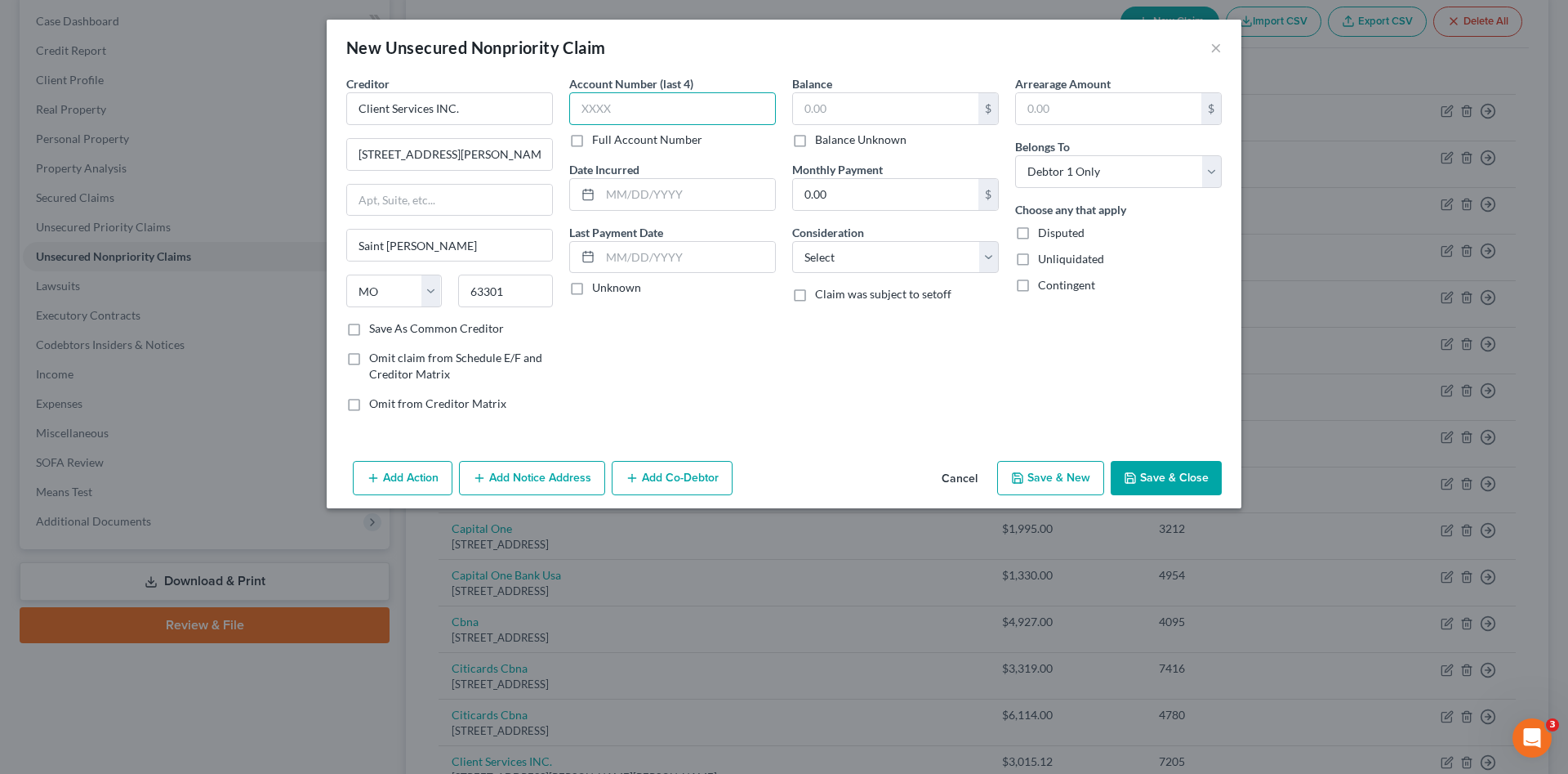
click at [586, 103] on input "text" at bounding box center [673, 108] width 207 height 32
type input "0253"
type input "4,372.19"
drag, startPoint x: 819, startPoint y: 252, endPoint x: 819, endPoint y: 261, distance: 9.0
click at [819, 252] on select "Select Cable / Satellite Services Collection Agency Credit Card Debt Debt Couns…" at bounding box center [896, 257] width 207 height 32
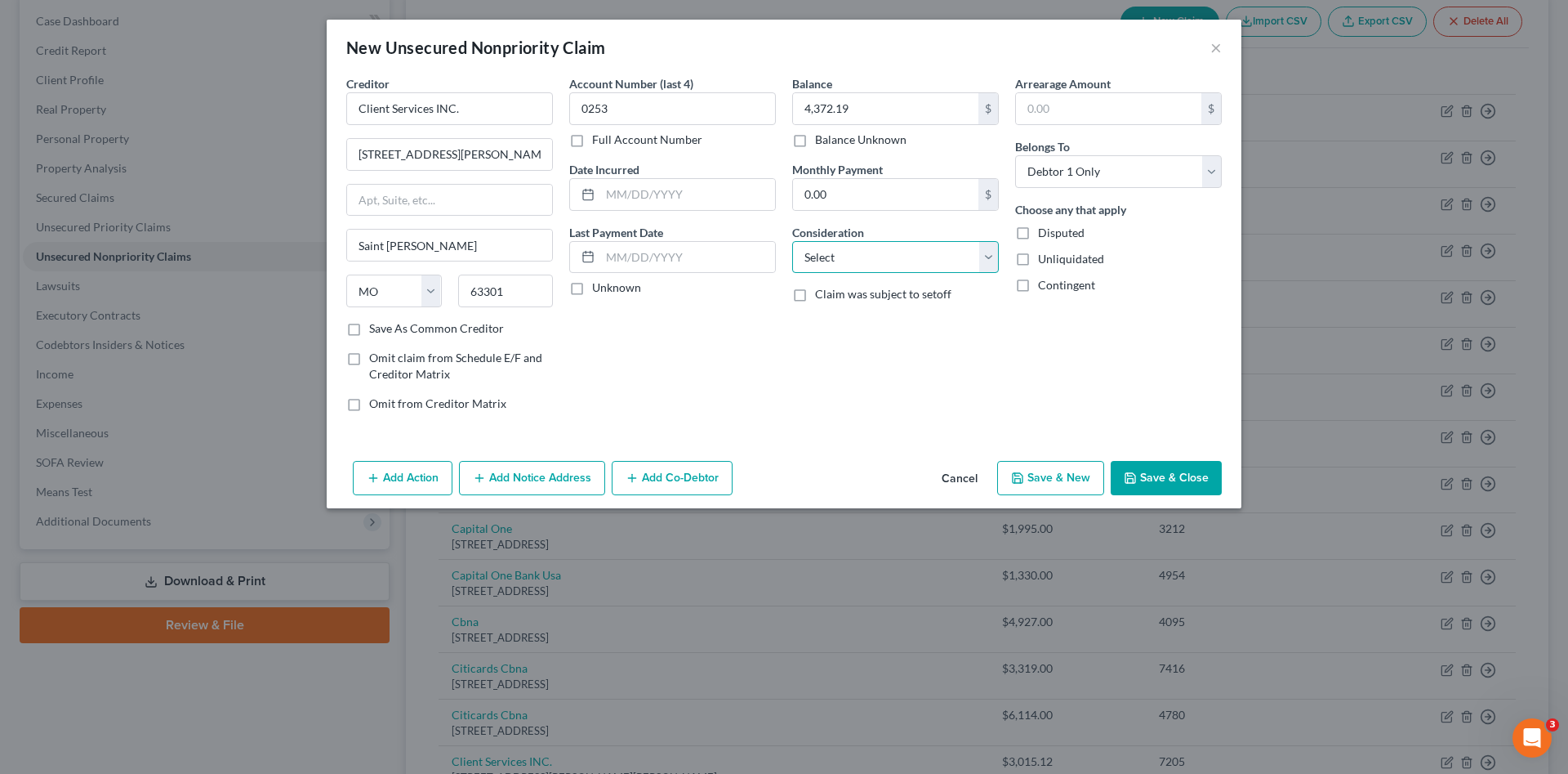
select select "1"
click at [792, 241] on select "Select Cable / Satellite Services Collection Agency Credit Card Debt Debt Couns…" at bounding box center [896, 257] width 207 height 32
drag, startPoint x: 1173, startPoint y: 463, endPoint x: 1145, endPoint y: 451, distance: 30.5
click at [1170, 463] on button "Save & Close" at bounding box center [1166, 478] width 111 height 34
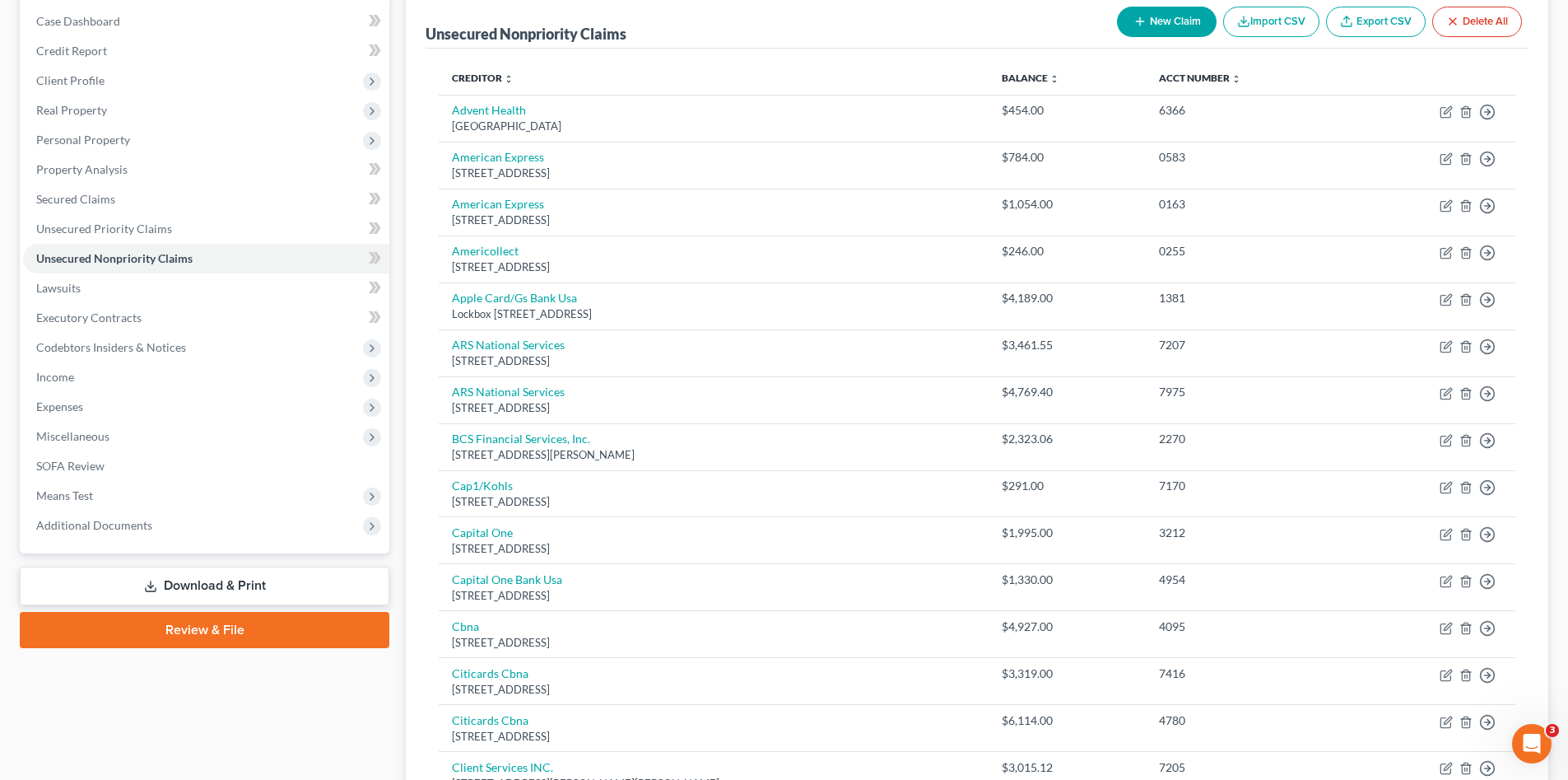
scroll to position [27, 0]
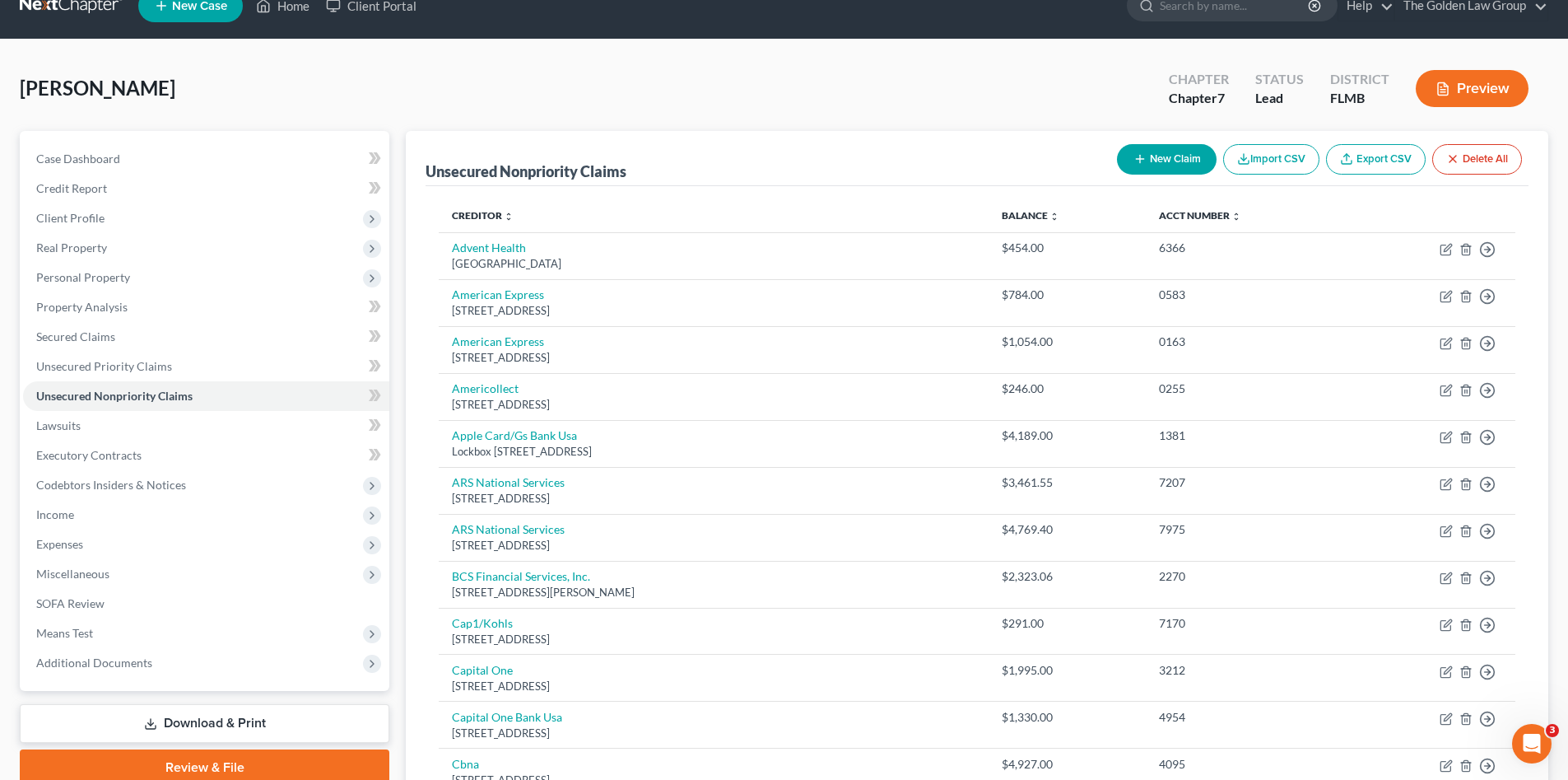
click at [1180, 158] on button "New Claim" at bounding box center [1167, 159] width 100 height 30
select select "0"
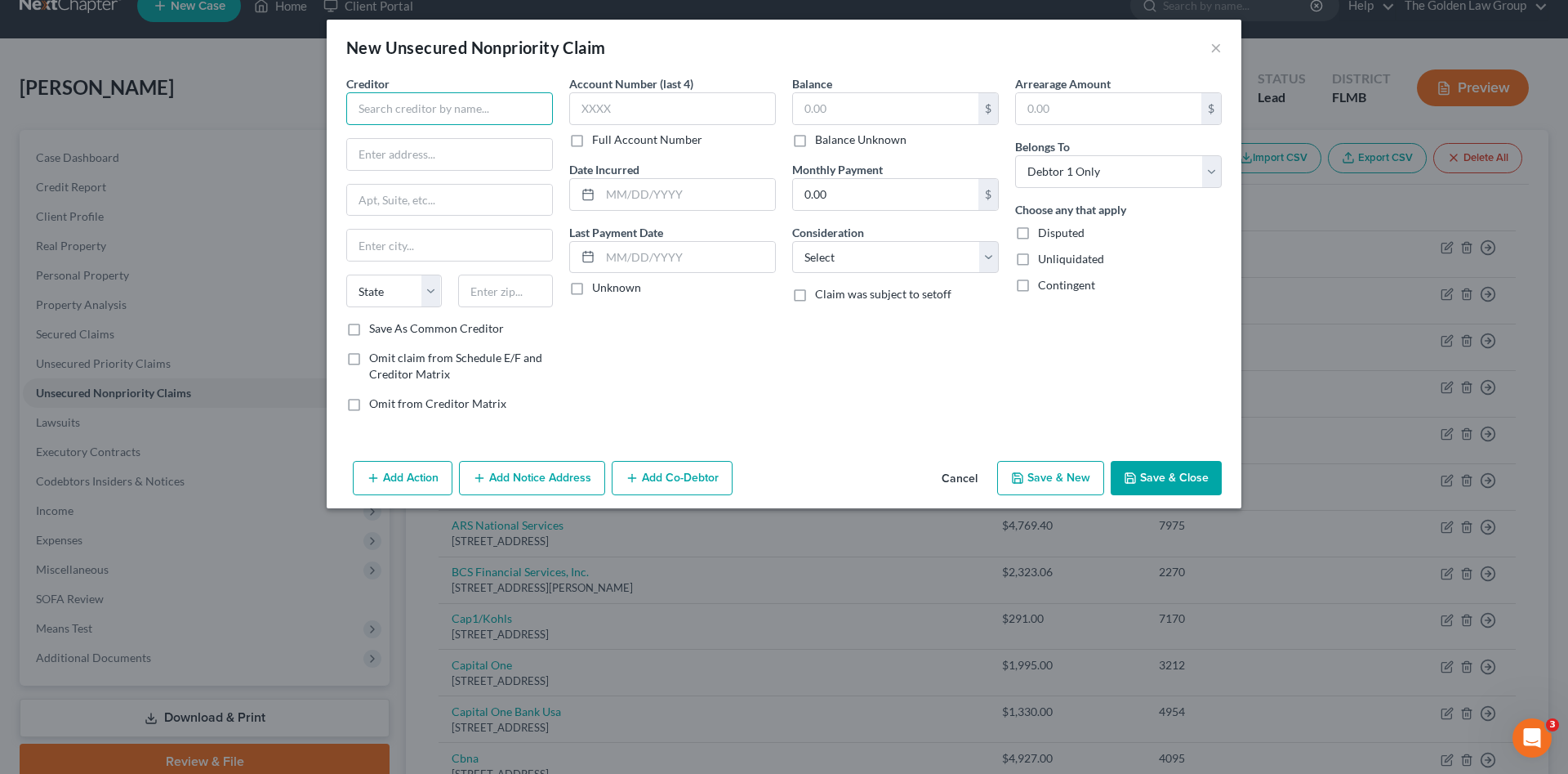
click at [500, 104] on input "text" at bounding box center [450, 108] width 207 height 32
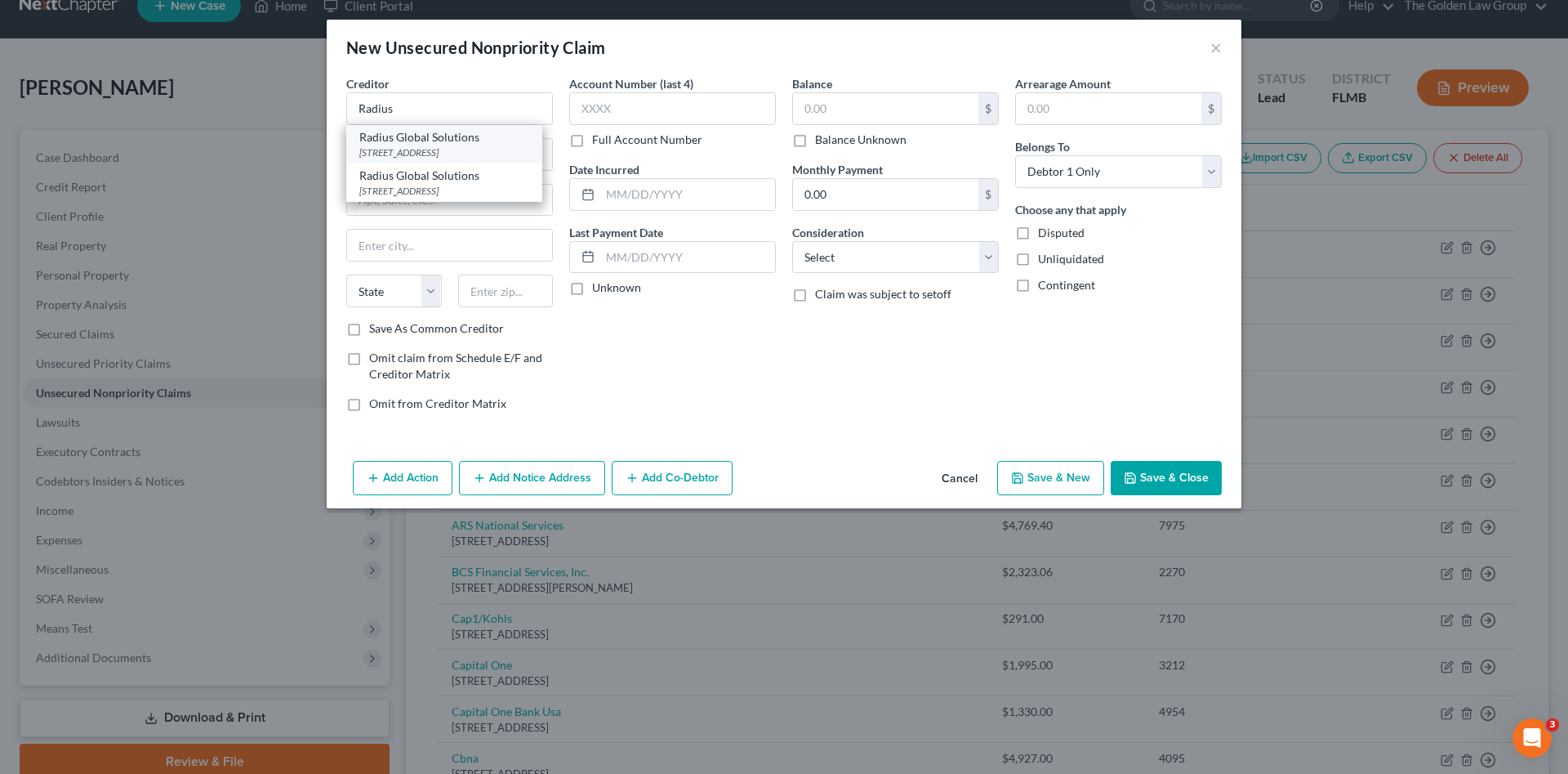
click at [459, 141] on div "Radius Global Solutions" at bounding box center [444, 137] width 170 height 17
type input "Radius Global Solutions"
type input "50 W Skippack pike"
type input "Ambler"
select select "39"
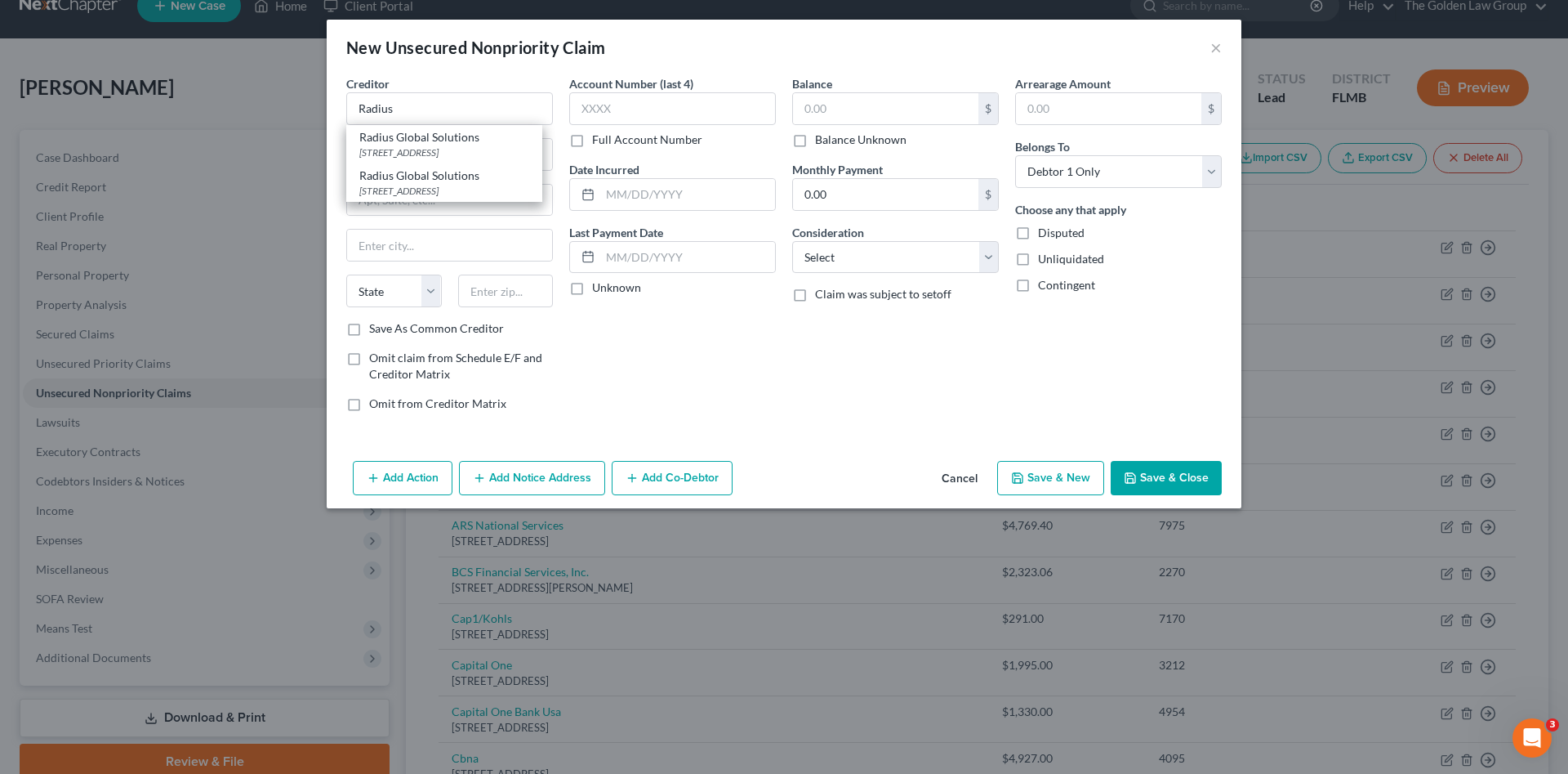
type input "19002"
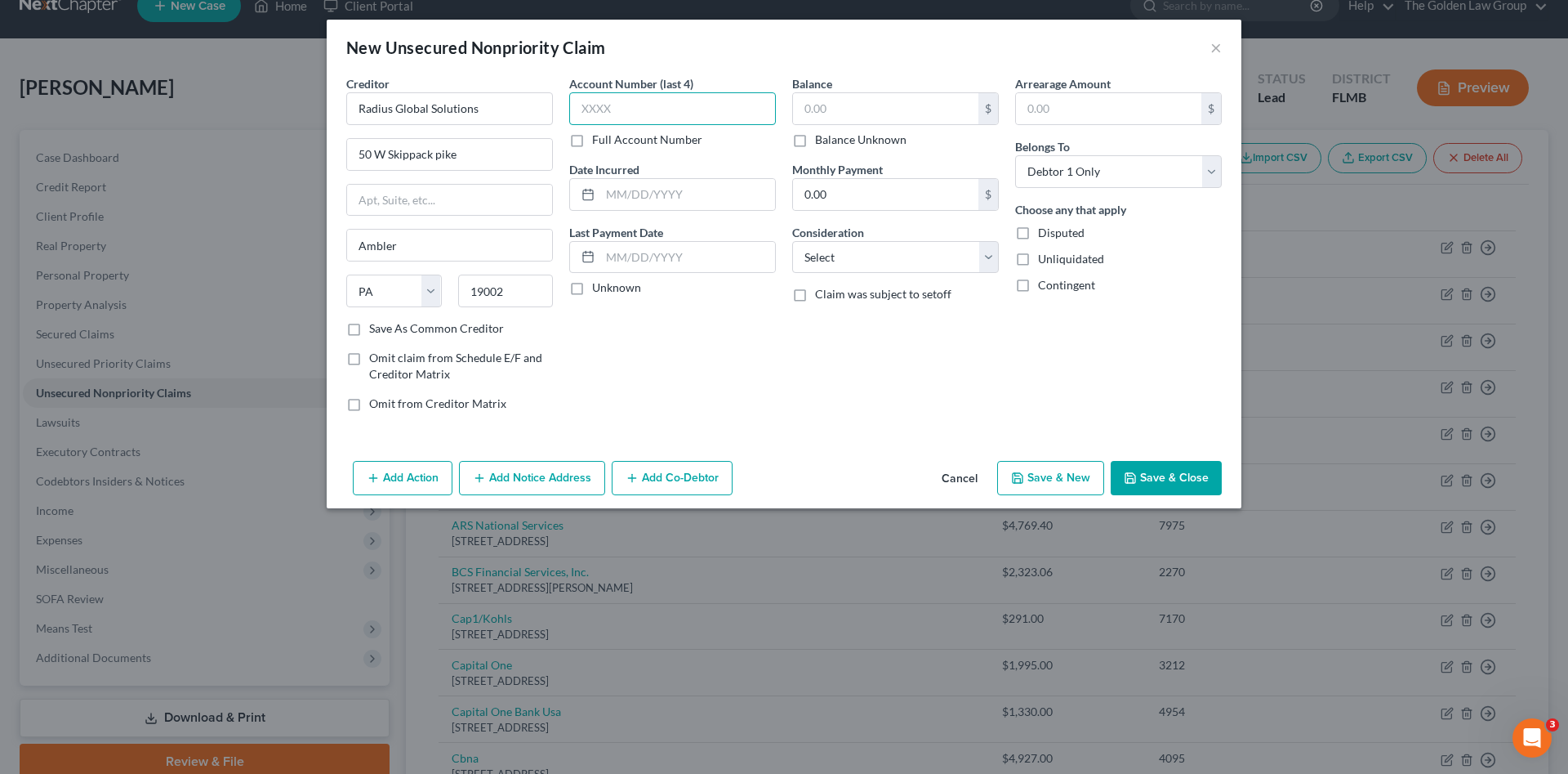
click at [589, 109] on input "text" at bounding box center [673, 108] width 207 height 32
type input "4339"
type input "6,114.63"
drag, startPoint x: 945, startPoint y: 256, endPoint x: 928, endPoint y: 263, distance: 18.4
click at [941, 256] on select "Select Cable / Satellite Services Collection Agency Credit Card Debt Debt Couns…" at bounding box center [896, 257] width 207 height 32
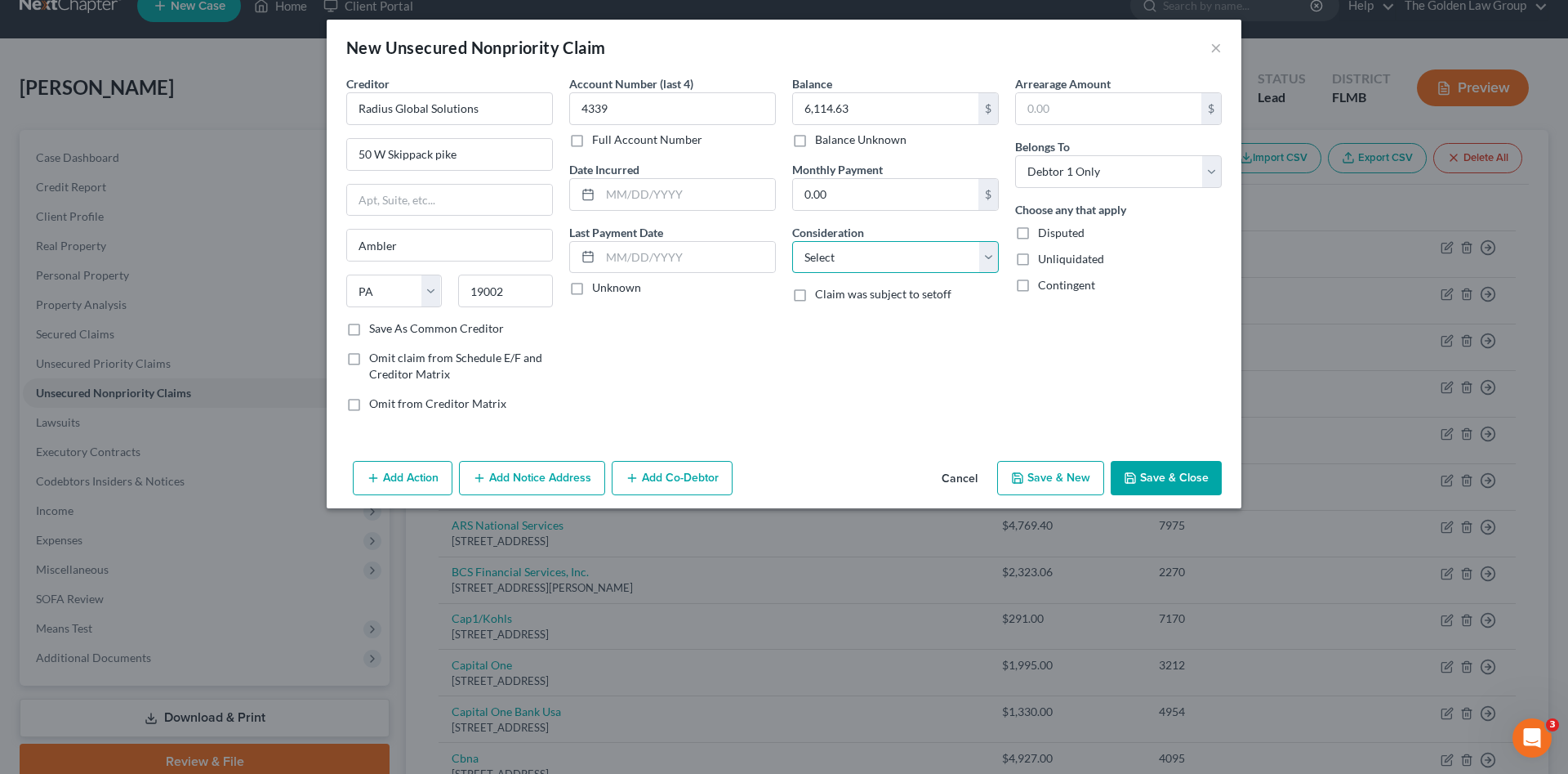
select select "1"
click at [792, 241] on select "Select Cable / Satellite Services Collection Agency Credit Card Debt Debt Couns…" at bounding box center [896, 257] width 207 height 32
click at [897, 365] on div "Balance 6,114.63 $ Balance Unknown Balance Undetermined 6,114.63 $ Balance Unkn…" at bounding box center [896, 250] width 223 height 350
click at [1158, 474] on button "Save & Close" at bounding box center [1166, 478] width 111 height 34
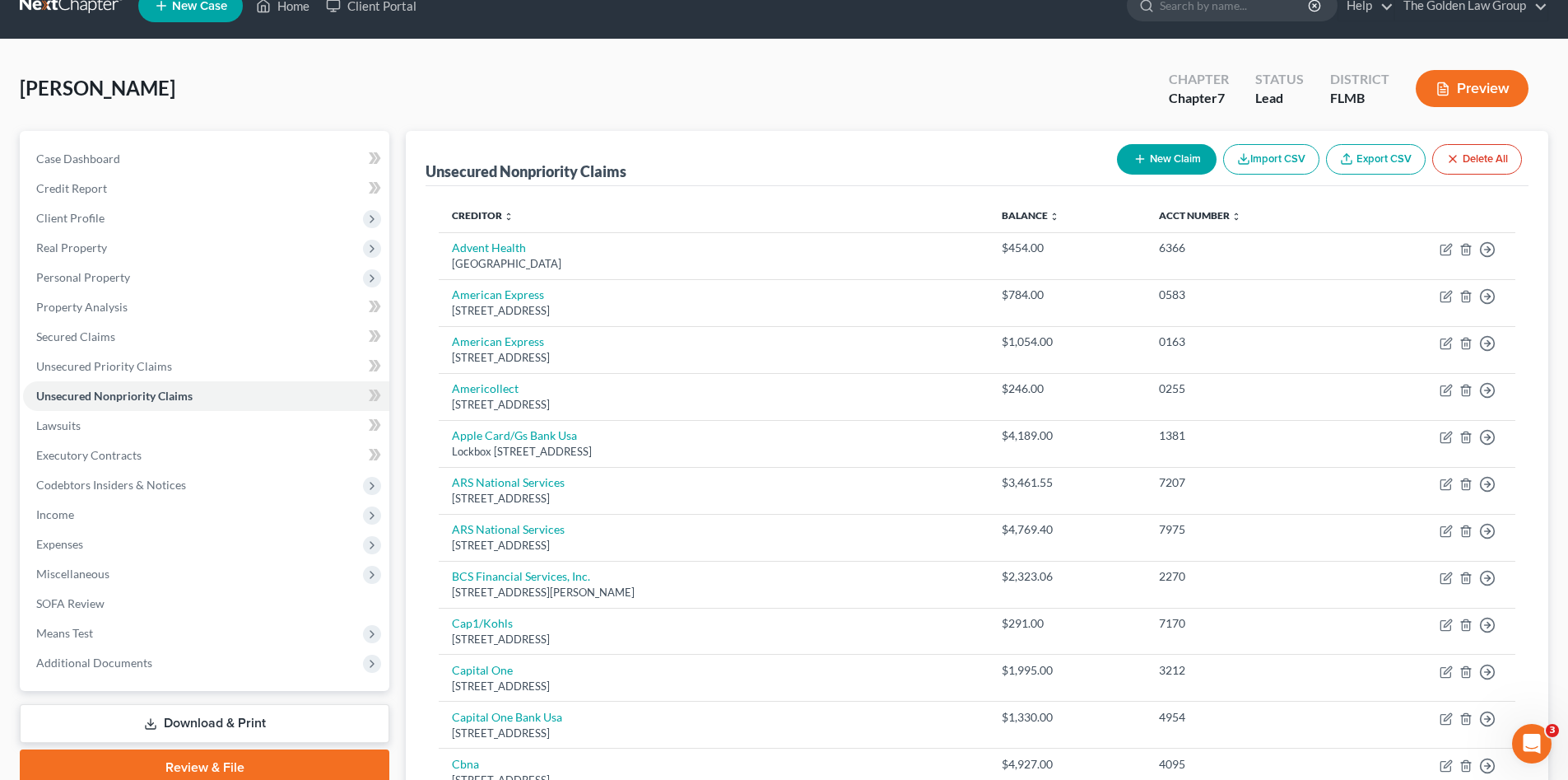
click at [1166, 163] on button "New Claim" at bounding box center [1167, 159] width 100 height 30
select select "0"
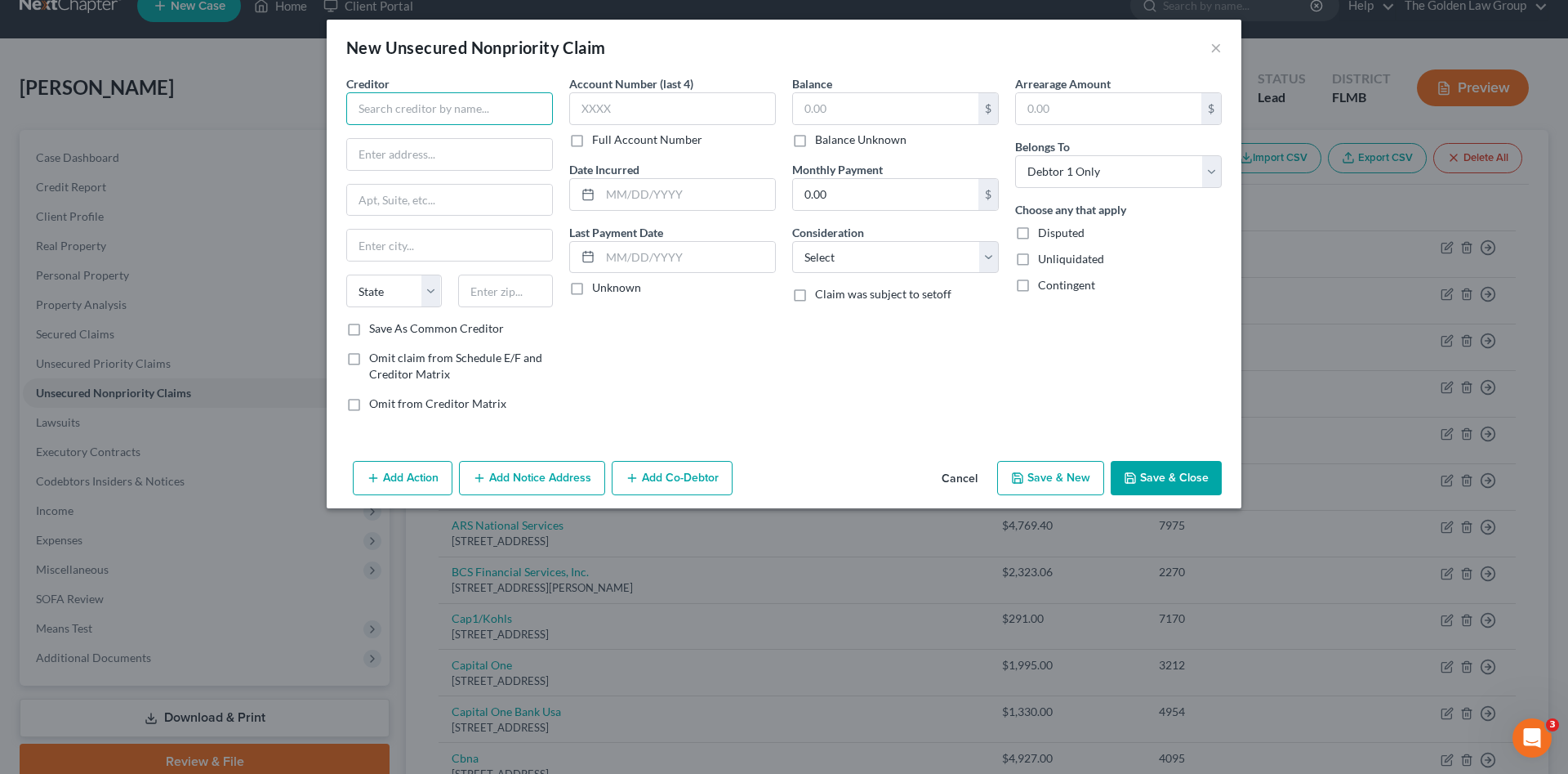
click at [414, 108] on input "text" at bounding box center [450, 108] width 207 height 32
click at [433, 162] on div "[STREET_ADDRESS]" at bounding box center [453, 169] width 188 height 14
type input "[PERSON_NAME] and [PERSON_NAME] Associates"
type input "[GEOGRAPHIC_DATA]"
type input "Suite 260"
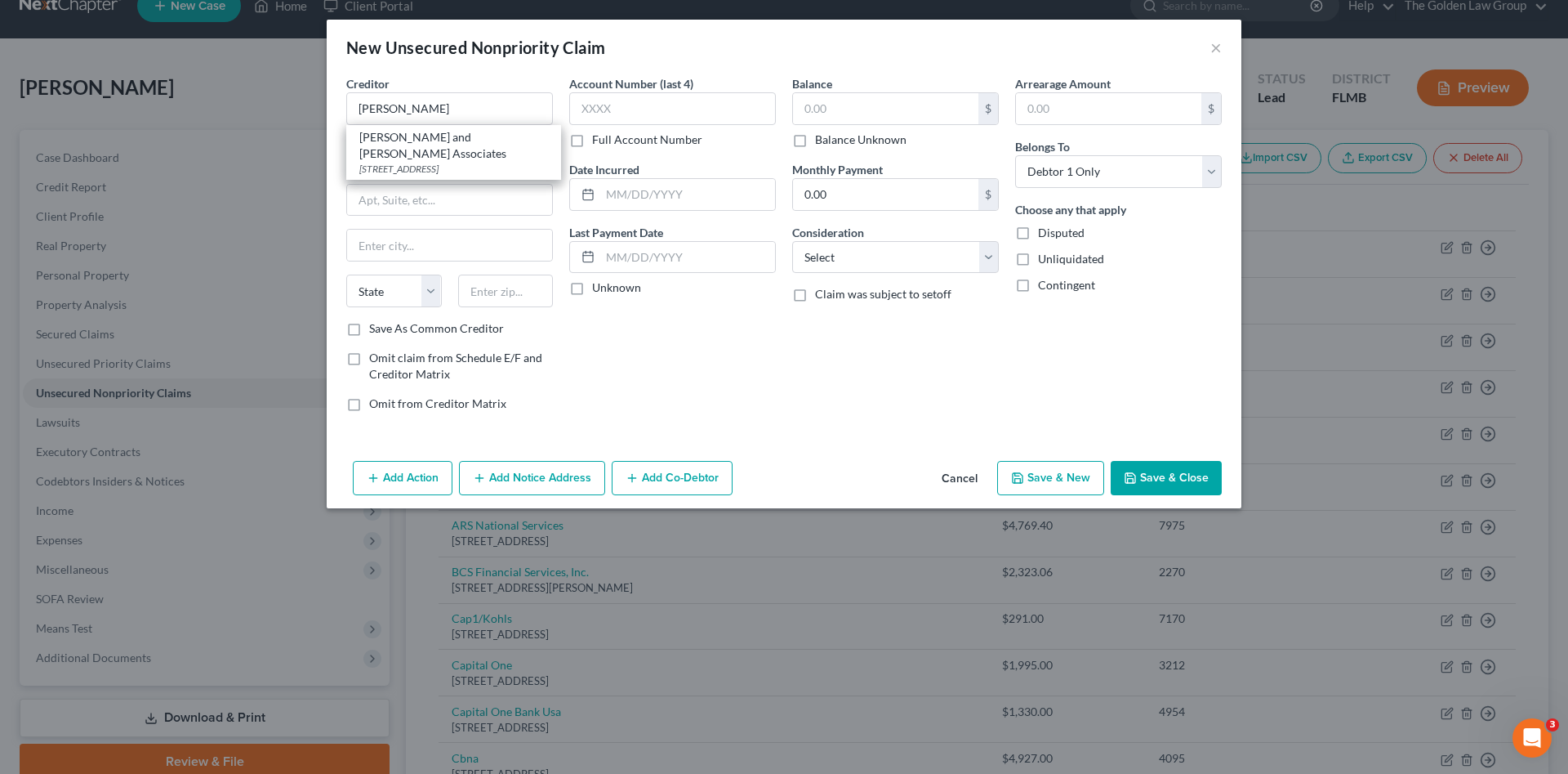
type input "[GEOGRAPHIC_DATA]"
select select "9"
type input "33324"
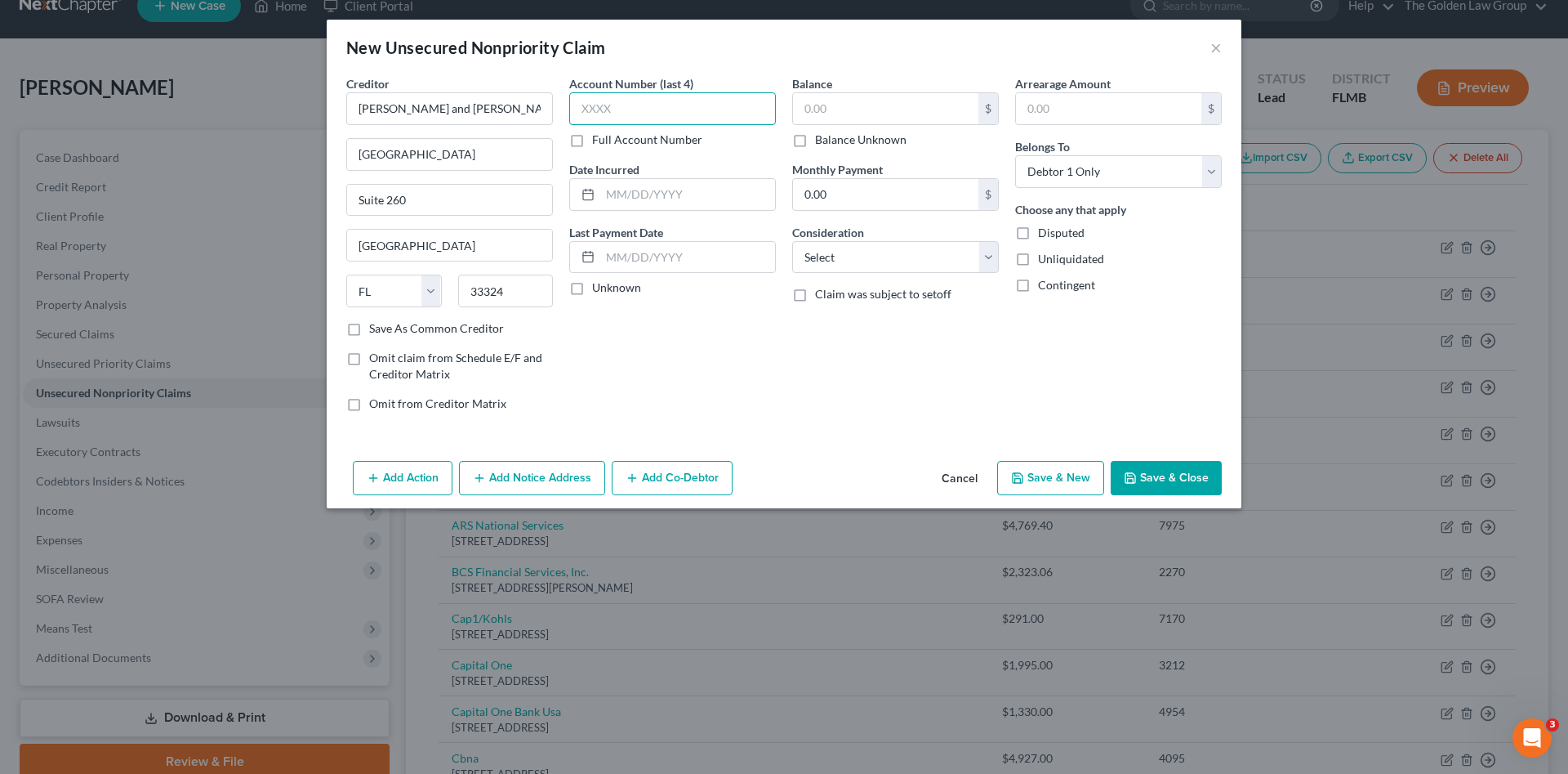
click at [641, 109] on input "text" at bounding box center [673, 108] width 207 height 32
type input "3568"
click at [886, 108] on input "text" at bounding box center [886, 108] width 186 height 31
click at [815, 111] on input "30,608.91" at bounding box center [886, 108] width 186 height 31
type input "3,608.91"
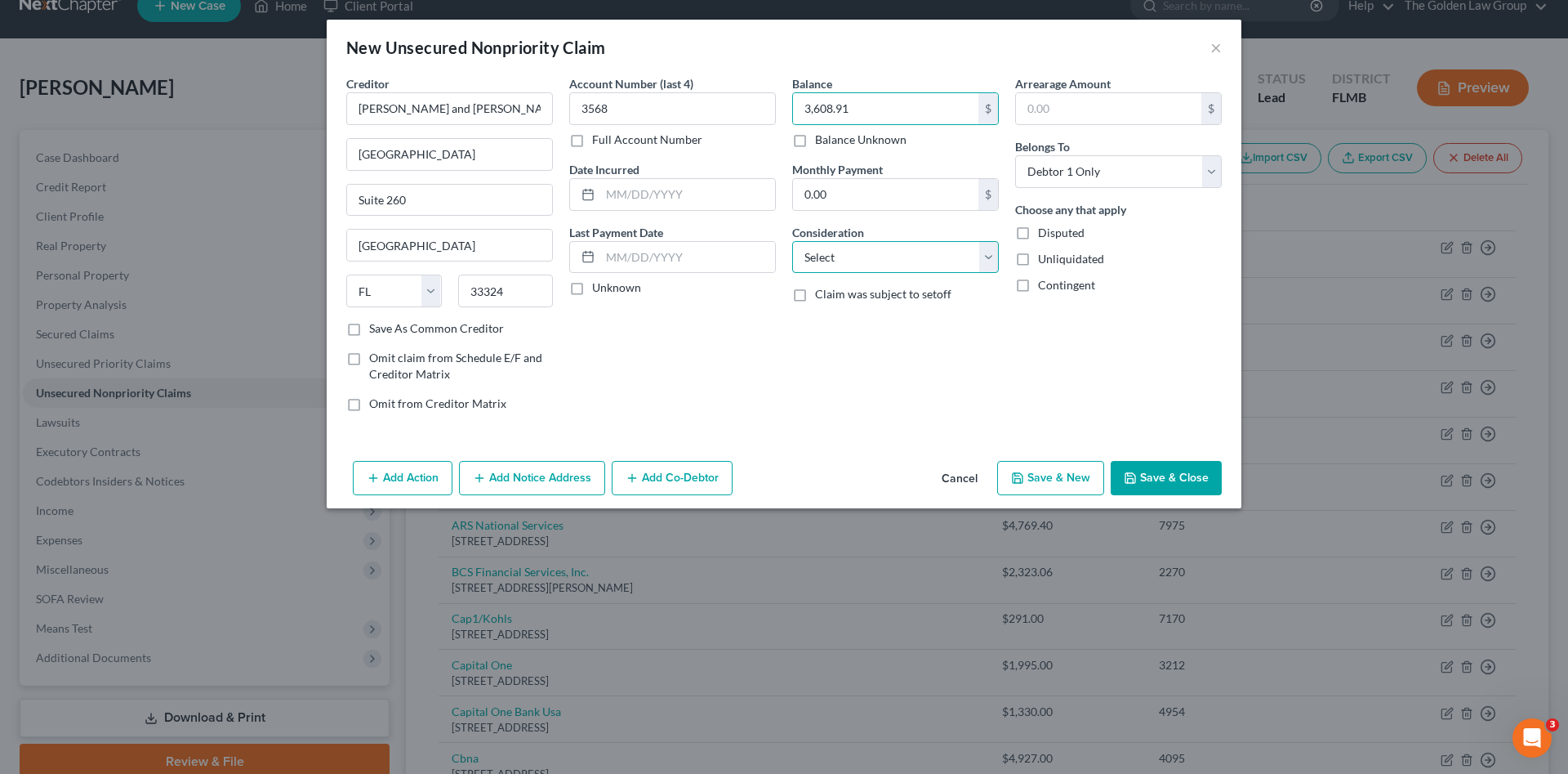
click at [866, 250] on select "Select Cable / Satellite Services Collection Agency Credit Card Debt Debt Couns…" at bounding box center [896, 257] width 207 height 32
select select "1"
click at [792, 241] on select "Select Cable / Satellite Services Collection Agency Credit Card Debt Debt Couns…" at bounding box center [896, 257] width 207 height 32
drag, startPoint x: 1075, startPoint y: 403, endPoint x: 1146, endPoint y: 428, distance: 75.3
click at [1089, 407] on div "Arrearage Amount $ Belongs To * Select Debtor 1 Only Debtor 2 Only Debtor 1 And…" at bounding box center [1118, 250] width 223 height 350
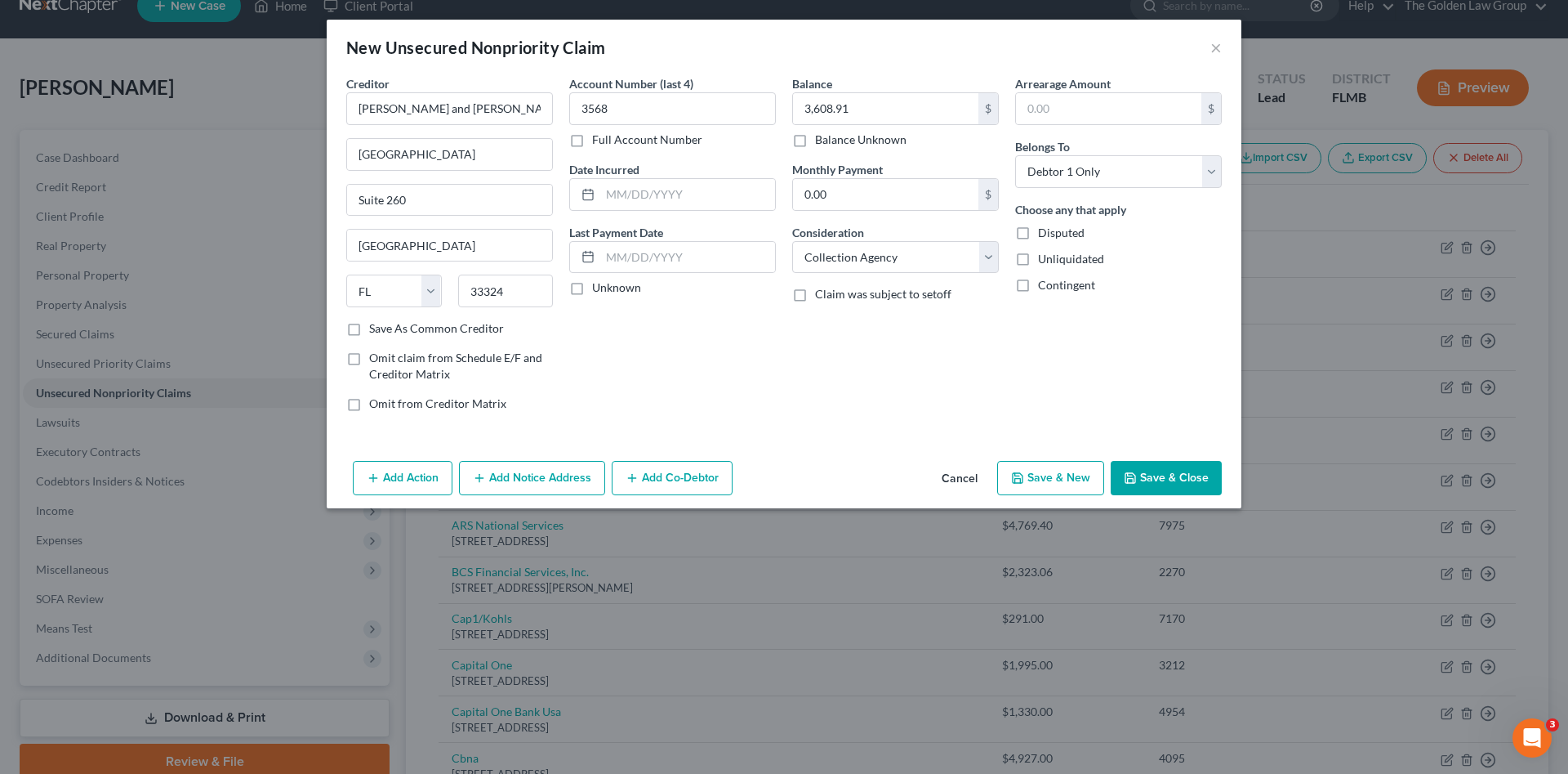
click at [1160, 465] on button "Save & Close" at bounding box center [1166, 478] width 111 height 34
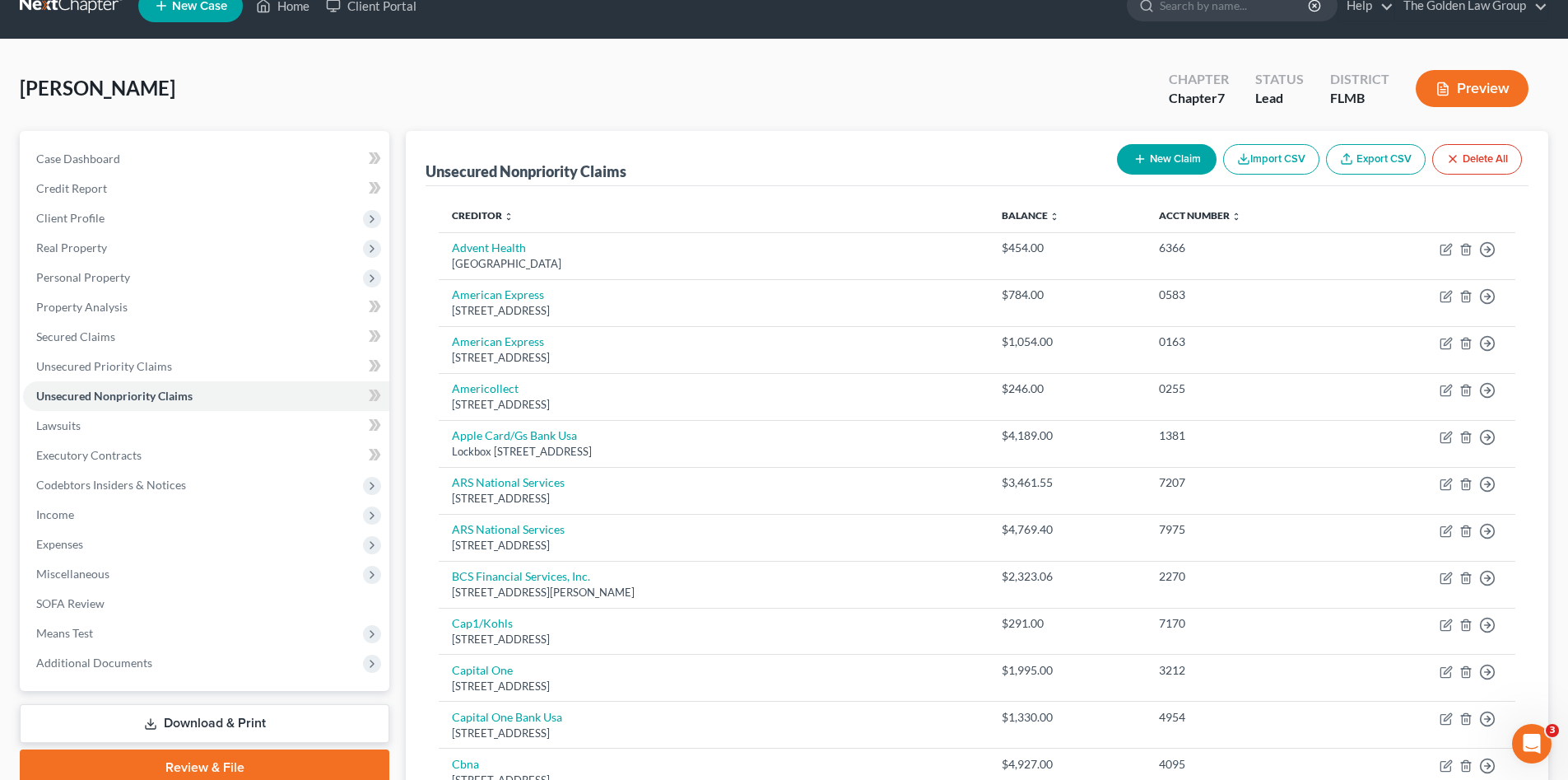
click at [1143, 151] on button "New Claim" at bounding box center [1167, 159] width 100 height 30
select select "0"
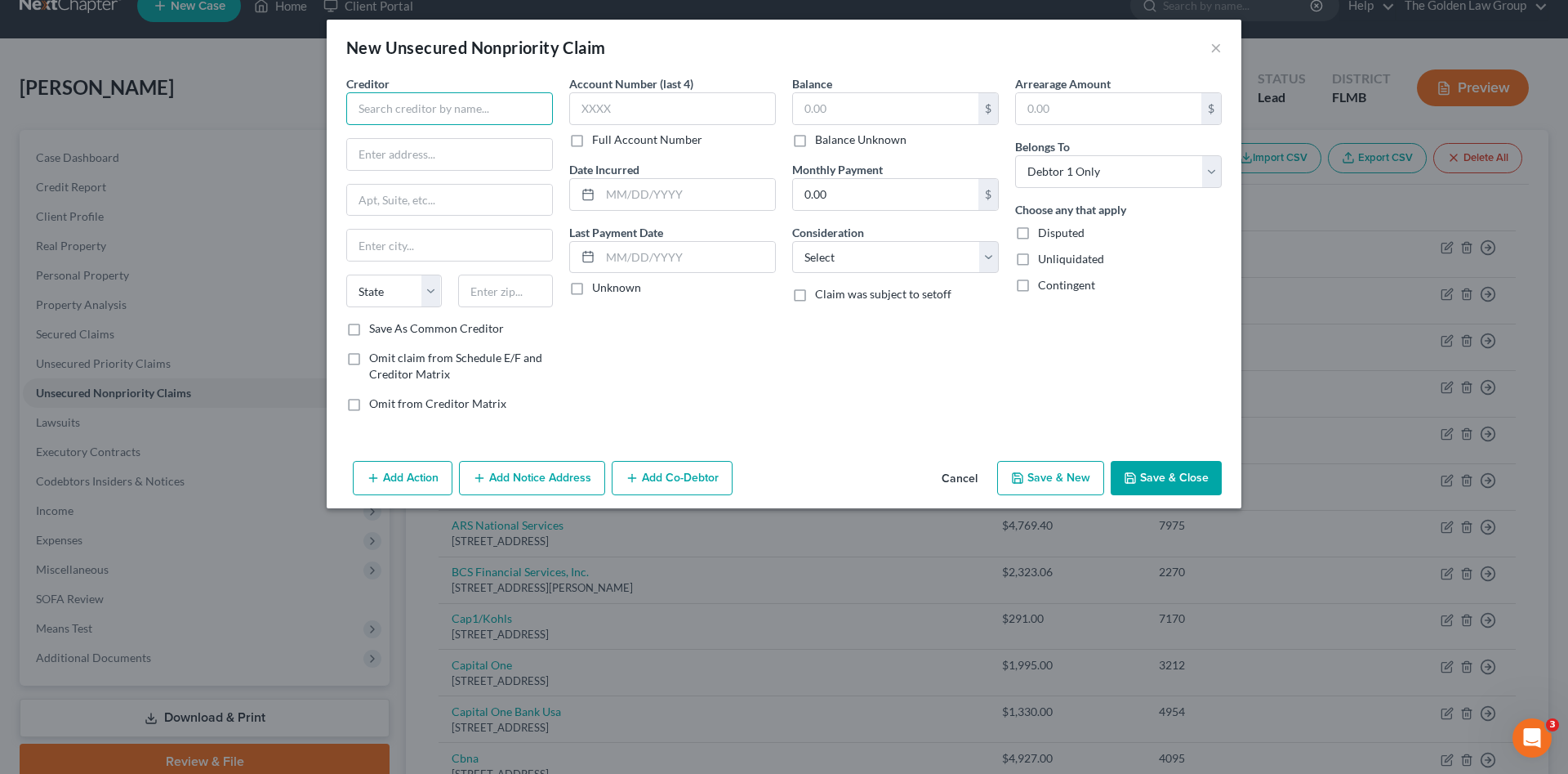
click at [387, 112] on input "text" at bounding box center [450, 108] width 207 height 32
click at [451, 160] on div "[STREET_ADDRESS]" at bounding box center [444, 153] width 170 height 14
type input "First Credit Services"
type input "[STREET_ADDRESS]"
type input "Ste 200"
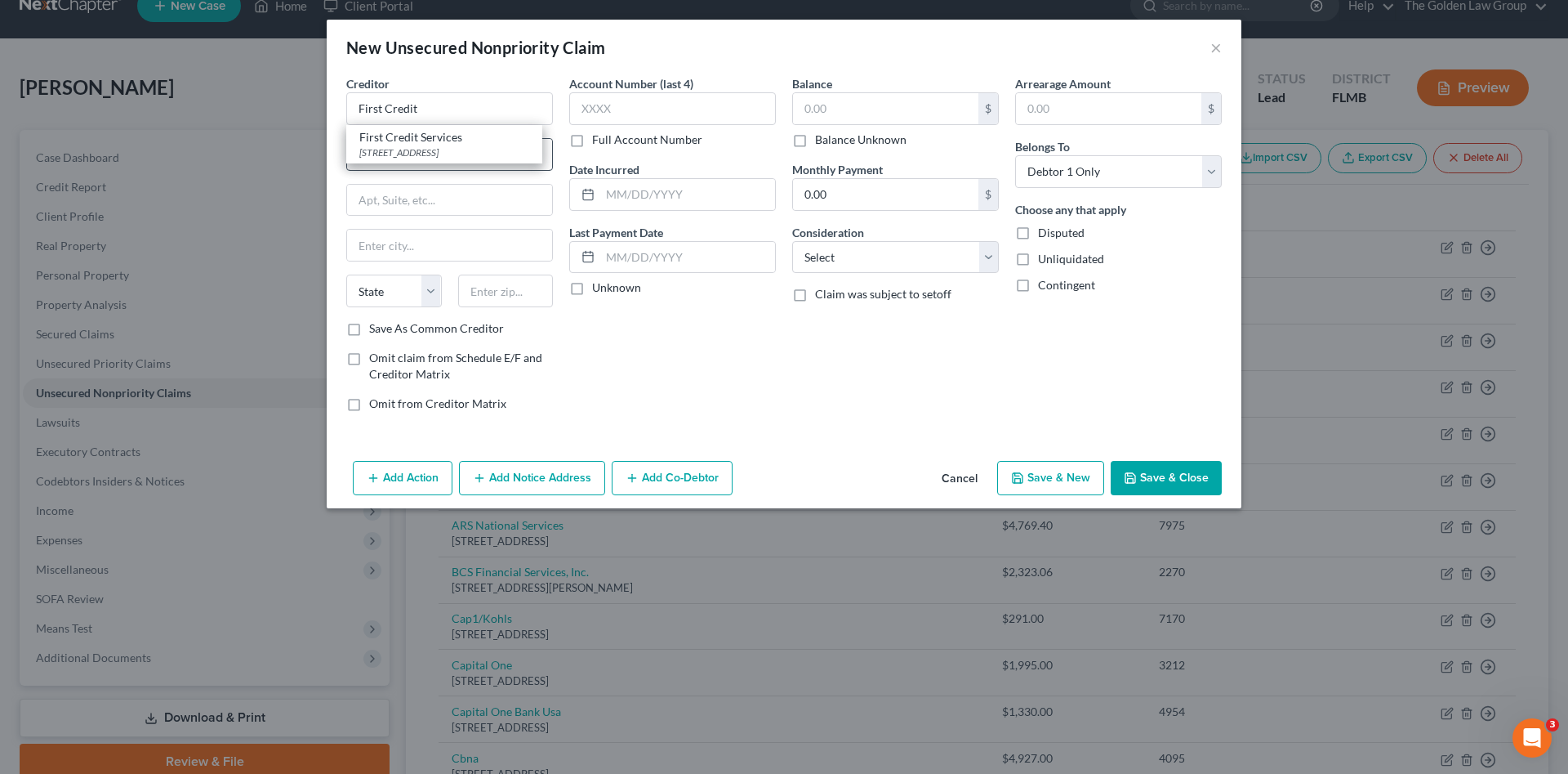
type input "Piscataway"
select select "33"
type input "08854"
click at [617, 116] on input "text" at bounding box center [673, 108] width 207 height 32
type input "5176"
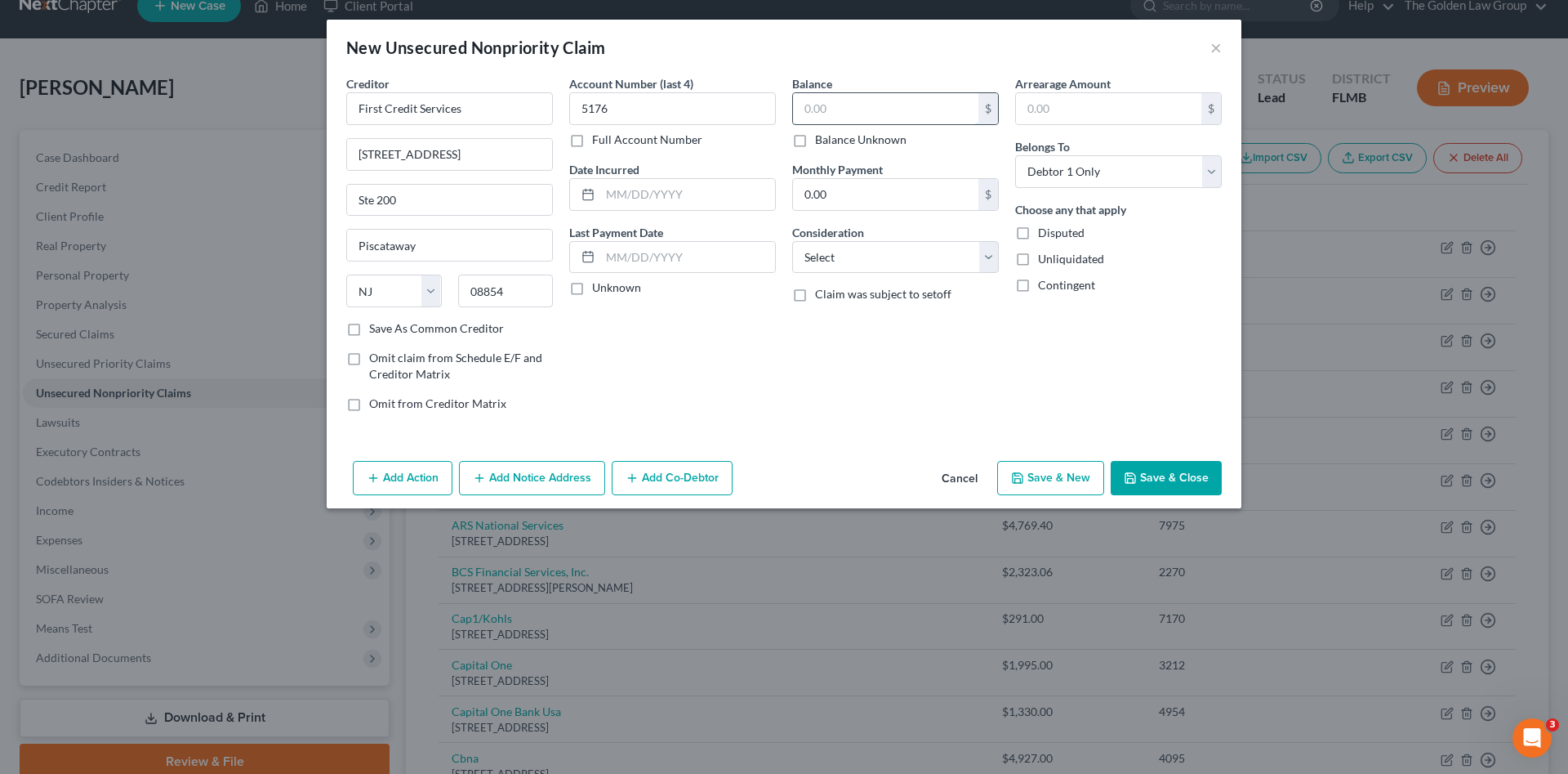
click at [882, 93] on input "text" at bounding box center [886, 108] width 186 height 31
type input "3,532.88"
click at [859, 263] on select "Select Cable / Satellite Services Collection Agency Credit Card Debt Debt Couns…" at bounding box center [896, 257] width 207 height 32
select select "1"
click at [792, 241] on select "Select Cable / Satellite Services Collection Agency Credit Card Debt Debt Couns…" at bounding box center [896, 257] width 207 height 32
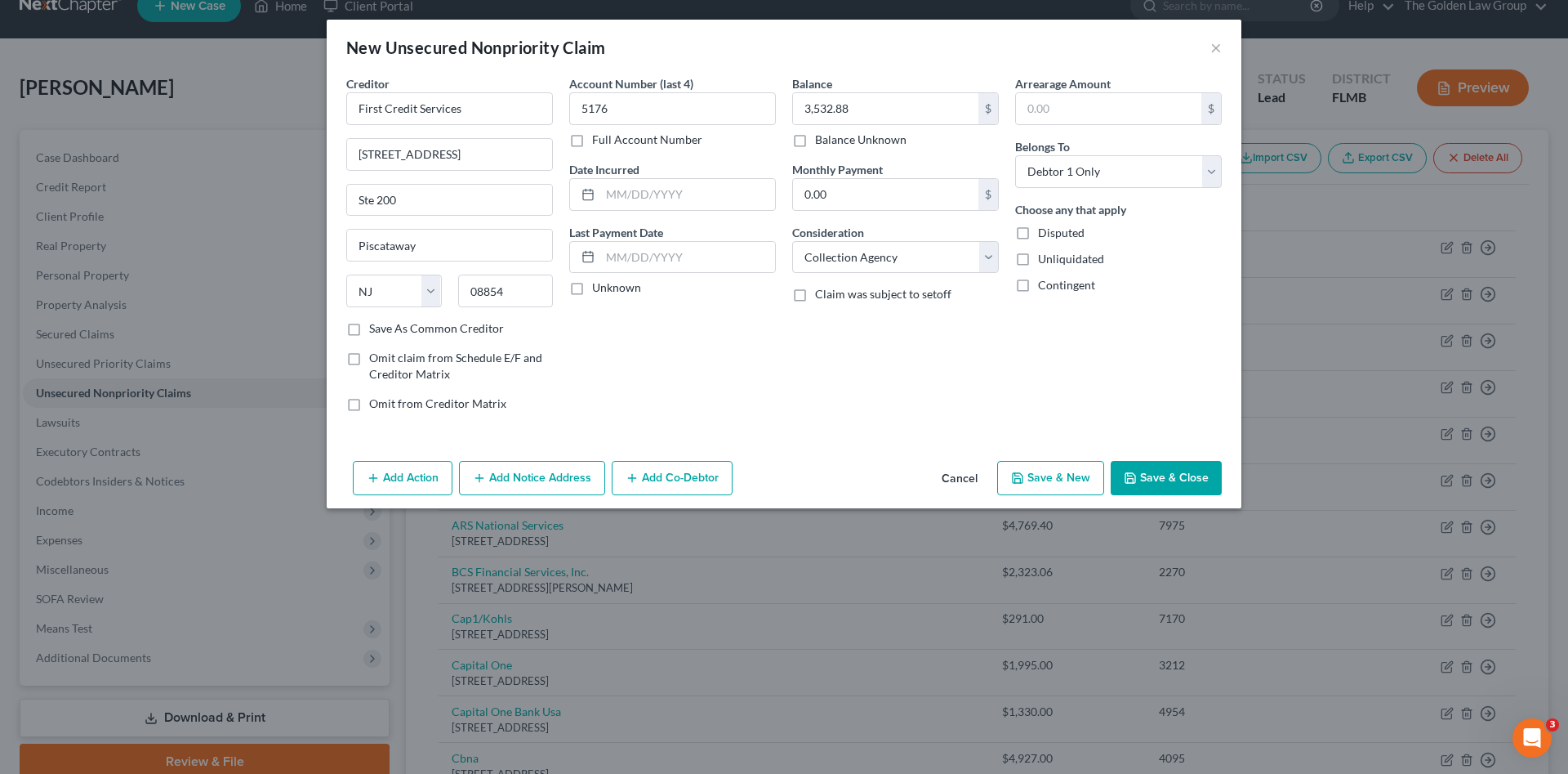
click at [1153, 477] on button "Save & Close" at bounding box center [1166, 478] width 111 height 34
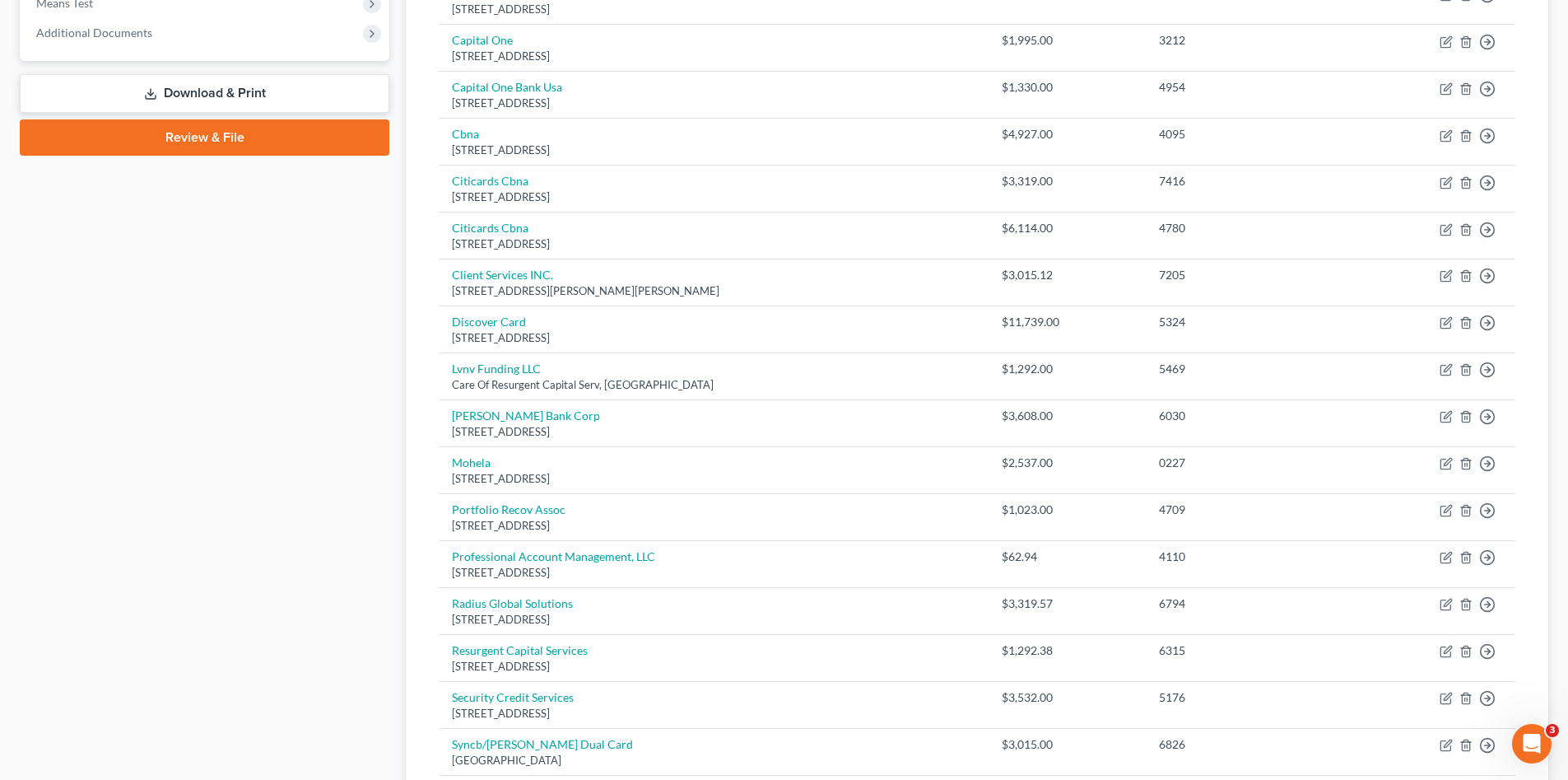
scroll to position [410, 0]
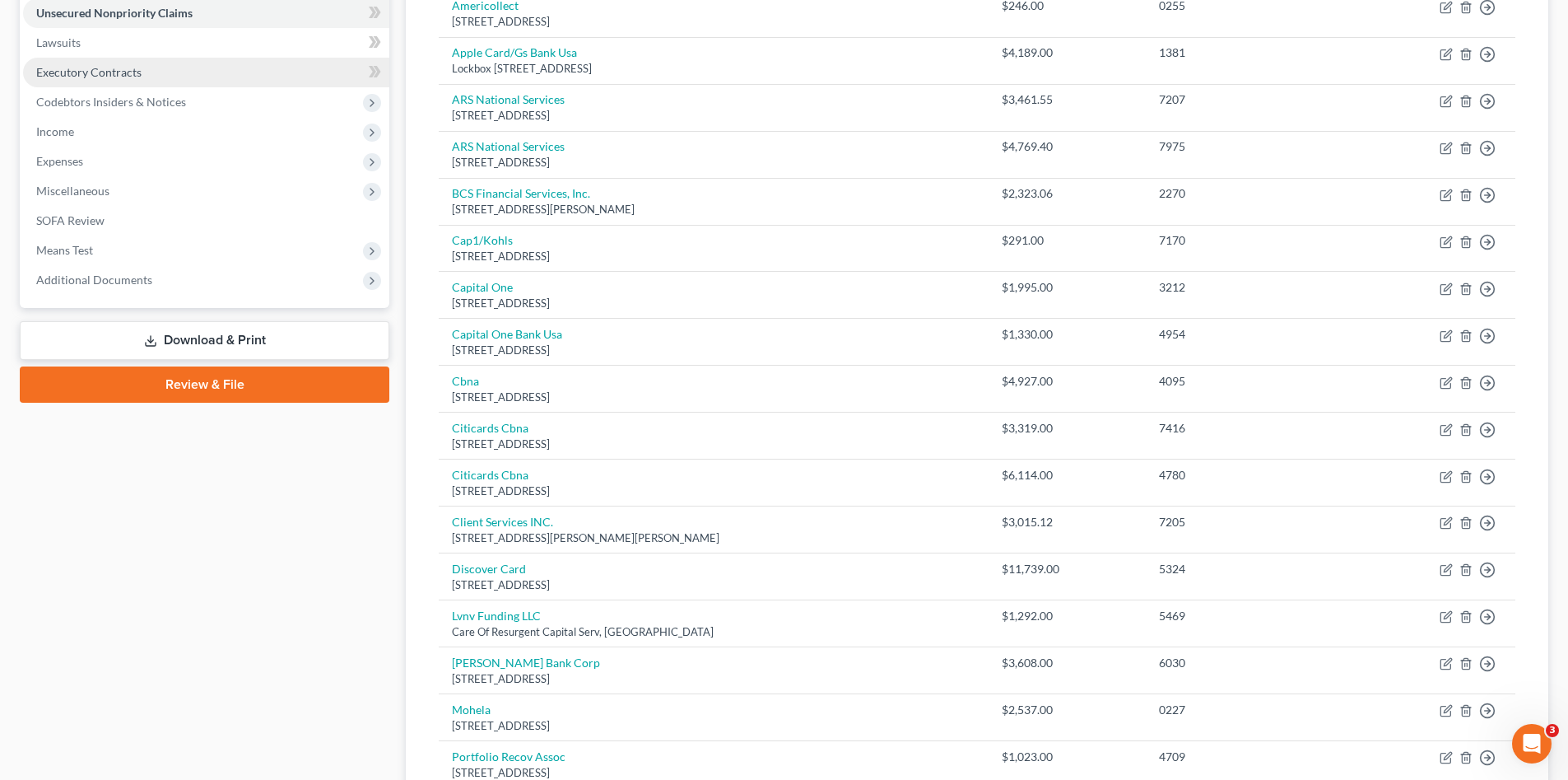
click at [102, 81] on link "Executory Contracts" at bounding box center [206, 72] width 367 height 30
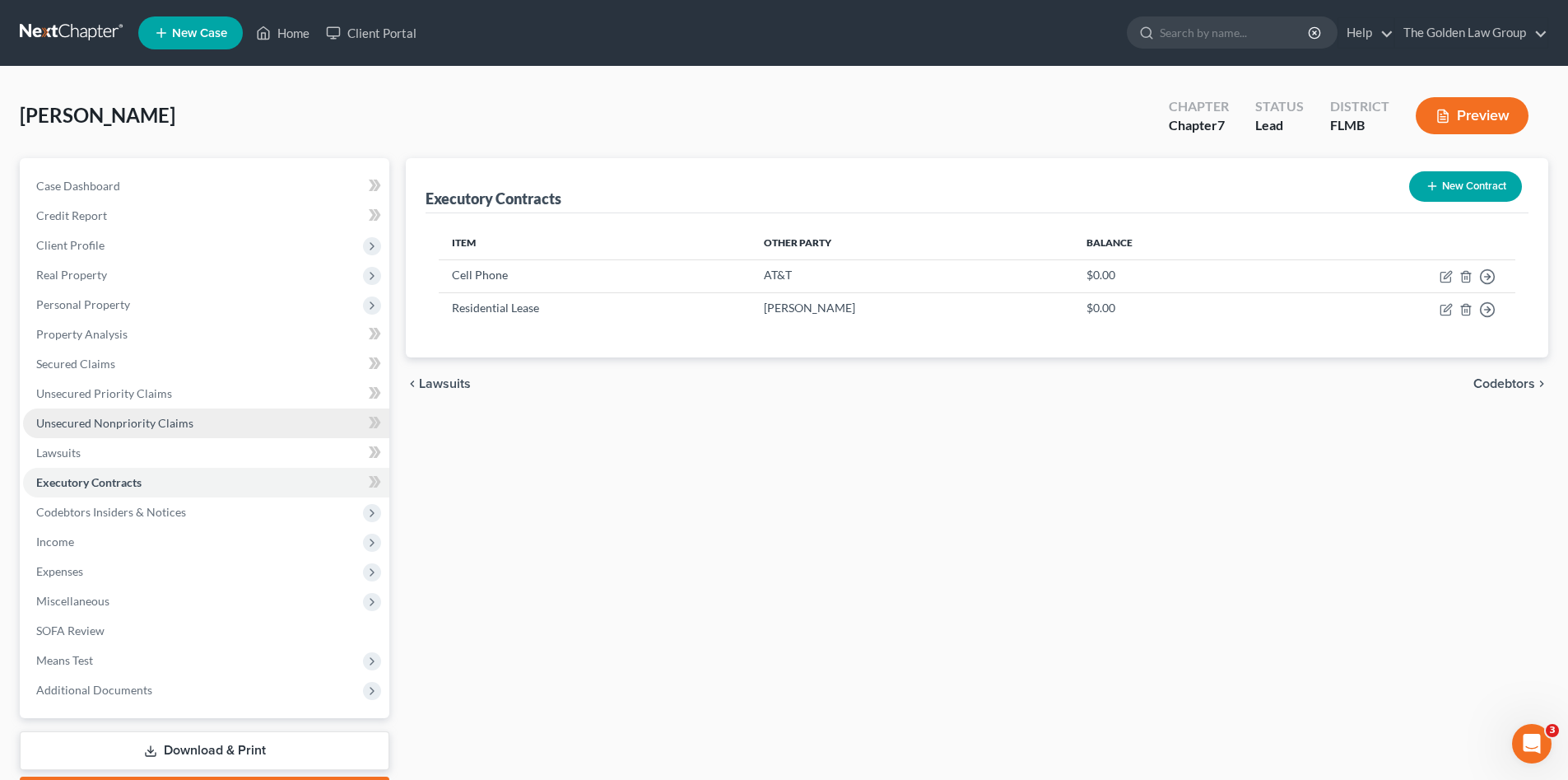
click at [165, 420] on span "Unsecured Nonpriority Claims" at bounding box center [115, 423] width 157 height 14
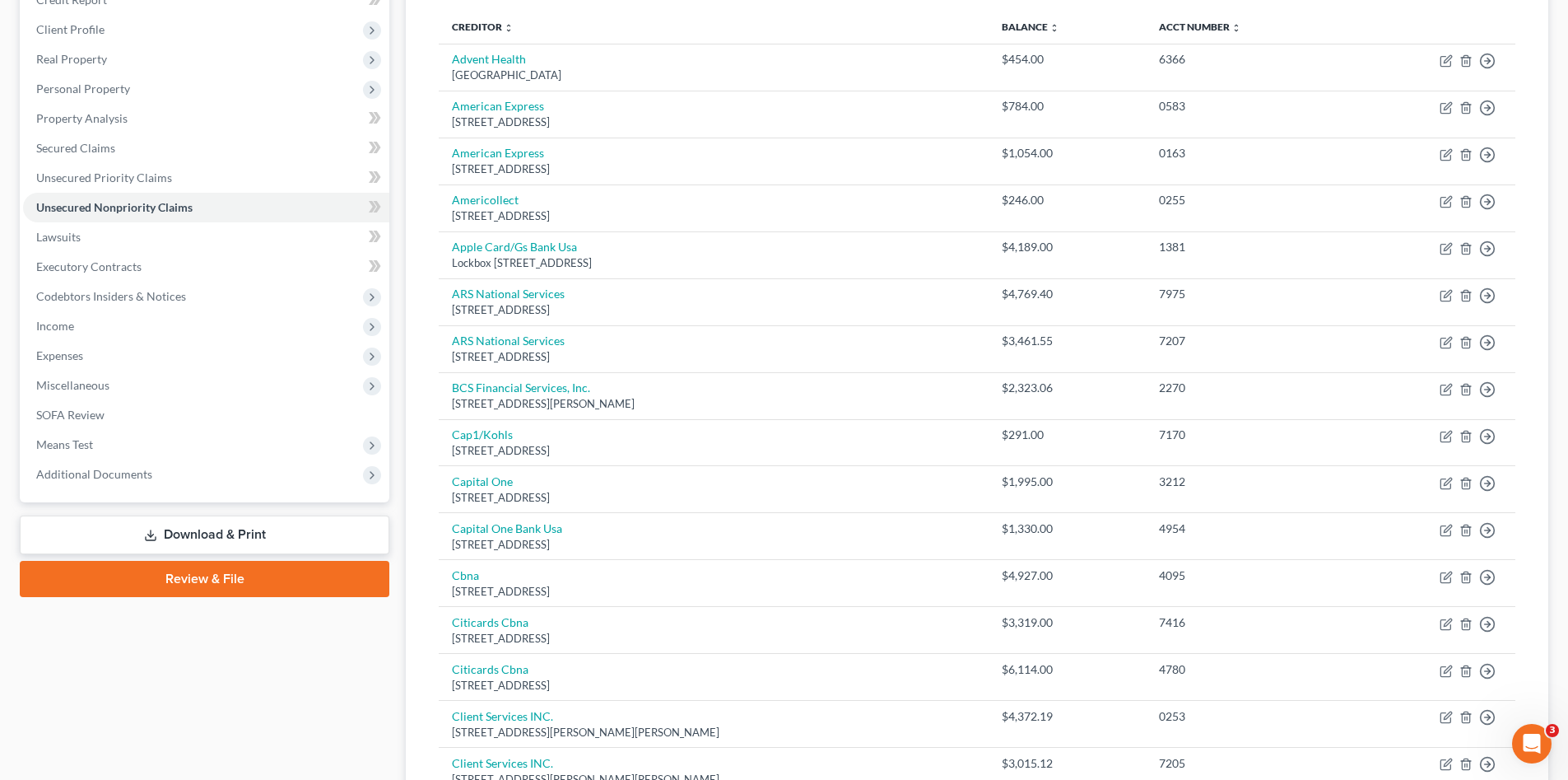
scroll to position [51, 0]
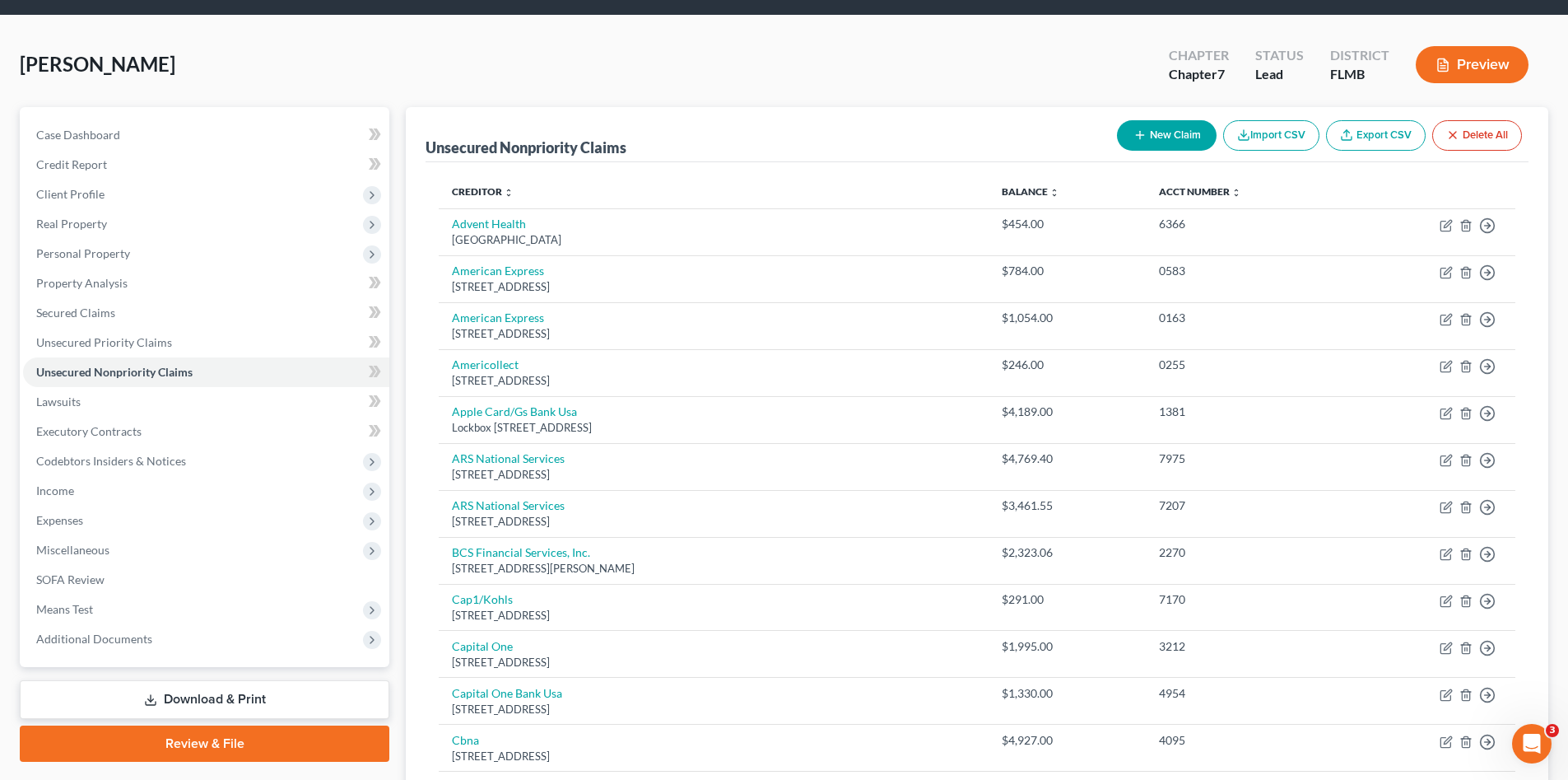
click at [1140, 125] on button "New Claim" at bounding box center [1167, 135] width 100 height 30
select select "0"
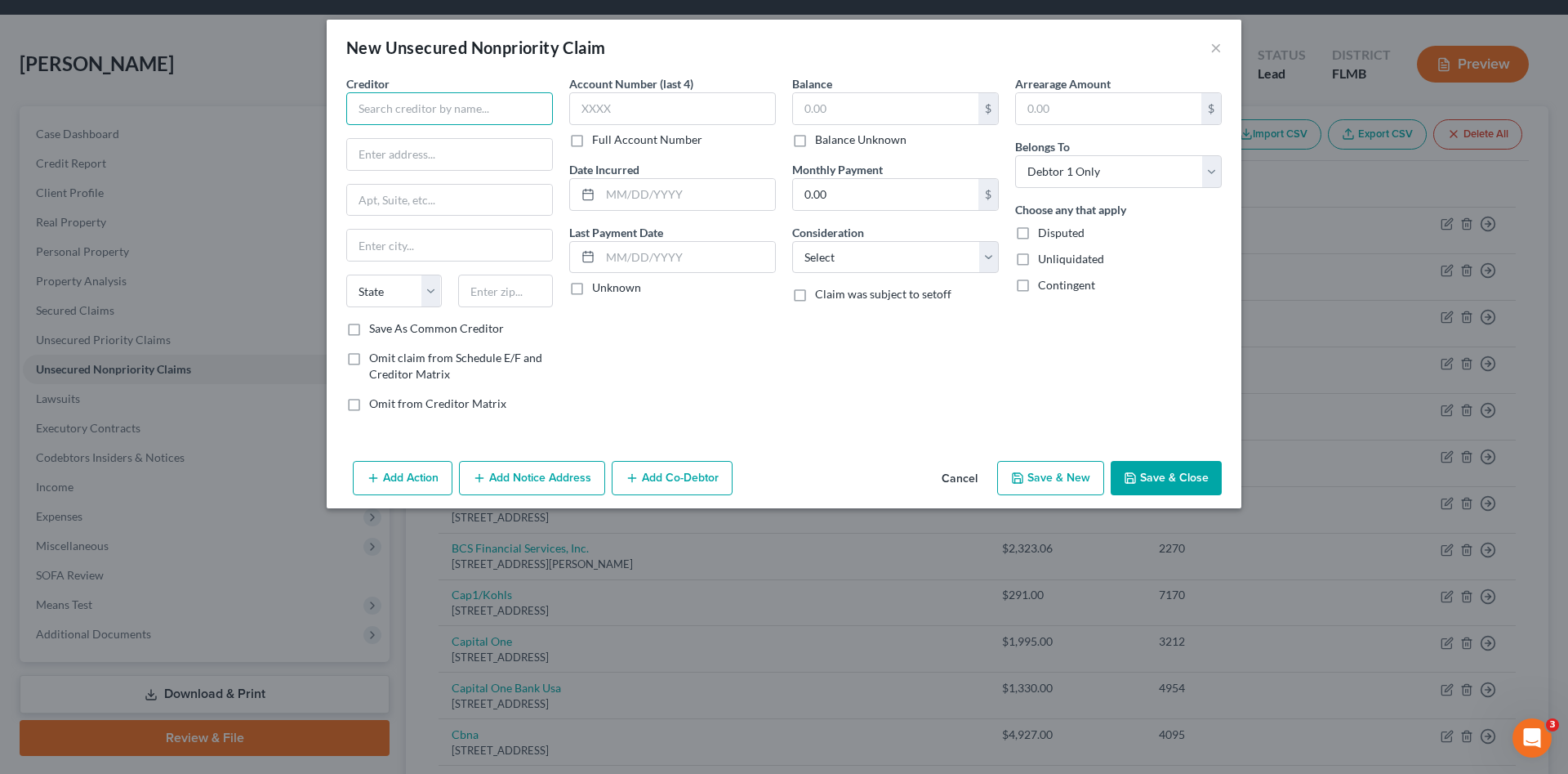
click at [370, 113] on input "text" at bounding box center [450, 108] width 207 height 32
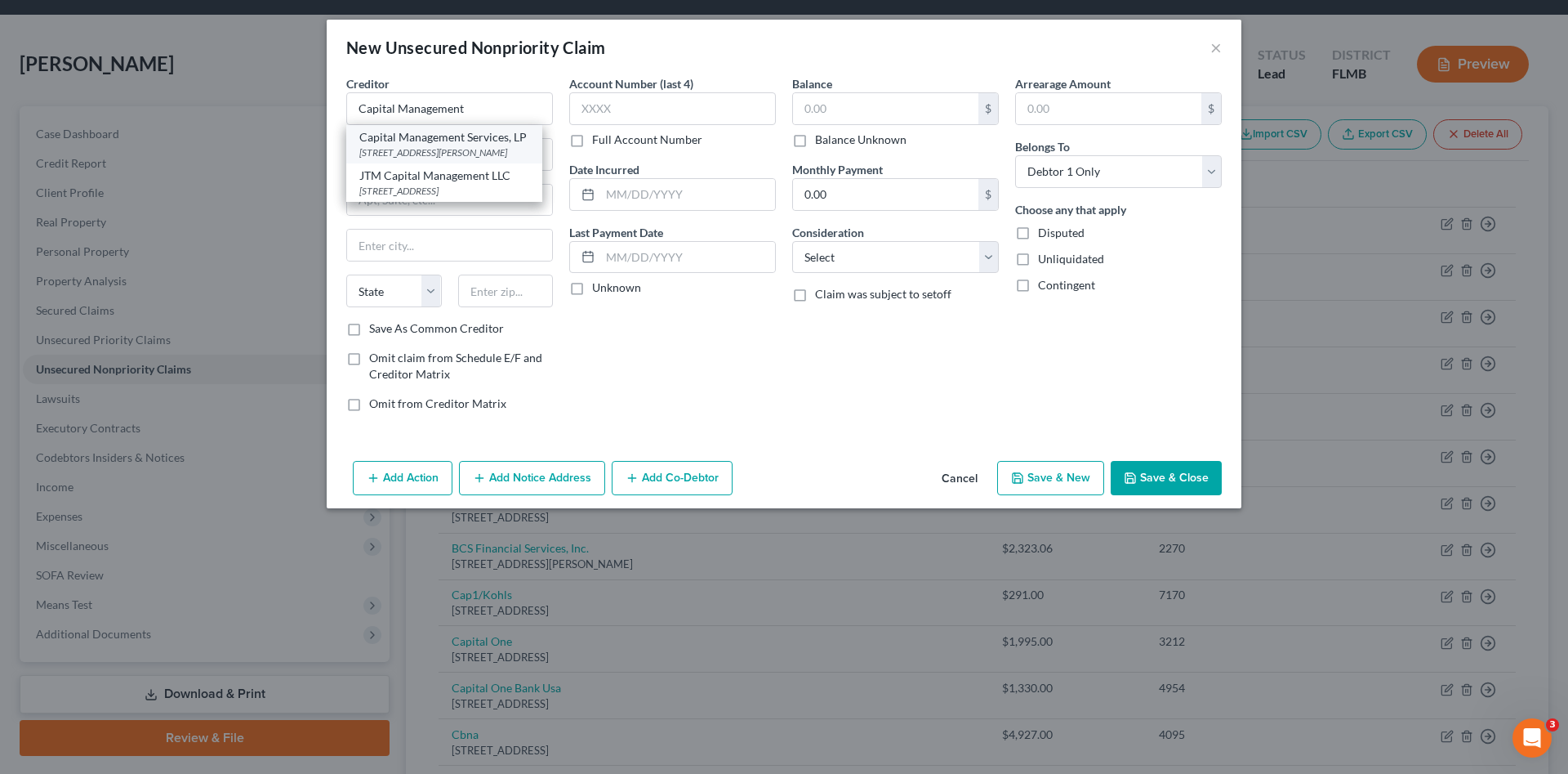
click at [428, 153] on div "[STREET_ADDRESS][PERSON_NAME]" at bounding box center [444, 153] width 170 height 14
type input "Capital Management Services, LP"
type input "[STREET_ADDRESS][PERSON_NAME]"
type input "Buffalo"
select select "35"
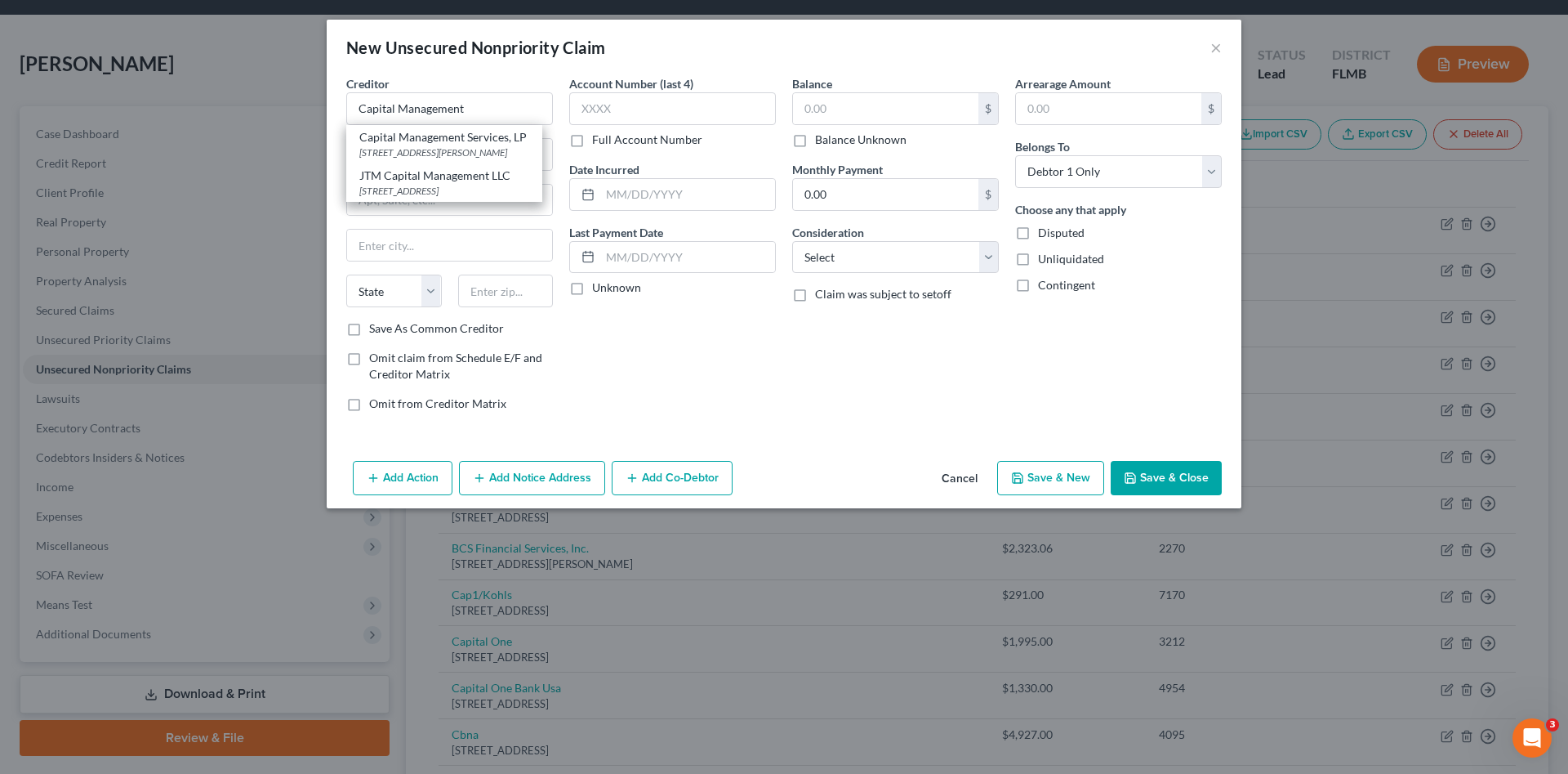
type input "14206"
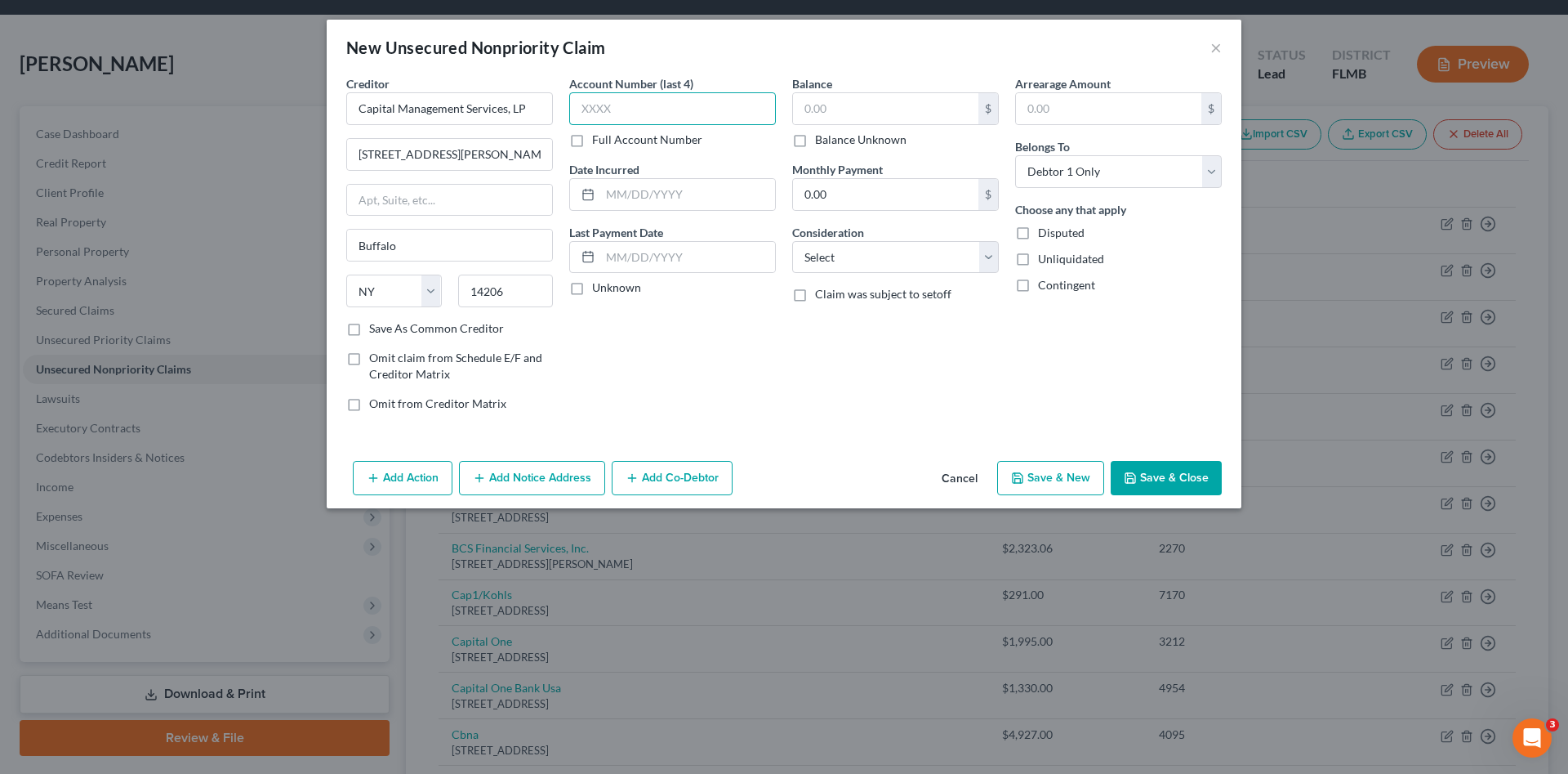
click at [662, 99] on input "text" at bounding box center [673, 108] width 207 height 32
type input "4780"
click at [922, 109] on input "text" at bounding box center [886, 108] width 186 height 31
type input "5"
type input "6,114.63"
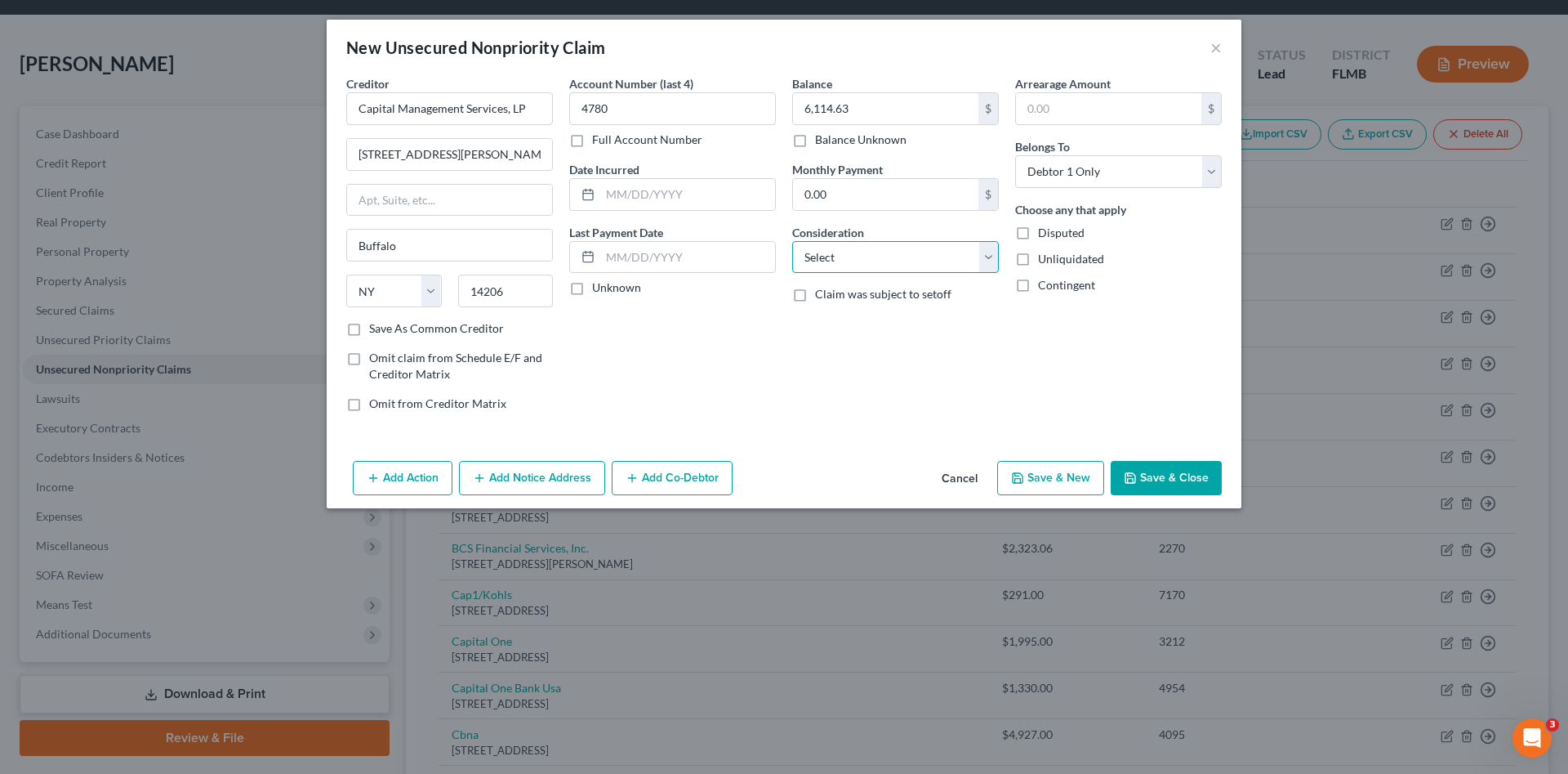
click at [905, 257] on select "Select Cable / Satellite Services Collection Agency Credit Card Debt Debt Couns…" at bounding box center [896, 257] width 207 height 32
select select "1"
click at [792, 241] on select "Select Cable / Satellite Services Collection Agency Credit Card Debt Debt Couns…" at bounding box center [896, 257] width 207 height 32
drag, startPoint x: 1125, startPoint y: 471, endPoint x: 510, endPoint y: 523, distance: 617.2
click at [1124, 472] on button "Save & Close" at bounding box center [1166, 478] width 111 height 34
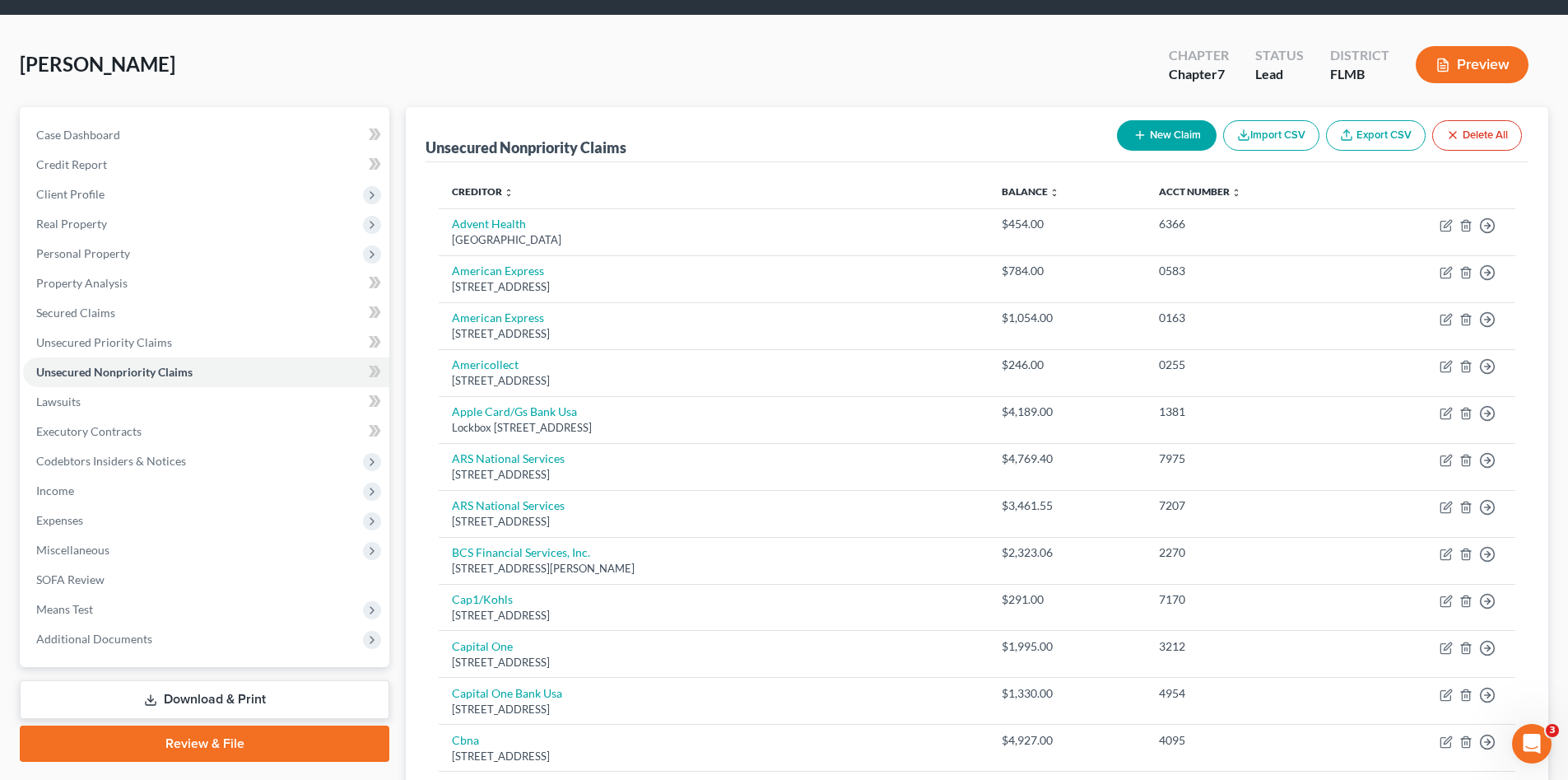
click at [1160, 141] on button "New Claim" at bounding box center [1167, 135] width 100 height 30
select select "0"
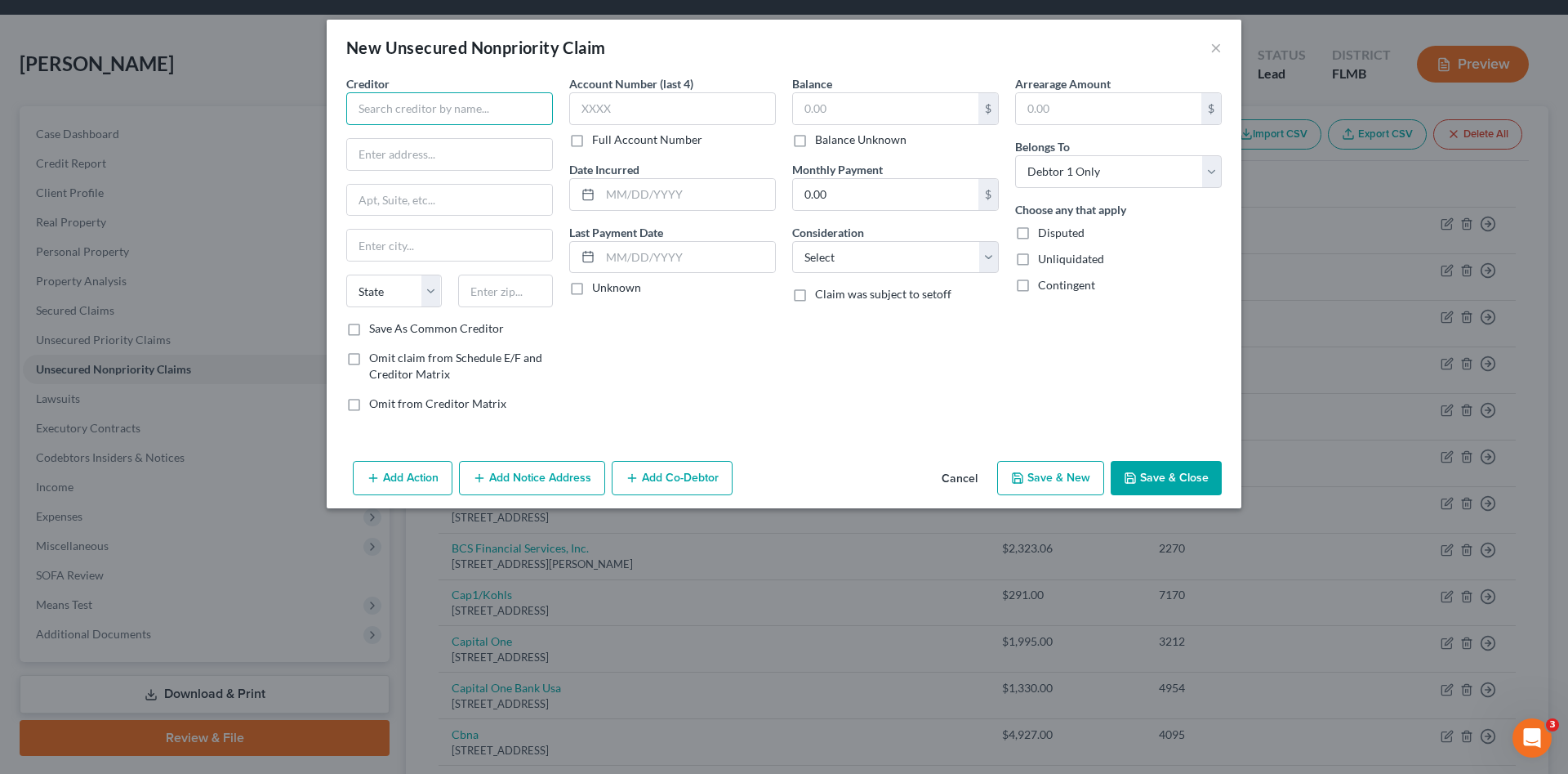
click at [518, 104] on input "text" at bounding box center [450, 108] width 207 height 32
type input "Public Highway Authority"
click at [493, 186] on input "text" at bounding box center [450, 200] width 205 height 31
type input "PO Box 5470"
select select "5"
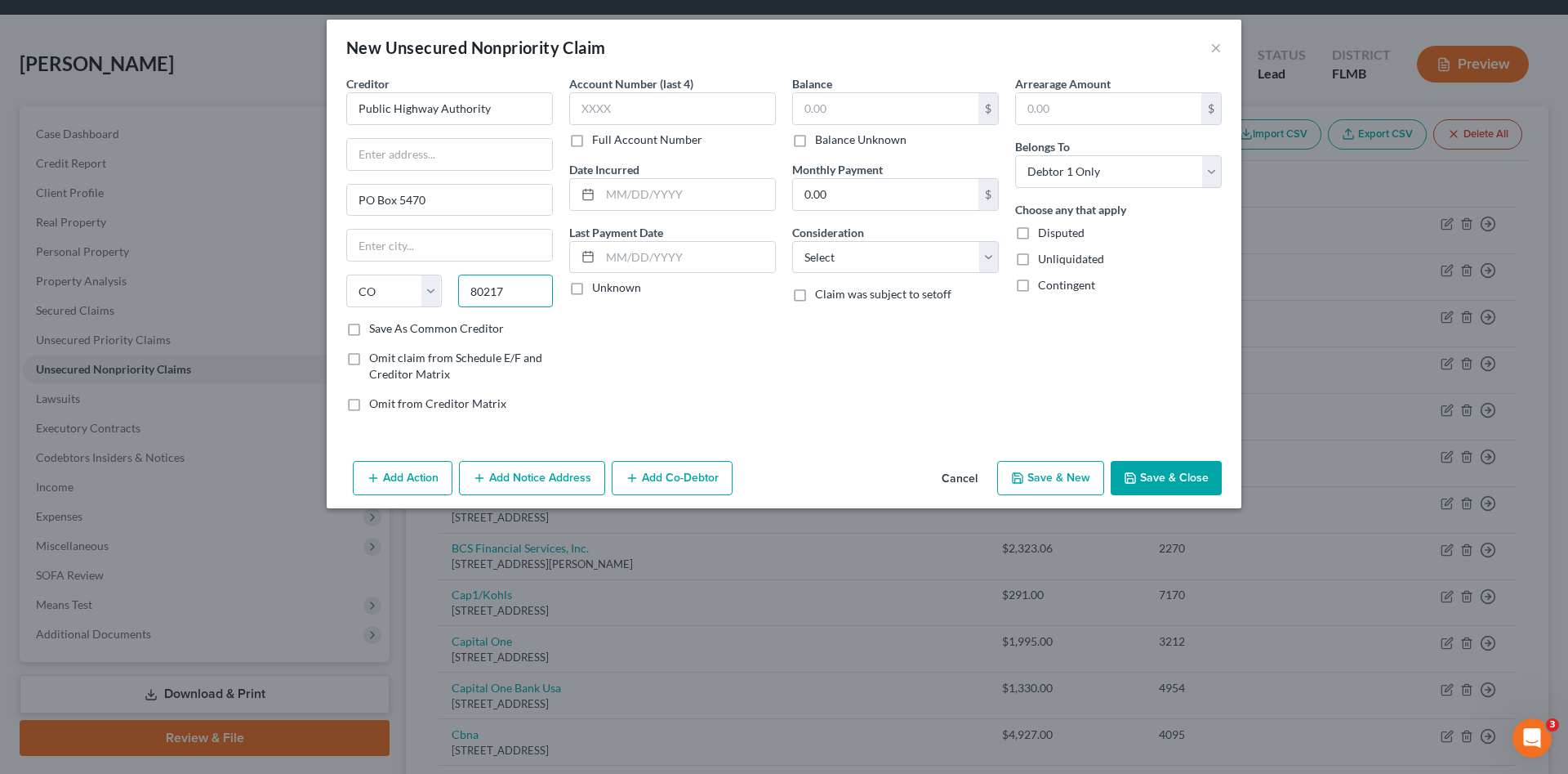
type input "80217"
type input "[GEOGRAPHIC_DATA]"
click at [708, 355] on div "Account Number (last 4) Full Account Number Date Incurred Last Payment Date Unk…" at bounding box center [672, 250] width 223 height 350
click at [648, 102] on input "text" at bounding box center [673, 108] width 207 height 32
type input "7573"
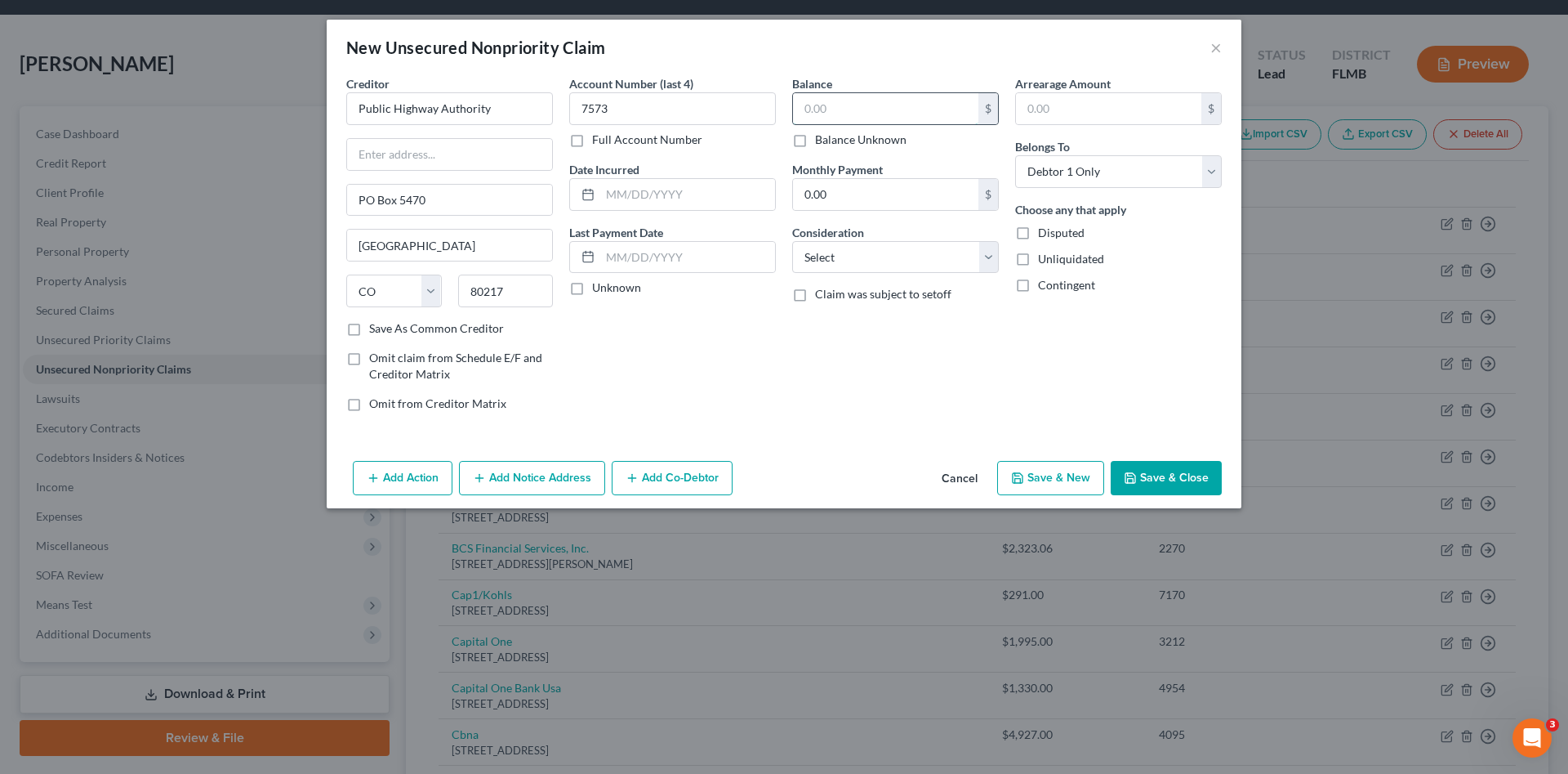
click at [955, 104] on input "text" at bounding box center [886, 108] width 186 height 31
type input "707.85"
click at [922, 246] on select "Select Cable / Satellite Services Collection Agency Credit Card Debt Debt Couns…" at bounding box center [896, 257] width 207 height 32
select select "14"
click at [792, 241] on select "Select Cable / Satellite Services Collection Agency Credit Card Debt Debt Couns…" at bounding box center [896, 257] width 207 height 32
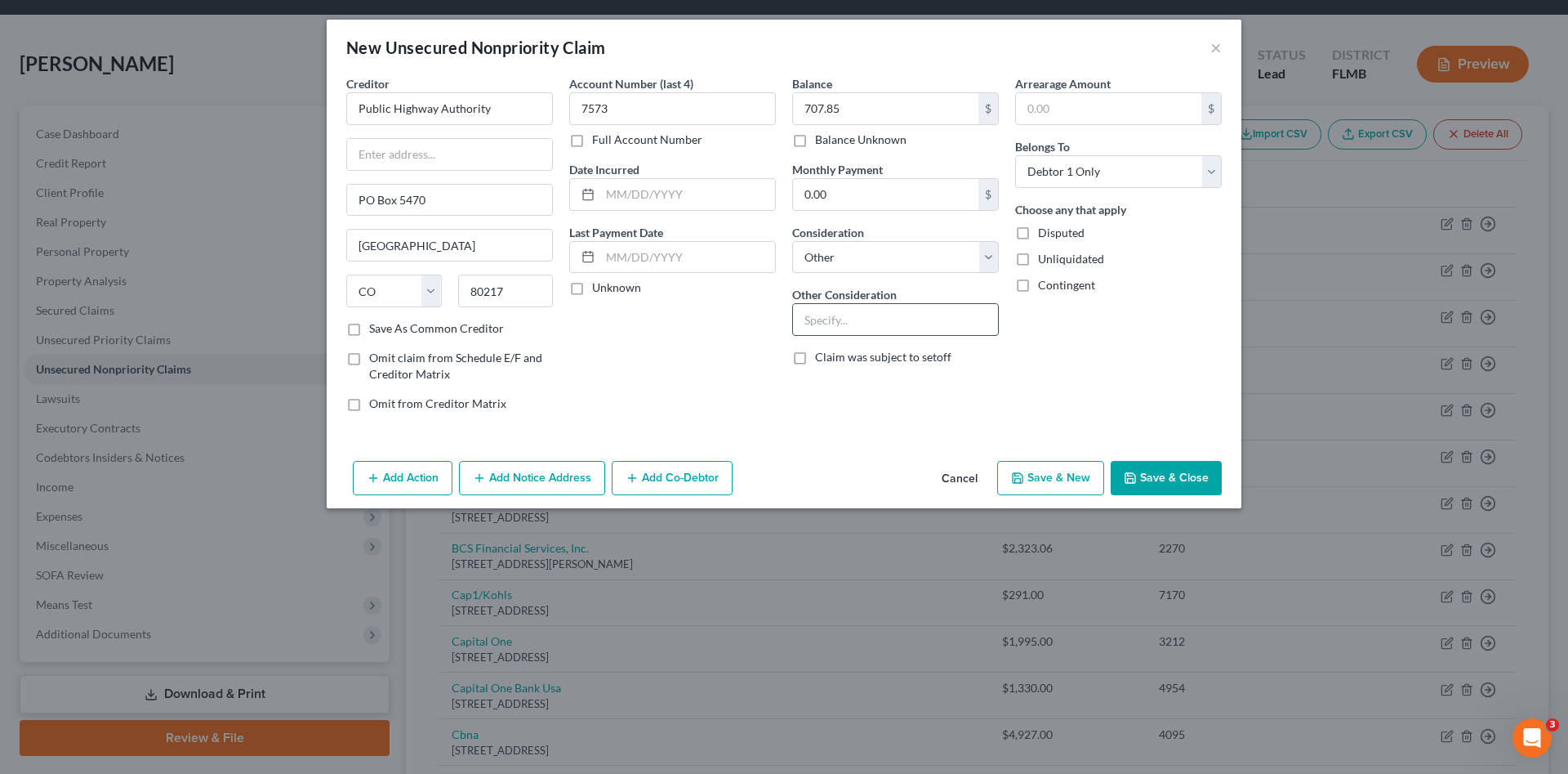
click at [841, 313] on input "text" at bounding box center [896, 319] width 205 height 31
type input "Tolls"
click at [1171, 467] on button "Save & Close" at bounding box center [1166, 478] width 111 height 34
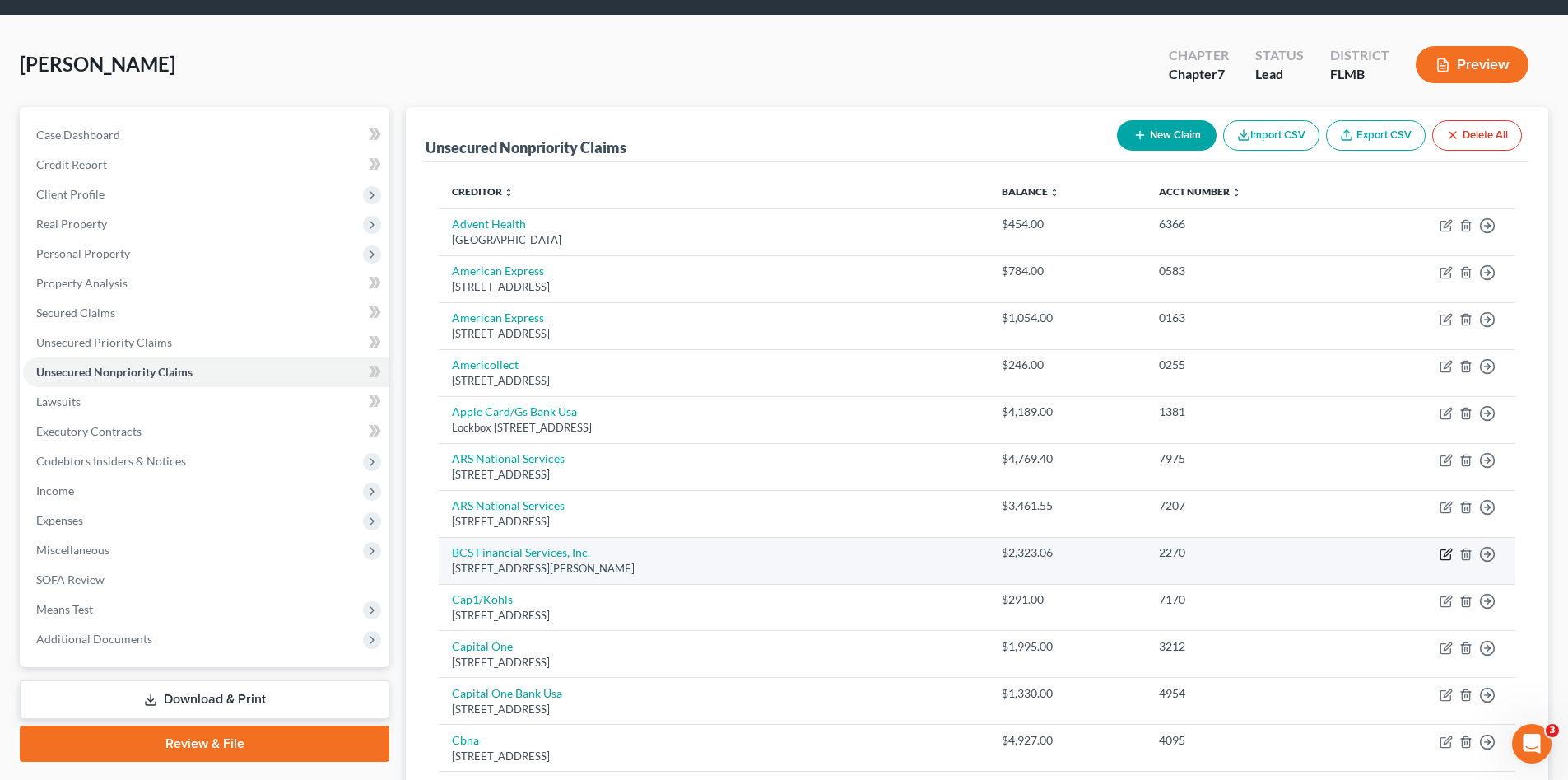
click at [1445, 553] on icon "button" at bounding box center [1448, 552] width 7 height 7
select select "9"
select select "1"
select select "0"
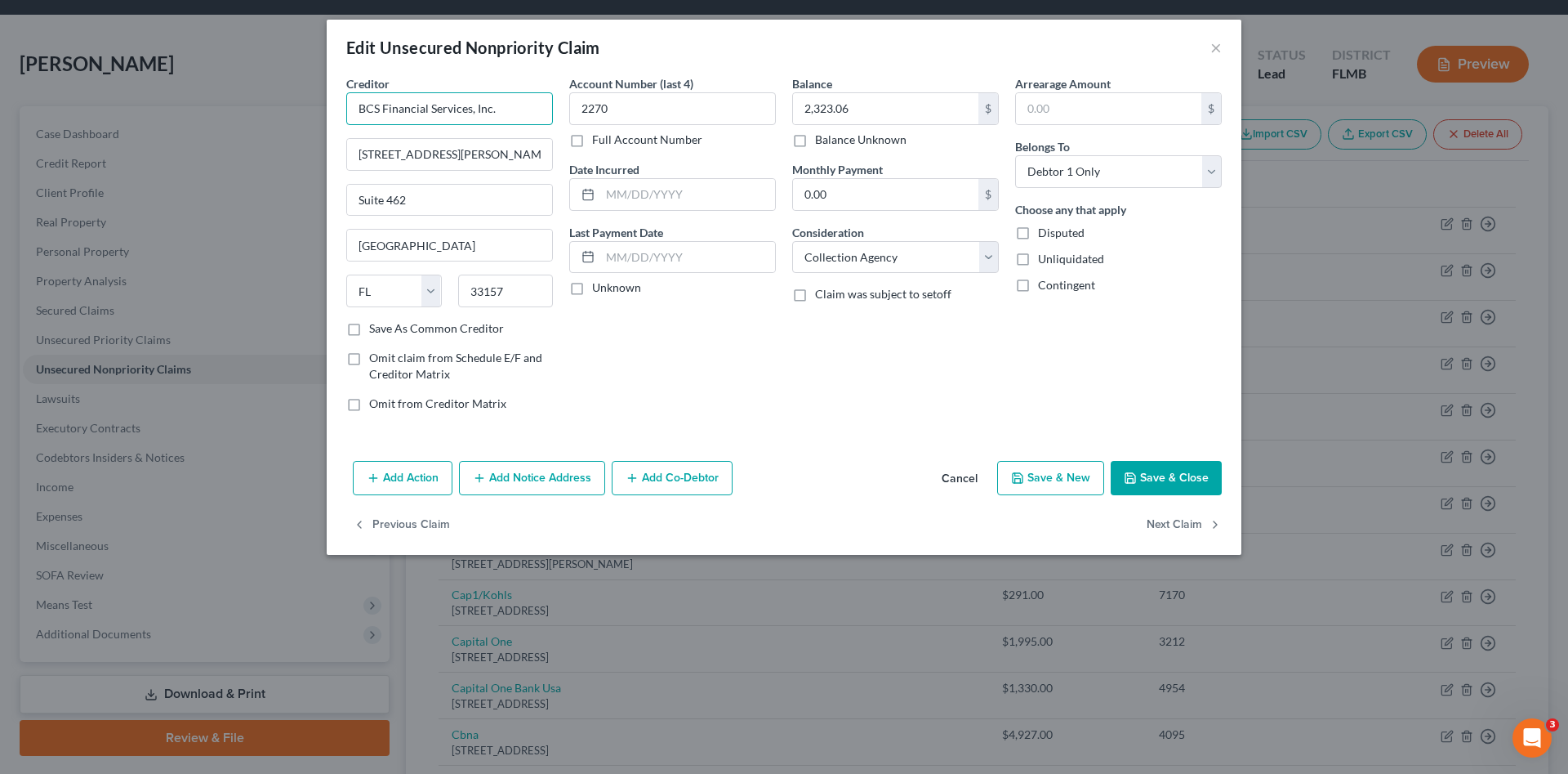
drag, startPoint x: 383, startPoint y: 103, endPoint x: 372, endPoint y: 105, distance: 11.2
click at [372, 105] on input "BCS Financial Services, Inc." at bounding box center [450, 108] width 207 height 32
type input "BCA Financial Services, Inc."
click at [773, 426] on div "Creditor * BCA Financial Services, Inc. [STREET_ADDRESS][GEOGRAPHIC_DATA][PERSO…" at bounding box center [784, 265] width 915 height 379
drag, startPoint x: 1167, startPoint y: 479, endPoint x: 792, endPoint y: 441, distance: 376.9
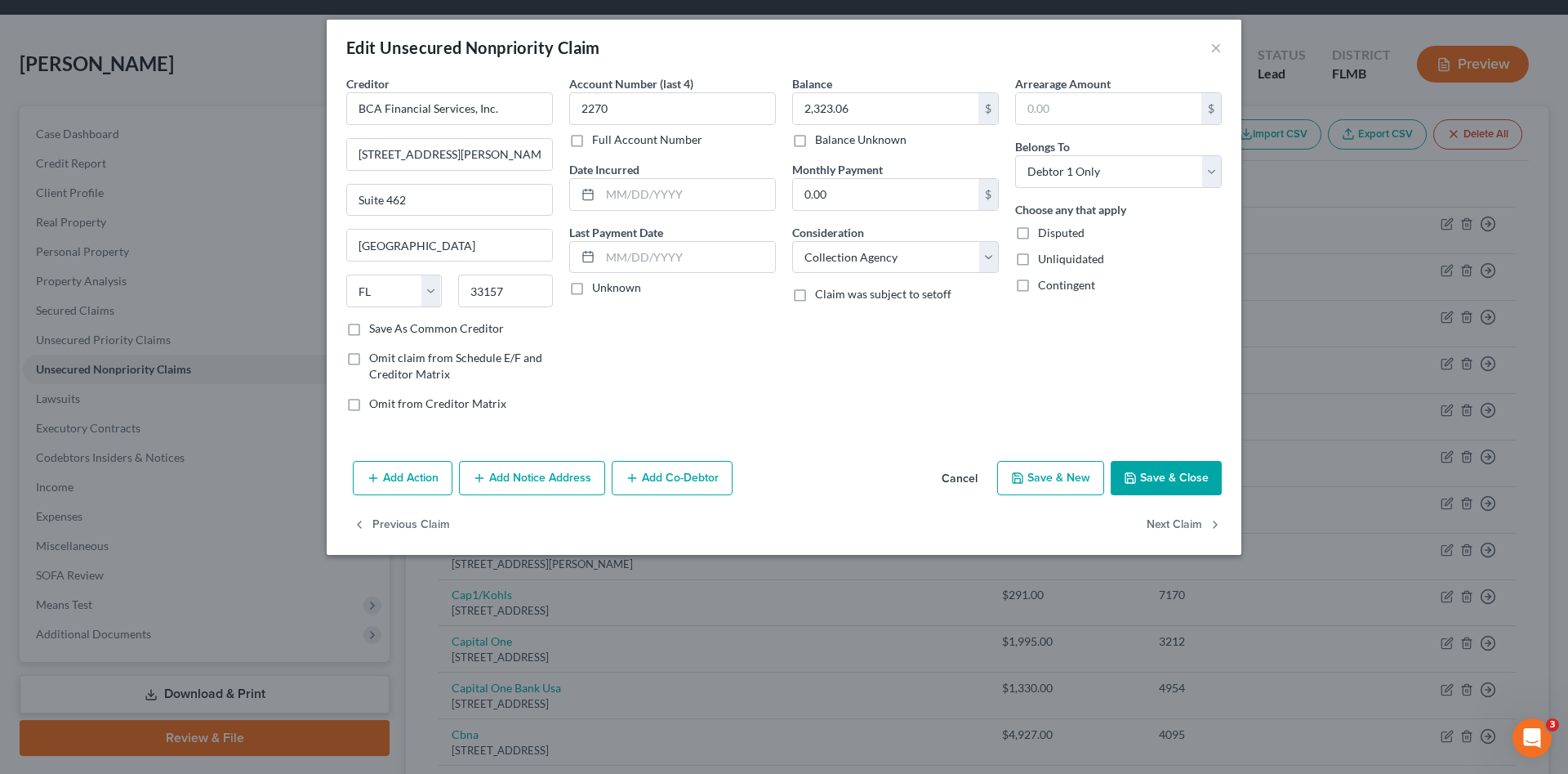
click at [1167, 479] on button "Save & Close" at bounding box center [1166, 478] width 111 height 34
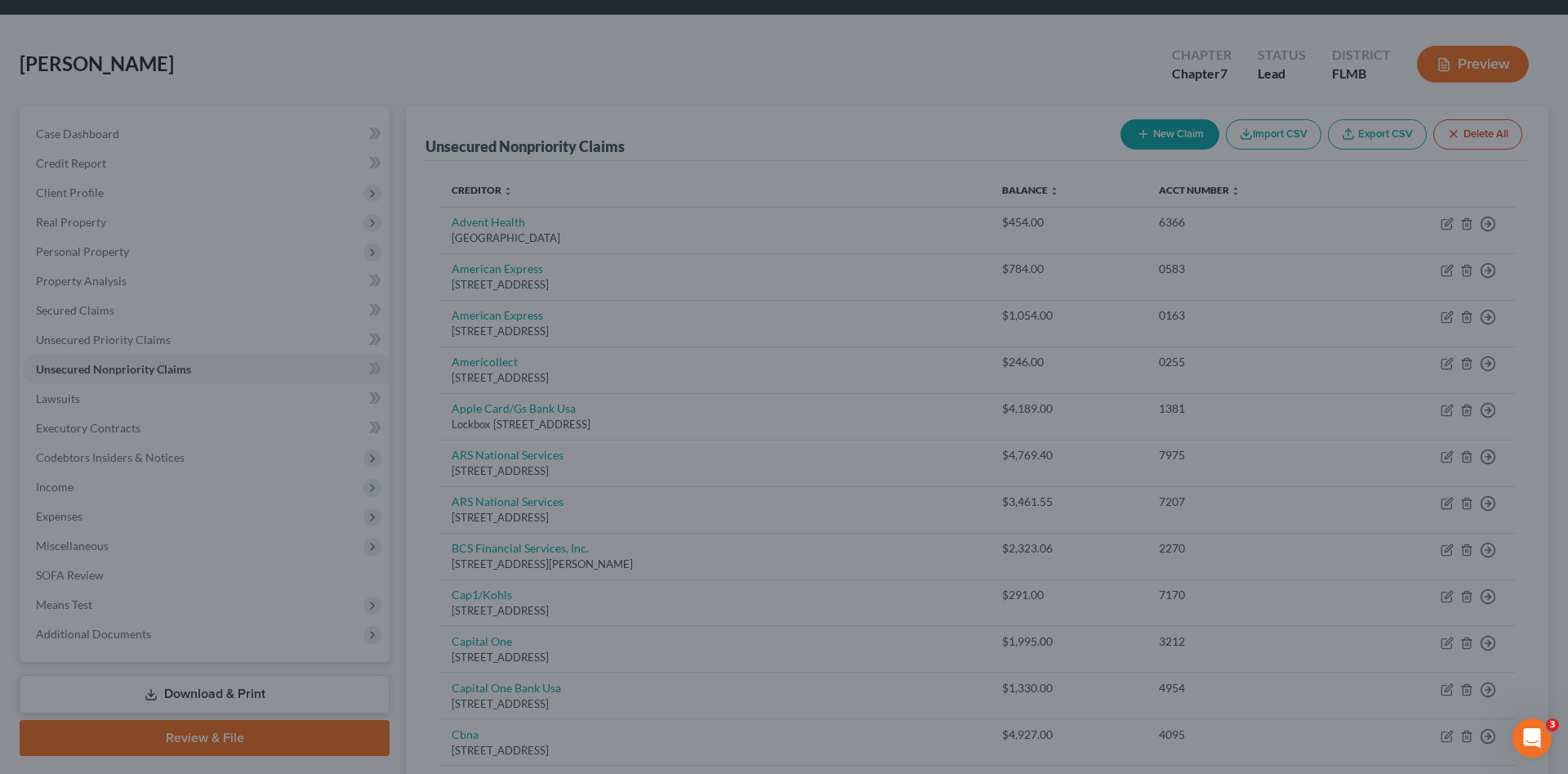
type input "0"
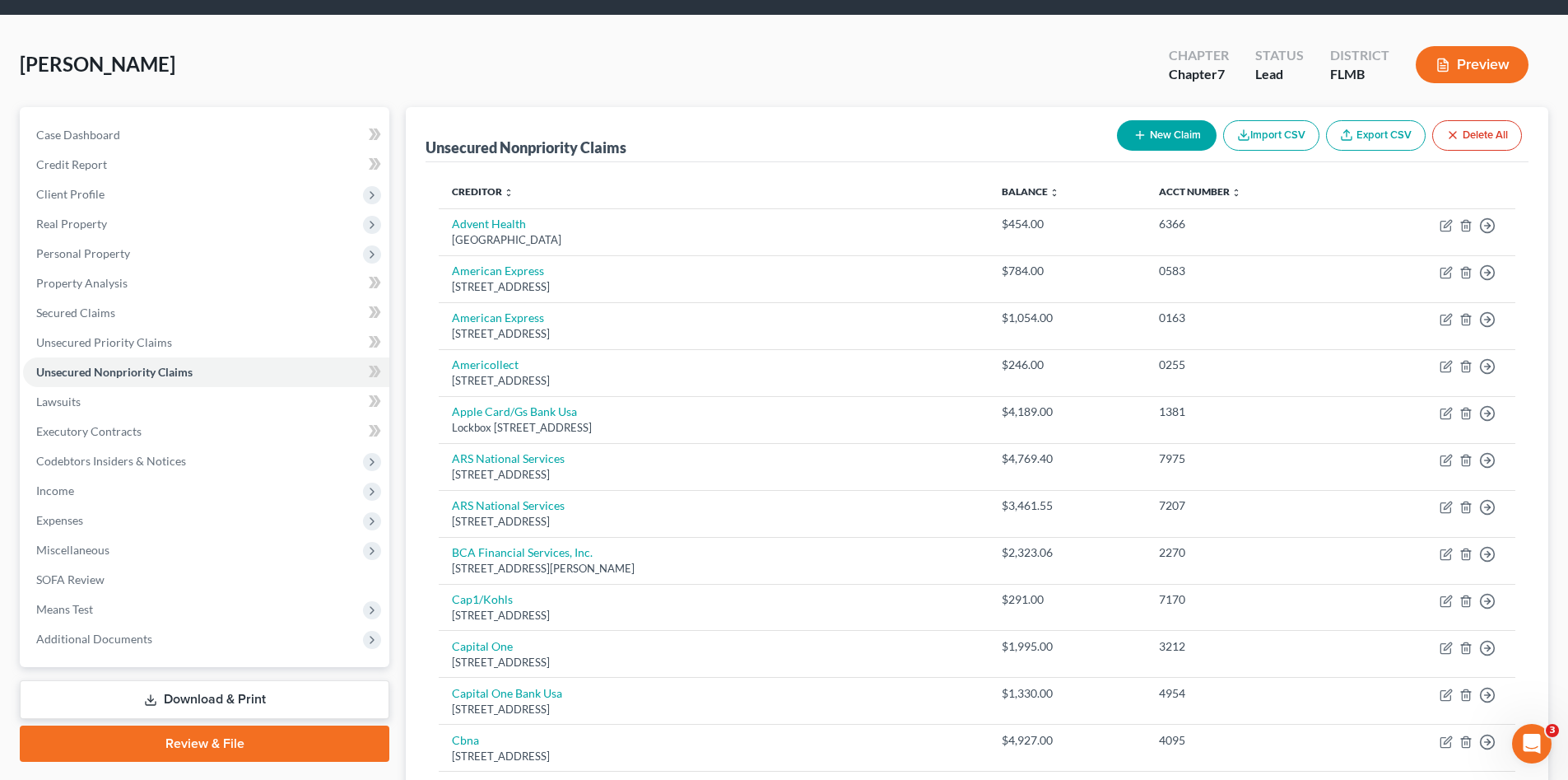
click at [458, 79] on div "[PERSON_NAME] Upgraded Chapter Chapter 7 Status Lead District [GEOGRAPHIC_DATA]…" at bounding box center [784, 71] width 1529 height 72
